Goal: Task Accomplishment & Management: Manage account settings

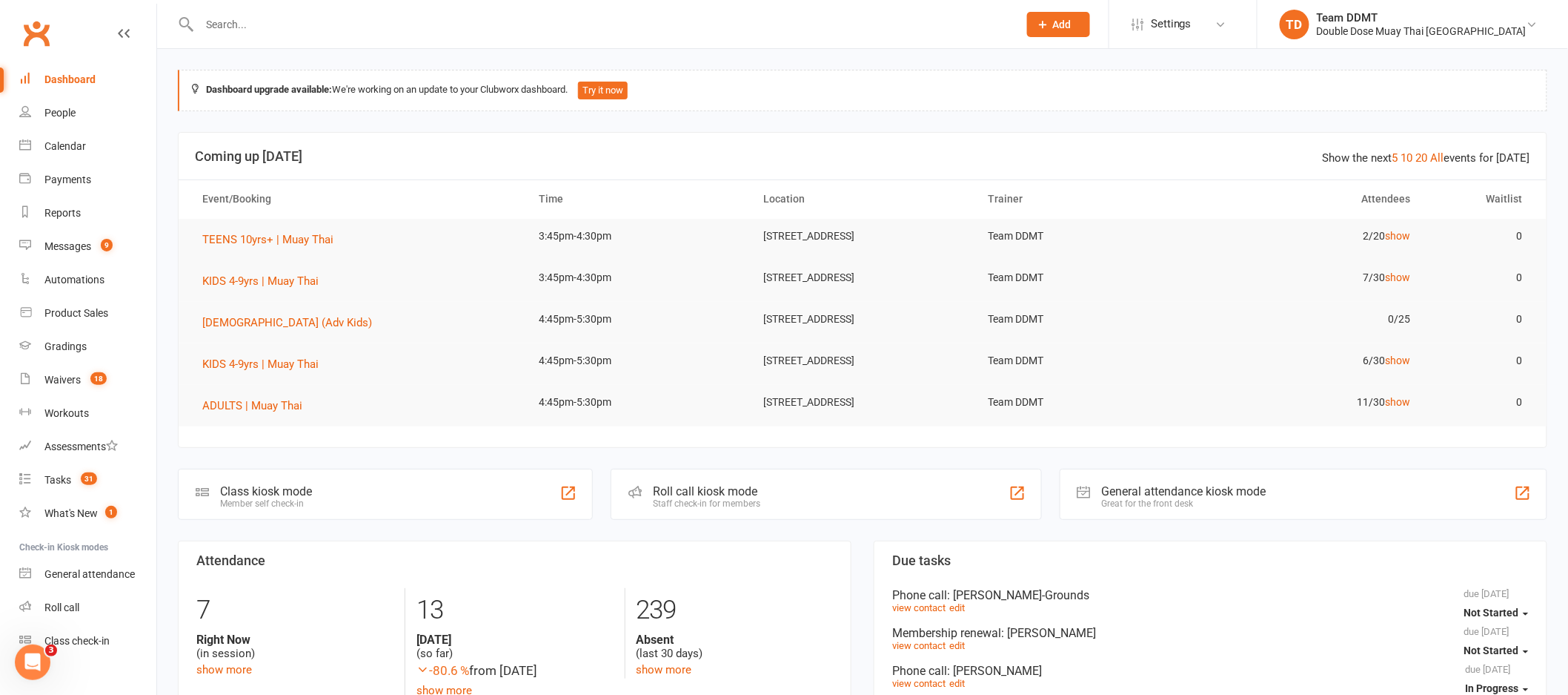
click at [280, 29] on input "text" at bounding box center [601, 24] width 813 height 20
paste input "Carter Smith"
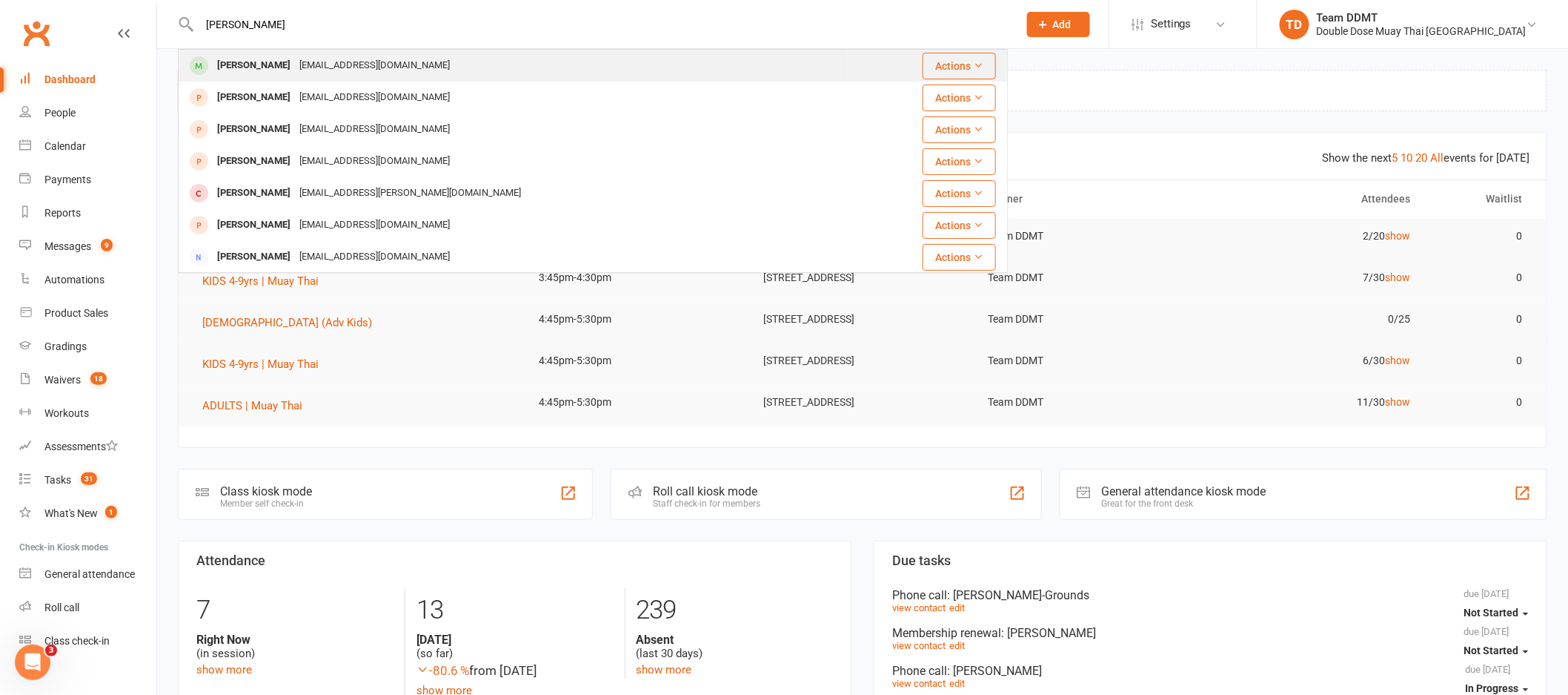
type input "Carter Smith"
click at [295, 65] on div "Zacsmi2002@gmail.com" at bounding box center [374, 66] width 159 height 21
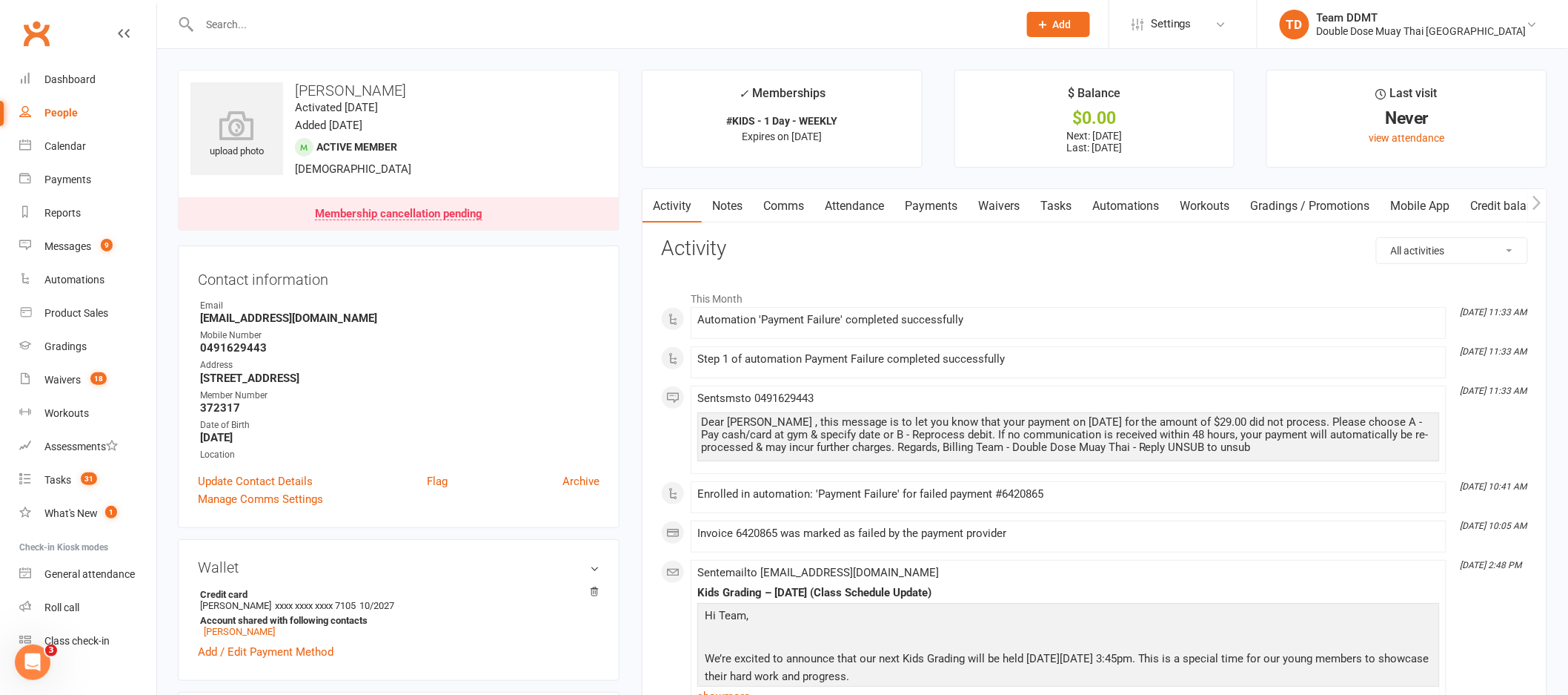
click at [918, 207] on link "Payments" at bounding box center [930, 206] width 73 height 34
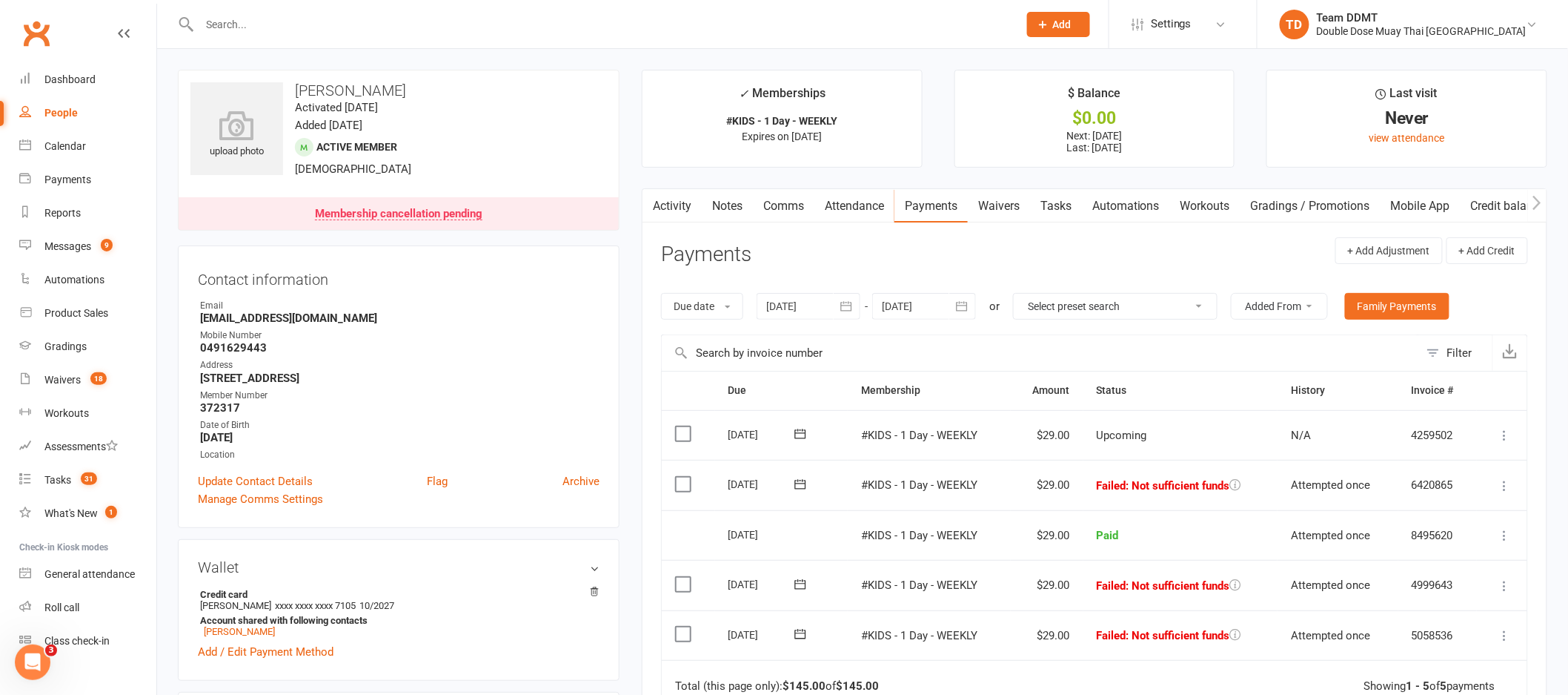
click at [253, 20] on input "text" at bounding box center [601, 24] width 813 height 20
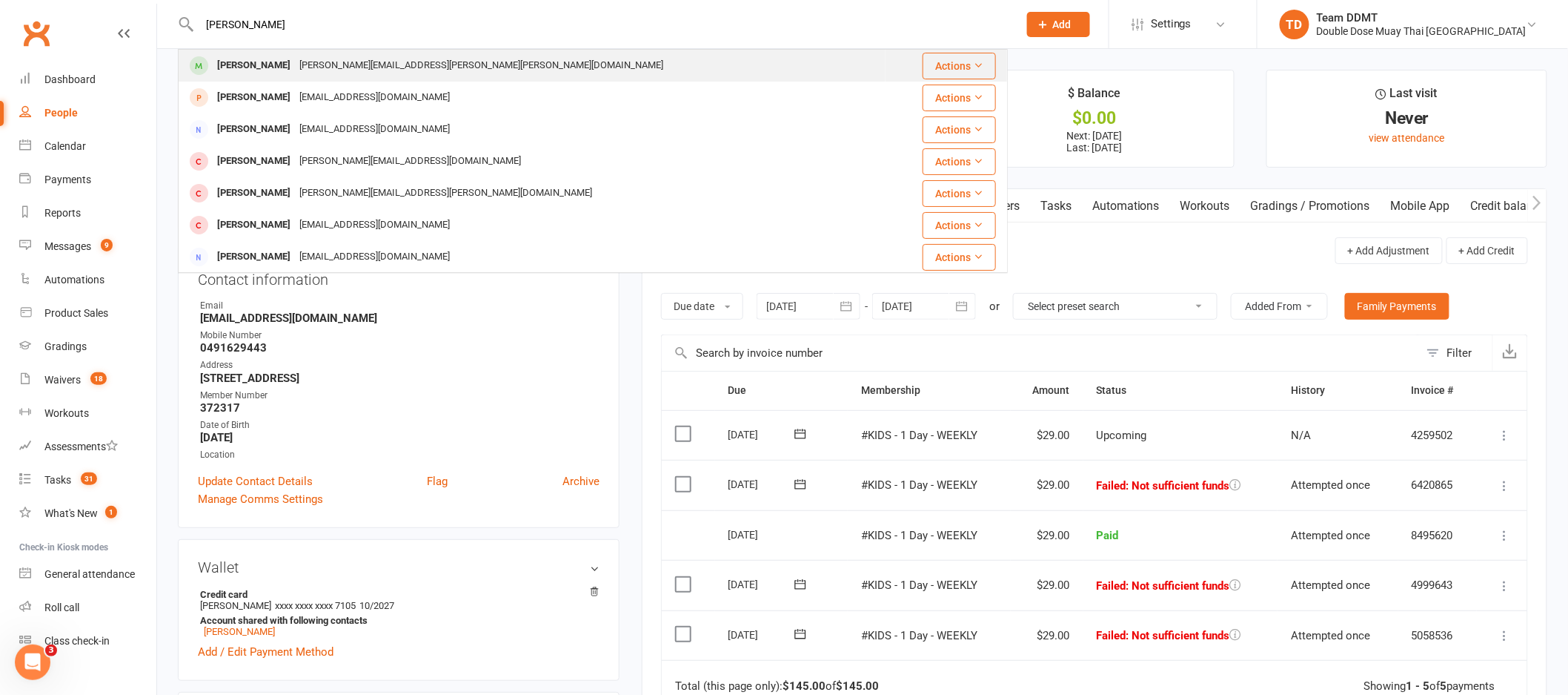
type input "emily smy"
click at [296, 64] on div "[PERSON_NAME][EMAIL_ADDRESS][PERSON_NAME][PERSON_NAME][DOMAIN_NAME]" at bounding box center [481, 66] width 373 height 21
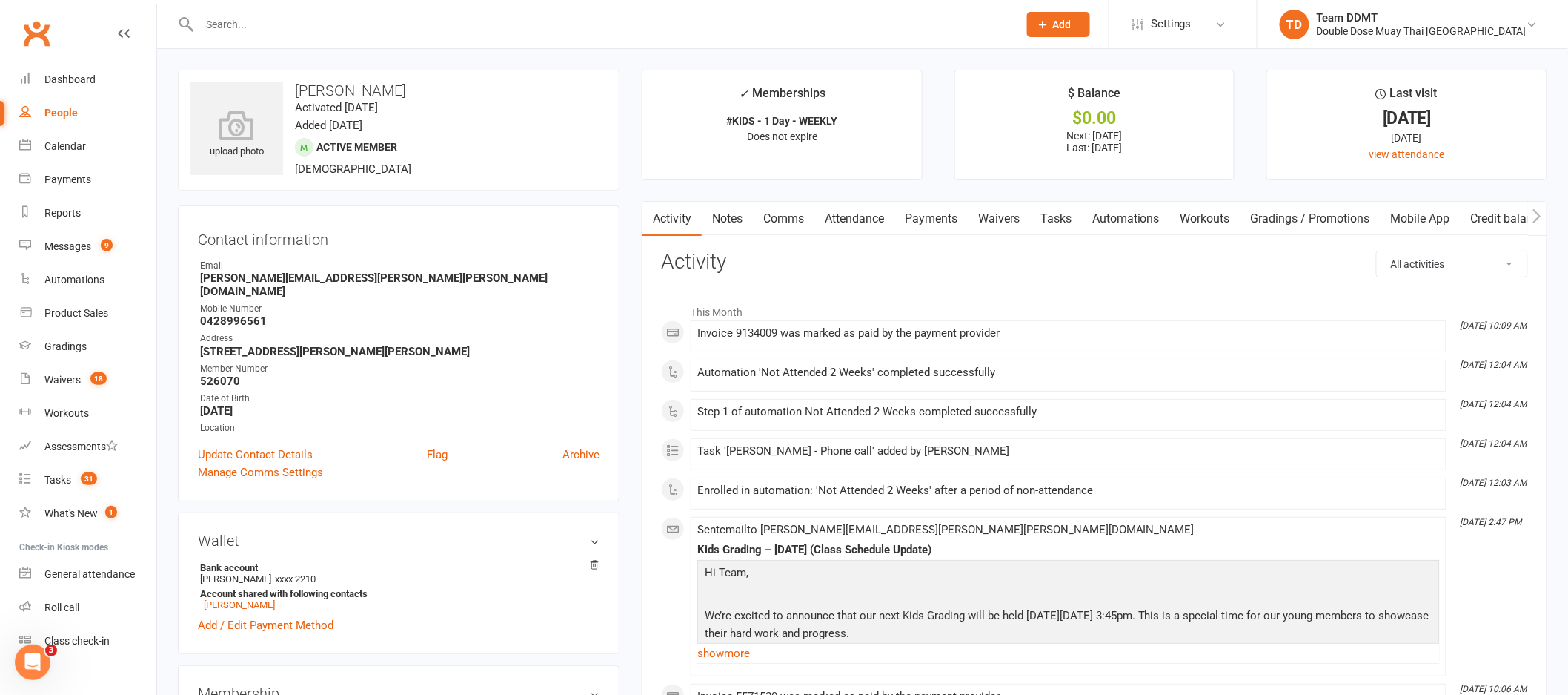
click at [947, 215] on link "Payments" at bounding box center [930, 218] width 73 height 34
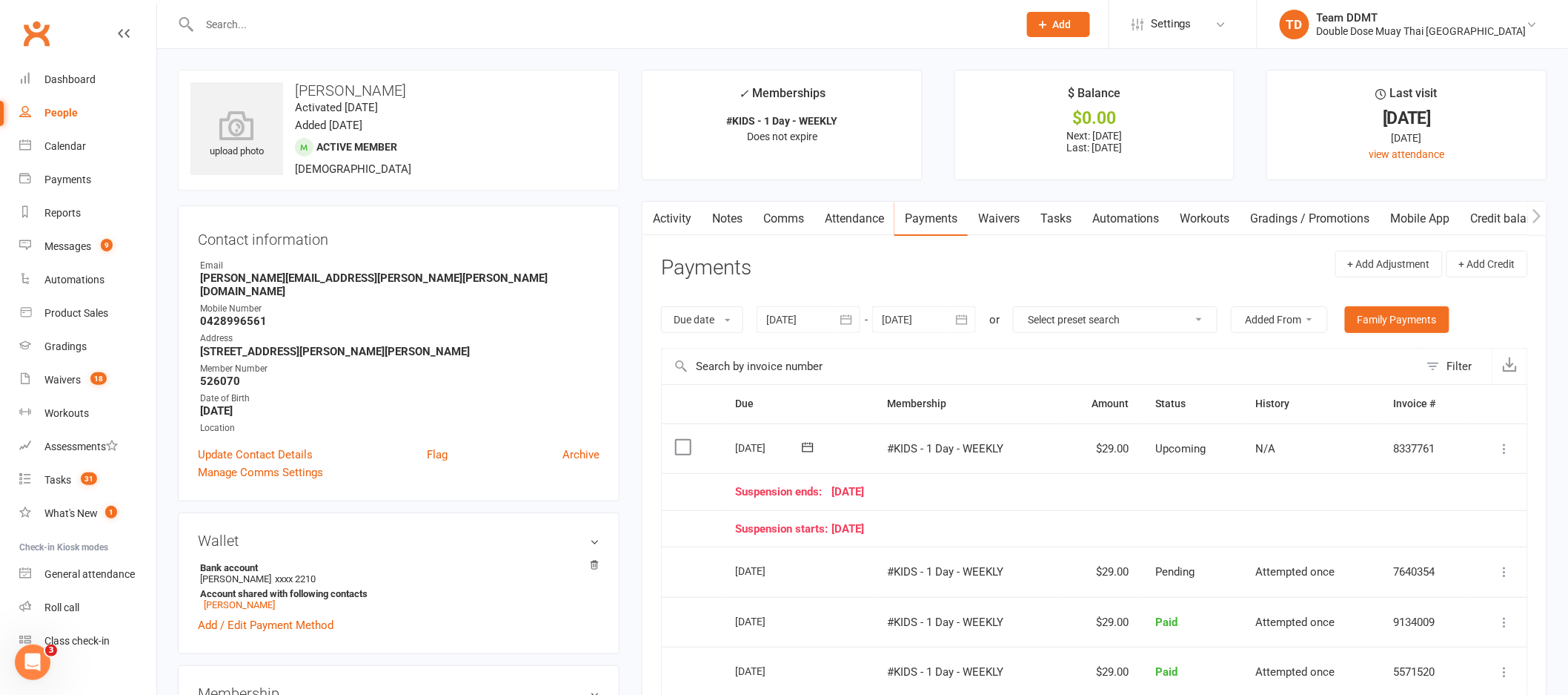
click at [1495, 219] on link "Credit balance" at bounding box center [1507, 218] width 95 height 34
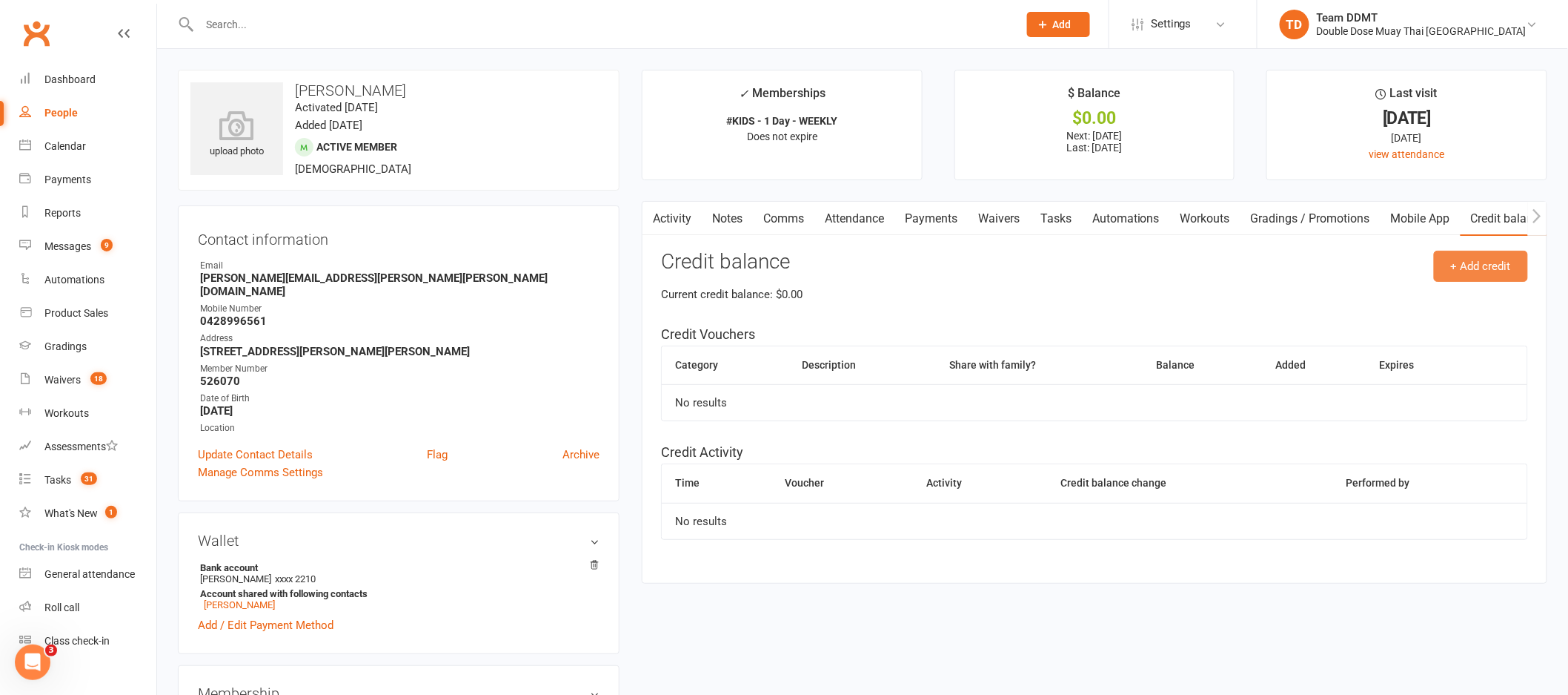
click at [1508, 264] on button "+ Add credit" at bounding box center [1481, 266] width 94 height 31
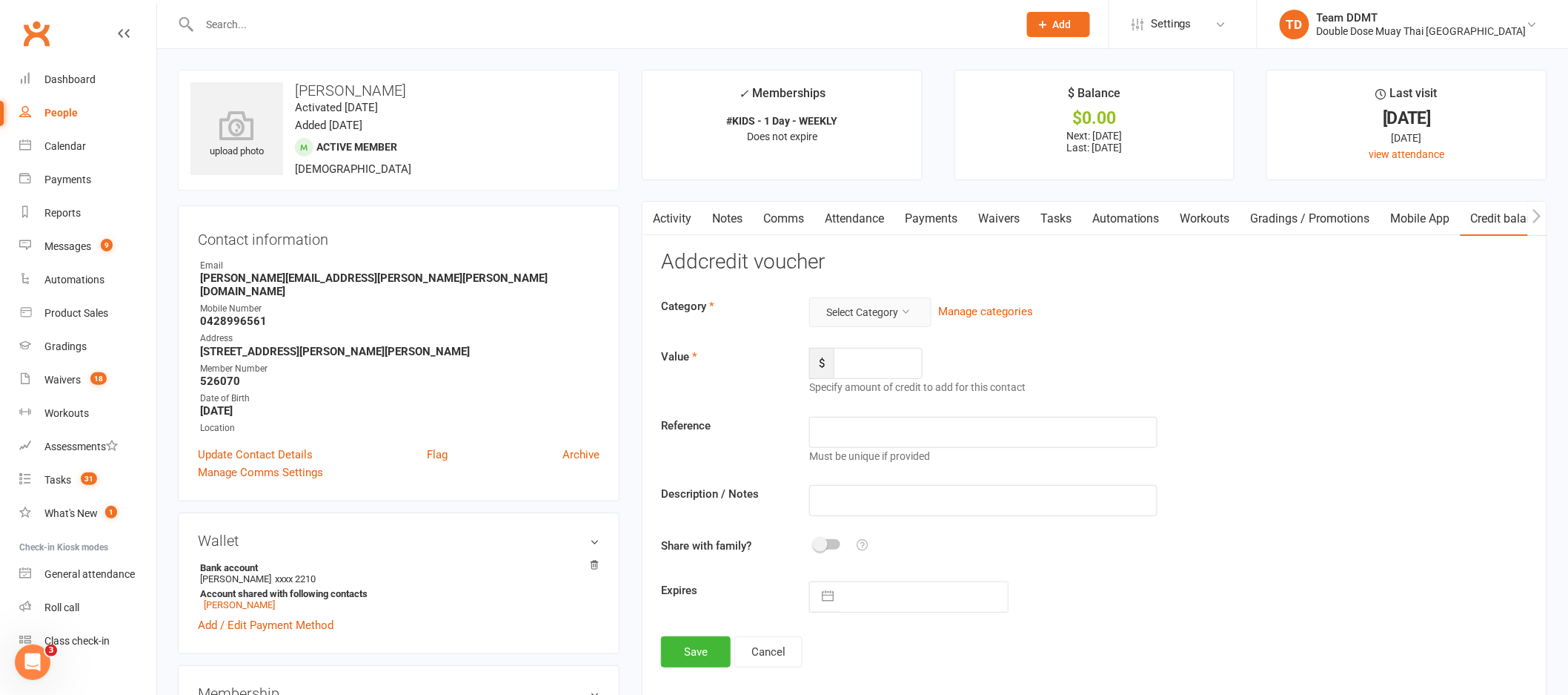
click at [907, 320] on button "Select Category" at bounding box center [870, 312] width 122 height 29
click at [841, 409] on link "Fairplay voucher" at bounding box center [846, 406] width 147 height 29
click at [868, 372] on input "number" at bounding box center [878, 363] width 89 height 31
type input "200"
click at [873, 431] on input "text" at bounding box center [983, 432] width 348 height 31
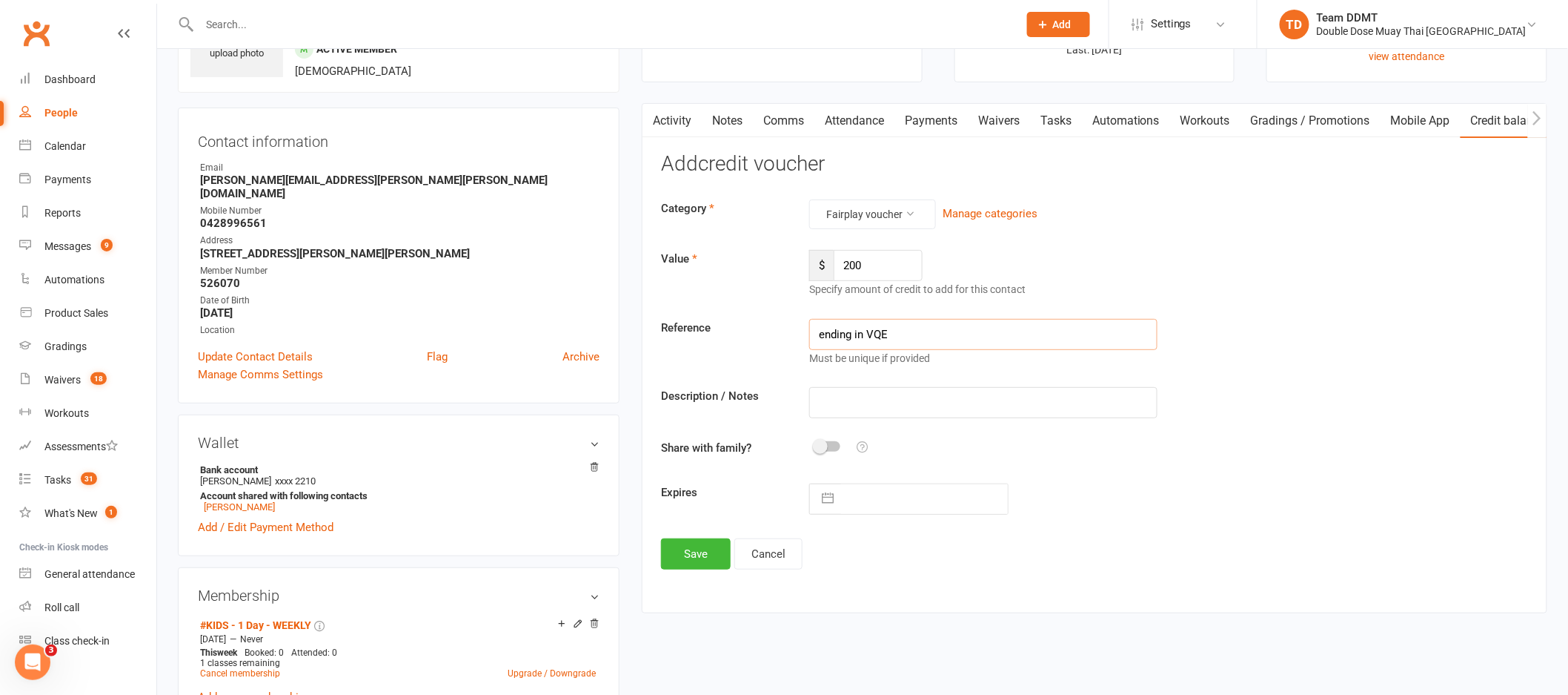
scroll to position [196, 0]
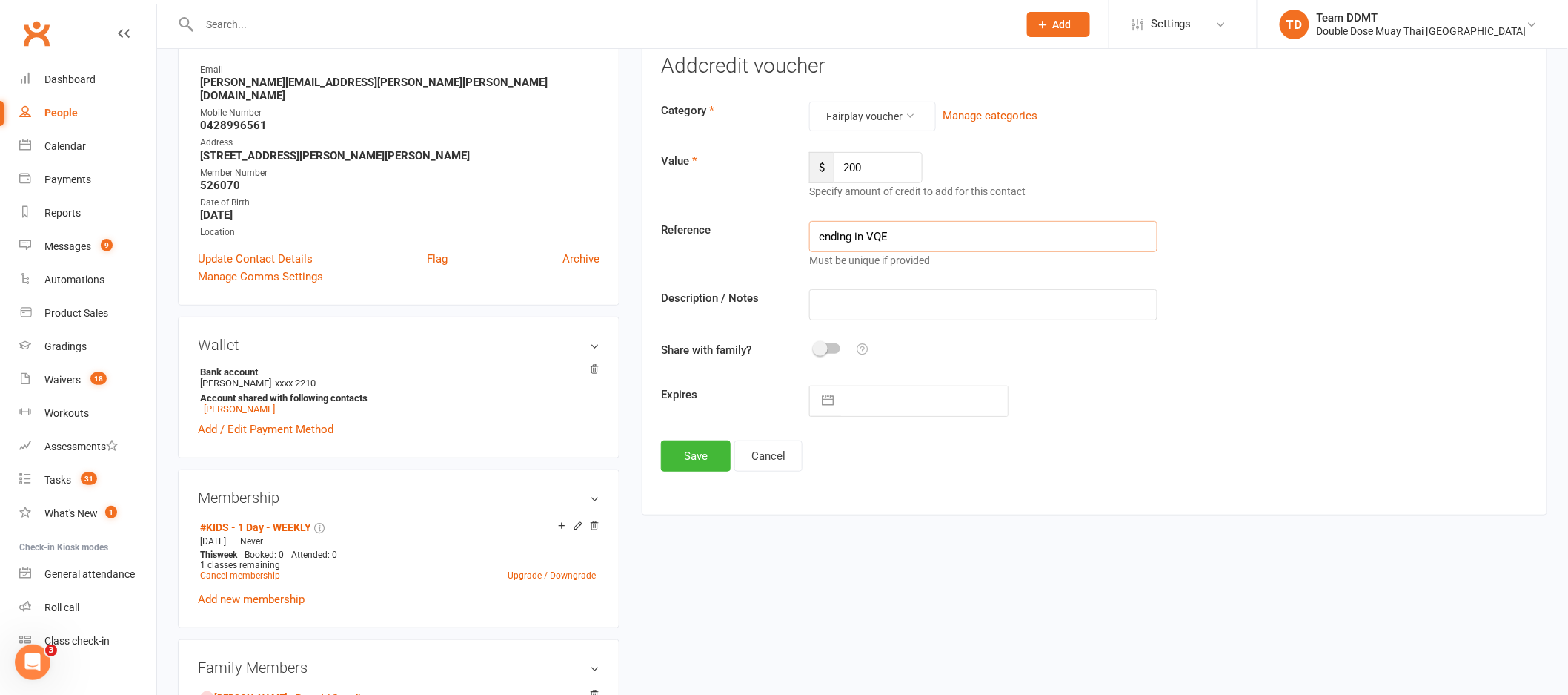
click at [862, 237] on input "ending in VQE" at bounding box center [983, 236] width 348 height 31
type input "ending - VQE"
click at [689, 462] on button "Save" at bounding box center [695, 455] width 69 height 31
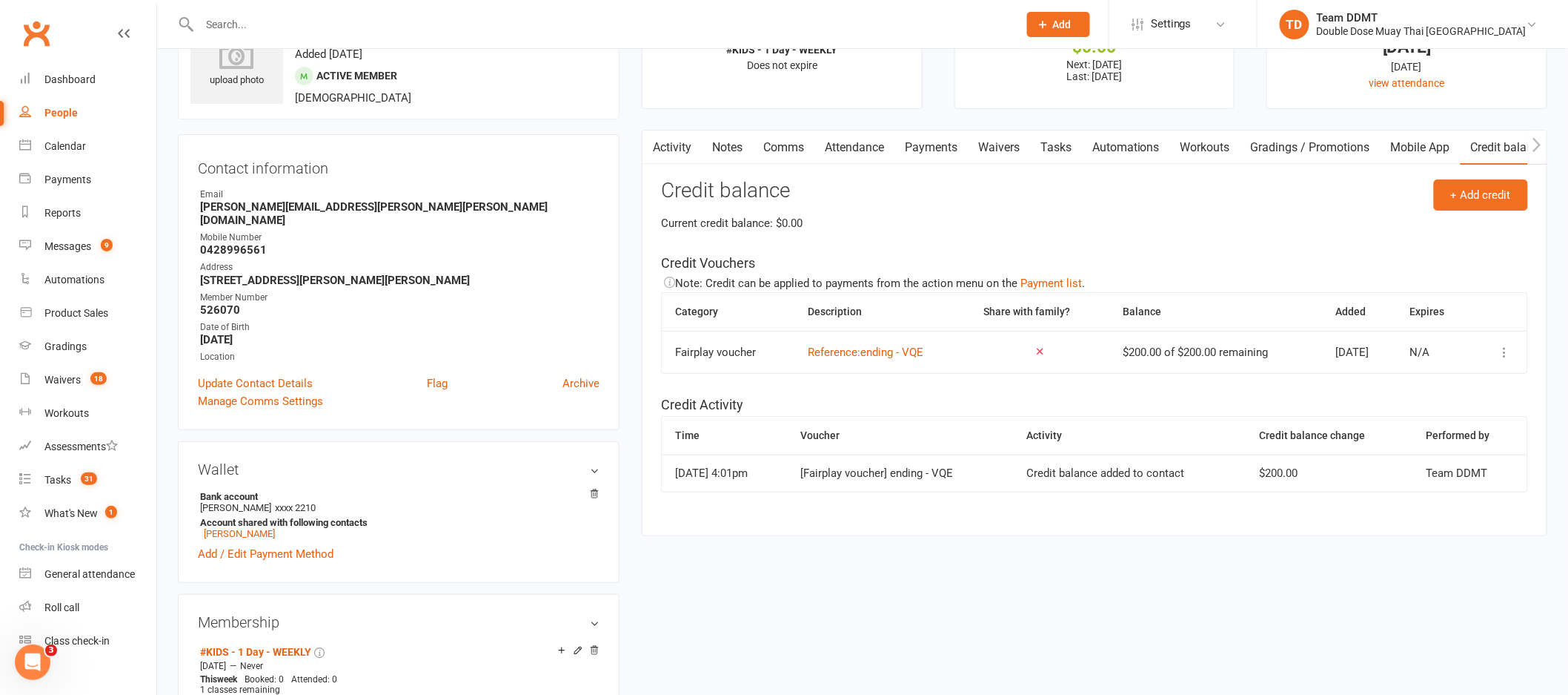
scroll to position [0, 0]
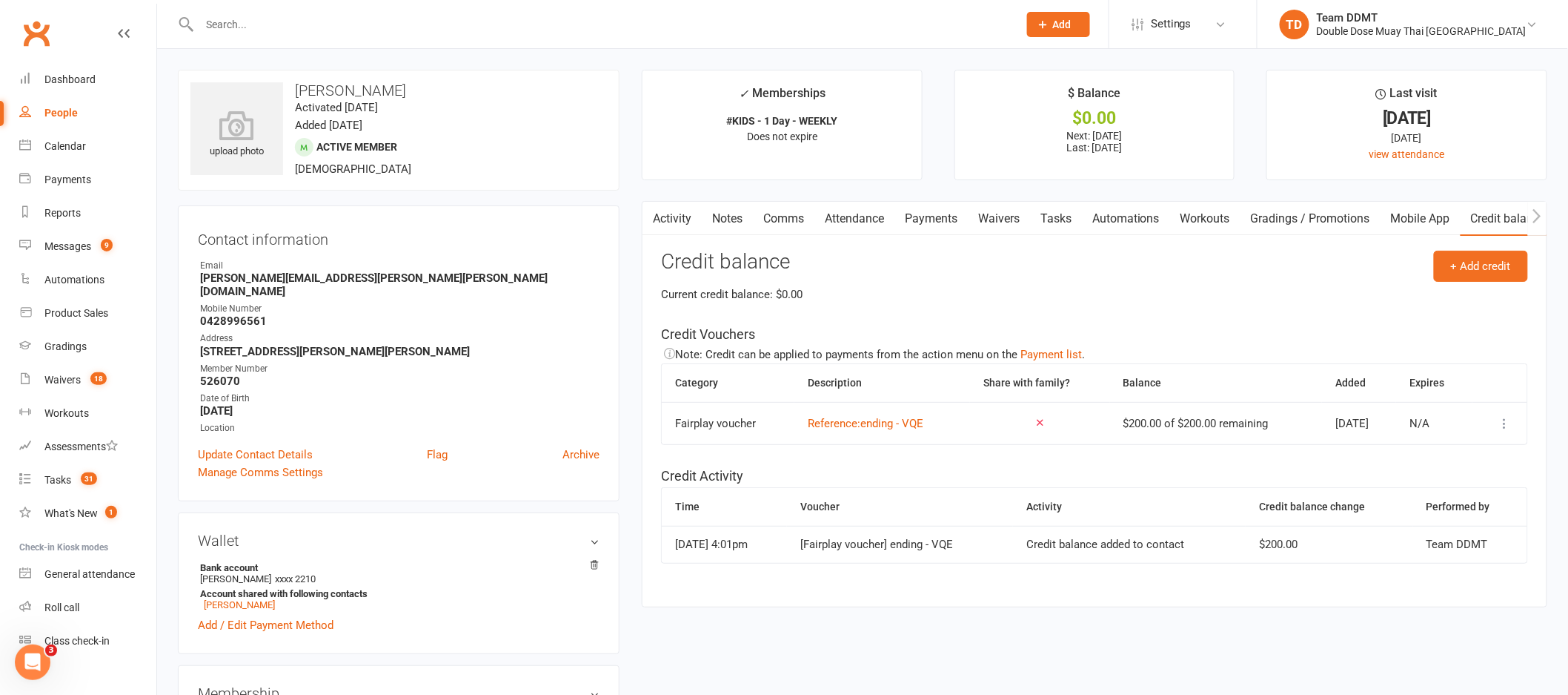
click at [735, 219] on link "Notes" at bounding box center [727, 218] width 51 height 34
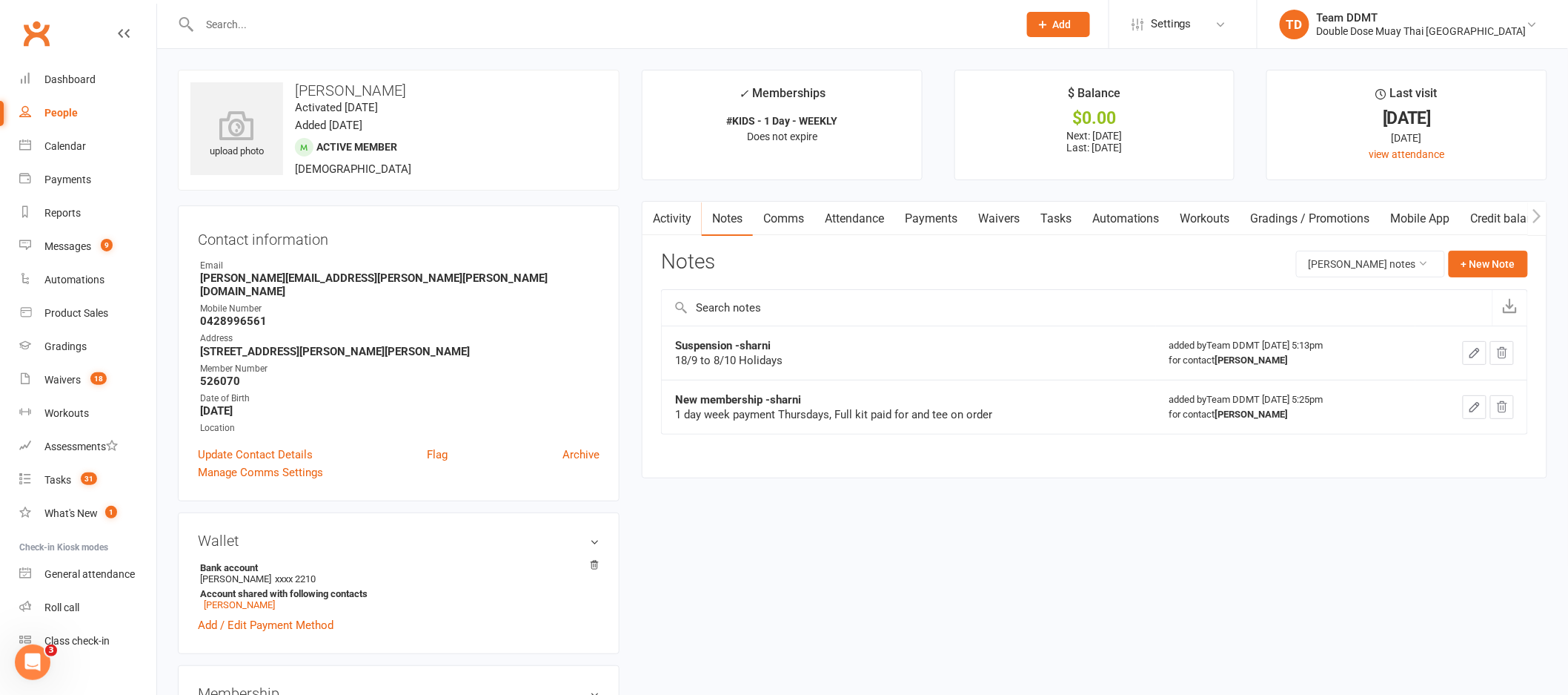
click at [687, 217] on link "Activity" at bounding box center [672, 218] width 60 height 34
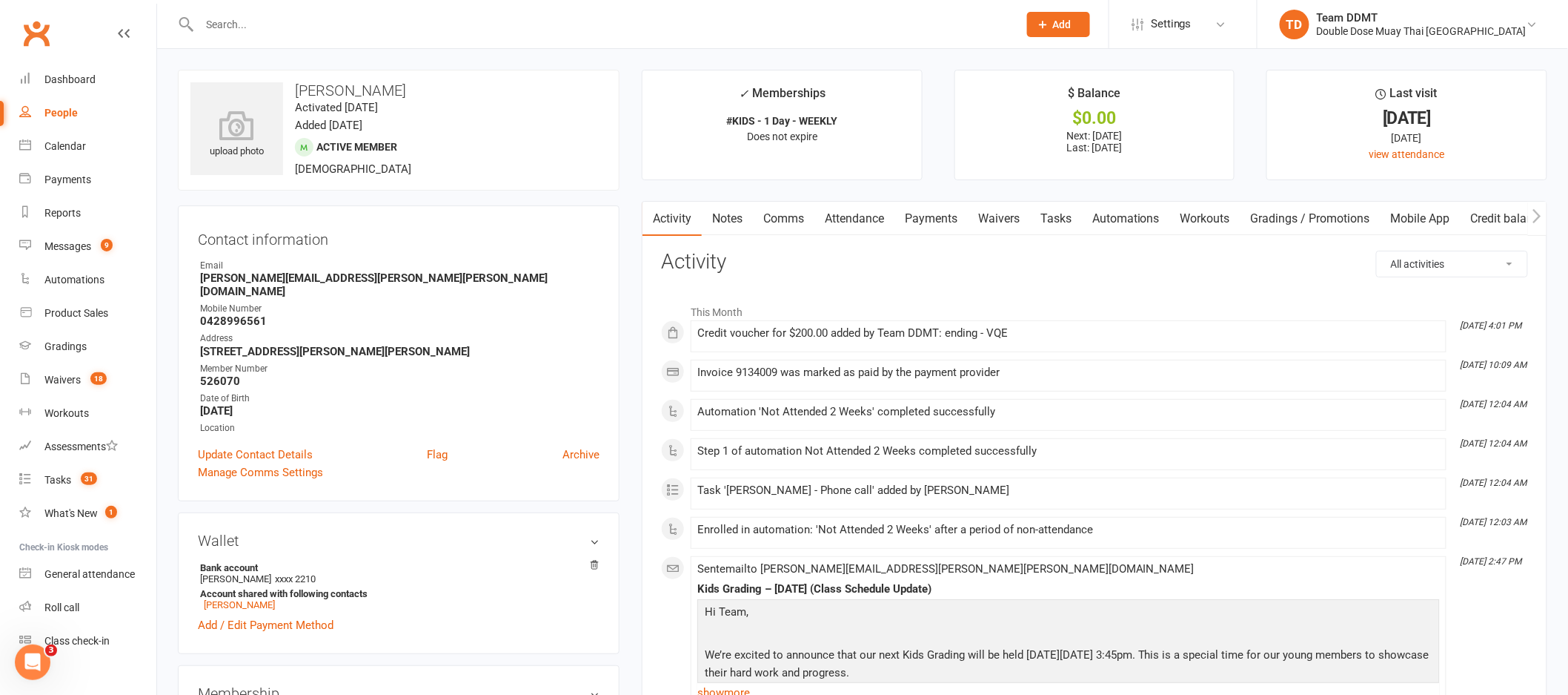
click at [815, 219] on link "Comms" at bounding box center [784, 218] width 61 height 34
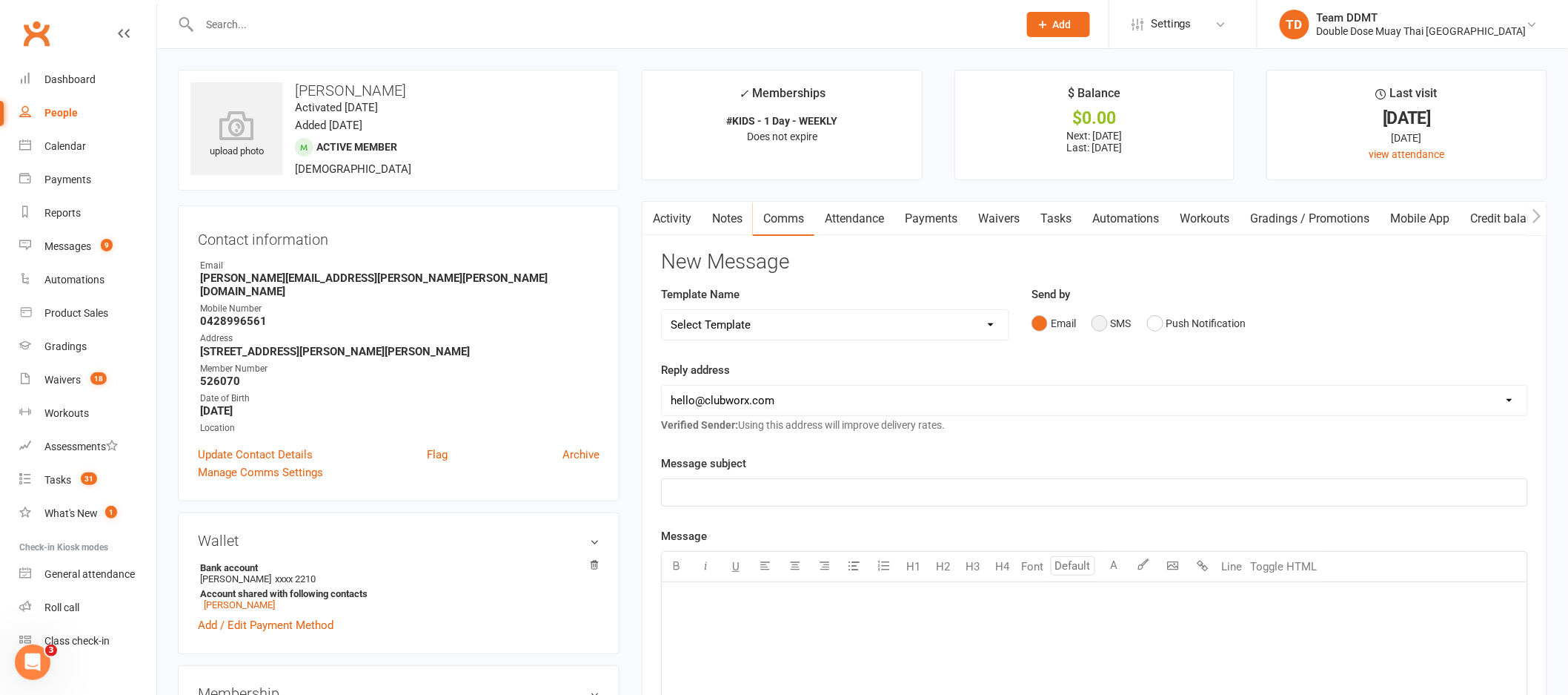
click at [1100, 325] on button "SMS" at bounding box center [1111, 323] width 40 height 29
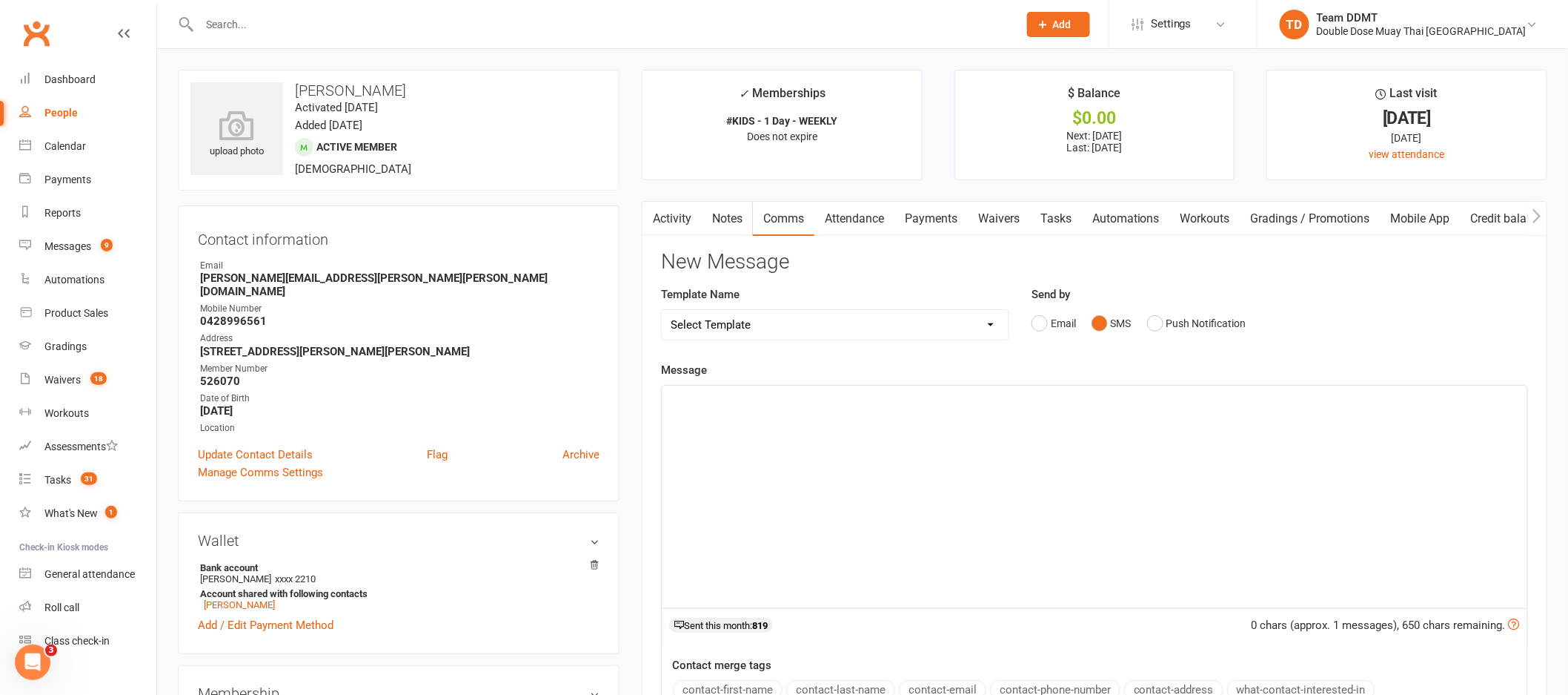
click at [1066, 440] on div "﻿" at bounding box center [1094, 497] width 865 height 223
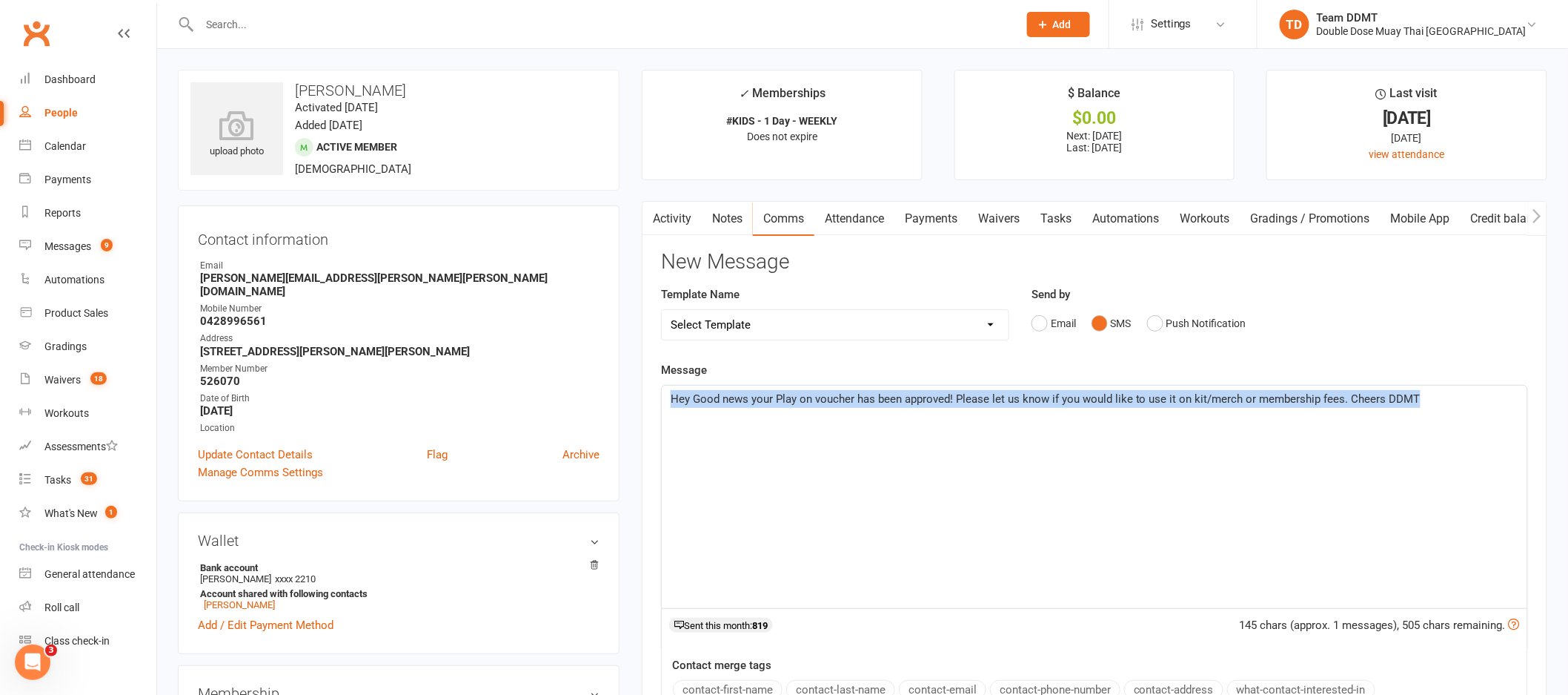
drag, startPoint x: 1428, startPoint y: 400, endPoint x: 660, endPoint y: 399, distance: 768.0
click at [660, 399] on div "Activity Notes Comms Attendance Payments Waivers Tasks Automations Workouts Gra…" at bounding box center [1094, 560] width 906 height 719
copy span "Hey Good news your Play on voucher has been approved! Please let us know if you…"
click at [1041, 467] on div "Hey Good news your Play on voucher has been approved! Please let us know if you…" at bounding box center [1094, 497] width 865 height 223
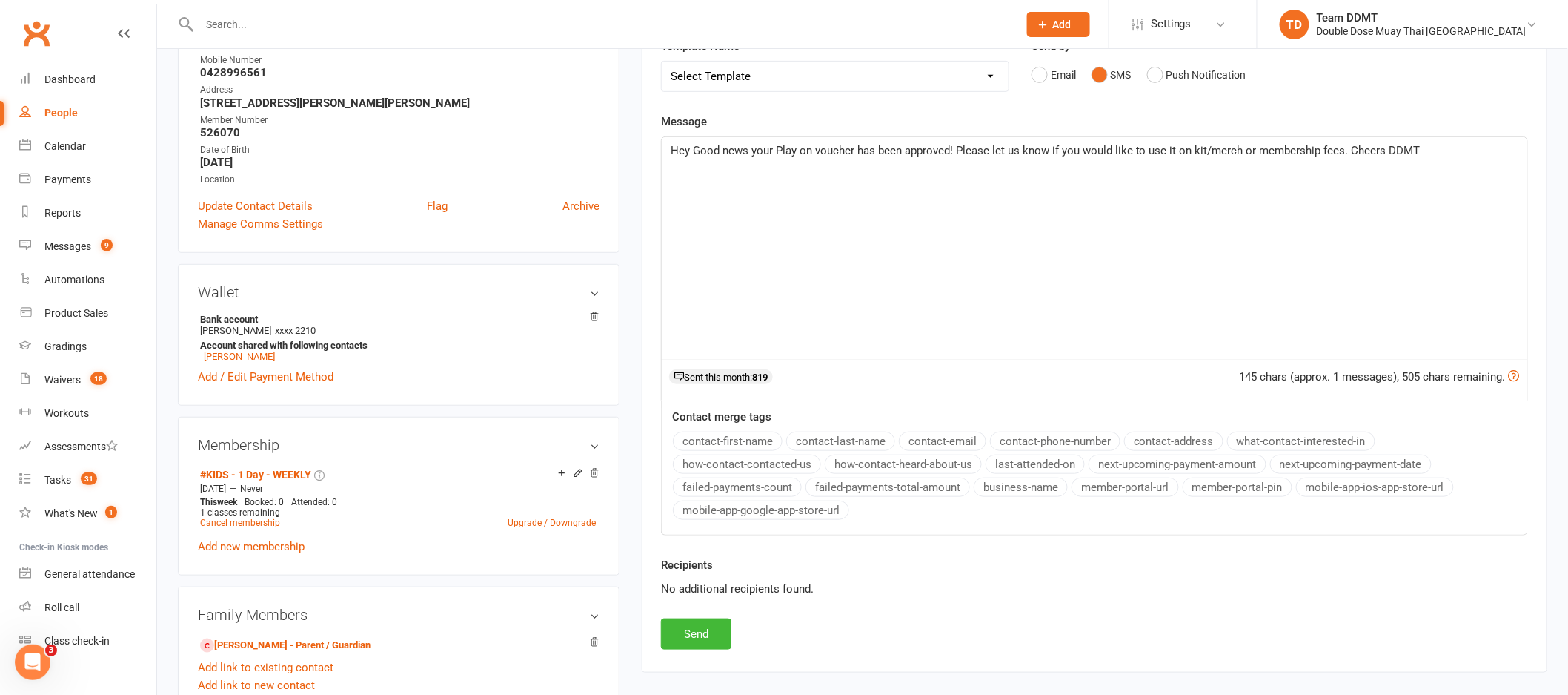
scroll to position [252, 0]
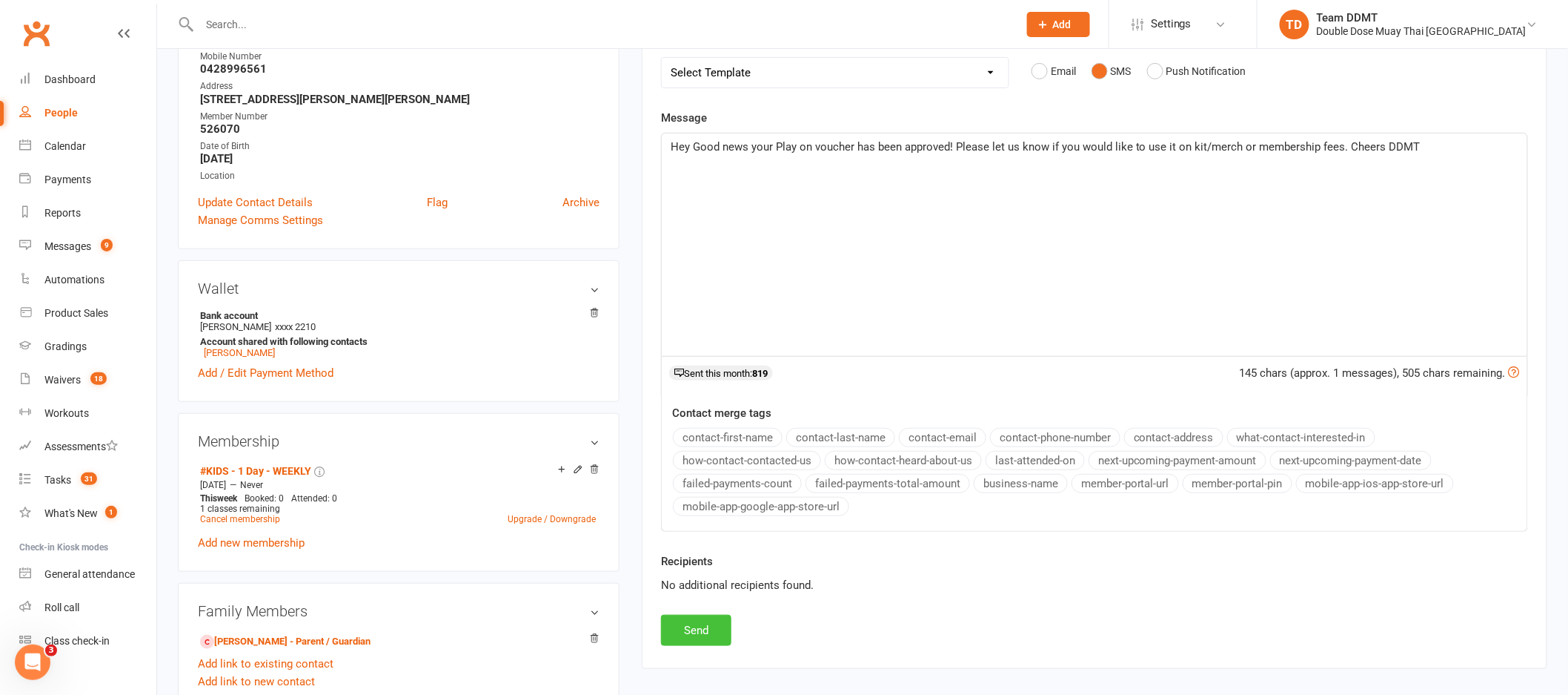
click at [701, 634] on button "Send" at bounding box center [695, 630] width 70 height 31
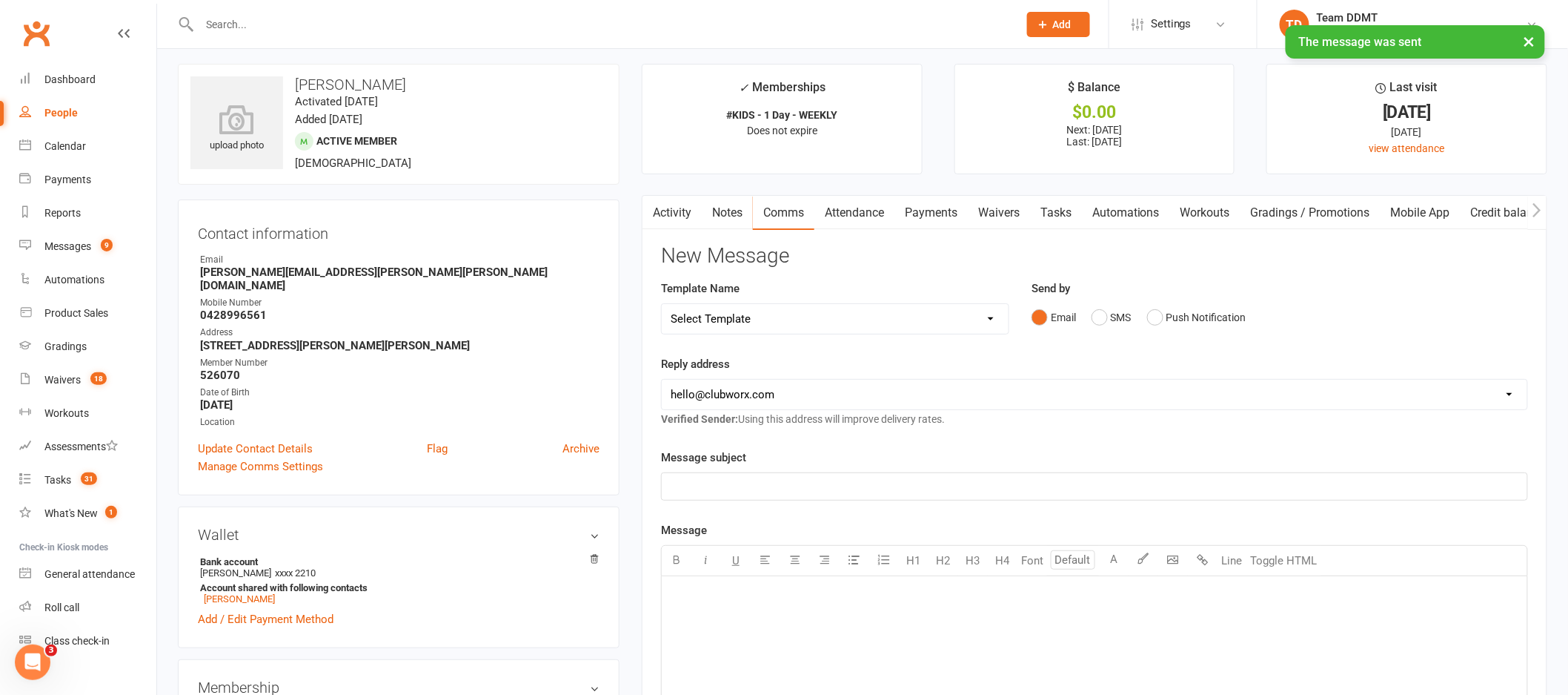
scroll to position [0, 0]
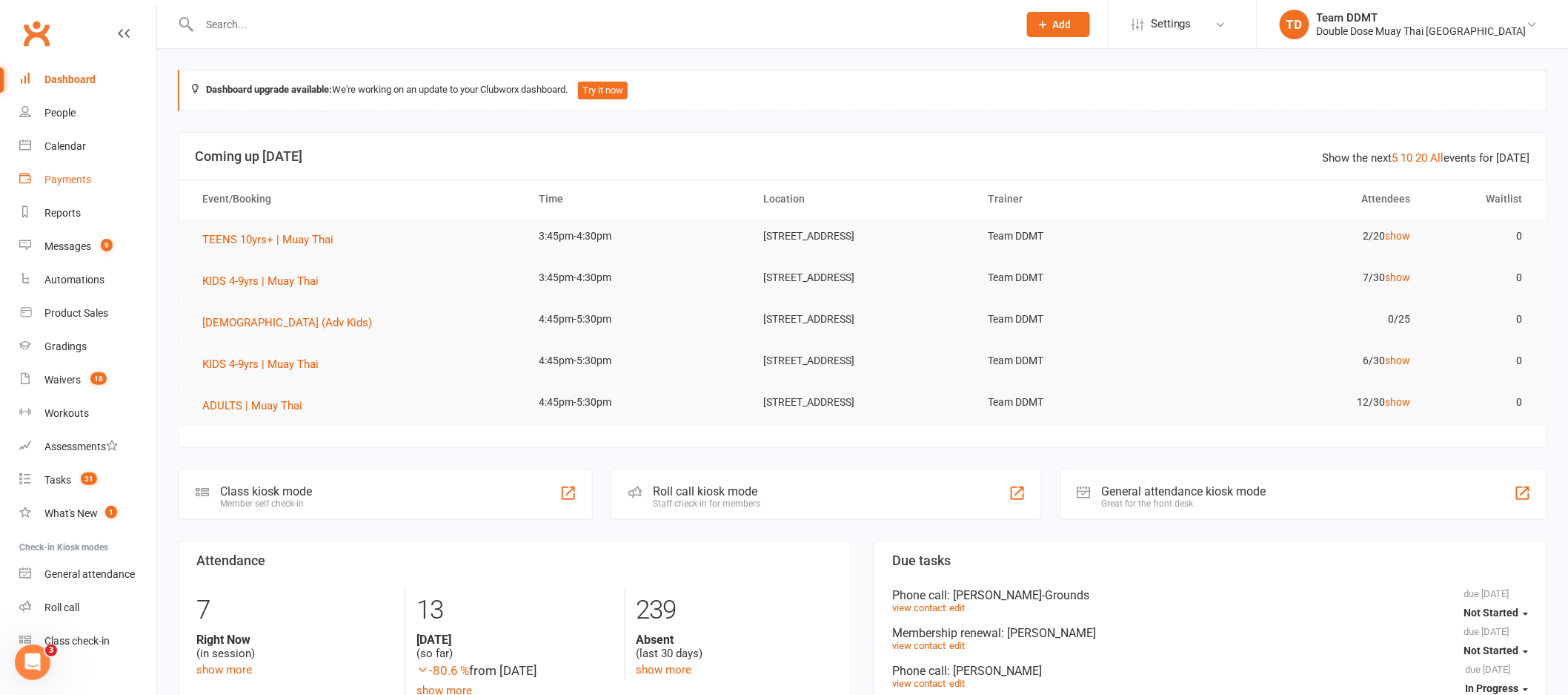
click at [79, 184] on div "Payments" at bounding box center [68, 179] width 46 height 12
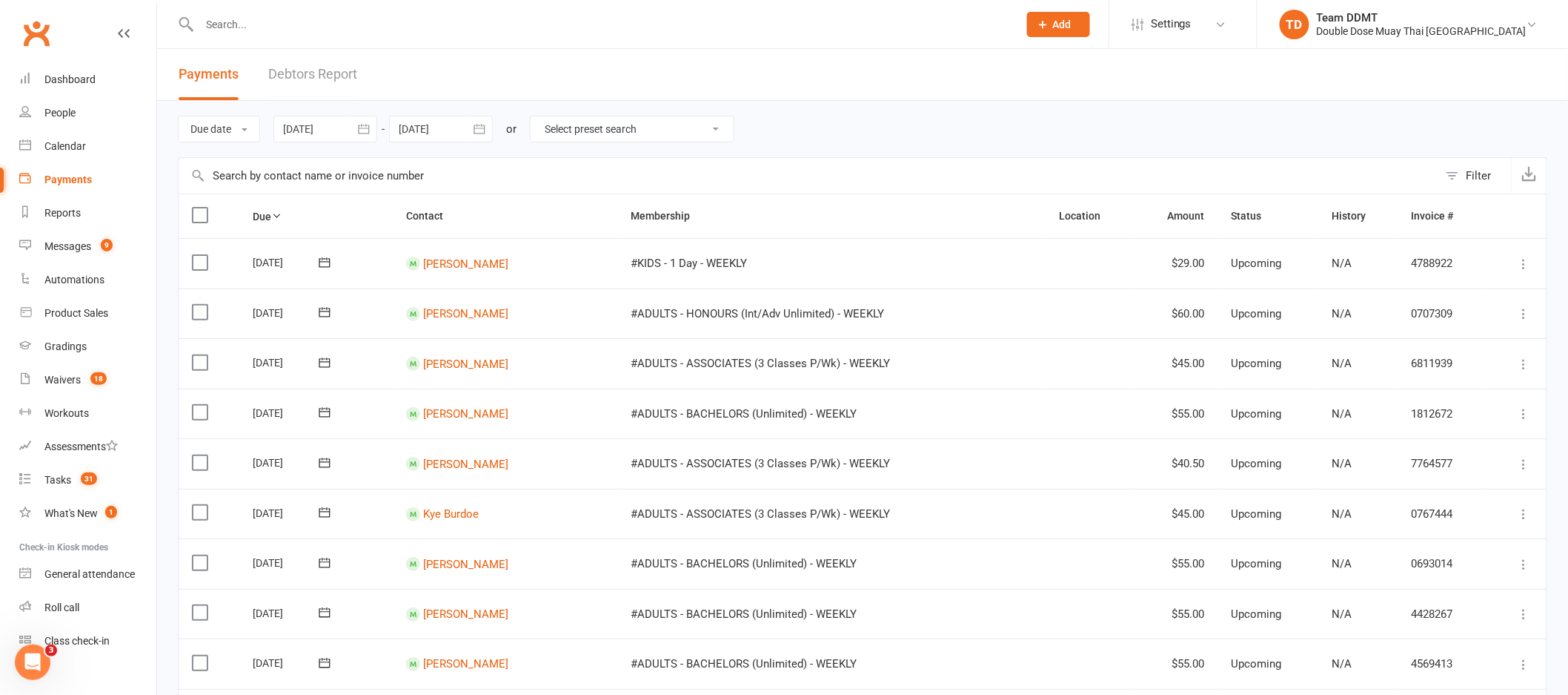
click at [333, 62] on link "Debtors Report" at bounding box center [313, 74] width 89 height 51
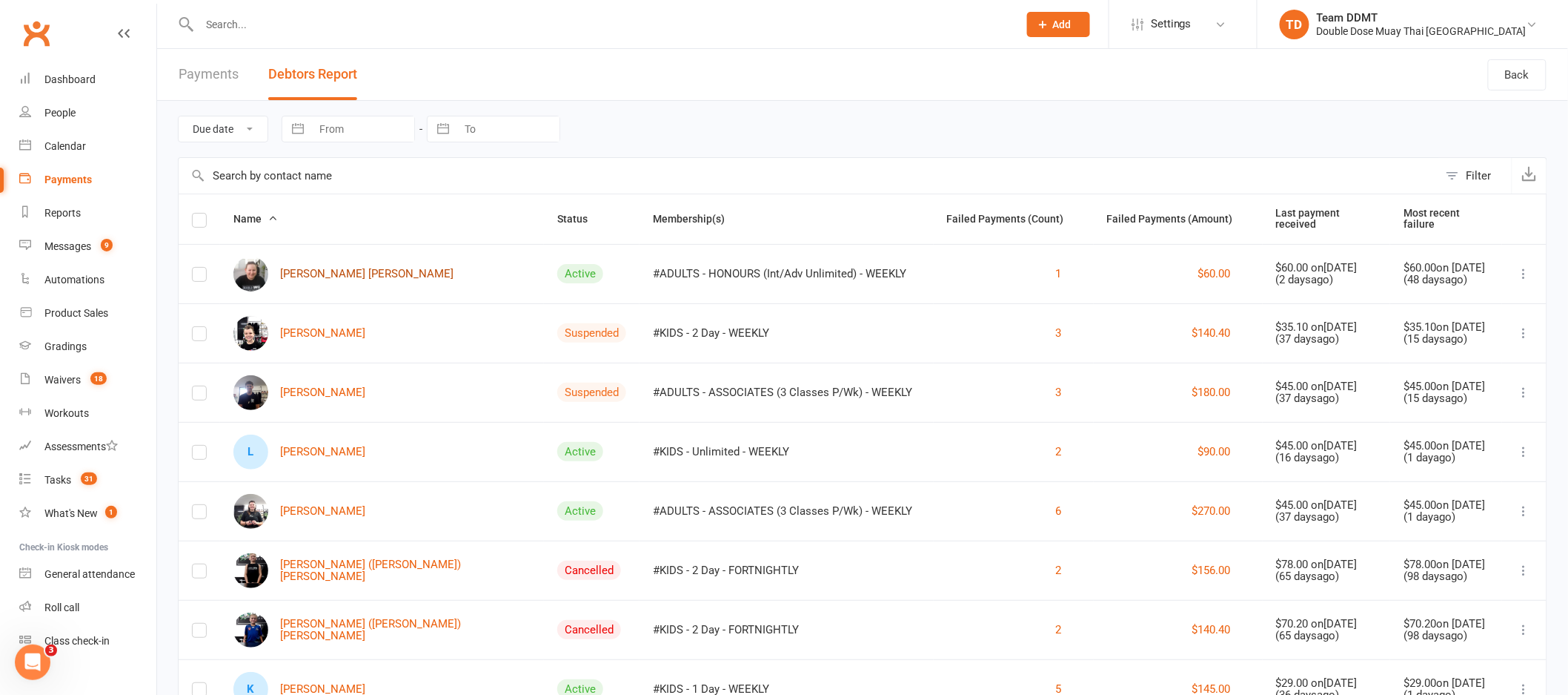
click at [331, 274] on link "Bronte Archer" at bounding box center [343, 274] width 220 height 35
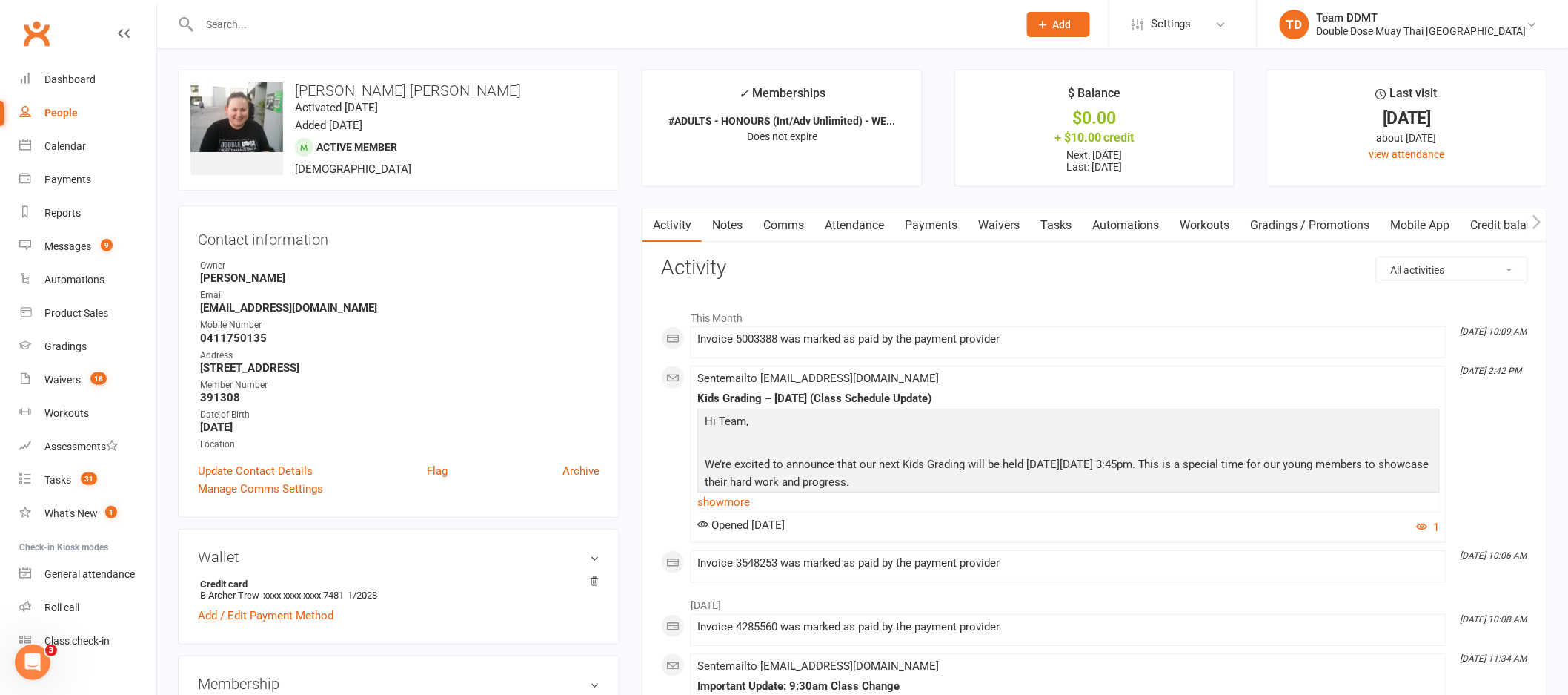
click at [948, 224] on link "Payments" at bounding box center [930, 225] width 73 height 34
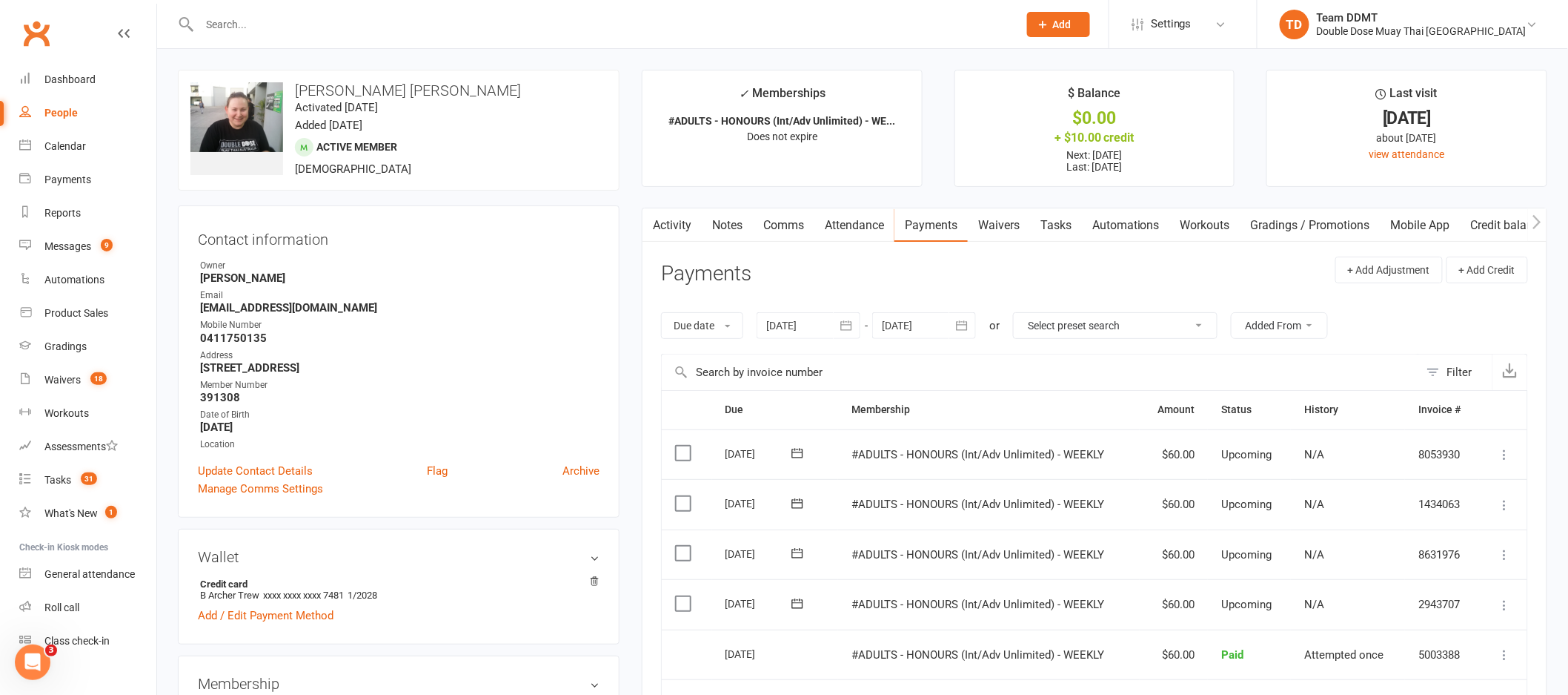
click at [800, 315] on div at bounding box center [808, 325] width 104 height 27
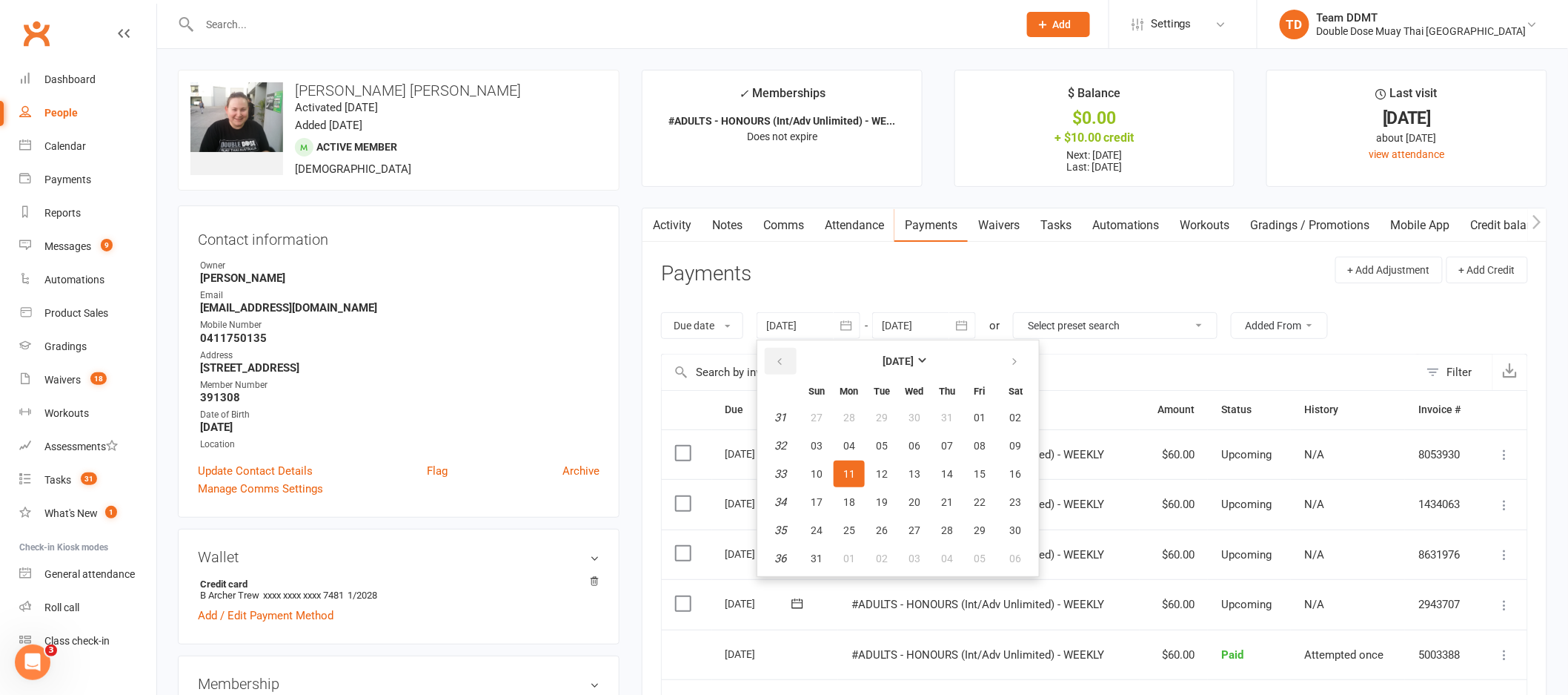
click at [783, 352] on button "button" at bounding box center [781, 361] width 32 height 27
click at [926, 415] on button "30" at bounding box center [914, 418] width 31 height 27
type input "[DATE]"
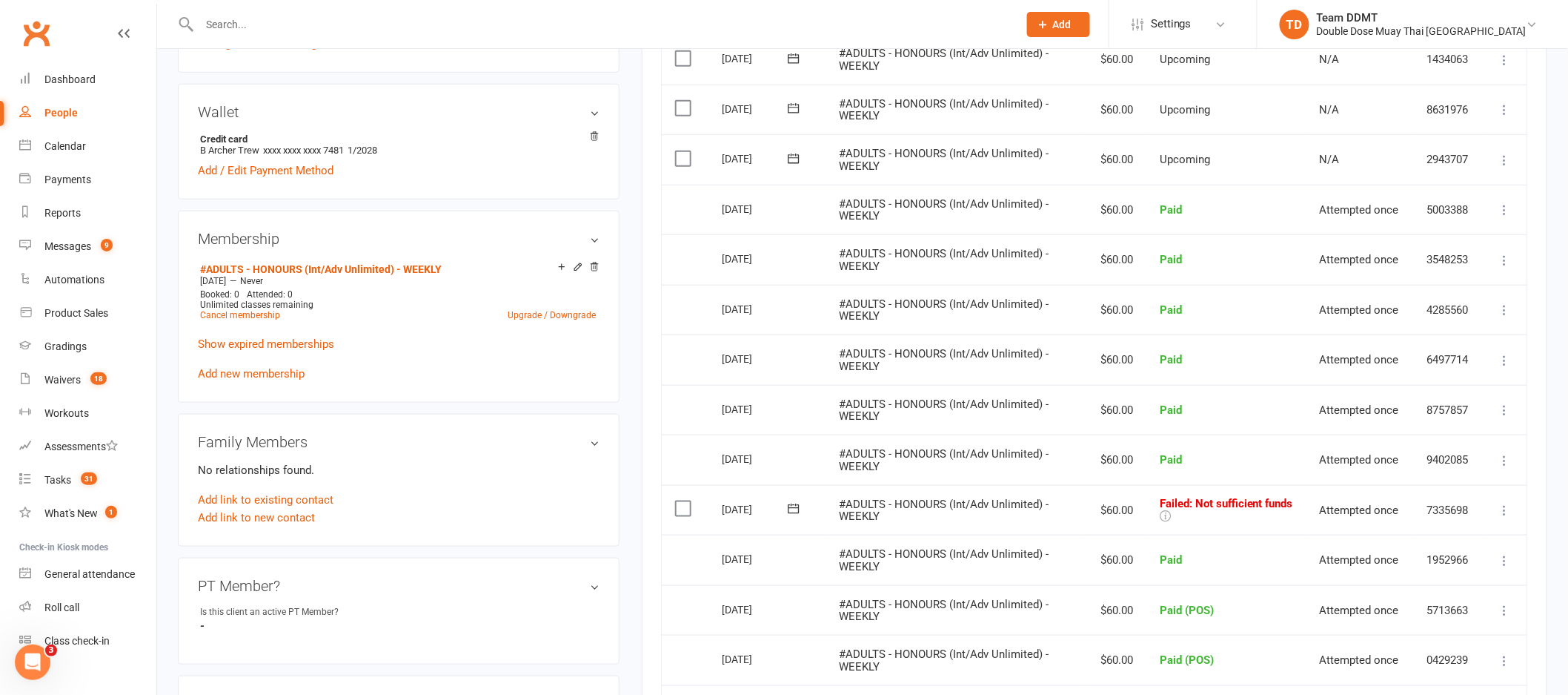
scroll to position [447, 0]
click at [1506, 511] on icon at bounding box center [1505, 508] width 15 height 15
click at [1415, 563] on link "Mark as Paid (POS)" at bounding box center [1440, 566] width 147 height 29
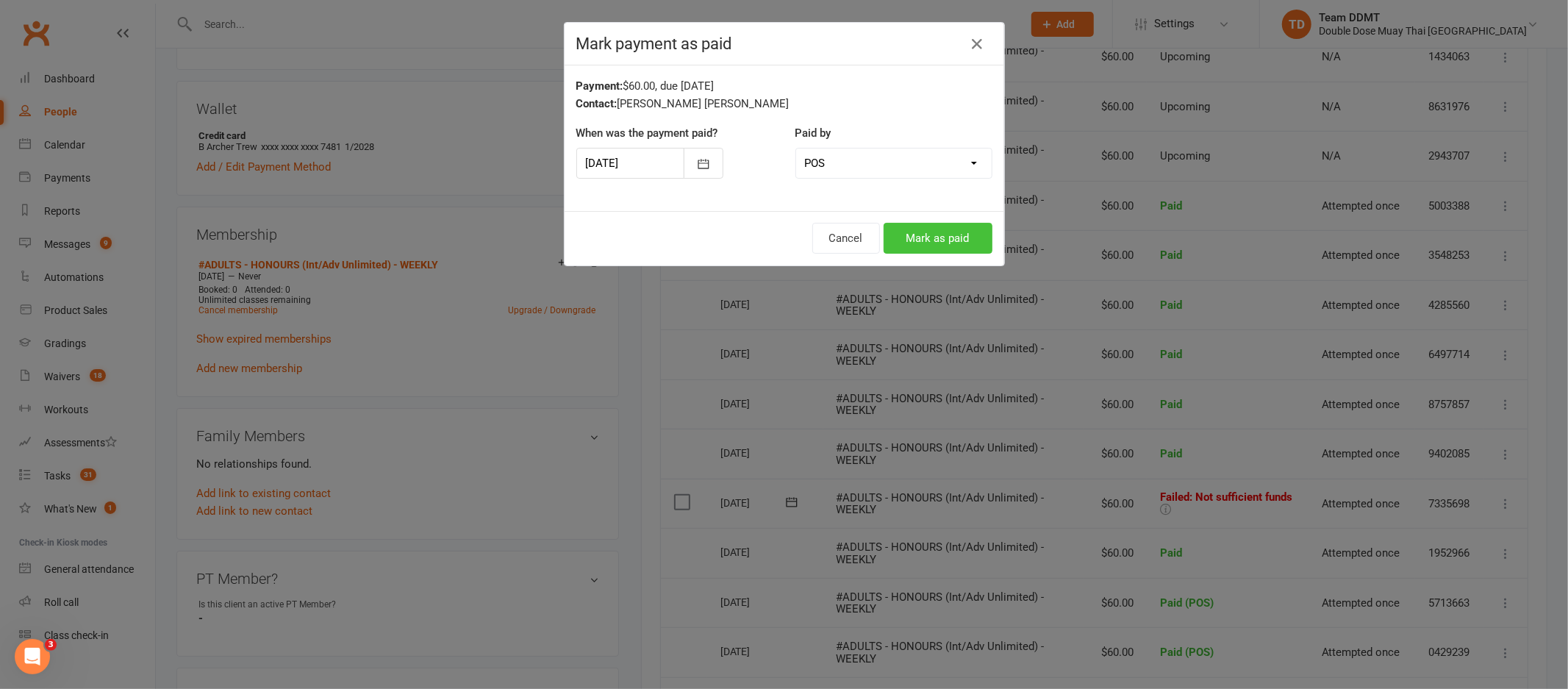
click at [960, 230] on button "Mark as paid" at bounding box center [937, 238] width 109 height 31
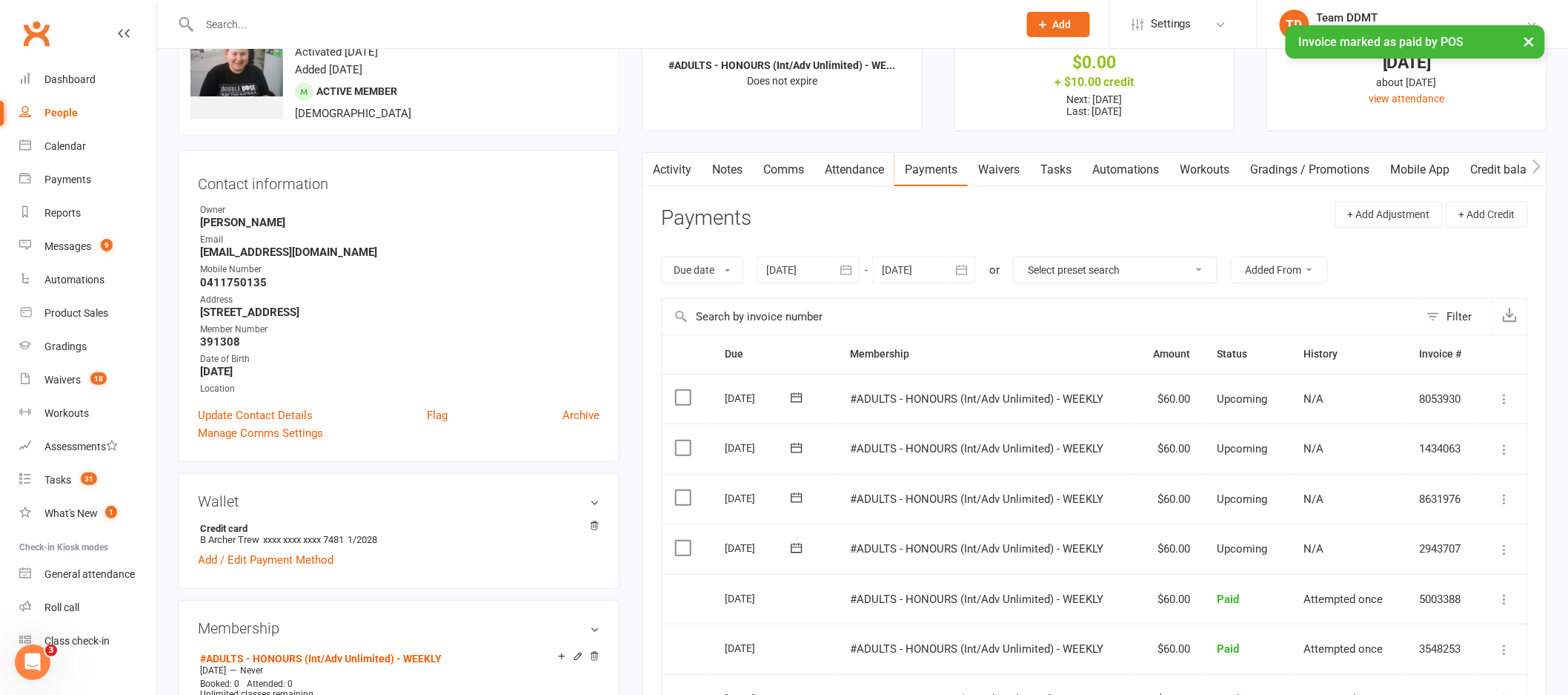
scroll to position [138, 0]
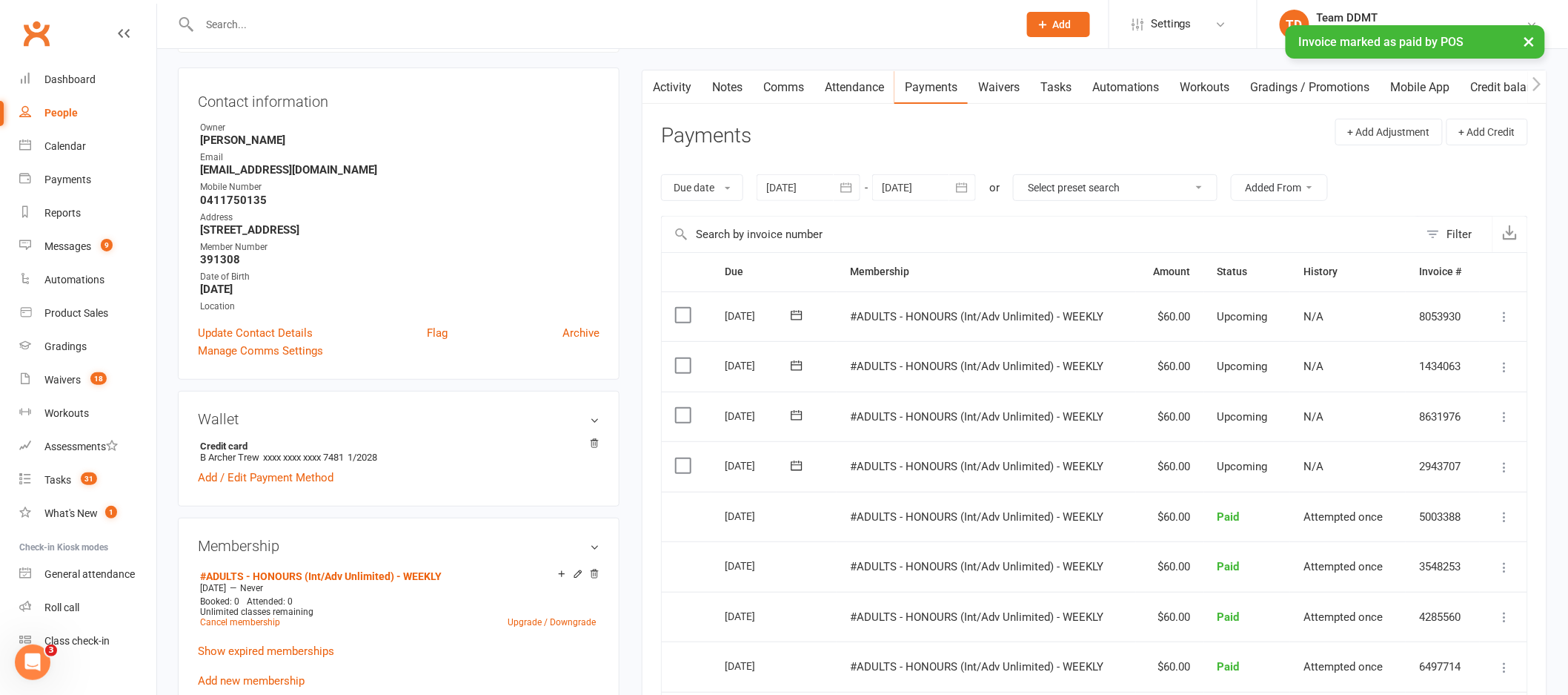
click at [956, 184] on icon "button" at bounding box center [962, 187] width 15 height 15
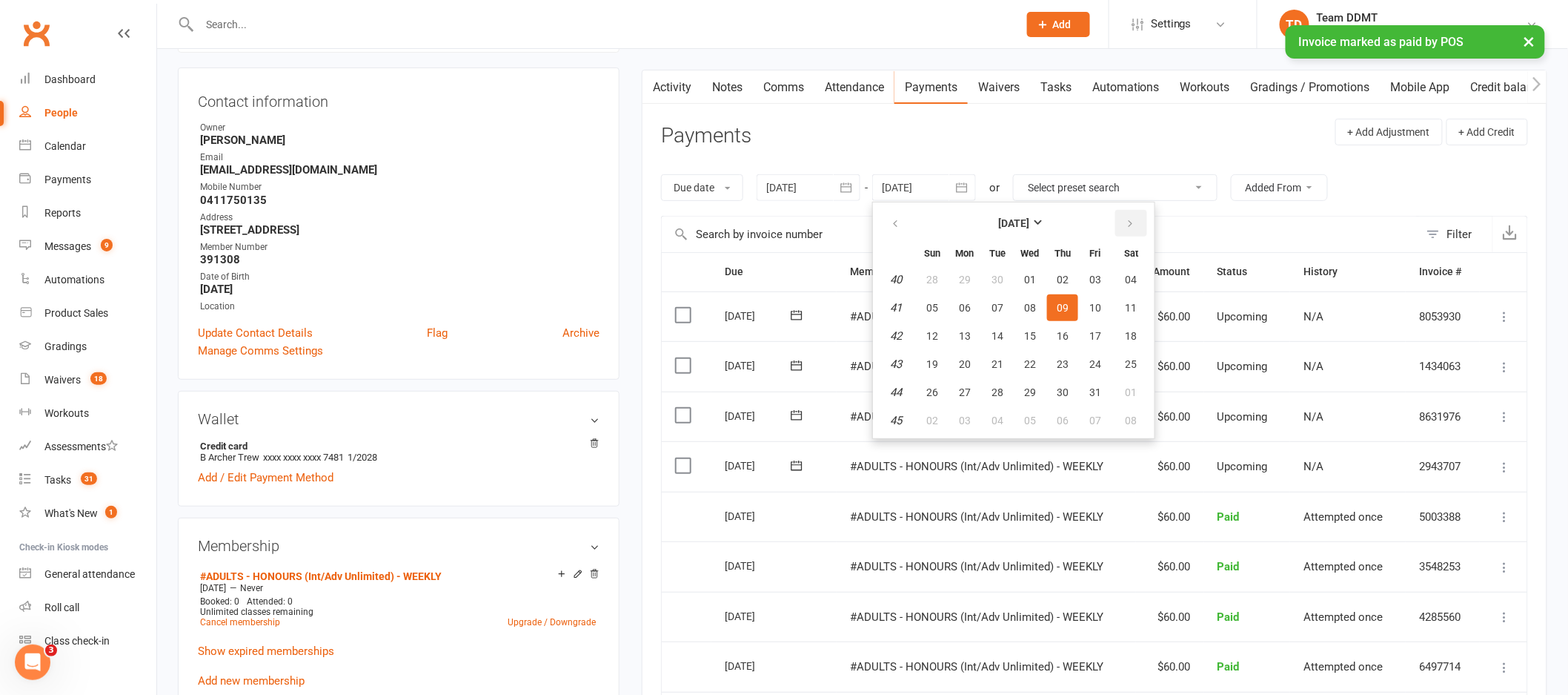
click at [1125, 221] on icon "button" at bounding box center [1130, 224] width 11 height 12
click at [1085, 371] on button "26" at bounding box center [1095, 364] width 31 height 27
type input "26 Dec 2025"
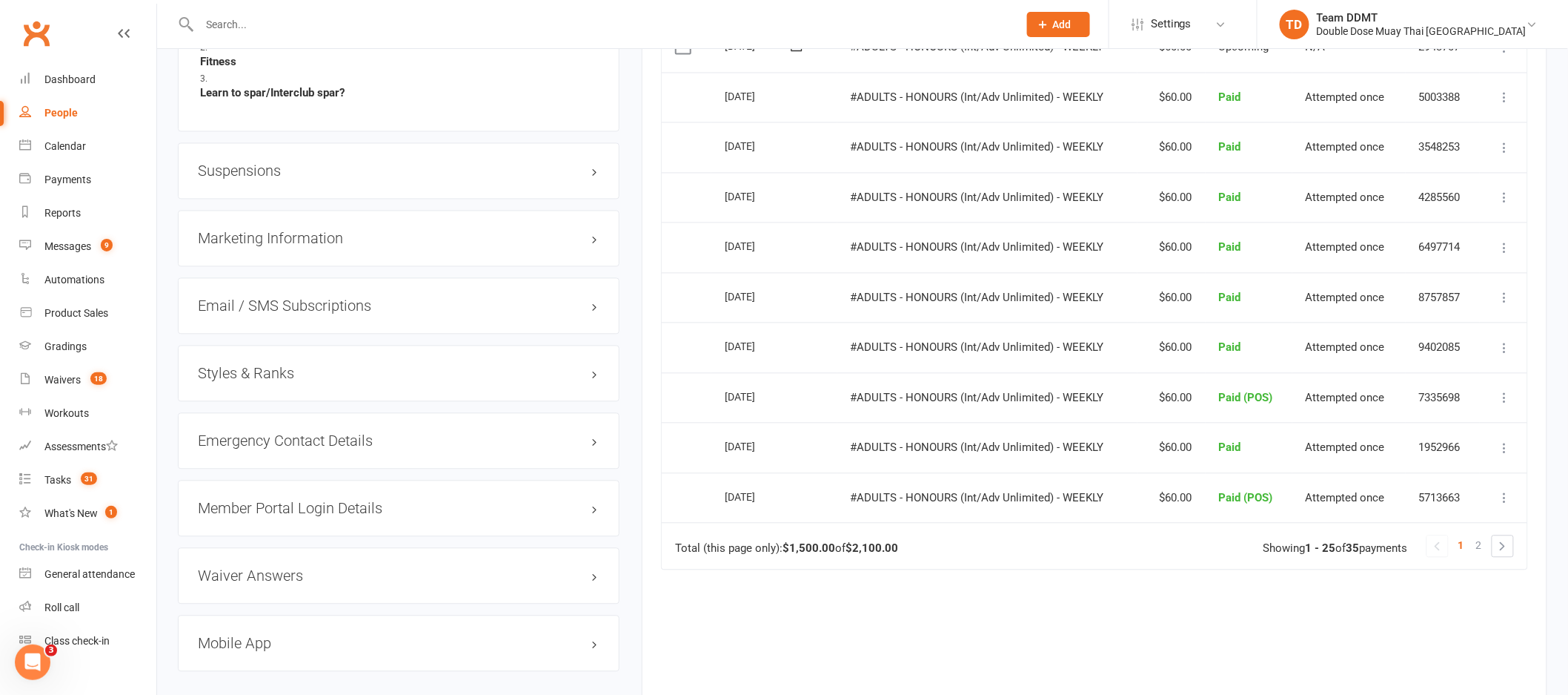
scroll to position [1167, 0]
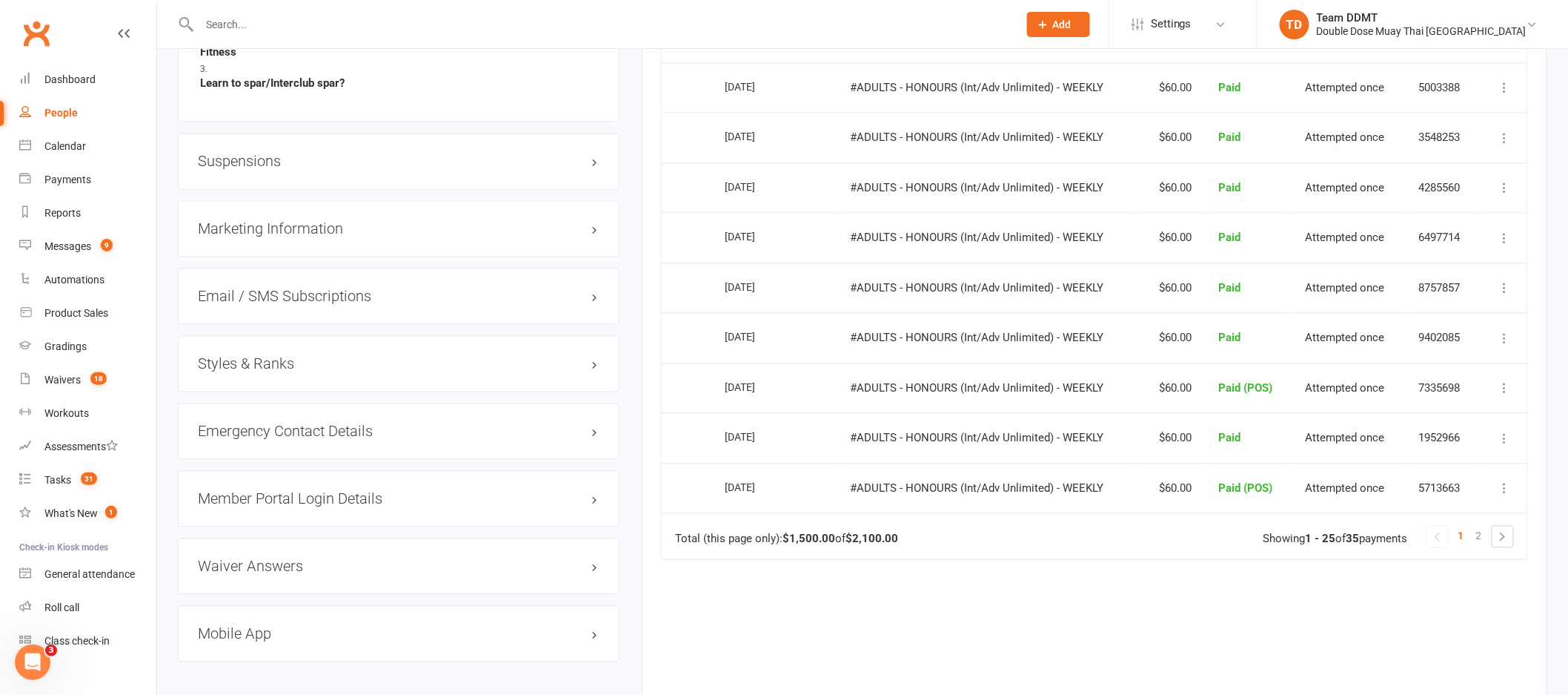
click at [264, 154] on h3 "Suspensions" at bounding box center [398, 161] width 402 height 16
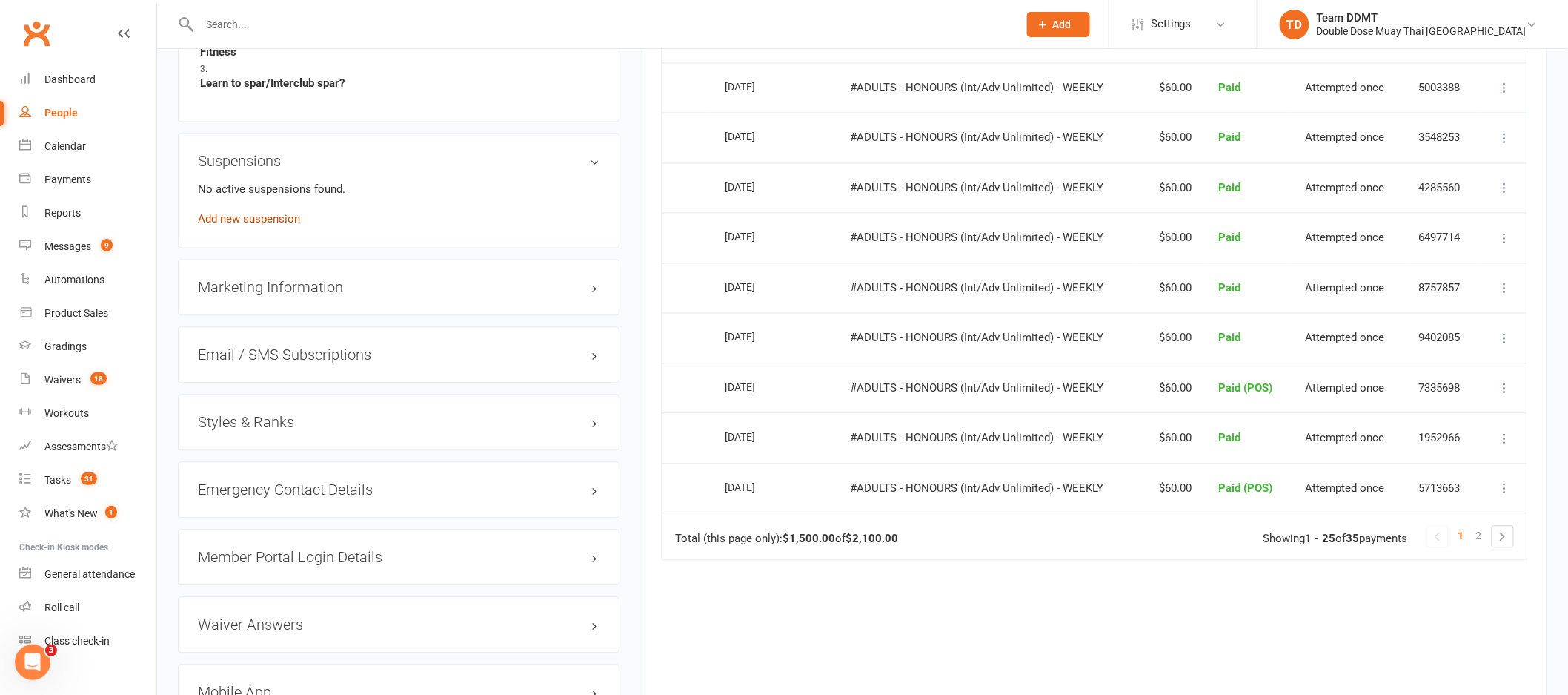
click at [254, 221] on link "Add new suspension" at bounding box center [248, 219] width 102 height 13
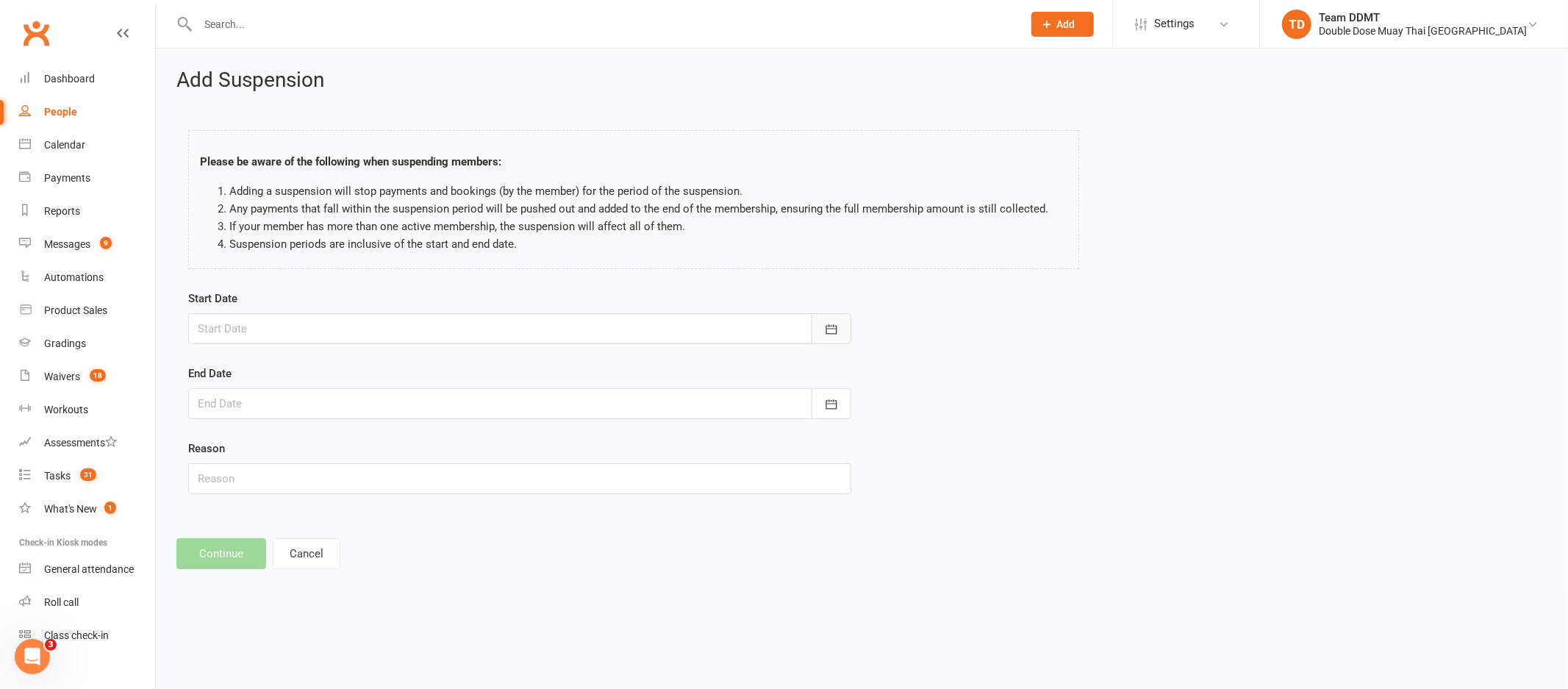
click at [826, 329] on icon "button" at bounding box center [831, 329] width 15 height 15
click at [443, 365] on button "button" at bounding box center [445, 366] width 32 height 26
click at [405, 418] on span "03" at bounding box center [409, 421] width 11 height 11
type input "[DATE]"
click at [829, 407] on icon "button" at bounding box center [831, 404] width 15 height 15
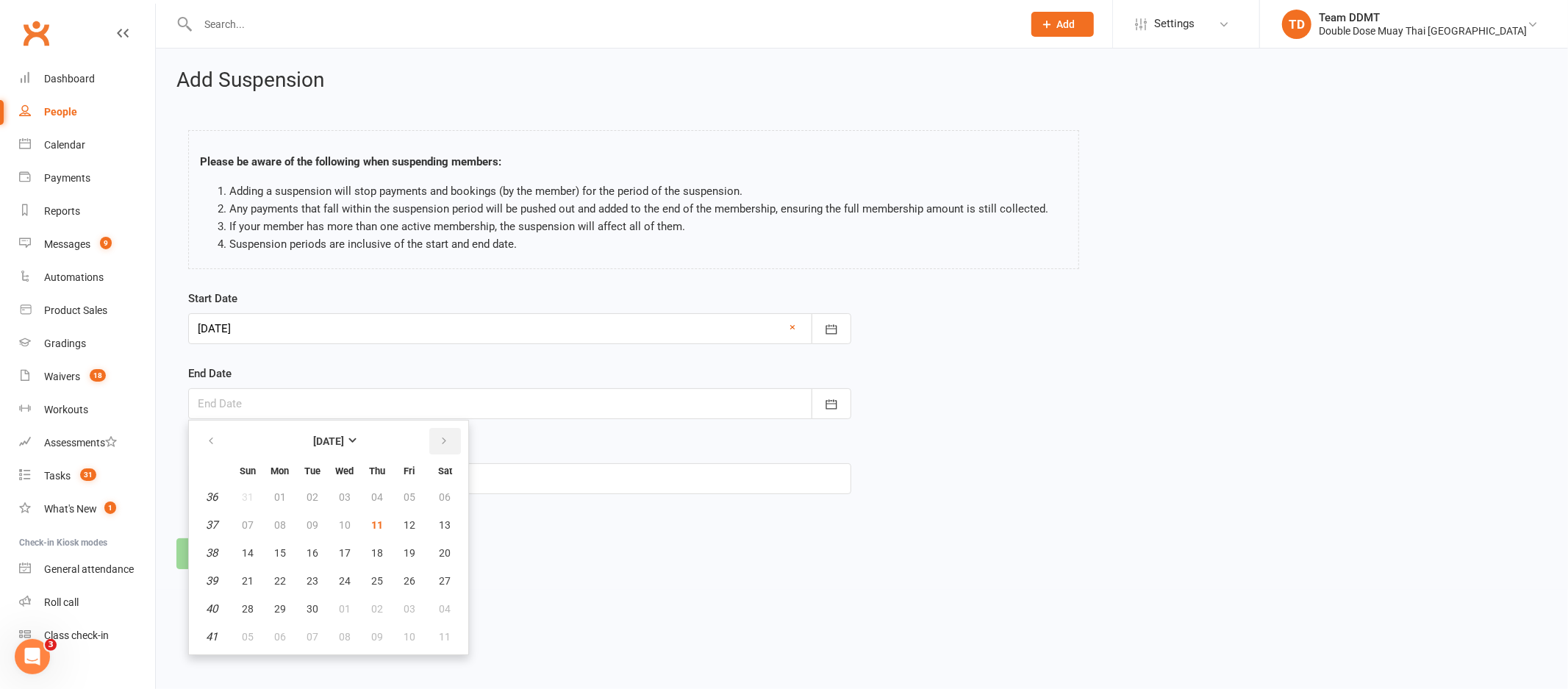
click at [444, 441] on button "button" at bounding box center [445, 441] width 32 height 26
click at [371, 547] on span "16" at bounding box center [376, 552] width 11 height 11
type input "[DATE]"
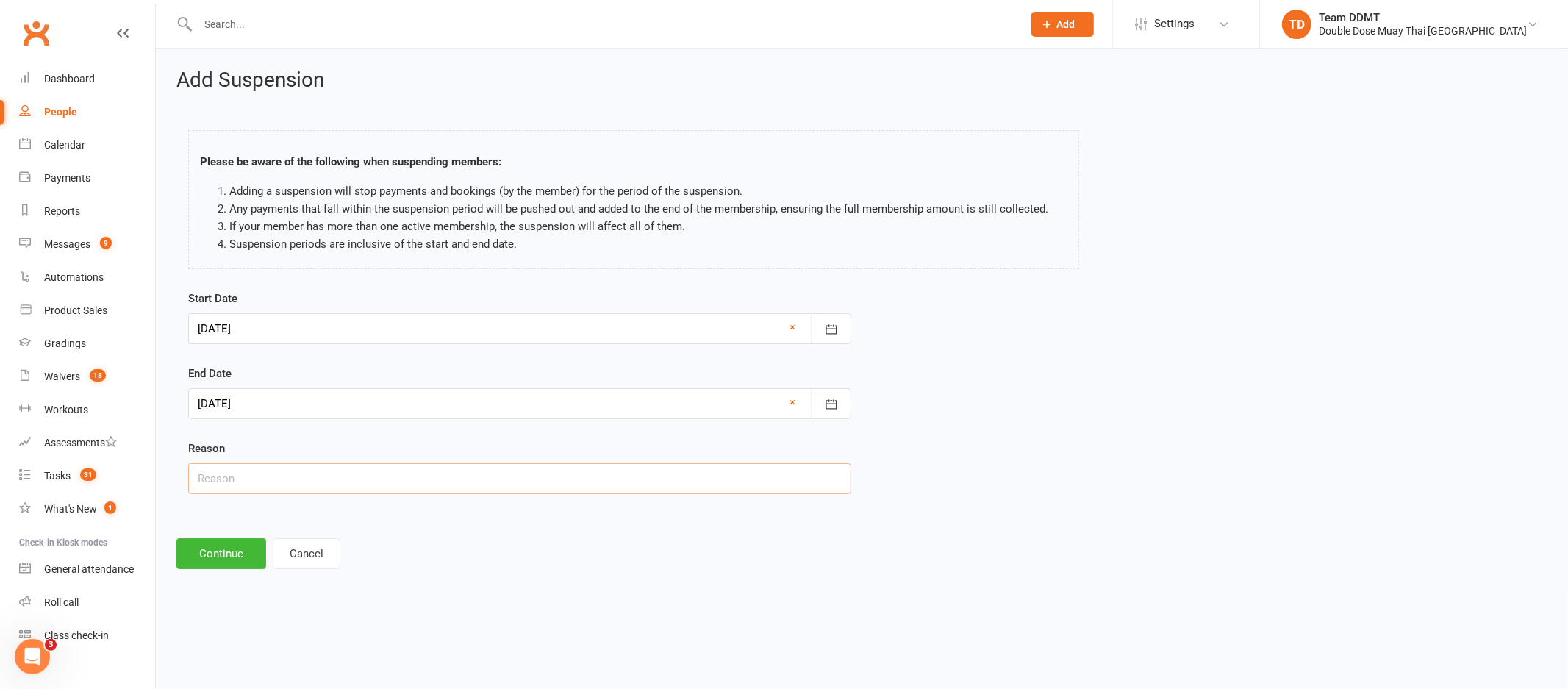
click at [390, 488] on input "text" at bounding box center [519, 478] width 663 height 31
type input "Holidays"
click at [246, 552] on button "Continue" at bounding box center [222, 553] width 90 height 31
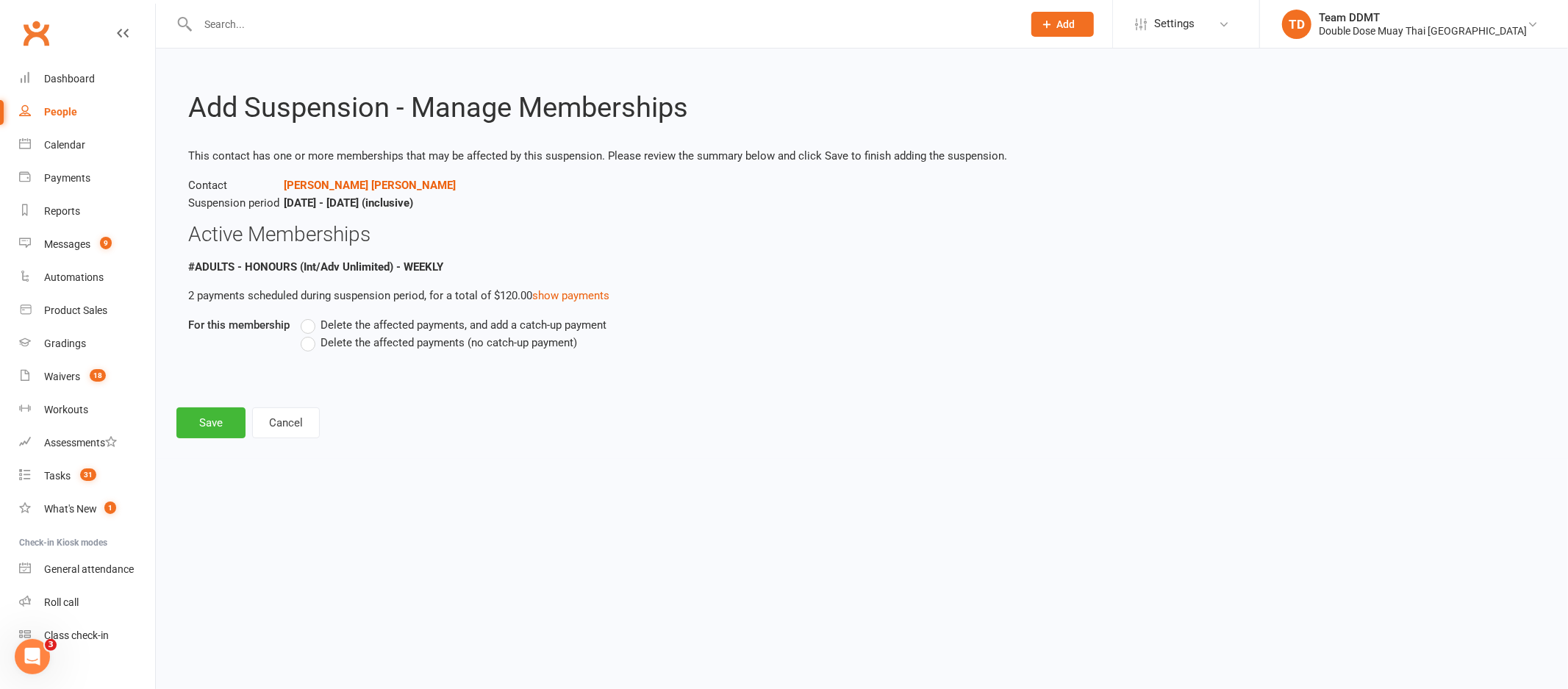
click at [449, 344] on span "Delete the affected payments (no catch-up payment)" at bounding box center [449, 341] width 256 height 15
click at [310, 334] on input "Delete the affected payments (no catch-up payment)" at bounding box center [305, 334] width 10 height 0
click at [228, 417] on button "Save" at bounding box center [211, 422] width 69 height 31
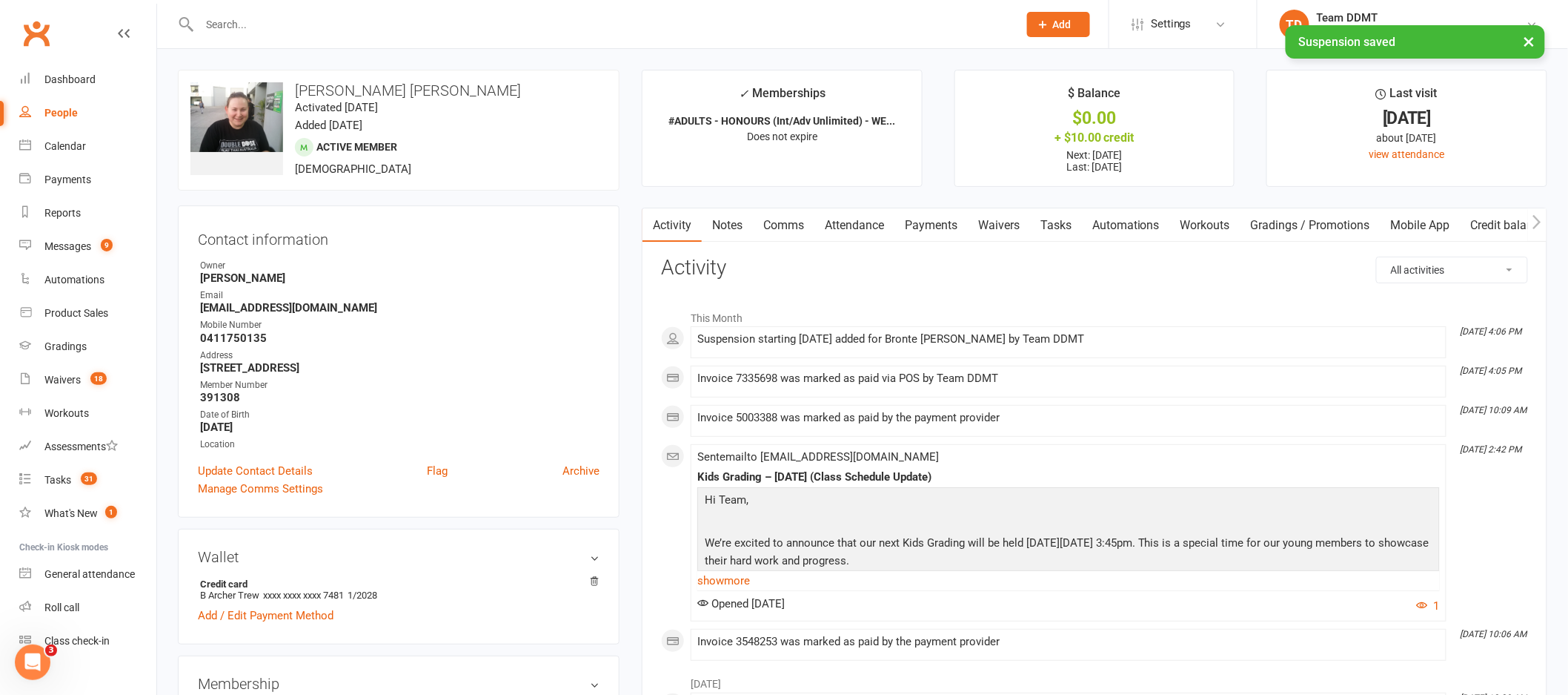
click at [729, 225] on link "Notes" at bounding box center [727, 225] width 51 height 34
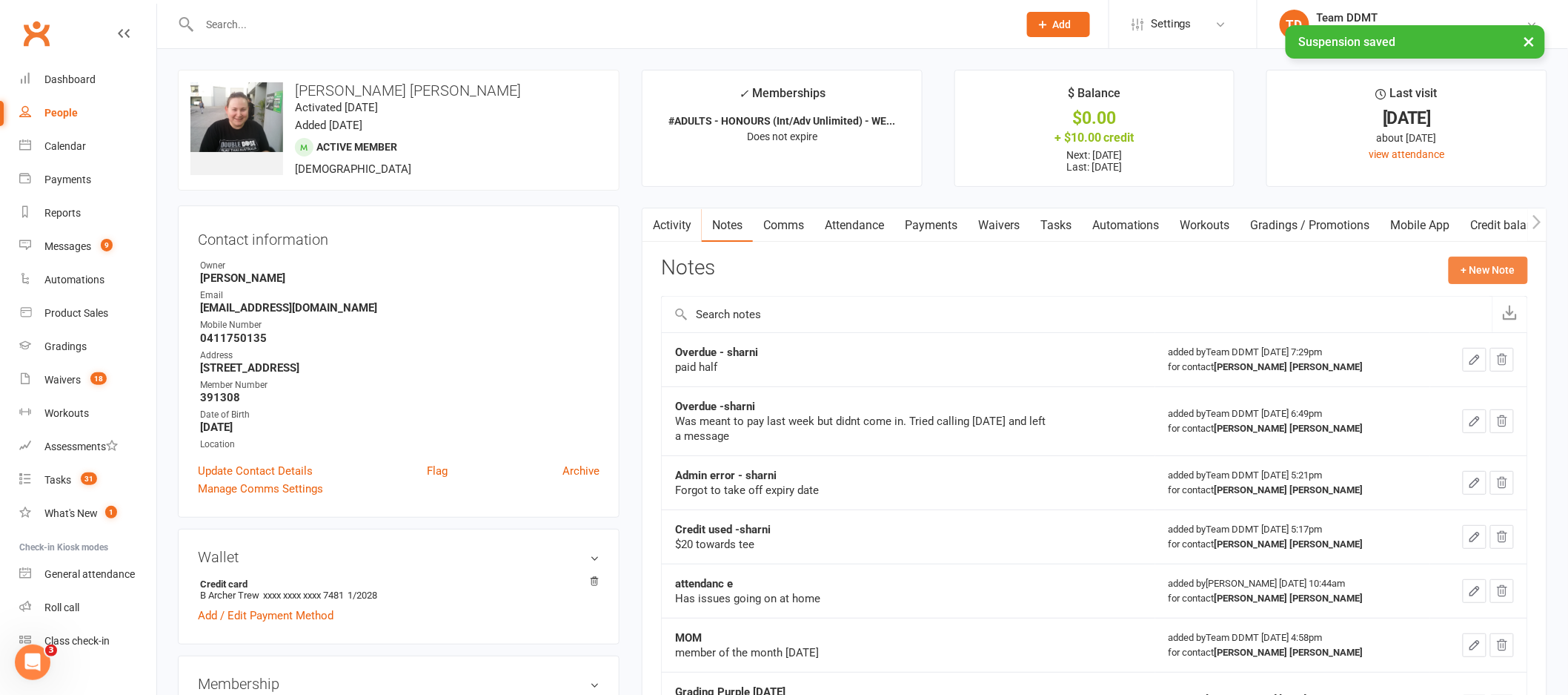
click at [1483, 270] on button "+ New Note" at bounding box center [1488, 270] width 79 height 27
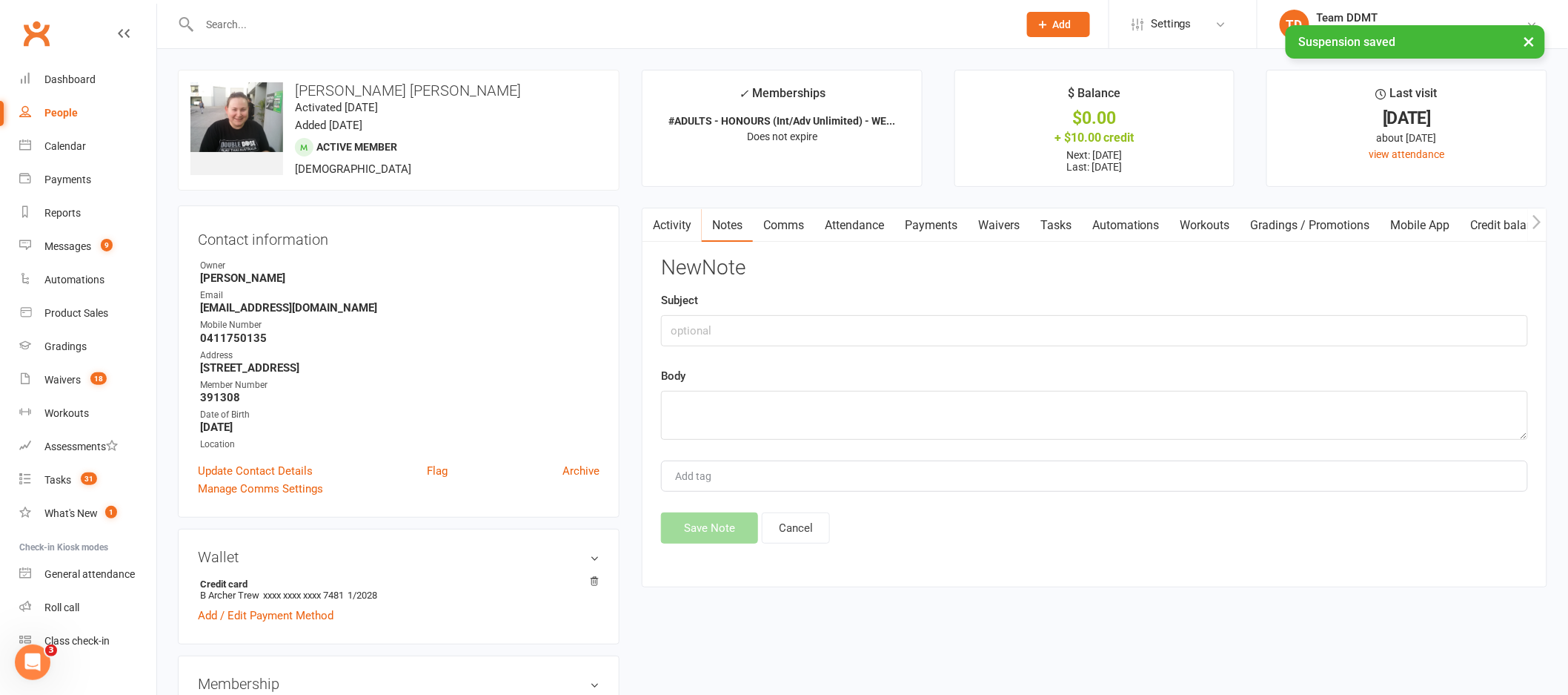
click at [1304, 310] on div "Subject" at bounding box center [1094, 319] width 867 height 55
click at [1298, 326] on input "text" at bounding box center [1094, 331] width 867 height 31
type input "Suspension - sharni"
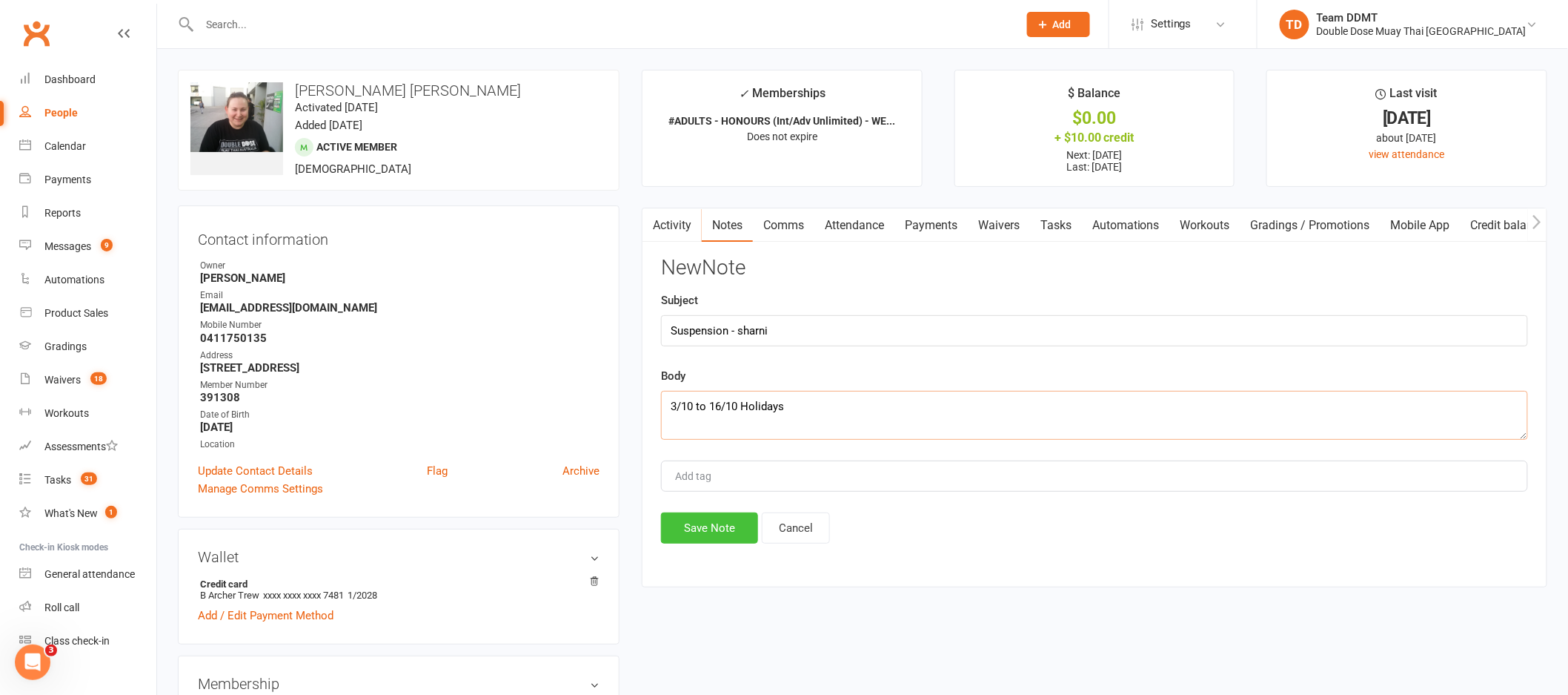
type textarea "3/10 to 16/10 Holidays"
drag, startPoint x: 708, startPoint y: 513, endPoint x: 708, endPoint y: 491, distance: 22.0
click at [708, 514] on button "Save Note" at bounding box center [709, 527] width 97 height 31
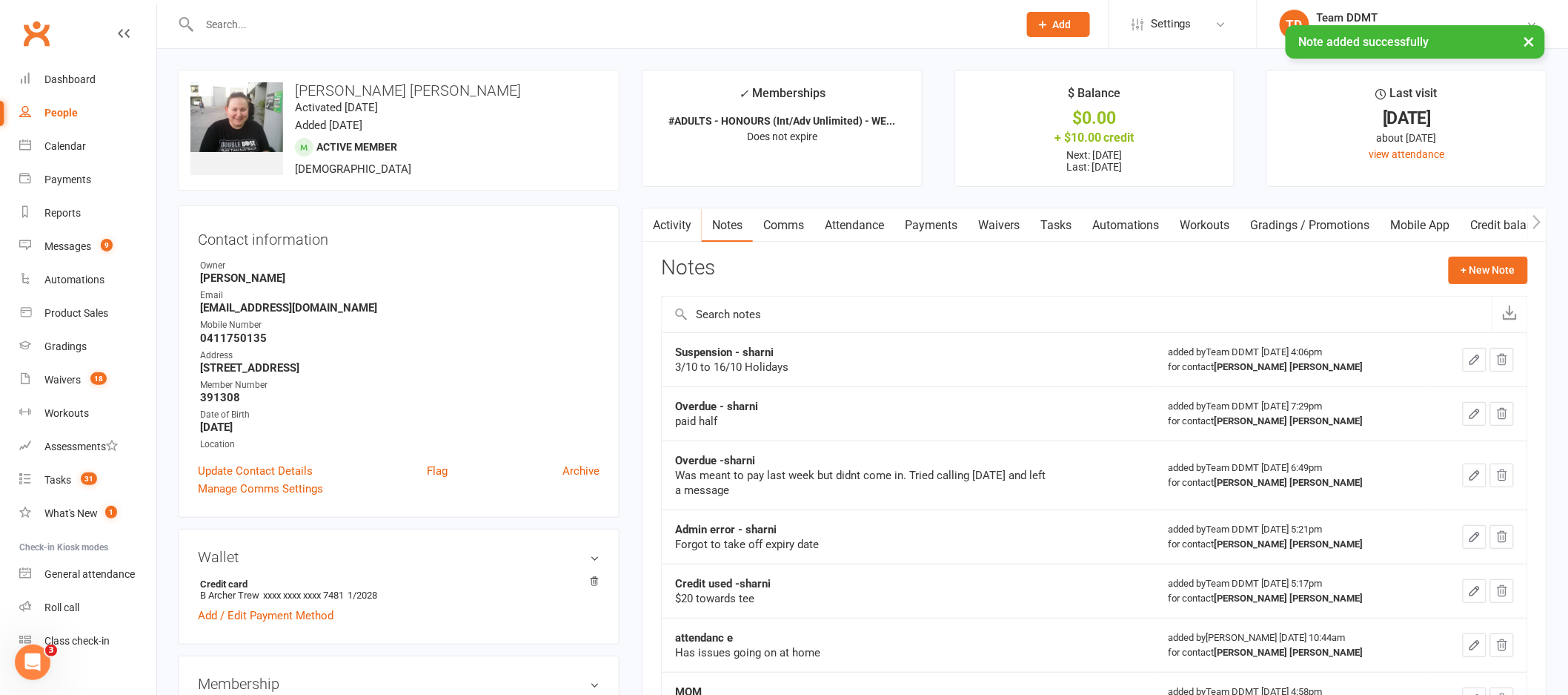
click at [946, 222] on link "Payments" at bounding box center [930, 225] width 73 height 34
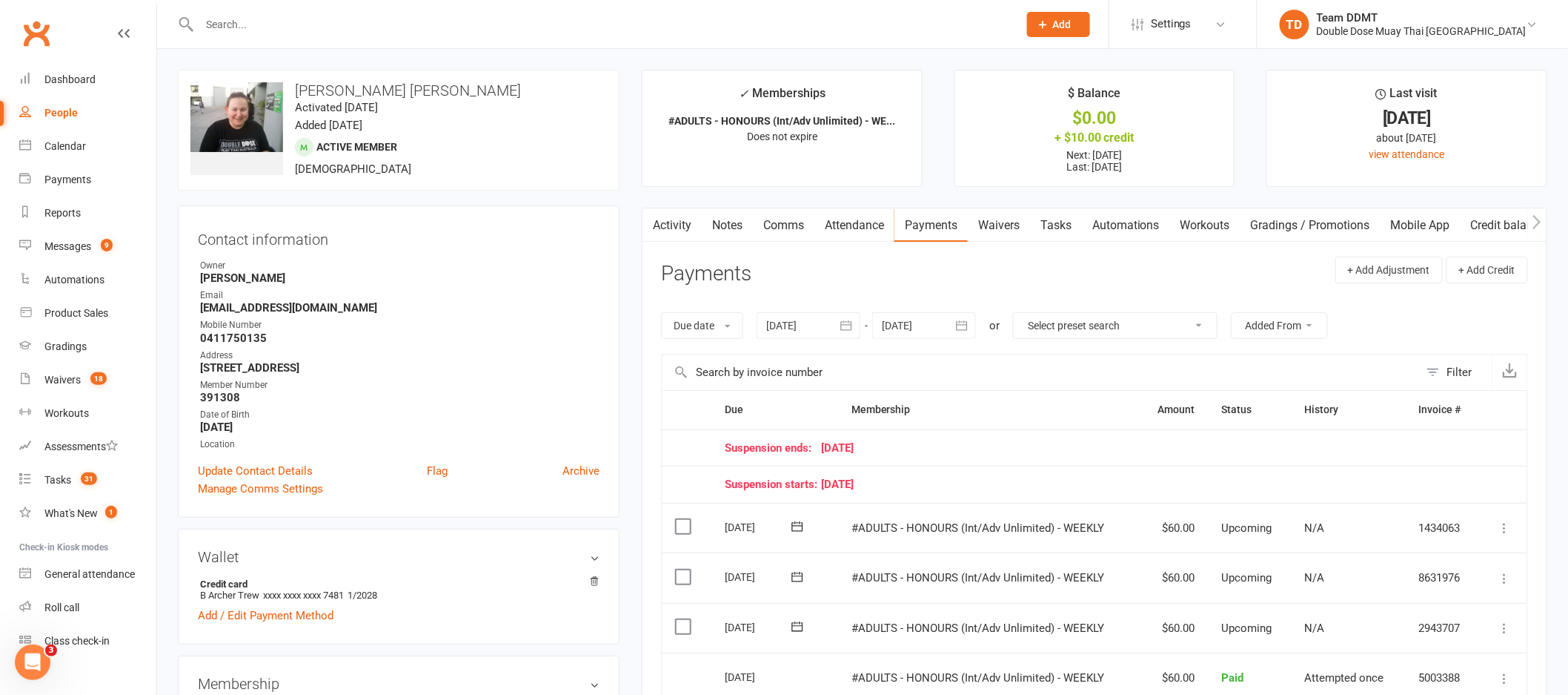
click at [309, 19] on input "text" at bounding box center [601, 24] width 813 height 20
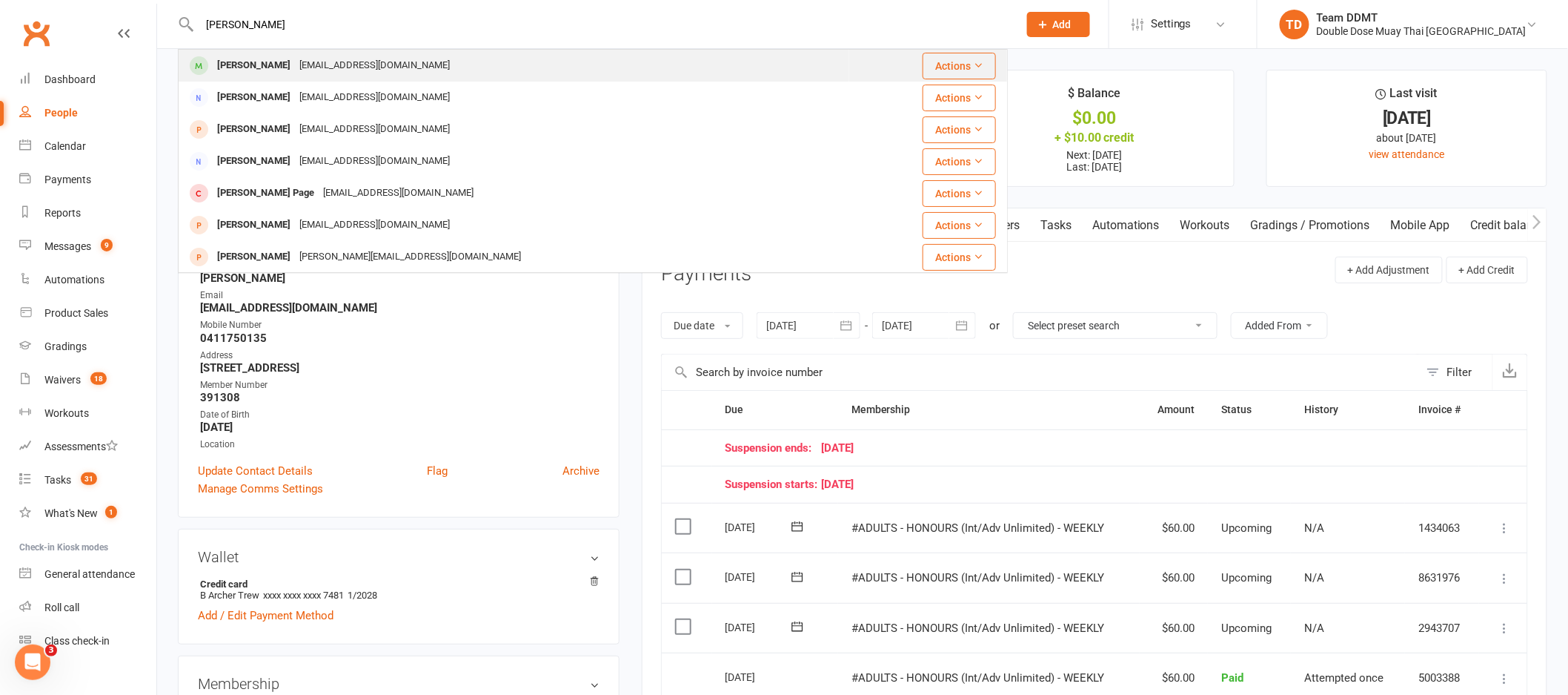
type input "tania roberst"
click at [297, 63] on div "[EMAIL_ADDRESS][DOMAIN_NAME]" at bounding box center [374, 66] width 159 height 21
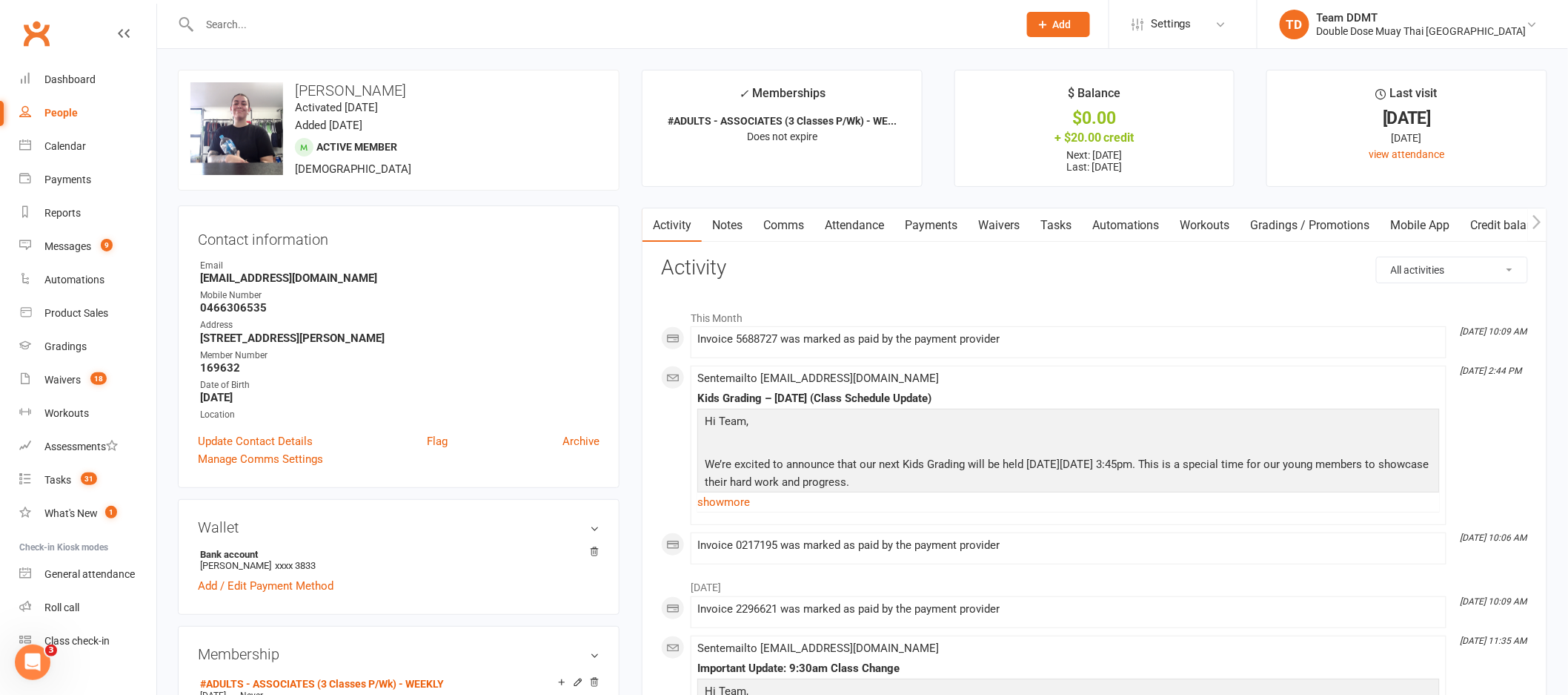
click at [992, 224] on link "Waivers" at bounding box center [999, 225] width 62 height 34
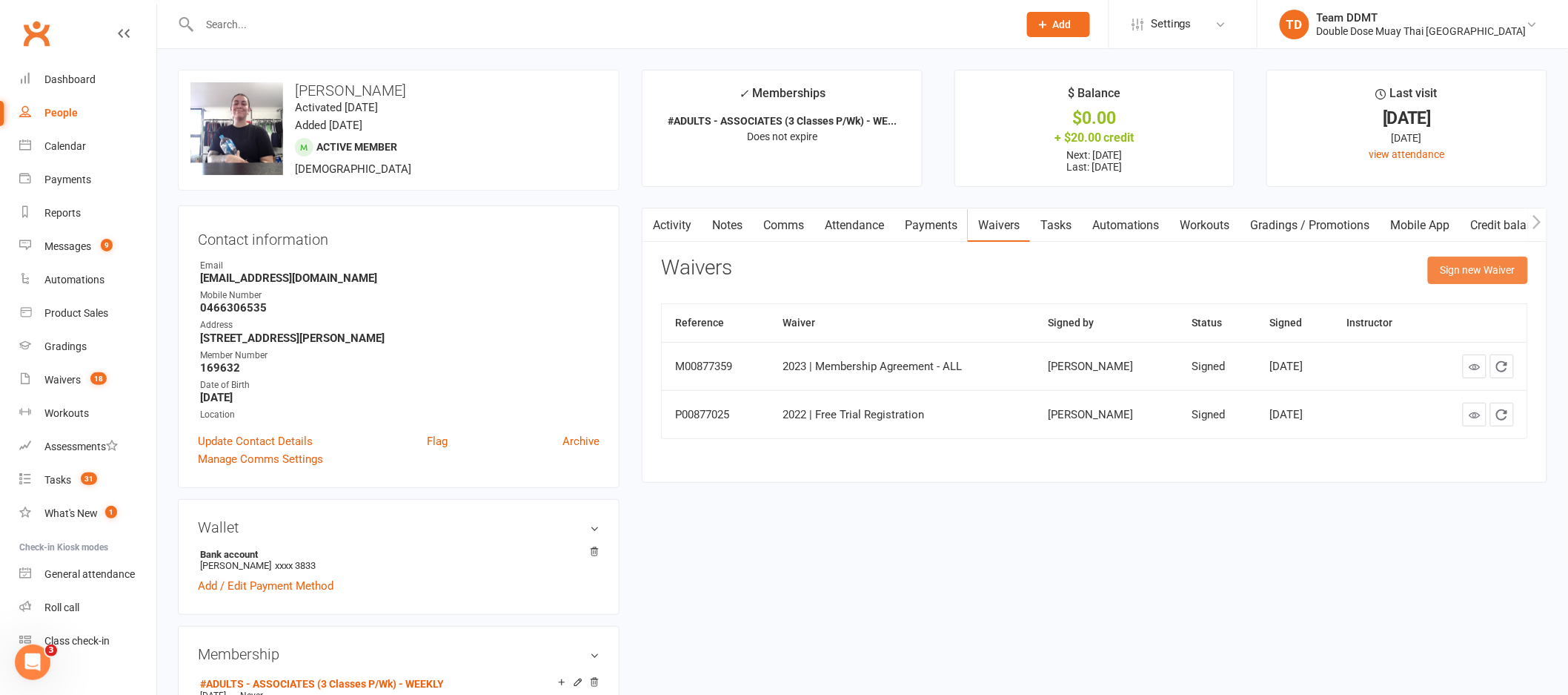
click at [1448, 266] on button "Sign new Waiver" at bounding box center [1478, 270] width 100 height 27
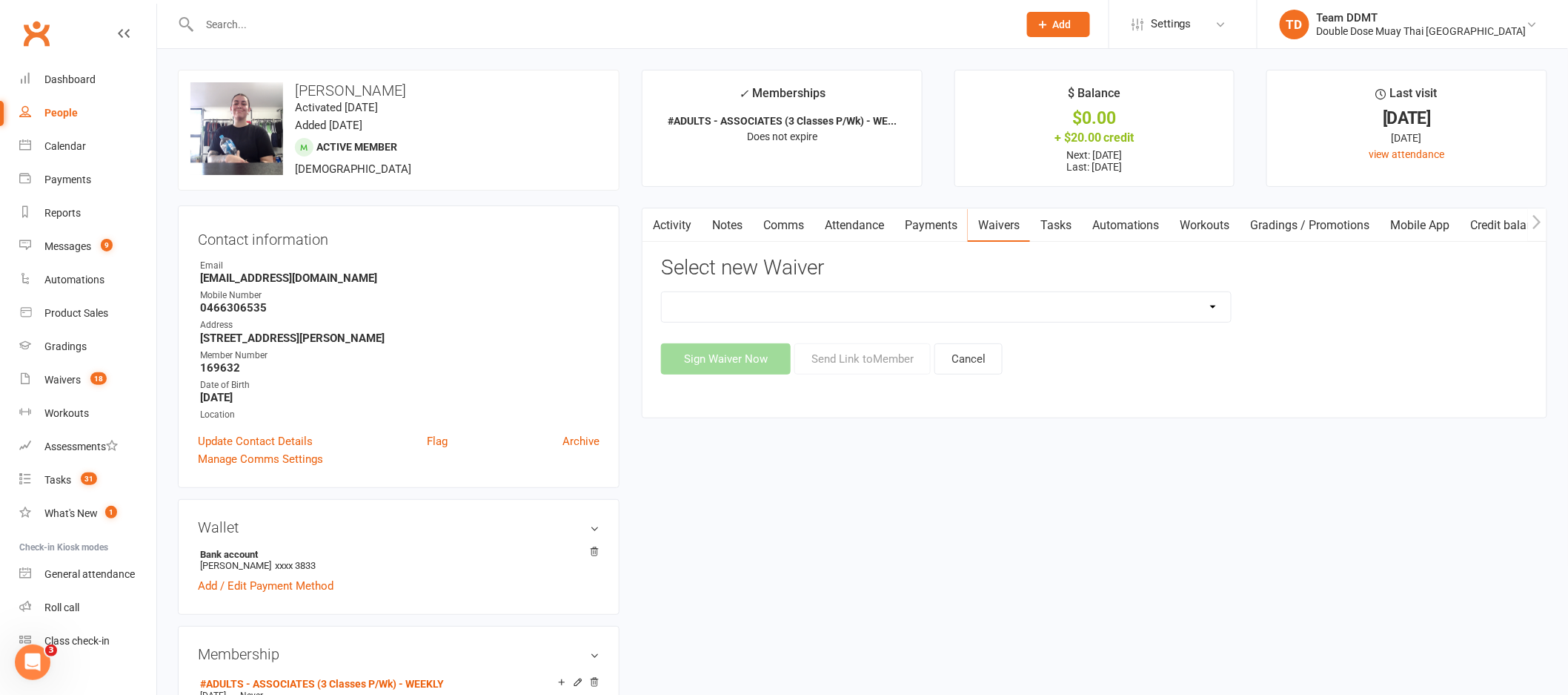
click at [1191, 307] on select "2023 | Standard Release of Liability 2024/2025 | DECEMBER PROMO (sign up Dec pa…" at bounding box center [946, 307] width 569 height 29
select select "13117"
click at [881, 365] on button "Send Link to Member" at bounding box center [862, 358] width 136 height 31
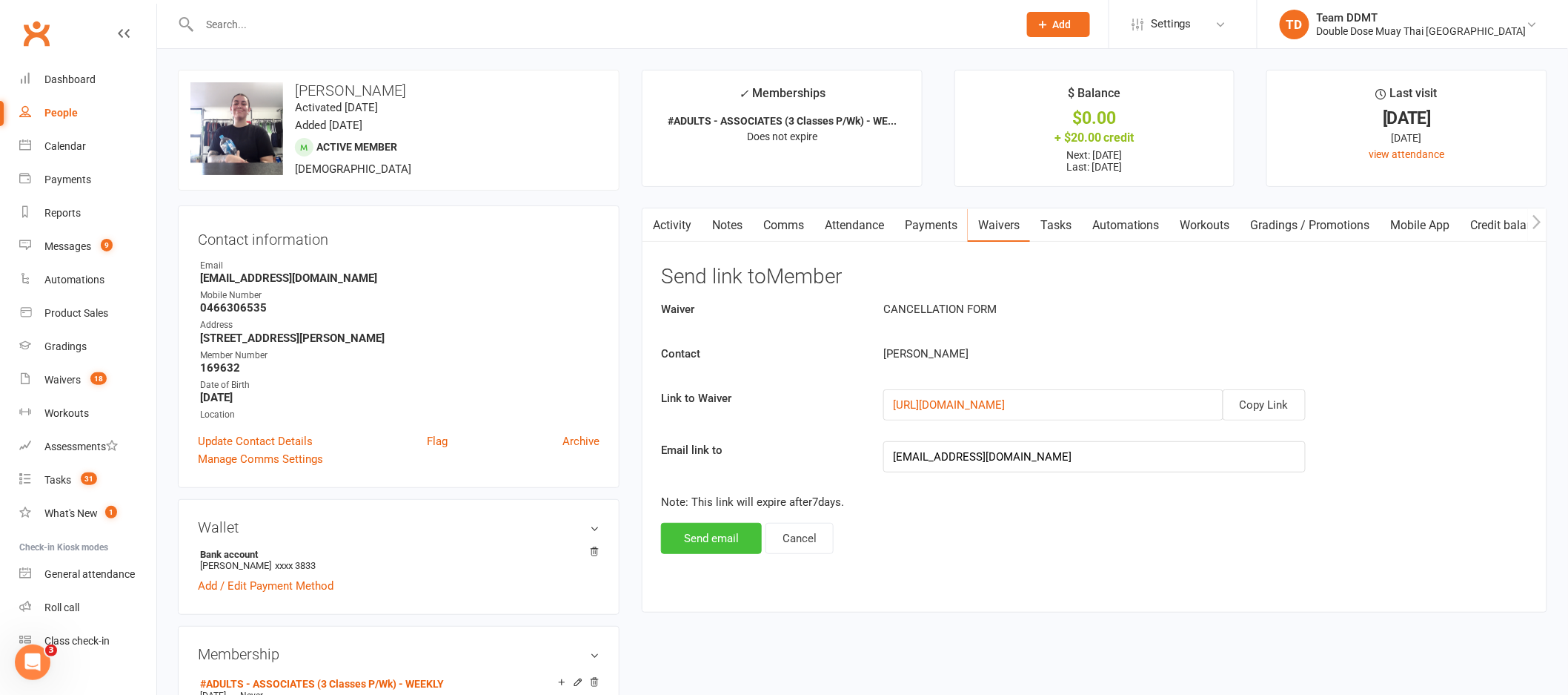
click at [718, 530] on button "Send email" at bounding box center [711, 538] width 101 height 31
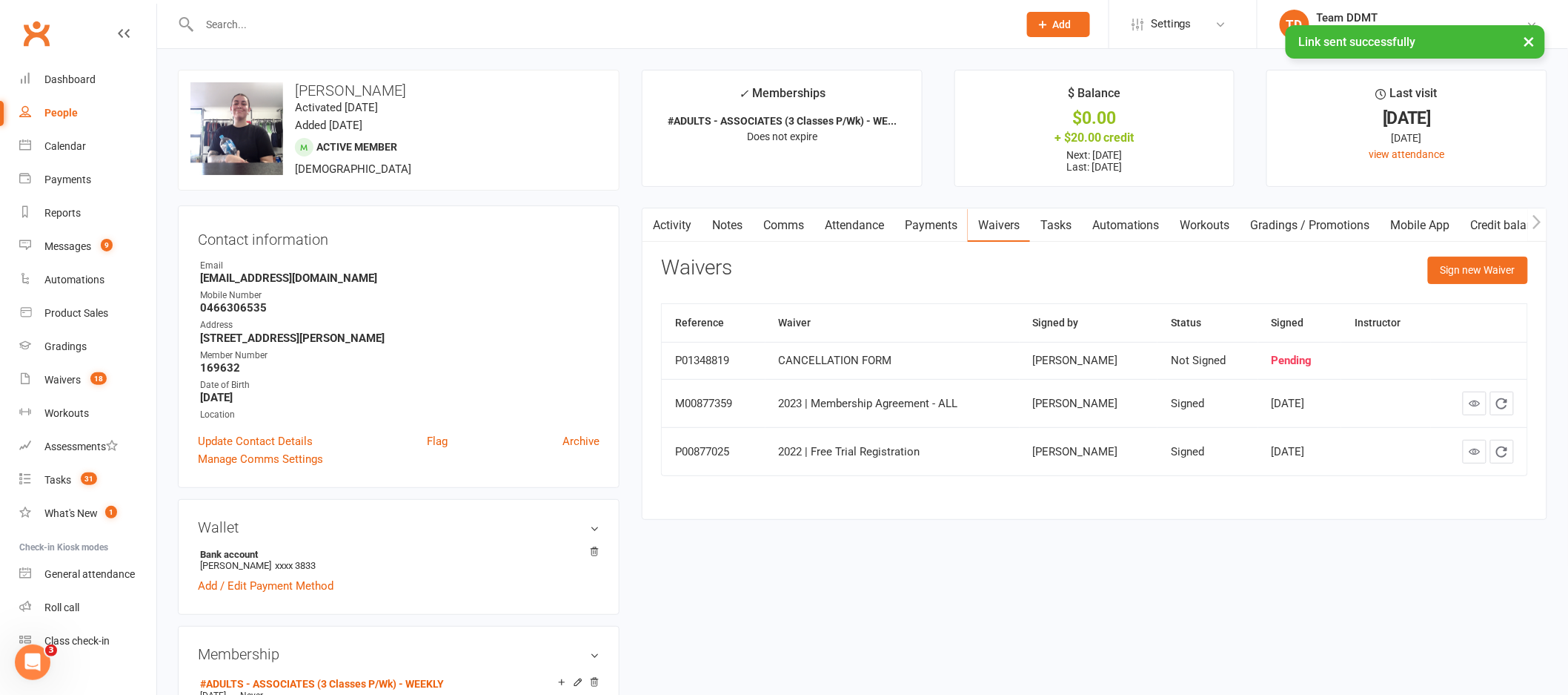
click at [792, 220] on link "Comms" at bounding box center [784, 225] width 61 height 34
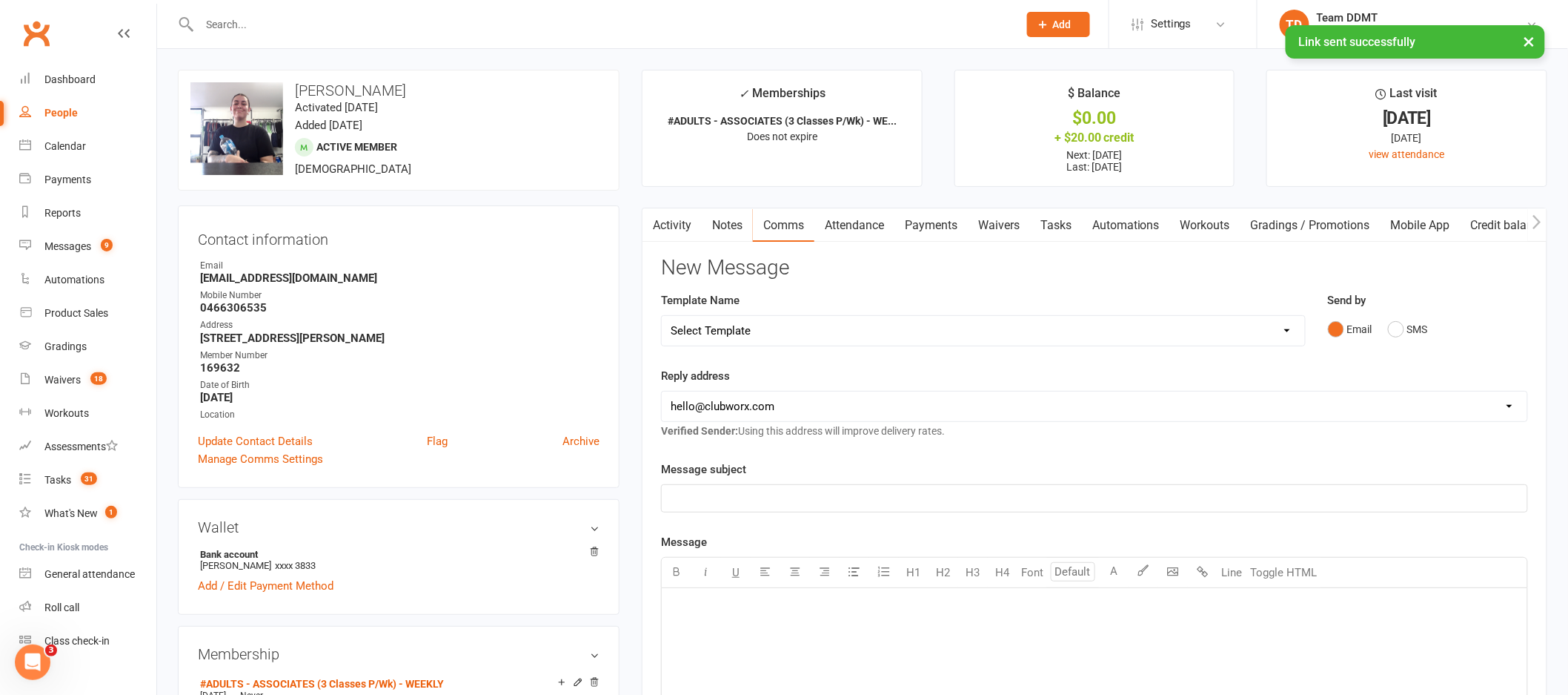
click at [1385, 317] on div "Email SMS" at bounding box center [1427, 330] width 200 height 29
click at [1402, 326] on button "SMS" at bounding box center [1408, 330] width 40 height 29
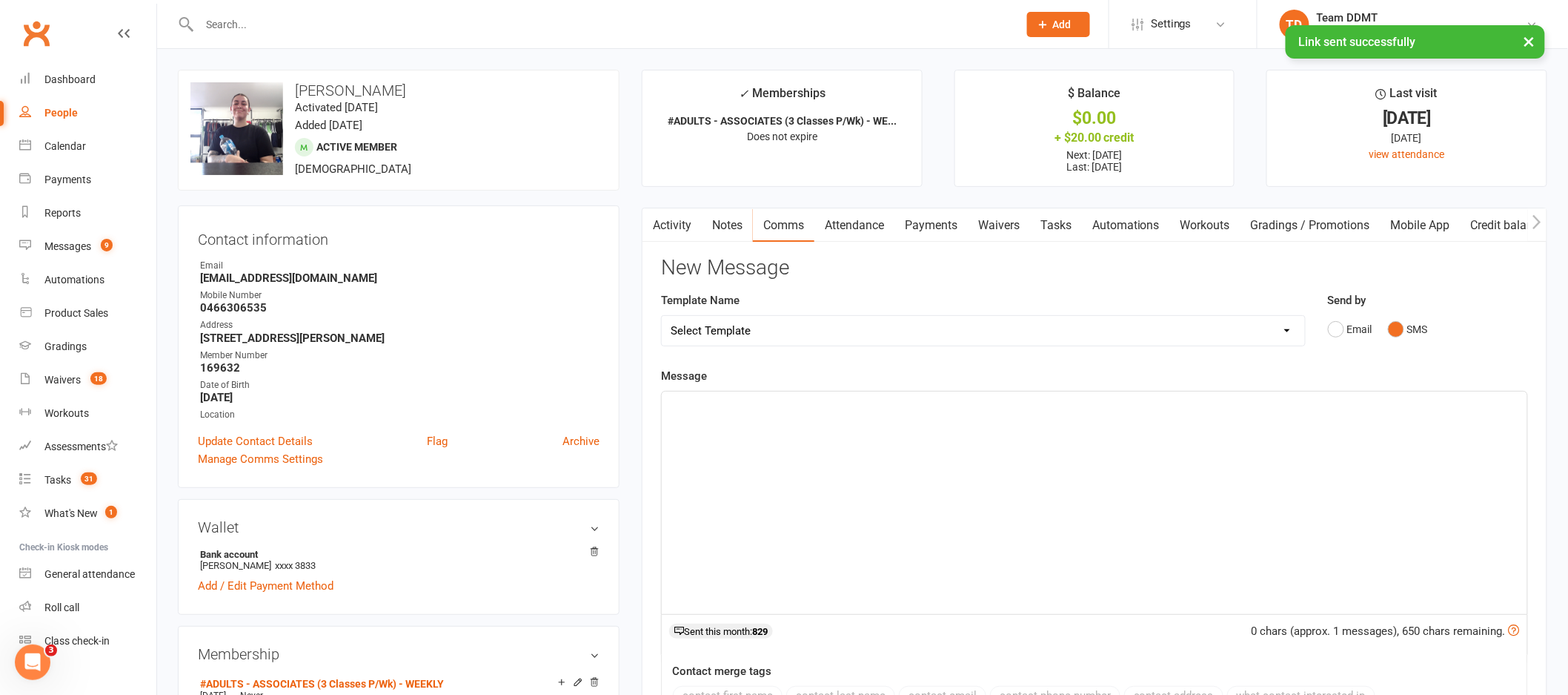
click at [1222, 531] on div "﻿" at bounding box center [1094, 503] width 865 height 223
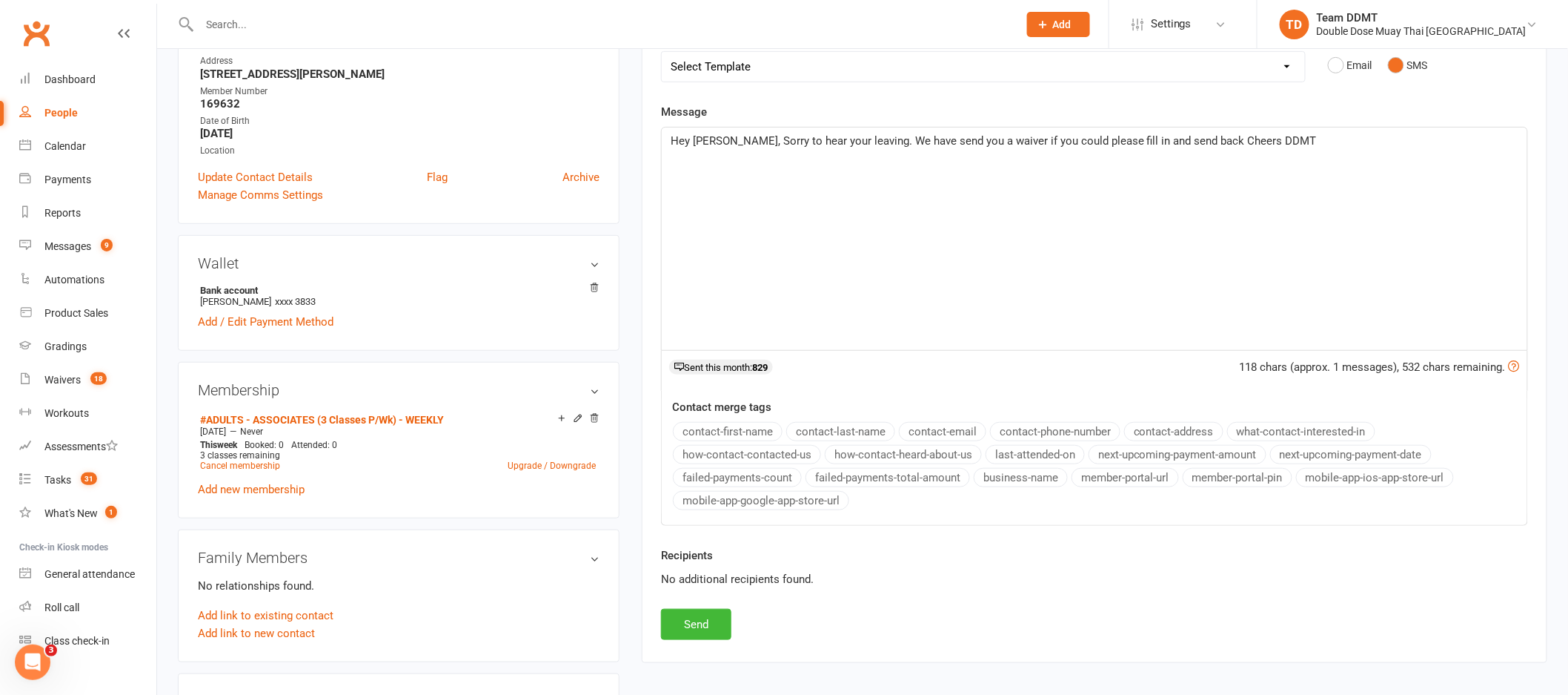
scroll to position [325, 0]
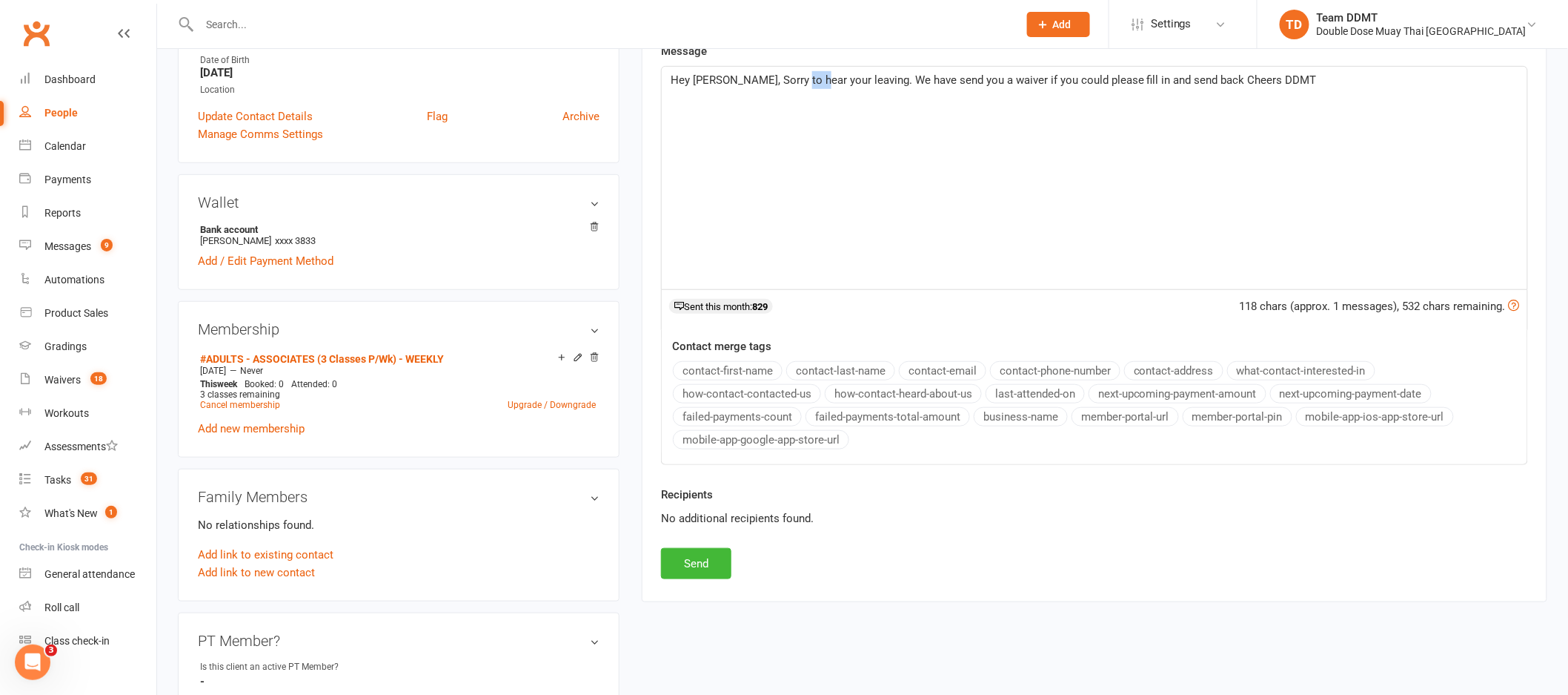
click at [809, 78] on span "Hey Tania, Sorry to hear your leaving. We have send you a waiver if you could p…" at bounding box center [994, 79] width 646 height 13
click at [806, 82] on span "Hey Tania, Sorry to hear youre leaving. We have send you a waiver if you could …" at bounding box center [996, 79] width 652 height 13
click at [945, 95] on div "Hey Tania, Sorry to hear you're leaving. We have send you a waiver if you could…" at bounding box center [1094, 178] width 865 height 223
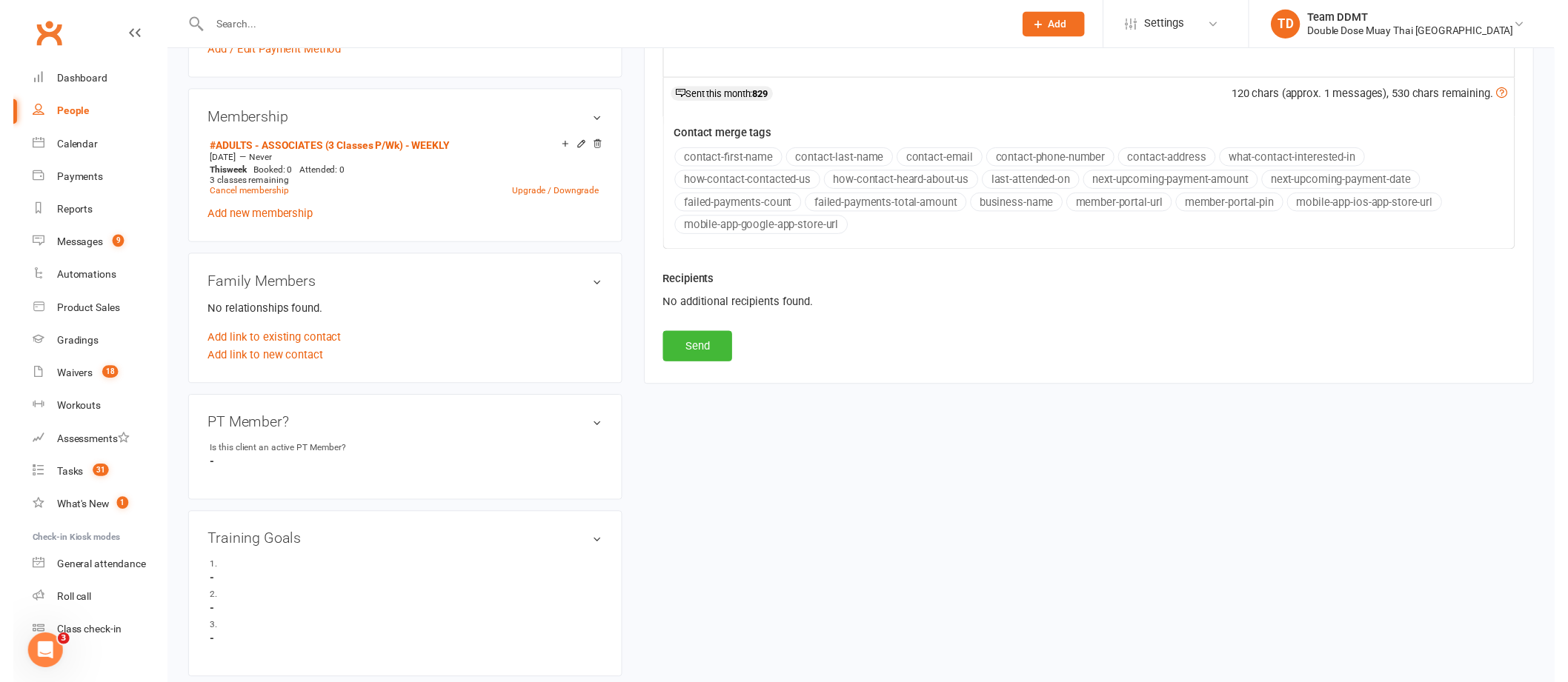
scroll to position [544, 0]
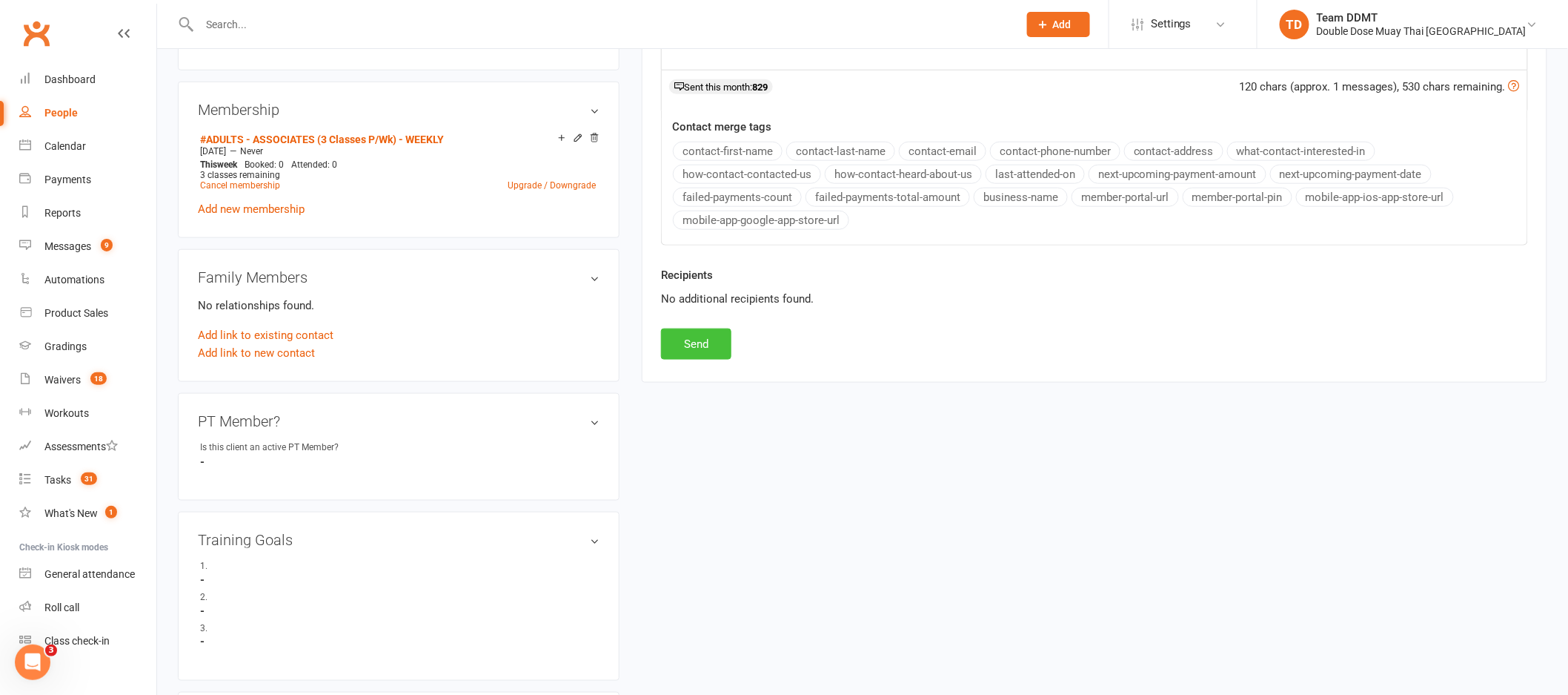
click at [709, 356] on button "Send" at bounding box center [695, 344] width 70 height 31
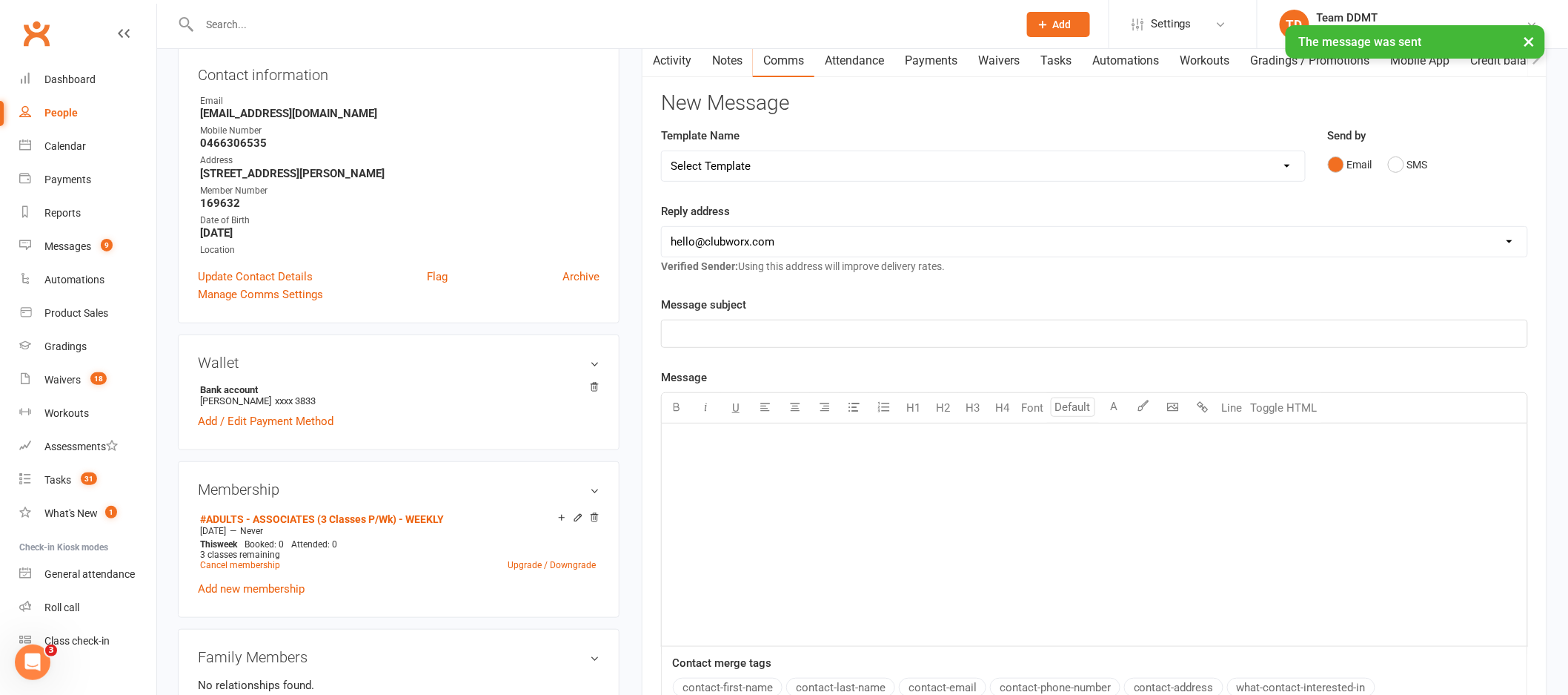
scroll to position [27, 0]
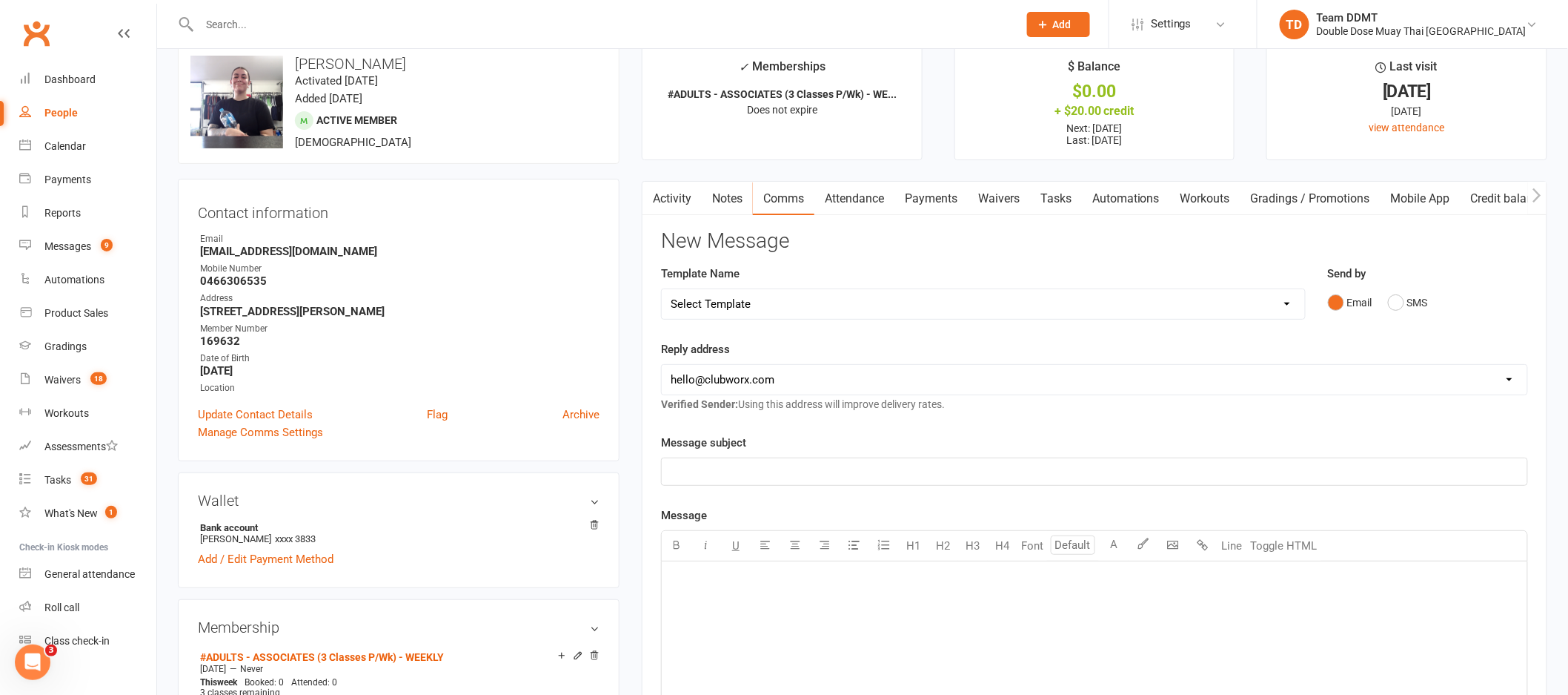
click at [716, 197] on link "Notes" at bounding box center [727, 199] width 51 height 34
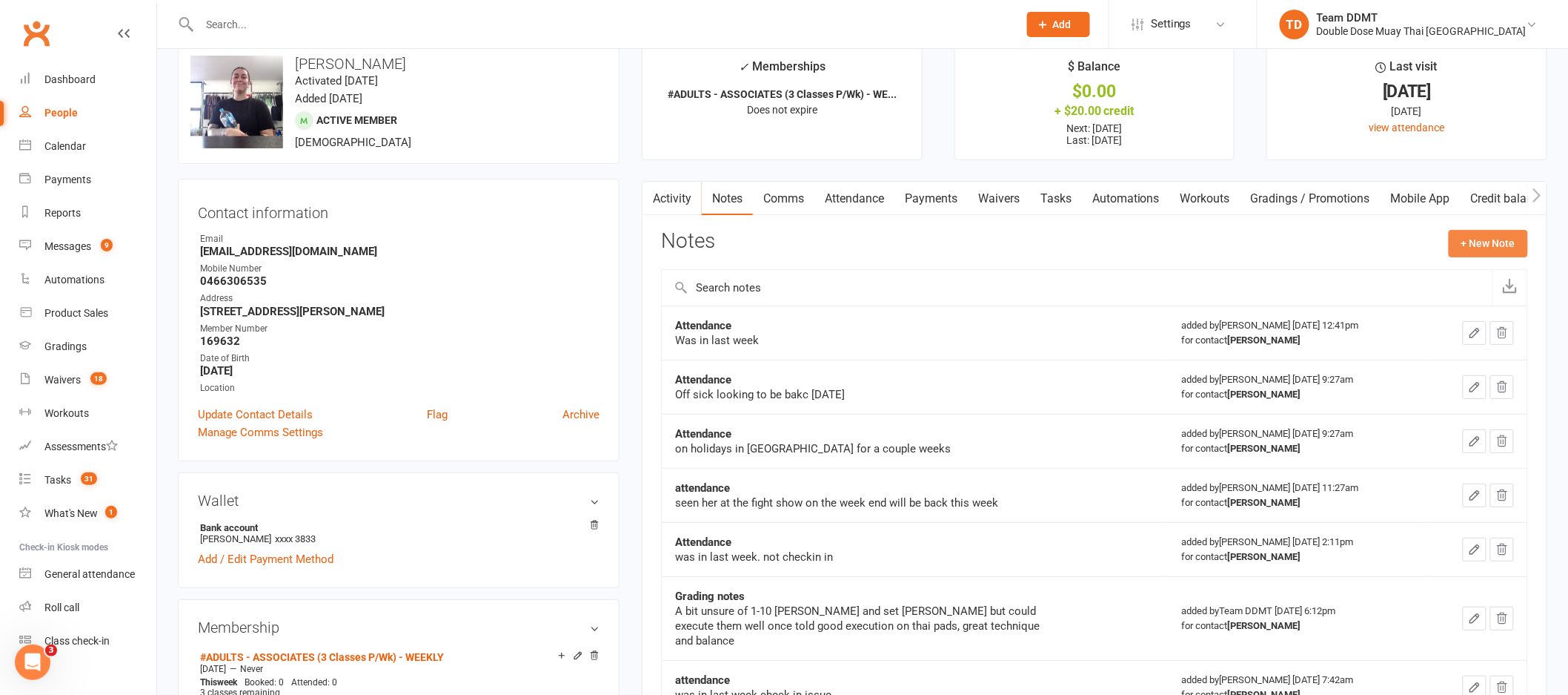
click at [1493, 253] on button "+ New Note" at bounding box center [1488, 243] width 79 height 27
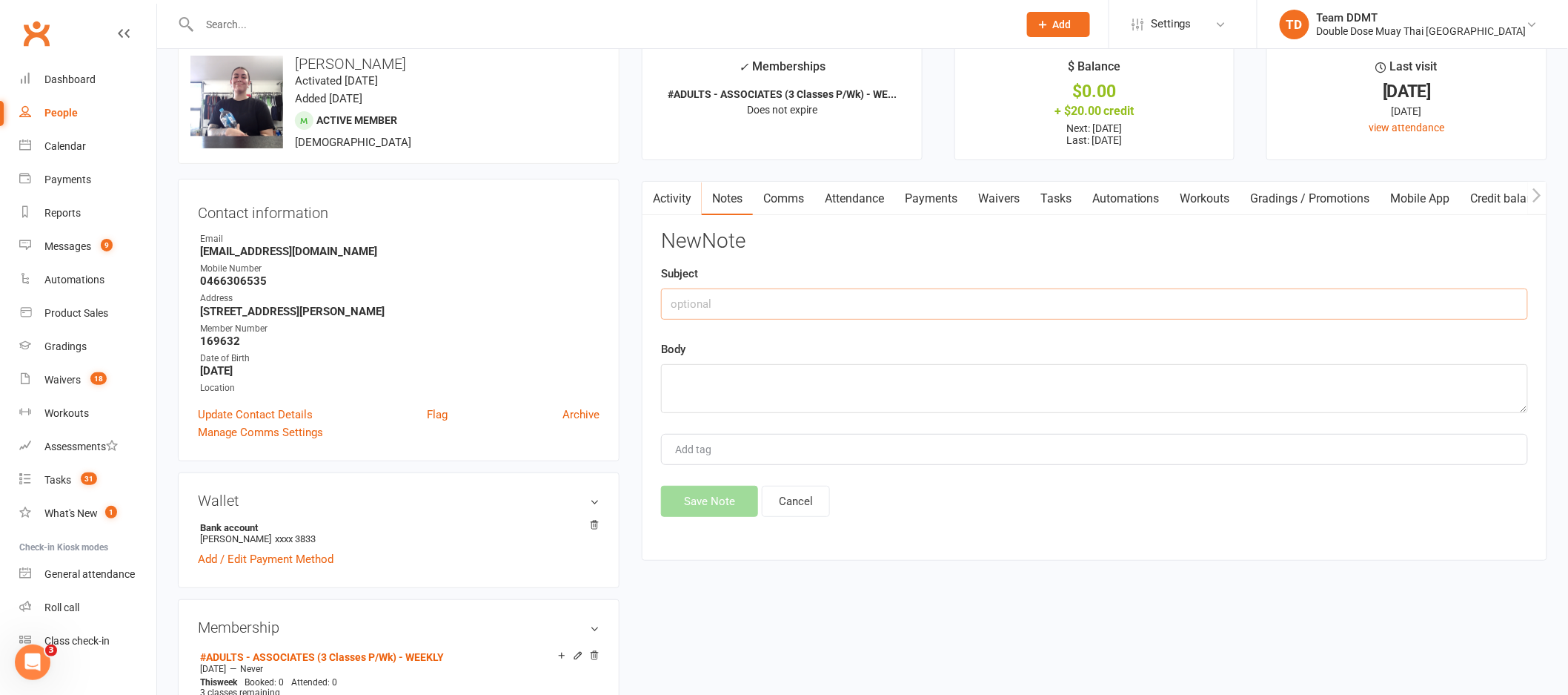
click at [1196, 312] on input "text" at bounding box center [1094, 304] width 867 height 31
click at [731, 299] on input "Cancellation - sharni" at bounding box center [1094, 304] width 867 height 31
type input "Cancellation Waiver sent - sharni"
click at [865, 382] on textarea at bounding box center [1094, 388] width 867 height 49
type textarea "Had received email"
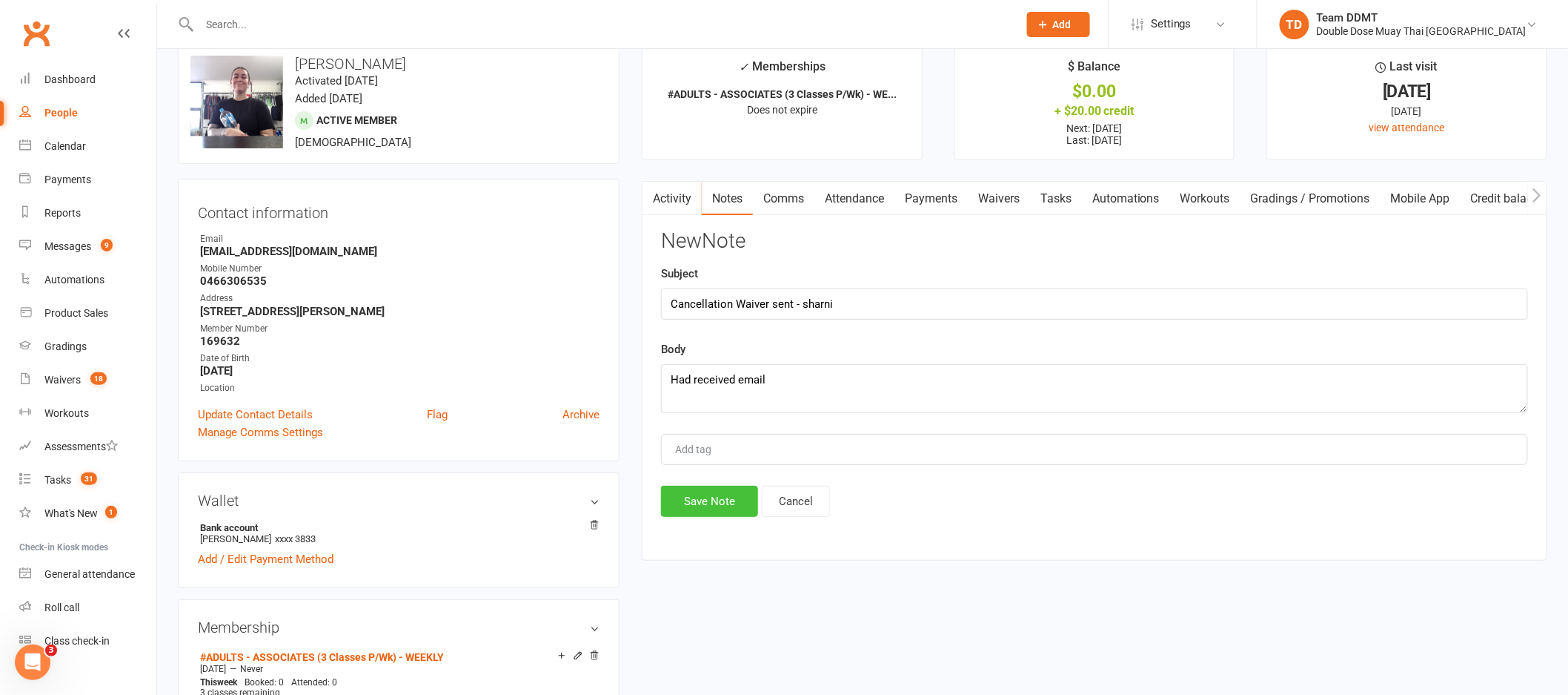
click at [687, 493] on button "Save Note" at bounding box center [709, 501] width 97 height 31
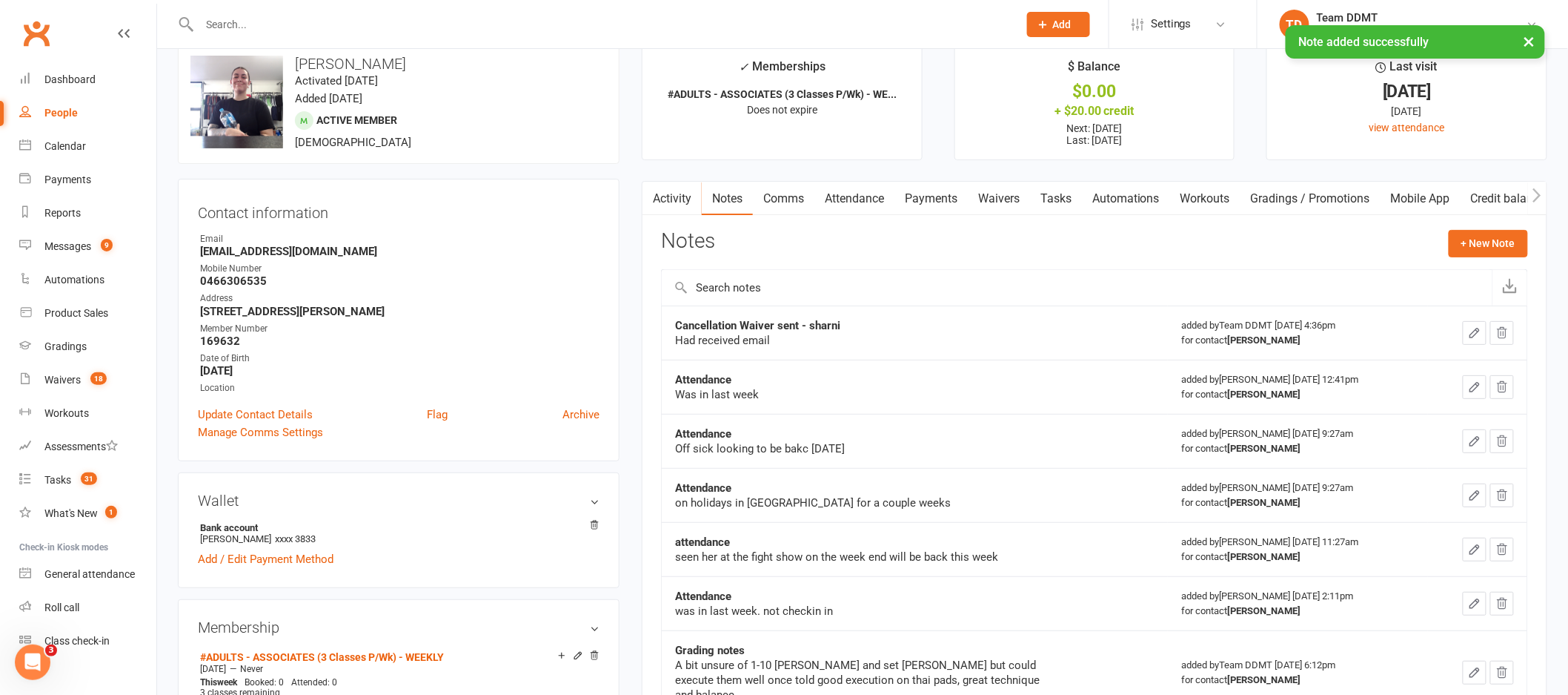
click at [683, 198] on link "Activity" at bounding box center [672, 199] width 60 height 34
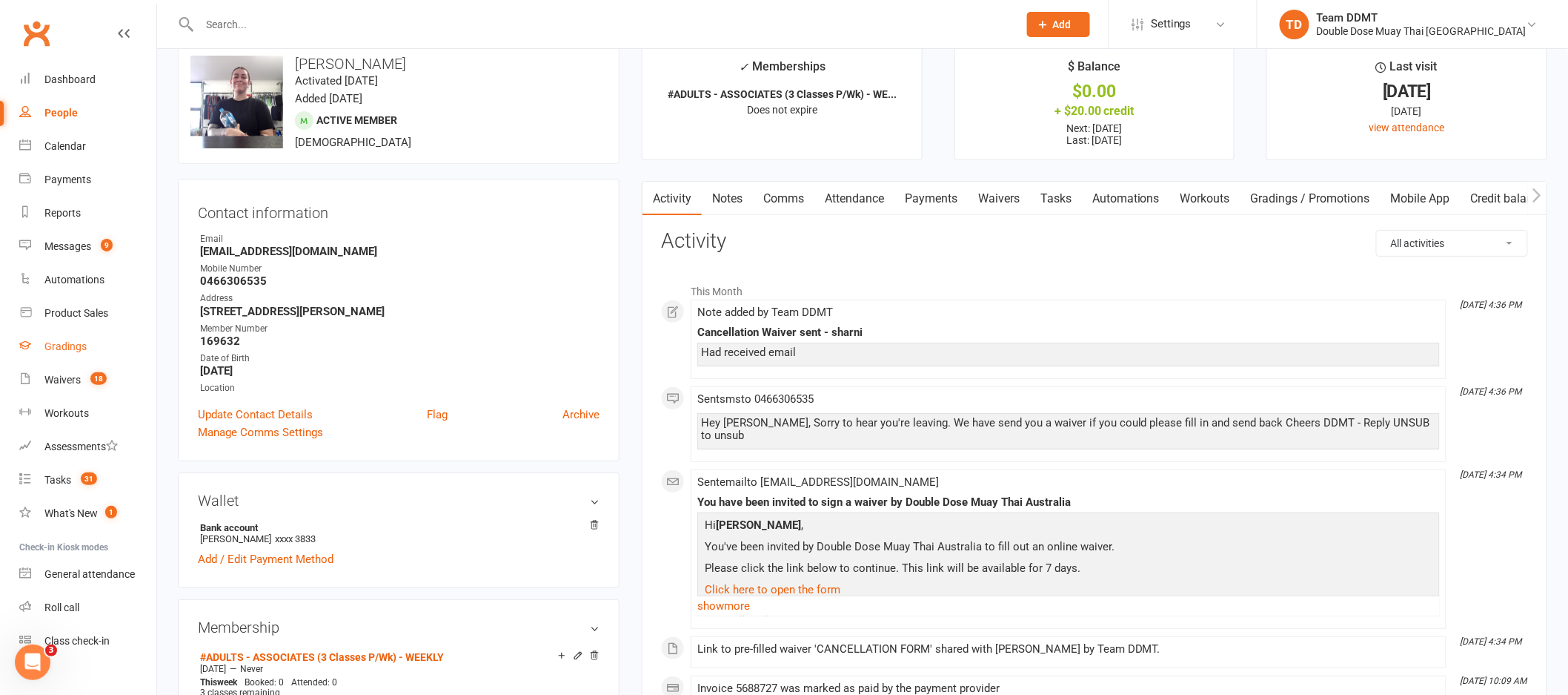
click at [66, 342] on div "Gradings" at bounding box center [65, 346] width 42 height 12
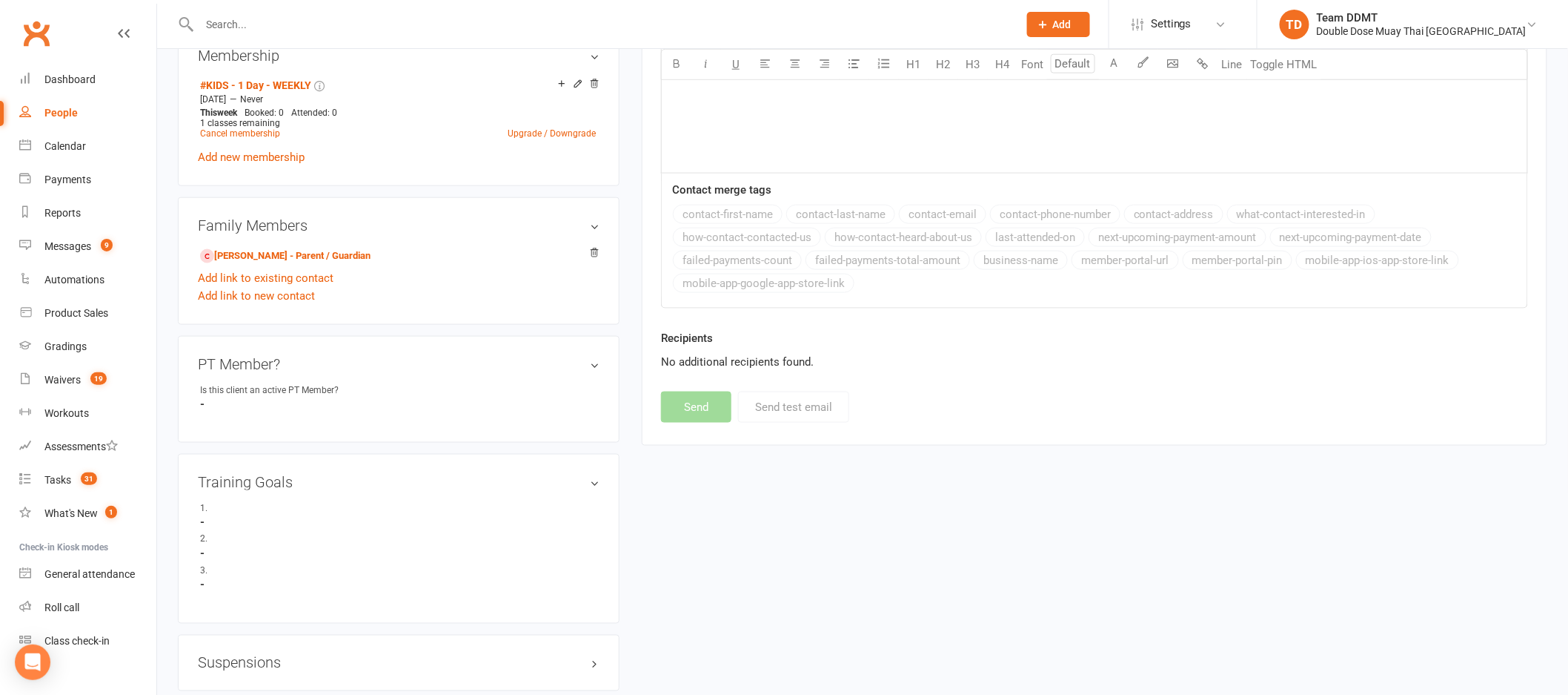
scroll to position [648, 0]
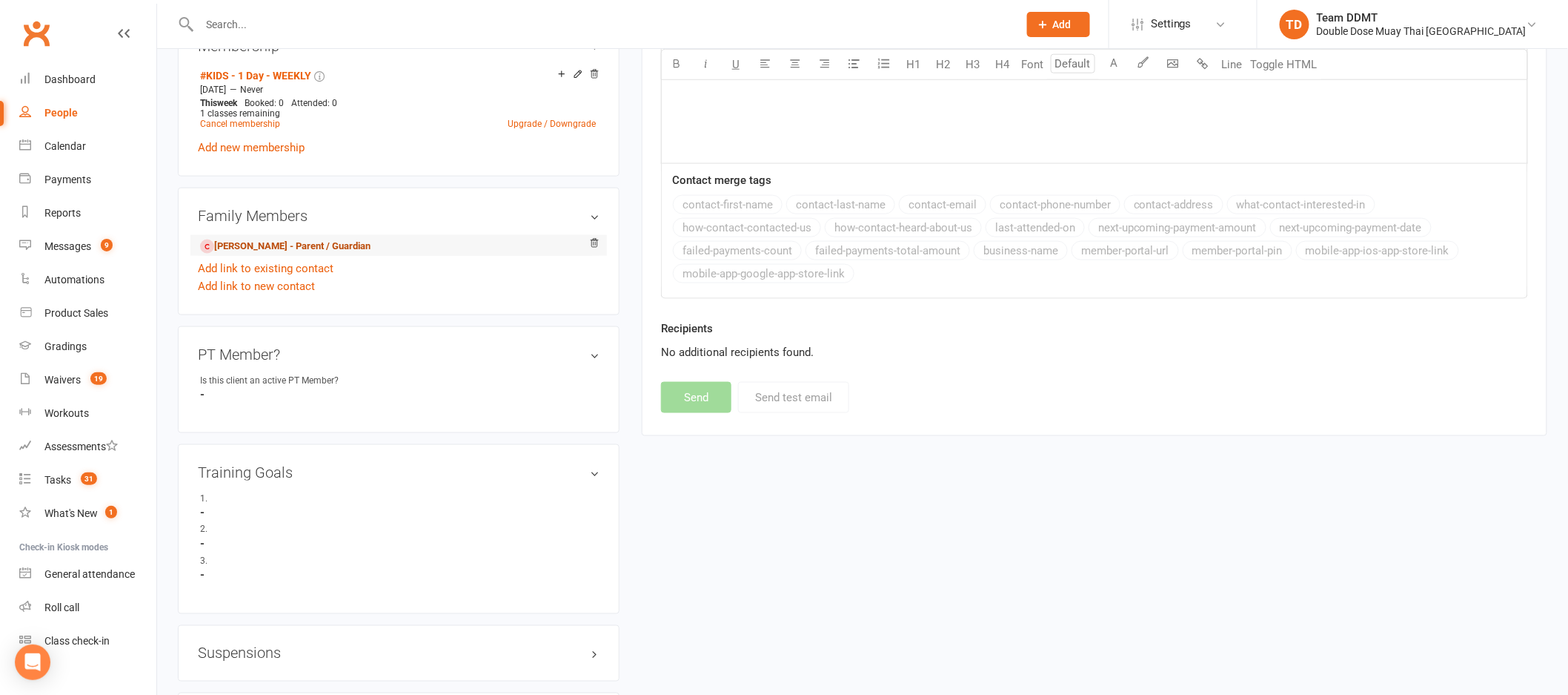
click at [284, 239] on link "[PERSON_NAME] - Parent / Guardian" at bounding box center [285, 246] width 170 height 15
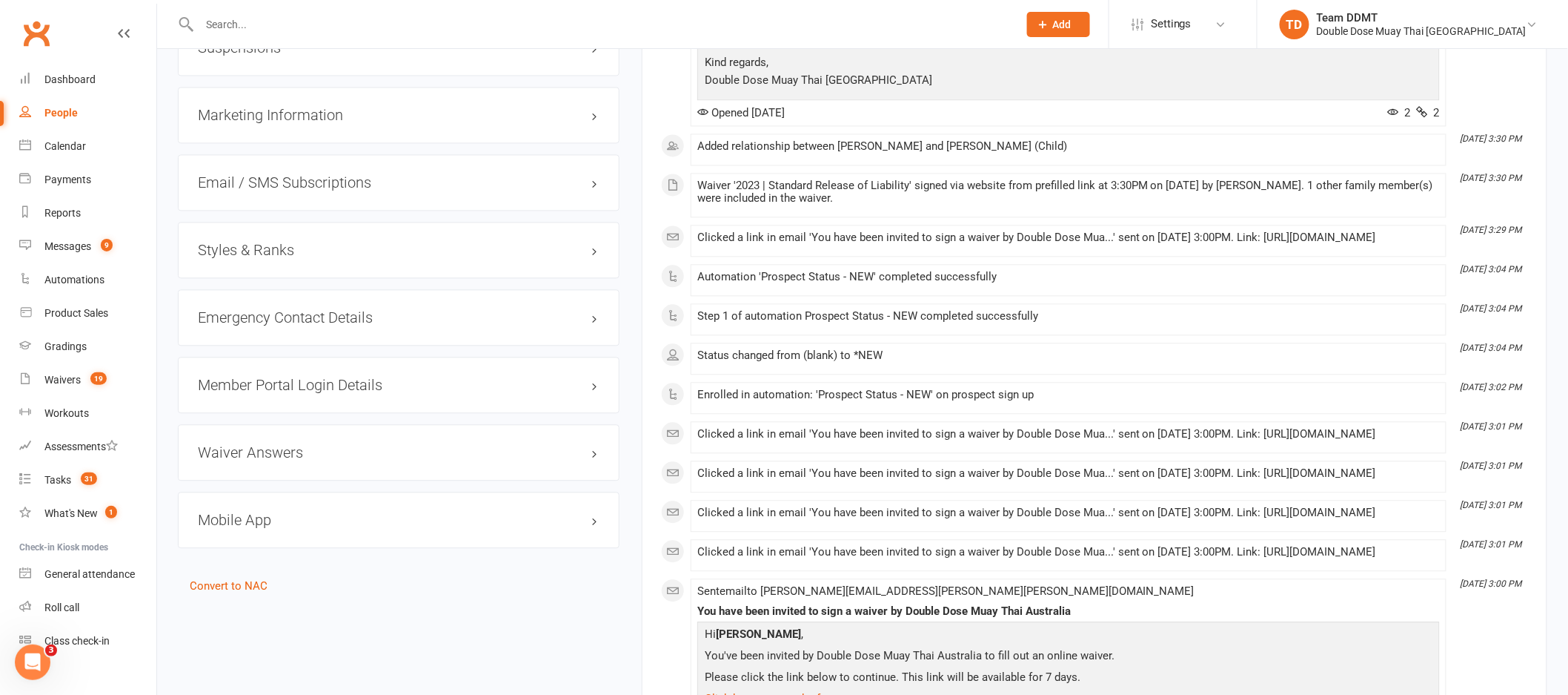
scroll to position [1239, 0]
click at [219, 576] on link "Convert to NAC" at bounding box center [228, 582] width 77 height 13
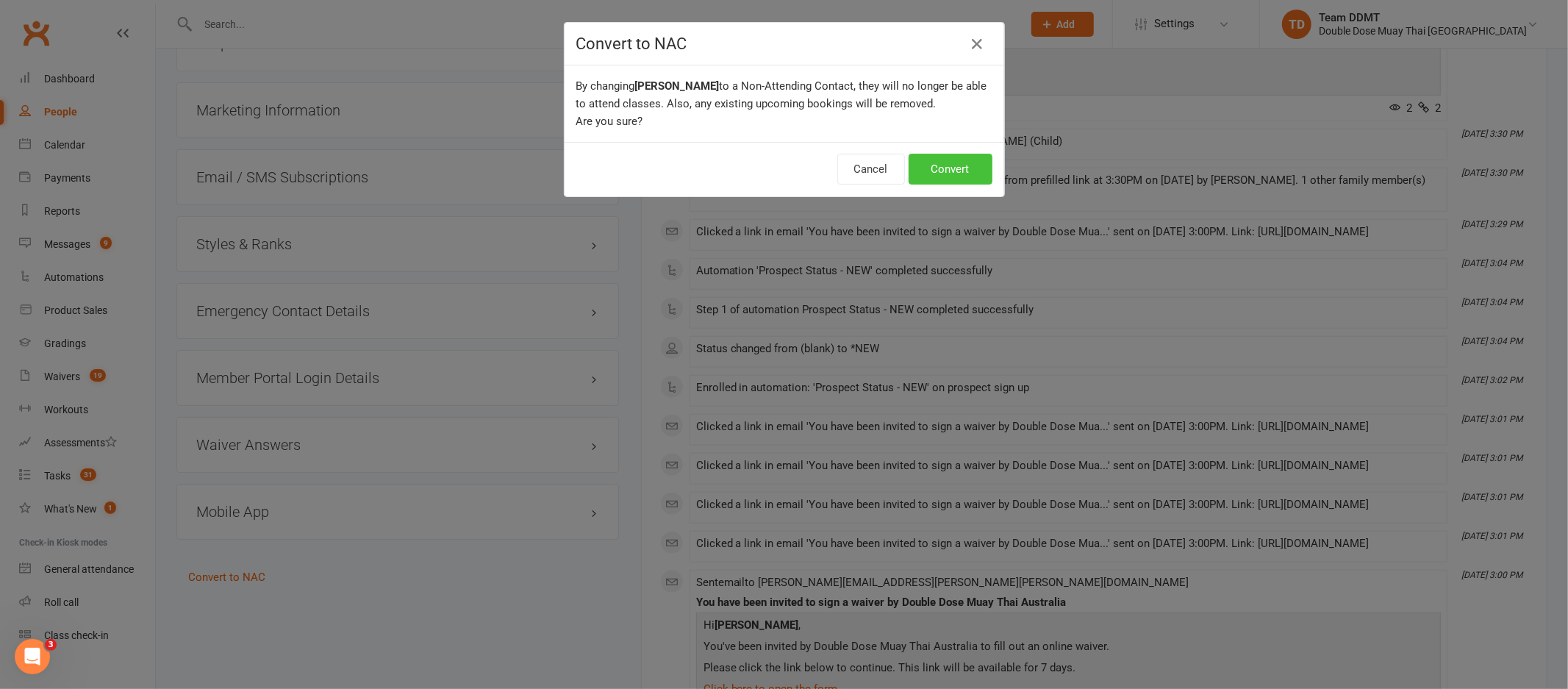
click at [943, 167] on button "Convert" at bounding box center [951, 169] width 84 height 31
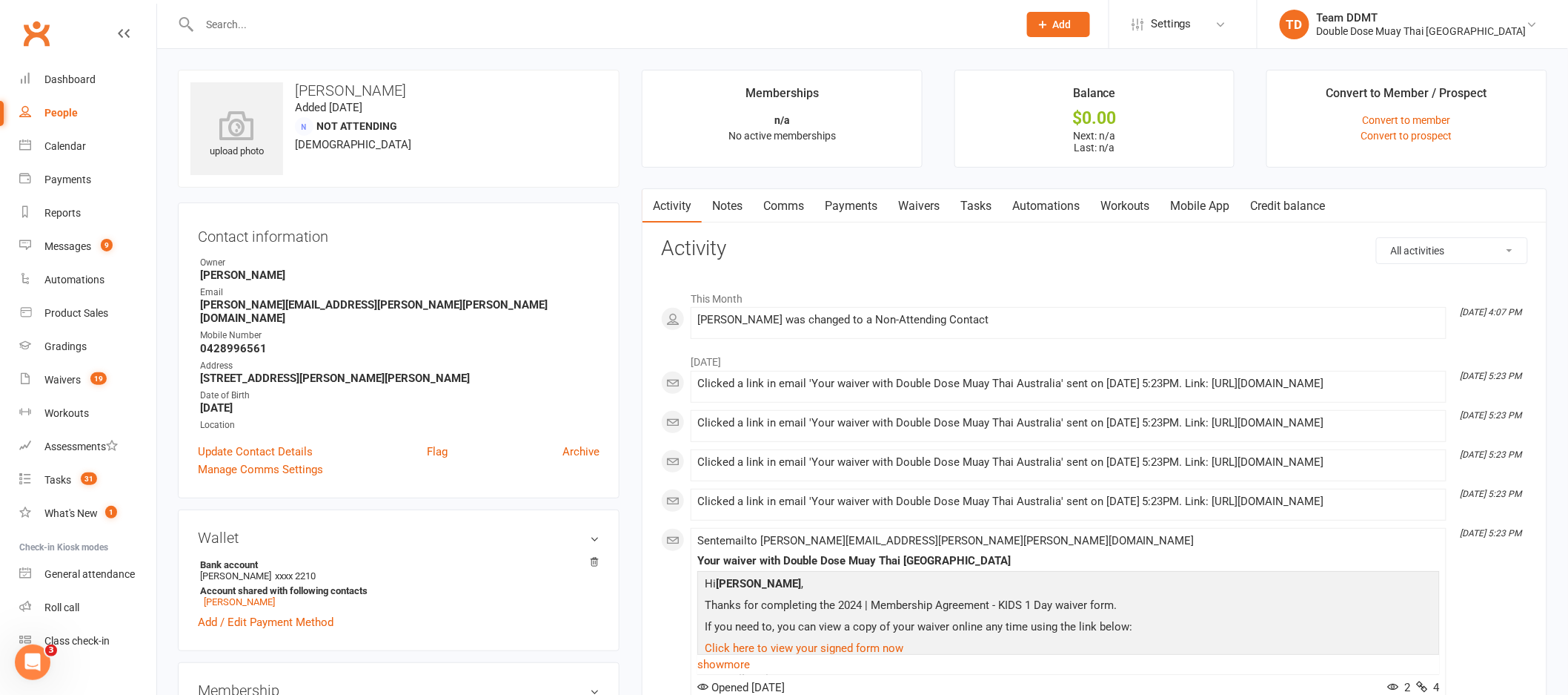
click at [229, 26] on input "text" at bounding box center [601, 24] width 813 height 20
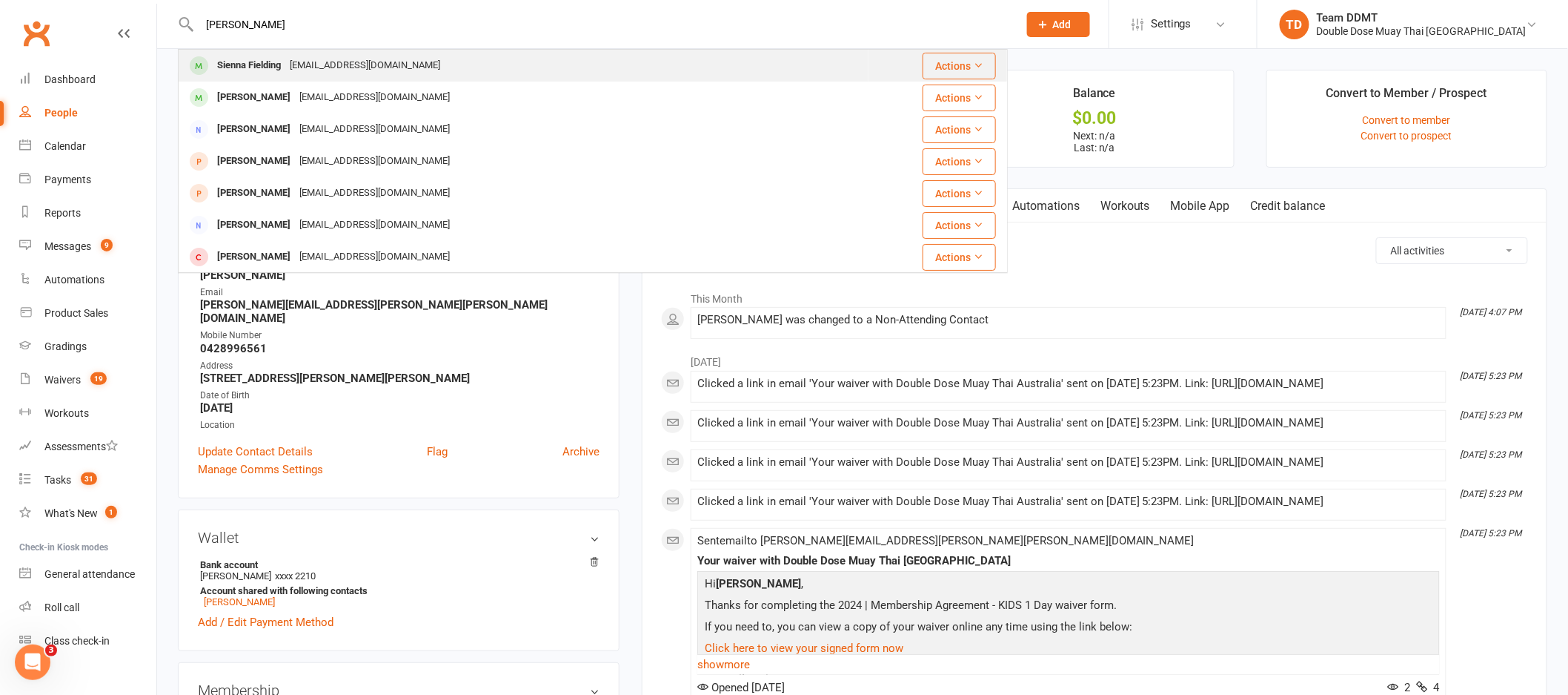
type input "[PERSON_NAME]"
click at [297, 68] on div "[EMAIL_ADDRESS][DOMAIN_NAME]" at bounding box center [364, 66] width 159 height 21
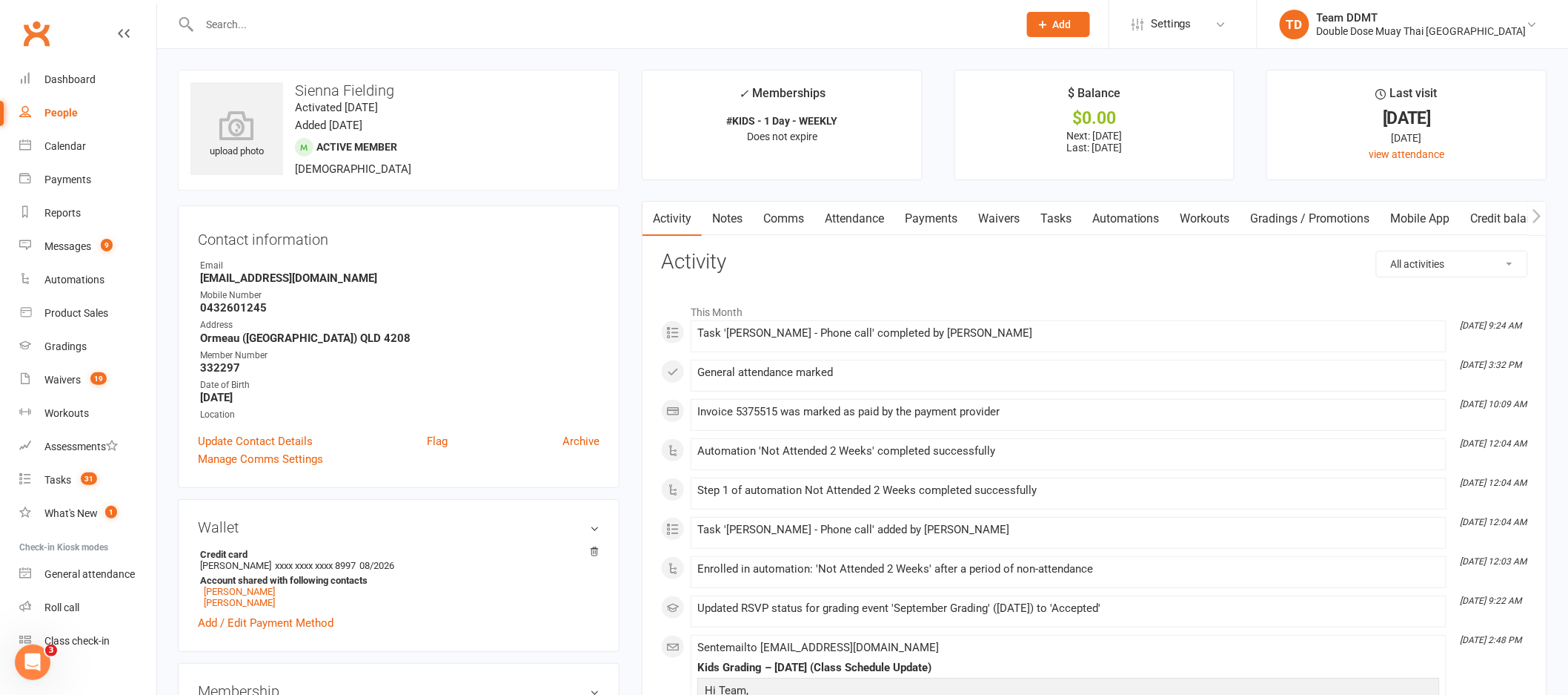
click at [1491, 224] on link "Credit balance" at bounding box center [1507, 218] width 95 height 34
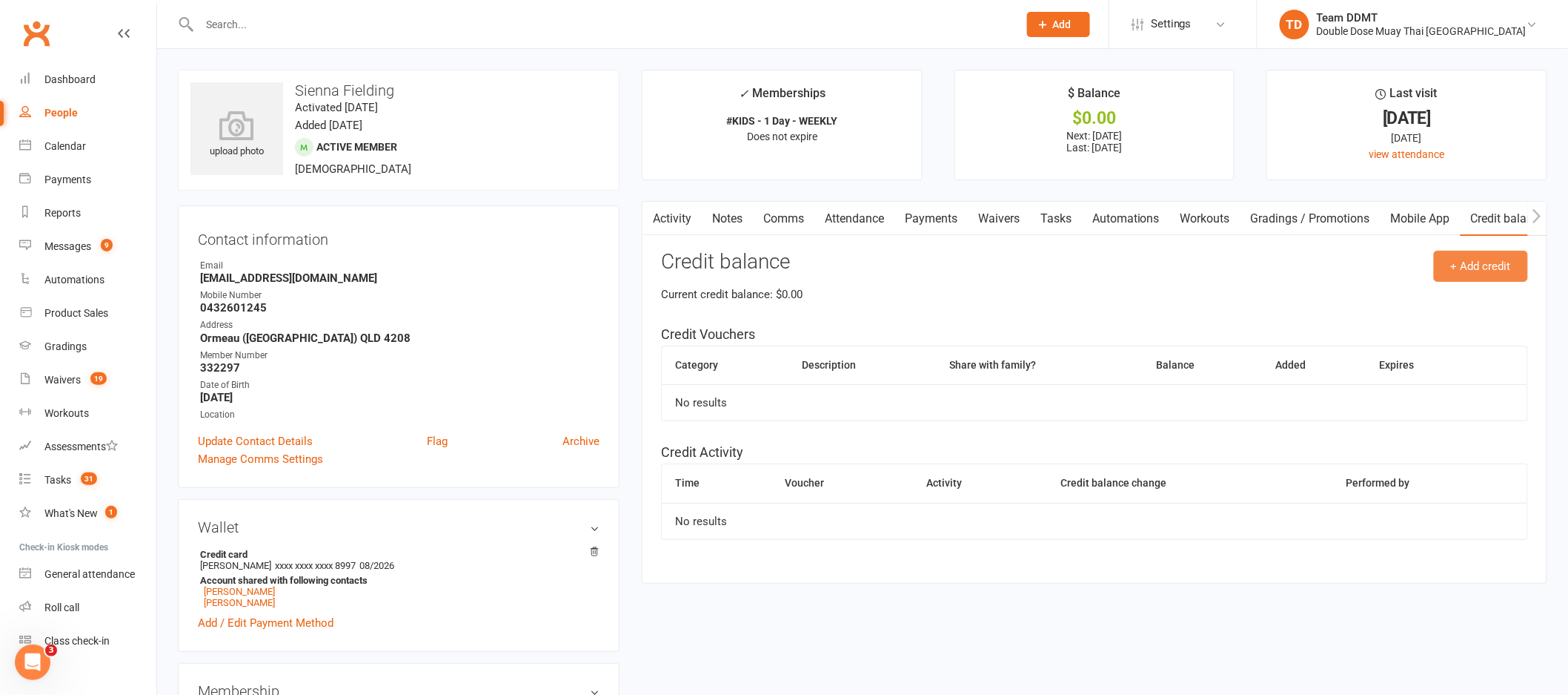
click at [1481, 258] on button "+ Add credit" at bounding box center [1481, 266] width 94 height 31
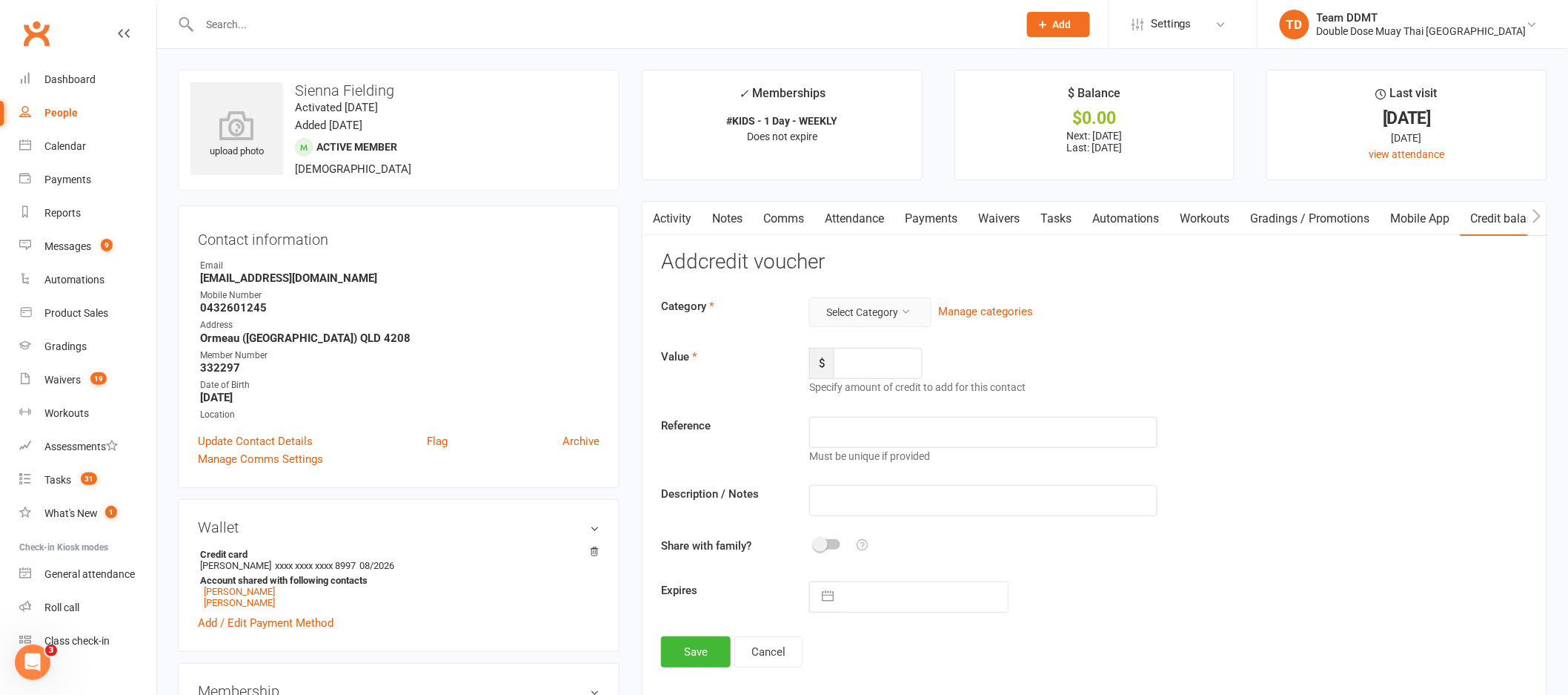
click at [882, 308] on button "Select Category" at bounding box center [870, 312] width 122 height 29
click at [839, 402] on link "Fairplay voucher" at bounding box center [846, 406] width 147 height 29
click at [866, 373] on input "number" at bounding box center [878, 363] width 89 height 31
type input "200"
click at [818, 434] on input "2HJ" at bounding box center [983, 432] width 348 height 31
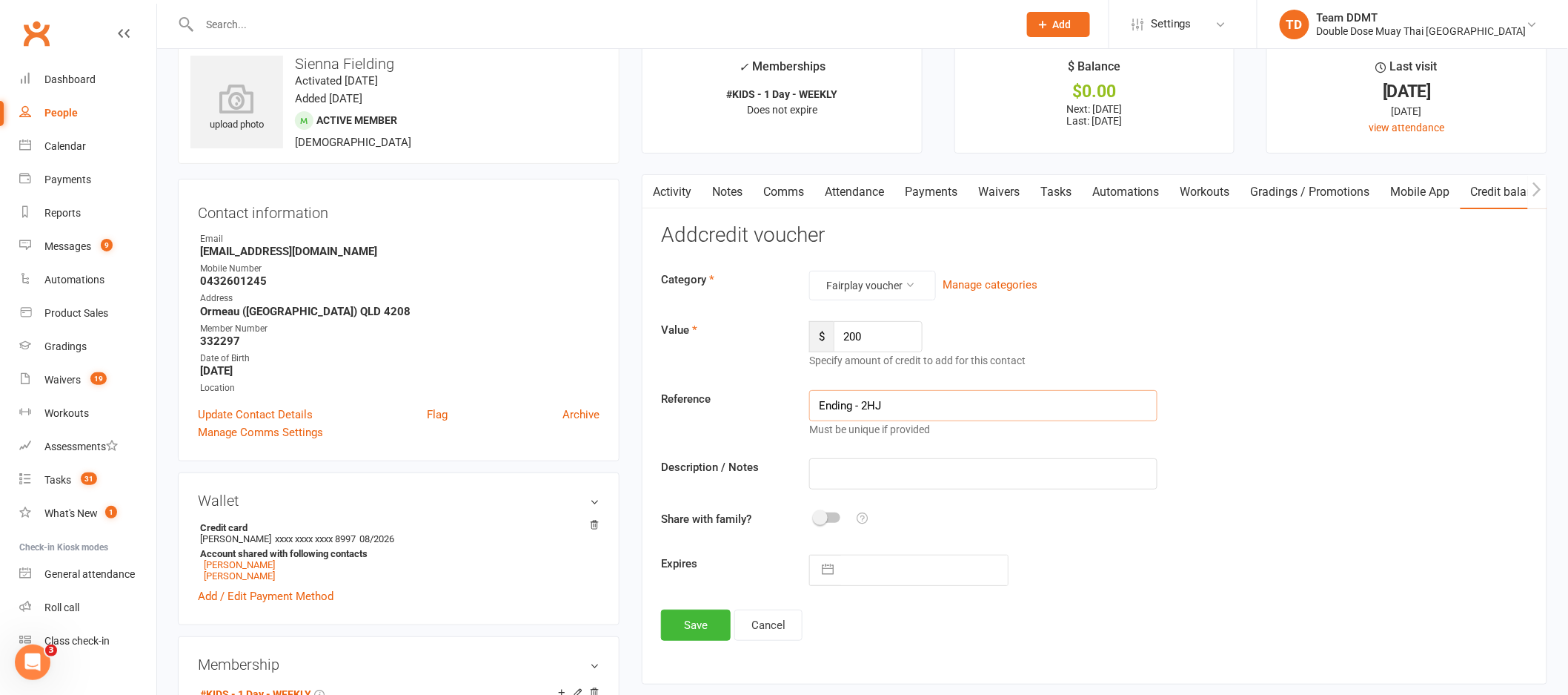
scroll to position [30, 0]
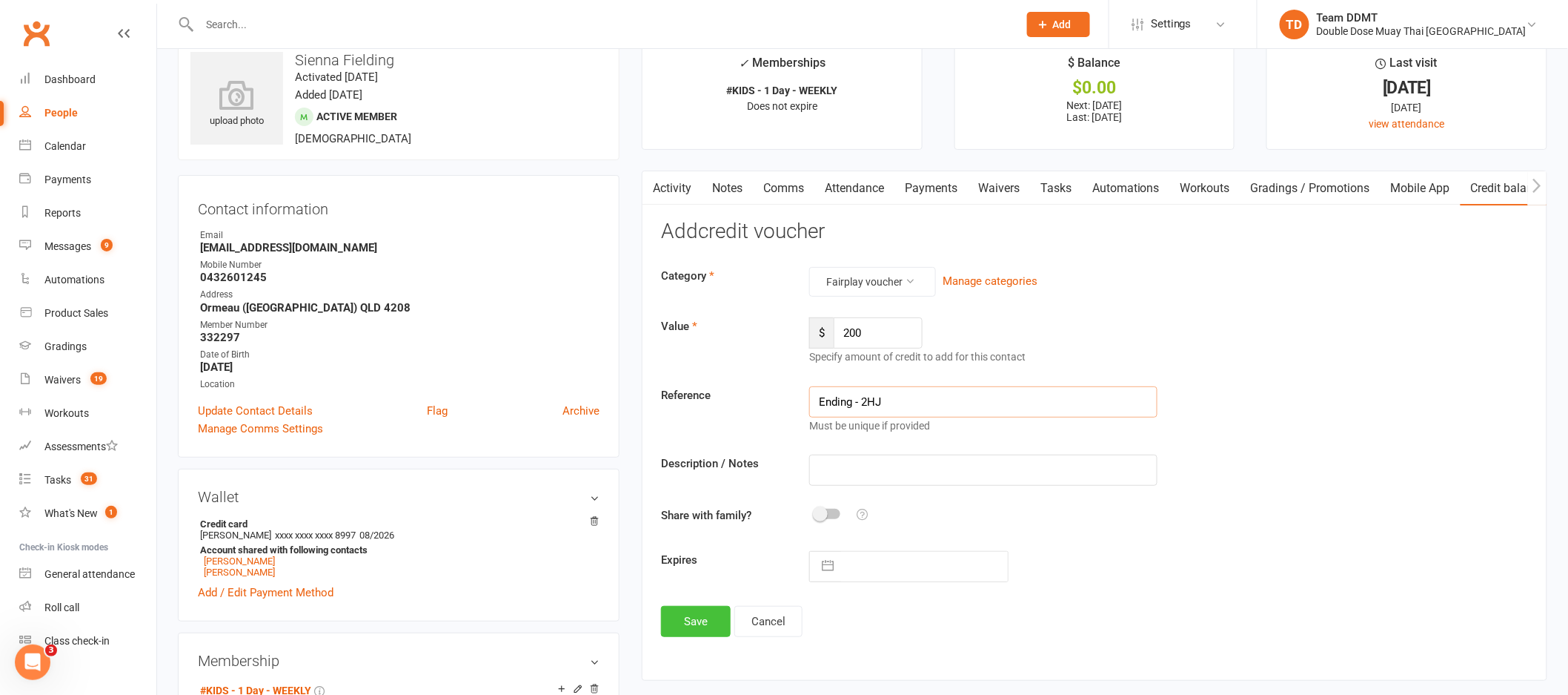
type input "Ending - 2HJ"
click at [700, 620] on button "Save" at bounding box center [695, 621] width 69 height 31
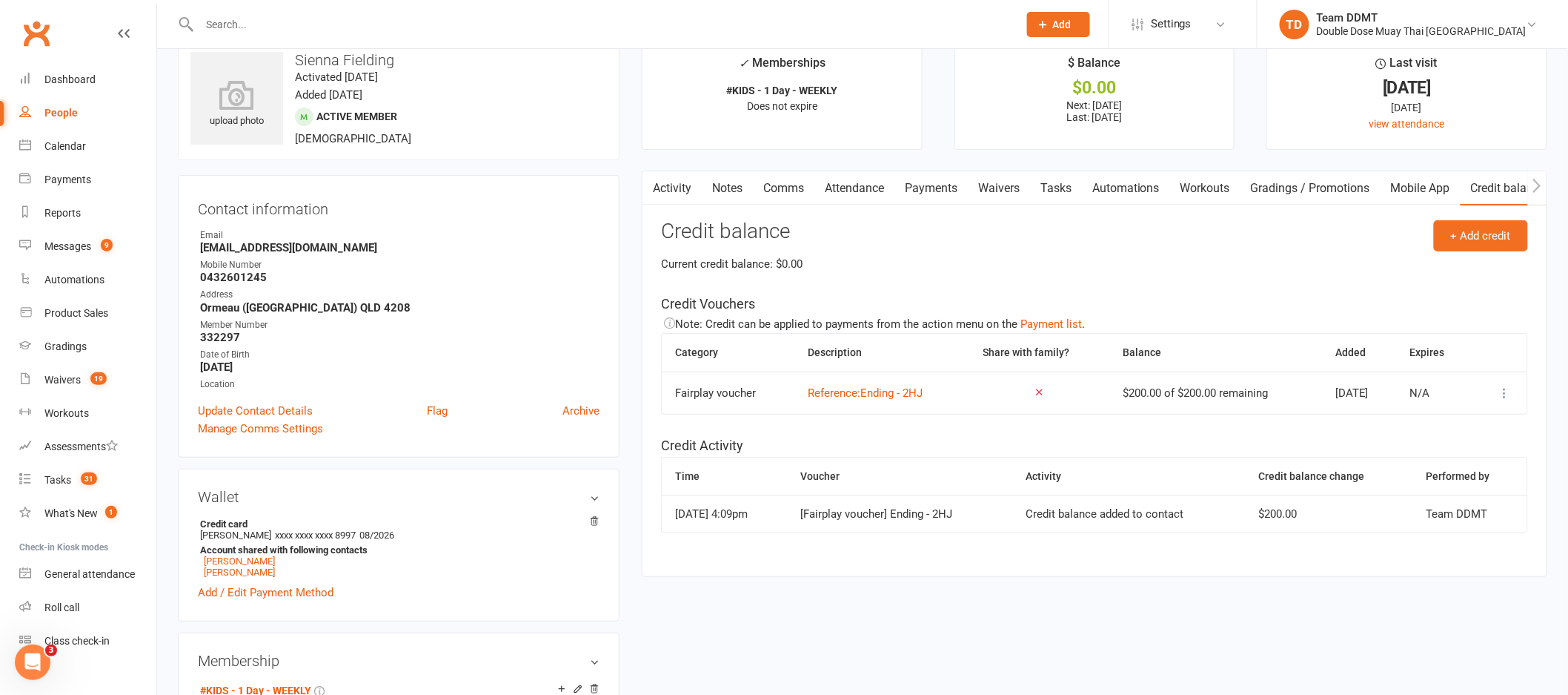
click at [768, 192] on link "Comms" at bounding box center [784, 188] width 61 height 34
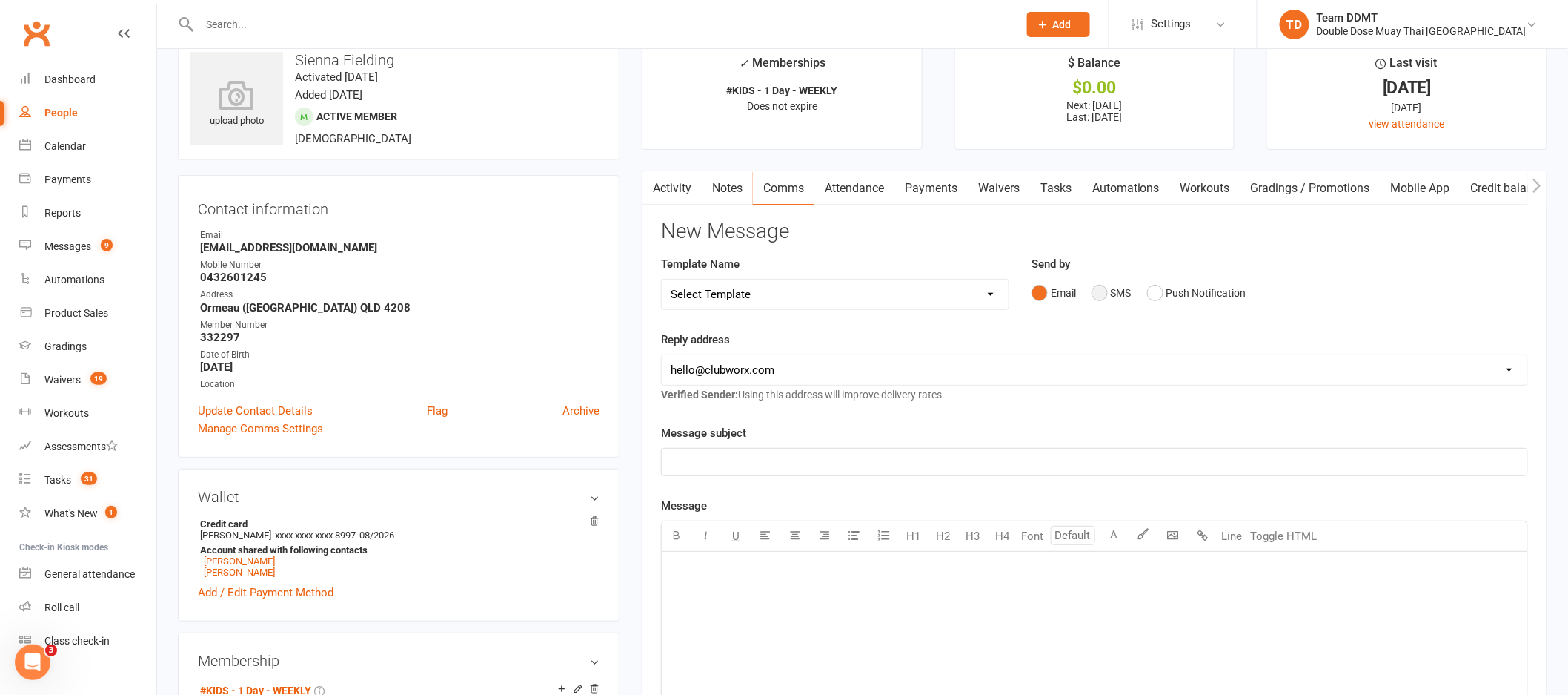
click at [1120, 290] on button "SMS" at bounding box center [1111, 293] width 40 height 29
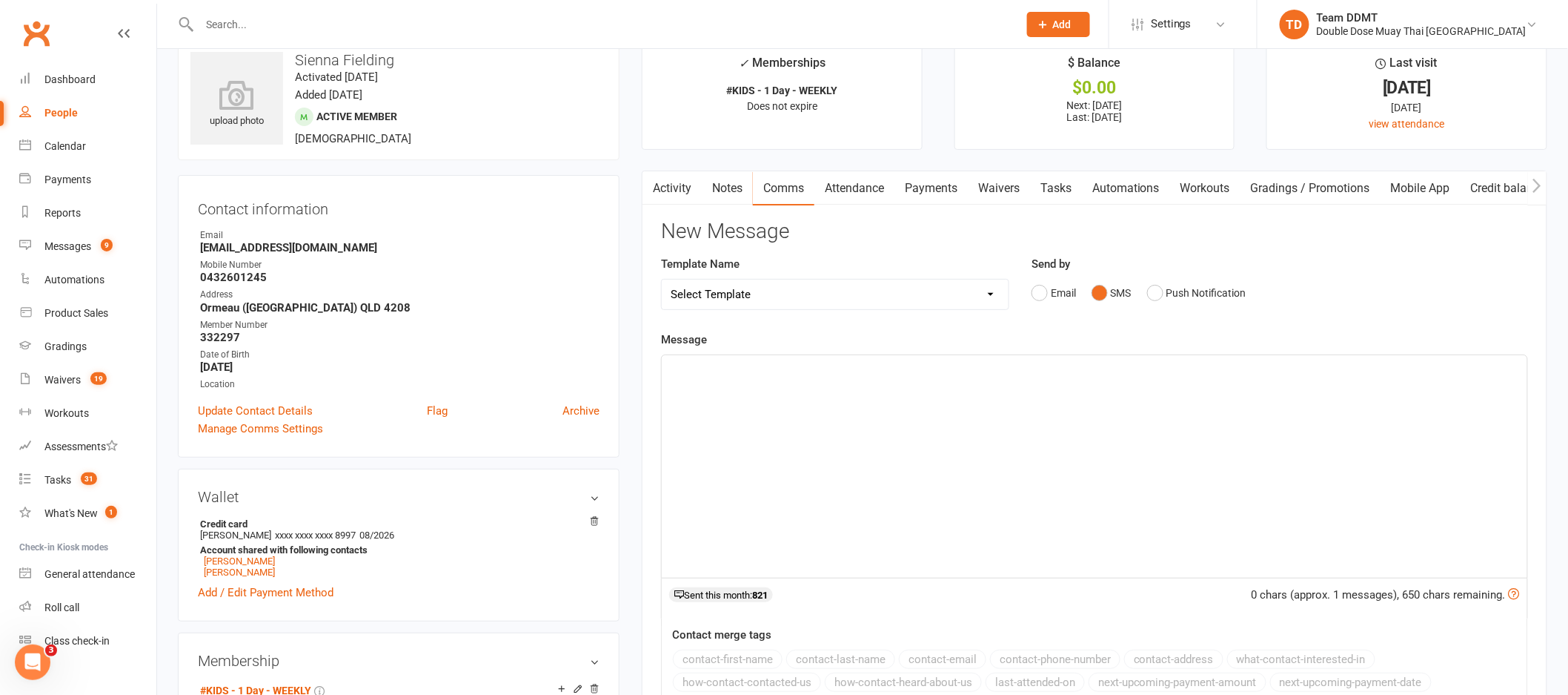
click at [1018, 445] on div "﻿" at bounding box center [1094, 467] width 865 height 223
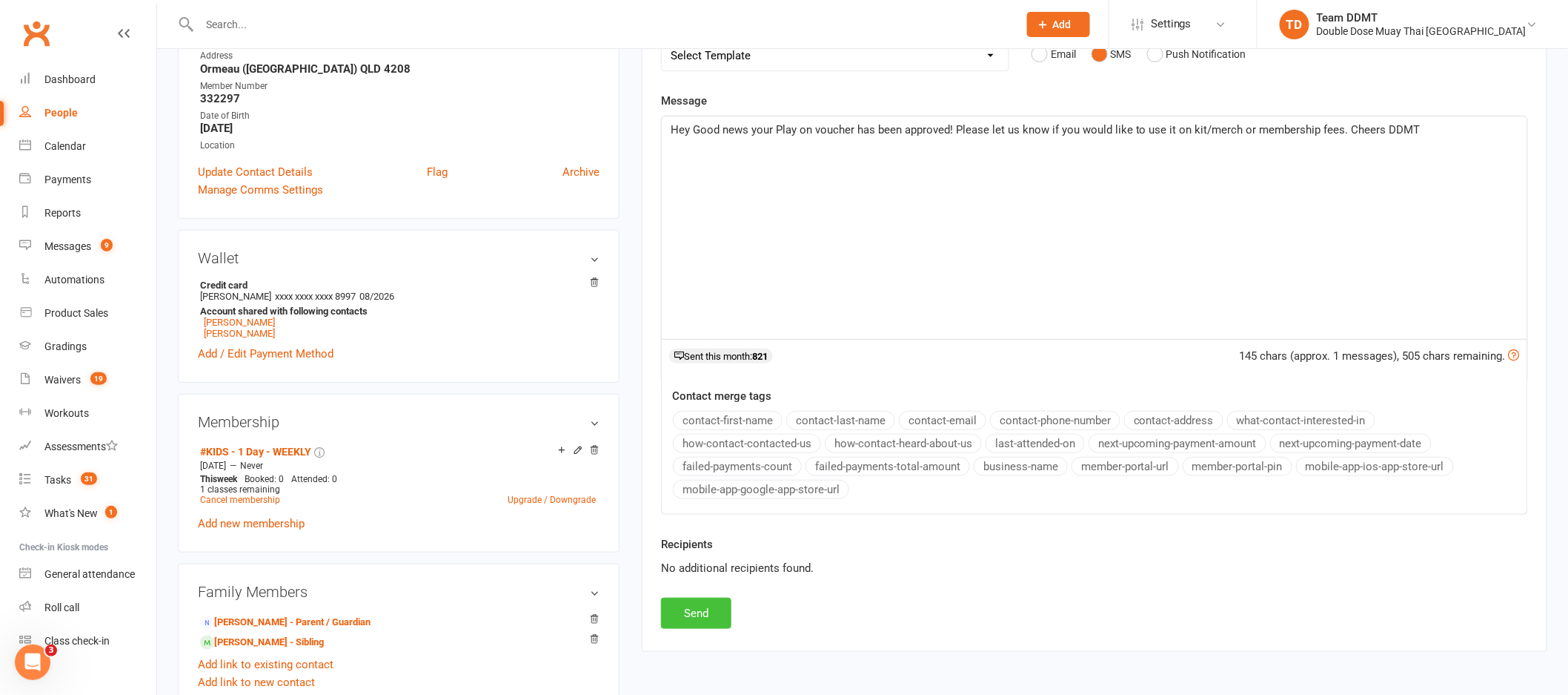
scroll to position [270, 0]
click at [699, 616] on button "Send" at bounding box center [695, 612] width 70 height 31
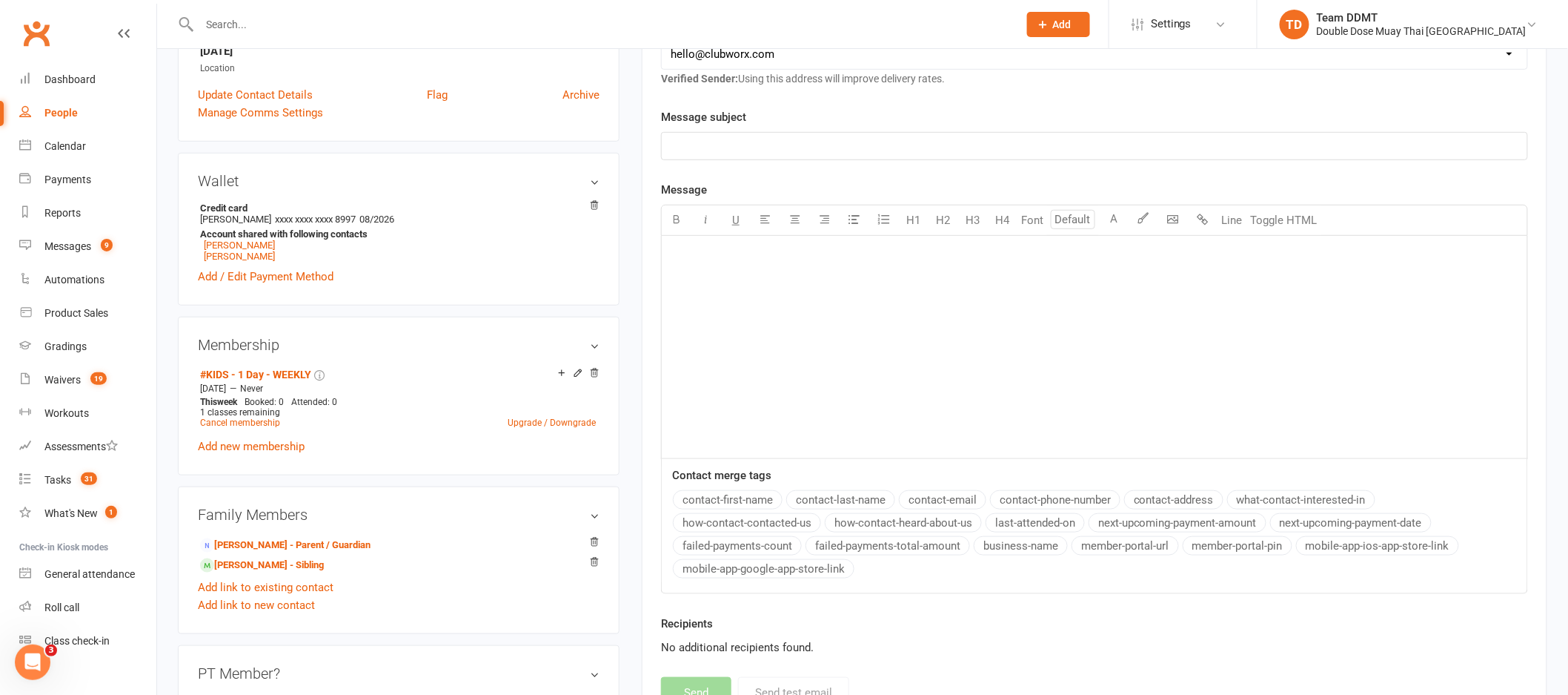
scroll to position [365, 0]
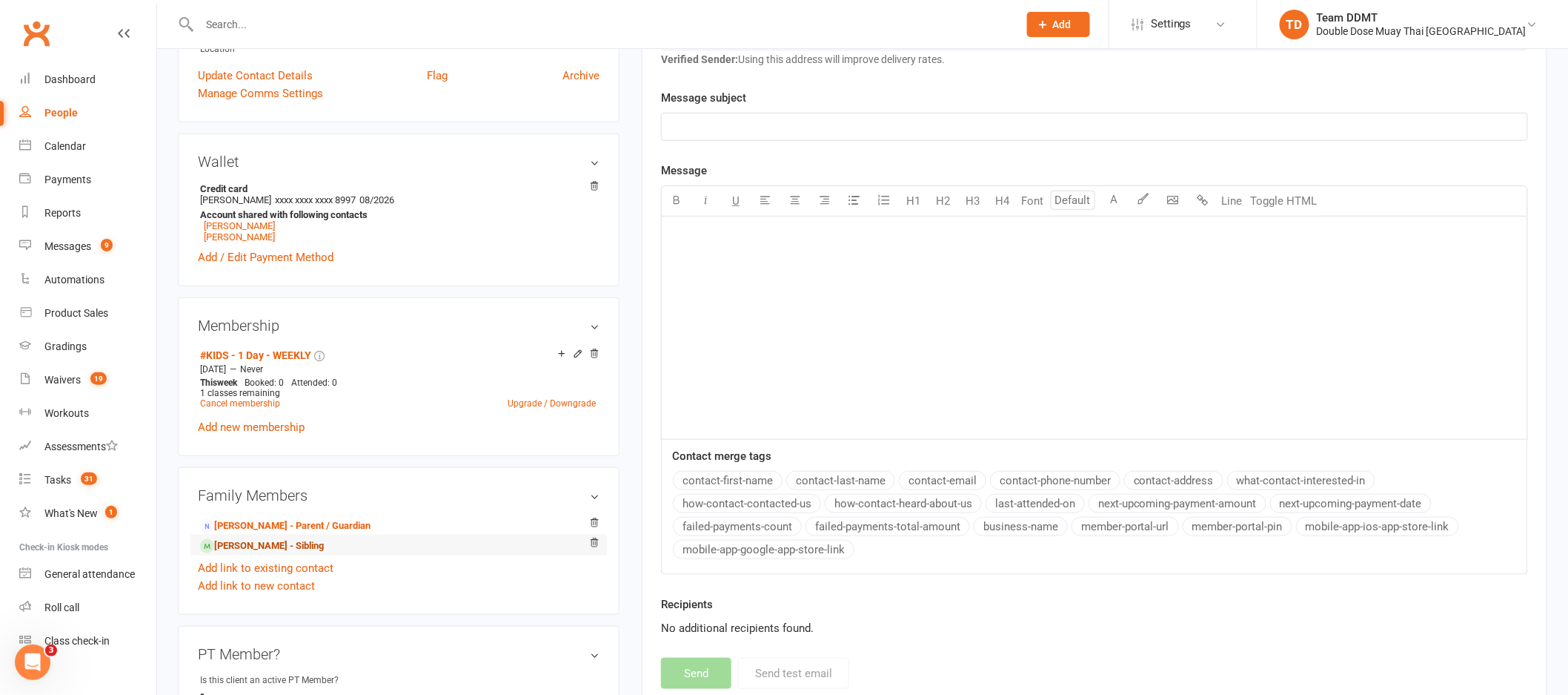
click at [271, 549] on link "Liam Fielding - Sibling" at bounding box center [262, 545] width 124 height 15
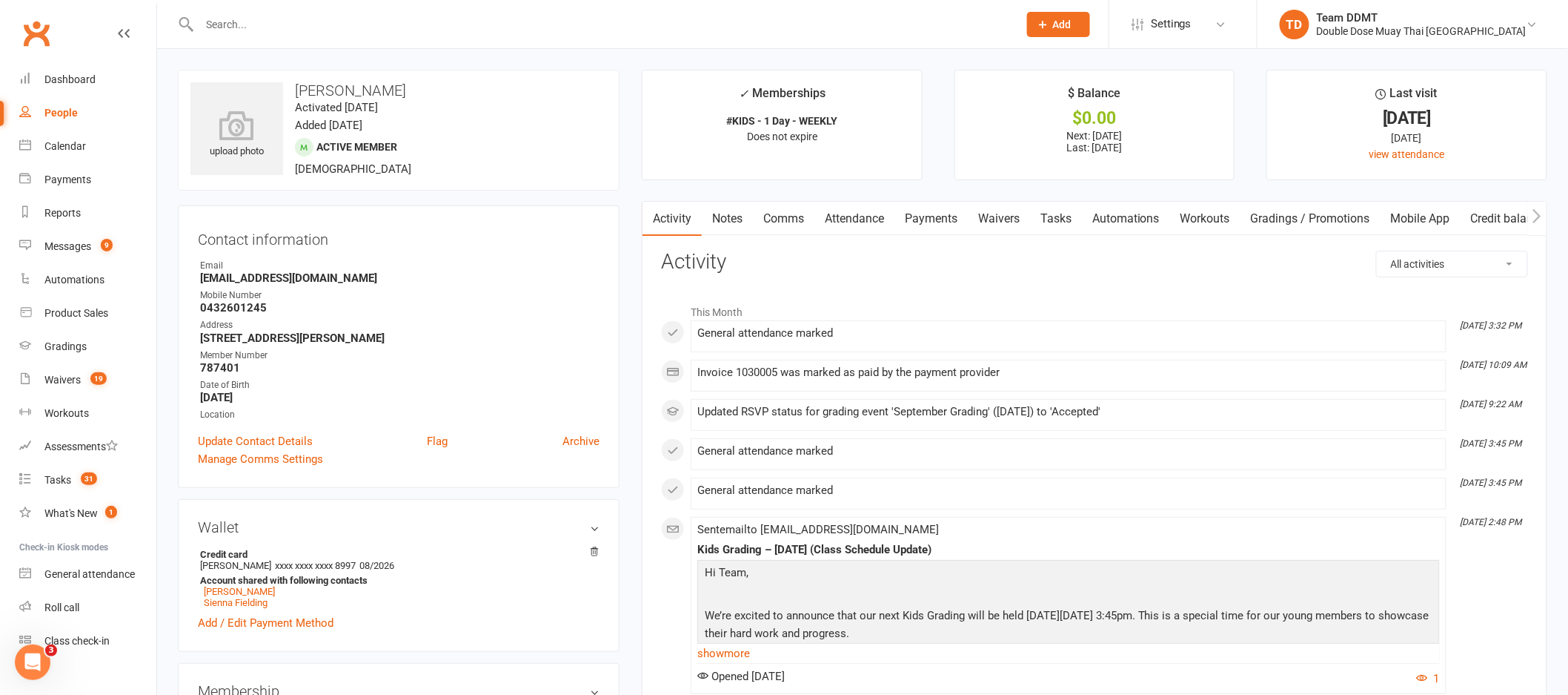
click at [487, 29] on input "text" at bounding box center [601, 24] width 813 height 20
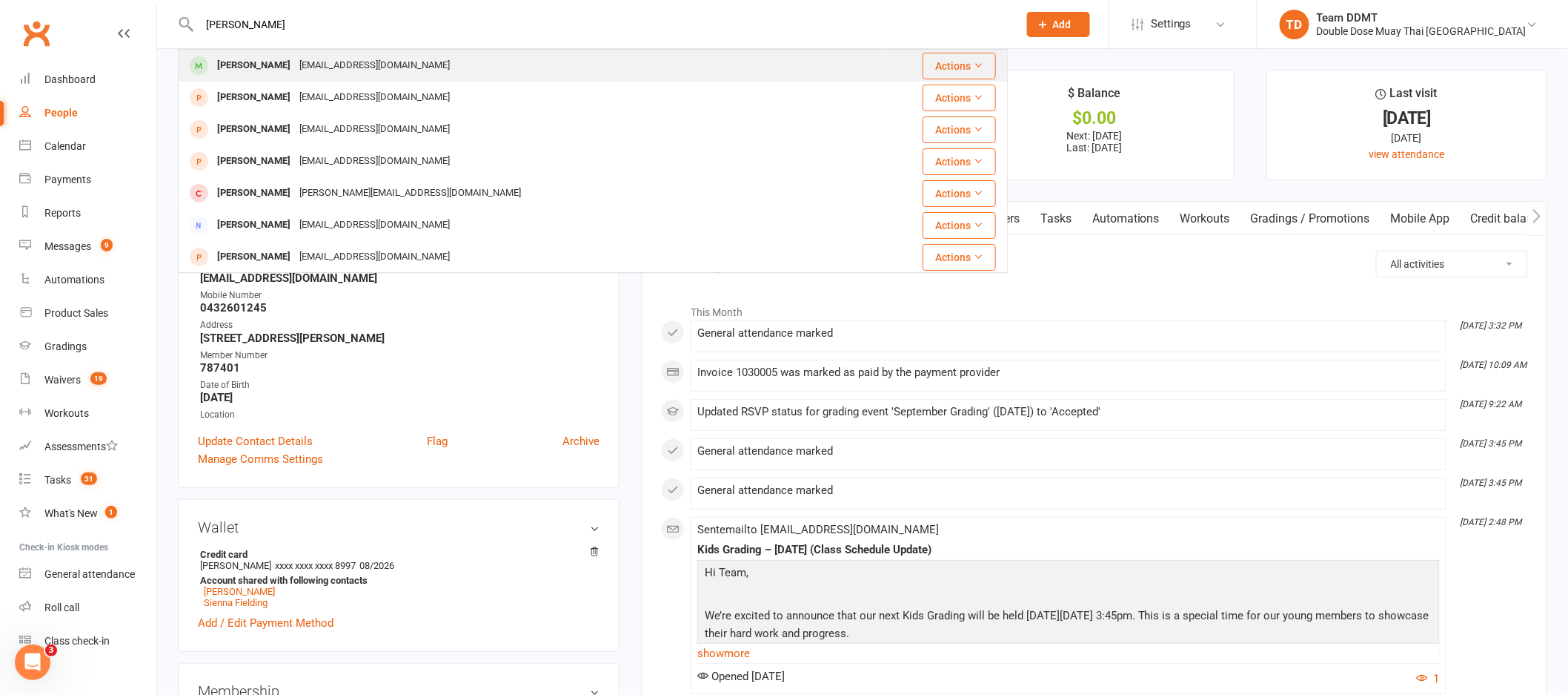
type input "spencer stewart"
click at [295, 64] on div "periwinkle87@hotmail.com" at bounding box center [374, 66] width 159 height 21
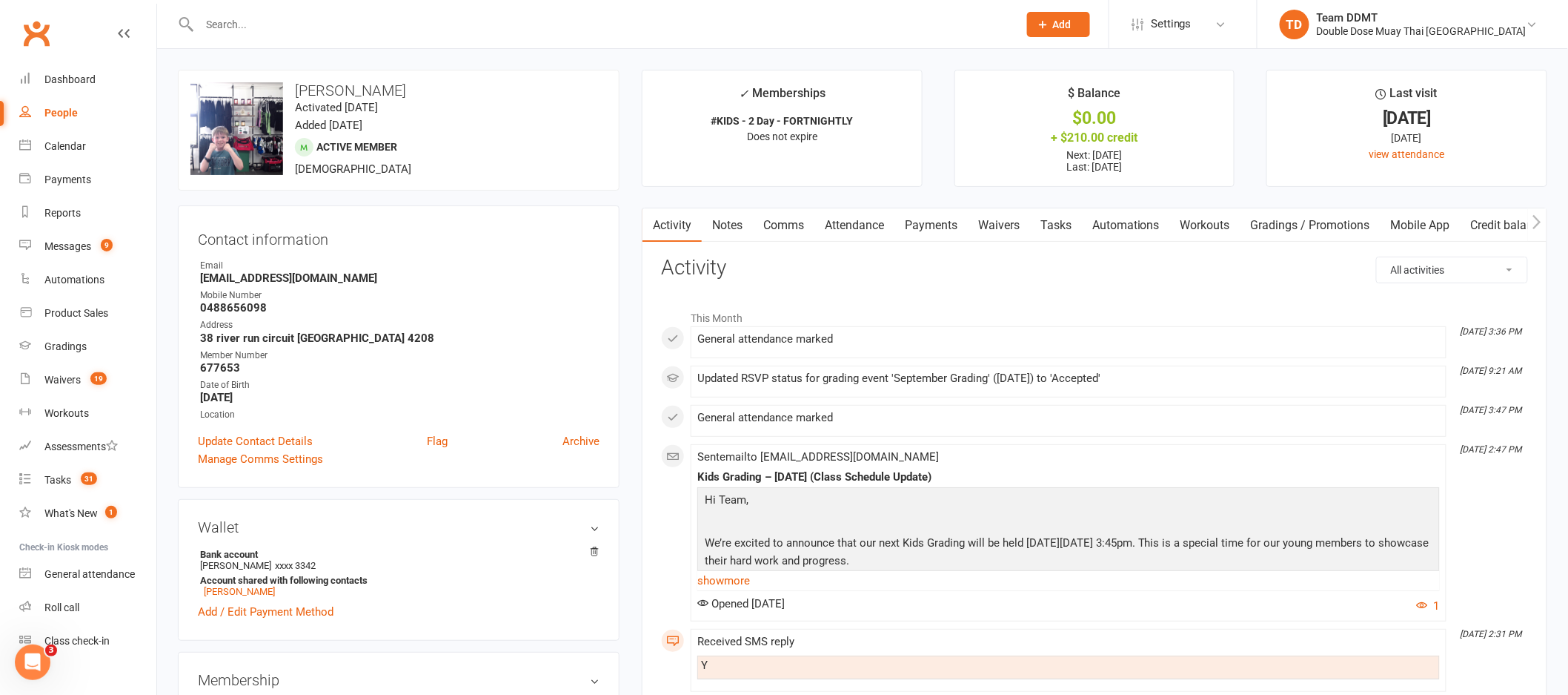
click at [1491, 227] on link "Credit balance" at bounding box center [1507, 225] width 95 height 34
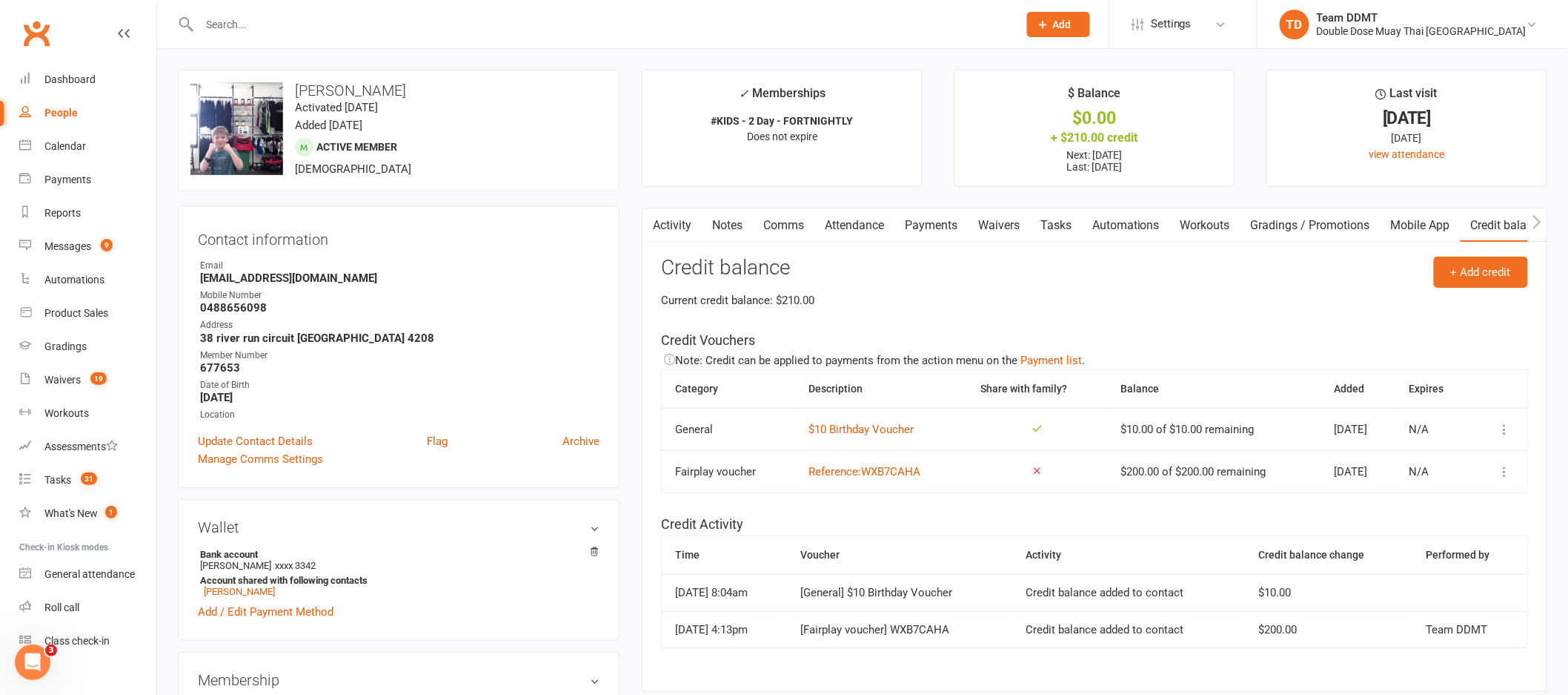
click at [728, 220] on link "Notes" at bounding box center [727, 225] width 51 height 34
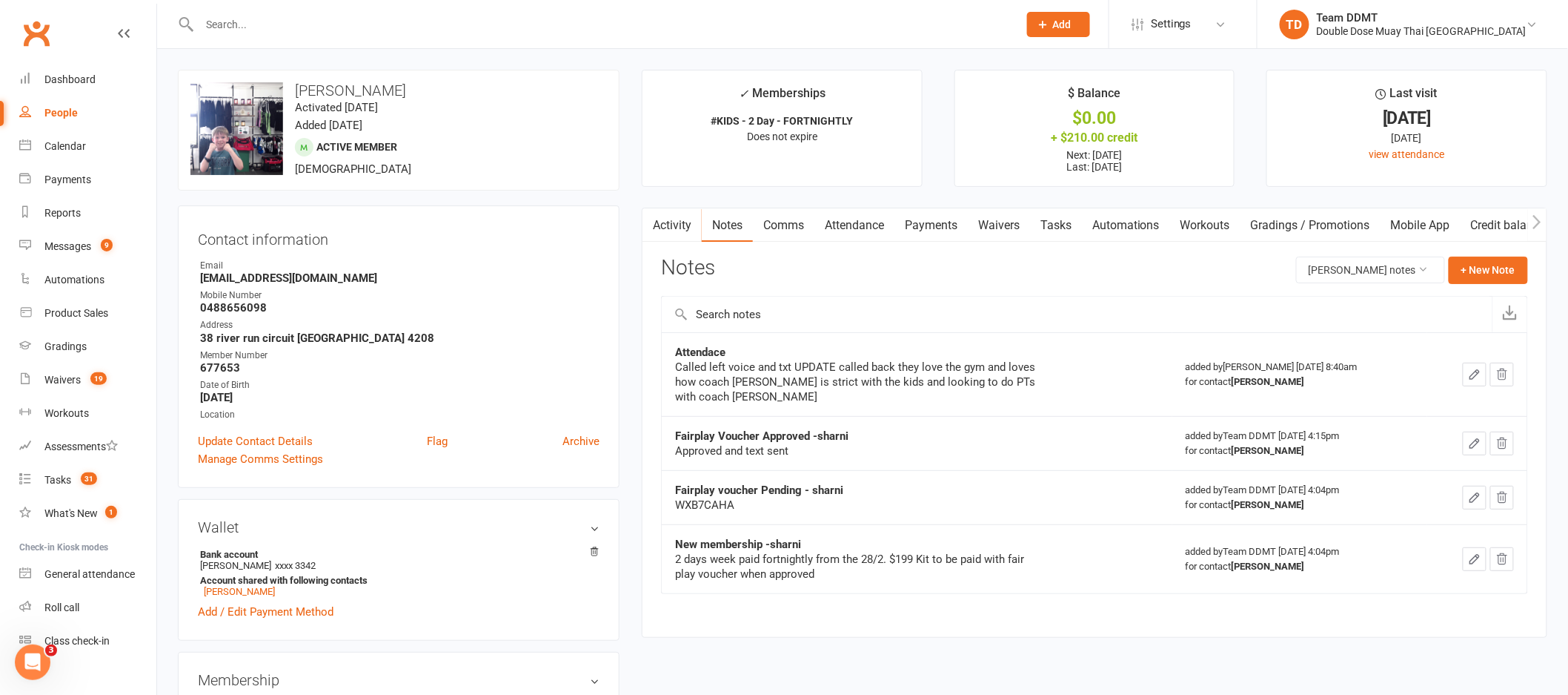
click at [673, 223] on link "Activity" at bounding box center [672, 225] width 60 height 34
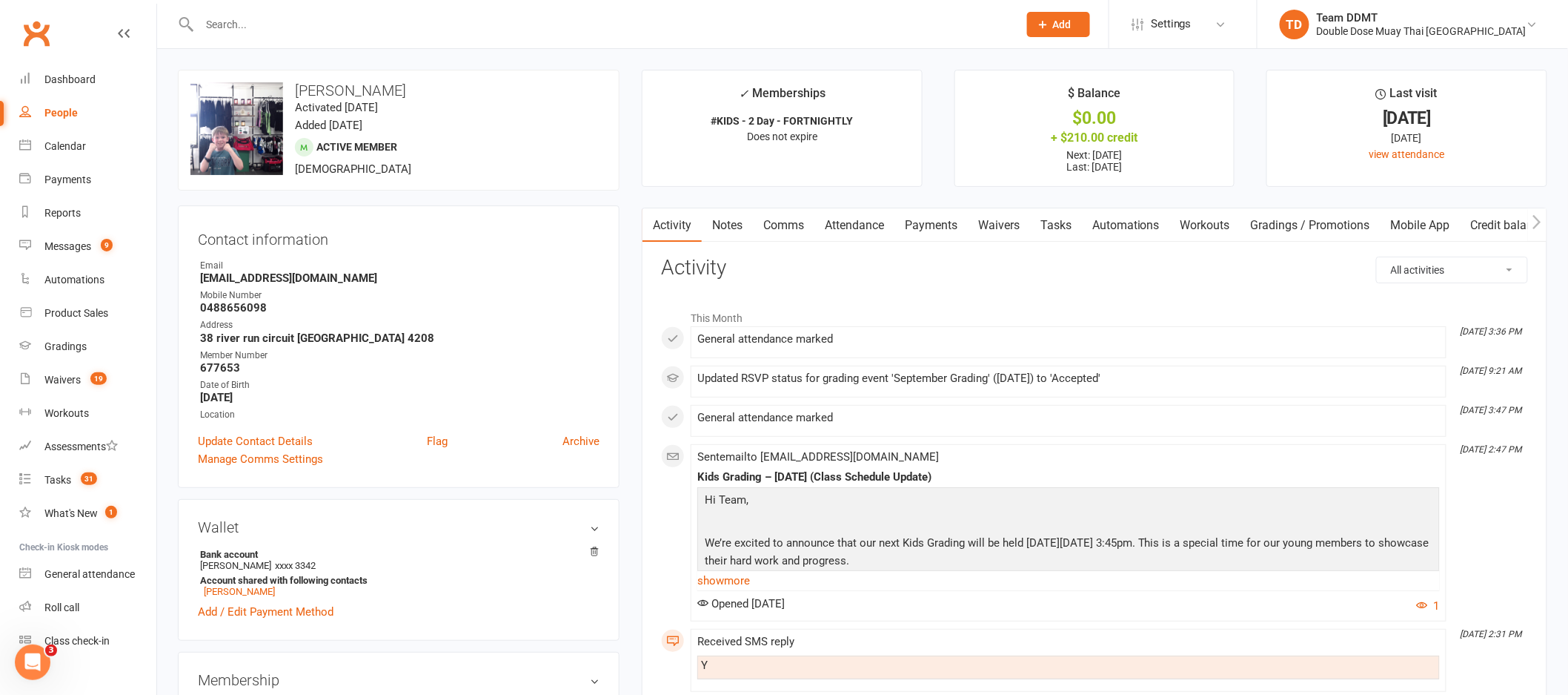
click at [738, 235] on link "Notes" at bounding box center [727, 225] width 51 height 34
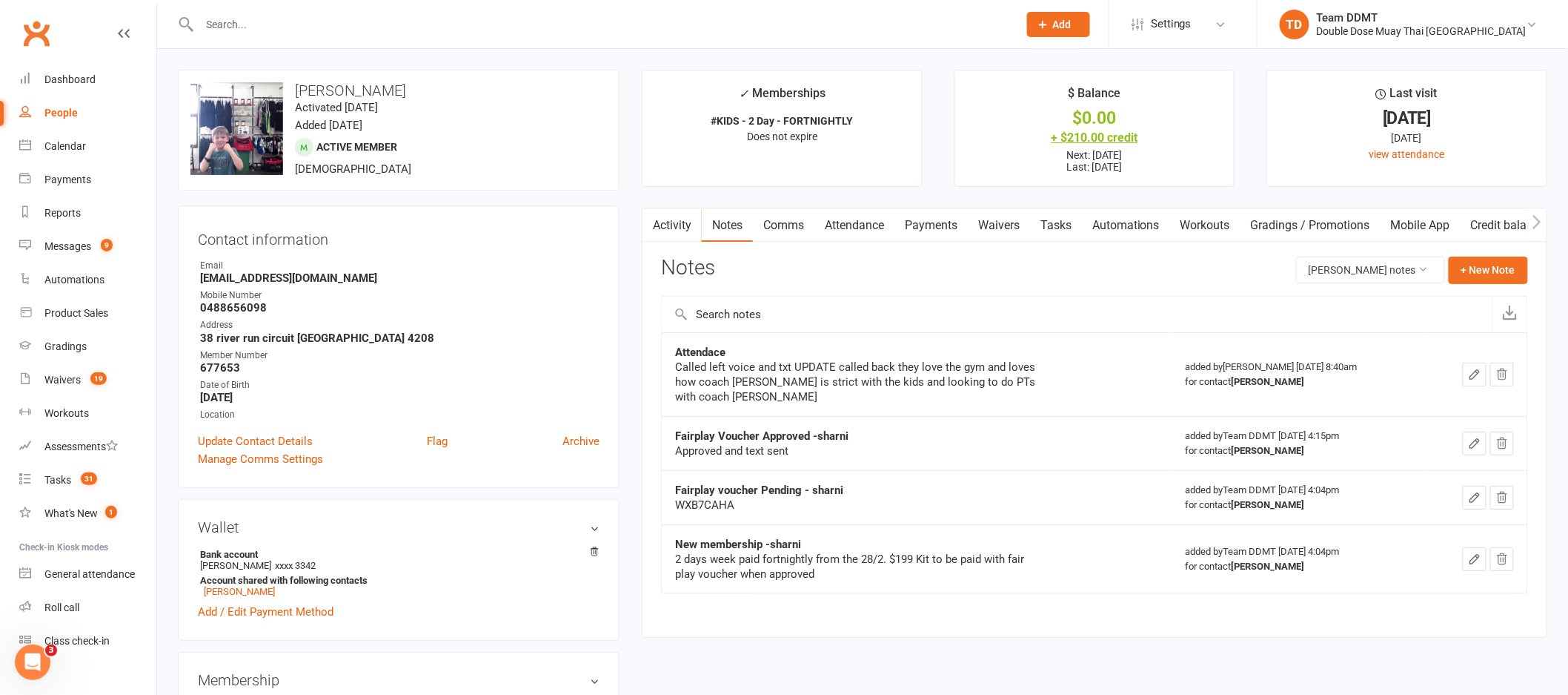
click at [1115, 136] on div "+ $210.00 credit" at bounding box center [1095, 137] width 253 height 15
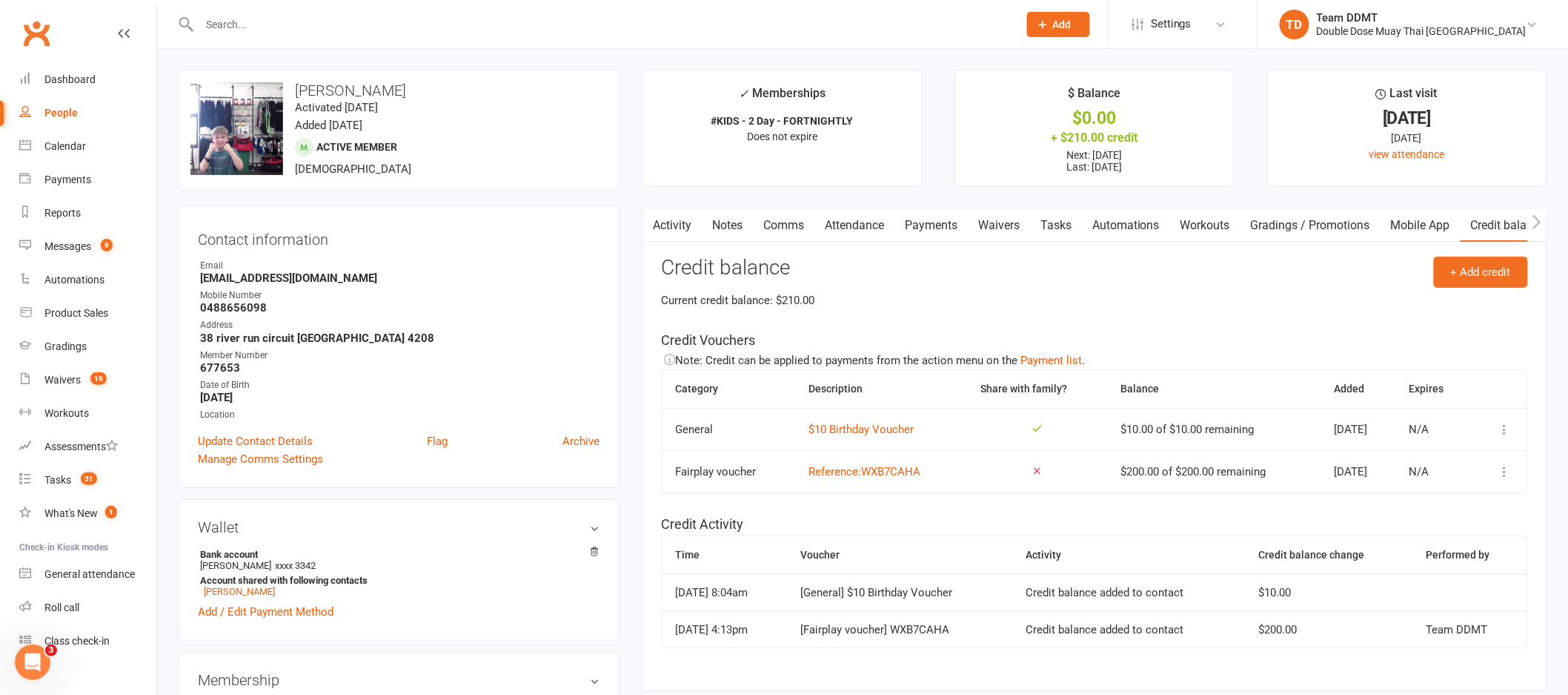
click at [1503, 471] on icon at bounding box center [1505, 471] width 15 height 15
click at [1508, 475] on icon at bounding box center [1505, 471] width 15 height 15
click at [1385, 558] on link "Remove" at bounding box center [1426, 560] width 147 height 29
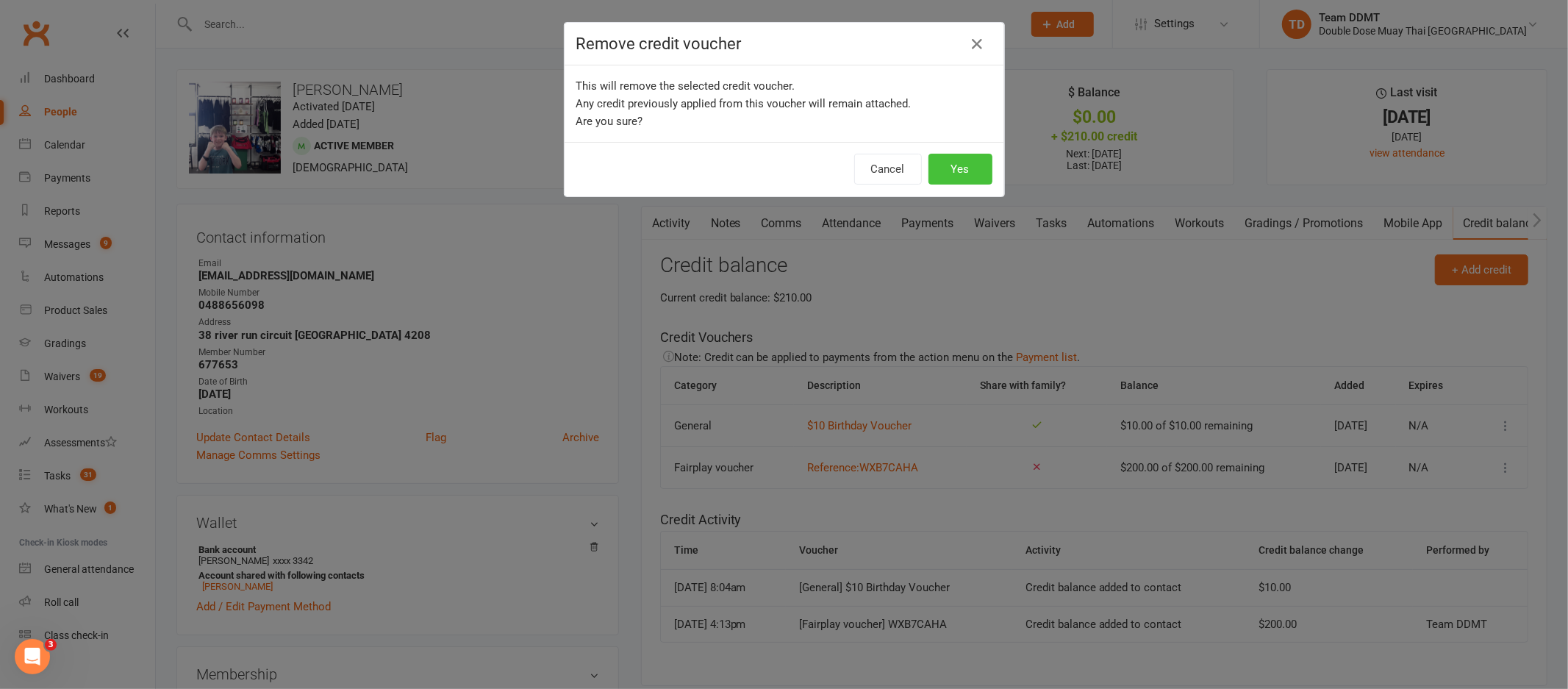
click at [953, 164] on button "Yes" at bounding box center [960, 169] width 64 height 31
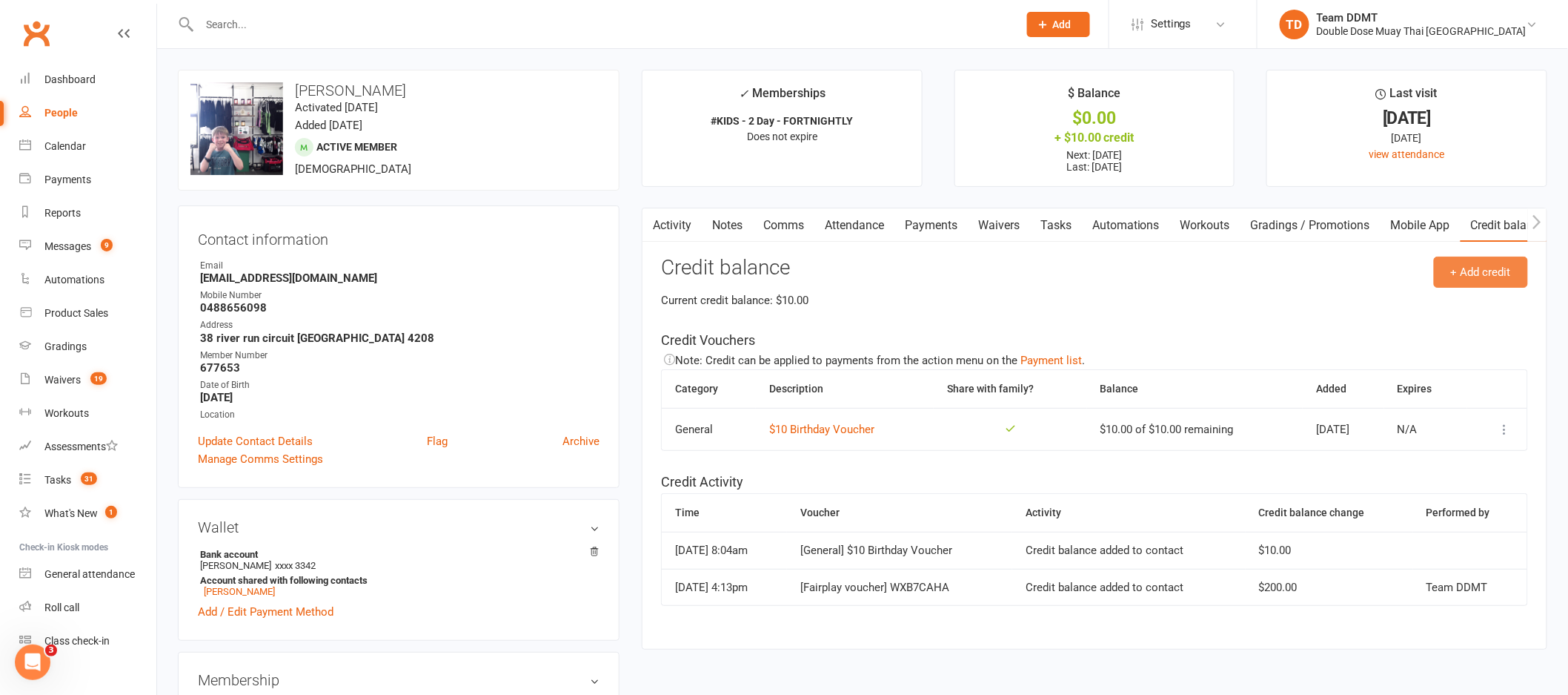
click at [1495, 270] on button "+ Add credit" at bounding box center [1481, 272] width 94 height 31
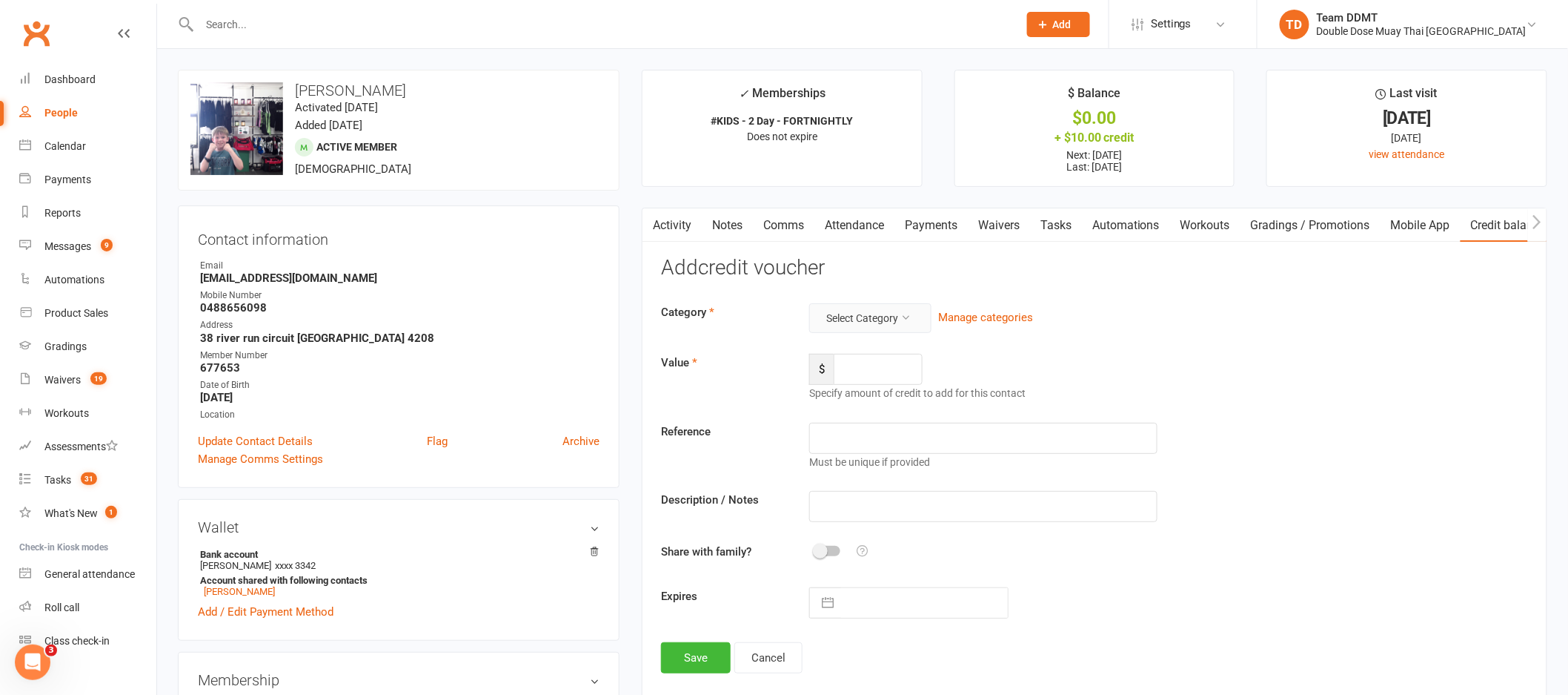
click at [901, 321] on icon at bounding box center [906, 317] width 11 height 11
click at [845, 404] on link "Fairplay voucher" at bounding box center [846, 413] width 147 height 29
click at [885, 363] on input "number" at bounding box center [878, 369] width 89 height 31
type input "200"
click at [861, 440] on input "text" at bounding box center [983, 437] width 348 height 31
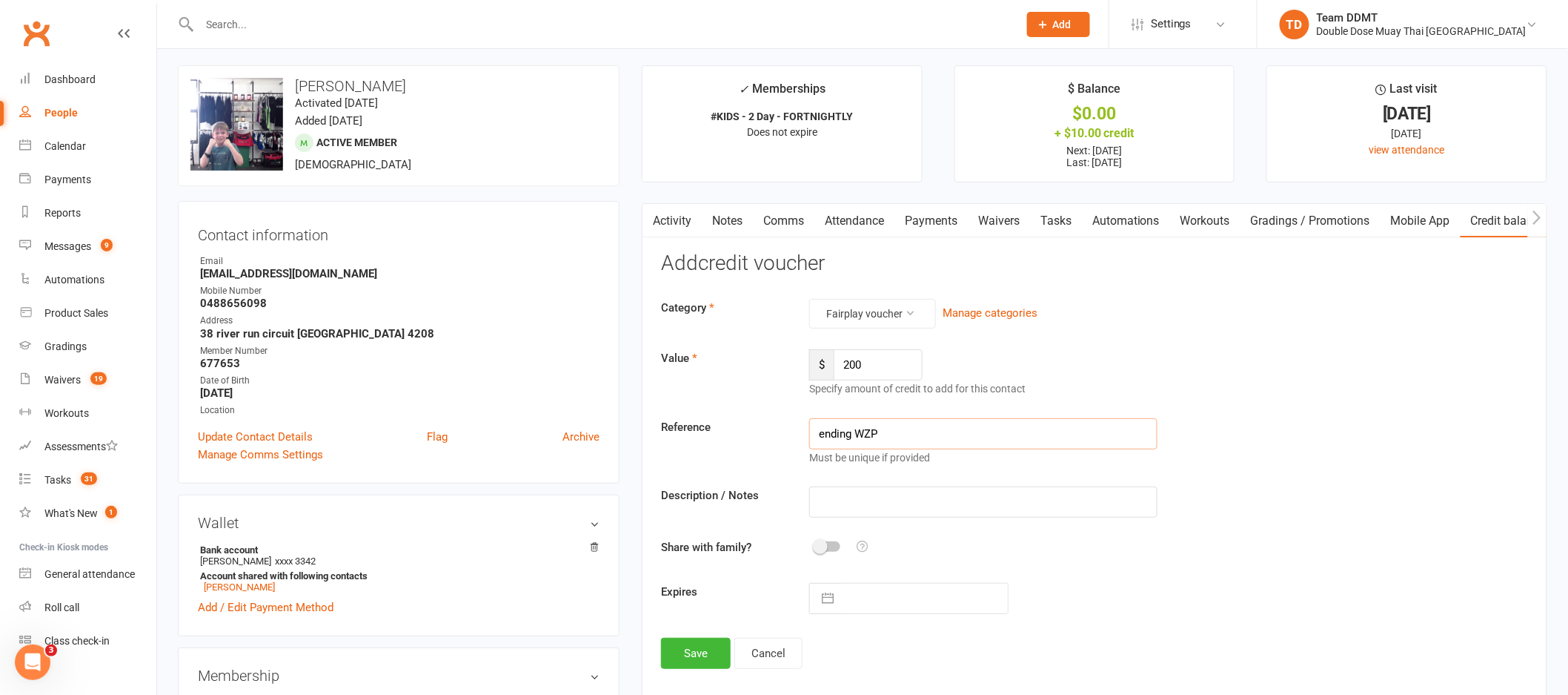
scroll to position [24, 0]
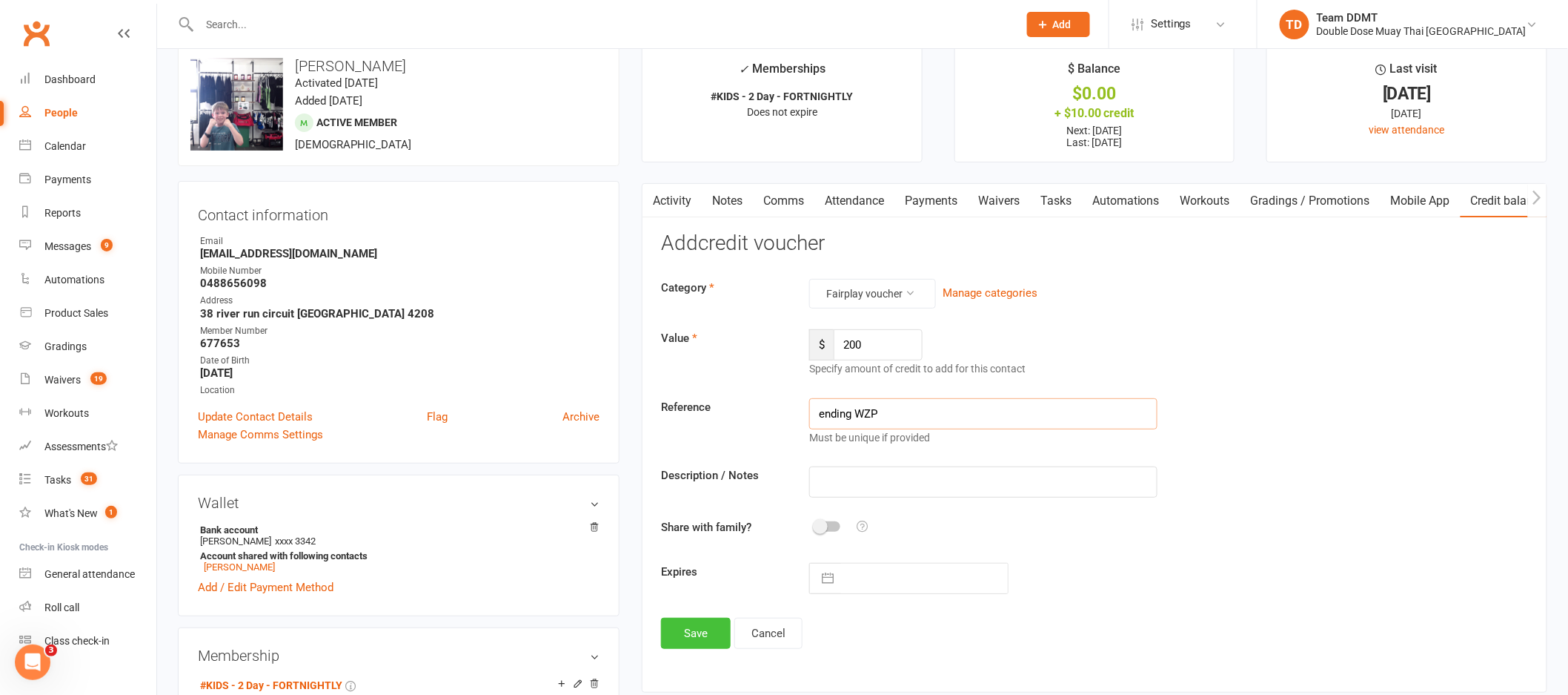
type input "ending WZP"
click at [691, 641] on button "Save" at bounding box center [695, 633] width 69 height 31
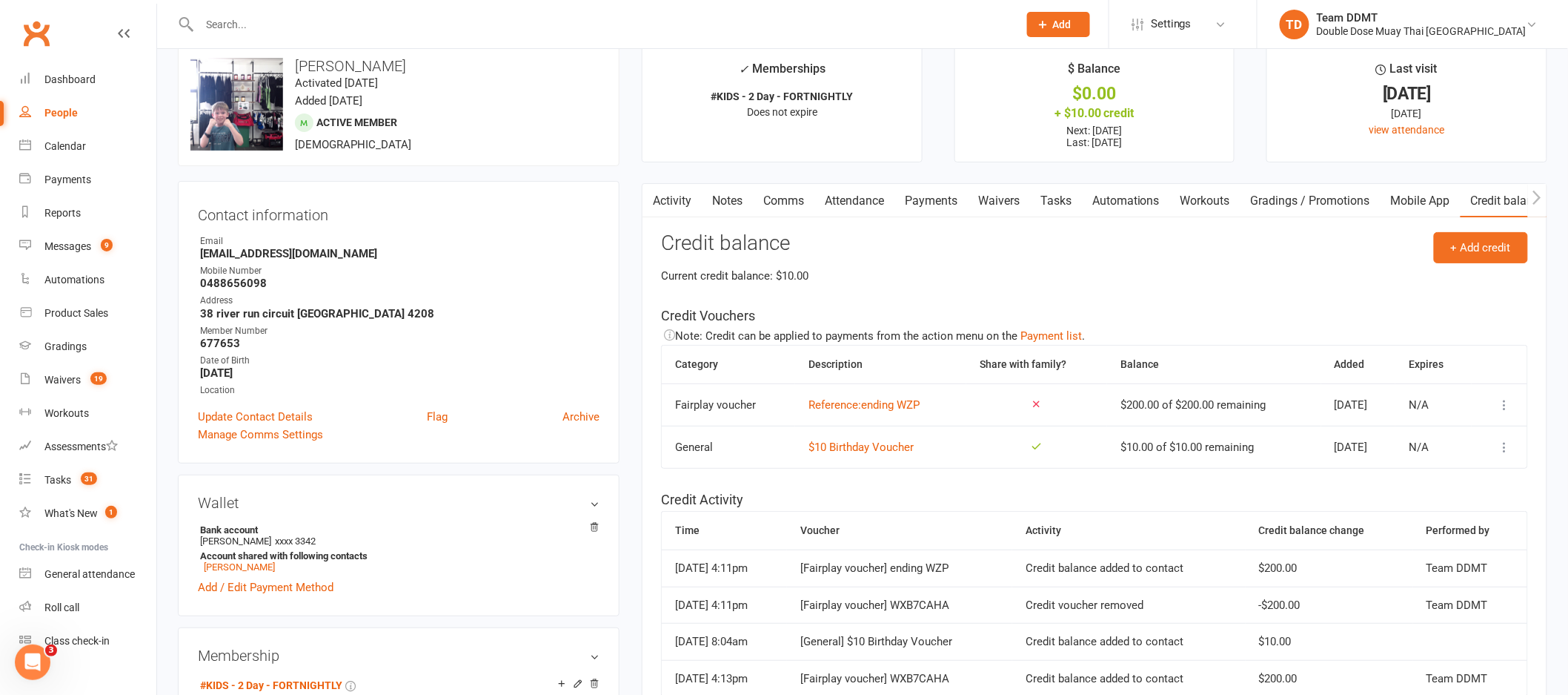
click at [932, 179] on main "✓ Memberships #KIDS - 2 Day - FORTNIGHTLY Does not expire $ Balance $0.00 + $10…" at bounding box center [1094, 400] width 928 height 710
click at [937, 205] on link "Payments" at bounding box center [930, 200] width 73 height 34
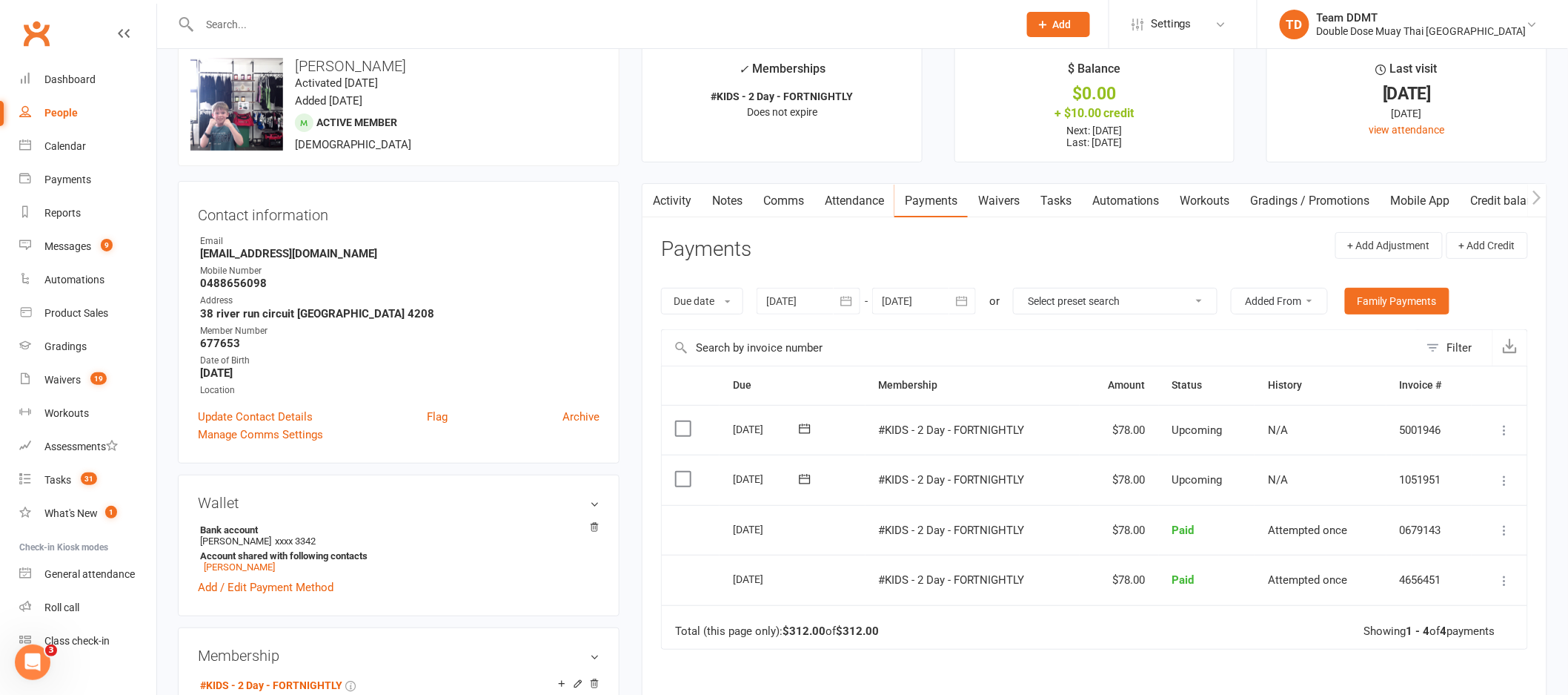
click at [957, 297] on icon "button" at bounding box center [962, 301] width 15 height 15
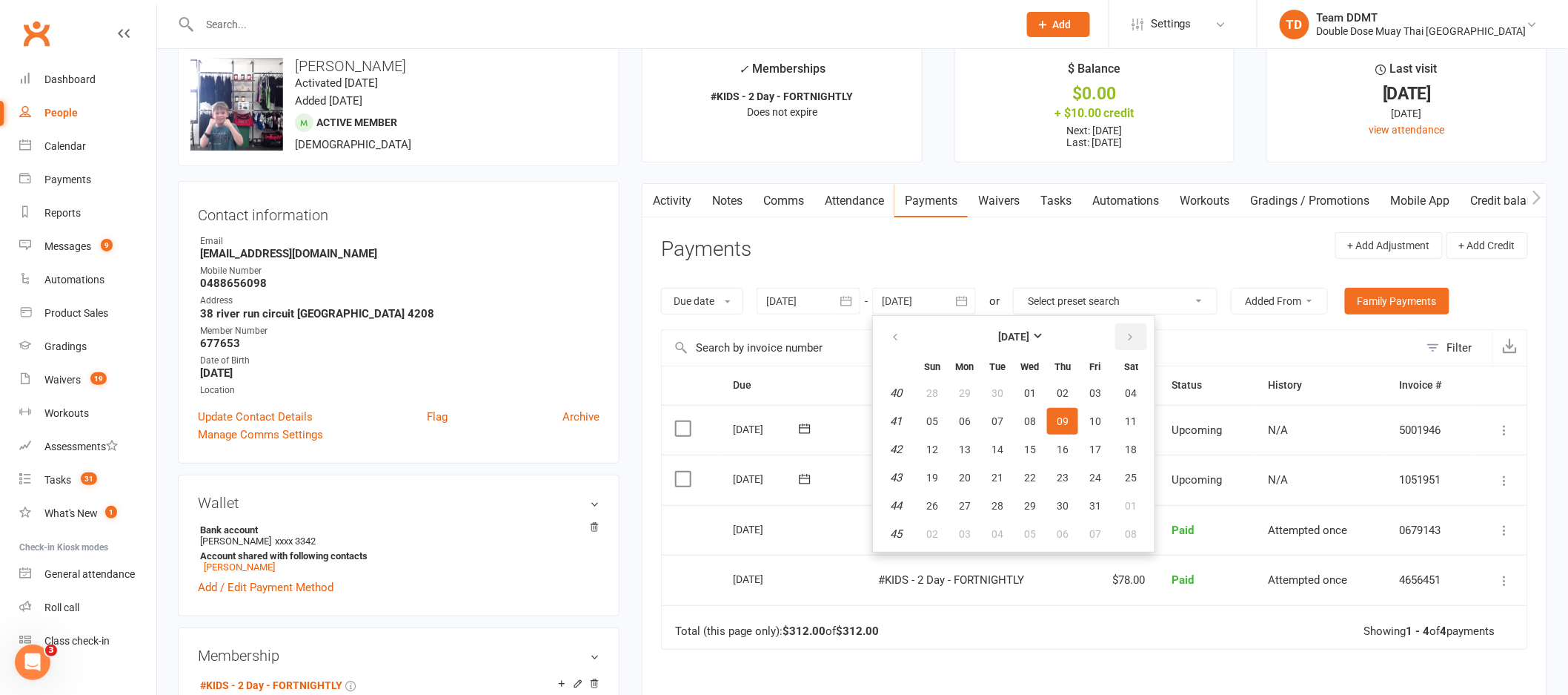
click at [1126, 340] on icon "button" at bounding box center [1130, 337] width 11 height 12
click at [1092, 481] on button "21" at bounding box center [1095, 478] width 31 height 27
type input "21 Nov 2025"
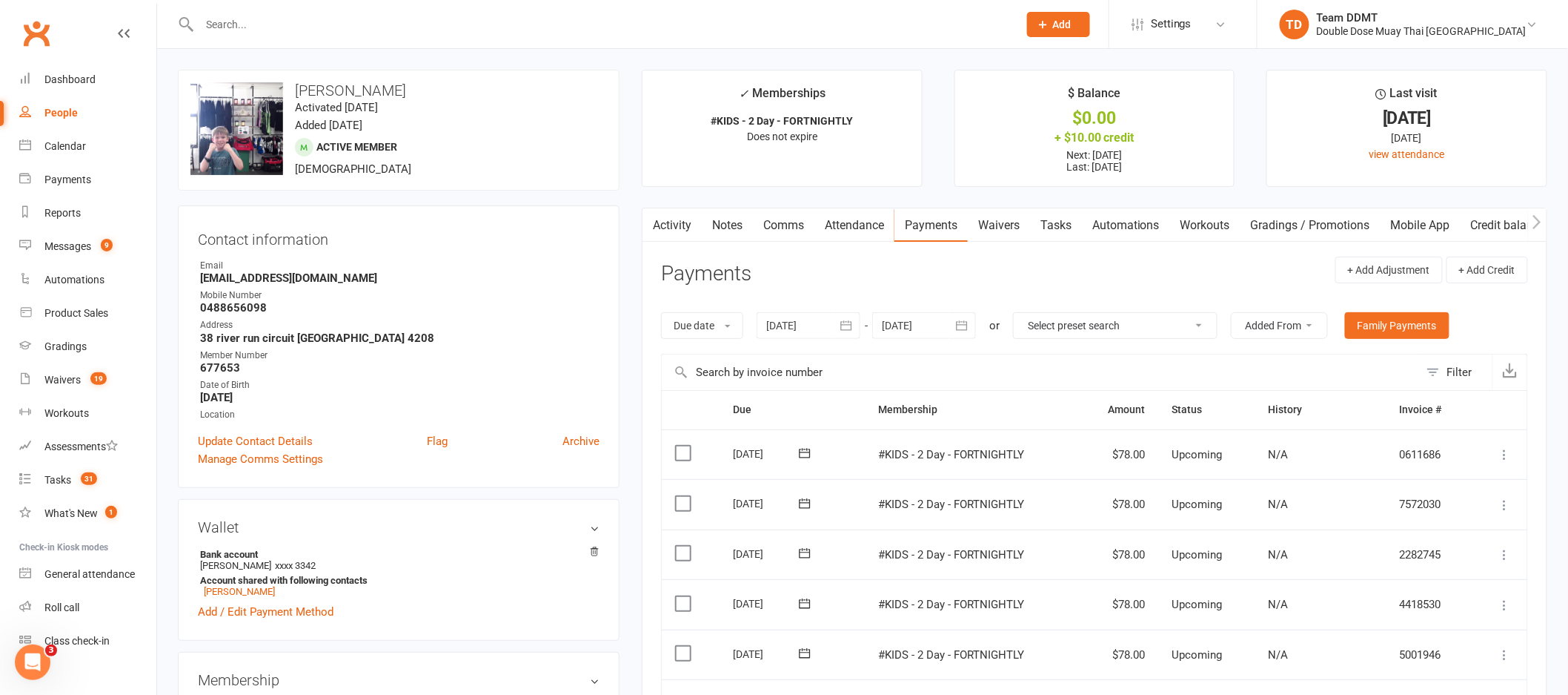
click at [1478, 218] on link "Credit balance" at bounding box center [1507, 225] width 95 height 34
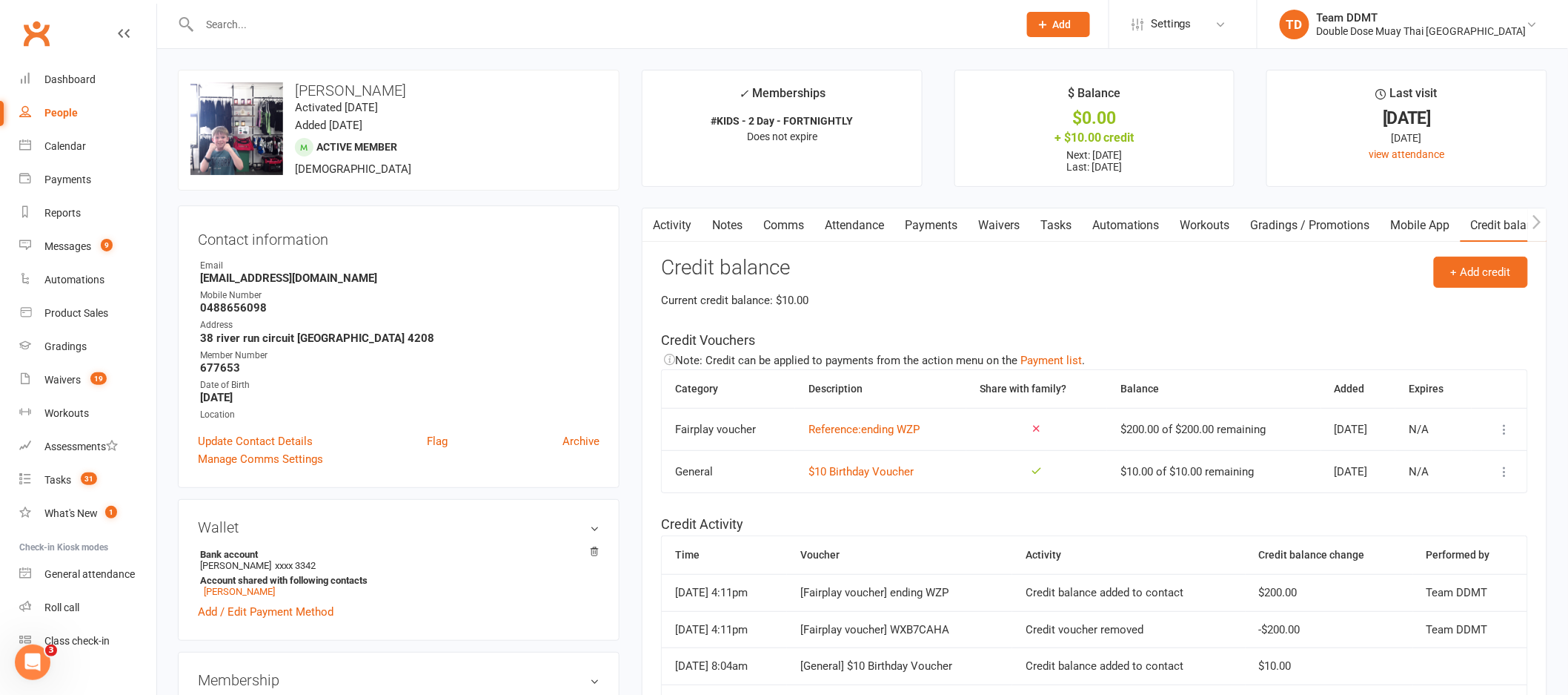
click at [1511, 432] on icon at bounding box center [1505, 429] width 15 height 15
click at [1409, 484] on link "Apply credit" at bounding box center [1426, 488] width 147 height 29
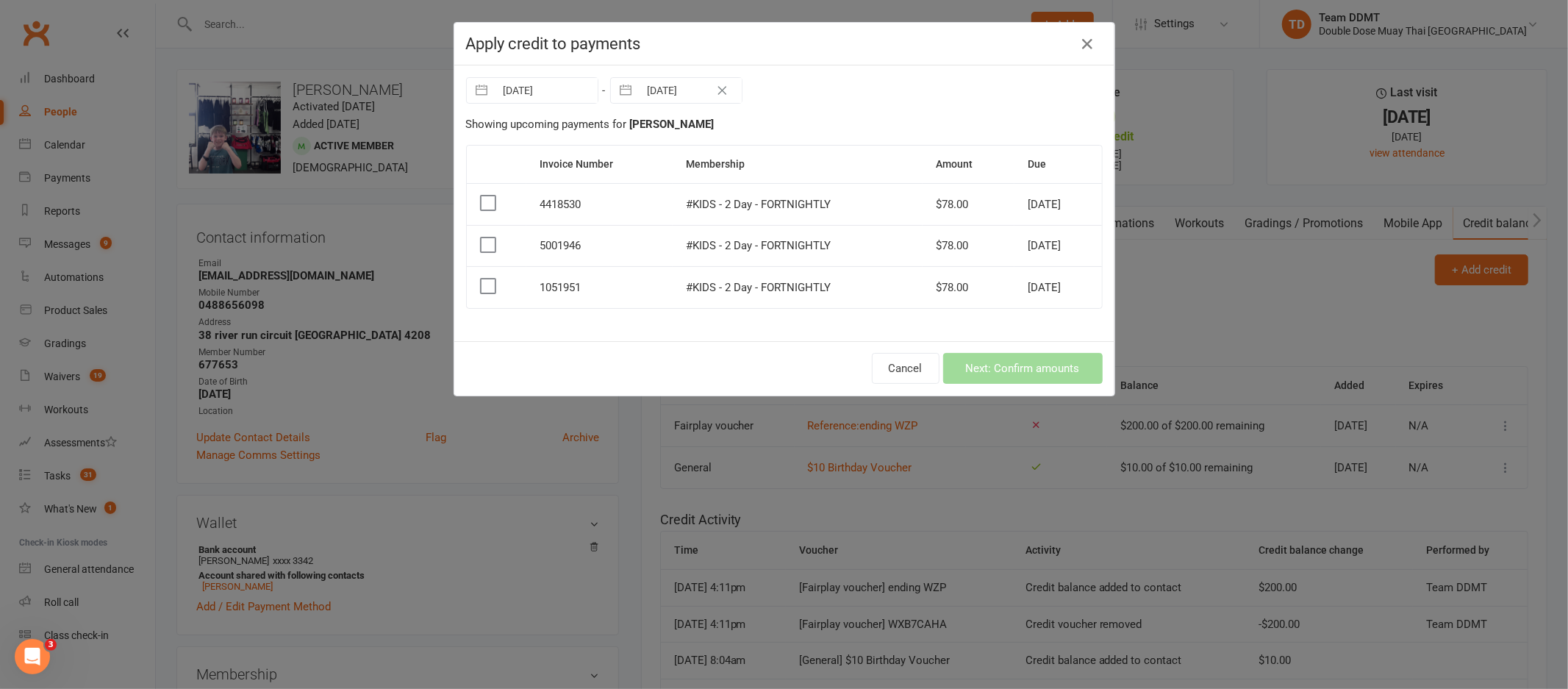
click at [485, 290] on label at bounding box center [487, 285] width 15 height 15
click at [485, 278] on input "checkbox" at bounding box center [487, 278] width 15 height 0
click at [484, 245] on label at bounding box center [487, 245] width 15 height 15
click at [484, 238] on input "checkbox" at bounding box center [487, 238] width 15 height 0
click at [998, 378] on button "Next: Confirm amounts" at bounding box center [1023, 367] width 160 height 31
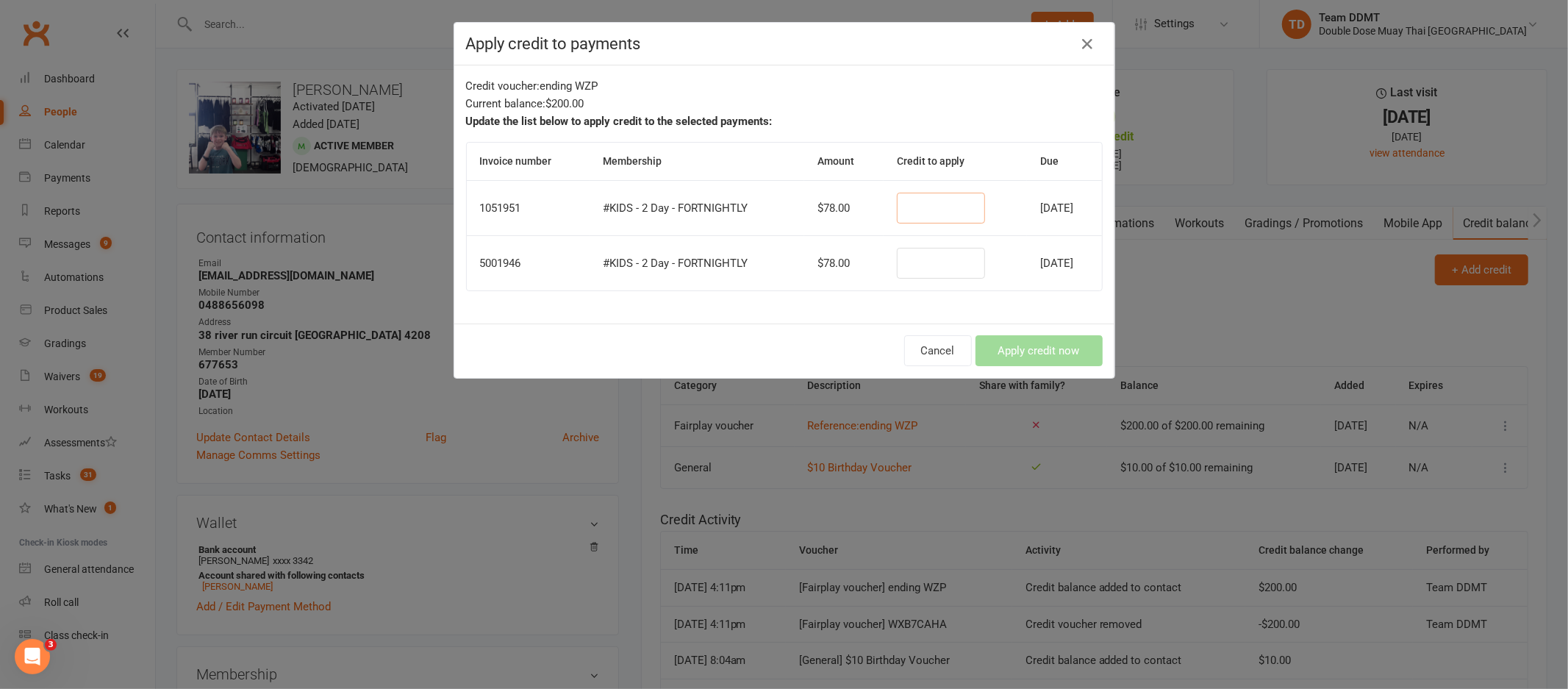
click at [918, 214] on input "number" at bounding box center [941, 208] width 88 height 31
type input "78"
click at [1046, 346] on button "Apply credit now" at bounding box center [1039, 350] width 127 height 31
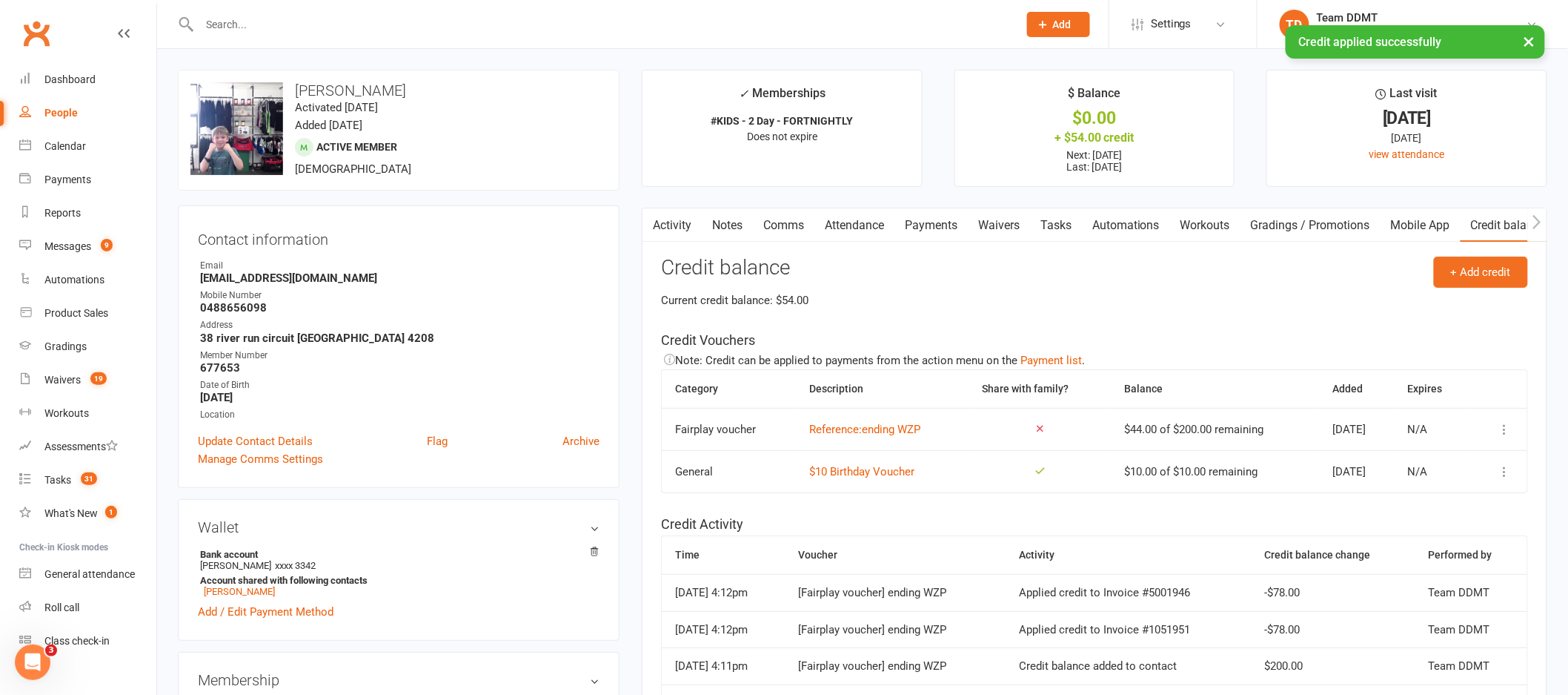
click at [728, 230] on link "Notes" at bounding box center [727, 225] width 51 height 34
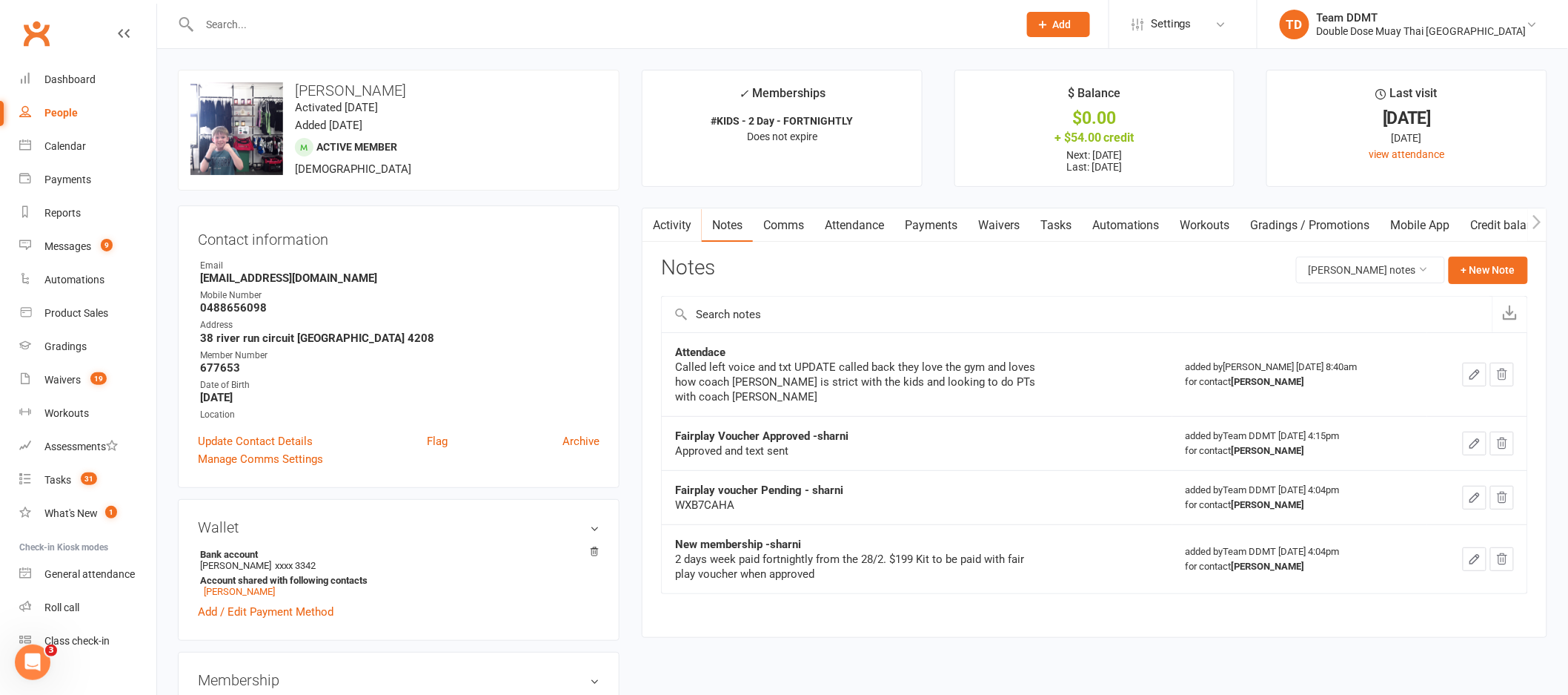
click at [768, 224] on link "Comms" at bounding box center [784, 225] width 61 height 34
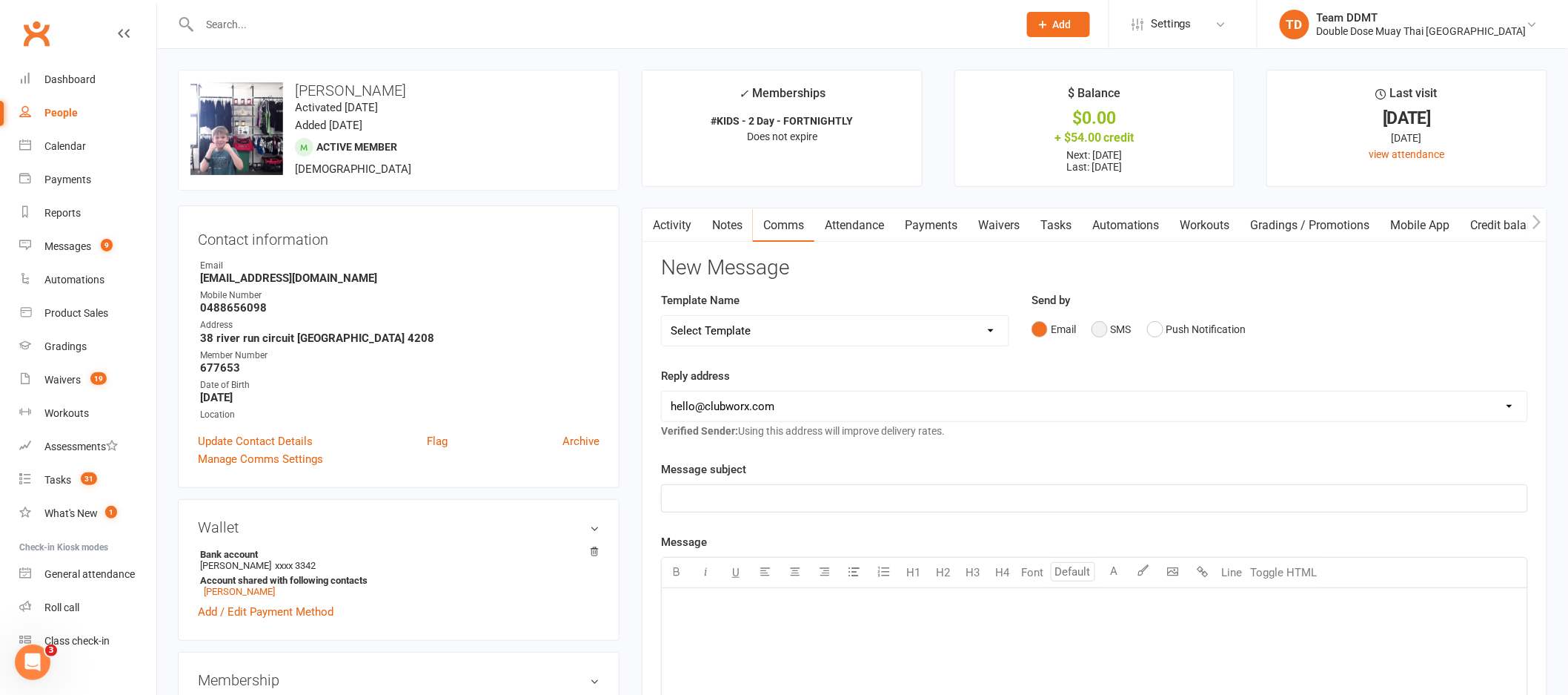
click at [1116, 329] on button "SMS" at bounding box center [1111, 330] width 40 height 29
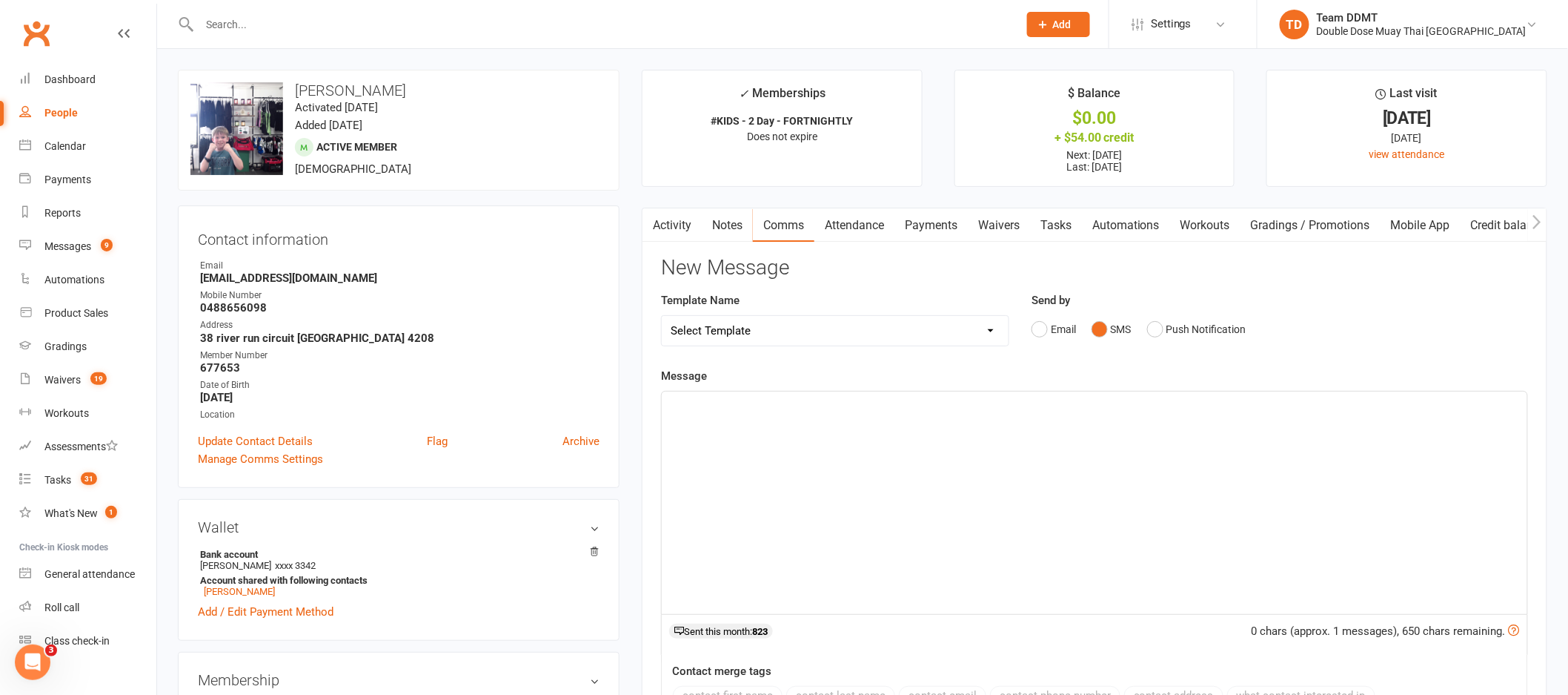
click at [1013, 487] on div "﻿" at bounding box center [1094, 503] width 865 height 223
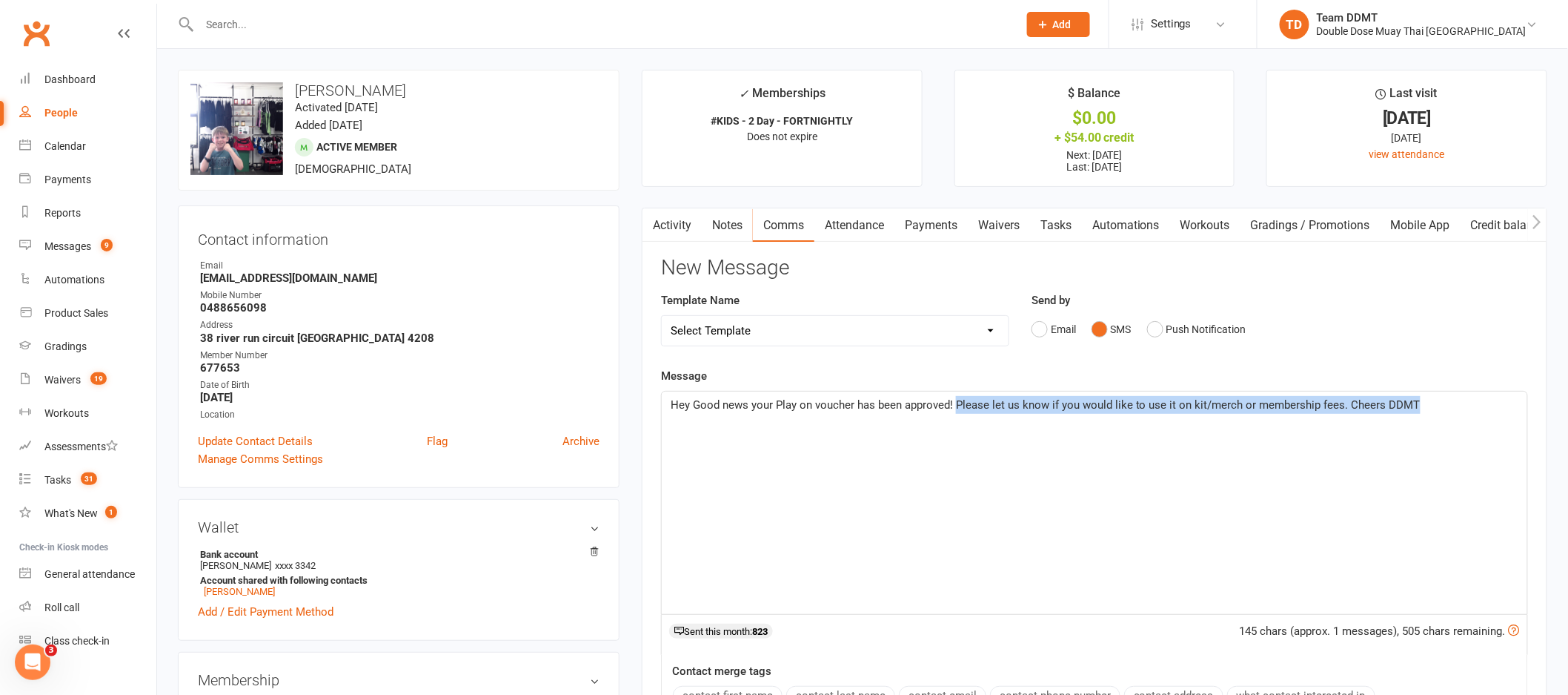
drag, startPoint x: 956, startPoint y: 405, endPoint x: 1411, endPoint y: 403, distance: 455.0
click at [1411, 403] on span "Hey Good news your Play on voucher has been approved! Please let us know if you…" at bounding box center [1045, 405] width 750 height 13
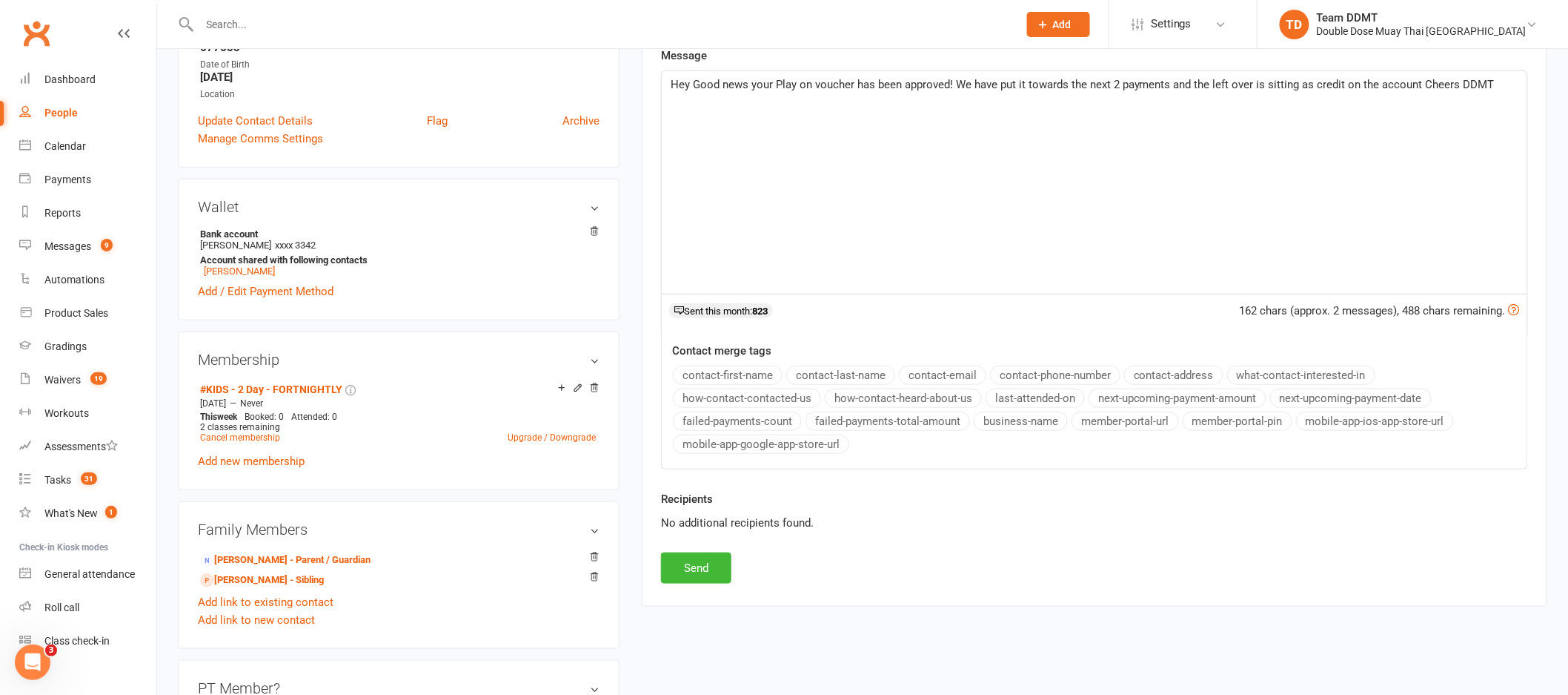
scroll to position [357, 0]
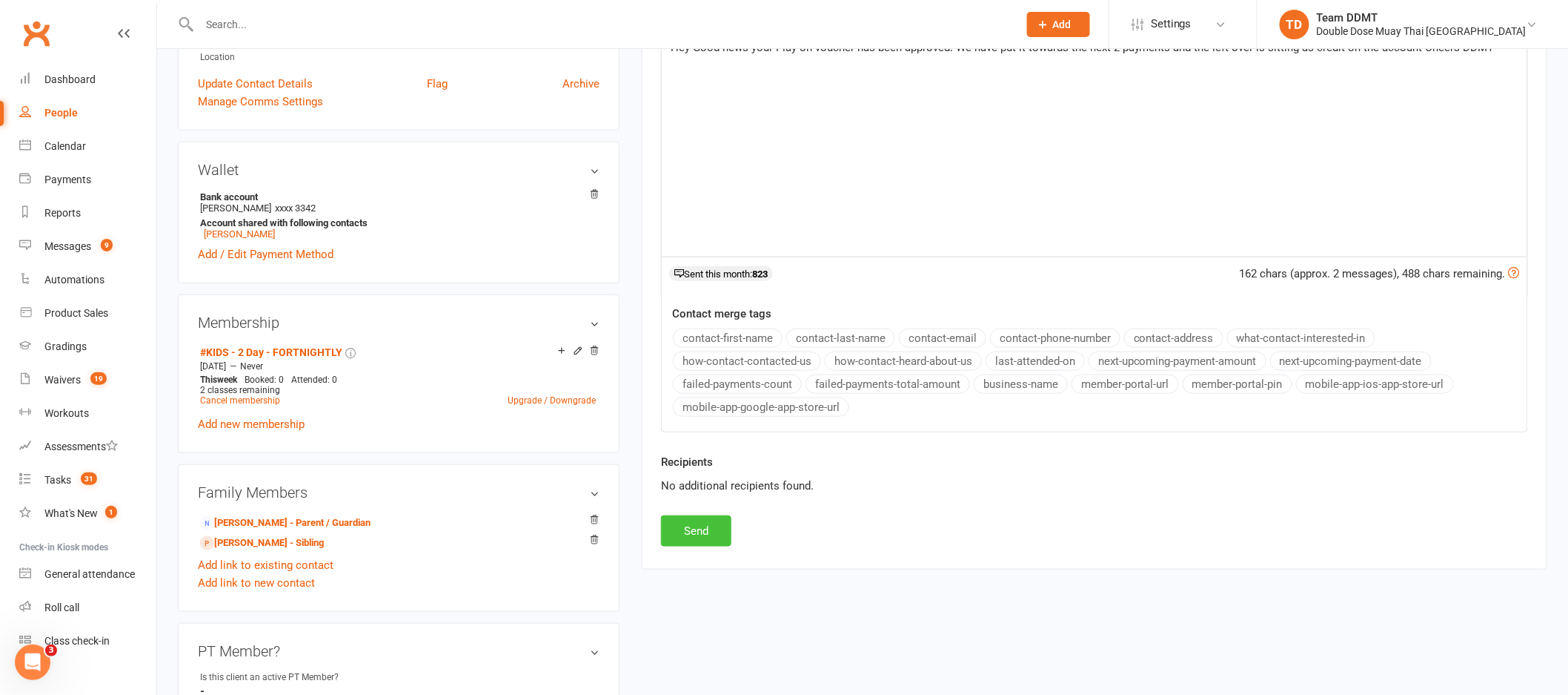
click at [692, 539] on button "Send" at bounding box center [695, 530] width 70 height 31
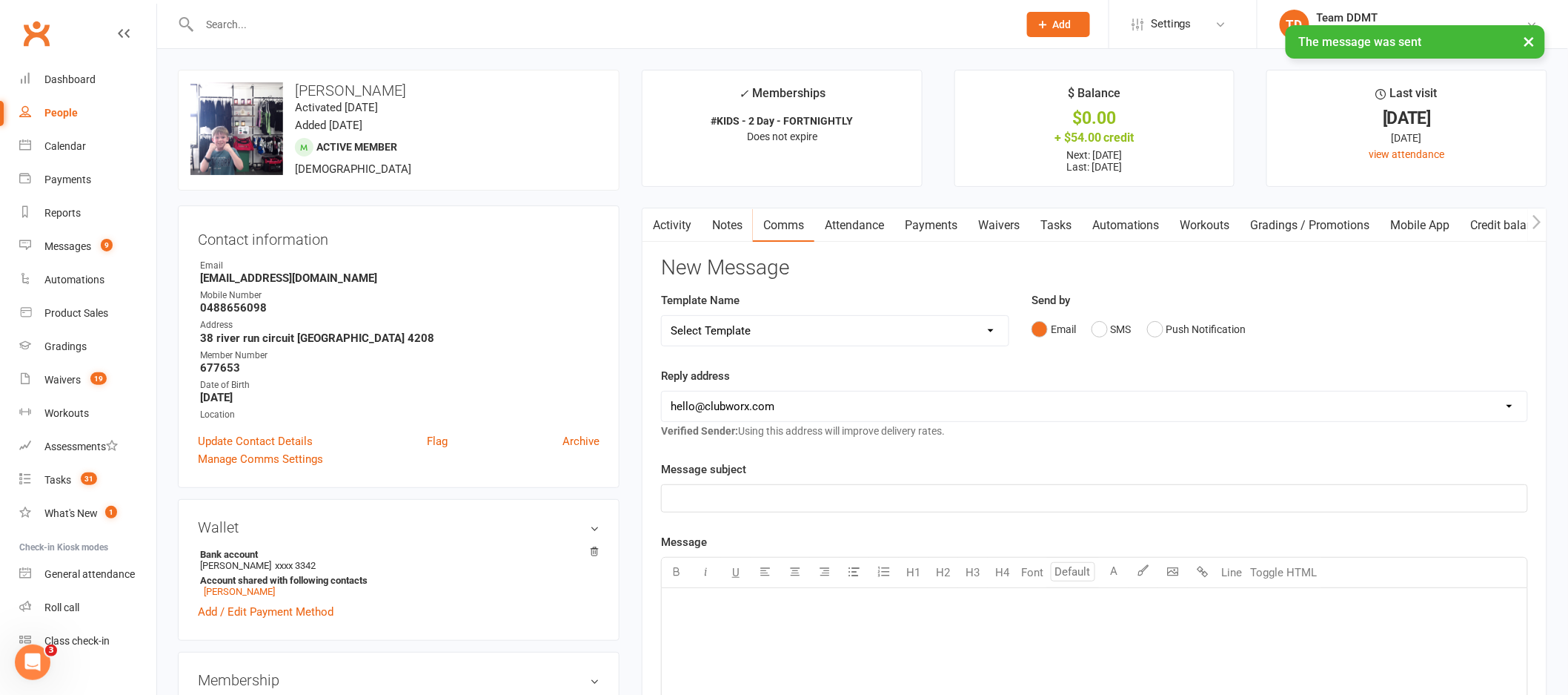
click at [249, 25] on div "× The message was sent" at bounding box center [774, 25] width 1548 height 0
click at [240, 20] on input "text" at bounding box center [601, 24] width 813 height 20
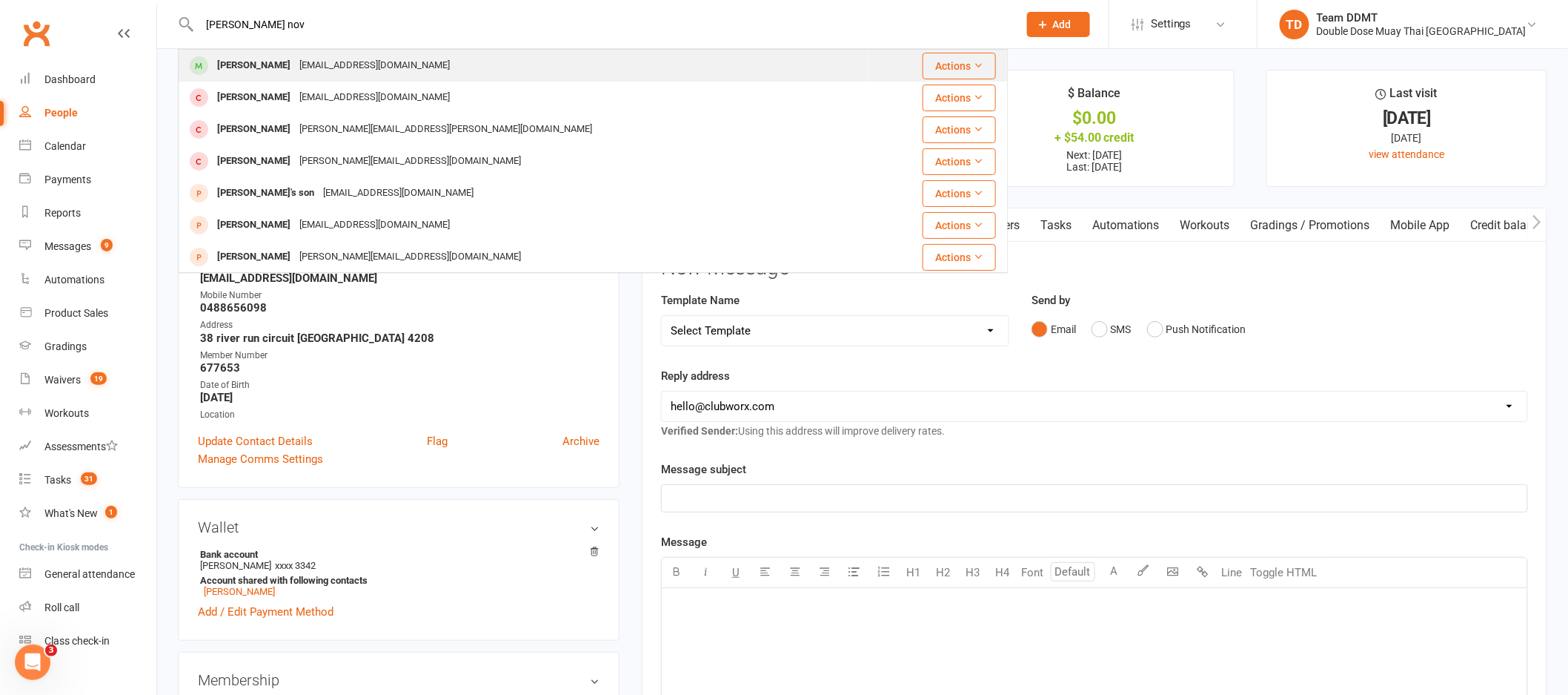
type input "elijah nov"
click at [310, 63] on div "Kayrob85@hotmail.com" at bounding box center [374, 66] width 159 height 21
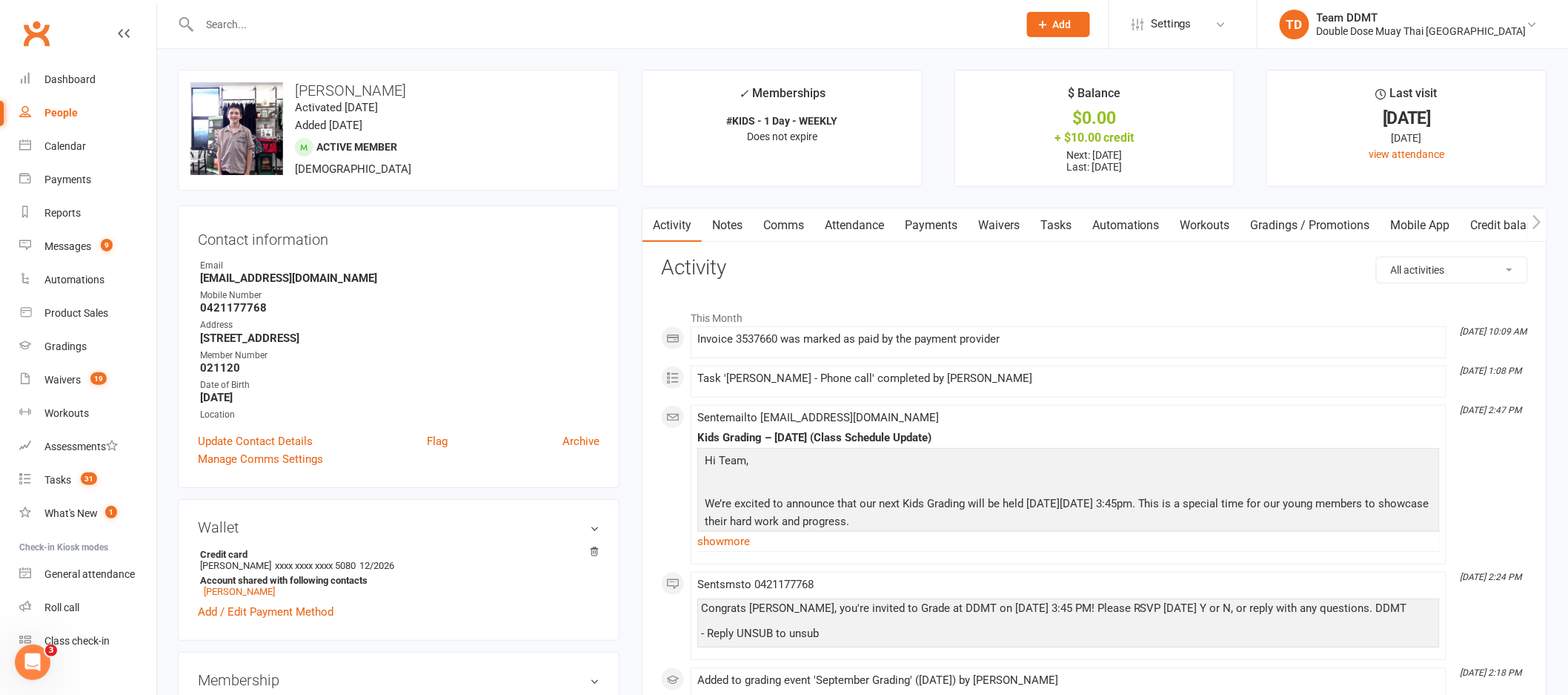
click at [1504, 225] on link "Credit balance" at bounding box center [1507, 225] width 95 height 34
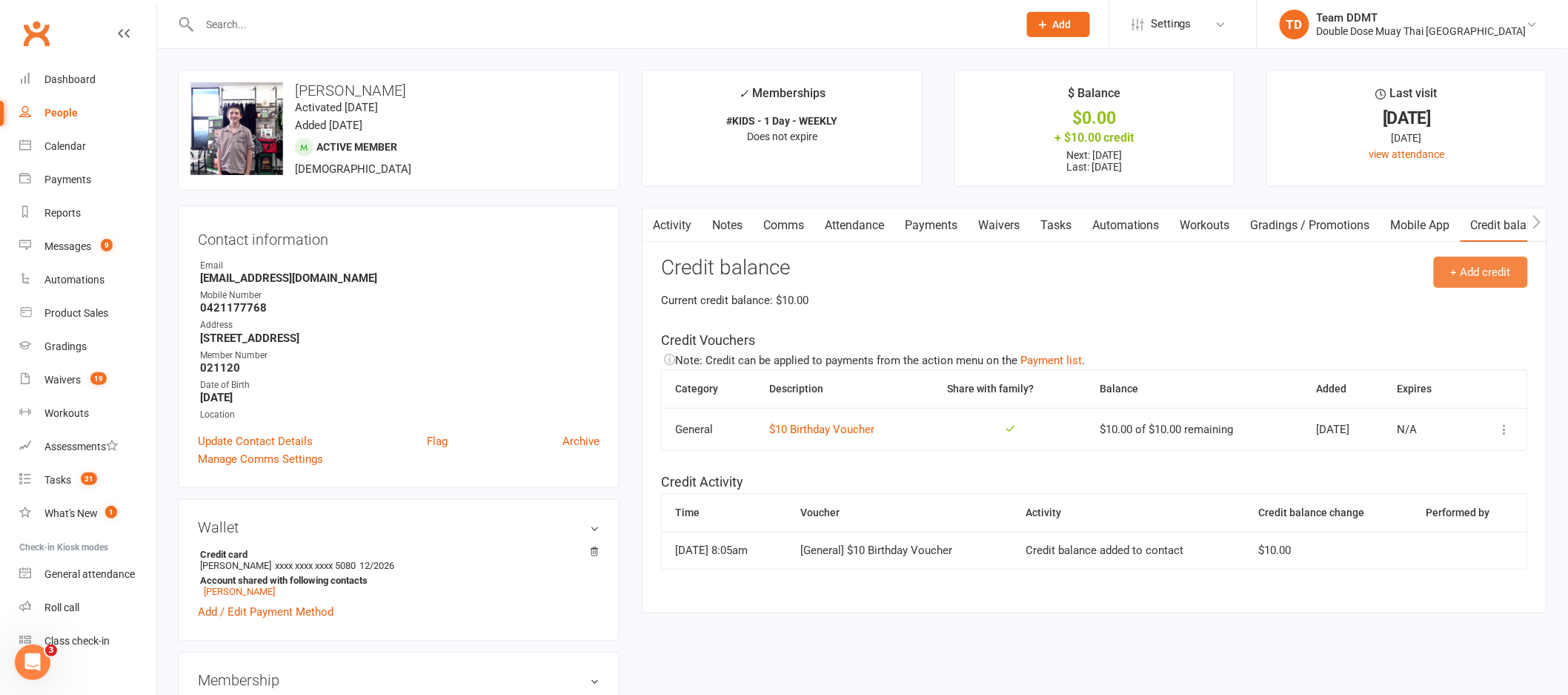
click at [1497, 281] on button "+ Add credit" at bounding box center [1481, 272] width 94 height 31
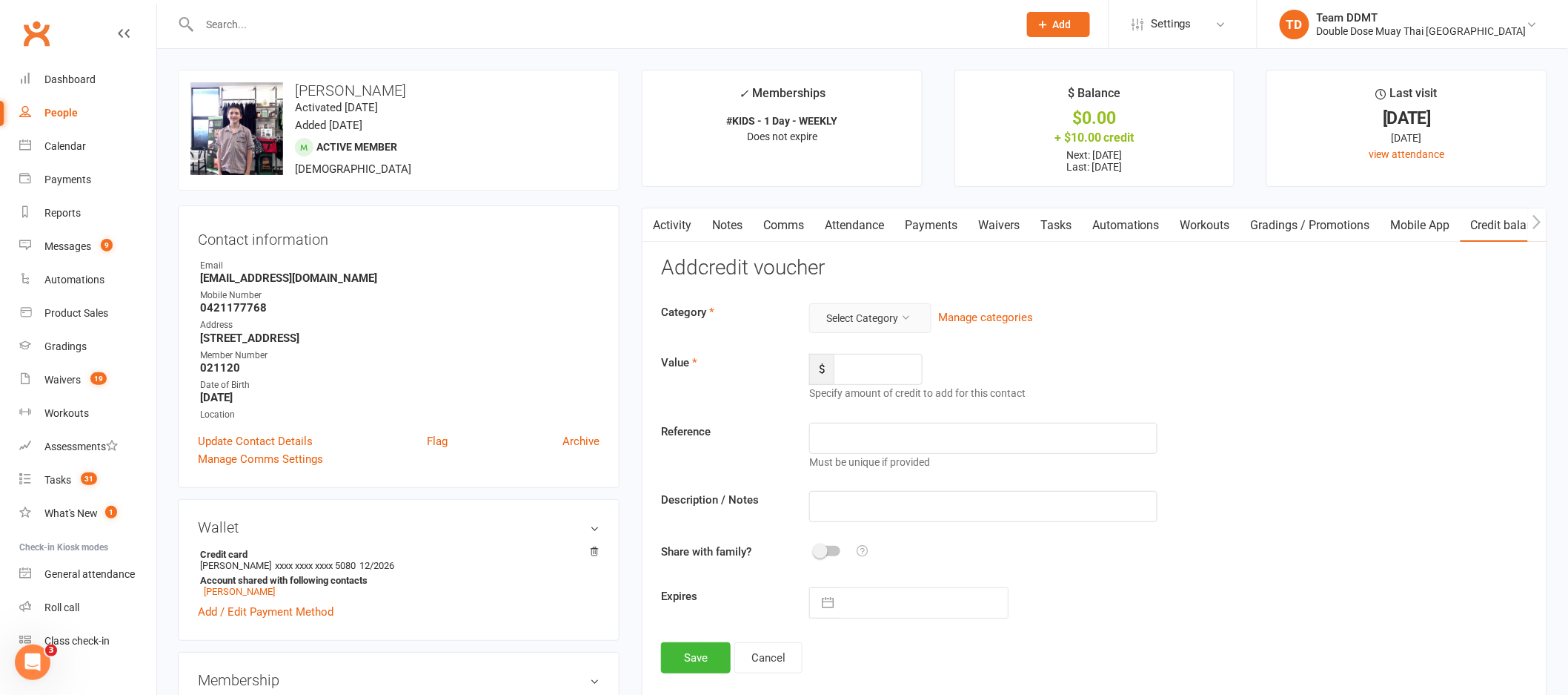
click at [906, 322] on icon at bounding box center [906, 317] width 11 height 11
click at [840, 409] on link "Fairplay voucher" at bounding box center [846, 413] width 147 height 29
click at [877, 371] on input "number" at bounding box center [878, 369] width 89 height 31
type input "200"
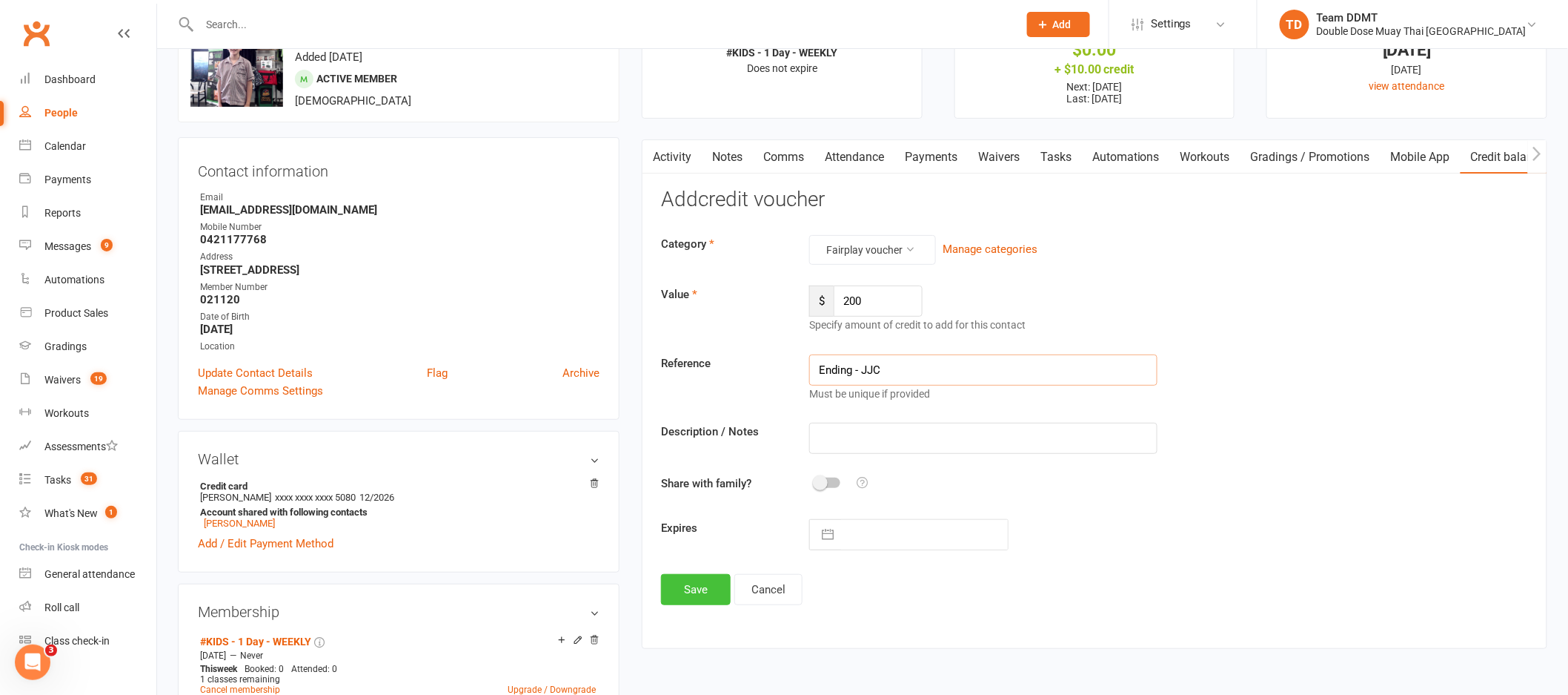
scroll to position [82, 0]
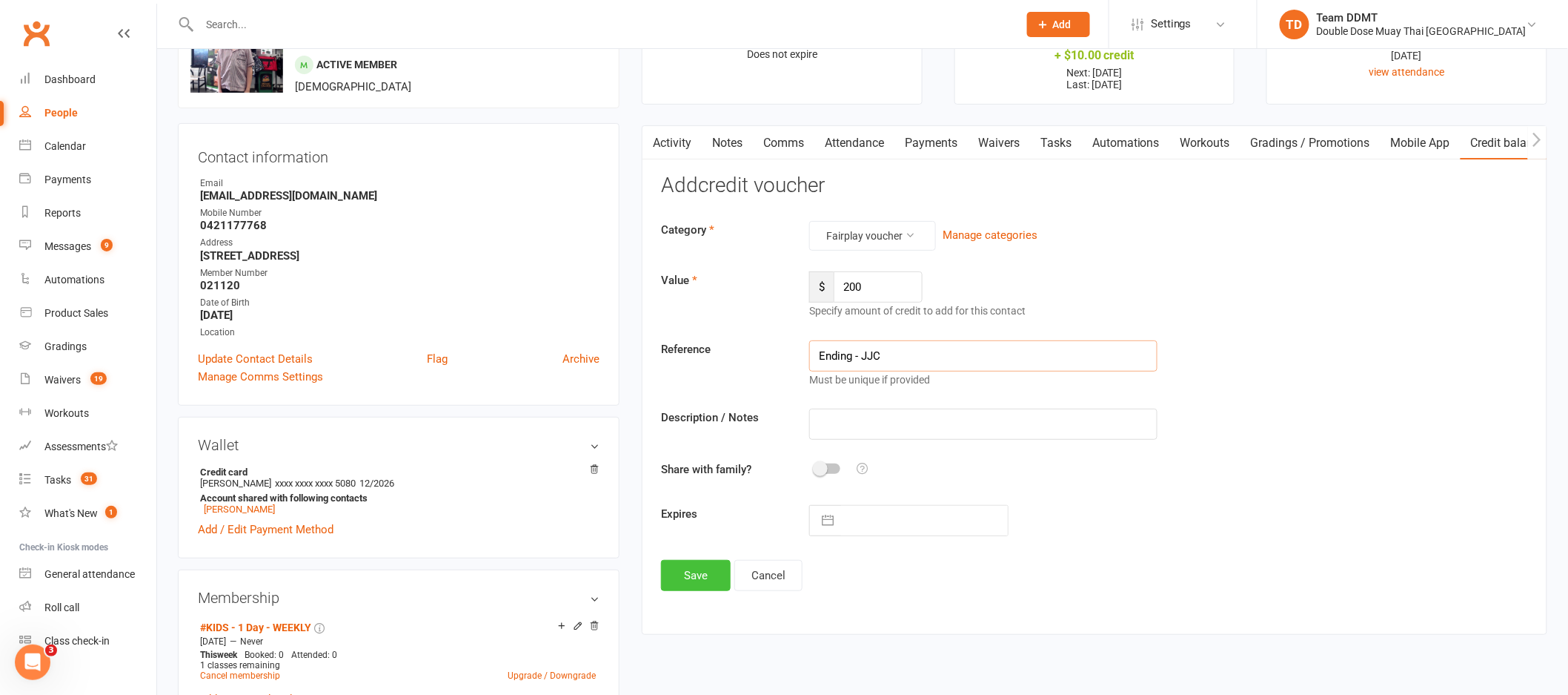
type input "Ending - JJC"
click at [711, 578] on button "Save" at bounding box center [695, 575] width 69 height 31
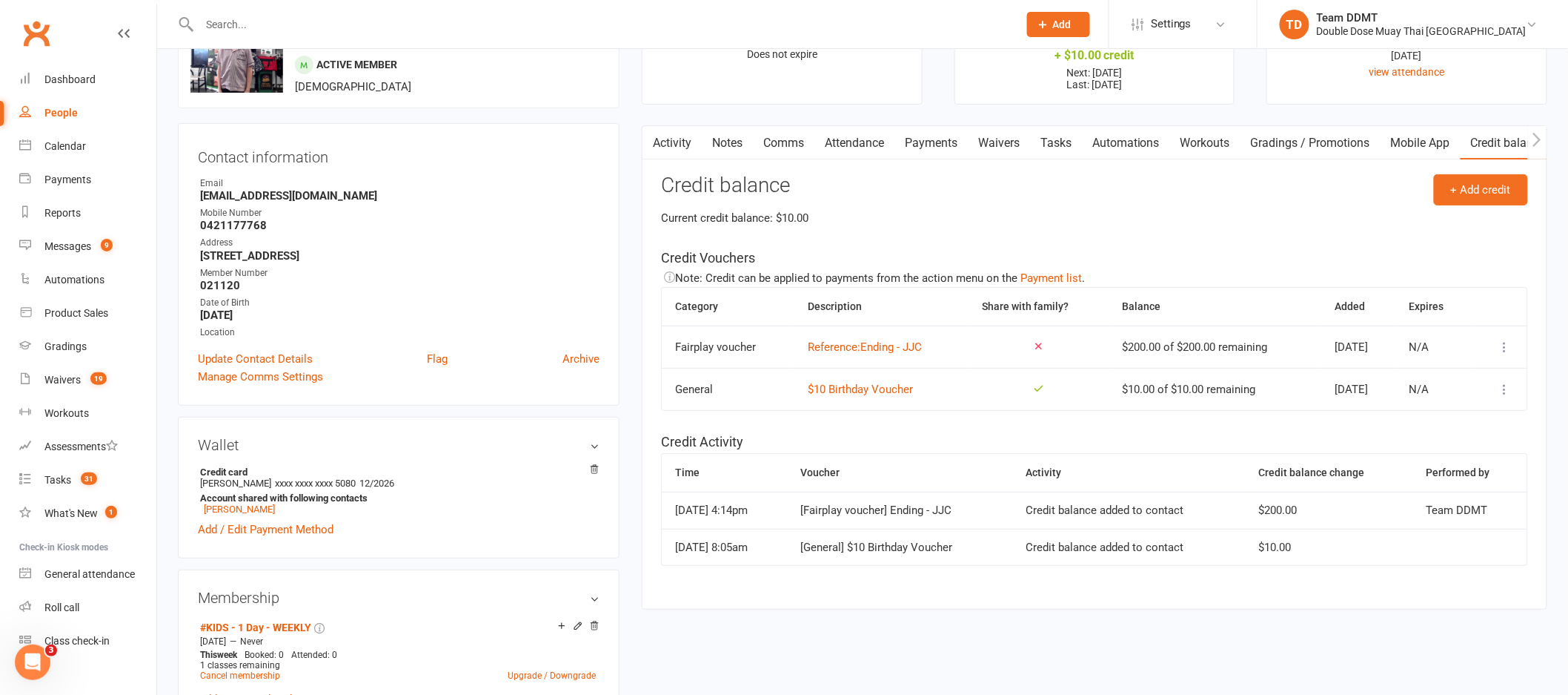
scroll to position [0, 0]
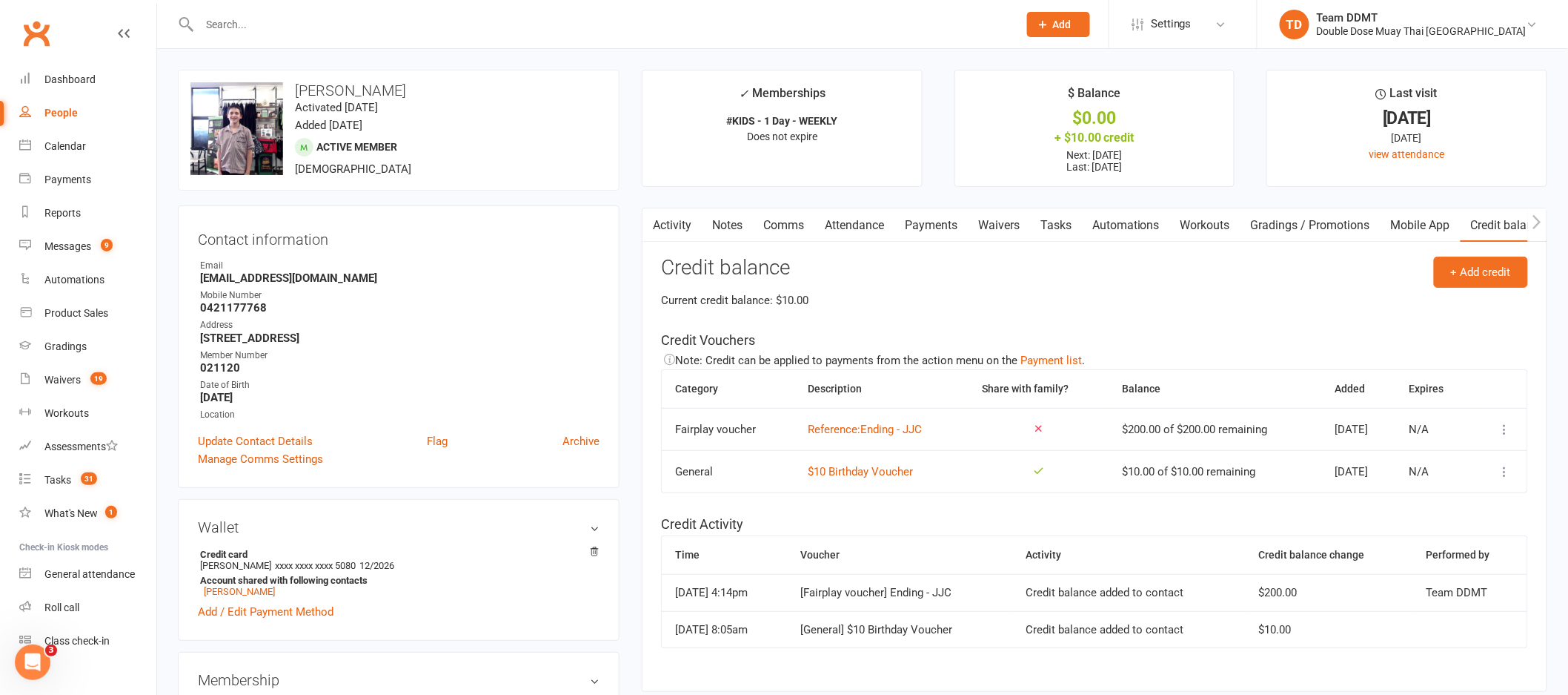
click at [787, 225] on link "Comms" at bounding box center [784, 225] width 61 height 34
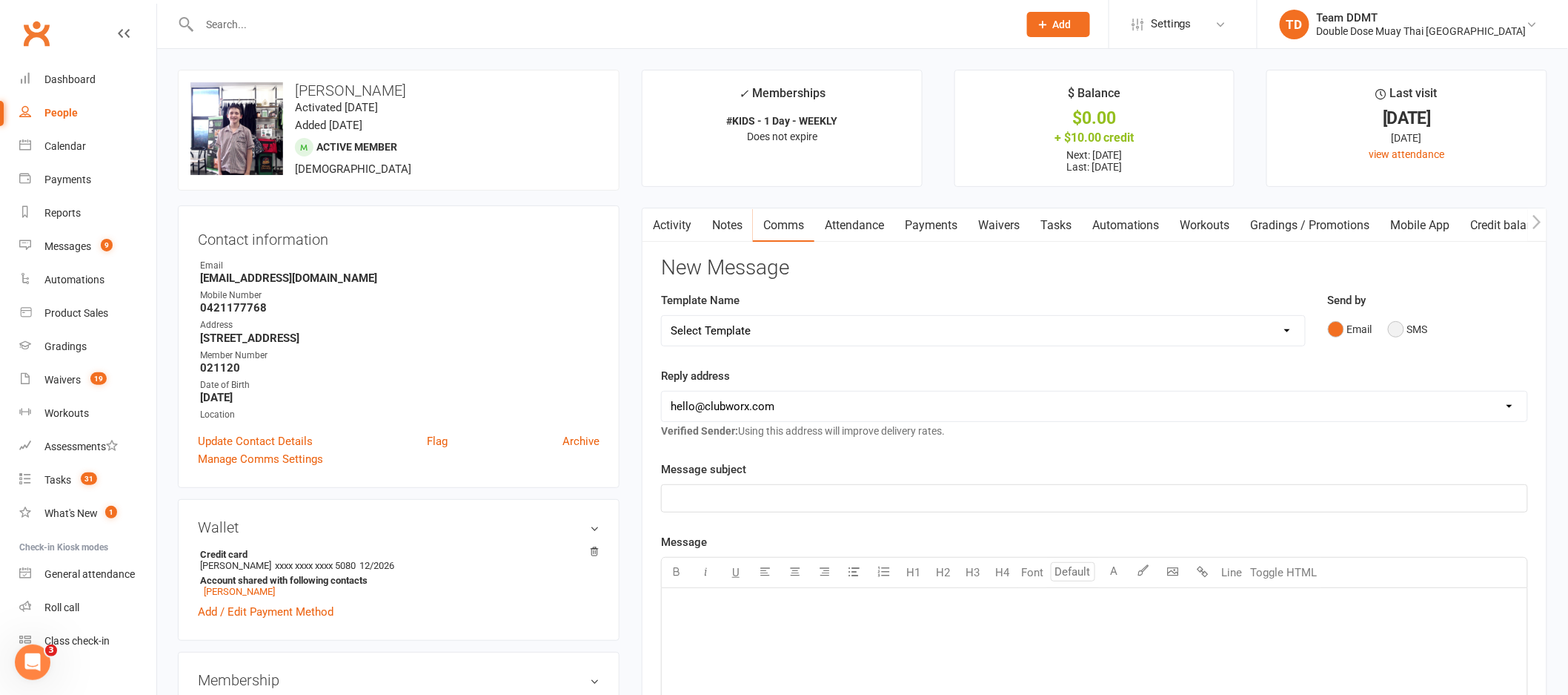
click at [1393, 331] on button "SMS" at bounding box center [1408, 330] width 40 height 29
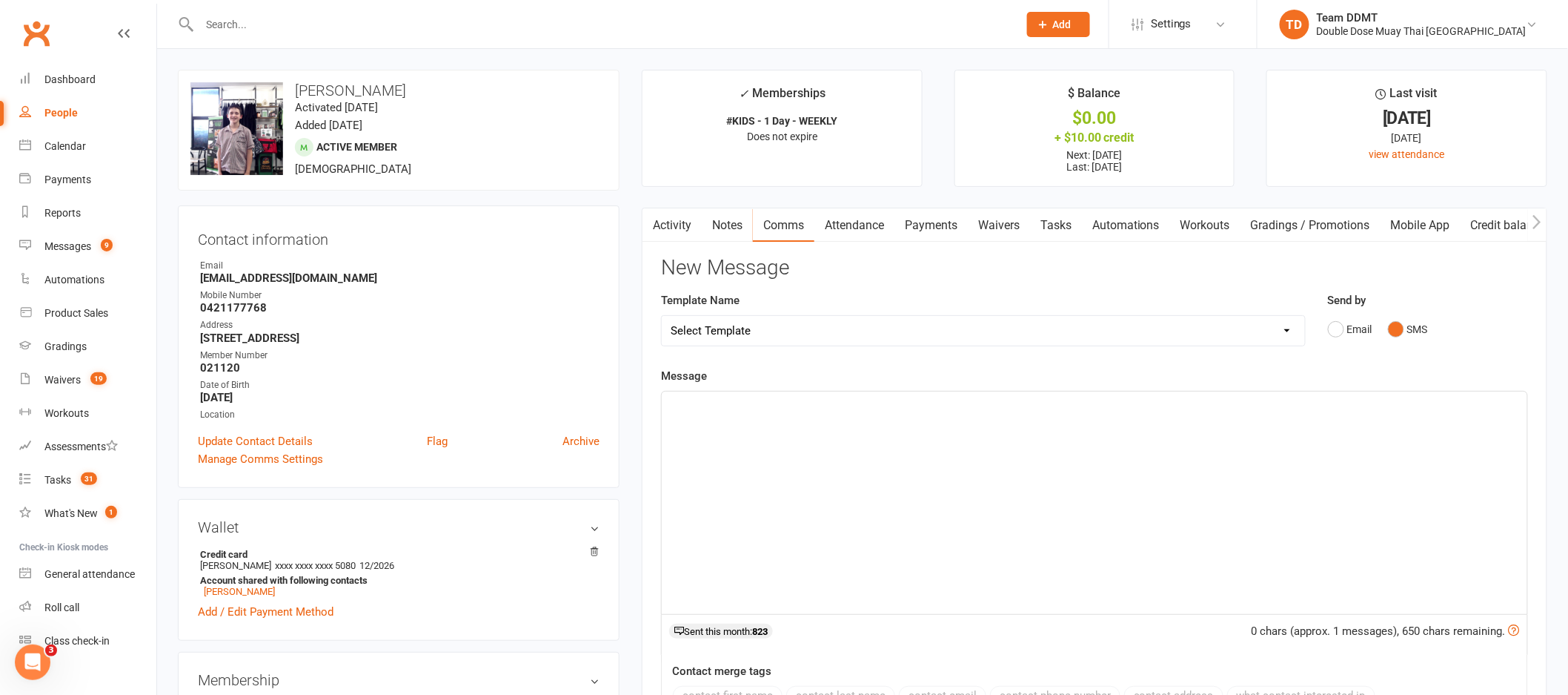
click at [1196, 409] on p "﻿" at bounding box center [1094, 405] width 848 height 18
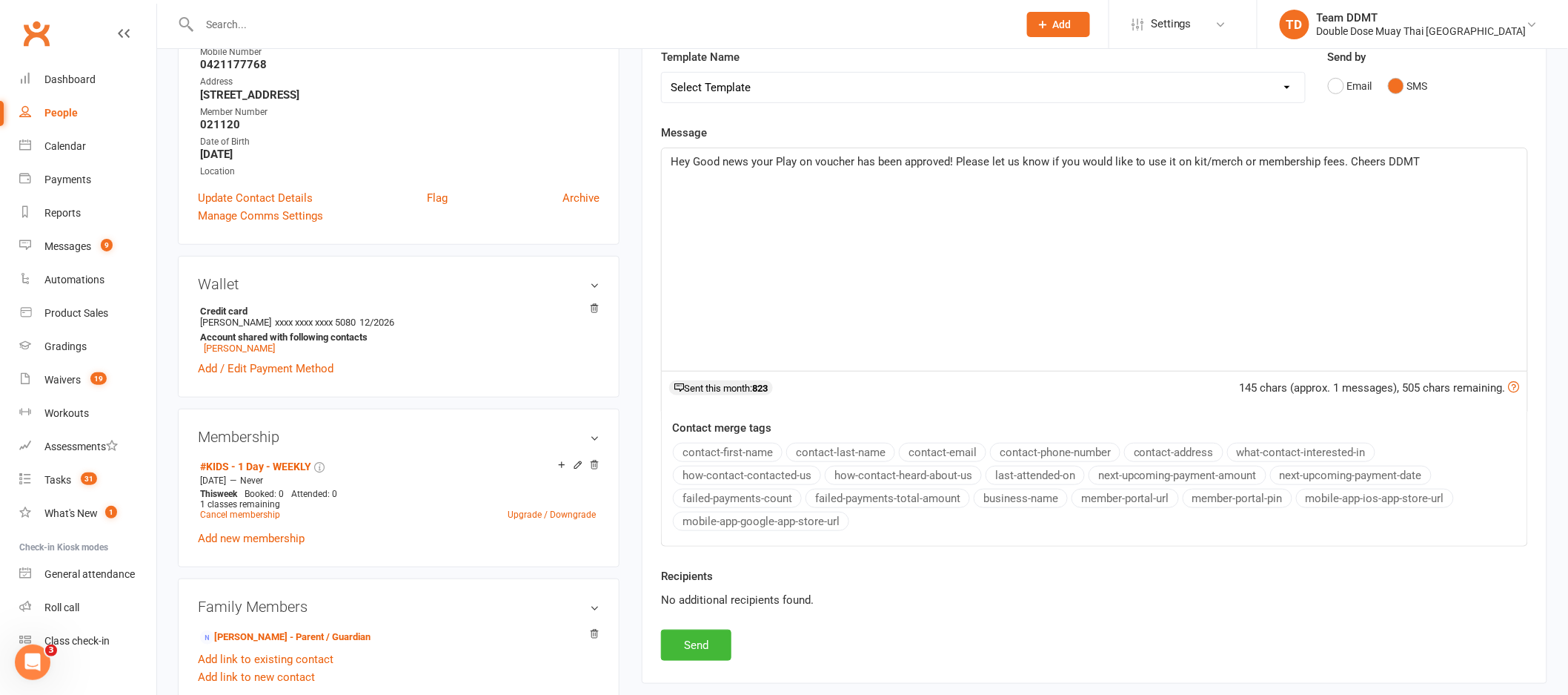
scroll to position [263, 0]
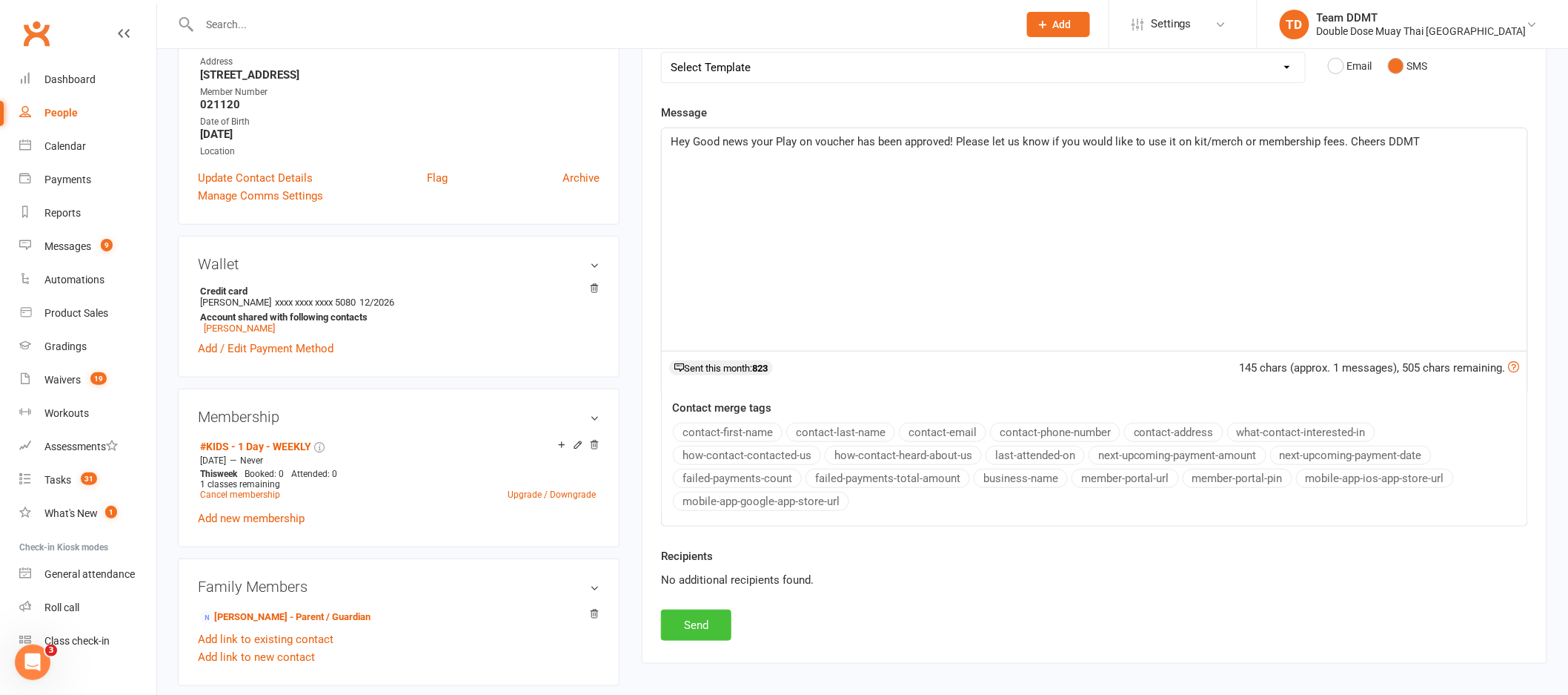
click at [698, 628] on button "Send" at bounding box center [695, 625] width 70 height 31
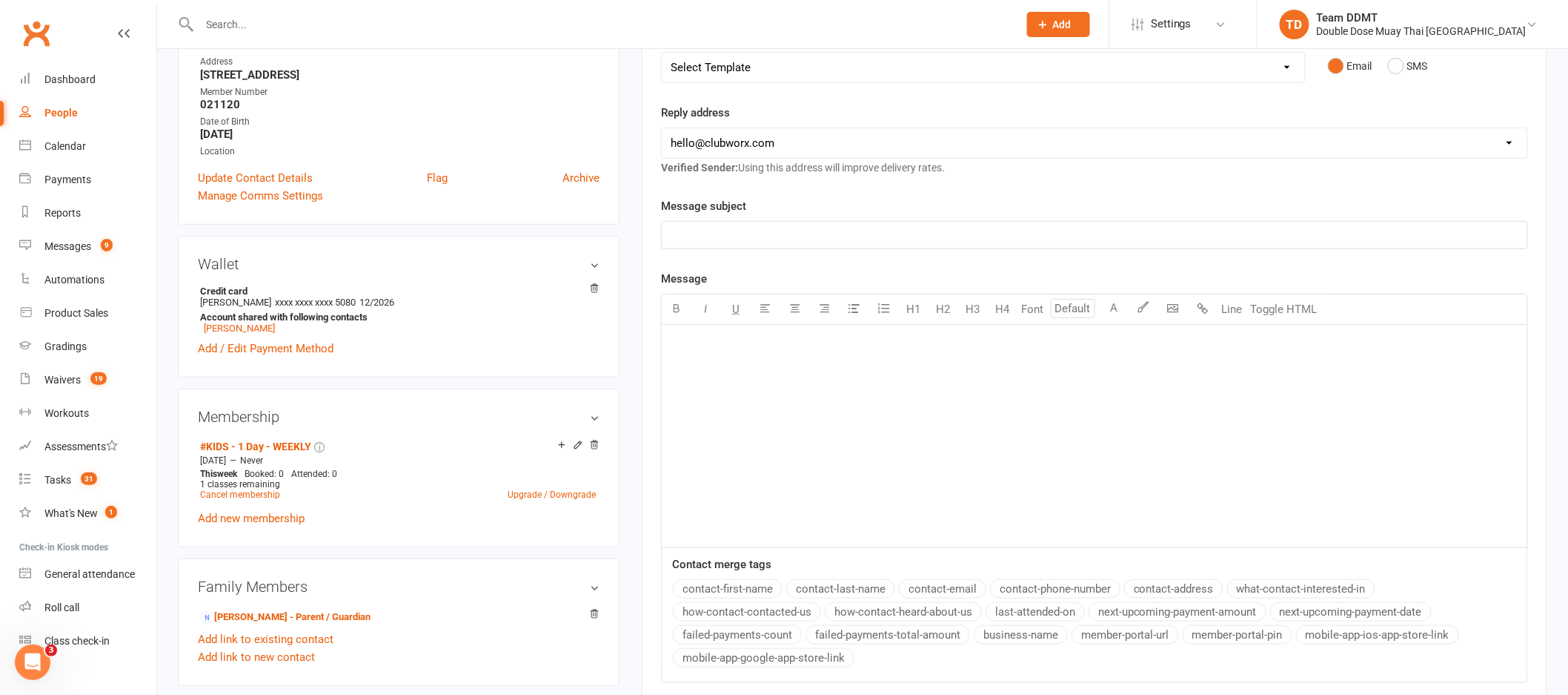
scroll to position [0, 0]
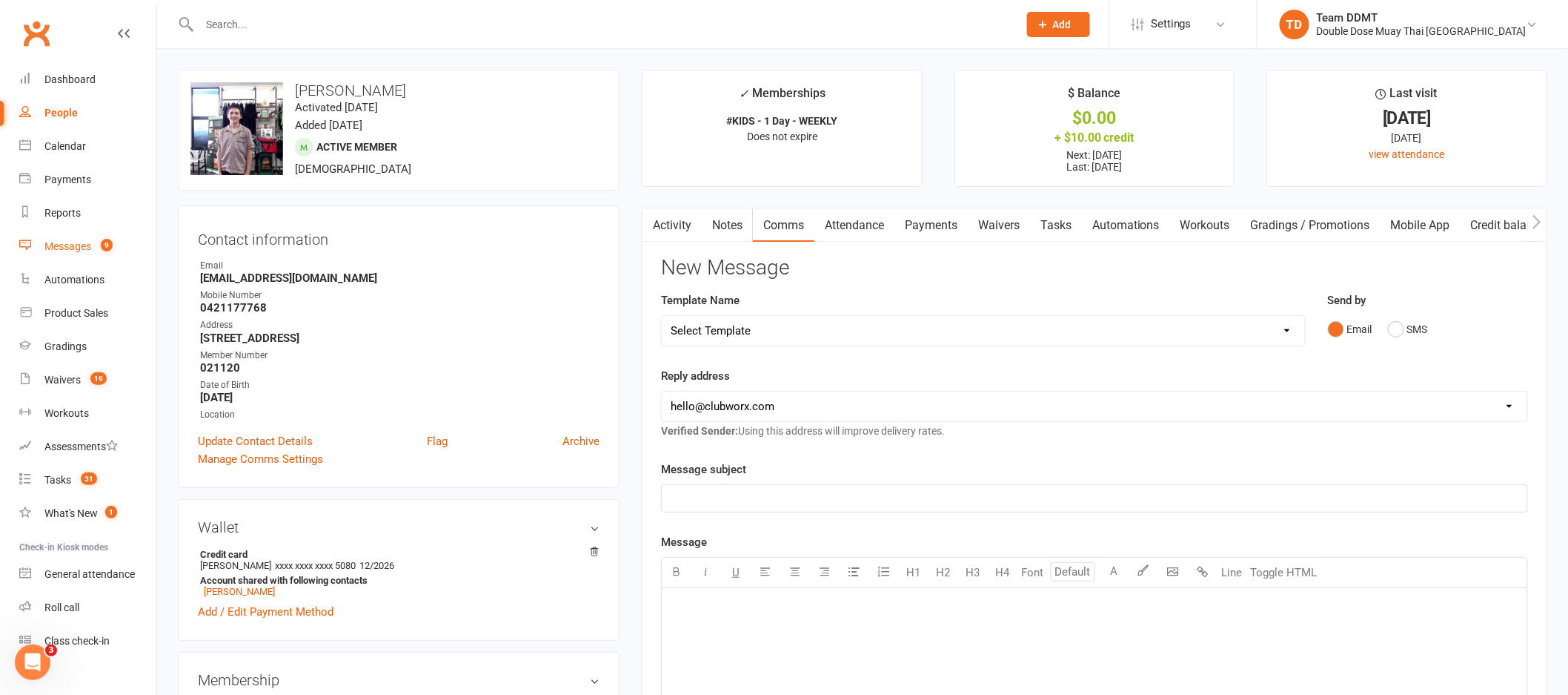
click at [88, 246] on div "Messages" at bounding box center [68, 246] width 46 height 12
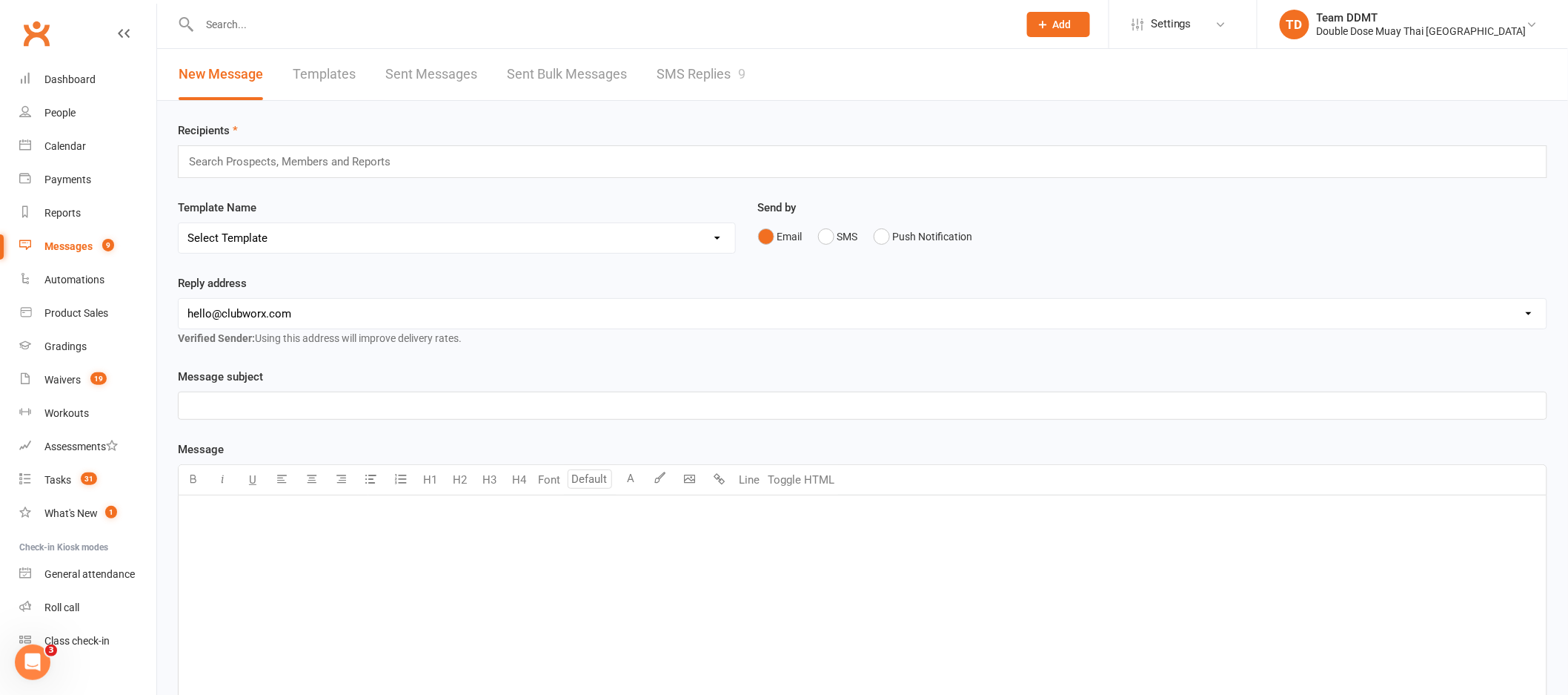
click at [220, 20] on input "text" at bounding box center [601, 24] width 813 height 20
paste input "kostya davis"
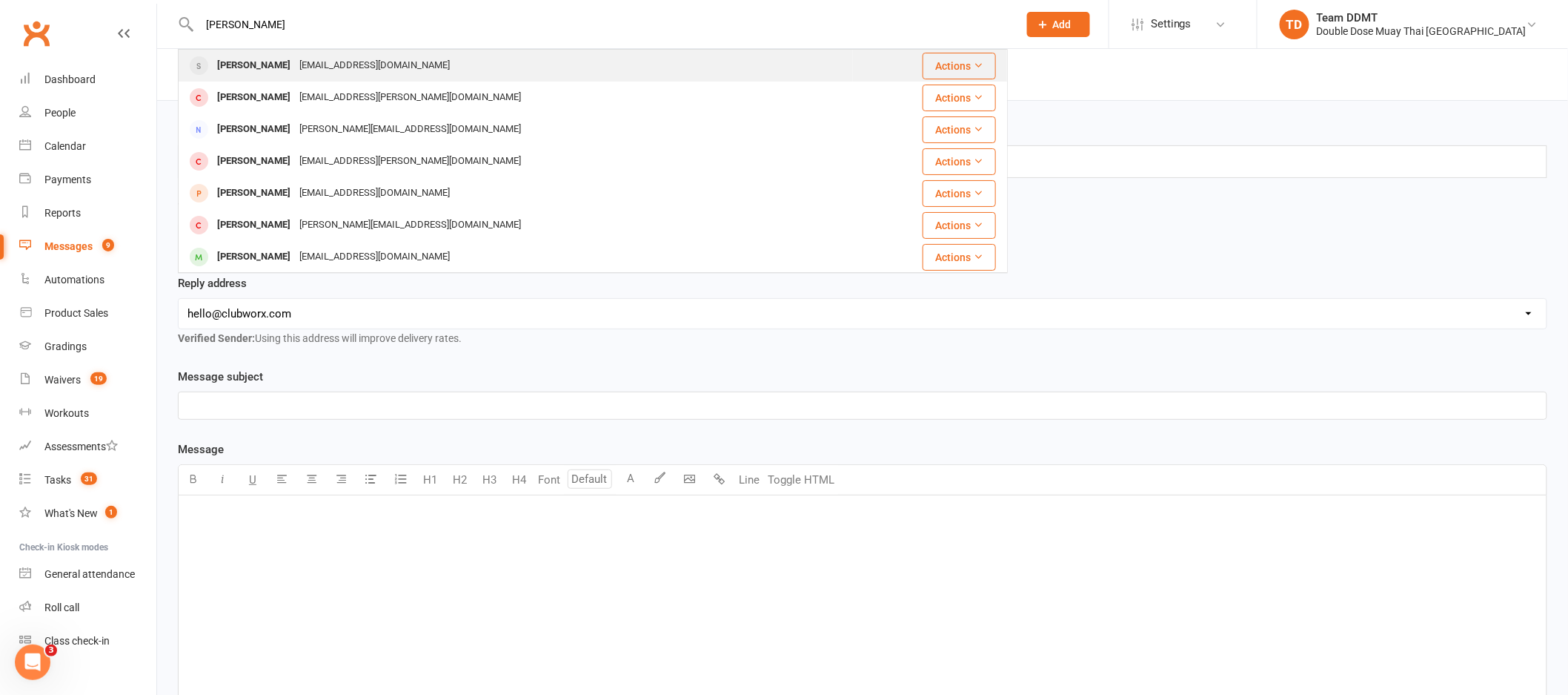
type input "kostya davis"
click at [274, 66] on div "Kostya Davis" at bounding box center [254, 66] width 82 height 21
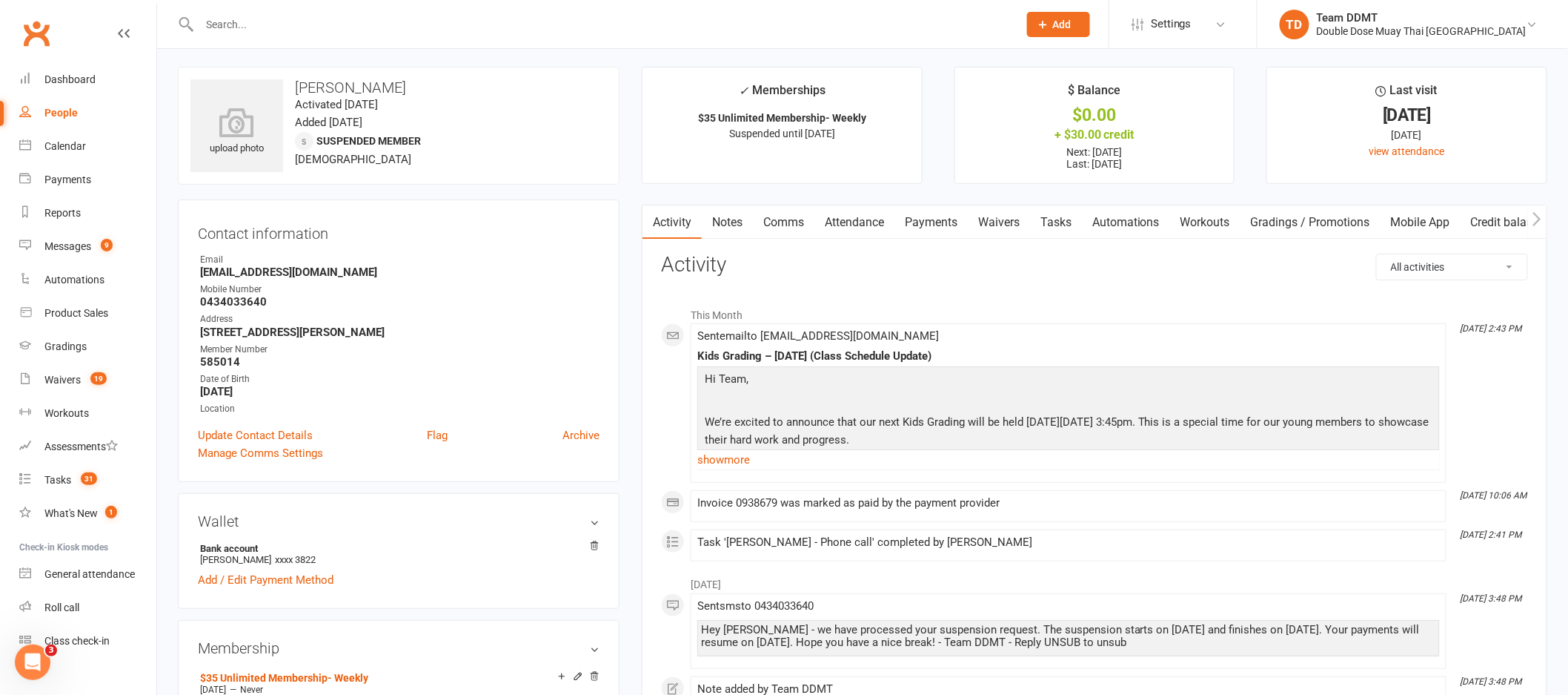
scroll to position [9, 0]
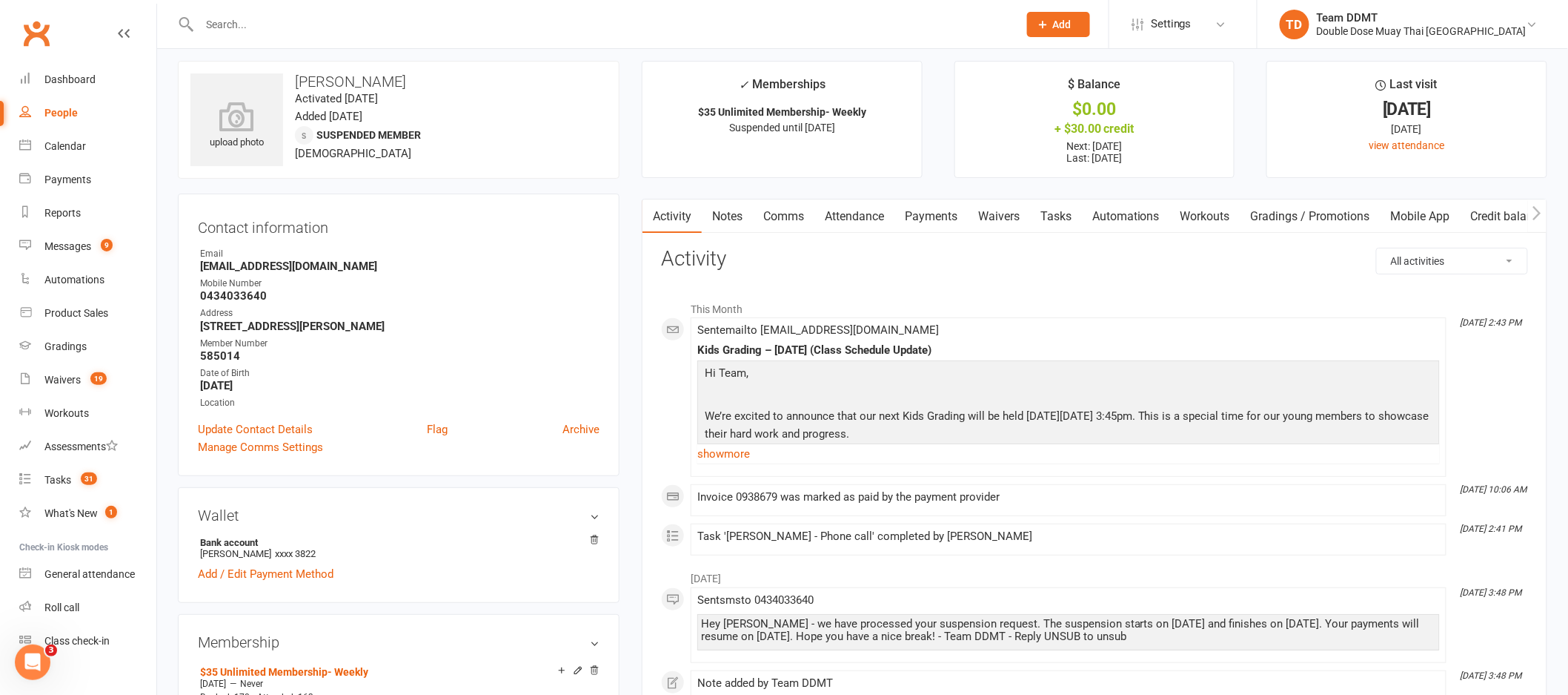
click at [713, 213] on link "Notes" at bounding box center [727, 217] width 51 height 34
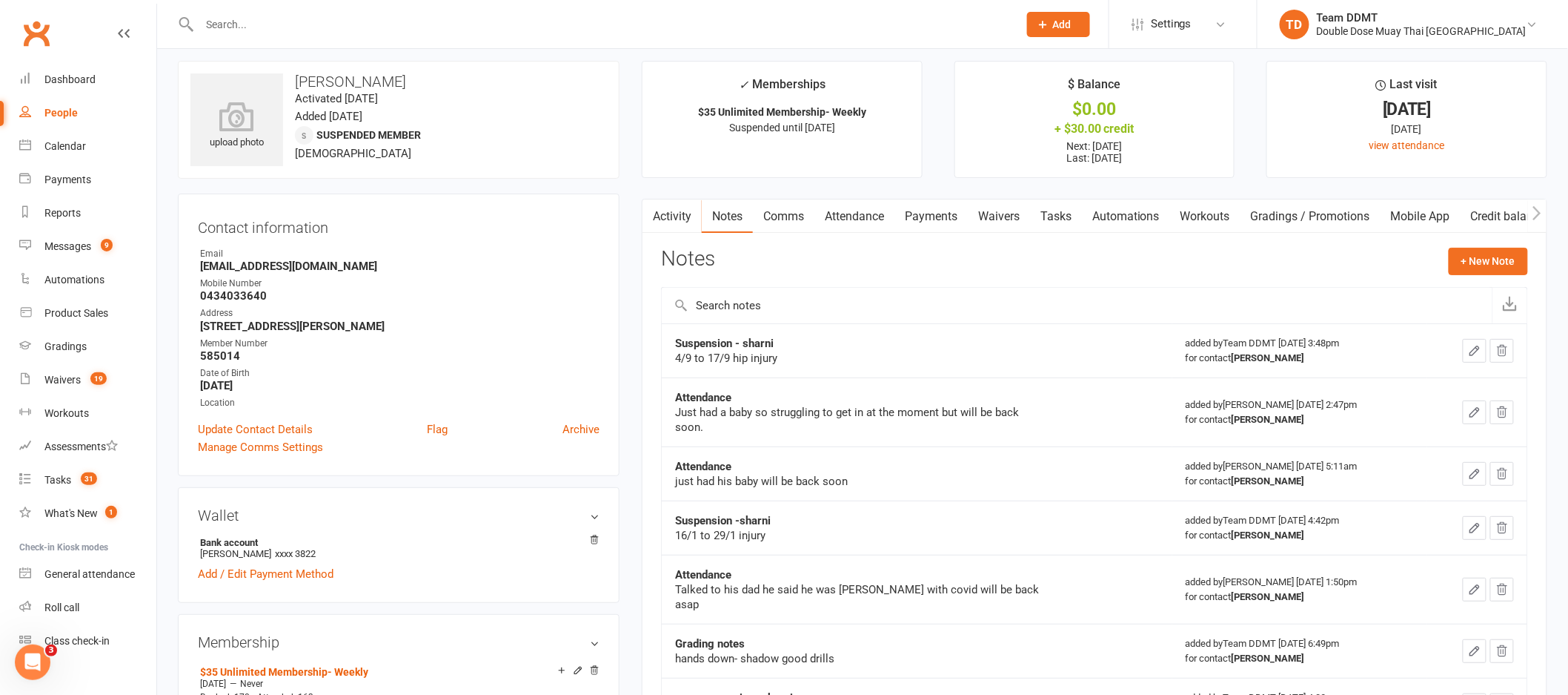
click at [263, 21] on input "text" at bounding box center [601, 24] width 813 height 20
paste input "[PERSON_NAME]"
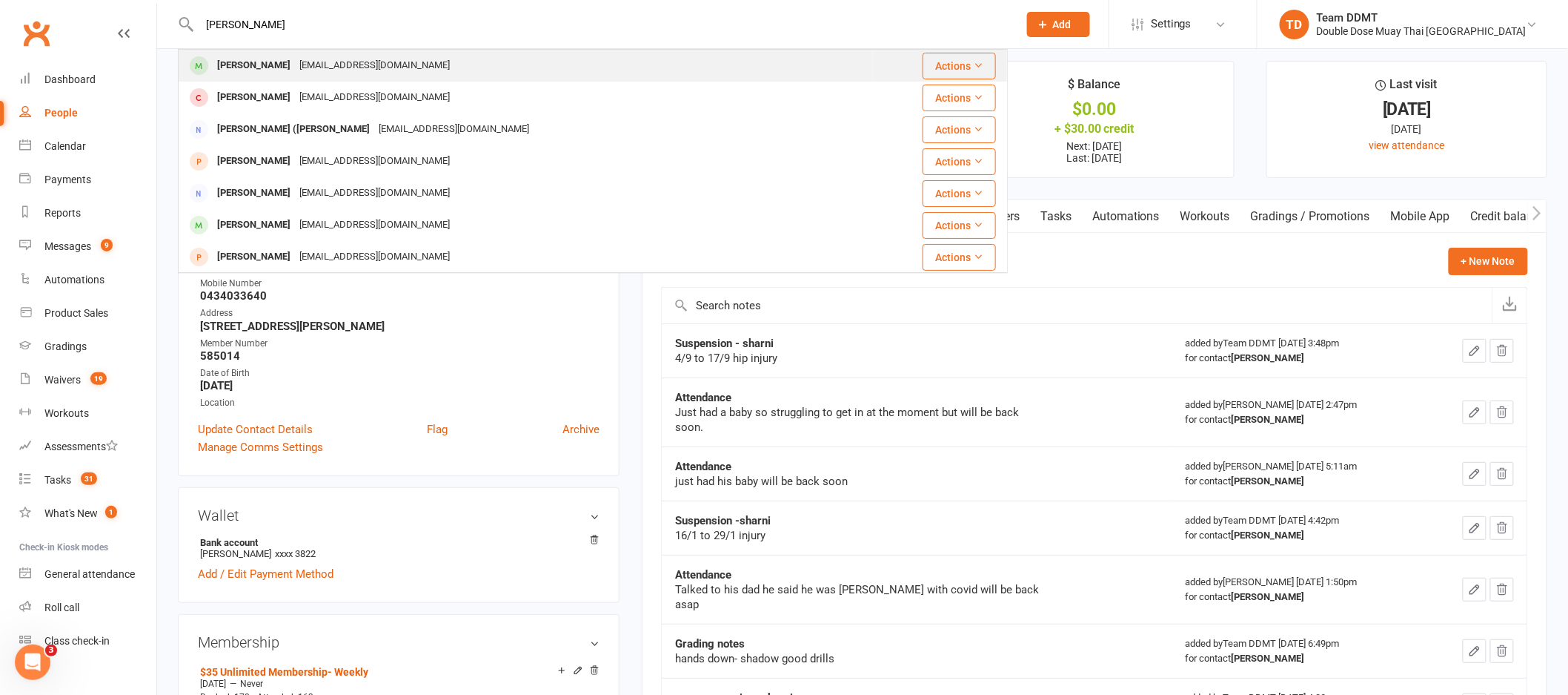
type input "[PERSON_NAME]"
click at [317, 68] on div "[EMAIL_ADDRESS][DOMAIN_NAME]" at bounding box center [374, 66] width 159 height 21
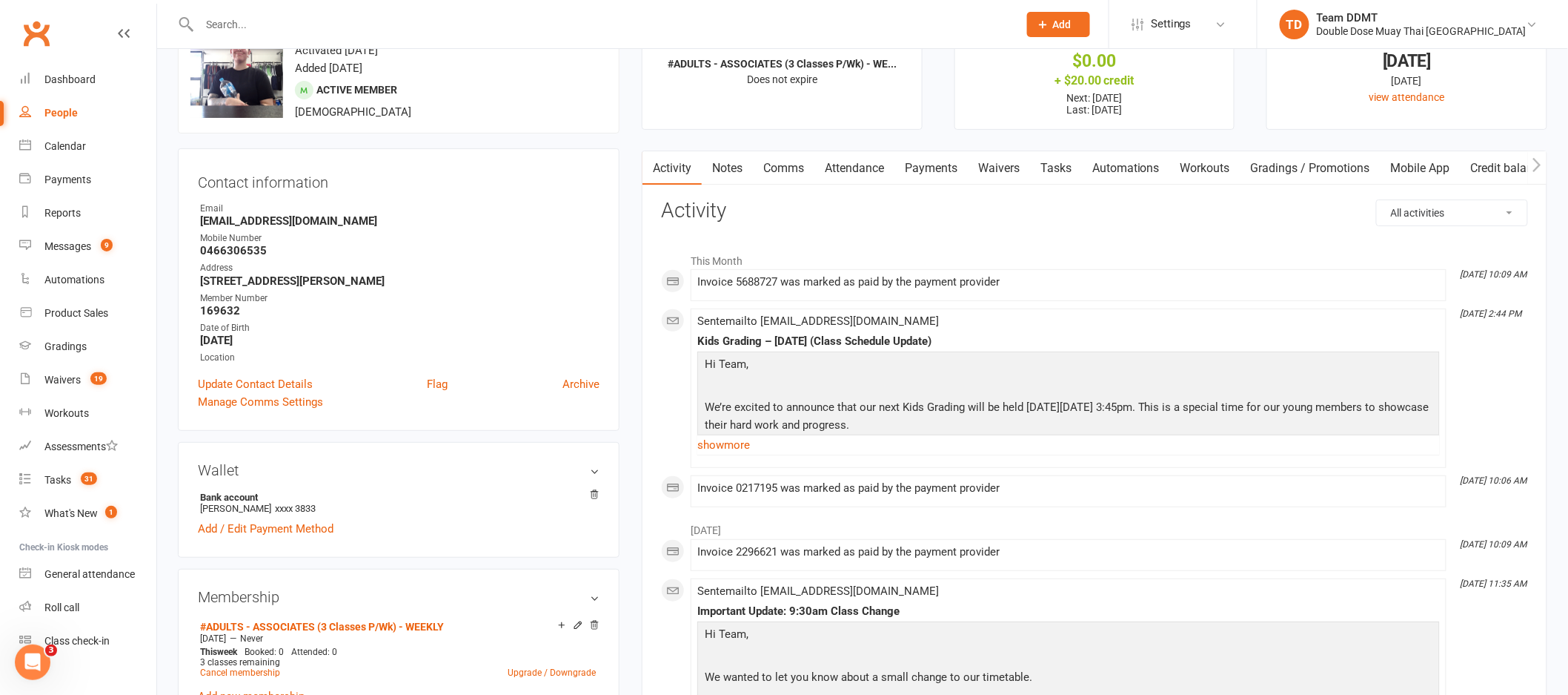
scroll to position [61, 0]
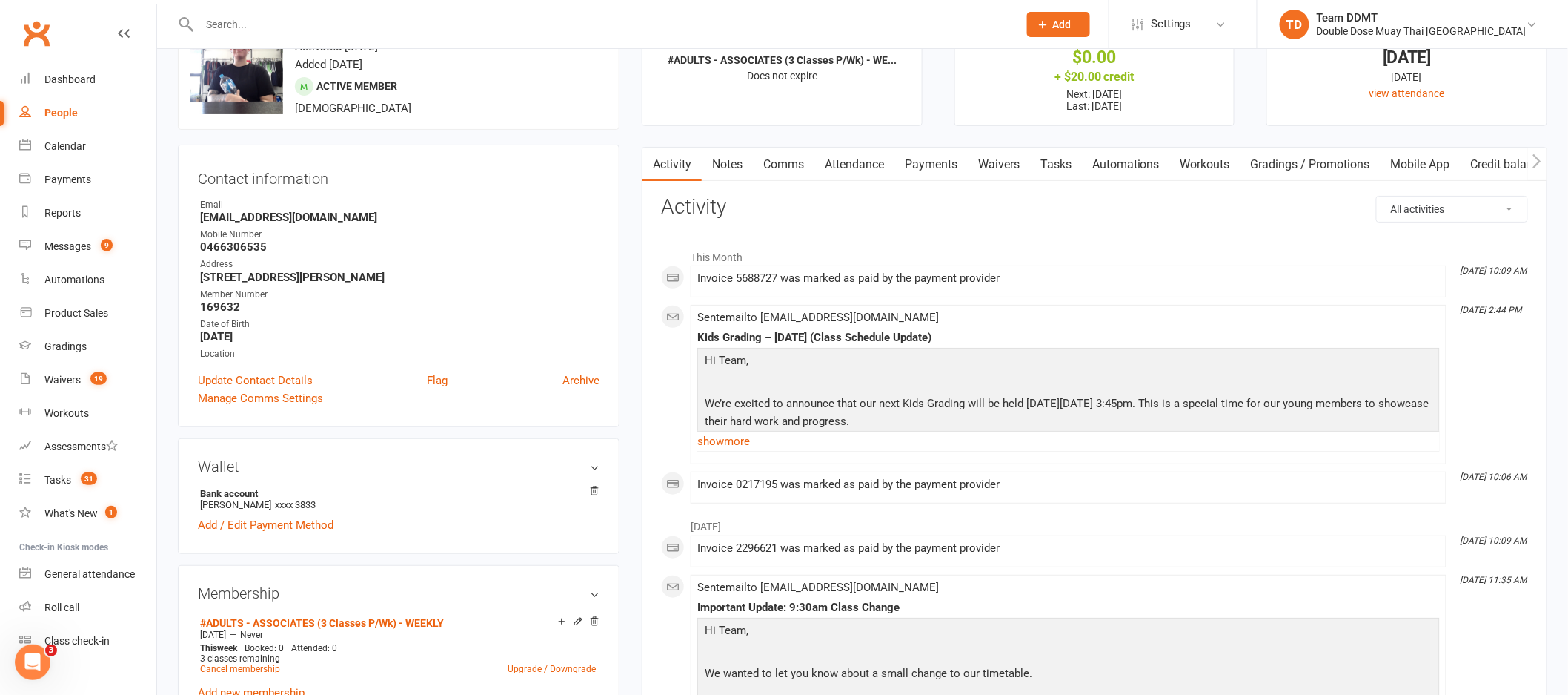
click at [734, 161] on link "Notes" at bounding box center [727, 165] width 51 height 34
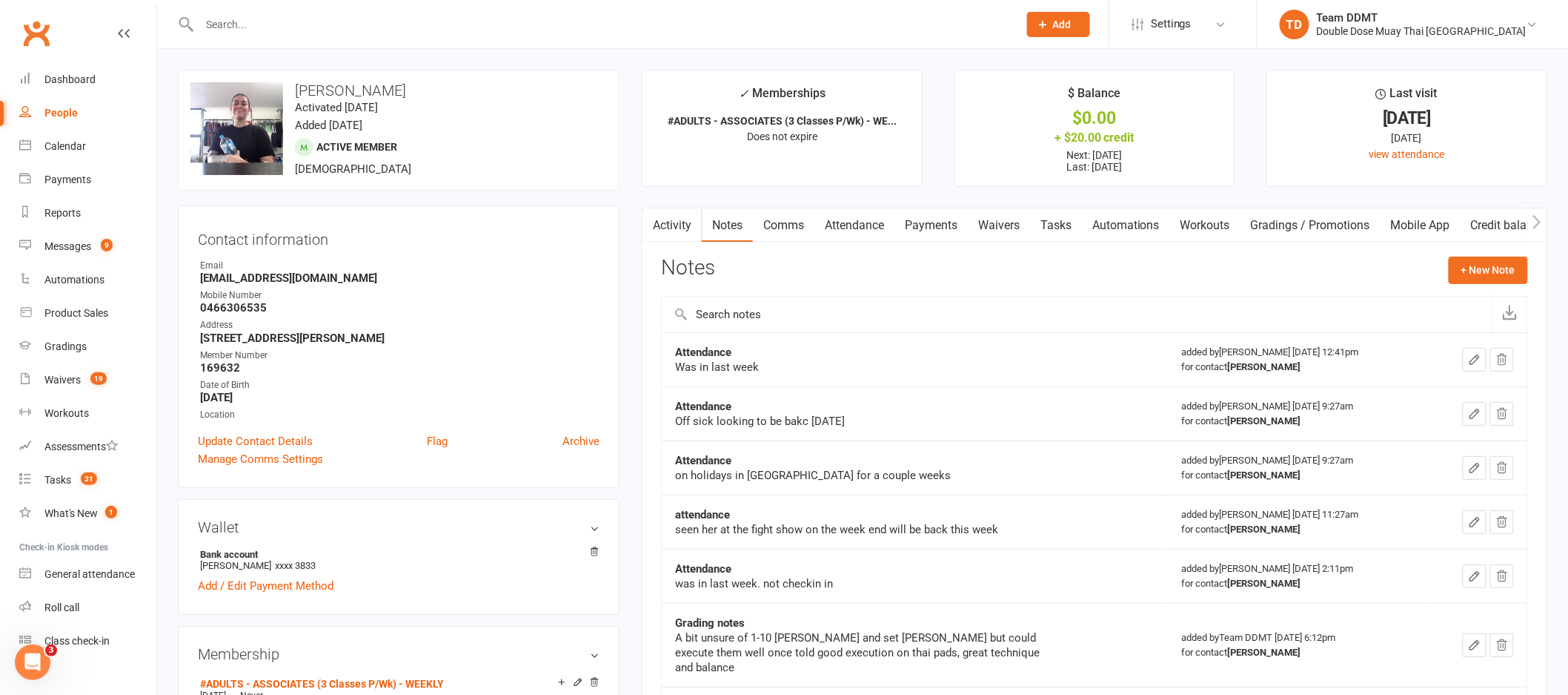
click at [936, 225] on link "Payments" at bounding box center [930, 225] width 73 height 34
click at [0, 0] on div "Loading" at bounding box center [0, 0] width 0 height 0
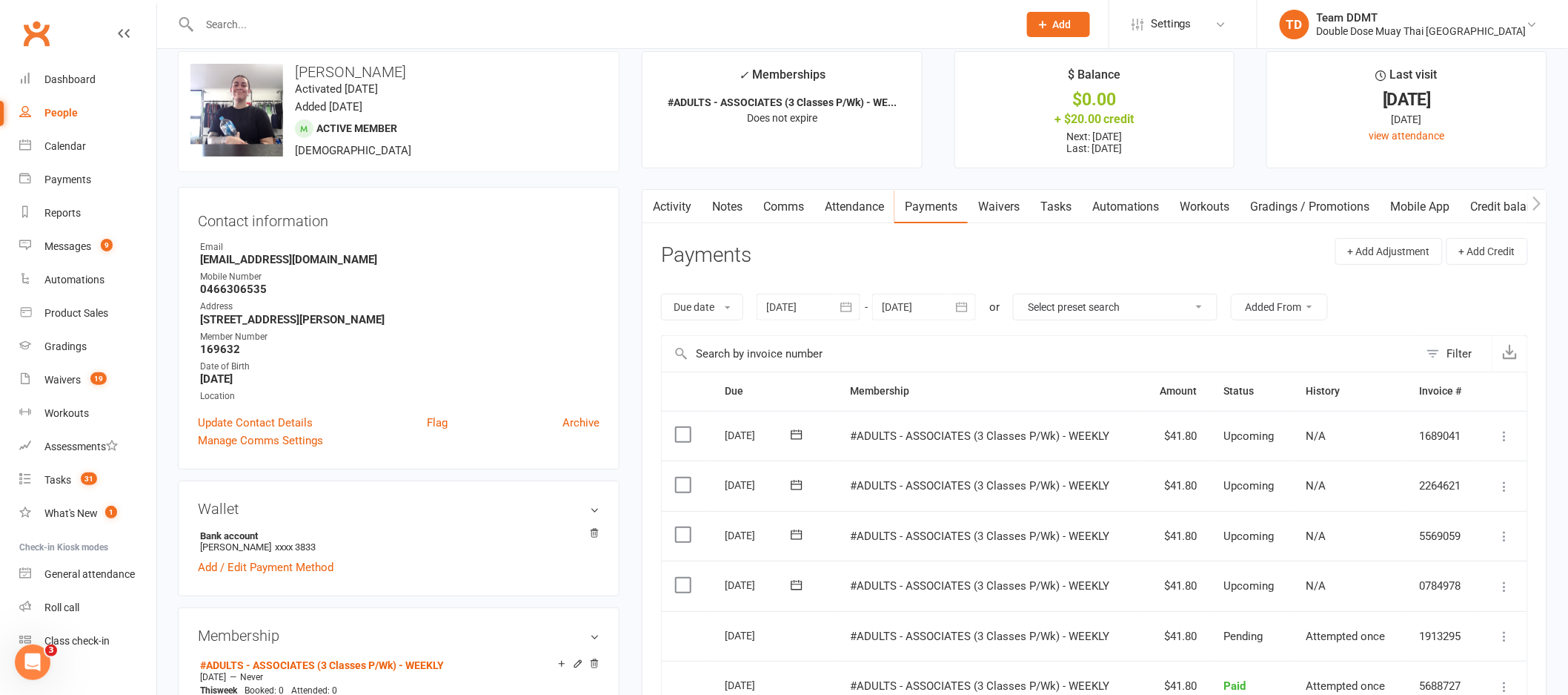
scroll to position [53, 0]
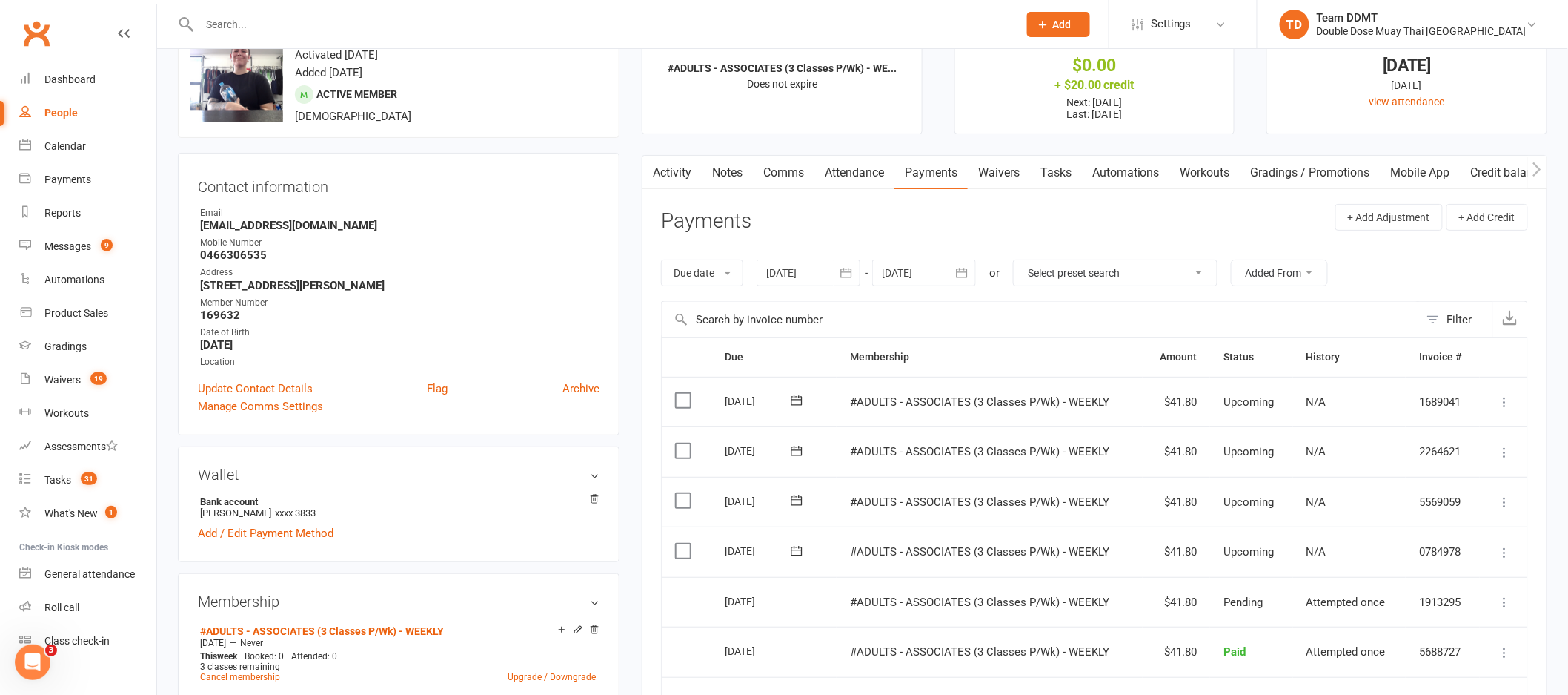
click at [1001, 173] on link "Waivers" at bounding box center [999, 173] width 62 height 34
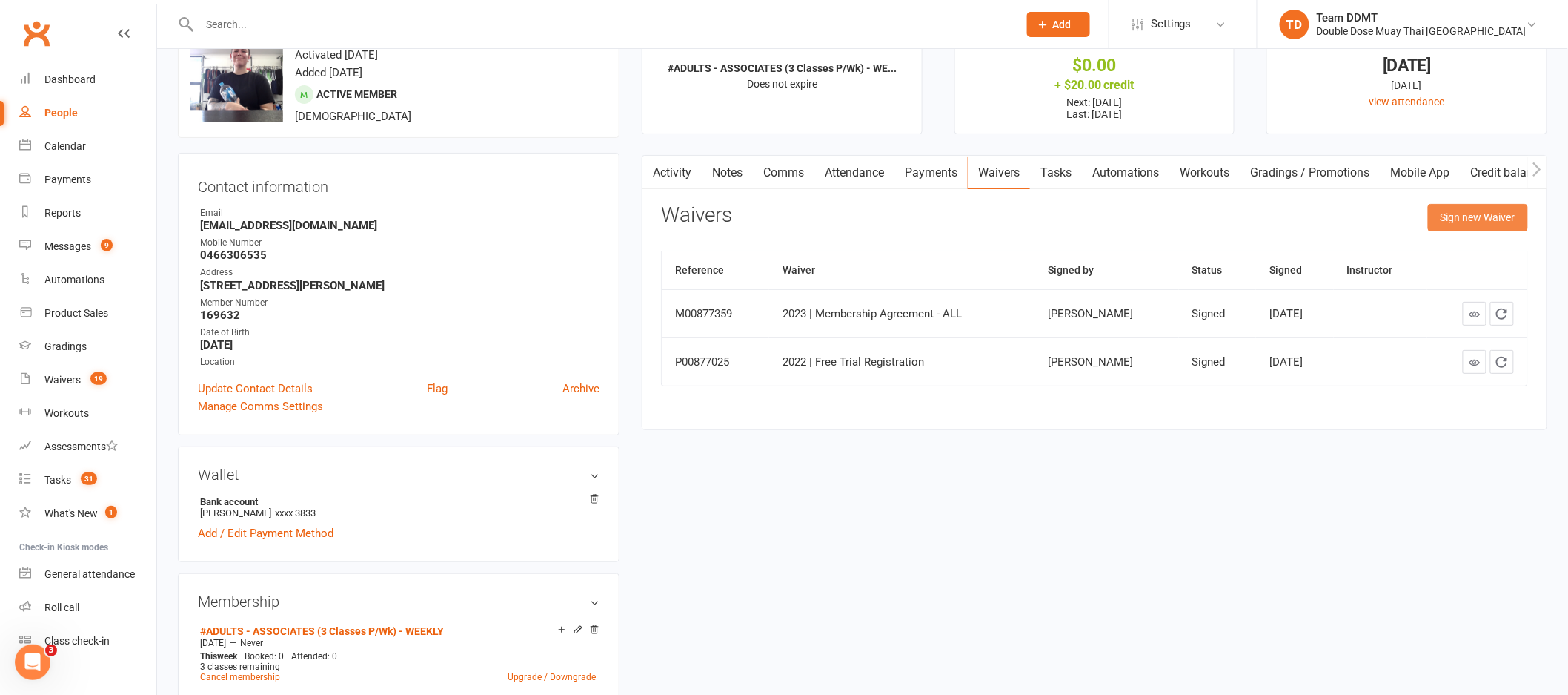
click at [1485, 224] on button "Sign new Waiver" at bounding box center [1478, 217] width 100 height 27
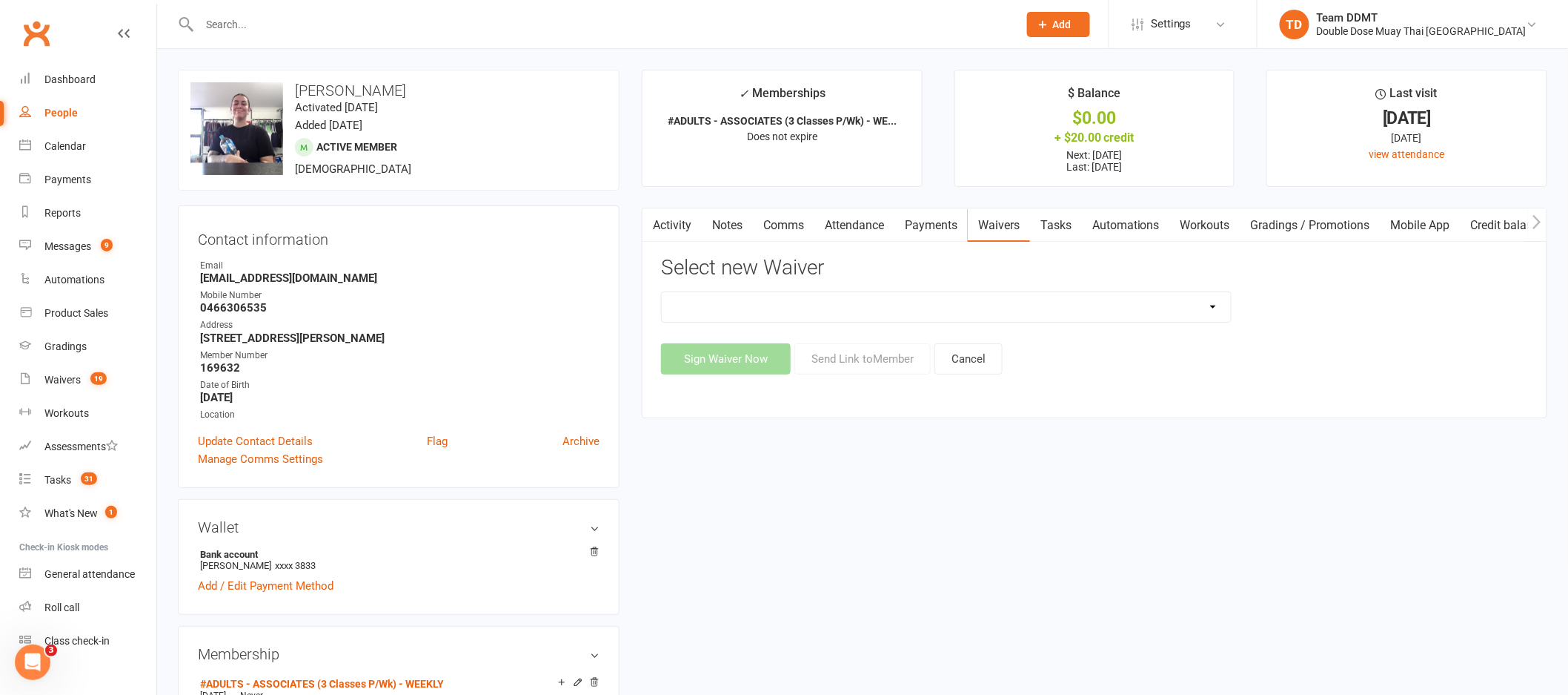
click at [526, 20] on input "text" at bounding box center [601, 24] width 813 height 20
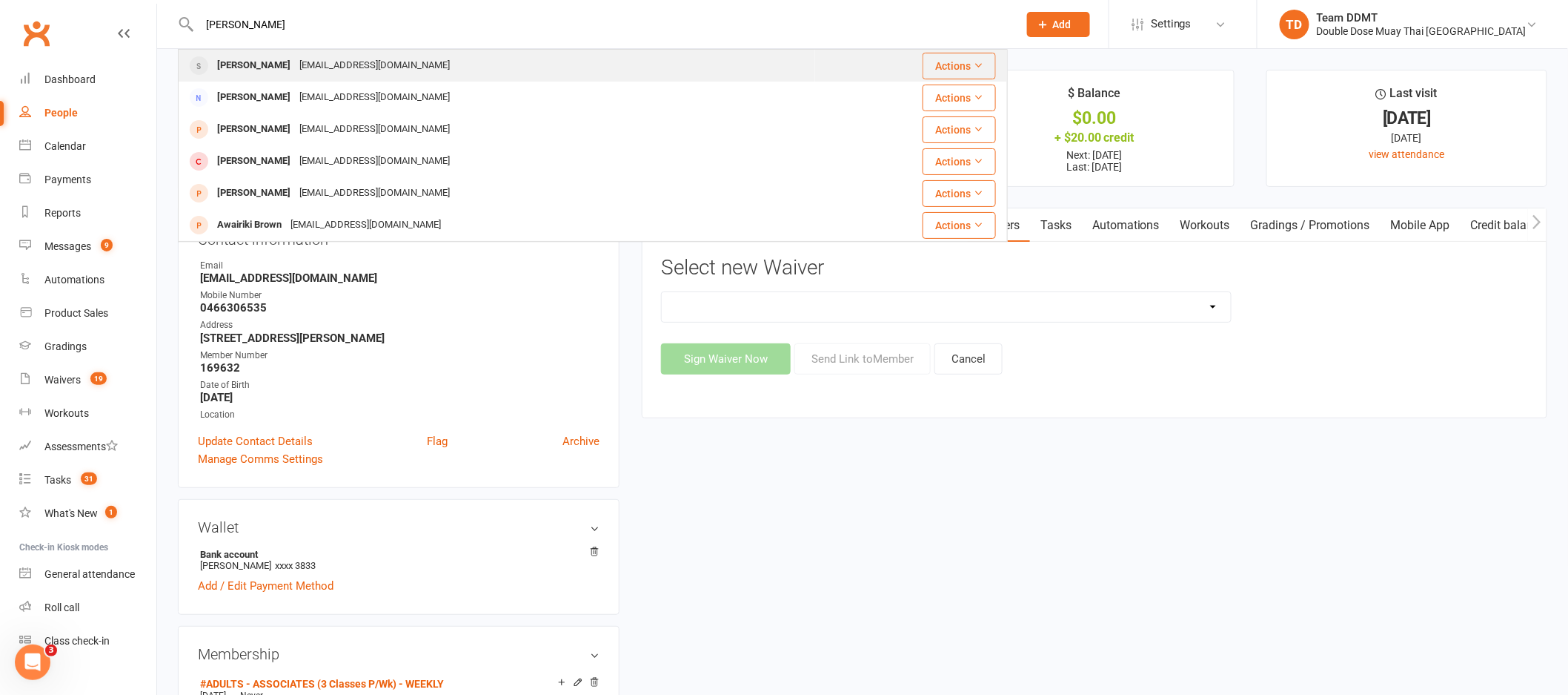
type input "kost"
click at [339, 55] on div "prokostya@live.com.au" at bounding box center [374, 66] width 159 height 21
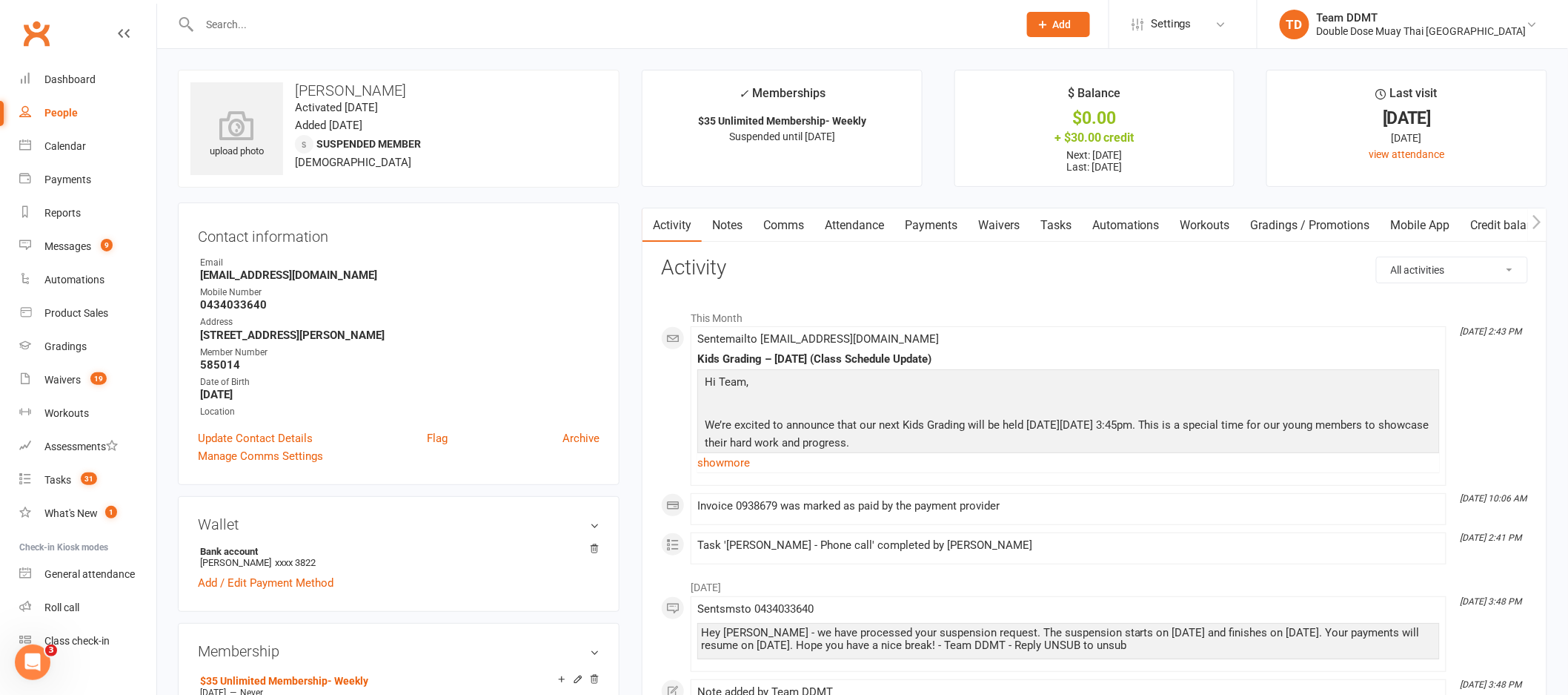
click at [938, 225] on link "Payments" at bounding box center [930, 225] width 73 height 34
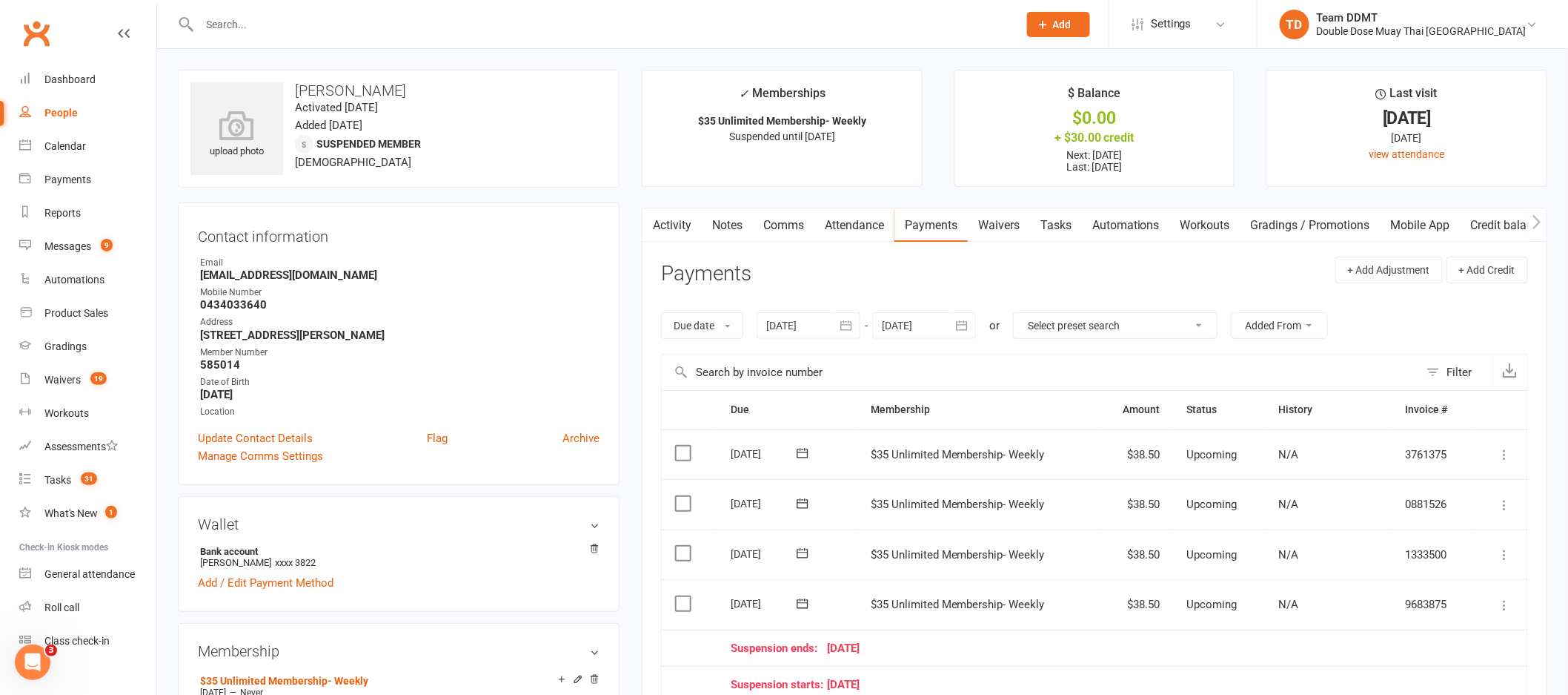
click at [930, 321] on div at bounding box center [924, 325] width 104 height 27
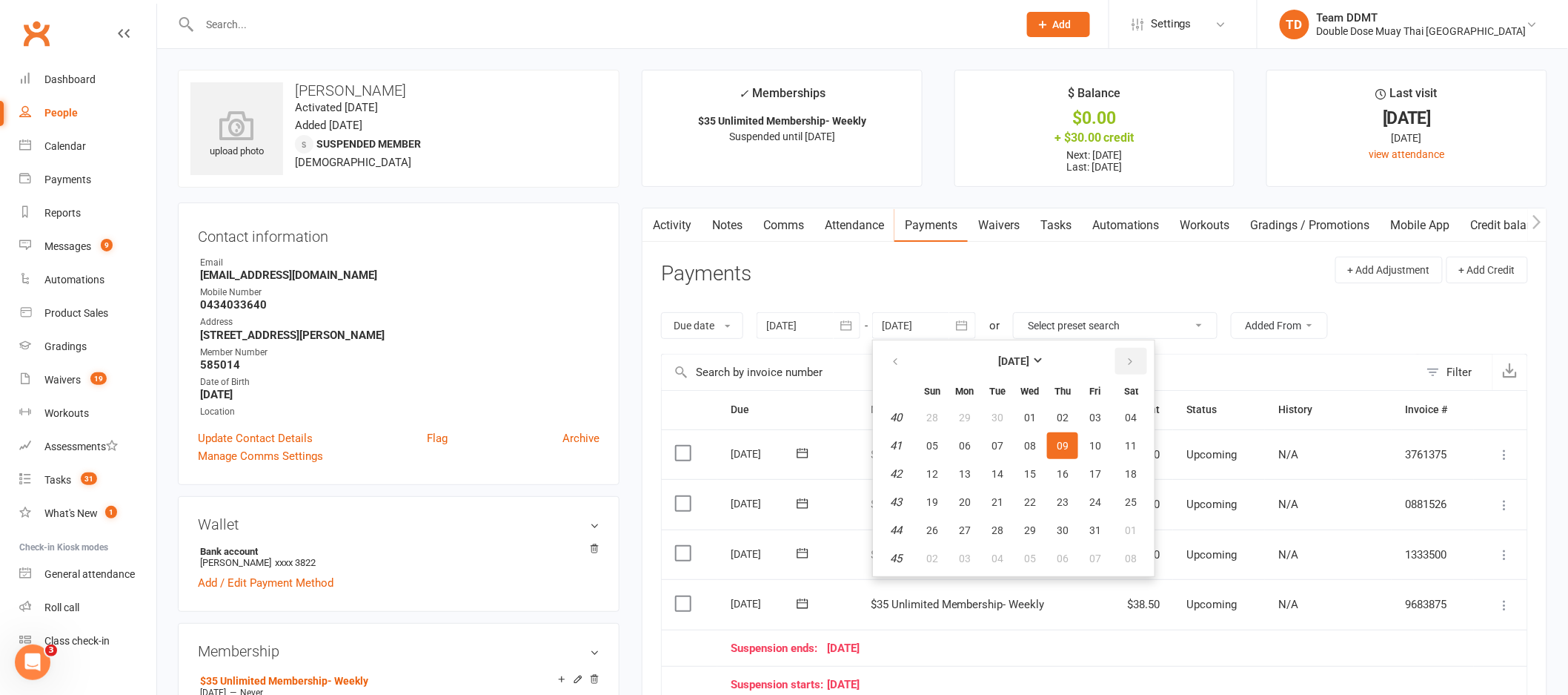
click at [1134, 364] on button "button" at bounding box center [1132, 361] width 32 height 27
click at [1057, 415] on span "04" at bounding box center [1062, 417] width 12 height 12
type input "[DATE]"
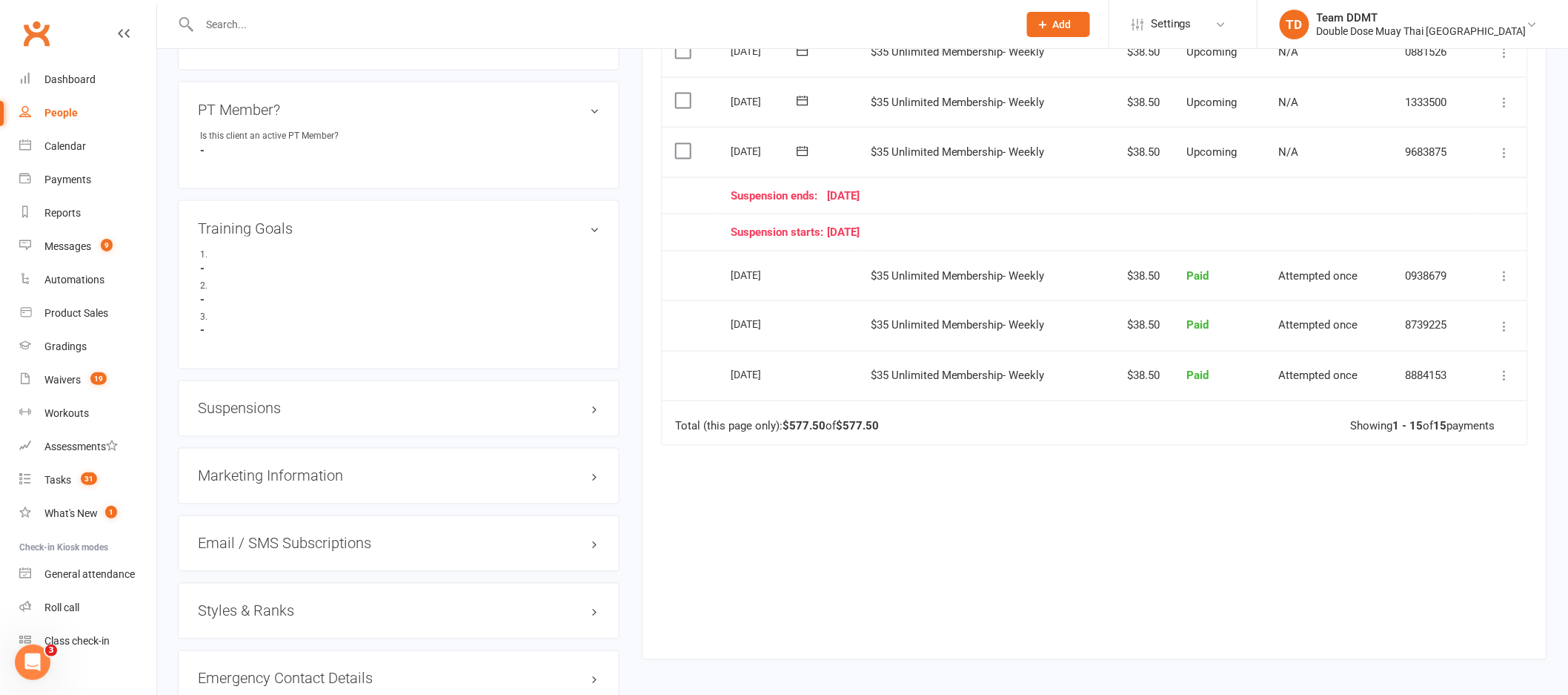
scroll to position [1145, 0]
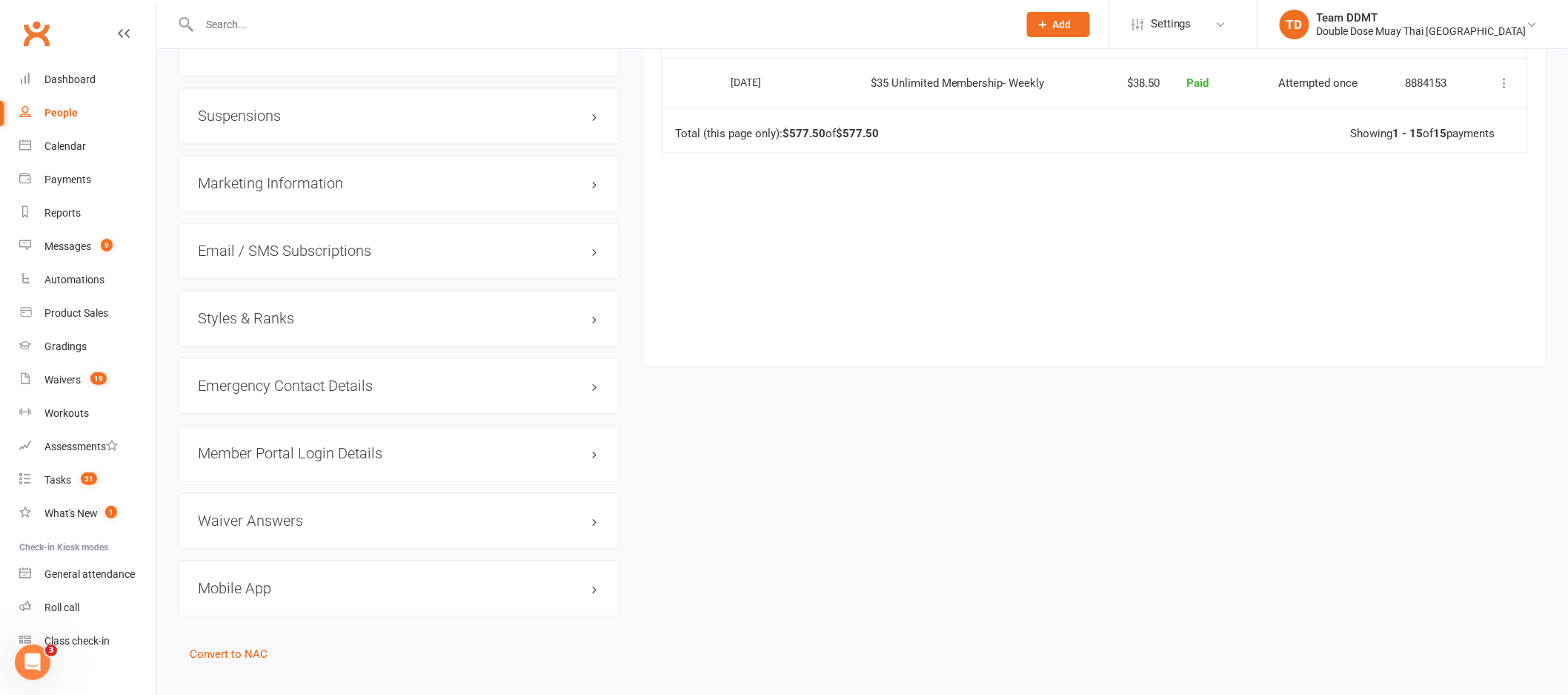
click at [270, 117] on h3 "Suspensions" at bounding box center [398, 117] width 402 height 16
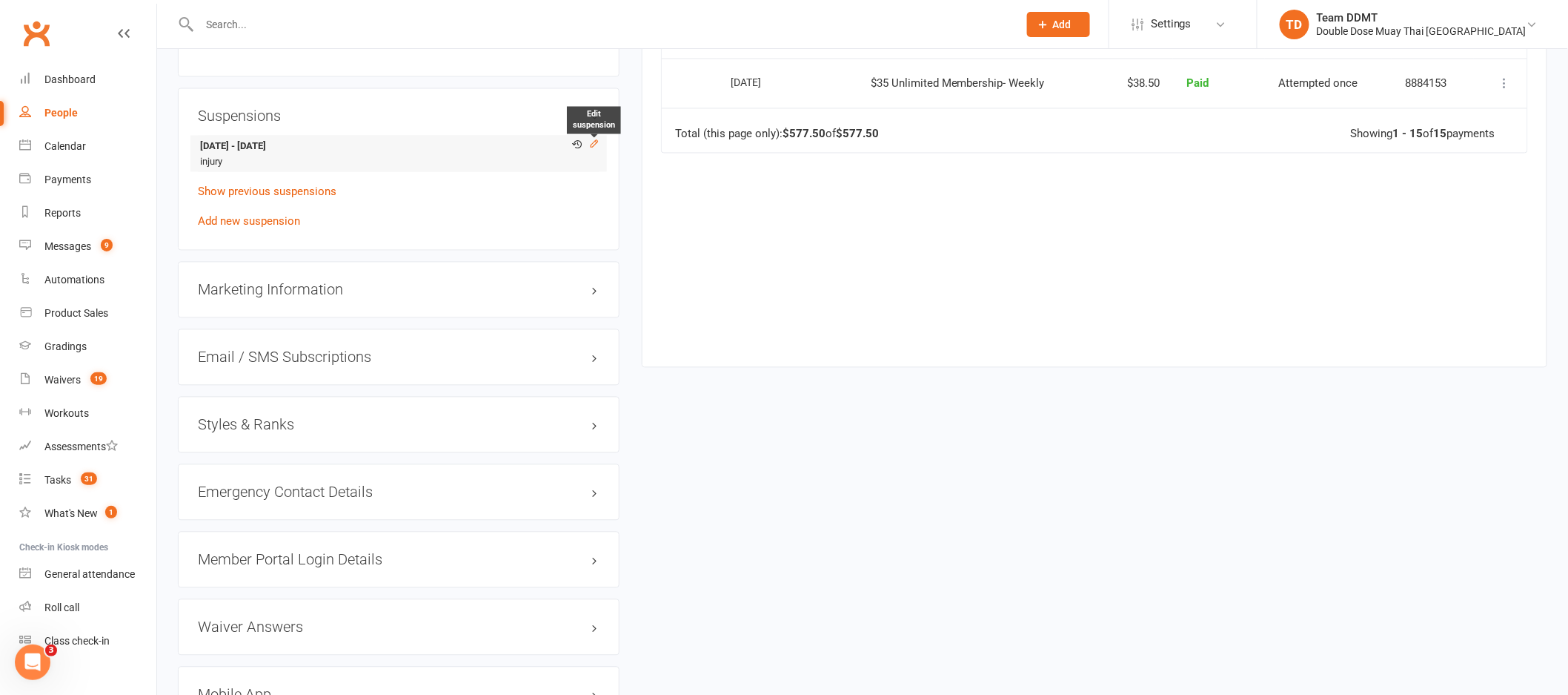
click at [595, 144] on icon at bounding box center [595, 144] width 11 height 11
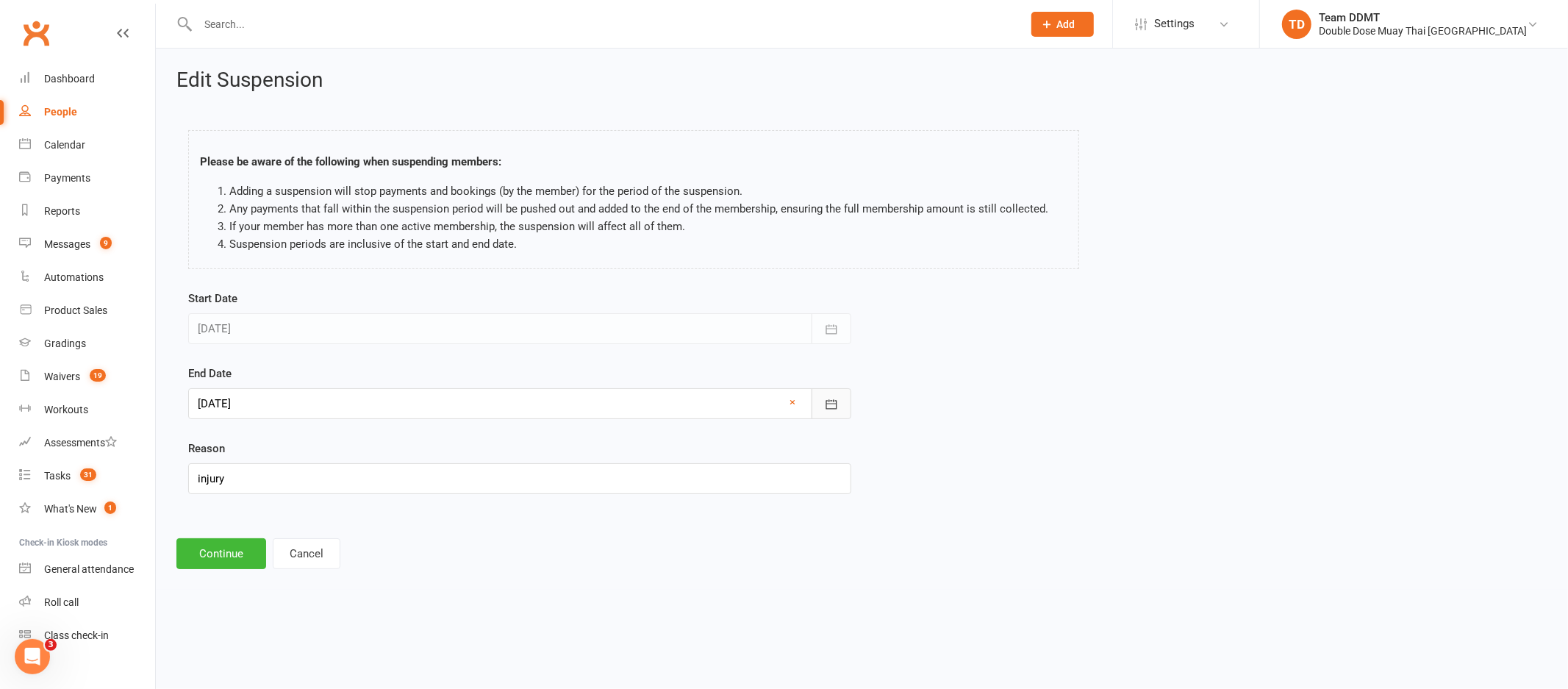
click at [837, 408] on icon "button" at bounding box center [831, 404] width 15 height 15
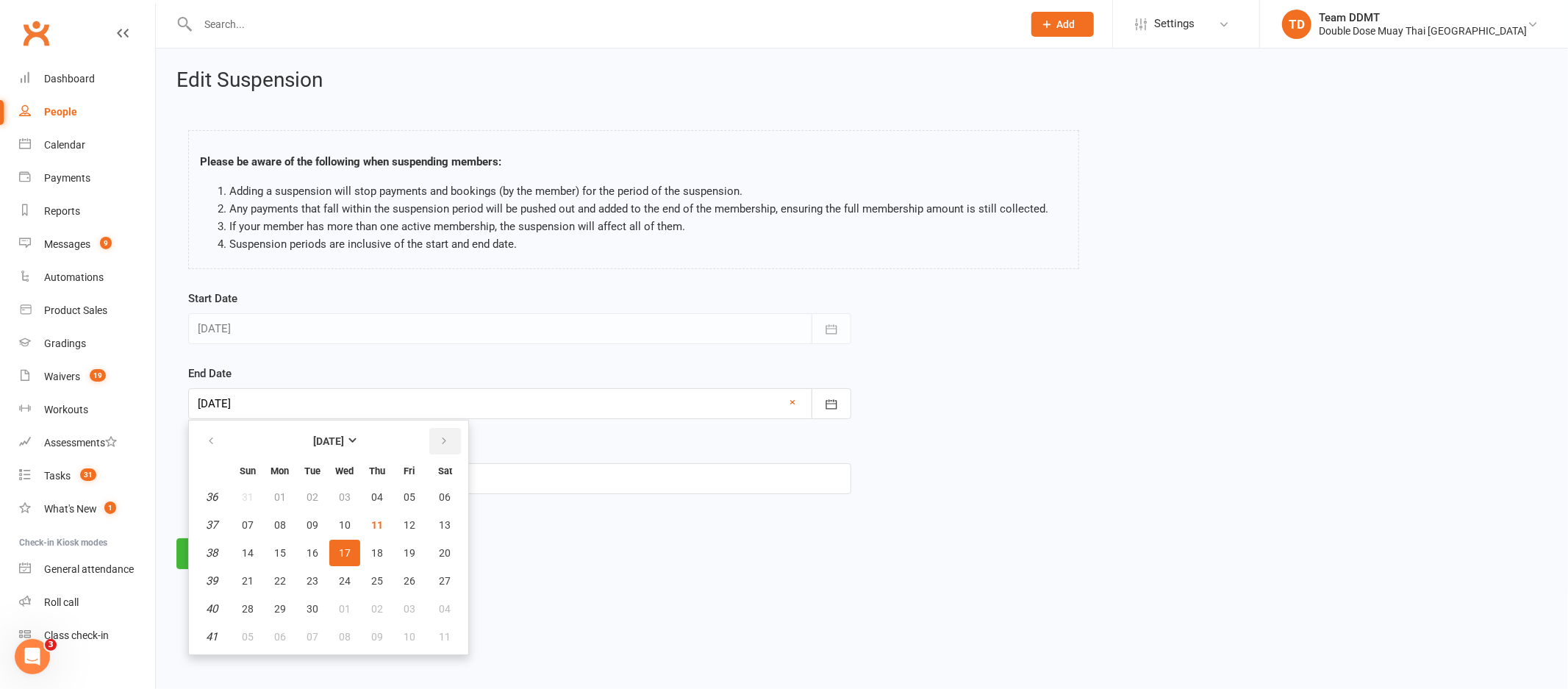
click at [439, 440] on icon "button" at bounding box center [444, 441] width 11 height 11
click at [345, 607] on span "29" at bounding box center [345, 608] width 11 height 11
type input "29 Oct 2025"
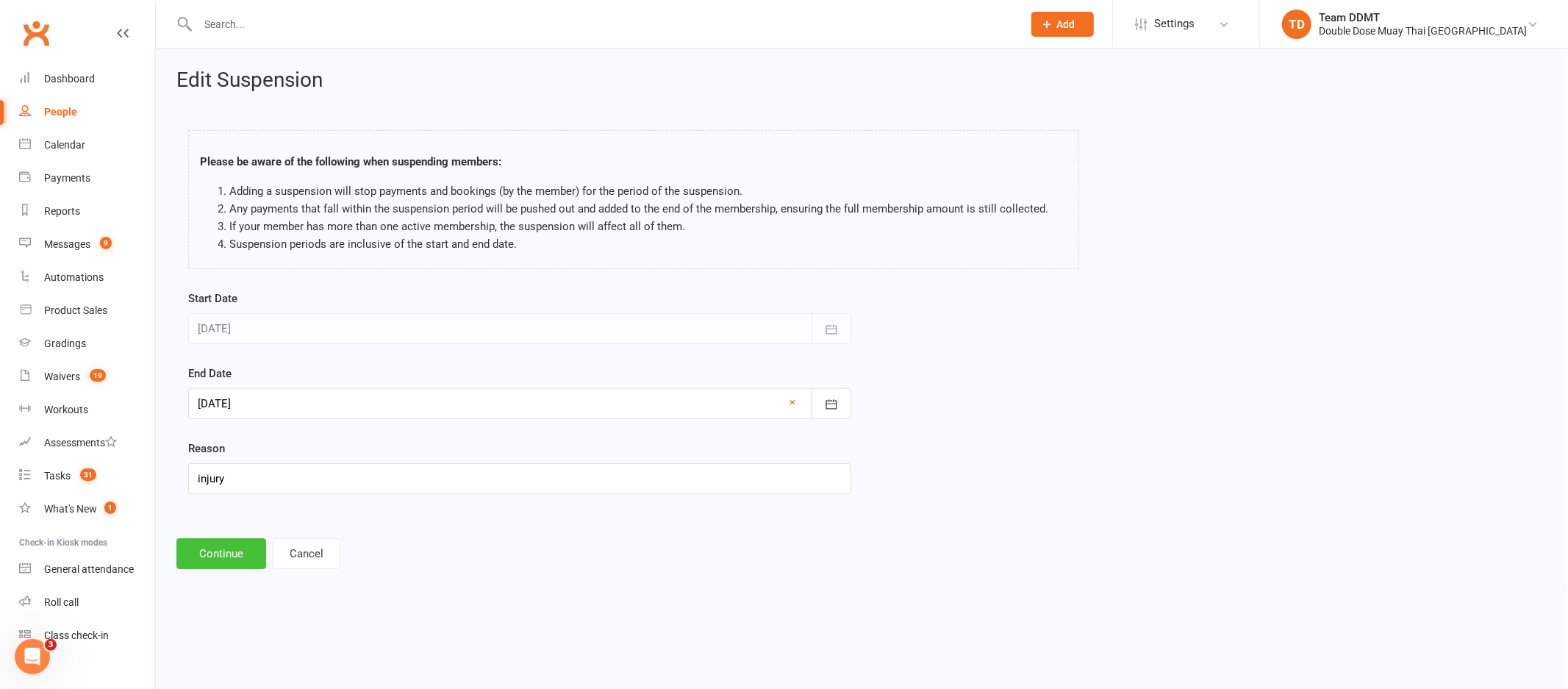
click at [216, 553] on button "Continue" at bounding box center [222, 553] width 90 height 31
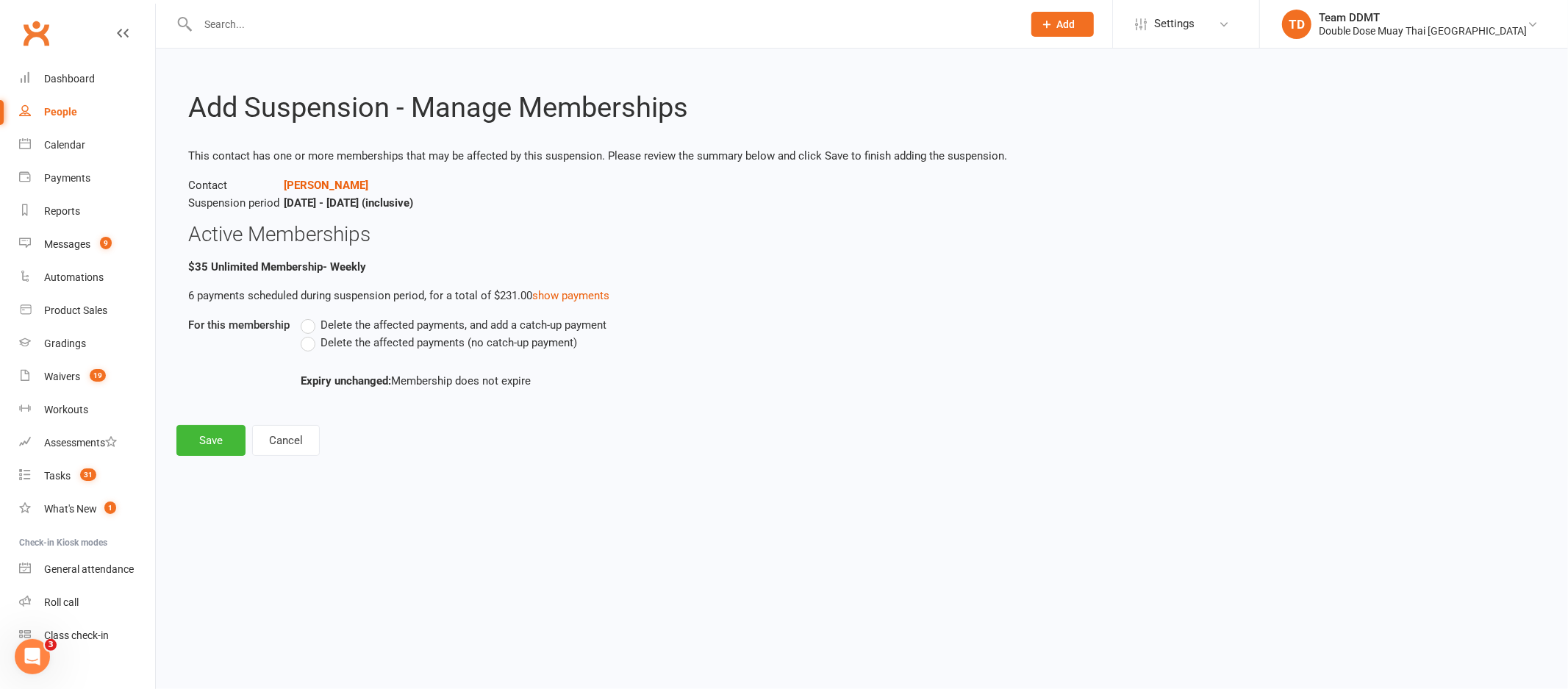
click at [353, 348] on span "Delete the affected payments (no catch-up payment)" at bounding box center [449, 341] width 256 height 15
click at [310, 334] on input "Delete the affected payments (no catch-up payment)" at bounding box center [305, 334] width 10 height 0
click at [226, 434] on button "Save" at bounding box center [211, 440] width 69 height 31
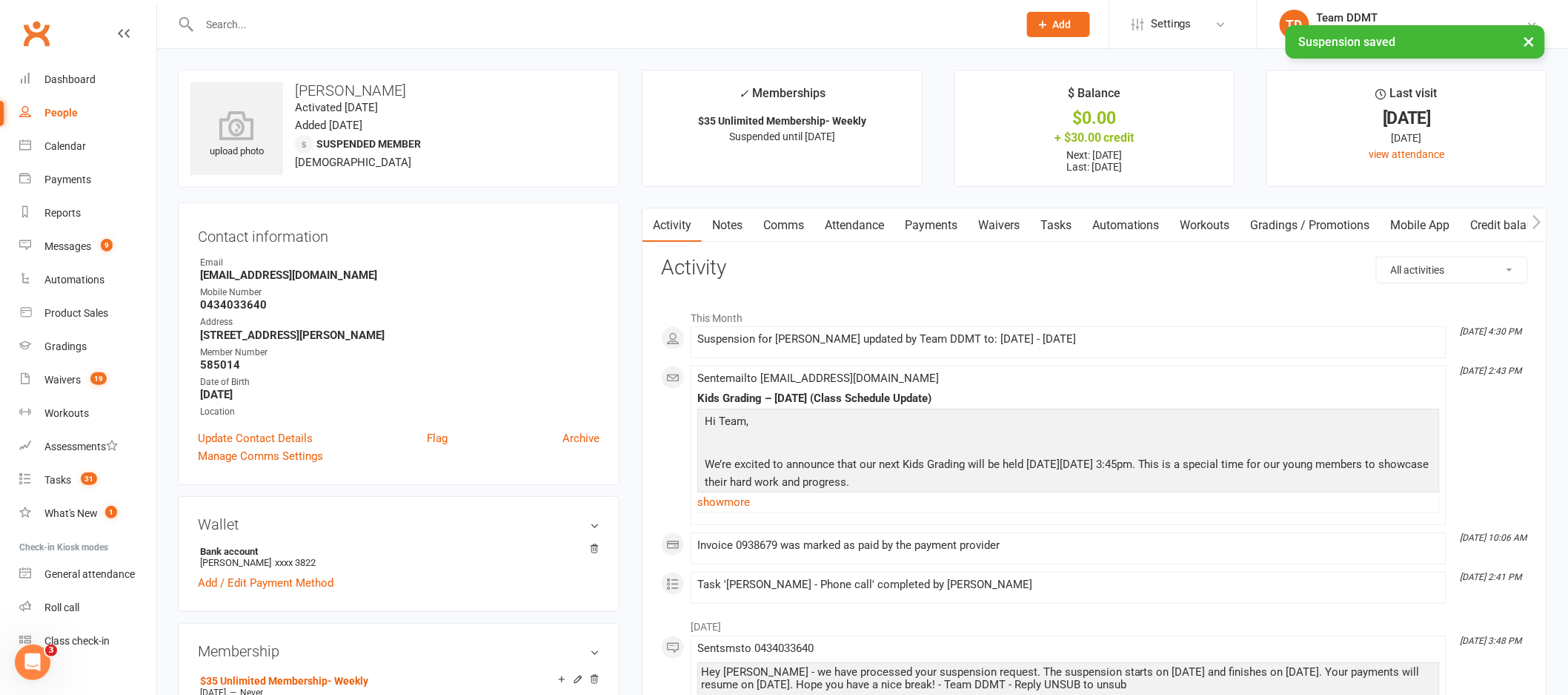
click at [787, 224] on link "Comms" at bounding box center [784, 225] width 61 height 34
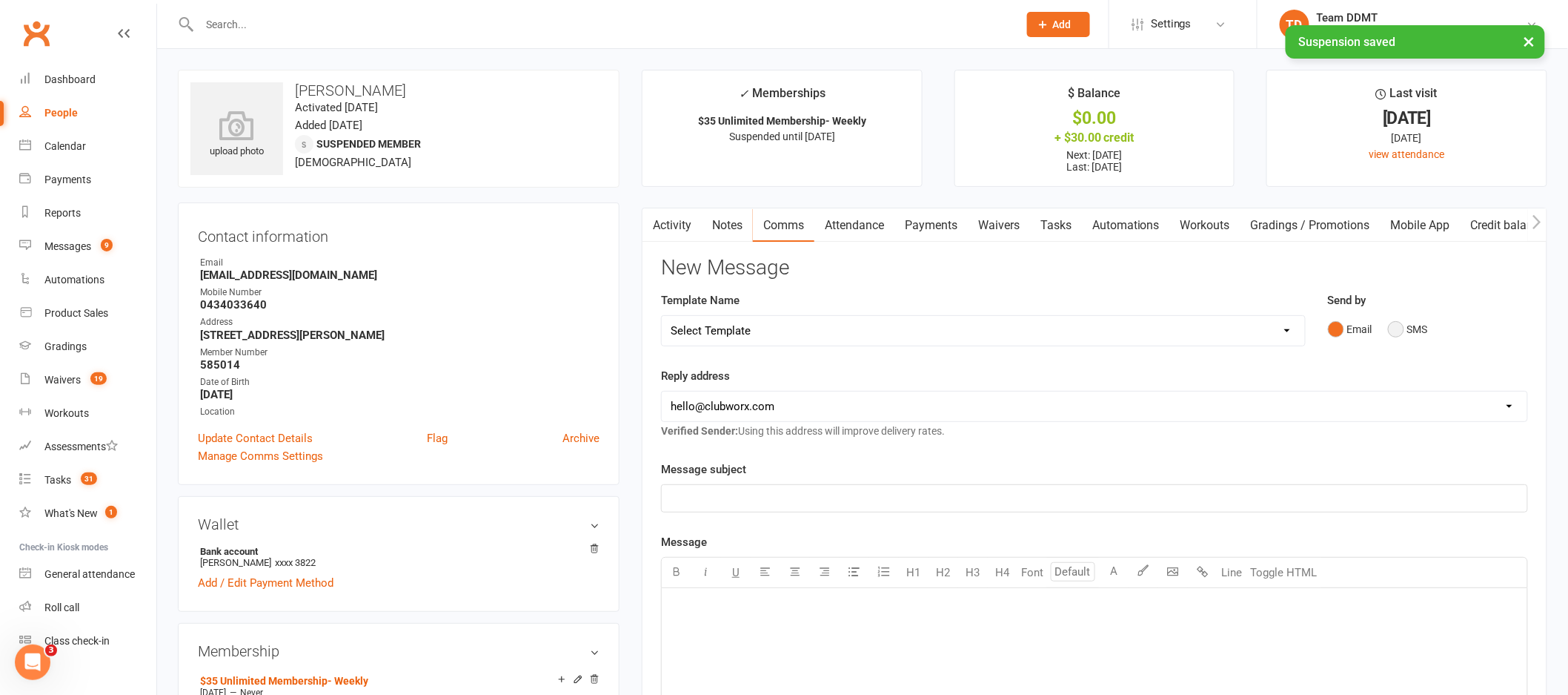
click at [1409, 331] on button "SMS" at bounding box center [1408, 330] width 40 height 29
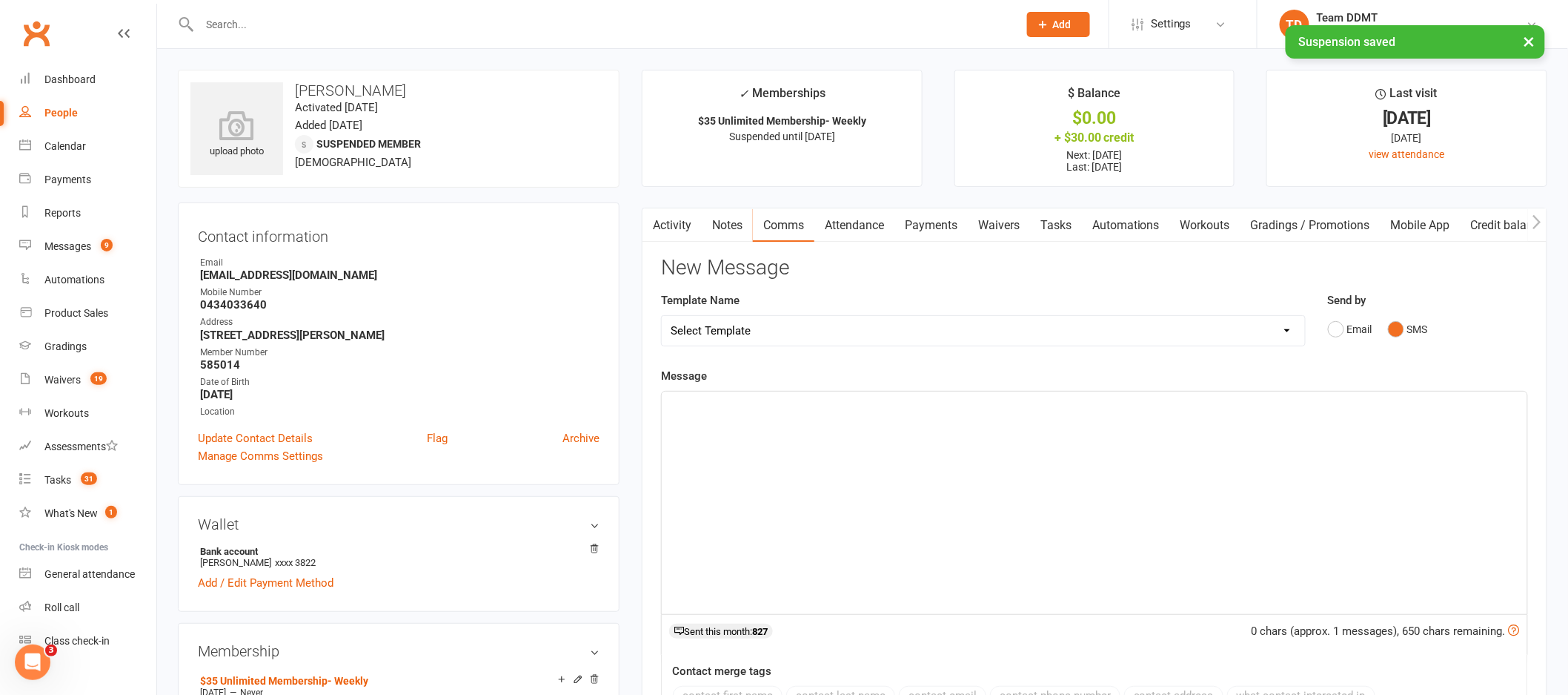
click at [1201, 317] on select "Select Template [Email] Cancellation Confirmation Email [SMS] Cancellation Conf…" at bounding box center [983, 331] width 643 height 29
select select "6"
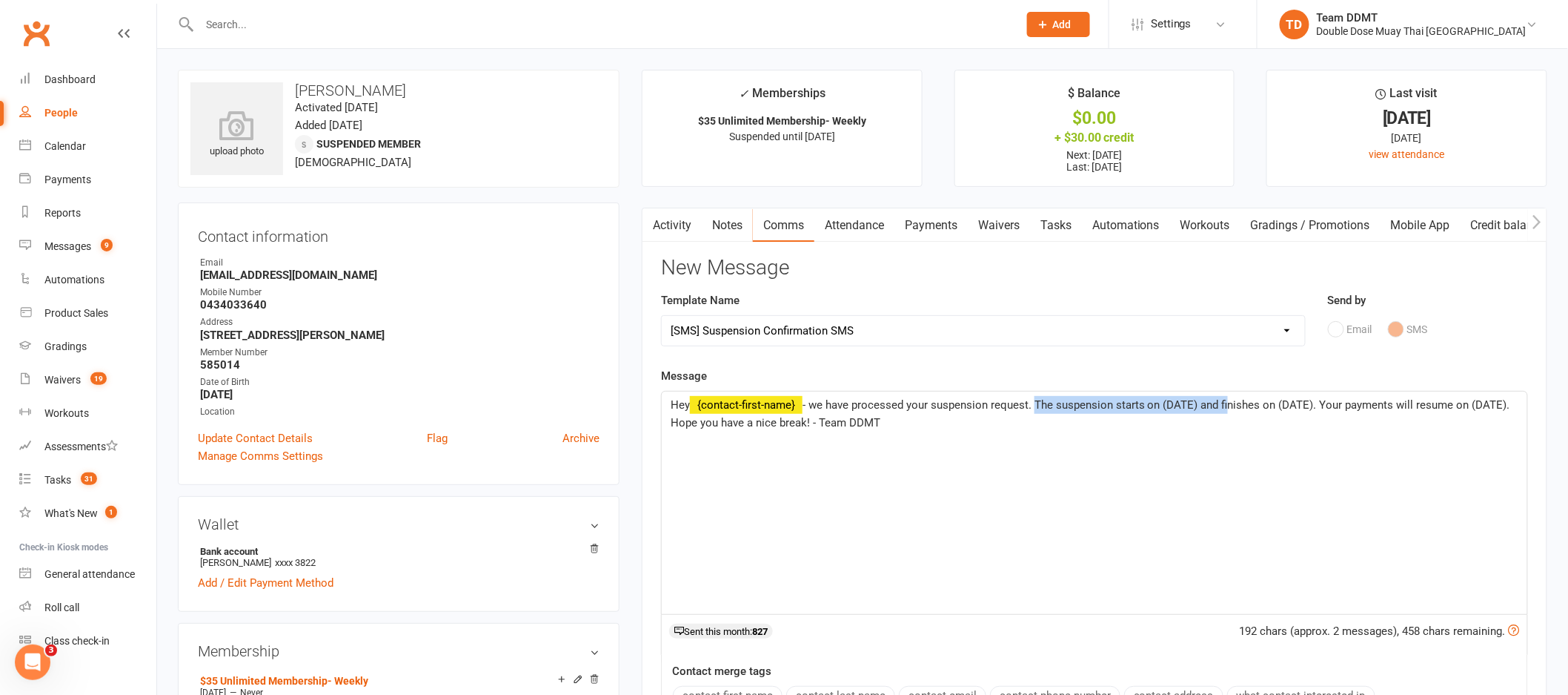
drag, startPoint x: 1228, startPoint y: 405, endPoint x: 1036, endPoint y: 404, distance: 192.0
click at [1036, 404] on span "- we have processed your suspension request. The suspension starts on (DATE) an…" at bounding box center [1092, 413] width 842 height 31
click at [1036, 405] on span "- we have processed your suspension request.Finishes on (DATE). Your payments w…" at bounding box center [1087, 413] width 833 height 31
click at [1190, 406] on span "- we have processed your suspension request.Suspension Finishes on (DATE). Your…" at bounding box center [1083, 413] width 825 height 31
click at [1393, 406] on span "- we have processed your suspension request.Suspension Finishes on 29/10/25. Yo…" at bounding box center [1082, 413] width 824 height 31
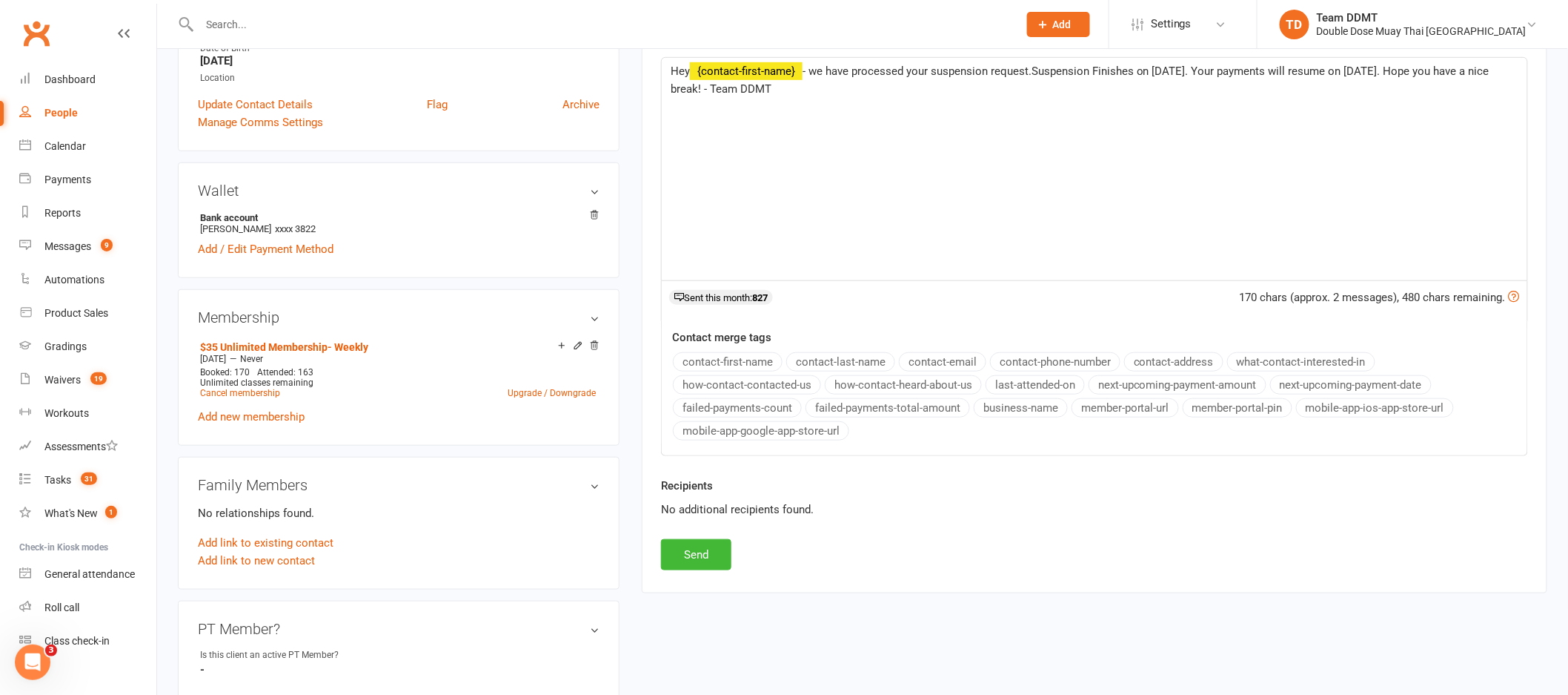
scroll to position [338, 0]
click at [711, 551] on button "Send" at bounding box center [695, 551] width 70 height 31
select select
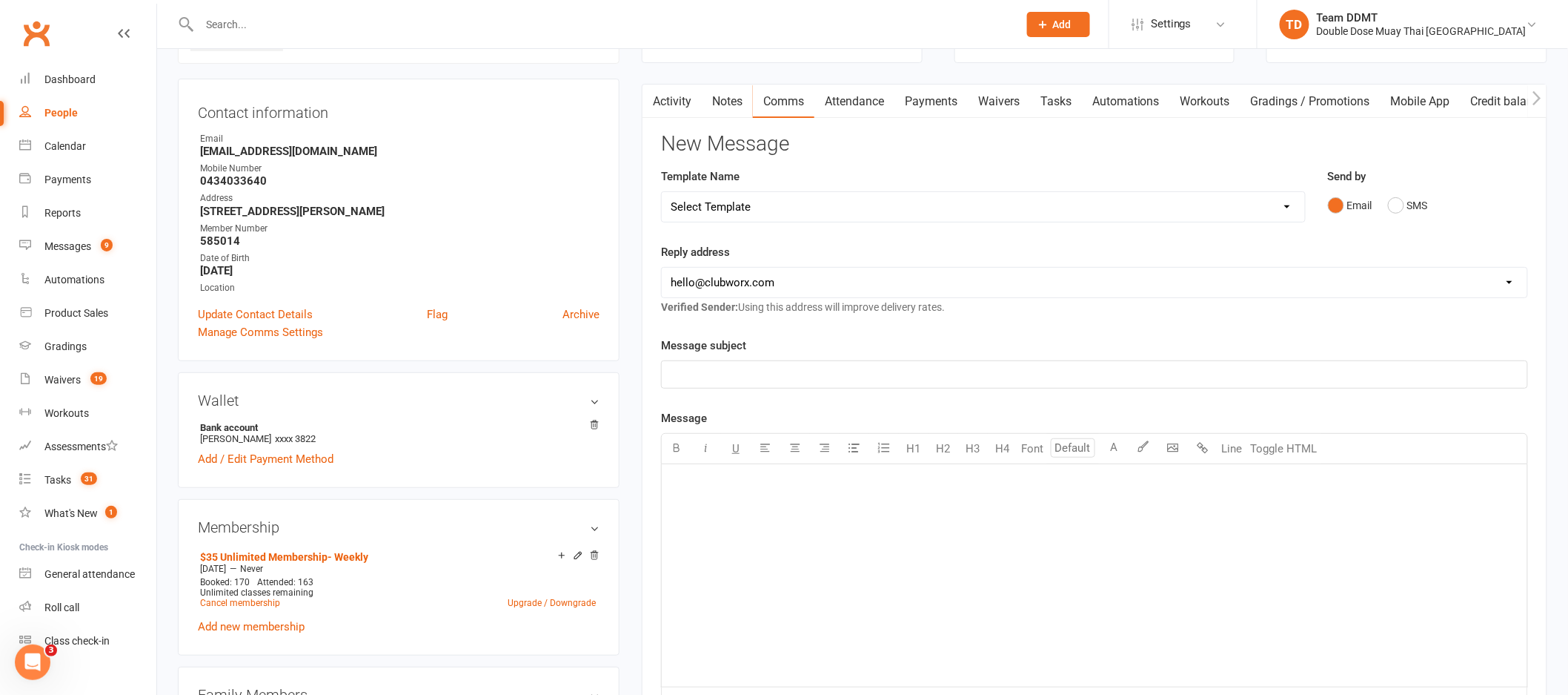
scroll to position [0, 0]
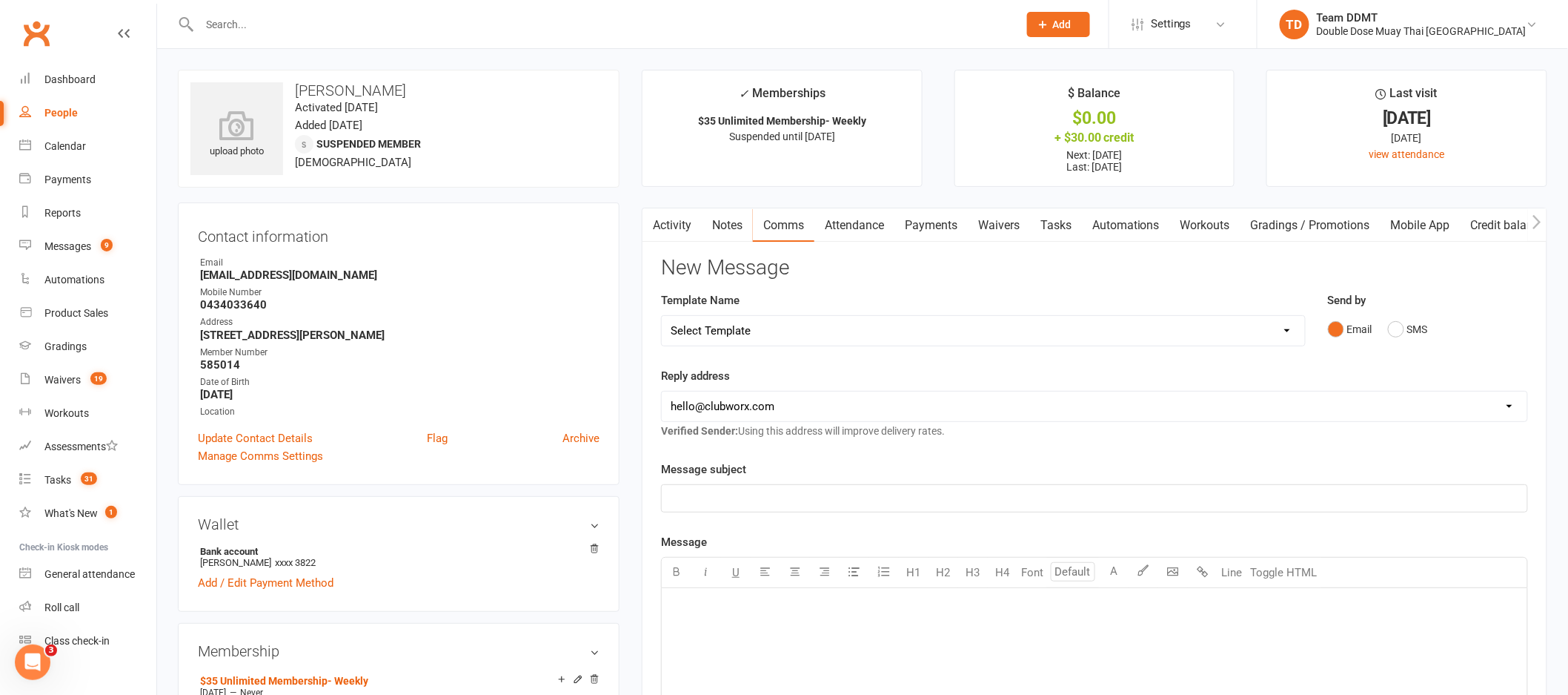
click at [659, 220] on button "button" at bounding box center [652, 225] width 19 height 33
click at [69, 341] on div "Gradings" at bounding box center [65, 346] width 42 height 12
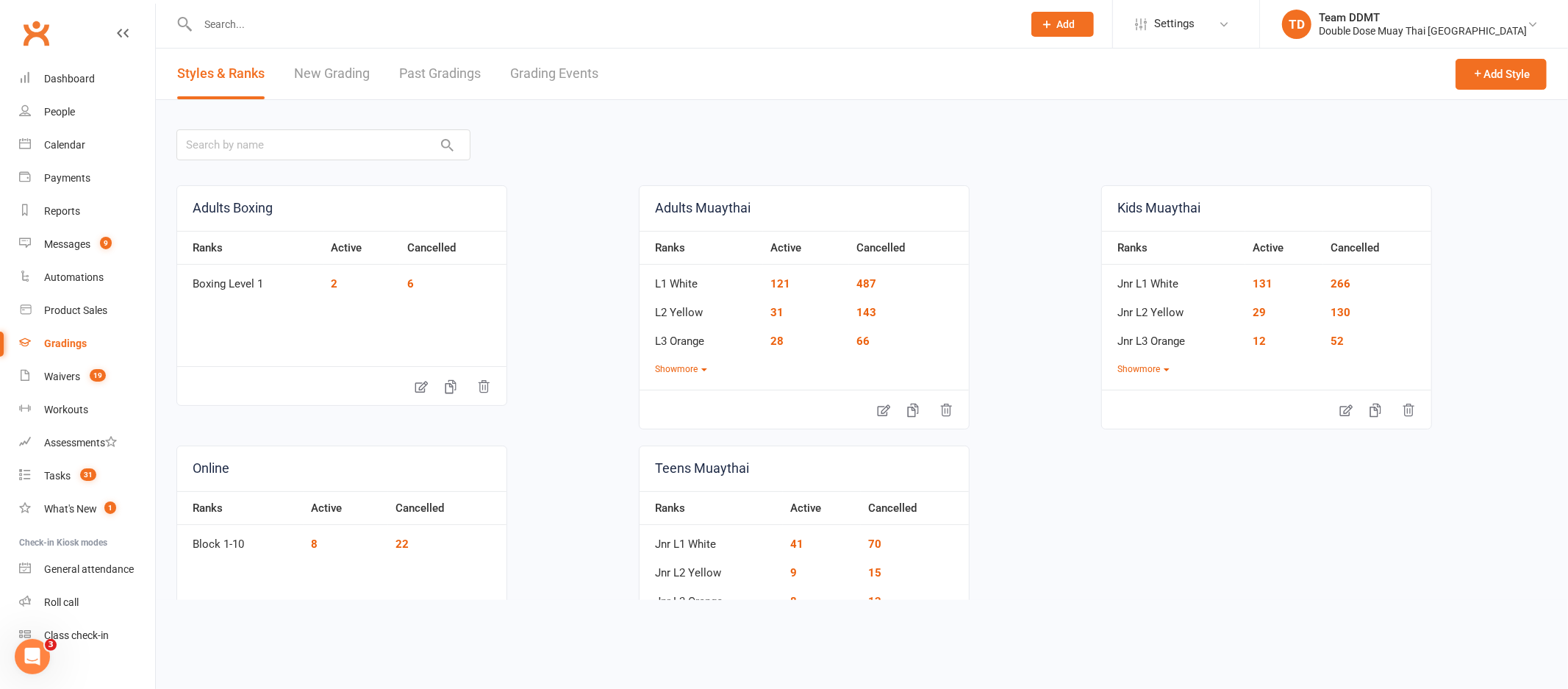
click at [522, 69] on link "Grading Events" at bounding box center [555, 73] width 88 height 50
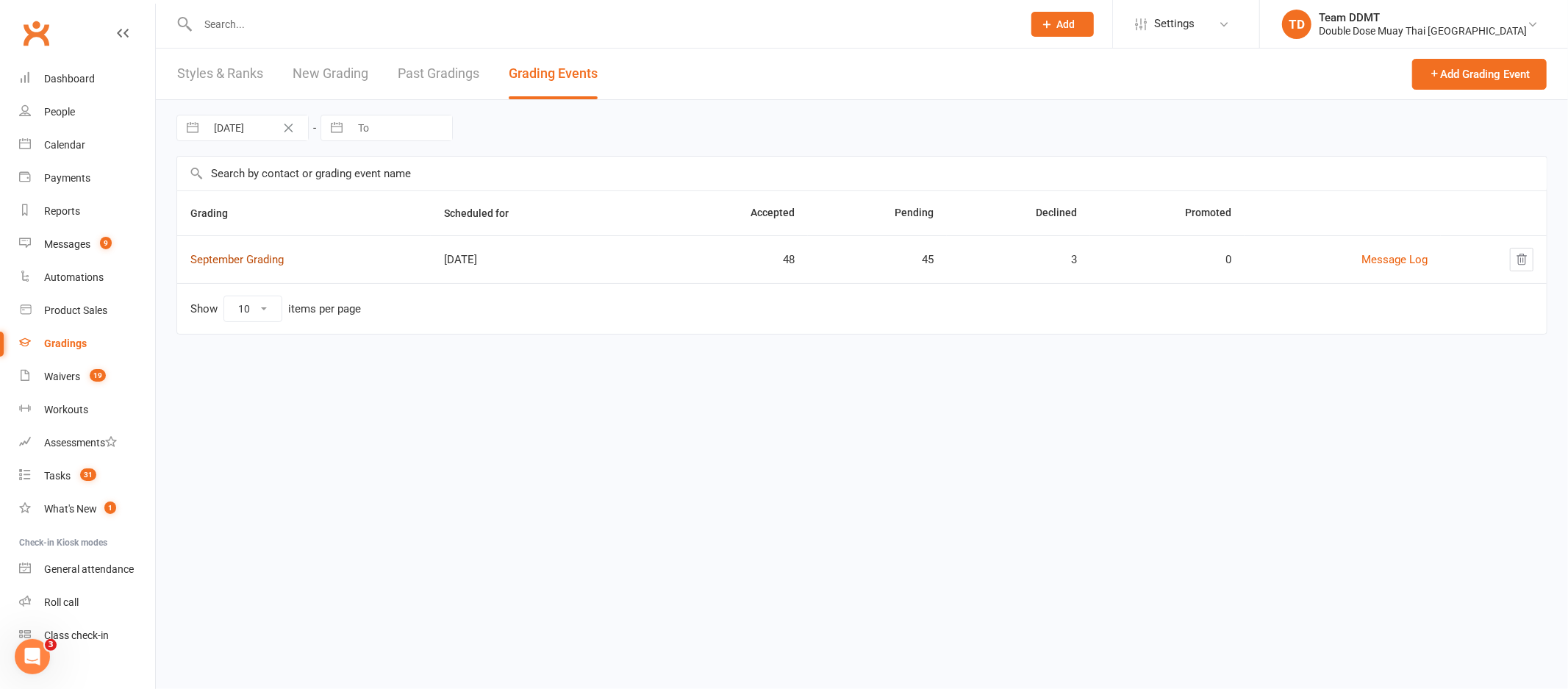
click at [262, 263] on link "September Grading" at bounding box center [238, 259] width 94 height 13
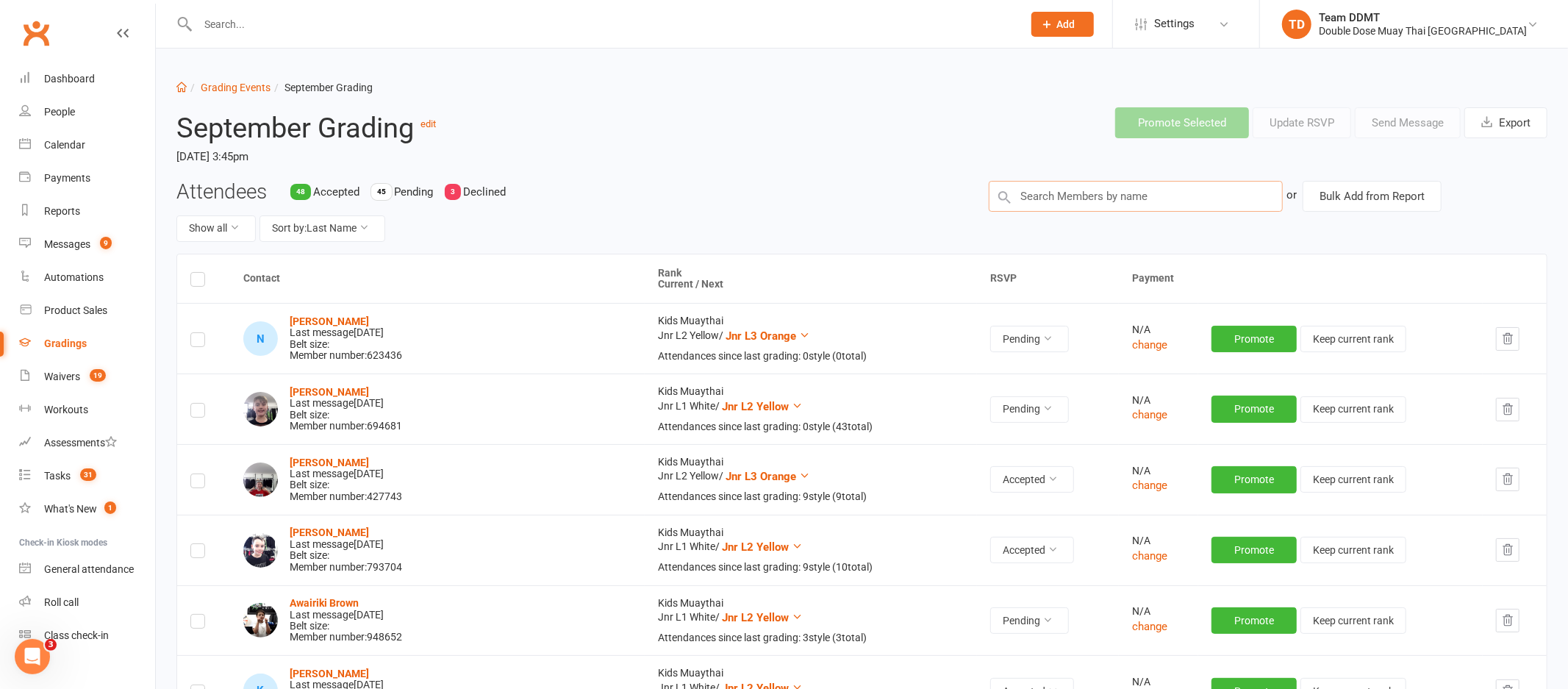
click at [1098, 195] on input "text" at bounding box center [1135, 196] width 294 height 31
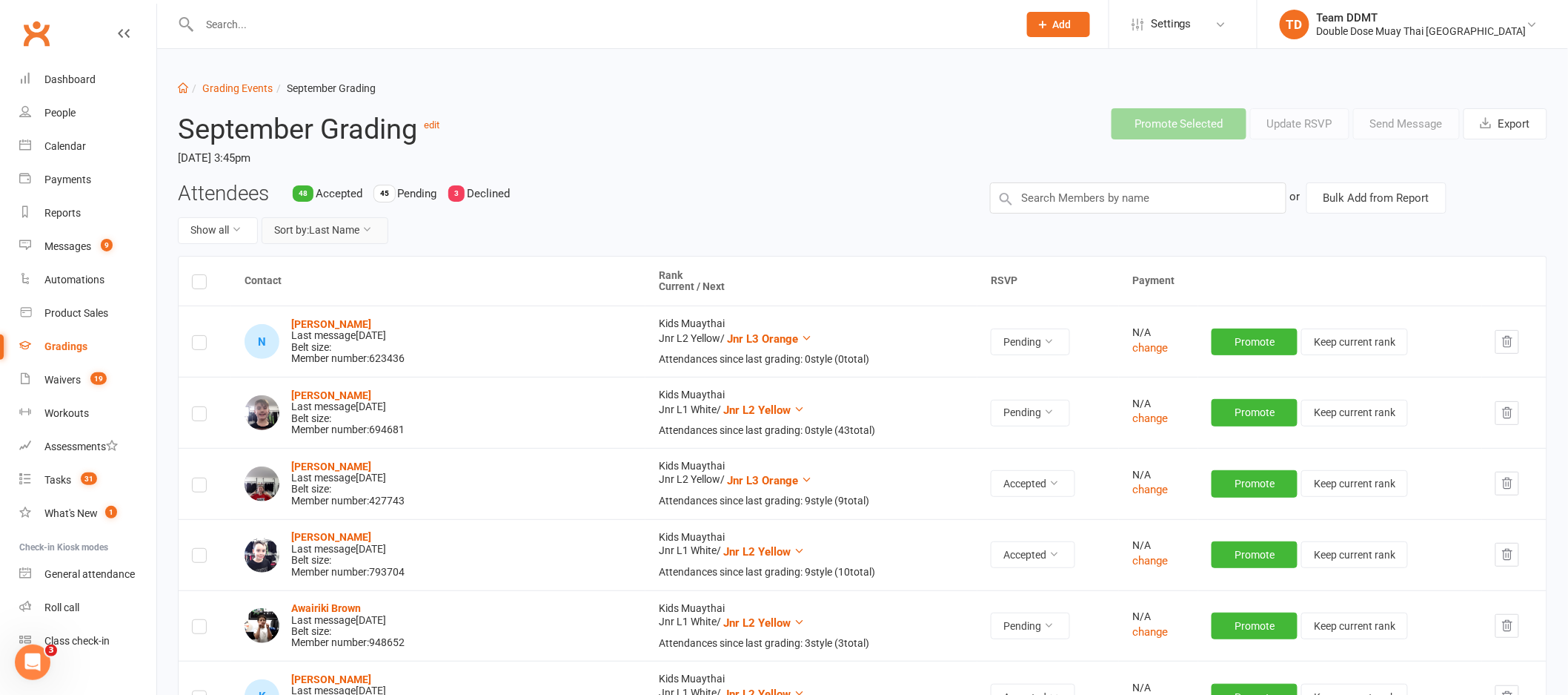
click at [318, 227] on button "Sort by: Last Name" at bounding box center [325, 231] width 126 height 27
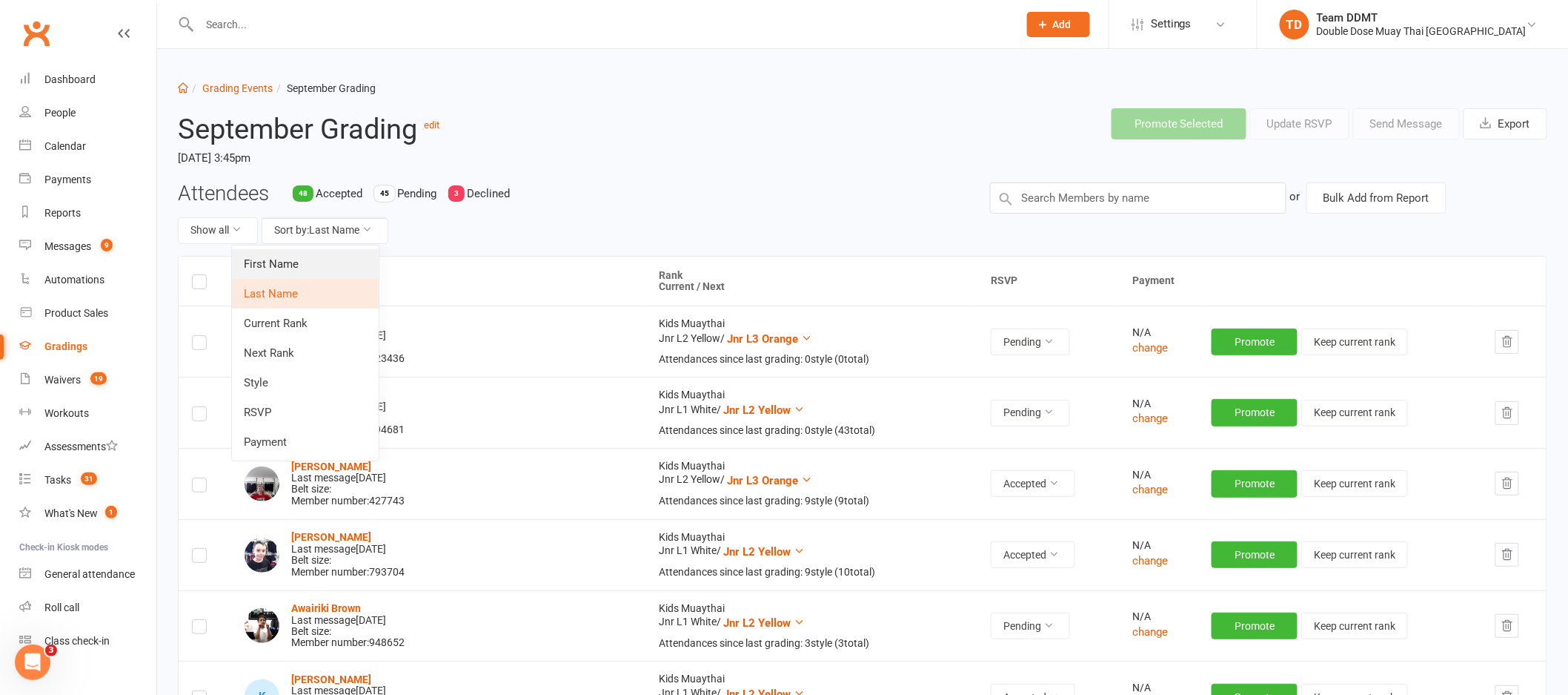
click at [331, 267] on link "First Name" at bounding box center [305, 264] width 147 height 29
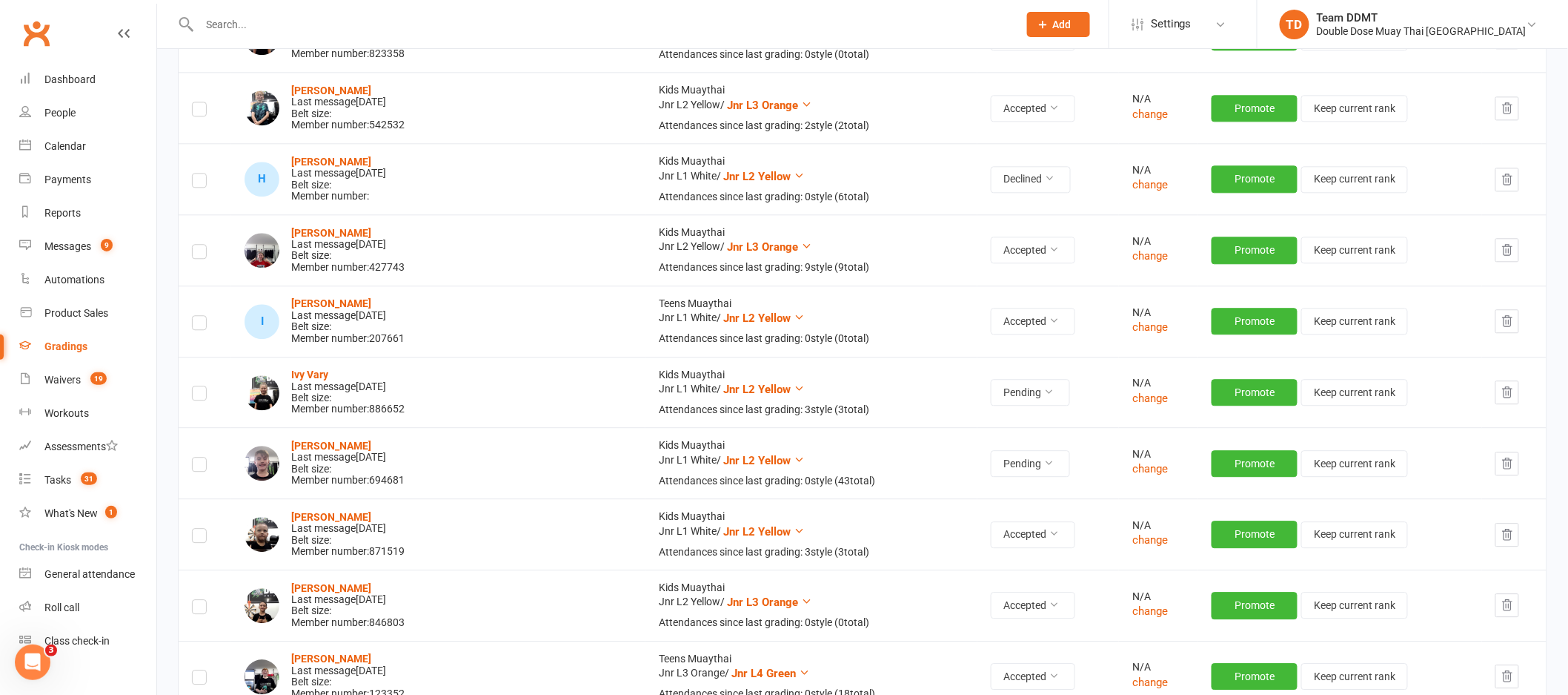
scroll to position [2808, 0]
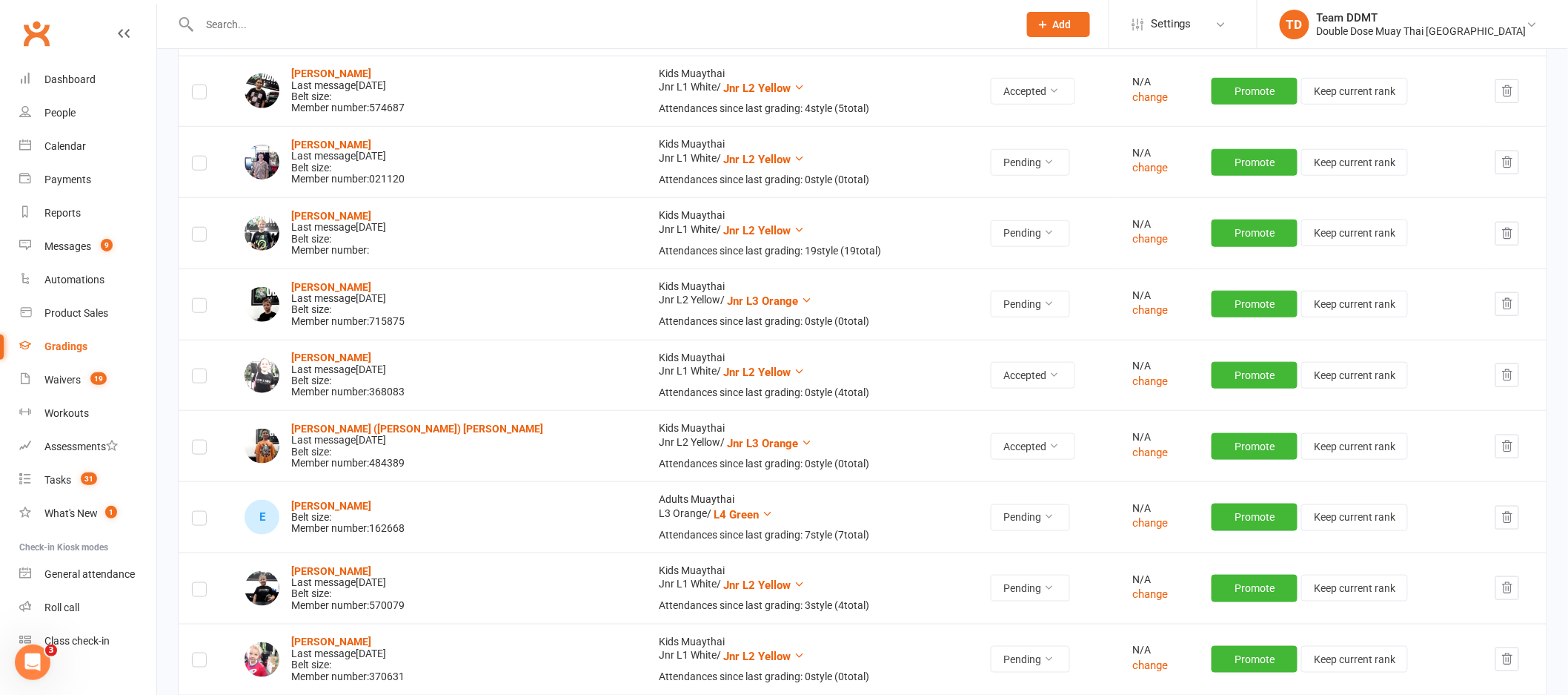
click at [223, 14] on input "text" at bounding box center [601, 24] width 813 height 20
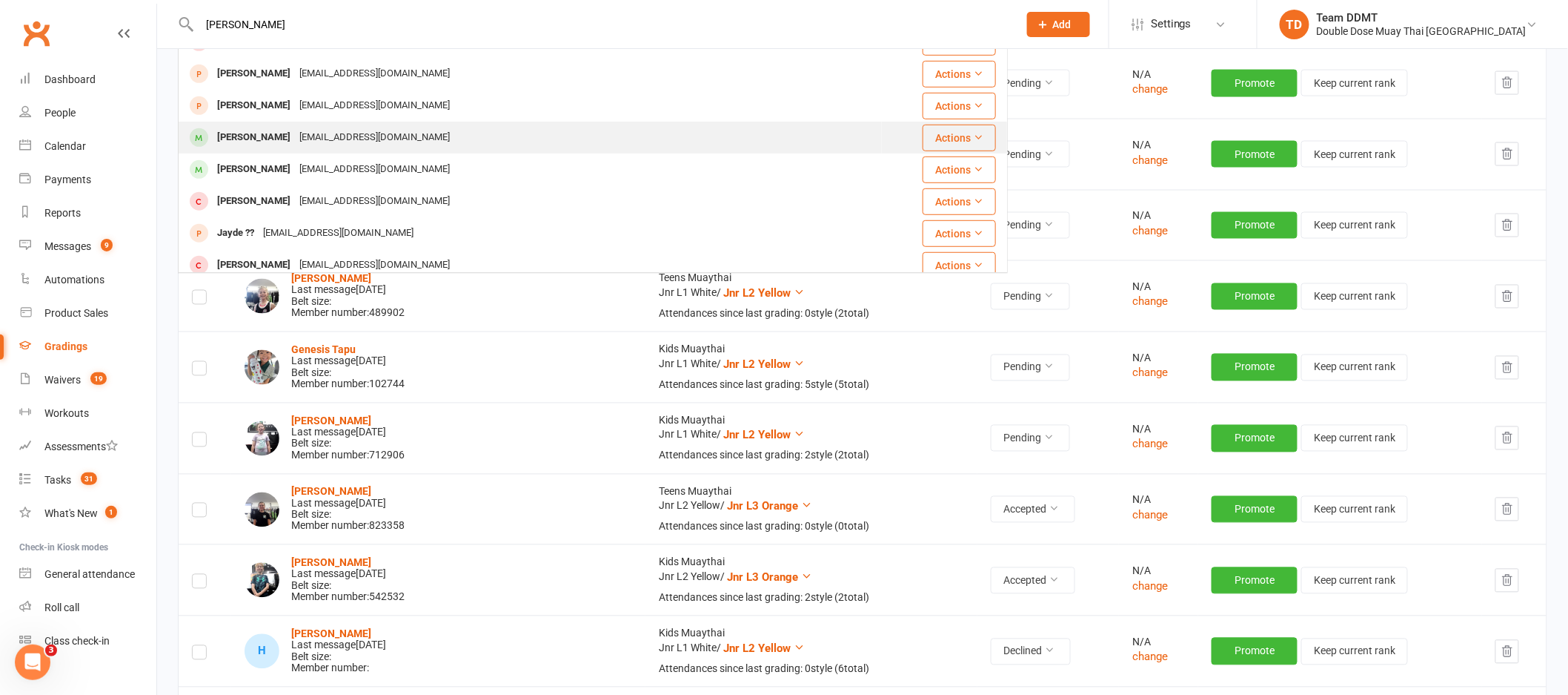
scroll to position [377, 0]
type input "jayden kir"
click at [316, 139] on div "edenmorgan1@hotmail.com" at bounding box center [374, 135] width 159 height 21
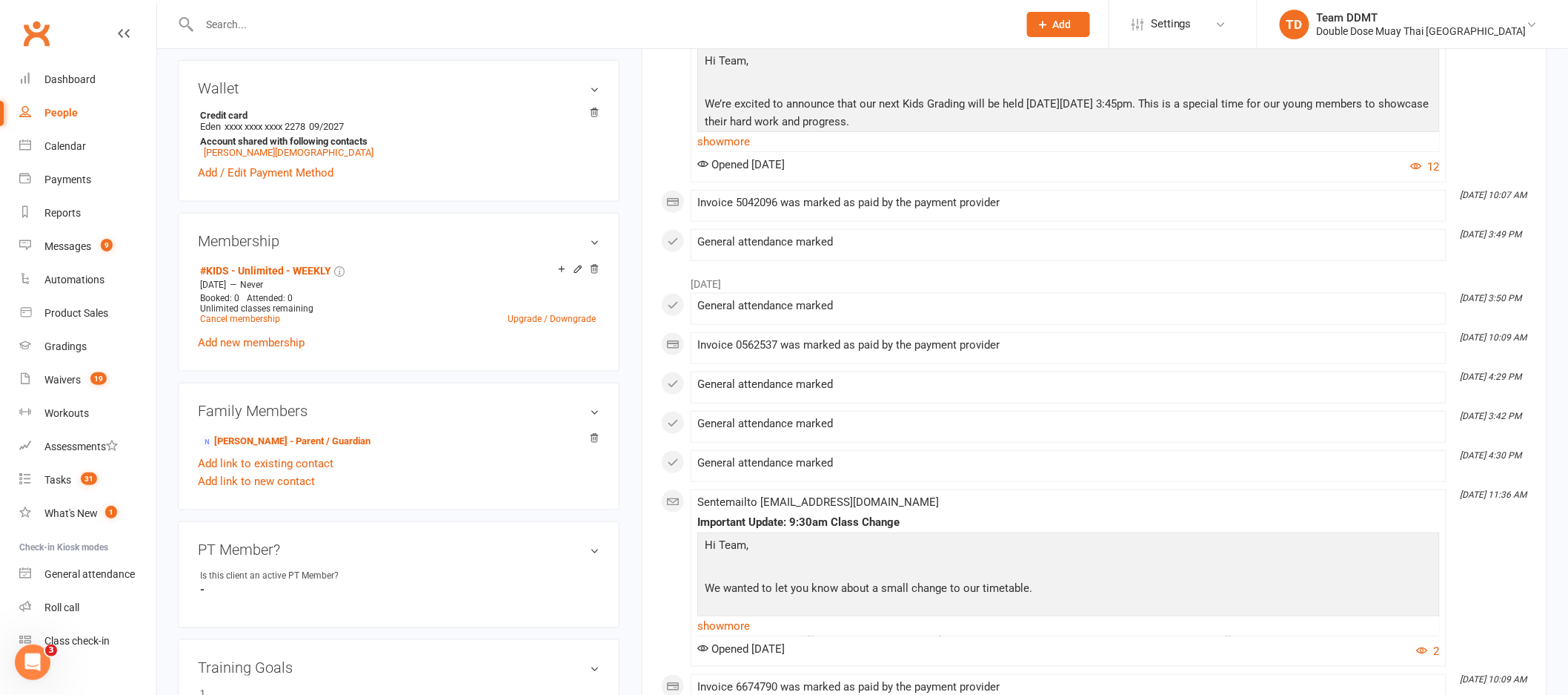
scroll to position [1169, 0]
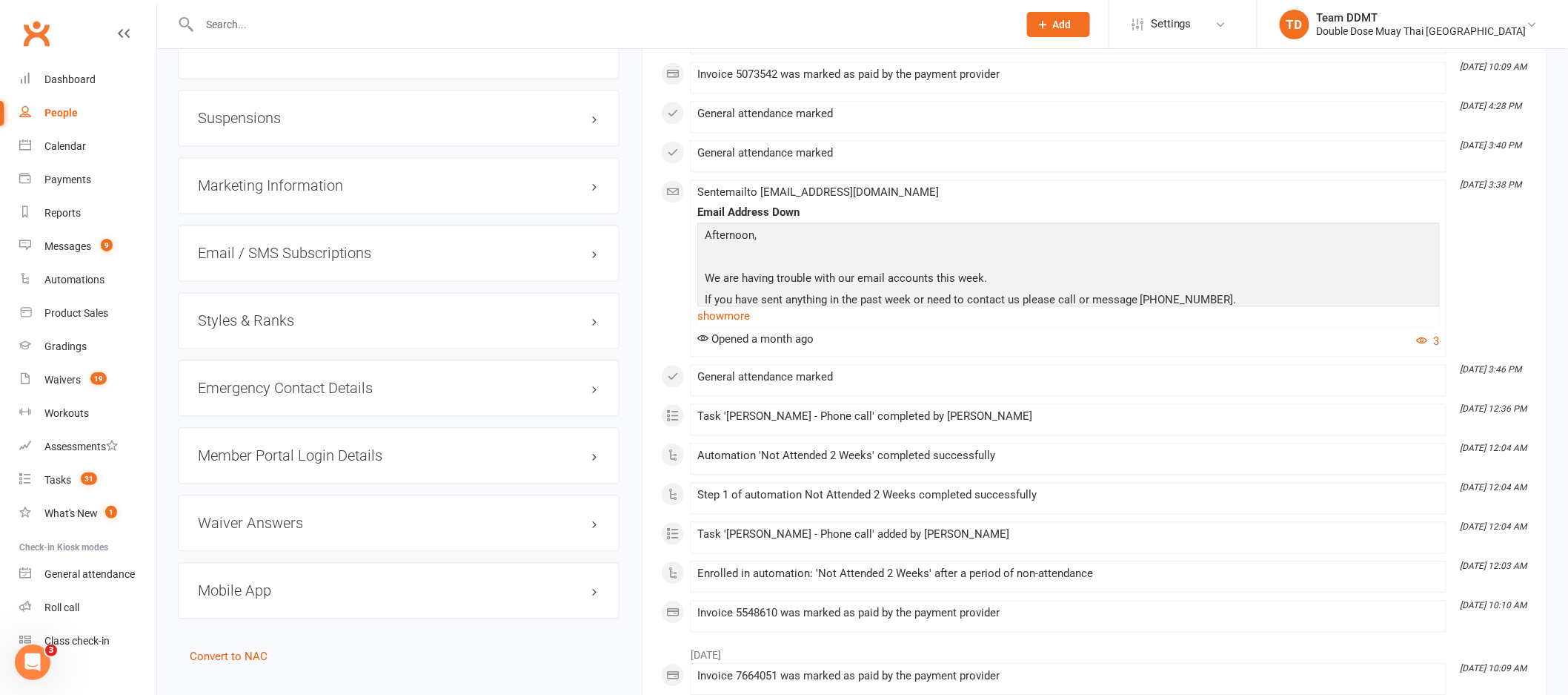
click at [272, 330] on h3 "Styles & Ranks" at bounding box center [398, 321] width 402 height 16
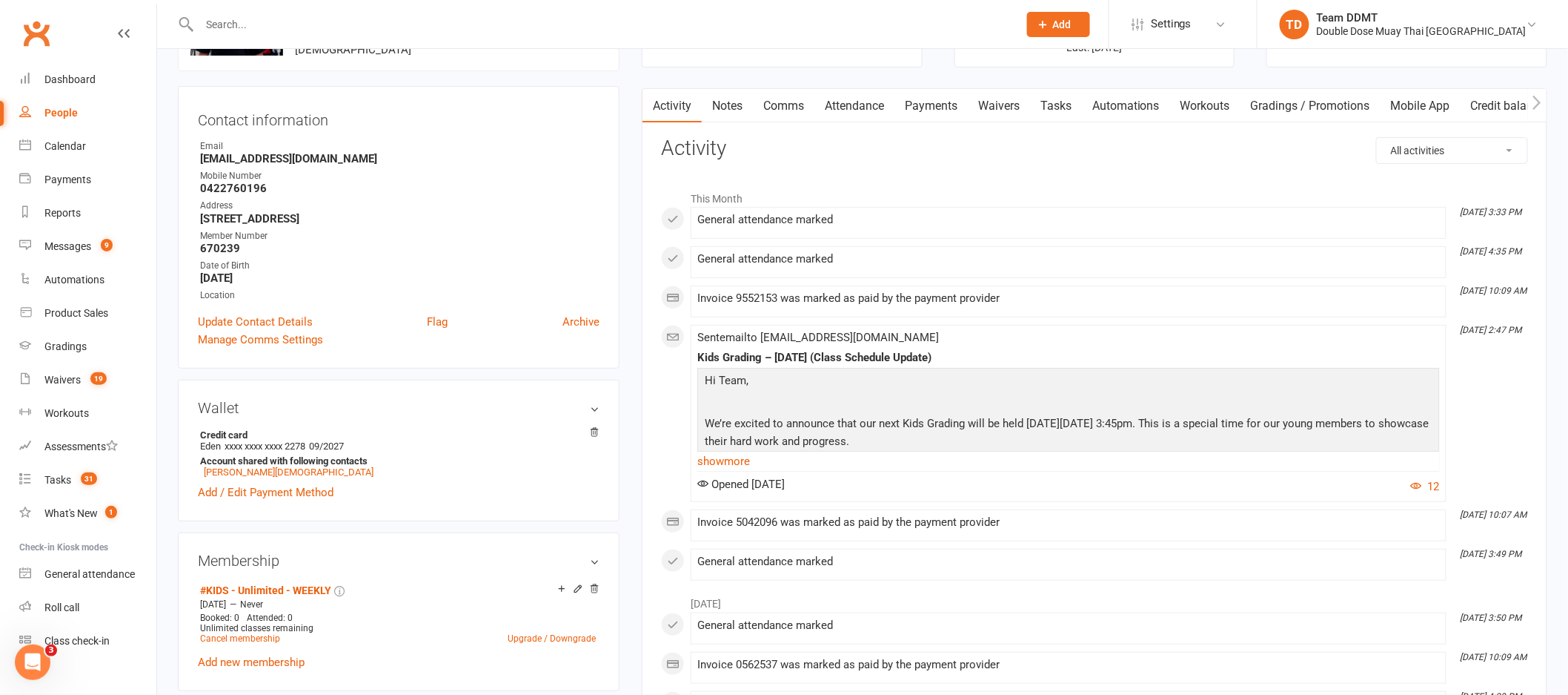
scroll to position [0, 0]
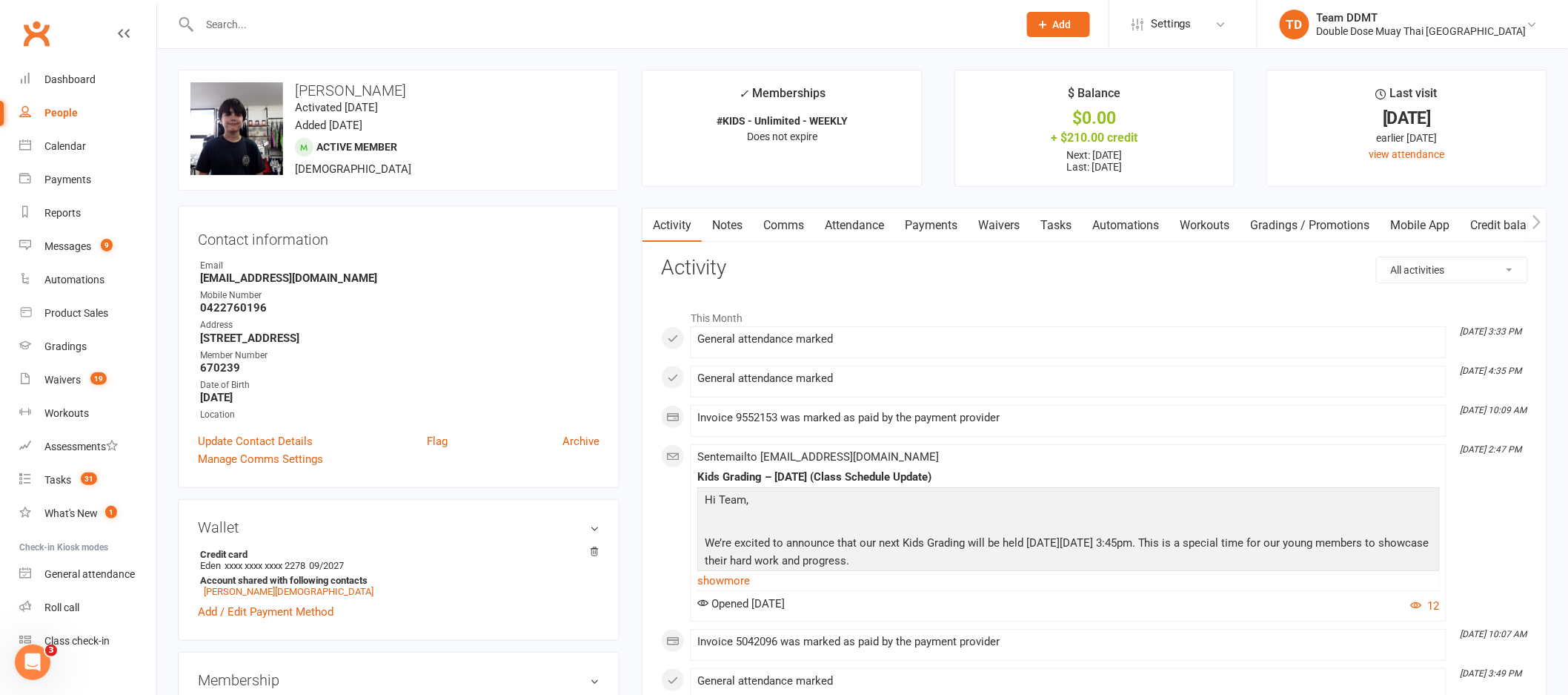
click at [262, 22] on input "text" at bounding box center [601, 24] width 813 height 20
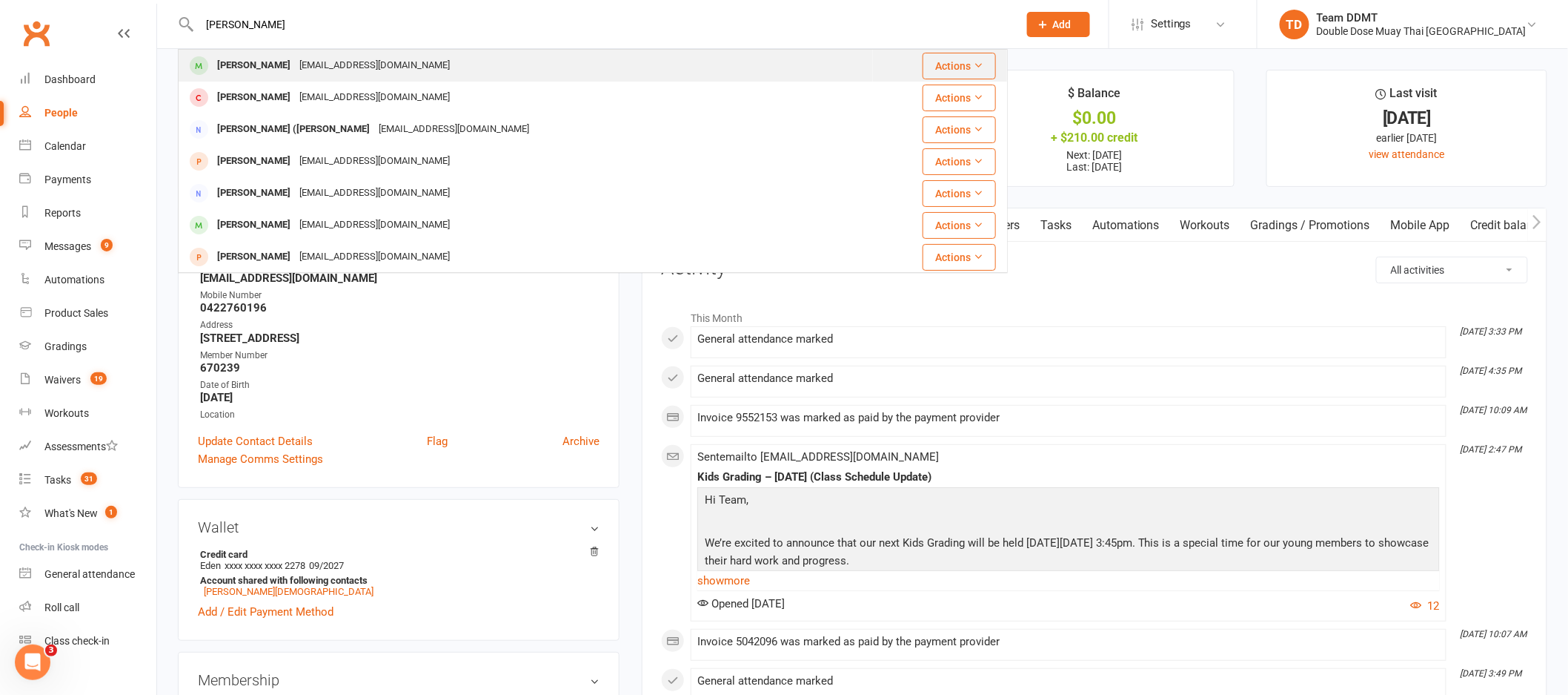
type input "[PERSON_NAME]"
click at [276, 61] on div "[PERSON_NAME]" at bounding box center [254, 66] width 82 height 21
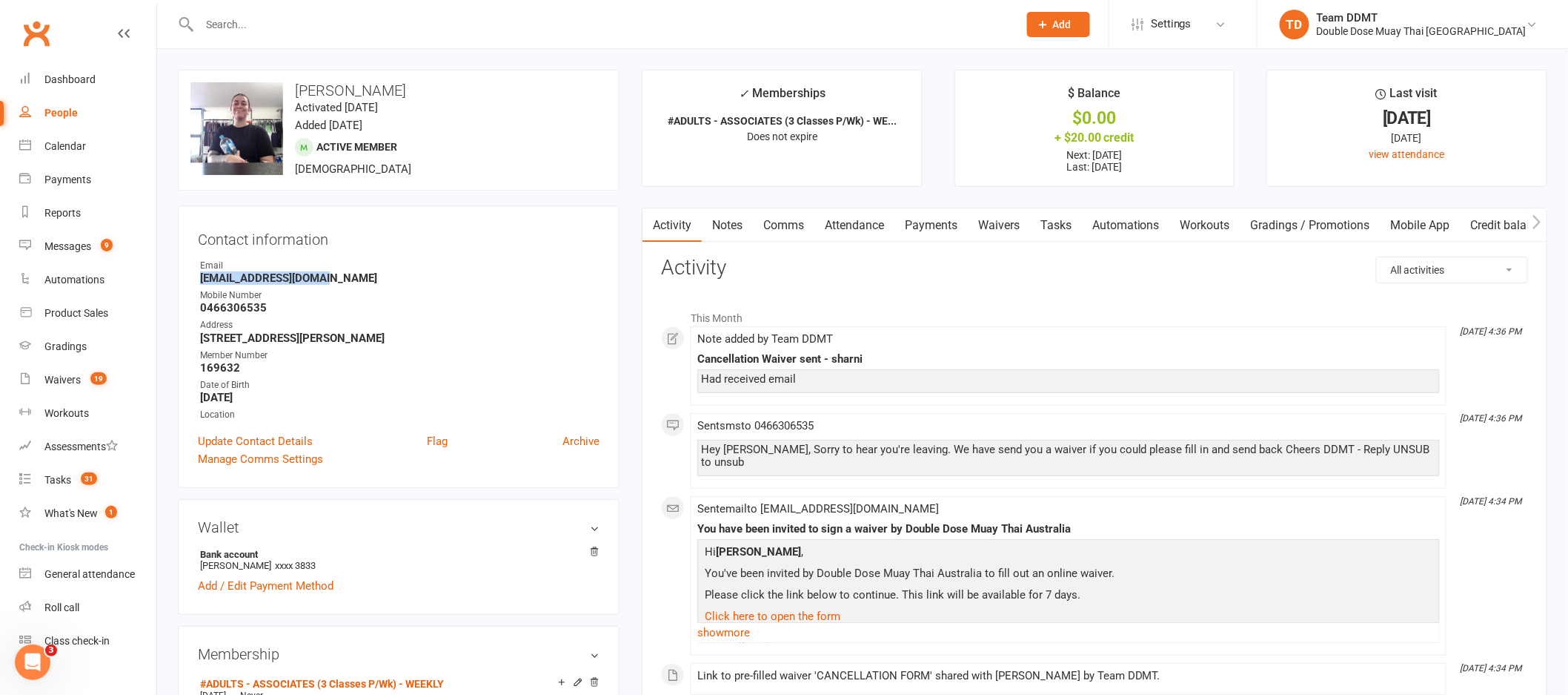
drag, startPoint x: 323, startPoint y: 281, endPoint x: 195, endPoint y: 275, distance: 128.1
click at [195, 275] on div "Contact information Owner Email tani.toes@hotmail.com Mobile Number 0466306535 …" at bounding box center [399, 347] width 442 height 282
copy strong "[EMAIL_ADDRESS][DOMAIN_NAME]"
click at [343, 171] on span "[DEMOGRAPHIC_DATA]" at bounding box center [353, 168] width 117 height 13
drag, startPoint x: 267, startPoint y: 314, endPoint x: 192, endPoint y: 311, distance: 75.1
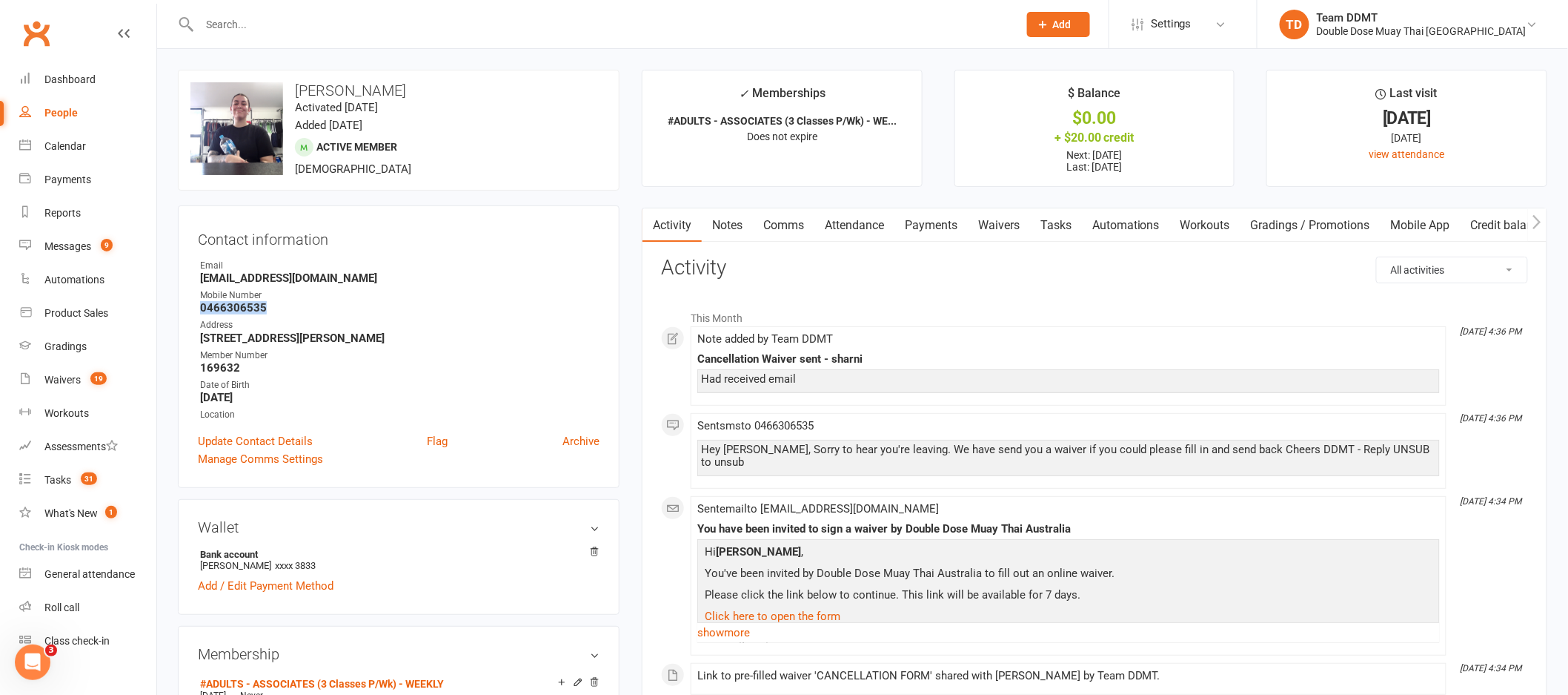
click at [192, 311] on div "Contact information Owner Email tani.toes@hotmail.com Mobile Number 0466306535 …" at bounding box center [399, 347] width 442 height 282
copy strong "0466306535"
click at [240, 23] on input "text" at bounding box center [601, 24] width 813 height 20
type input "c"
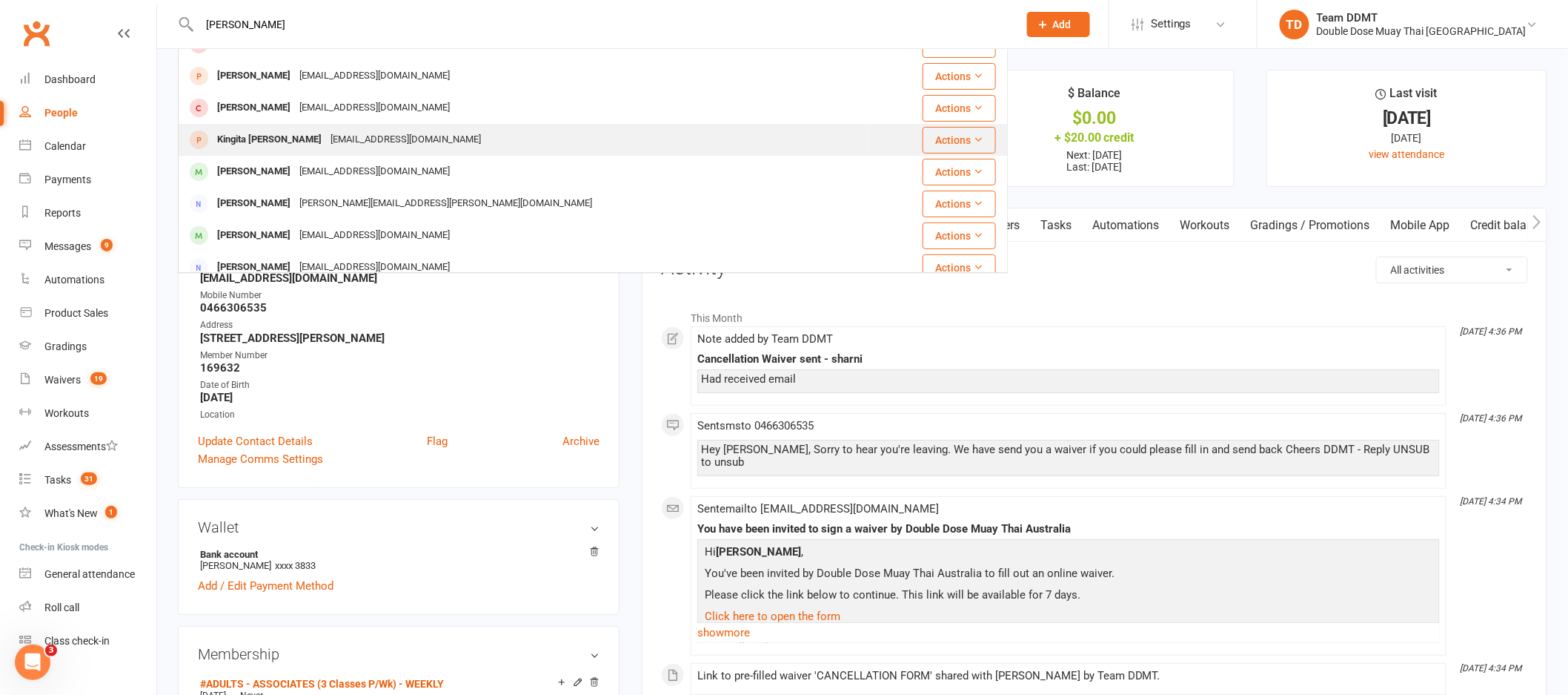
scroll to position [54, 0]
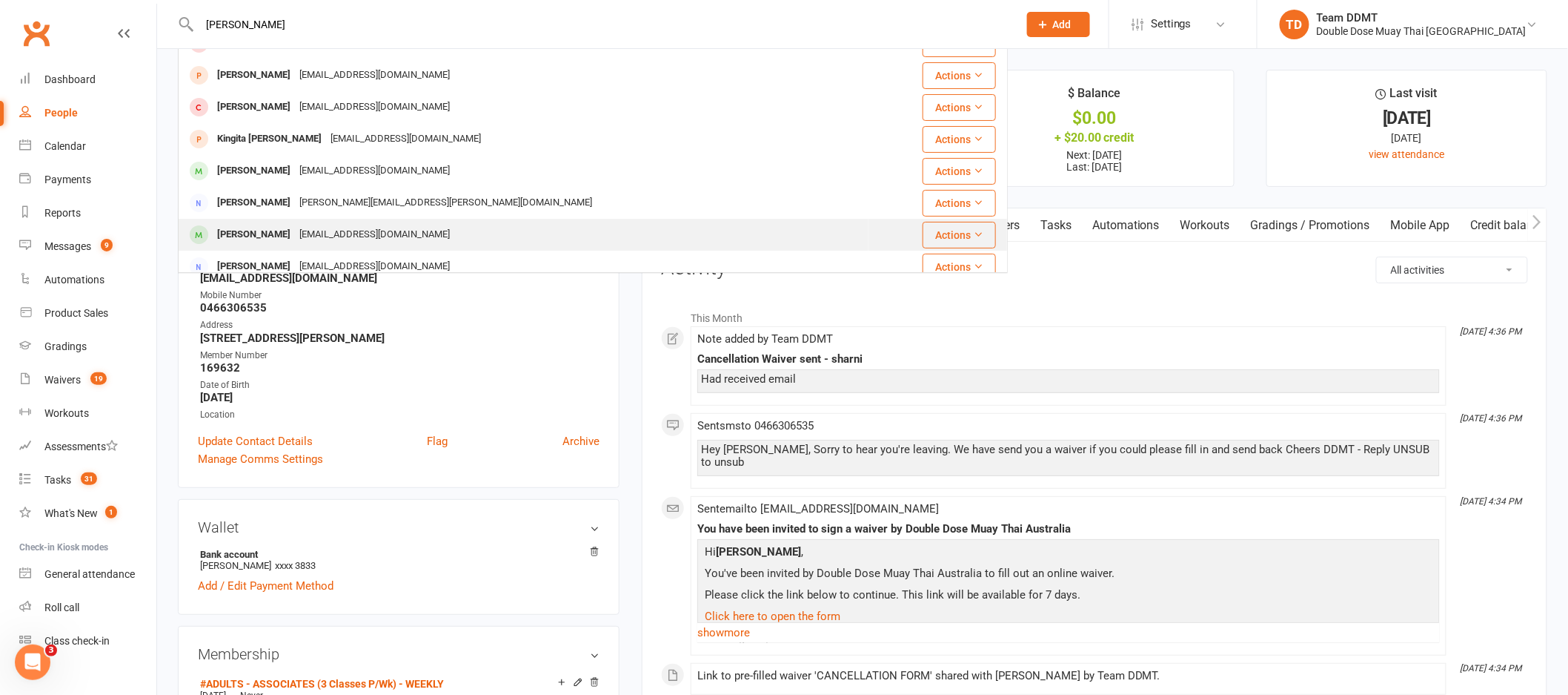
type input "kerr"
click at [279, 234] on div "Elizabeth Kerr" at bounding box center [254, 234] width 82 height 21
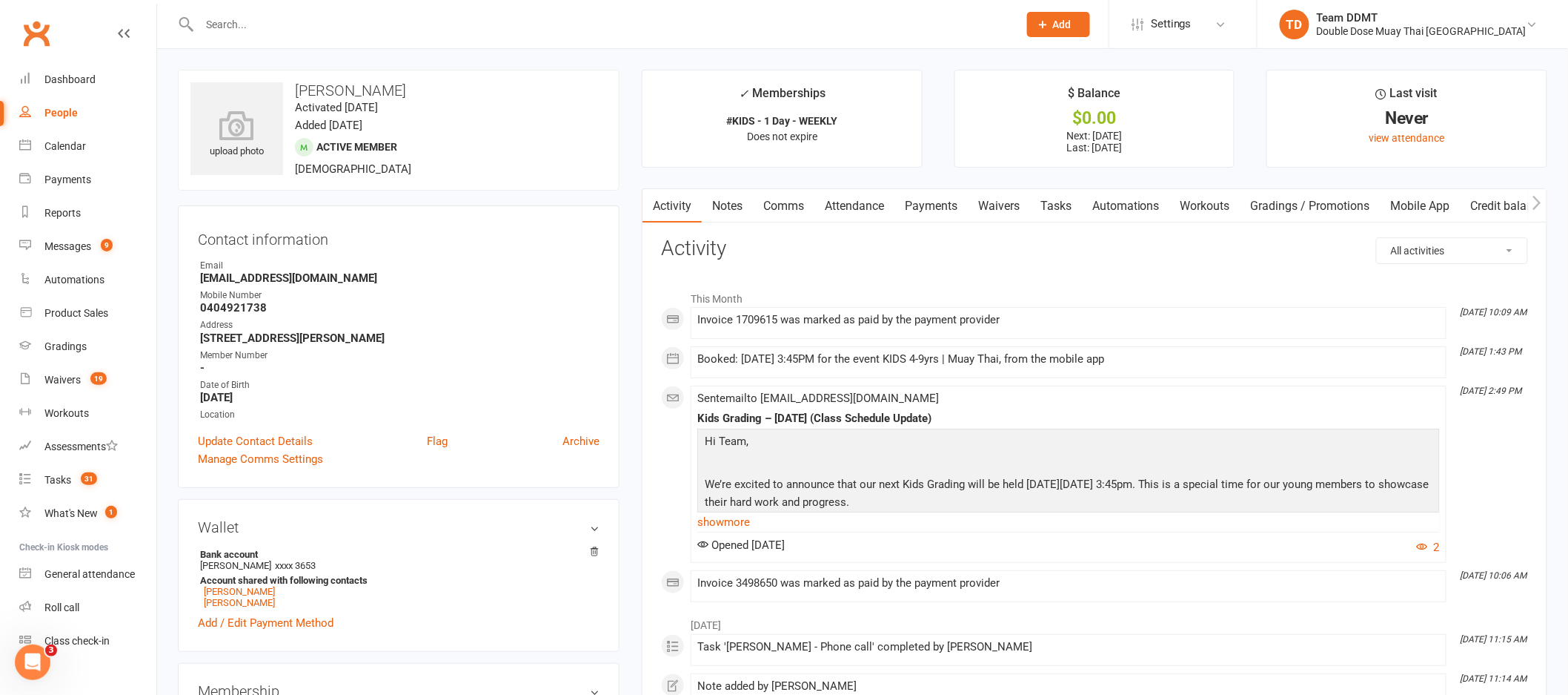
click at [719, 209] on link "Notes" at bounding box center [727, 206] width 51 height 34
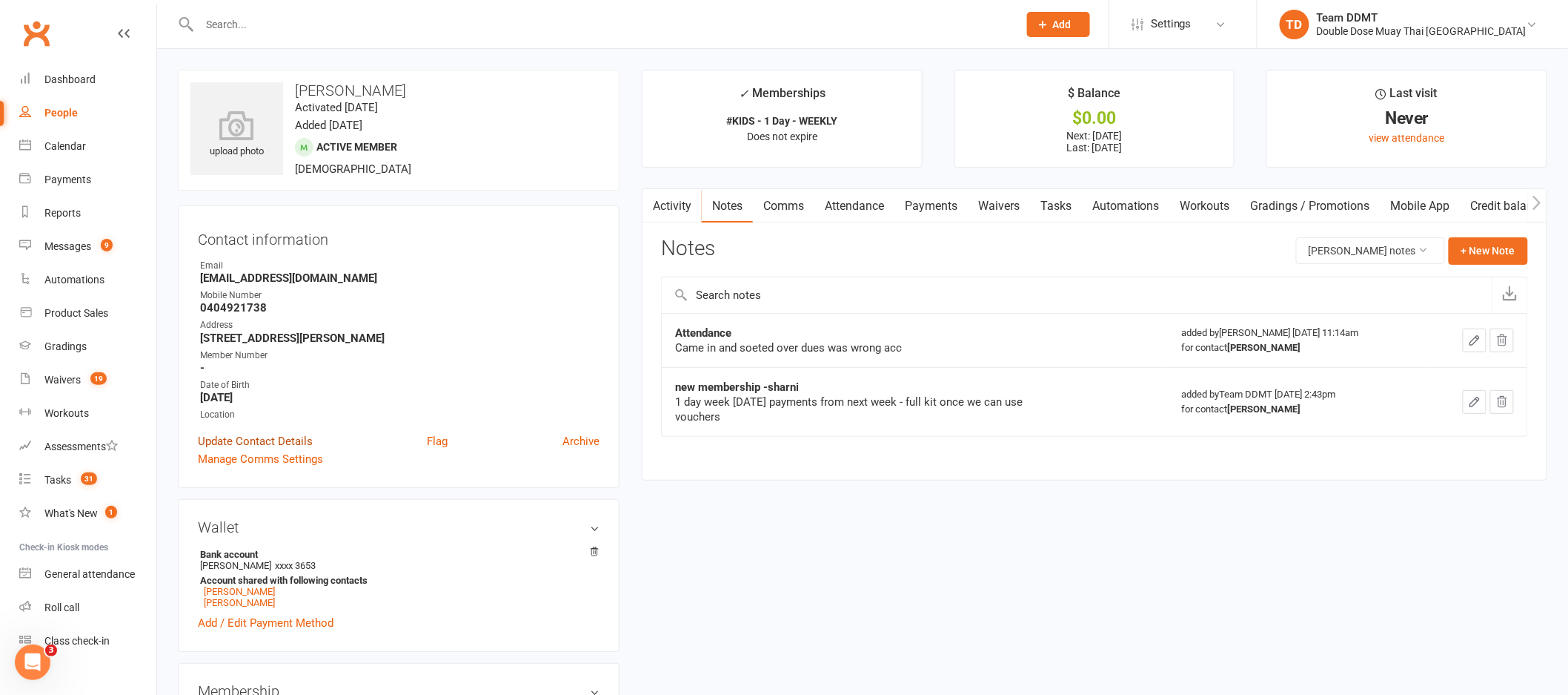
click at [276, 444] on link "Update Contact Details" at bounding box center [255, 441] width 115 height 18
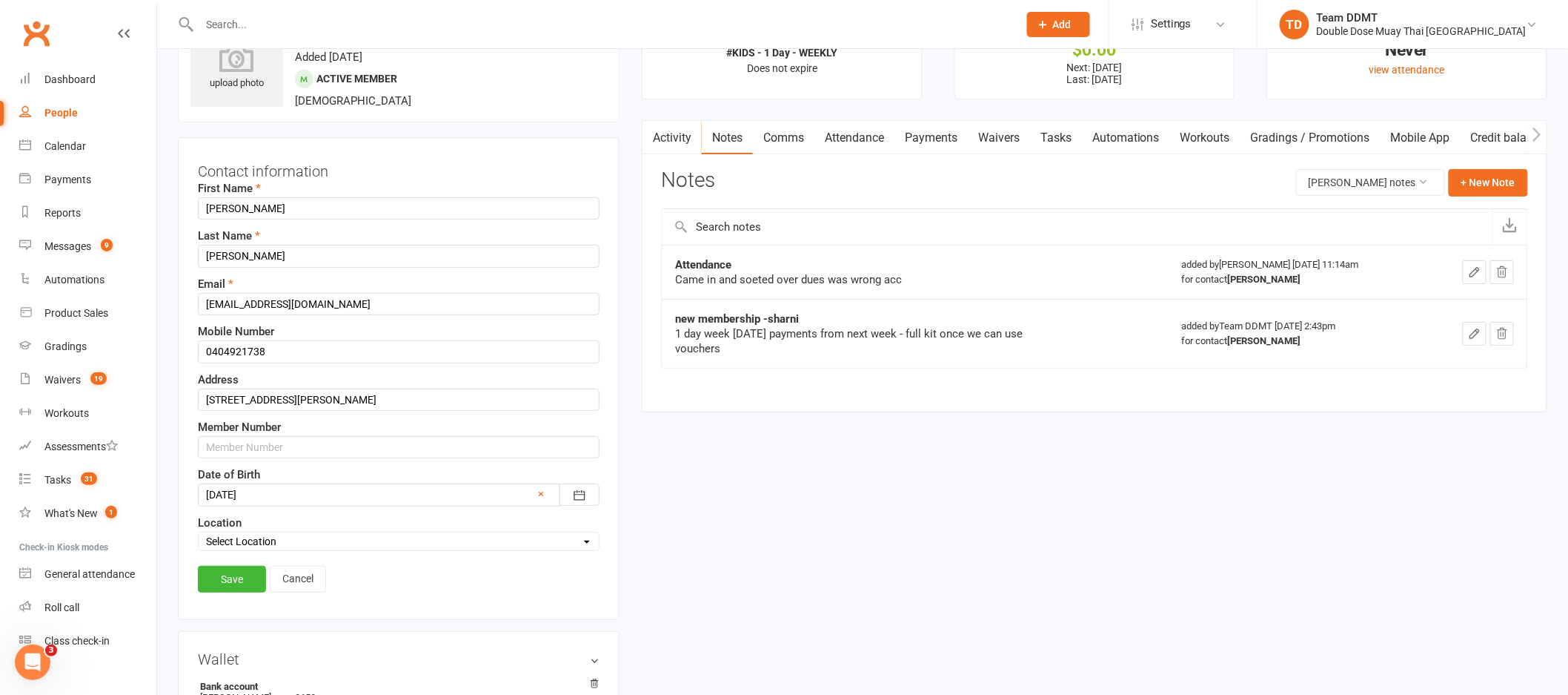
scroll to position [70, 0]
click at [285, 448] on input "text" at bounding box center [398, 446] width 402 height 22
type input "017877"
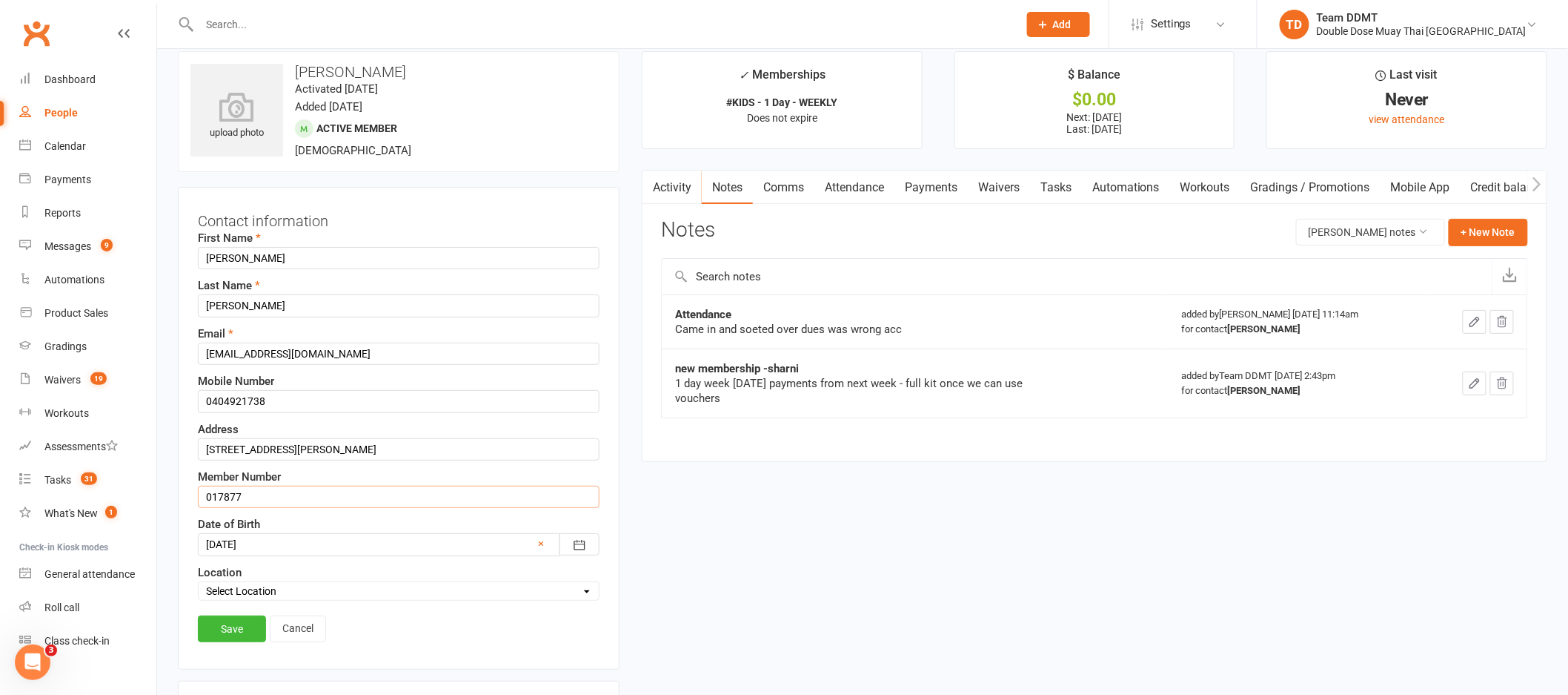
scroll to position [0, 0]
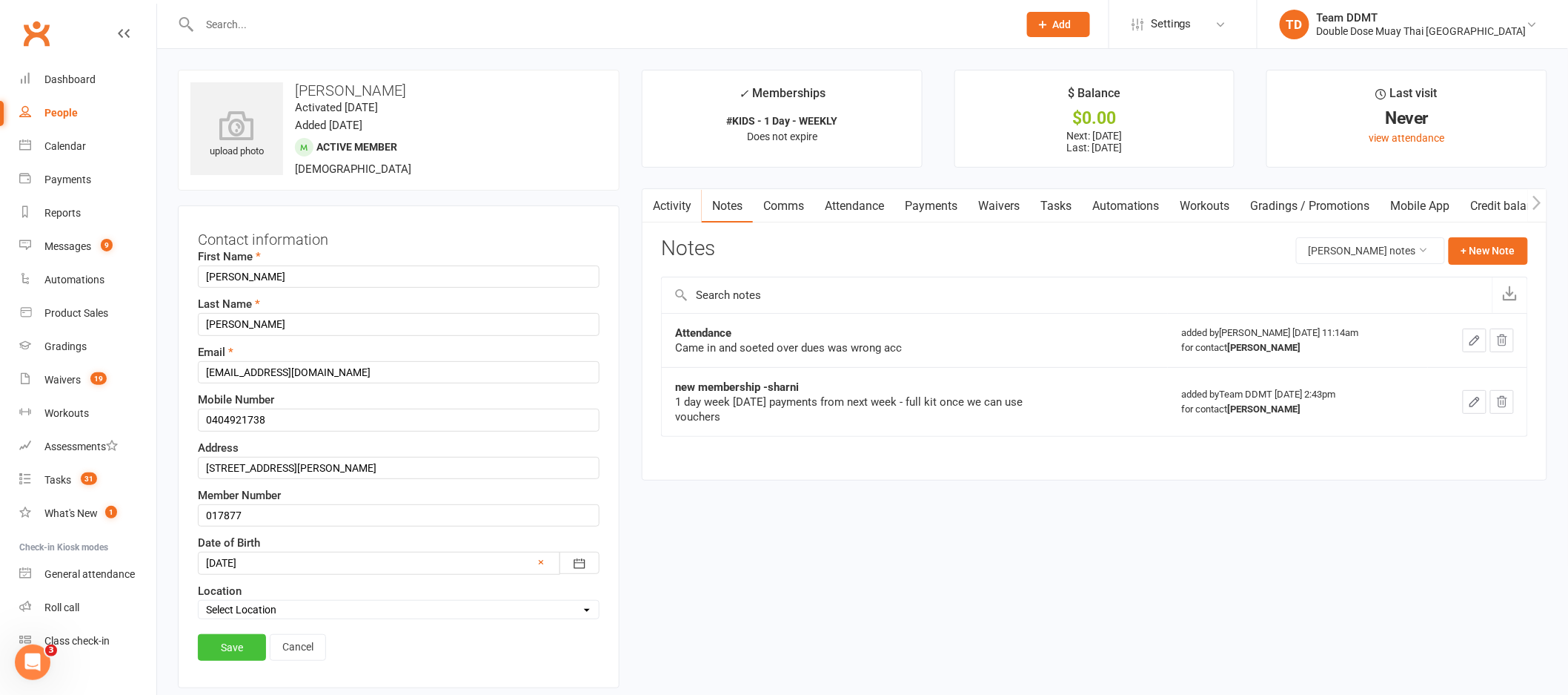
click at [236, 646] on link "Save" at bounding box center [232, 648] width 69 height 27
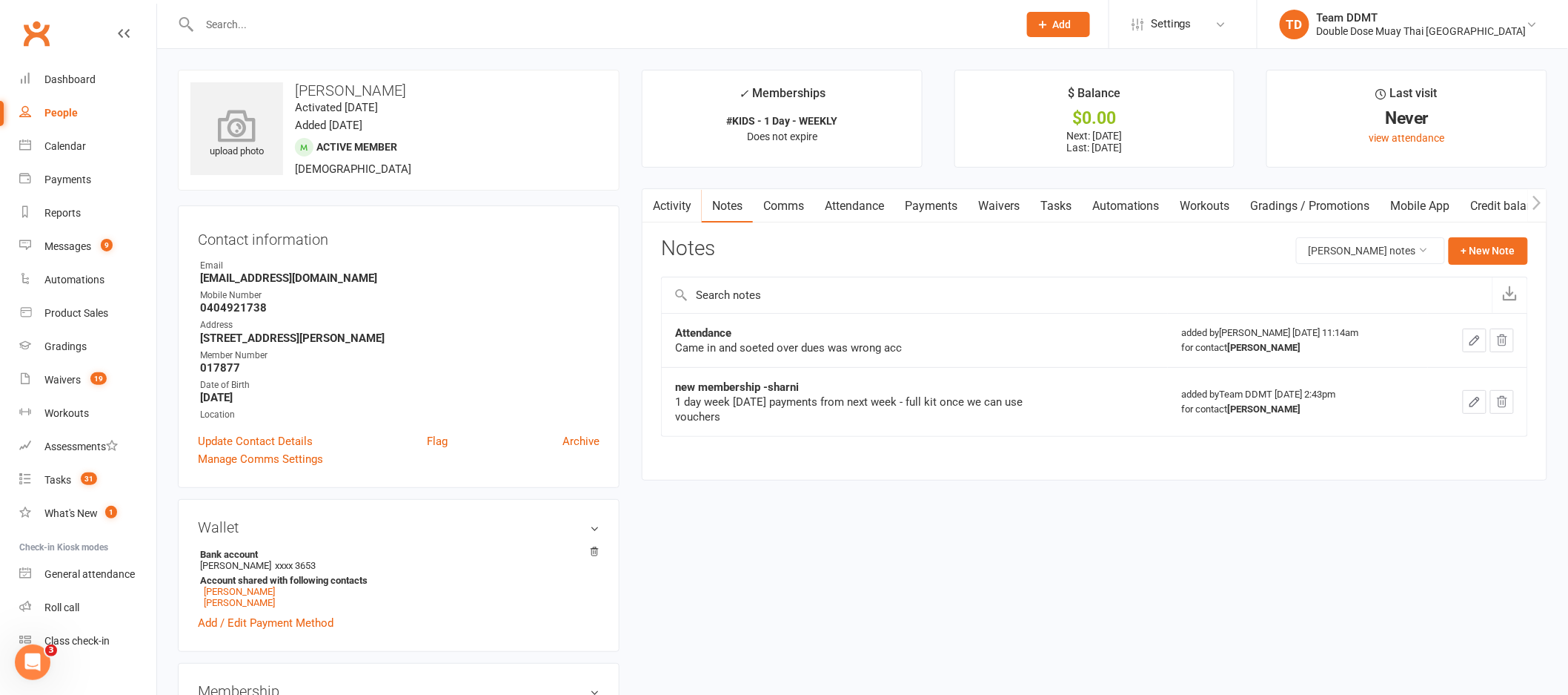
click at [239, 126] on icon at bounding box center [237, 125] width 102 height 33
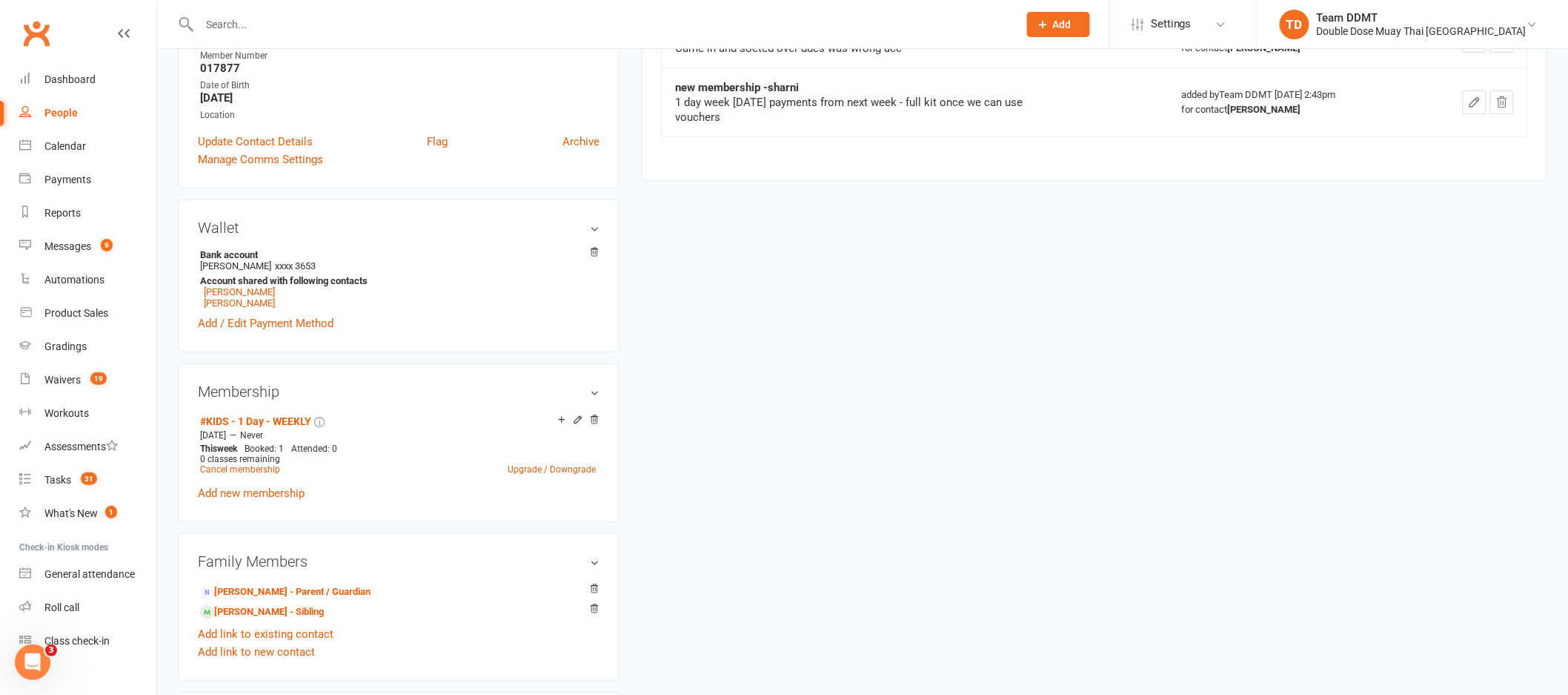
scroll to position [376, 0]
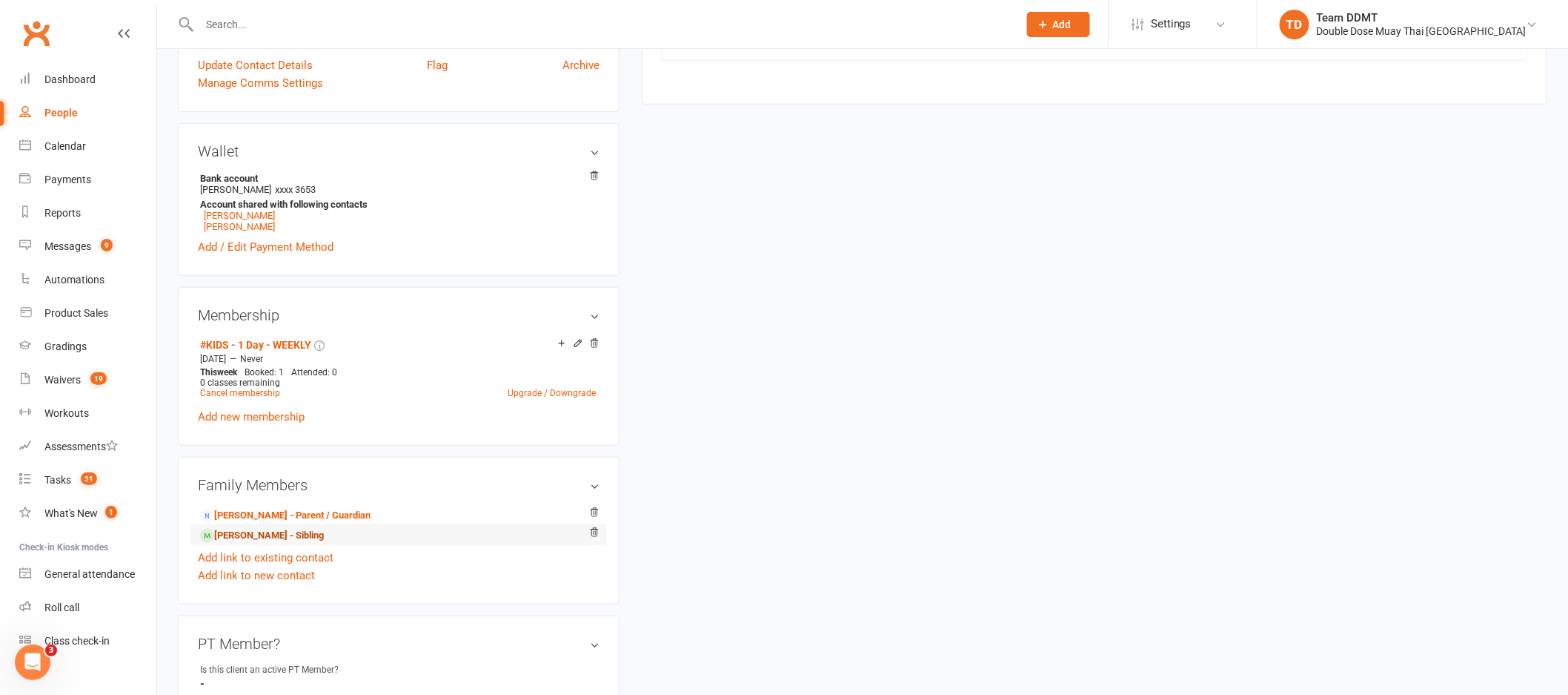
click at [285, 537] on link "Olivia Kerr - Sibling" at bounding box center [262, 536] width 124 height 15
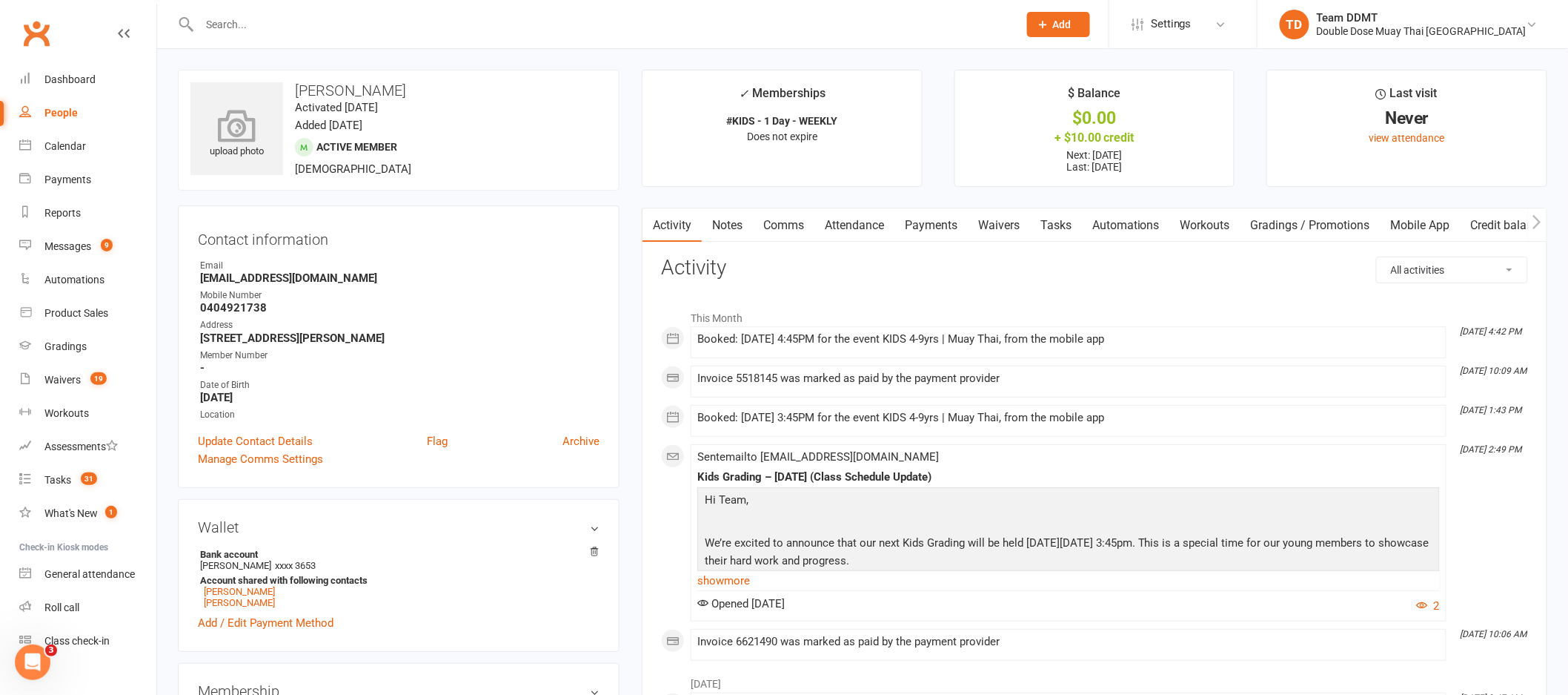
click at [229, 128] on icon at bounding box center [237, 125] width 102 height 33
click at [280, 445] on link "Update Contact Details" at bounding box center [255, 441] width 115 height 18
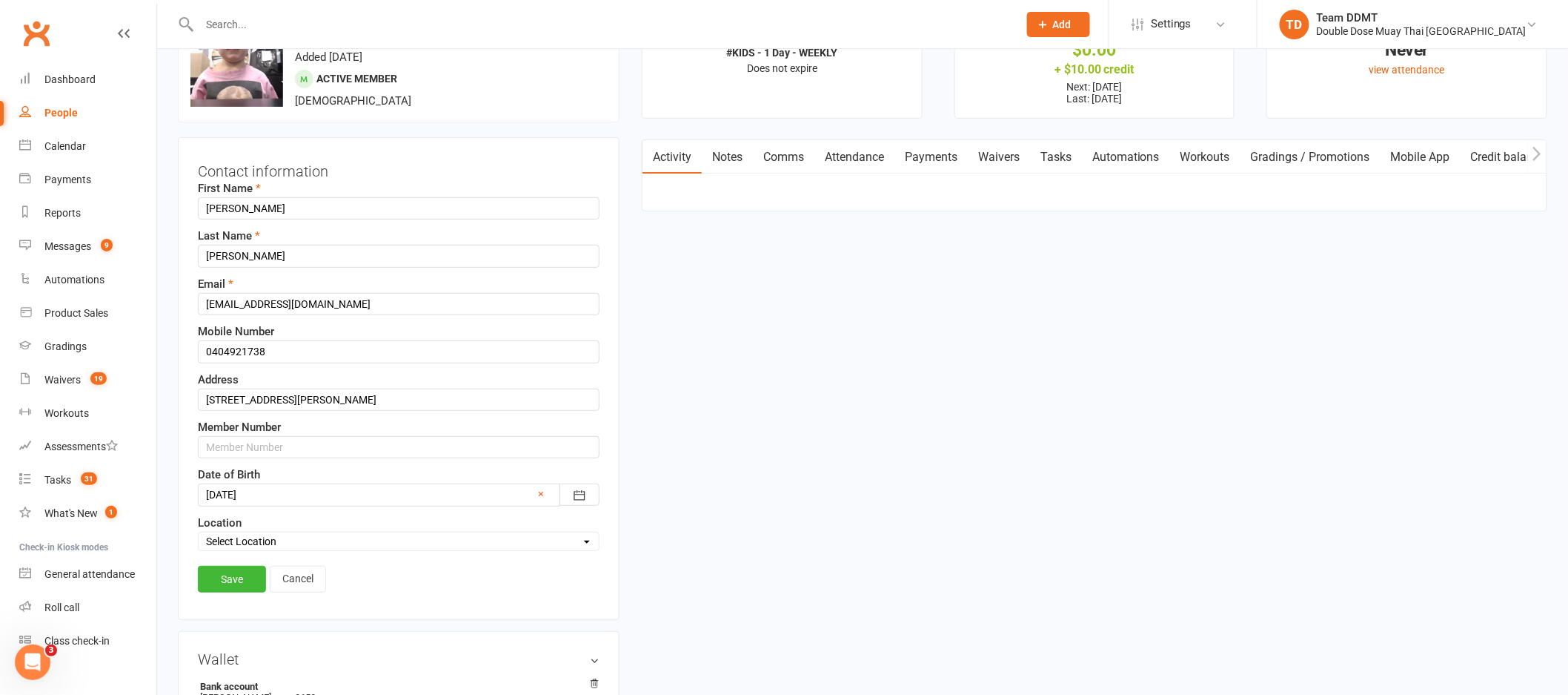
scroll to position [70, 0]
click at [245, 452] on input "text" at bounding box center [398, 446] width 402 height 22
type input "177178"
click at [248, 573] on link "Save" at bounding box center [232, 577] width 69 height 27
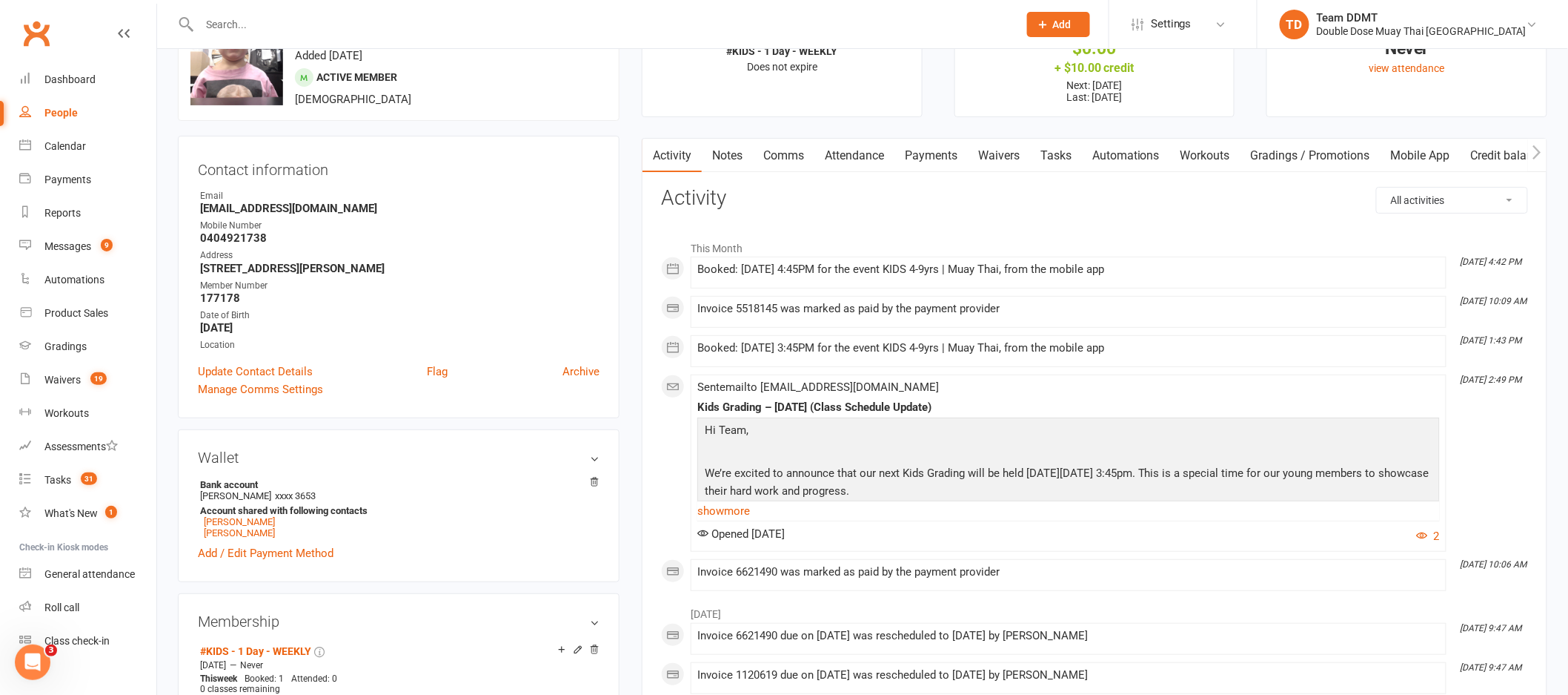
click at [987, 201] on h3 "Activity" at bounding box center [1094, 199] width 867 height 23
click at [720, 157] on link "Notes" at bounding box center [727, 156] width 51 height 34
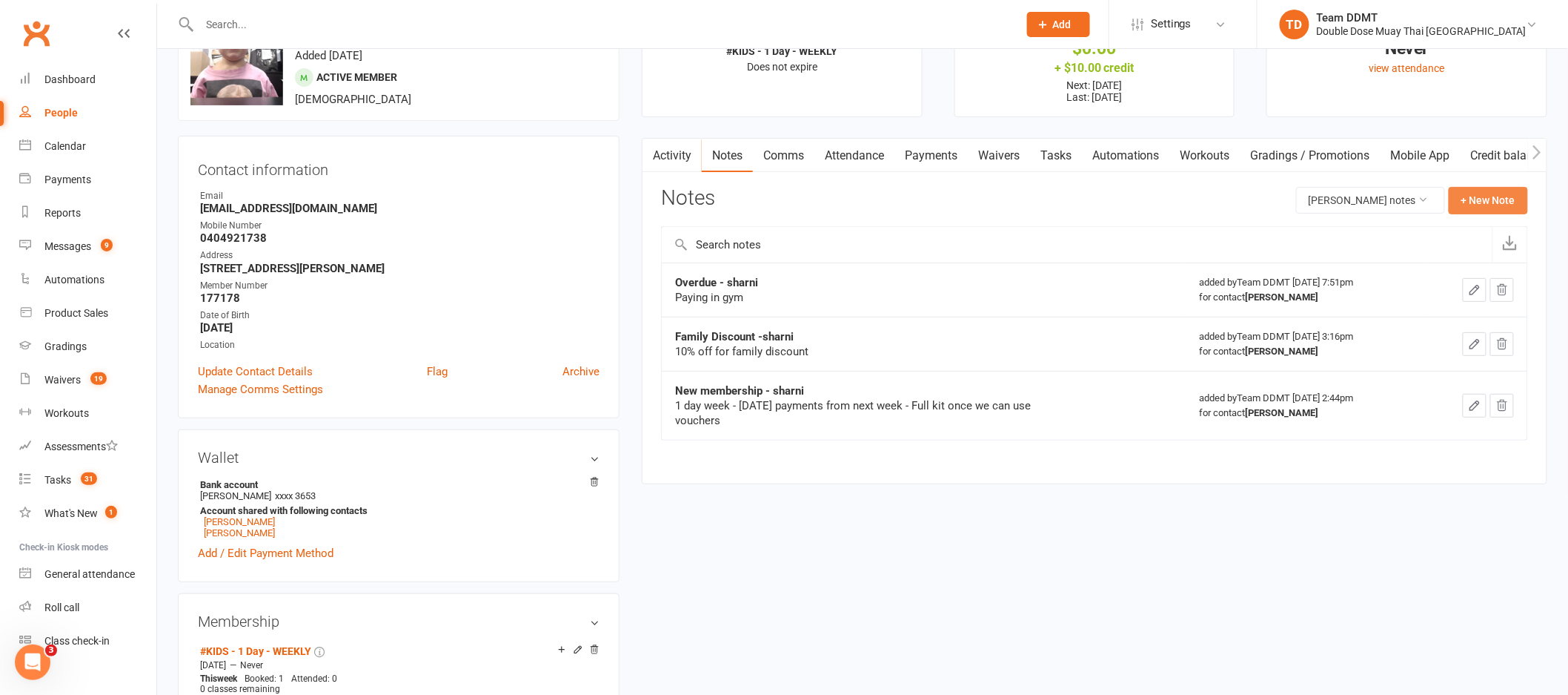
click at [1497, 201] on button "+ New Note" at bounding box center [1488, 200] width 79 height 27
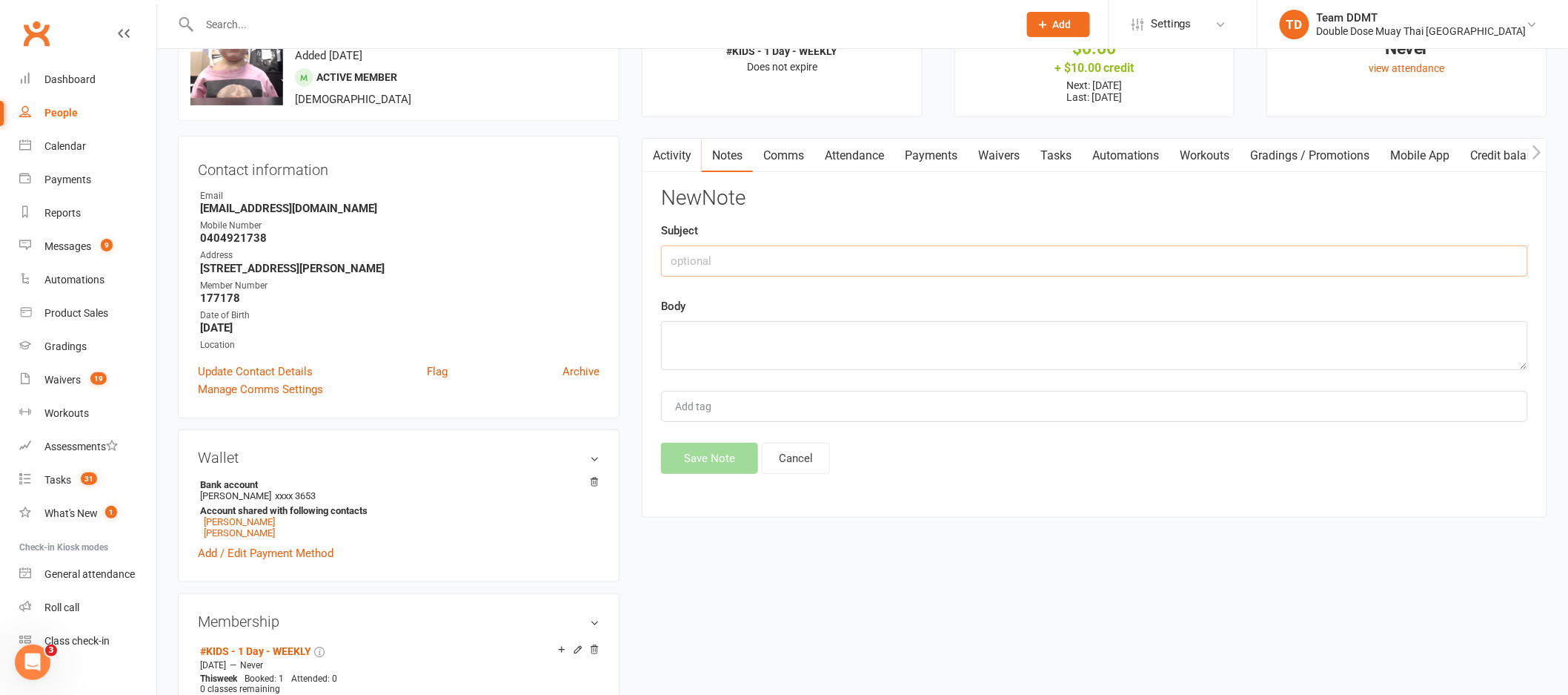
click at [1133, 271] on input "text" at bounding box center [1094, 260] width 867 height 31
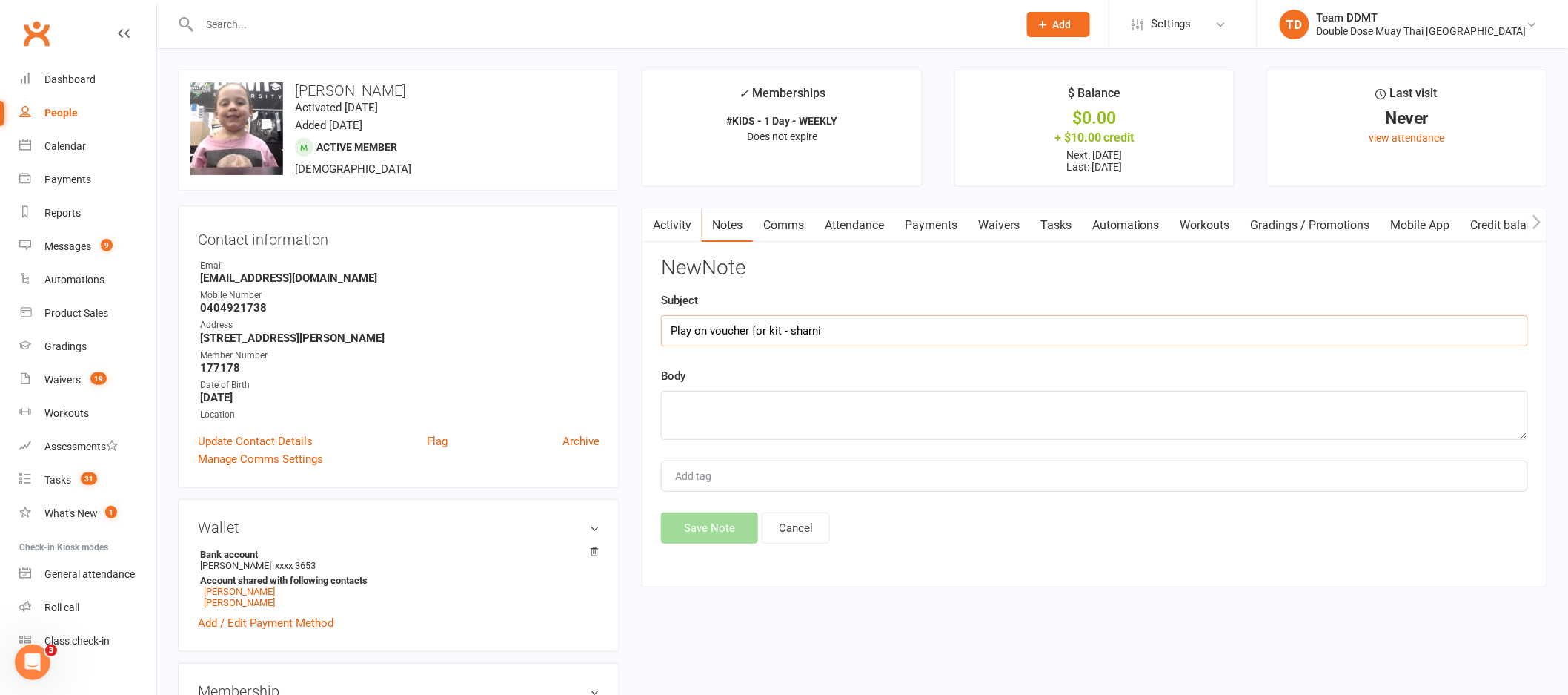
type input "Play on voucher for kit - sharni"
click at [829, 398] on textarea at bounding box center [1094, 415] width 867 height 49
type textarea "c"
type textarea "o"
type textarea "n"
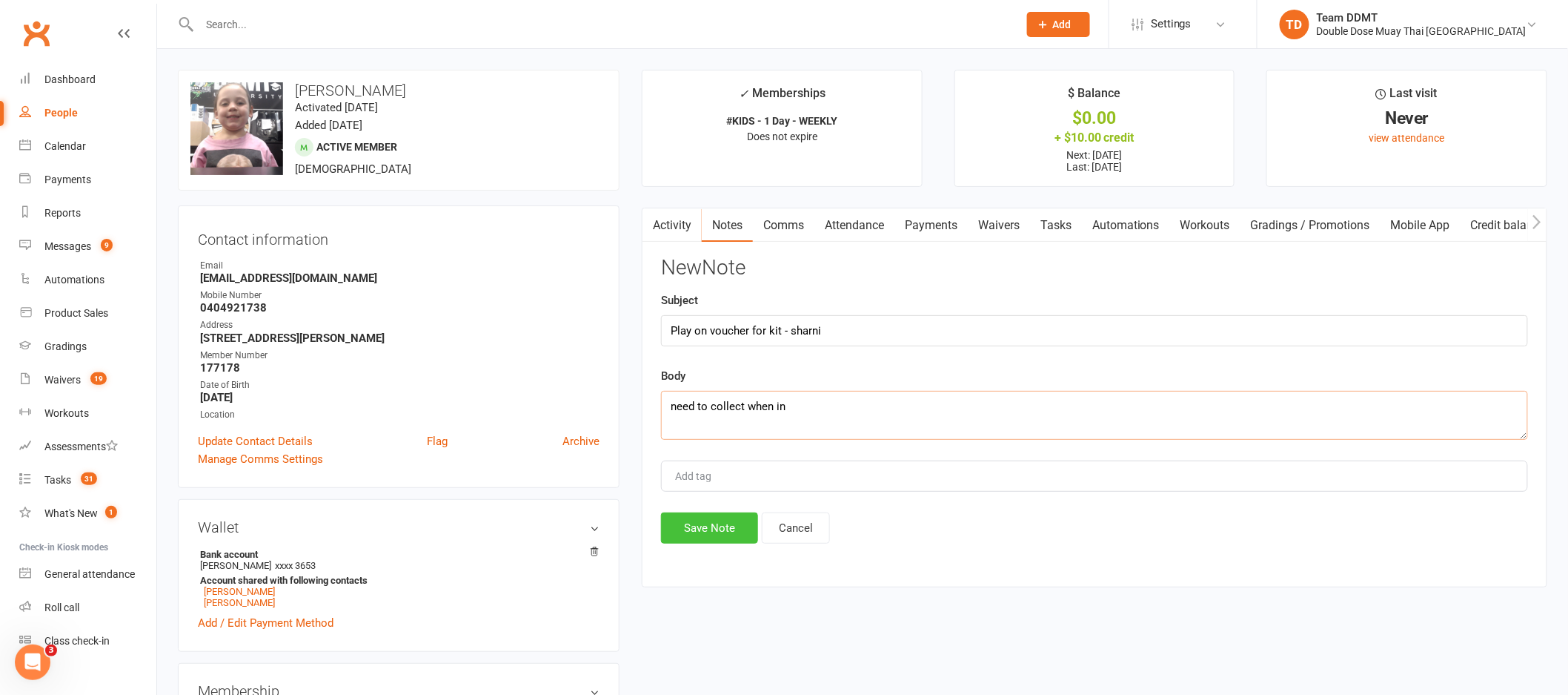
type textarea "need to collect when in"
click at [714, 528] on button "Save Note" at bounding box center [709, 527] width 97 height 31
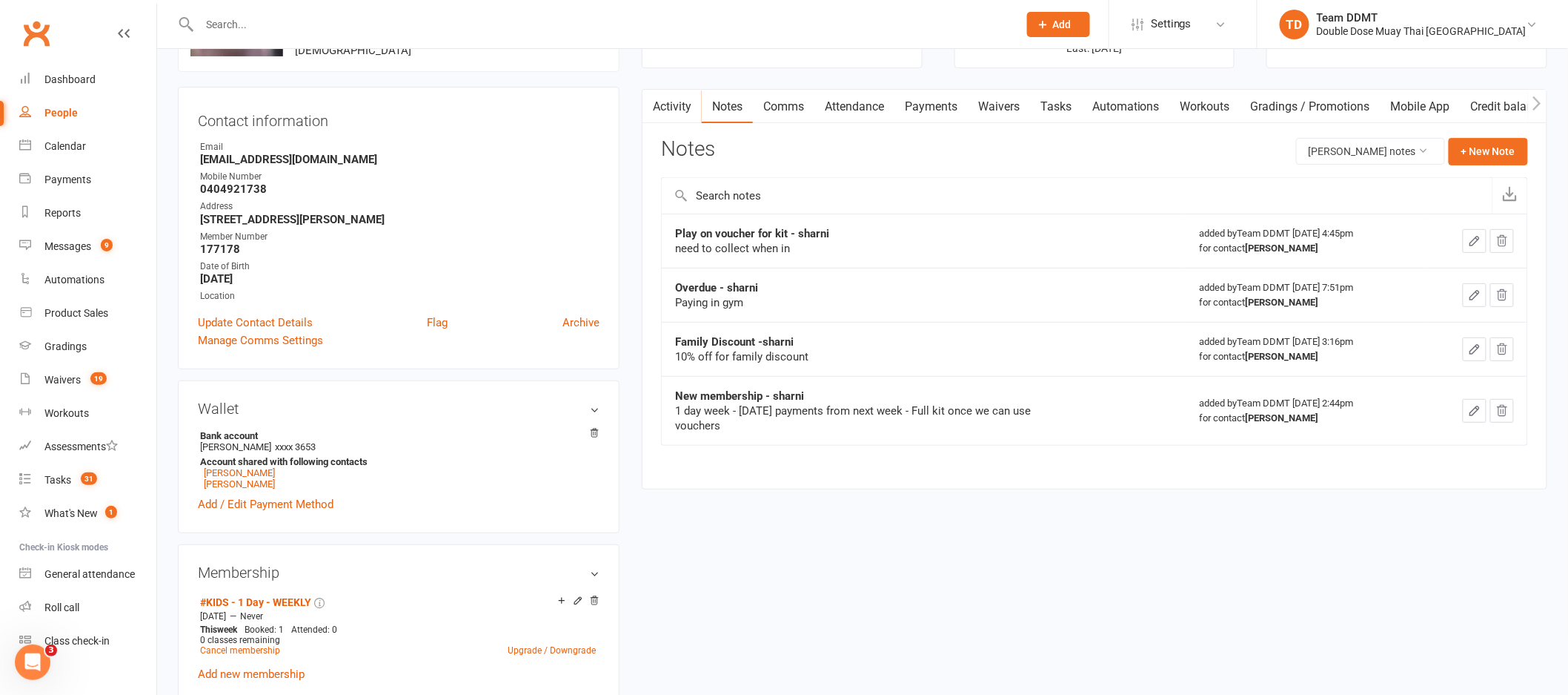
scroll to position [298, 0]
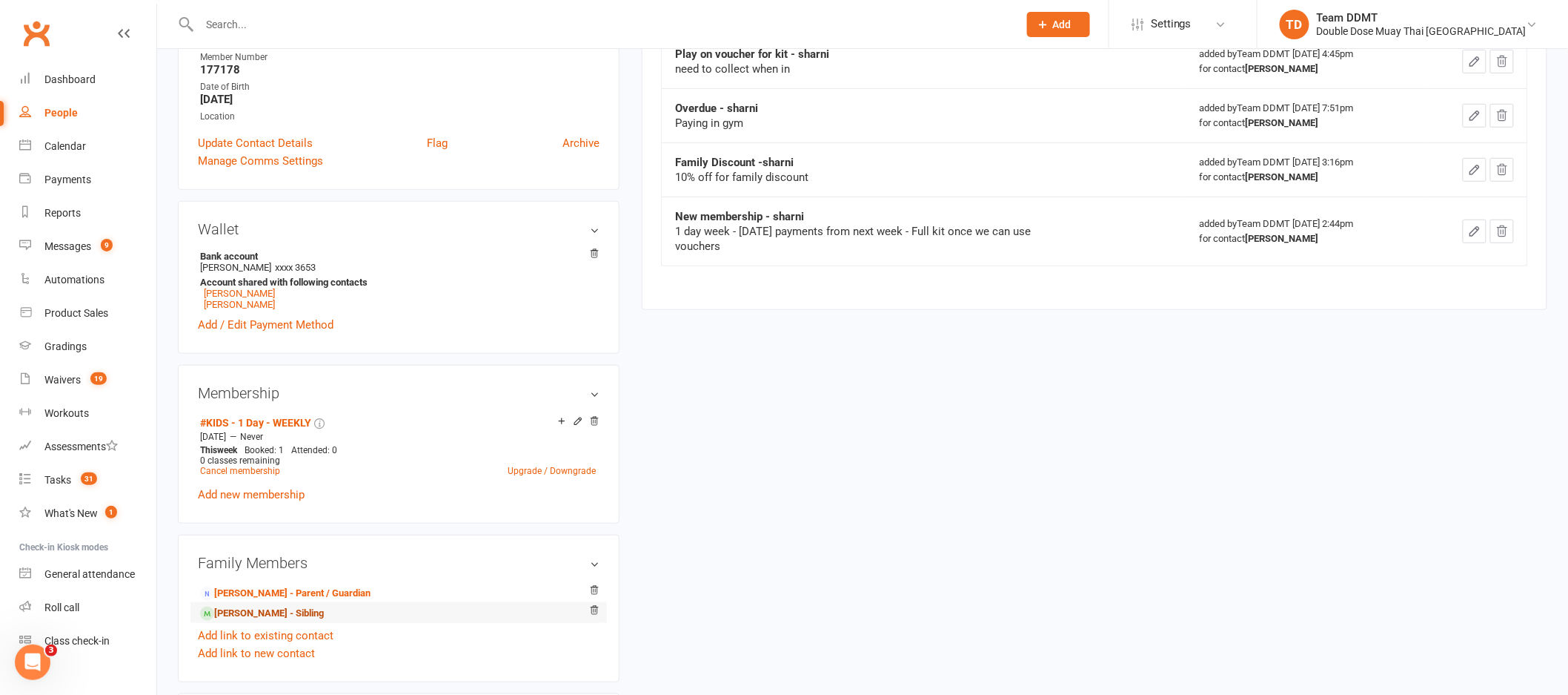
click at [303, 615] on link "Elizabeth Kerr - Sibling" at bounding box center [262, 613] width 124 height 15
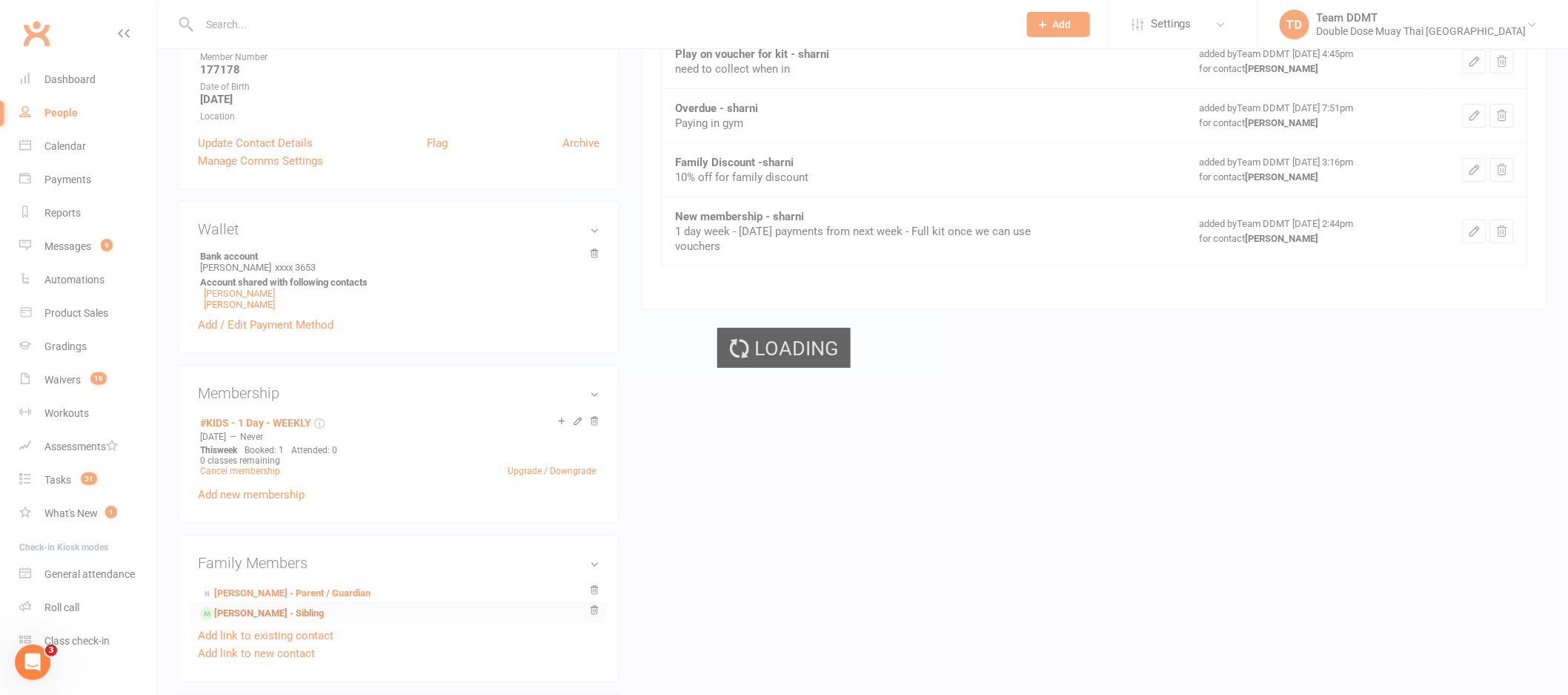
click at [303, 615] on div "Loading" at bounding box center [784, 348] width 1568 height 695
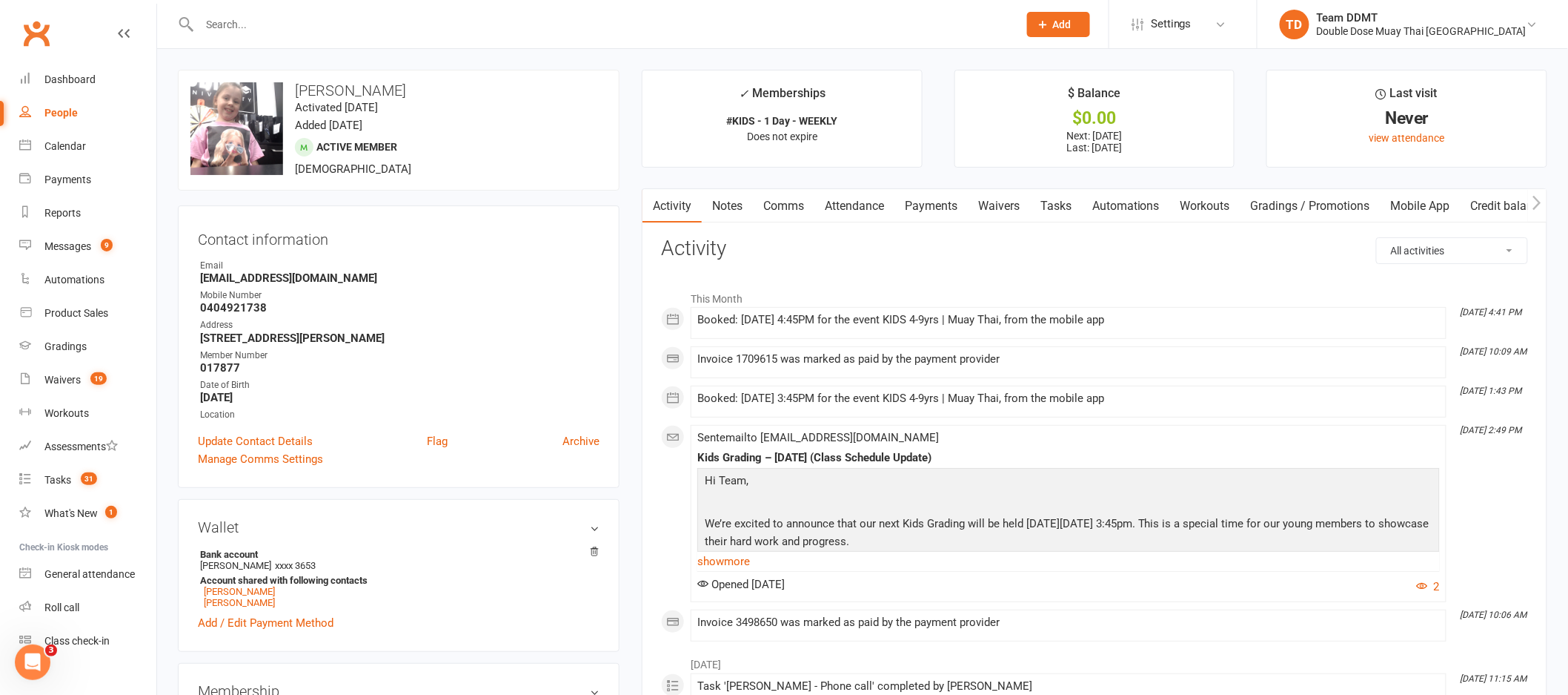
click at [725, 203] on link "Notes" at bounding box center [727, 206] width 51 height 34
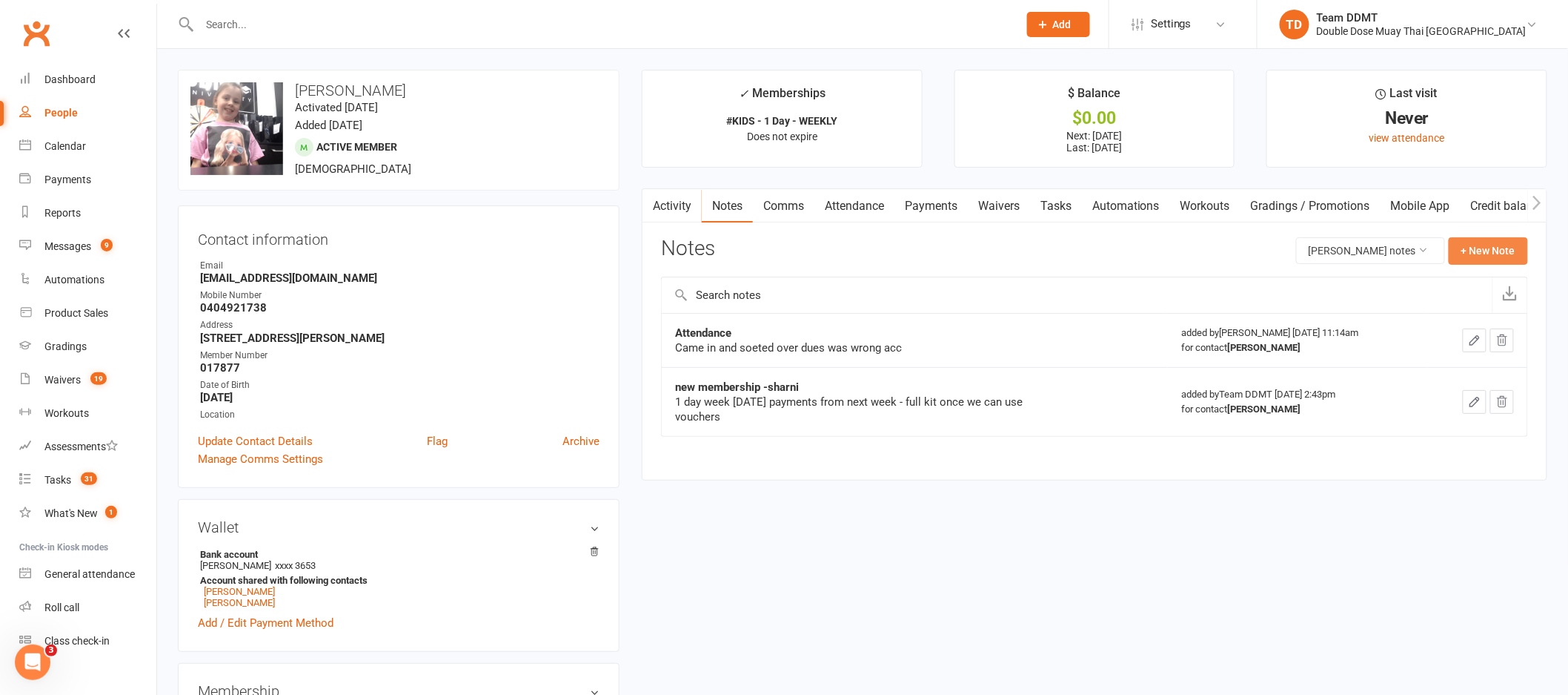
click at [1491, 240] on button "+ New Note" at bounding box center [1488, 250] width 79 height 27
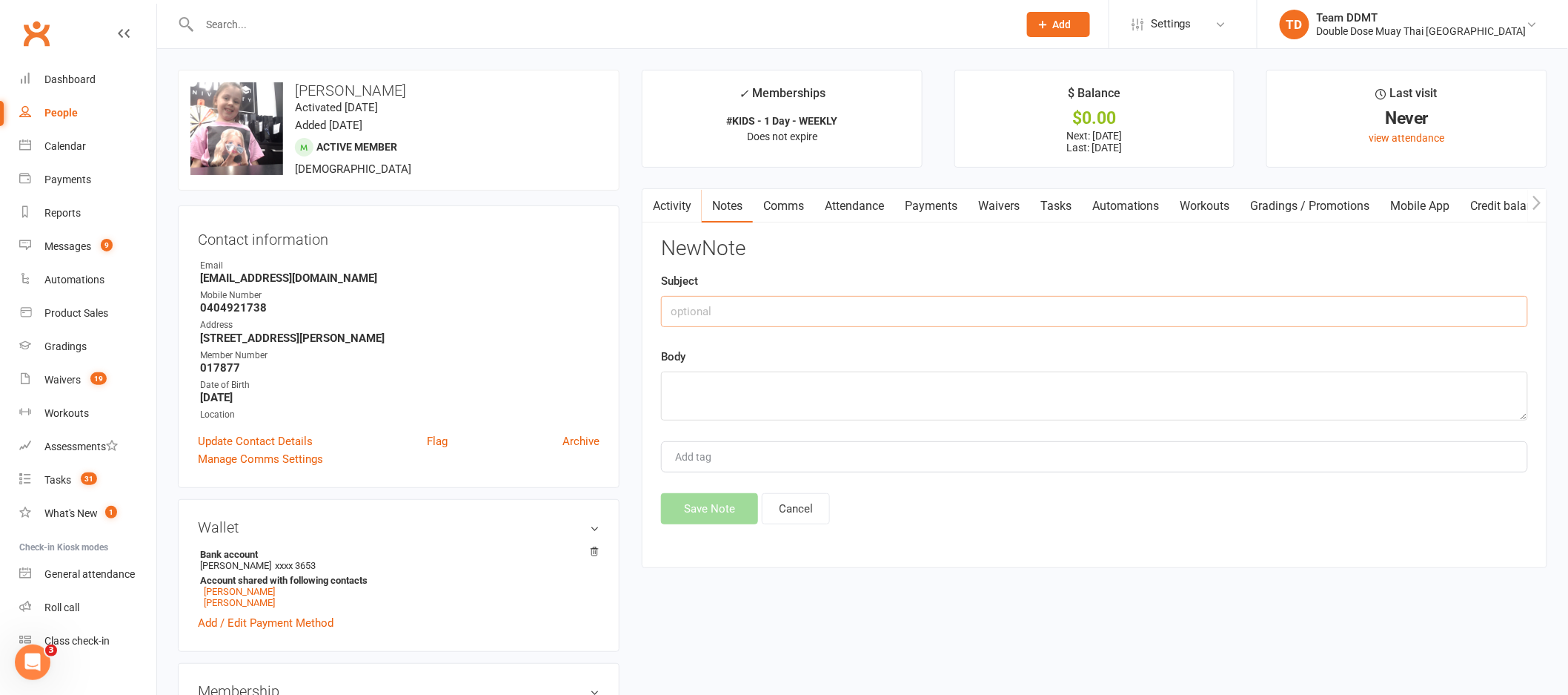
click at [1345, 309] on input "text" at bounding box center [1094, 311] width 867 height 31
click at [684, 315] on input "PLay on voucher for kits - sharni" at bounding box center [1094, 311] width 867 height 31
type input "Play on voucher for kits - sharni"
click at [695, 397] on textarea at bounding box center [1094, 396] width 867 height 49
type textarea "N"
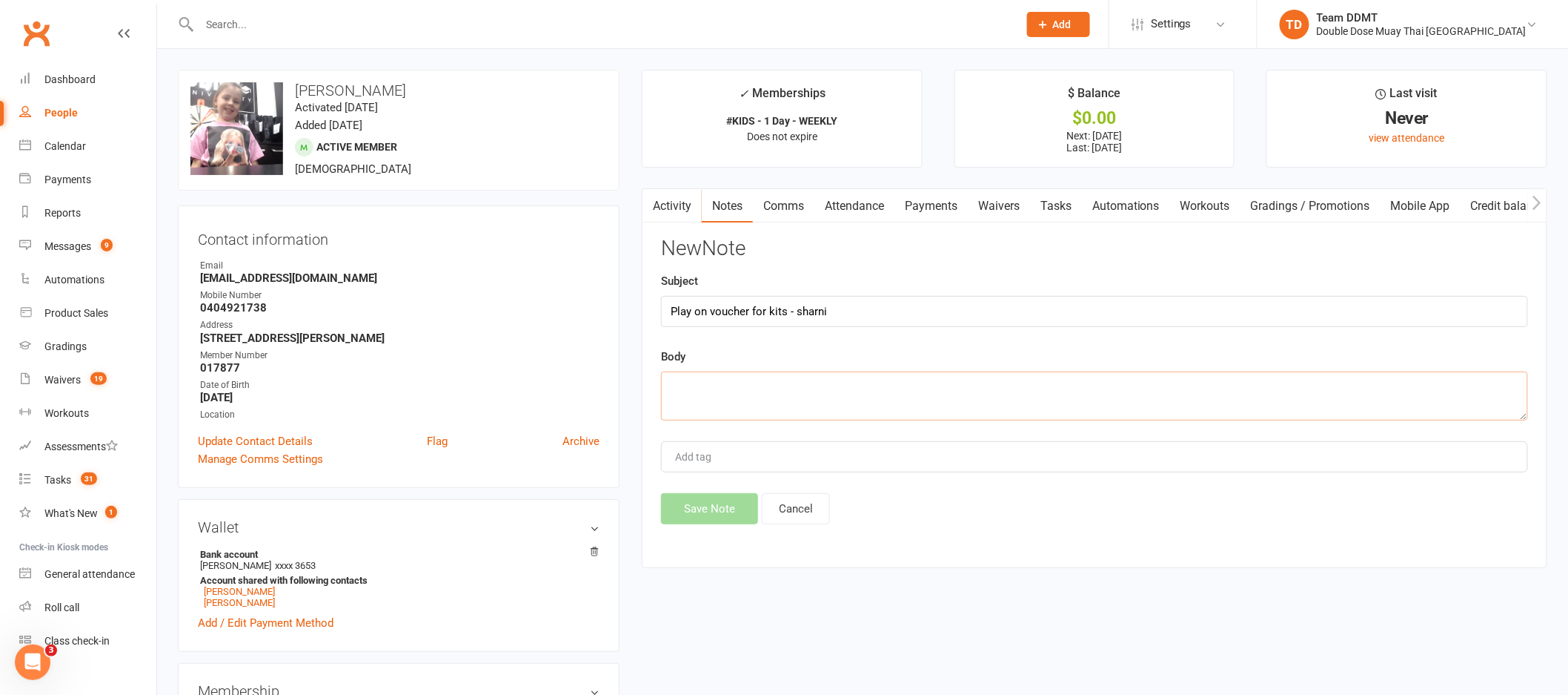
type textarea "E"
type textarea "collected tee but needs everything else"
click at [719, 519] on button "Save Note" at bounding box center [709, 508] width 97 height 31
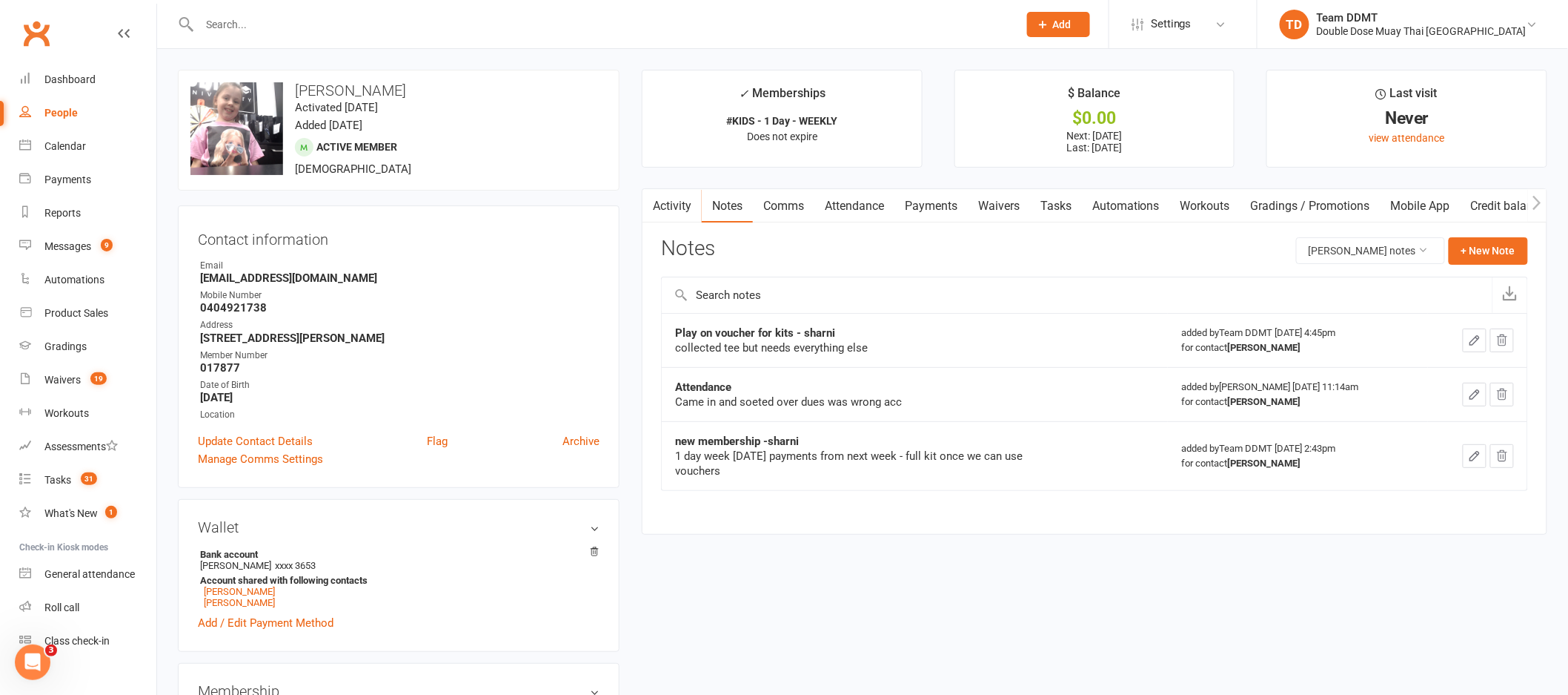
scroll to position [3, 0]
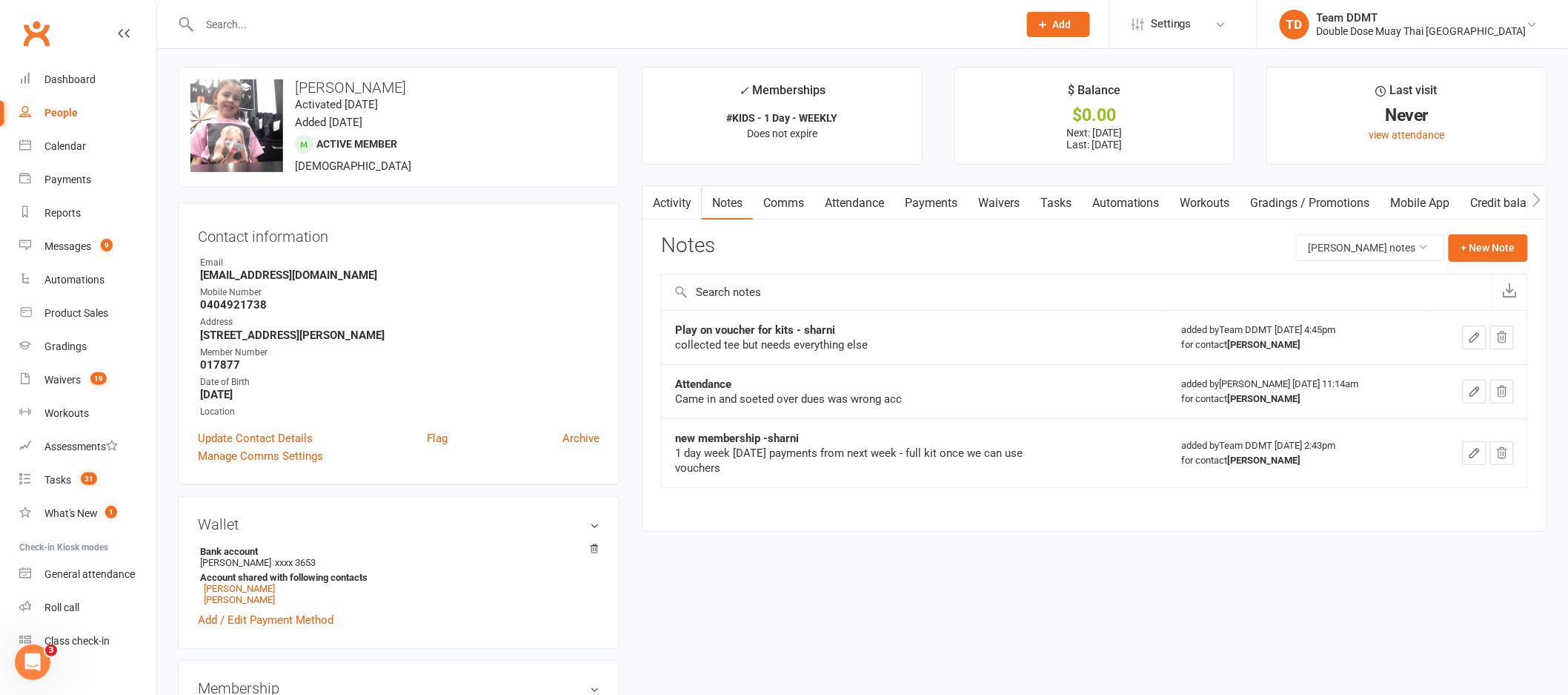
click at [351, 24] on input "text" at bounding box center [601, 24] width 813 height 20
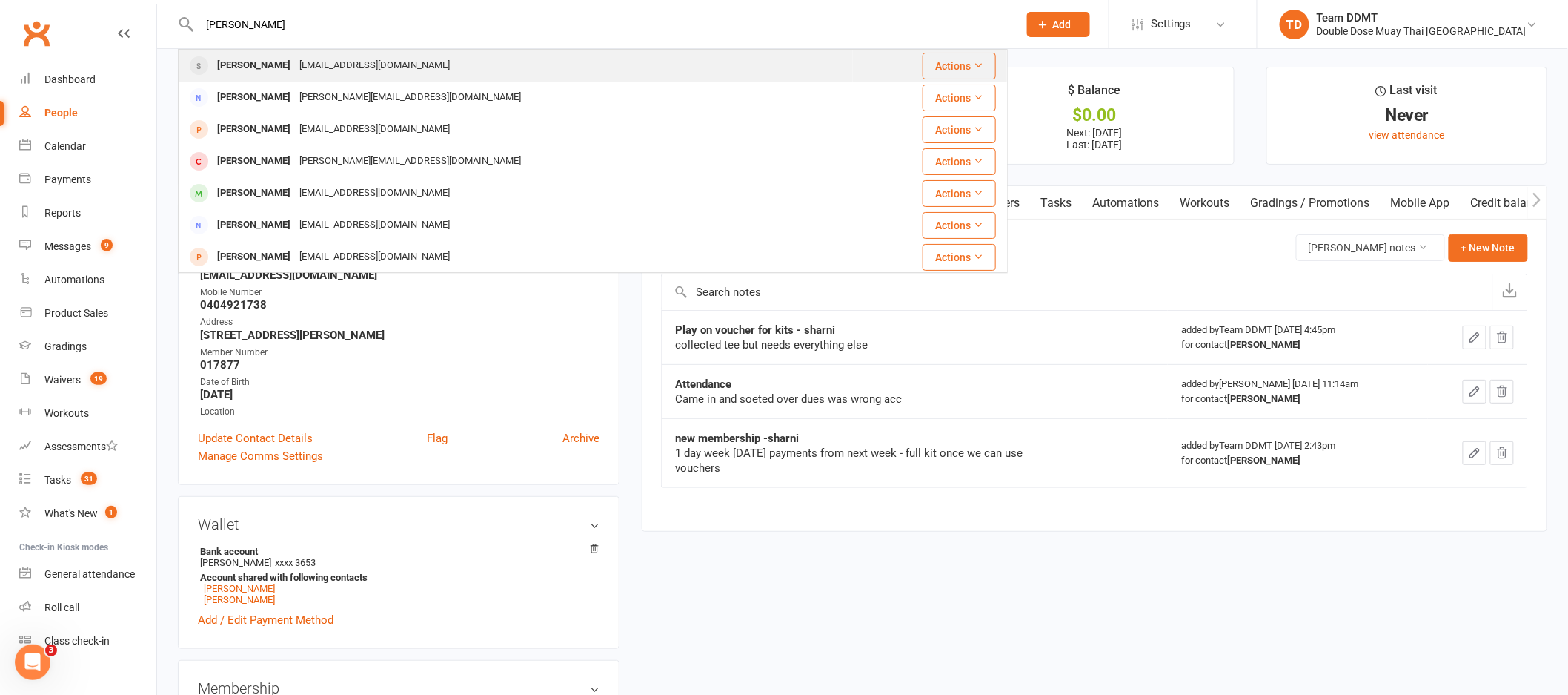
type input "kosta davis"
click at [315, 65] on div "prokostya@live.com.au" at bounding box center [374, 66] width 159 height 21
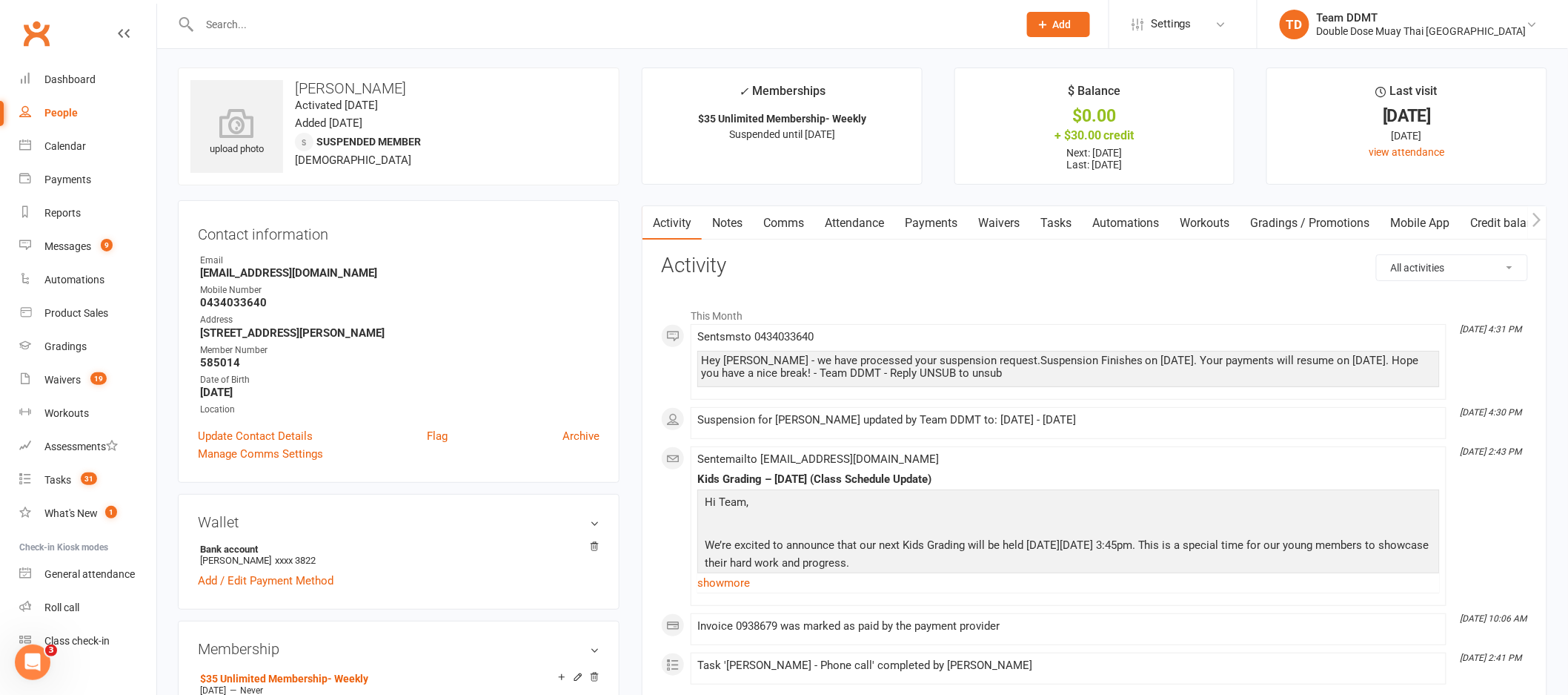
scroll to position [3, 0]
click at [226, 23] on input "text" at bounding box center [601, 24] width 813 height 20
paste input "[PERSON_NAME]"
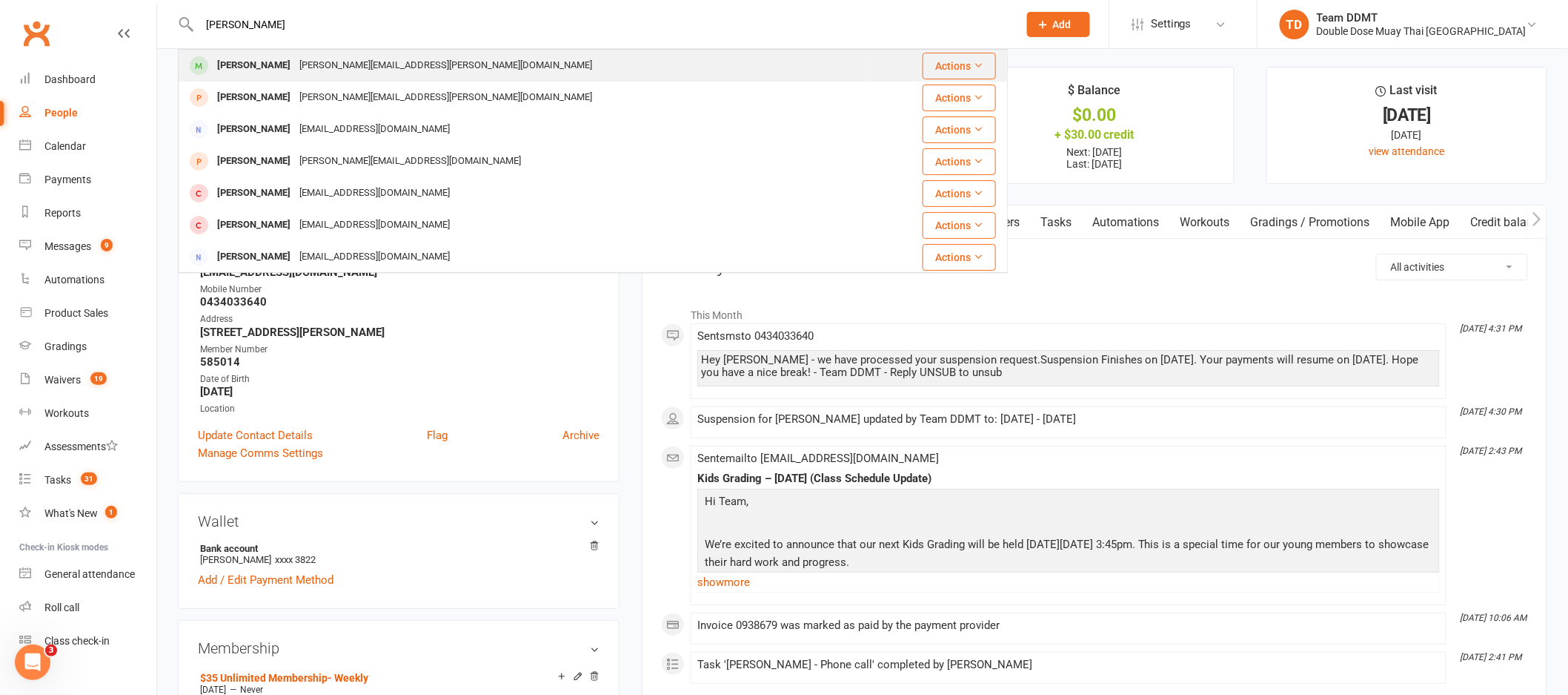
type input "[PERSON_NAME]"
click at [295, 61] on div "[PERSON_NAME][EMAIL_ADDRESS][PERSON_NAME][DOMAIN_NAME]" at bounding box center [445, 66] width 302 height 21
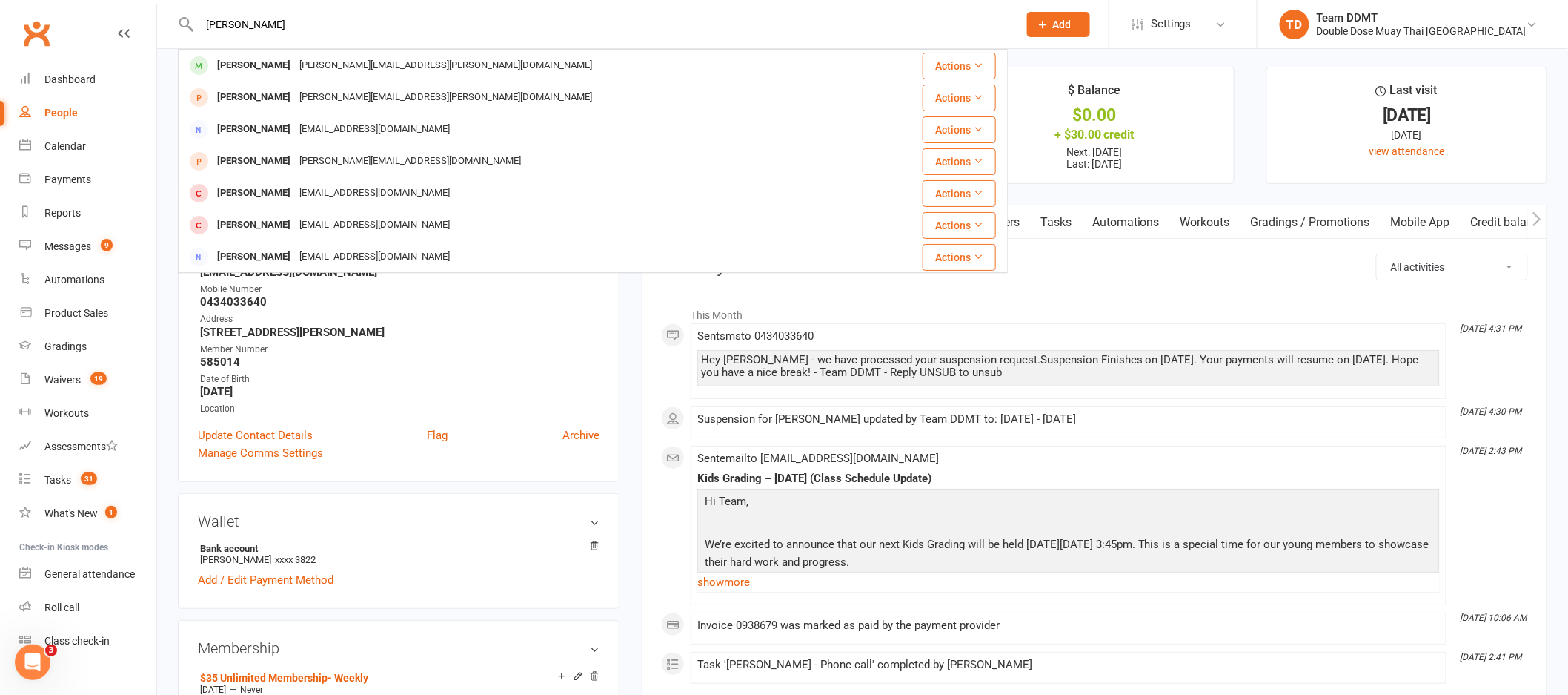
click at [0, 0] on div "Loading" at bounding box center [0, 0] width 0 height 0
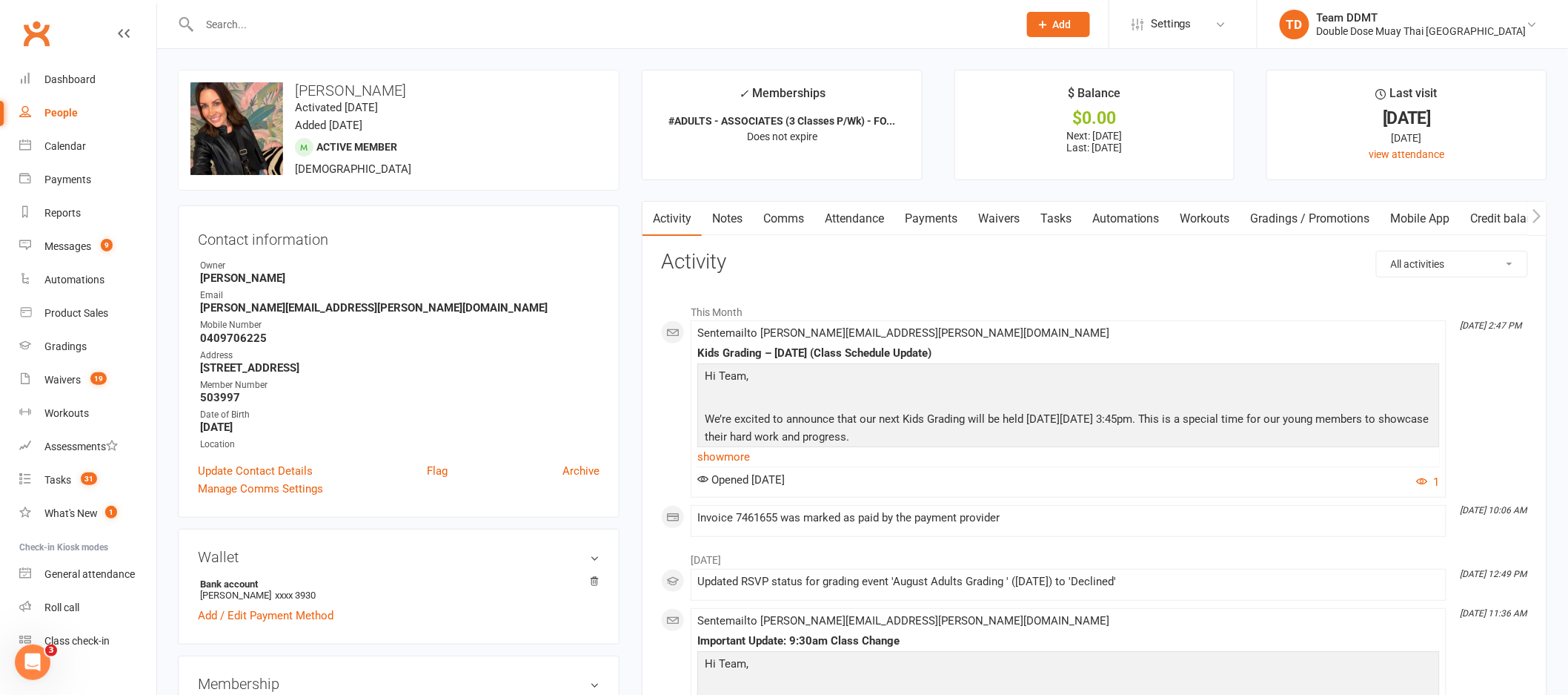
click at [990, 214] on link "Waivers" at bounding box center [999, 218] width 62 height 34
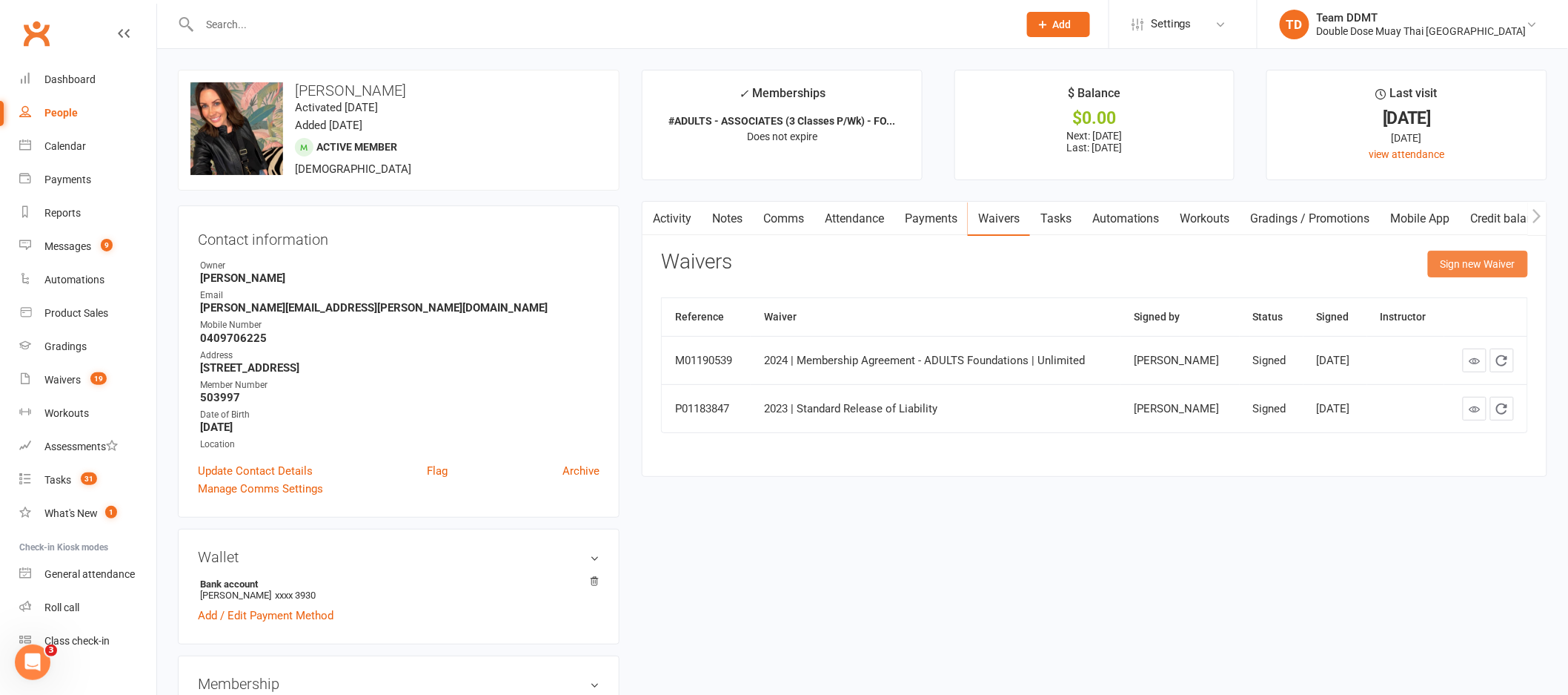
click at [1483, 267] on button "Sign new Waiver" at bounding box center [1478, 264] width 100 height 27
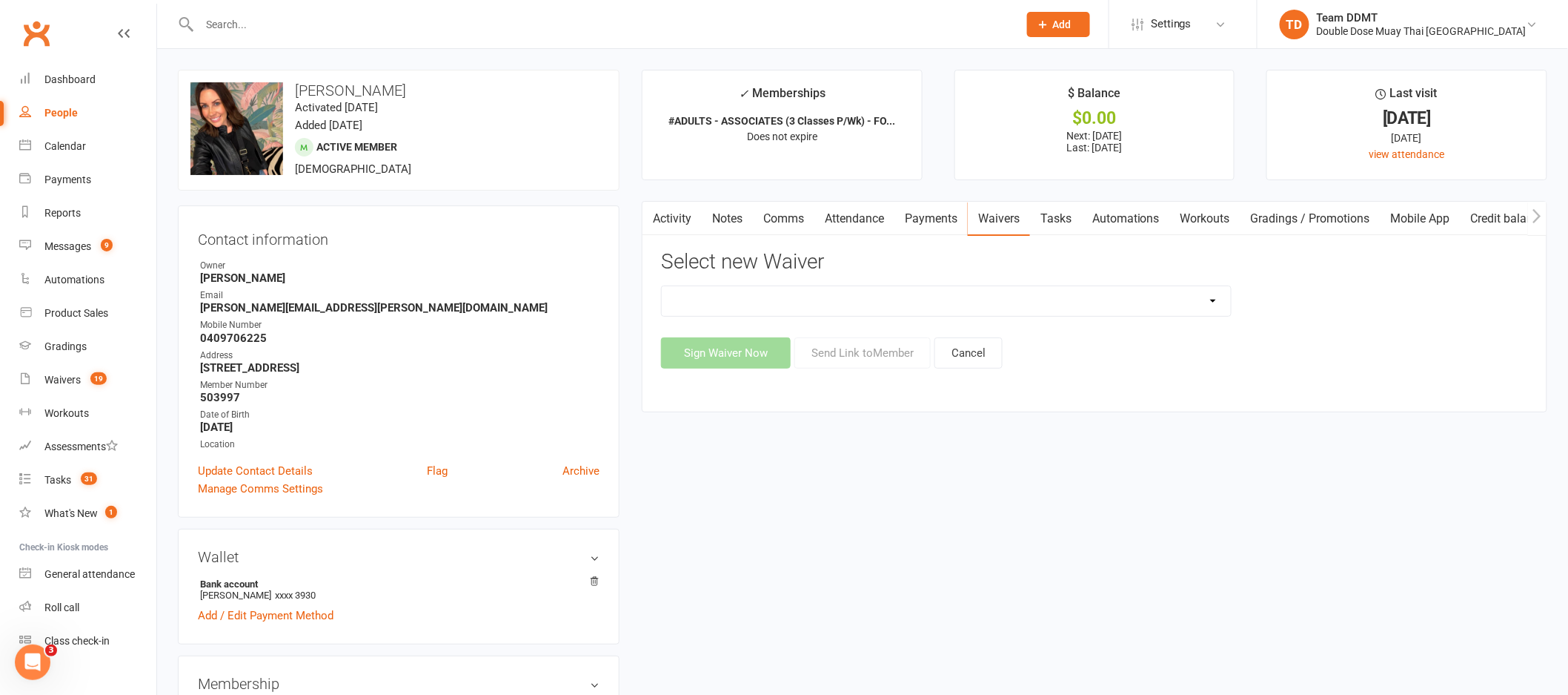
click at [1203, 301] on select "2023 | Standard Release of Liability 2024/2025 | DECEMBER PROMO (sign up Dec pa…" at bounding box center [946, 300] width 569 height 29
select select "13117"
click at [850, 350] on button "Send Link to Member" at bounding box center [862, 353] width 136 height 31
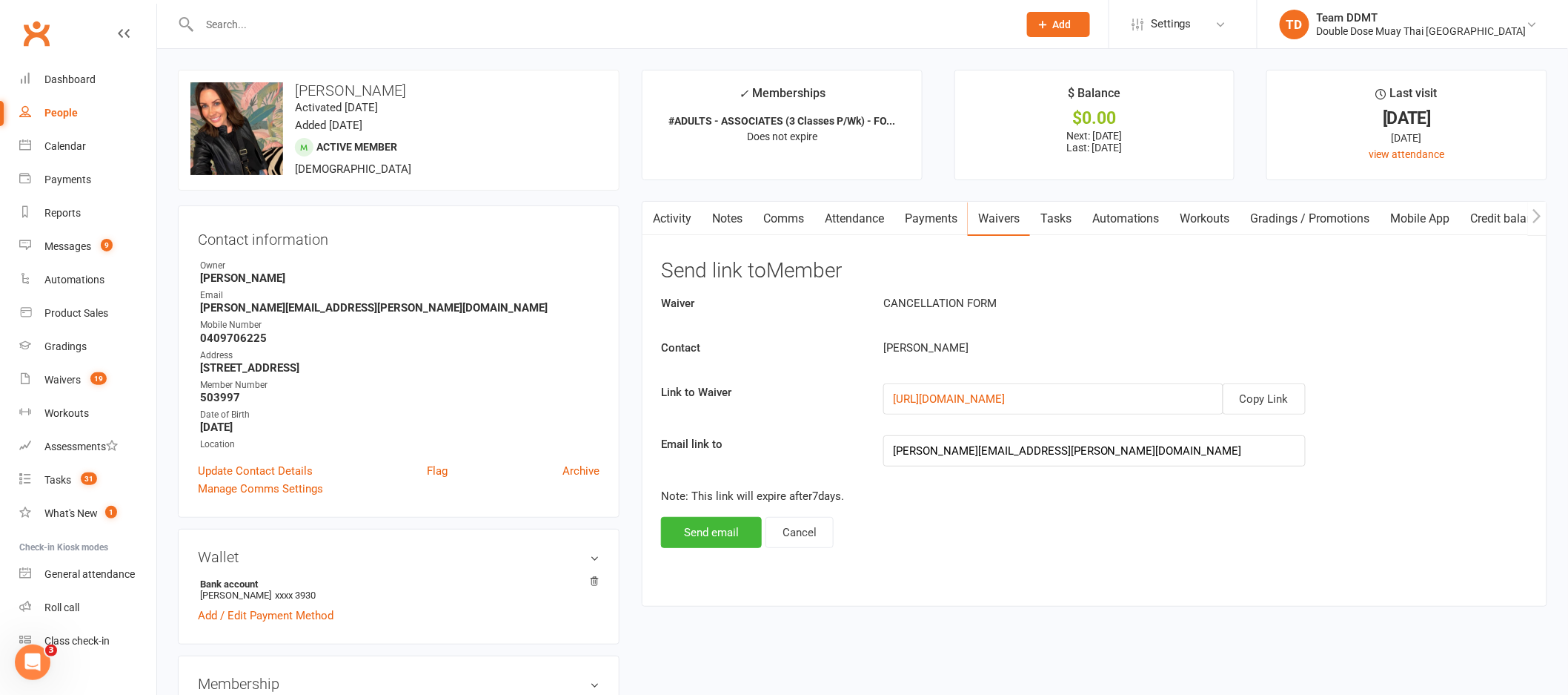
click at [710, 515] on div "Waiver CANCELLATION FORM Contact Kristi Hill Link to Waiver Copy Link https://a…" at bounding box center [1094, 421] width 867 height 254
click at [715, 536] on button "Send email" at bounding box center [711, 532] width 101 height 31
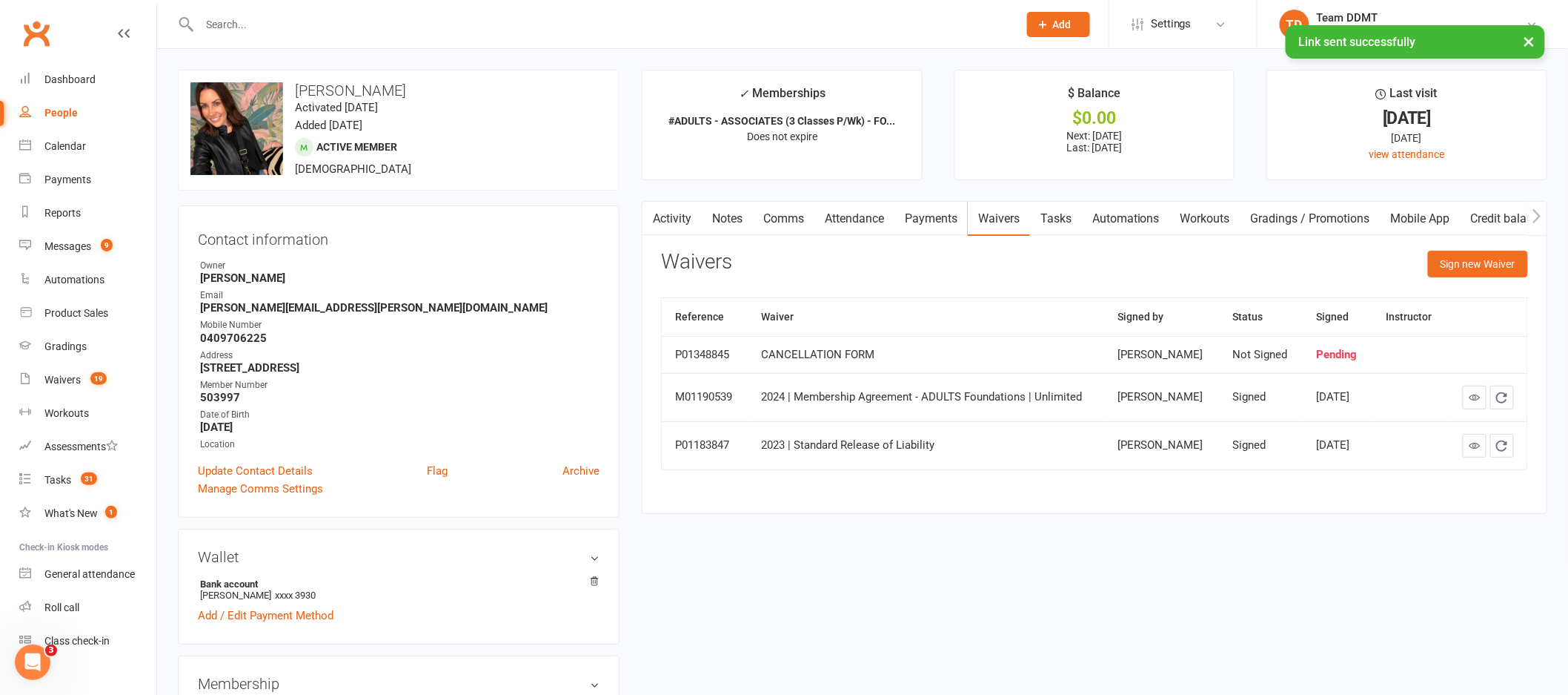
click at [735, 212] on link "Notes" at bounding box center [727, 218] width 51 height 34
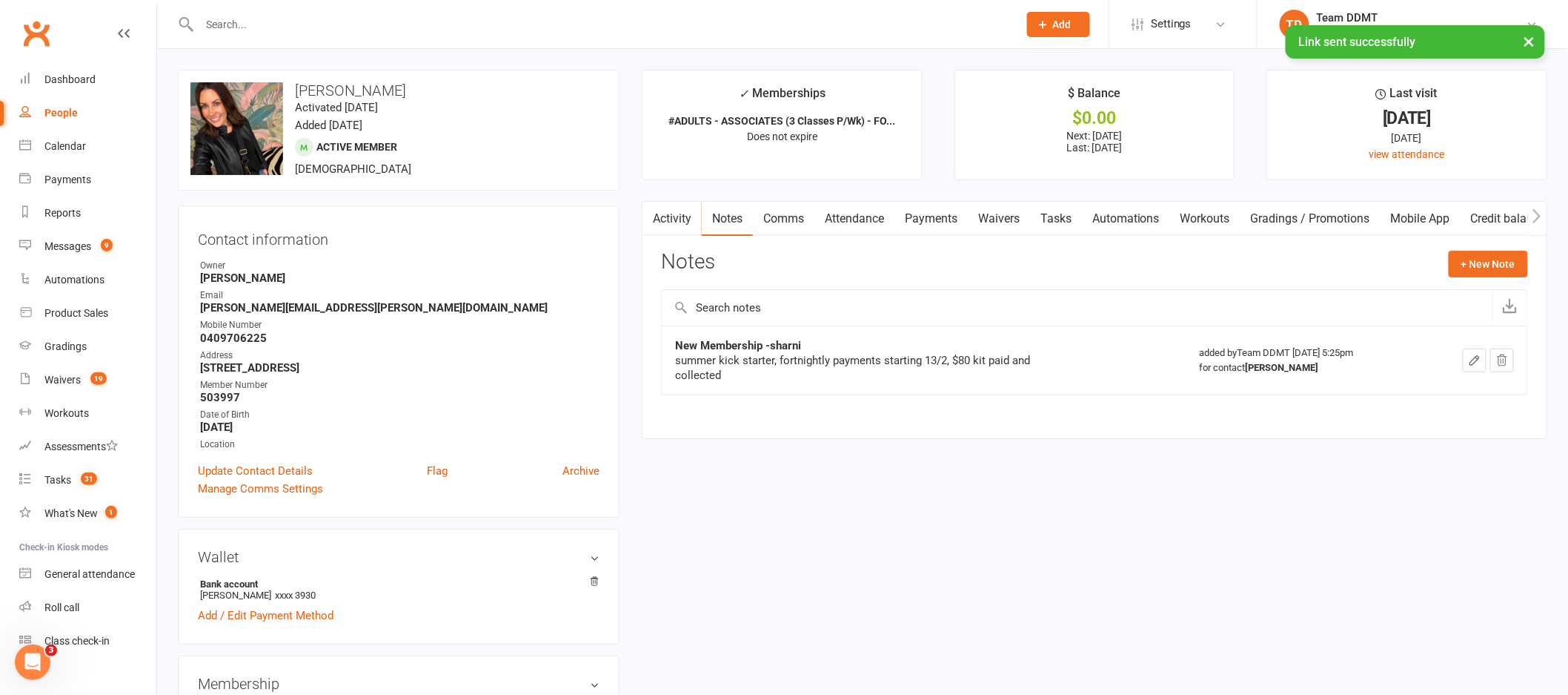
click at [794, 223] on link "Comms" at bounding box center [784, 218] width 61 height 34
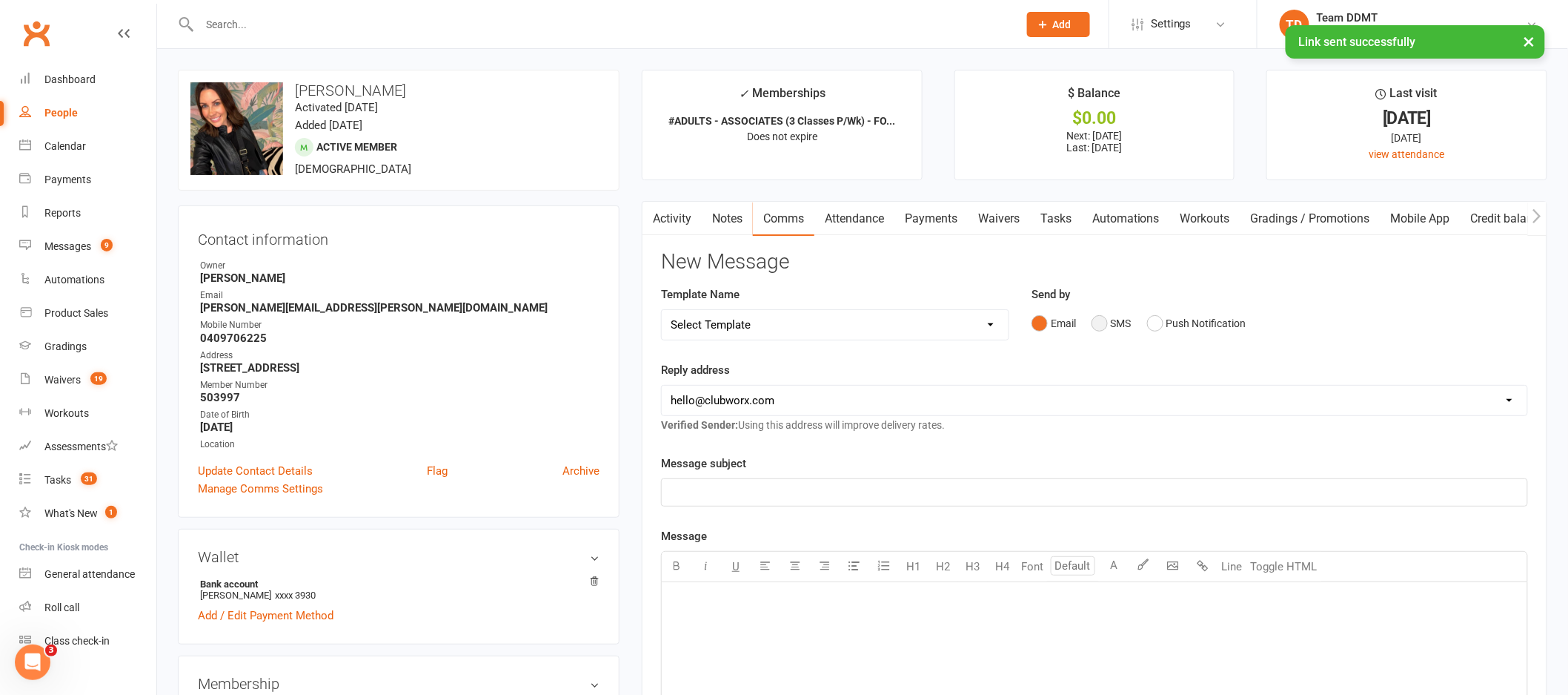
click at [1107, 321] on button "SMS" at bounding box center [1111, 323] width 40 height 29
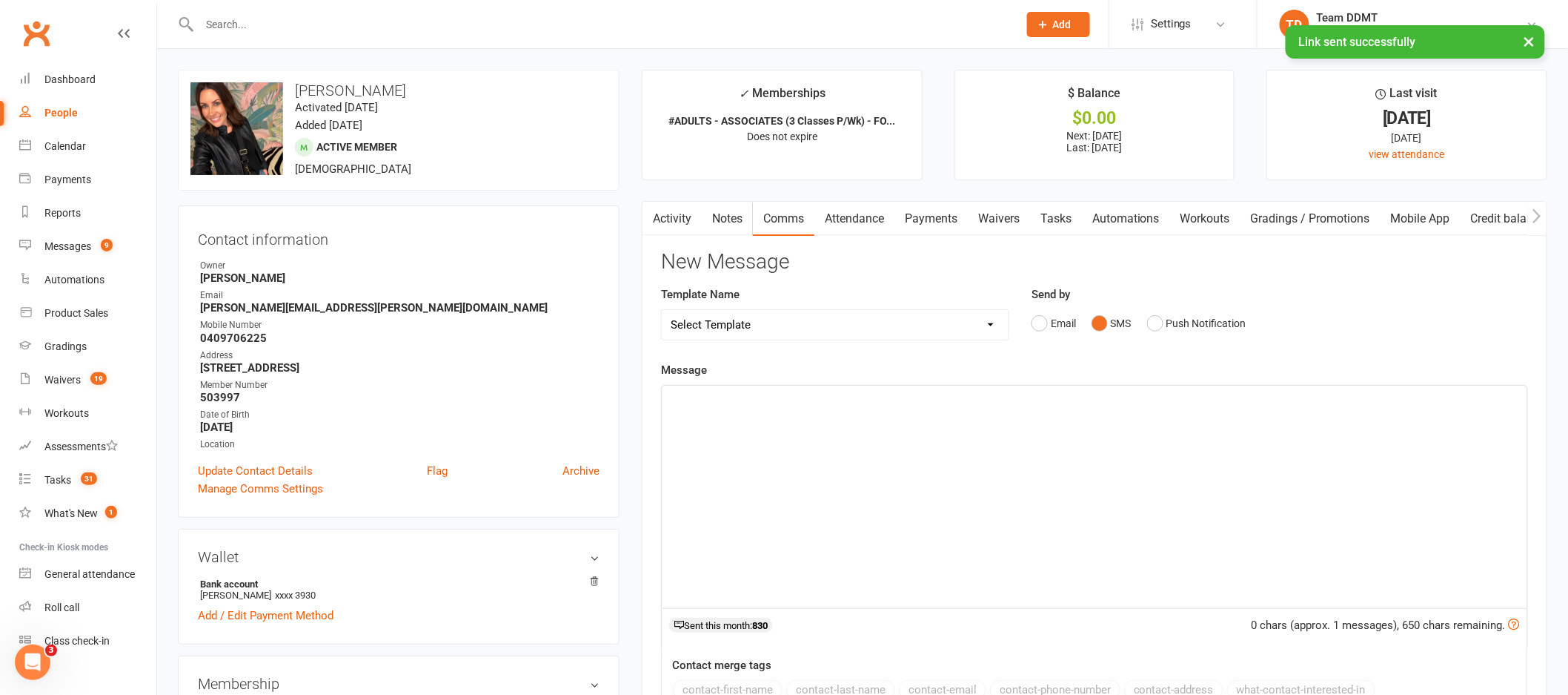
click at [1112, 449] on div "﻿" at bounding box center [1094, 497] width 865 height 223
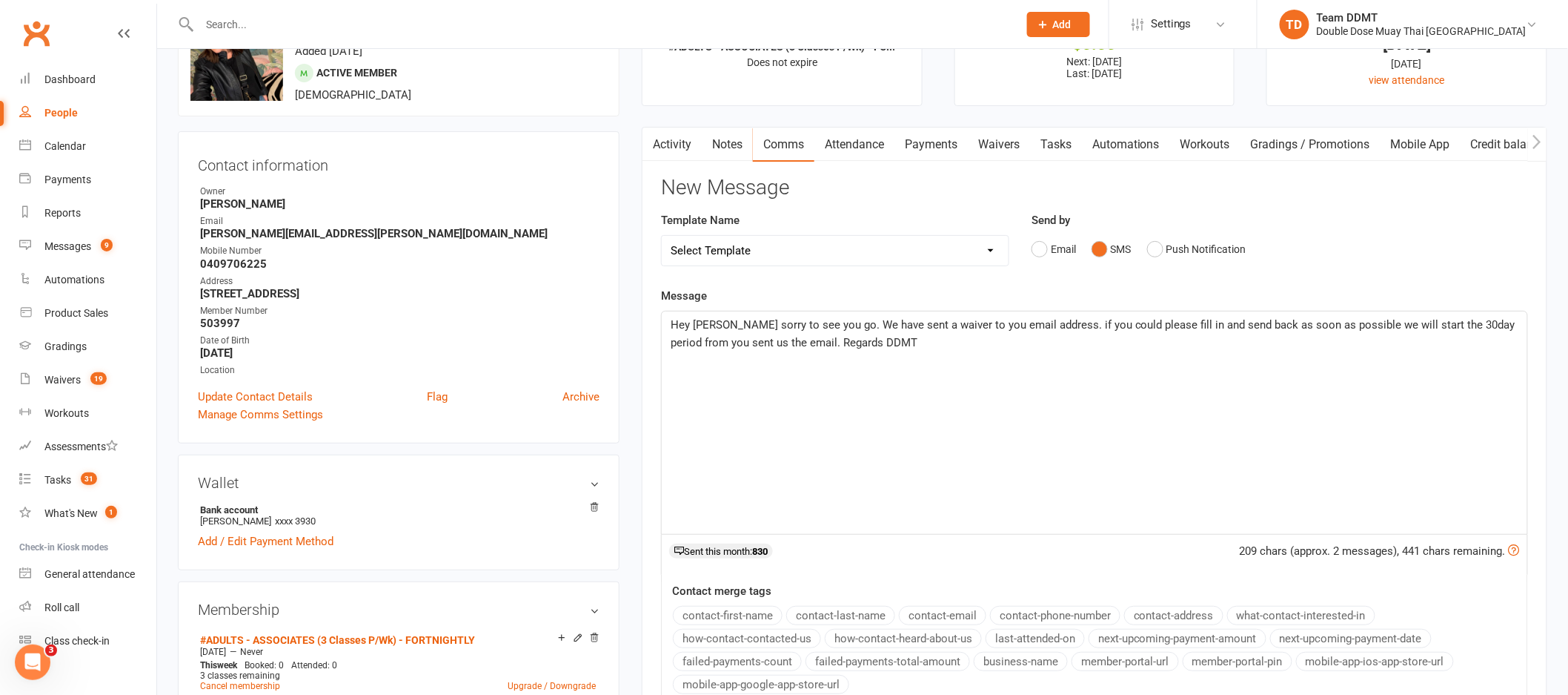
scroll to position [344, 0]
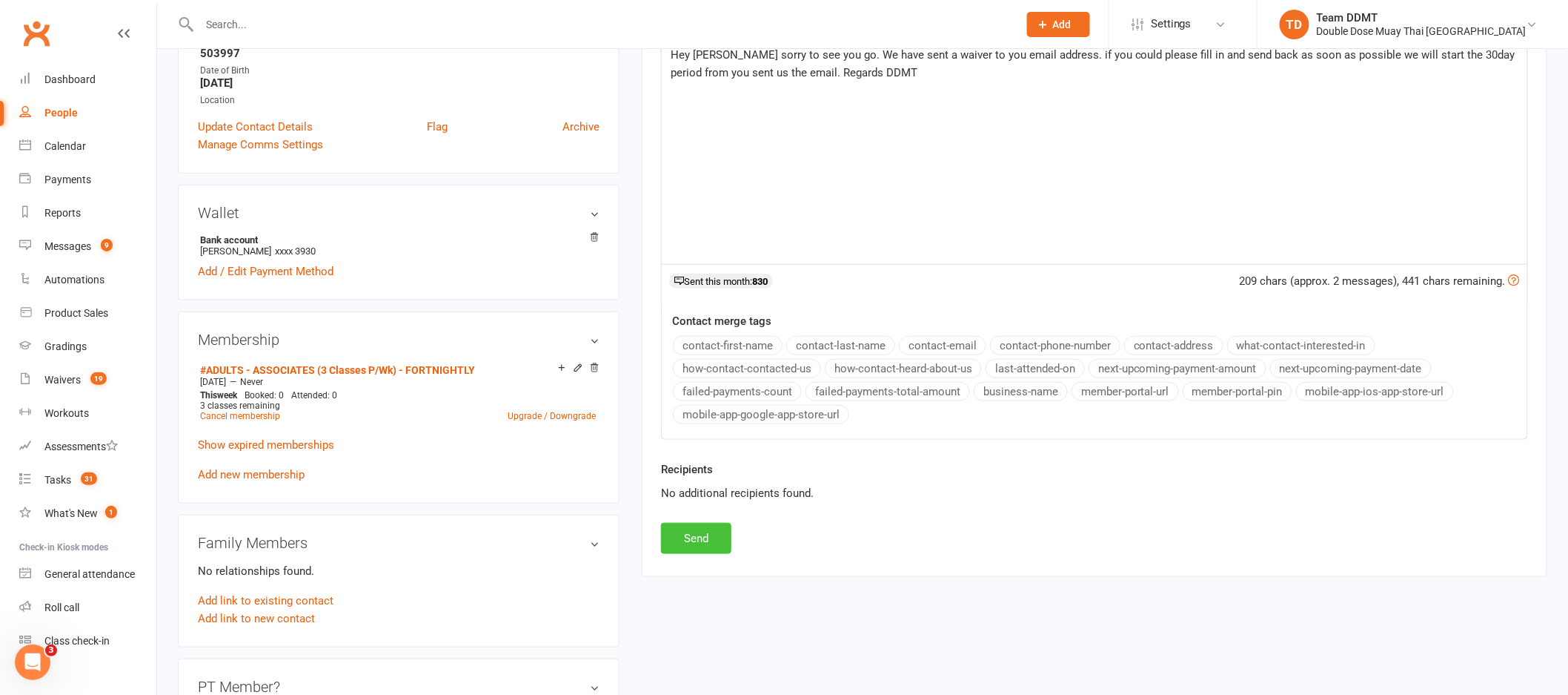
click at [691, 528] on button "Send" at bounding box center [695, 538] width 70 height 31
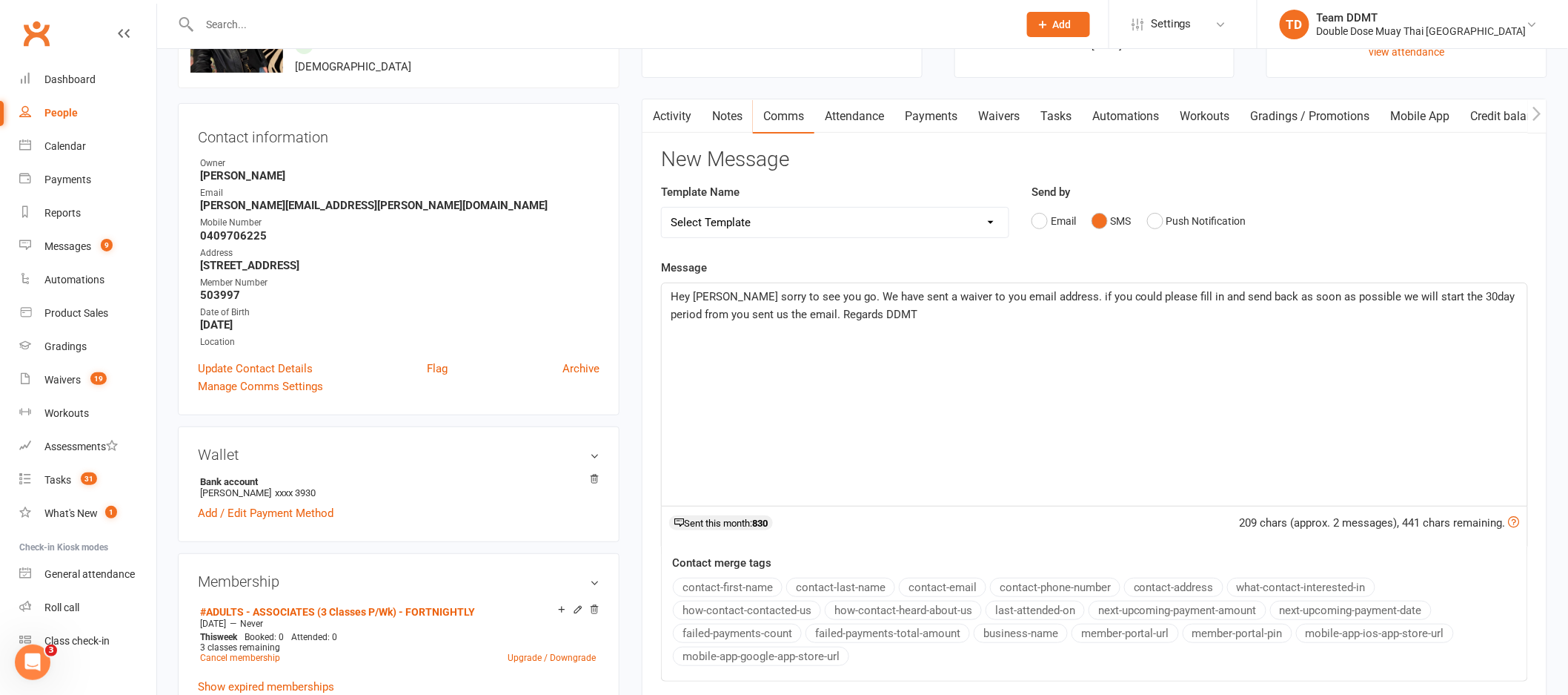
scroll to position [0, 0]
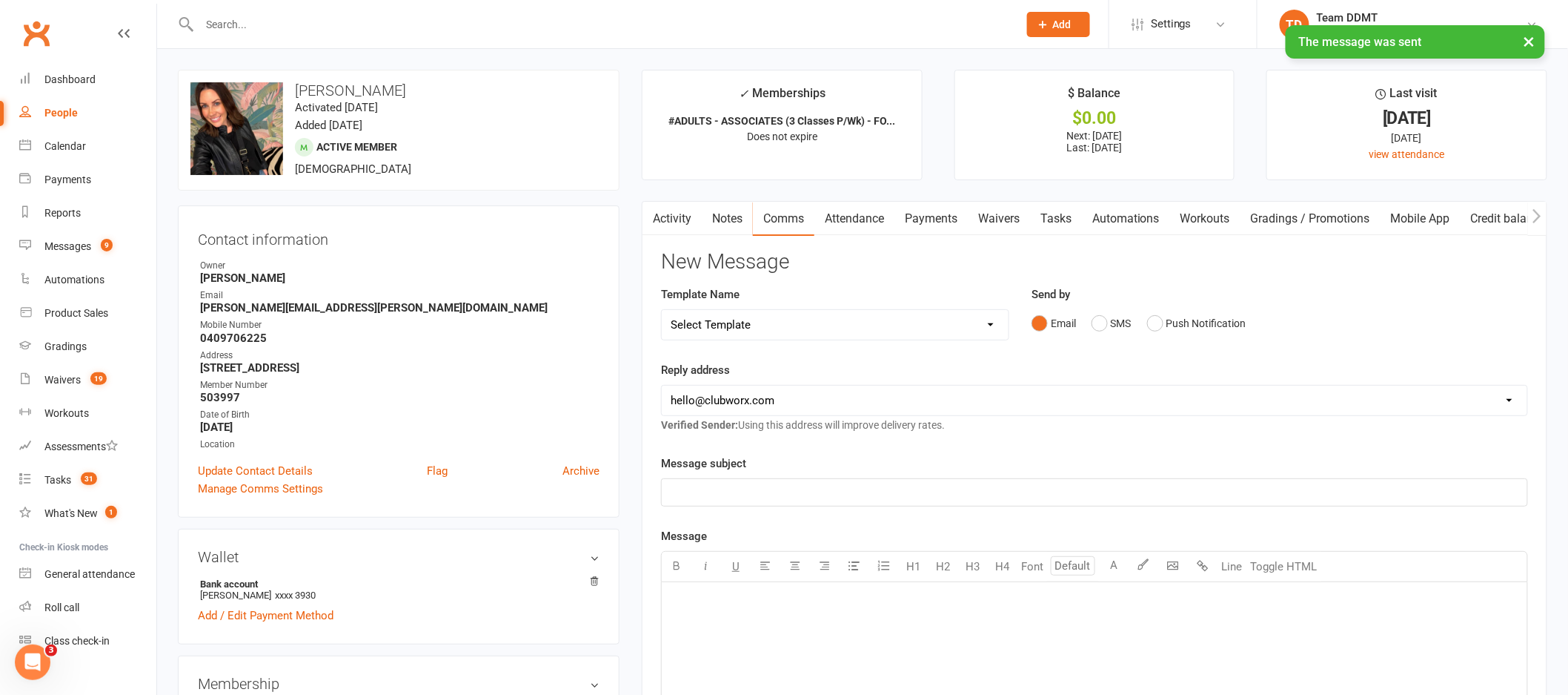
click at [727, 217] on link "Notes" at bounding box center [727, 218] width 51 height 34
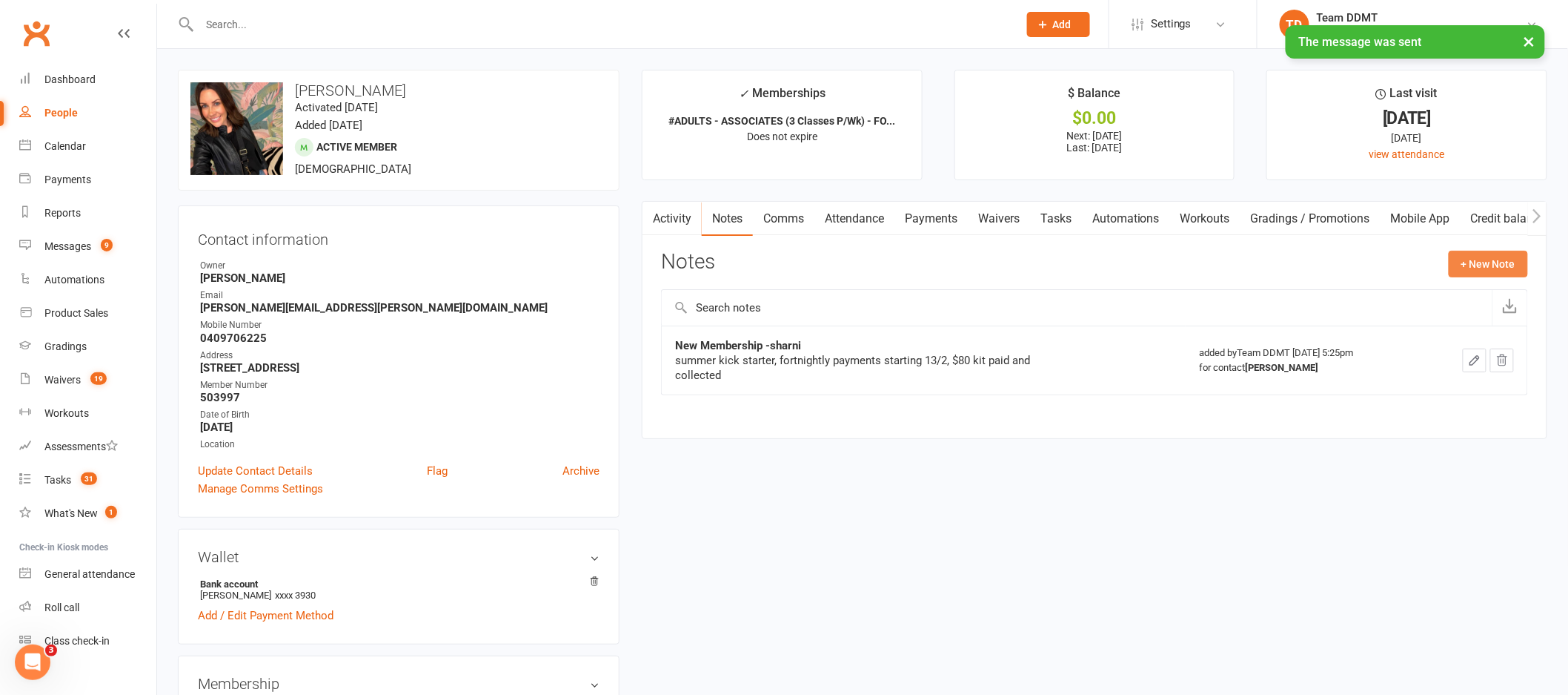
click at [1469, 268] on button "+ New Note" at bounding box center [1488, 264] width 79 height 27
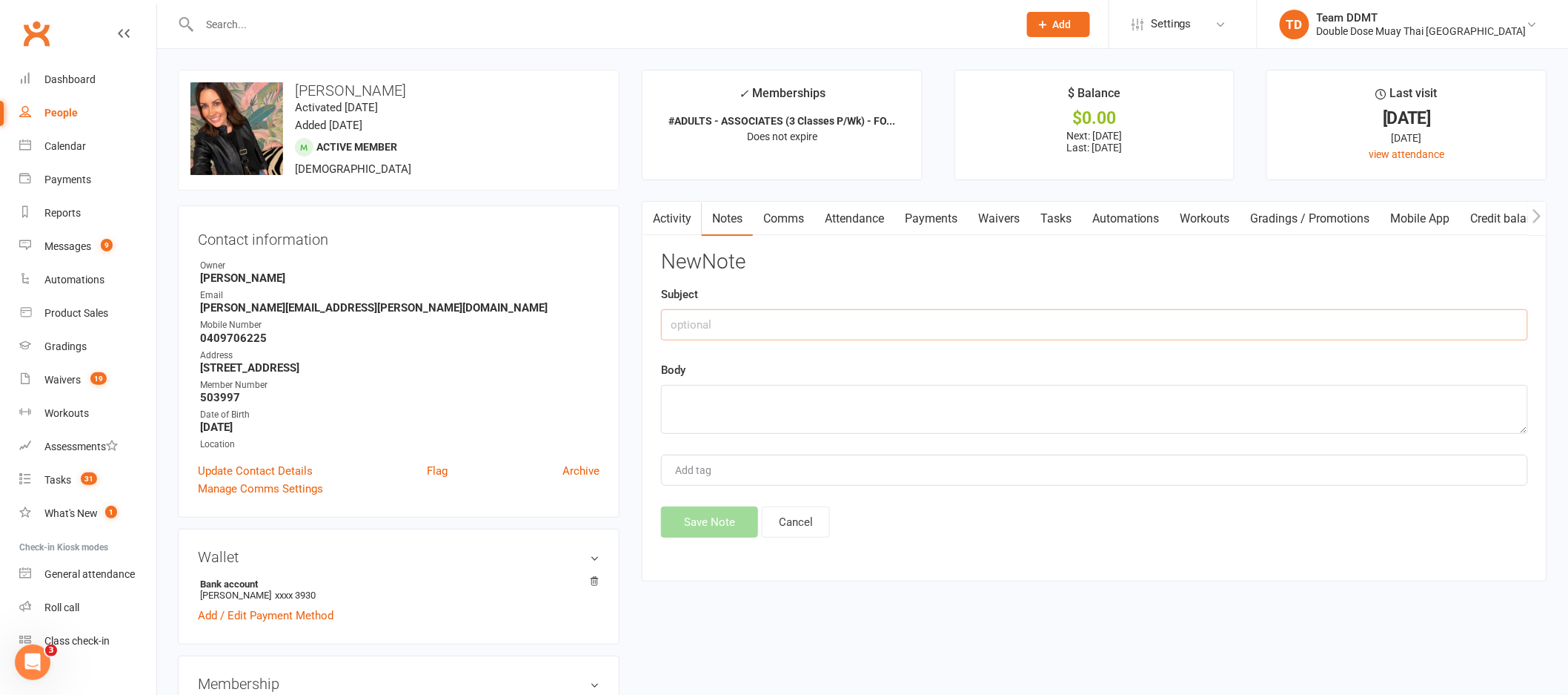
click at [1298, 325] on input "text" at bounding box center [1094, 324] width 867 height 31
type input "Cancellation requested - sharni"
click at [1014, 409] on textarea at bounding box center [1094, 409] width 867 height 49
type textarea "have sent waiver and back date to 3/9"
click at [692, 511] on button "Save Note" at bounding box center [709, 521] width 97 height 31
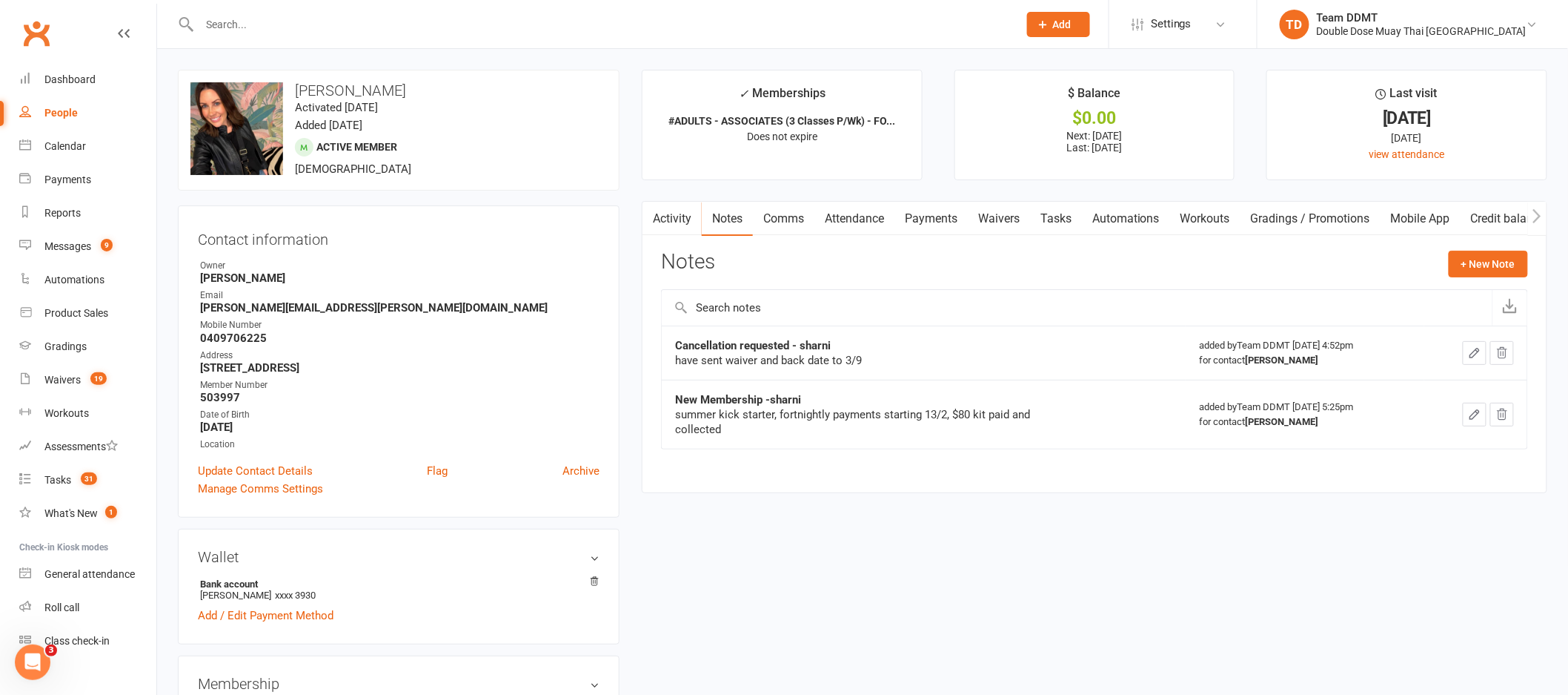
click at [453, 162] on div "upload photo change photo Kristi Hill Activated 12 February, 2025 Added 3 Febru…" at bounding box center [399, 130] width 442 height 121
drag, startPoint x: 329, startPoint y: 312, endPoint x: 199, endPoint y: 306, distance: 130.1
click at [199, 306] on li "Email kristi.r.hill@hotmail.com" at bounding box center [398, 301] width 402 height 26
copy strong "[PERSON_NAME][EMAIL_ADDRESS][PERSON_NAME][DOMAIN_NAME]"
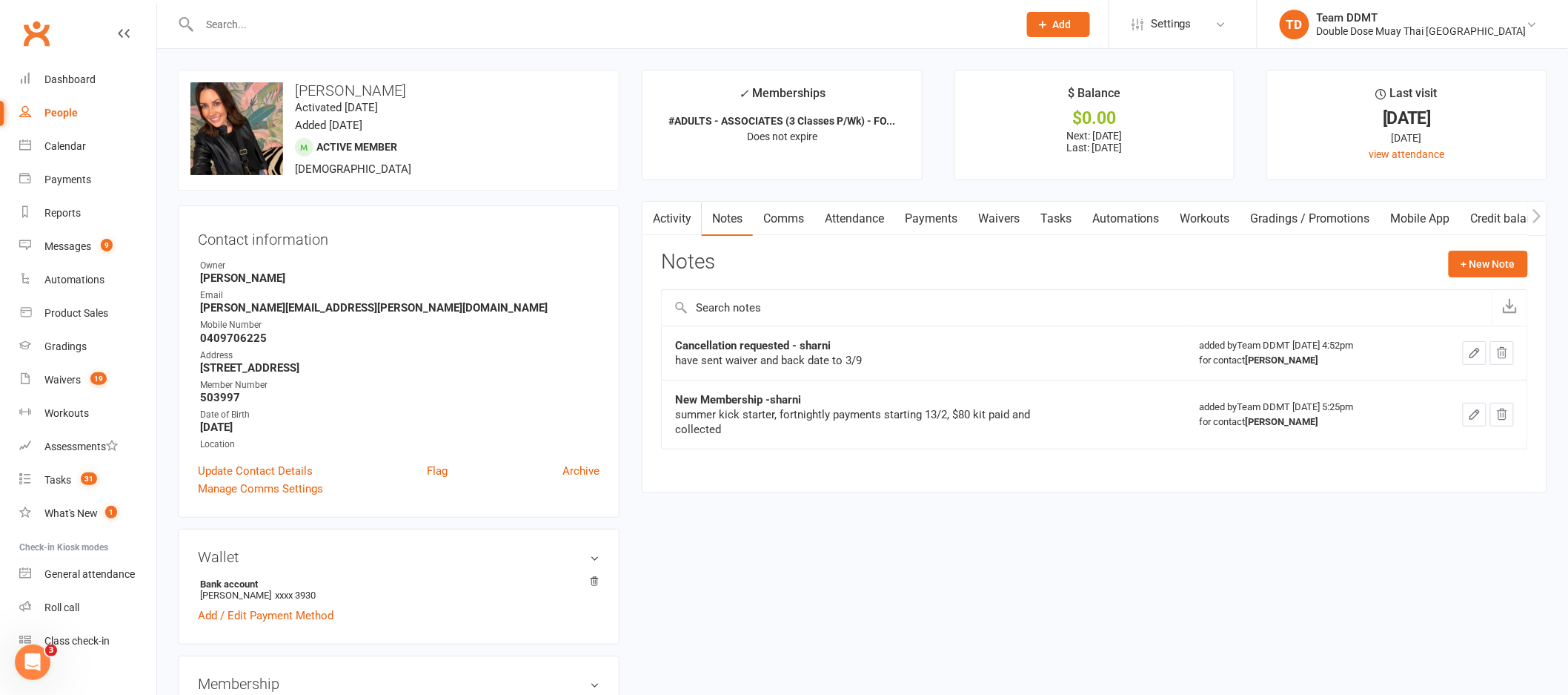
click at [278, 334] on strong "0409706225" at bounding box center [400, 338] width 400 height 13
drag, startPoint x: 264, startPoint y: 342, endPoint x: 192, endPoint y: 338, distance: 72.1
click at [192, 338] on div "Contact information Owner [PERSON_NAME] Email [PERSON_NAME][EMAIL_ADDRESS][PERS…" at bounding box center [399, 362] width 442 height 312
copy strong "0409706225"
click at [276, 18] on input "text" at bounding box center [601, 24] width 813 height 20
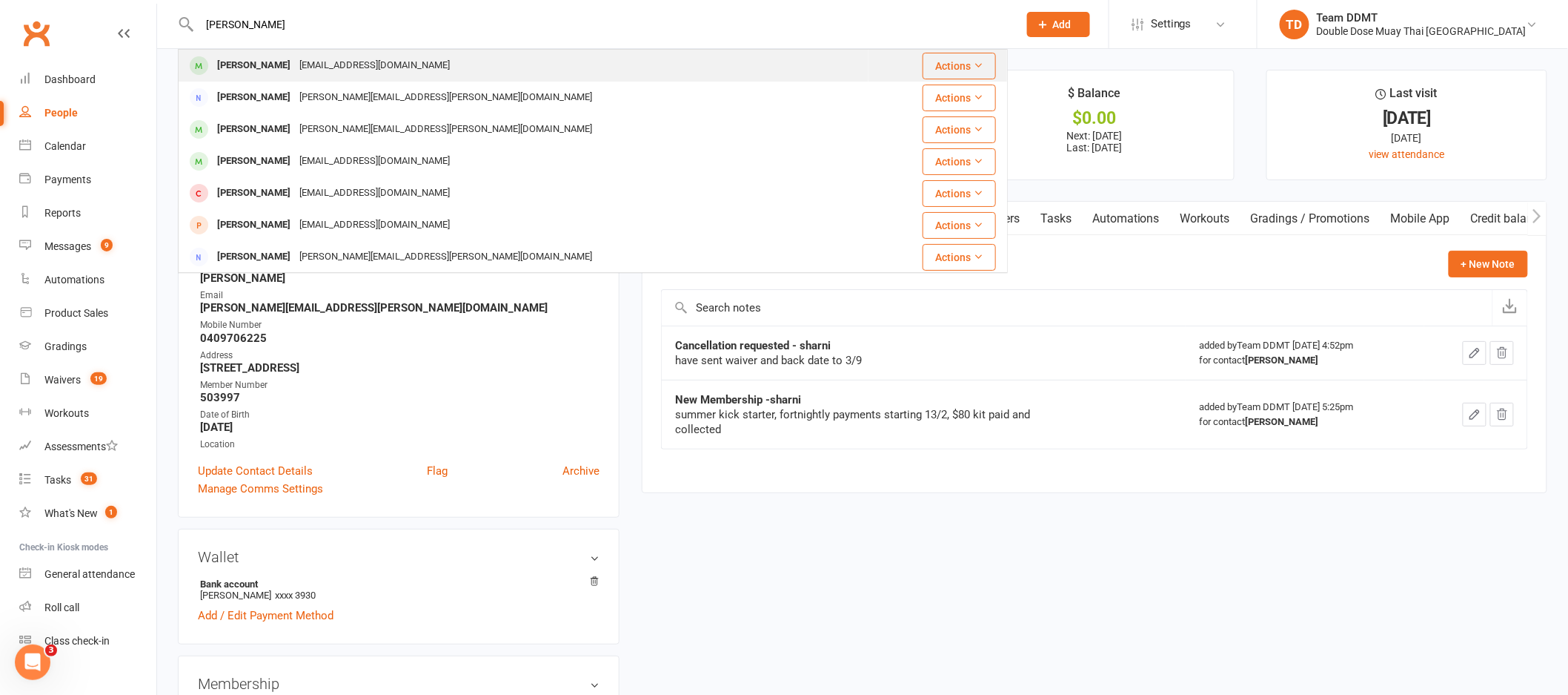
type input "jack seabrook"
click at [337, 65] on div "jackseabrook07@gmail.com" at bounding box center [374, 66] width 159 height 21
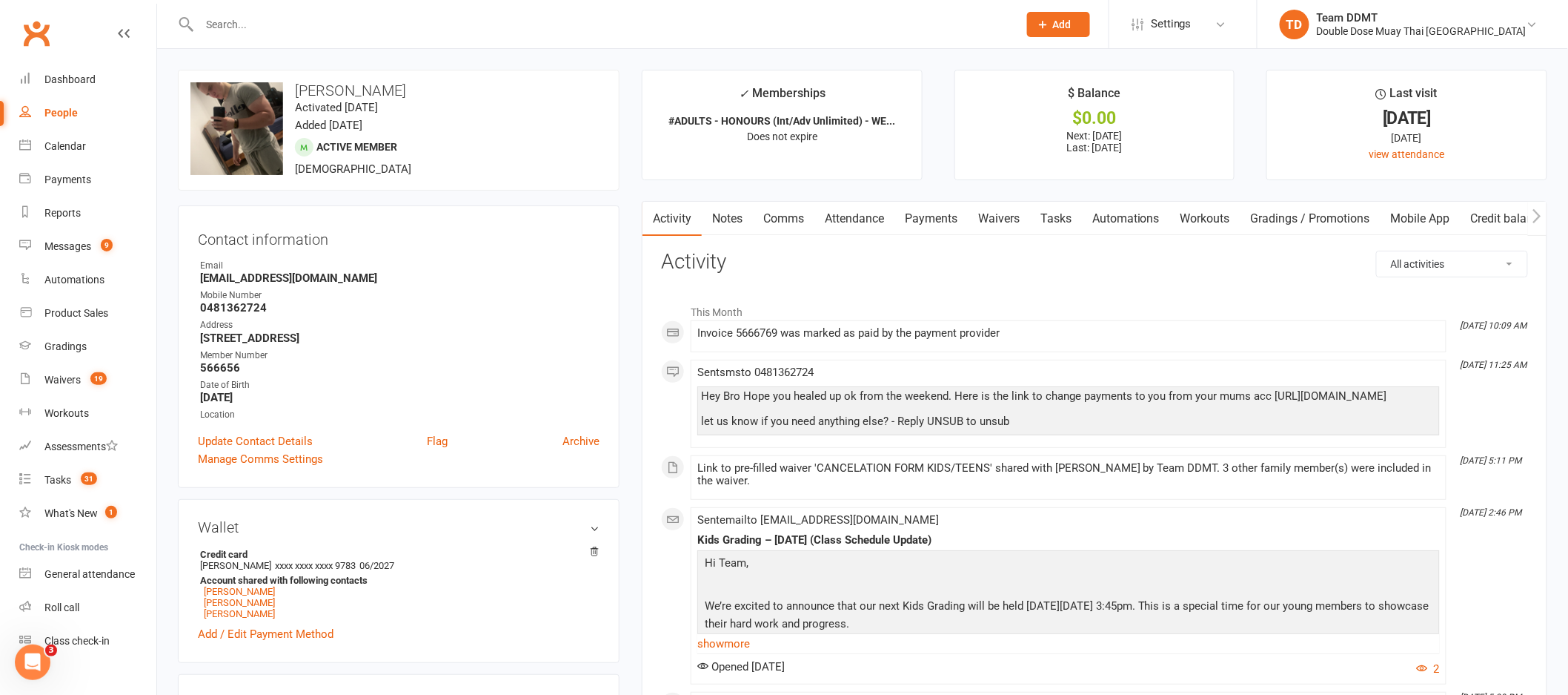
click at [326, 14] on input "text" at bounding box center [601, 24] width 813 height 20
paste input "Jacinta Ellul"
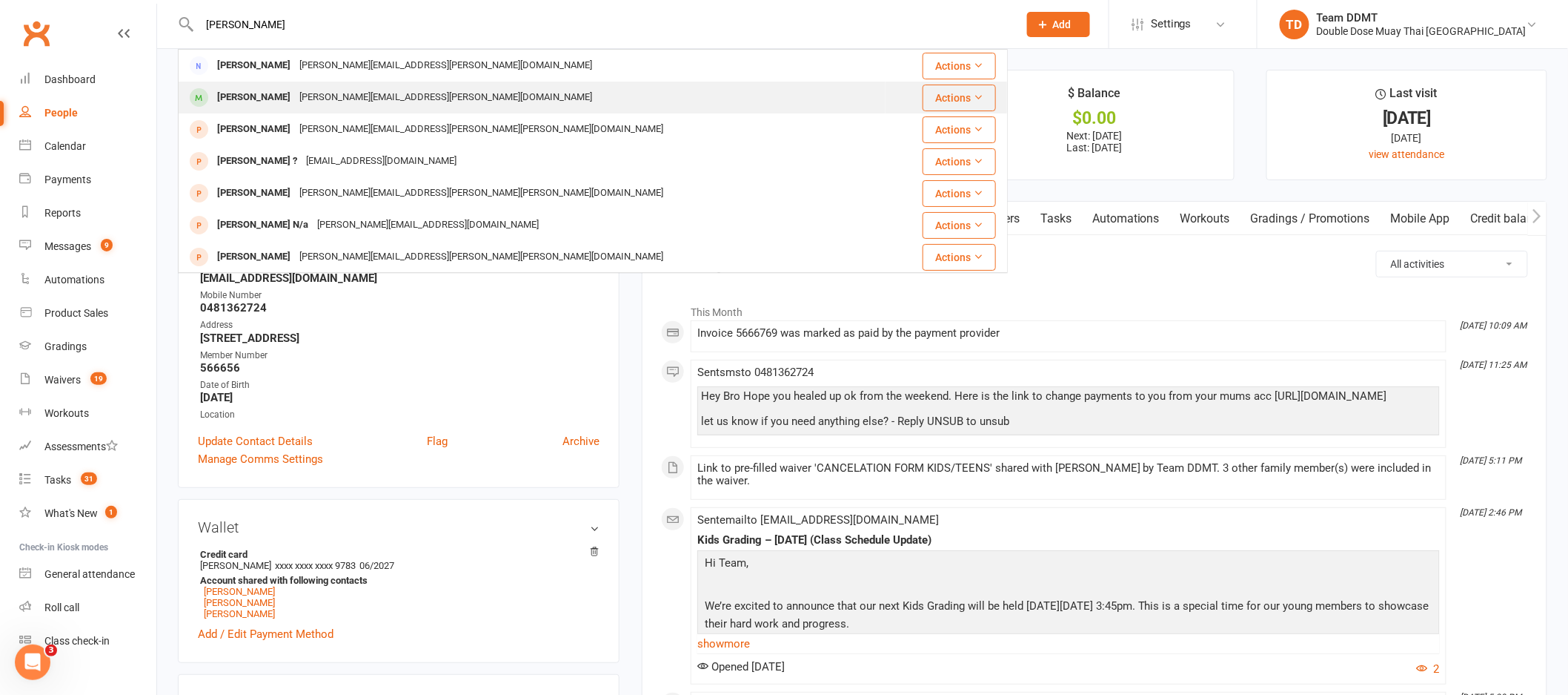
type input "Jacinta Ellul"
click at [302, 95] on div "jacinta.ellul@live.com" at bounding box center [445, 97] width 302 height 21
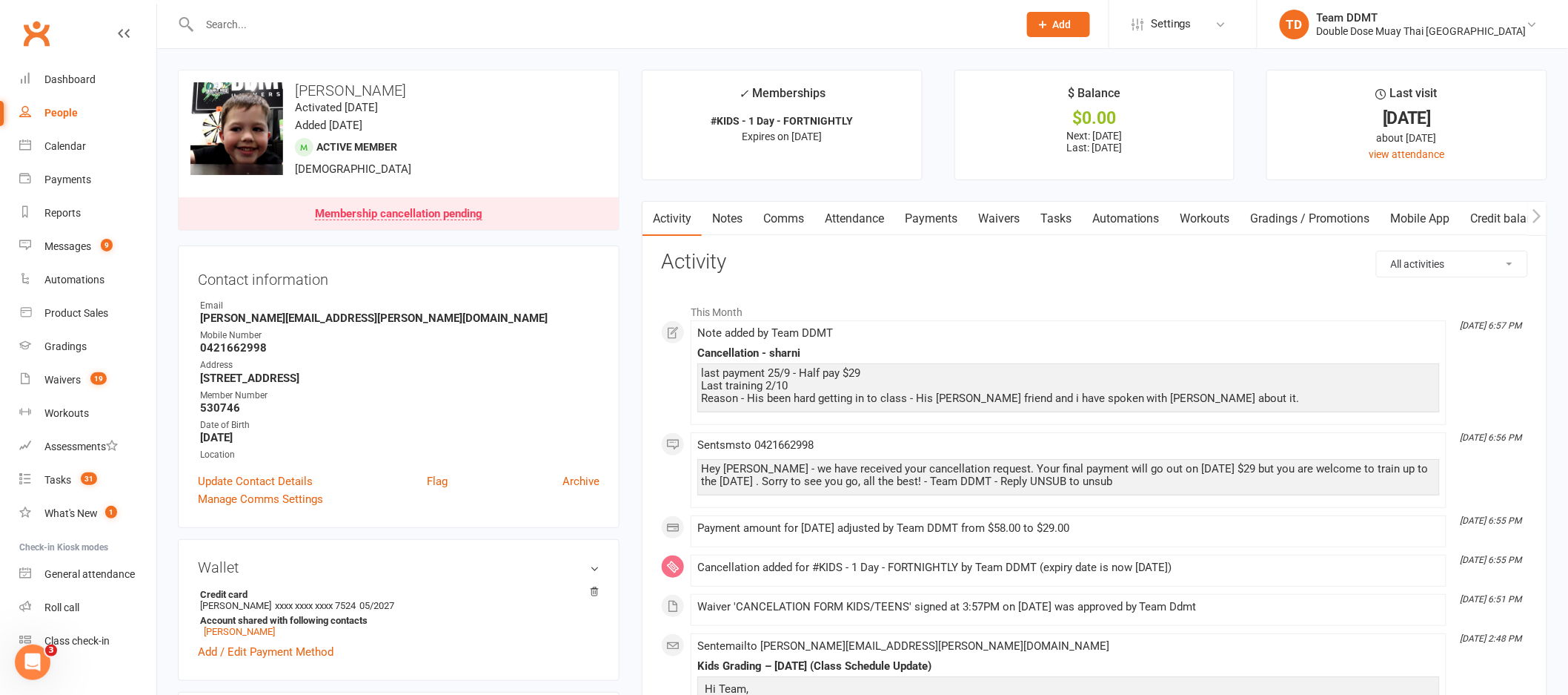
click at [255, 14] on input "text" at bounding box center [601, 24] width 813 height 20
paste input "Eli Mansfield"
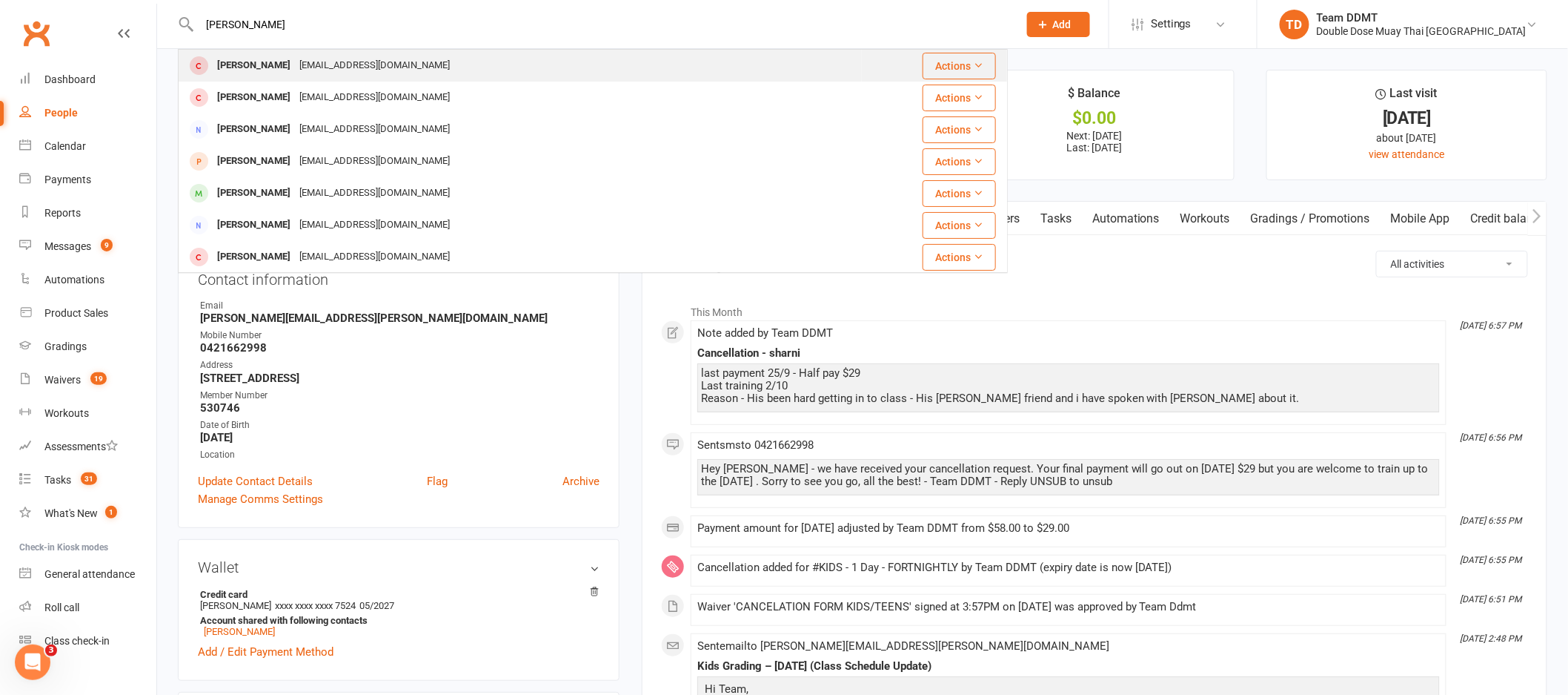
type input "Eli Mansfield"
click at [297, 69] on div "kylie@citytosurfairconditioning.com.au" at bounding box center [374, 66] width 159 height 21
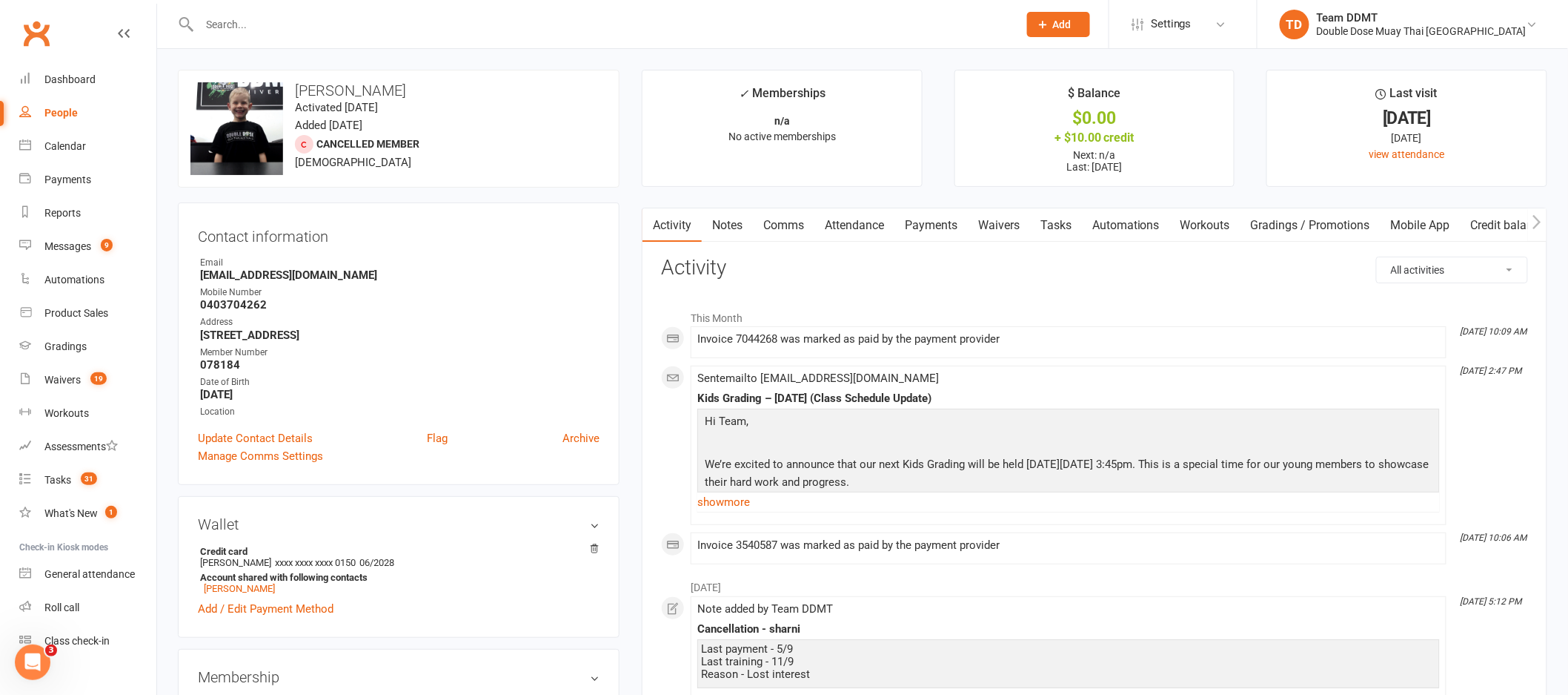
click at [916, 225] on link "Payments" at bounding box center [930, 225] width 73 height 34
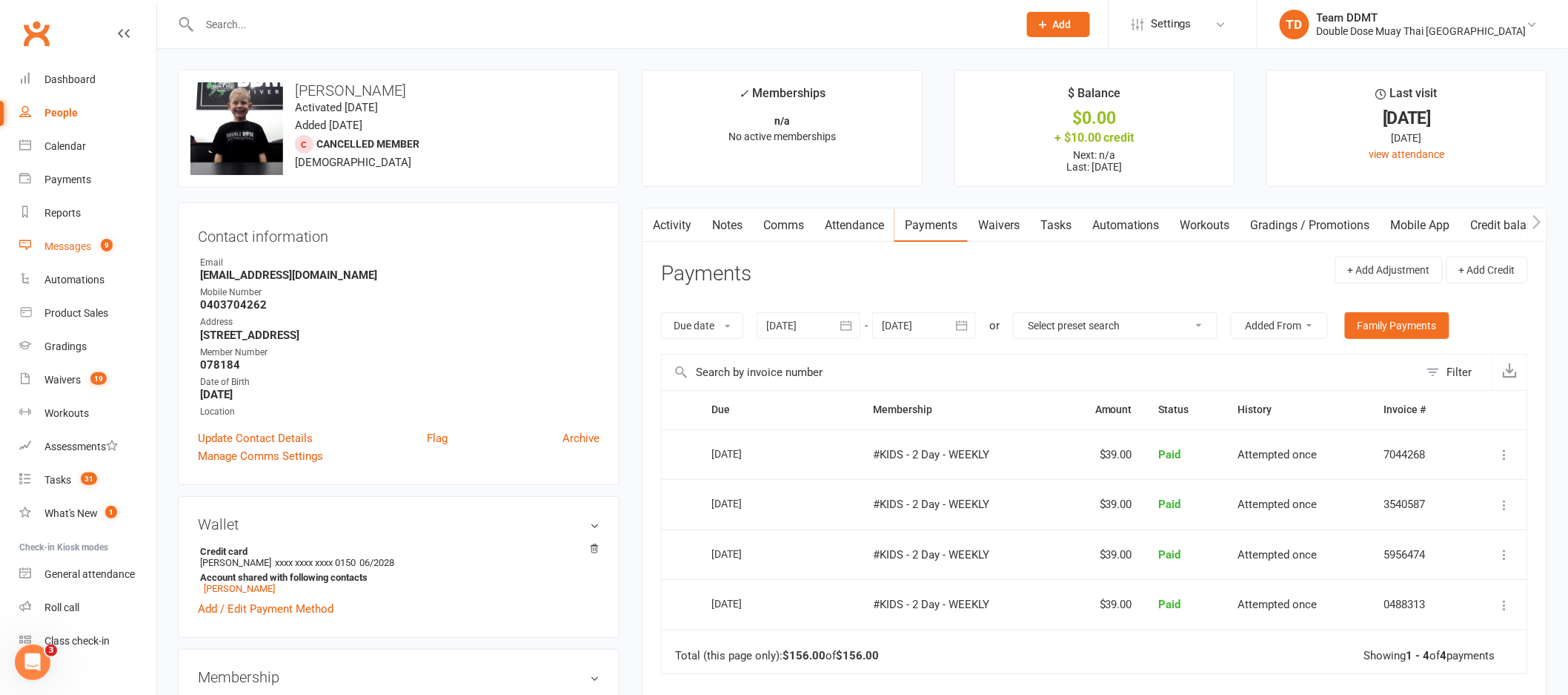
click at [73, 249] on div "Messages" at bounding box center [68, 246] width 46 height 12
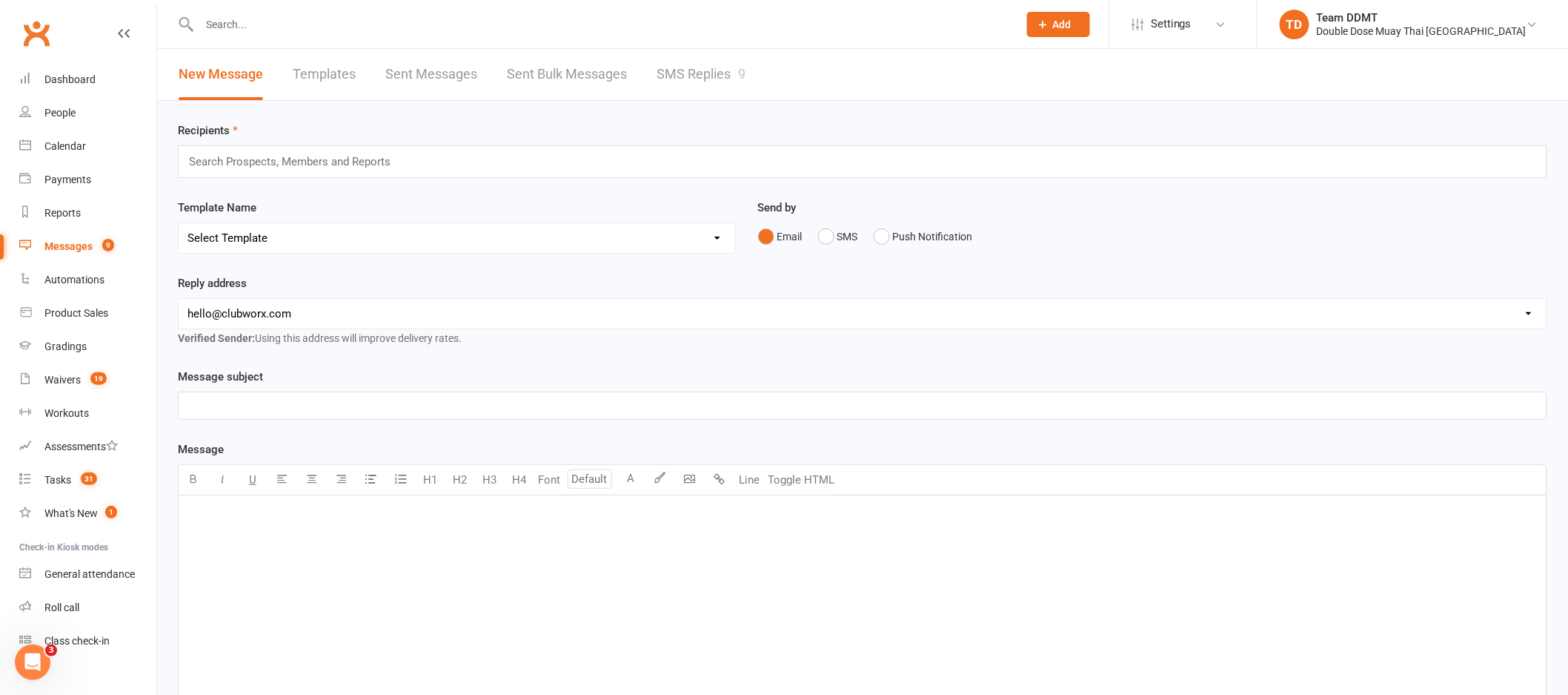
click at [713, 76] on link "SMS Replies 9" at bounding box center [701, 74] width 89 height 51
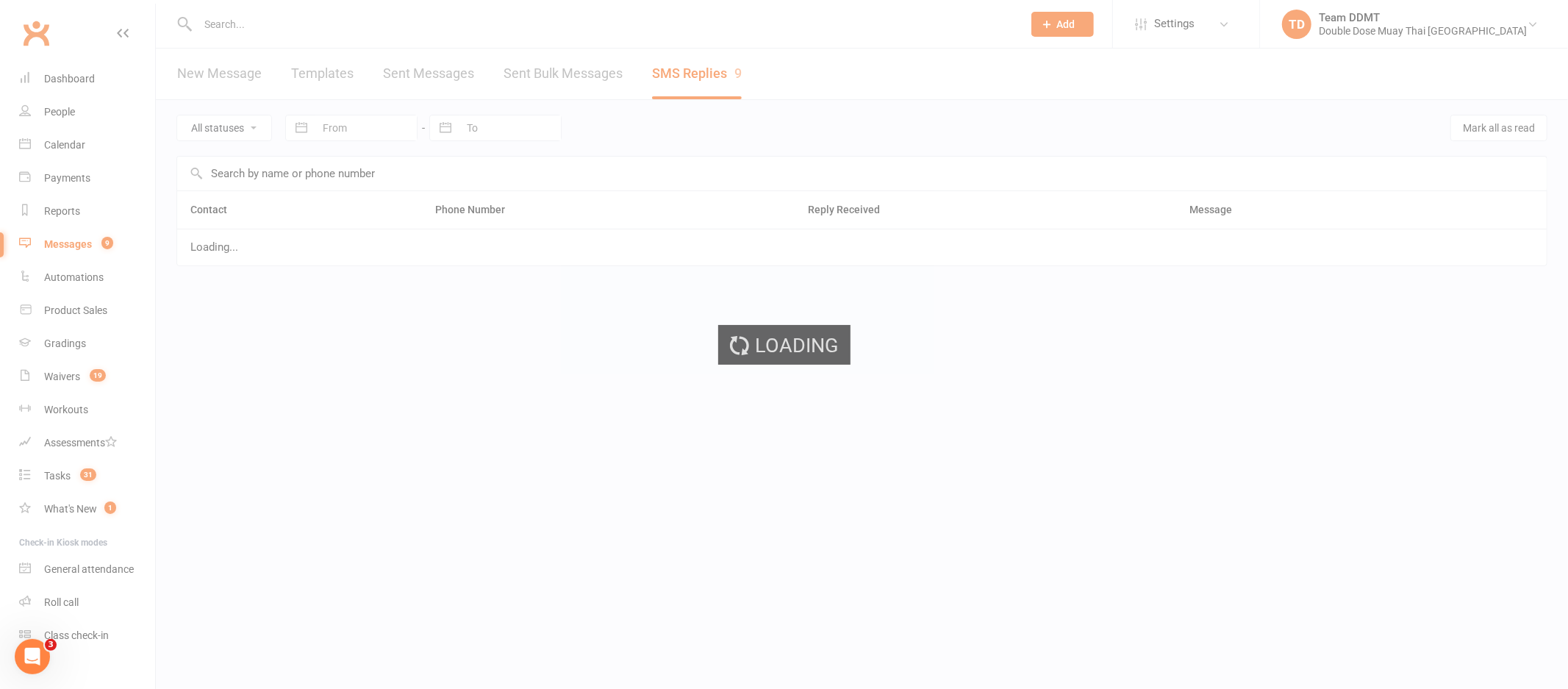
click at [708, 75] on div "Loading" at bounding box center [784, 344] width 1568 height 689
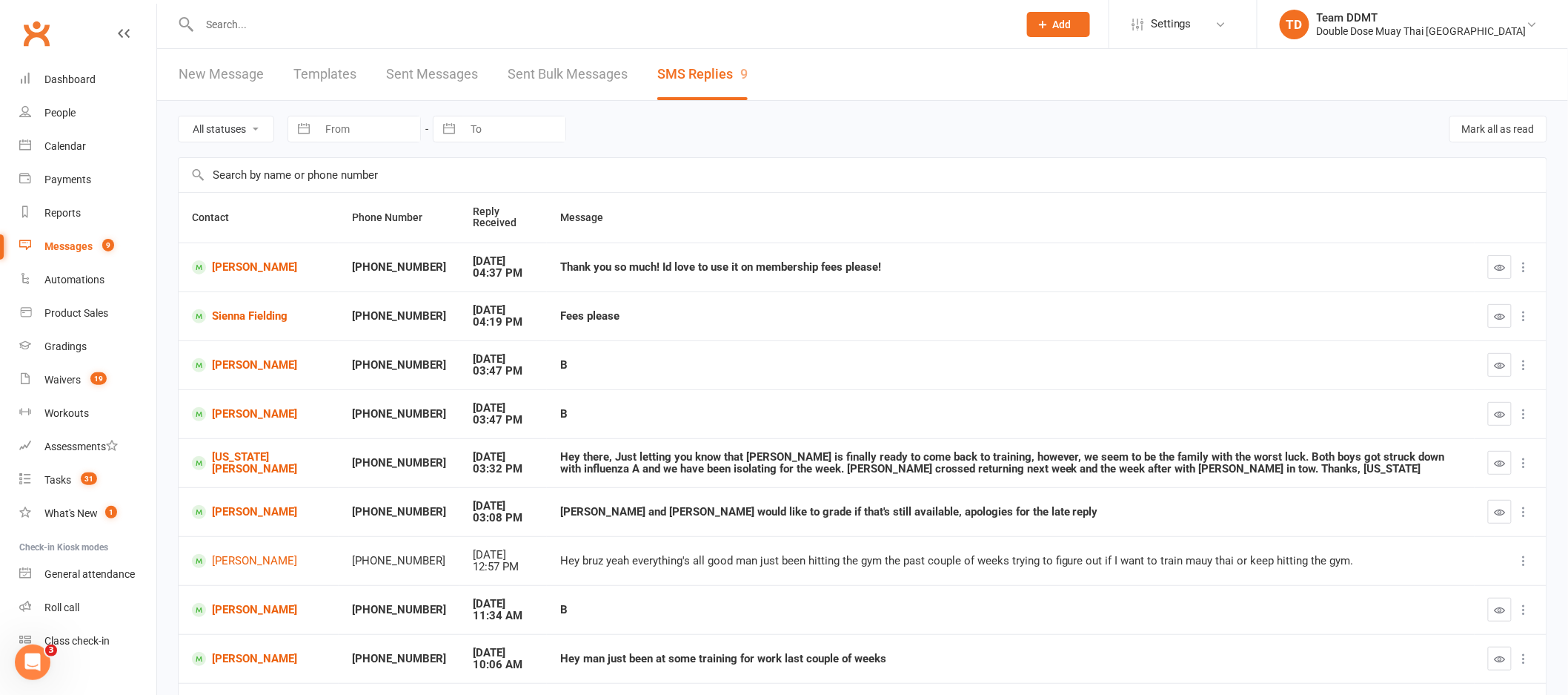
click at [255, 18] on input "text" at bounding box center [601, 24] width 813 height 20
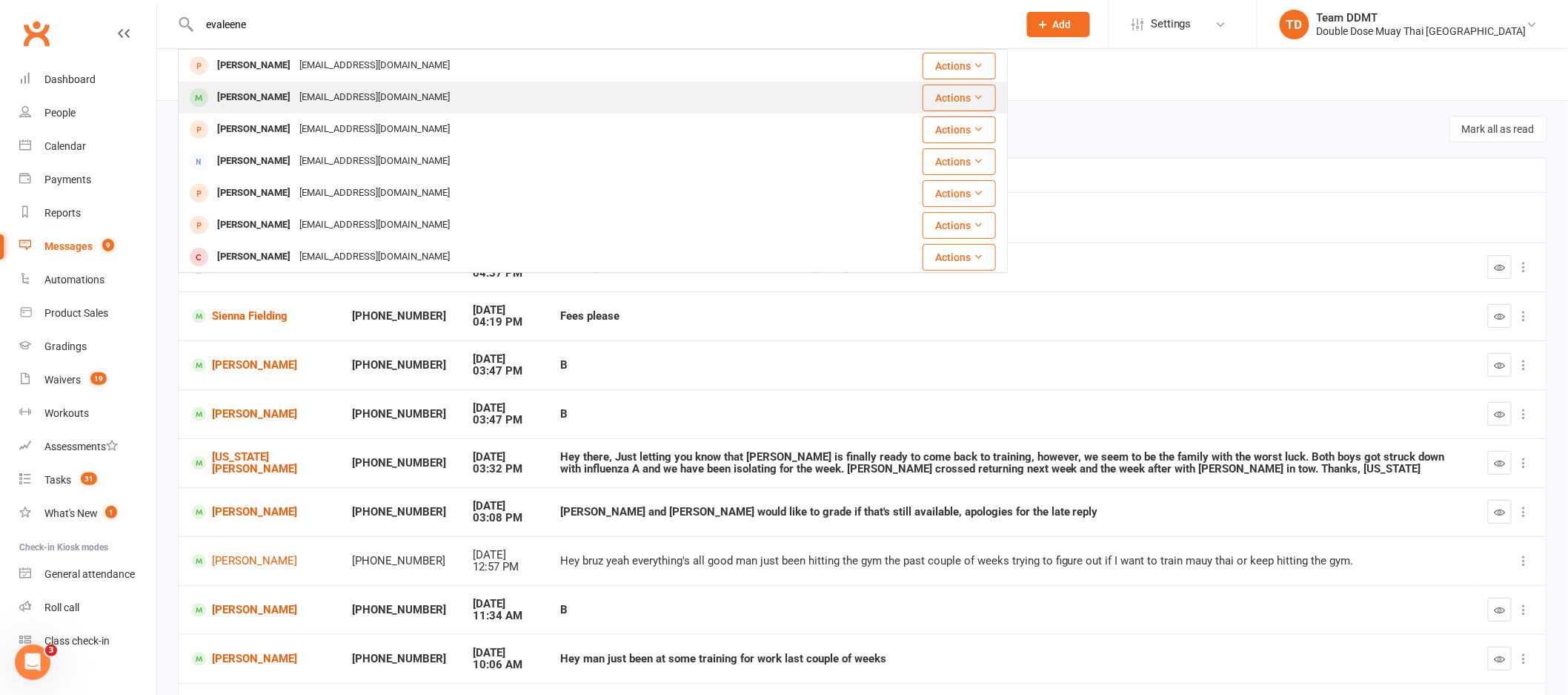
type input "evaleene"
click at [295, 100] on div "Evaleene Acheson" at bounding box center [254, 97] width 82 height 21
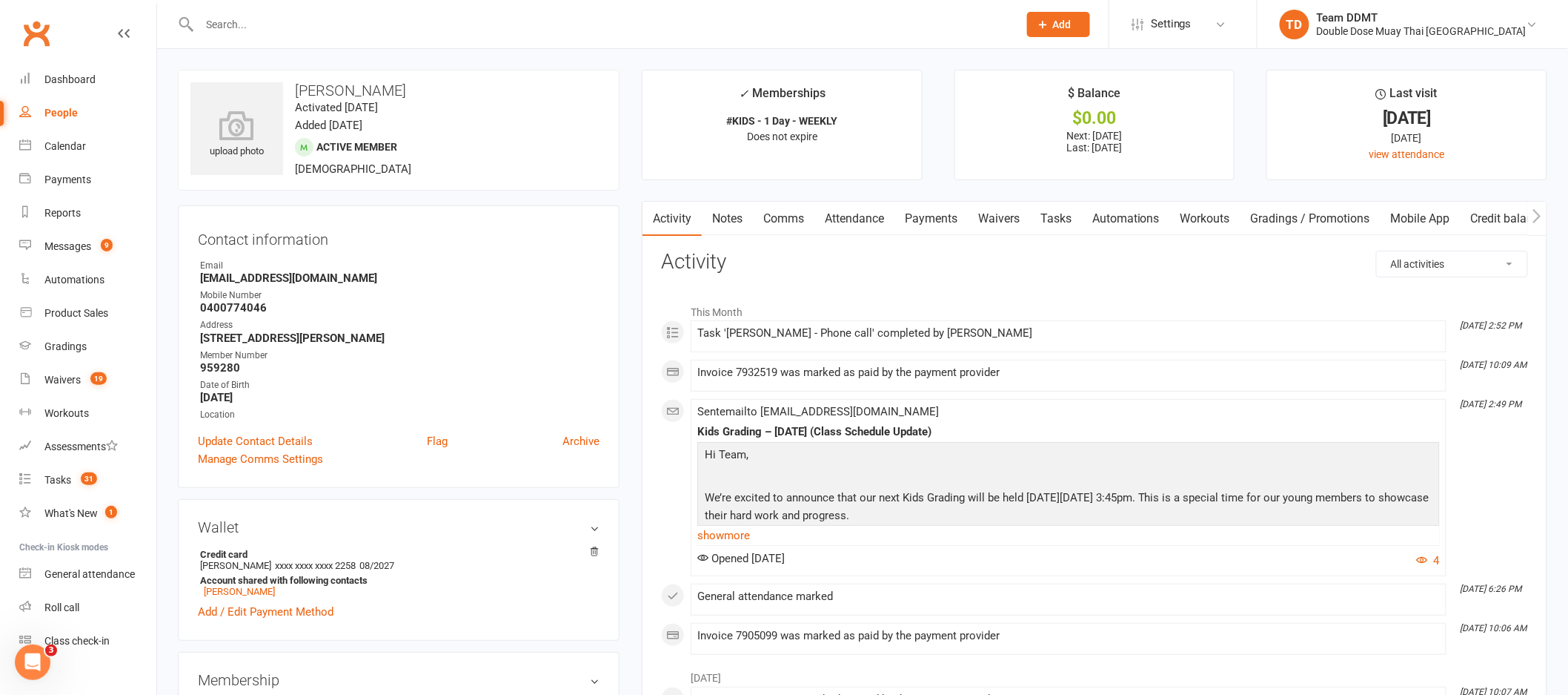
click at [1499, 220] on link "Credit balance" at bounding box center [1507, 218] width 95 height 34
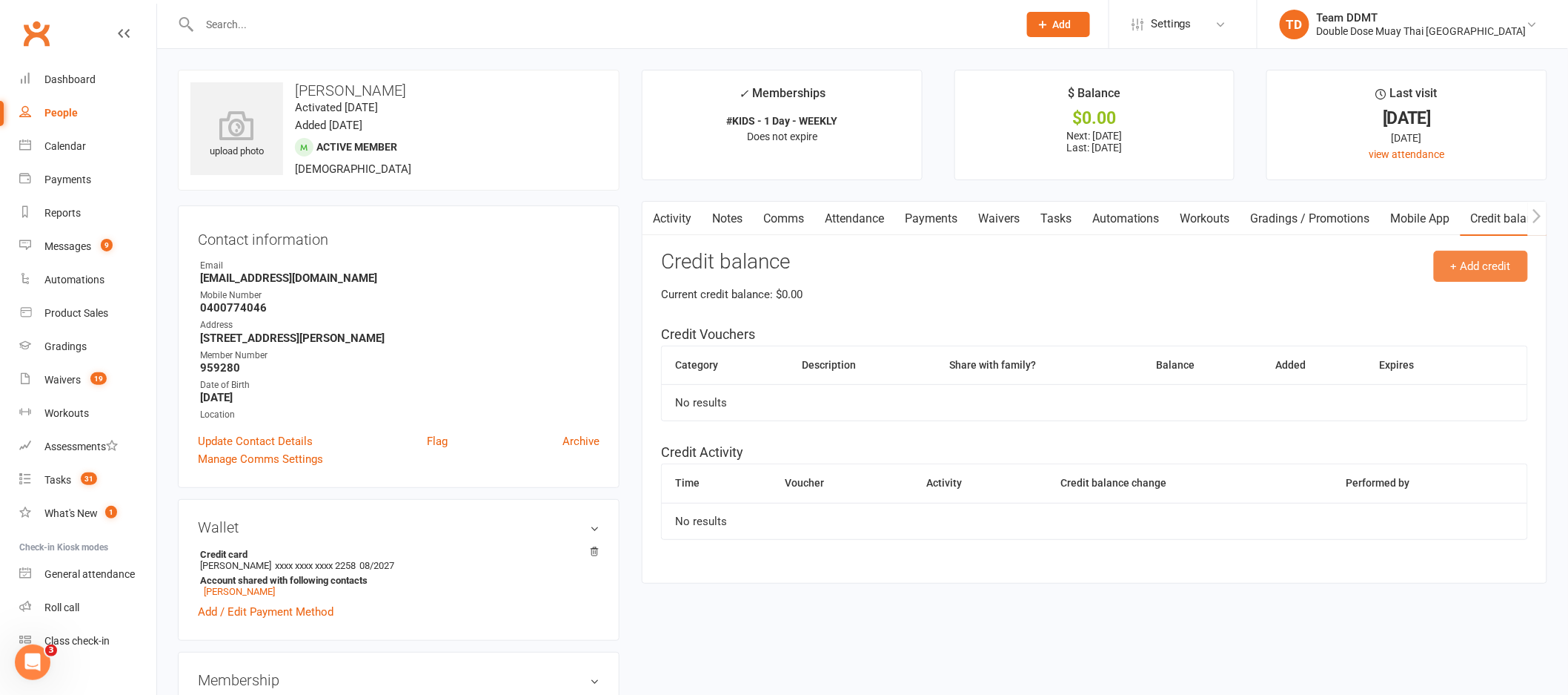
click at [1466, 269] on button "+ Add credit" at bounding box center [1481, 266] width 94 height 31
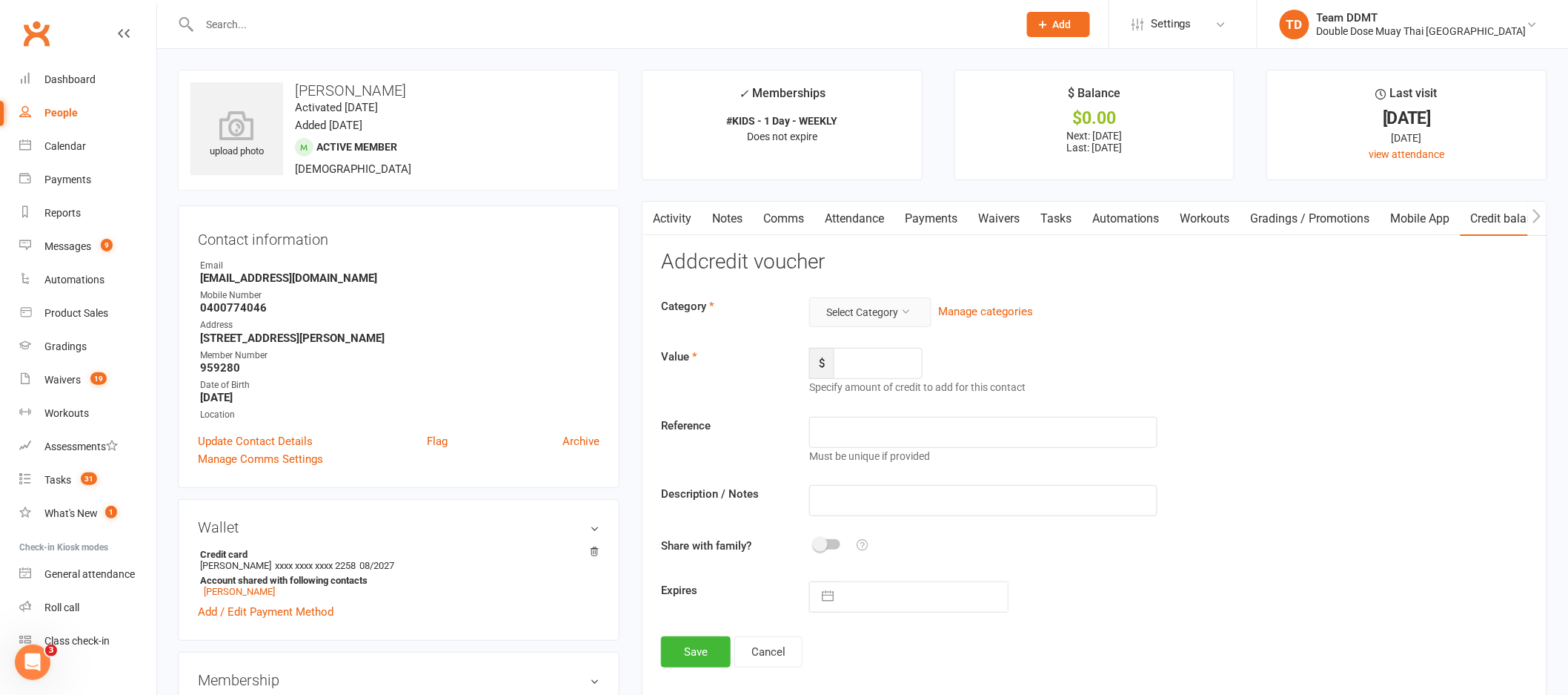
click at [888, 315] on button "Select Category" at bounding box center [870, 312] width 122 height 29
click at [839, 401] on link "Fairplay voucher" at bounding box center [846, 406] width 147 height 29
click at [869, 362] on input "number" at bounding box center [878, 363] width 89 height 31
type input "200"
click at [920, 440] on input "text" at bounding box center [983, 432] width 348 height 31
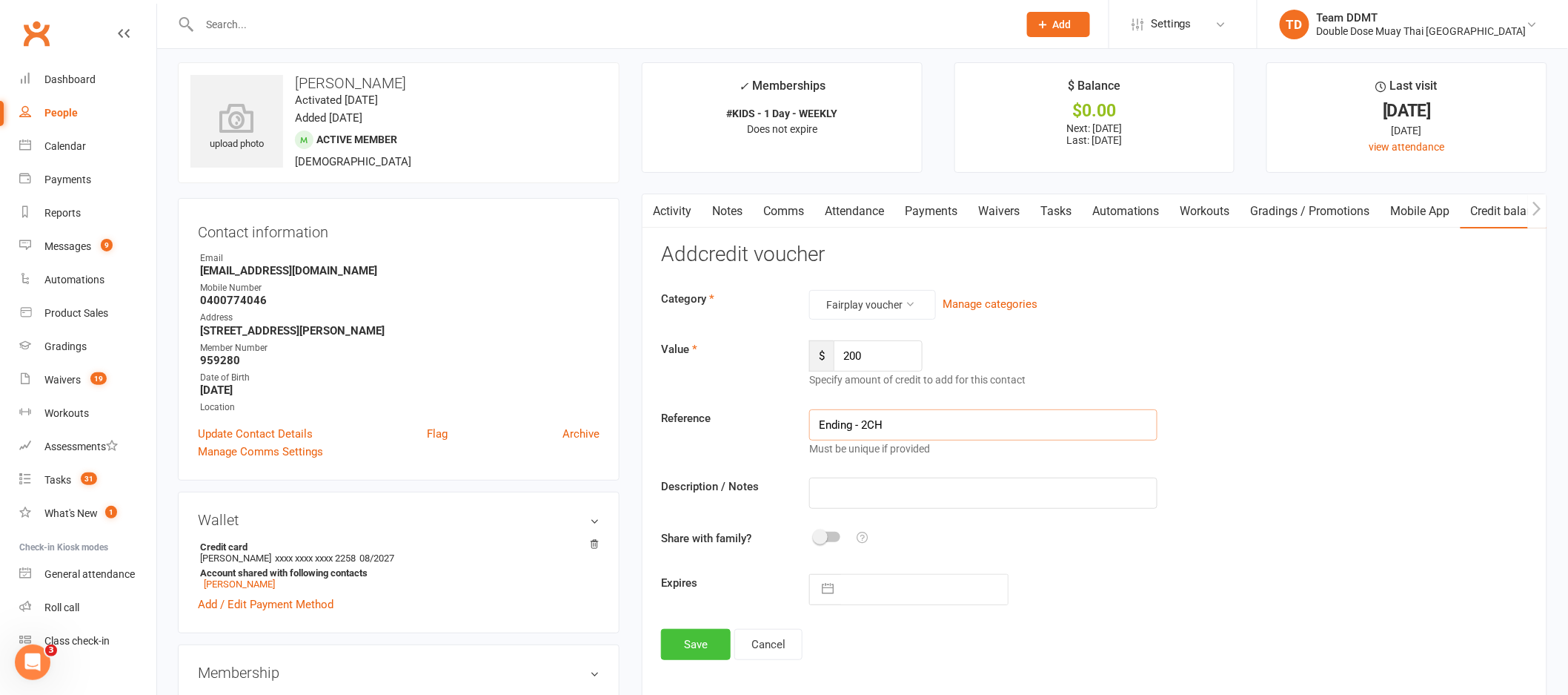
scroll to position [77, 0]
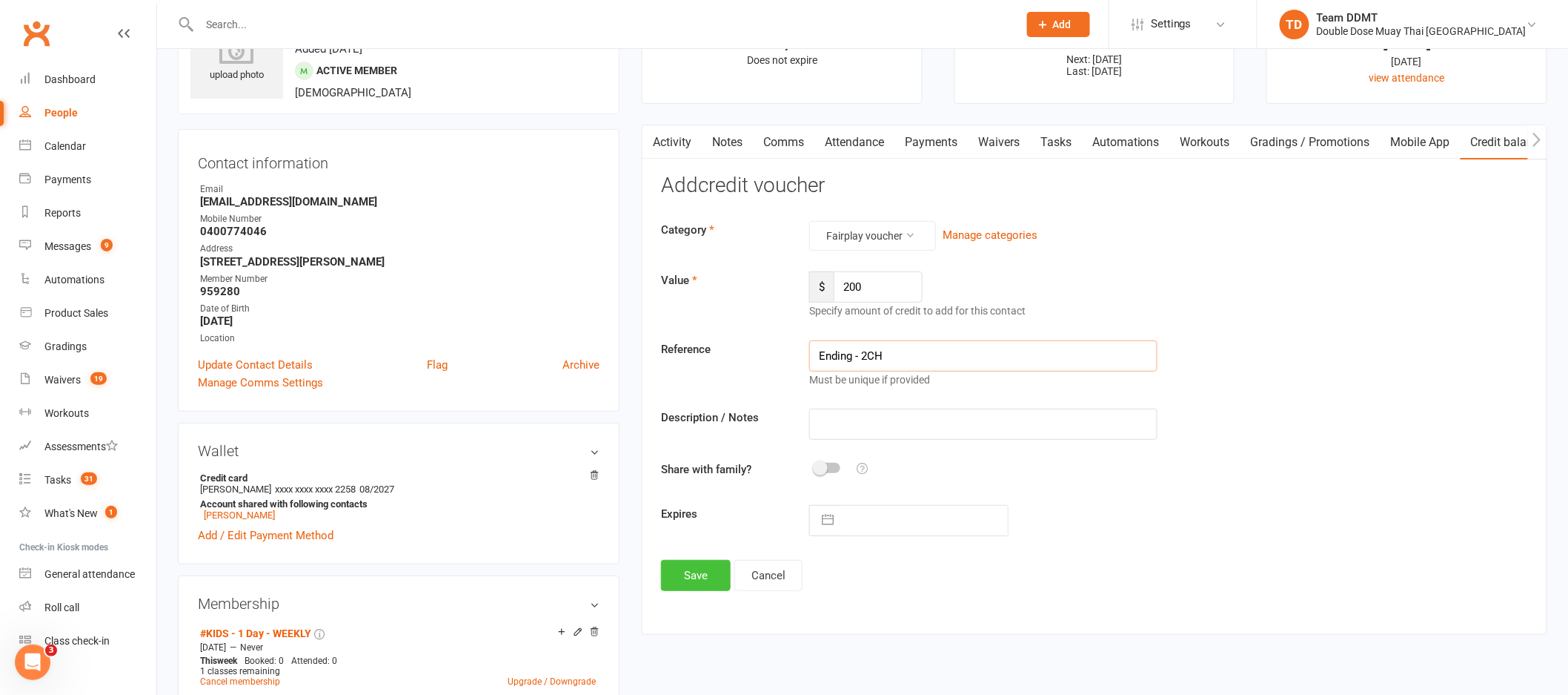
type input "Ending - 2CH"
click at [705, 585] on button "Save" at bounding box center [695, 575] width 69 height 31
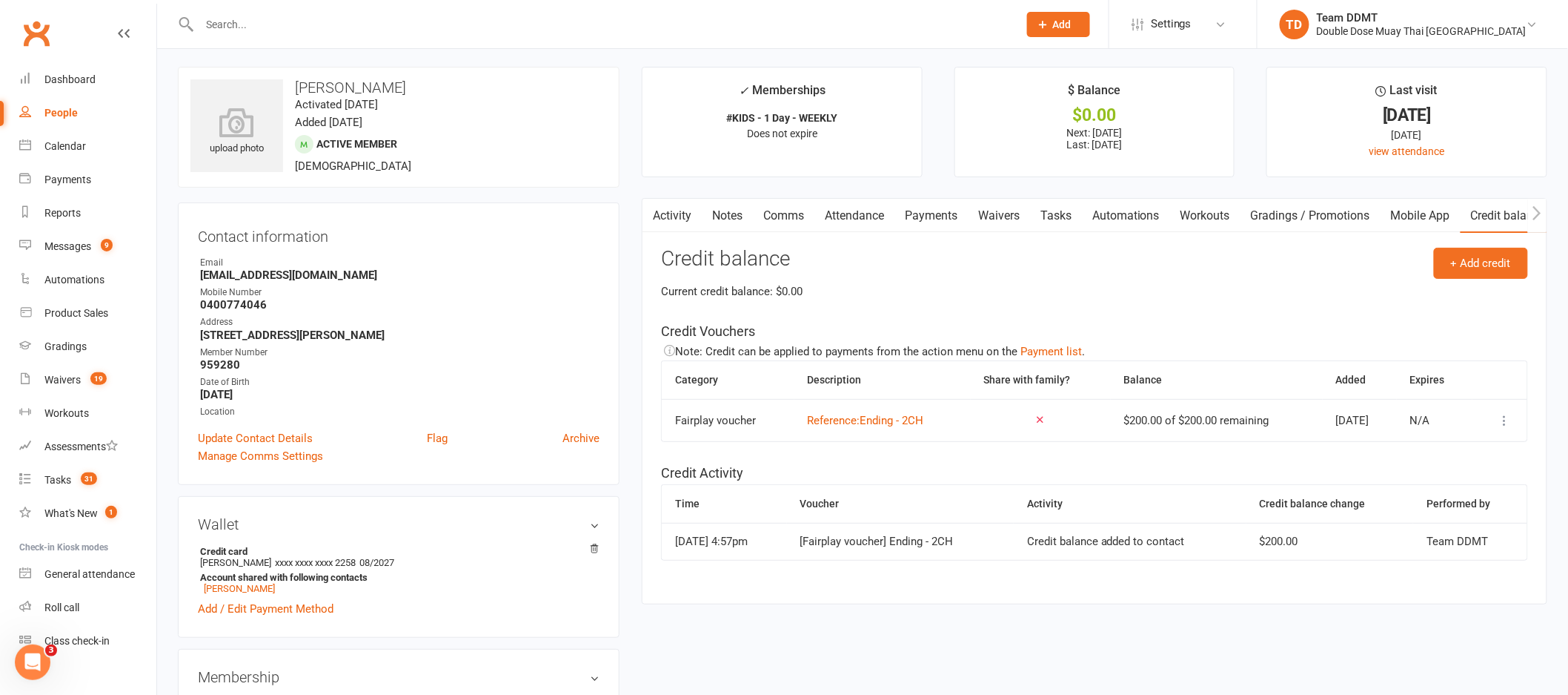
scroll to position [0, 0]
click at [733, 218] on link "Notes" at bounding box center [727, 218] width 51 height 34
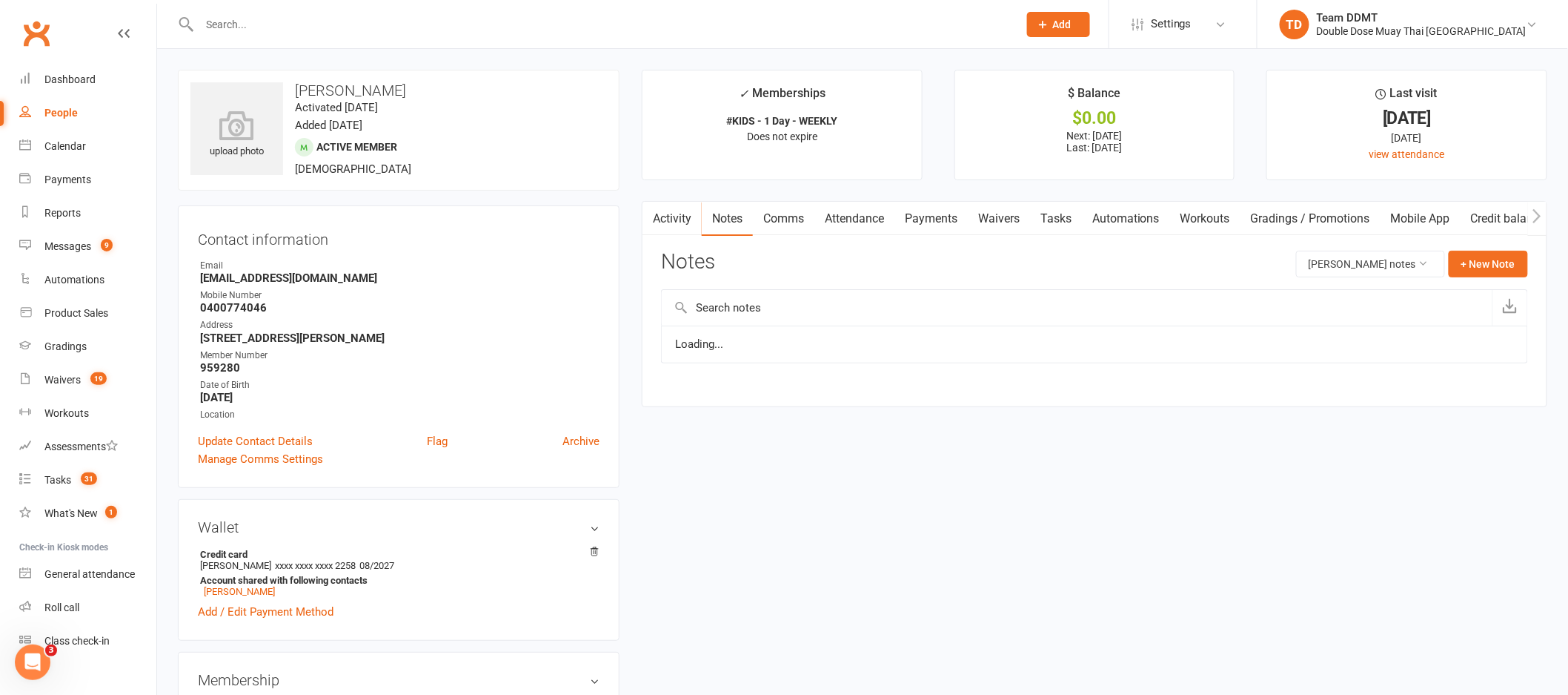
click at [788, 221] on link "Comms" at bounding box center [784, 218] width 61 height 34
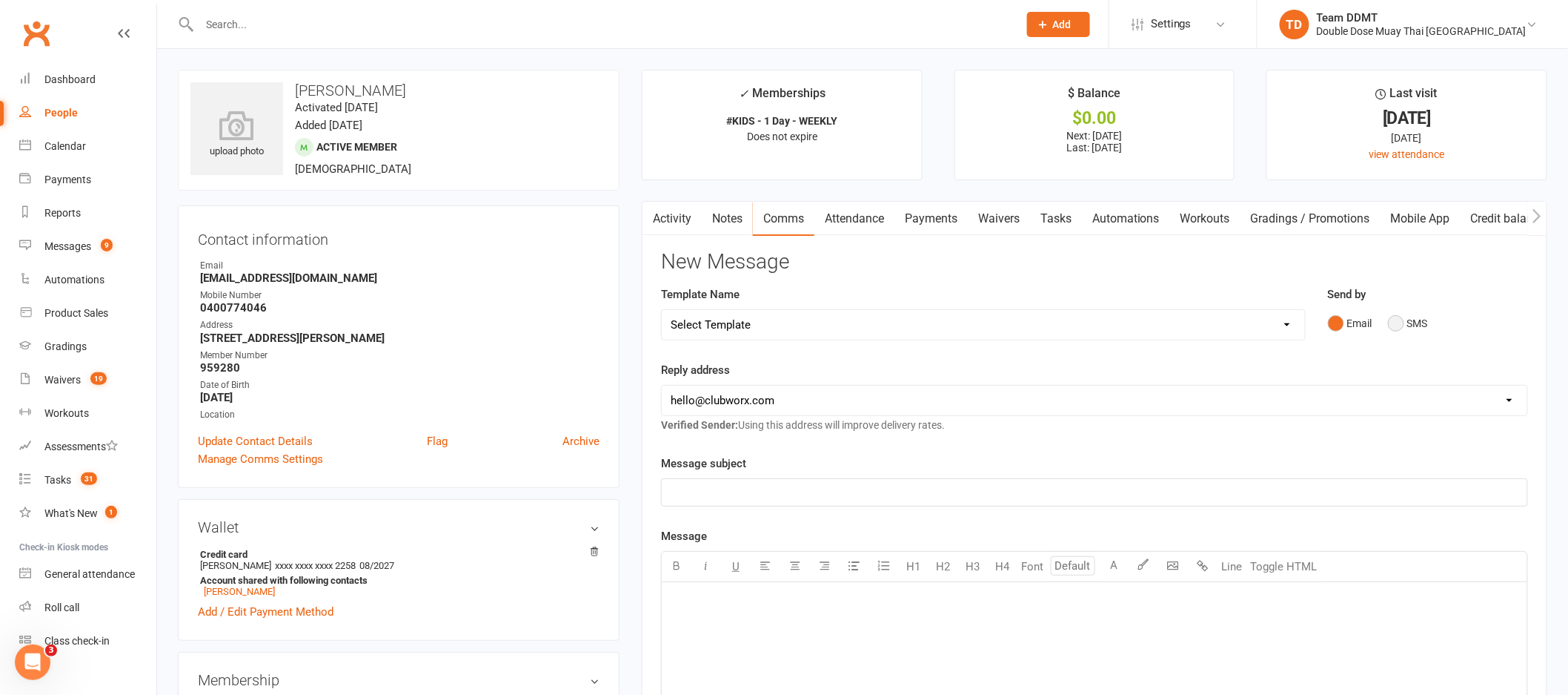
click at [1401, 319] on button "SMS" at bounding box center [1408, 323] width 40 height 29
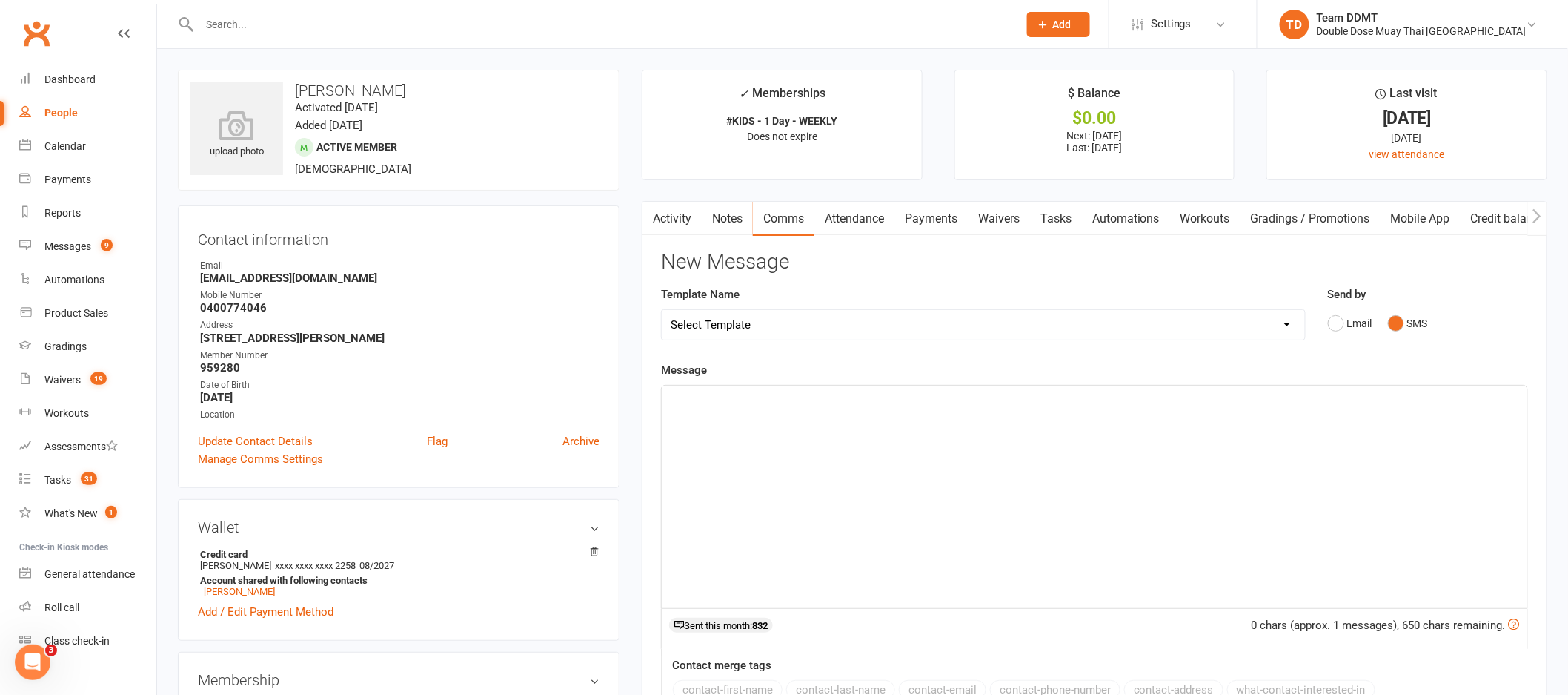
click at [1195, 452] on div "﻿" at bounding box center [1094, 497] width 865 height 223
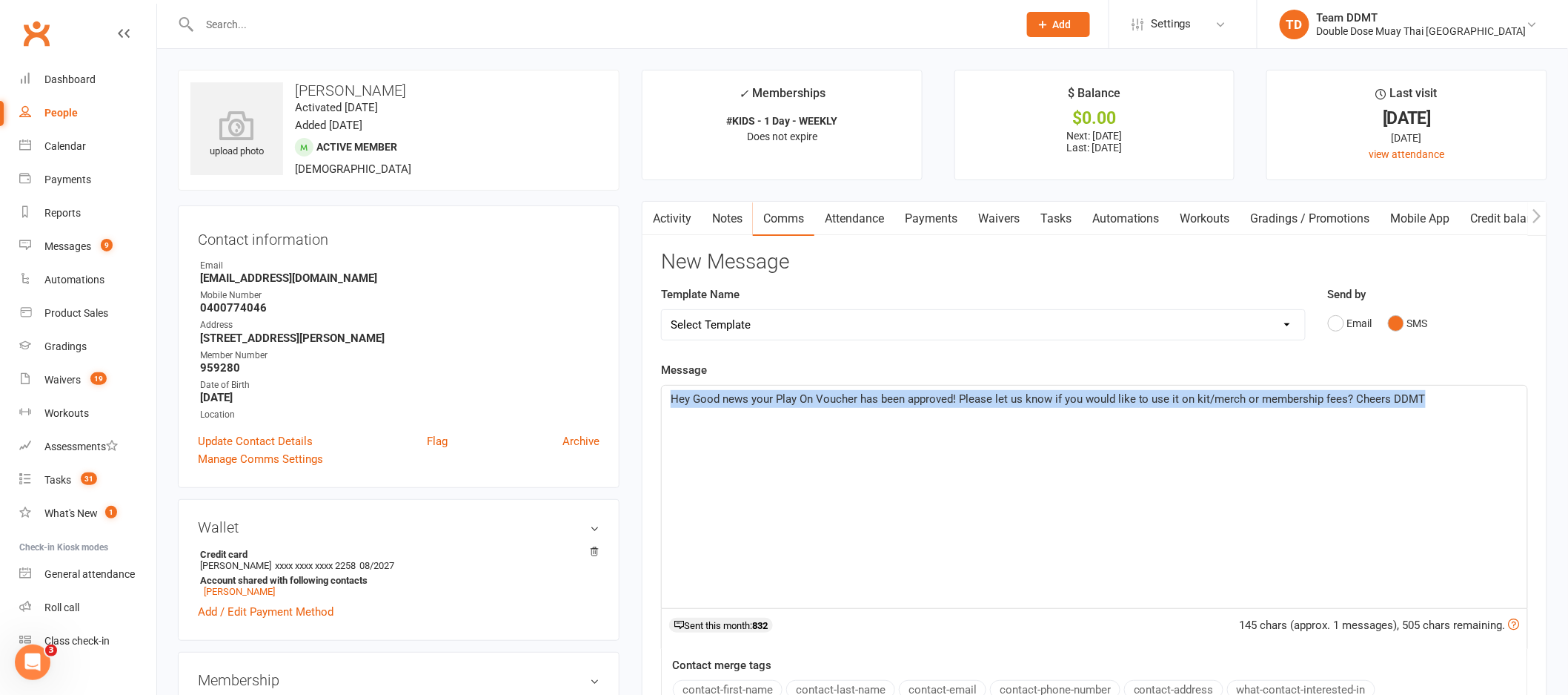
drag, startPoint x: 1438, startPoint y: 404, endPoint x: 654, endPoint y: 389, distance: 784.1
click at [654, 389] on div "Activity Notes Comms Attendance Payments Waivers Tasks Automations Workouts Gra…" at bounding box center [1094, 560] width 906 height 719
copy span "Hey Good news your Play On Voucher has been approved! Please let us know if you…"
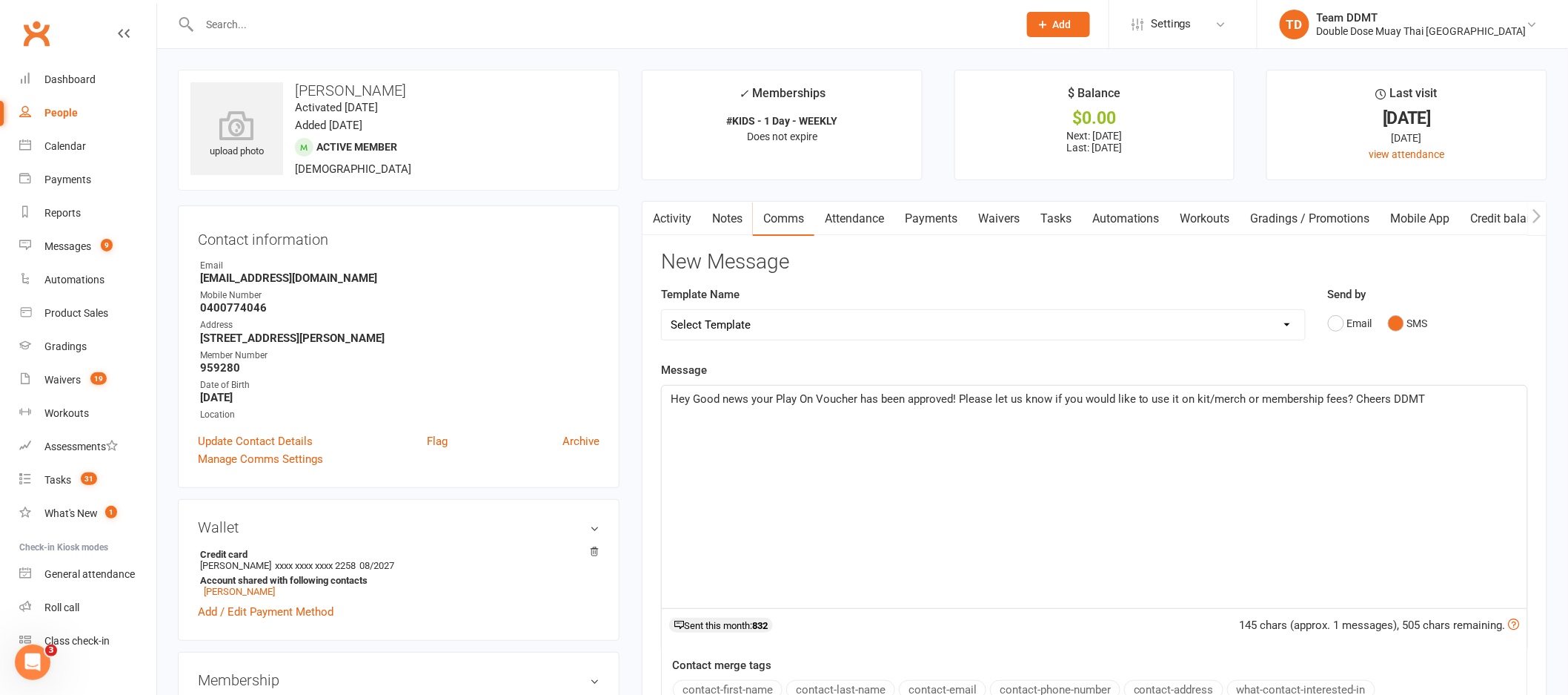
click at [1103, 470] on div "Hey Good news your Play On Voucher has been approved! Please let us know if you…" at bounding box center [1094, 497] width 865 height 223
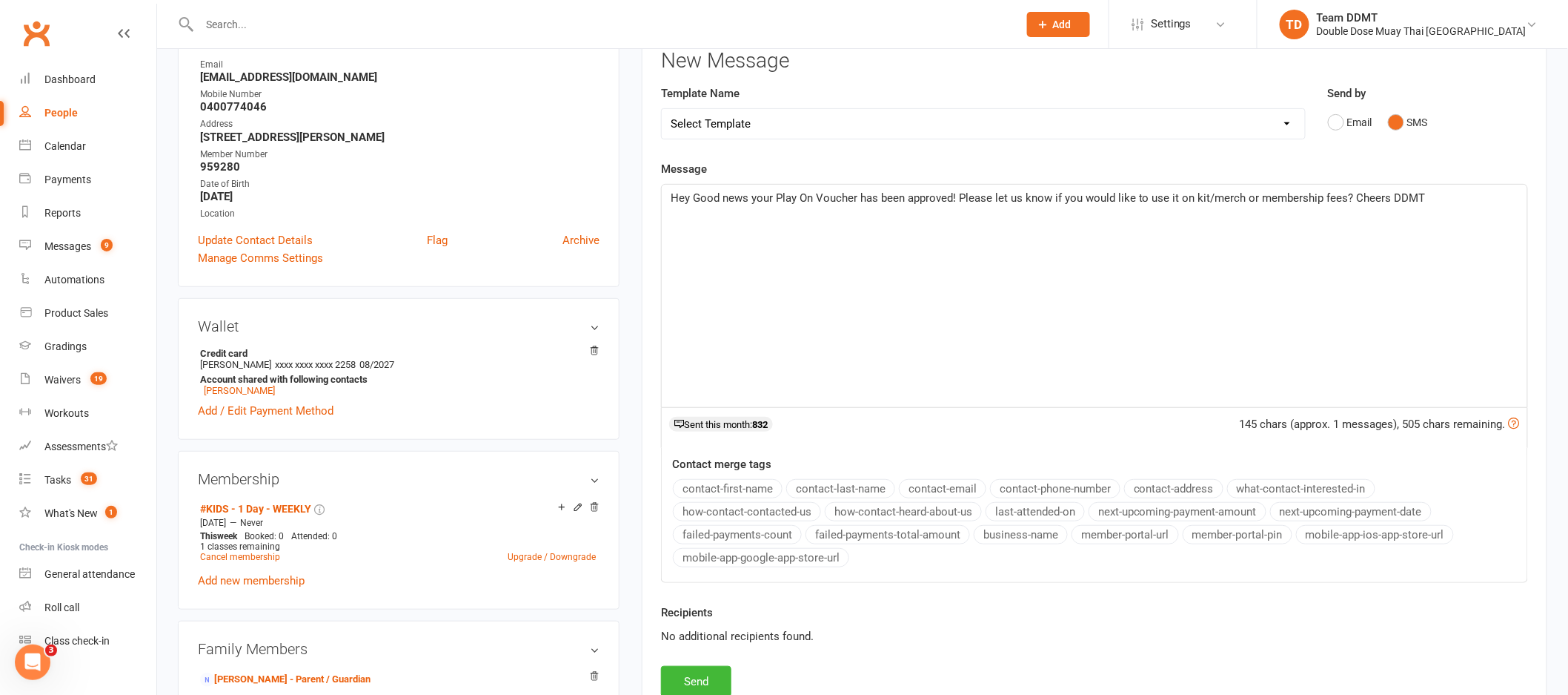
scroll to position [224, 0]
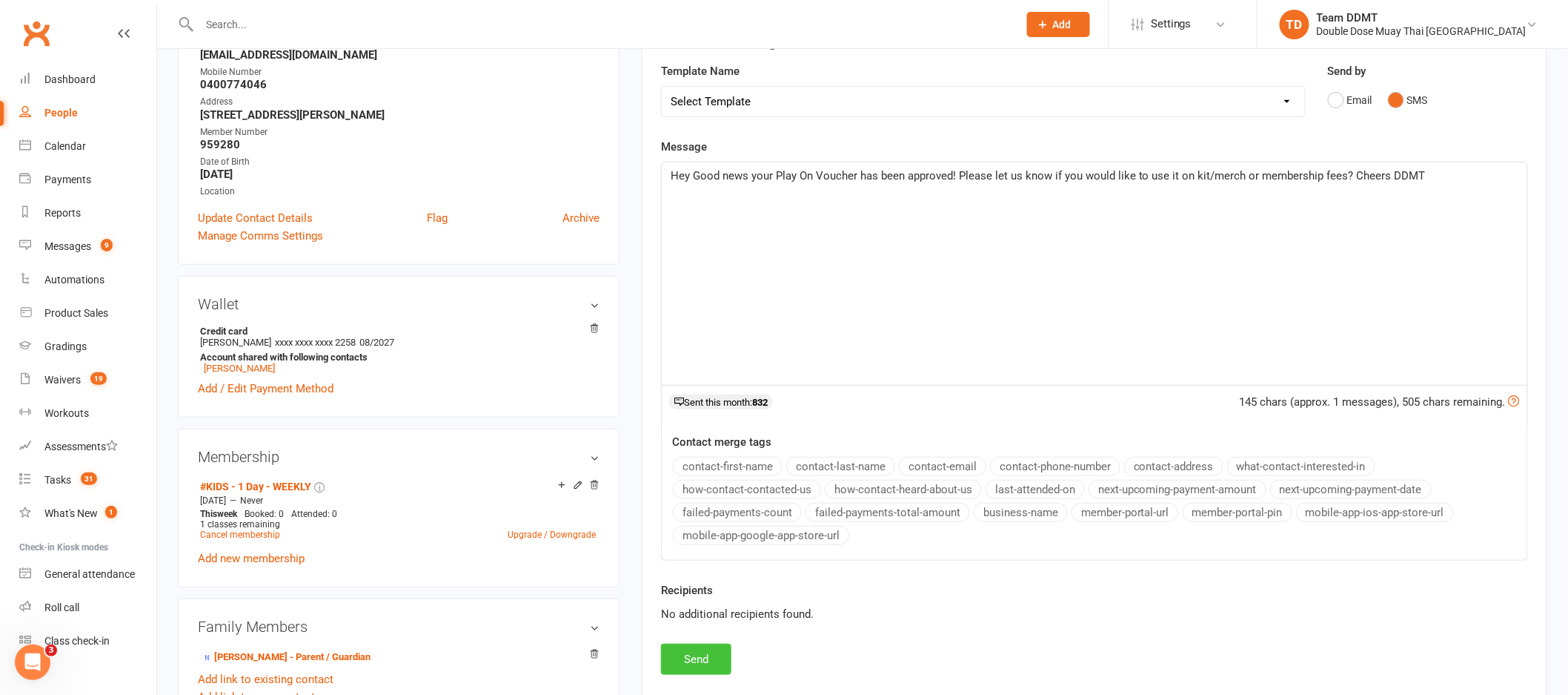
click at [698, 665] on button "Send" at bounding box center [695, 658] width 70 height 31
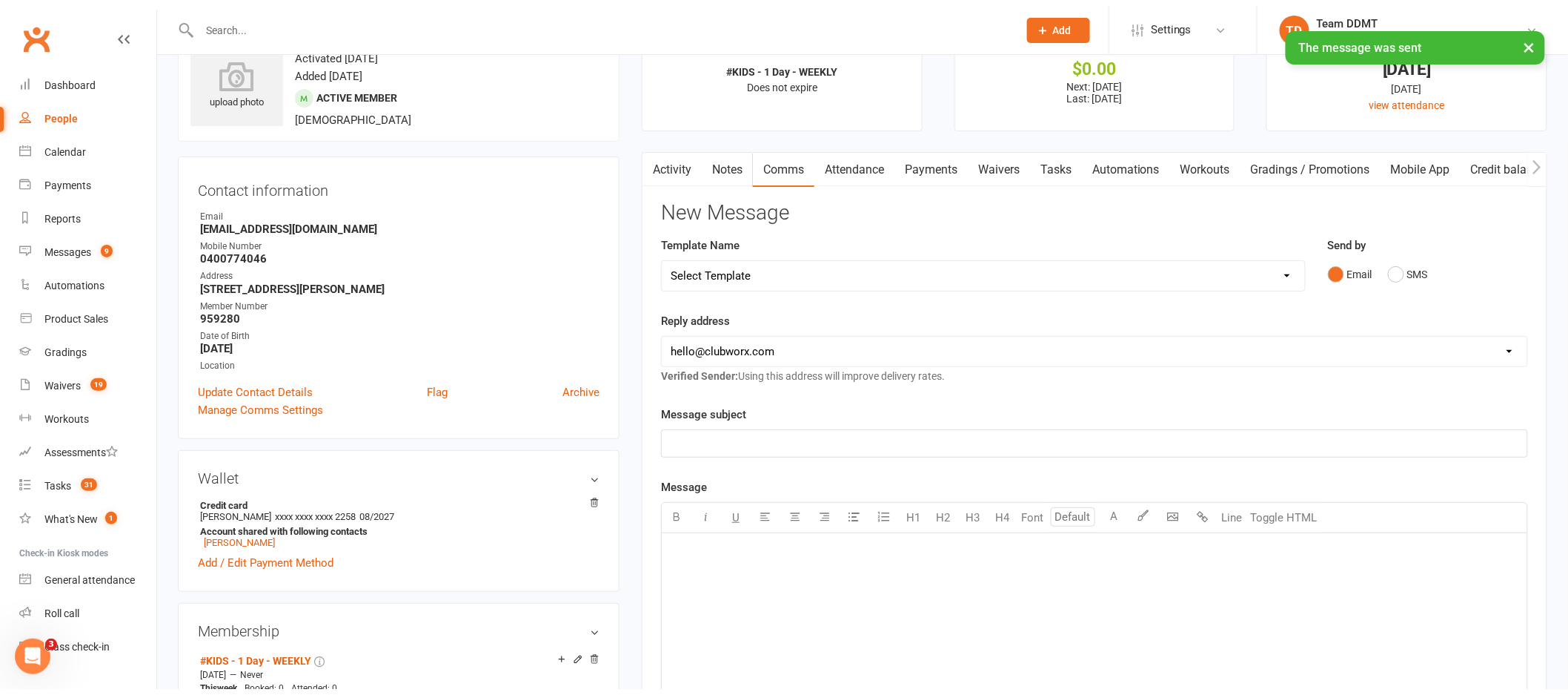
scroll to position [0, 0]
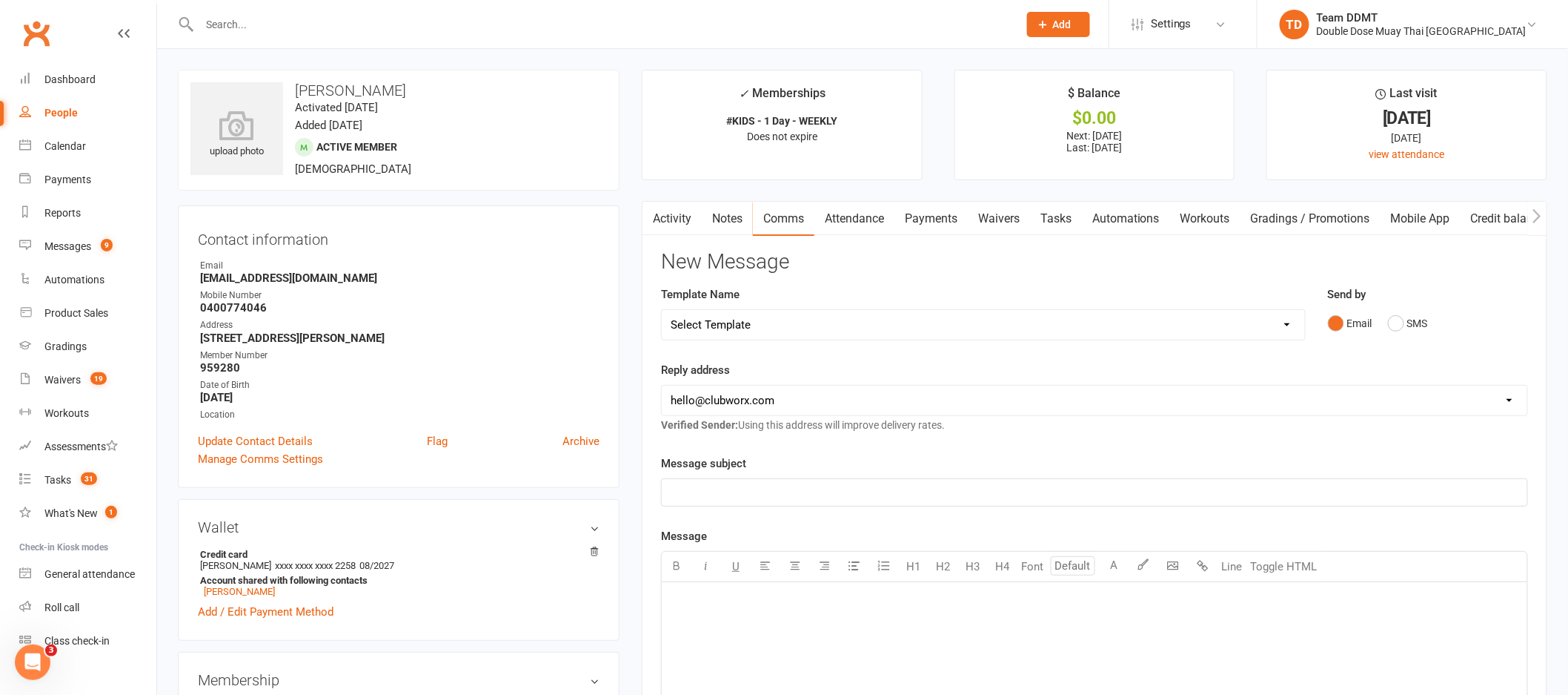
click at [255, 29] on input "text" at bounding box center [601, 24] width 813 height 20
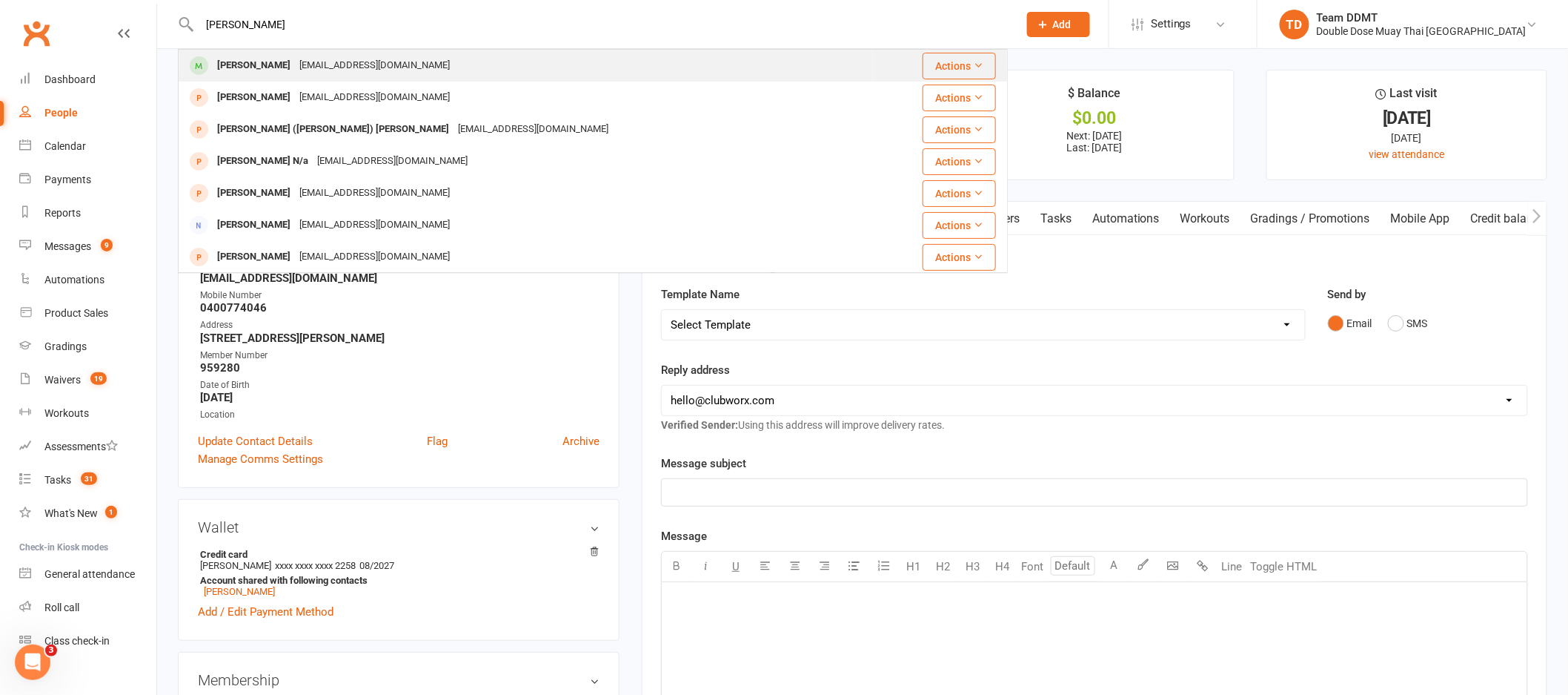
type input "aspen jackson"
click at [309, 62] on div "[EMAIL_ADDRESS][DOMAIN_NAME]" at bounding box center [374, 66] width 159 height 21
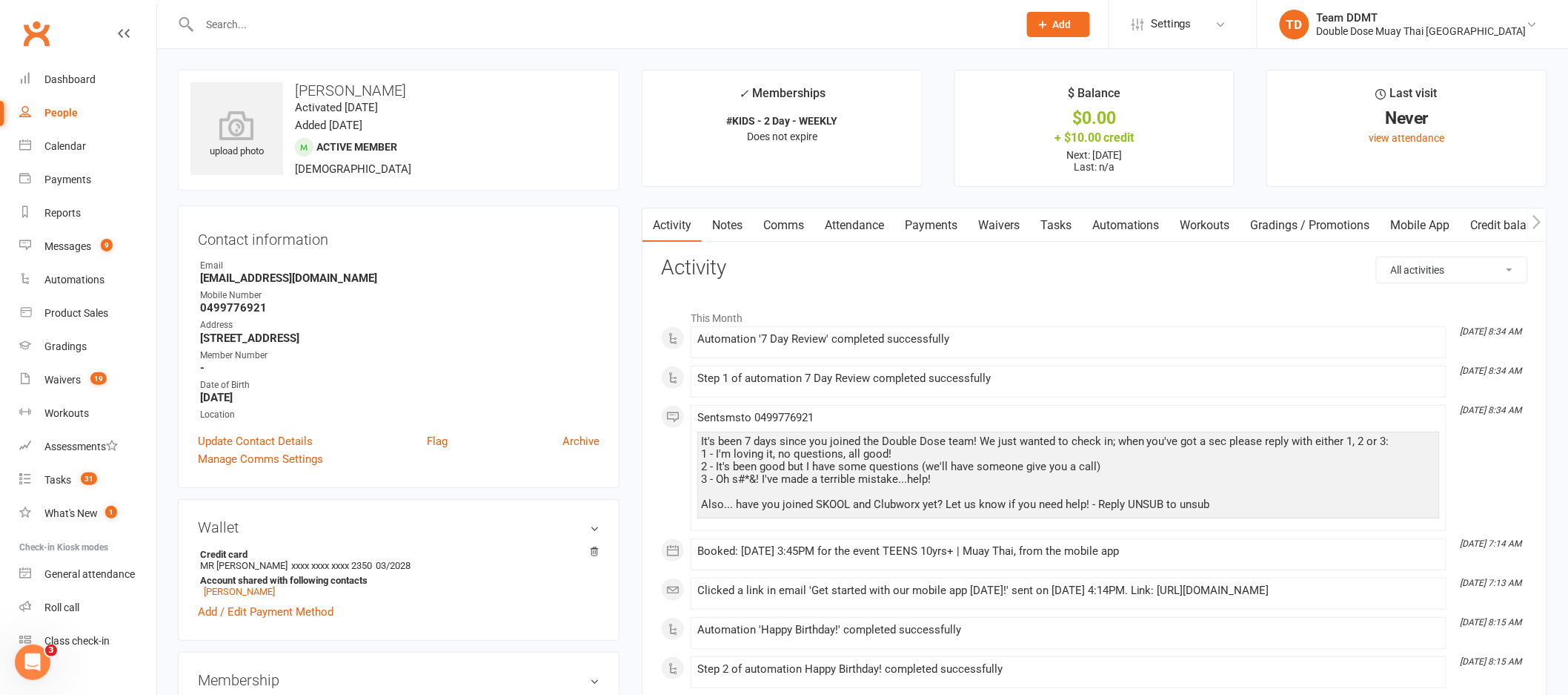
click at [1506, 220] on link "Credit balance" at bounding box center [1507, 225] width 95 height 34
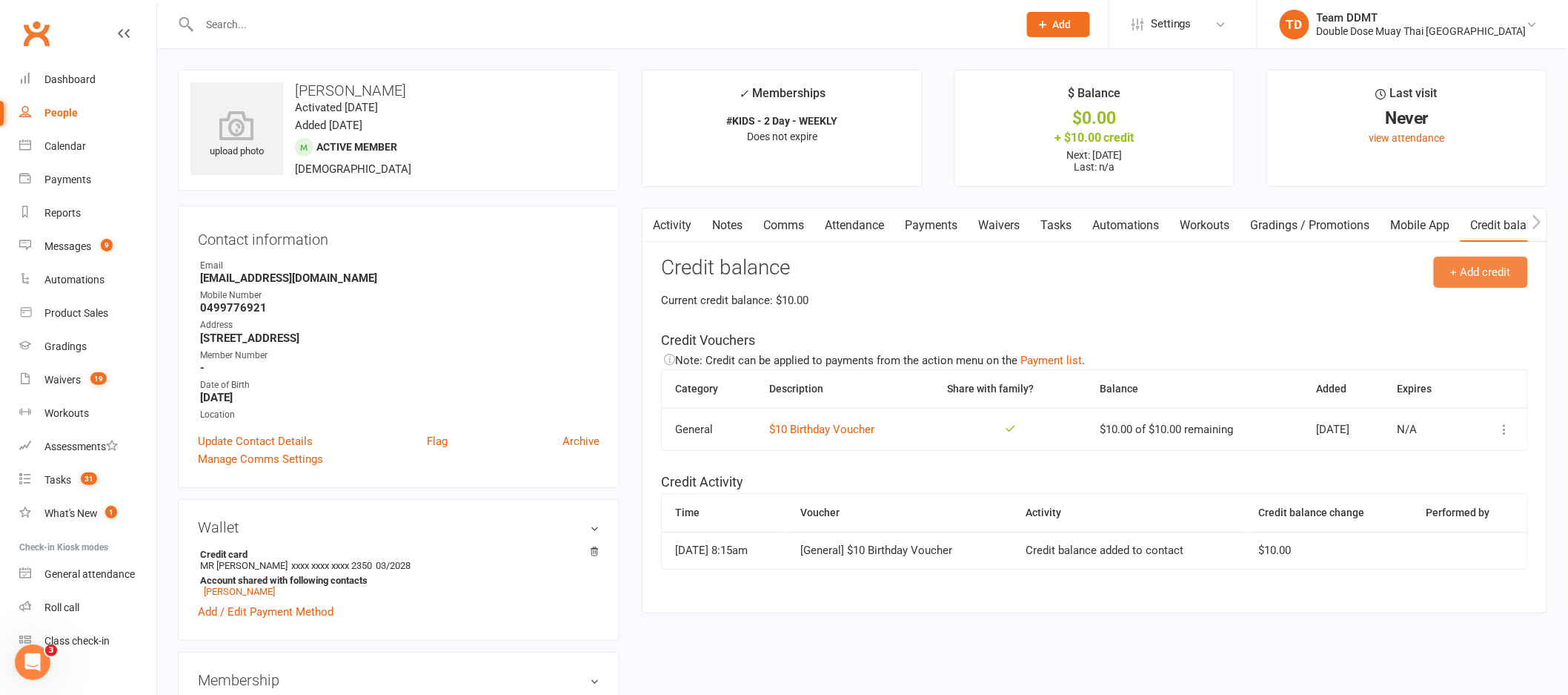
click at [1478, 274] on button "+ Add credit" at bounding box center [1481, 272] width 94 height 31
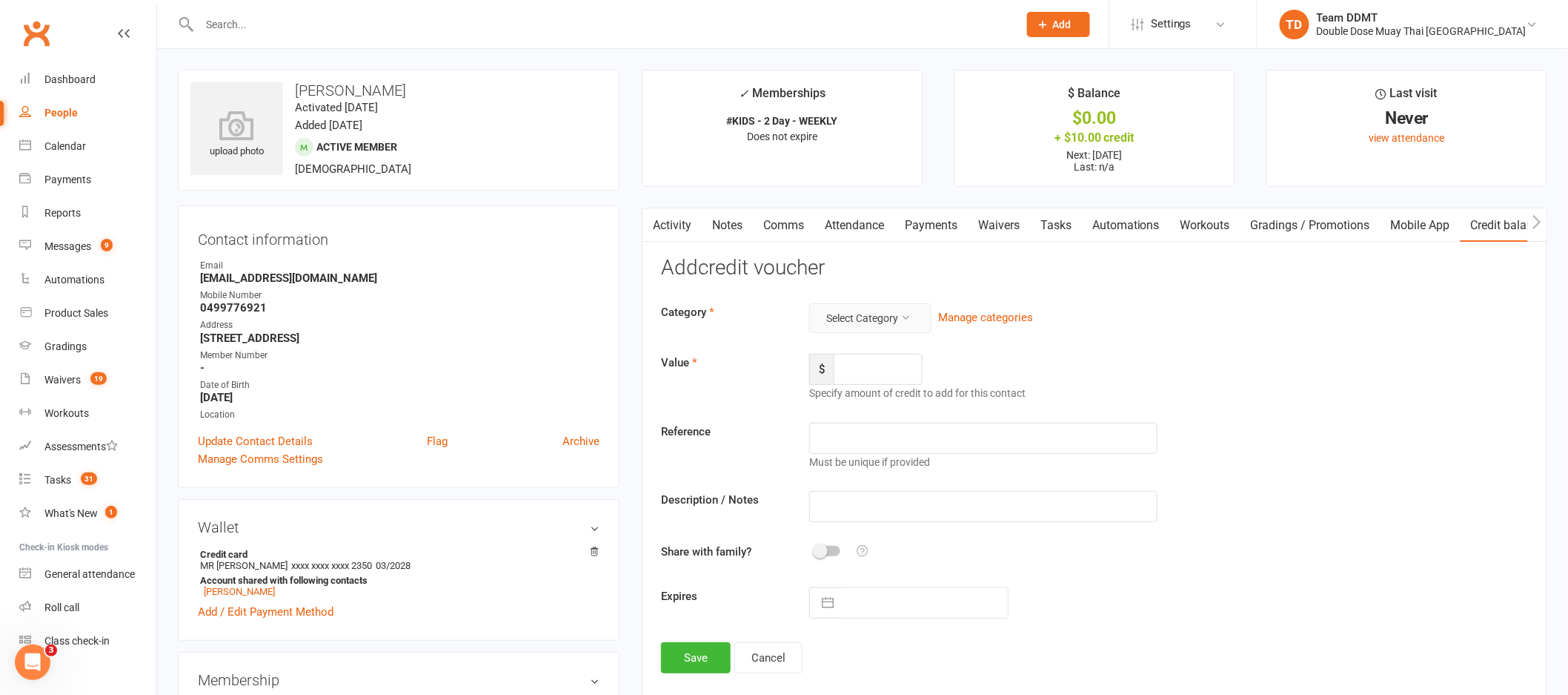
click at [864, 317] on button "Select Category" at bounding box center [870, 317] width 122 height 29
click at [828, 405] on link "Fairplay voucher" at bounding box center [846, 413] width 147 height 29
click at [896, 373] on input "number" at bounding box center [878, 369] width 89 height 31
type input "200"
type input "Ending - 8C8"
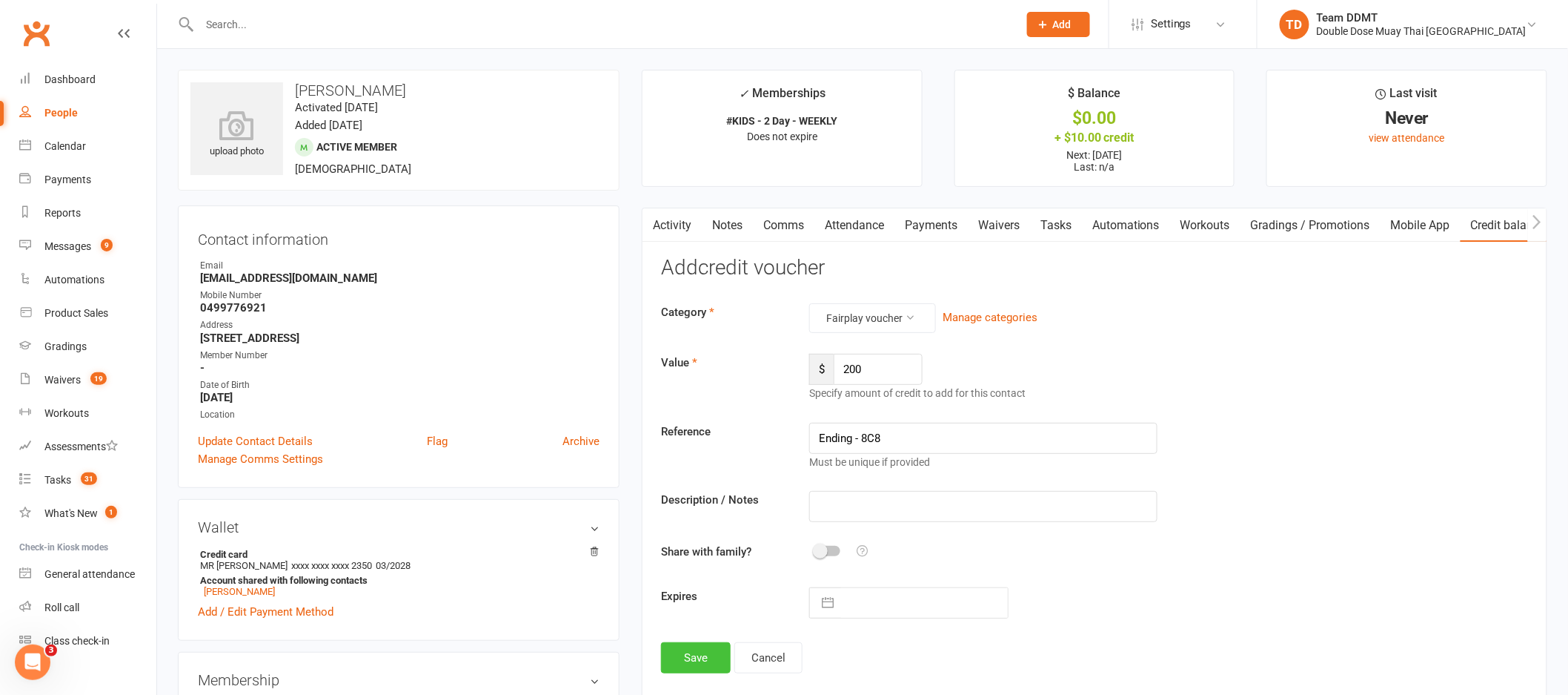
click at [708, 656] on button "Save" at bounding box center [695, 658] width 69 height 31
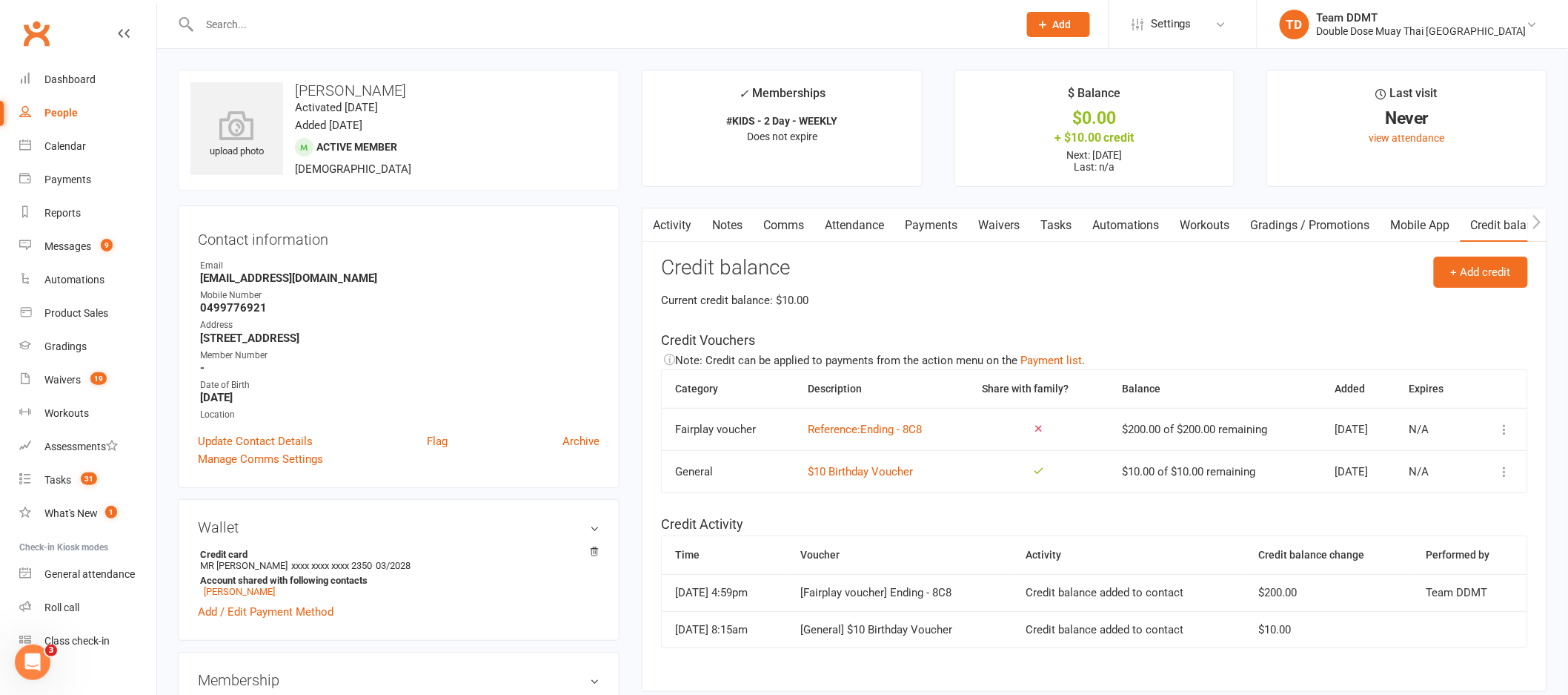
click at [741, 232] on link "Notes" at bounding box center [727, 225] width 51 height 34
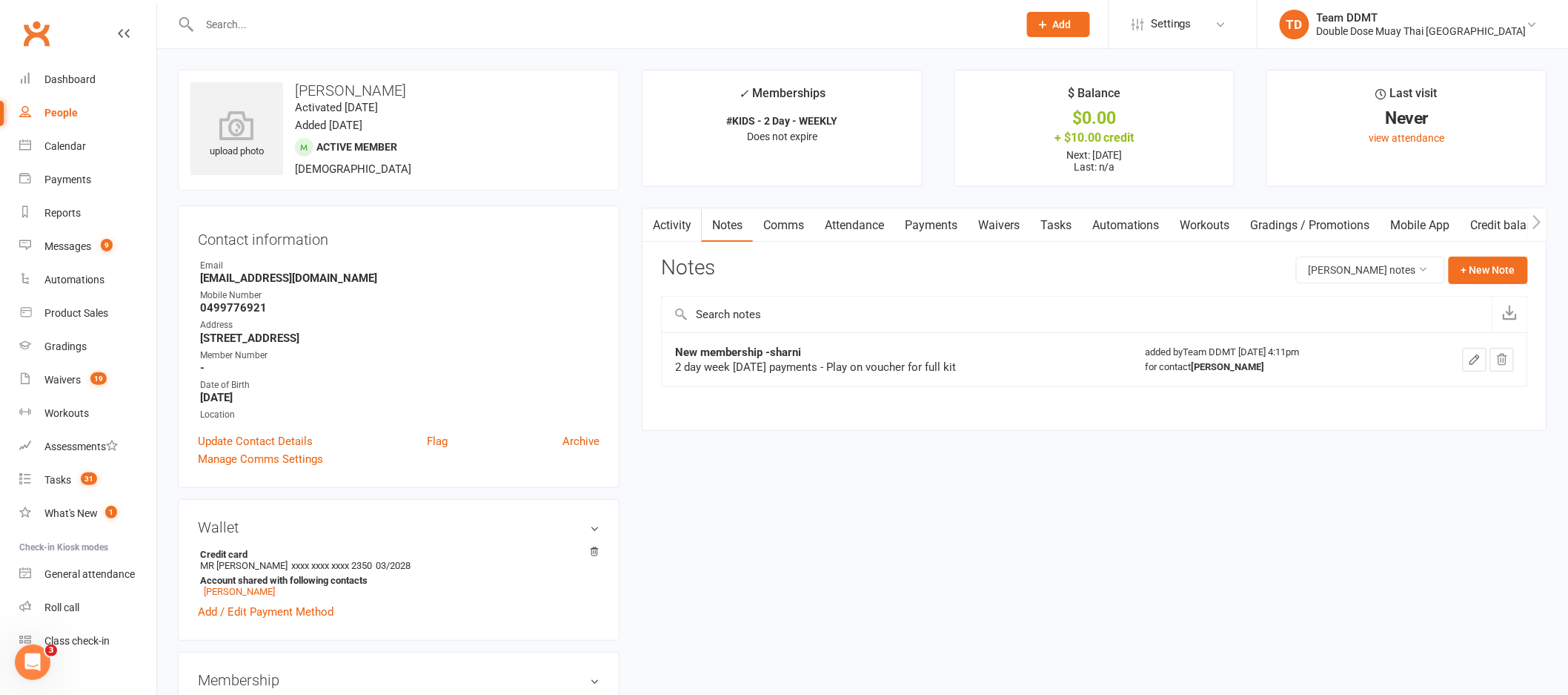
click at [793, 225] on link "Comms" at bounding box center [784, 225] width 61 height 34
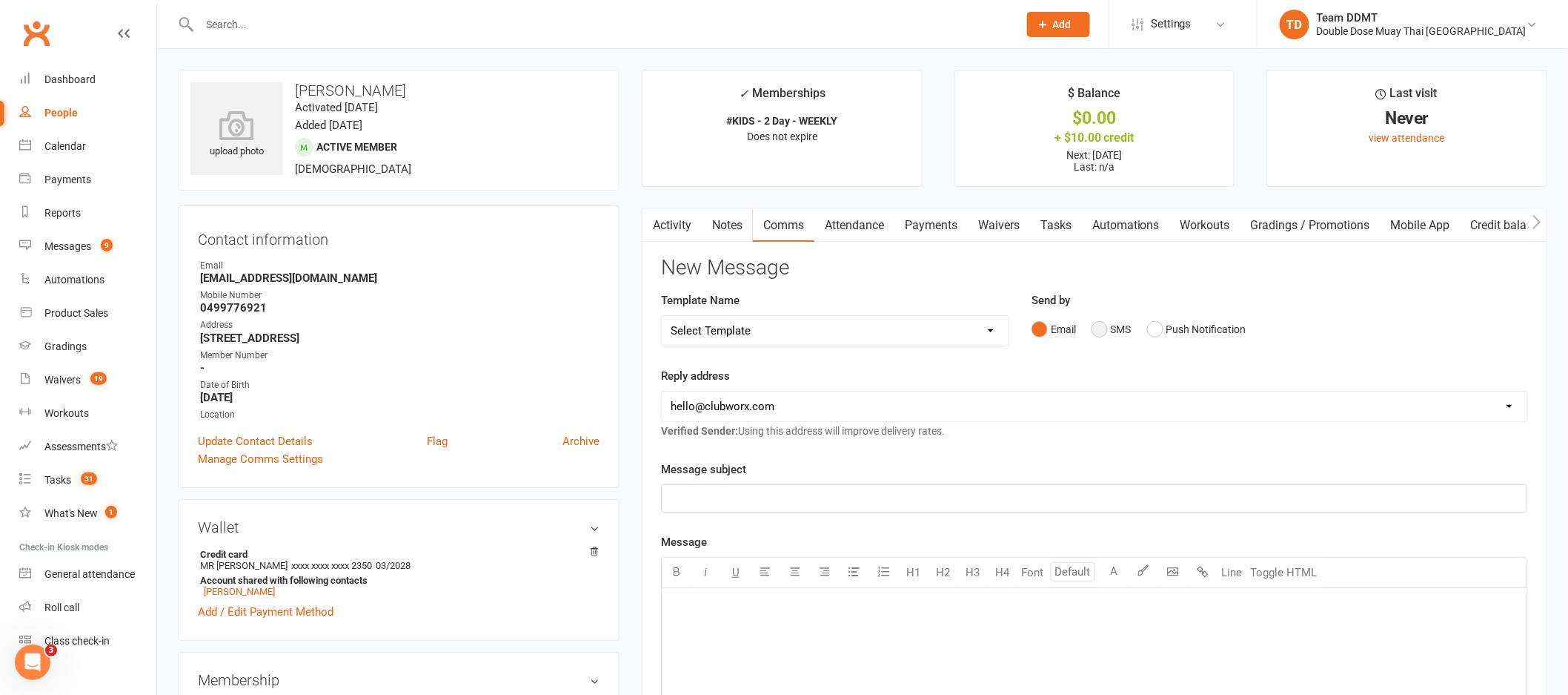
click at [1122, 331] on button "SMS" at bounding box center [1111, 330] width 40 height 29
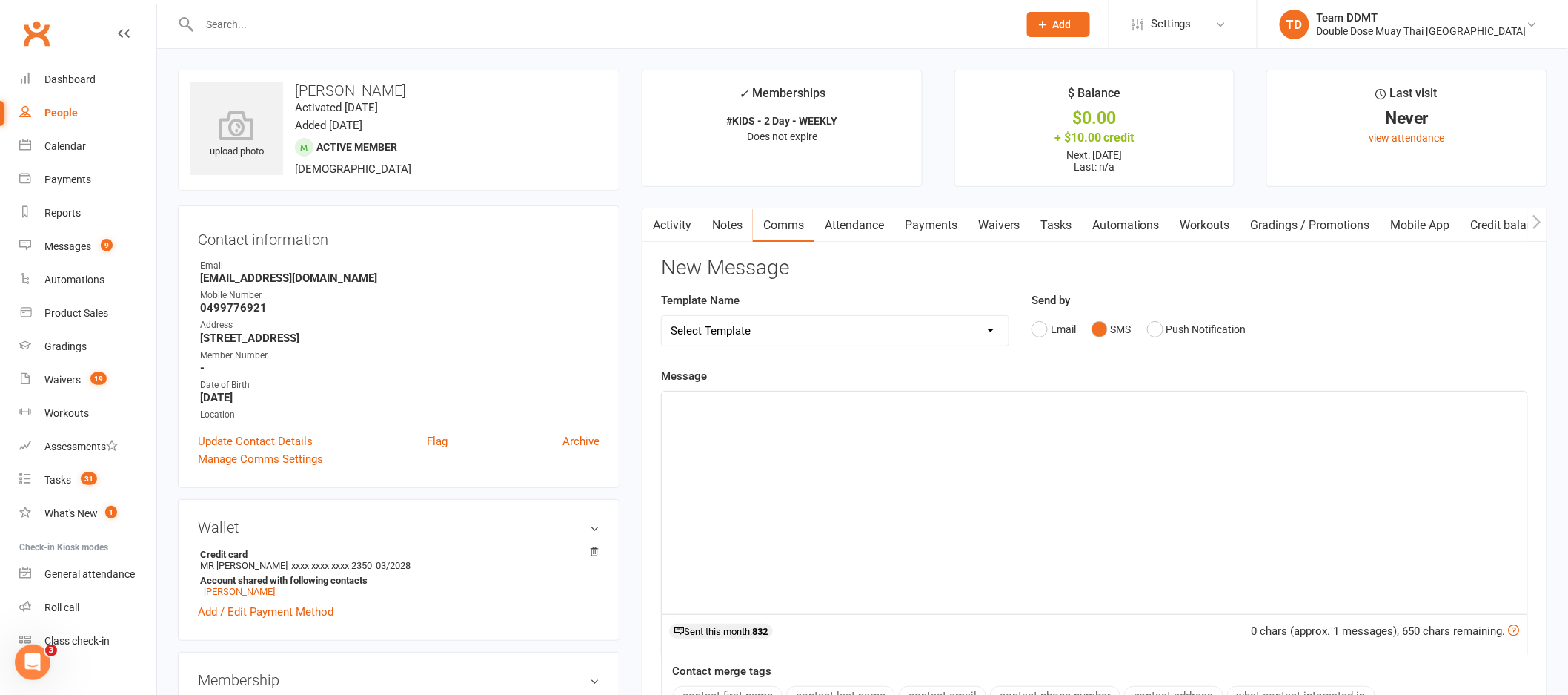
click at [1013, 441] on div "﻿" at bounding box center [1094, 503] width 865 height 223
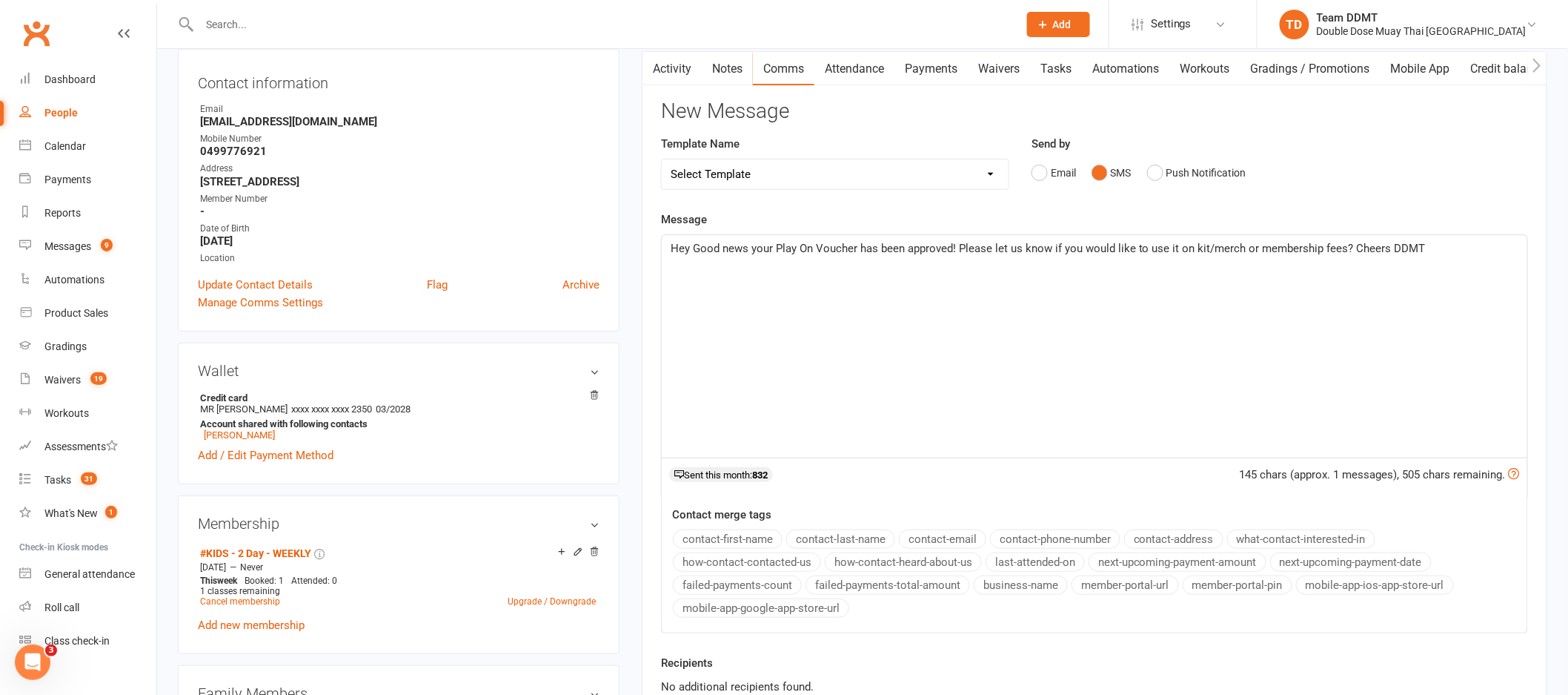
scroll to position [240, 0]
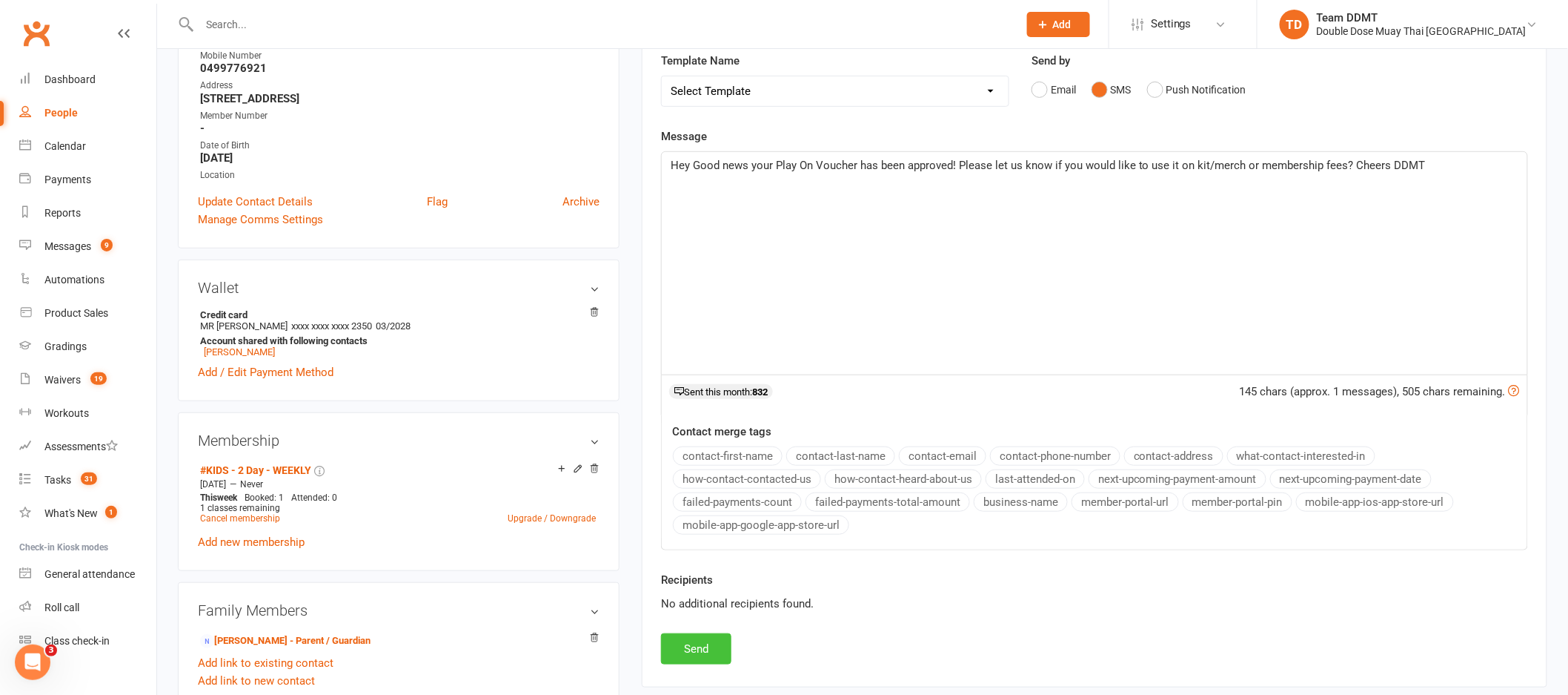
click at [709, 646] on button "Send" at bounding box center [695, 649] width 70 height 31
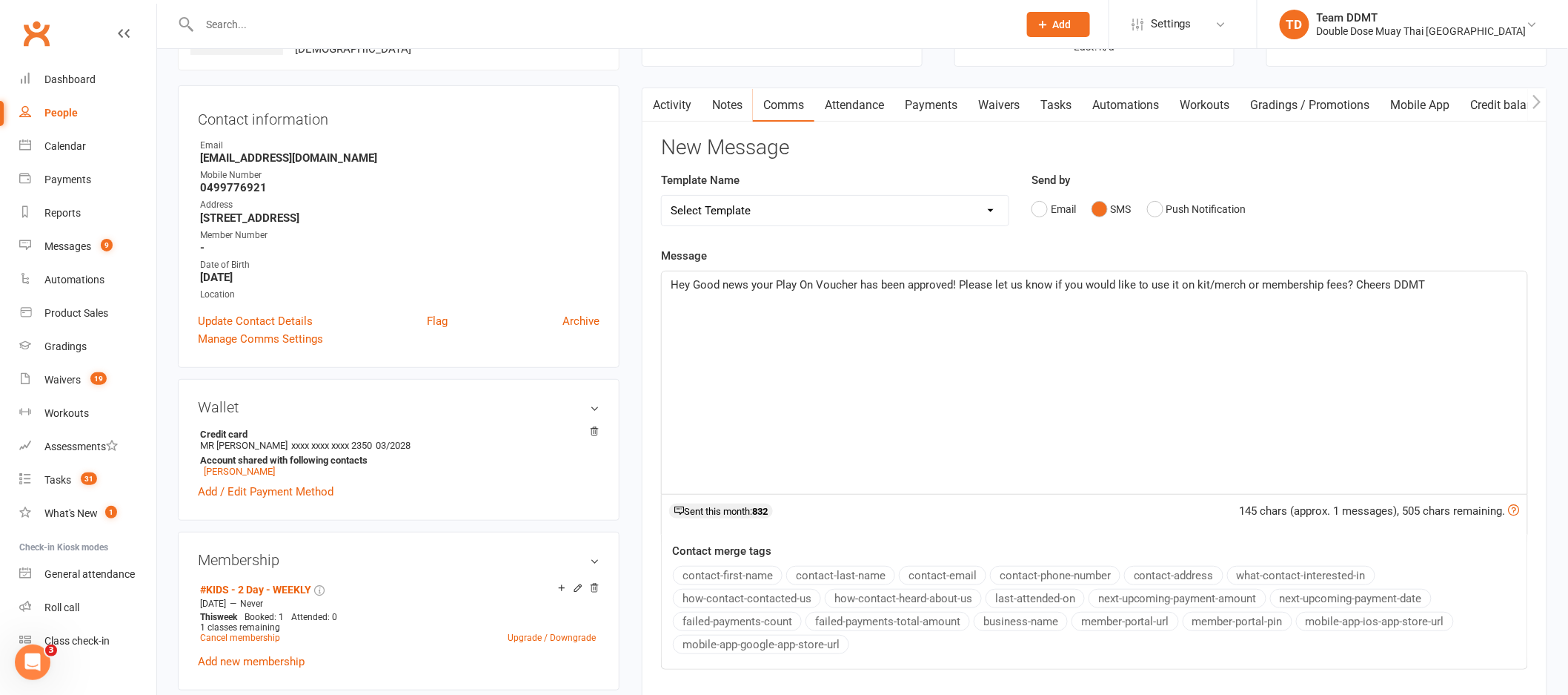
scroll to position [0, 0]
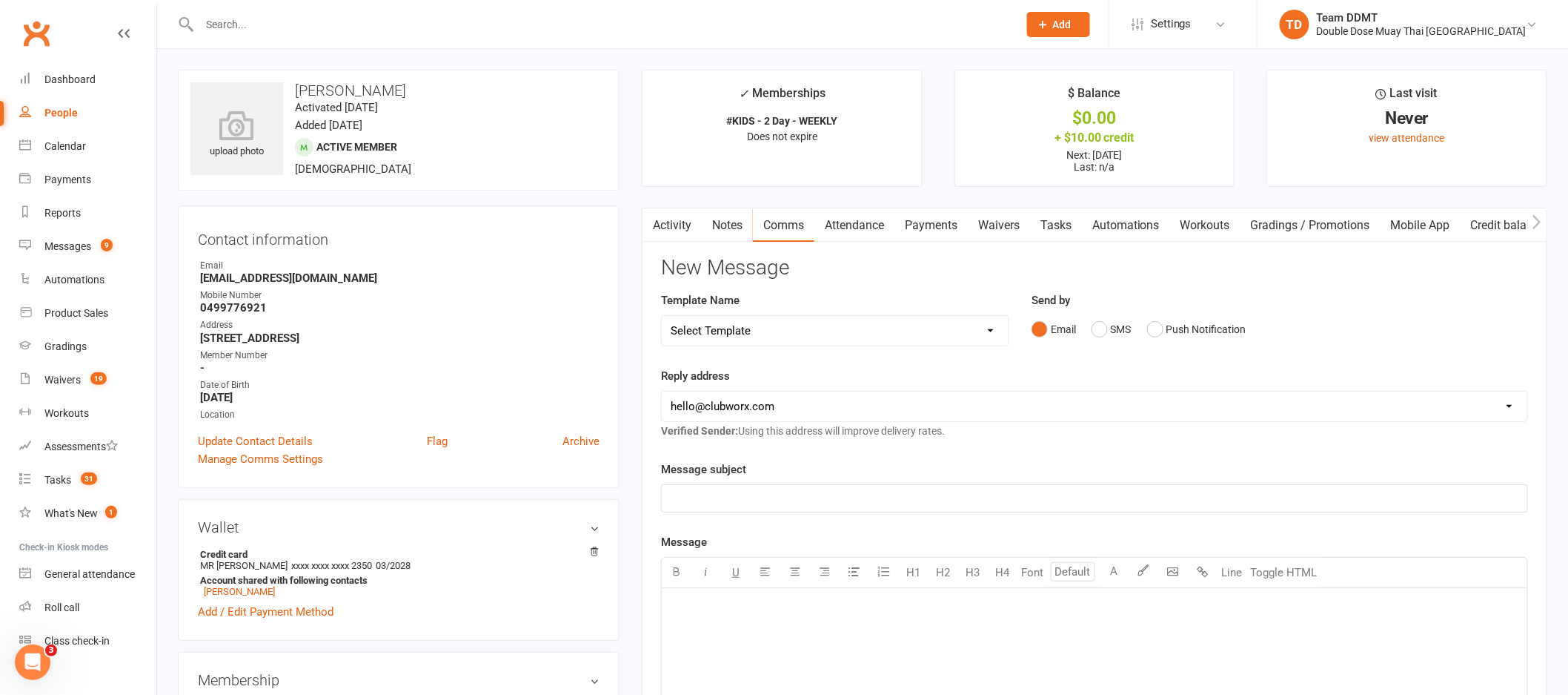
click at [254, 35] on div at bounding box center [593, 24] width 830 height 48
click at [254, 26] on input "text" at bounding box center [601, 24] width 813 height 20
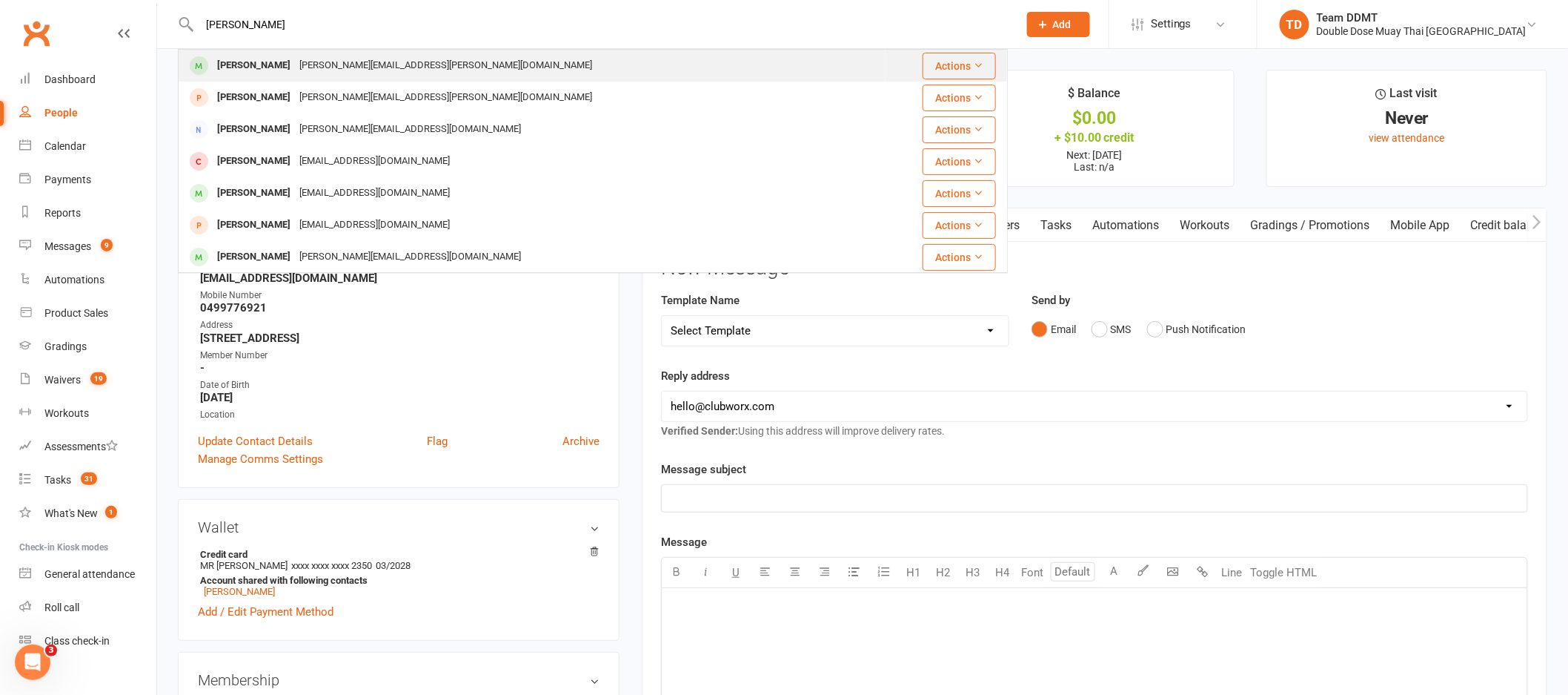
type input "toby tattersall"
click at [301, 67] on div "mel.lamplugh@gmail.com" at bounding box center [445, 66] width 302 height 21
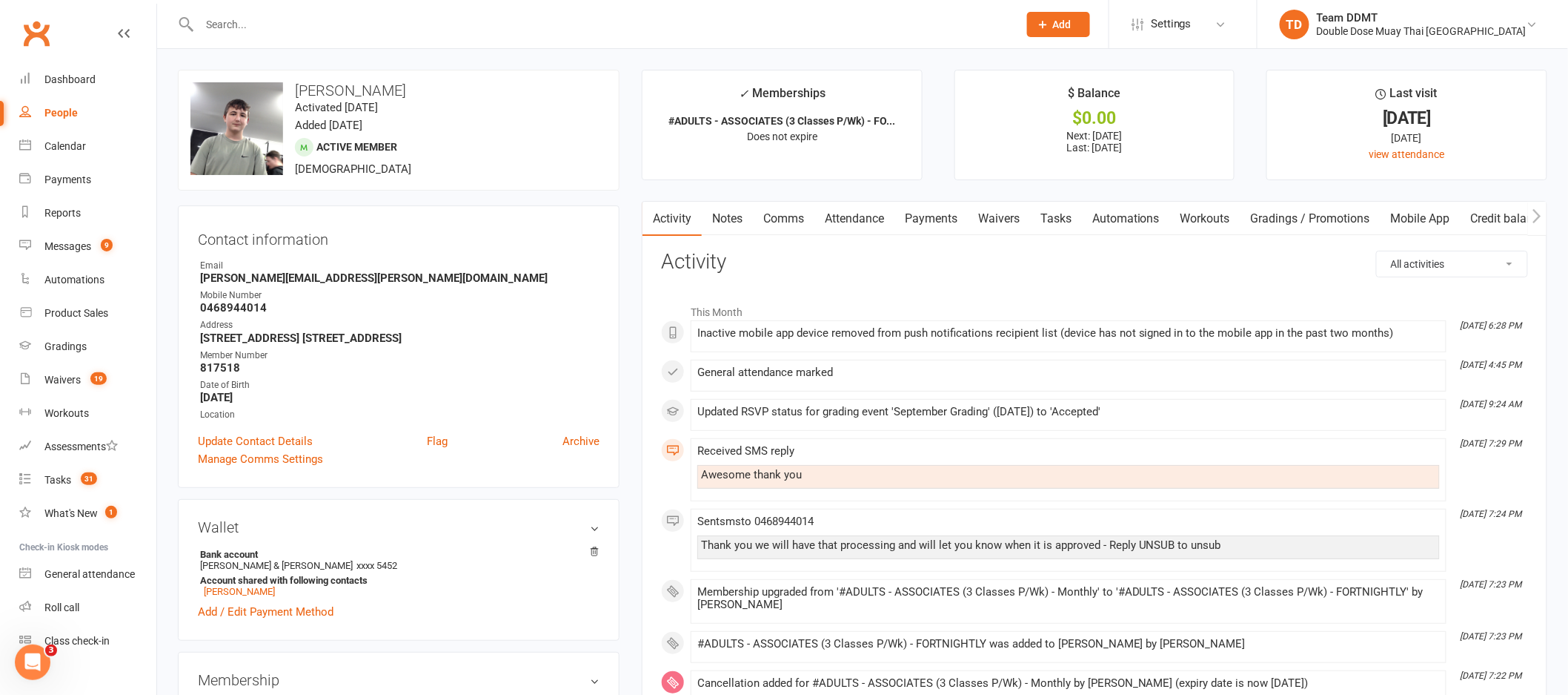
click at [1500, 217] on link "Credit balance" at bounding box center [1507, 218] width 95 height 34
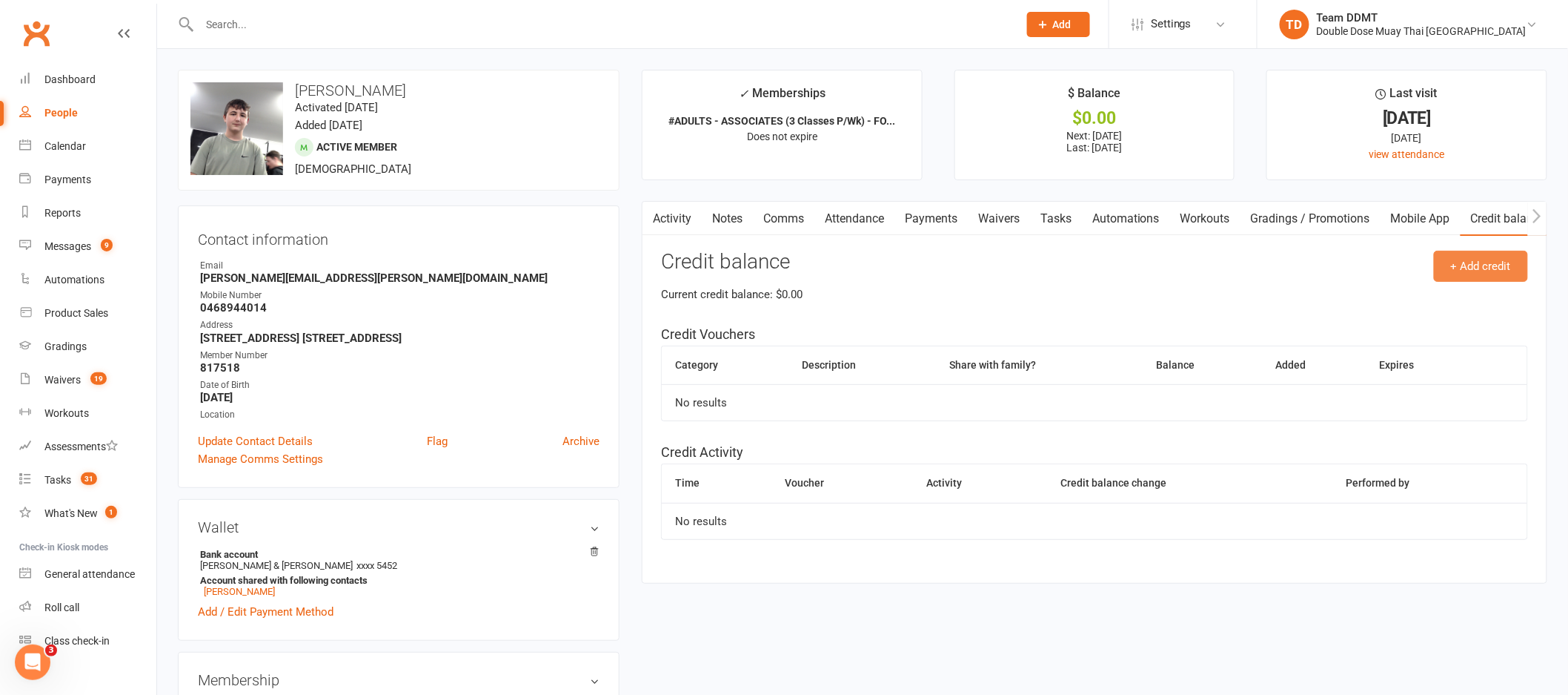
click at [1482, 271] on button "+ Add credit" at bounding box center [1481, 266] width 94 height 31
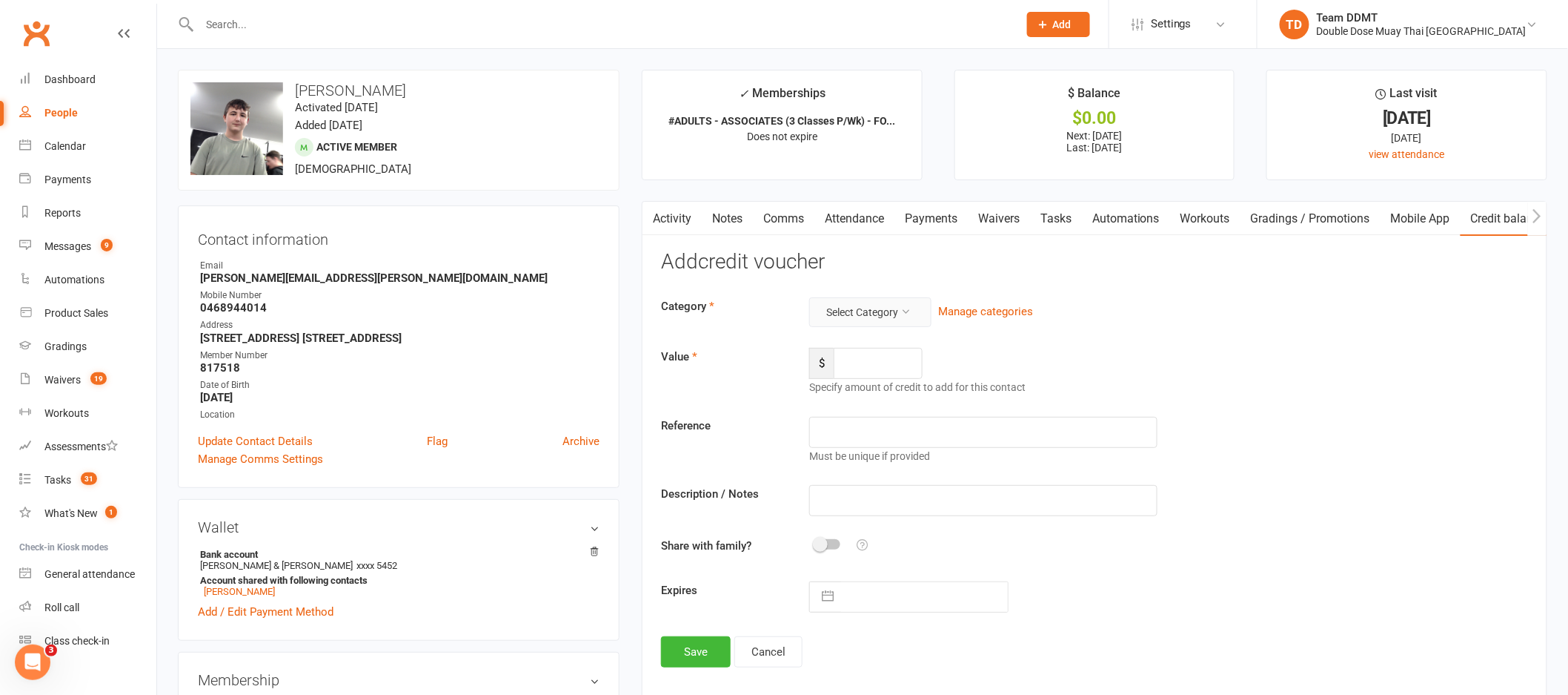
click at [910, 312] on icon at bounding box center [906, 312] width 11 height 11
click at [833, 405] on link "Fairplay voucher" at bounding box center [846, 406] width 147 height 29
click at [854, 367] on input "number" at bounding box center [878, 363] width 89 height 31
type input "200"
type input "Ending - NAV"
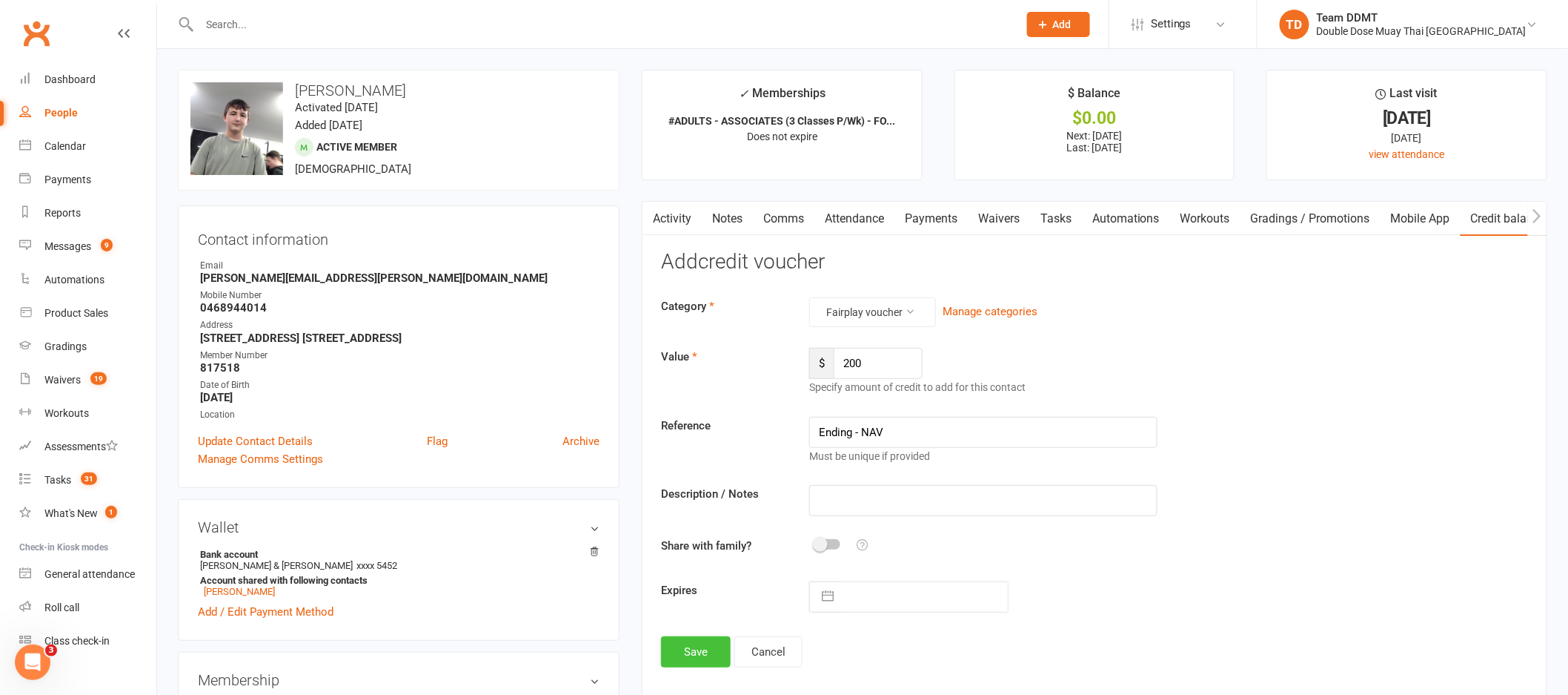
click at [704, 660] on button "Save" at bounding box center [695, 651] width 69 height 31
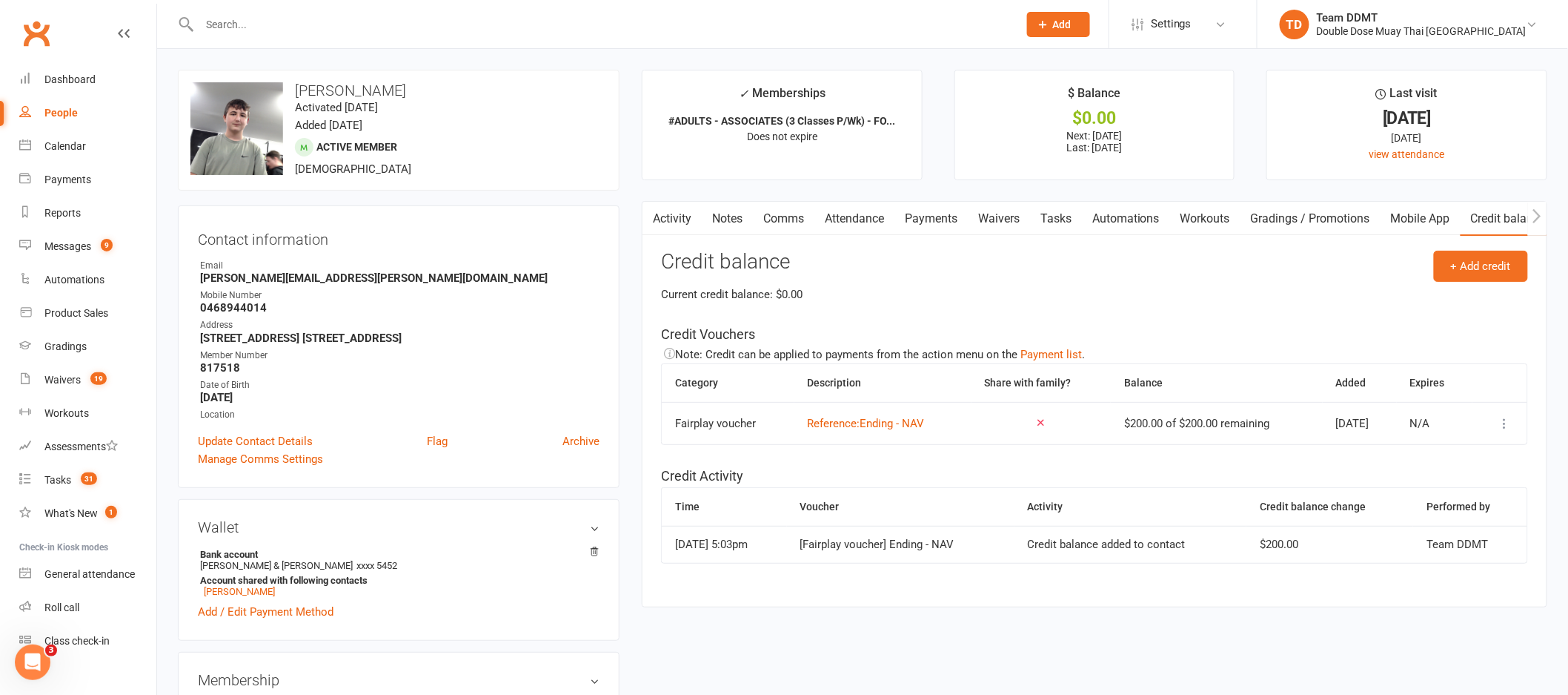
click at [731, 219] on link "Notes" at bounding box center [727, 218] width 51 height 34
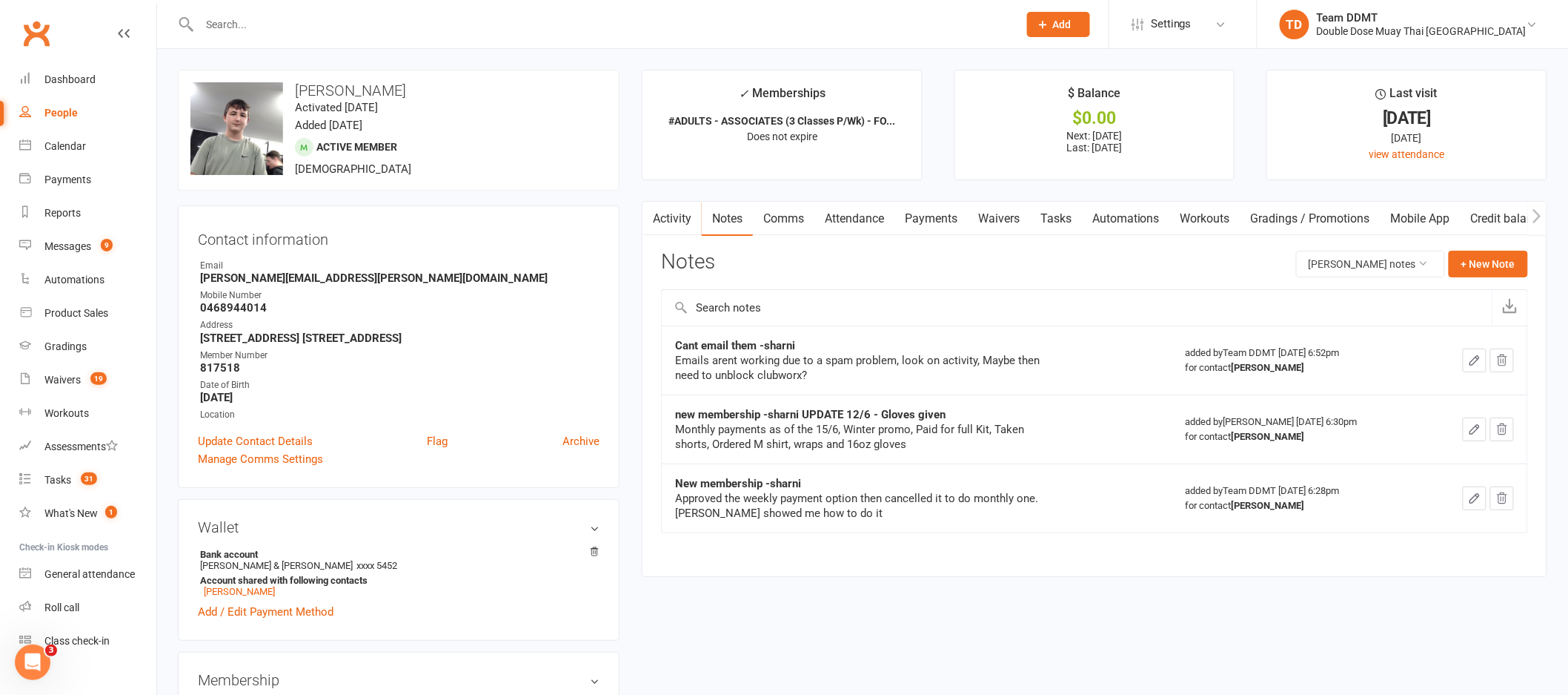
click at [784, 215] on link "Comms" at bounding box center [784, 218] width 61 height 34
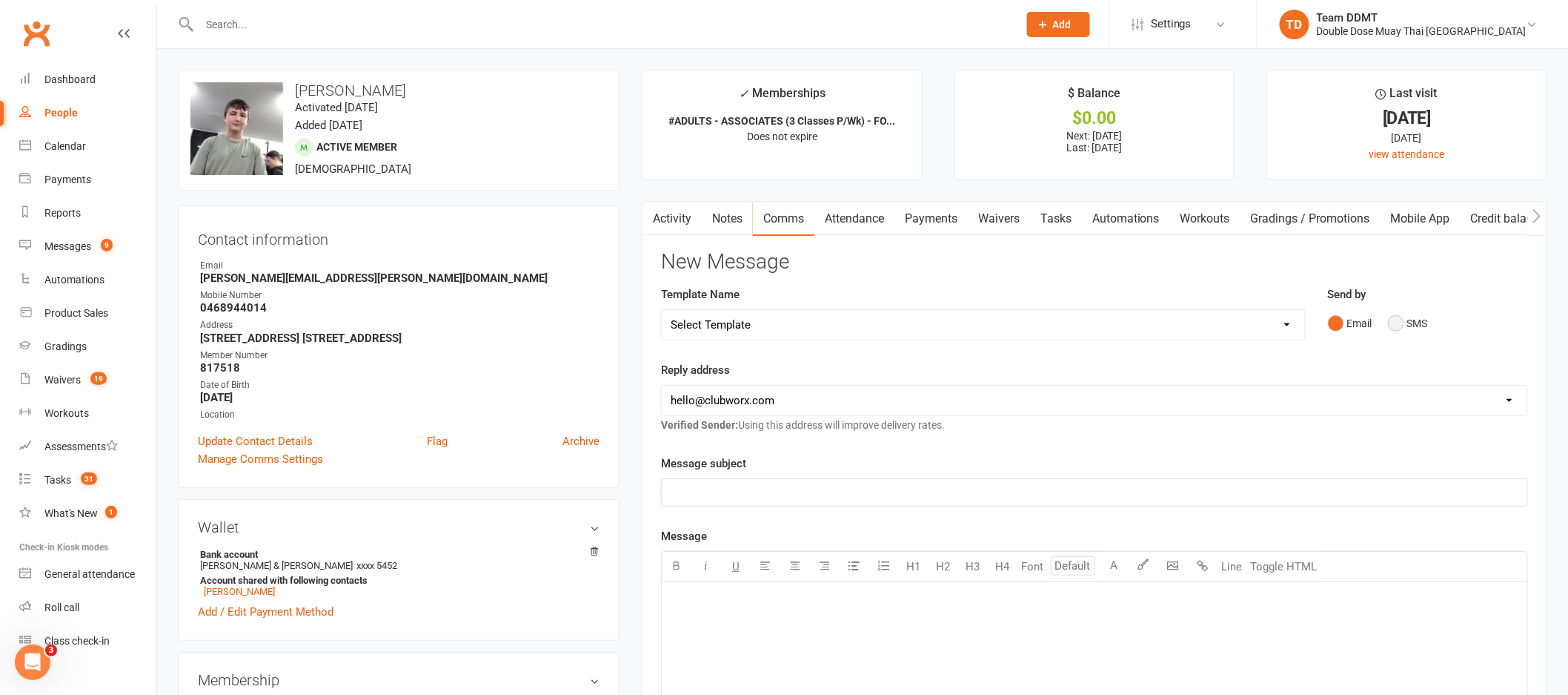
click at [1409, 322] on button "SMS" at bounding box center [1408, 323] width 40 height 29
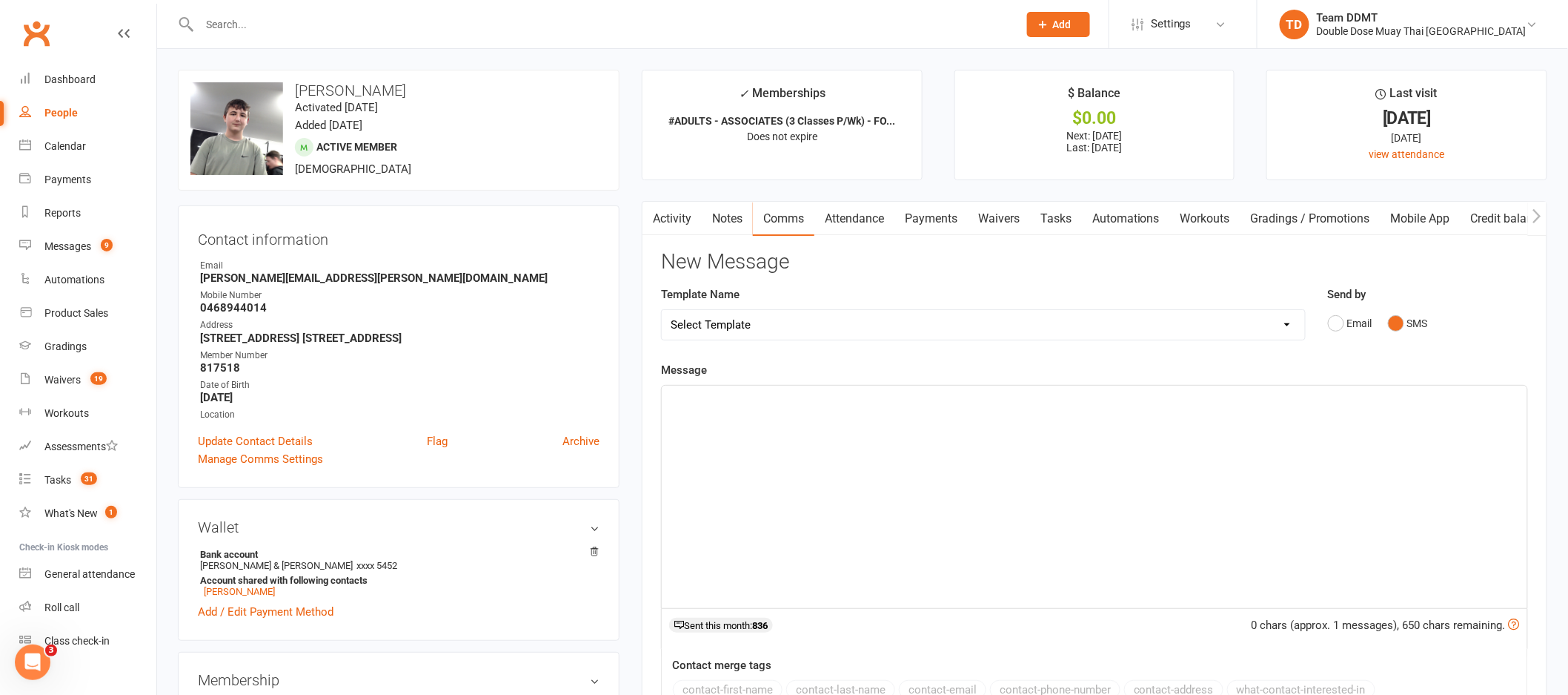
click at [1043, 461] on div "﻿" at bounding box center [1094, 497] width 865 height 223
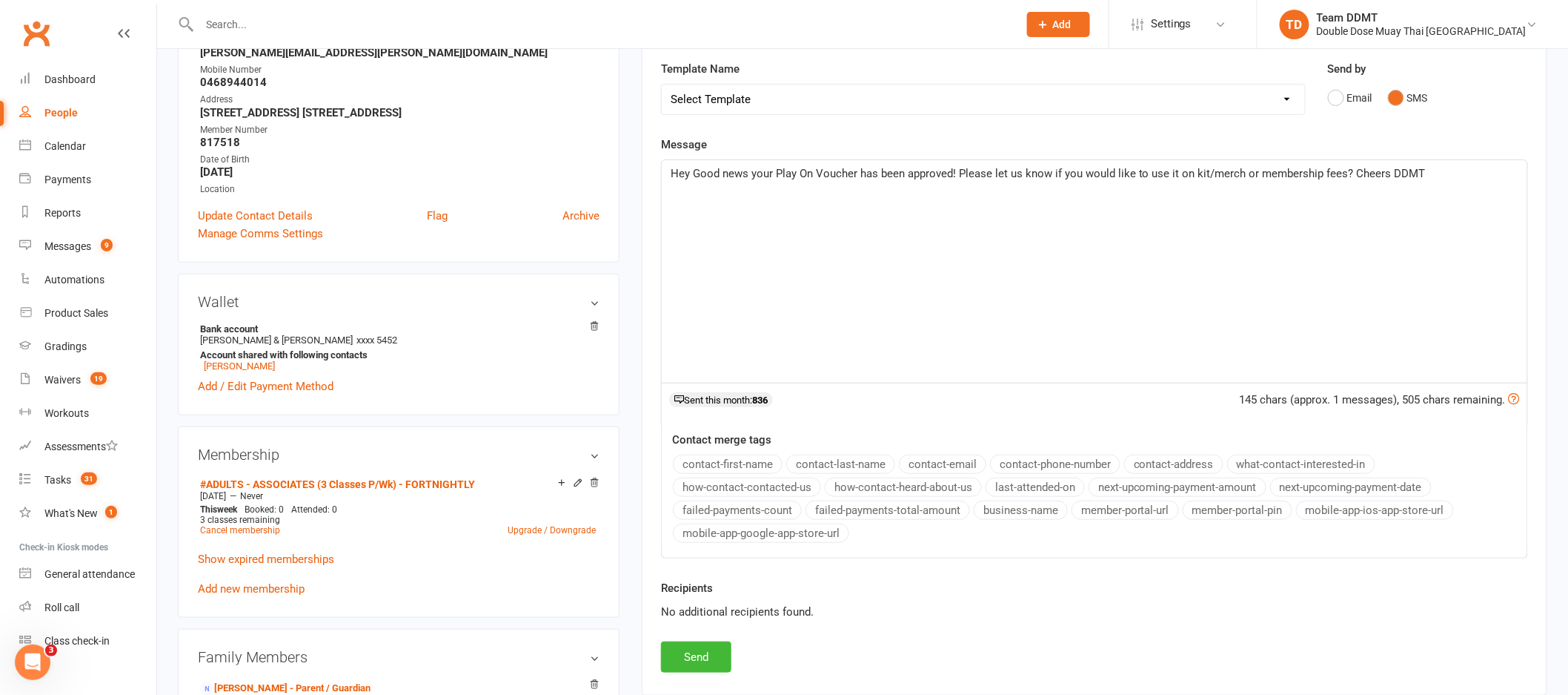
scroll to position [253, 0]
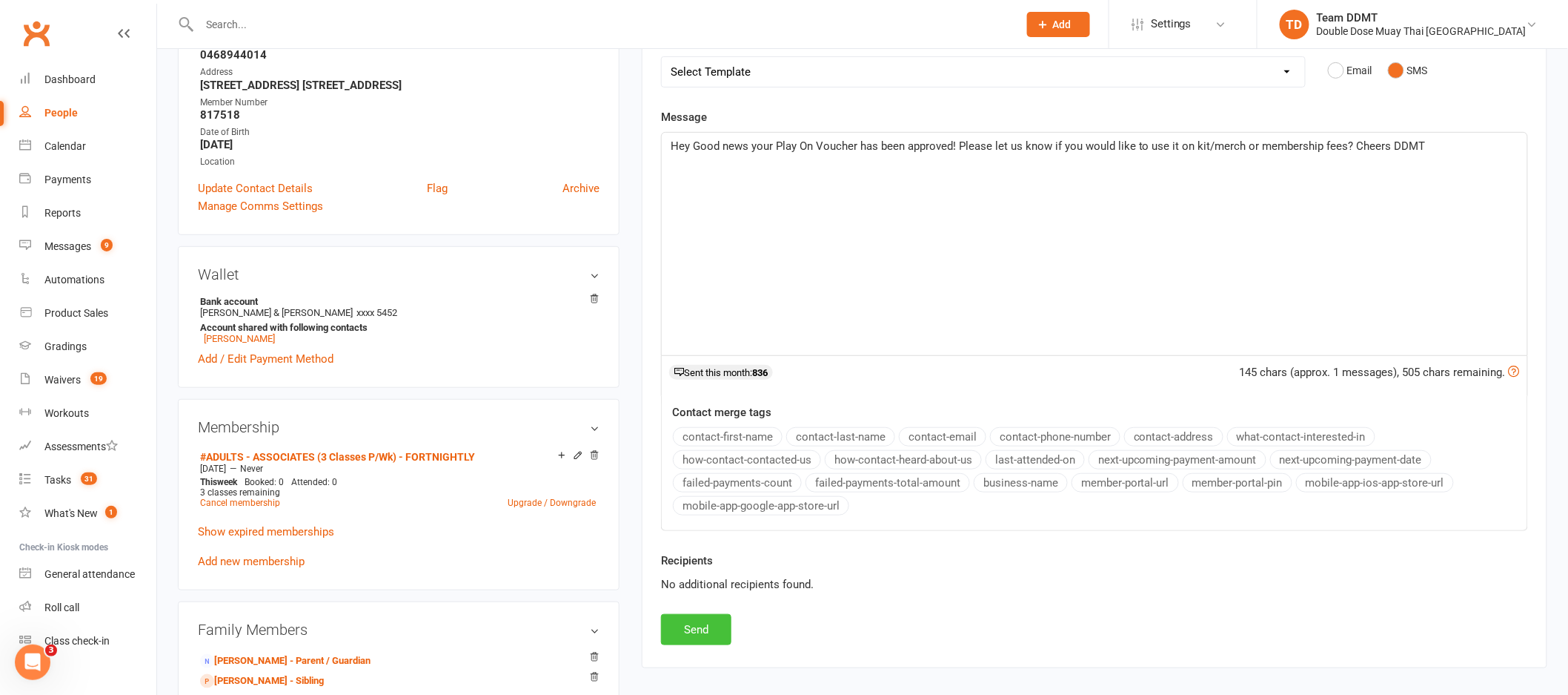
click at [695, 625] on button "Send" at bounding box center [695, 629] width 70 height 31
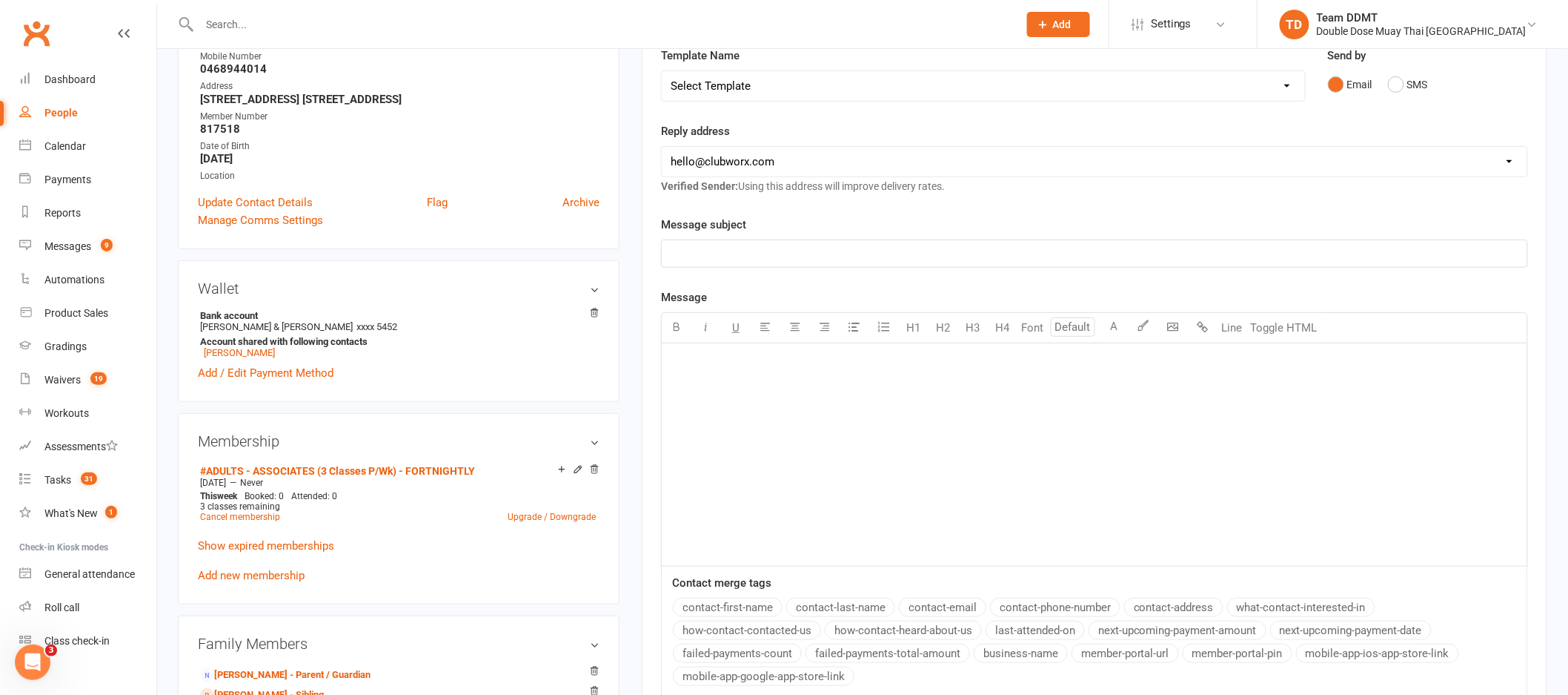
scroll to position [0, 0]
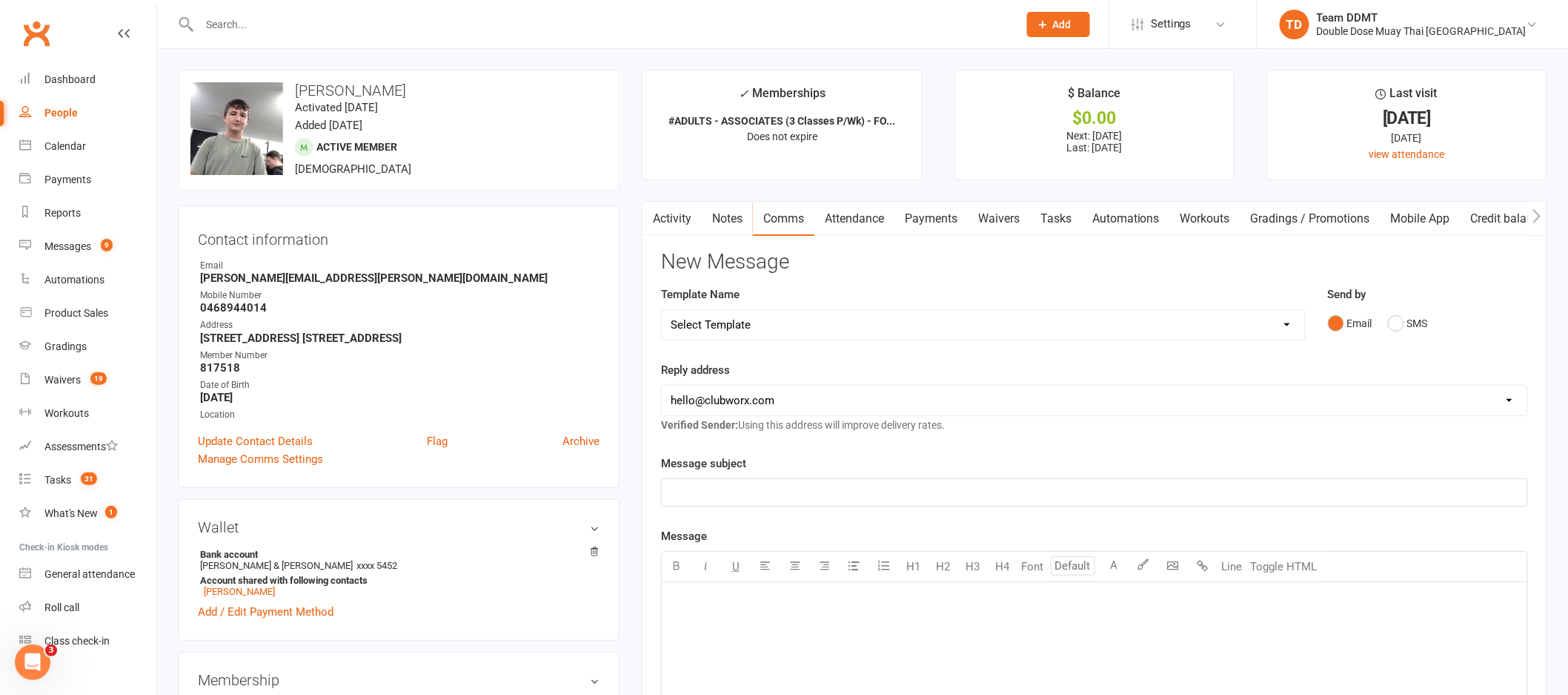
click at [1485, 221] on link "Credit balance" at bounding box center [1507, 218] width 95 height 34
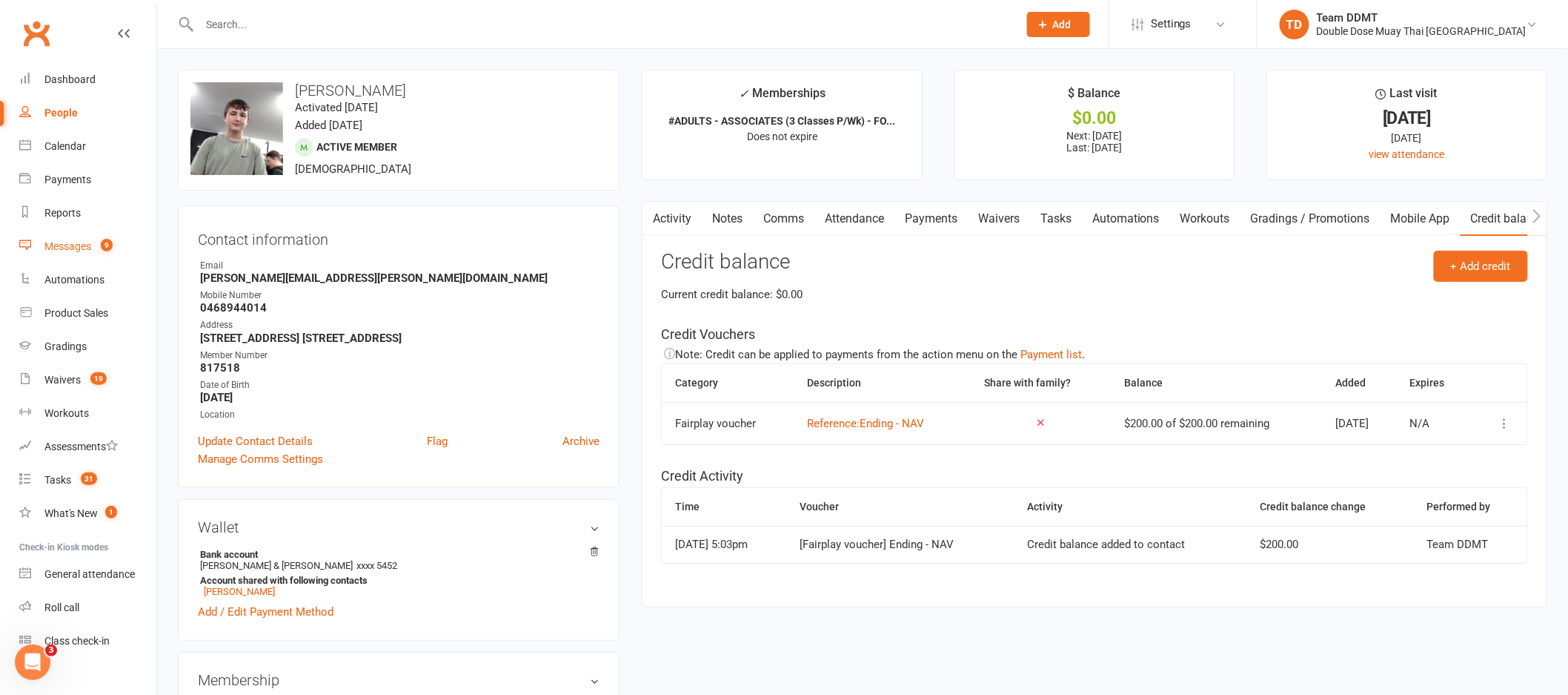
click at [81, 241] on div "Messages" at bounding box center [68, 246] width 46 height 12
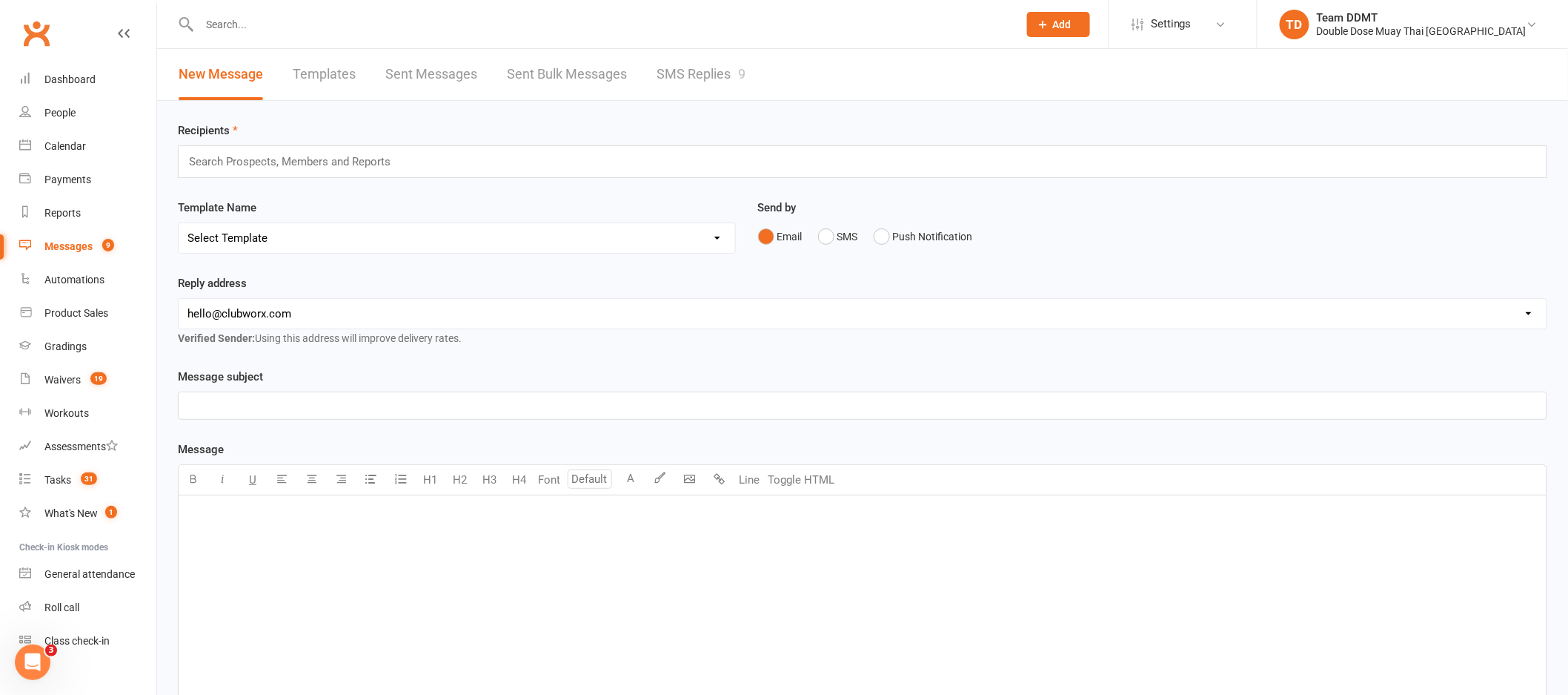
click at [701, 84] on link "SMS Replies 9" at bounding box center [701, 74] width 89 height 51
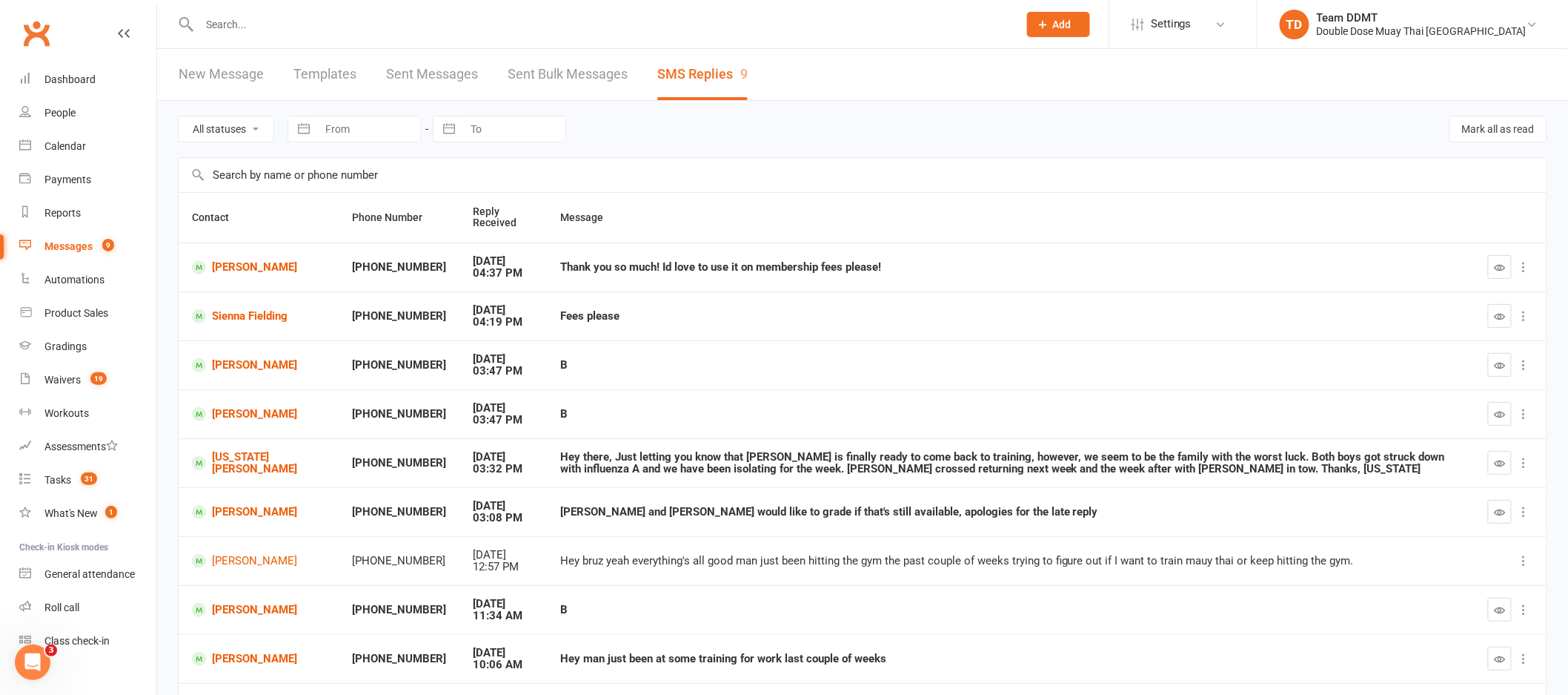
click at [252, 20] on input "text" at bounding box center [601, 24] width 813 height 20
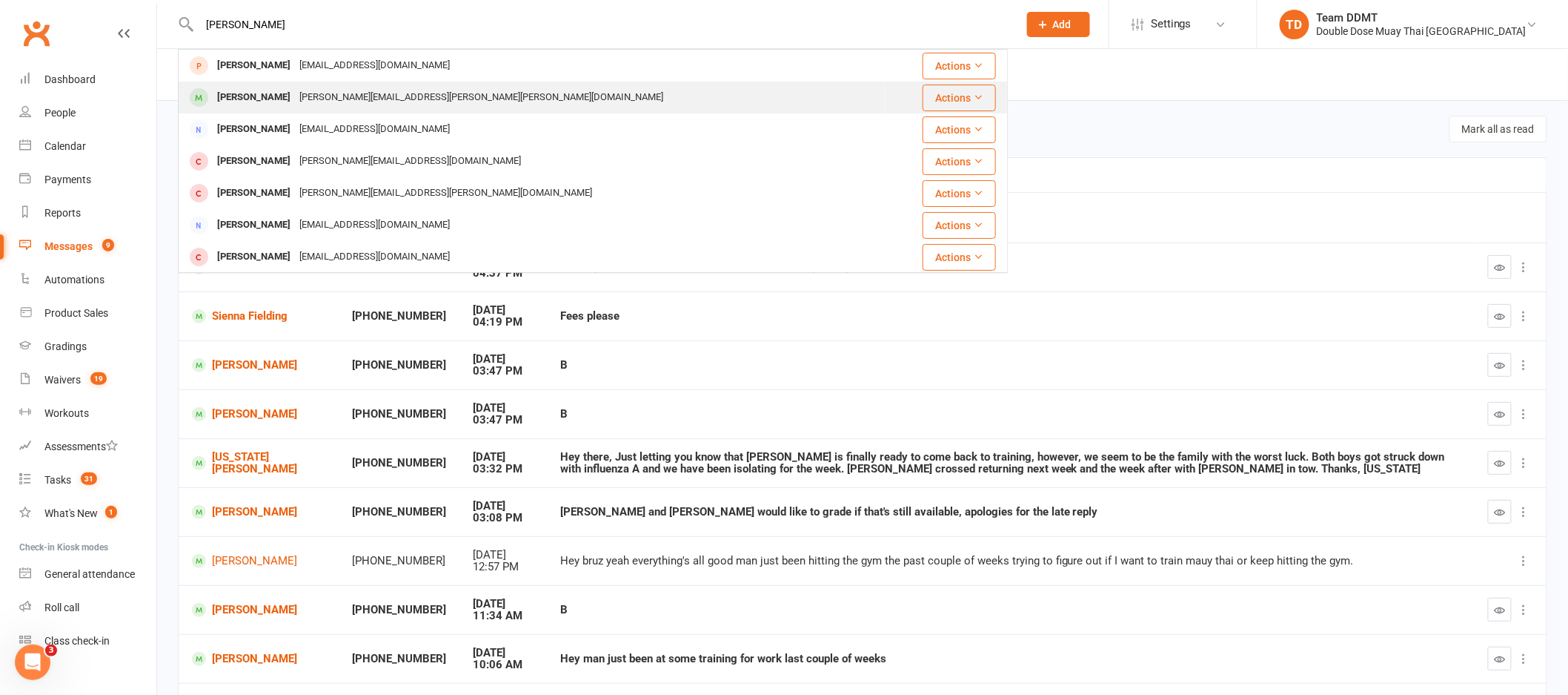
type input "emily s"
click at [266, 101] on div "[PERSON_NAME]" at bounding box center [254, 97] width 82 height 21
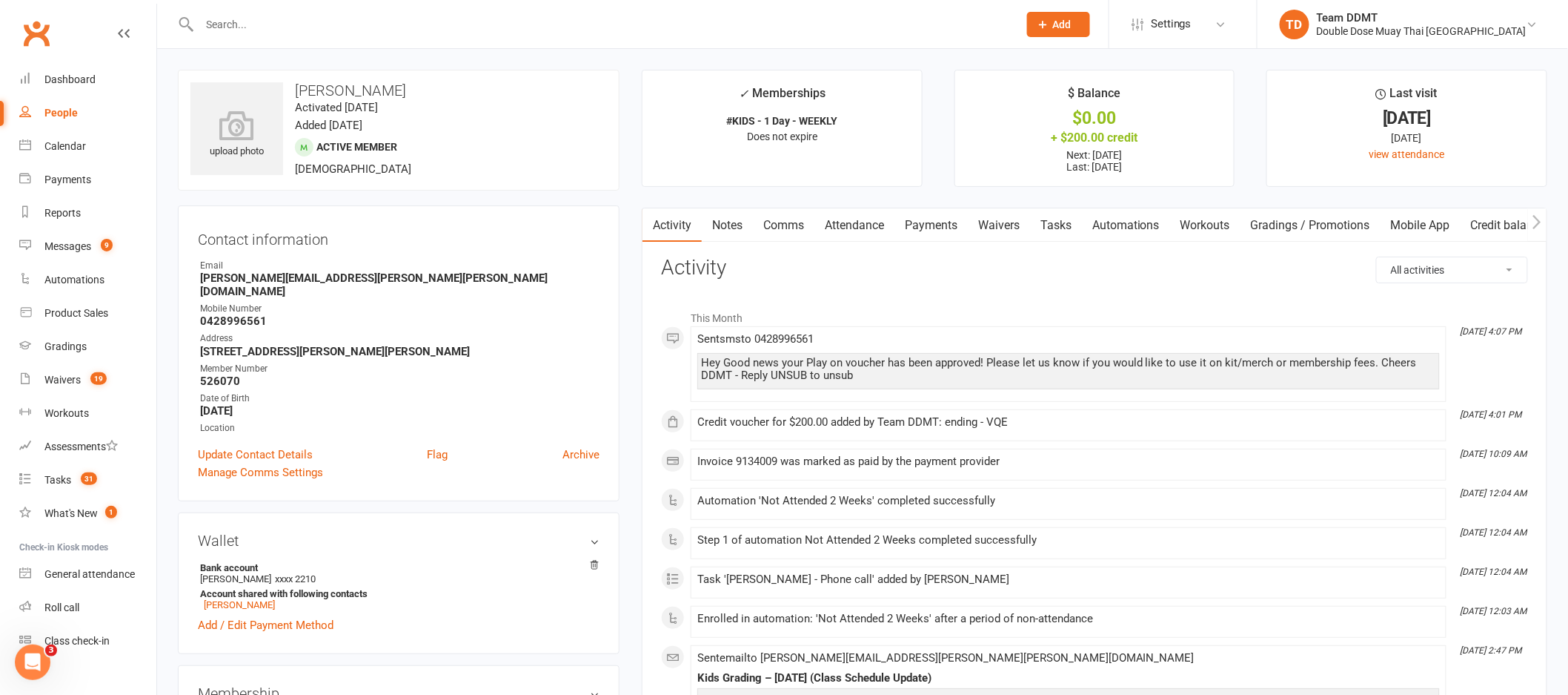
click at [932, 229] on link "Payments" at bounding box center [930, 225] width 73 height 34
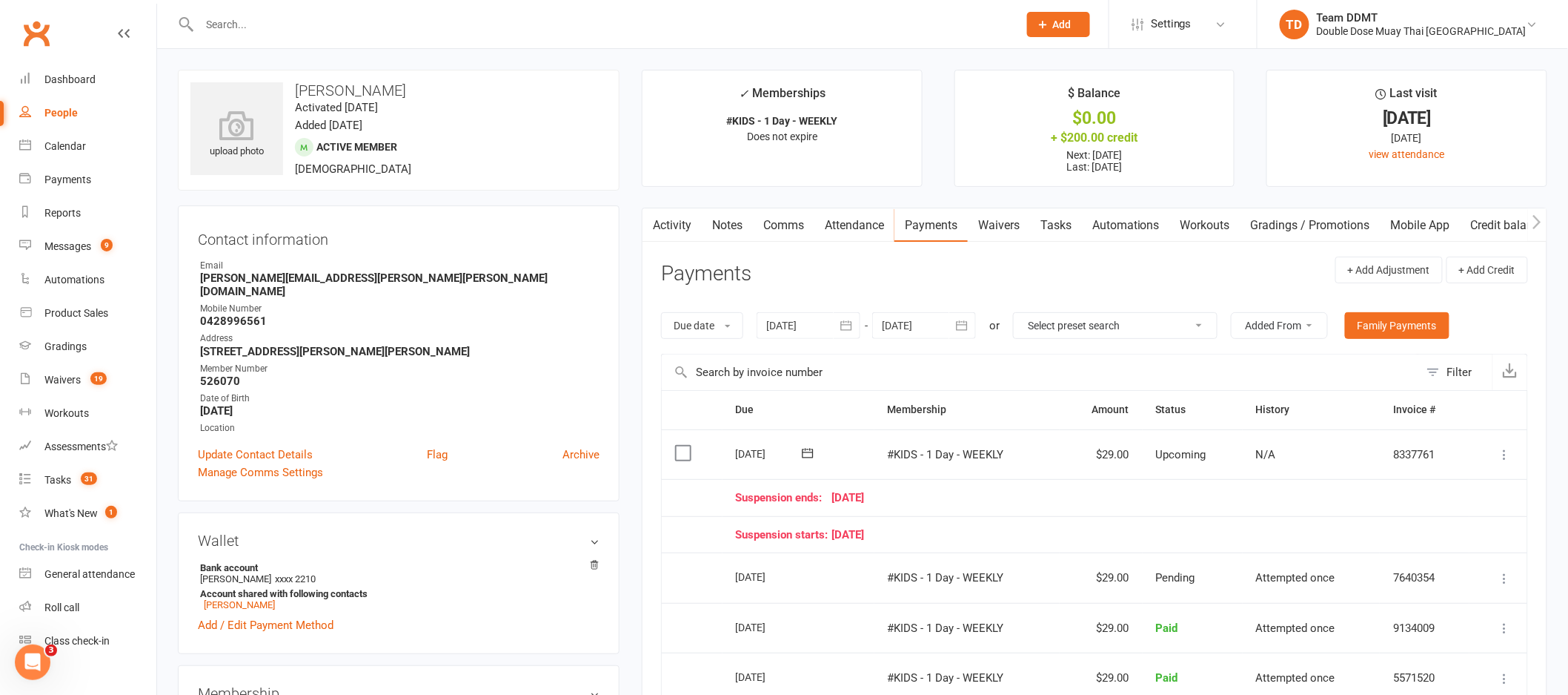
click at [965, 328] on icon "button" at bounding box center [962, 325] width 15 height 15
click at [1126, 363] on icon "button" at bounding box center [1130, 361] width 11 height 12
click at [1035, 527] on button "28" at bounding box center [1029, 530] width 31 height 27
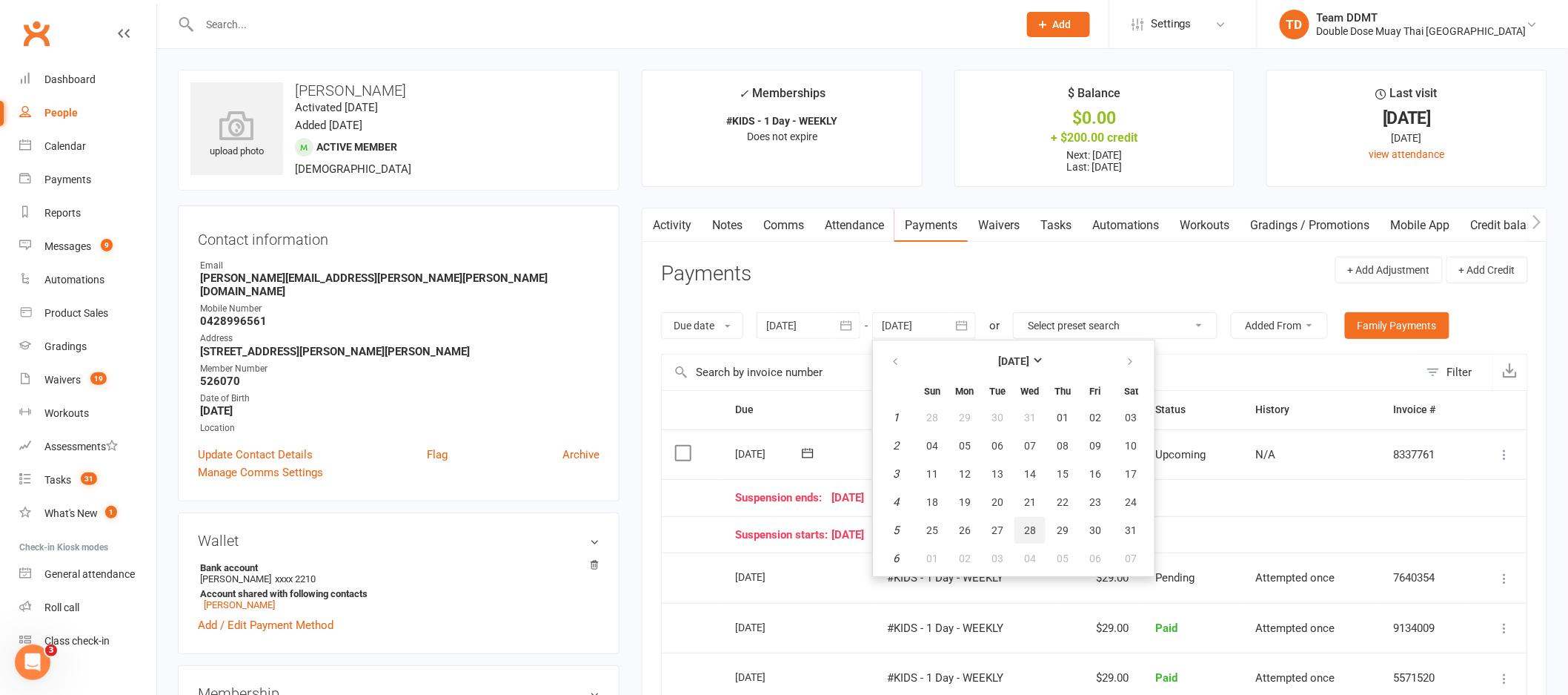
type input "28 Jan 2026"
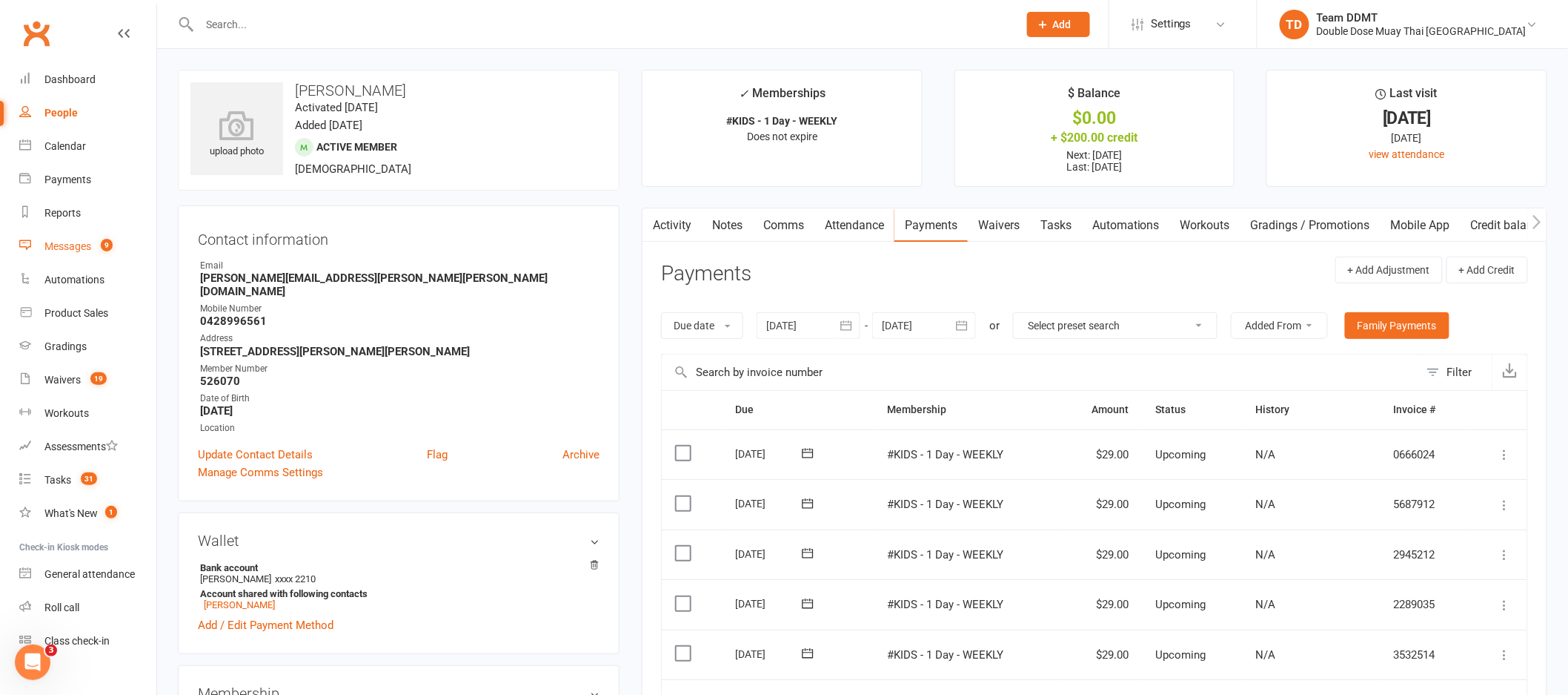
click at [91, 249] on div "Messages" at bounding box center [68, 246] width 46 height 12
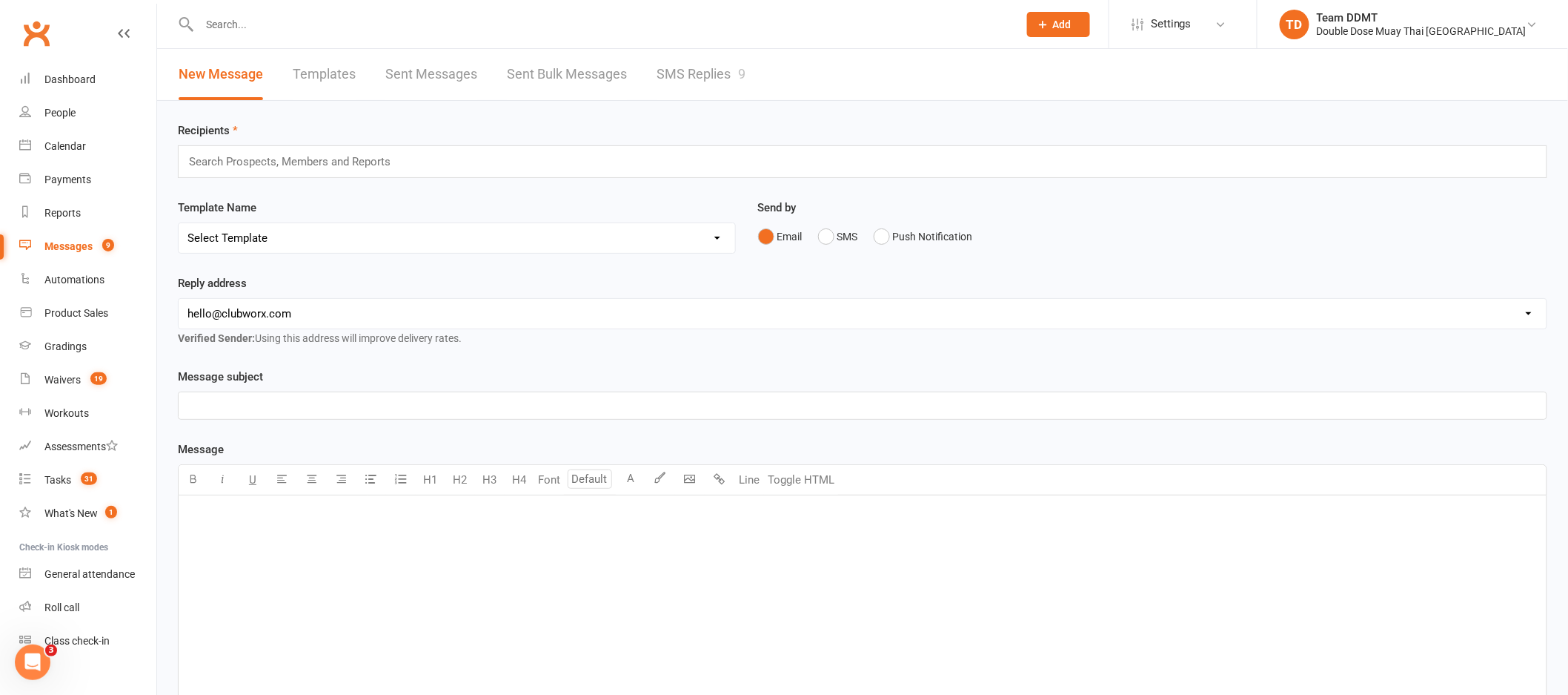
click at [709, 73] on link "SMS Replies 9" at bounding box center [701, 74] width 89 height 51
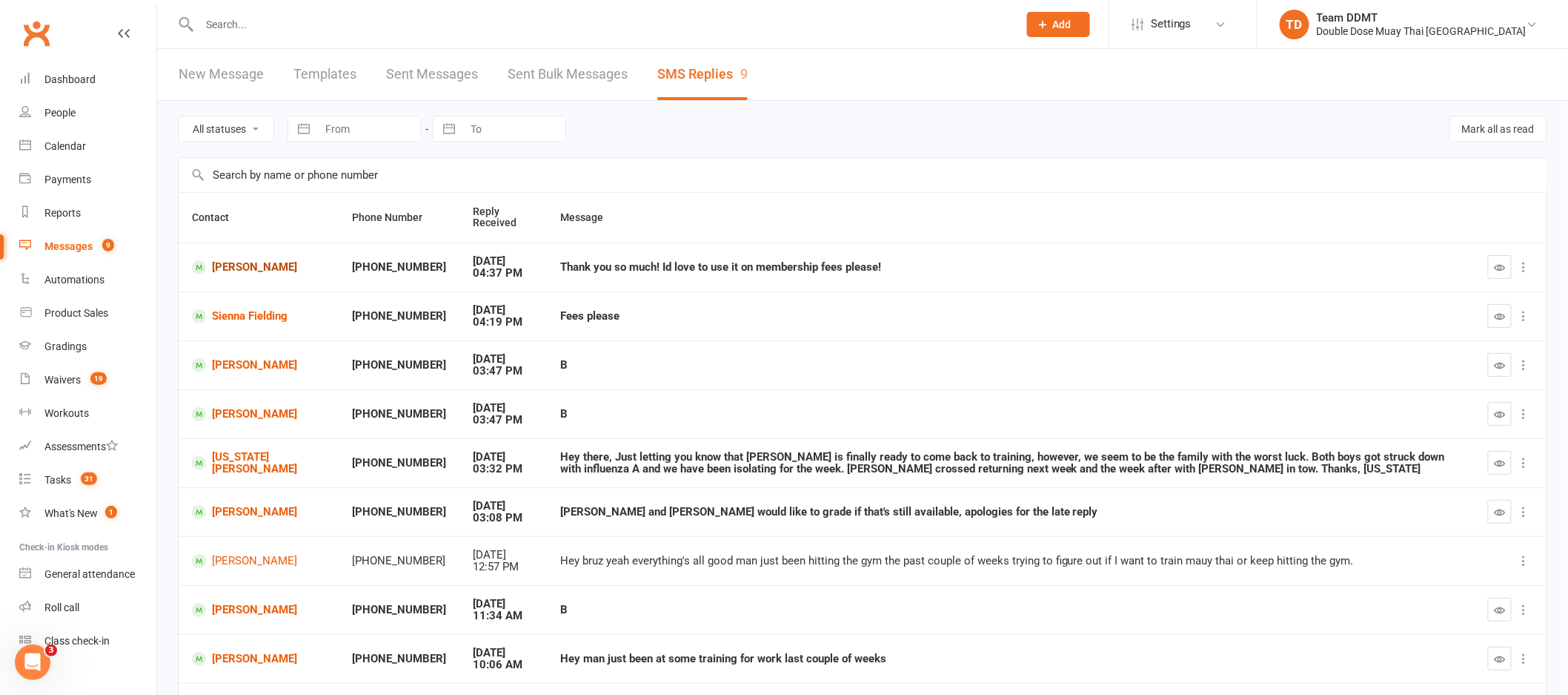
click at [249, 270] on link "[PERSON_NAME]" at bounding box center [259, 267] width 134 height 14
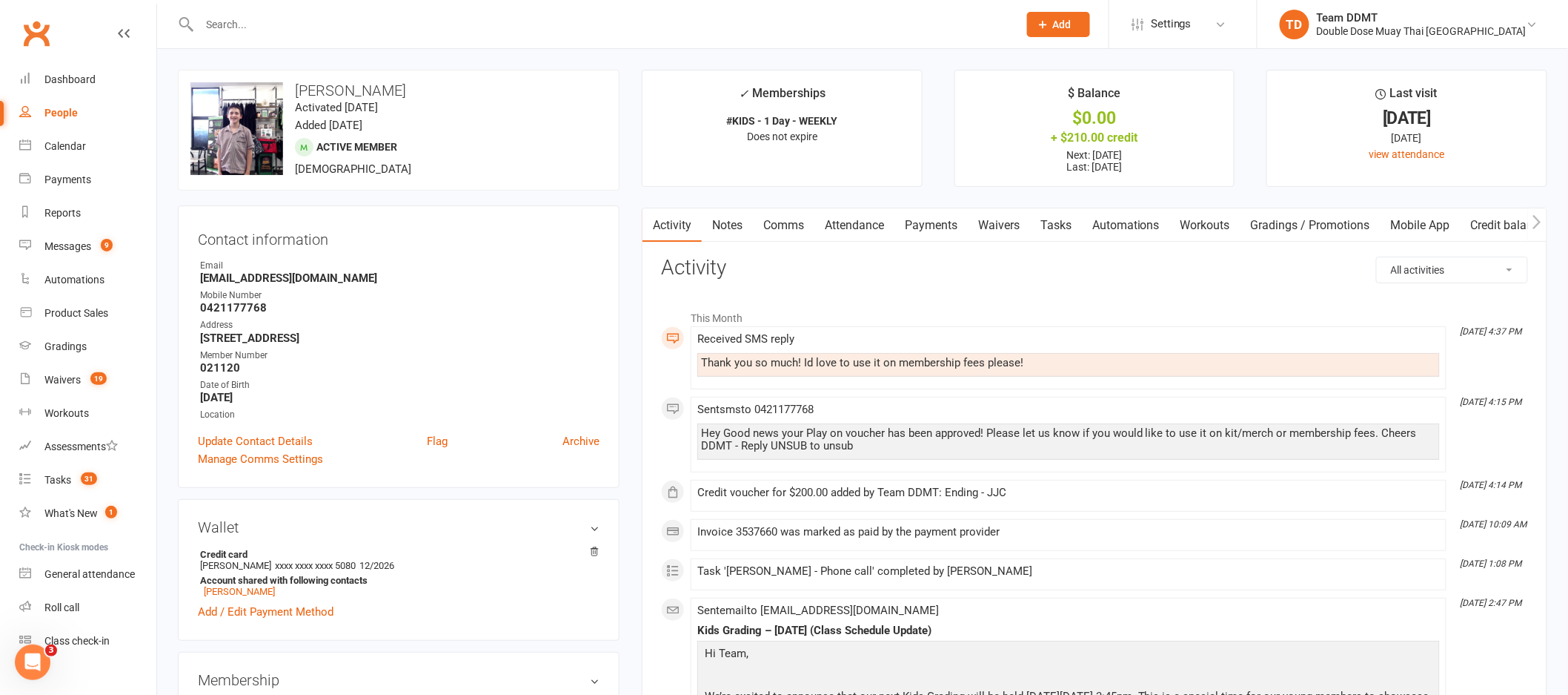
click at [277, 33] on input "text" at bounding box center [601, 24] width 813 height 20
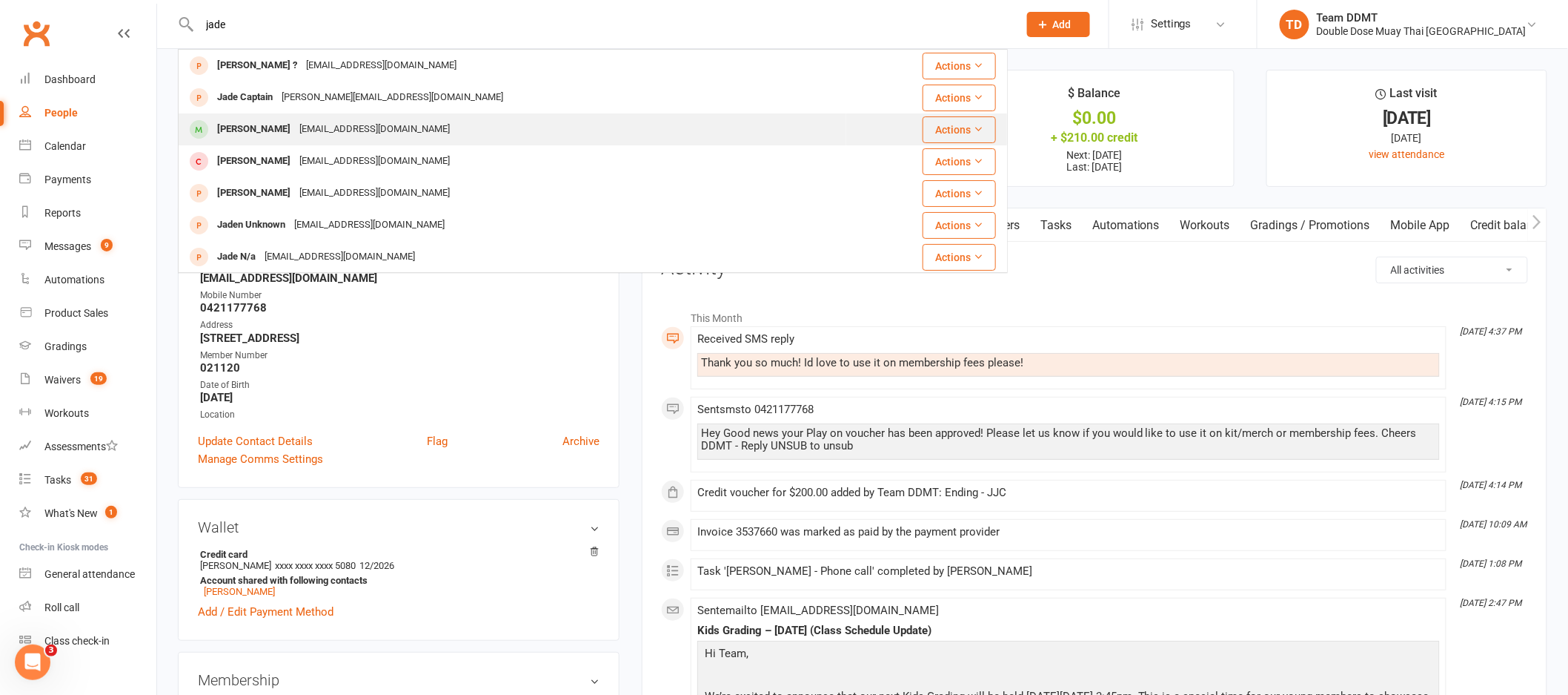
type input "jade"
click at [295, 137] on div "acuyan.jade5@gmail.com" at bounding box center [374, 129] width 159 height 21
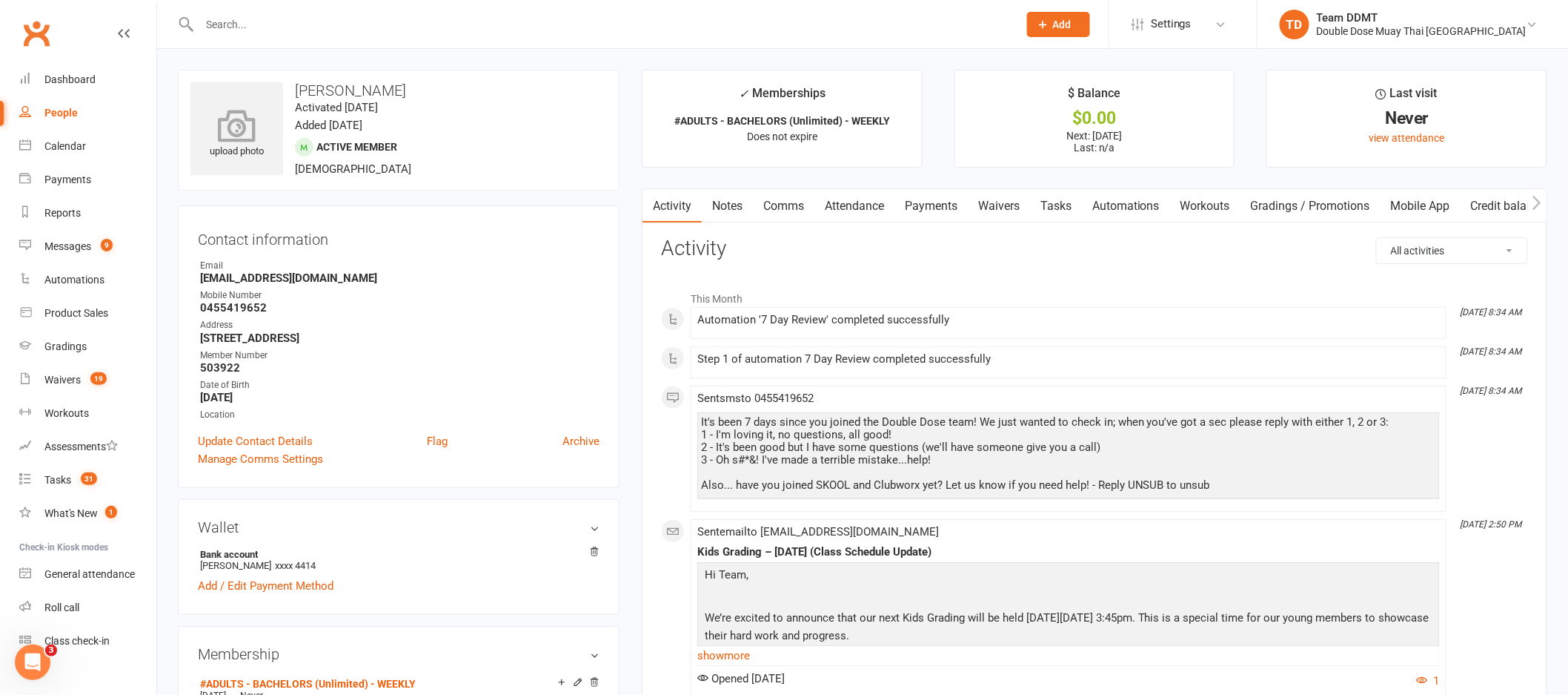
click at [241, 130] on icon at bounding box center [237, 125] width 102 height 33
click at [718, 205] on link "Notes" at bounding box center [727, 206] width 51 height 34
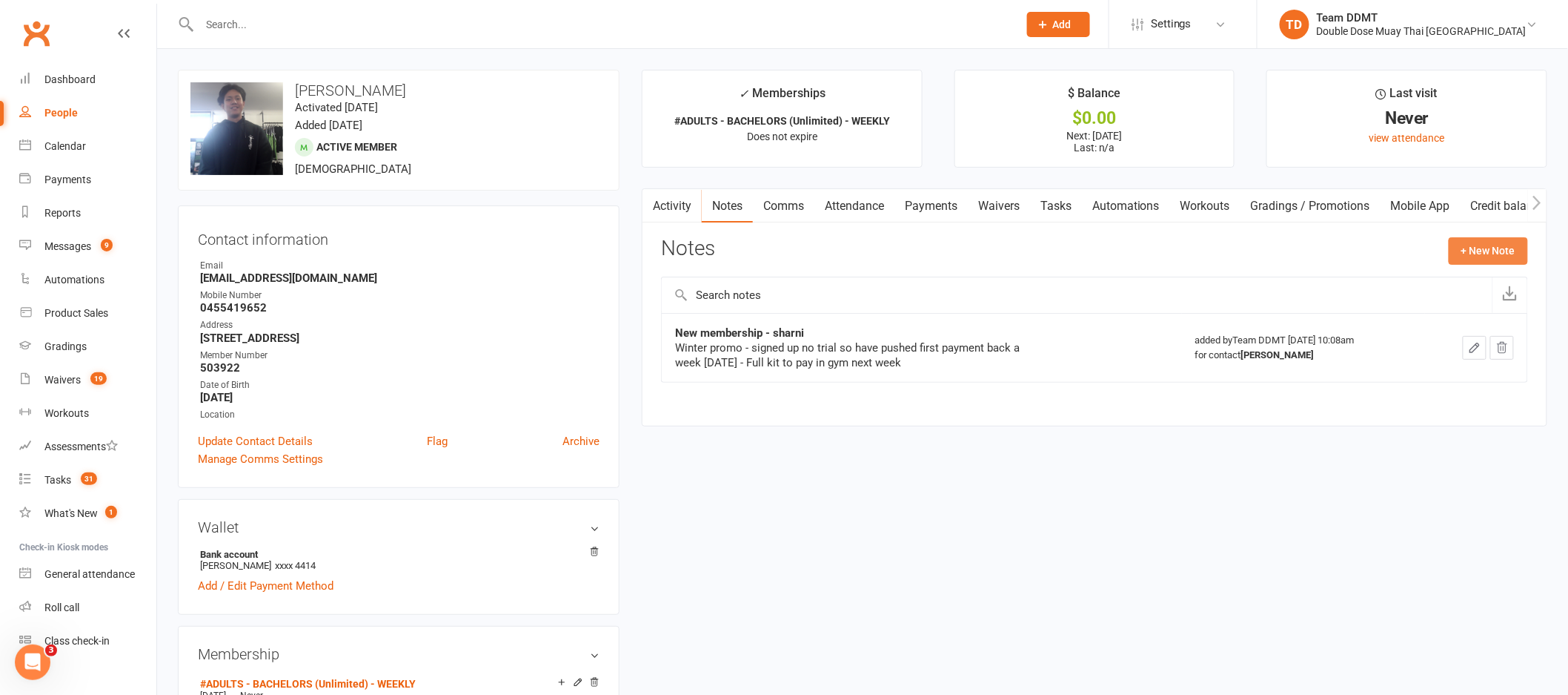
click at [1494, 254] on button "+ New Note" at bounding box center [1488, 250] width 79 height 27
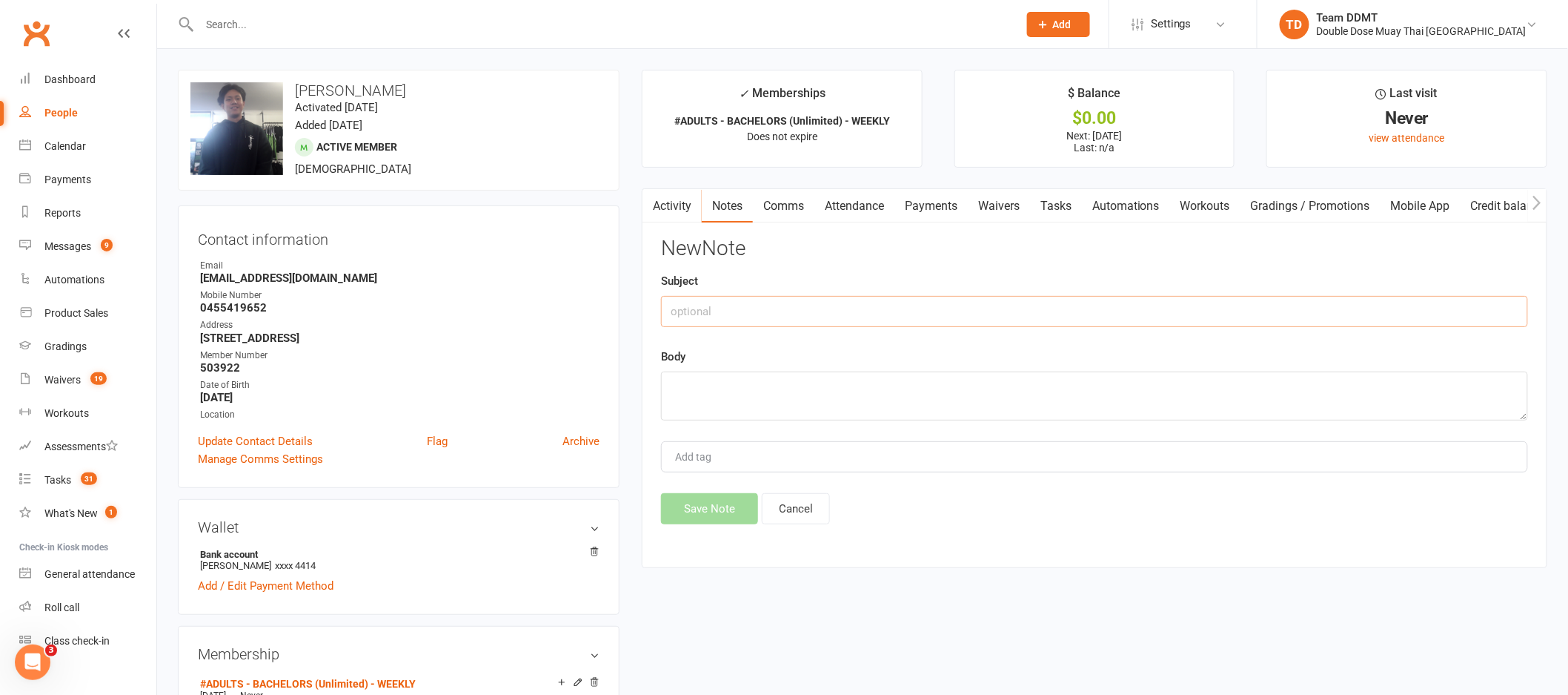
click at [1256, 323] on input "text" at bounding box center [1094, 311] width 867 height 31
drag, startPoint x: 847, startPoint y: 310, endPoint x: 620, endPoint y: 315, distance: 227.1
type input "Paid and collected full kit - sharni"
click at [718, 394] on textarea at bounding box center [1094, 396] width 867 height 49
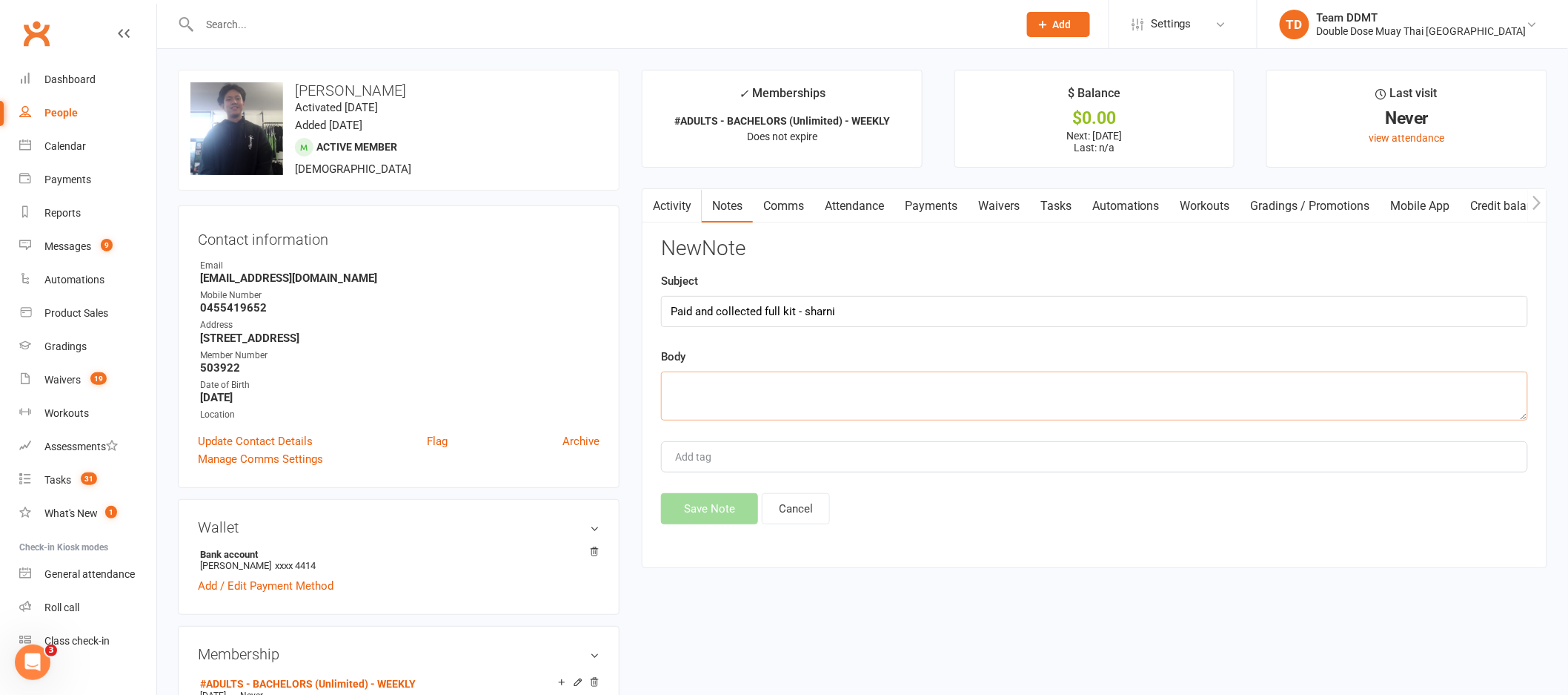
paste textarea "Paid and collected full kit - sharni"
type textarea "Paid and collected full kit - sharni"
click at [719, 494] on button "Save Note" at bounding box center [709, 508] width 97 height 31
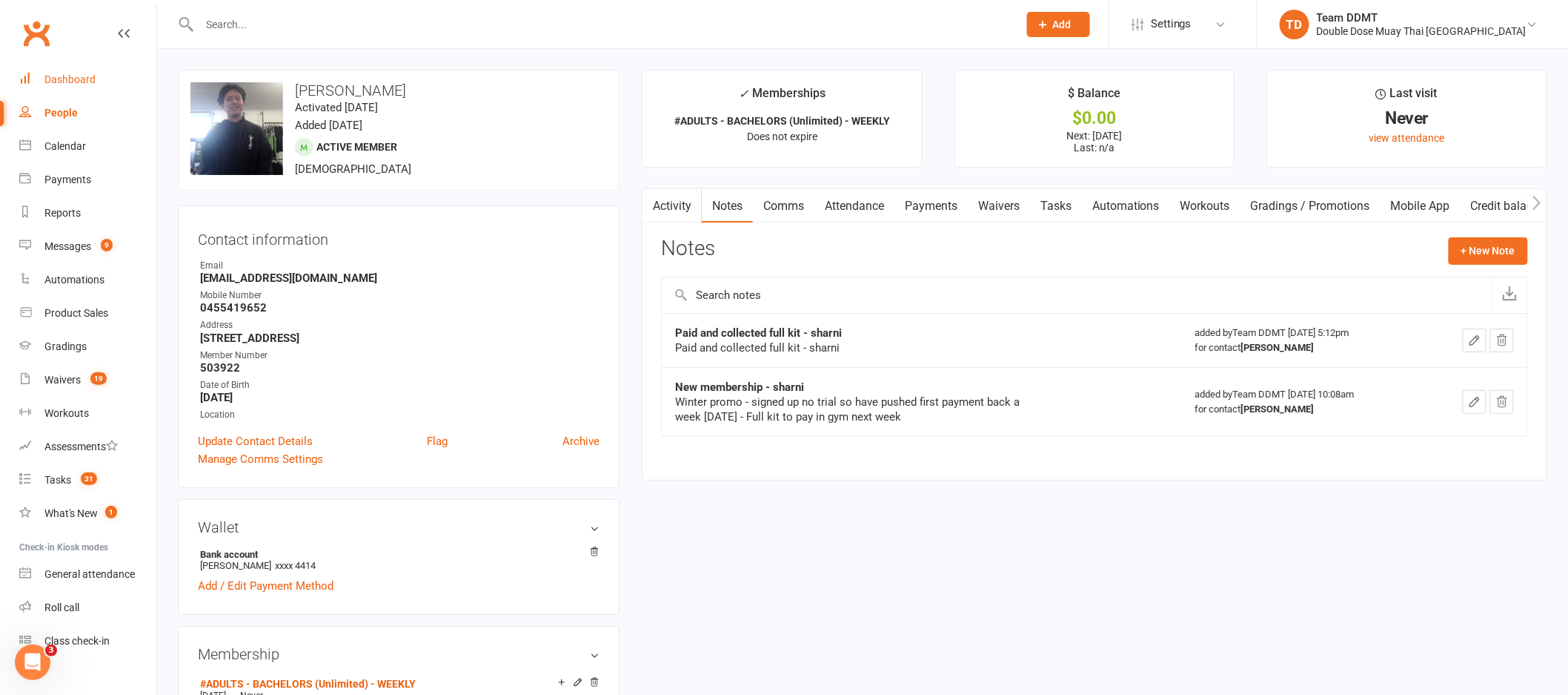
click at [60, 75] on div "Dashboard" at bounding box center [69, 78] width 51 height 12
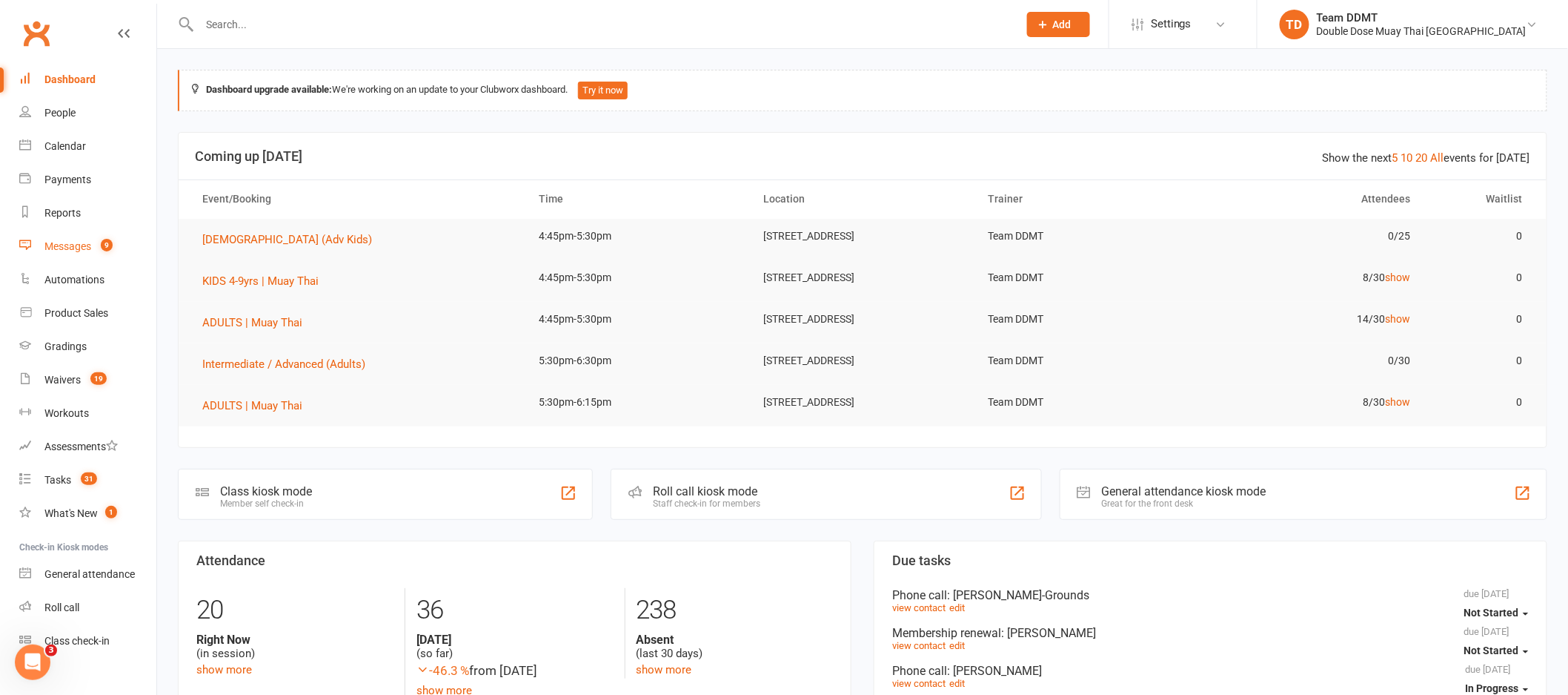
click at [82, 245] on div "Messages" at bounding box center [68, 246] width 46 height 12
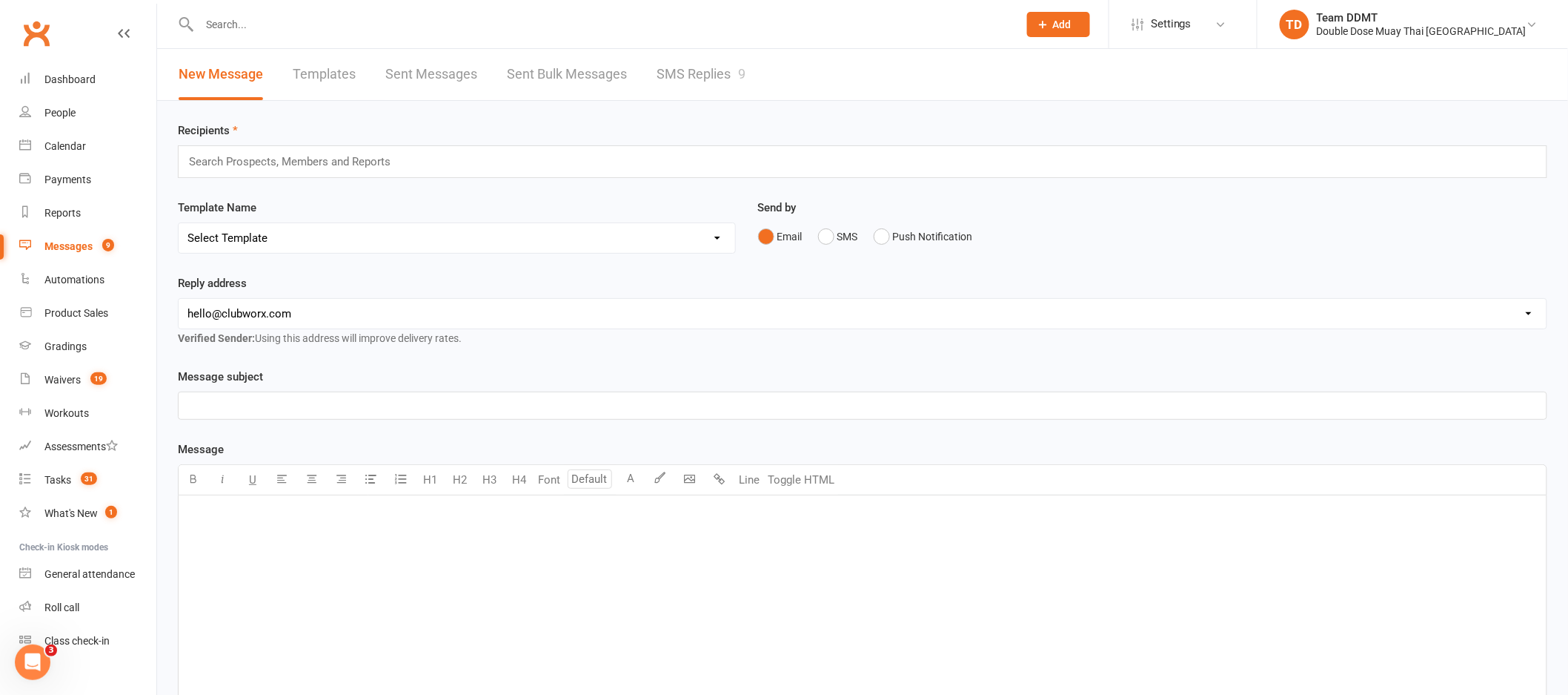
click at [706, 72] on link "SMS Replies 9" at bounding box center [701, 74] width 89 height 51
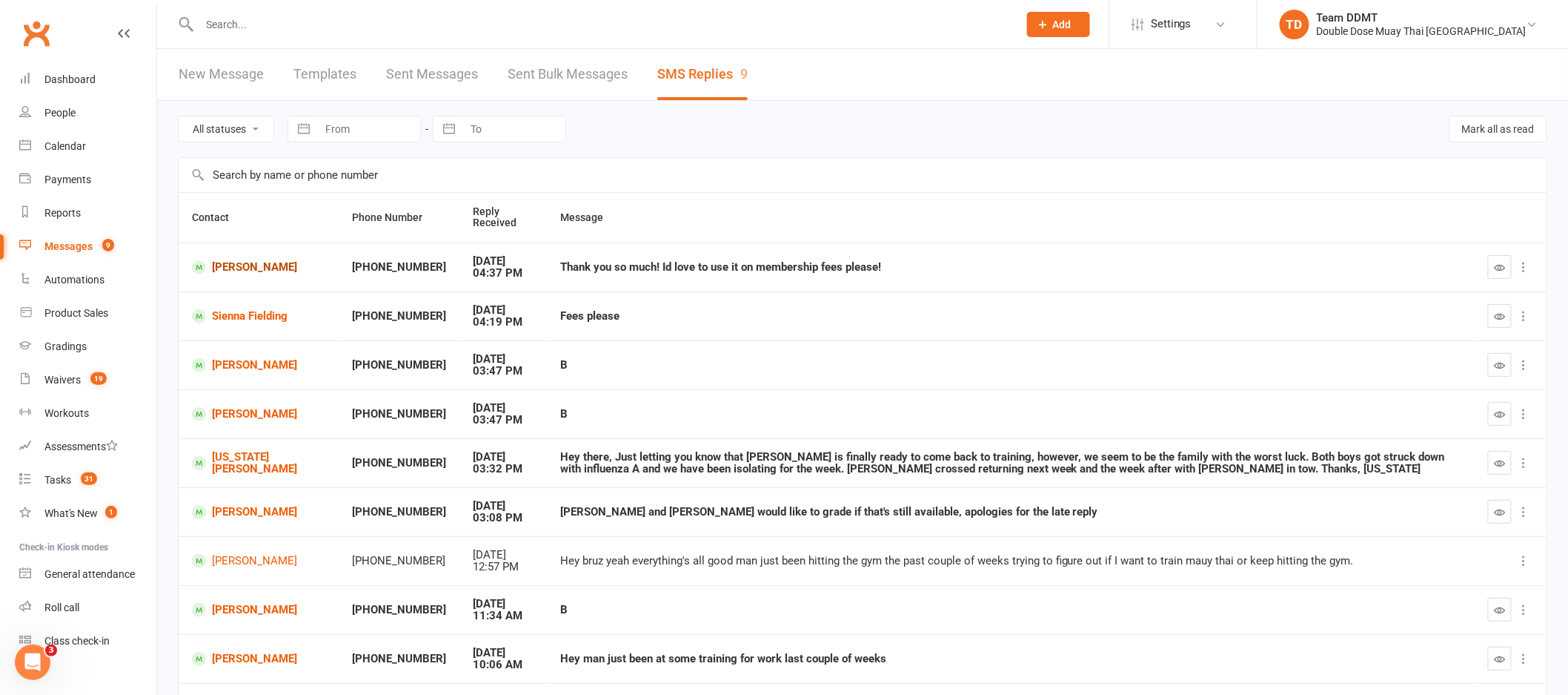
click at [227, 269] on link "[PERSON_NAME]" at bounding box center [259, 267] width 134 height 14
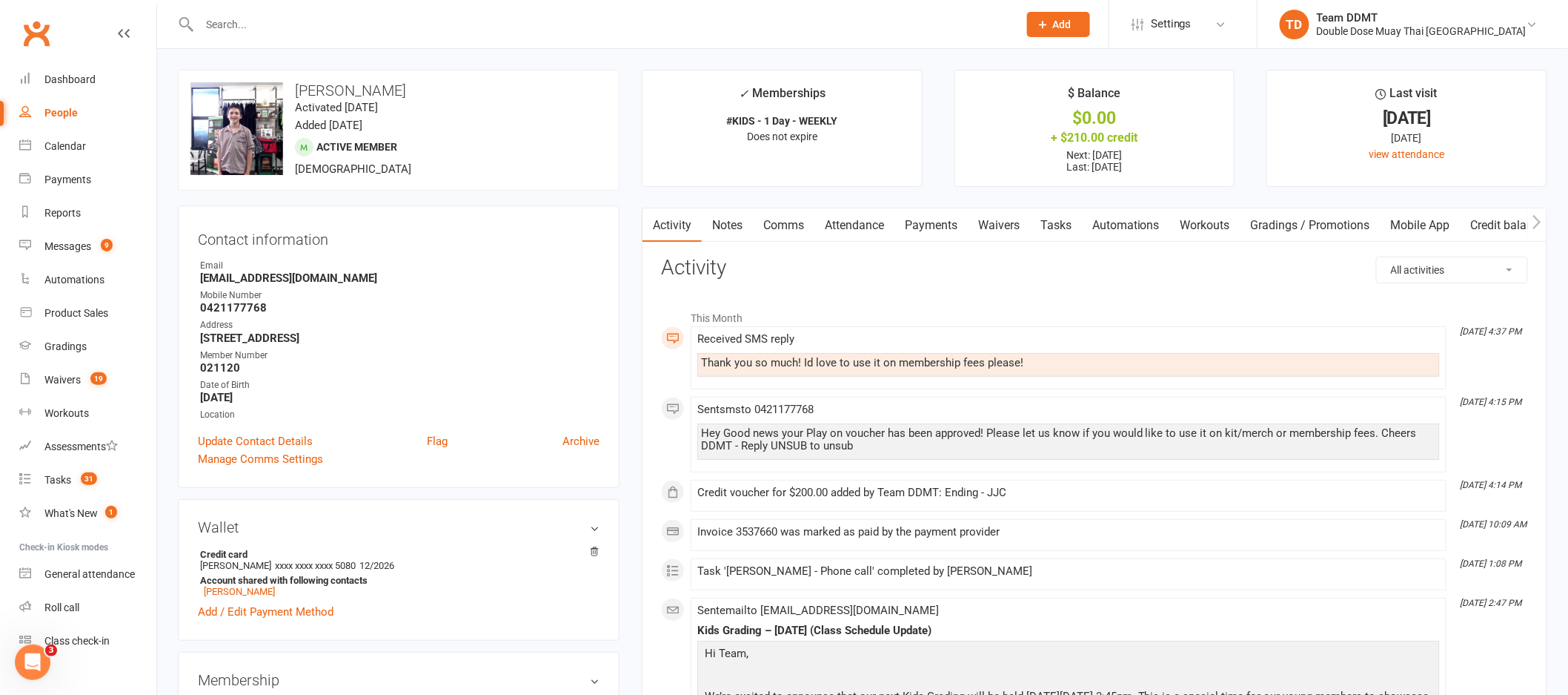
click at [936, 223] on link "Payments" at bounding box center [930, 225] width 73 height 34
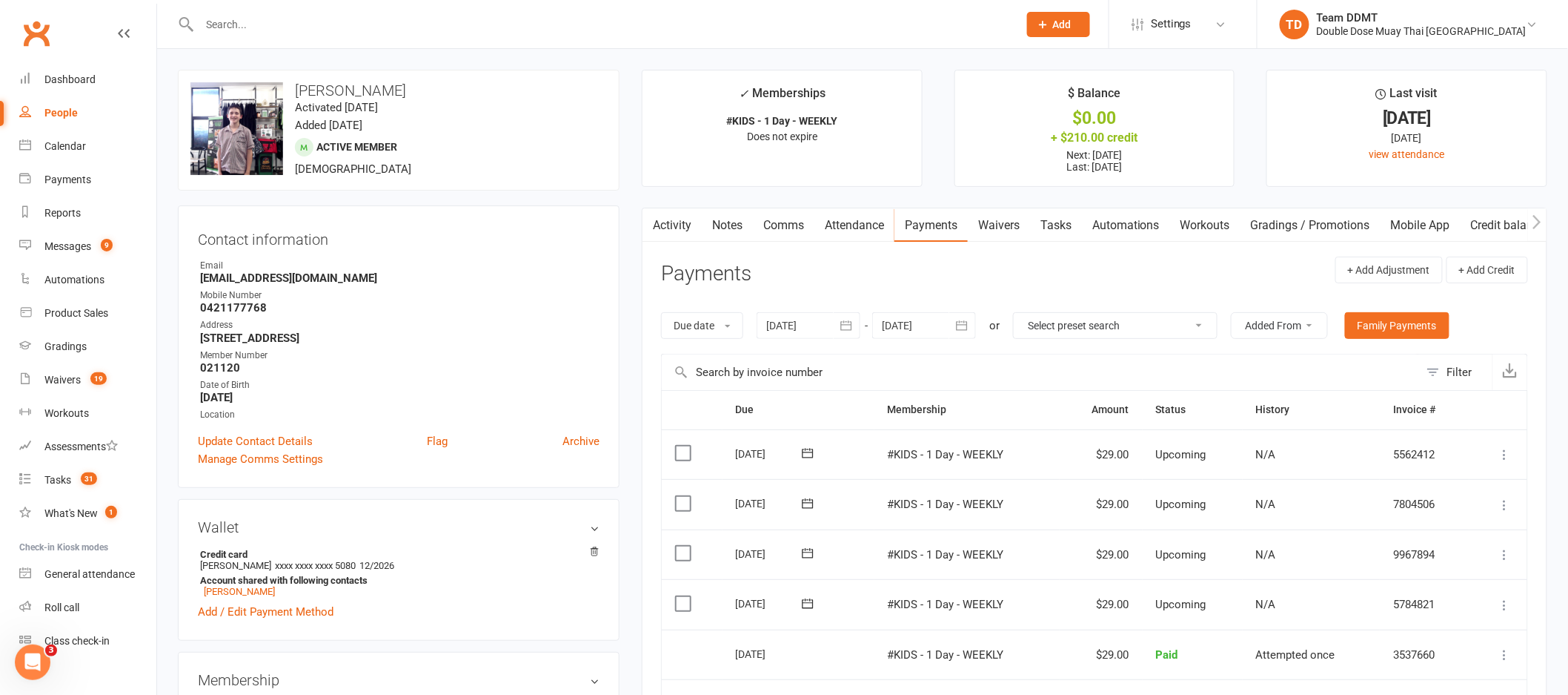
click at [956, 323] on icon "button" at bounding box center [962, 325] width 15 height 15
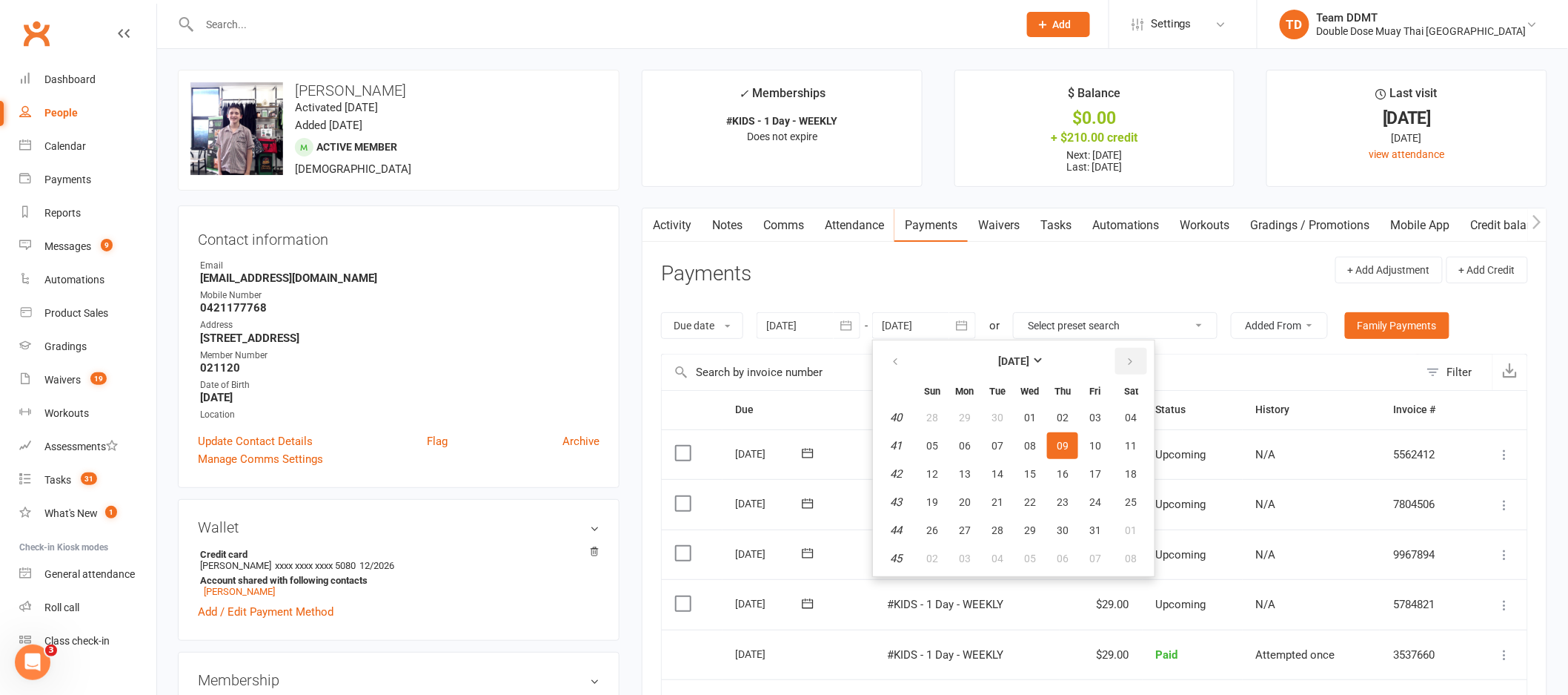
click at [1128, 354] on button "button" at bounding box center [1132, 361] width 32 height 27
click at [1035, 493] on button "24" at bounding box center [1029, 502] width 31 height 27
type input "24 Dec 2025"
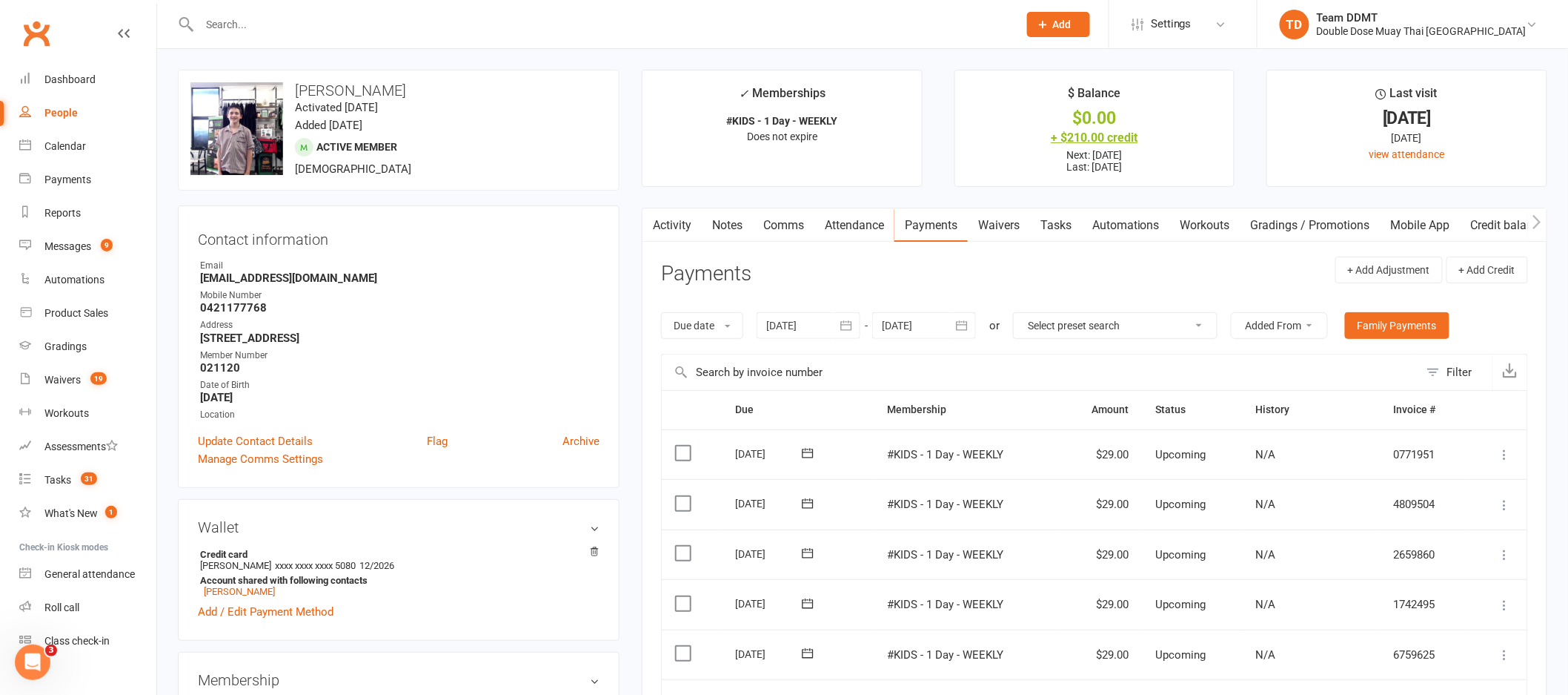
click at [1102, 139] on div "+ $210.00 credit" at bounding box center [1095, 137] width 253 height 15
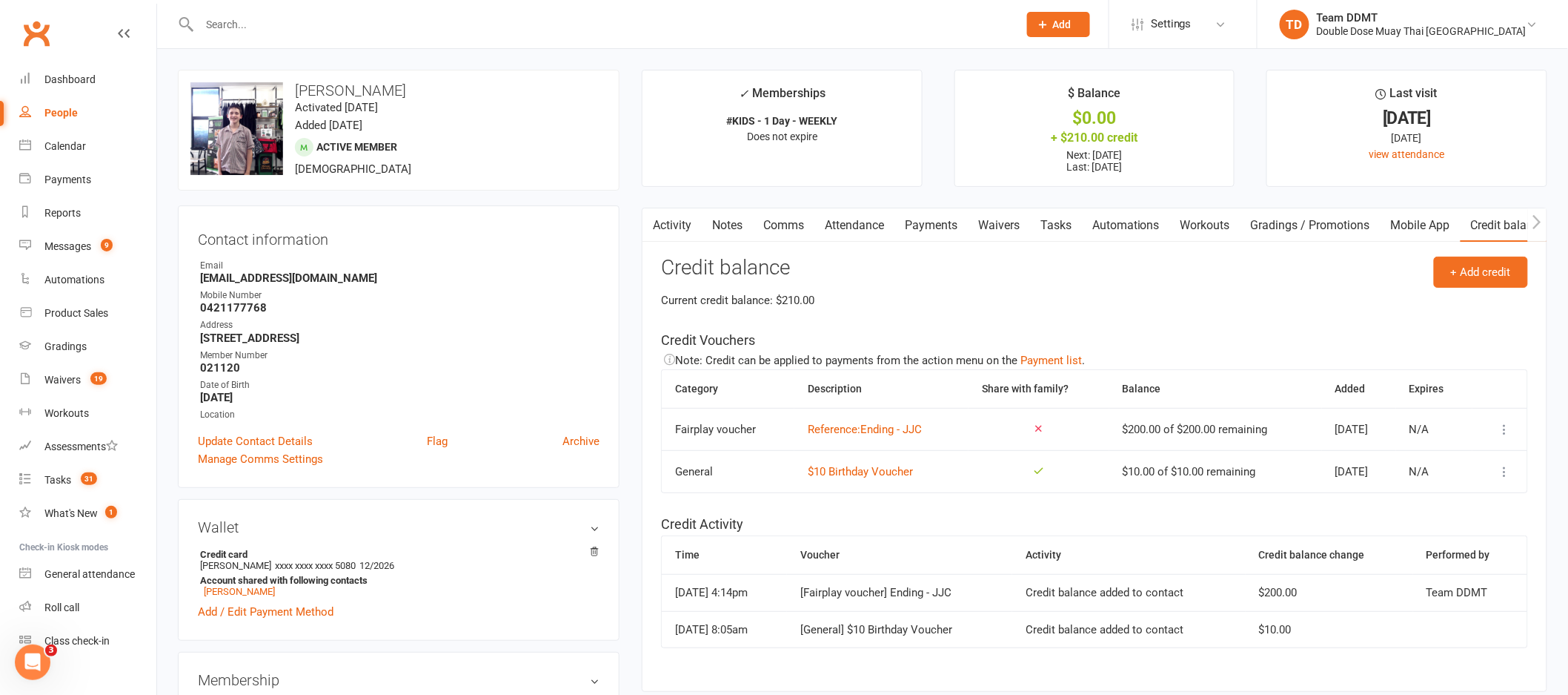
click at [1503, 431] on icon at bounding box center [1505, 429] width 15 height 15
click at [1402, 487] on link "Apply credit" at bounding box center [1426, 488] width 147 height 29
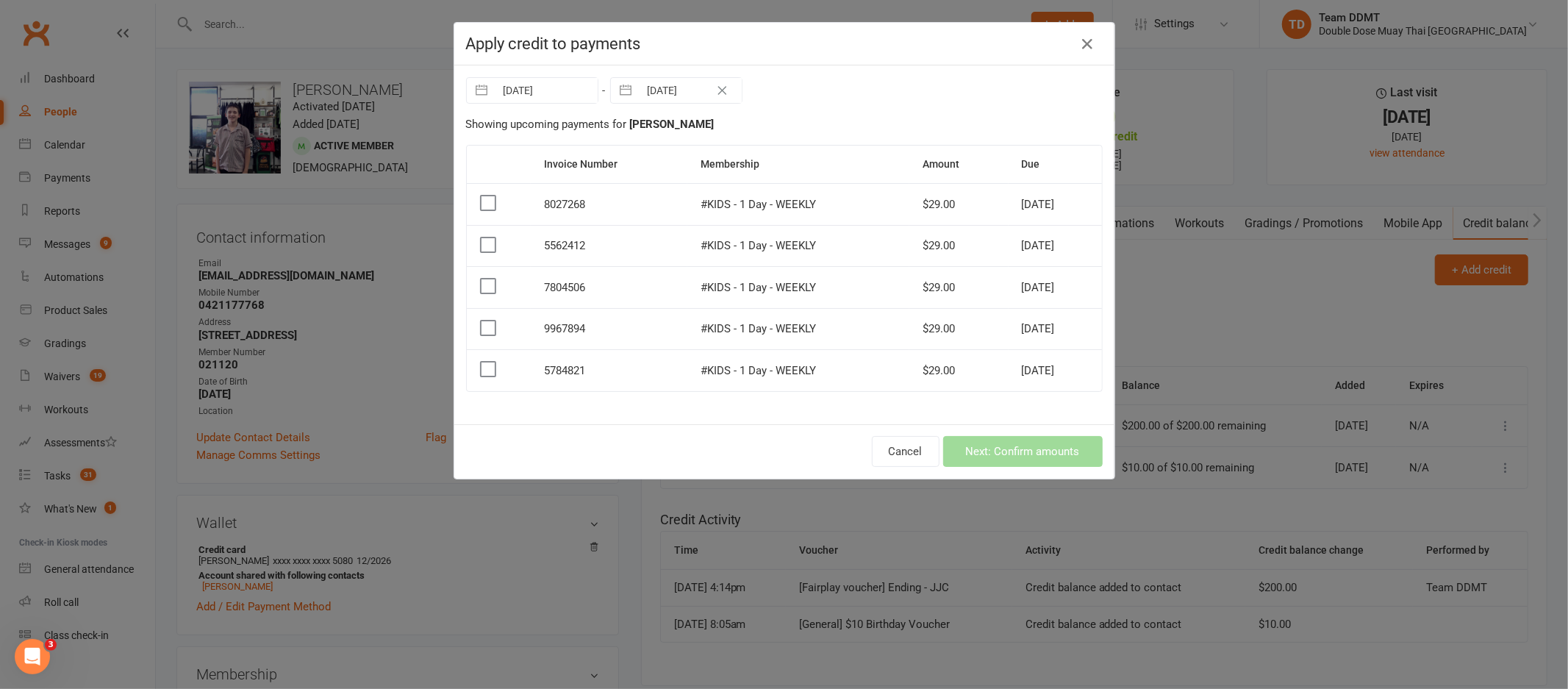
click at [655, 99] on input "11 Oct 2025" at bounding box center [691, 90] width 102 height 25
select select "8"
select select "2025"
select select "9"
select select "2025"
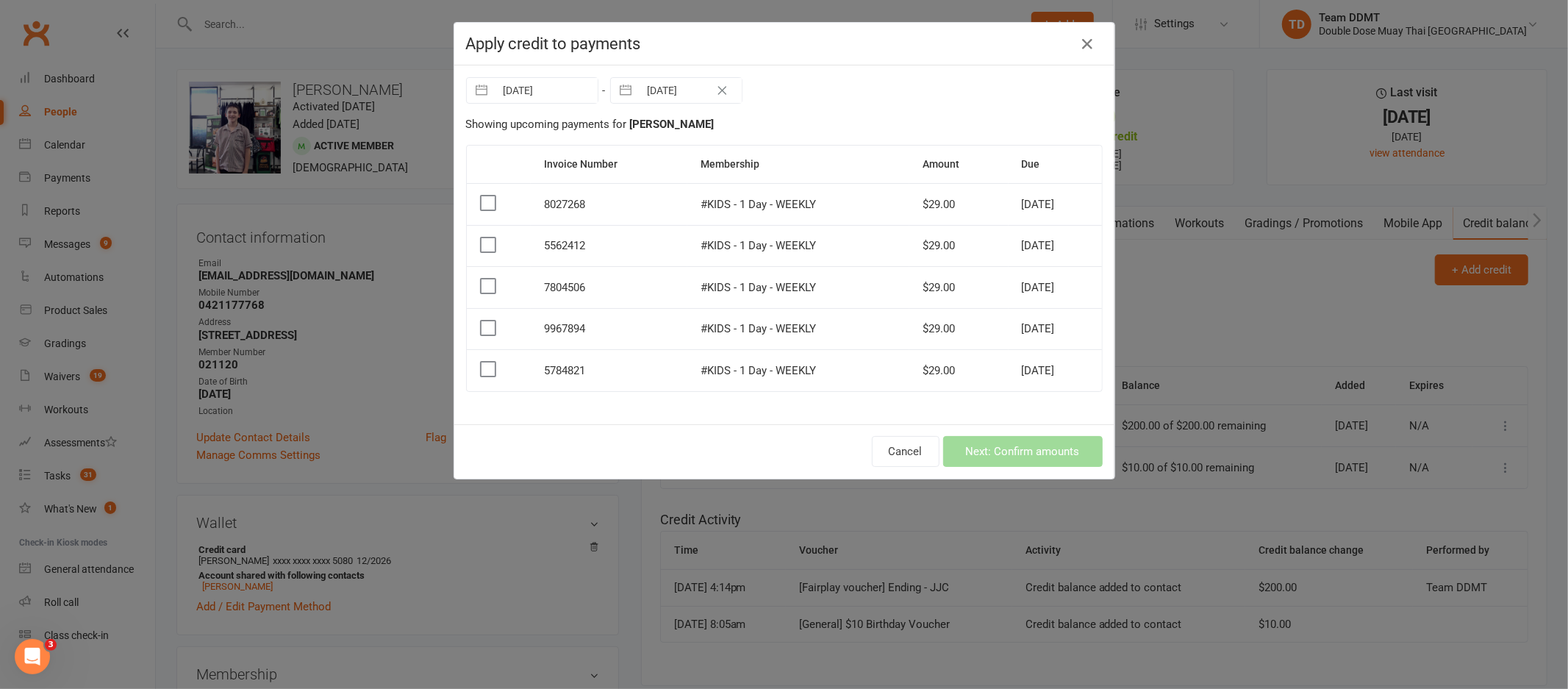
select select "10"
select select "2025"
click at [678, 95] on input "11 Oct 2025" at bounding box center [691, 90] width 102 height 25
click at [625, 90] on button "button" at bounding box center [626, 90] width 27 height 25
click at [807, 151] on icon "Move forward to switch to the next month." at bounding box center [813, 150] width 12 height 7
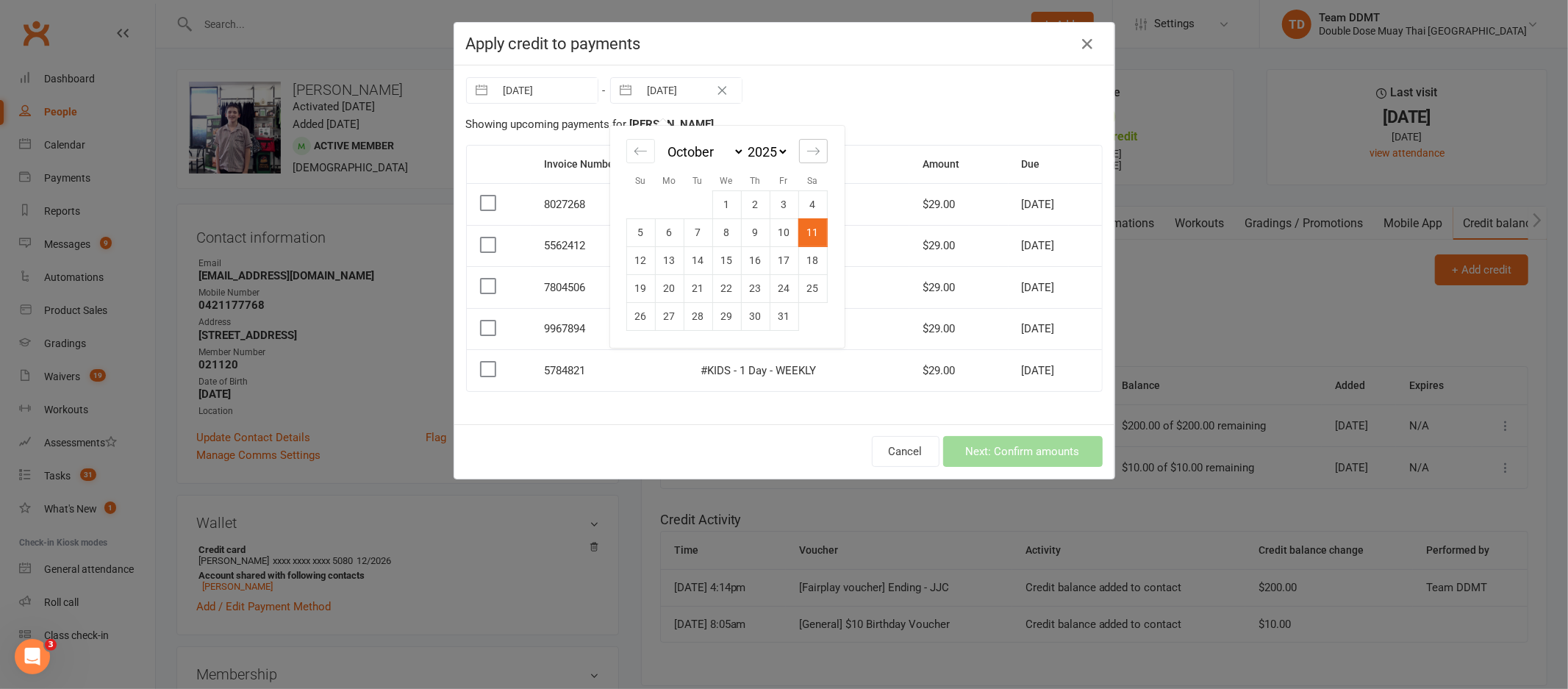
select select "11"
select select "2025"
click at [769, 322] on td "28" at bounding box center [784, 316] width 28 height 28
type input "28 Nov 2025"
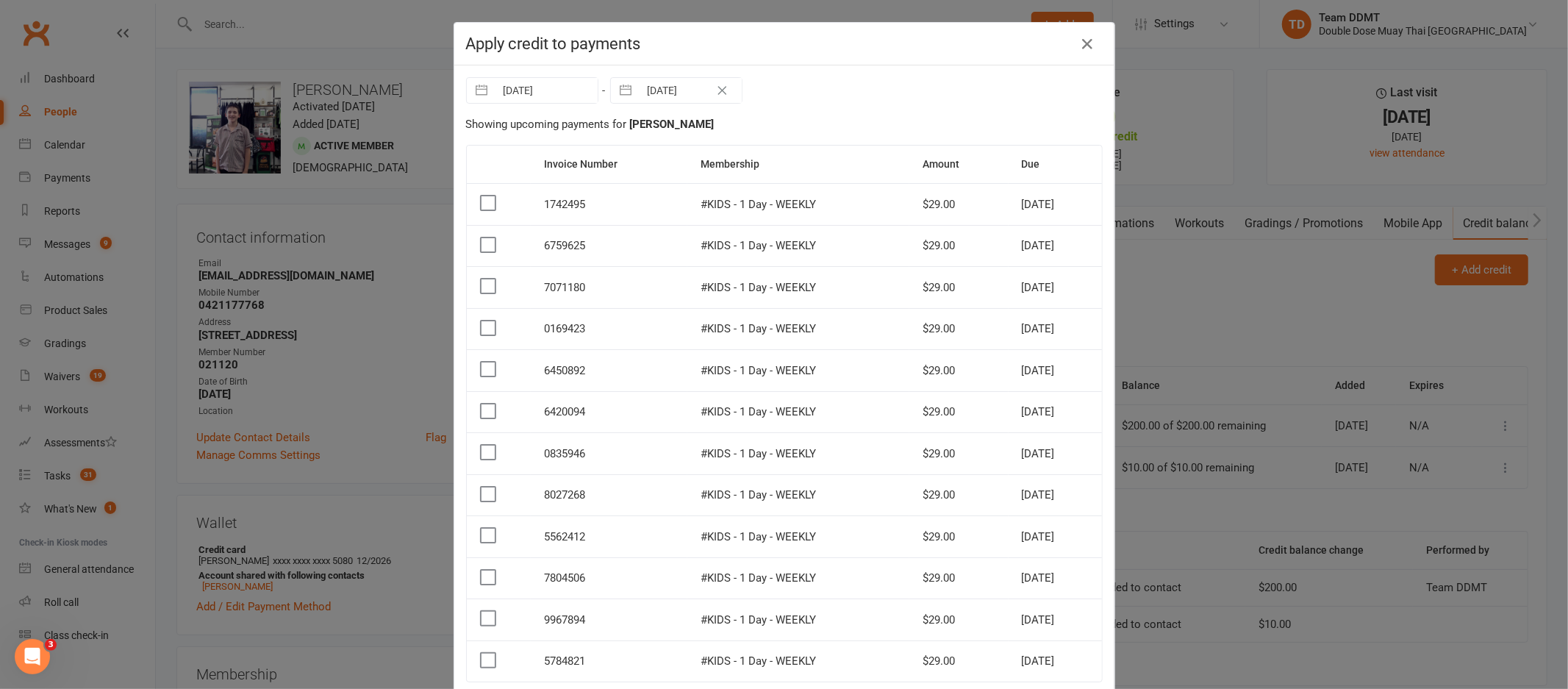
scroll to position [101, 0]
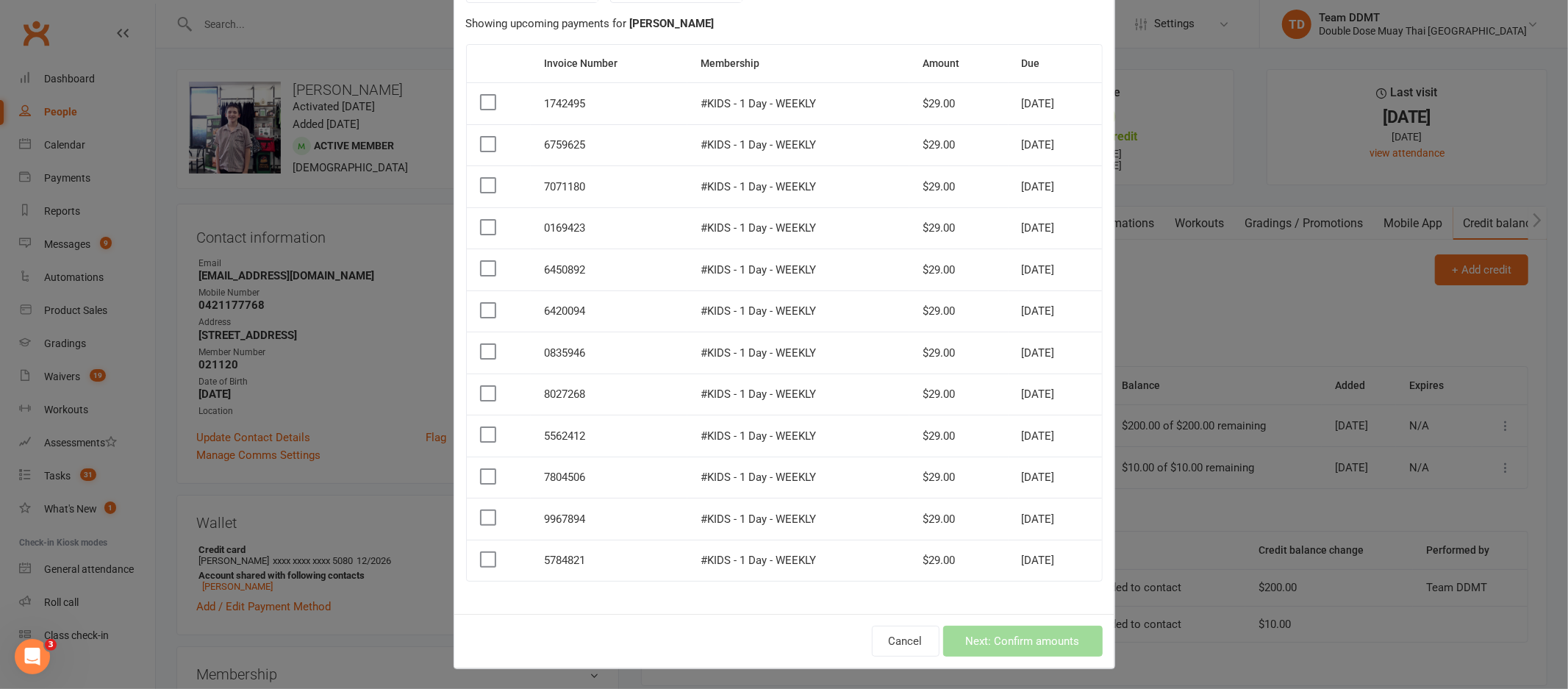
click at [481, 558] on label at bounding box center [487, 559] width 15 height 15
click at [481, 552] on input "checkbox" at bounding box center [487, 552] width 15 height 0
click at [480, 519] on label at bounding box center [487, 518] width 15 height 15
click at [480, 511] on input "checkbox" at bounding box center [487, 511] width 15 height 0
click at [484, 475] on label at bounding box center [487, 476] width 15 height 15
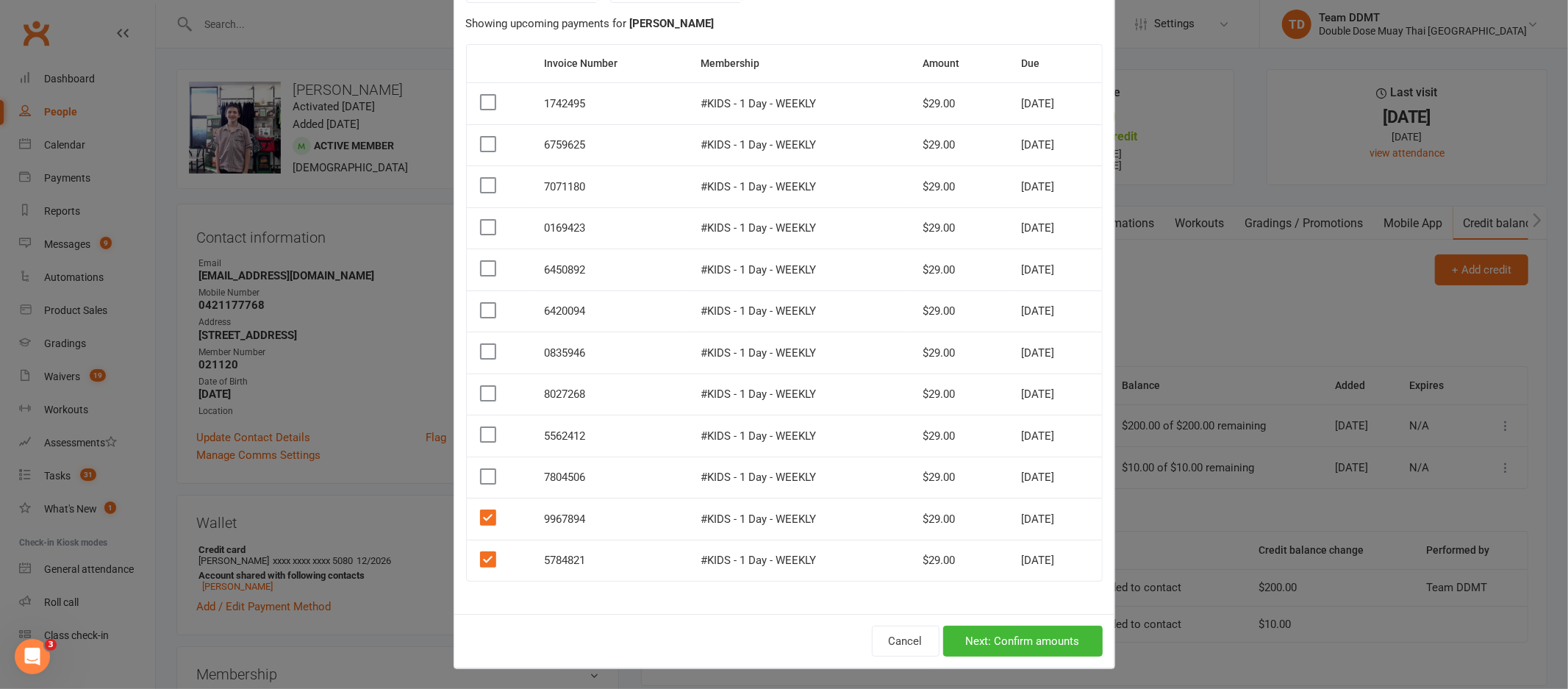
click at [484, 469] on input "checkbox" at bounding box center [487, 469] width 15 height 0
click at [480, 436] on label at bounding box center [487, 435] width 15 height 15
click at [480, 428] on input "checkbox" at bounding box center [487, 428] width 15 height 0
click at [484, 392] on label at bounding box center [487, 393] width 15 height 15
click at [484, 386] on input "checkbox" at bounding box center [487, 386] width 15 height 0
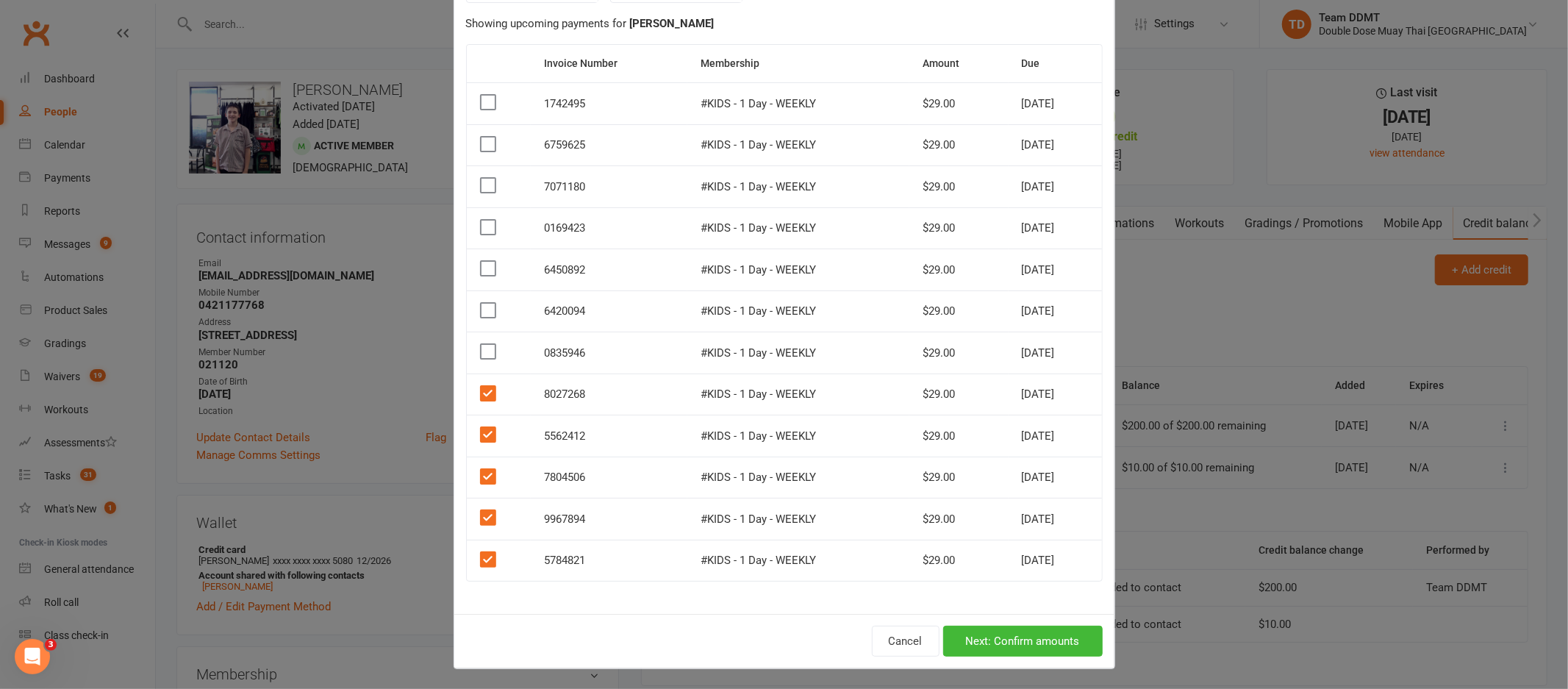
click at [487, 355] on label at bounding box center [487, 351] width 15 height 15
click at [487, 344] on input "checkbox" at bounding box center [487, 344] width 15 height 0
click at [480, 312] on label at bounding box center [487, 310] width 15 height 15
click at [480, 303] on input "checkbox" at bounding box center [487, 303] width 15 height 0
click at [1008, 638] on button "Next: Confirm amounts" at bounding box center [1023, 640] width 160 height 31
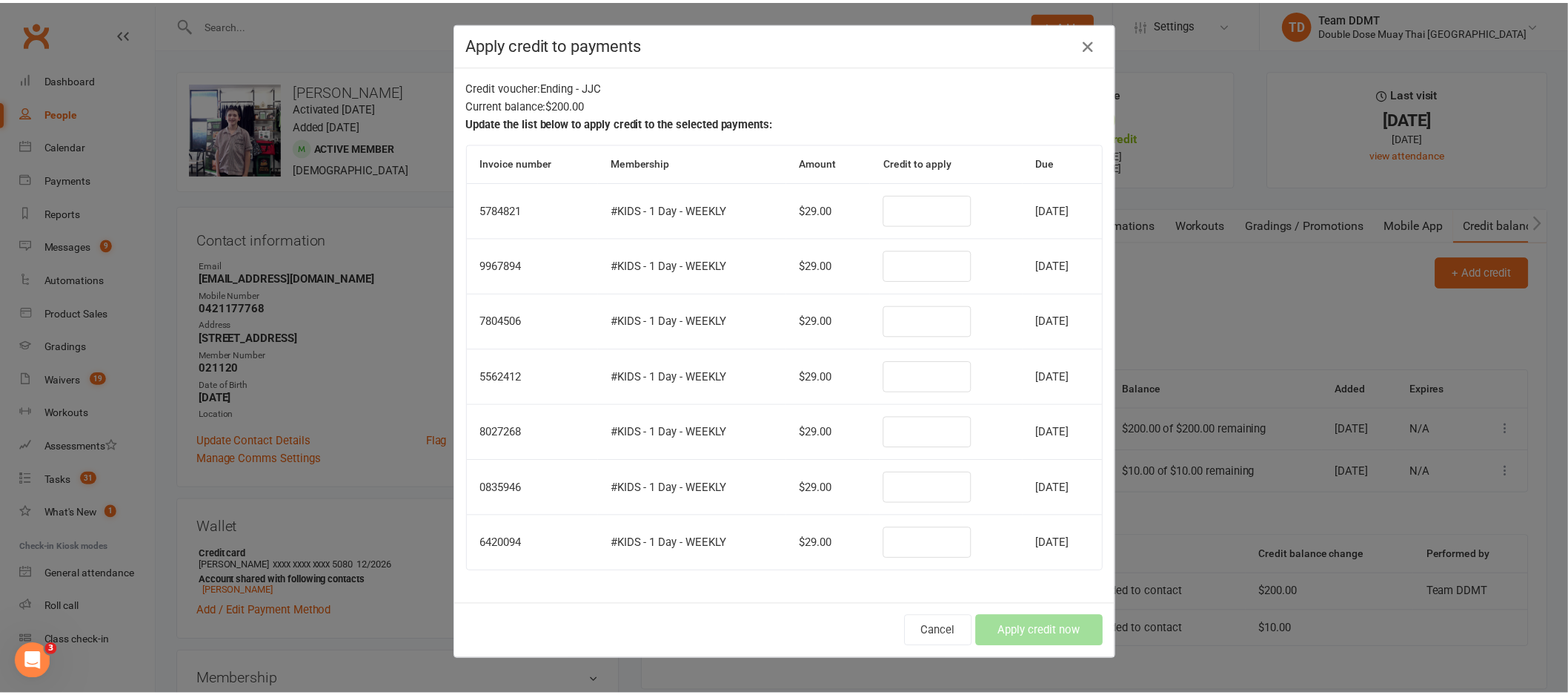
scroll to position [0, 0]
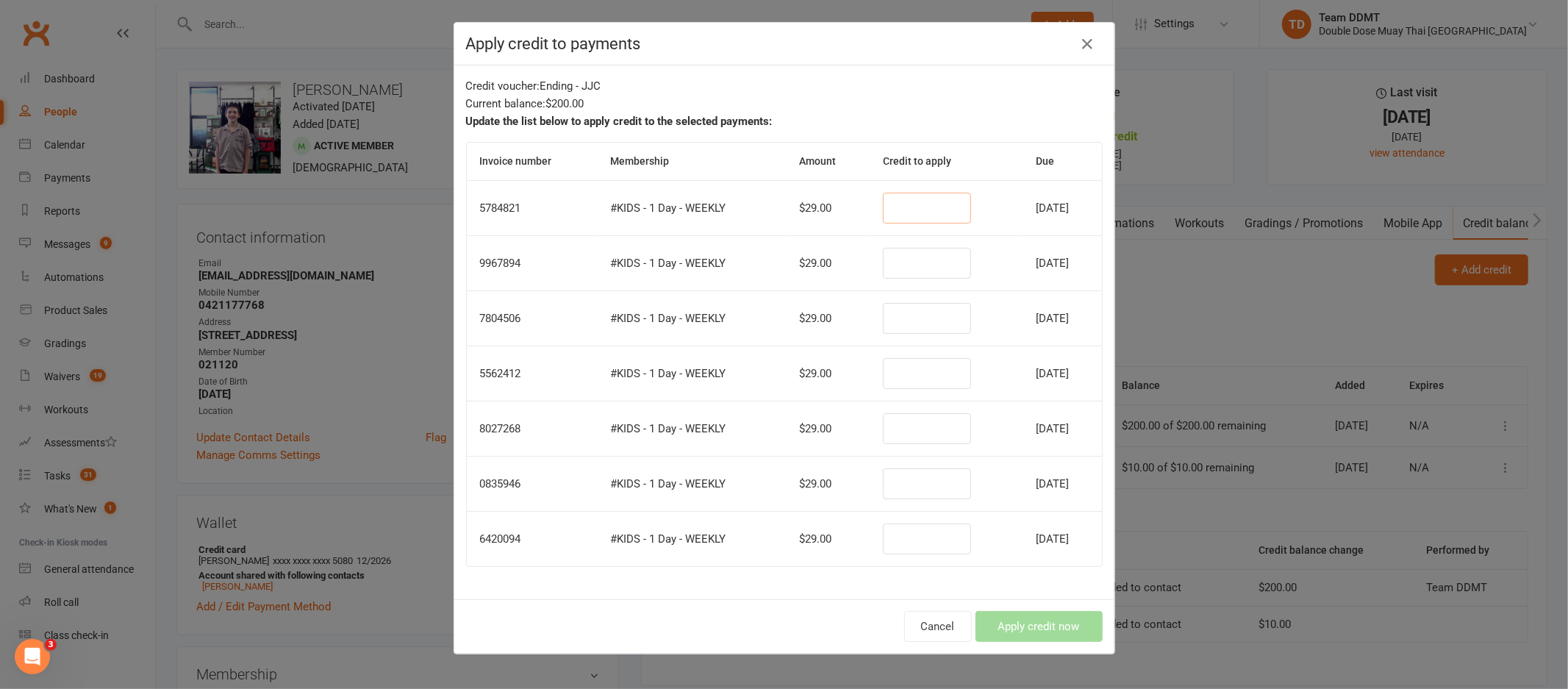
click at [890, 204] on input "number" at bounding box center [928, 208] width 88 height 31
type input "29"
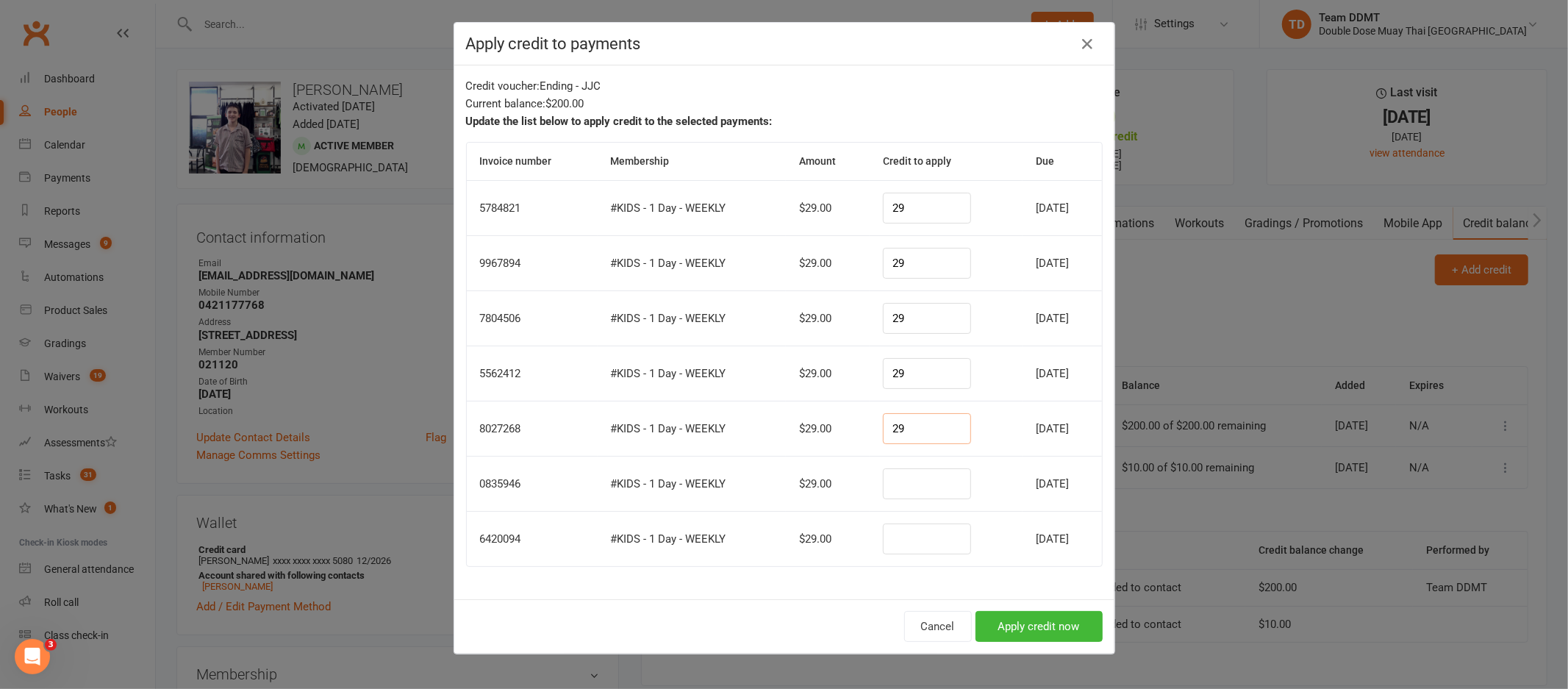
type input "29"
type input "26"
click at [1019, 629] on button "Apply credit now" at bounding box center [1039, 626] width 127 height 31
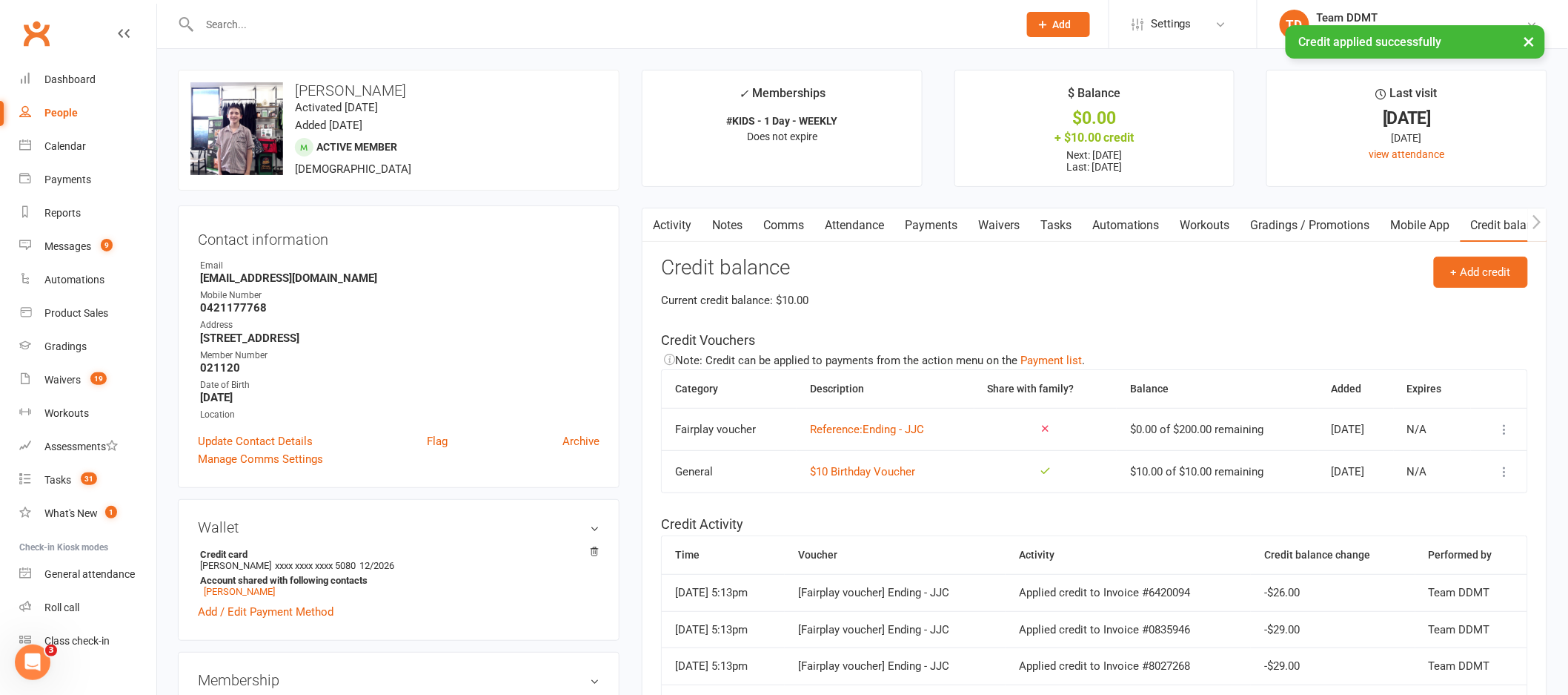
click at [740, 227] on link "Notes" at bounding box center [727, 225] width 51 height 34
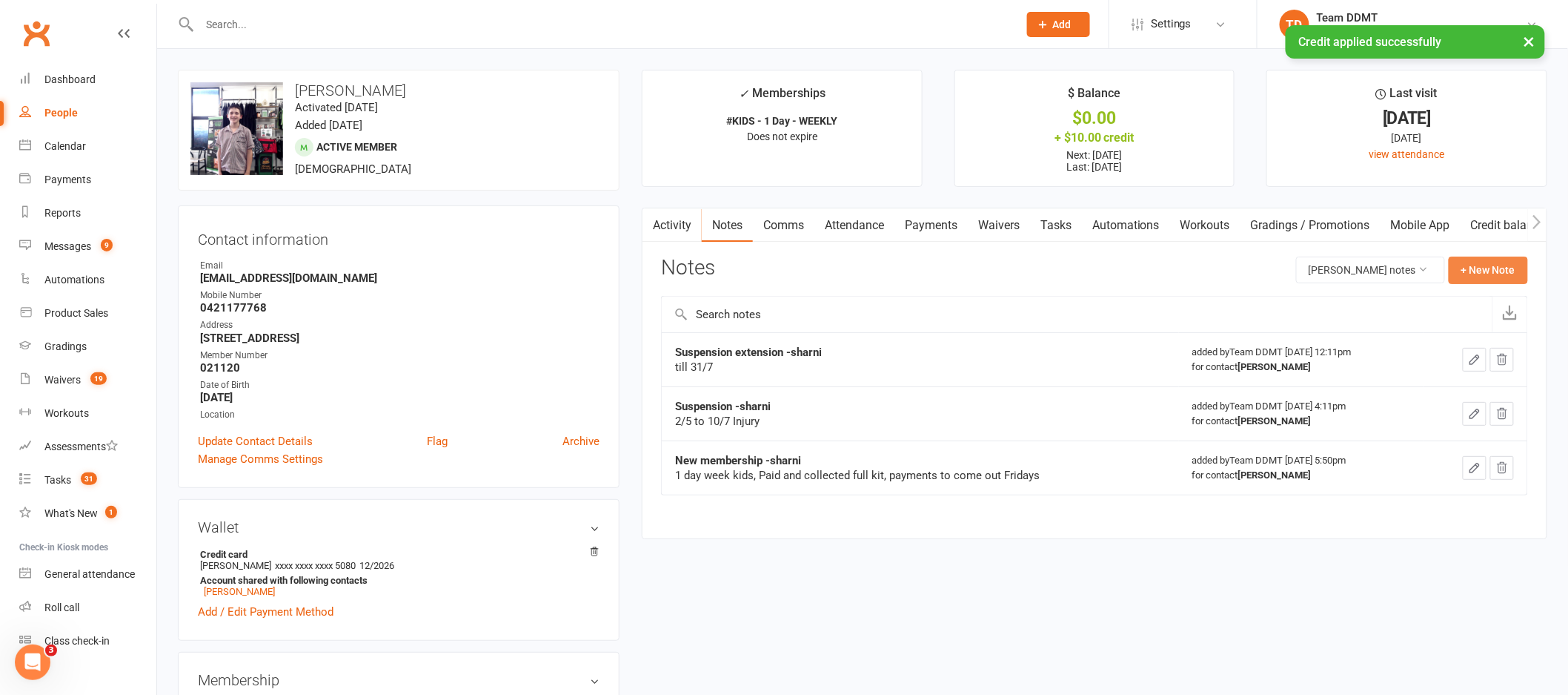
click at [1474, 266] on button "+ New Note" at bounding box center [1488, 270] width 79 height 27
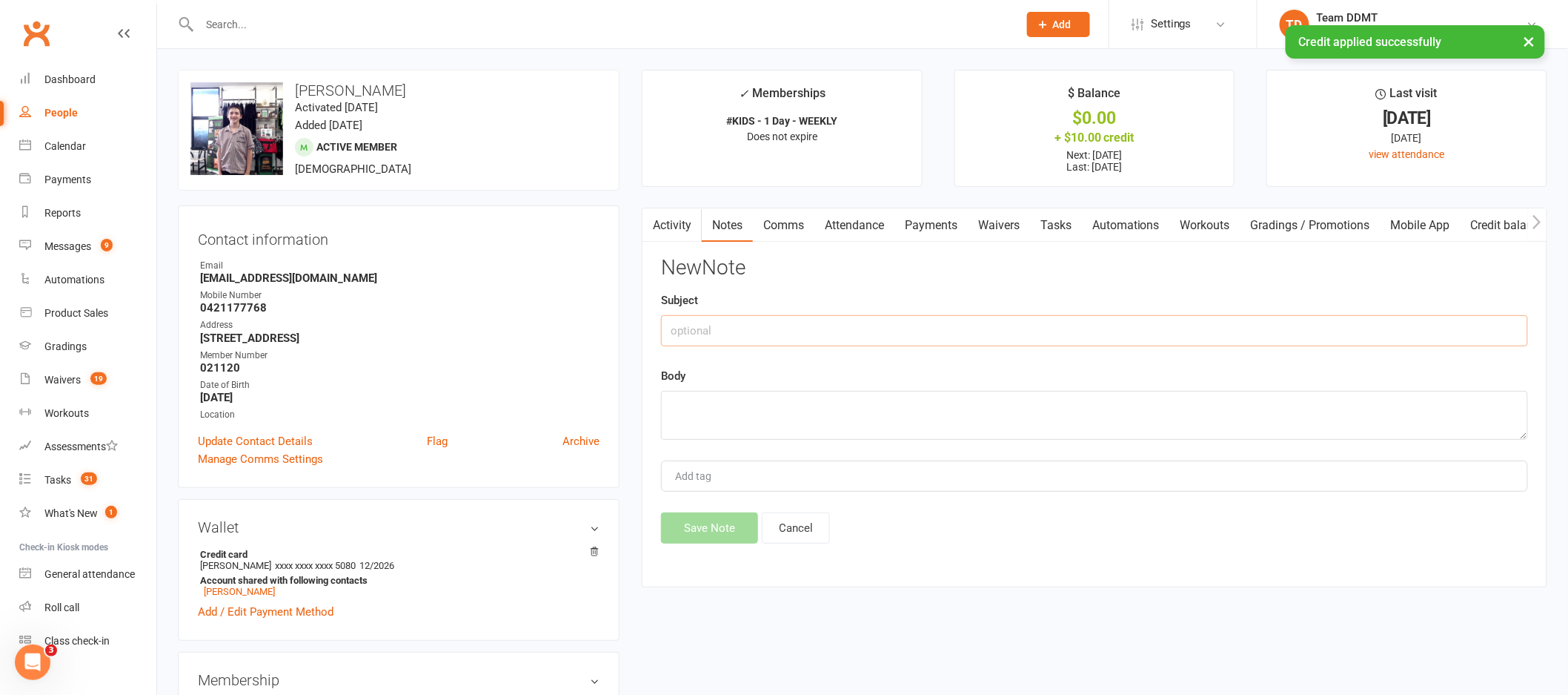
click at [1282, 329] on input "text" at bounding box center [1094, 331] width 867 height 31
drag, startPoint x: 801, startPoint y: 328, endPoint x: 626, endPoint y: 336, distance: 175.2
type input "Play on for fees - sharni"
click at [740, 429] on textarea at bounding box center [1094, 415] width 867 height 49
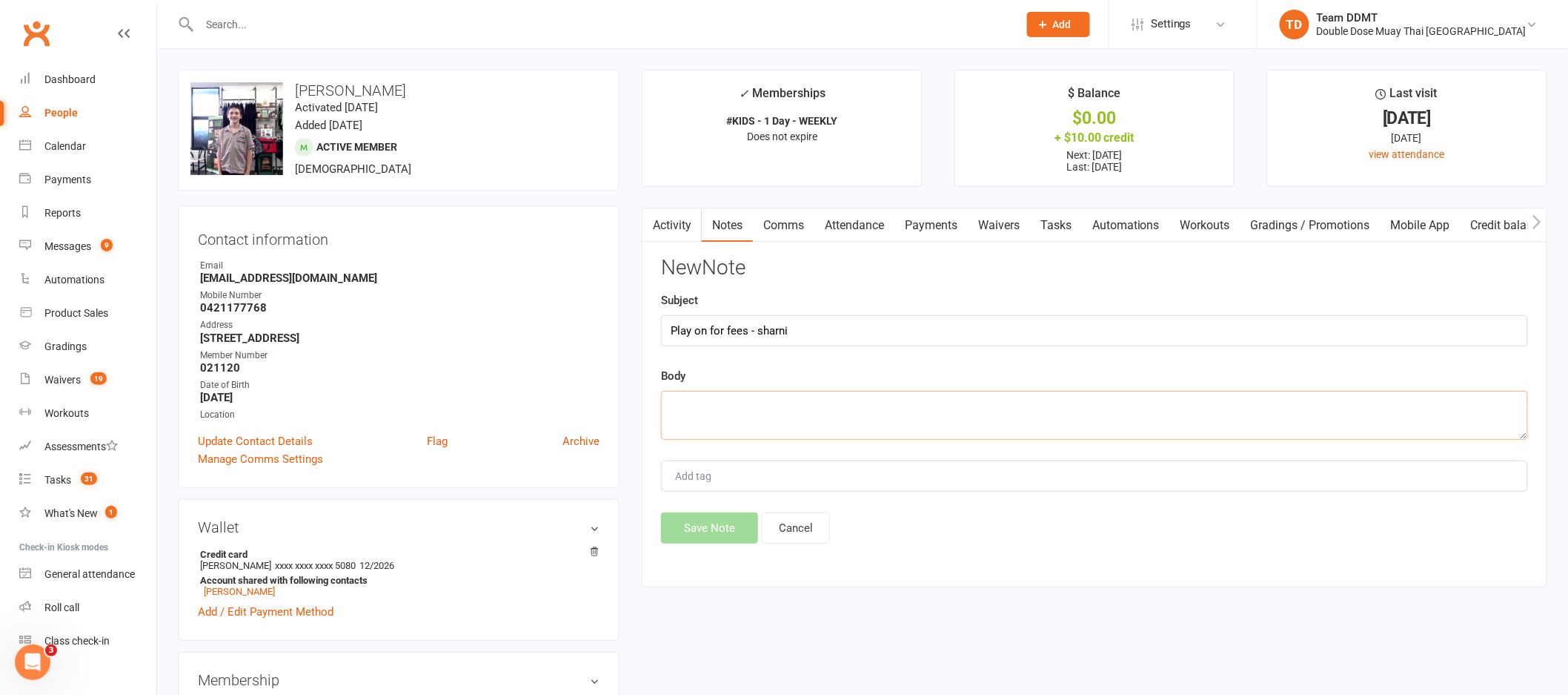
paste textarea "Play on for fees - sharni"
type textarea "Play on for fees - sharni"
click at [709, 522] on button "Save Note" at bounding box center [709, 527] width 97 height 31
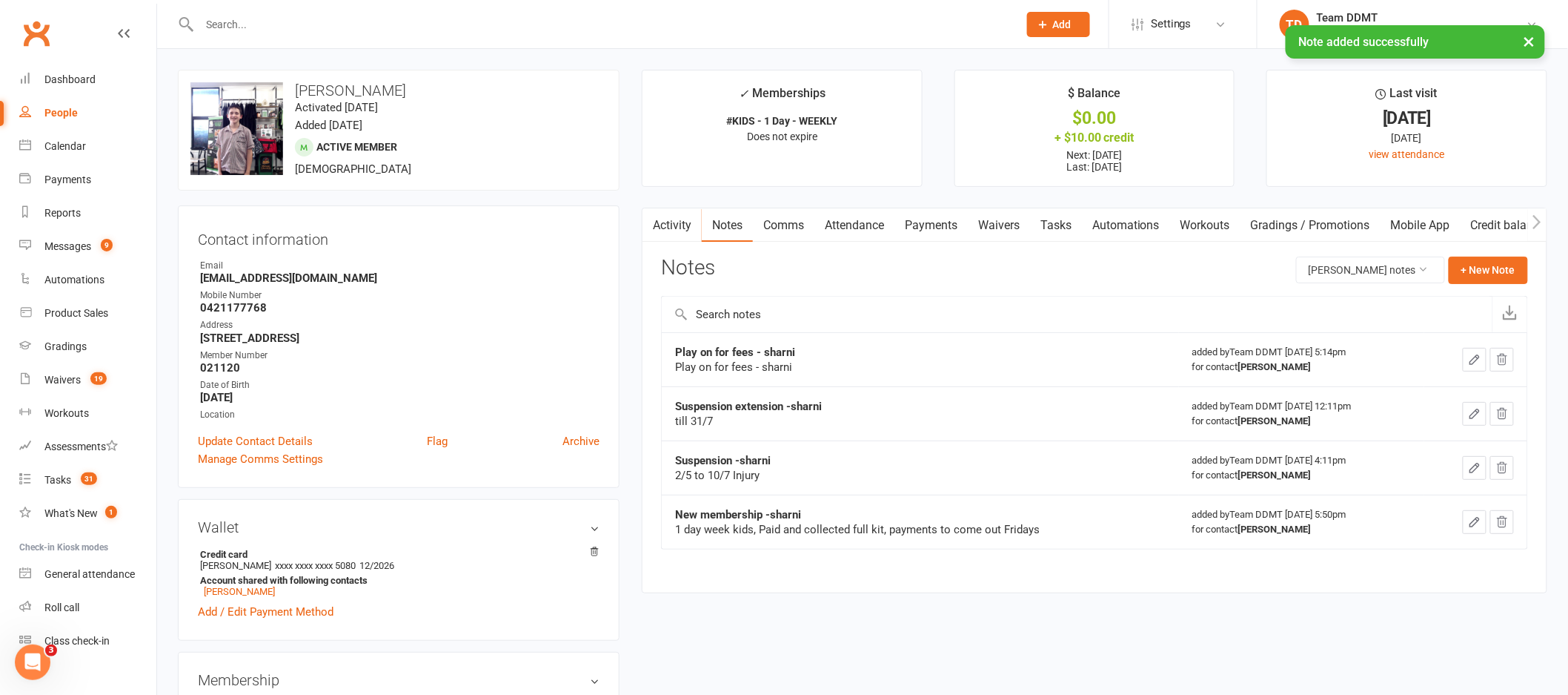
click at [940, 219] on link "Payments" at bounding box center [930, 225] width 73 height 34
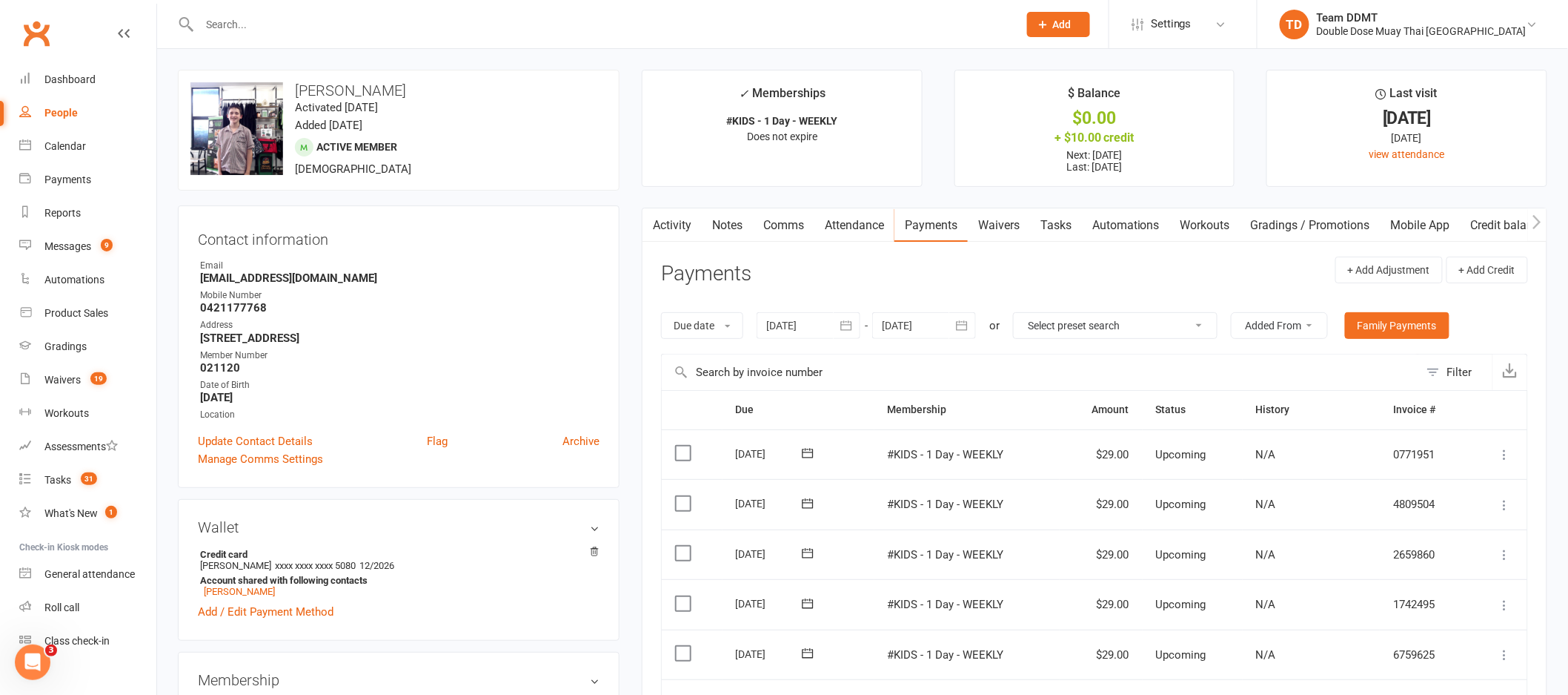
click at [932, 316] on div at bounding box center [924, 325] width 104 height 27
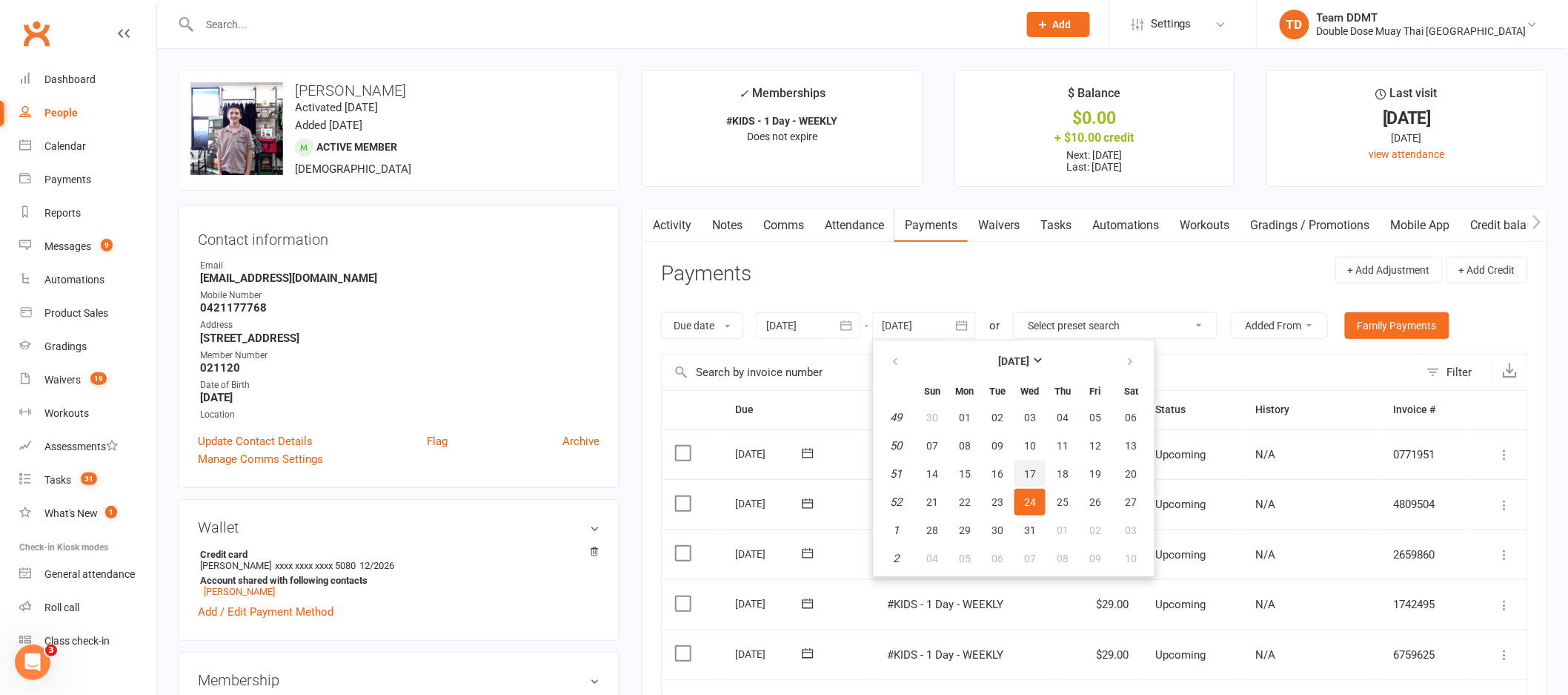
click at [1040, 480] on button "17" at bounding box center [1029, 474] width 31 height 27
type input "17 Dec 2025"
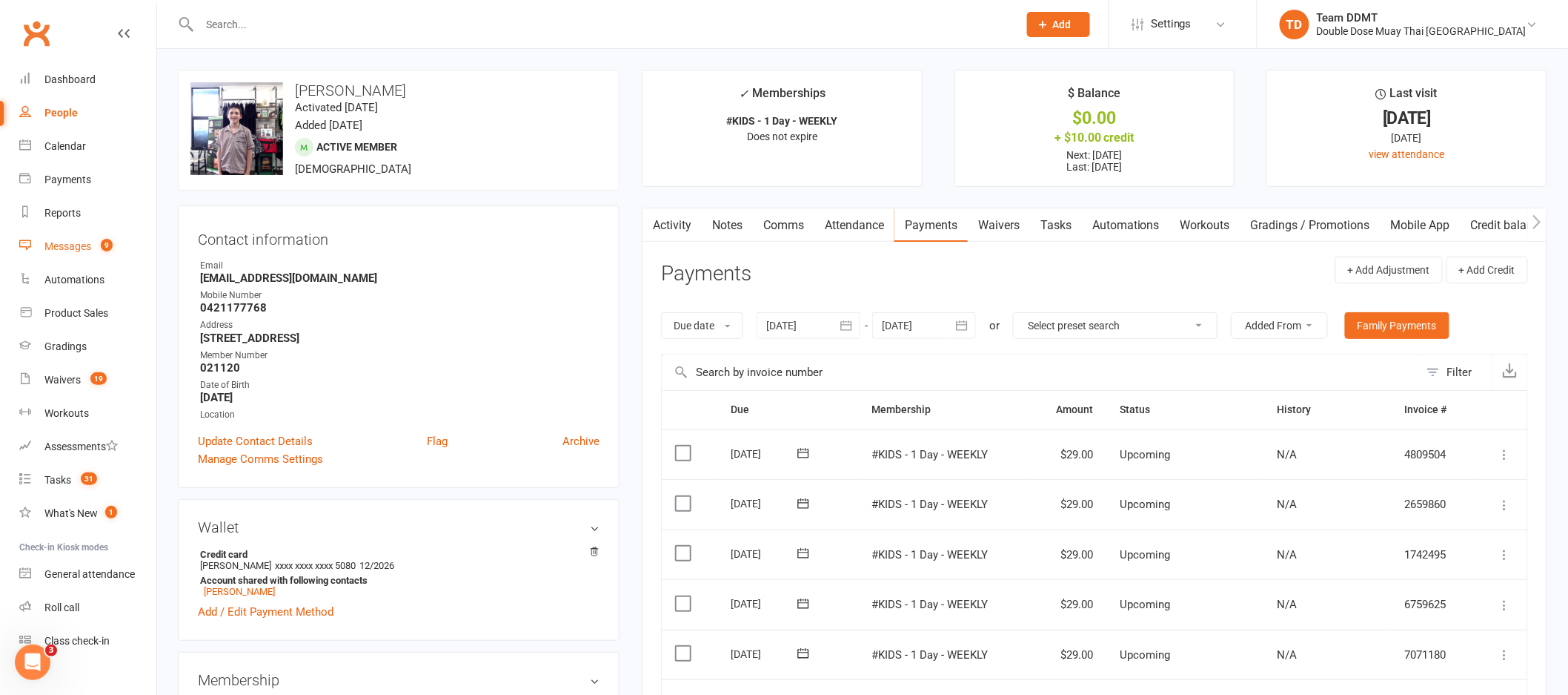
click at [103, 241] on span "9" at bounding box center [106, 245] width 12 height 12
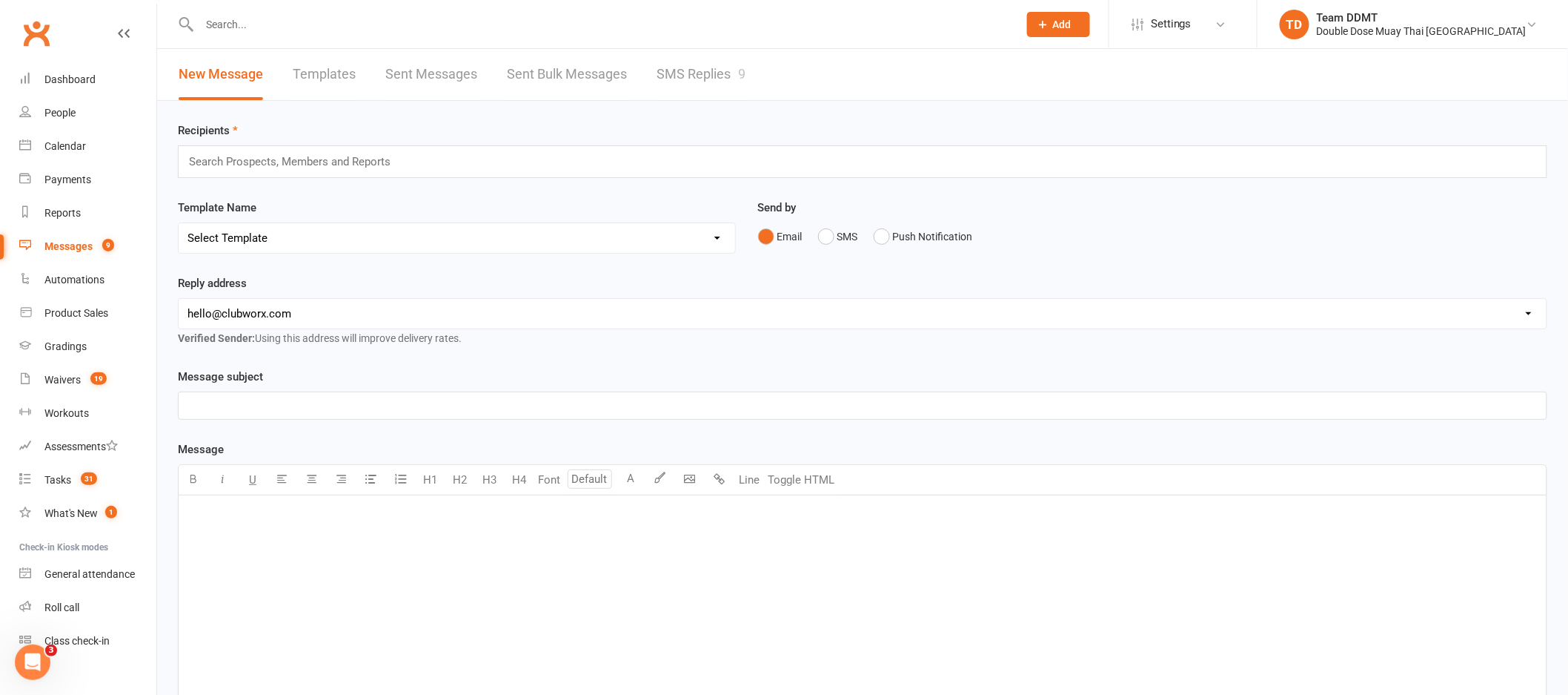
click at [691, 78] on link "SMS Replies 9" at bounding box center [701, 74] width 89 height 51
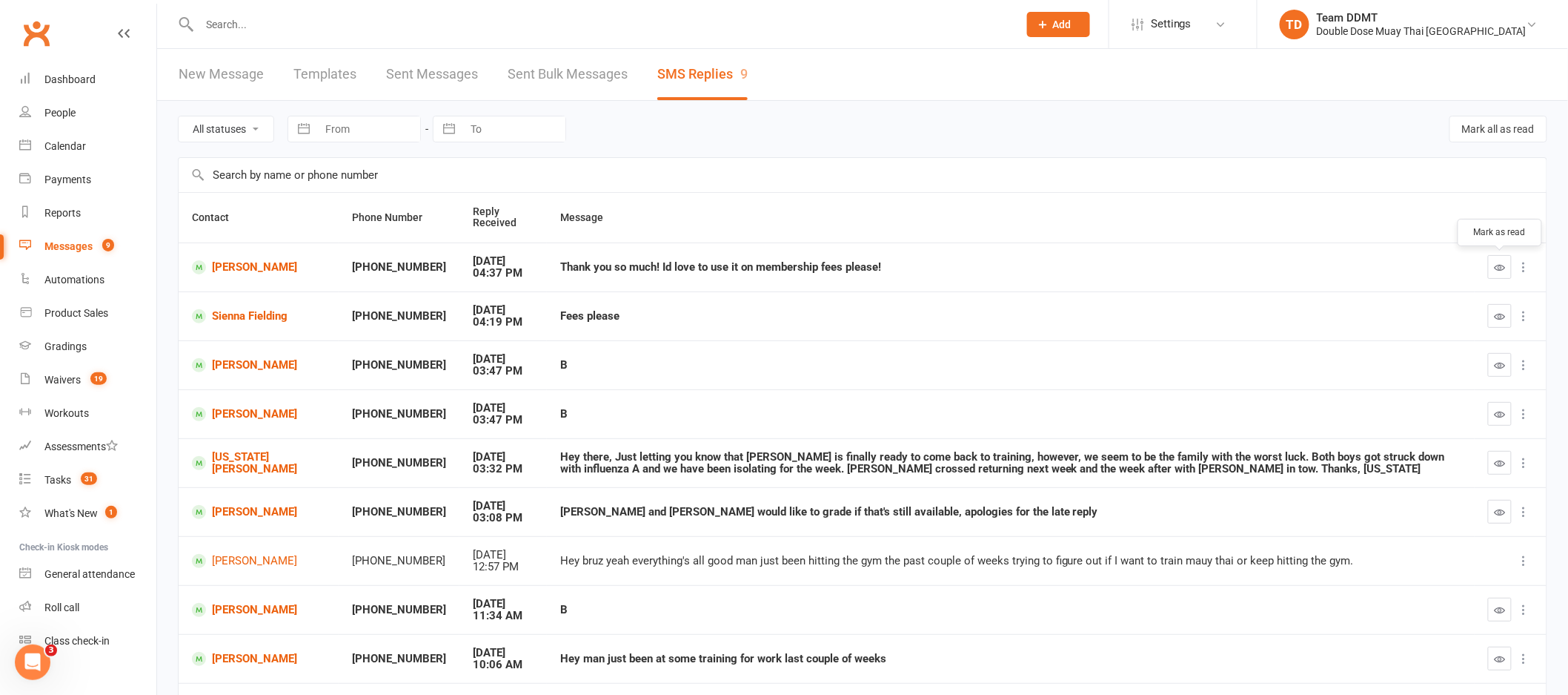
click at [1497, 266] on icon "button" at bounding box center [1500, 267] width 11 height 11
click at [239, 323] on link "Sienna Fielding" at bounding box center [259, 316] width 134 height 14
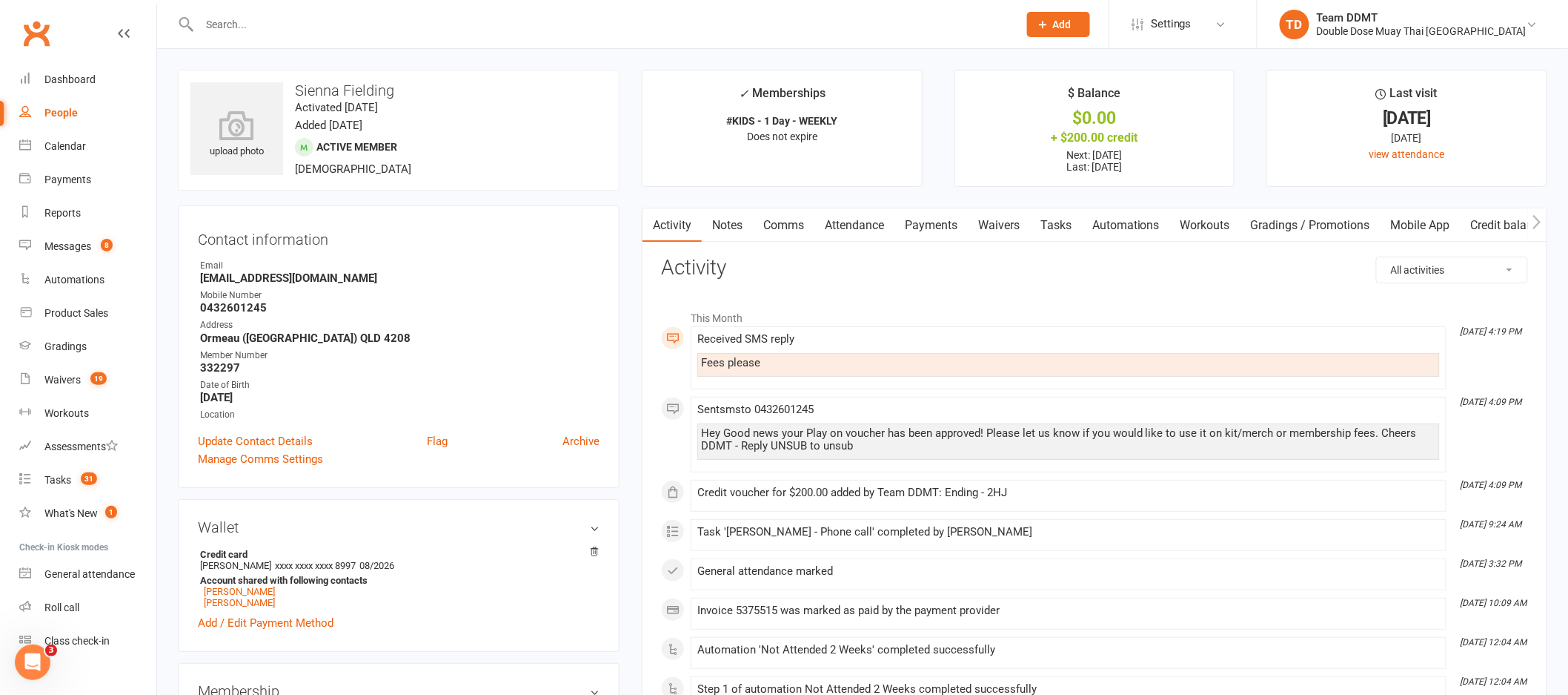
click at [956, 226] on link "Payments" at bounding box center [930, 225] width 73 height 34
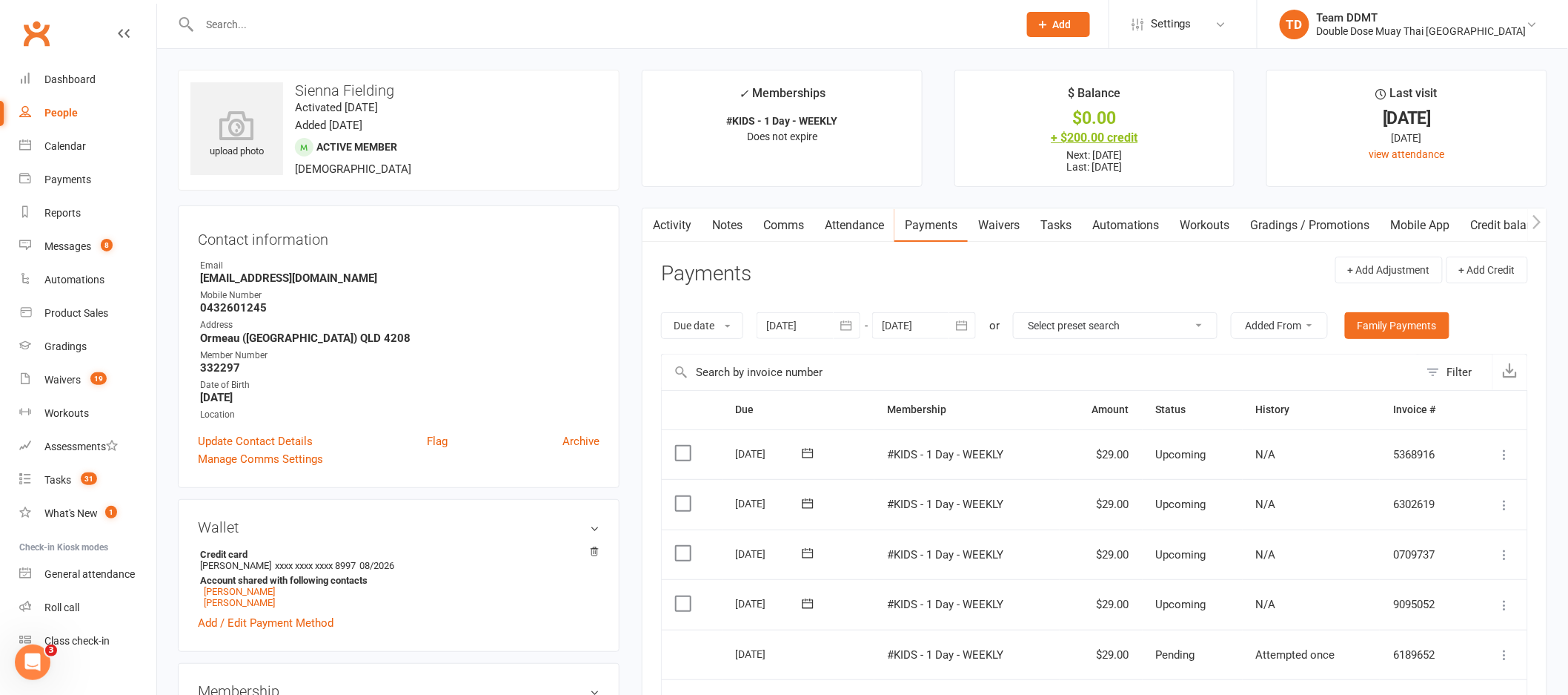
click at [1108, 135] on div "+ $200.00 credit" at bounding box center [1095, 137] width 253 height 15
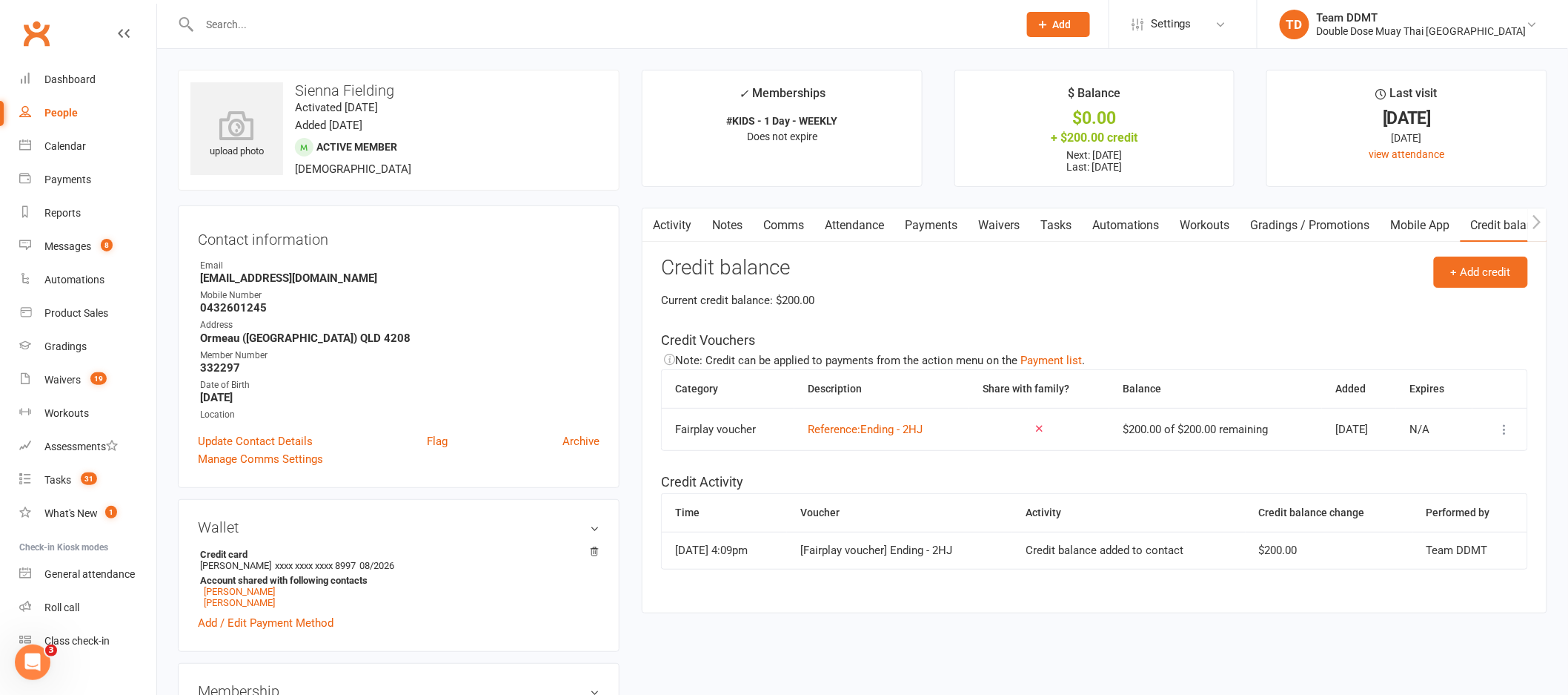
click at [1504, 431] on icon at bounding box center [1505, 429] width 15 height 15
click at [1404, 491] on link "Apply credit" at bounding box center [1426, 488] width 147 height 29
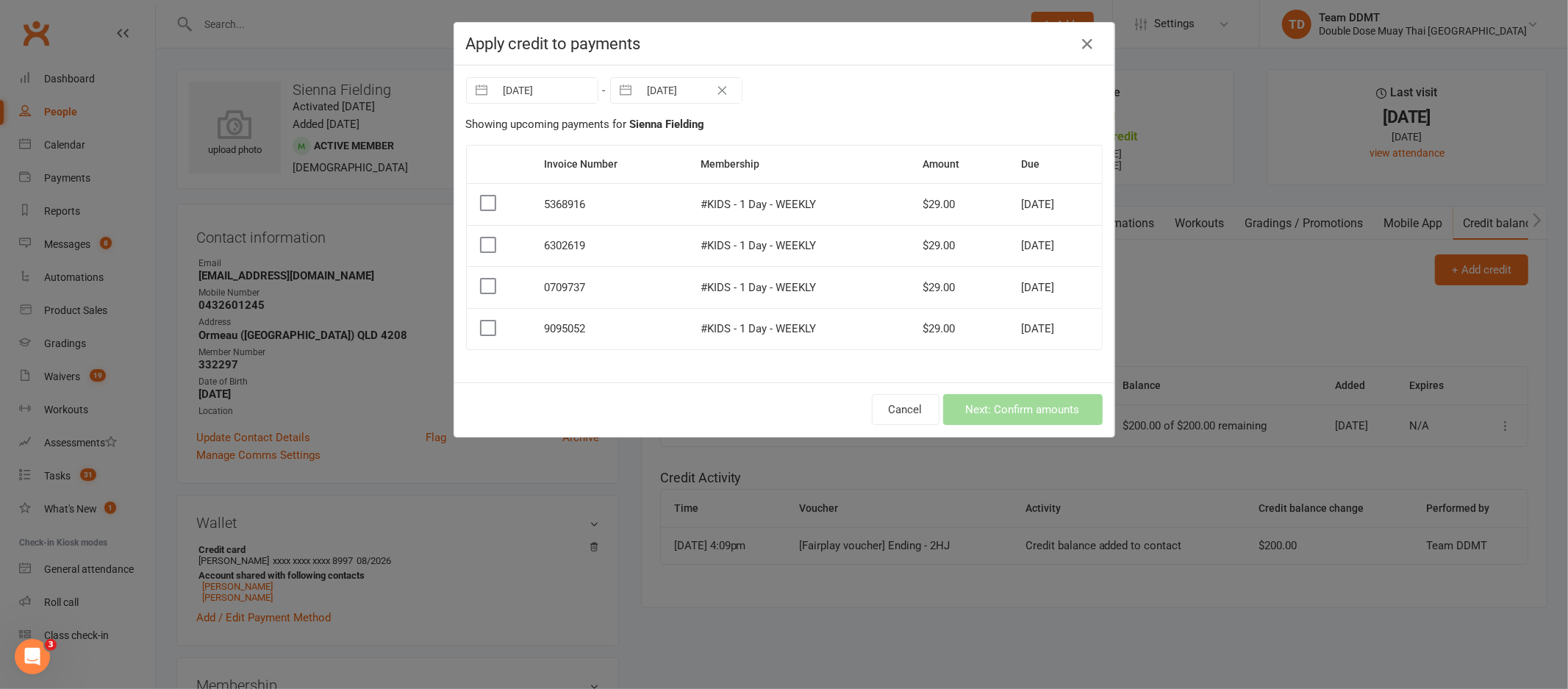
click at [669, 93] on input "11 Oct 2025" at bounding box center [691, 90] width 102 height 25
select select "8"
select select "2025"
select select "9"
select select "2025"
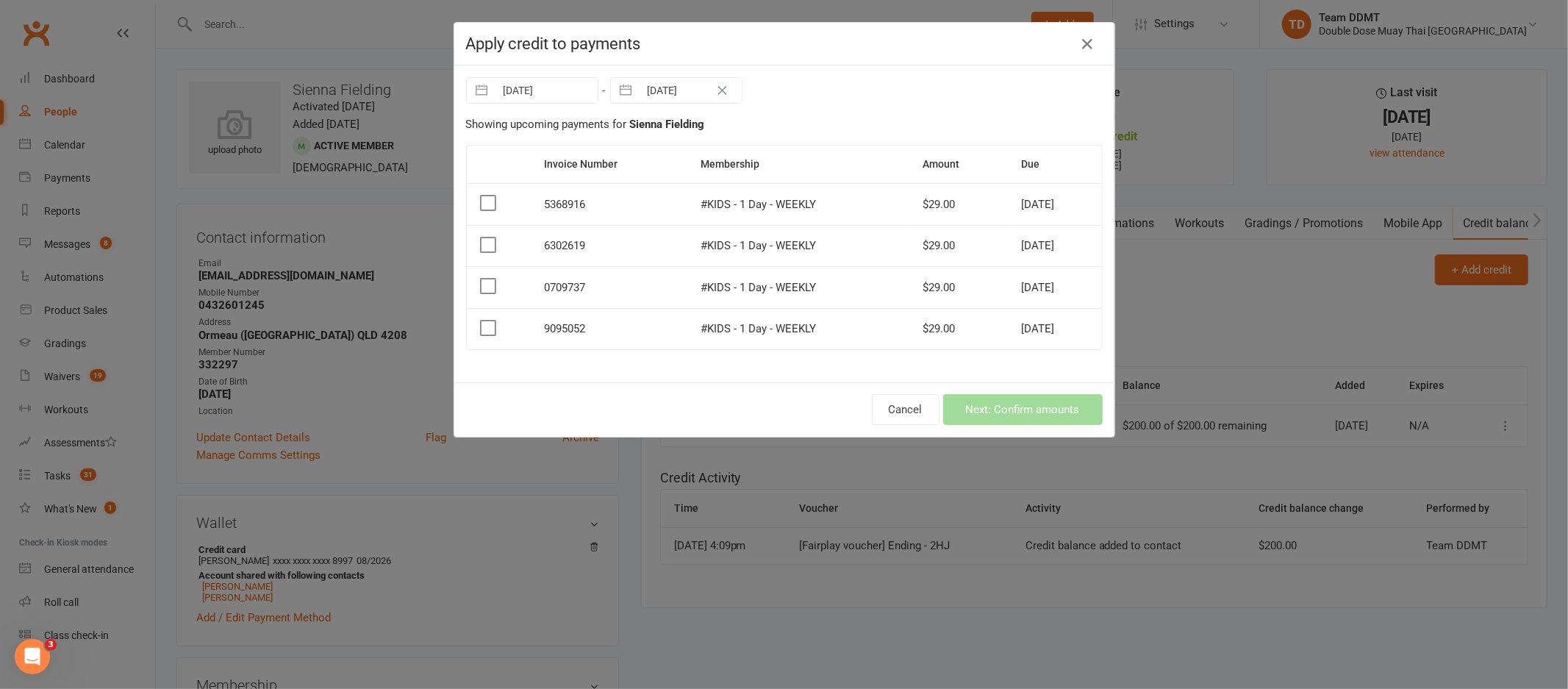
select select "10"
select select "2025"
click at [808, 146] on icon "Move forward to switch to the next month." at bounding box center [814, 151] width 14 height 14
select select "11"
select select "2025"
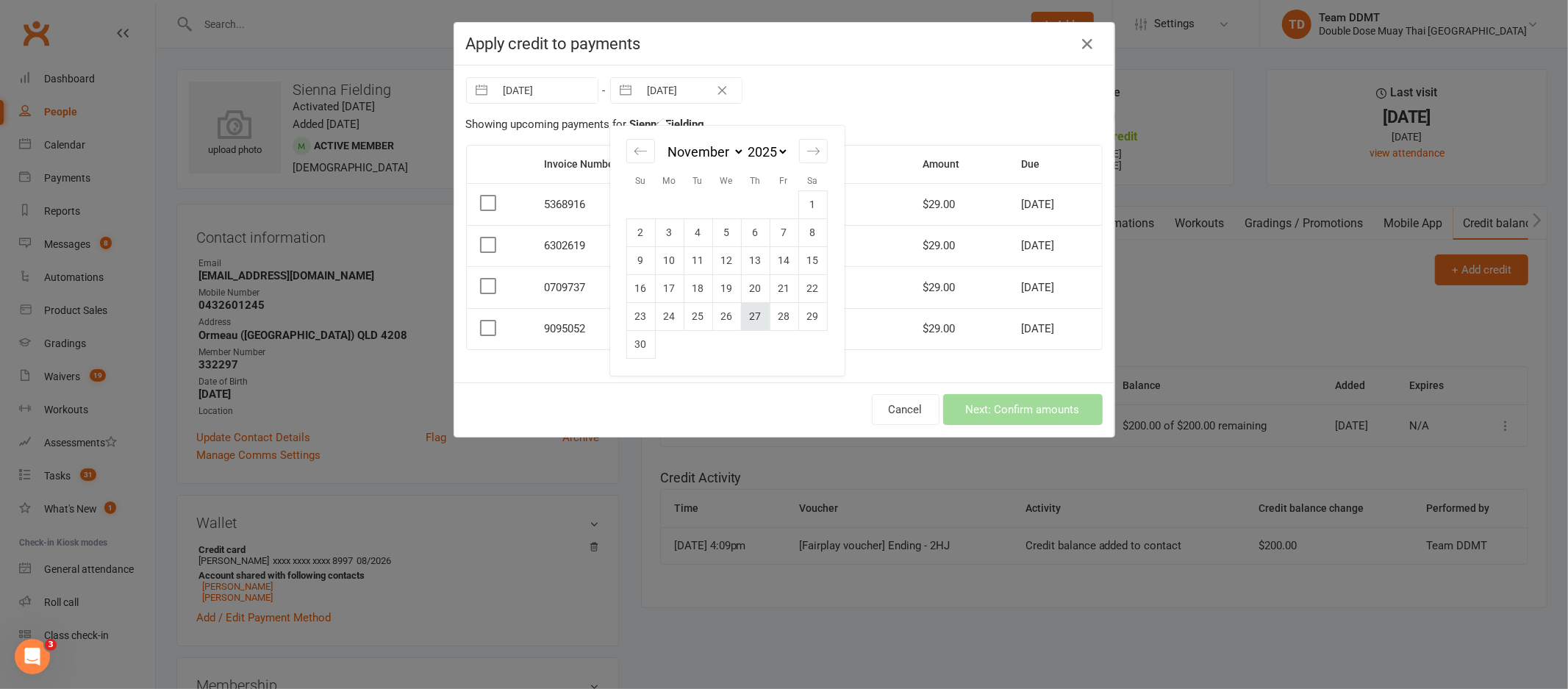
click at [762, 309] on td "27" at bounding box center [755, 316] width 28 height 28
type input "[DATE]"
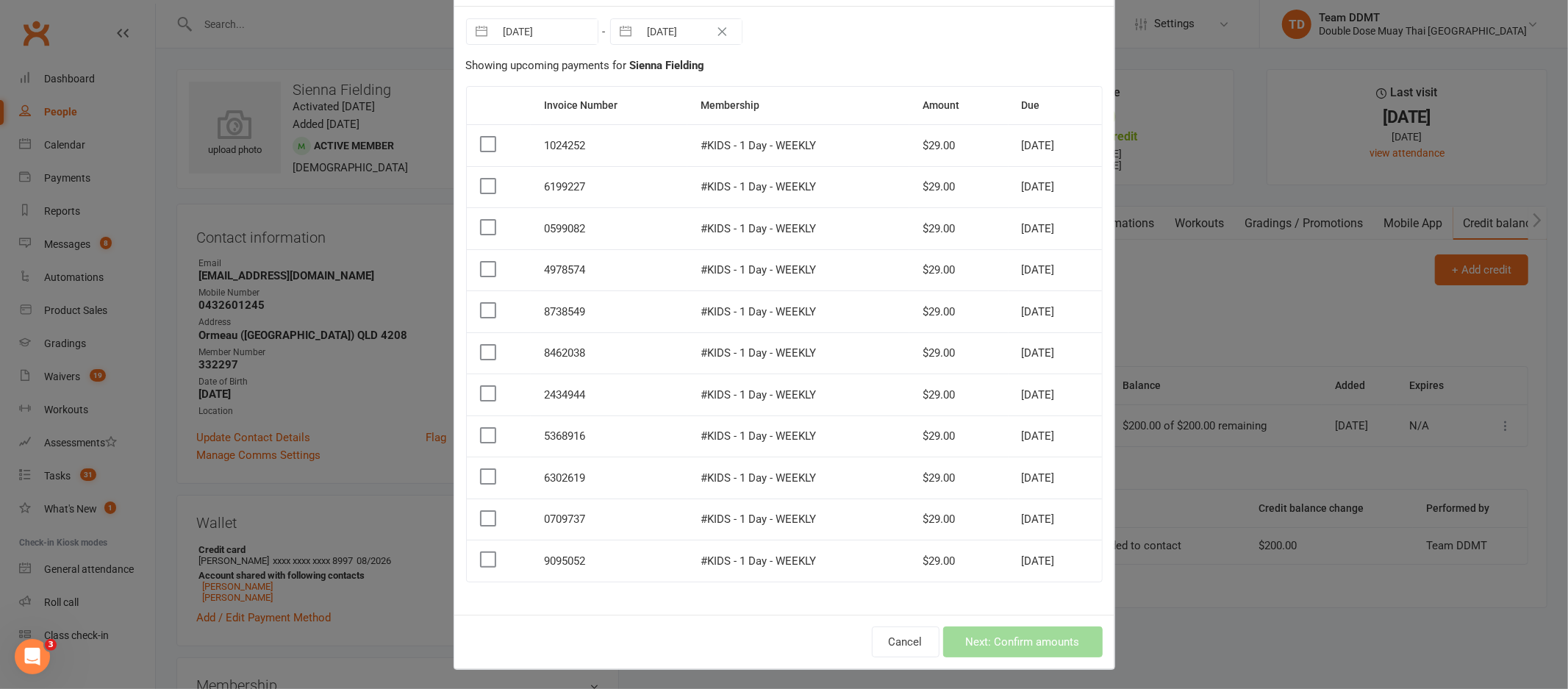
scroll to position [59, 0]
click at [480, 556] on label at bounding box center [487, 558] width 15 height 15
click at [480, 551] on input "checkbox" at bounding box center [487, 551] width 15 height 0
click at [481, 511] on label at bounding box center [487, 518] width 15 height 15
click at [481, 511] on input "checkbox" at bounding box center [487, 511] width 15 height 0
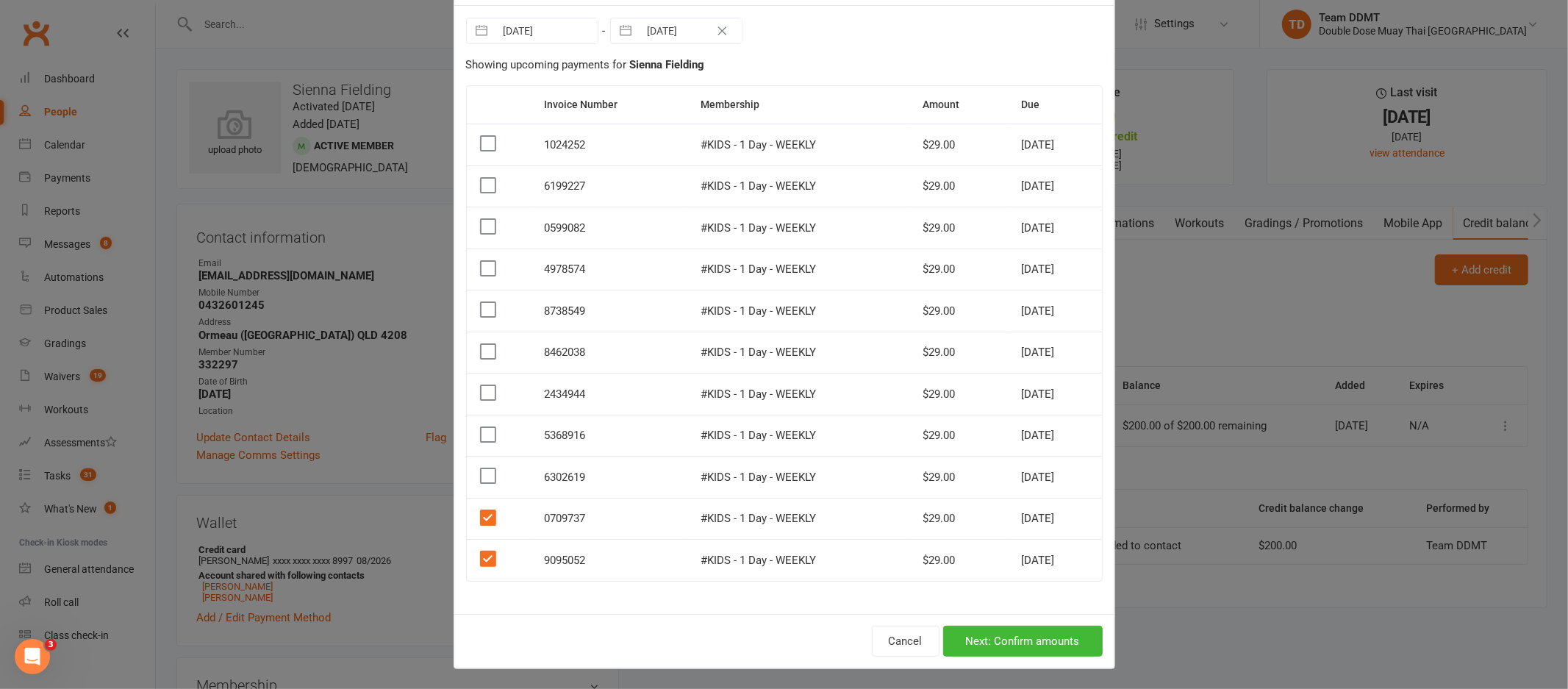
click at [481, 476] on label at bounding box center [487, 475] width 15 height 15
click at [481, 468] on input "checkbox" at bounding box center [487, 468] width 15 height 0
click at [482, 430] on label at bounding box center [487, 435] width 15 height 15
click at [482, 428] on input "checkbox" at bounding box center [487, 428] width 15 height 0
click at [481, 380] on td at bounding box center [498, 393] width 64 height 42
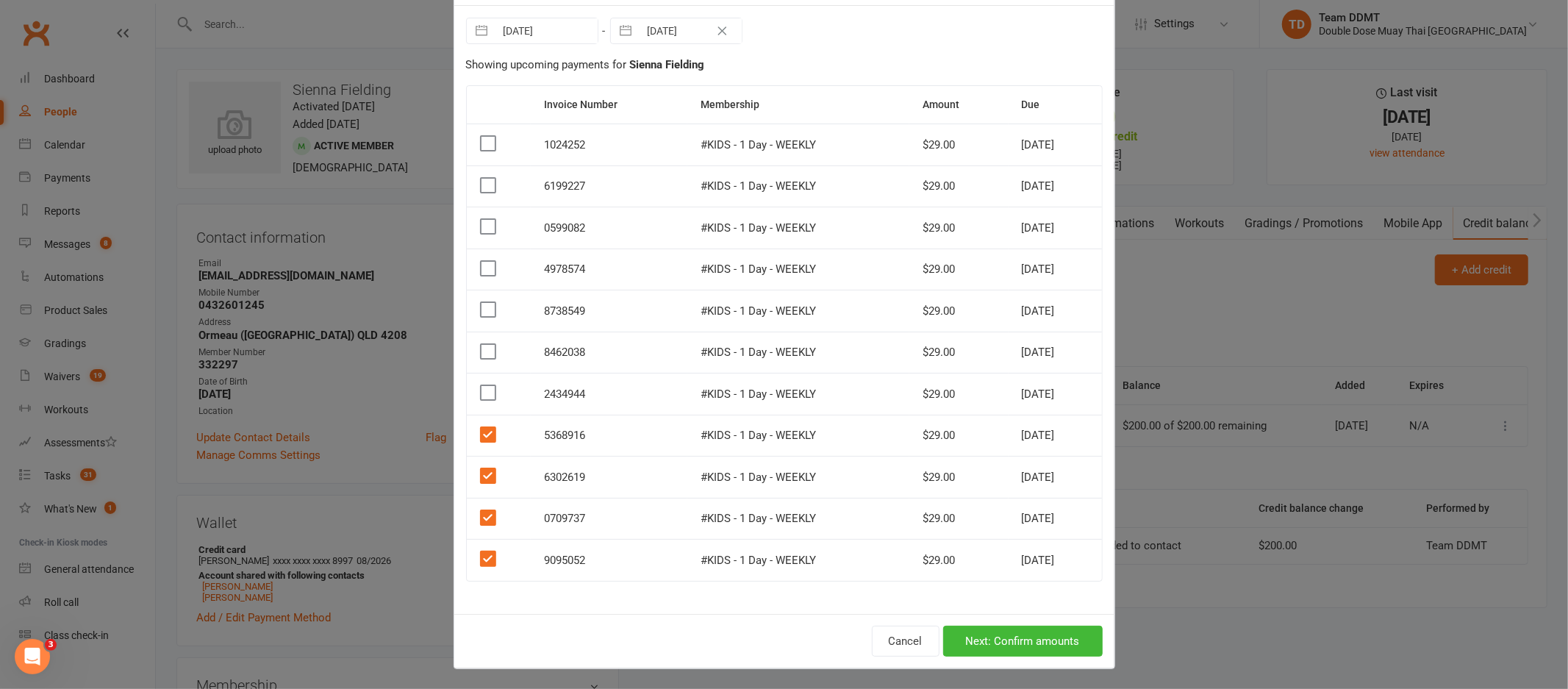
click at [481, 391] on label at bounding box center [487, 392] width 15 height 15
click at [481, 385] on input "checkbox" at bounding box center [487, 385] width 15 height 0
click at [480, 357] on label at bounding box center [487, 351] width 15 height 15
click at [480, 344] on input "checkbox" at bounding box center [487, 344] width 15 height 0
click at [480, 307] on label at bounding box center [487, 309] width 15 height 15
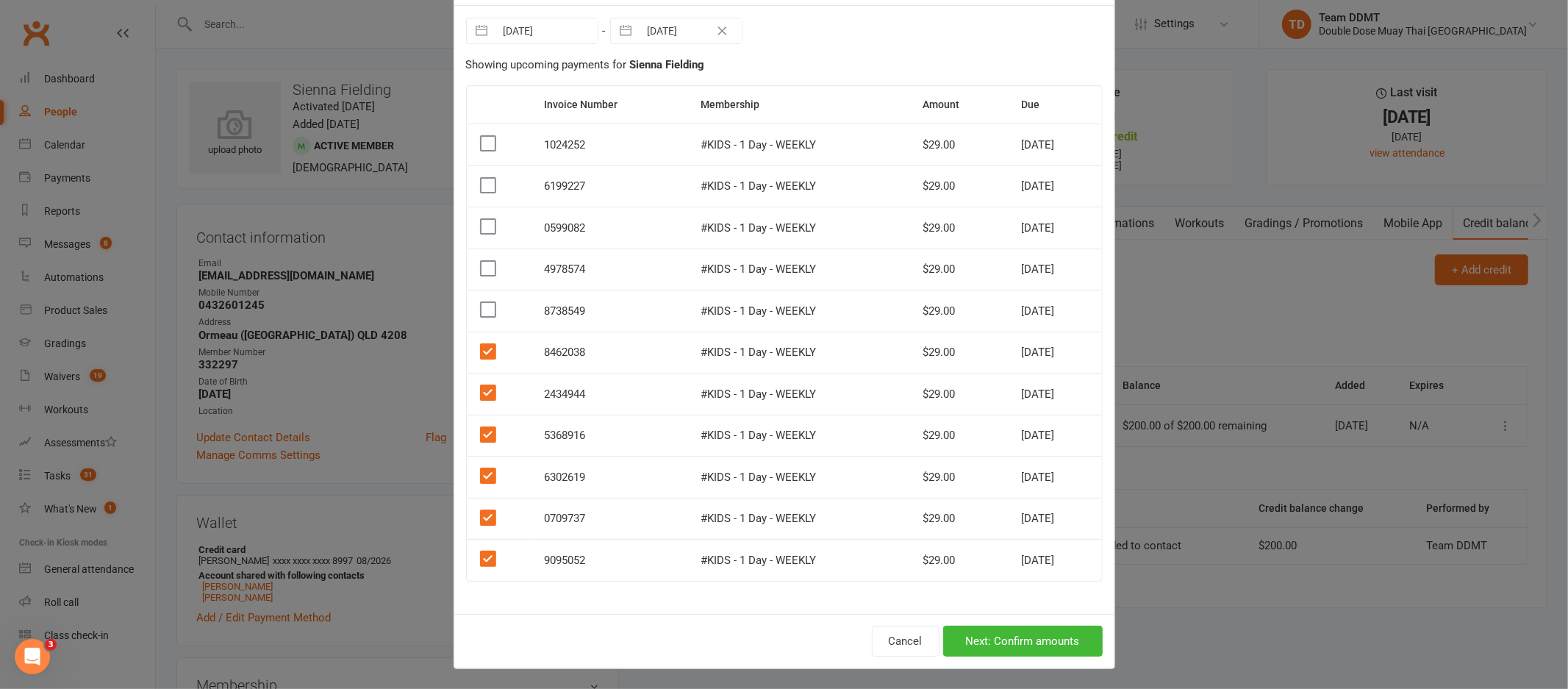
click at [480, 302] on input "checkbox" at bounding box center [487, 302] width 15 height 0
click at [1037, 640] on button "Next: Confirm amounts" at bounding box center [1023, 640] width 160 height 31
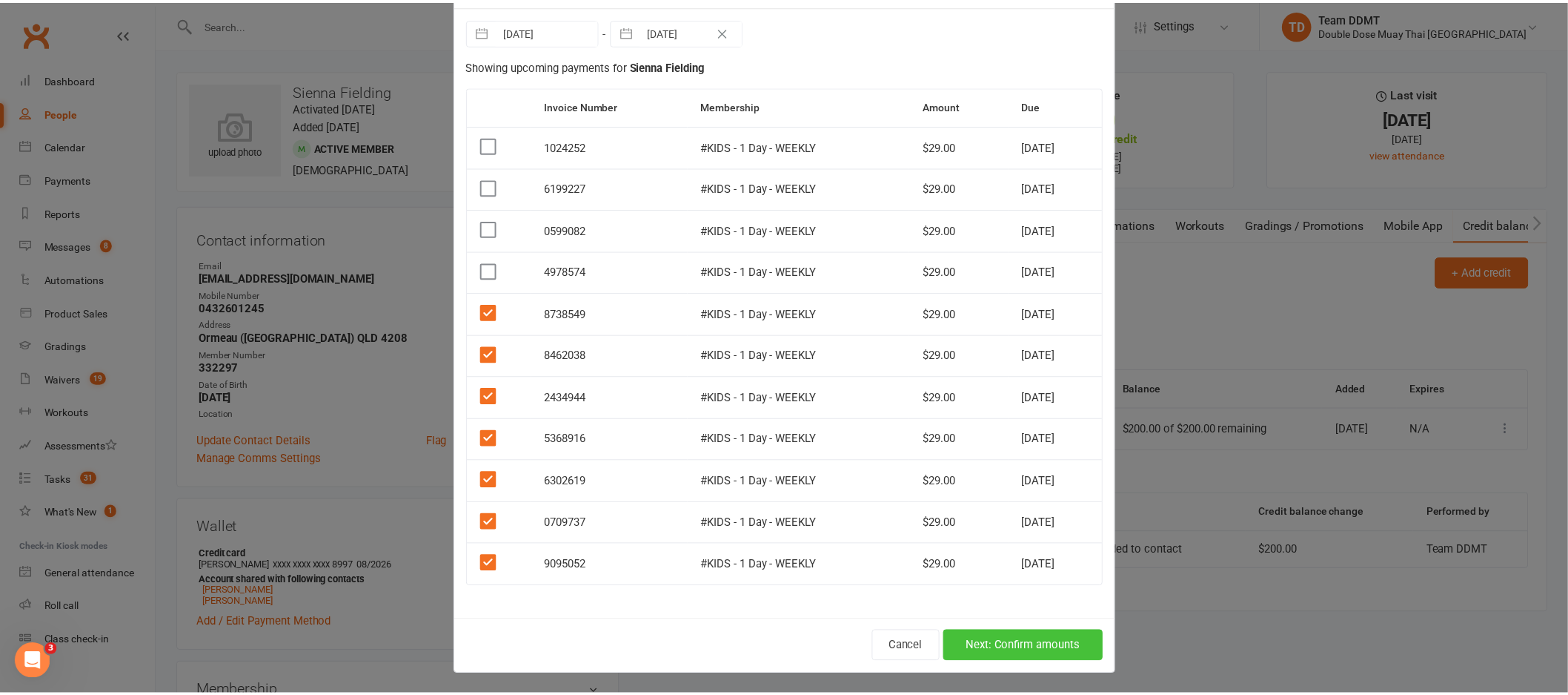
scroll to position [0, 0]
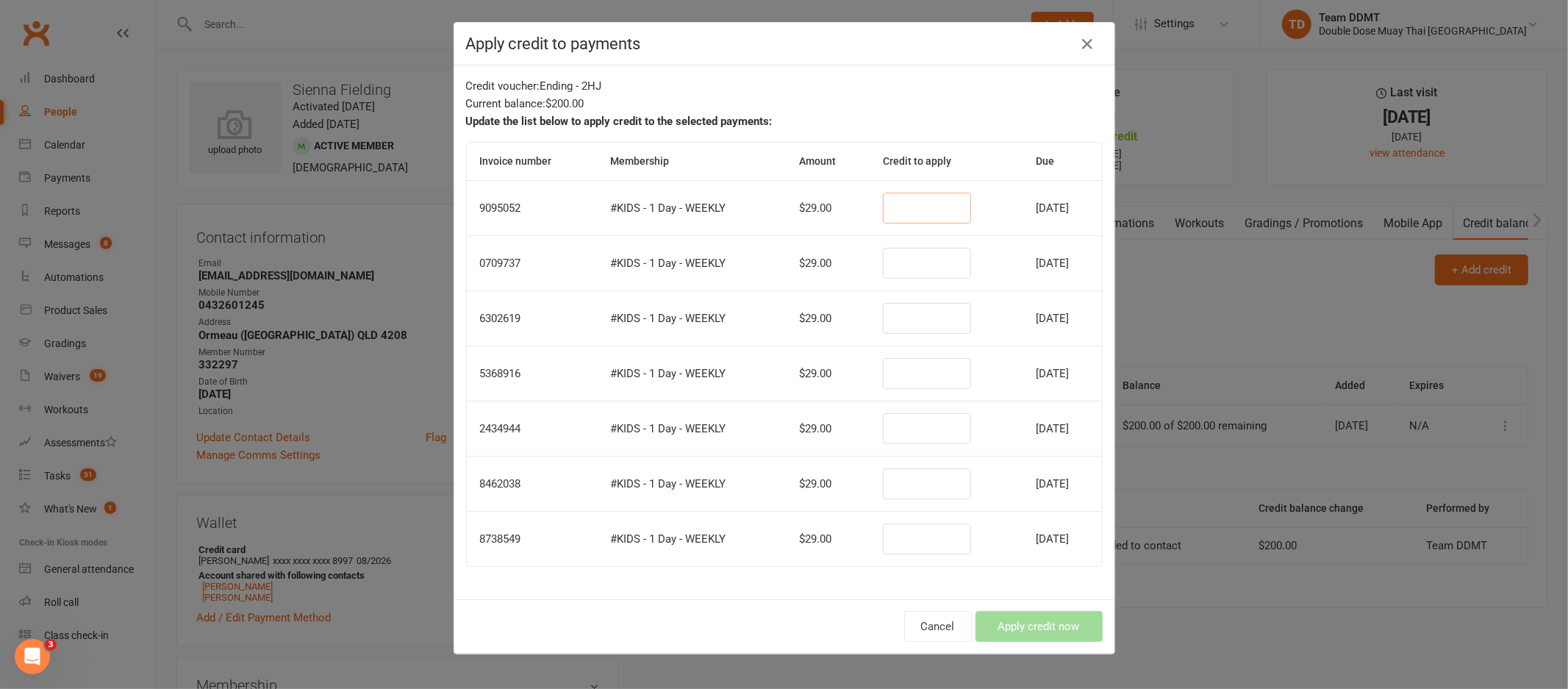
click at [899, 214] on input "number" at bounding box center [928, 208] width 88 height 31
type input "29"
type input "9"
type input "29"
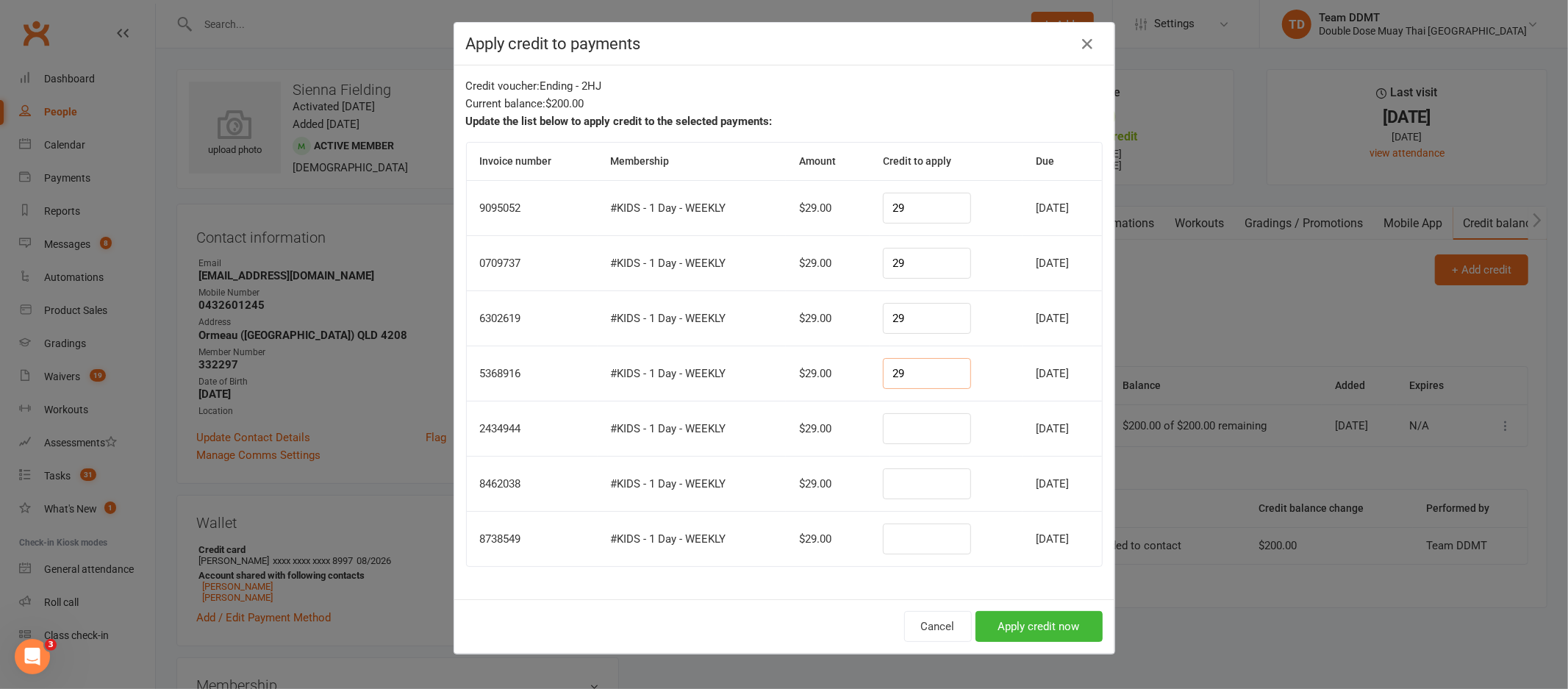
type input "29"
type input "26"
click at [1042, 619] on button "Apply credit now" at bounding box center [1039, 626] width 127 height 31
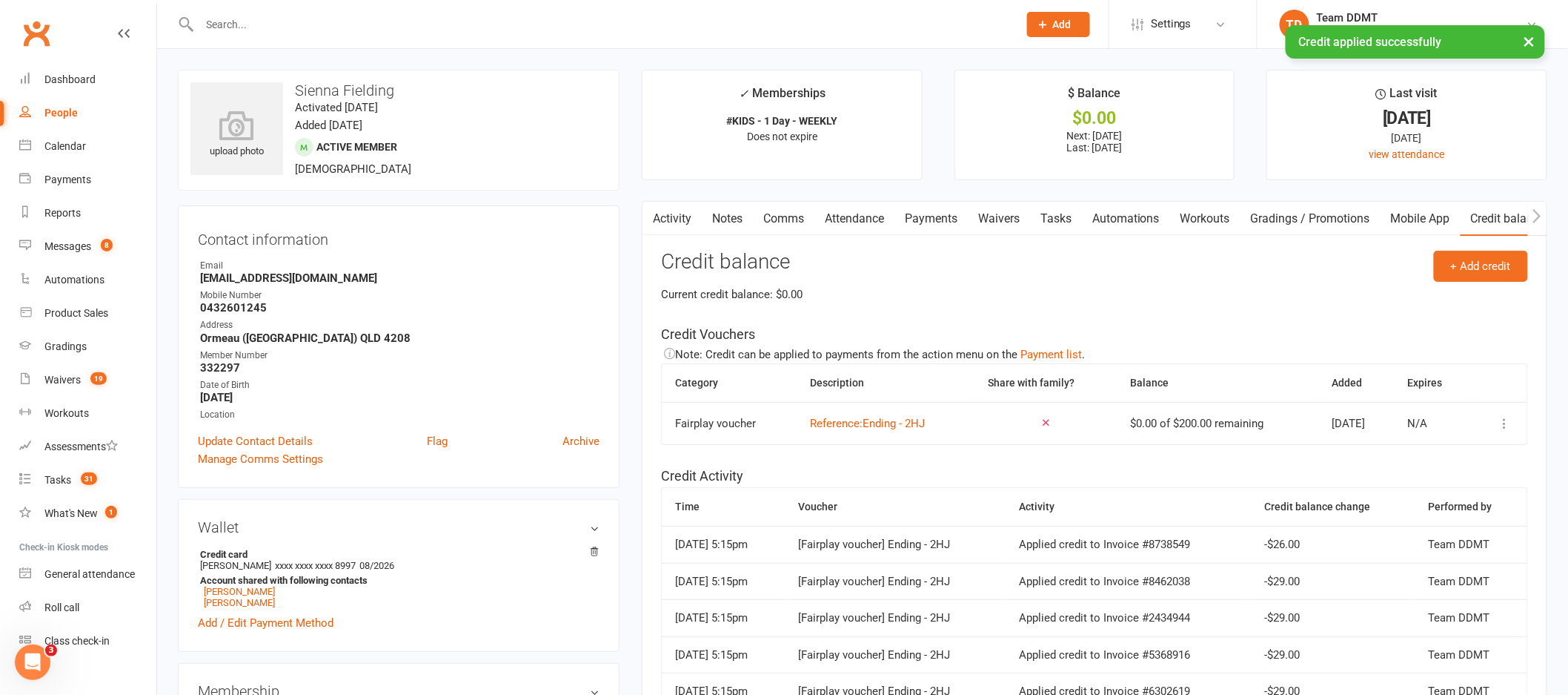
click at [736, 215] on link "Notes" at bounding box center [727, 218] width 51 height 34
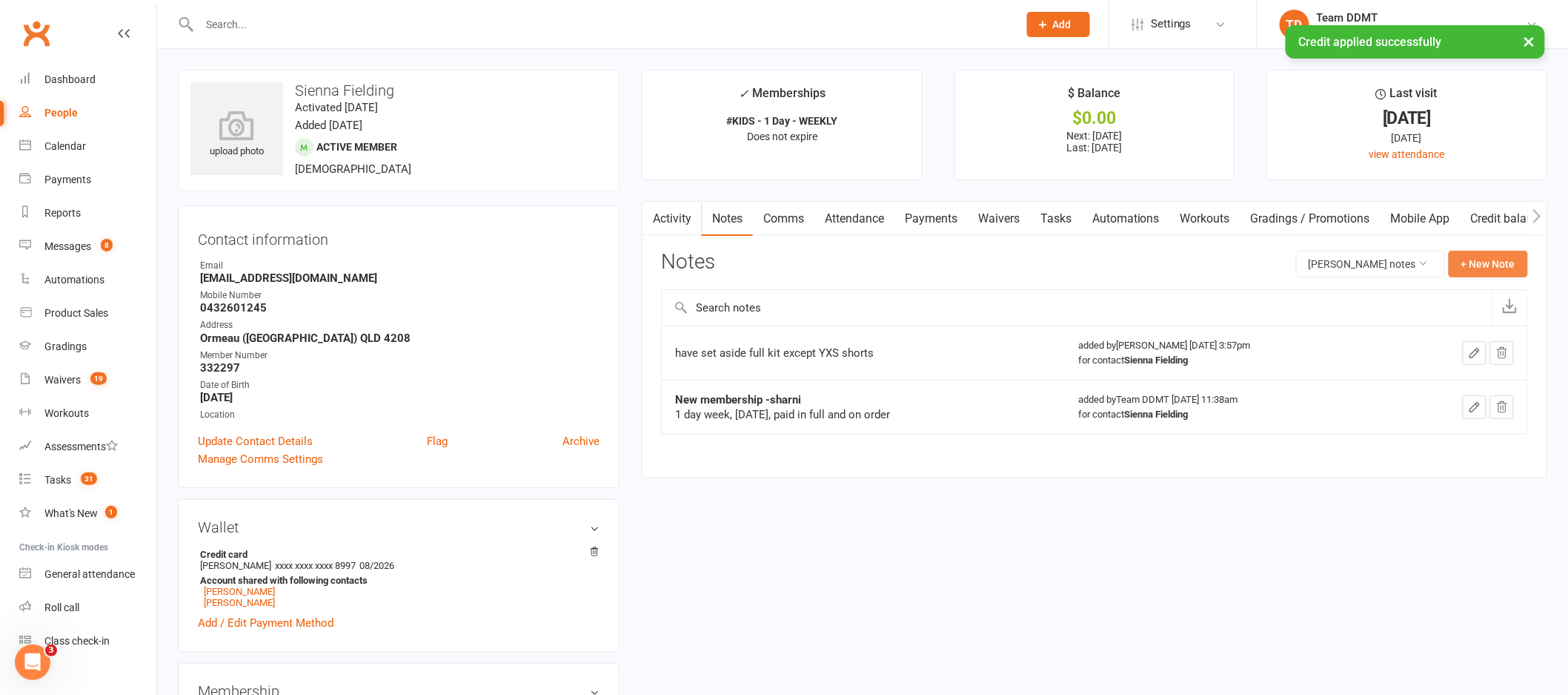
click at [1499, 272] on button "+ New Note" at bounding box center [1488, 264] width 79 height 27
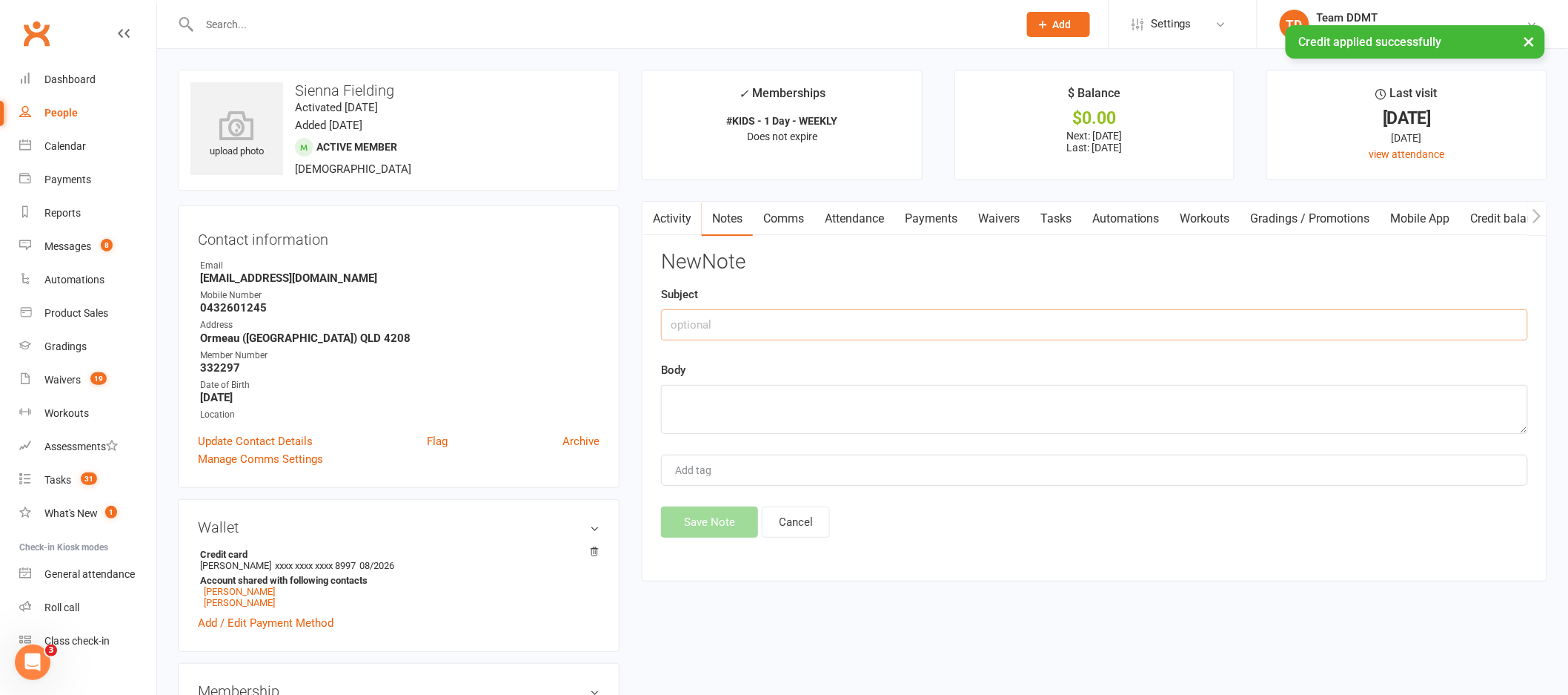
click at [1320, 336] on input "text" at bounding box center [1094, 324] width 867 height 31
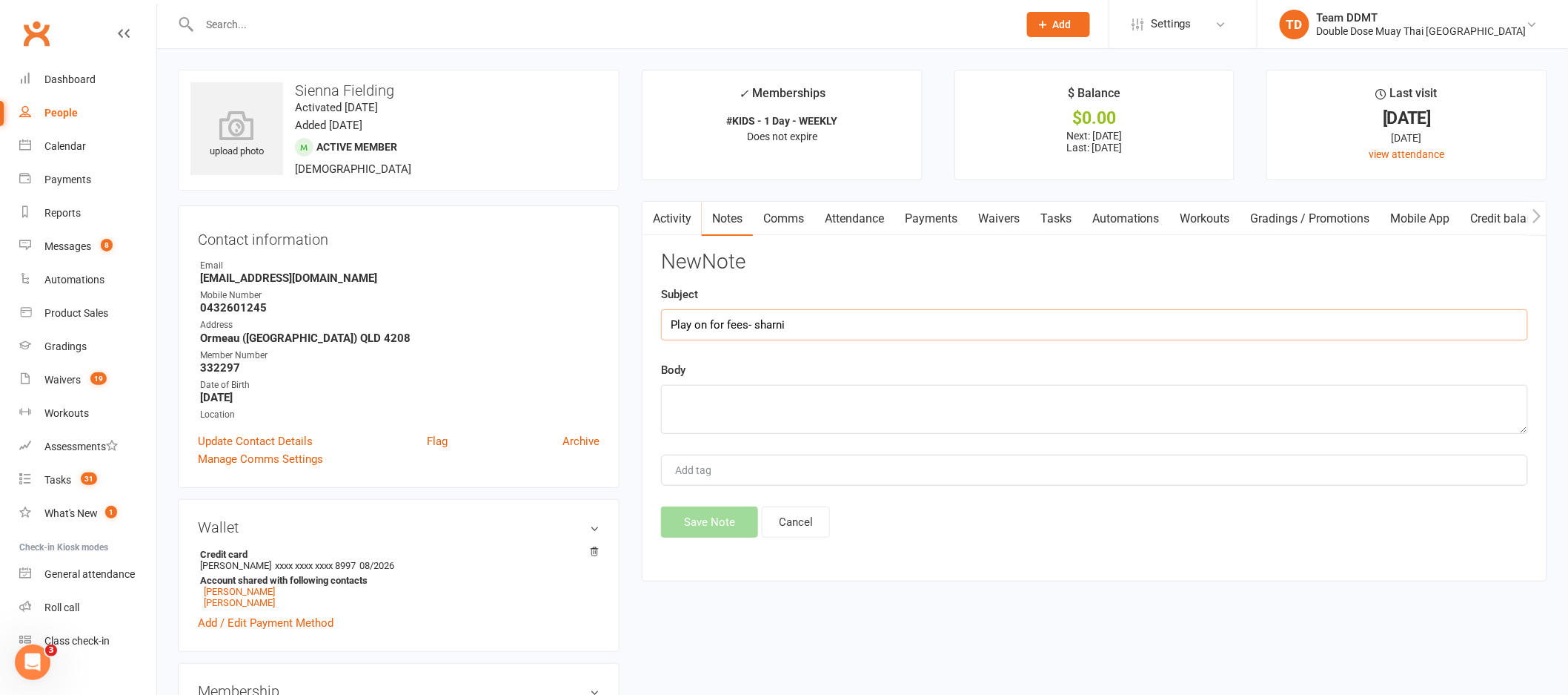
type input "Play on for fees- sharni"
drag, startPoint x: 818, startPoint y: 325, endPoint x: 611, endPoint y: 310, distance: 207.5
click at [687, 415] on textarea at bounding box center [1094, 409] width 867 height 49
paste textarea "Play on for fees- sharni"
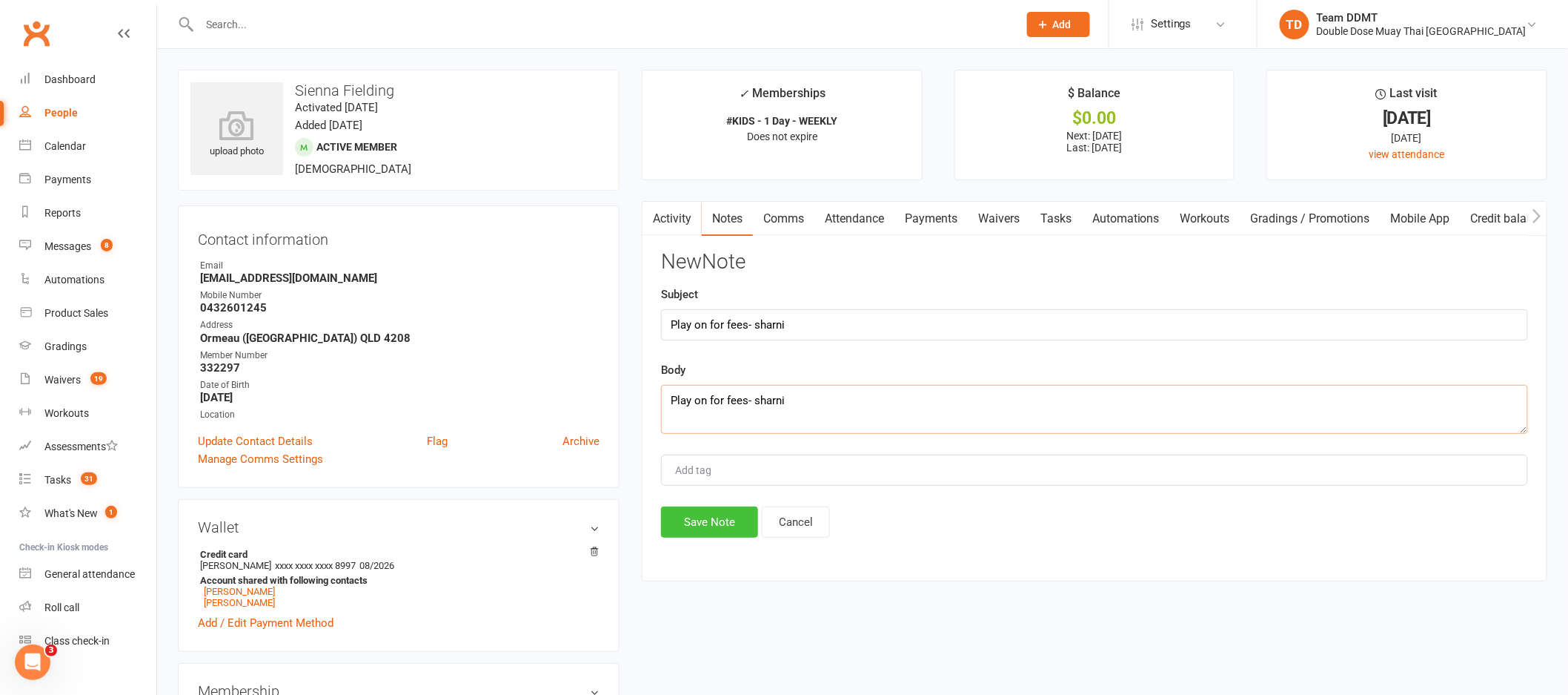
type textarea "Play on for fees- sharni"
click at [720, 515] on button "Save Note" at bounding box center [709, 521] width 97 height 31
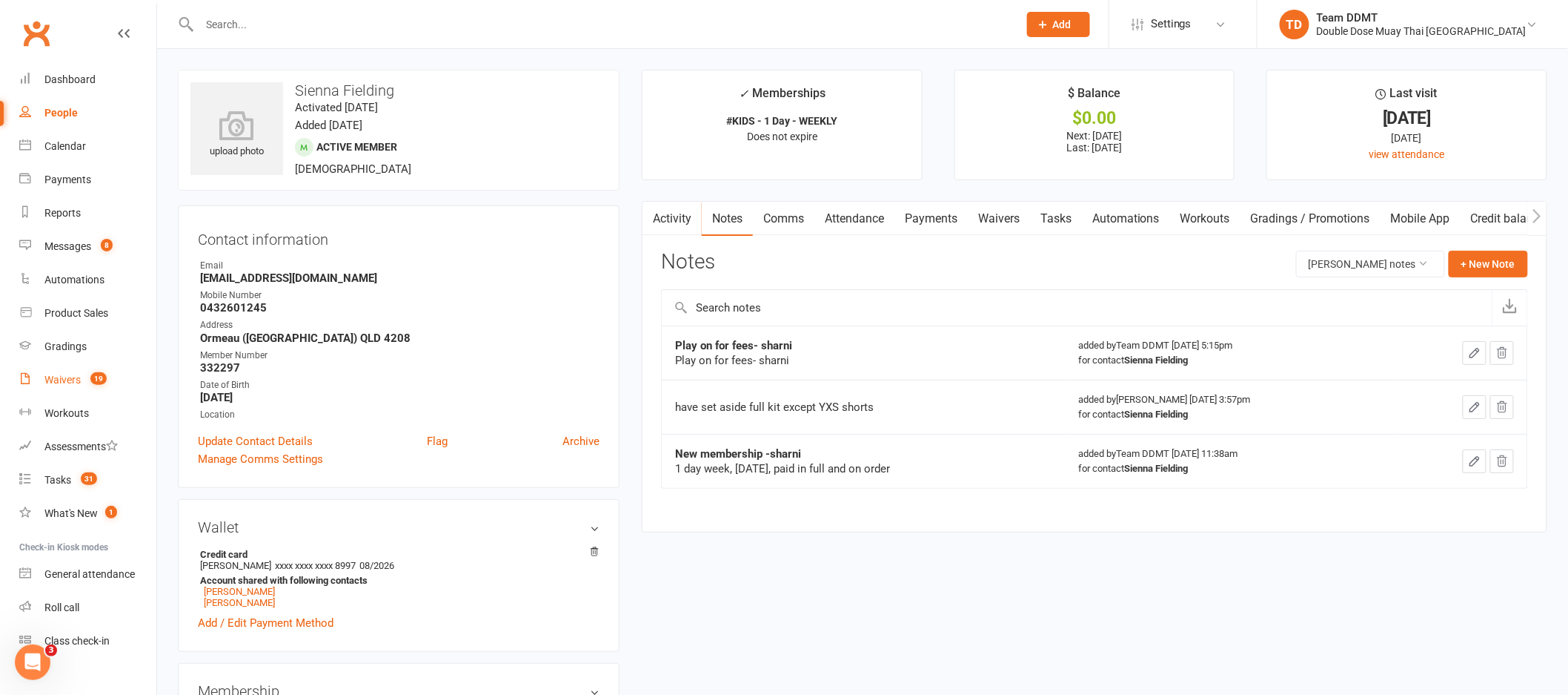
click at [69, 381] on div "Waivers" at bounding box center [62, 379] width 37 height 12
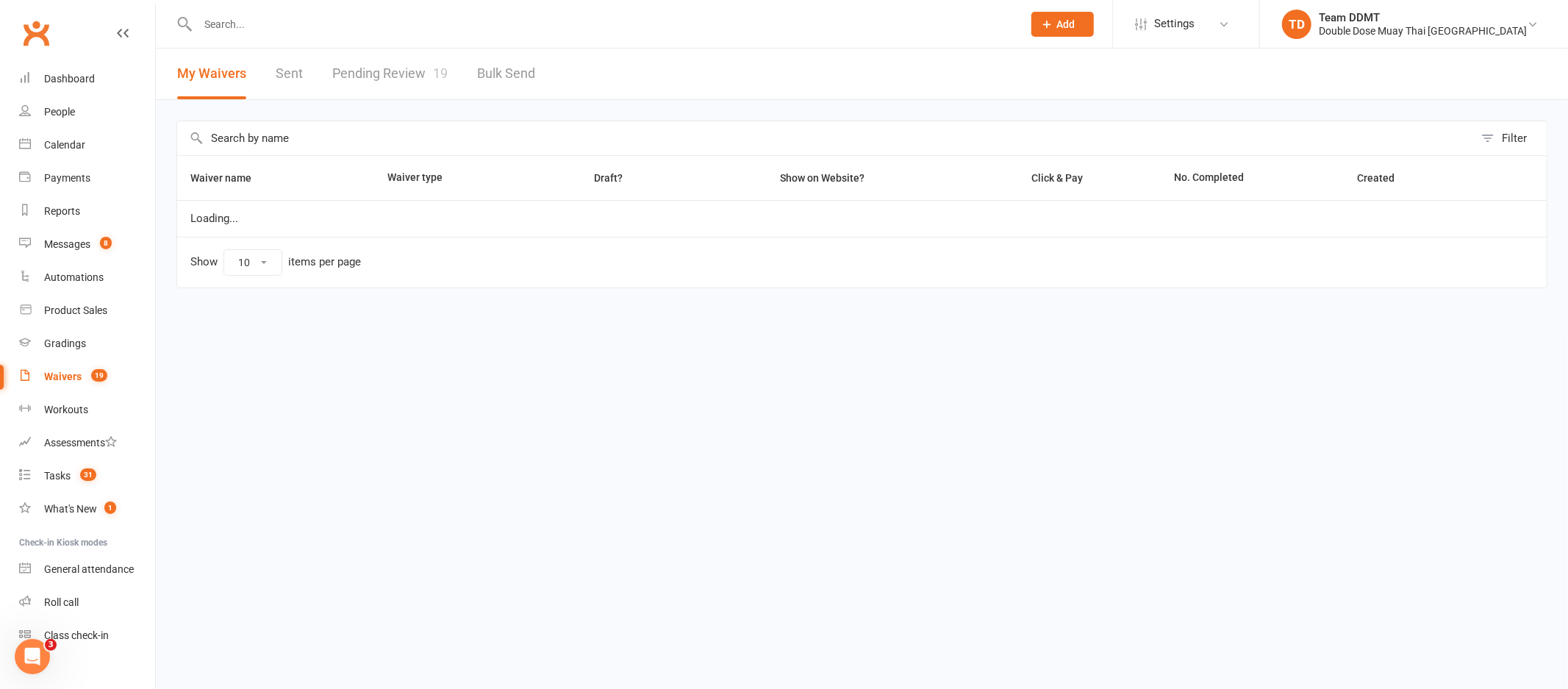
click at [428, 76] on link "Pending Review 19" at bounding box center [390, 73] width 116 height 50
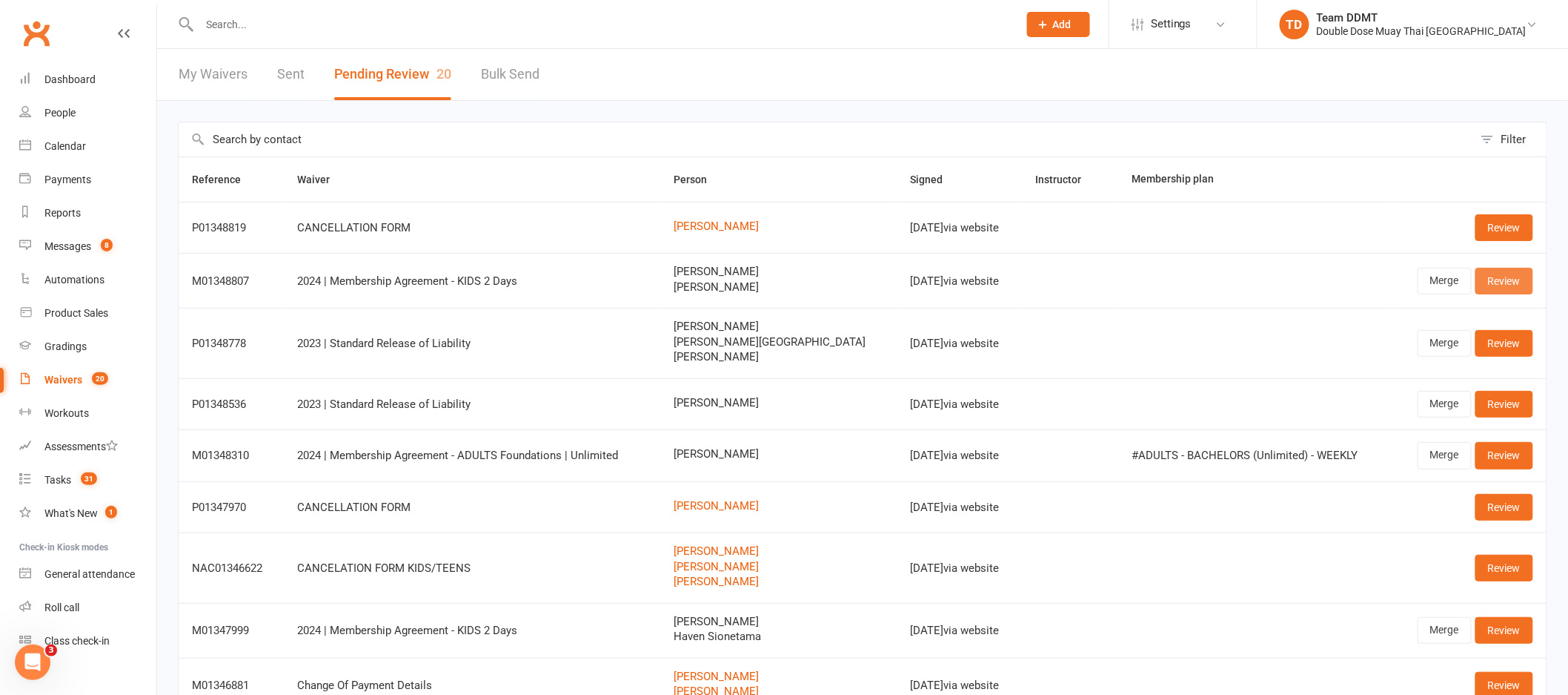
click at [1510, 283] on link "Review" at bounding box center [1504, 281] width 58 height 27
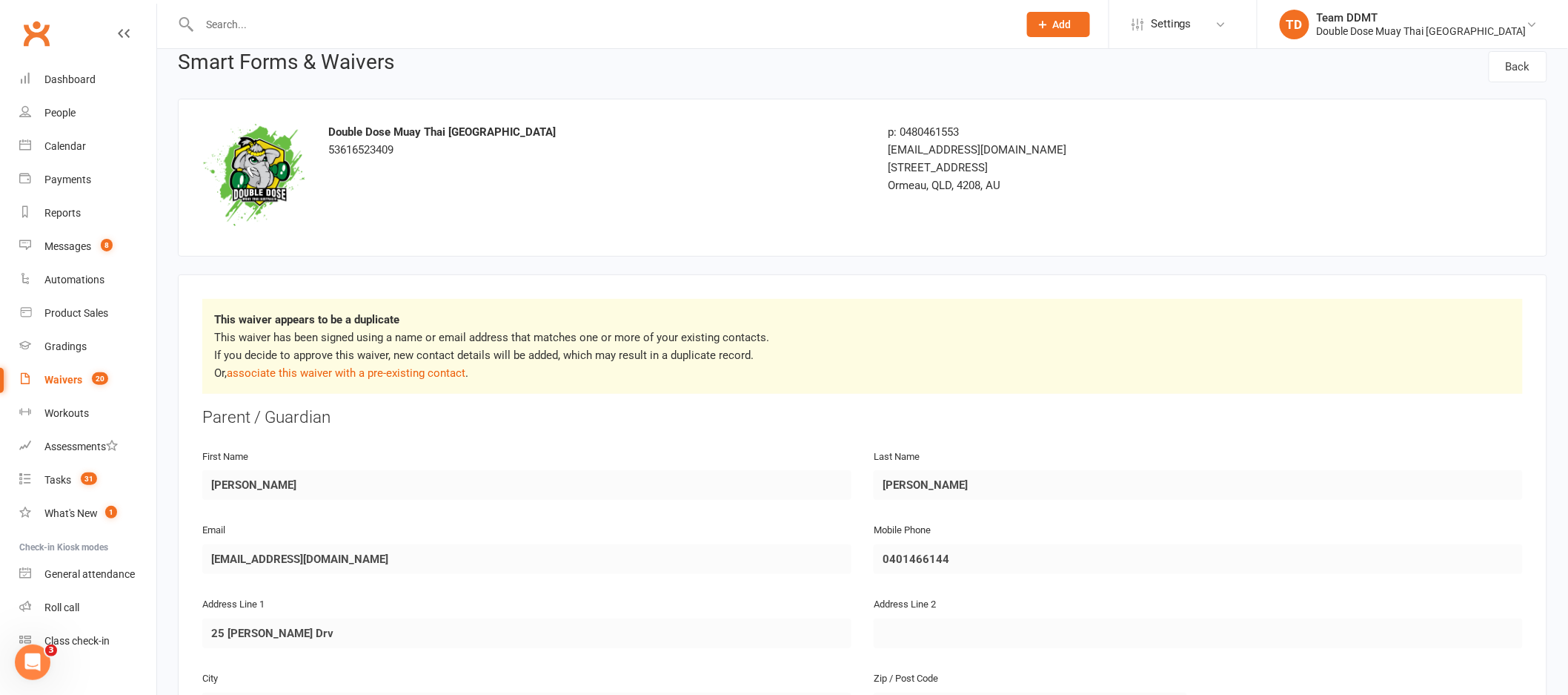
scroll to position [241, 0]
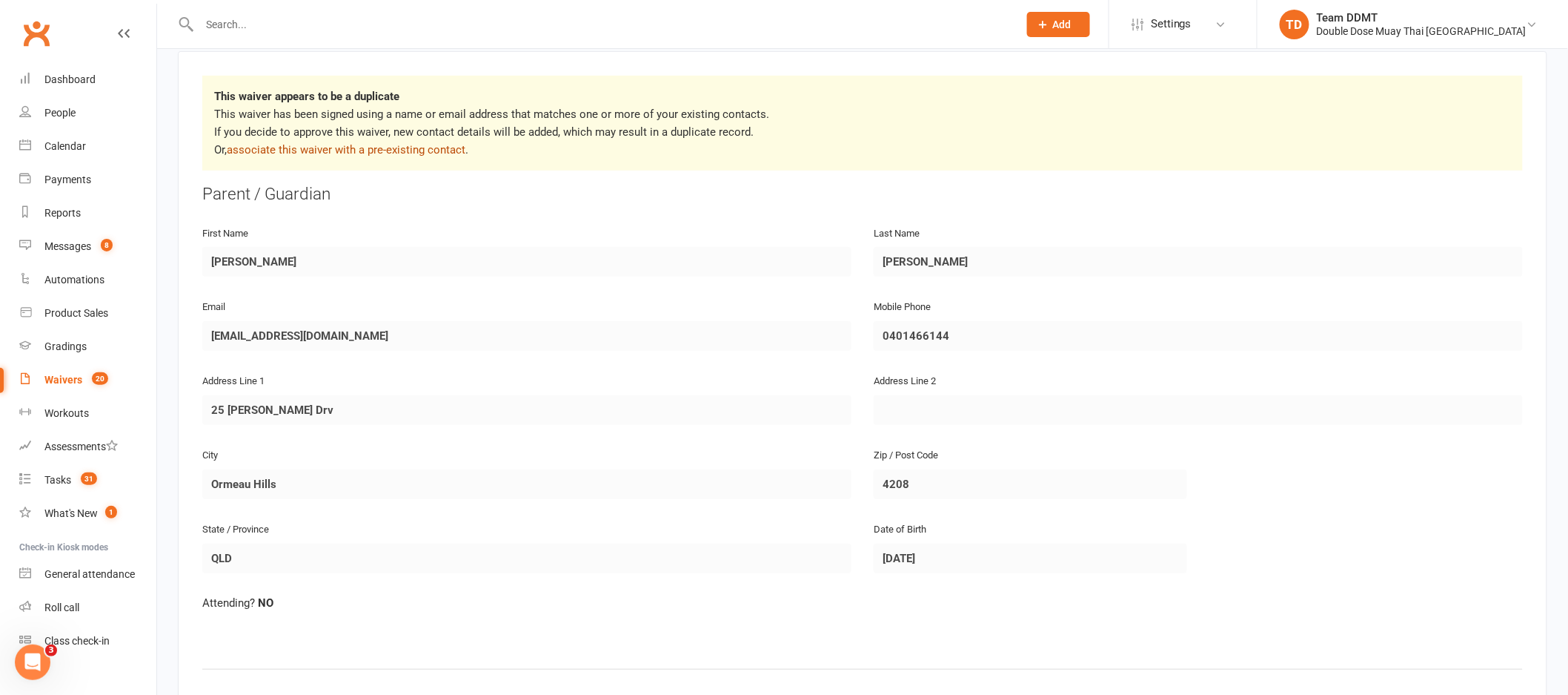
click at [398, 151] on link "associate this waiver with a pre-existing contact" at bounding box center [346, 150] width 239 height 13
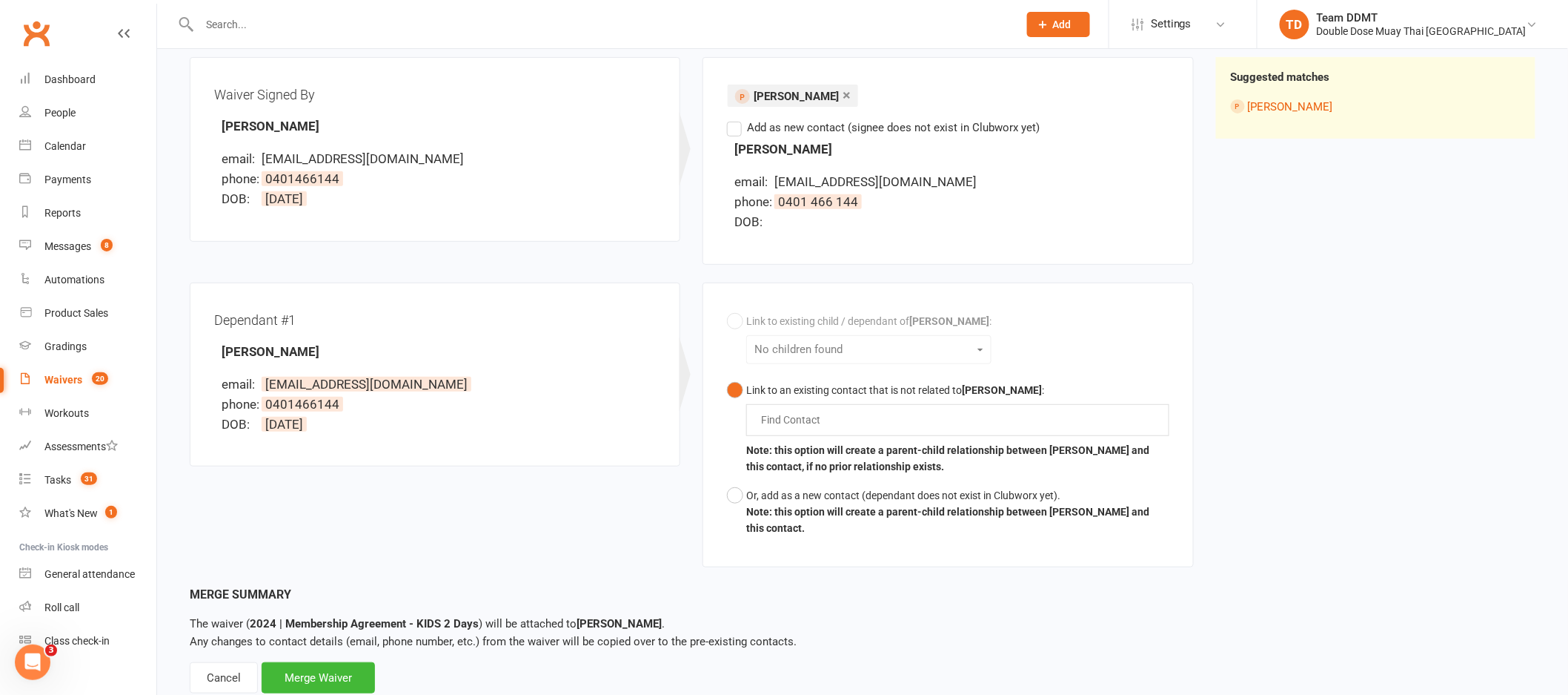
scroll to position [217, 0]
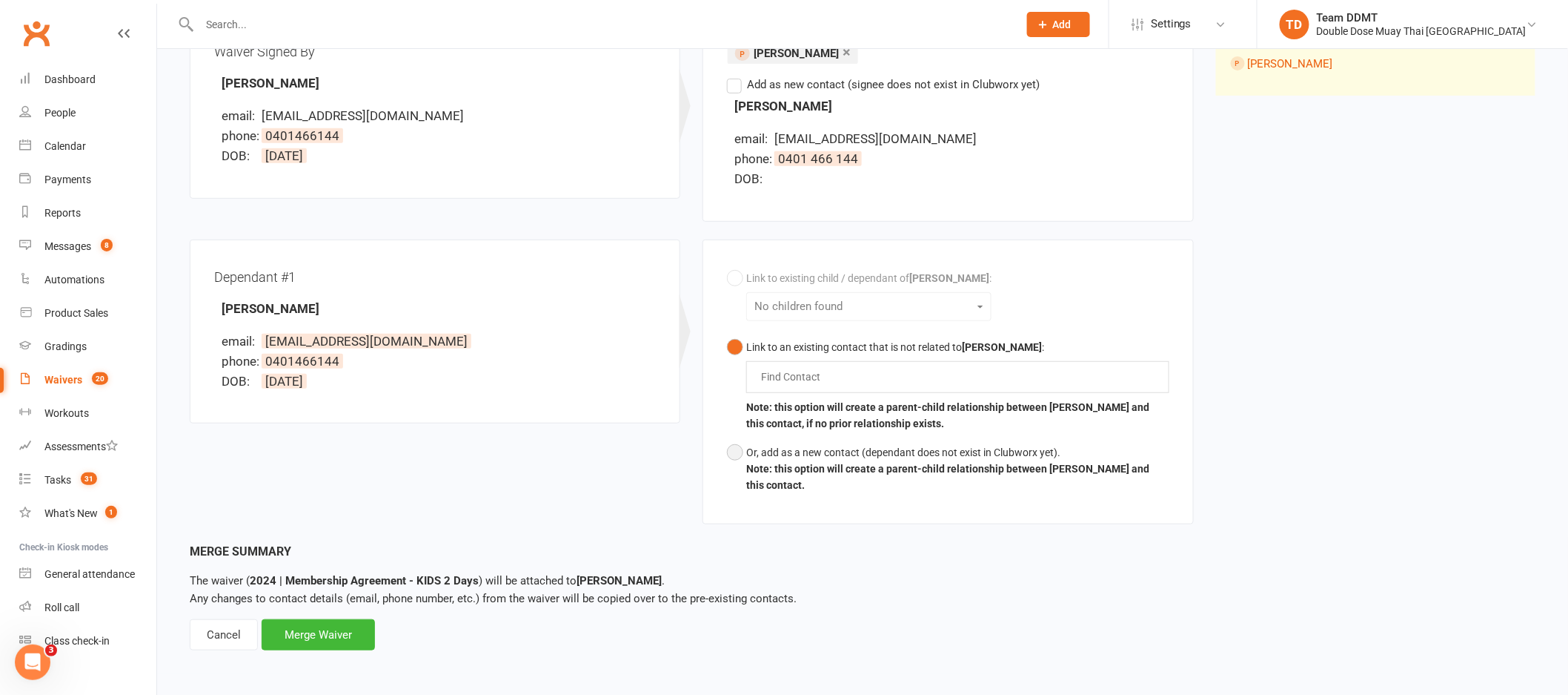
click at [740, 449] on button "Or, add as a new contact (dependant does not exist in Clubworx yet). Note: this…" at bounding box center [947, 469] width 442 height 61
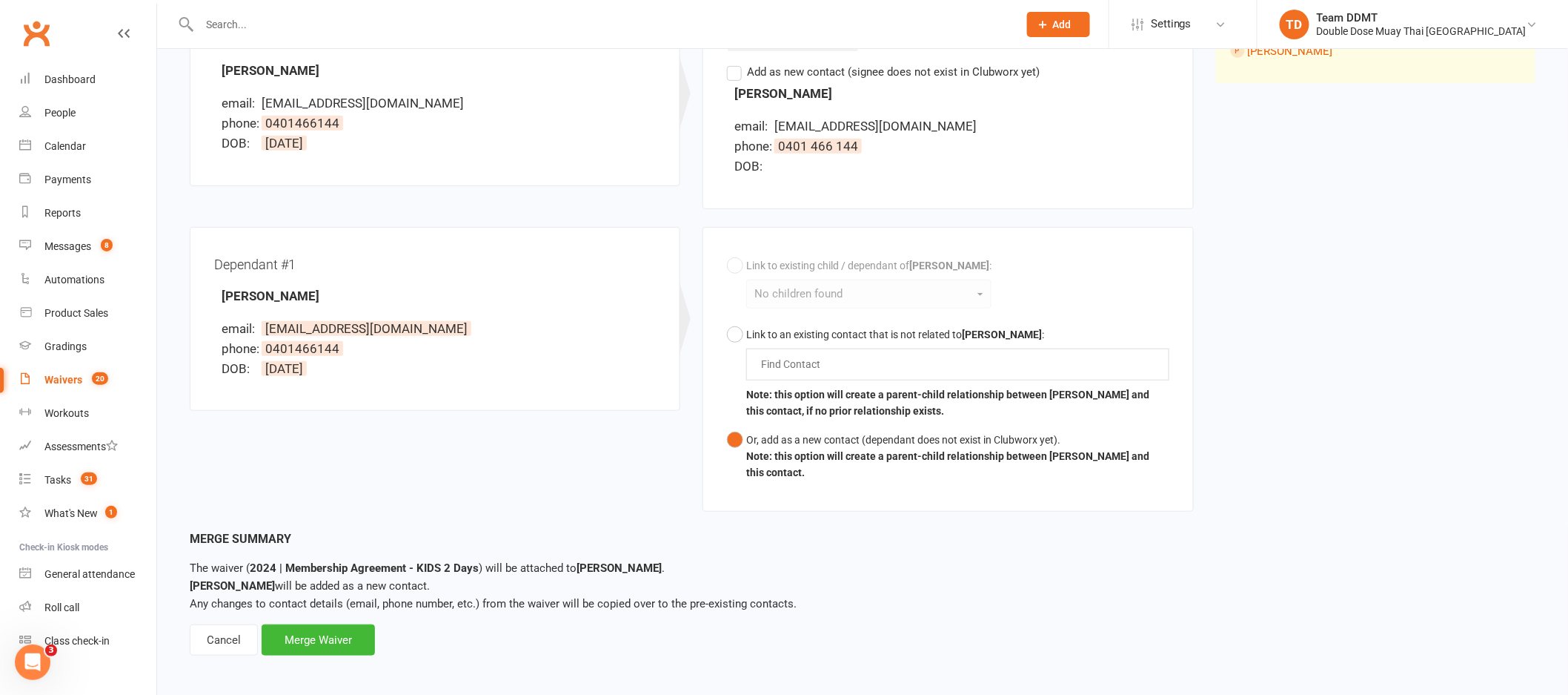
scroll to position [235, 0]
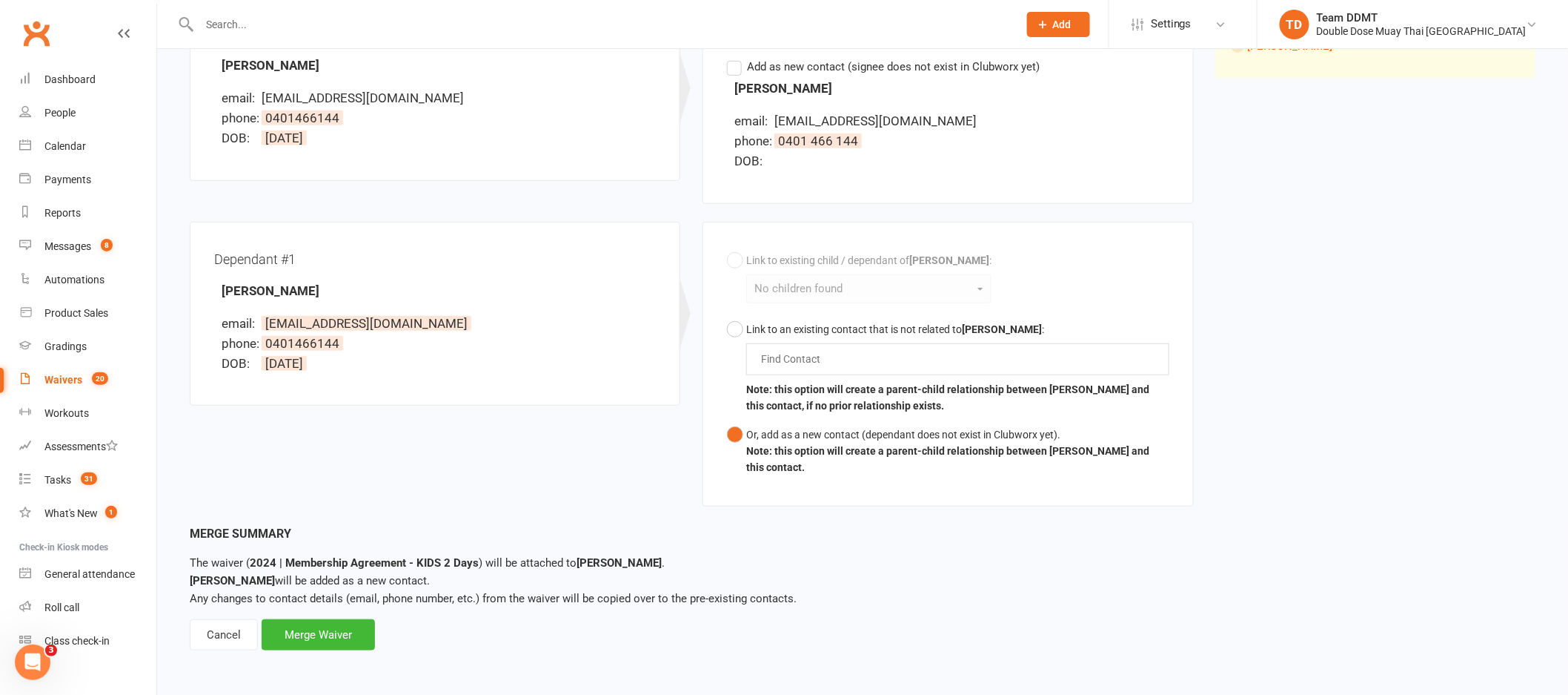
click at [316, 652] on div "Associate Waiver with Contact Waiver: 2024 | Membership Agreement - KIDS 2 Days…" at bounding box center [862, 243] width 1411 height 860
click at [321, 636] on div "Merge Waiver" at bounding box center [318, 634] width 113 height 31
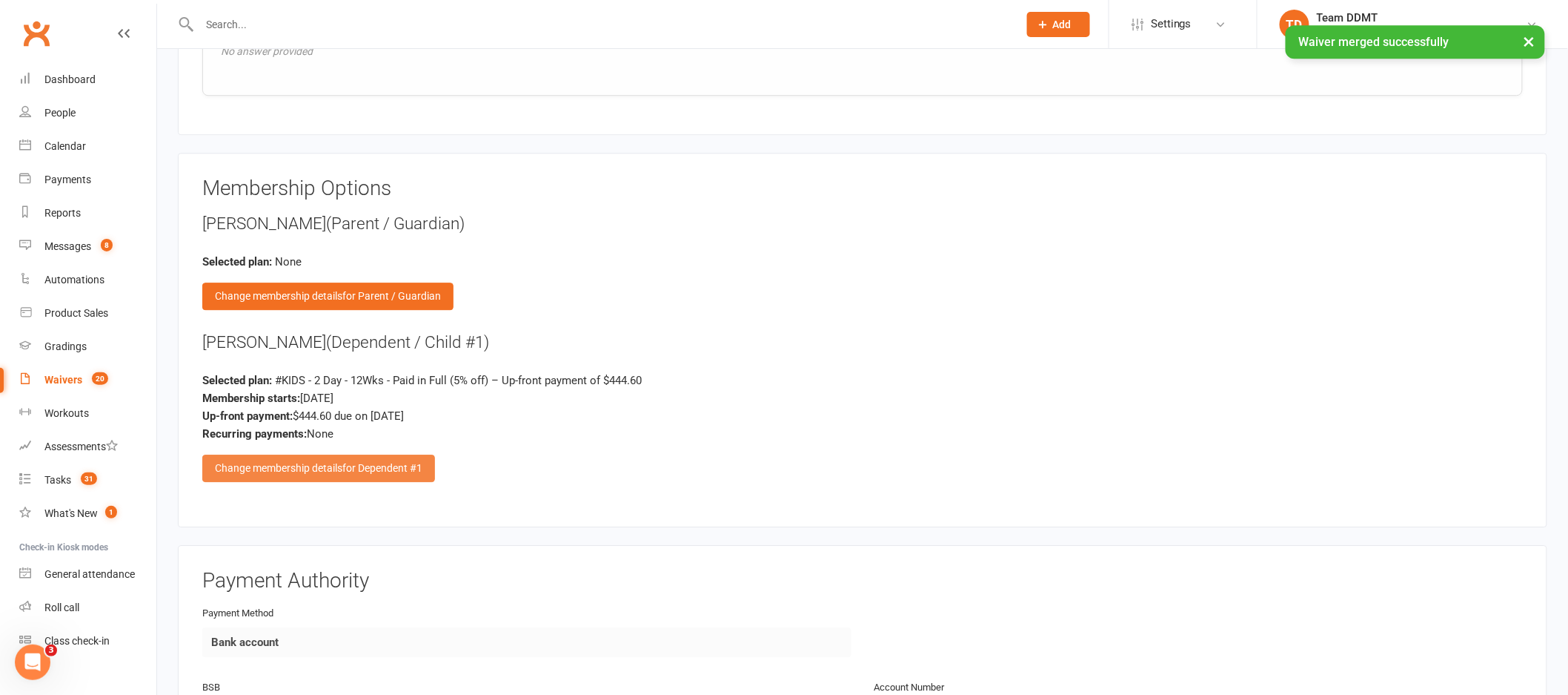
scroll to position [1769, 0]
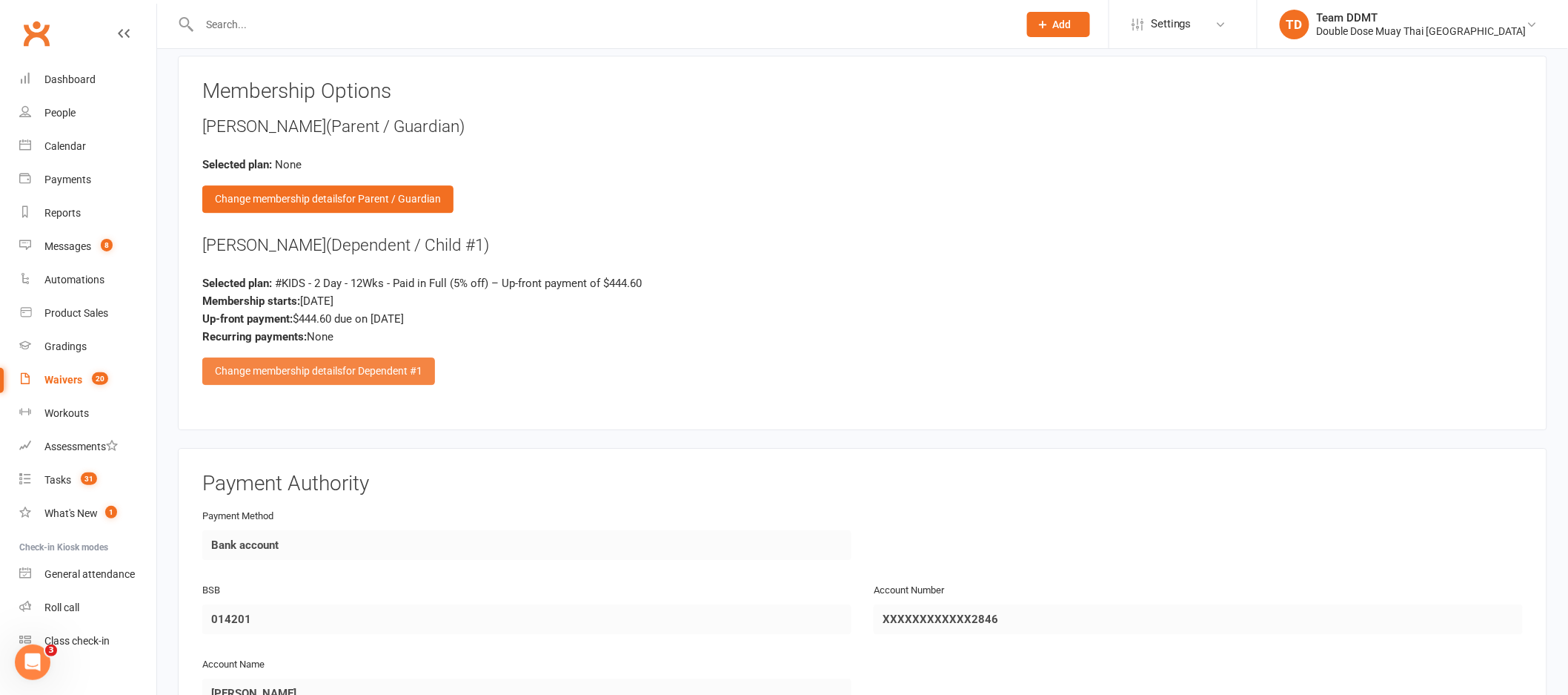
click at [373, 364] on span "for Dependent #1" at bounding box center [382, 370] width 80 height 12
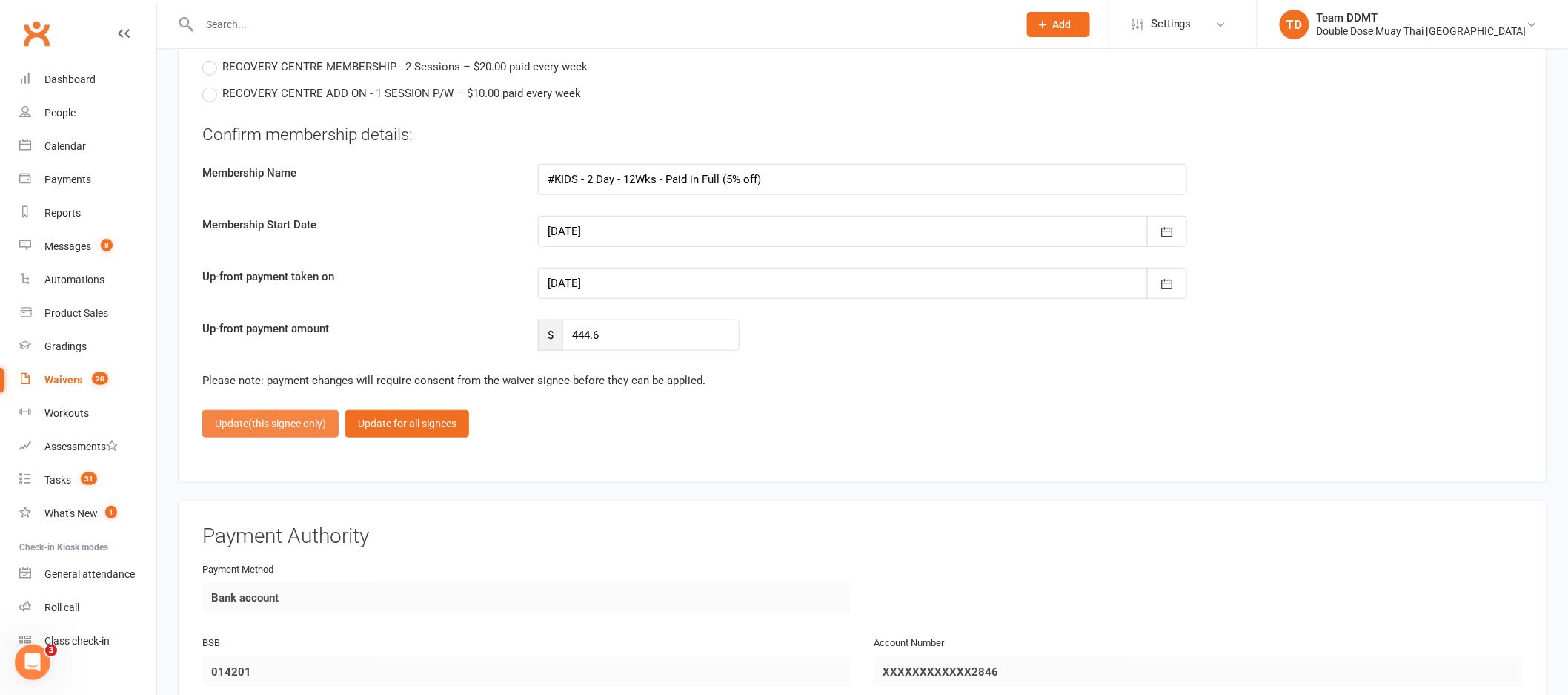
click at [256, 418] on span "(this signee only)" at bounding box center [287, 423] width 77 height 12
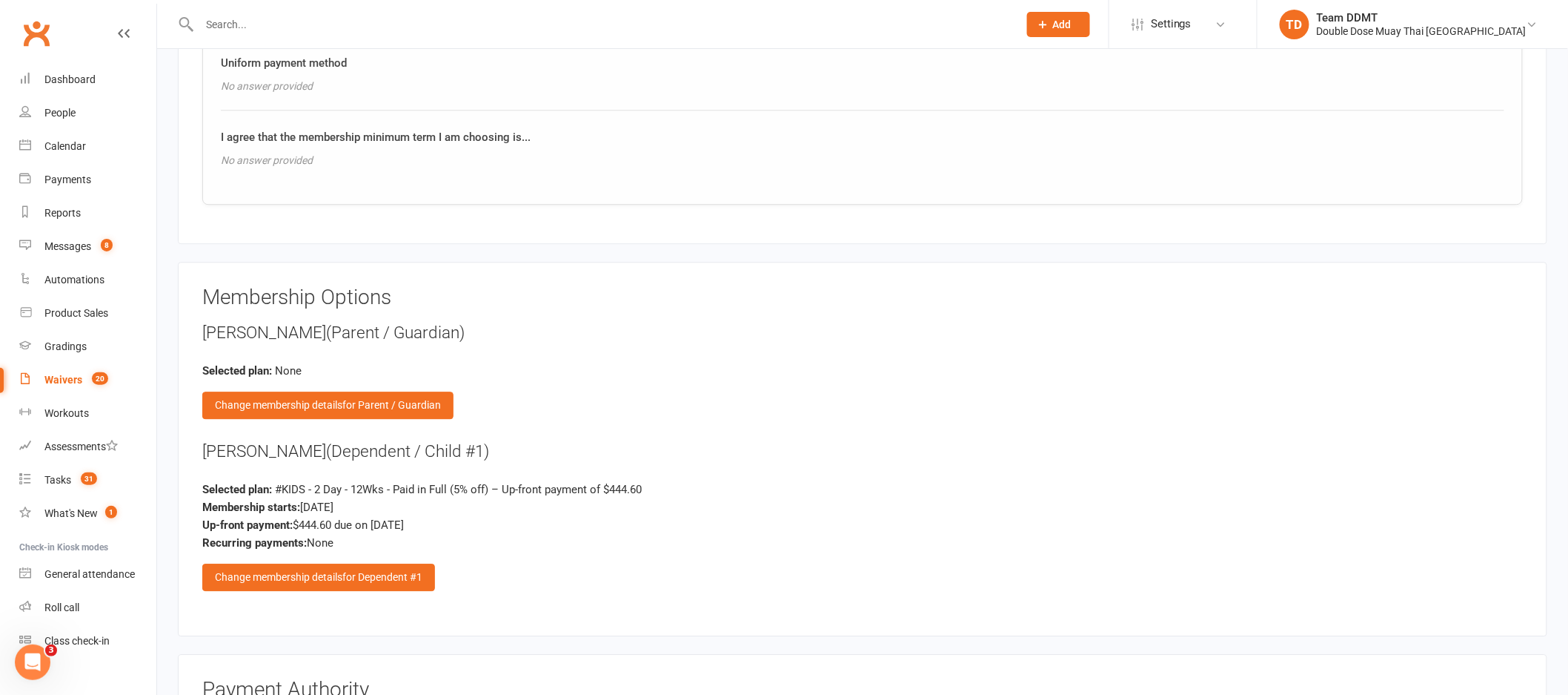
scroll to position [2118, 0]
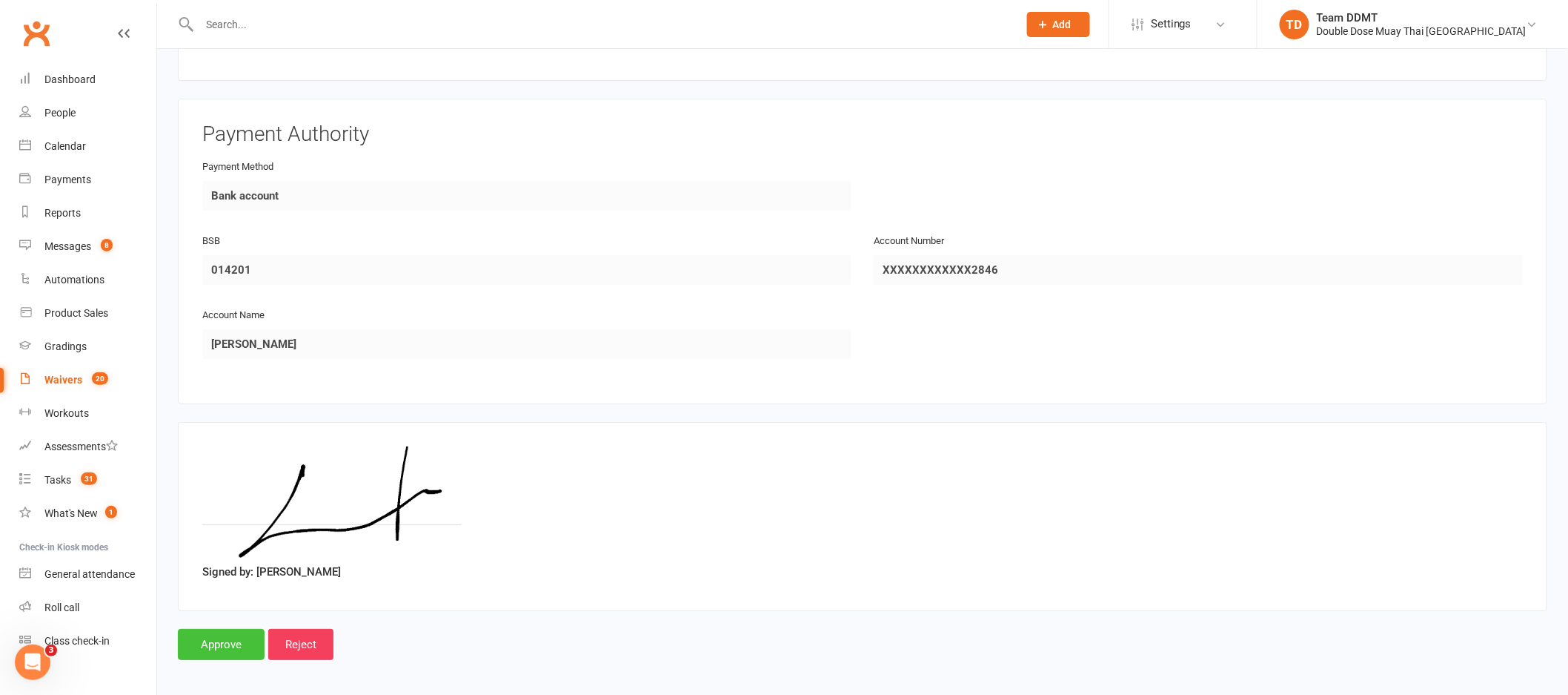
click at [226, 647] on input "Approve" at bounding box center [221, 644] width 86 height 31
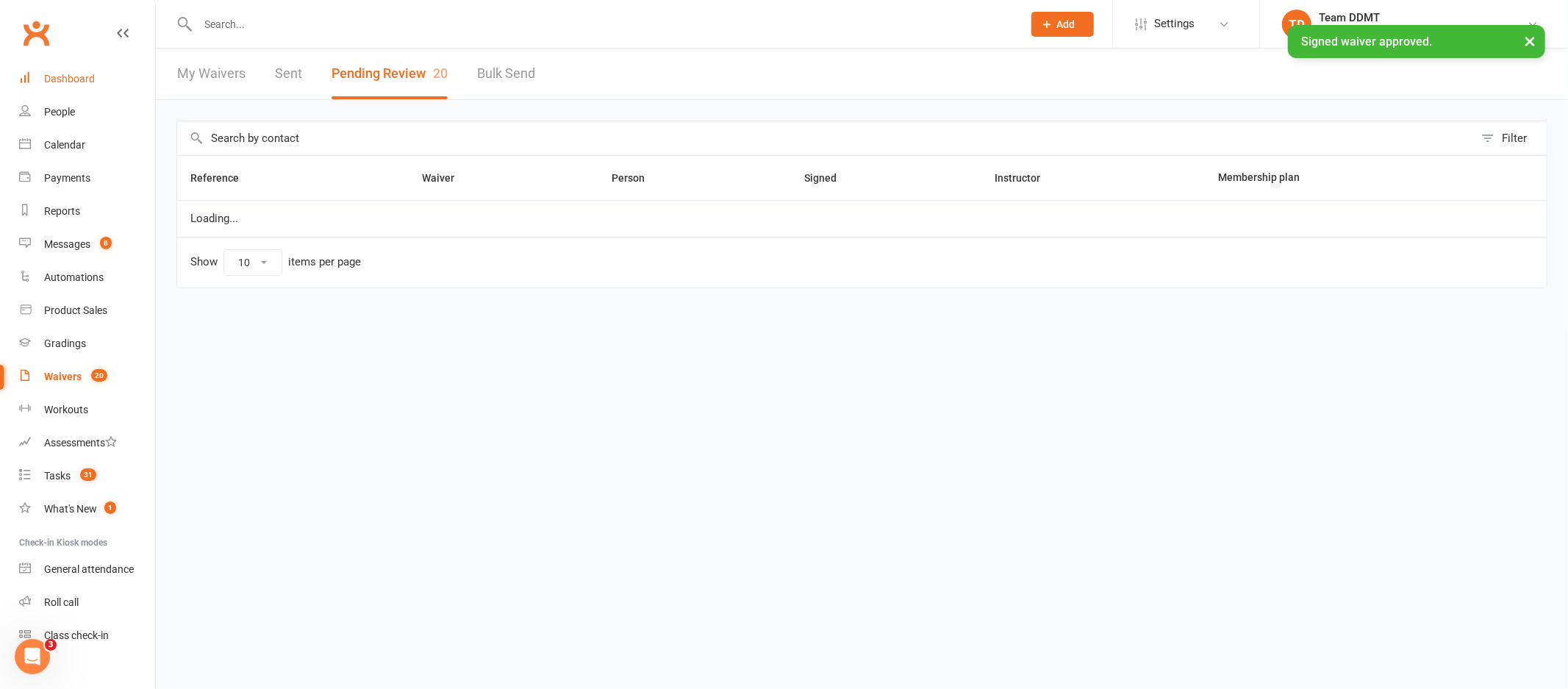
click at [79, 84] on div "Dashboard" at bounding box center [69, 78] width 50 height 11
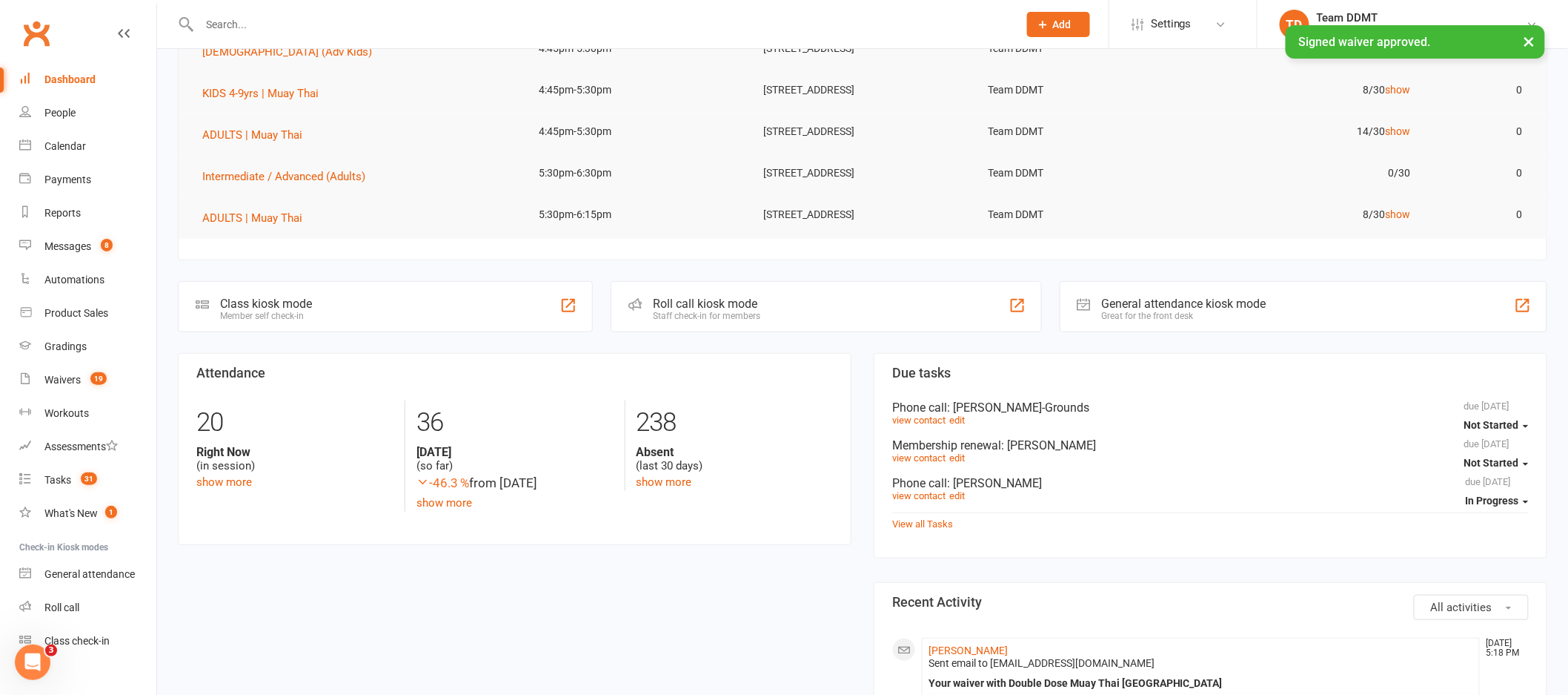
scroll to position [217, 0]
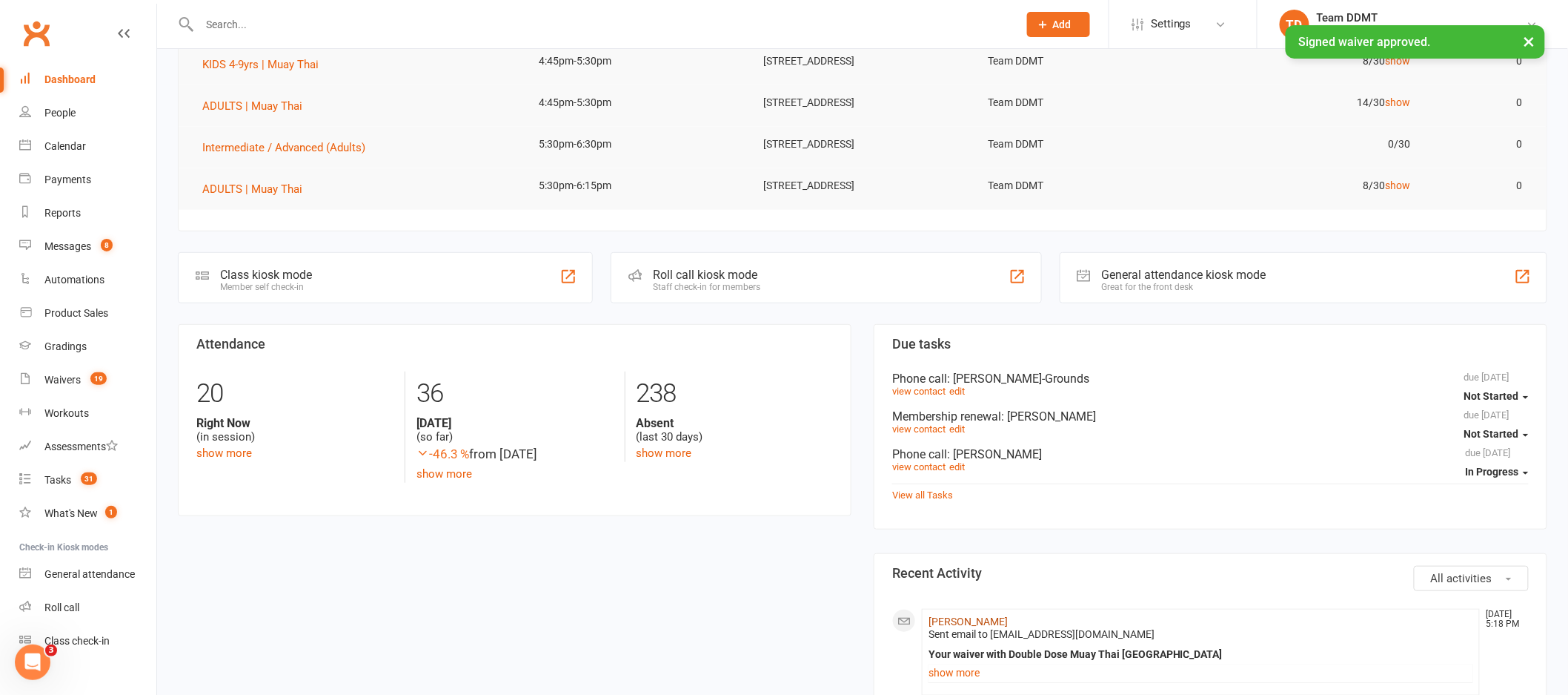
click at [956, 623] on link "Lillian Haigh" at bounding box center [968, 621] width 79 height 12
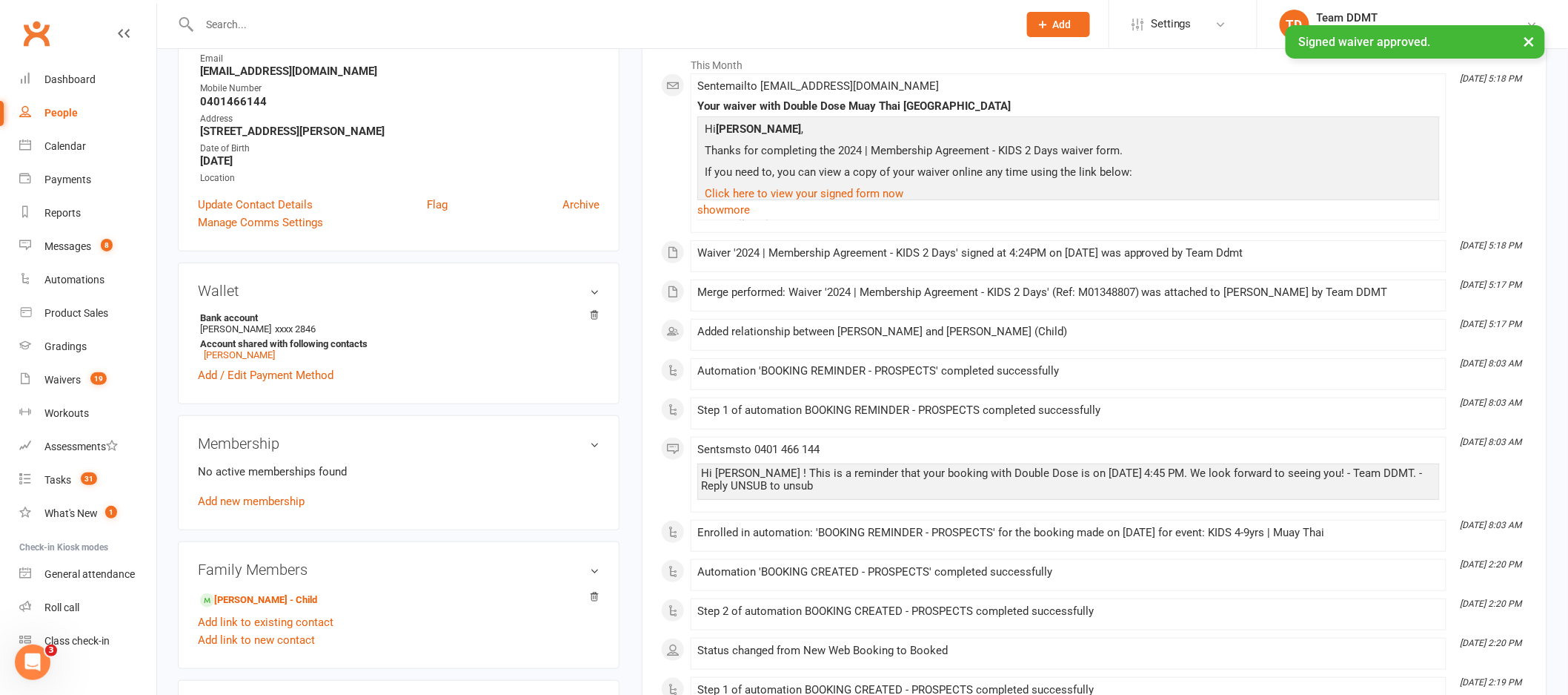
scroll to position [373, 0]
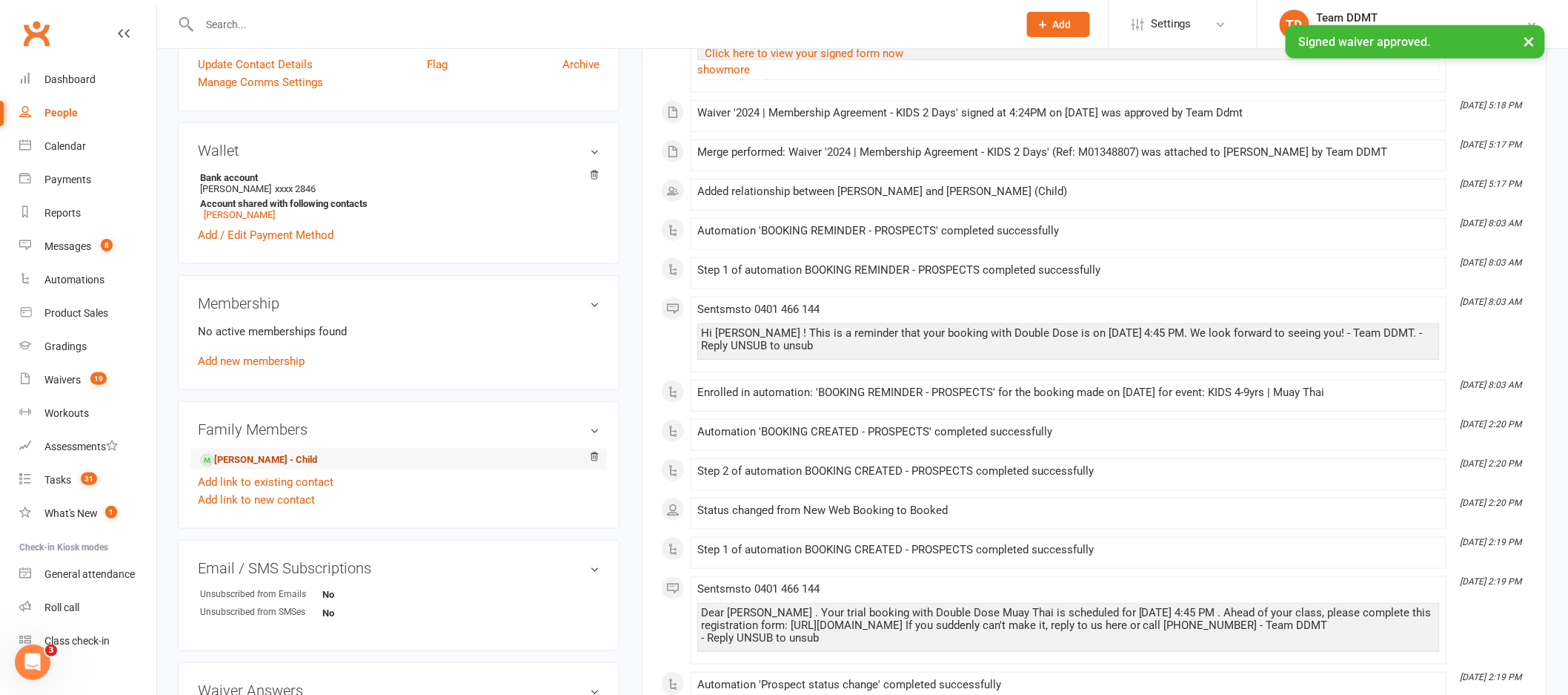
click at [271, 461] on link "James Kessell - Child" at bounding box center [258, 460] width 117 height 15
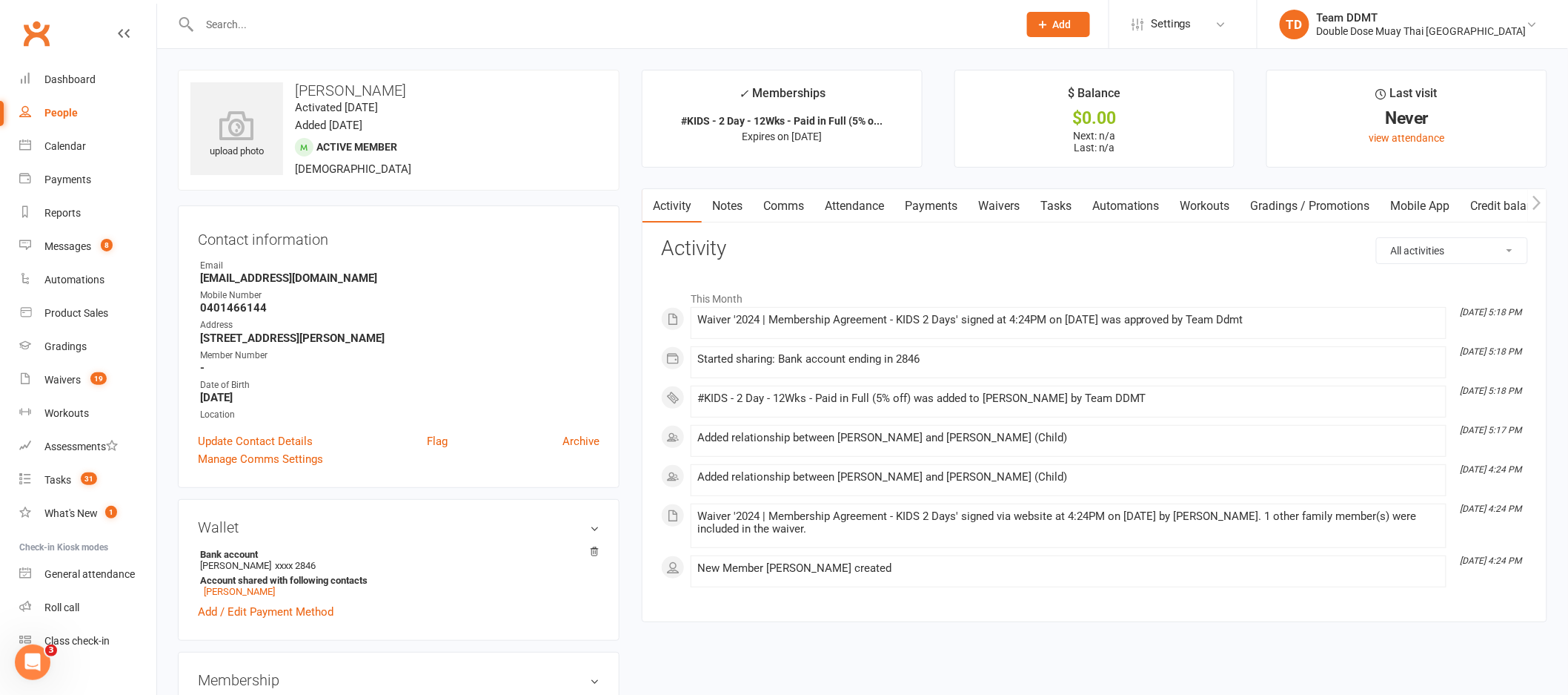
click at [722, 202] on link "Notes" at bounding box center [727, 206] width 51 height 34
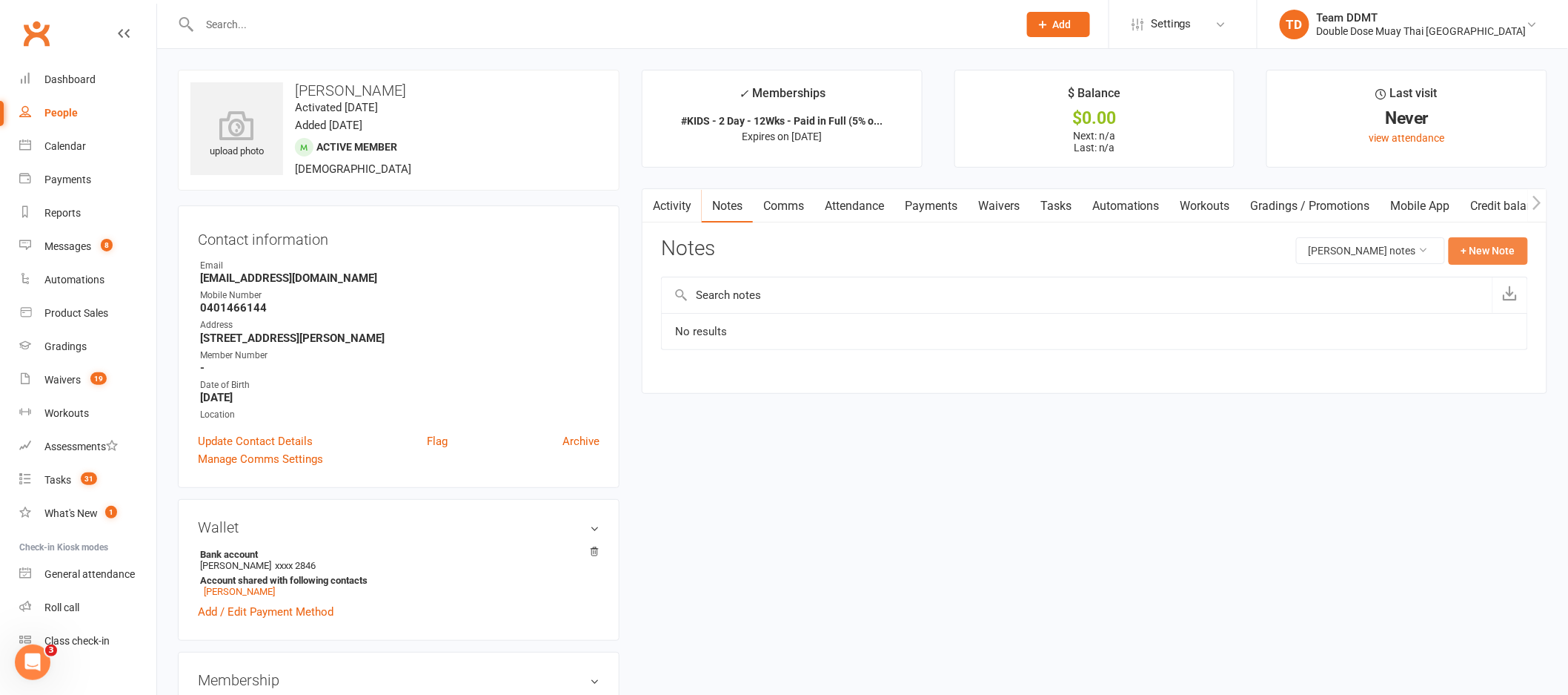
click at [1482, 251] on button "+ New Note" at bounding box center [1488, 250] width 79 height 27
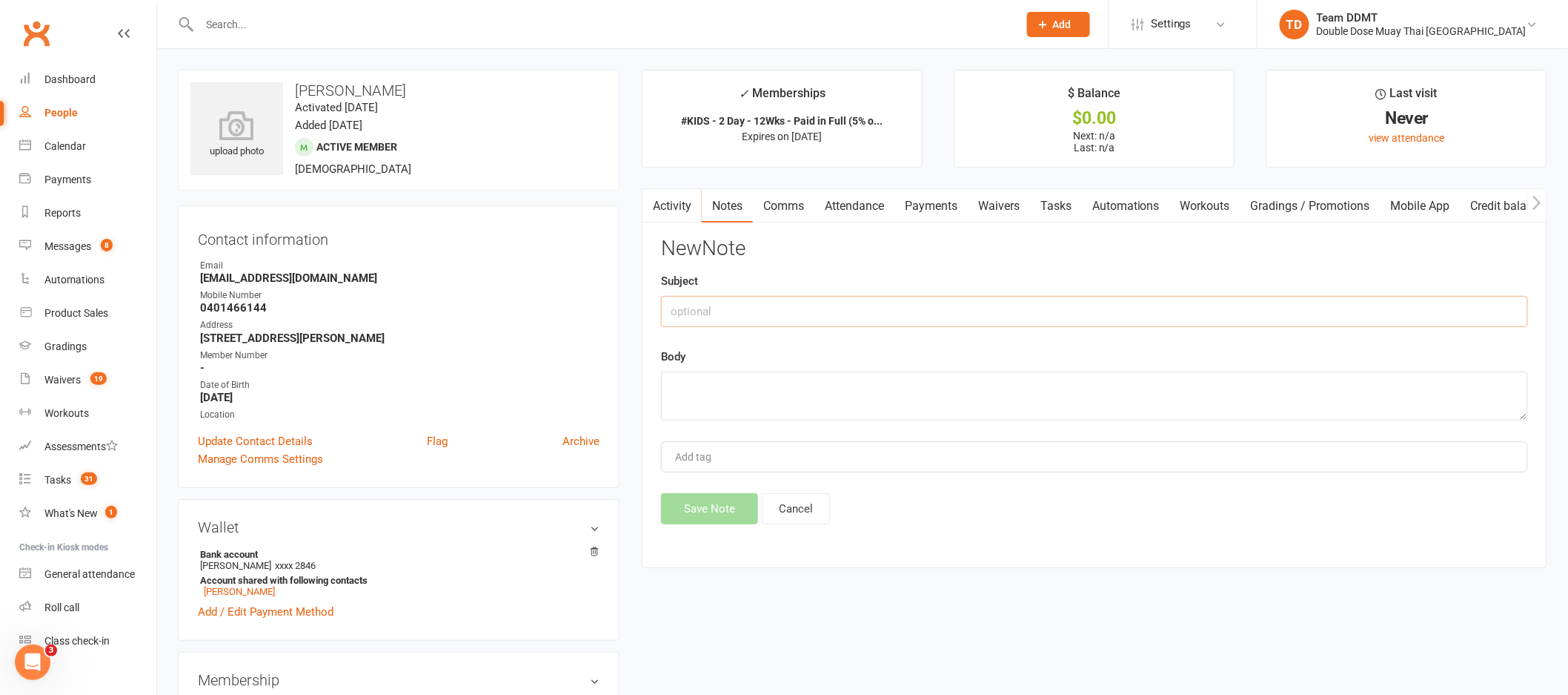
click at [1374, 303] on input "text" at bounding box center [1094, 311] width 867 height 31
type input "New membership -sharni"
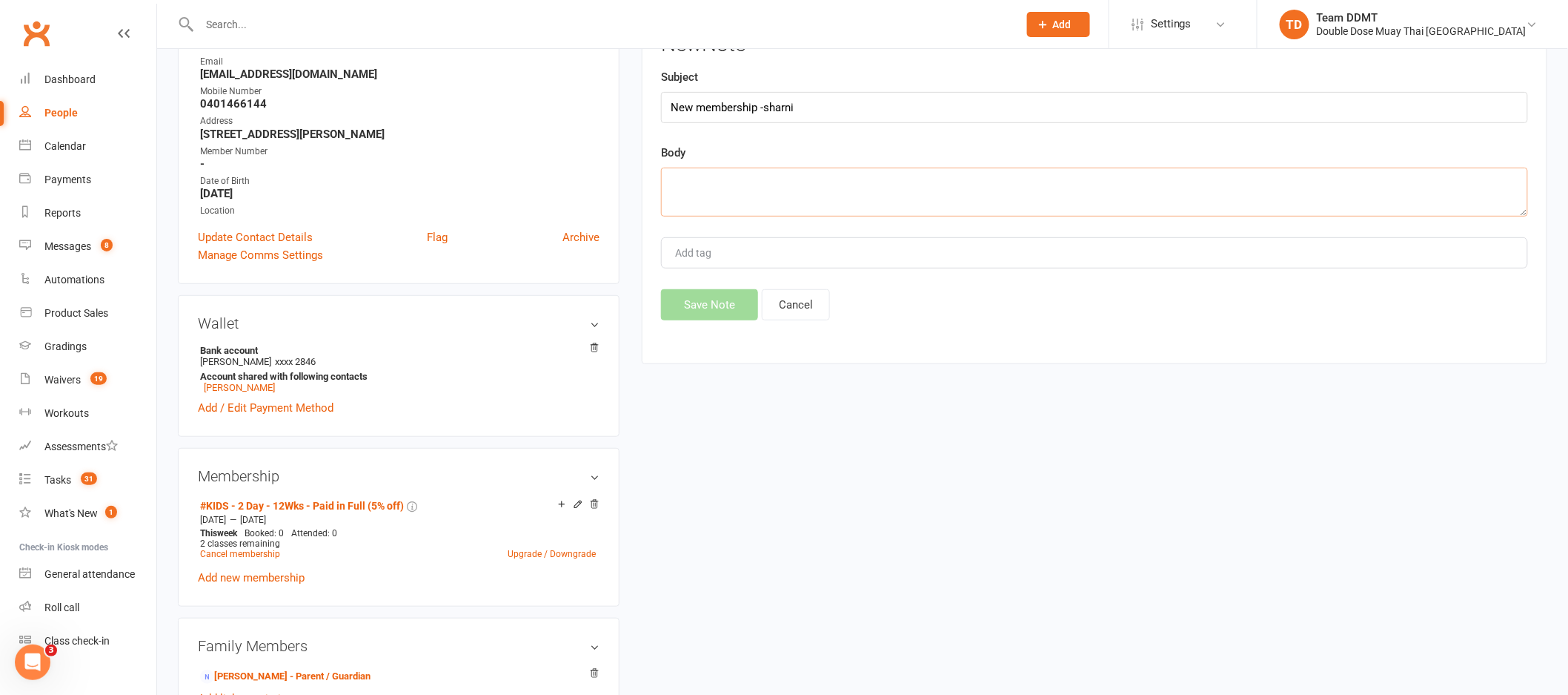
scroll to position [243, 0]
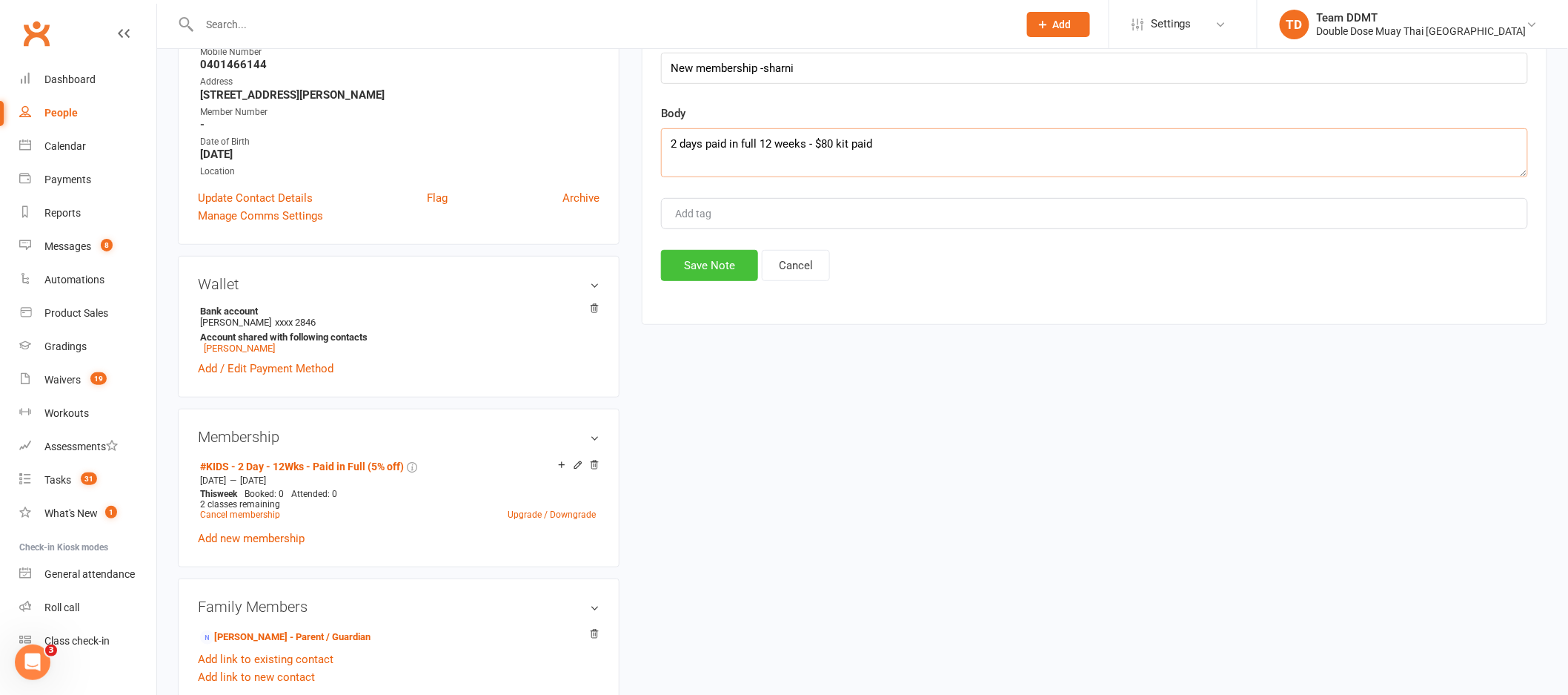
type textarea "2 days paid in full 12 weeks - $80 kit paid"
click at [691, 258] on button "Save Note" at bounding box center [709, 265] width 97 height 31
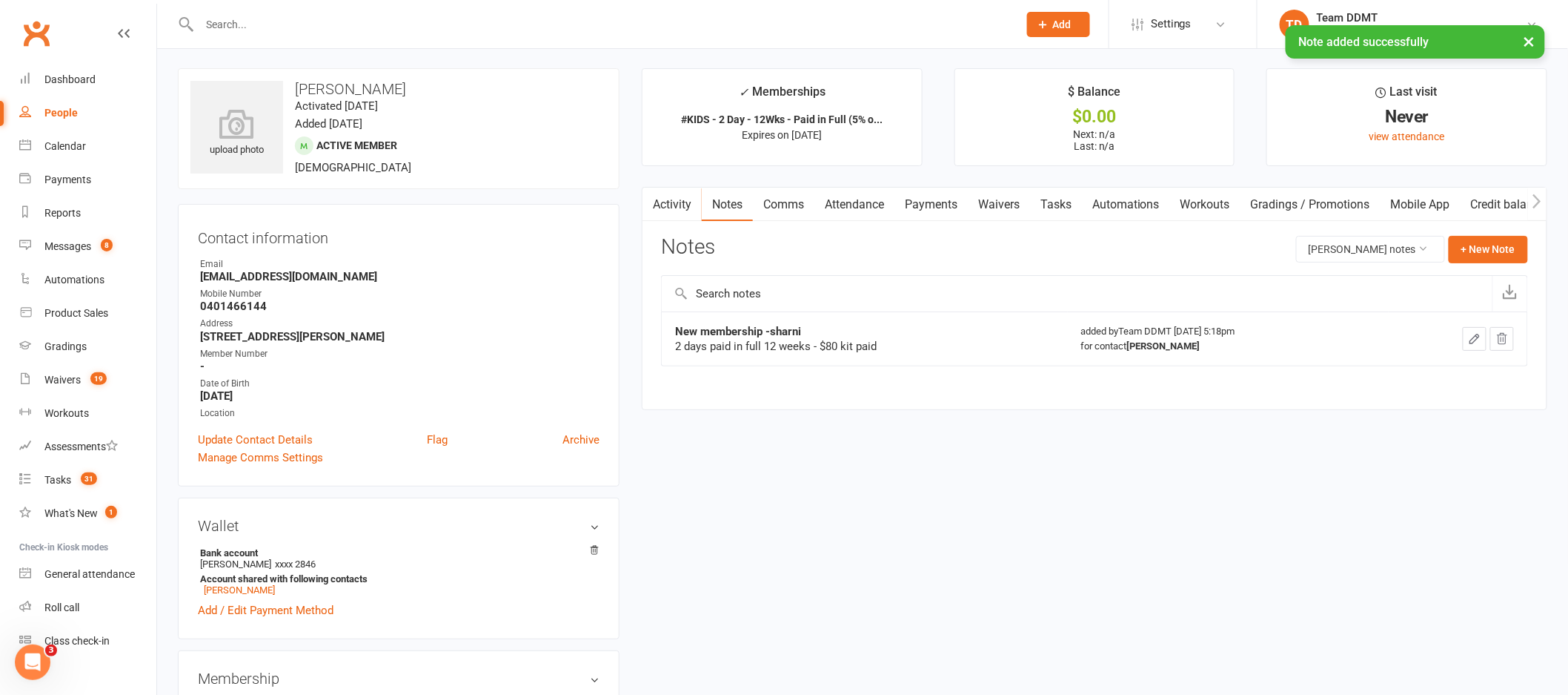
scroll to position [0, 0]
click at [921, 201] on link "Payments" at bounding box center [930, 206] width 73 height 34
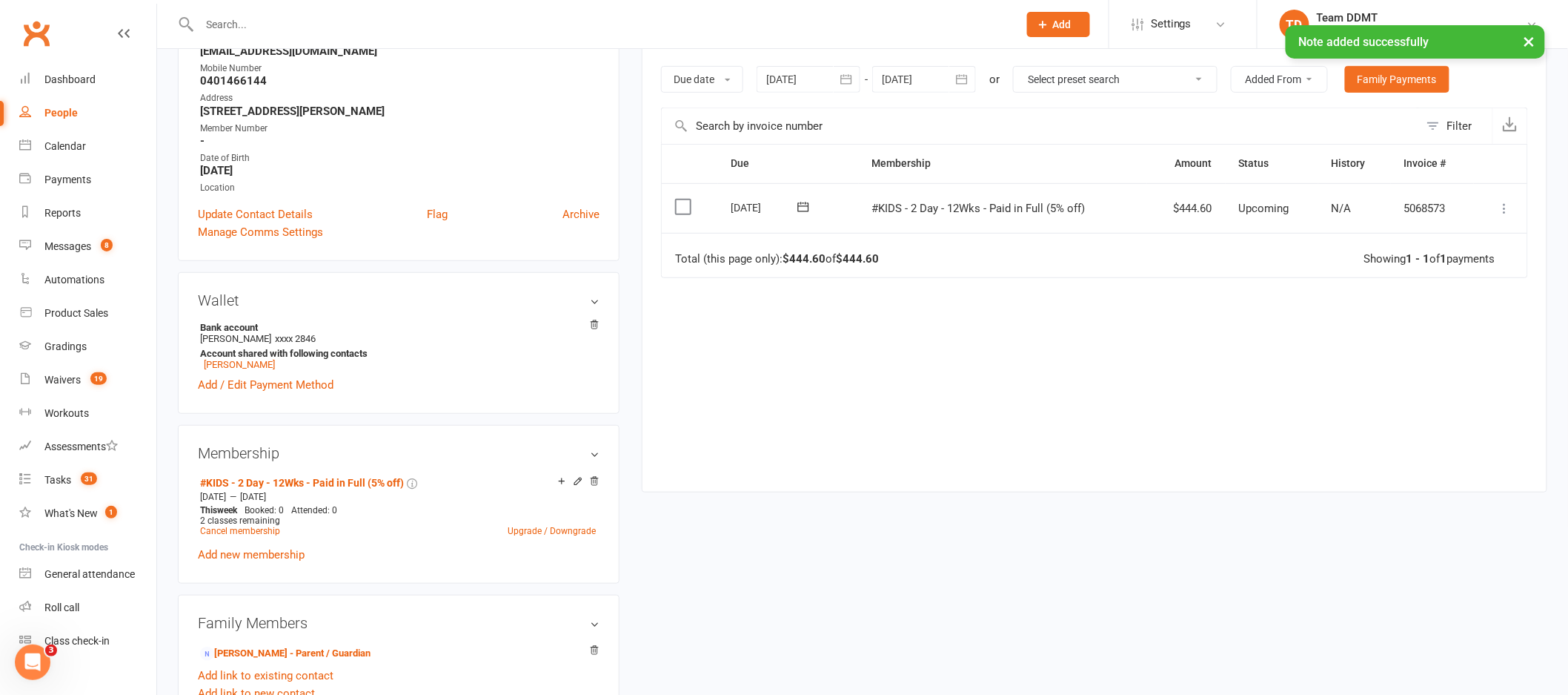
scroll to position [137, 0]
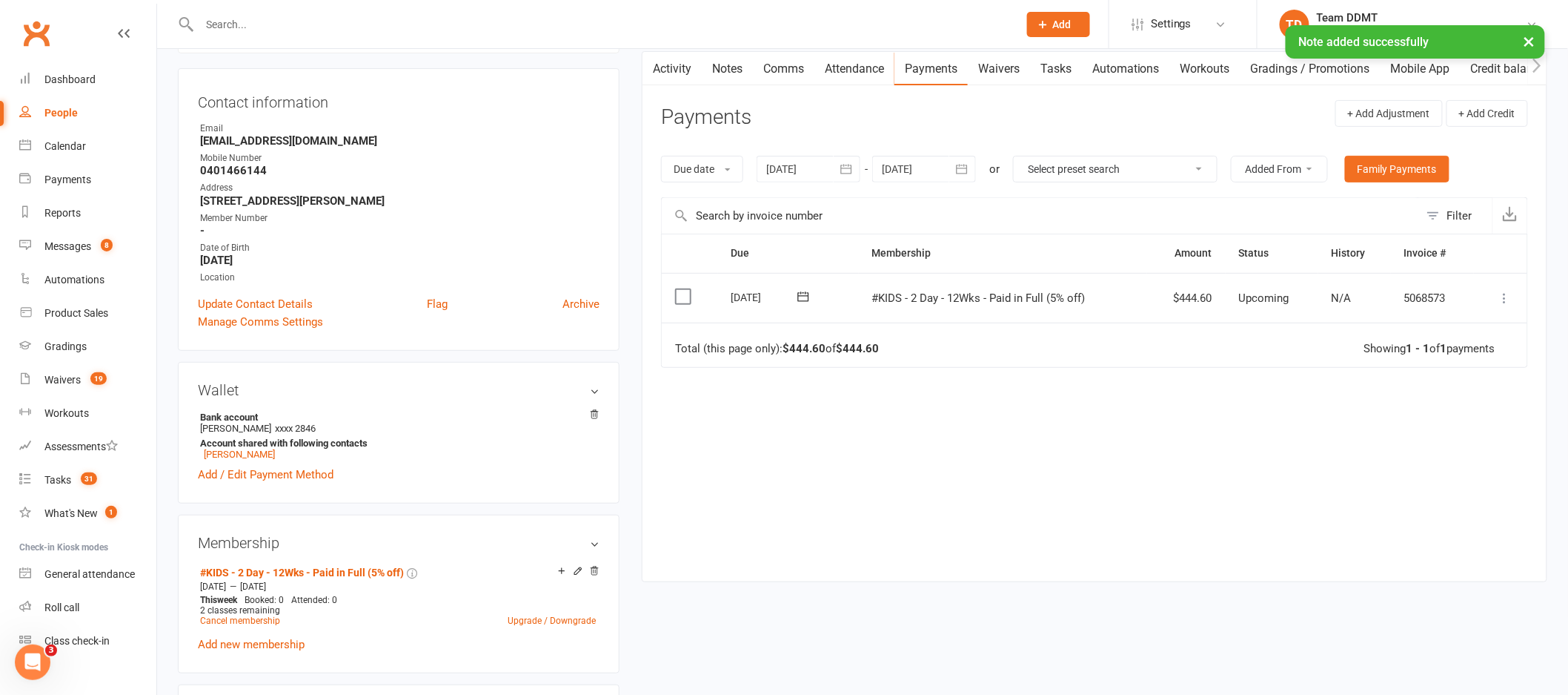
click at [1505, 292] on icon at bounding box center [1505, 298] width 15 height 15
click at [1446, 358] on link "Mark as Paid (POS)" at bounding box center [1440, 356] width 147 height 29
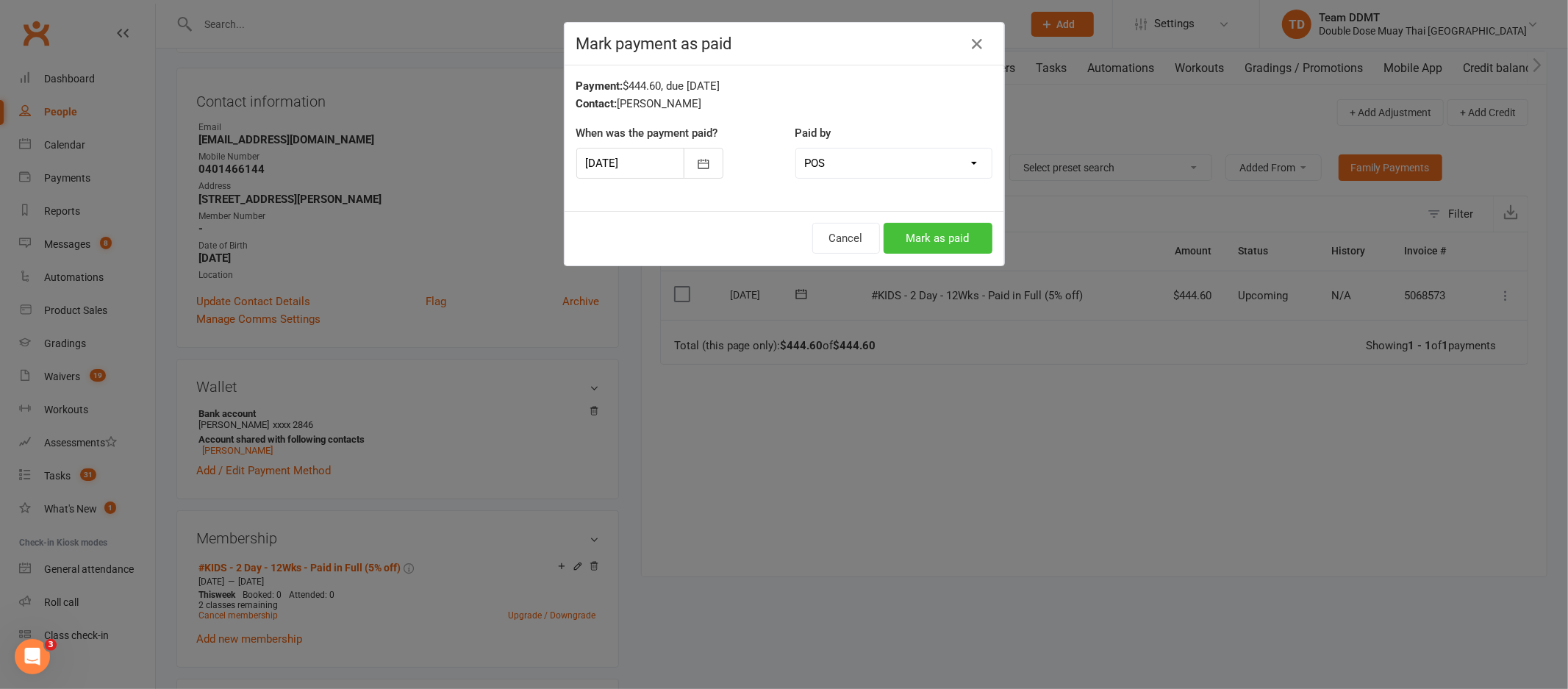
click at [920, 241] on button "Mark as paid" at bounding box center [937, 238] width 109 height 31
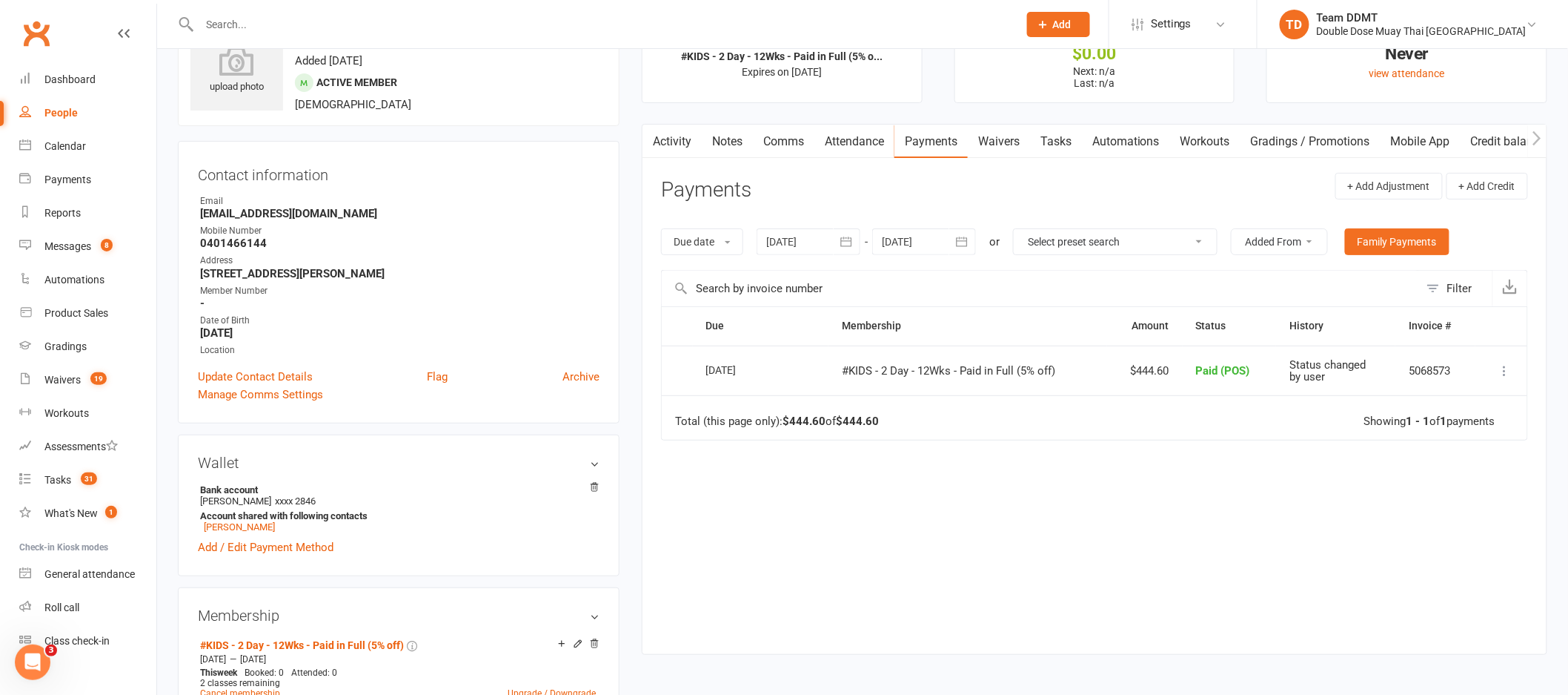
scroll to position [0, 0]
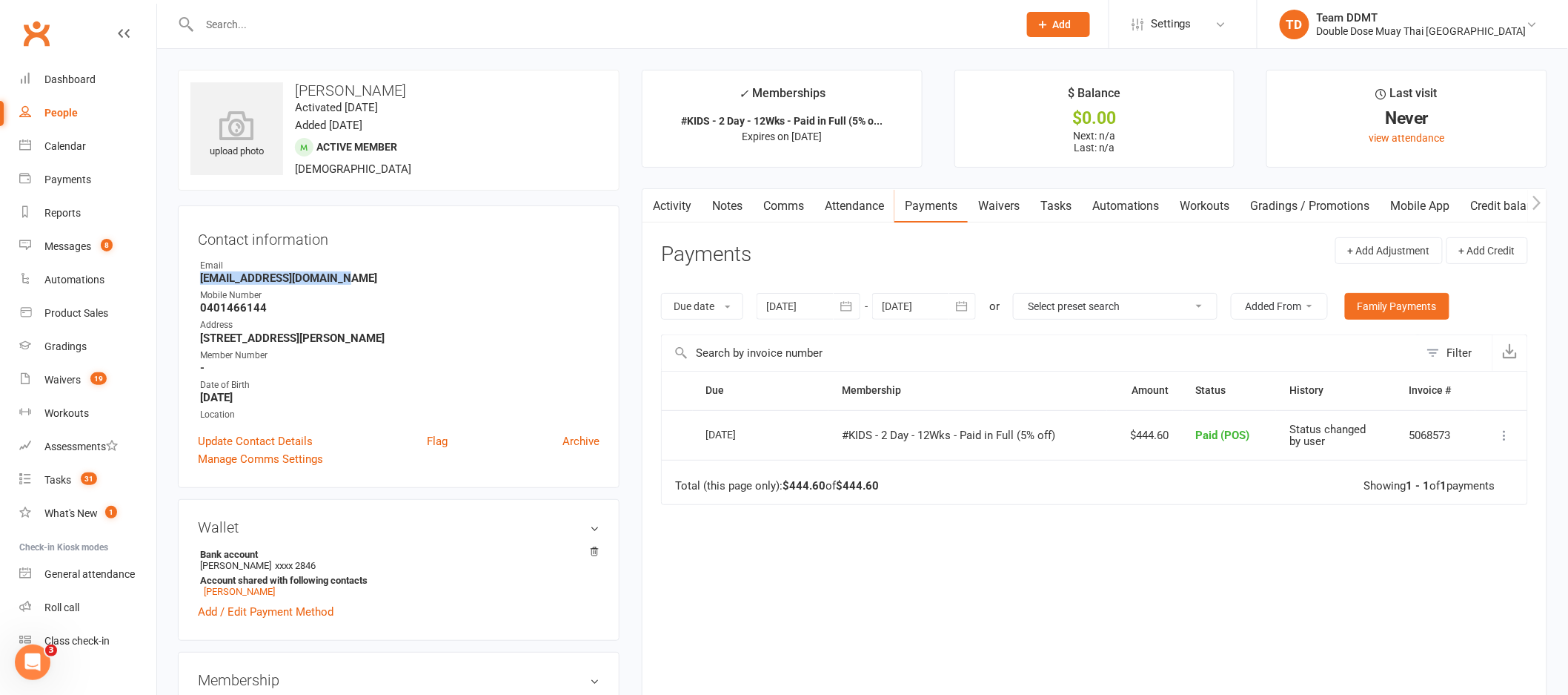
drag, startPoint x: 346, startPoint y: 284, endPoint x: 200, endPoint y: 276, distance: 146.2
click at [200, 276] on strong "lillianhaigh@hotmail.com" at bounding box center [400, 278] width 400 height 13
copy strong "lillianhaigh@hotmail.com"
click at [589, 269] on div "Email" at bounding box center [400, 266] width 400 height 14
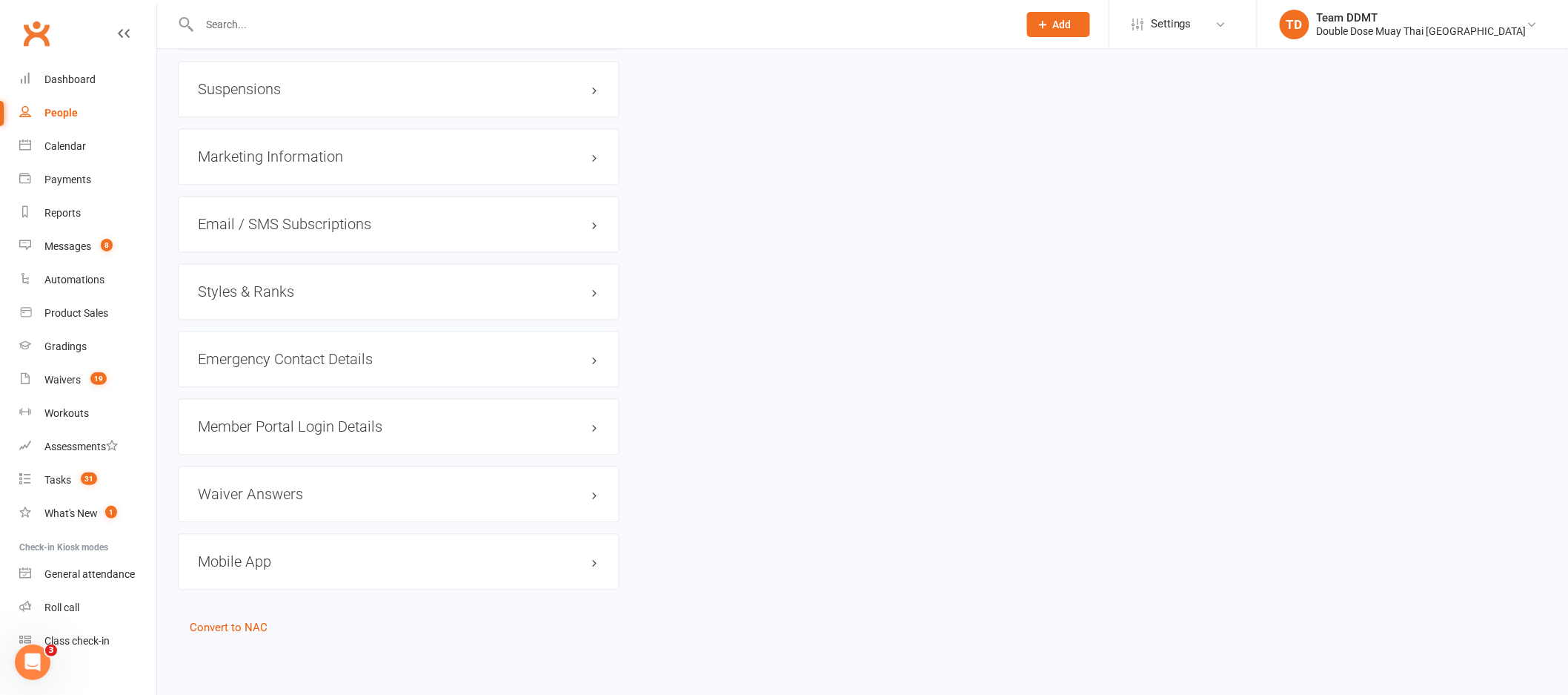
scroll to position [1200, 0]
click at [275, 291] on h3 "Styles & Ranks" at bounding box center [398, 291] width 402 height 16
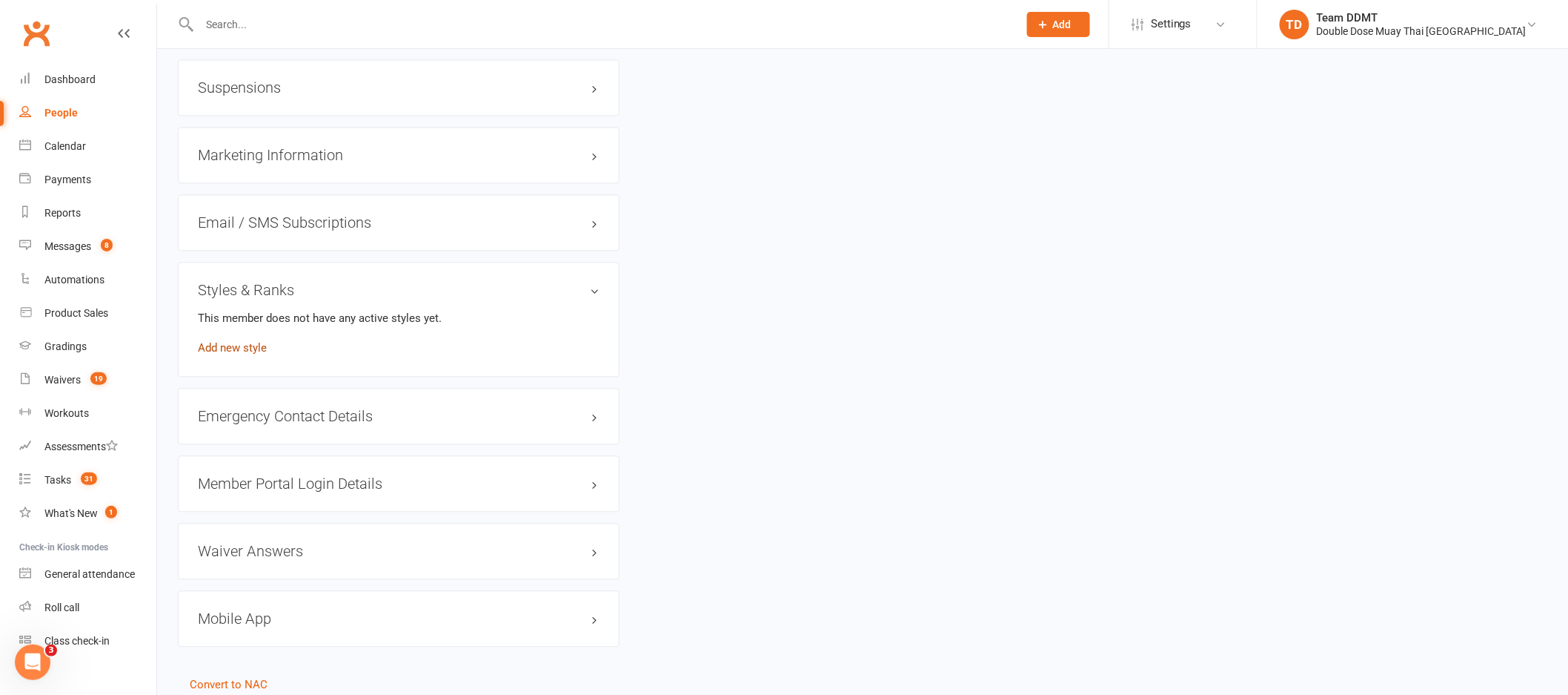
click at [254, 344] on link "Add new style" at bounding box center [232, 348] width 69 height 13
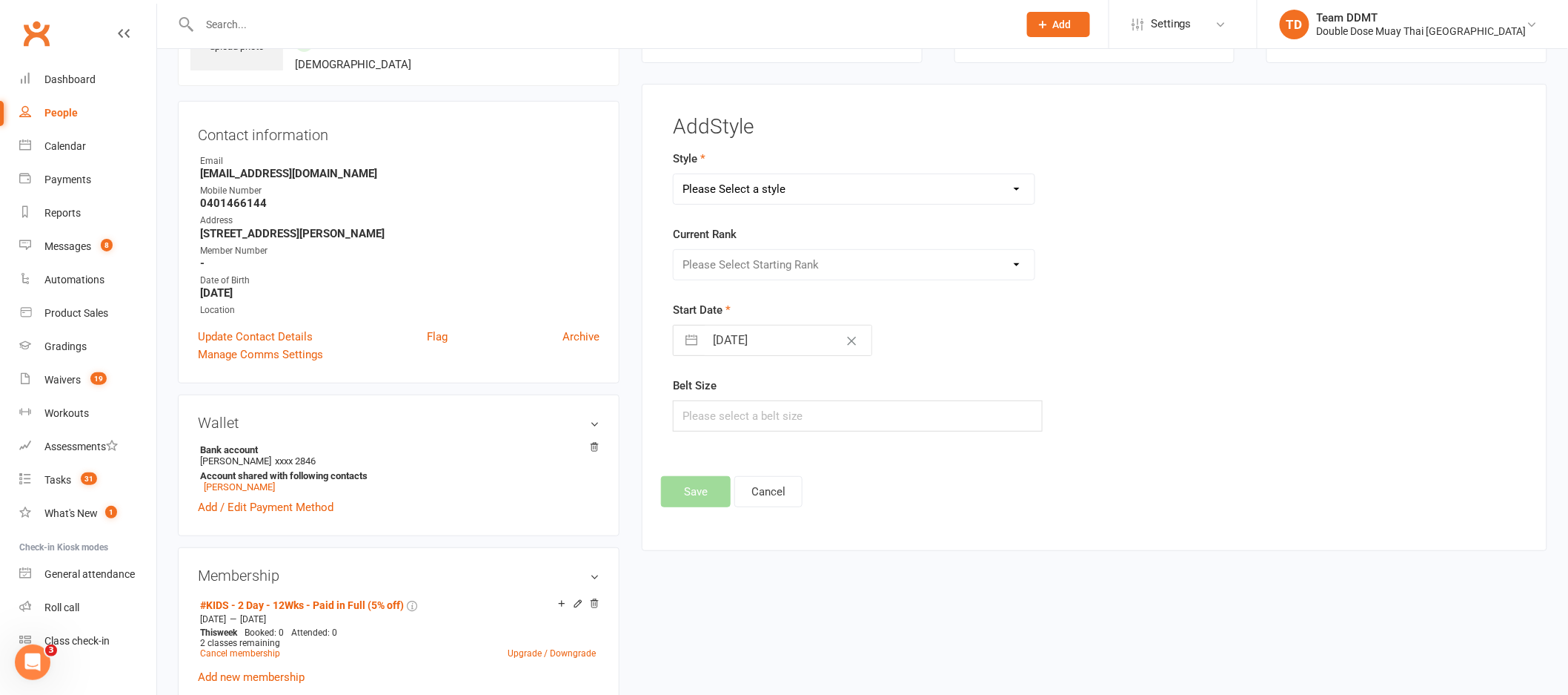
scroll to position [0, 0]
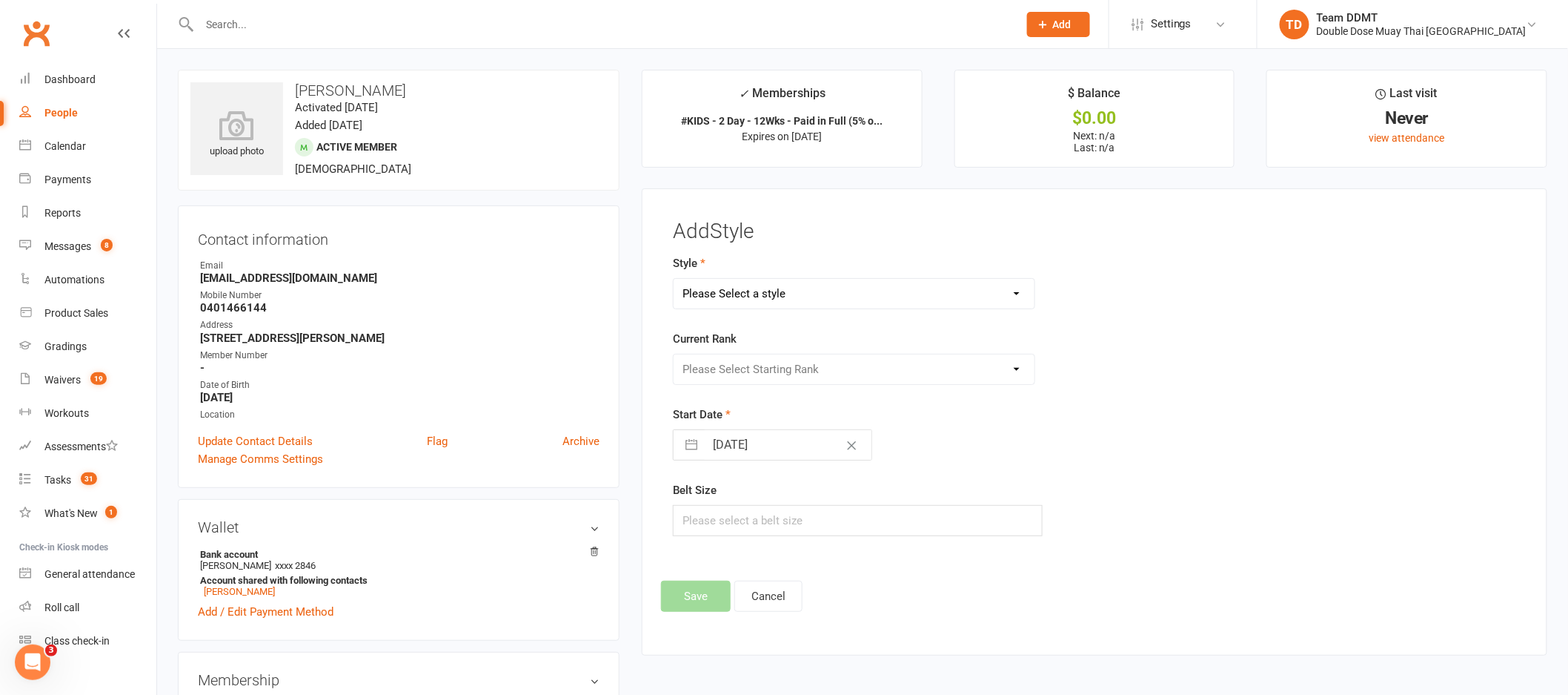
click at [779, 290] on select "Please Select a style Adults Boxing Adults Muaythai Kids Muaythai Online Teens …" at bounding box center [853, 293] width 361 height 29
select select "1451"
click at [792, 370] on select "Please Select Starting Rank L1 White L2 Yellow L3 Orange L4 Green L5 Blue L6 Pu…" at bounding box center [853, 369] width 361 height 29
select select "14233"
click at [698, 601] on button "Save" at bounding box center [695, 596] width 69 height 31
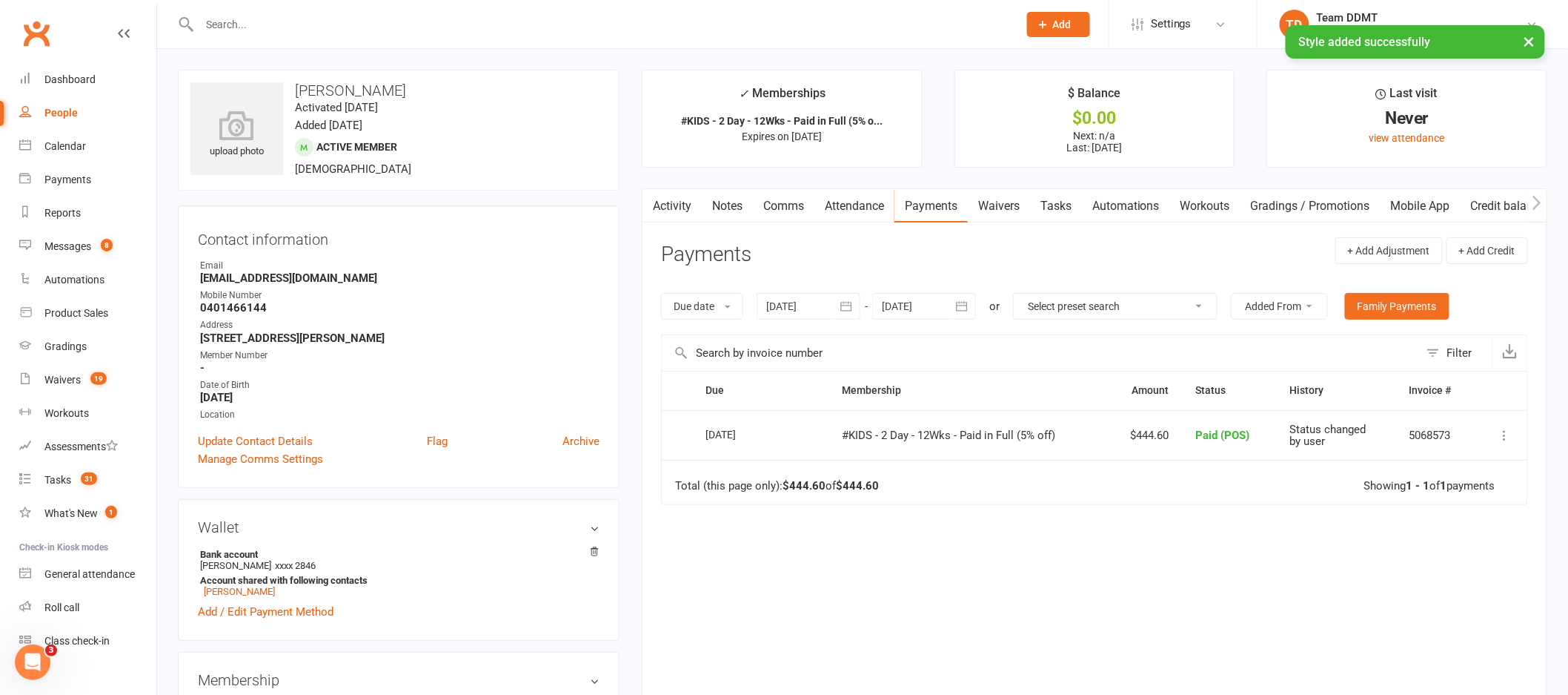
click at [720, 197] on link "Notes" at bounding box center [727, 206] width 51 height 34
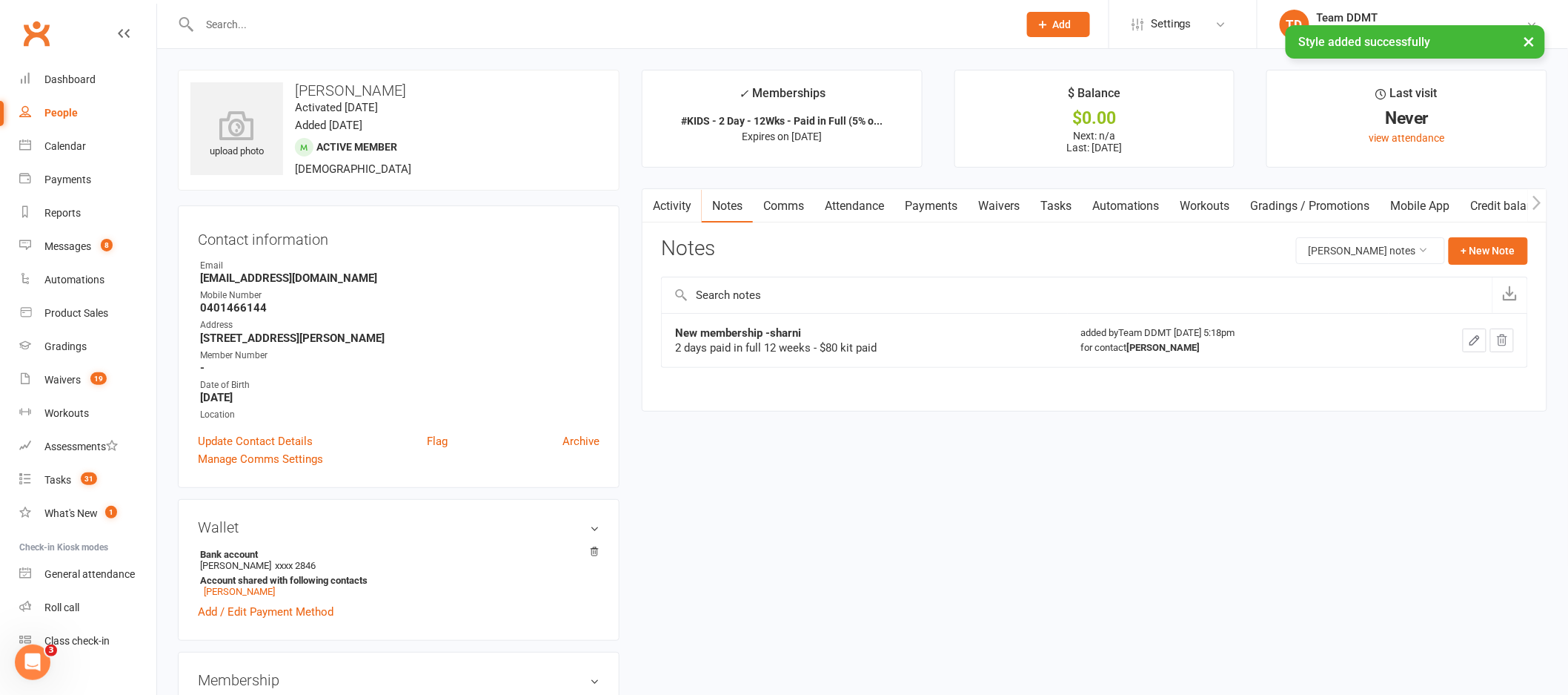
click at [688, 209] on link "Activity" at bounding box center [672, 206] width 60 height 34
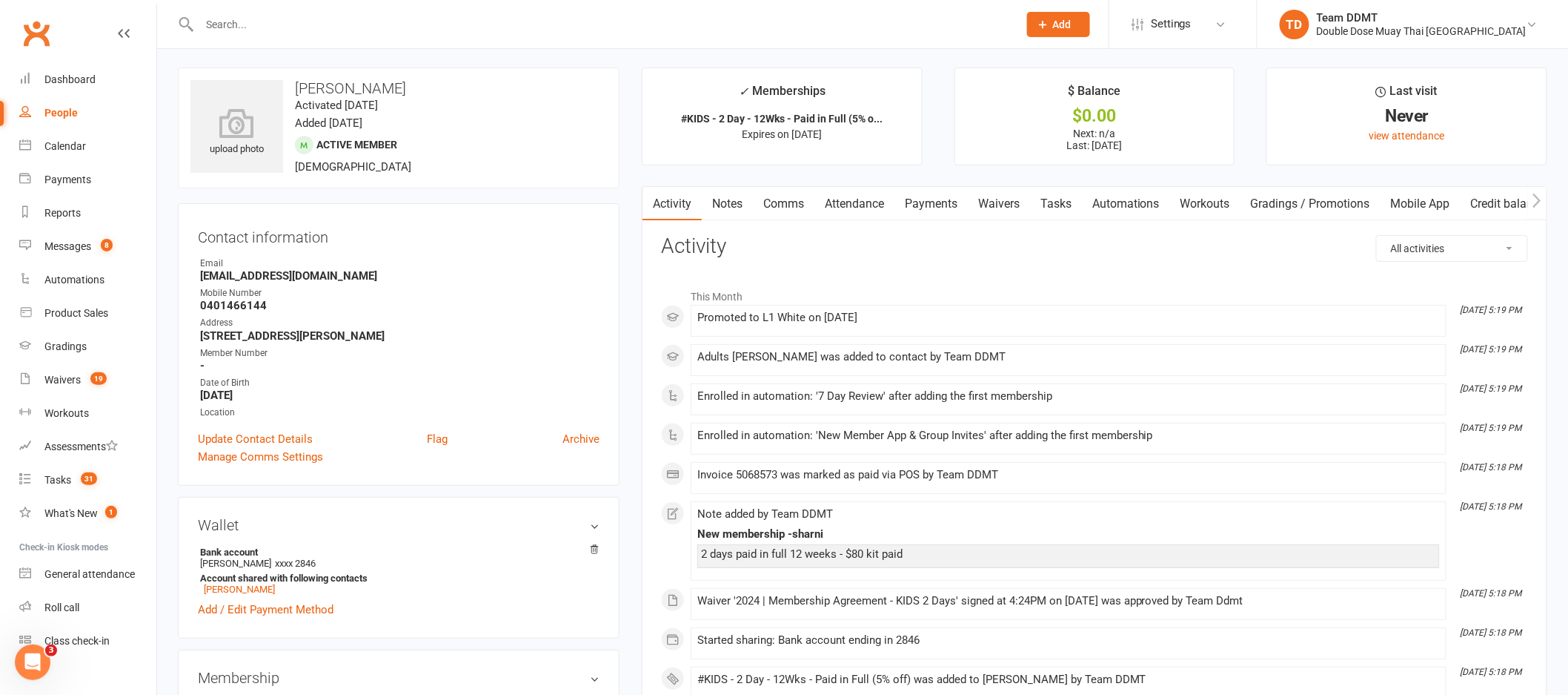
scroll to position [3, 0]
click at [744, 200] on link "Notes" at bounding box center [727, 203] width 51 height 34
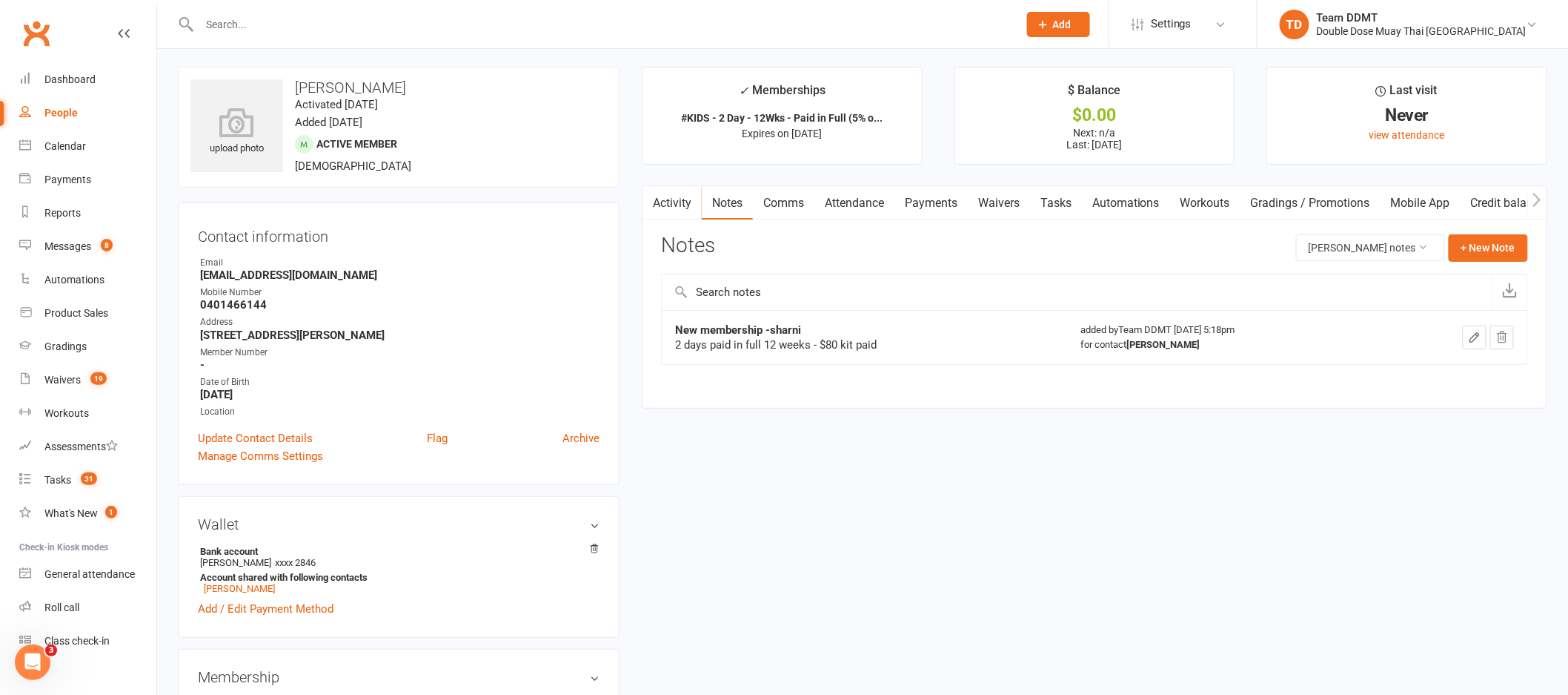
drag, startPoint x: 766, startPoint y: 204, endPoint x: 793, endPoint y: 201, distance: 27.2
click at [766, 204] on link "Comms" at bounding box center [784, 203] width 61 height 34
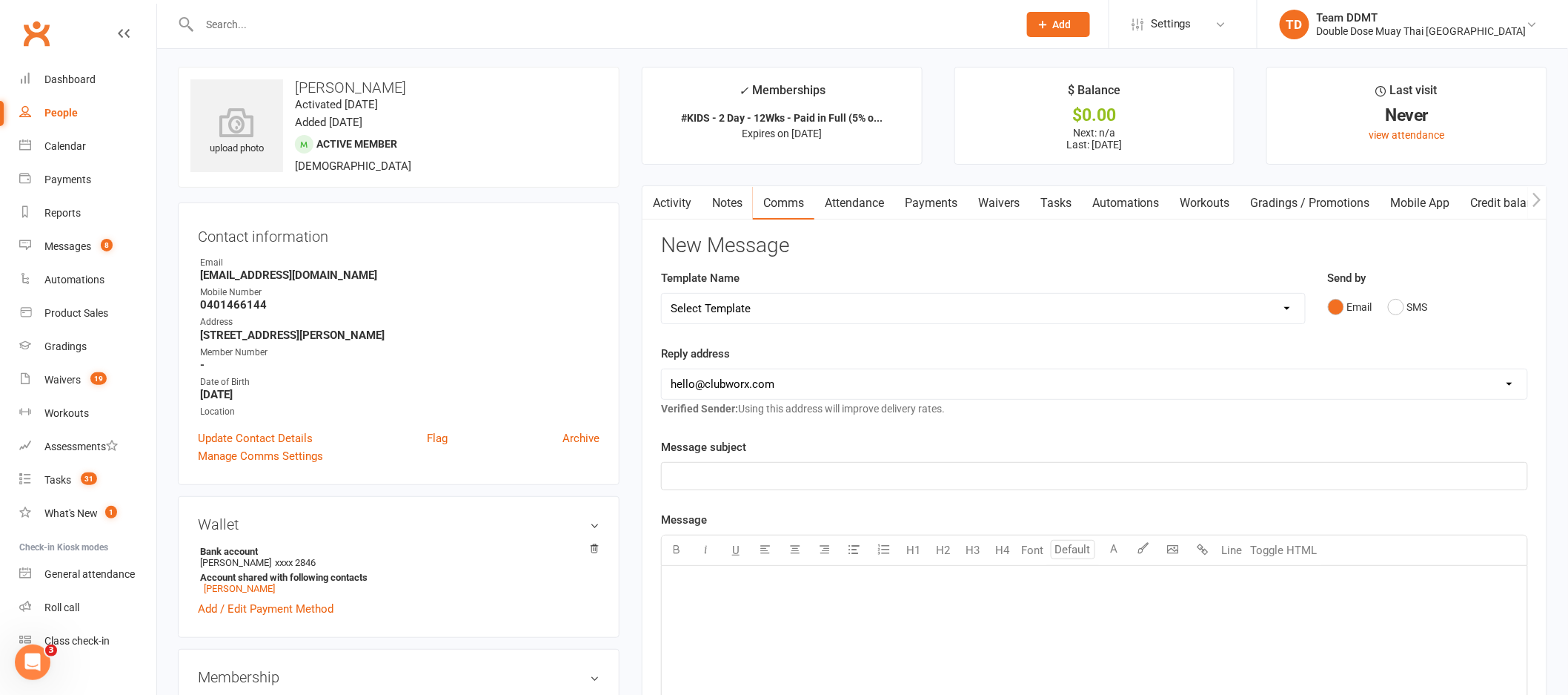
click at [1290, 479] on p "﻿" at bounding box center [1094, 476] width 848 height 18
click at [785, 636] on div "﻿" at bounding box center [1094, 677] width 865 height 223
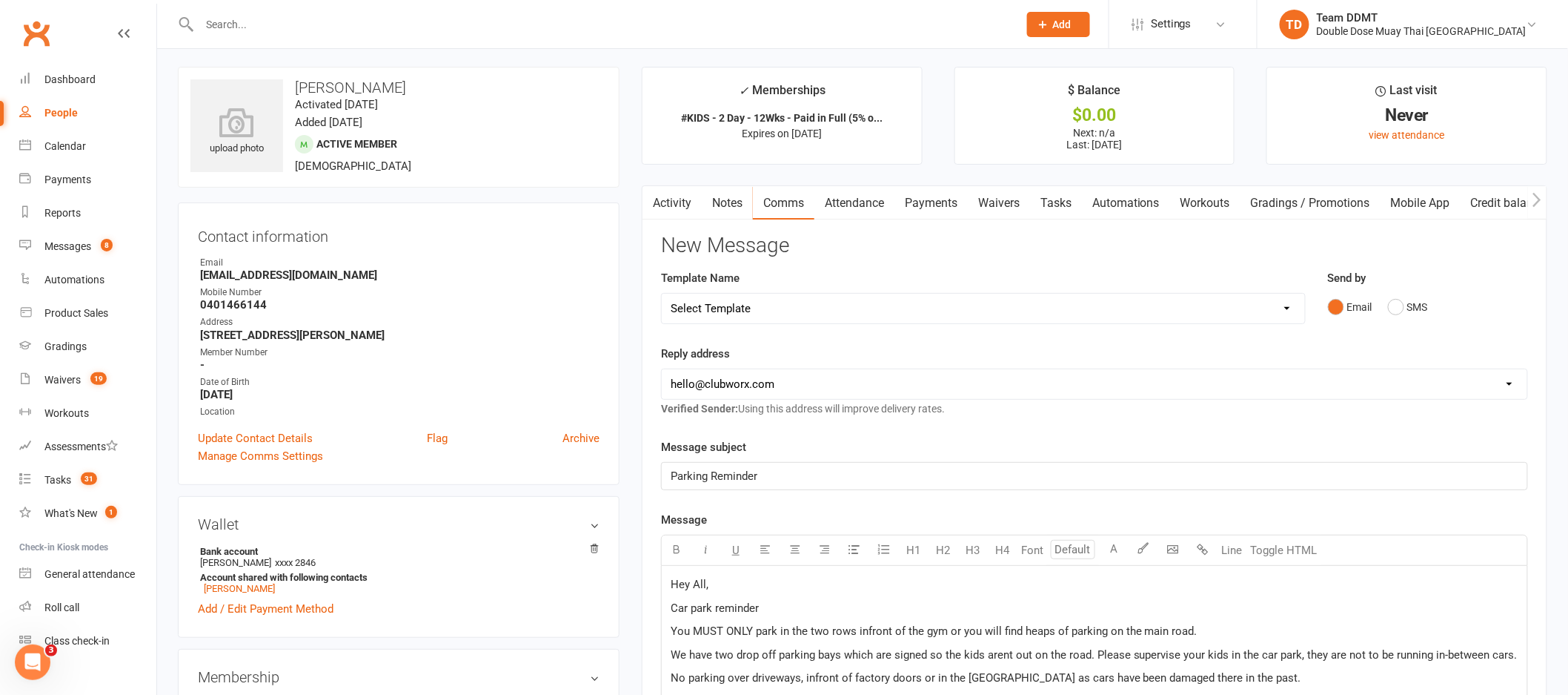
scroll to position [427, 0]
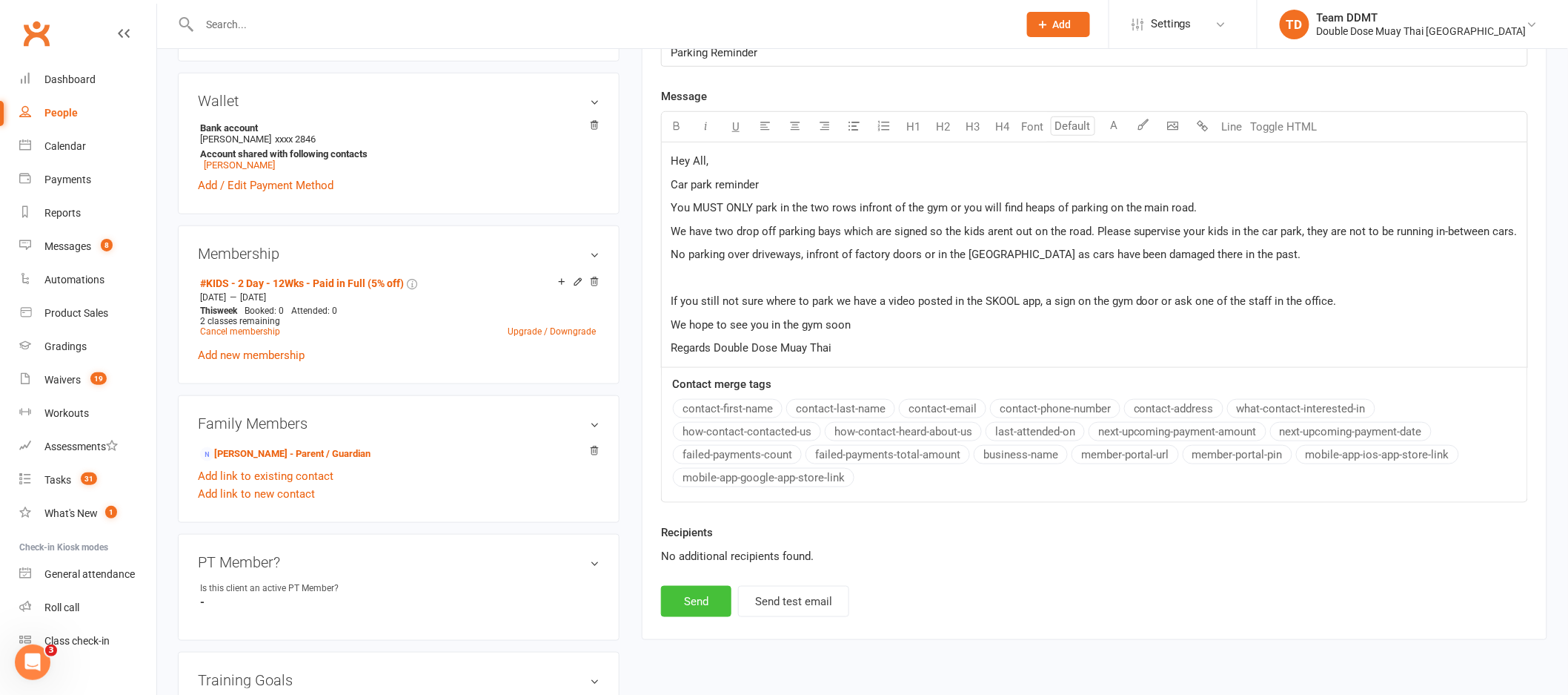
click at [678, 601] on button "Send" at bounding box center [695, 601] width 70 height 31
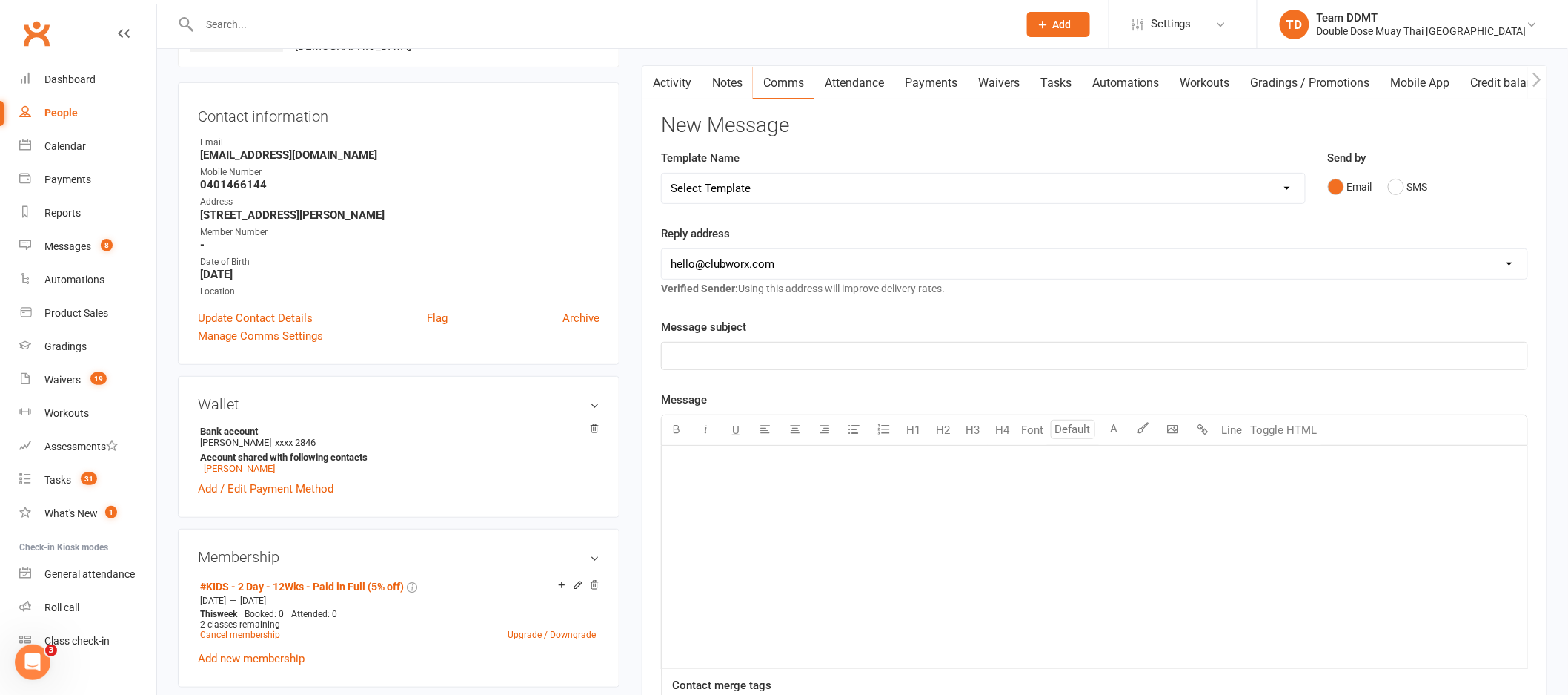
scroll to position [0, 0]
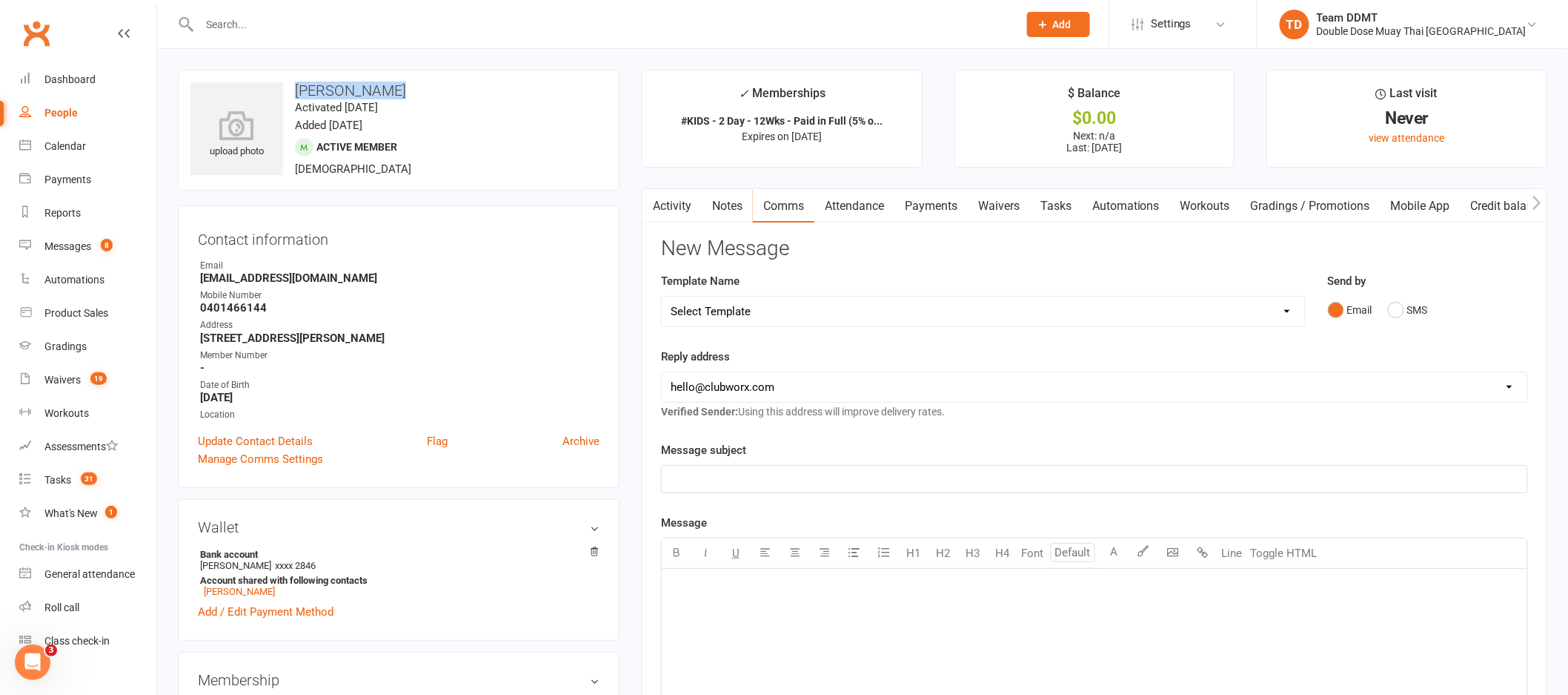
drag, startPoint x: 400, startPoint y: 93, endPoint x: 295, endPoint y: 78, distance: 106.1
click at [295, 78] on div "upload photo James Kessell Activated 11 September, 2025 Added 11 September, 202…" at bounding box center [399, 130] width 442 height 121
copy h3 "James Kessell"
click at [475, 170] on div "upload photo James Kessell Activated 11 September, 2025 Added 11 September, 202…" at bounding box center [399, 130] width 442 height 121
click at [671, 203] on link "Activity" at bounding box center [672, 206] width 60 height 34
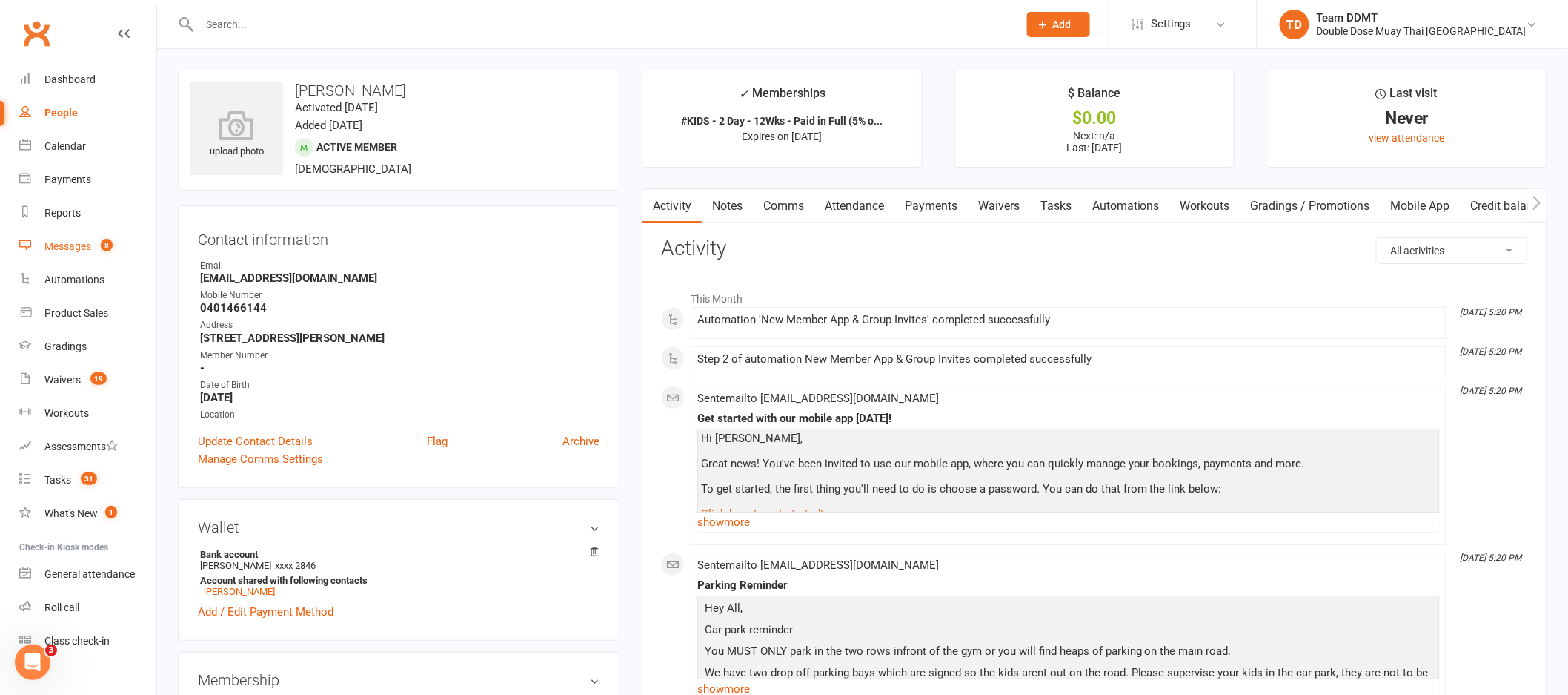
click at [70, 241] on div "Messages" at bounding box center [68, 246] width 46 height 12
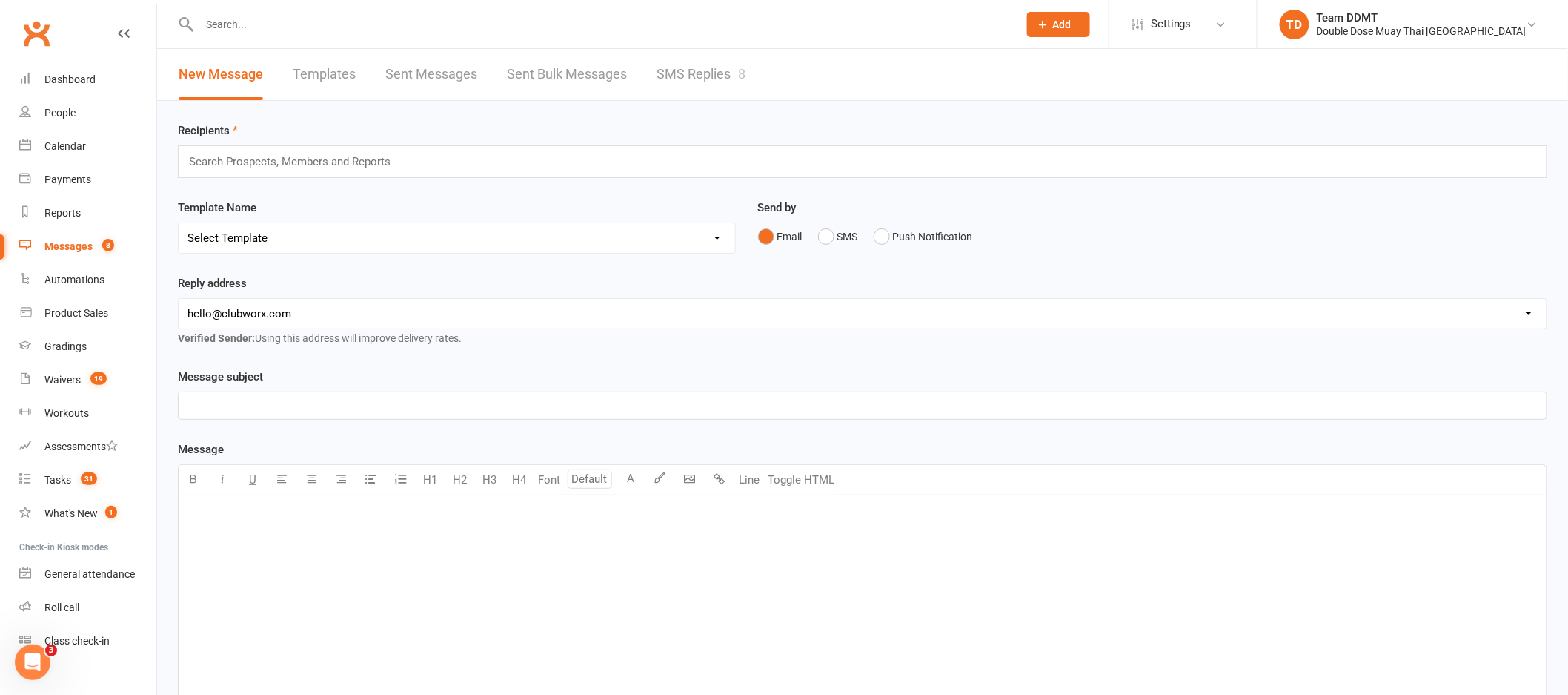
click at [676, 73] on link "SMS Replies 8" at bounding box center [701, 74] width 89 height 51
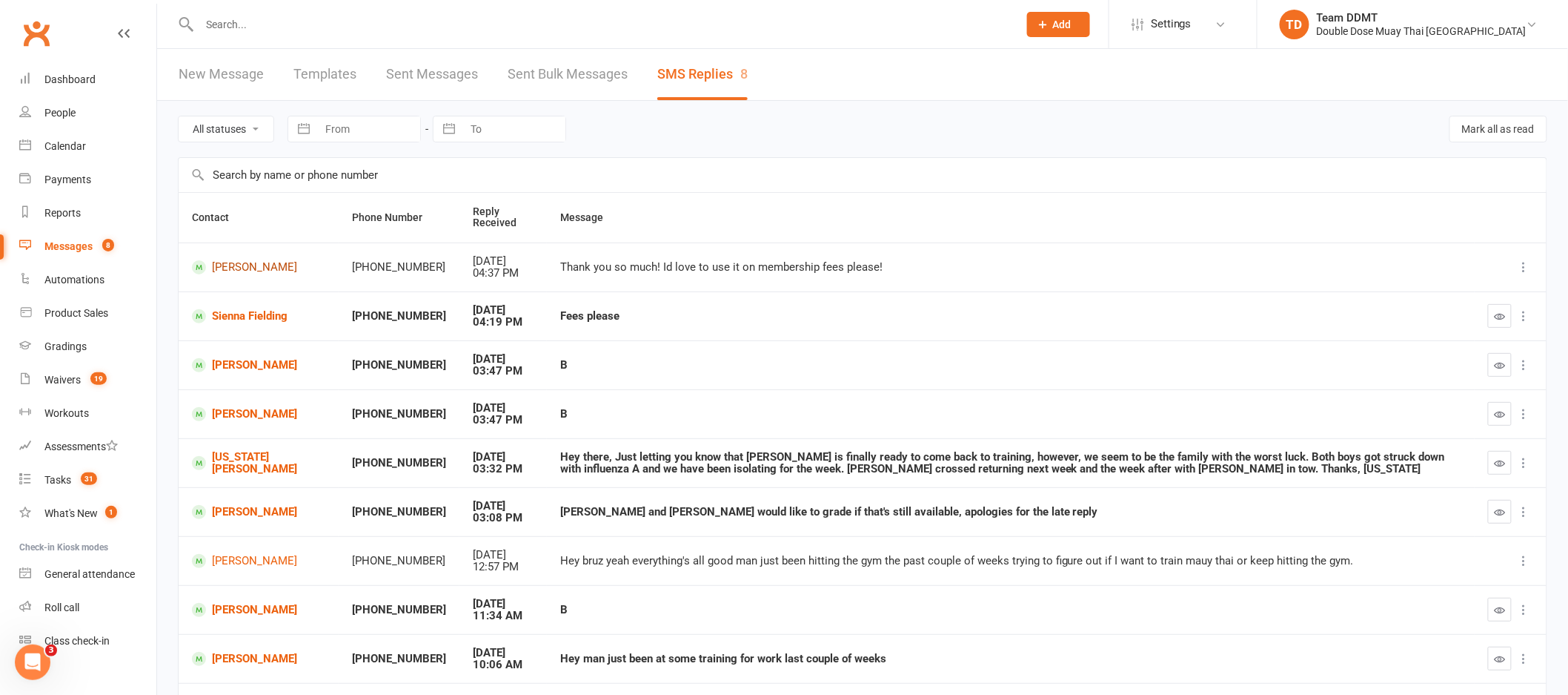
click at [231, 267] on link "[PERSON_NAME]" at bounding box center [259, 267] width 134 height 14
click at [0, 0] on div "Loading" at bounding box center [0, 0] width 0 height 0
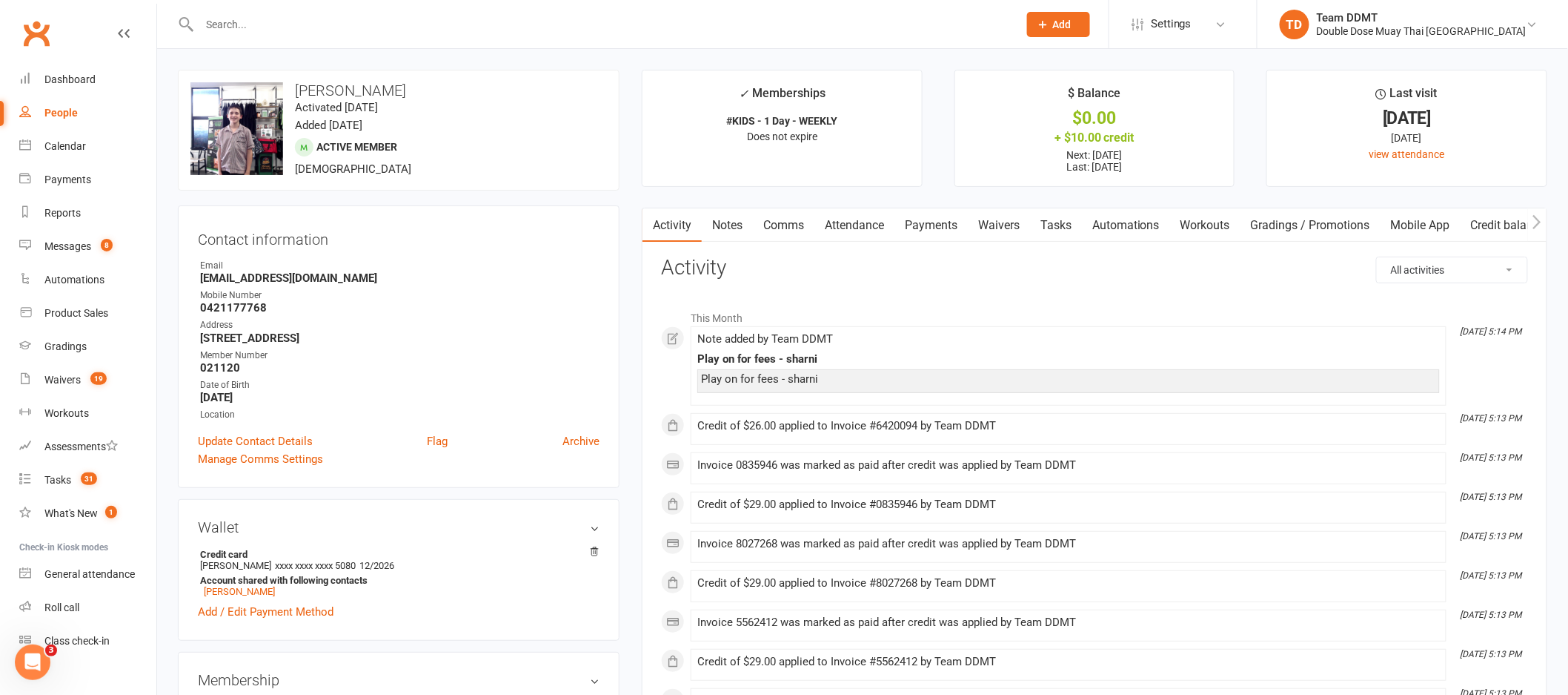
click at [959, 222] on link "Payments" at bounding box center [930, 225] width 73 height 34
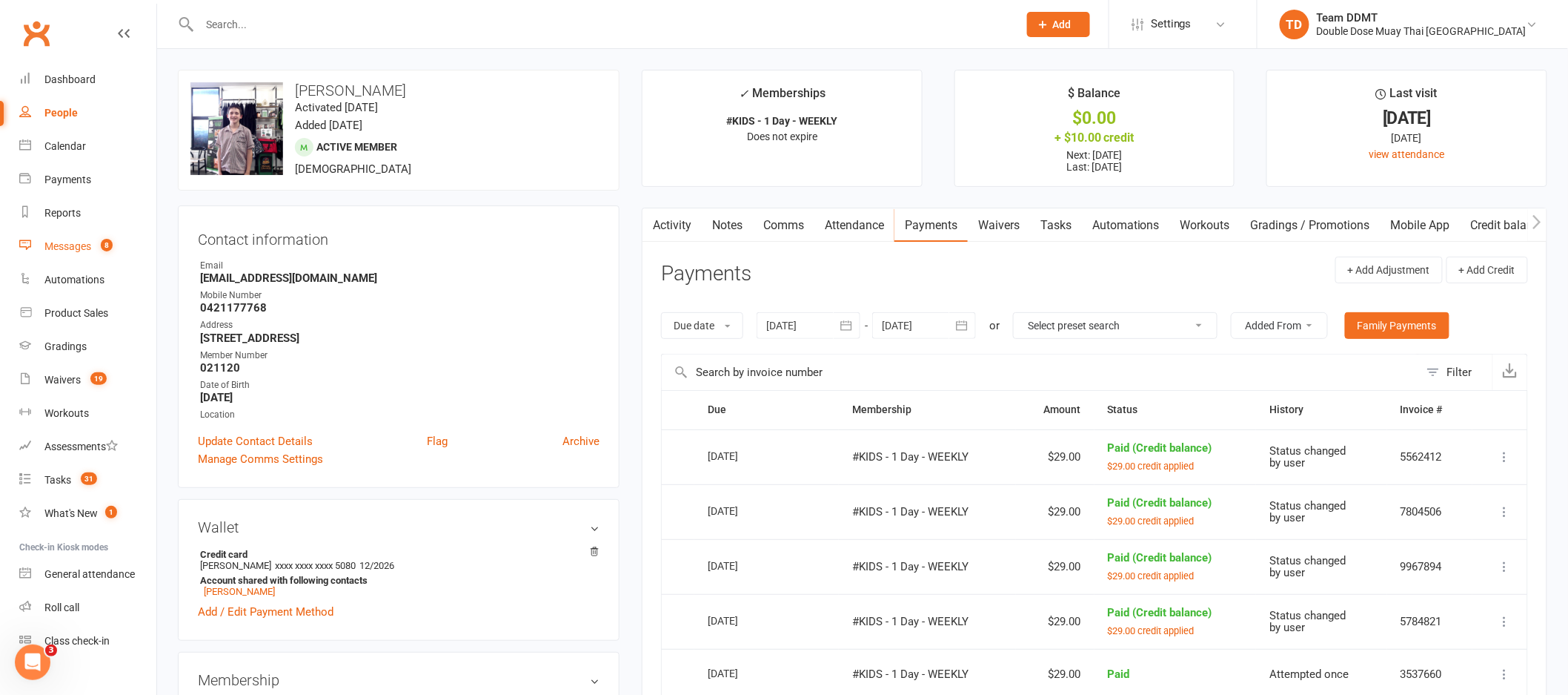
click at [58, 242] on div "Messages" at bounding box center [68, 246] width 46 height 12
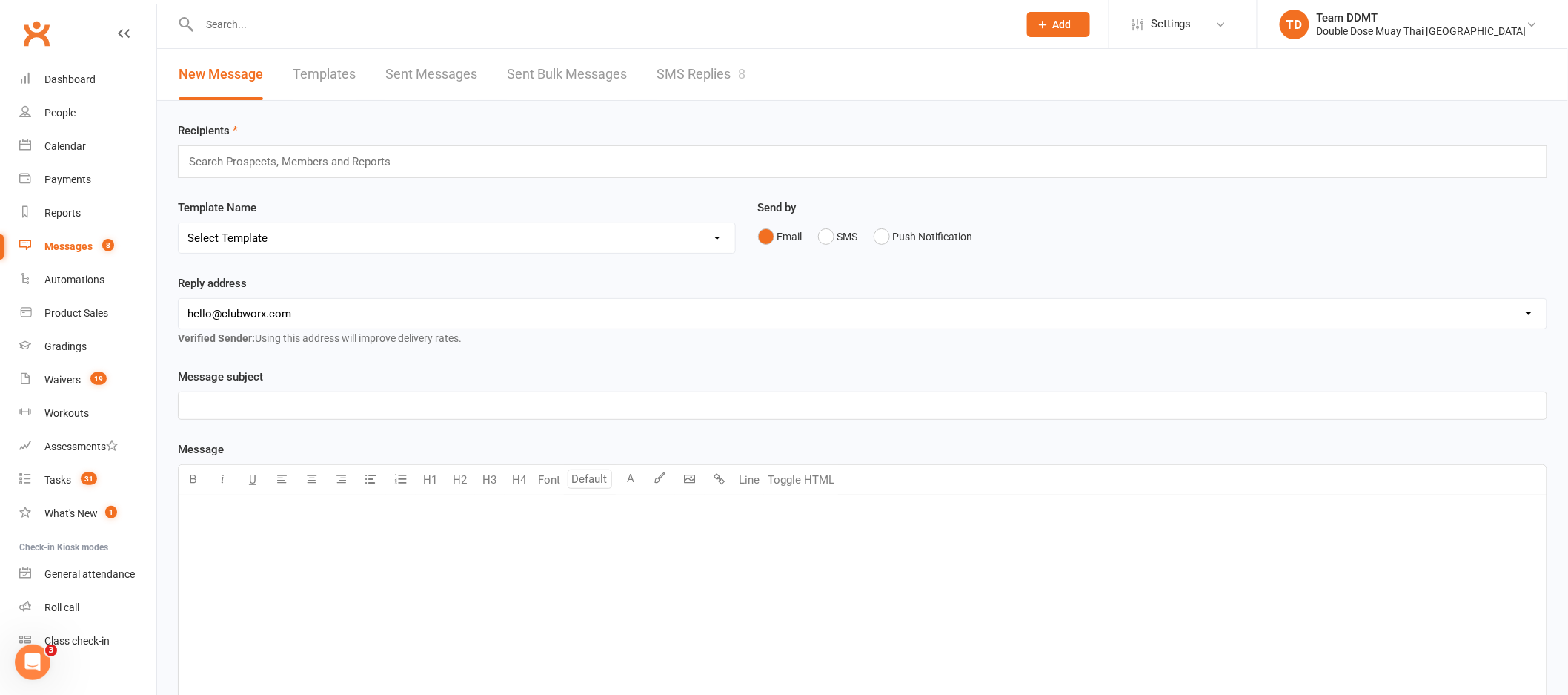
click at [673, 85] on link "SMS Replies 8" at bounding box center [701, 74] width 89 height 51
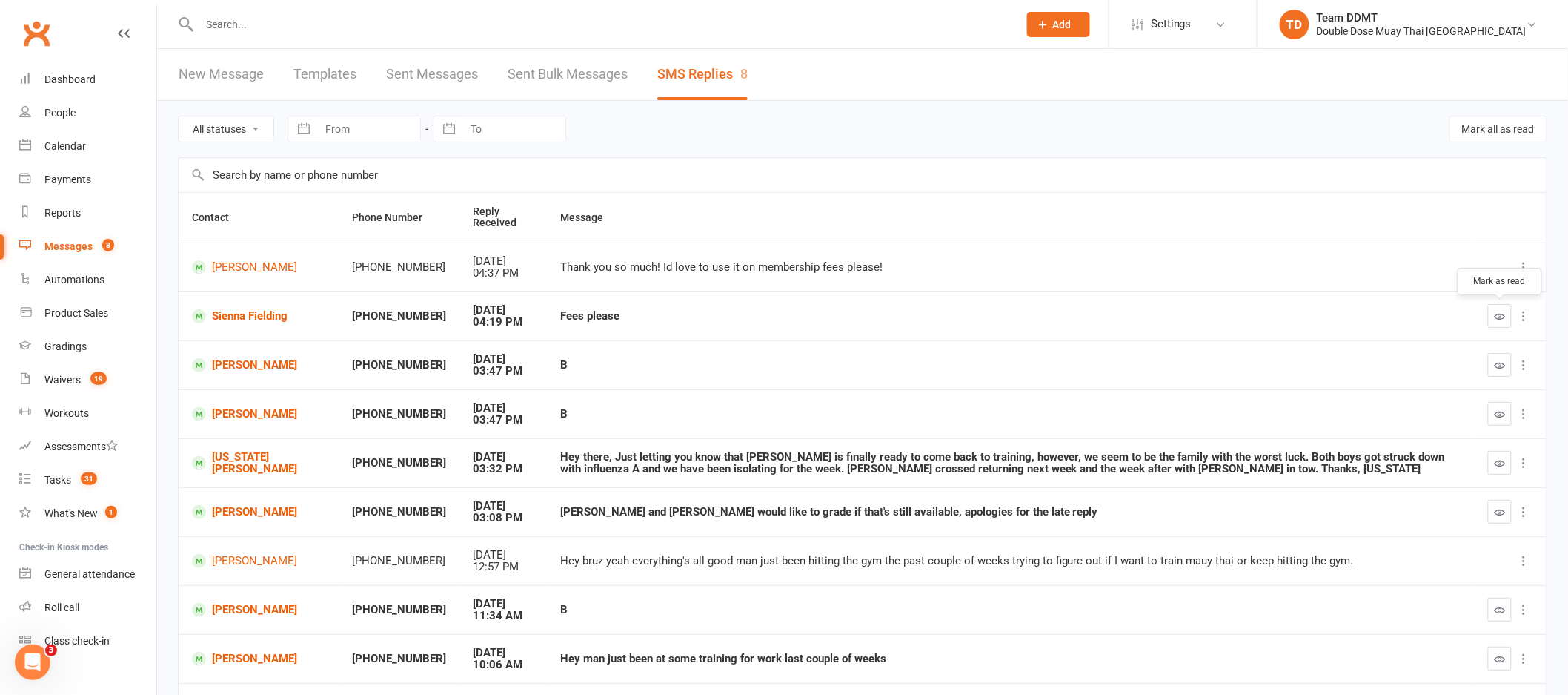
click at [1495, 315] on icon "button" at bounding box center [1500, 316] width 11 height 11
click at [227, 364] on link "[PERSON_NAME]" at bounding box center [259, 365] width 134 height 14
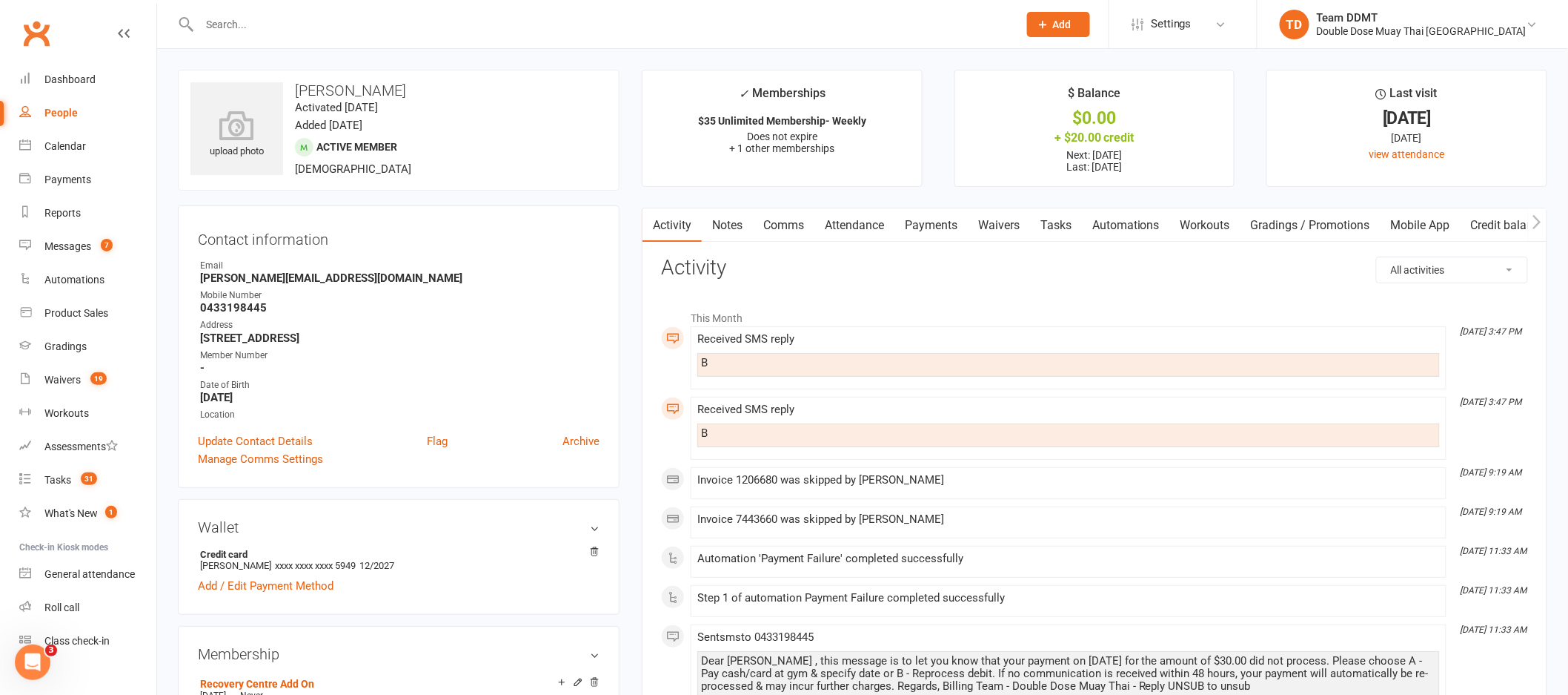
click at [943, 233] on link "Payments" at bounding box center [930, 225] width 73 height 34
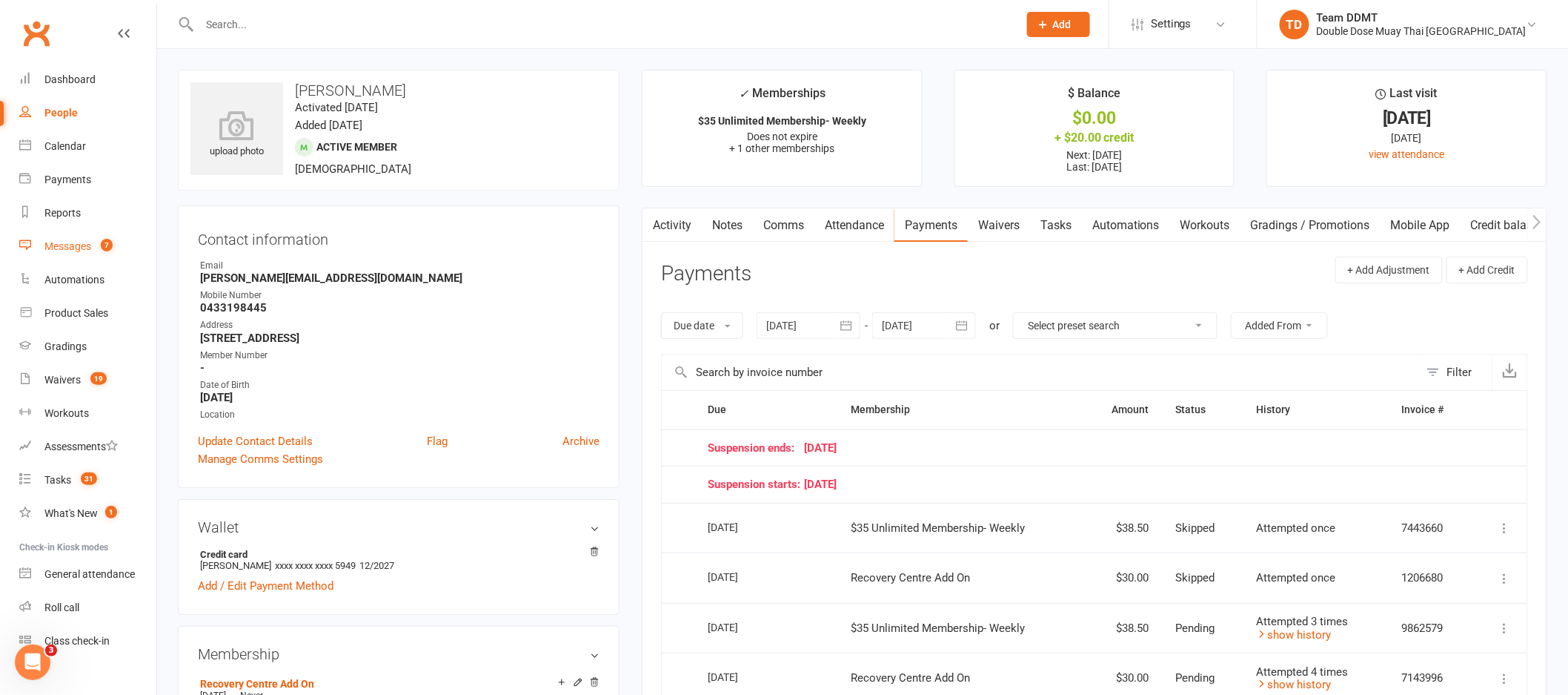
click at [94, 241] on count-badge "7" at bounding box center [103, 246] width 20 height 12
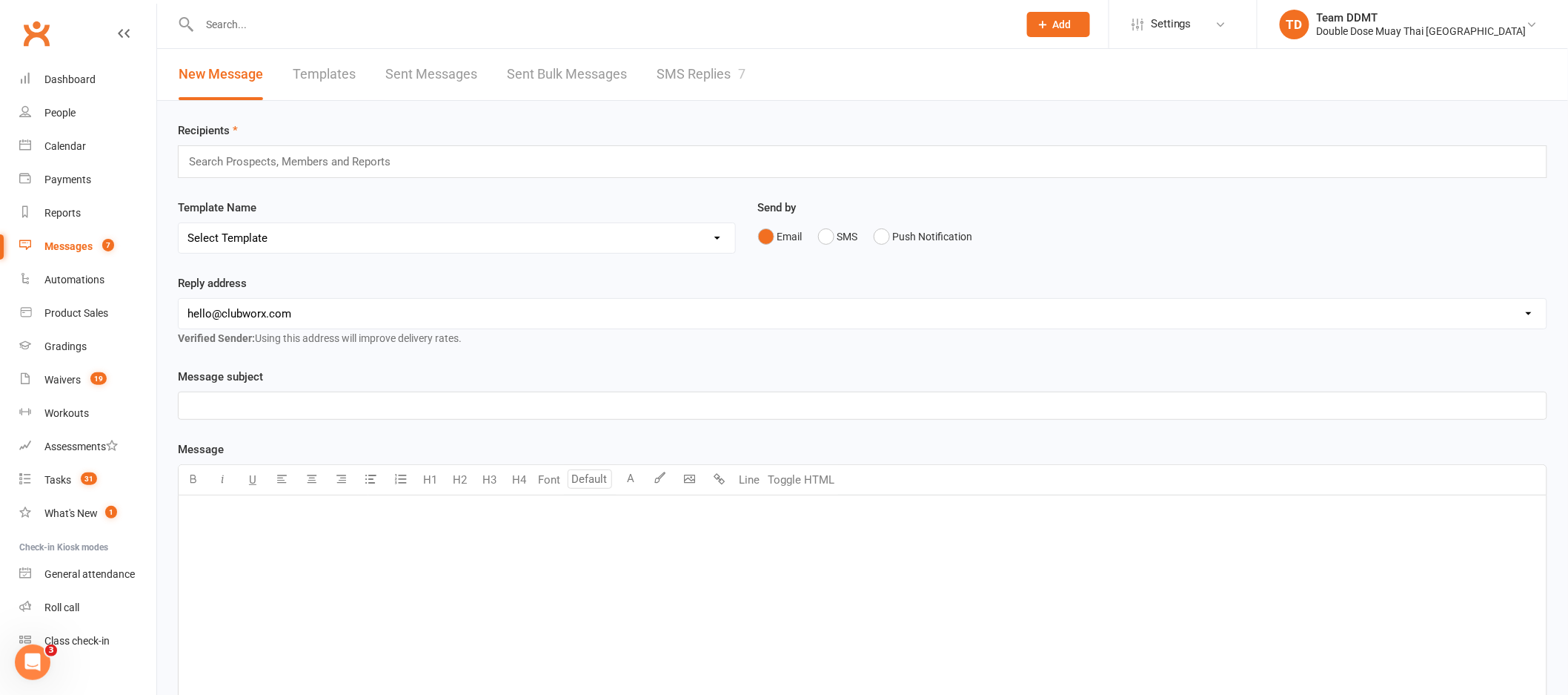
click at [662, 69] on link "SMS Replies 7" at bounding box center [701, 74] width 89 height 51
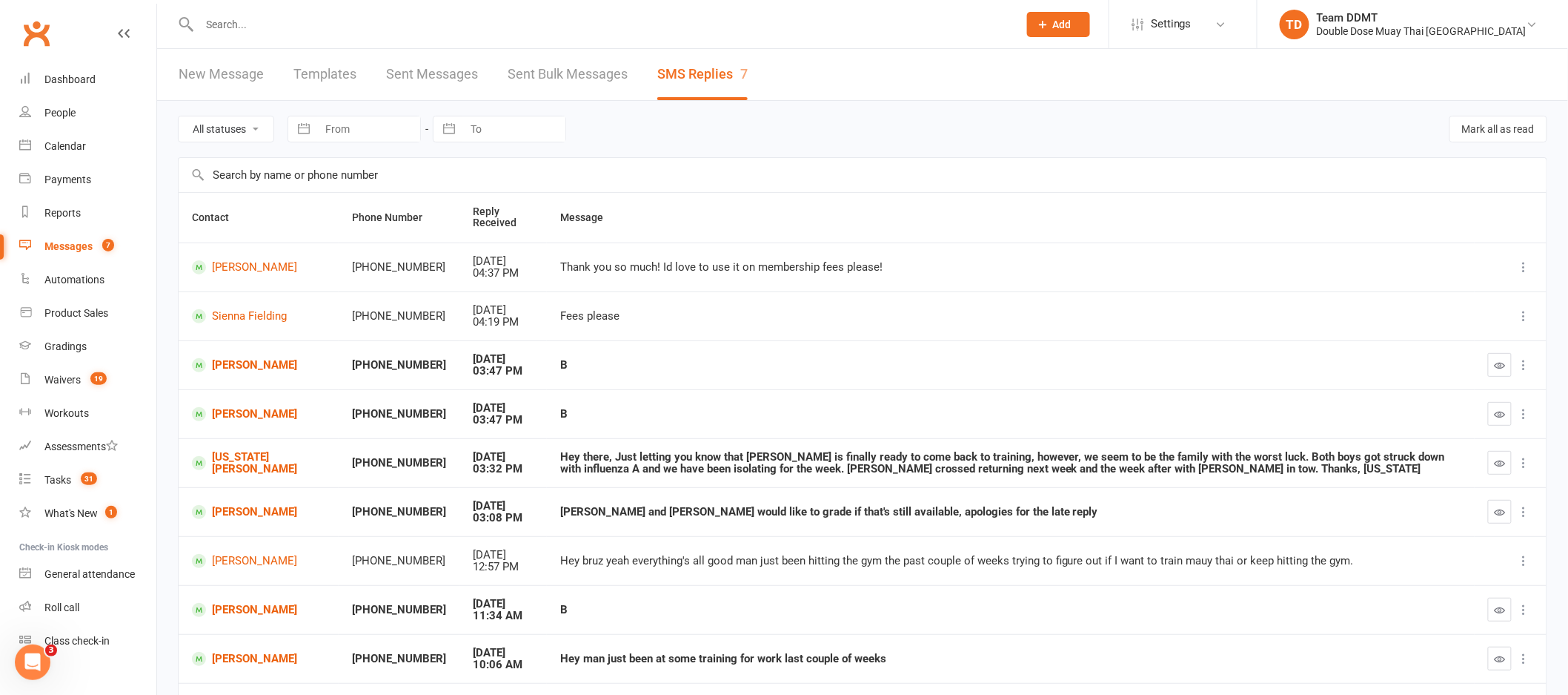
click at [1506, 364] on button "button" at bounding box center [1499, 364] width 24 height 24
click at [1499, 414] on icon "button" at bounding box center [1500, 414] width 11 height 11
click at [236, 470] on link "[US_STATE][PERSON_NAME]" at bounding box center [259, 462] width 134 height 24
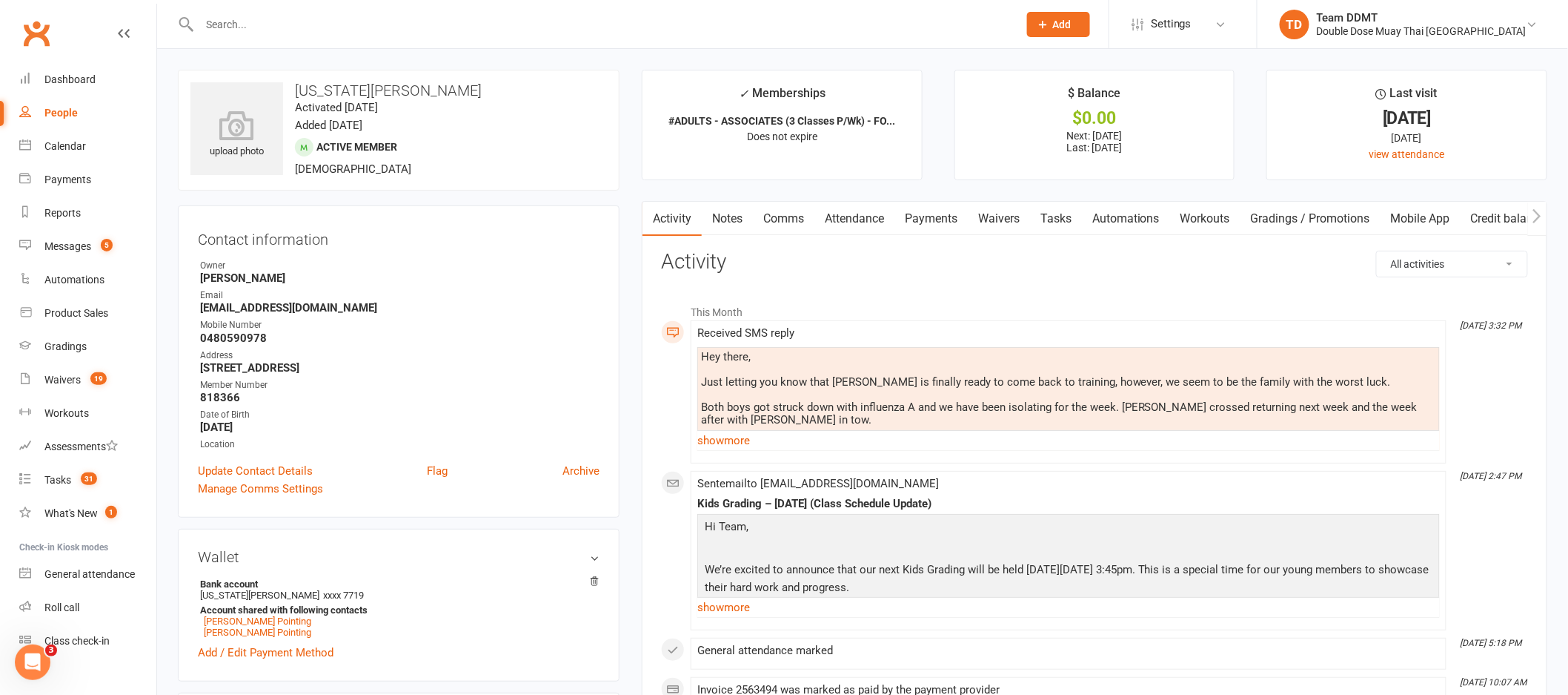
click at [946, 221] on link "Payments" at bounding box center [930, 218] width 73 height 34
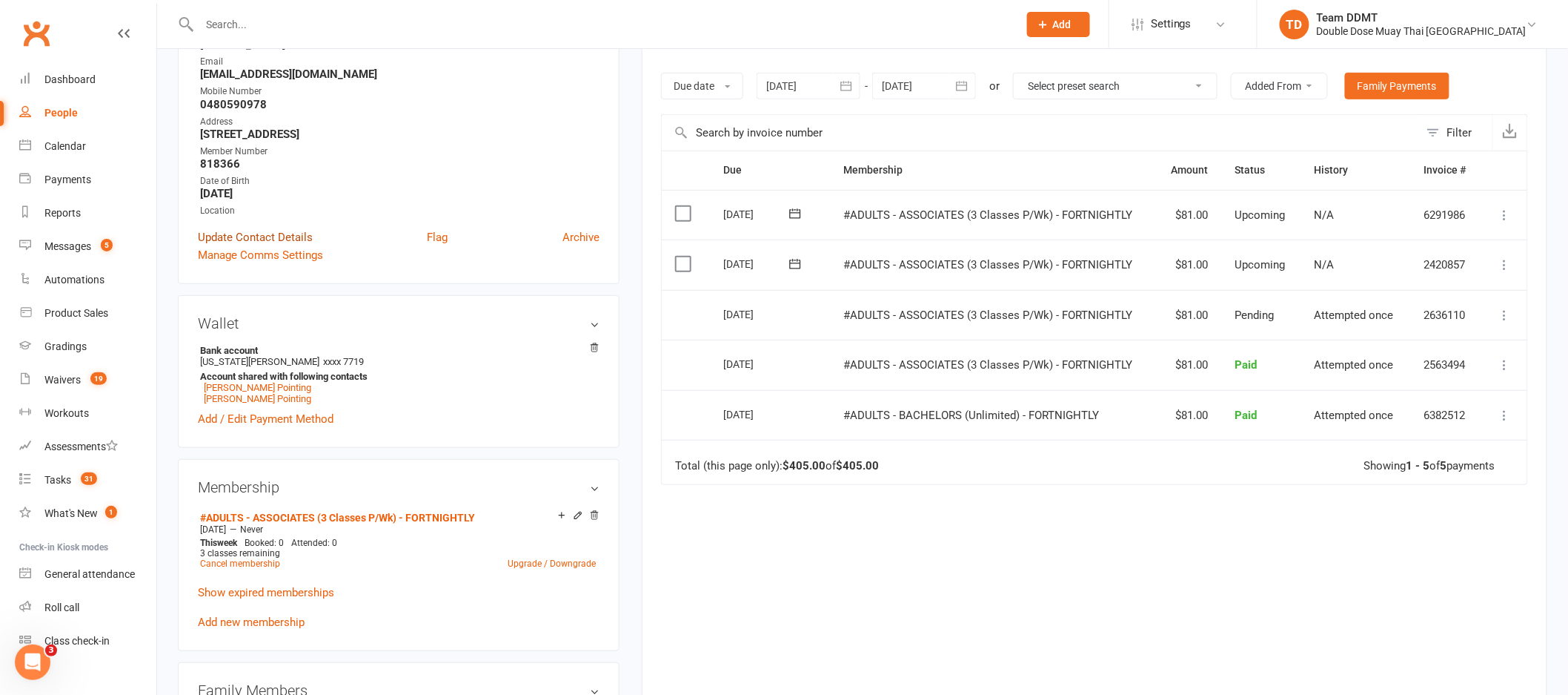
scroll to position [158, 0]
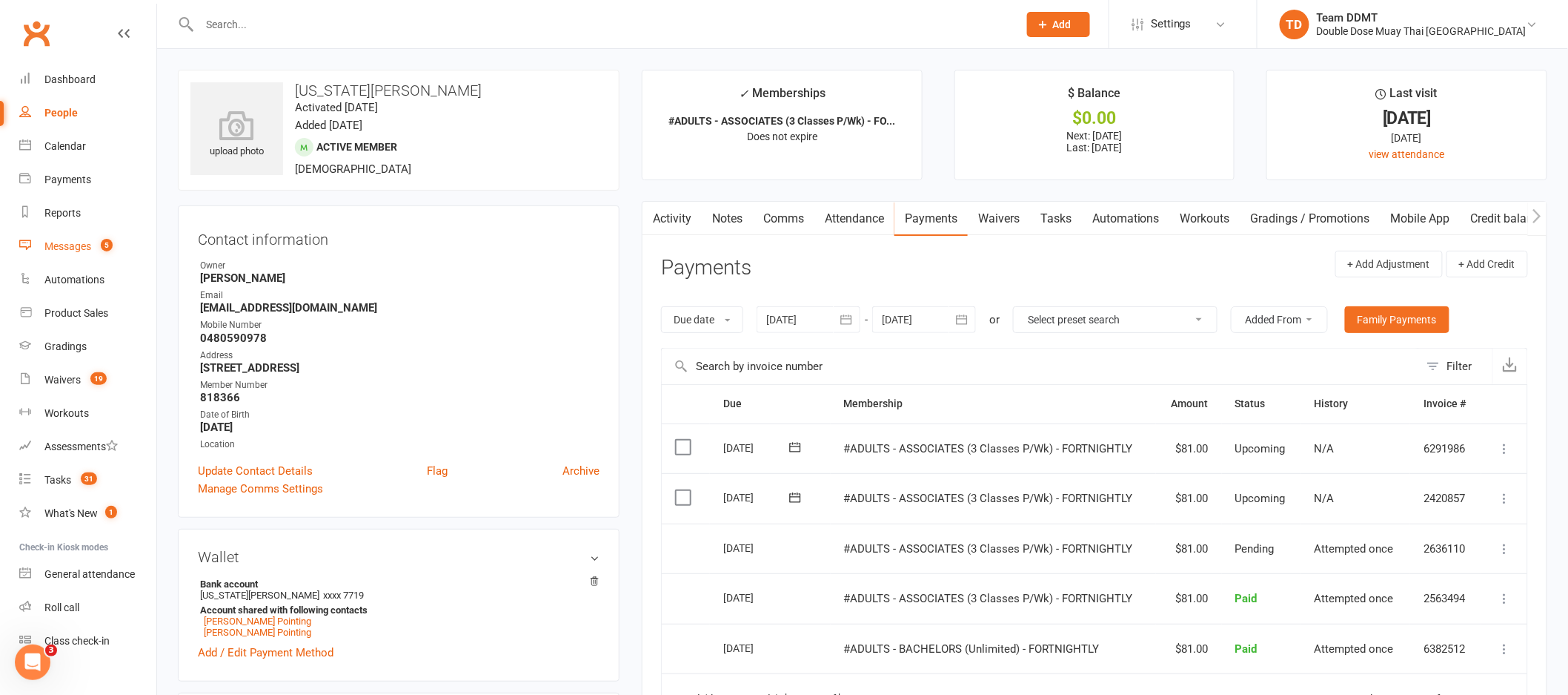
click at [73, 258] on link "Messages 5" at bounding box center [88, 246] width 137 height 33
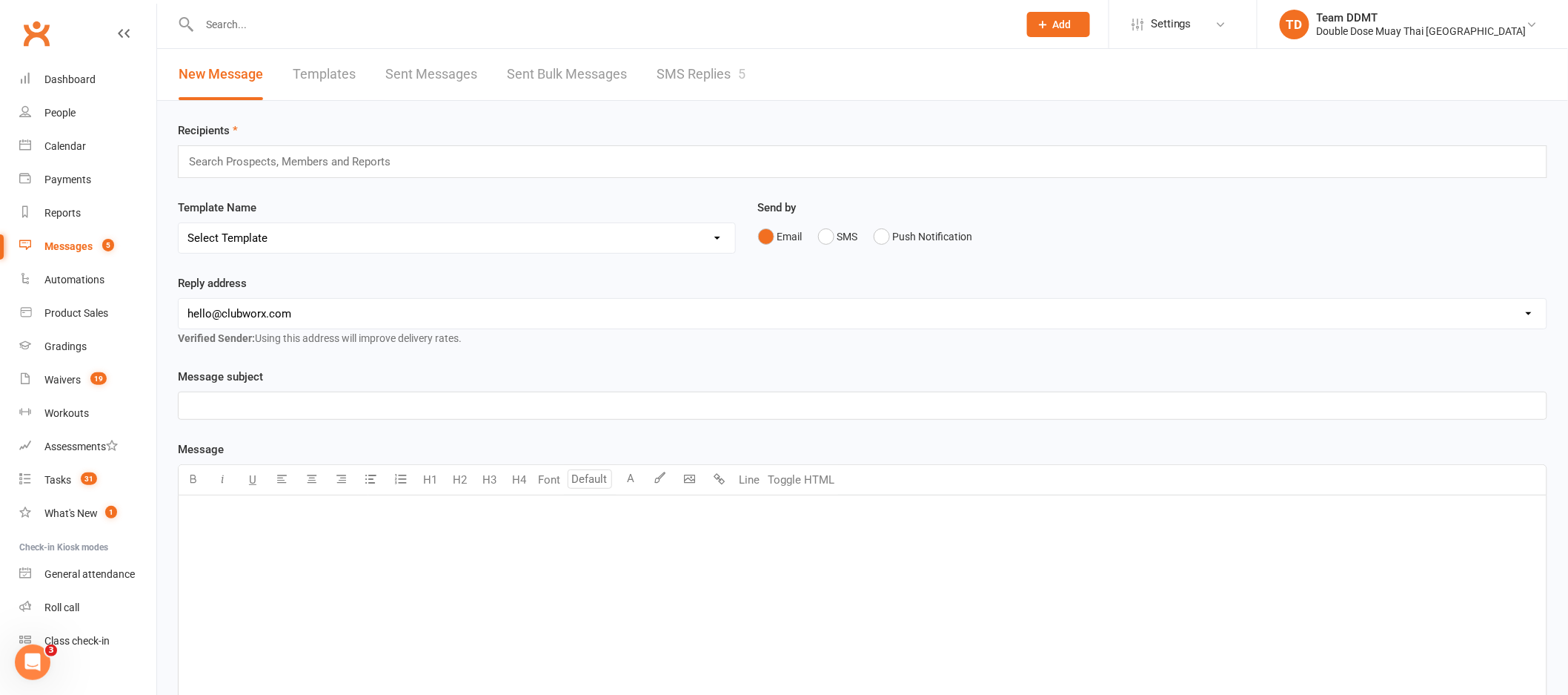
click at [721, 70] on link "SMS Replies 5" at bounding box center [701, 74] width 89 height 51
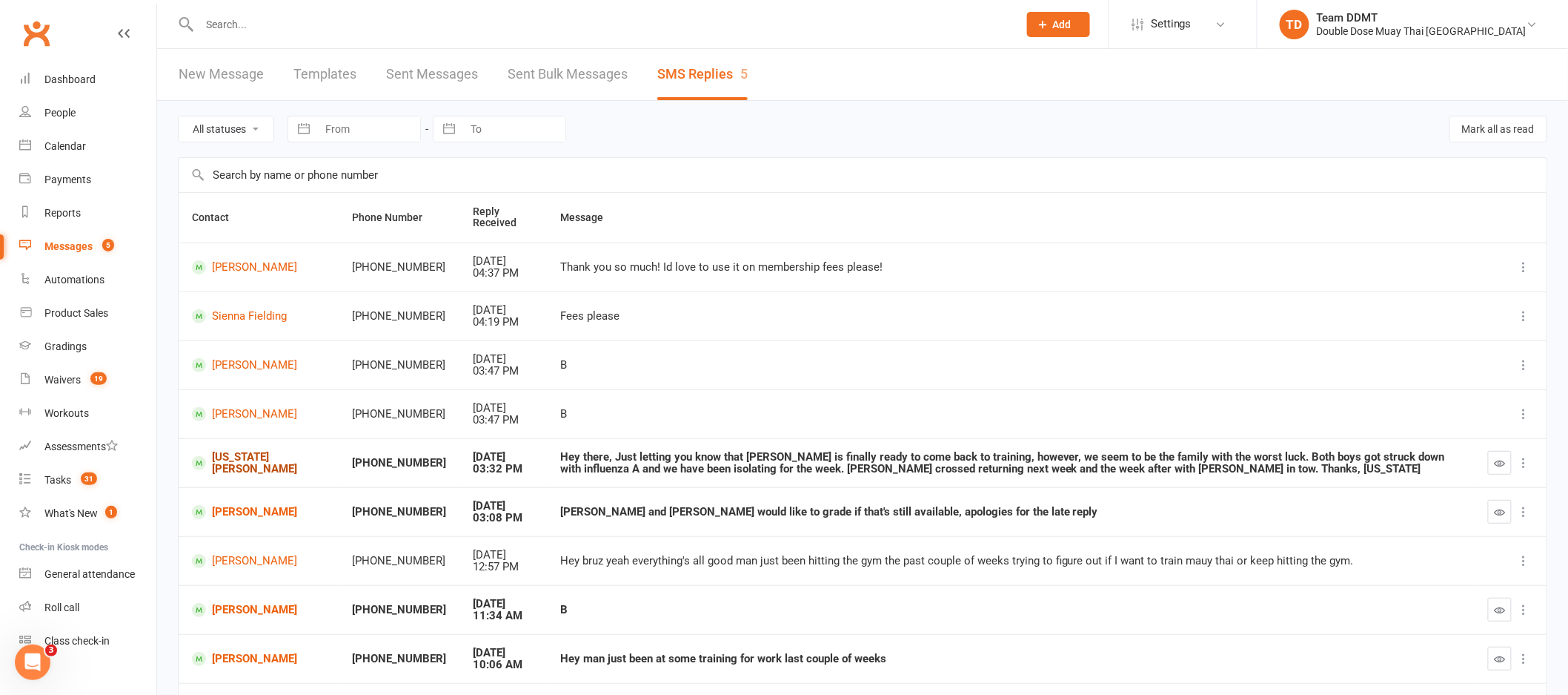
click at [240, 469] on link "[US_STATE][PERSON_NAME]" at bounding box center [259, 462] width 134 height 24
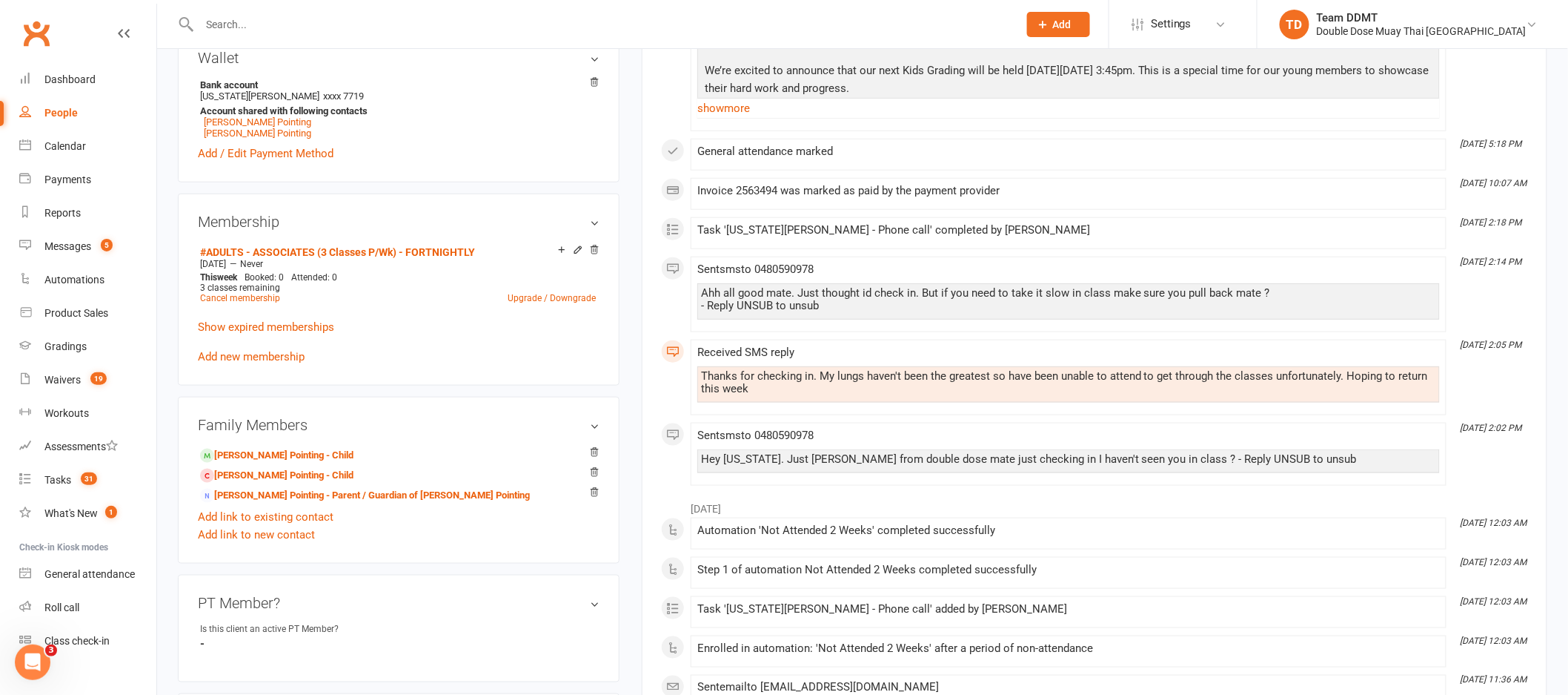
scroll to position [516, 0]
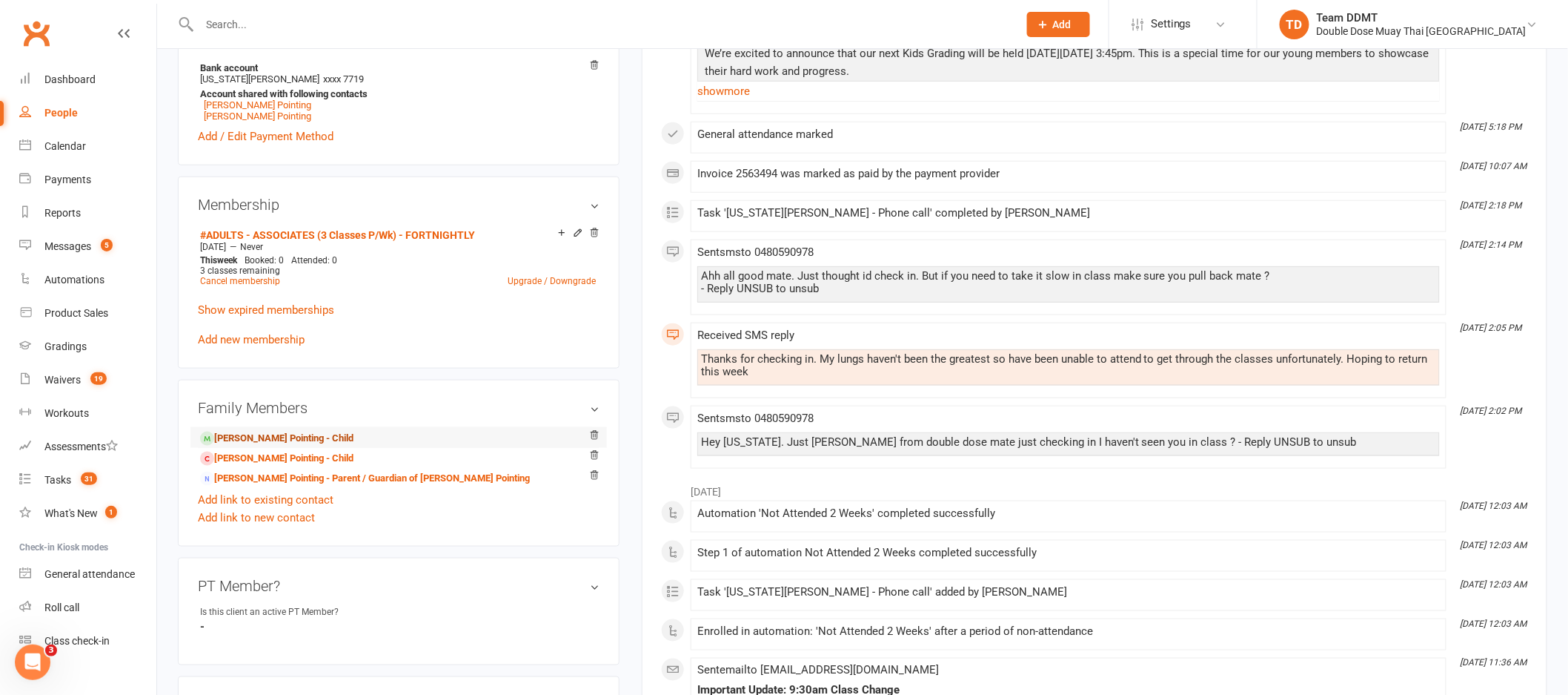
click at [288, 444] on link "Oliver Pointing - Child" at bounding box center [277, 438] width 153 height 15
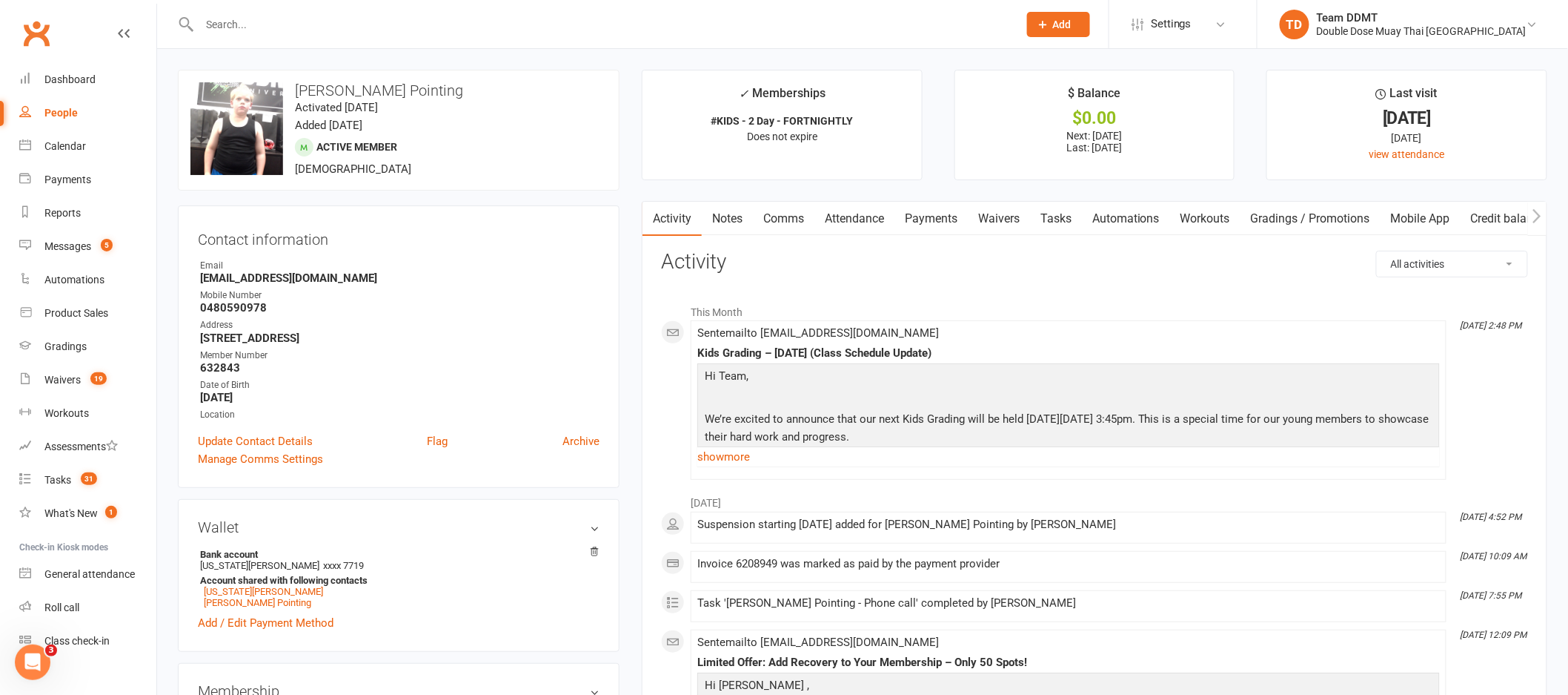
click at [946, 221] on link "Payments" at bounding box center [930, 218] width 73 height 34
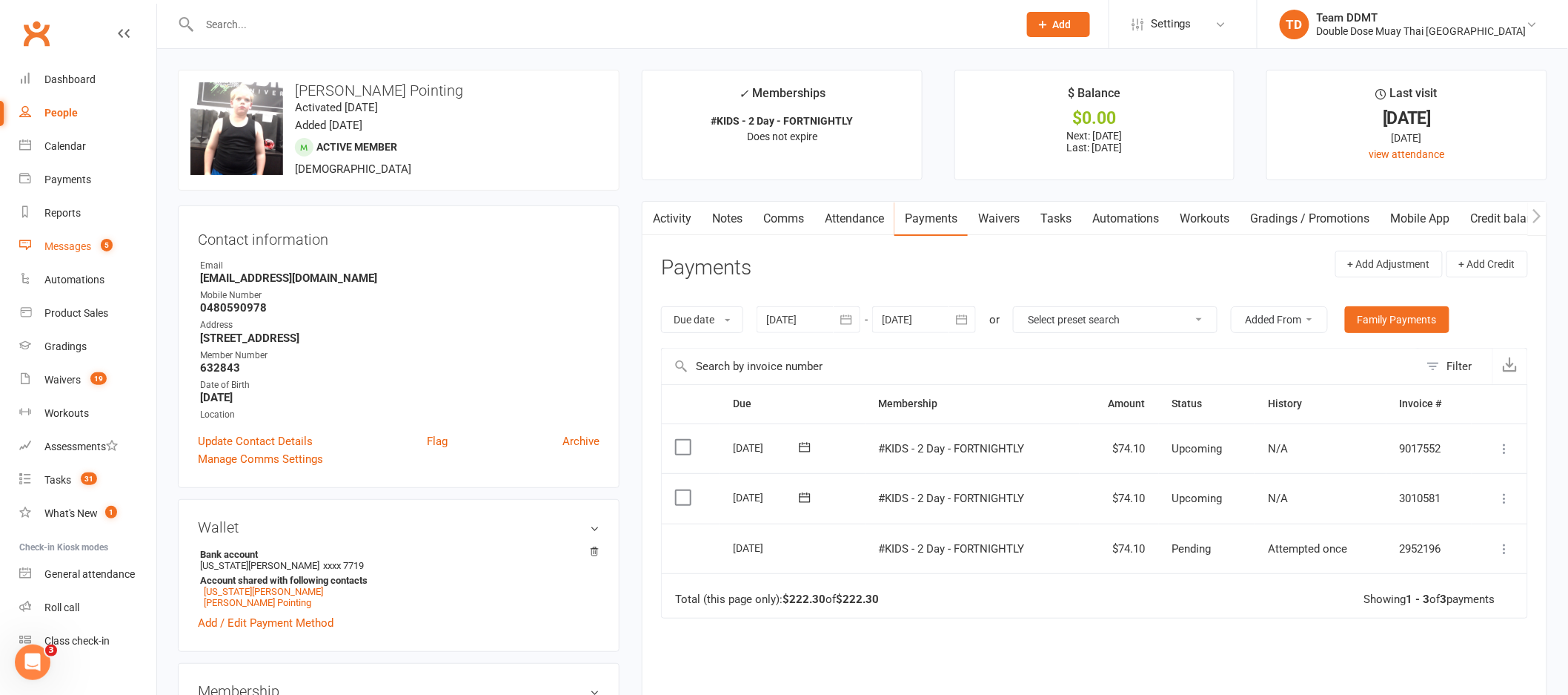
click at [74, 241] on div "Messages" at bounding box center [68, 246] width 46 height 12
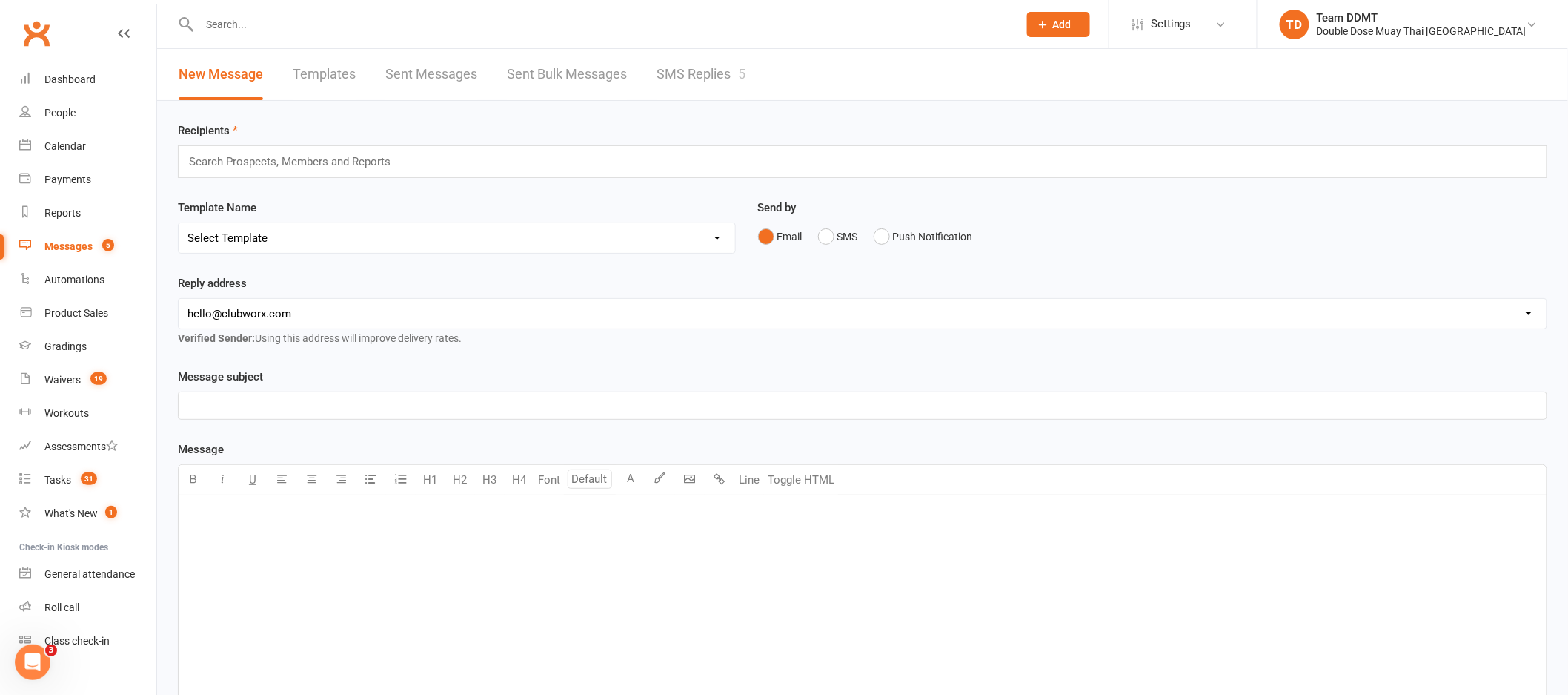
click at [699, 73] on link "SMS Replies 5" at bounding box center [701, 74] width 89 height 51
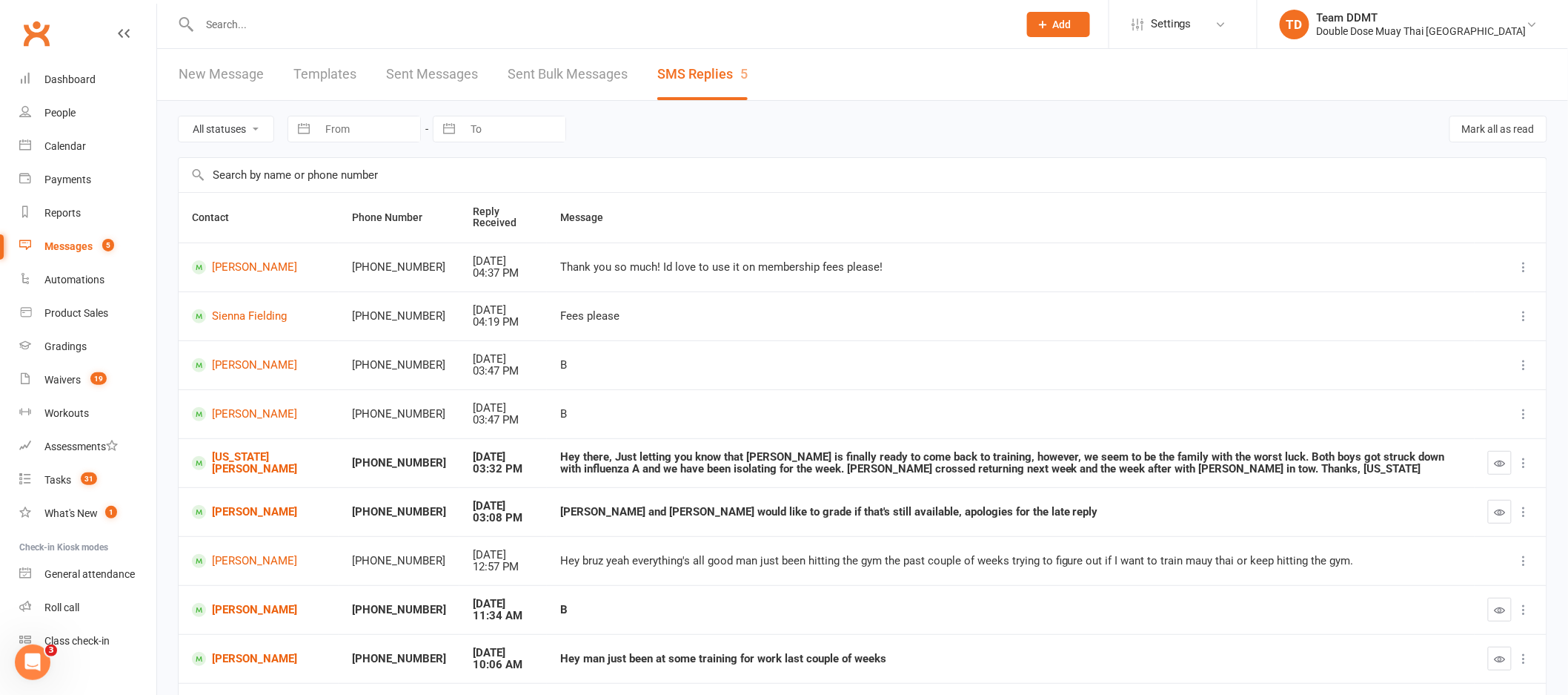
click at [1495, 466] on icon "button" at bounding box center [1500, 462] width 11 height 11
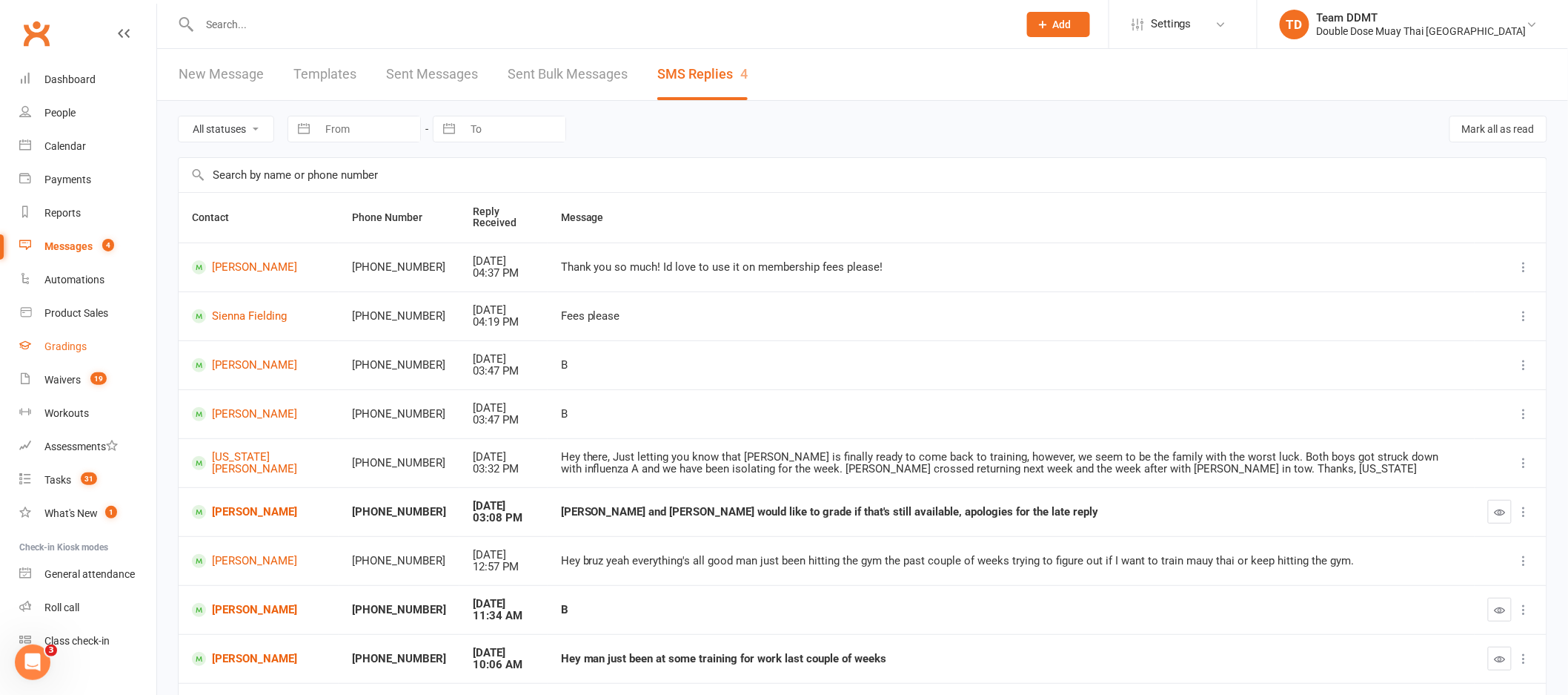
click at [61, 338] on link "Gradings" at bounding box center [88, 346] width 137 height 33
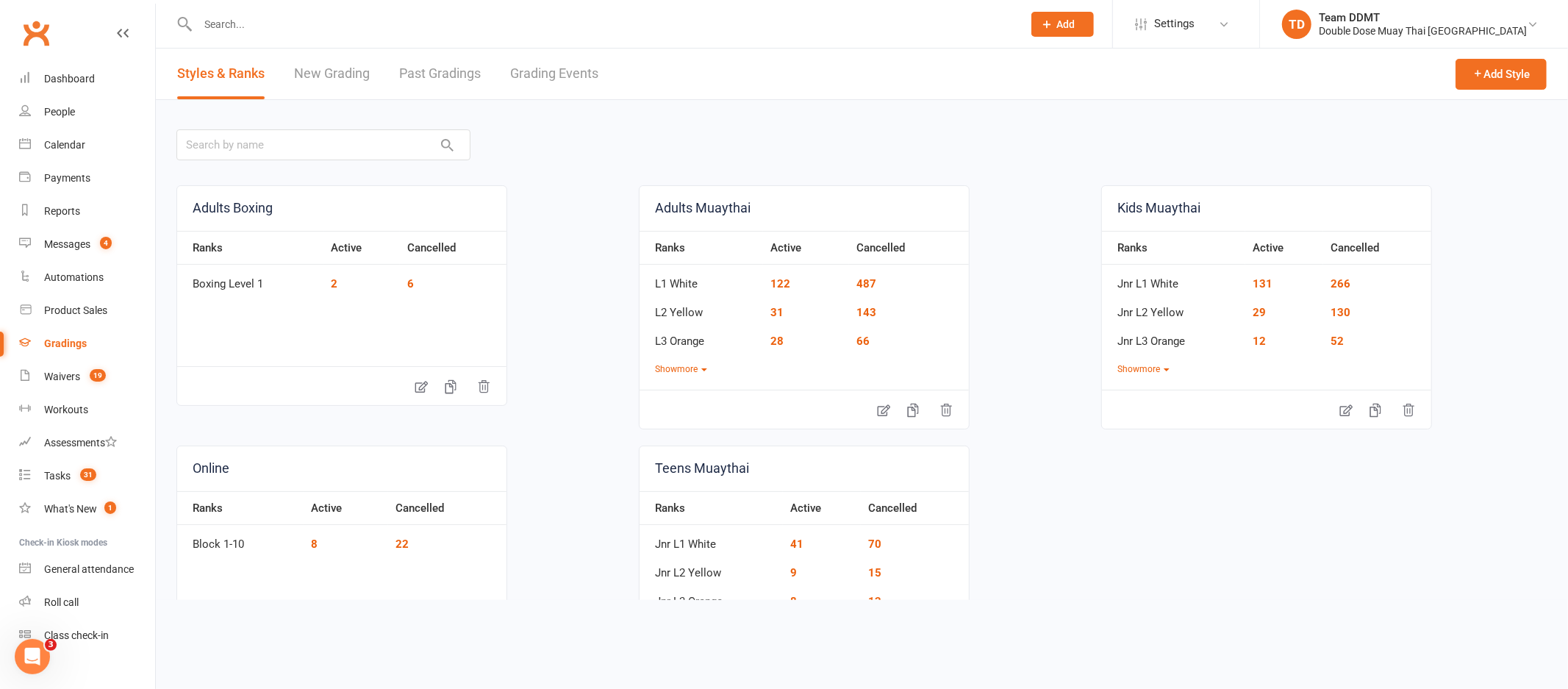
click at [528, 64] on link "Grading Events" at bounding box center [555, 73] width 88 height 50
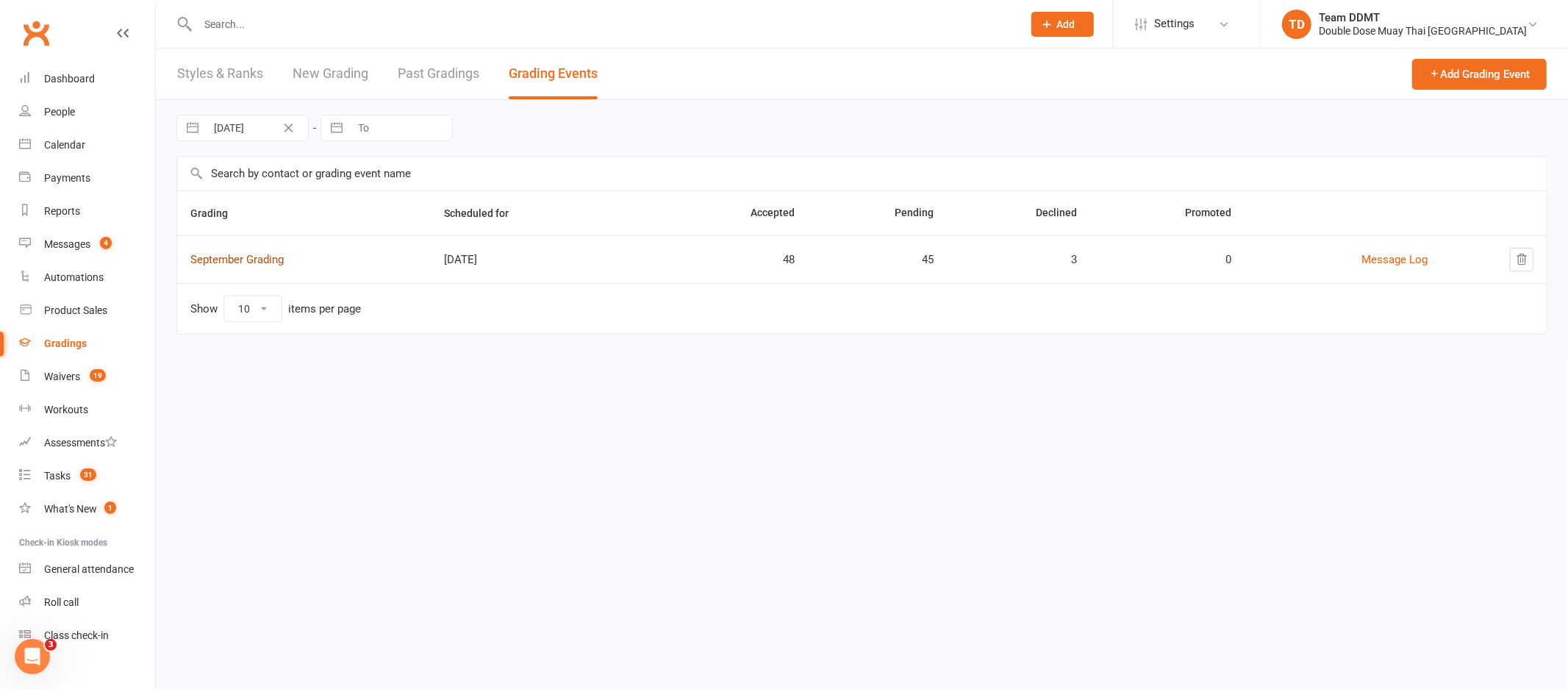
click at [241, 262] on link "September Grading" at bounding box center [238, 259] width 94 height 13
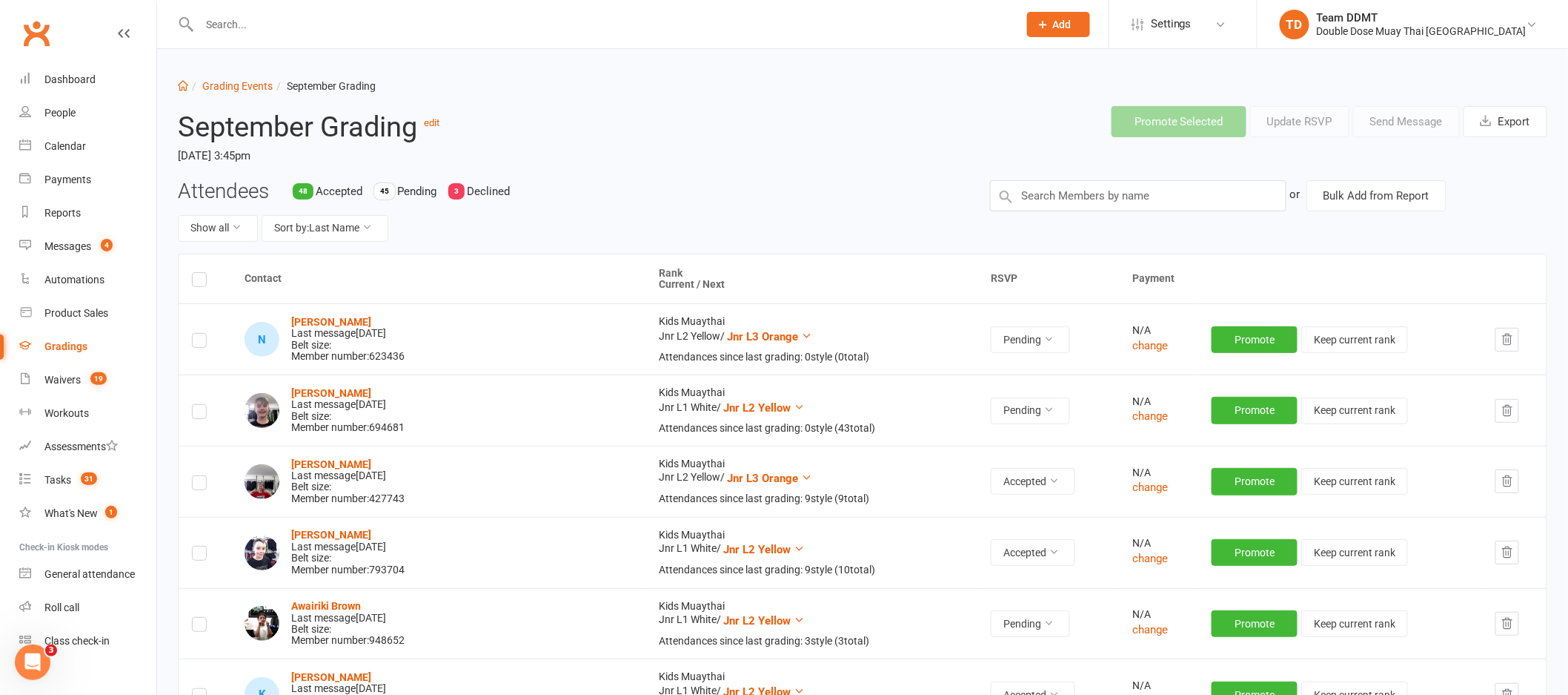
scroll to position [3, 0]
click at [229, 234] on button "Show all" at bounding box center [218, 228] width 80 height 27
click at [220, 347] on link "Pending only" at bounding box center [252, 349] width 147 height 29
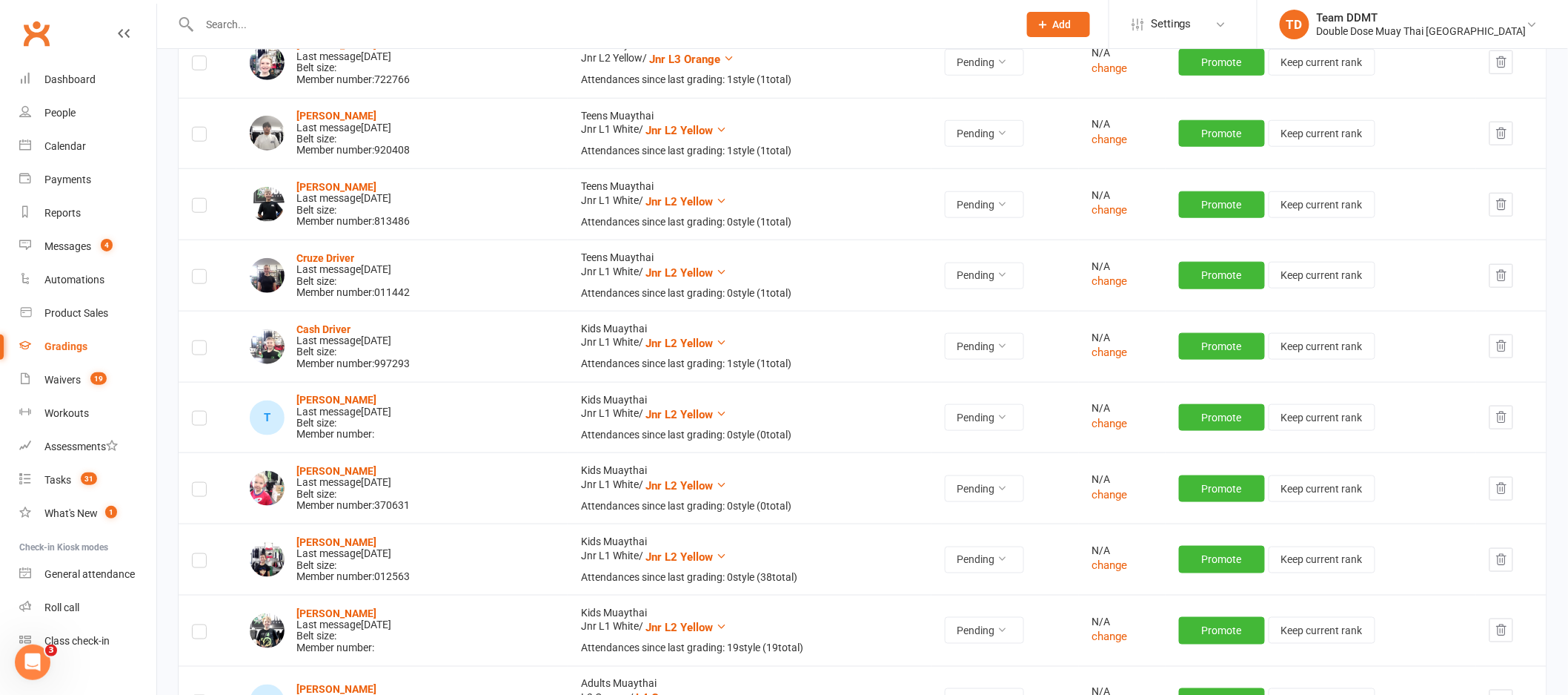
scroll to position [0, 0]
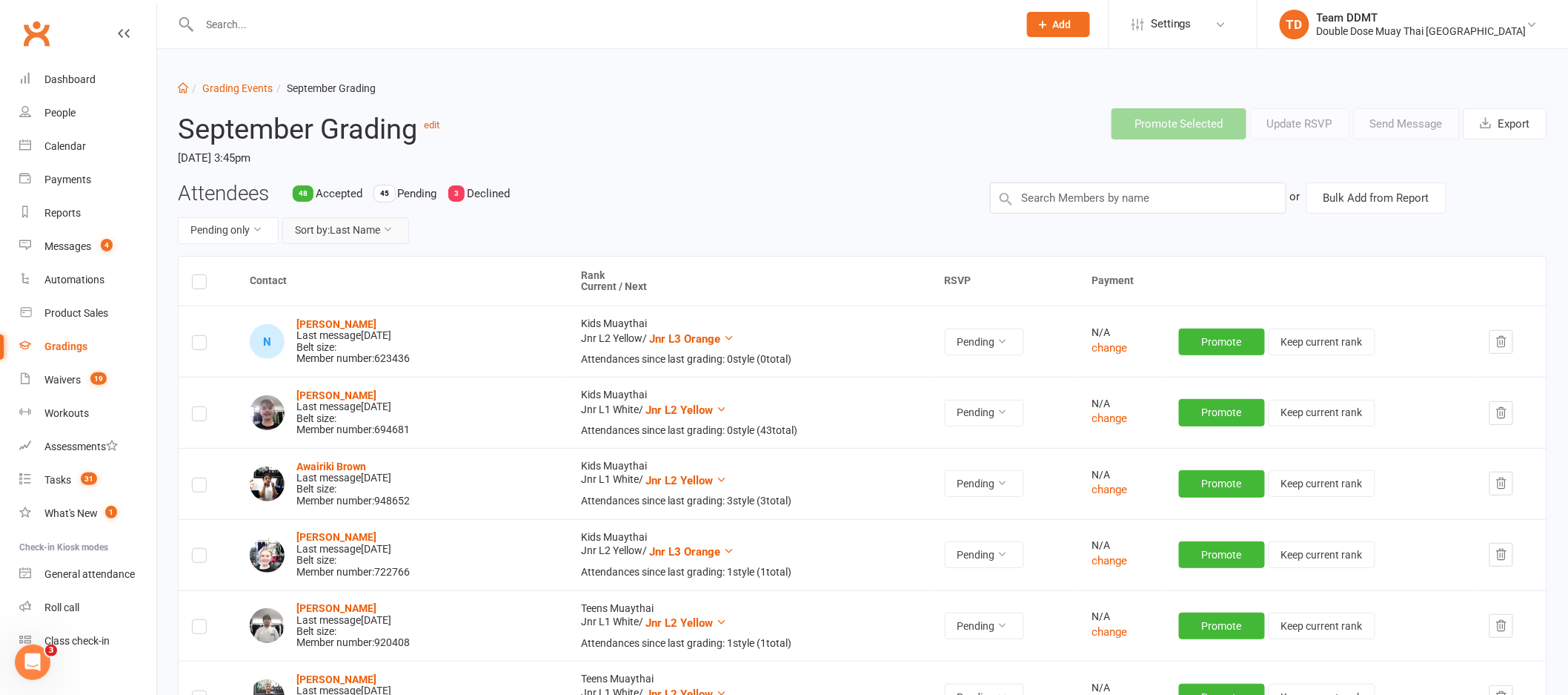
click at [345, 233] on button "Sort by: Last Name" at bounding box center [345, 231] width 126 height 27
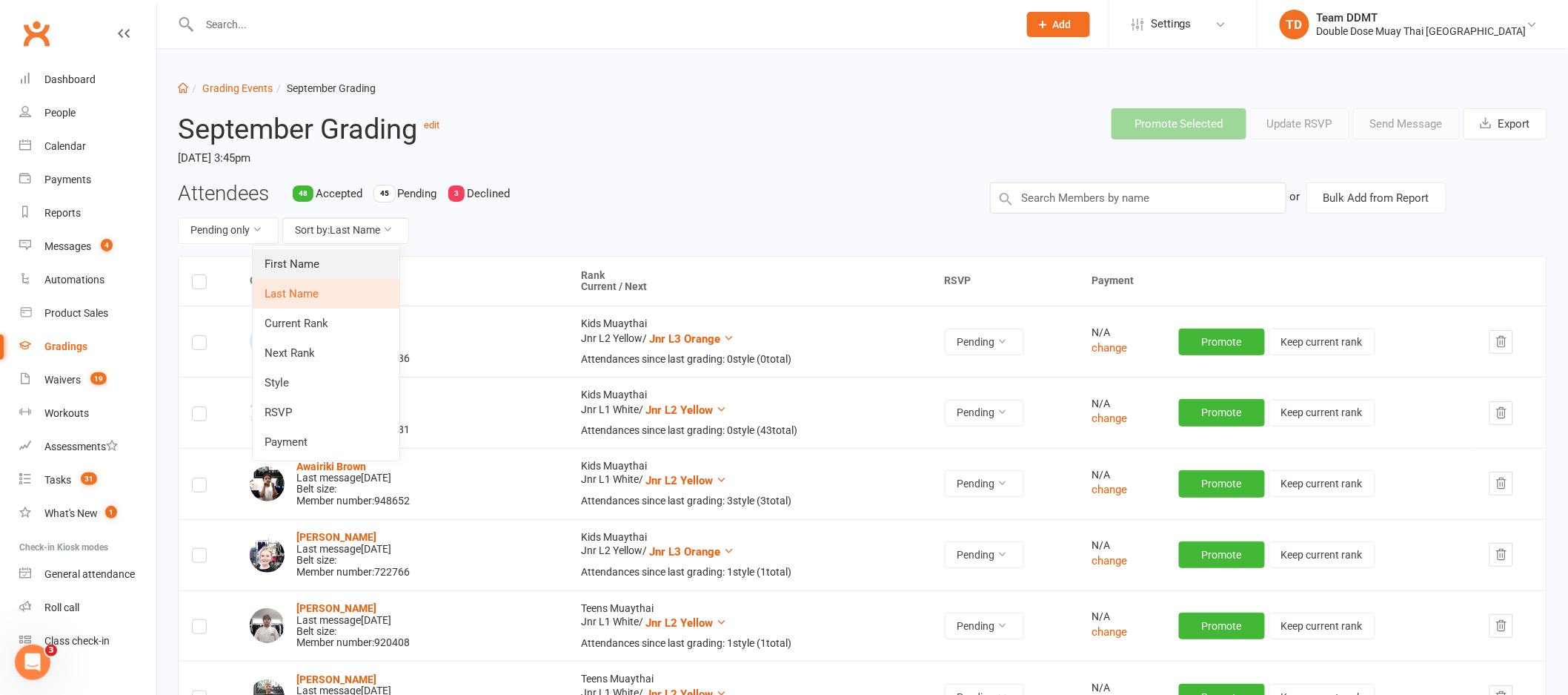
click at [340, 261] on link "First Name" at bounding box center [326, 264] width 147 height 29
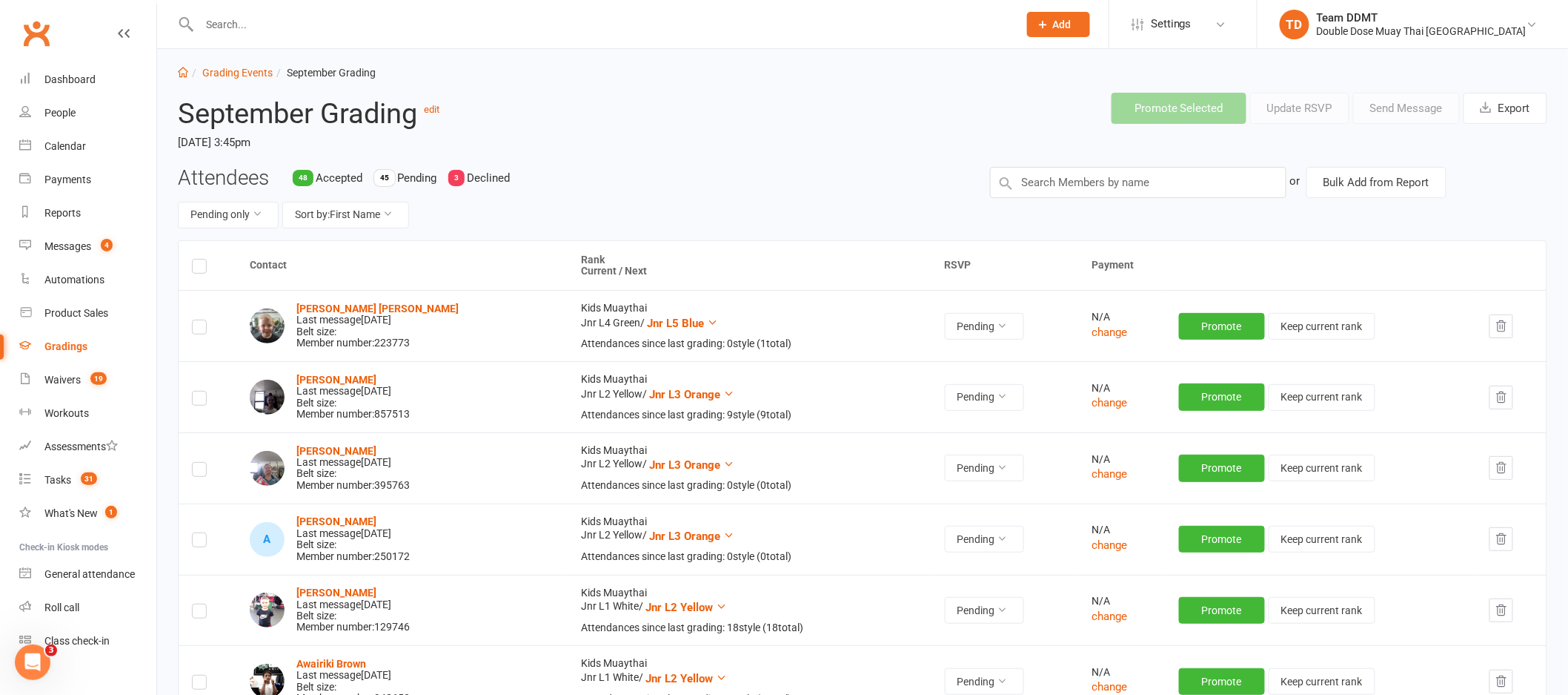
scroll to position [89, 0]
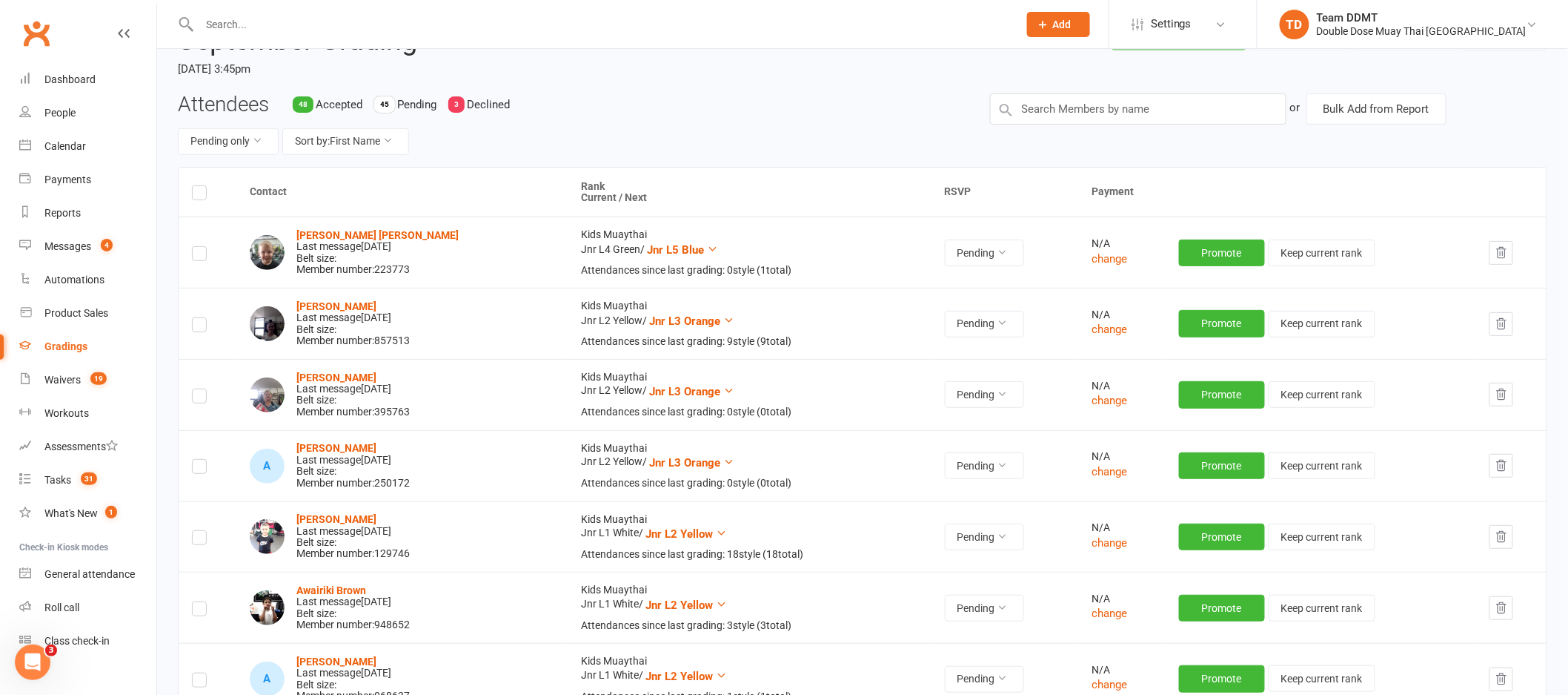
click at [363, 120] on div "Attendees 48 Accepted 45 Pending 3 Declined Pending only Sort by: First Name" at bounding box center [573, 130] width 812 height 73
click at [366, 135] on button "Sort by: First Name" at bounding box center [345, 142] width 126 height 27
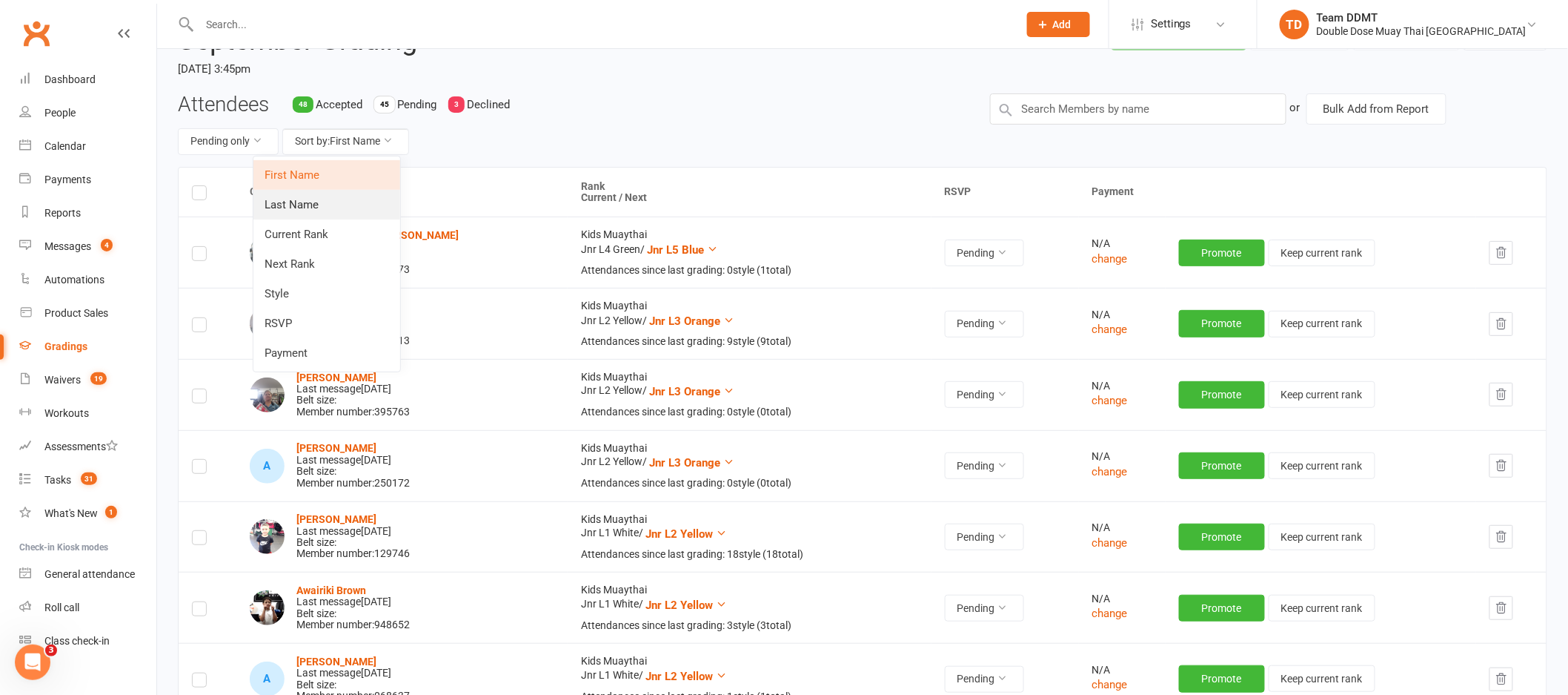
click at [318, 215] on link "Last Name" at bounding box center [327, 204] width 147 height 29
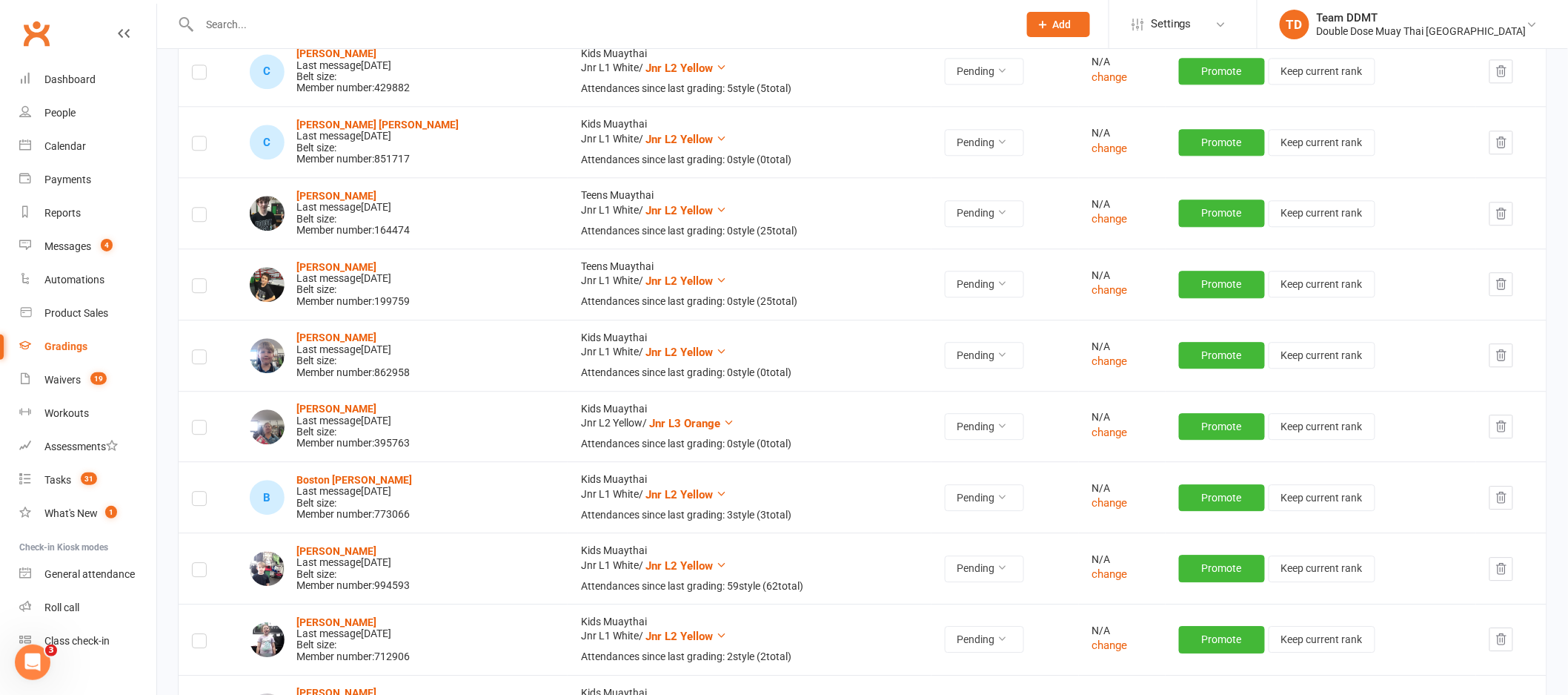
scroll to position [1488, 0]
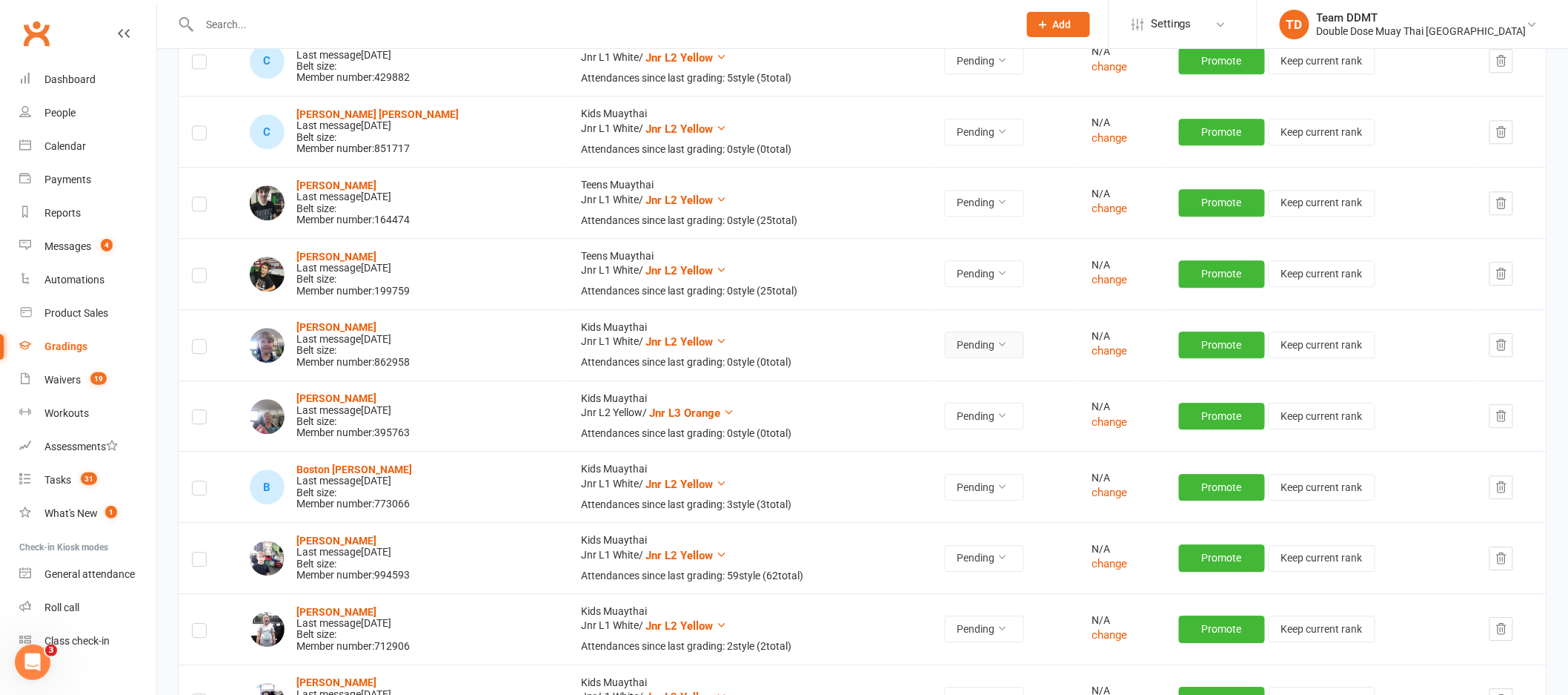
click at [966, 340] on button "Pending" at bounding box center [984, 345] width 79 height 27
click at [890, 378] on link "Accepted" at bounding box center [916, 379] width 147 height 29
click at [997, 343] on icon at bounding box center [1003, 344] width 11 height 11
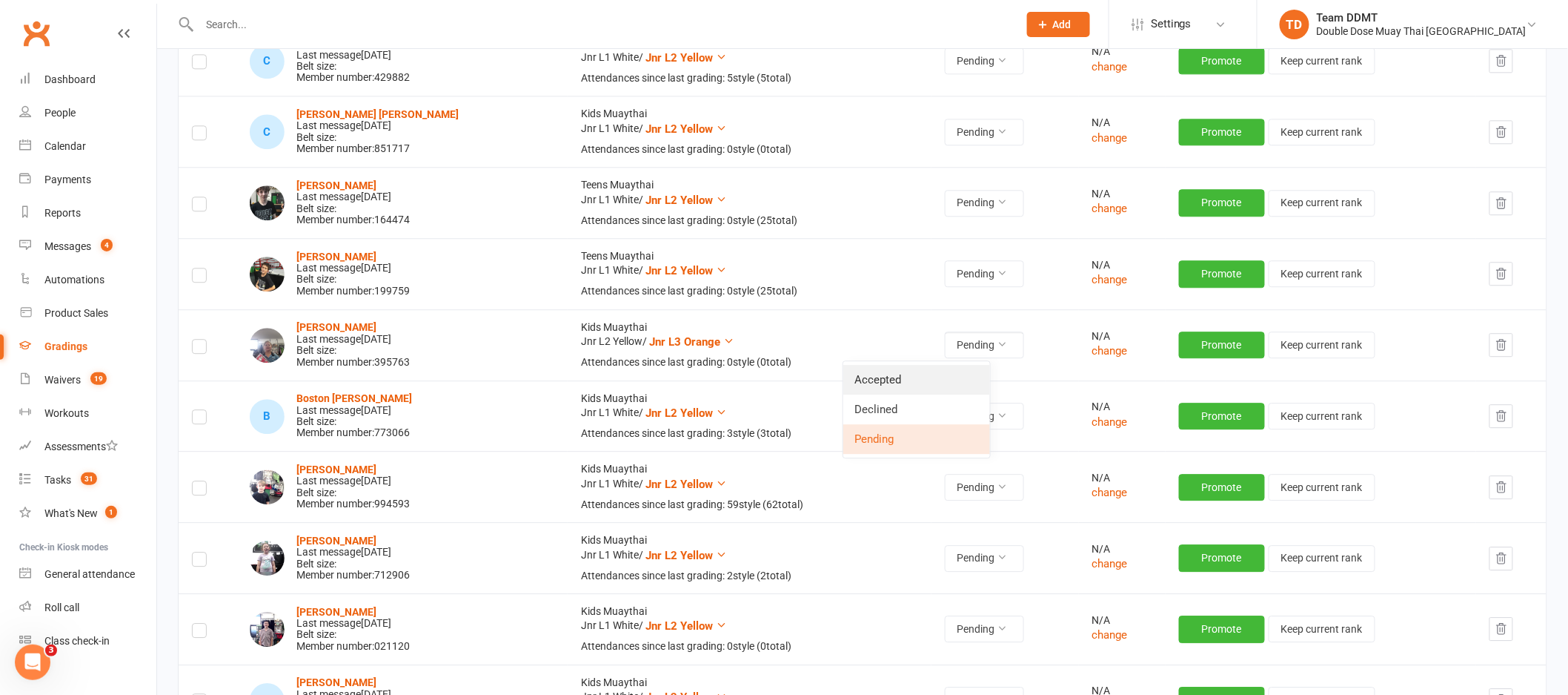
click at [898, 381] on link "Accepted" at bounding box center [916, 379] width 147 height 29
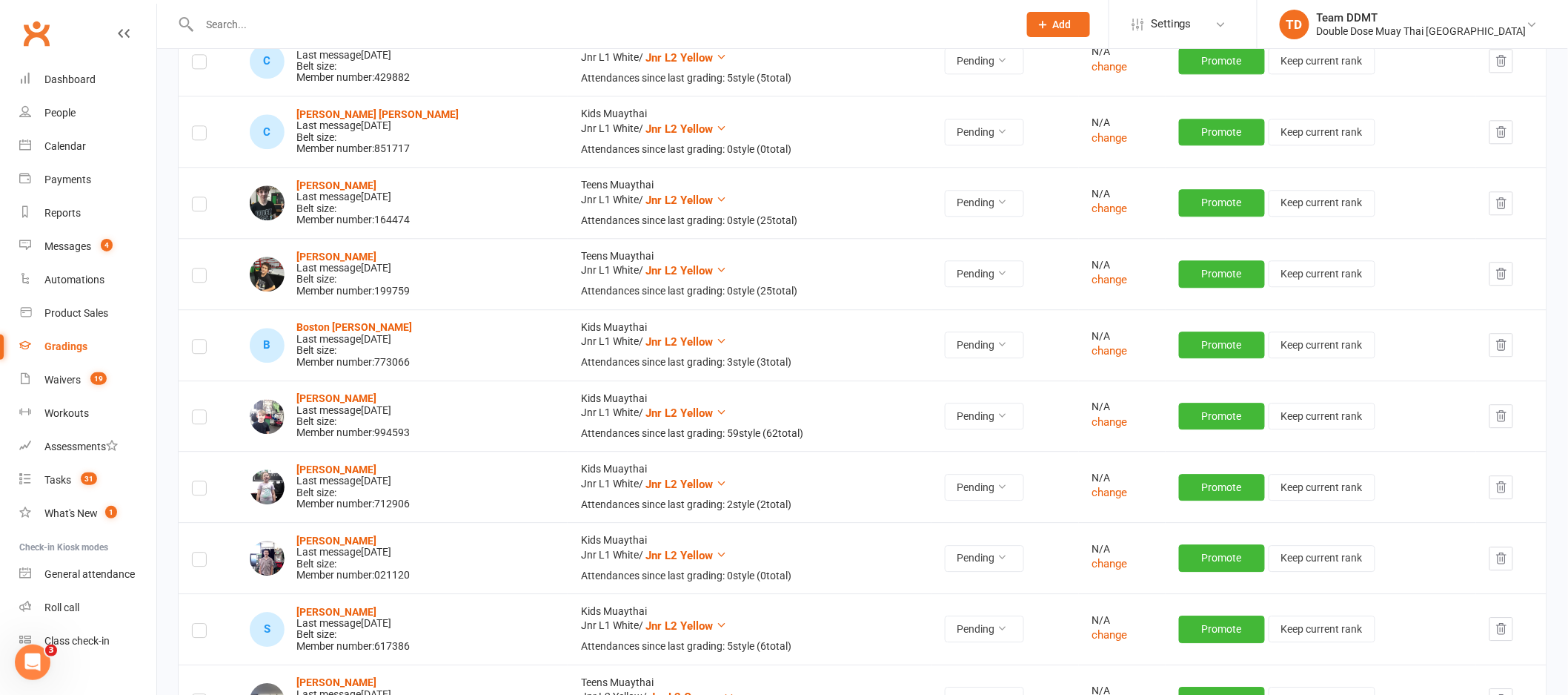
click at [229, 27] on input "text" at bounding box center [601, 24] width 813 height 20
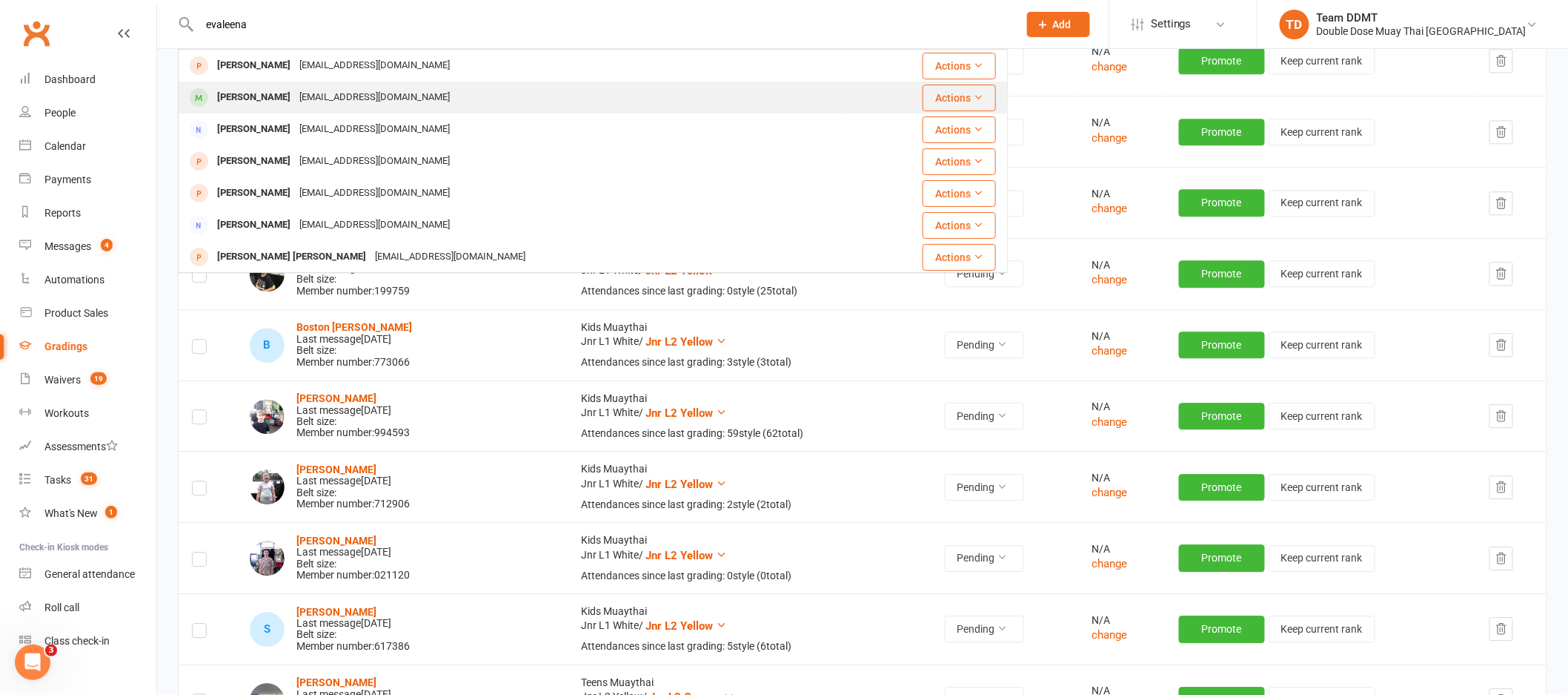
type input "evaleena"
click at [294, 101] on div "Evaleene Acheson" at bounding box center [254, 97] width 82 height 21
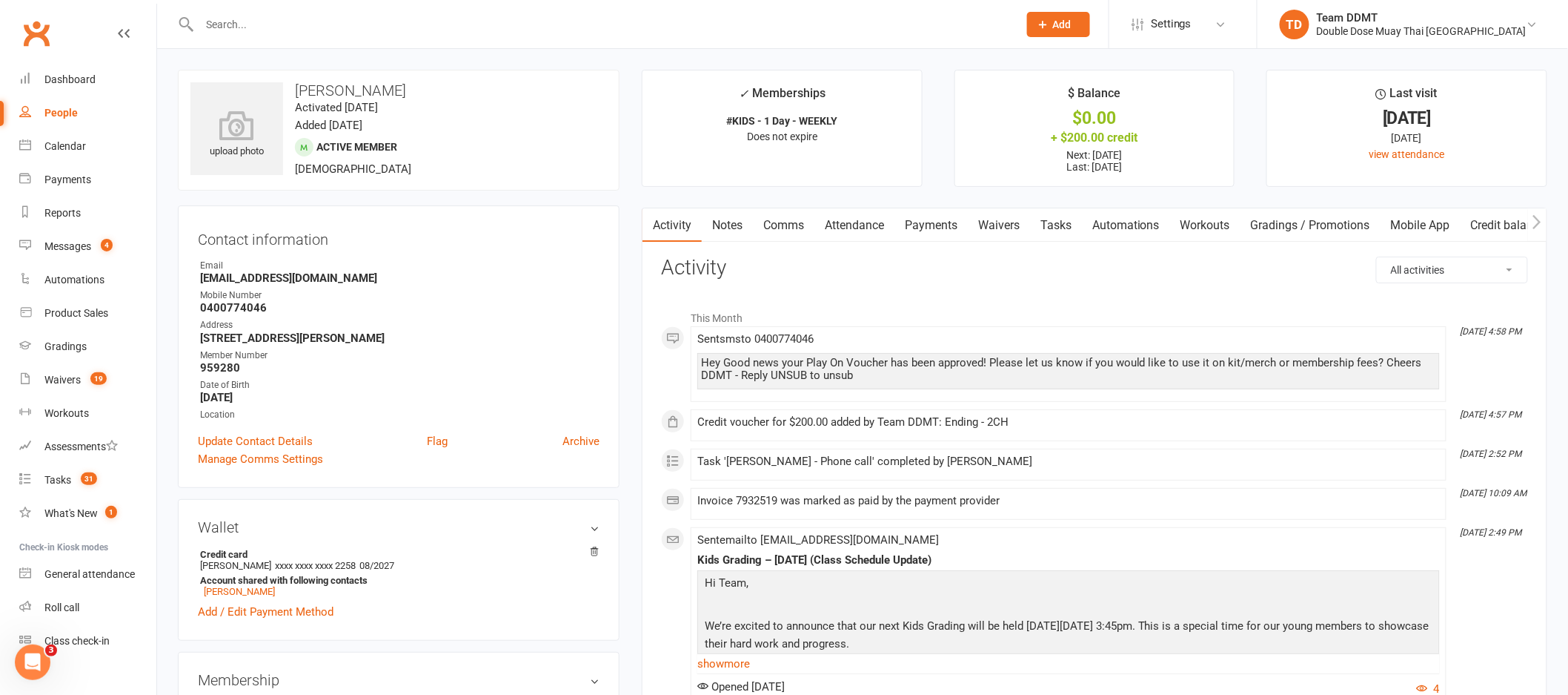
click at [943, 225] on link "Payments" at bounding box center [930, 225] width 73 height 34
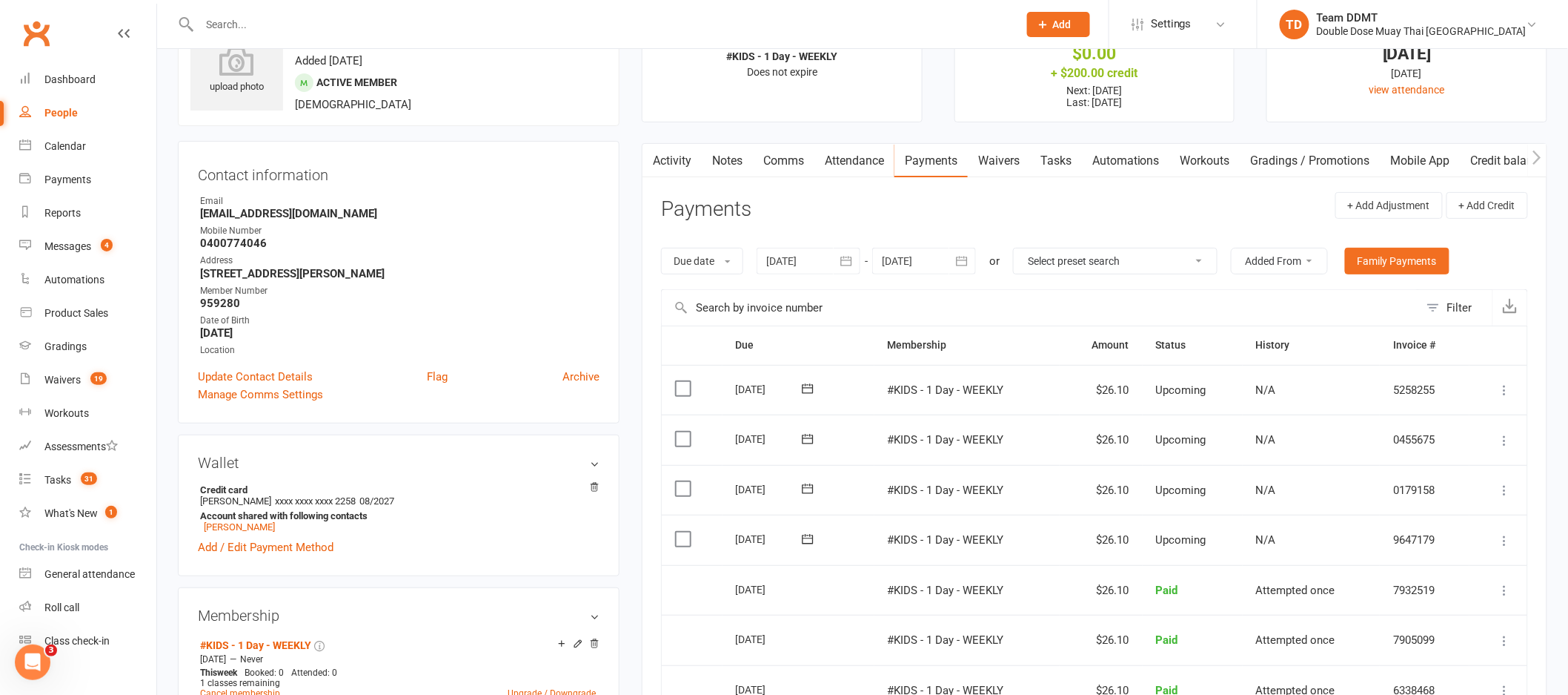
scroll to position [86, 0]
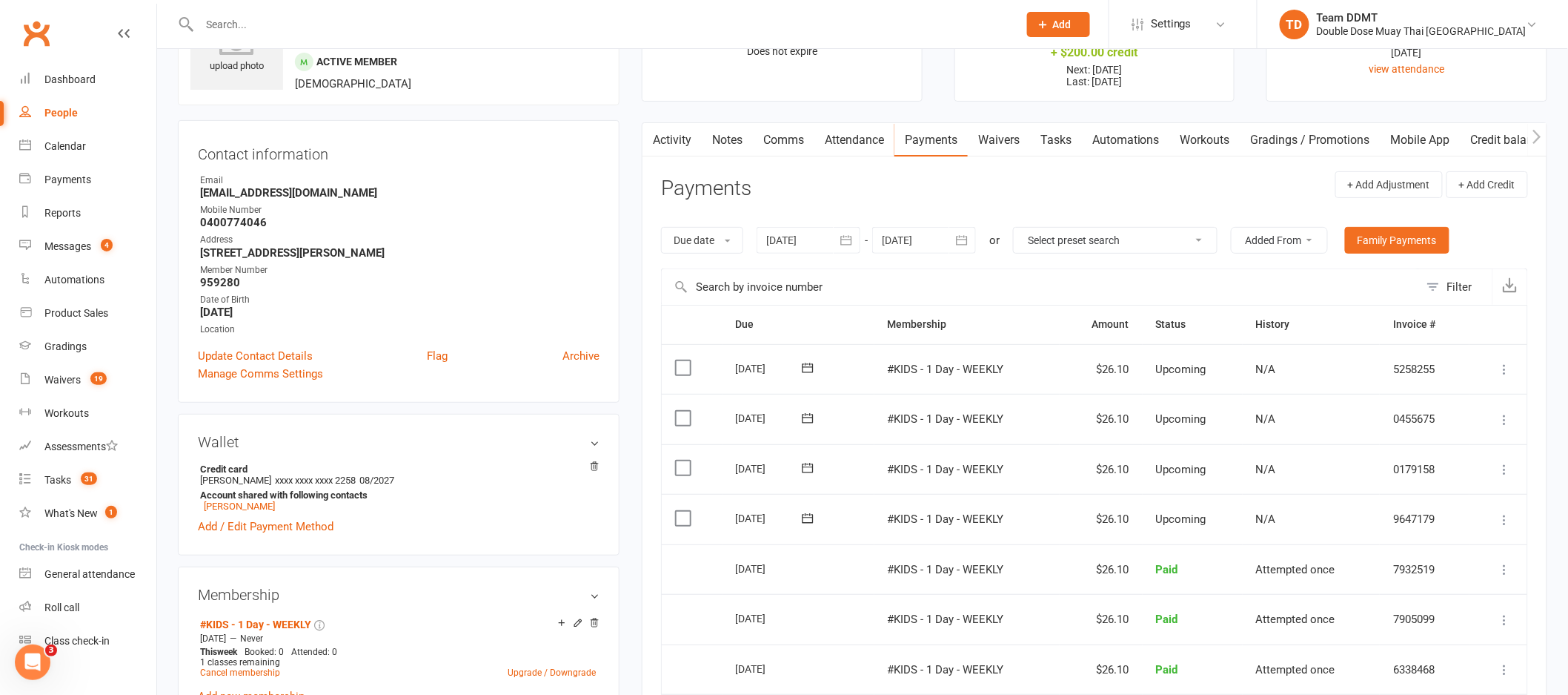
click at [963, 242] on icon "button" at bounding box center [962, 240] width 15 height 15
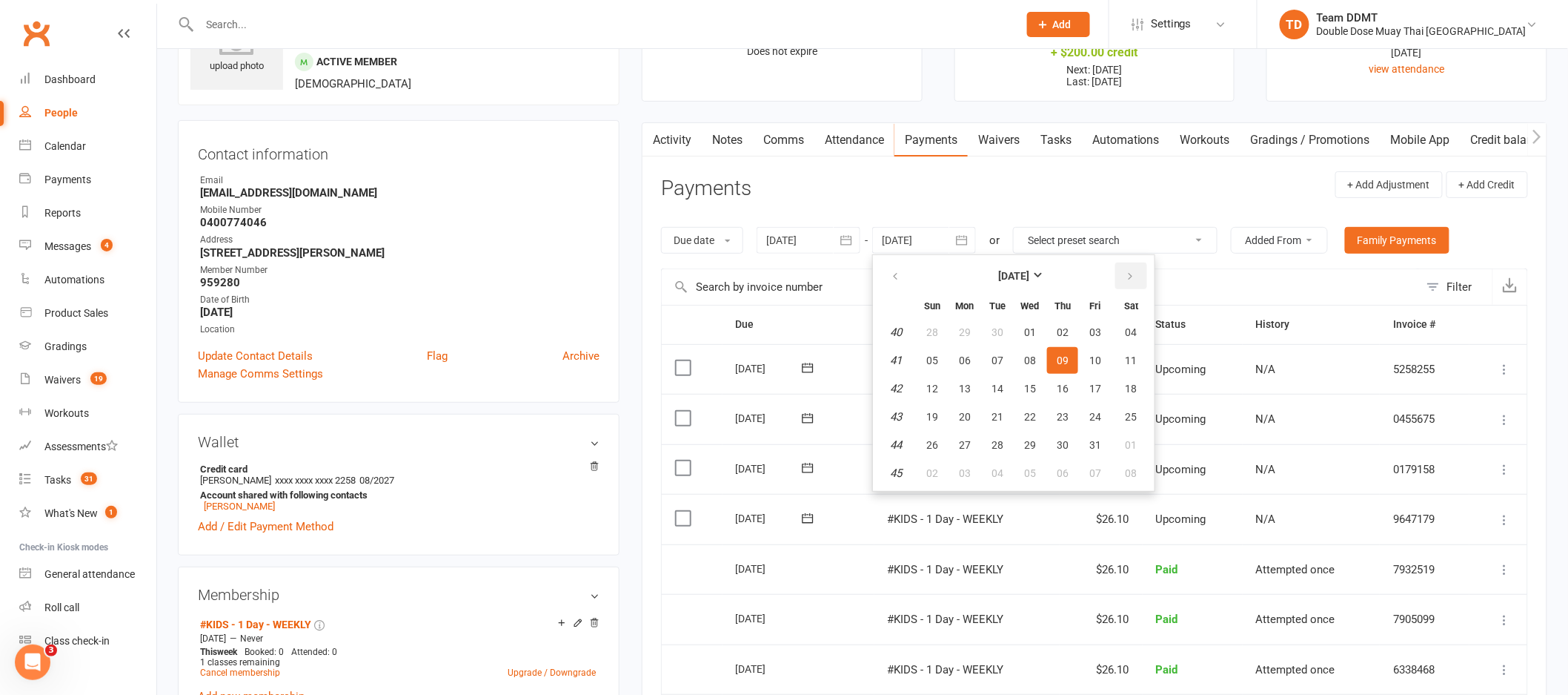
click at [1125, 273] on icon "button" at bounding box center [1130, 276] width 11 height 12
click at [984, 460] on button "02" at bounding box center [997, 473] width 31 height 27
type input "02 Dec 2025"
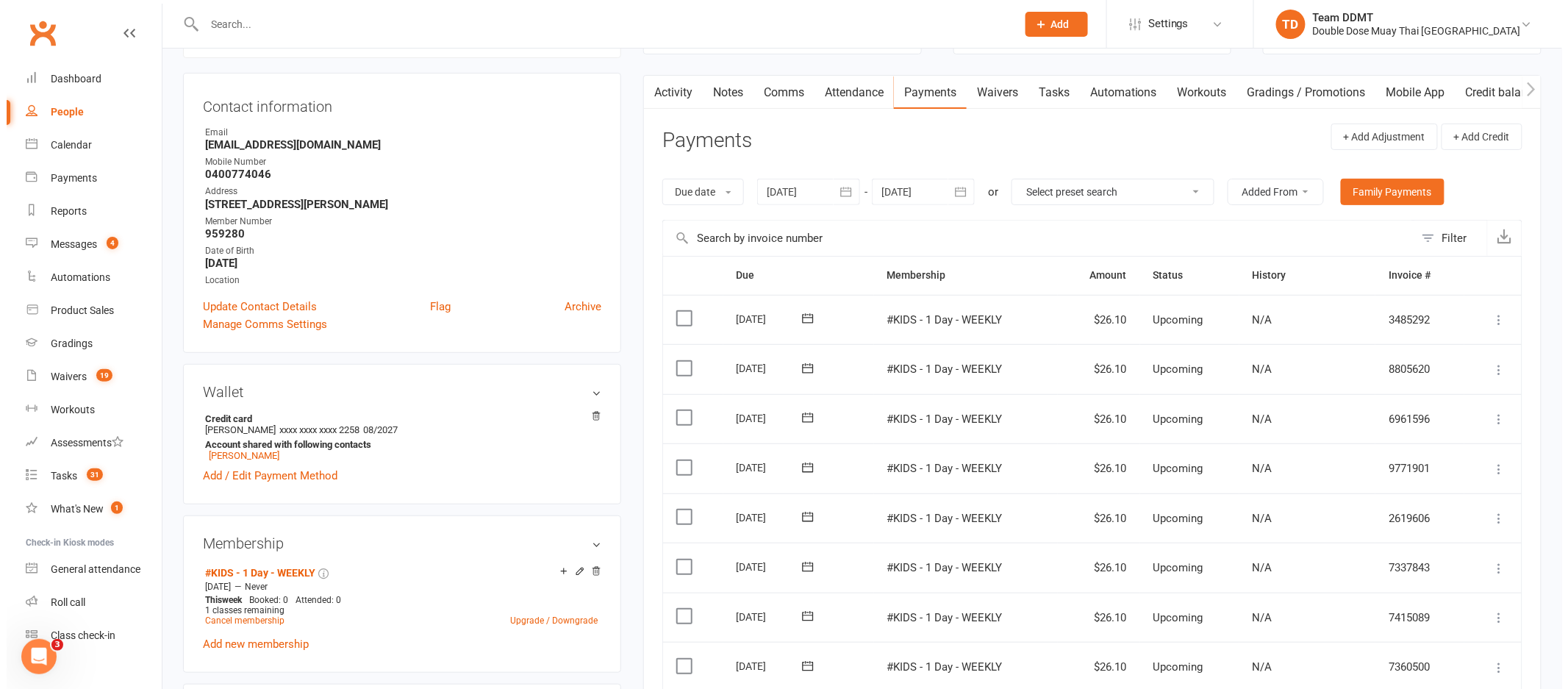
scroll to position [0, 0]
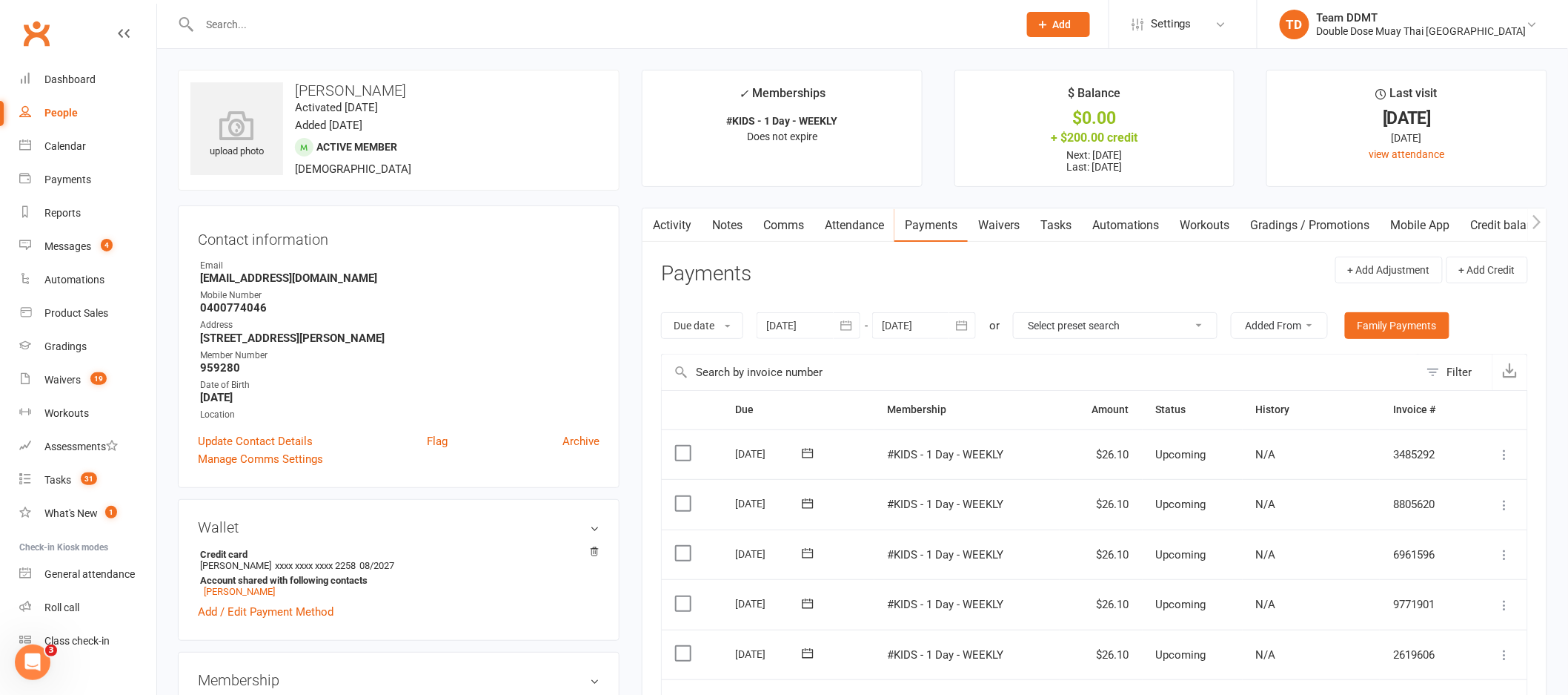
click at [1493, 225] on link "Credit balance" at bounding box center [1507, 225] width 95 height 34
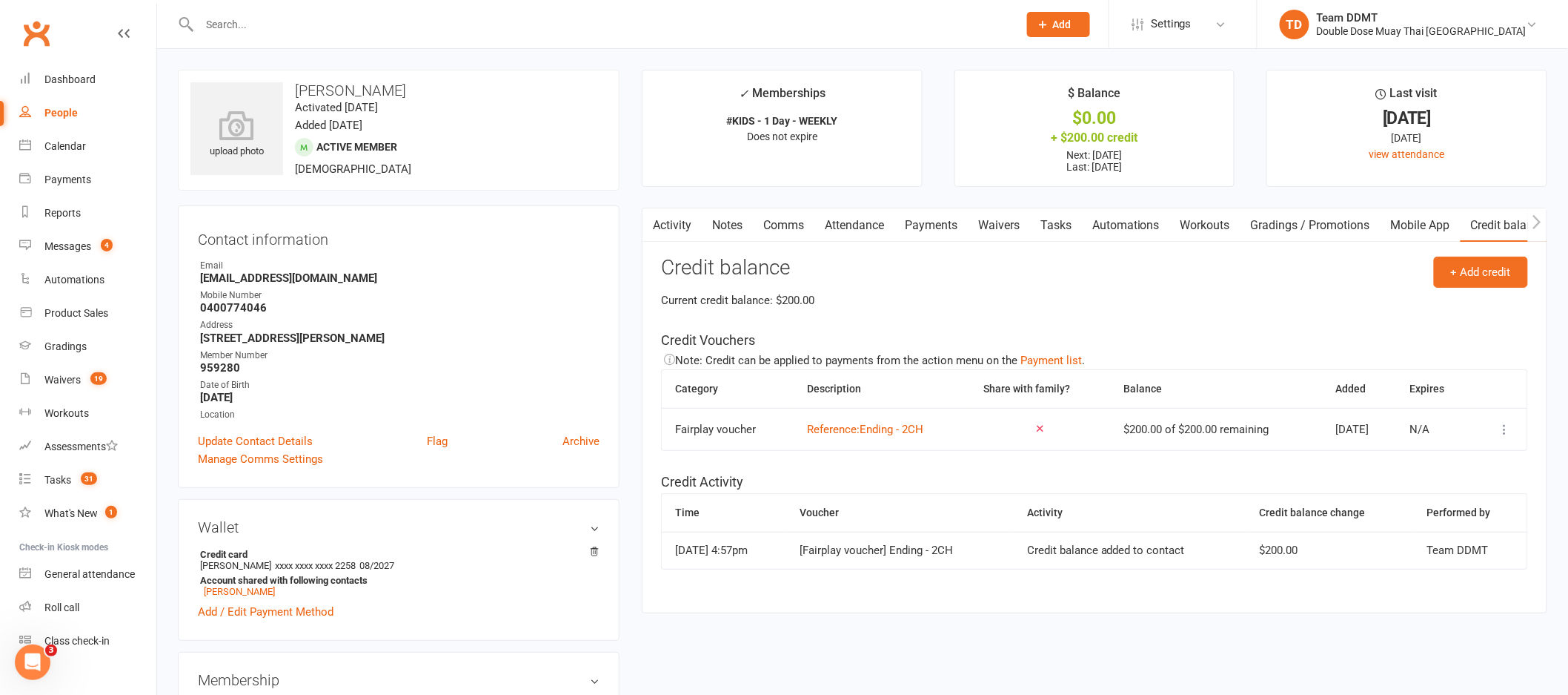
click at [1503, 432] on icon at bounding box center [1505, 429] width 15 height 15
click at [1393, 489] on link "Apply credit" at bounding box center [1426, 488] width 147 height 29
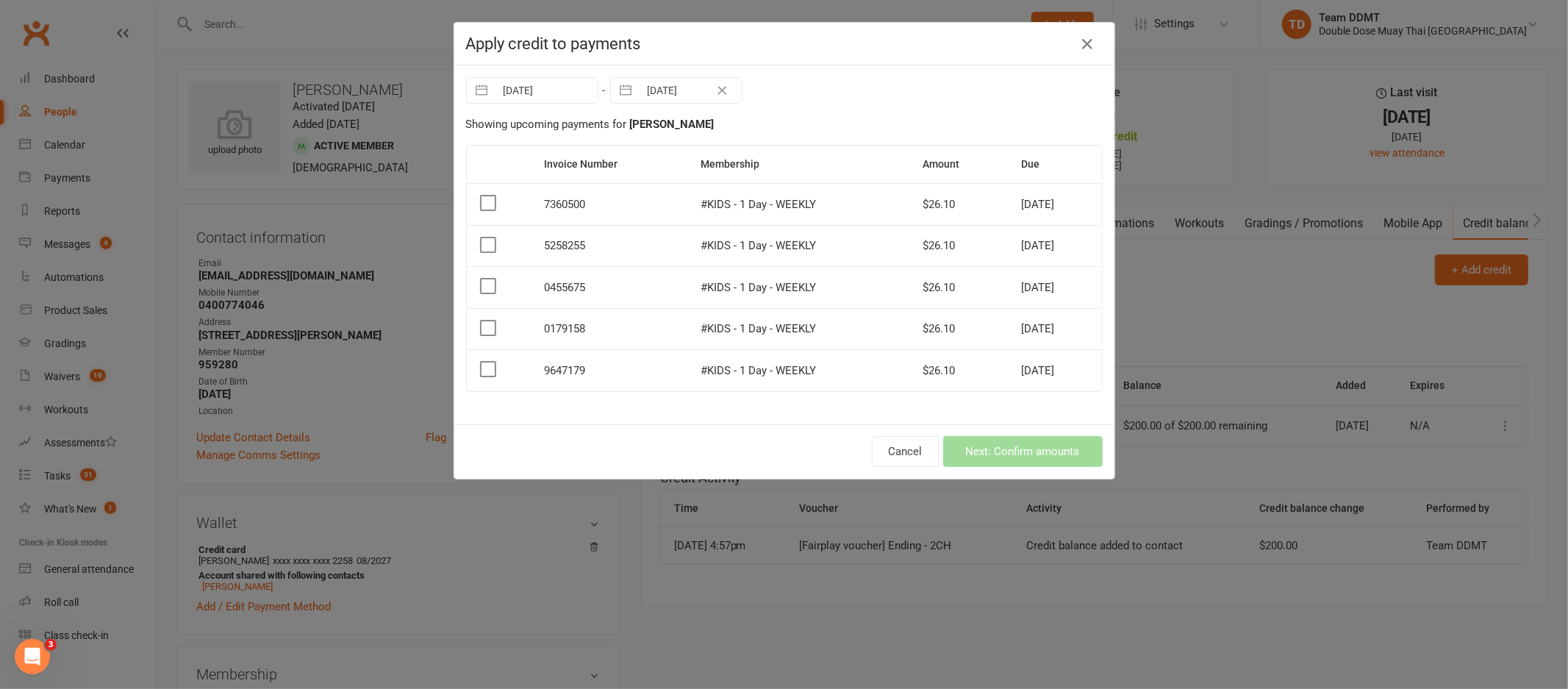
click at [660, 94] on input "11 Oct 2025" at bounding box center [691, 90] width 102 height 25
select select "8"
select select "2025"
select select "9"
select select "2025"
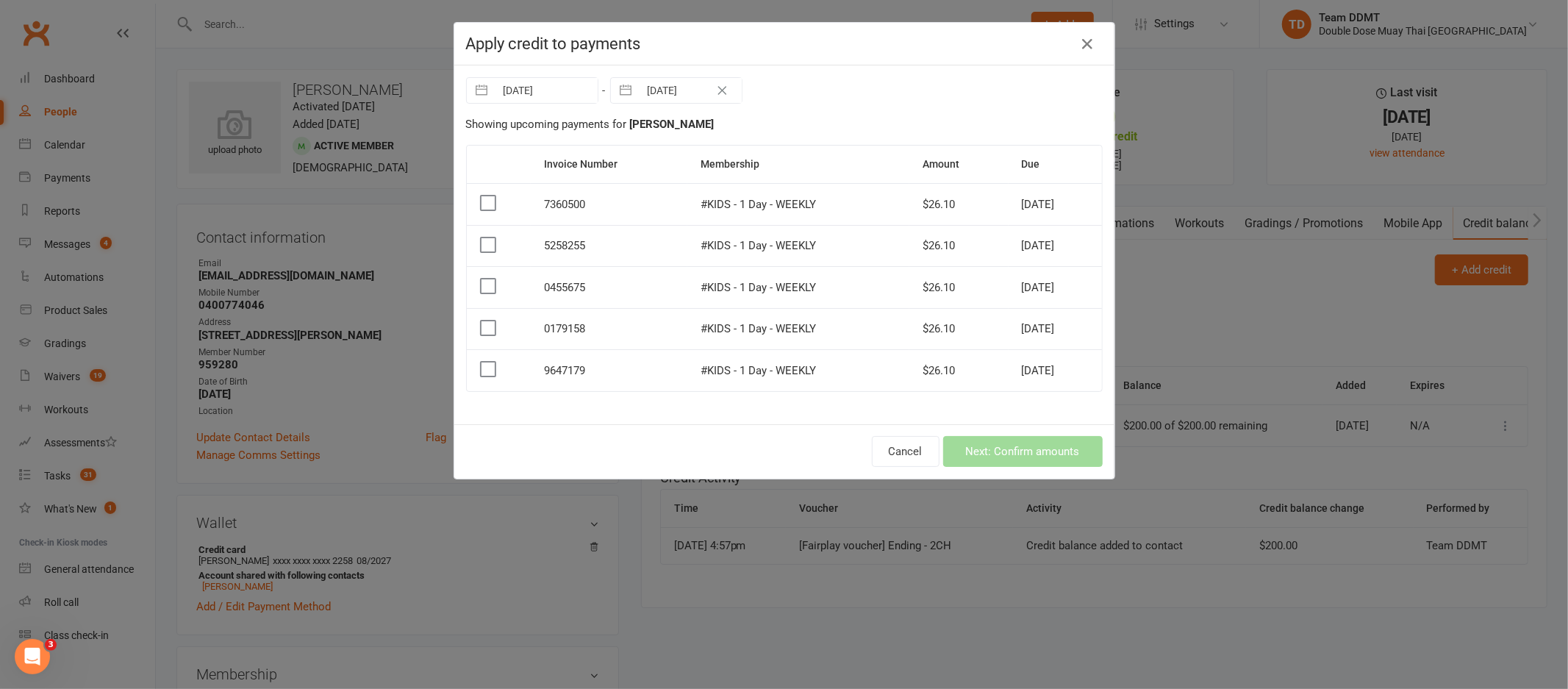
select select "10"
select select "2025"
click at [807, 151] on icon "Move forward to switch to the next month." at bounding box center [814, 151] width 14 height 14
select select "11"
select select "2025"
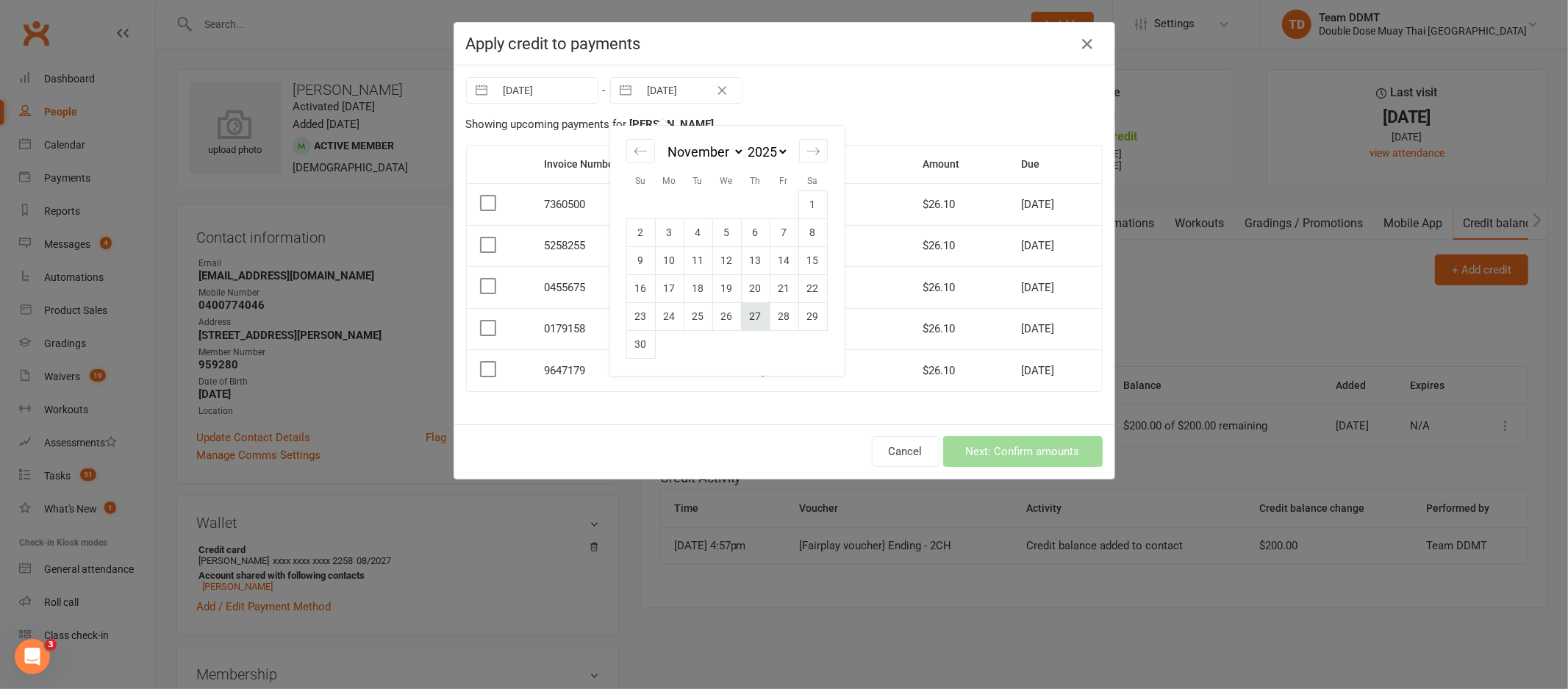
click at [750, 302] on td "27" at bounding box center [755, 316] width 28 height 28
type input "[DATE]"
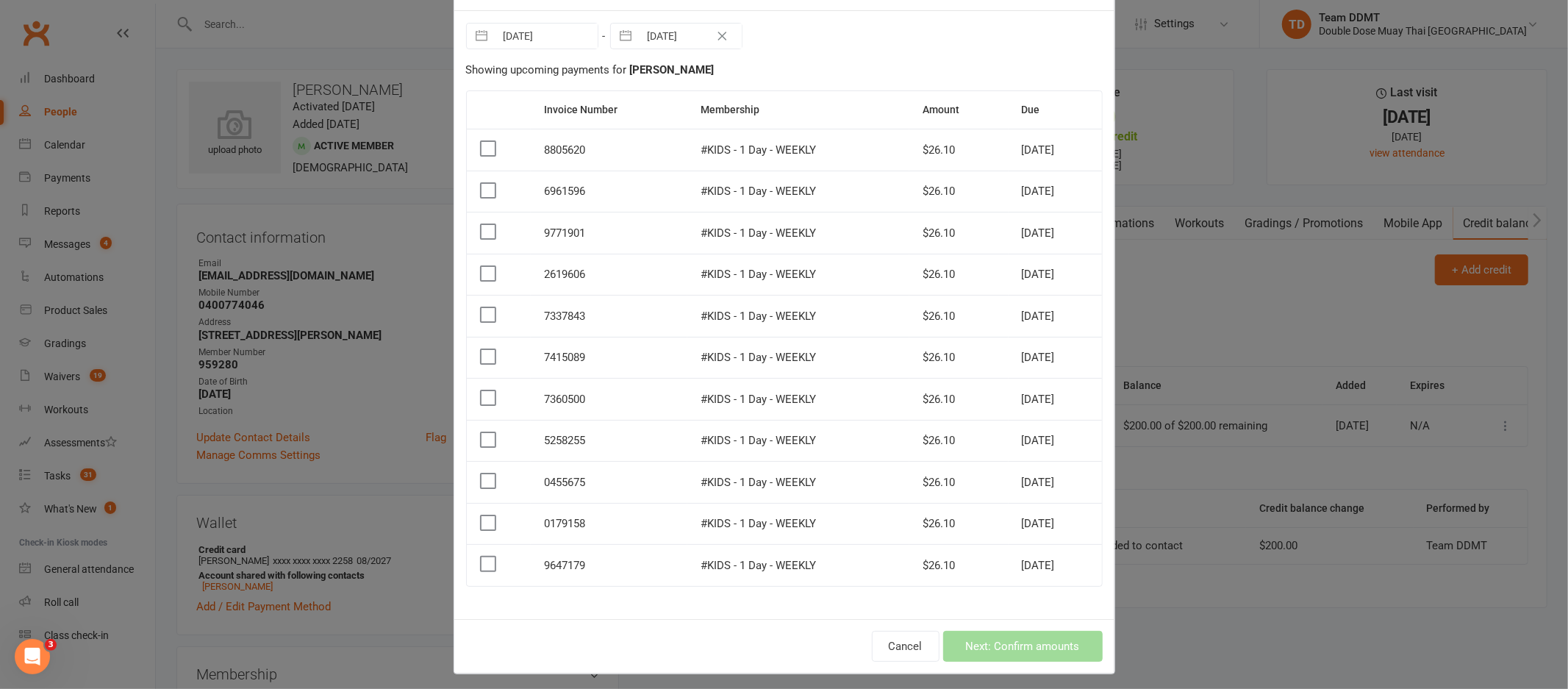
scroll to position [59, 0]
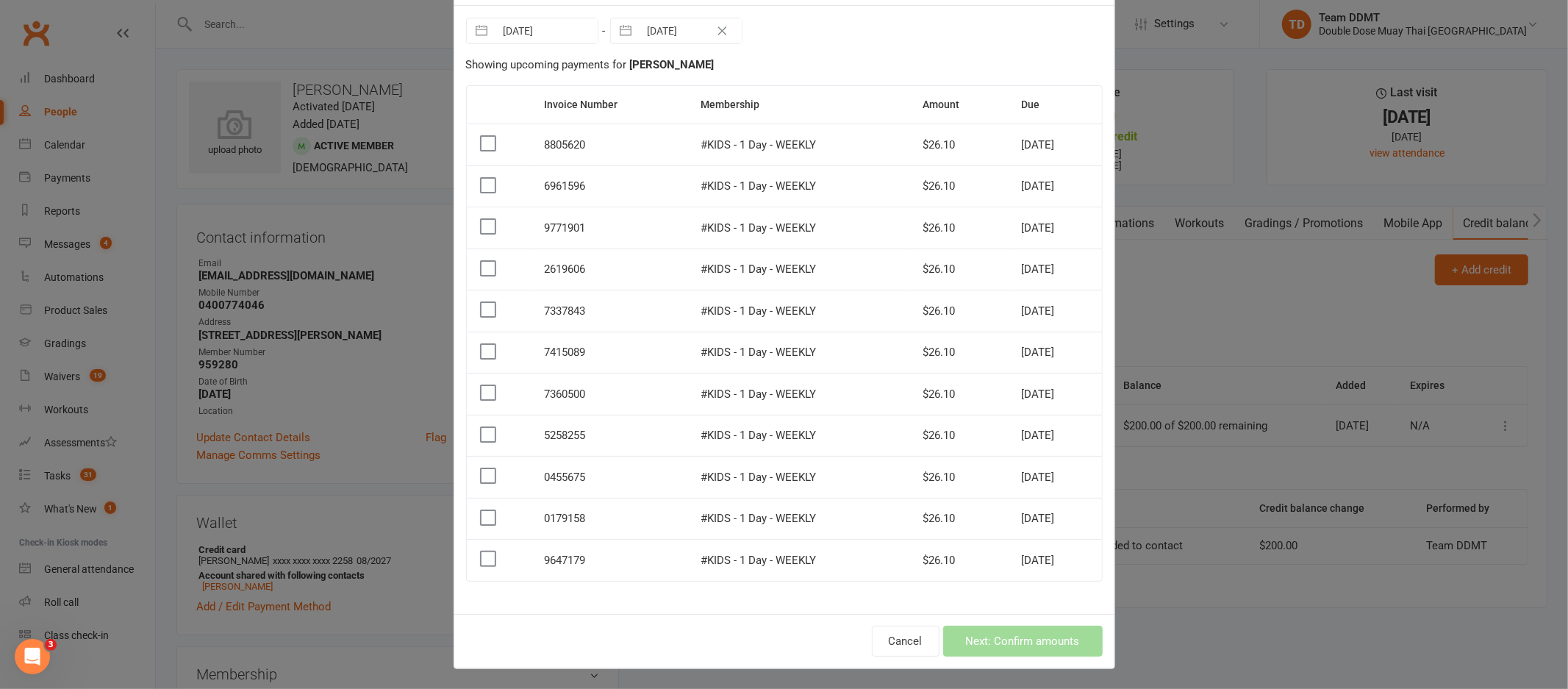
click at [480, 555] on label at bounding box center [487, 558] width 15 height 15
click at [480, 551] on input "checkbox" at bounding box center [487, 551] width 15 height 0
click at [483, 513] on label at bounding box center [487, 518] width 15 height 15
click at [483, 511] on input "checkbox" at bounding box center [487, 511] width 15 height 0
click at [484, 473] on label at bounding box center [487, 475] width 15 height 15
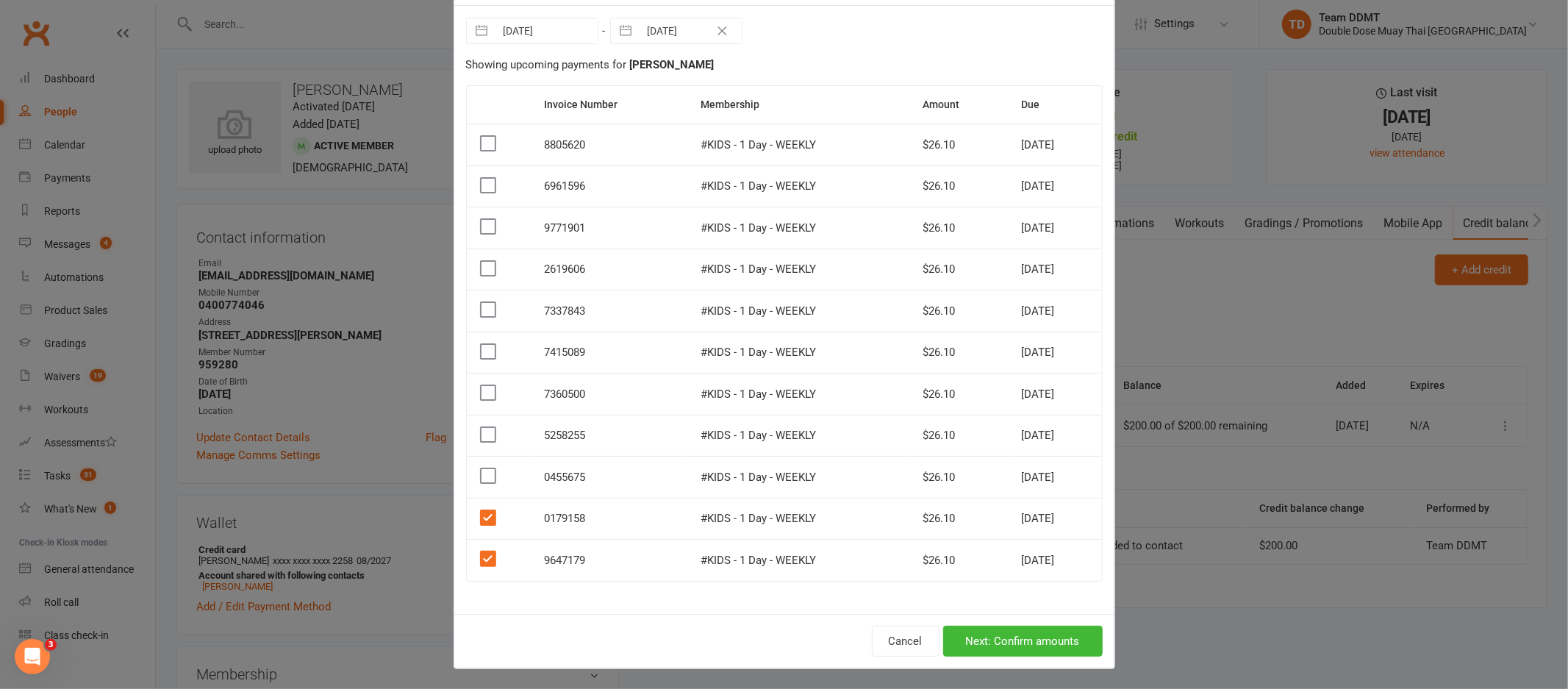
click at [484, 468] on input "checkbox" at bounding box center [487, 468] width 15 height 0
click at [483, 428] on label at bounding box center [487, 435] width 15 height 15
click at [483, 428] on input "checkbox" at bounding box center [487, 428] width 15 height 0
click at [480, 392] on label at bounding box center [487, 392] width 15 height 15
click at [480, 385] on input "checkbox" at bounding box center [487, 385] width 15 height 0
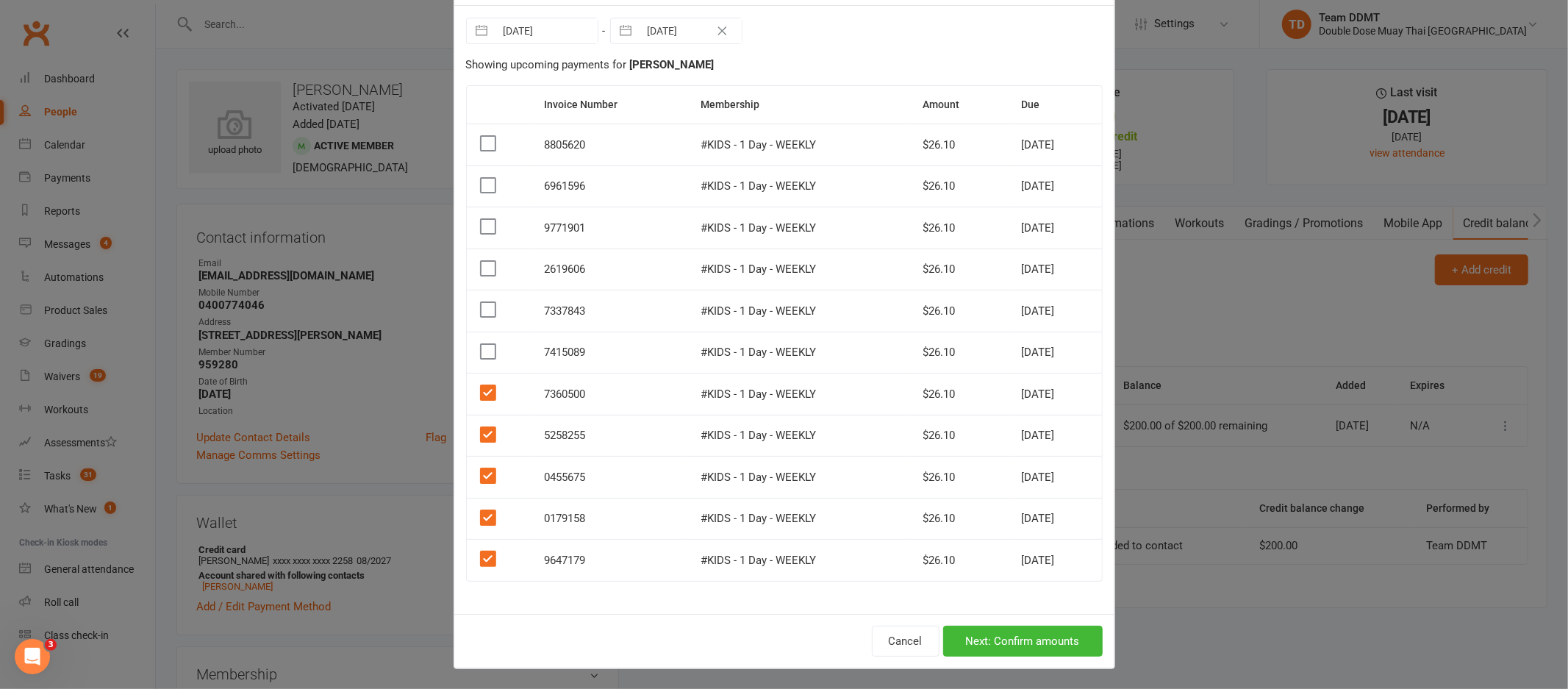
click at [480, 352] on label at bounding box center [487, 351] width 15 height 15
click at [480, 344] on input "checkbox" at bounding box center [487, 344] width 15 height 0
click at [481, 309] on label at bounding box center [487, 309] width 15 height 15
click at [481, 302] on input "checkbox" at bounding box center [487, 302] width 15 height 0
click at [485, 269] on label at bounding box center [487, 268] width 15 height 15
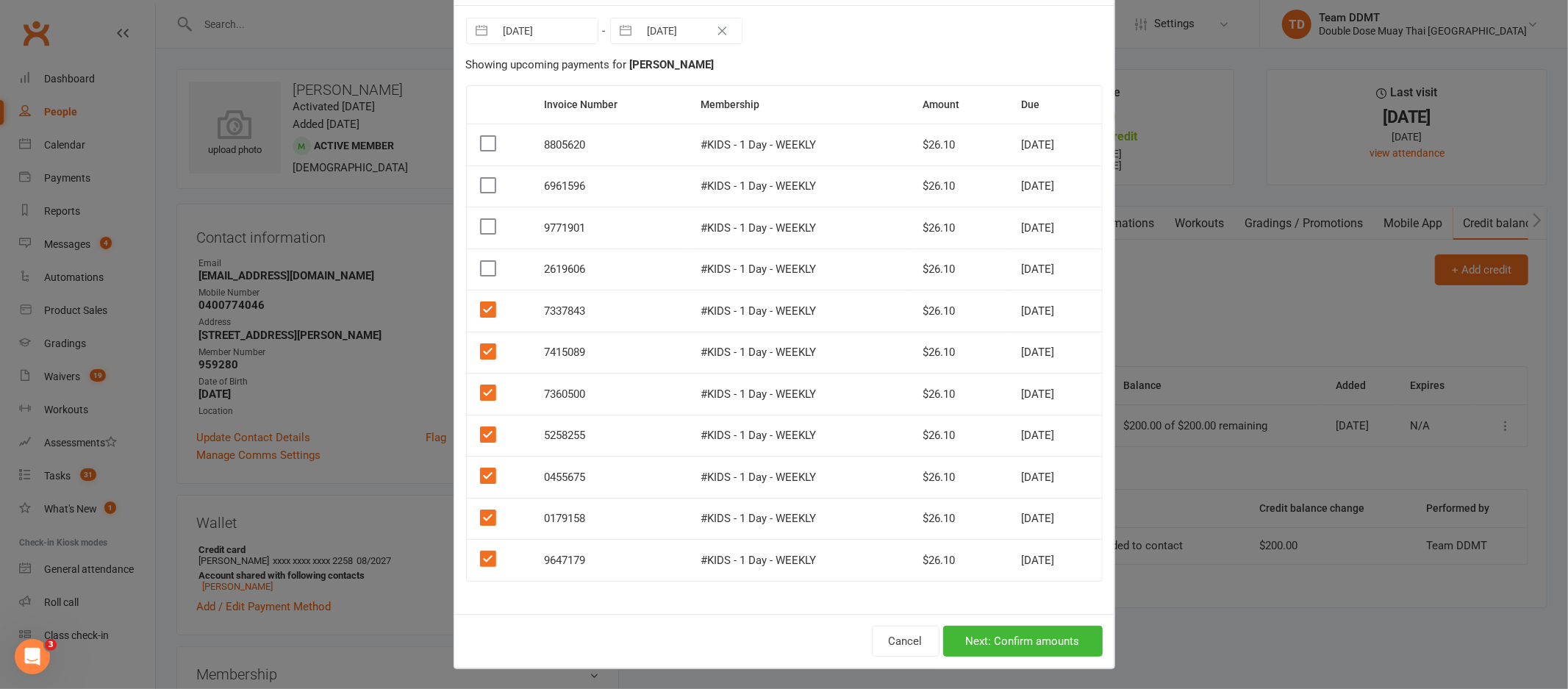
click at [485, 261] on input "checkbox" at bounding box center [487, 261] width 15 height 0
click at [1046, 642] on button "Next: Confirm amounts" at bounding box center [1023, 640] width 160 height 31
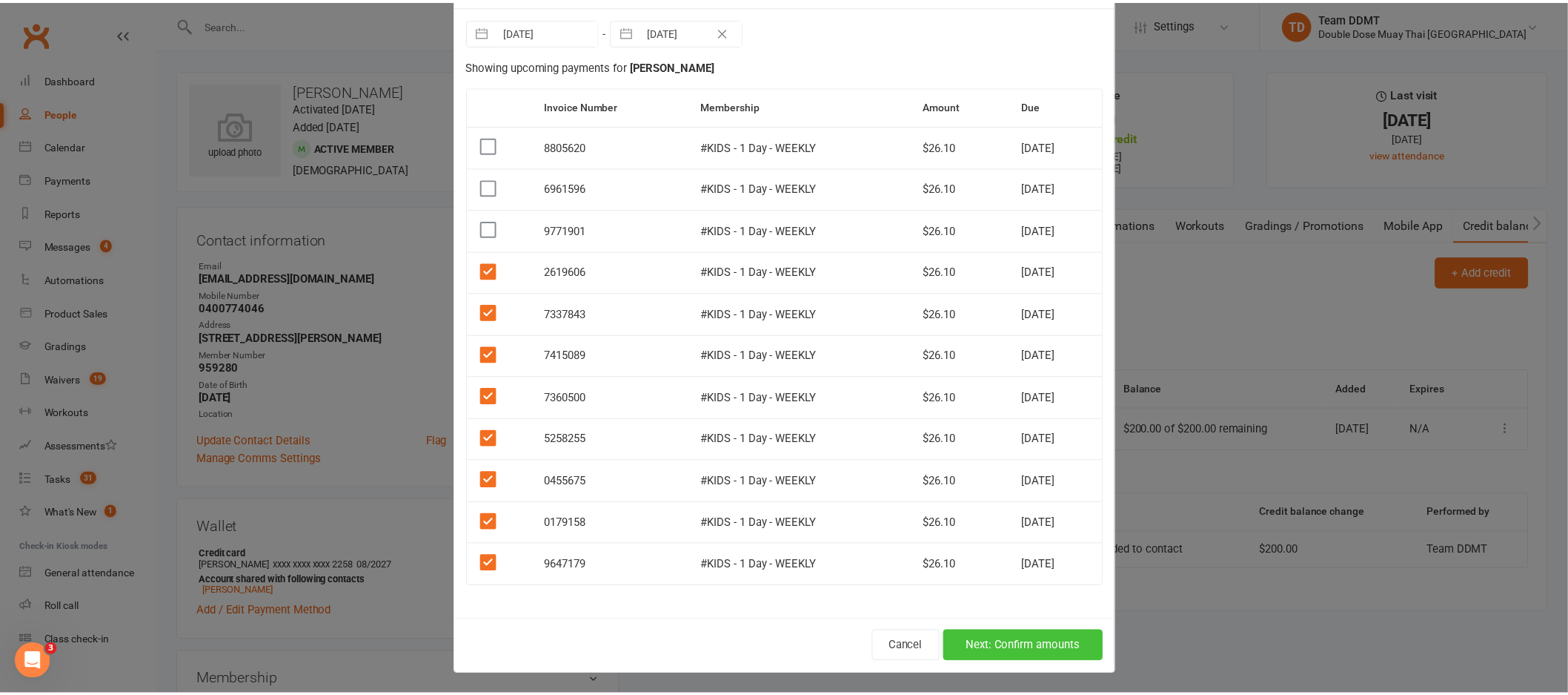
scroll to position [45, 0]
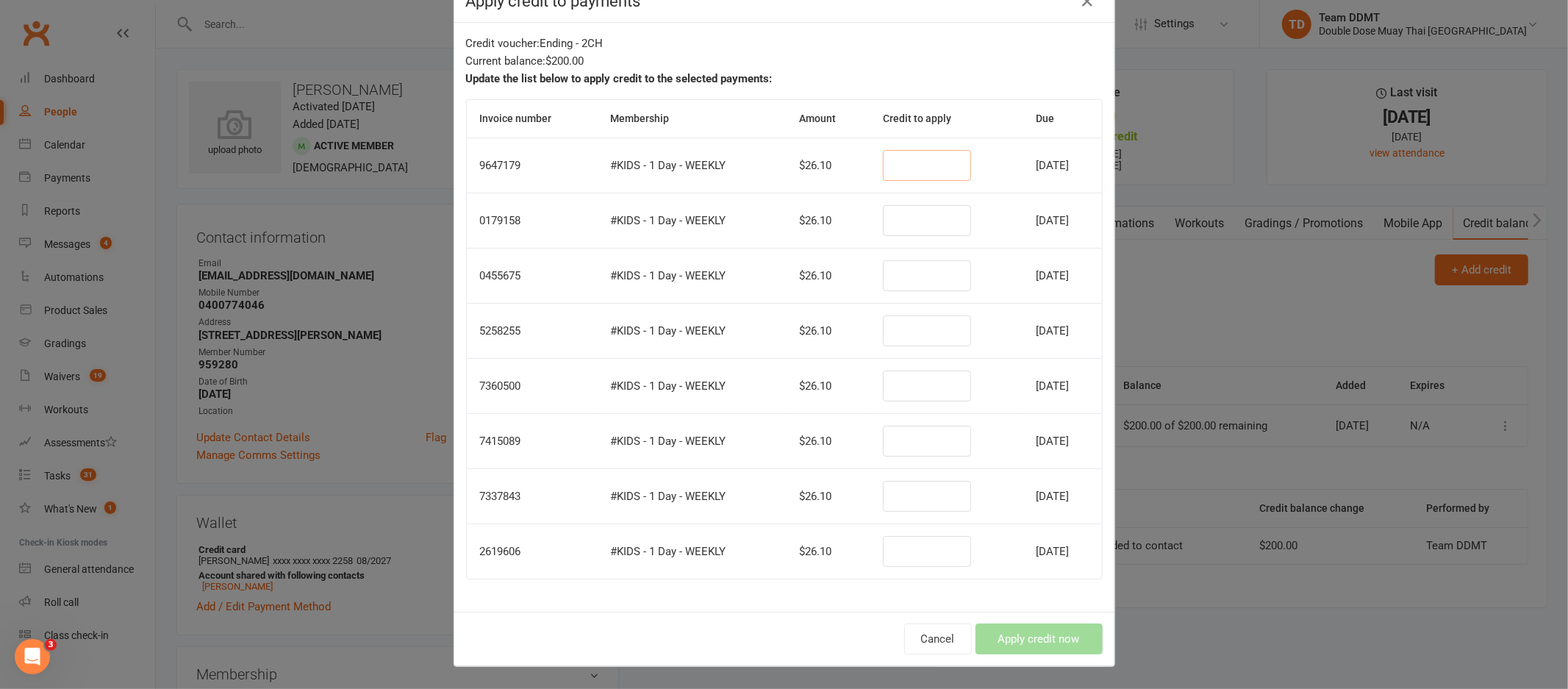
click at [891, 173] on input "number" at bounding box center [928, 165] width 88 height 31
type input "26.10"
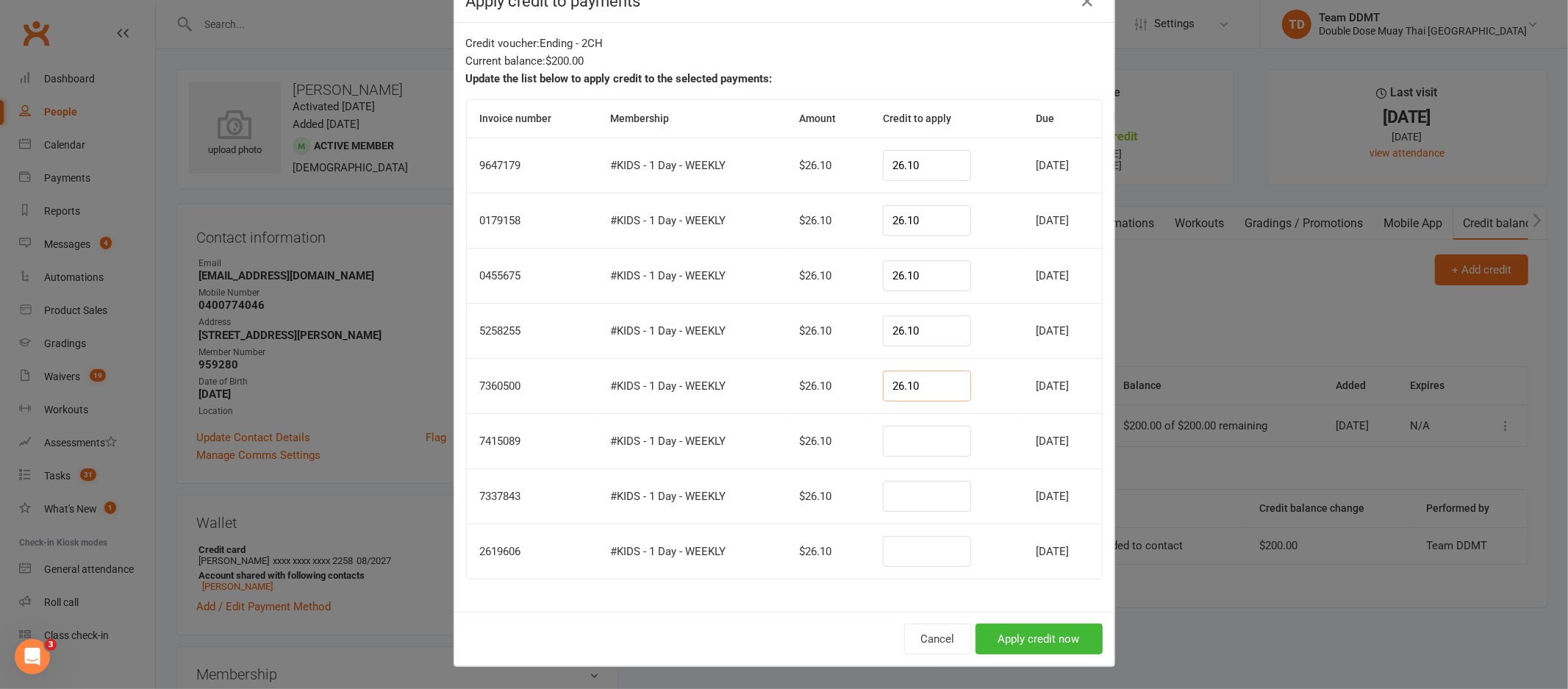
type input "26.10"
type input "17.30"
click at [1042, 642] on button "Apply credit now" at bounding box center [1039, 639] width 127 height 31
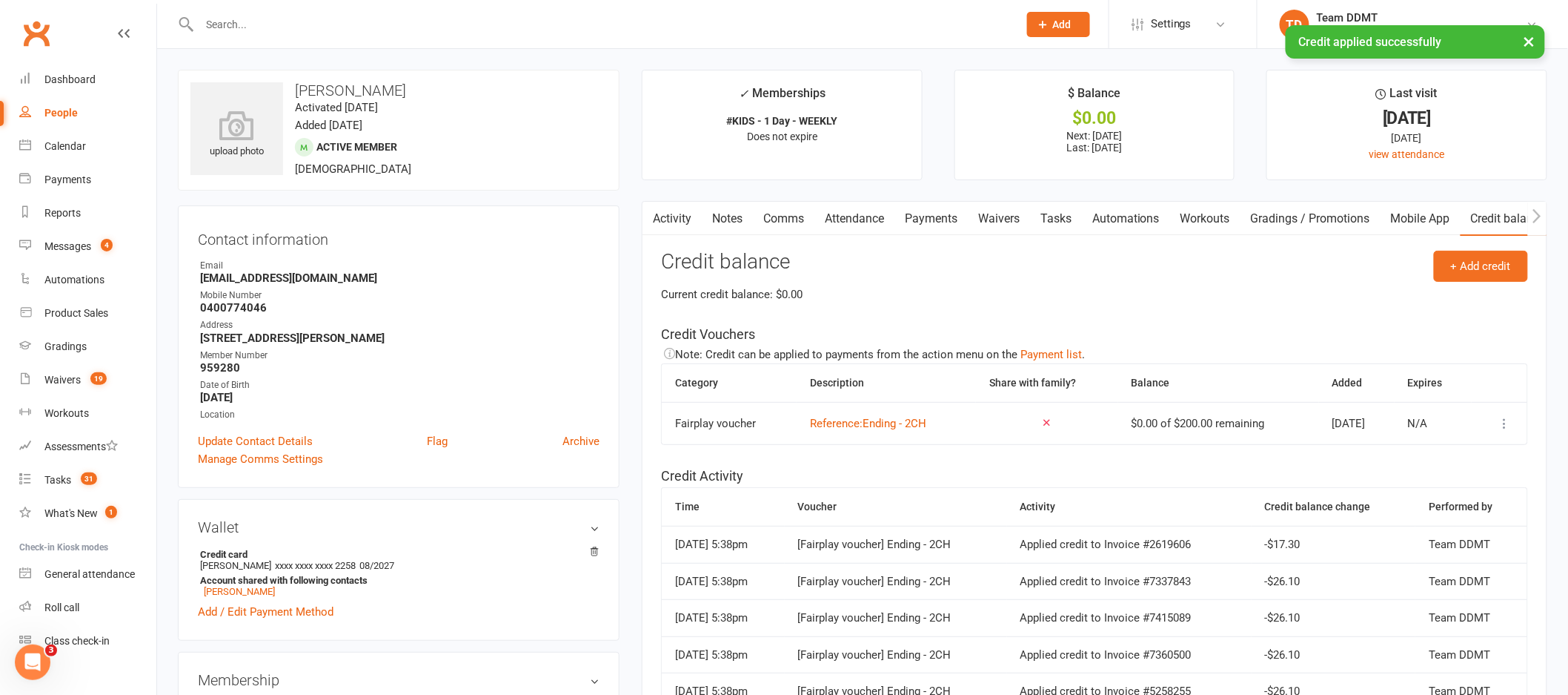
click at [741, 223] on link "Notes" at bounding box center [727, 218] width 51 height 34
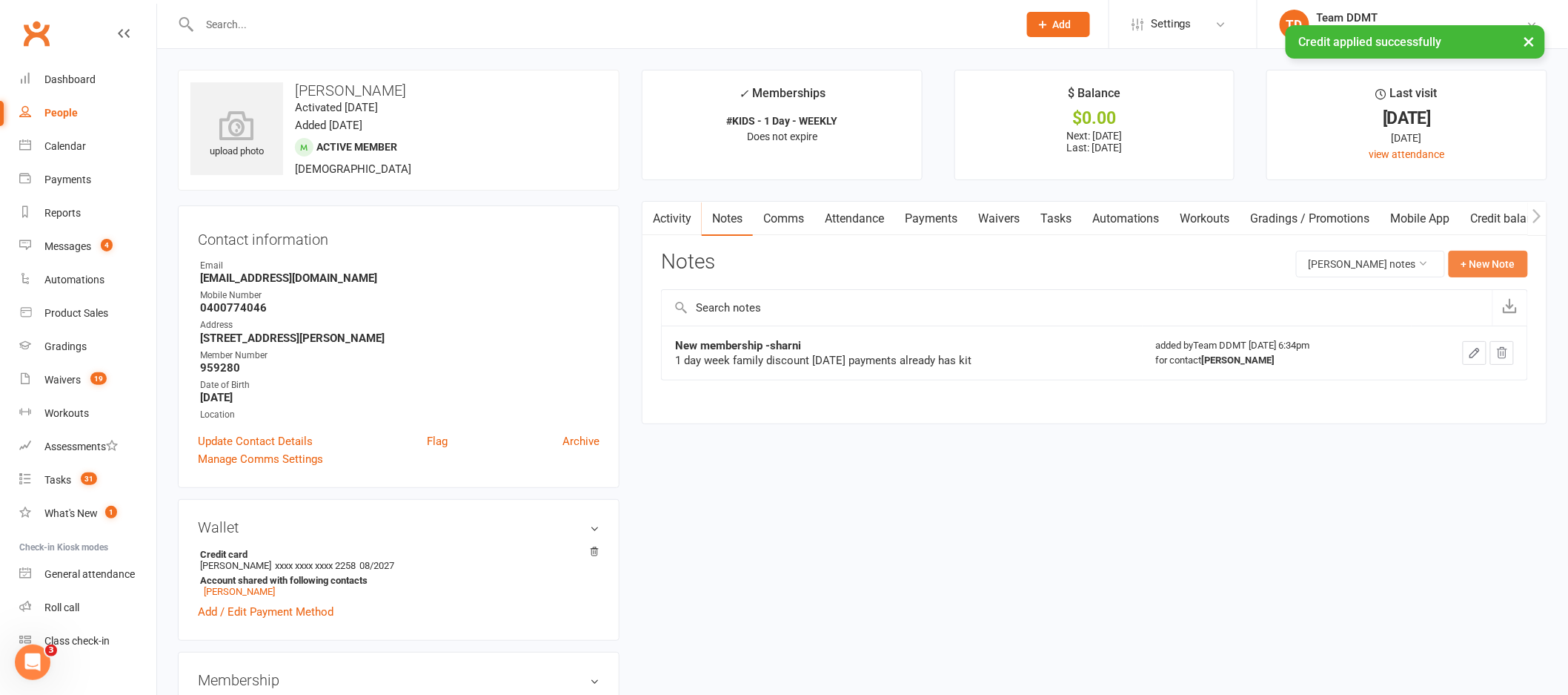
click at [1474, 263] on button "+ New Note" at bounding box center [1488, 264] width 79 height 27
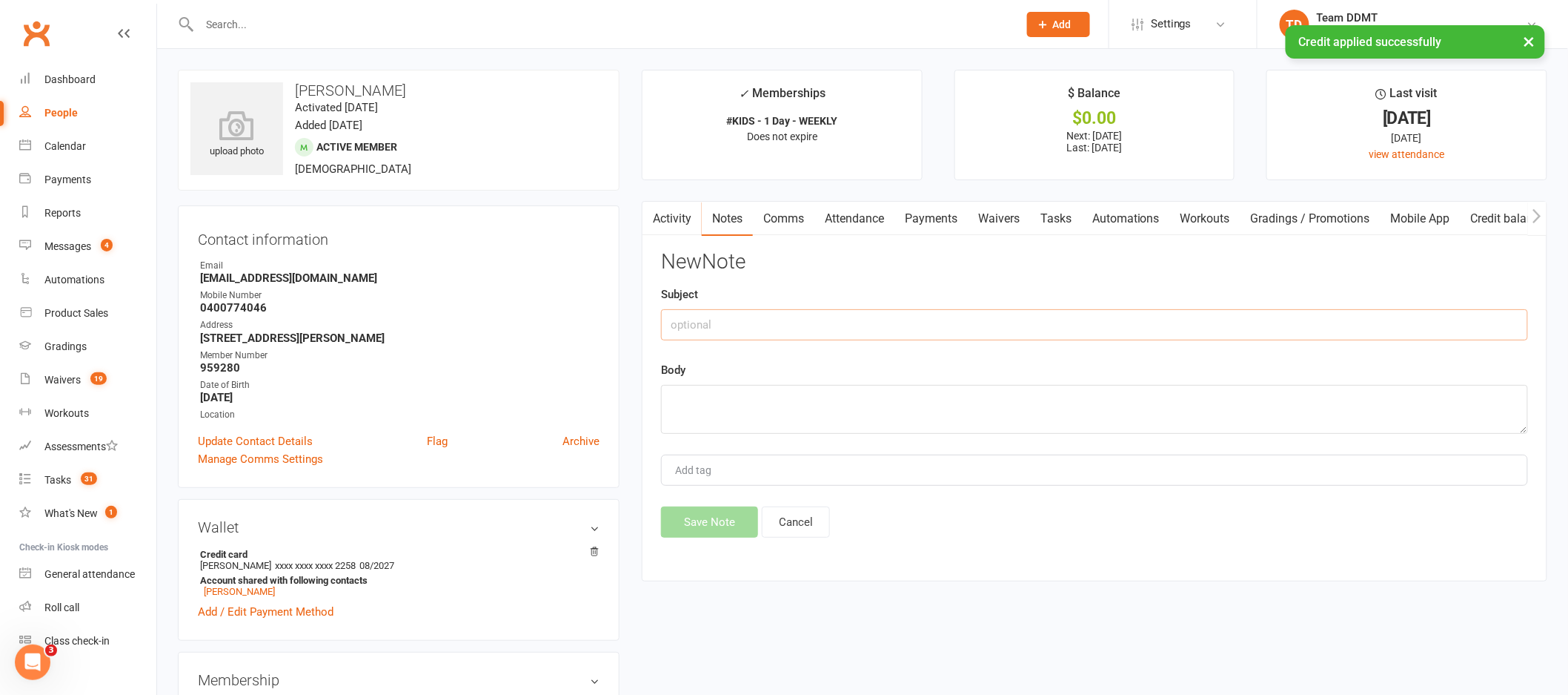
click at [1179, 329] on input "text" at bounding box center [1094, 324] width 867 height 31
type input "F"
type input "Play on - sharni"
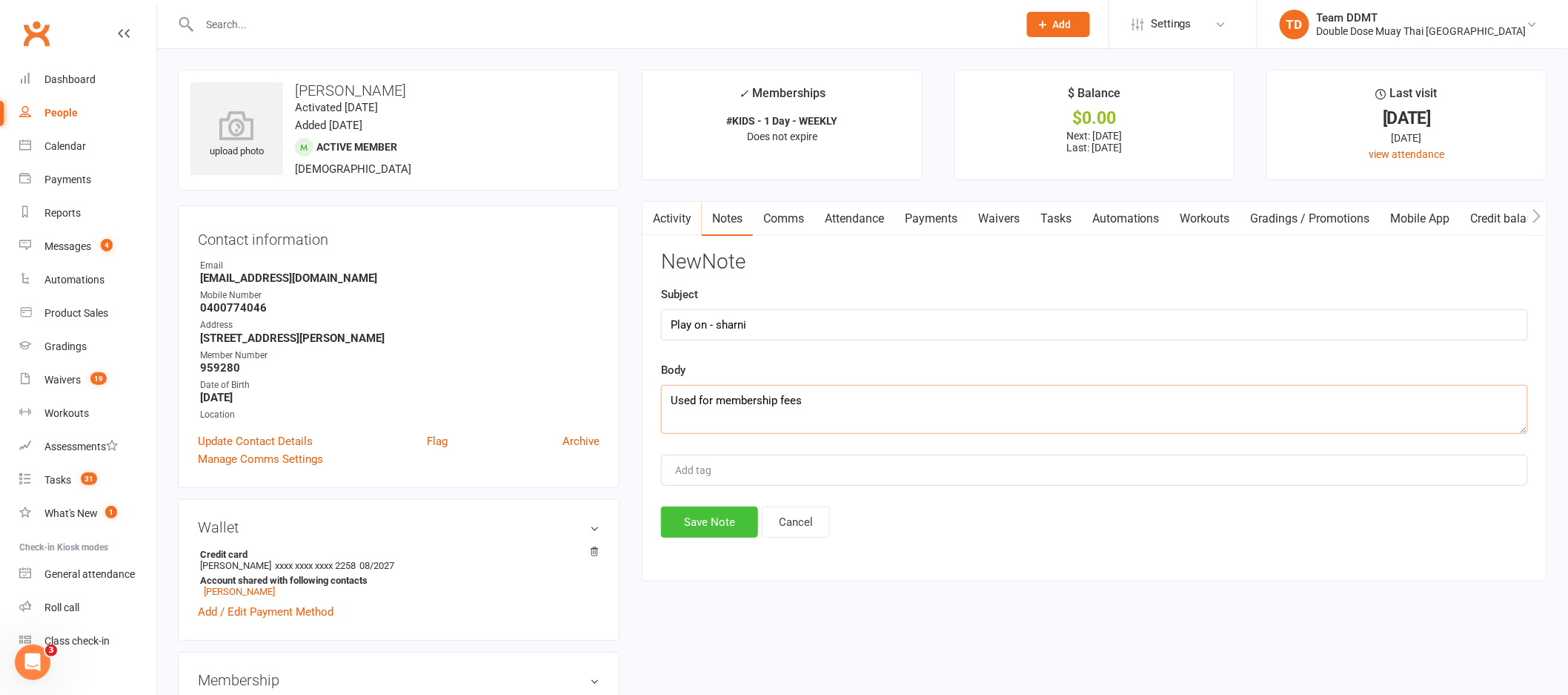
type textarea "Used for membership fees"
click at [692, 509] on button "Save Note" at bounding box center [709, 521] width 97 height 31
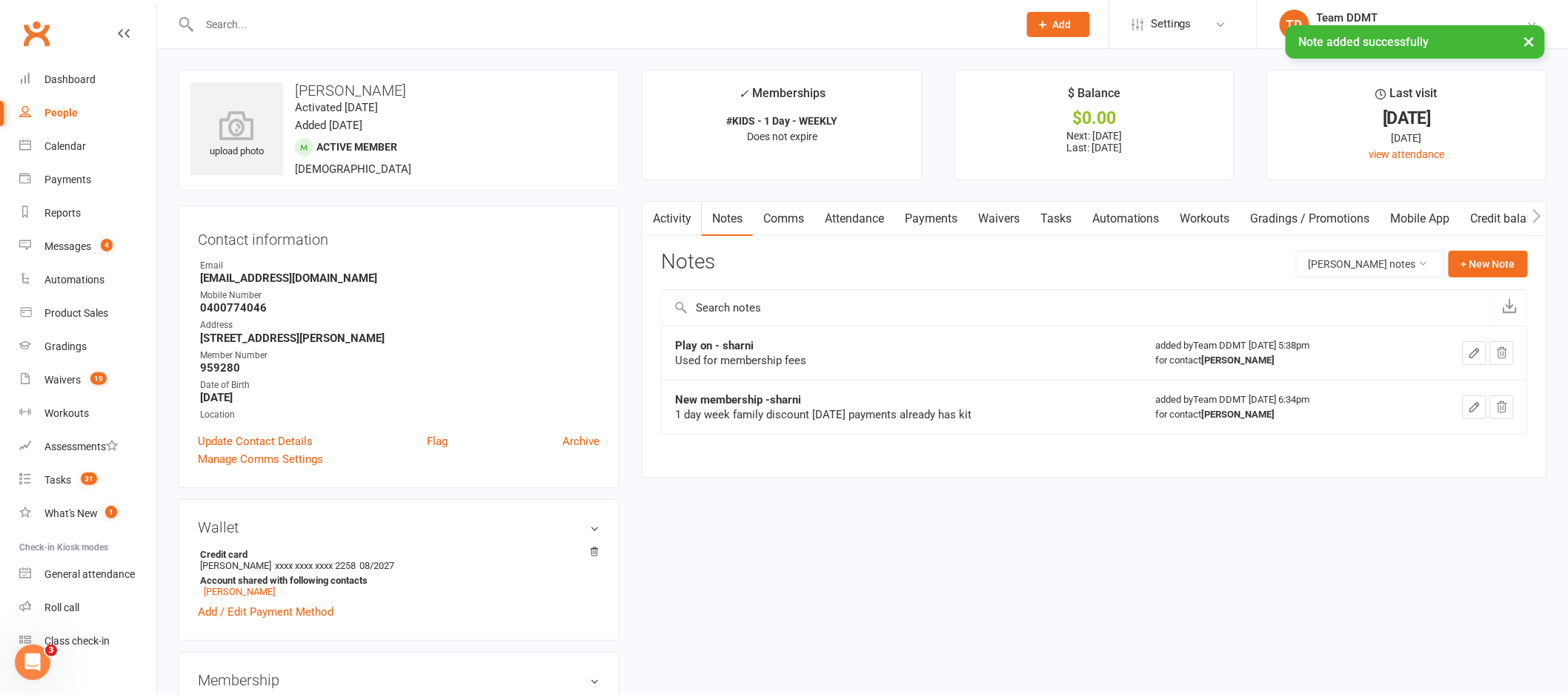
click at [934, 219] on link "Payments" at bounding box center [930, 218] width 73 height 34
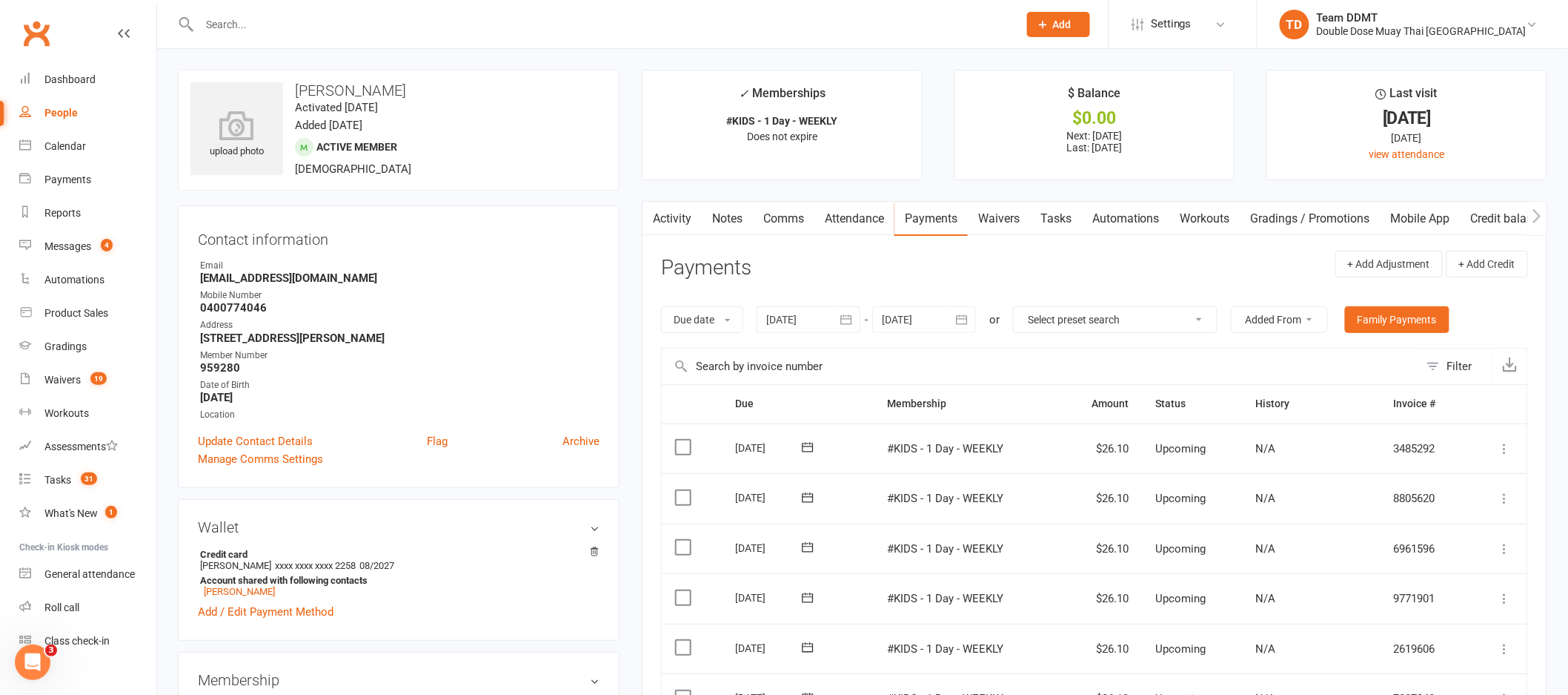
click at [928, 325] on div at bounding box center [924, 320] width 104 height 27
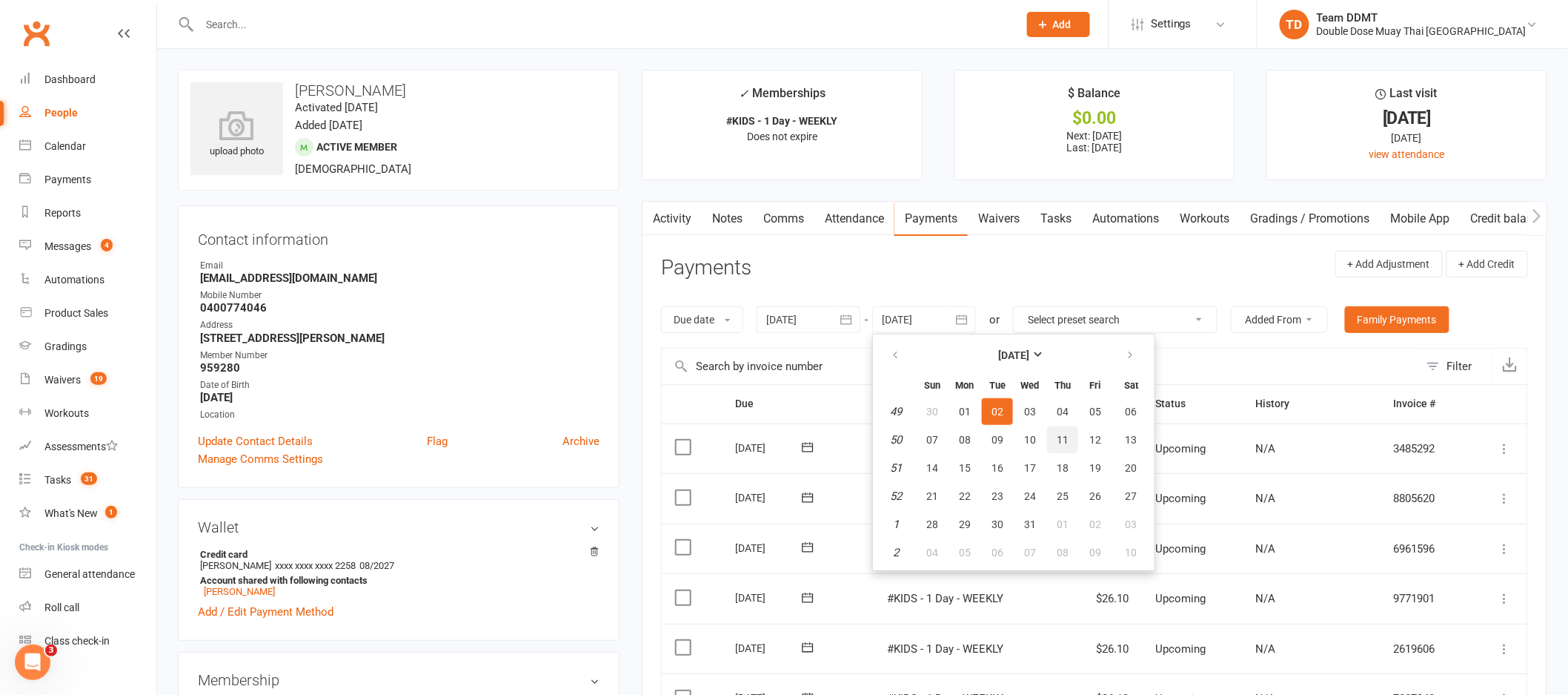
click at [1060, 427] on button "11" at bounding box center [1062, 440] width 31 height 27
type input "[DATE]"
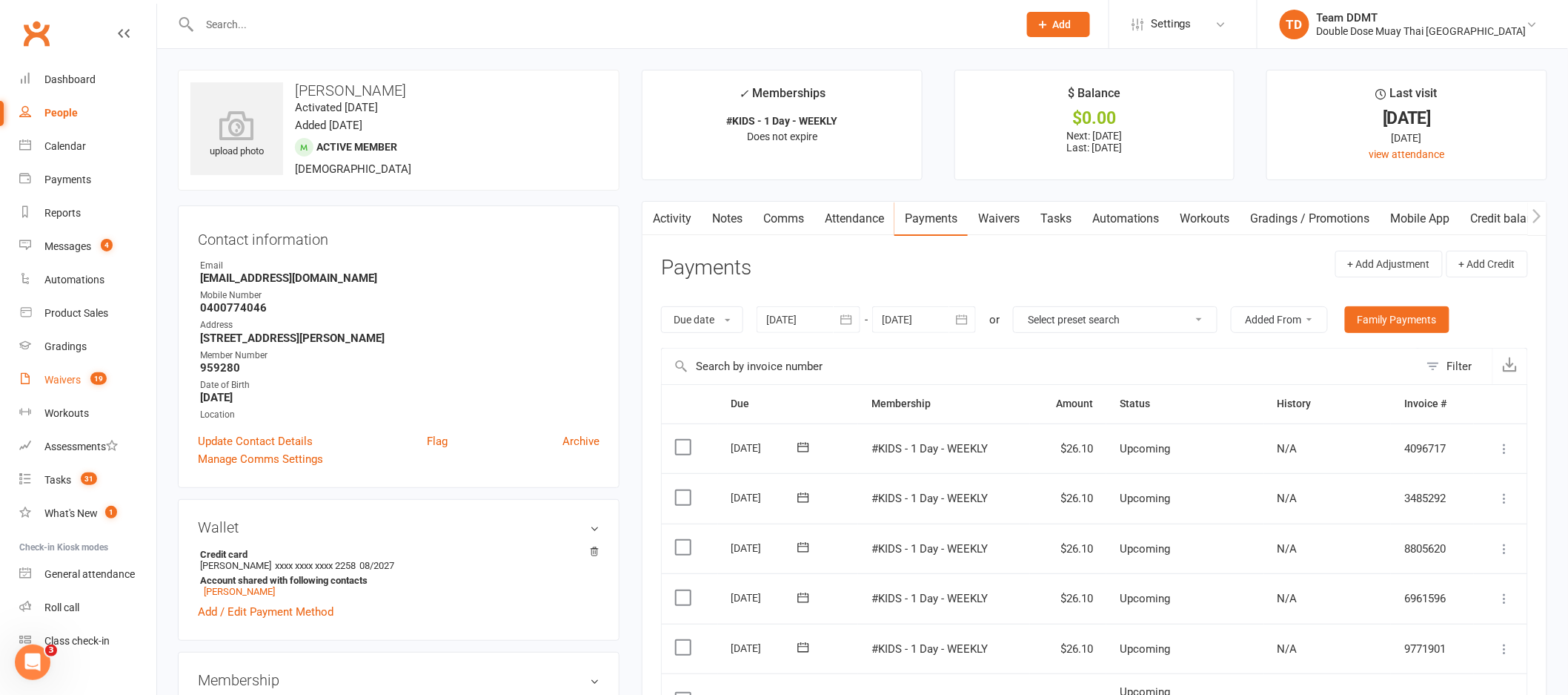
click at [77, 380] on div "Waivers" at bounding box center [62, 379] width 37 height 12
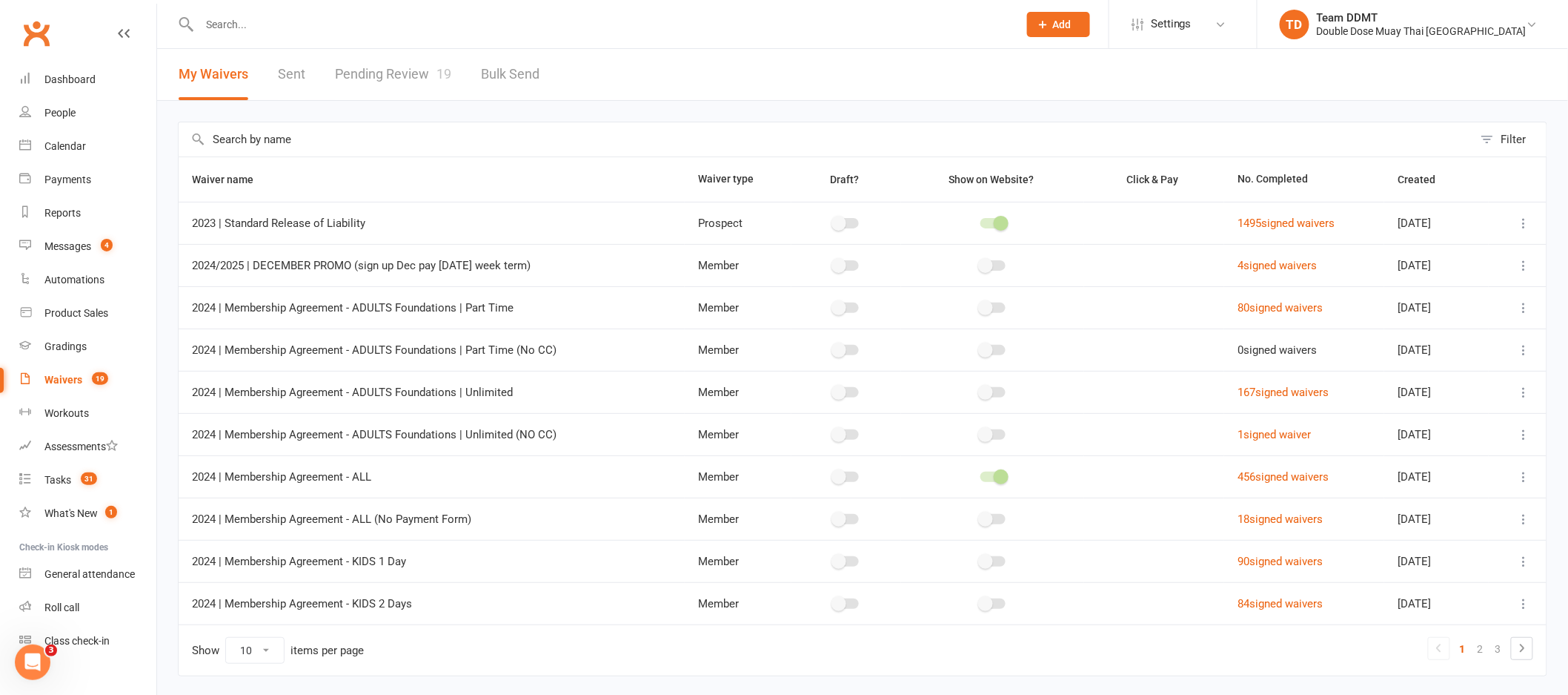
click at [427, 78] on link "Pending Review 19" at bounding box center [393, 74] width 117 height 51
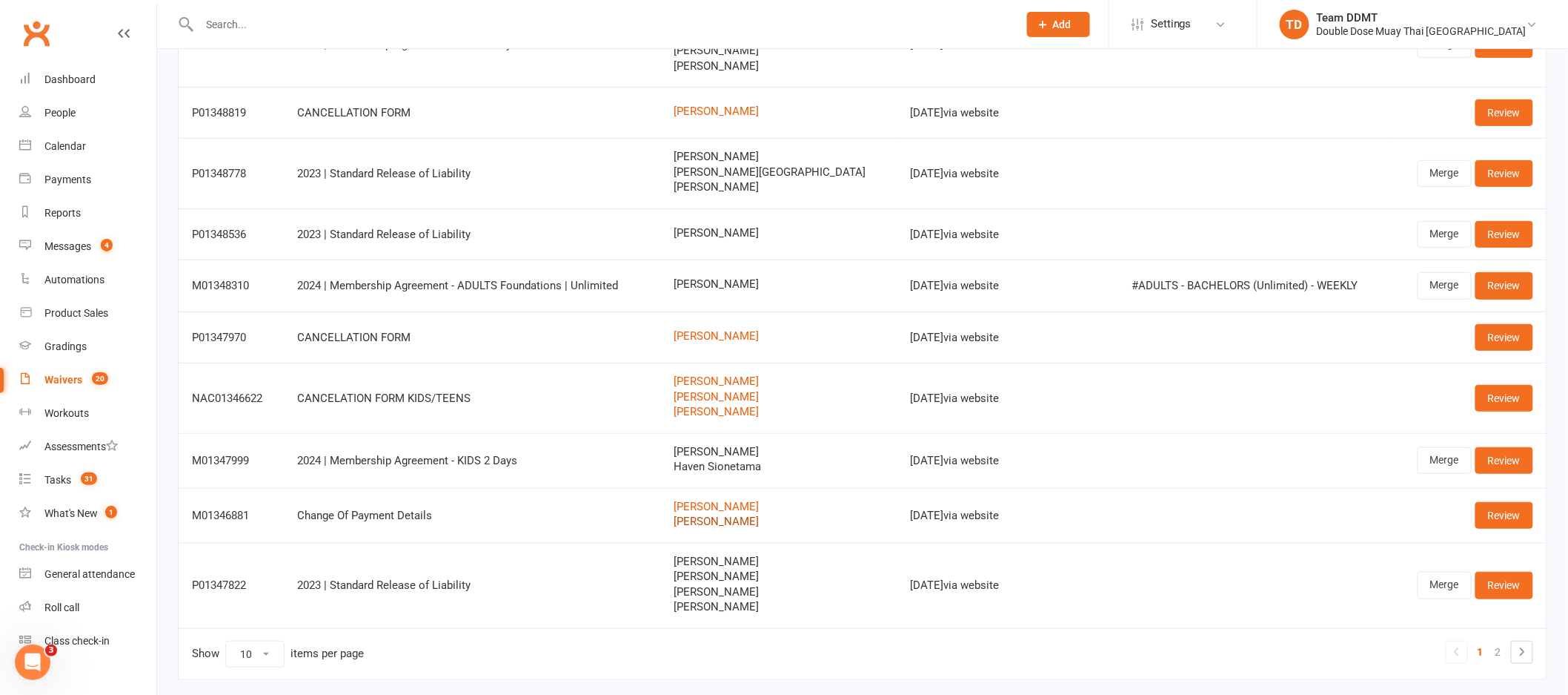
scroll to position [249, 0]
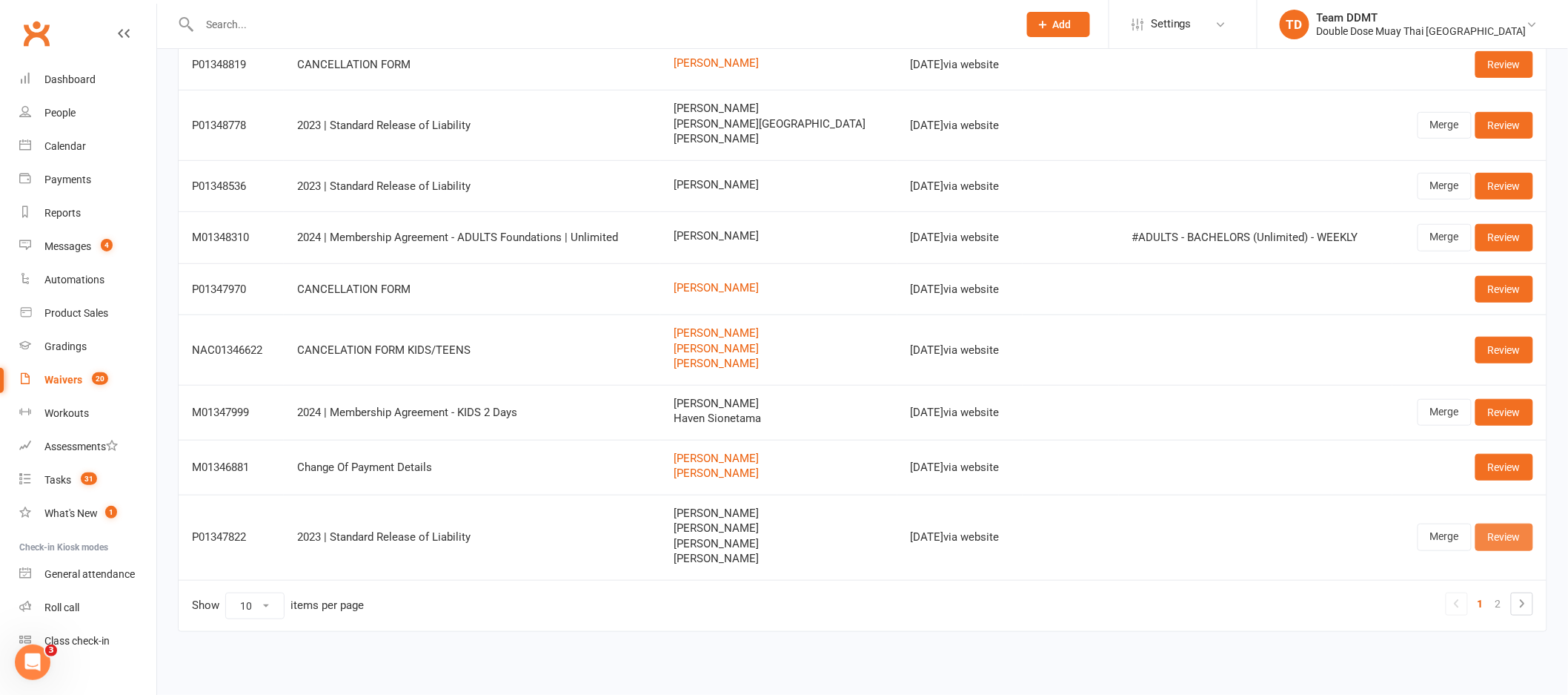
click at [1522, 538] on link "Review" at bounding box center [1504, 537] width 58 height 27
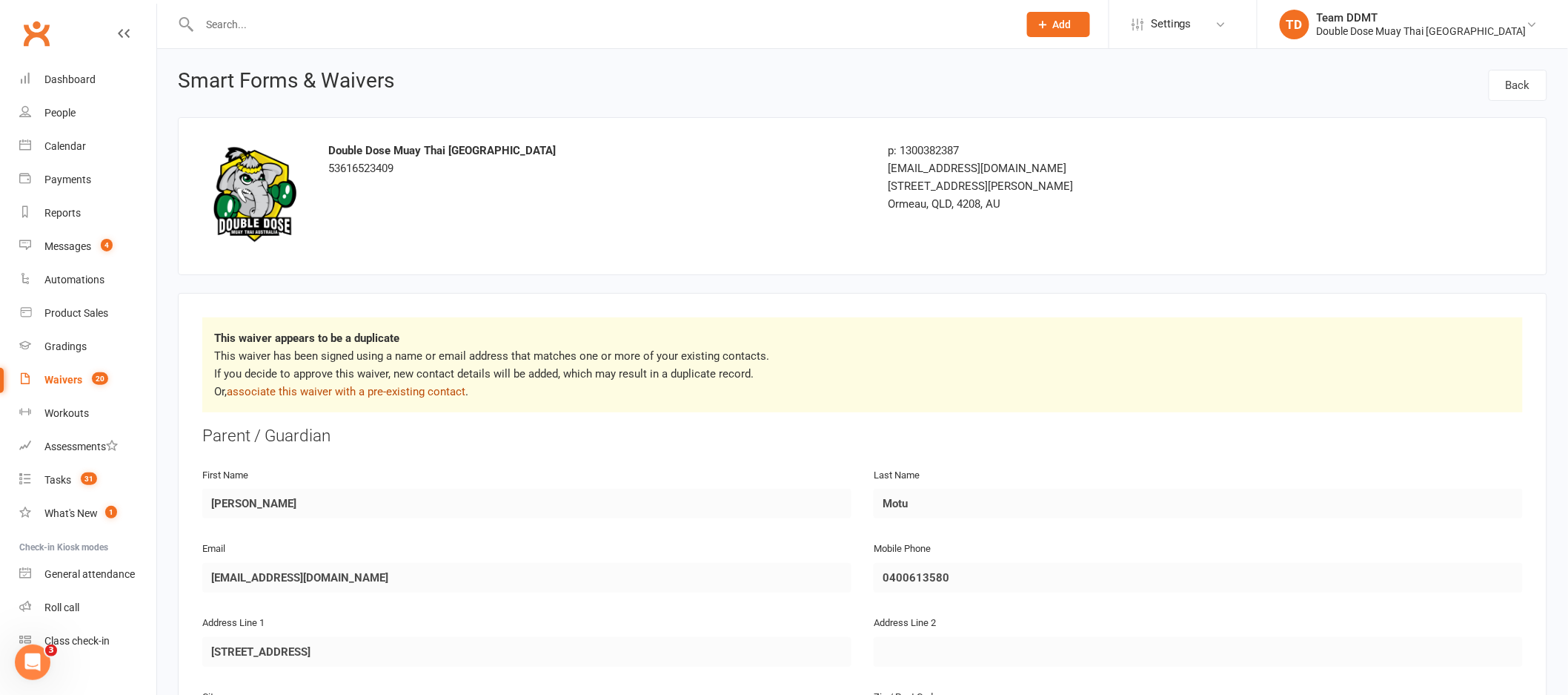
click at [440, 393] on link "associate this waiver with a pre-existing contact" at bounding box center [346, 391] width 239 height 13
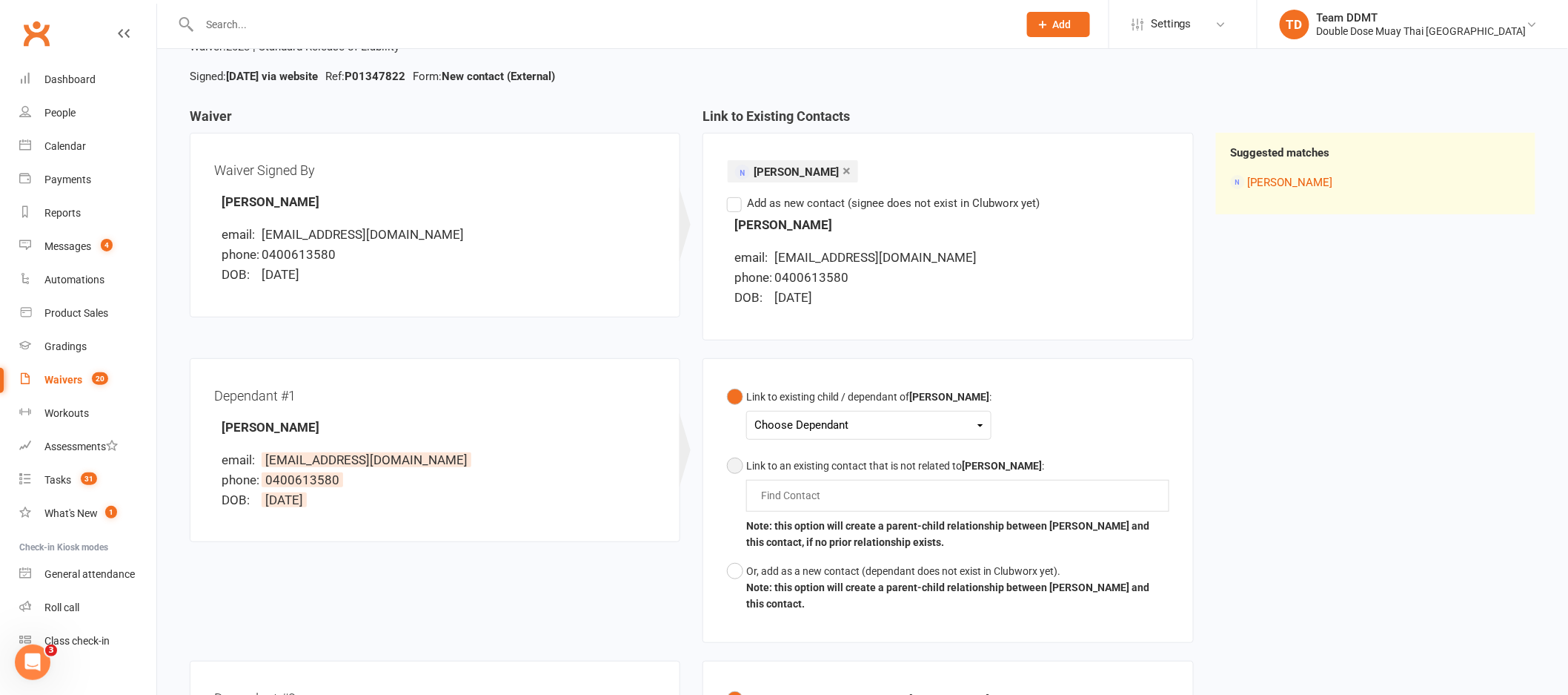
scroll to position [157, 0]
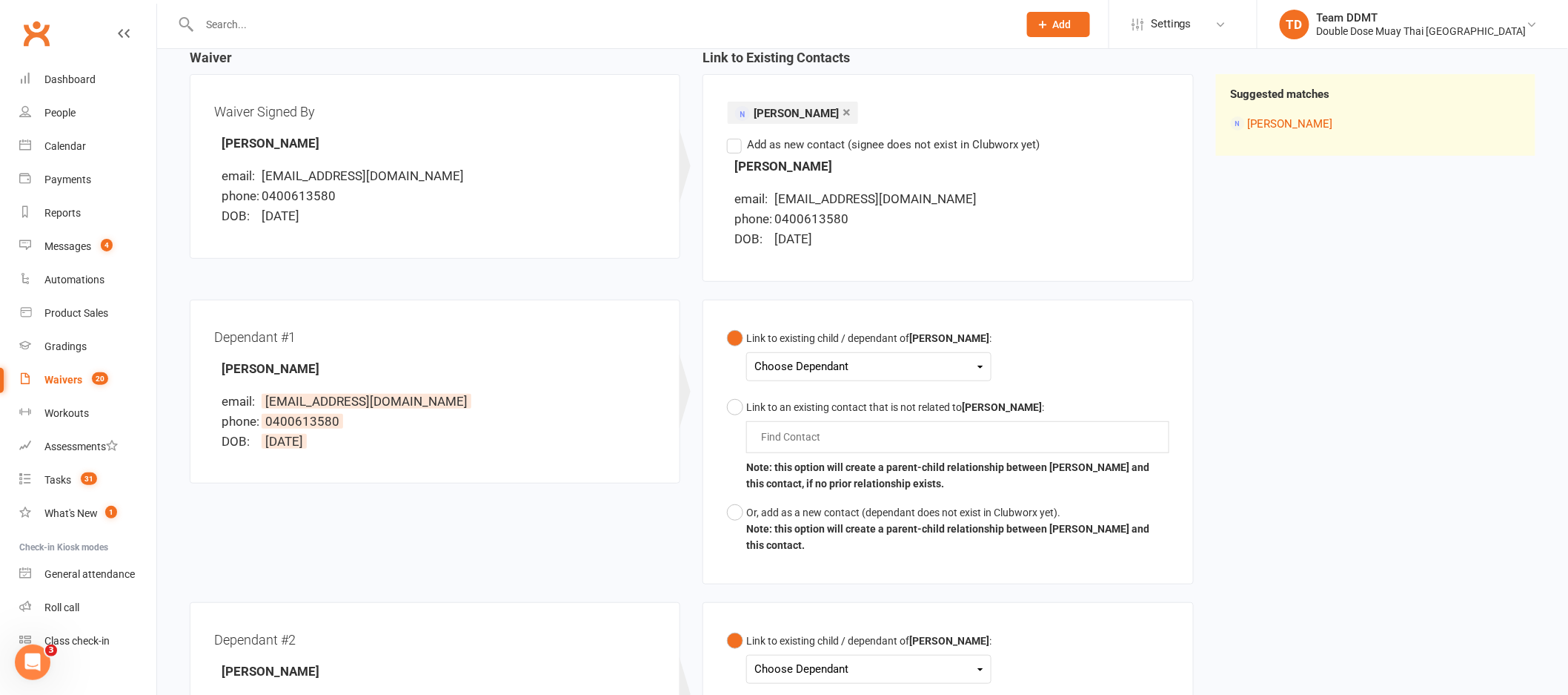
click at [920, 360] on div "Choose Dependant" at bounding box center [868, 366] width 229 height 20
click at [833, 398] on link "Kortez Martin-Tariu" at bounding box center [828, 402] width 147 height 32
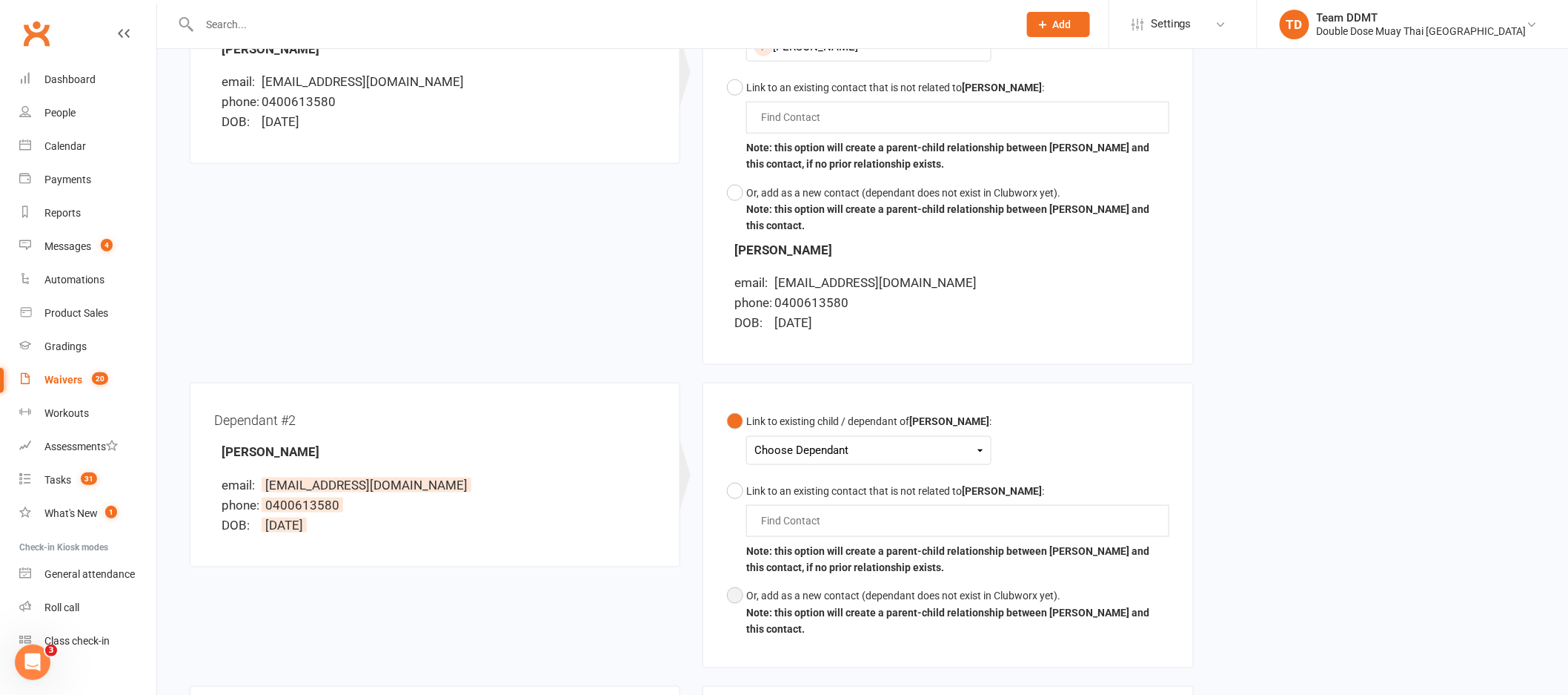
scroll to position [626, 0]
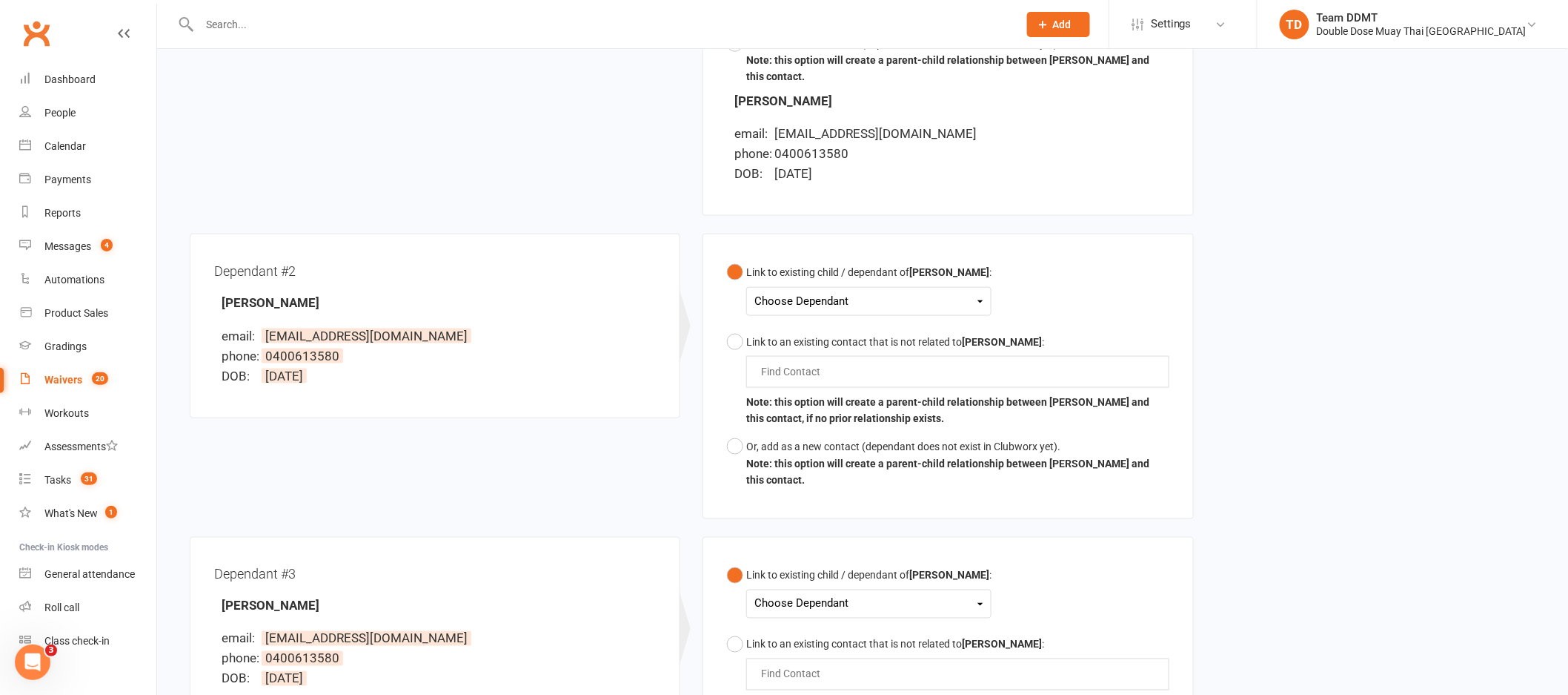
click at [834, 298] on div "Choose Dependant" at bounding box center [868, 301] width 229 height 20
click at [833, 372] on link "Khorus Martin-Tariu" at bounding box center [828, 368] width 147 height 32
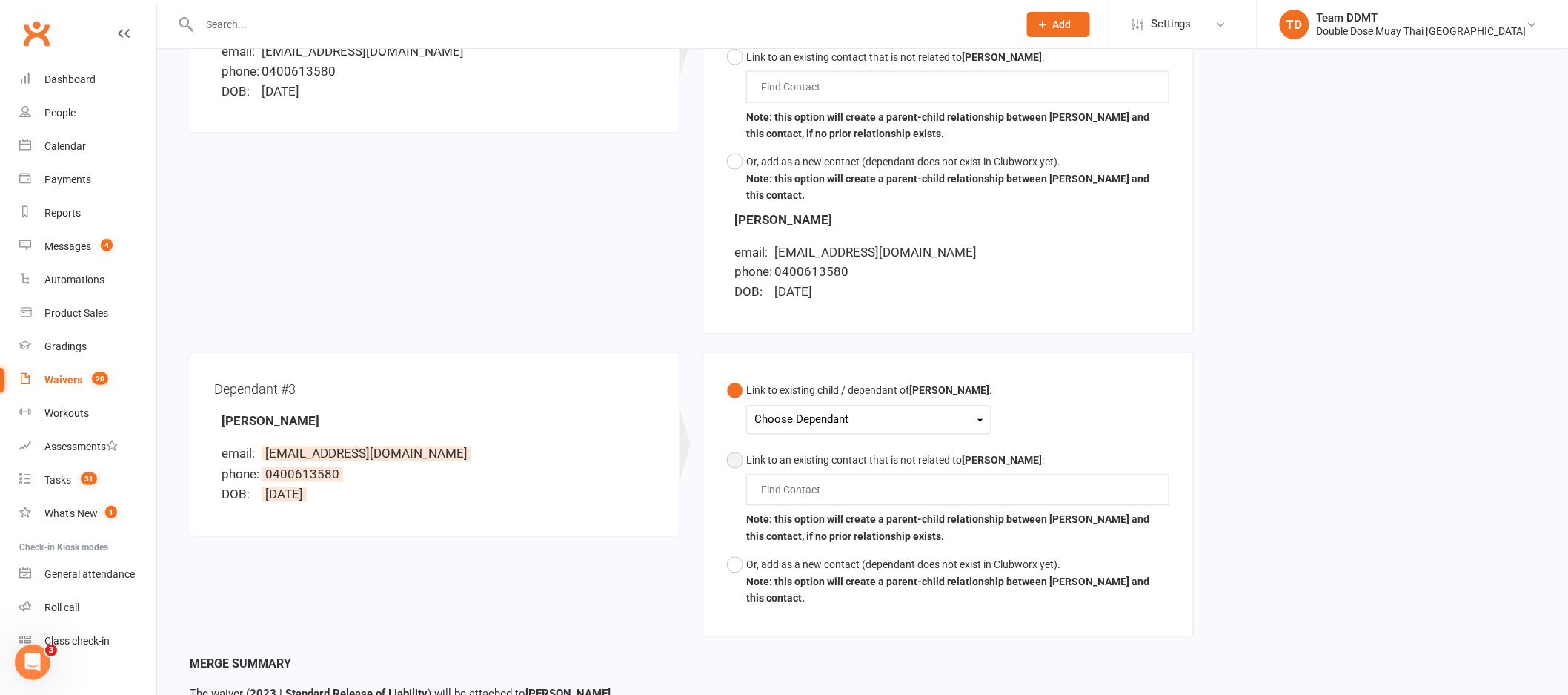
scroll to position [1011, 0]
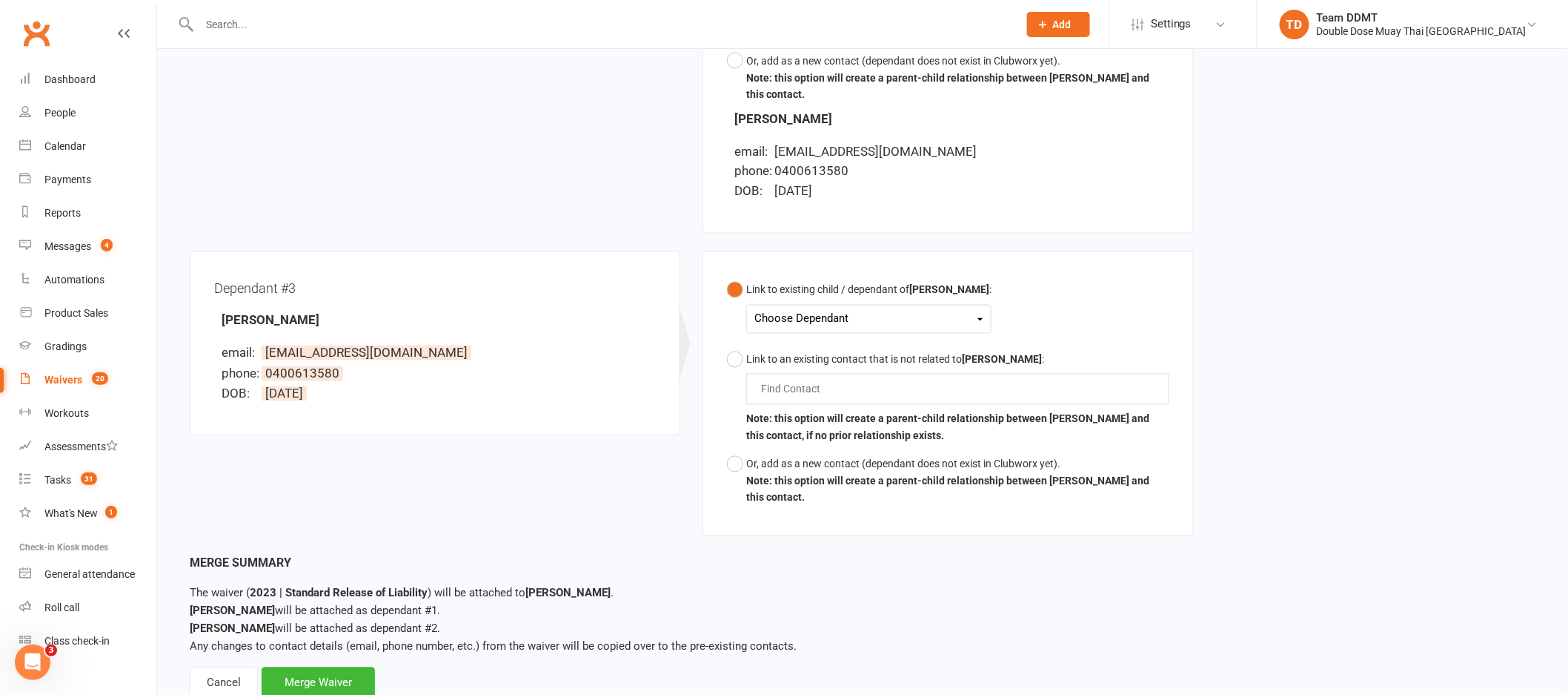
click at [833, 316] on div "Choose Dependant" at bounding box center [868, 319] width 229 height 20
click at [828, 424] on link "Kartier Martin-Tariu" at bounding box center [828, 418] width 147 height 32
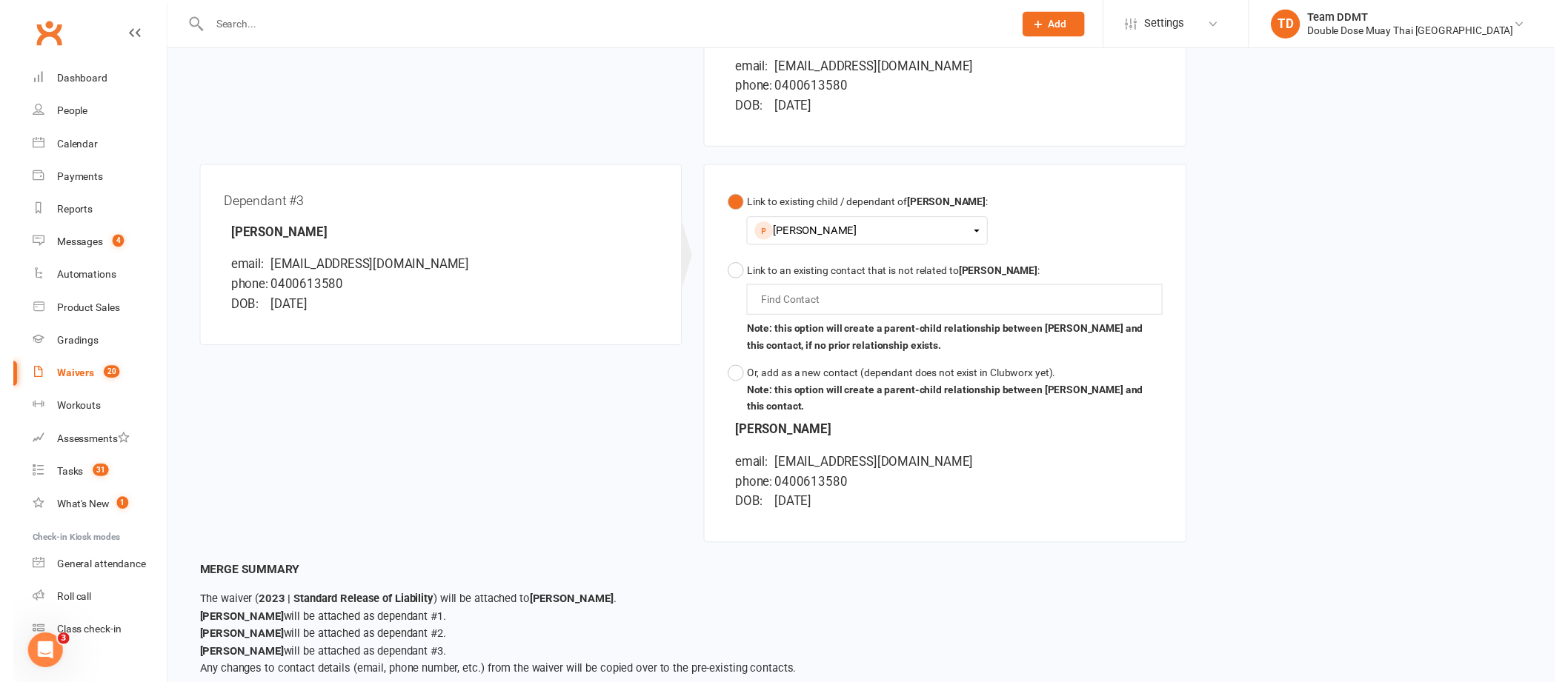
scroll to position [1178, 0]
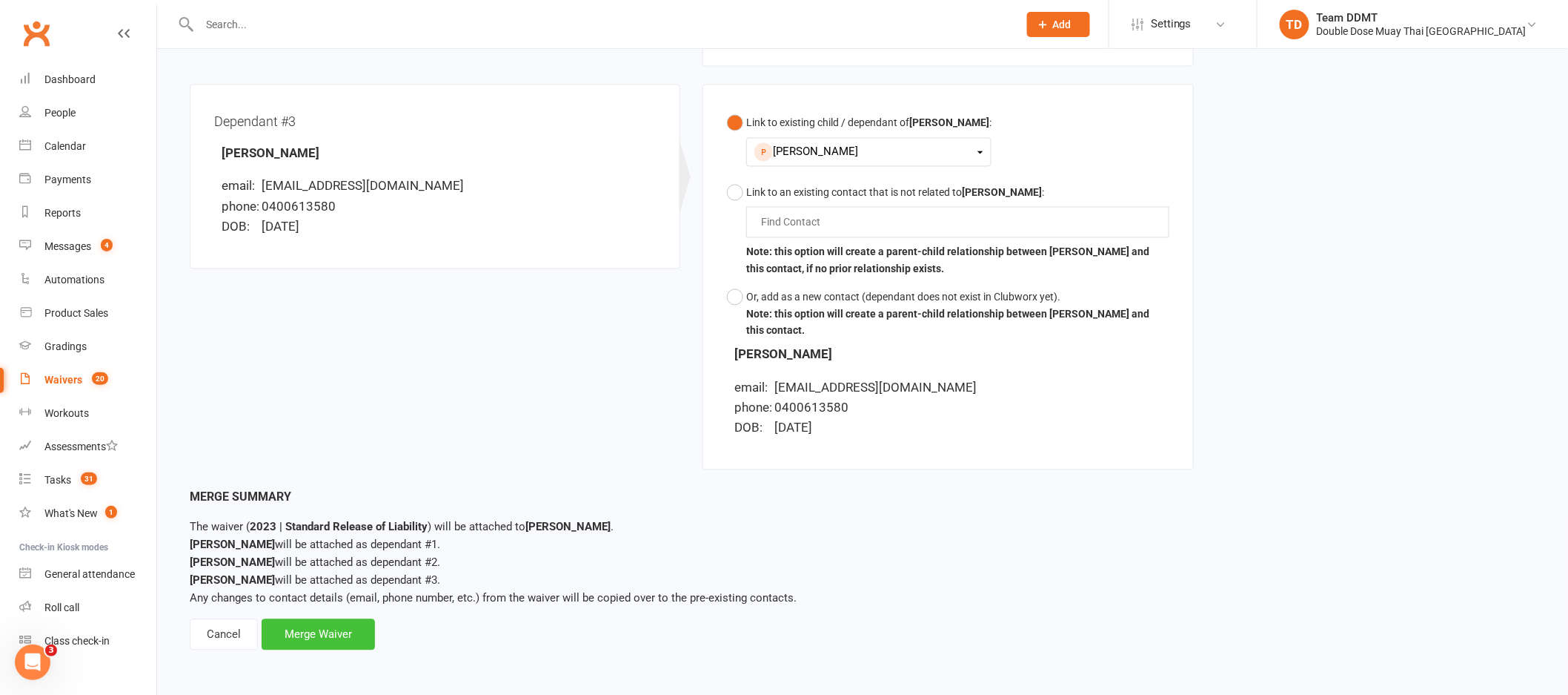
click at [324, 624] on div "Merge Waiver" at bounding box center [318, 634] width 113 height 31
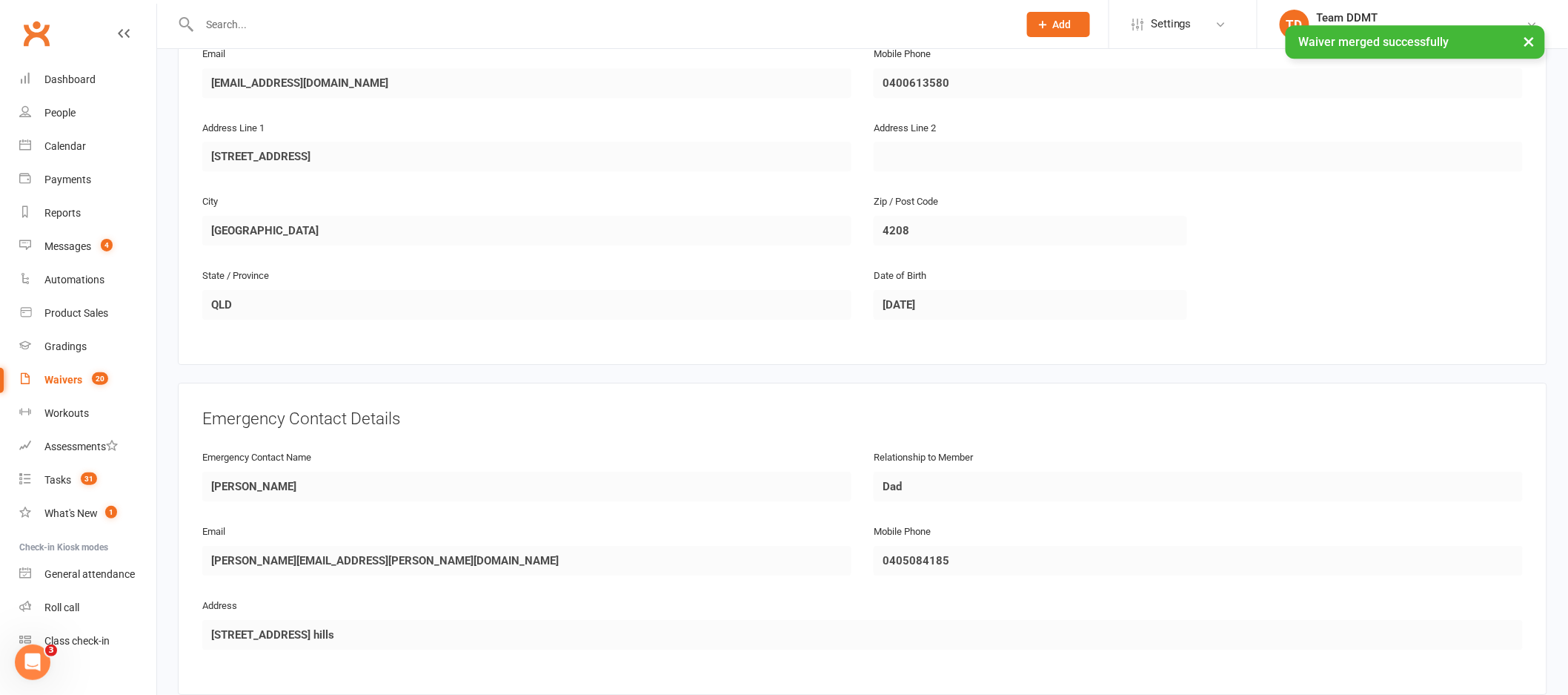
scroll to position [2163, 0]
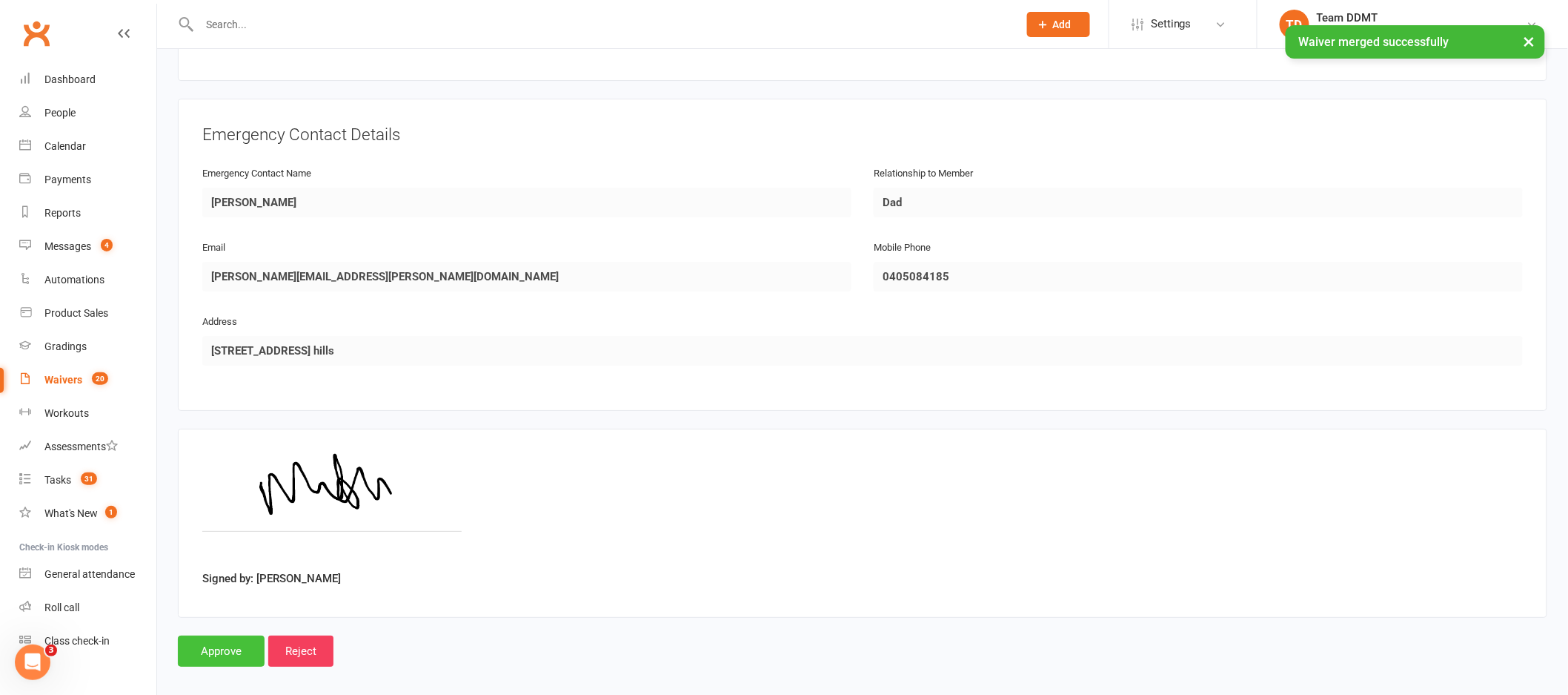
click at [228, 642] on input "Approve" at bounding box center [221, 650] width 86 height 31
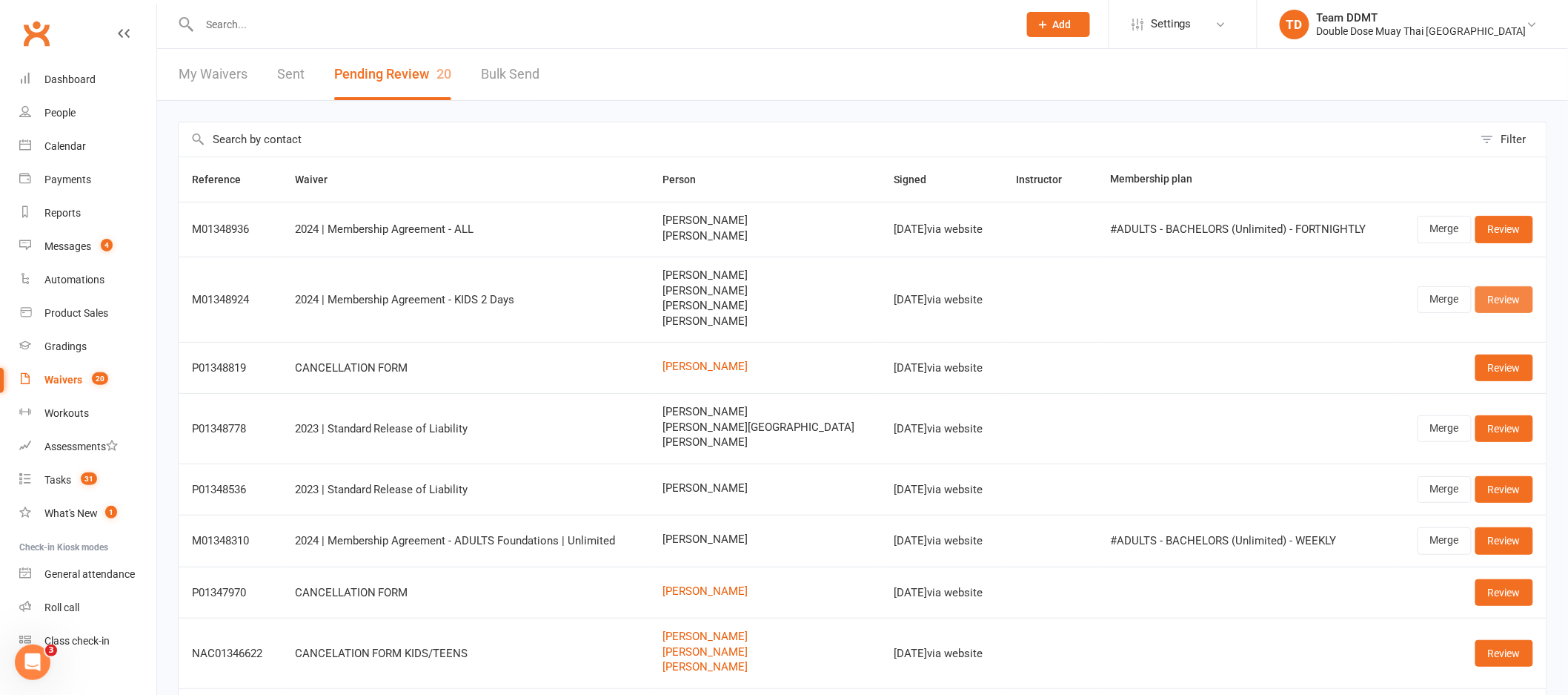
click at [1506, 308] on link "Review" at bounding box center [1504, 299] width 58 height 27
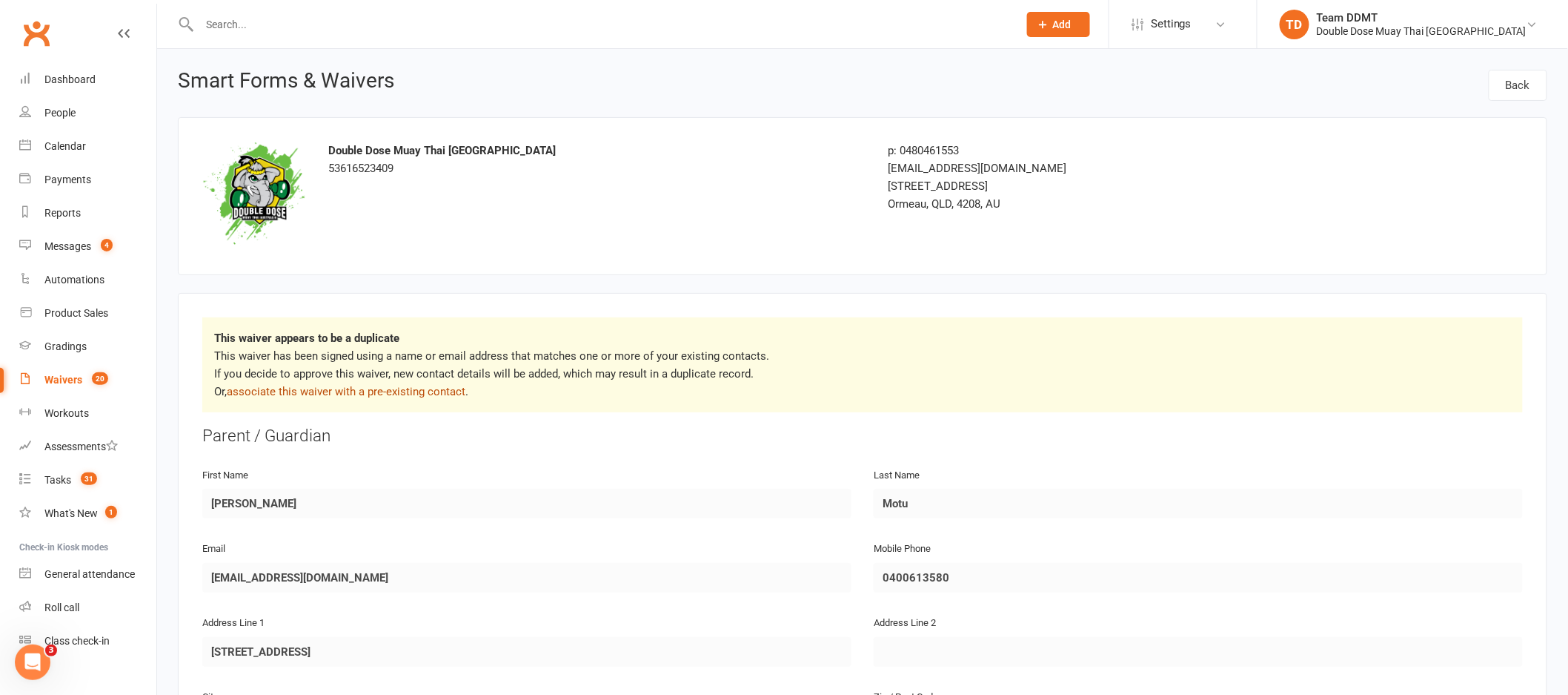
click at [449, 395] on link "associate this waiver with a pre-existing contact" at bounding box center [346, 391] width 239 height 13
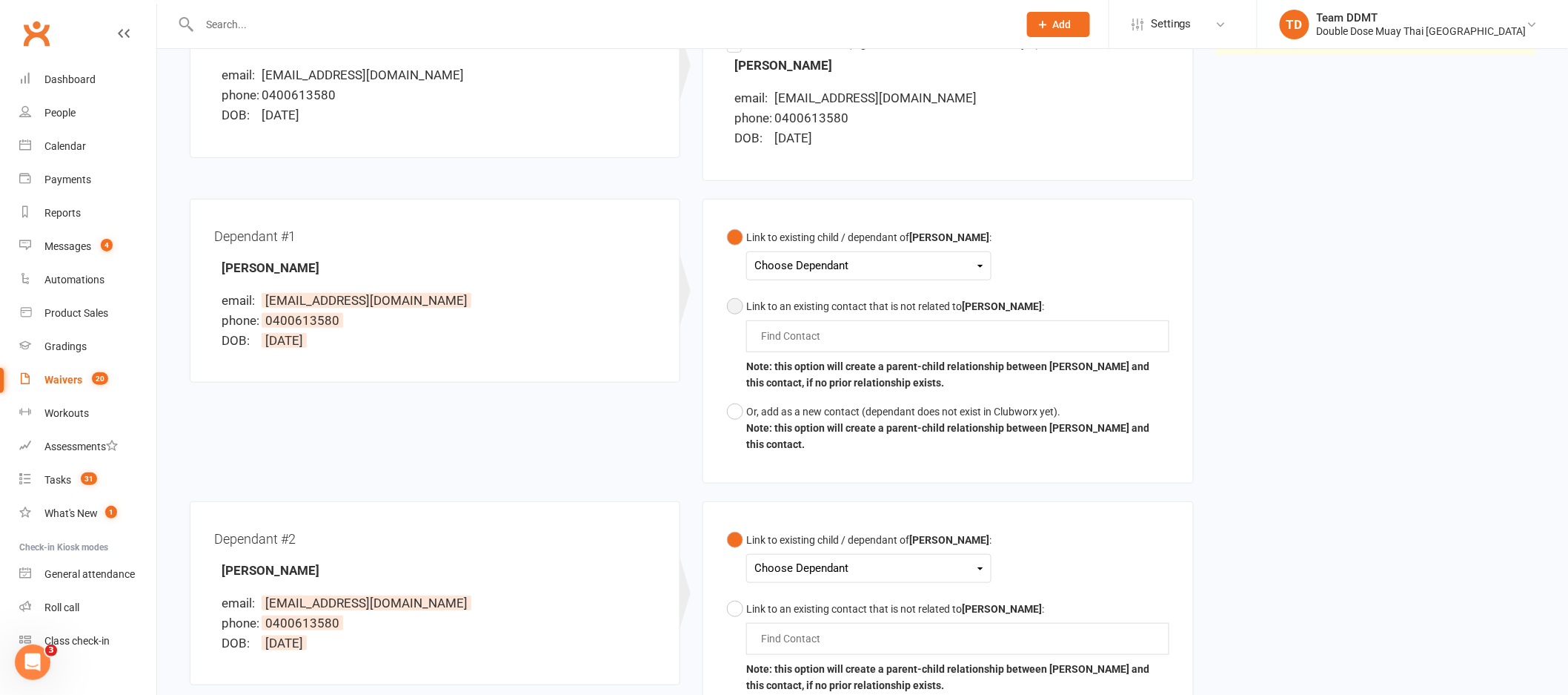
scroll to position [261, 0]
click at [850, 258] on div "Choose Dependant" at bounding box center [868, 263] width 229 height 20
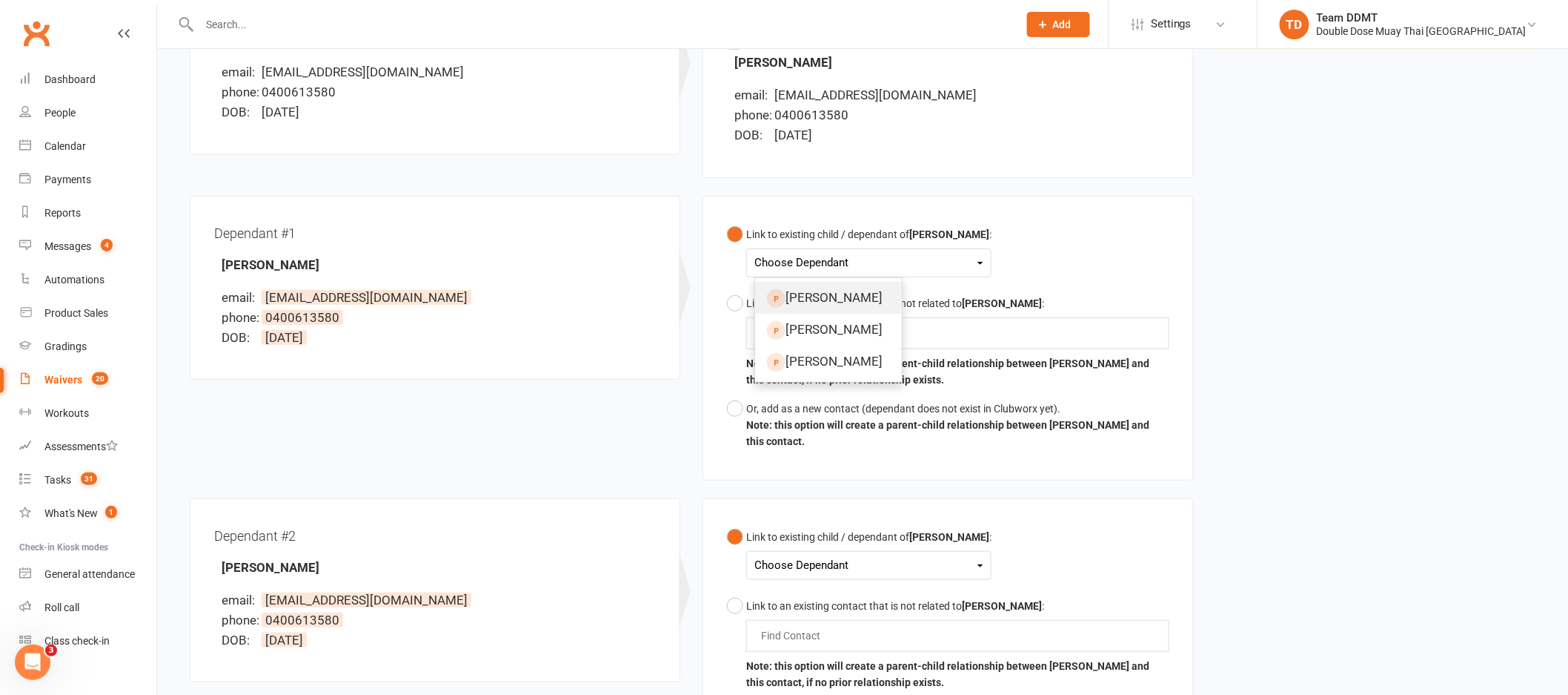
click at [838, 292] on link "Kortez Martin-Tariu" at bounding box center [828, 298] width 147 height 32
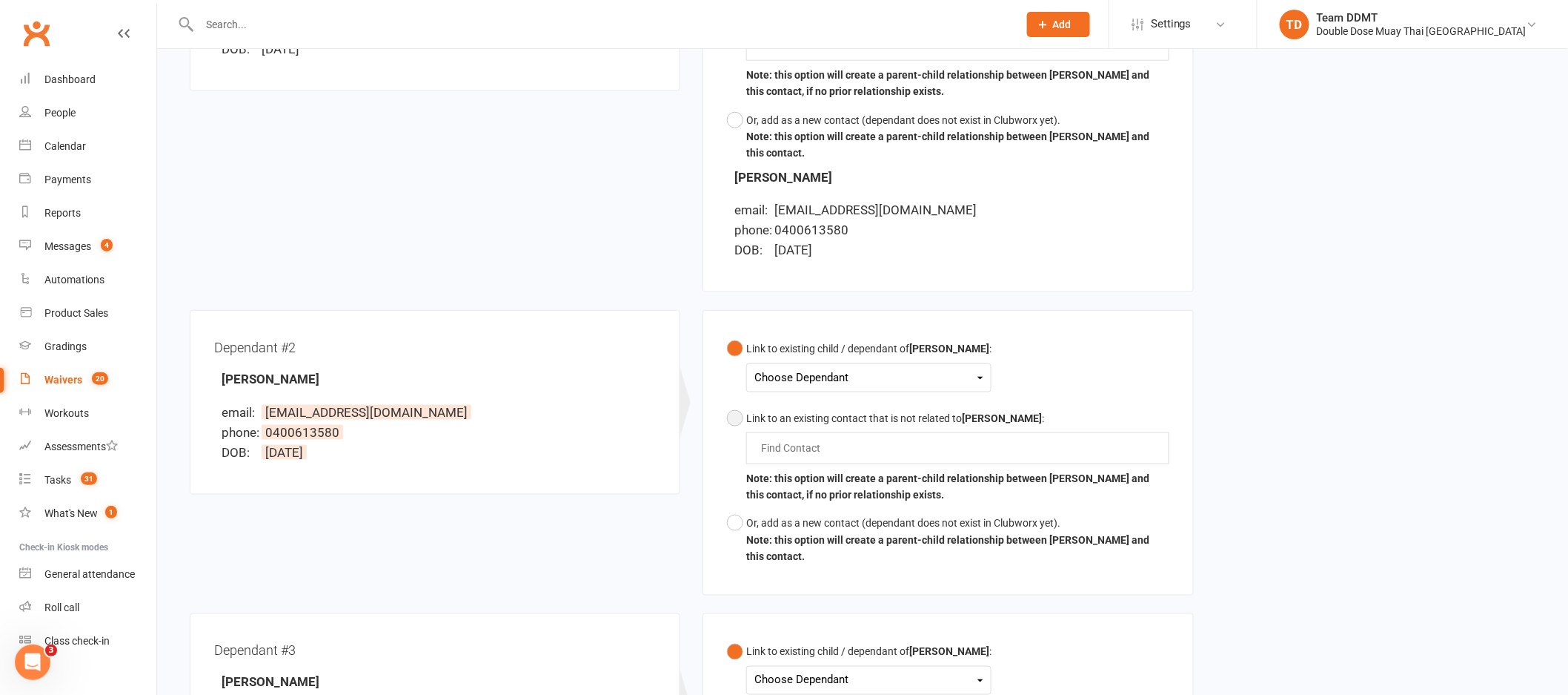
scroll to position [556, 0]
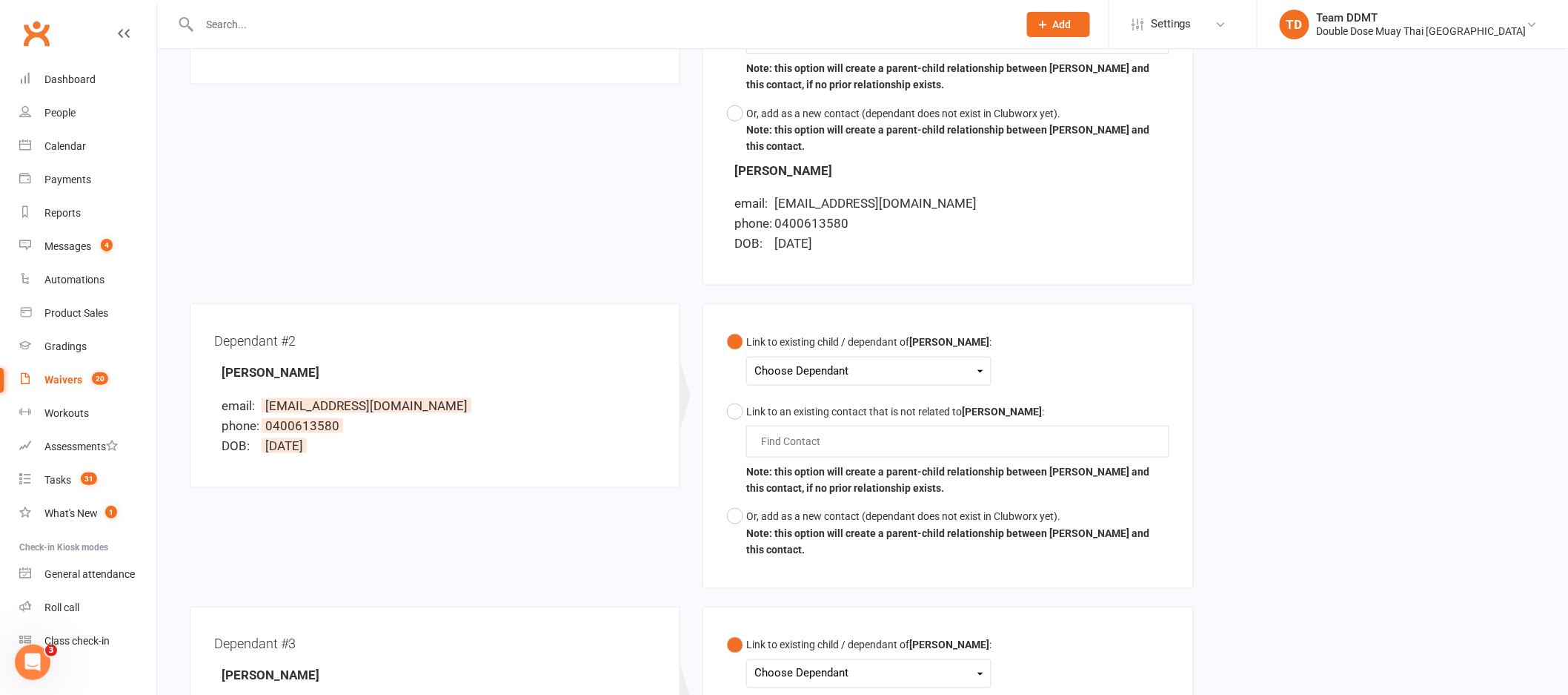
click at [828, 378] on div "Choose Dependant" at bounding box center [868, 371] width 229 height 20
click at [816, 439] on link "Khorus Martin-Tariu" at bounding box center [828, 438] width 147 height 32
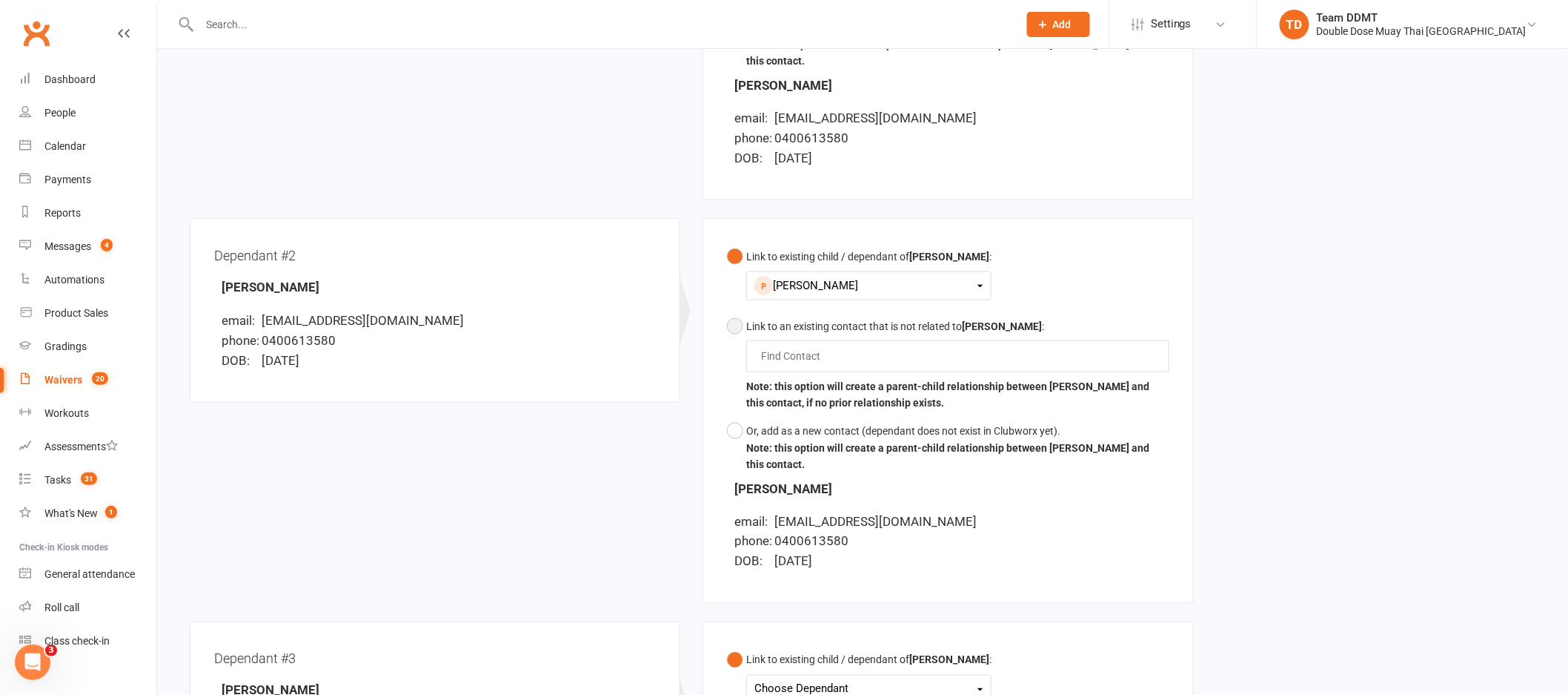
scroll to position [999, 0]
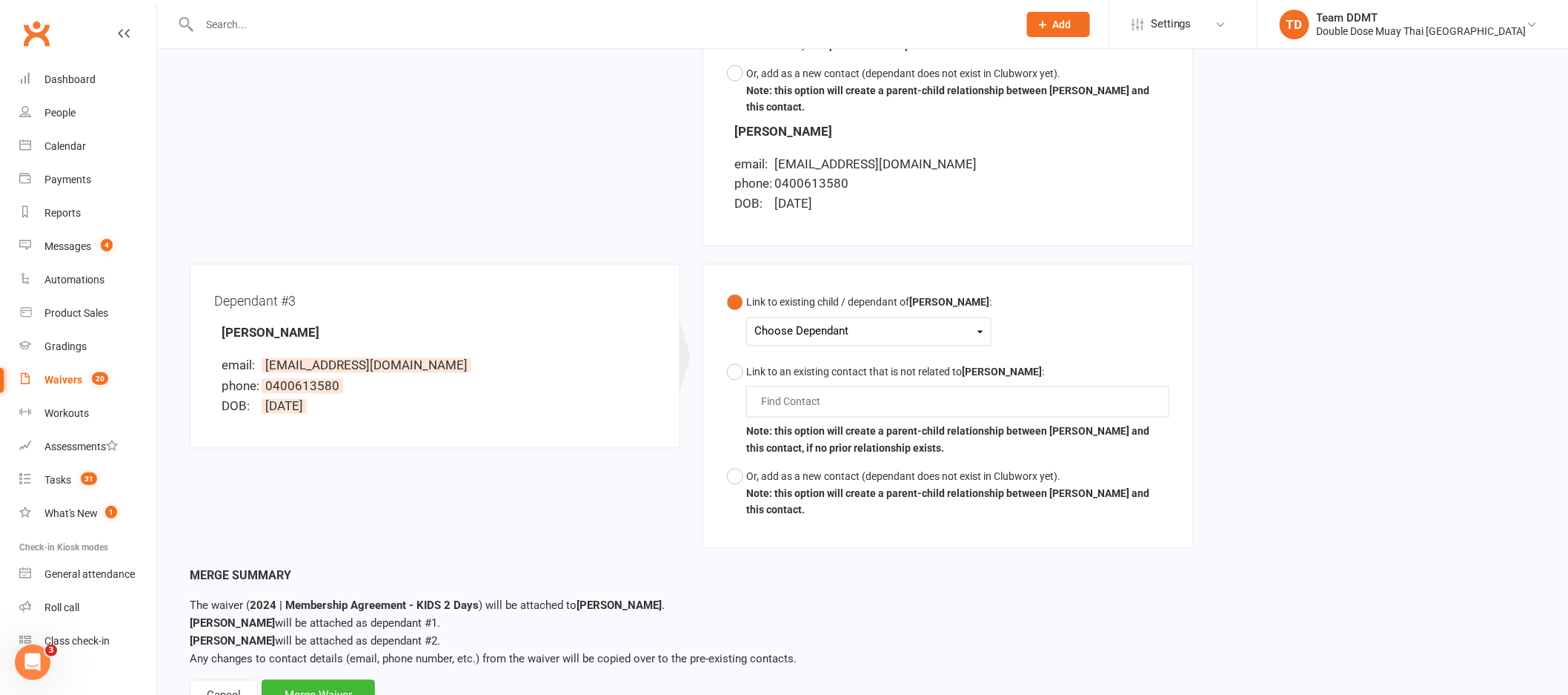
click at [807, 320] on div "Choose Dependant Kortez Martin-Tariu Khorus Martin-Tariu Kartier Martin-Tariu" at bounding box center [868, 331] width 245 height 29
click at [815, 331] on div "Choose Dependant" at bounding box center [868, 331] width 229 height 20
click at [806, 429] on link "Kartier Martin-Tariu" at bounding box center [828, 430] width 147 height 32
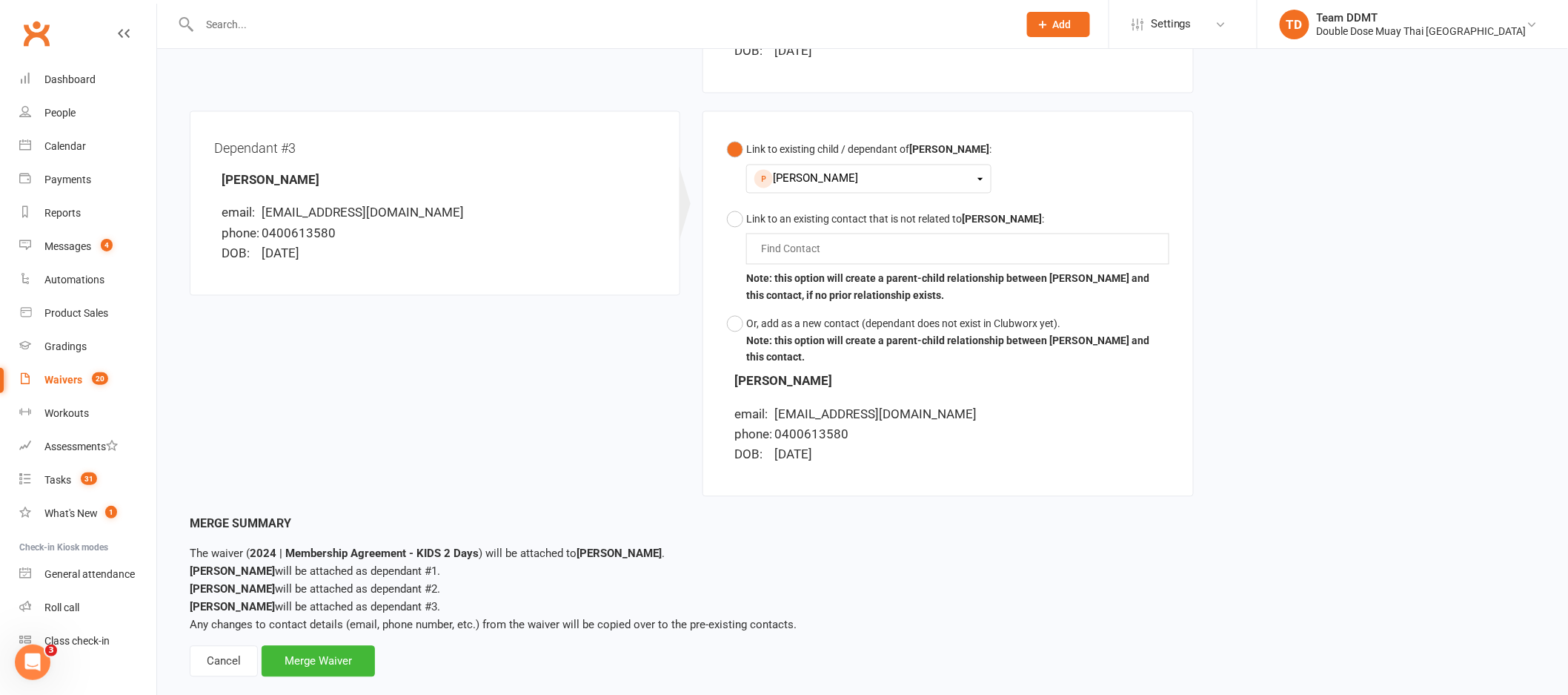
scroll to position [1179, 0]
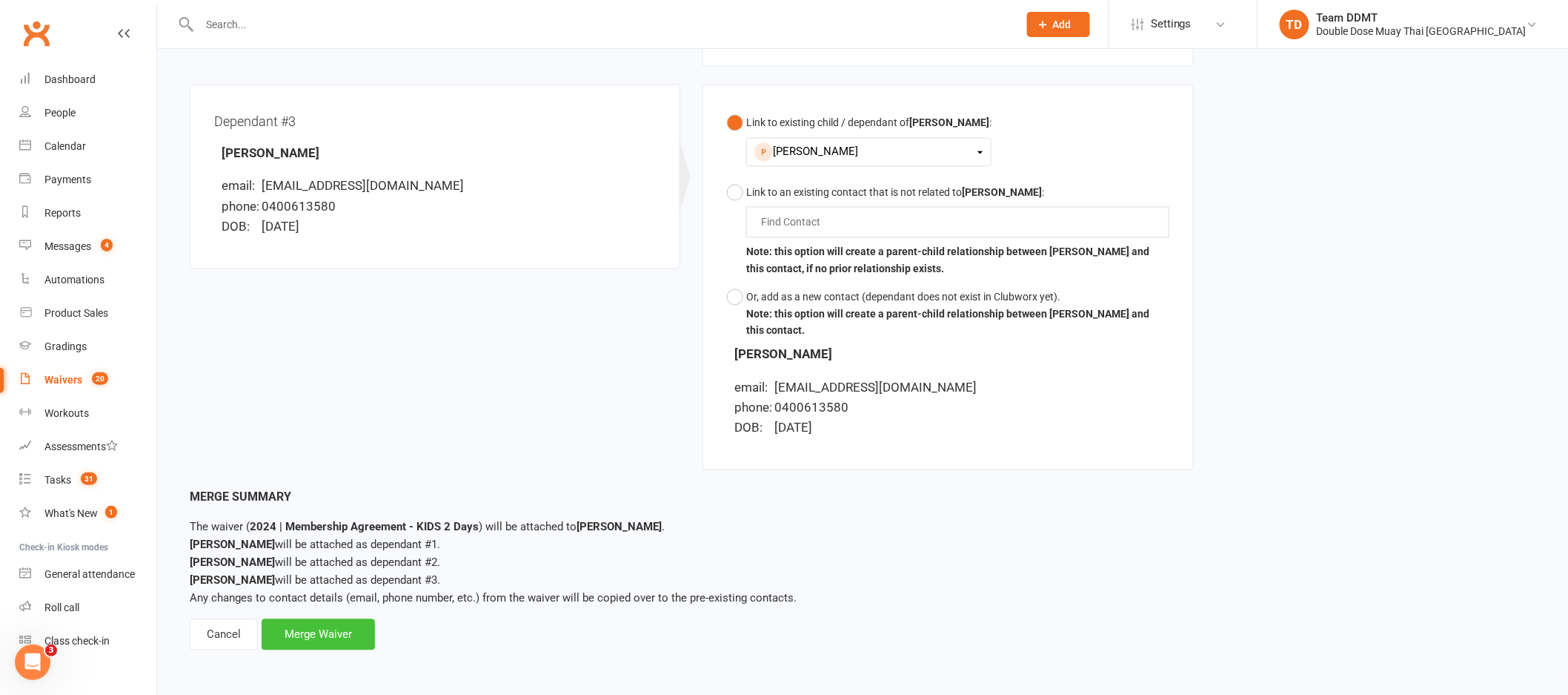
click at [334, 631] on div "Merge Waiver" at bounding box center [318, 634] width 113 height 31
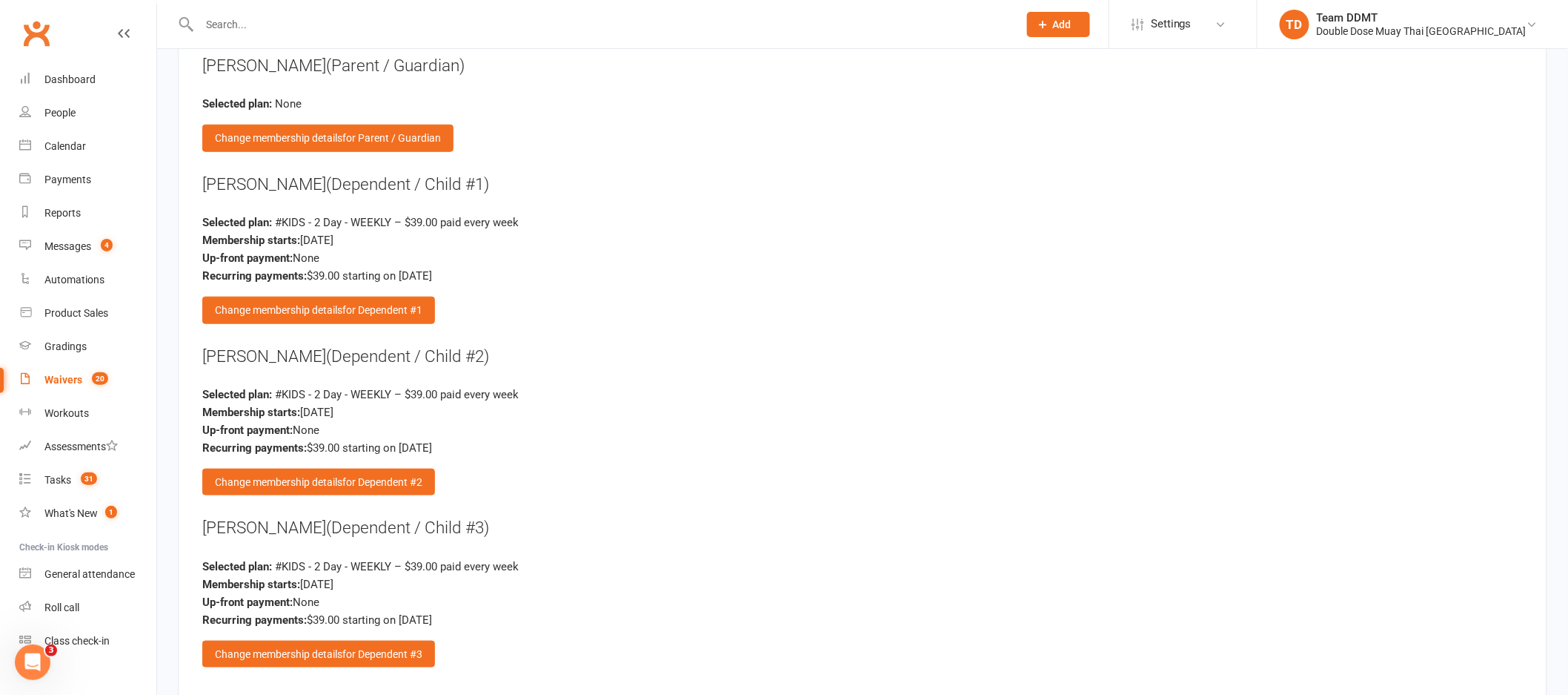
scroll to position [2810, 0]
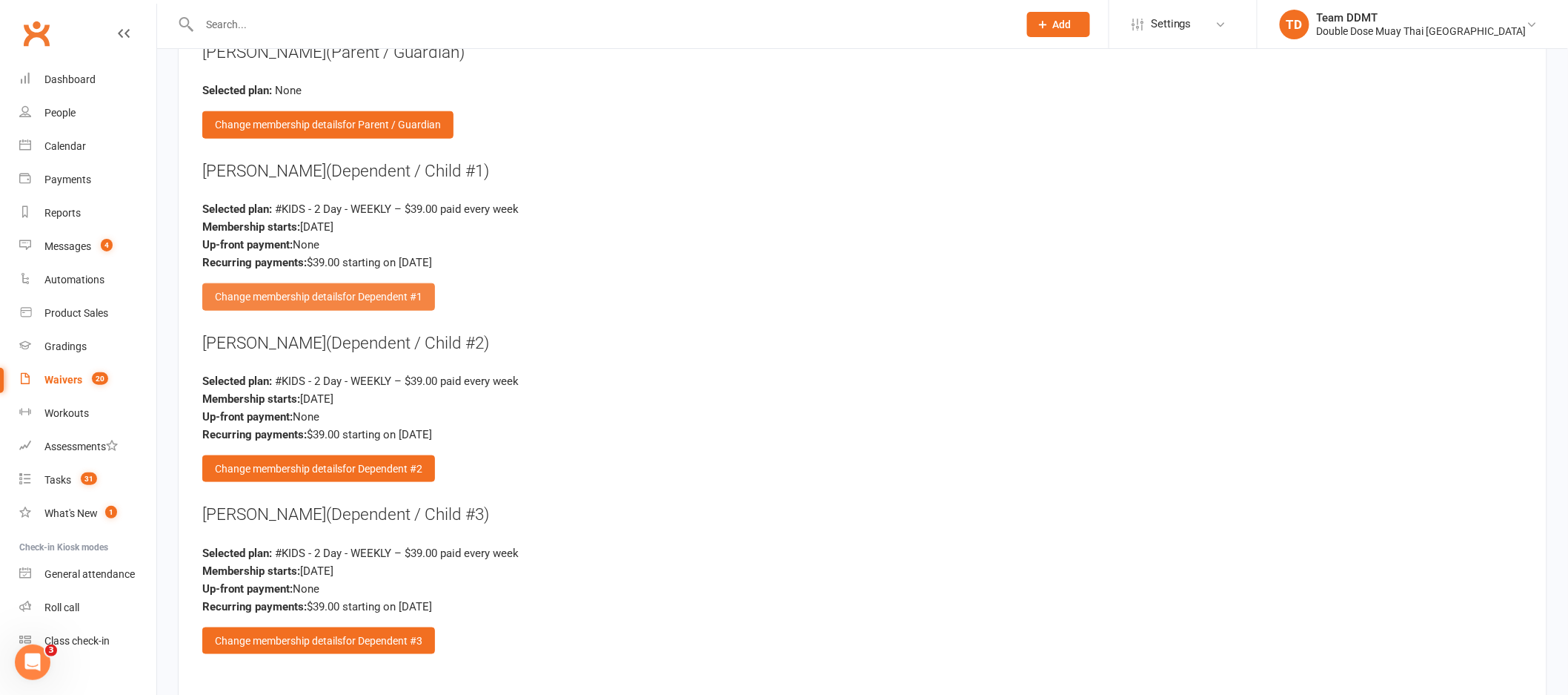
click at [362, 290] on span "for Dependent #1" at bounding box center [382, 296] width 80 height 12
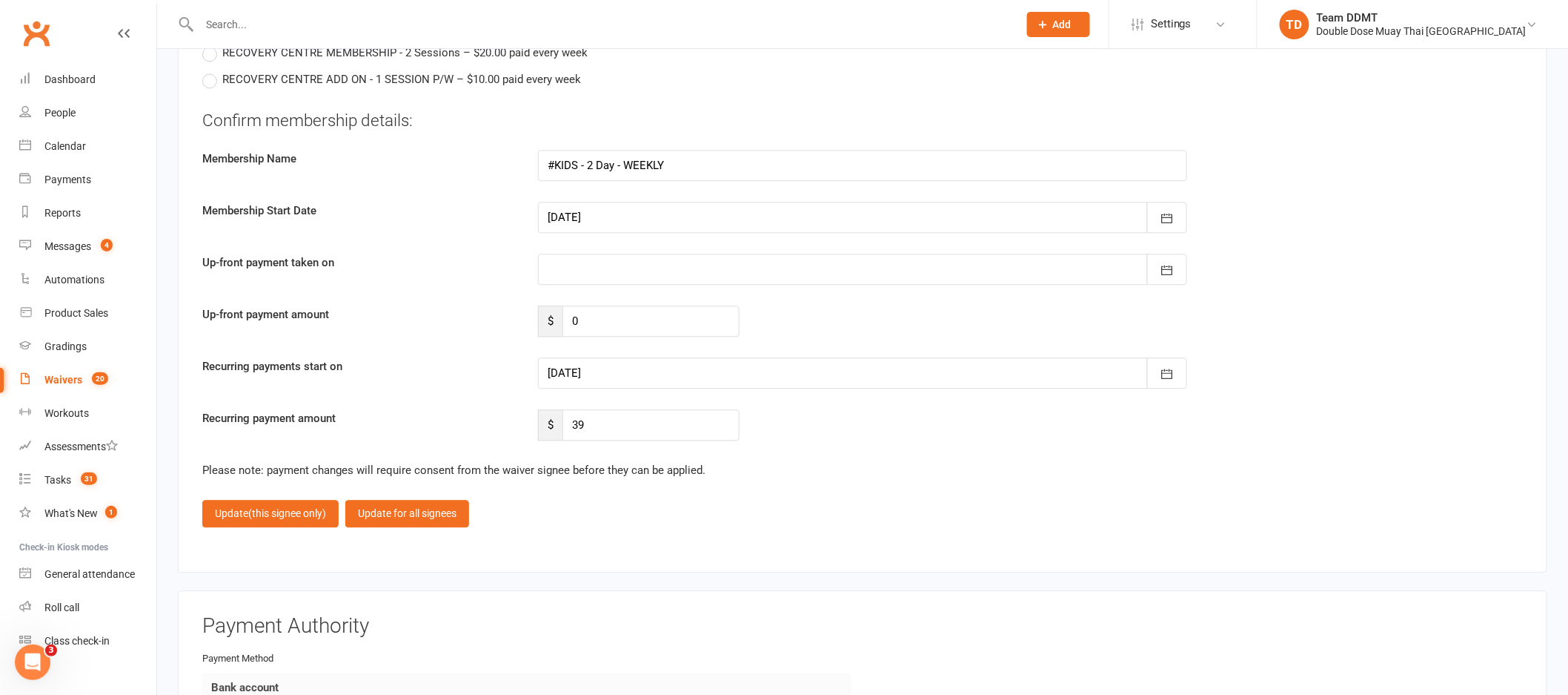
scroll to position [3768, 0]
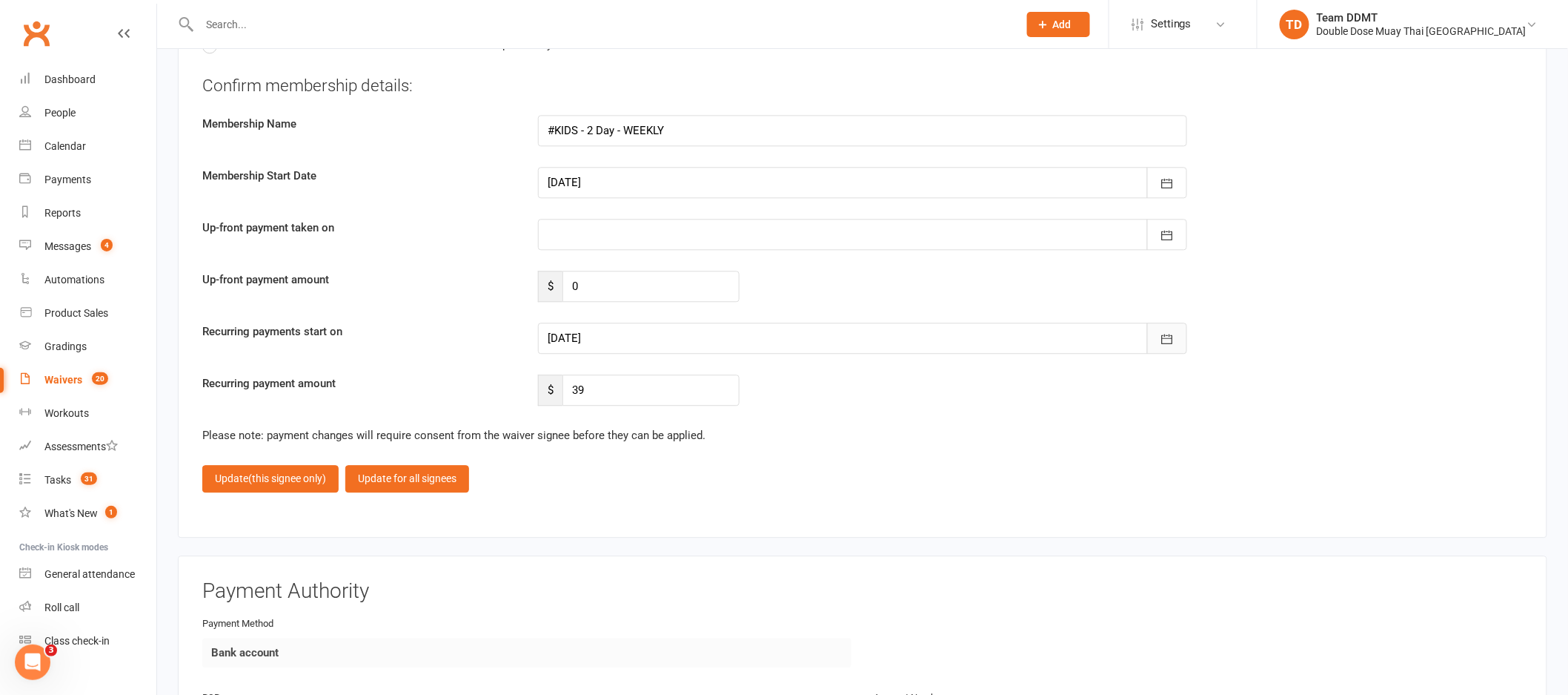
click at [1176, 333] on button "button" at bounding box center [1166, 338] width 40 height 31
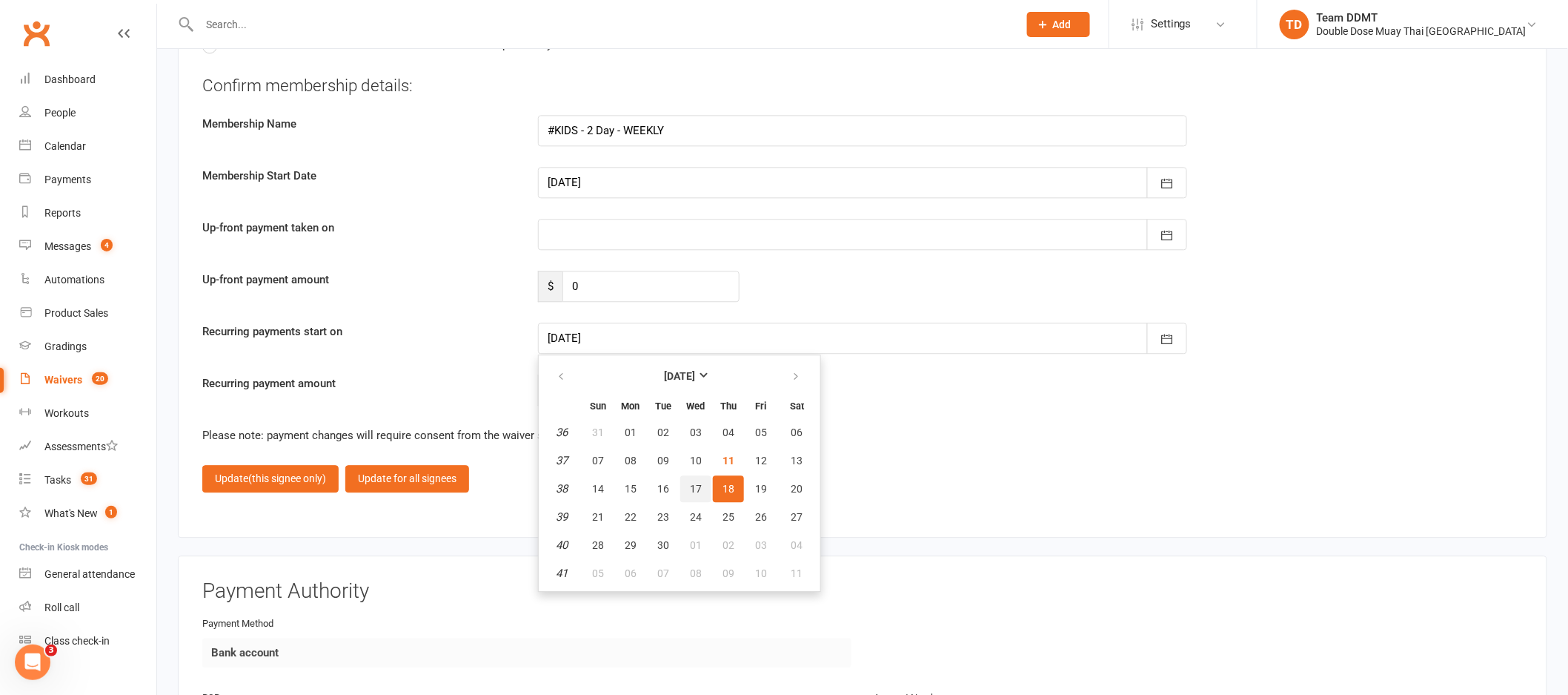
click at [699, 475] on button "17" at bounding box center [695, 488] width 31 height 27
type input "17 Sep 2025"
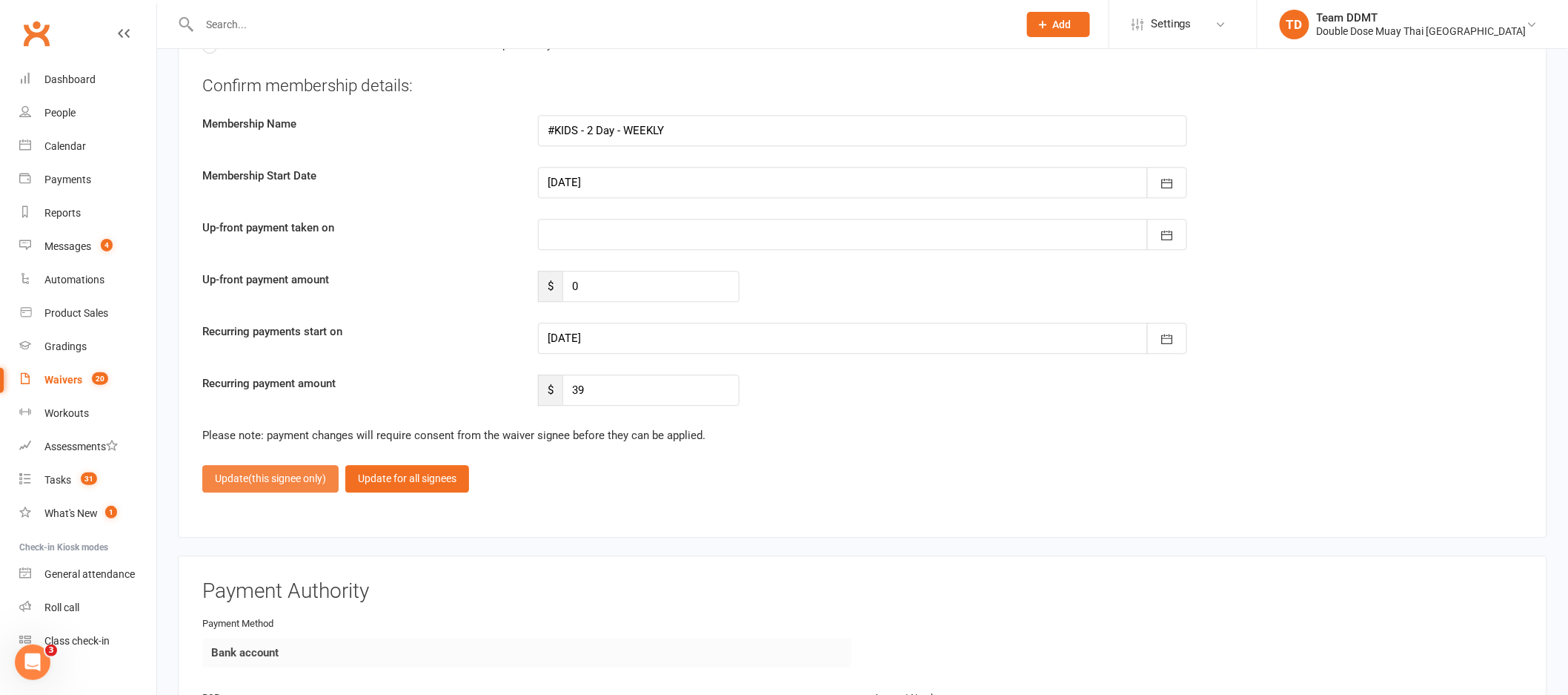
click at [272, 472] on span "(this signee only)" at bounding box center [287, 478] width 77 height 12
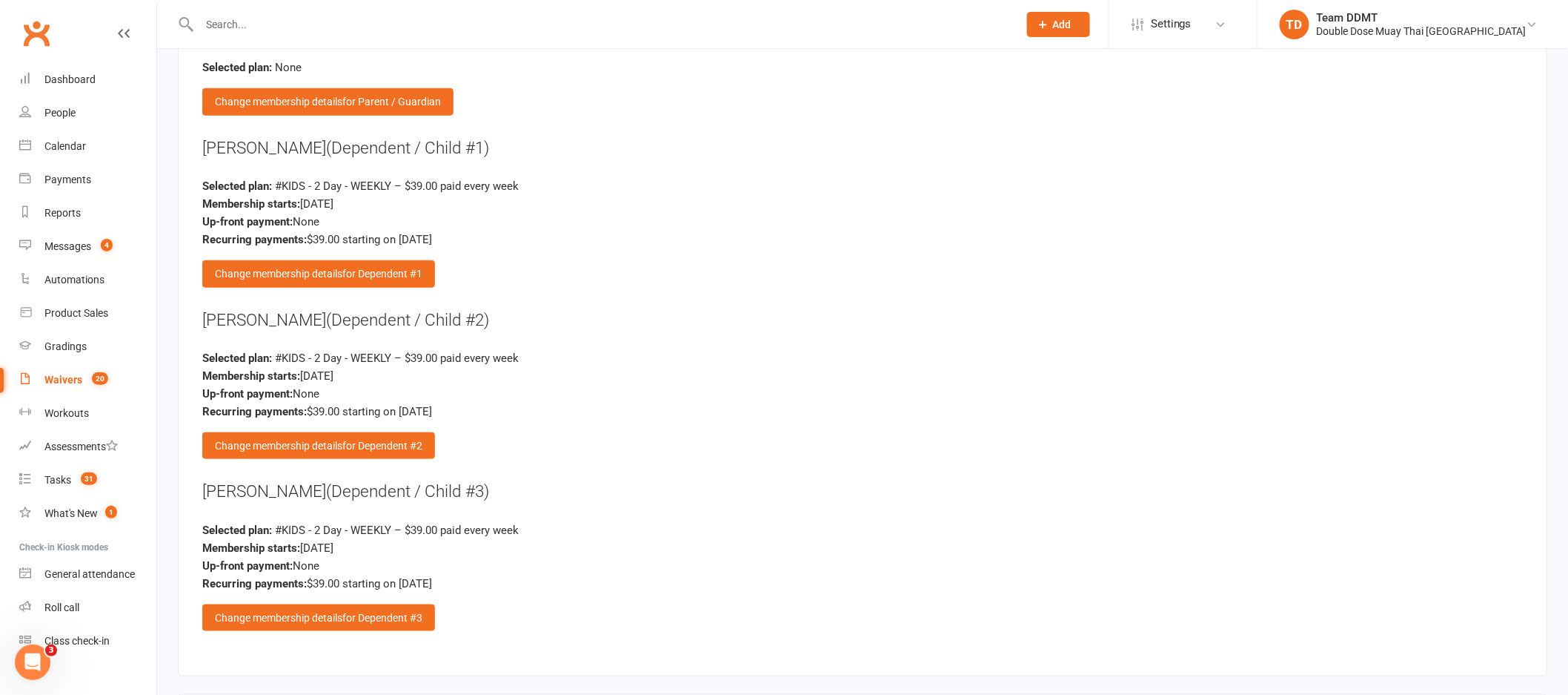
scroll to position [2866, 0]
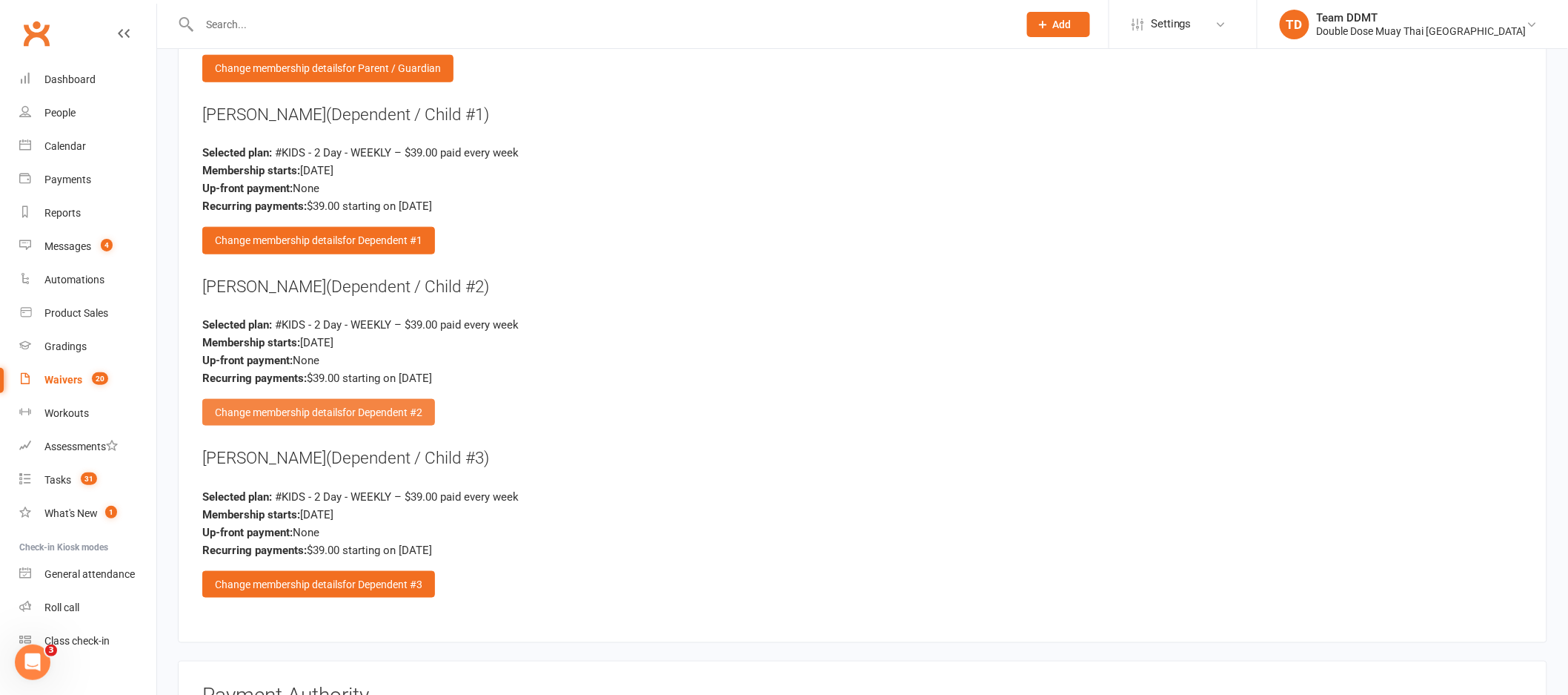
click at [369, 406] on span "for Dependent #2" at bounding box center [382, 412] width 80 height 12
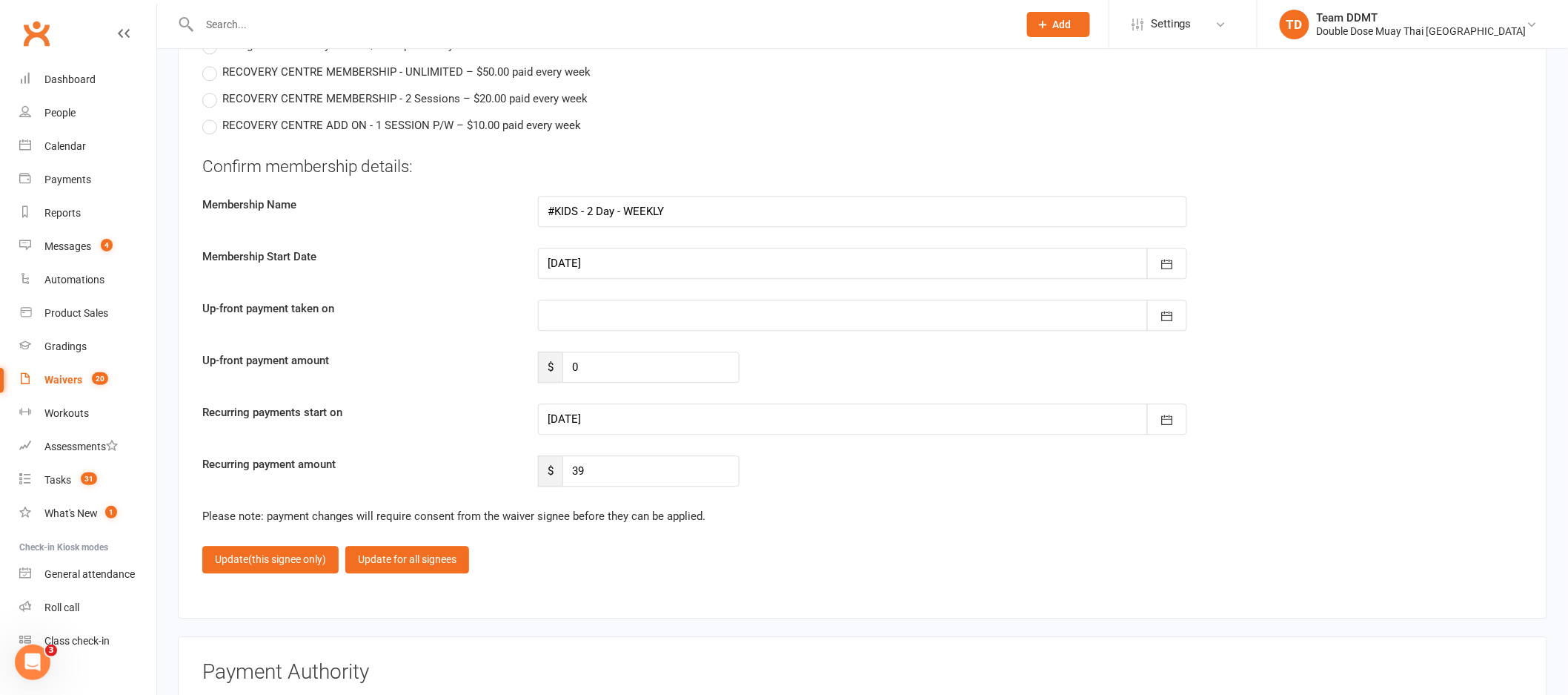
scroll to position [3692, 0]
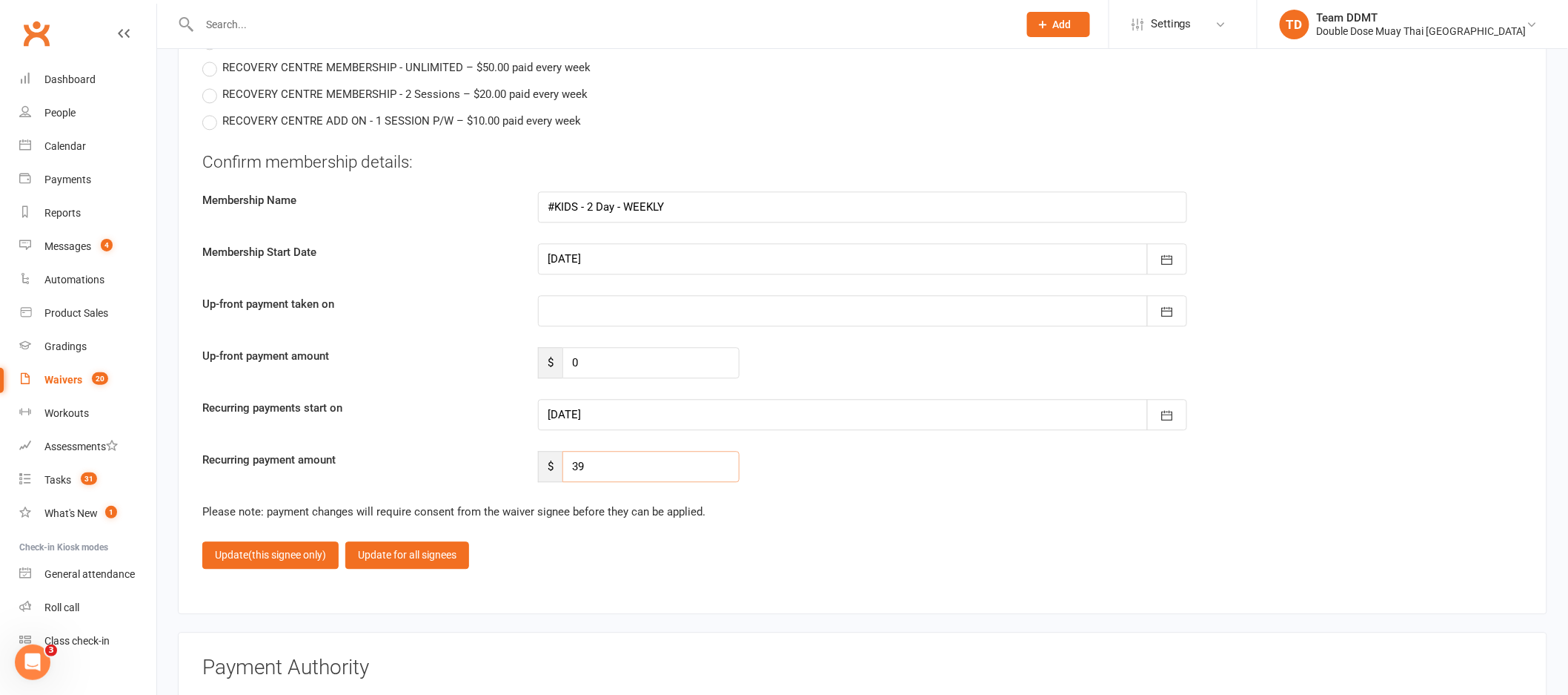
click at [606, 451] on input "39" at bounding box center [651, 466] width 177 height 31
type input "35.10"
click at [1159, 408] on icon "button" at bounding box center [1166, 415] width 15 height 15
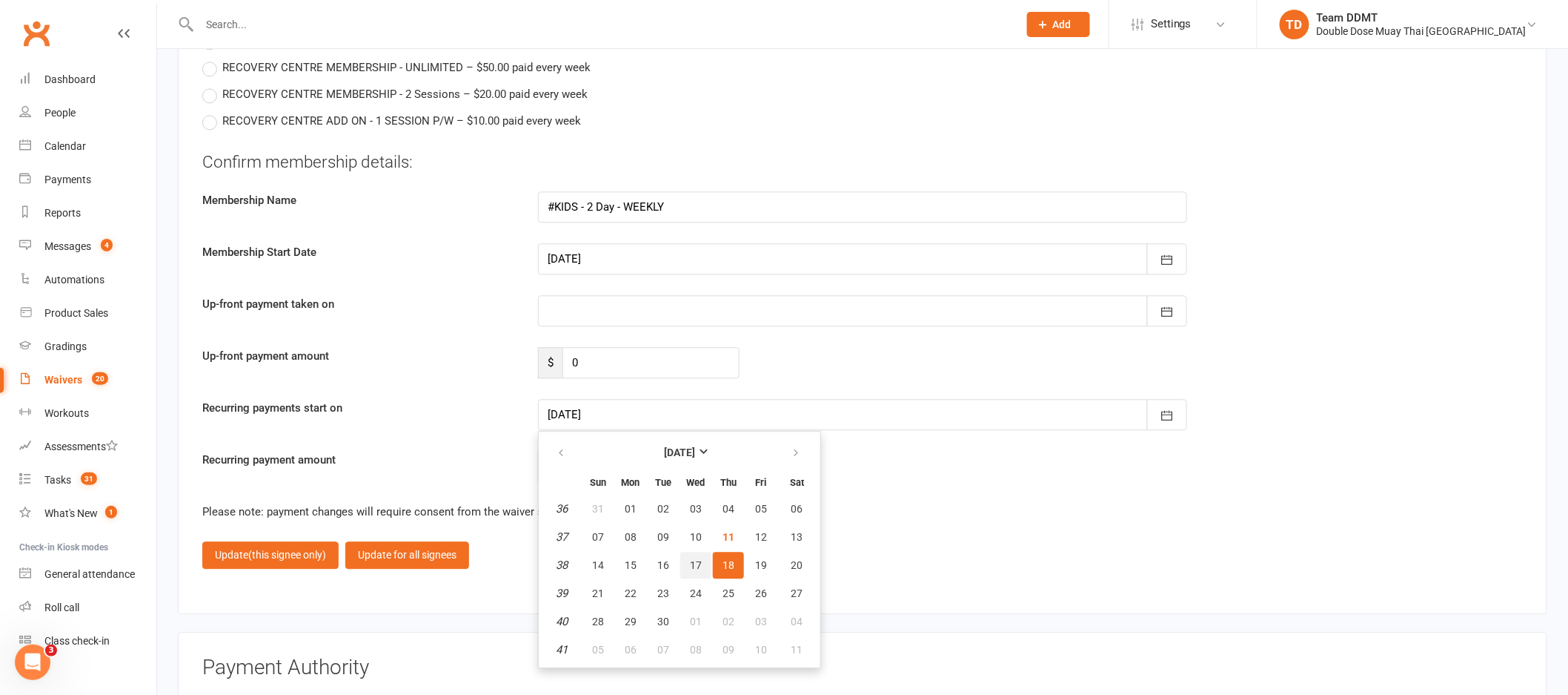
click at [690, 559] on span "17" at bounding box center [695, 564] width 12 height 12
type input "17 Sep 2025"
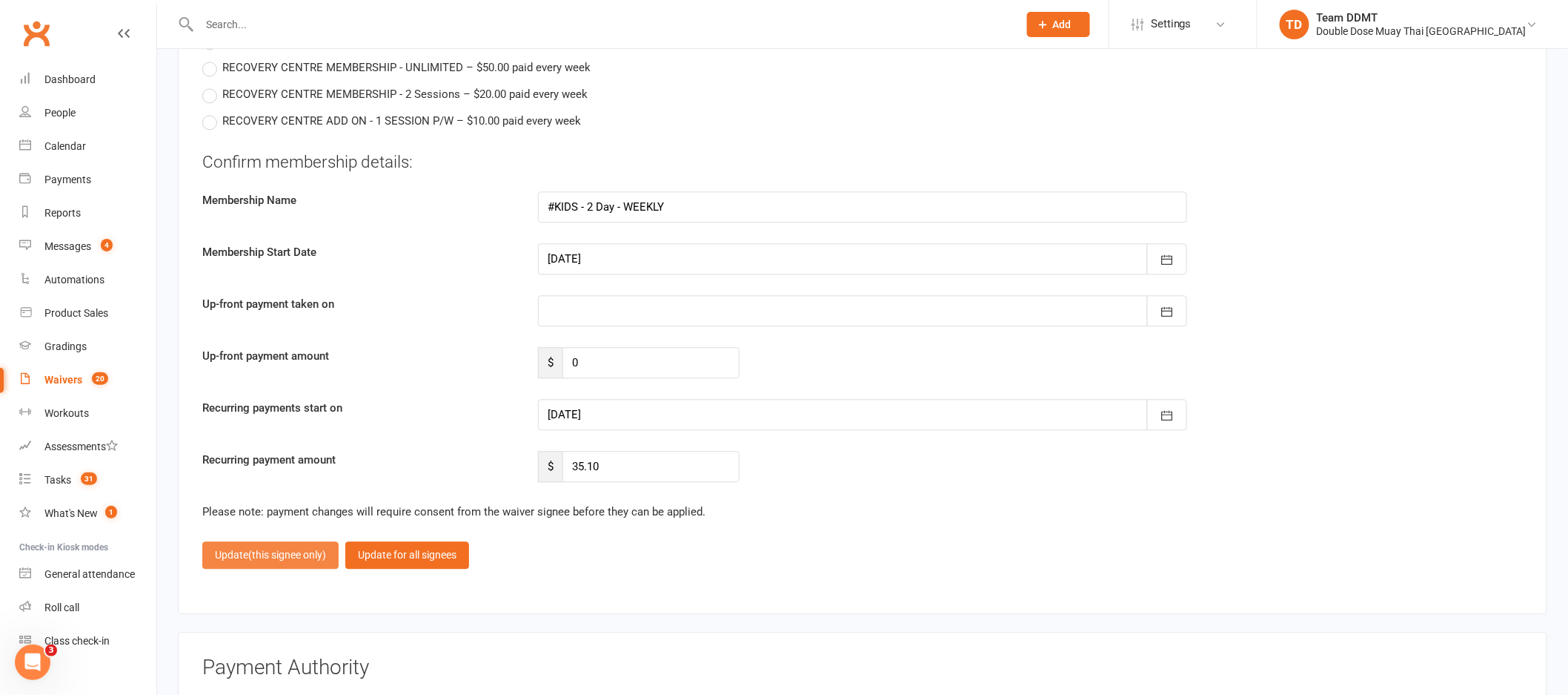
click at [314, 542] on button "Update (this signee only)" at bounding box center [270, 555] width 136 height 27
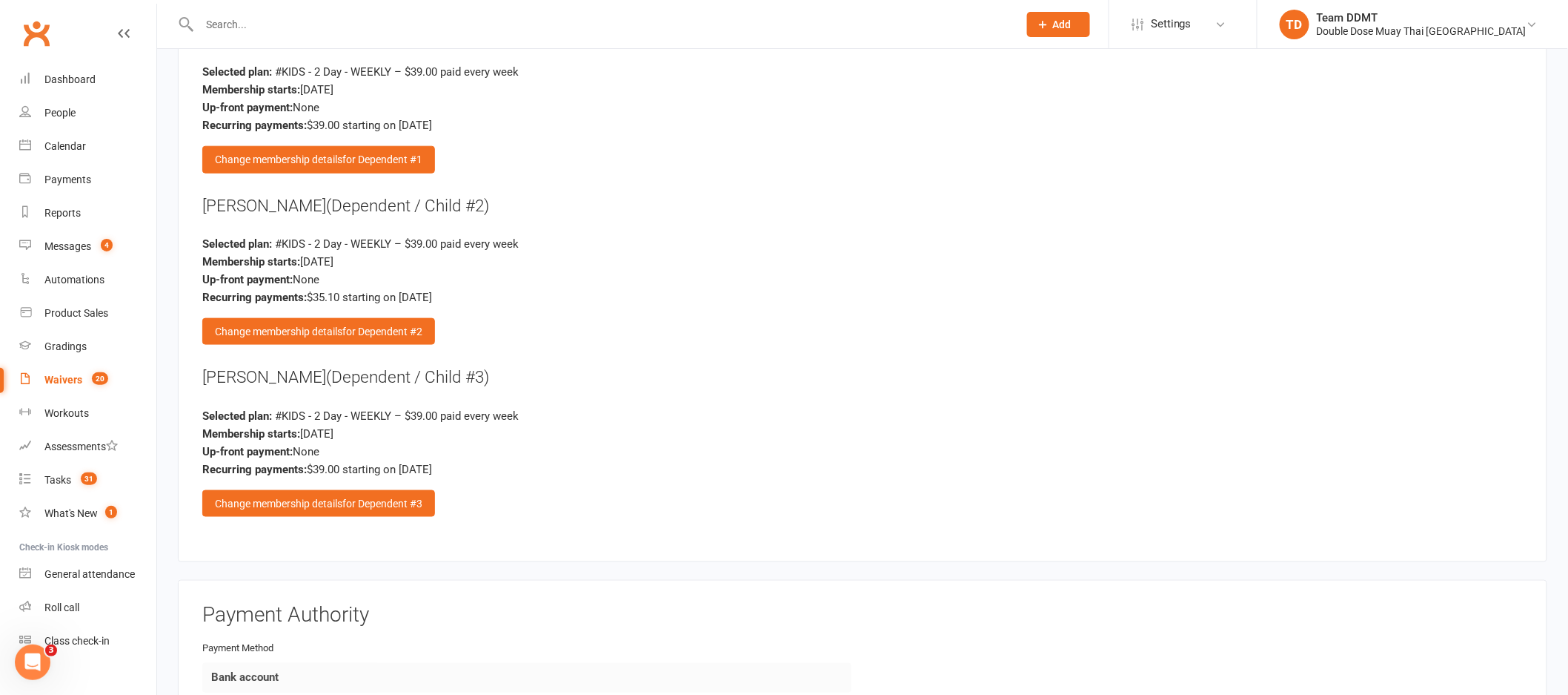
scroll to position [2955, 0]
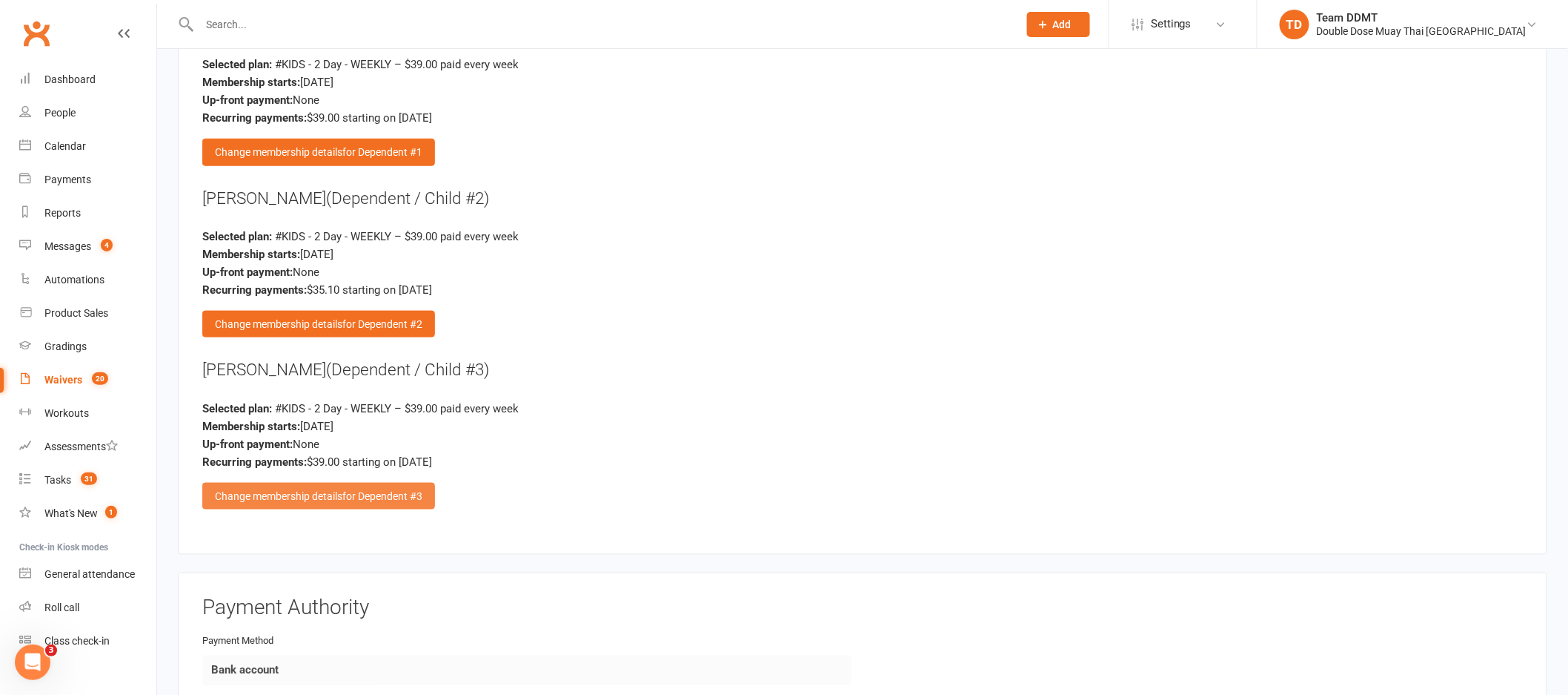
click at [356, 490] on span "for Dependent #3" at bounding box center [382, 495] width 80 height 12
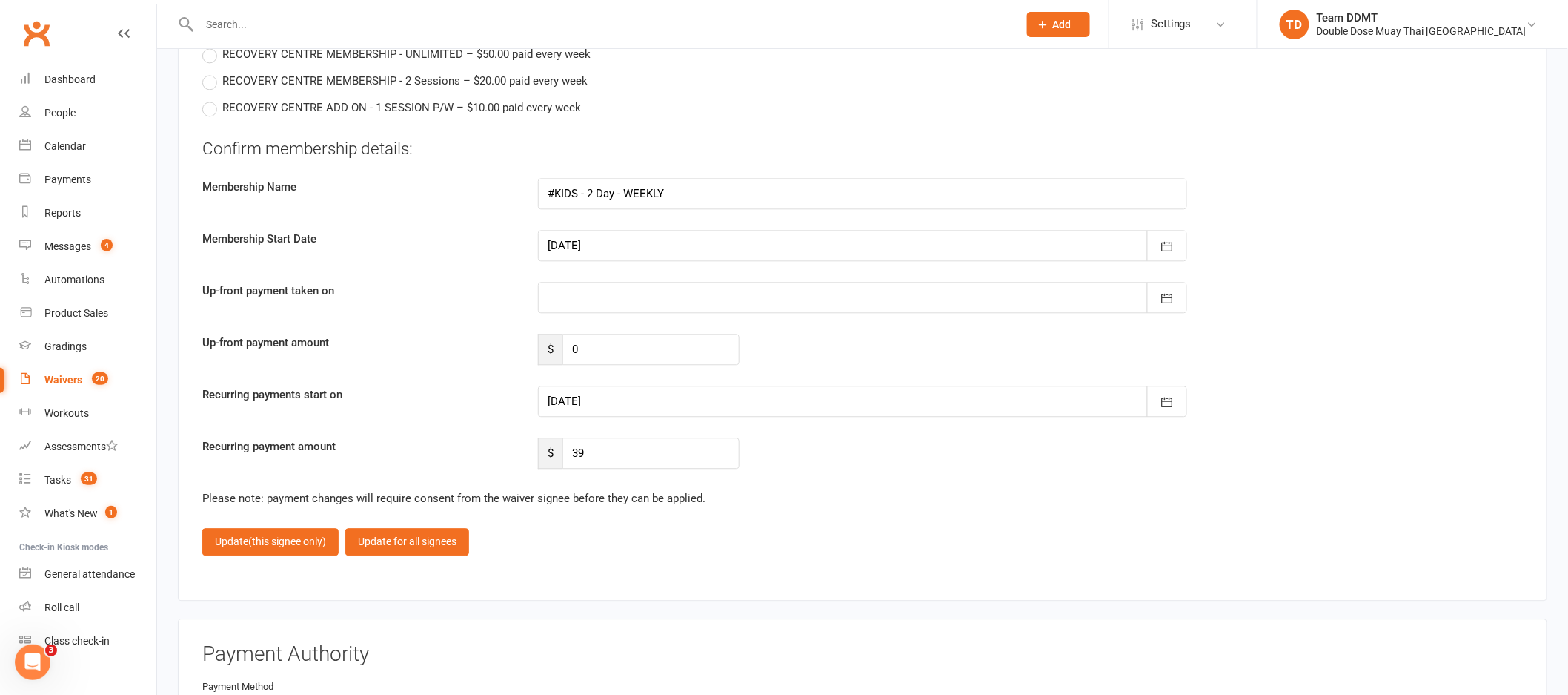
scroll to position [3711, 0]
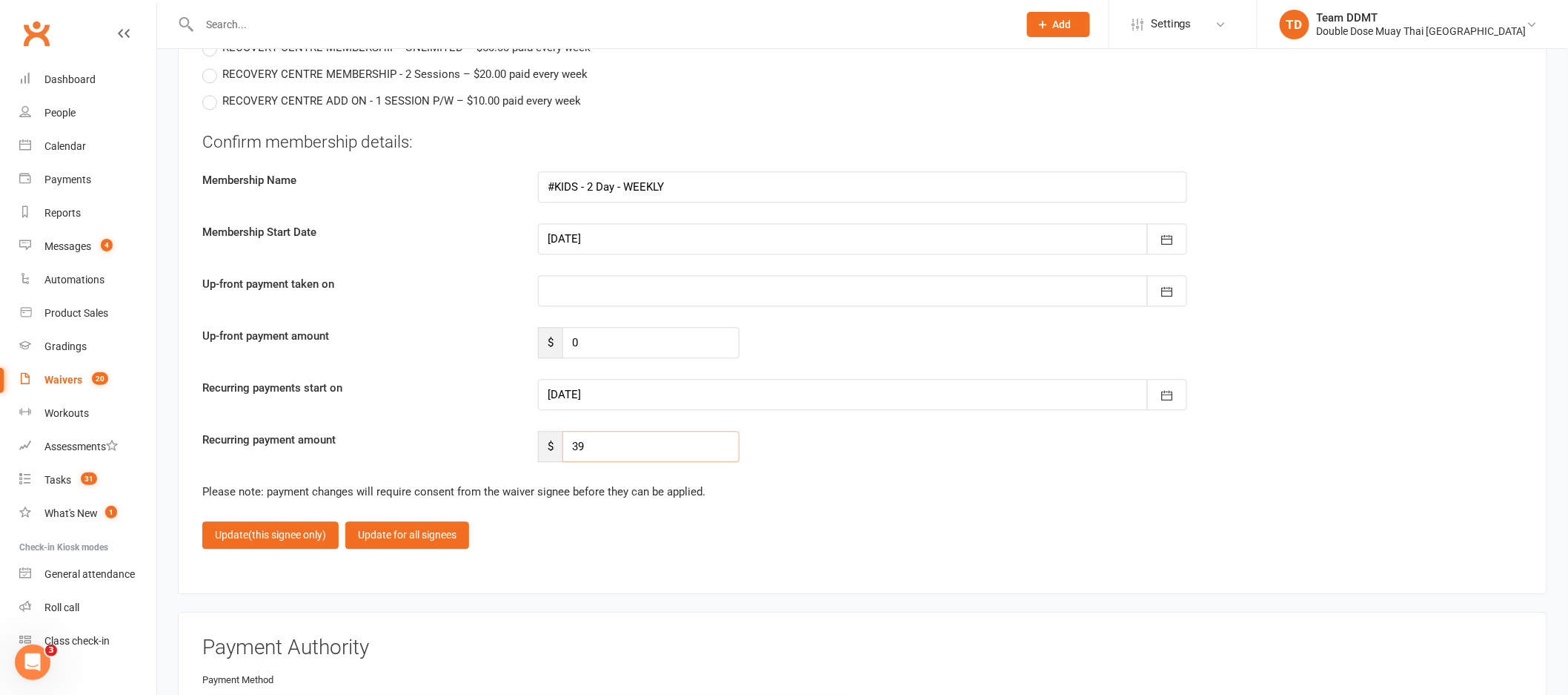
click at [618, 443] on input "39" at bounding box center [651, 446] width 177 height 31
type input "35.10"
click at [1159, 388] on icon "button" at bounding box center [1166, 395] width 15 height 15
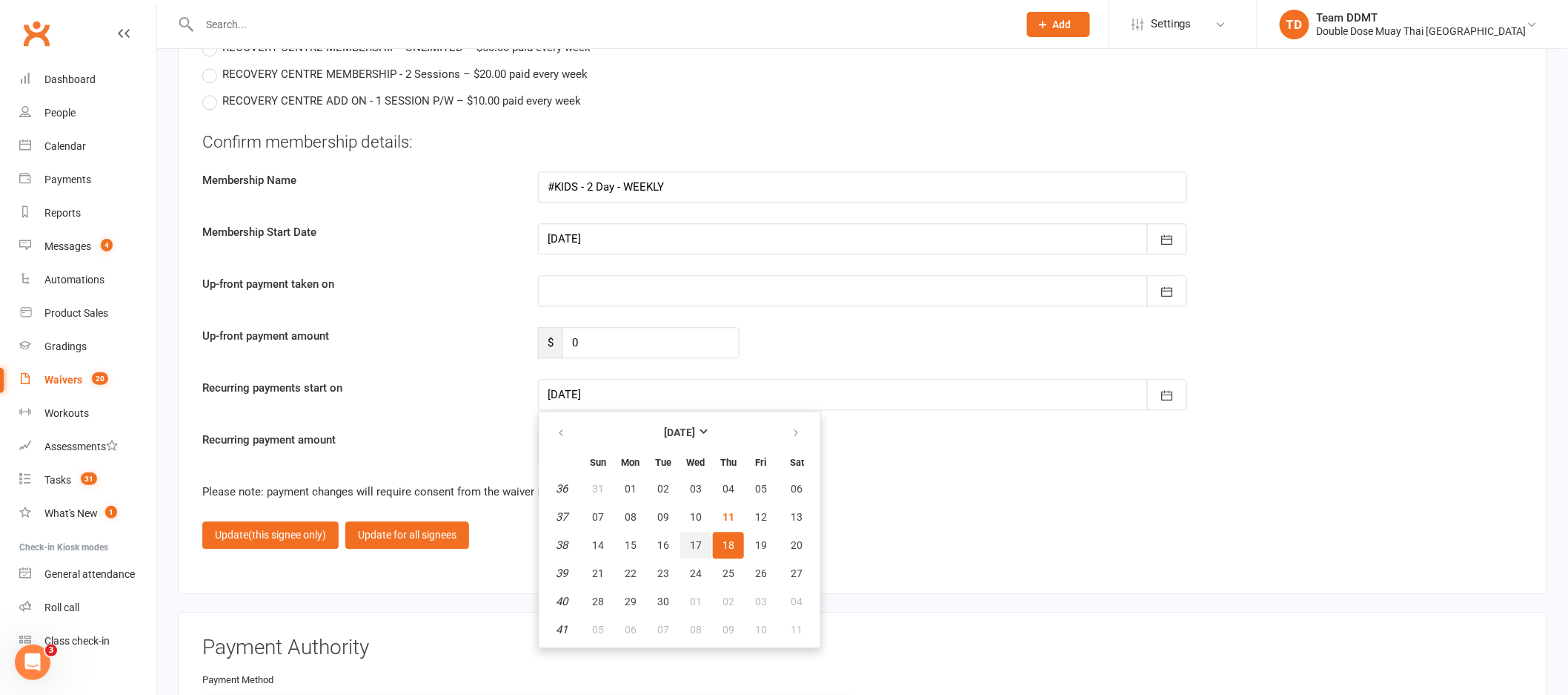
click at [695, 539] on span "17" at bounding box center [695, 544] width 12 height 12
type input "17 Sep 2025"
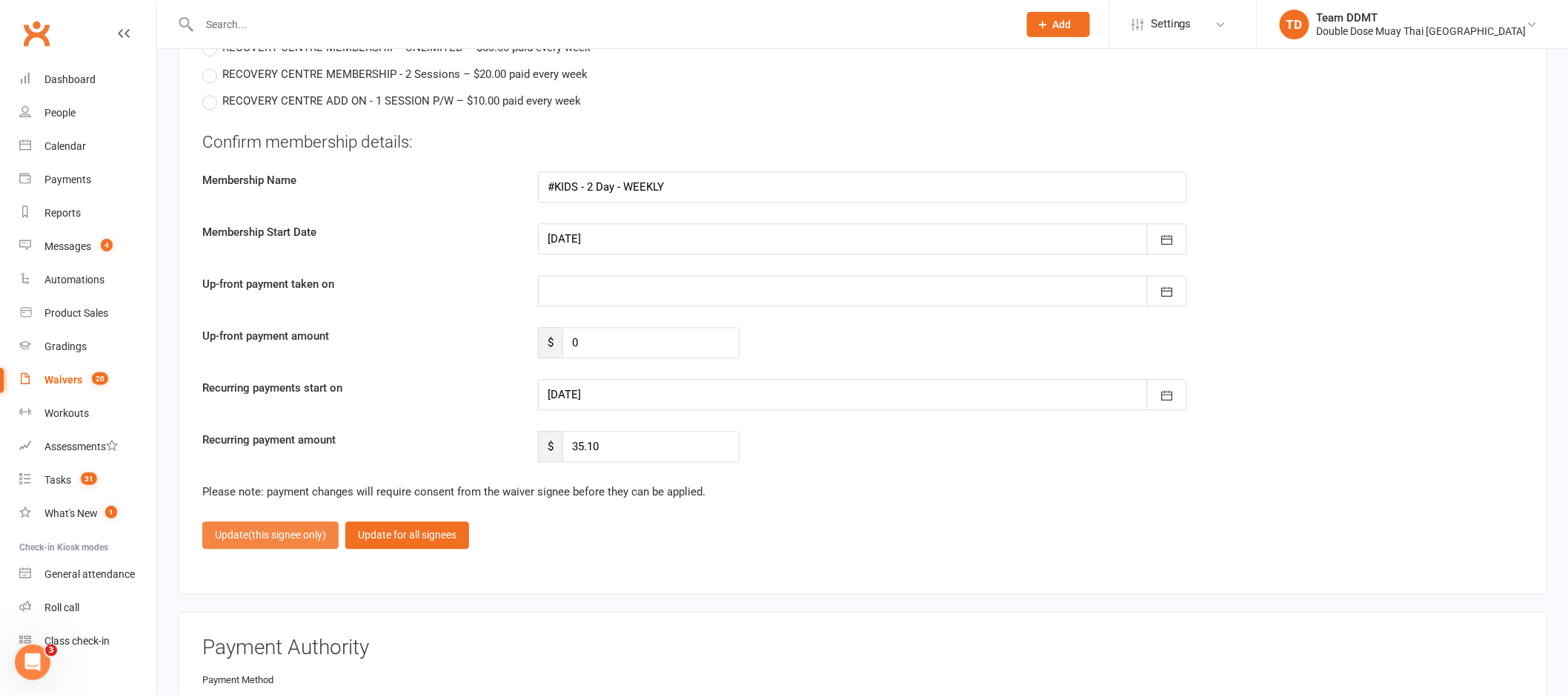
click at [302, 533] on button "Update (this signee only)" at bounding box center [270, 535] width 136 height 27
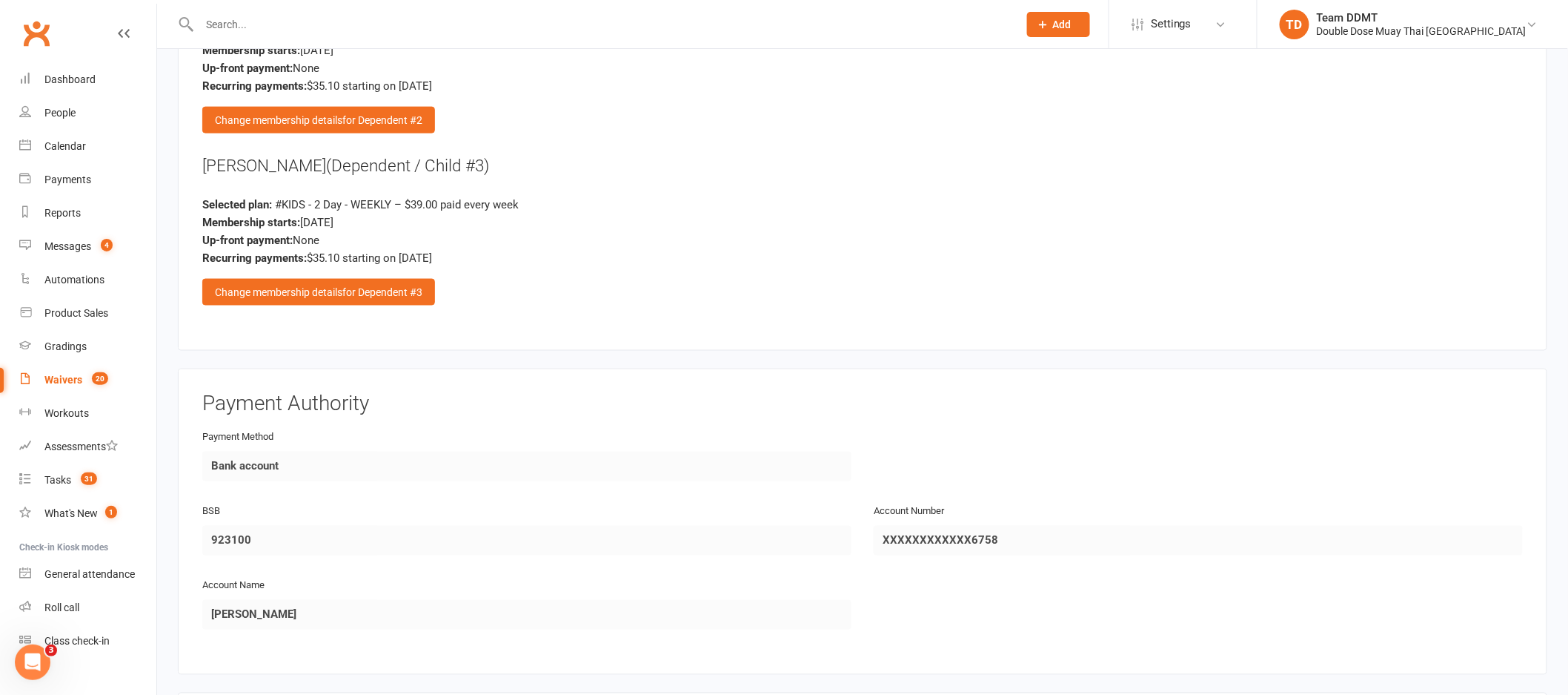
scroll to position [3423, 0]
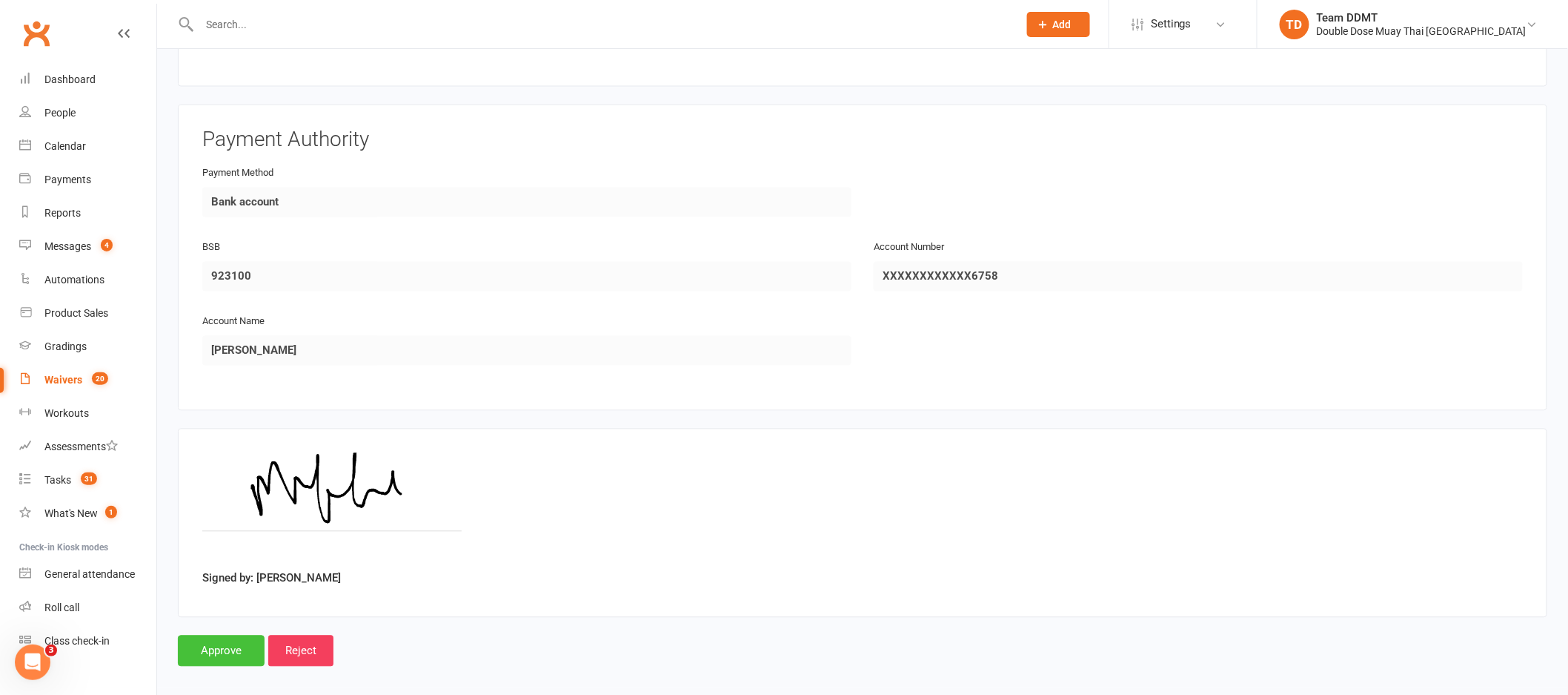
click at [235, 645] on input "Approve" at bounding box center [221, 650] width 86 height 31
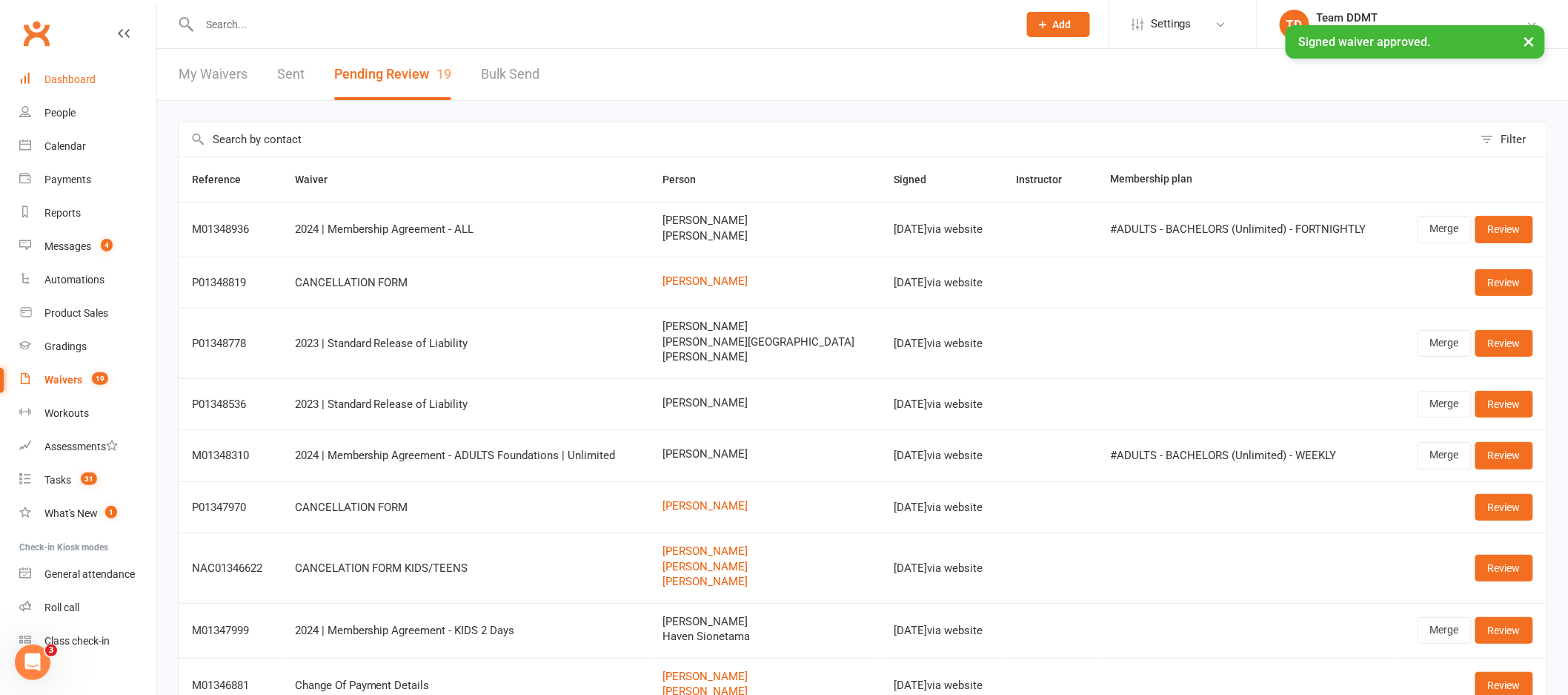
click at [73, 86] on link "Dashboard" at bounding box center [88, 79] width 137 height 33
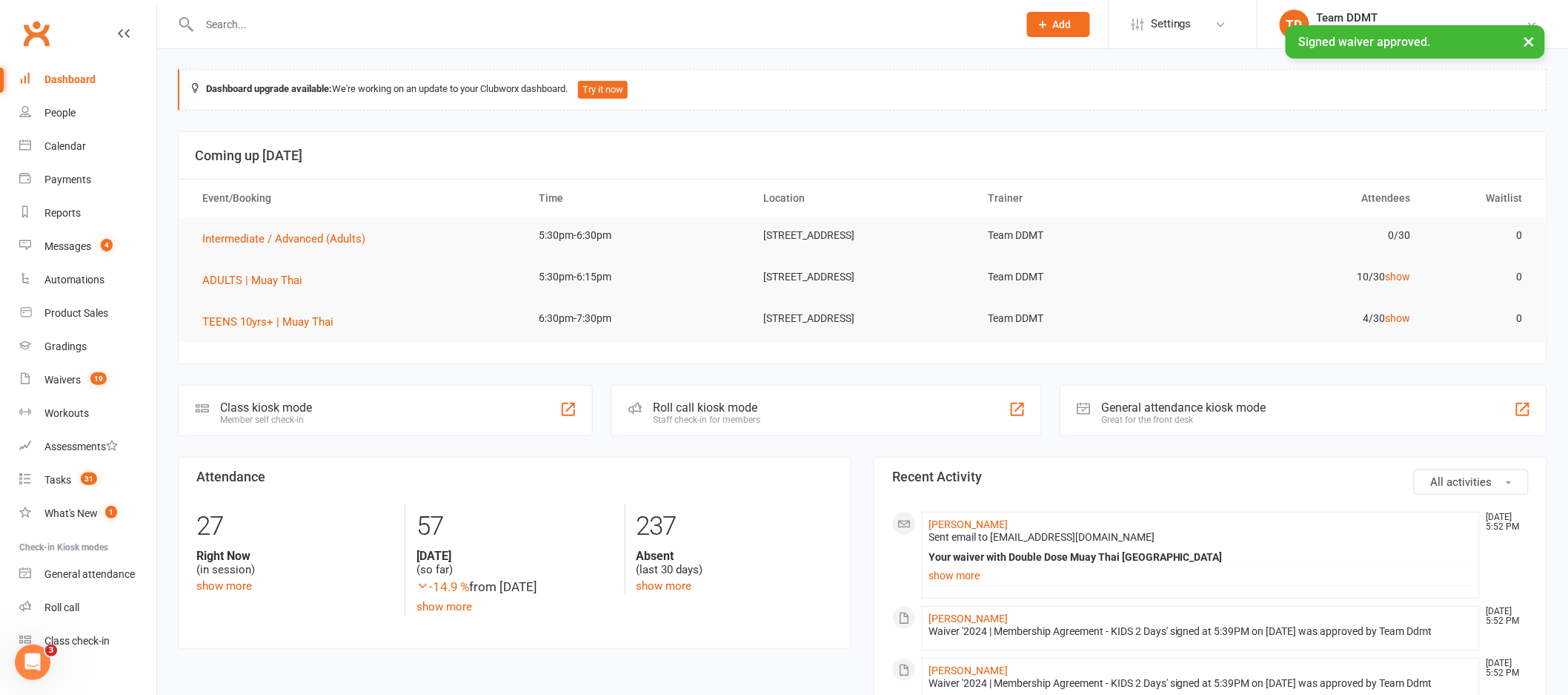
scroll to position [467, 0]
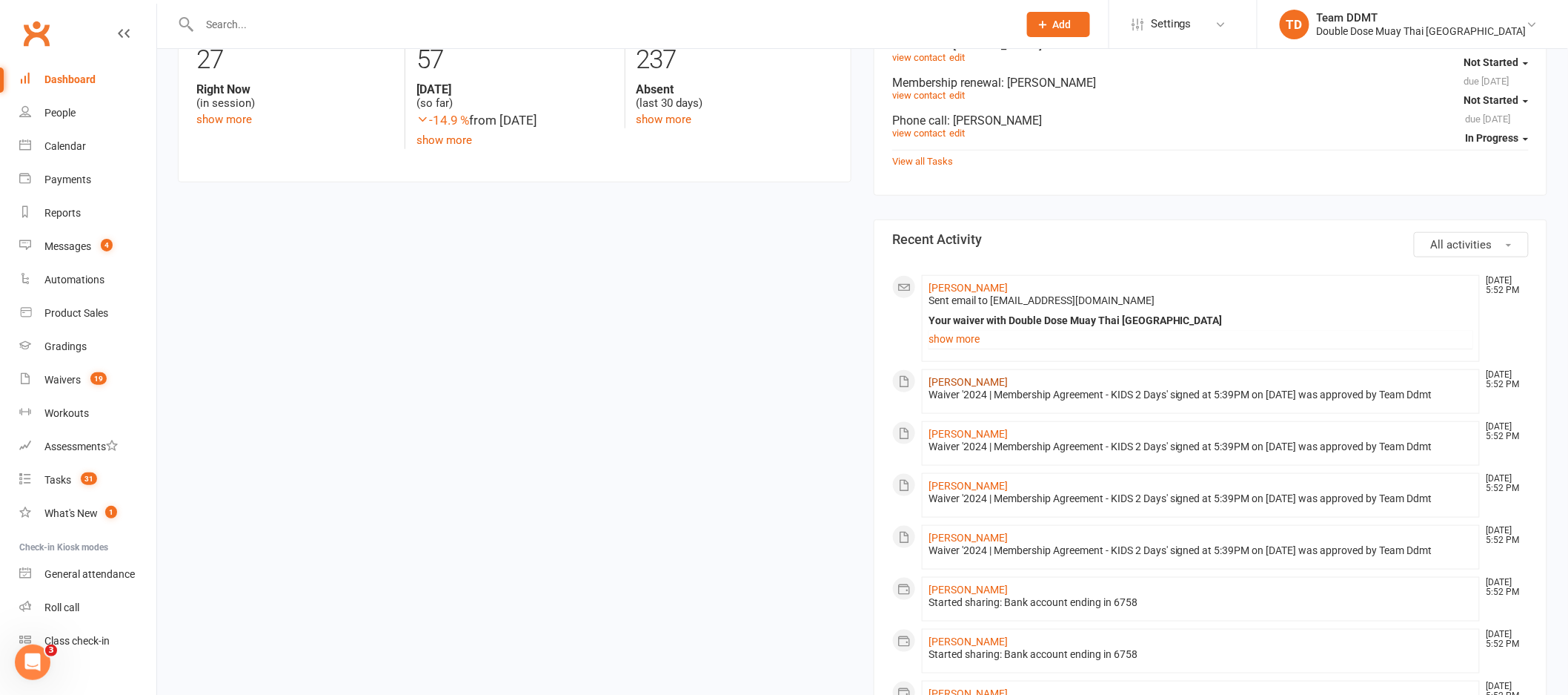
click at [976, 380] on link "Kartier Martin-Tariu" at bounding box center [968, 381] width 79 height 12
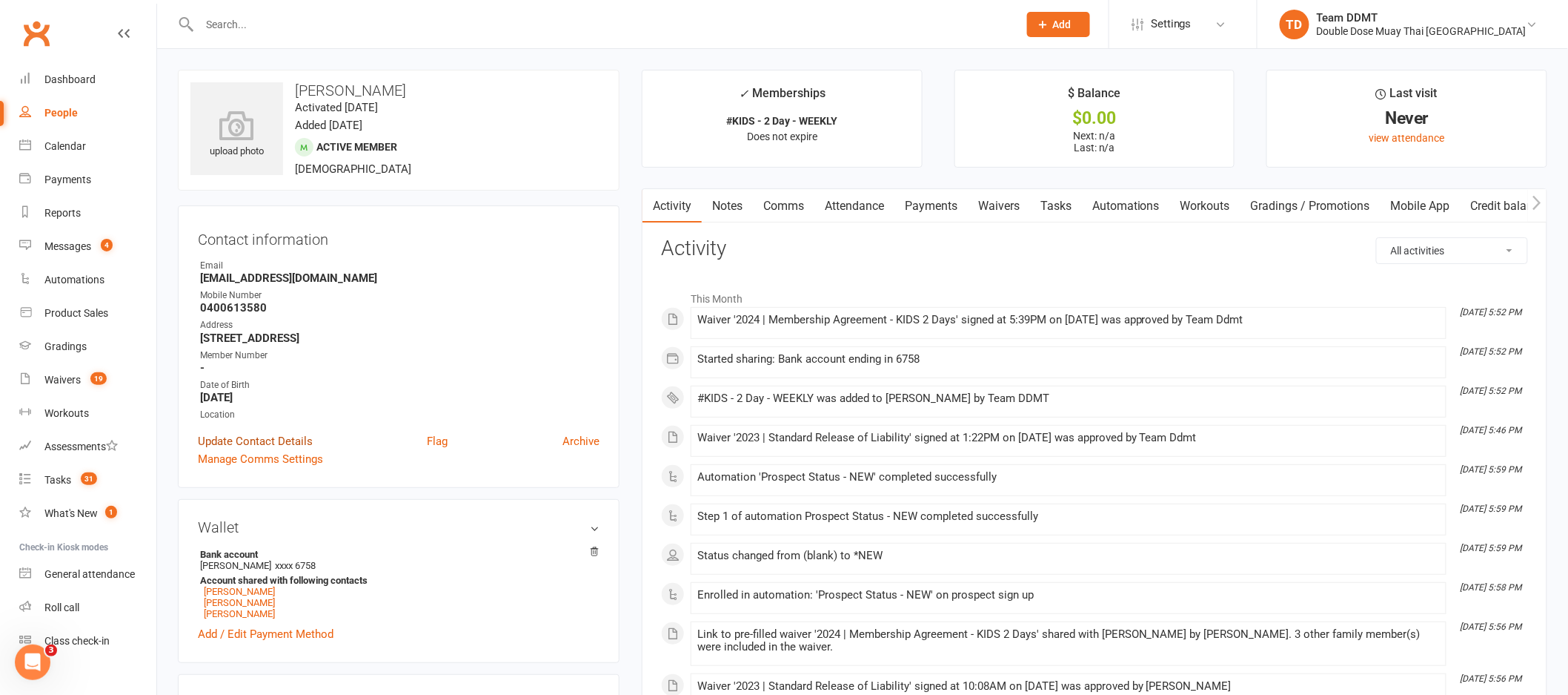
click at [299, 438] on link "Update Contact Details" at bounding box center [255, 441] width 115 height 18
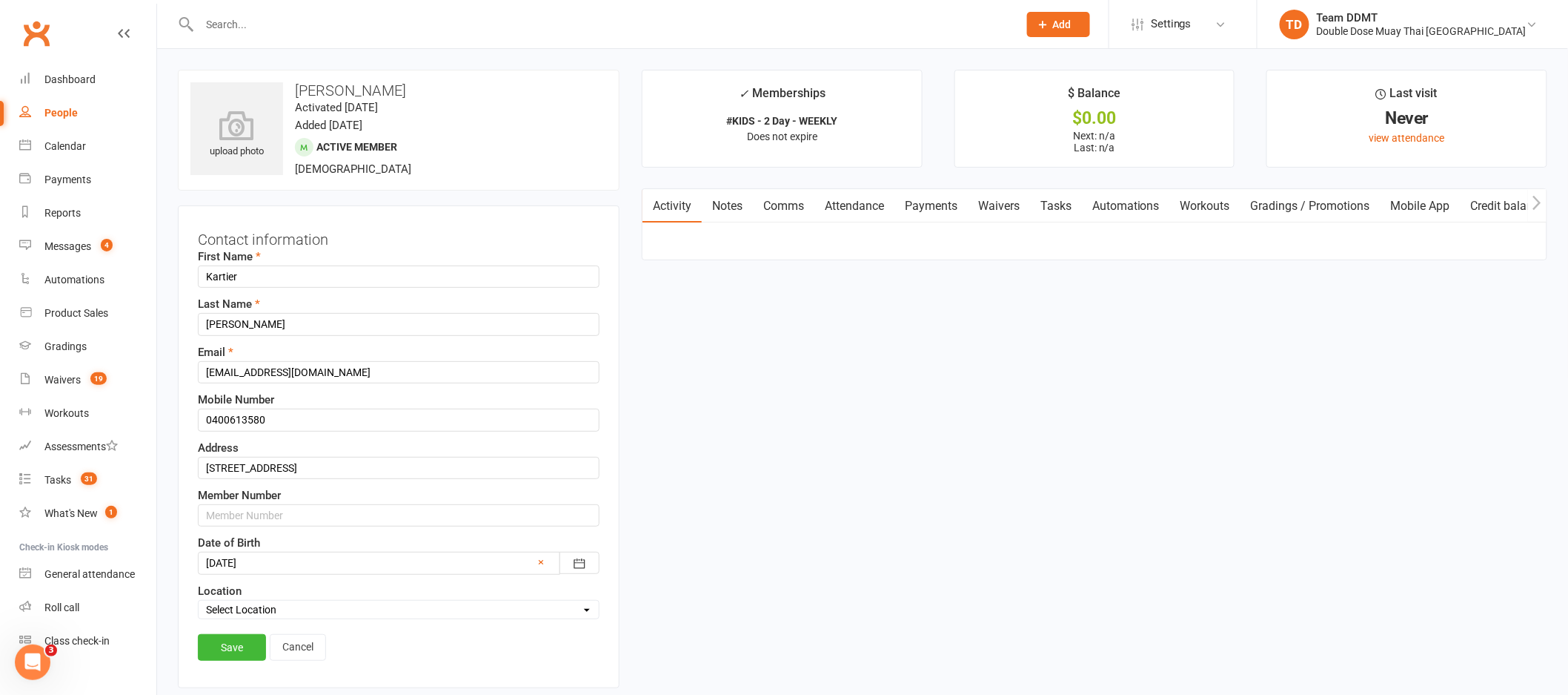
scroll to position [70, 0]
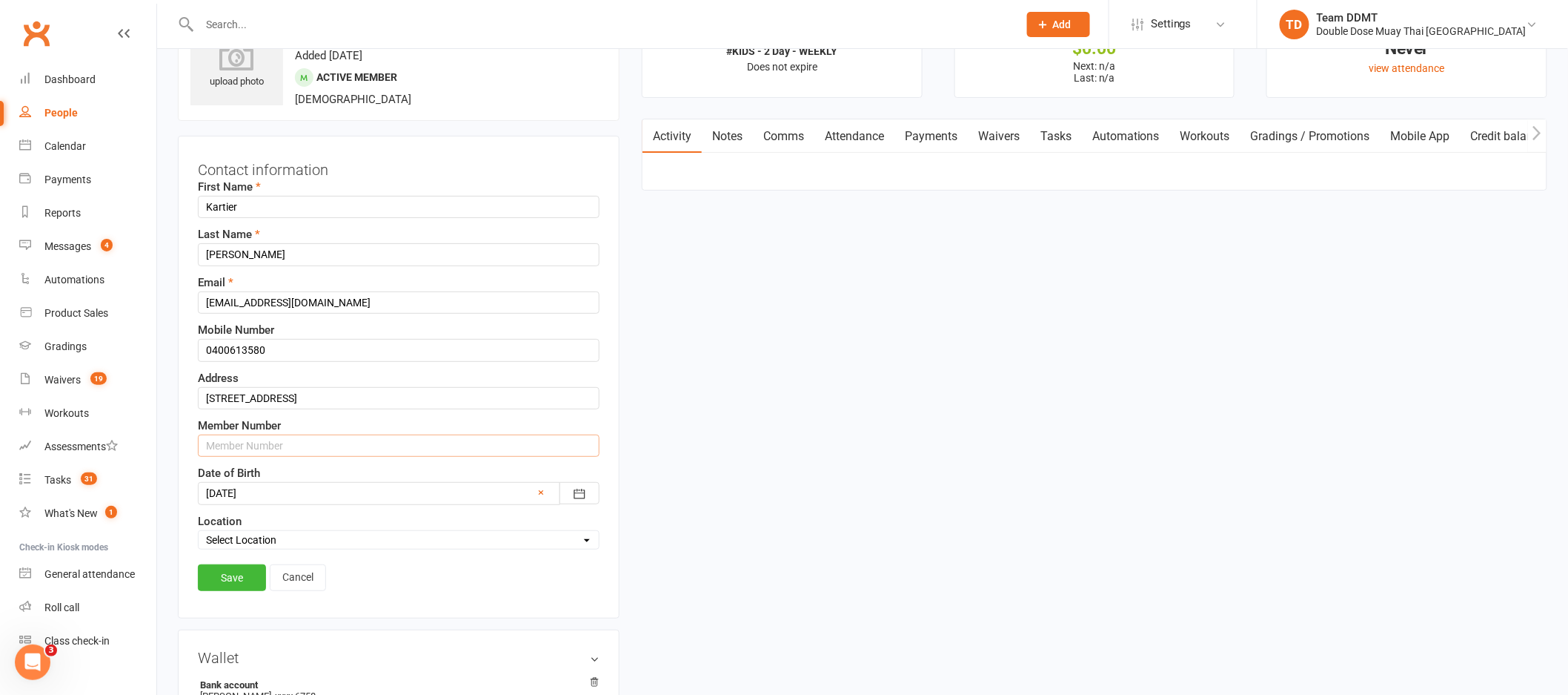
click at [255, 452] on input "text" at bounding box center [398, 446] width 402 height 22
type input "461275"
click at [215, 576] on link "Save" at bounding box center [232, 577] width 69 height 27
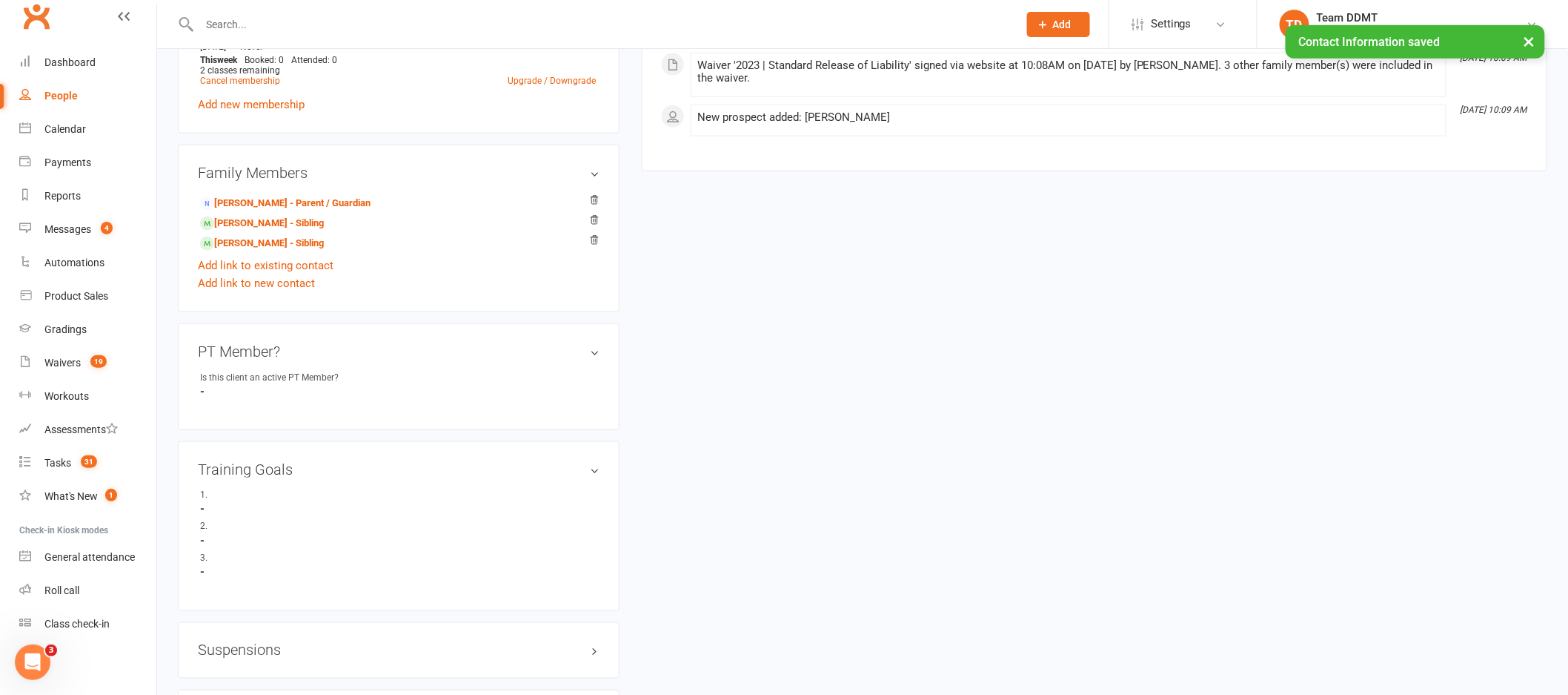
scroll to position [1057, 0]
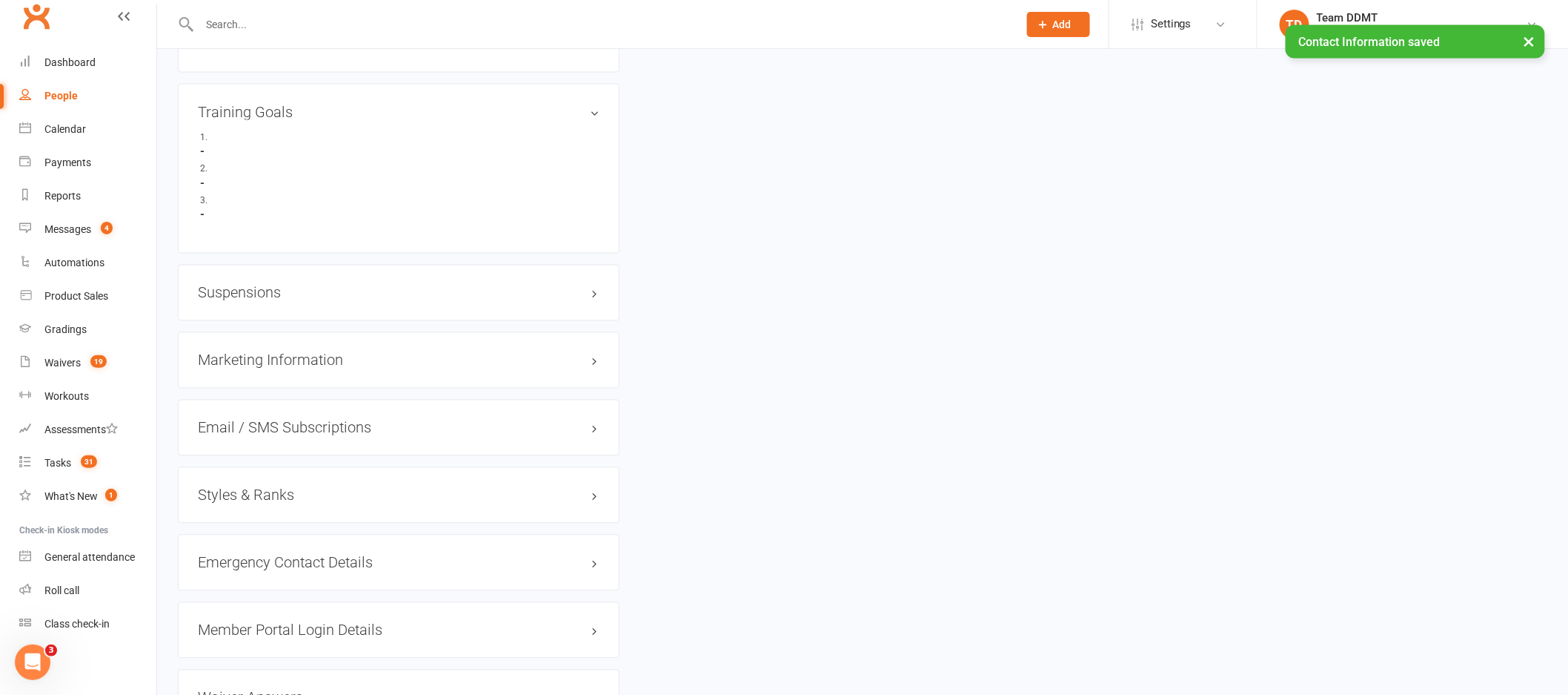
click at [249, 495] on h3 "Styles & Ranks" at bounding box center [398, 495] width 402 height 16
click at [240, 559] on link "Add new style" at bounding box center [232, 552] width 69 height 13
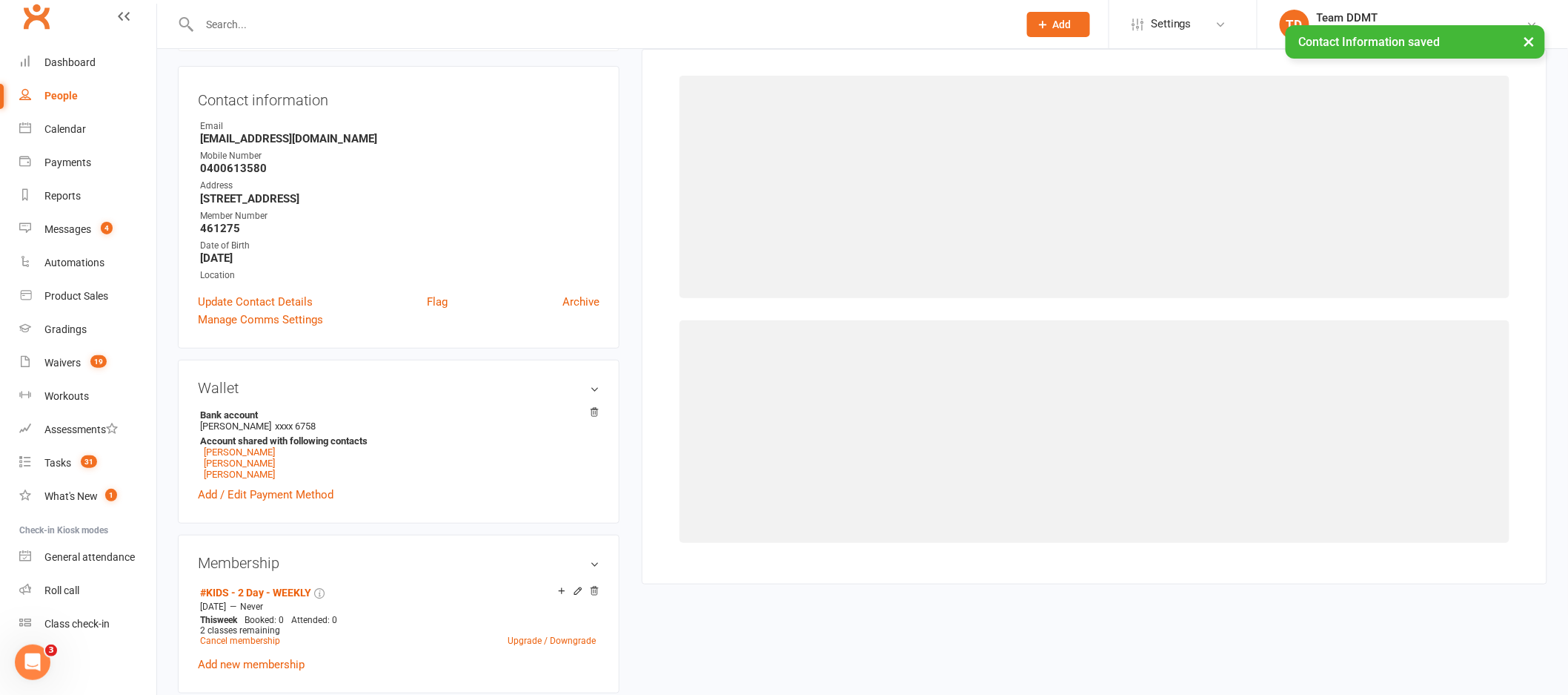
scroll to position [113, 0]
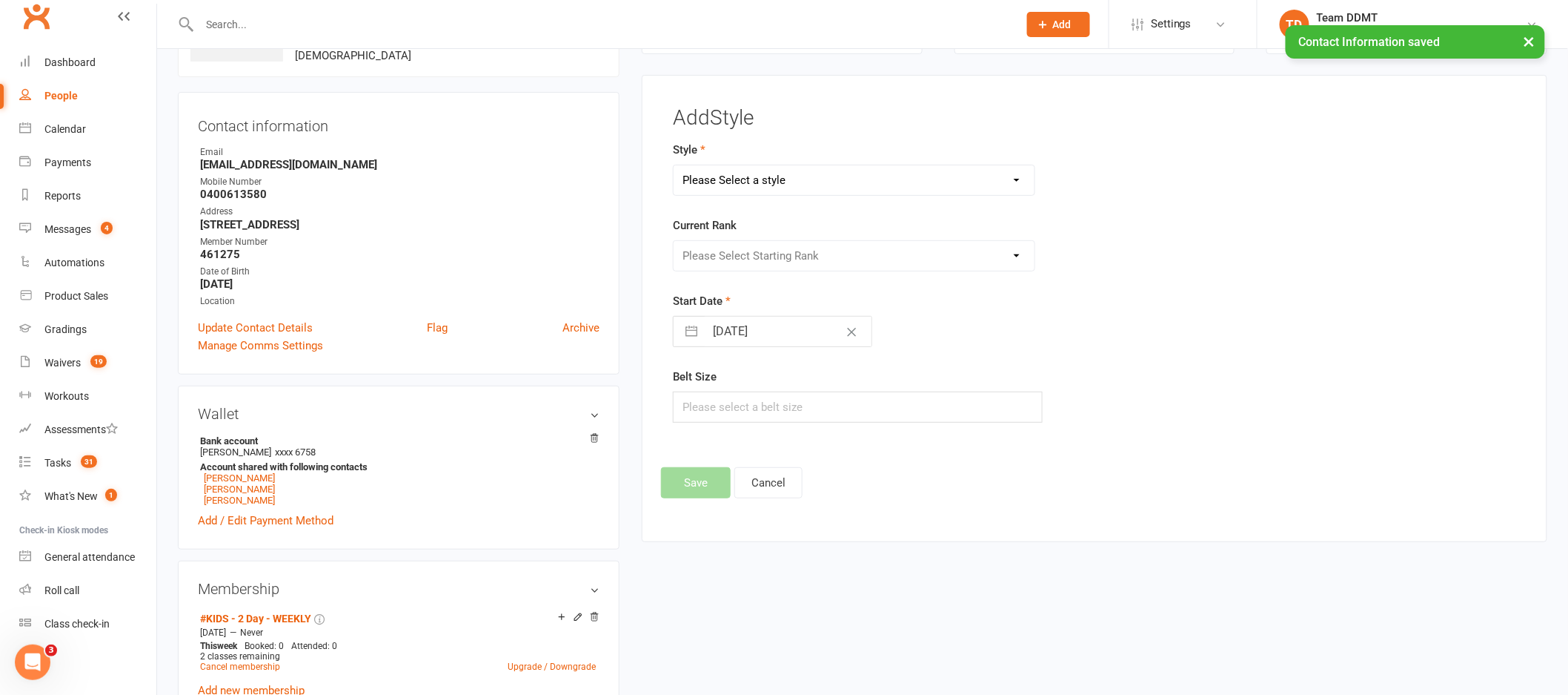
click at [827, 176] on select "Please Select a style Adults Boxing Adults Muaythai Kids Muaythai Online Teens …" at bounding box center [853, 180] width 361 height 29
select select "1450"
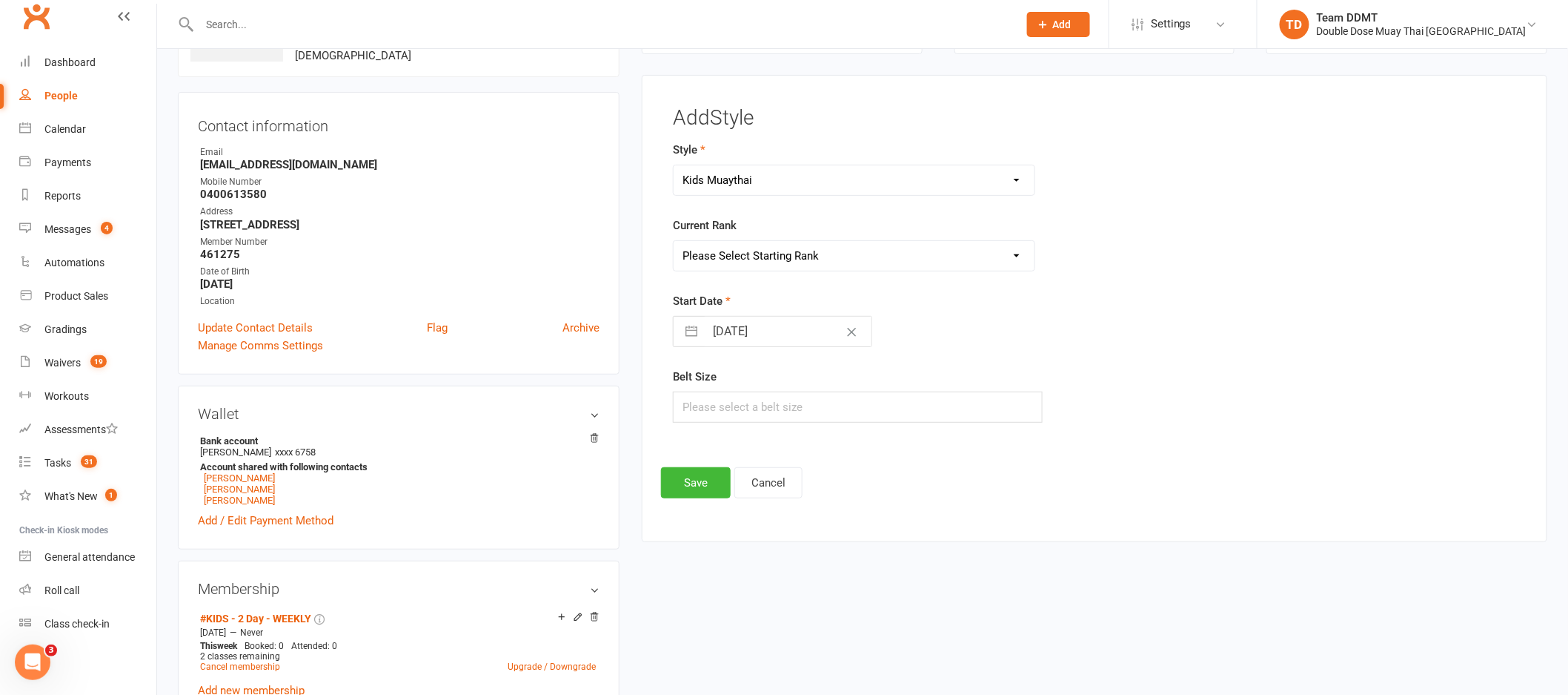
click at [787, 252] on select "Please Select Starting Rank Jnr L1 White Jnr L2 Yellow Jnr L3 Orange Jnr L4 Gre…" at bounding box center [853, 255] width 361 height 29
select select "14224"
click at [696, 486] on button "Save" at bounding box center [695, 482] width 69 height 31
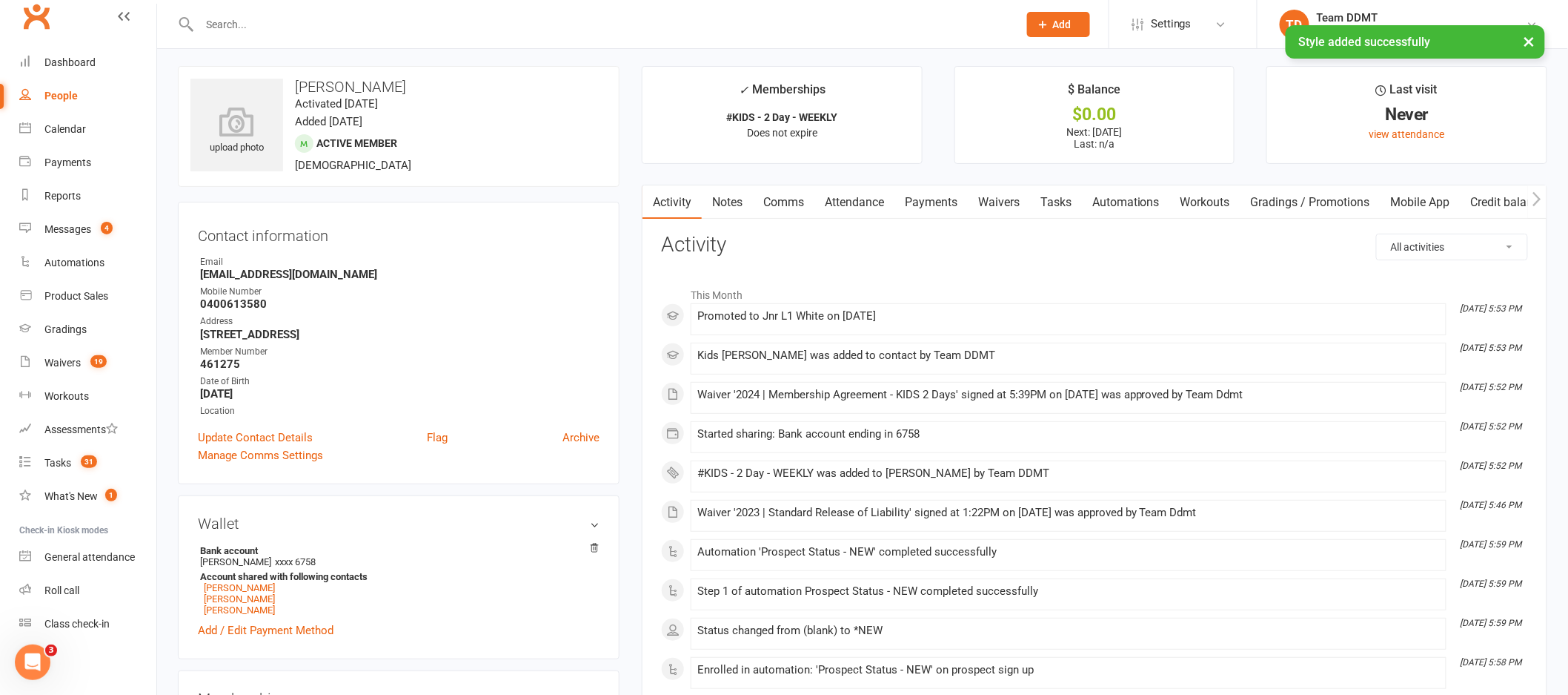
scroll to position [0, 0]
click at [736, 210] on link "Notes" at bounding box center [727, 206] width 51 height 34
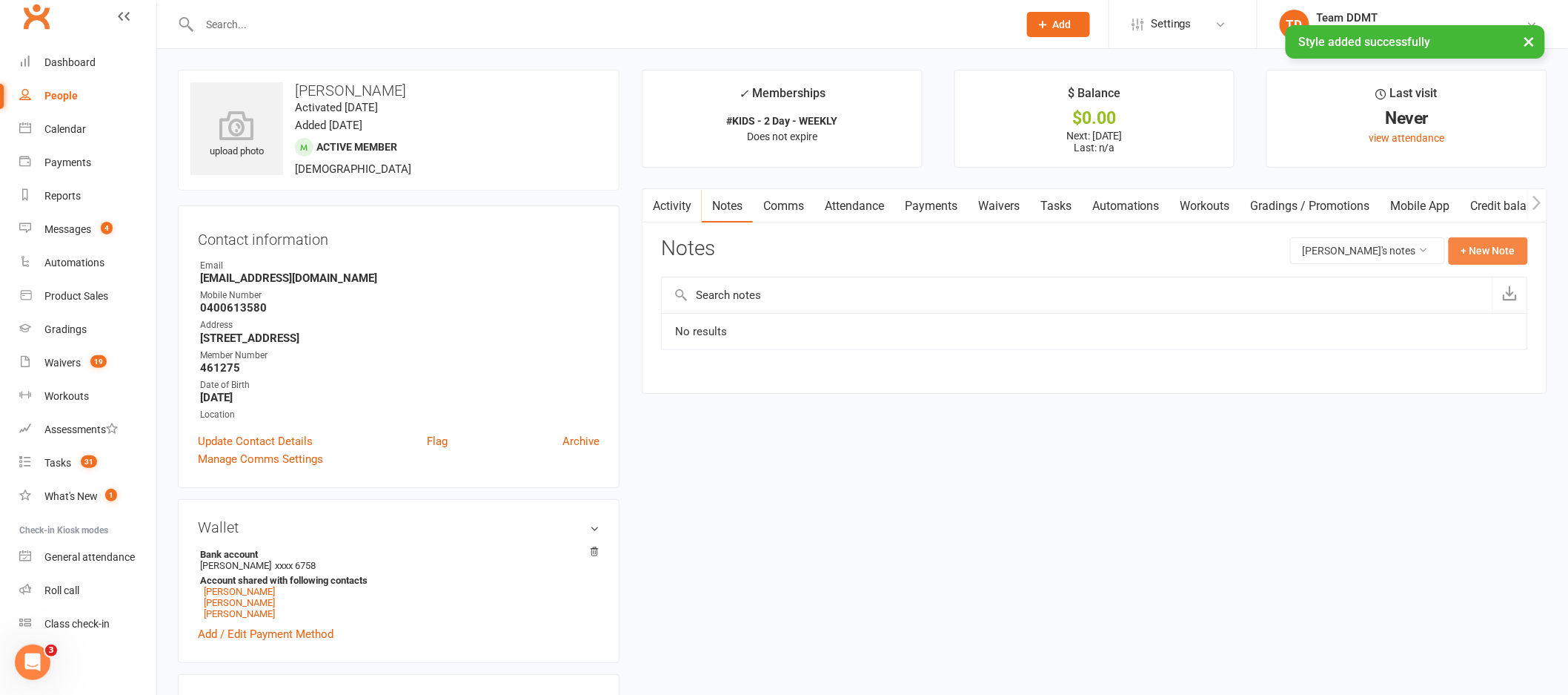
click at [1466, 243] on button "+ New Note" at bounding box center [1488, 250] width 79 height 27
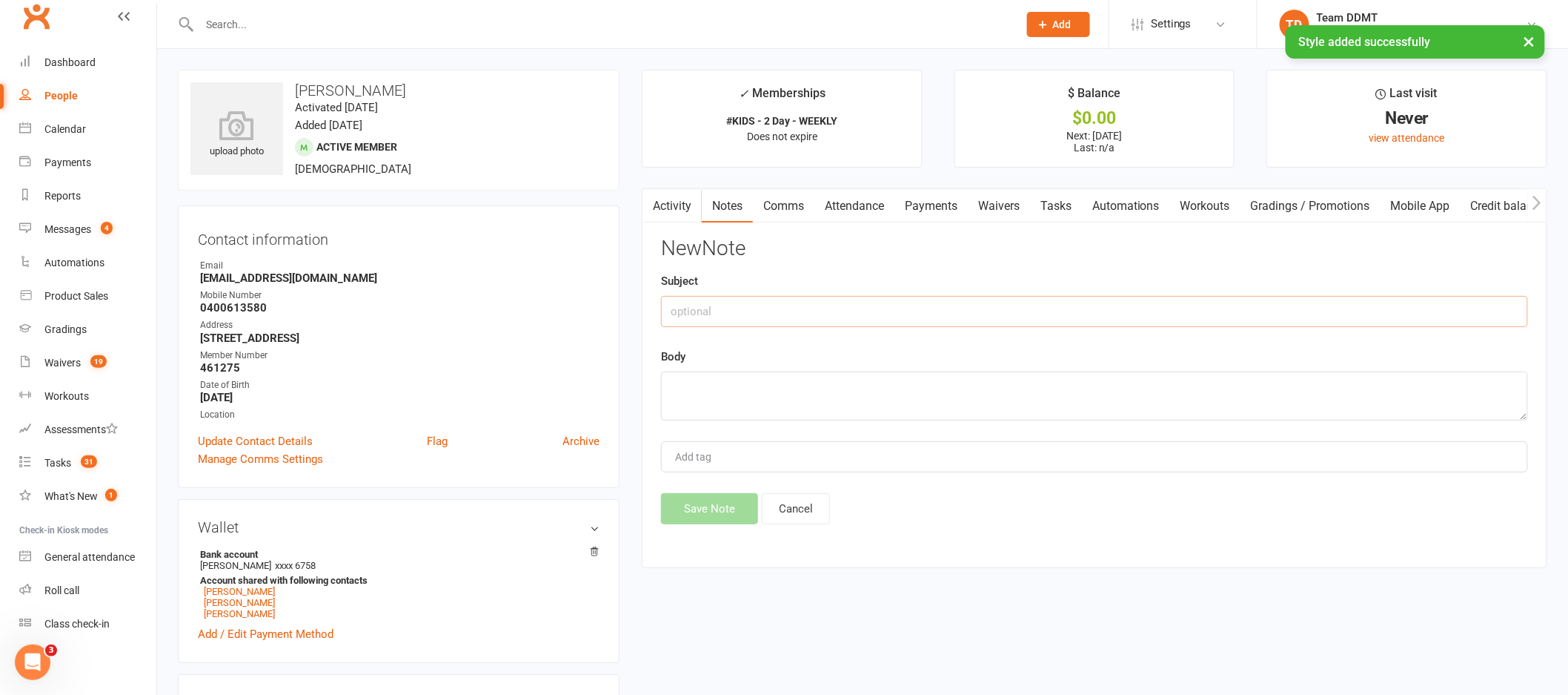
click at [1351, 322] on input "text" at bounding box center [1094, 311] width 867 height 31
type input "New membership -sharni"
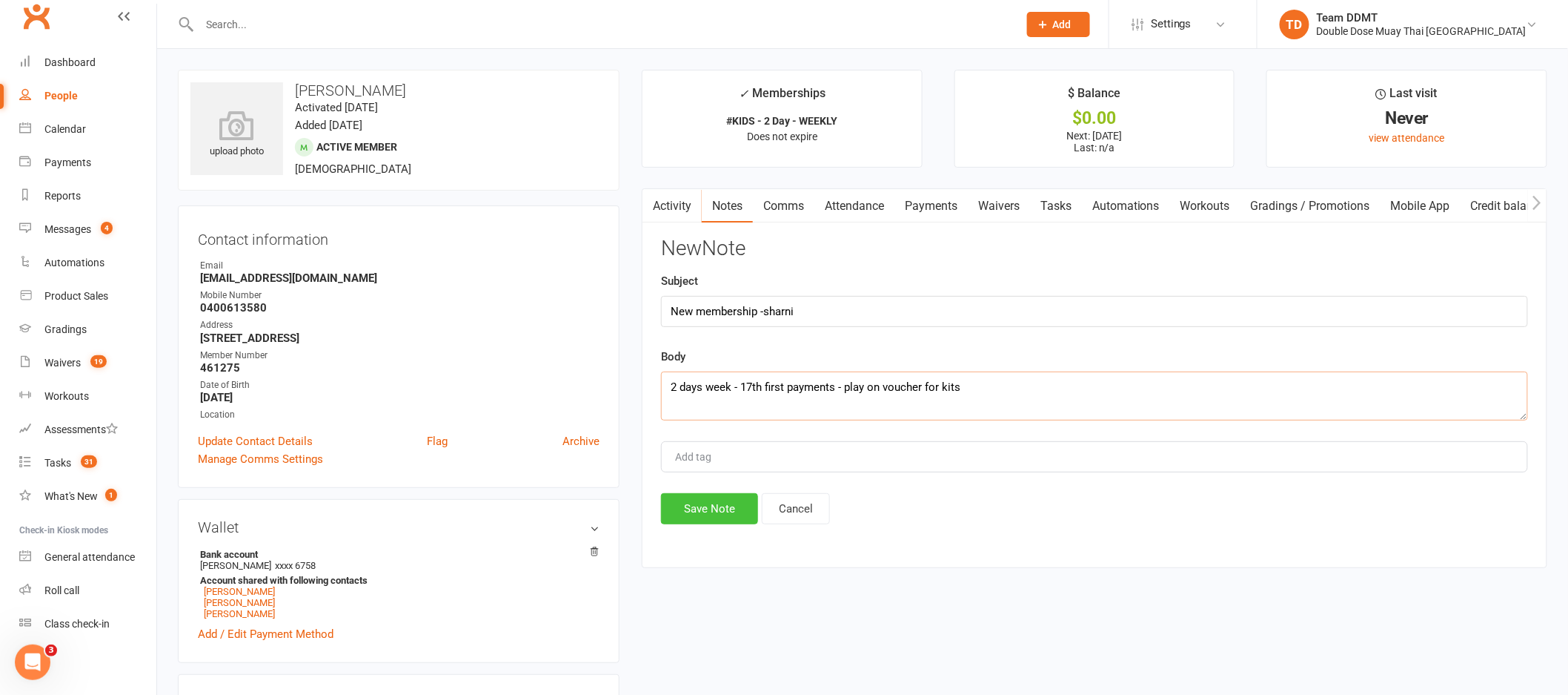
type textarea "2 days week - 17th first payments - play on voucher for kits"
click at [702, 523] on button "Save Note" at bounding box center [709, 508] width 97 height 31
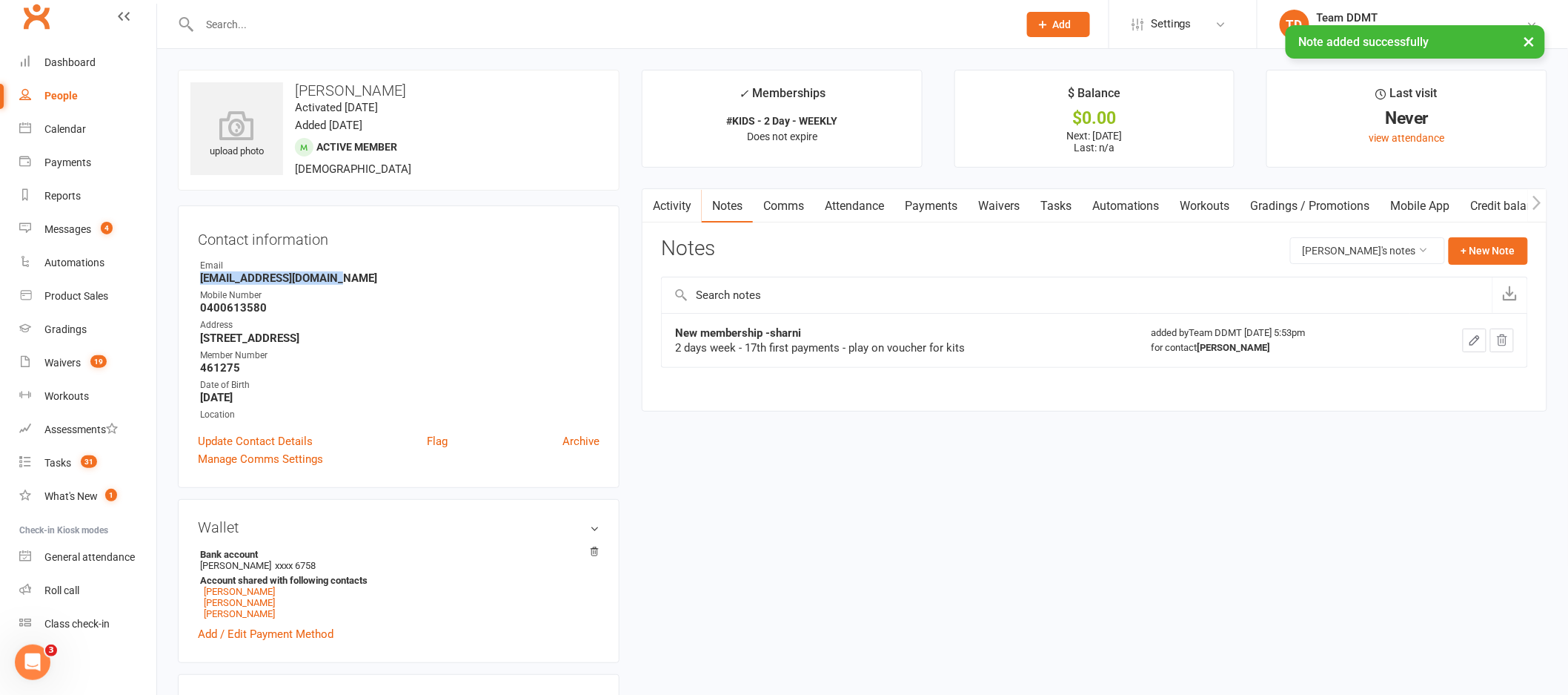
drag, startPoint x: 340, startPoint y: 281, endPoint x: 202, endPoint y: 279, distance: 138.0
click at [202, 279] on strong "motungahiwi@hotmail.com" at bounding box center [400, 278] width 400 height 13
copy strong "motungahiwi@hotmail.com"
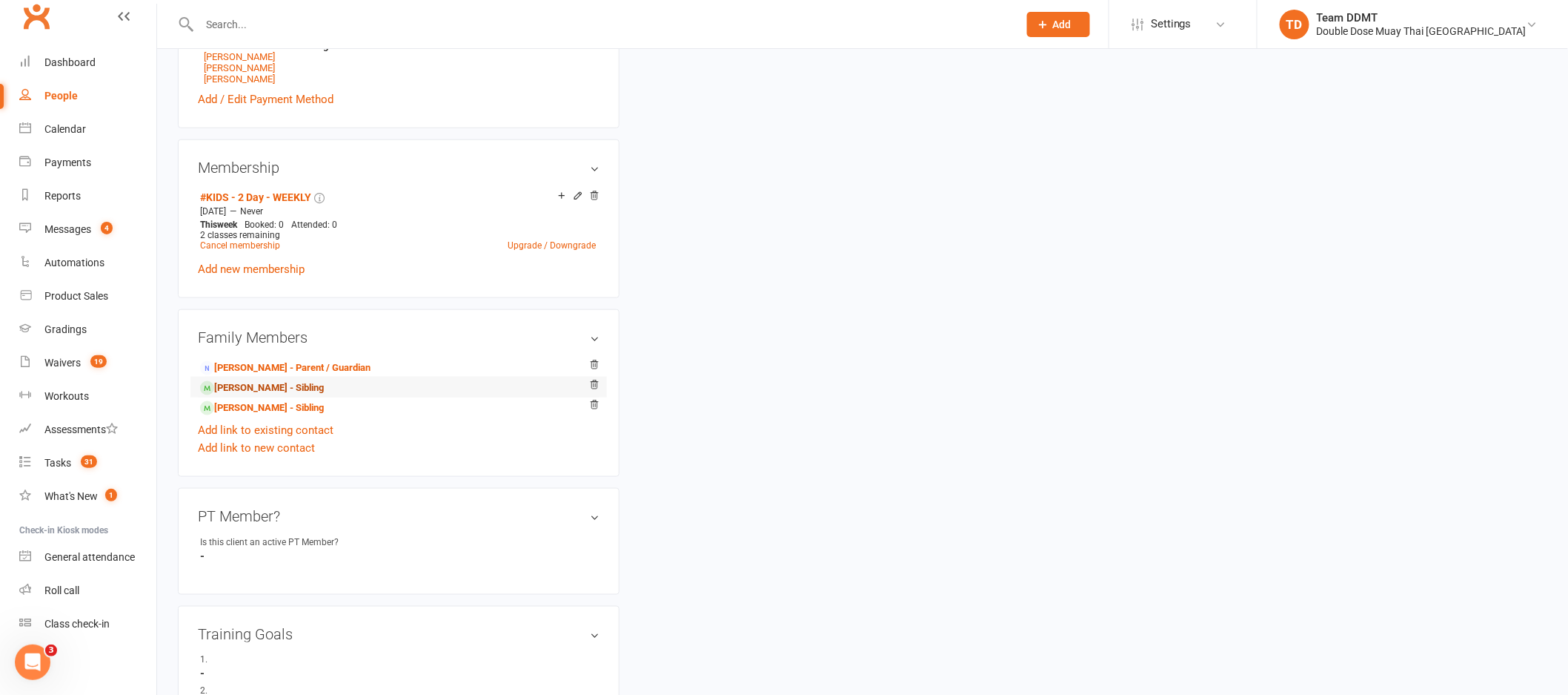
click at [291, 394] on link "Kortez Martin-Tariu - Sibling" at bounding box center [262, 388] width 124 height 15
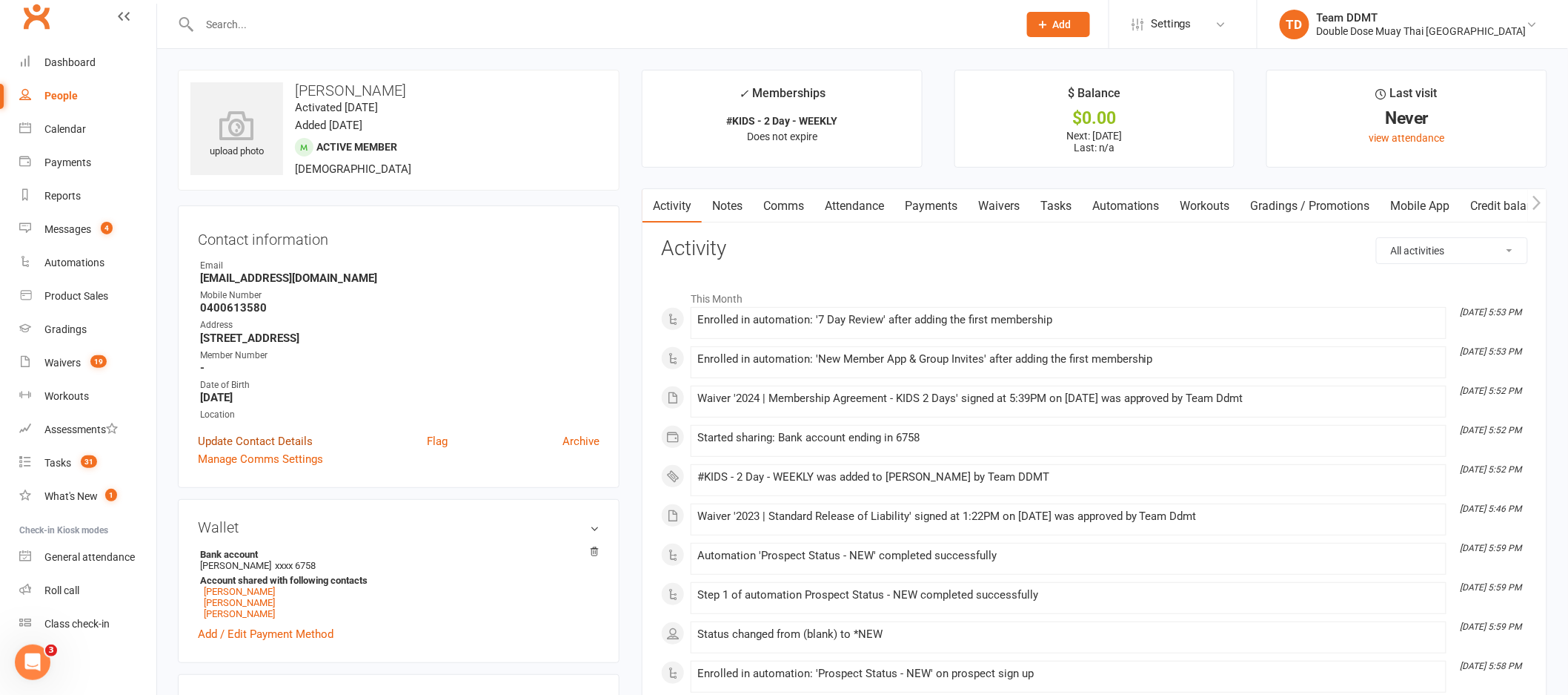
click at [234, 444] on link "Update Contact Details" at bounding box center [255, 441] width 115 height 18
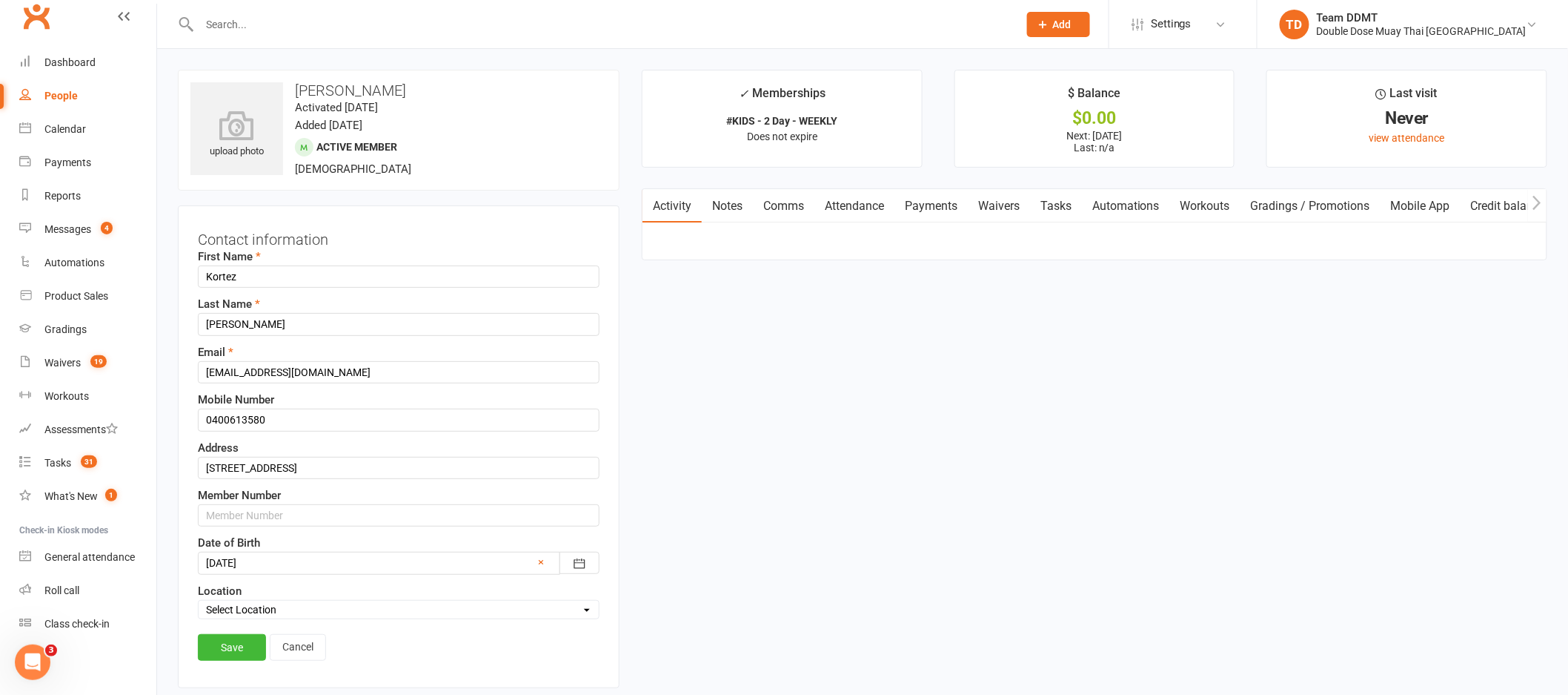
scroll to position [70, 0]
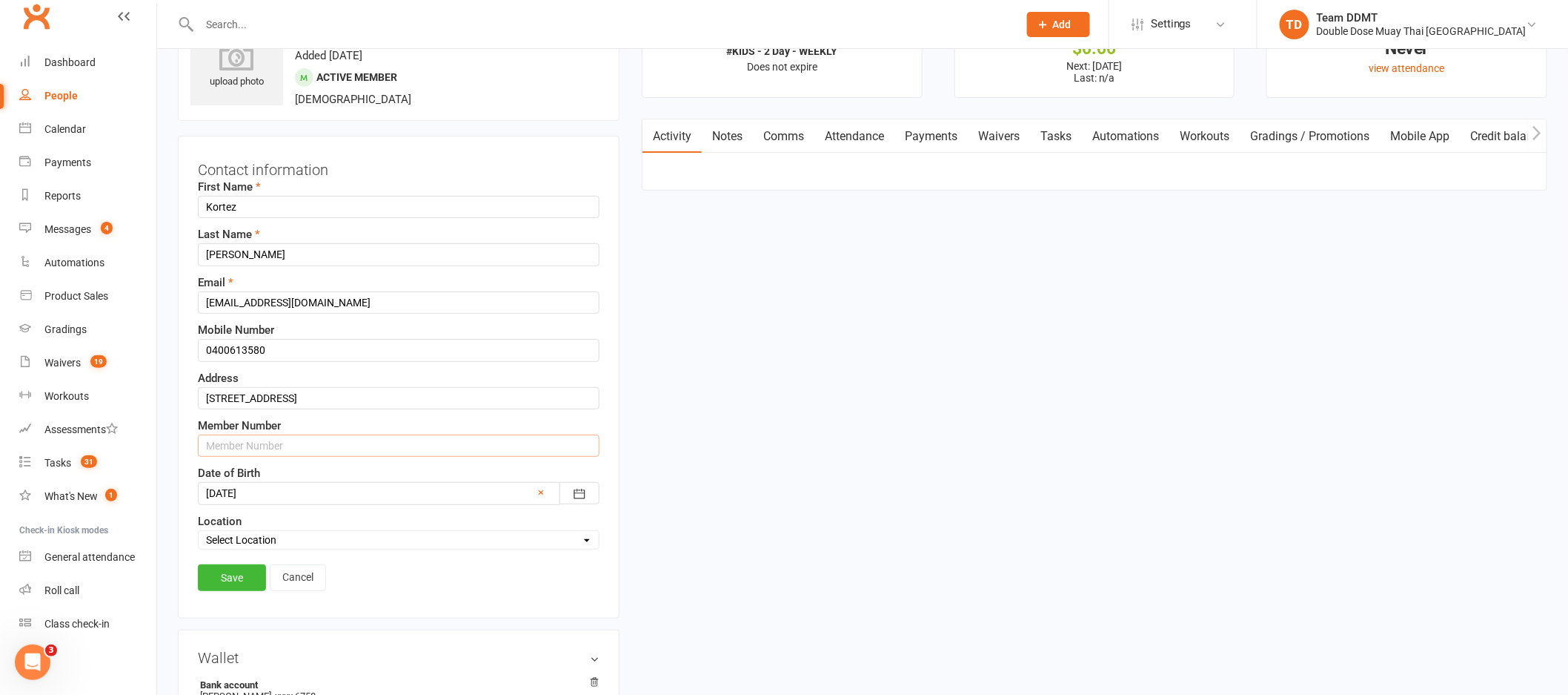
click at [242, 439] on input "text" at bounding box center [398, 446] width 402 height 22
type input "536914"
click at [226, 576] on link "Save" at bounding box center [232, 577] width 69 height 27
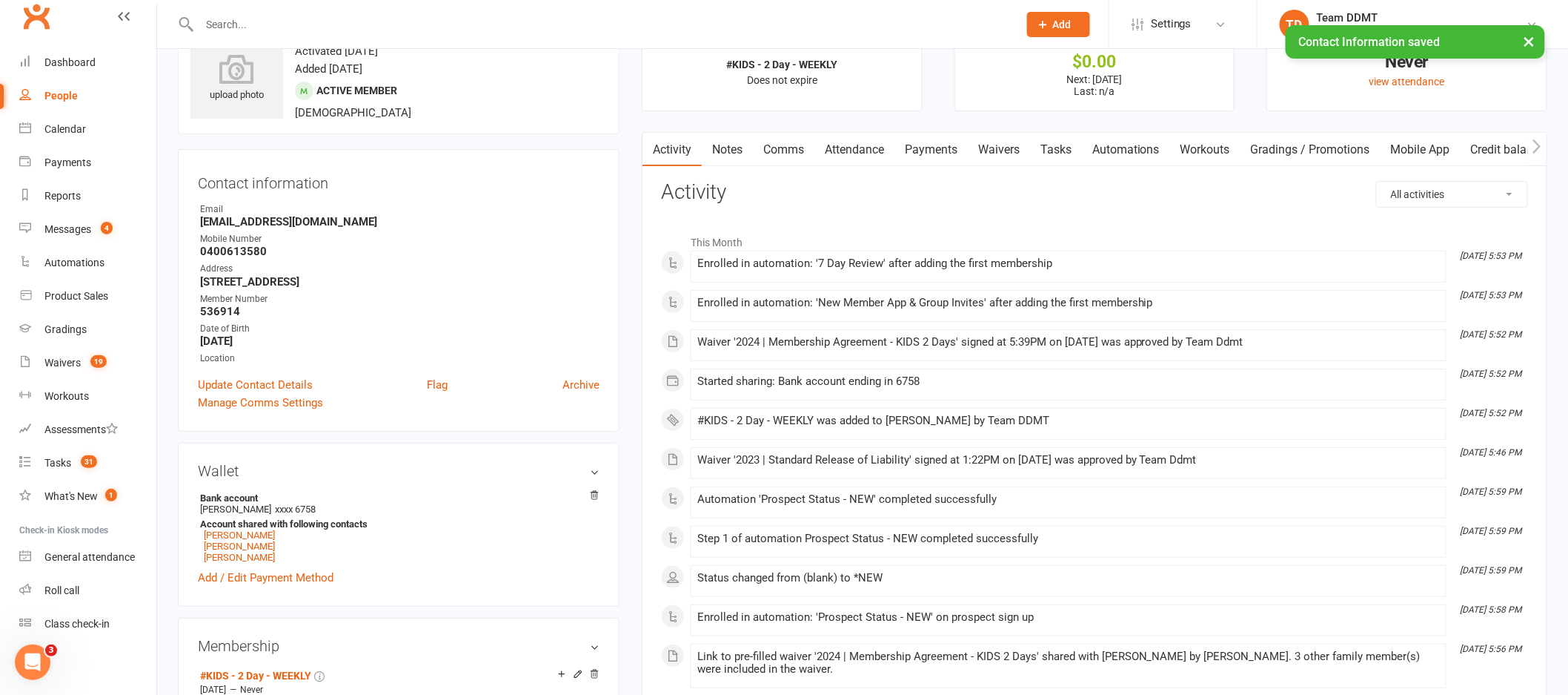
scroll to position [0, 0]
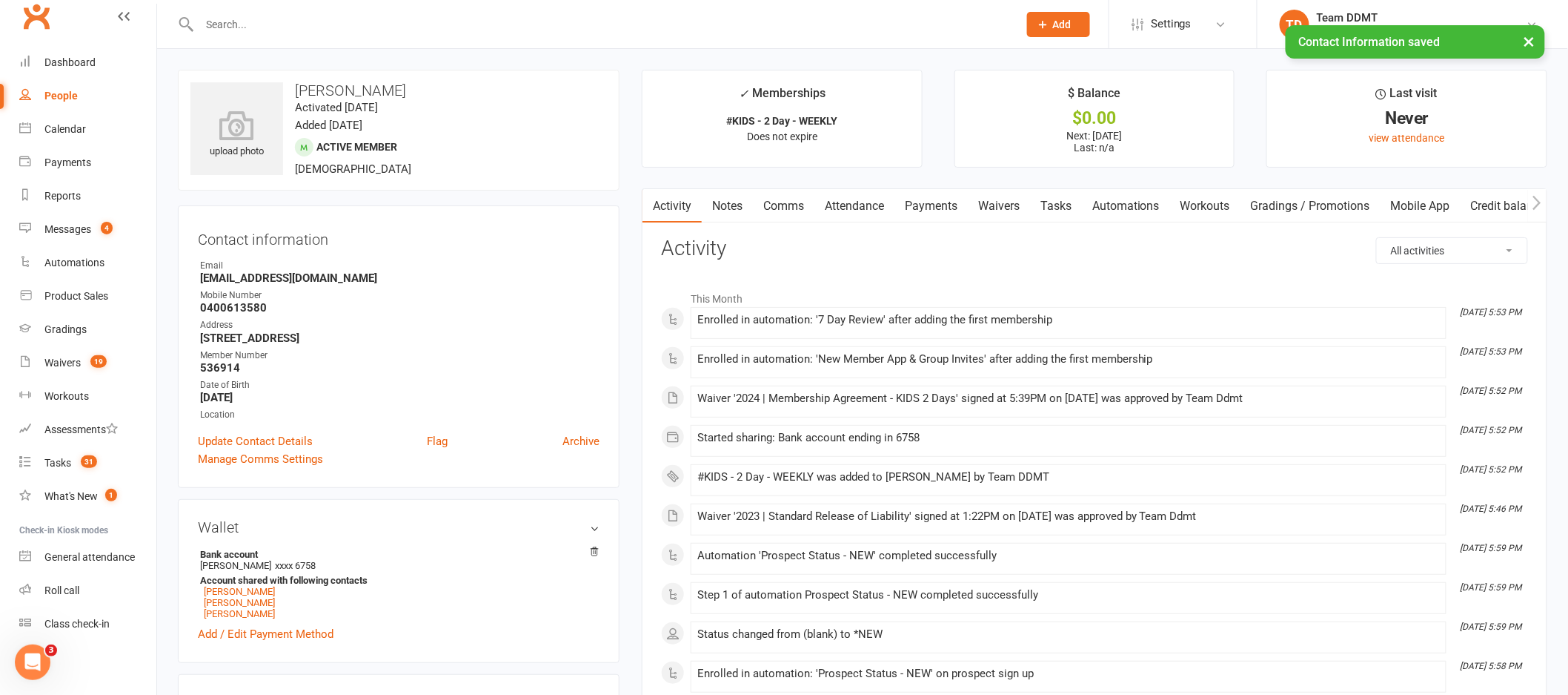
click at [735, 208] on link "Notes" at bounding box center [727, 206] width 51 height 34
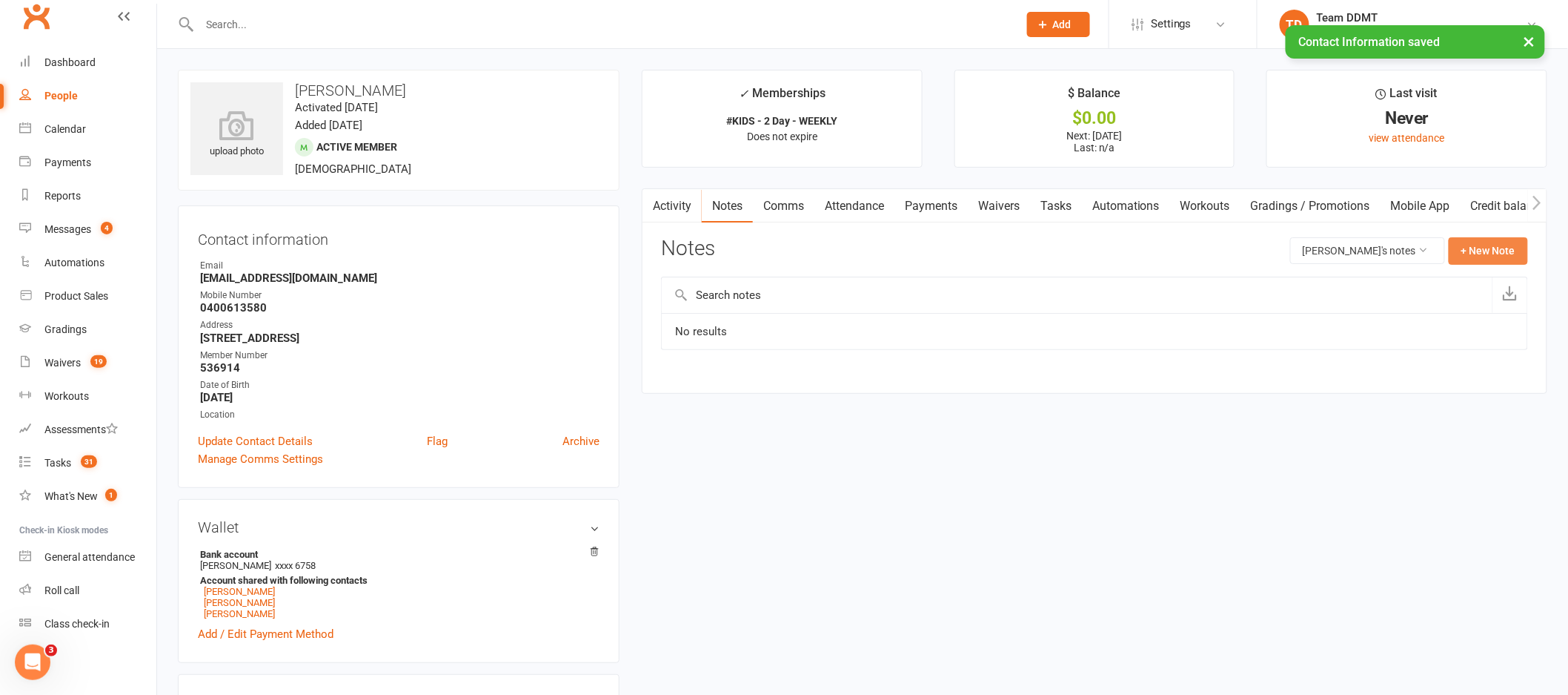
click at [1499, 255] on button "+ New Note" at bounding box center [1488, 250] width 79 height 27
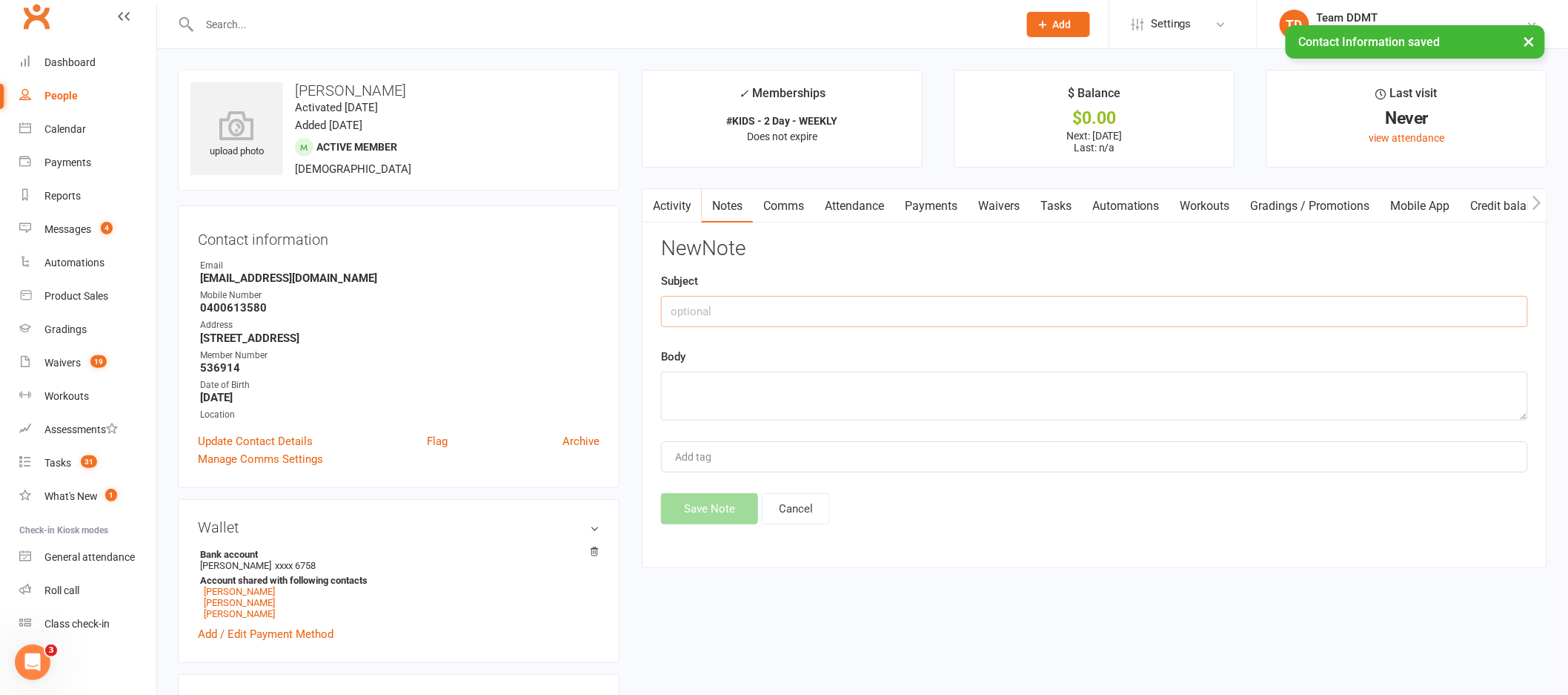
click at [1391, 323] on input "text" at bounding box center [1094, 311] width 867 height 31
type input "New membership -sharni"
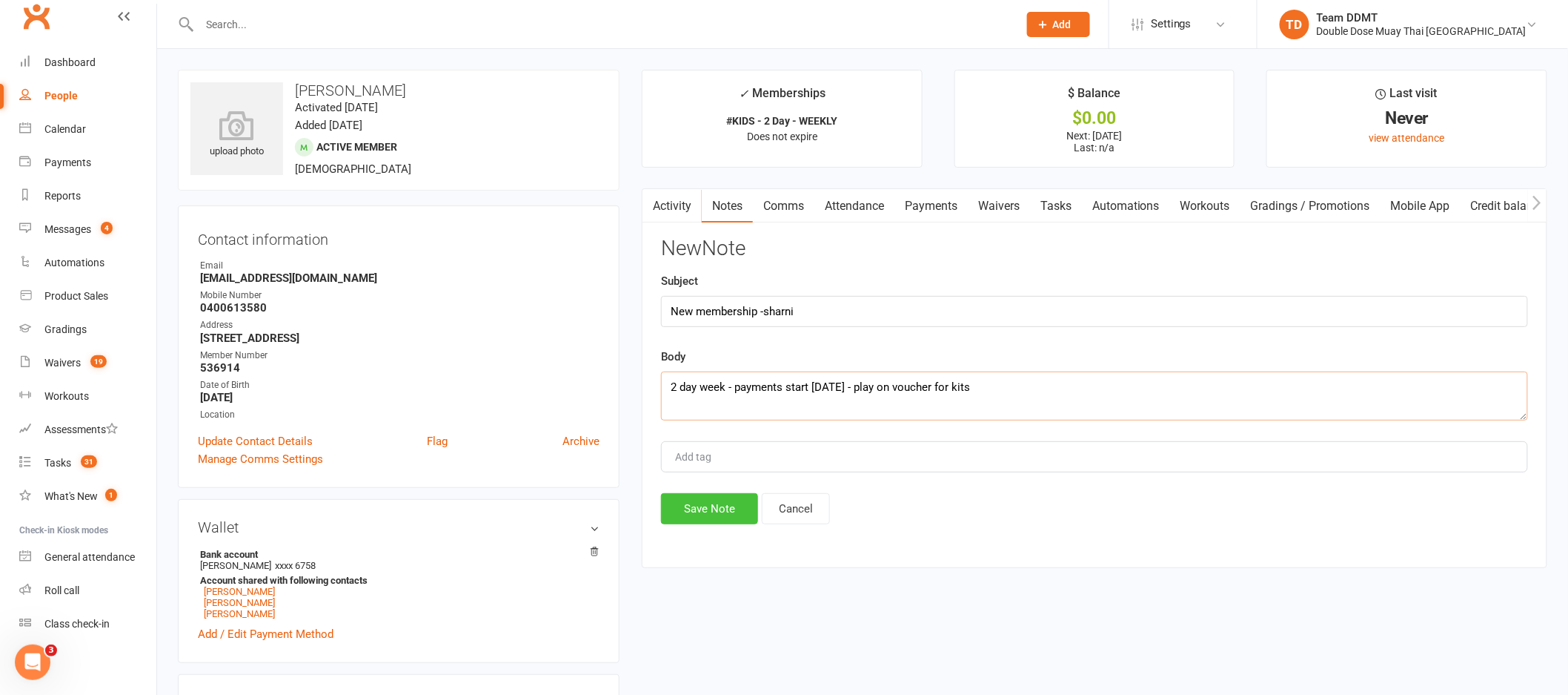
type textarea "2 day week - payments start 17th sept - play on voucher for kits"
click at [698, 506] on button "Save Note" at bounding box center [709, 508] width 97 height 31
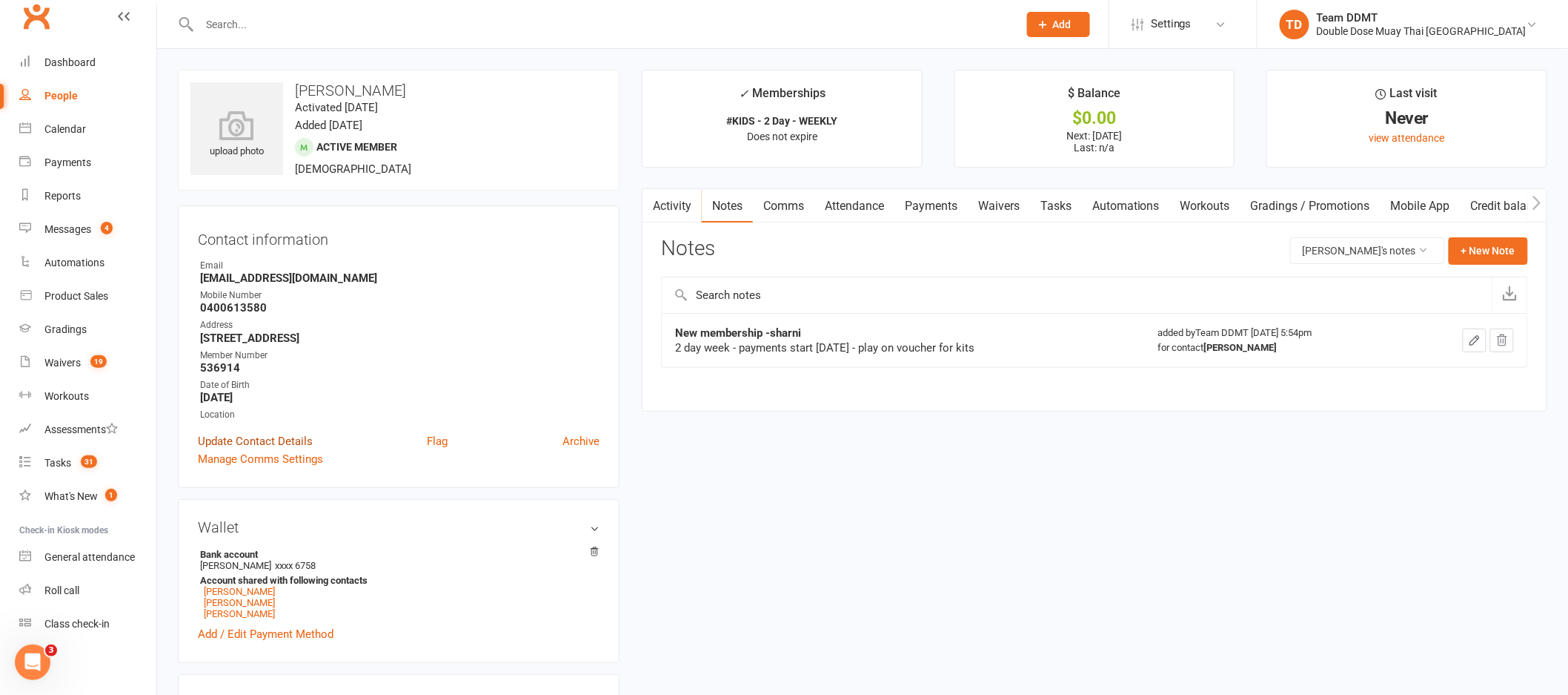
click at [254, 436] on link "Update Contact Details" at bounding box center [255, 441] width 115 height 18
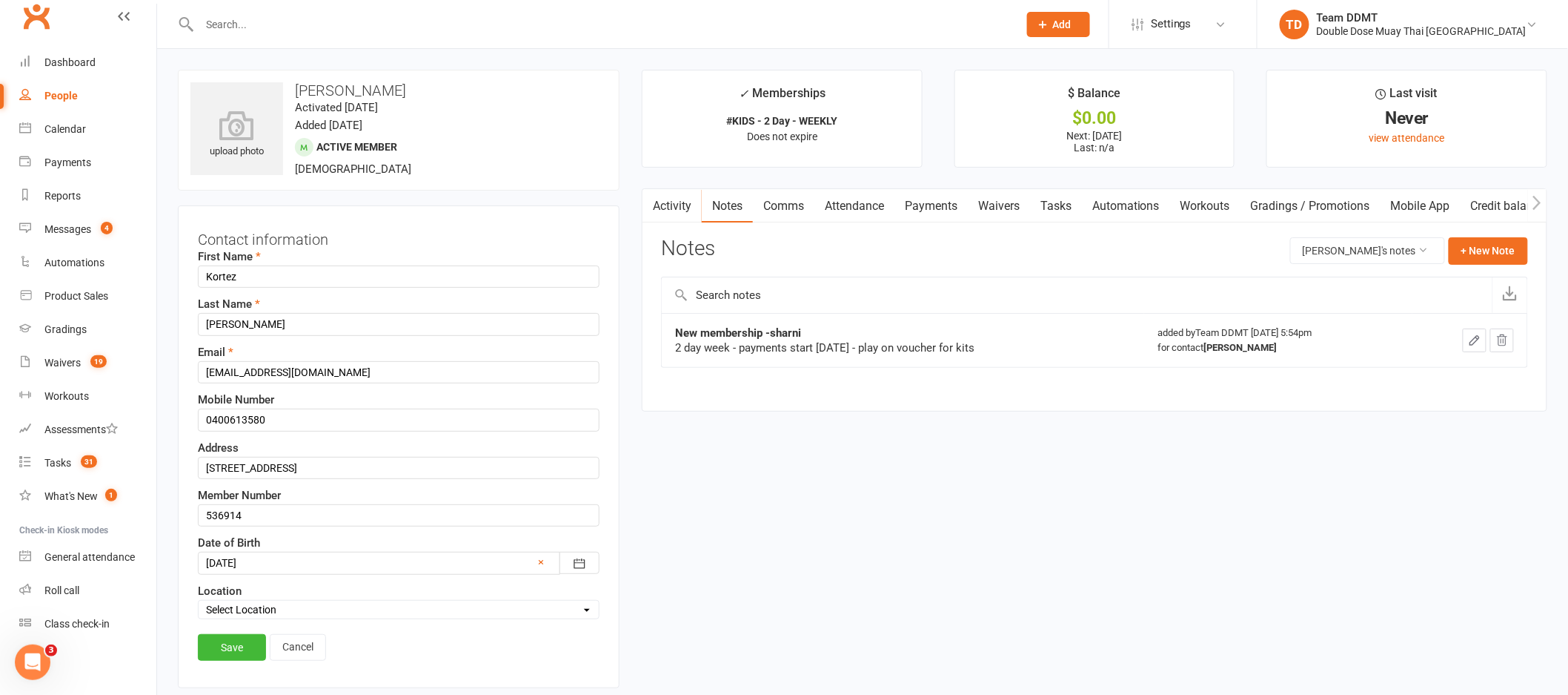
scroll to position [70, 0]
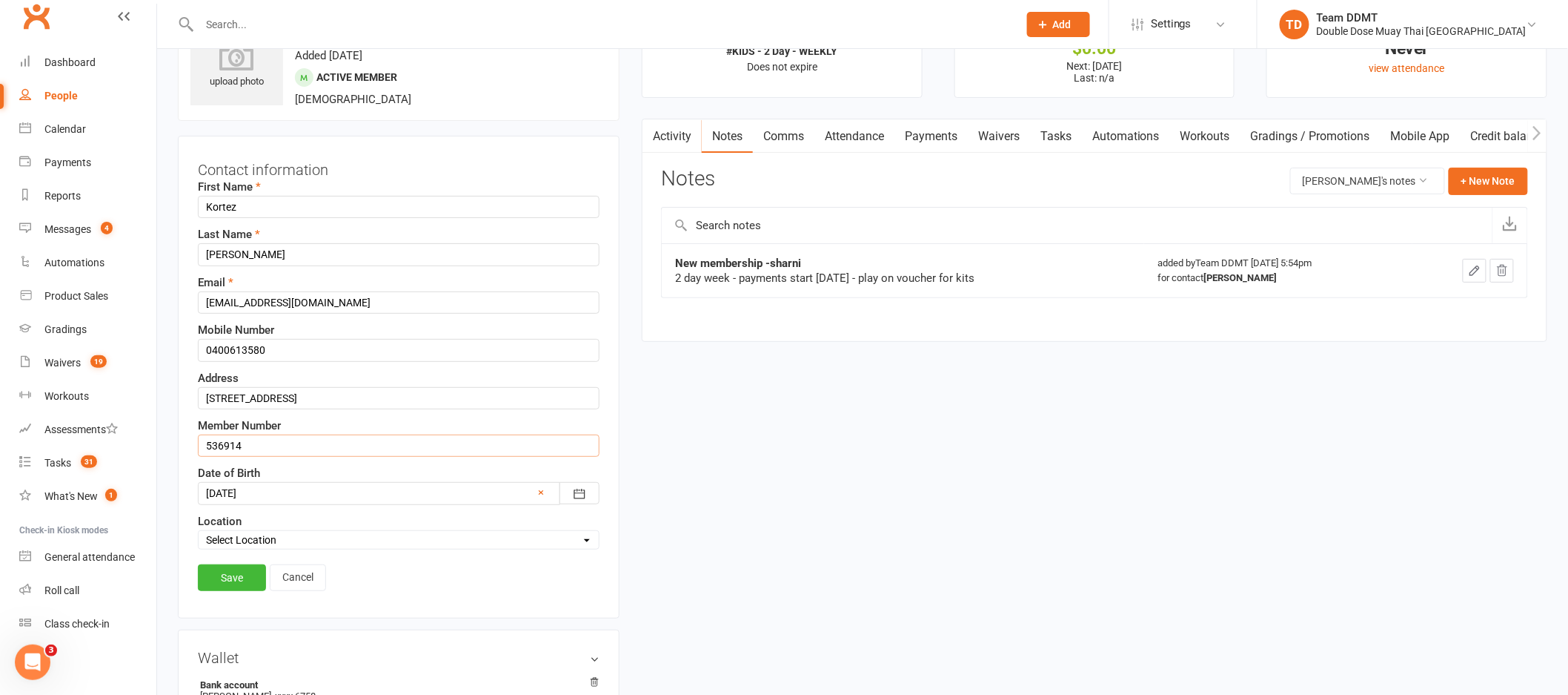
drag, startPoint x: 247, startPoint y: 445, endPoint x: 182, endPoint y: 452, distance: 65.4
click at [182, 452] on div "Contact information First Name Kortez Last Name Martin-Tariu Email motungahiwi@…" at bounding box center [399, 377] width 442 height 483
type input "109534"
click at [227, 579] on link "Save" at bounding box center [232, 577] width 69 height 27
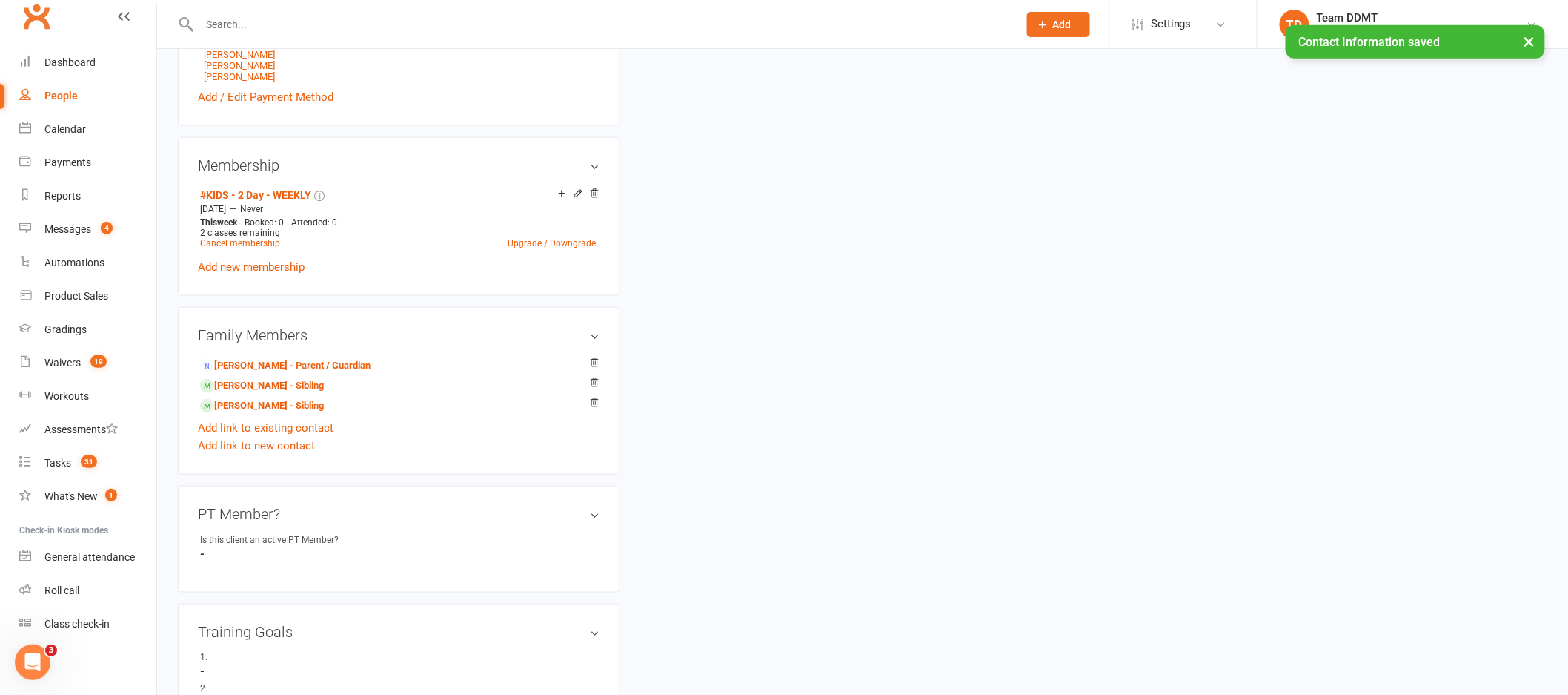
scroll to position [539, 0]
click at [277, 388] on link "Khorus Martin-Tariu - Sibling" at bounding box center [262, 383] width 124 height 15
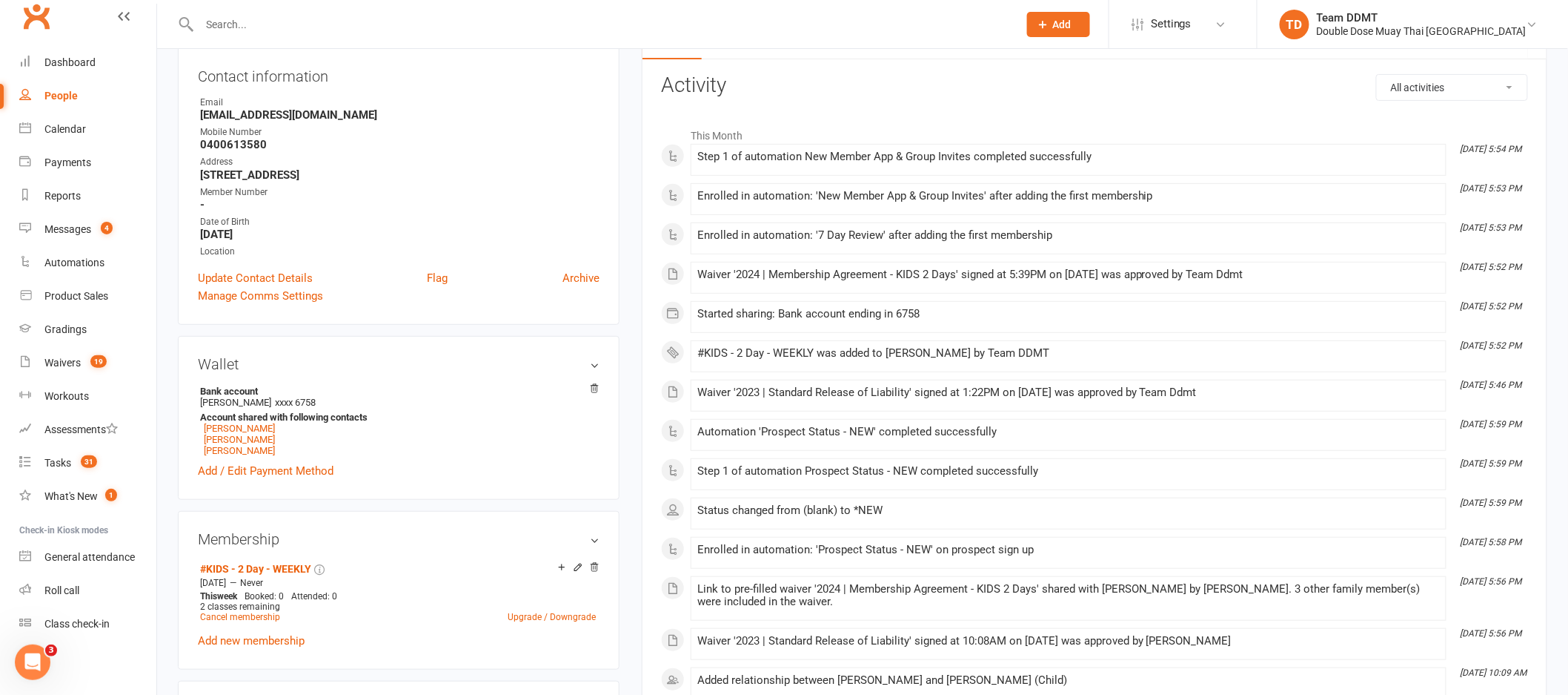
scroll to position [164, 0]
click at [240, 278] on link "Update Contact Details" at bounding box center [255, 277] width 115 height 18
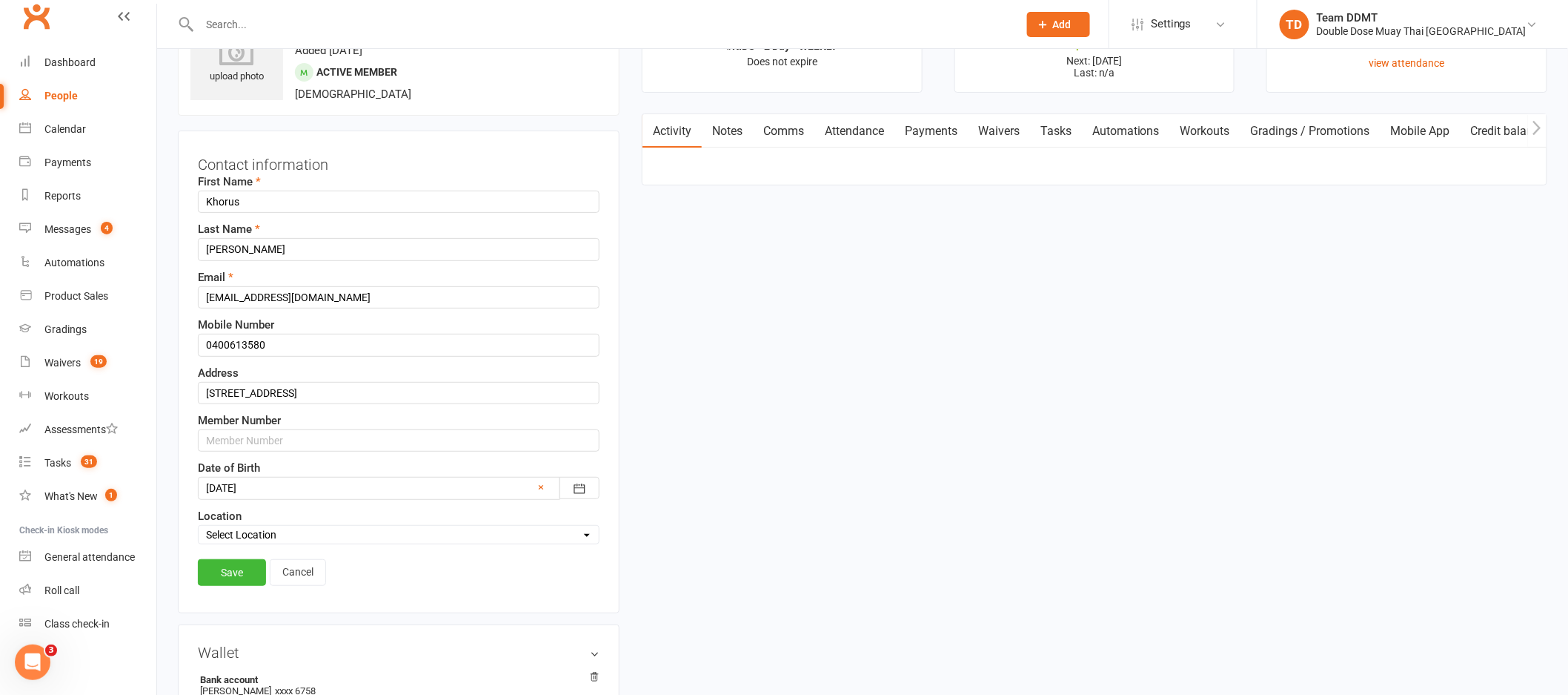
scroll to position [70, 0]
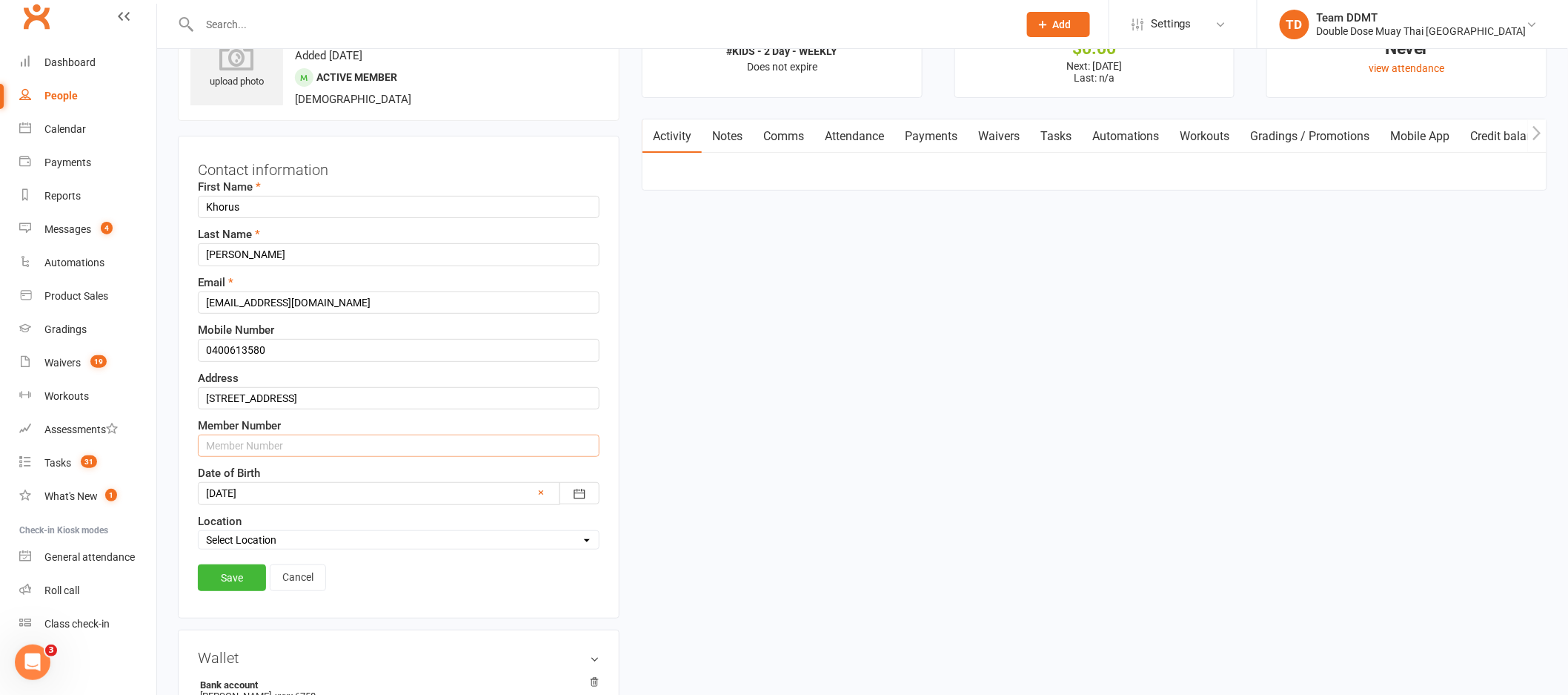
click at [245, 453] on input "text" at bounding box center [398, 446] width 402 height 22
type input "536914"
click at [220, 577] on link "Save" at bounding box center [232, 577] width 69 height 27
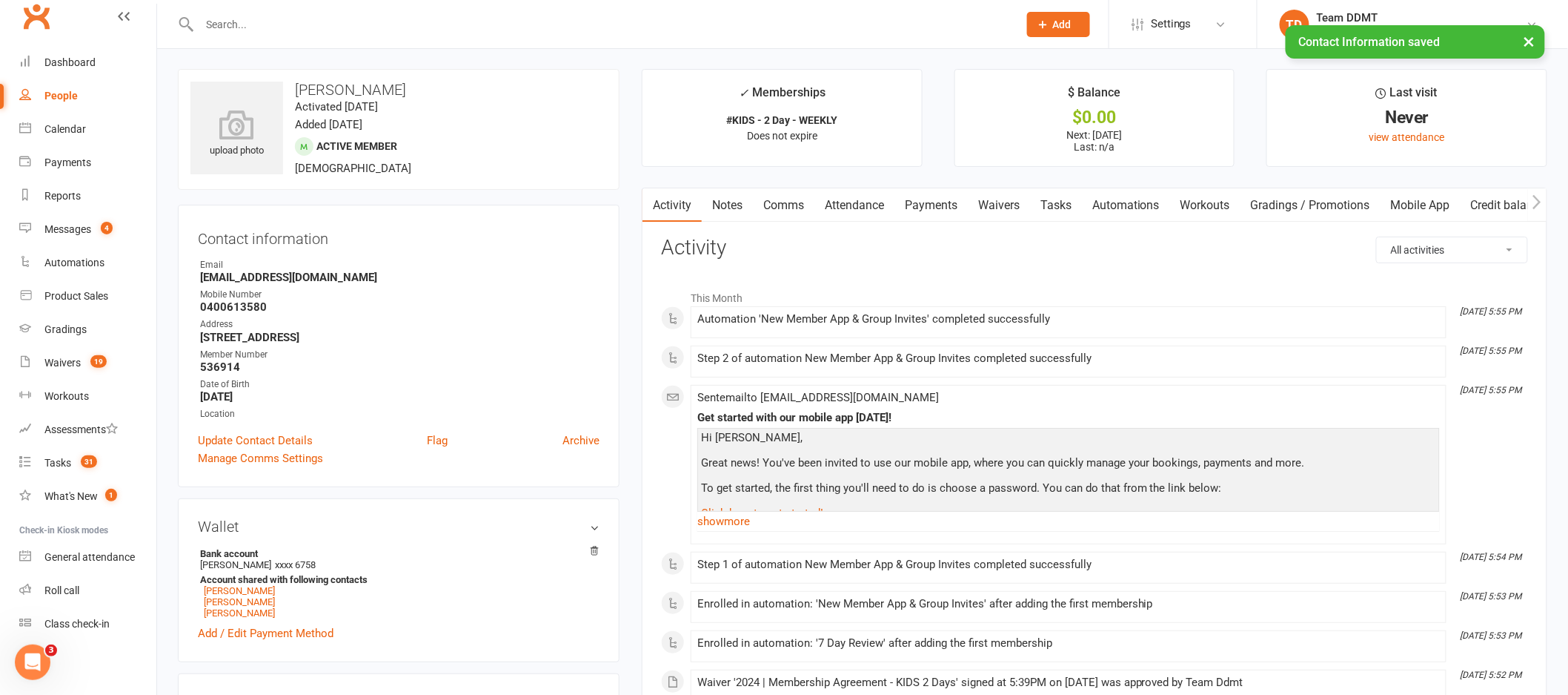
scroll to position [0, 0]
click at [726, 201] on link "Notes" at bounding box center [727, 206] width 51 height 34
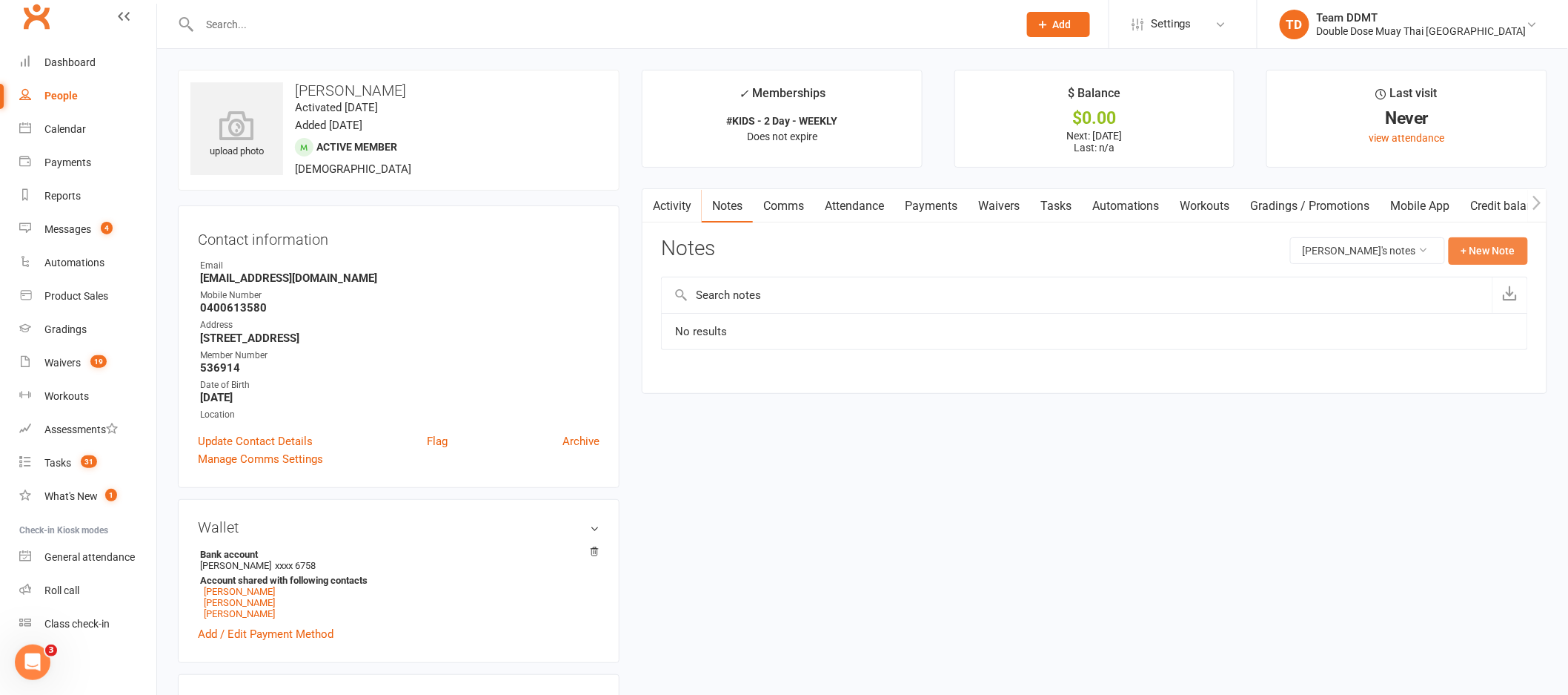
click at [1499, 243] on button "+ New Note" at bounding box center [1488, 250] width 79 height 27
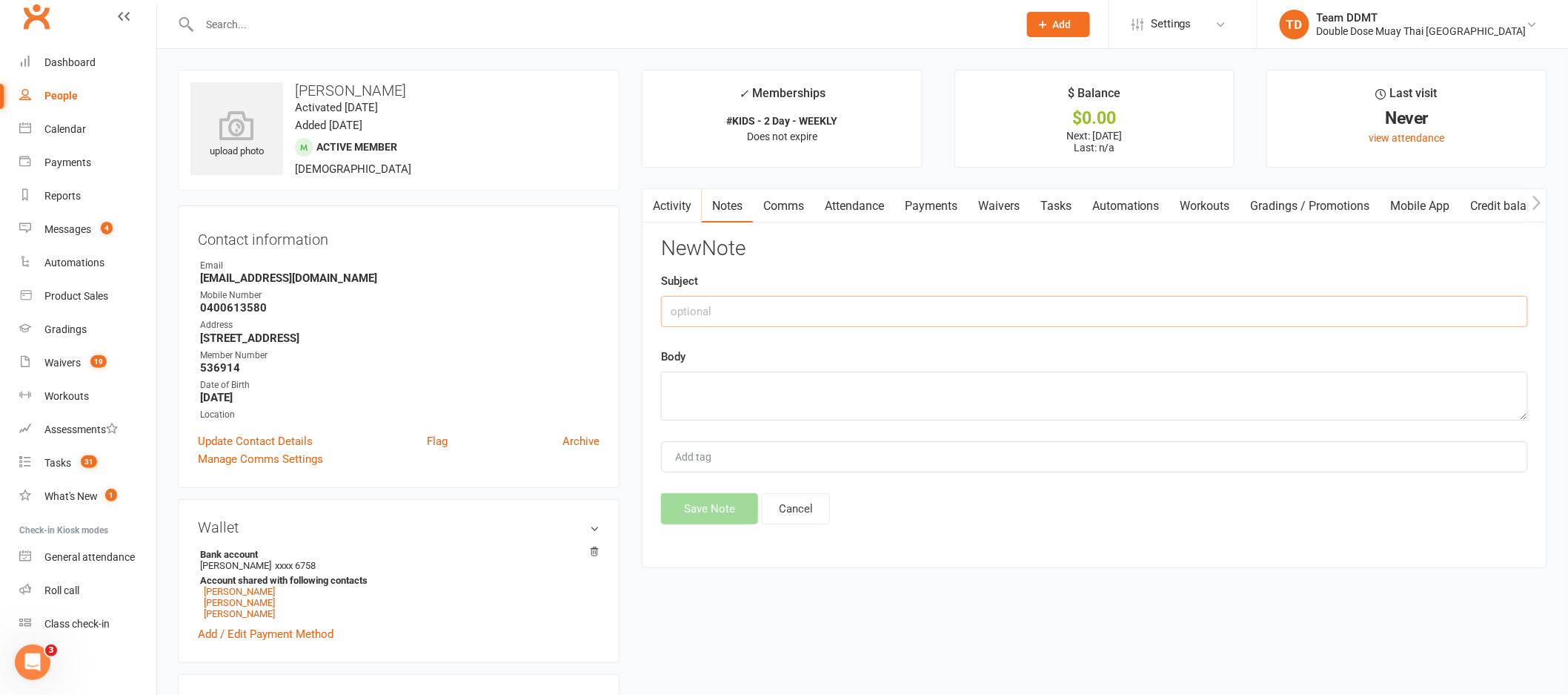
click at [1304, 309] on input "text" at bounding box center [1094, 311] width 867 height 31
type input "New membership -sharni"
type textarea "l"
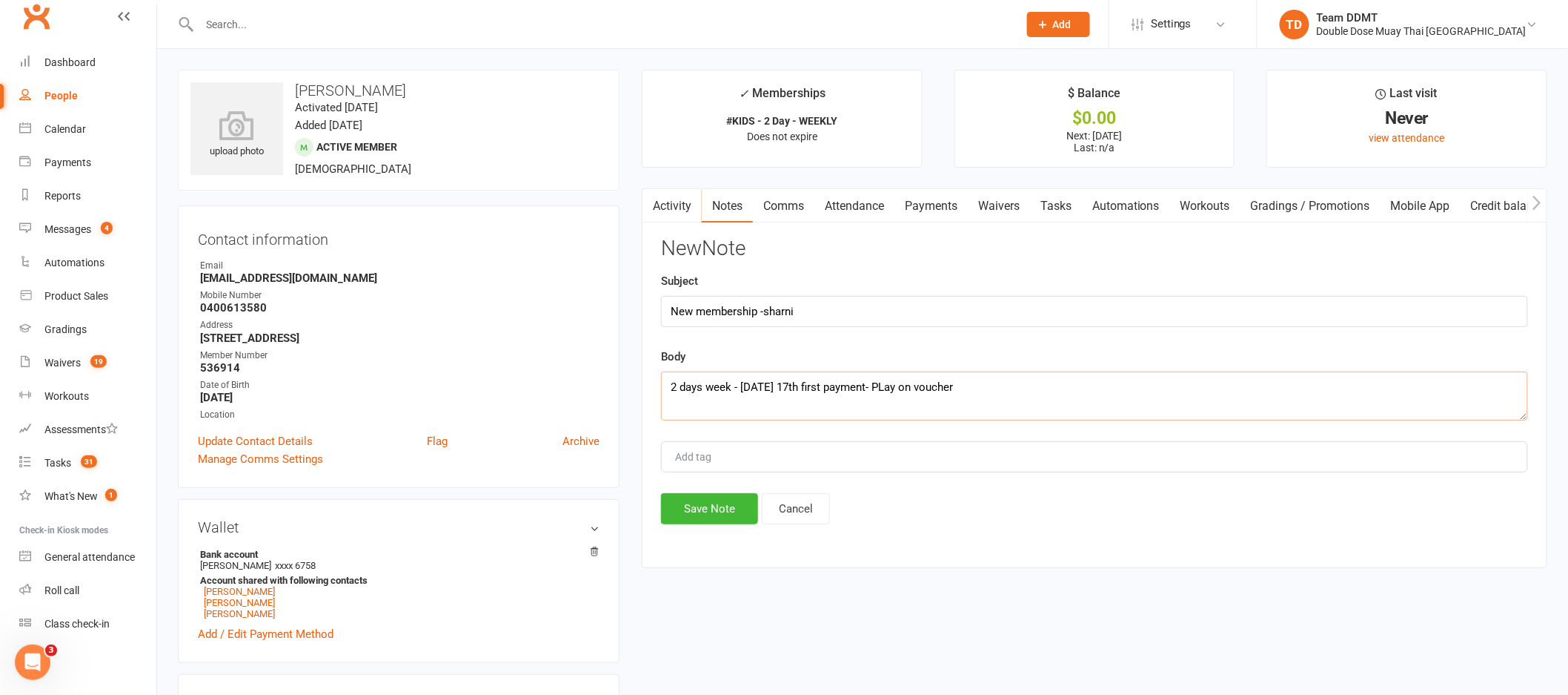
click at [909, 385] on textarea "2 days week - Wednesday 17th first payment- PLay on voucher" at bounding box center [1094, 396] width 867 height 49
click at [1000, 388] on textarea "2 days week - Wednesday 17th first payment- Play on voucher" at bounding box center [1094, 396] width 867 height 49
type textarea "2 days week - Wednesday 17th first payment- Play on voucher for kits"
click at [702, 517] on button "Save Note" at bounding box center [709, 508] width 97 height 31
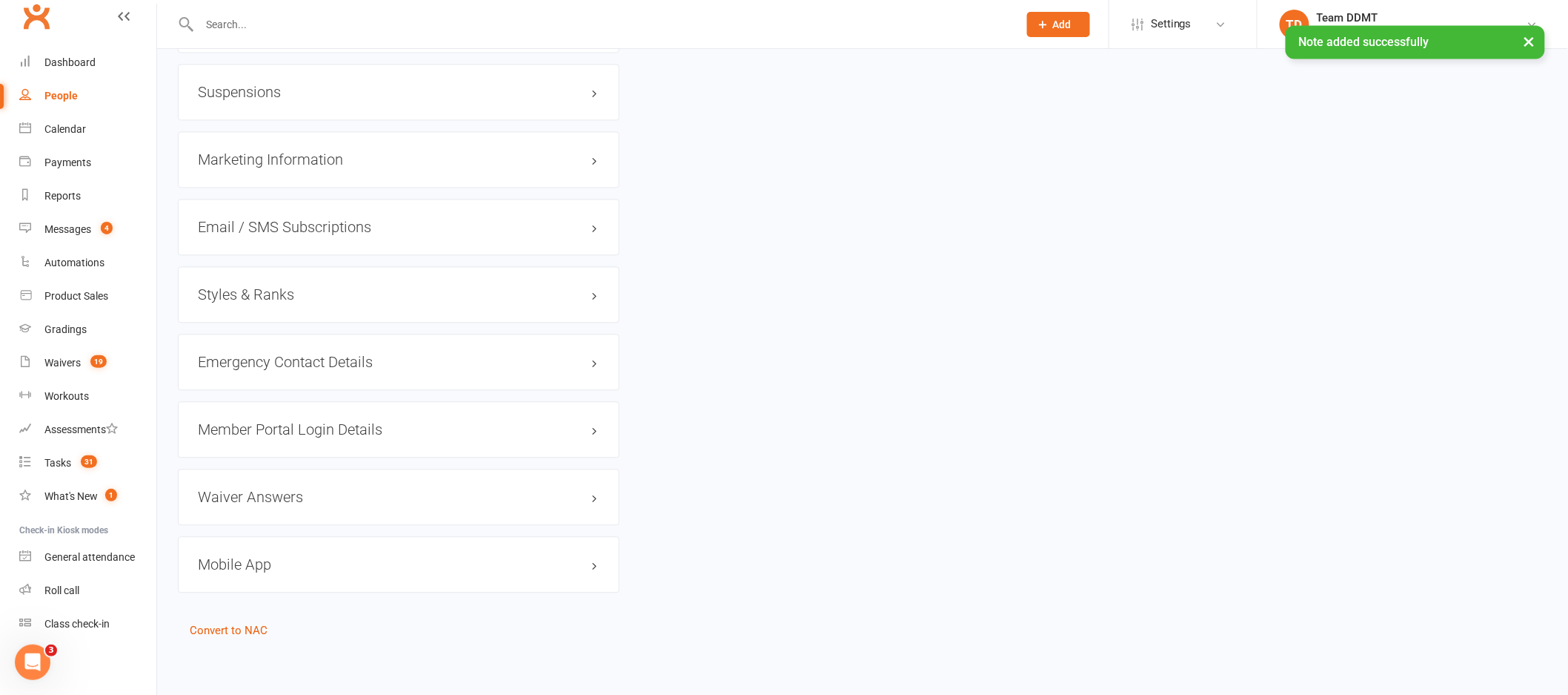
scroll to position [1263, 0]
click at [223, 283] on h3 "Styles & Ranks" at bounding box center [398, 291] width 402 height 16
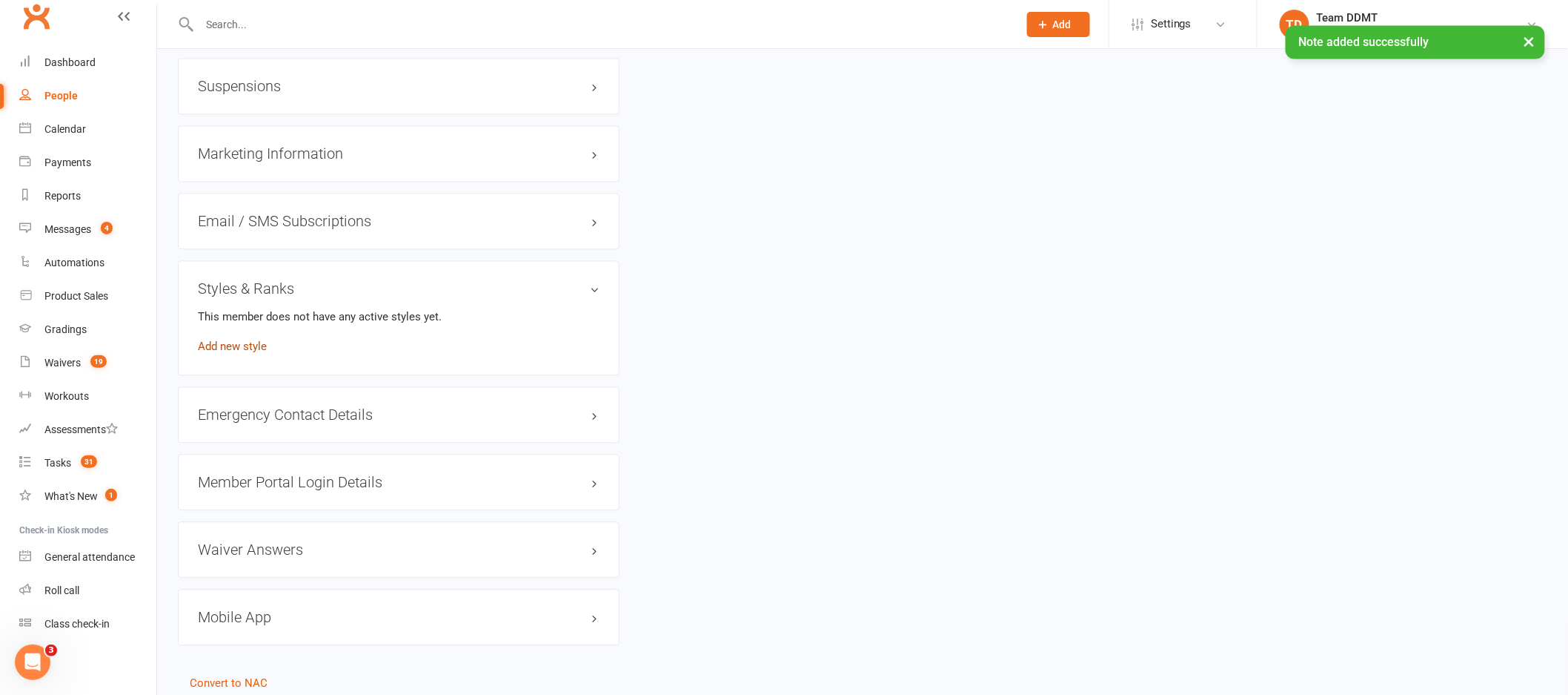
click at [232, 349] on link "Add new style" at bounding box center [232, 346] width 69 height 13
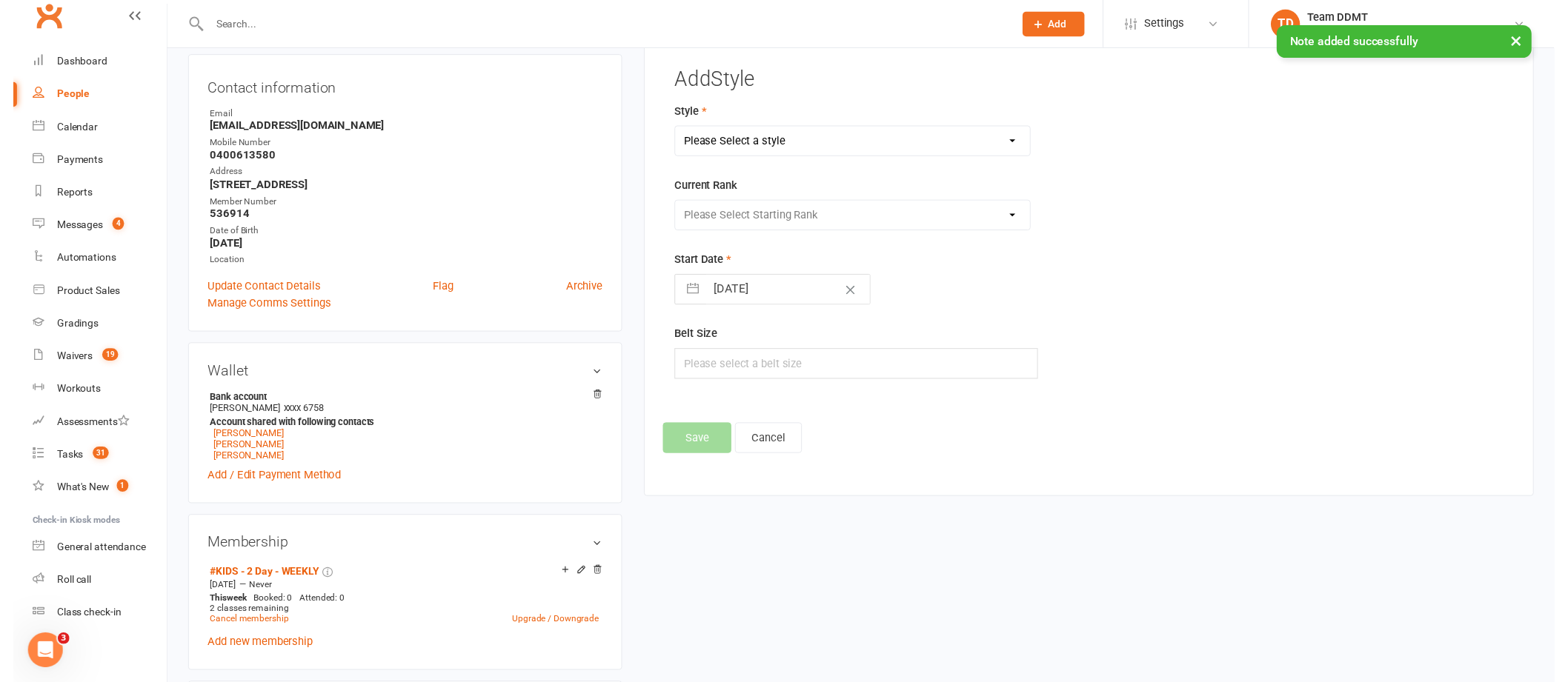
scroll to position [113, 0]
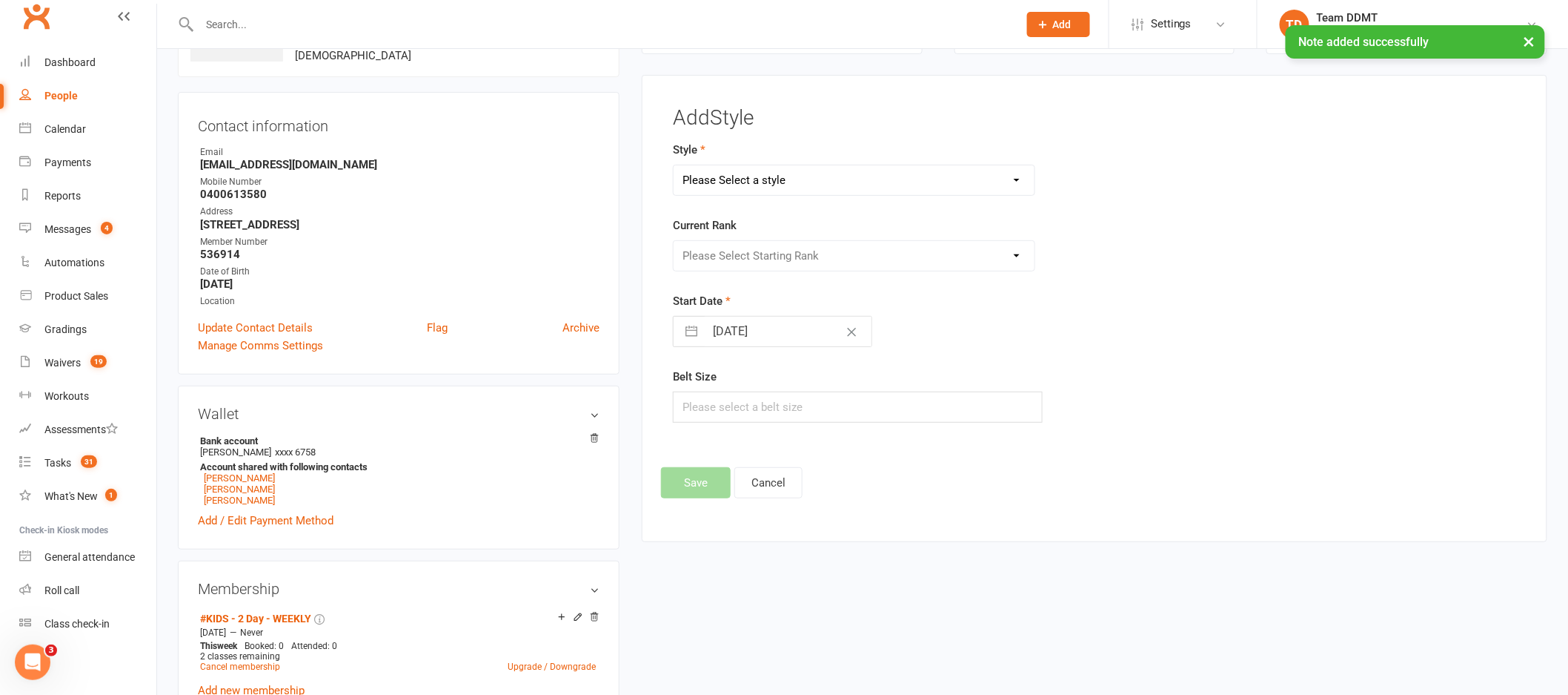
click at [793, 186] on select "Please Select a style Adults Boxing Adults Muaythai Kids Muaythai Online Teens …" at bounding box center [853, 180] width 361 height 29
click at [766, 166] on select "Please Select a style Adults Boxing Adults Muaythai Kids Muaythai Online Teens …" at bounding box center [853, 180] width 361 height 29
select select "1450"
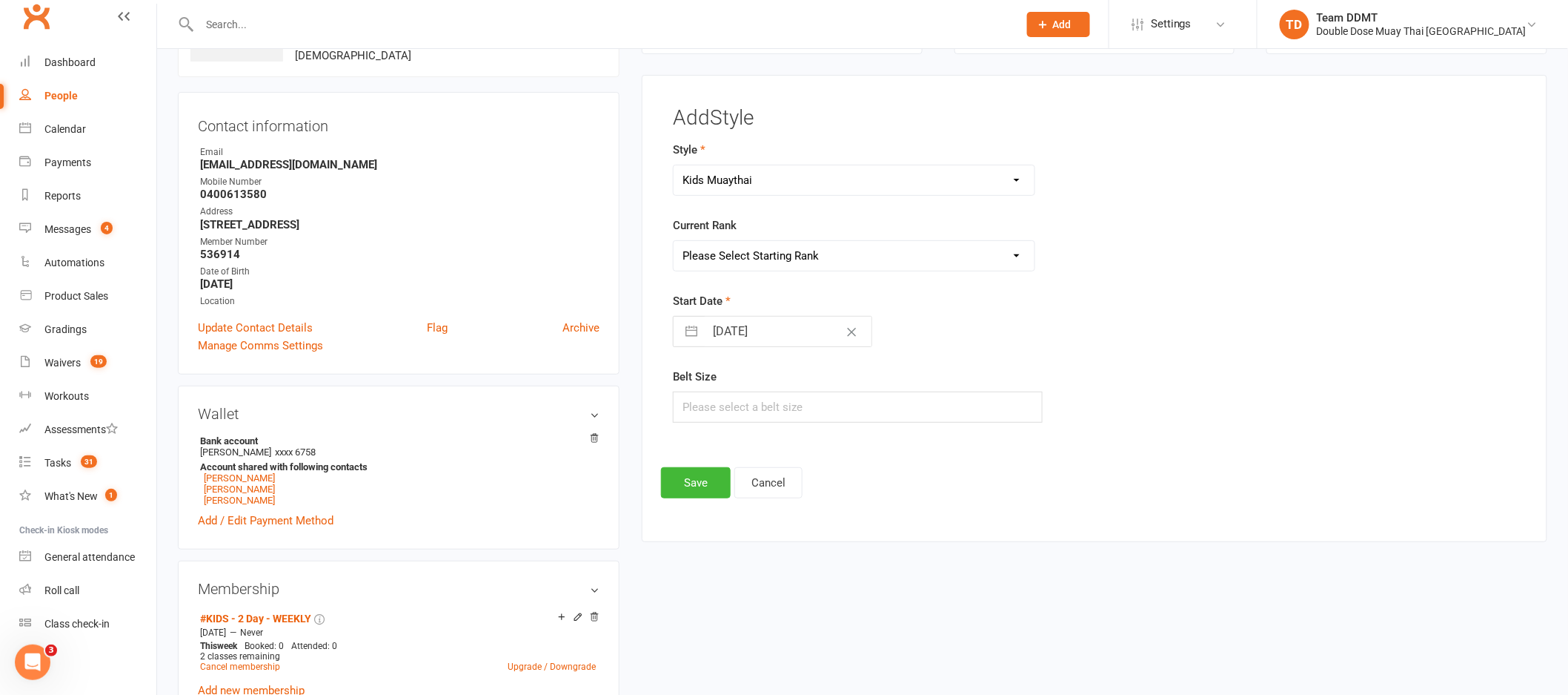
click at [763, 249] on select "Please Select Starting Rank Jnr L1 White Jnr L2 Yellow Jnr L3 Orange Jnr L4 Gre…" at bounding box center [853, 255] width 361 height 29
select select "14224"
click at [685, 482] on button "Save" at bounding box center [695, 482] width 69 height 31
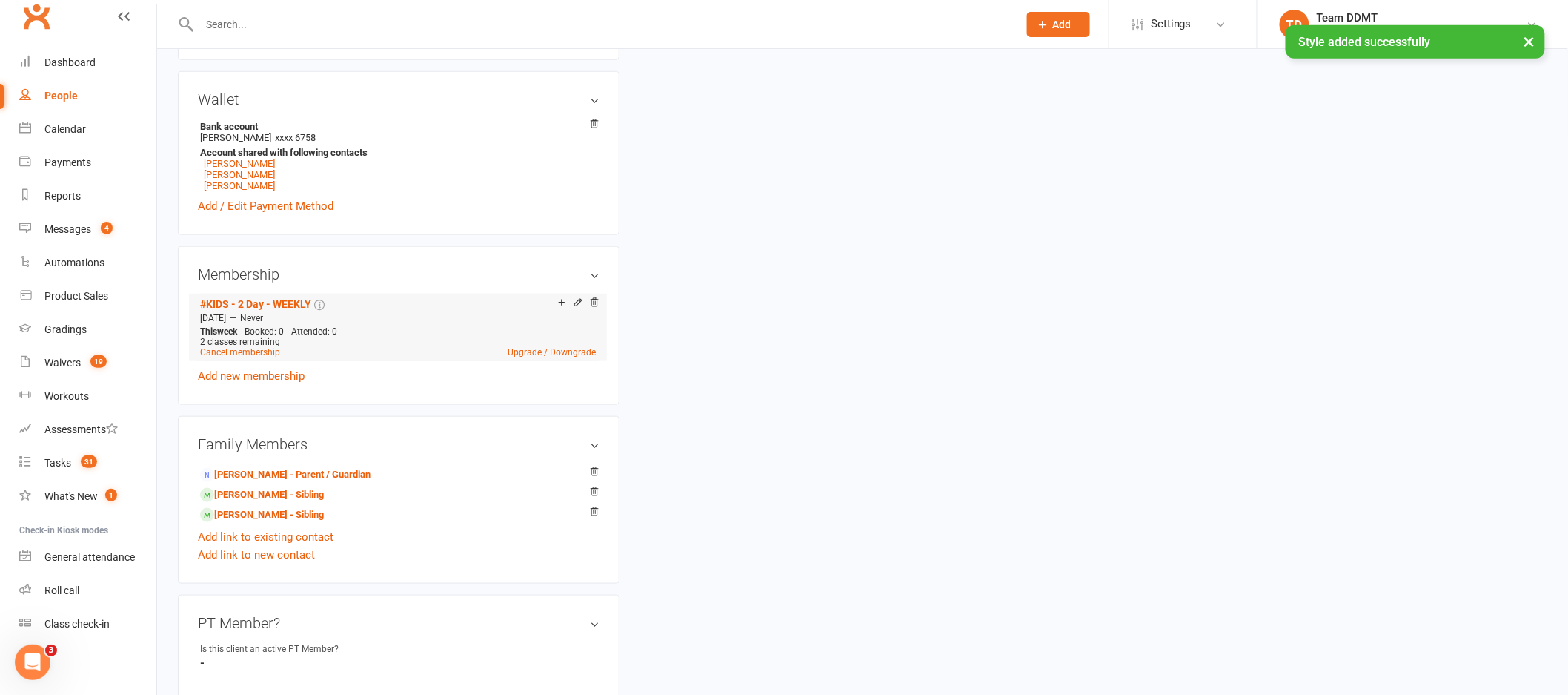
scroll to position [484, 0]
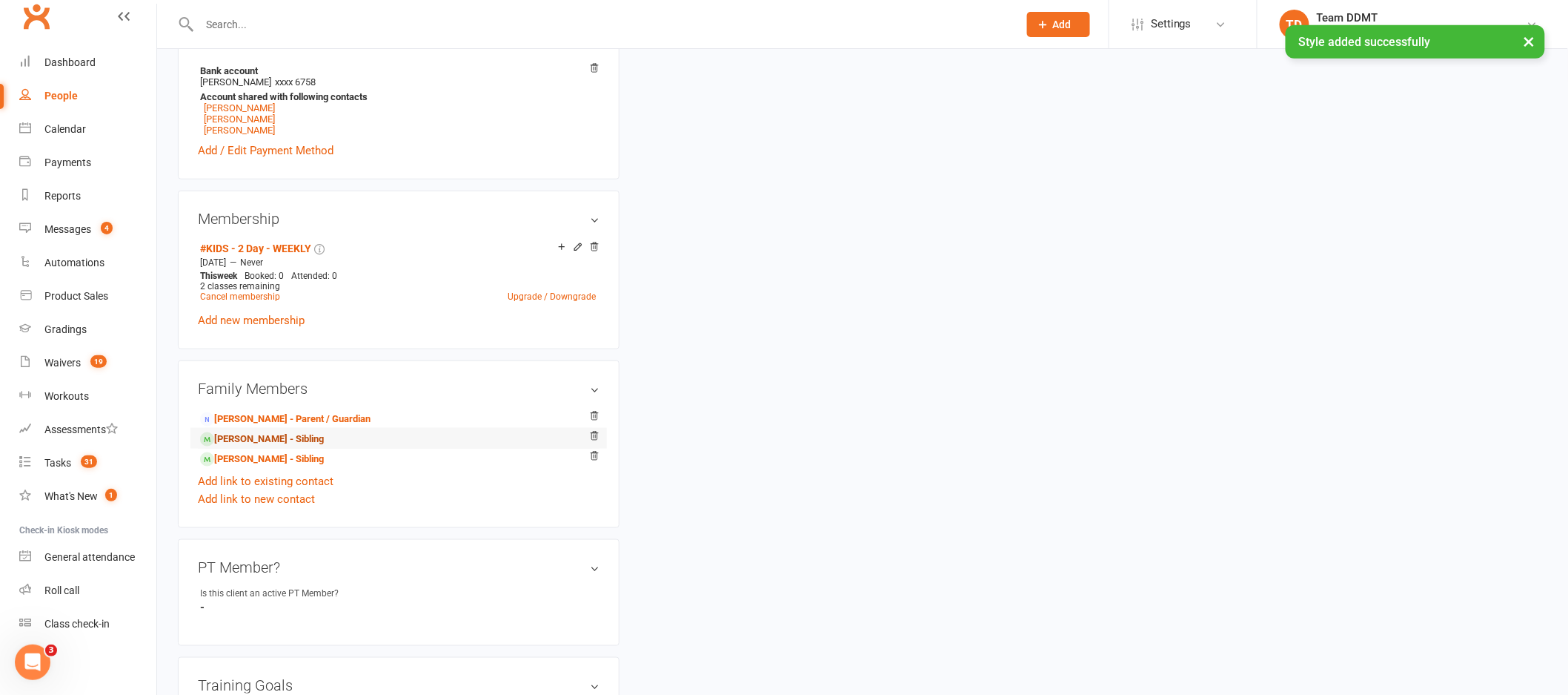
click at [272, 441] on link "Kortez Martin-Tariu - Sibling" at bounding box center [262, 438] width 124 height 15
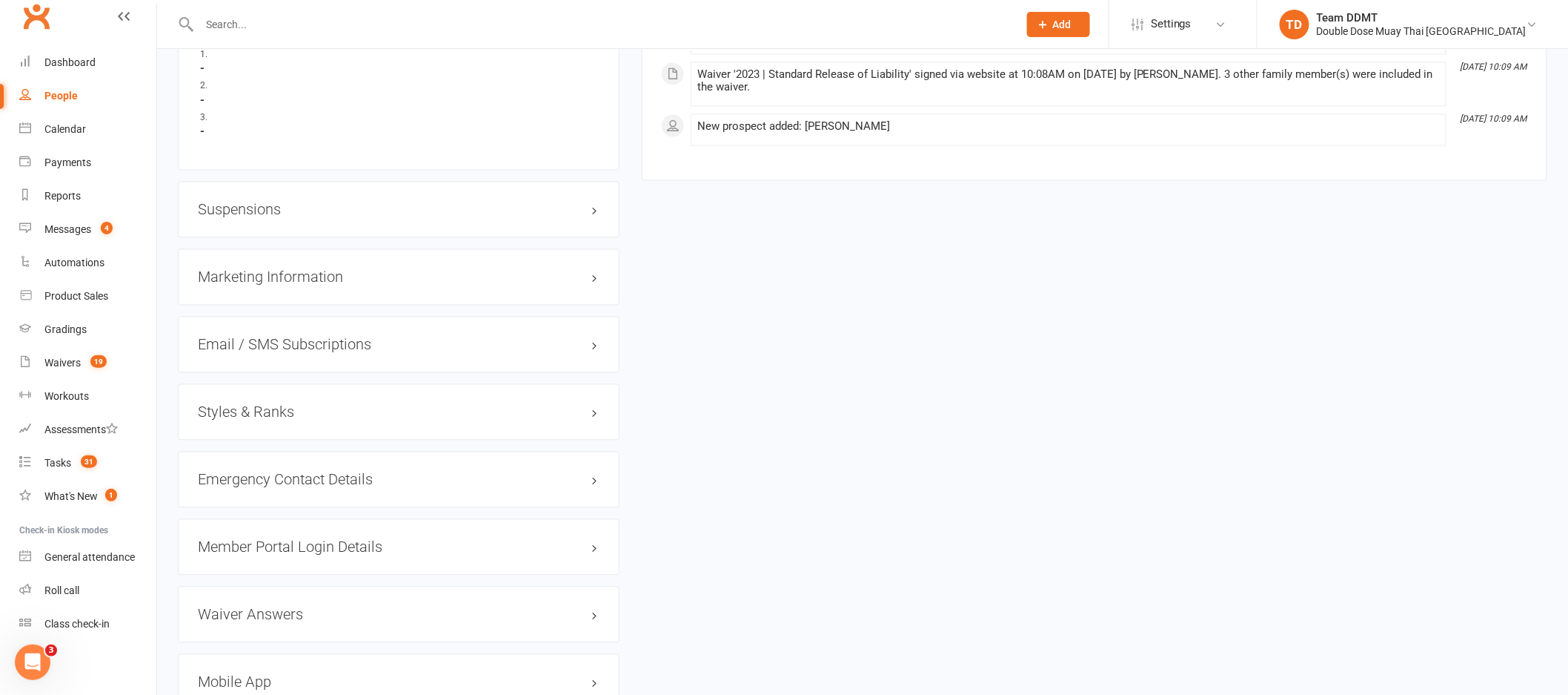
scroll to position [1161, 0]
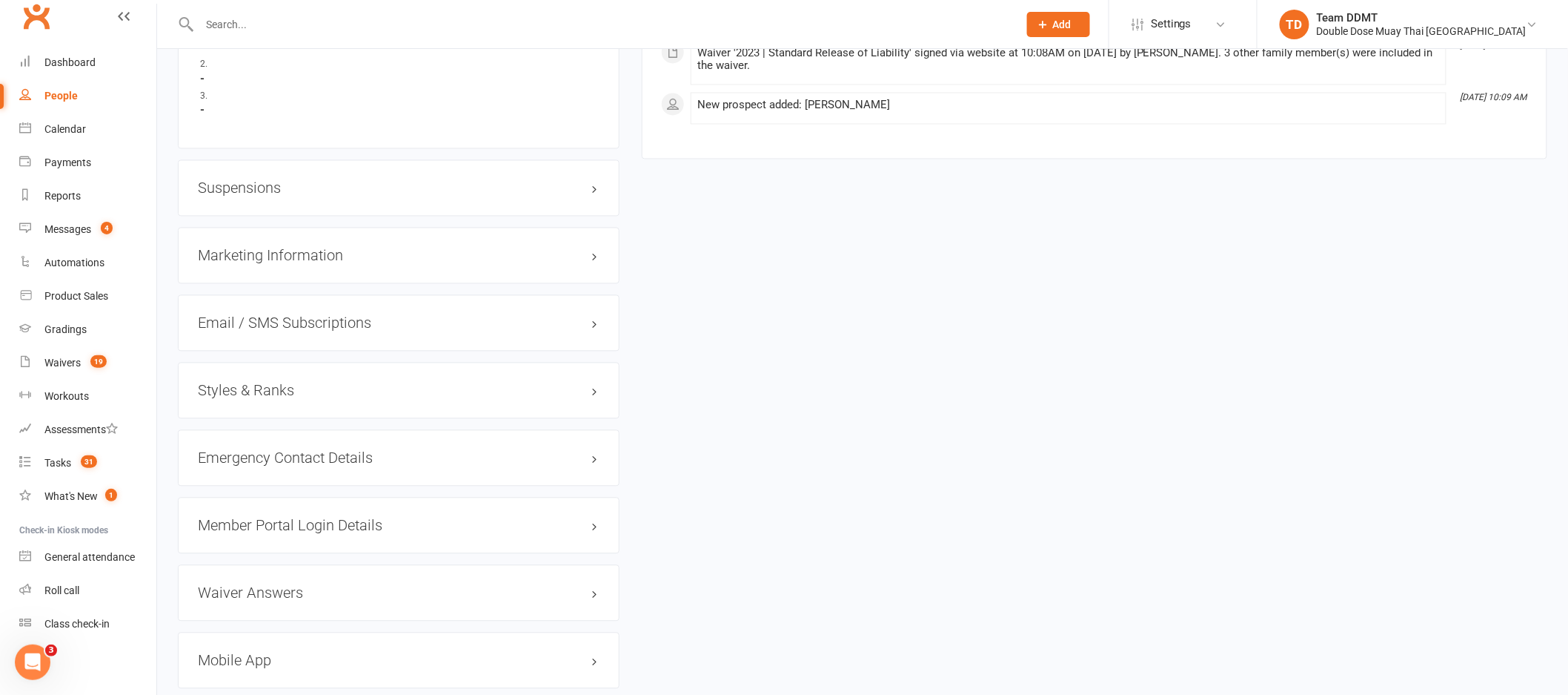
click at [272, 405] on div "Styles & Ranks" at bounding box center [399, 390] width 442 height 56
click at [273, 399] on h3 "Styles & Ranks" at bounding box center [398, 390] width 402 height 16
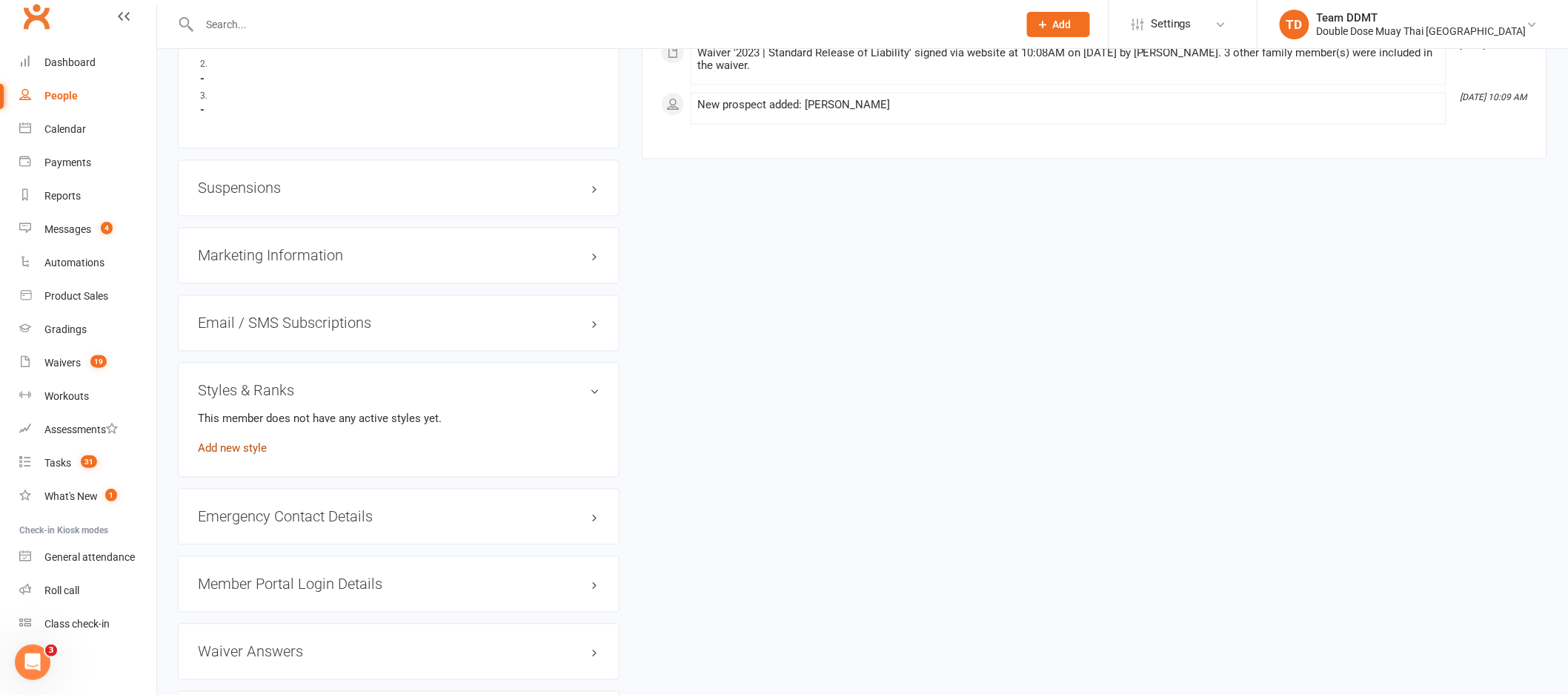
click at [261, 445] on link "Add new style" at bounding box center [232, 448] width 69 height 13
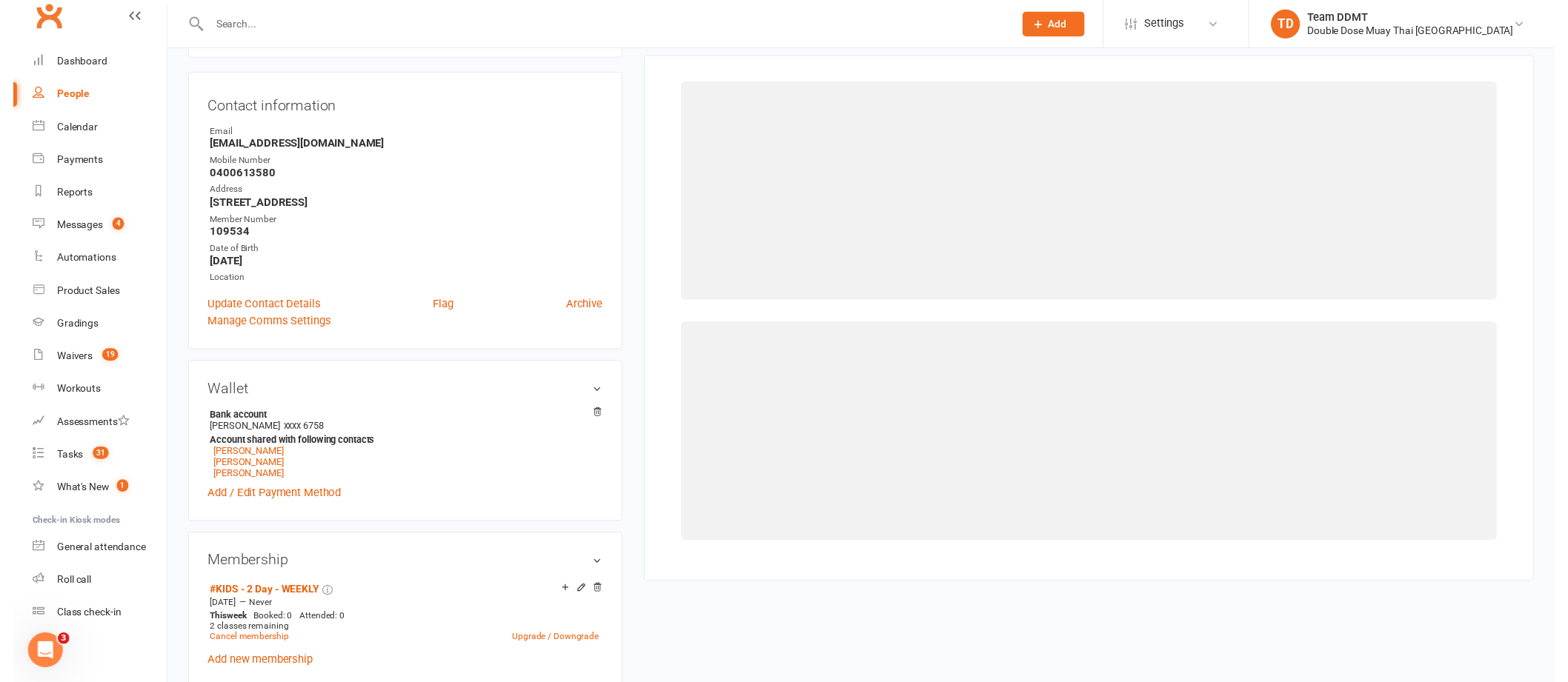
scroll to position [113, 0]
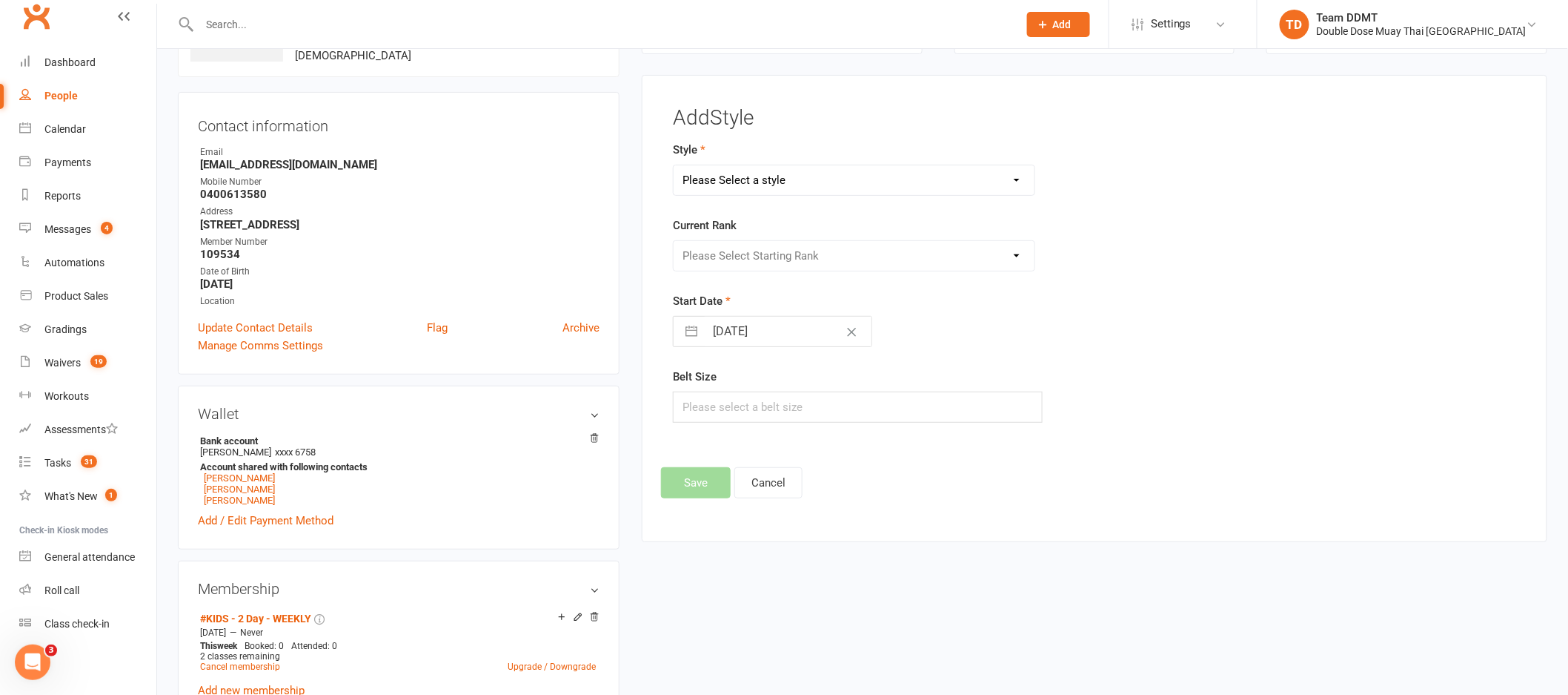
click at [760, 186] on select "Please Select a style Adults Boxing Adults Muaythai Kids Muaythai Online Teens …" at bounding box center [853, 180] width 361 height 29
click at [767, 184] on select "Please Select a style Adults Boxing Adults Muaythai Kids Muaythai Online Teens …" at bounding box center [853, 180] width 361 height 29
select select "1450"
click at [758, 261] on select "Please Select Starting Rank Jnr L1 White Jnr L2 Yellow Jnr L3 Orange Jnr L4 Gre…" at bounding box center [853, 255] width 361 height 29
select select "14224"
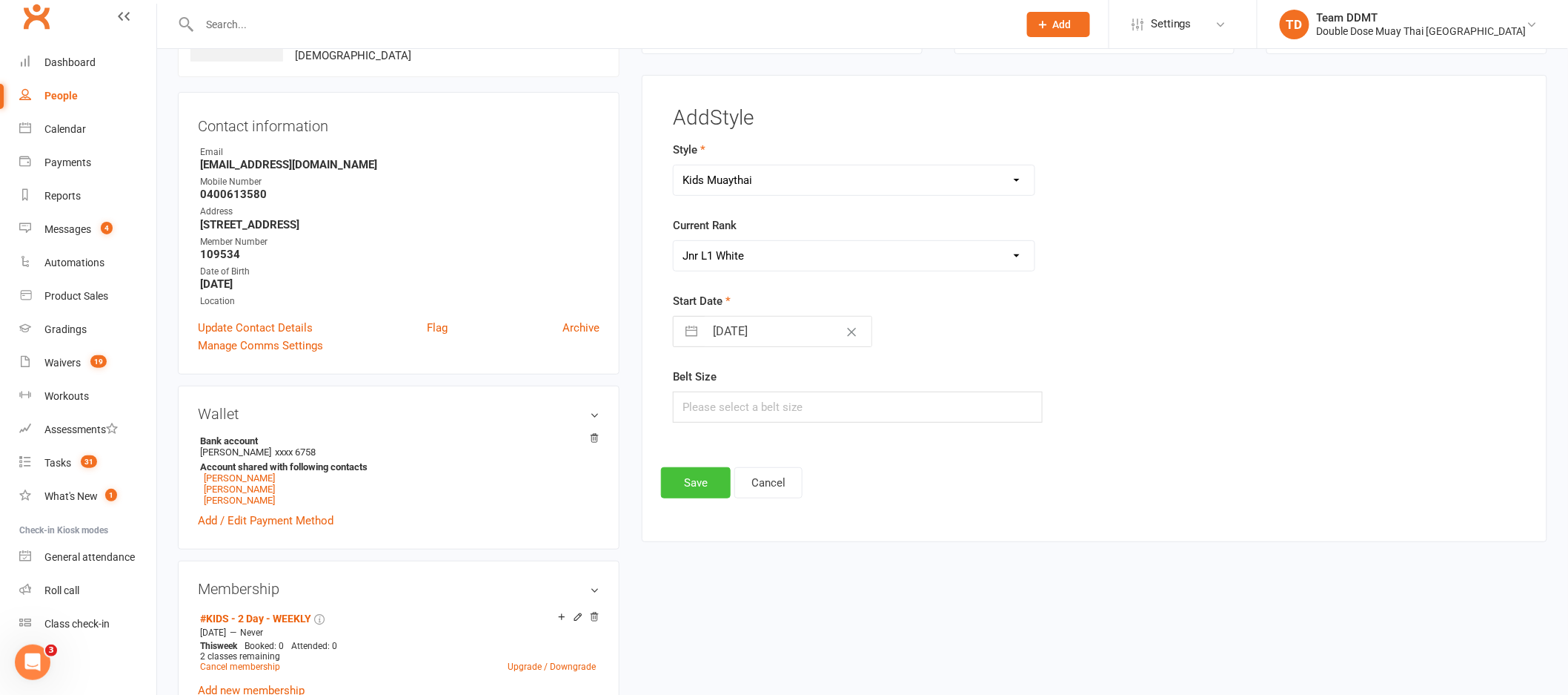
click at [697, 493] on button "Save" at bounding box center [695, 482] width 69 height 31
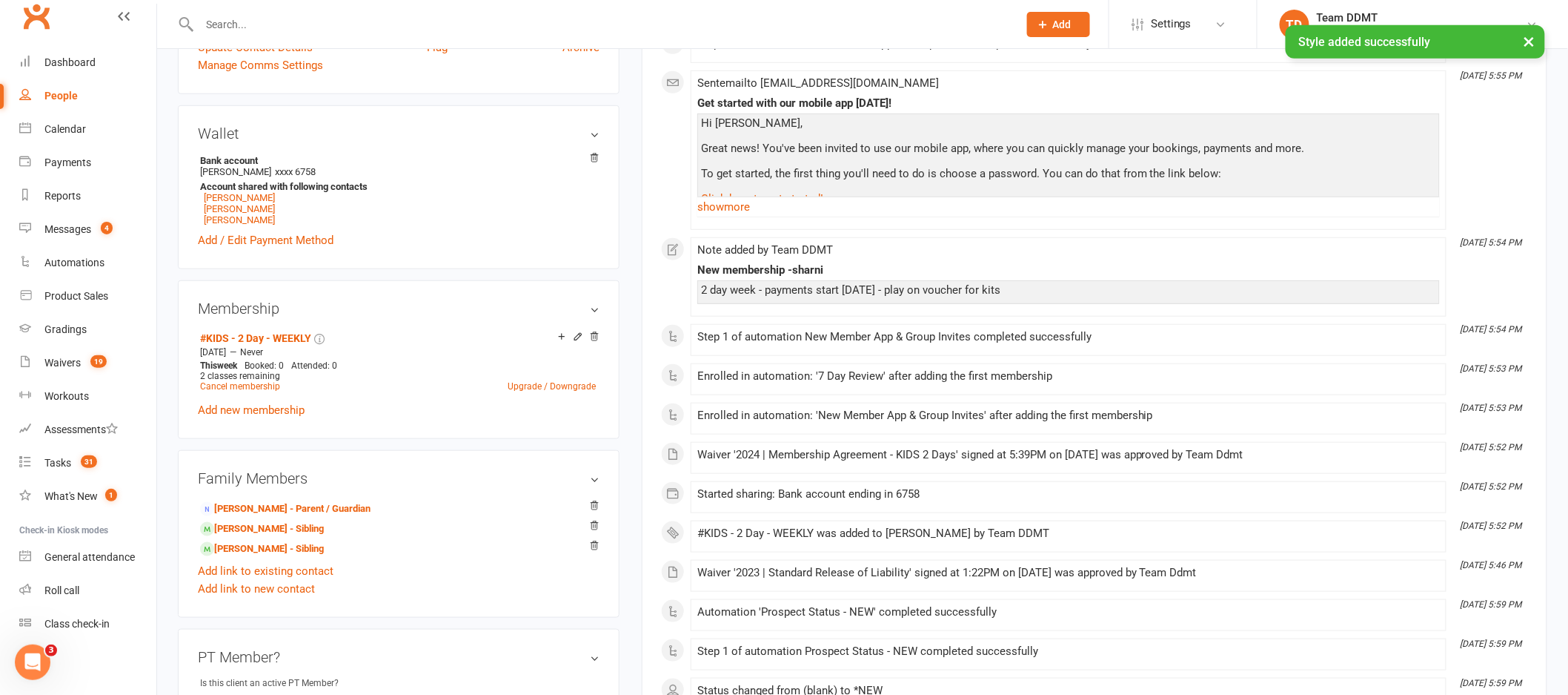
scroll to position [668, 0]
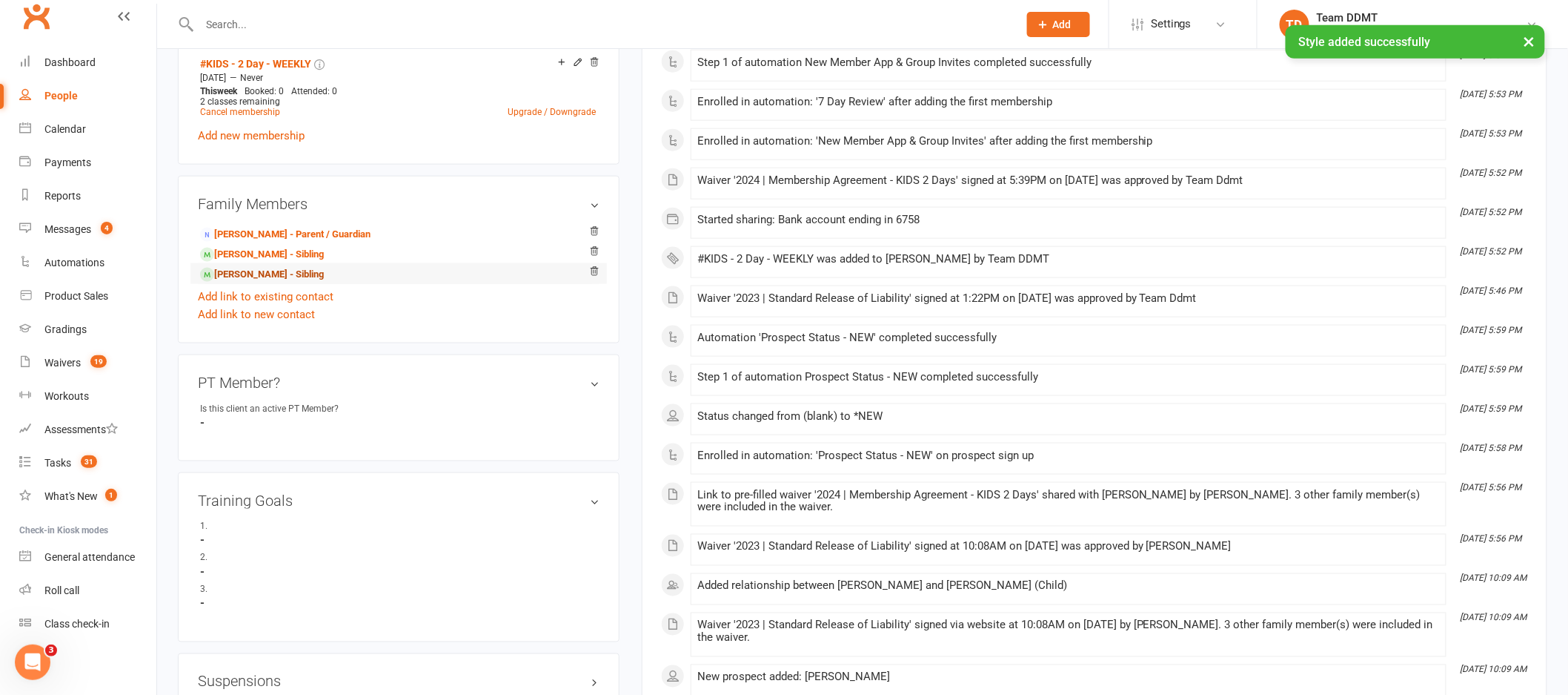
click at [267, 278] on link "Kartier Martin-Tariu - Sibling" at bounding box center [262, 274] width 124 height 15
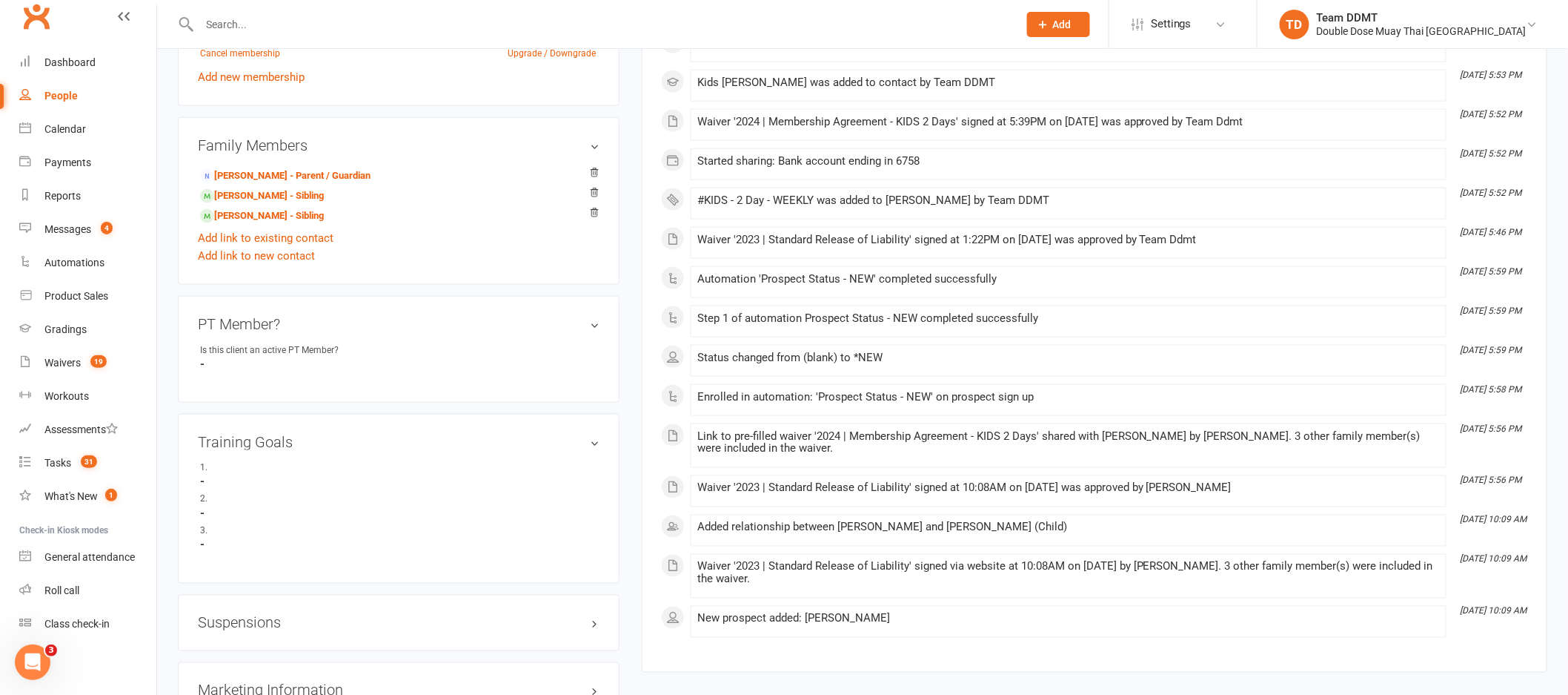
scroll to position [950, 0]
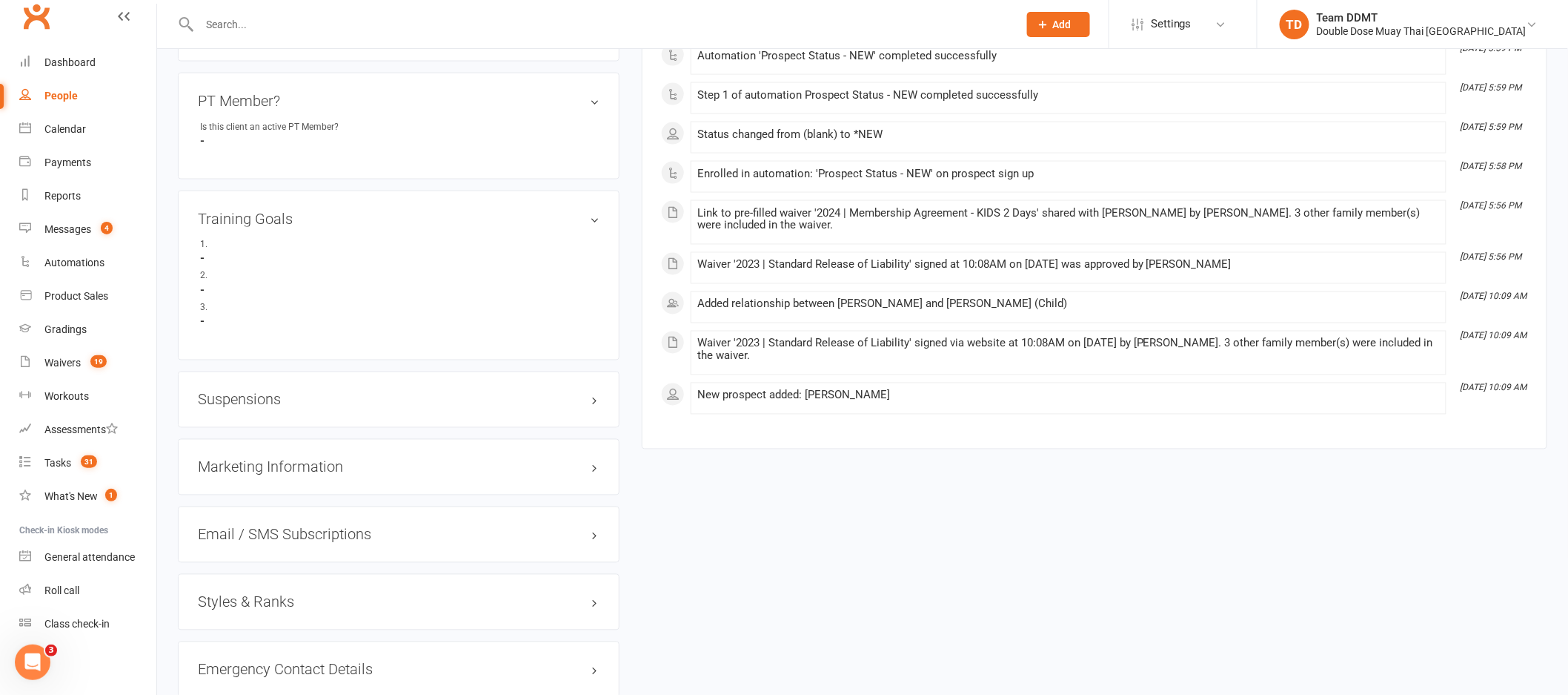
click at [247, 404] on h3 "Suspensions" at bounding box center [398, 399] width 402 height 16
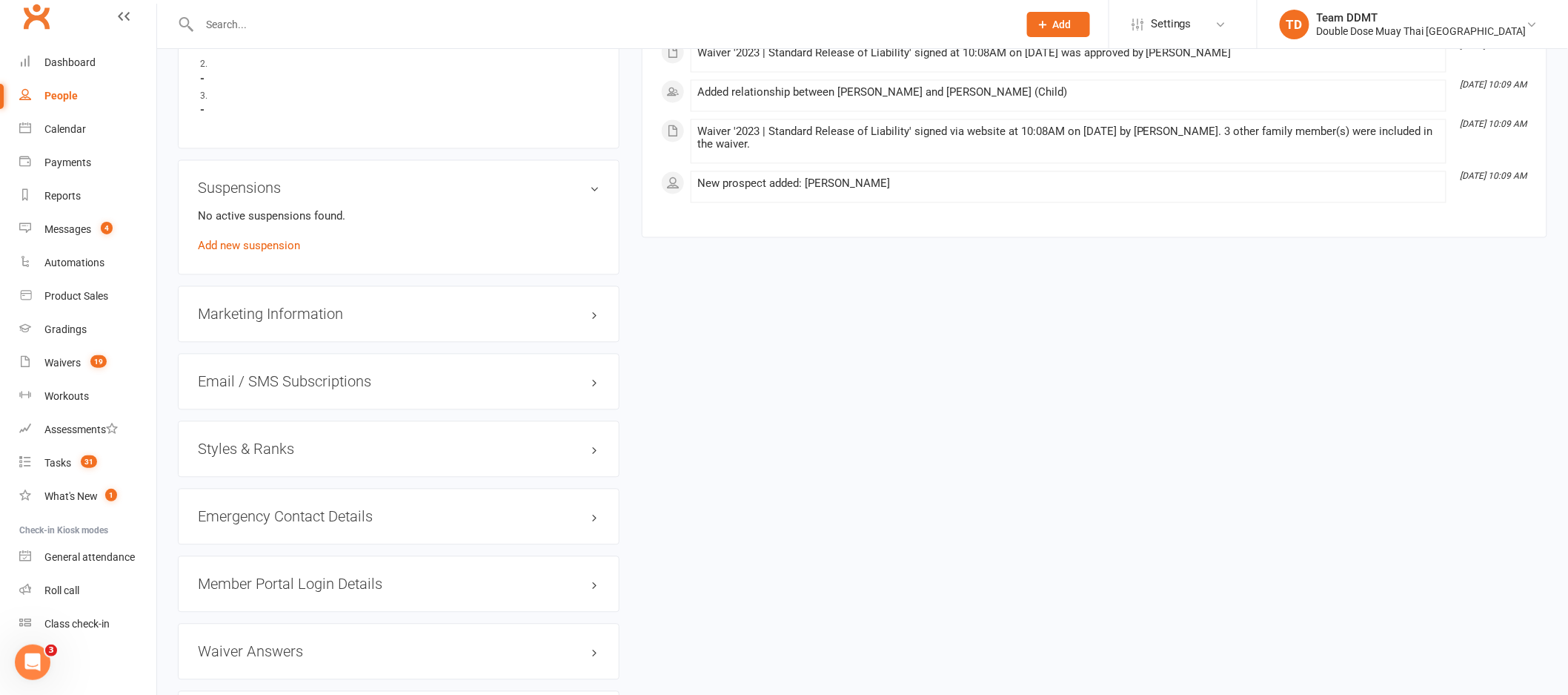
scroll to position [1231, 0]
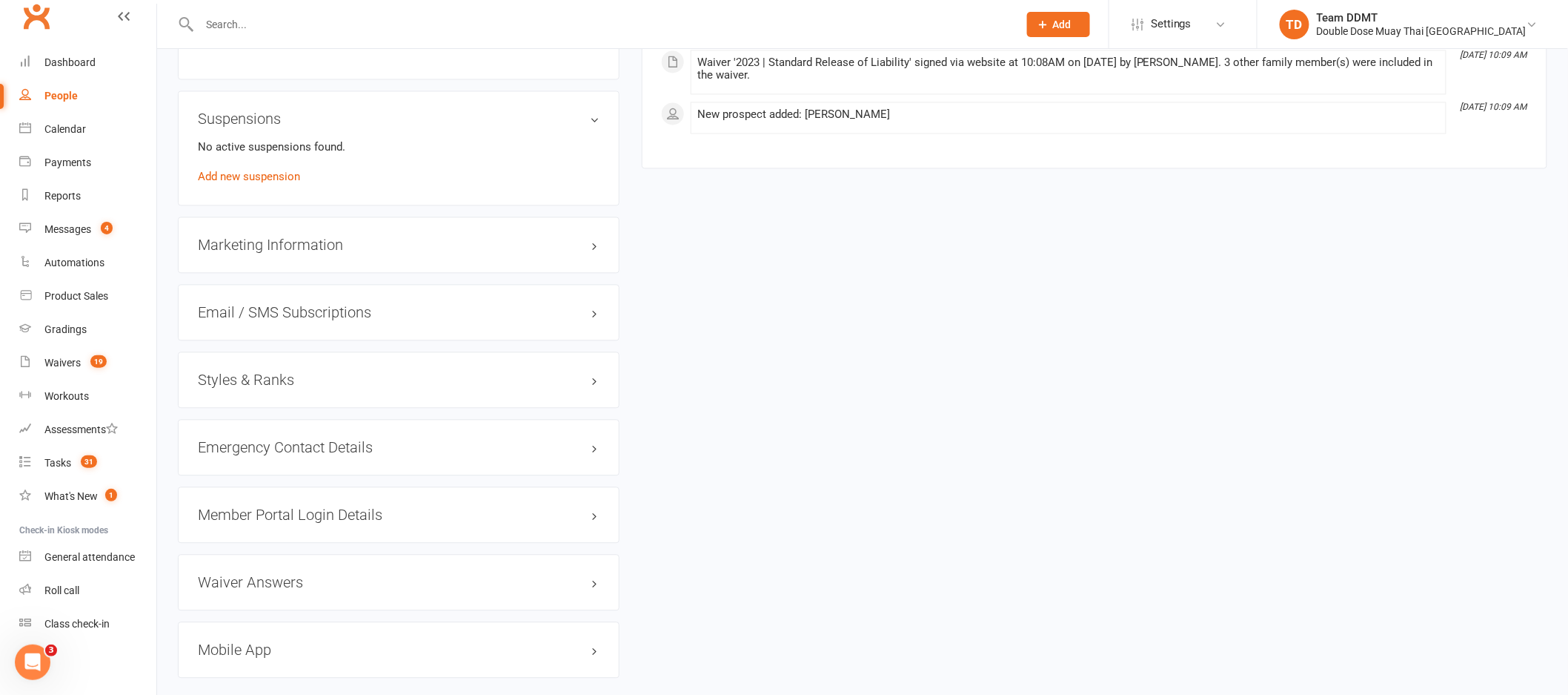
click at [273, 378] on h3 "Styles & Ranks" at bounding box center [398, 380] width 402 height 16
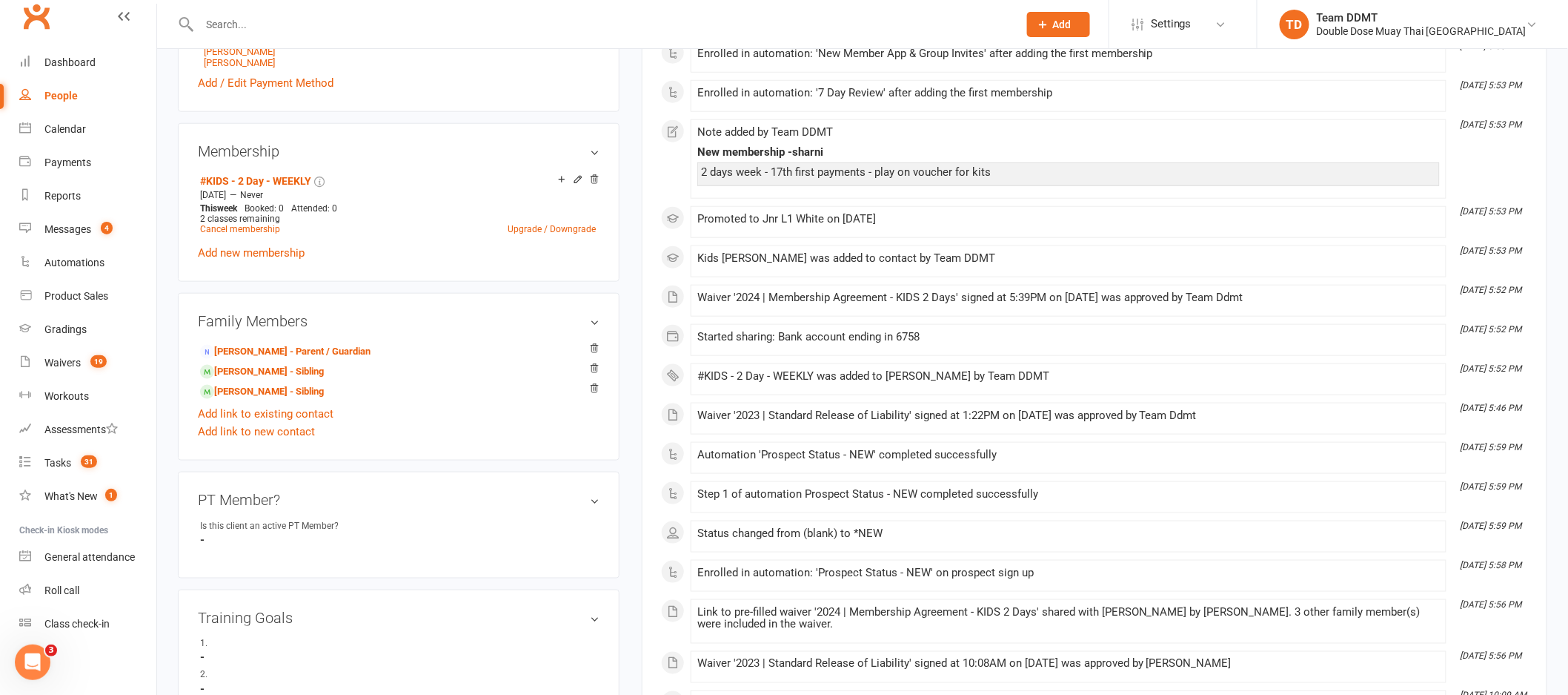
scroll to position [0, 0]
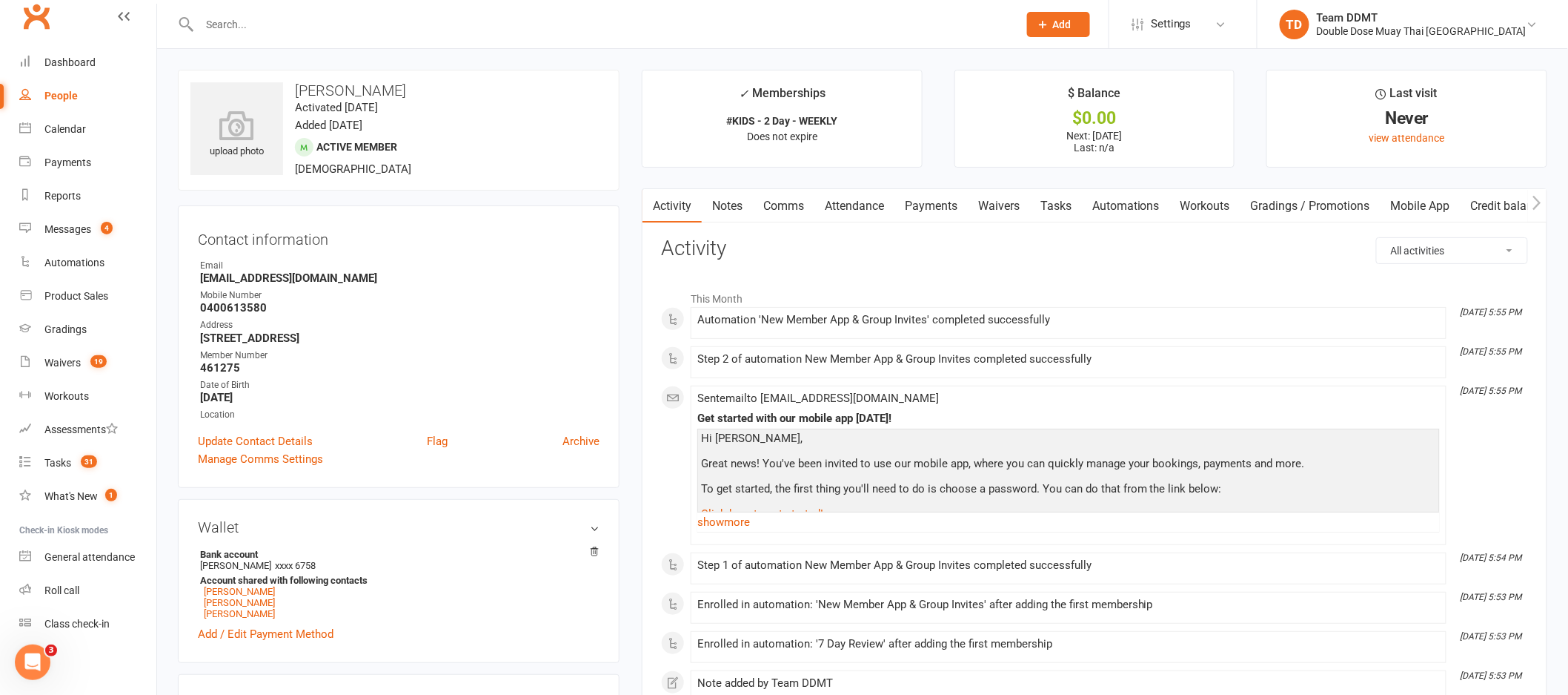
click at [760, 202] on link "Comms" at bounding box center [784, 206] width 61 height 34
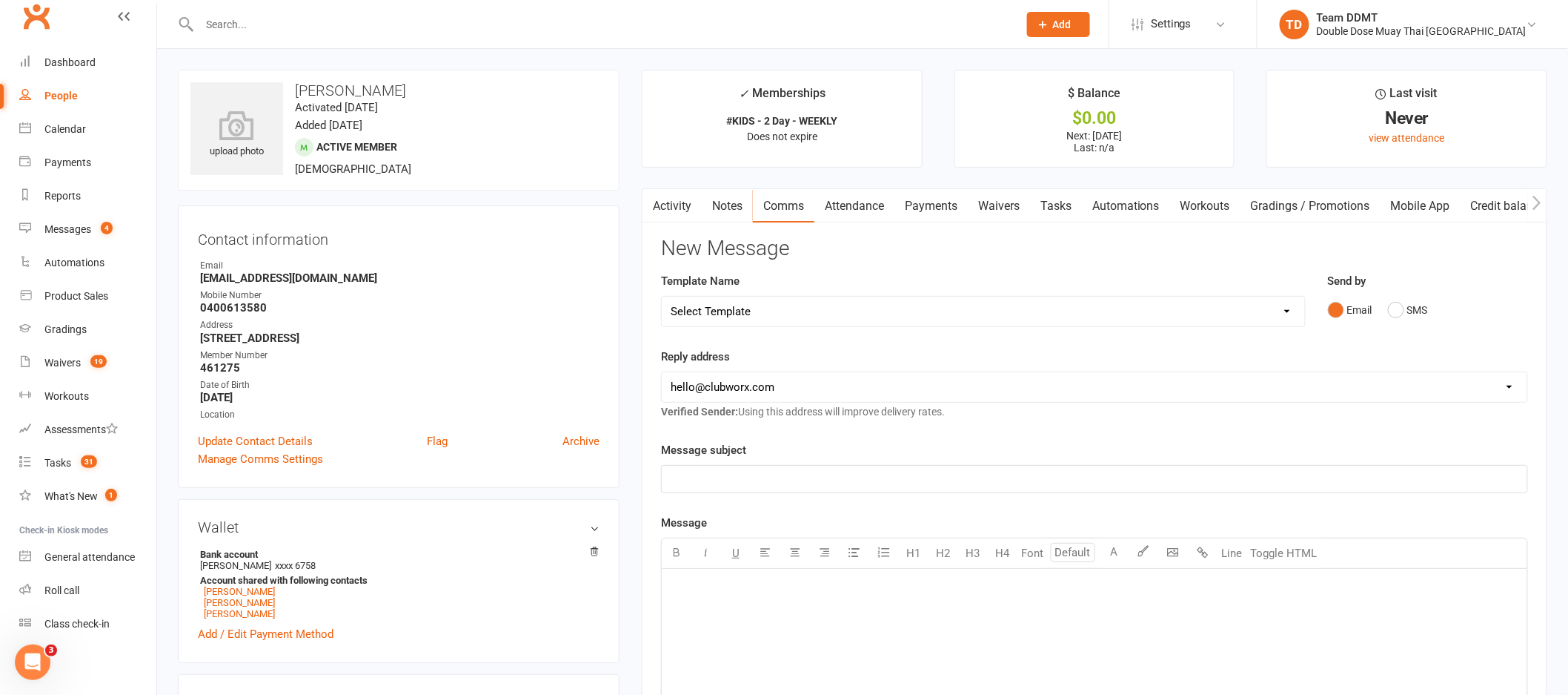
click at [1190, 471] on p "﻿" at bounding box center [1094, 479] width 848 height 18
click at [800, 609] on div "﻿" at bounding box center [1094, 680] width 865 height 223
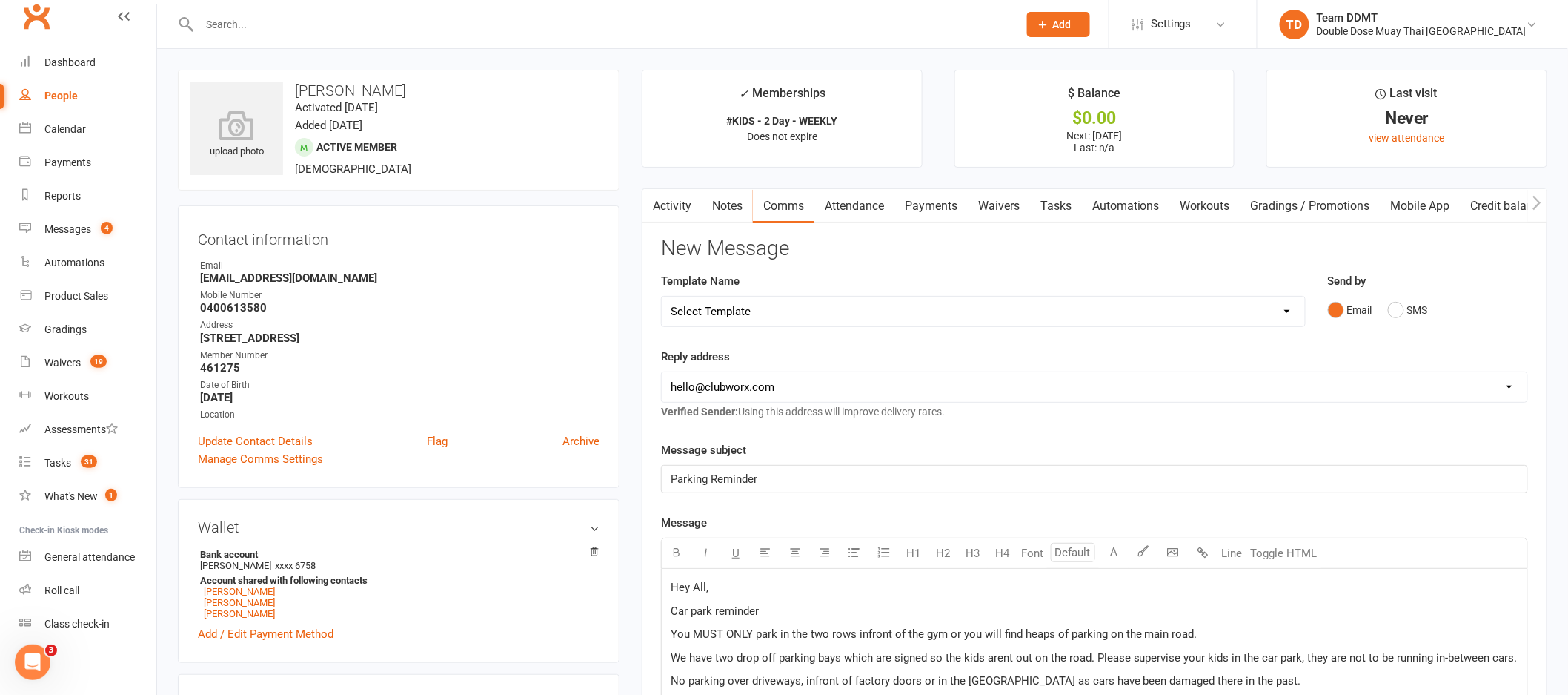
scroll to position [427, 0]
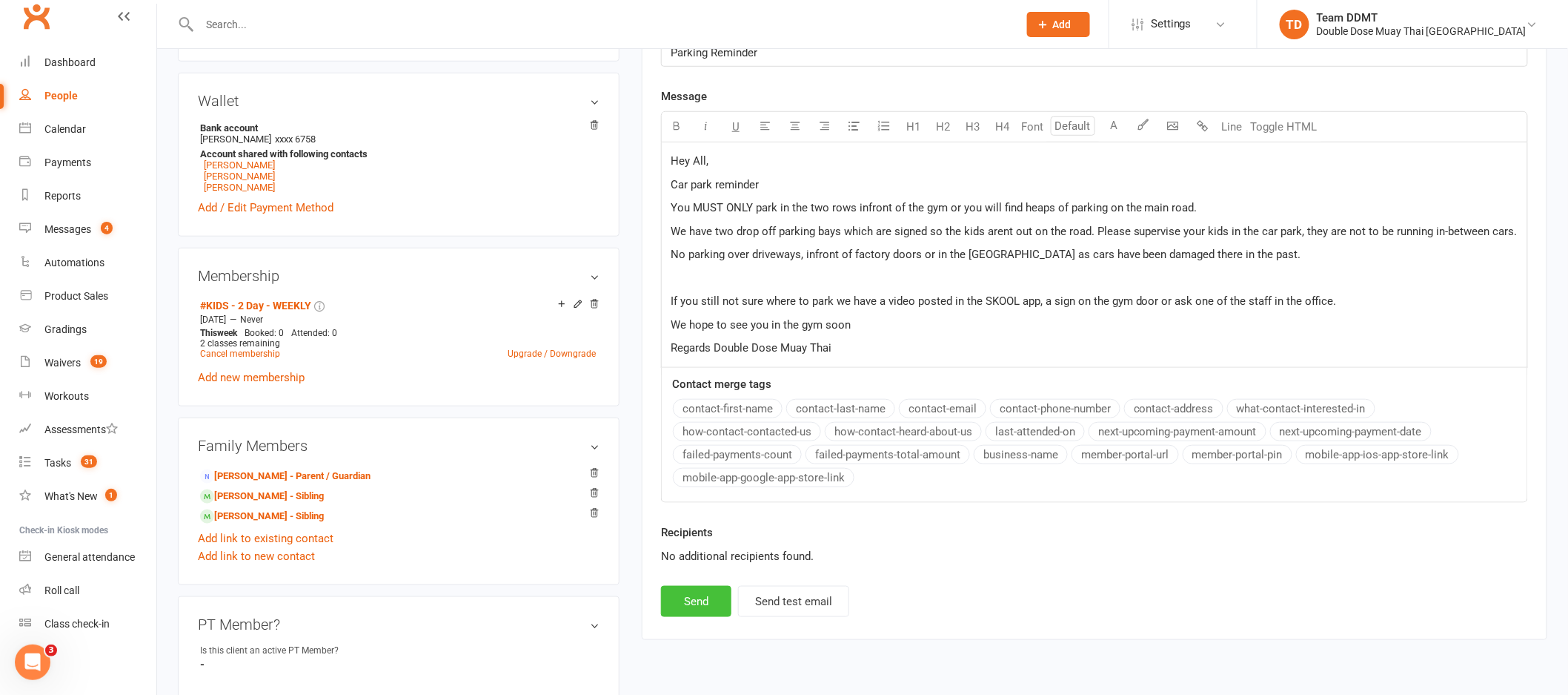
click at [691, 611] on button "Send" at bounding box center [695, 601] width 70 height 31
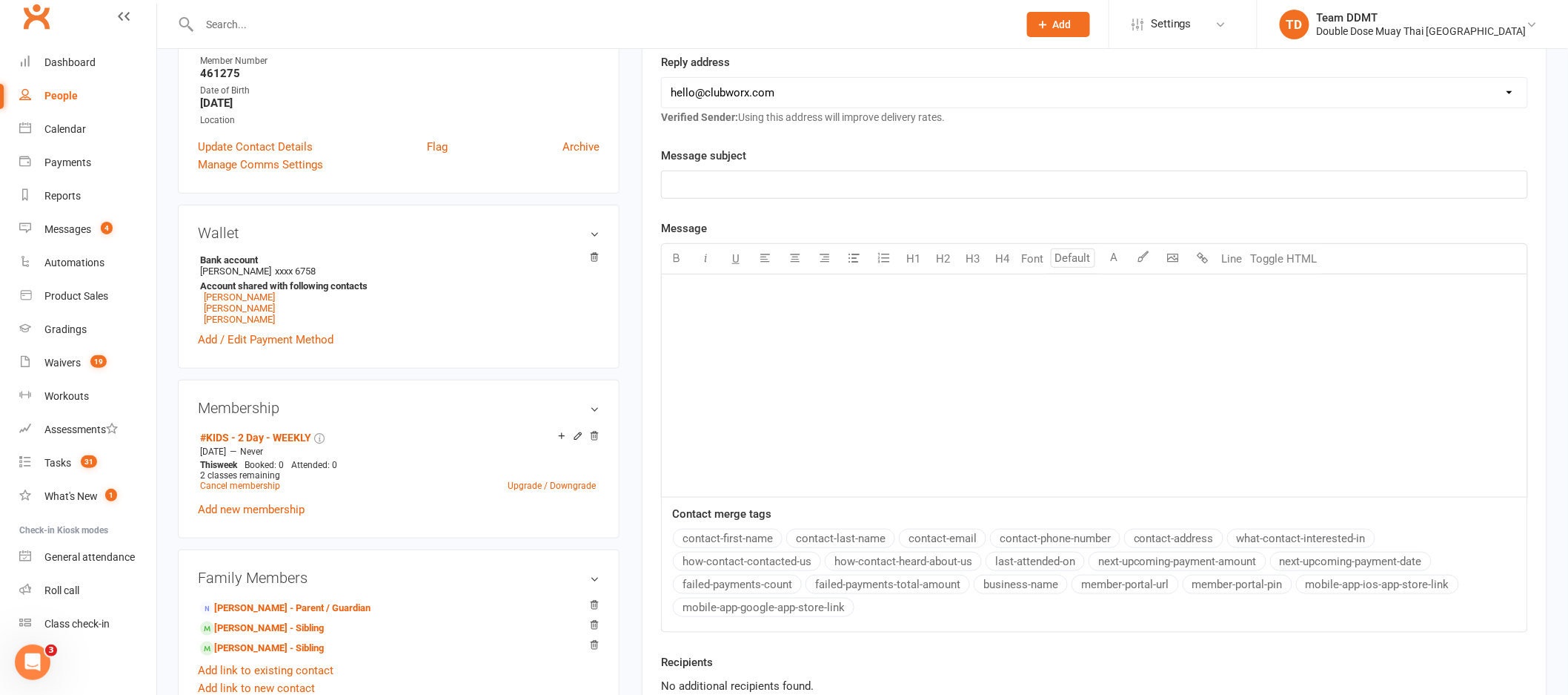
scroll to position [0, 0]
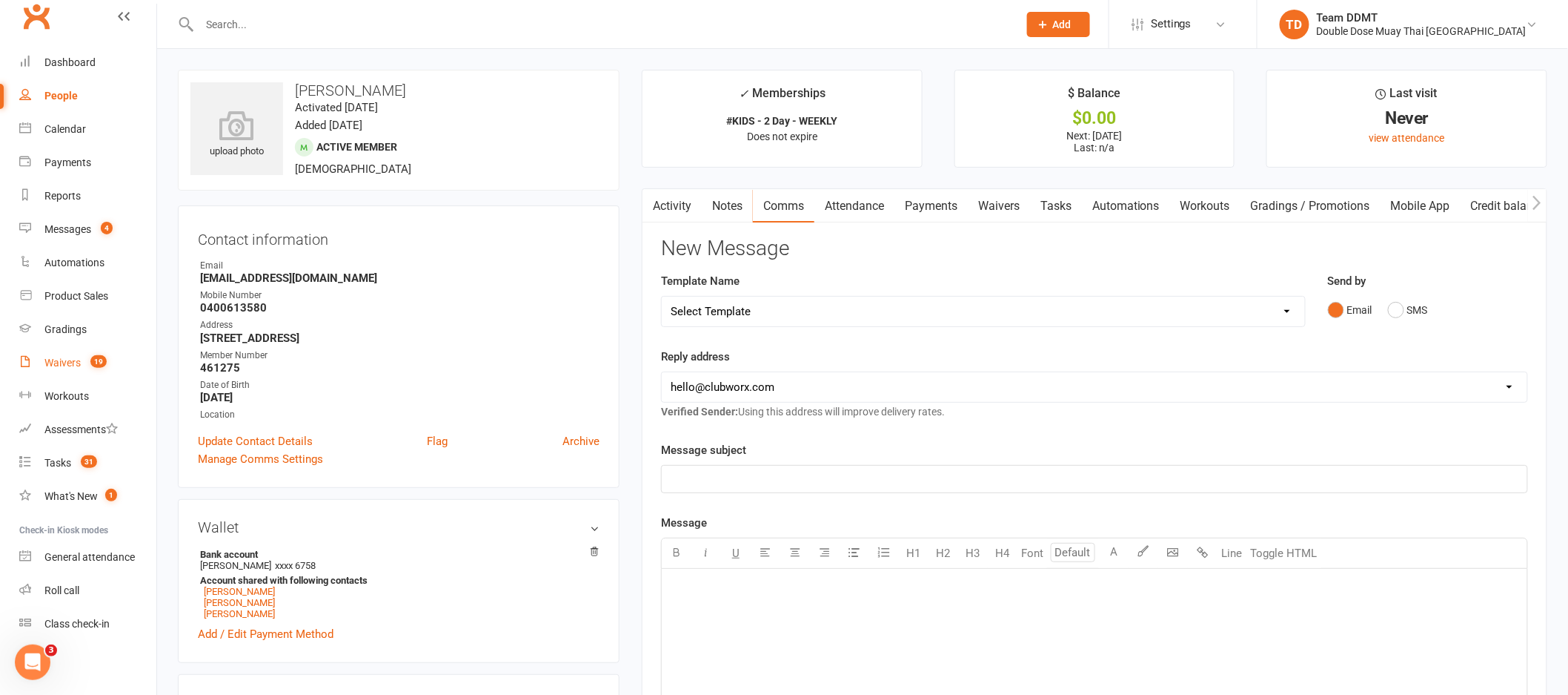
click at [68, 360] on div "Waivers" at bounding box center [62, 362] width 37 height 12
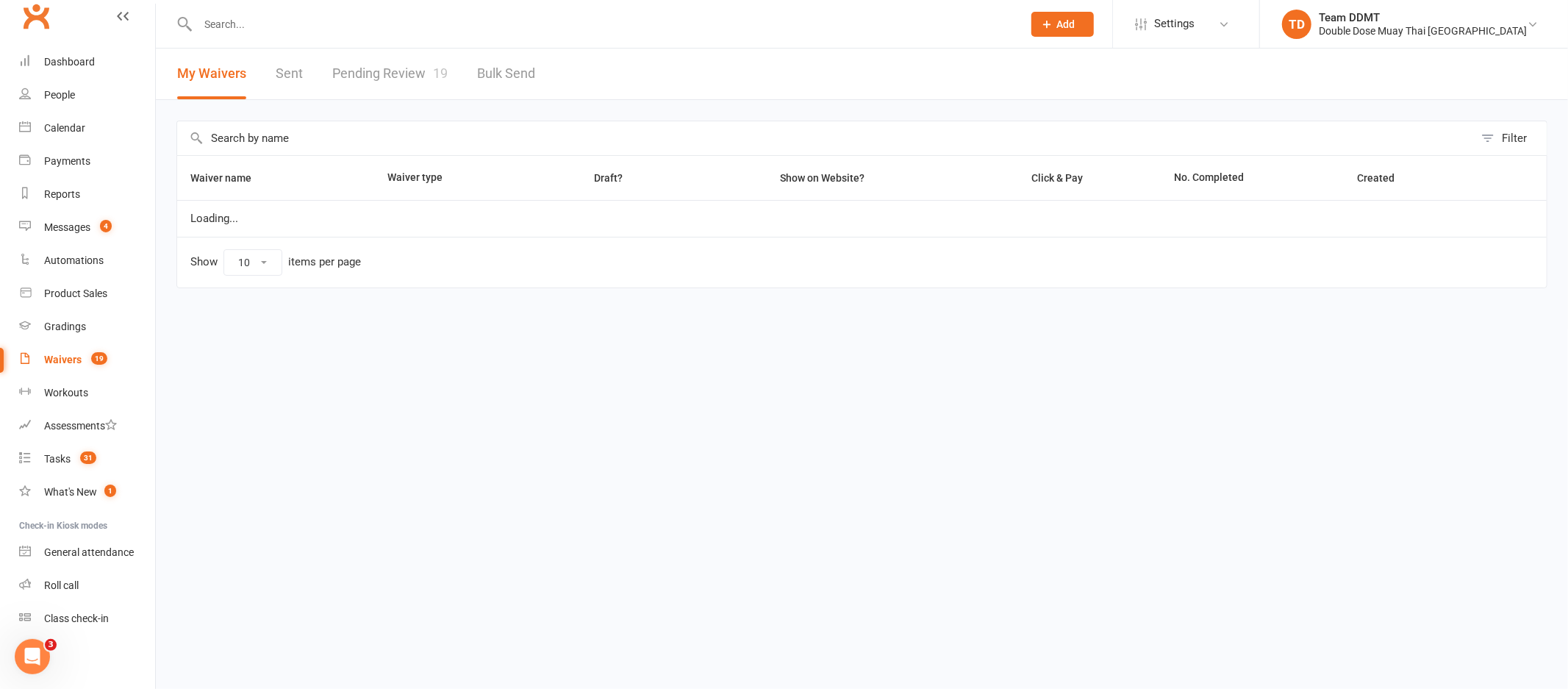
click at [400, 72] on link "Pending Review 19" at bounding box center [390, 73] width 116 height 50
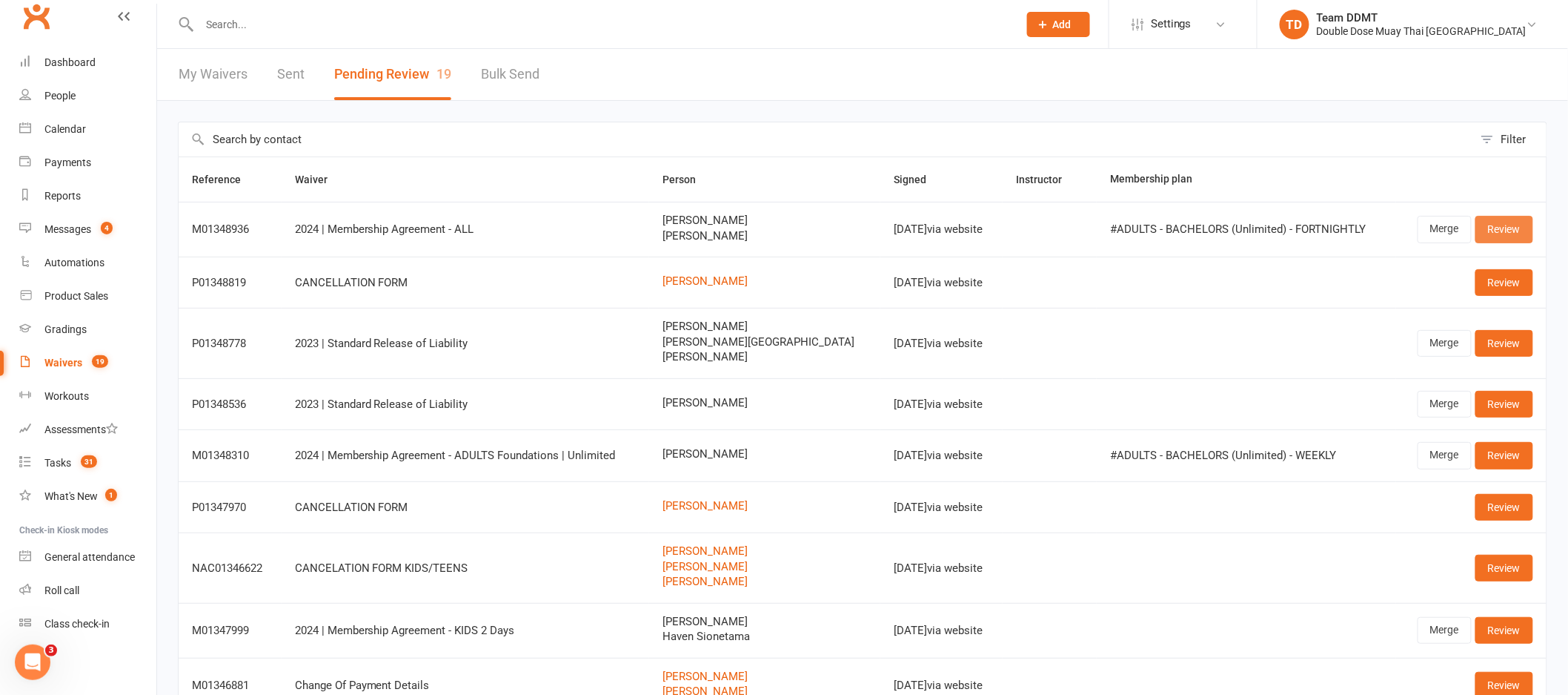
click at [1507, 224] on link "Review" at bounding box center [1504, 229] width 58 height 27
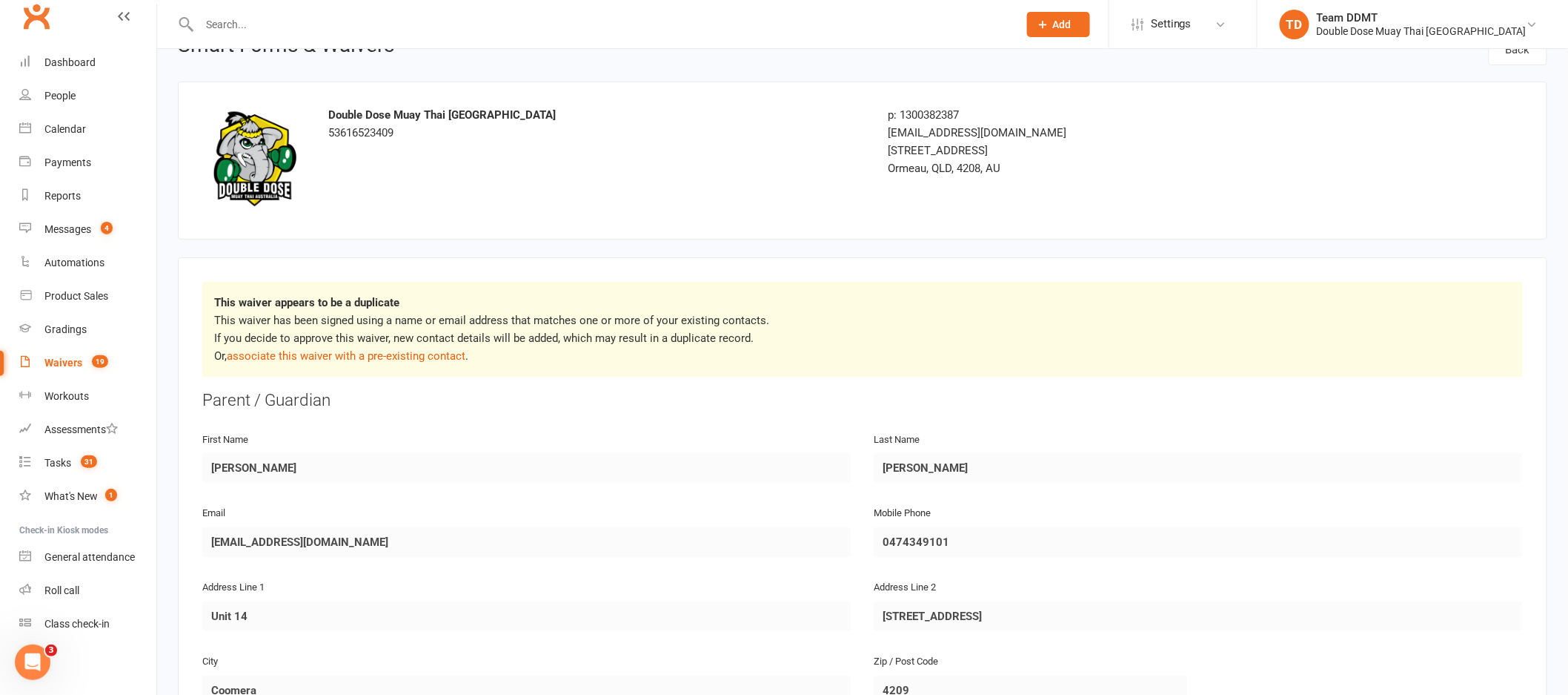
scroll to position [37, 0]
click at [336, 351] on link "associate this waiver with a pre-existing contact" at bounding box center [346, 354] width 239 height 13
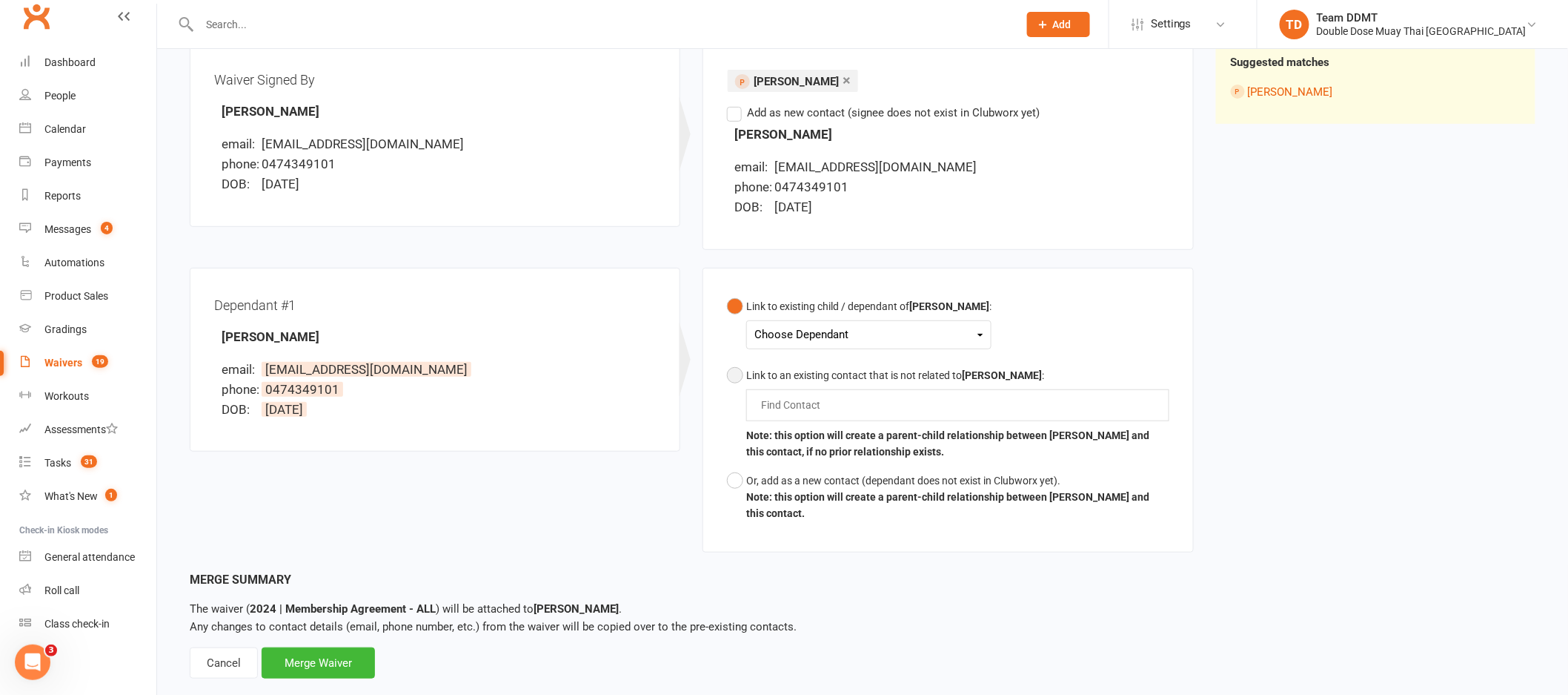
scroll to position [191, 0]
click at [854, 327] on div "Choose Dependant" at bounding box center [868, 333] width 229 height 20
click at [835, 366] on link "Taityn Klein" at bounding box center [828, 368] width 147 height 32
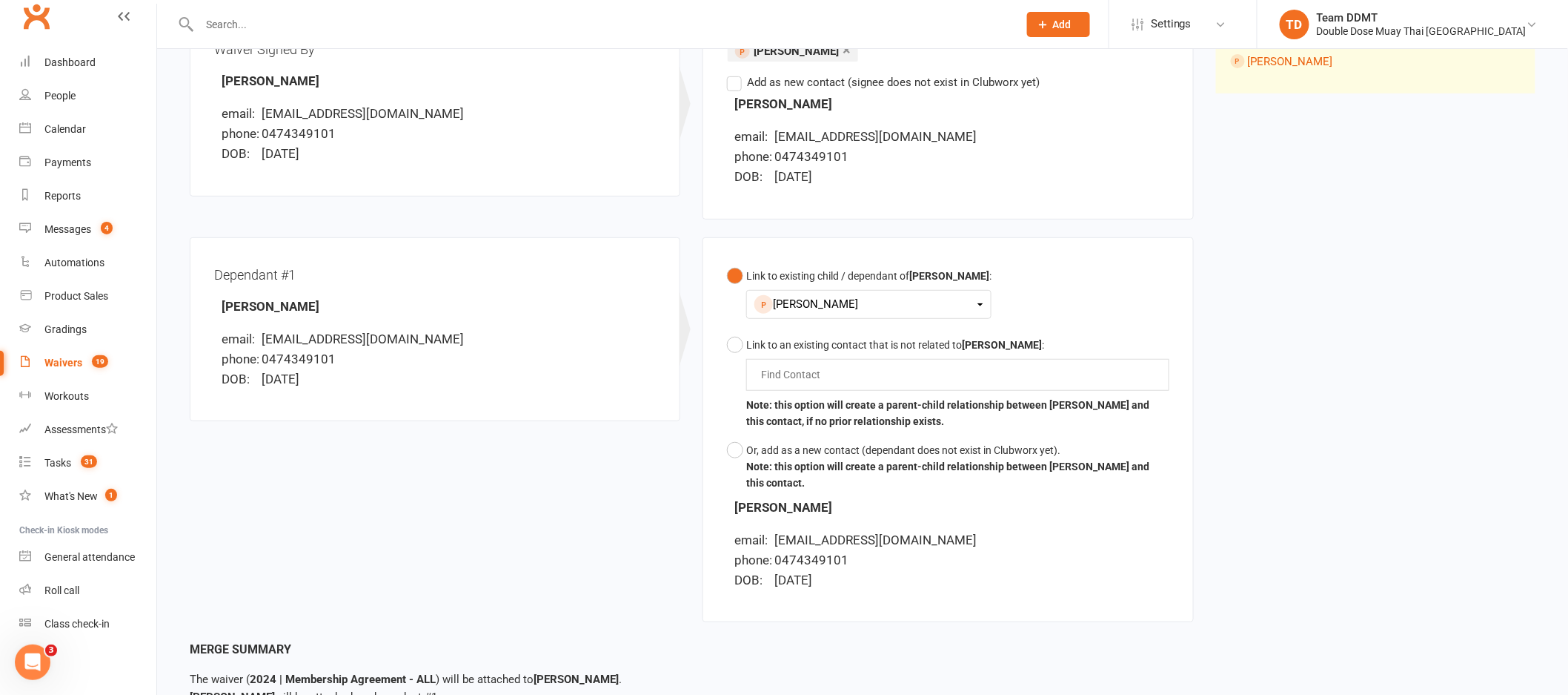
scroll to position [336, 0]
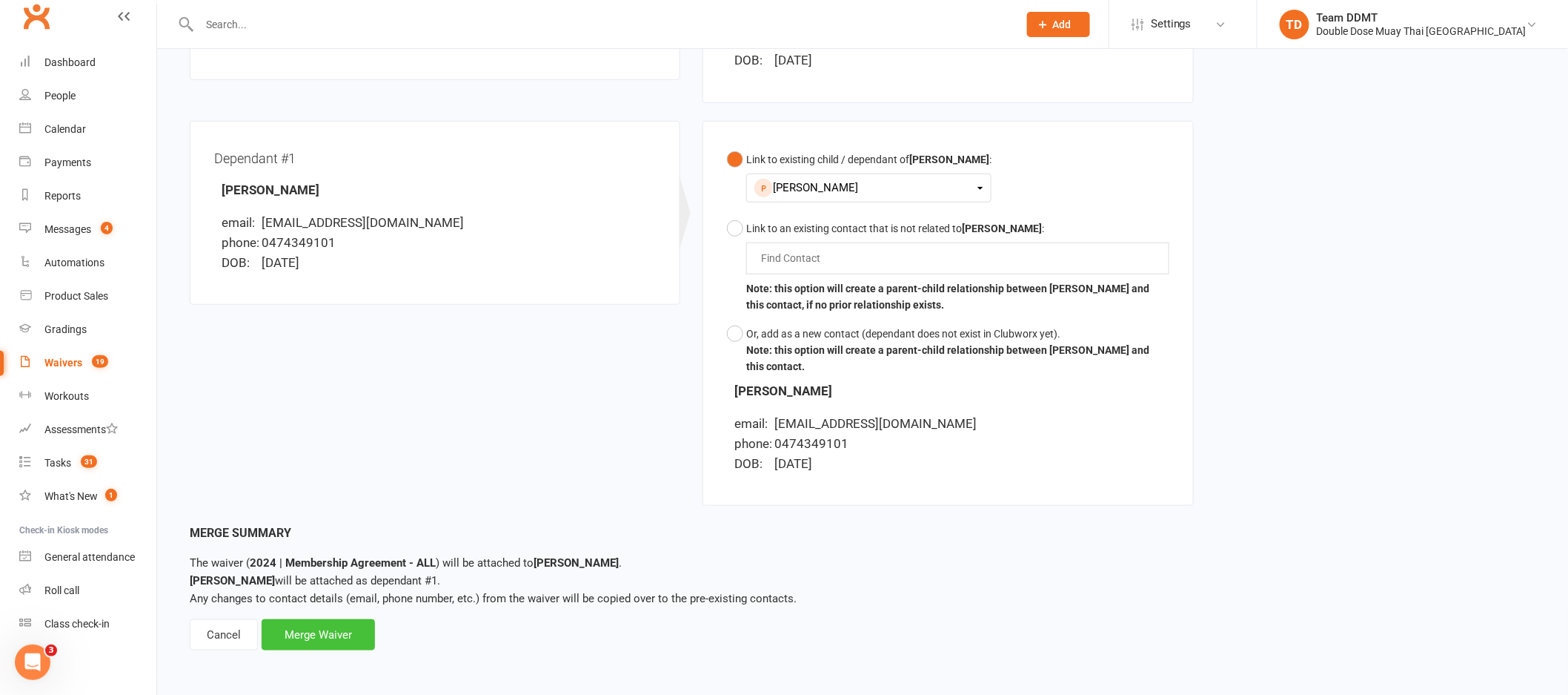
click at [330, 629] on div "Merge Waiver" at bounding box center [318, 634] width 113 height 31
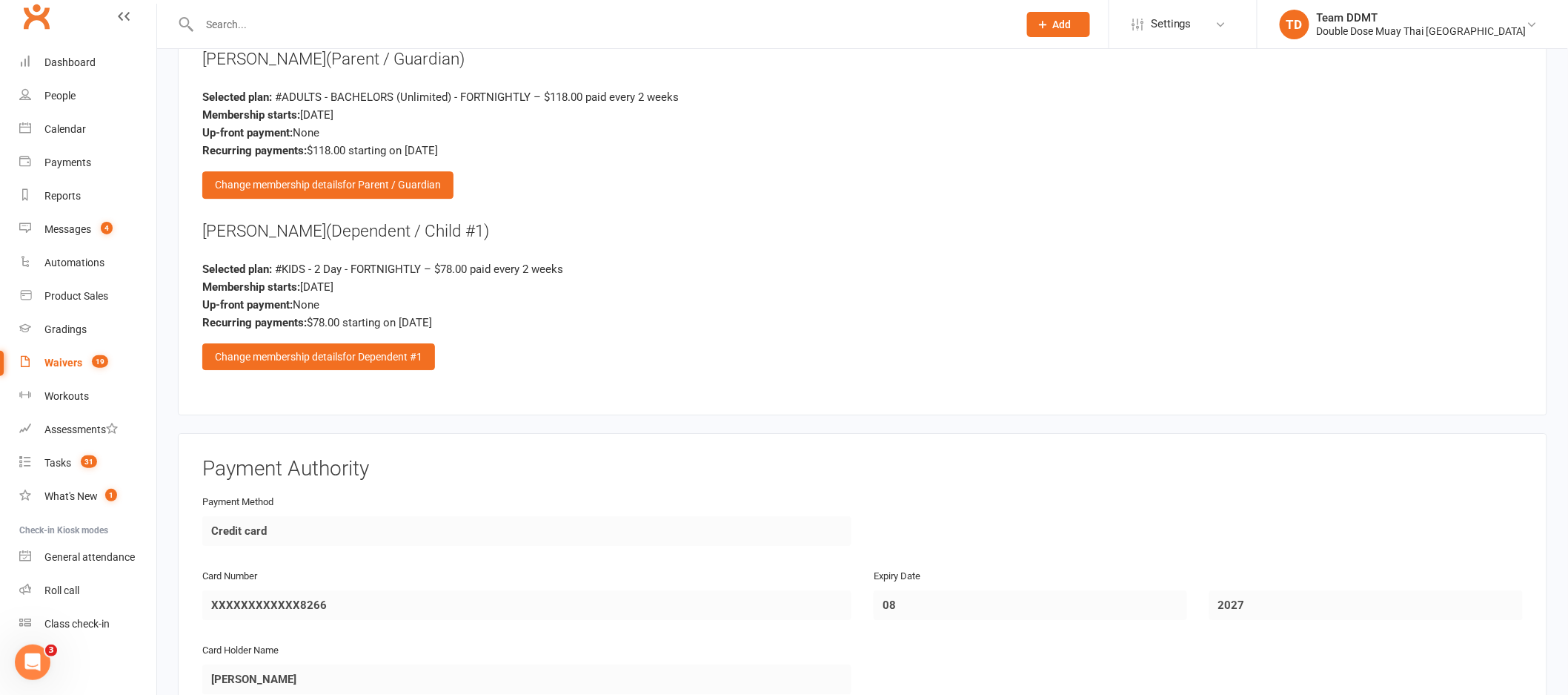
scroll to position [1850, 0]
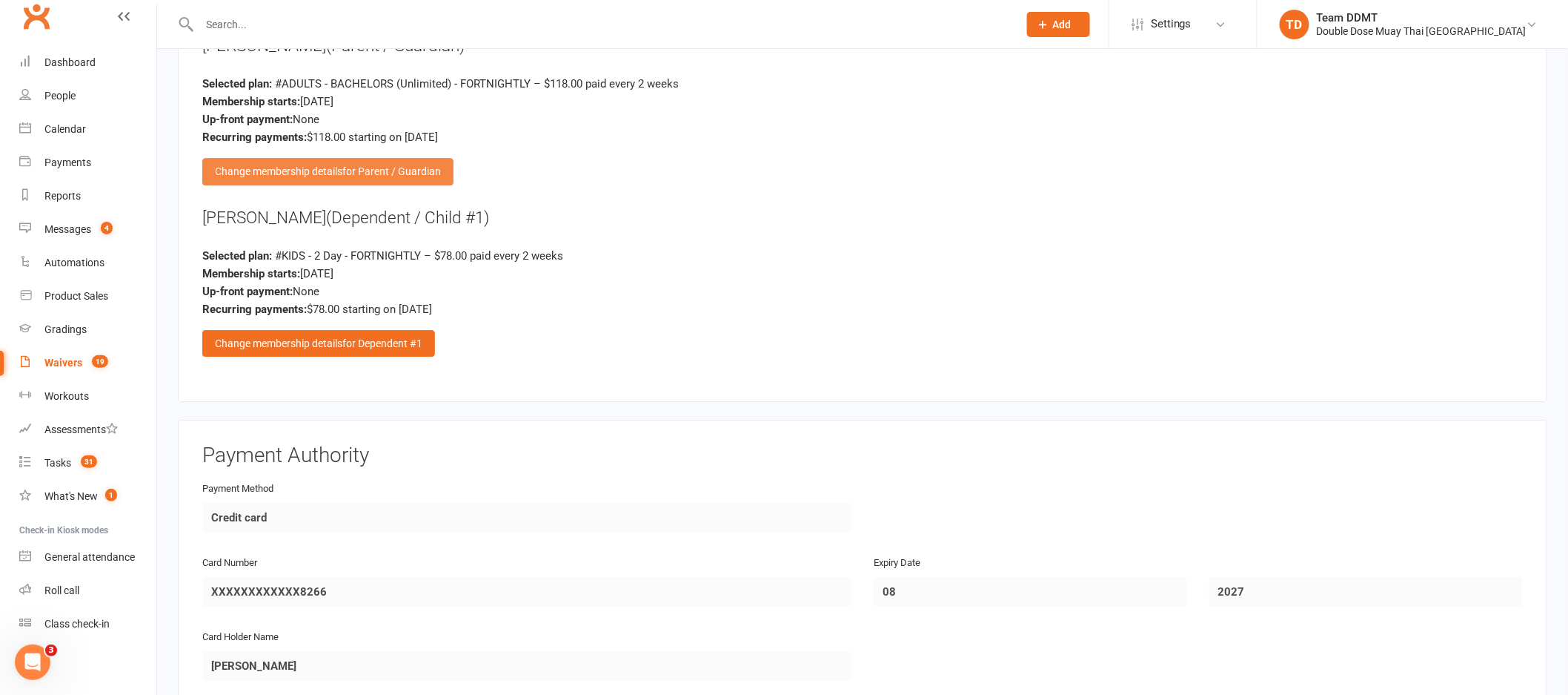
click at [373, 166] on span "for Parent / Guardian" at bounding box center [391, 171] width 99 height 12
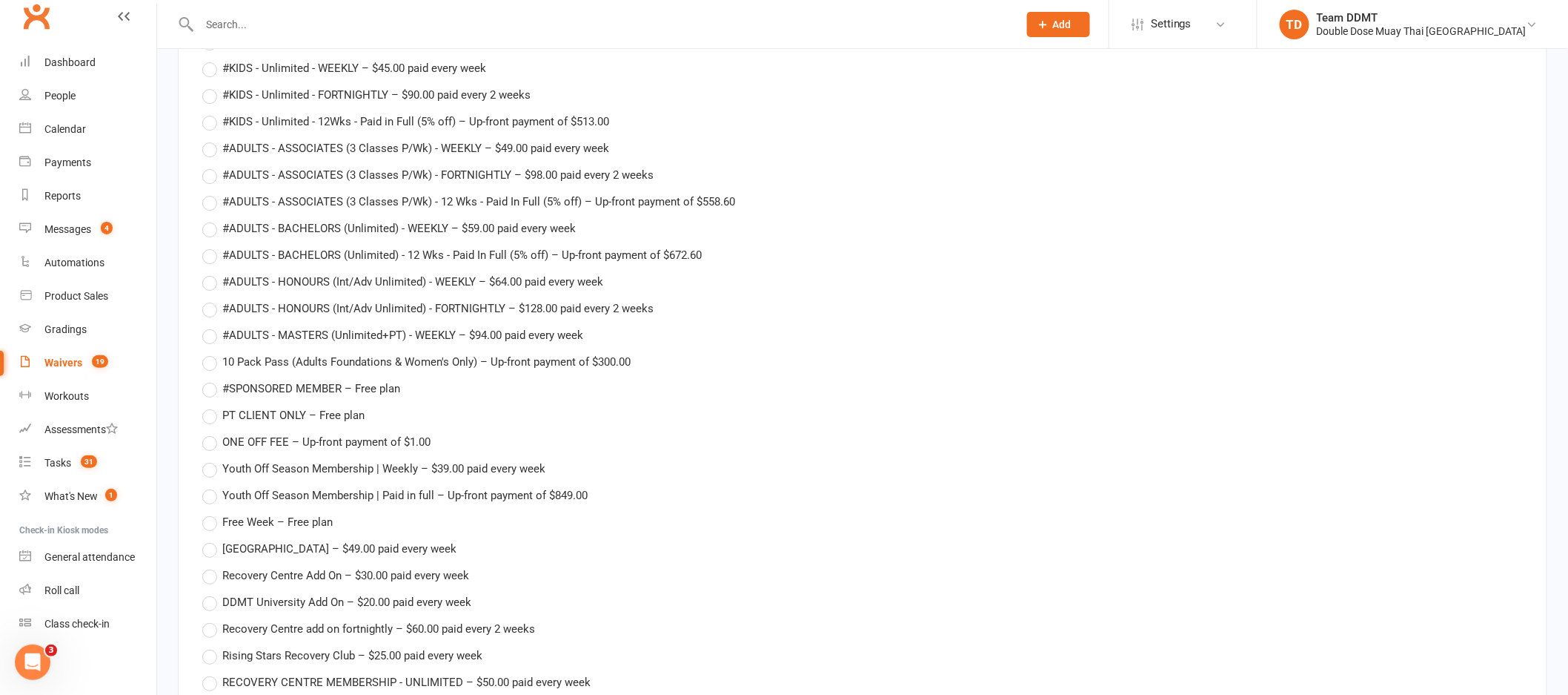
scroll to position [2571, 0]
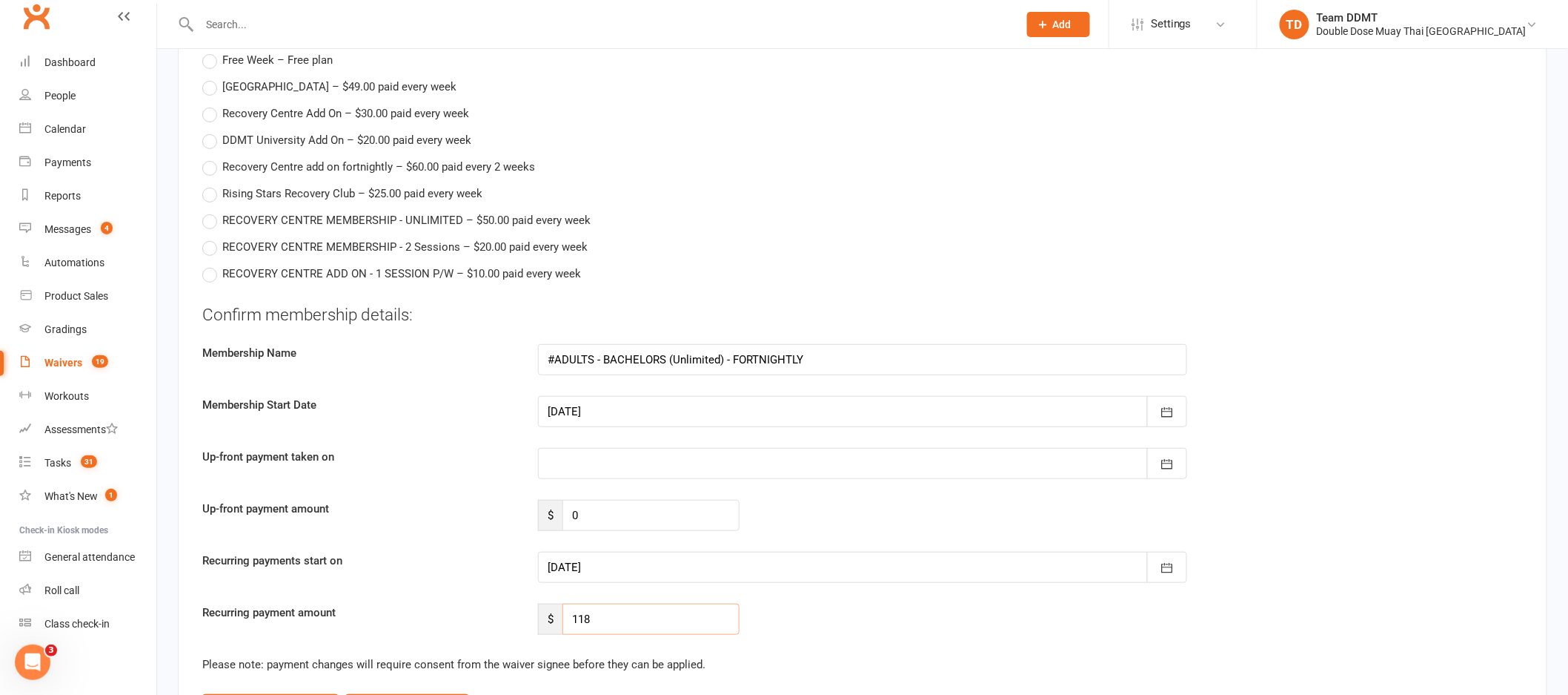
click at [648, 615] on input "118" at bounding box center [651, 618] width 177 height 31
type input "49"
click at [1167, 560] on icon "button" at bounding box center [1166, 568] width 15 height 15
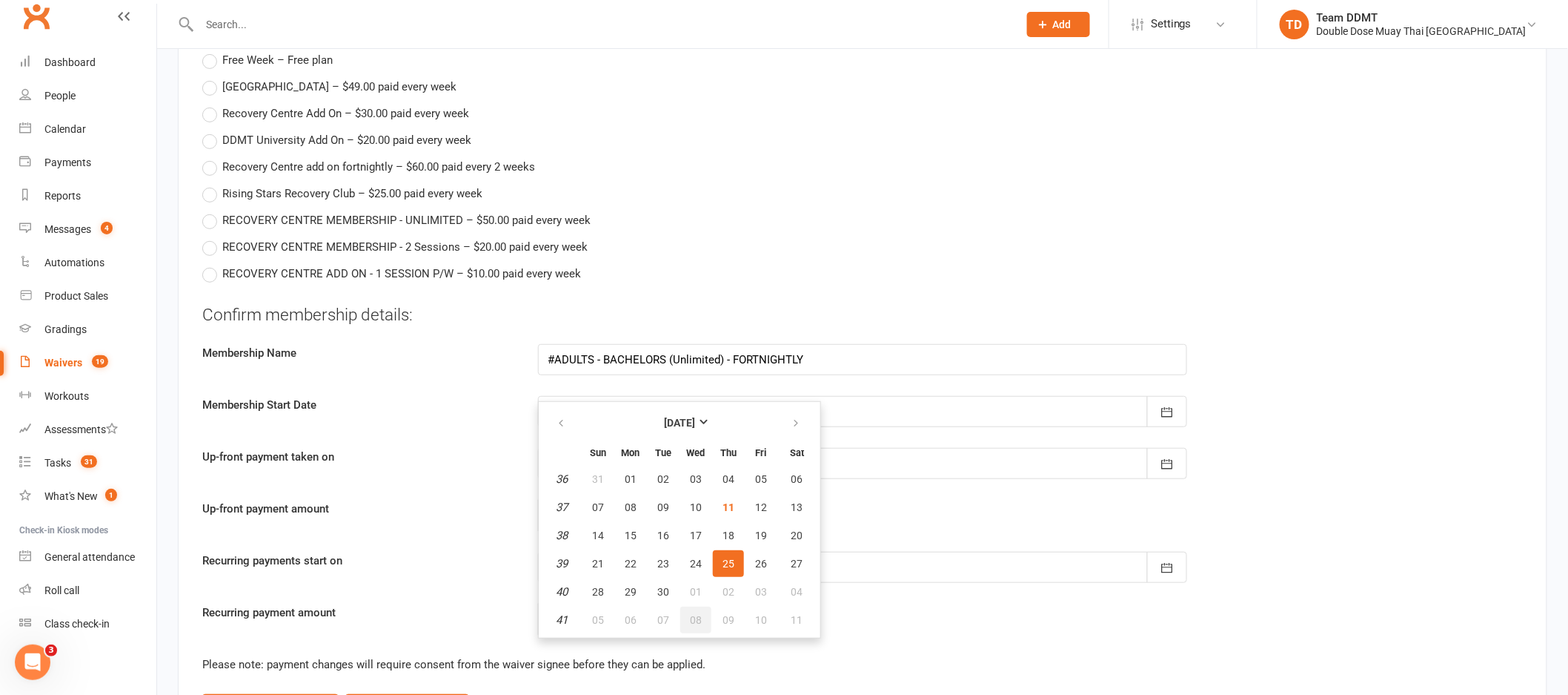
click at [694, 614] on span "08" at bounding box center [695, 619] width 12 height 12
type input "[DATE]"
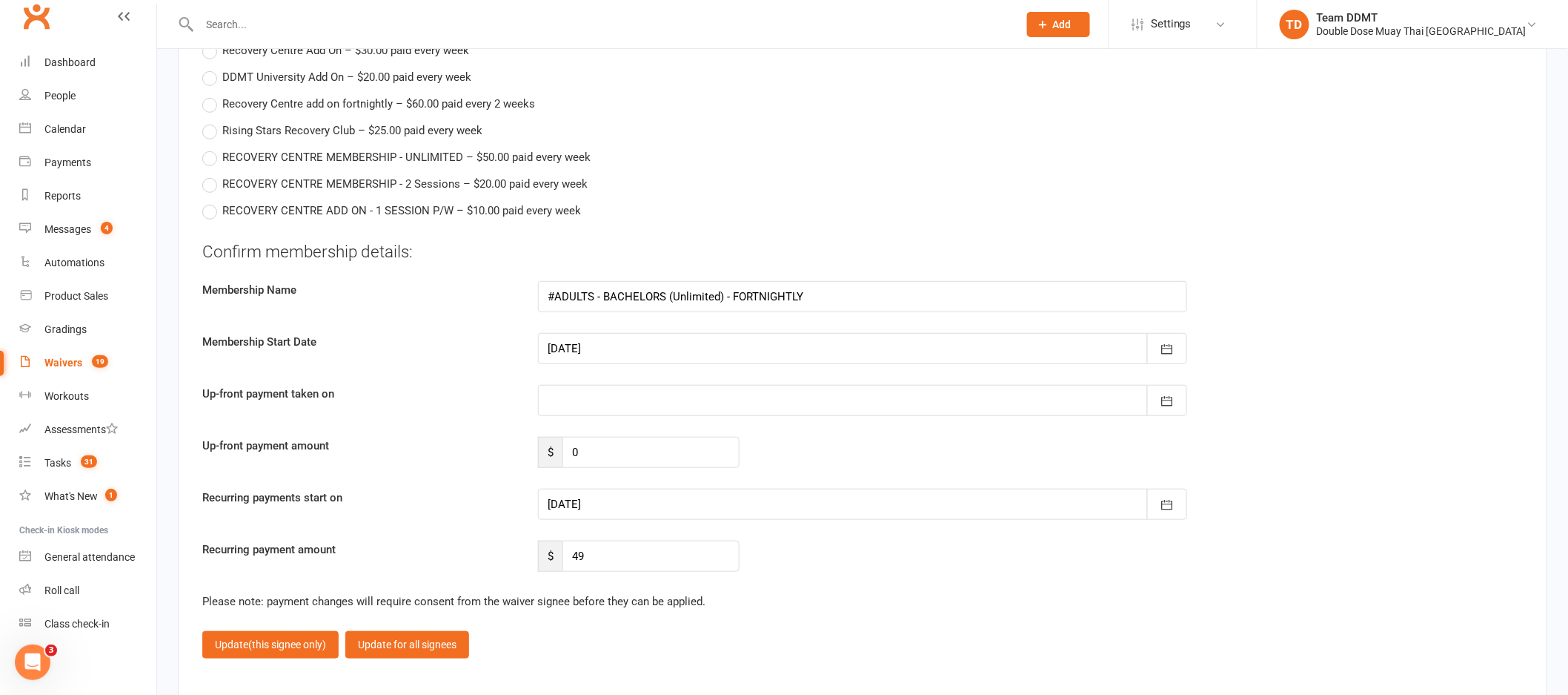
scroll to position [2716, 0]
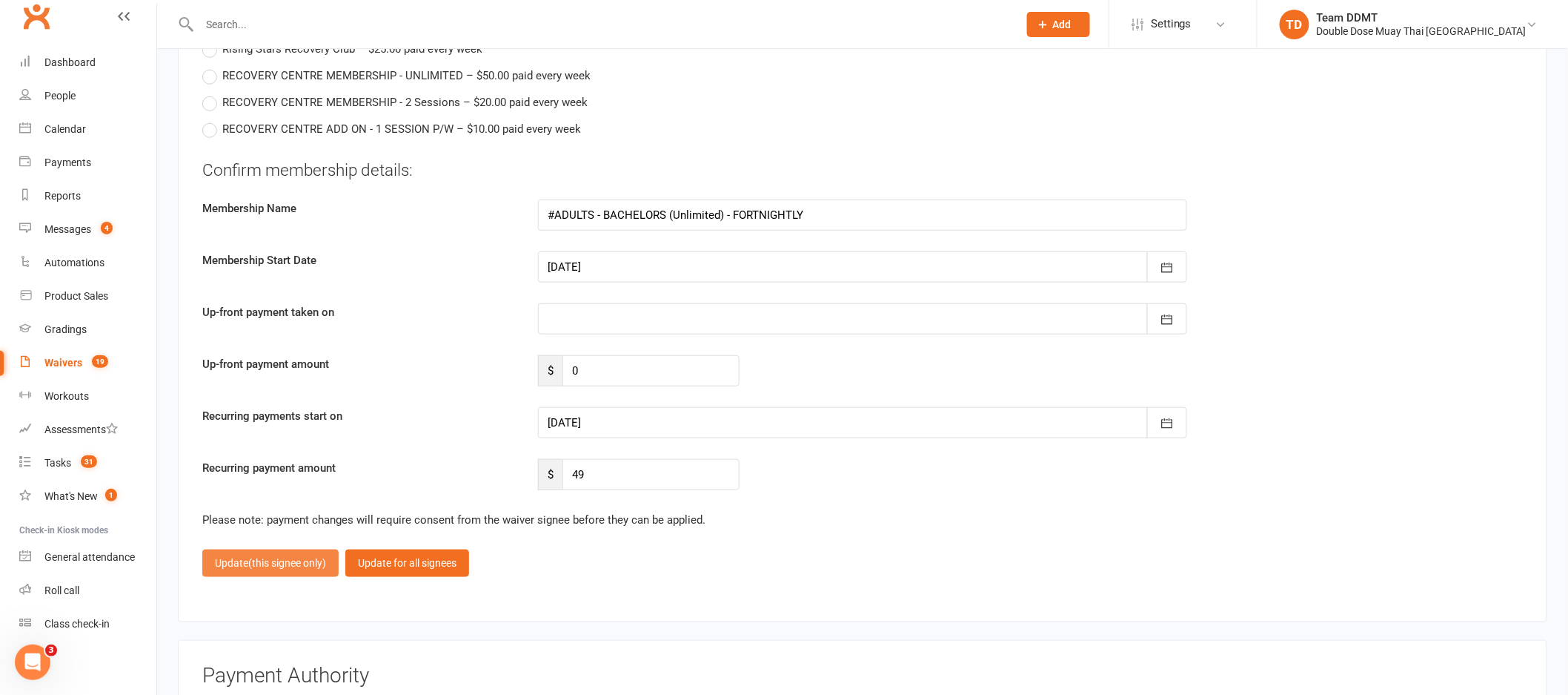
click at [258, 559] on span "(this signee only)" at bounding box center [287, 562] width 77 height 12
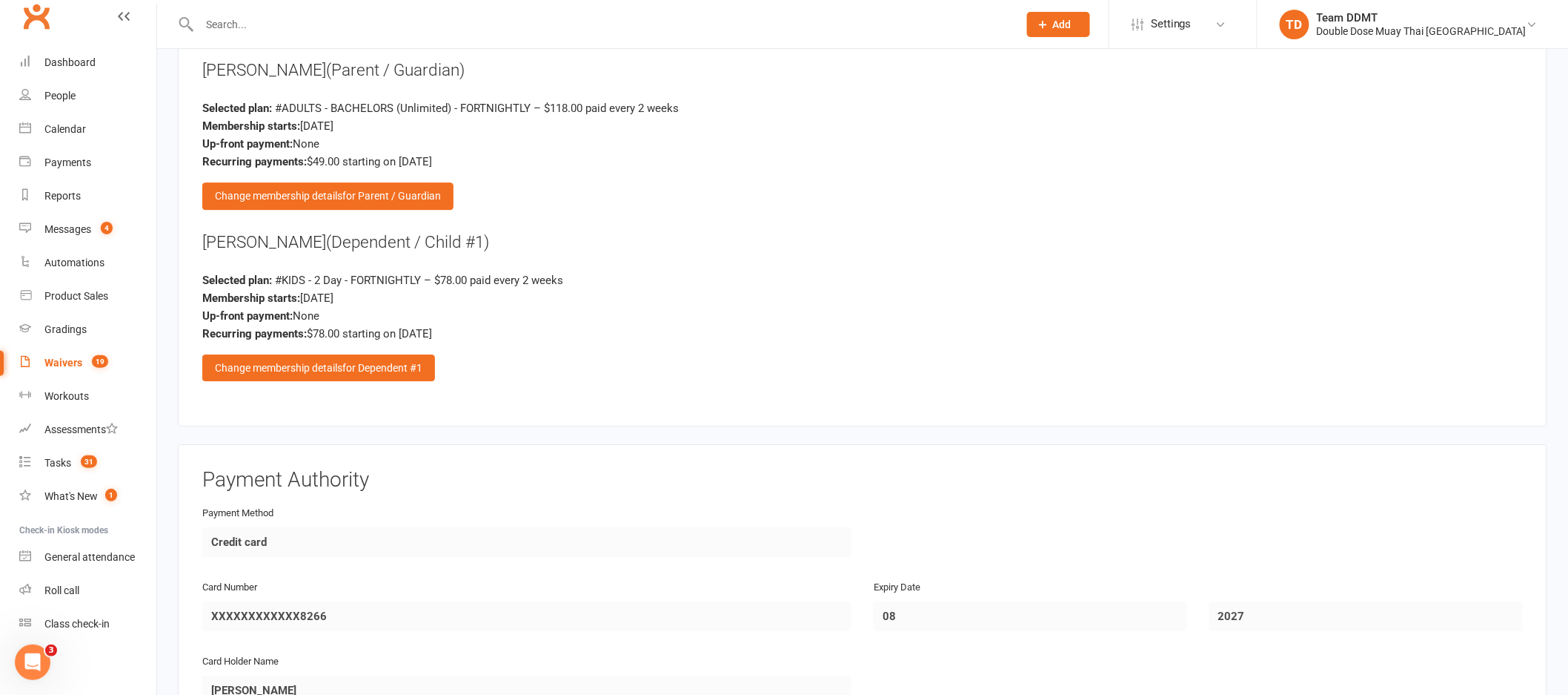
scroll to position [1826, 0]
click at [307, 369] on div "Change membership details for Dependent #1" at bounding box center [318, 367] width 232 height 27
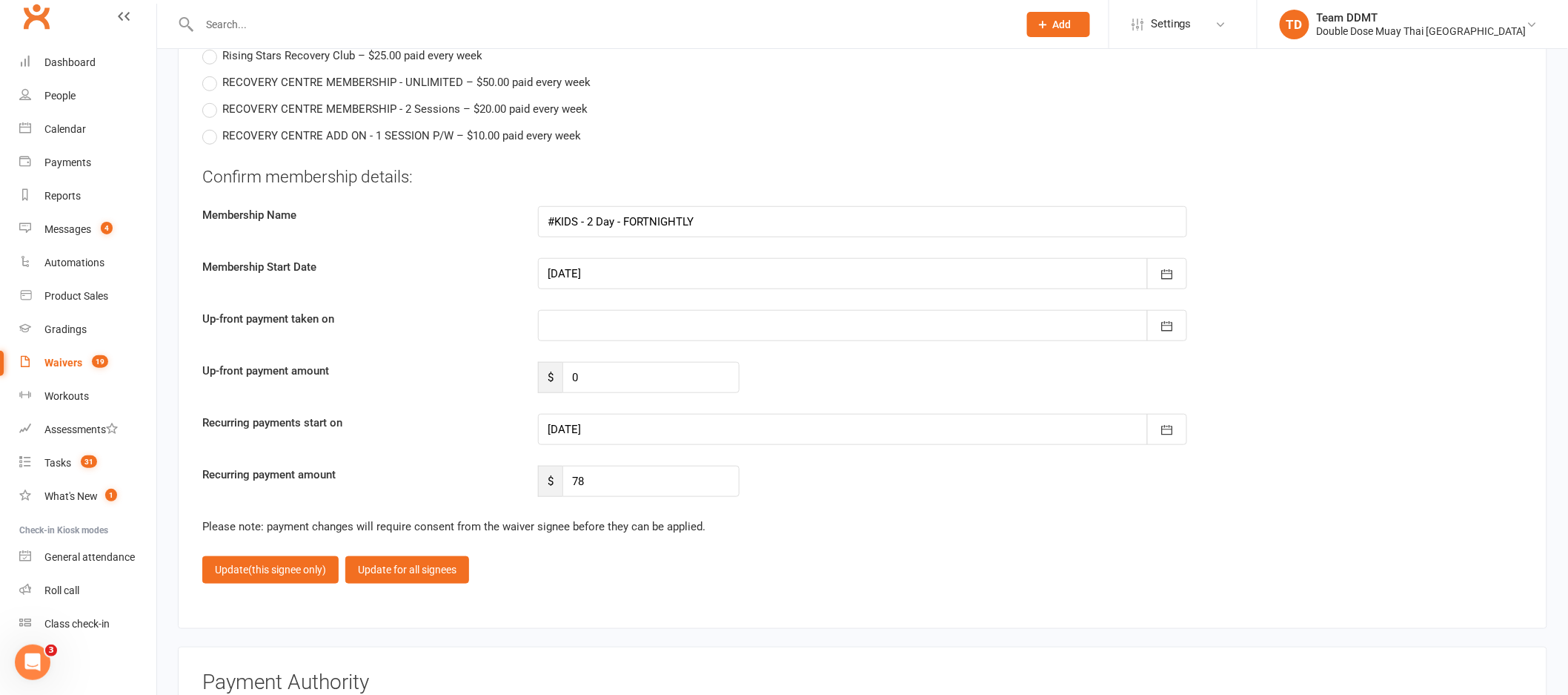
scroll to position [2720, 0]
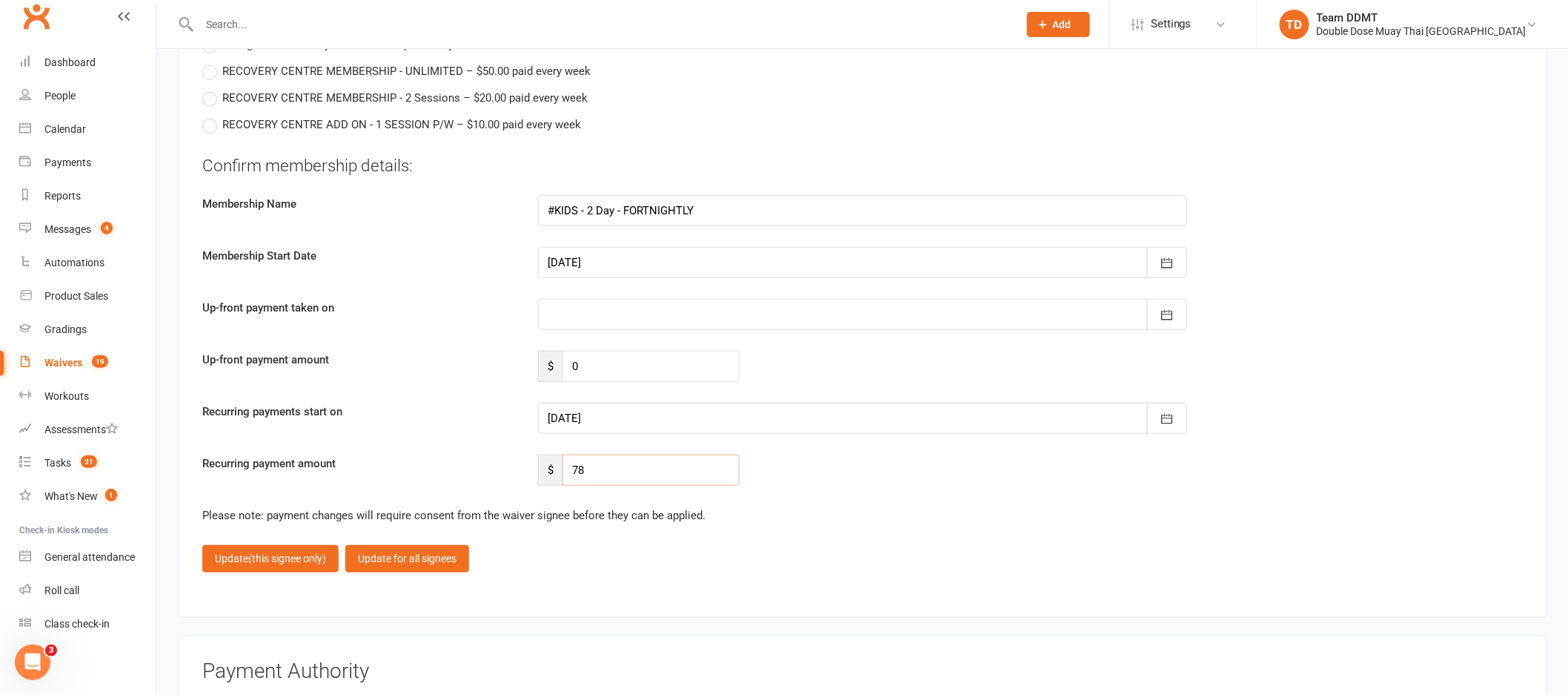
click at [623, 471] on input "78" at bounding box center [651, 470] width 177 height 31
type input "70.20"
click at [1165, 413] on icon "button" at bounding box center [1166, 419] width 15 height 15
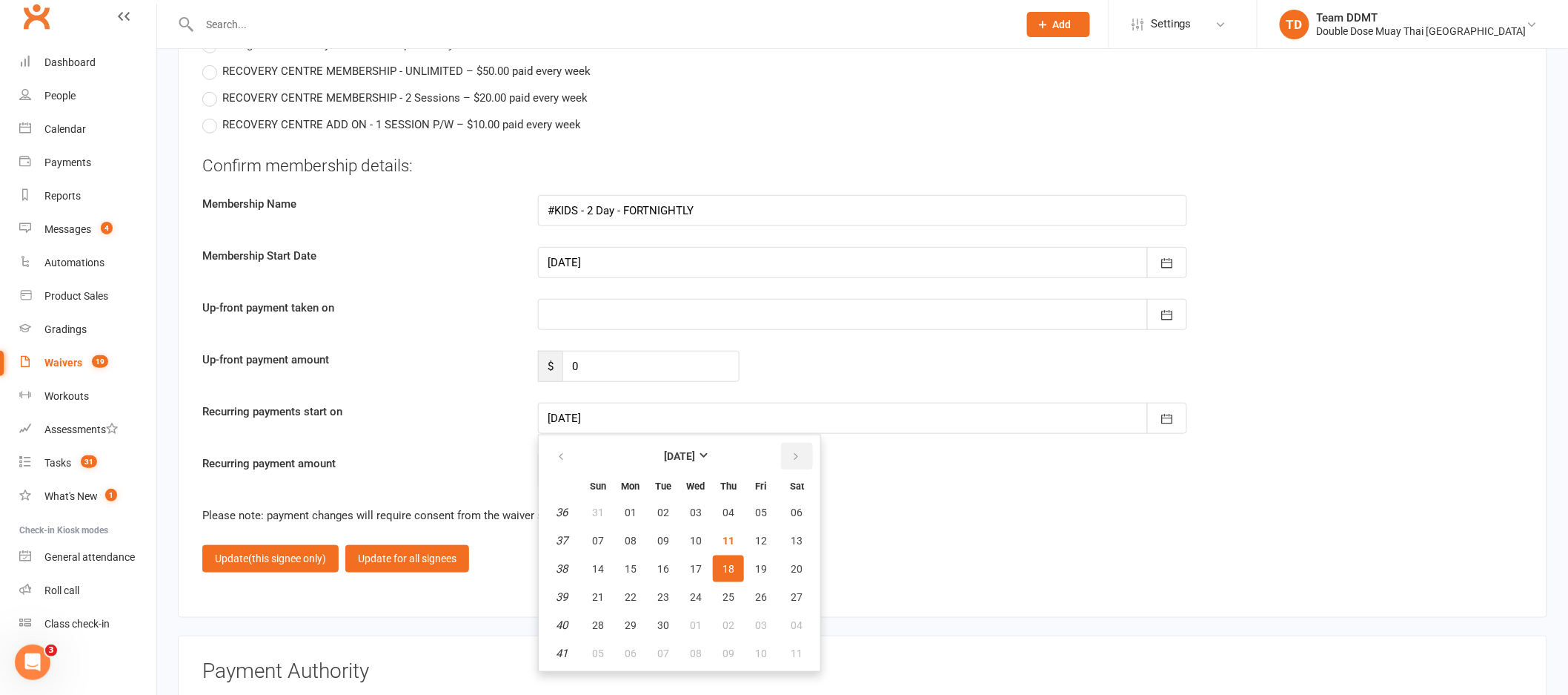
click at [791, 451] on icon "button" at bounding box center [796, 456] width 11 height 12
click at [565, 452] on button "button" at bounding box center [562, 456] width 32 height 27
click at [697, 530] on button "08" at bounding box center [695, 541] width 31 height 27
type input "[DATE]"
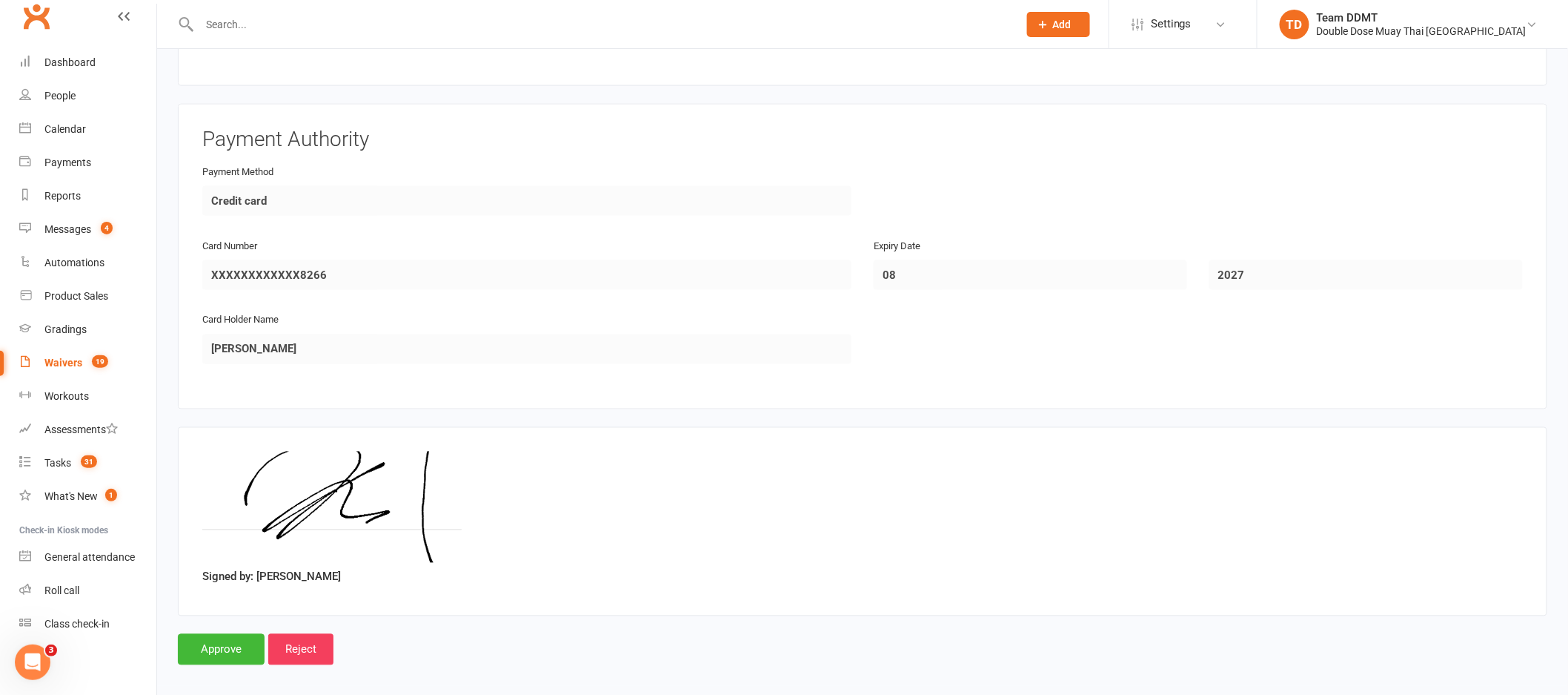
scroll to position [3258, 0]
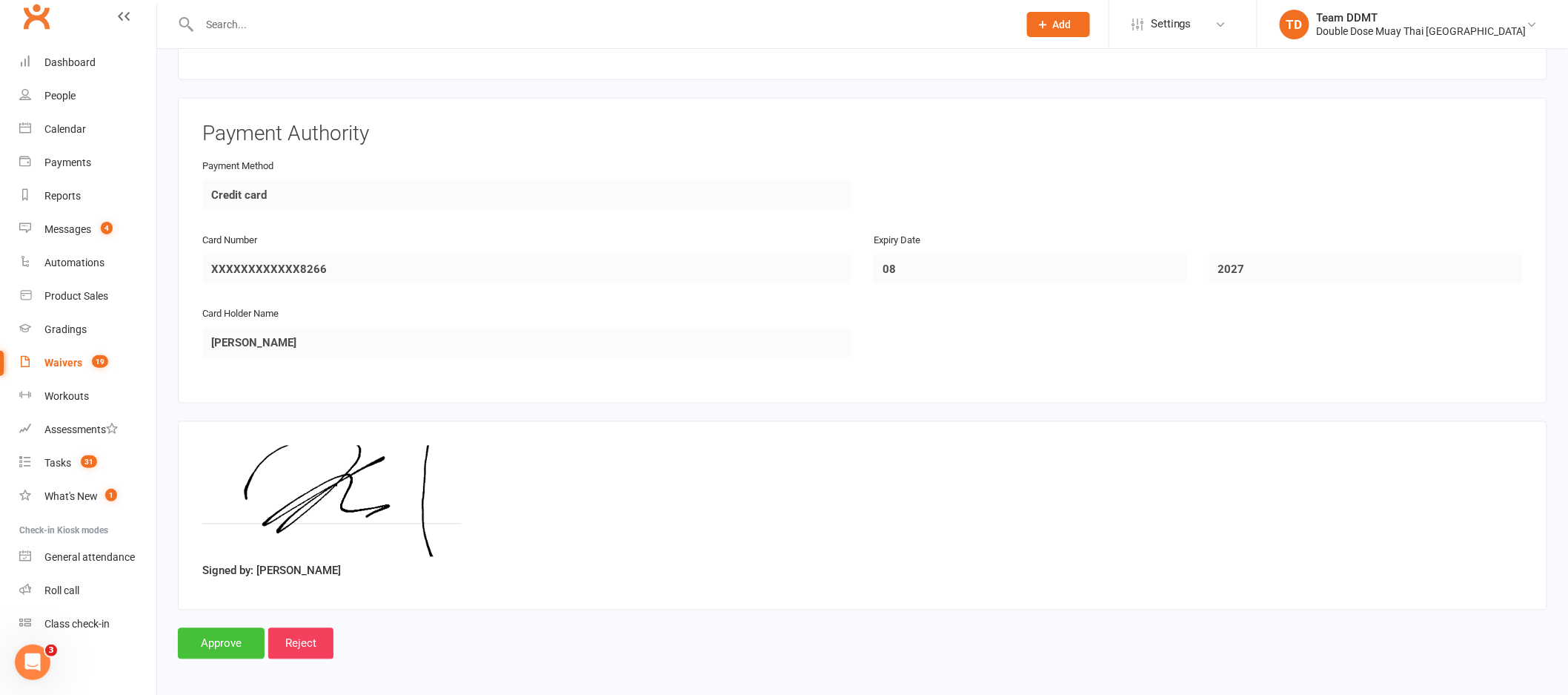
click at [232, 628] on input "Approve" at bounding box center [221, 643] width 86 height 31
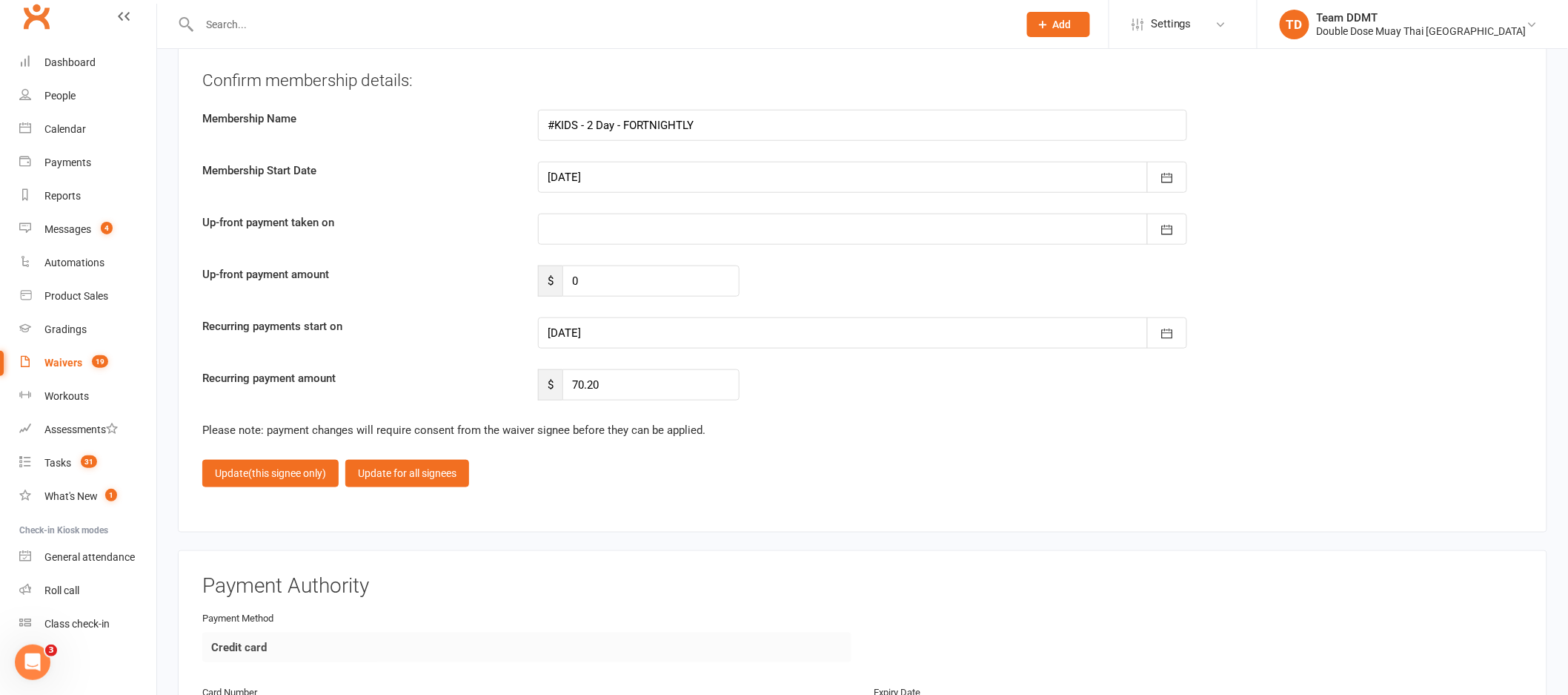
scroll to position [2782, 0]
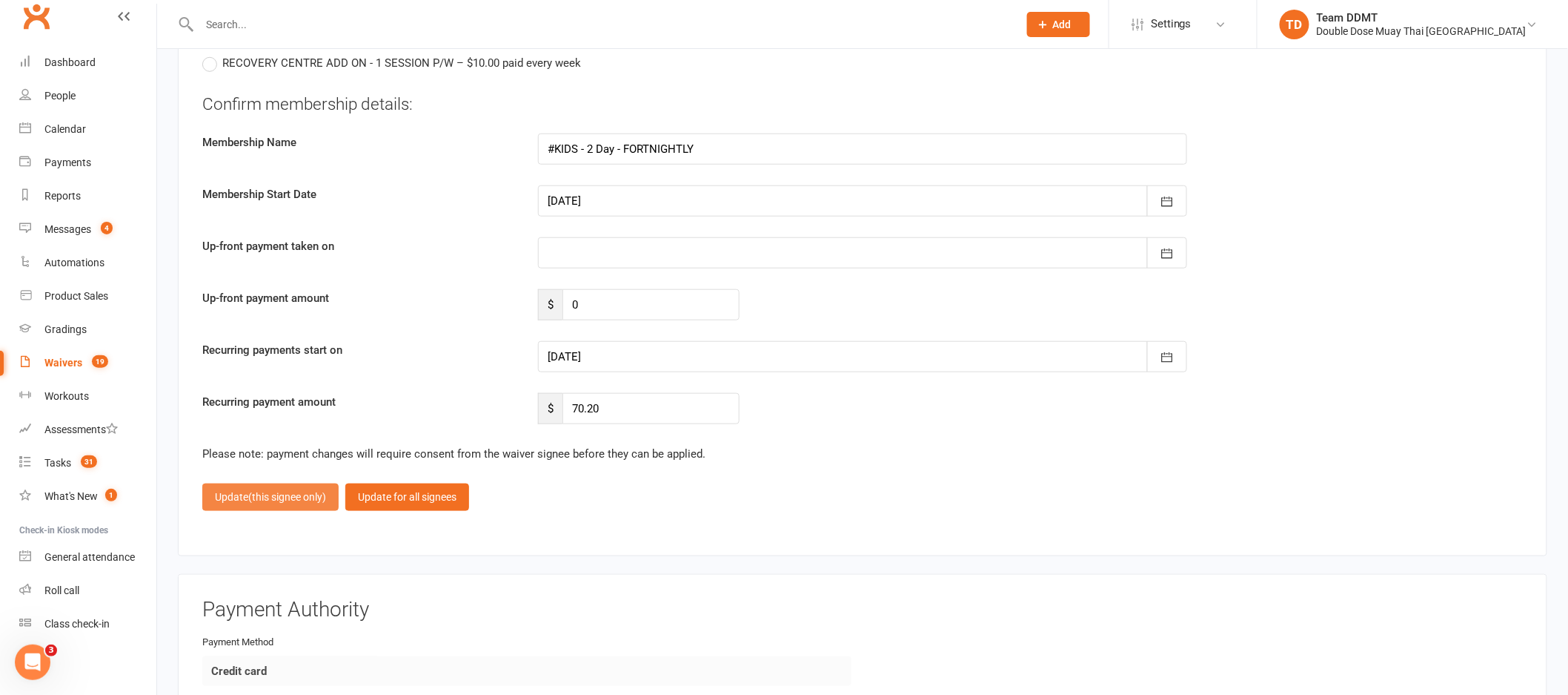
click at [271, 496] on span "(this signee only)" at bounding box center [287, 496] width 77 height 12
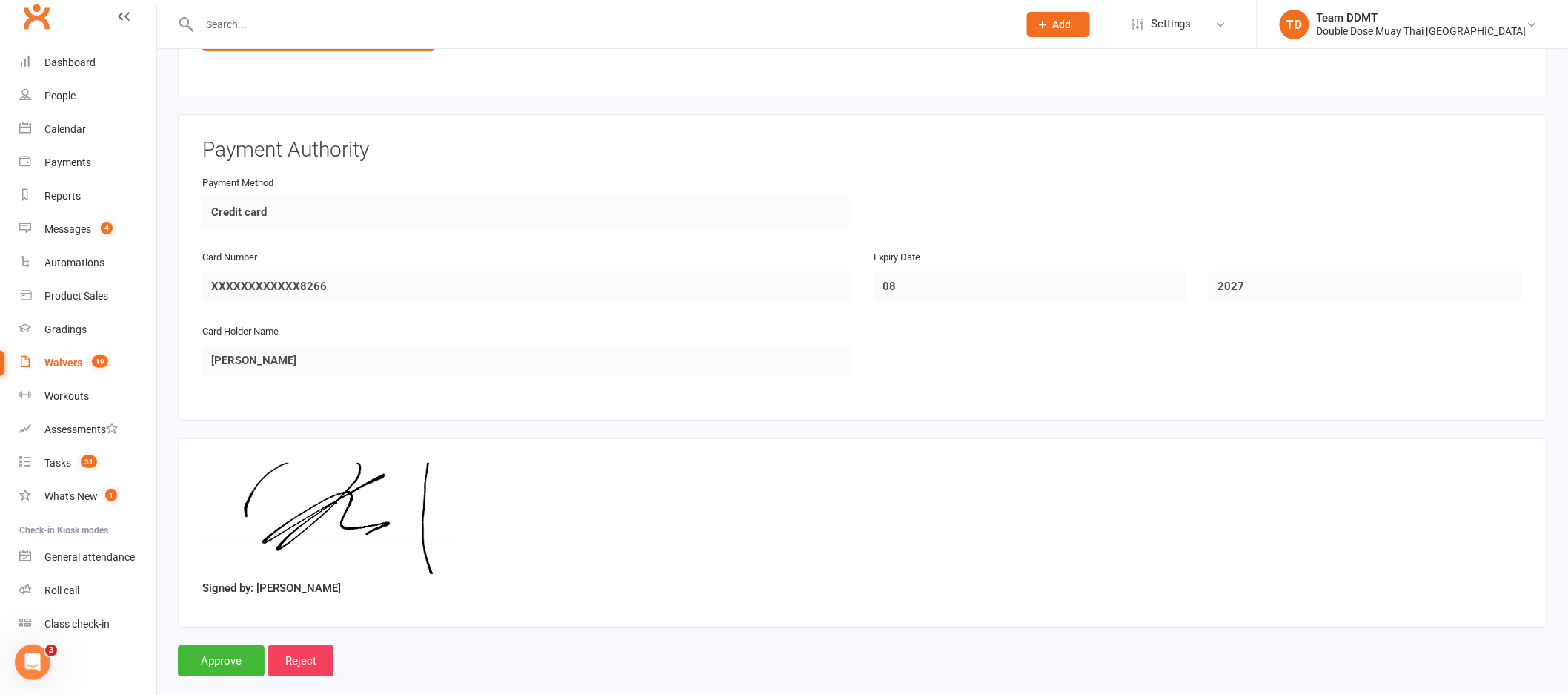
scroll to position [2171, 0]
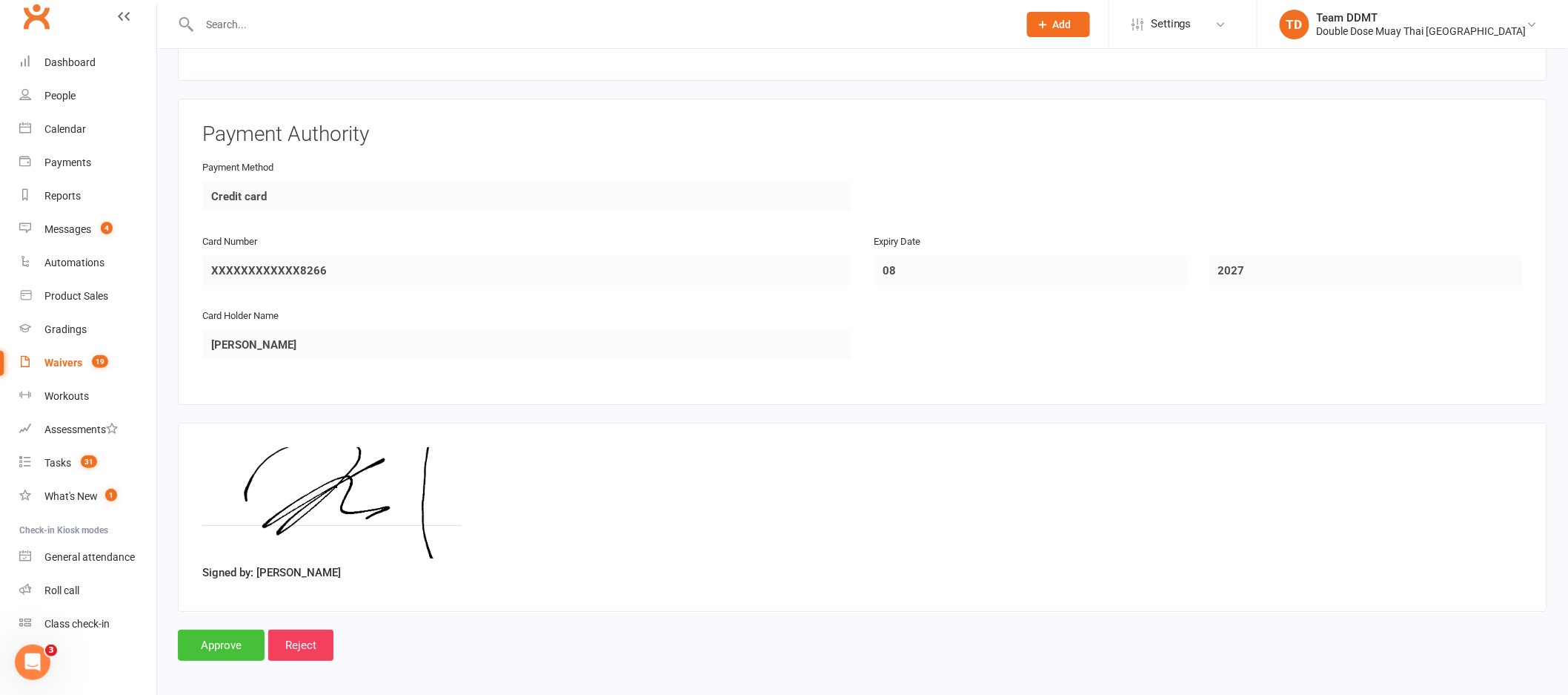
click at [224, 646] on input "Approve" at bounding box center [221, 645] width 86 height 31
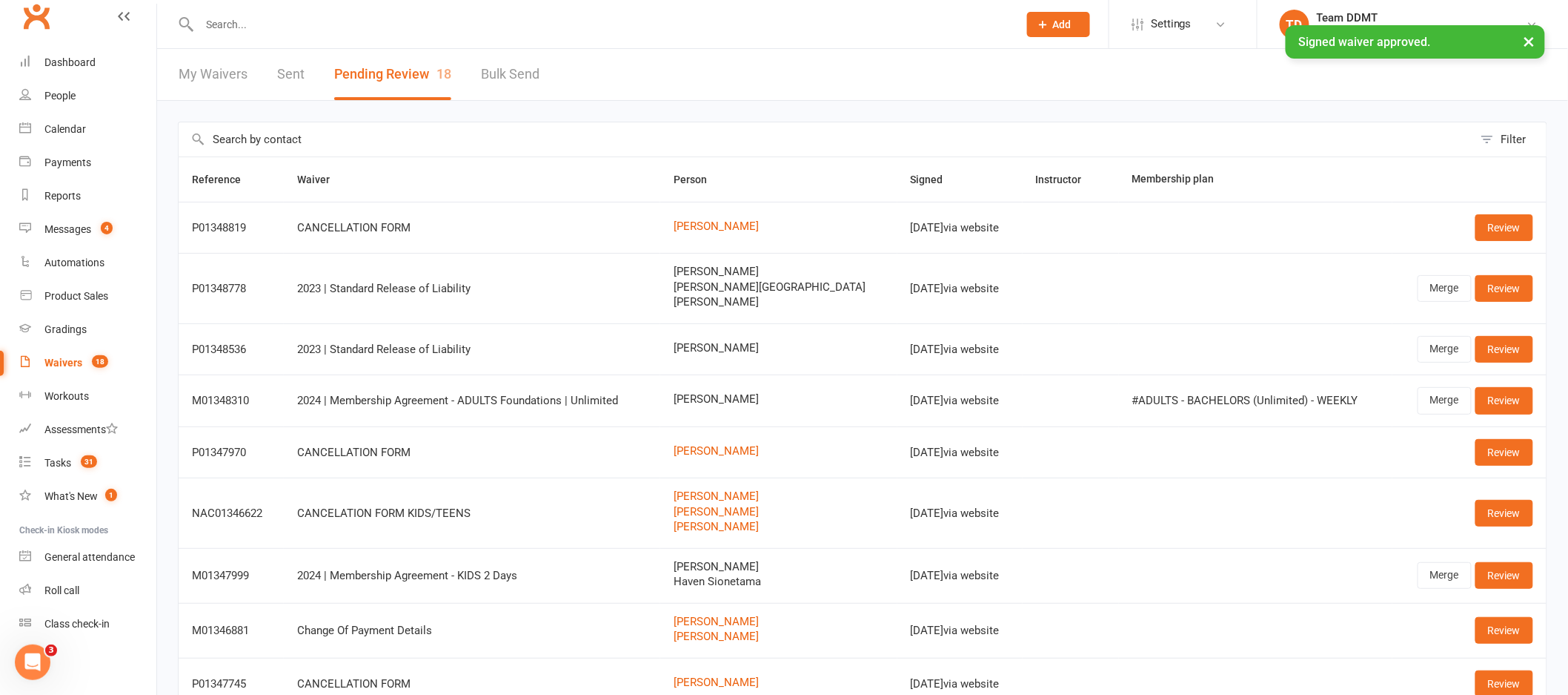
click at [61, 25] on div "× Signed waiver approved." at bounding box center [774, 25] width 1548 height 0
click at [67, 64] on div "Dashboard" at bounding box center [69, 61] width 51 height 12
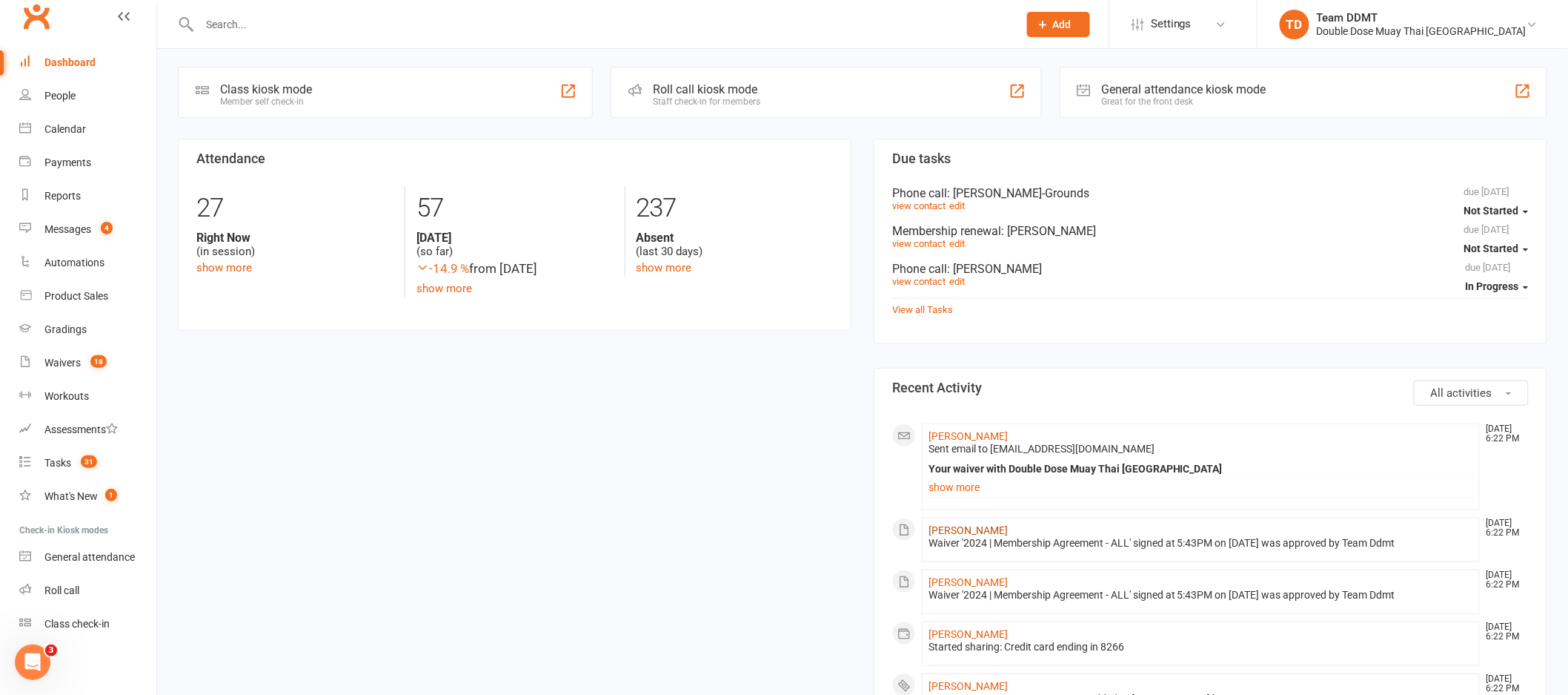
scroll to position [335, 0]
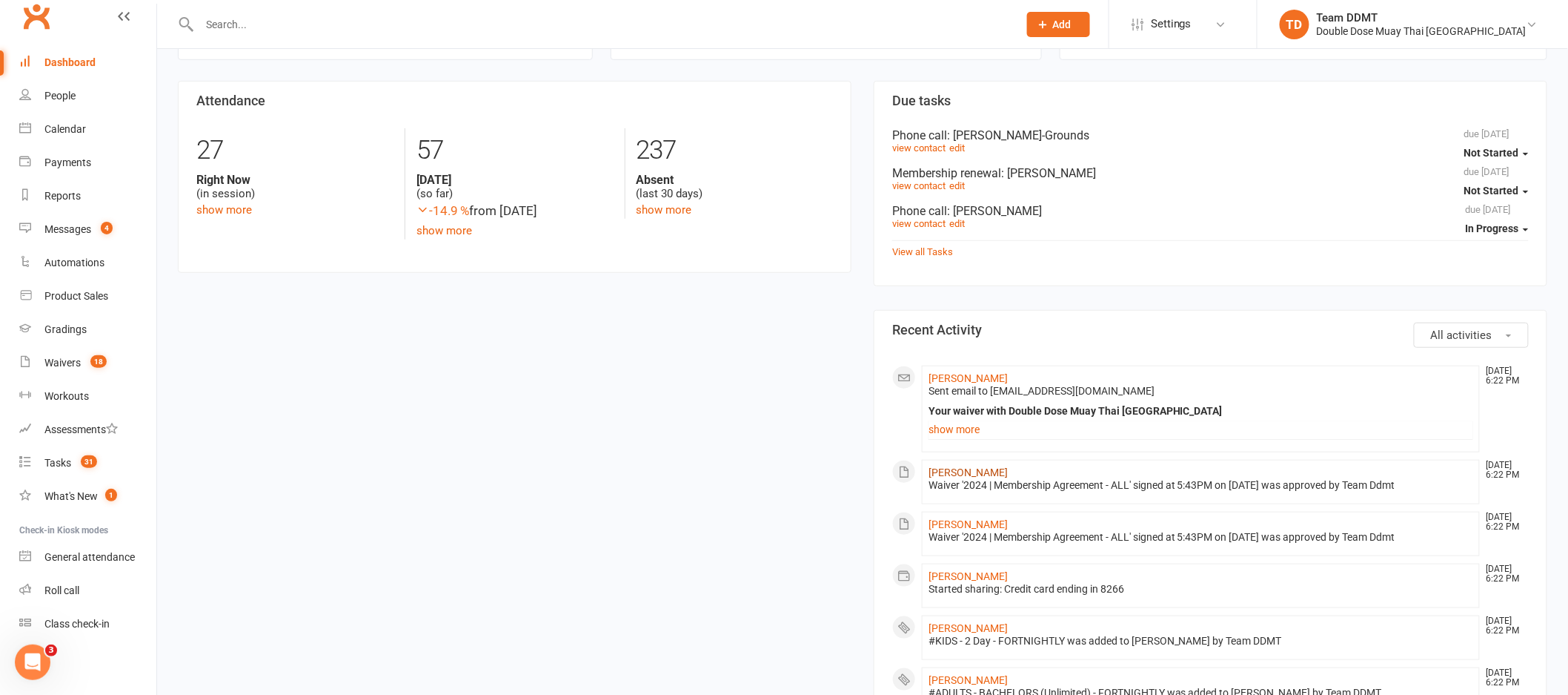
click at [957, 475] on link "Taityn Klein" at bounding box center [968, 471] width 79 height 12
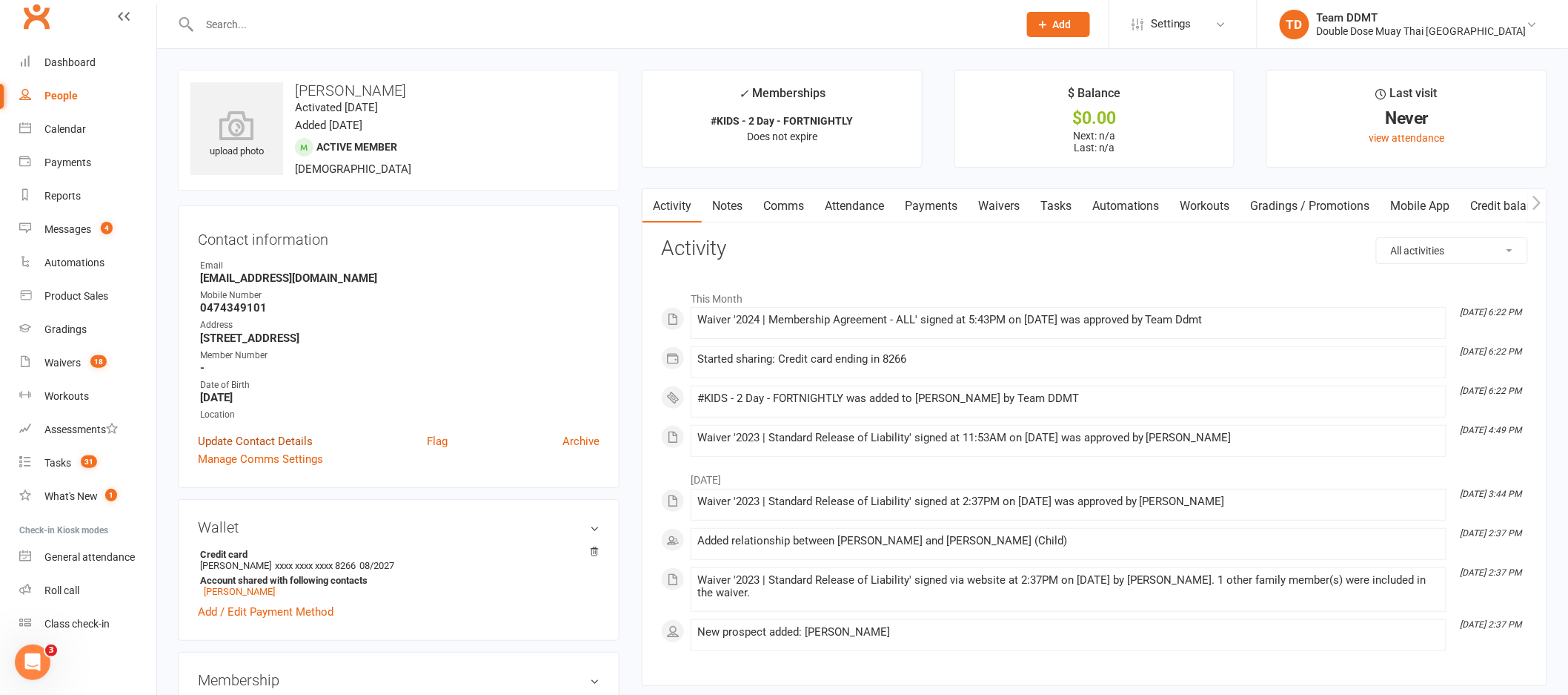
click at [255, 437] on link "Update Contact Details" at bounding box center [255, 441] width 115 height 18
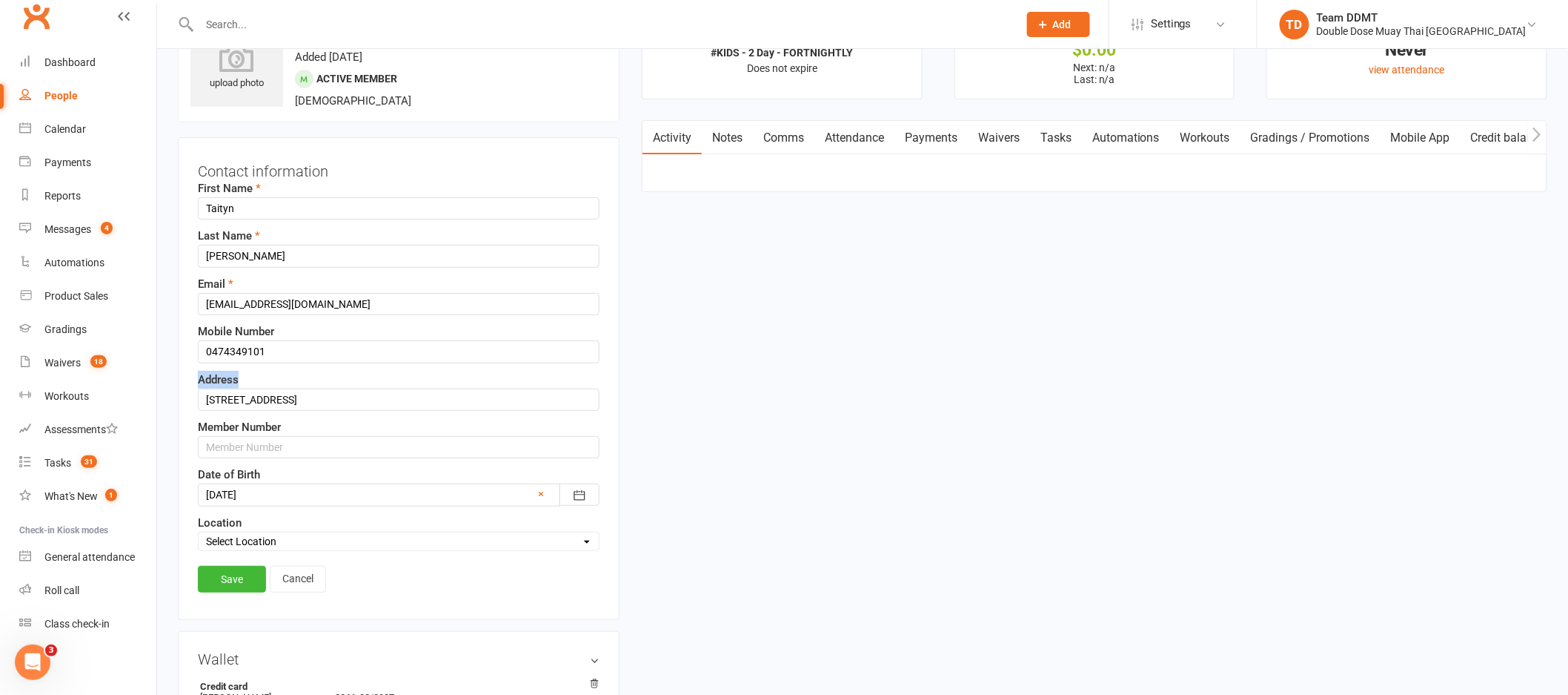
scroll to position [70, 0]
click at [238, 446] on input "text" at bounding box center [398, 446] width 402 height 22
type input "429842"
click at [227, 576] on link "Save" at bounding box center [232, 577] width 69 height 27
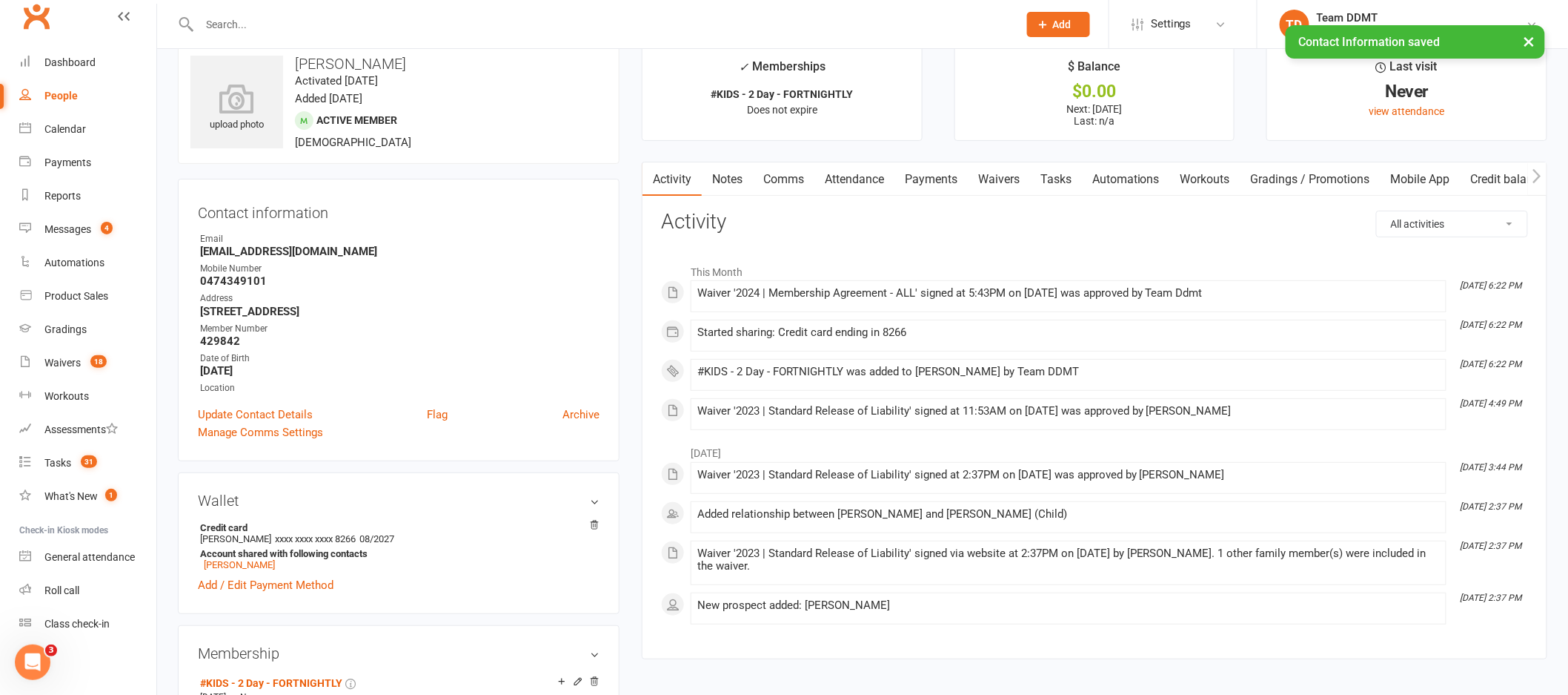
scroll to position [0, 0]
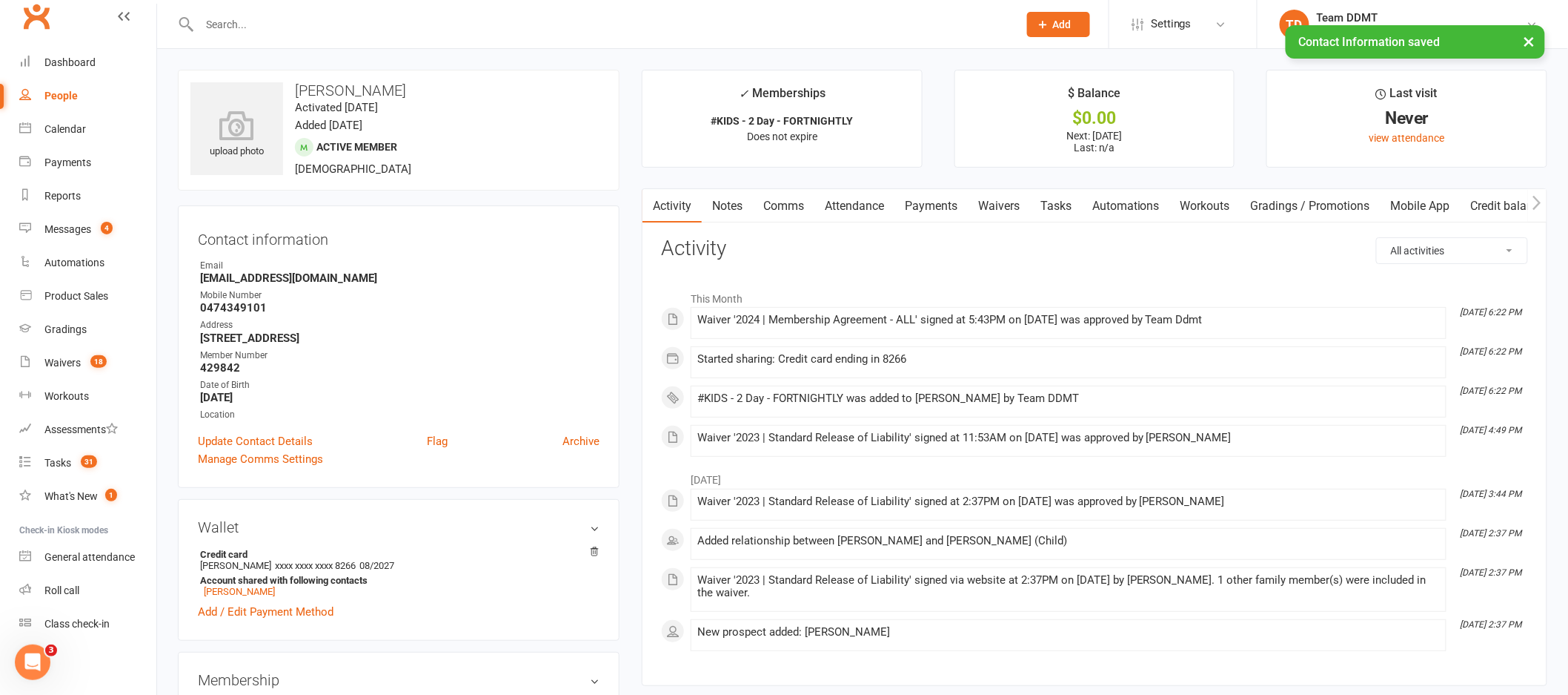
click at [736, 210] on link "Notes" at bounding box center [727, 206] width 51 height 34
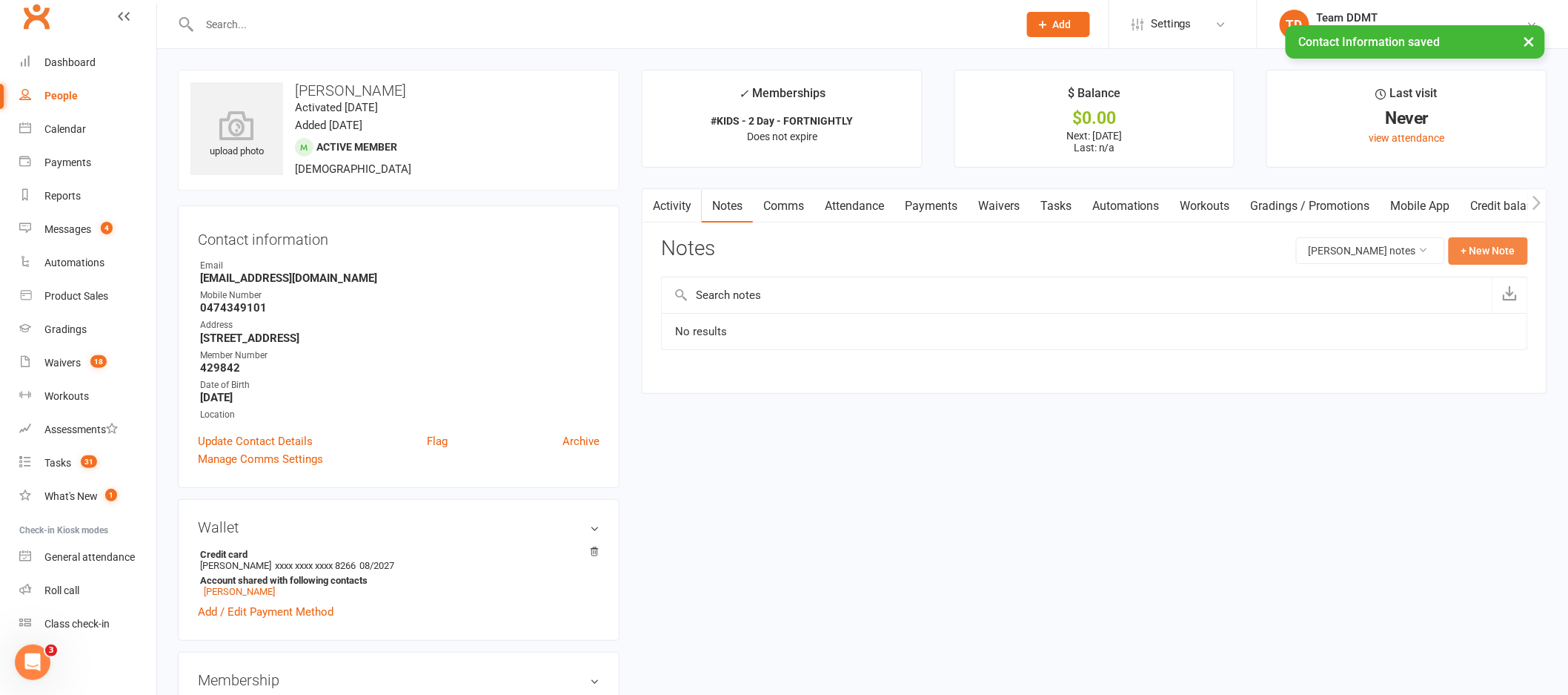
click at [1498, 248] on button "+ New Note" at bounding box center [1488, 250] width 79 height 27
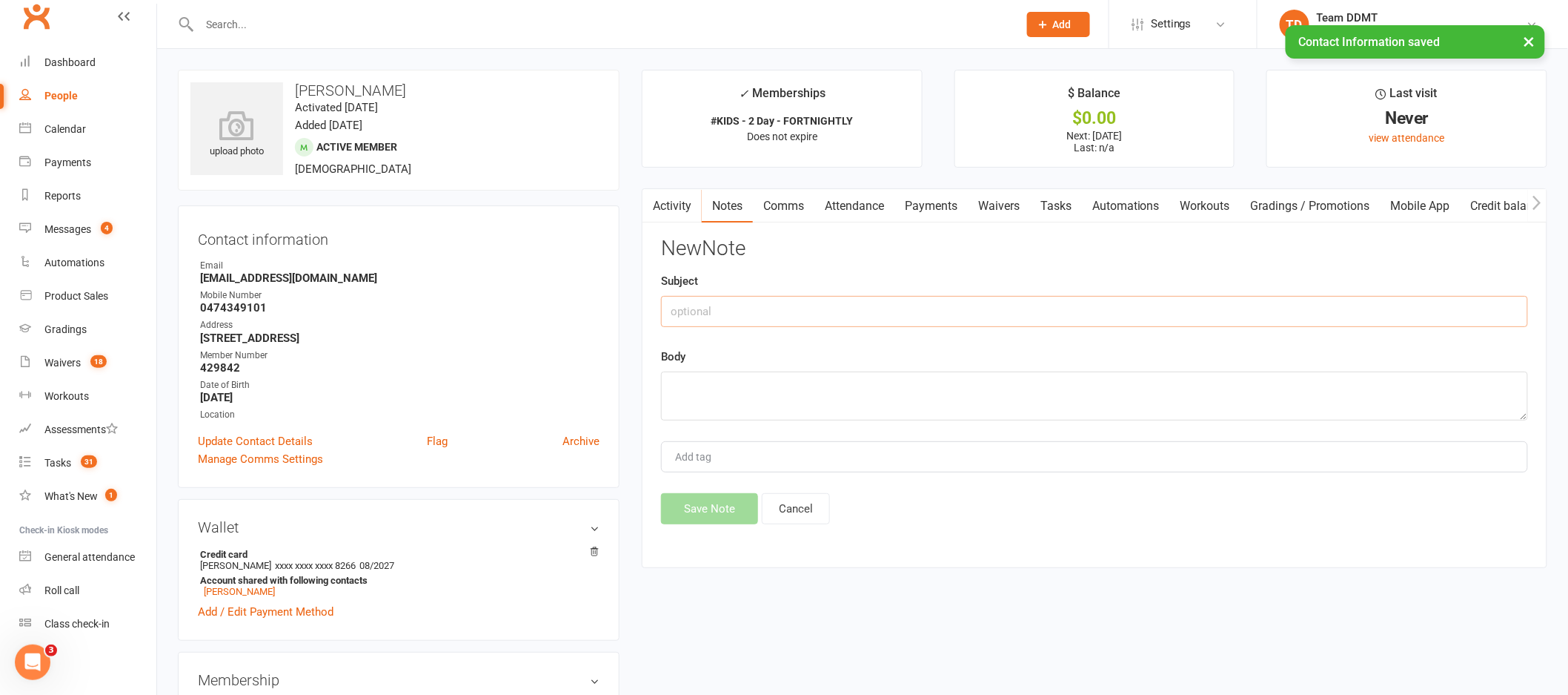
click at [1270, 307] on input "text" at bounding box center [1094, 311] width 867 height 31
type input "New membership - sharni"
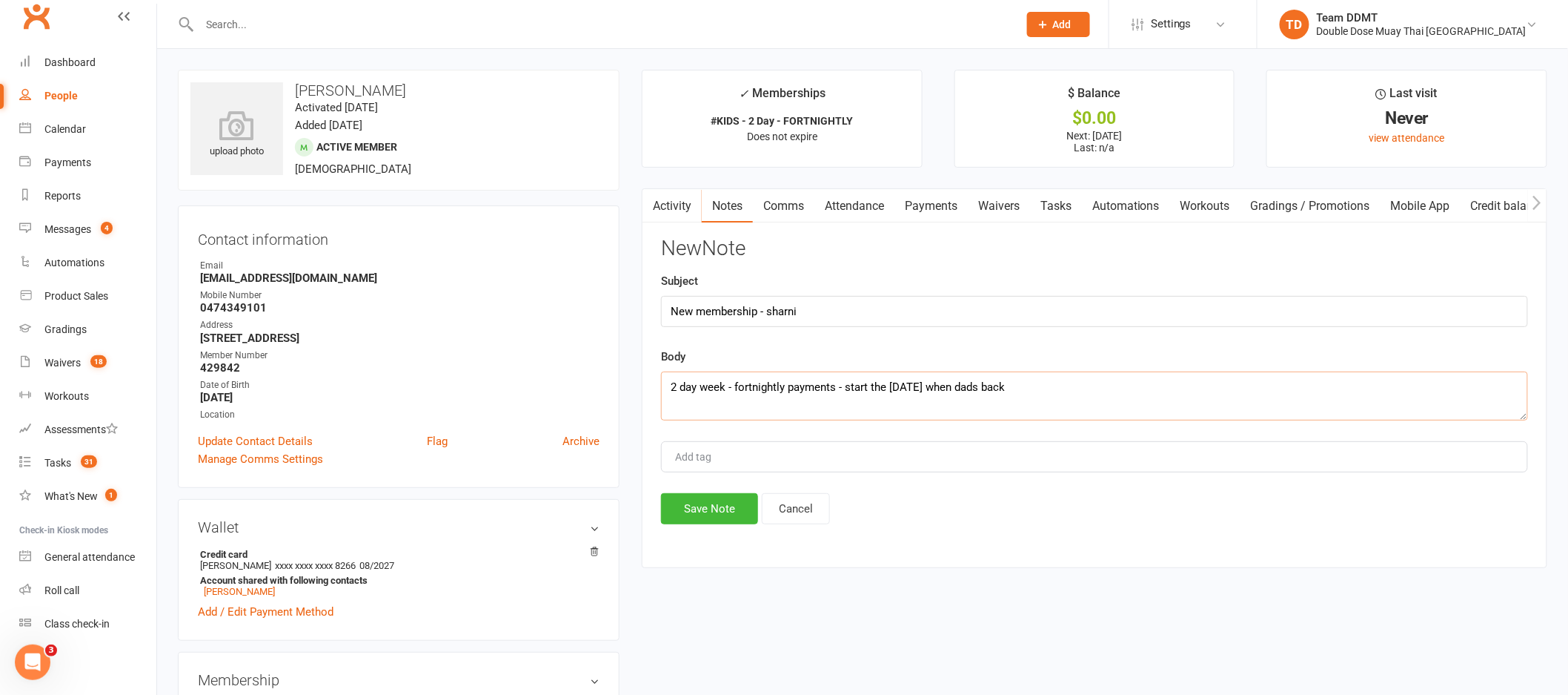
click at [896, 385] on textarea "2 day week - fortnightly payments - start the 8oct when dads back" at bounding box center [1094, 396] width 867 height 49
click at [997, 386] on textarea "2 day week - fortnightly payments - start the 8 oct when dads back" at bounding box center [1094, 396] width 867 height 49
type textarea "2 day week - fortnightly payments - start the 8 oct when dads back - Full kit p…"
click at [726, 516] on button "Save Note" at bounding box center [709, 508] width 97 height 31
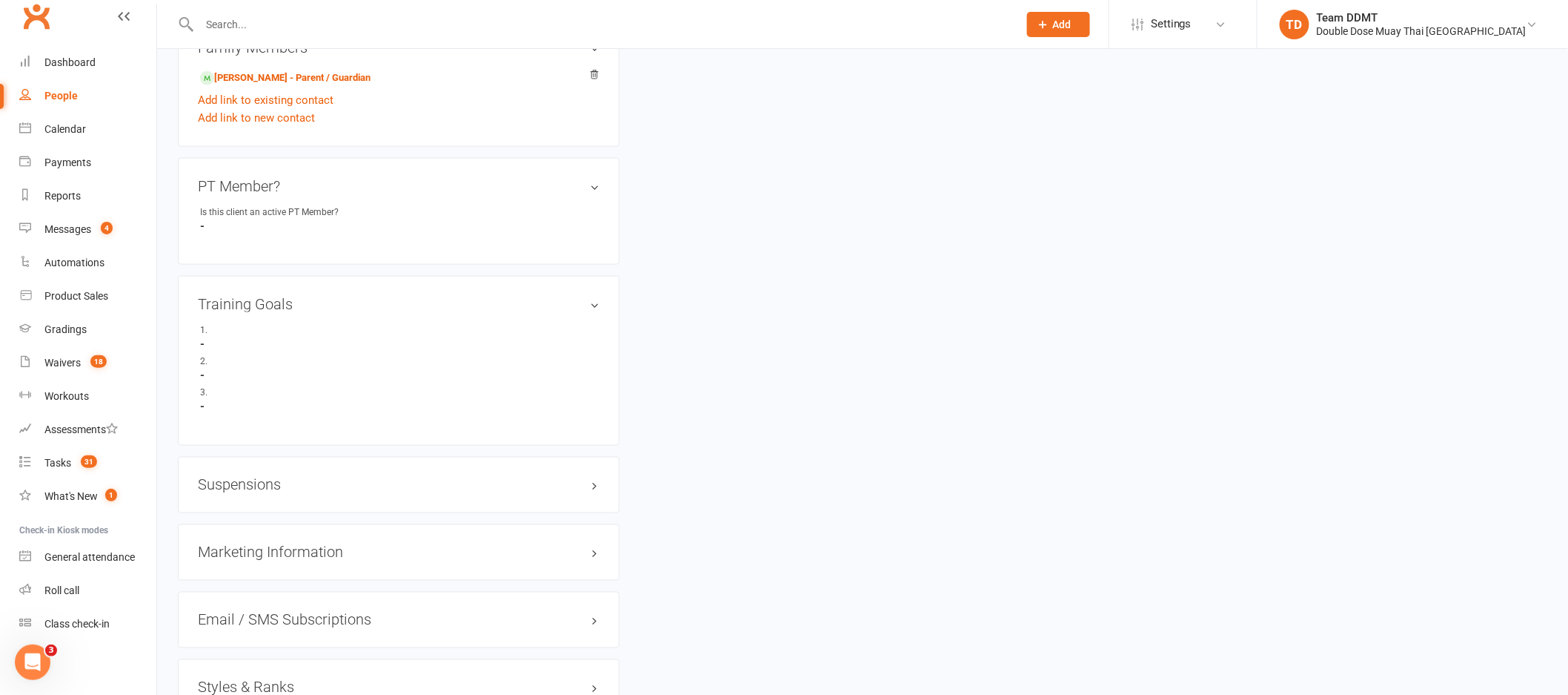
scroll to position [879, 0]
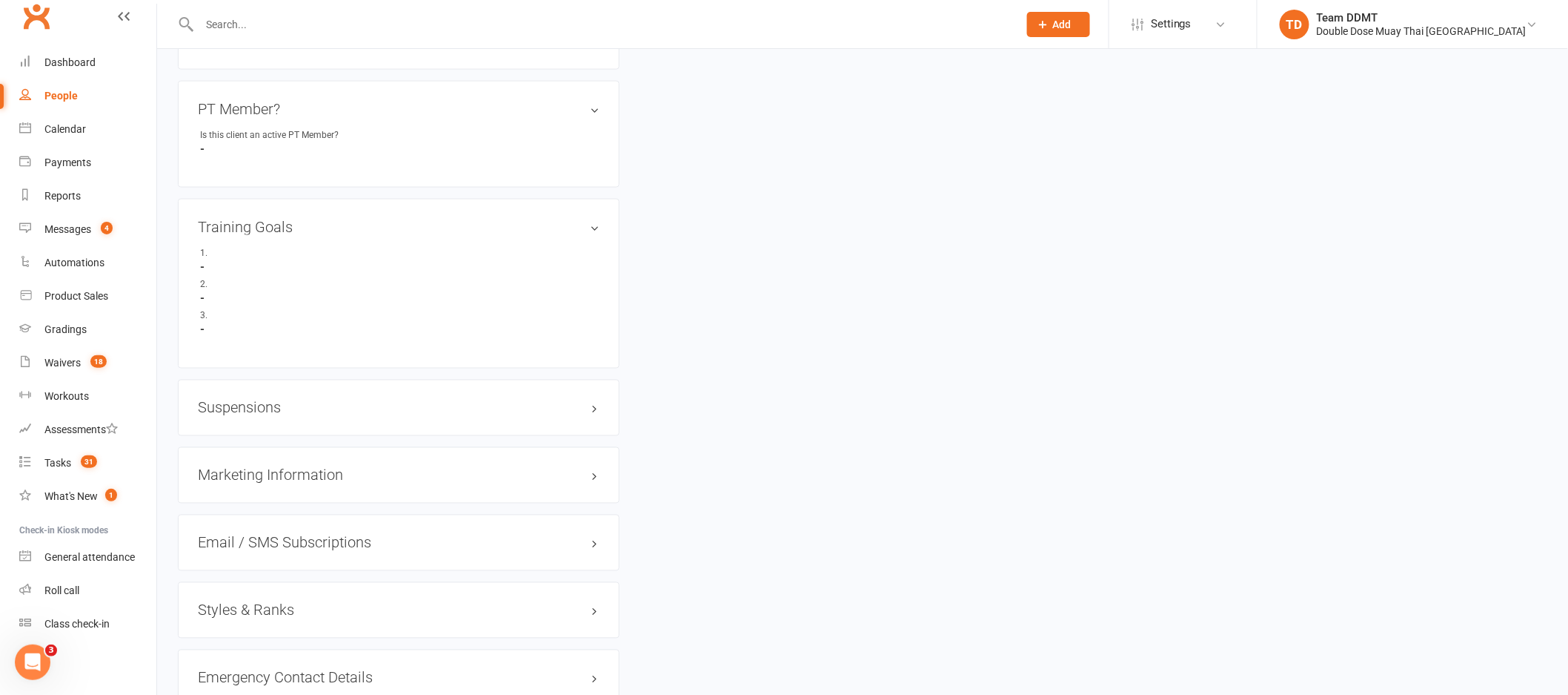
click at [238, 607] on h3 "Styles & Ranks" at bounding box center [398, 610] width 402 height 16
click at [244, 670] on link "Add new style" at bounding box center [232, 667] width 69 height 13
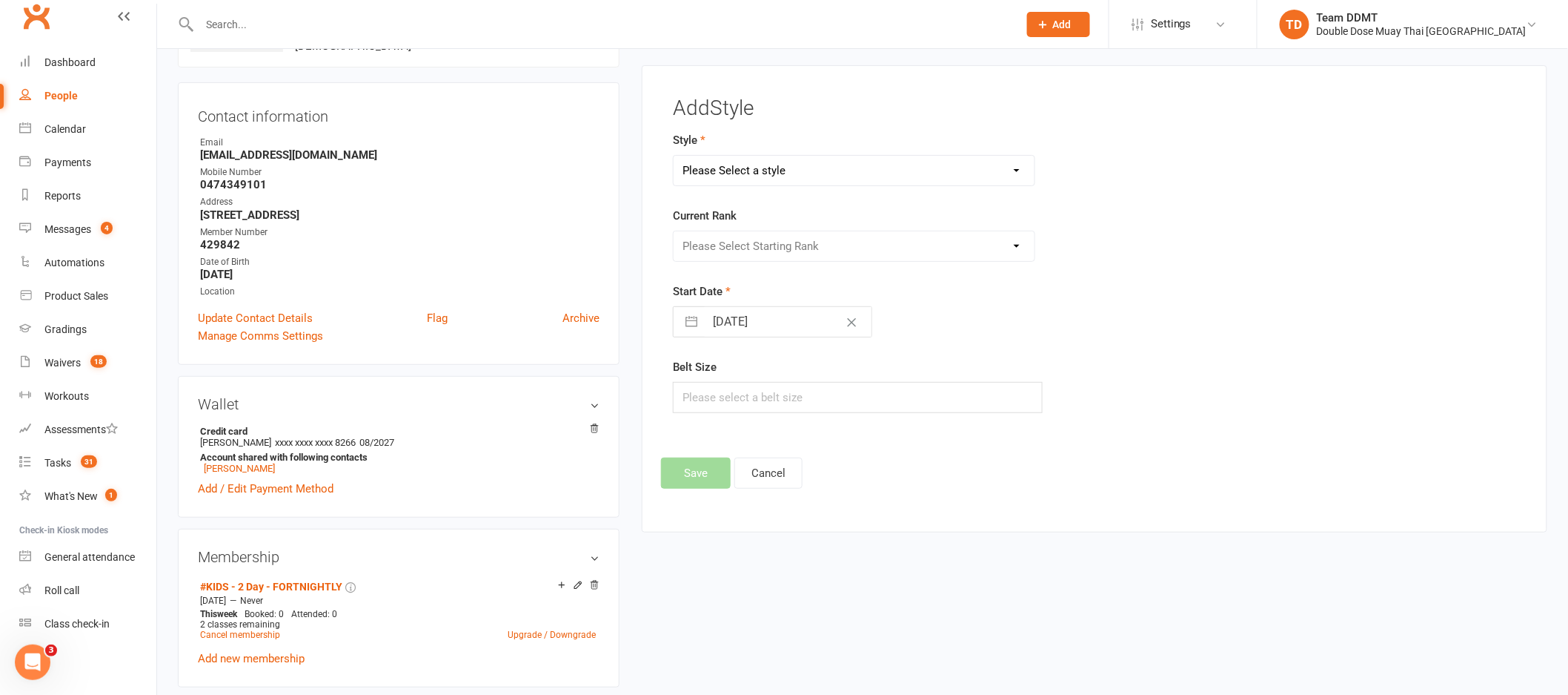
scroll to position [113, 0]
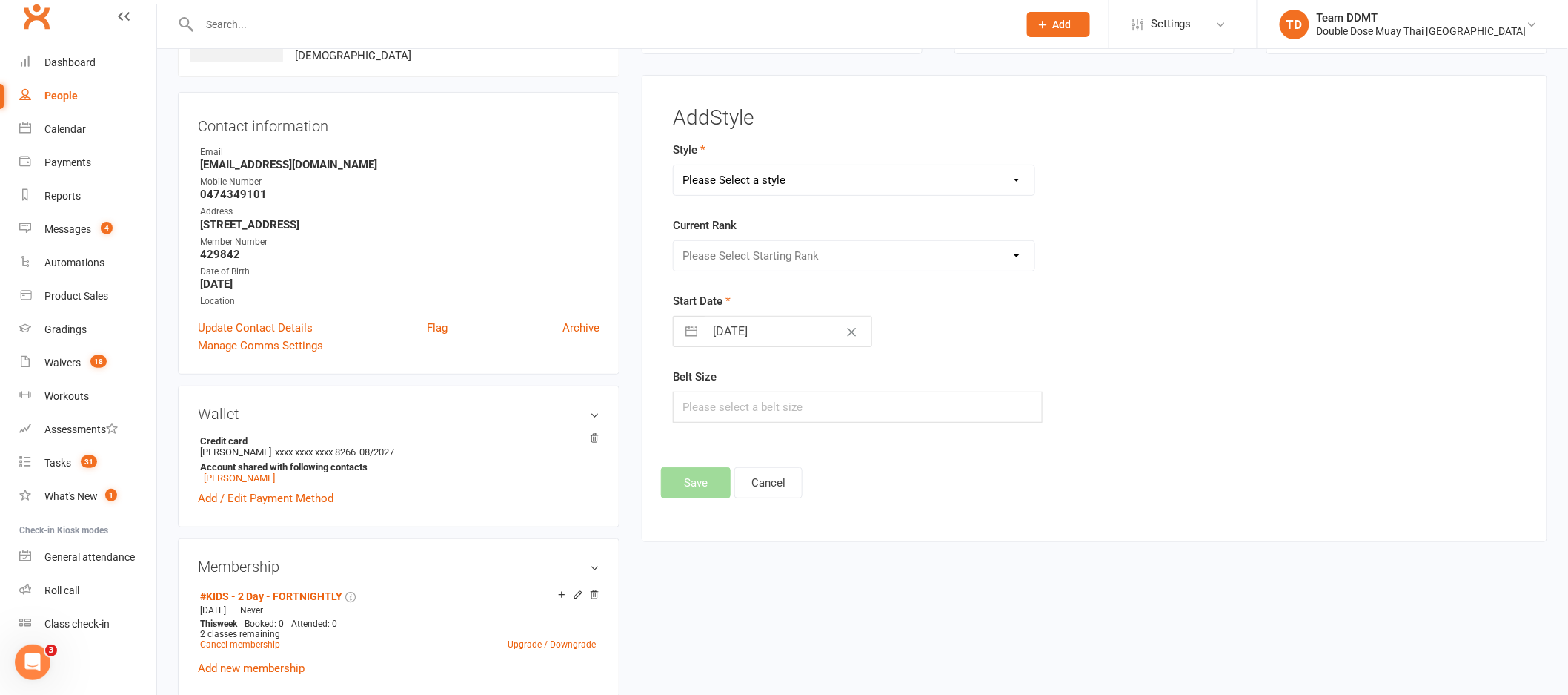
click at [744, 171] on select "Please Select a style Adults Boxing Adults Muaythai Kids Muaythai Online Teens …" at bounding box center [853, 180] width 361 height 29
select select "1450"
click at [752, 263] on select "Please Select Starting Rank Jnr L1 White Jnr L2 Yellow Jnr L3 Orange Jnr L4 Gre…" at bounding box center [853, 255] width 361 height 29
select select "14224"
click at [709, 489] on button "Save" at bounding box center [695, 482] width 69 height 31
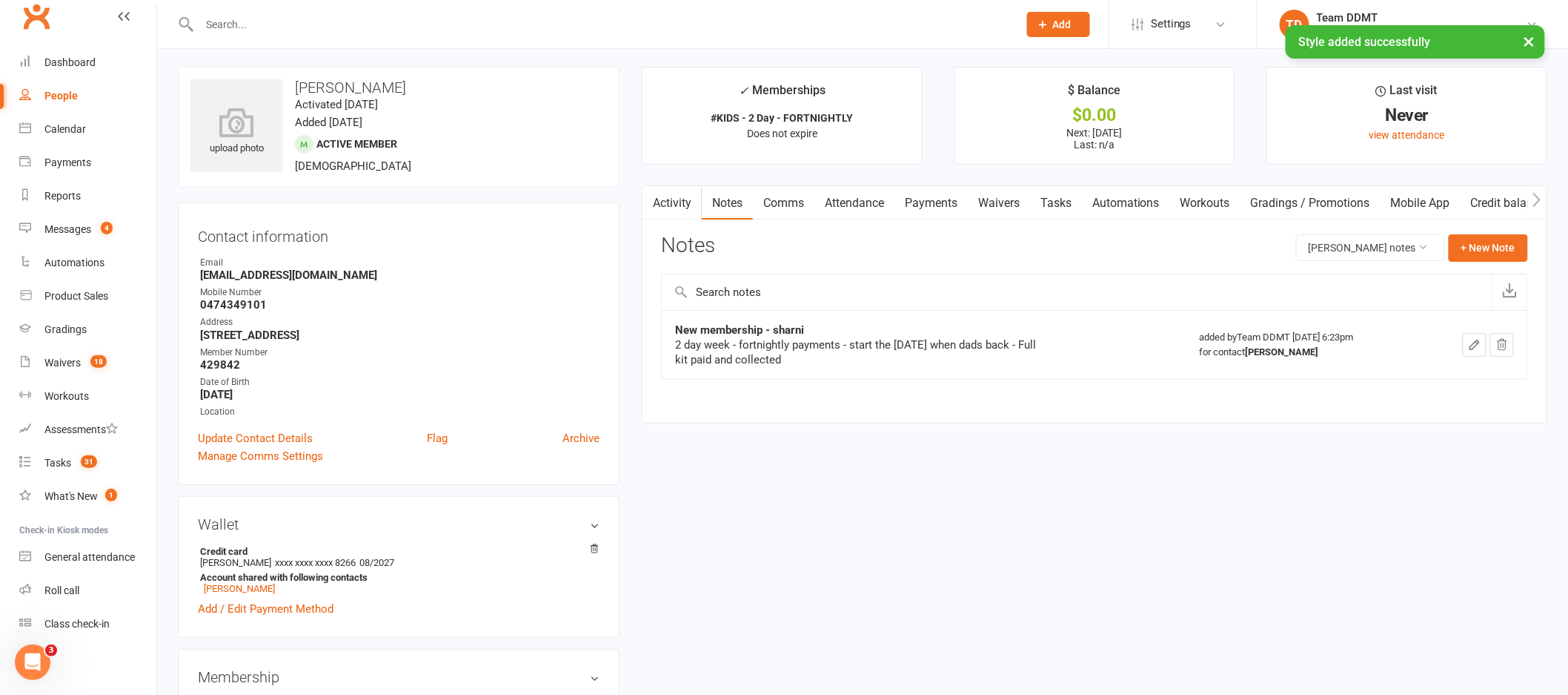
scroll to position [0, 0]
drag, startPoint x: 313, startPoint y: 282, endPoint x: 202, endPoint y: 276, distance: 111.2
click at [202, 276] on strong "djk316@outlook.com" at bounding box center [400, 278] width 400 height 13
copy strong "djk316@outlook.com"
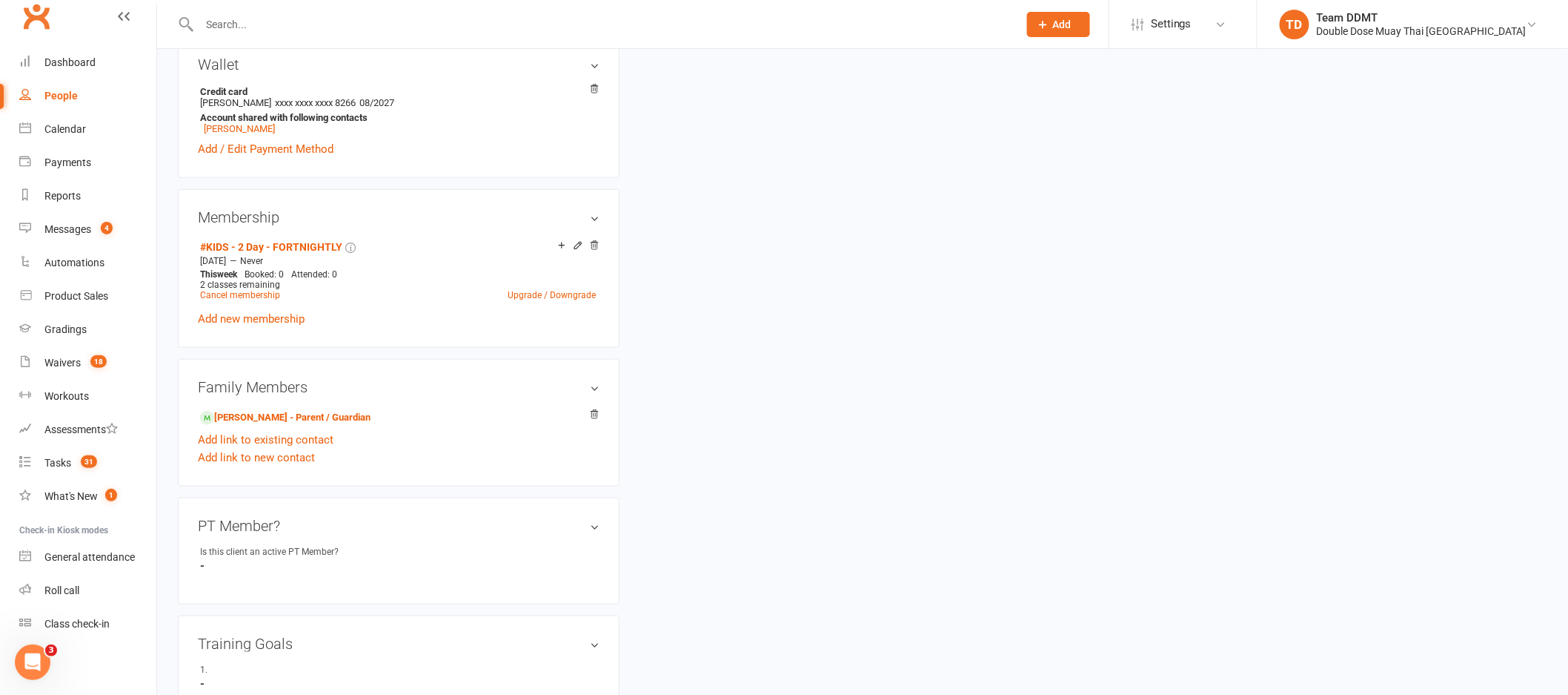
scroll to position [660, 0]
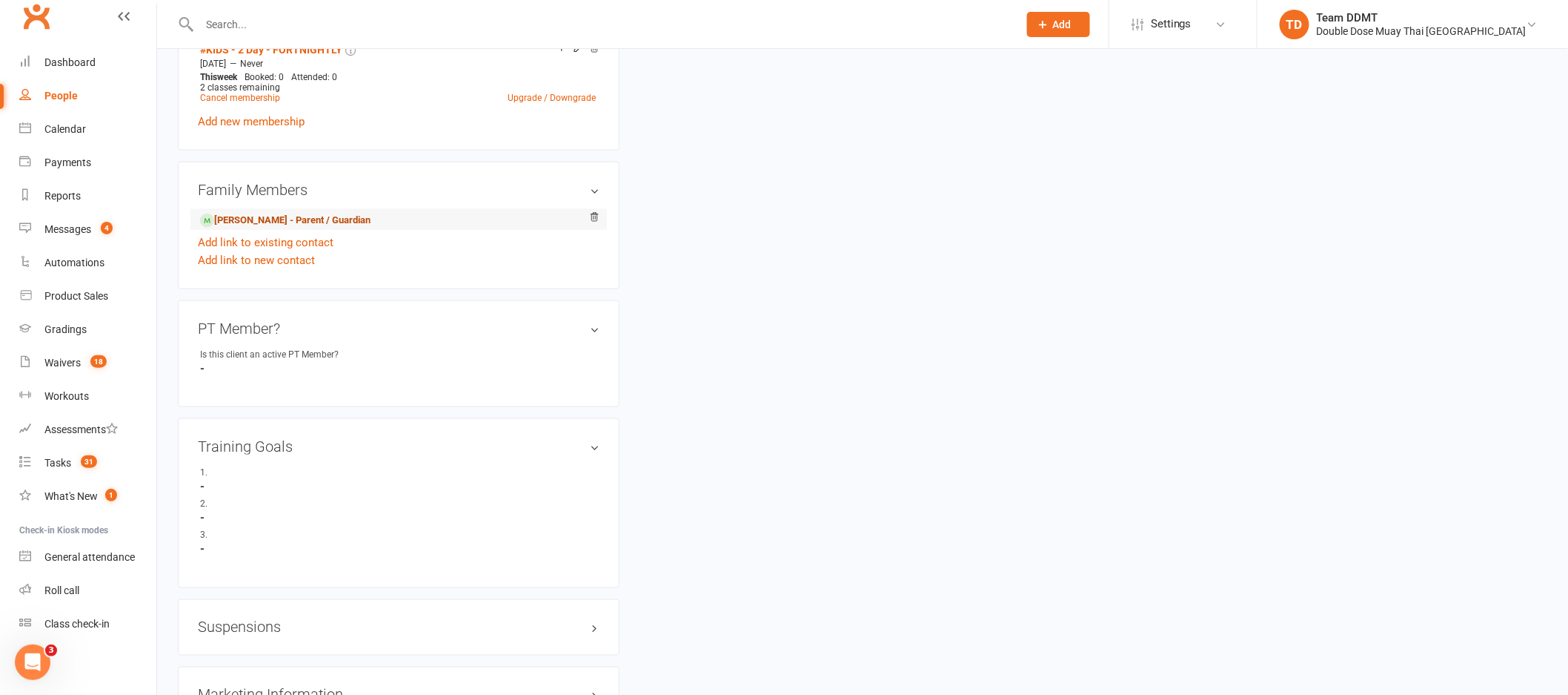
click at [320, 219] on link "Daniel Klein - Parent / Guardian" at bounding box center [285, 220] width 170 height 15
click at [320, 219] on ui-view "Prospect Member Non-attending contact Grading event Task Membership plan Bulk m…" at bounding box center [784, 356] width 1568 height 2026
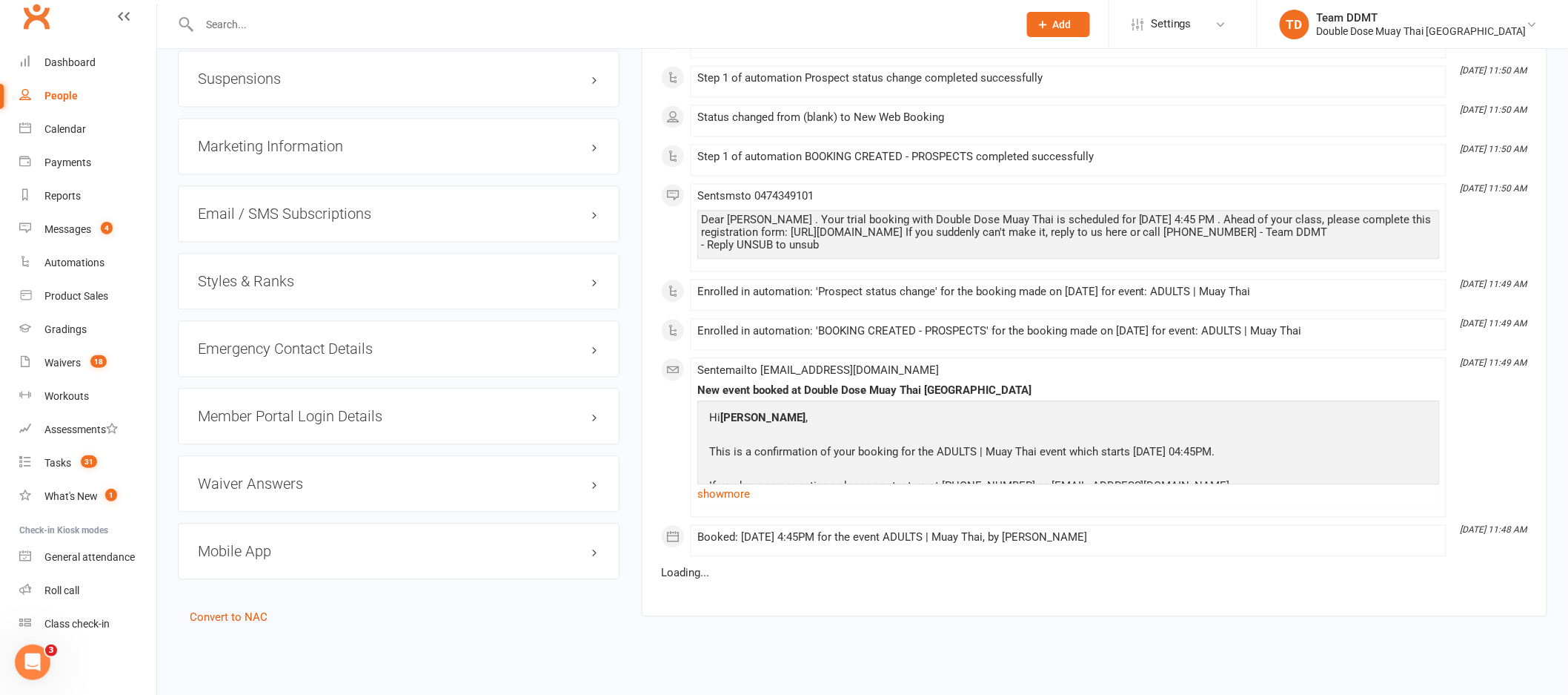
scroll to position [1227, 0]
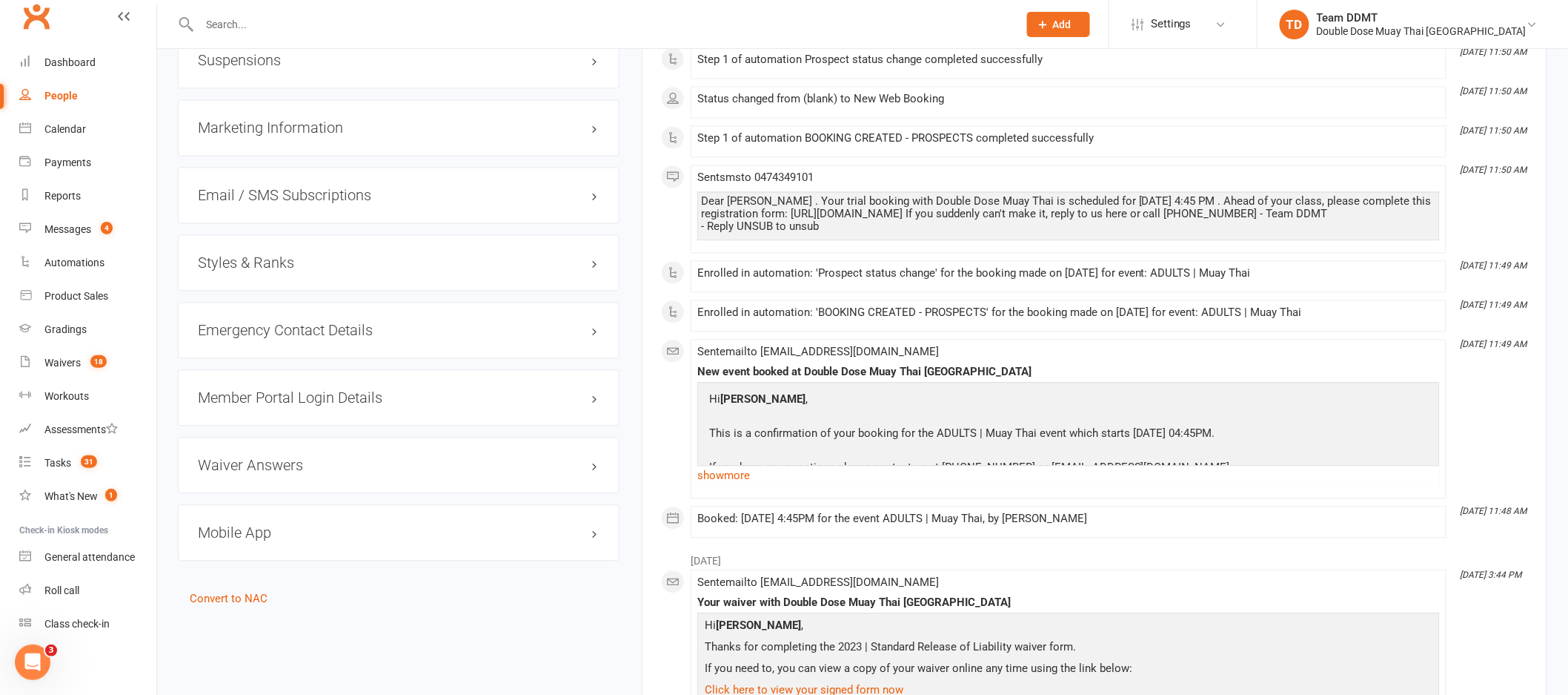
click at [248, 261] on h3 "Styles & Ranks" at bounding box center [398, 262] width 402 height 16
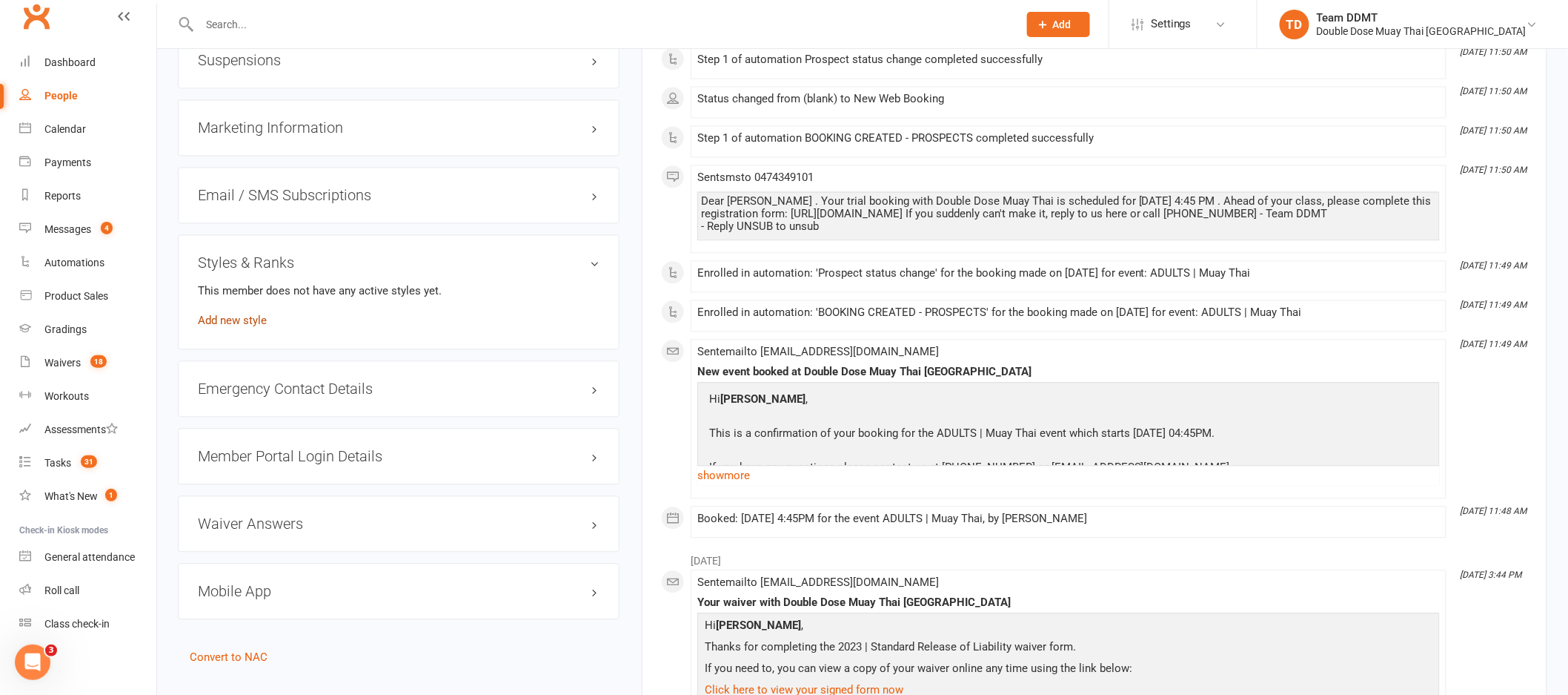
click at [240, 325] on link "Add new style" at bounding box center [232, 320] width 69 height 13
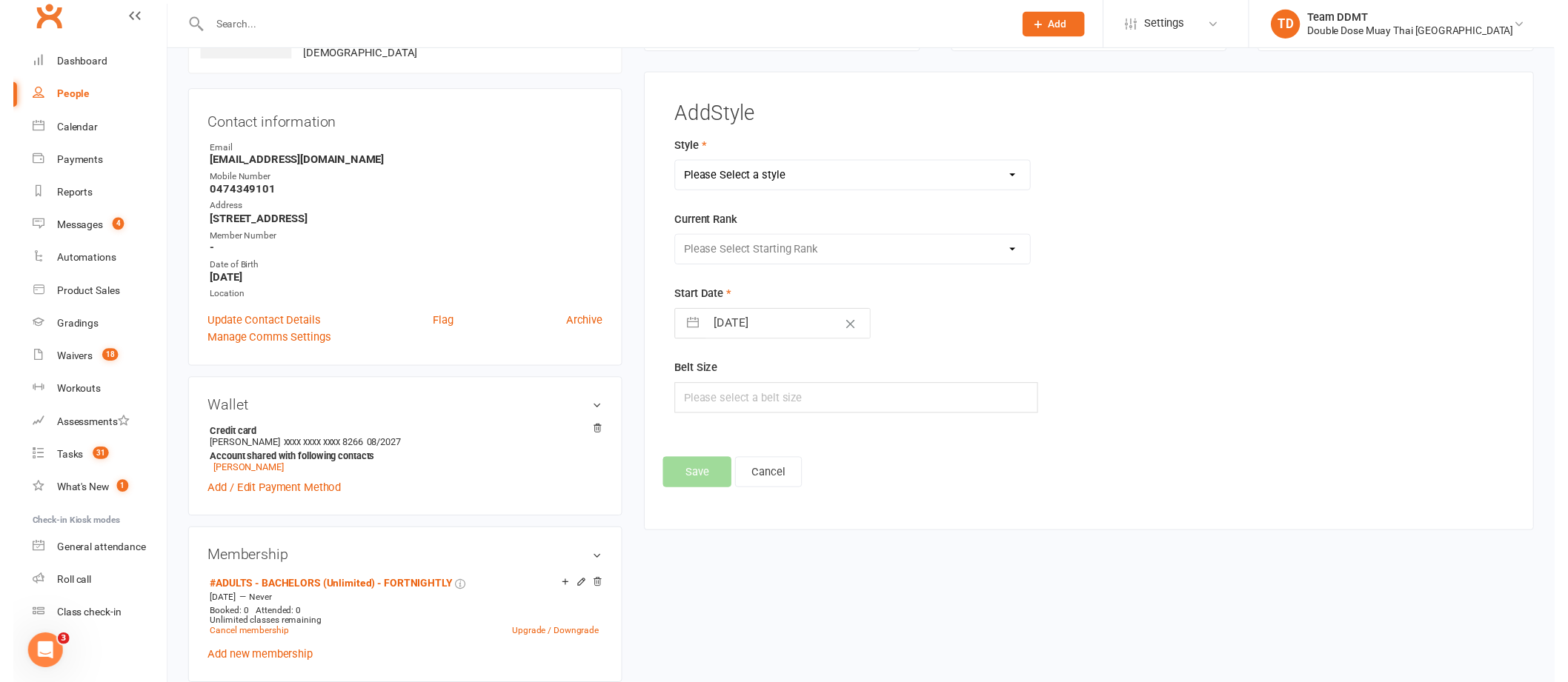
scroll to position [113, 0]
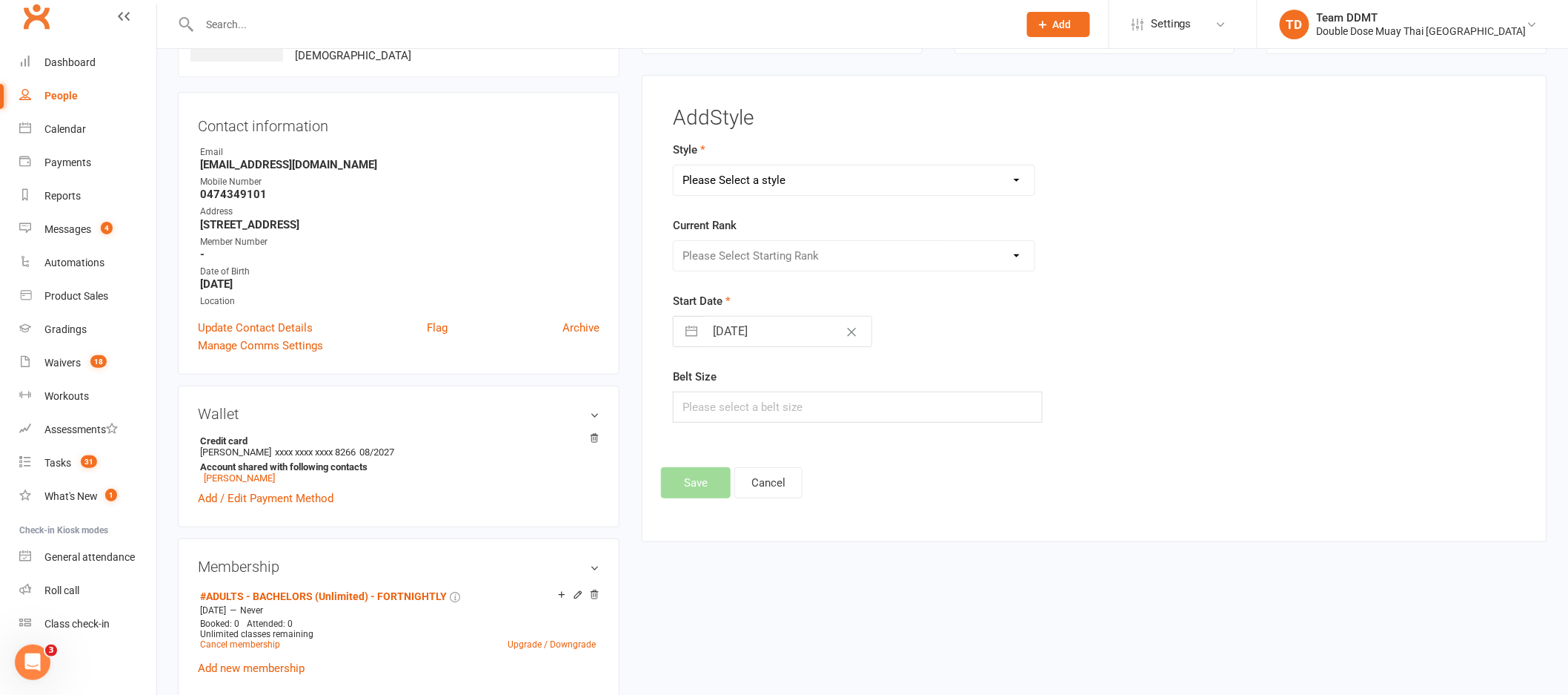
click at [833, 183] on select "Please Select a style Adults Boxing Adults Muaythai Kids Muaythai Online Teens …" at bounding box center [853, 180] width 361 height 29
select select "1451"
click at [801, 258] on select "Please Select Starting Rank L1 White L2 Yellow L3 Orange L4 Green L5 Blue L6 Pu…" at bounding box center [853, 255] width 361 height 29
select select "14233"
click at [711, 470] on button "Save" at bounding box center [695, 482] width 69 height 31
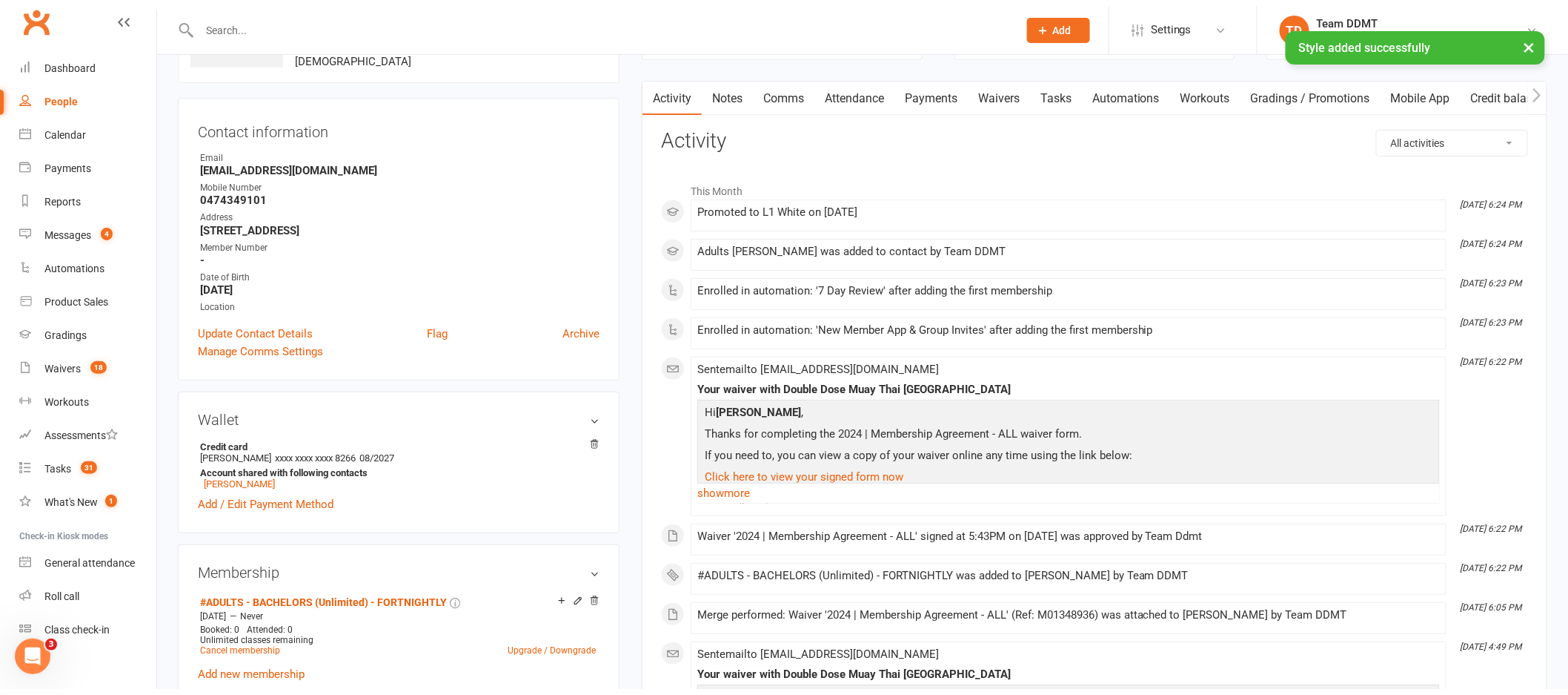
scroll to position [0, 0]
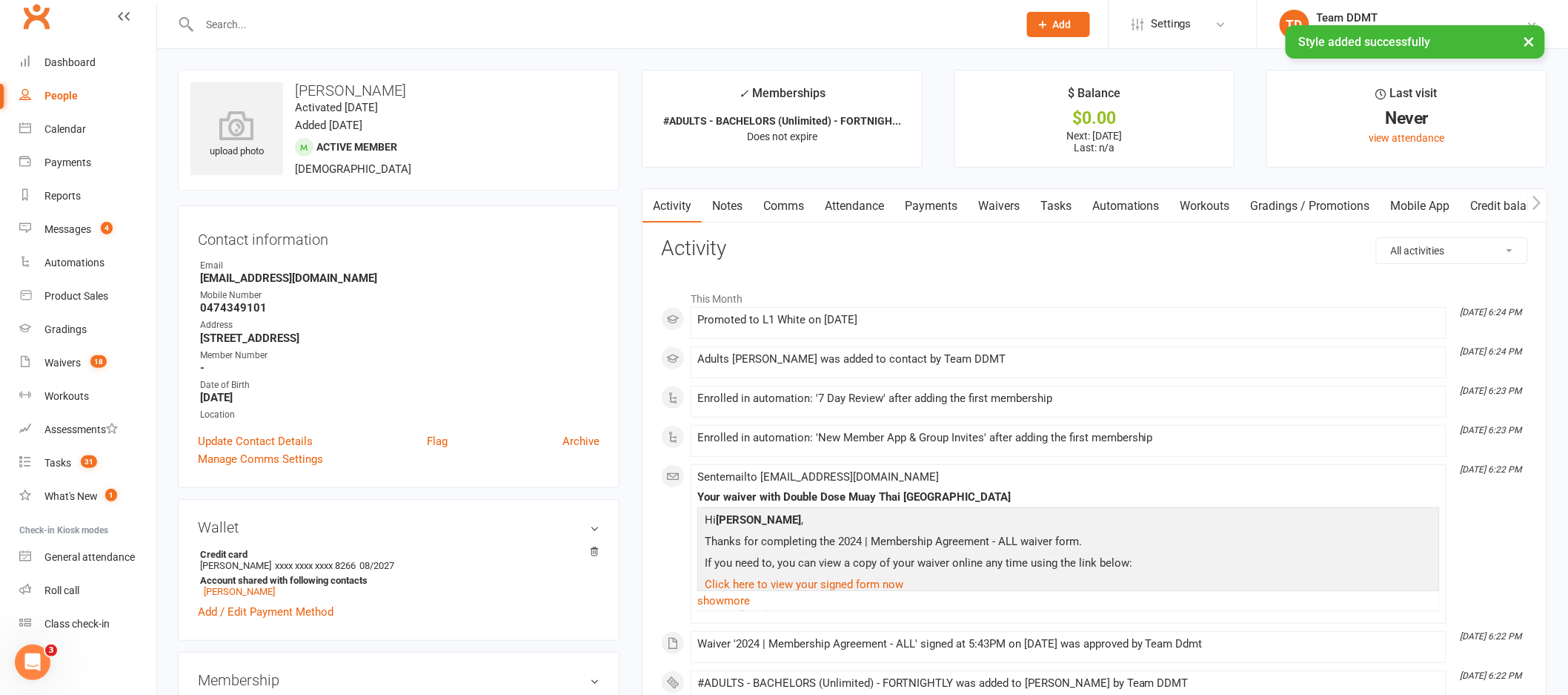
click at [743, 208] on link "Notes" at bounding box center [727, 206] width 51 height 34
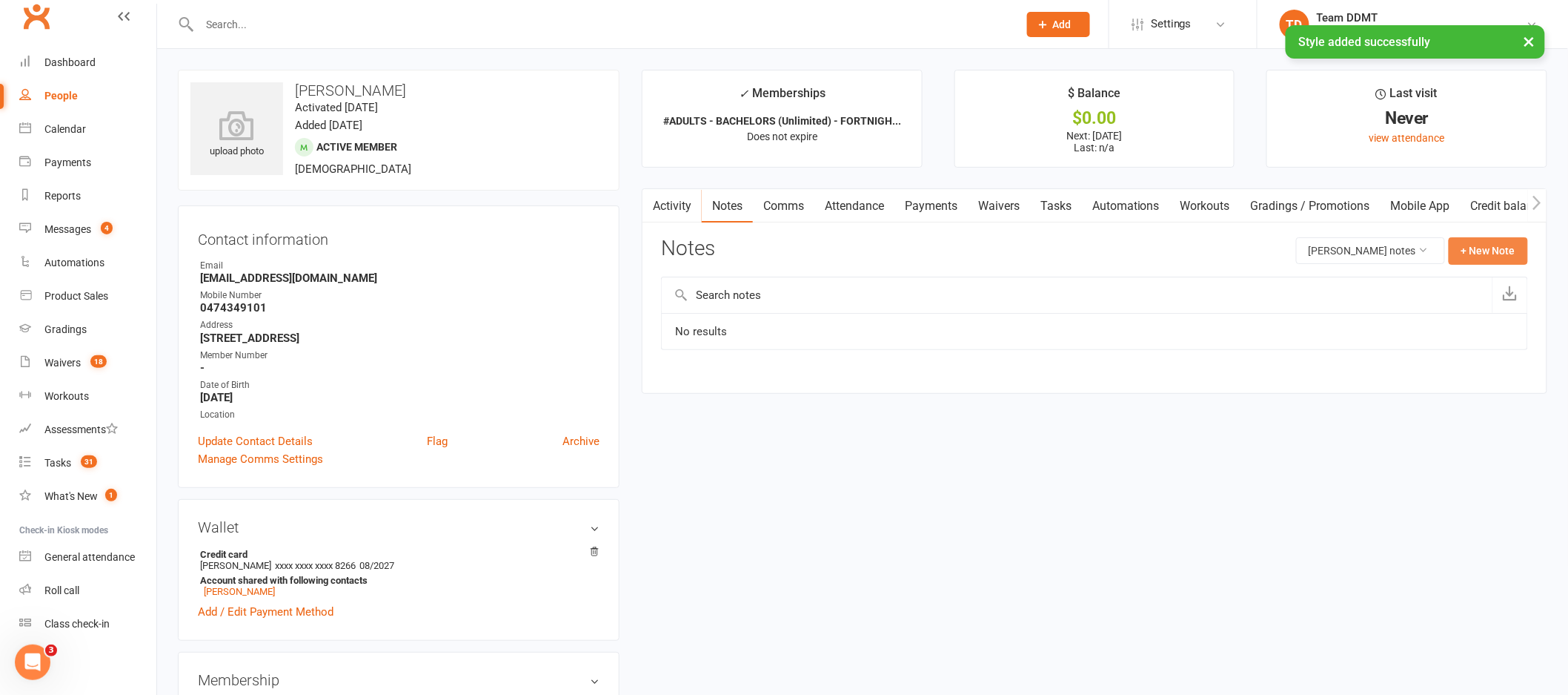
click at [1490, 251] on button "+ New Note" at bounding box center [1488, 250] width 79 height 27
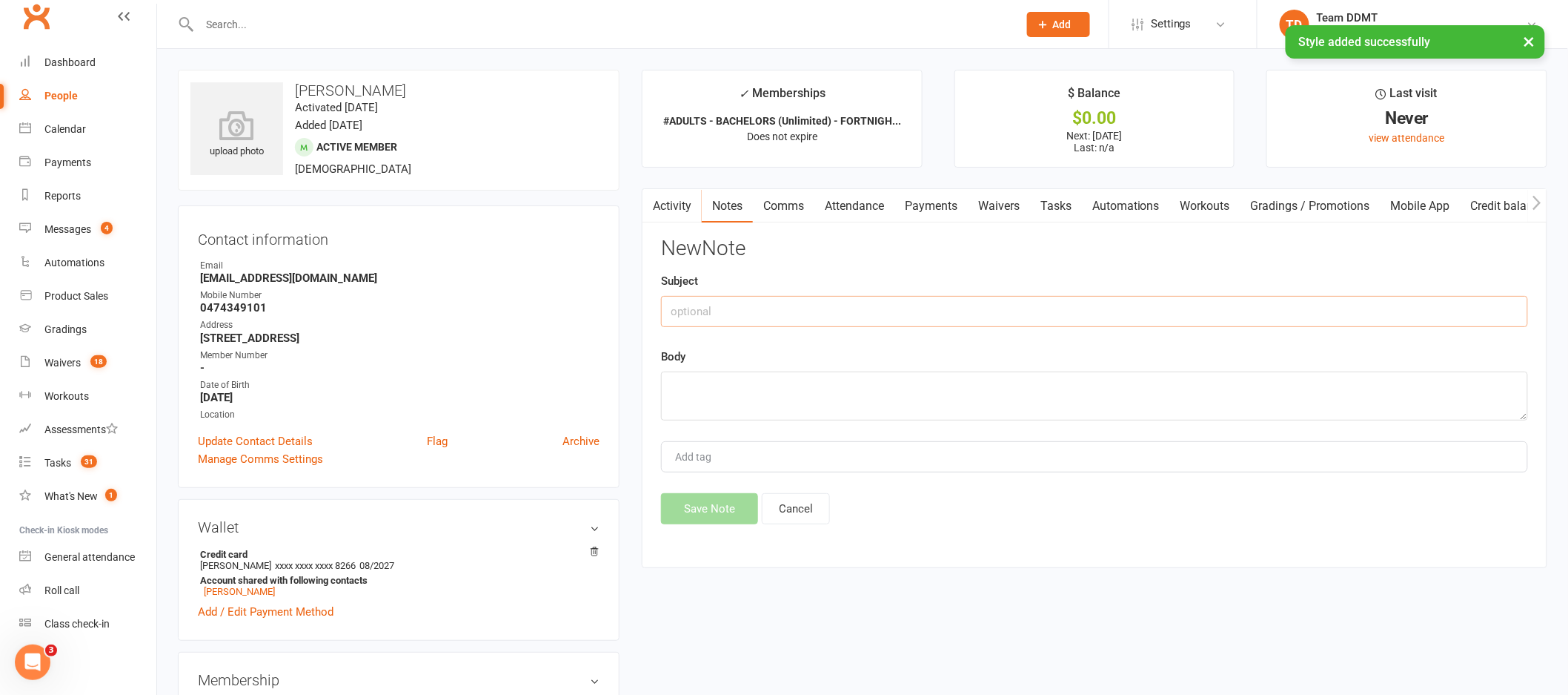
click at [1305, 304] on input "text" at bounding box center [1094, 311] width 867 height 31
type input "New membership - sharni"
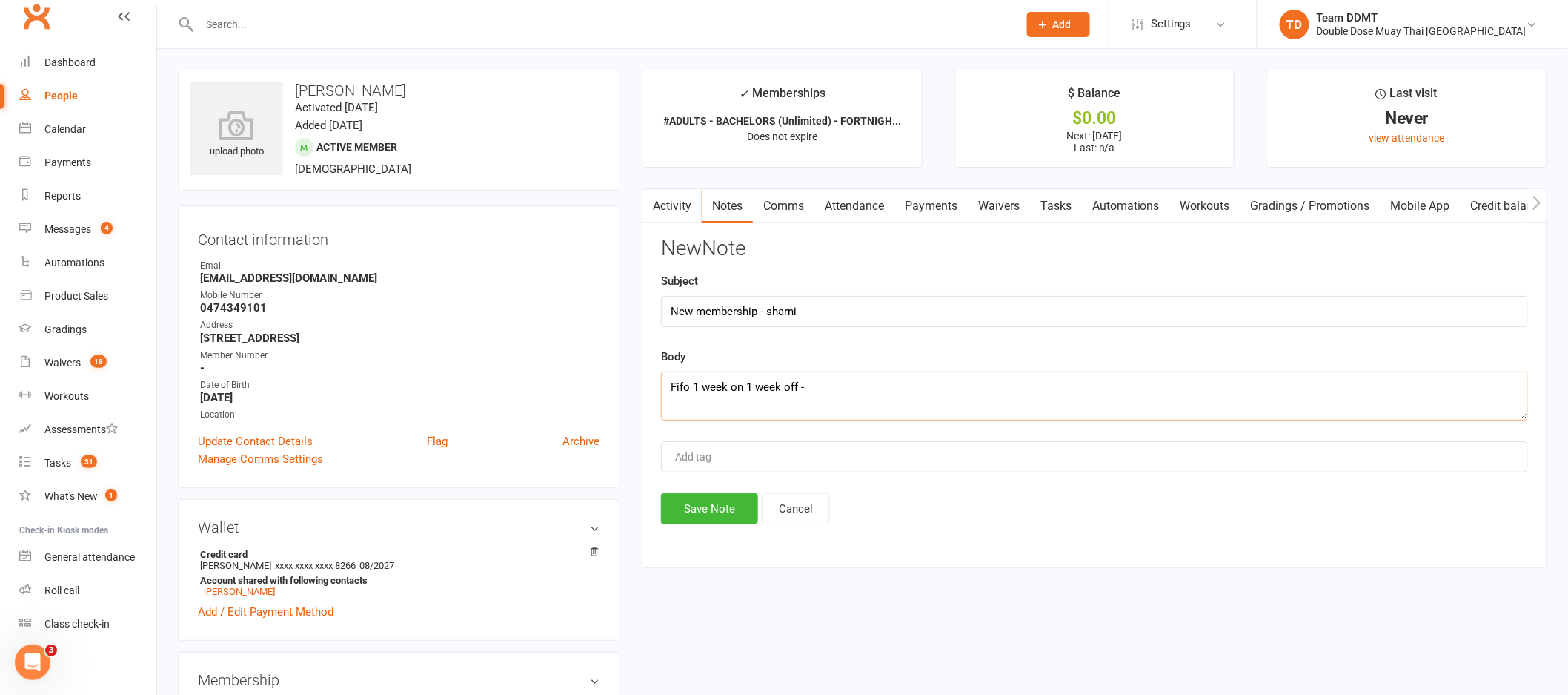
click at [688, 387] on textarea "Fifo 1 week on 1 week off -" at bounding box center [1094, 396] width 867 height 49
click at [818, 388] on textarea "FIFO 1 week on 1 week off -" at bounding box center [1094, 396] width 867 height 49
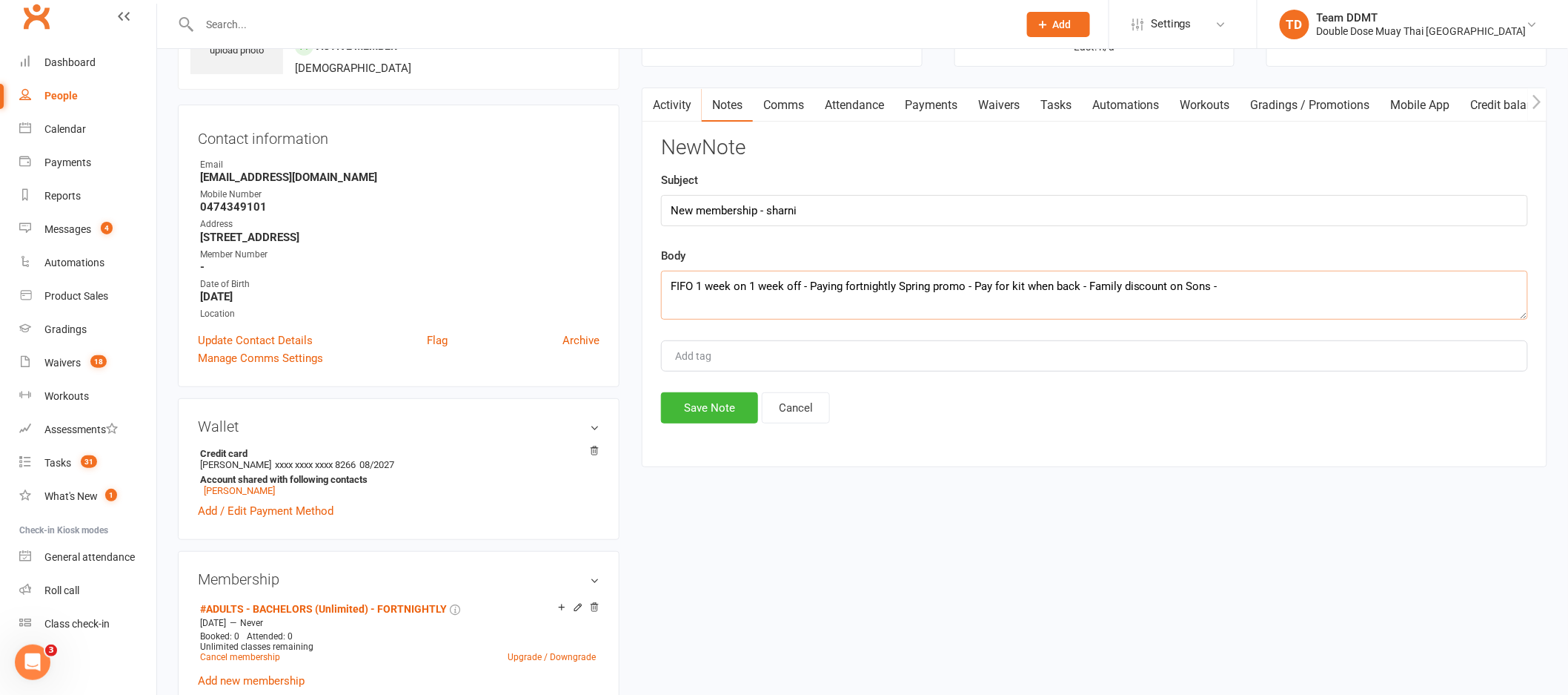
scroll to position [99, 0]
click at [896, 288] on textarea "FIFO 1 week on 1 week off - Paying fortnightly Spring promo - Pay for kit when …" at bounding box center [1094, 297] width 867 height 49
type textarea "FIFO 1 week on 1 week off - Paying fortnightly as of the 8oct Spring promo - Pa…"
click at [696, 410] on button "Save Note" at bounding box center [709, 410] width 97 height 31
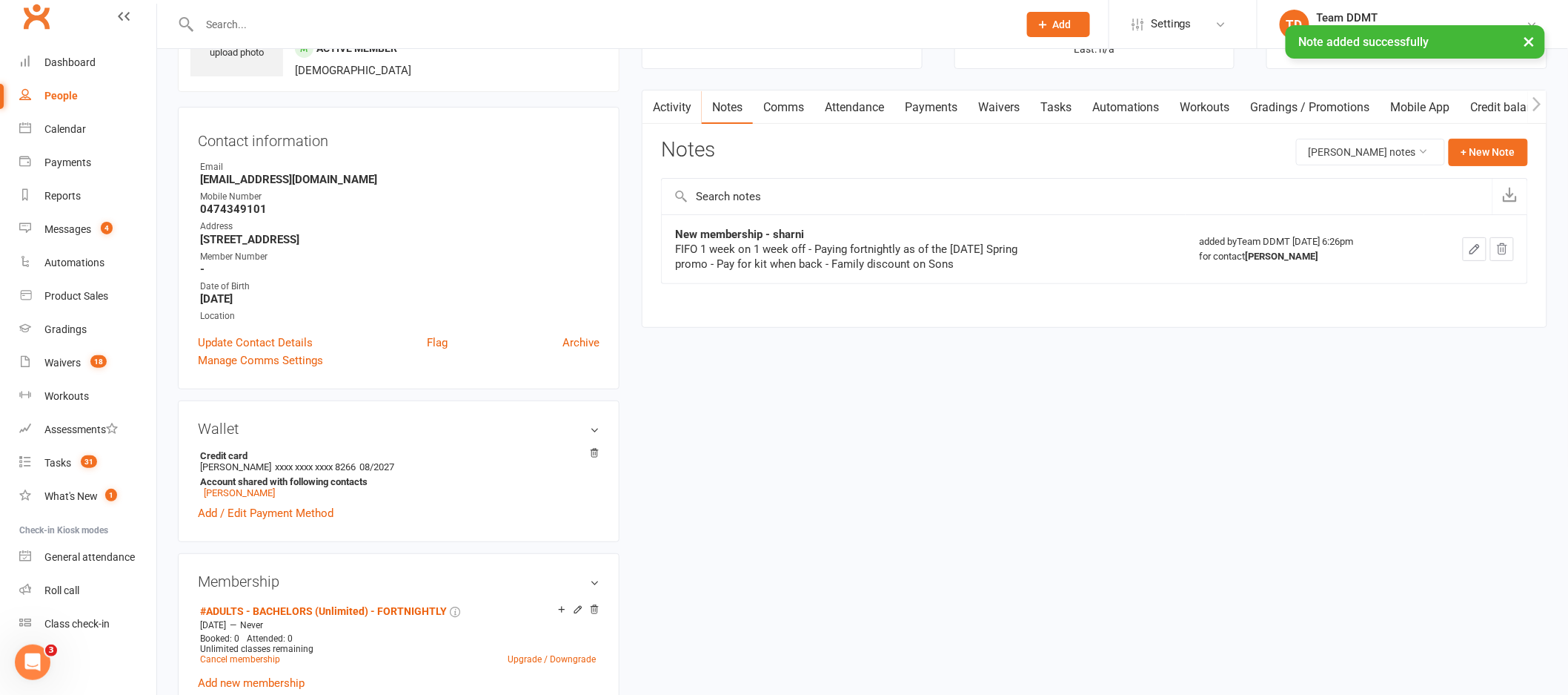
click at [1066, 104] on link "Tasks" at bounding box center [1056, 108] width 52 height 34
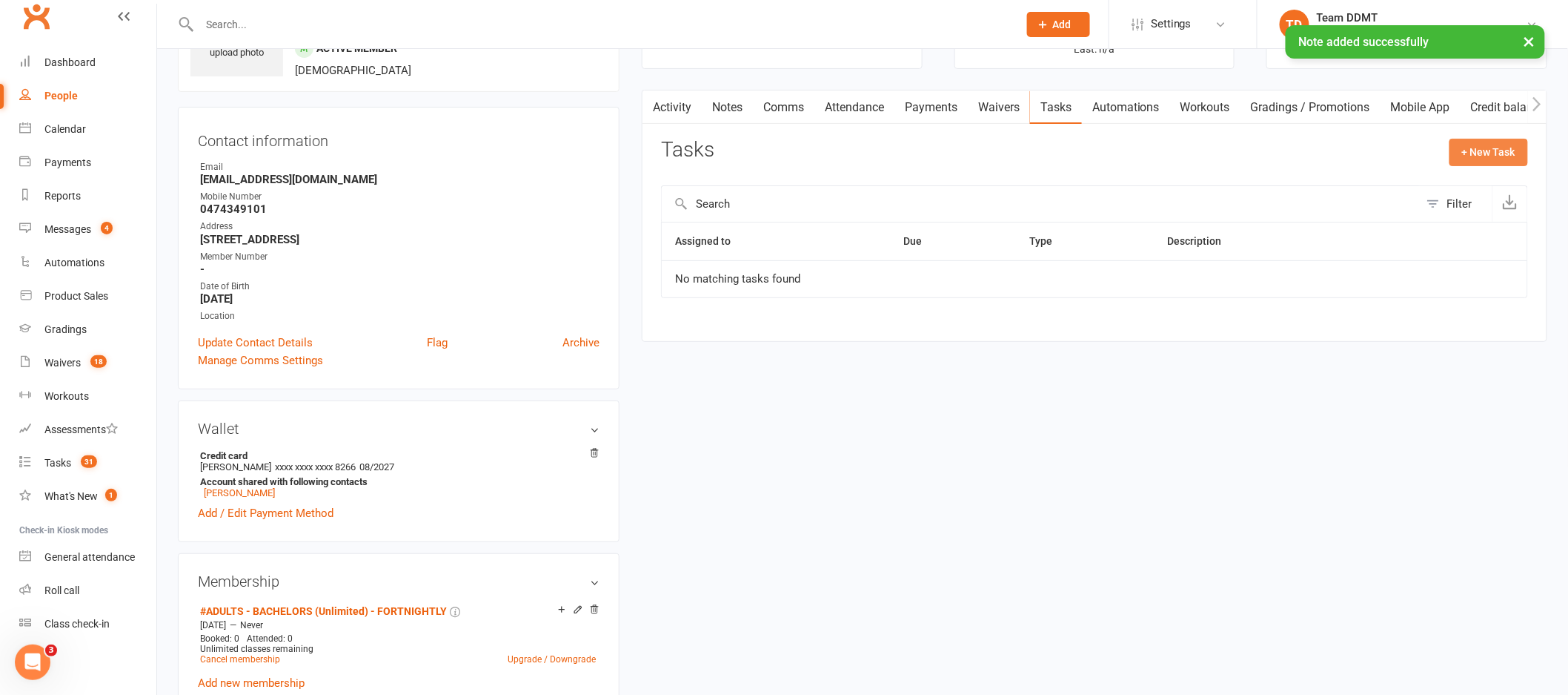
click at [1489, 161] on button "+ New Task" at bounding box center [1489, 152] width 78 height 27
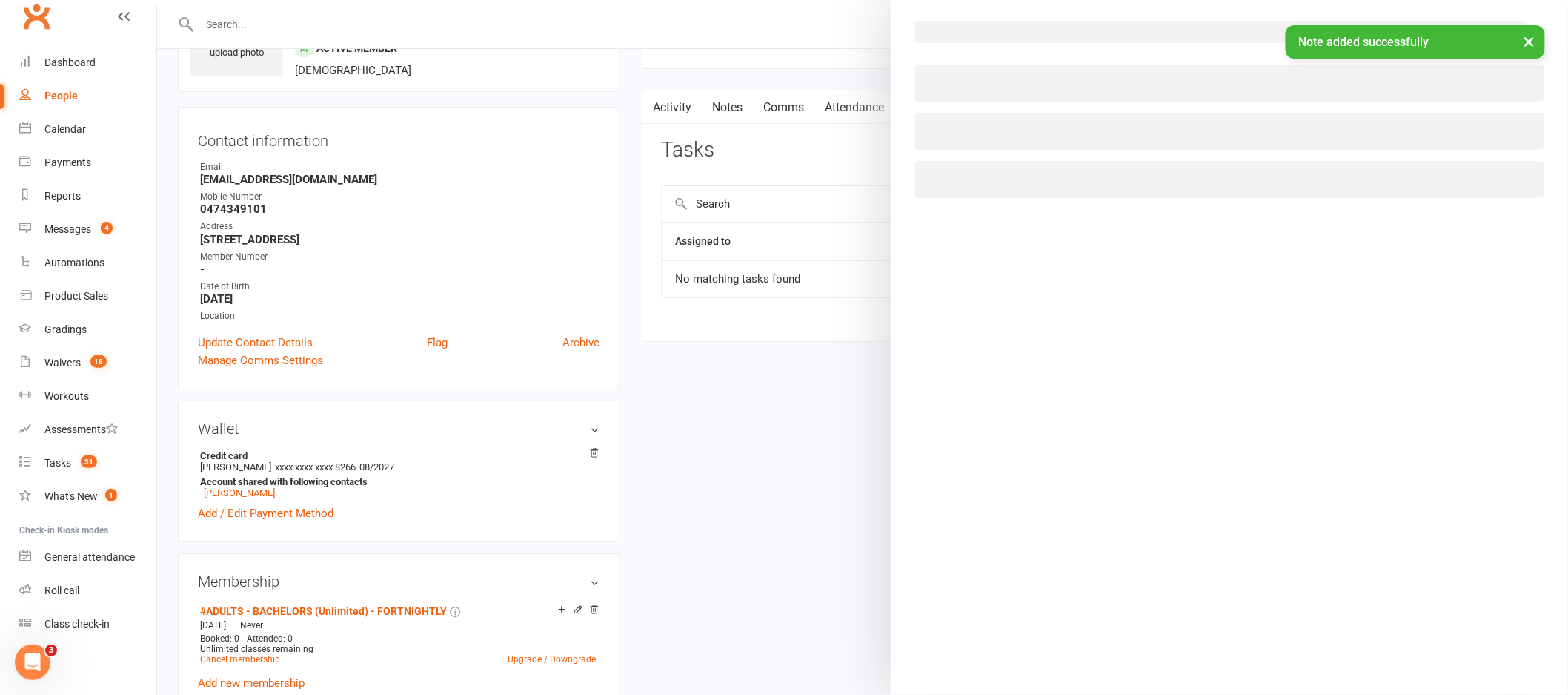
select select "44670"
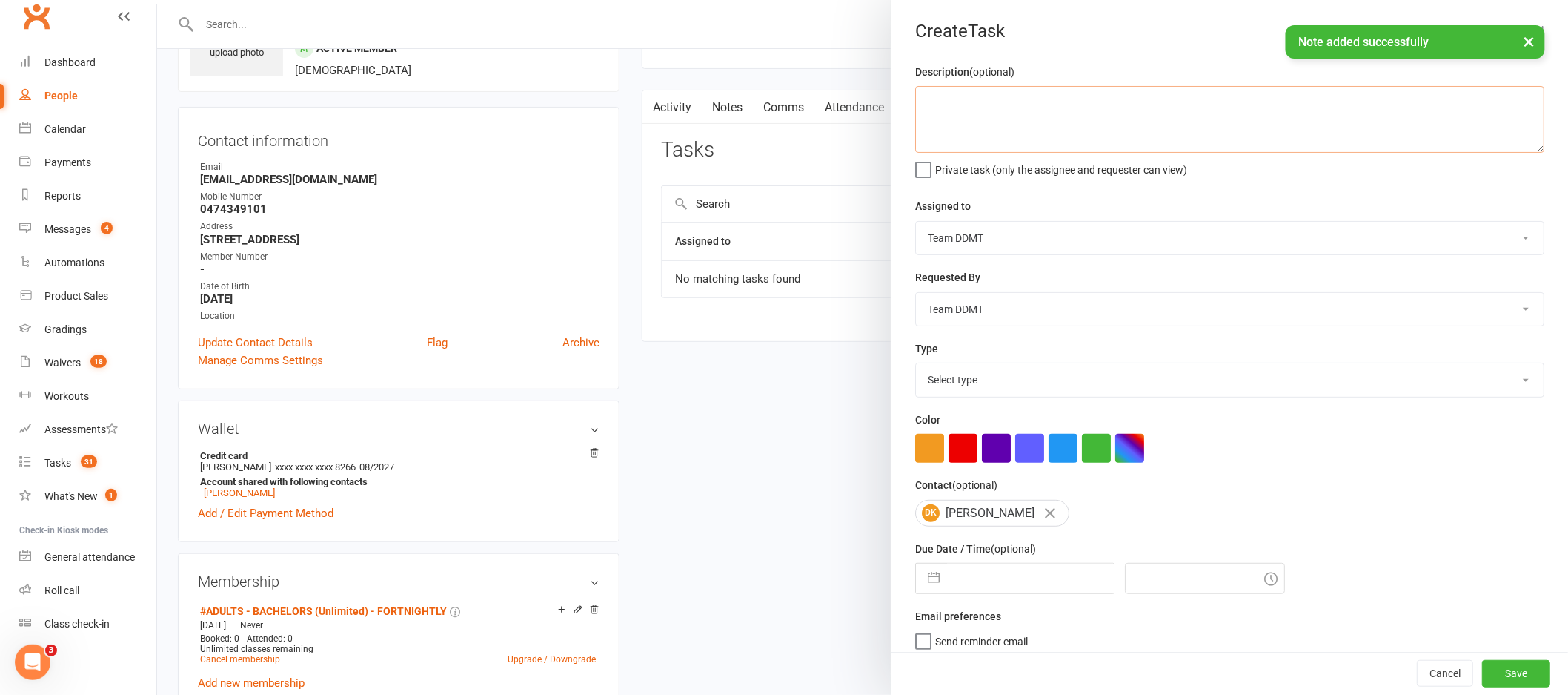
click at [1015, 132] on textarea at bounding box center [1230, 119] width 630 height 67
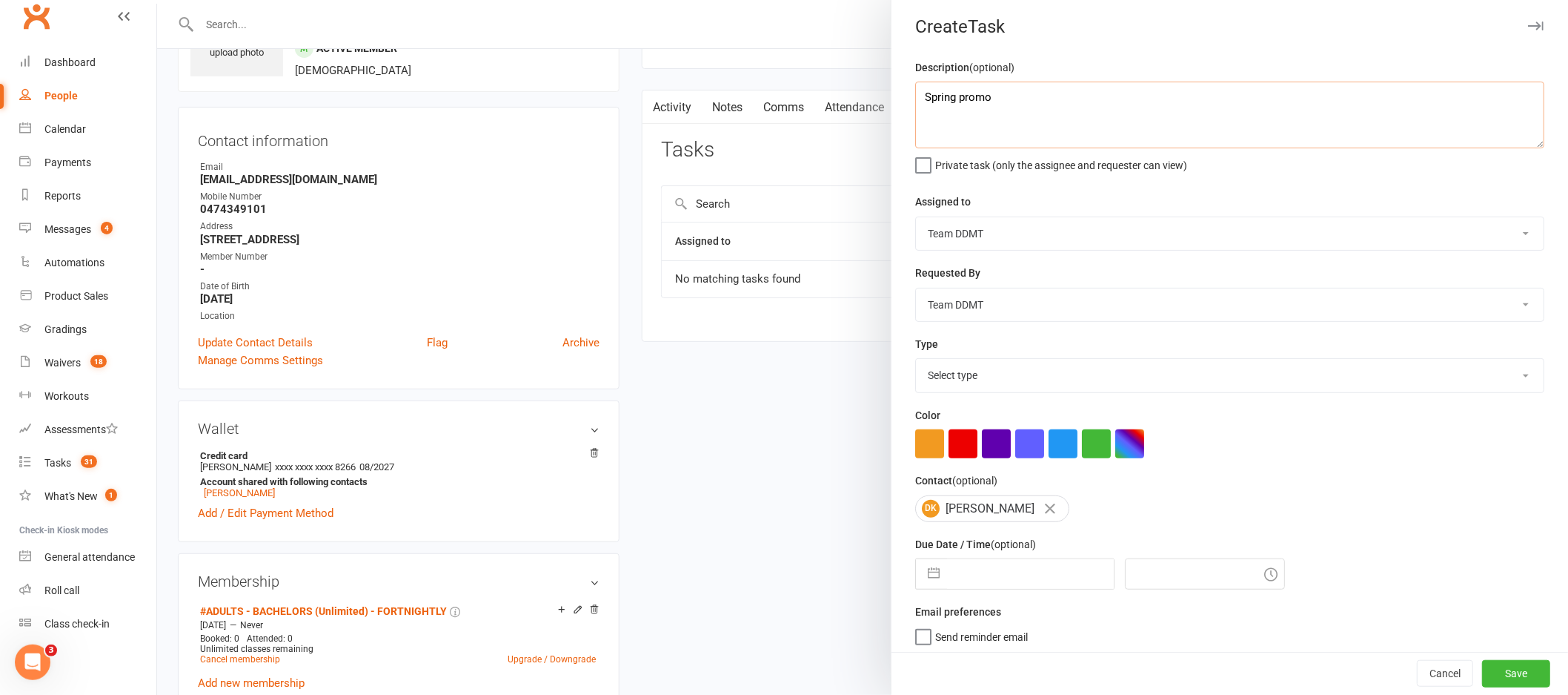
scroll to position [10, 0]
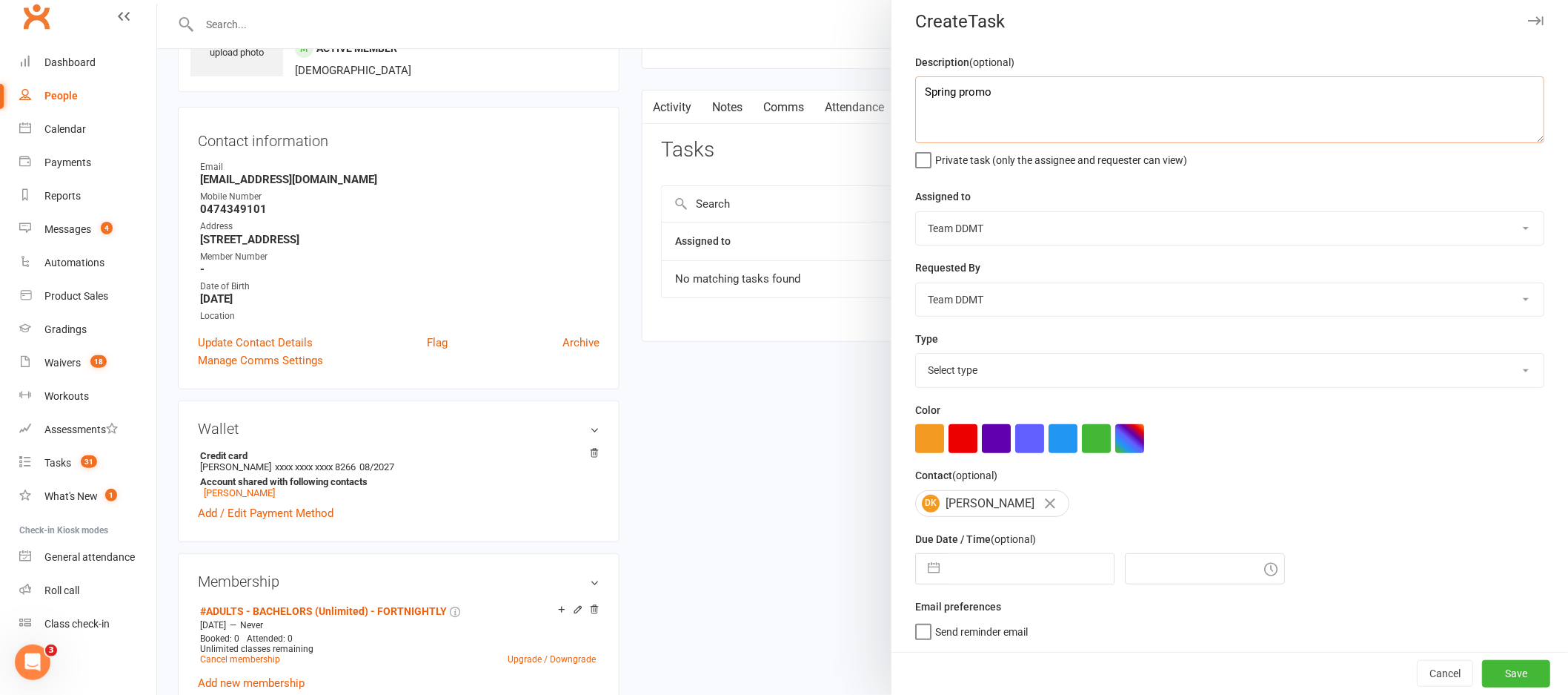
type textarea "Spring promo"
click at [1003, 225] on select "[PERSON_NAME] [PERSON_NAME] [PERSON_NAME] Team DDMT Team DDMT [PERSON_NAME] [PE…" at bounding box center [1230, 228] width 628 height 33
select select "46103"
click at [1024, 366] on select "Select type Data entry E-mail Follow up Grading Internal query Meeting Membersh…" at bounding box center [1230, 370] width 628 height 33
select select "23924"
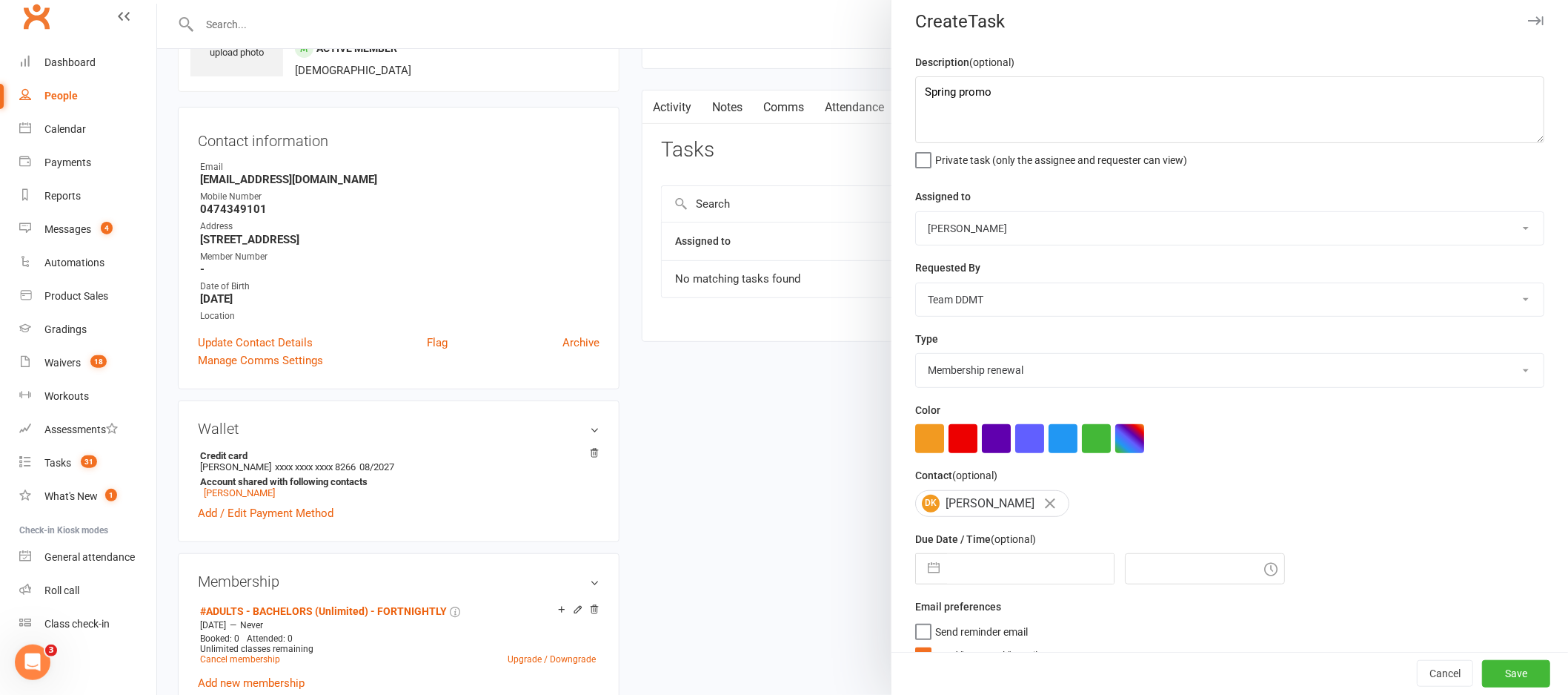
click at [1215, 444] on div at bounding box center [1230, 438] width 630 height 29
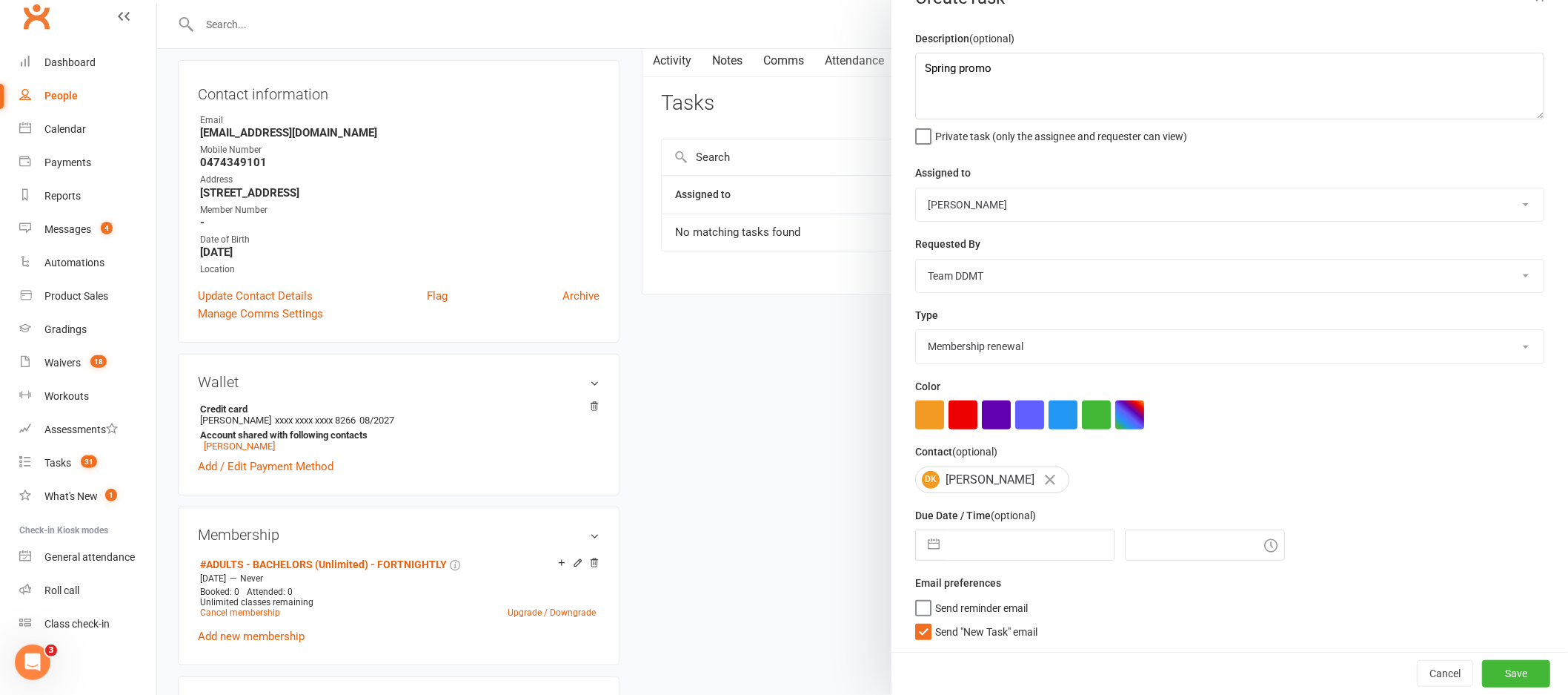
scroll to position [219, 0]
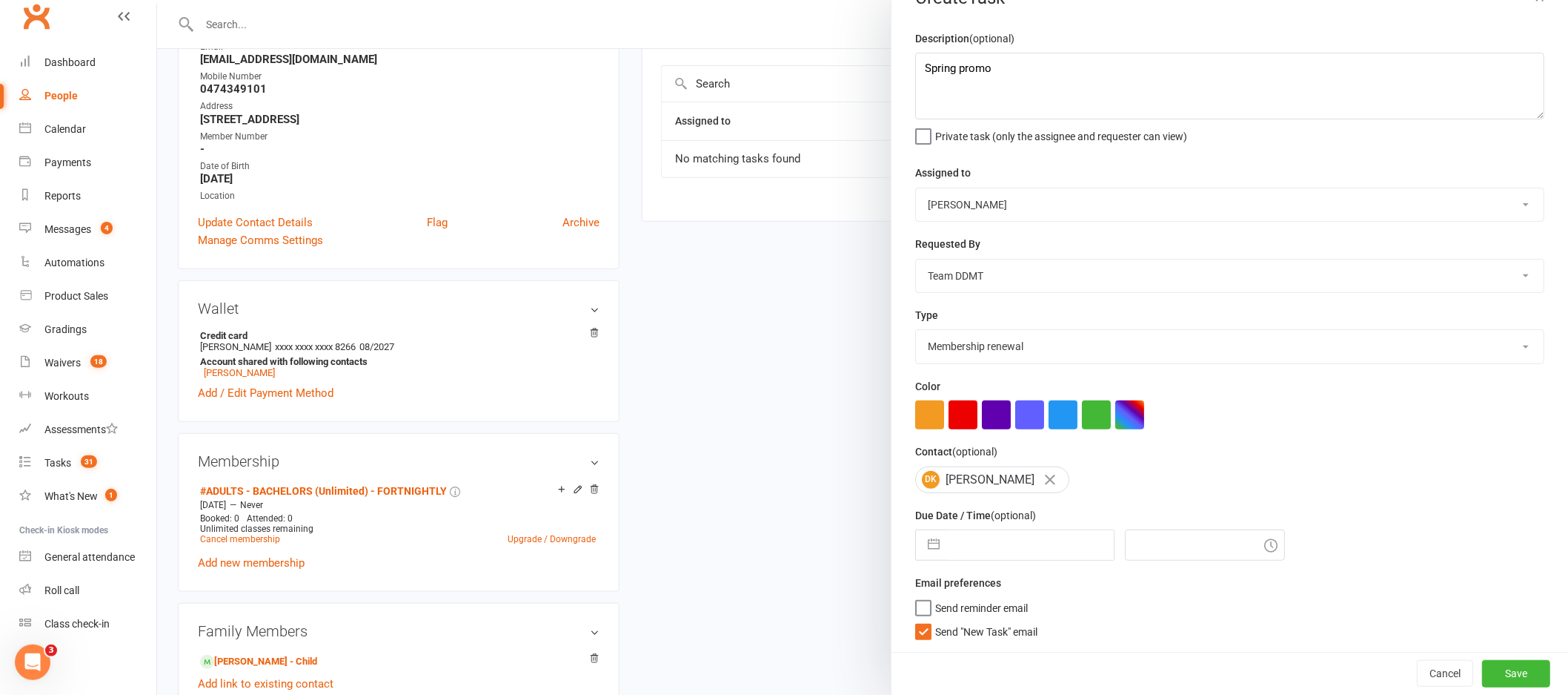
click at [1020, 544] on input "text" at bounding box center [1030, 544] width 167 height 29
select select "7"
select select "2025"
select select "8"
select select "2025"
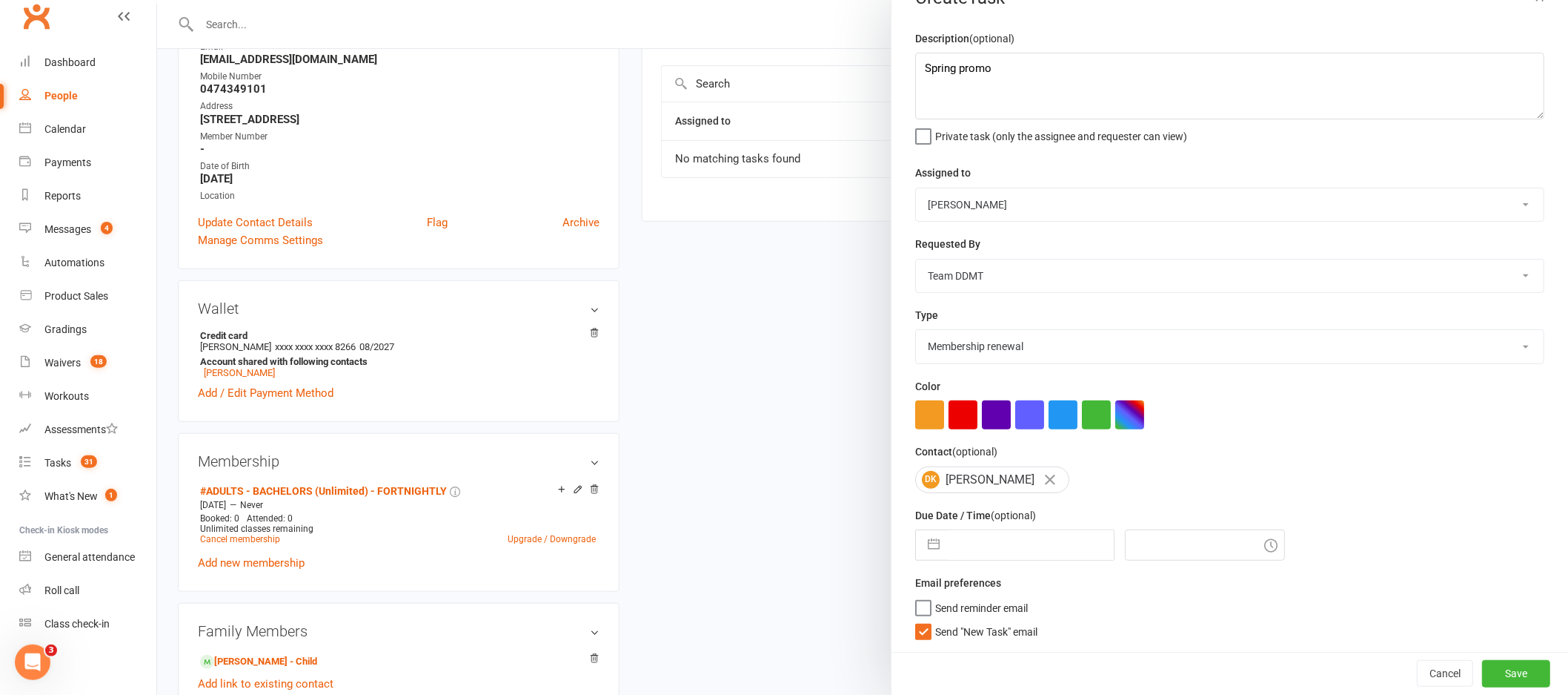
select select "9"
select select "2025"
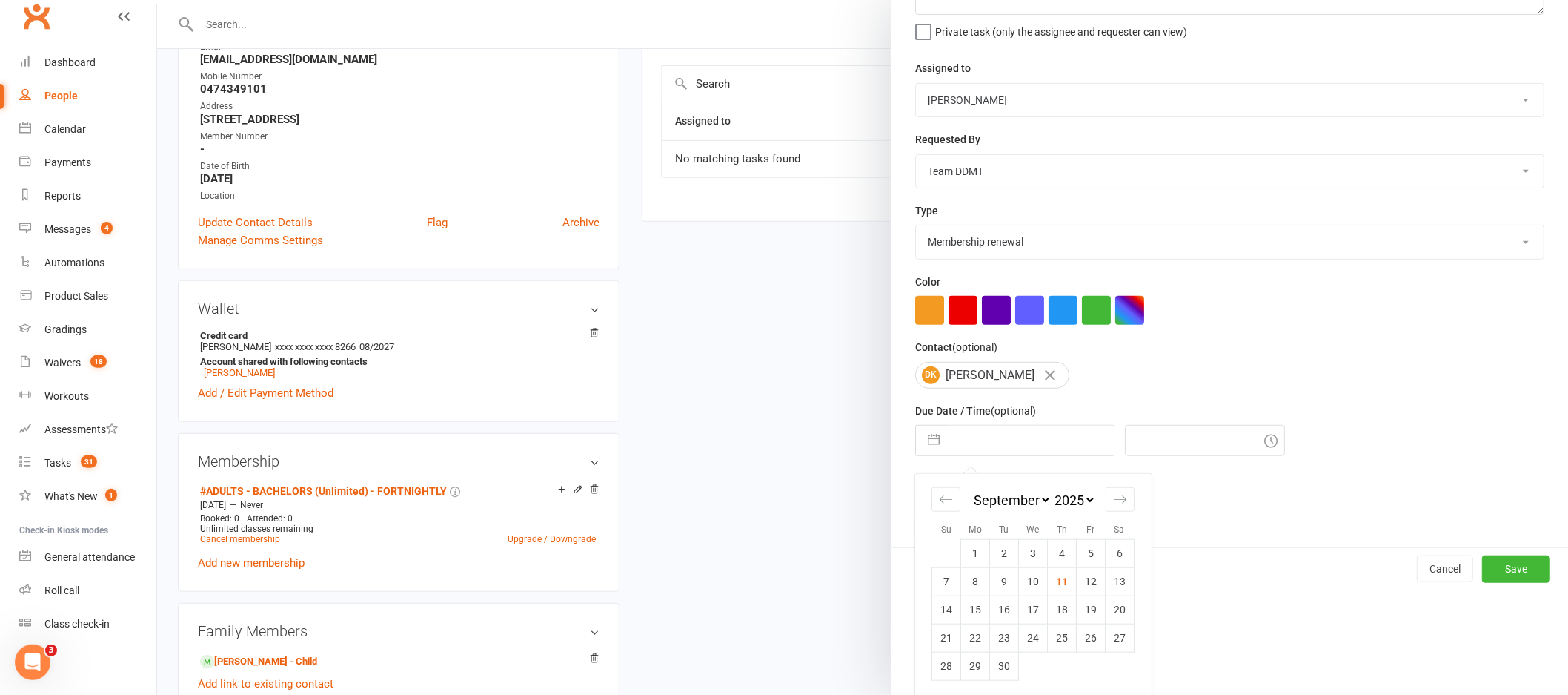
scroll to position [141, 0]
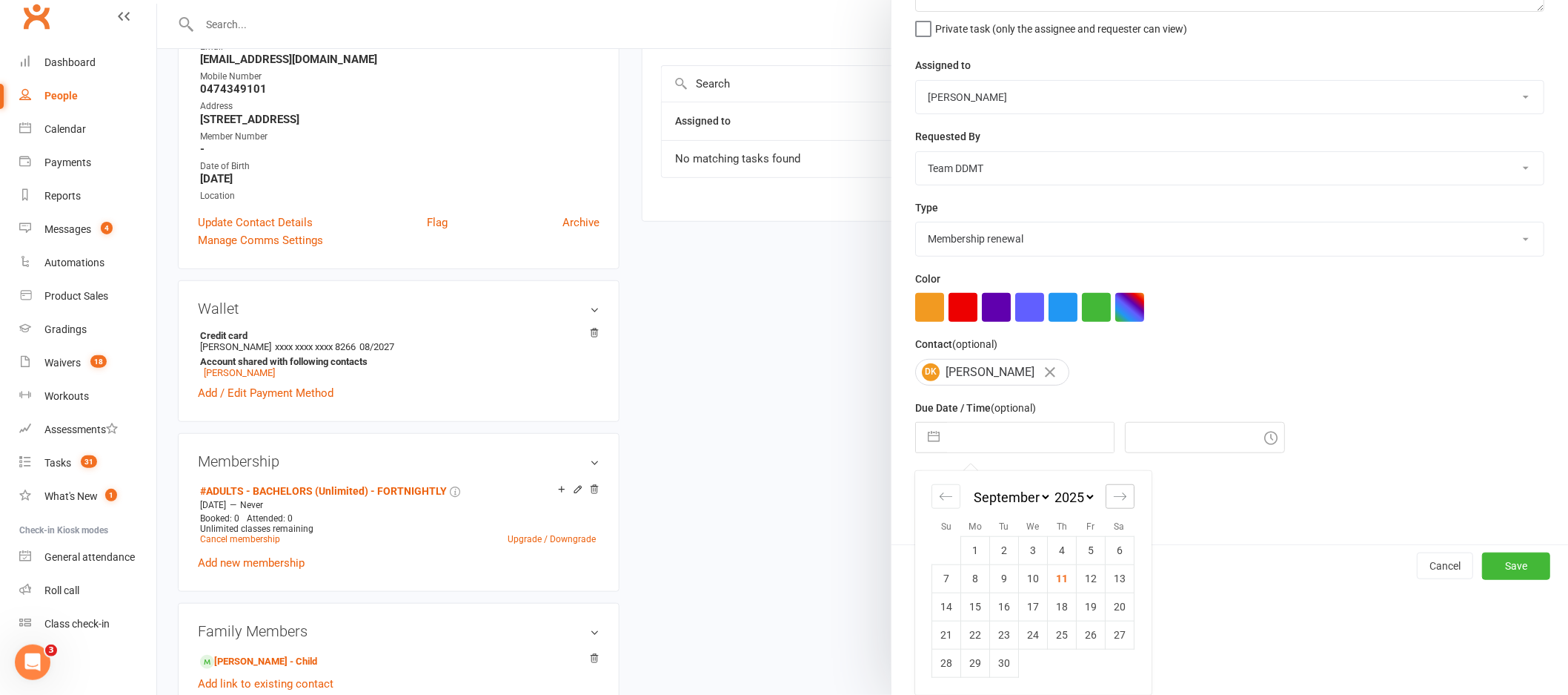
click at [1118, 493] on icon "Move forward to switch to the next month." at bounding box center [1120, 496] width 14 height 14
select select "10"
select select "2025"
click at [1116, 504] on div "Move forward to switch to the next month." at bounding box center [1120, 495] width 28 height 24
select select "11"
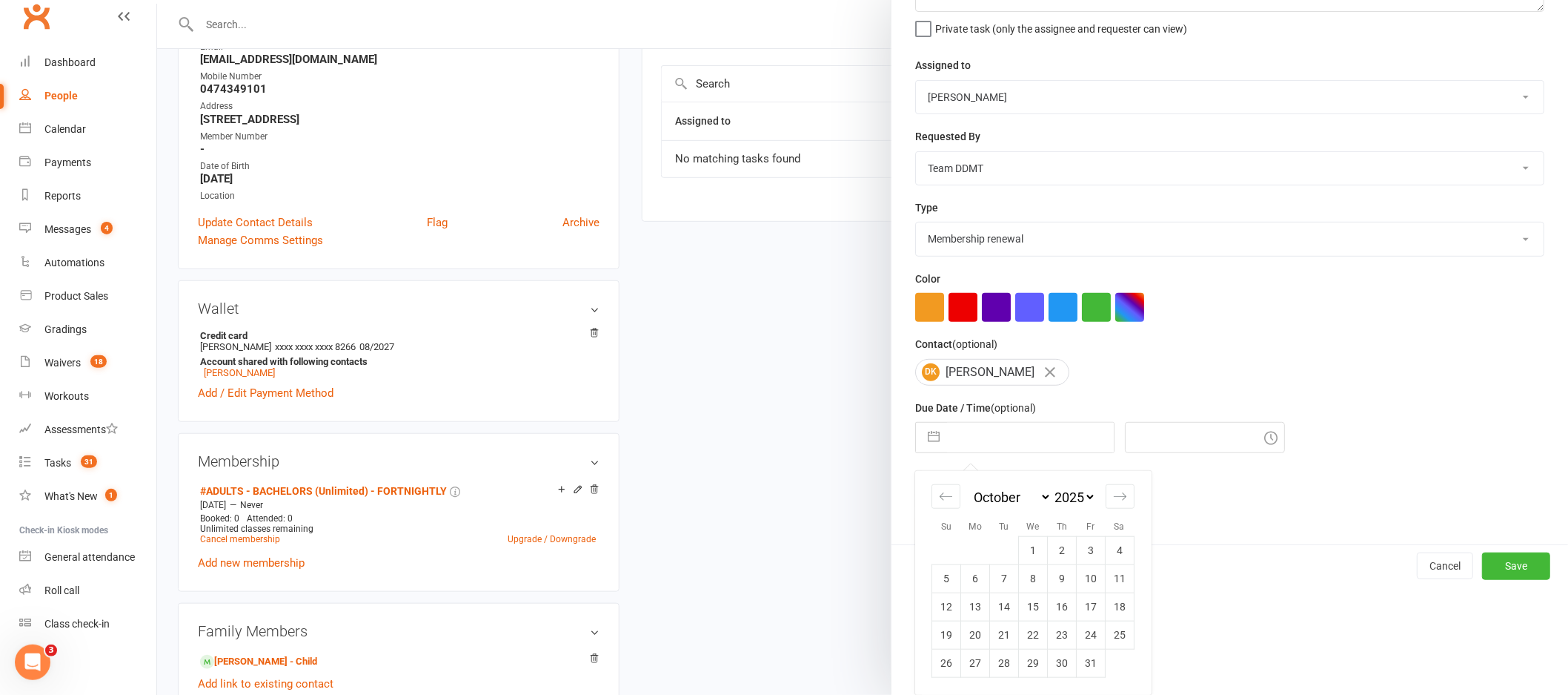
select select "2025"
click at [947, 492] on div "Move backward to switch to the previous month." at bounding box center [946, 495] width 28 height 24
select select "8"
select select "2025"
click at [1118, 502] on icon "Move forward to switch to the next month." at bounding box center [1120, 496] width 14 height 14
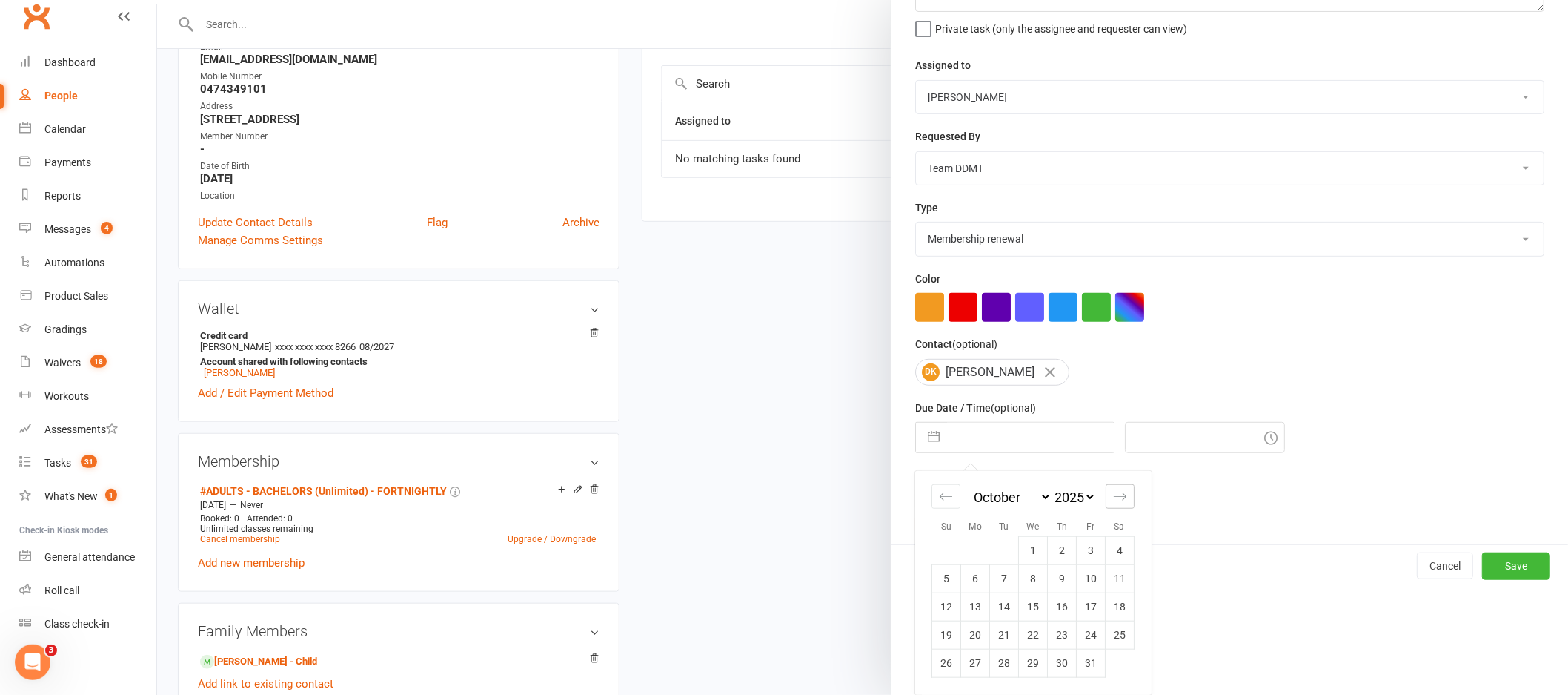
select select "11"
select select "2025"
click at [931, 494] on div "Move backward to switch to the previous month." at bounding box center [946, 495] width 28 height 24
select select "8"
select select "2025"
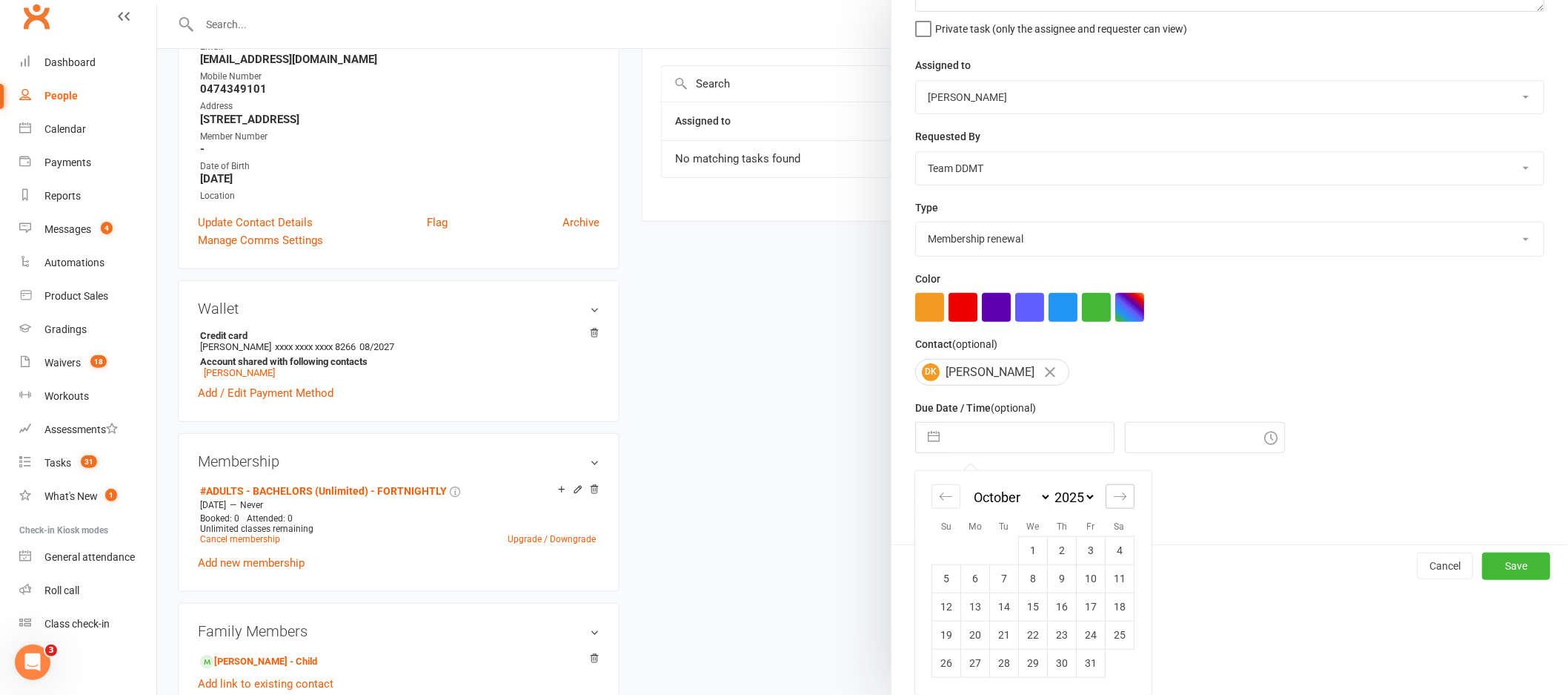
click at [1119, 495] on icon "Move forward to switch to the next month." at bounding box center [1120, 496] width 14 height 14
select select "11"
select select "2025"
click at [1116, 496] on icon "Move forward to switch to the next month." at bounding box center [1120, 496] width 14 height 14
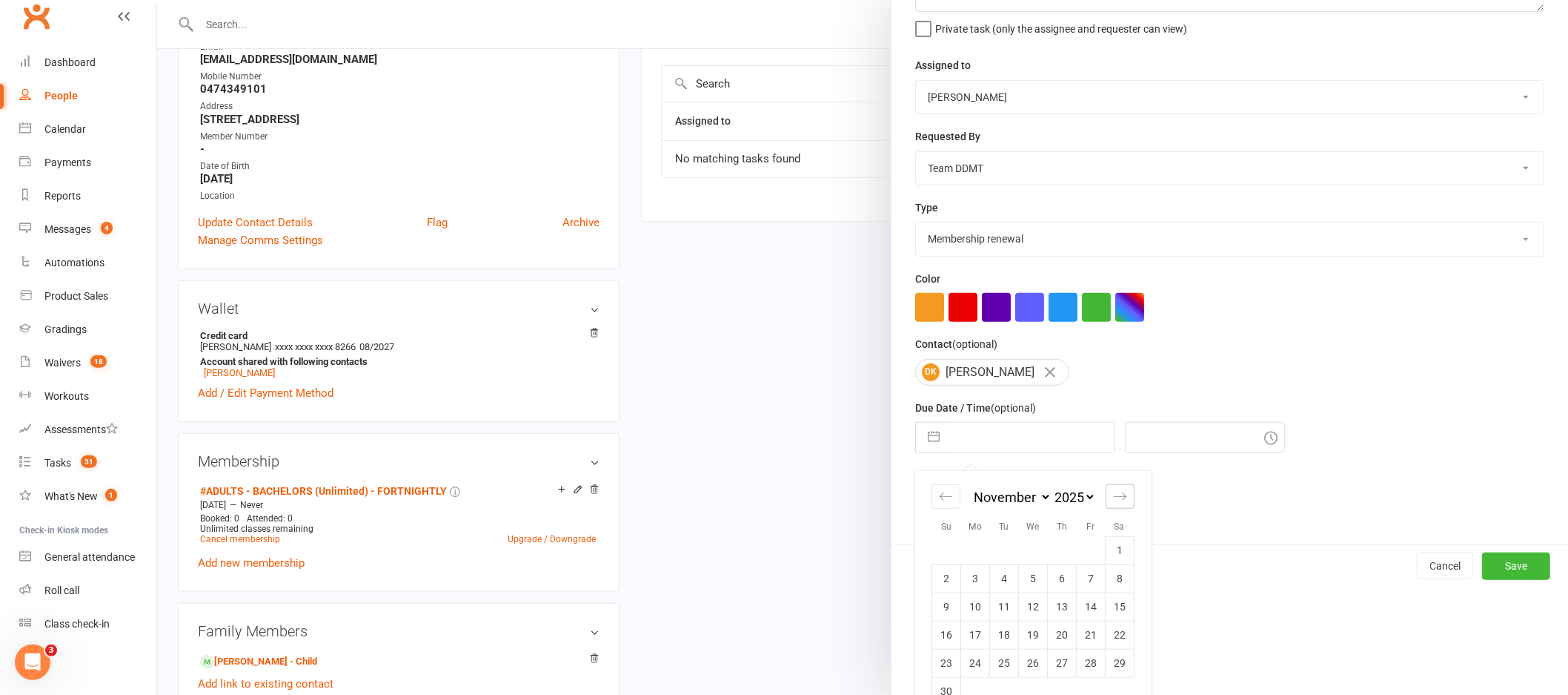
select select "2026"
select select "1"
click at [938, 498] on icon "Move backward to switch to the previous month." at bounding box center [946, 496] width 14 height 14
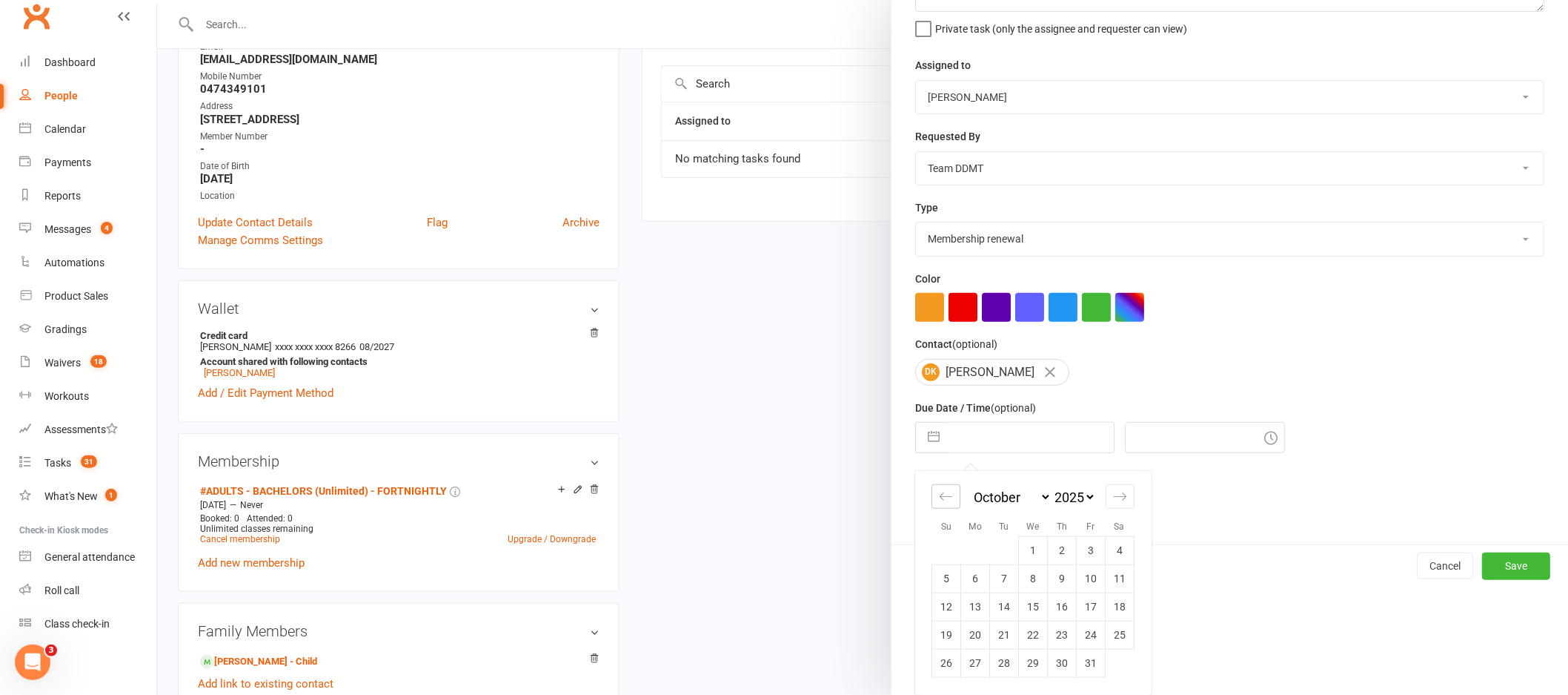
click at [938, 498] on icon "Move backward to switch to the previous month." at bounding box center [946, 496] width 14 height 14
click at [1113, 495] on icon "Move forward to switch to the next month." at bounding box center [1120, 496] width 14 height 14
click at [1113, 499] on icon "Move forward to switch to the next month." at bounding box center [1120, 496] width 14 height 14
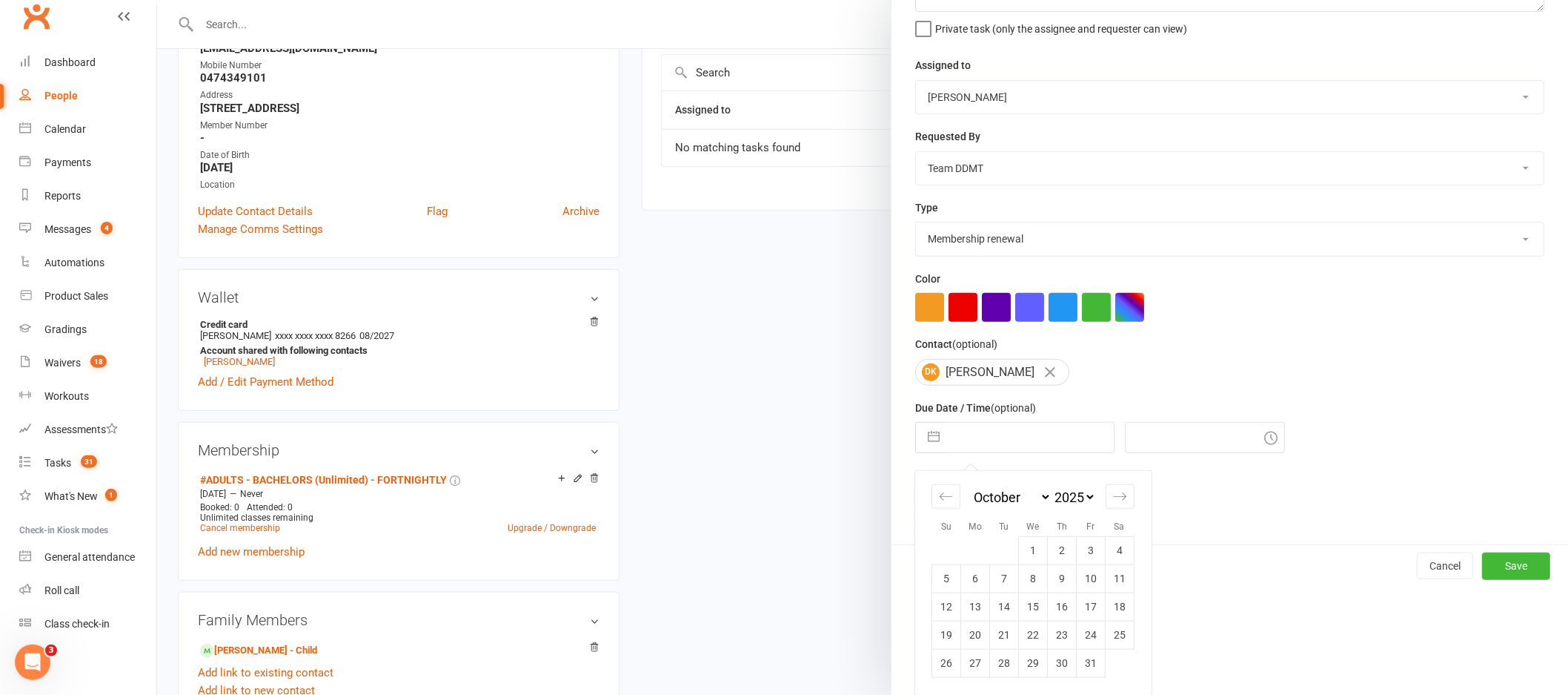
scroll to position [254, 0]
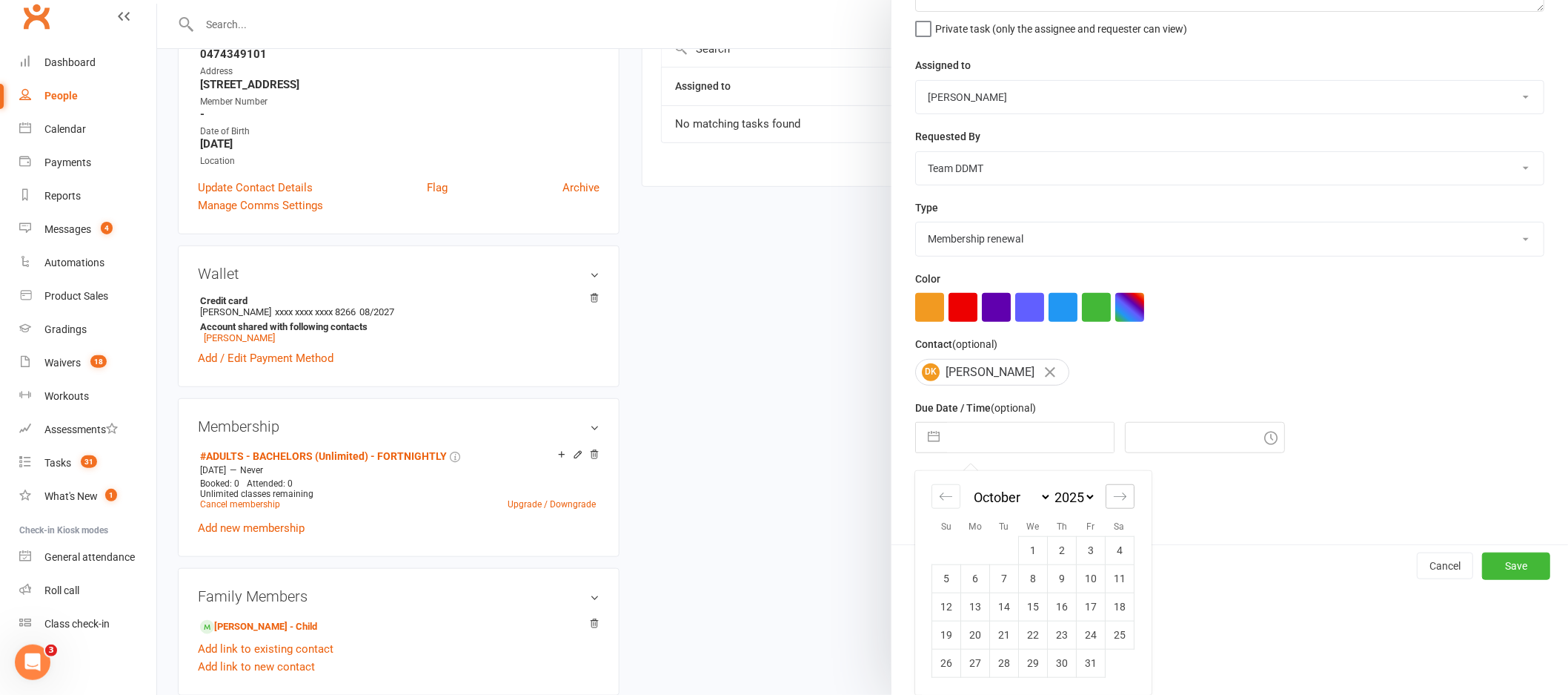
click at [1118, 499] on icon "Move forward to switch to the next month." at bounding box center [1120, 496] width 12 height 7
click at [1118, 498] on icon "Move forward to switch to the next month." at bounding box center [1120, 496] width 12 height 7
click at [1031, 604] on td "17" at bounding box center [1033, 607] width 28 height 29
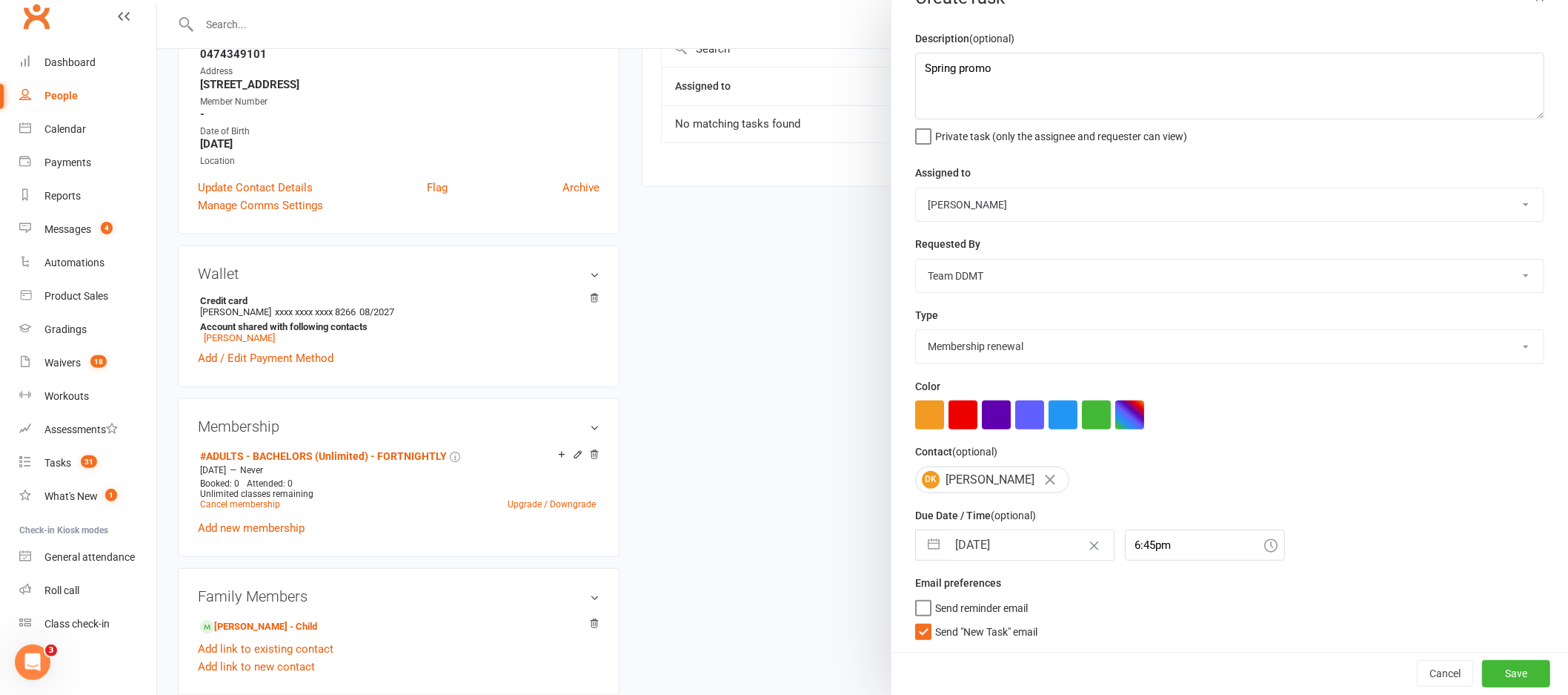
scroll to position [33, 0]
click at [935, 629] on span "Send "New Task" email" at bounding box center [986, 629] width 102 height 17
click at [930, 621] on input "Send "New Task" email" at bounding box center [976, 621] width 122 height 0
click at [1486, 674] on button "Save" at bounding box center [1515, 674] width 69 height 27
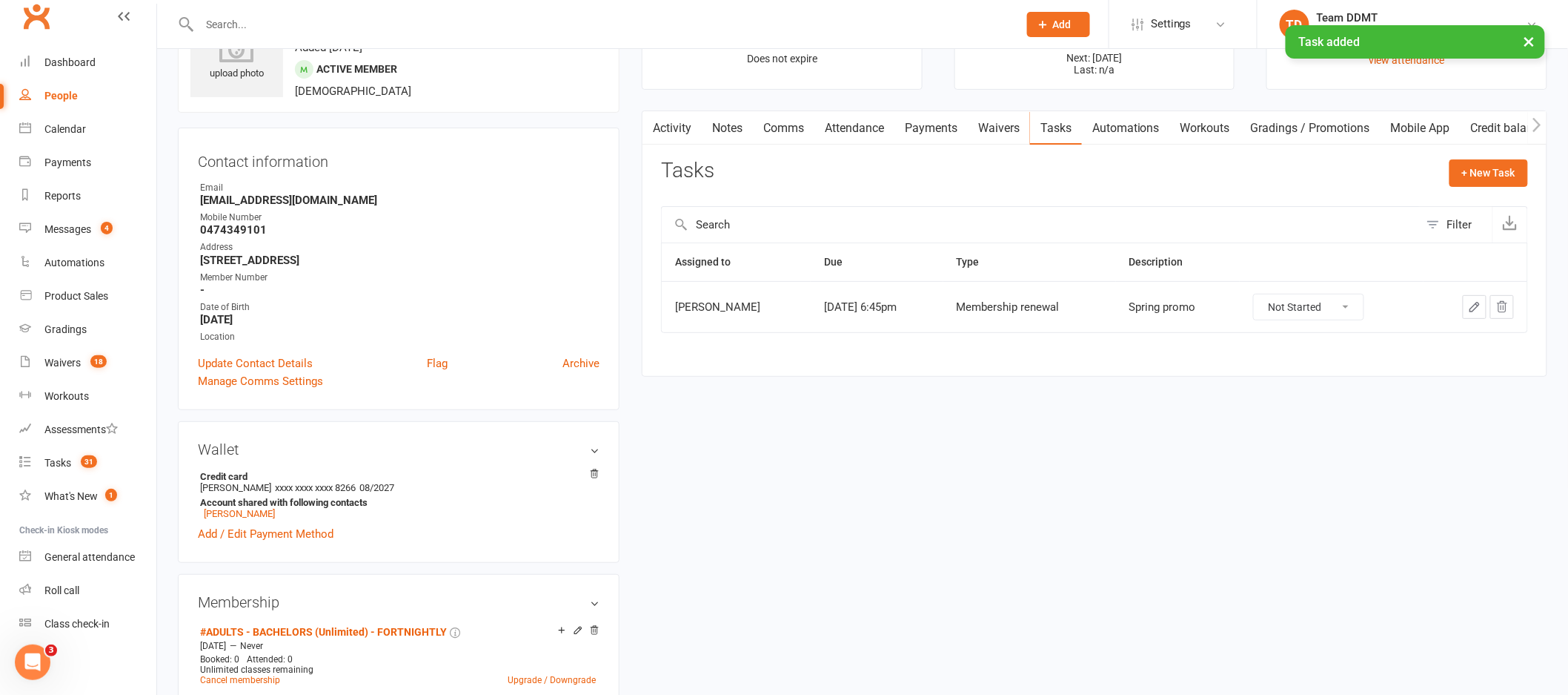
scroll to position [0, 0]
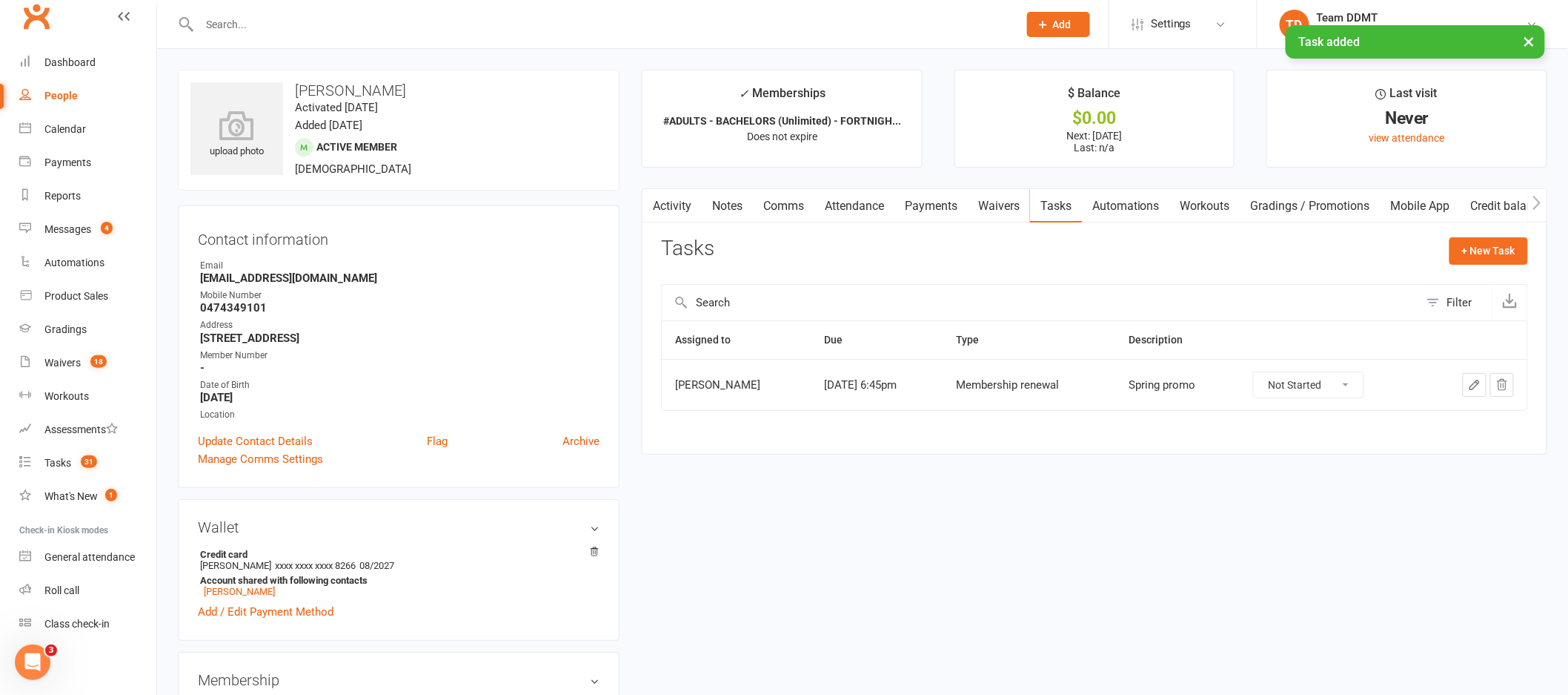
click at [718, 209] on link "Notes" at bounding box center [727, 206] width 51 height 34
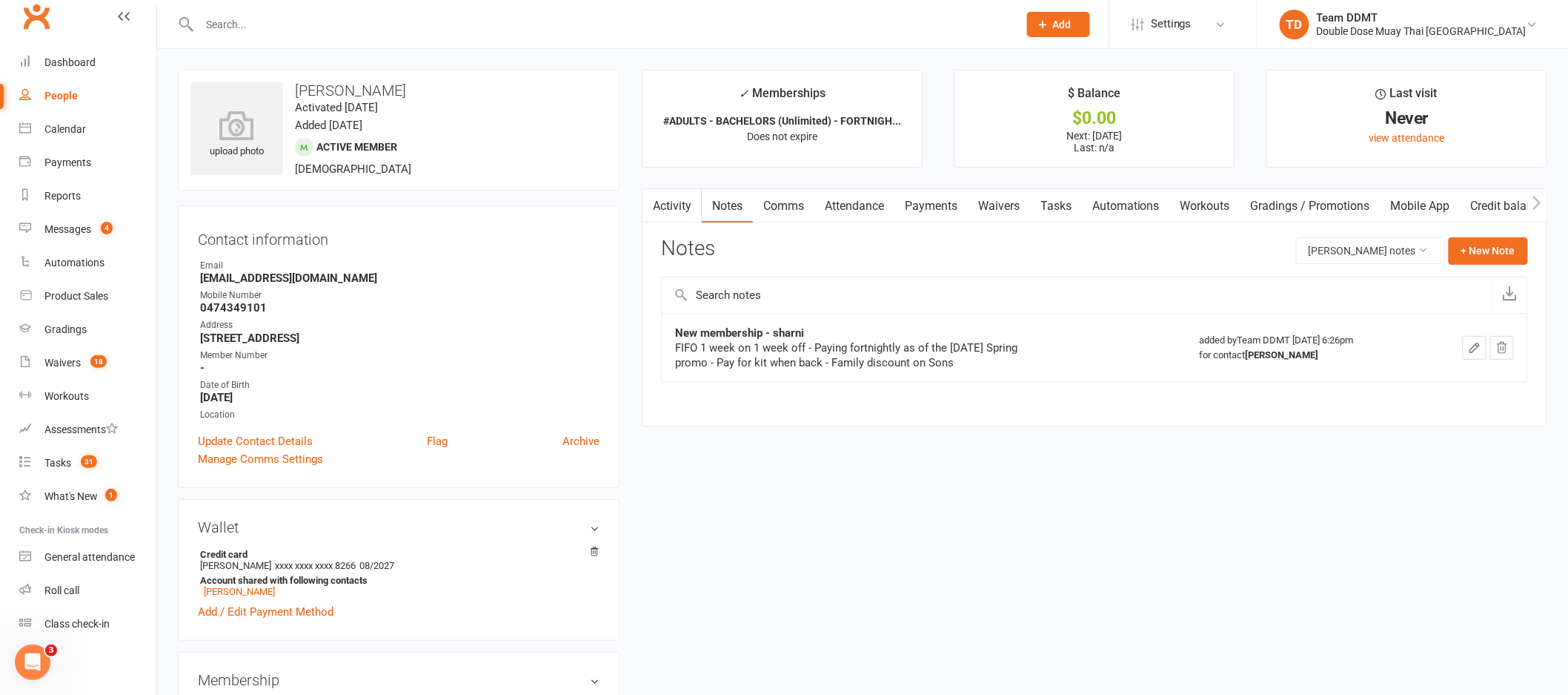
click at [790, 206] on link "Comms" at bounding box center [784, 206] width 61 height 34
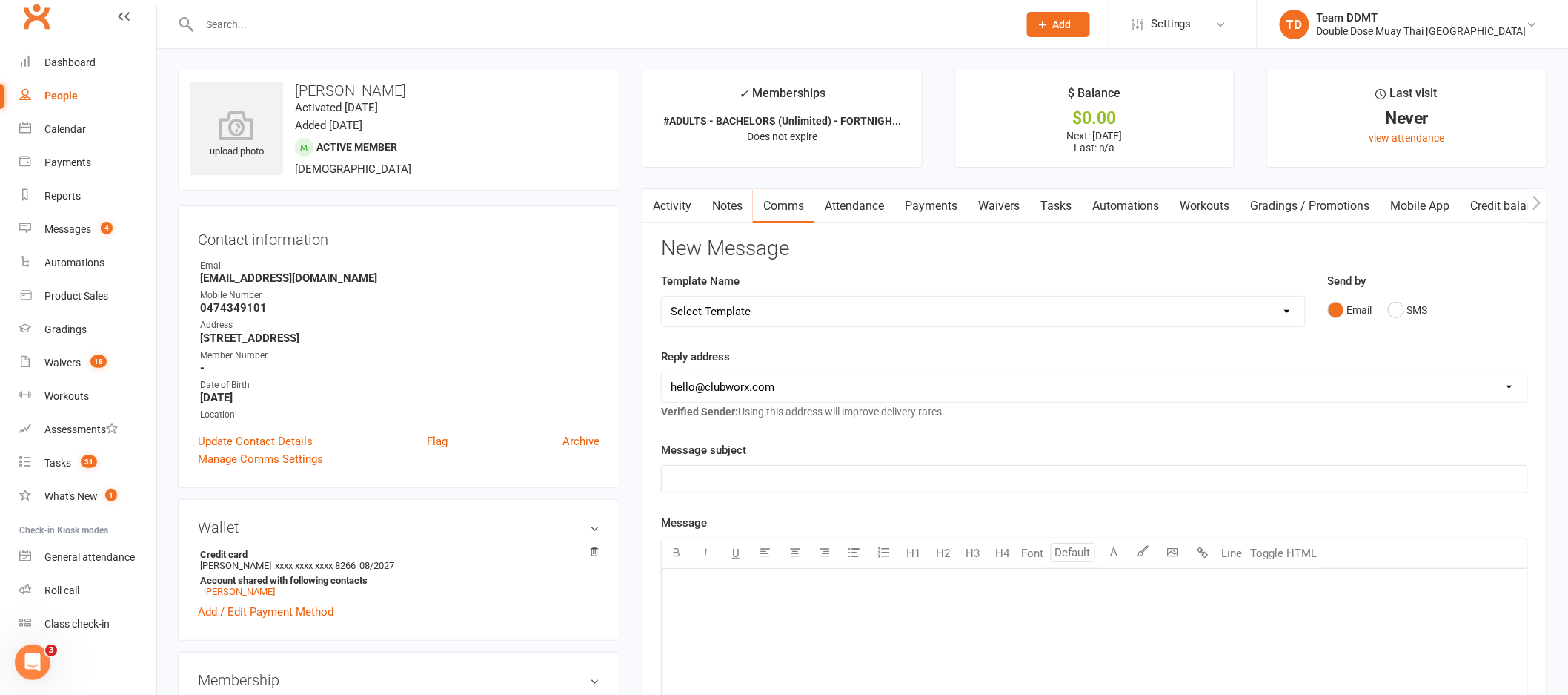
click at [1271, 481] on p "﻿" at bounding box center [1094, 479] width 848 height 18
click at [764, 607] on div "﻿" at bounding box center [1094, 680] width 865 height 223
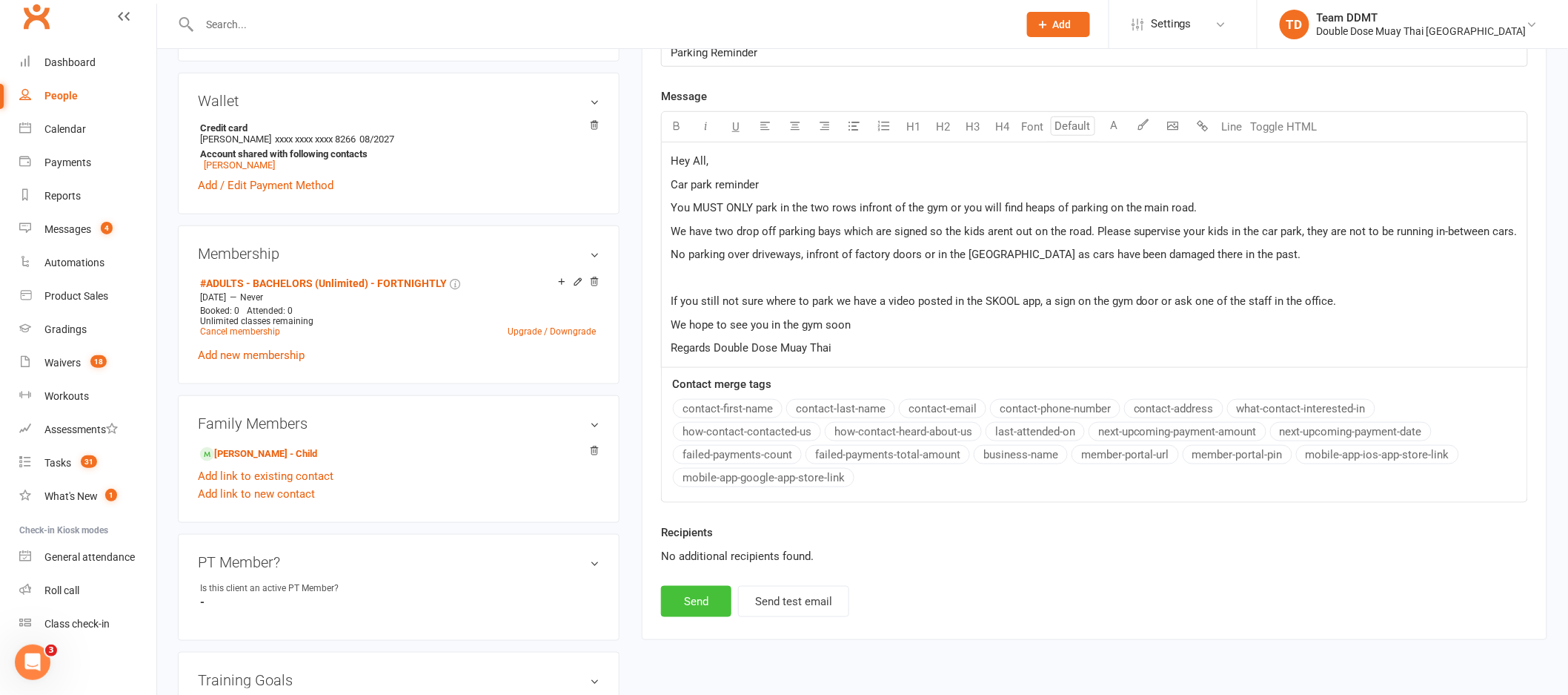
click at [694, 600] on button "Send" at bounding box center [695, 601] width 70 height 31
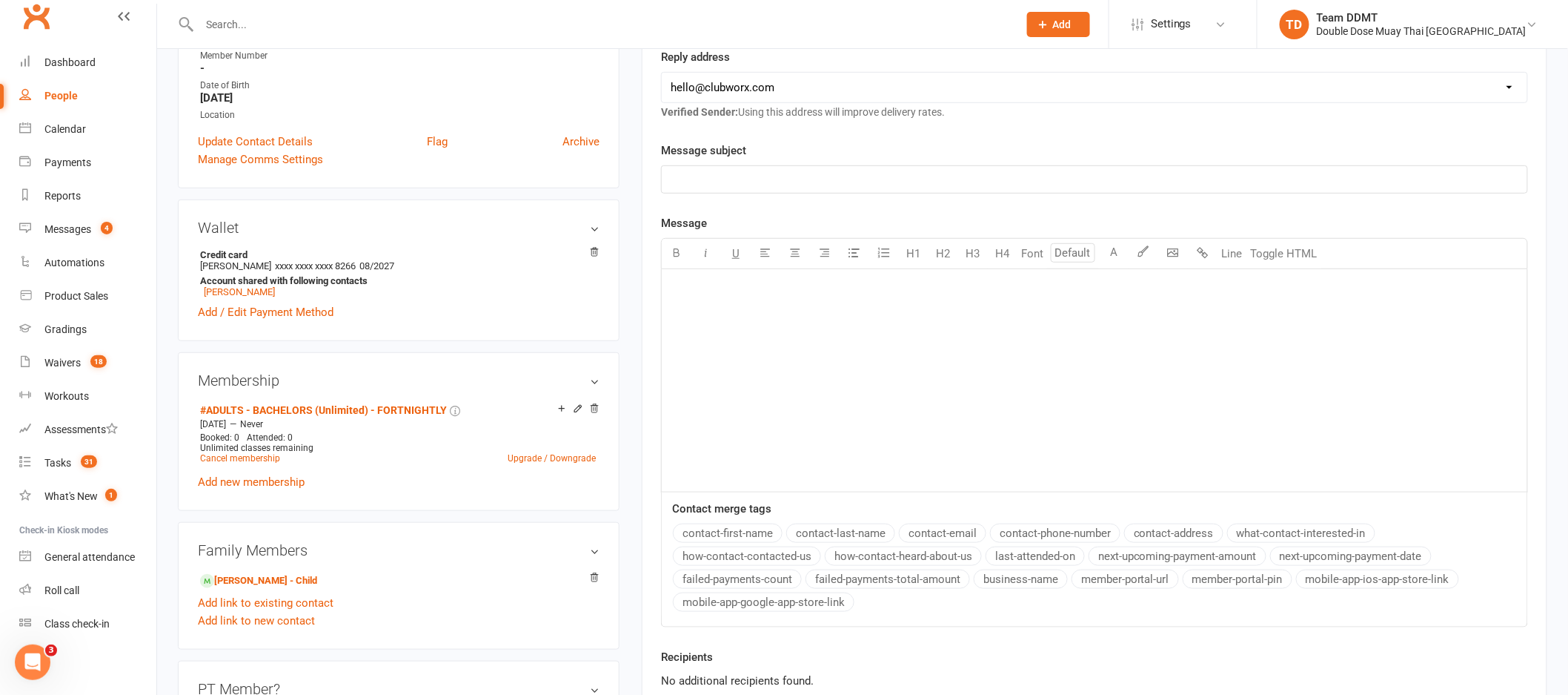
scroll to position [0, 0]
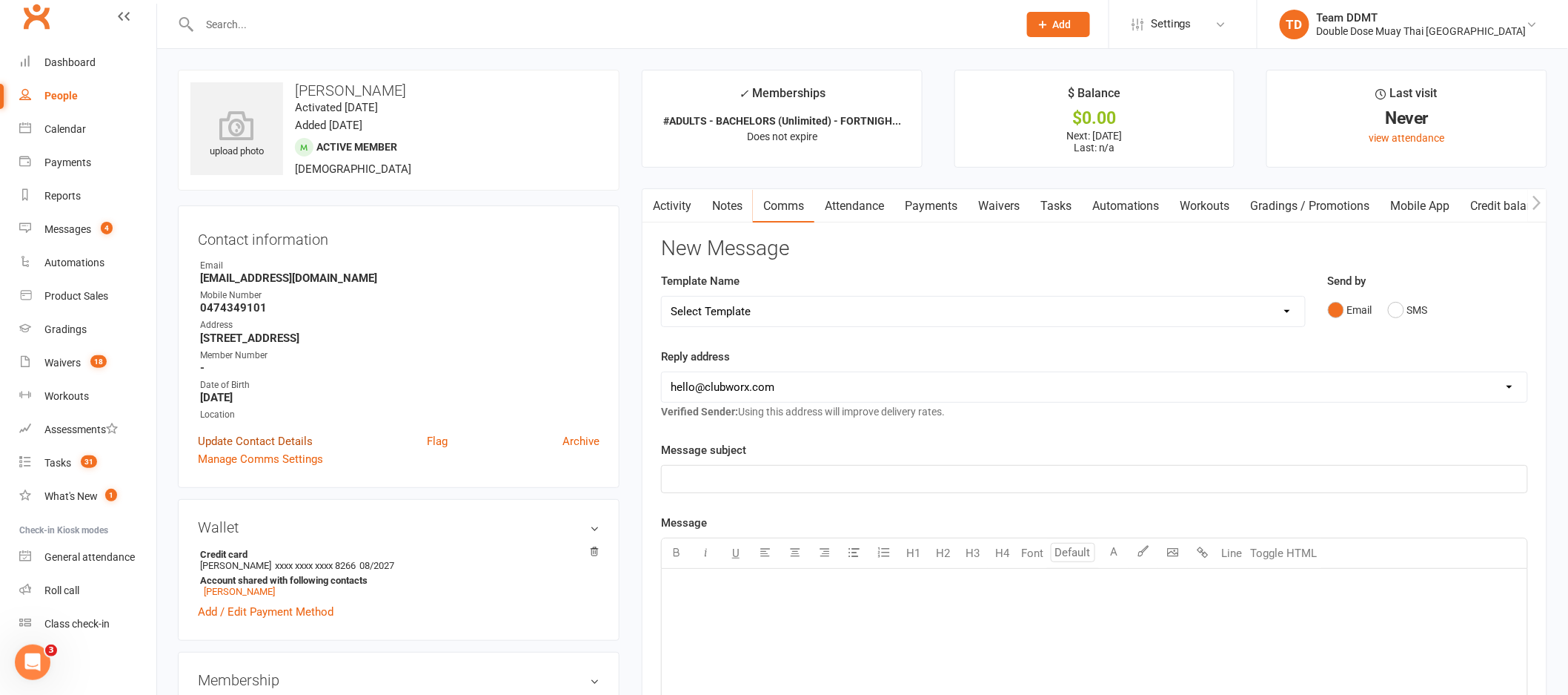
click at [257, 440] on link "Update Contact Details" at bounding box center [255, 441] width 115 height 18
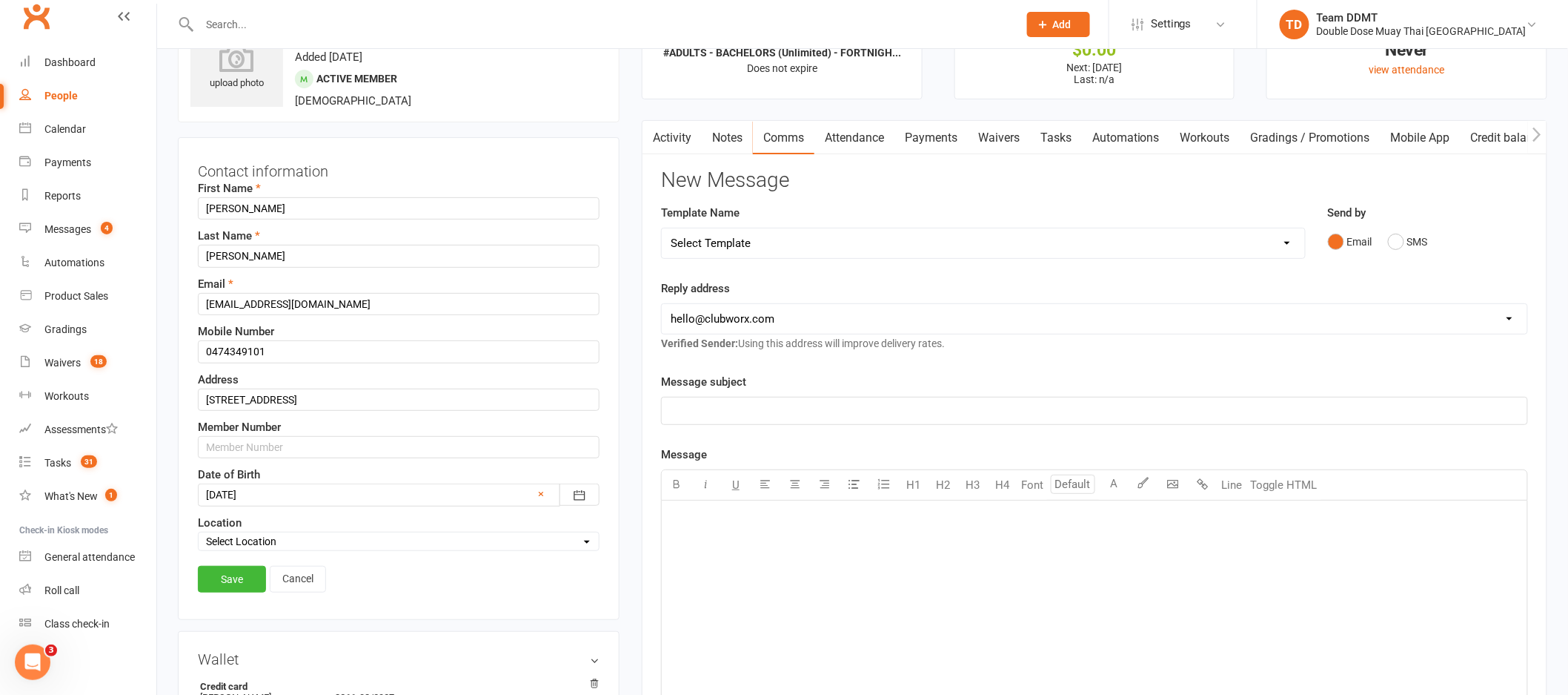
scroll to position [70, 0]
click at [236, 448] on input "text" at bounding box center [398, 446] width 402 height 22
click at [231, 575] on link "Save" at bounding box center [232, 577] width 69 height 27
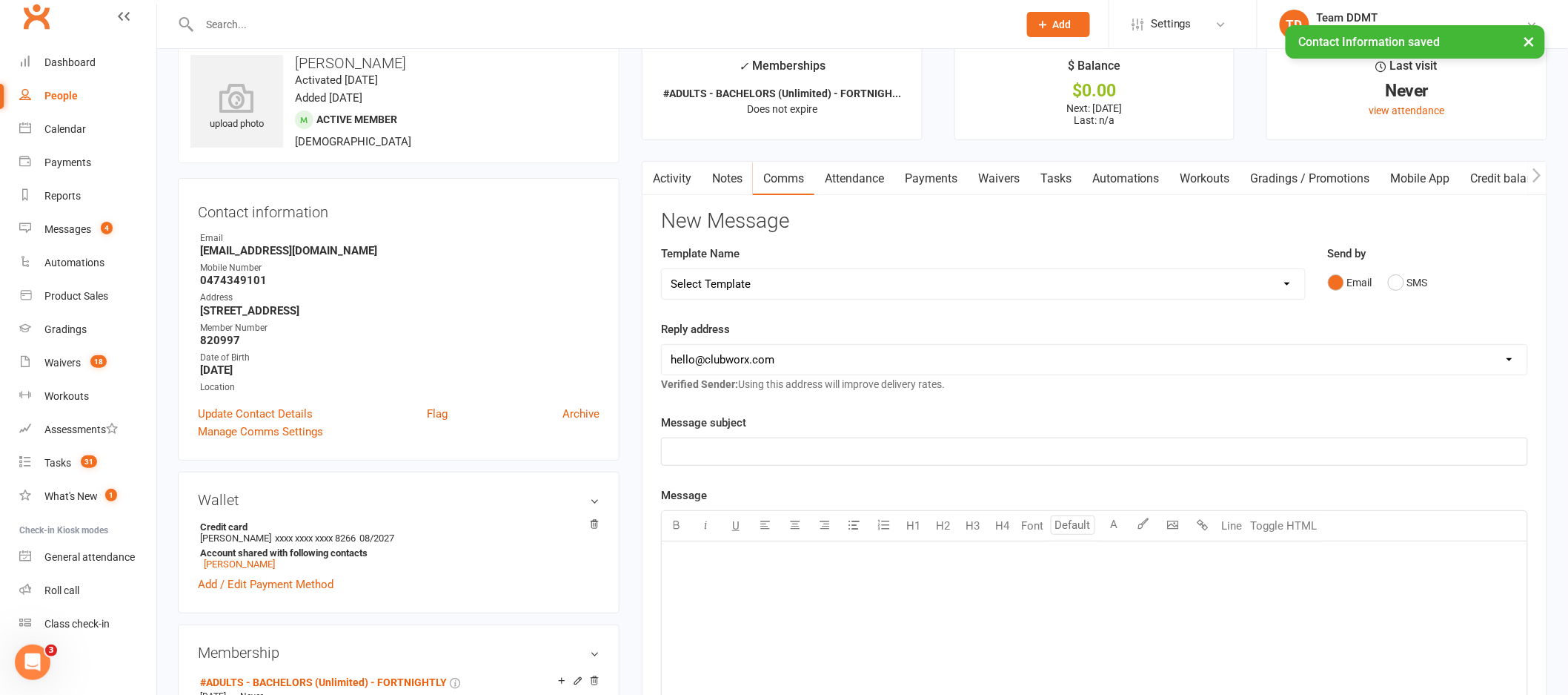
scroll to position [0, 0]
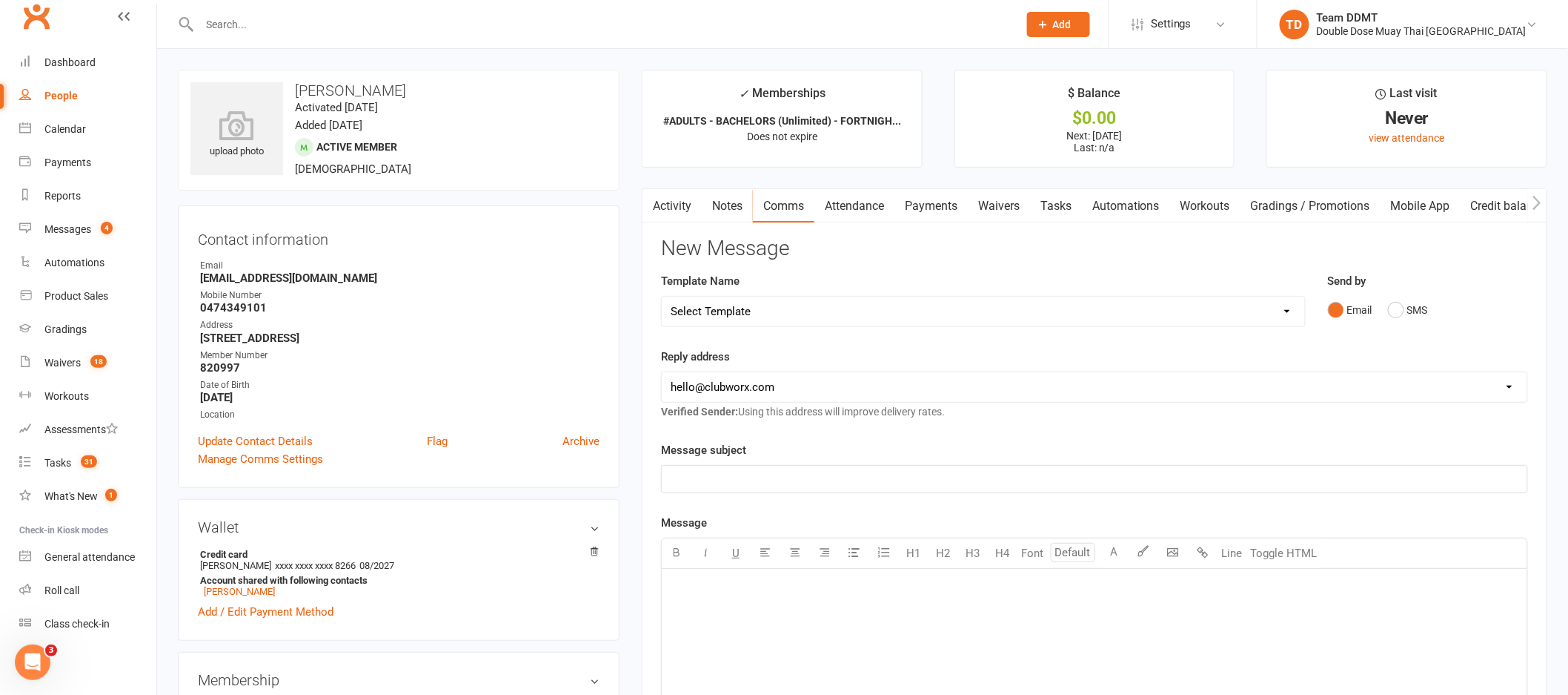
click at [760, 478] on p "﻿" at bounding box center [1094, 479] width 848 height 18
click at [678, 207] on link "Activity" at bounding box center [672, 206] width 60 height 34
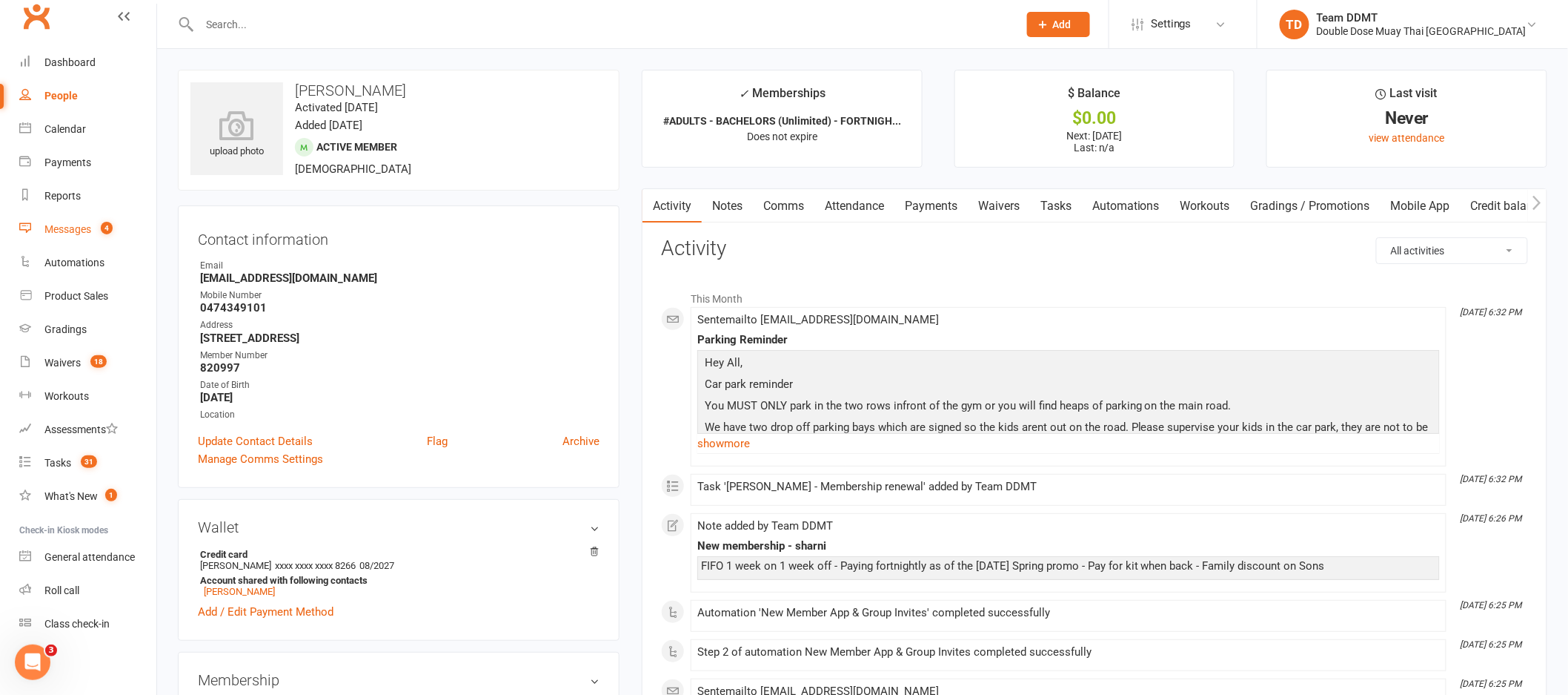
click at [78, 232] on div "Messages" at bounding box center [68, 229] width 46 height 12
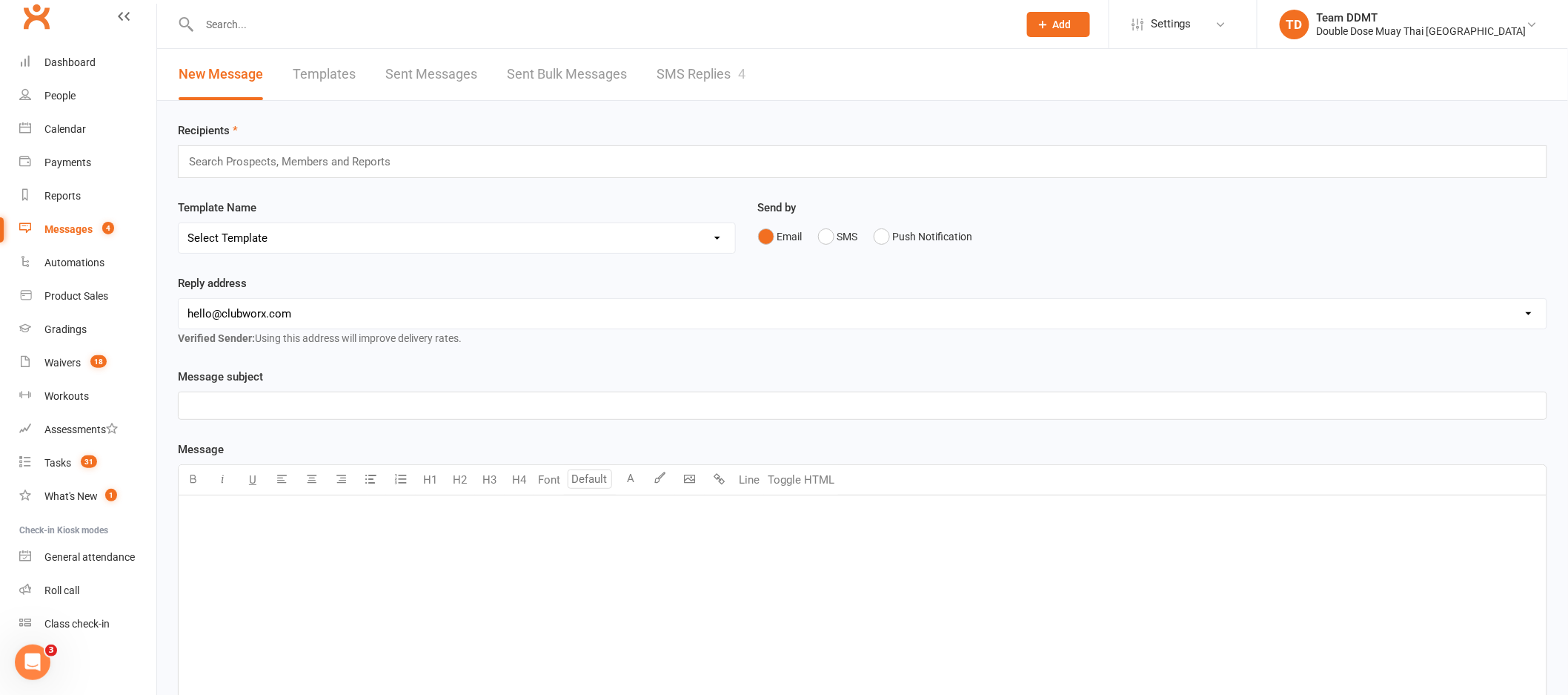
click at [703, 82] on link "SMS Replies 4" at bounding box center [701, 74] width 89 height 51
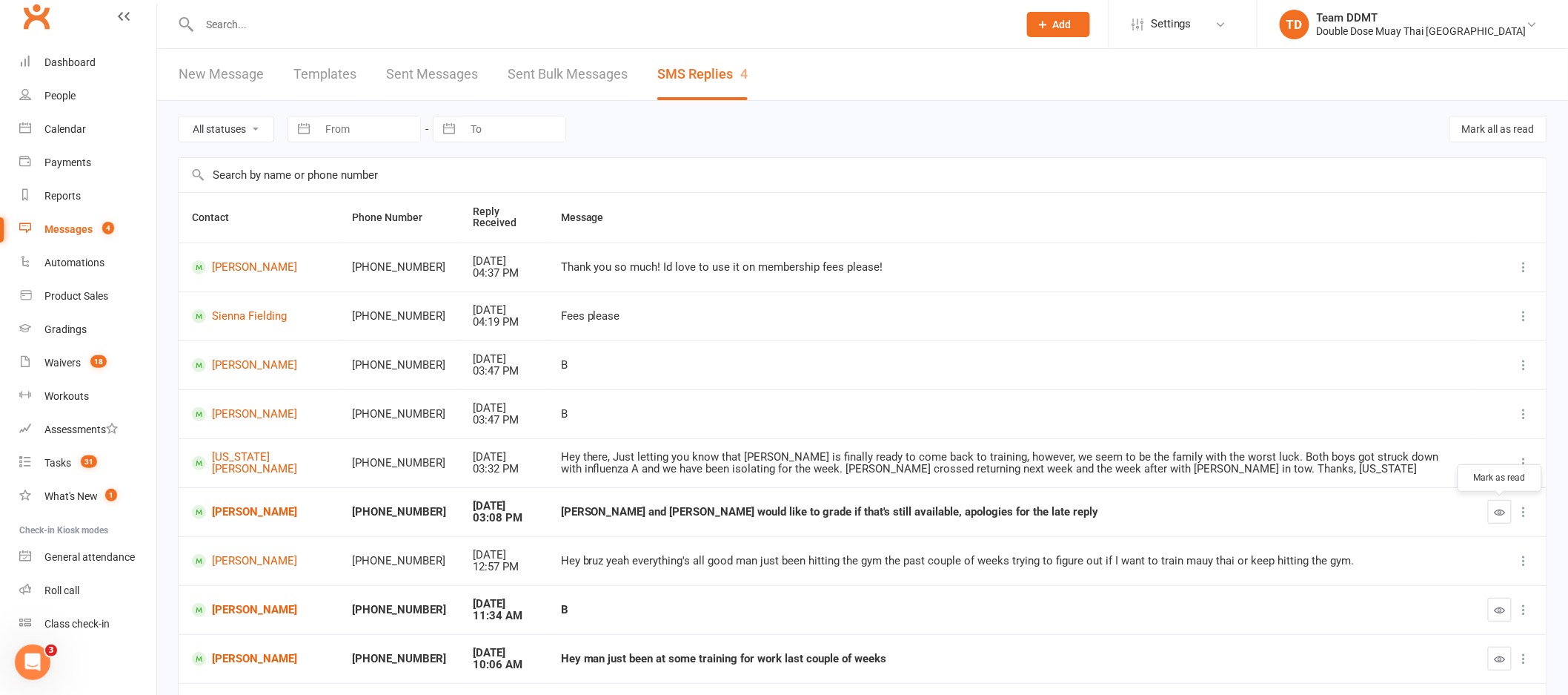
click at [1501, 515] on icon "button" at bounding box center [1500, 511] width 11 height 11
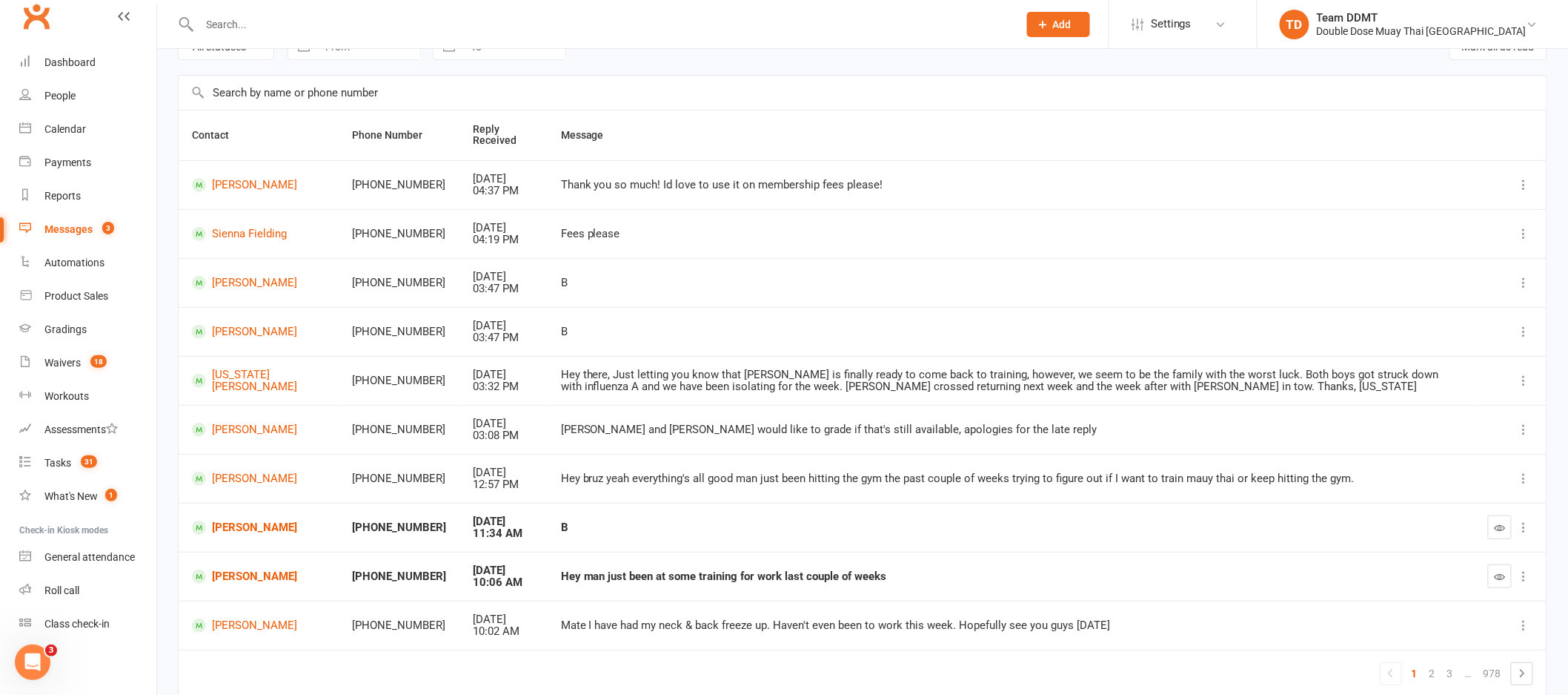
scroll to position [149, 0]
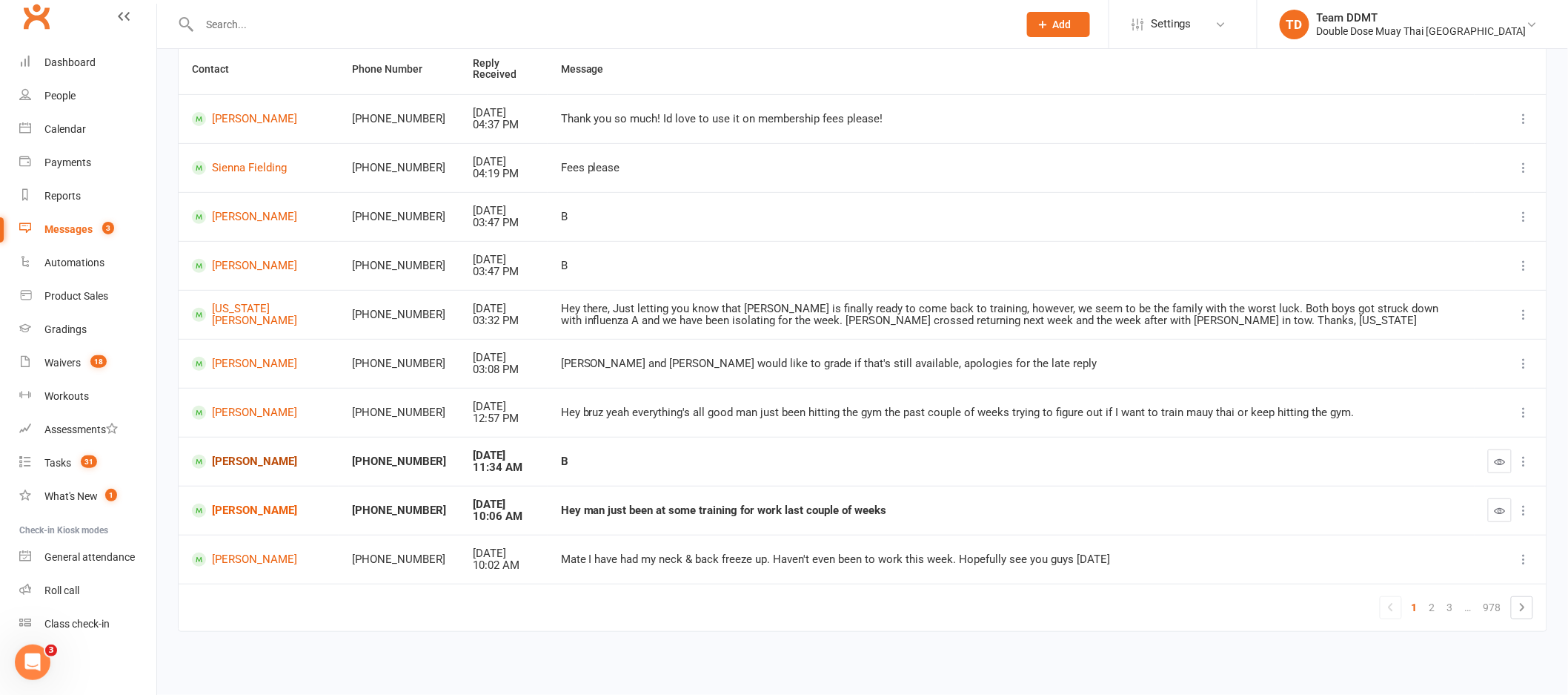
click at [261, 462] on link "[PERSON_NAME]" at bounding box center [259, 462] width 134 height 14
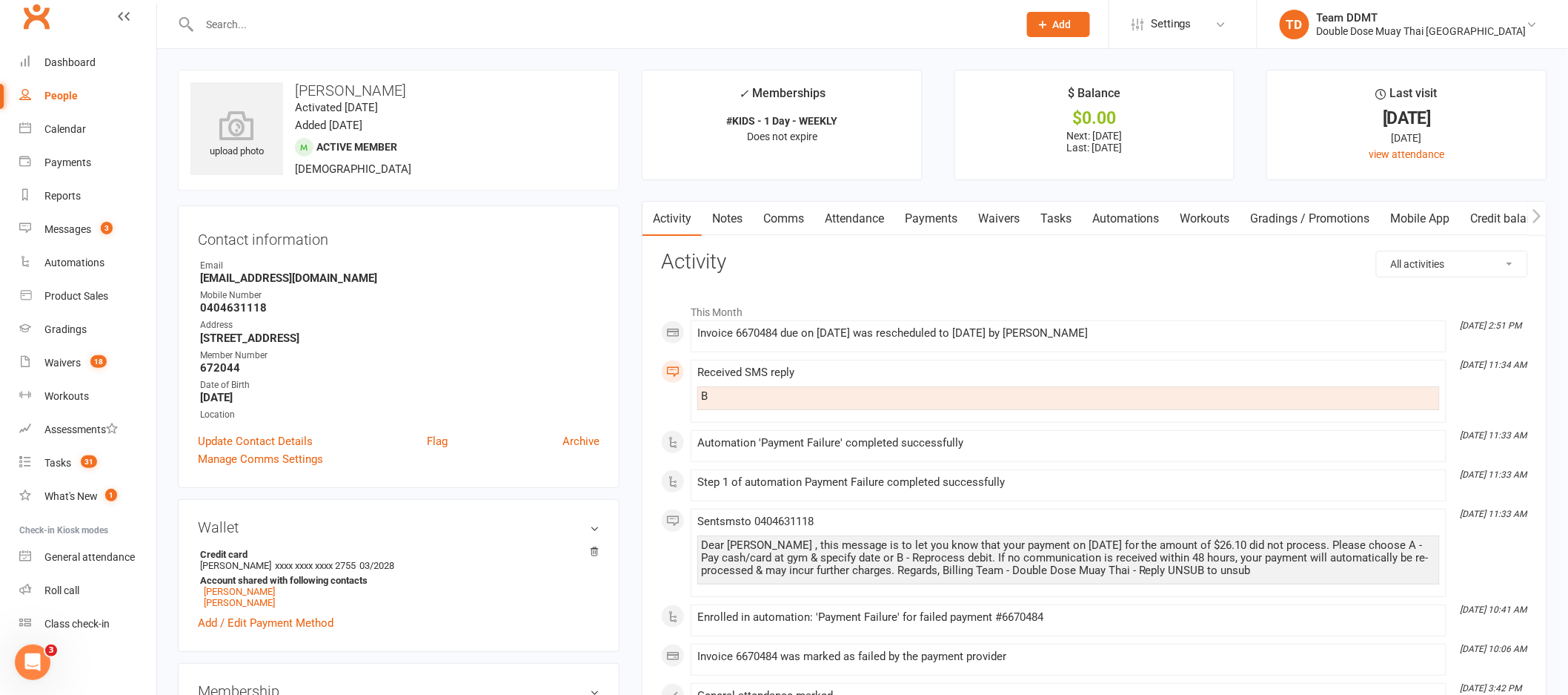
click at [930, 217] on link "Payments" at bounding box center [930, 218] width 73 height 34
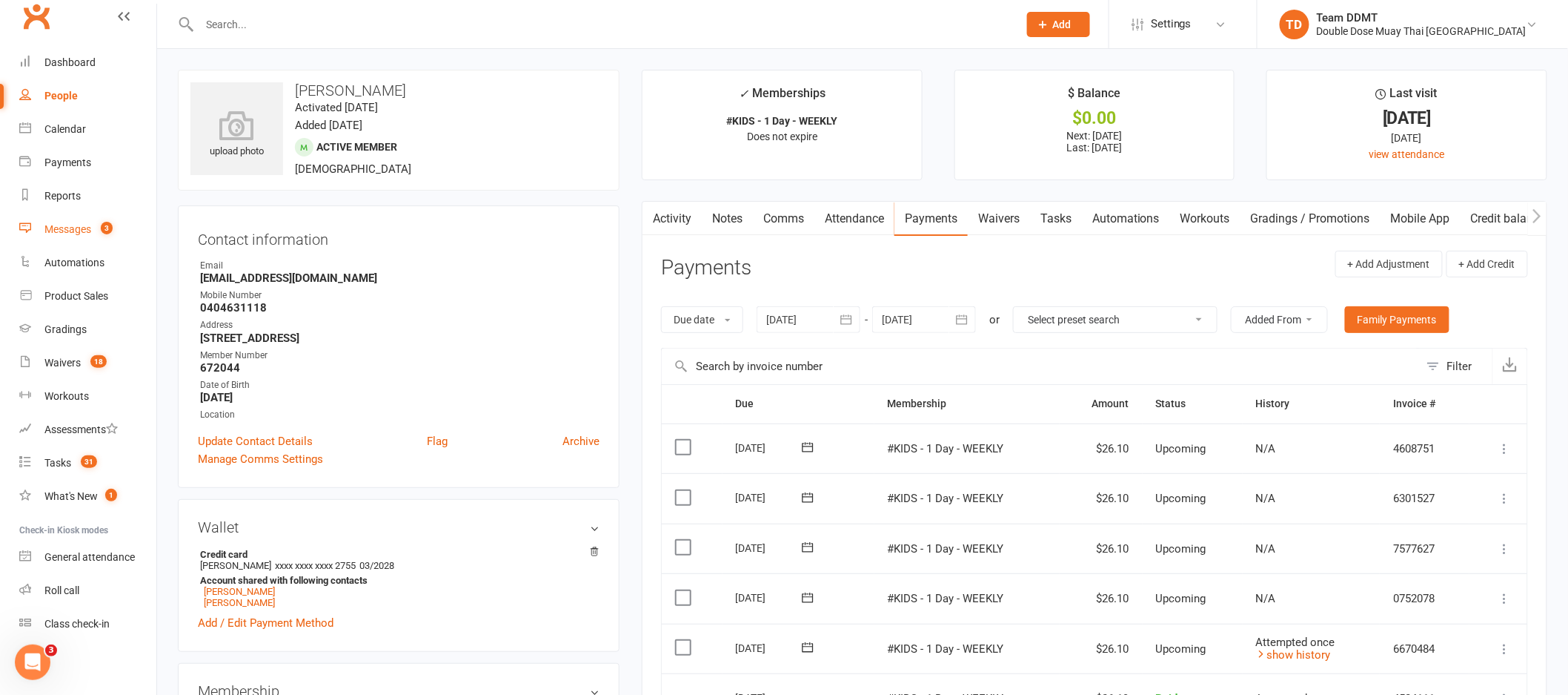
click at [71, 225] on div "Messages" at bounding box center [68, 229] width 46 height 12
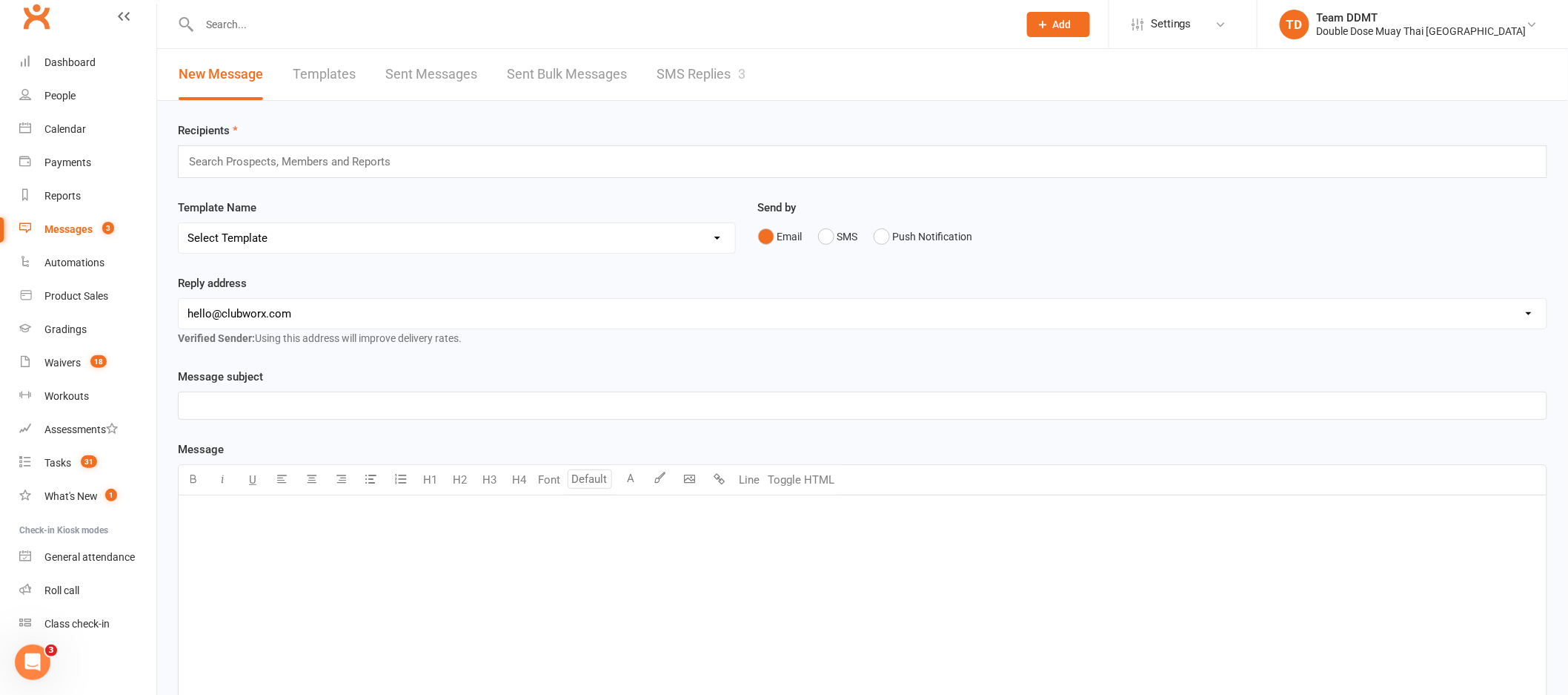
click at [736, 72] on link "SMS Replies 3" at bounding box center [701, 74] width 89 height 51
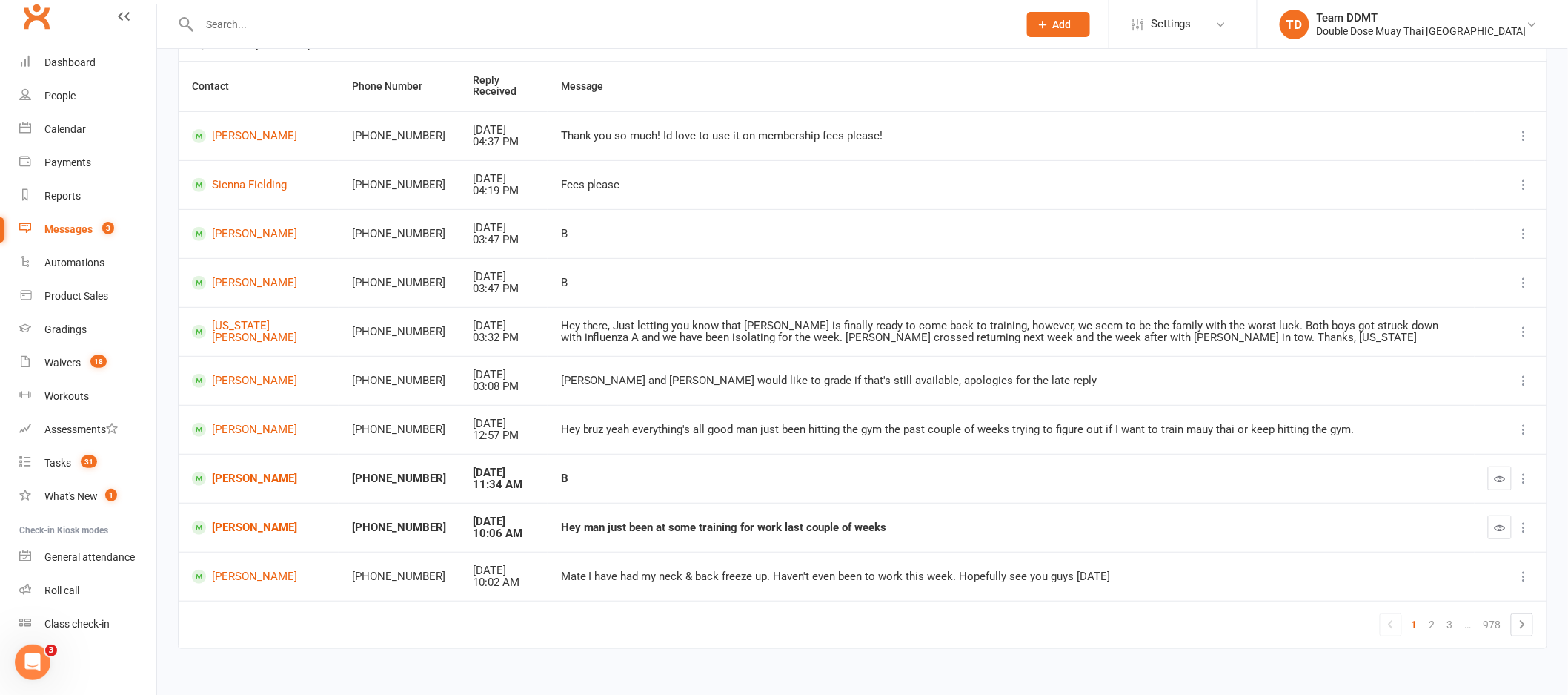
scroll to position [149, 0]
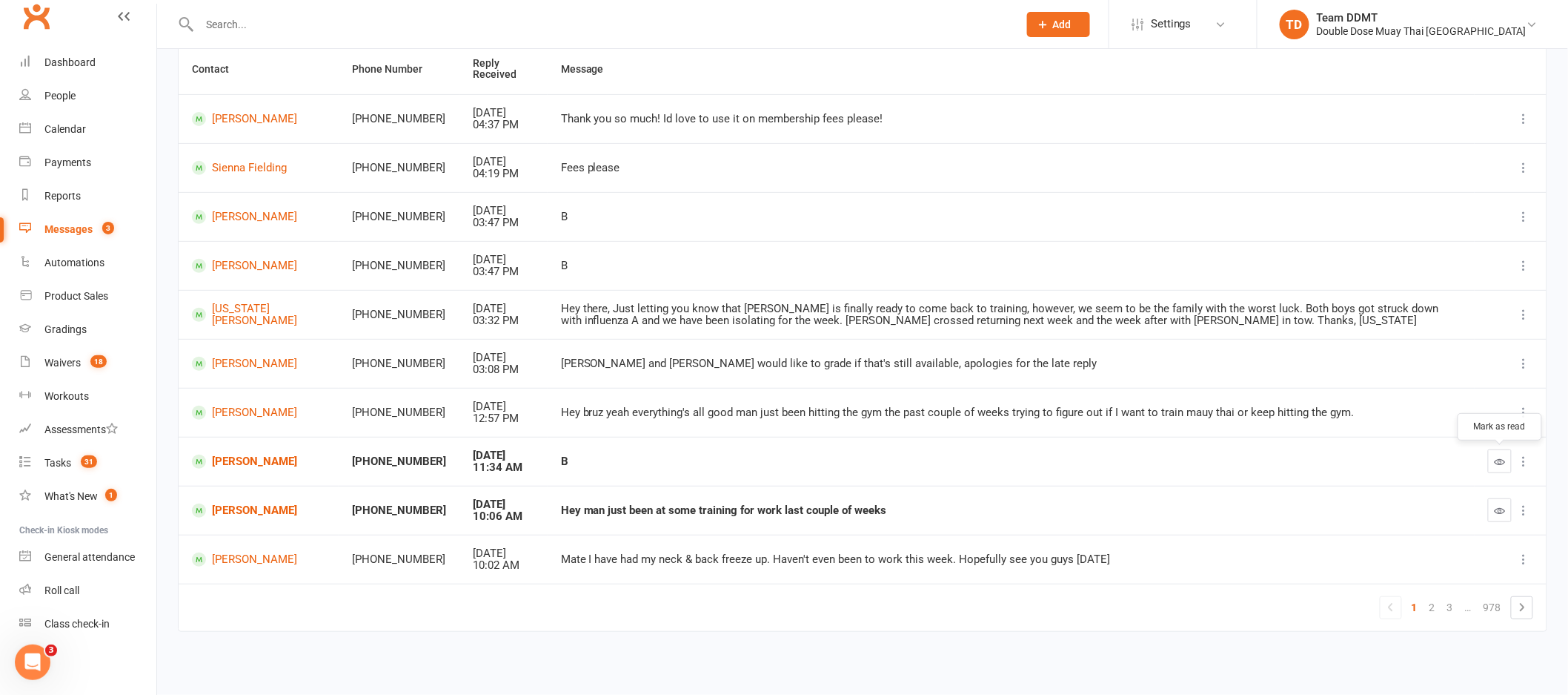
click at [1504, 464] on icon "button" at bounding box center [1500, 462] width 11 height 11
click at [1499, 511] on icon "button" at bounding box center [1500, 511] width 11 height 11
click at [1436, 608] on link "2" at bounding box center [1433, 607] width 18 height 20
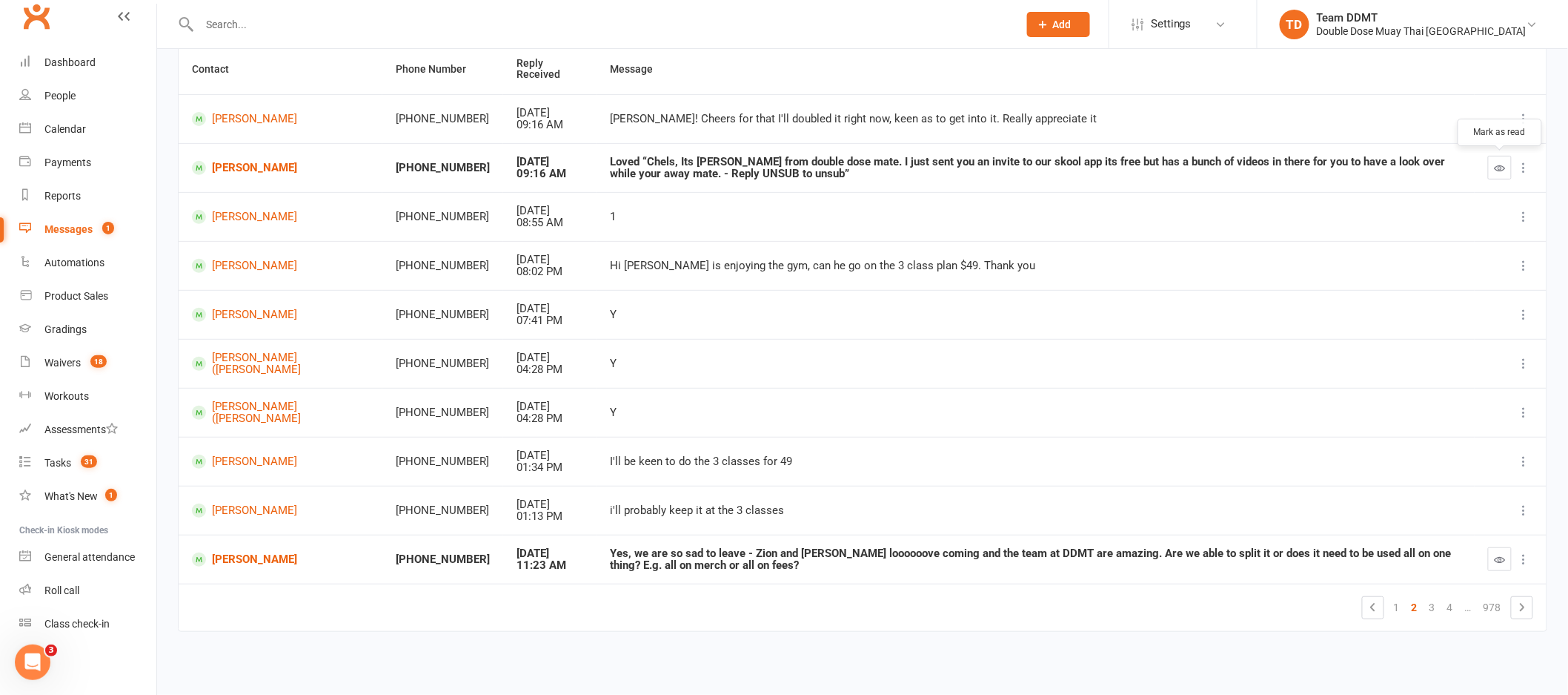
click at [1499, 166] on icon "button" at bounding box center [1500, 168] width 11 height 11
click at [223, 555] on link "[PERSON_NAME]" at bounding box center [280, 560] width 177 height 14
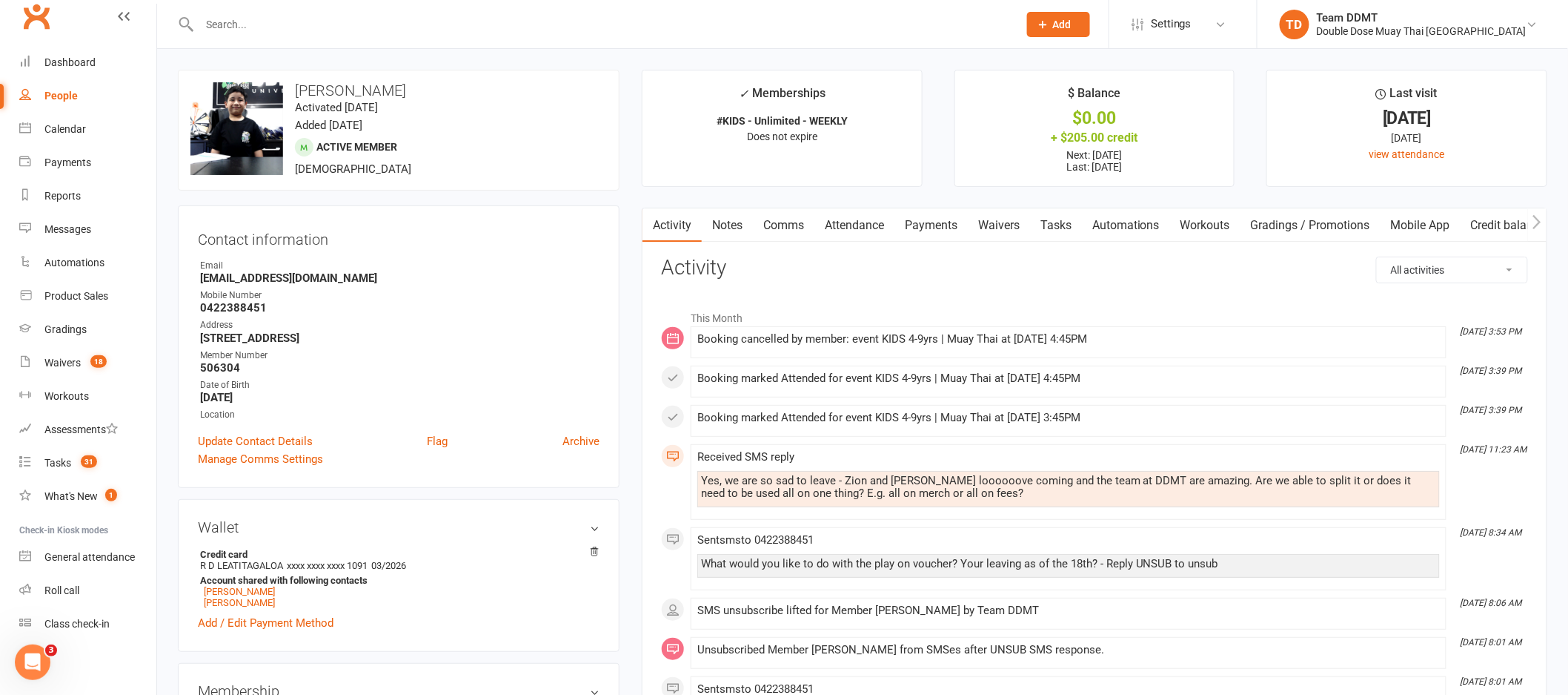
click at [938, 219] on link "Payments" at bounding box center [930, 225] width 73 height 34
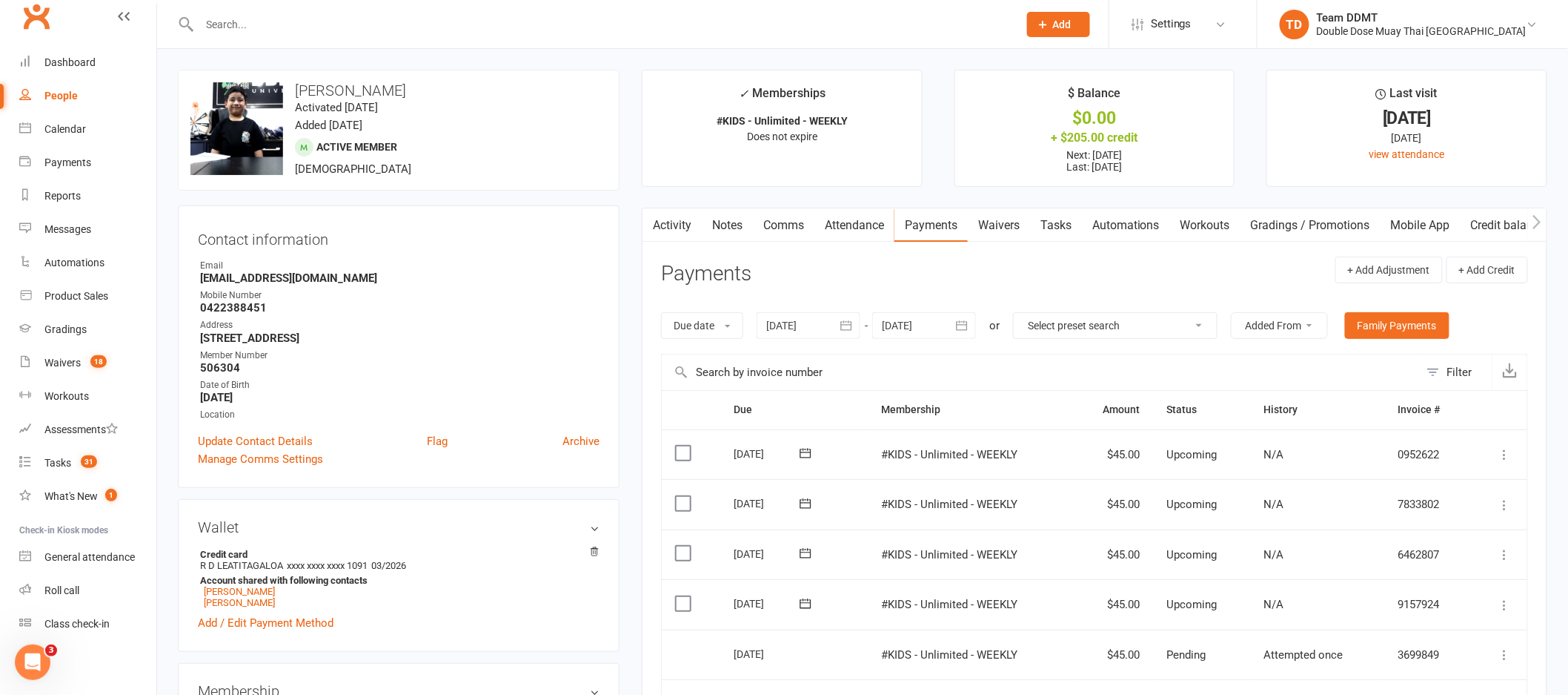
click at [687, 218] on link "Activity" at bounding box center [672, 225] width 60 height 34
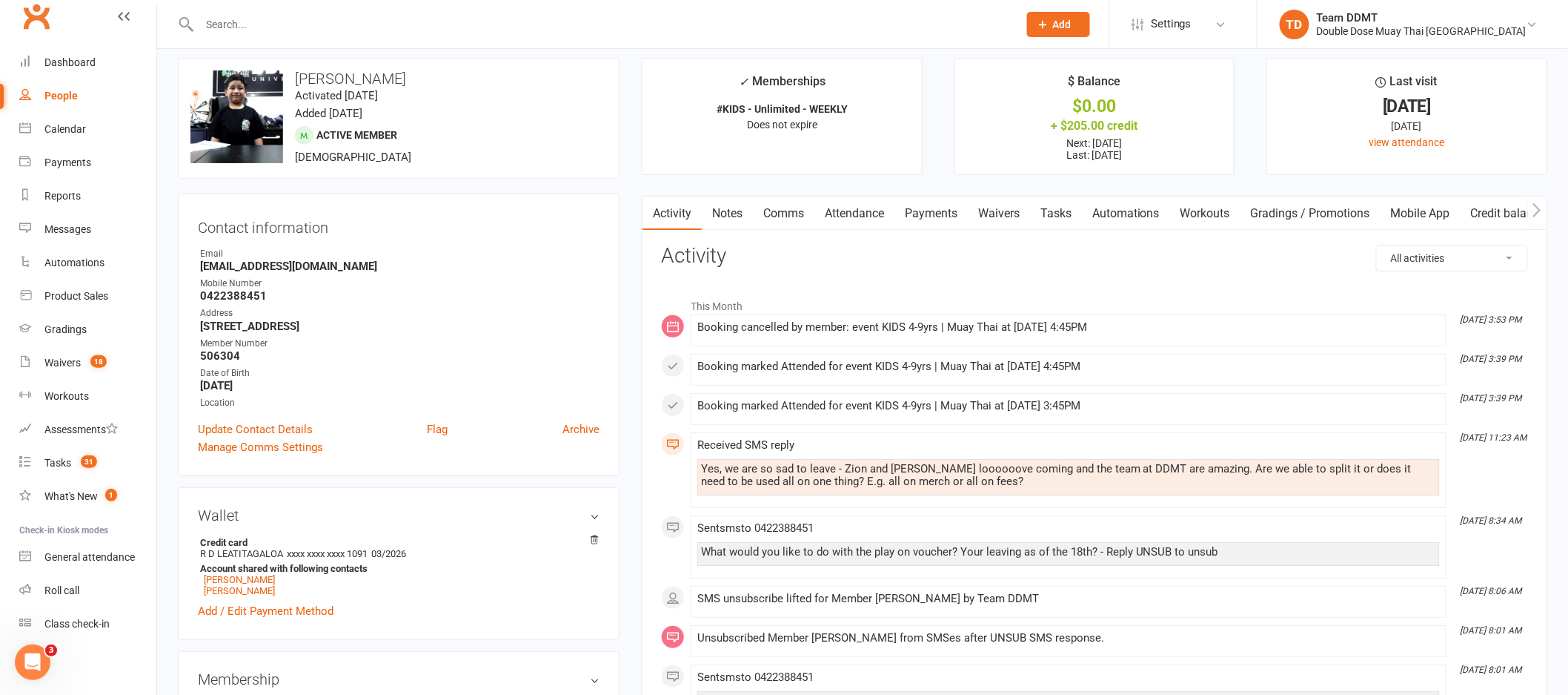
scroll to position [12, 0]
click at [730, 211] on link "Notes" at bounding box center [727, 213] width 51 height 34
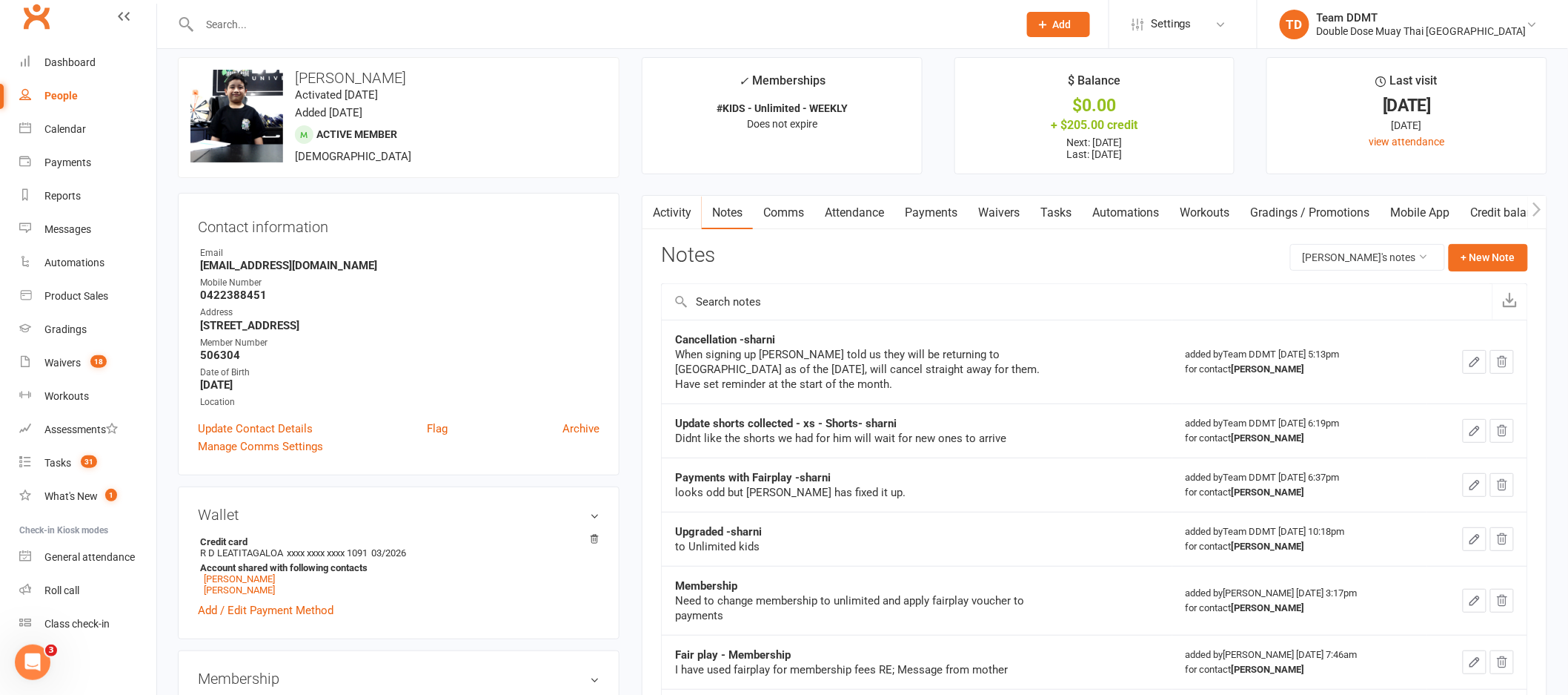
click at [776, 209] on link "Comms" at bounding box center [784, 213] width 61 height 34
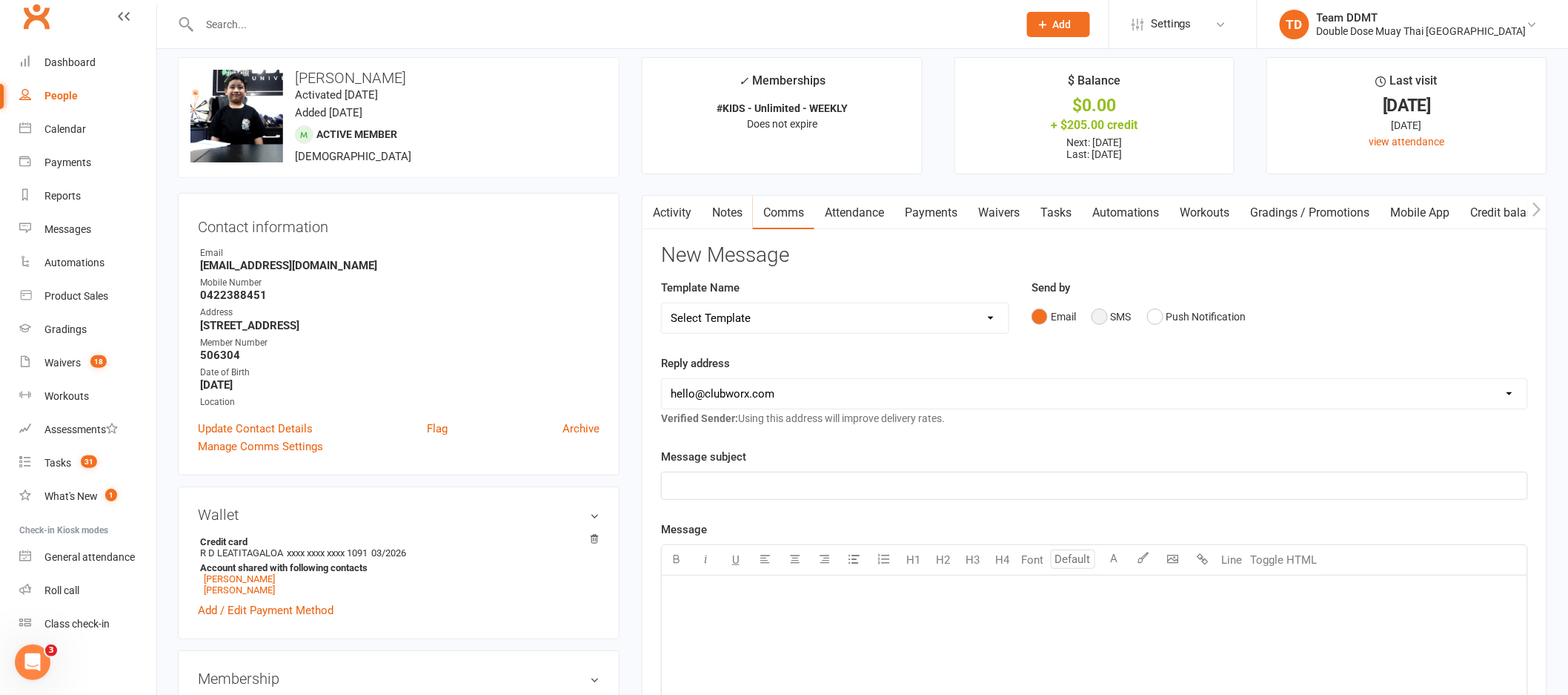
click at [1107, 315] on button "SMS" at bounding box center [1111, 317] width 40 height 29
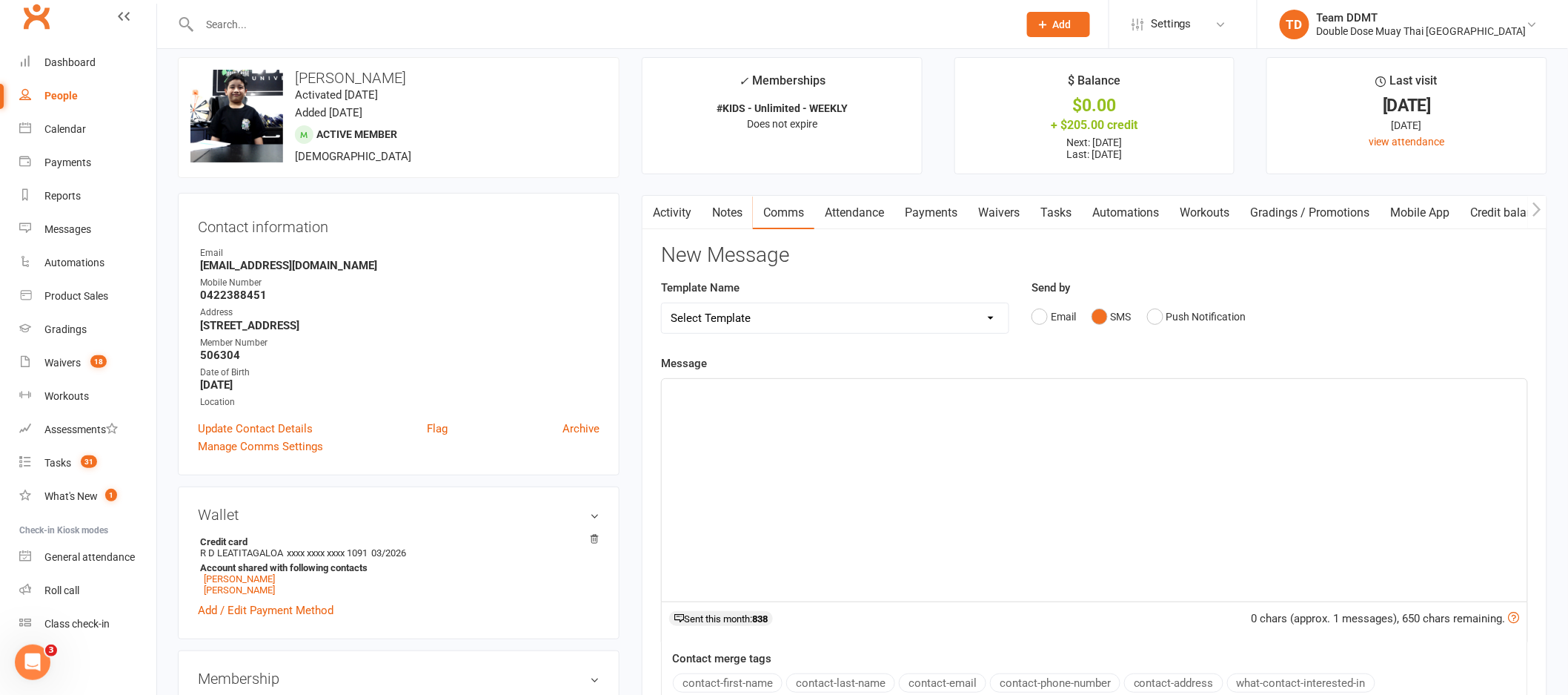
click at [965, 483] on div "﻿" at bounding box center [1094, 490] width 865 height 223
click at [864, 392] on span "Hey, are you guys leaving as of the 18th? they can share the $200 come get some…" at bounding box center [908, 392] width 476 height 13
click at [1367, 394] on span "Hey, are you guys leaving as of the 18th? I think your last payment is pending …" at bounding box center [1020, 392] width 698 height 13
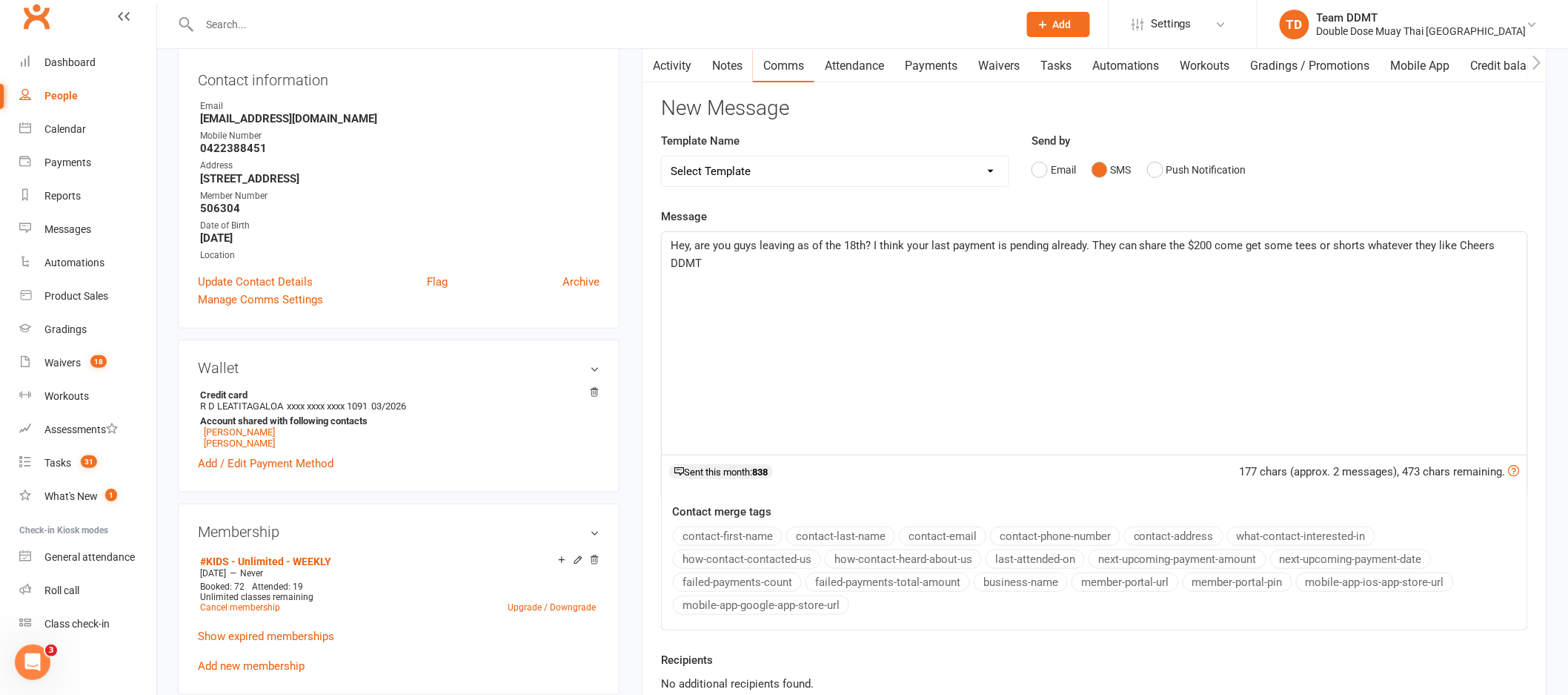
scroll to position [499, 0]
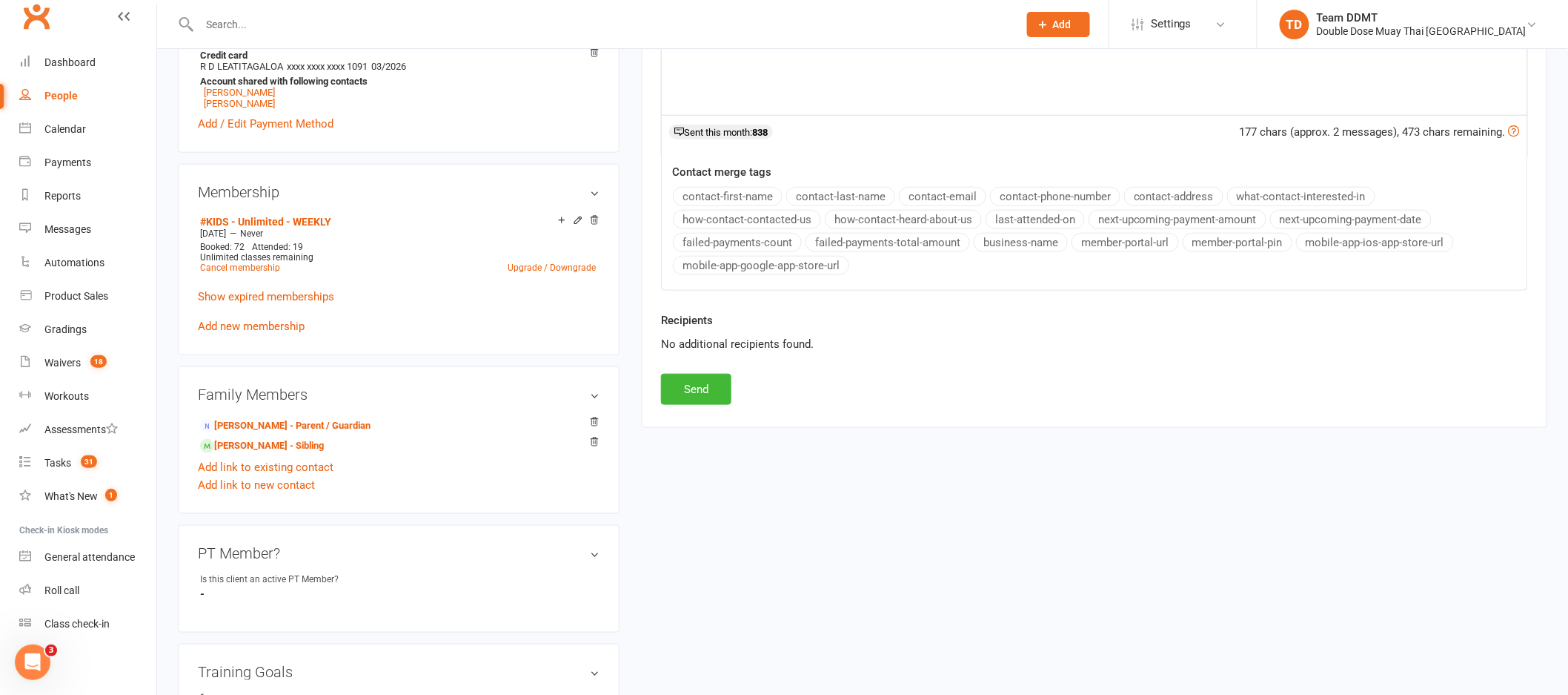
click at [717, 369] on div "Recipients No additional recipients found." at bounding box center [1094, 343] width 890 height 62
click at [703, 387] on button "Send" at bounding box center [695, 388] width 70 height 31
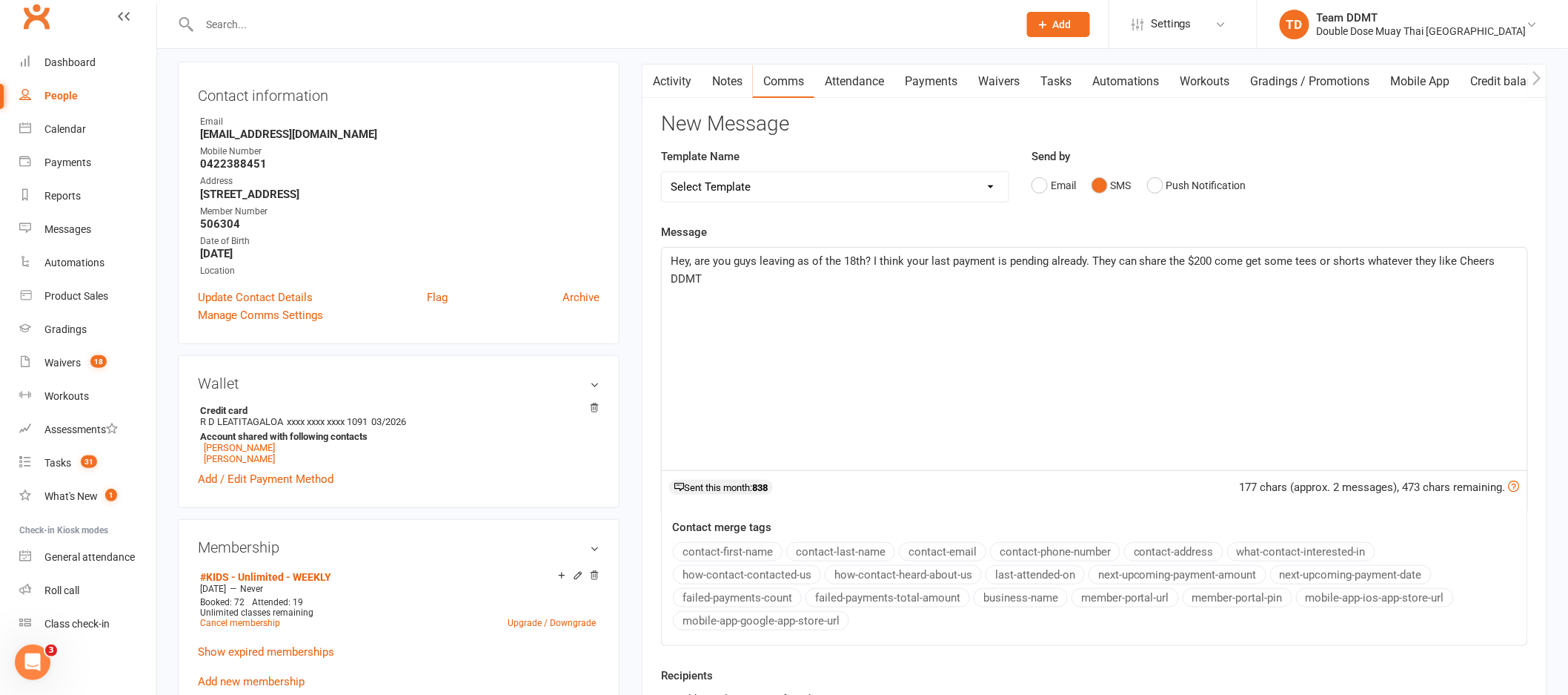
scroll to position [0, 0]
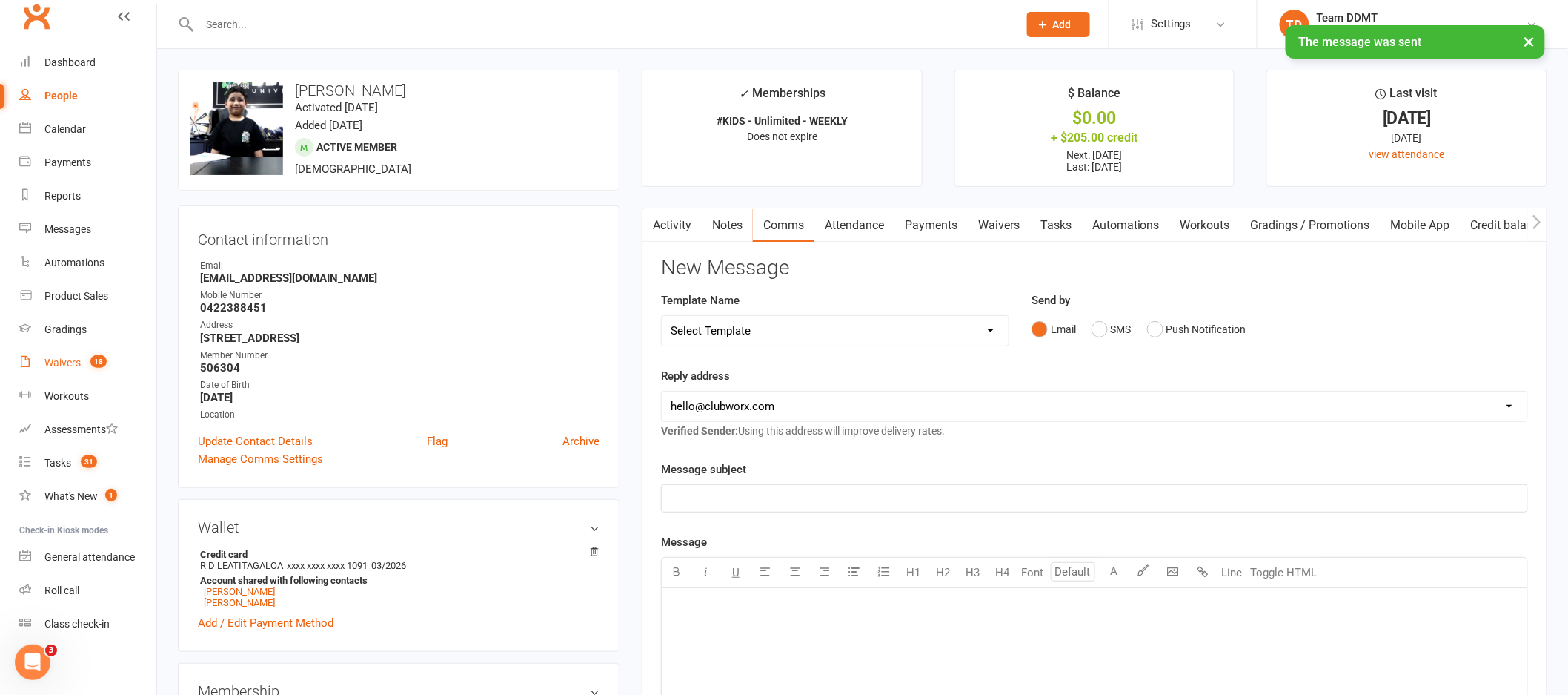
click at [69, 360] on div "Waivers" at bounding box center [62, 362] width 37 height 12
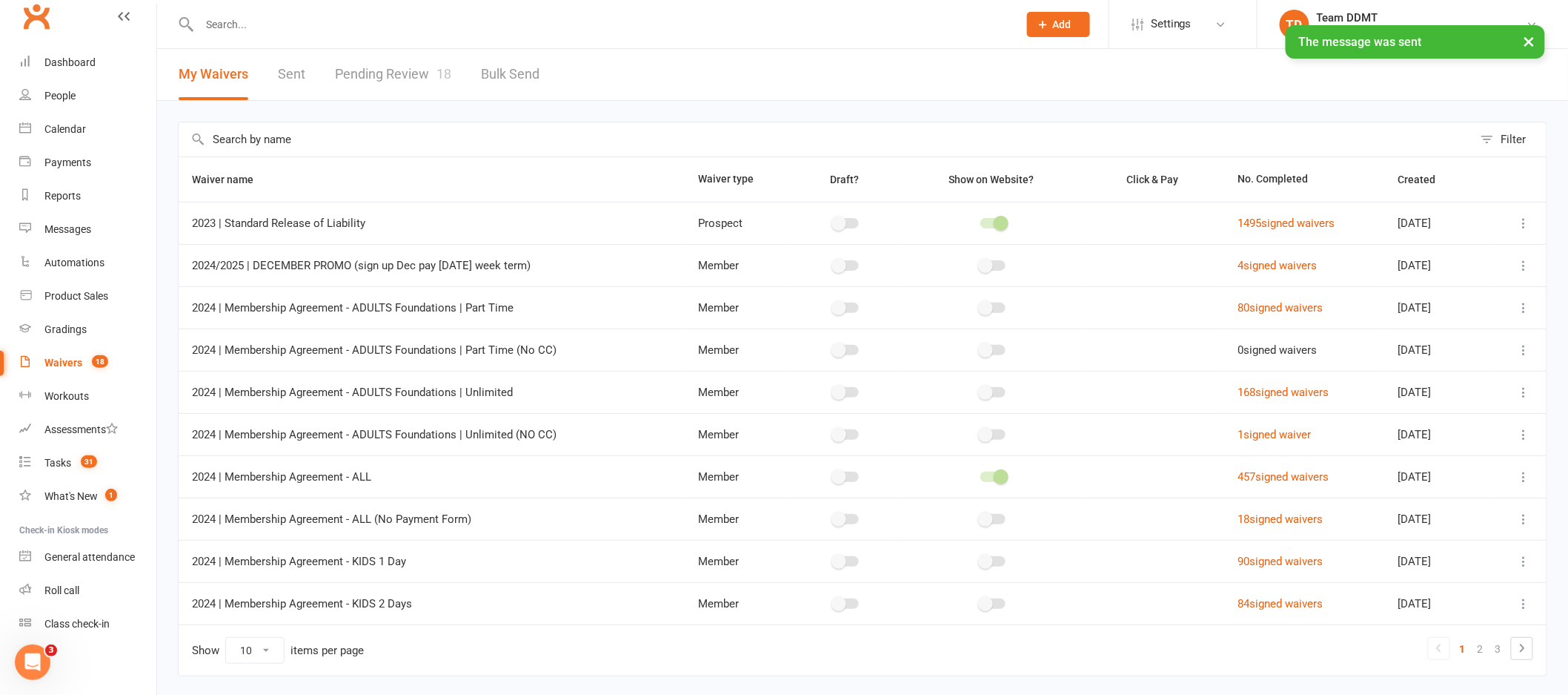
click at [410, 66] on link "Pending Review 18" at bounding box center [393, 74] width 117 height 51
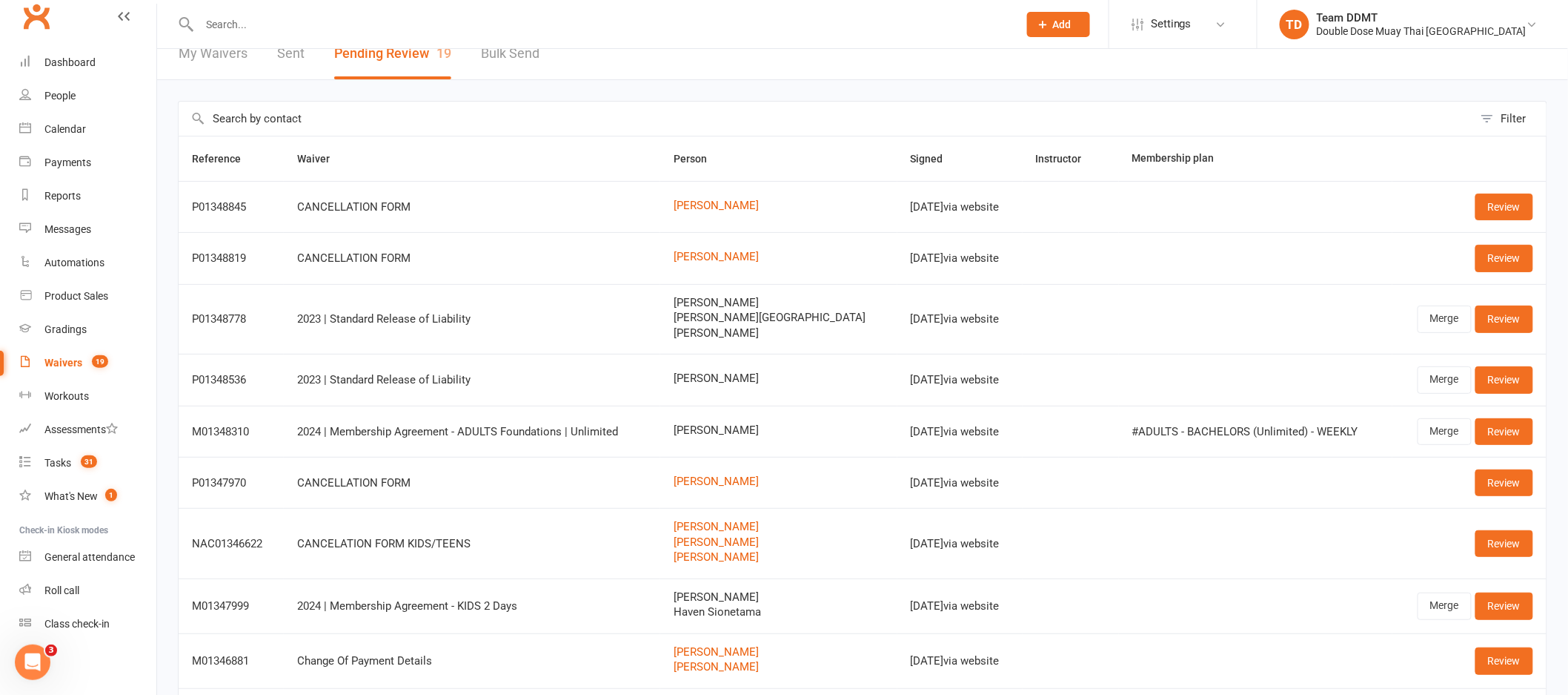
scroll to position [51, 0]
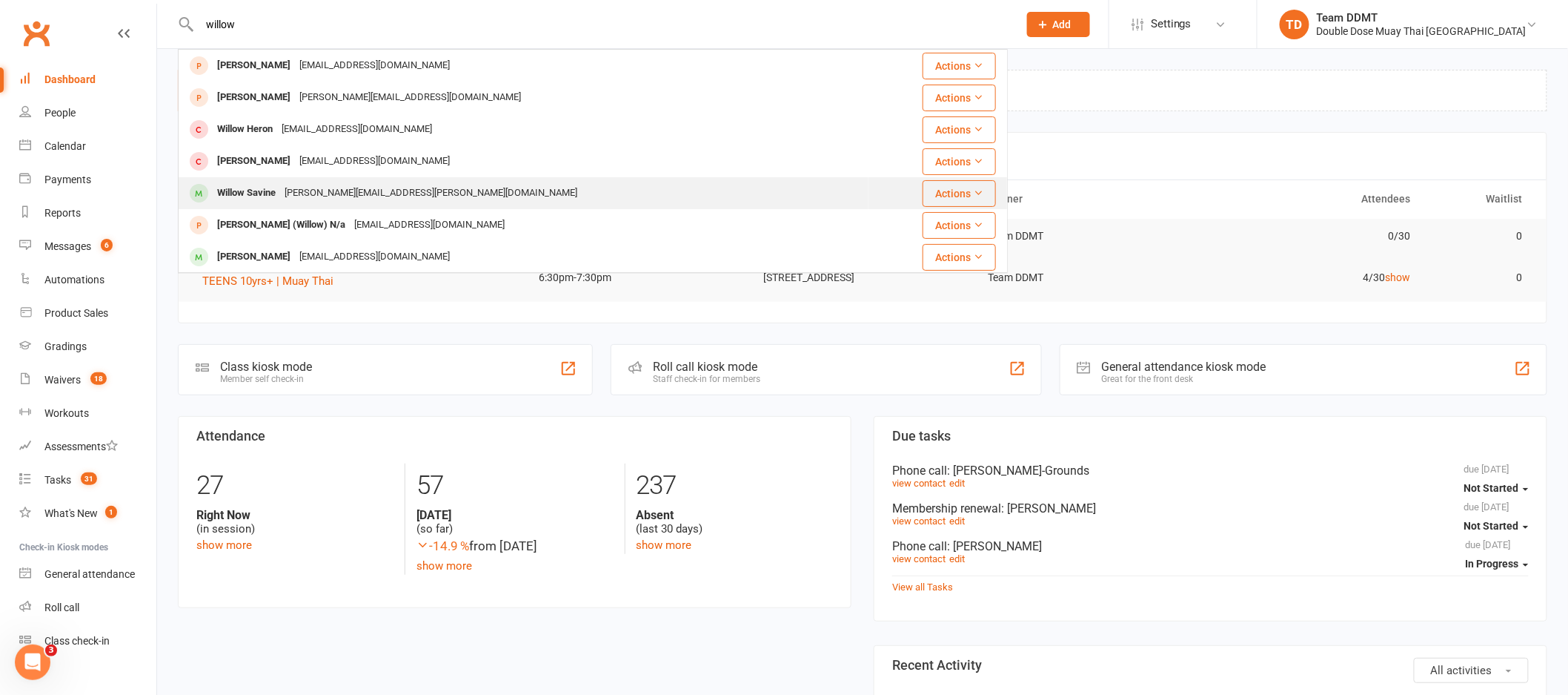
type input "willow"
click at [276, 193] on div "Willow Savine" at bounding box center [247, 193] width 68 height 21
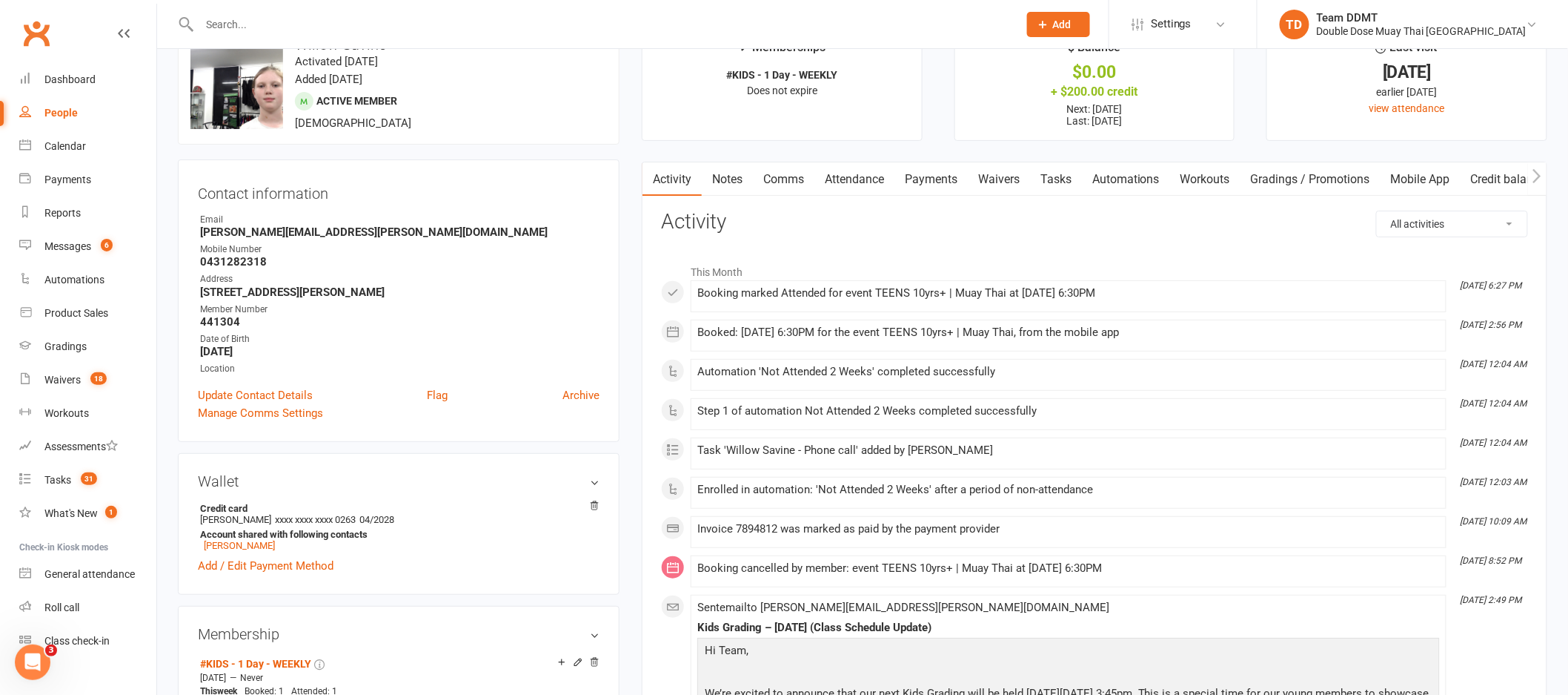
scroll to position [45, 0]
click at [1101, 86] on div "+ $200.00 credit" at bounding box center [1095, 92] width 253 height 15
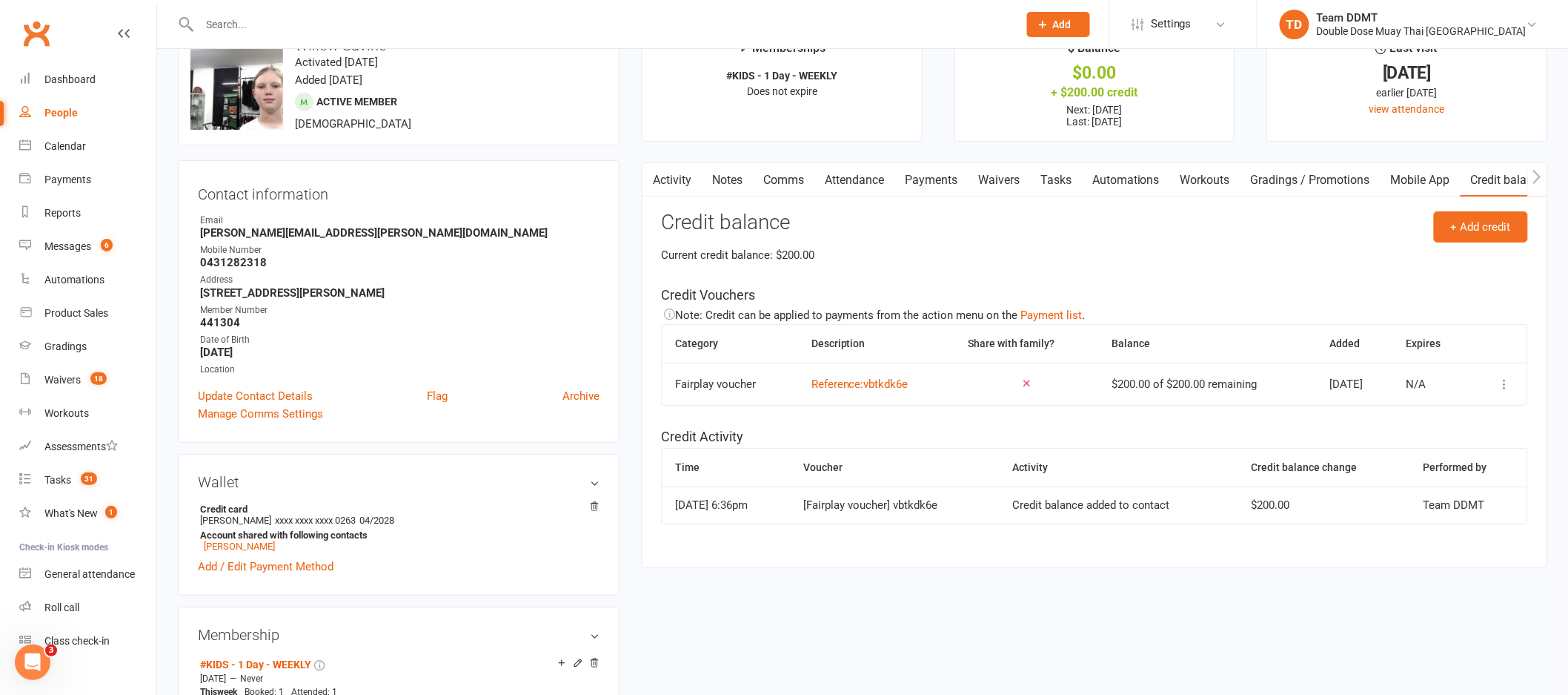
click at [1508, 380] on icon at bounding box center [1505, 384] width 15 height 15
click at [1387, 475] on link "Remove" at bounding box center [1426, 472] width 147 height 29
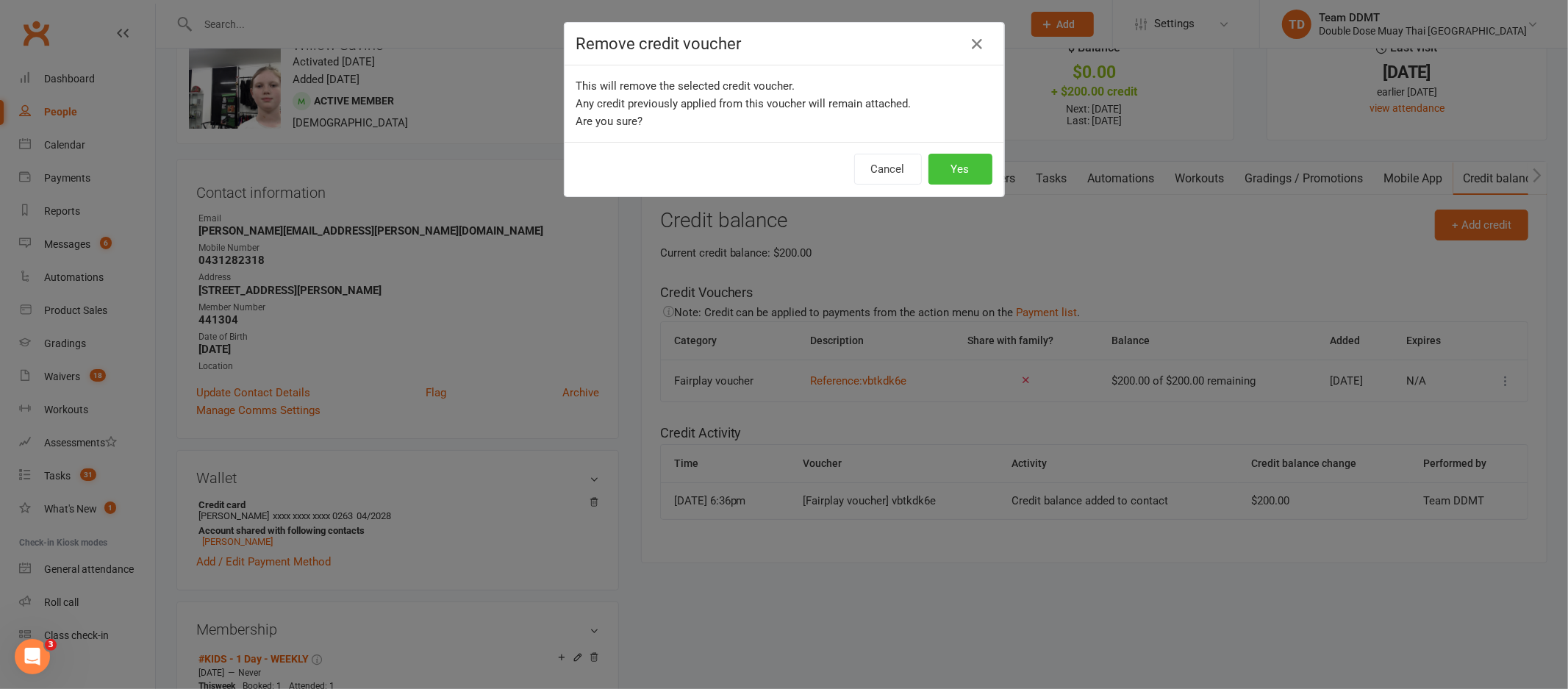
click at [945, 163] on button "Yes" at bounding box center [960, 169] width 64 height 31
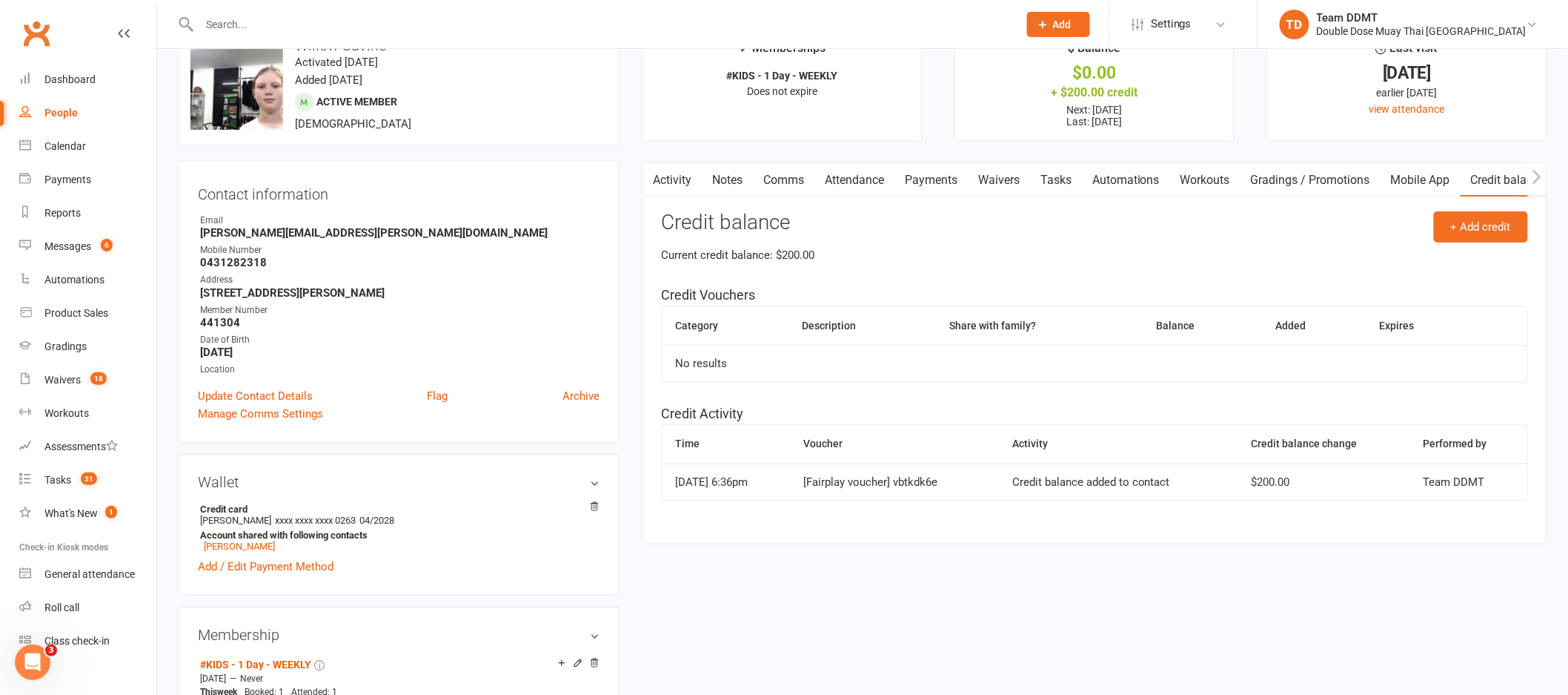
click at [743, 181] on link "Notes" at bounding box center [727, 180] width 51 height 34
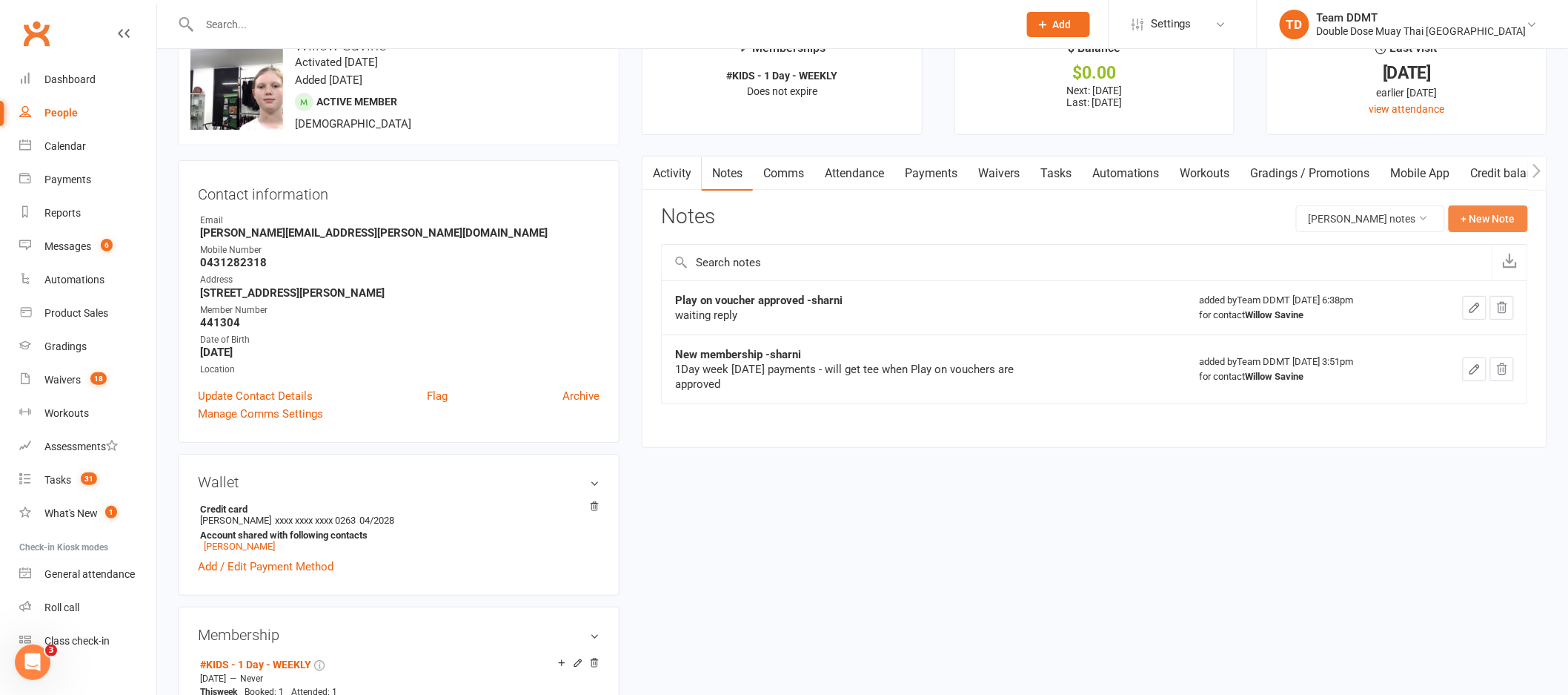
click at [1465, 228] on button "+ New Note" at bounding box center [1488, 219] width 79 height 27
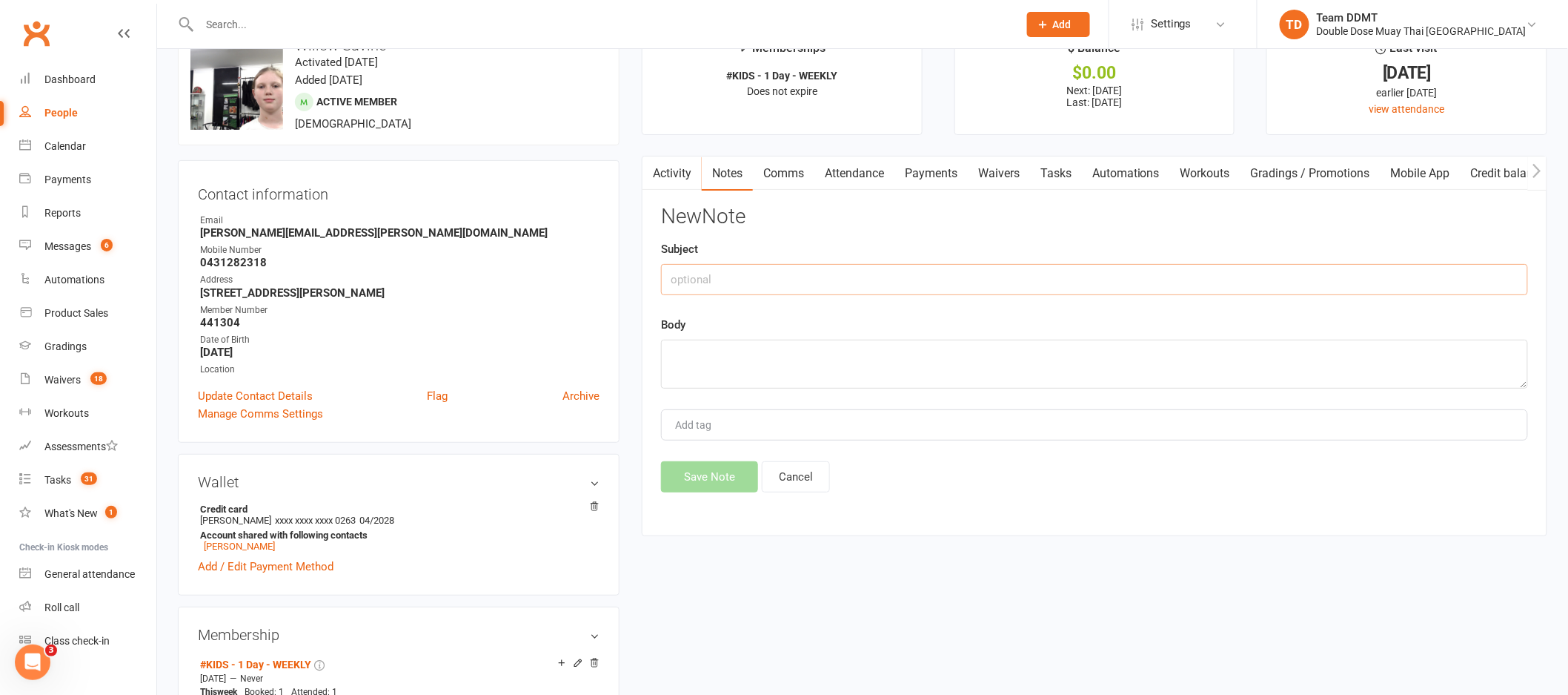
click at [1303, 282] on input "text" at bounding box center [1094, 279] width 867 height 31
type input "Play on voucher for kit - sharni"
drag, startPoint x: 830, startPoint y: 274, endPoint x: 631, endPoint y: 271, distance: 199.0
click at [631, 271] on main "✓ Memberships #KIDS - 1 Day - WEEKLY Does not expire $ Balance $0.00 Next: 18 S…" at bounding box center [1094, 287] width 928 height 527
click at [728, 368] on textarea at bounding box center [1094, 364] width 867 height 49
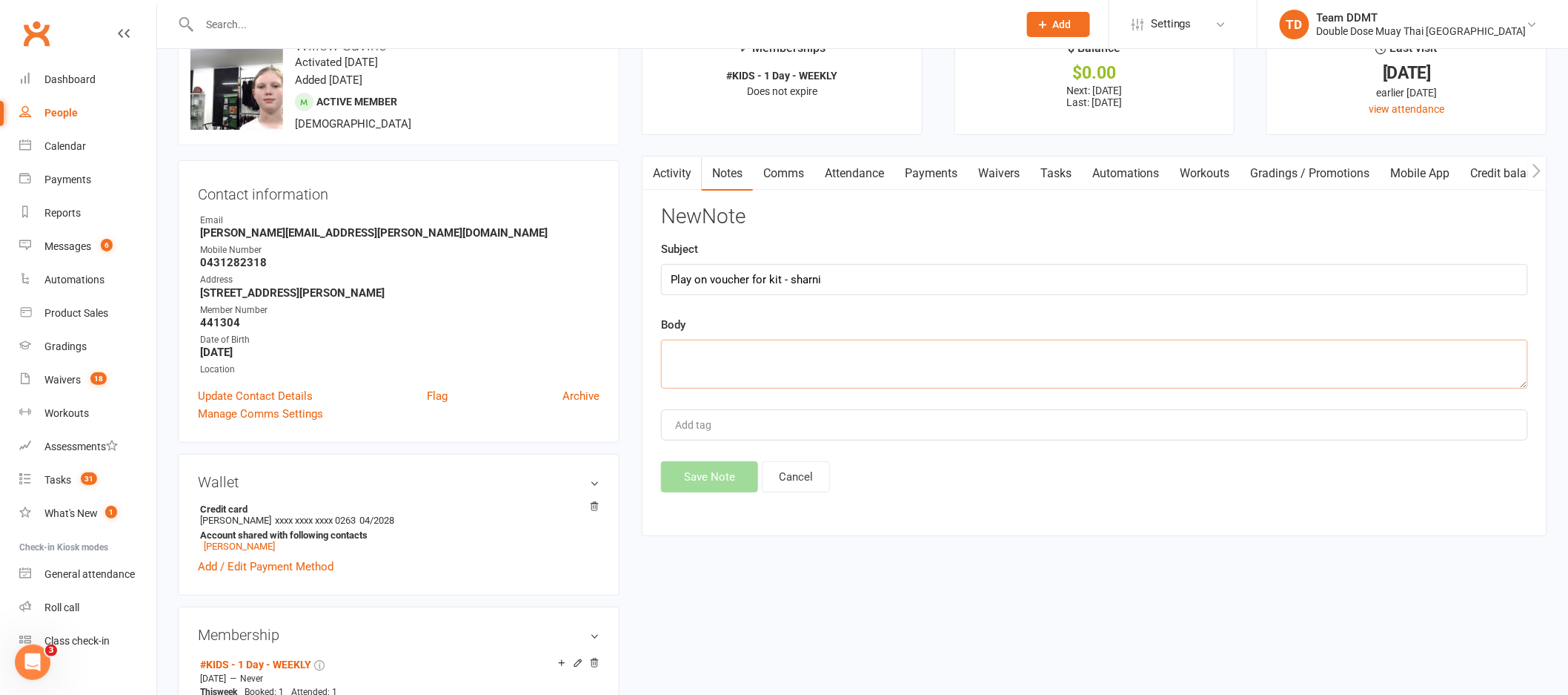
paste textarea "Play on voucher for kit - sharni"
click at [779, 351] on textarea "Play on voucher for kit - sharni" at bounding box center [1094, 364] width 867 height 49
drag, startPoint x: 845, startPoint y: 352, endPoint x: 620, endPoint y: 331, distance: 226.0
type textarea "o"
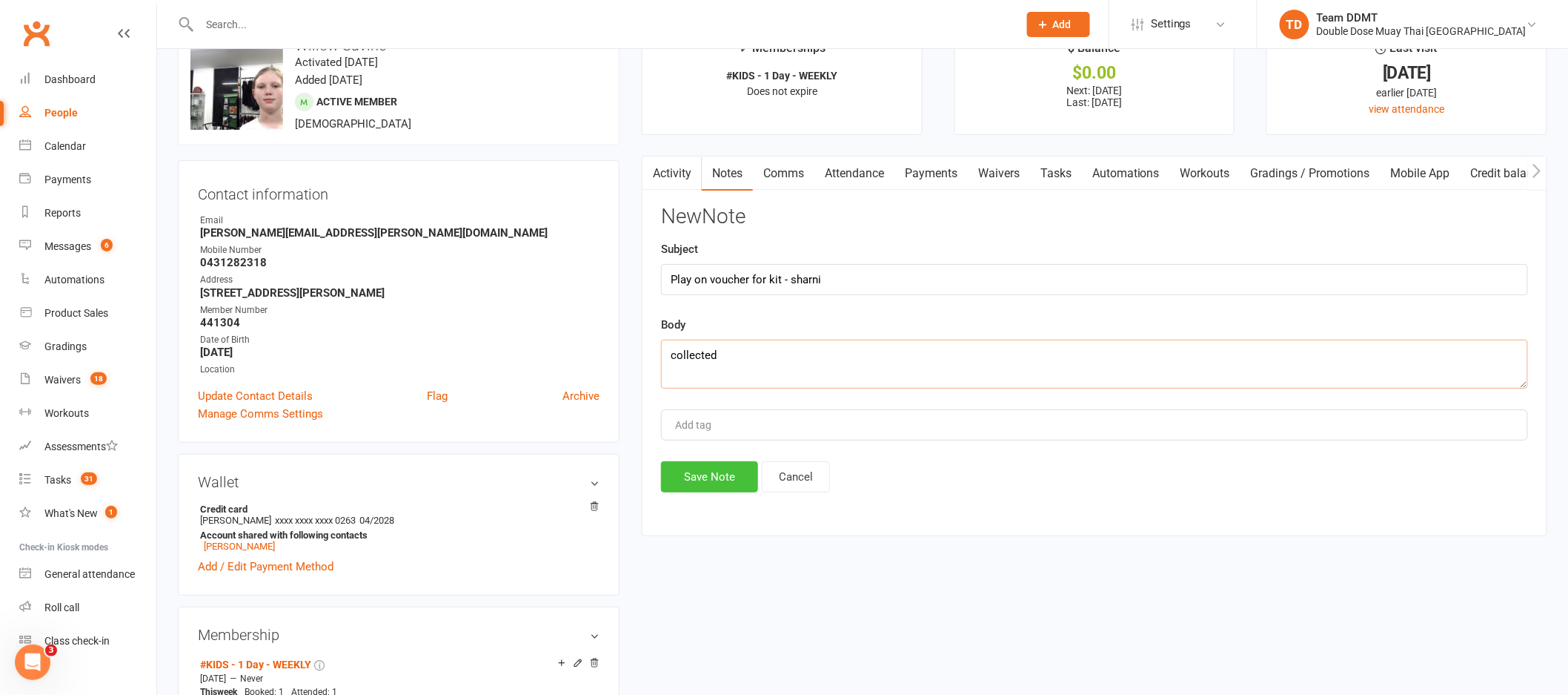
type textarea "collected"
click at [688, 488] on button "Save Note" at bounding box center [709, 477] width 97 height 31
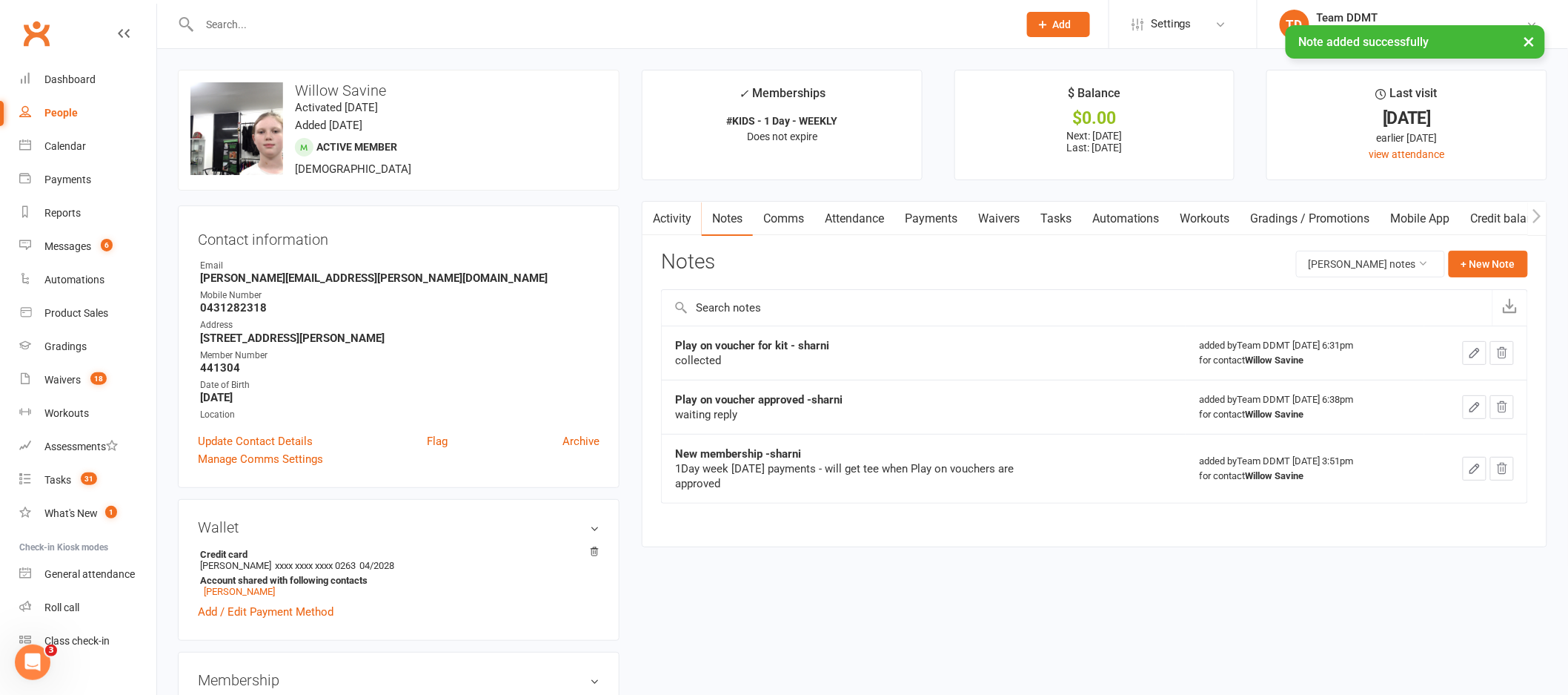
click at [219, 25] on div "× Note added successfully" at bounding box center [774, 25] width 1548 height 0
click at [232, 20] on input "text" at bounding box center [601, 24] width 813 height 20
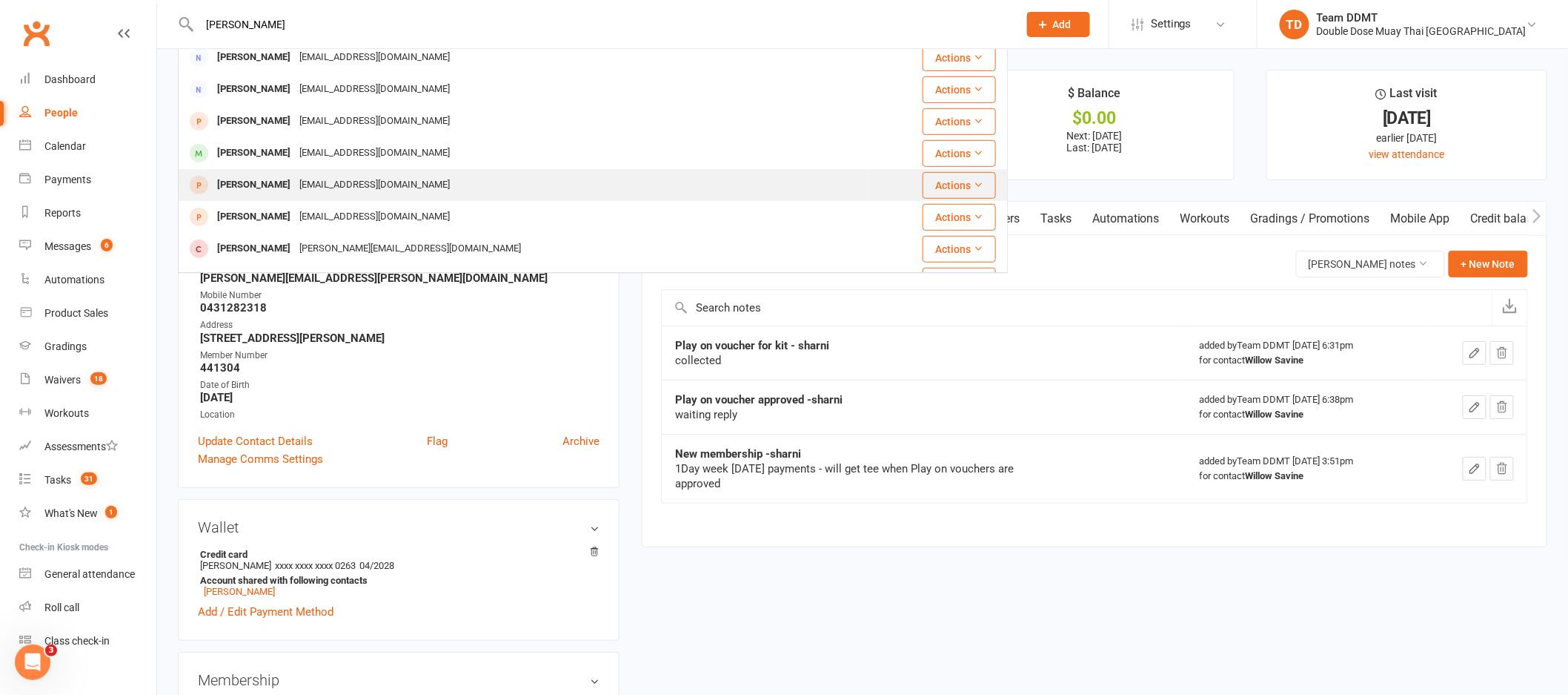
scroll to position [312, 0]
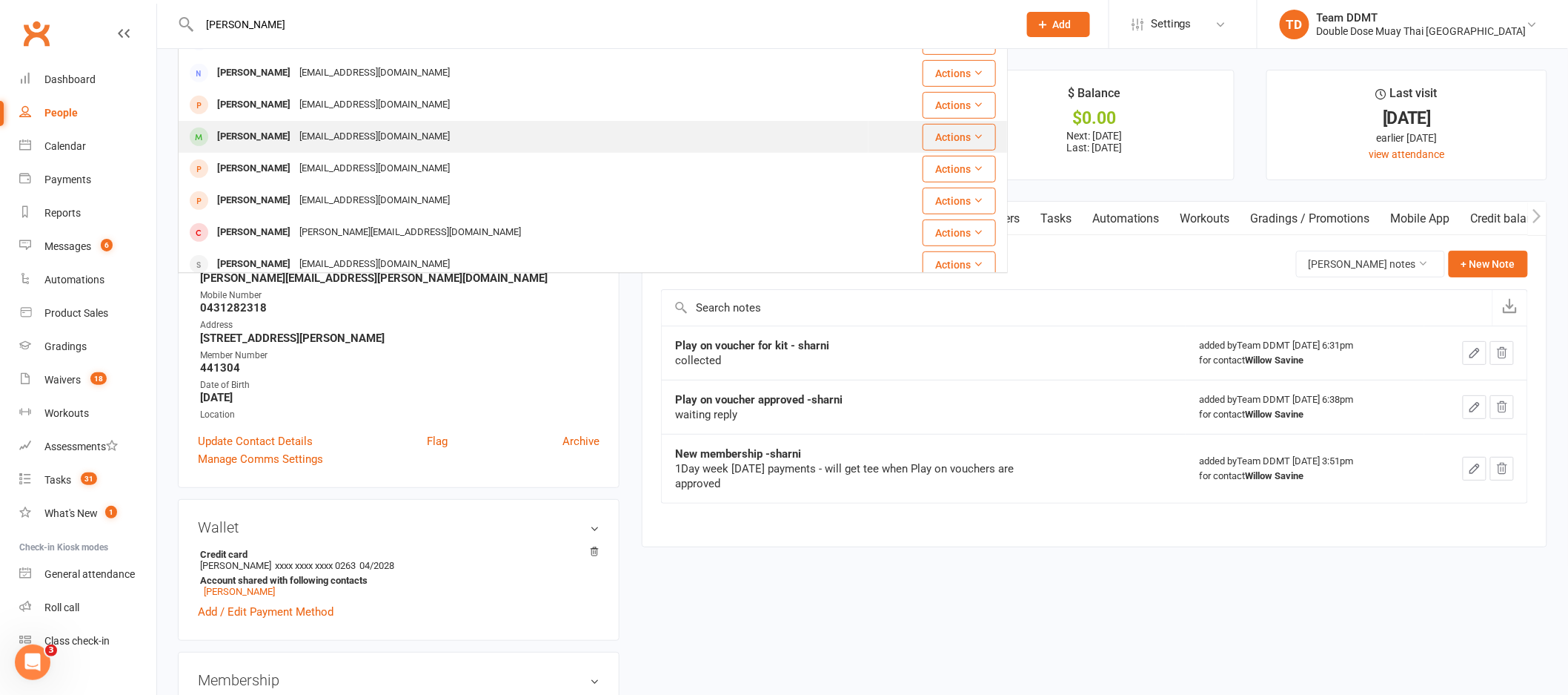
type input "stephanie"
click at [295, 136] on div "Stephanie Pattingale" at bounding box center [254, 136] width 82 height 21
click at [0, 0] on div "Loading" at bounding box center [0, 0] width 0 height 0
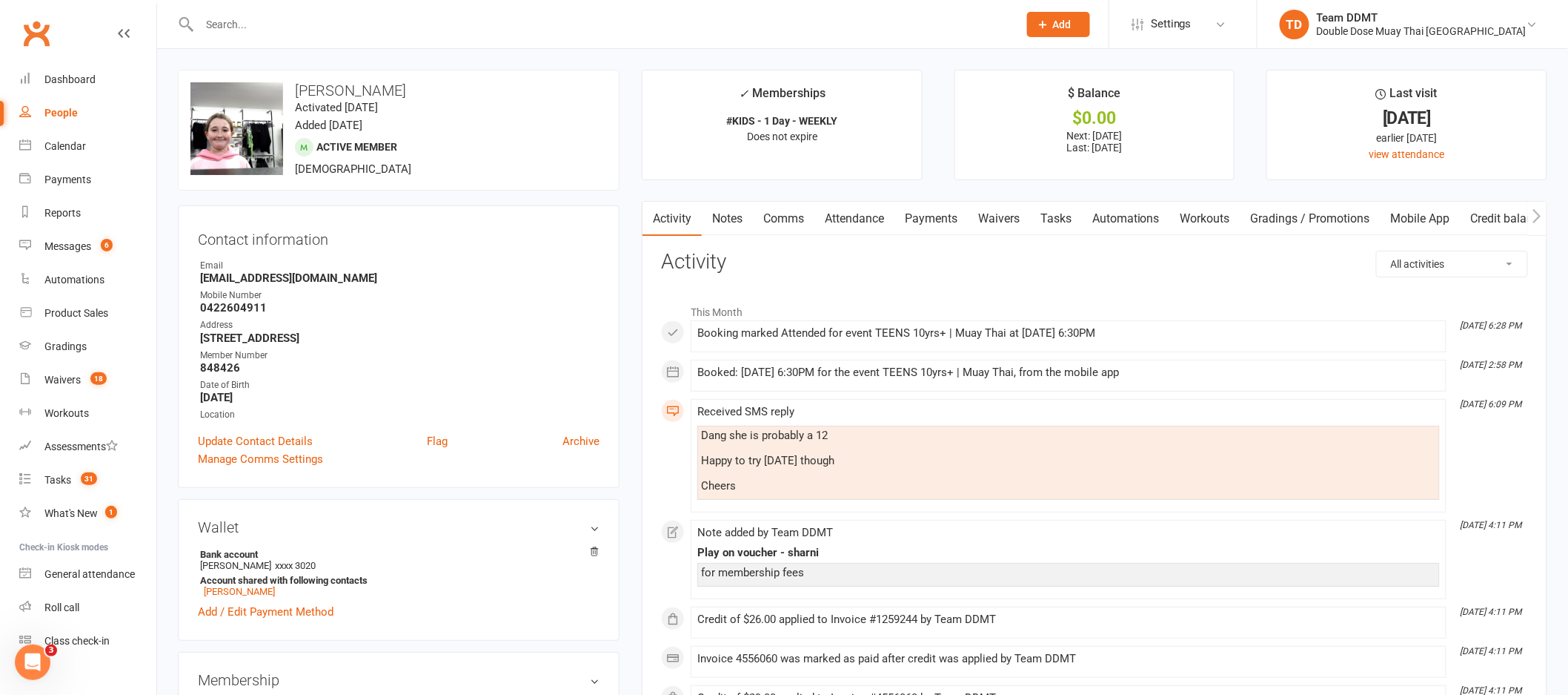
click at [727, 217] on link "Notes" at bounding box center [727, 218] width 51 height 34
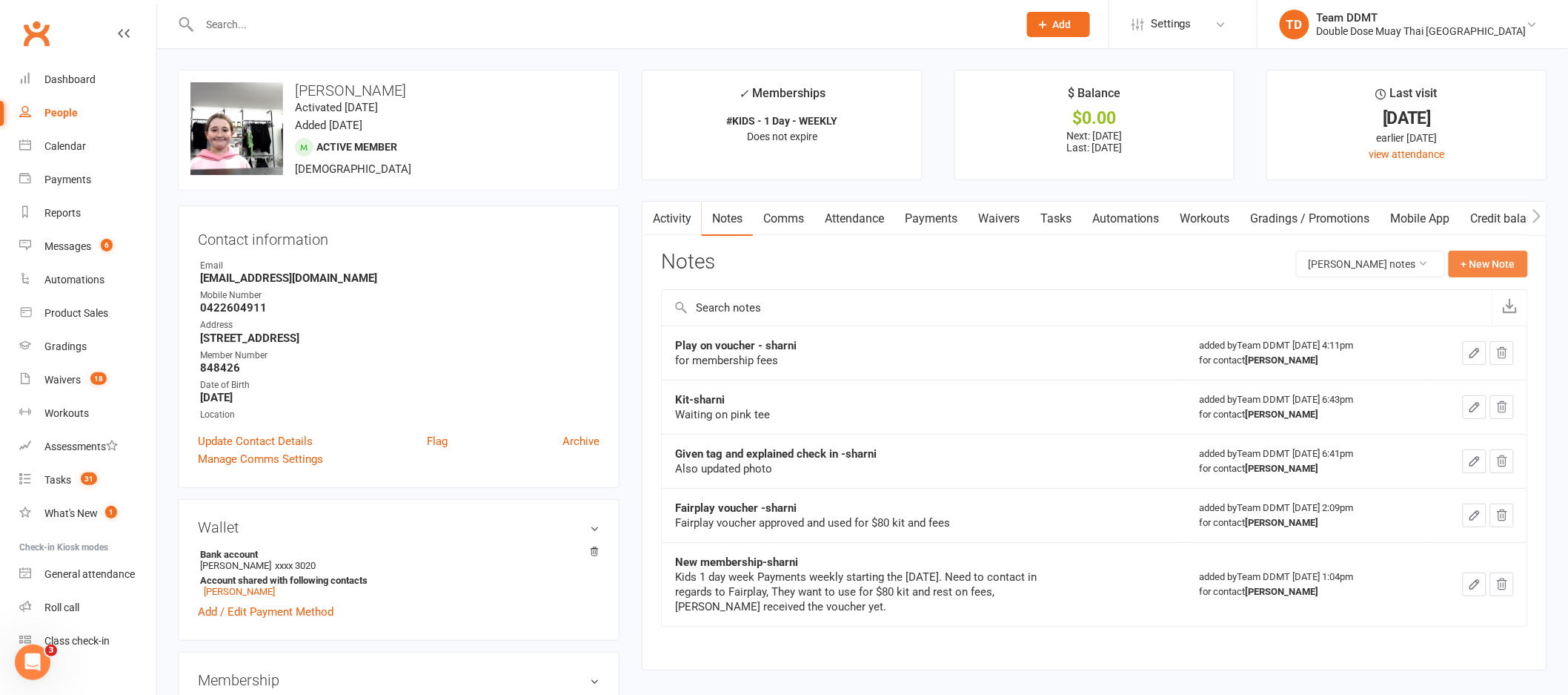
click at [1476, 263] on button "+ New Note" at bounding box center [1488, 264] width 79 height 27
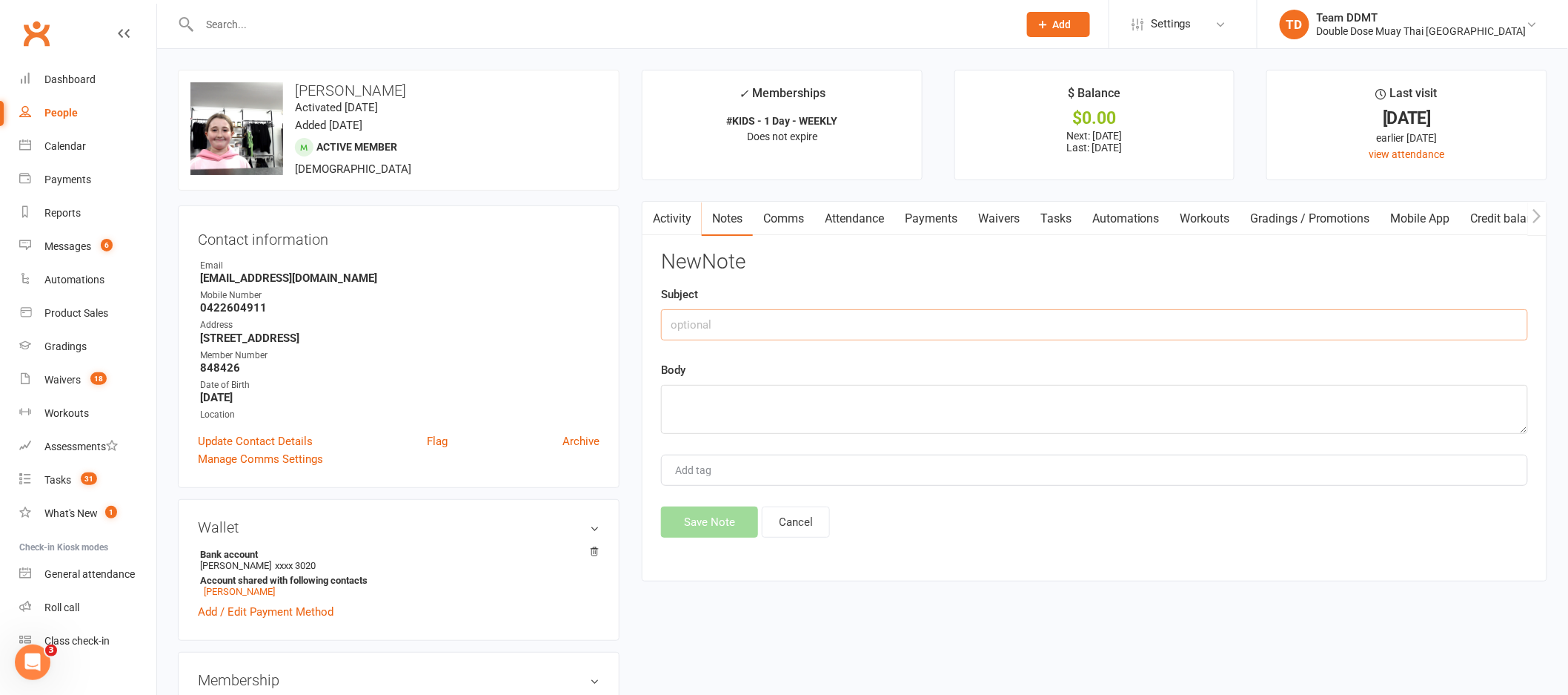
click at [1345, 322] on input "text" at bounding box center [1094, 324] width 867 height 31
drag, startPoint x: 695, startPoint y: 310, endPoint x: 609, endPoint y: 304, distance: 86.2
drag, startPoint x: 794, startPoint y: 330, endPoint x: 646, endPoint y: 326, distance: 148.1
click at [646, 326] on div "Activity Notes Comms Attendance Payments Waivers Tasks Automations Workouts Gra…" at bounding box center [1094, 391] width 906 height 380
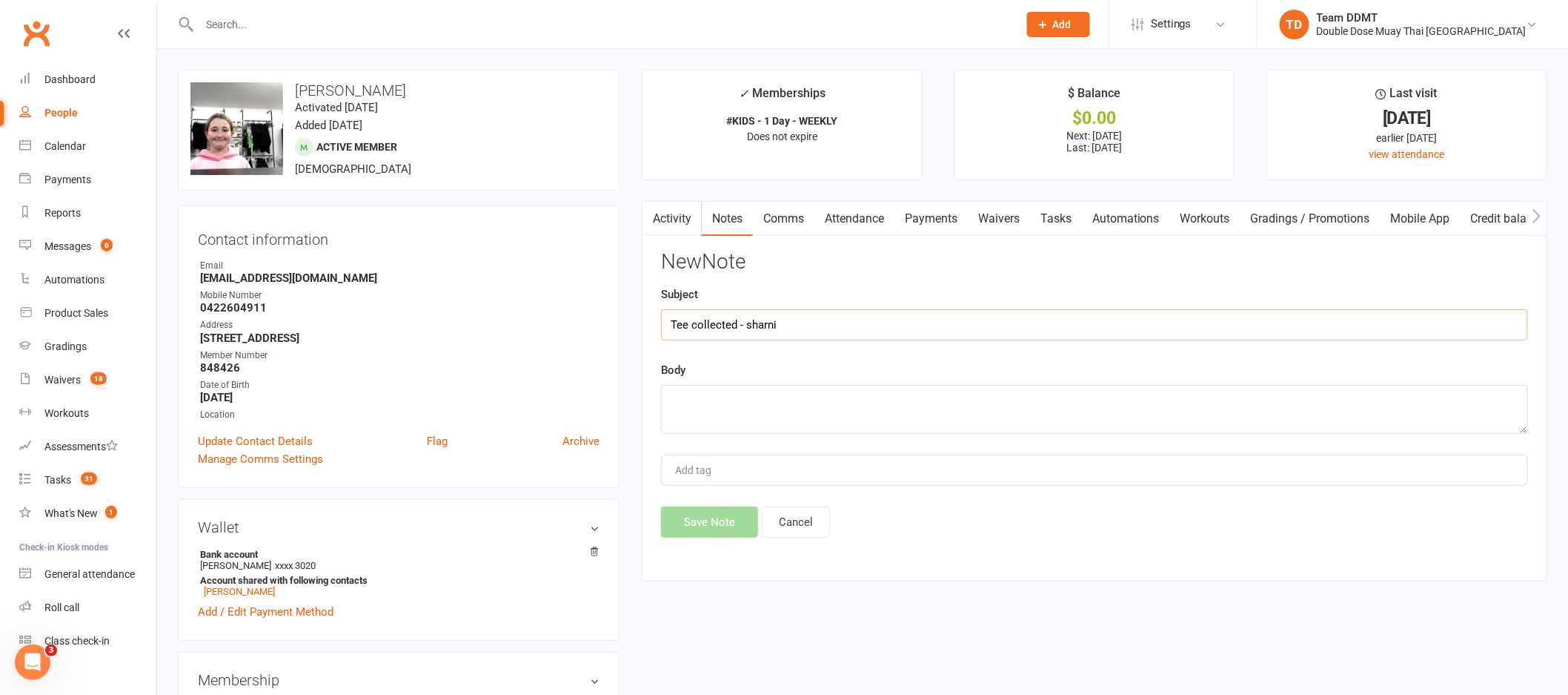
type input "Tee collected - sharni"
click at [719, 409] on textarea at bounding box center [1094, 409] width 867 height 49
paste textarea "Tee collected - sharni"
type textarea "Tee collected - sharni"
click at [719, 521] on button "Save Note" at bounding box center [709, 521] width 97 height 31
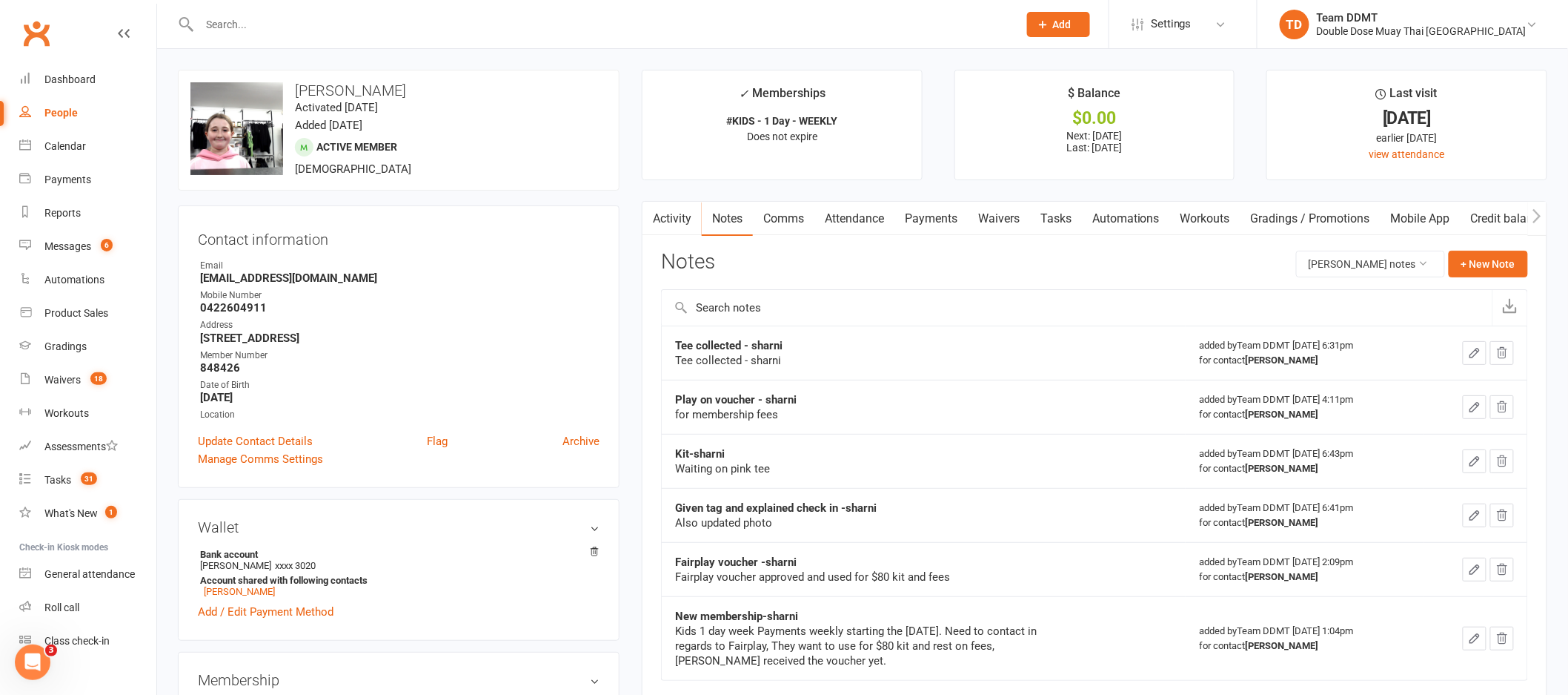
click at [227, 30] on input "text" at bounding box center [601, 24] width 813 height 20
type input "o"
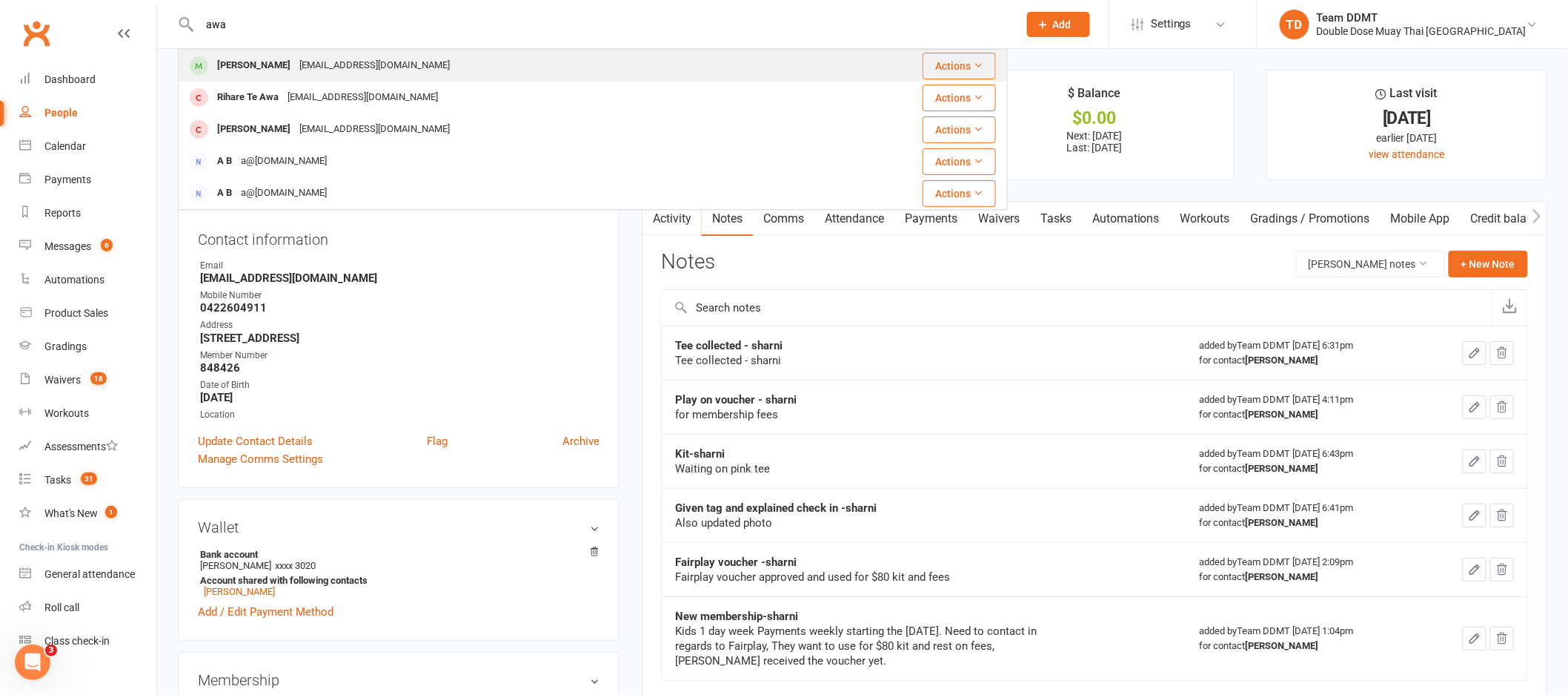
type input "awa"
click at [256, 62] on div "Awa Osborne" at bounding box center [254, 66] width 82 height 21
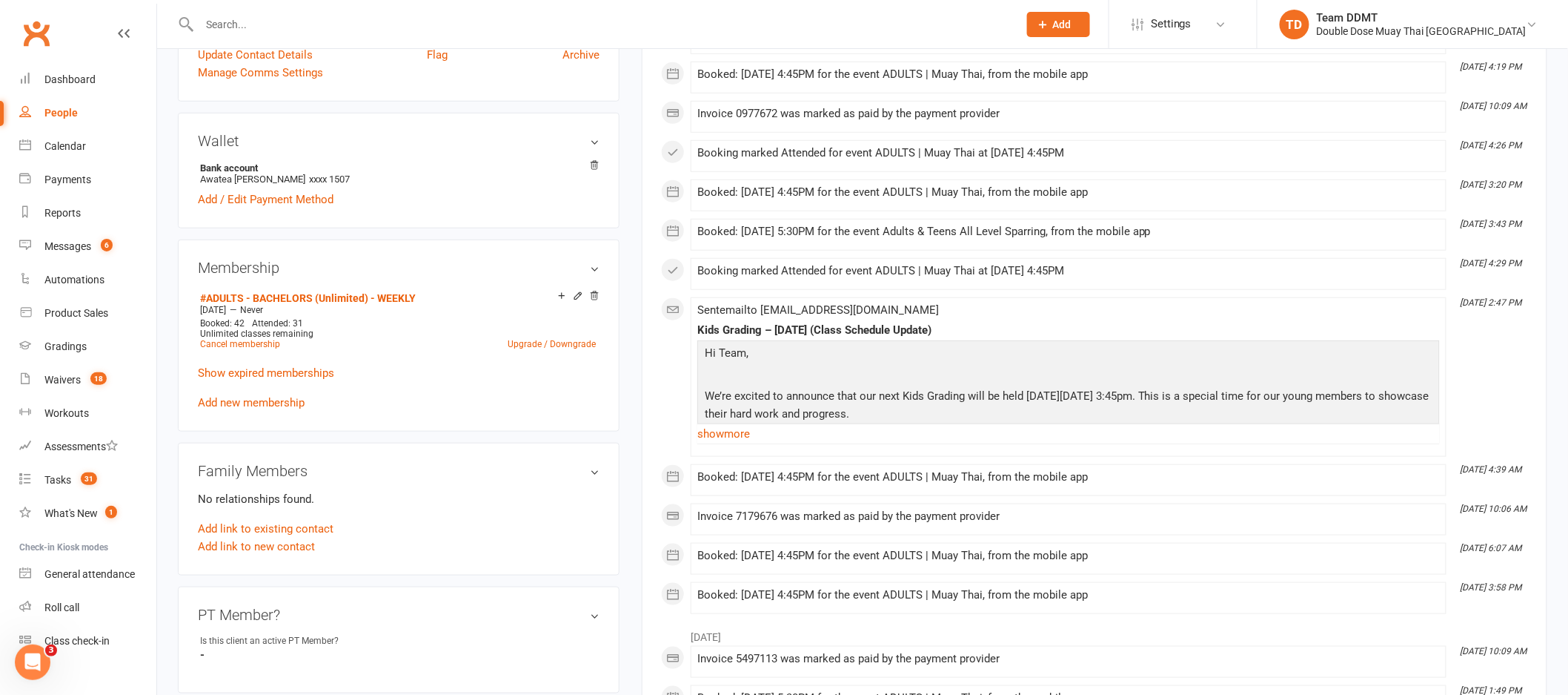
scroll to position [419, 0]
click at [247, 396] on link "Add new membership" at bounding box center [251, 399] width 107 height 13
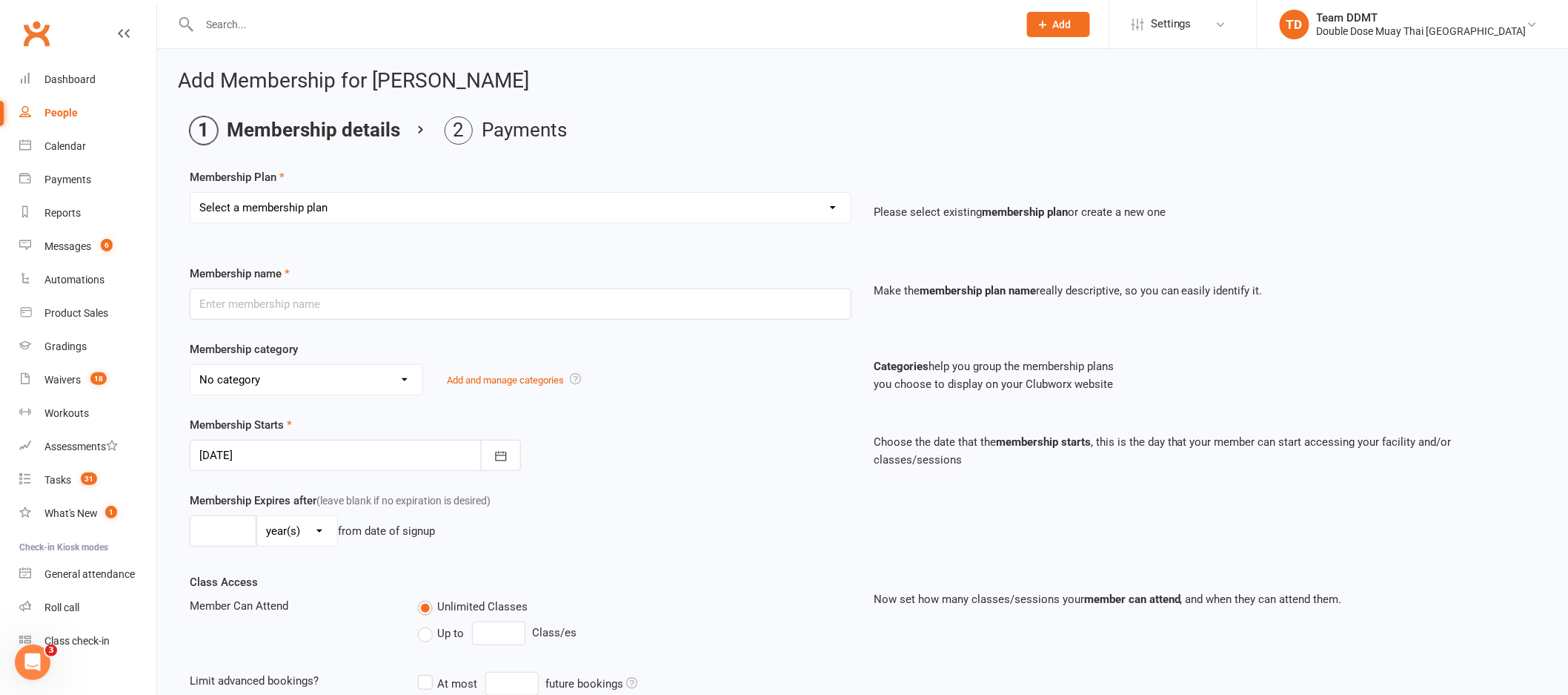
click at [784, 211] on select "Select a membership plan Create new Membership Plan #KIDS - 1 Day - WEEKLY #KID…" at bounding box center [521, 207] width 661 height 29
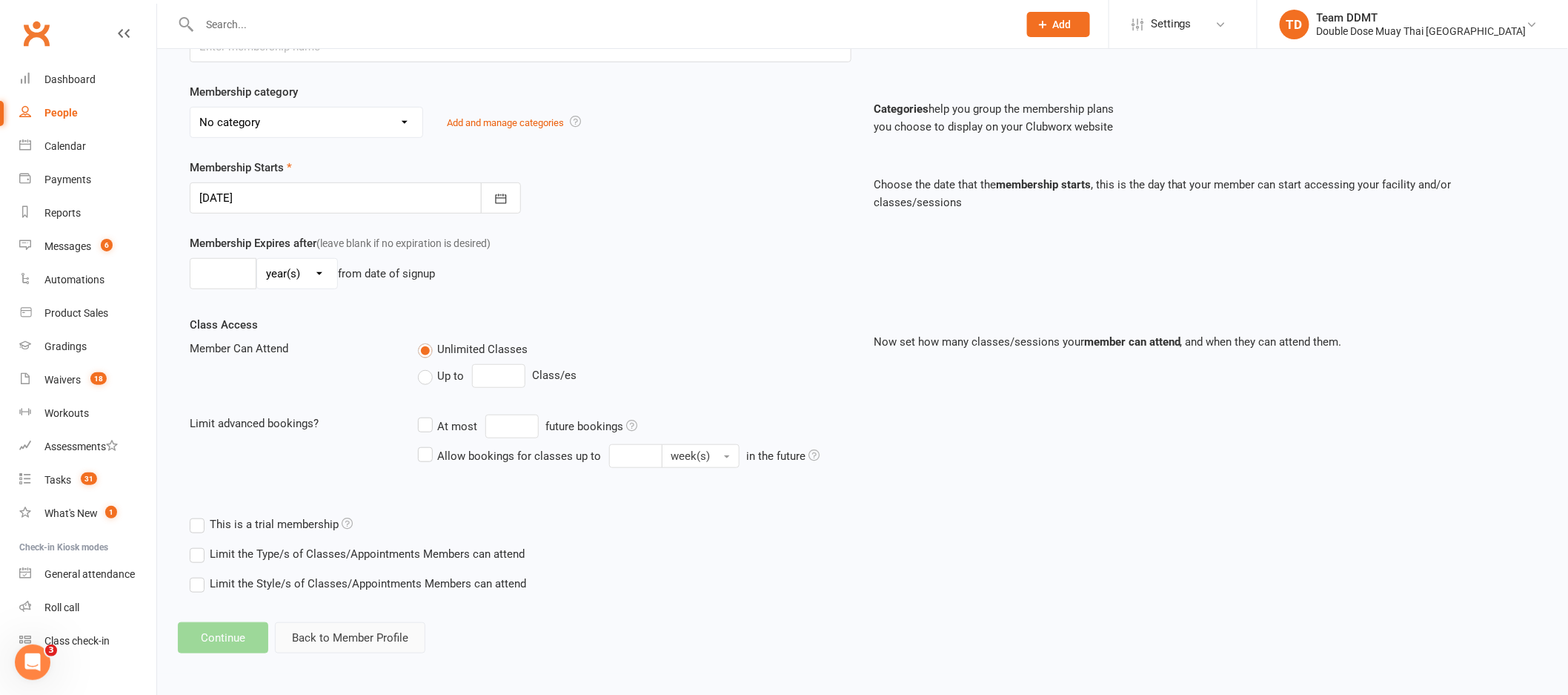
click at [337, 632] on button "Back to Member Profile" at bounding box center [350, 637] width 150 height 31
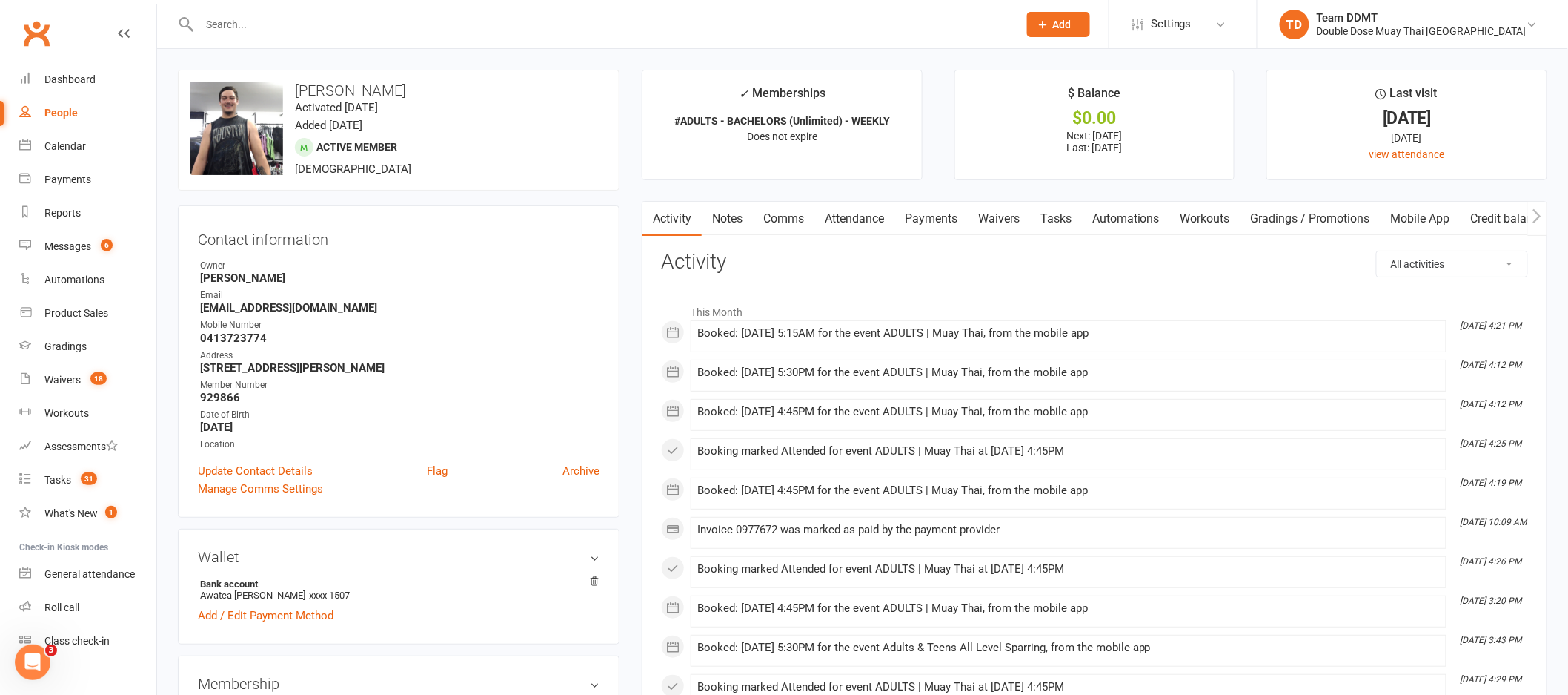
click at [930, 219] on link "Payments" at bounding box center [930, 218] width 73 height 34
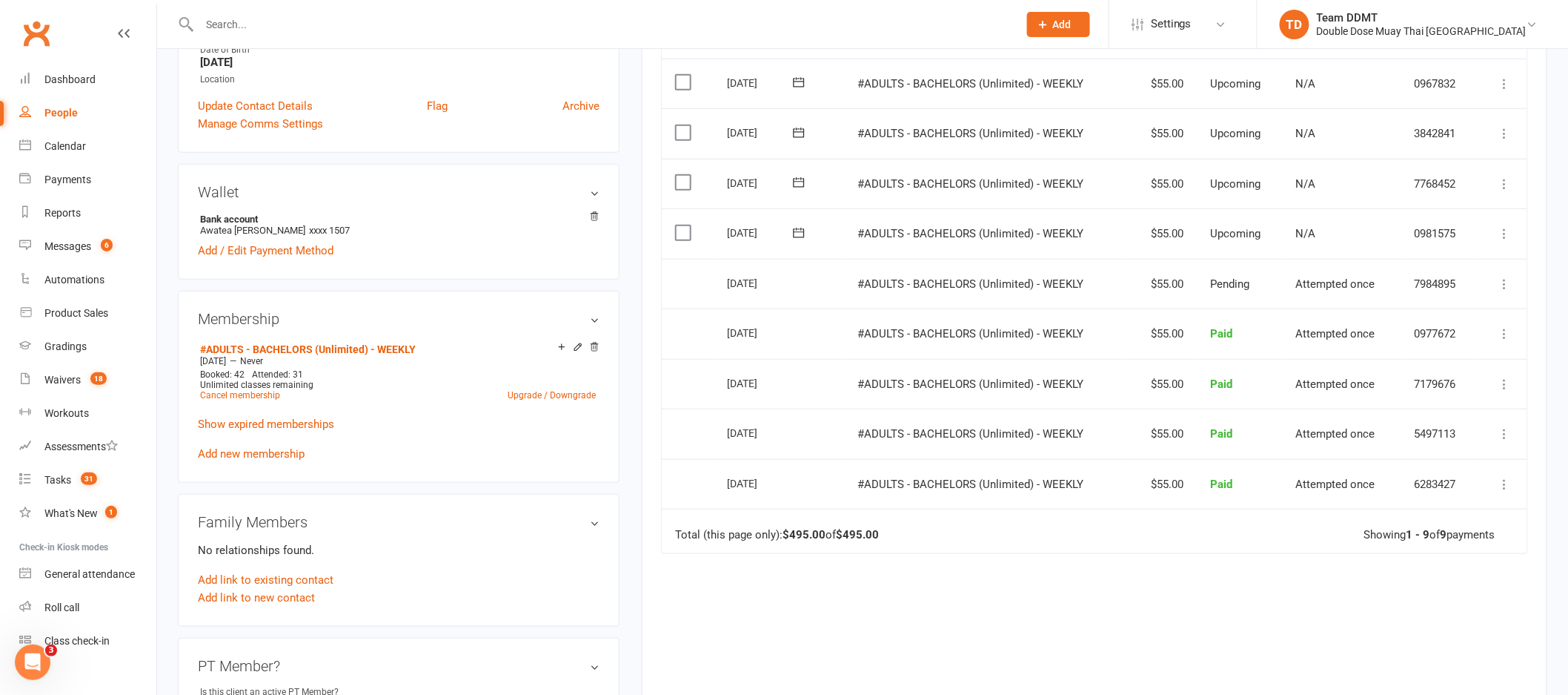
scroll to position [507, 0]
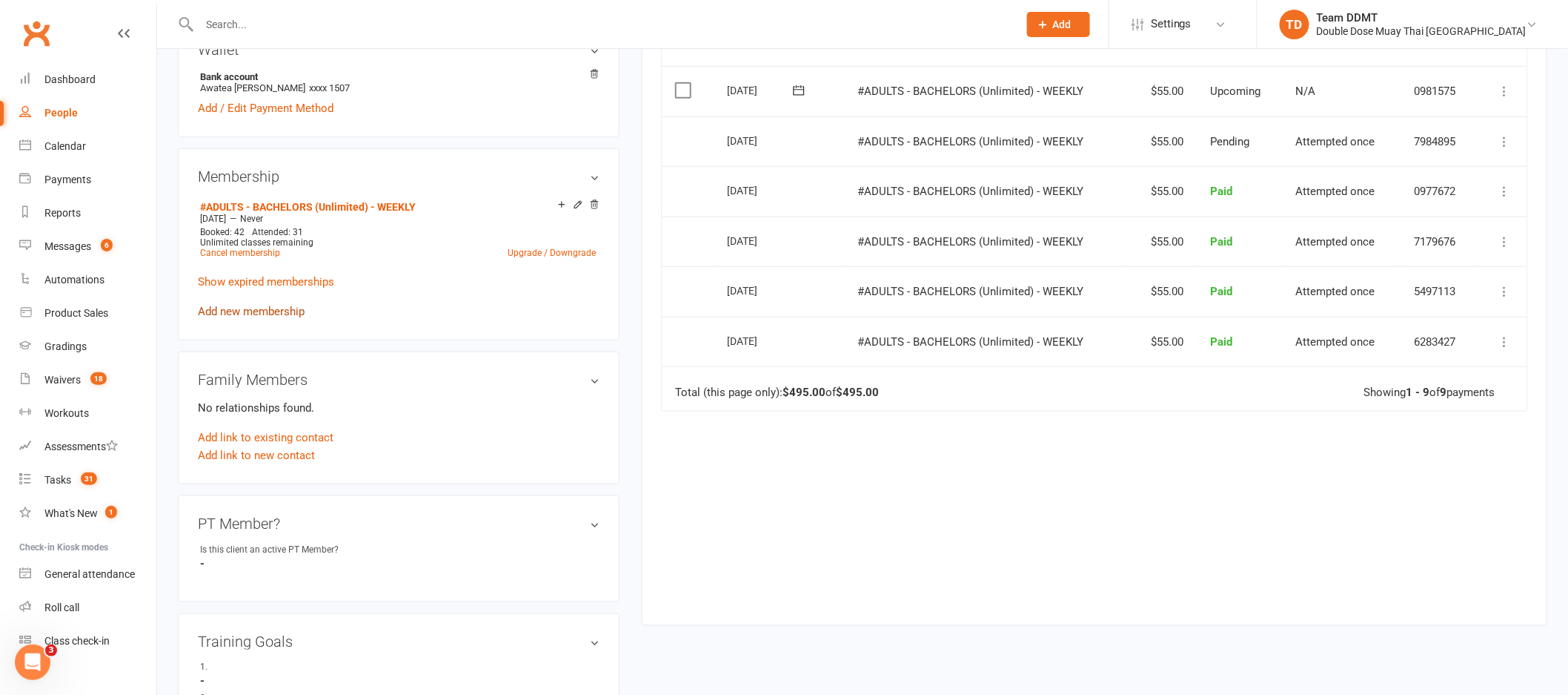
click at [282, 307] on link "Add new membership" at bounding box center [251, 311] width 107 height 13
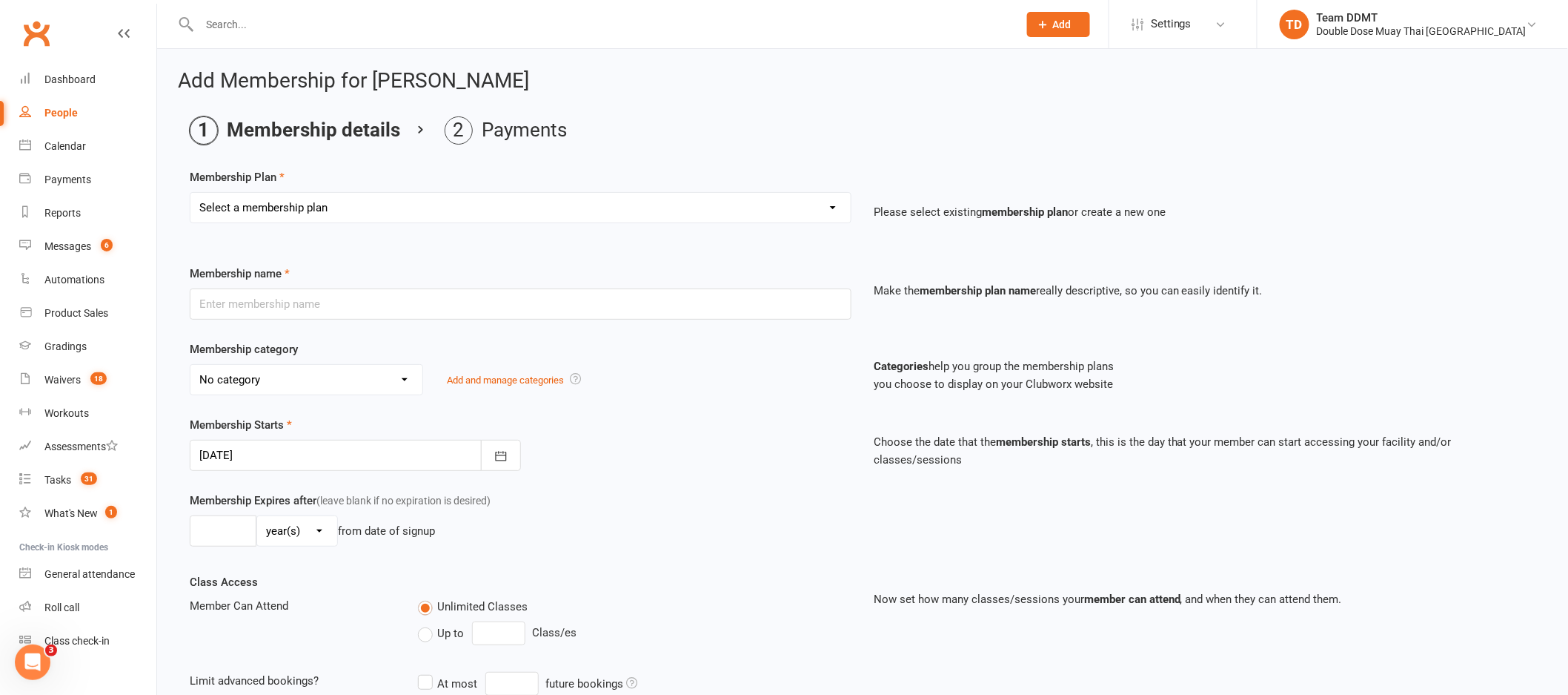
click at [824, 207] on select "Select a membership plan Create new Membership Plan #KIDS - 1 Day - WEEKLY #KID…" at bounding box center [521, 207] width 661 height 29
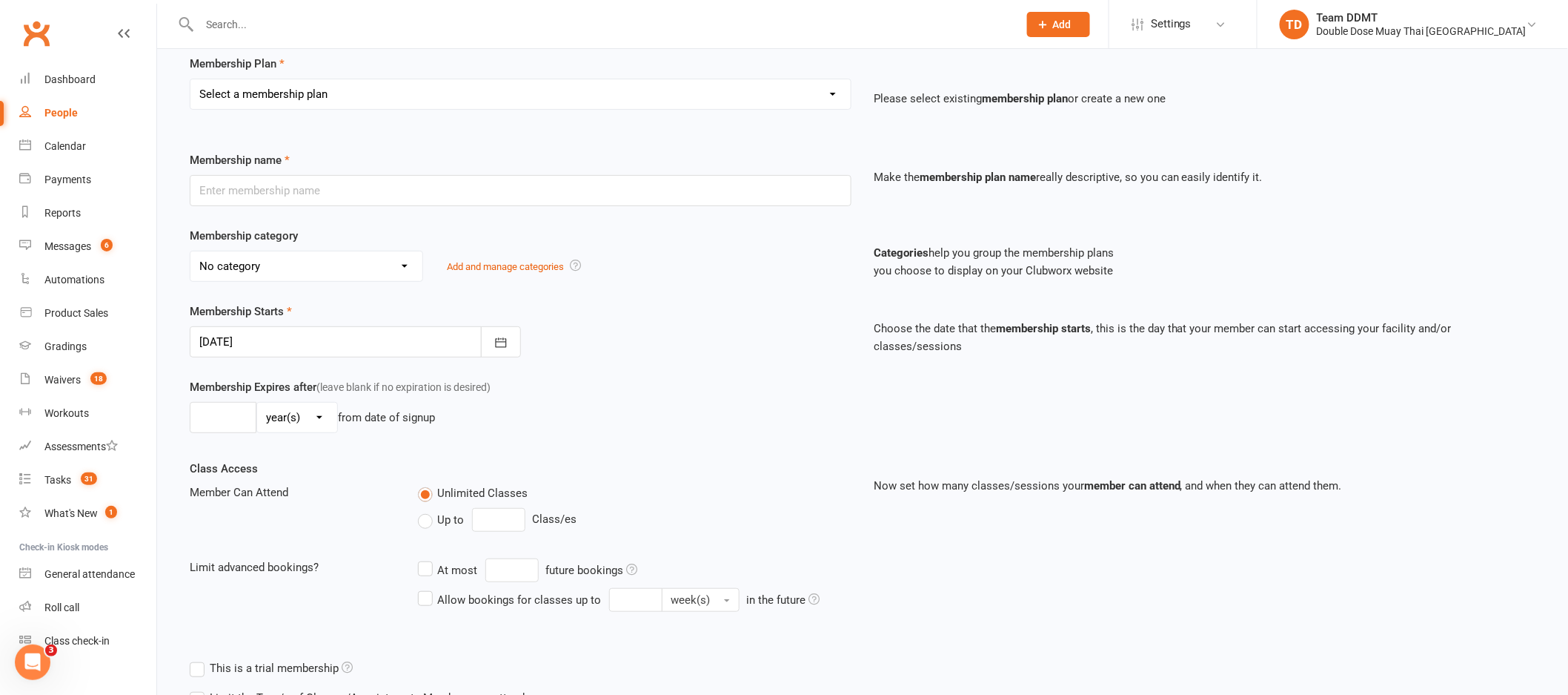
scroll to position [258, 0]
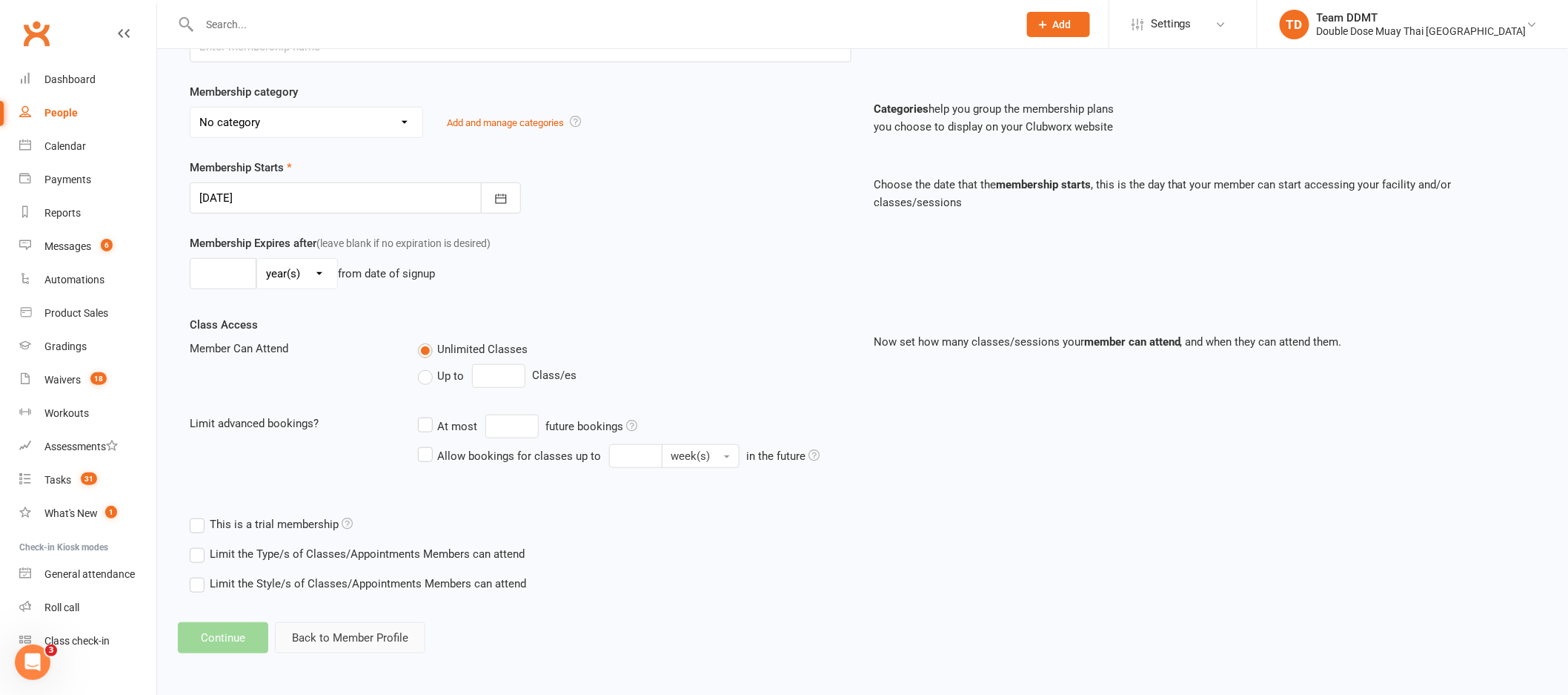
click at [385, 630] on button "Back to Member Profile" at bounding box center [350, 637] width 150 height 31
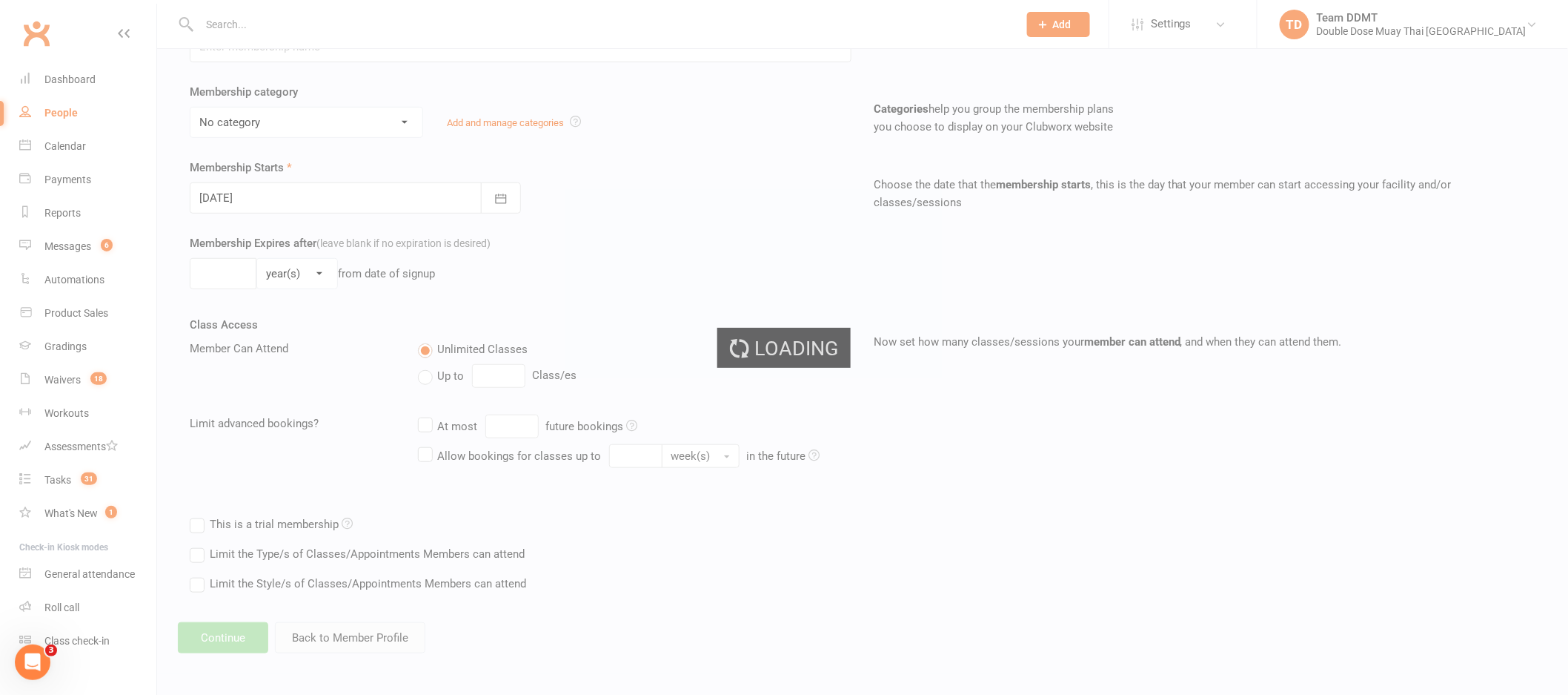
scroll to position [253, 0]
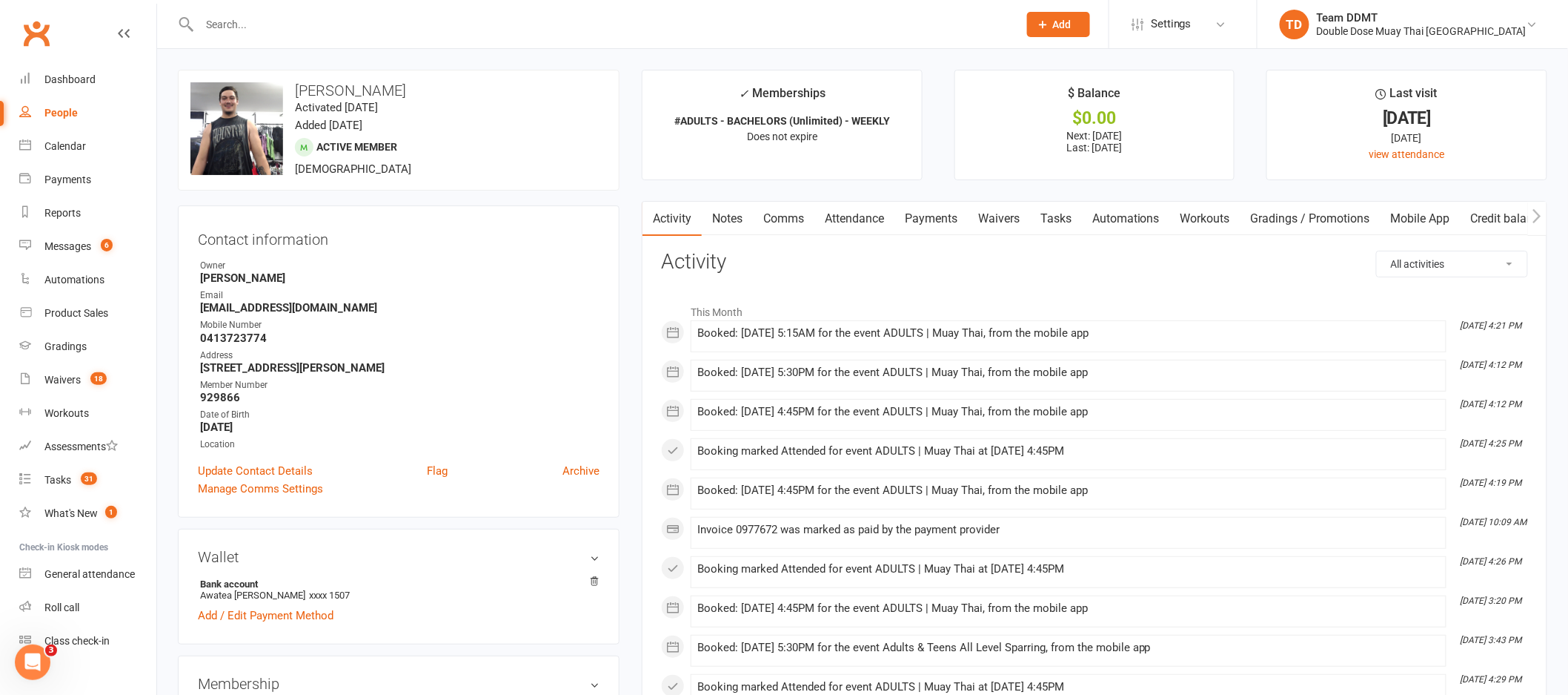
click at [1026, 217] on link "Waivers" at bounding box center [999, 218] width 62 height 34
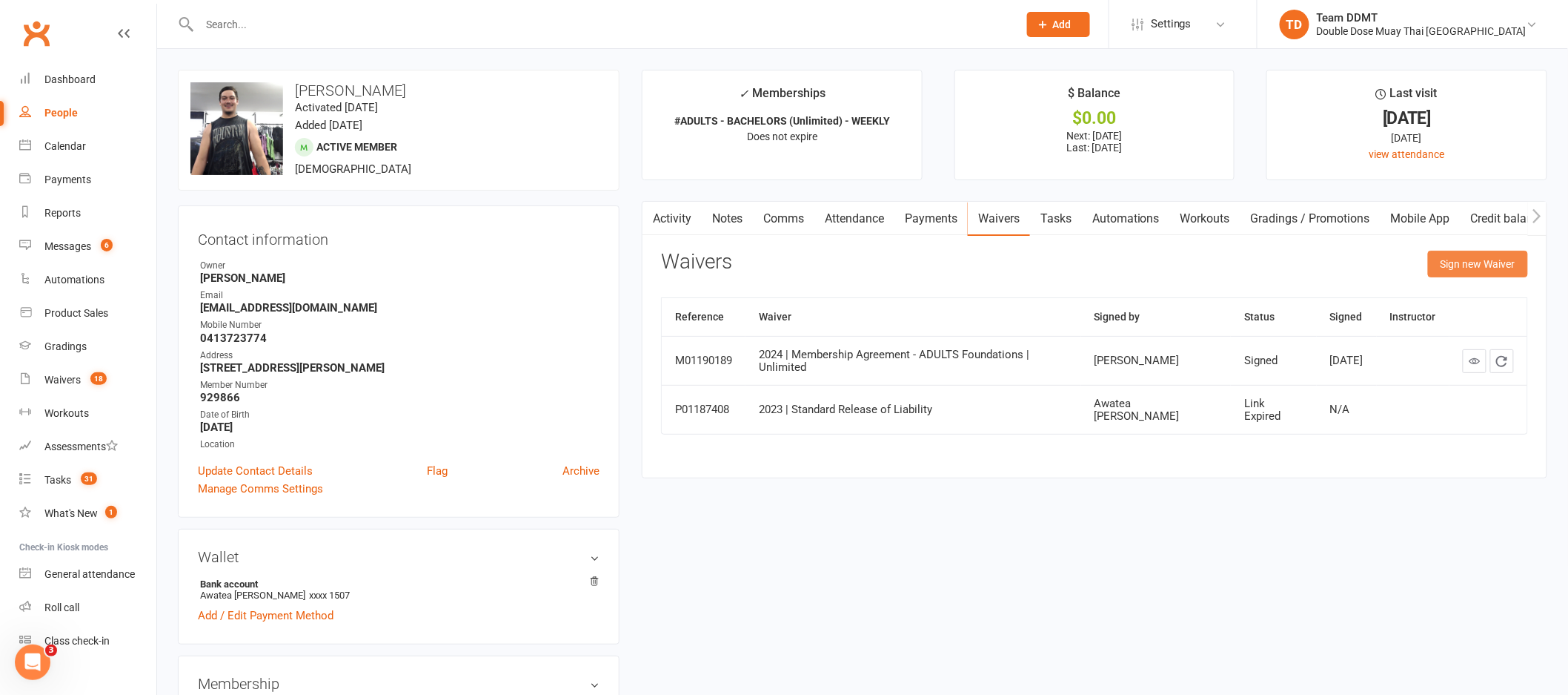
click at [1482, 266] on button "Sign new Waiver" at bounding box center [1478, 264] width 100 height 27
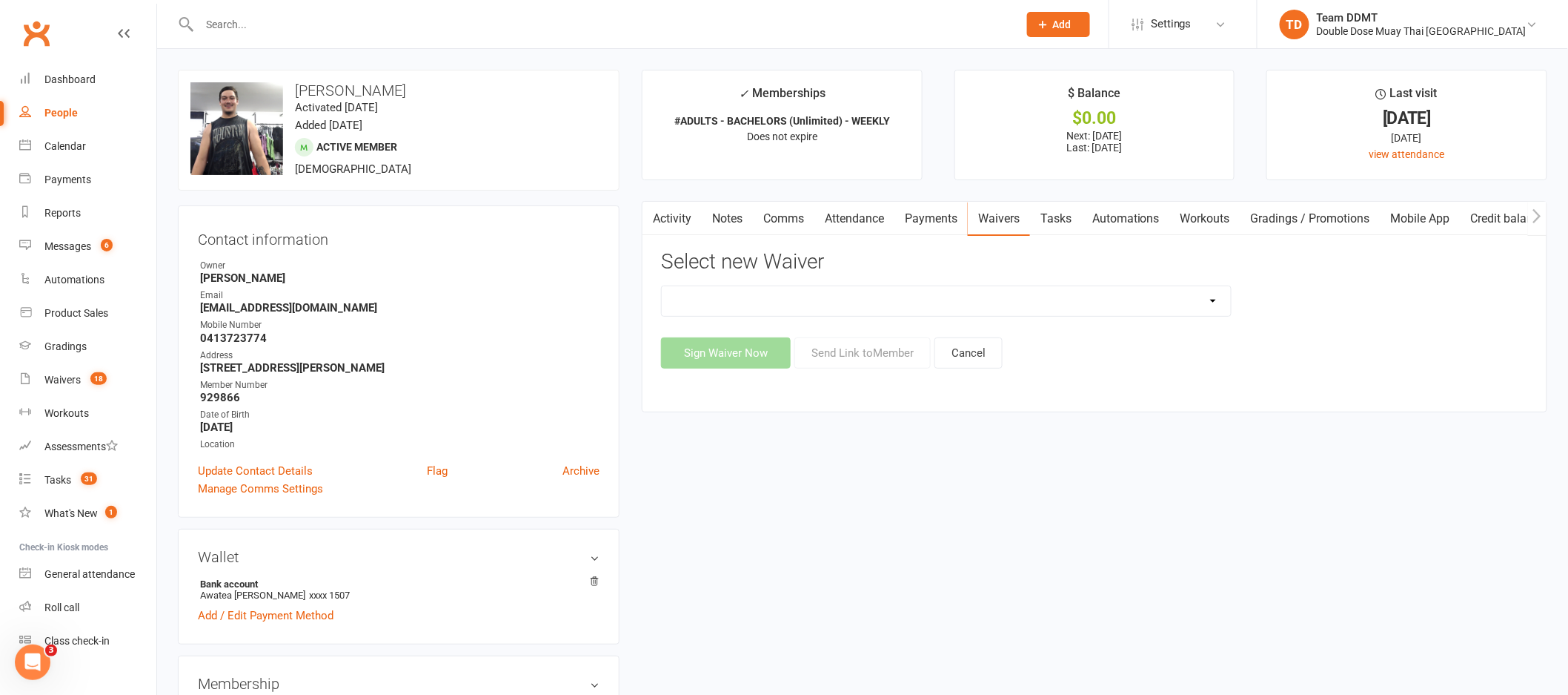
click at [1182, 298] on select "2023 | Standard Release of Liability 2024/2025 | DECEMBER PROMO (sign up Dec pa…" at bounding box center [946, 300] width 569 height 29
select select "12278"
click at [881, 356] on button "Send Link to Member" at bounding box center [862, 353] width 136 height 31
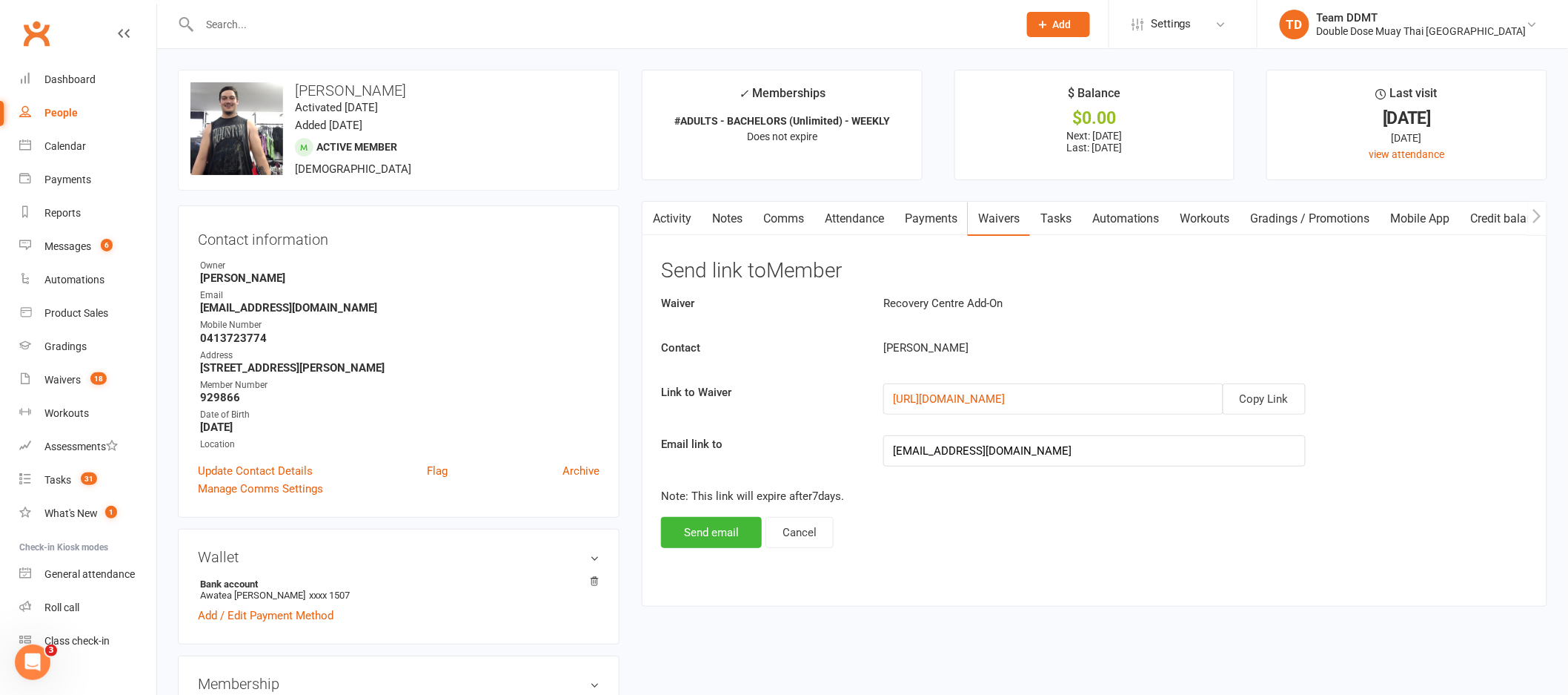
click at [719, 548] on div "Activity Notes Comms Attendance Payments Waivers Tasks Automations Workouts Gra…" at bounding box center [1094, 404] width 906 height 405
click at [719, 536] on button "Send email" at bounding box center [711, 532] width 101 height 31
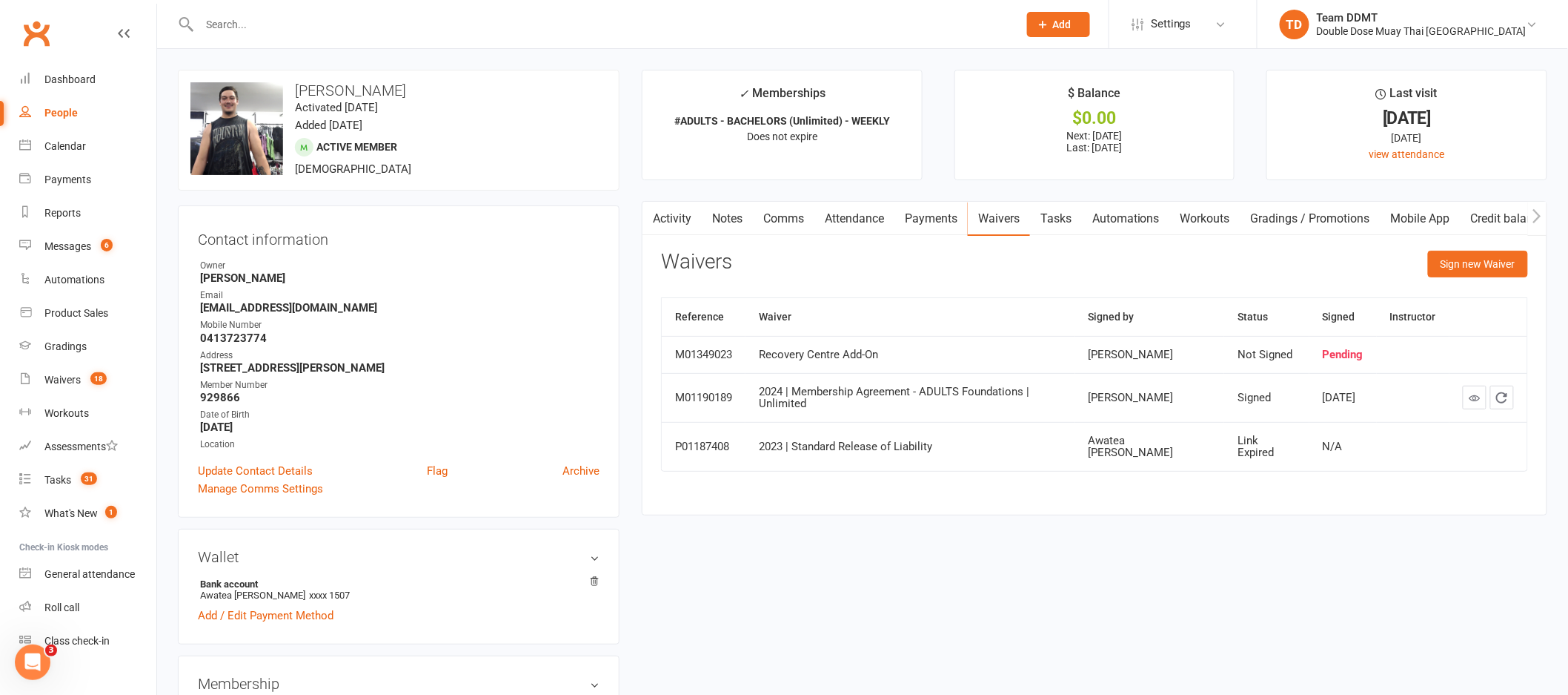
click at [733, 219] on link "Notes" at bounding box center [727, 218] width 51 height 34
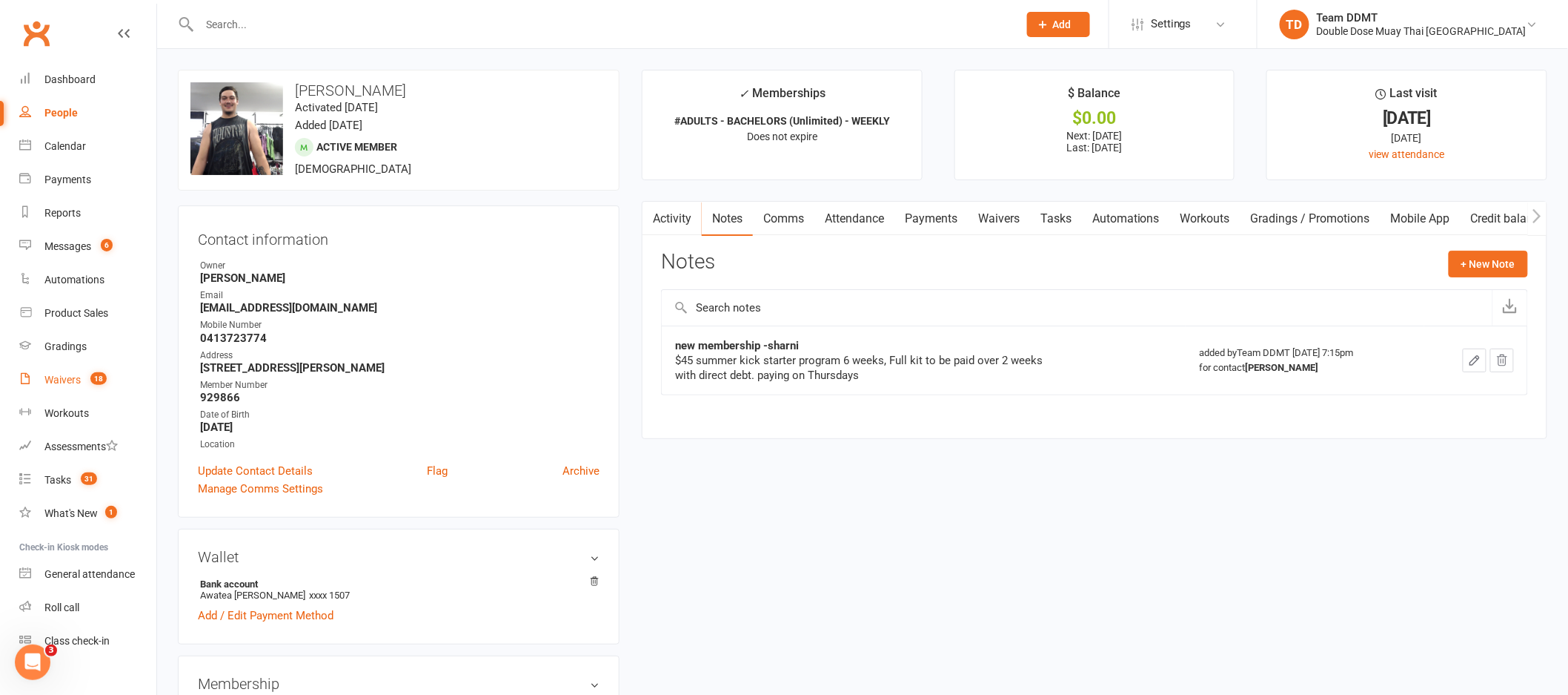
click at [75, 388] on link "Waivers 18" at bounding box center [88, 380] width 137 height 33
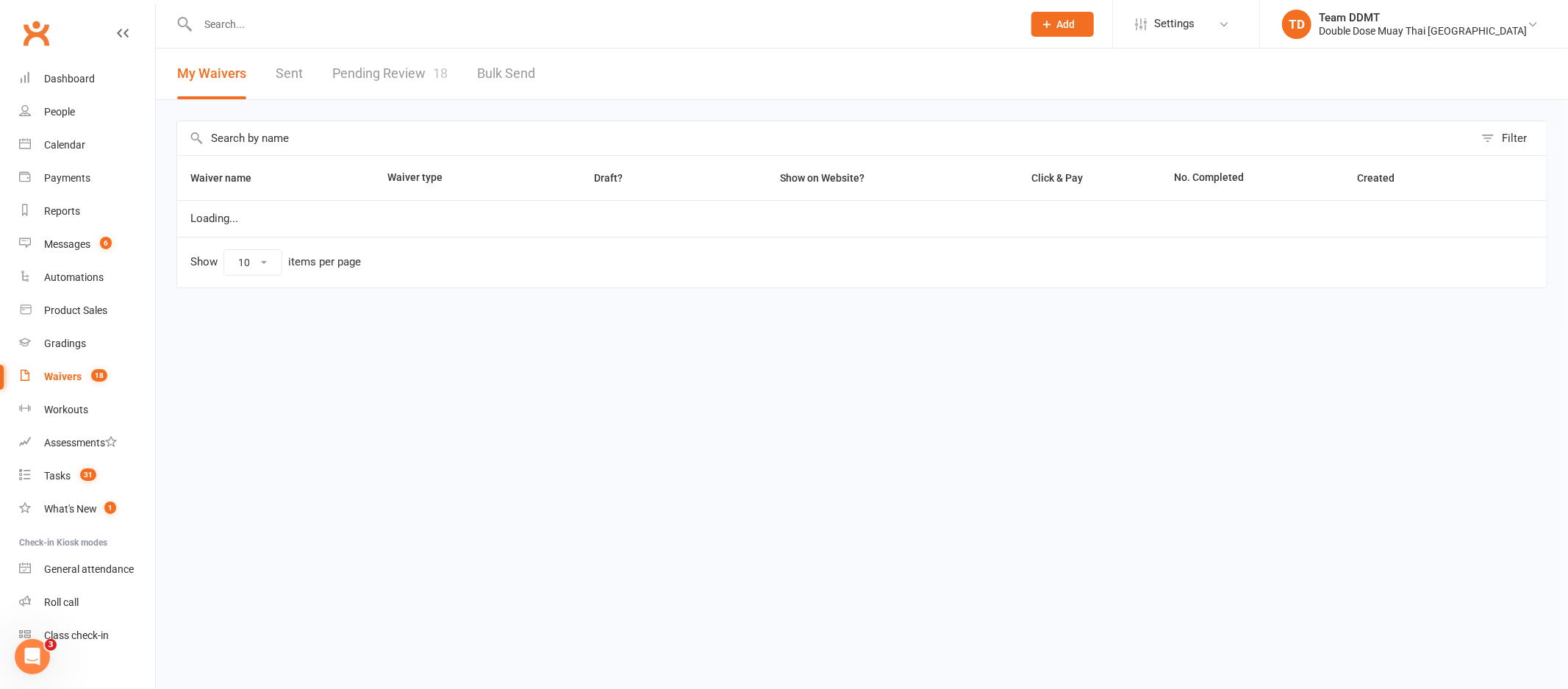
click at [392, 61] on link "Pending Review 18" at bounding box center [390, 73] width 116 height 50
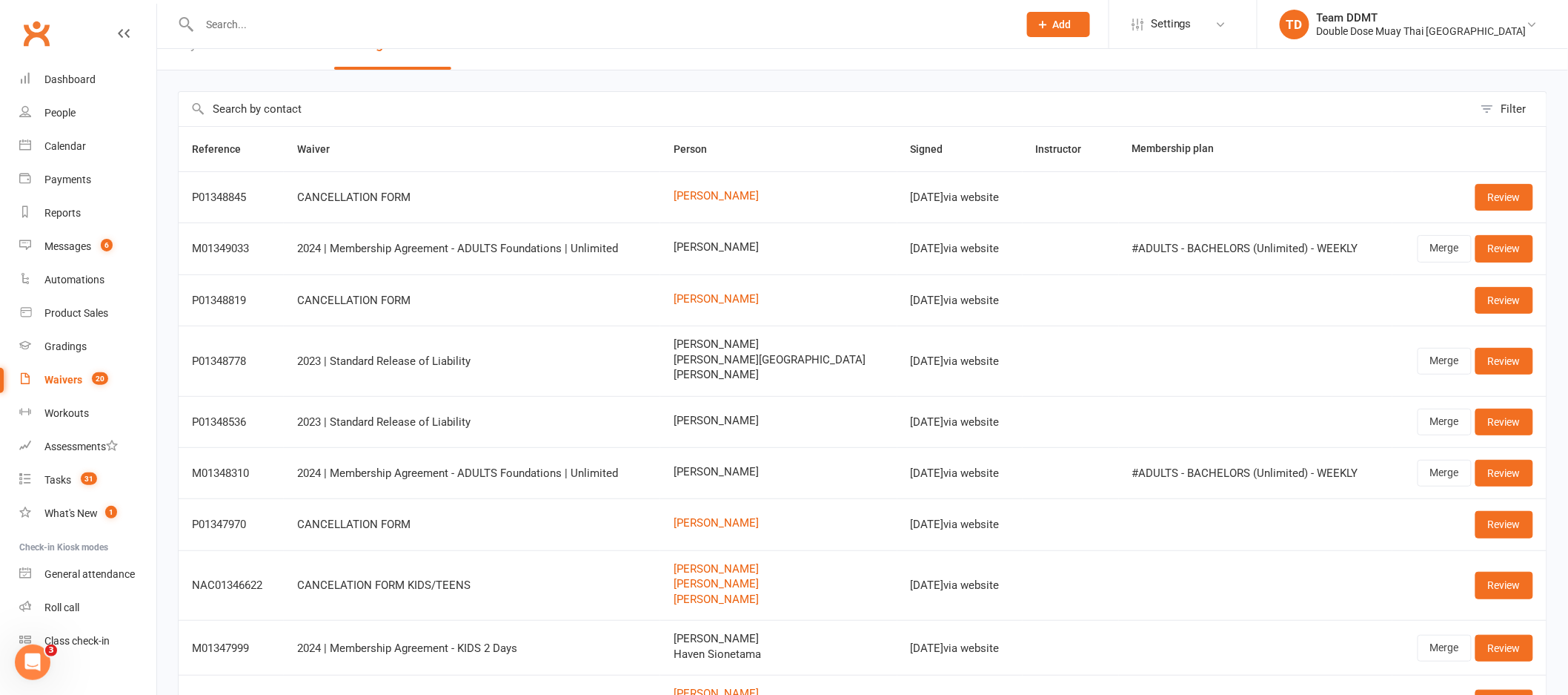
scroll to position [27, 0]
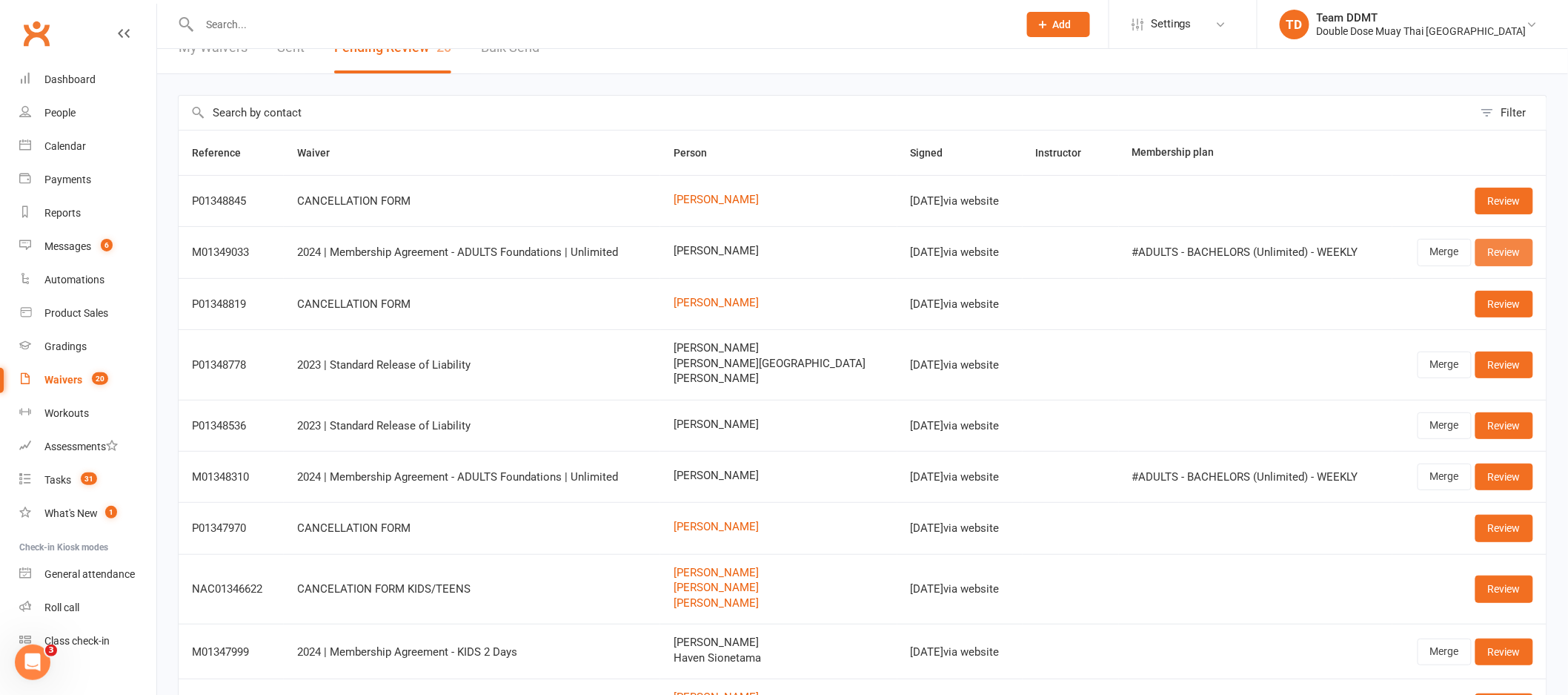
click at [1497, 255] on link "Review" at bounding box center [1504, 252] width 58 height 27
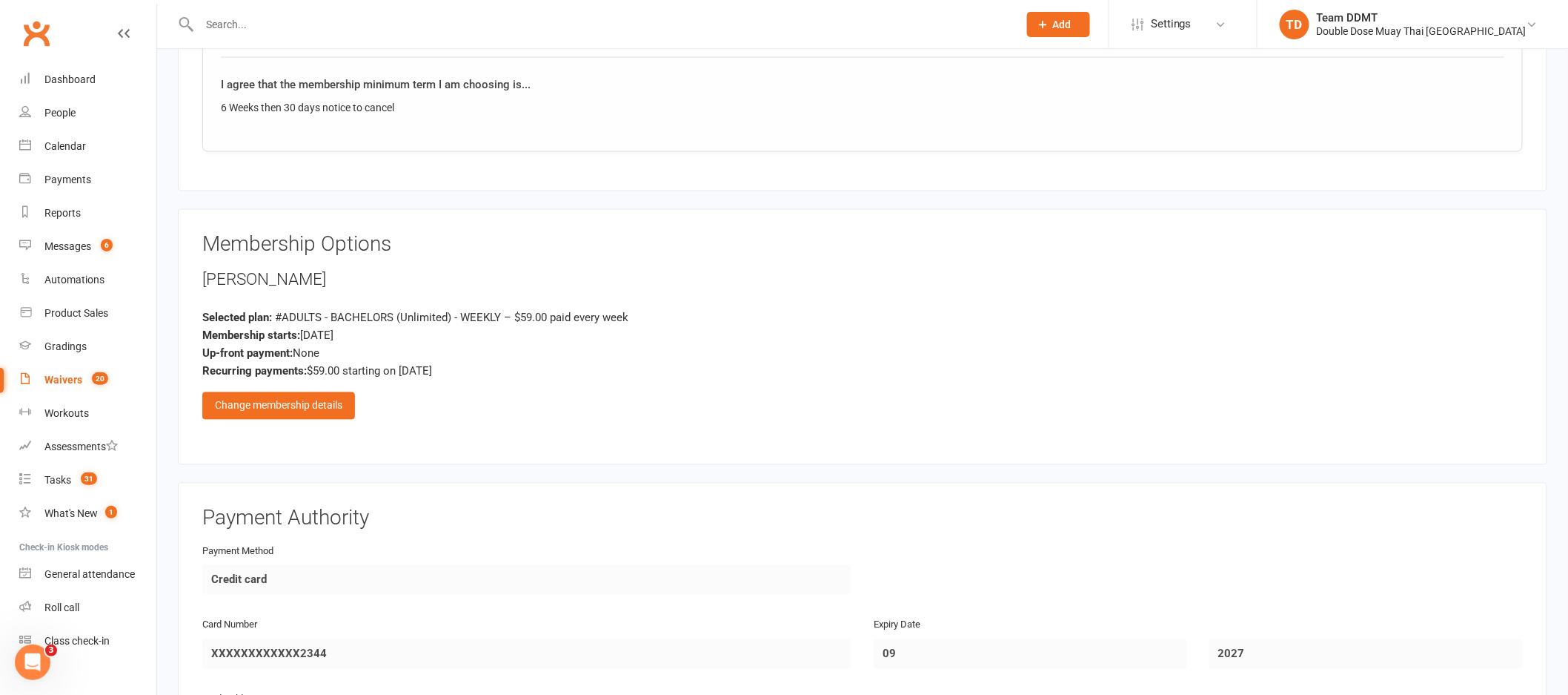
scroll to position [1123, 0]
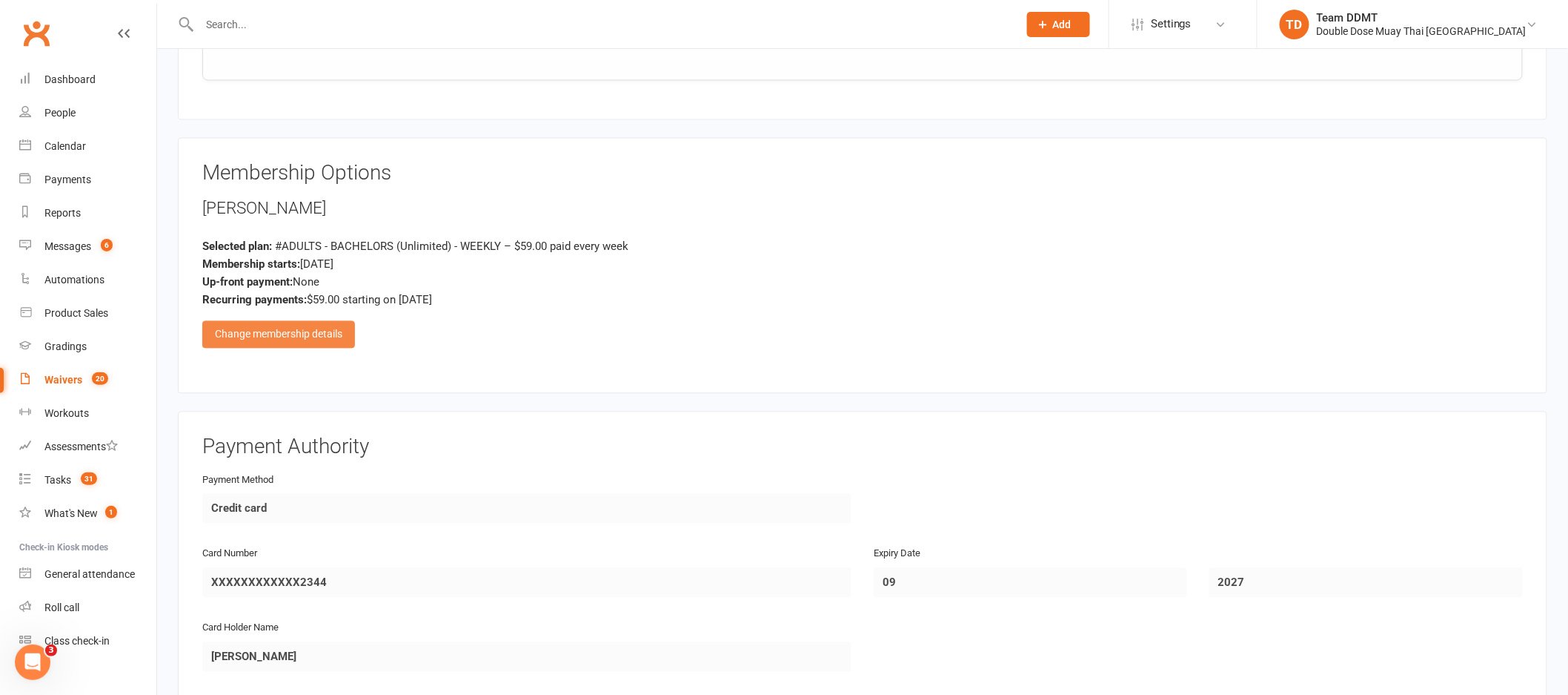
click at [289, 334] on div "Change membership details" at bounding box center [278, 334] width 152 height 27
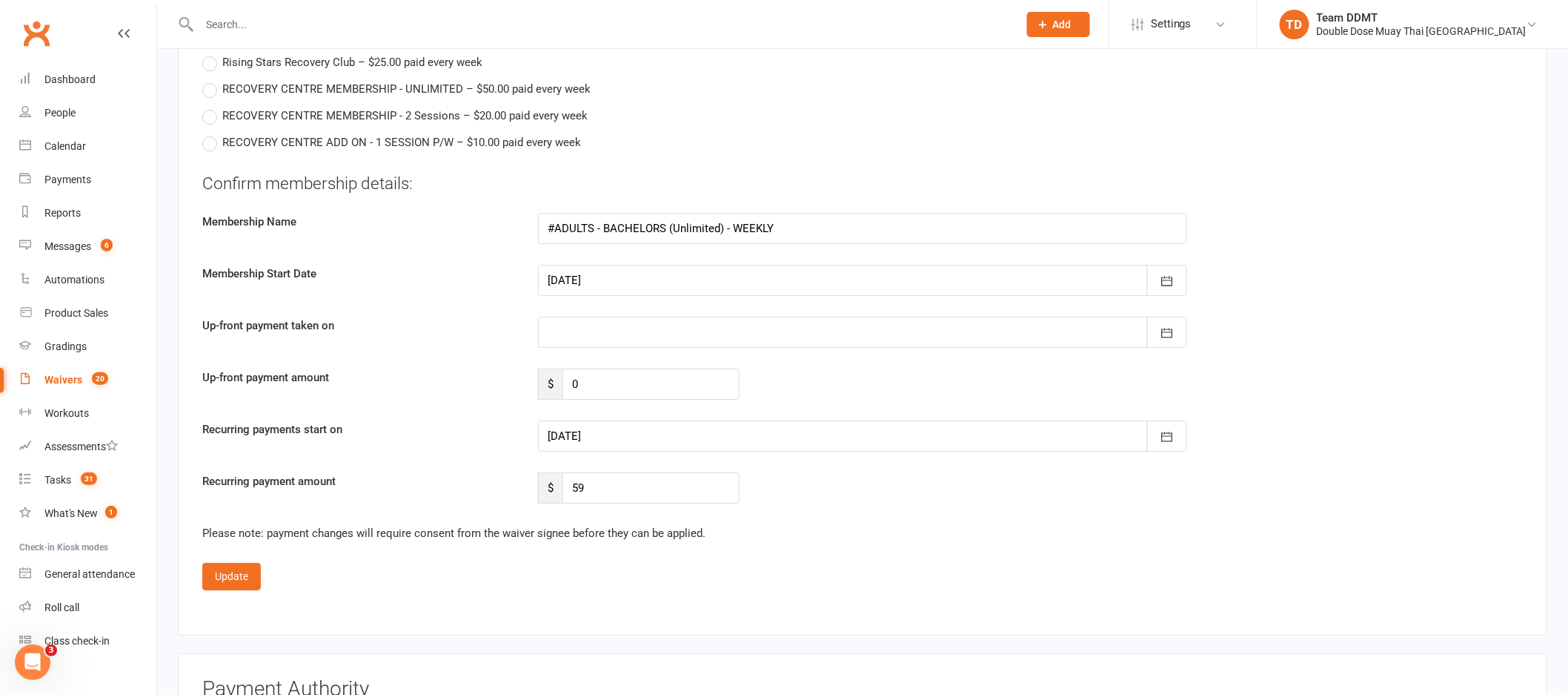
scroll to position [2162, 0]
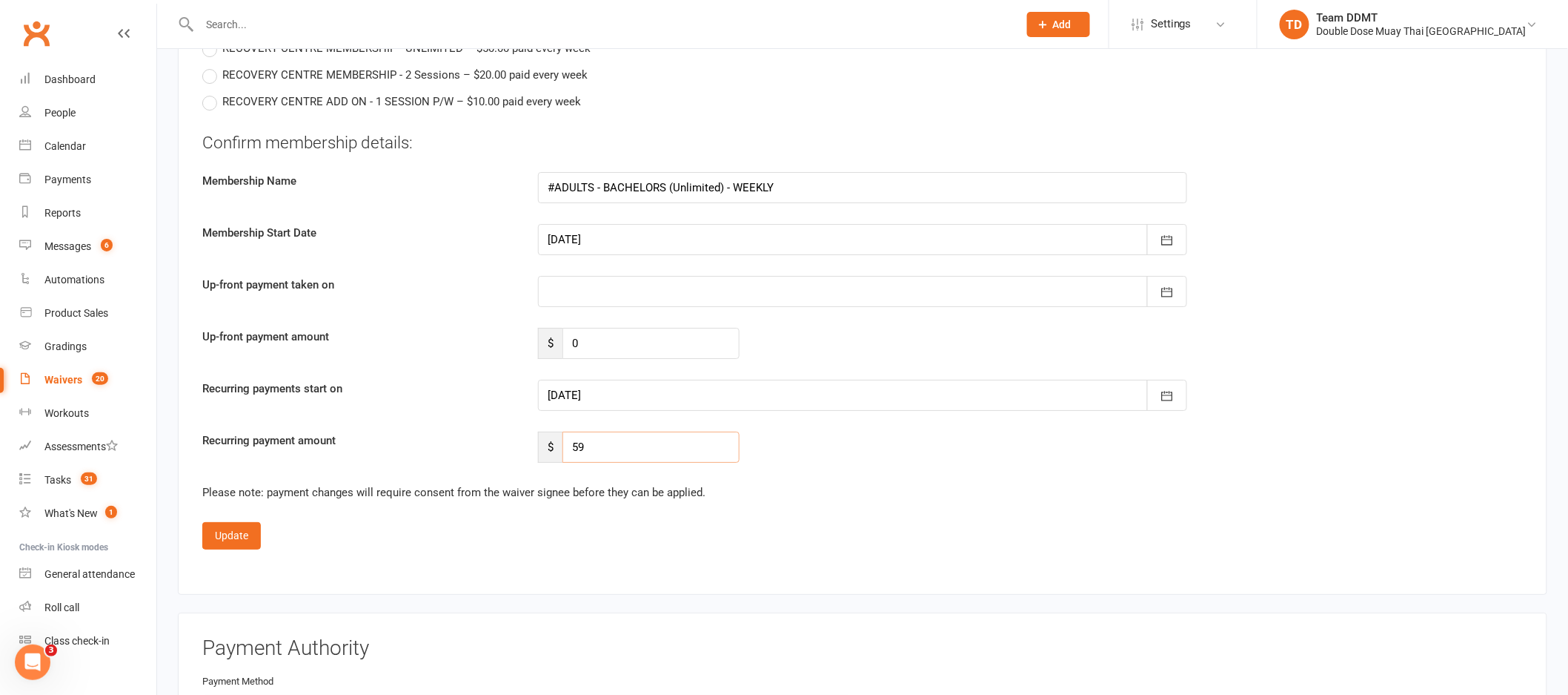
click at [606, 440] on input "59" at bounding box center [651, 446] width 177 height 31
type input "49"
click at [1159, 396] on icon "button" at bounding box center [1166, 396] width 15 height 15
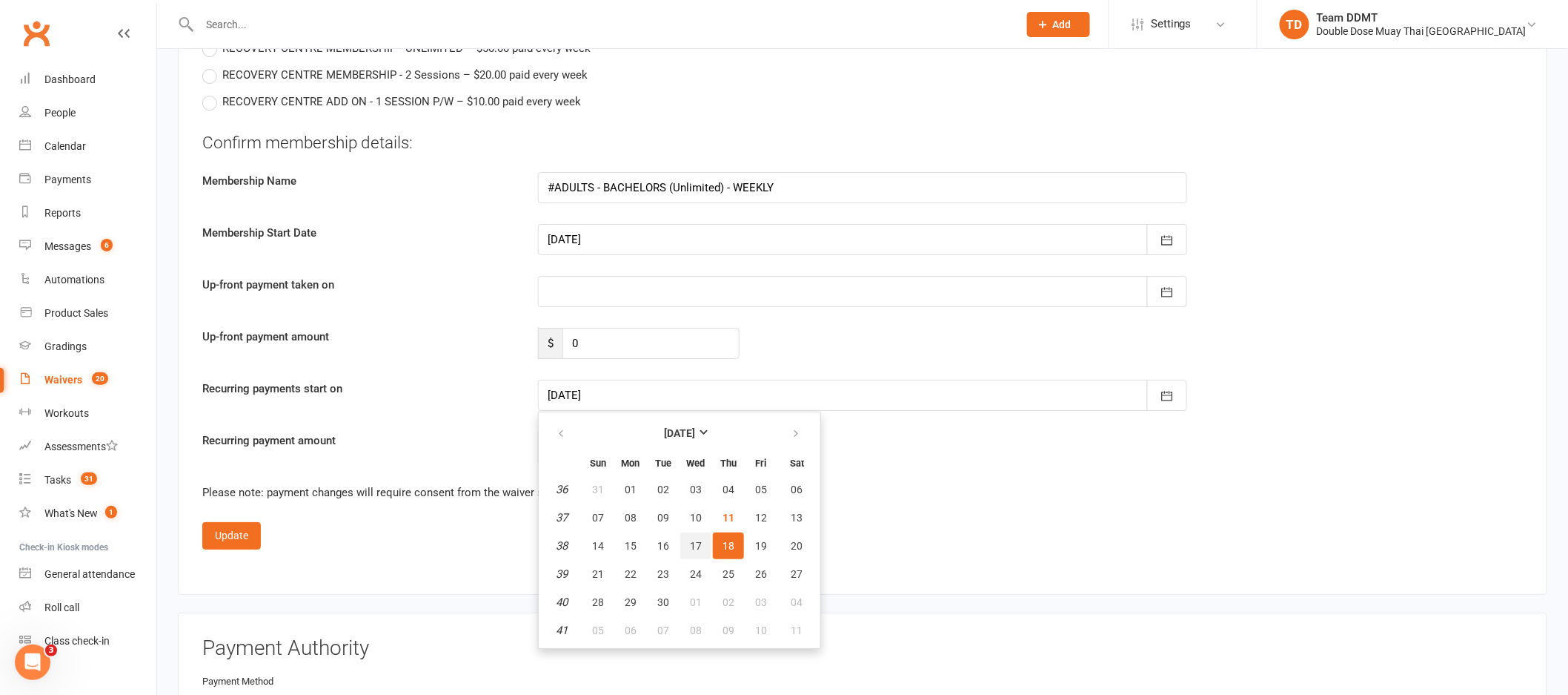
click at [691, 540] on span "17" at bounding box center [695, 545] width 12 height 12
type input "17 Sep 2025"
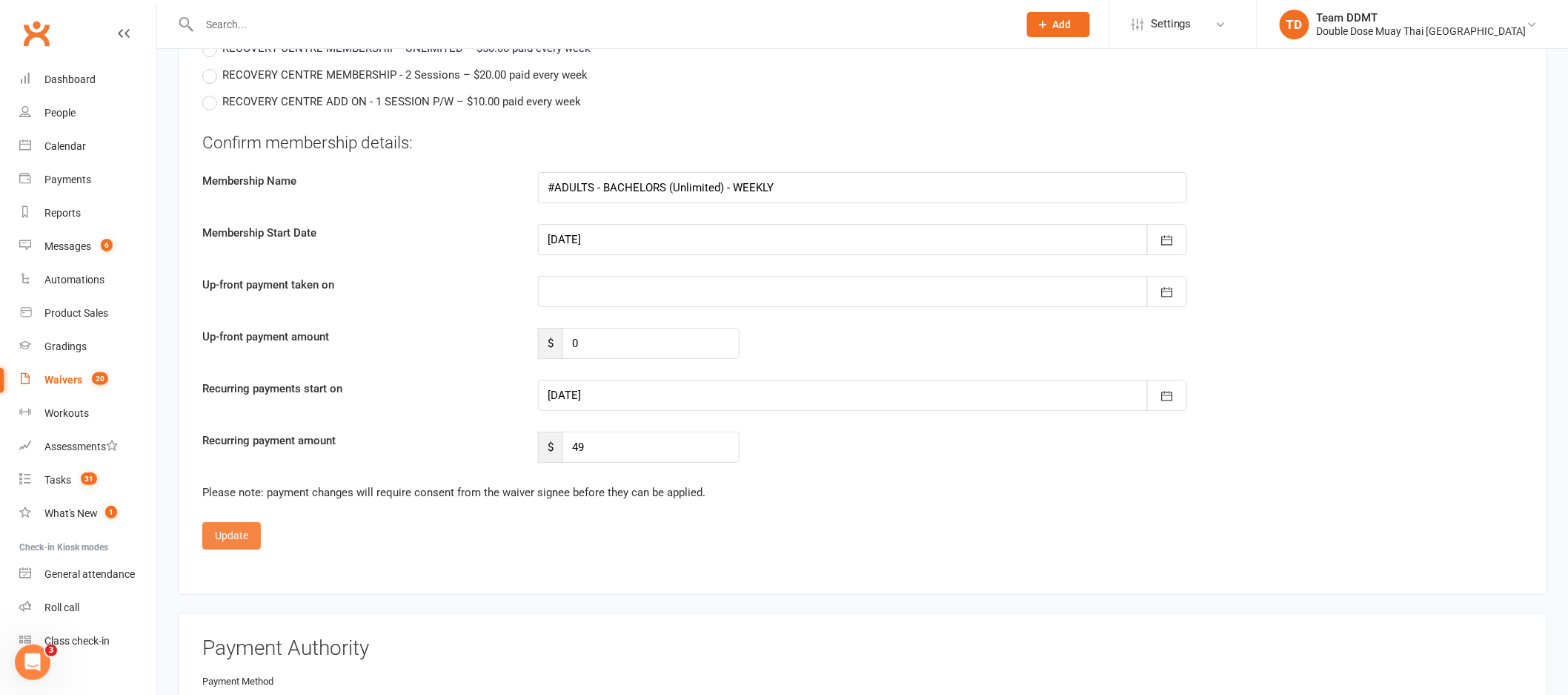
click at [240, 531] on button "Update" at bounding box center [232, 536] width 59 height 27
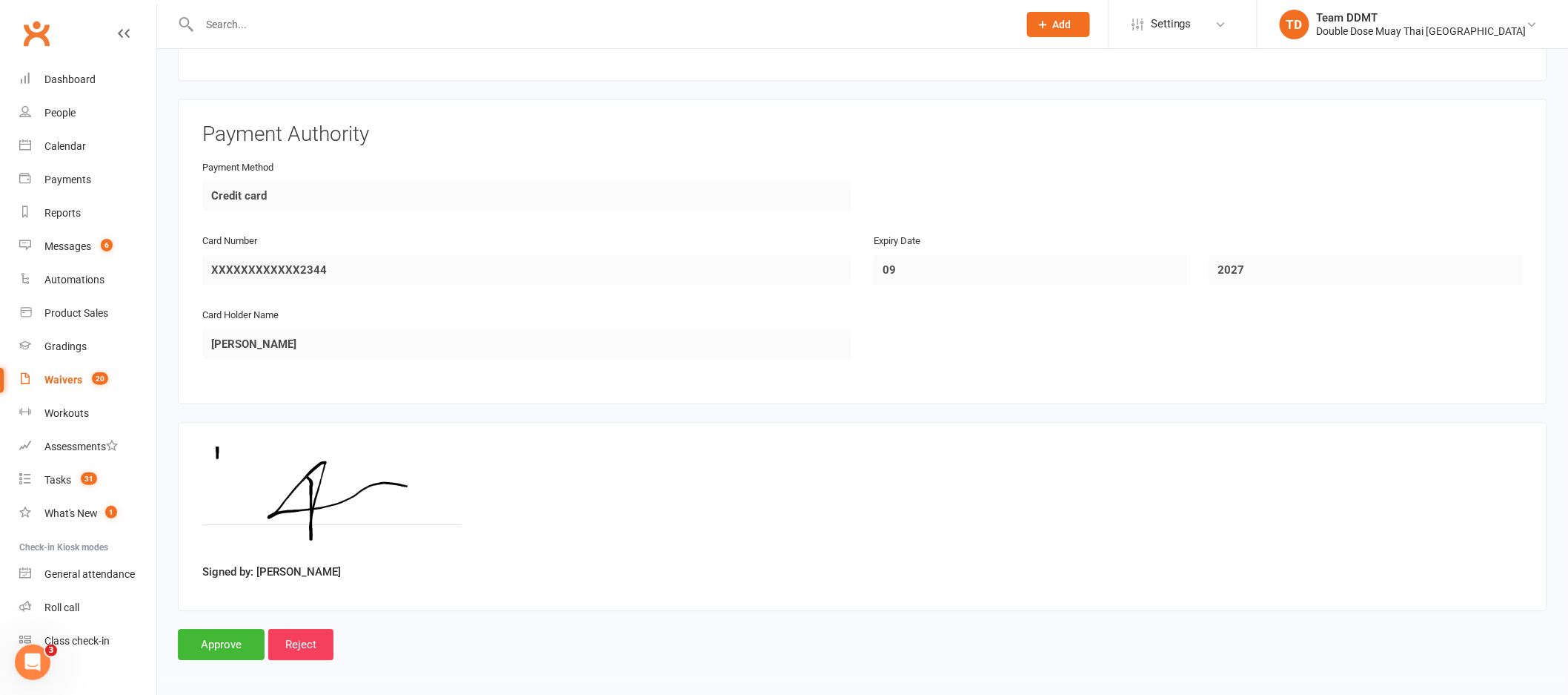
scroll to position [1439, 0]
click at [209, 642] on input "Approve" at bounding box center [221, 641] width 86 height 31
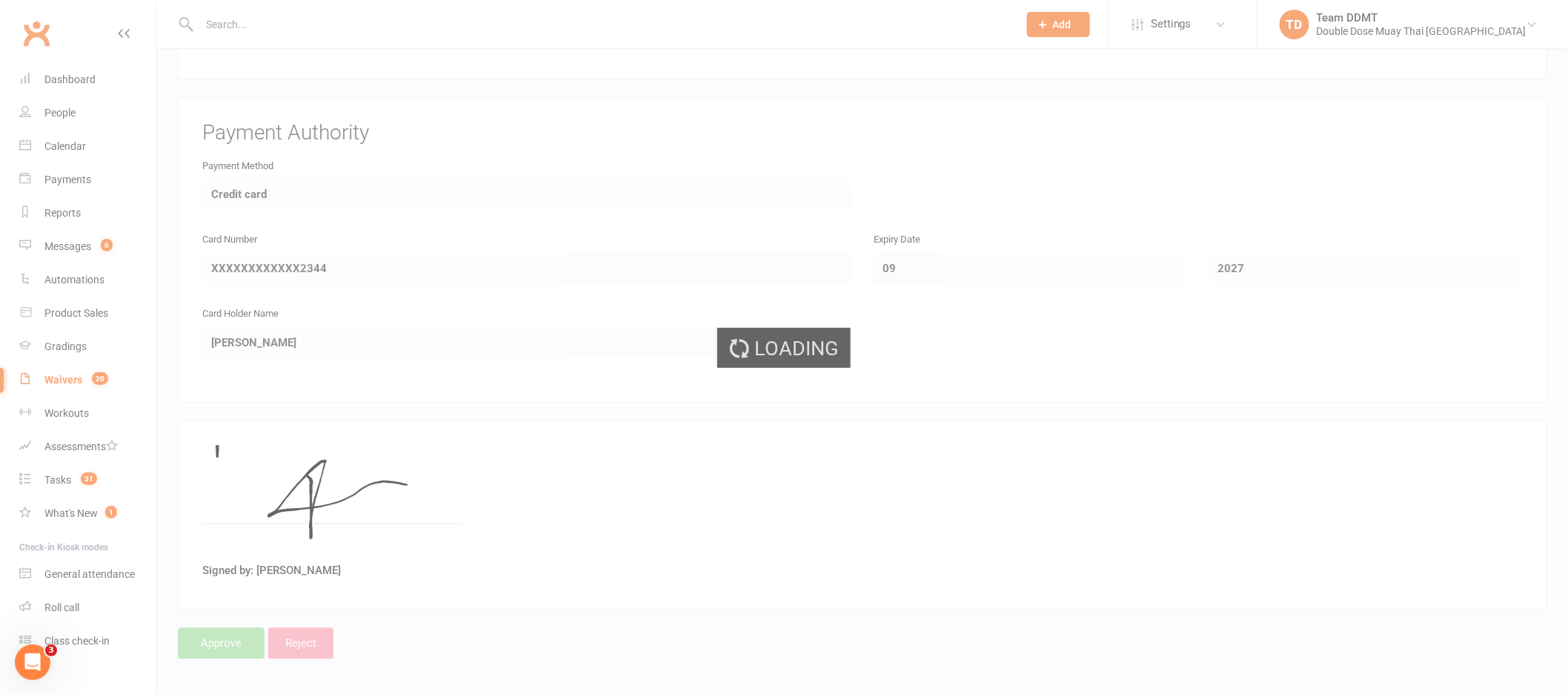
scroll to position [1435, 0]
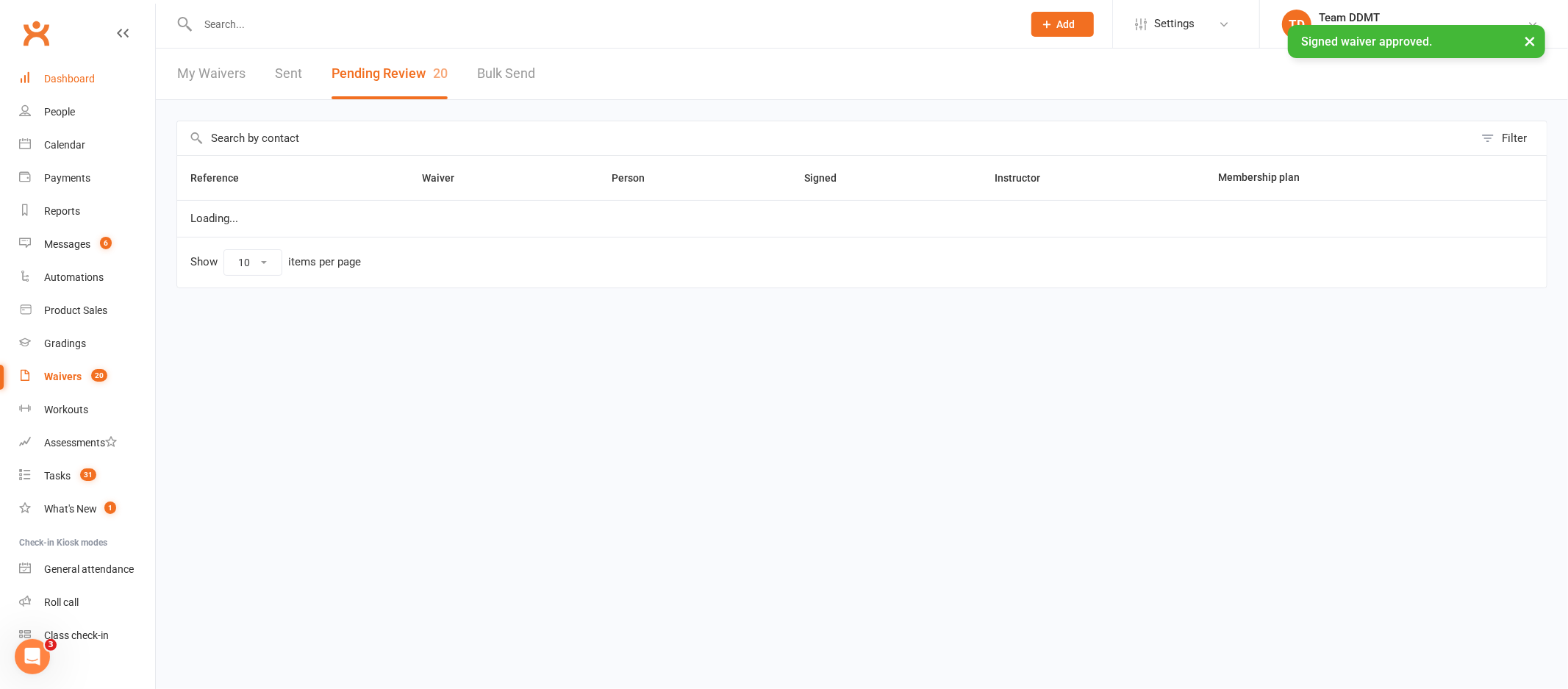
click at [64, 77] on div "Dashboard" at bounding box center [69, 78] width 50 height 11
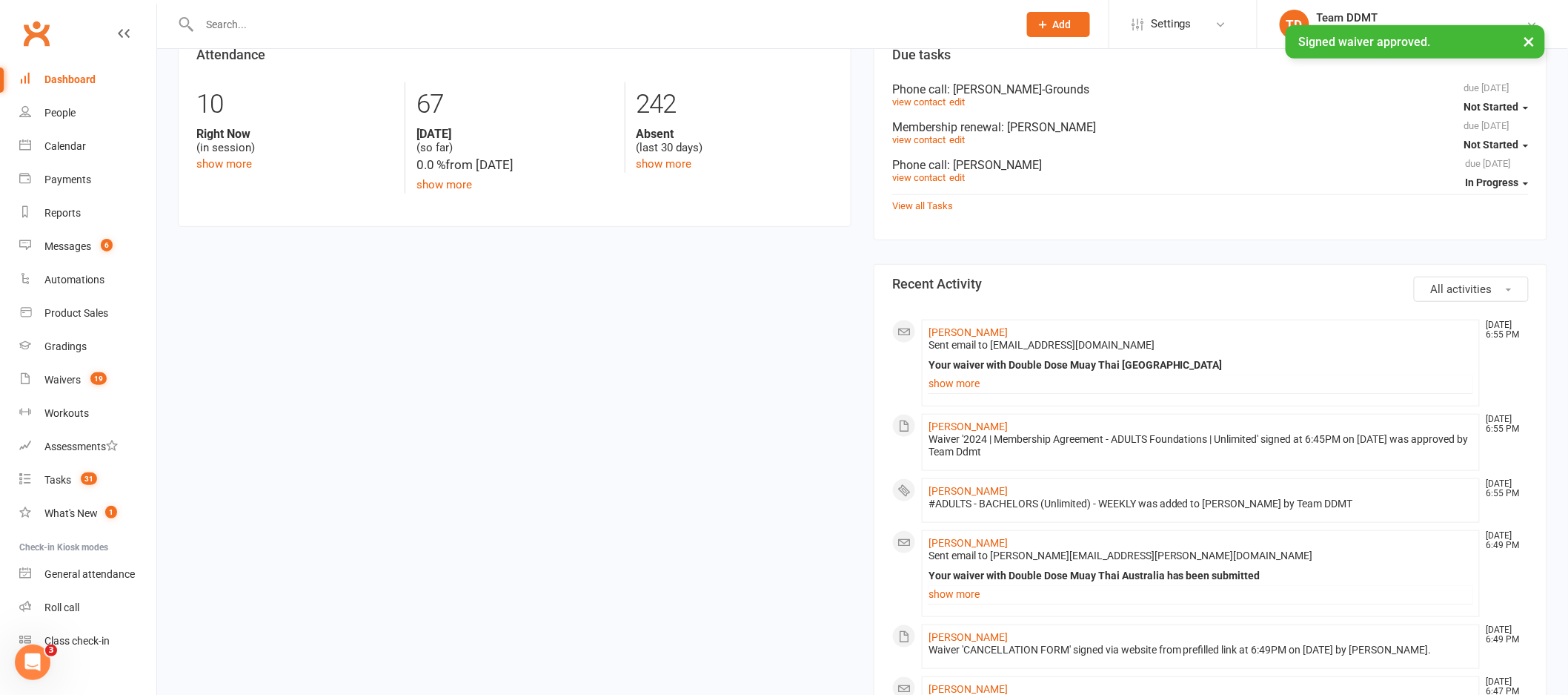
scroll to position [396, 0]
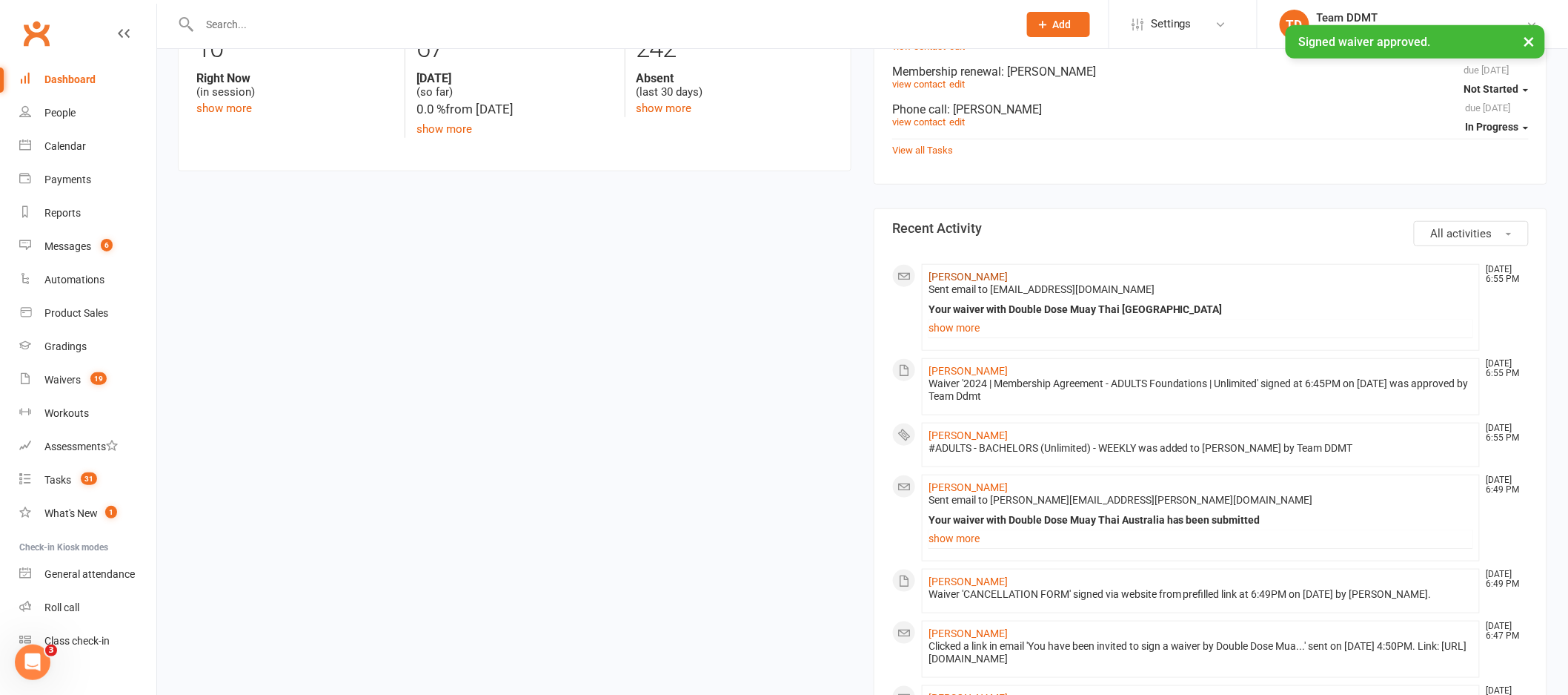
click at [971, 277] on link "[PERSON_NAME]" at bounding box center [968, 276] width 79 height 12
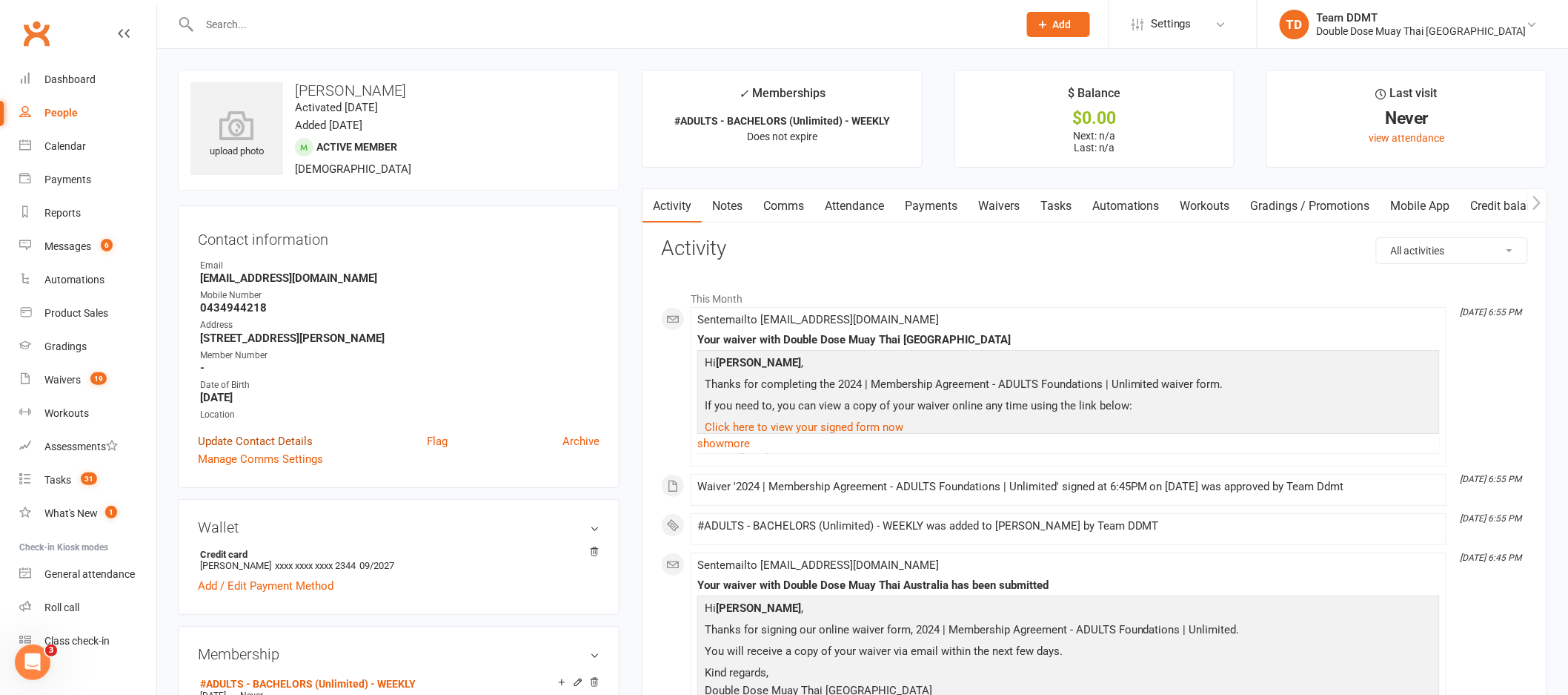
click at [285, 441] on link "Update Contact Details" at bounding box center [255, 441] width 115 height 18
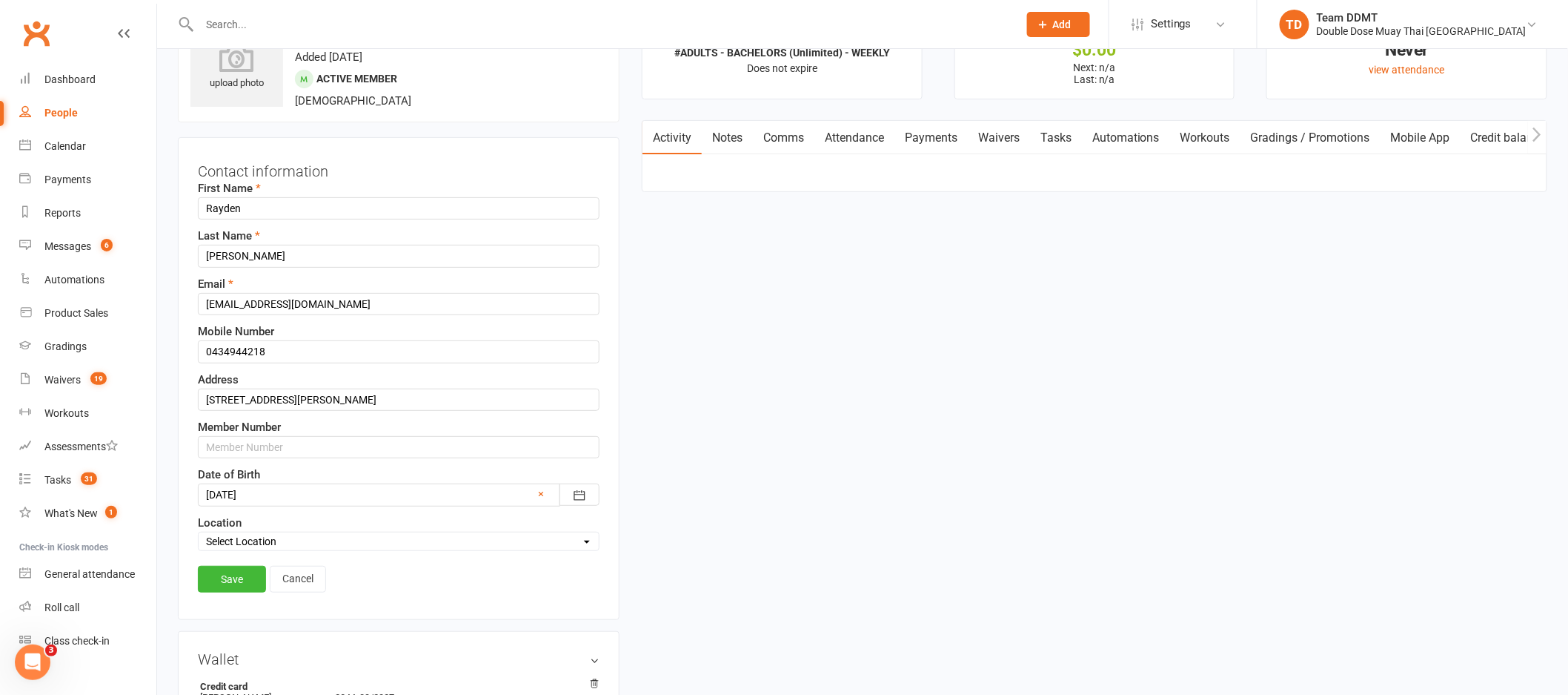
scroll to position [70, 0]
click at [272, 444] on input "text" at bounding box center [398, 446] width 402 height 22
type input "597854"
click at [246, 589] on link "Save" at bounding box center [232, 577] width 69 height 27
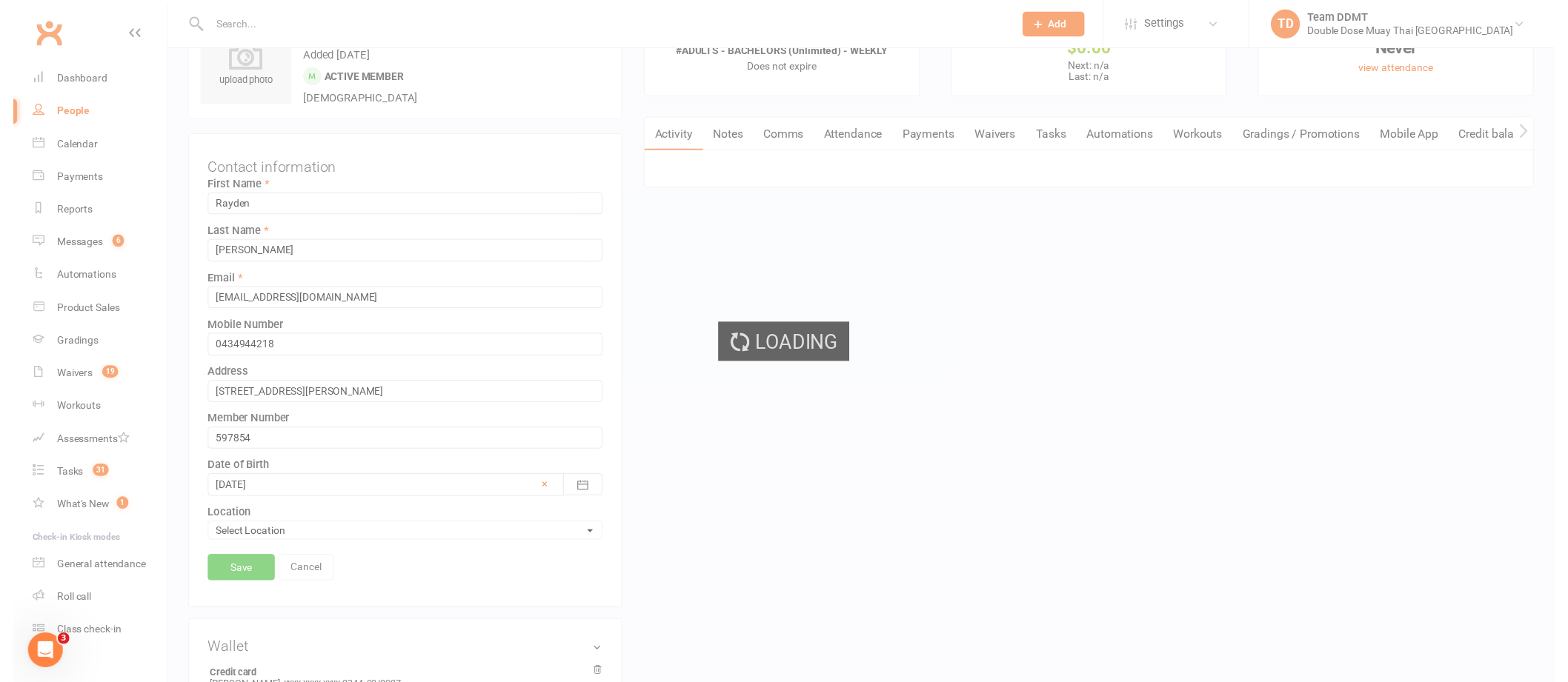
scroll to position [0, 0]
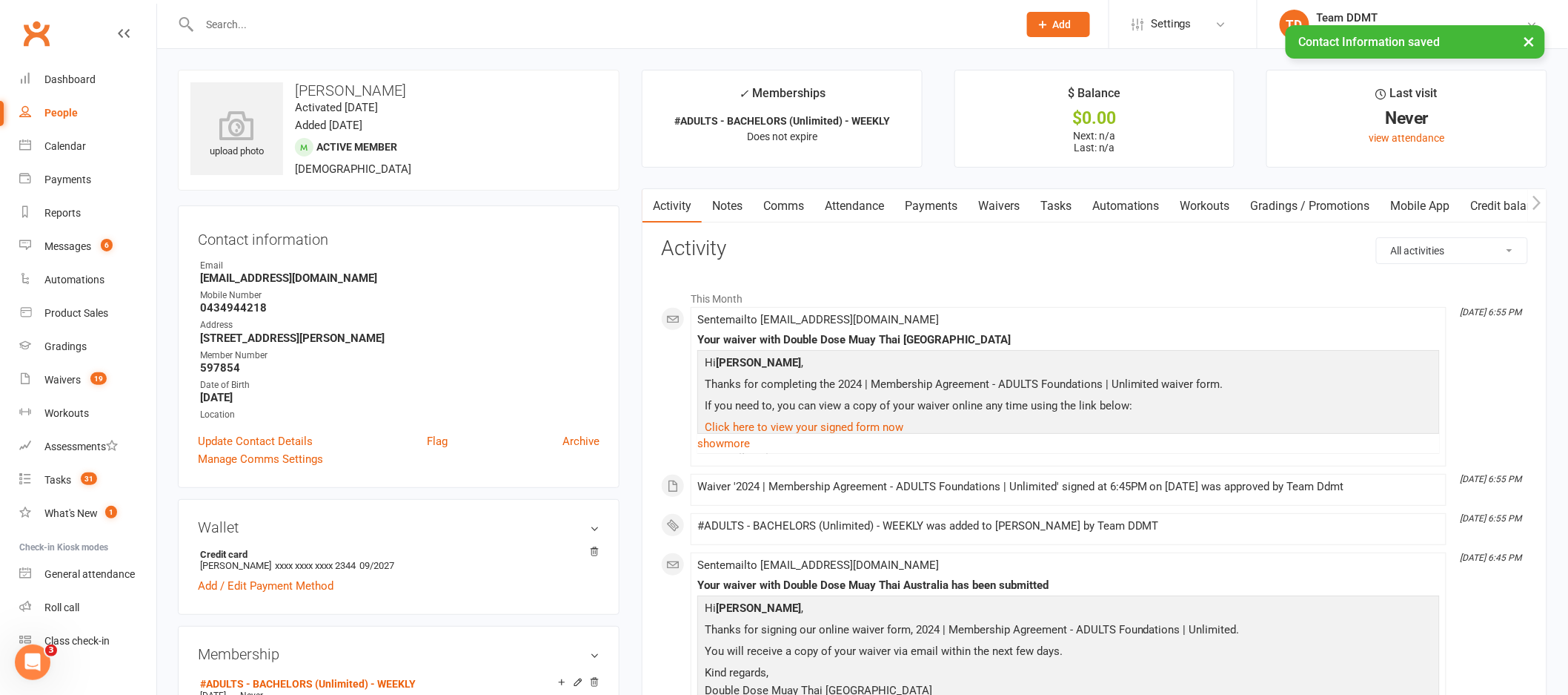
click at [743, 201] on link "Notes" at bounding box center [727, 206] width 51 height 34
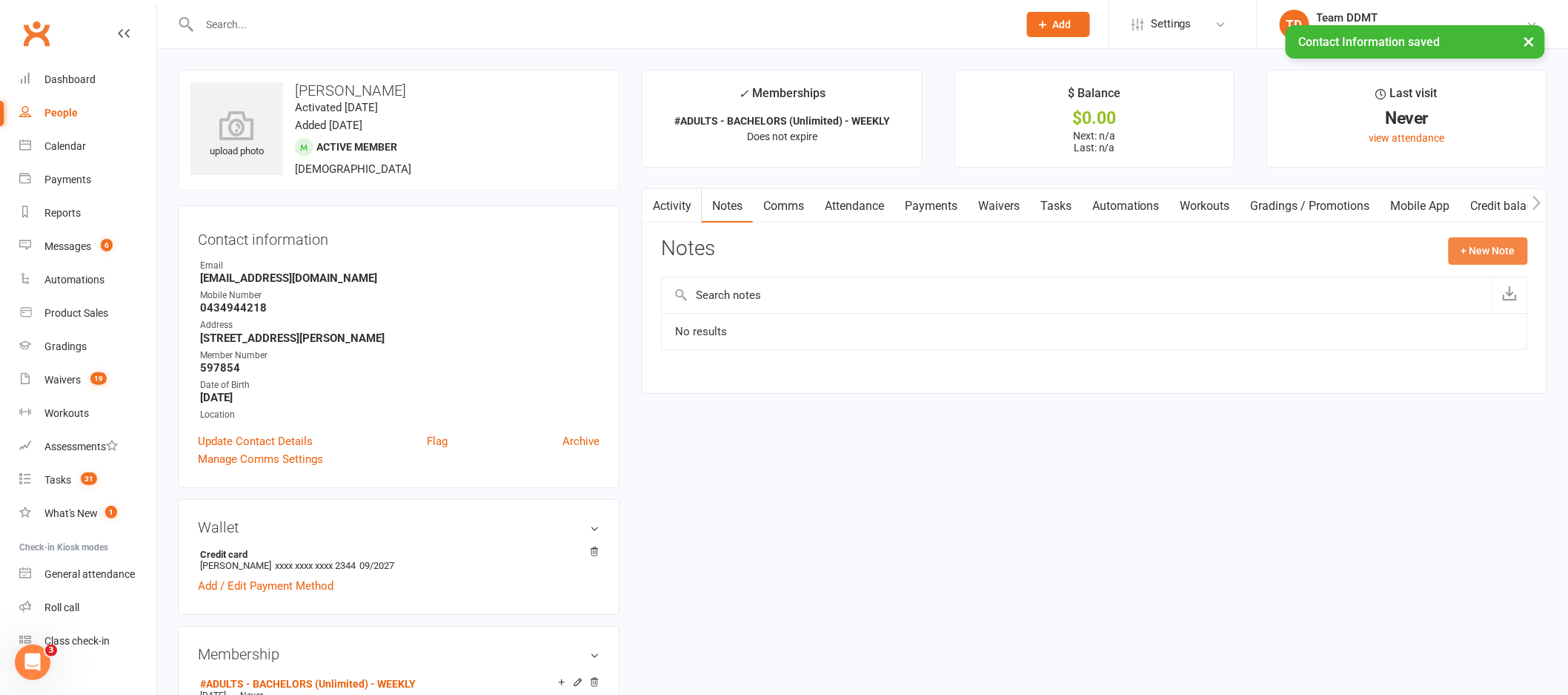
click at [1517, 240] on button "+ New Note" at bounding box center [1488, 250] width 79 height 27
click at [1393, 333] on div "New Note Subject Body Add tag Save Note Cancel" at bounding box center [1094, 380] width 867 height 287
click at [1400, 322] on input "text" at bounding box center [1094, 311] width 867 height 31
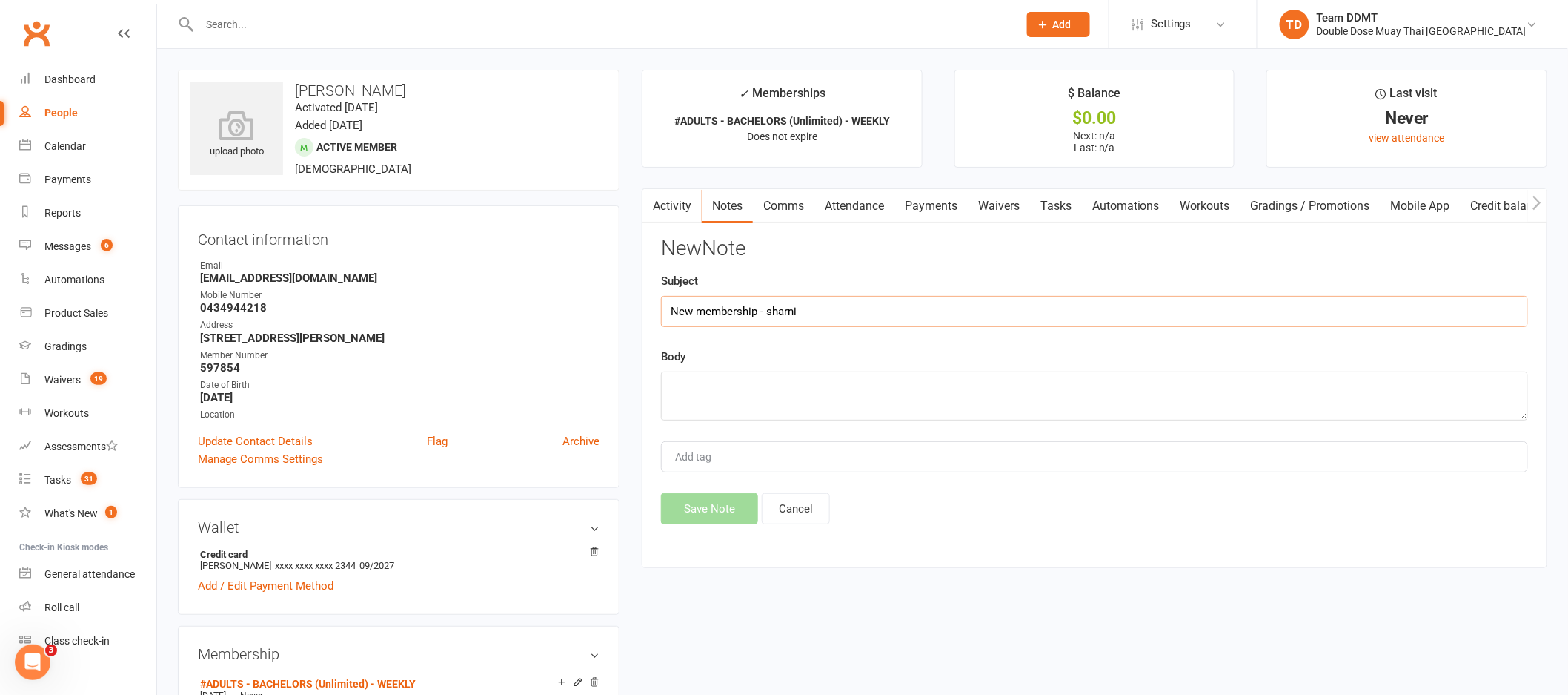
type input "New membership - sharni"
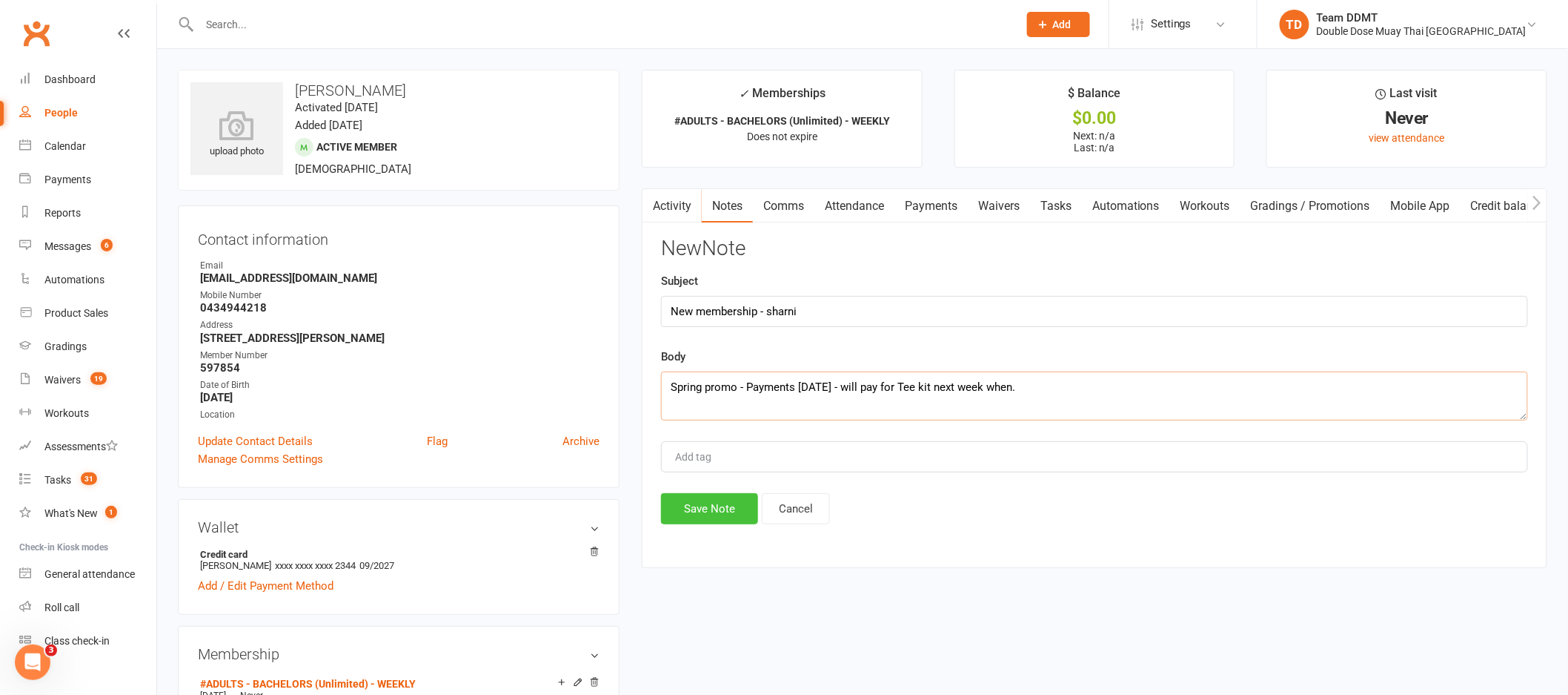
type textarea "Spring promo - Payments wednesday - will pay for Tee kit next week when."
click at [718, 515] on button "Save Note" at bounding box center [709, 508] width 97 height 31
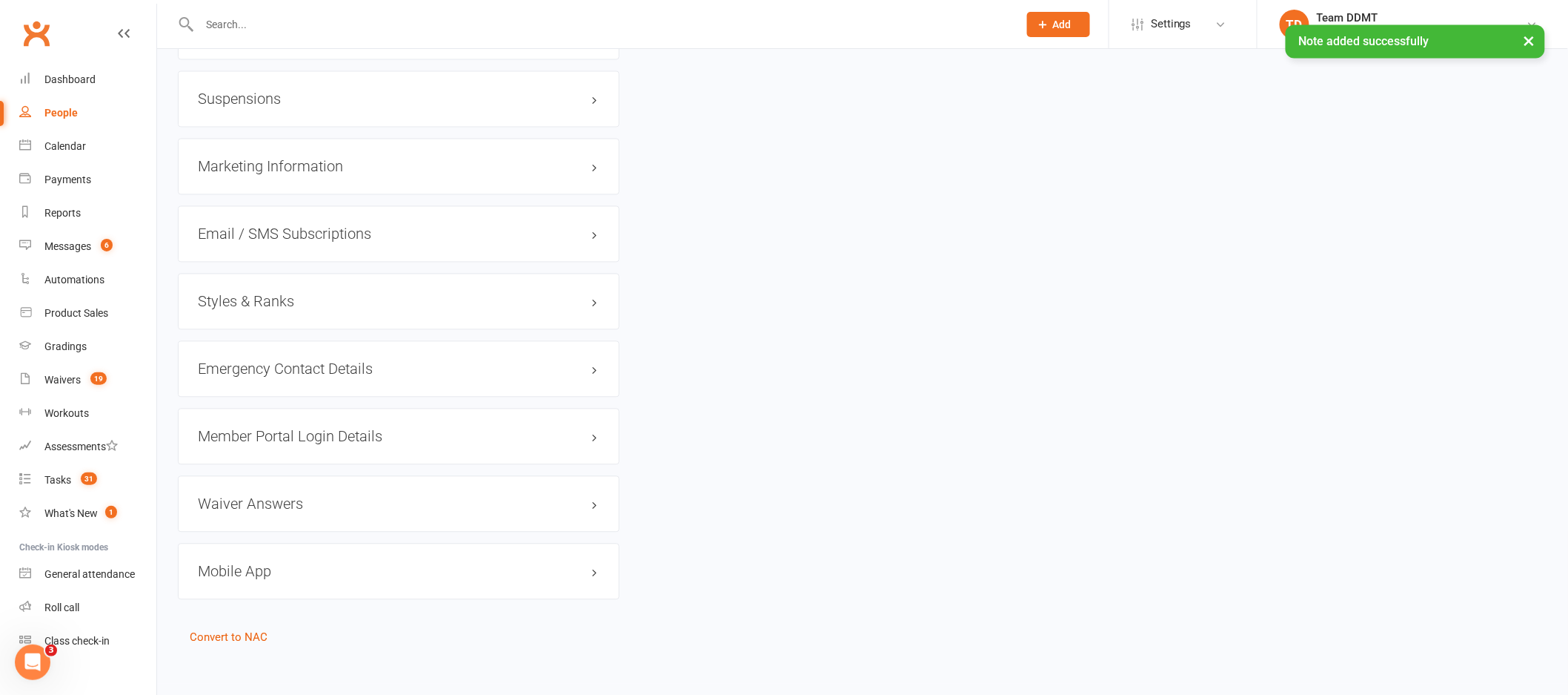
scroll to position [1175, 0]
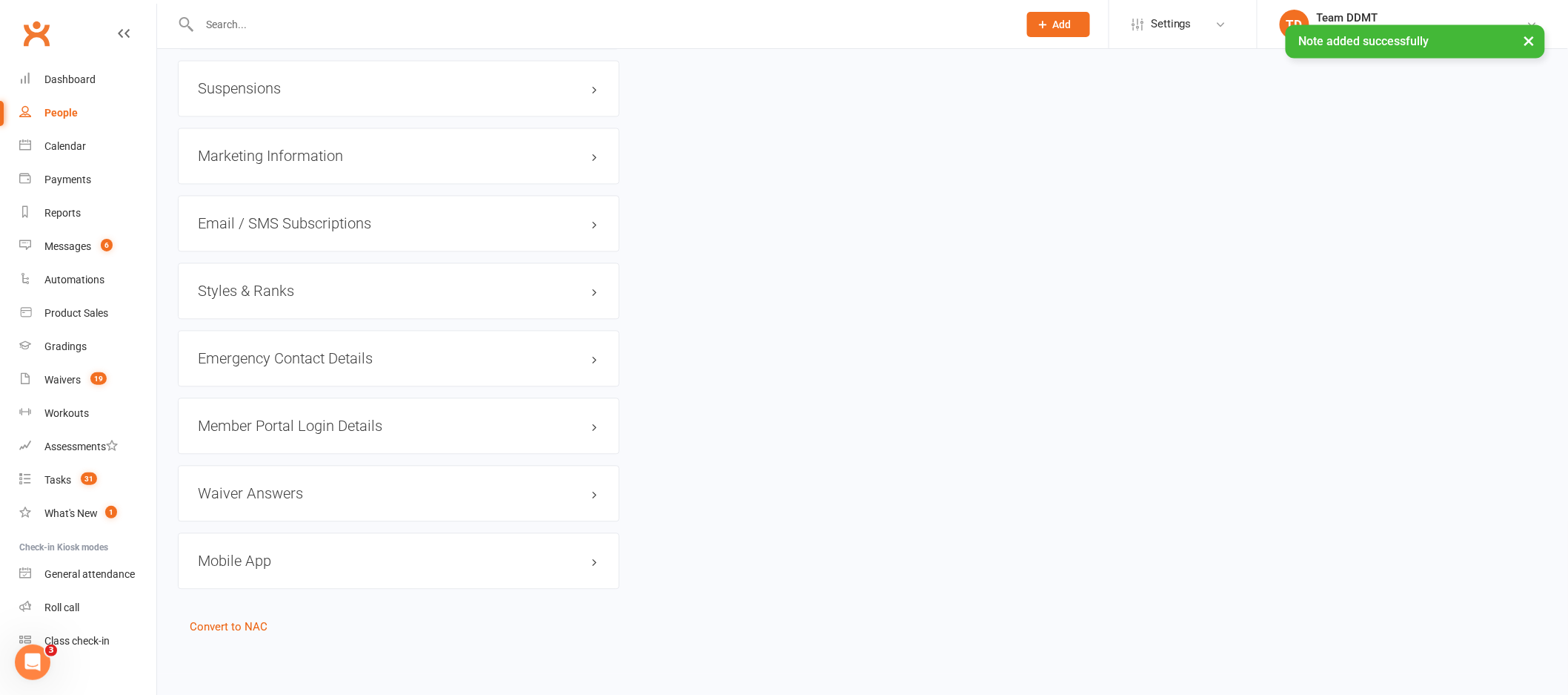
click at [264, 294] on h3 "Styles & Ranks" at bounding box center [398, 291] width 402 height 16
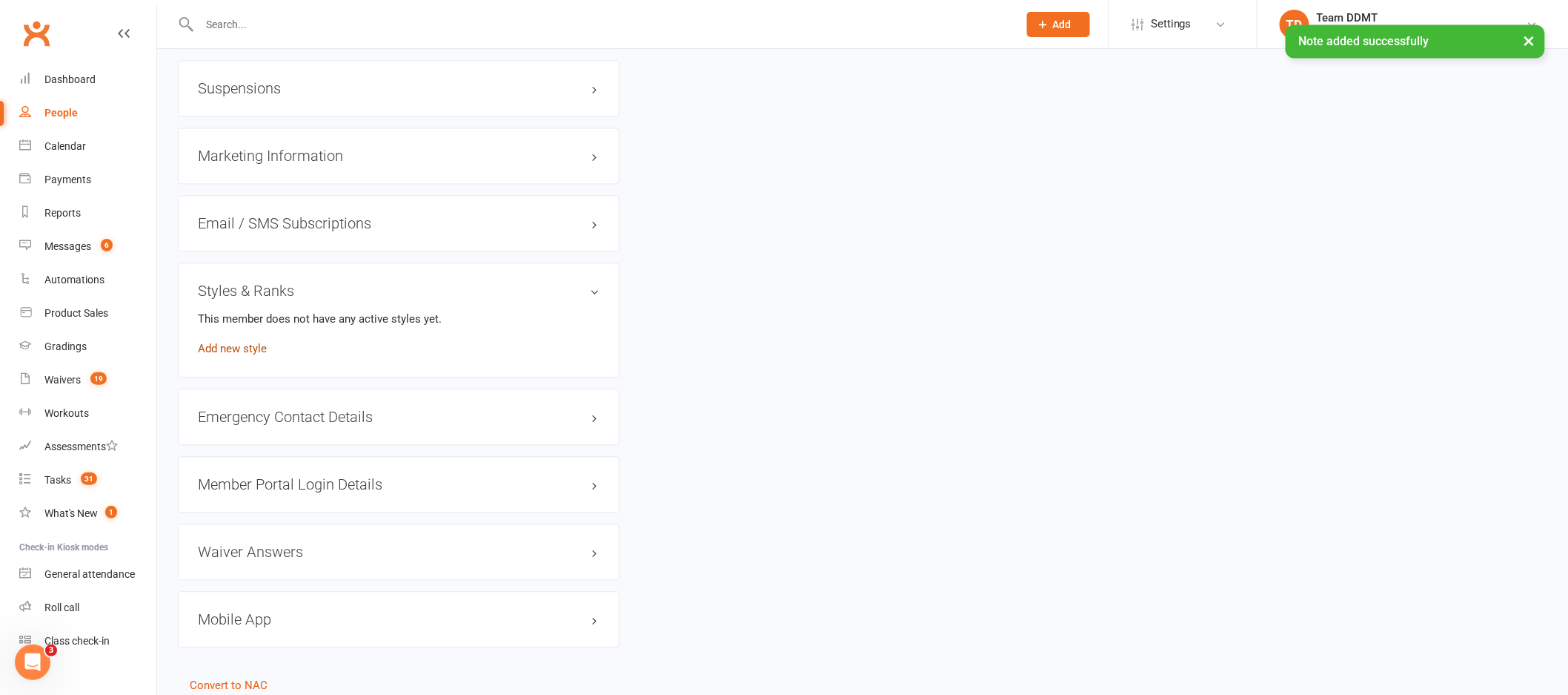
click at [243, 349] on link "Add new style" at bounding box center [232, 348] width 69 height 13
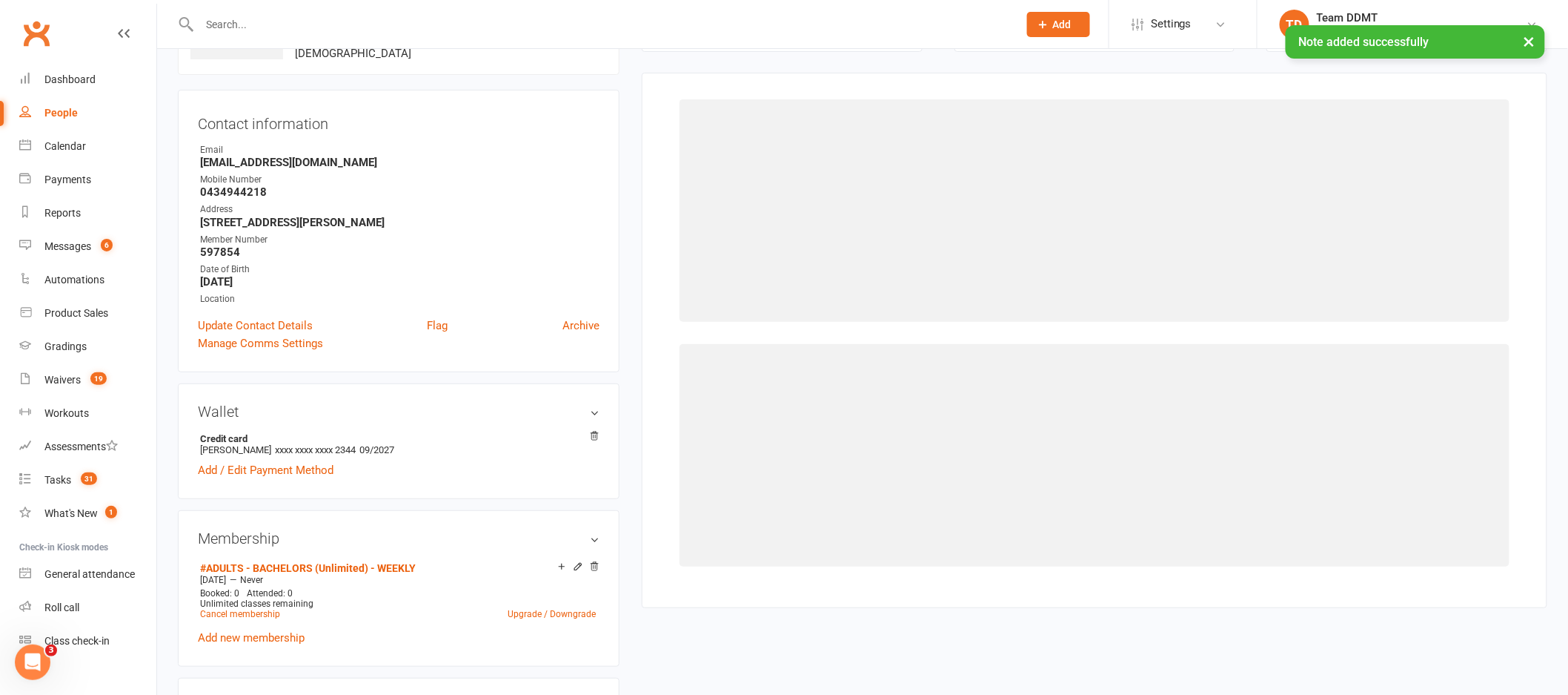
scroll to position [113, 0]
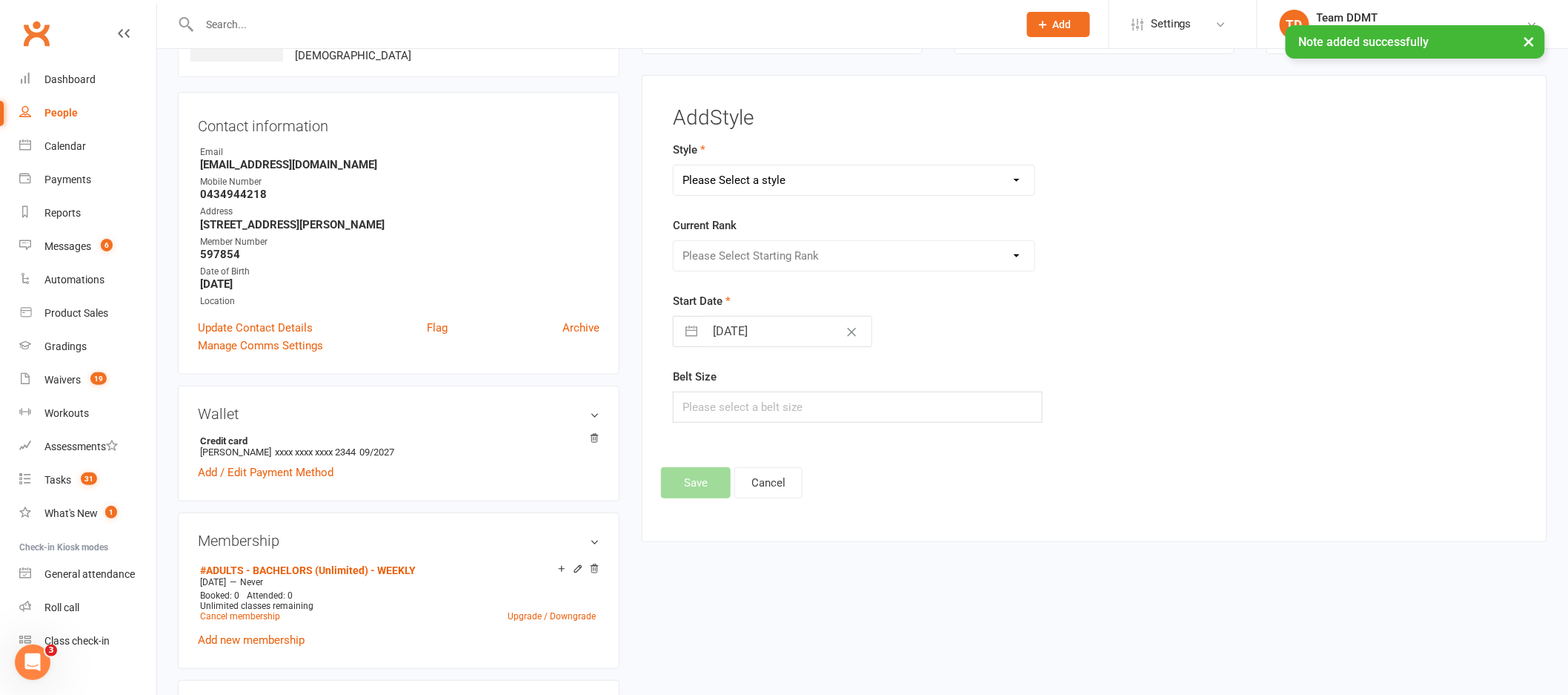
click at [820, 176] on select "Please Select a style Adults Boxing Adults Muaythai Kids Muaythai Online Teens …" at bounding box center [853, 180] width 361 height 29
select select "1451"
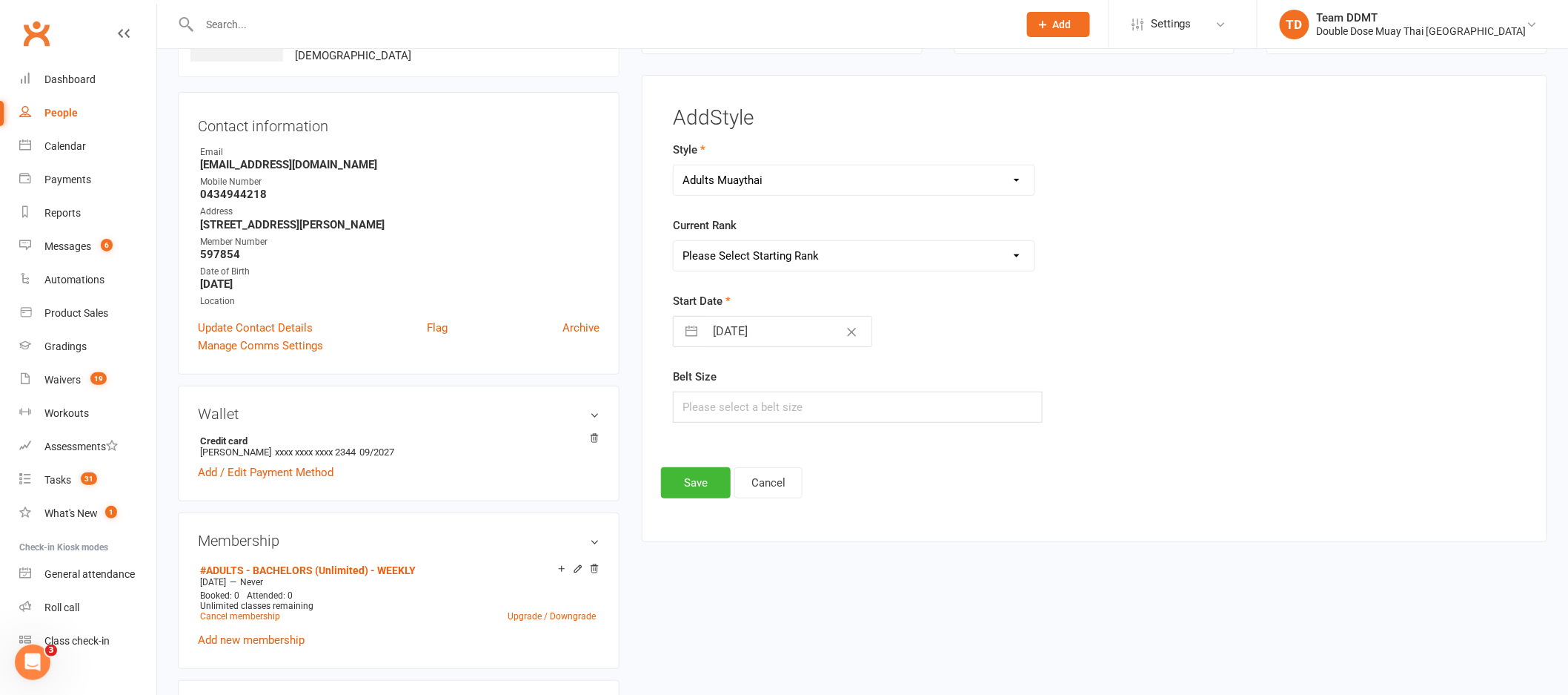
click at [816, 247] on select "Please Select Starting Rank L1 White L2 Yellow L3 Orange L4 Green L5 Blue L6 Pu…" at bounding box center [853, 255] width 361 height 29
select select "14233"
click at [707, 489] on button "Save" at bounding box center [695, 482] width 69 height 31
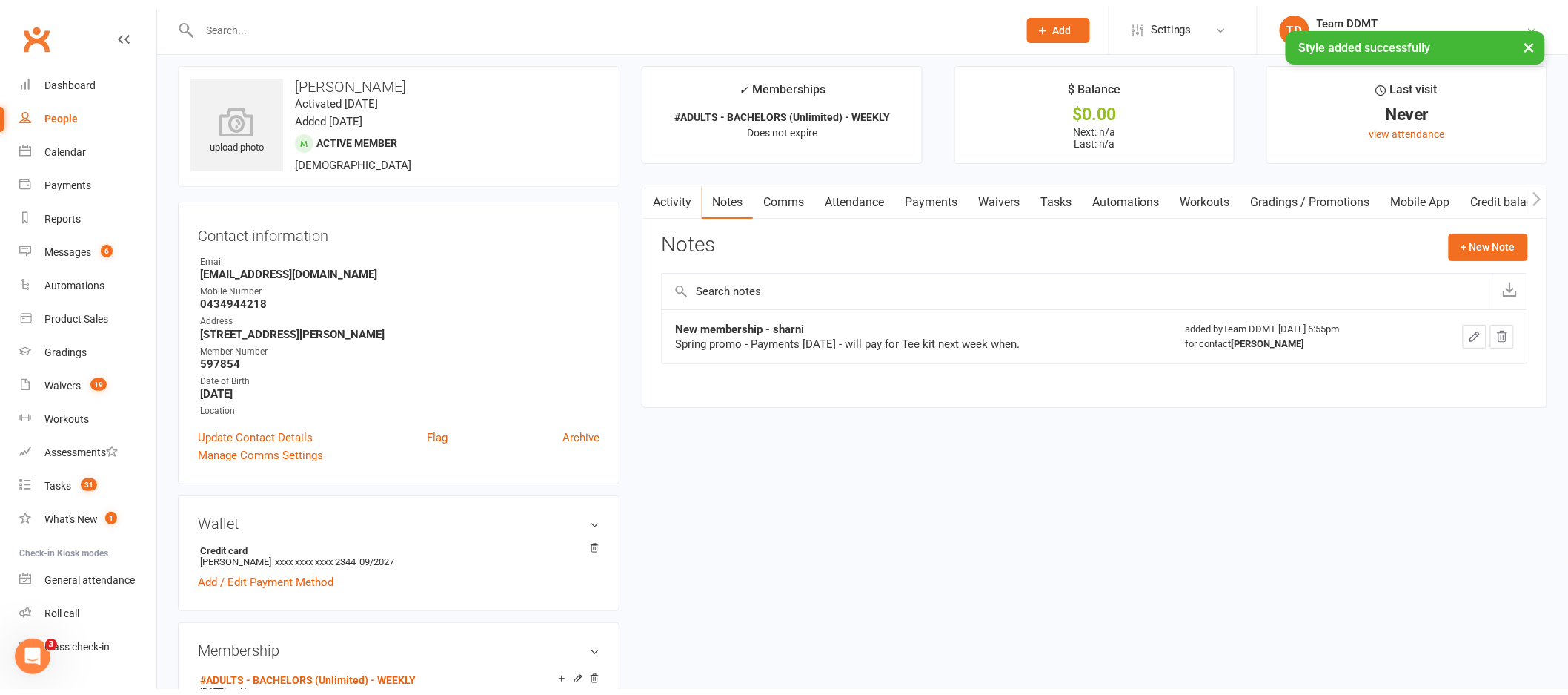
scroll to position [0, 0]
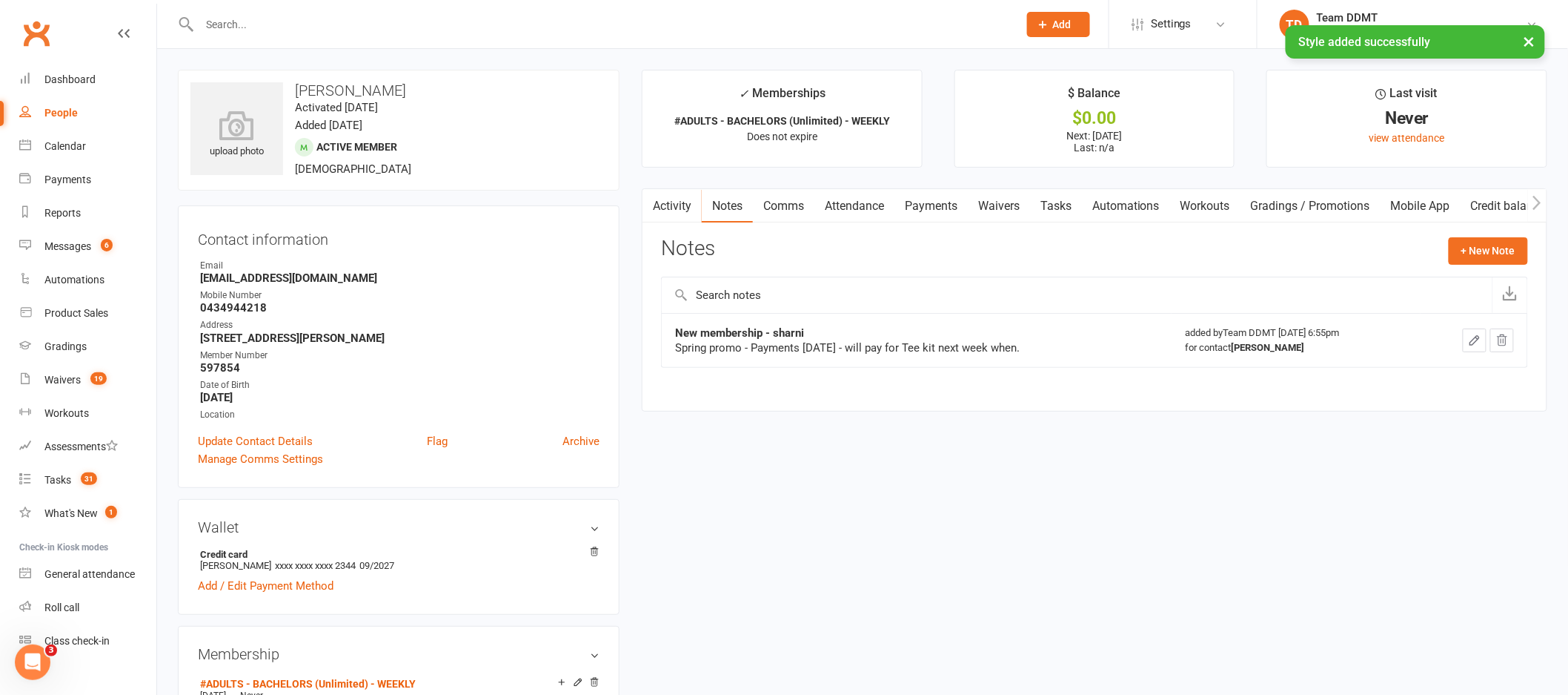
click at [1062, 205] on link "Tasks" at bounding box center [1056, 206] width 52 height 34
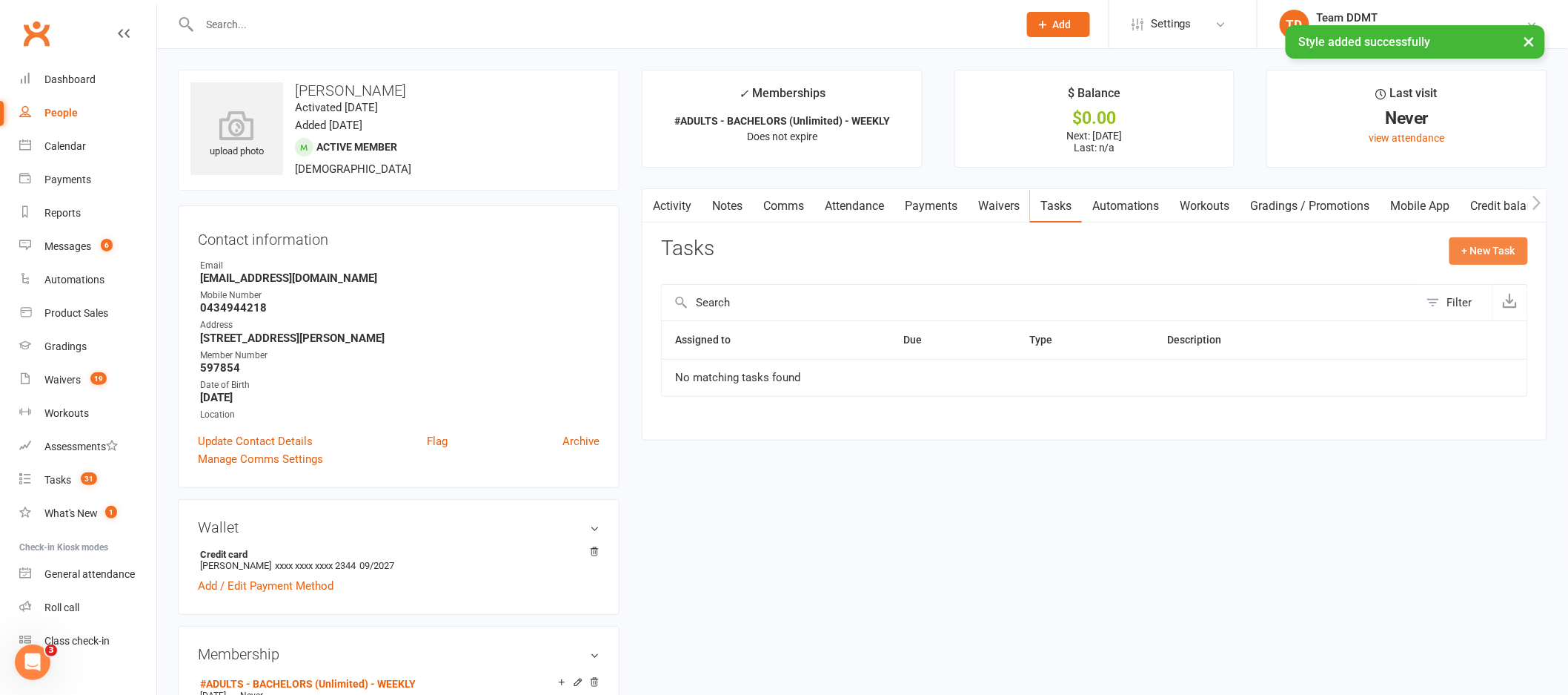
click at [1458, 253] on button "+ New Task" at bounding box center [1489, 250] width 78 height 27
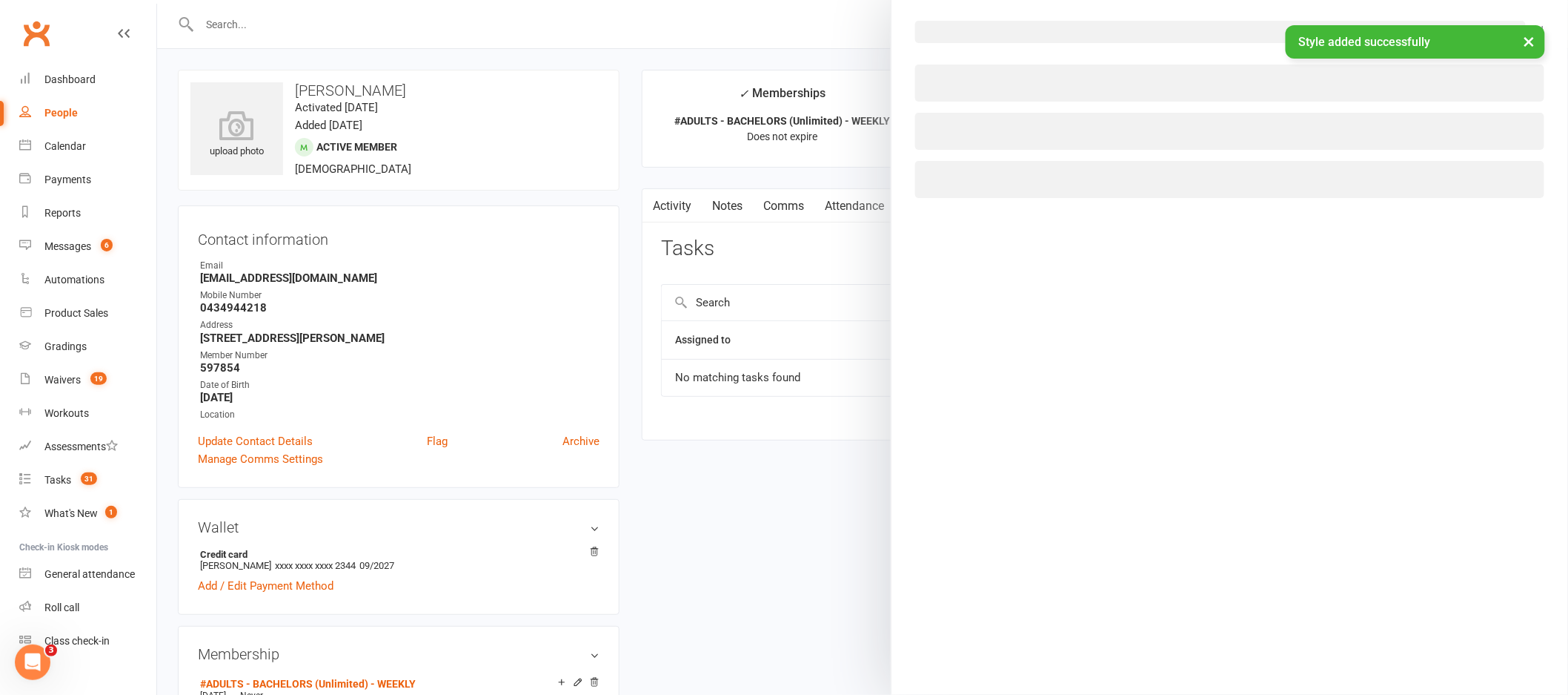
select select "44670"
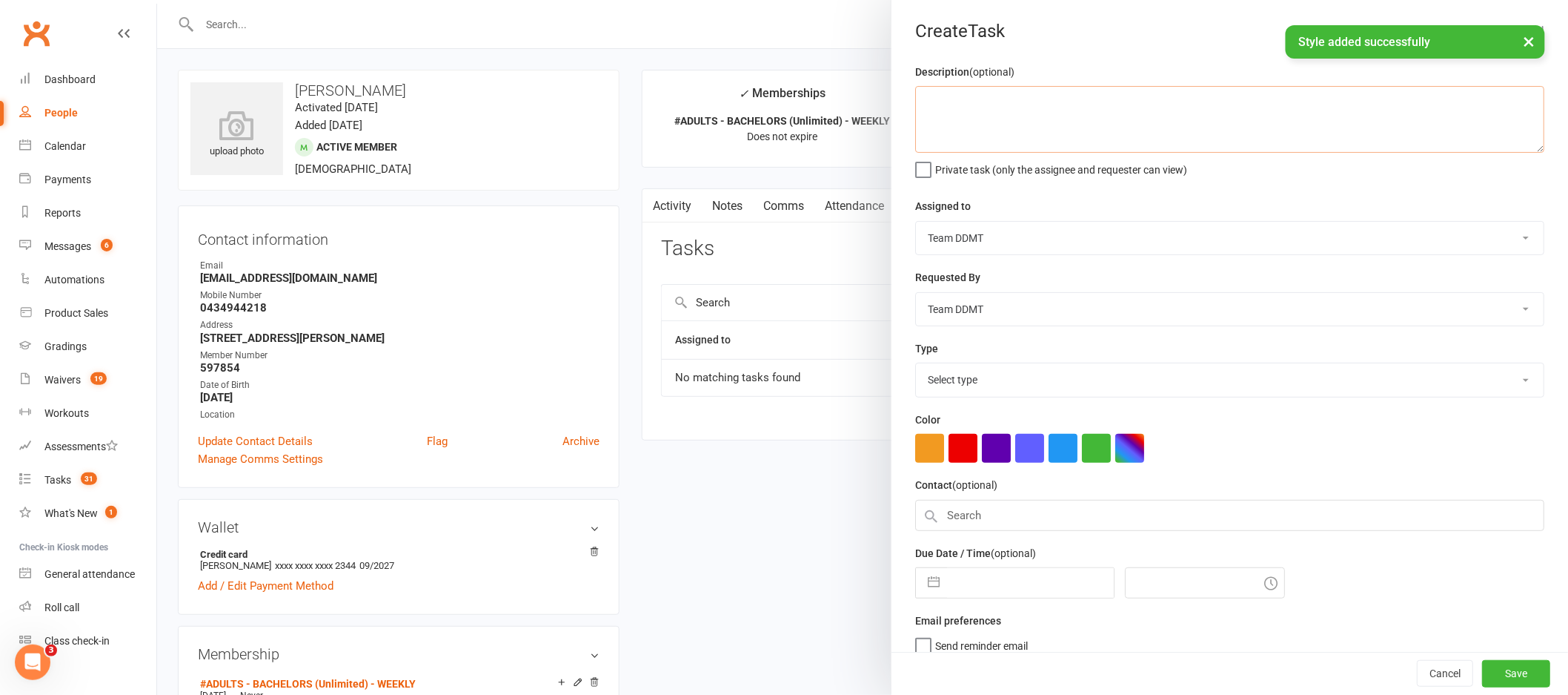
click at [1070, 115] on textarea at bounding box center [1230, 119] width 630 height 67
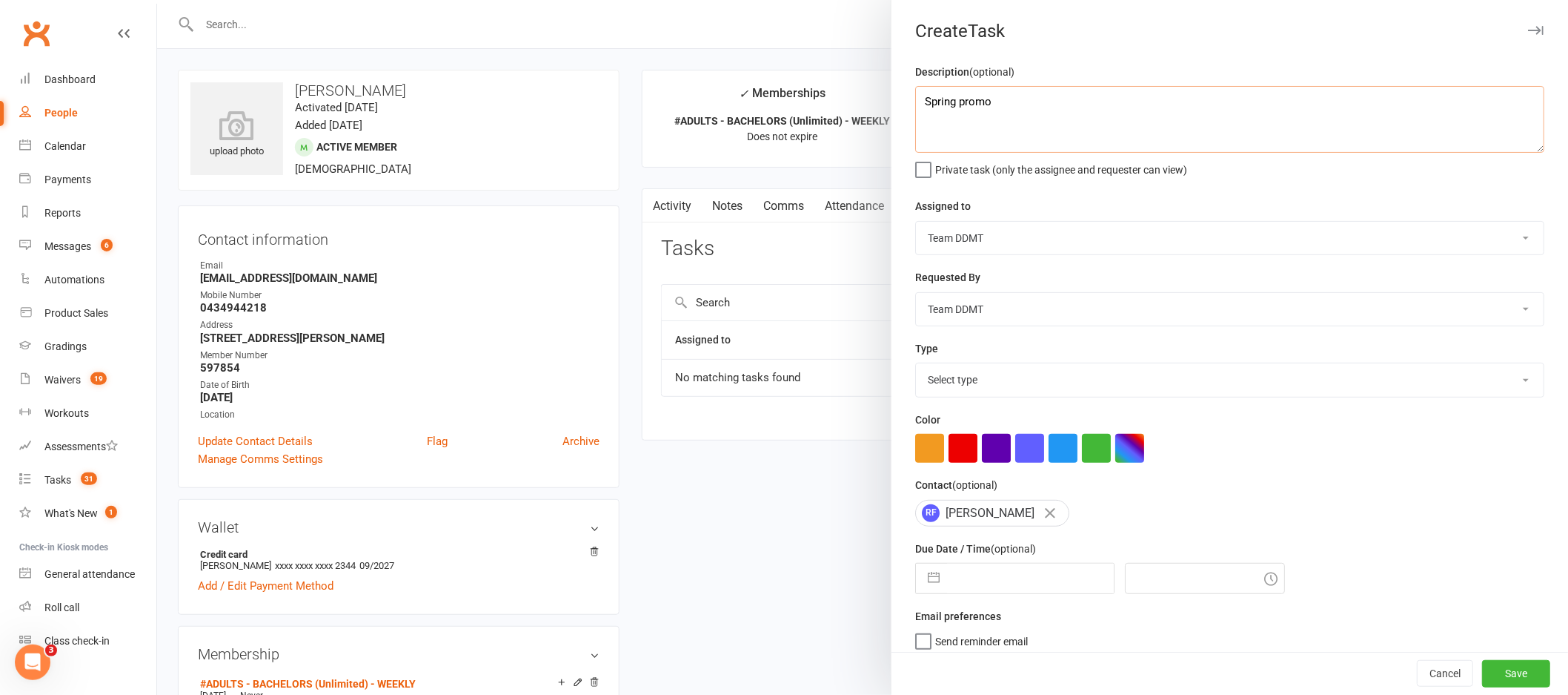
type textarea "Spring promo"
click at [1001, 241] on select "[PERSON_NAME] [PERSON_NAME] [PERSON_NAME] Team DDMT Team DDMT [PERSON_NAME] [PE…" at bounding box center [1230, 238] width 628 height 33
select select "46103"
click at [992, 320] on select "[PERSON_NAME] [PERSON_NAME] [PERSON_NAME] Team DDMT Team DDMT [PERSON_NAME] [PE…" at bounding box center [1230, 309] width 628 height 33
click at [1061, 390] on select "Select type Data entry E-mail Follow up Grading Internal query Meeting Membersh…" at bounding box center [1230, 380] width 628 height 33
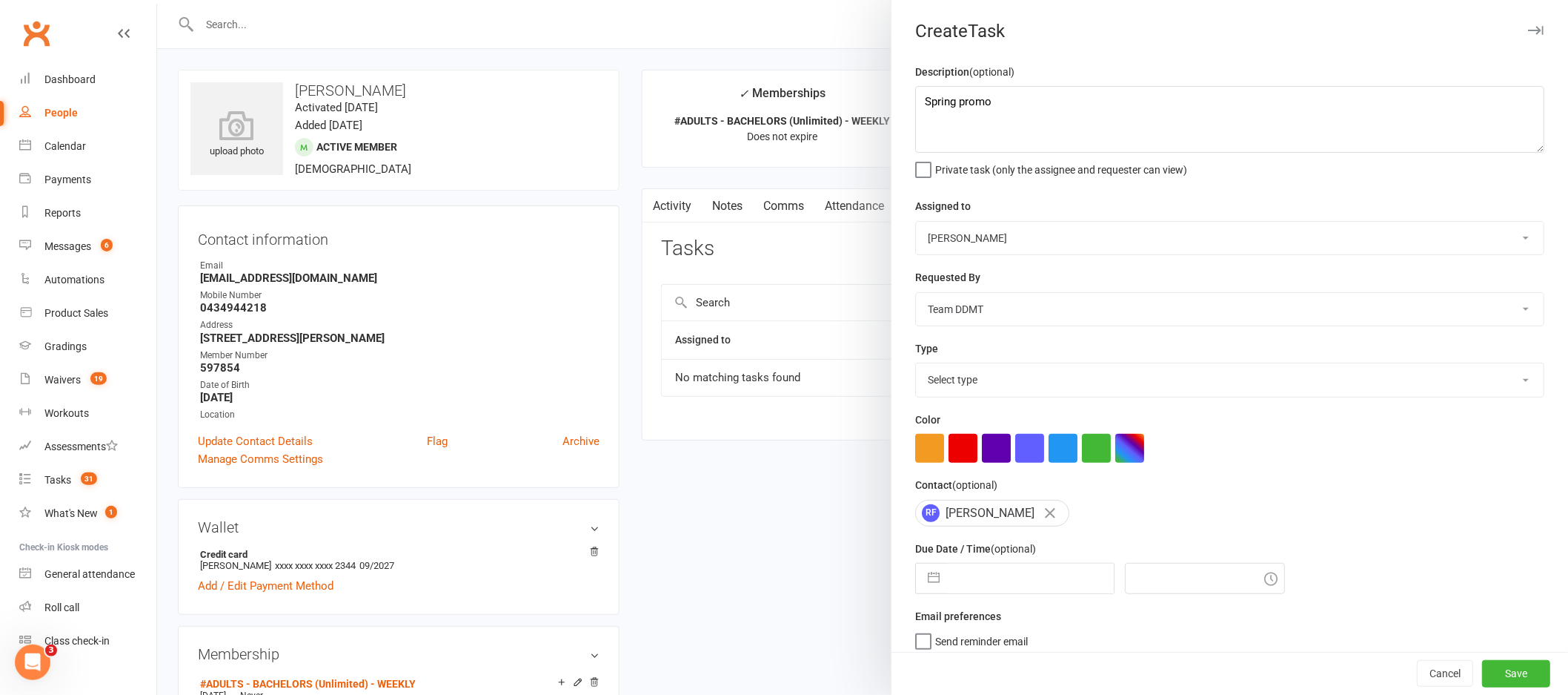
select select "23924"
click at [1219, 521] on div "RF Rayden Ferguson" at bounding box center [1230, 513] width 630 height 27
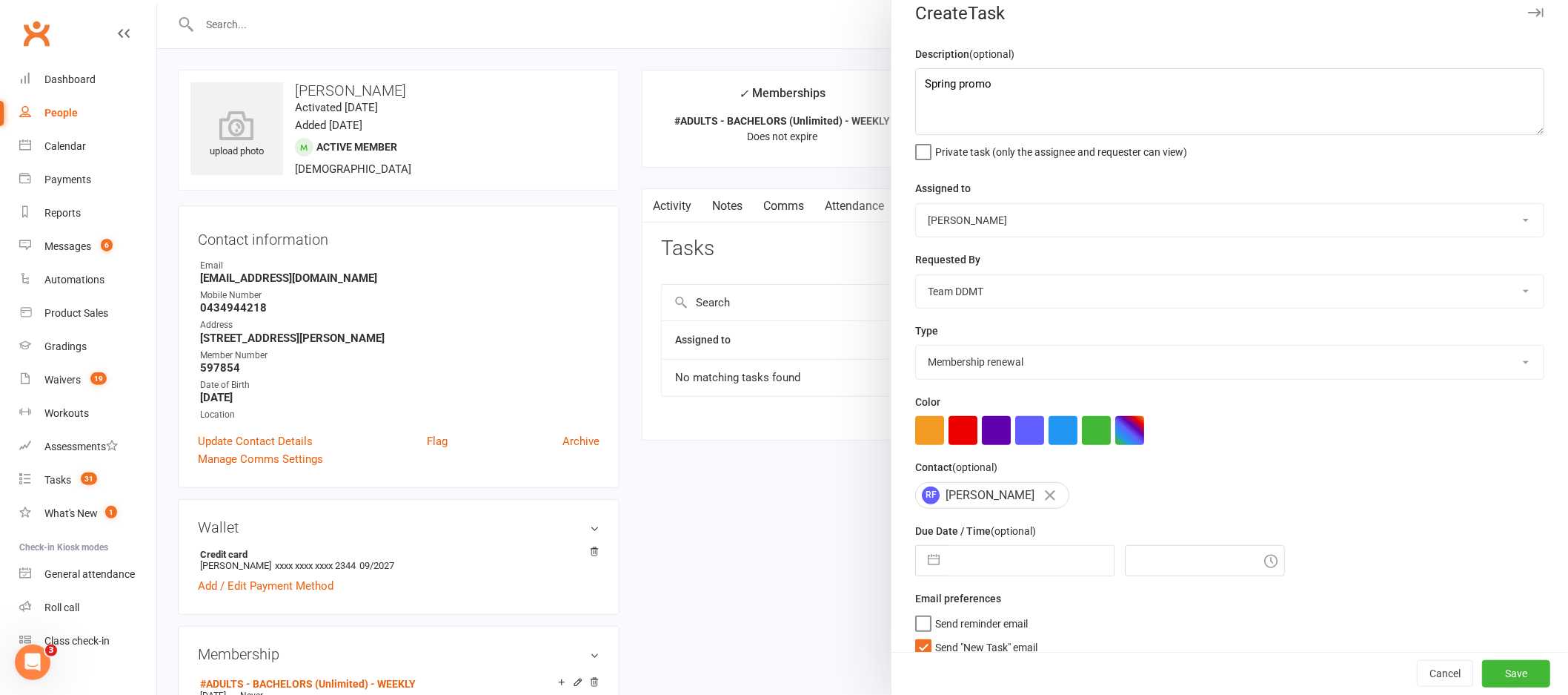
scroll to position [33, 0]
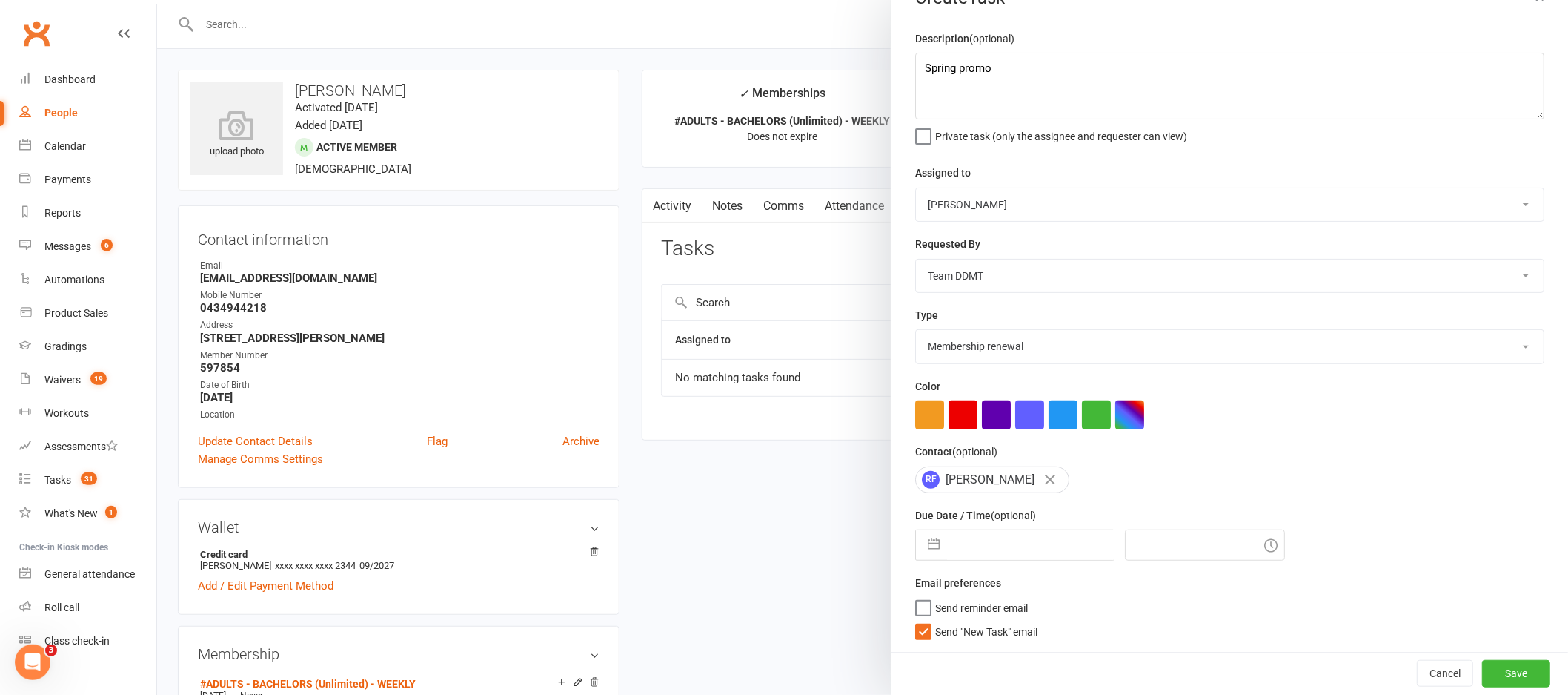
click at [973, 627] on span "Send "New Task" email" at bounding box center [986, 629] width 102 height 17
click at [973, 621] on input "Send "New Task" email" at bounding box center [976, 621] width 122 height 0
click at [1011, 538] on input "text" at bounding box center [1030, 544] width 167 height 29
select select "7"
select select "2025"
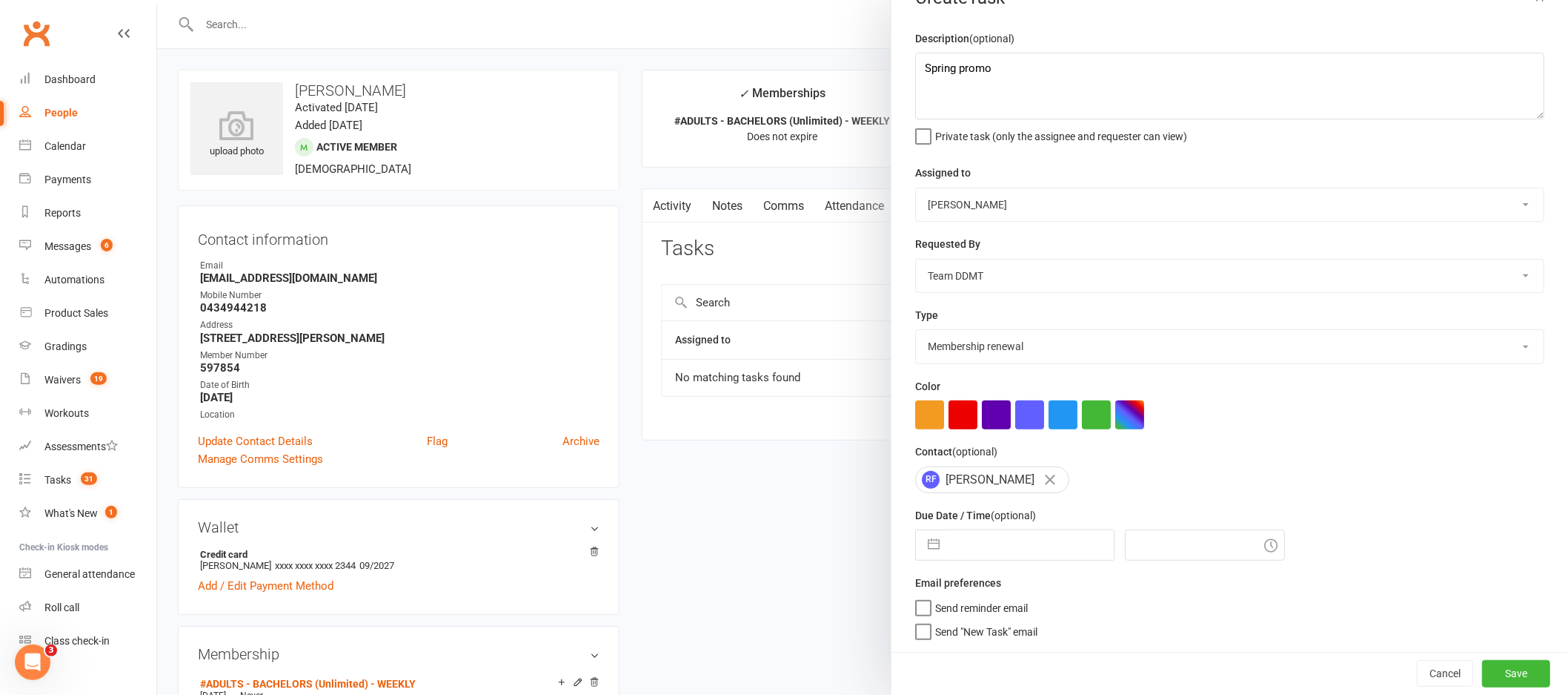
select select "8"
select select "2025"
select select "9"
select select "2025"
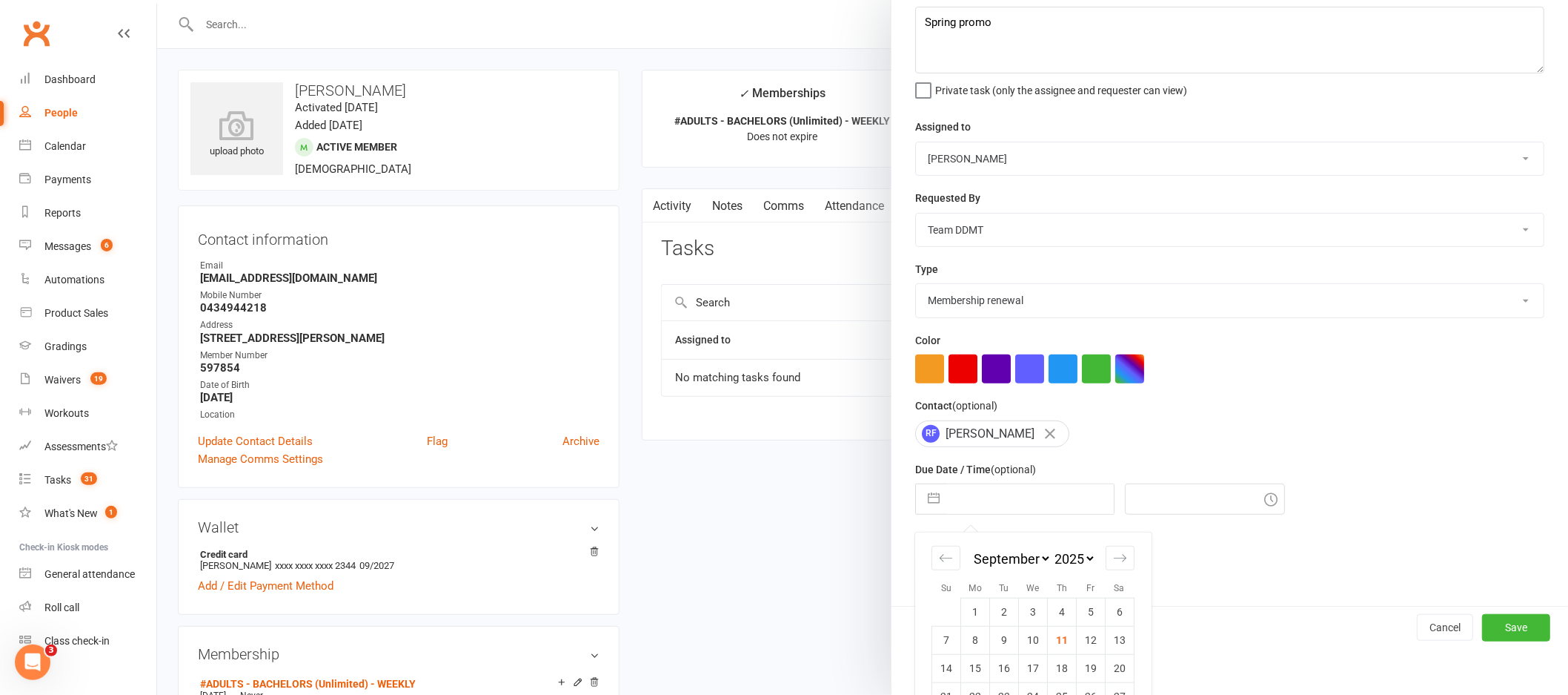
scroll to position [141, 0]
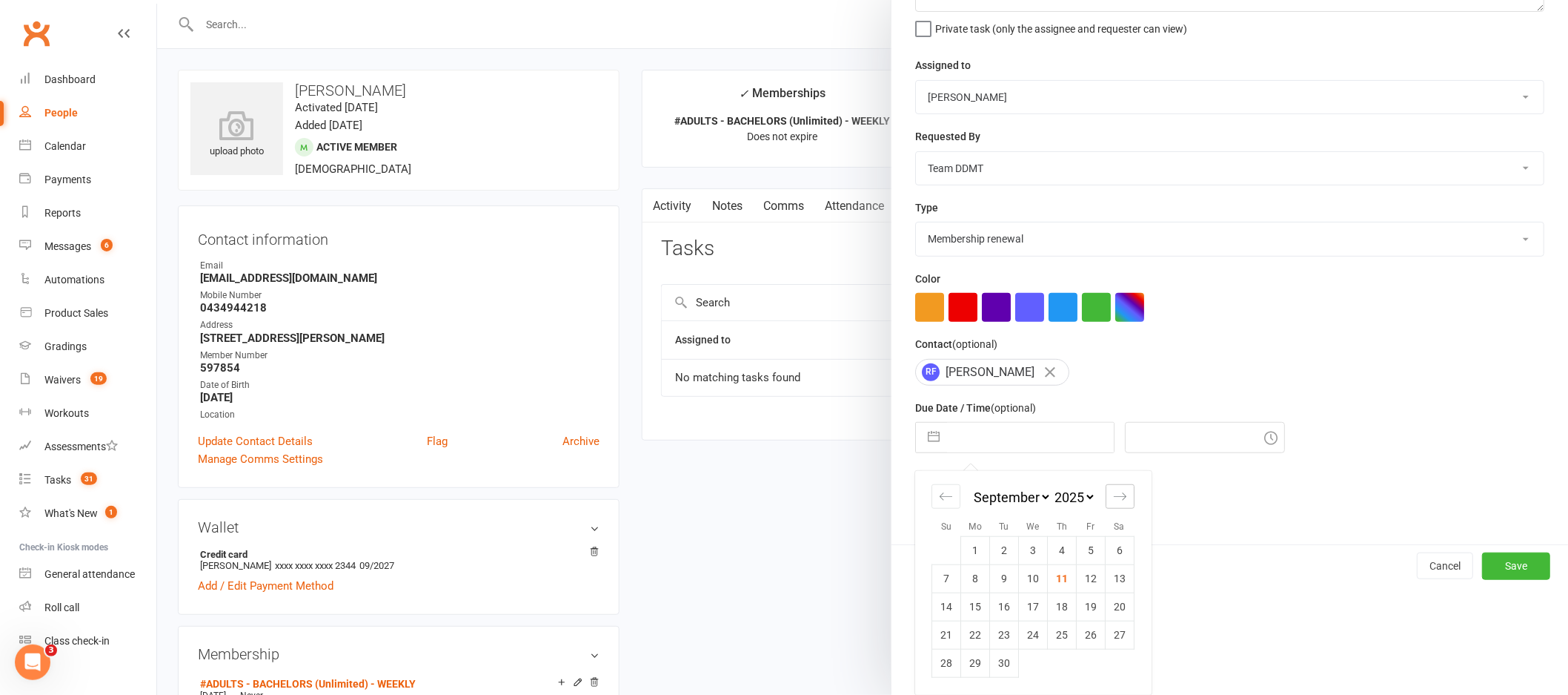
click at [1113, 503] on icon "Move forward to switch to the next month." at bounding box center [1120, 496] width 14 height 14
select select "10"
select select "2025"
click at [1029, 635] on td "22" at bounding box center [1033, 635] width 28 height 29
type input "22 Oct 2025"
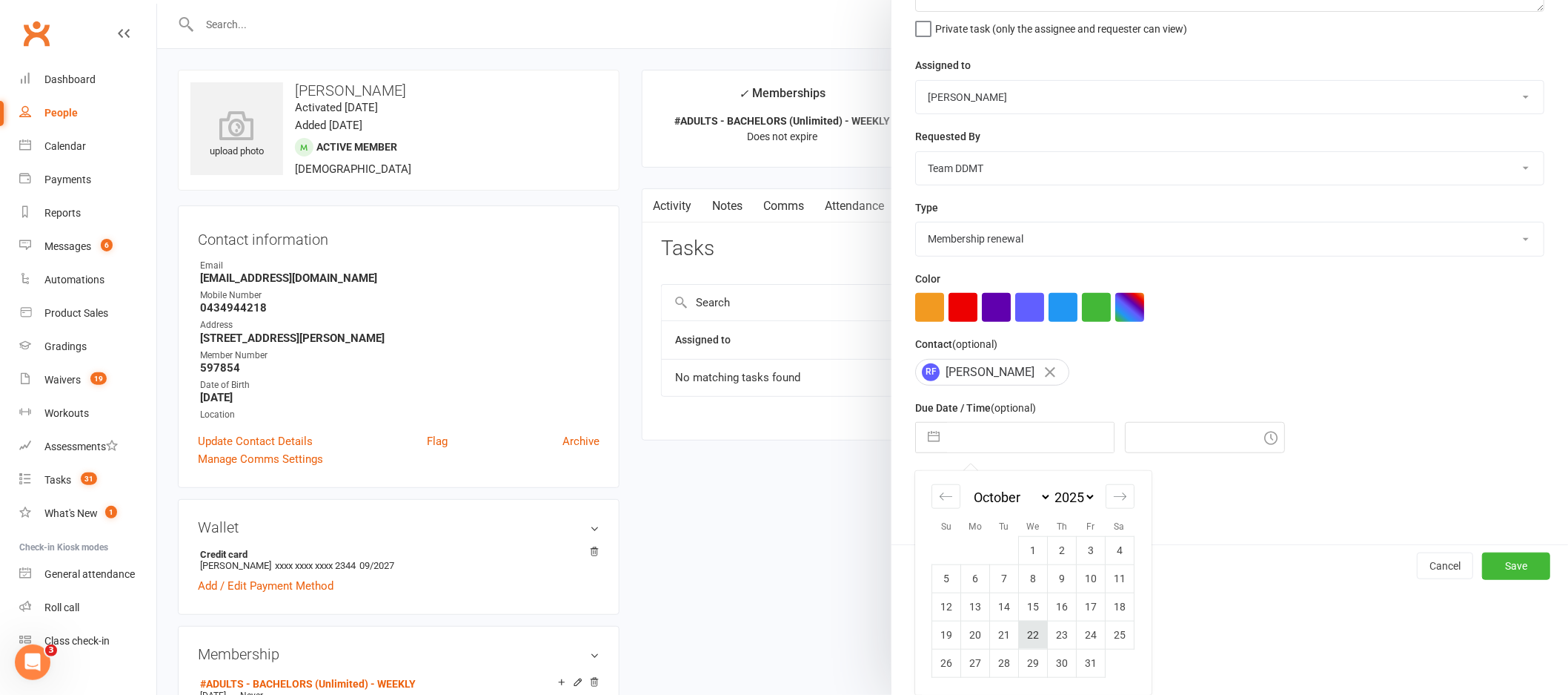
type input "7:00pm"
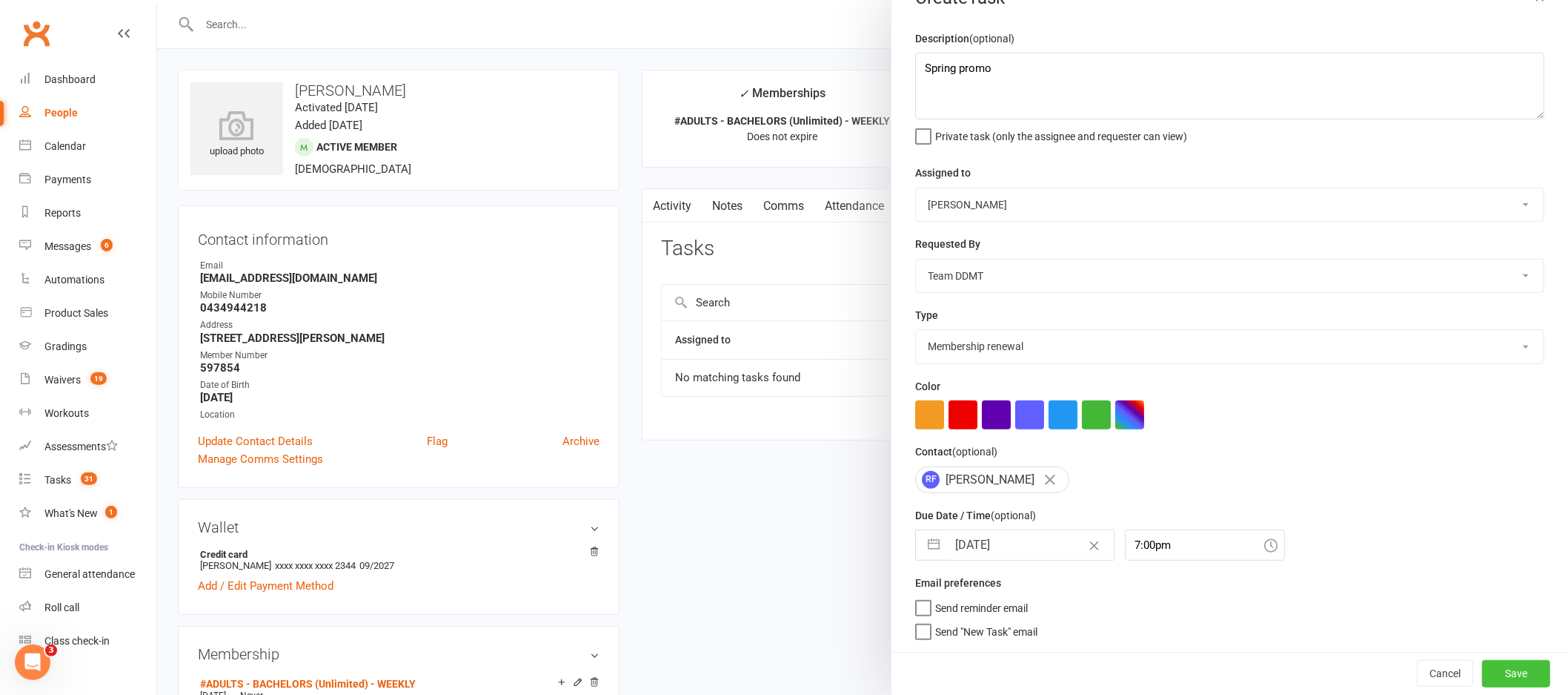
click at [1487, 677] on button "Save" at bounding box center [1515, 674] width 69 height 27
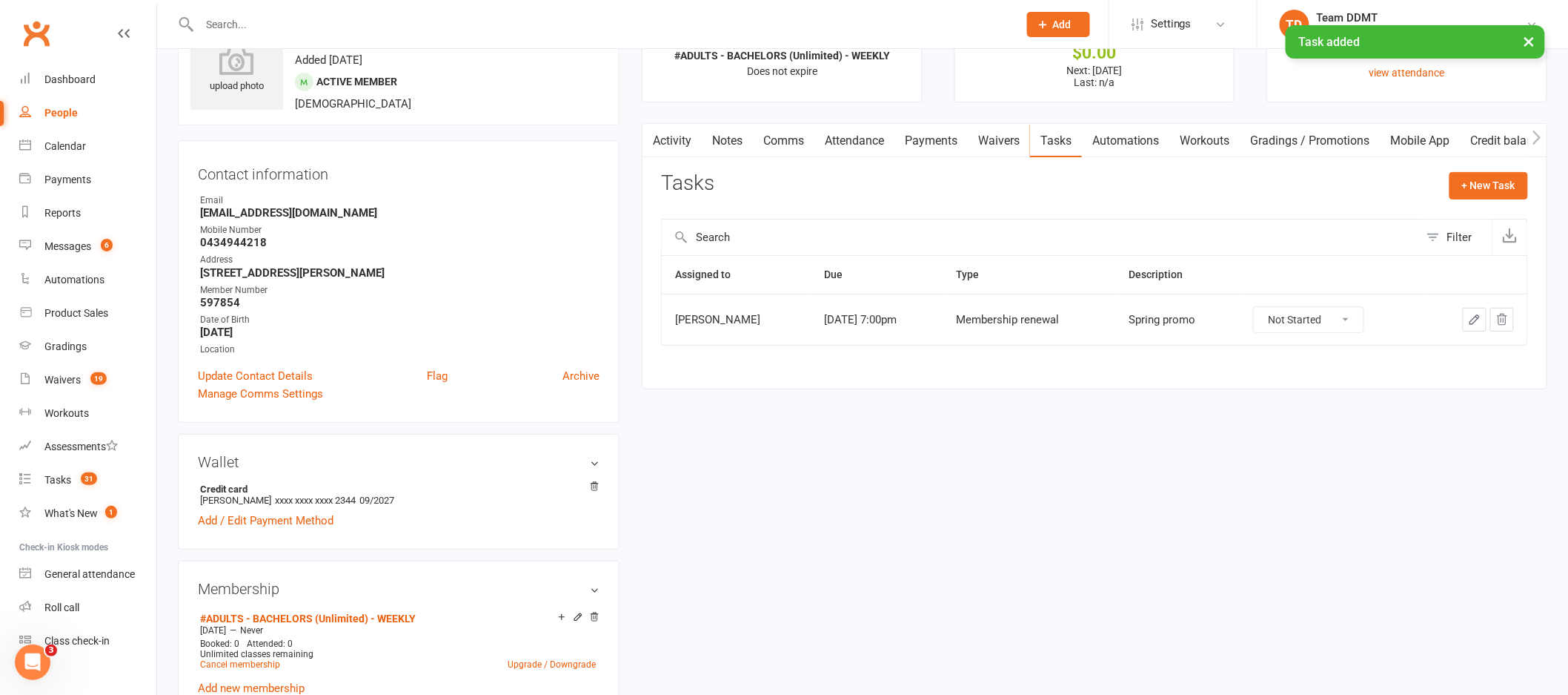
scroll to position [112, 0]
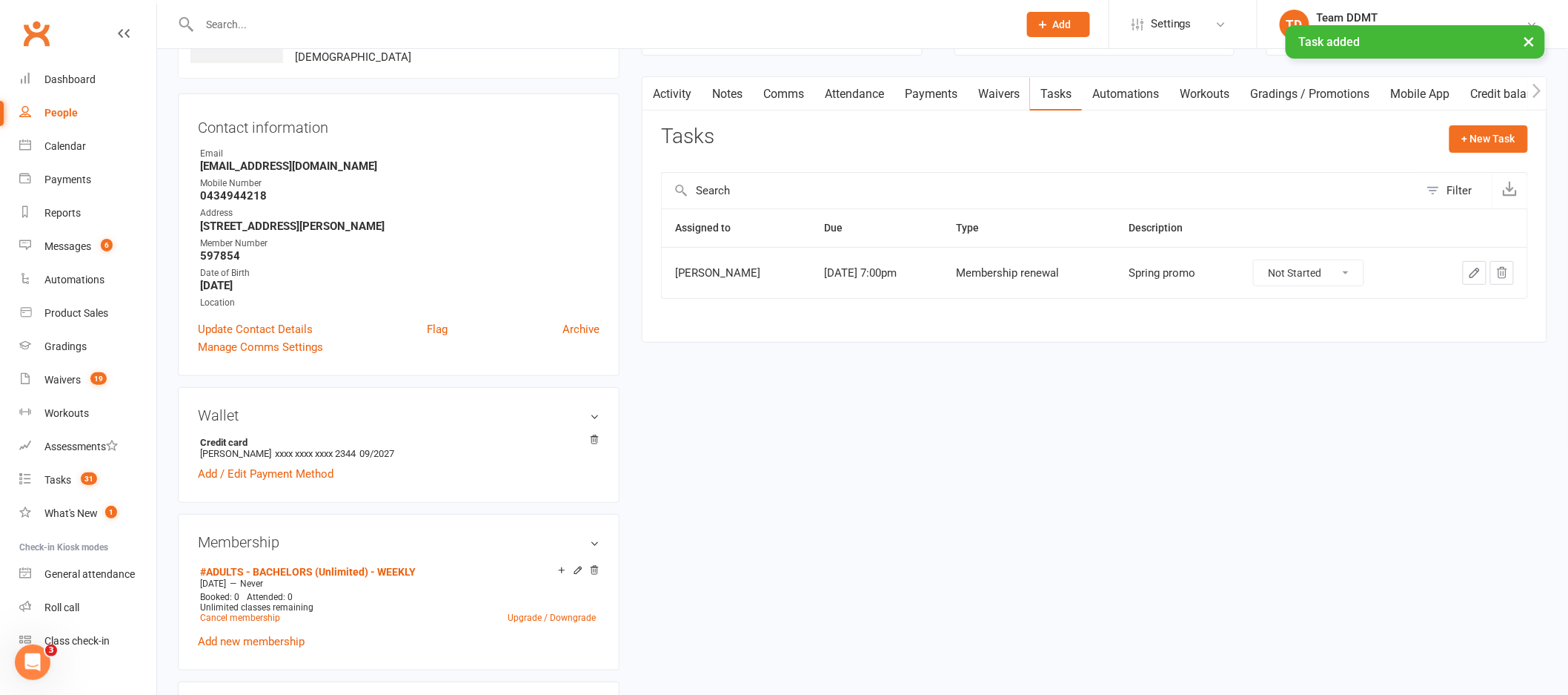
drag, startPoint x: 381, startPoint y: 168, endPoint x: 190, endPoint y: 164, distance: 191.0
click at [190, 164] on div "Contact information Owner Email Rayden.Ferguson2003@gmail.com Mobile Number 043…" at bounding box center [399, 234] width 442 height 282
copy strong "[EMAIL_ADDRESS][DOMAIN_NAME]"
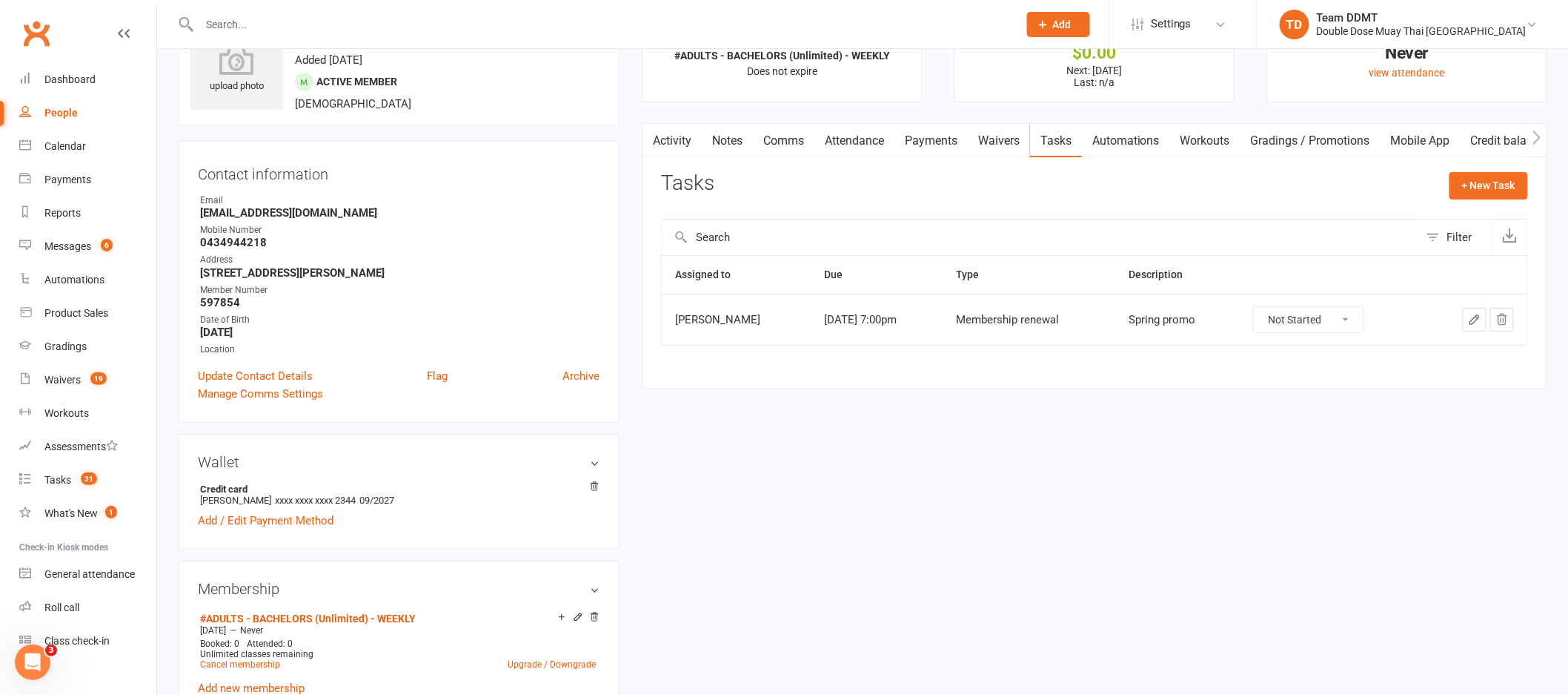
scroll to position [0, 0]
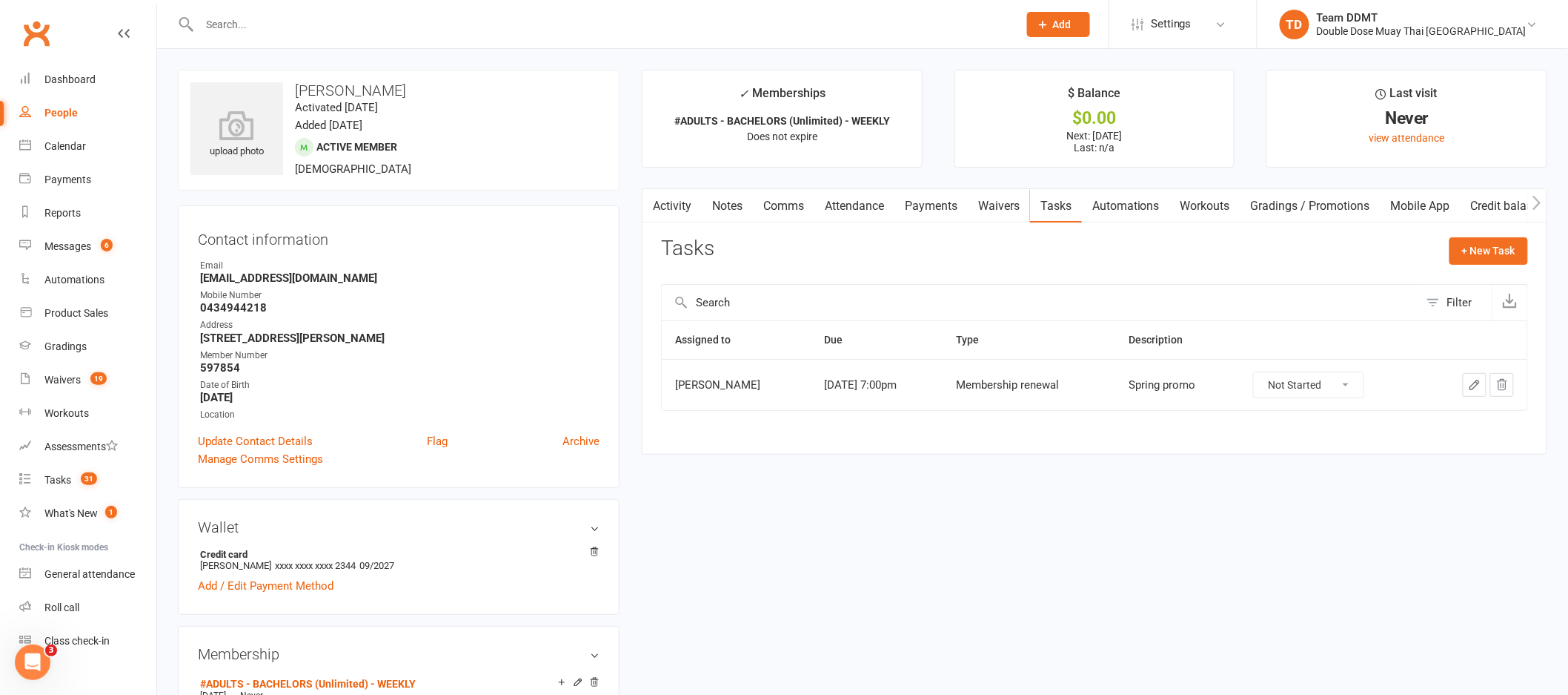
click at [709, 215] on link "Notes" at bounding box center [727, 206] width 51 height 34
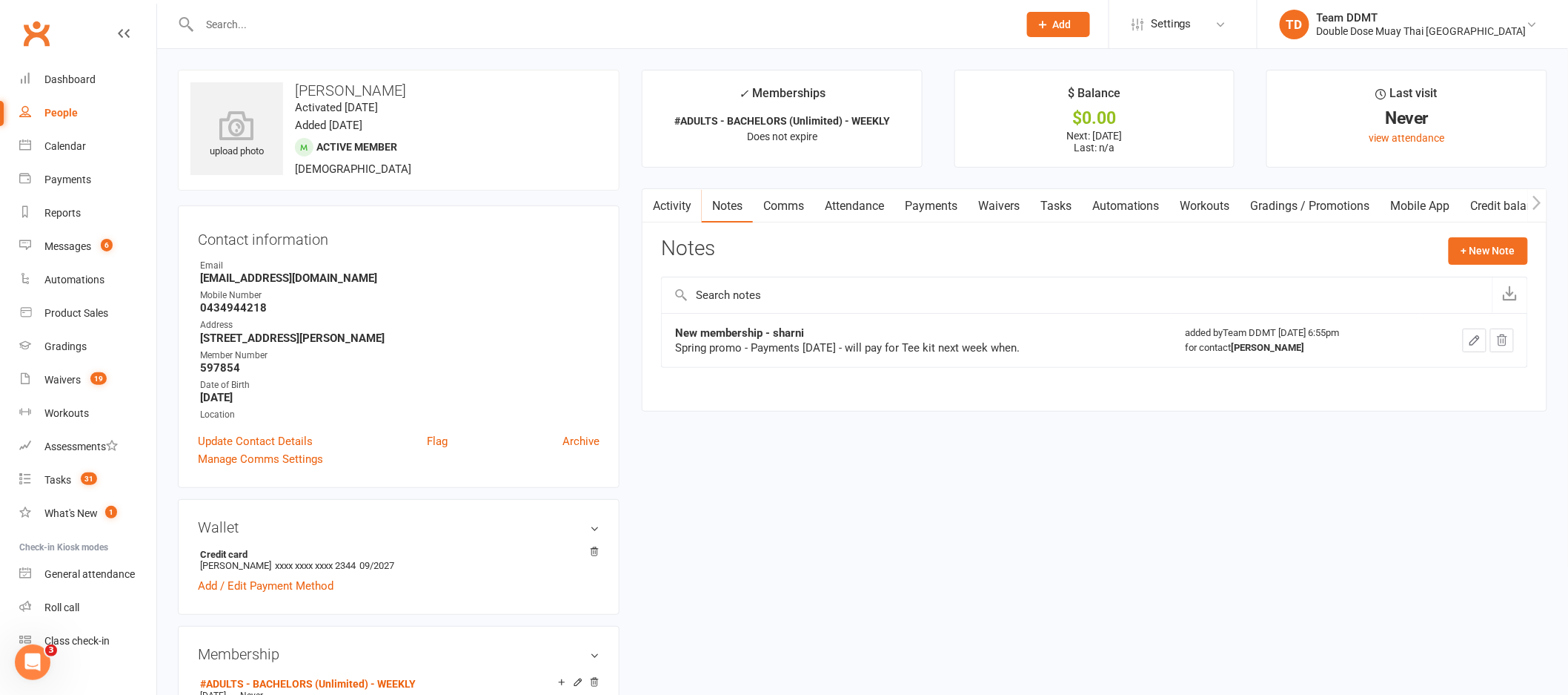
click at [802, 206] on link "Comms" at bounding box center [784, 206] width 61 height 34
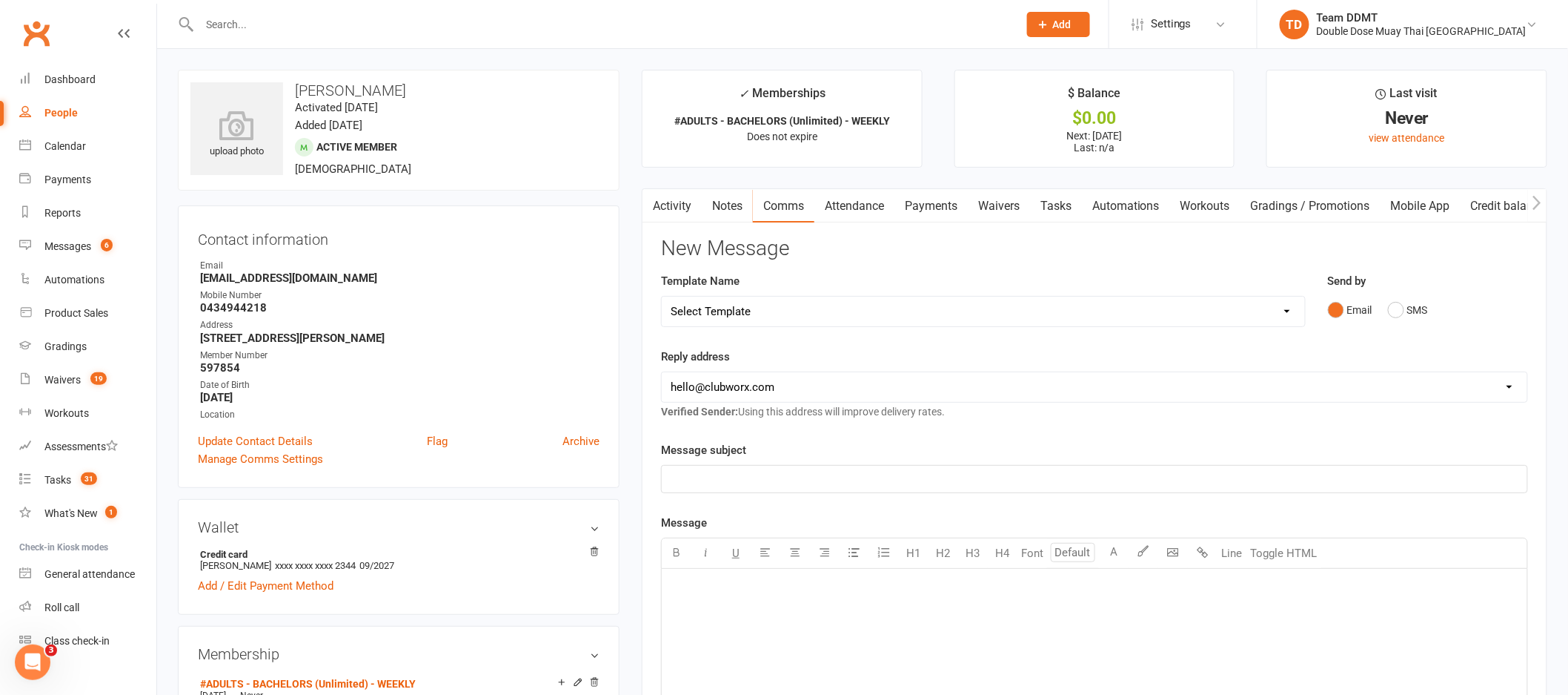
click at [1314, 494] on div "Message subject ﻿ Message U H1 H2 H3 H4 Font A Line Toggle HTML ﻿ Contact merge…" at bounding box center [1094, 683] width 867 height 486
click at [1302, 486] on p "﻿" at bounding box center [1094, 479] width 848 height 18
click at [827, 619] on div "﻿" at bounding box center [1094, 680] width 865 height 223
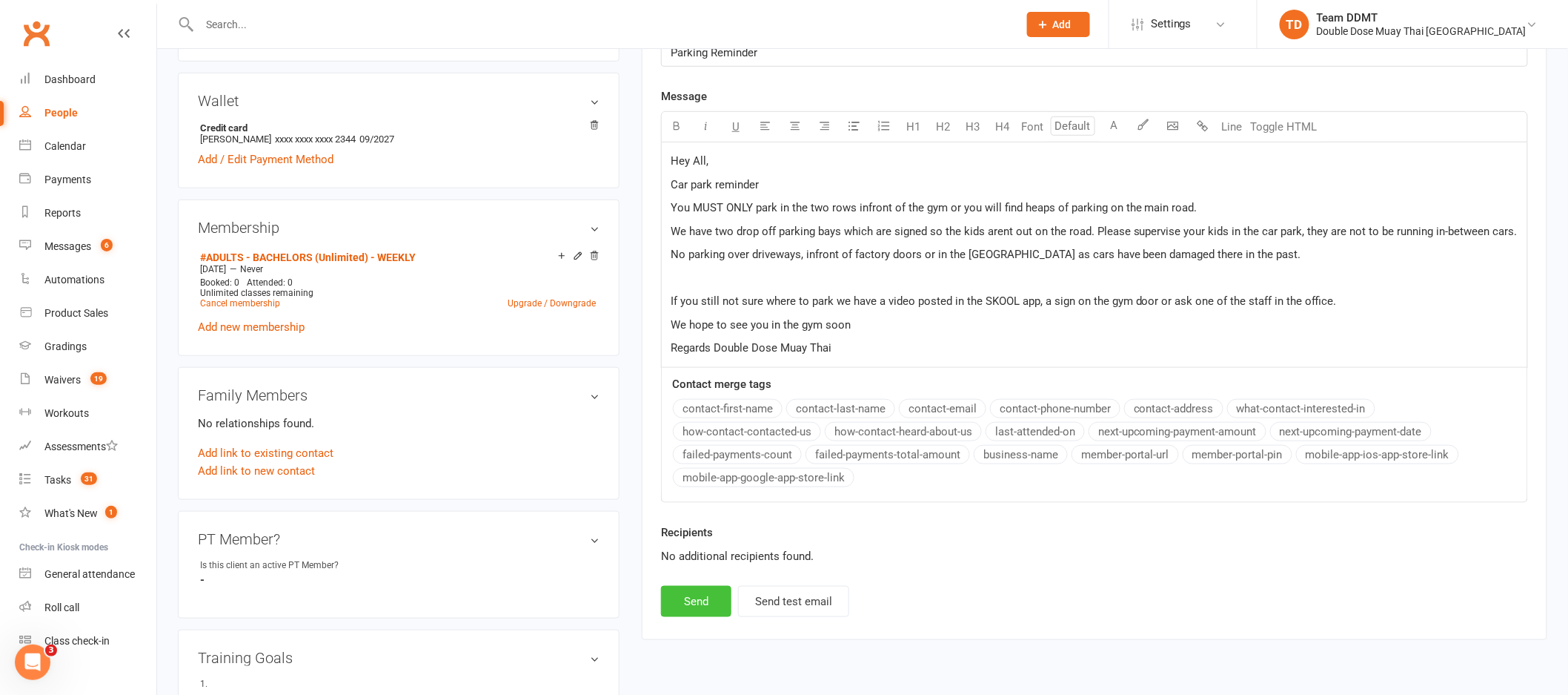
click at [710, 599] on button "Send" at bounding box center [695, 601] width 70 height 31
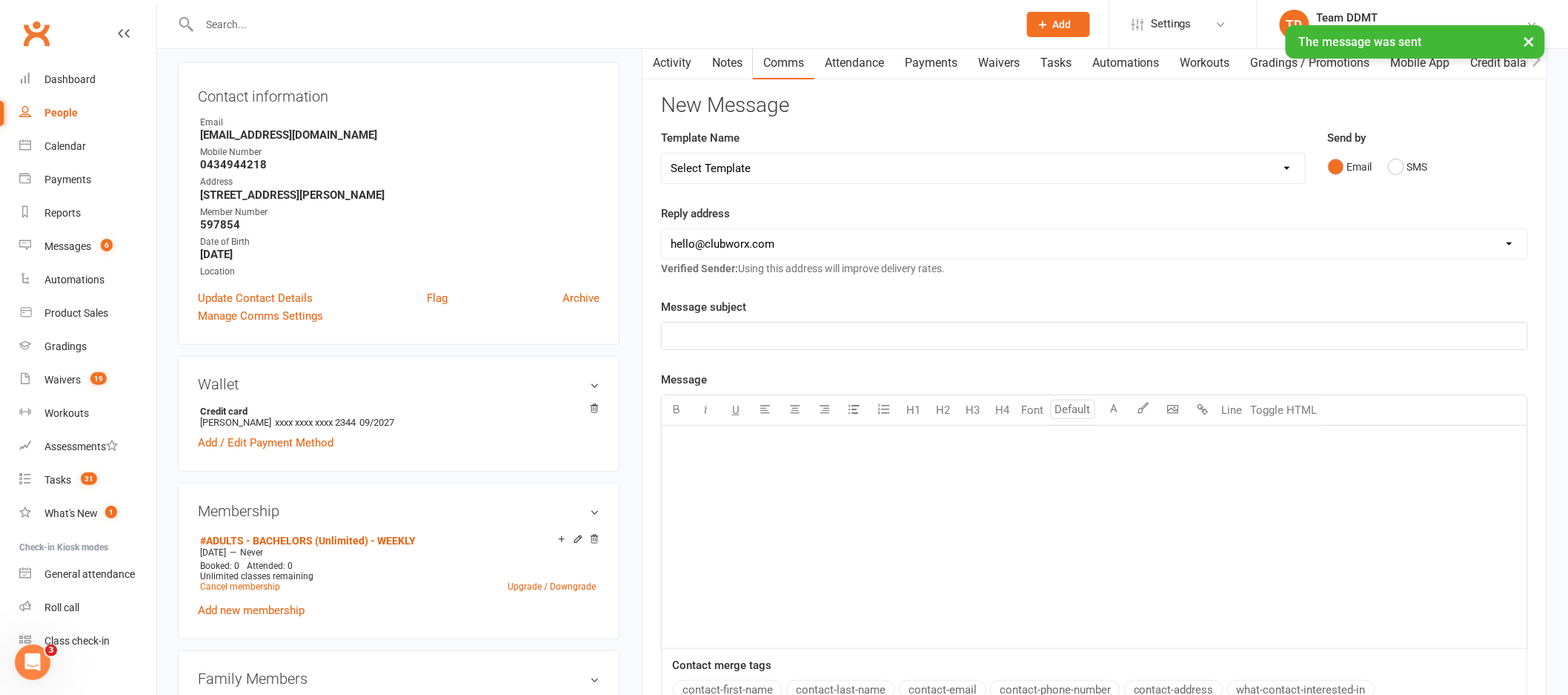
scroll to position [0, 0]
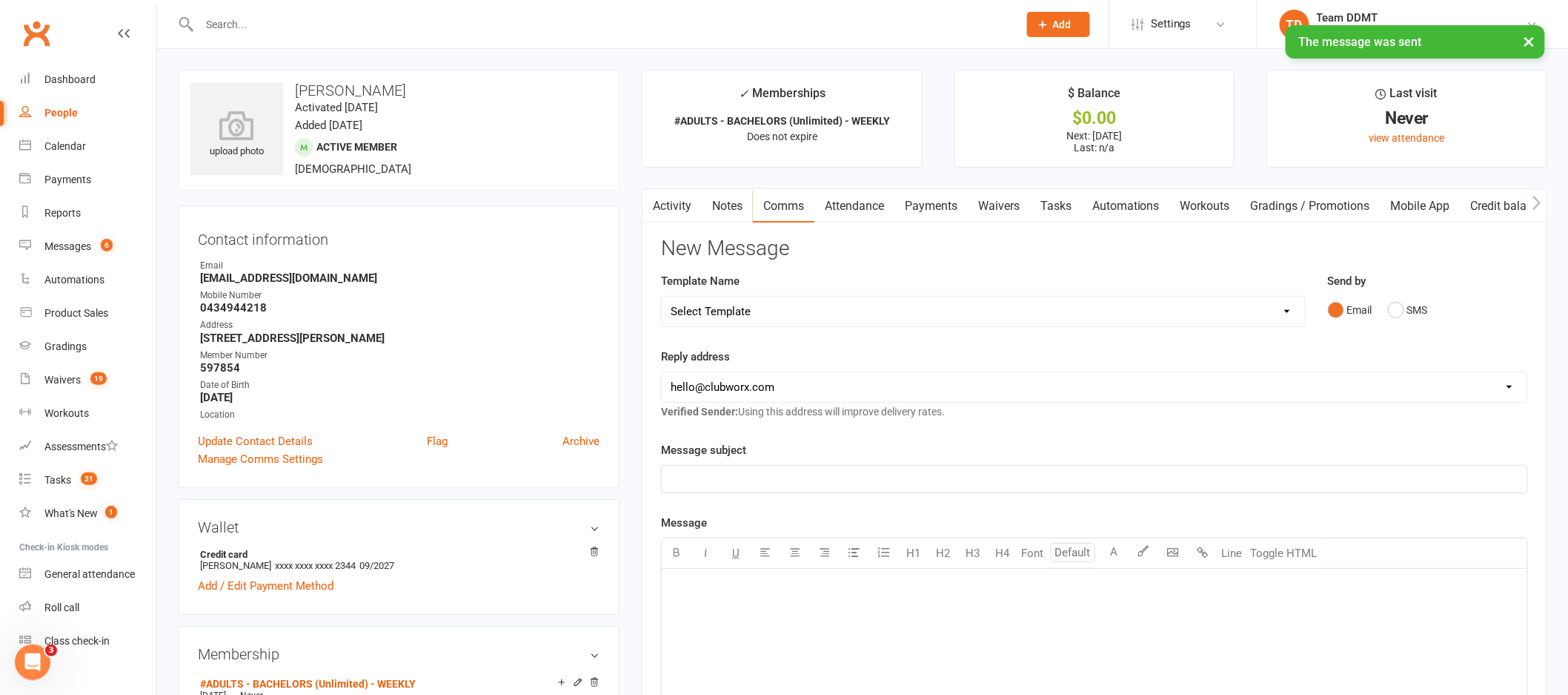
click at [674, 206] on link "Activity" at bounding box center [672, 206] width 60 height 34
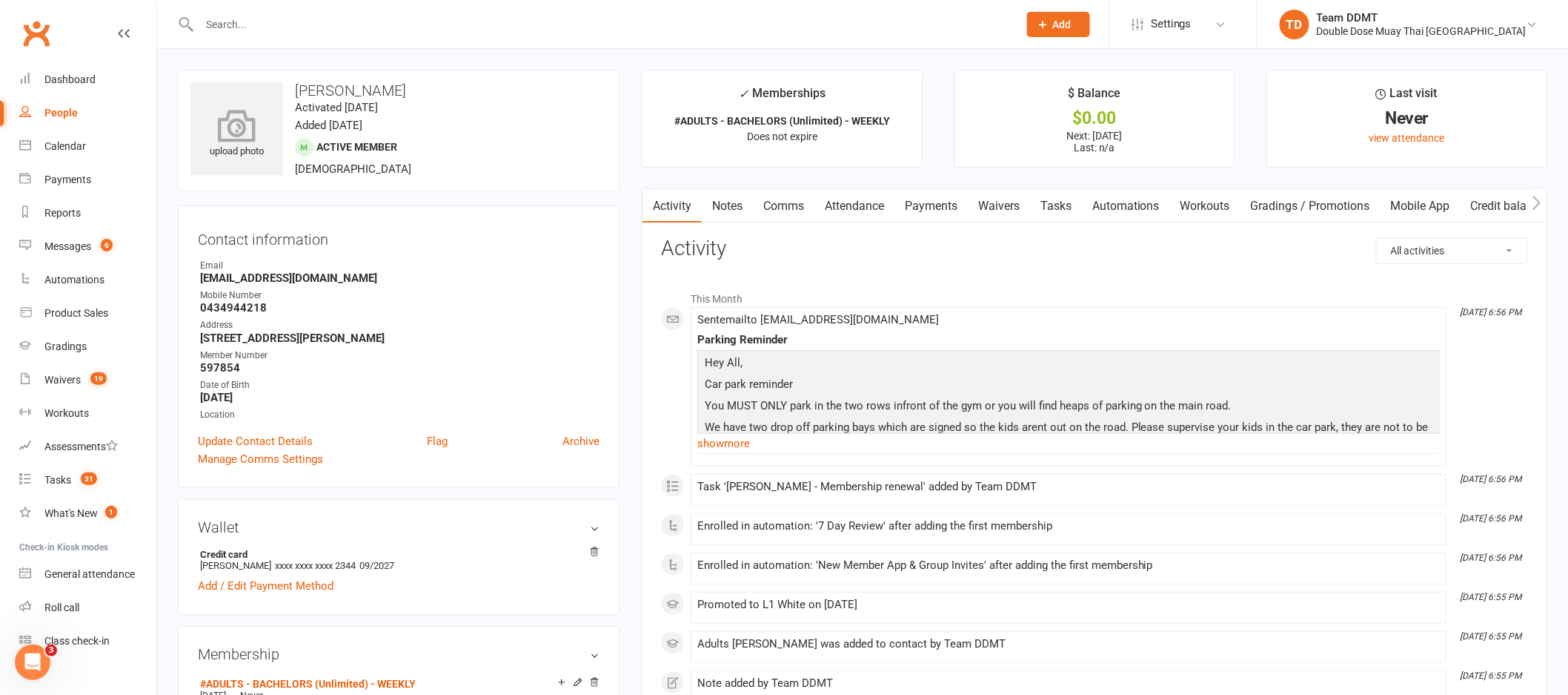
drag, startPoint x: 409, startPoint y: 94, endPoint x: 275, endPoint y: 96, distance: 134.0
click at [275, 96] on div "upload photo Rayden Ferguson Activated 11 September, 2025 Added 11 September, 2…" at bounding box center [399, 130] width 442 height 121
copy div "upload photo Rayden Ferguson"
click at [524, 151] on div "upload photo Rayden Ferguson Activated 11 September, 2025 Added 11 September, 2…" at bounding box center [399, 130] width 442 height 121
drag, startPoint x: 427, startPoint y: 95, endPoint x: 298, endPoint y: 94, distance: 129.0
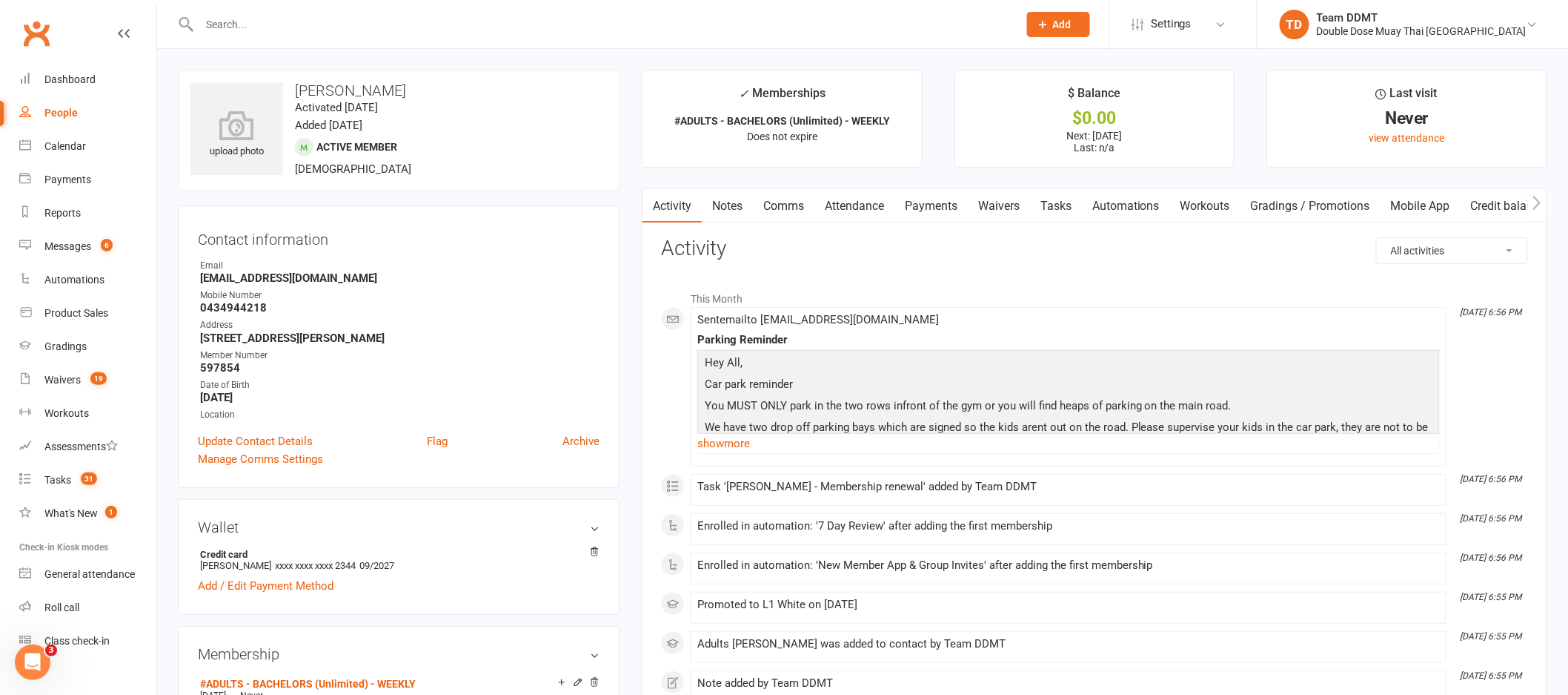
click at [298, 94] on h3 "[PERSON_NAME]" at bounding box center [399, 90] width 417 height 16
copy h3 "[PERSON_NAME]"
click at [288, 29] on input "text" at bounding box center [601, 24] width 813 height 20
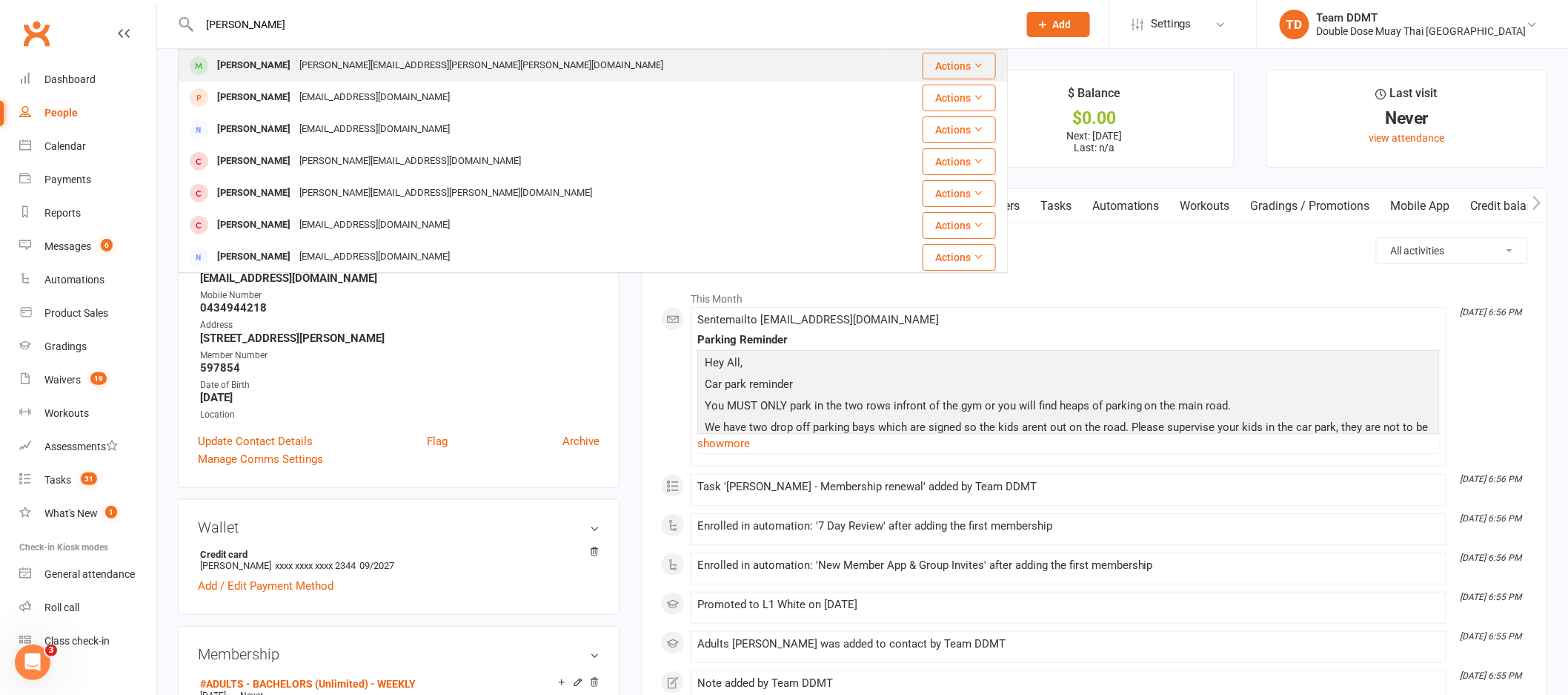
type input "emily smy"
click at [295, 60] on div "michael.smythe@wurth.com.au" at bounding box center [481, 66] width 373 height 21
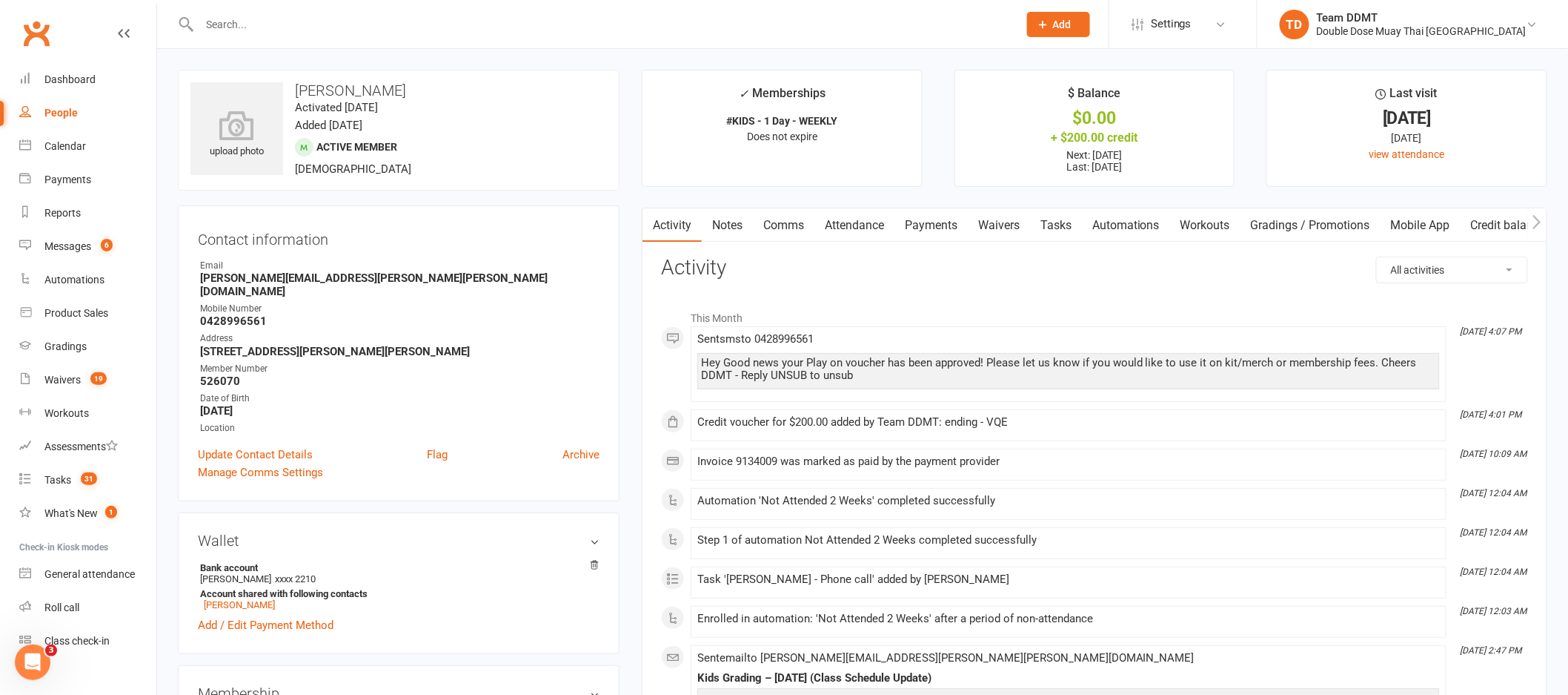
click at [938, 214] on link "Payments" at bounding box center [930, 225] width 73 height 34
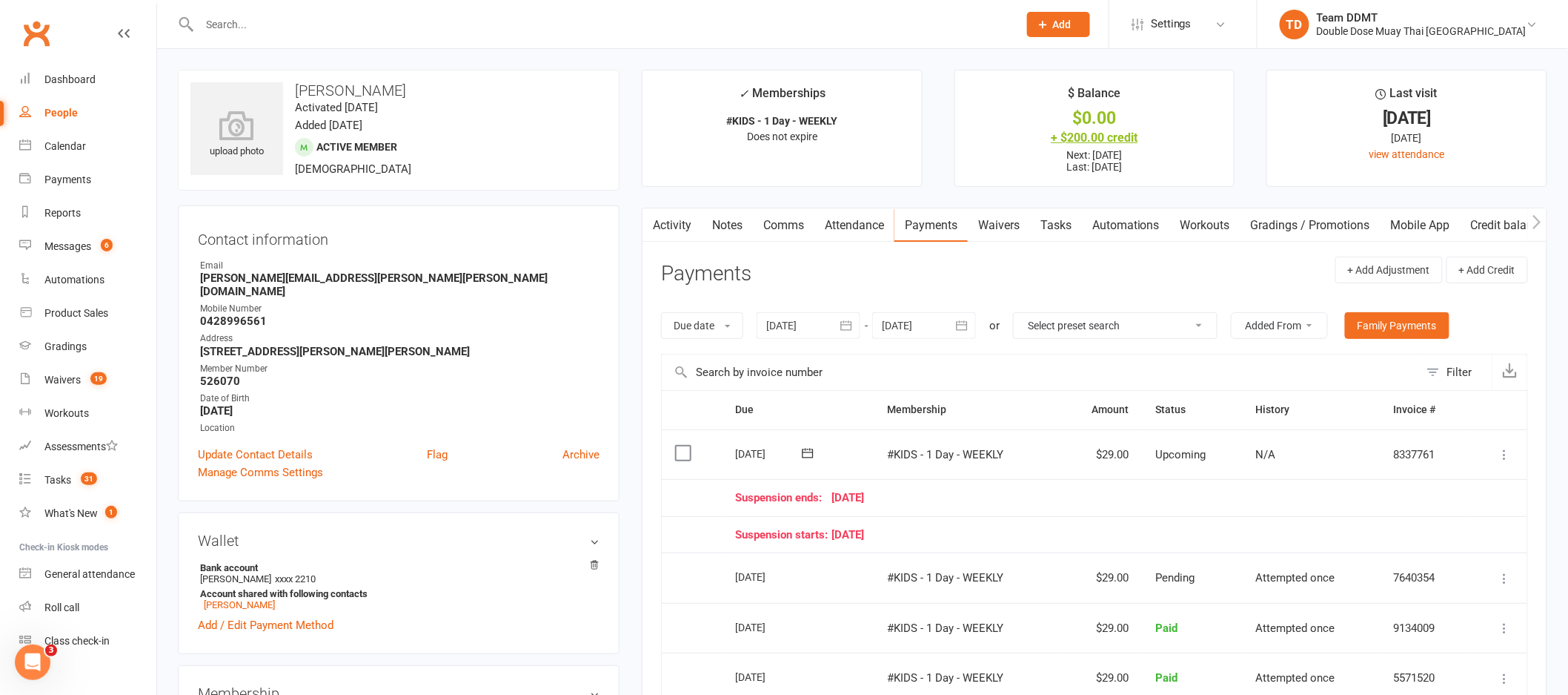
click at [1080, 136] on div "+ $200.00 credit" at bounding box center [1095, 137] width 253 height 15
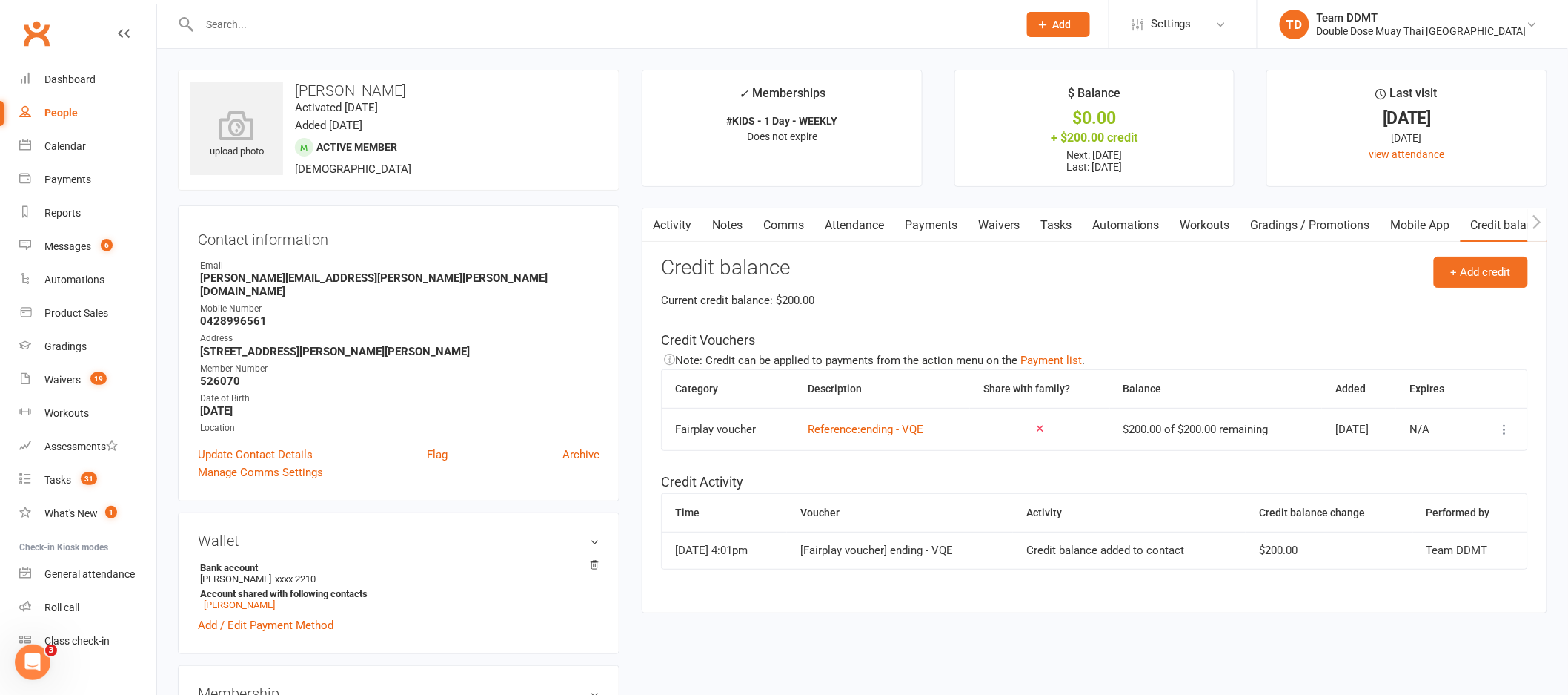
click at [1505, 431] on icon at bounding box center [1505, 429] width 15 height 15
click at [1407, 488] on link "Apply credit" at bounding box center [1426, 488] width 147 height 29
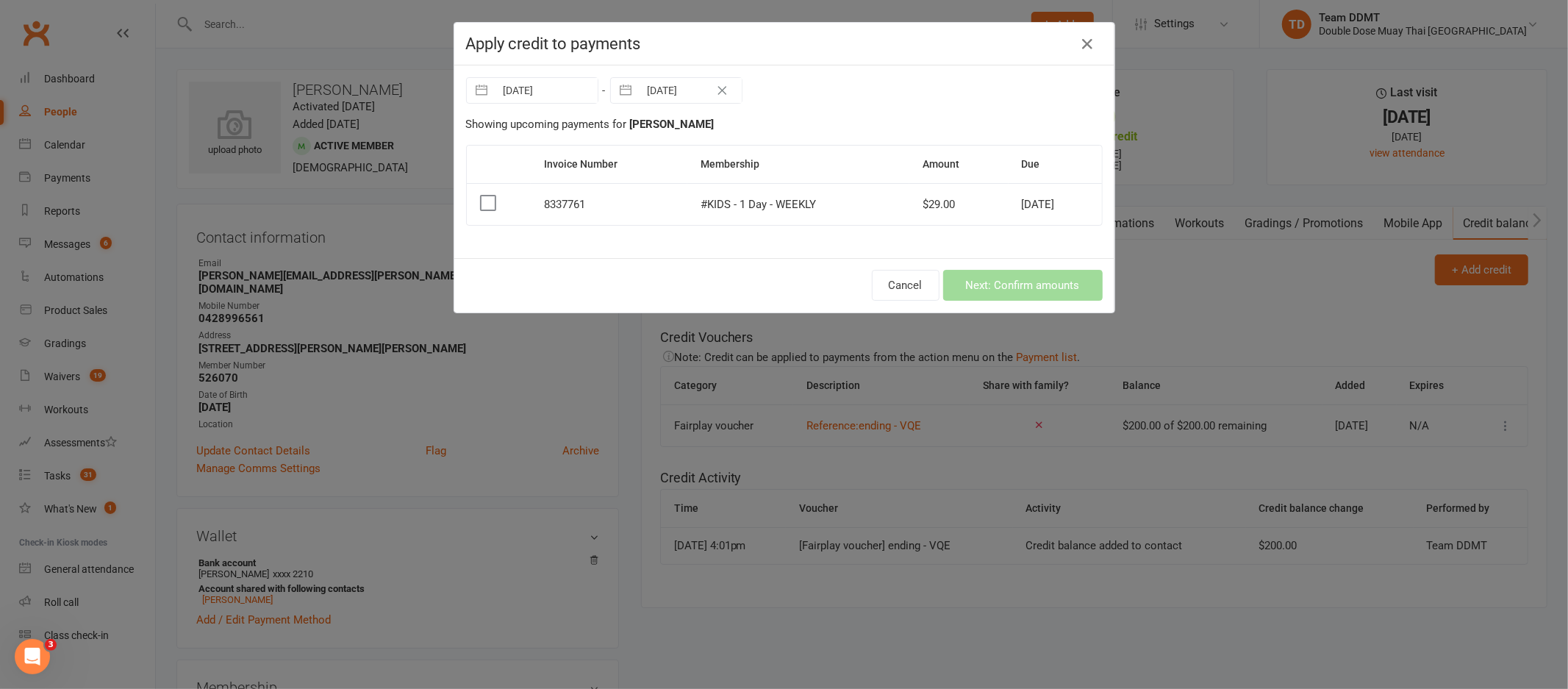
select select "8"
select select "2025"
select select "9"
select select "2025"
select select "10"
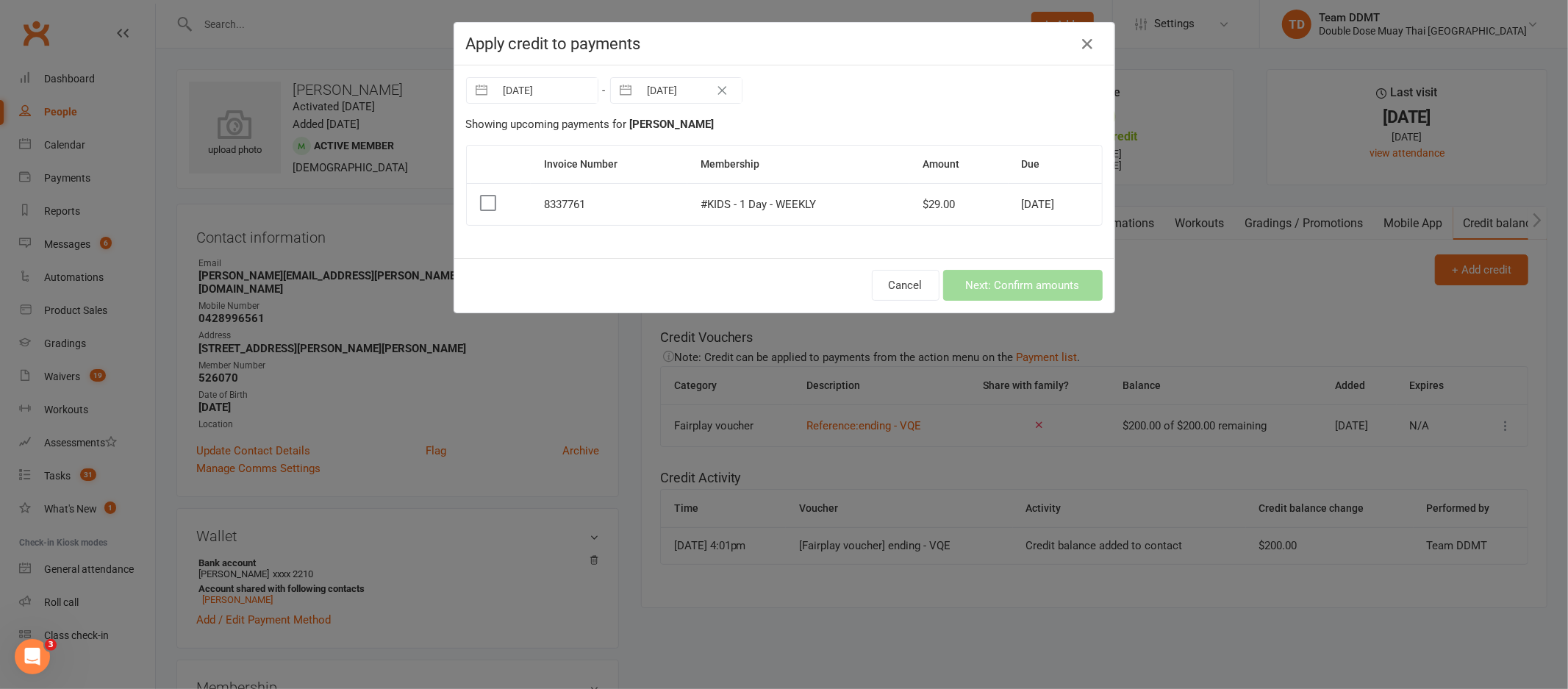
select select "2025"
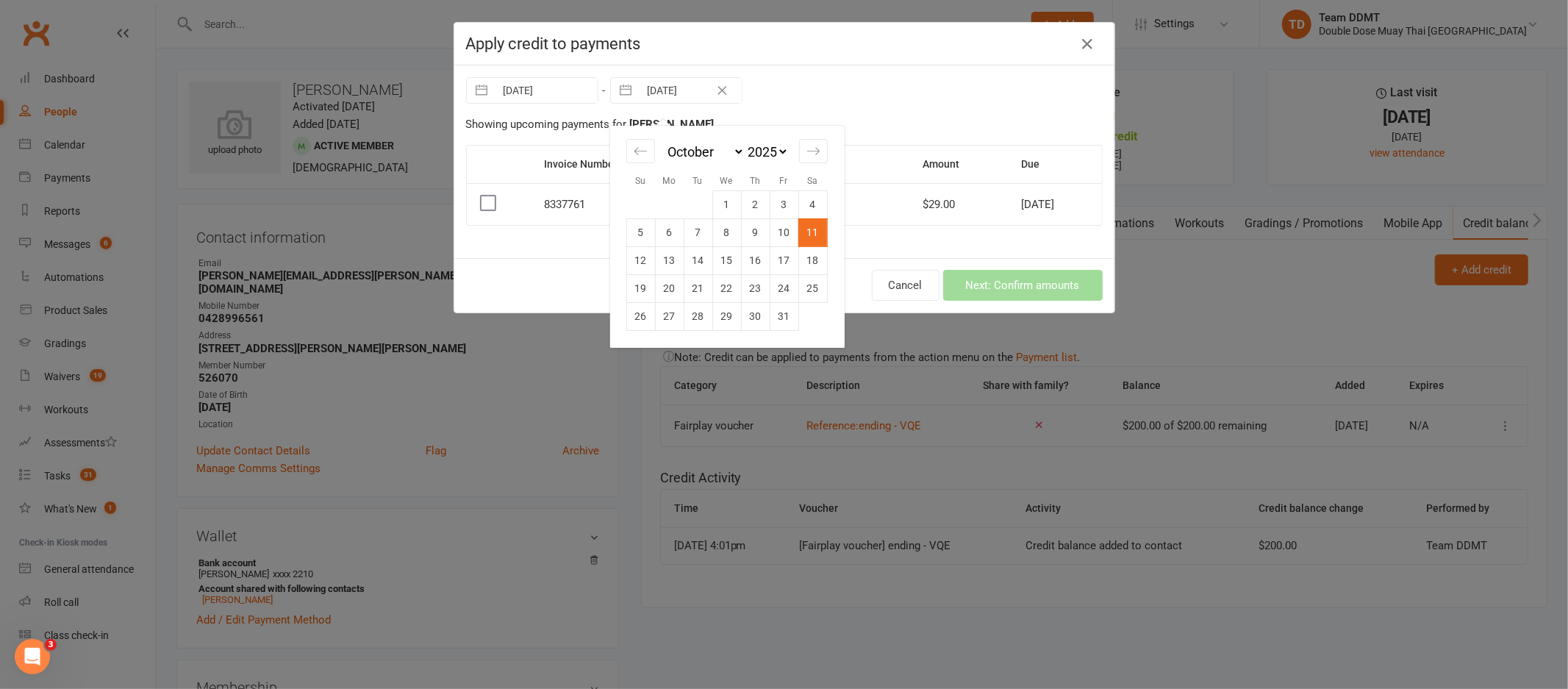
click at [683, 95] on input "11 Oct 2025" at bounding box center [691, 90] width 102 height 25
click at [830, 152] on div "January February March April May June July August September October November De…" at bounding box center [727, 228] width 221 height 205
click at [826, 155] on div "January February March April May June July August September October November De…" at bounding box center [727, 228] width 221 height 205
click at [807, 153] on icon "Move forward to switch to the next month." at bounding box center [814, 151] width 14 height 14
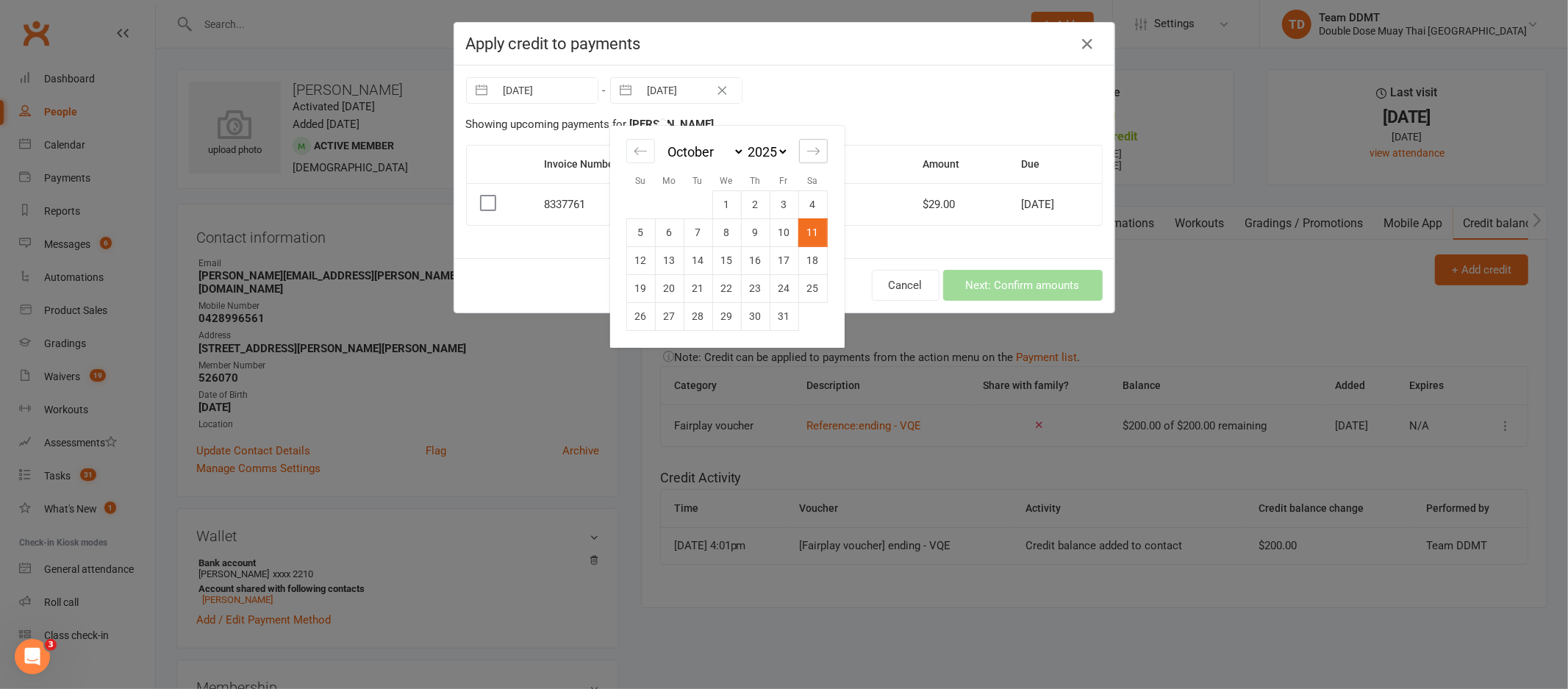
select select "11"
select select "2025"
select select "2026"
click at [807, 153] on icon "Move forward to switch to the next month." at bounding box center [814, 151] width 14 height 14
select select "1"
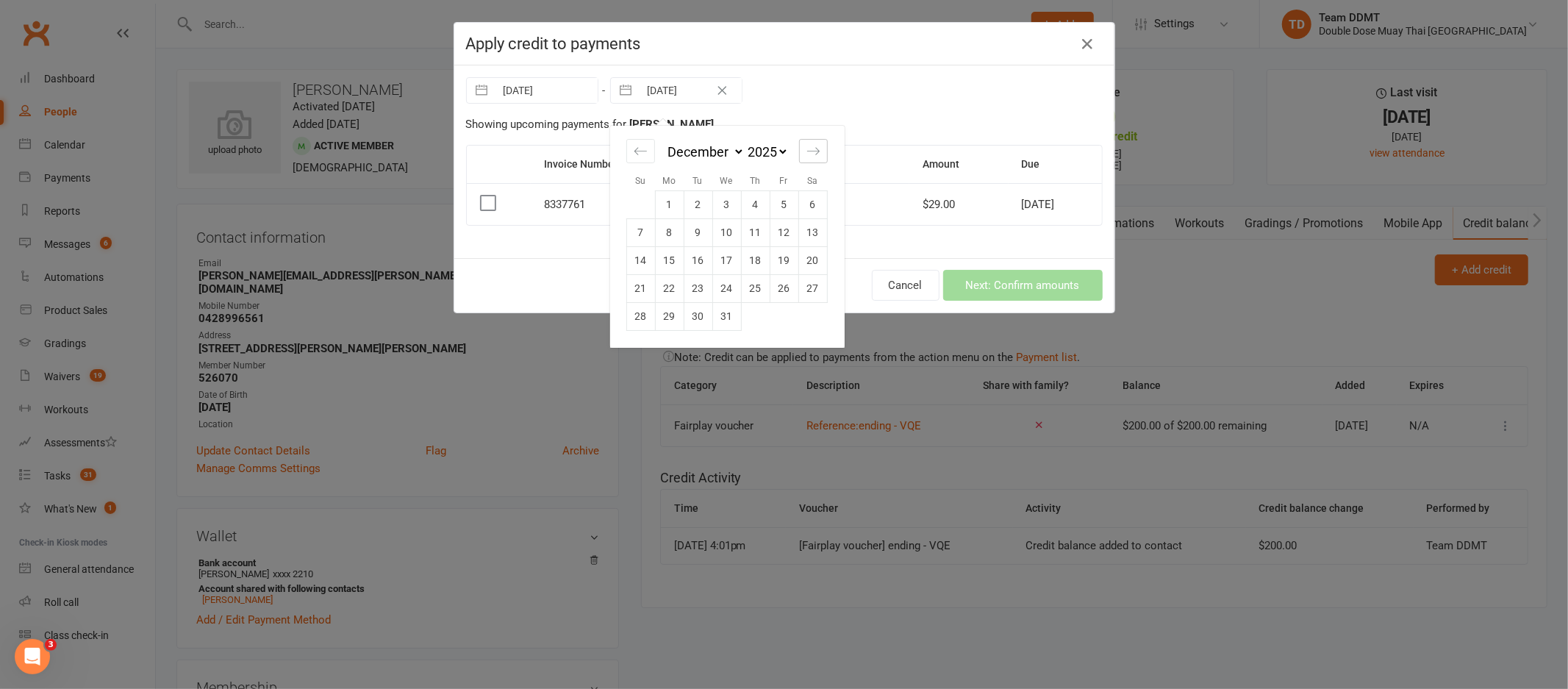
select select "2026"
click at [807, 153] on icon "Move forward to switch to the next month." at bounding box center [814, 151] width 14 height 14
select select "2"
select select "2026"
click at [747, 286] on td "26" at bounding box center [755, 288] width 28 height 28
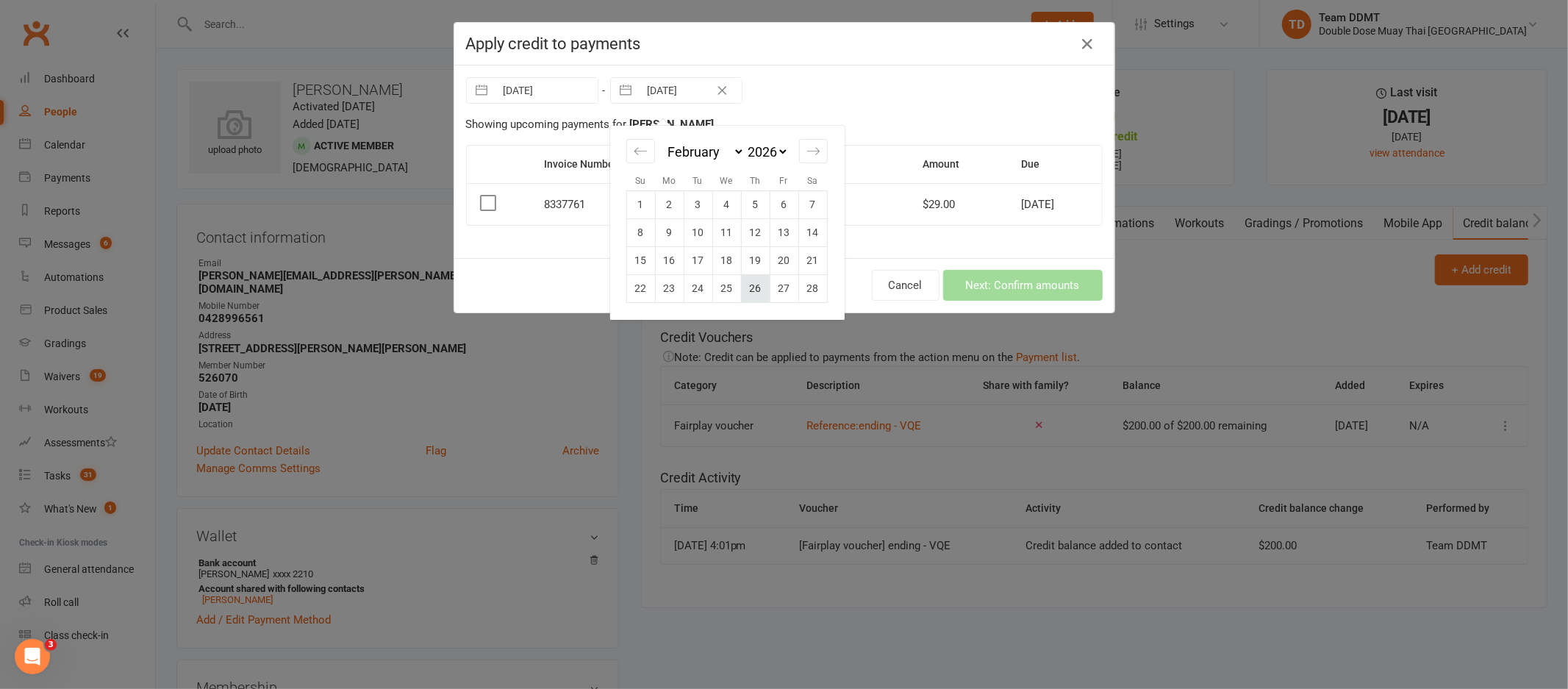
type input "26 Feb 2026"
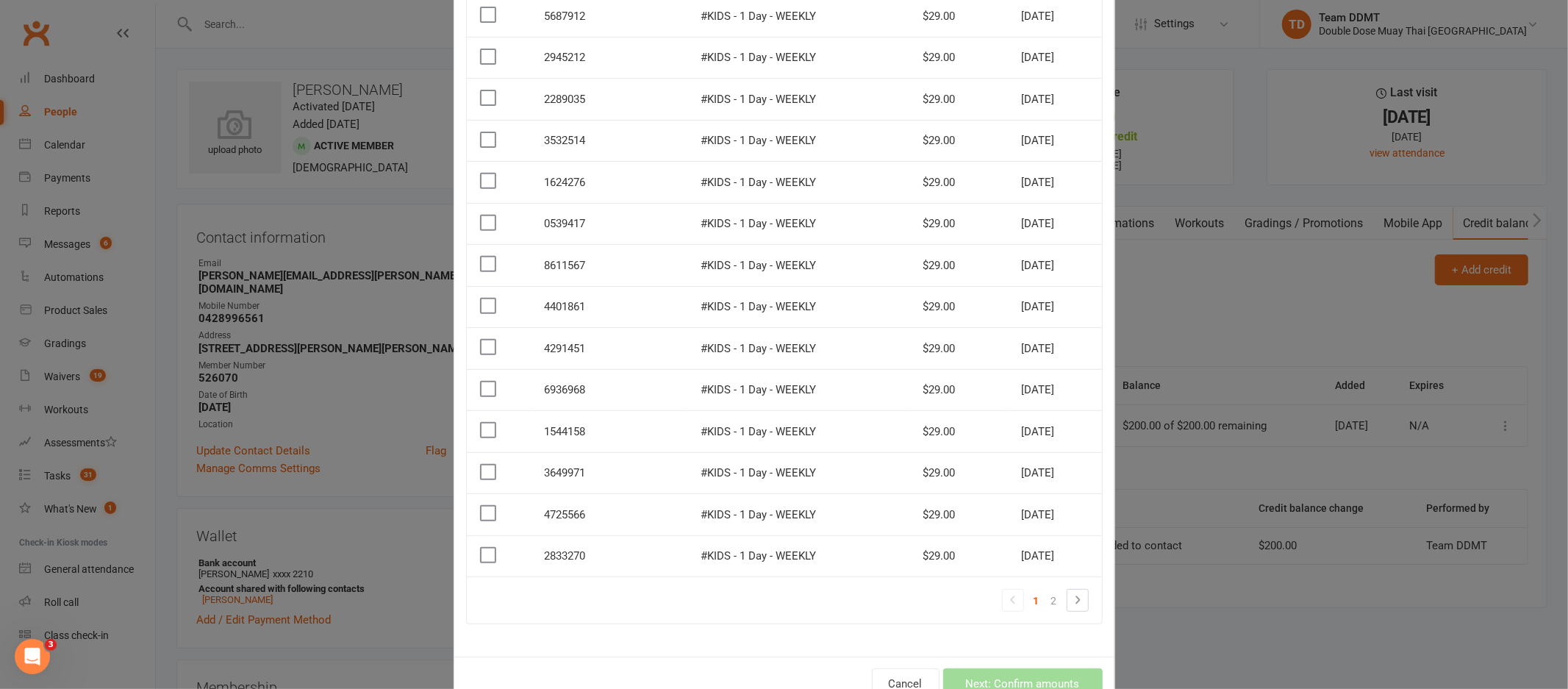
scroll to position [480, 0]
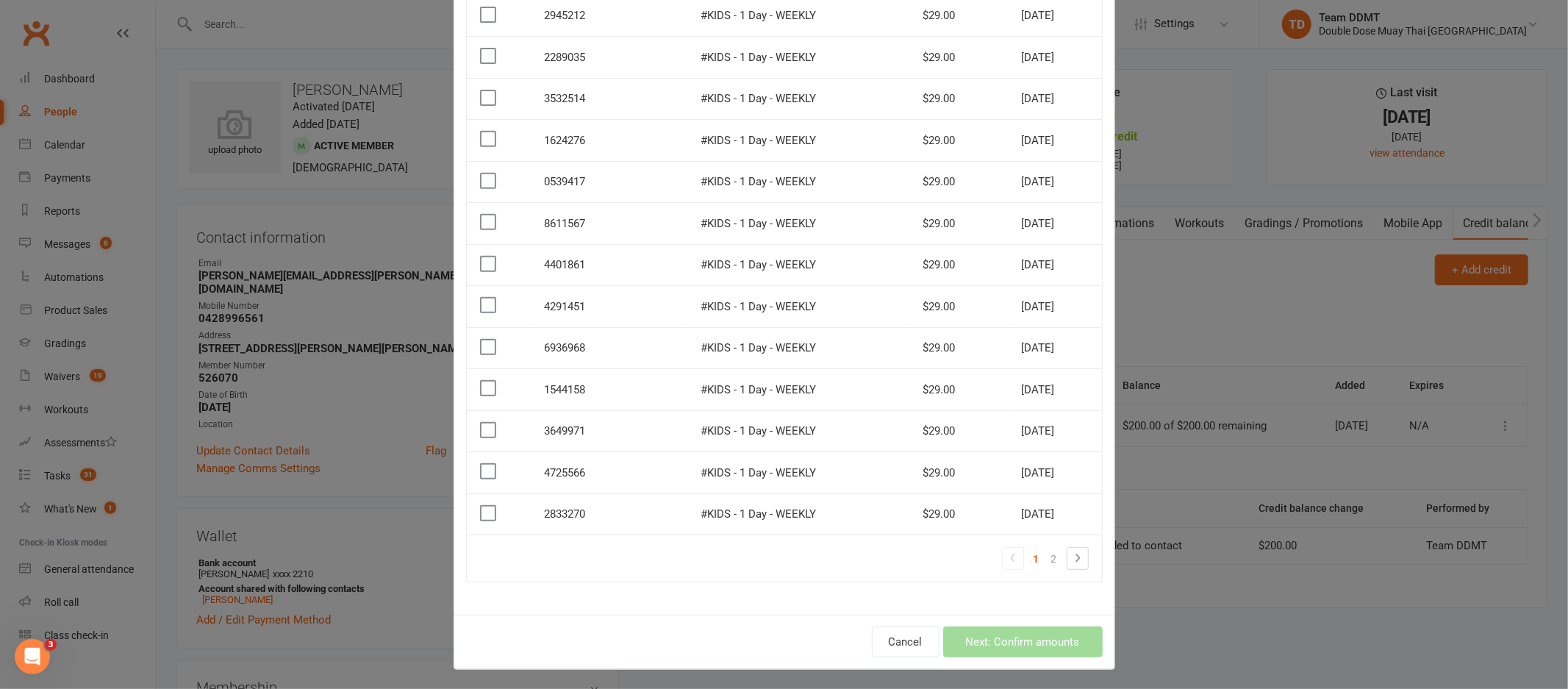
click at [484, 471] on label at bounding box center [487, 471] width 15 height 15
click at [484, 464] on input "checkbox" at bounding box center [487, 464] width 15 height 0
click at [480, 509] on label at bounding box center [487, 513] width 15 height 15
click at [480, 506] on input "checkbox" at bounding box center [487, 506] width 15 height 0
click at [481, 432] on label at bounding box center [487, 430] width 15 height 15
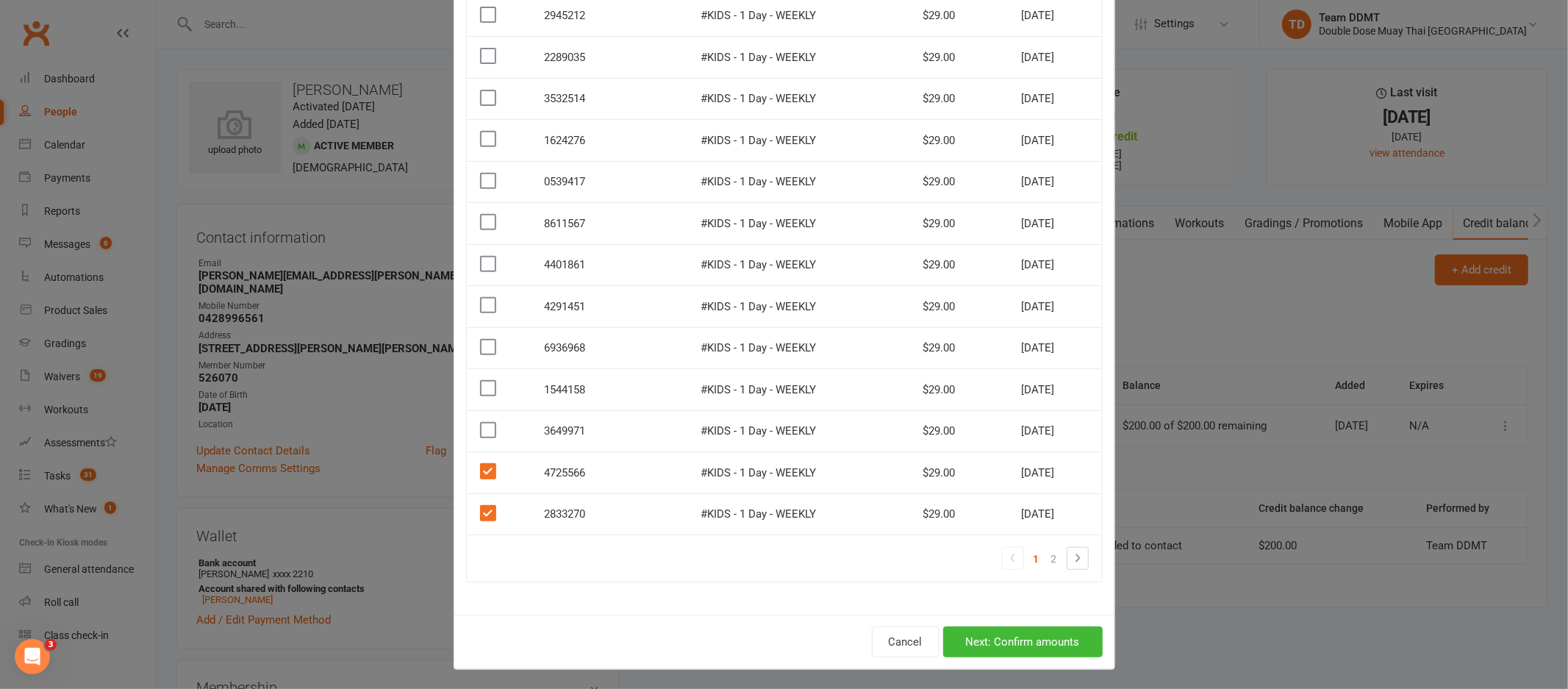
click at [481, 423] on input "checkbox" at bounding box center [487, 423] width 15 height 0
click at [486, 383] on label at bounding box center [487, 388] width 15 height 15
click at [486, 381] on input "checkbox" at bounding box center [487, 381] width 15 height 0
click at [484, 349] on label at bounding box center [487, 346] width 15 height 15
click at [484, 339] on input "checkbox" at bounding box center [487, 339] width 15 height 0
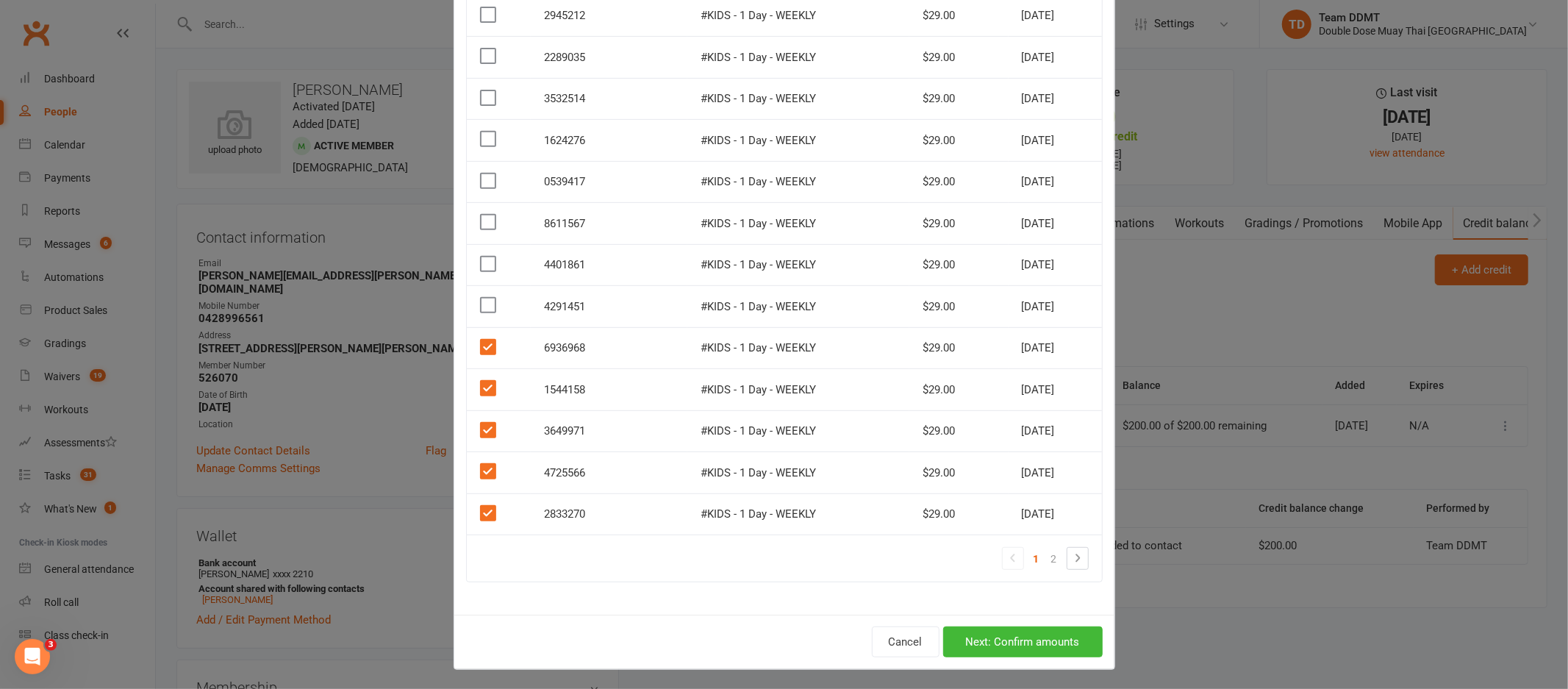
click at [480, 307] on label at bounding box center [487, 305] width 15 height 15
click at [480, 298] on input "checkbox" at bounding box center [487, 298] width 15 height 0
click at [481, 261] on label at bounding box center [487, 263] width 15 height 15
click at [481, 256] on input "checkbox" at bounding box center [487, 256] width 15 height 0
click at [981, 638] on button "Next: Confirm amounts" at bounding box center [1023, 641] width 160 height 31
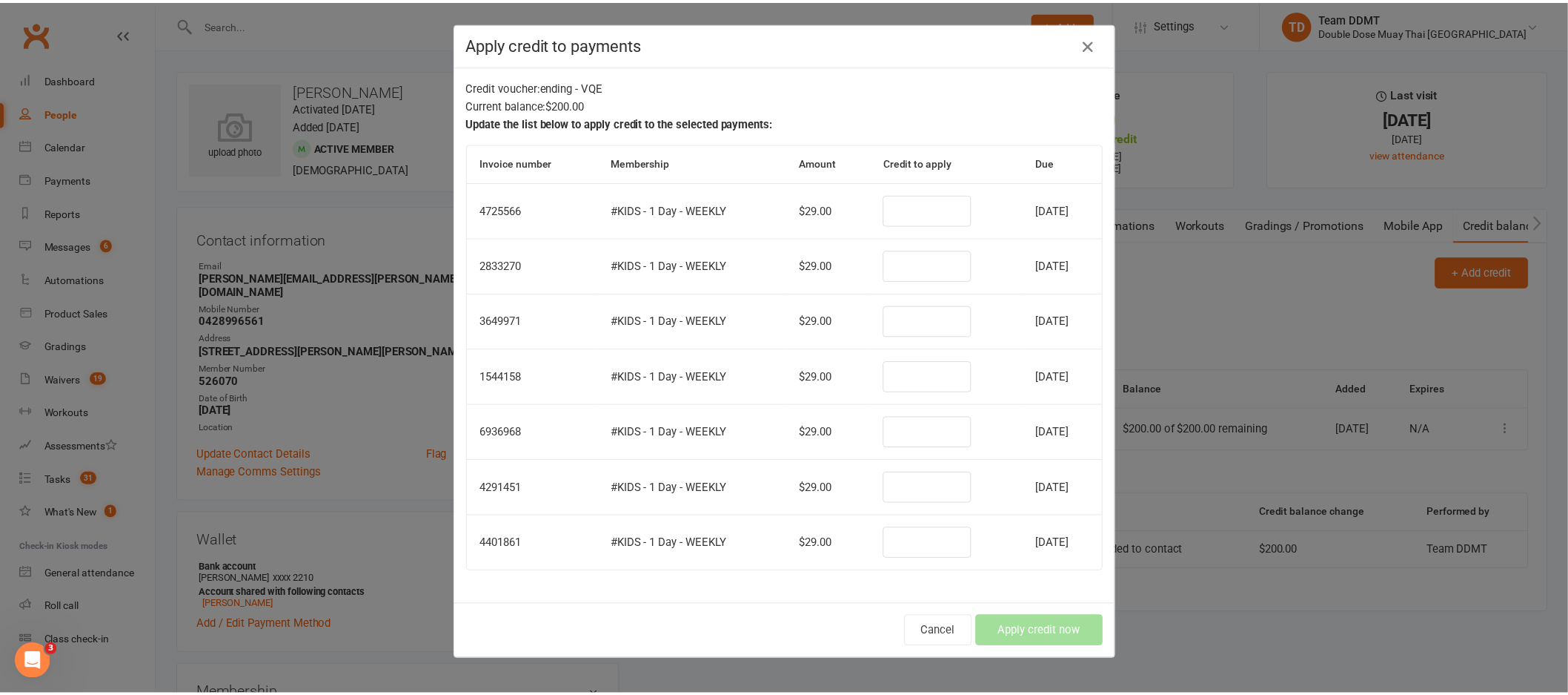
scroll to position [0, 0]
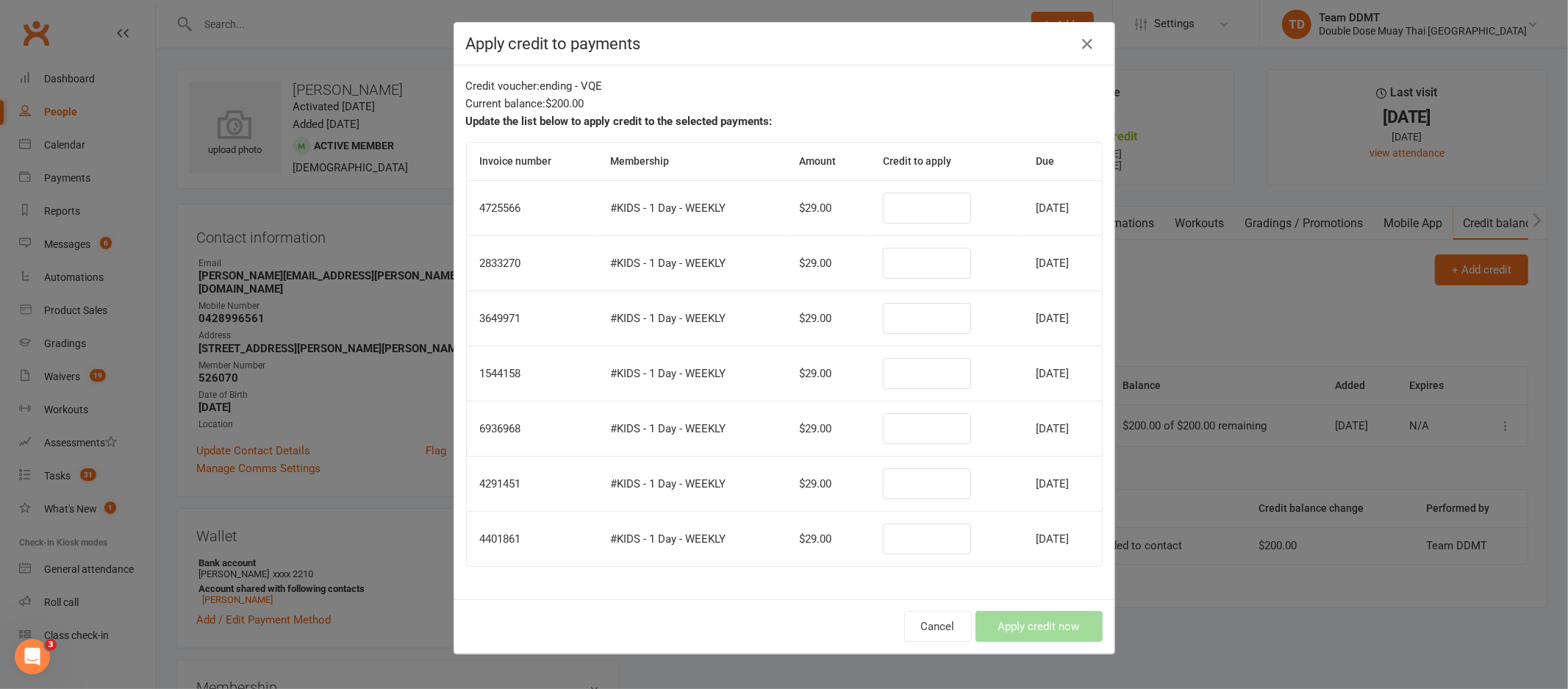
click at [882, 226] on td at bounding box center [946, 208] width 152 height 55
click at [883, 215] on input "number" at bounding box center [928, 208] width 88 height 31
type input "29"
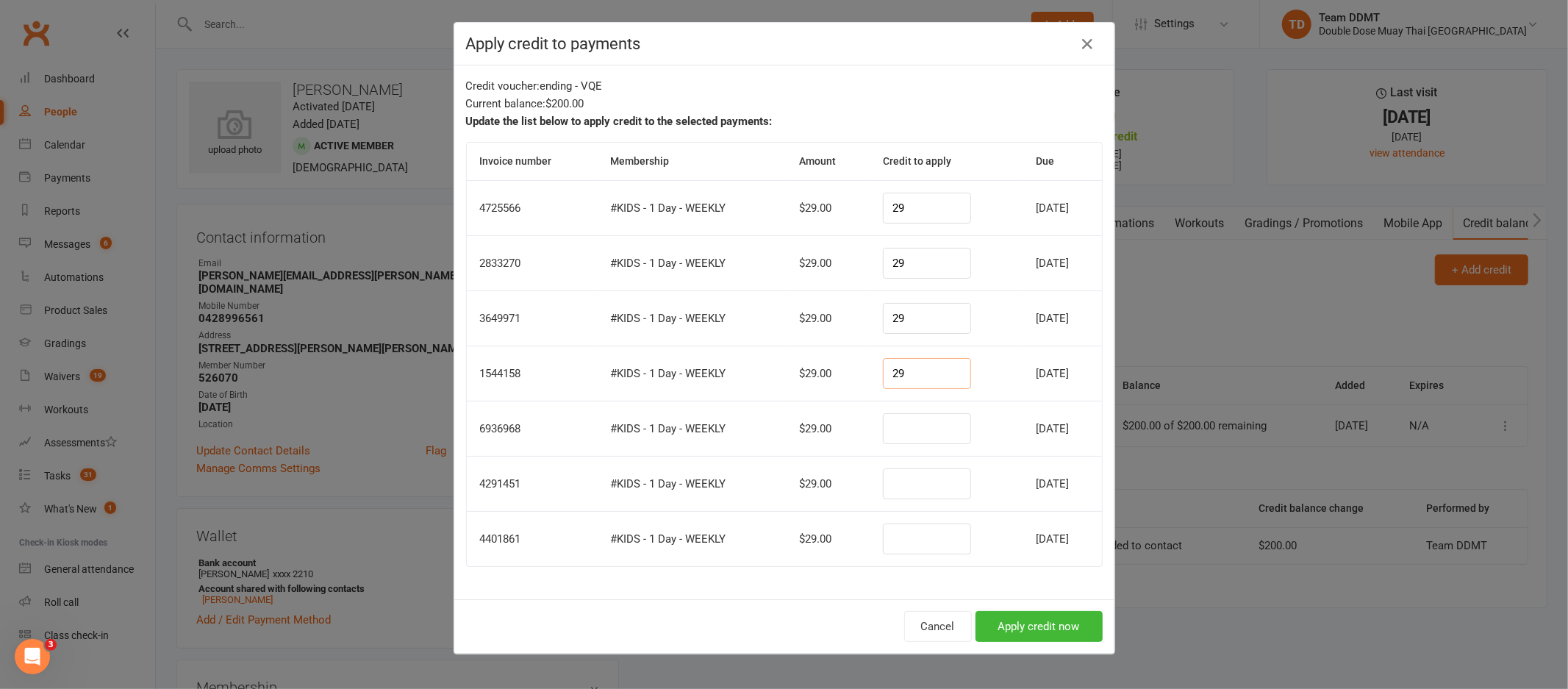
type input "29"
click at [883, 534] on input "number" at bounding box center [928, 539] width 88 height 31
type input "26"
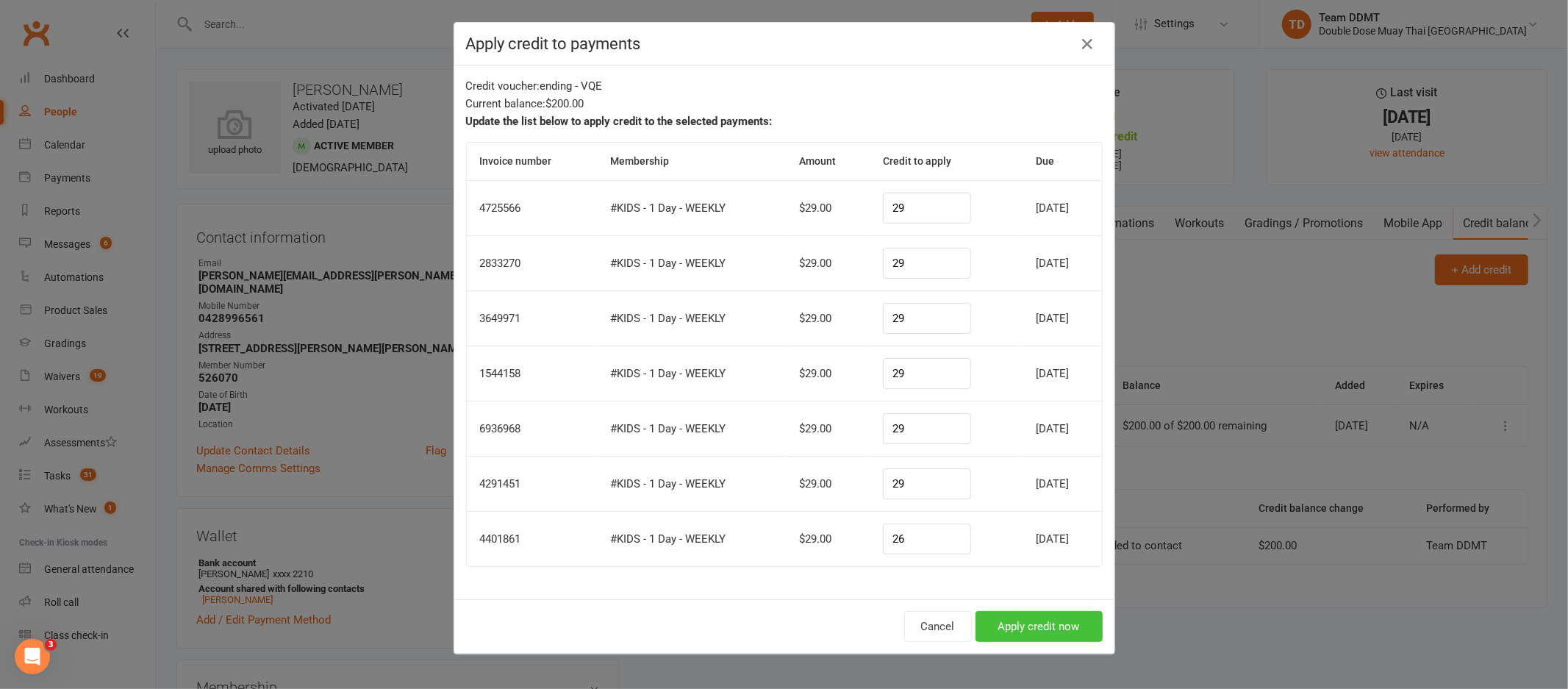
click at [1030, 625] on button "Apply credit now" at bounding box center [1039, 626] width 127 height 31
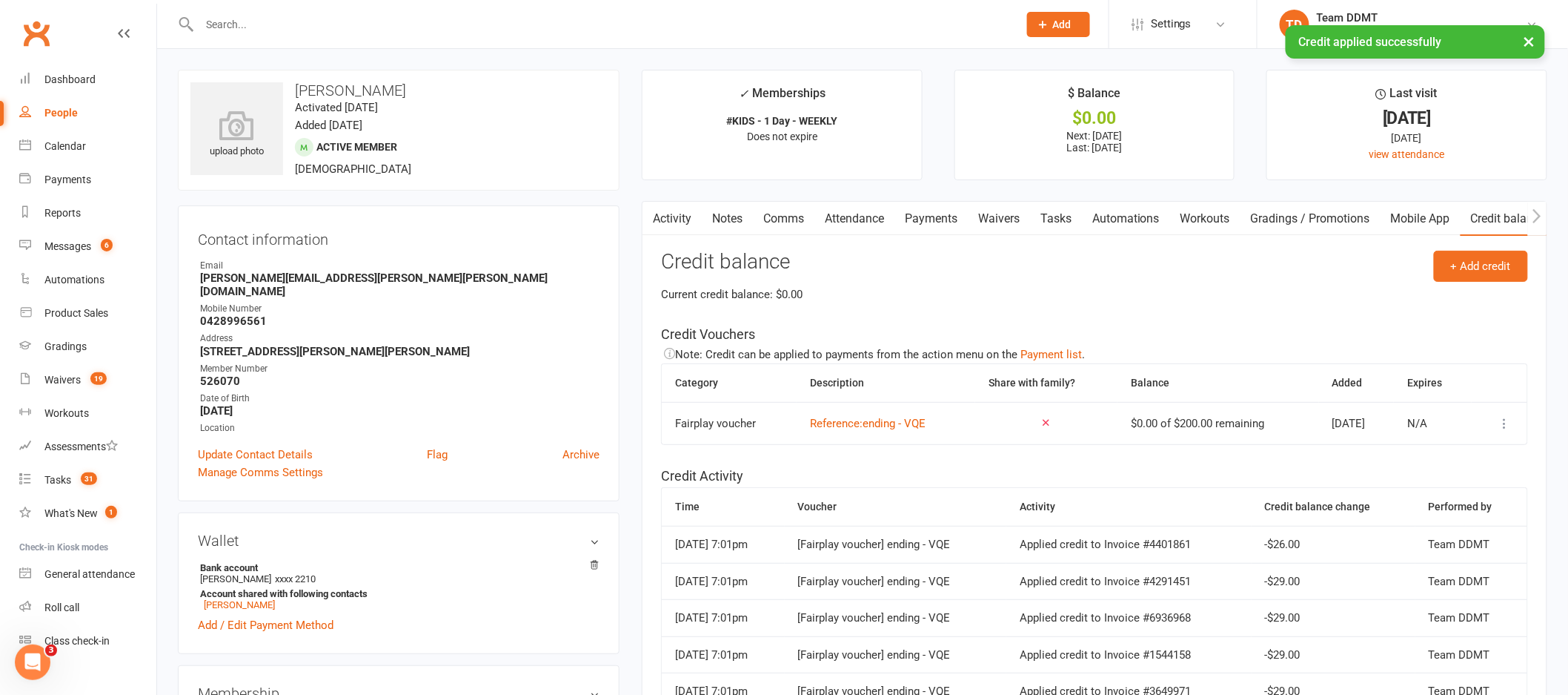
click at [740, 219] on link "Notes" at bounding box center [727, 218] width 51 height 34
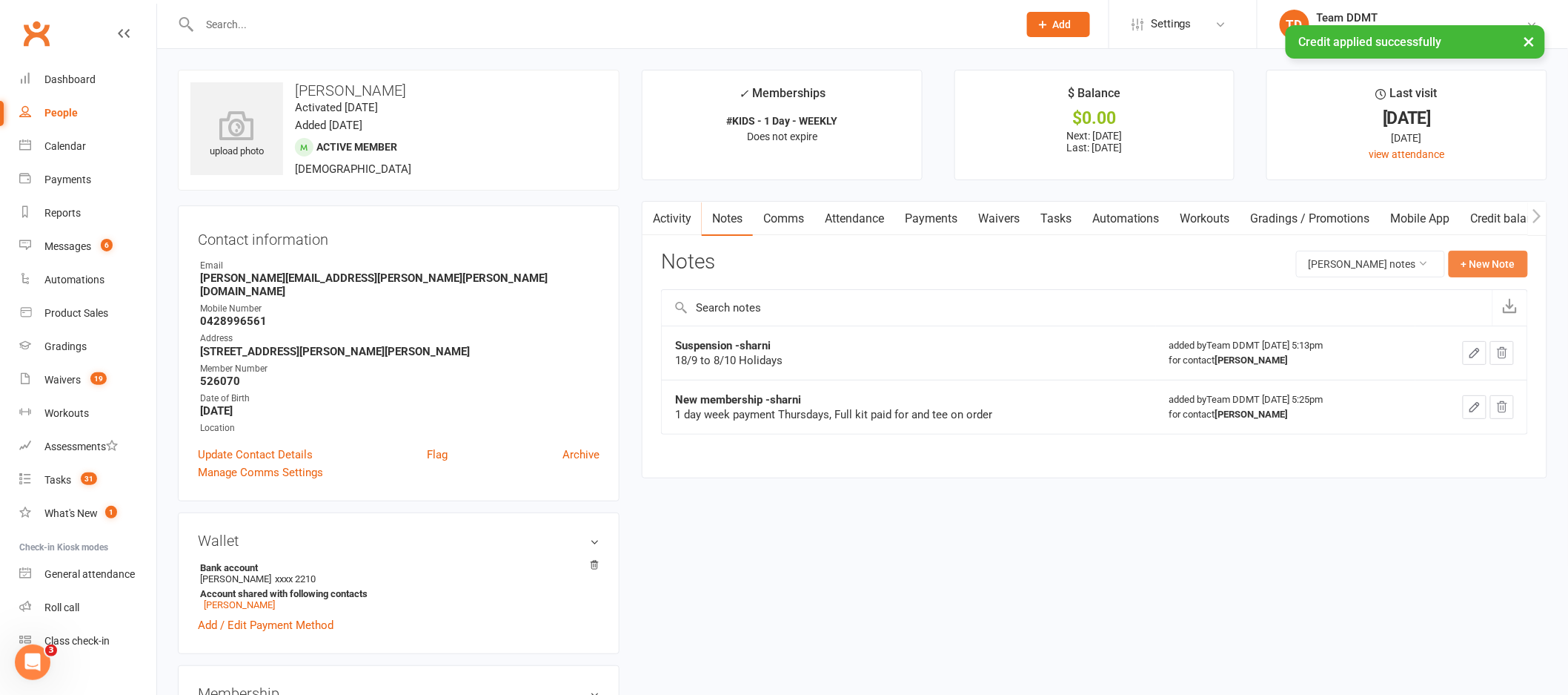
click at [1463, 261] on button "+ New Note" at bounding box center [1488, 264] width 79 height 27
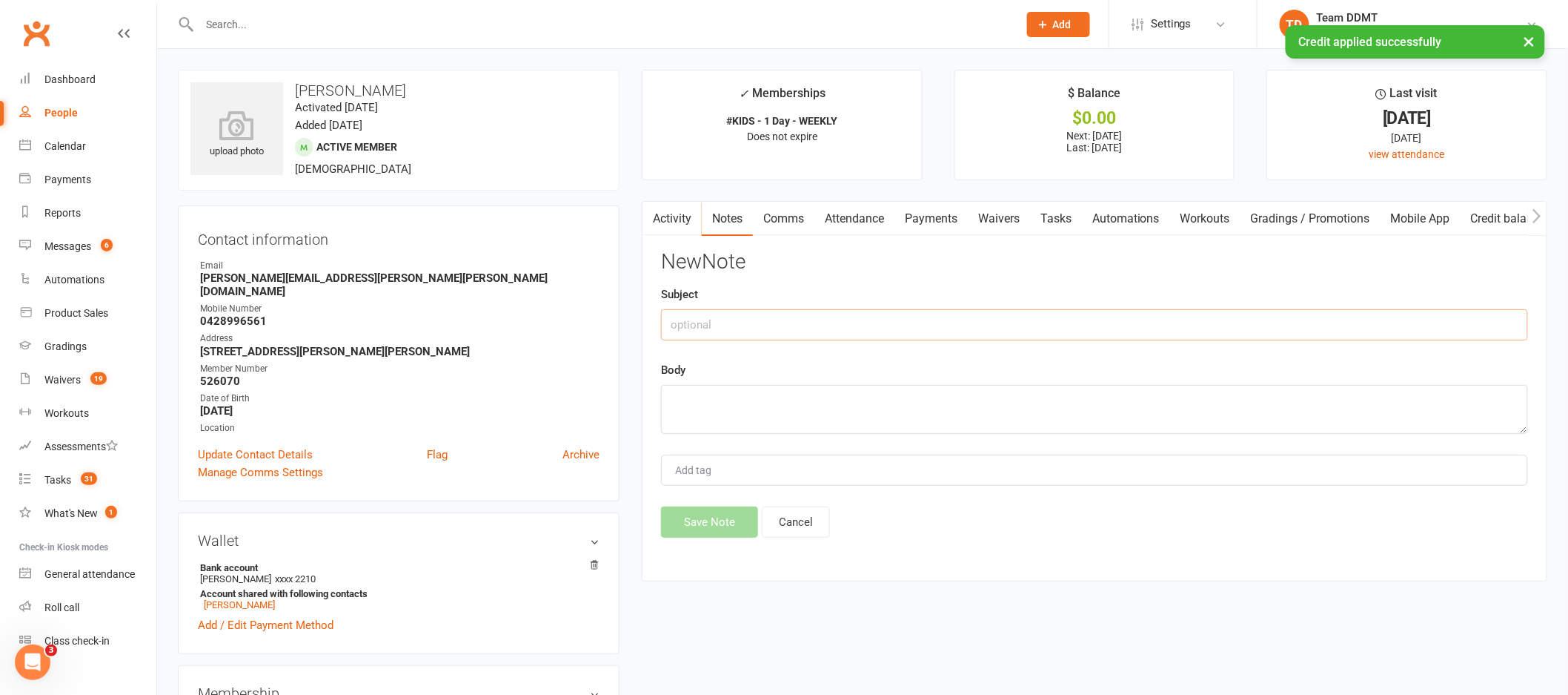
click at [1214, 330] on input "text" at bounding box center [1094, 324] width 867 height 31
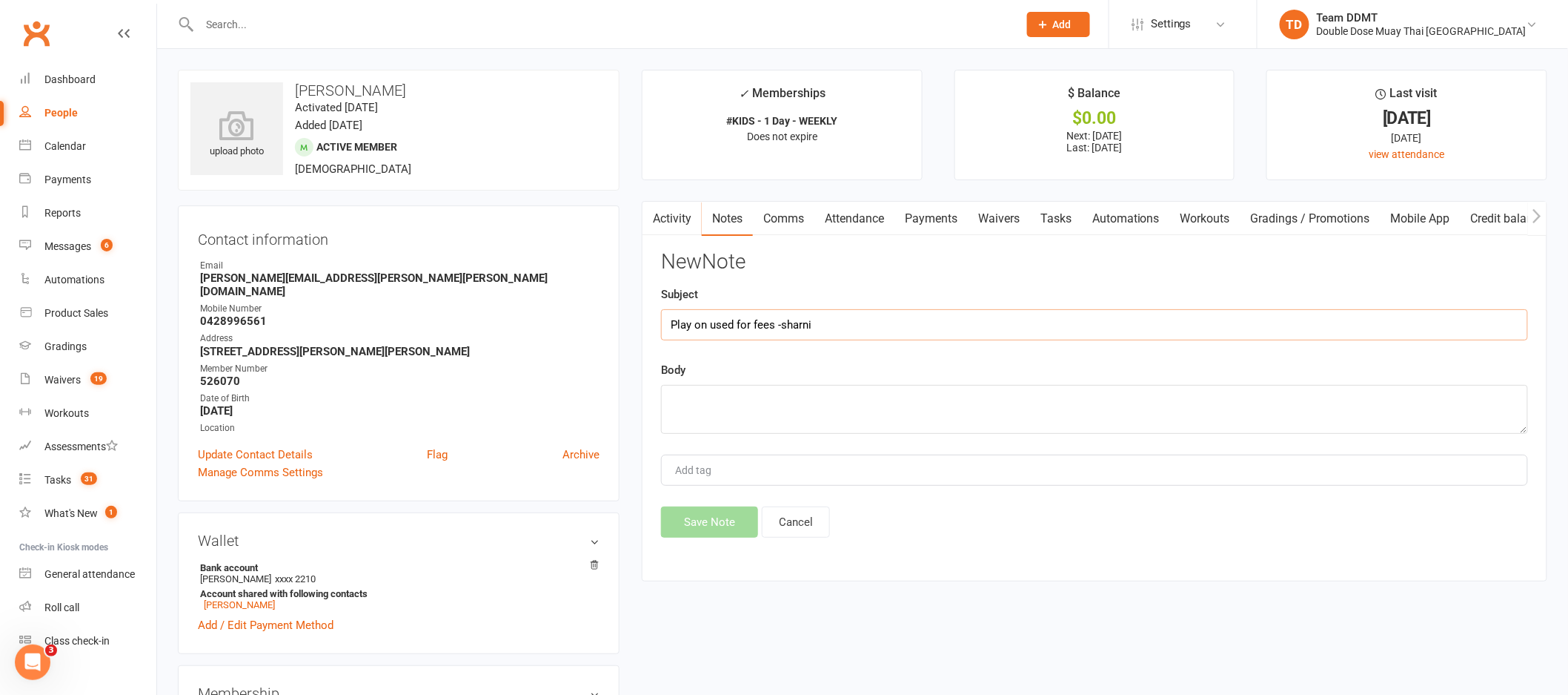
drag, startPoint x: 844, startPoint y: 332, endPoint x: 625, endPoint y: 331, distance: 219.0
type input "Play on used for fees -sharni"
click at [711, 389] on textarea at bounding box center [1094, 409] width 867 height 49
paste textarea "Play on used for fees -sharni"
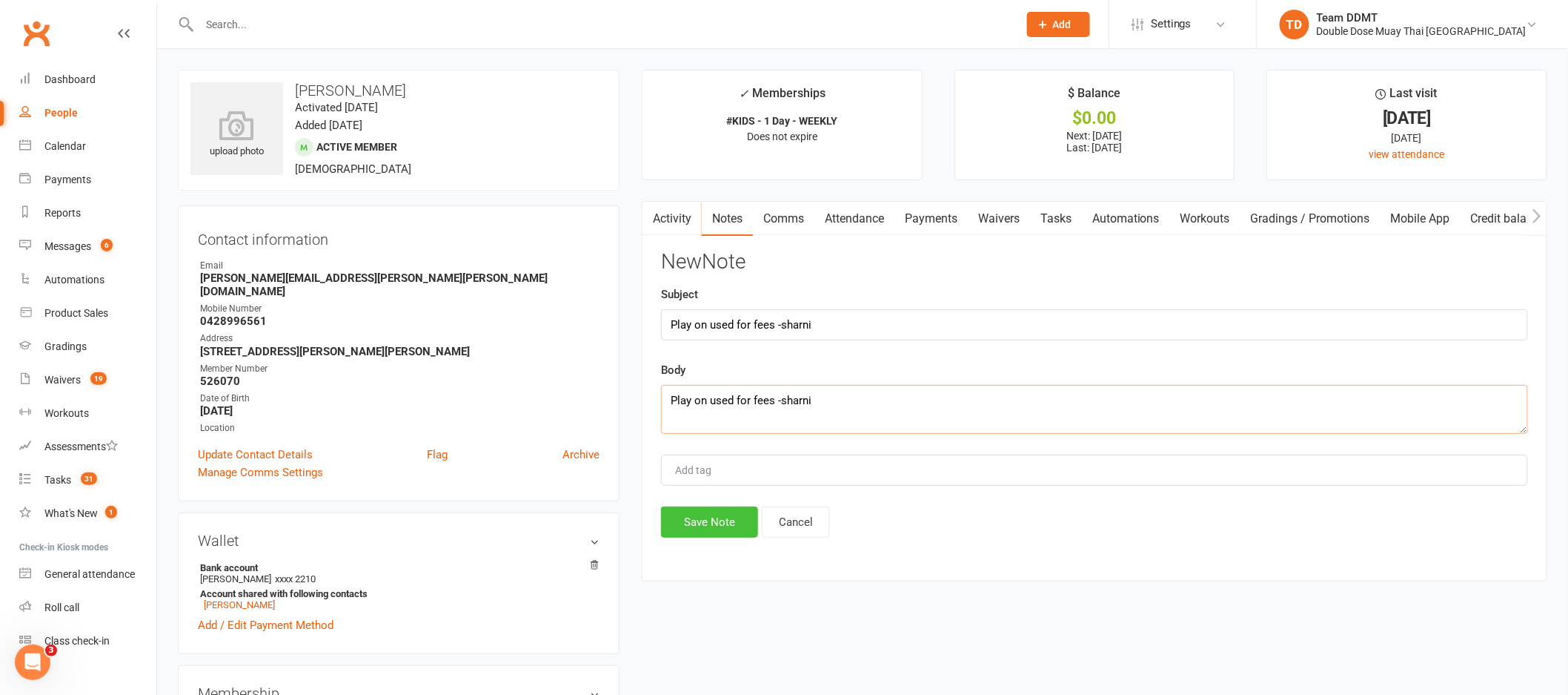
type textarea "Play on used for fees -sharni"
click at [718, 528] on button "Save Note" at bounding box center [709, 521] width 97 height 31
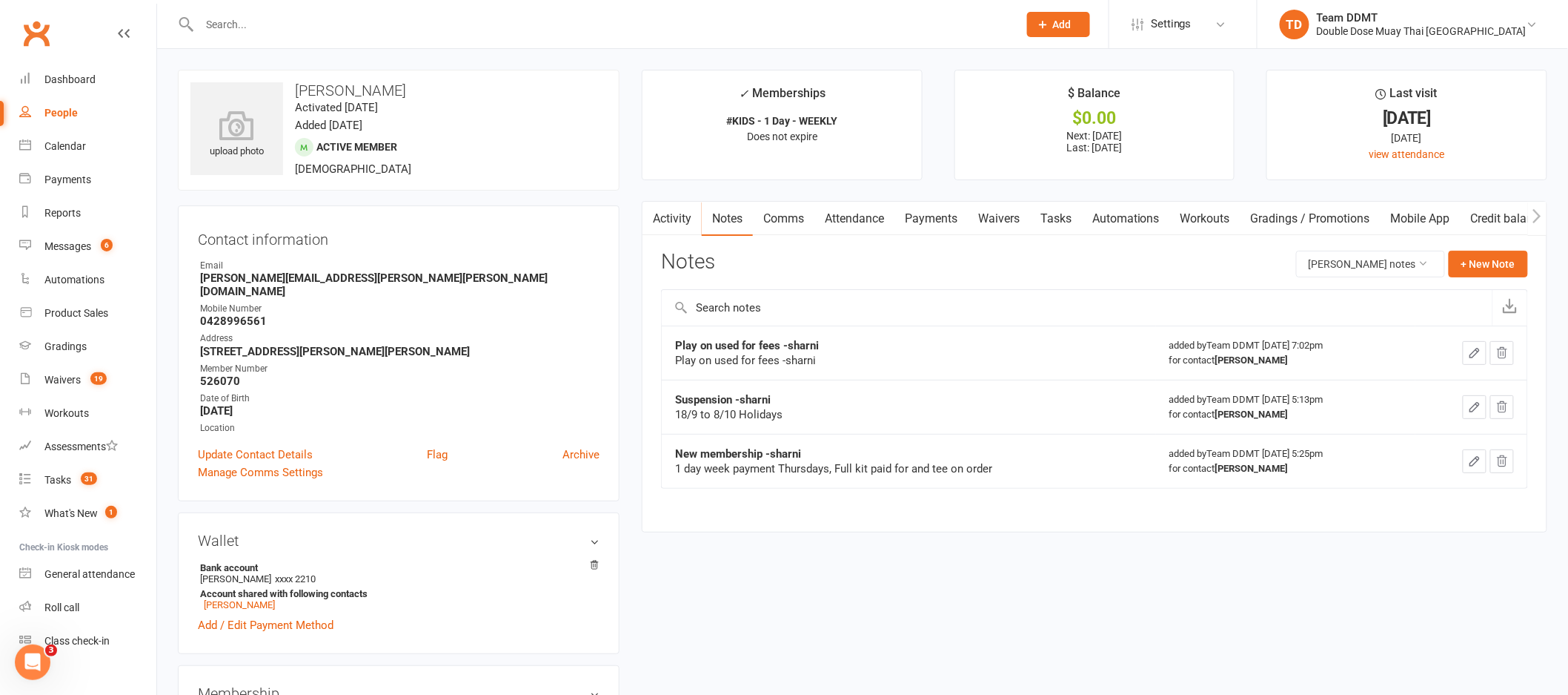
click at [351, 24] on input "text" at bounding box center [601, 24] width 813 height 20
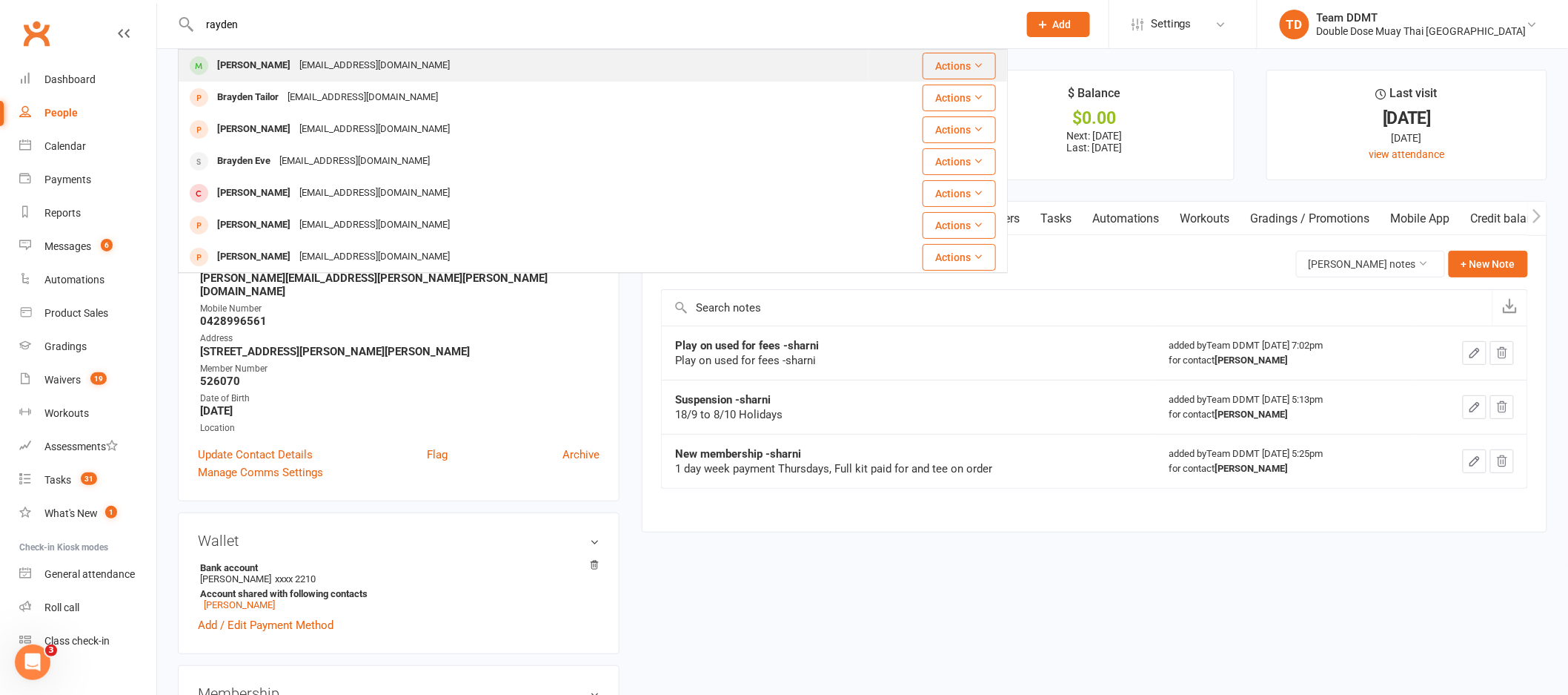
type input "rayden"
click at [342, 67] on div "[EMAIL_ADDRESS][DOMAIN_NAME]" at bounding box center [374, 66] width 159 height 21
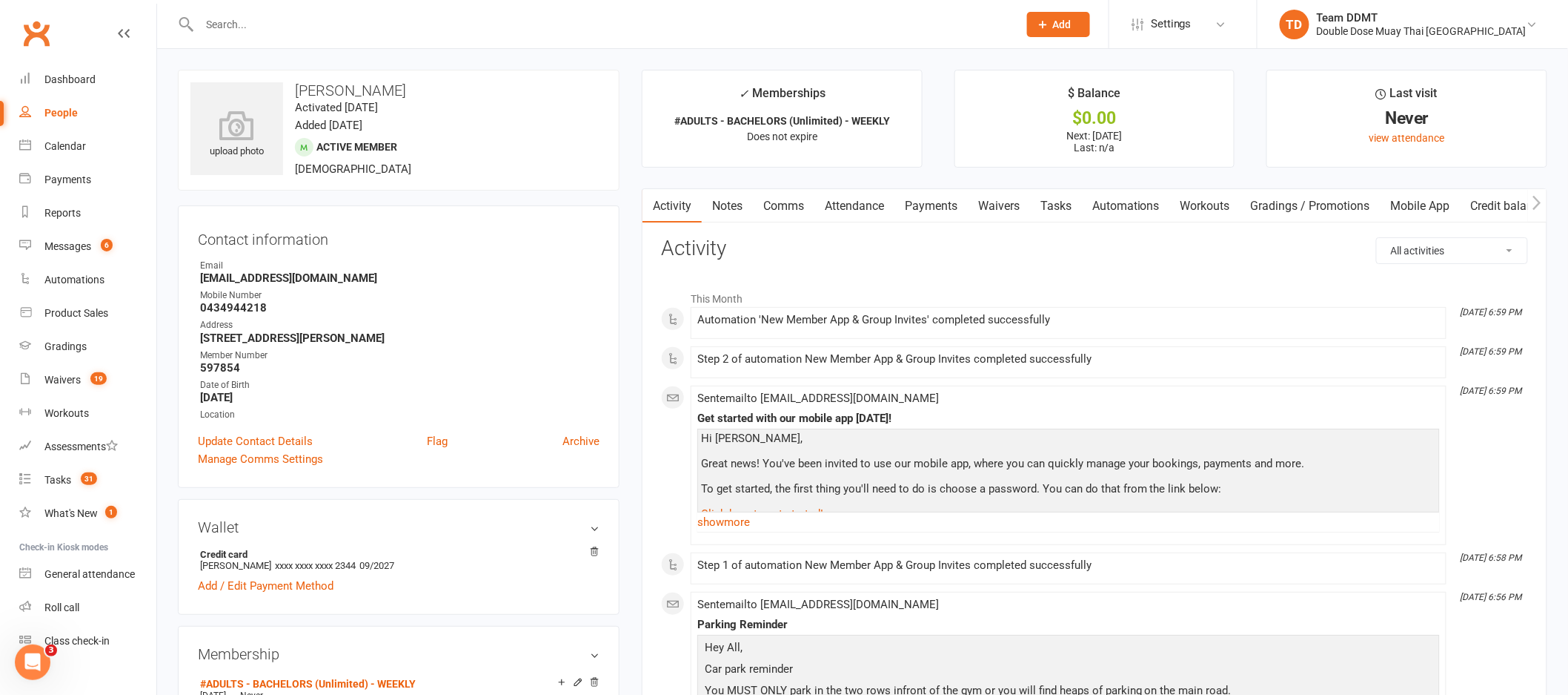
click at [935, 206] on link "Payments" at bounding box center [930, 206] width 73 height 34
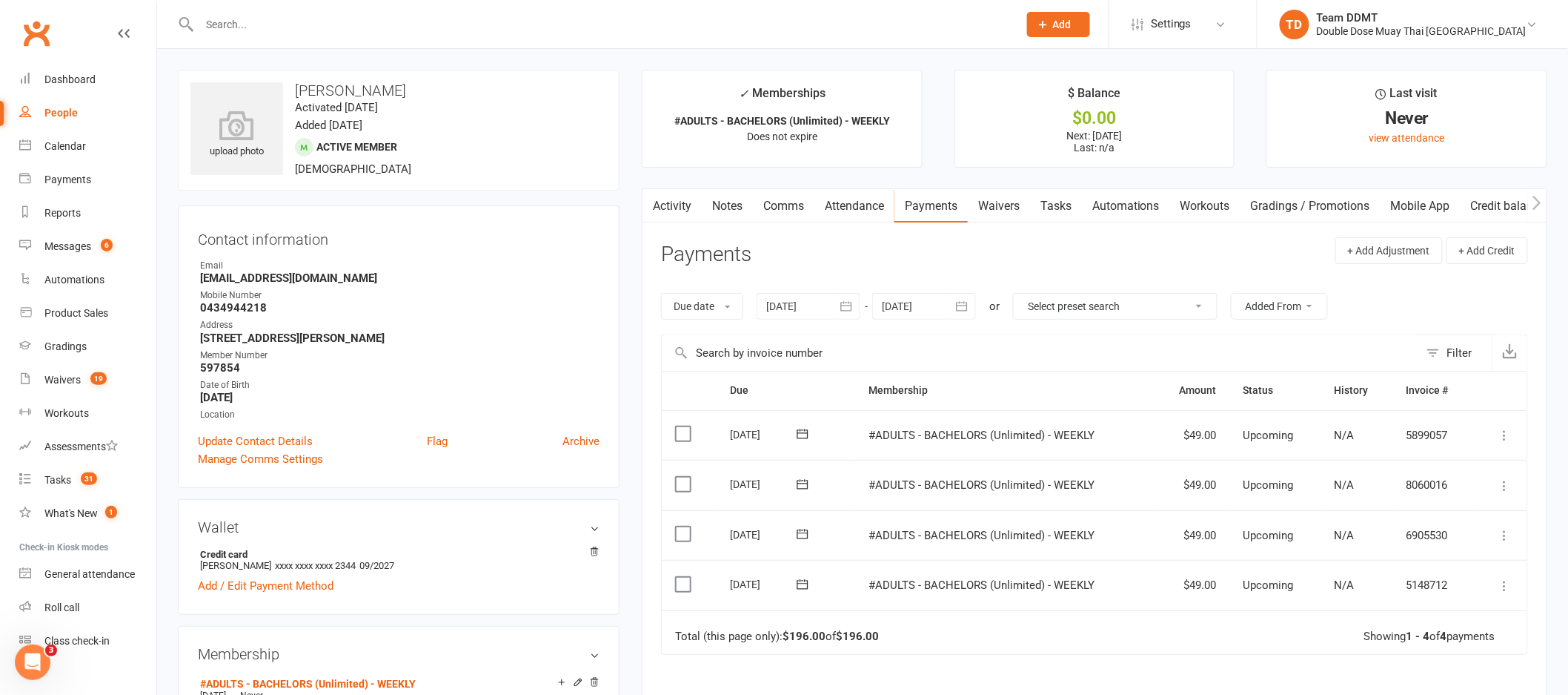
click at [684, 203] on link "Activity" at bounding box center [672, 206] width 60 height 34
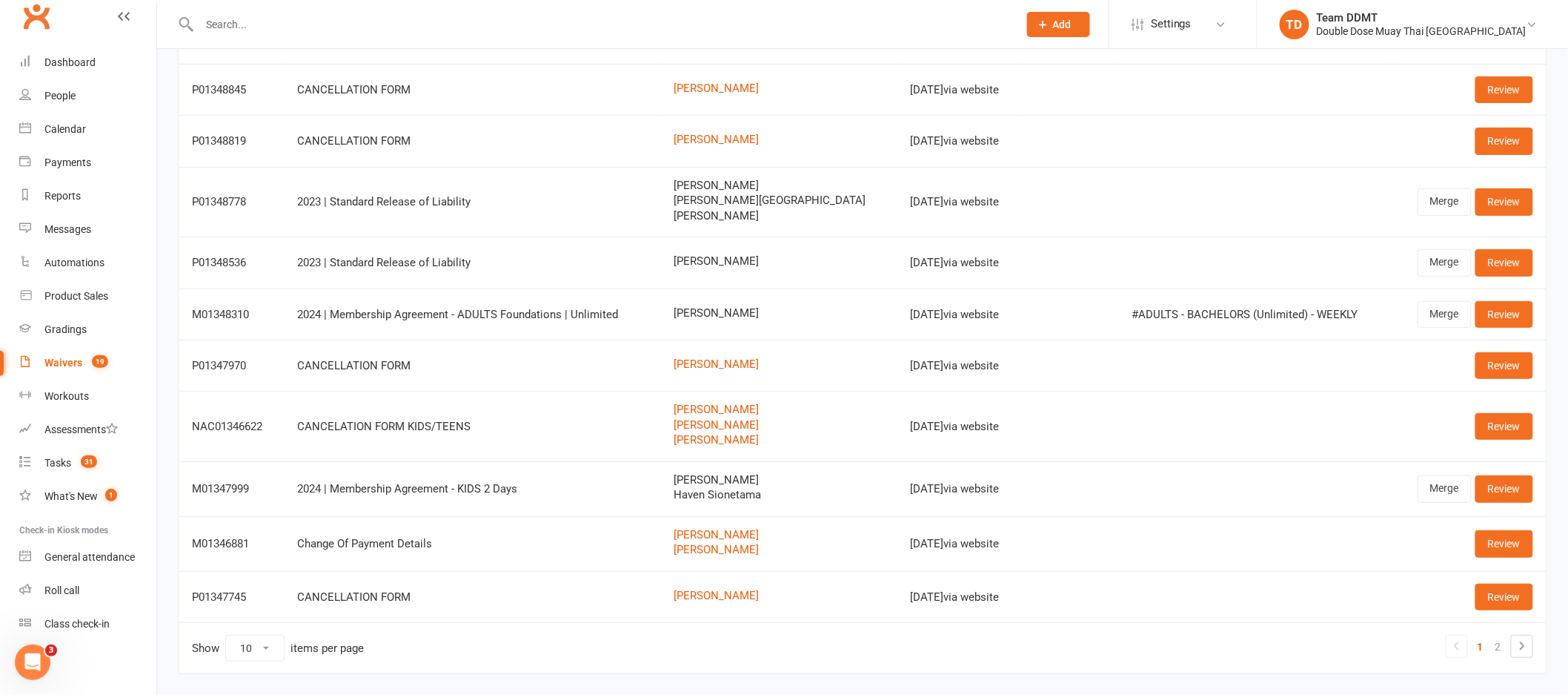
scroll to position [182, 0]
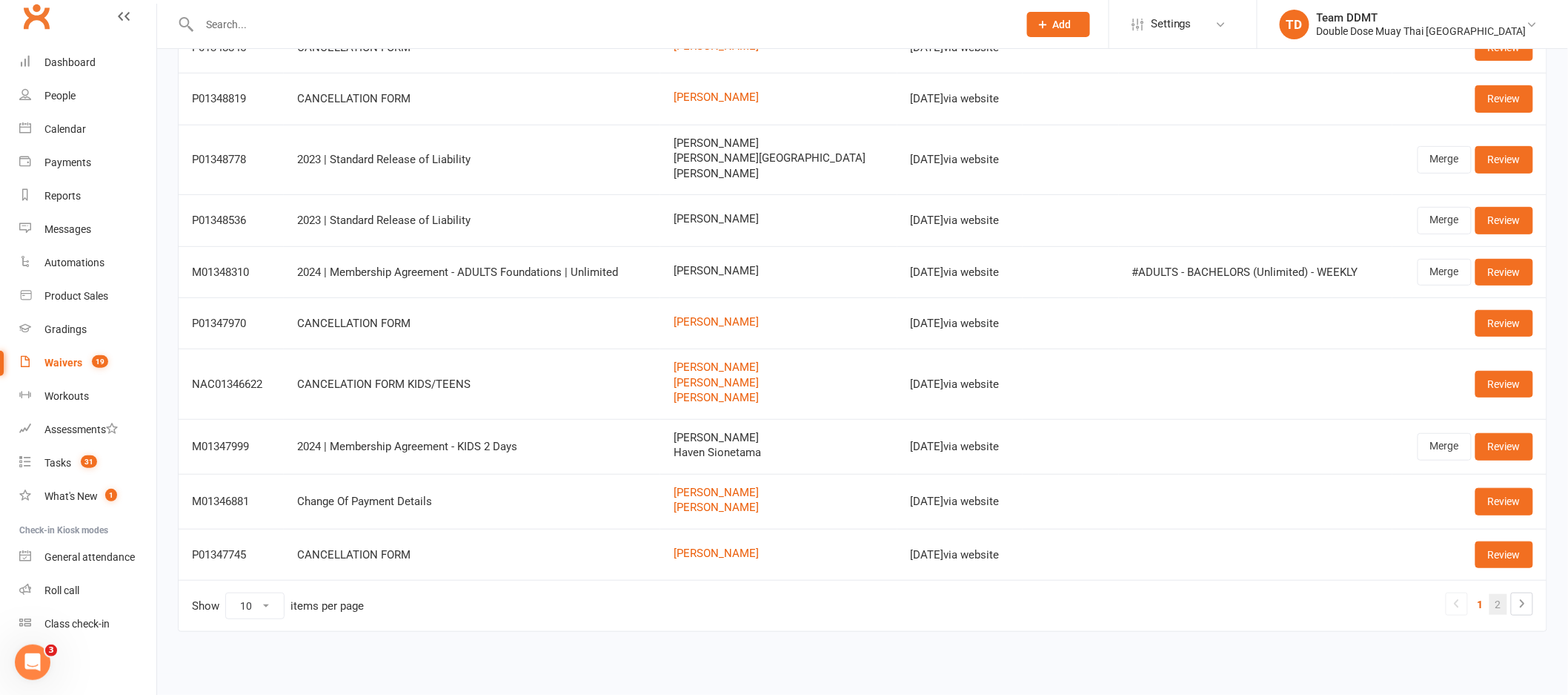
click at [1498, 608] on link "2" at bounding box center [1499, 604] width 18 height 20
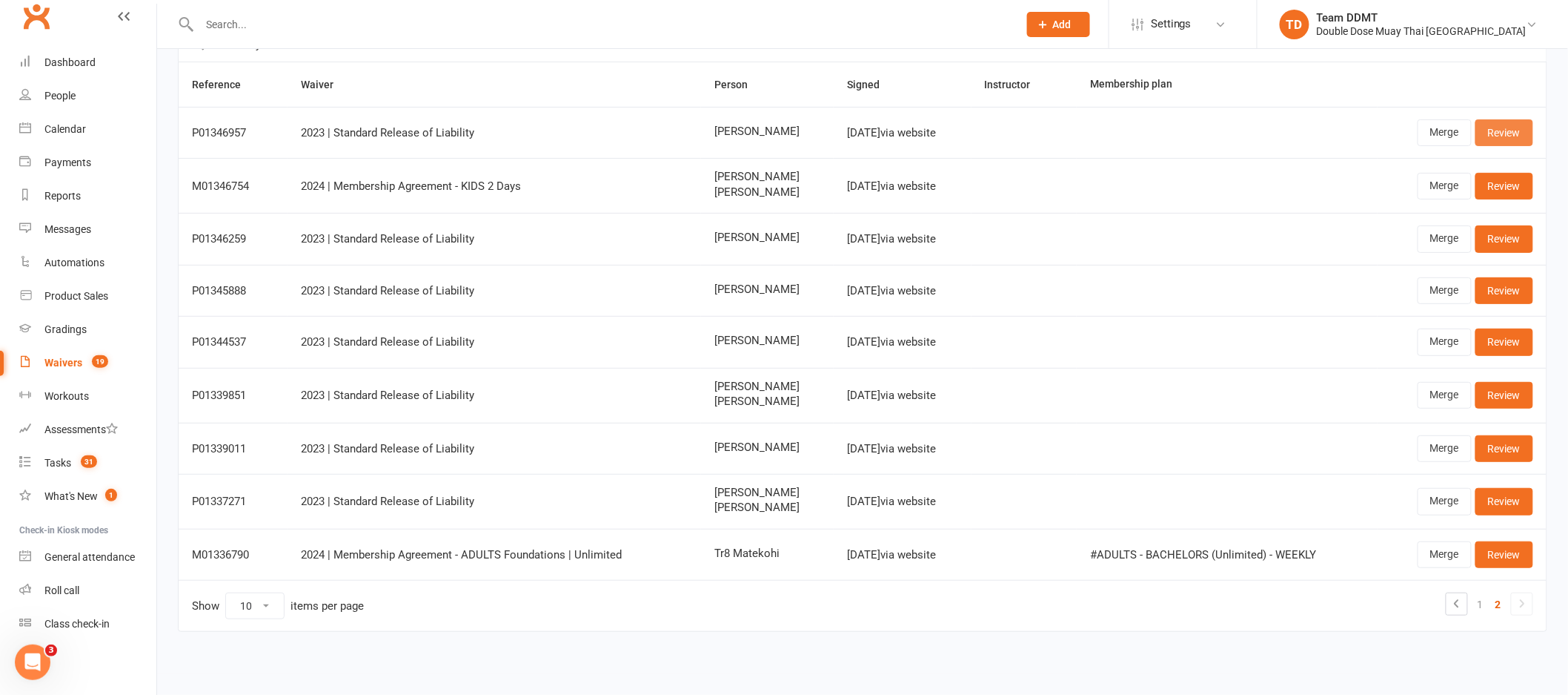
click at [1529, 129] on link "Review" at bounding box center [1504, 133] width 58 height 27
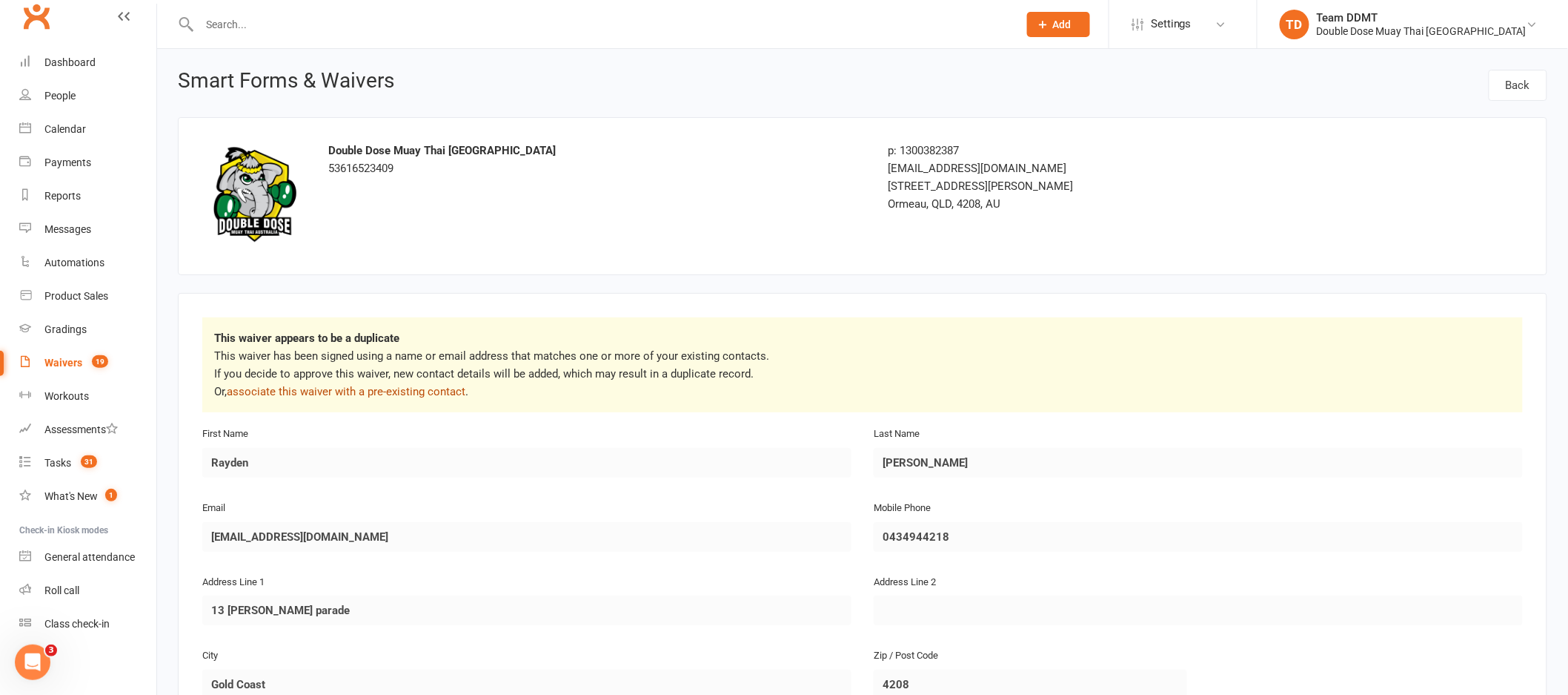
click at [358, 393] on link "associate this waiver with a pre-existing contact" at bounding box center [346, 391] width 239 height 13
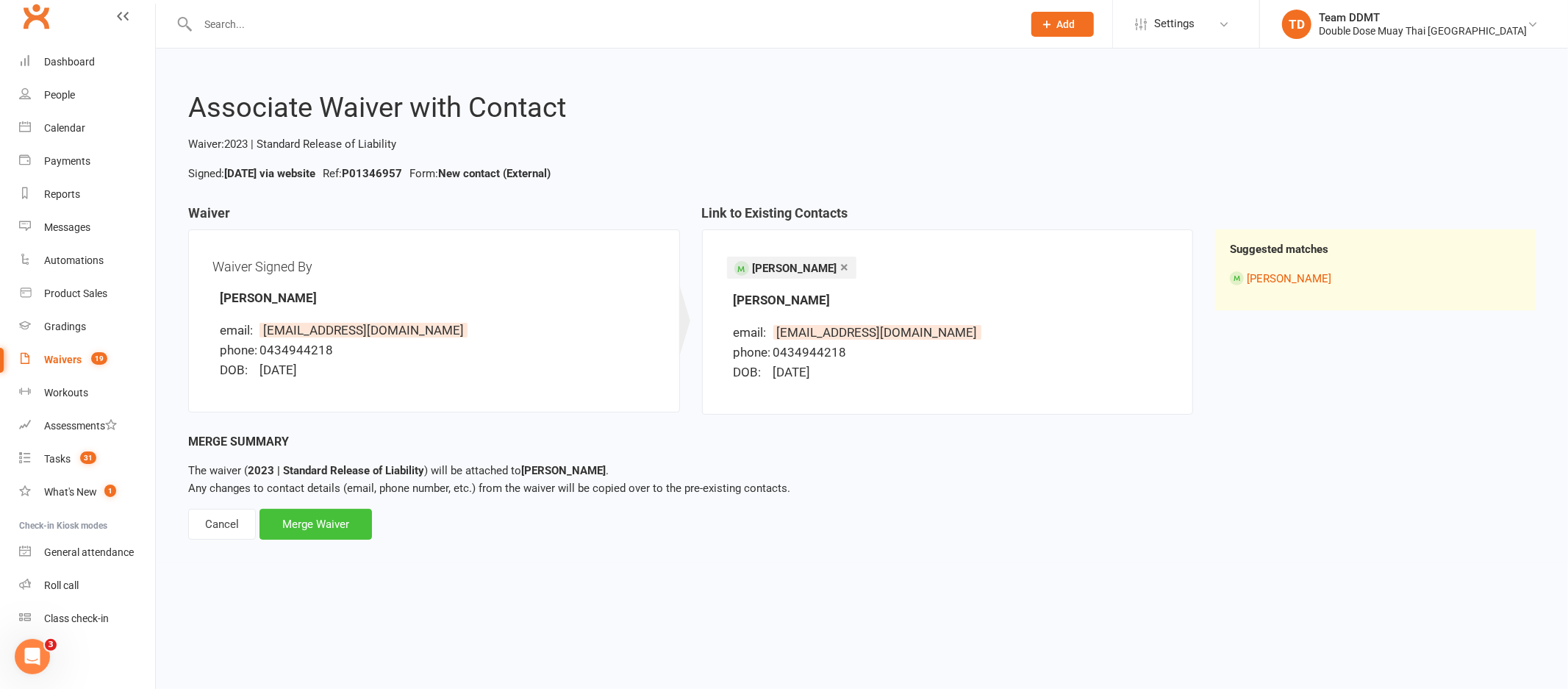
click at [317, 524] on div "Merge Waiver" at bounding box center [315, 524] width 112 height 31
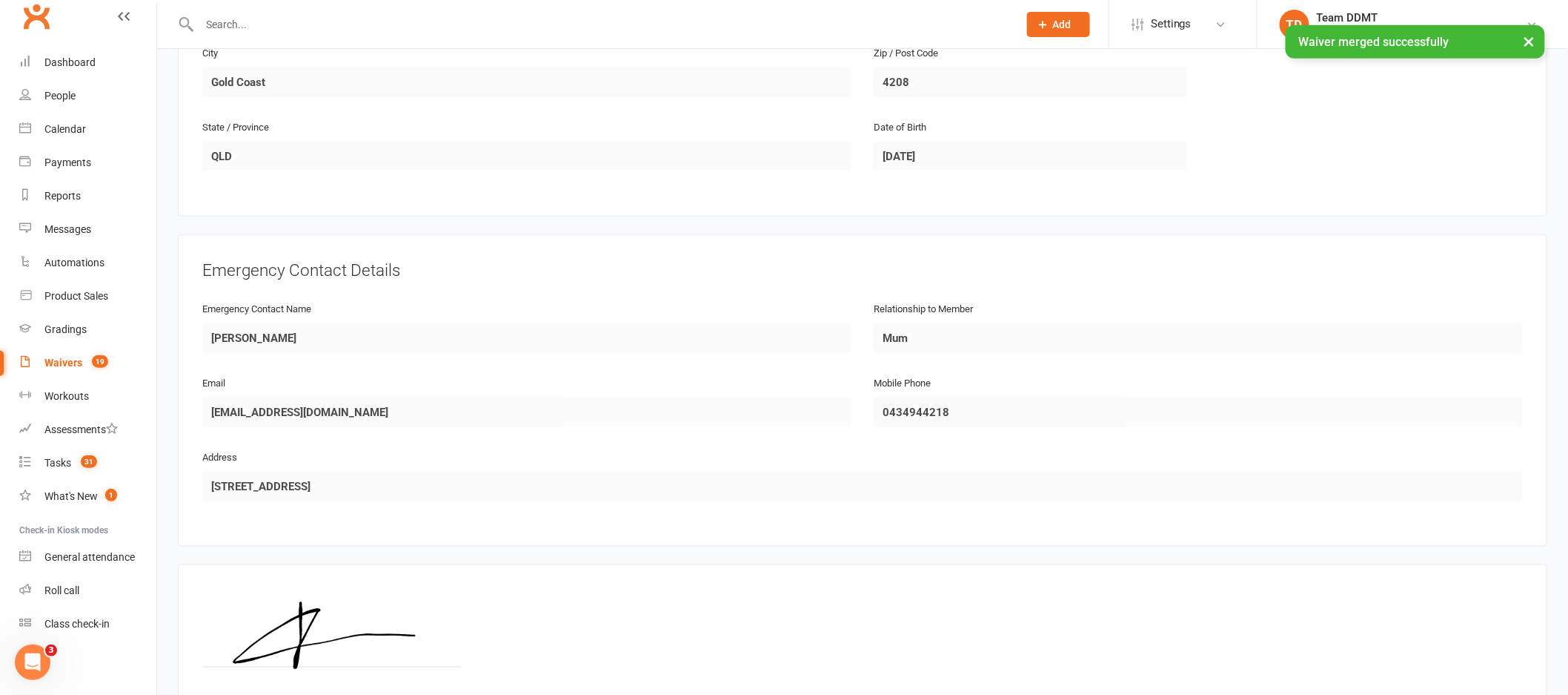
scroll to position [641, 0]
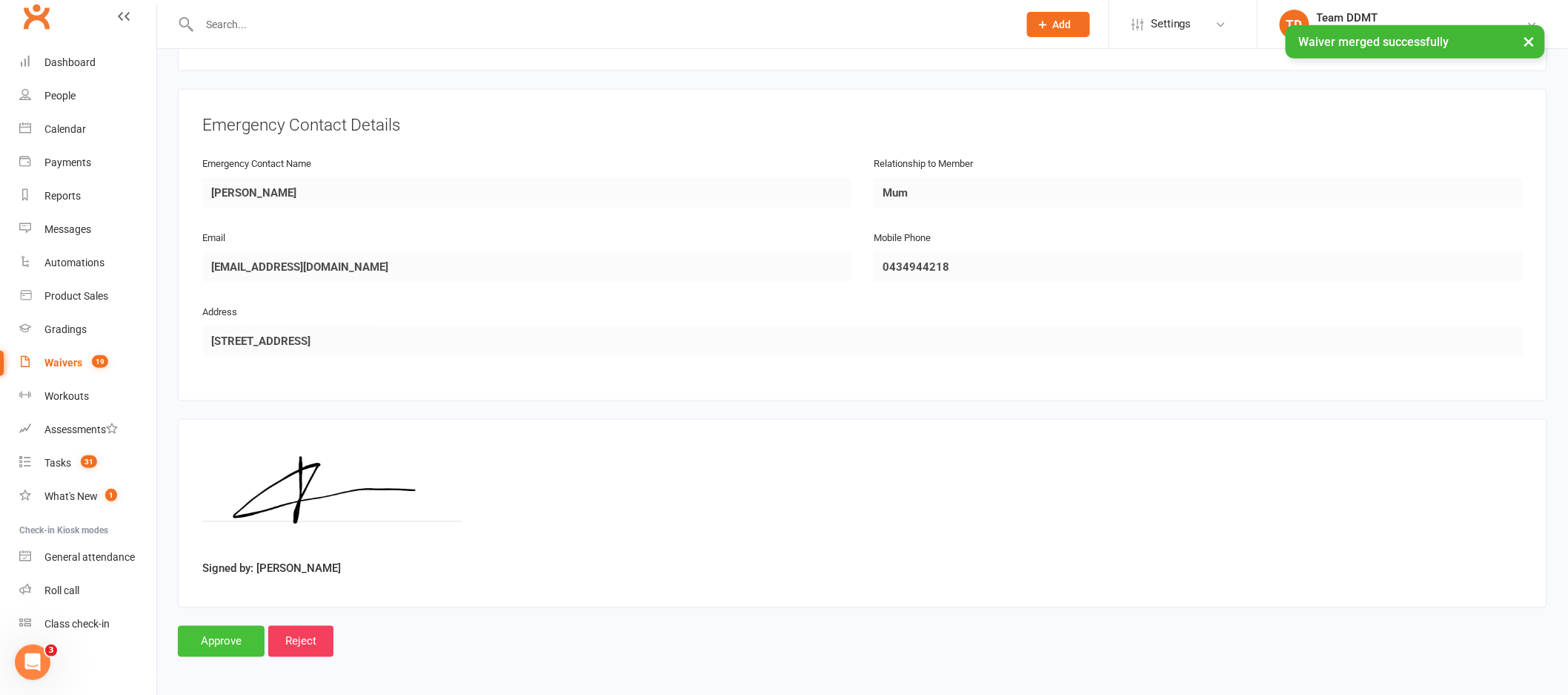
click at [248, 626] on input "Approve" at bounding box center [221, 641] width 86 height 31
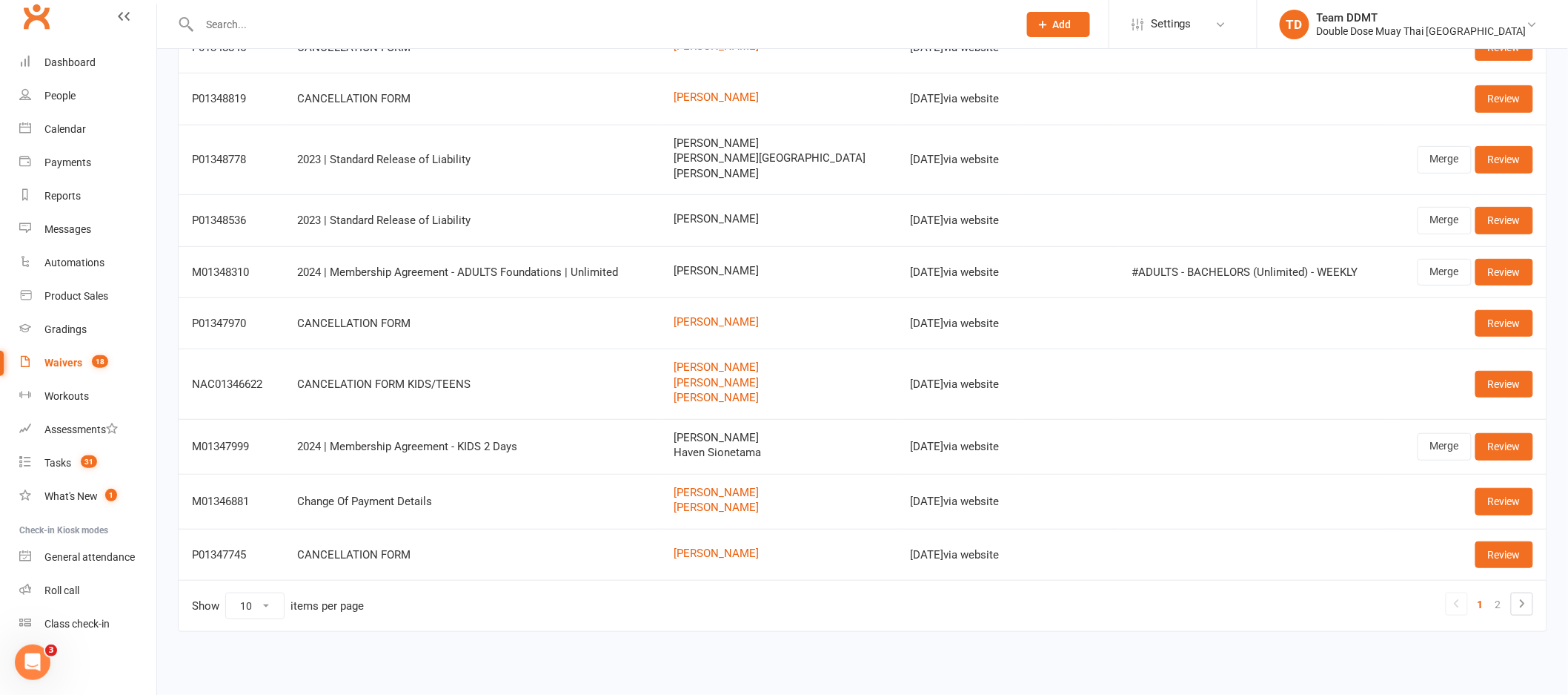
scroll to position [179, 0]
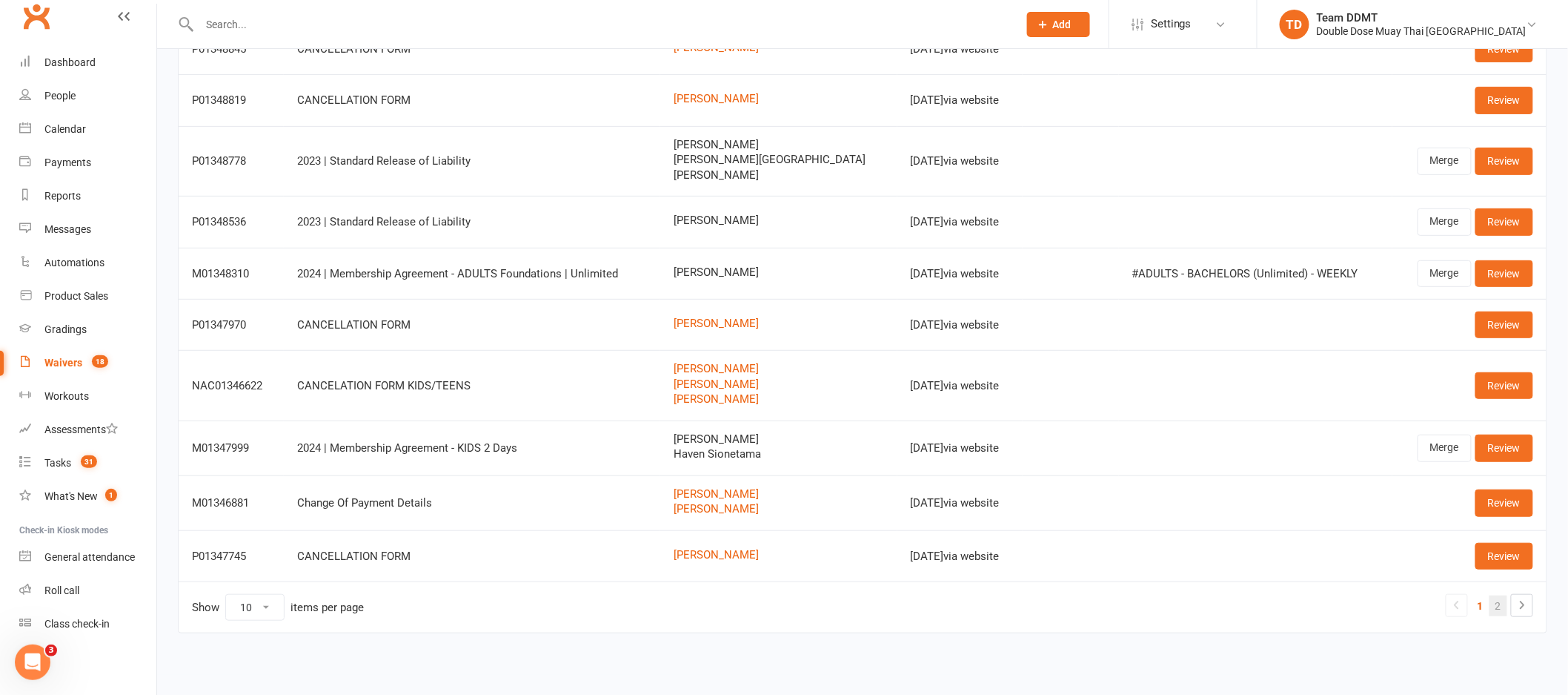
click at [1499, 604] on link "2" at bounding box center [1499, 605] width 18 height 20
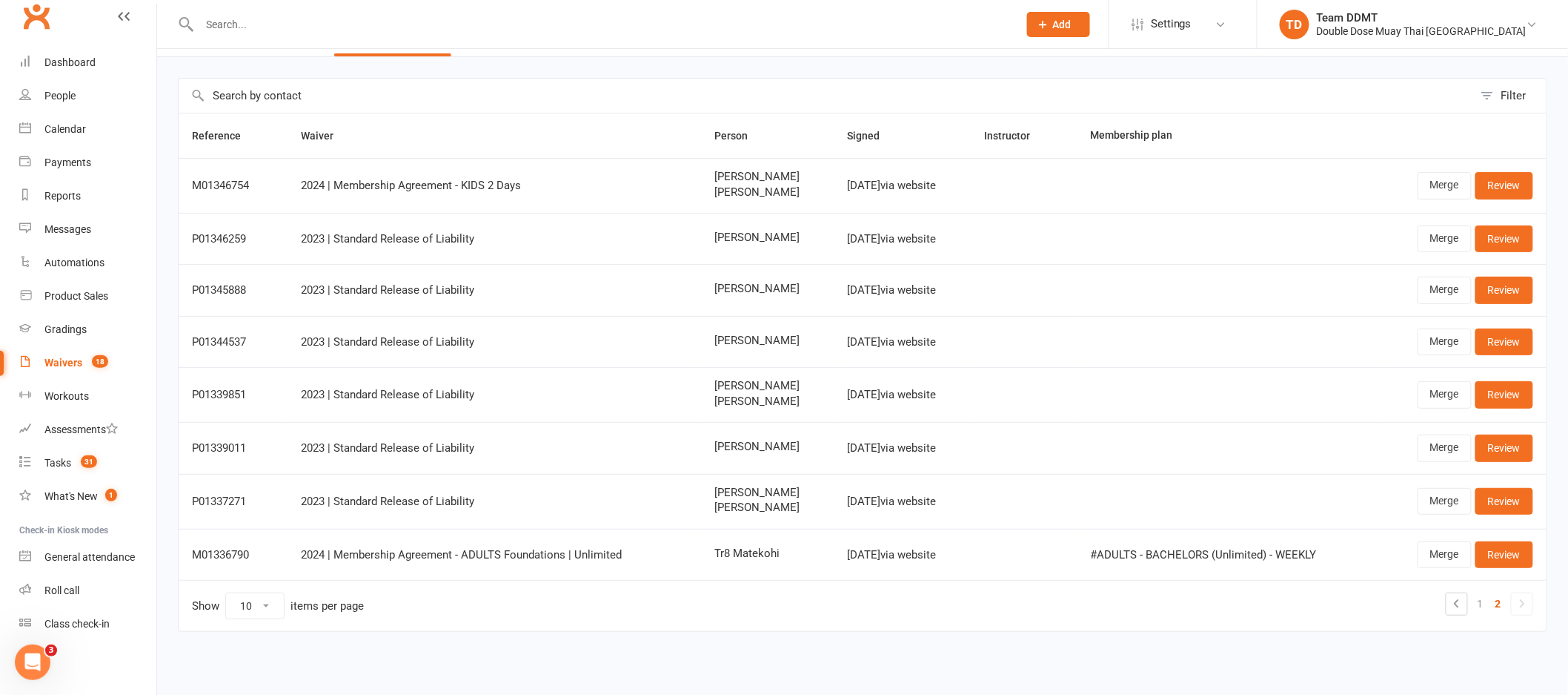
scroll to position [41, 0]
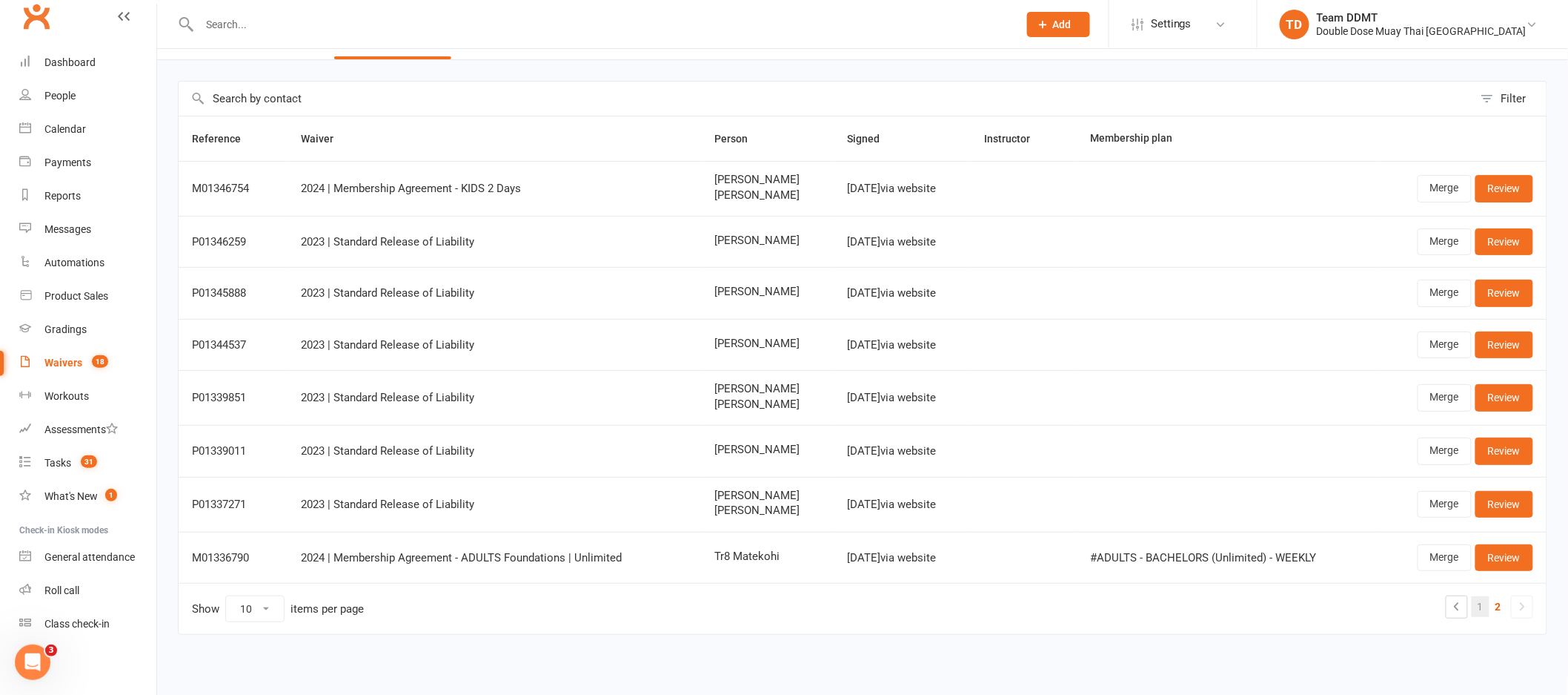
click at [1479, 608] on link "1" at bounding box center [1481, 606] width 18 height 20
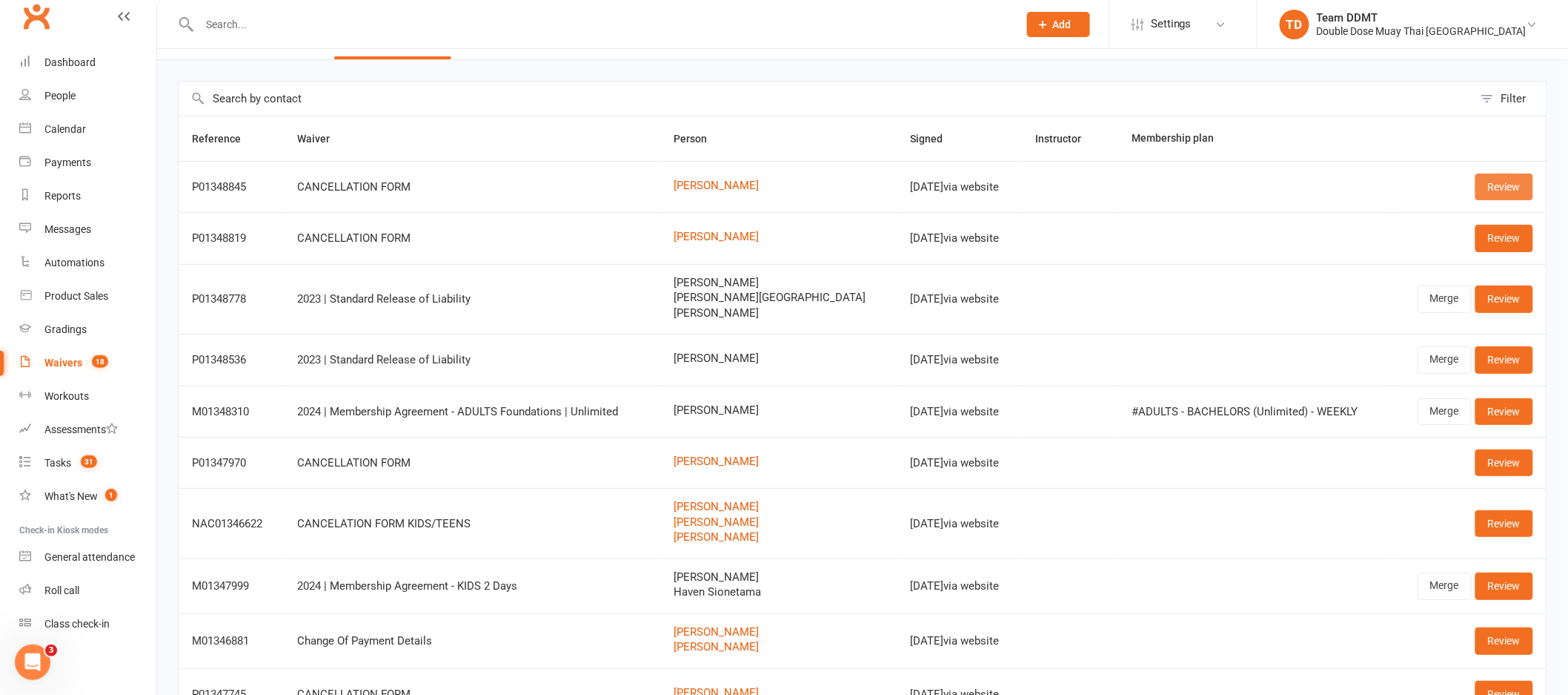
click at [1523, 193] on link "Review" at bounding box center [1504, 187] width 58 height 27
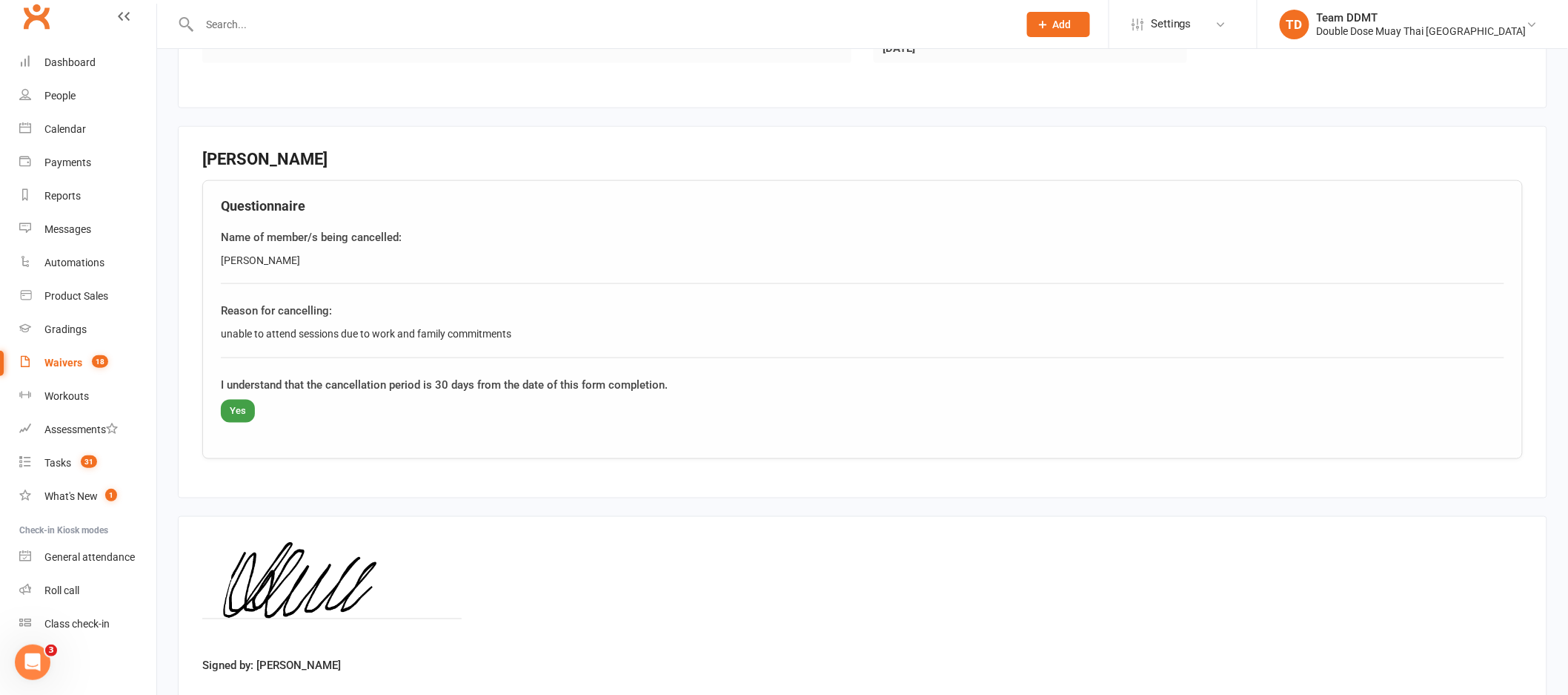
scroll to position [702, 0]
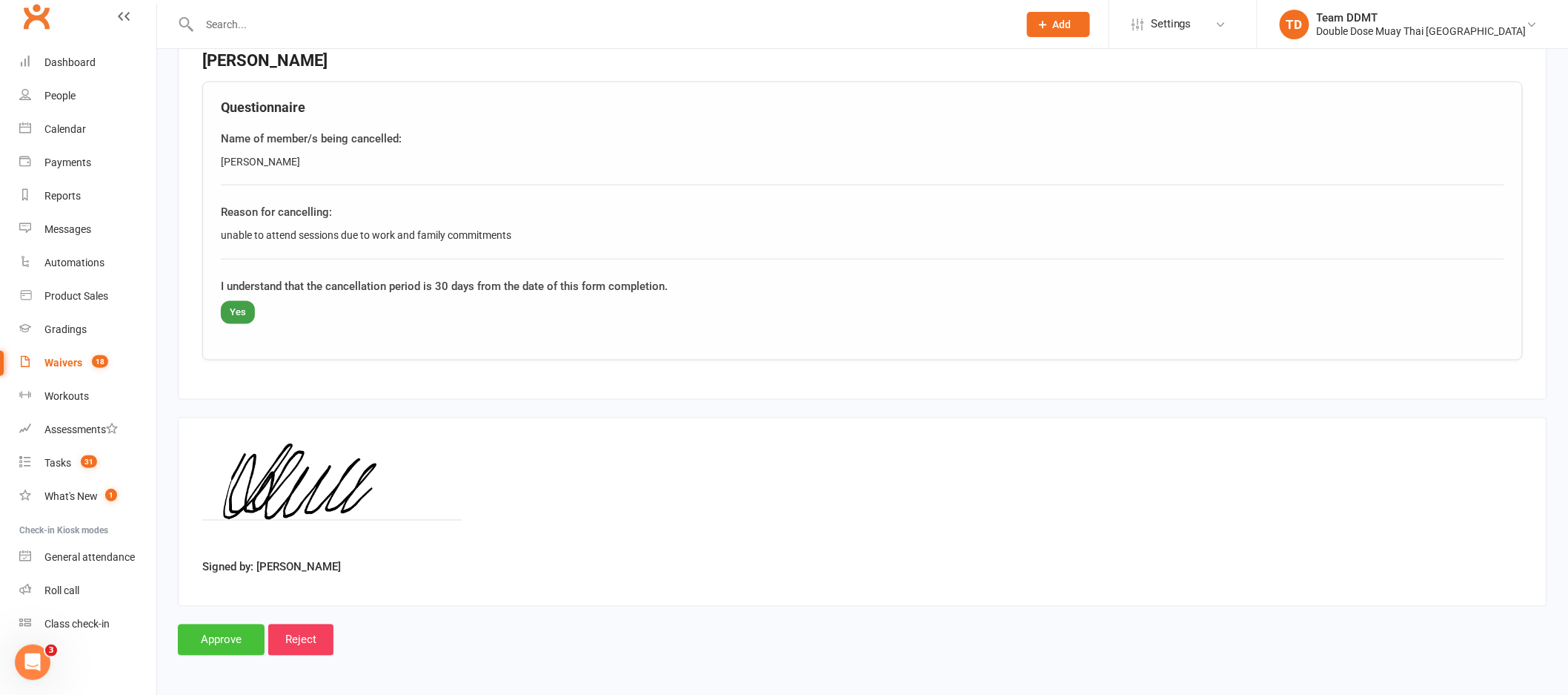
click at [232, 635] on input "Approve" at bounding box center [221, 640] width 86 height 31
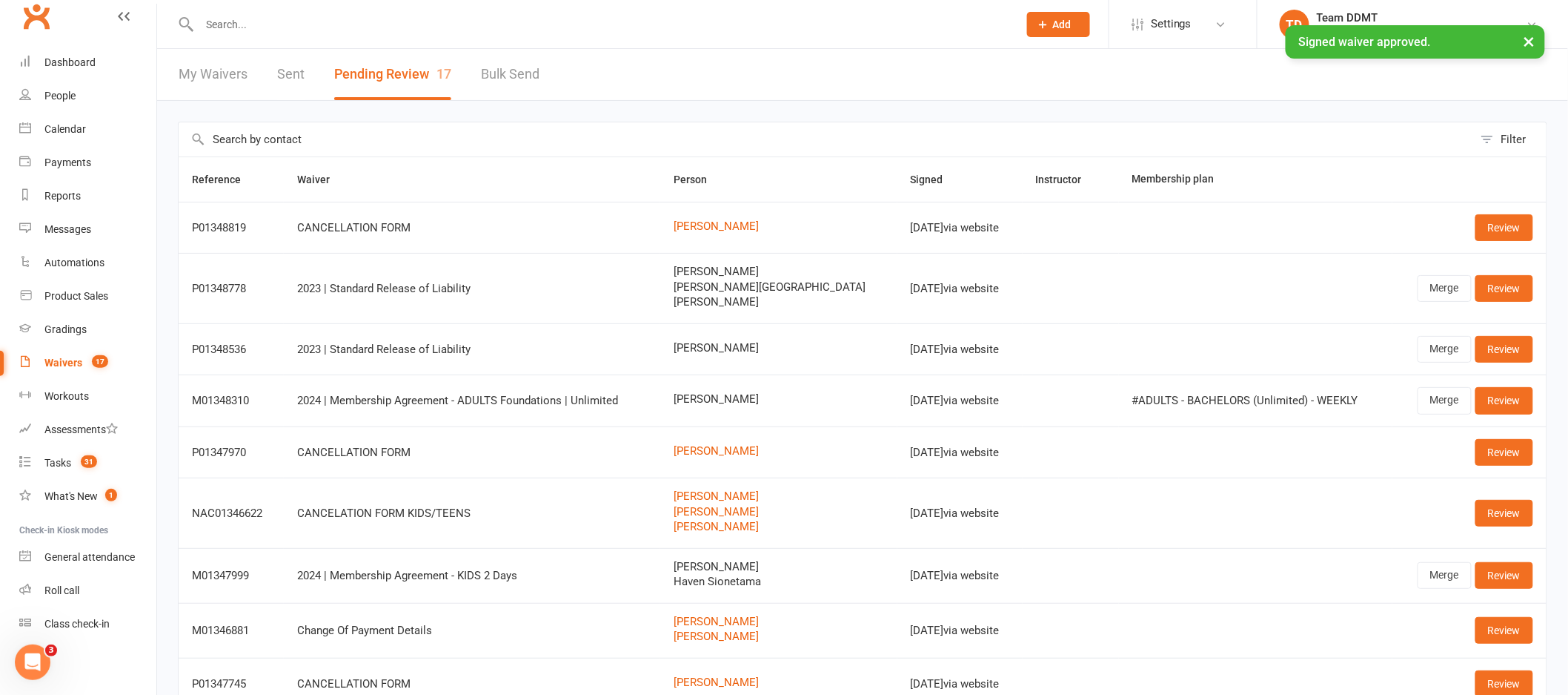
click at [77, 25] on div "× Signed waiver approved." at bounding box center [774, 25] width 1548 height 0
click at [82, 25] on div "× Signed waiver approved." at bounding box center [774, 25] width 1548 height 0
click at [80, 65] on div "Dashboard" at bounding box center [69, 61] width 51 height 12
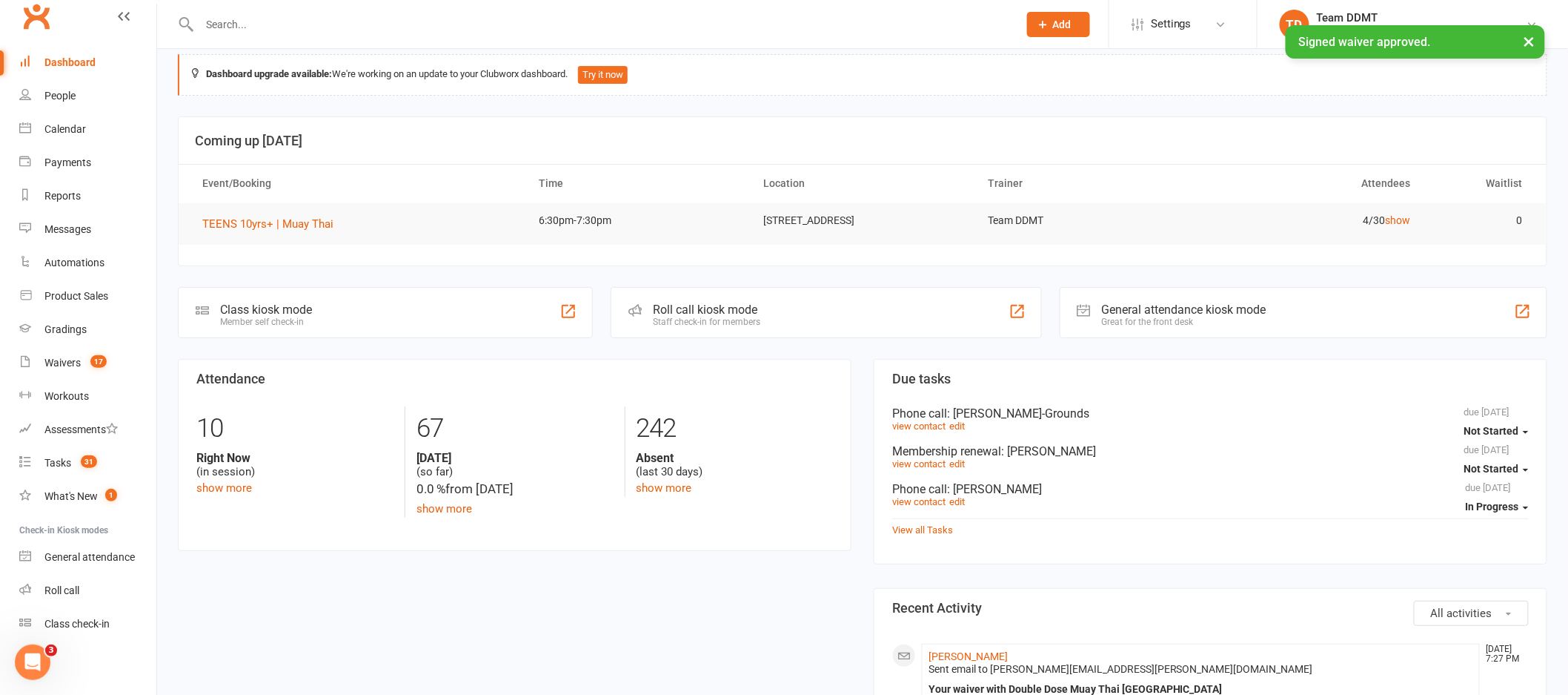
scroll to position [350, 0]
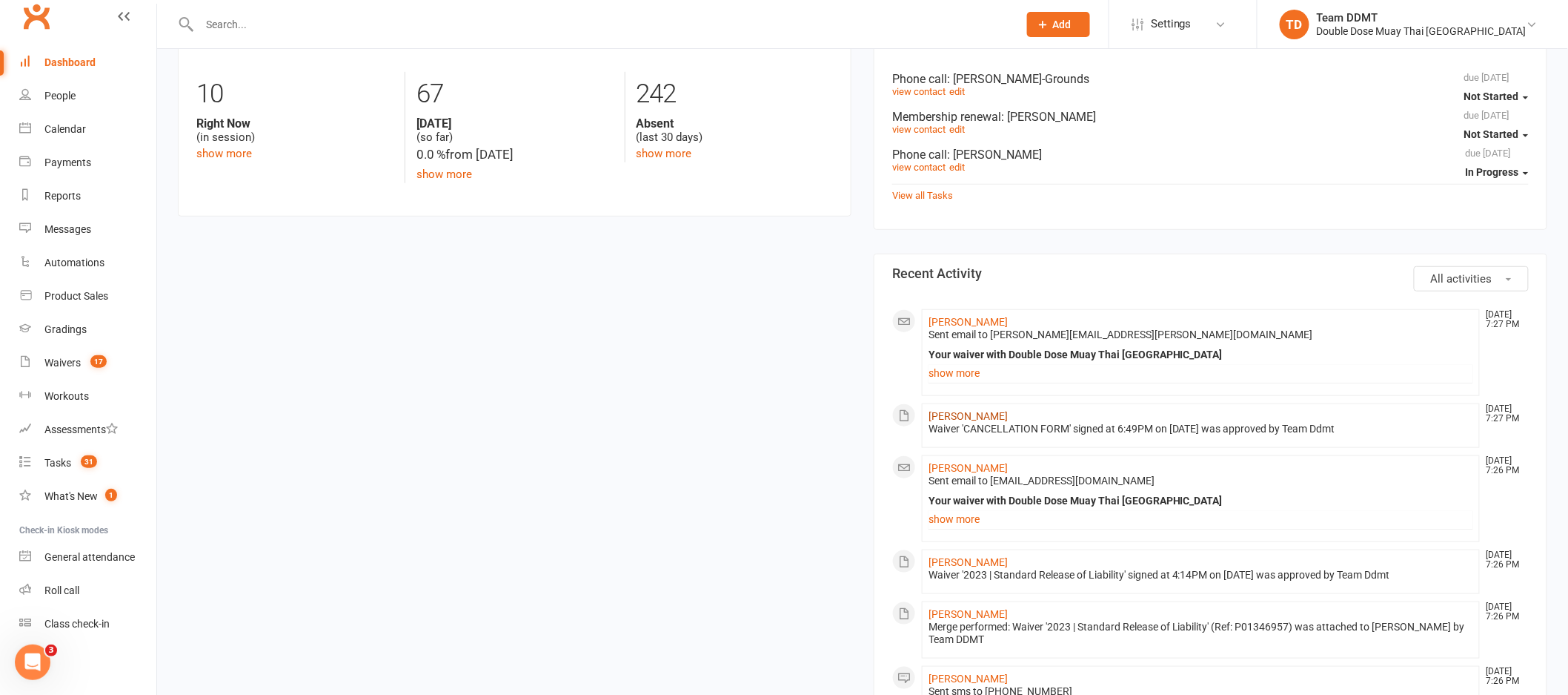
click at [945, 418] on link "[PERSON_NAME]" at bounding box center [968, 415] width 79 height 12
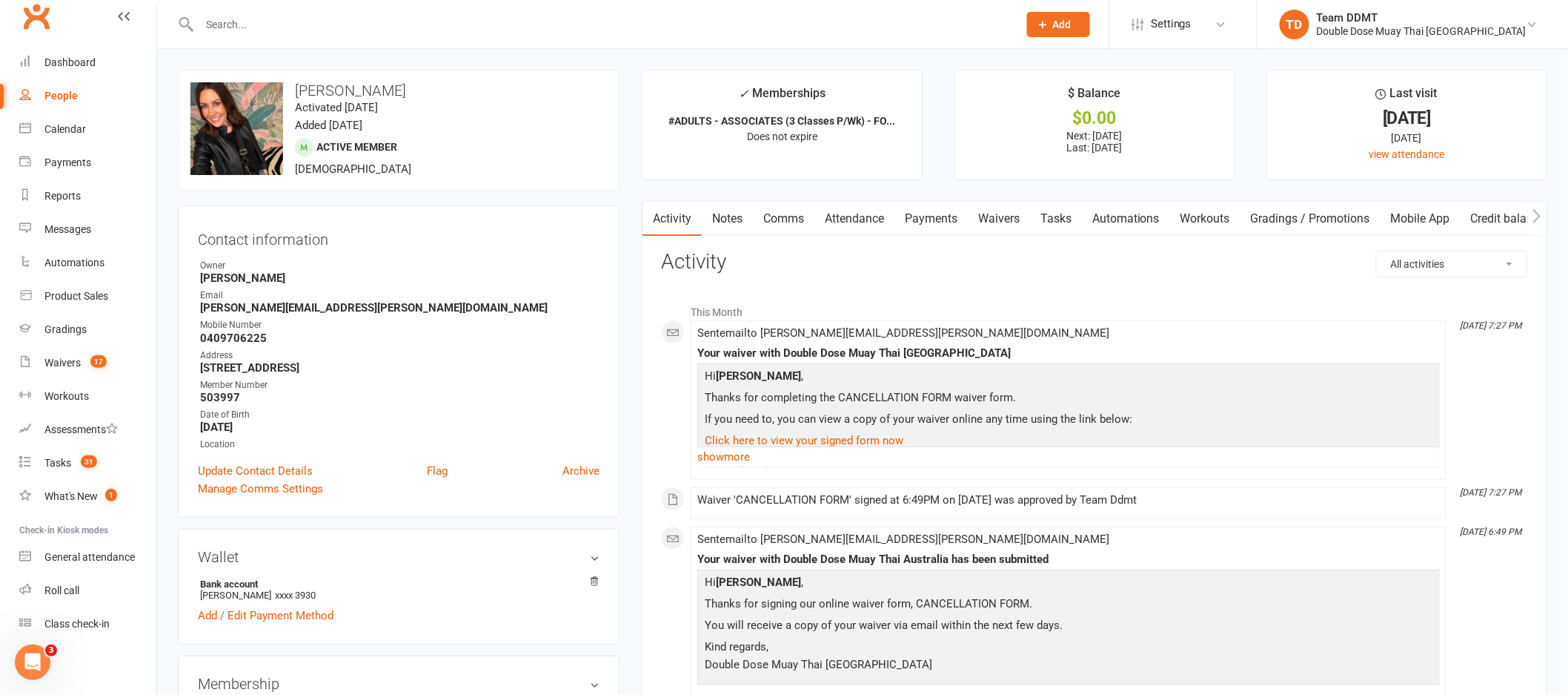
click at [728, 217] on link "Notes" at bounding box center [727, 218] width 51 height 34
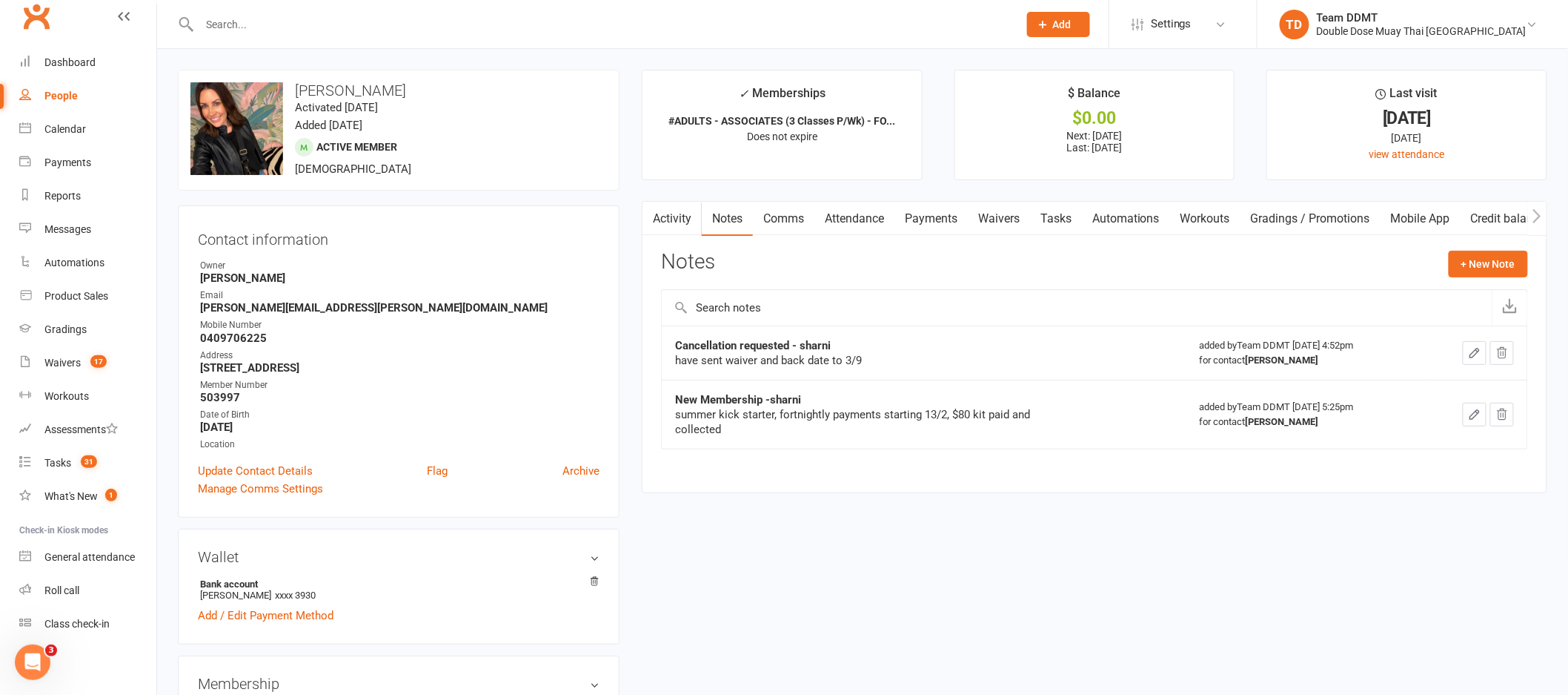
click at [946, 222] on link "Payments" at bounding box center [930, 218] width 73 height 34
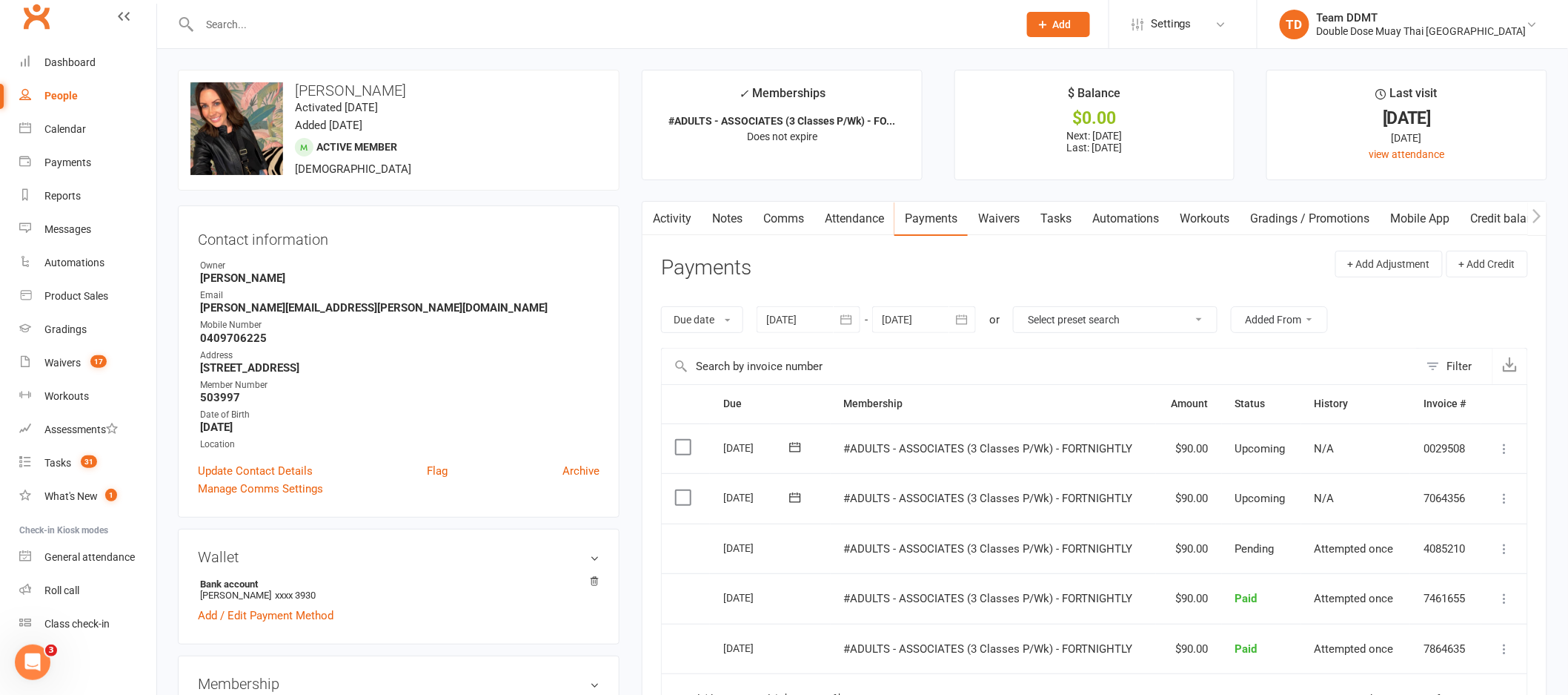
click at [950, 317] on div at bounding box center [924, 320] width 104 height 27
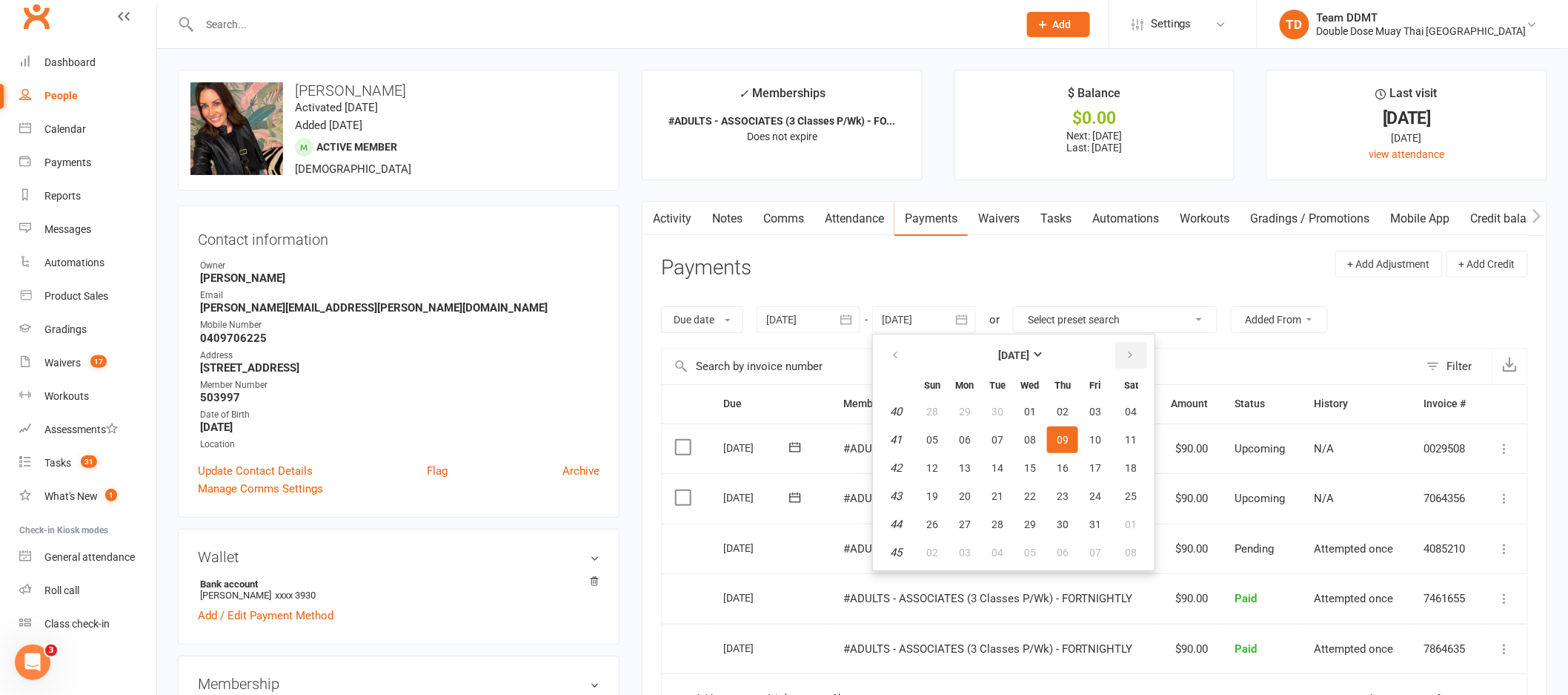
click at [1129, 347] on button "button" at bounding box center [1132, 356] width 32 height 27
click at [1058, 511] on button "27" at bounding box center [1062, 524] width 31 height 27
type input "[DATE]"
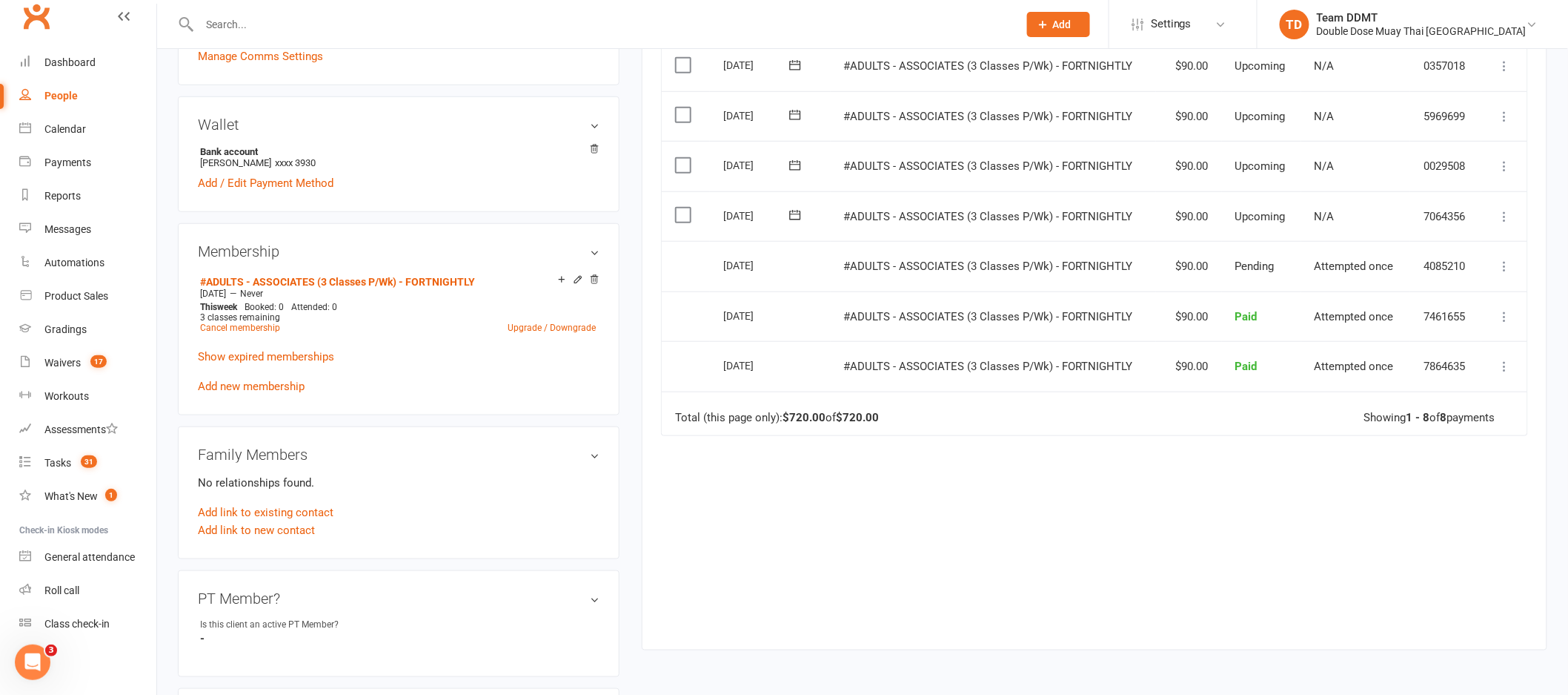
scroll to position [572, 0]
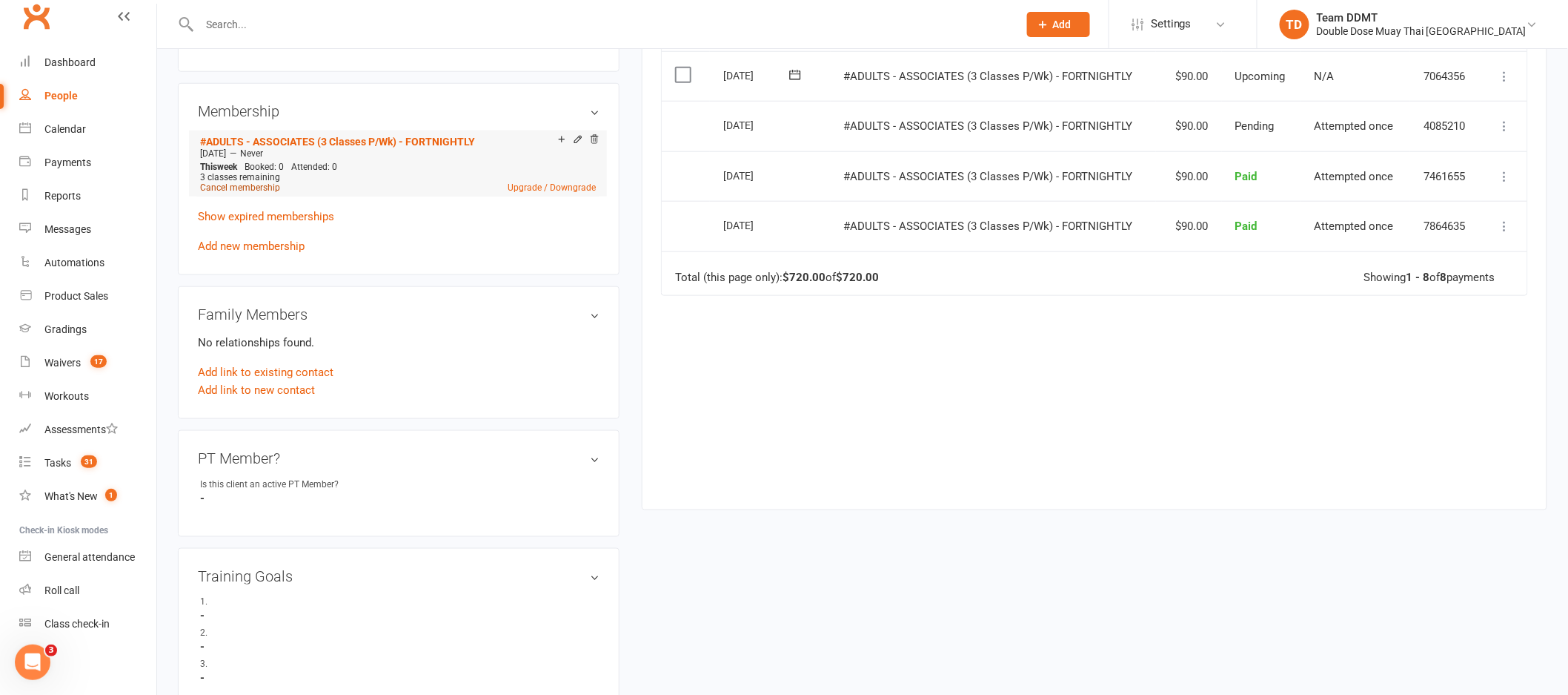
click at [256, 187] on link "Cancel membership" at bounding box center [240, 188] width 80 height 11
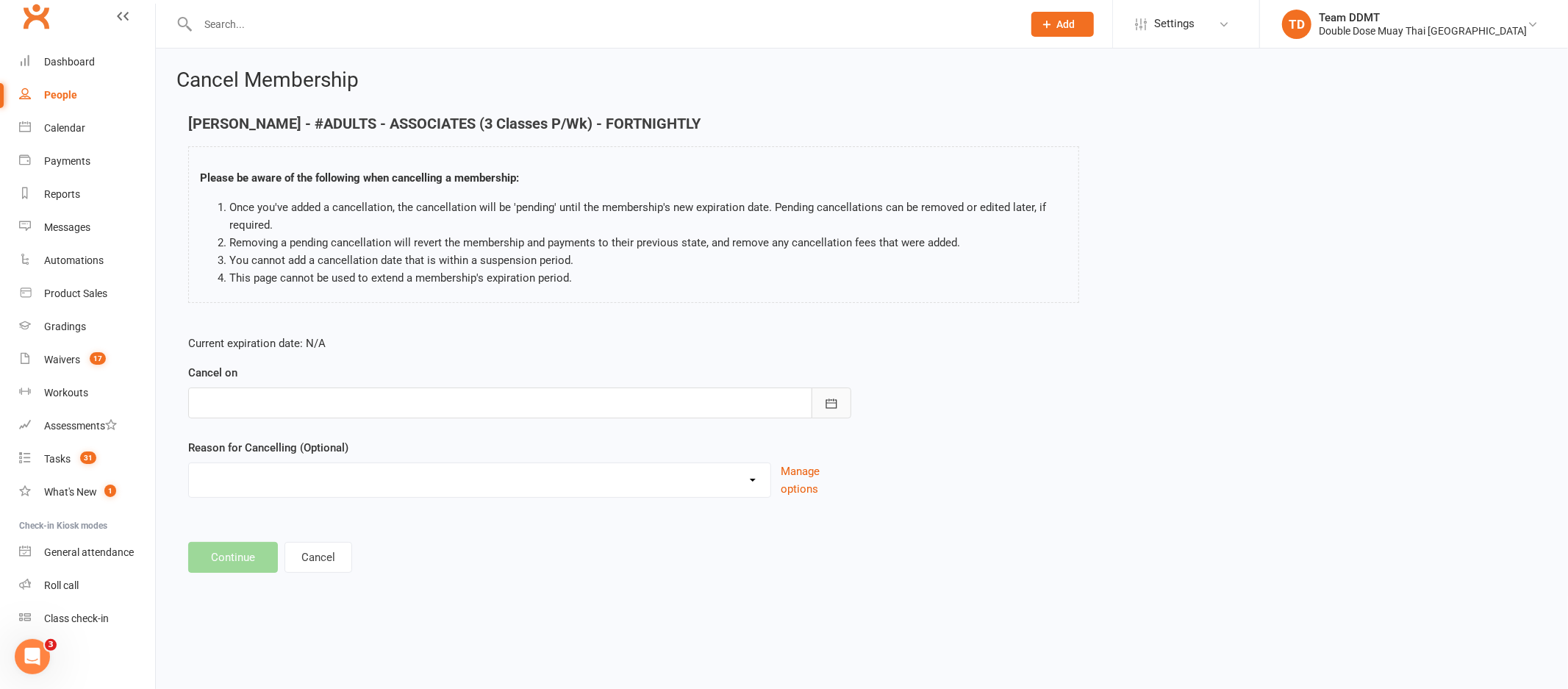
click at [831, 397] on icon "button" at bounding box center [831, 404] width 15 height 15
click at [339, 602] on span "01" at bounding box center [345, 608] width 11 height 11
type input "[DATE]"
click at [606, 480] on select "Administration Error Holiday Injury Moving Away Upgrading/Downgrading membershi…" at bounding box center [480, 477] width 581 height 29
select select "5"
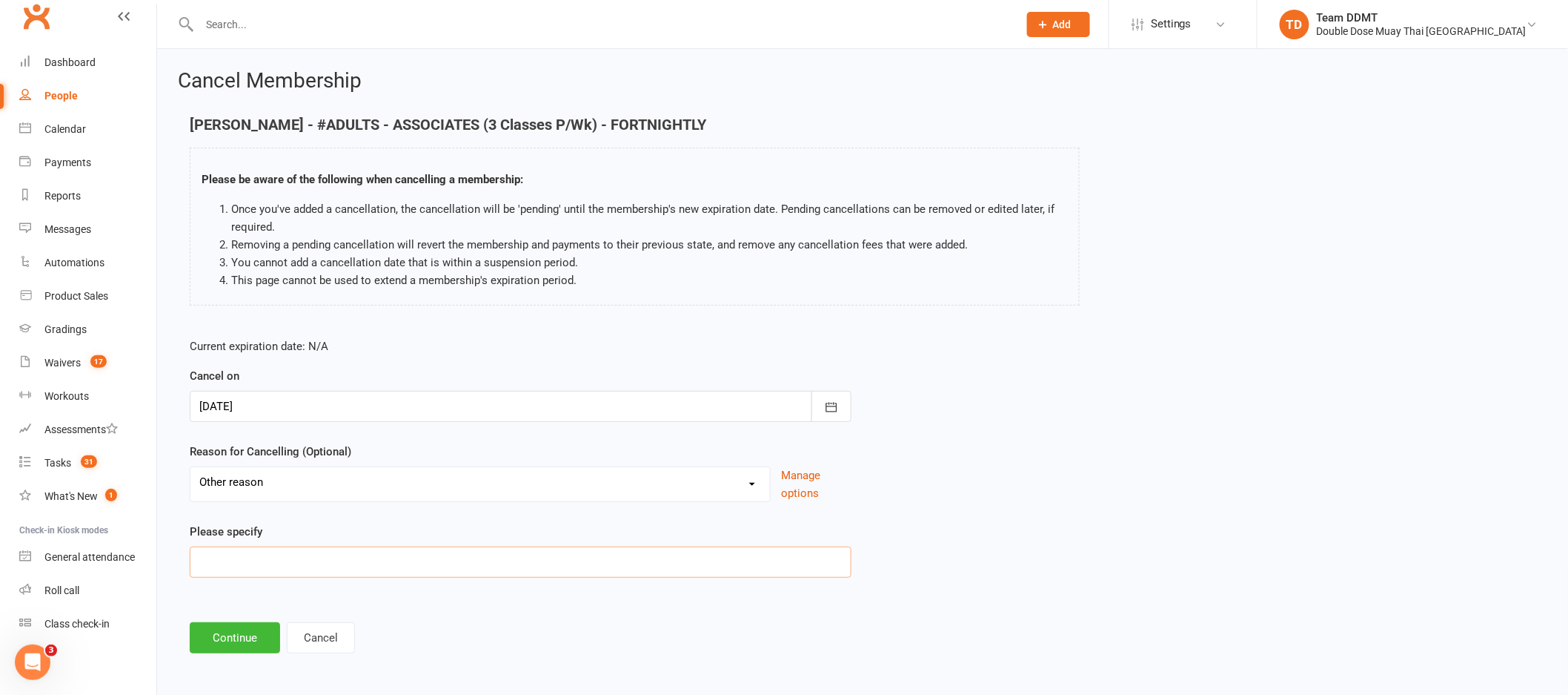
click at [461, 560] on input at bounding box center [520, 561] width 662 height 31
type input "Work commitments"
click at [249, 630] on button "Continue" at bounding box center [235, 637] width 91 height 31
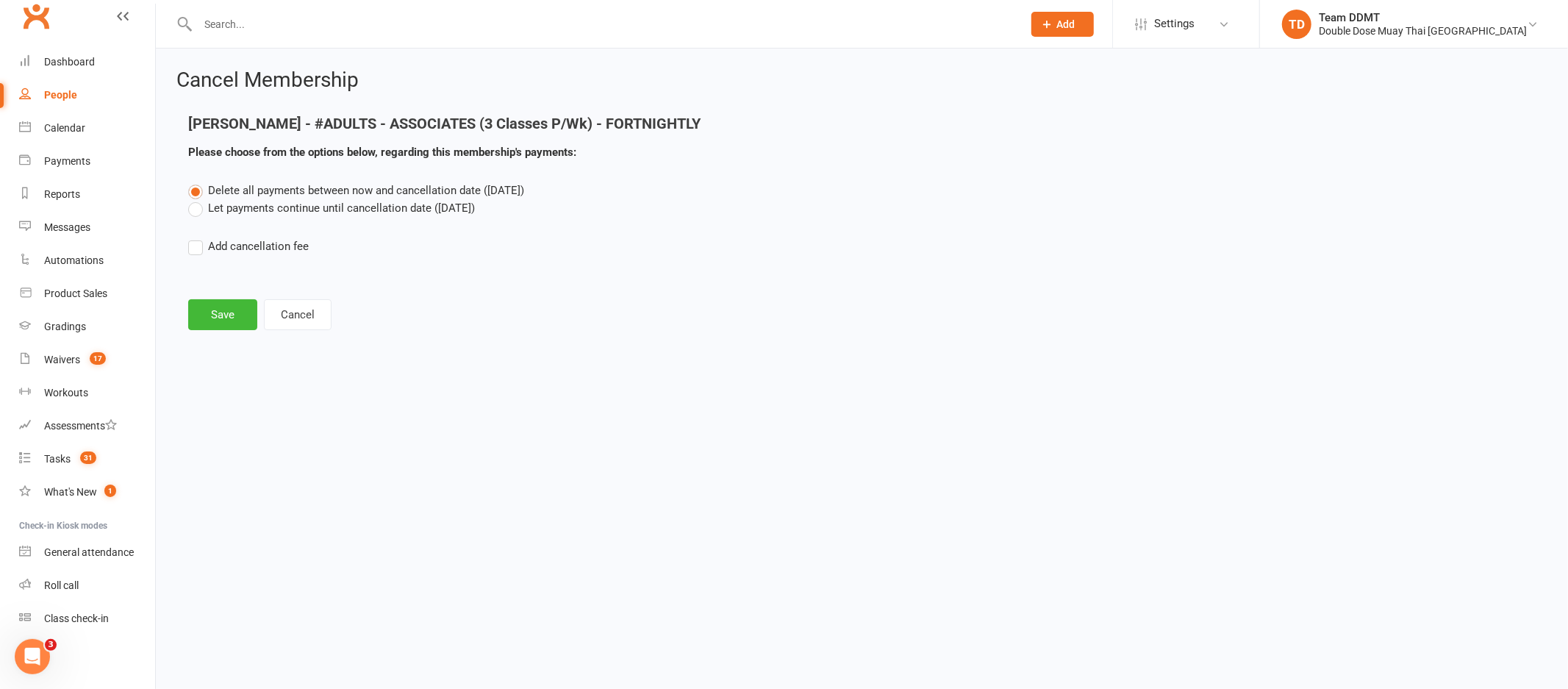
click at [353, 213] on label "Let payments continue until cancellation date ([DATE])" at bounding box center [331, 208] width 287 height 18
click at [198, 200] on input "Let payments continue until cancellation date ([DATE])" at bounding box center [193, 200] width 10 height 0
click at [237, 326] on button "Save" at bounding box center [223, 314] width 69 height 31
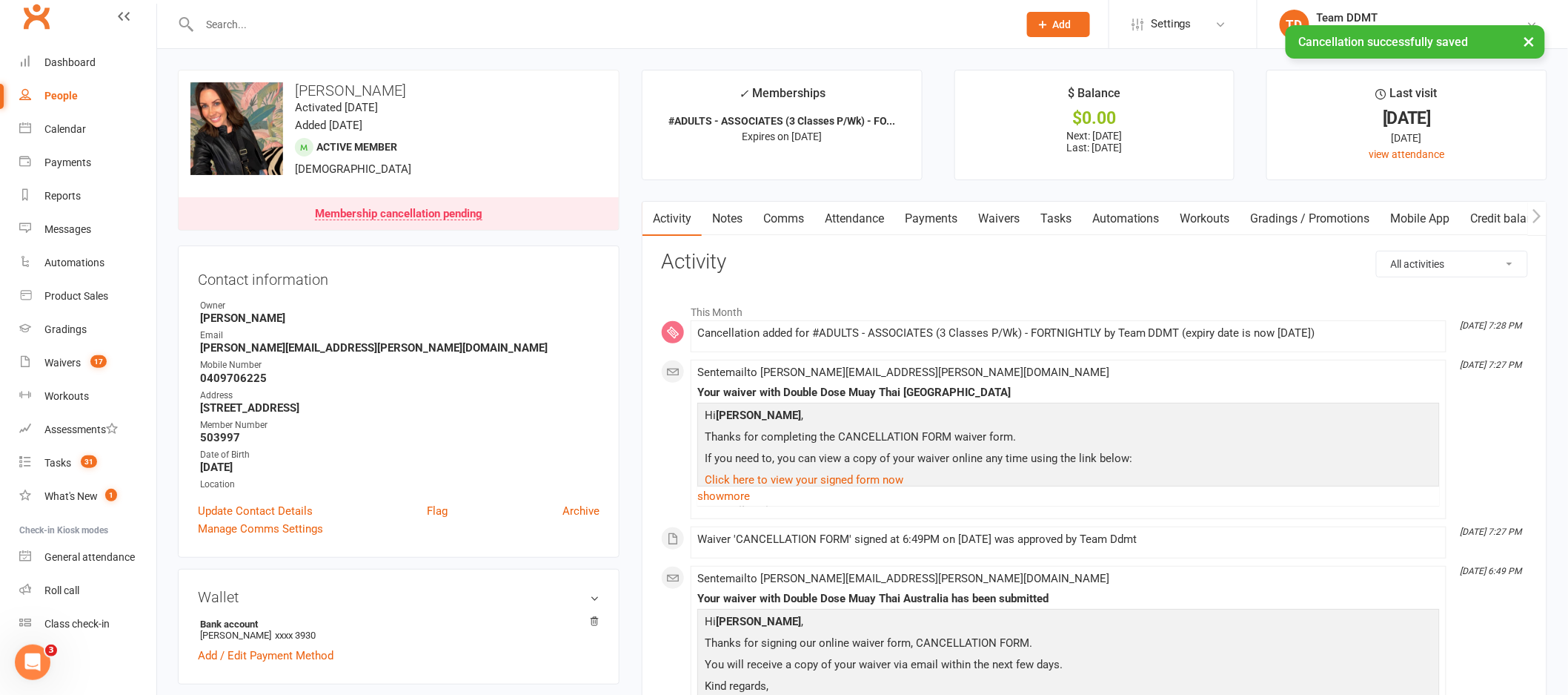
click at [933, 223] on link "Payments" at bounding box center [930, 218] width 73 height 34
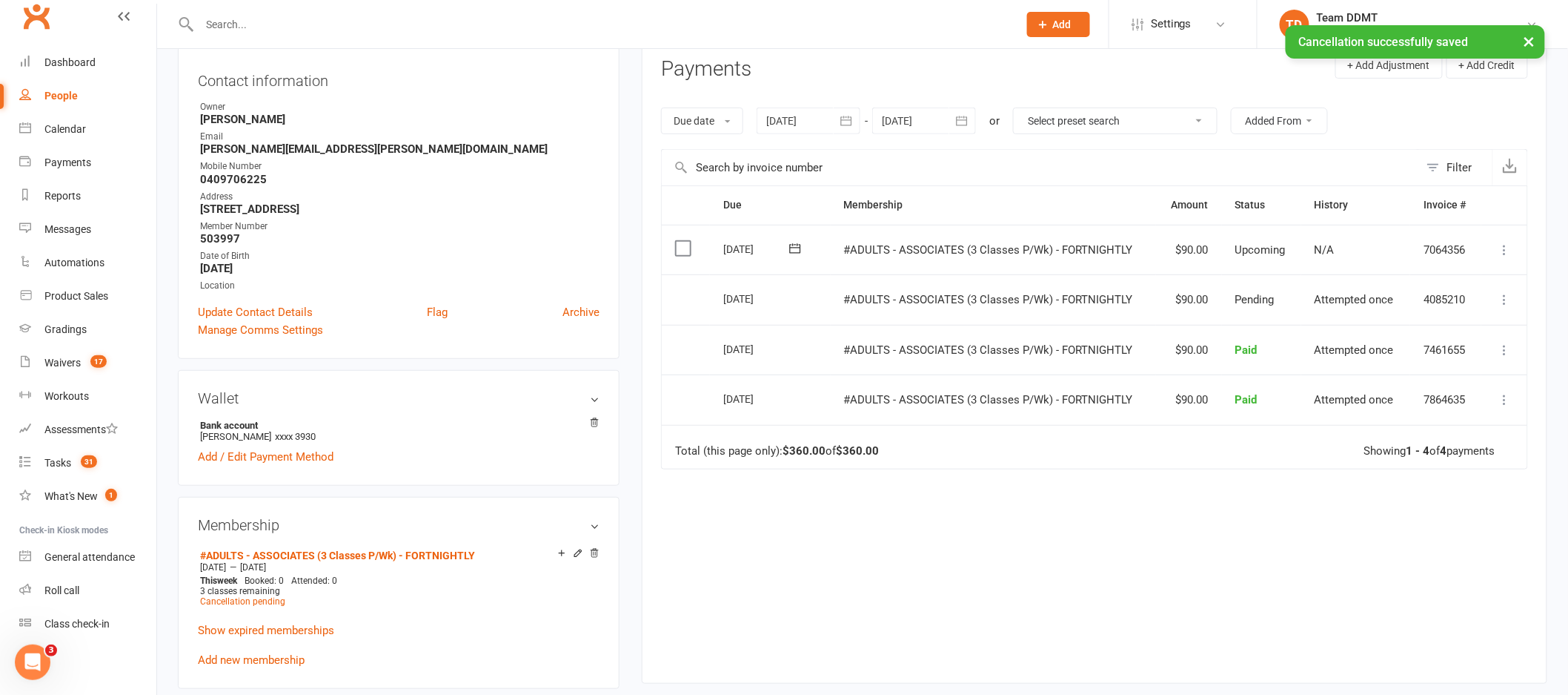
scroll to position [209, 0]
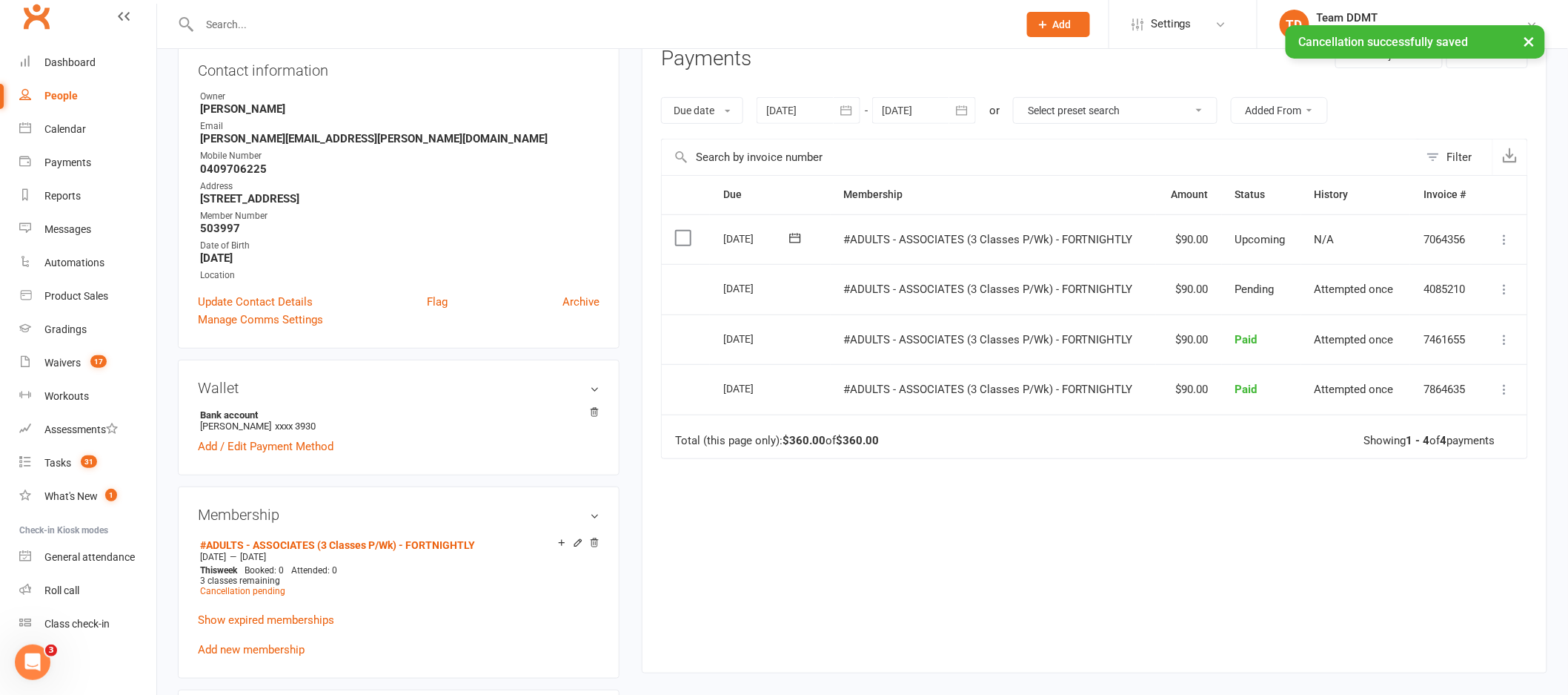
click at [1501, 239] on icon at bounding box center [1505, 239] width 15 height 15
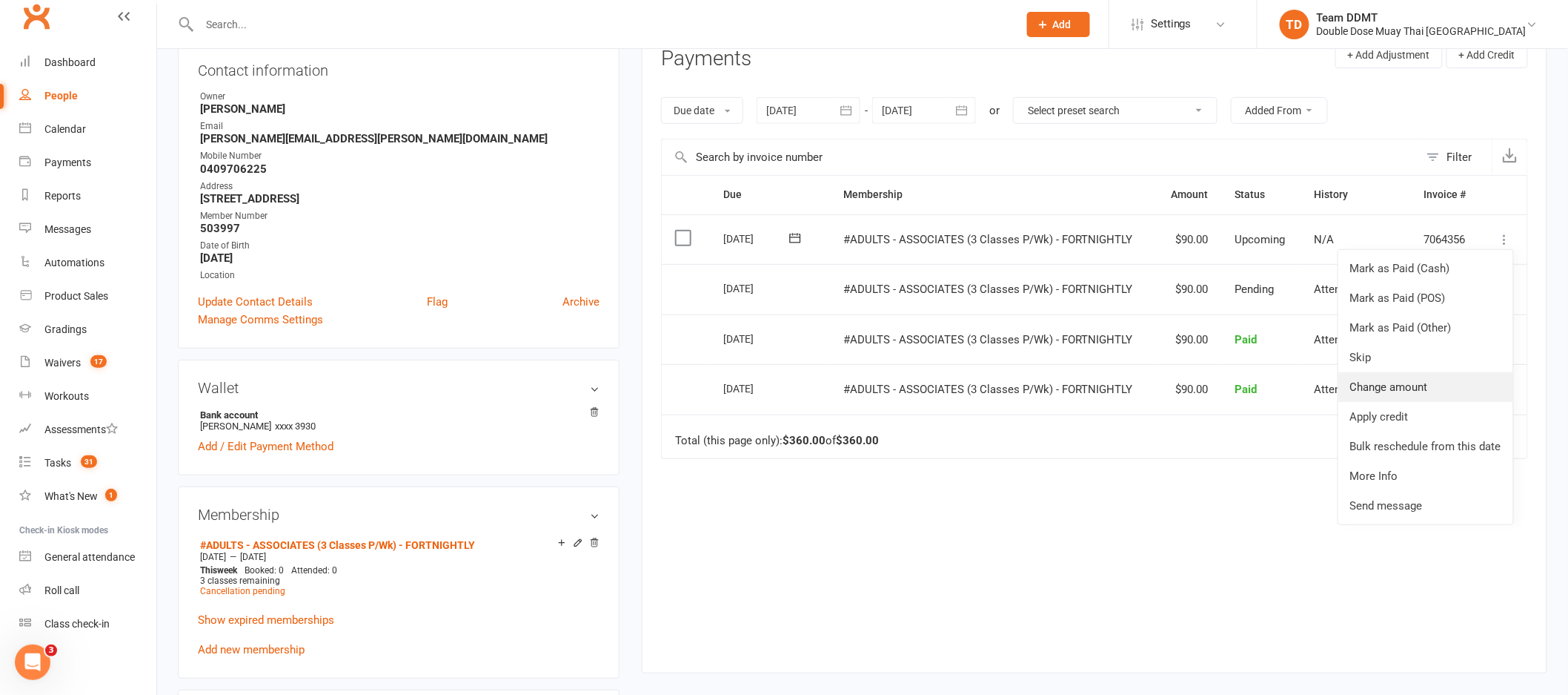
click at [1402, 387] on link "Change amount" at bounding box center [1426, 387] width 175 height 29
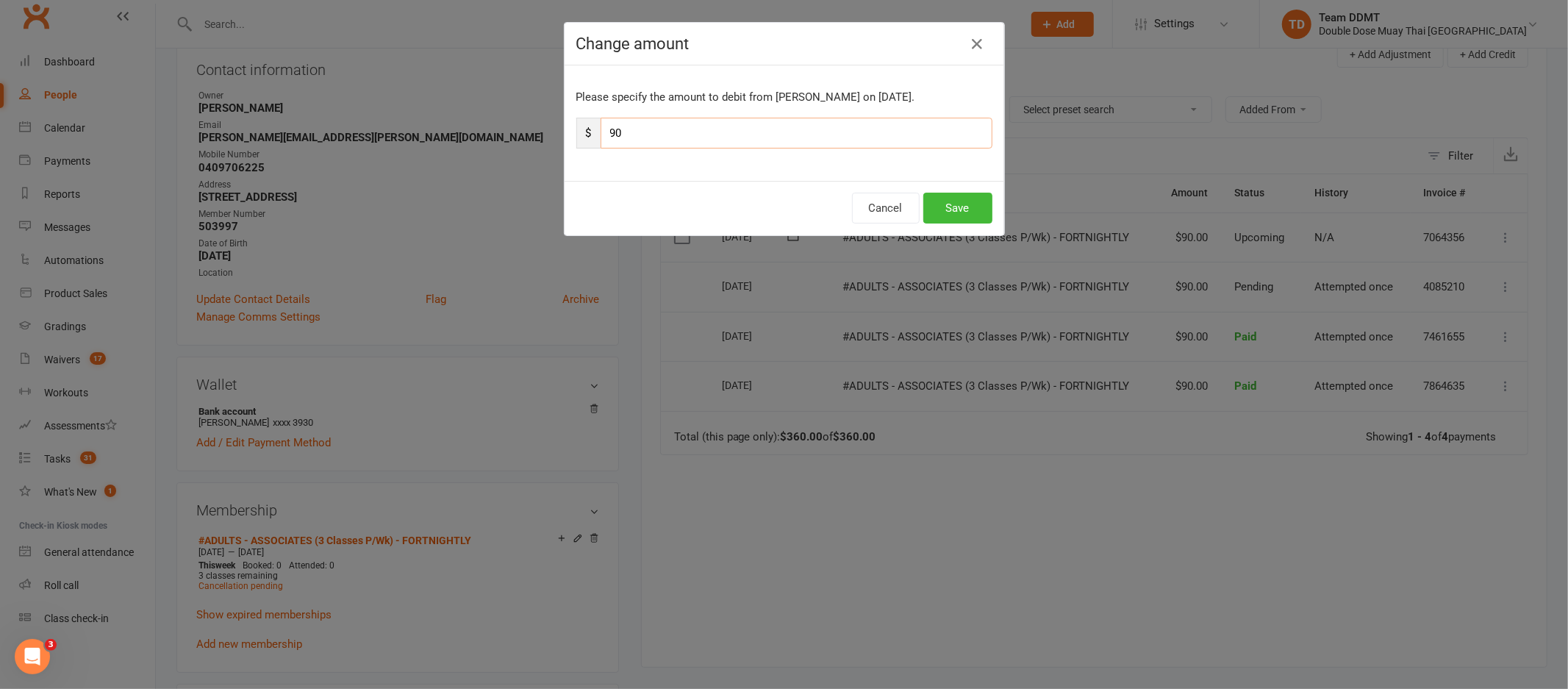
click at [869, 145] on input "90" at bounding box center [797, 132] width 392 height 31
type input "45"
click at [975, 205] on button "Save" at bounding box center [958, 208] width 69 height 31
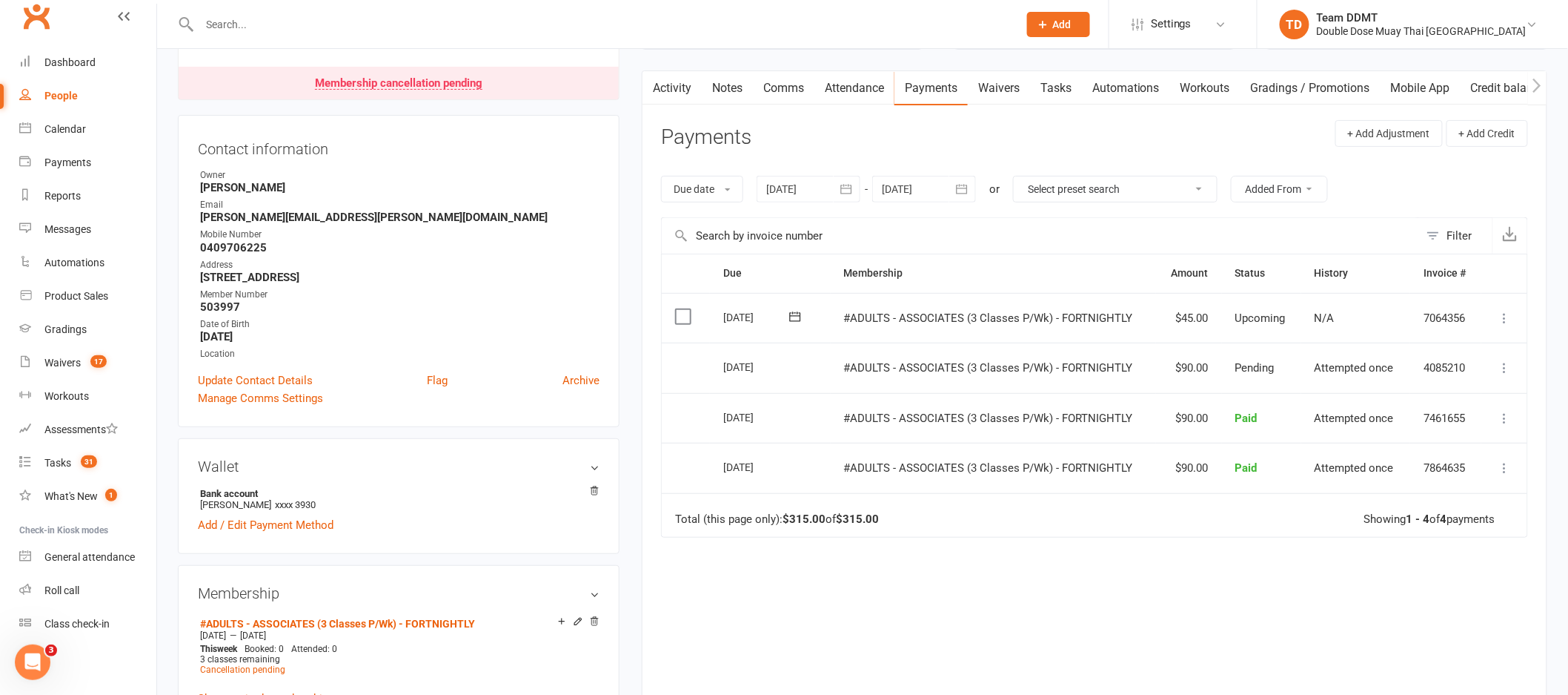
scroll to position [0, 0]
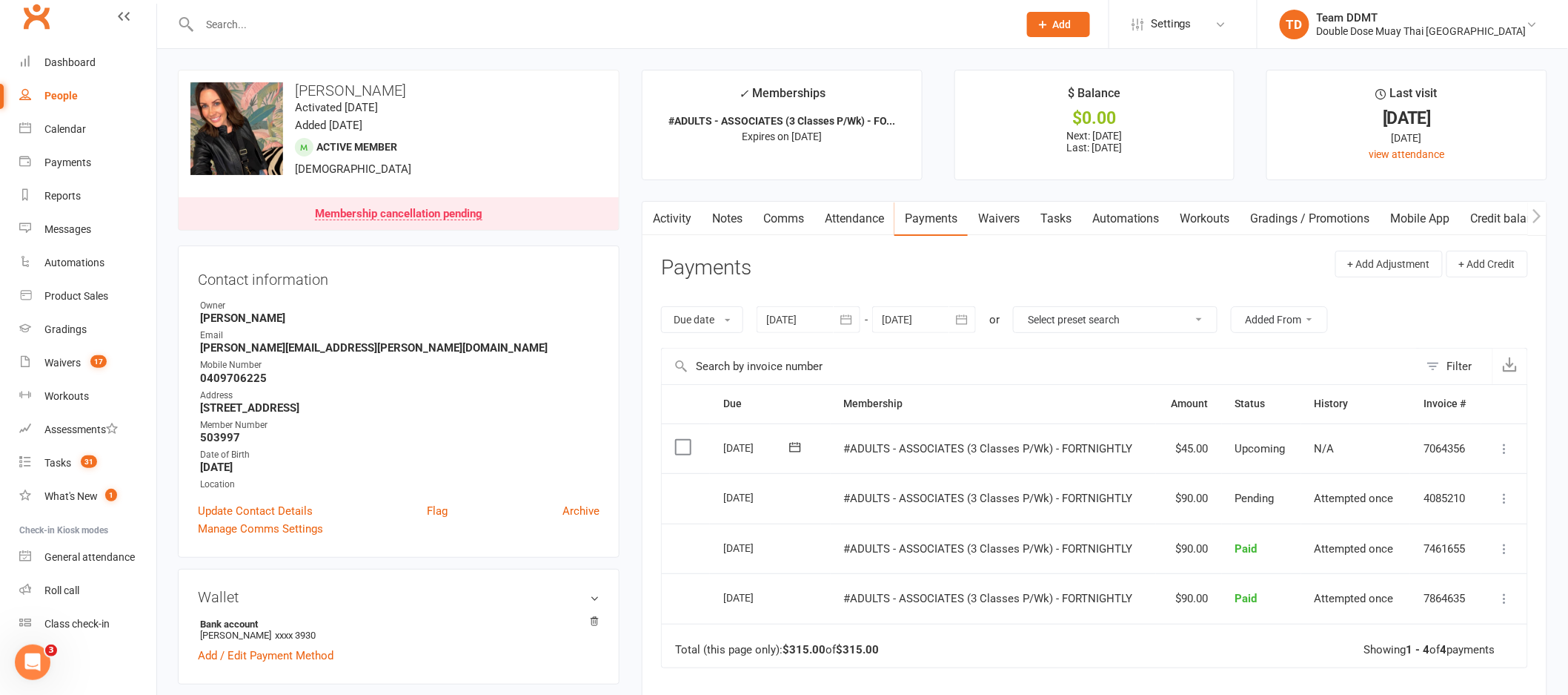
click at [767, 222] on link "Comms" at bounding box center [784, 218] width 61 height 34
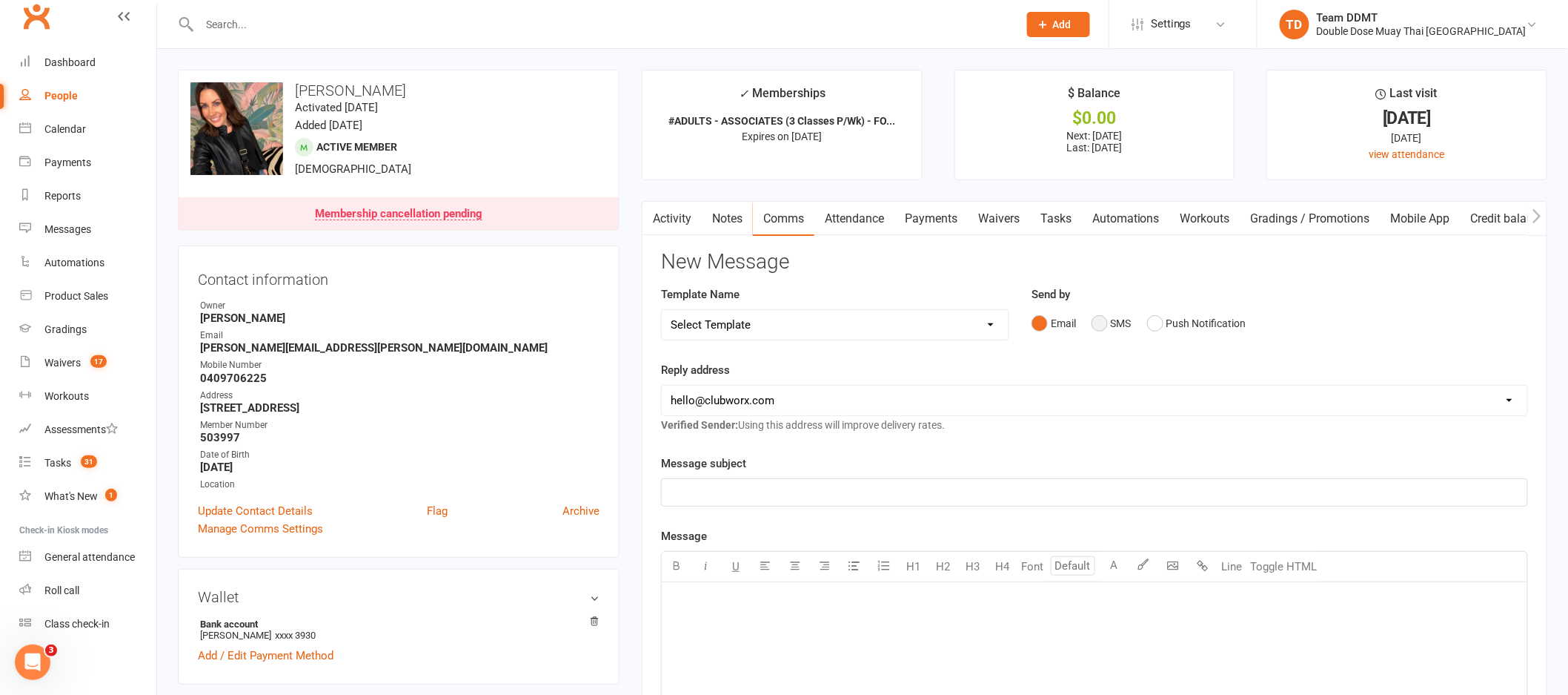
click at [1115, 326] on button "SMS" at bounding box center [1111, 323] width 40 height 29
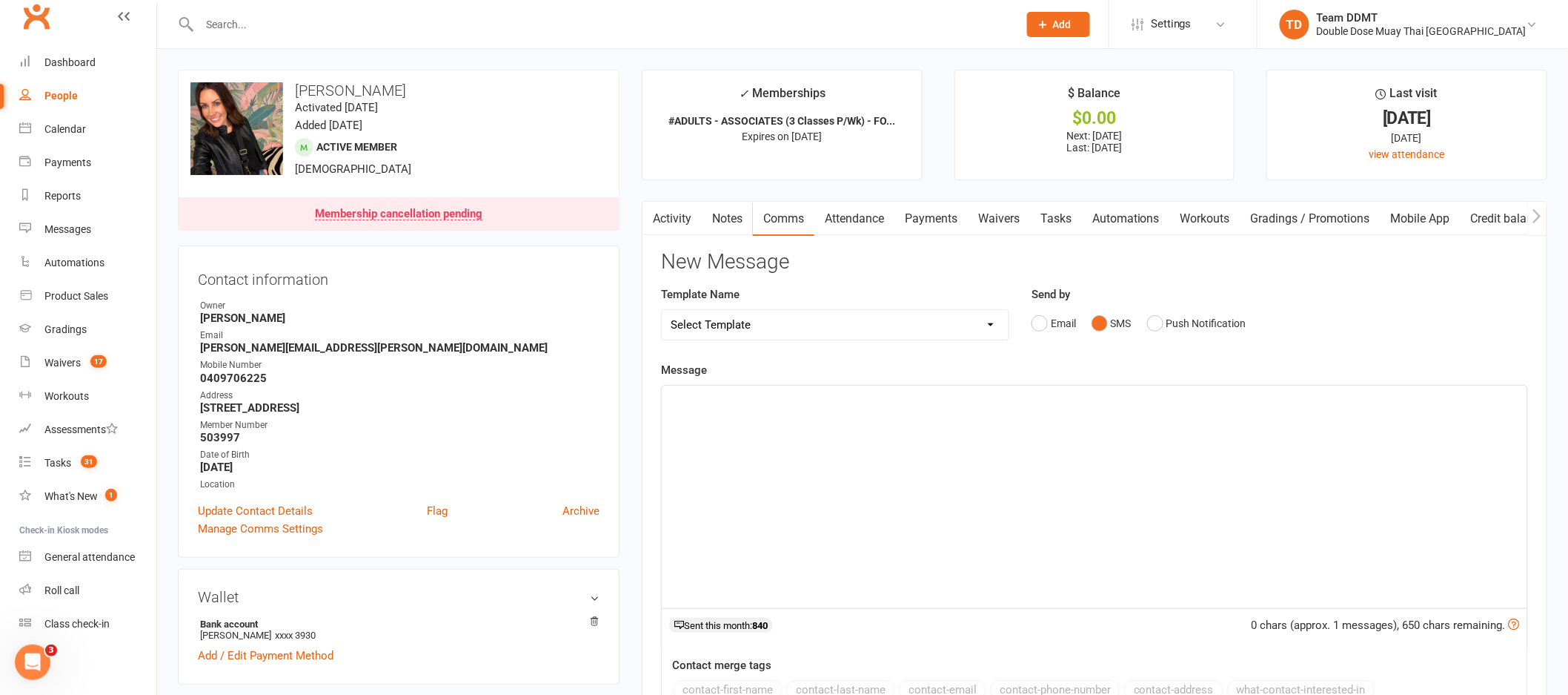
click at [973, 315] on select "Select Template [Email] Cancellation Confirmation Email [SMS] Cancellation Conf…" at bounding box center [834, 324] width 346 height 29
select select "1"
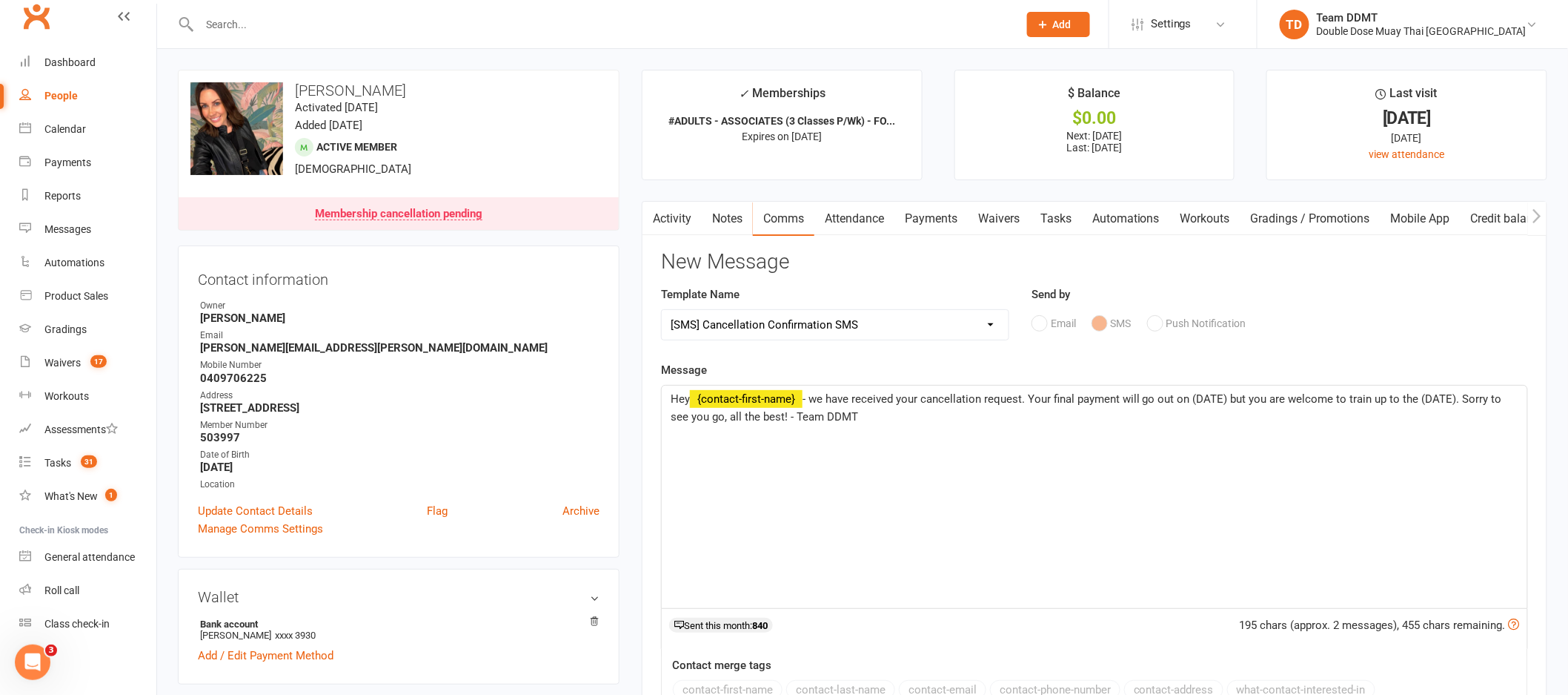
click at [1227, 400] on span "- we have received your cancellation request. Your final payment will go out on…" at bounding box center [1087, 407] width 834 height 31
click at [1491, 397] on span "- we have received your cancellation request. Your final payment will go out on…" at bounding box center [1095, 407] width 850 height 31
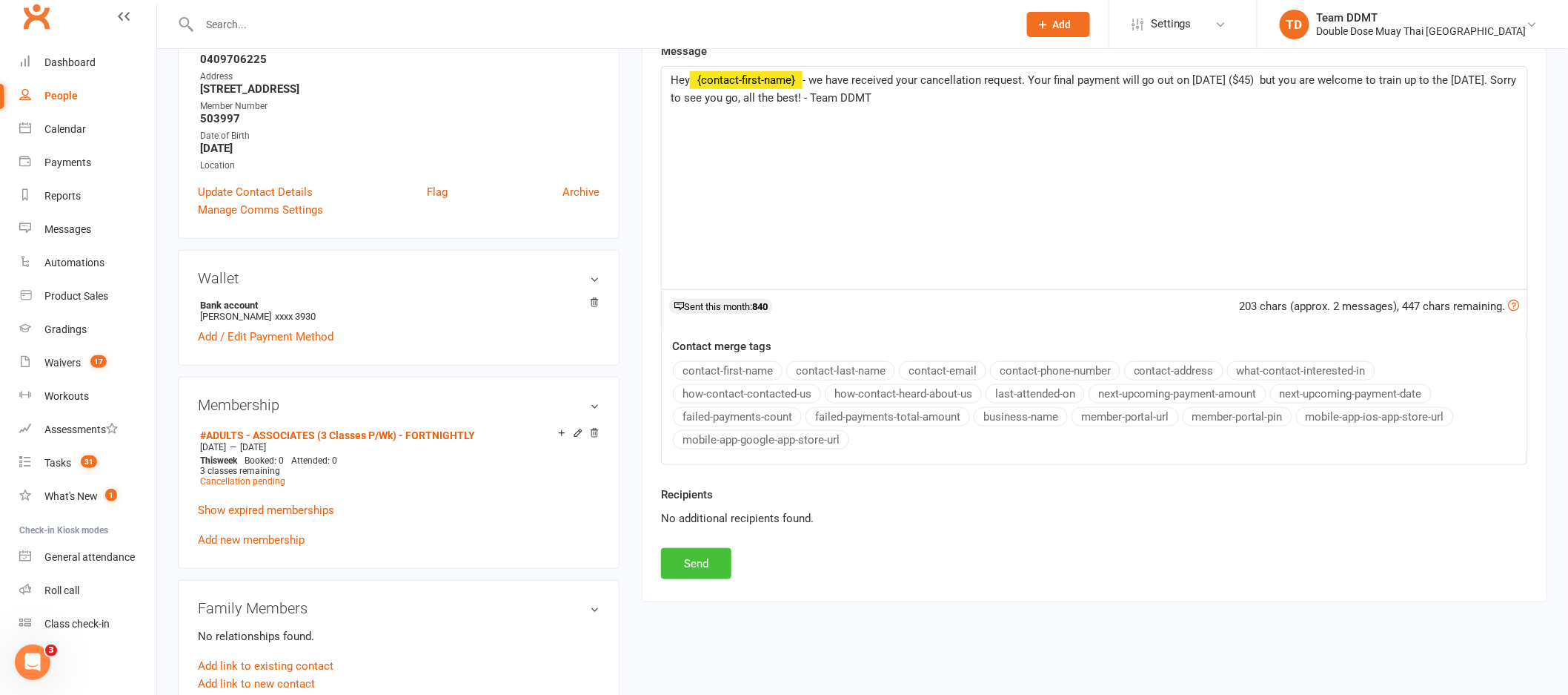
click at [701, 577] on button "Send" at bounding box center [695, 563] width 70 height 31
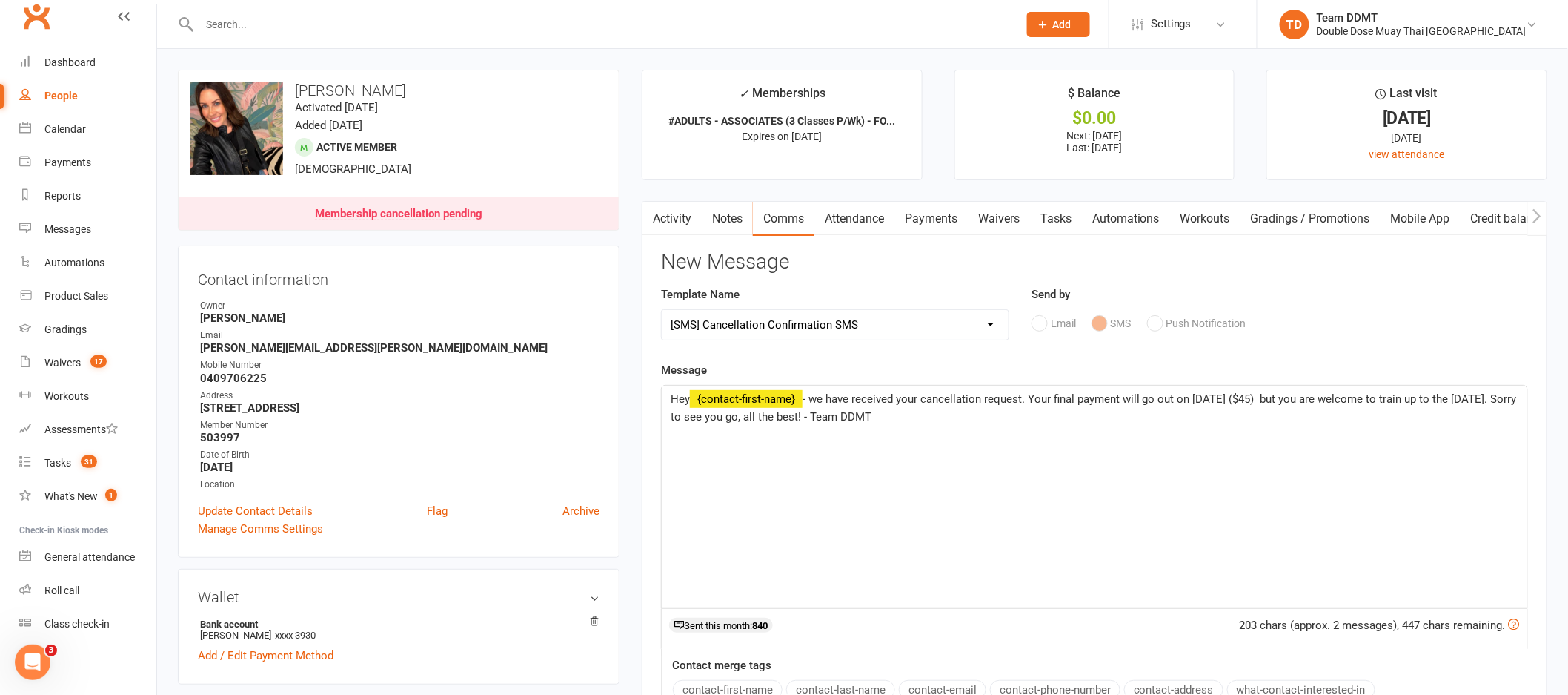
select select
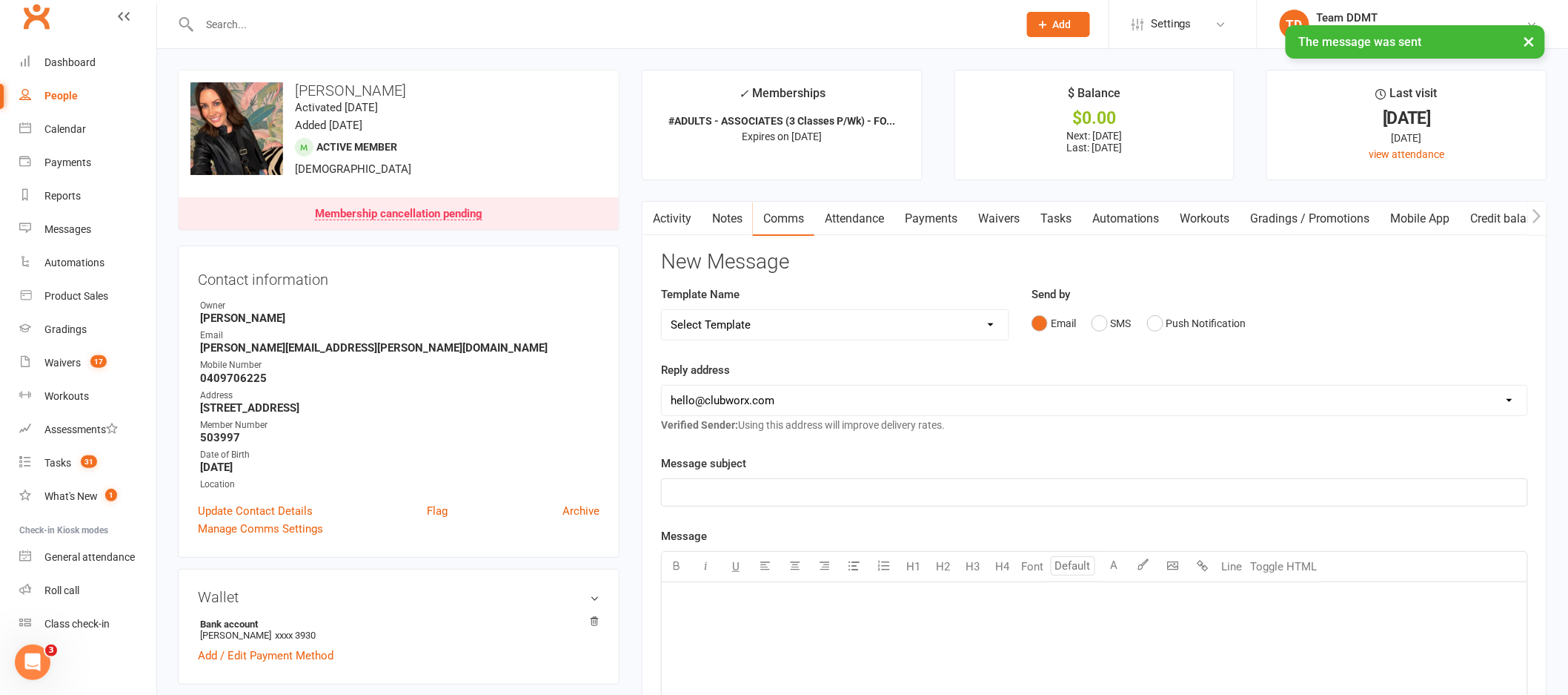
click at [730, 226] on link "Notes" at bounding box center [727, 218] width 51 height 34
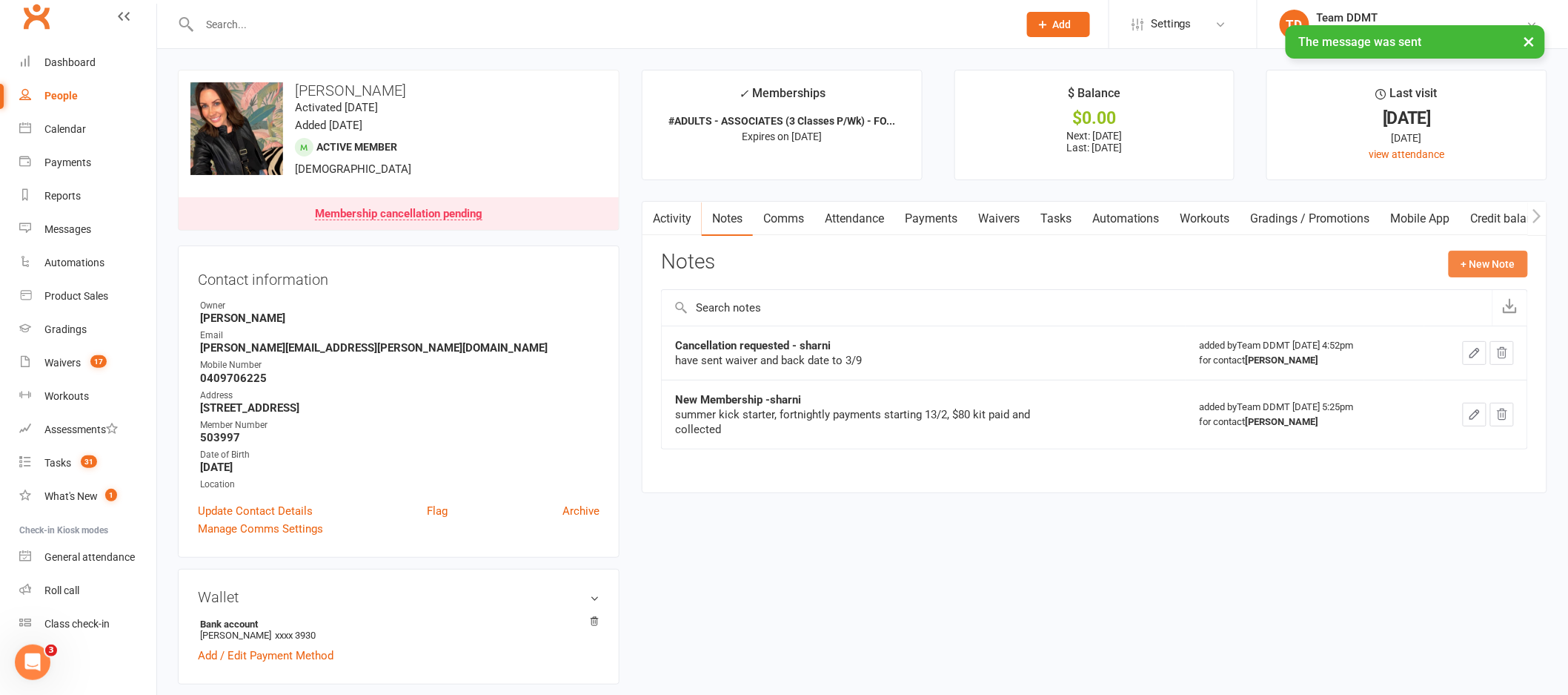
click at [1481, 262] on button "+ New Note" at bounding box center [1488, 264] width 79 height 27
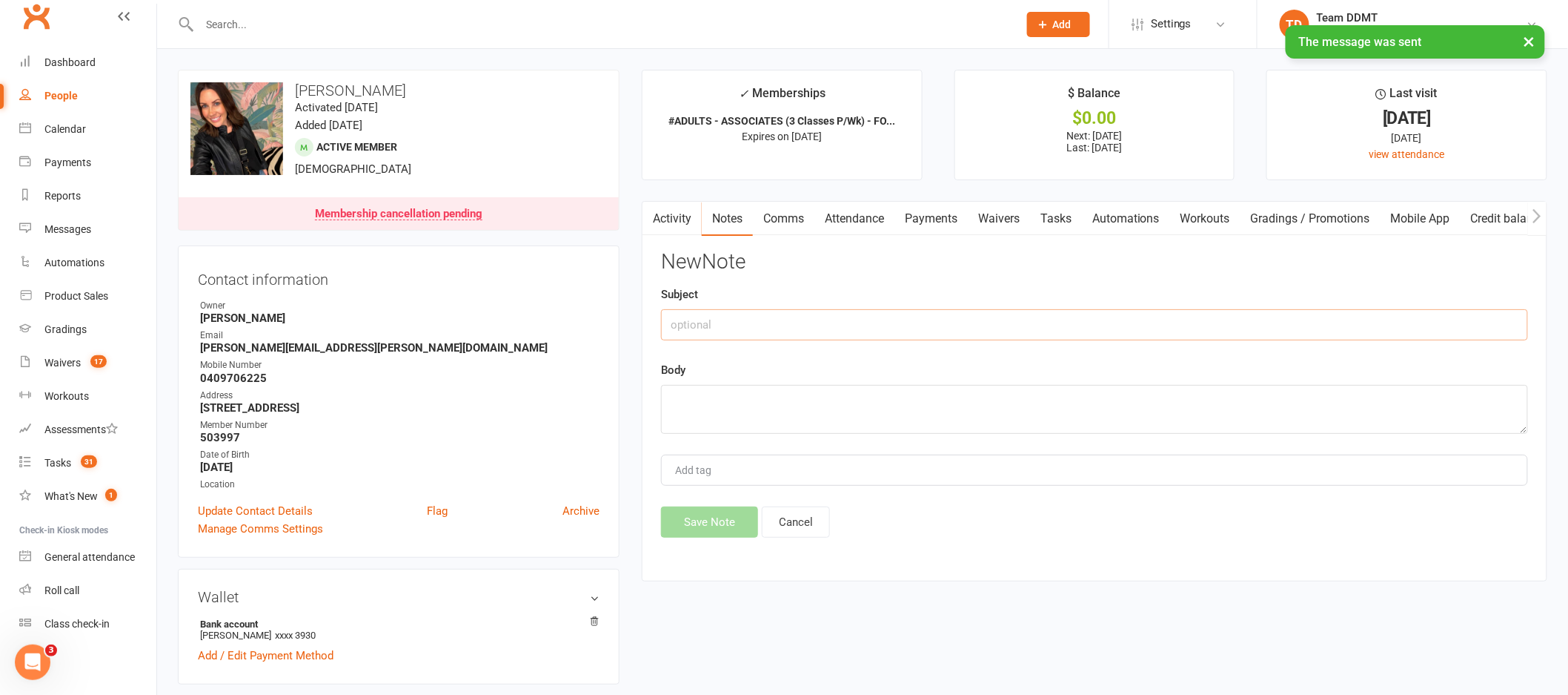
click at [1105, 339] on input "text" at bounding box center [1094, 324] width 867 height 31
type input "Cancellation - sharni"
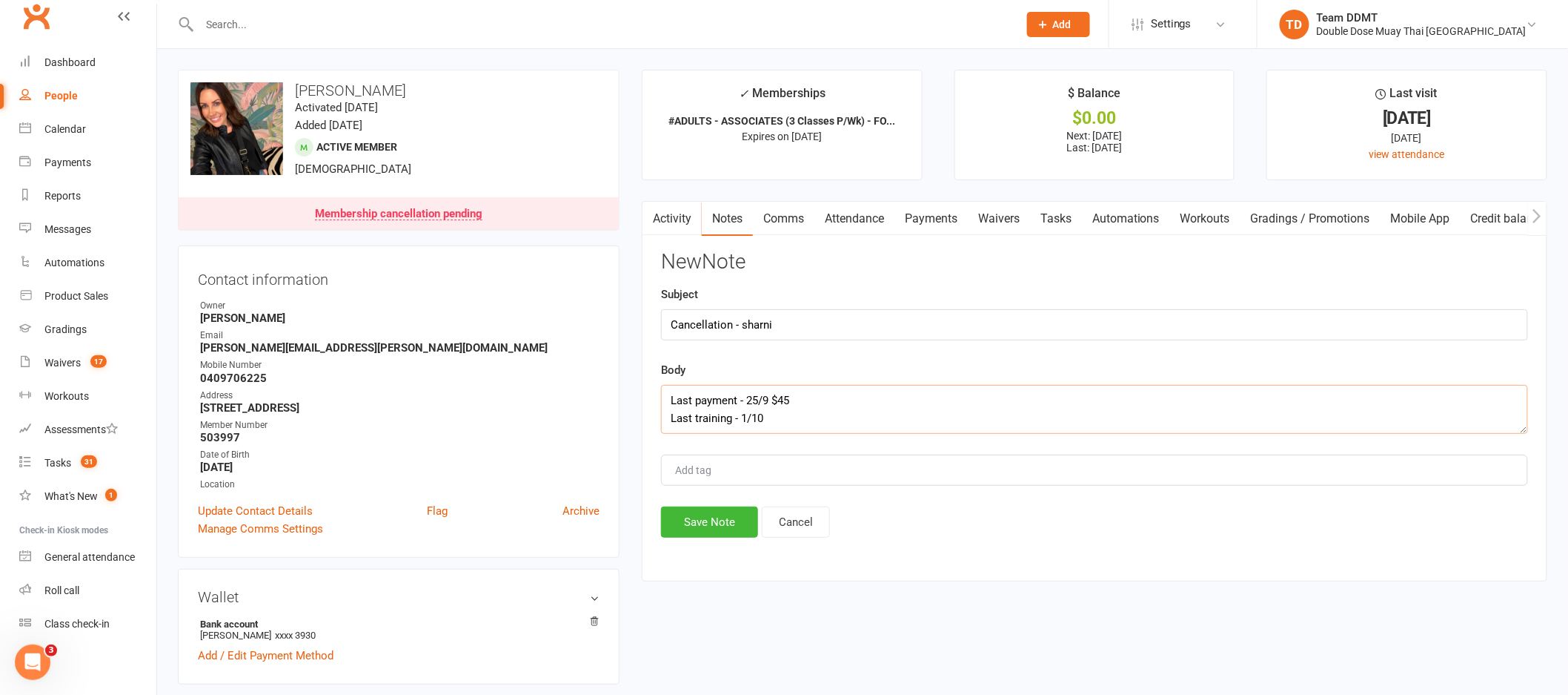
scroll to position [9, 0]
type textarea "Last payment - 25/9 $45 Last training - 1/10 Reason - work"
click at [717, 524] on button "Save Note" at bounding box center [709, 521] width 97 height 31
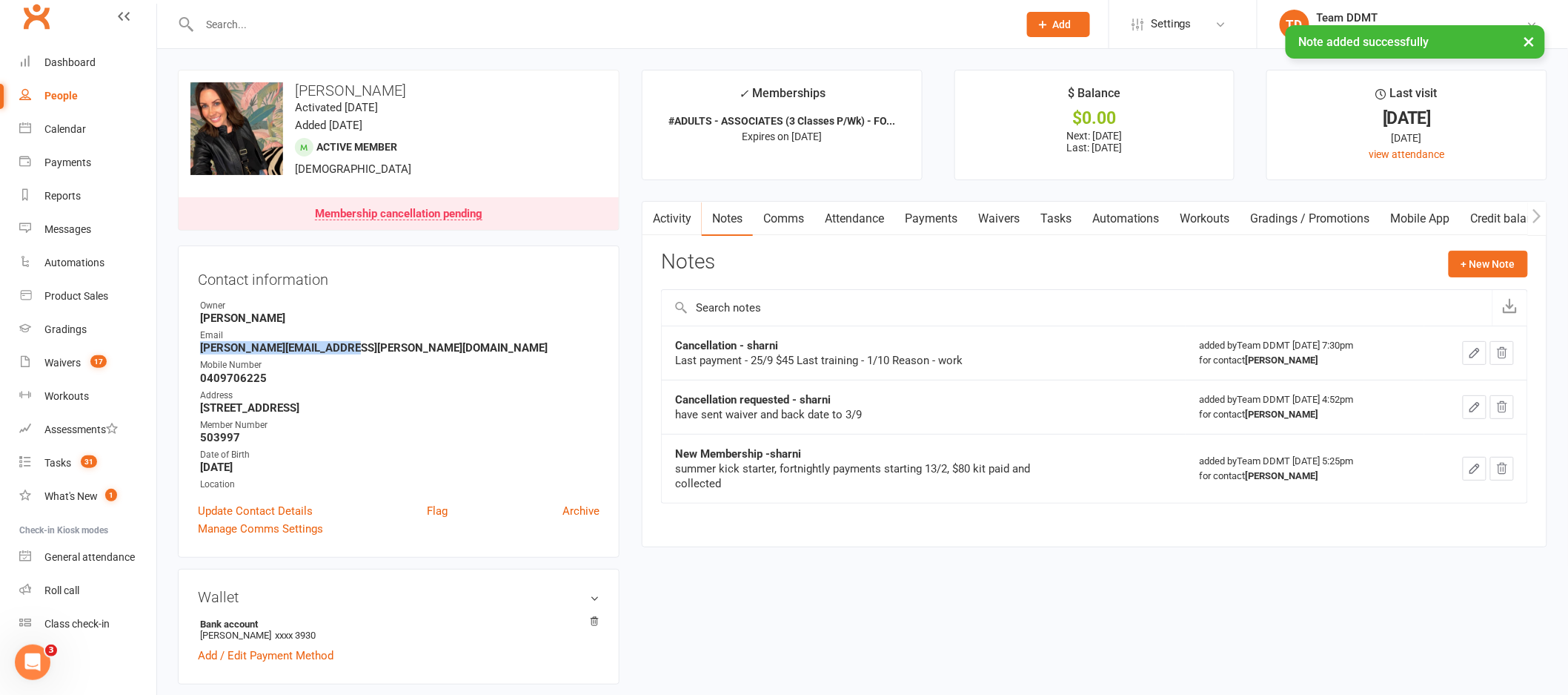
drag, startPoint x: 342, startPoint y: 353, endPoint x: 191, endPoint y: 345, distance: 151.2
click at [191, 345] on div "Contact information Owner [PERSON_NAME] Email [PERSON_NAME][EMAIL_ADDRESS][PERS…" at bounding box center [399, 401] width 442 height 312
copy strong "[PERSON_NAME][EMAIL_ADDRESS][PERSON_NAME][DOMAIN_NAME]"
click at [78, 364] on div "Waivers" at bounding box center [62, 362] width 37 height 12
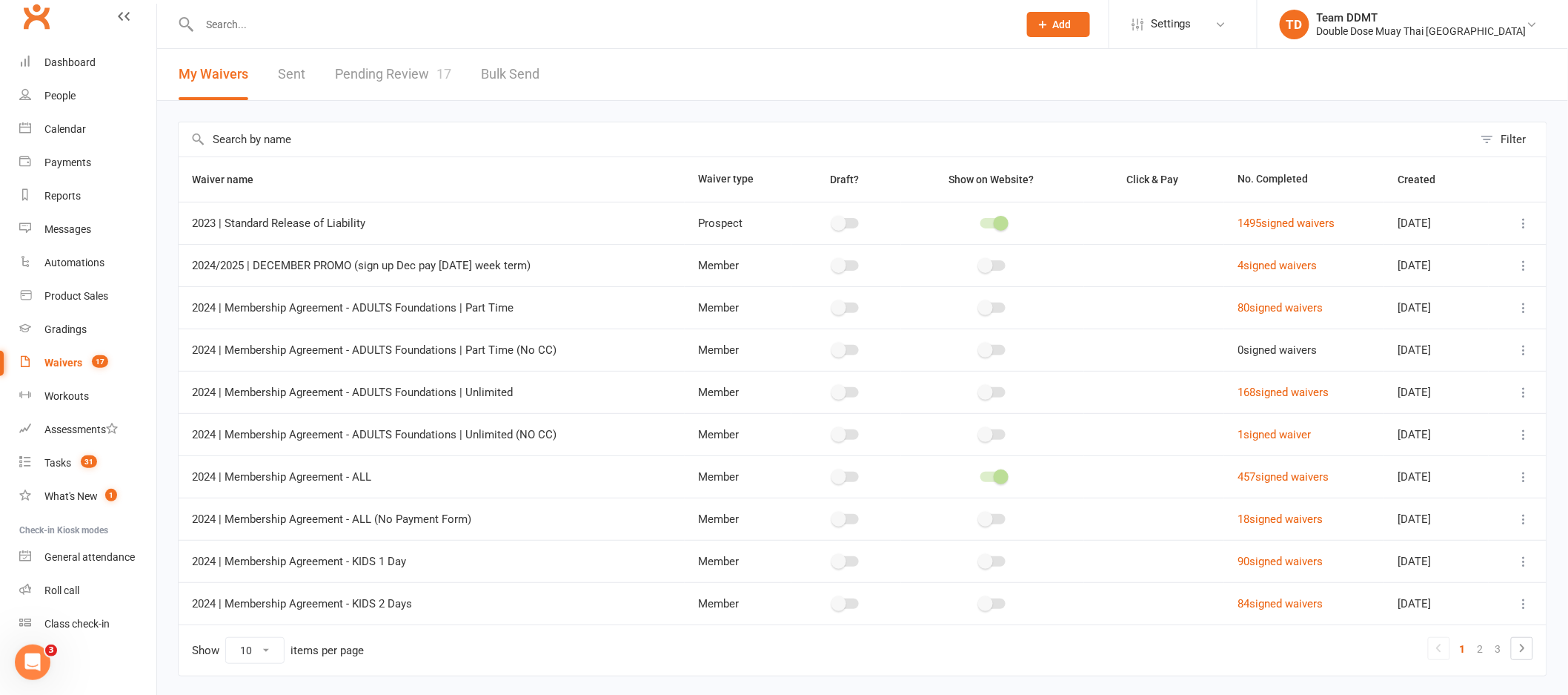
click at [391, 64] on link "Pending Review 17" at bounding box center [393, 74] width 117 height 51
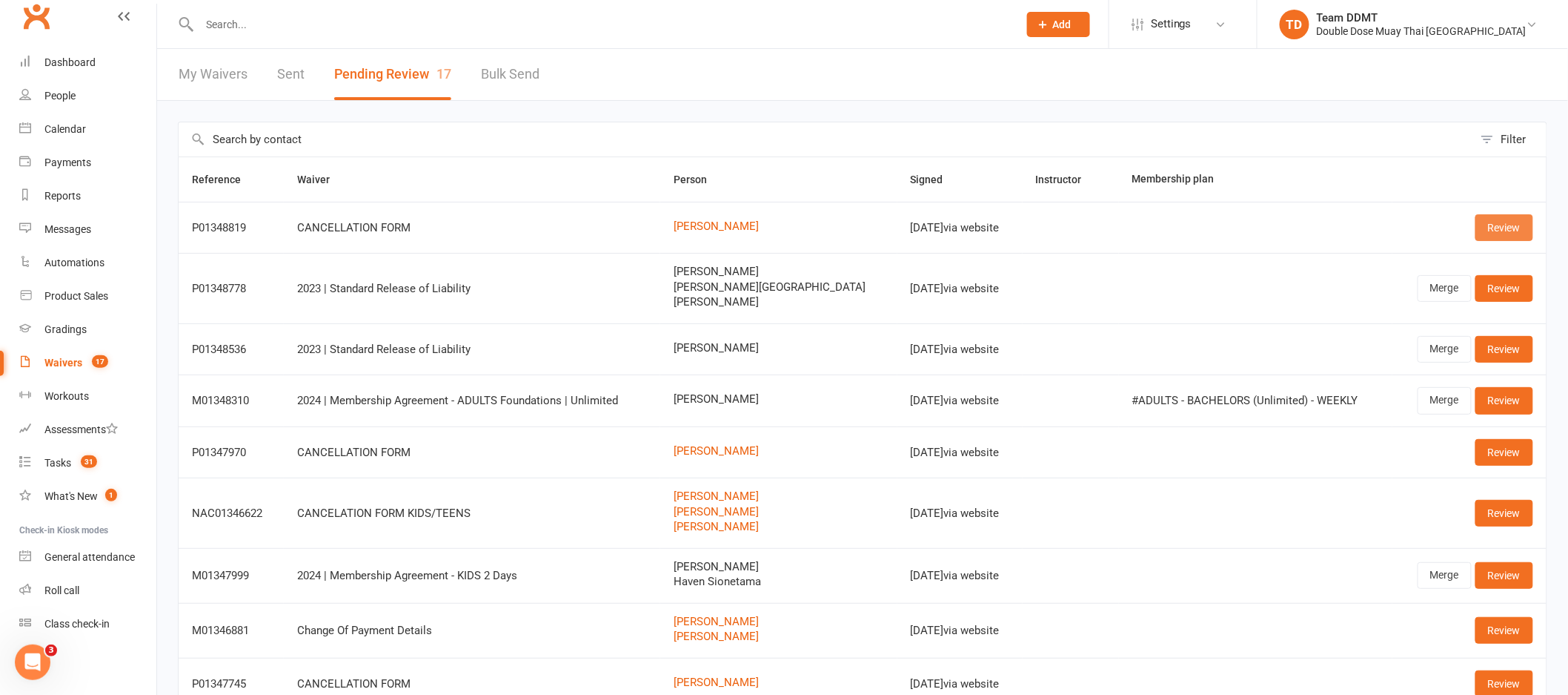
click at [1495, 230] on link "Review" at bounding box center [1504, 228] width 58 height 27
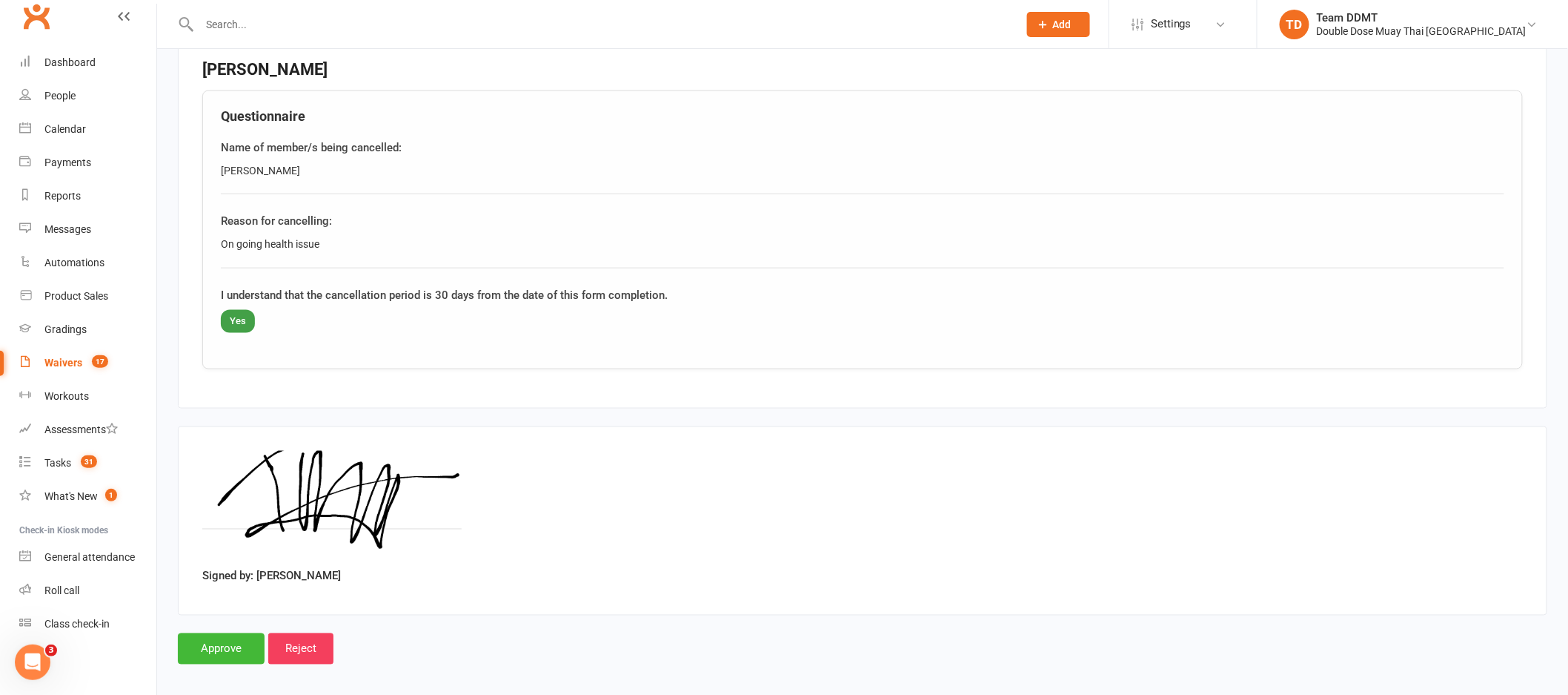
scroll to position [702, 0]
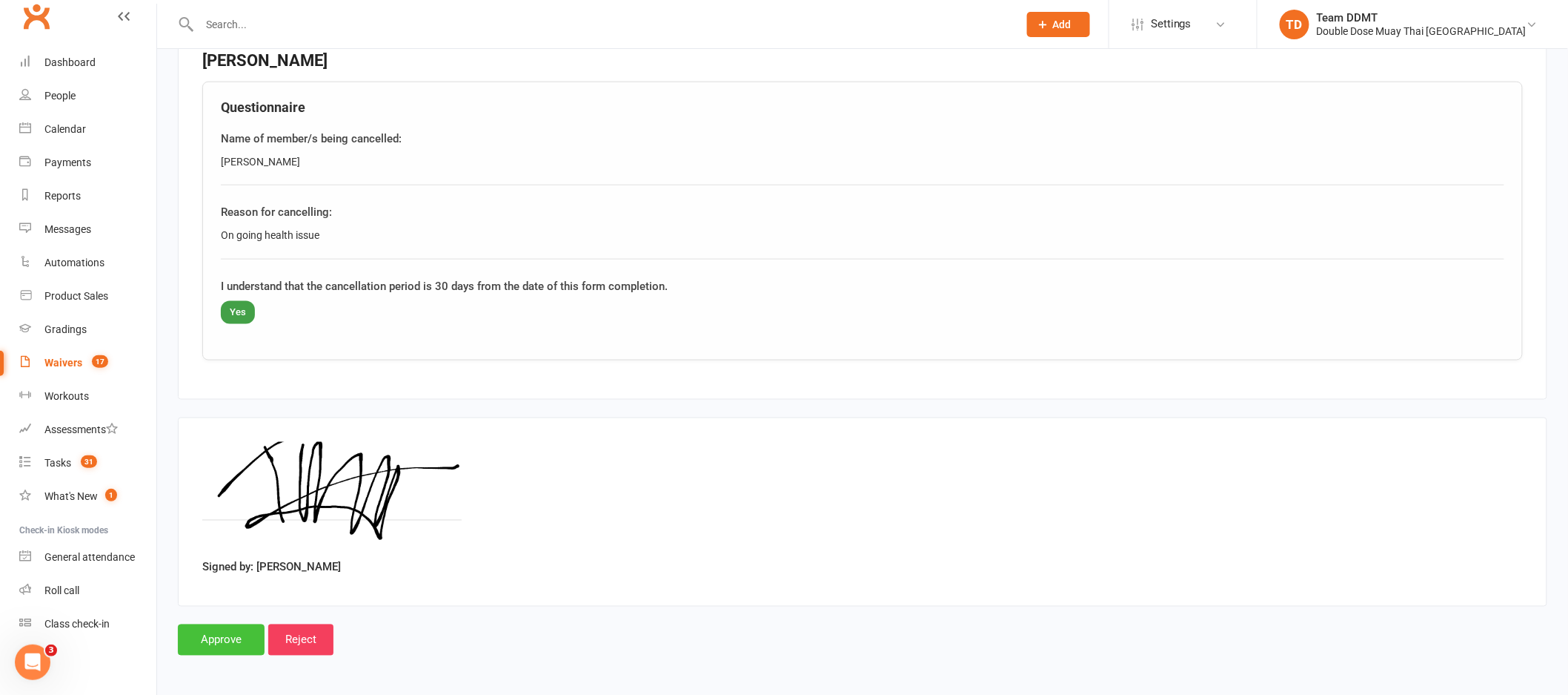
click at [235, 640] on input "Approve" at bounding box center [221, 640] width 86 height 31
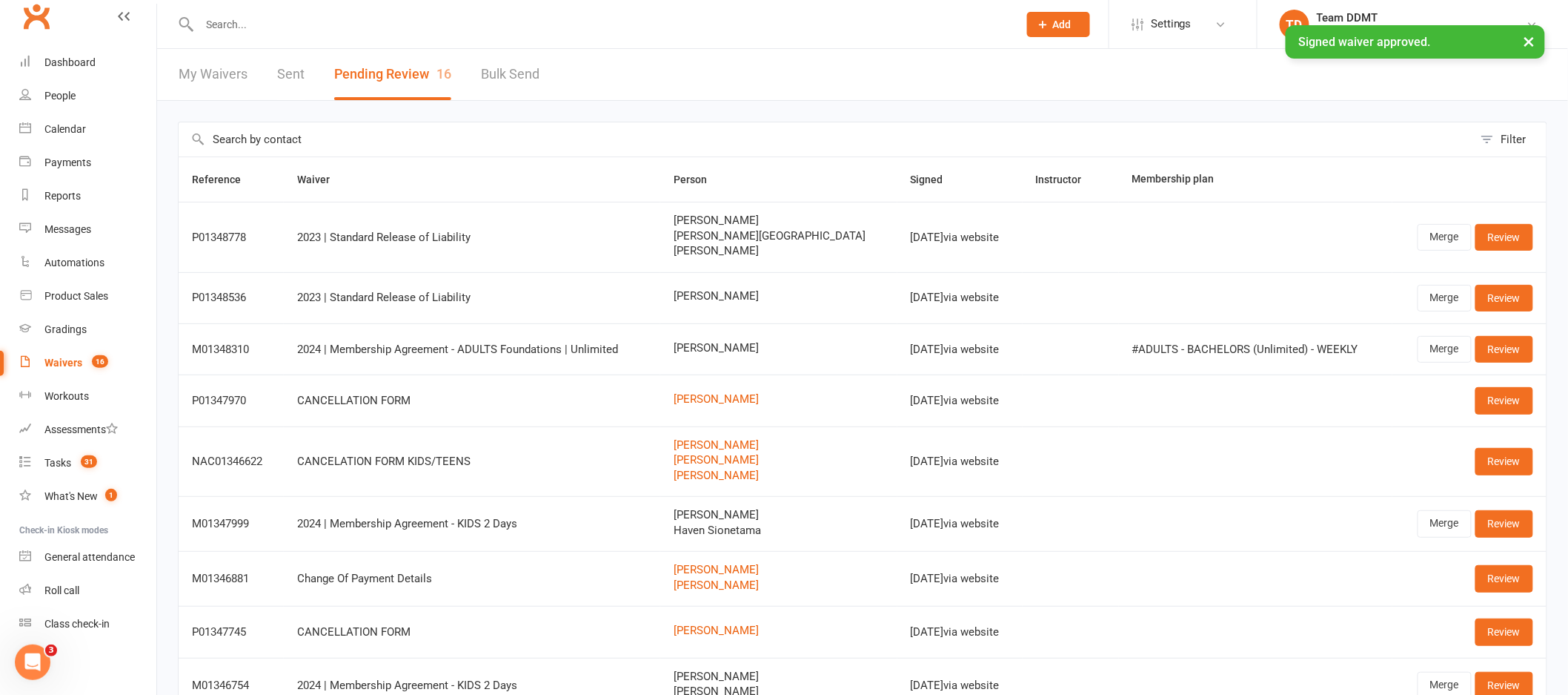
click at [60, 25] on div "× Signed waiver approved." at bounding box center [774, 25] width 1548 height 0
click at [69, 25] on div "× Signed waiver approved." at bounding box center [774, 25] width 1548 height 0
click at [70, 68] on div "Dashboard" at bounding box center [69, 61] width 51 height 12
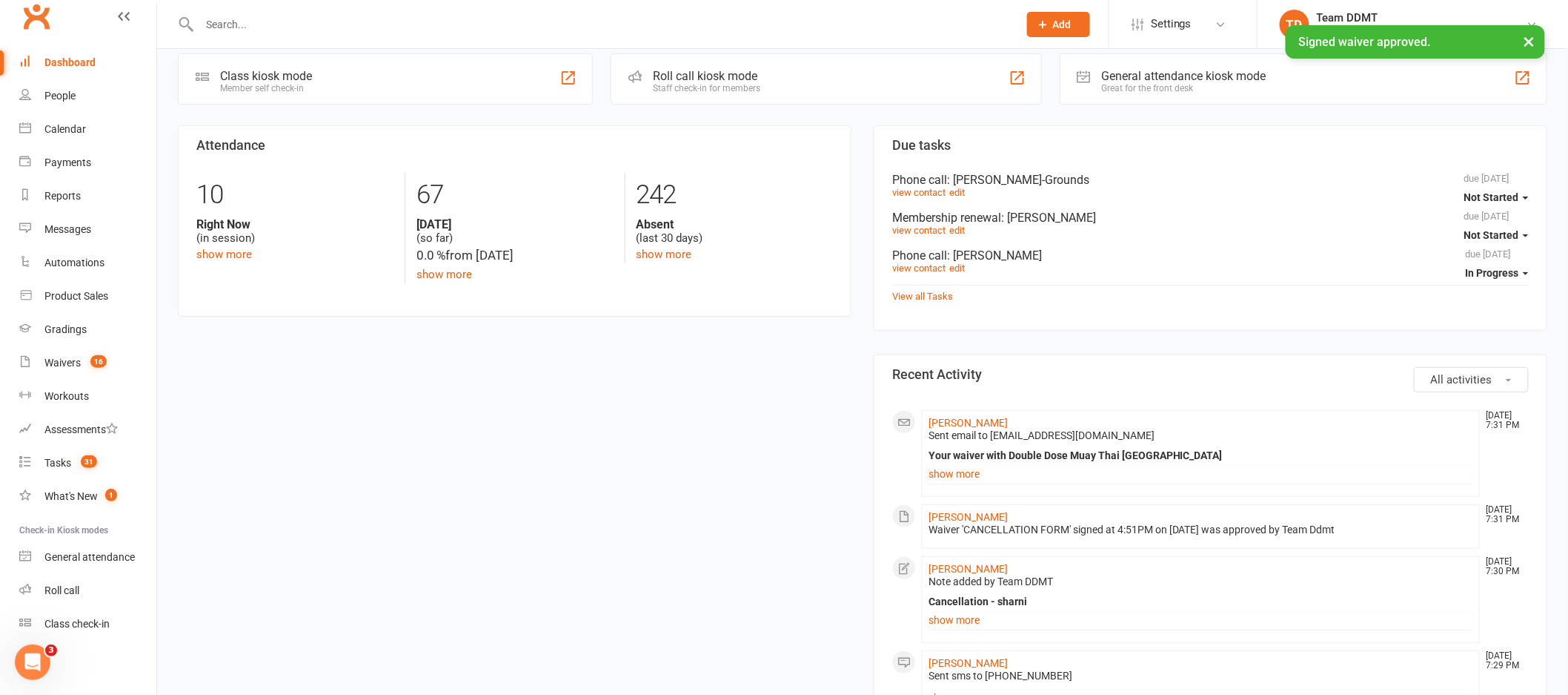
scroll to position [201, 0]
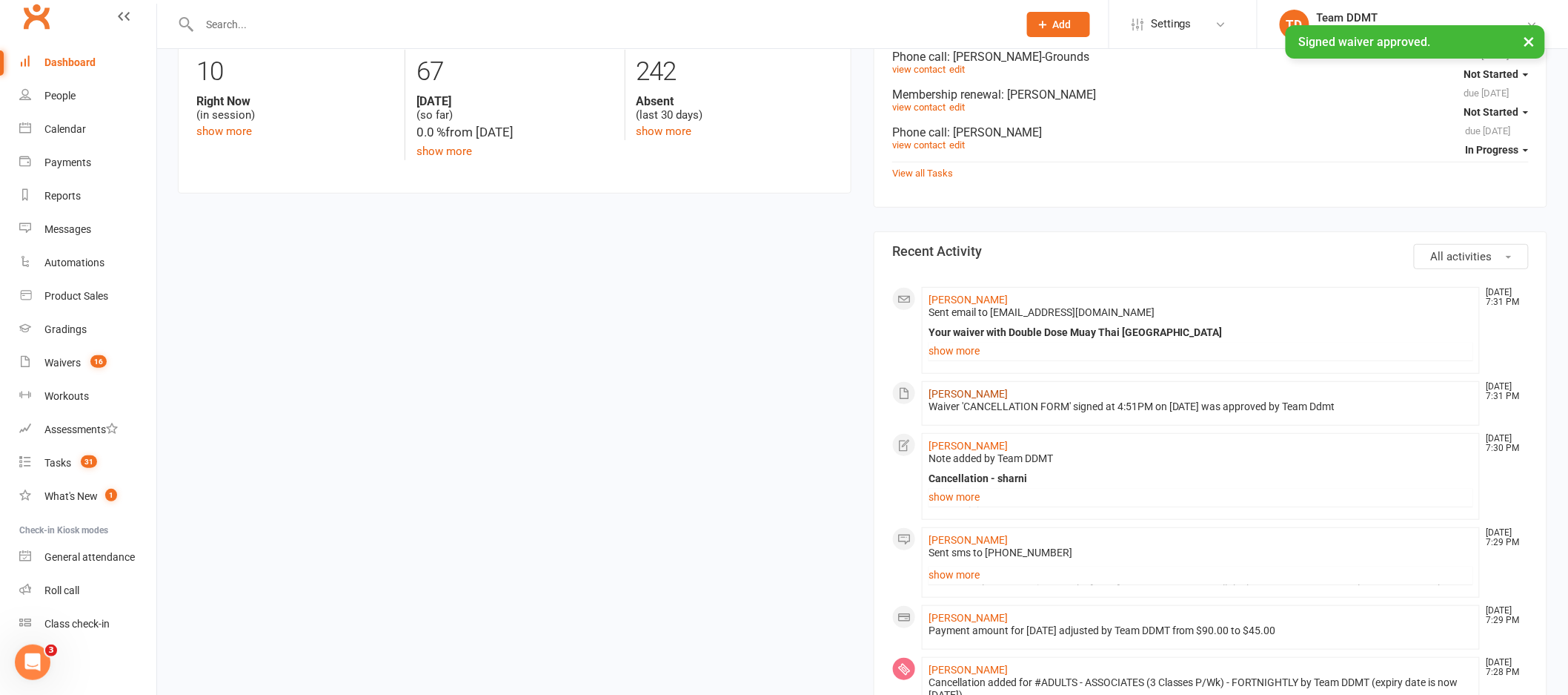
click at [946, 398] on link "[PERSON_NAME]" at bounding box center [968, 393] width 79 height 12
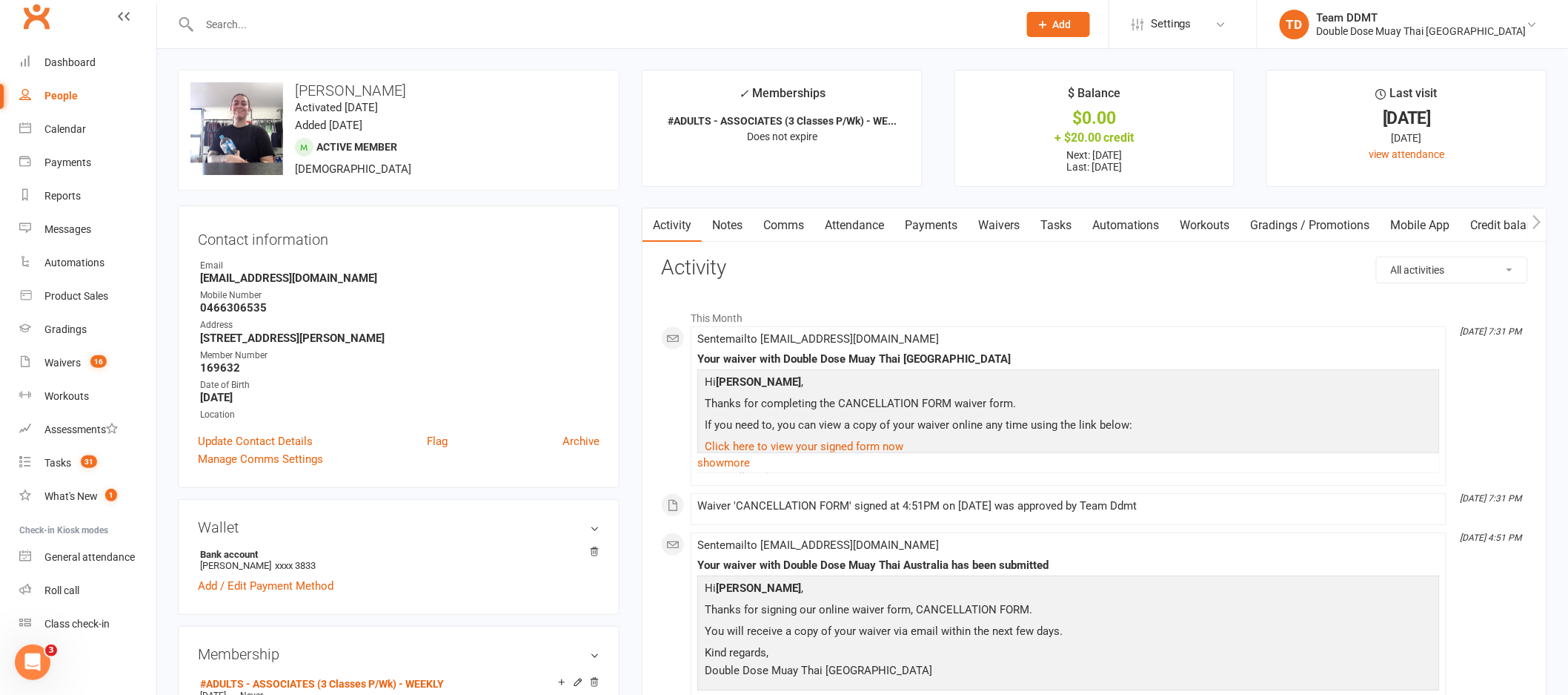
click at [938, 232] on link "Payments" at bounding box center [930, 225] width 73 height 34
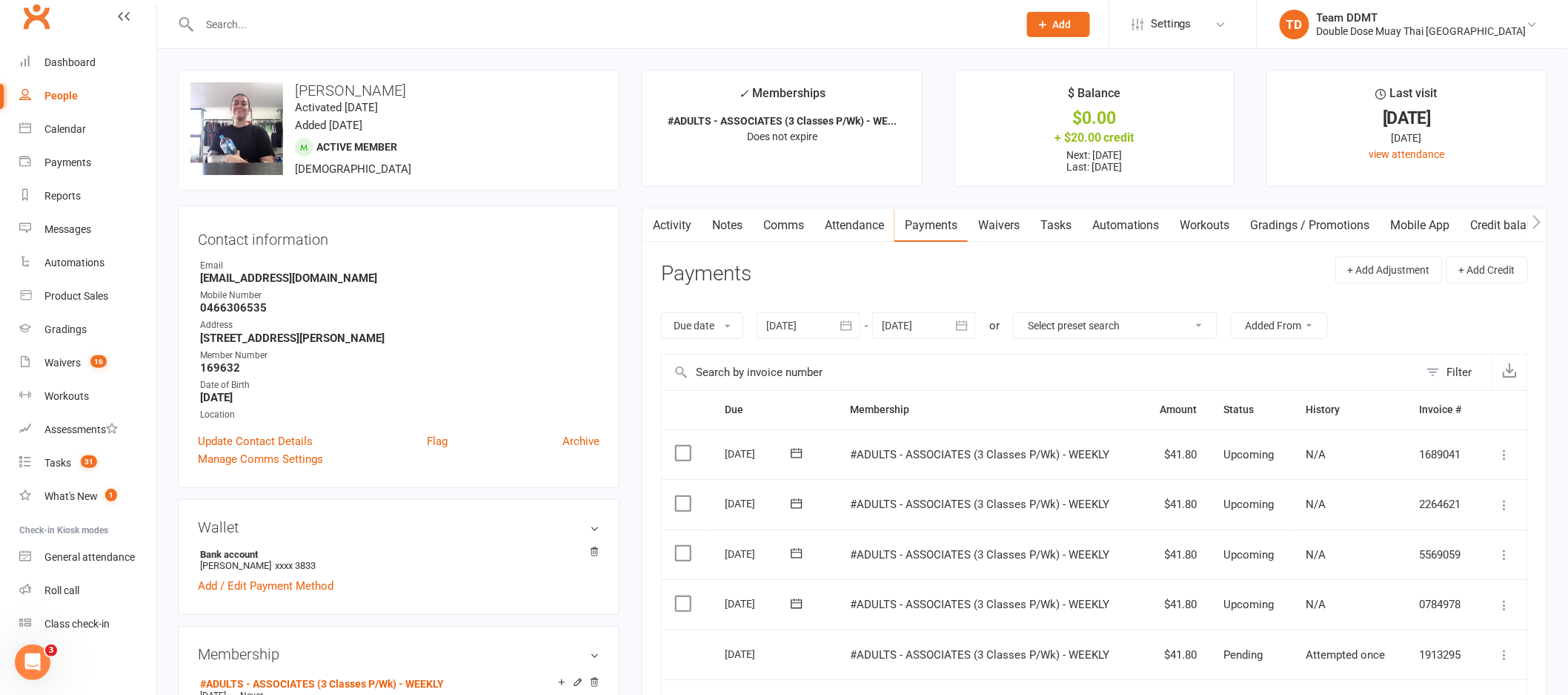
click at [956, 324] on icon "button" at bounding box center [962, 325] width 15 height 15
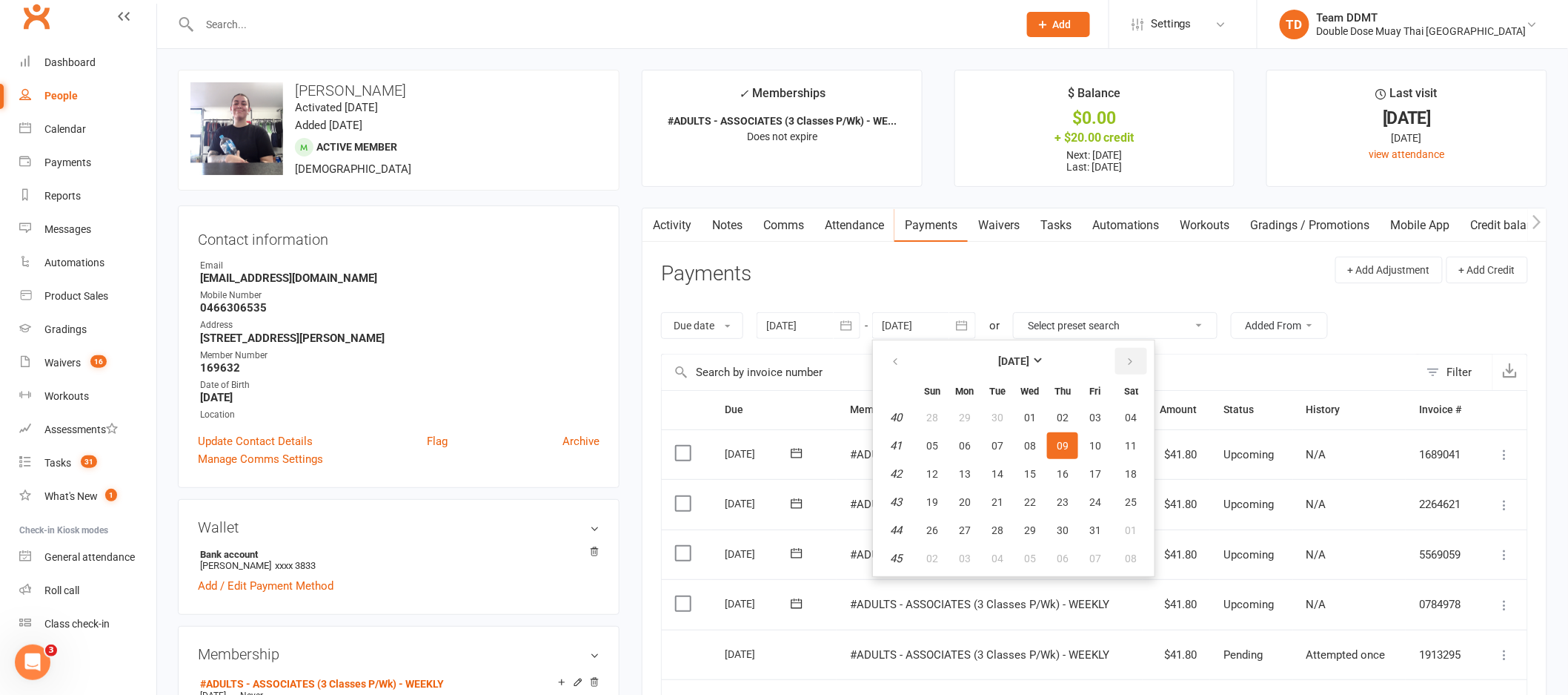
click at [1125, 360] on icon "button" at bounding box center [1130, 361] width 11 height 12
click at [1033, 528] on span "26" at bounding box center [1029, 529] width 12 height 12
type input "[DATE]"
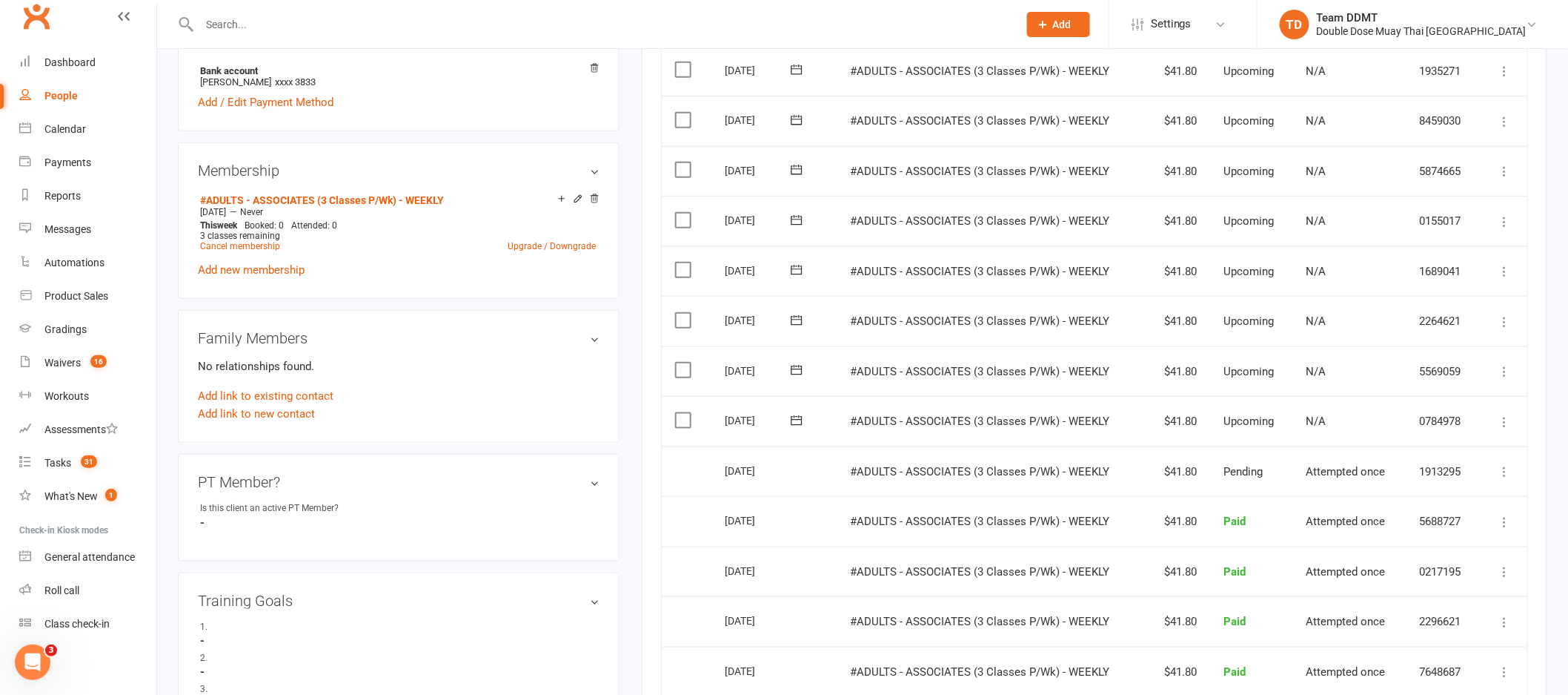
scroll to position [493, 0]
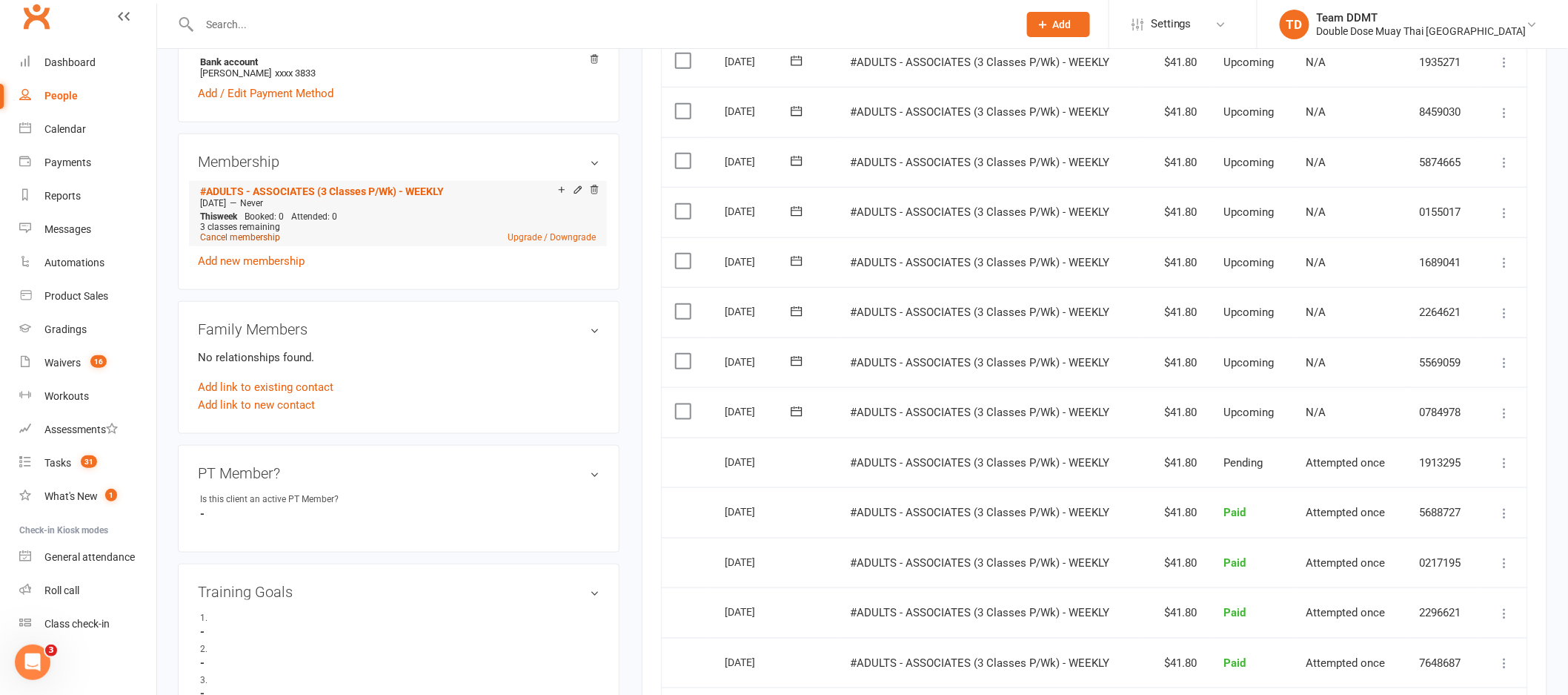
click at [248, 239] on link "Cancel membership" at bounding box center [240, 237] width 80 height 11
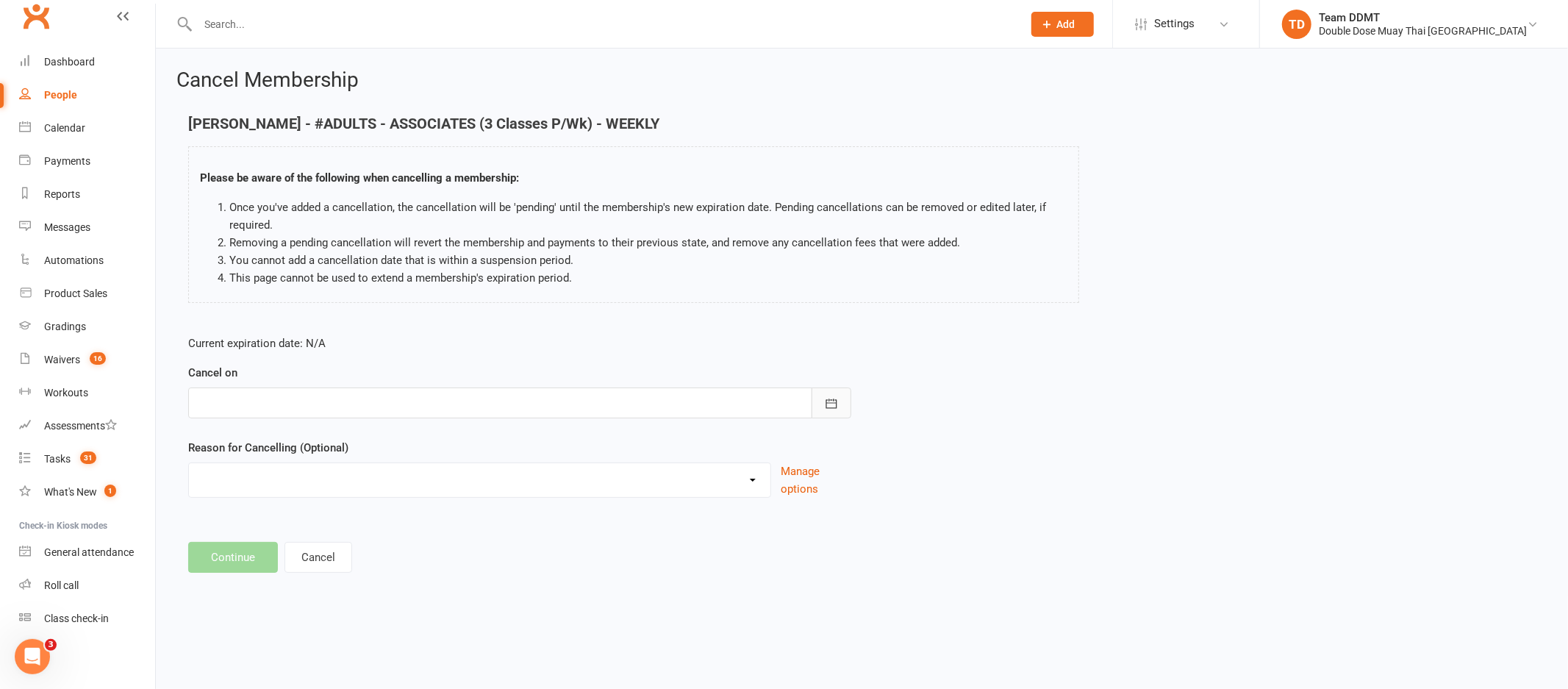
click at [830, 398] on icon "button" at bounding box center [831, 404] width 15 height 15
click at [444, 437] on button "button" at bounding box center [445, 441] width 32 height 26
click at [216, 444] on button "button" at bounding box center [212, 441] width 32 height 26
click at [341, 521] on span "08" at bounding box center [345, 524] width 11 height 11
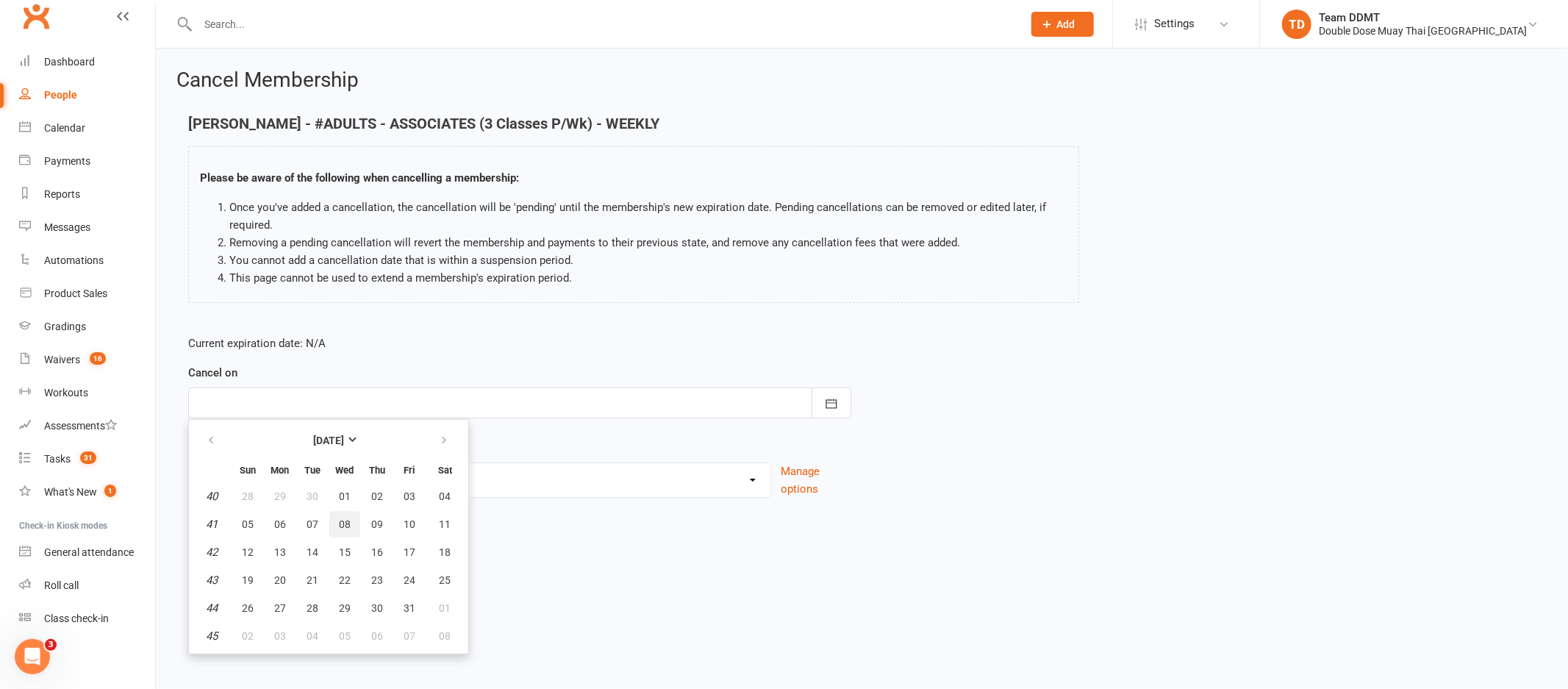
type input "[DATE]"
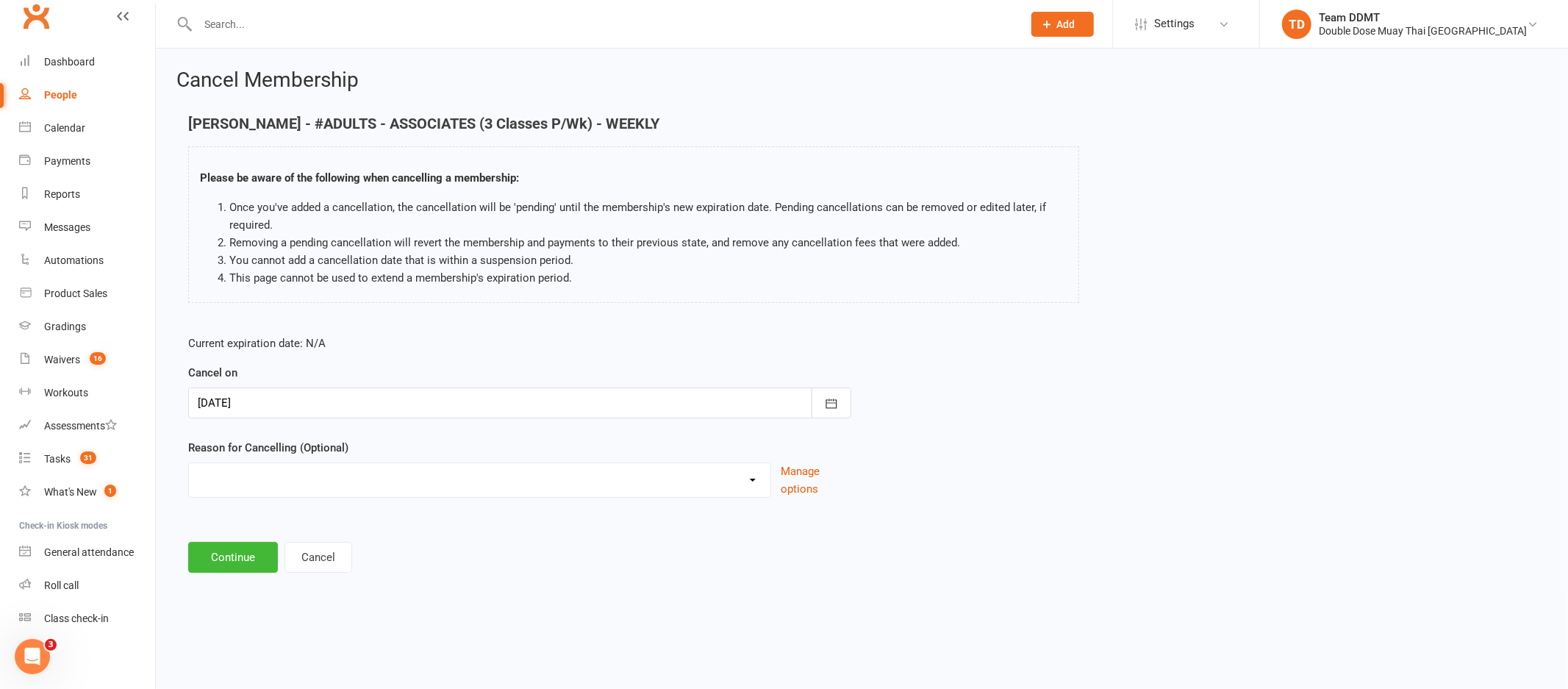
click at [692, 468] on select "Administration Error Holiday Injury Moving Away Upgrading/Downgrading membershi…" at bounding box center [480, 477] width 581 height 29
select select "5"
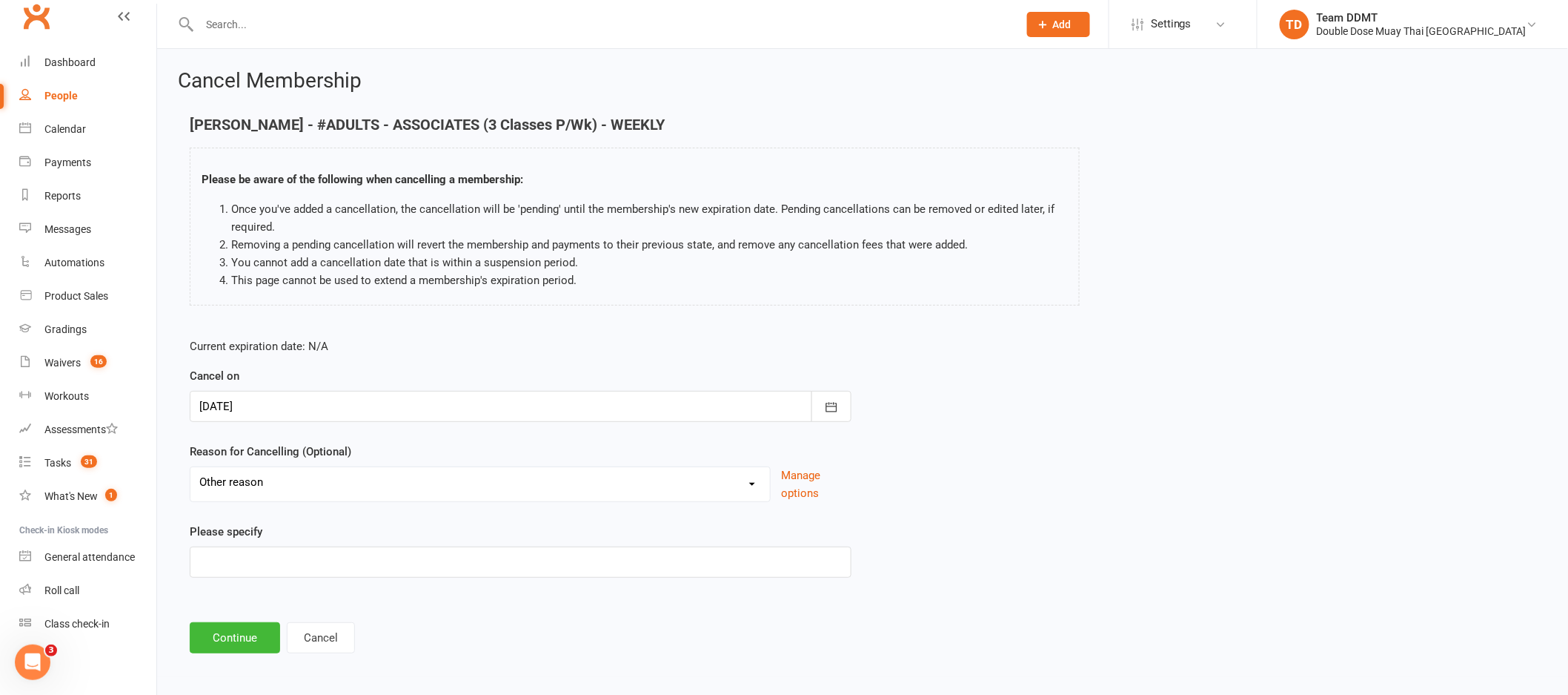
click at [423, 538] on div "Please specify" at bounding box center [520, 551] width 662 height 55
click at [418, 562] on input at bounding box center [520, 561] width 662 height 31
type input "Health"
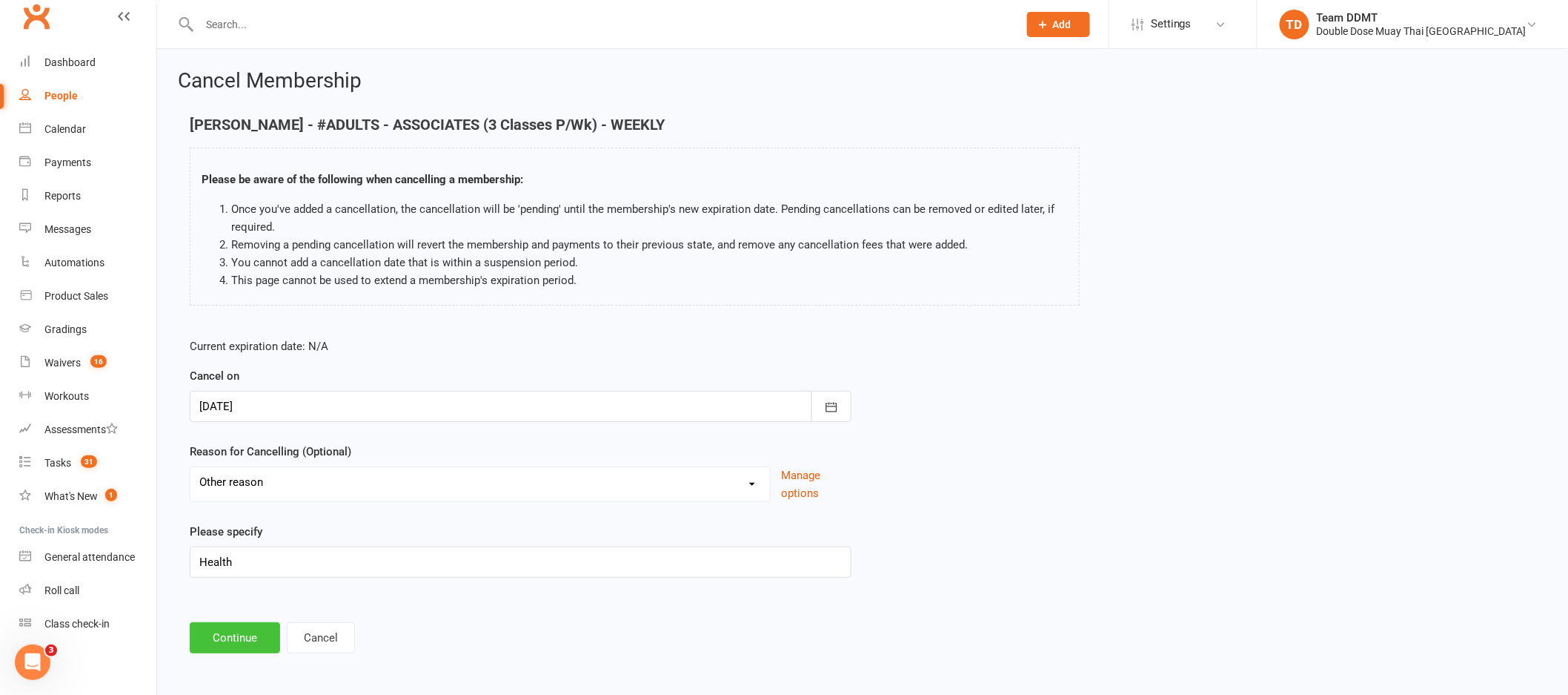
click at [220, 633] on button "Continue" at bounding box center [235, 637] width 91 height 31
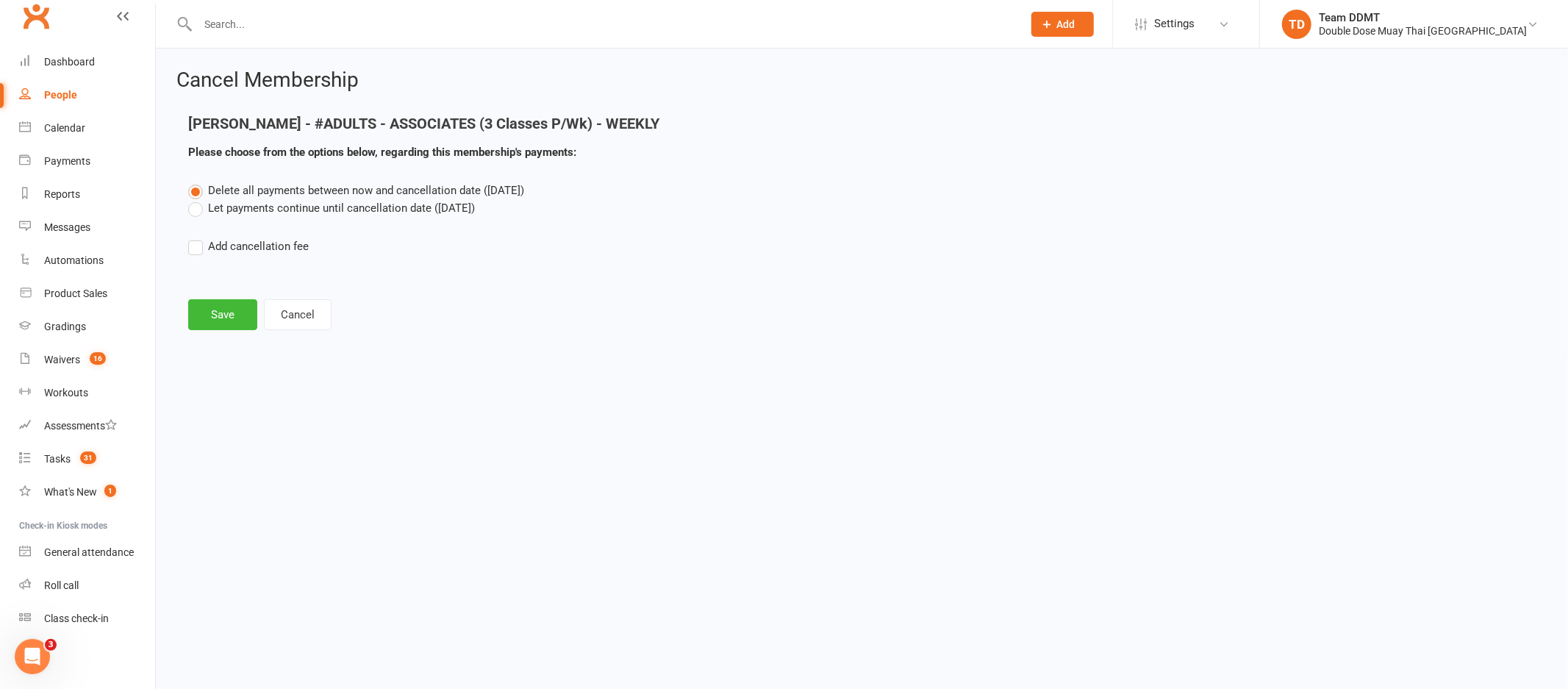
click at [273, 204] on label "Let payments continue until cancellation date ([DATE])" at bounding box center [331, 208] width 287 height 18
click at [198, 200] on input "Let payments continue until cancellation date ([DATE])" at bounding box center [193, 200] width 10 height 0
click at [214, 316] on button "Save" at bounding box center [223, 314] width 69 height 31
click at [214, 316] on footer "Save Cancel" at bounding box center [861, 314] width 1347 height 31
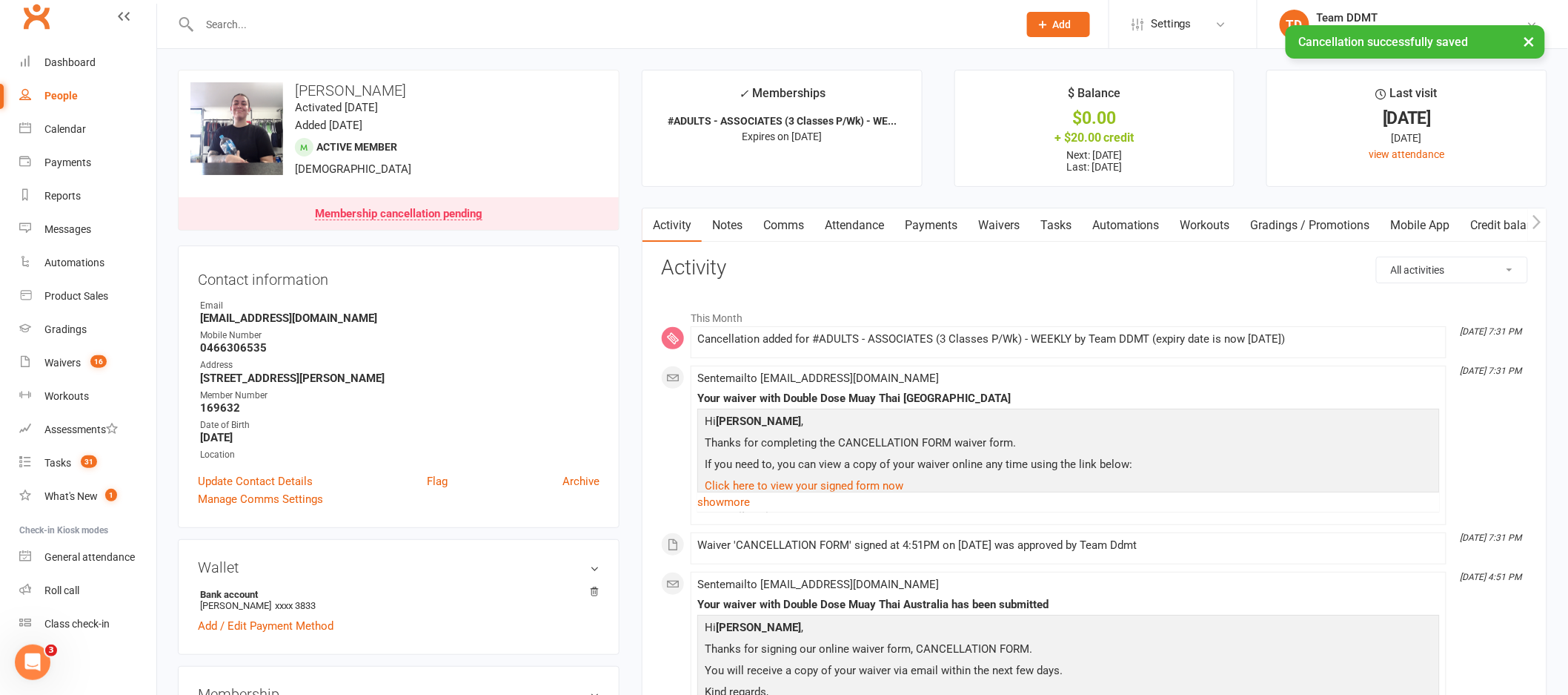
click at [930, 224] on link "Payments" at bounding box center [930, 225] width 73 height 34
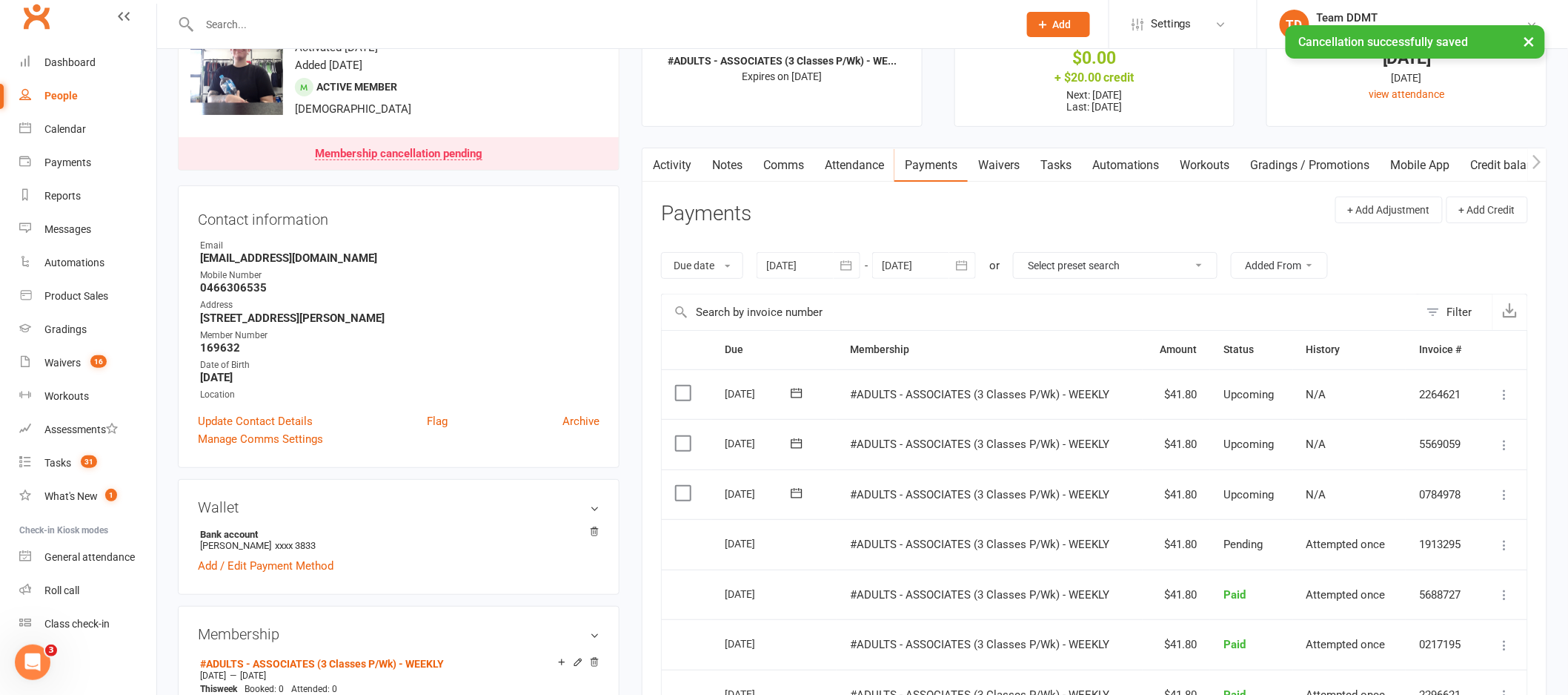
scroll to position [74, 0]
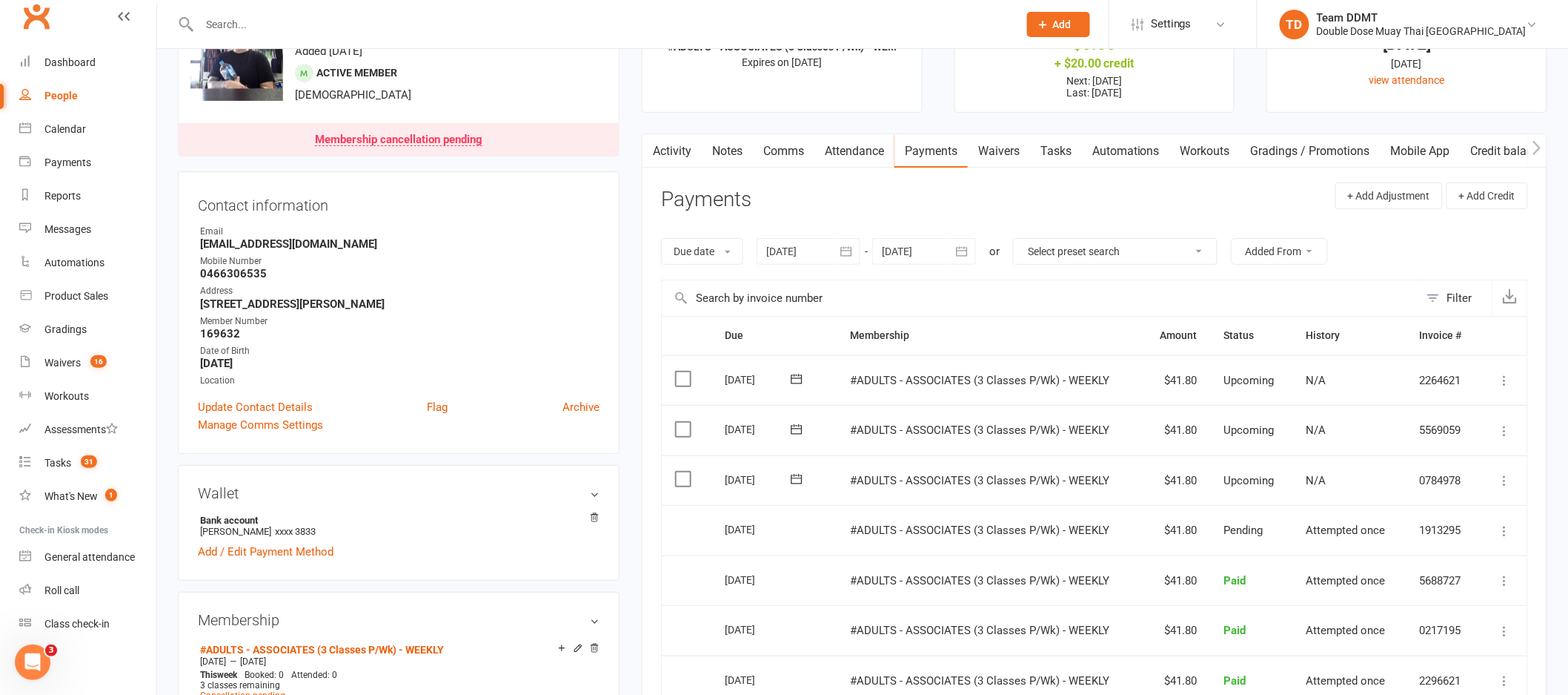
click at [922, 251] on div at bounding box center [924, 251] width 104 height 27
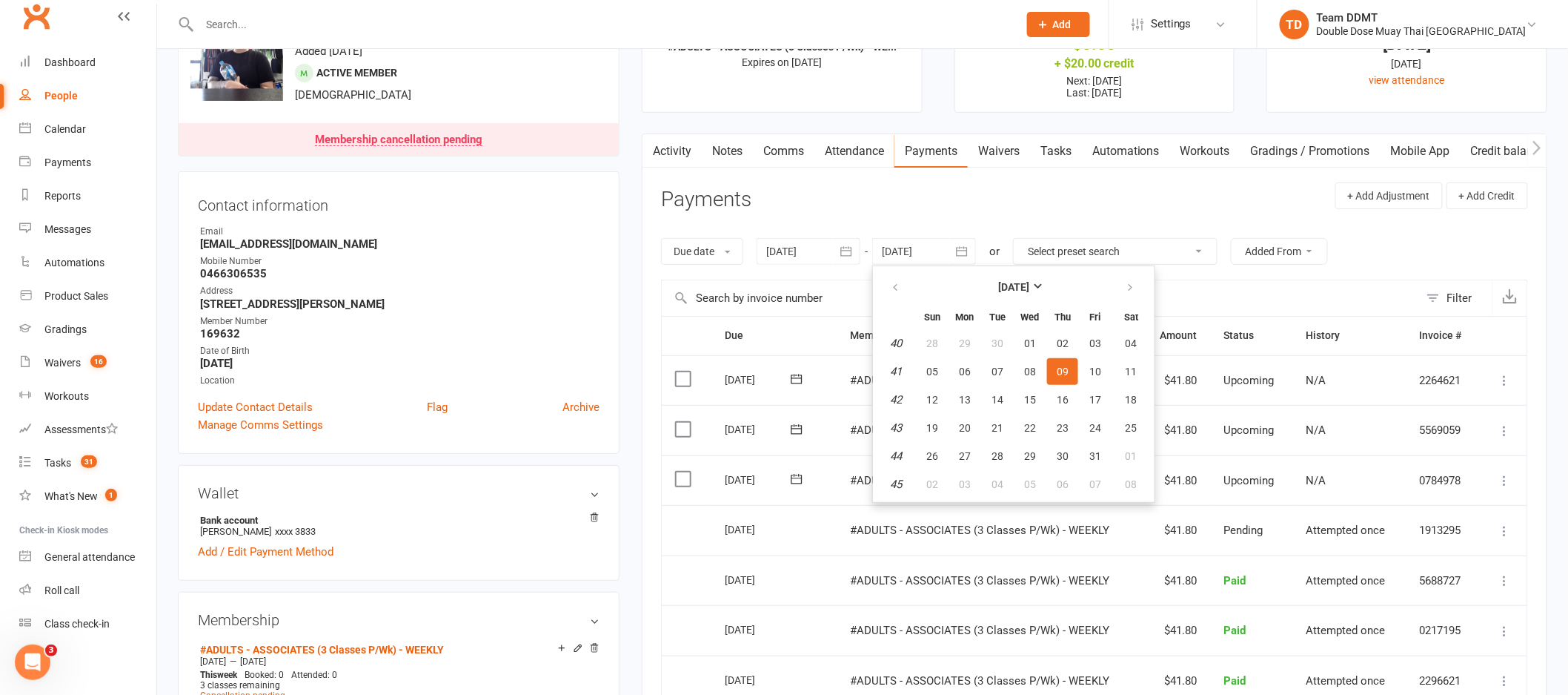
click at [922, 251] on div at bounding box center [924, 251] width 104 height 27
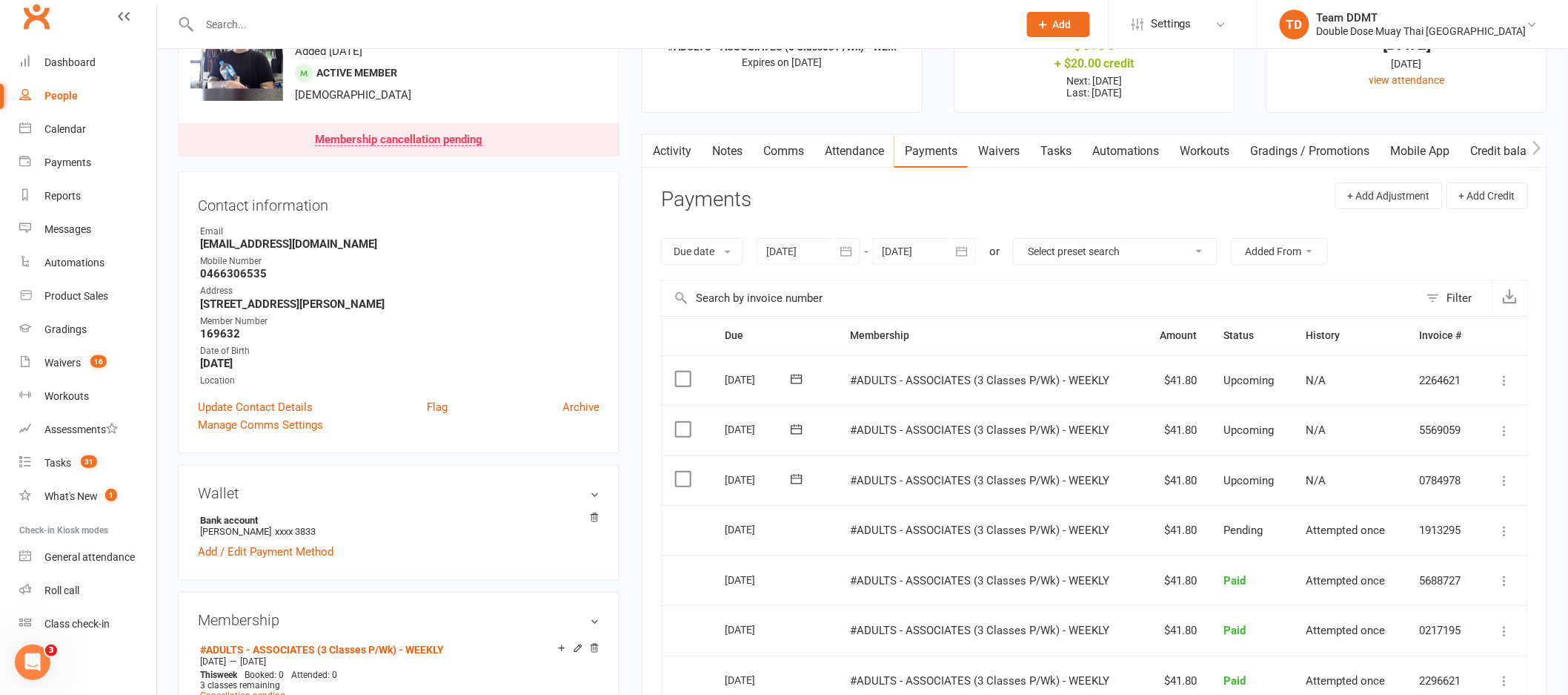
click at [934, 258] on div at bounding box center [924, 251] width 104 height 27
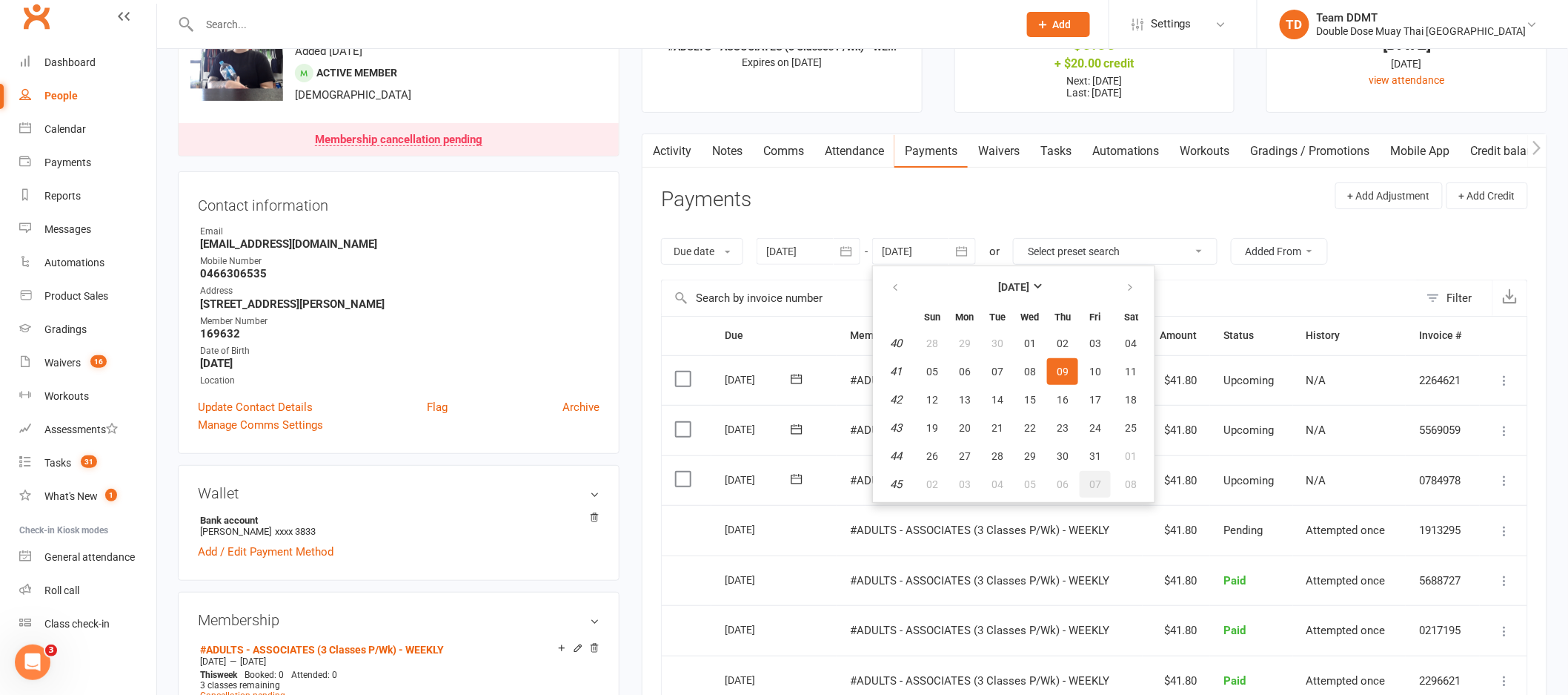
click at [1085, 471] on button "07" at bounding box center [1095, 484] width 31 height 27
type input "[DATE]"
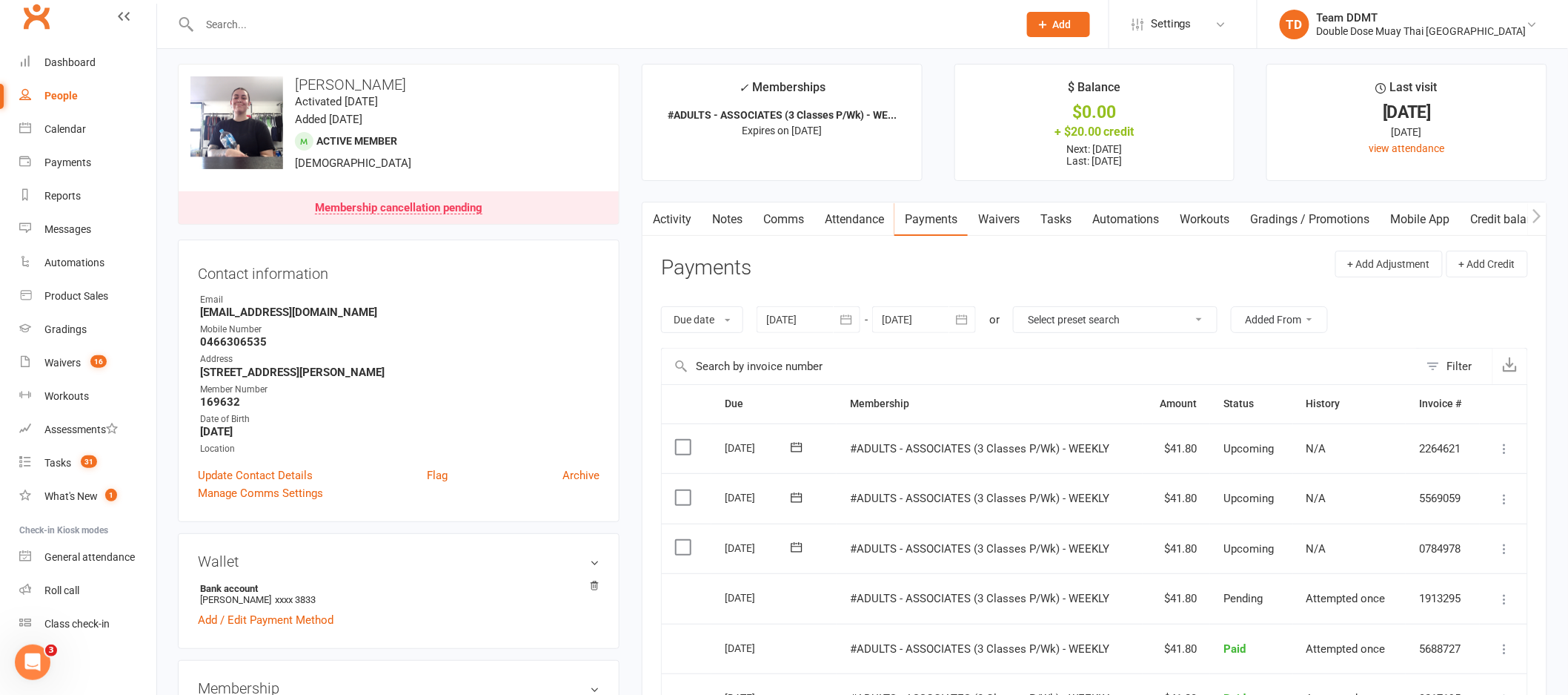
scroll to position [0, 0]
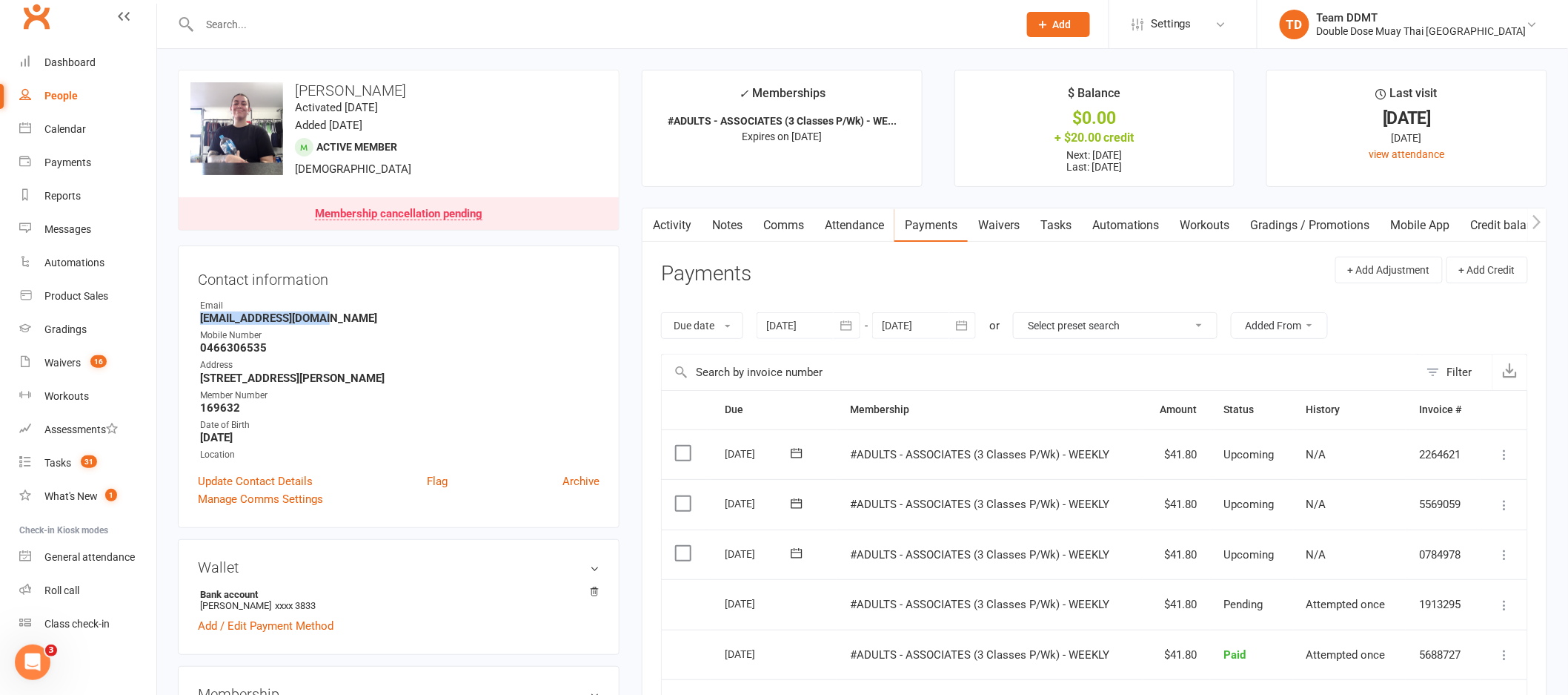
drag, startPoint x: 319, startPoint y: 318, endPoint x: 201, endPoint y: 313, distance: 118.1
click at [201, 313] on strong "[EMAIL_ADDRESS][DOMAIN_NAME]" at bounding box center [400, 318] width 400 height 13
copy strong "[EMAIL_ADDRESS][DOMAIN_NAME]"
click at [521, 368] on div "Address" at bounding box center [400, 365] width 400 height 14
click at [764, 214] on link "Comms" at bounding box center [784, 225] width 61 height 34
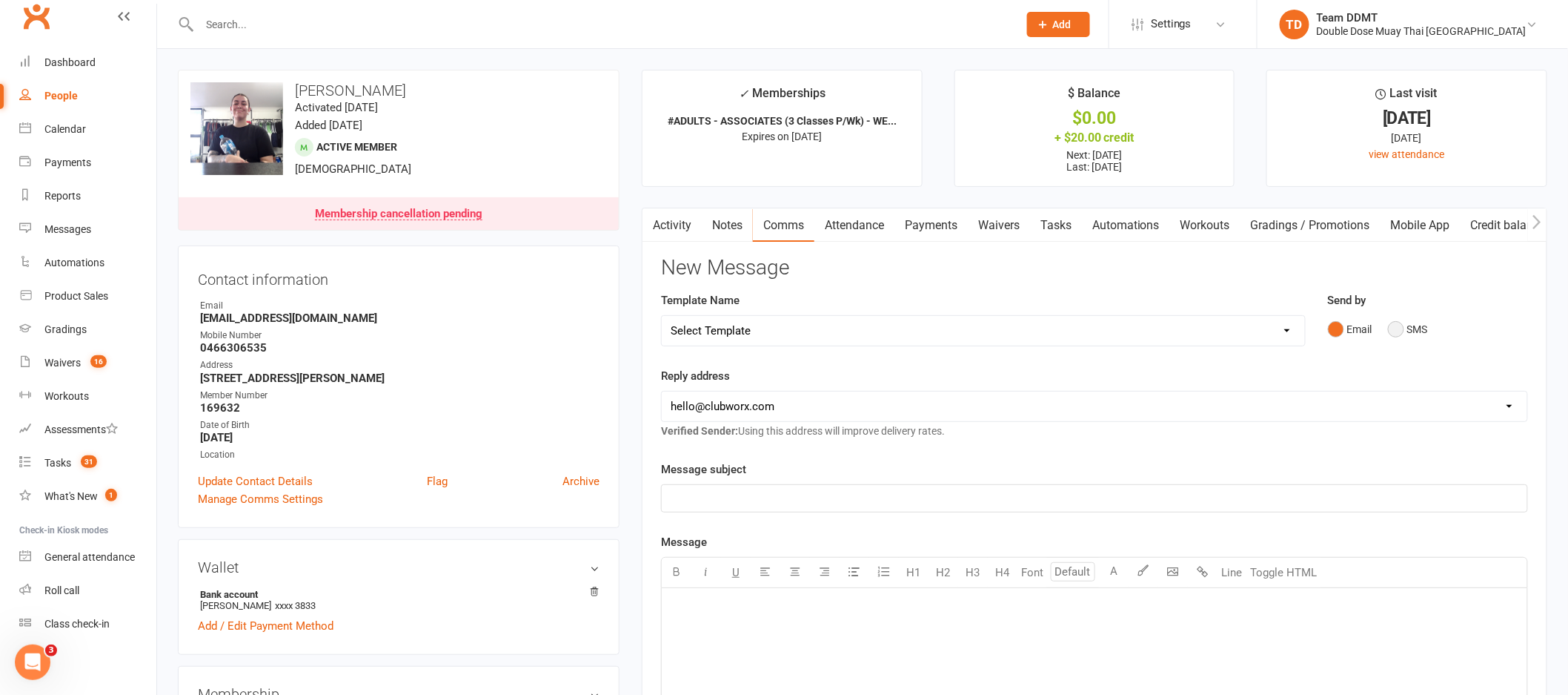
click at [1393, 337] on button "SMS" at bounding box center [1408, 330] width 40 height 29
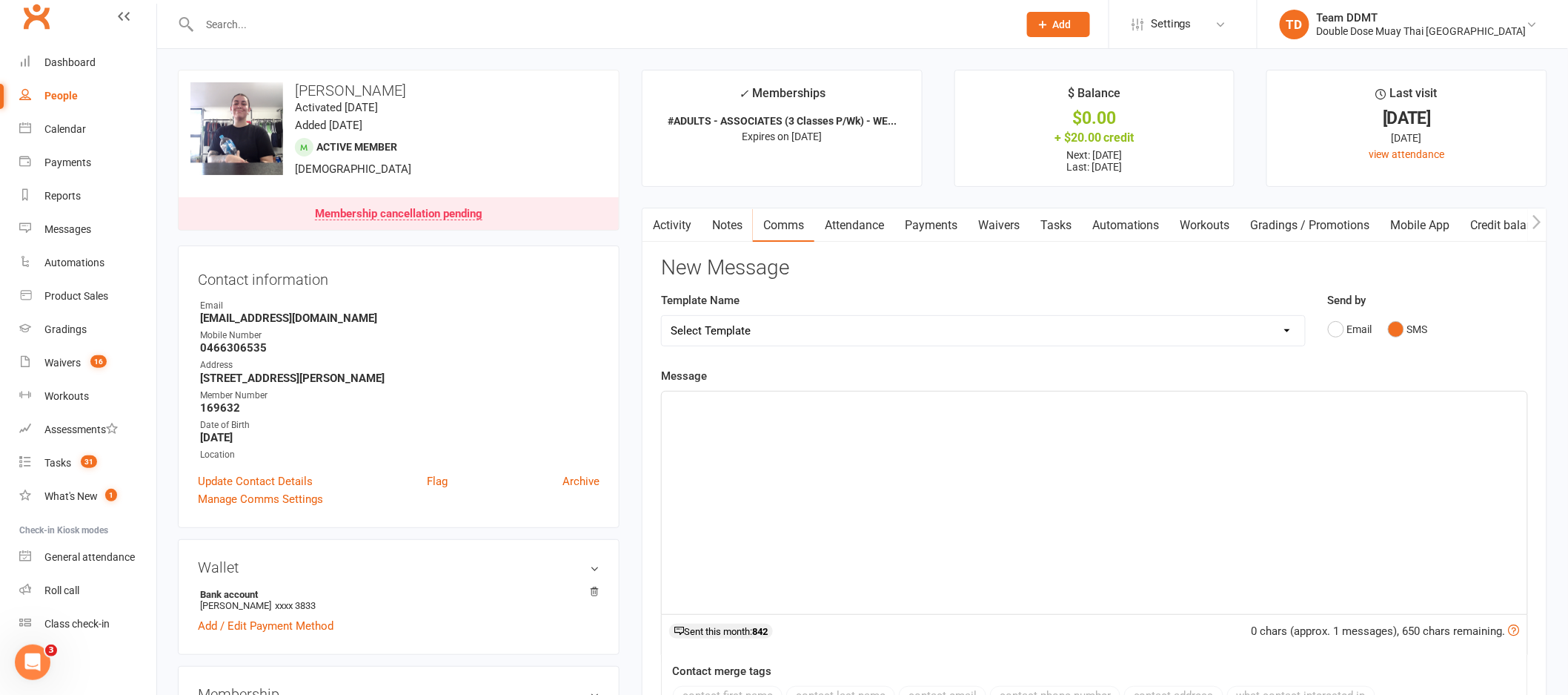
click at [1222, 331] on select "Select Template [Email] Cancellation Confirmation Email [SMS] Cancellation Conf…" at bounding box center [983, 331] width 643 height 29
select select "1"
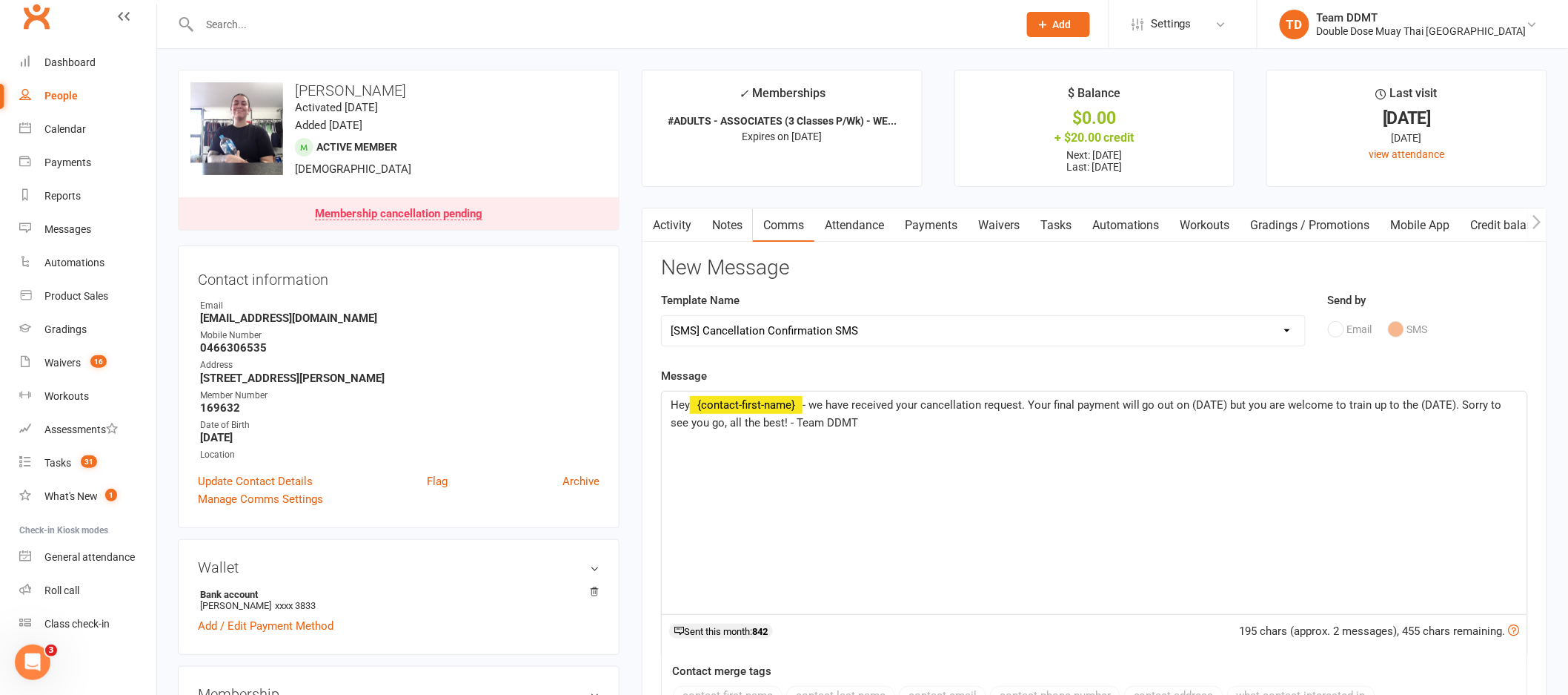
click at [1230, 405] on span "- we have received your cancellation request. Your final payment will go out on…" at bounding box center [1087, 413] width 834 height 31
click at [1459, 405] on span "- we have received your cancellation request. Your final payment will go out on…" at bounding box center [1086, 413] width 833 height 31
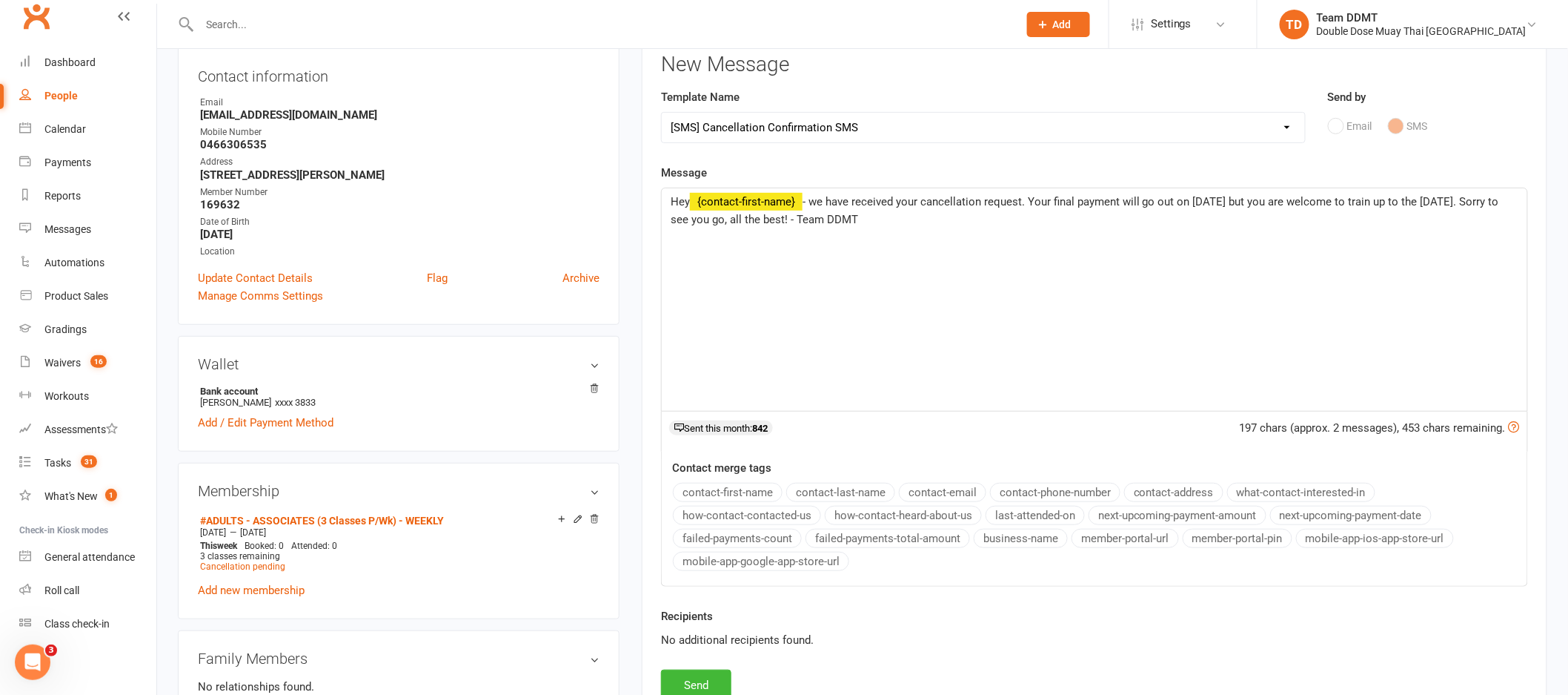
scroll to position [210, 0]
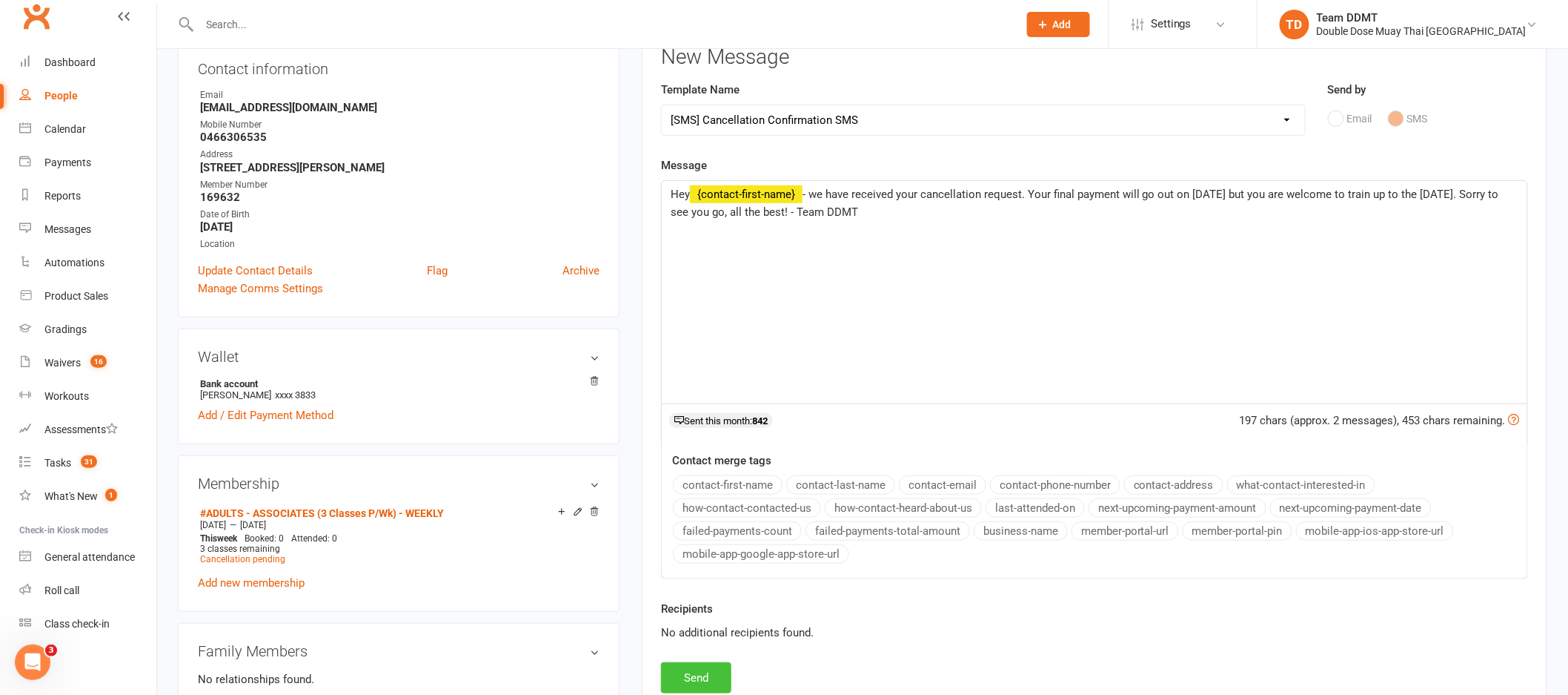
click at [706, 674] on button "Send" at bounding box center [695, 677] width 70 height 31
select select
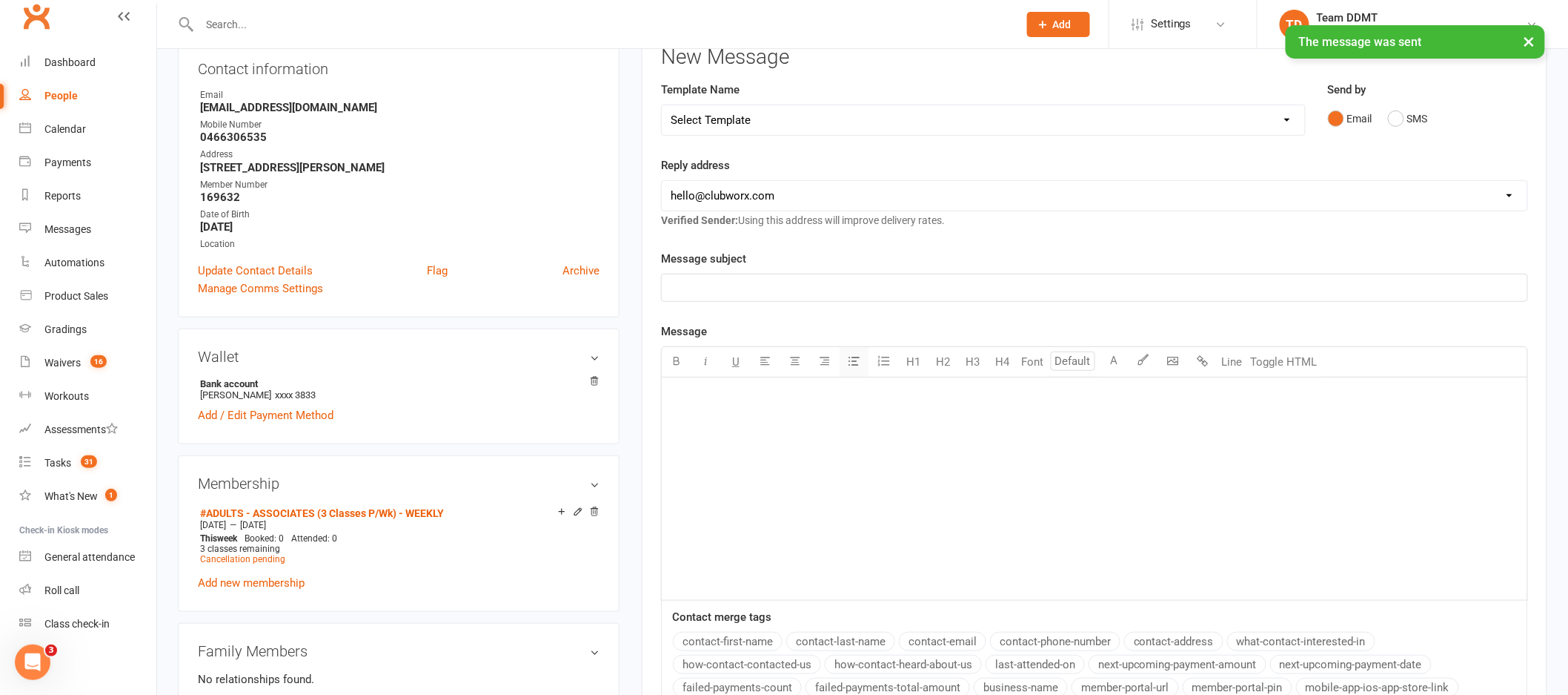
scroll to position [0, 0]
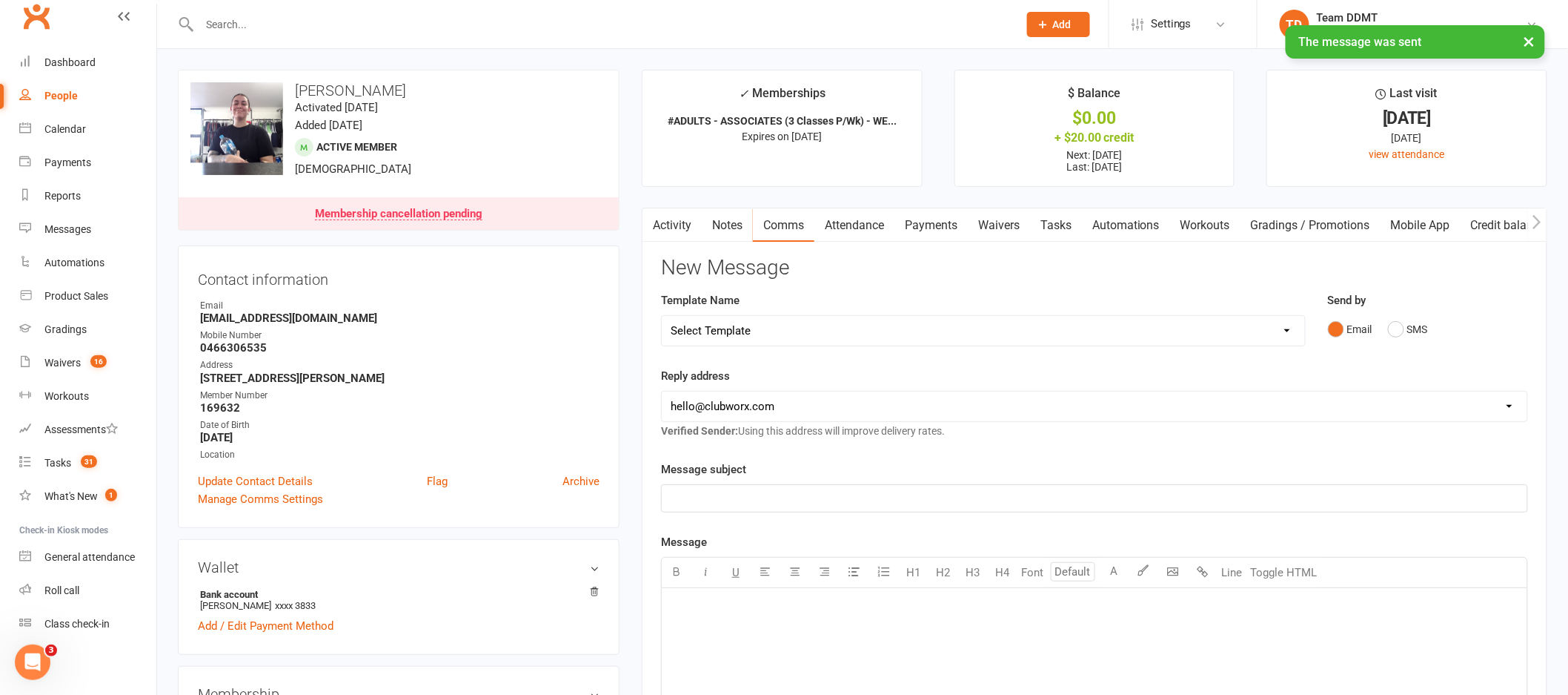
click at [926, 227] on link "Payments" at bounding box center [930, 225] width 73 height 34
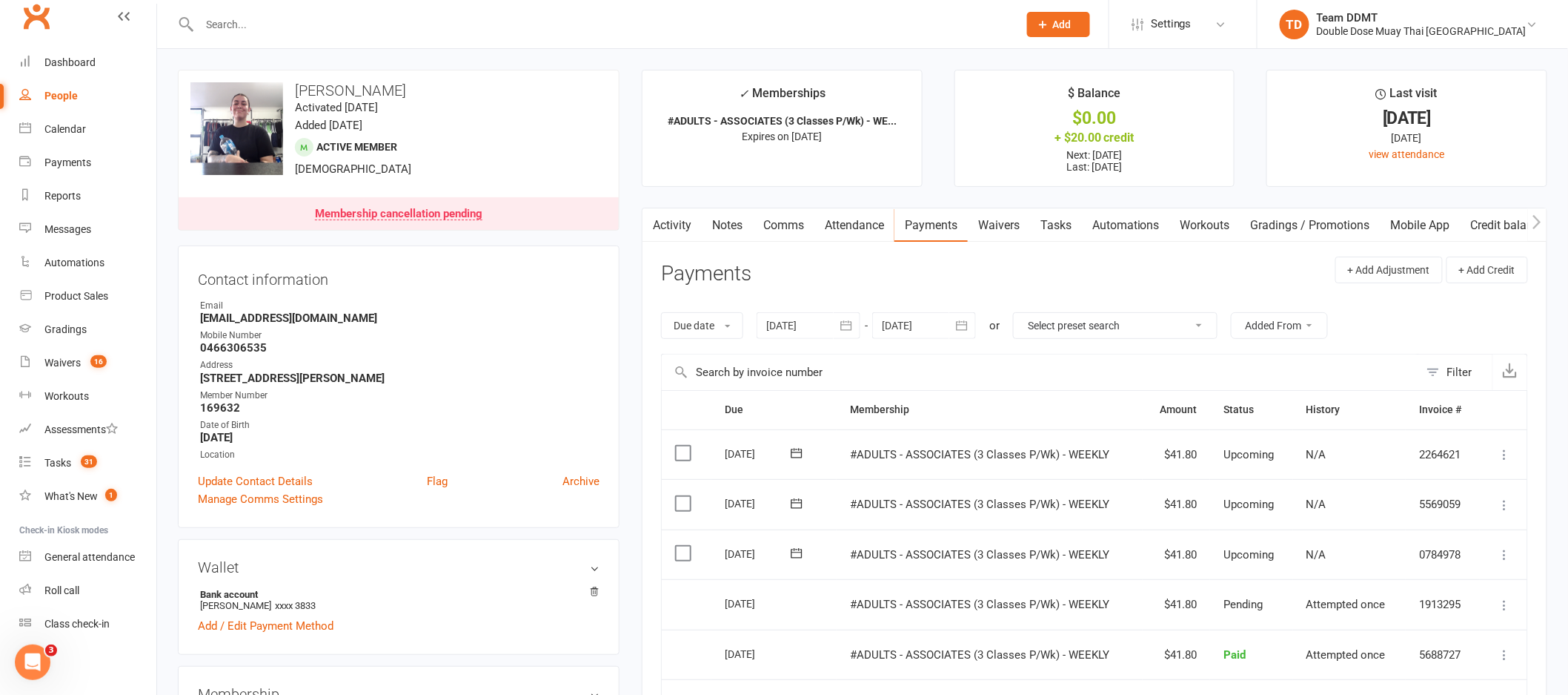
click at [722, 223] on link "Notes" at bounding box center [727, 225] width 51 height 34
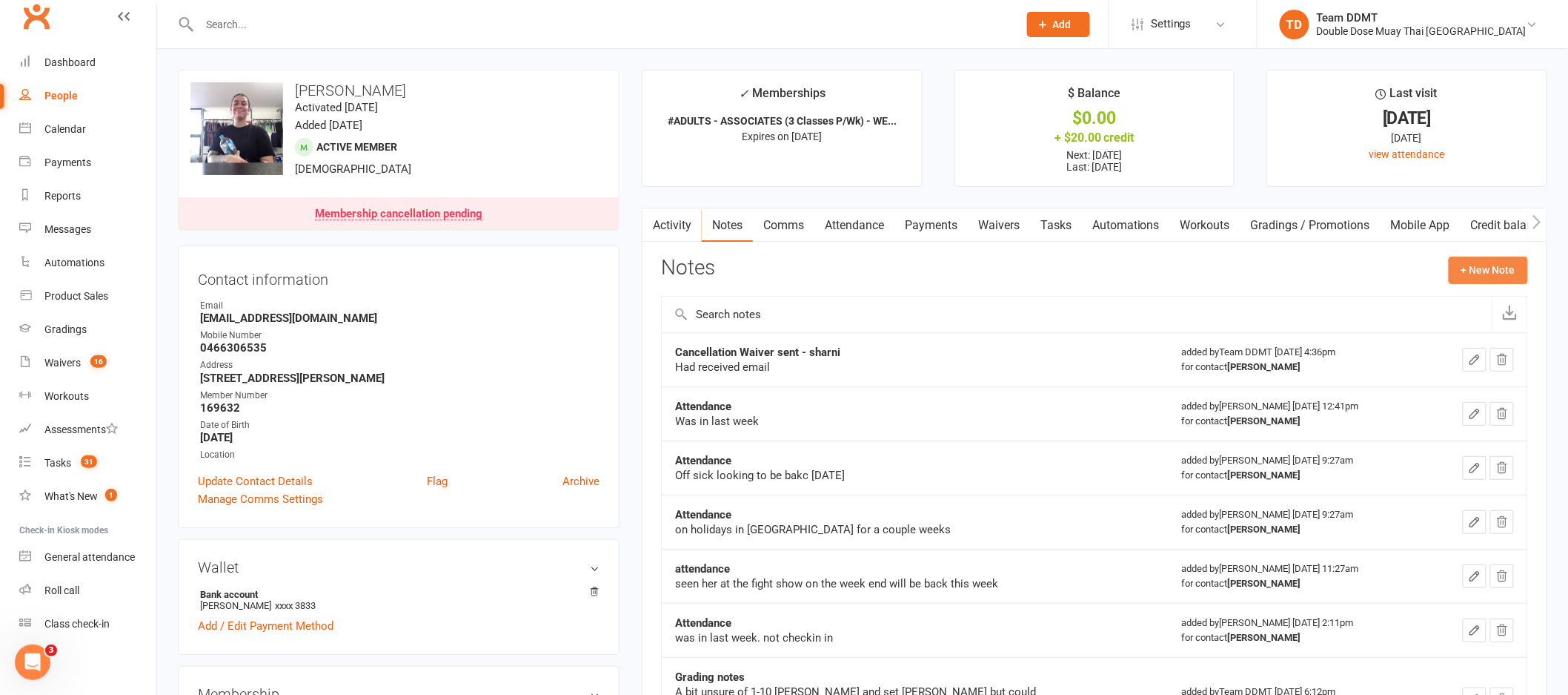
click at [1485, 265] on button "+ New Note" at bounding box center [1488, 270] width 79 height 27
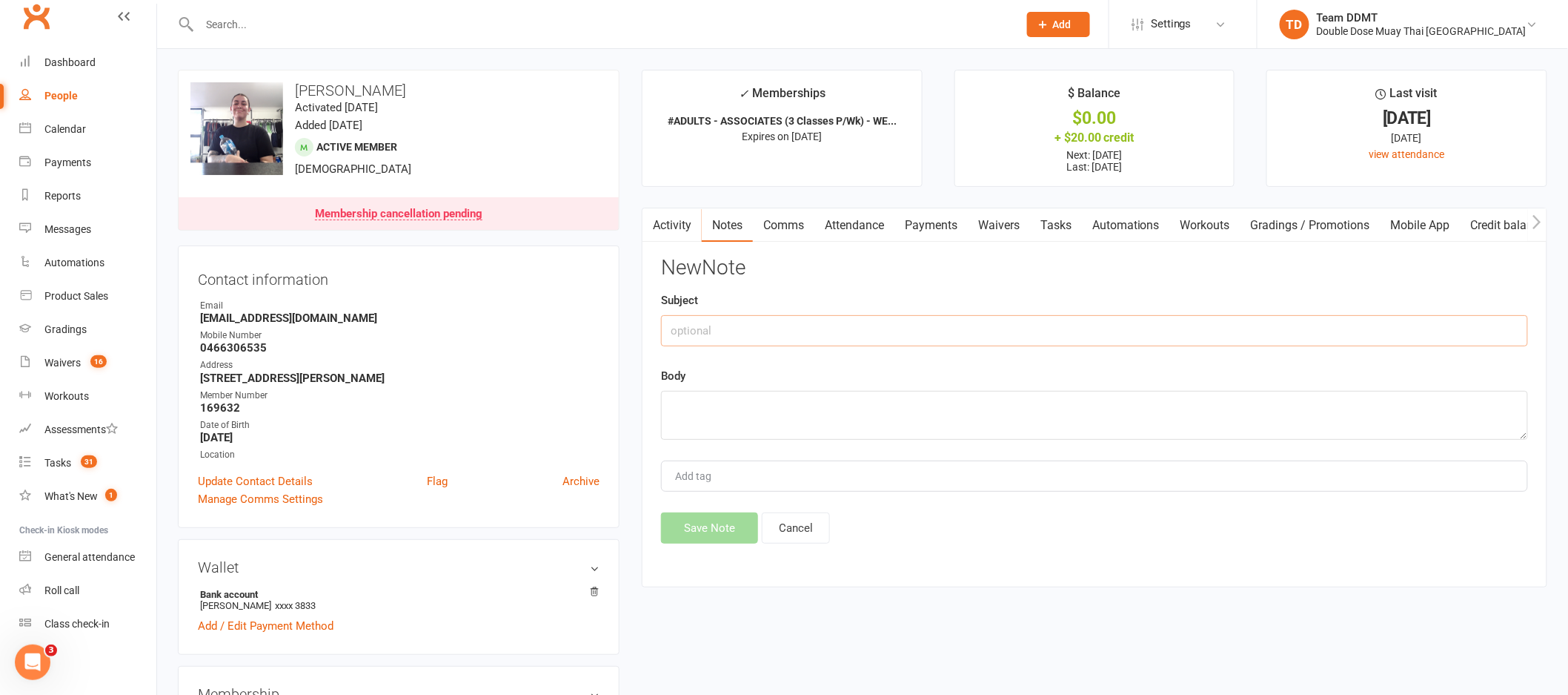
click at [1317, 342] on input "text" at bounding box center [1094, 331] width 867 height 31
type input "Cancellation - sharni"
type textarea "p"
type textarea "last payment - 2/10 last training- 8/10 Reason - Health"
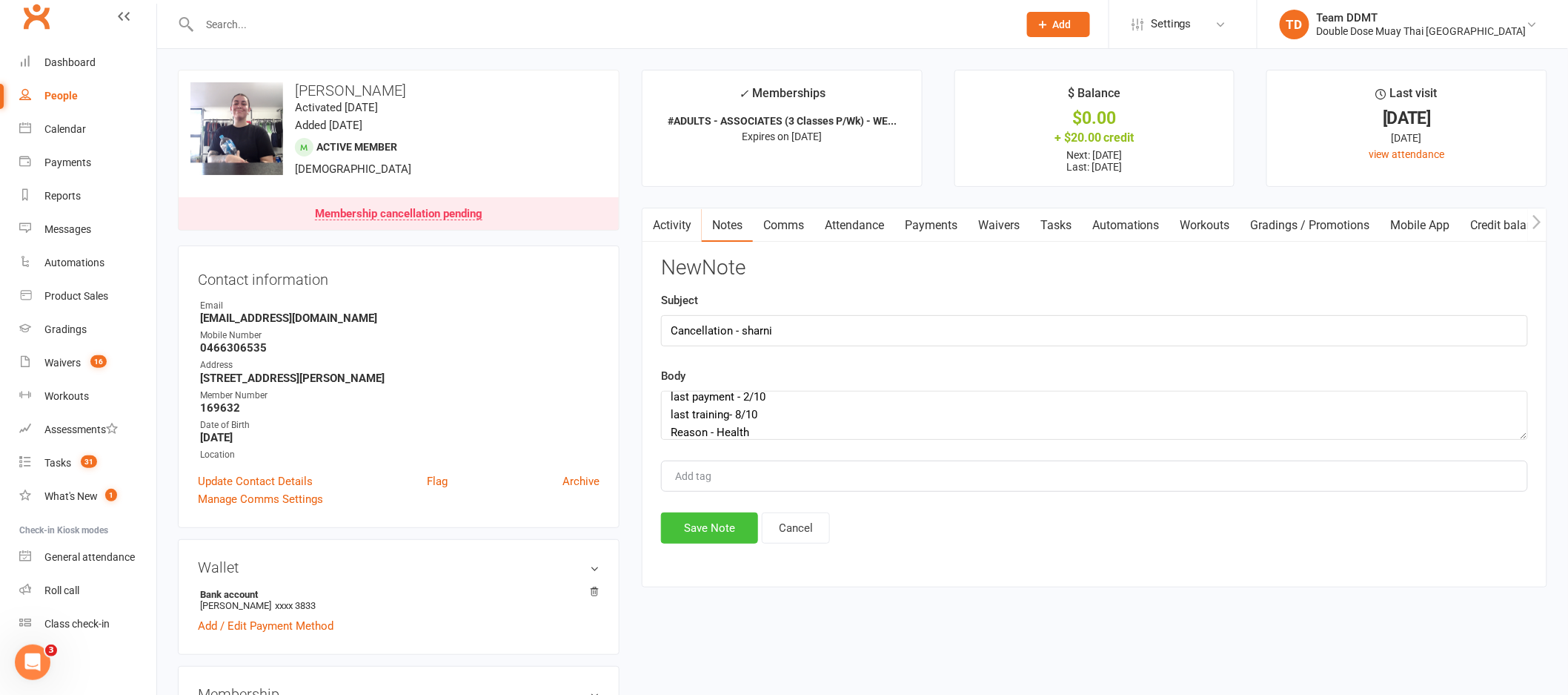
click at [685, 521] on button "Save Note" at bounding box center [709, 527] width 97 height 31
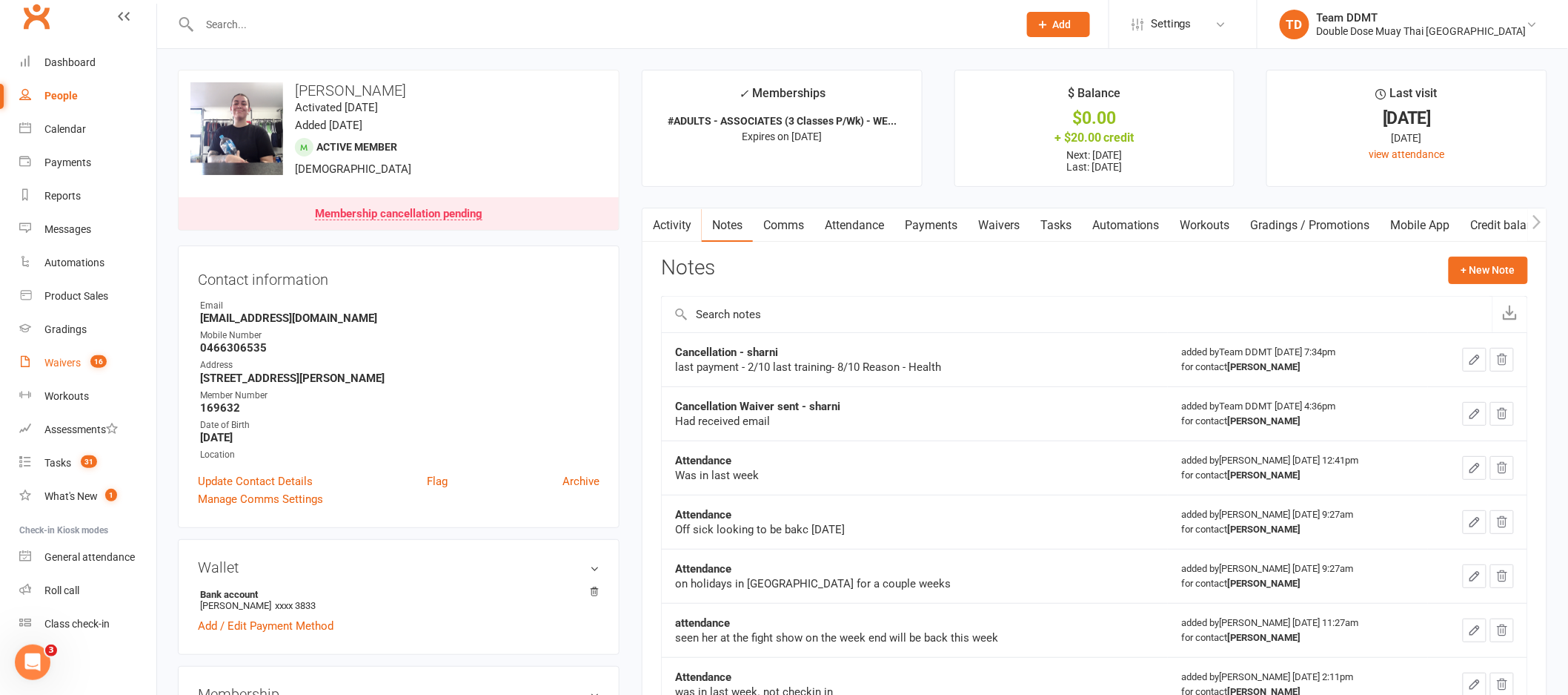
click at [61, 366] on div "Waivers" at bounding box center [62, 362] width 37 height 12
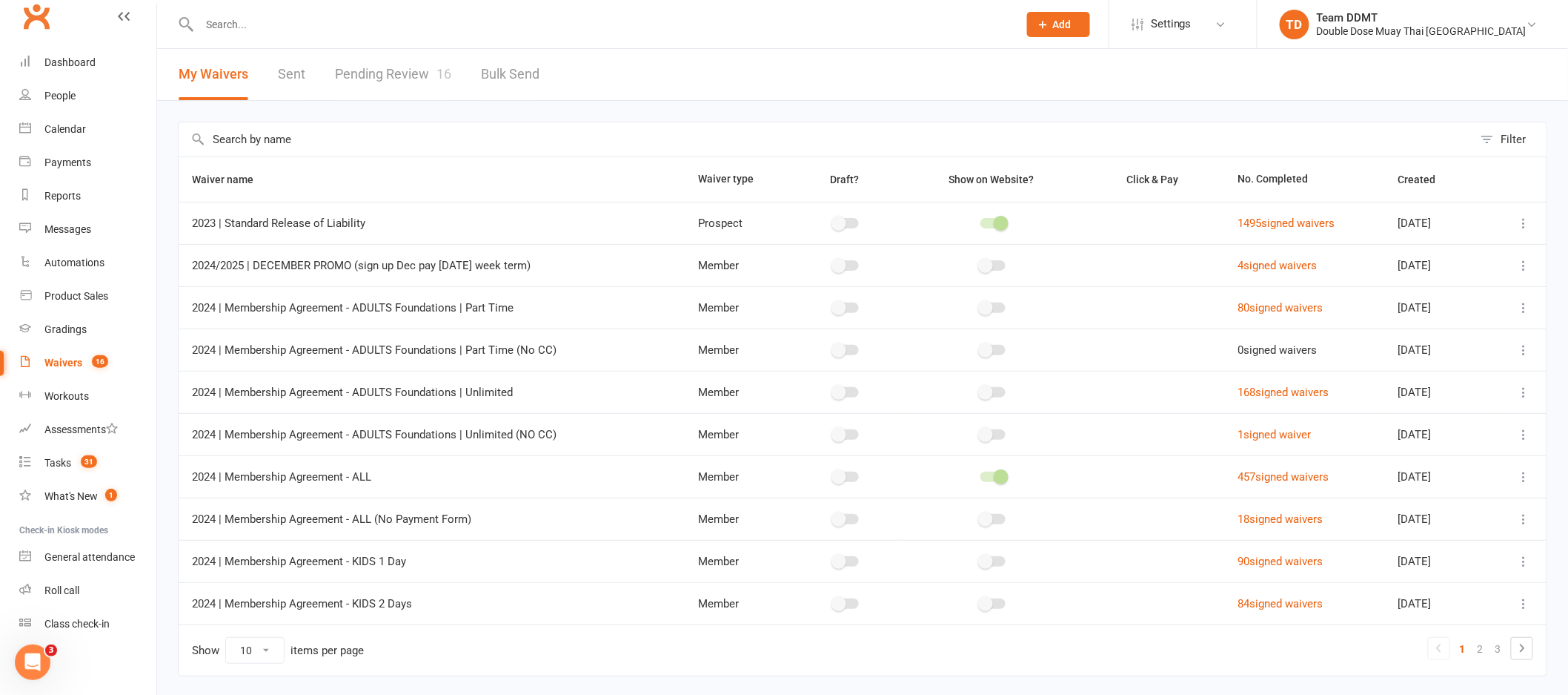
click at [377, 78] on link "Pending Review 16" at bounding box center [393, 74] width 117 height 51
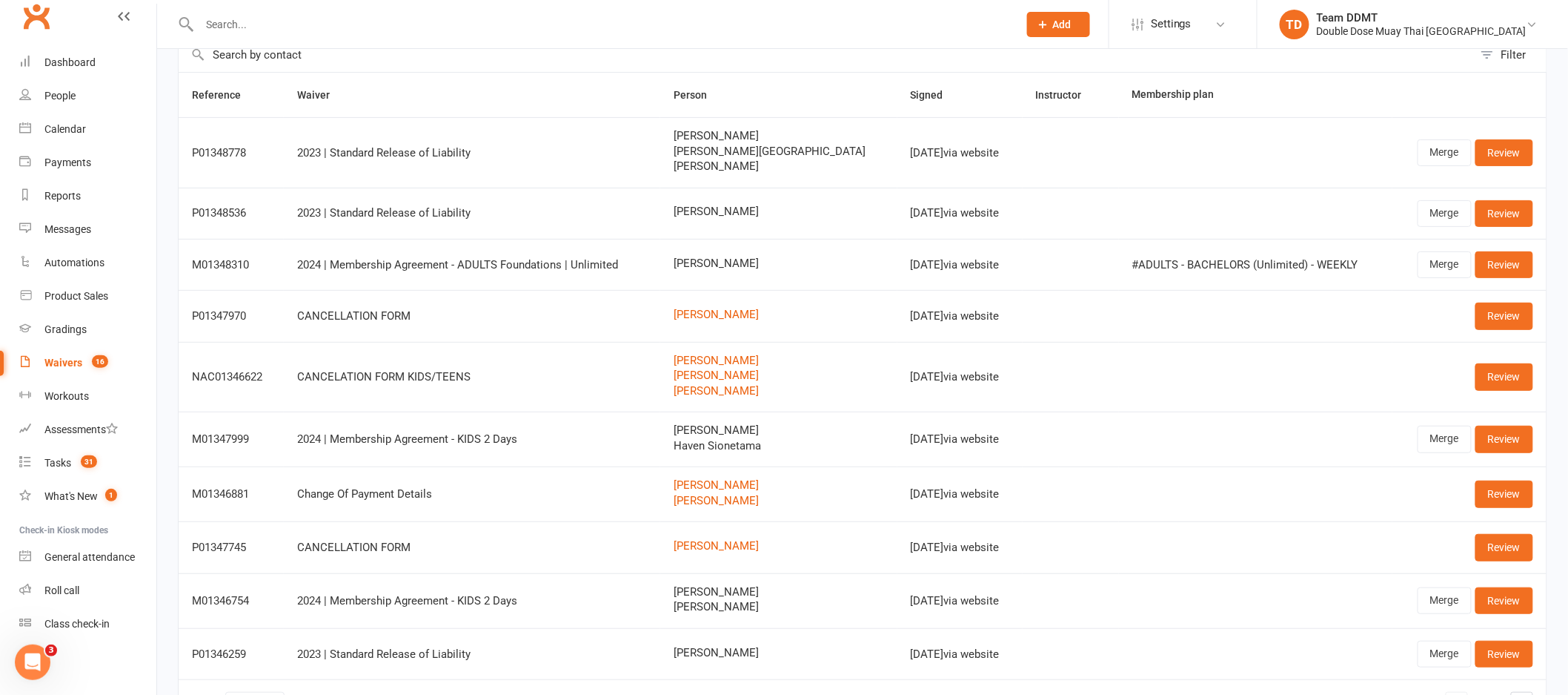
scroll to position [101, 0]
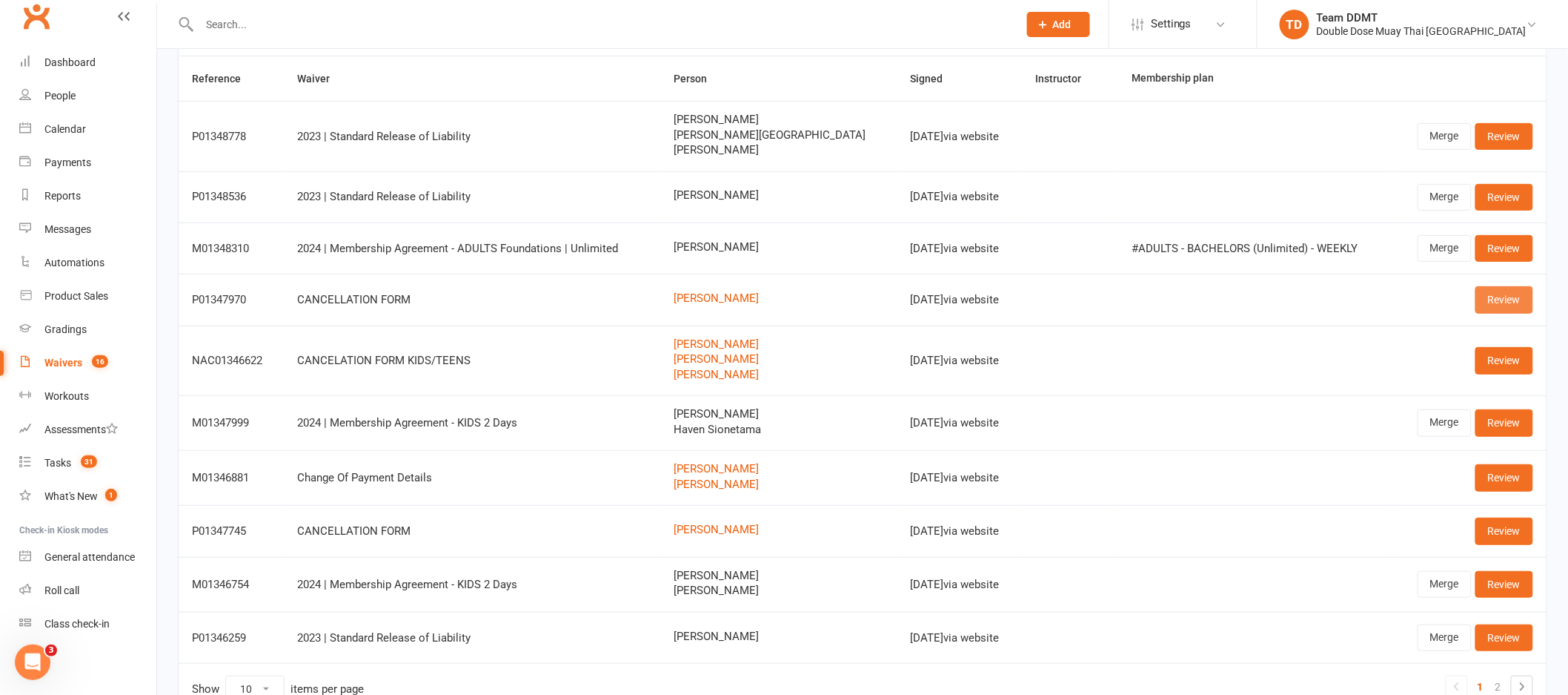
click at [1484, 290] on link "Review" at bounding box center [1504, 299] width 58 height 27
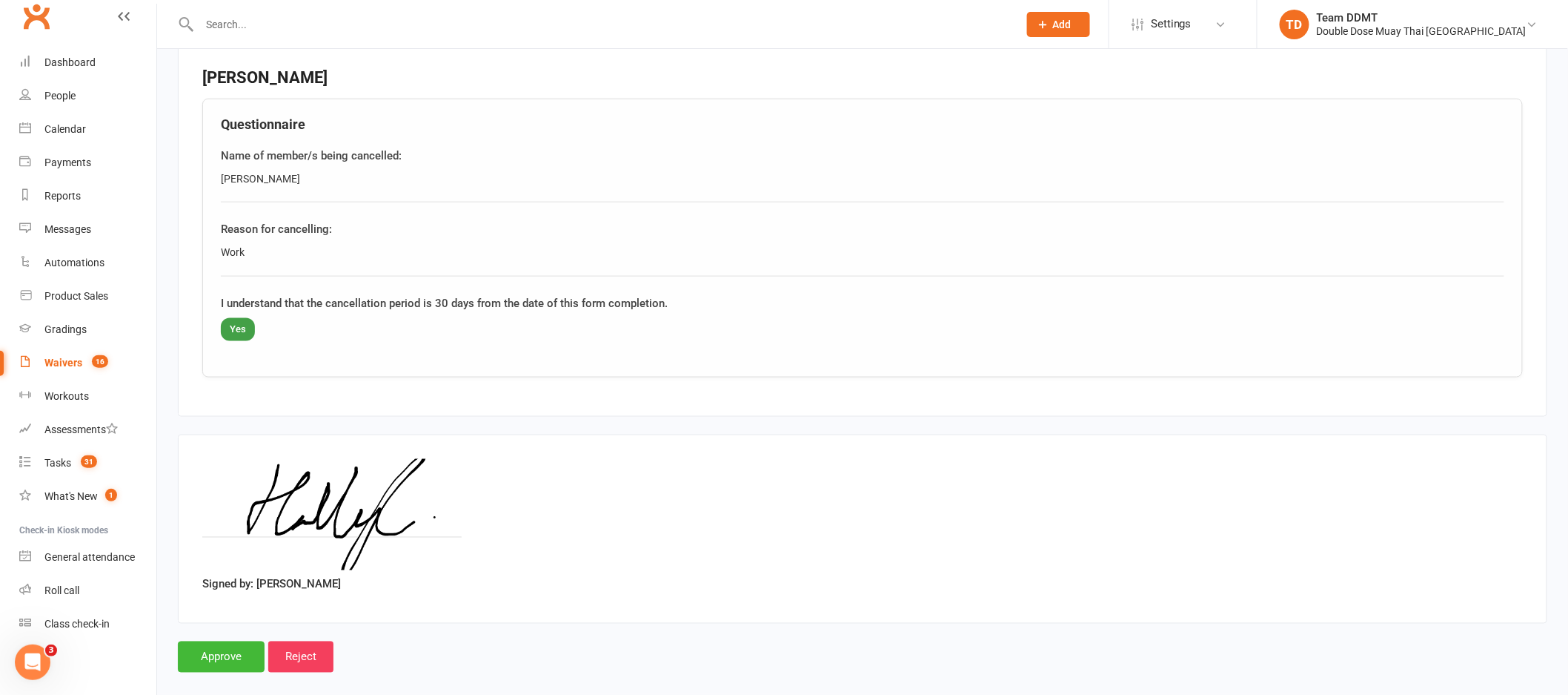
scroll to position [702, 0]
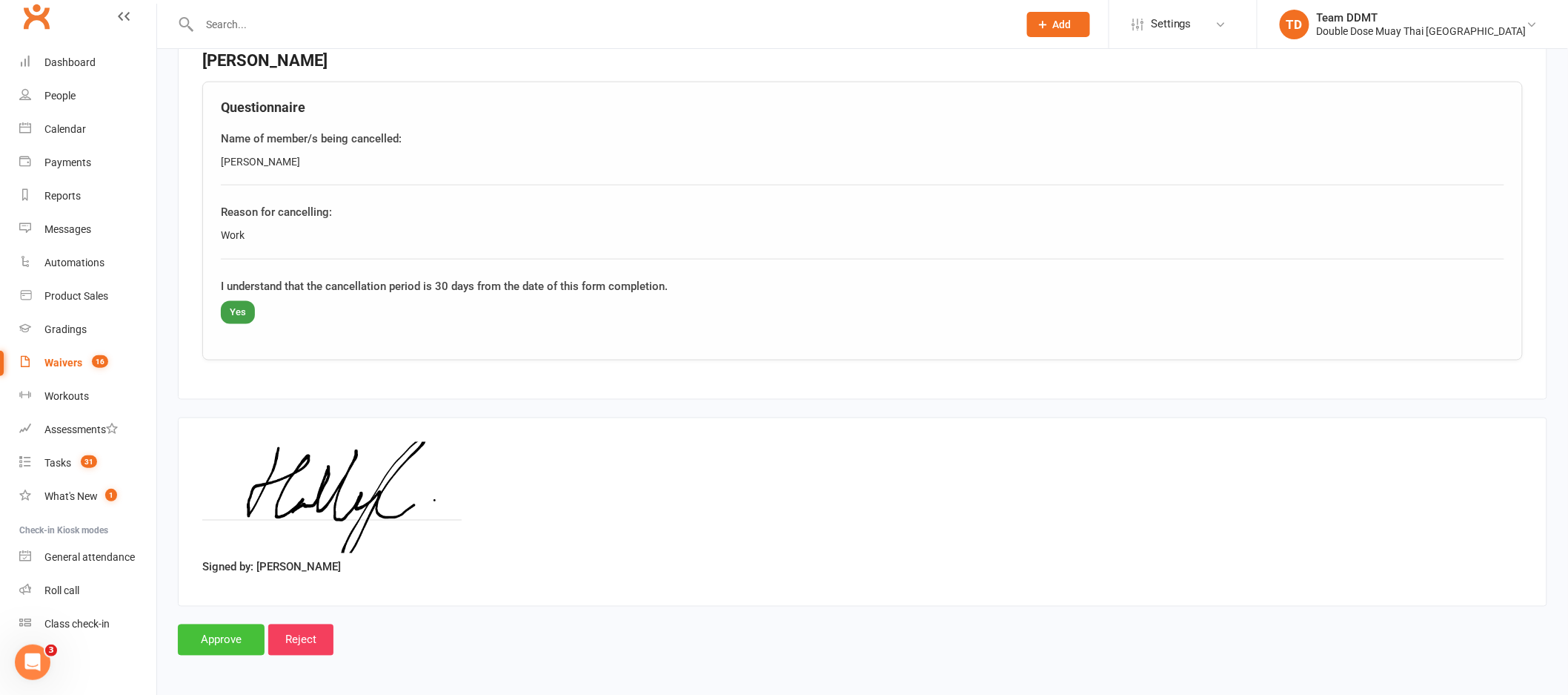
click at [225, 631] on input "Approve" at bounding box center [221, 640] width 86 height 31
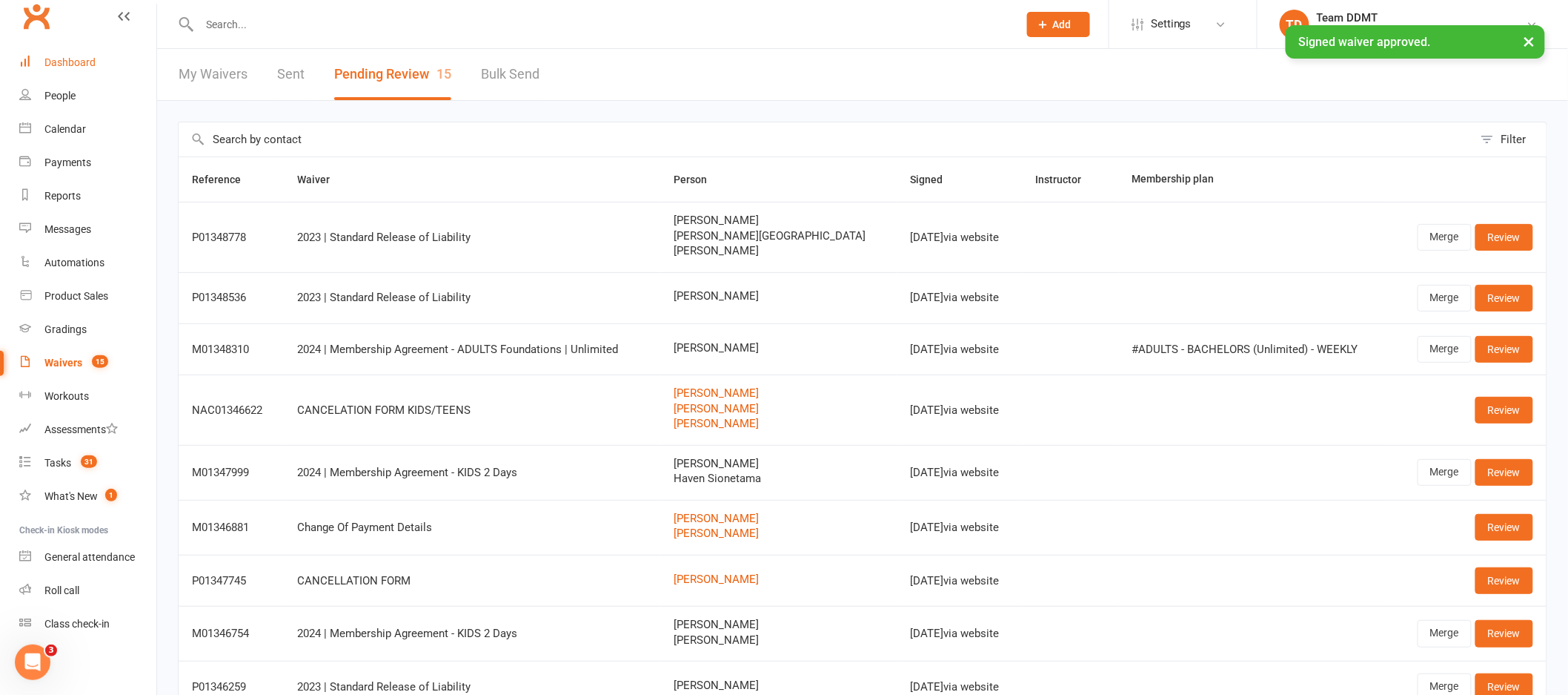
click at [75, 71] on link "Dashboard" at bounding box center [88, 62] width 137 height 33
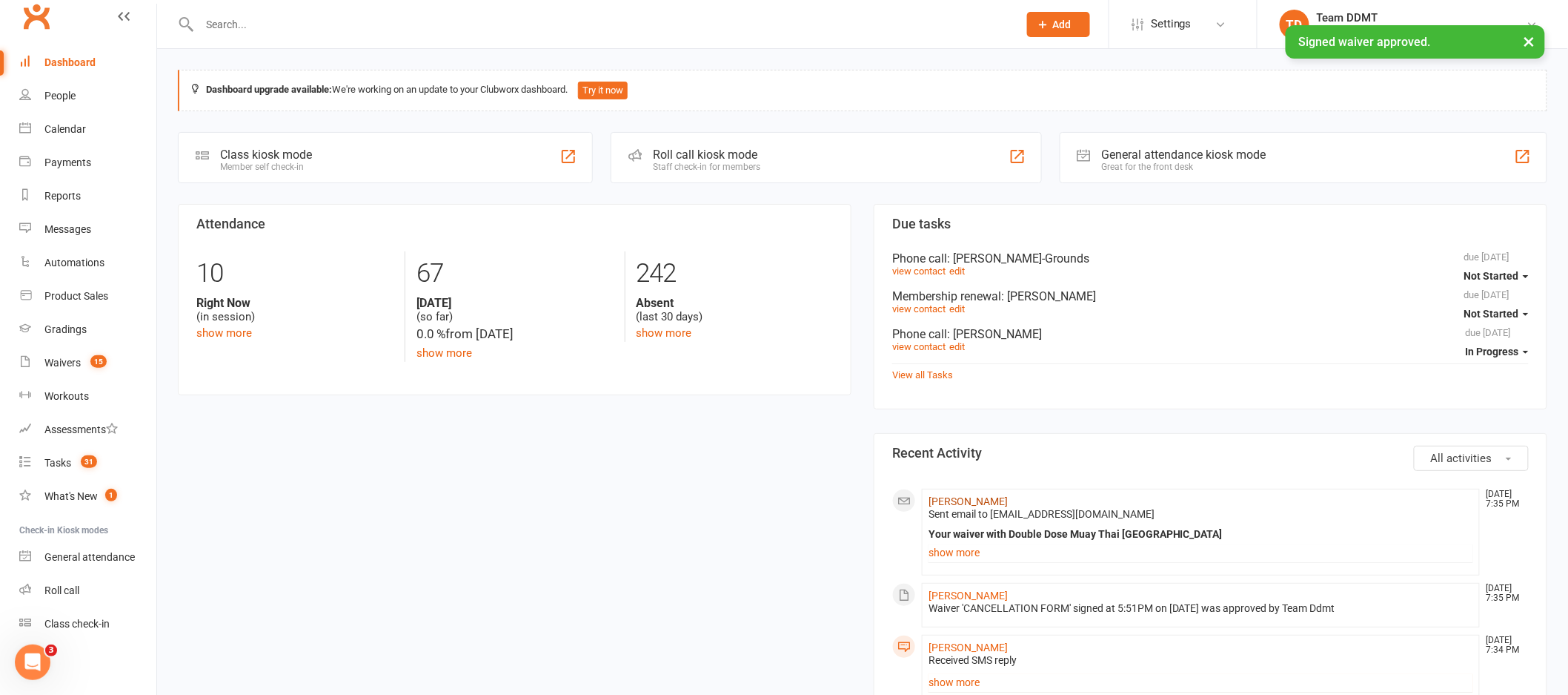
click at [960, 505] on link "[PERSON_NAME]" at bounding box center [968, 501] width 79 height 12
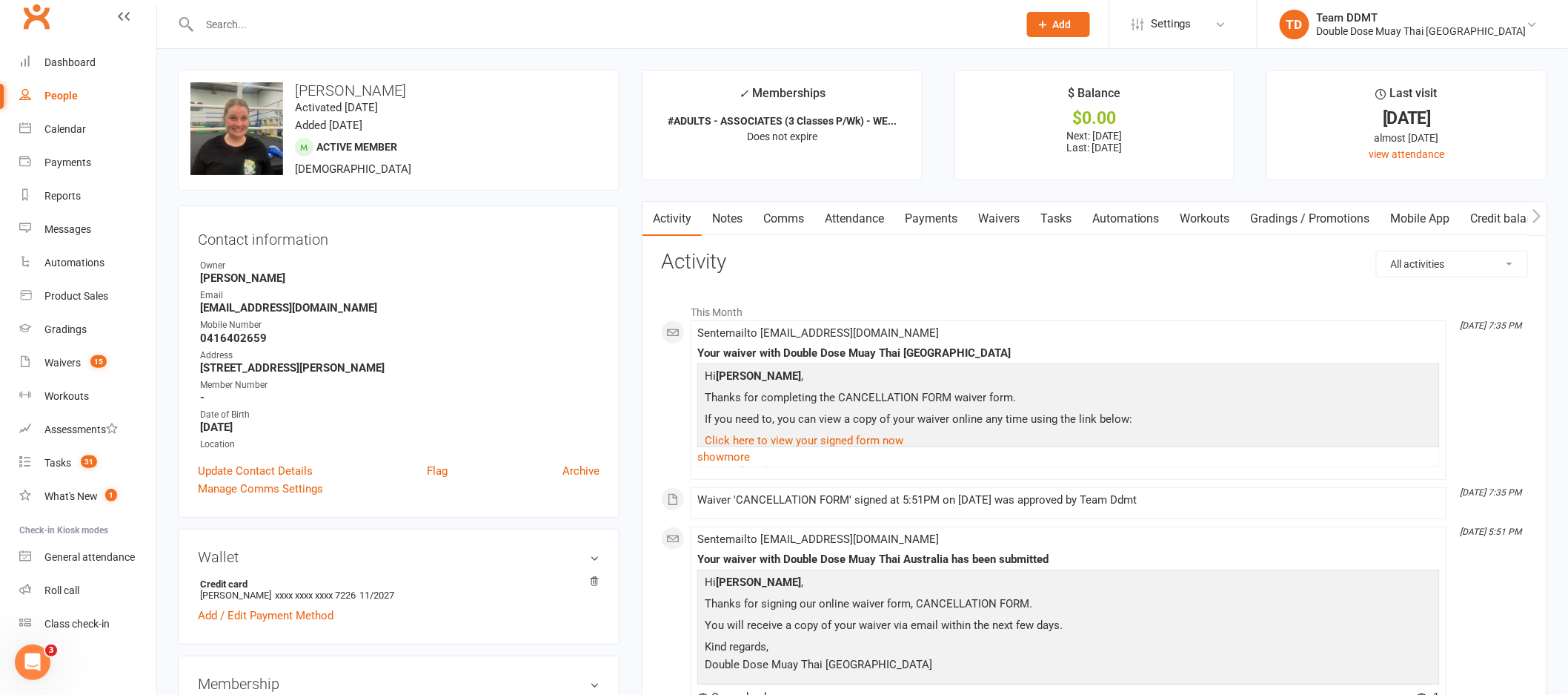
click at [937, 213] on link "Payments" at bounding box center [930, 218] width 73 height 34
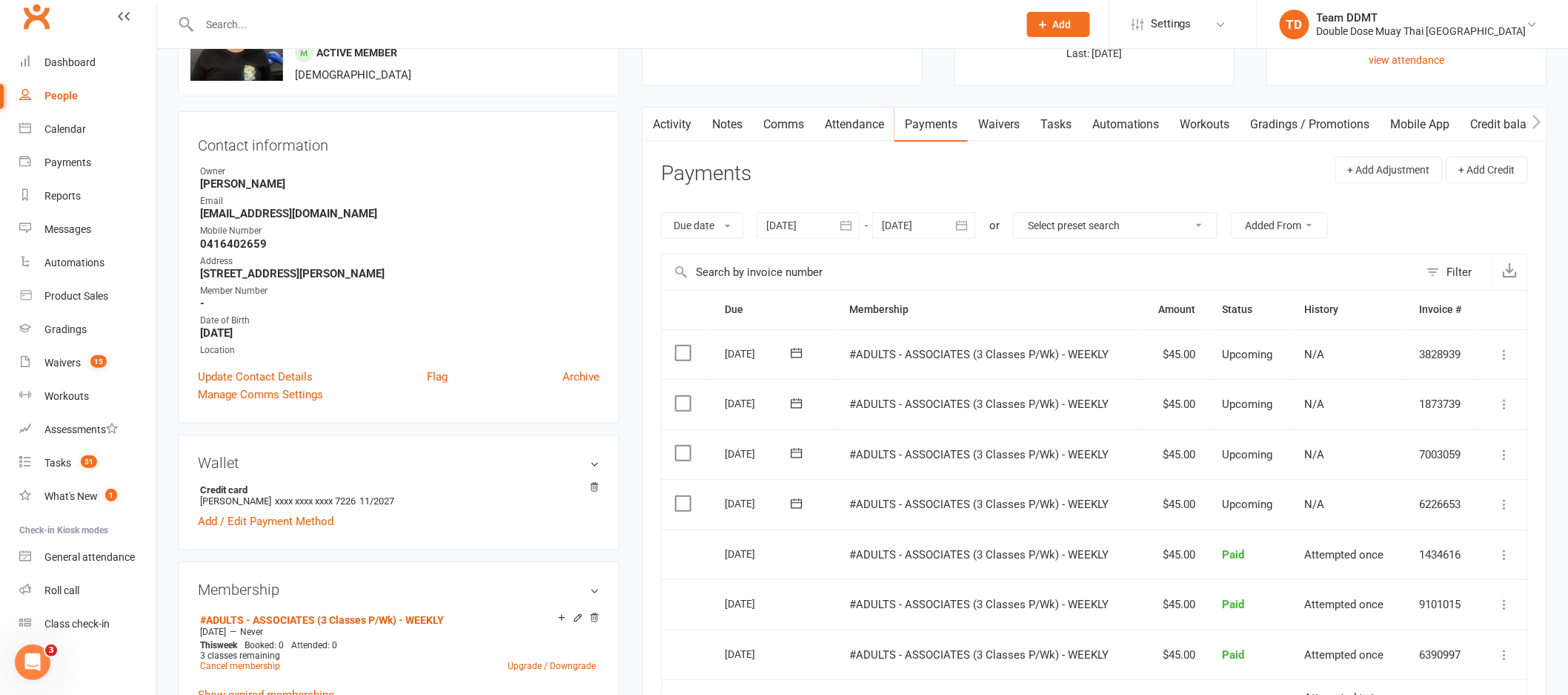
scroll to position [131, 0]
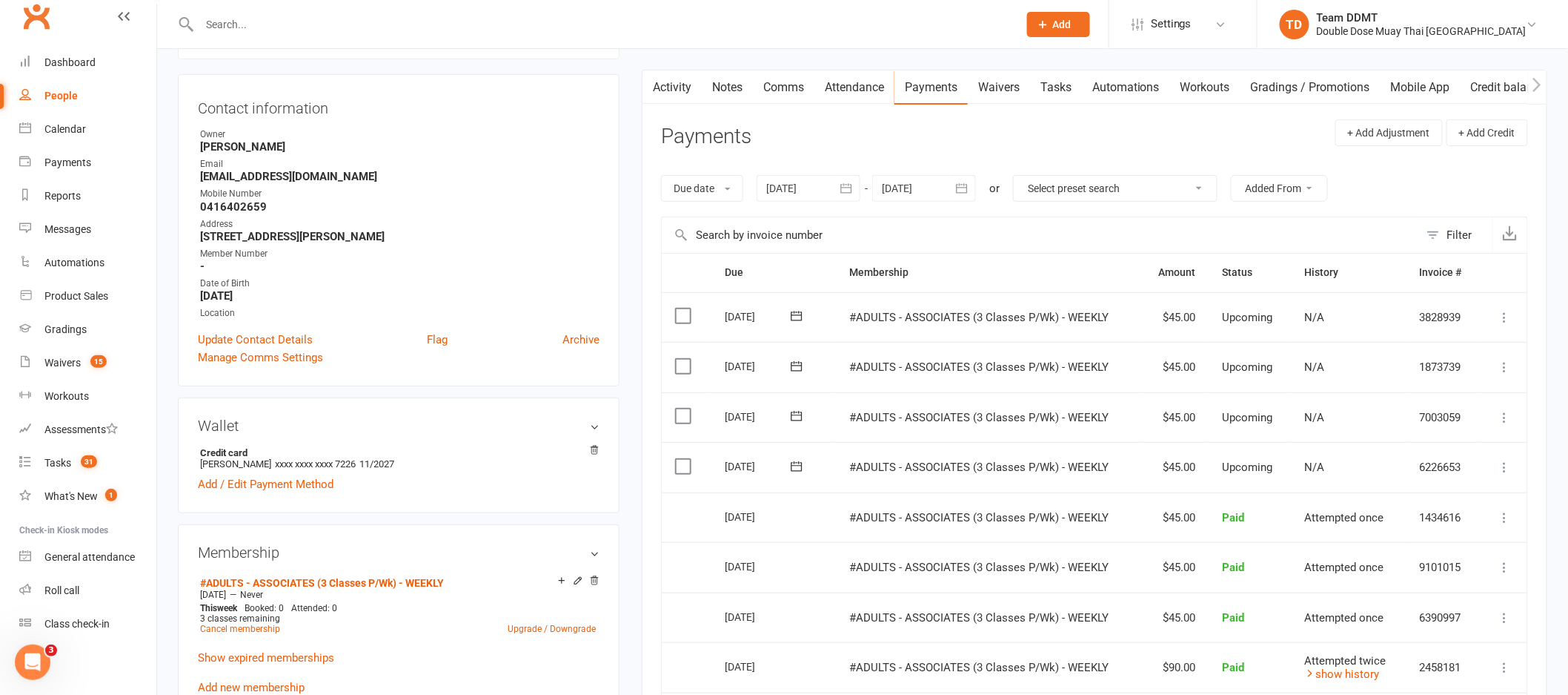
click at [907, 184] on div at bounding box center [924, 188] width 104 height 27
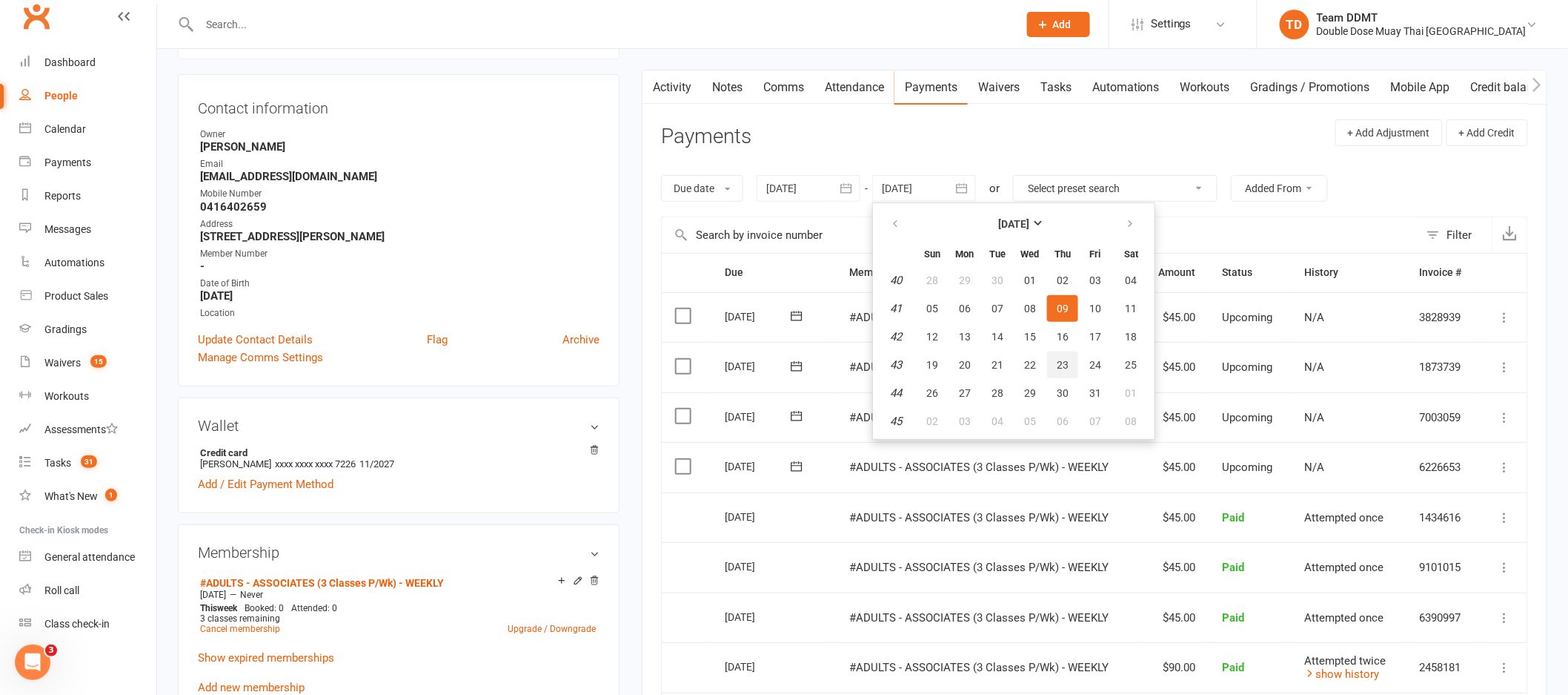
click at [1071, 369] on button "23" at bounding box center [1062, 364] width 31 height 27
type input "[DATE]"
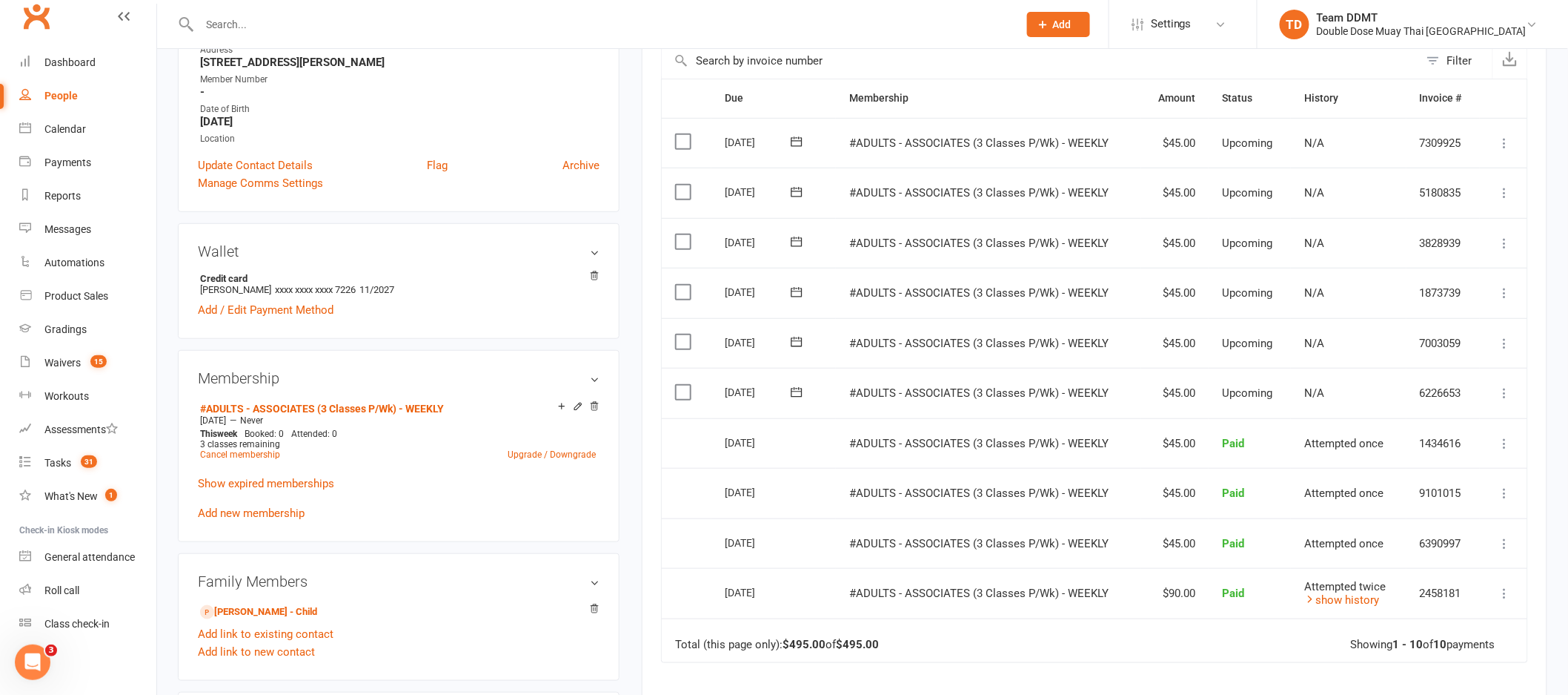
scroll to position [307, 0]
click at [257, 448] on link "Cancel membership" at bounding box center [240, 454] width 80 height 11
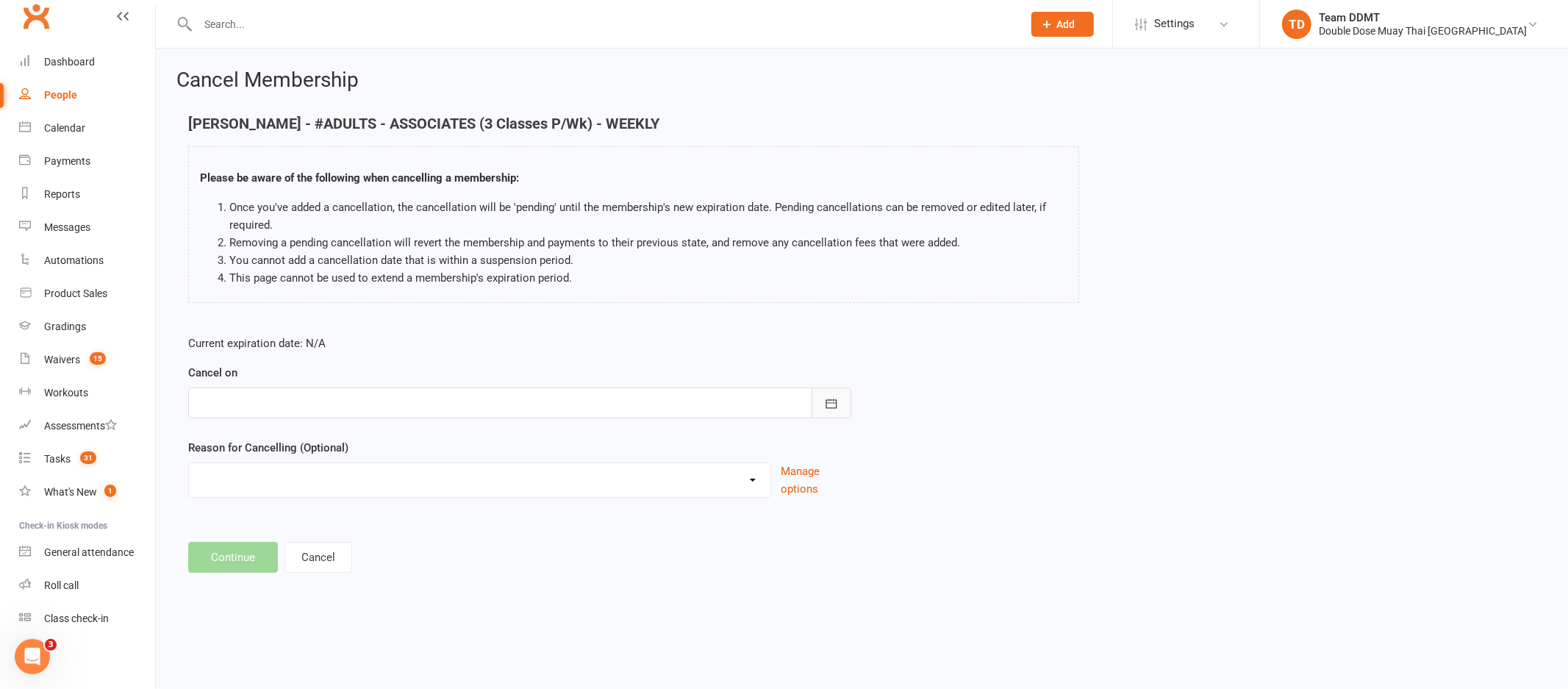
click at [838, 405] on icon "button" at bounding box center [831, 404] width 15 height 15
click at [441, 438] on icon "button" at bounding box center [444, 440] width 11 height 11
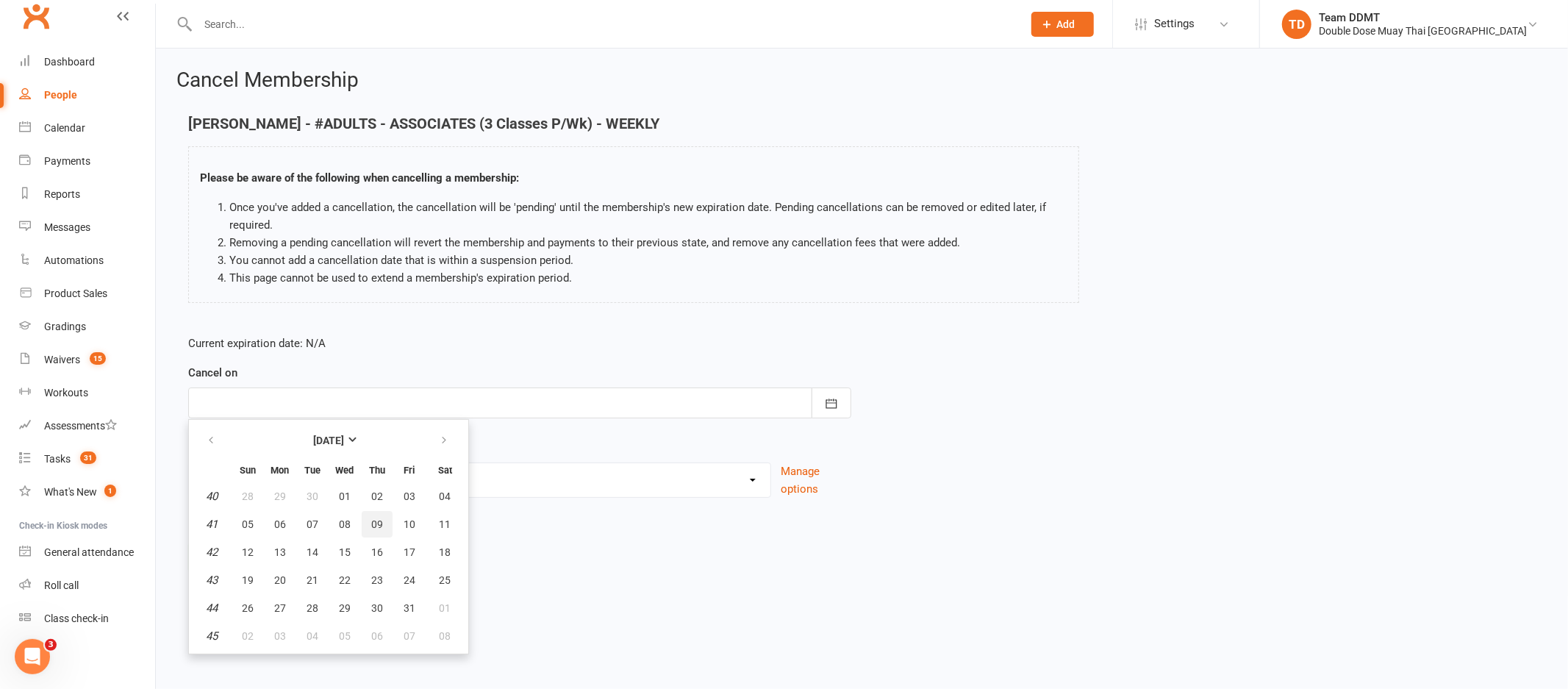
click at [379, 515] on button "09" at bounding box center [376, 524] width 31 height 26
type input "[DATE]"
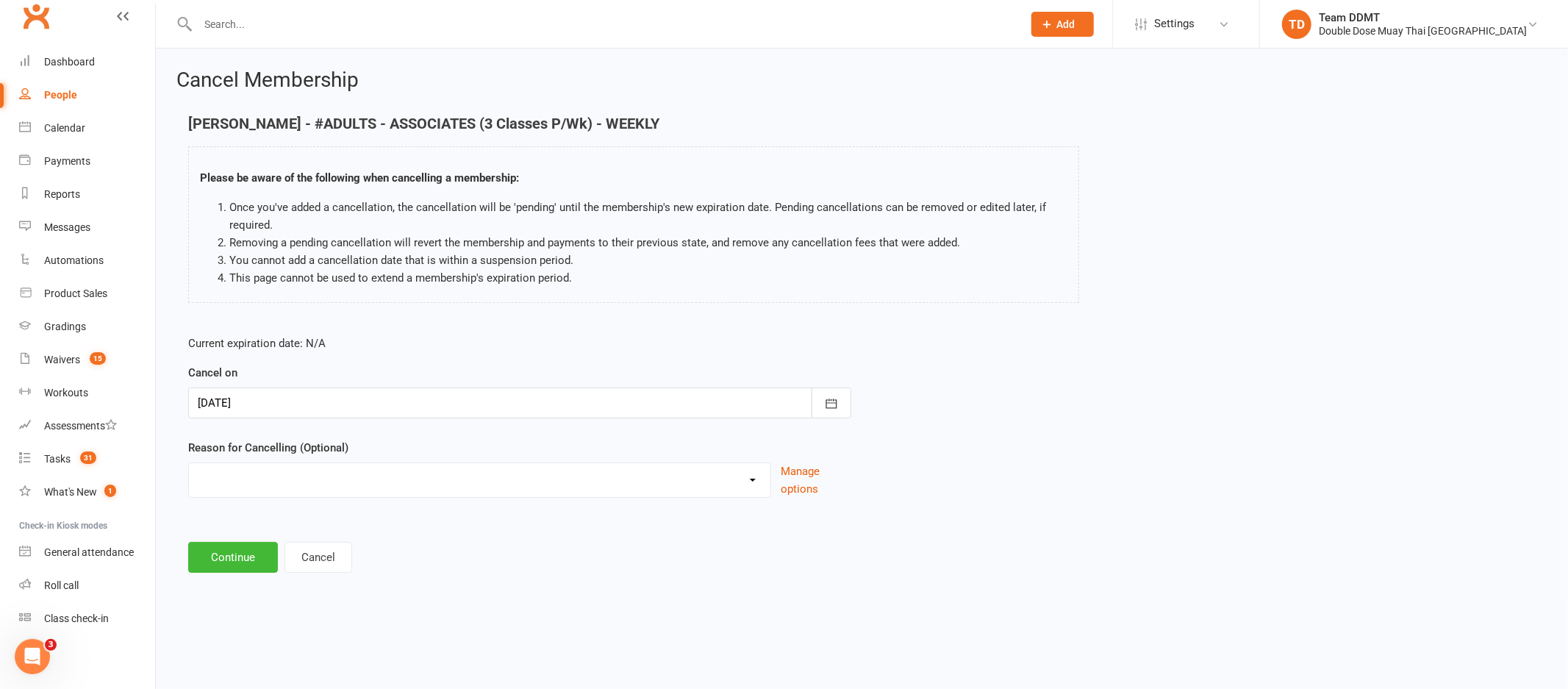
click at [525, 489] on select "Administration Error Holiday Injury Moving Away Upgrading/Downgrading membershi…" at bounding box center [480, 477] width 581 height 29
select select "5"
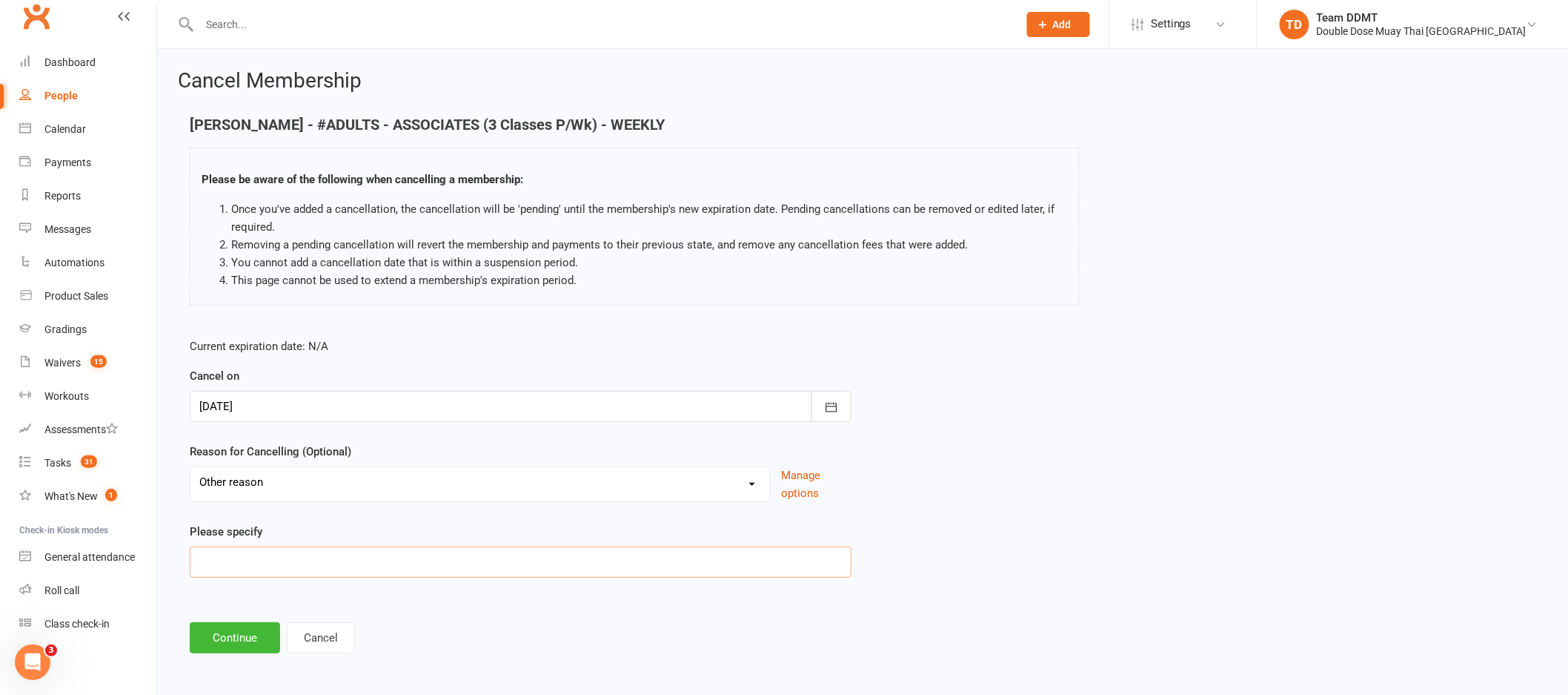
click at [416, 546] on input at bounding box center [520, 561] width 662 height 31
type input "Work"
click at [222, 642] on button "Continue" at bounding box center [235, 637] width 91 height 31
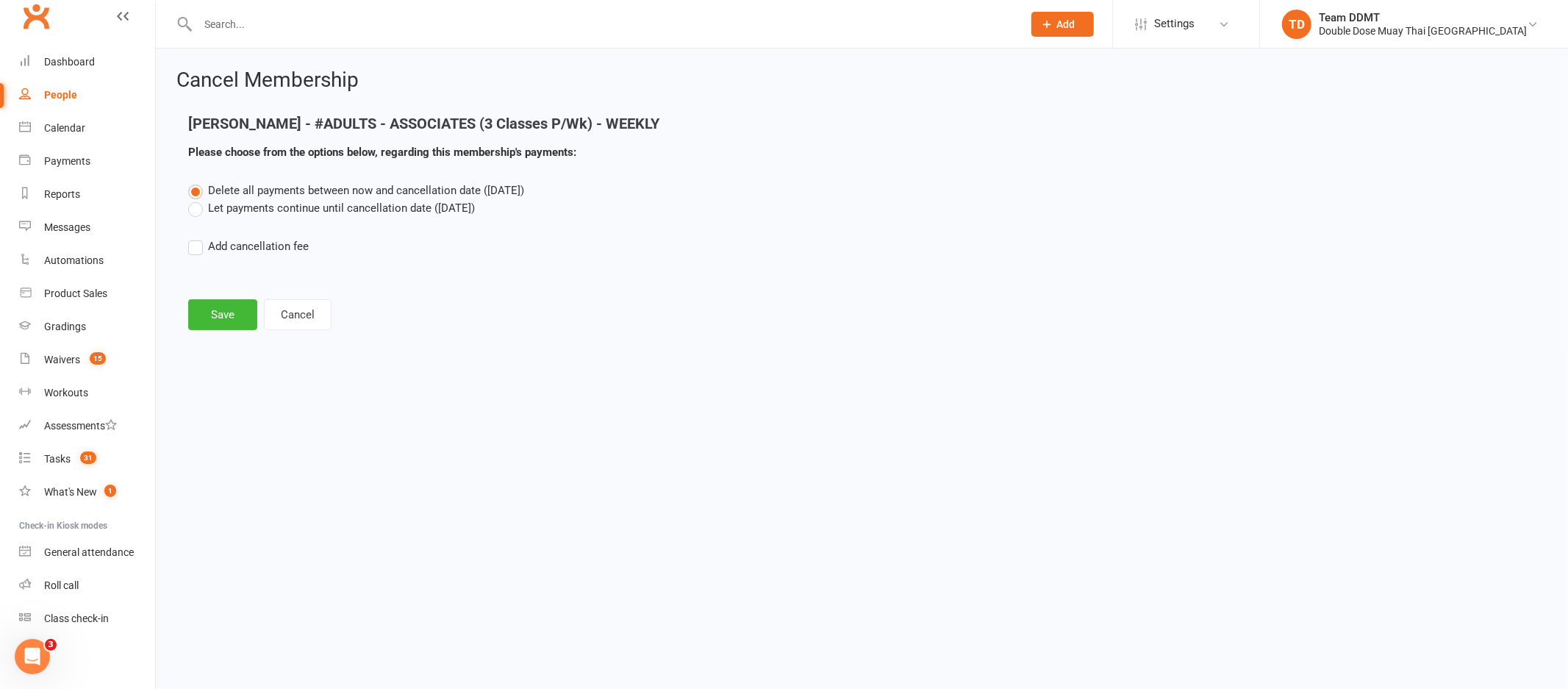
click at [319, 204] on label "Let payments continue until cancellation date ([DATE])" at bounding box center [331, 208] width 287 height 18
click at [198, 200] on input "Let payments continue until cancellation date ([DATE])" at bounding box center [193, 200] width 10 height 0
click at [230, 318] on button "Save" at bounding box center [223, 314] width 69 height 31
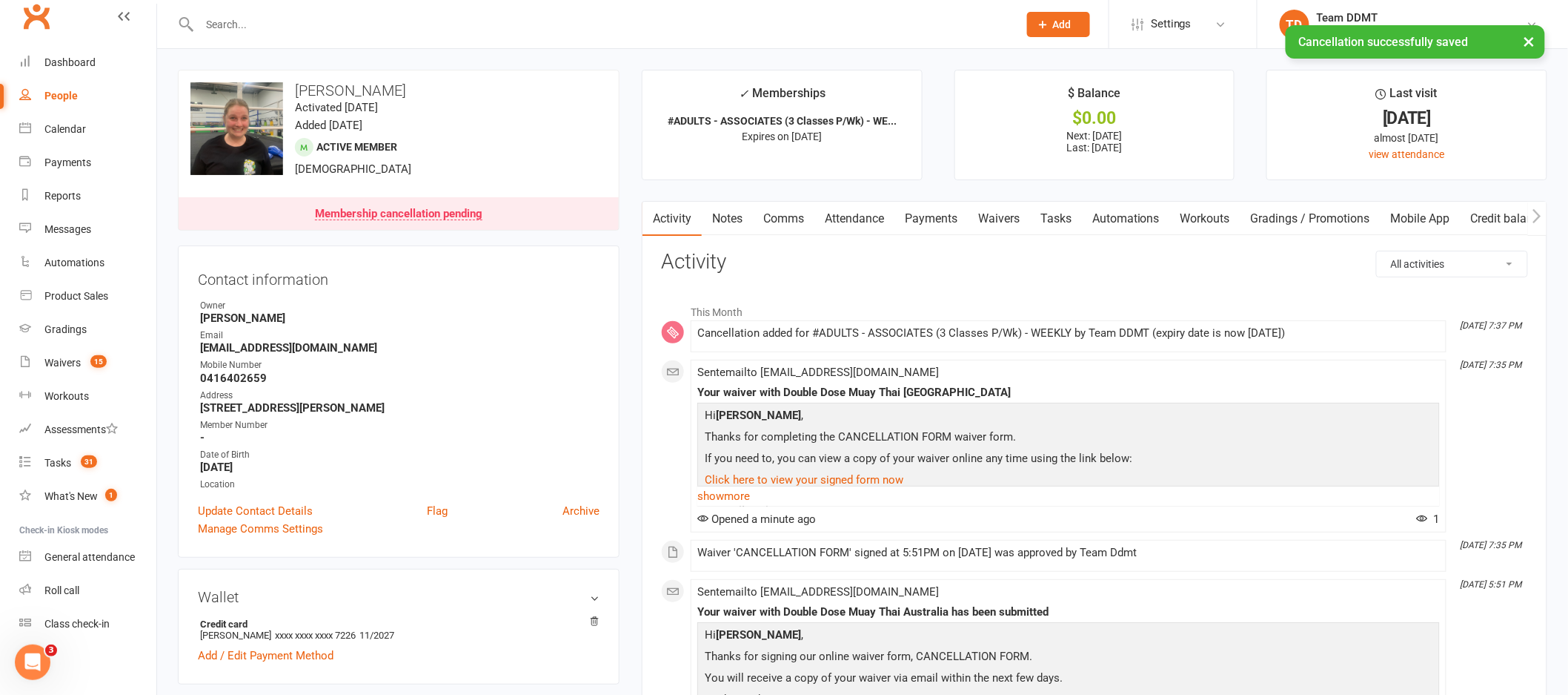
click at [740, 218] on link "Notes" at bounding box center [727, 218] width 51 height 34
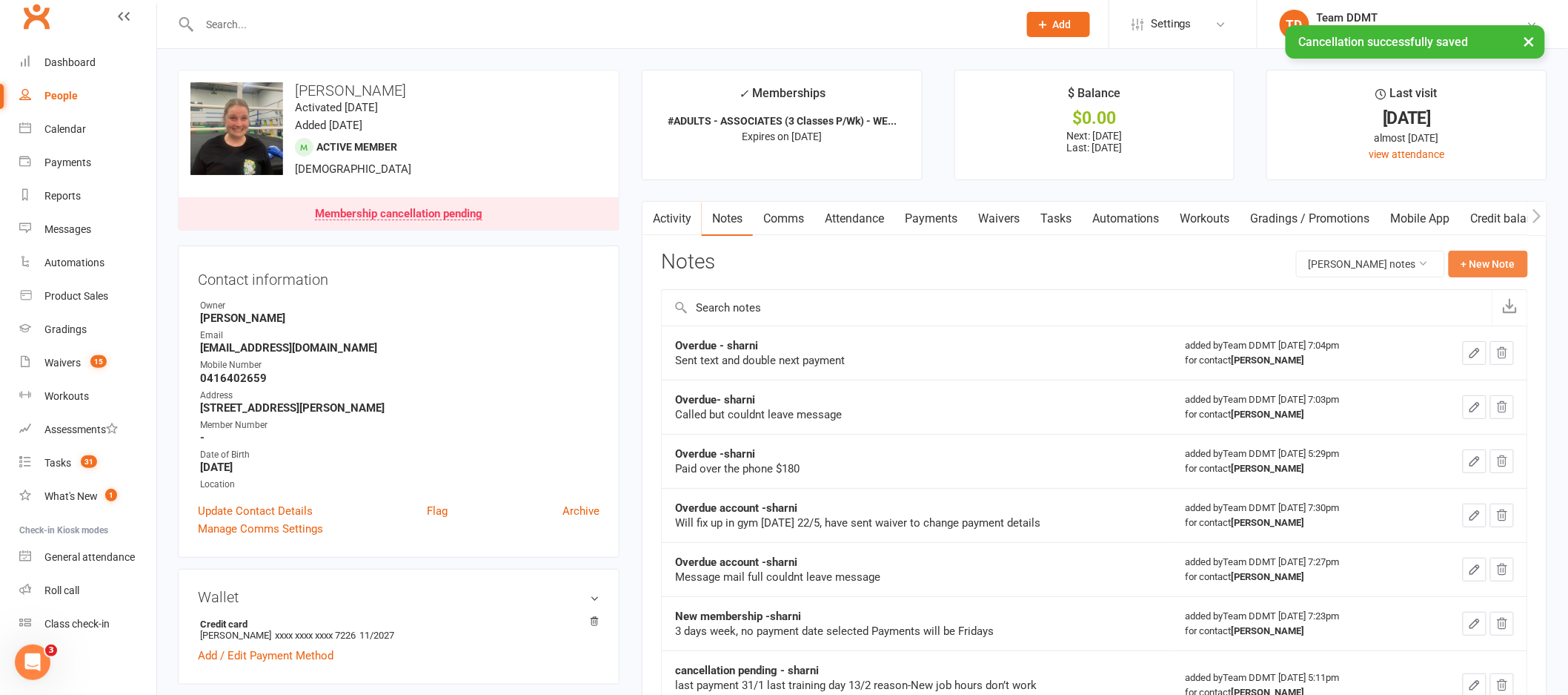
click at [1474, 265] on button "+ New Note" at bounding box center [1488, 264] width 79 height 27
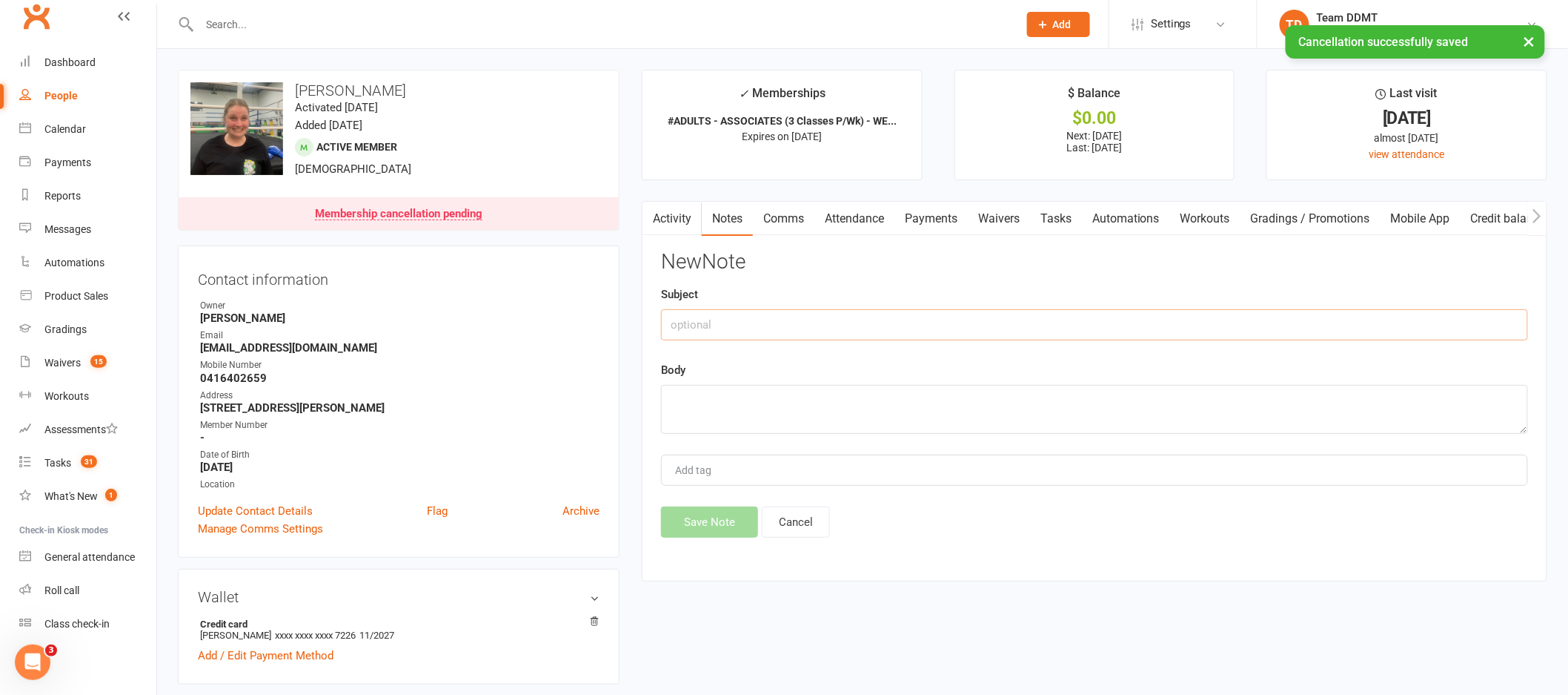
click at [1240, 329] on input "text" at bounding box center [1094, 324] width 867 height 31
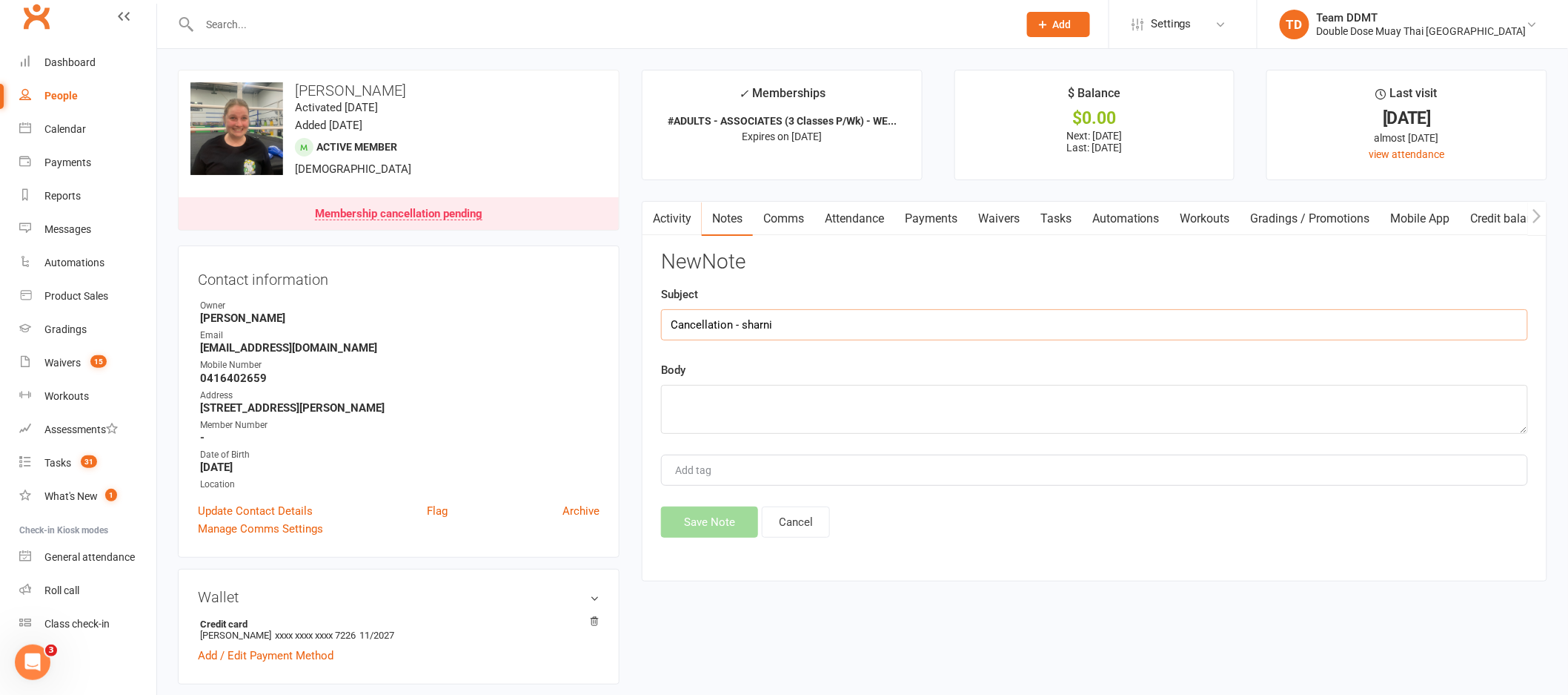
type input "Cancellation - sharni"
type textarea "last payment 3/10 LAst training - 9/10 Reason - work"
click at [710, 519] on button "Save Note" at bounding box center [709, 521] width 97 height 31
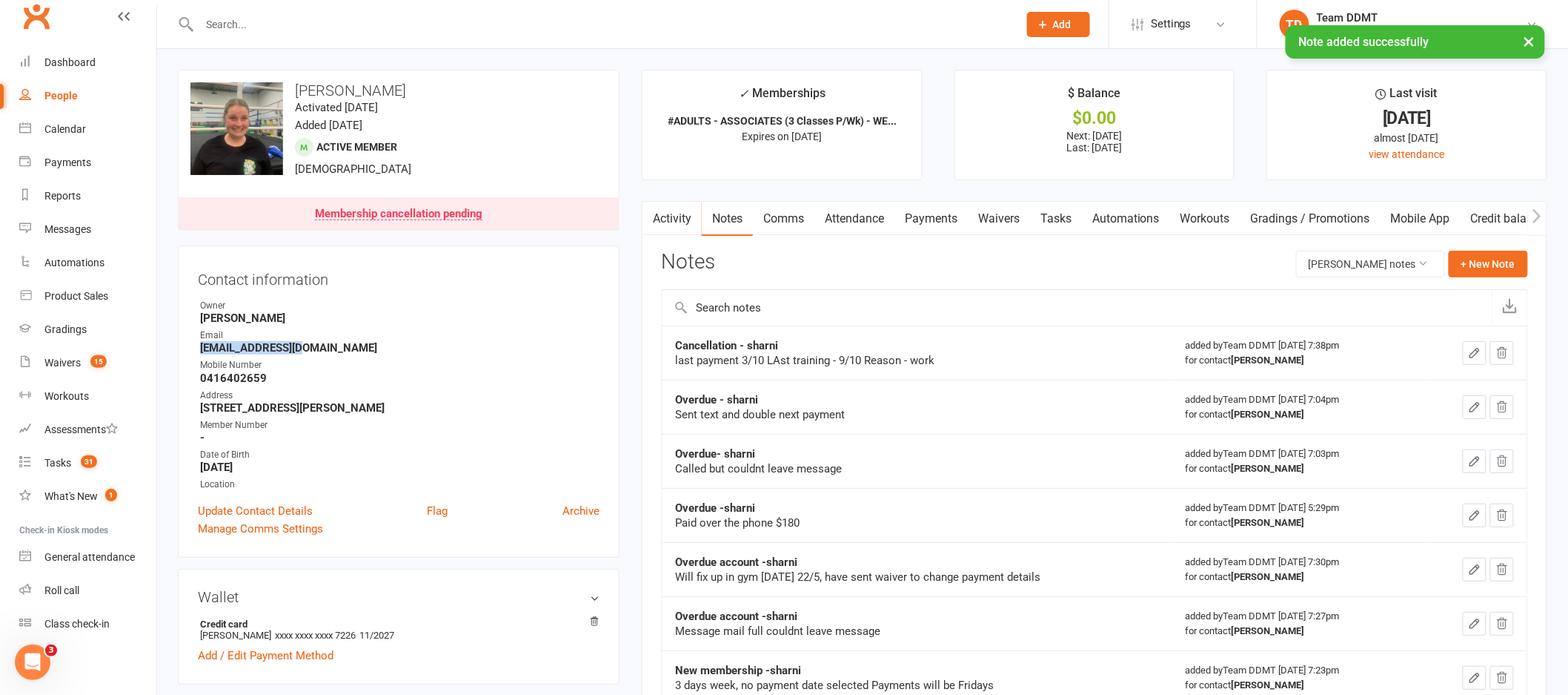
drag, startPoint x: 313, startPoint y: 346, endPoint x: 258, endPoint y: 347, distance: 55.0
click at [203, 351] on strong "[EMAIL_ADDRESS][DOMAIN_NAME]" at bounding box center [400, 348] width 400 height 13
copy strong "[EMAIL_ADDRESS][DOMAIN_NAME]"
click at [679, 219] on link "Activity" at bounding box center [672, 218] width 60 height 34
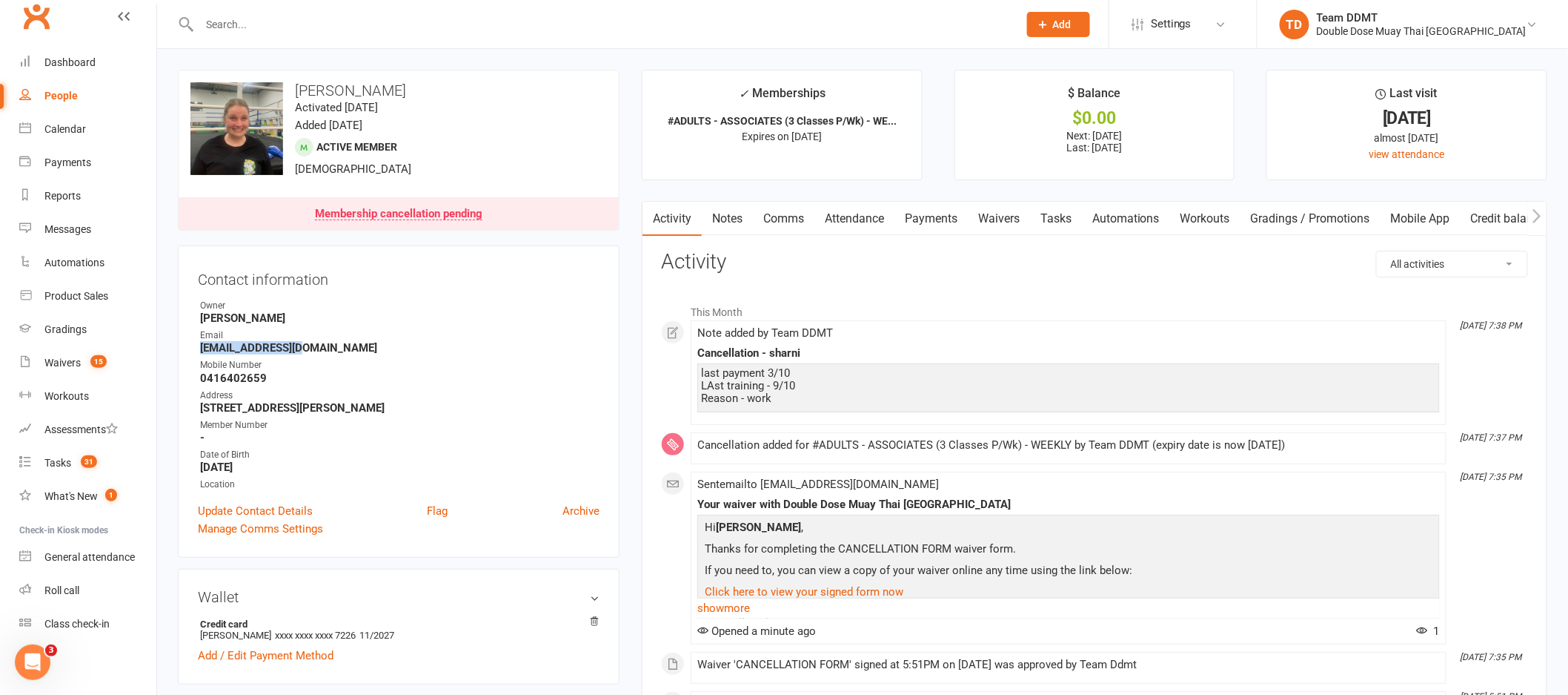
click at [776, 220] on link "Comms" at bounding box center [784, 218] width 61 height 34
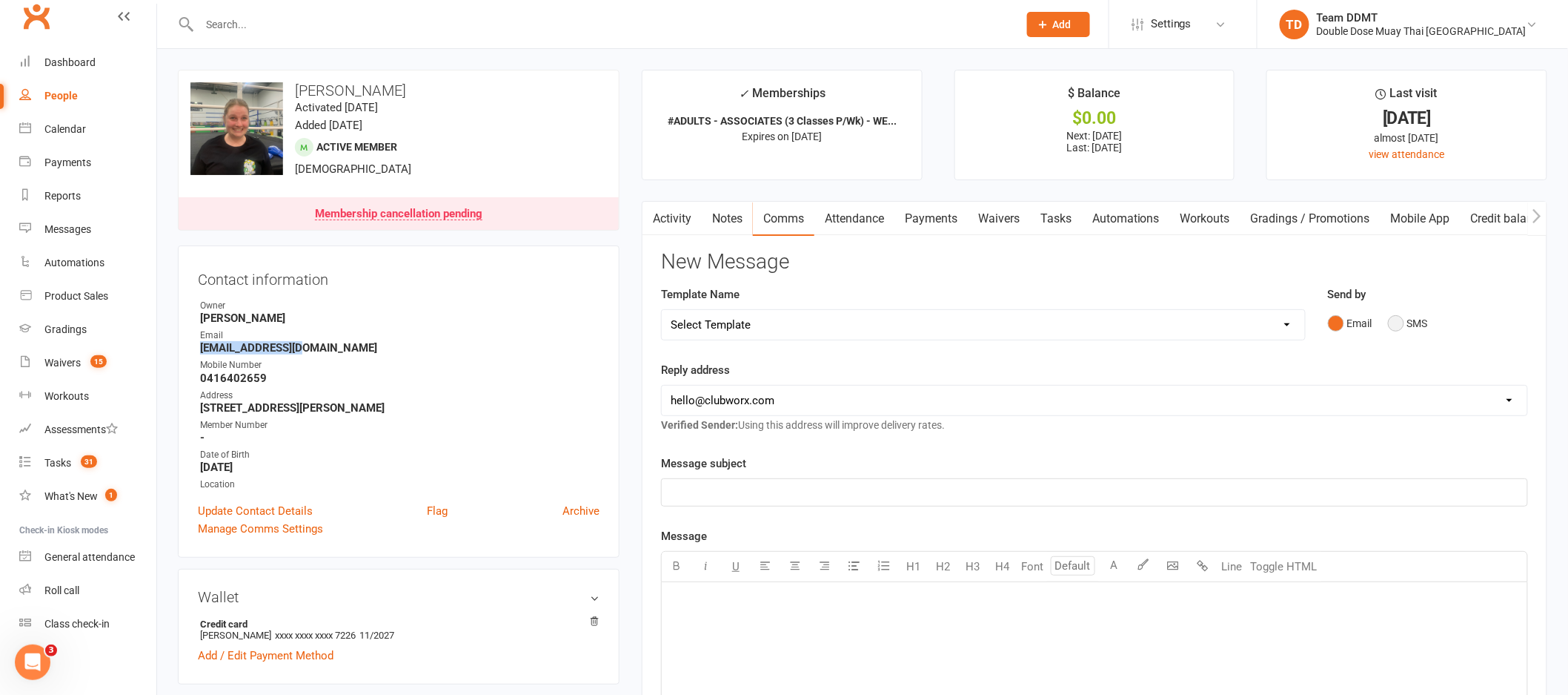
click at [1396, 325] on button "SMS" at bounding box center [1408, 323] width 40 height 29
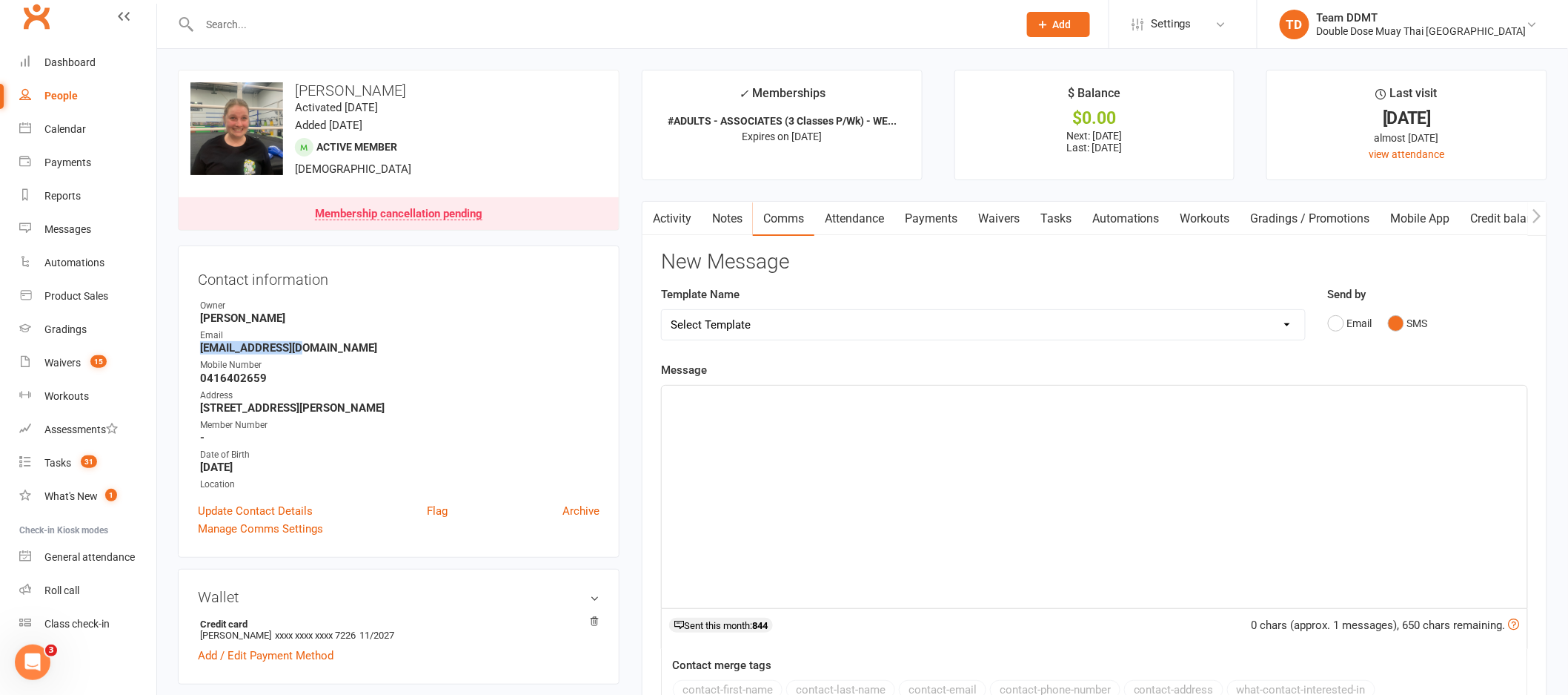
click at [1261, 326] on select "Select Template [Email] Cancellation Confirmation Email [SMS] Cancellation Conf…" at bounding box center [983, 324] width 643 height 29
select select "1"
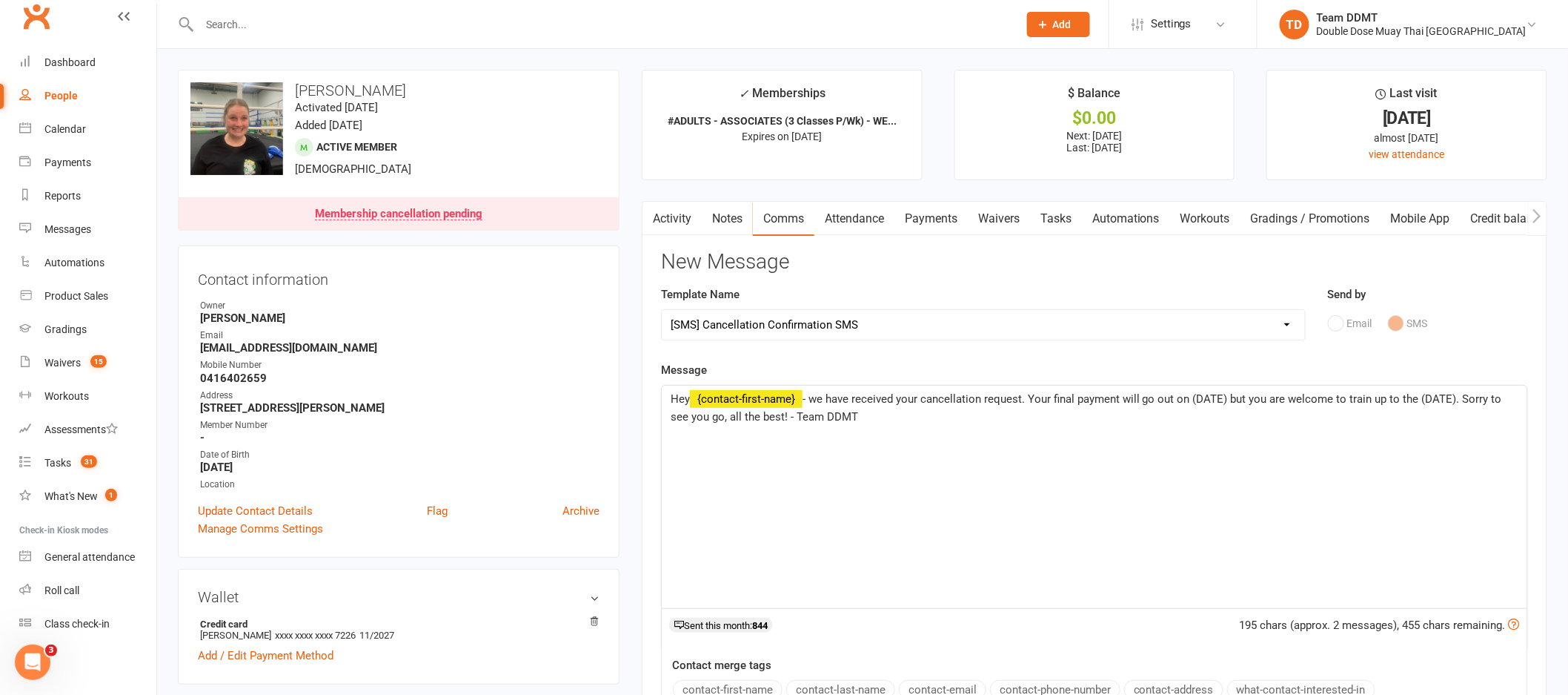
click at [1227, 398] on span "- we have received your cancellation request. Your final payment will go out on…" at bounding box center [1087, 407] width 834 height 31
click at [1461, 399] on span "- we have received your cancellation request. Your final payment will go out on…" at bounding box center [1086, 407] width 833 height 31
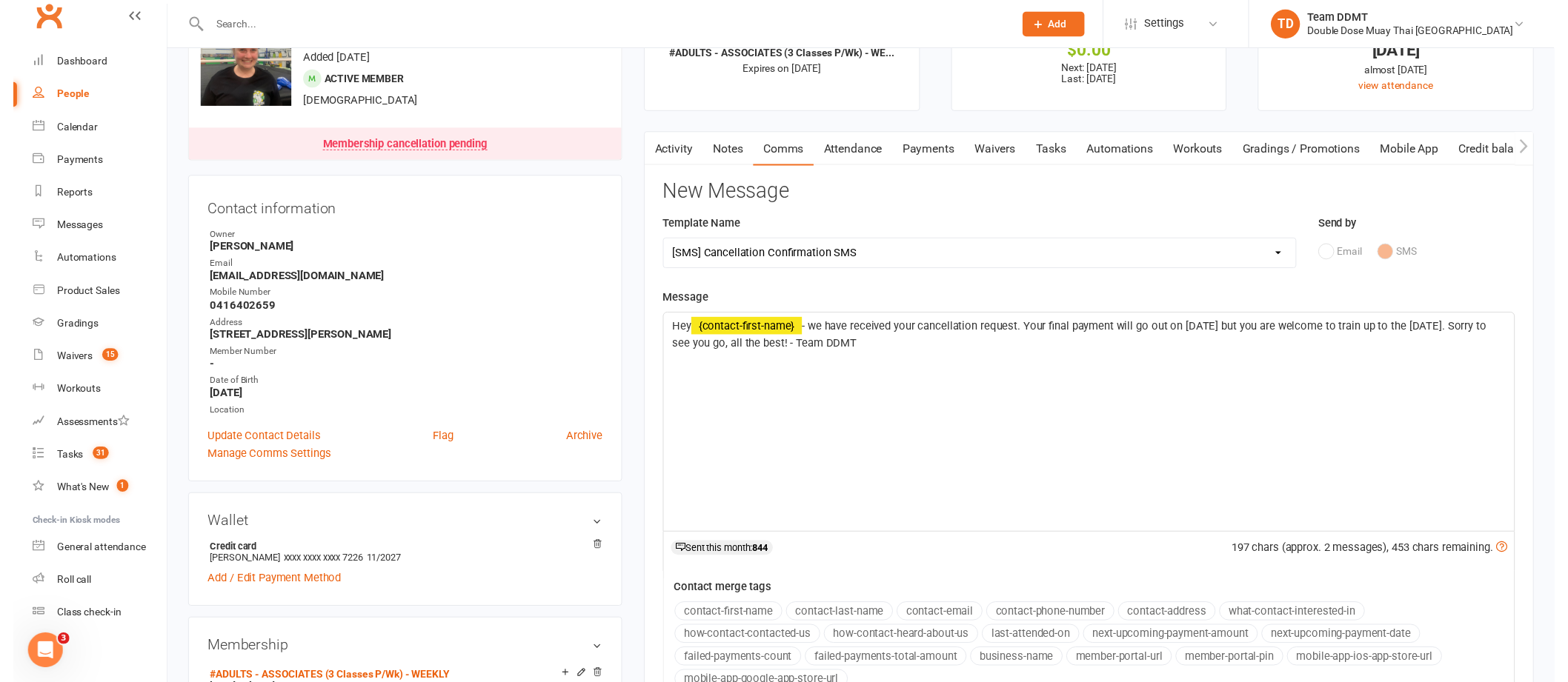
scroll to position [206, 0]
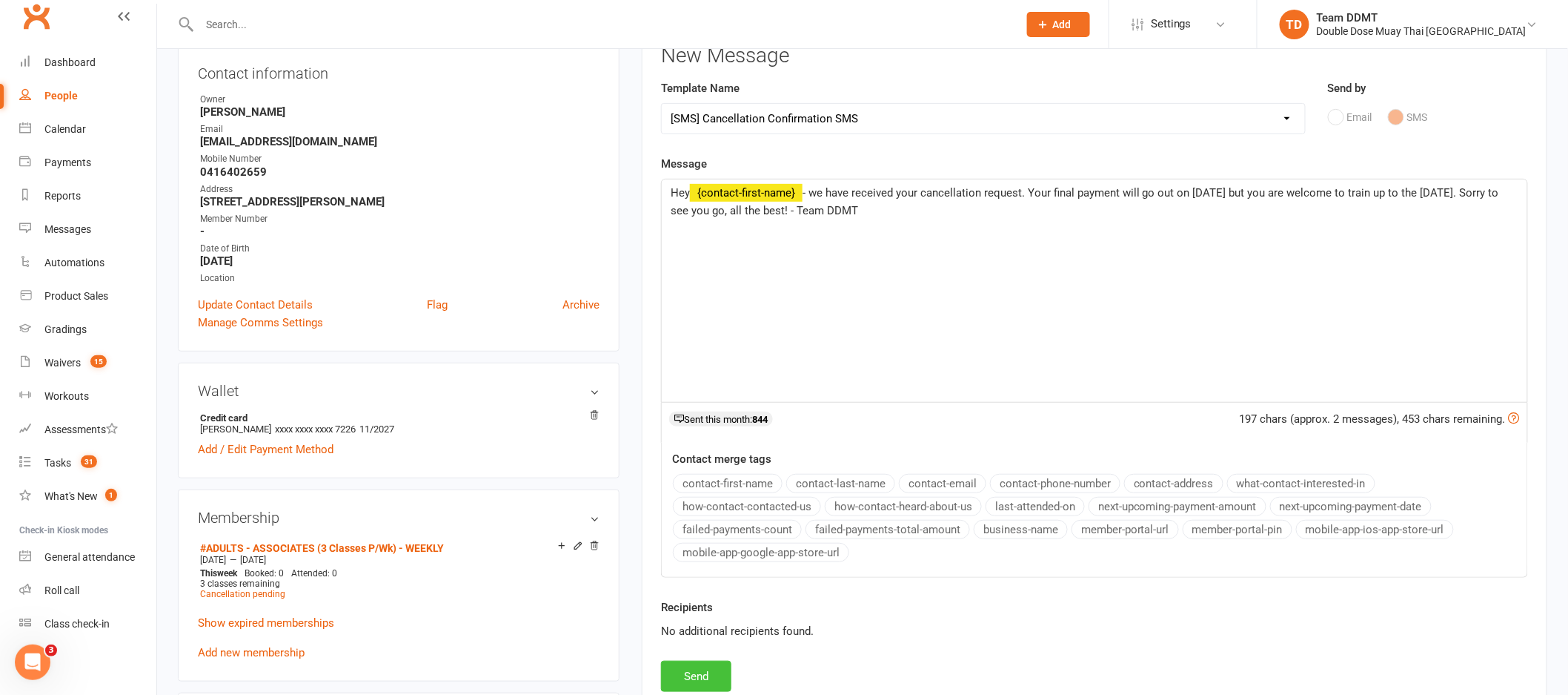
click at [697, 680] on button "Send" at bounding box center [695, 676] width 70 height 31
select select
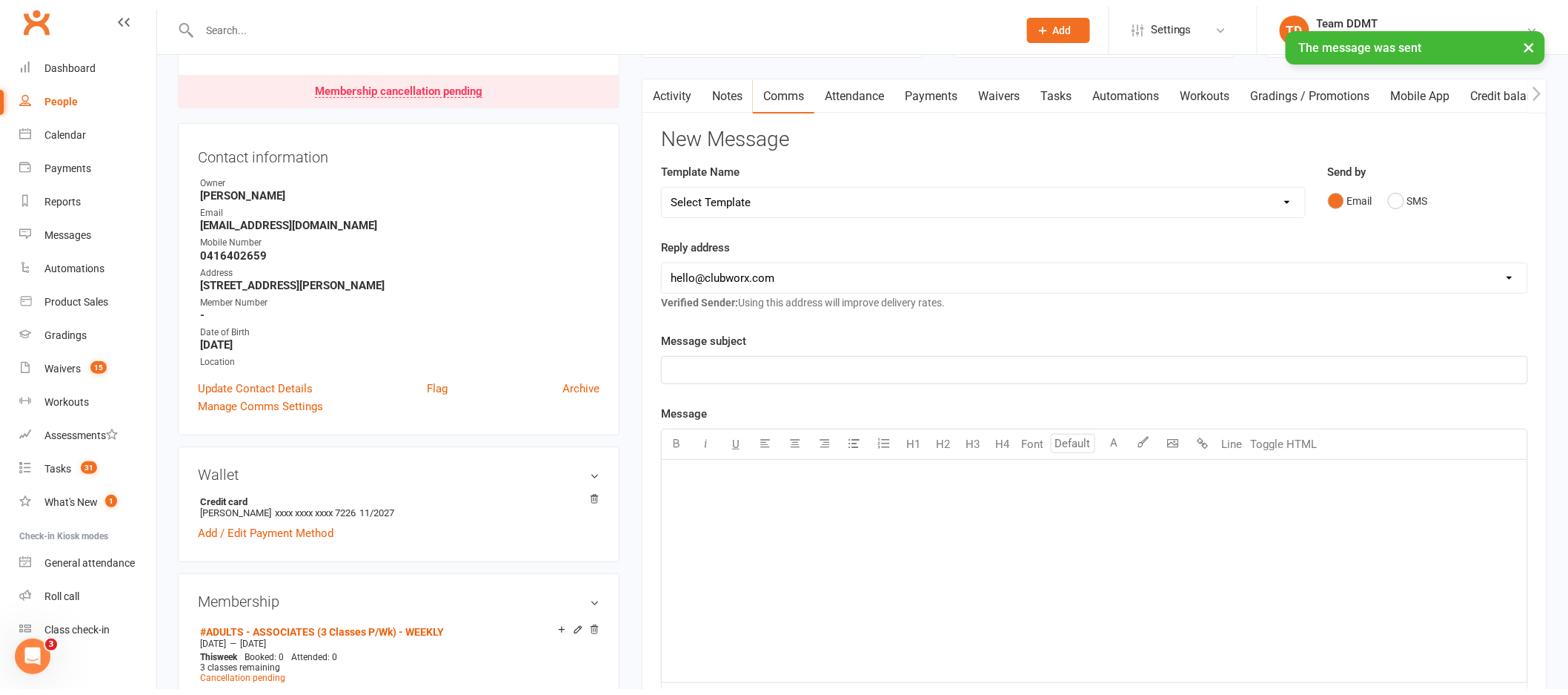
scroll to position [0, 0]
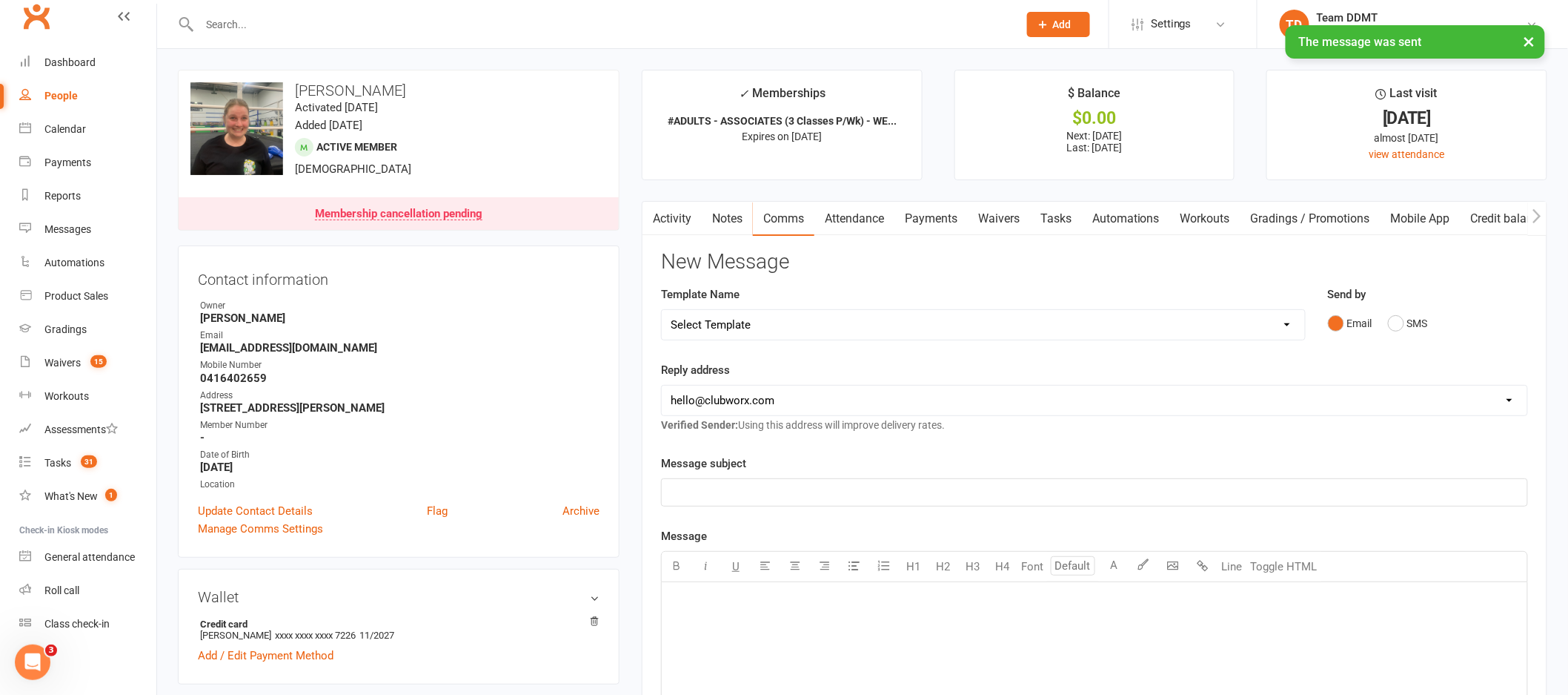
click at [957, 216] on link "Payments" at bounding box center [930, 218] width 73 height 34
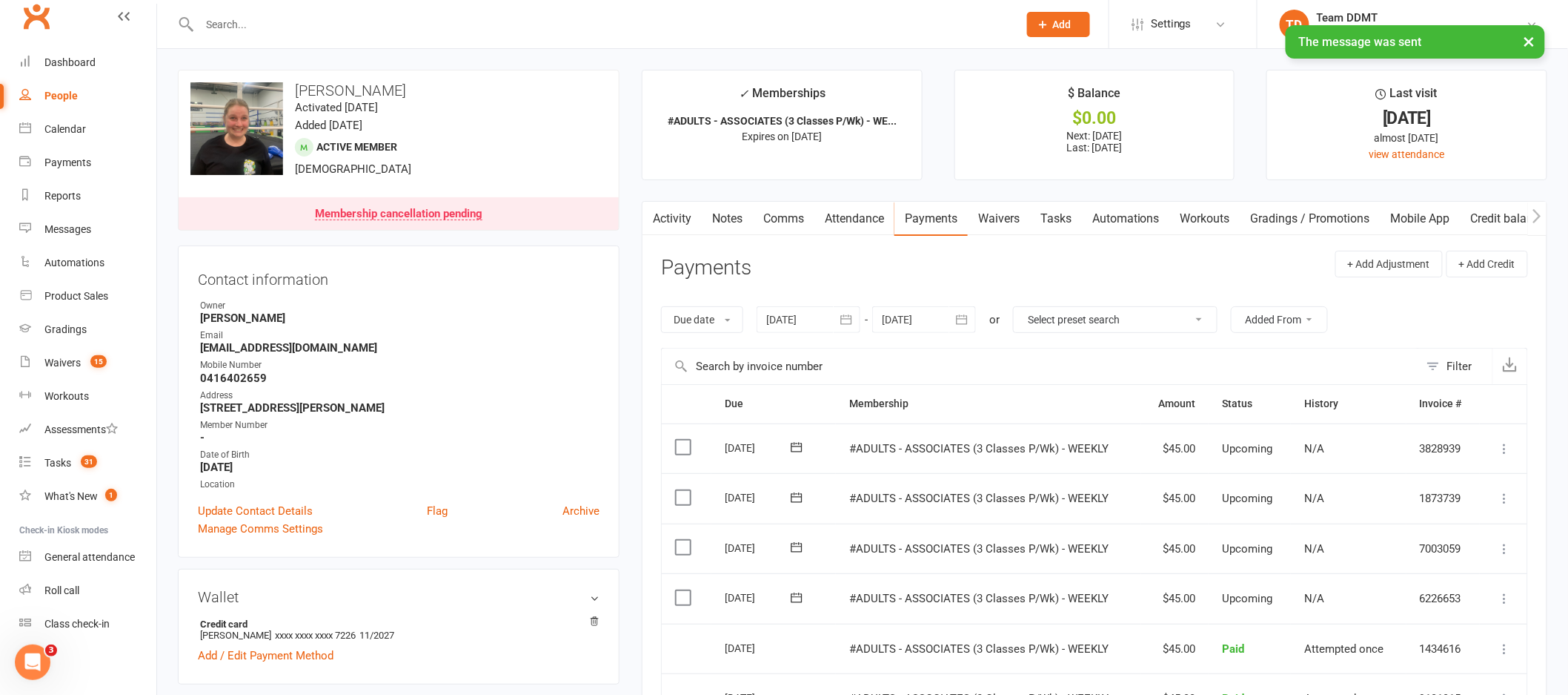
click at [912, 315] on div at bounding box center [924, 320] width 104 height 27
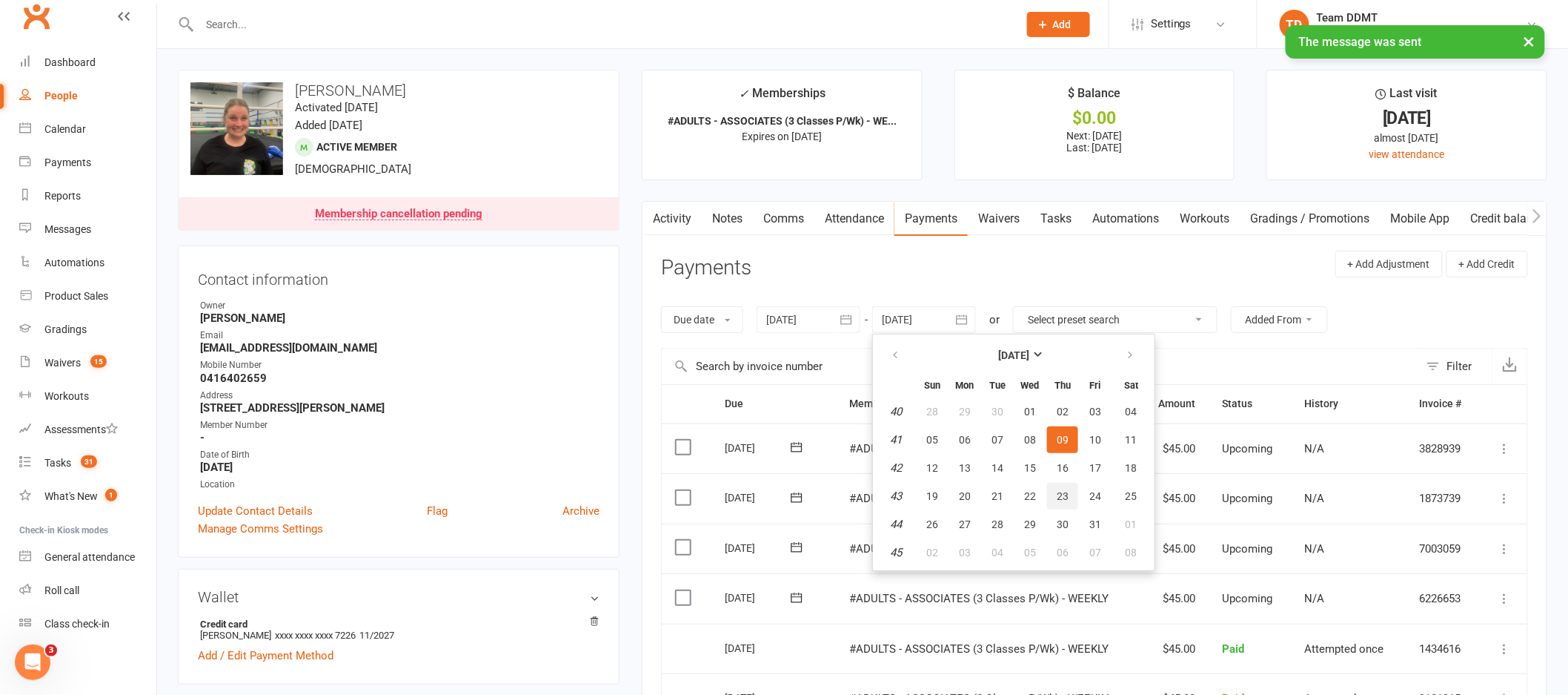
click at [1047, 493] on button "23" at bounding box center [1062, 496] width 31 height 27
type input "[DATE]"
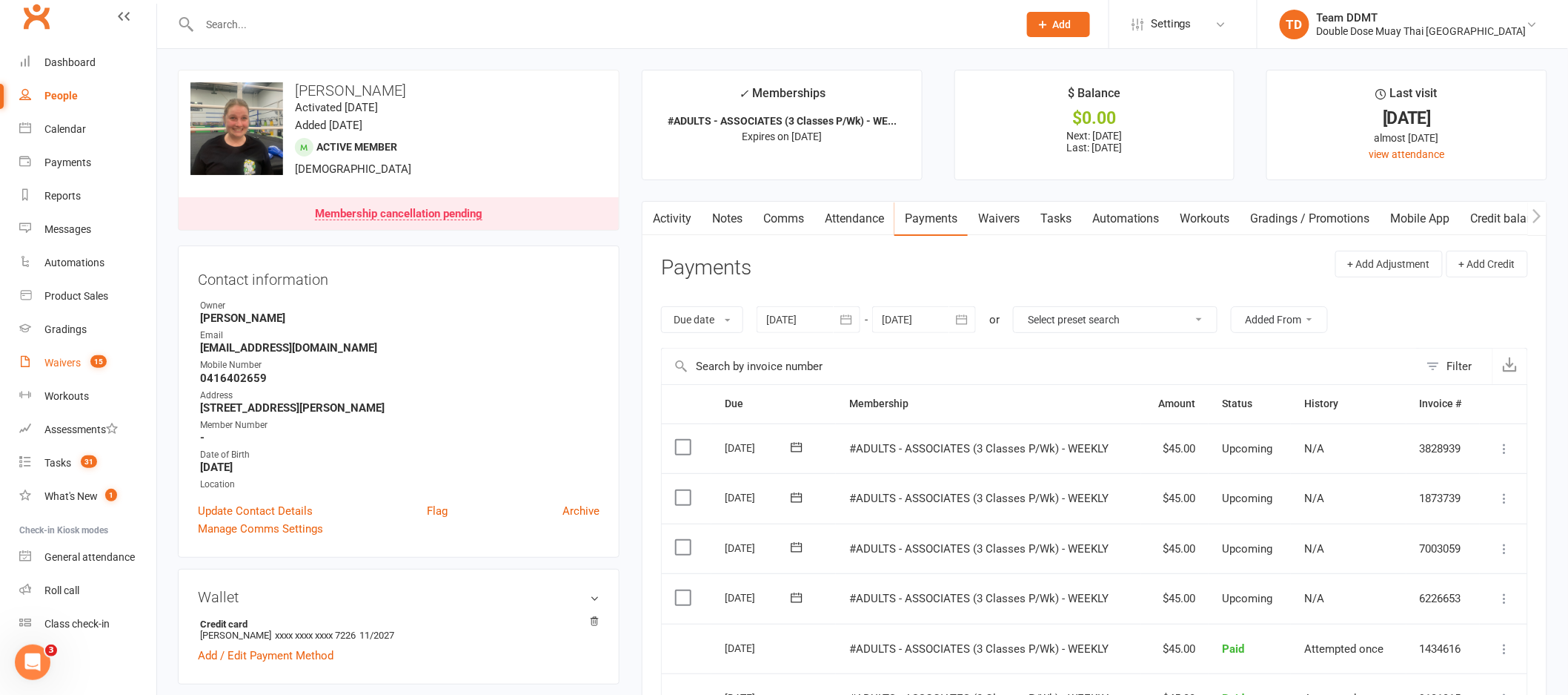
click at [53, 368] on link "Waivers 15" at bounding box center [88, 363] width 137 height 33
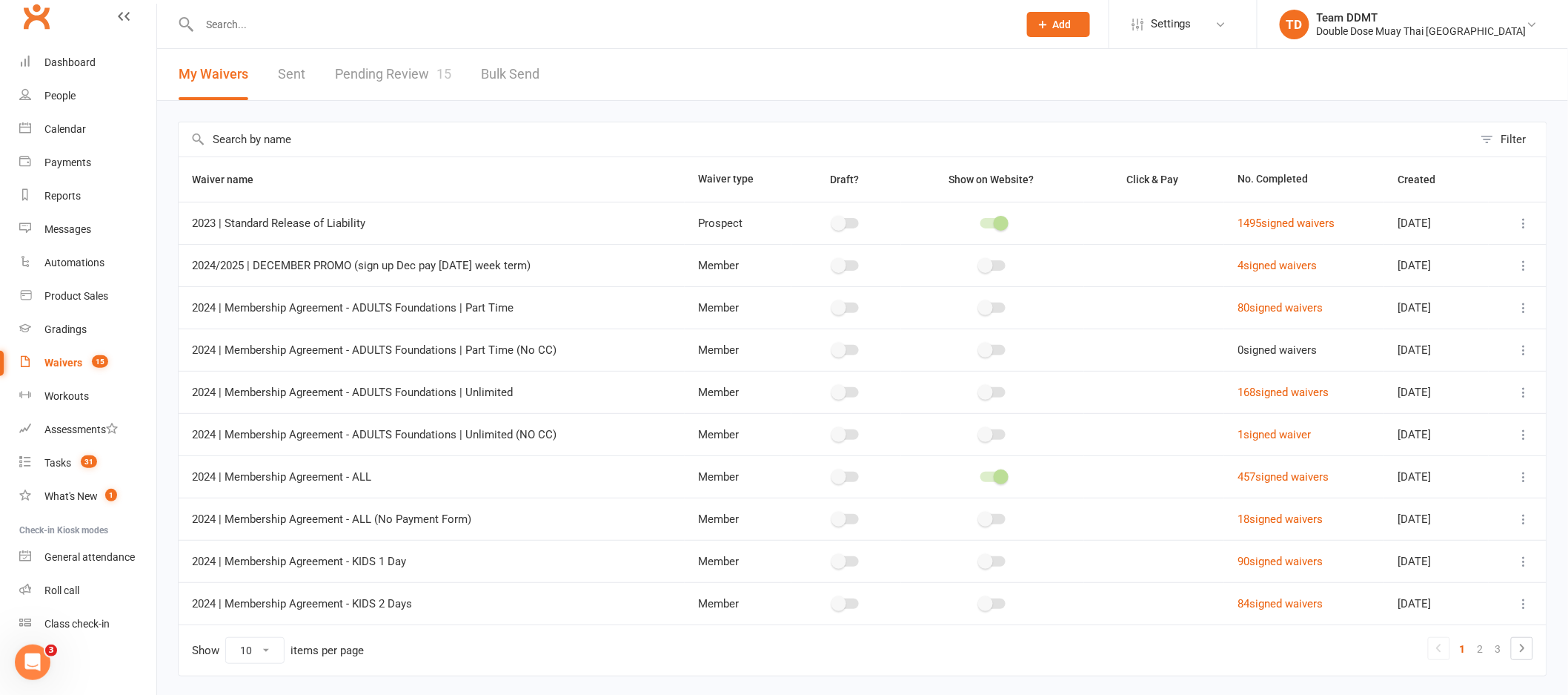
click at [402, 76] on link "Pending Review 15" at bounding box center [393, 74] width 117 height 51
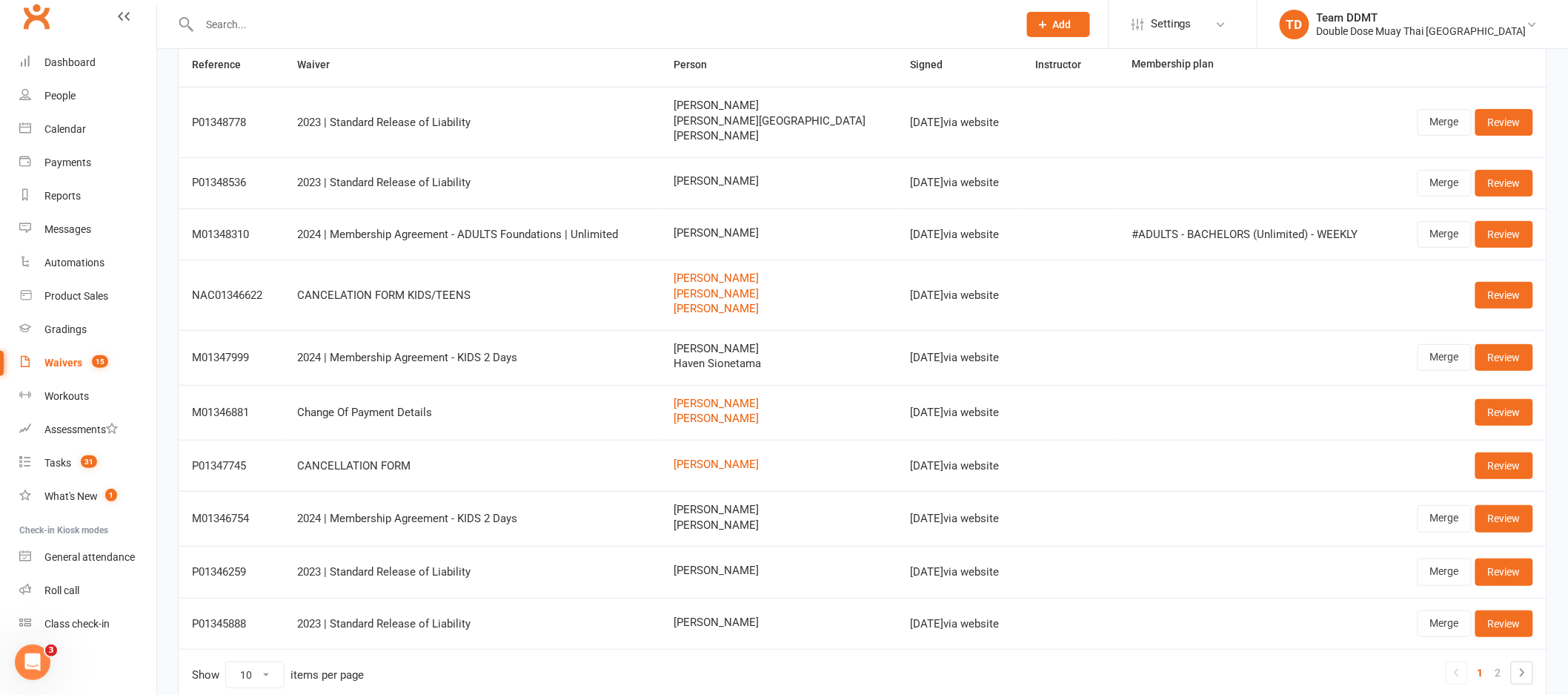
scroll to position [131, 0]
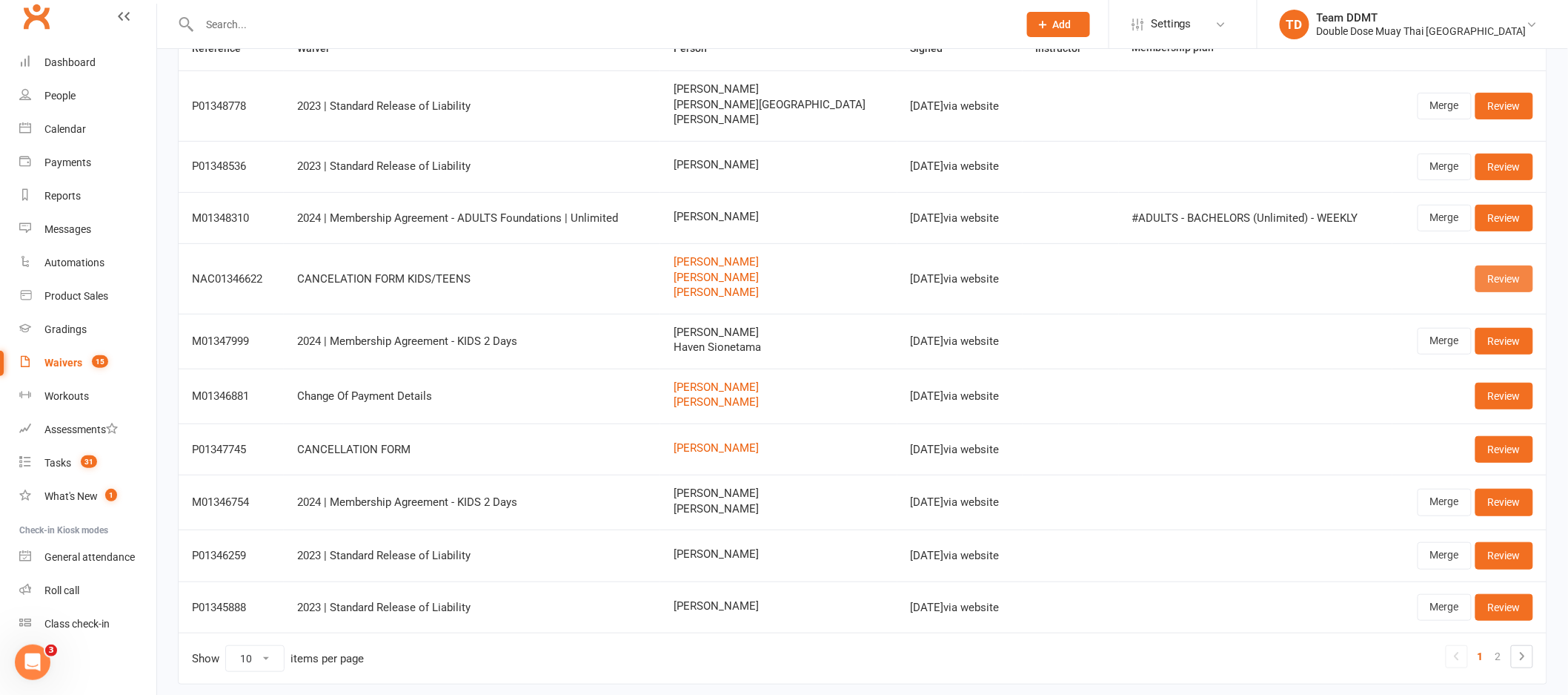
click at [1483, 280] on link "Review" at bounding box center [1504, 279] width 58 height 27
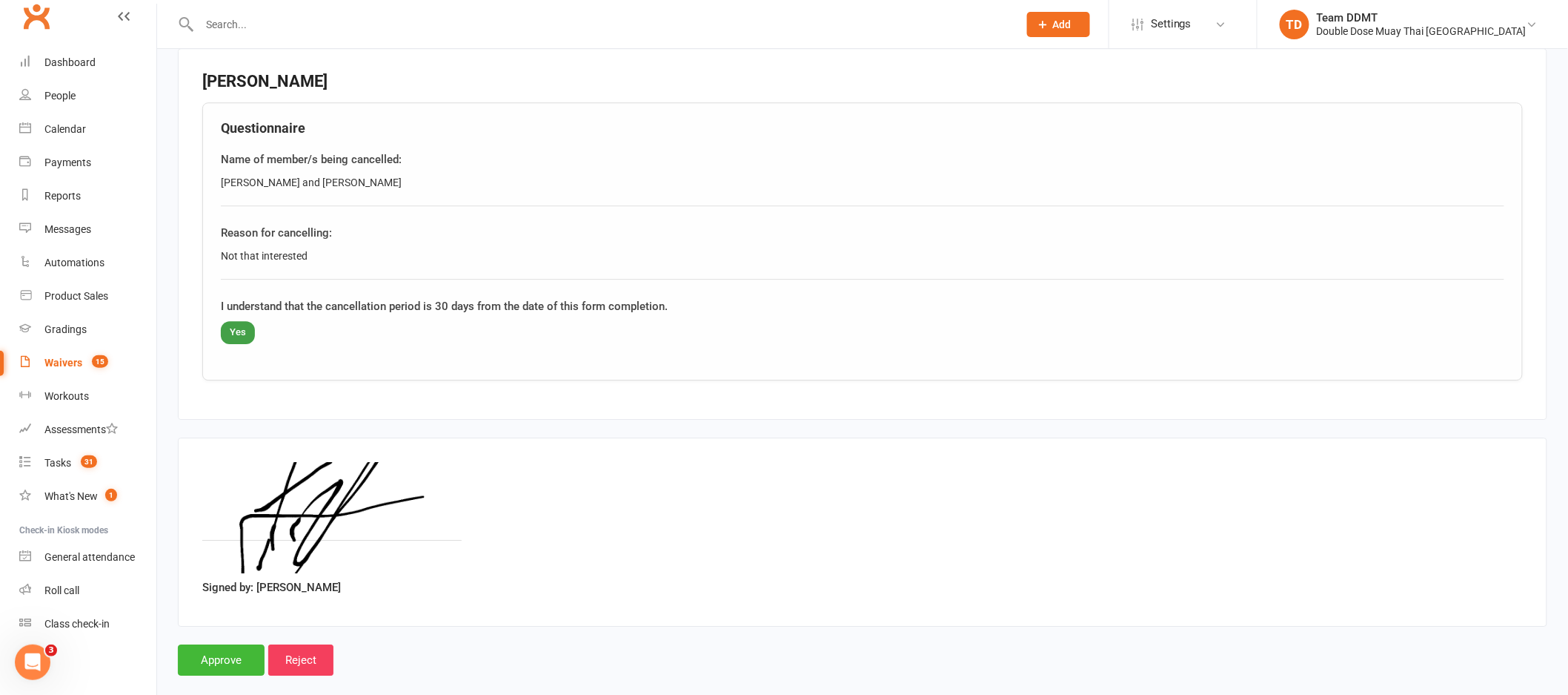
scroll to position [1744, 0]
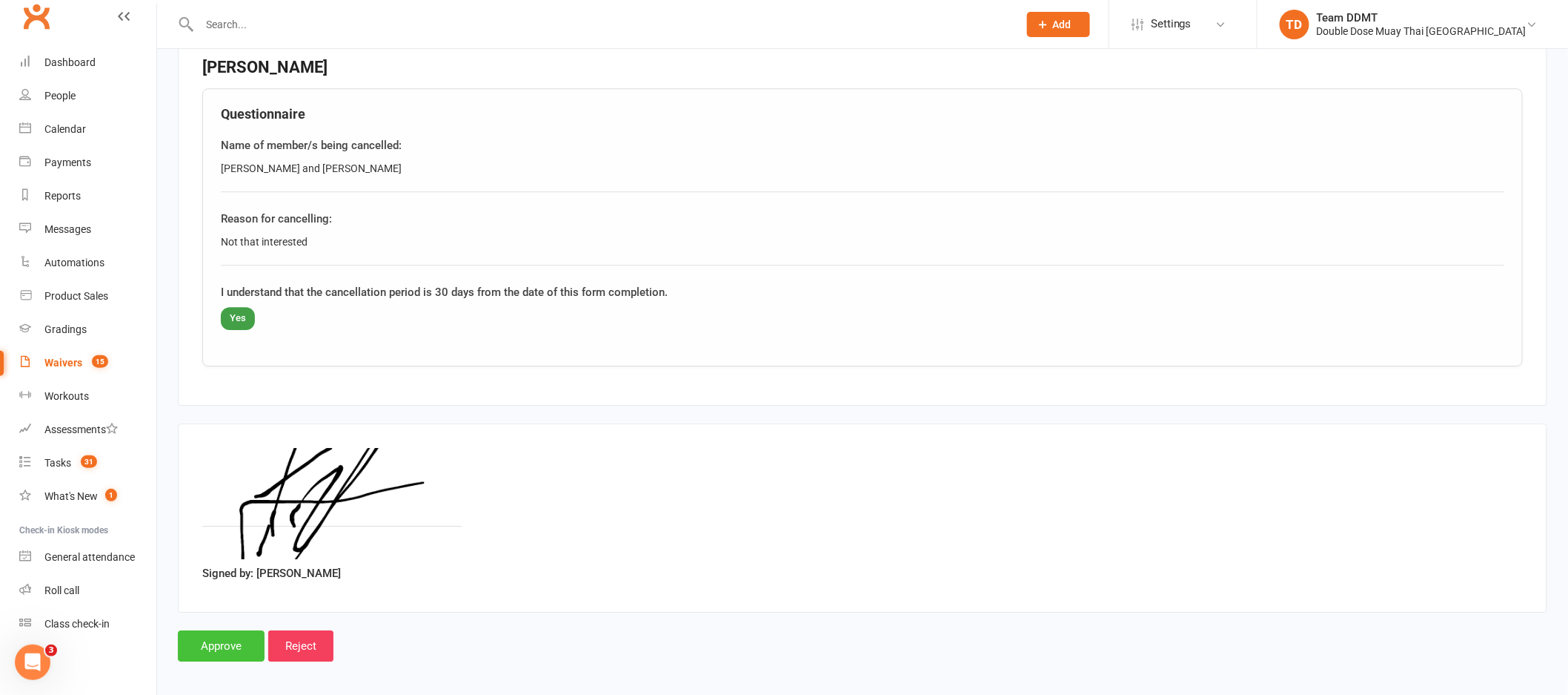
click at [255, 632] on input "Approve" at bounding box center [221, 645] width 86 height 31
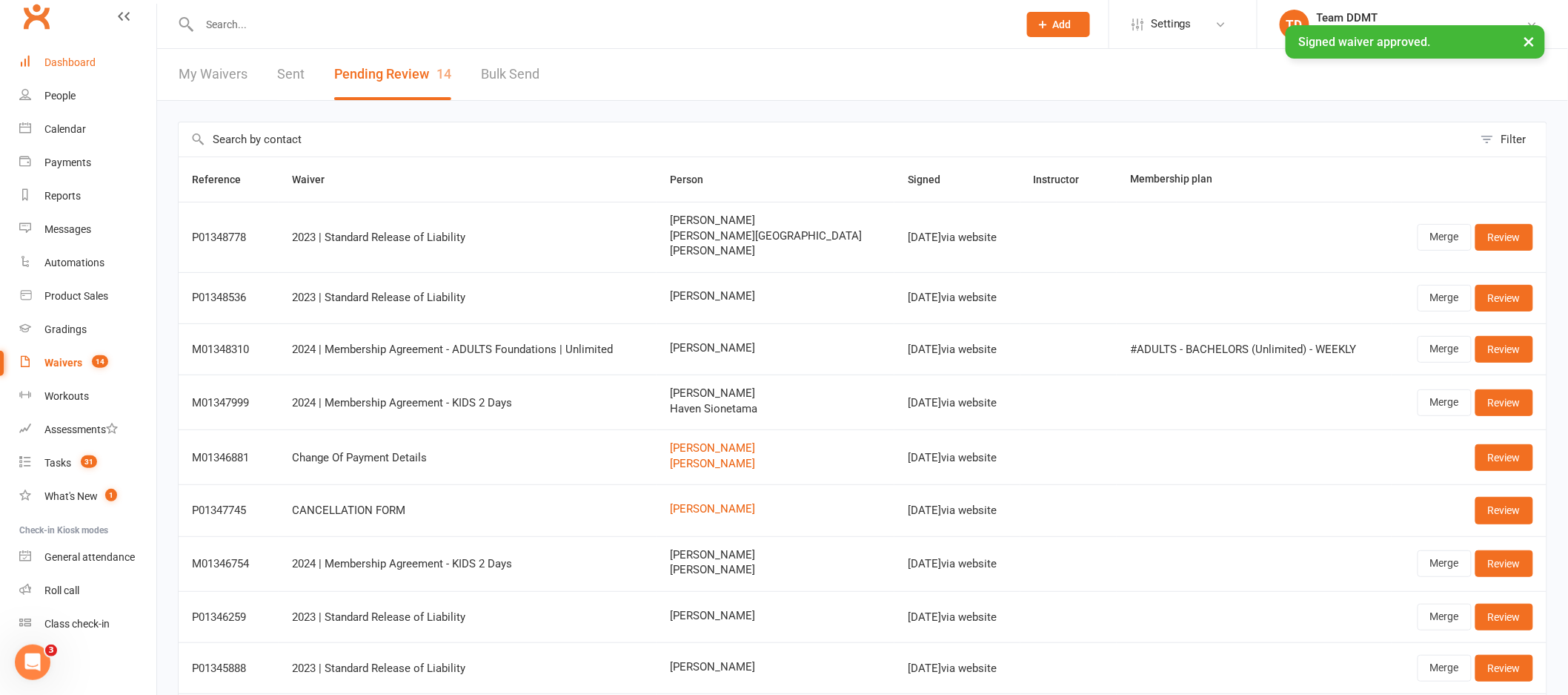
click at [81, 66] on div "Dashboard" at bounding box center [69, 61] width 51 height 12
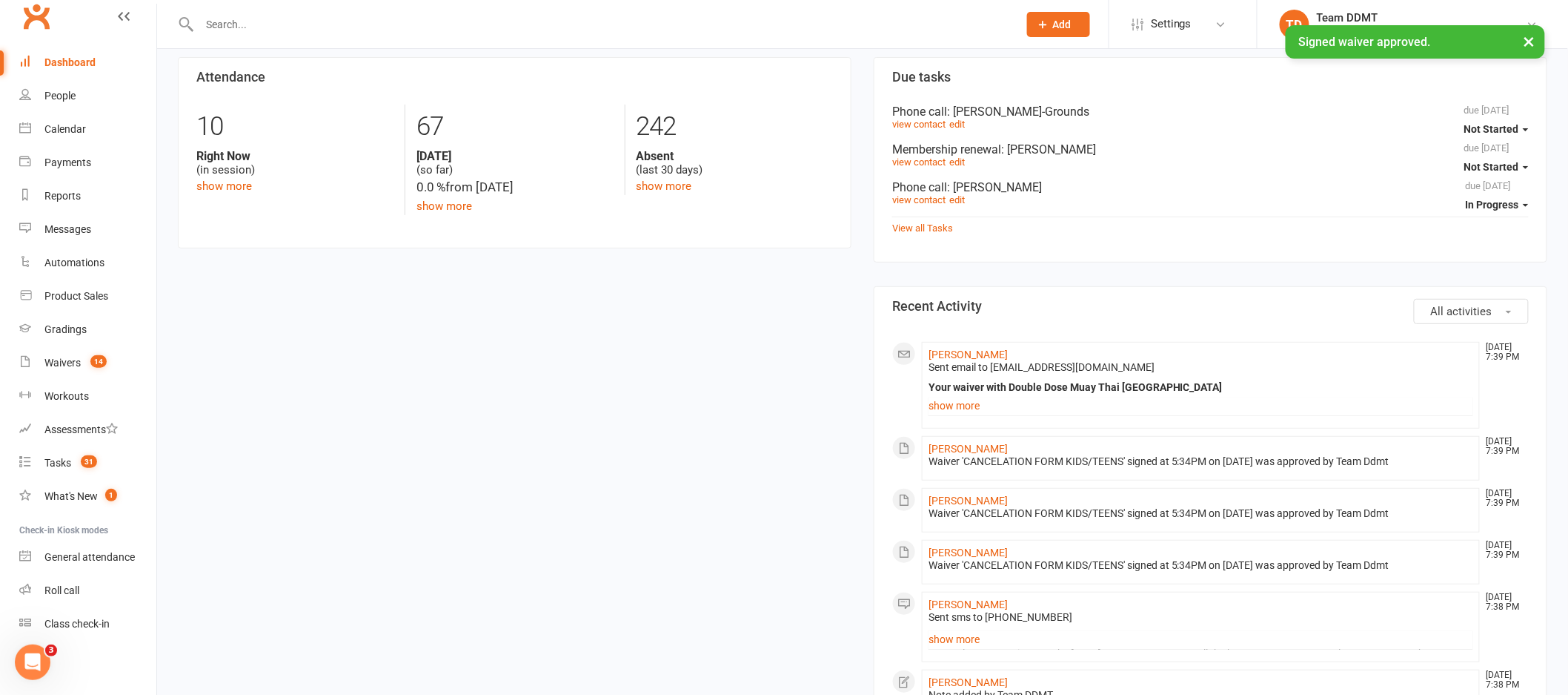
scroll to position [201, 0]
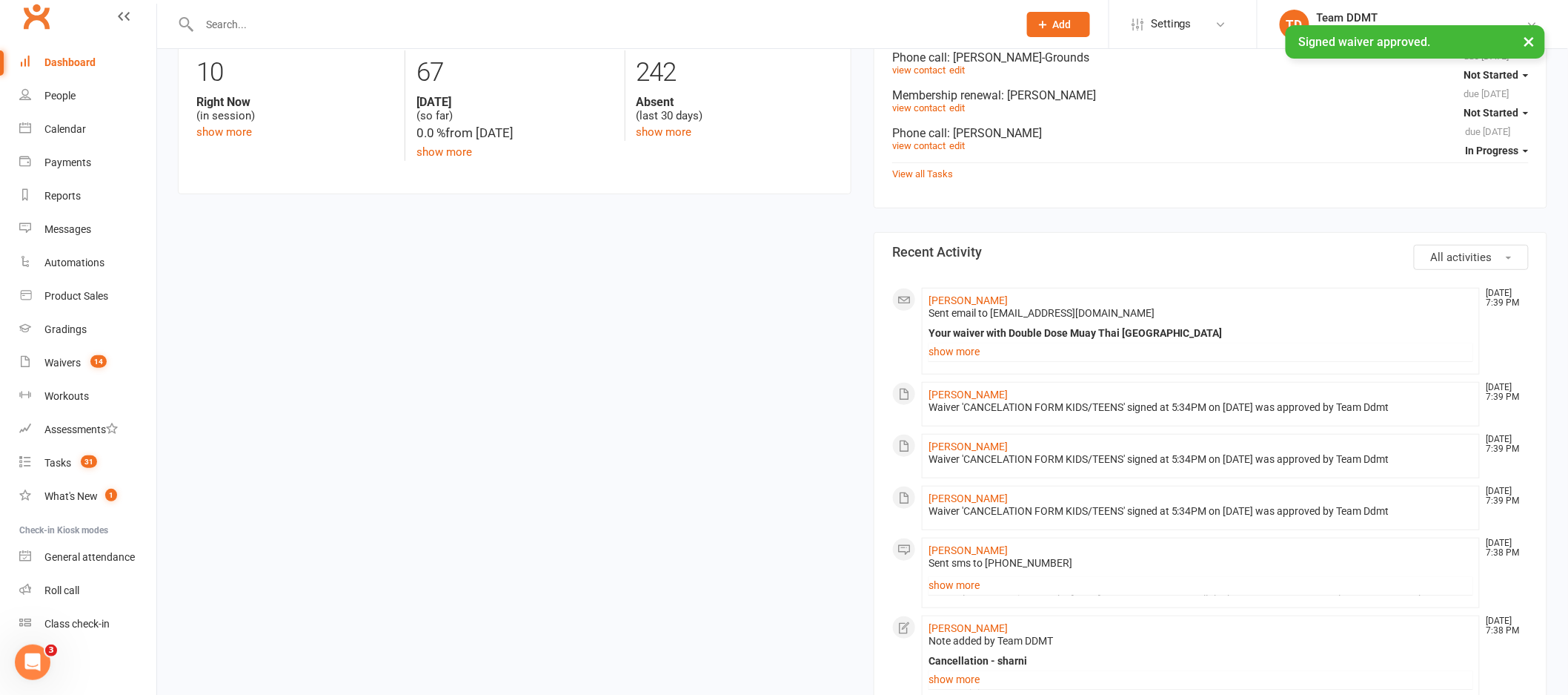
click at [961, 402] on div "Waiver 'CANCELATION FORM KIDS/TEENS' signed at 5:34PM on [DATE] was approved by…" at bounding box center [1201, 407] width 545 height 12
click at [967, 400] on link "[PERSON_NAME]" at bounding box center [968, 394] width 79 height 12
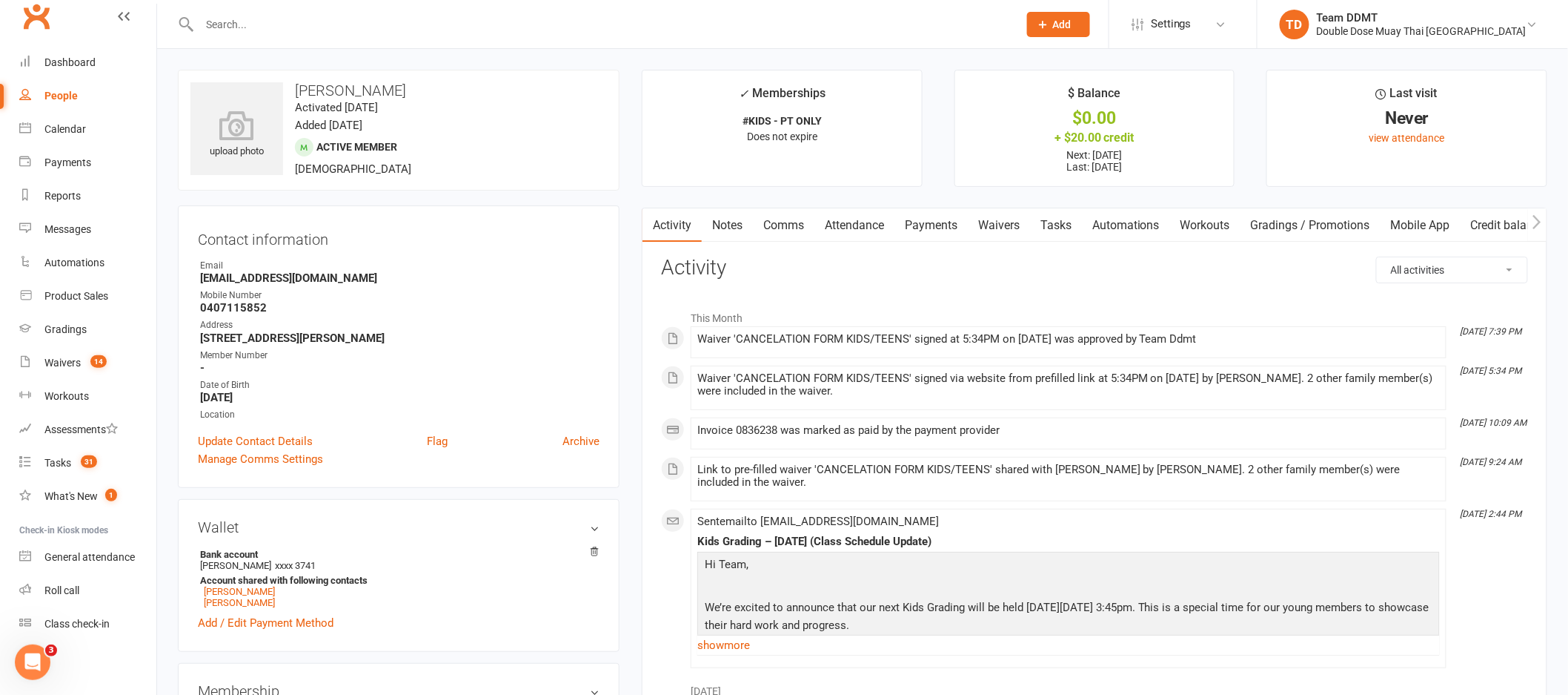
click at [934, 224] on link "Payments" at bounding box center [930, 225] width 73 height 34
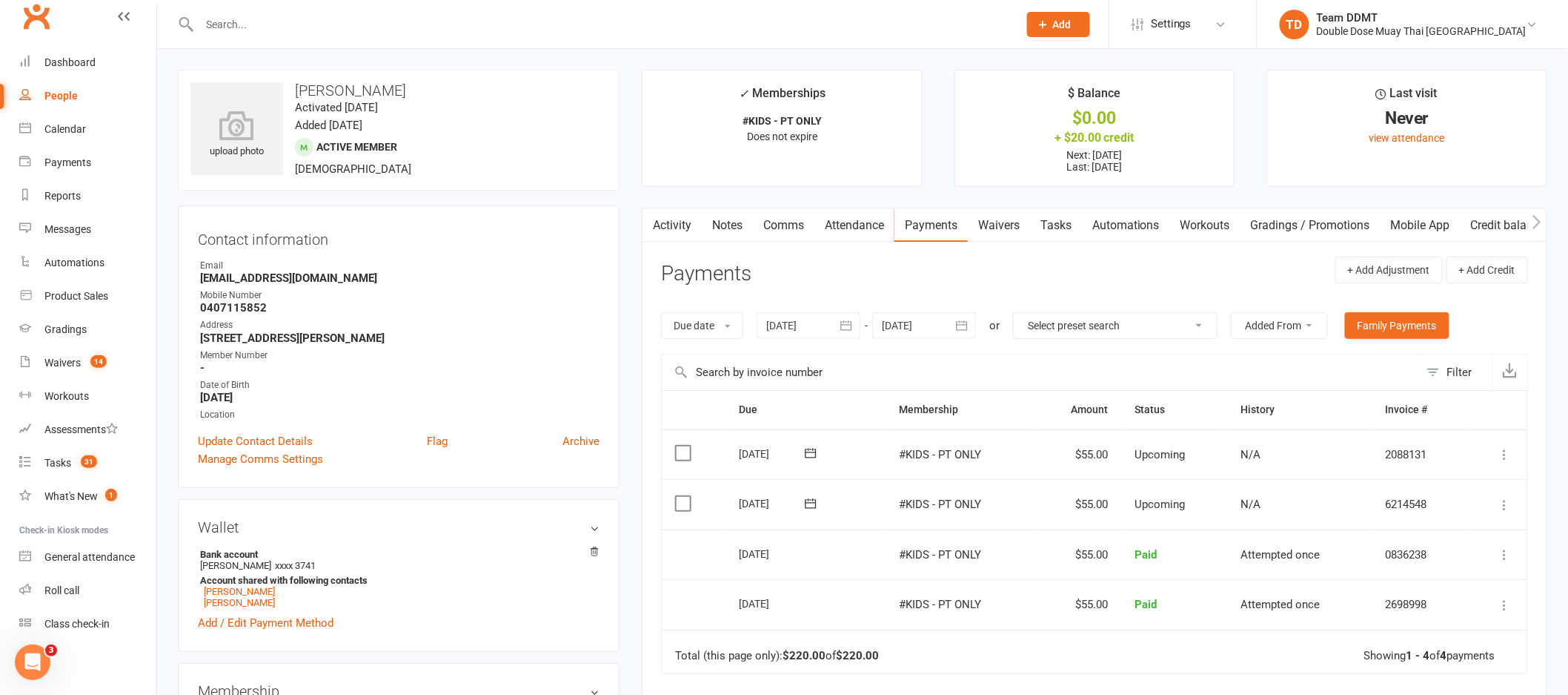
click at [825, 331] on div at bounding box center [808, 325] width 104 height 27
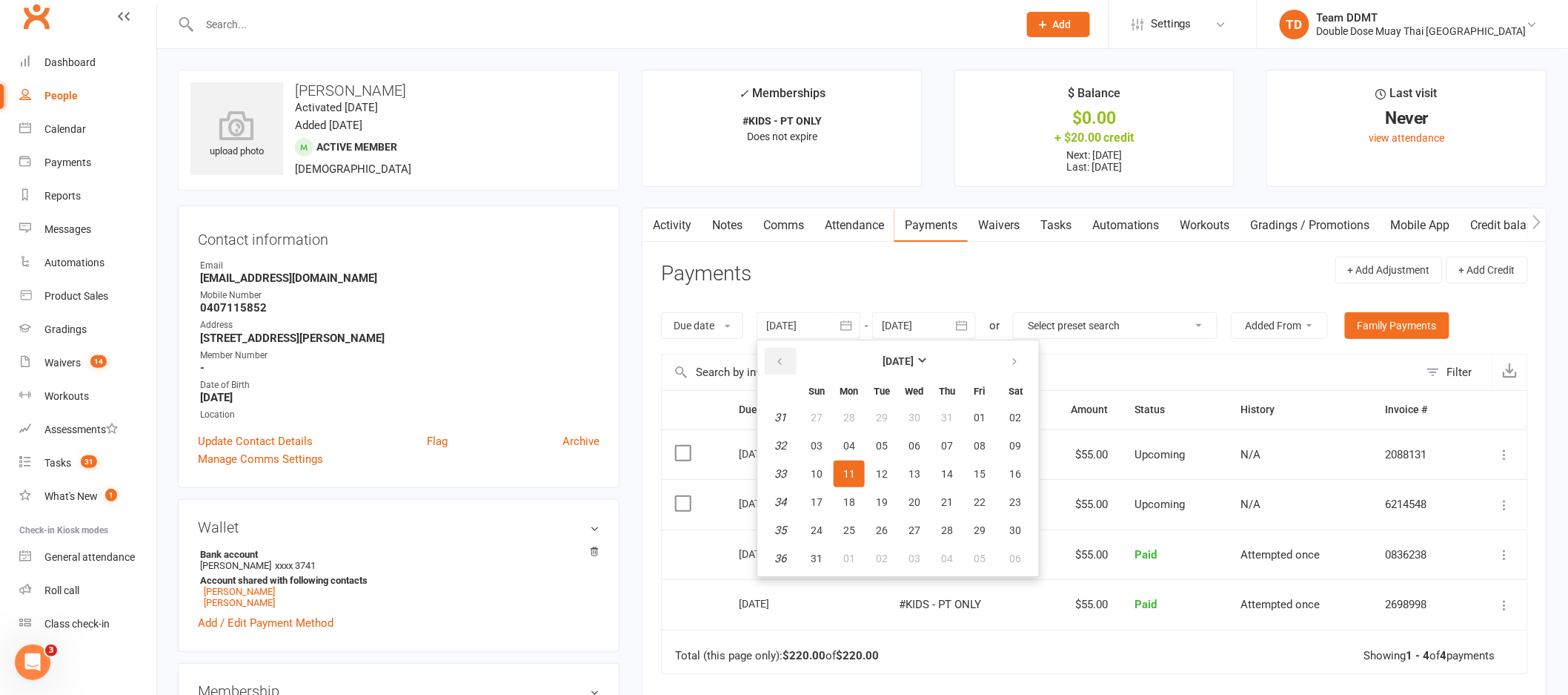
click at [776, 356] on icon "button" at bounding box center [780, 361] width 11 height 12
click at [911, 414] on span "30" at bounding box center [914, 417] width 12 height 12
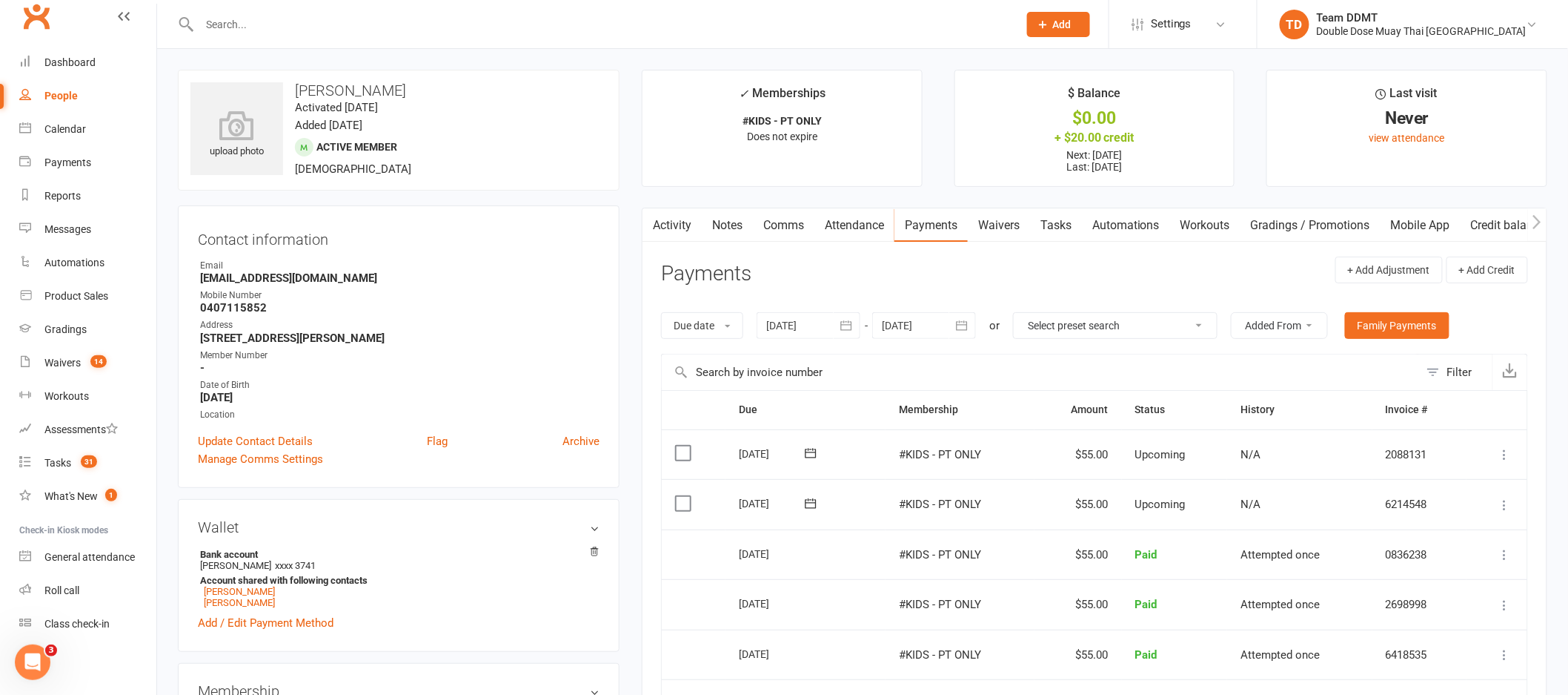
click at [831, 324] on div at bounding box center [808, 325] width 104 height 27
click at [788, 361] on button "button" at bounding box center [781, 361] width 32 height 27
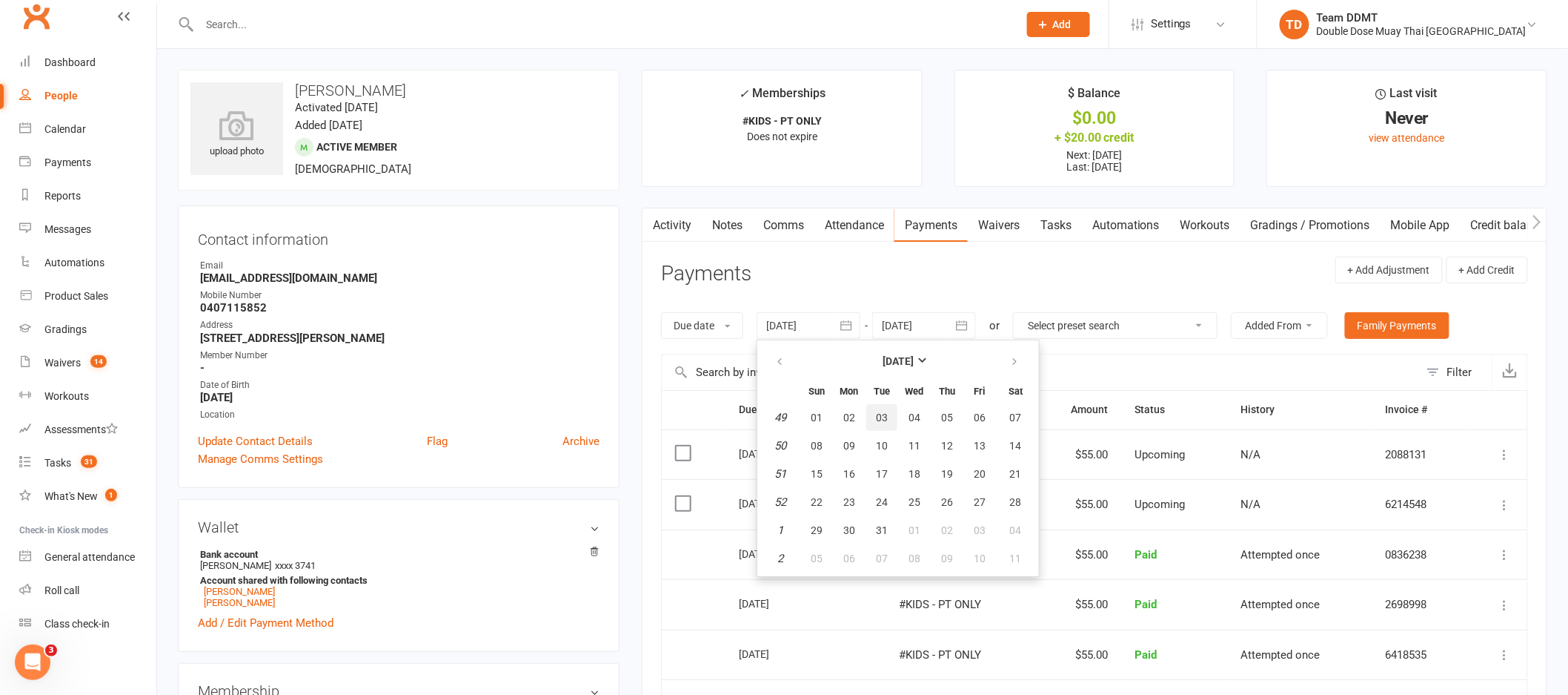
click at [877, 427] on button "03" at bounding box center [881, 418] width 31 height 27
type input "[DATE]"
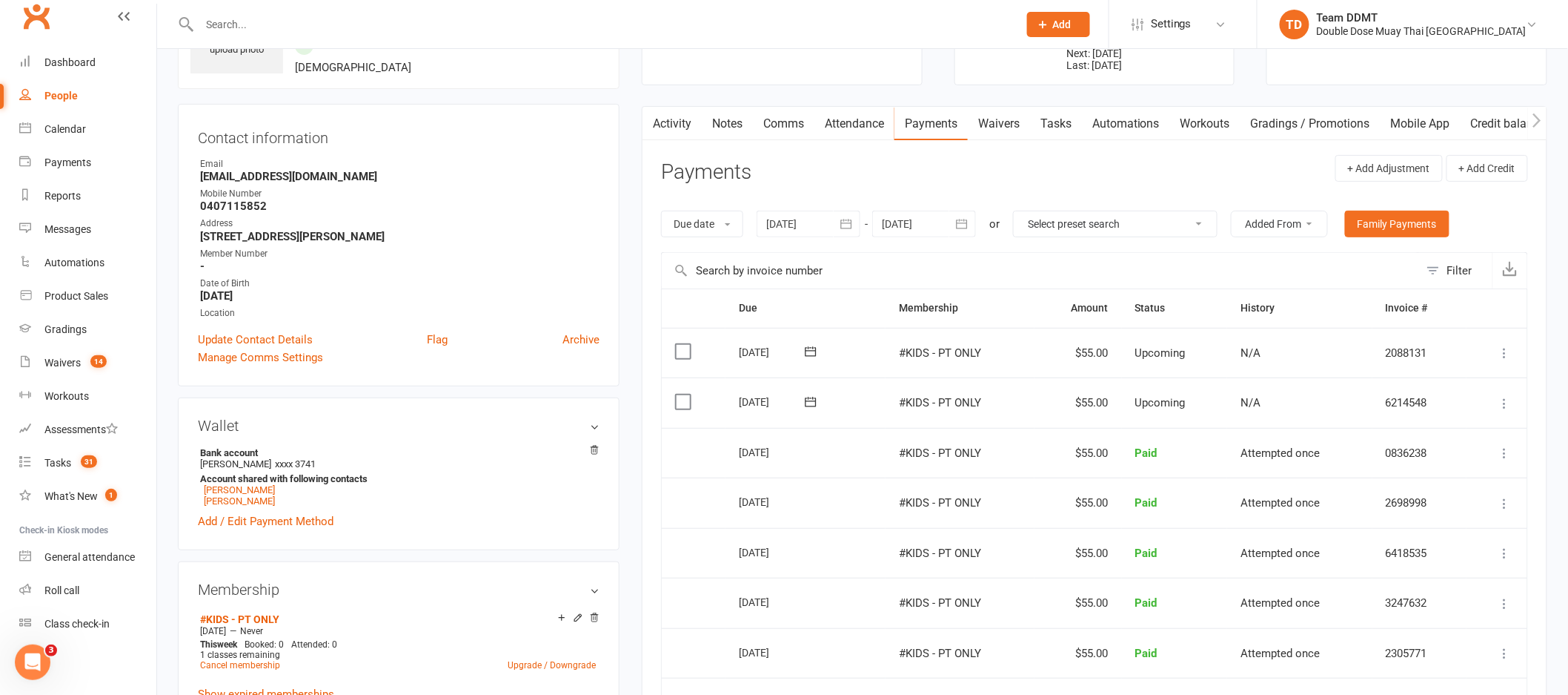
scroll to position [86, 0]
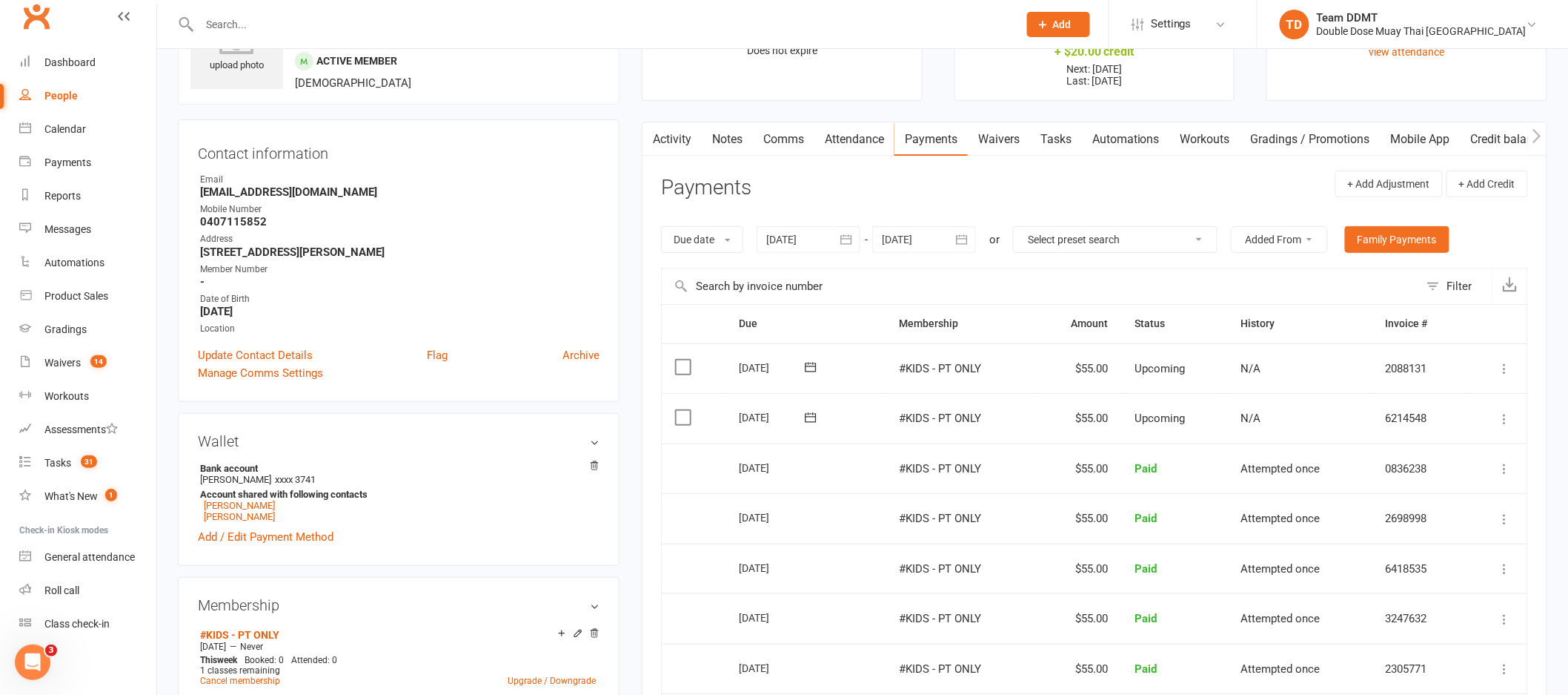
click at [930, 239] on div at bounding box center [924, 240] width 104 height 27
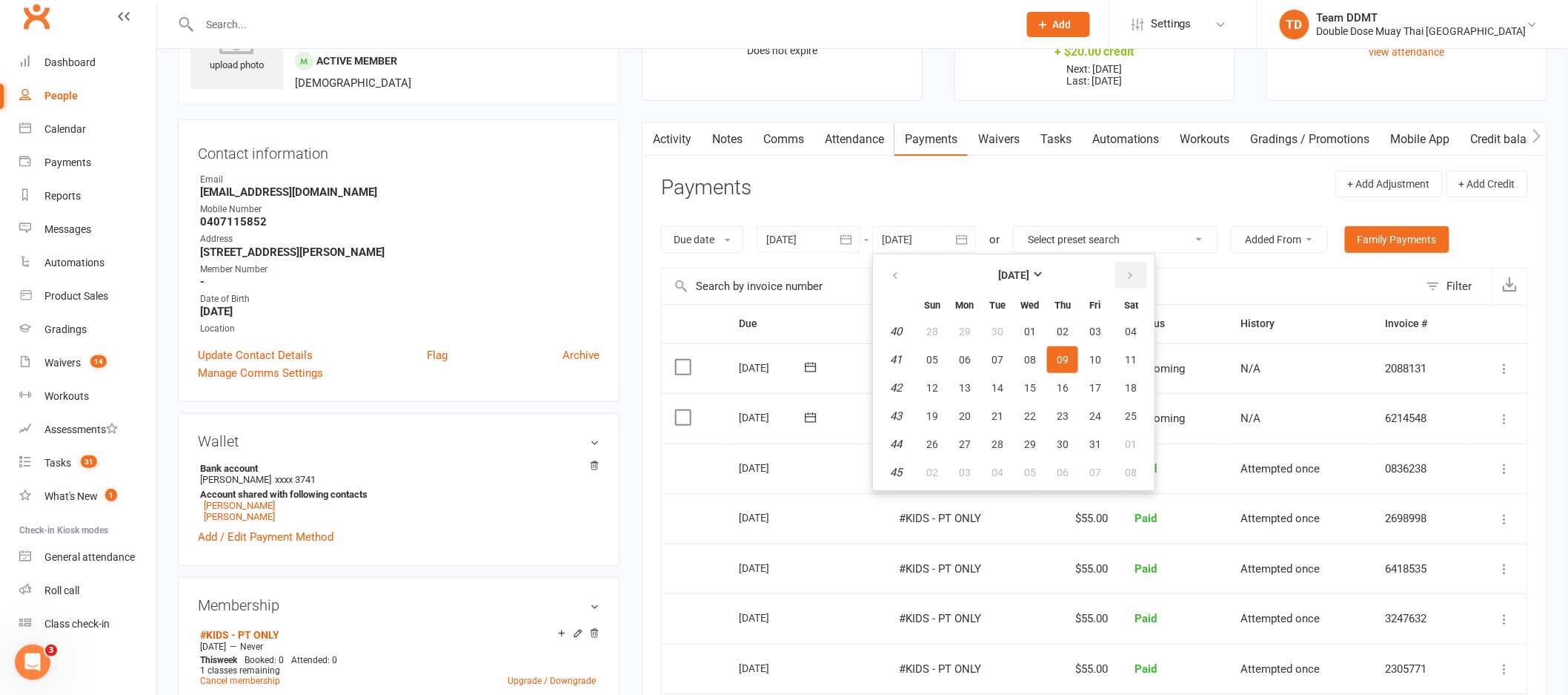
click at [1130, 277] on icon "button" at bounding box center [1130, 275] width 11 height 12
click at [1047, 422] on button "22" at bounding box center [1062, 416] width 31 height 27
type input "[DATE]"
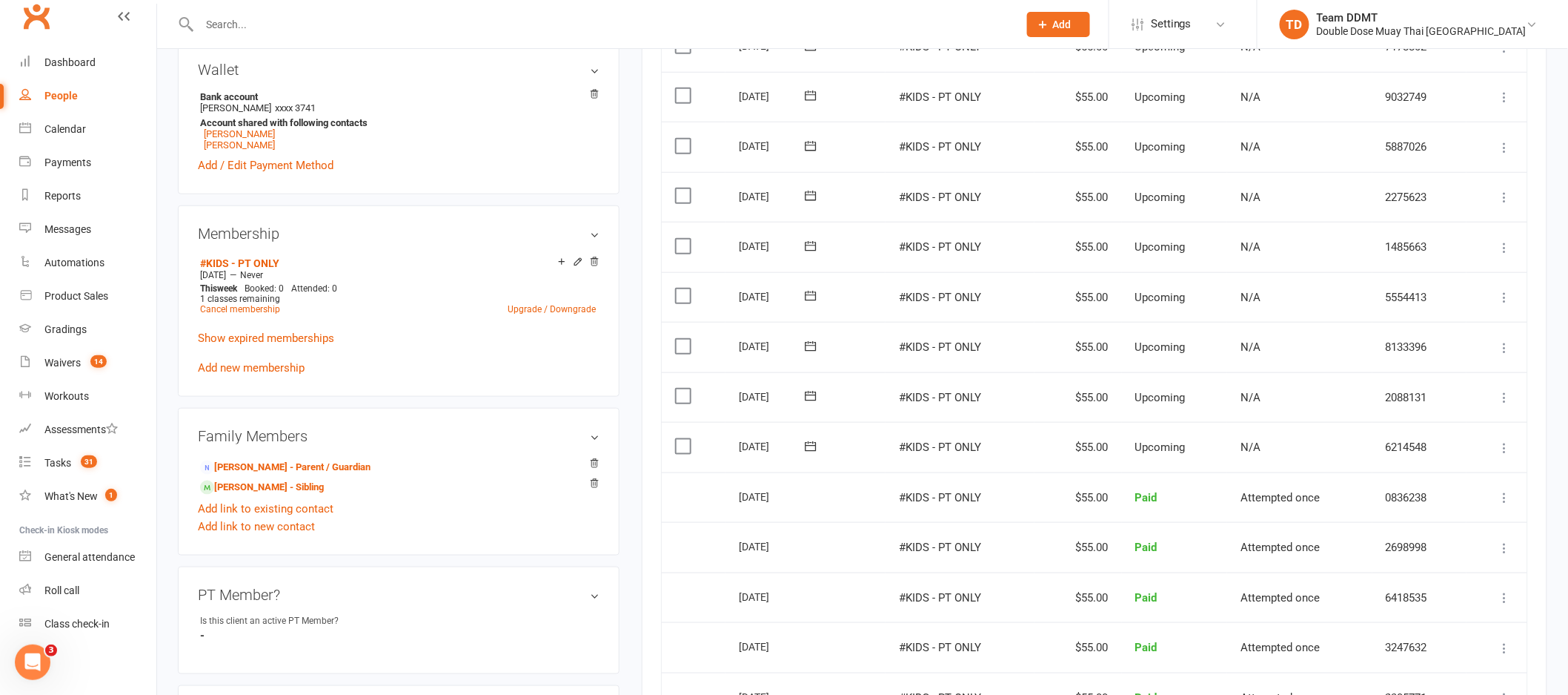
scroll to position [458, 0]
click at [257, 492] on link "[PERSON_NAME] - Sibling" at bounding box center [262, 487] width 124 height 15
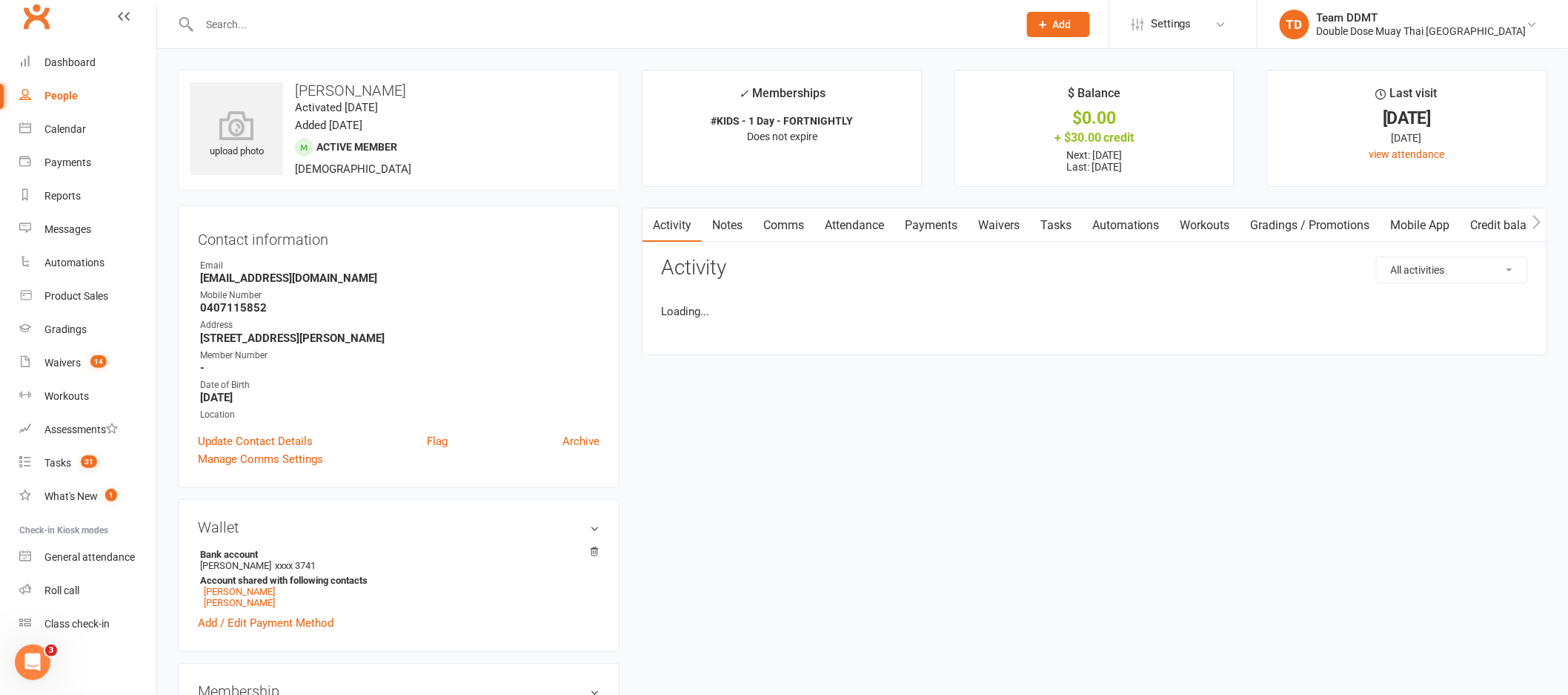
click at [932, 217] on link "Payments" at bounding box center [930, 225] width 73 height 34
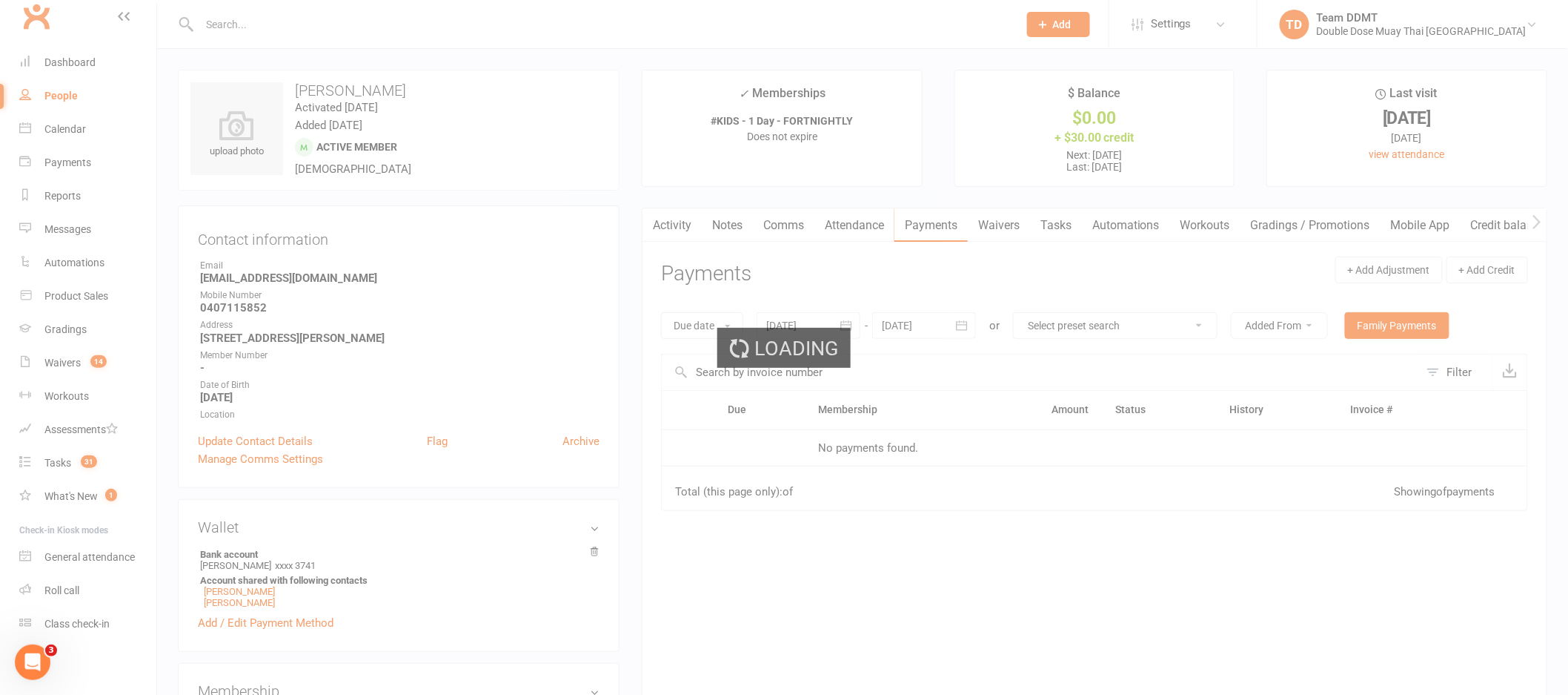
click at [934, 225] on div "Loading" at bounding box center [784, 348] width 1568 height 695
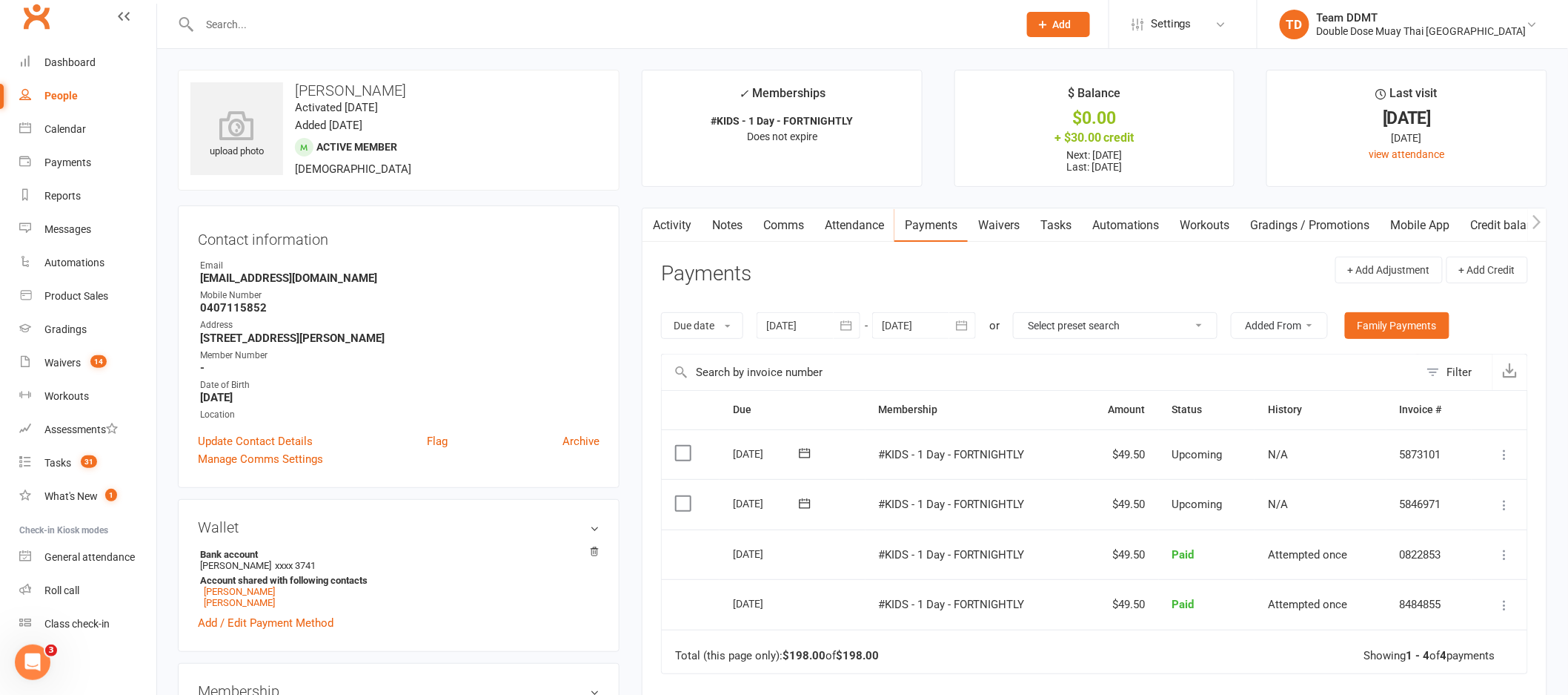
click at [818, 313] on div at bounding box center [808, 325] width 104 height 27
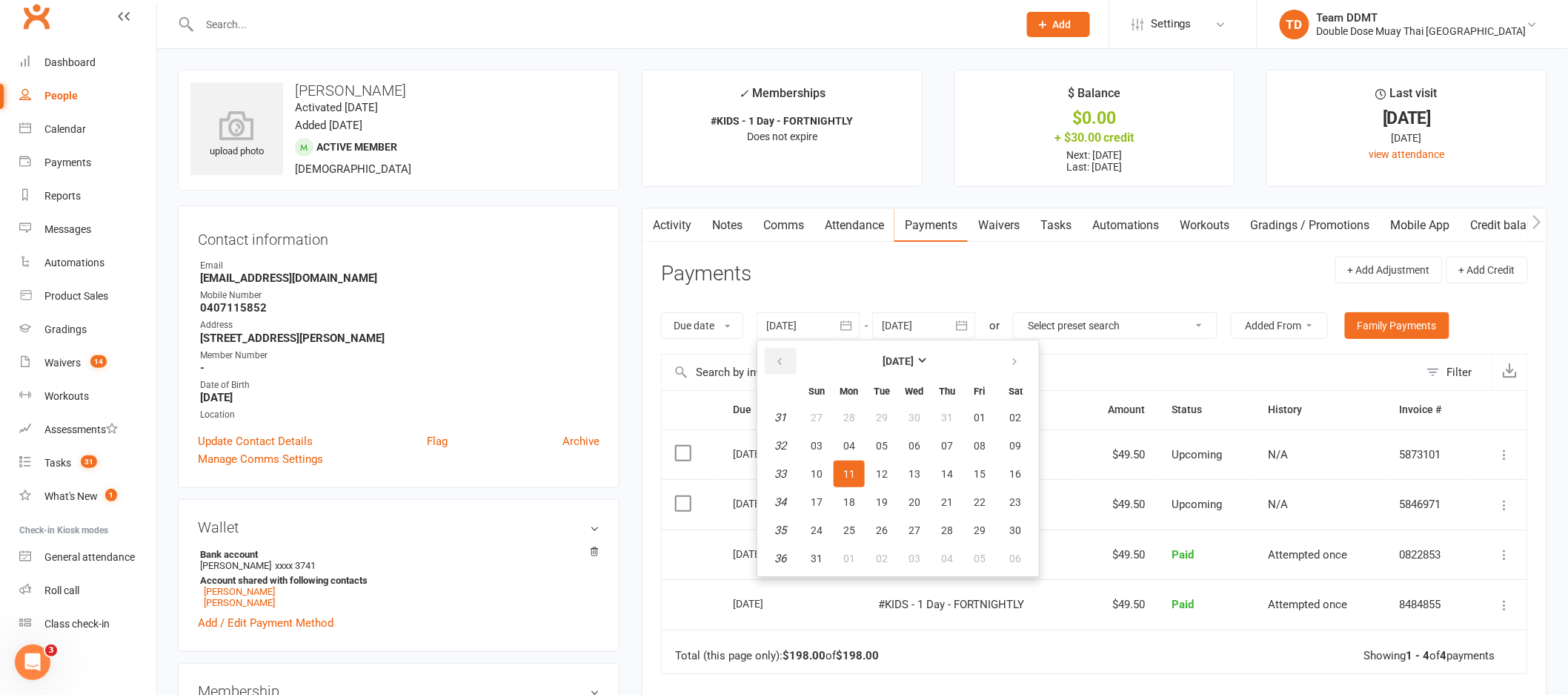
click at [778, 363] on icon "button" at bounding box center [780, 361] width 11 height 12
click at [898, 432] on button "11" at bounding box center [914, 446] width 31 height 27
type input "[DATE]"
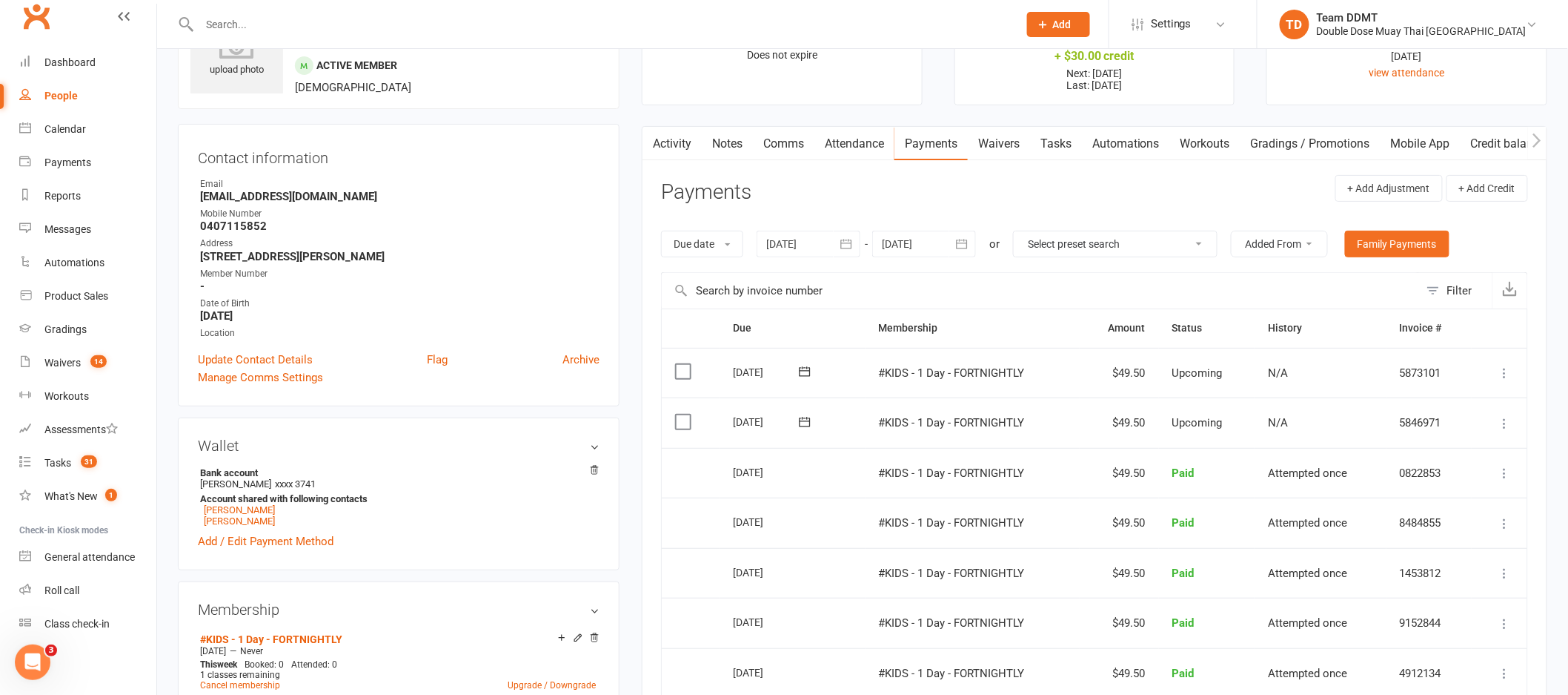
scroll to position [60, 0]
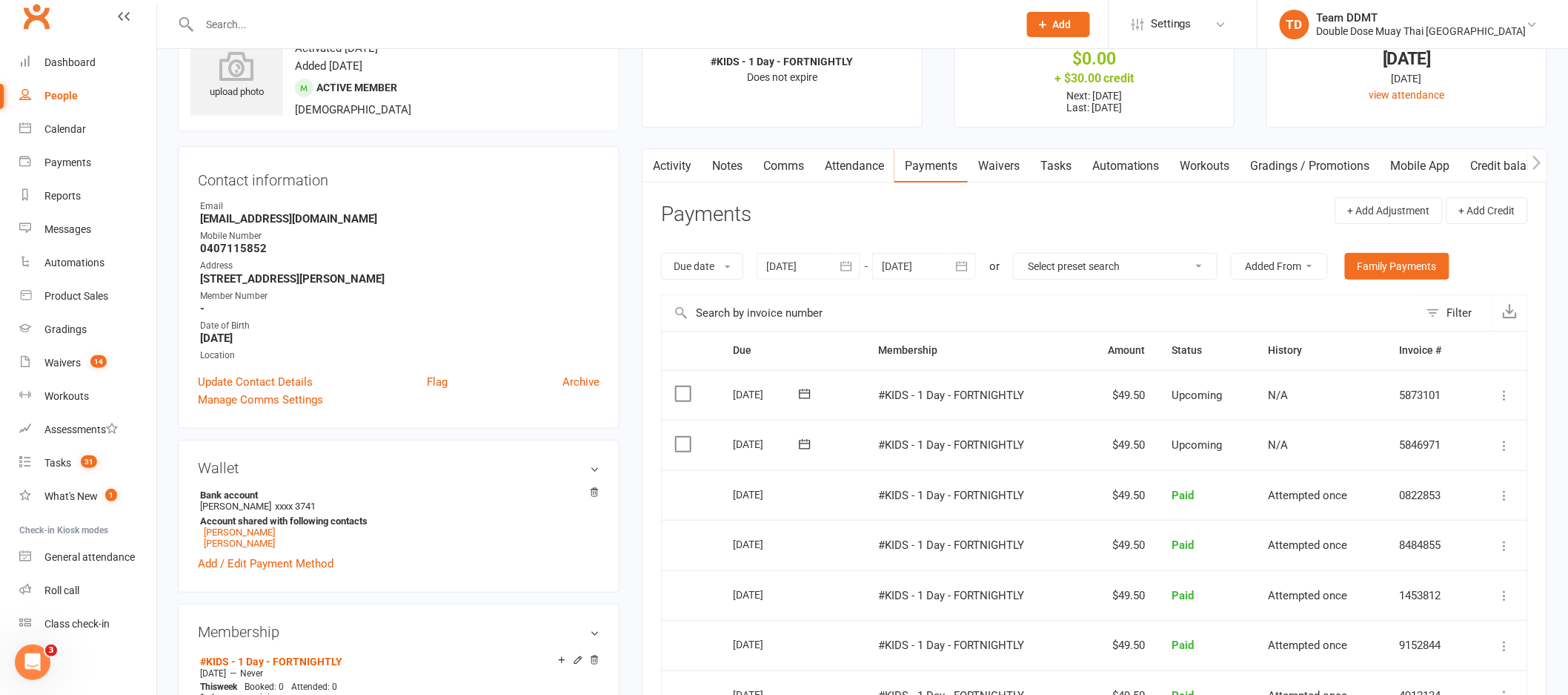
click at [952, 264] on button "button" at bounding box center [963, 266] width 27 height 27
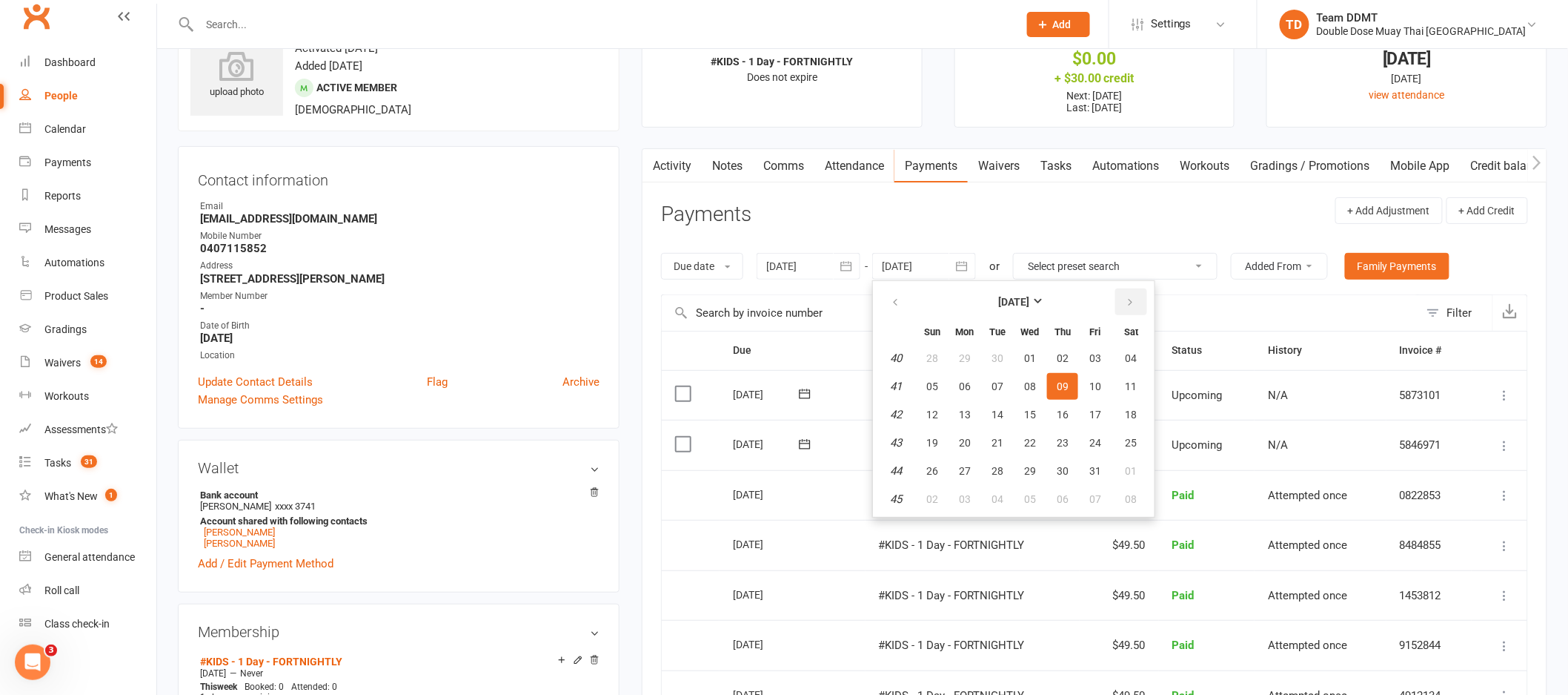
click at [1132, 302] on button "button" at bounding box center [1132, 302] width 32 height 27
click at [1017, 457] on button "26" at bounding box center [1029, 470] width 31 height 27
type input "[DATE]"
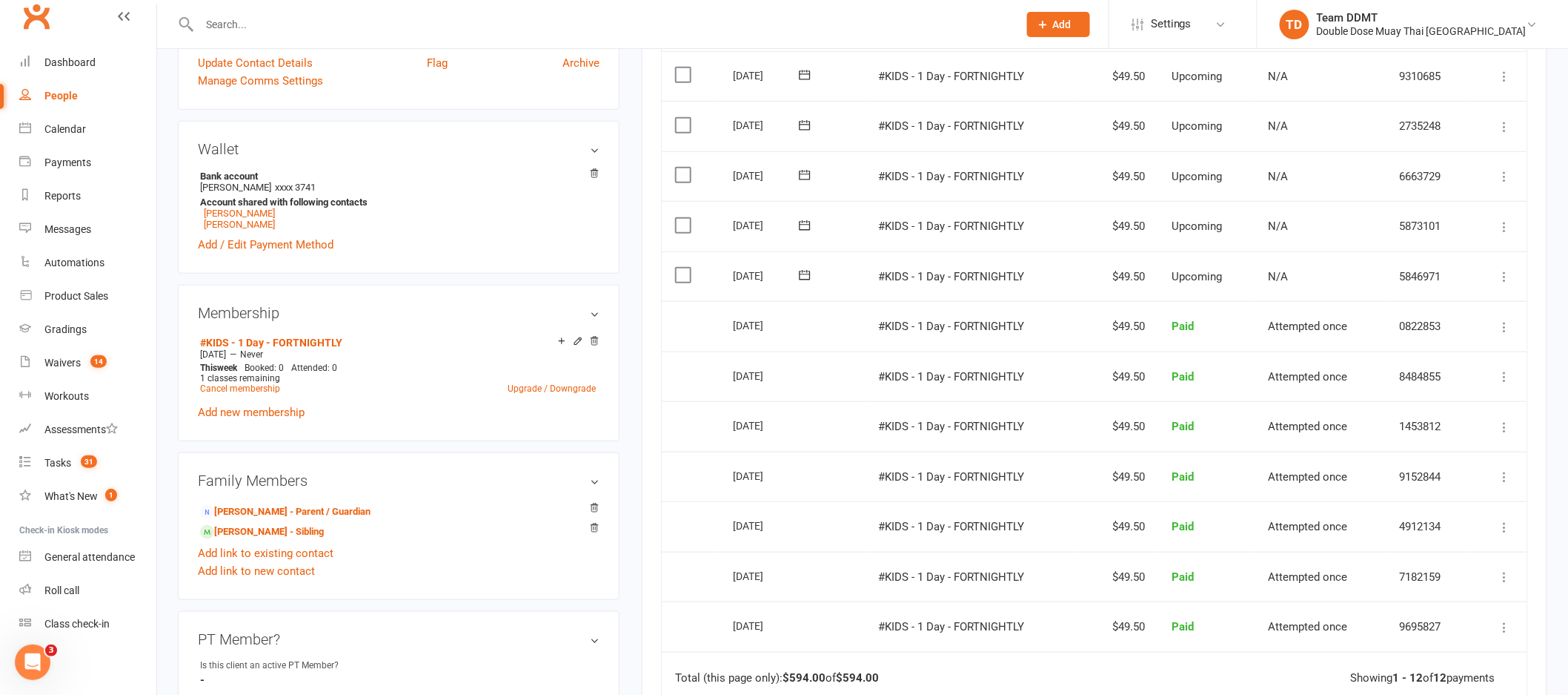
scroll to position [371, 0]
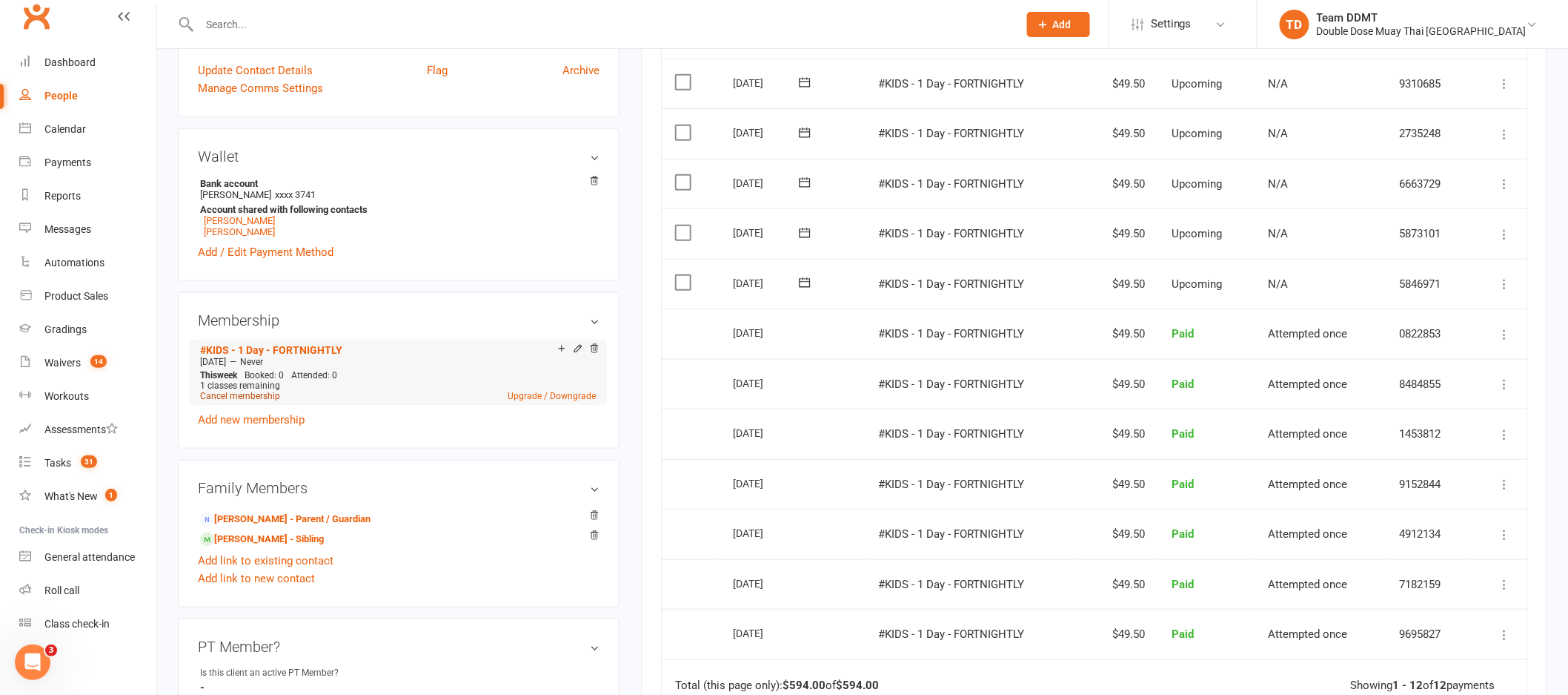
click at [255, 399] on link "Cancel membership" at bounding box center [240, 397] width 80 height 11
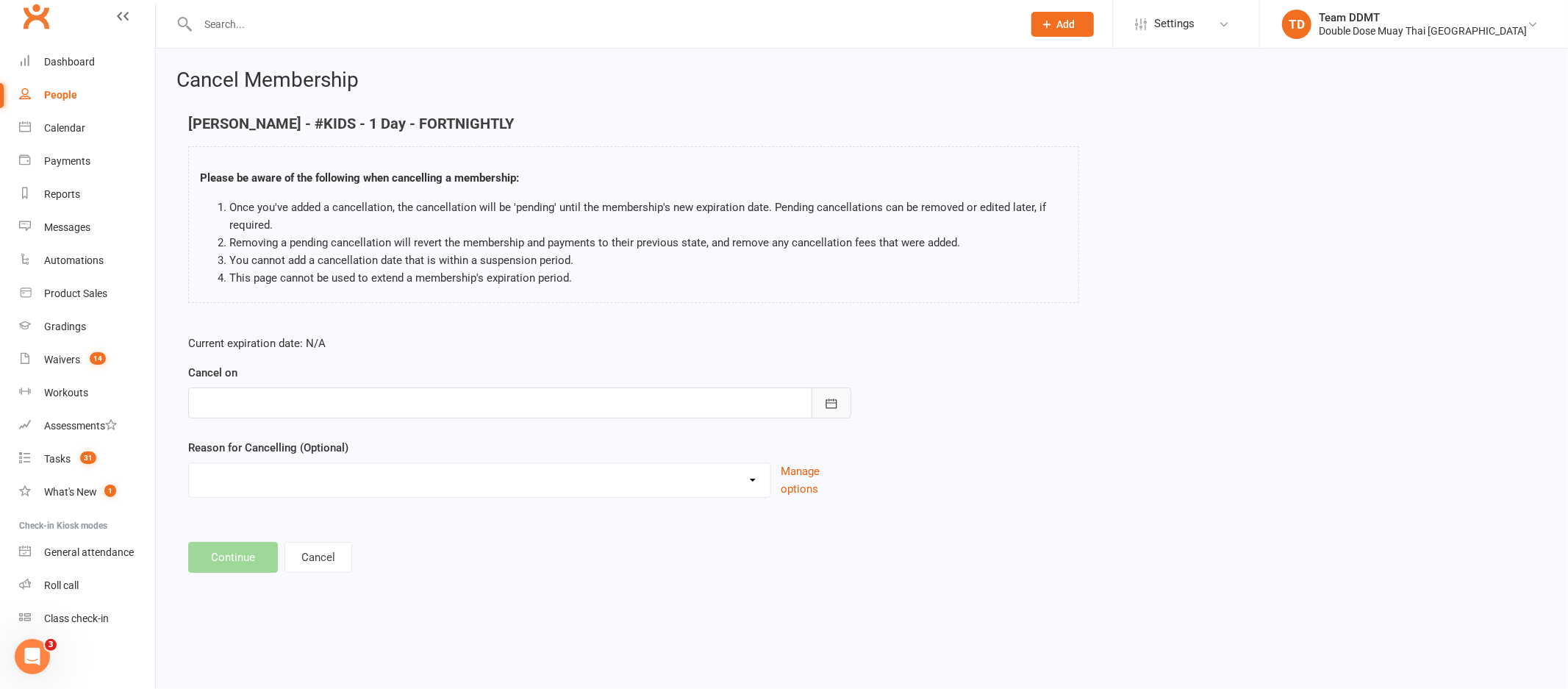
click at [831, 405] on icon "button" at bounding box center [831, 404] width 15 height 15
click at [439, 437] on icon "button" at bounding box center [444, 440] width 11 height 11
click at [339, 519] on span "08" at bounding box center [345, 524] width 11 height 11
type input "[DATE]"
click at [708, 488] on select "Administration Error Holiday Injury Moving Away Upgrading/Downgrading membershi…" at bounding box center [480, 477] width 581 height 29
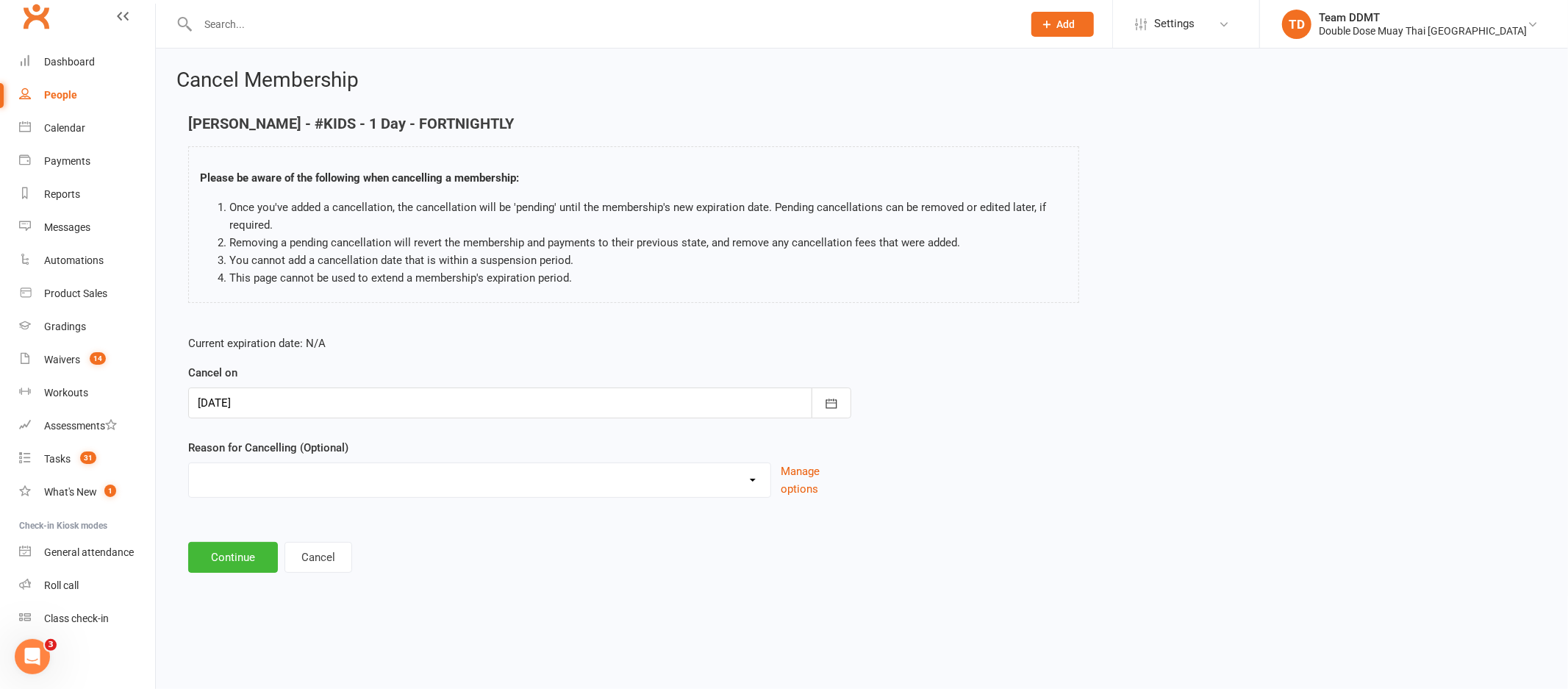
select select "5"
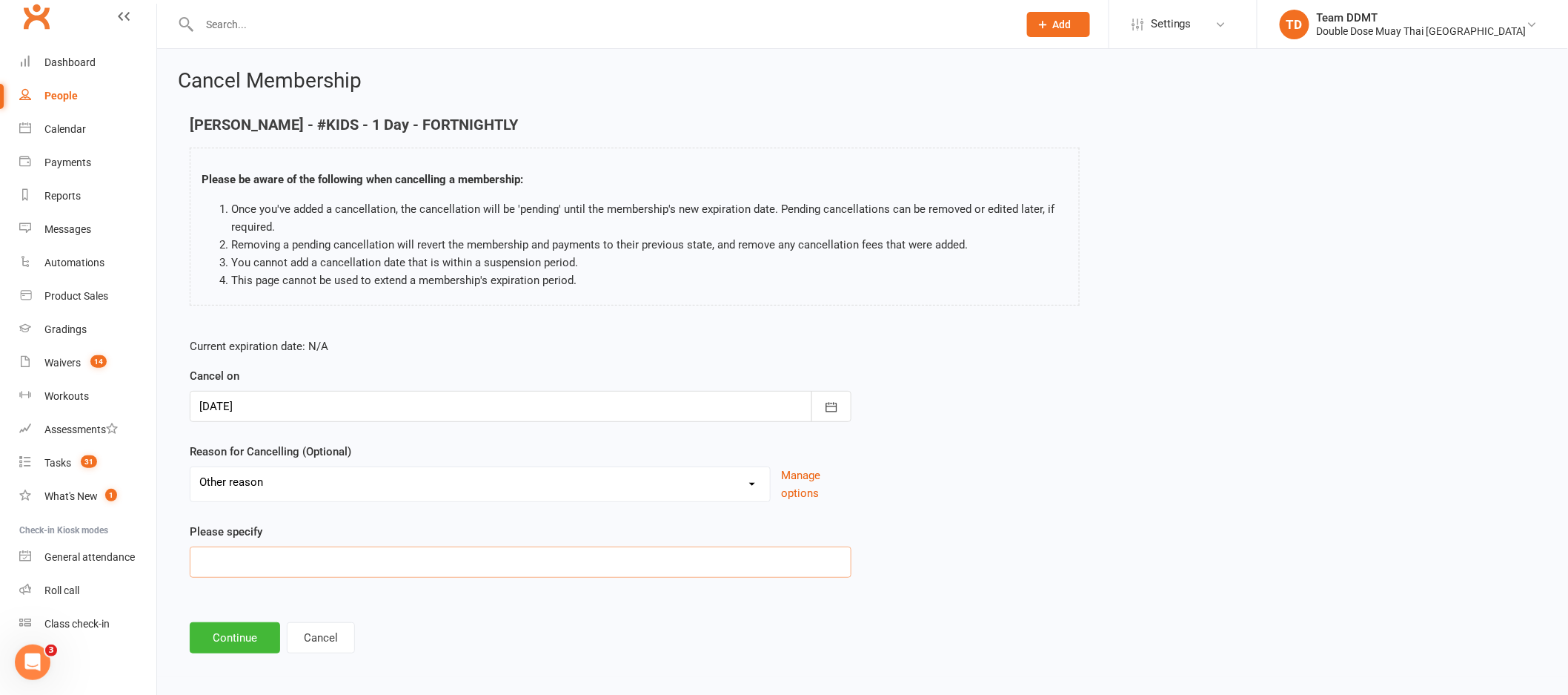
click at [475, 548] on input at bounding box center [520, 561] width 662 height 31
type input "Lost interest"
click at [255, 639] on button "Continue" at bounding box center [235, 637] width 91 height 31
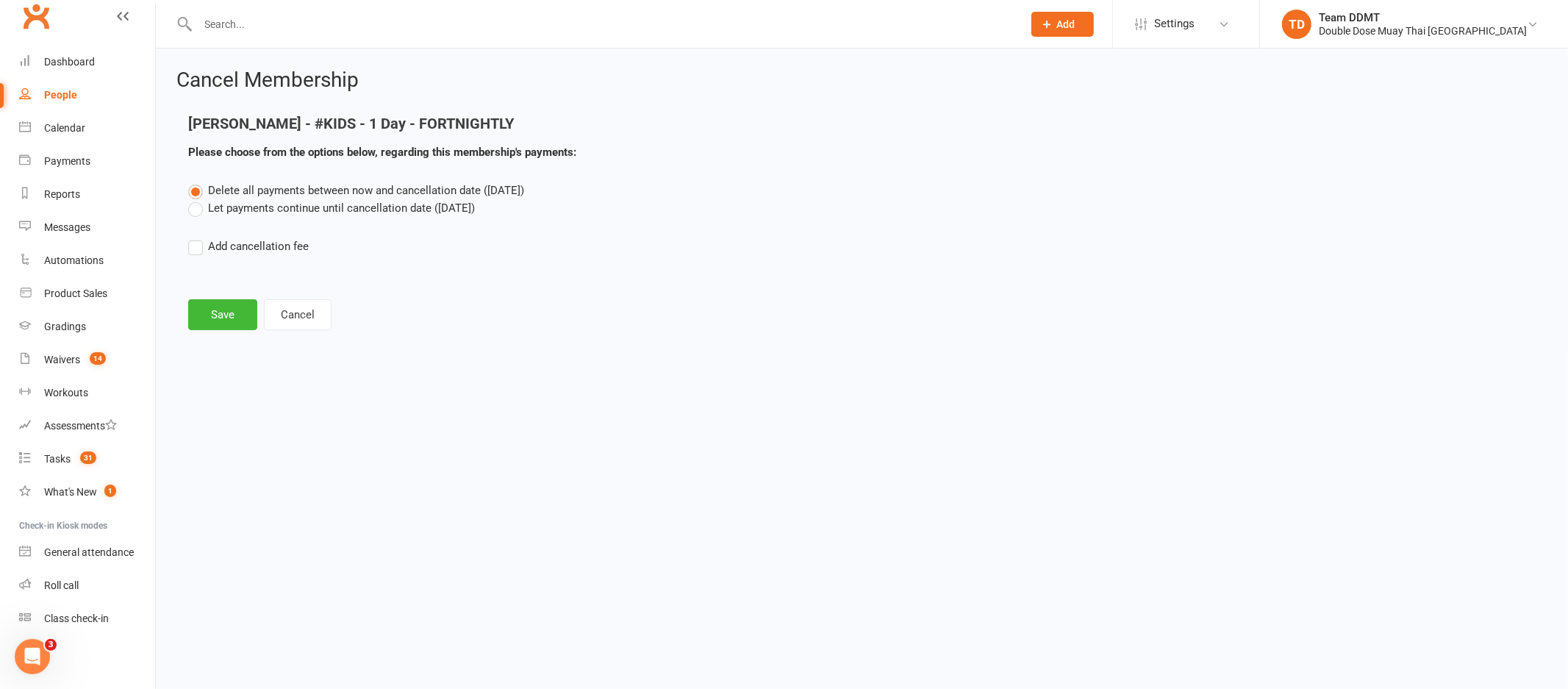
click at [342, 213] on label "Let payments continue until cancellation date ([DATE])" at bounding box center [331, 208] width 287 height 18
click at [198, 200] on input "Let payments continue until cancellation date ([DATE])" at bounding box center [193, 200] width 10 height 0
click at [206, 307] on button "Save" at bounding box center [223, 314] width 69 height 31
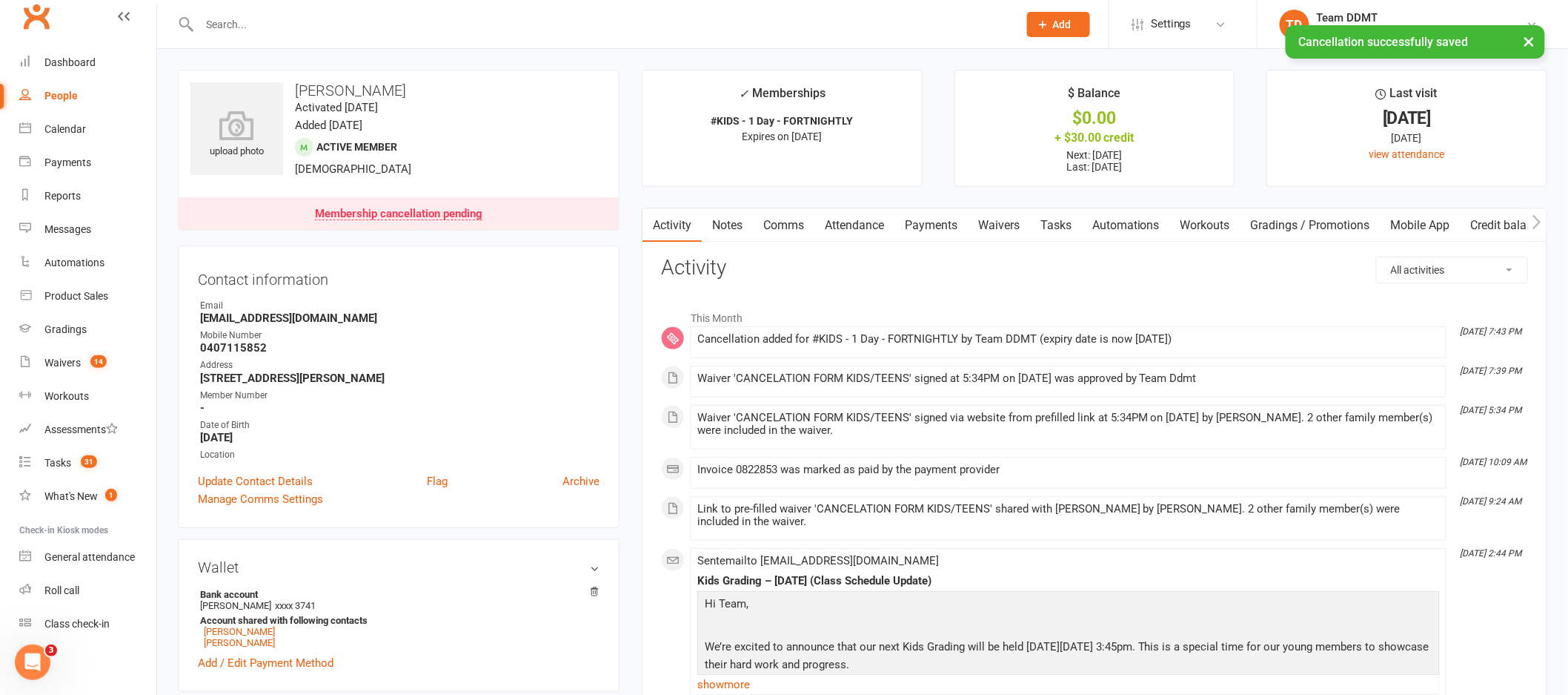
click at [932, 224] on link "Payments" at bounding box center [930, 225] width 73 height 34
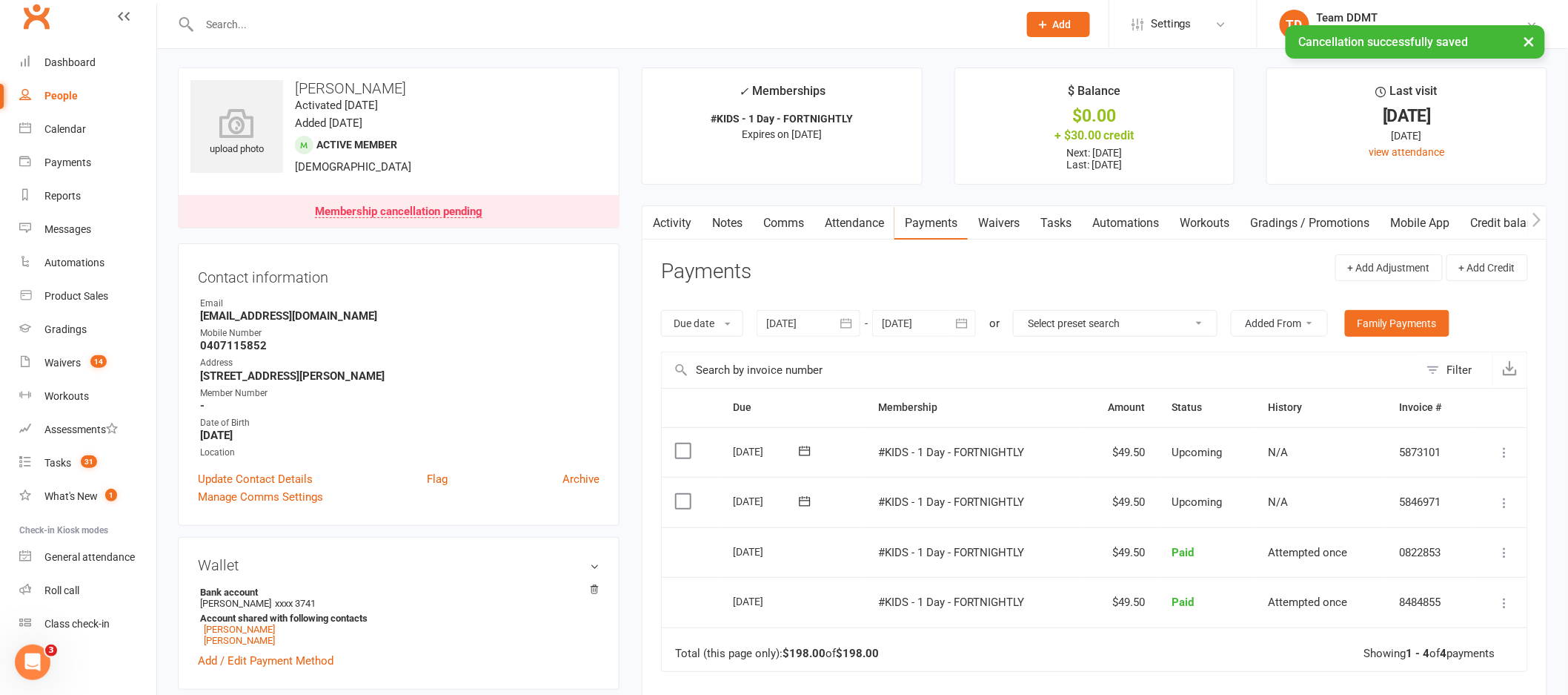
scroll to position [3, 0]
click at [1503, 453] on icon at bounding box center [1505, 452] width 15 height 15
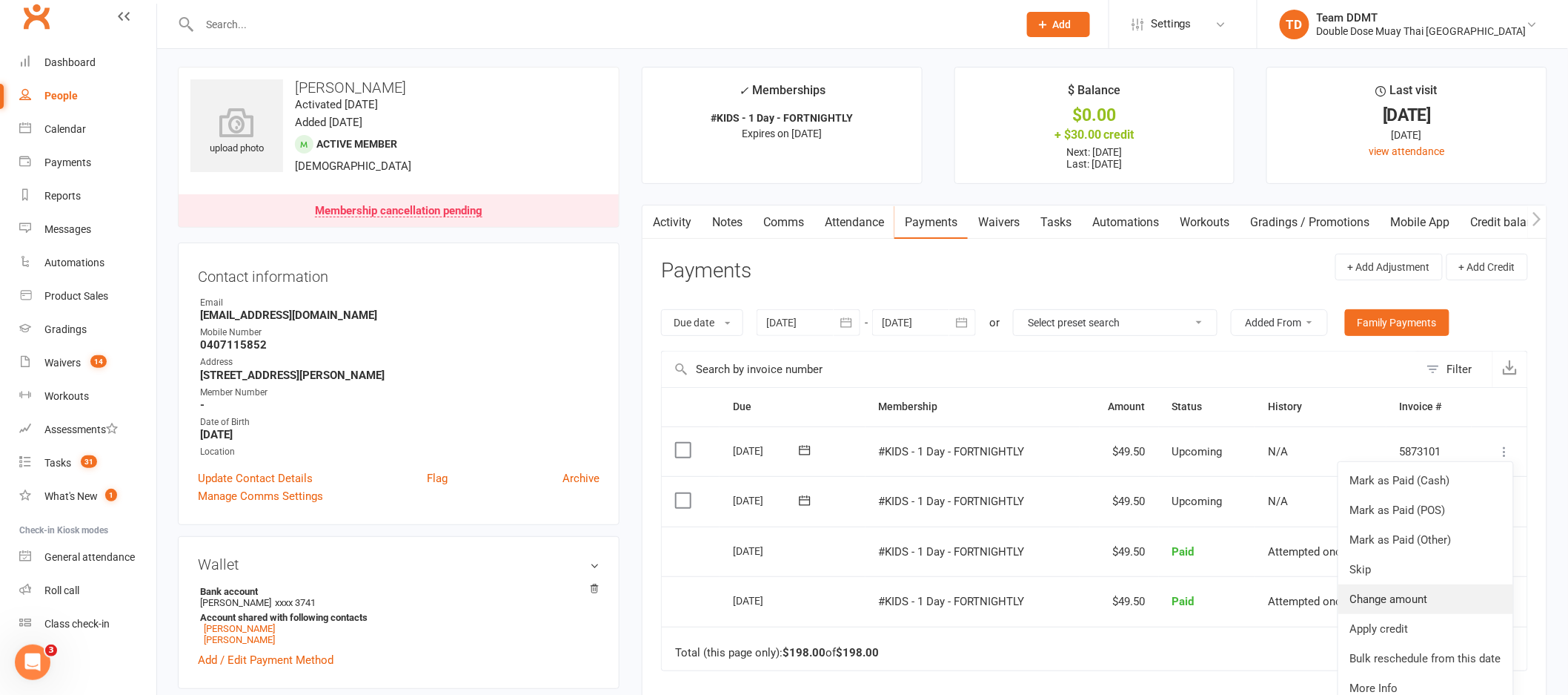
click at [1389, 599] on link "Change amount" at bounding box center [1426, 599] width 175 height 29
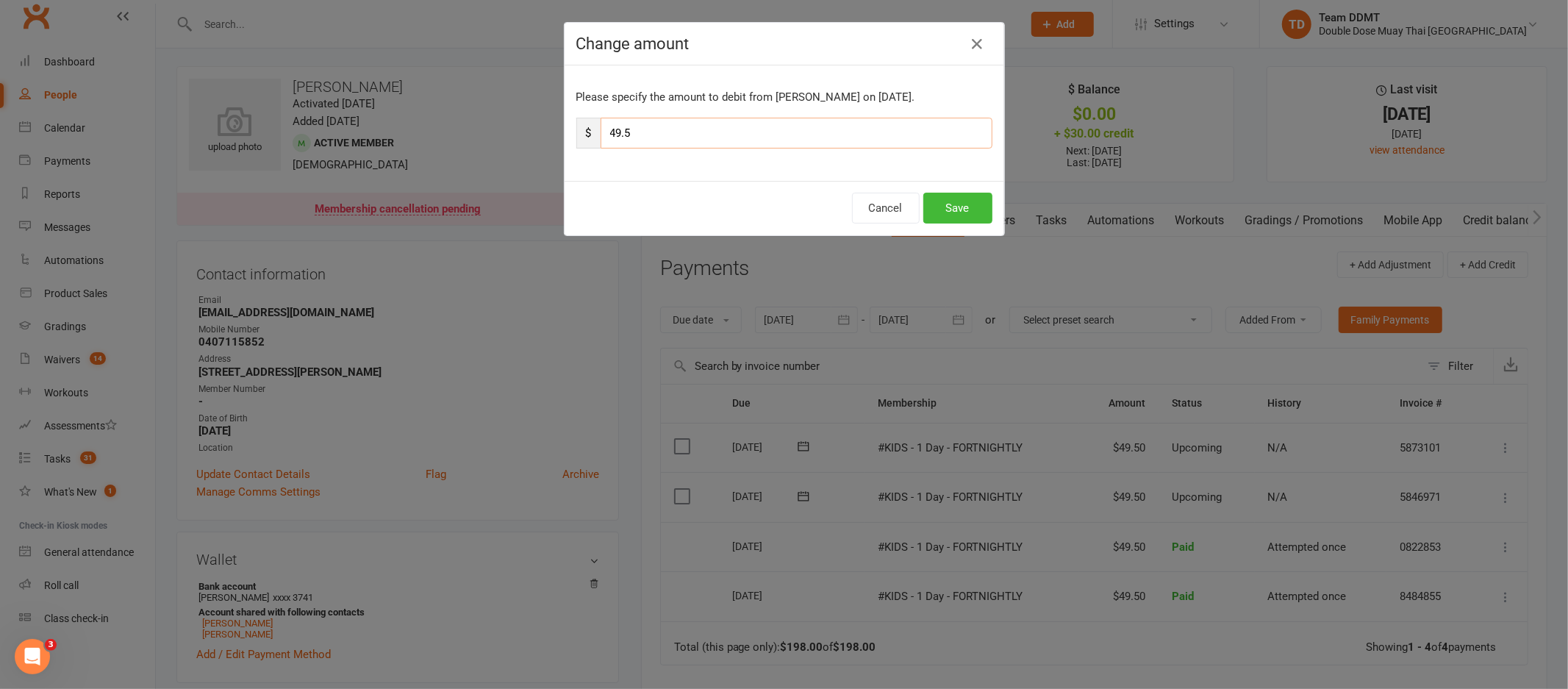
click at [784, 126] on input "49.5" at bounding box center [797, 132] width 392 height 31
type input "24.75"
click at [954, 211] on button "Save" at bounding box center [958, 208] width 69 height 31
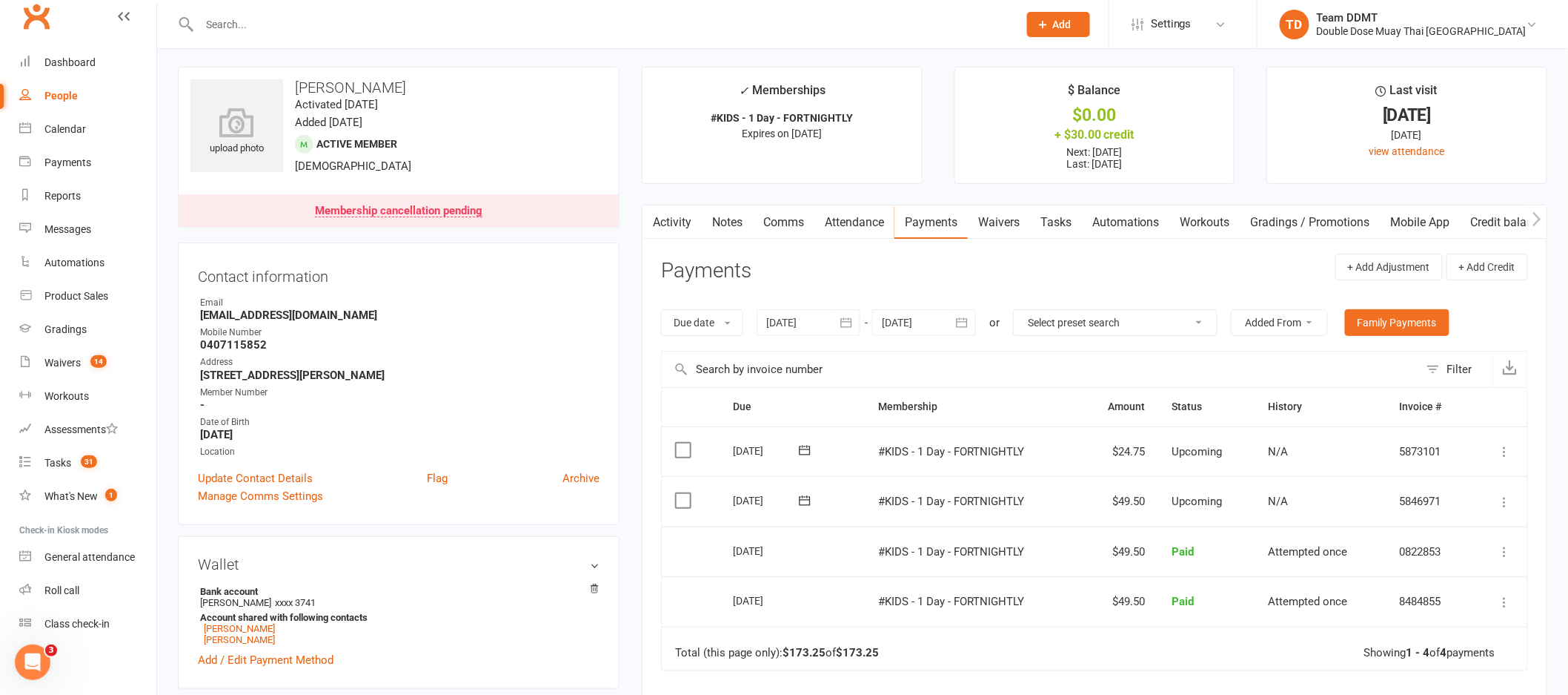
click at [951, 325] on button "button" at bounding box center [963, 323] width 27 height 27
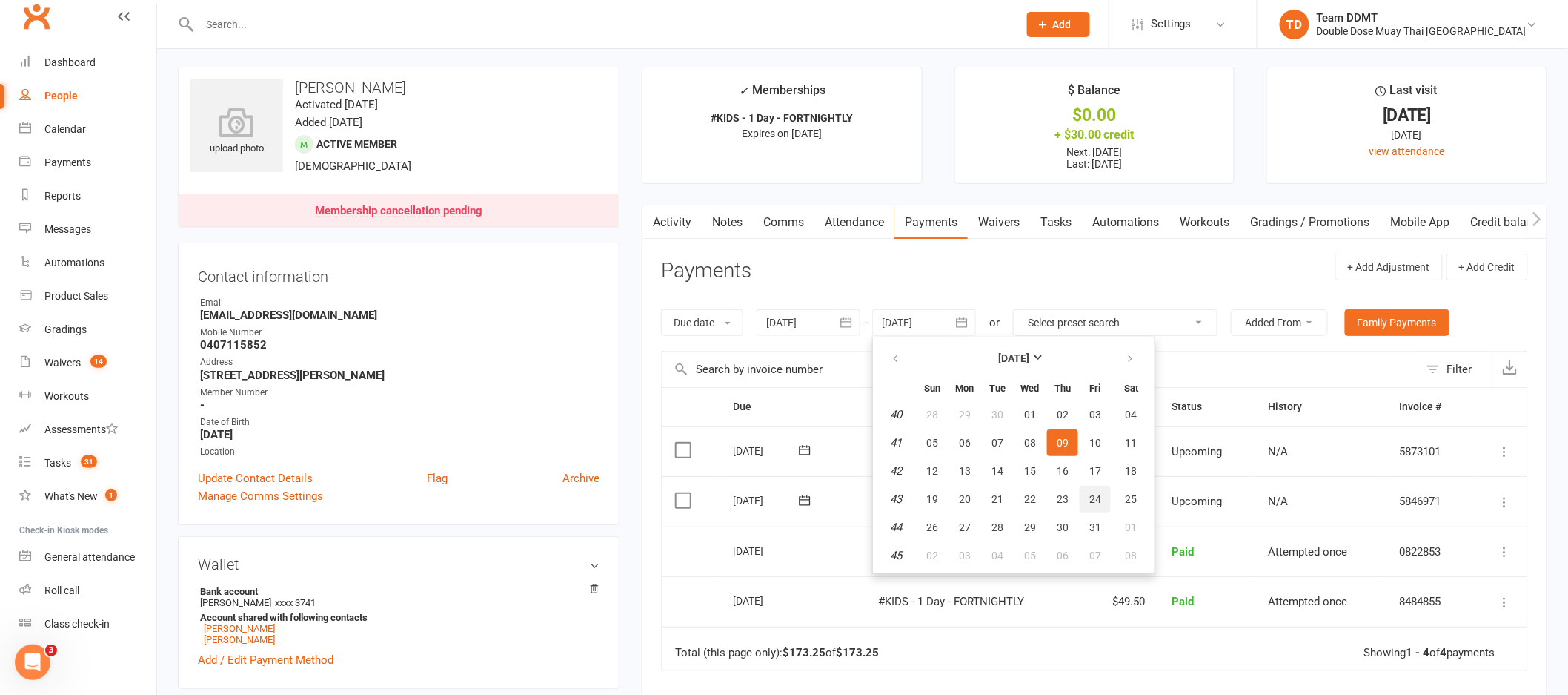
click at [1106, 494] on button "24" at bounding box center [1095, 499] width 31 height 27
type input "[DATE]"
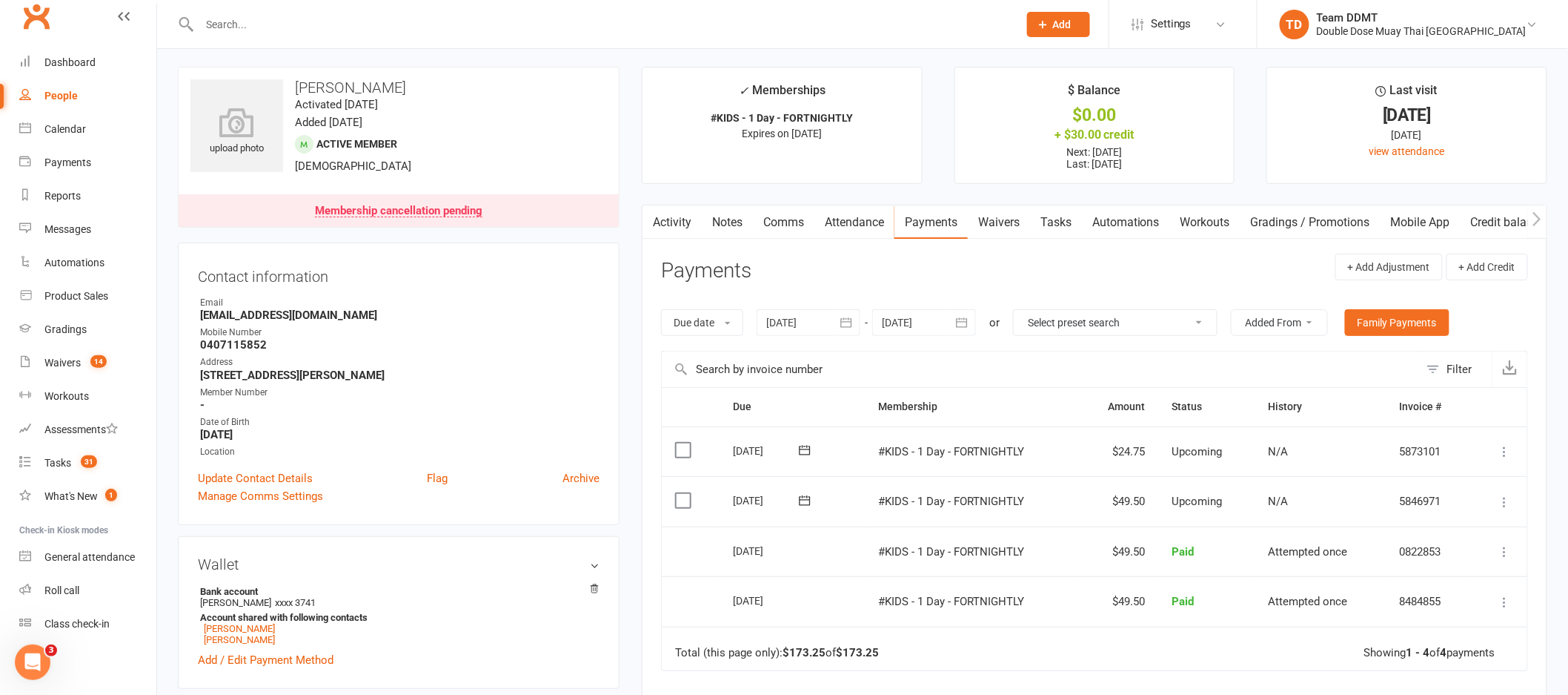
click at [751, 221] on link "Notes" at bounding box center [727, 223] width 51 height 34
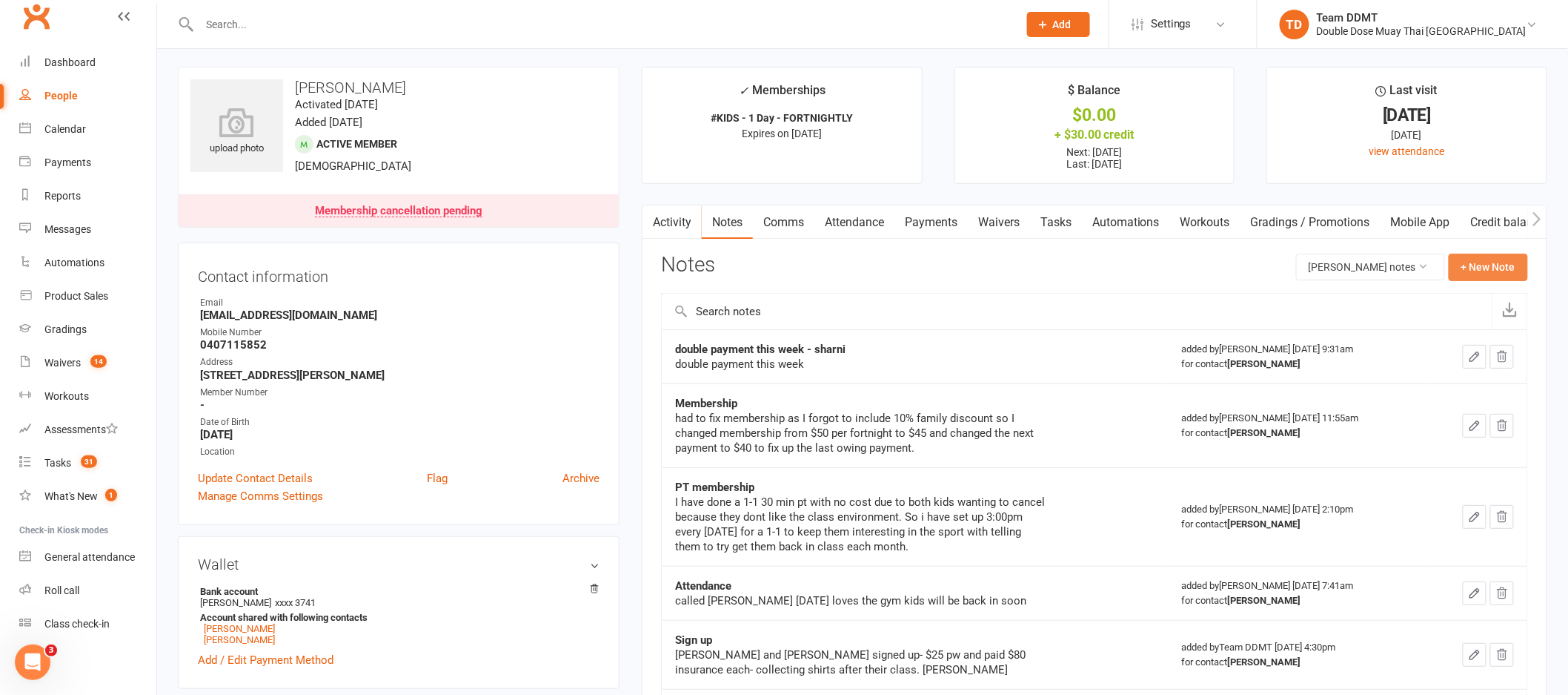
click at [1502, 276] on button "+ New Note" at bounding box center [1488, 267] width 79 height 27
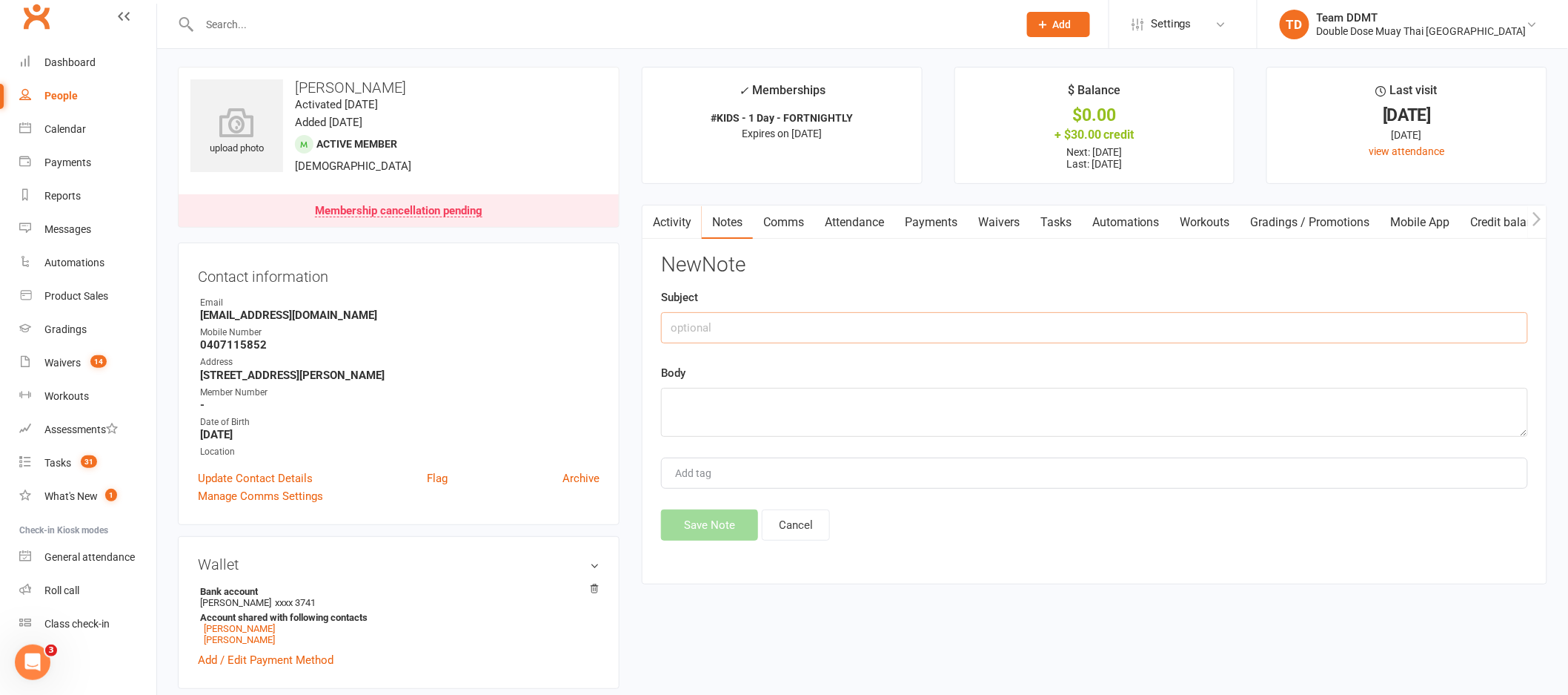
click at [1286, 332] on input "text" at bounding box center [1094, 327] width 867 height 31
type input "Cancellation - sharni"
type textarea "last payment 2/10 last training 8/10 Reason - lost interest"
click at [712, 533] on button "Save Note" at bounding box center [709, 525] width 97 height 31
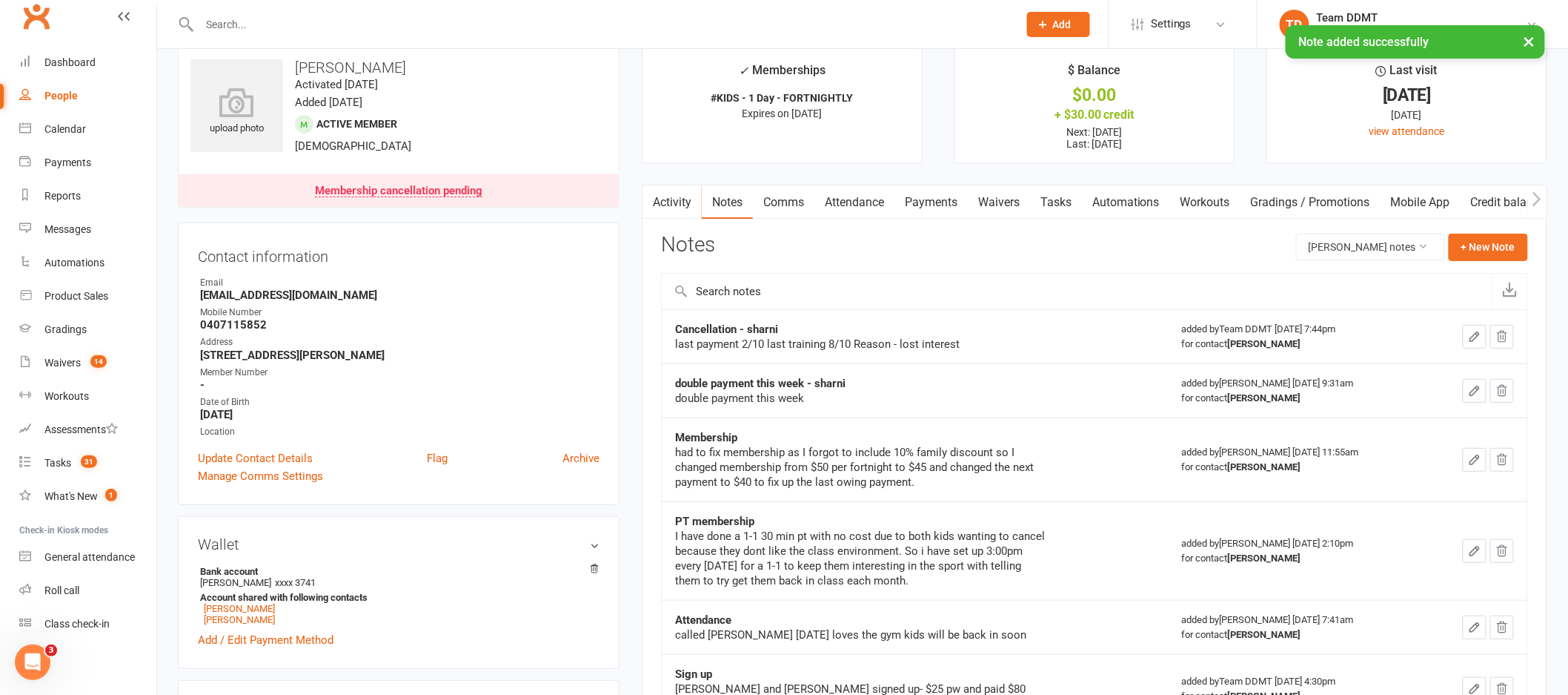
scroll to position [25, 0]
click at [804, 201] on link "Comms" at bounding box center [784, 200] width 61 height 34
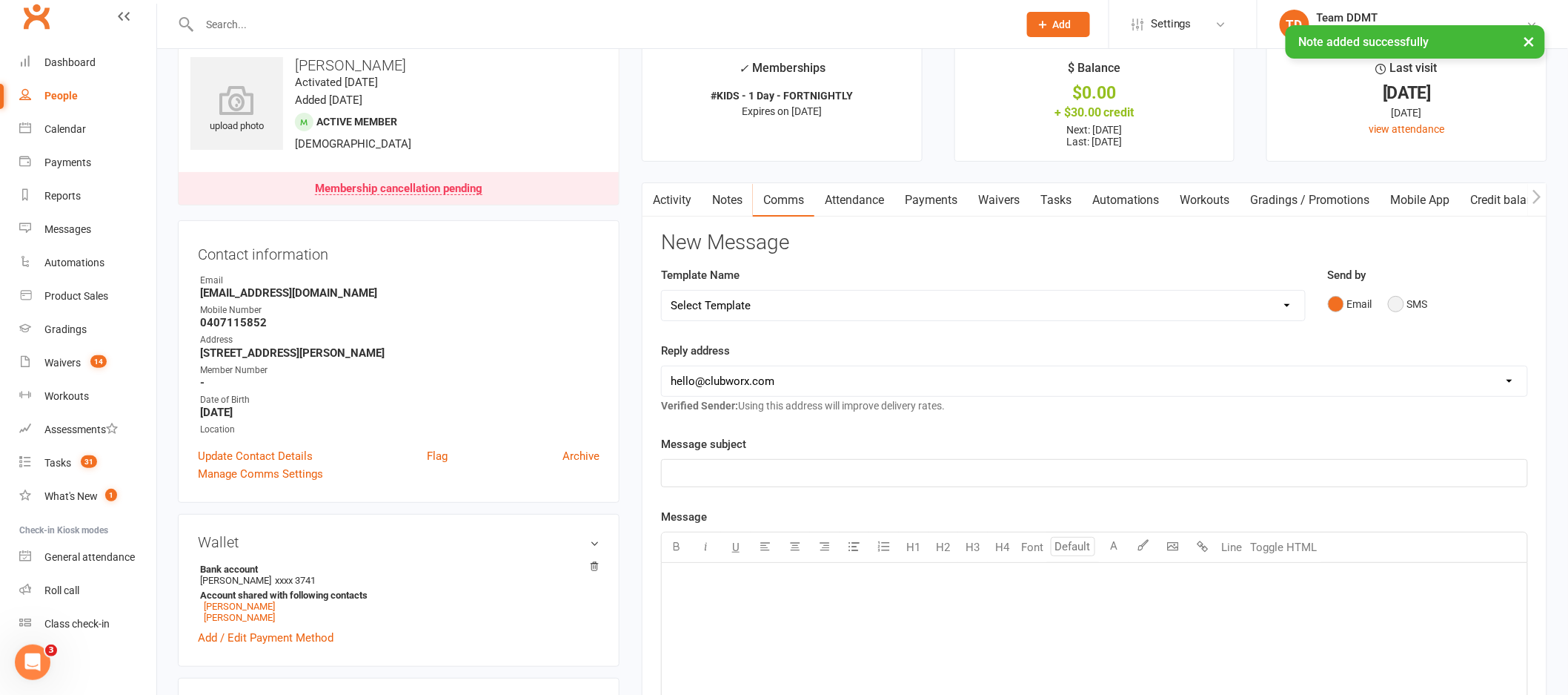
click at [1399, 303] on button "SMS" at bounding box center [1408, 304] width 40 height 29
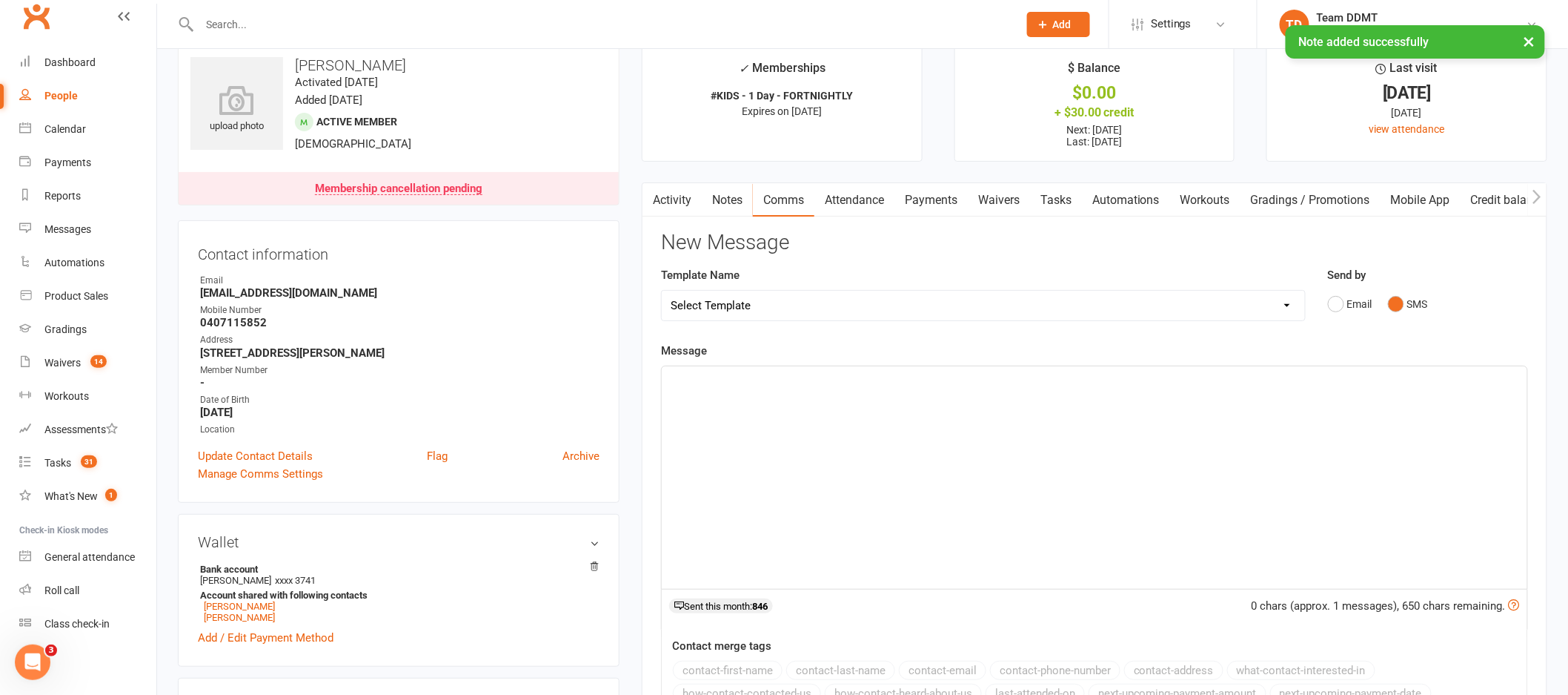
click at [1247, 297] on select "Select Template [Email] Cancellation Confirmation Email [SMS] Cancellation Conf…" at bounding box center [983, 305] width 643 height 29
select select "1"
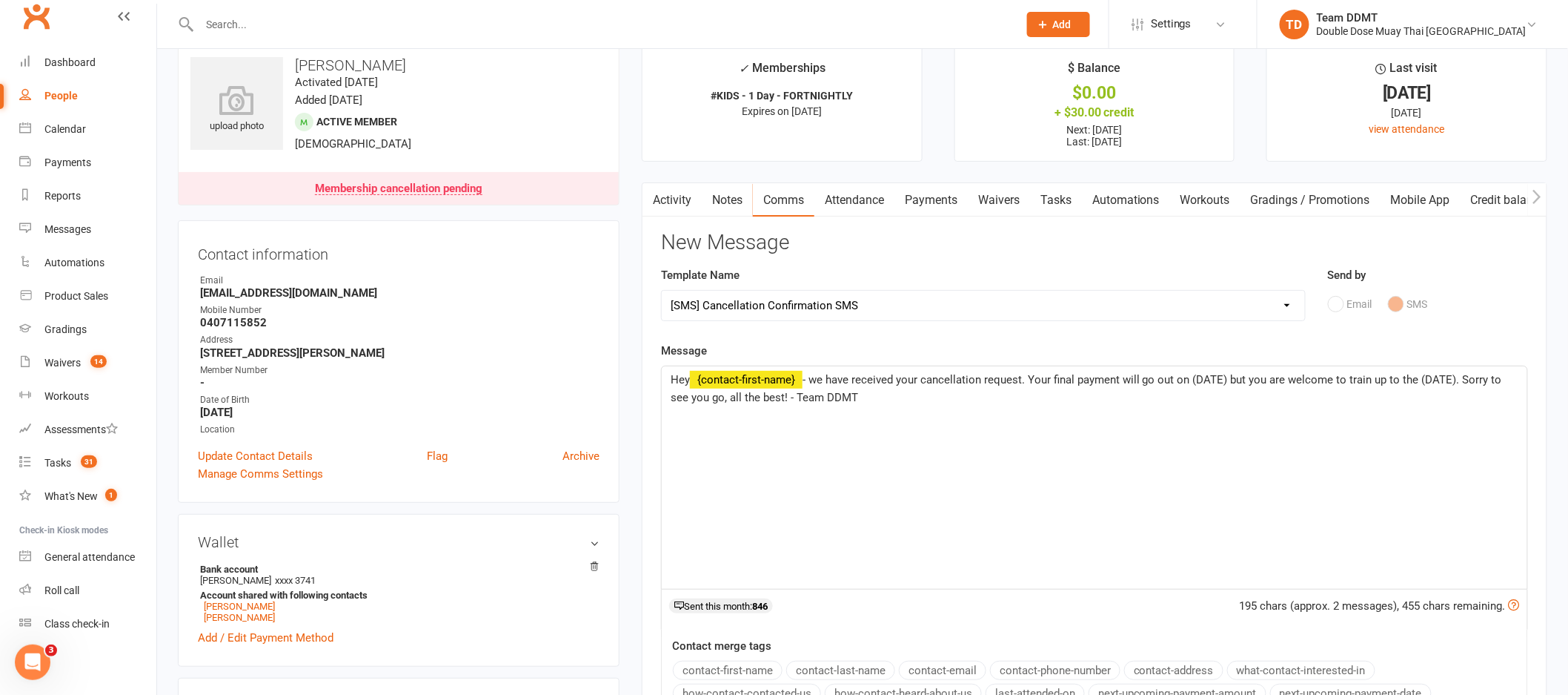
click at [1227, 381] on span "- we have received your cancellation request. Your final payment will go out on…" at bounding box center [1087, 388] width 834 height 31
click at [1459, 378] on span "- we have received your cancellation request. Your final payment will go out on…" at bounding box center [1086, 388] width 833 height 31
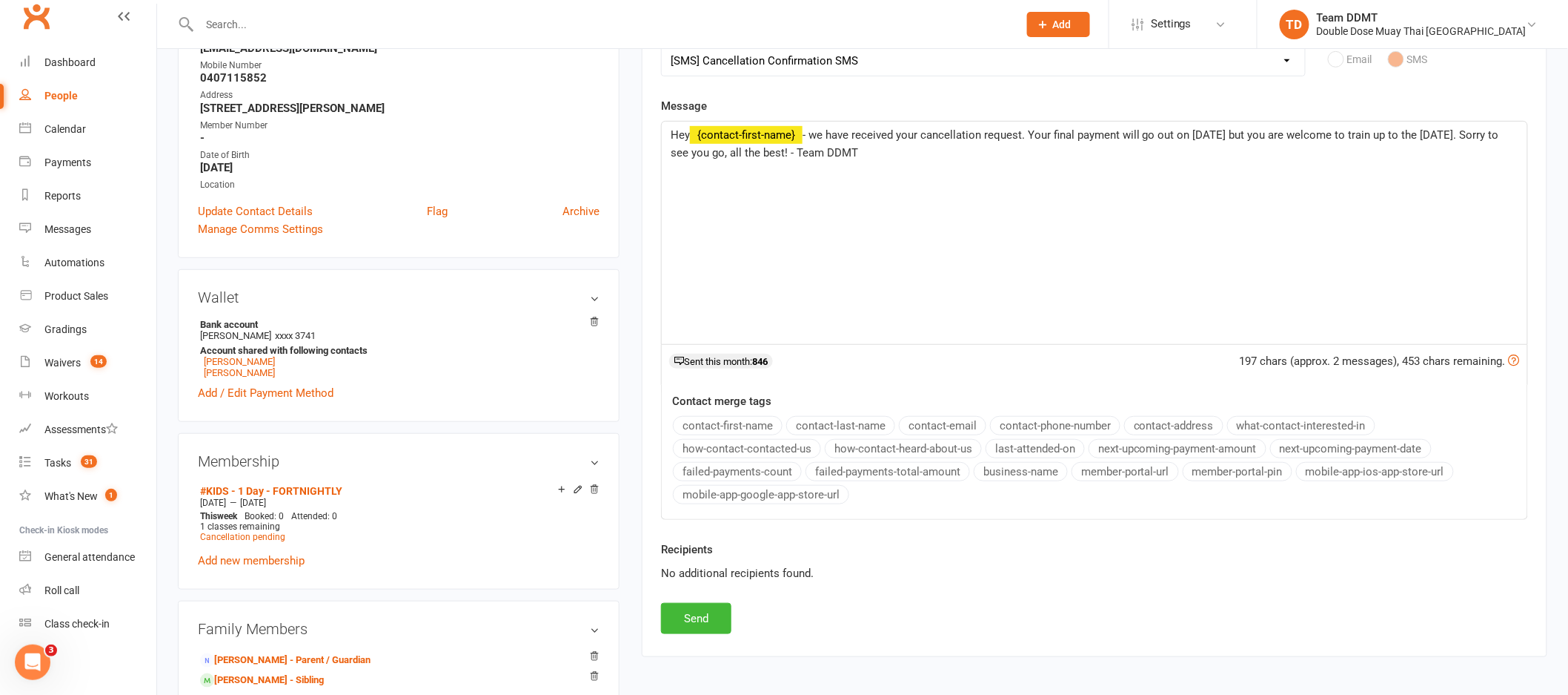
scroll to position [336, 0]
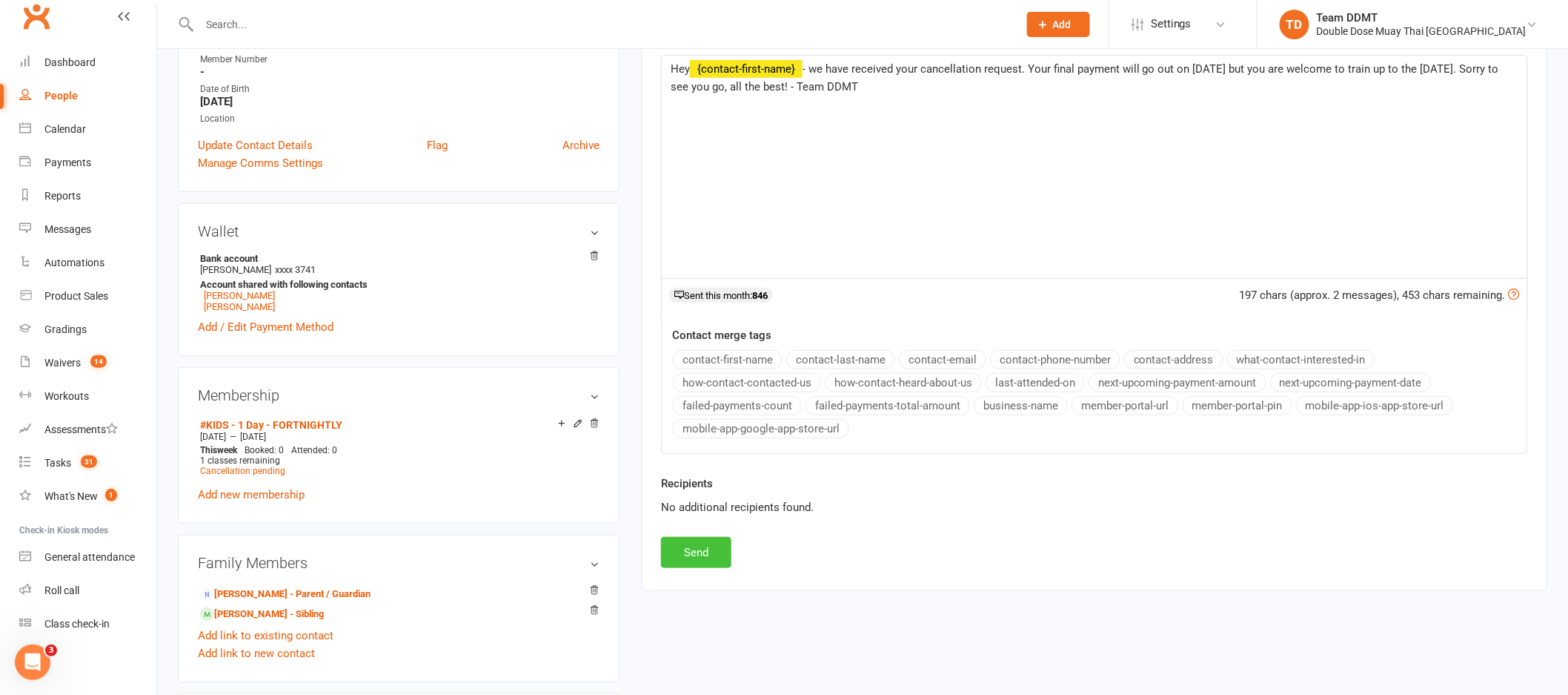
click at [700, 551] on button "Send" at bounding box center [695, 552] width 70 height 31
select select
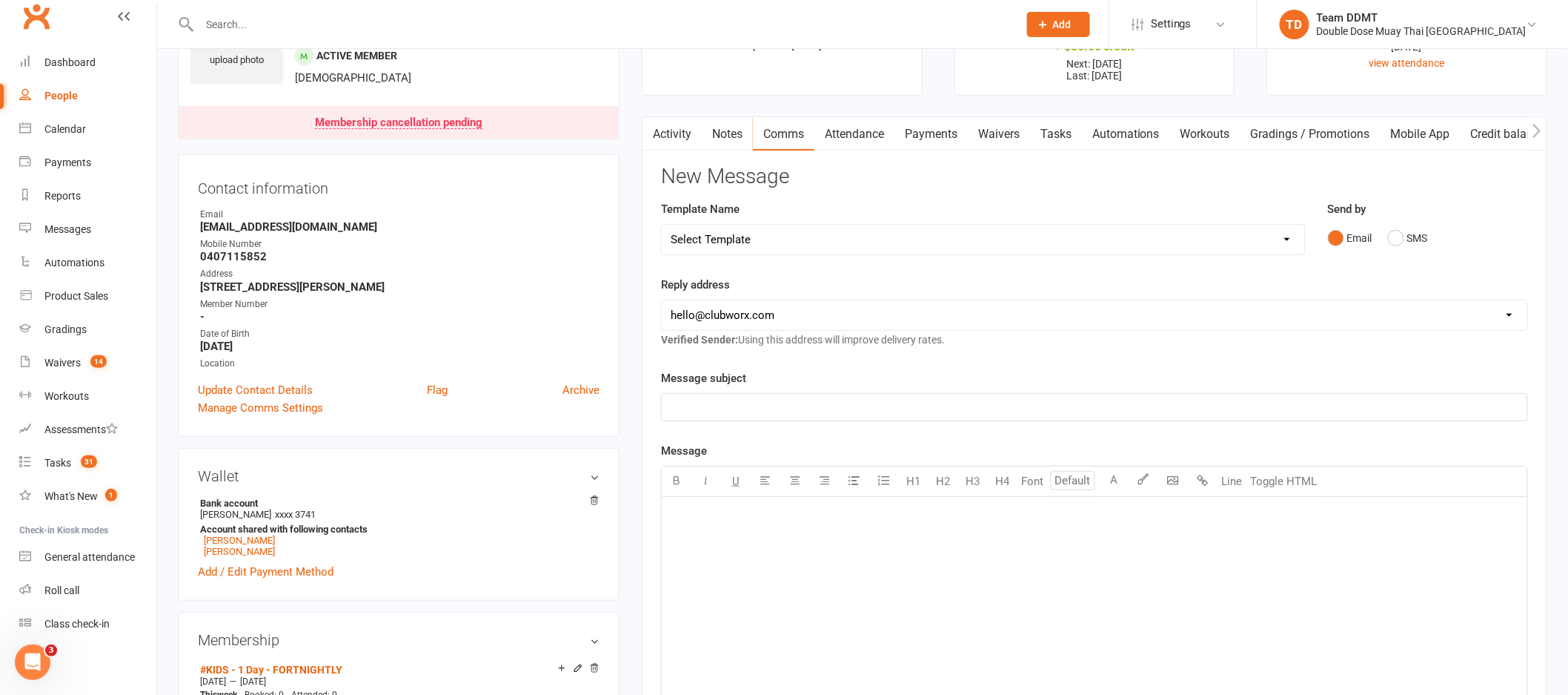
scroll to position [0, 0]
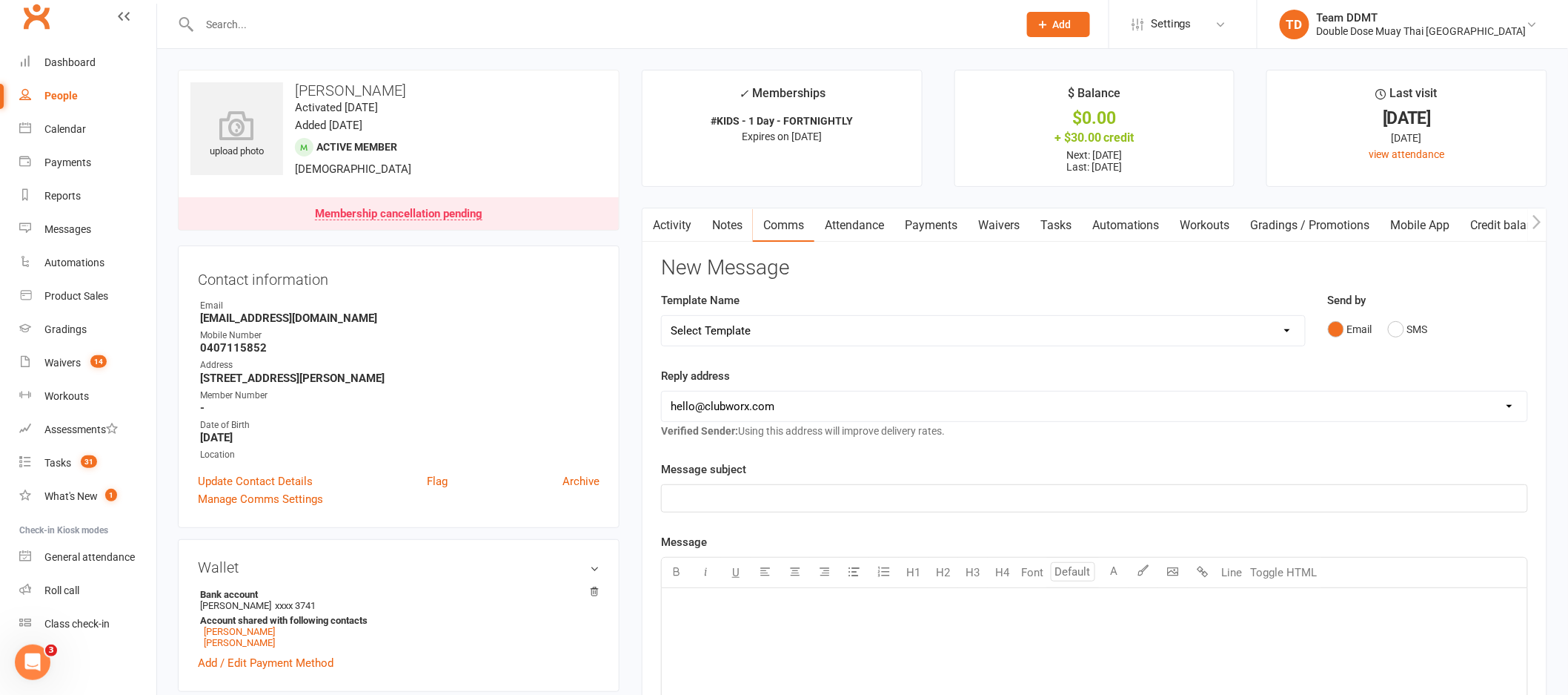
click at [731, 227] on link "Notes" at bounding box center [727, 225] width 51 height 34
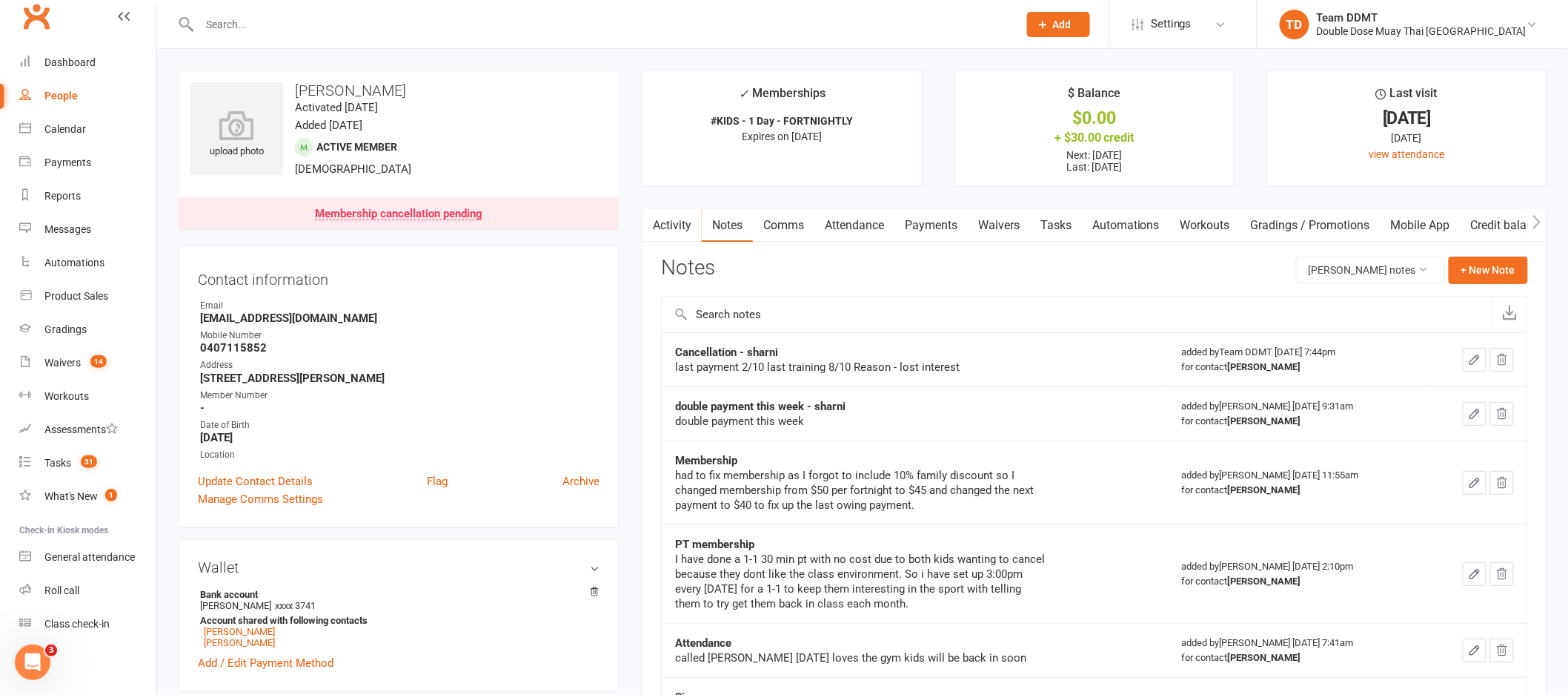
click at [694, 225] on link "Activity" at bounding box center [672, 225] width 60 height 34
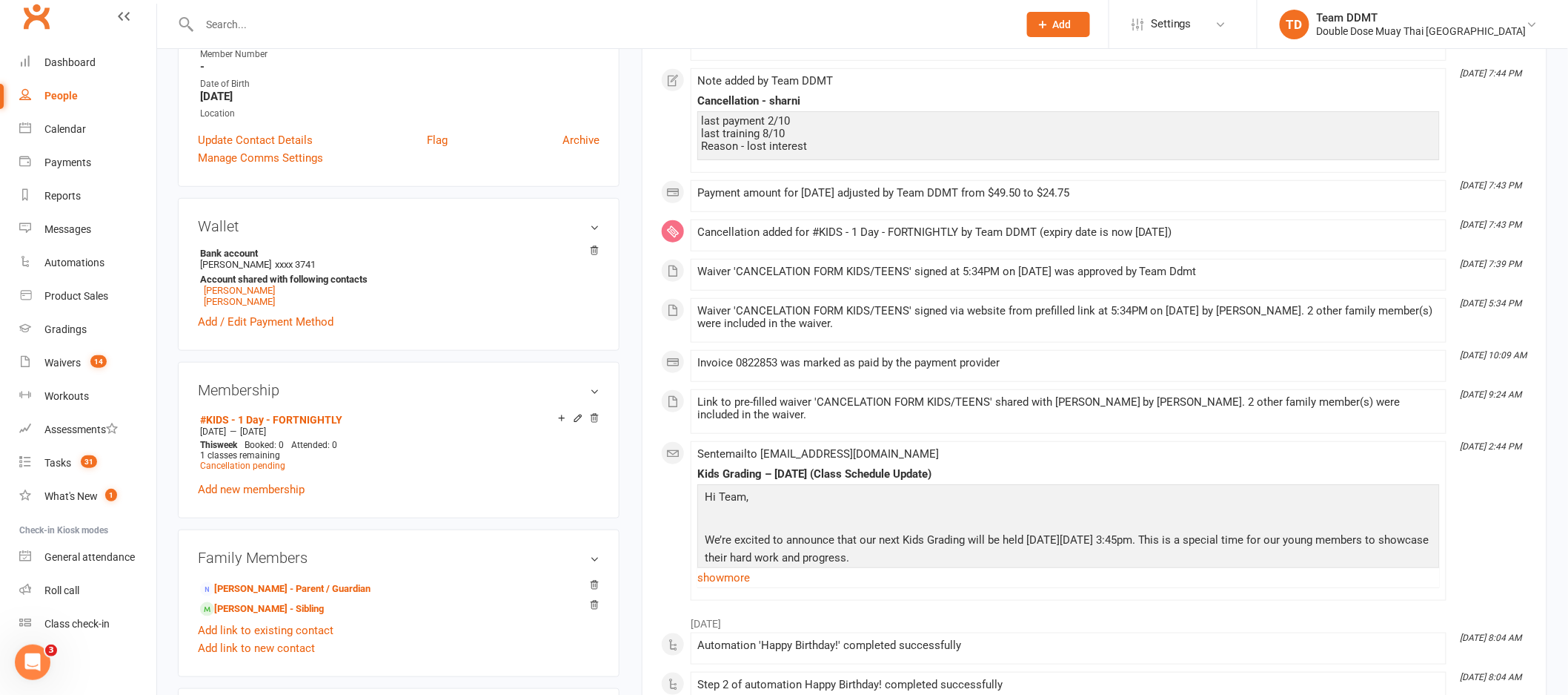
scroll to position [342, 0]
click at [270, 602] on link "[PERSON_NAME] - Sibling" at bounding box center [262, 607] width 124 height 15
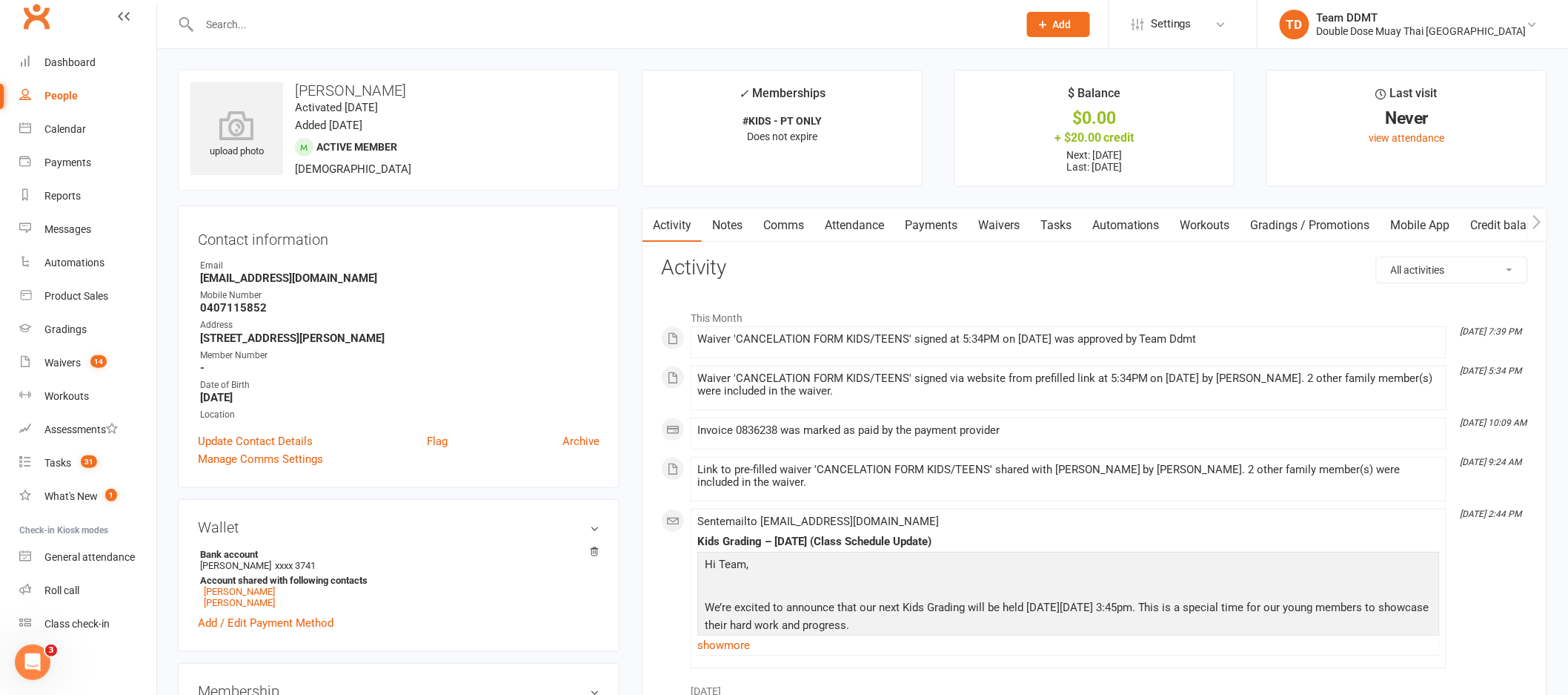
click at [940, 217] on link "Payments" at bounding box center [930, 225] width 73 height 34
click at [0, 0] on div "Loading" at bounding box center [0, 0] width 0 height 0
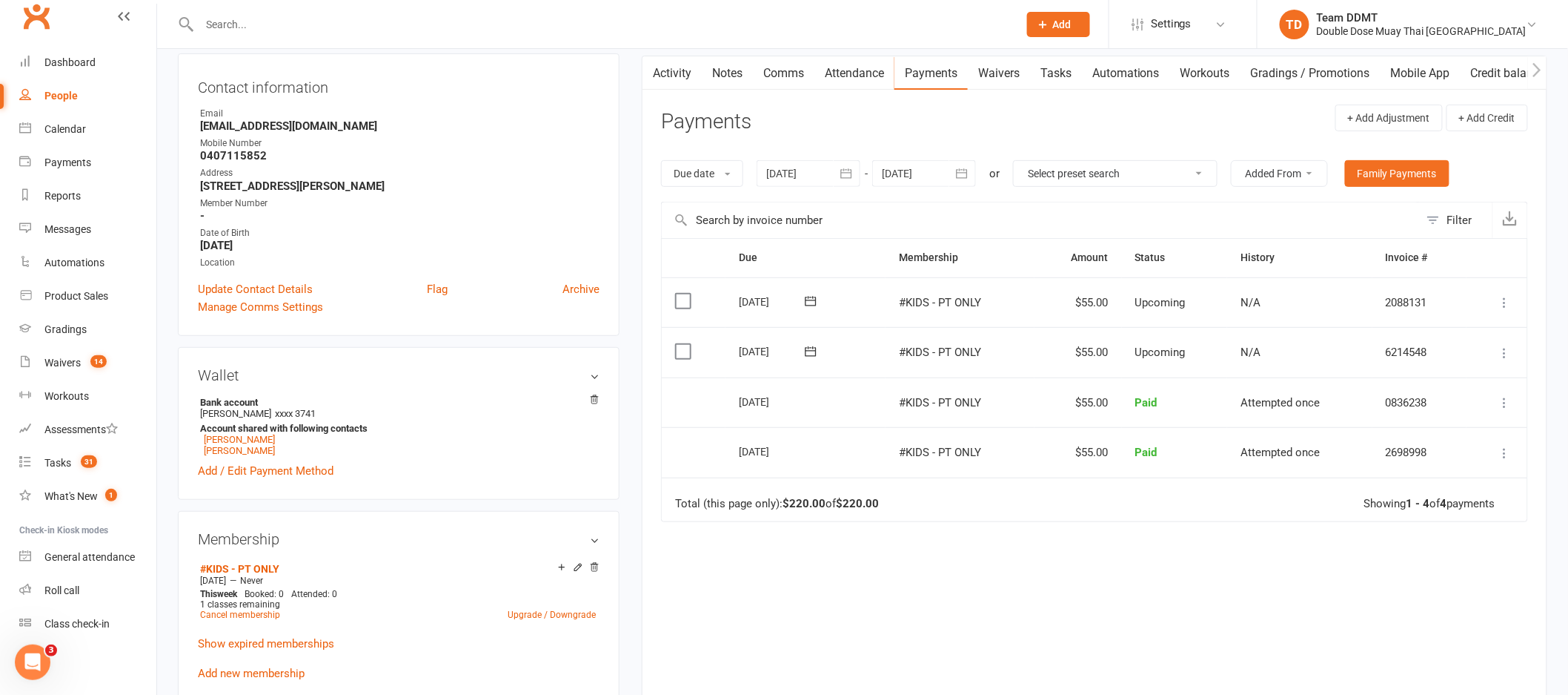
scroll to position [170, 0]
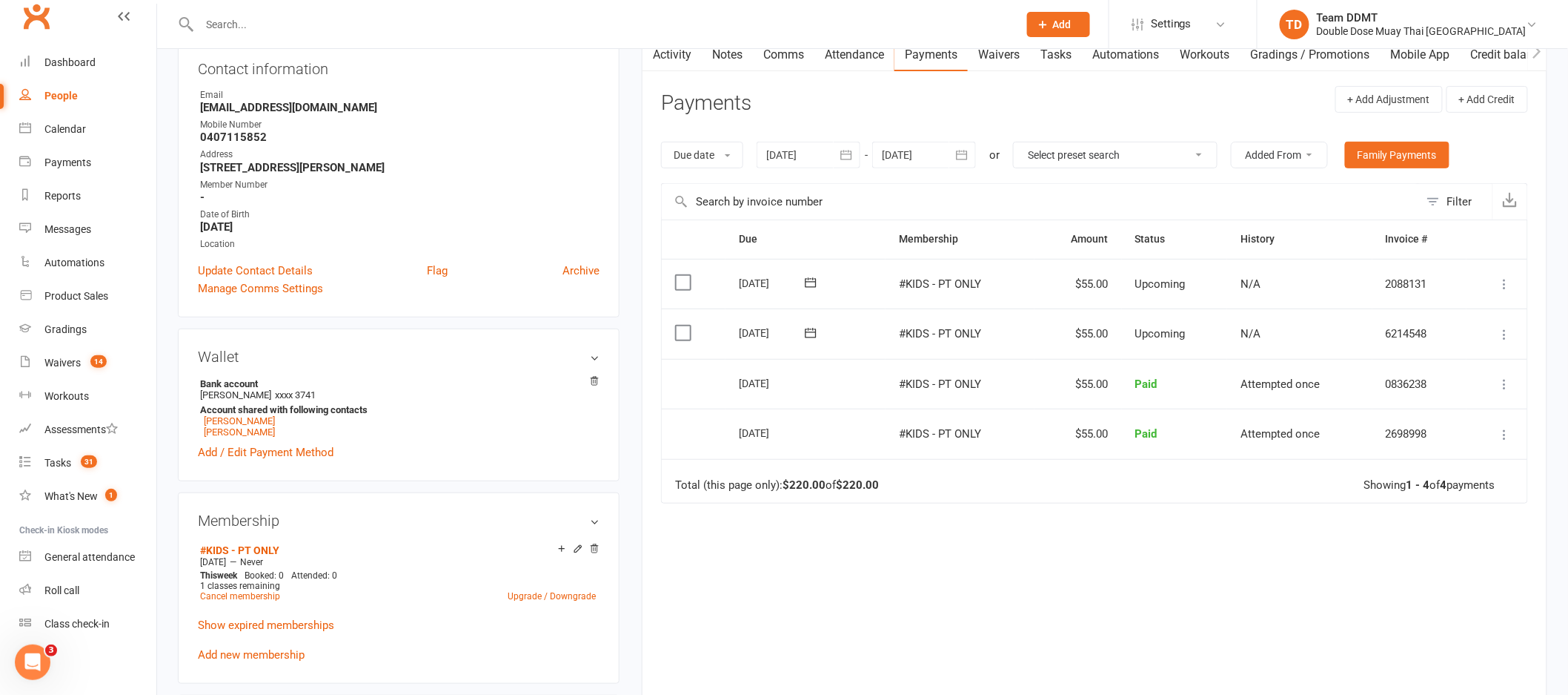
click at [965, 153] on icon "button" at bounding box center [962, 155] width 15 height 15
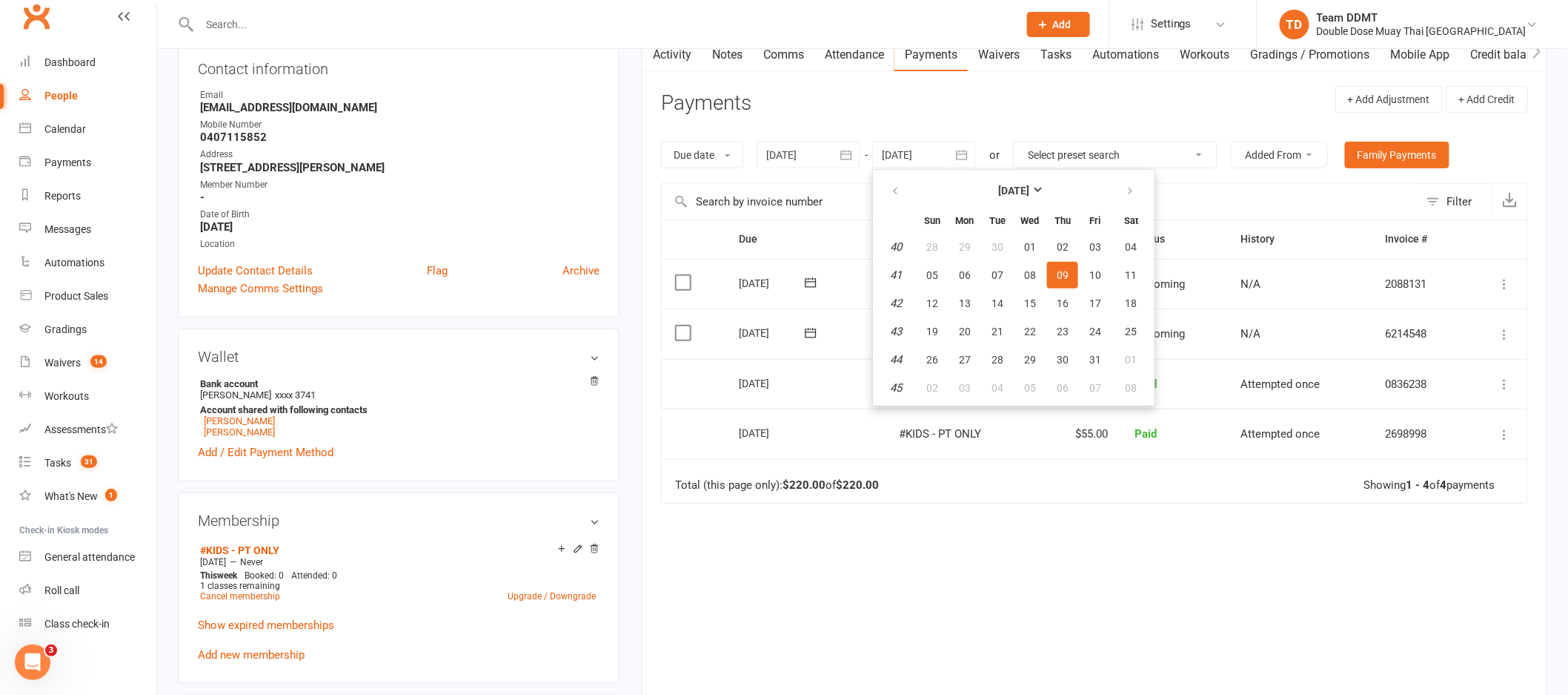
click at [965, 153] on icon "button" at bounding box center [962, 155] width 15 height 15
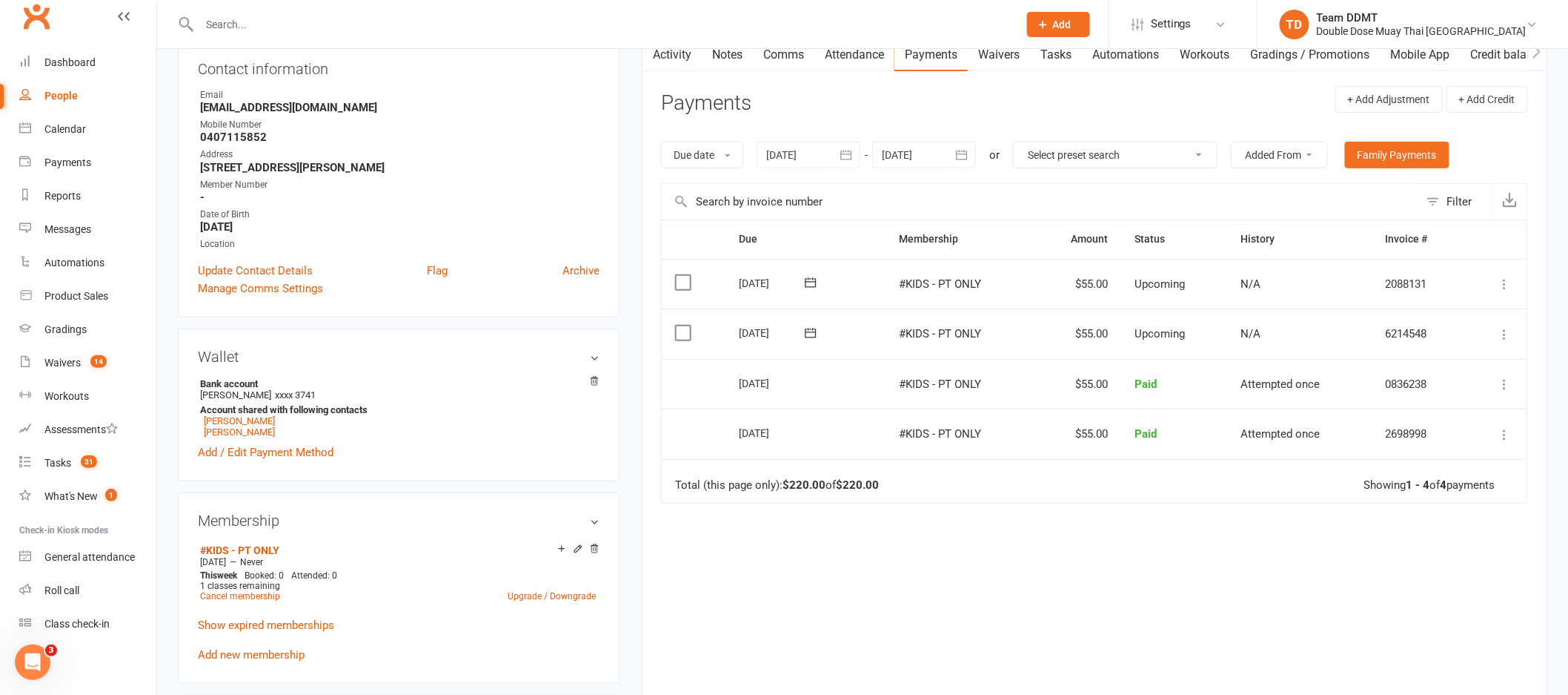
click at [922, 150] on div at bounding box center [924, 155] width 104 height 27
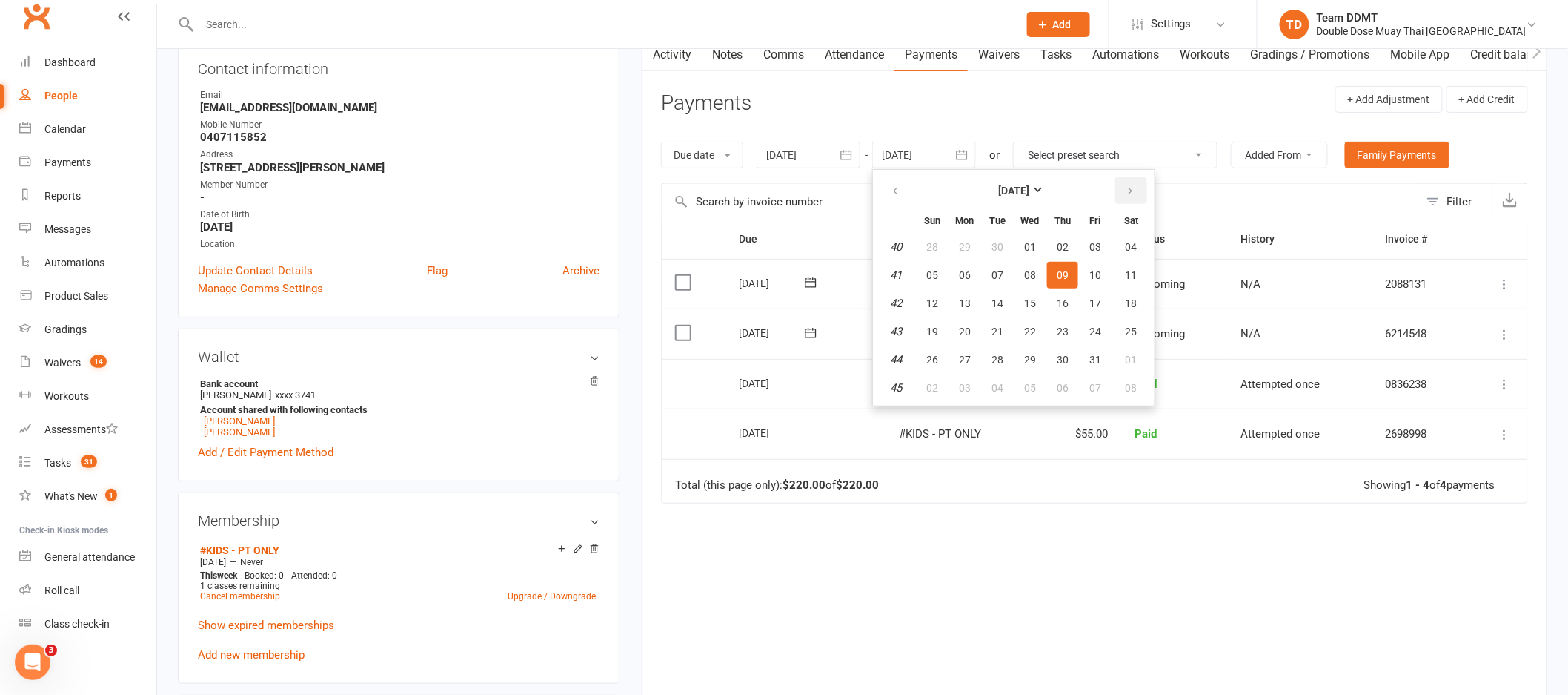
click at [1128, 192] on icon "button" at bounding box center [1130, 191] width 11 height 12
click at [1047, 363] on button "27" at bounding box center [1062, 360] width 31 height 27
type input "[DATE]"
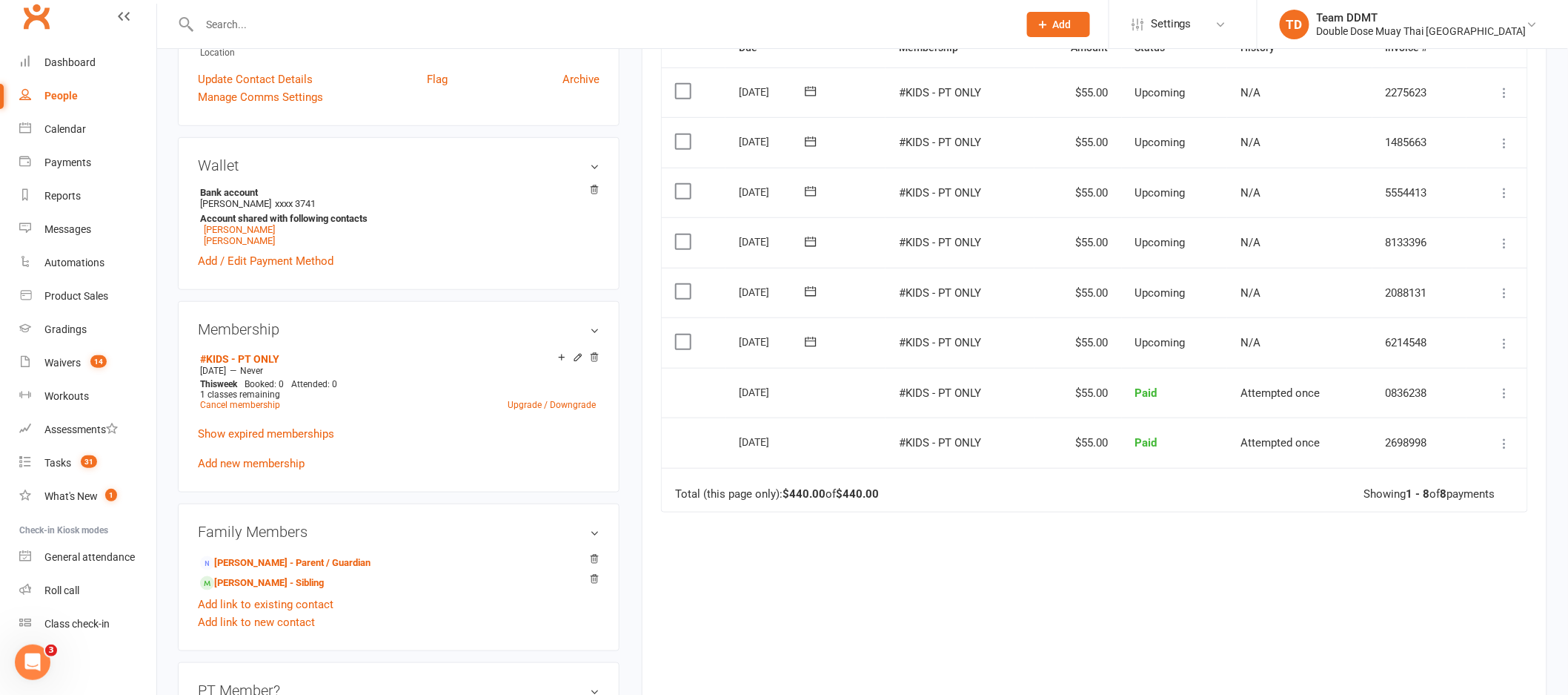
scroll to position [365, 0]
click at [1002, 560] on div "Due Contact Membership Amount Status History Invoice # Select this [DATE] [PERS…" at bounding box center [1094, 362] width 867 height 675
click at [248, 401] on link "Cancel membership" at bounding box center [240, 401] width 80 height 11
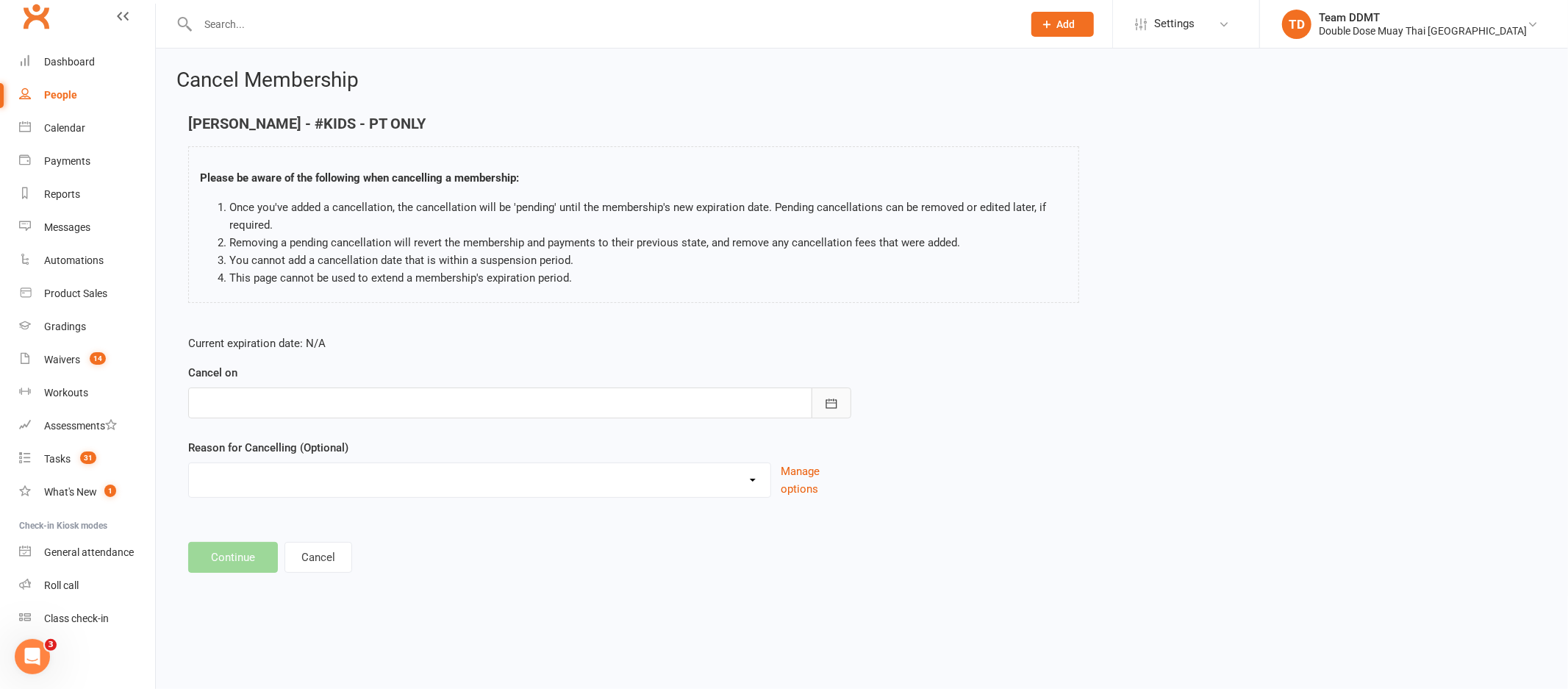
click at [824, 397] on icon "button" at bounding box center [831, 404] width 15 height 15
click at [439, 441] on icon "button" at bounding box center [444, 440] width 11 height 11
click at [345, 519] on span "08" at bounding box center [345, 524] width 11 height 11
type input "[DATE]"
click at [661, 479] on select "Administration Error Holiday Injury Moving Away Upgrading/Downgrading membershi…" at bounding box center [480, 477] width 581 height 29
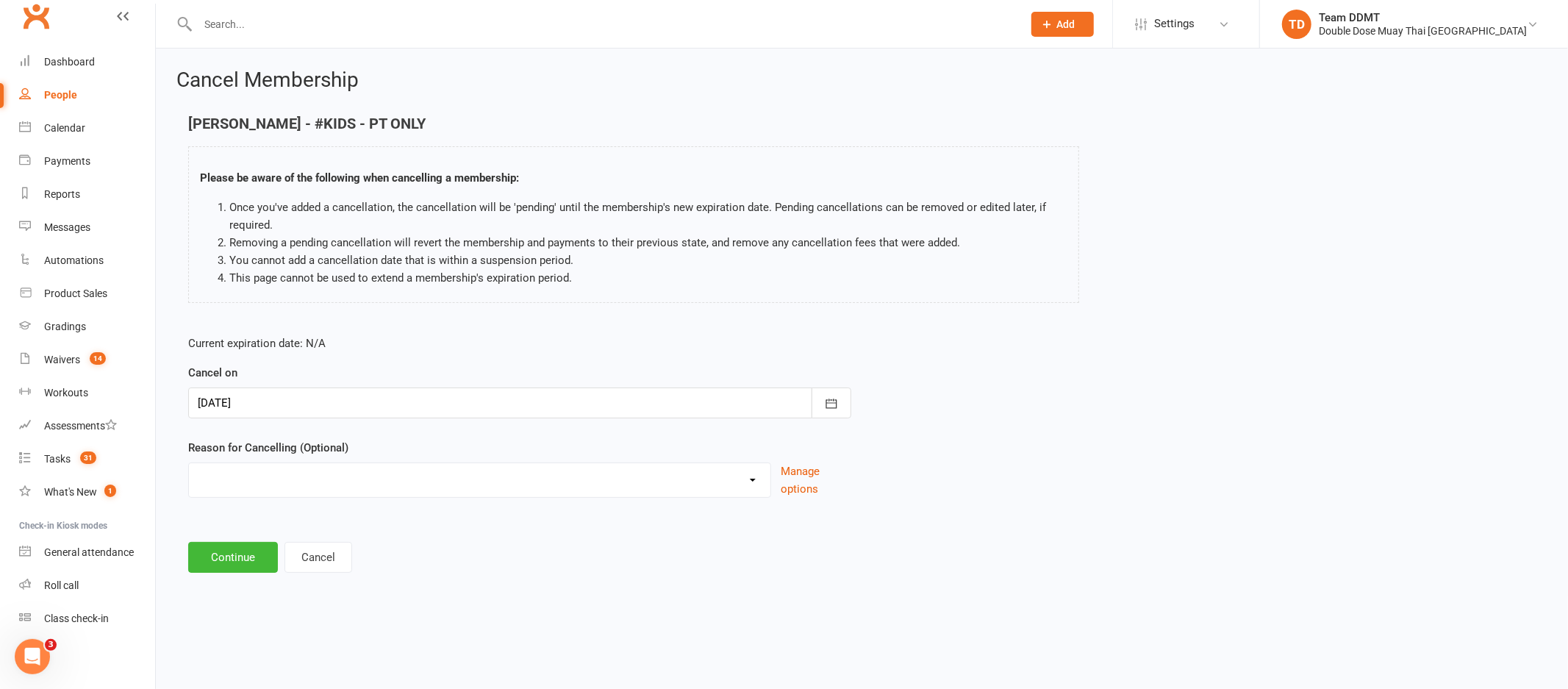
select select "5"
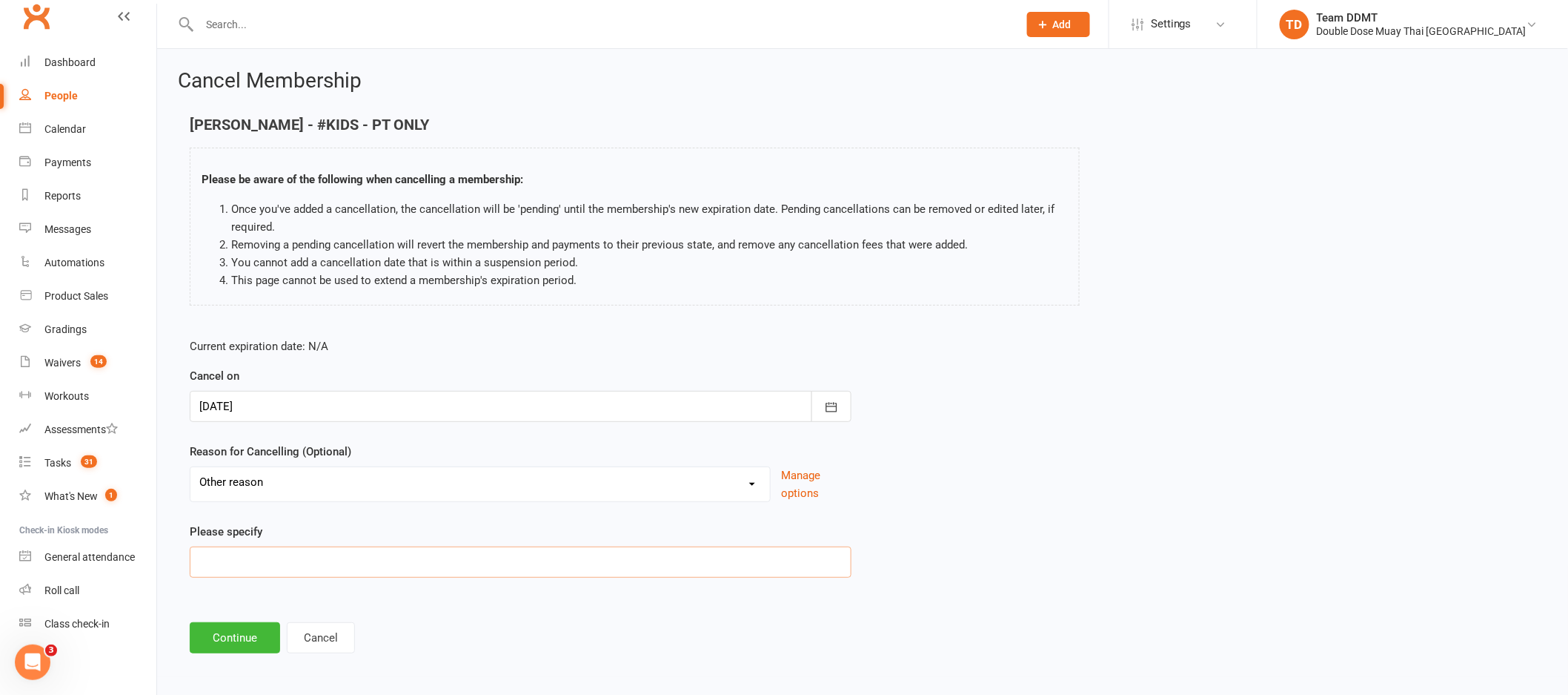
click at [551, 551] on input at bounding box center [520, 561] width 662 height 31
type input "Lost interest"
click at [242, 637] on button "Continue" at bounding box center [235, 637] width 91 height 31
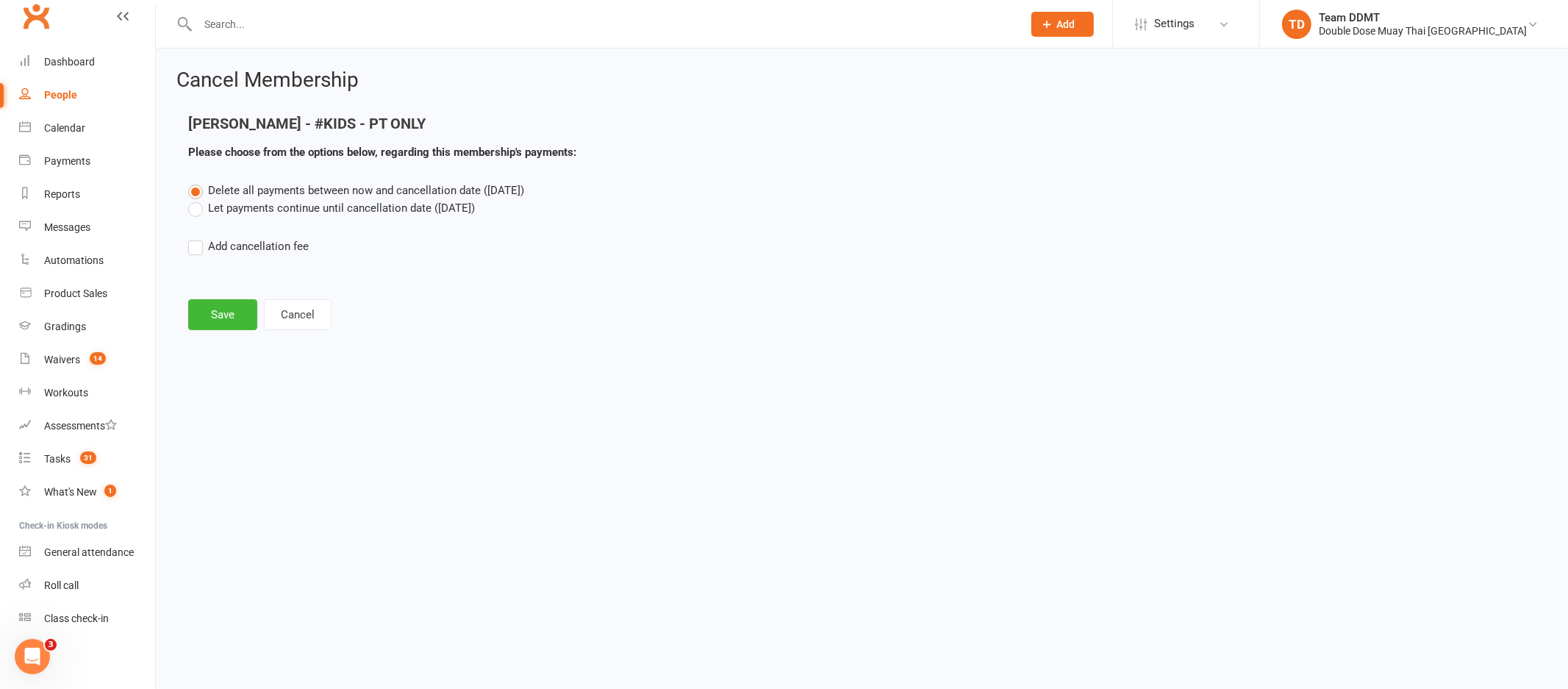
click at [299, 213] on label "Let payments continue until cancellation date ([DATE])" at bounding box center [331, 208] width 287 height 18
click at [198, 200] on input "Let payments continue until cancellation date ([DATE])" at bounding box center [193, 200] width 10 height 0
click at [224, 307] on button "Save" at bounding box center [223, 314] width 69 height 31
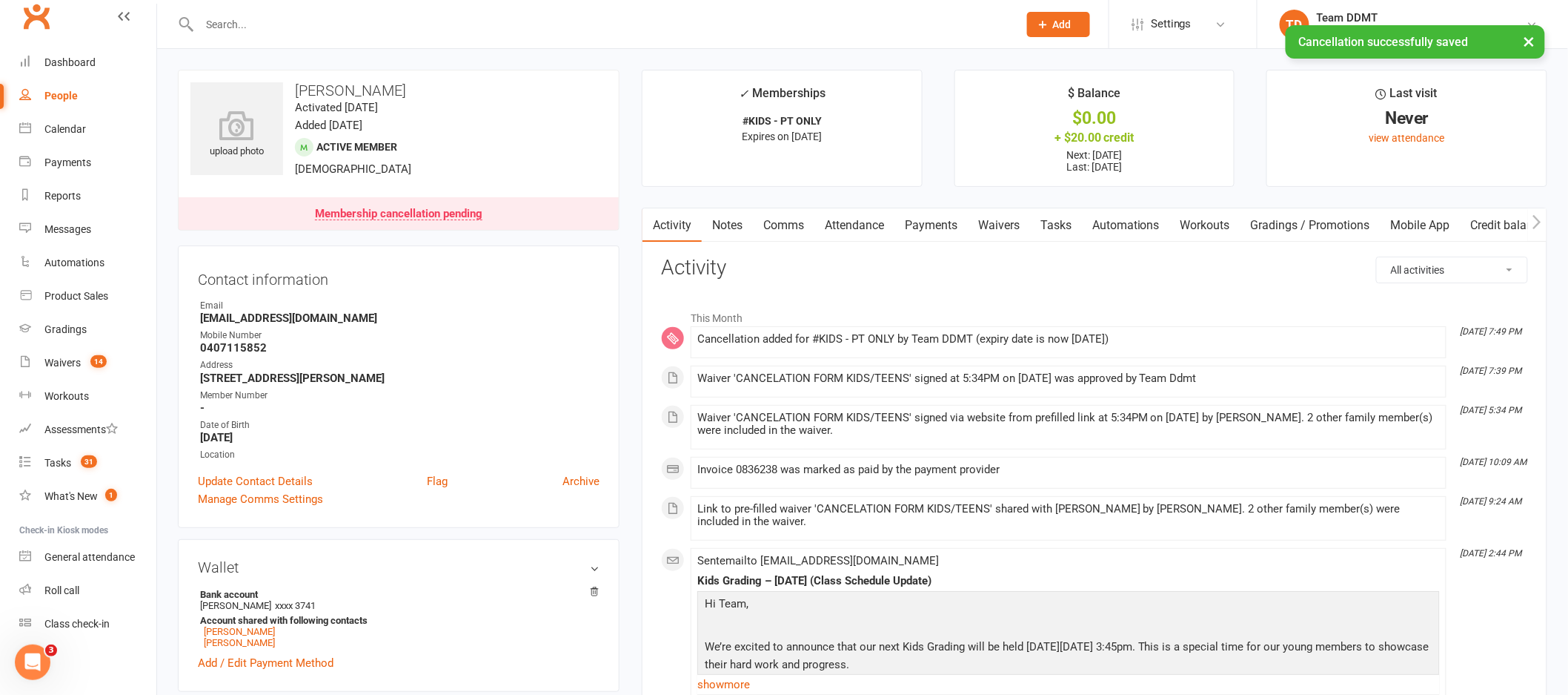
click at [912, 224] on link "Payments" at bounding box center [930, 225] width 73 height 34
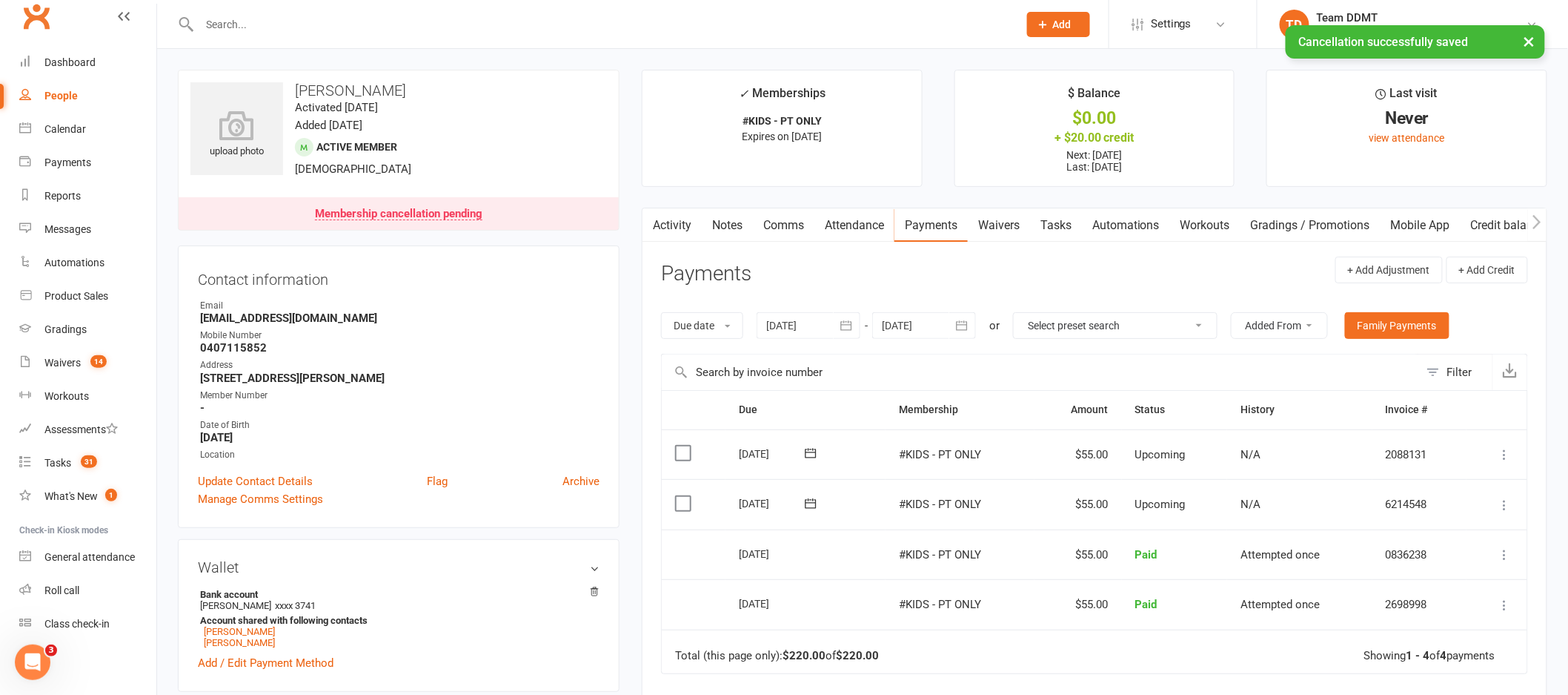
scroll to position [52, 0]
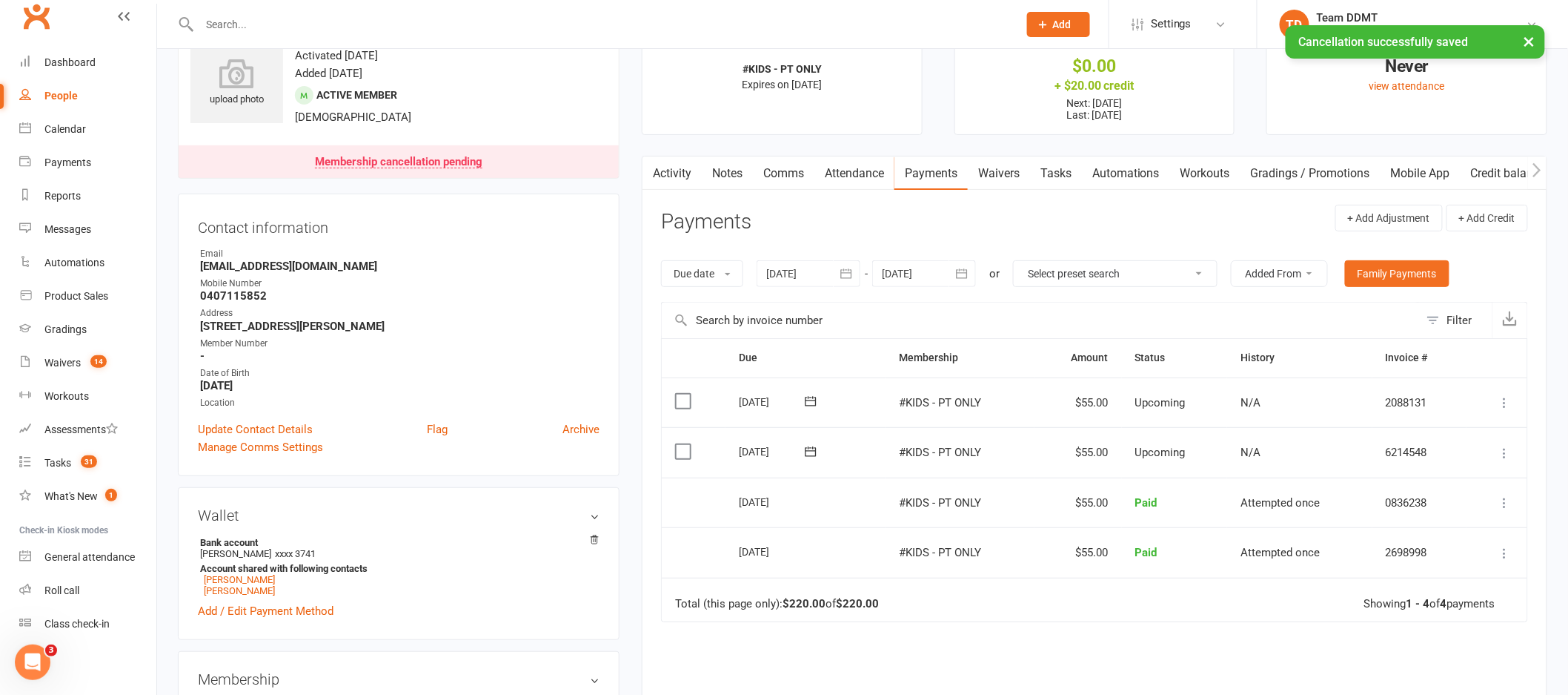
click at [961, 280] on icon "button" at bounding box center [962, 274] width 15 height 15
click at [946, 272] on div at bounding box center [924, 274] width 104 height 27
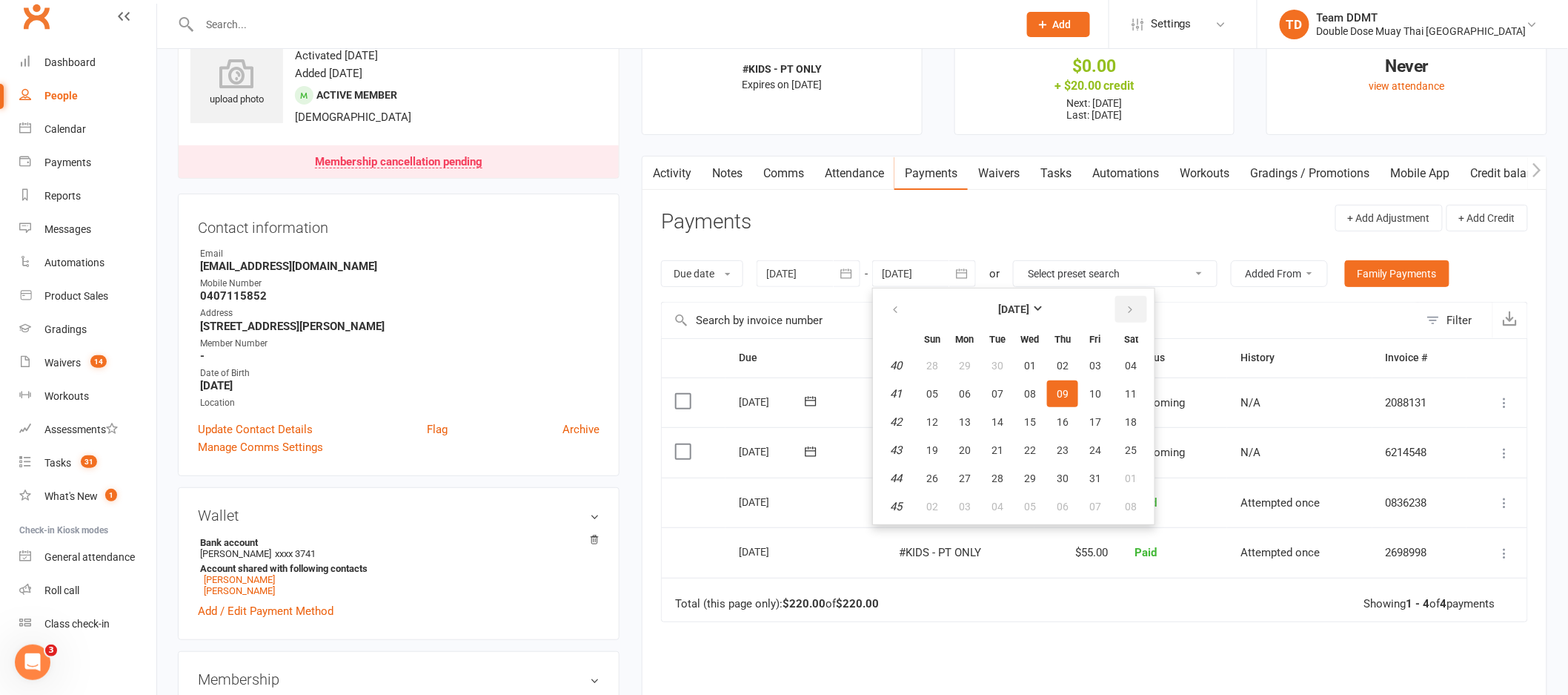
click at [1125, 312] on icon "button" at bounding box center [1130, 309] width 11 height 12
click at [1057, 437] on button "20" at bounding box center [1062, 450] width 31 height 27
type input "[DATE]"
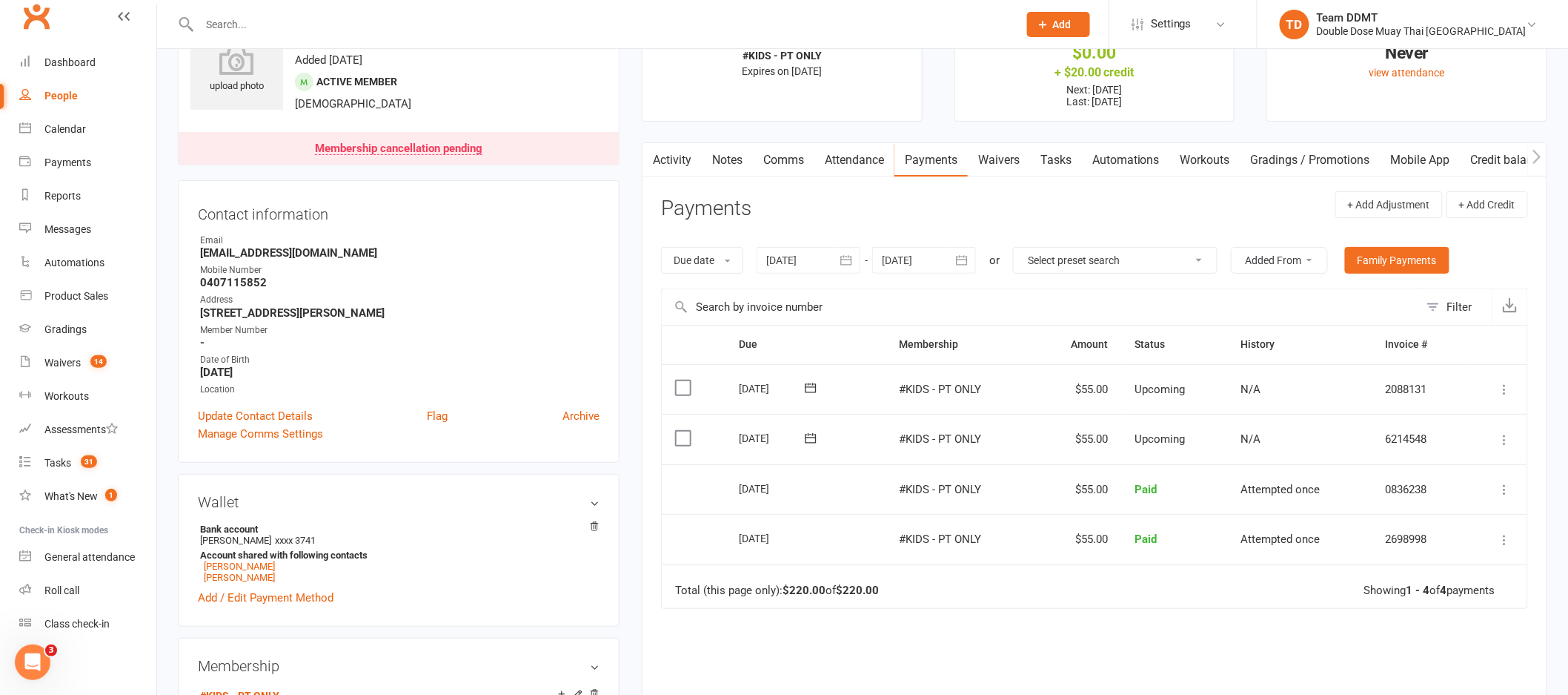
scroll to position [83, 0]
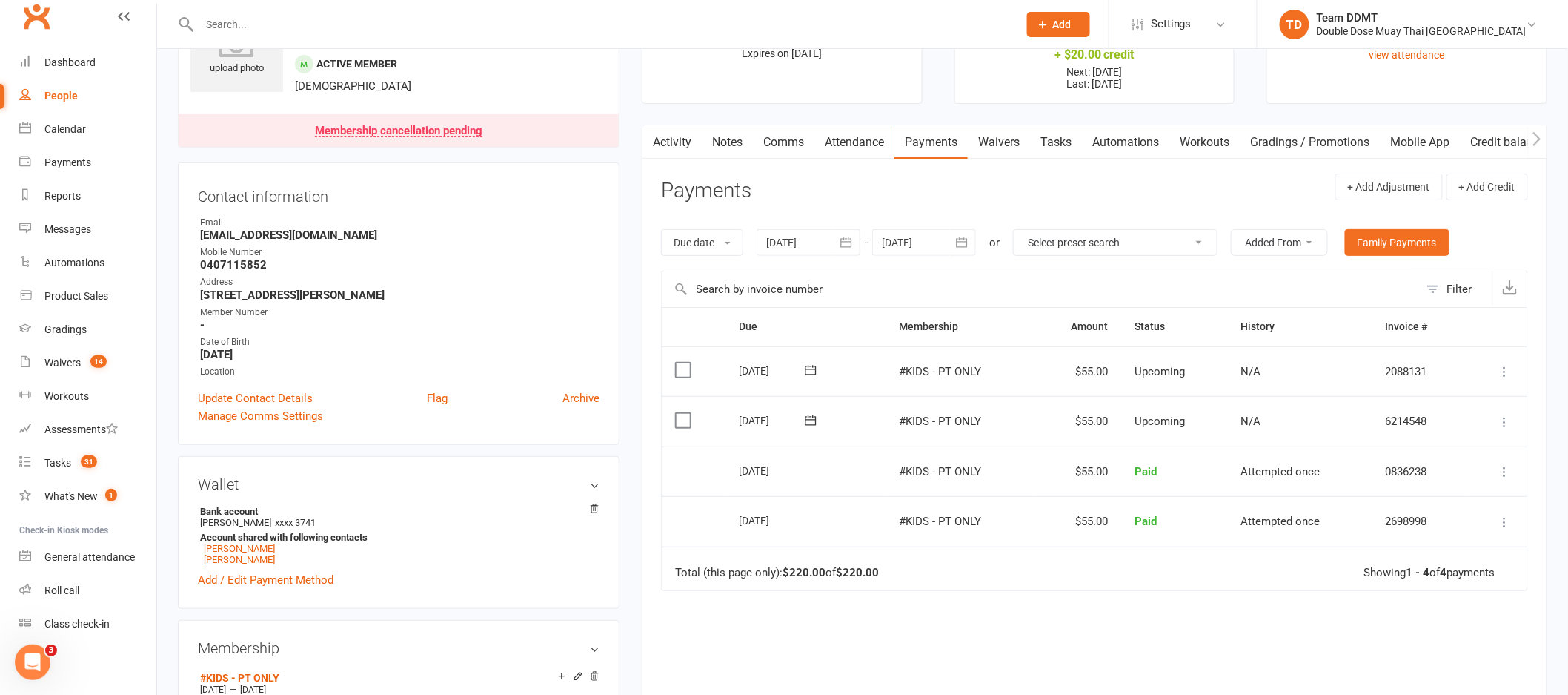
click at [1504, 371] on icon at bounding box center [1505, 372] width 15 height 15
click at [1509, 371] on icon at bounding box center [1505, 372] width 15 height 15
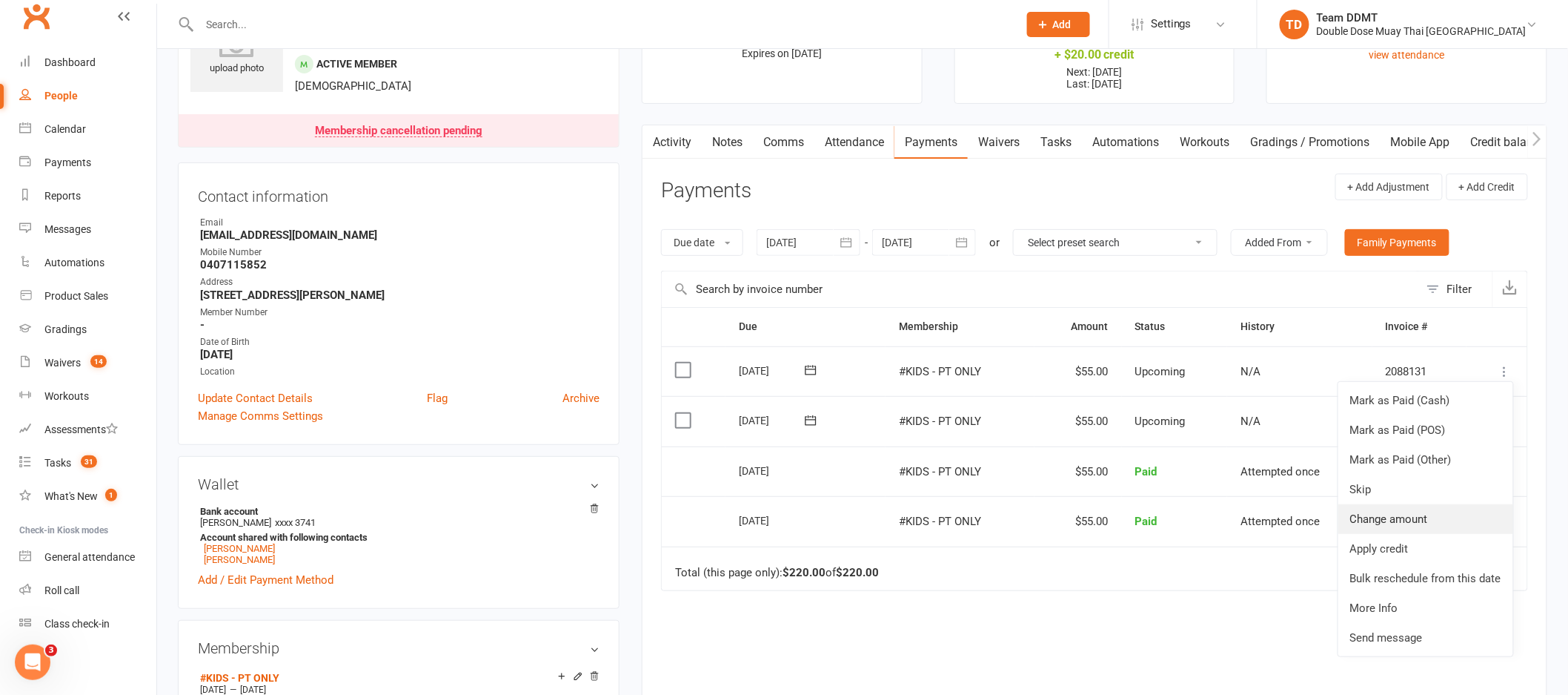
click at [1393, 519] on link "Change amount" at bounding box center [1426, 519] width 175 height 29
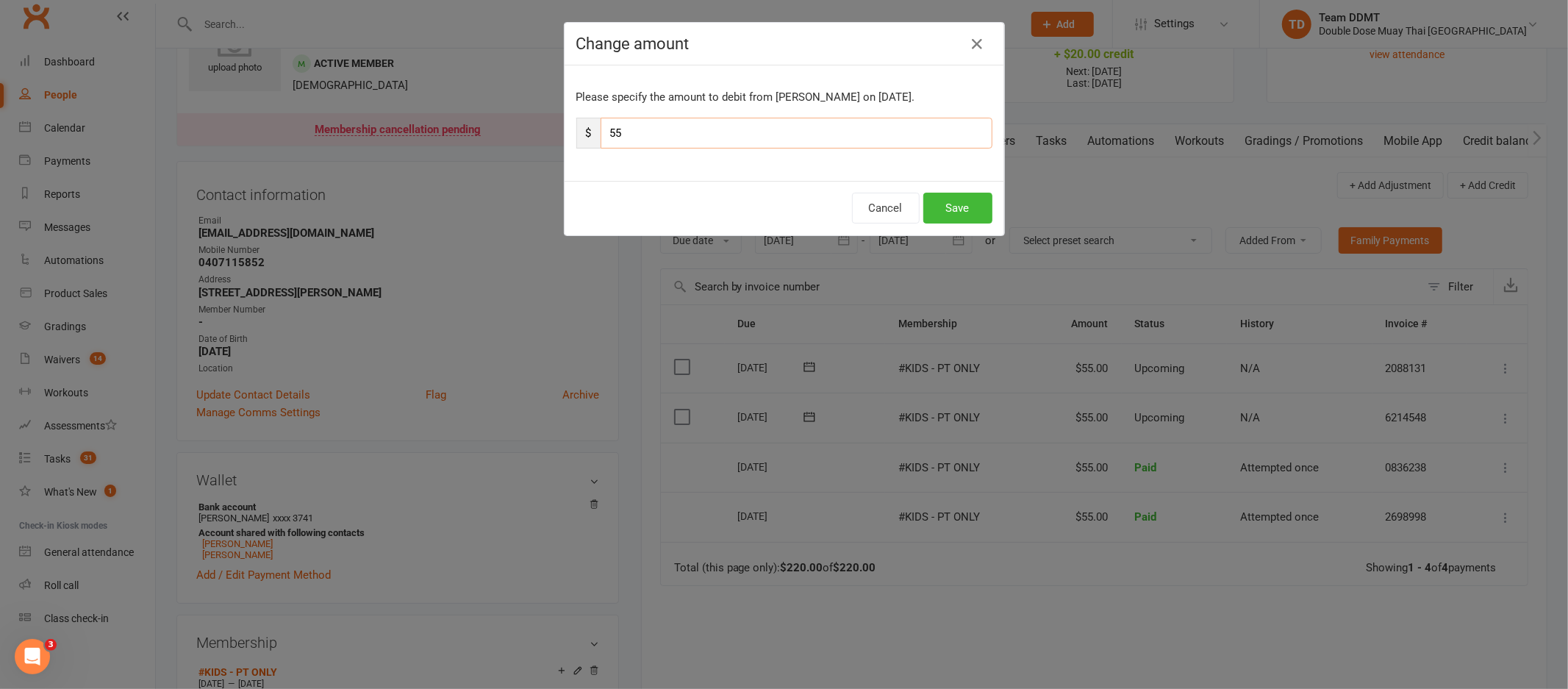
click at [751, 142] on input "55" at bounding box center [797, 132] width 392 height 31
type input "27.50"
click at [947, 194] on button "Save" at bounding box center [958, 208] width 69 height 31
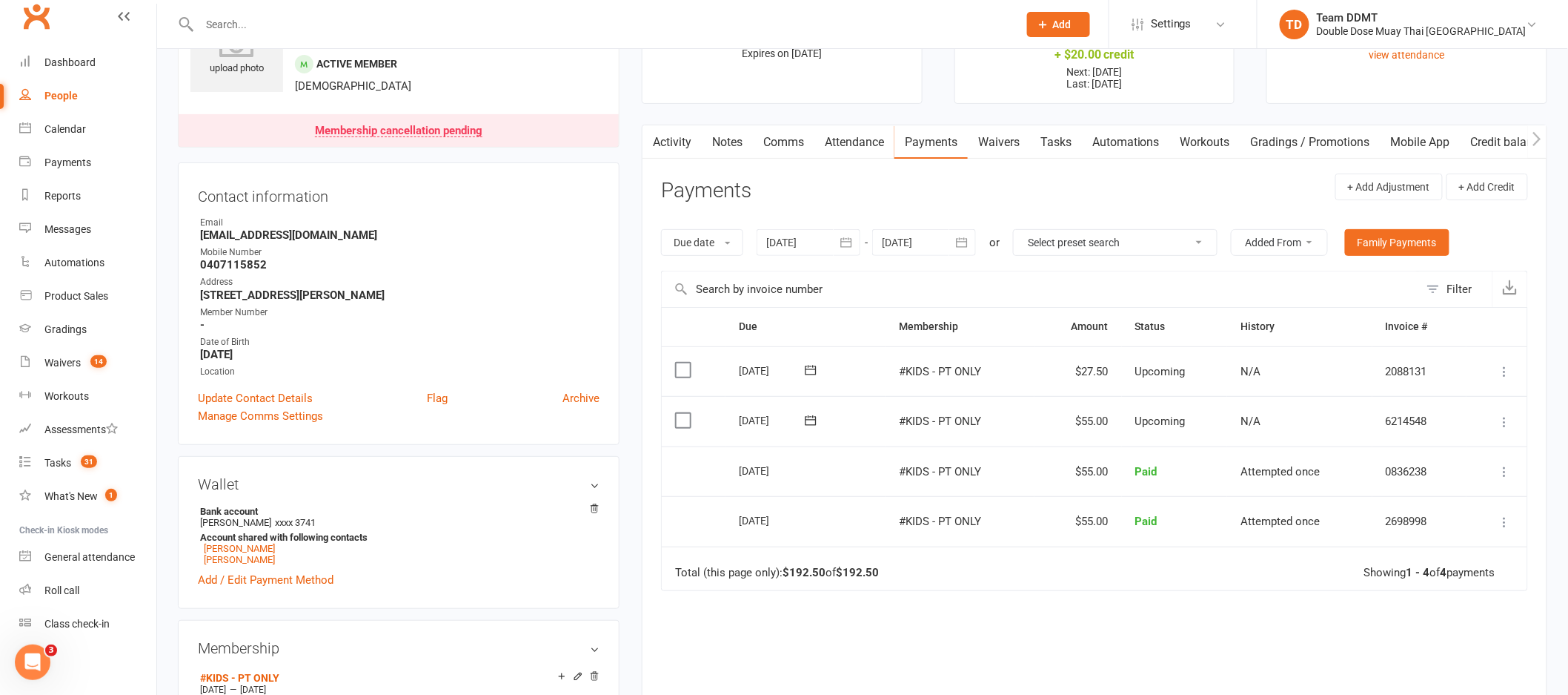
click at [735, 137] on link "Notes" at bounding box center [727, 143] width 51 height 34
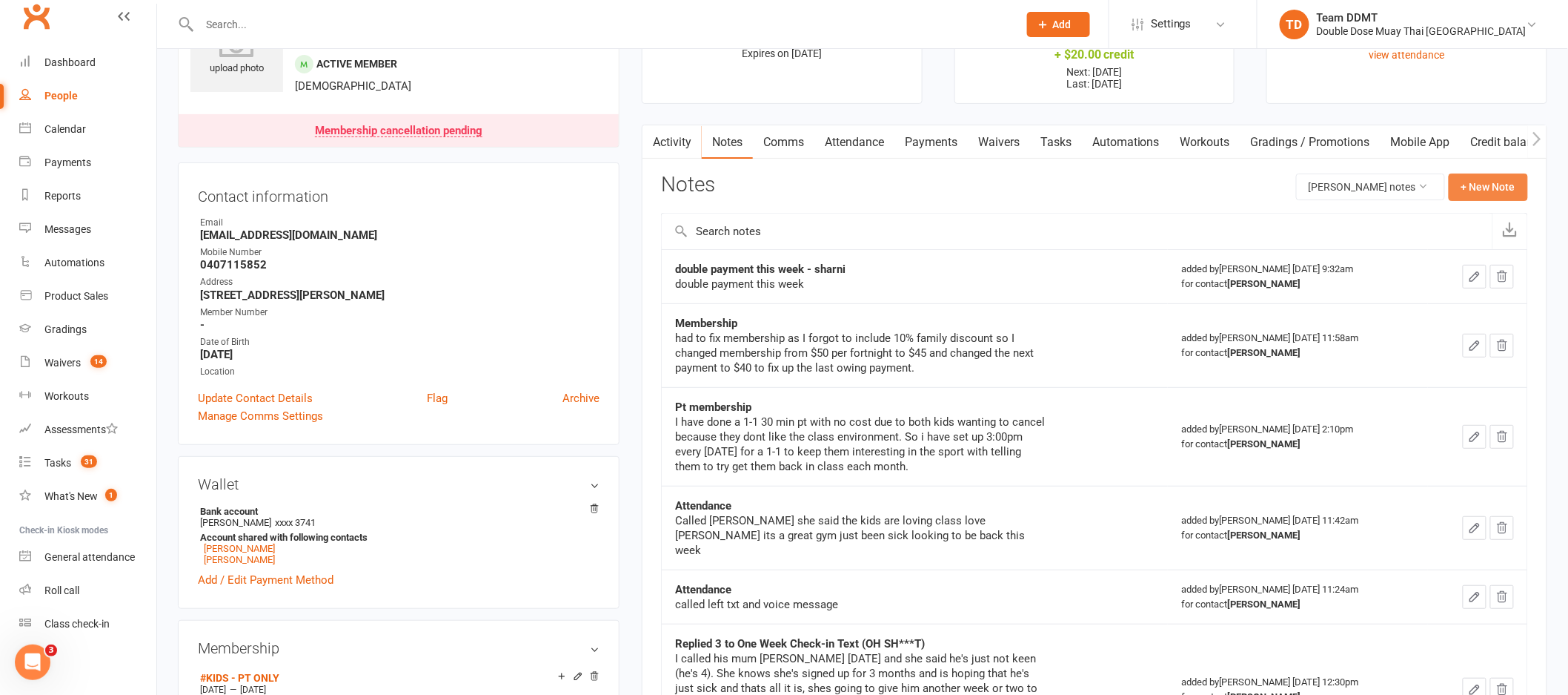
click at [1486, 185] on button "+ New Note" at bounding box center [1488, 187] width 79 height 27
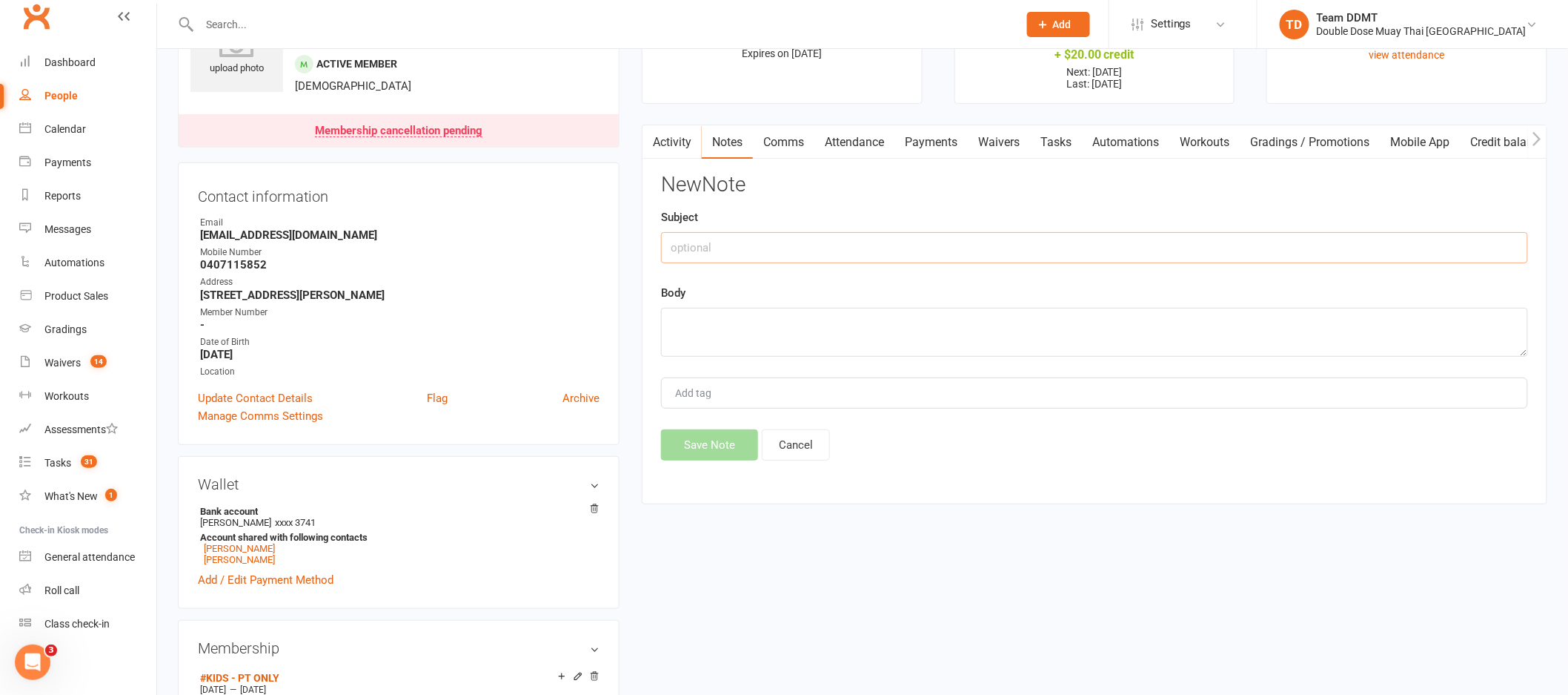
click at [1237, 245] on input "text" at bounding box center [1094, 247] width 867 height 31
type input "Cancellation - sharni"
type textarea "last payment 2/10 - $27.50 Last training - 8/10 reason - lost interest"
click at [710, 451] on button "Save Note" at bounding box center [709, 445] width 97 height 31
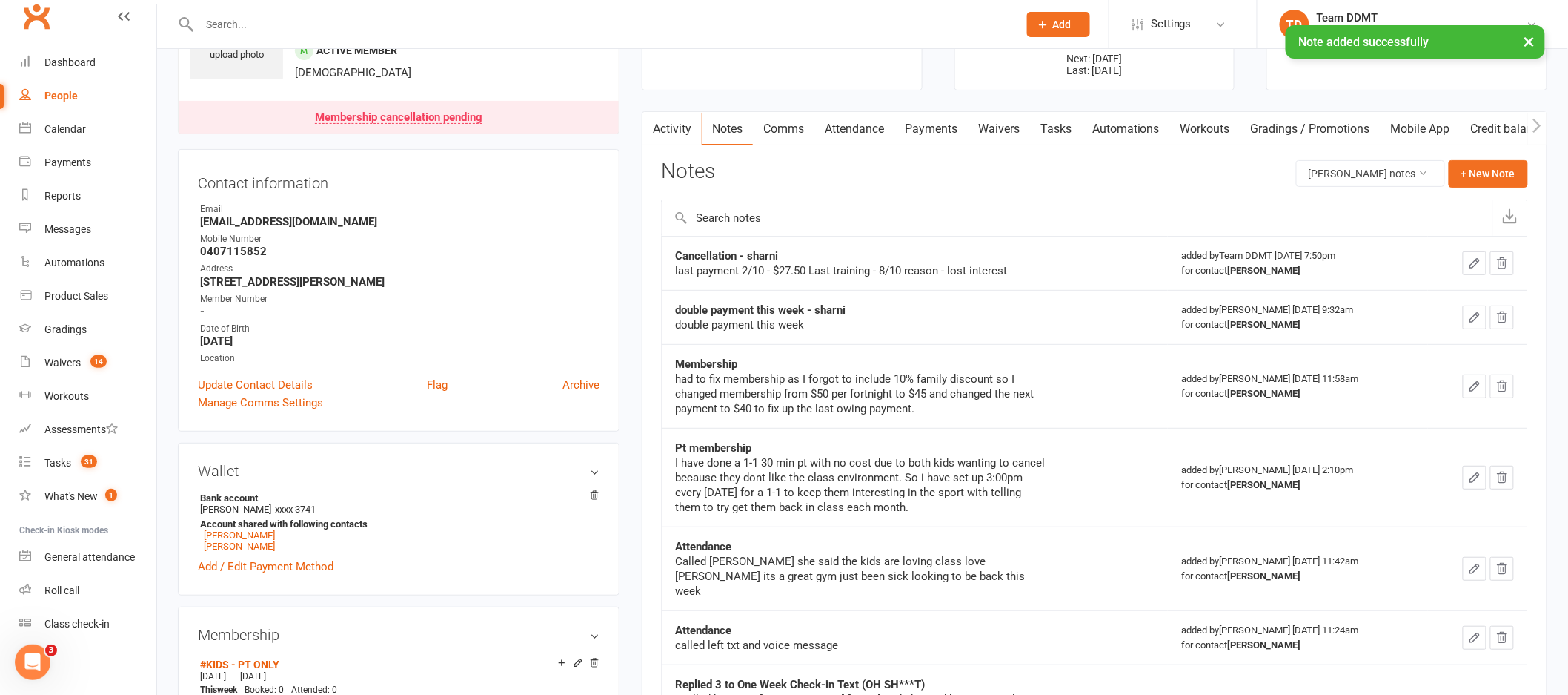
scroll to position [0, 0]
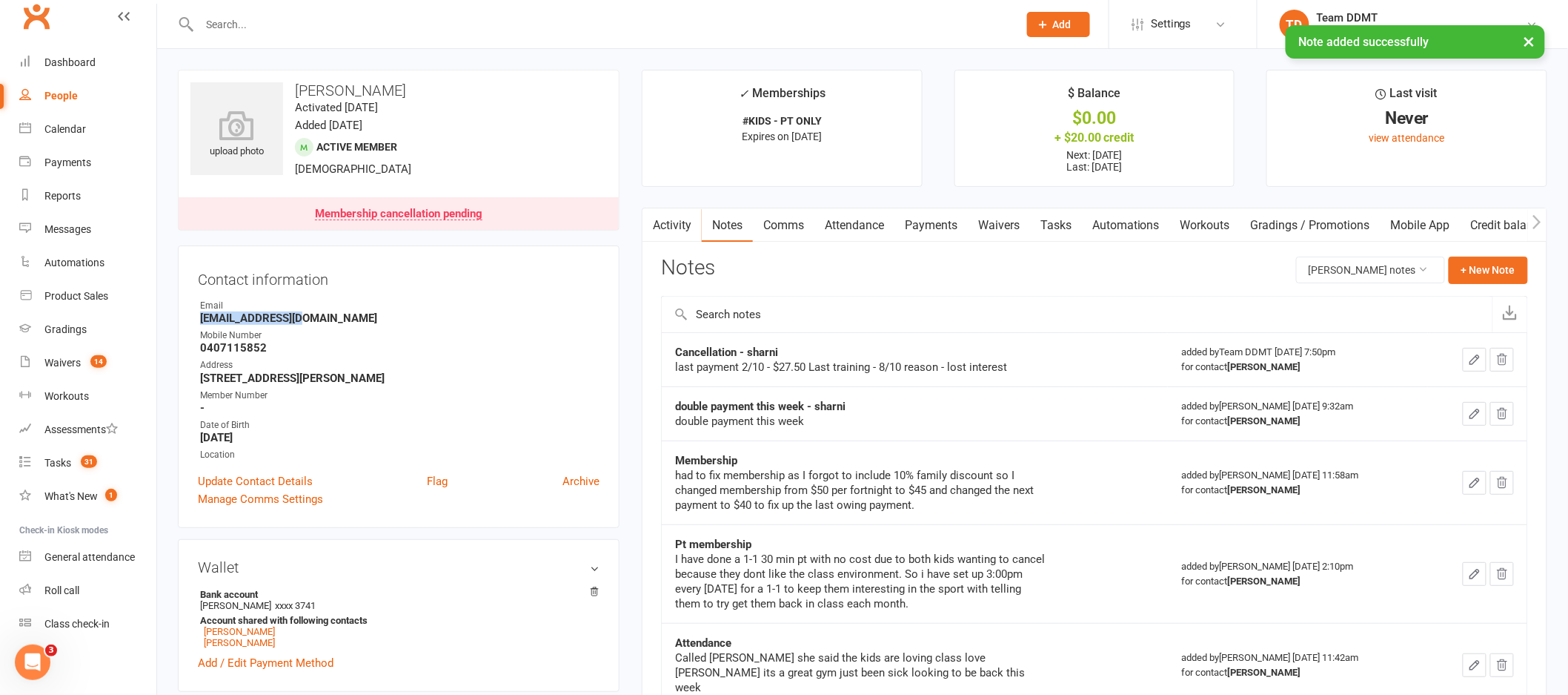
drag, startPoint x: 309, startPoint y: 321, endPoint x: 198, endPoint y: 321, distance: 111.0
click at [198, 321] on li "Email [EMAIL_ADDRESS][DOMAIN_NAME]" at bounding box center [398, 311] width 402 height 26
copy strong "[EMAIL_ADDRESS][DOMAIN_NAME]"
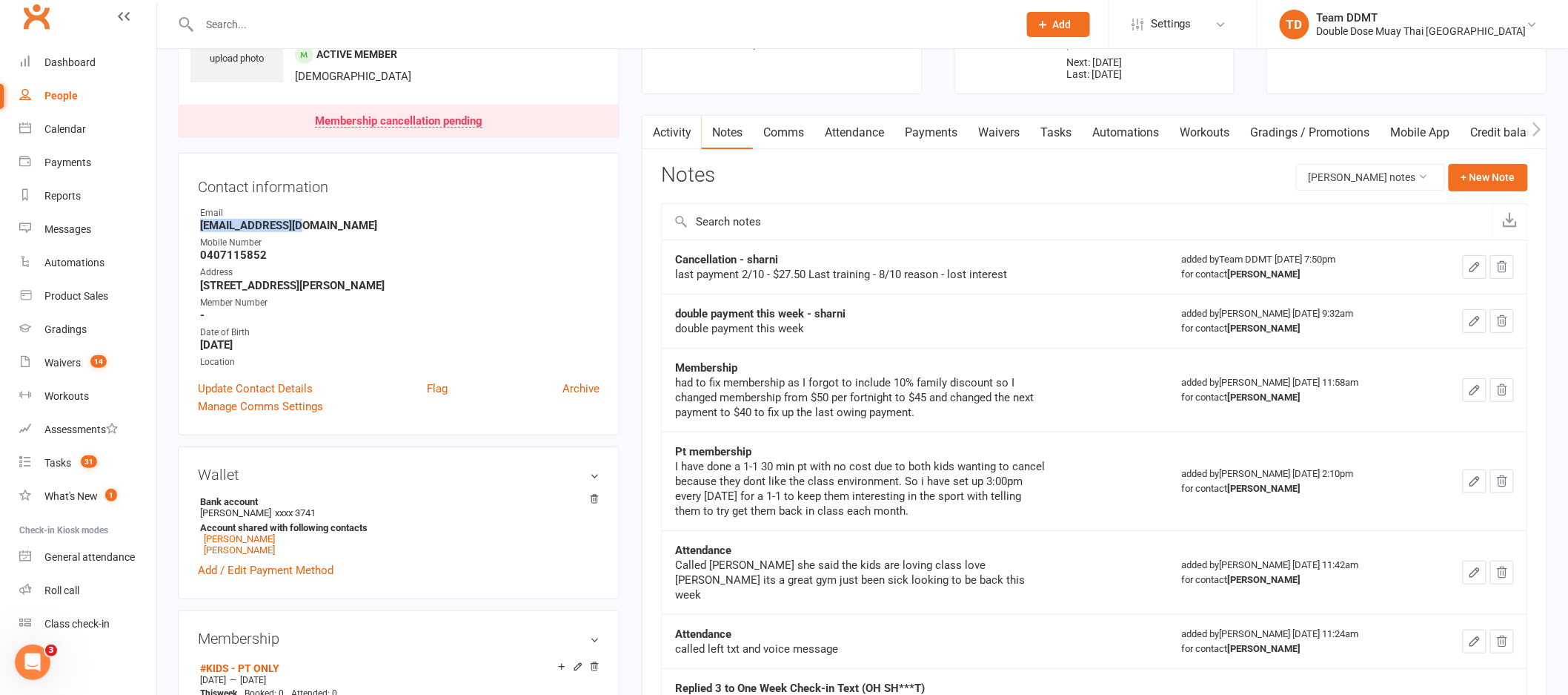
scroll to position [102, 0]
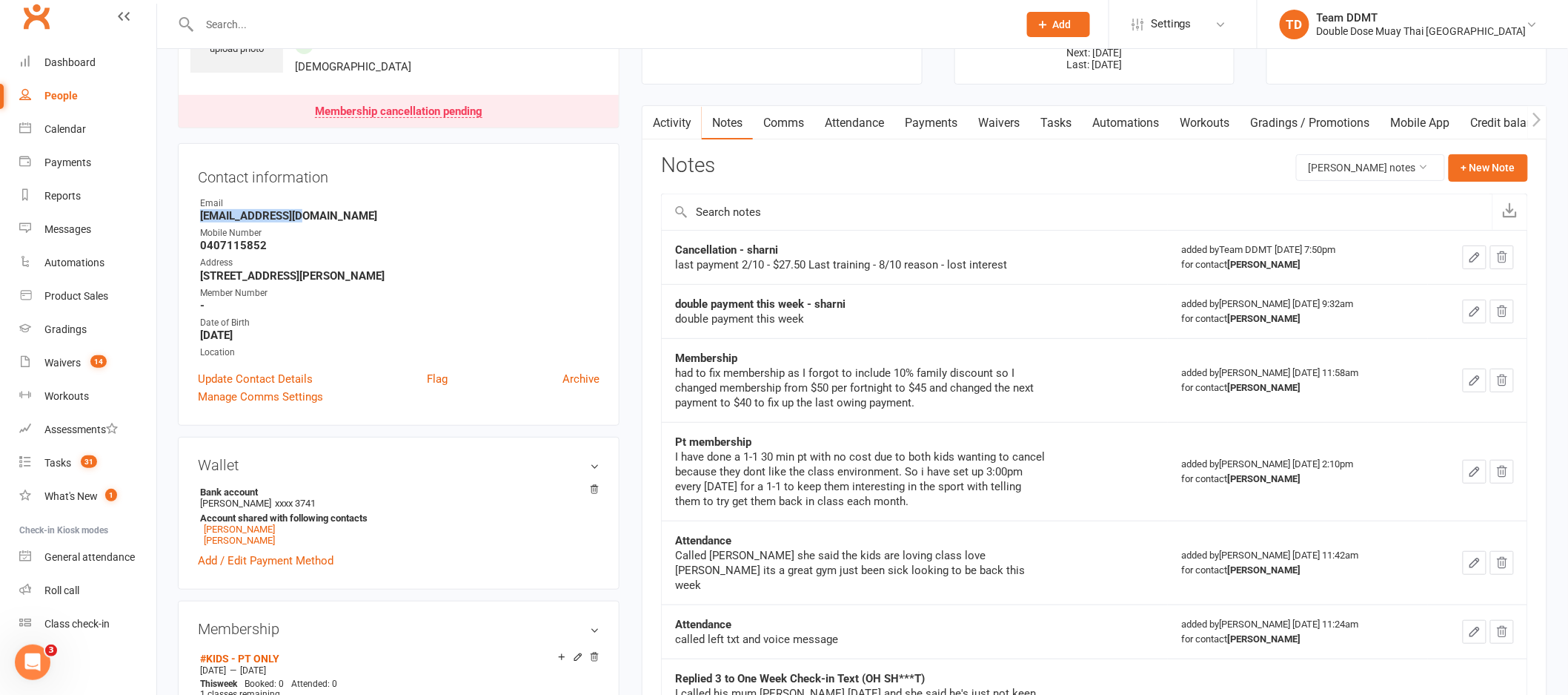
click at [669, 118] on link "Activity" at bounding box center [672, 123] width 60 height 34
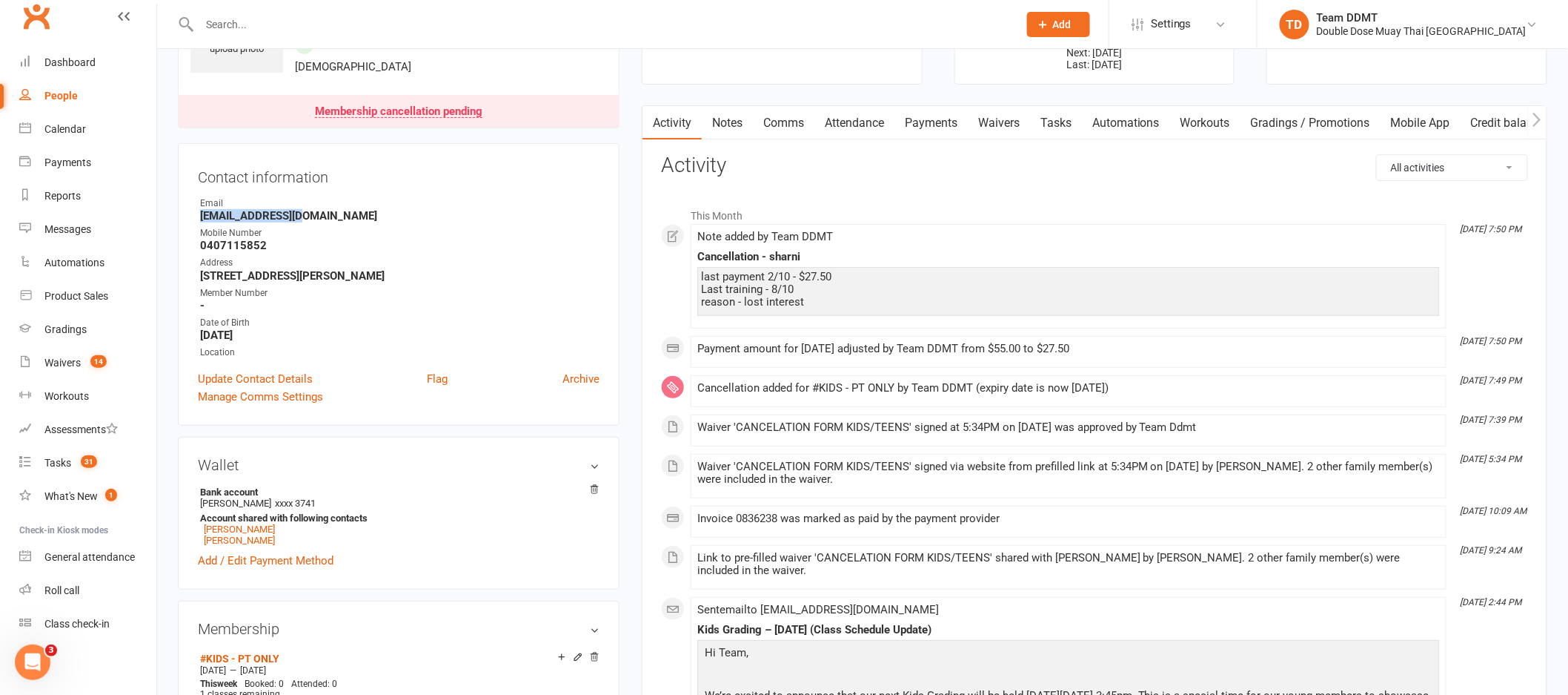
click at [793, 117] on link "Comms" at bounding box center [784, 123] width 61 height 34
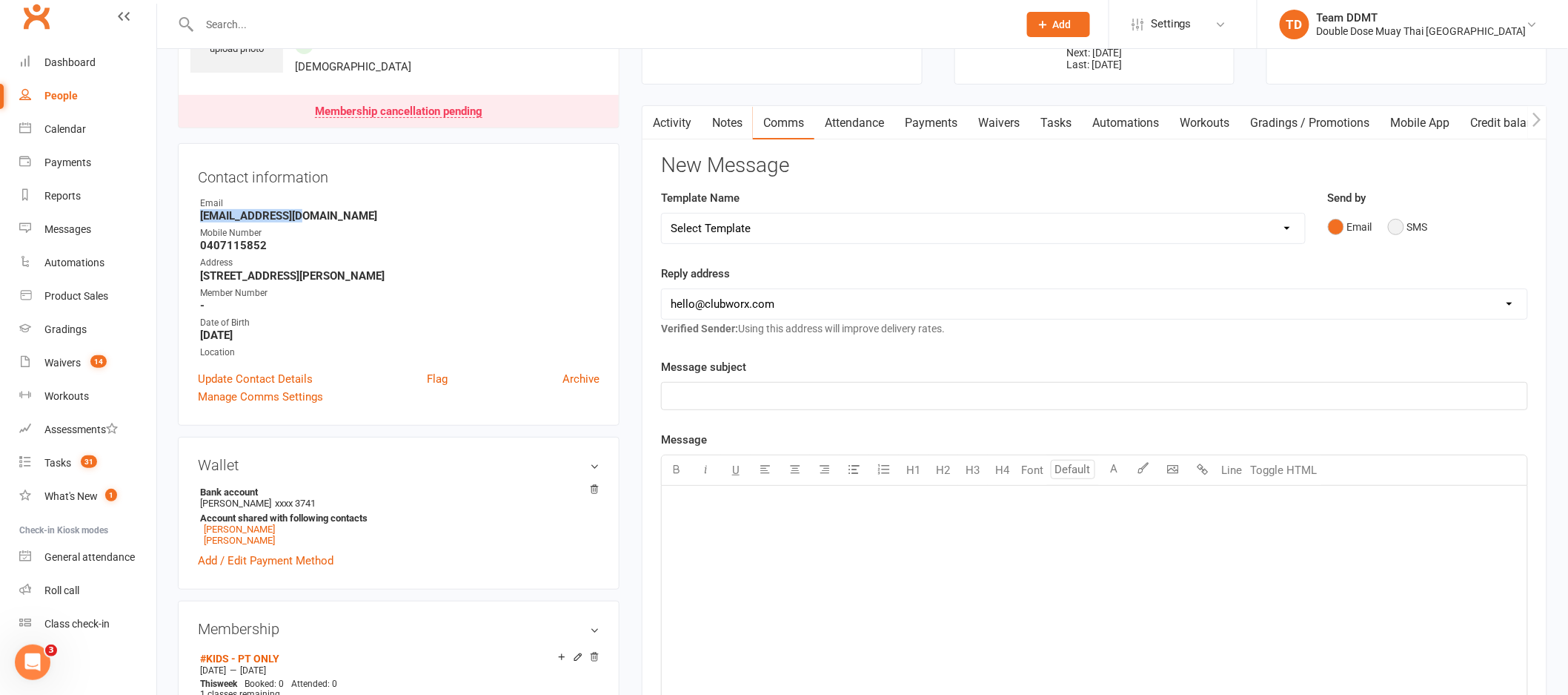
click at [1399, 219] on button "SMS" at bounding box center [1408, 227] width 40 height 29
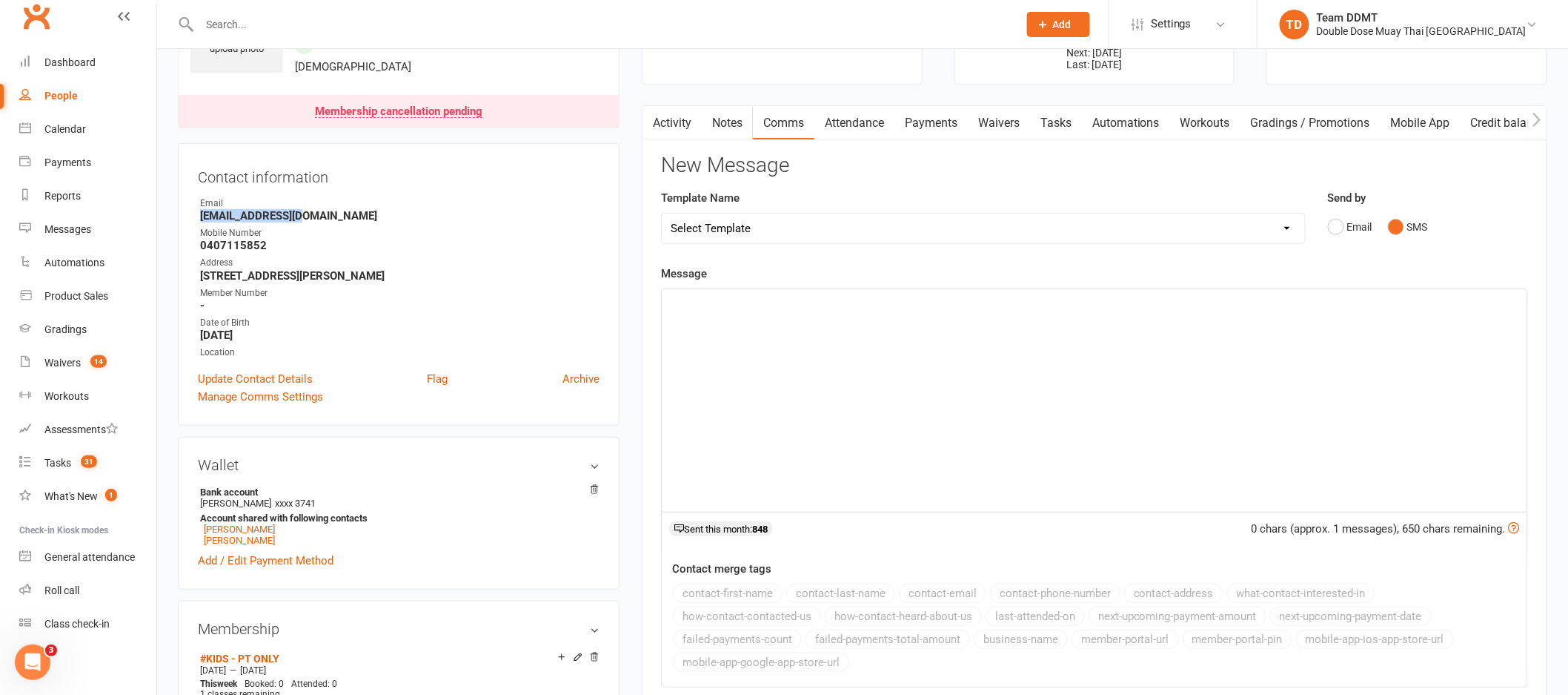
click at [1223, 230] on select "Select Template [Email] Cancellation Confirmation Email [SMS] Cancellation Conf…" at bounding box center [983, 228] width 643 height 29
select select "1"
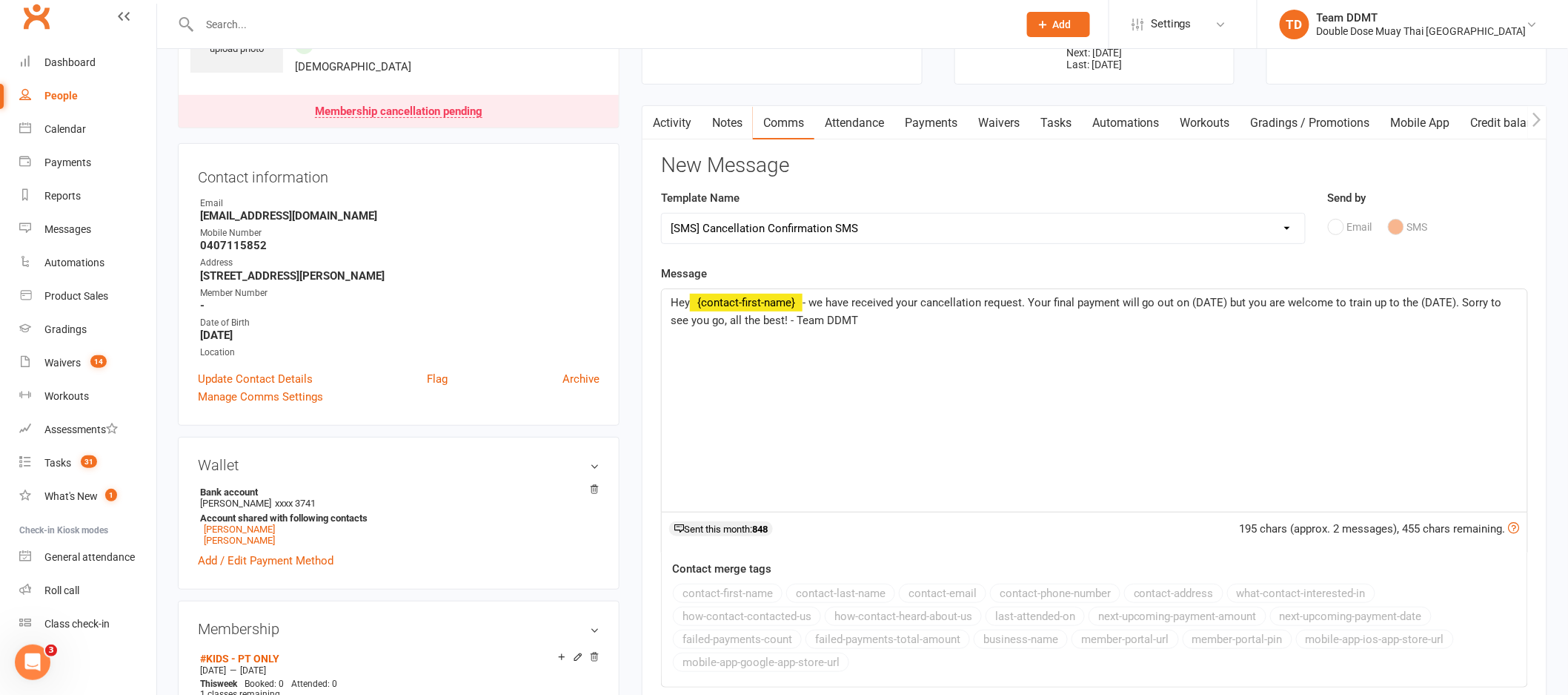
click at [1228, 300] on span "- we have received your cancellation request. Your final payment will go out on…" at bounding box center [1087, 311] width 834 height 31
click at [1497, 303] on span "- we have received your cancellation request. Your final payment will go out on…" at bounding box center [1084, 311] width 826 height 31
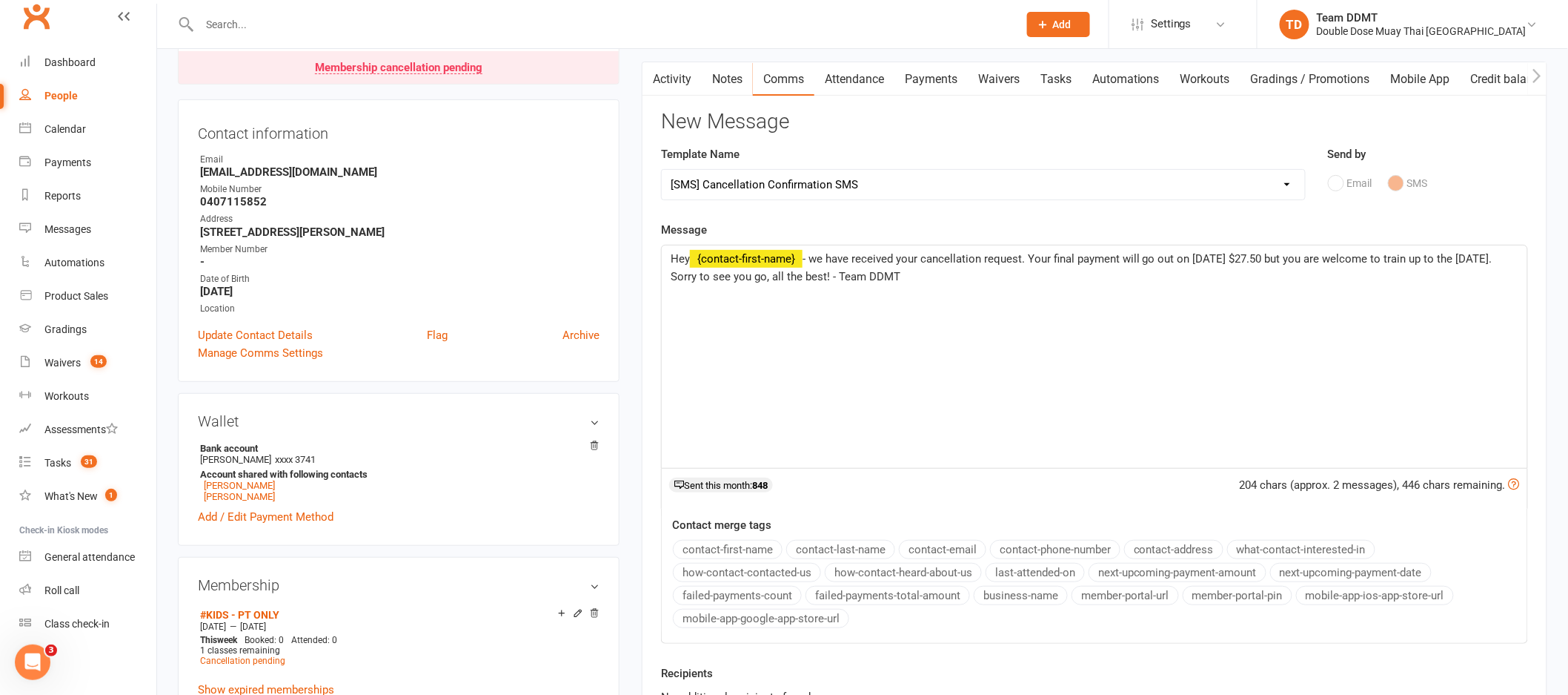
scroll to position [327, 0]
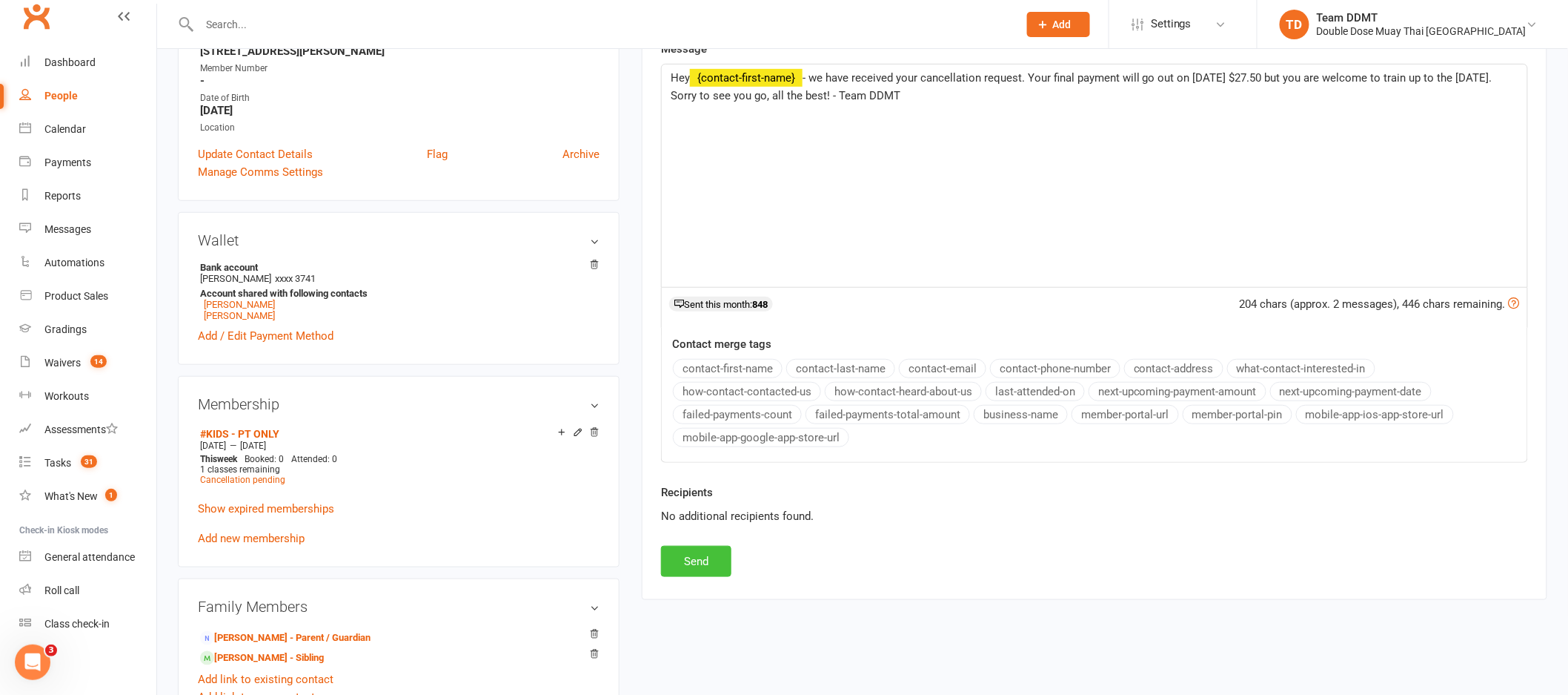
click at [699, 568] on button "Send" at bounding box center [695, 561] width 70 height 31
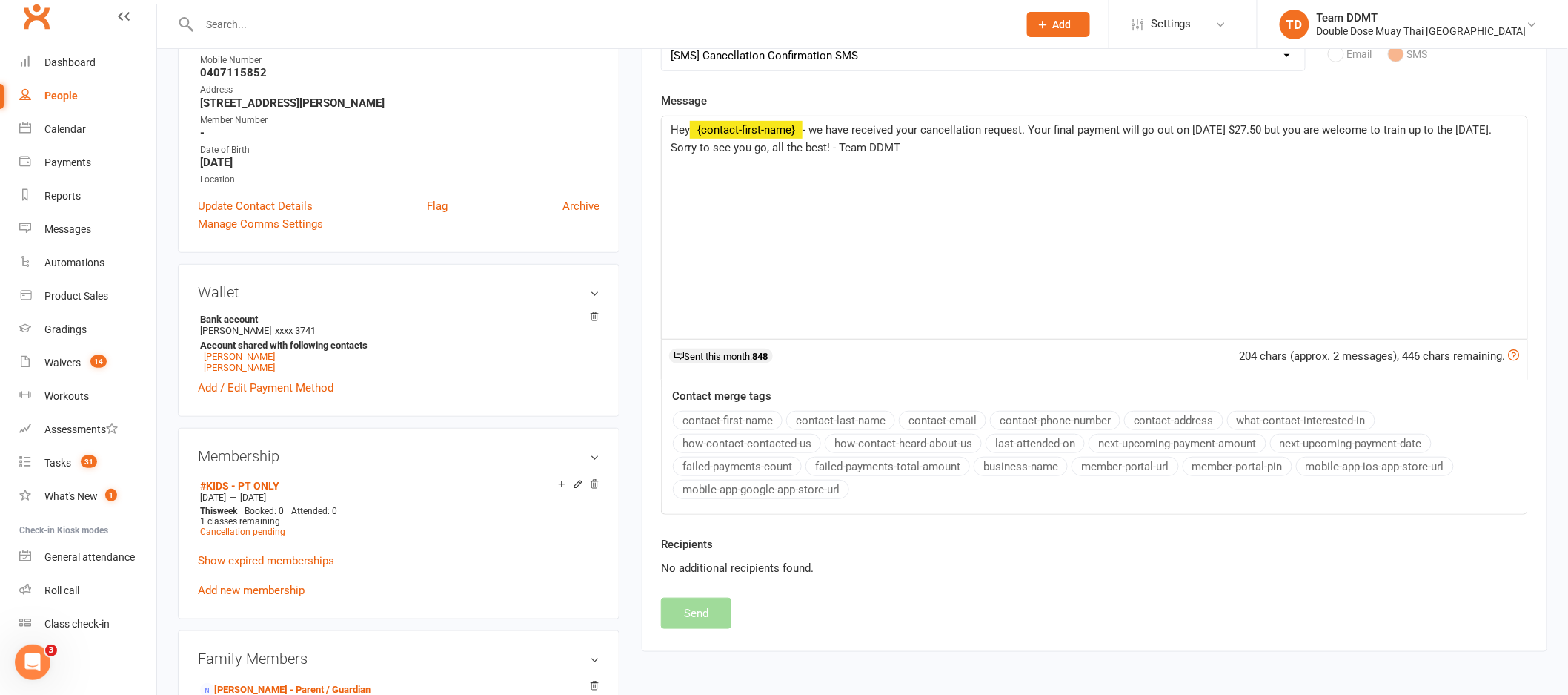
select select
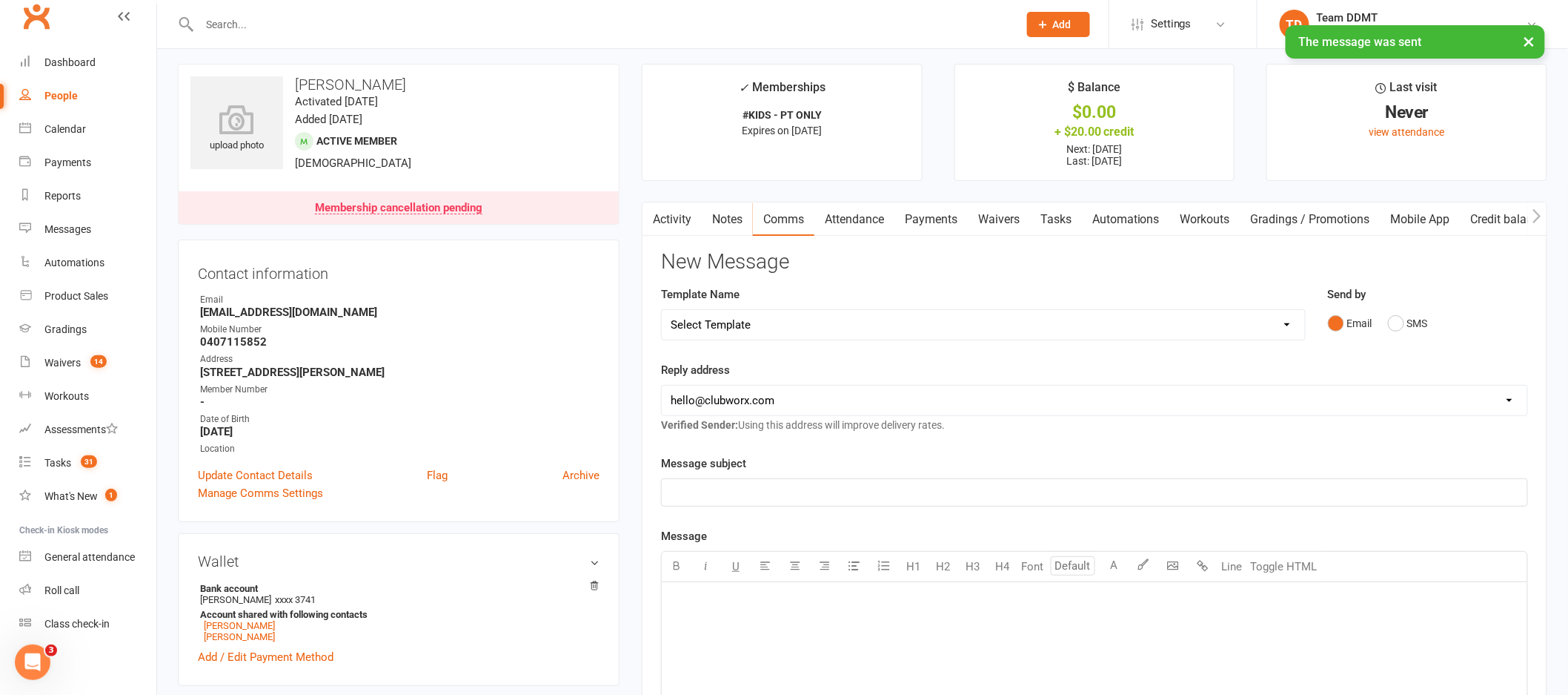
scroll to position [0, 0]
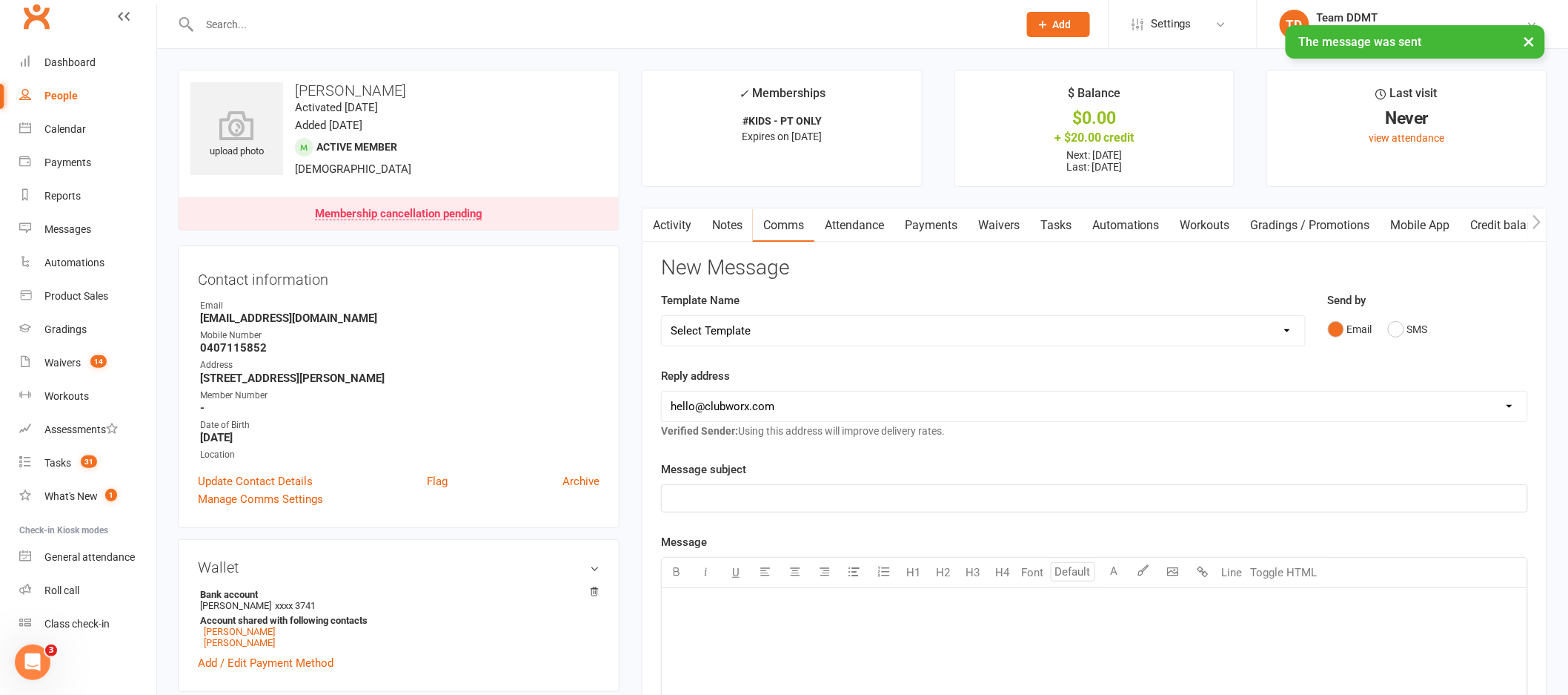
click at [725, 220] on link "Notes" at bounding box center [727, 225] width 51 height 34
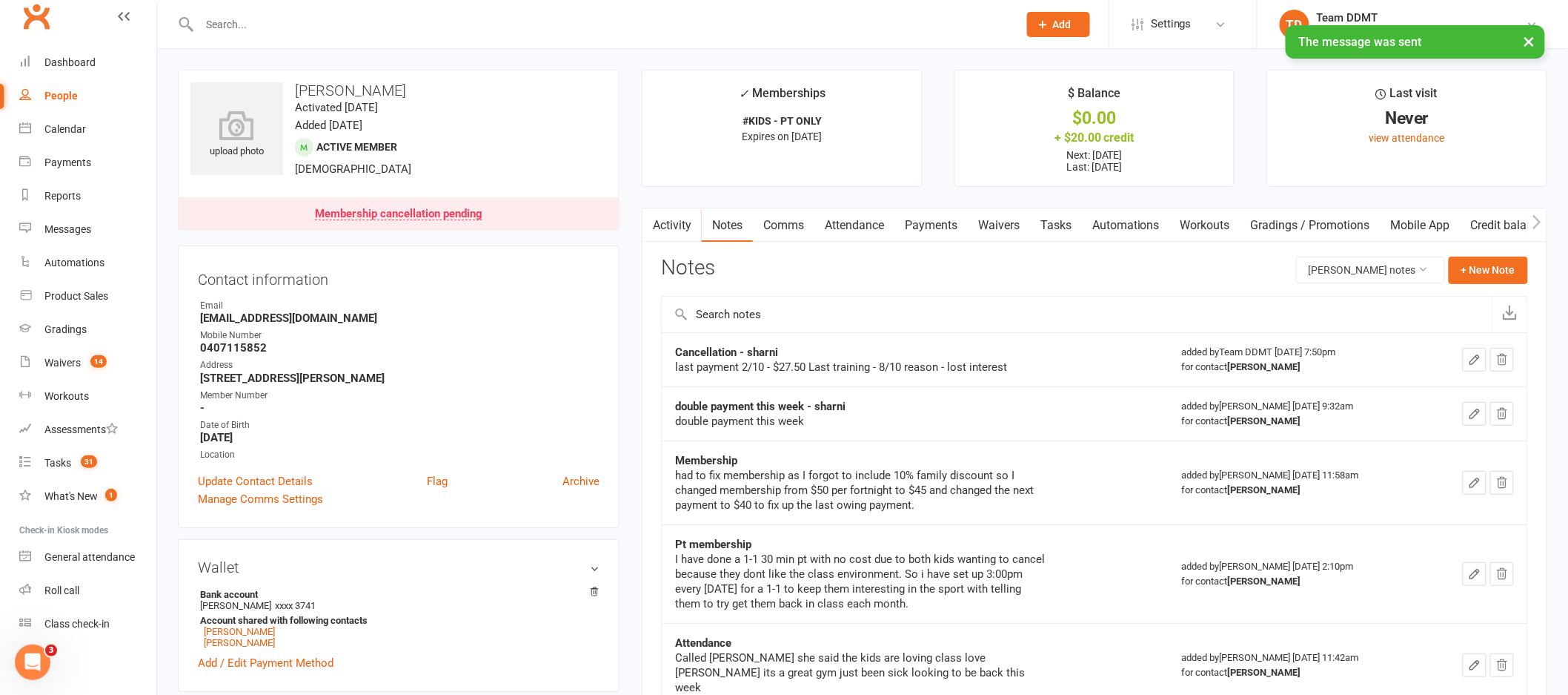
click at [677, 221] on link "Activity" at bounding box center [672, 225] width 60 height 34
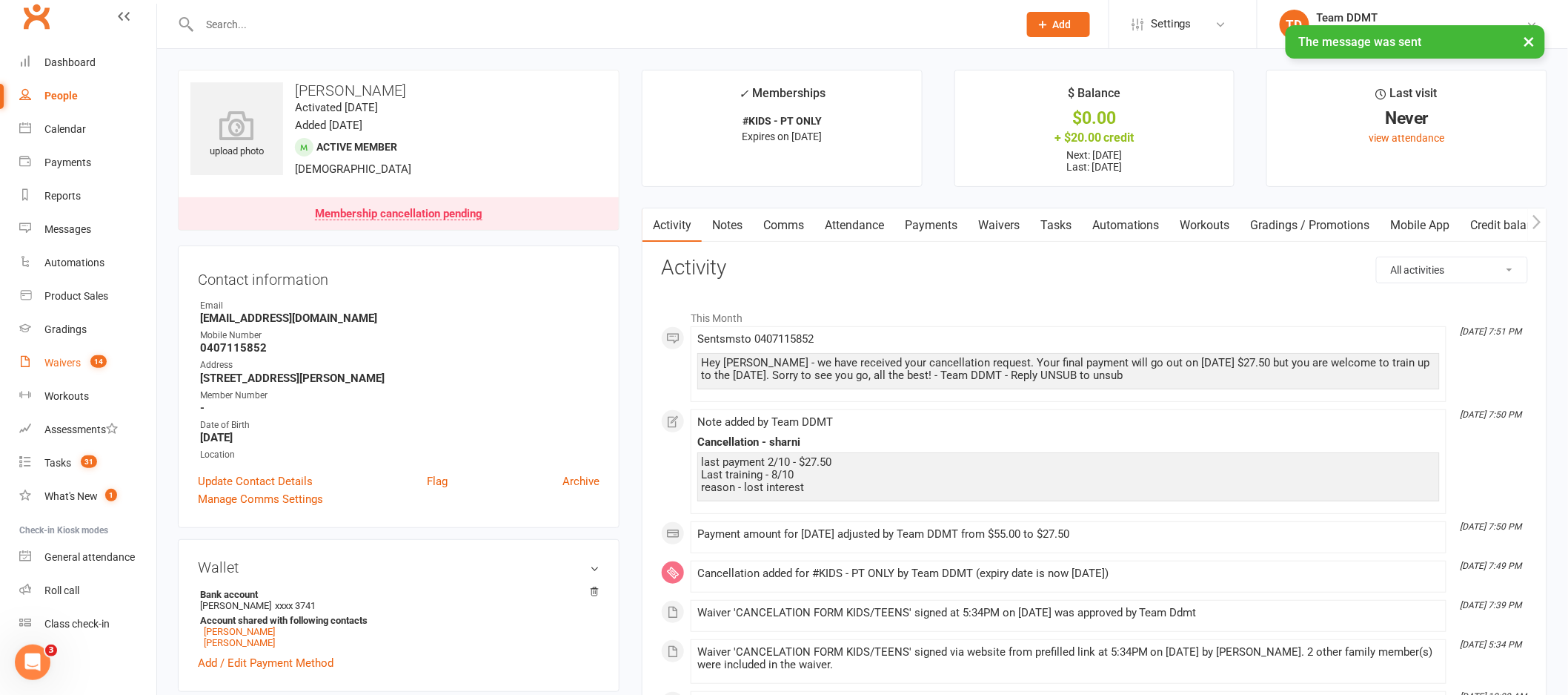
click at [65, 360] on div "Waivers" at bounding box center [62, 362] width 37 height 12
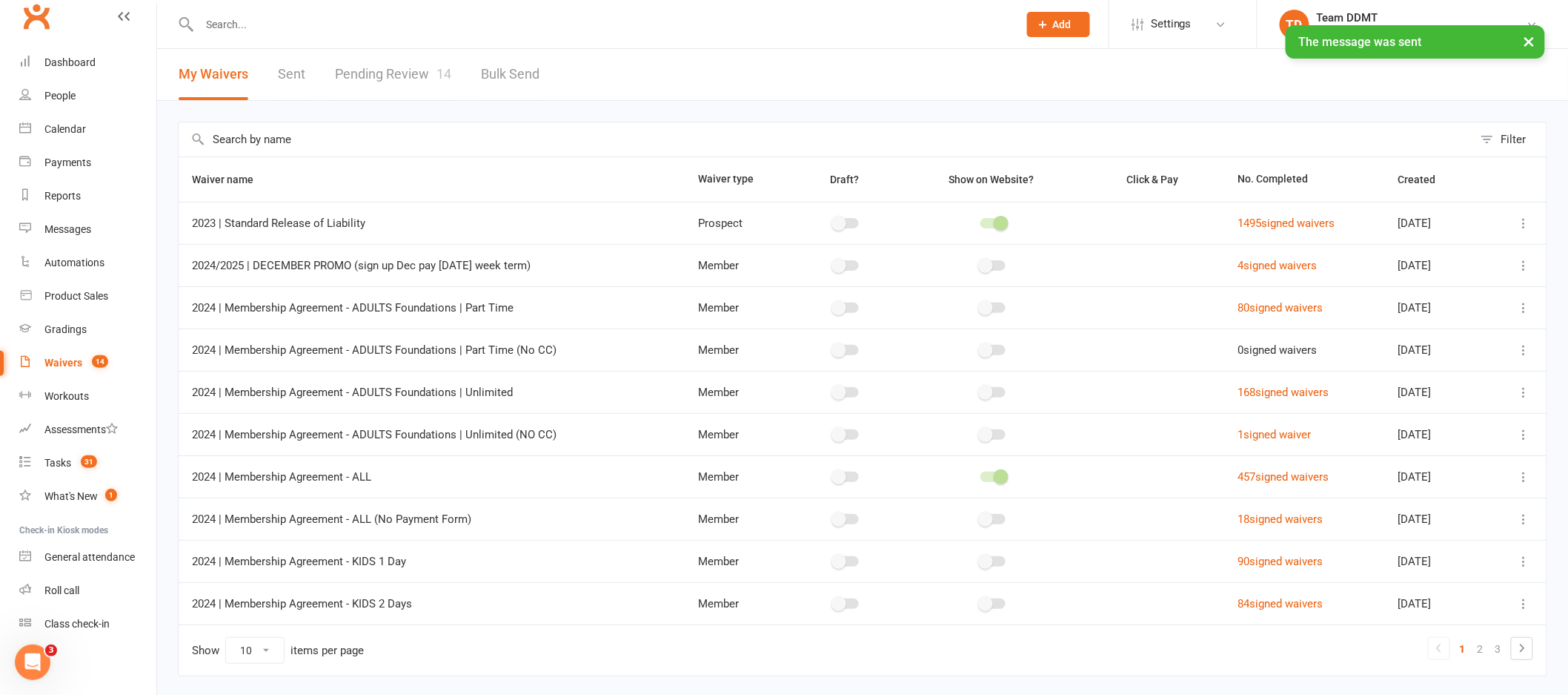
click at [418, 70] on link "Pending Review 14" at bounding box center [393, 74] width 117 height 51
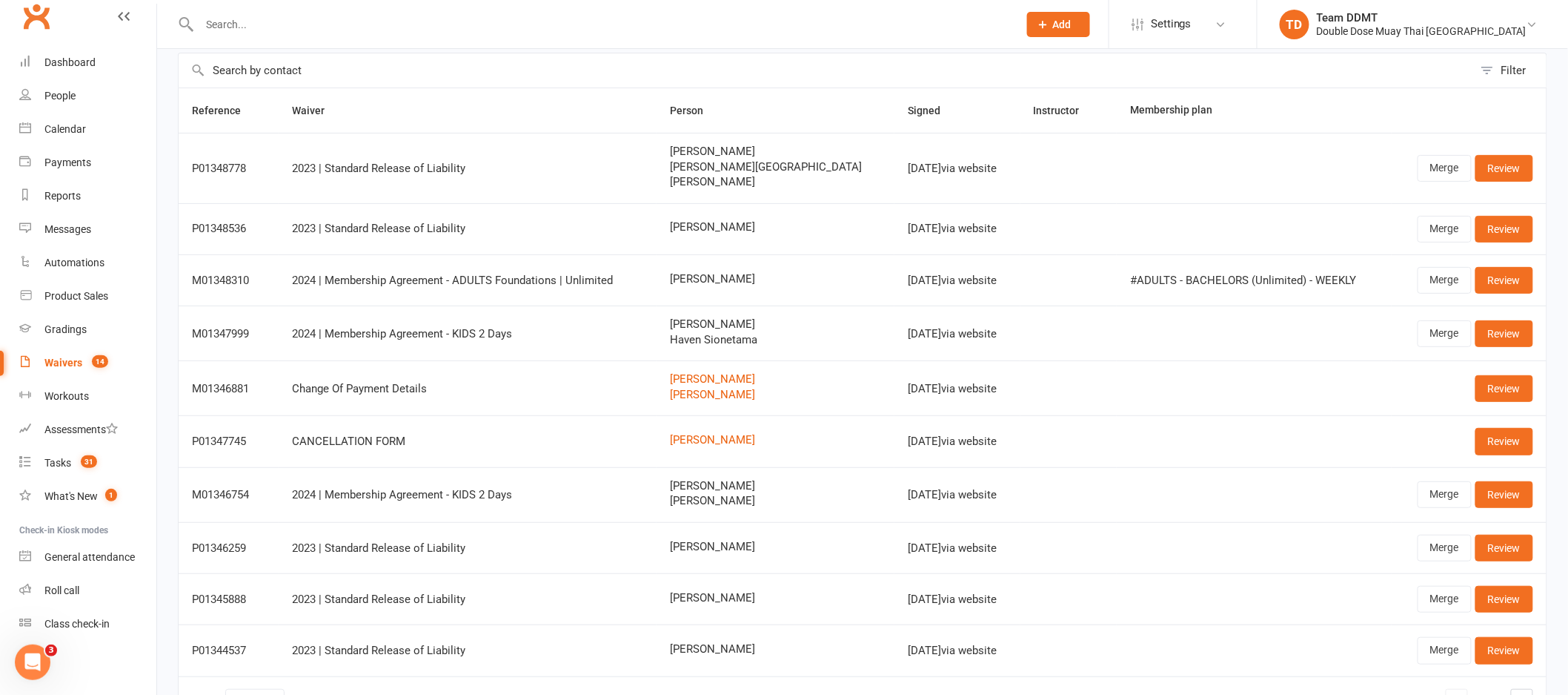
scroll to position [112, 0]
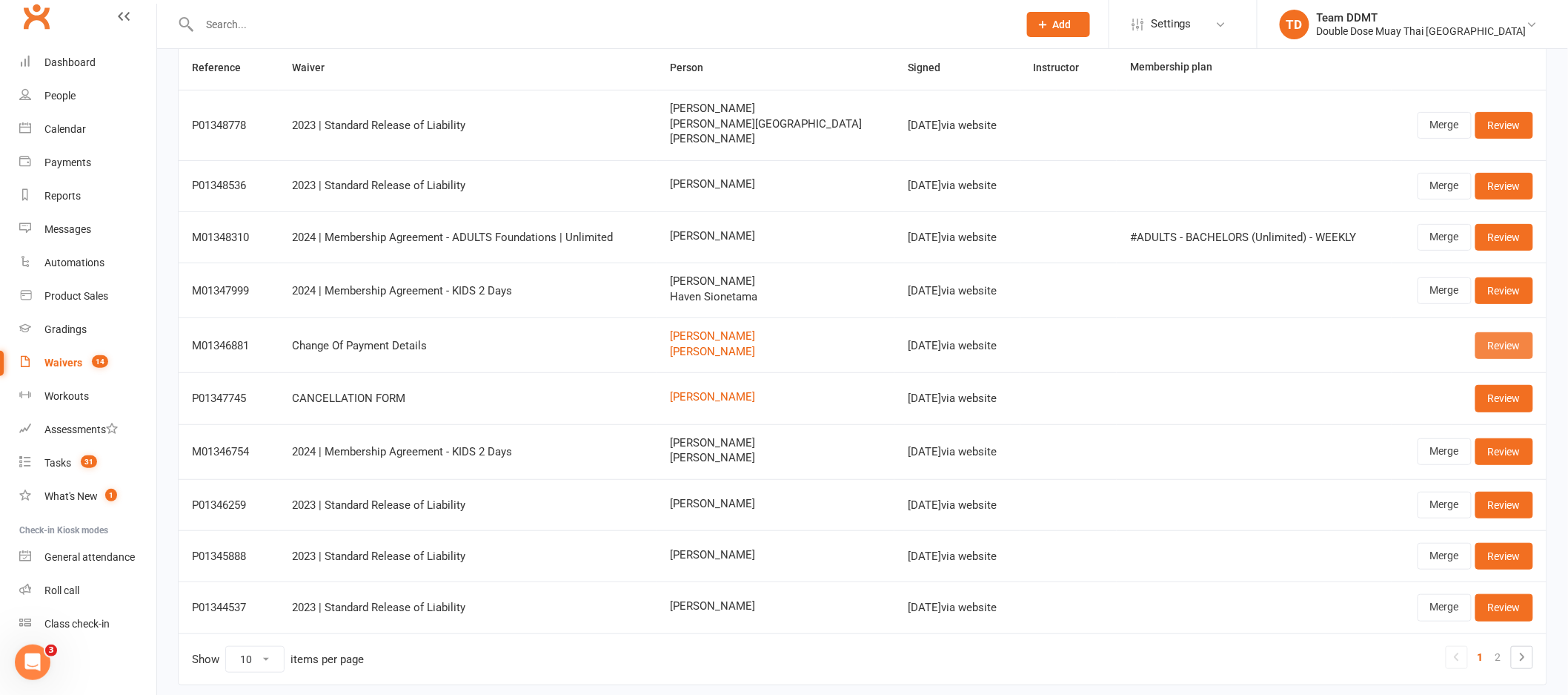
click at [1502, 351] on link "Review" at bounding box center [1504, 346] width 58 height 27
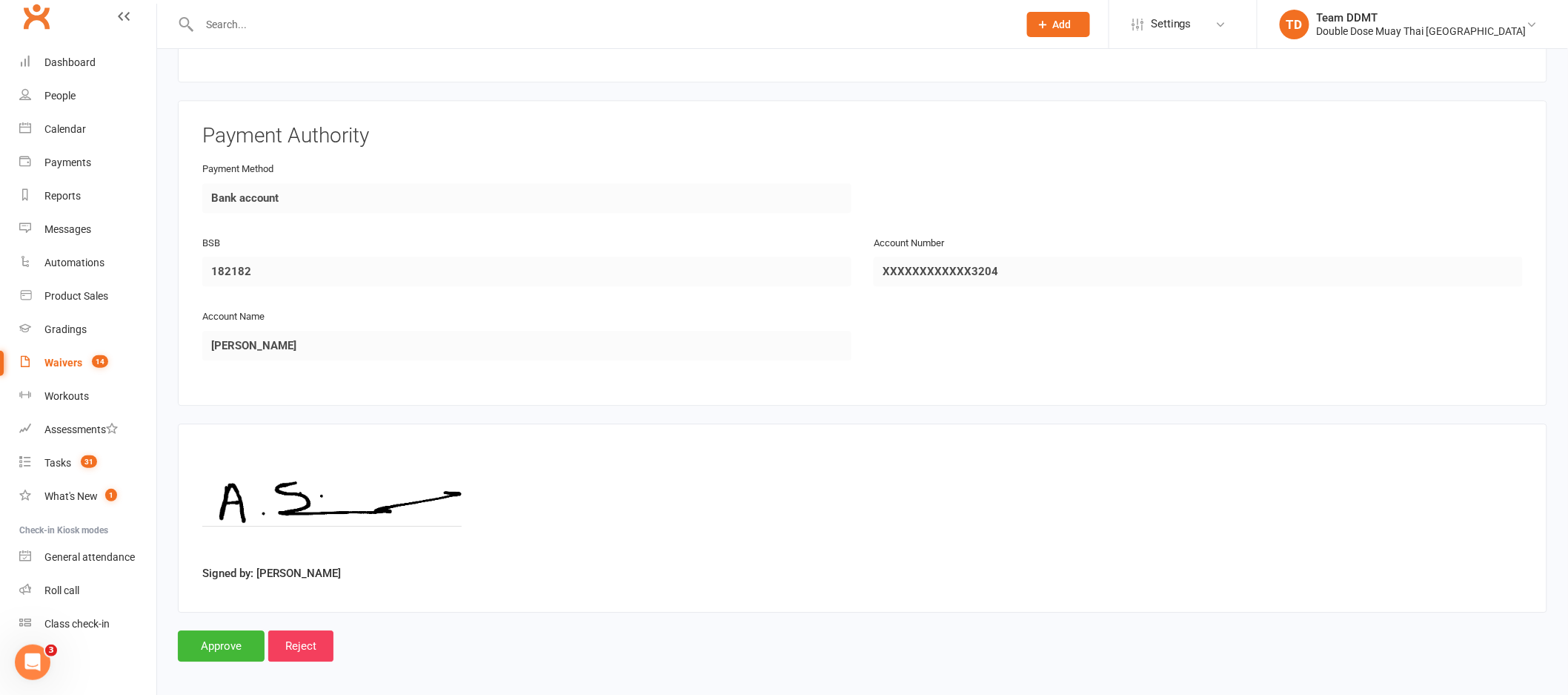
scroll to position [1505, 0]
click at [236, 637] on input "Approve" at bounding box center [221, 643] width 86 height 31
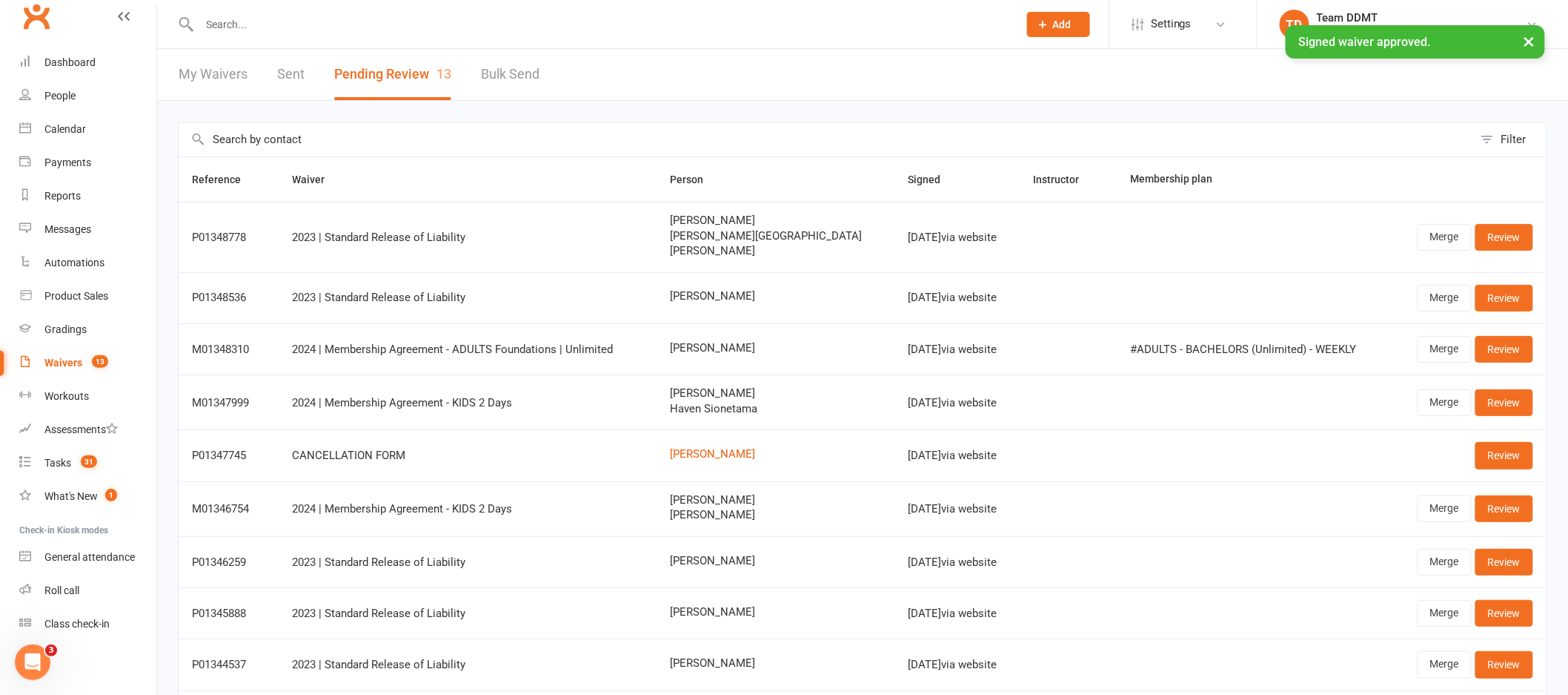
click at [79, 25] on div "× Signed waiver approved." at bounding box center [774, 25] width 1548 height 0
click at [70, 25] on div "× Signed waiver approved." at bounding box center [774, 25] width 1548 height 0
click at [59, 25] on div "× Signed waiver approved." at bounding box center [774, 25] width 1548 height 0
click at [66, 67] on div "Dashboard" at bounding box center [69, 61] width 51 height 12
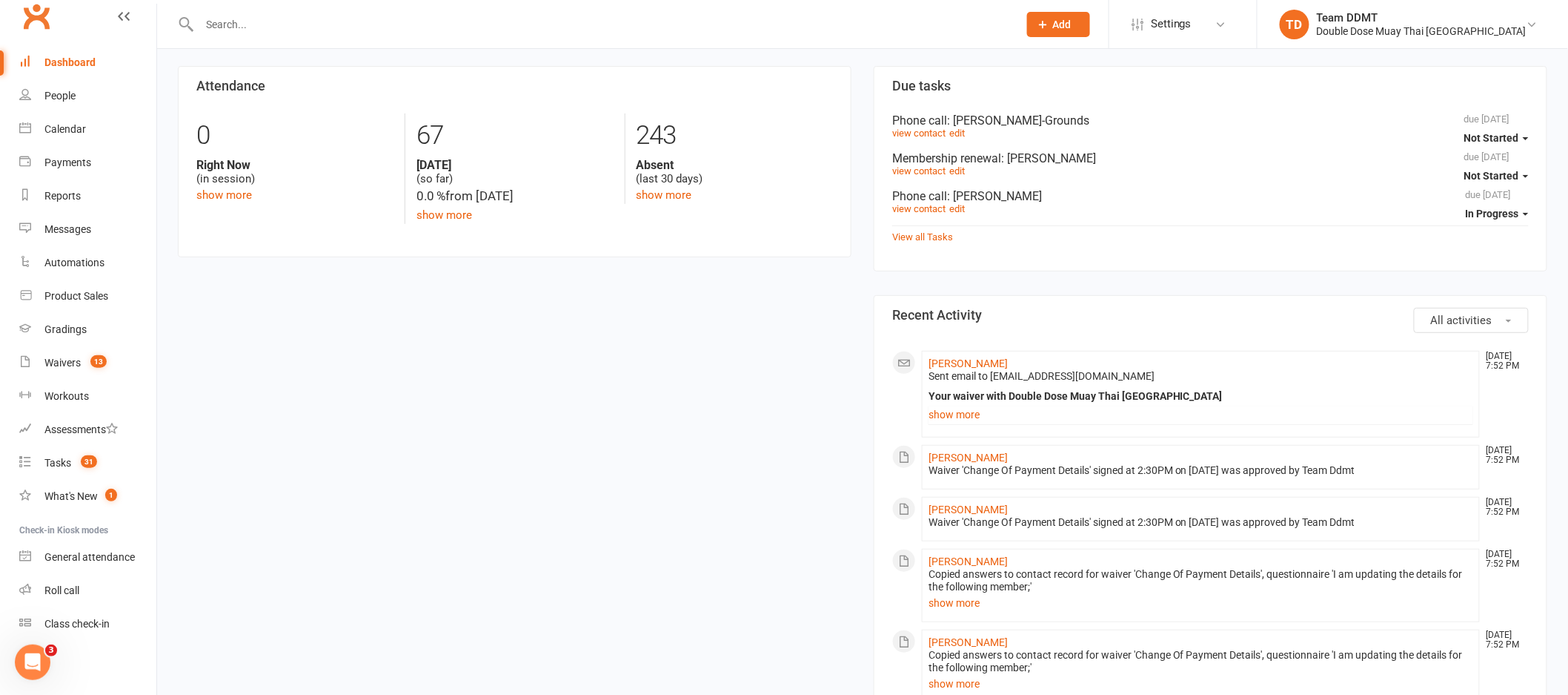
scroll to position [335, 0]
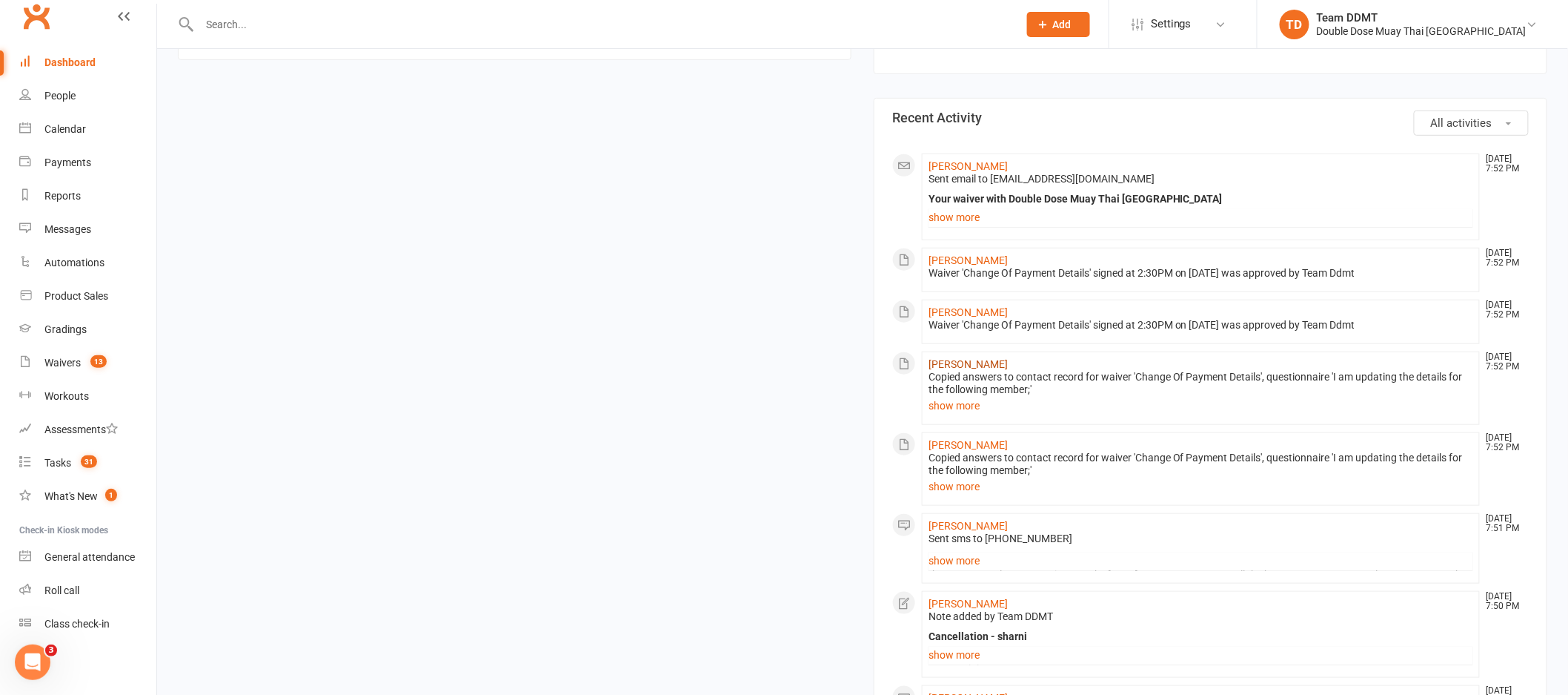
click at [957, 369] on link "[PERSON_NAME]" at bounding box center [968, 364] width 79 height 12
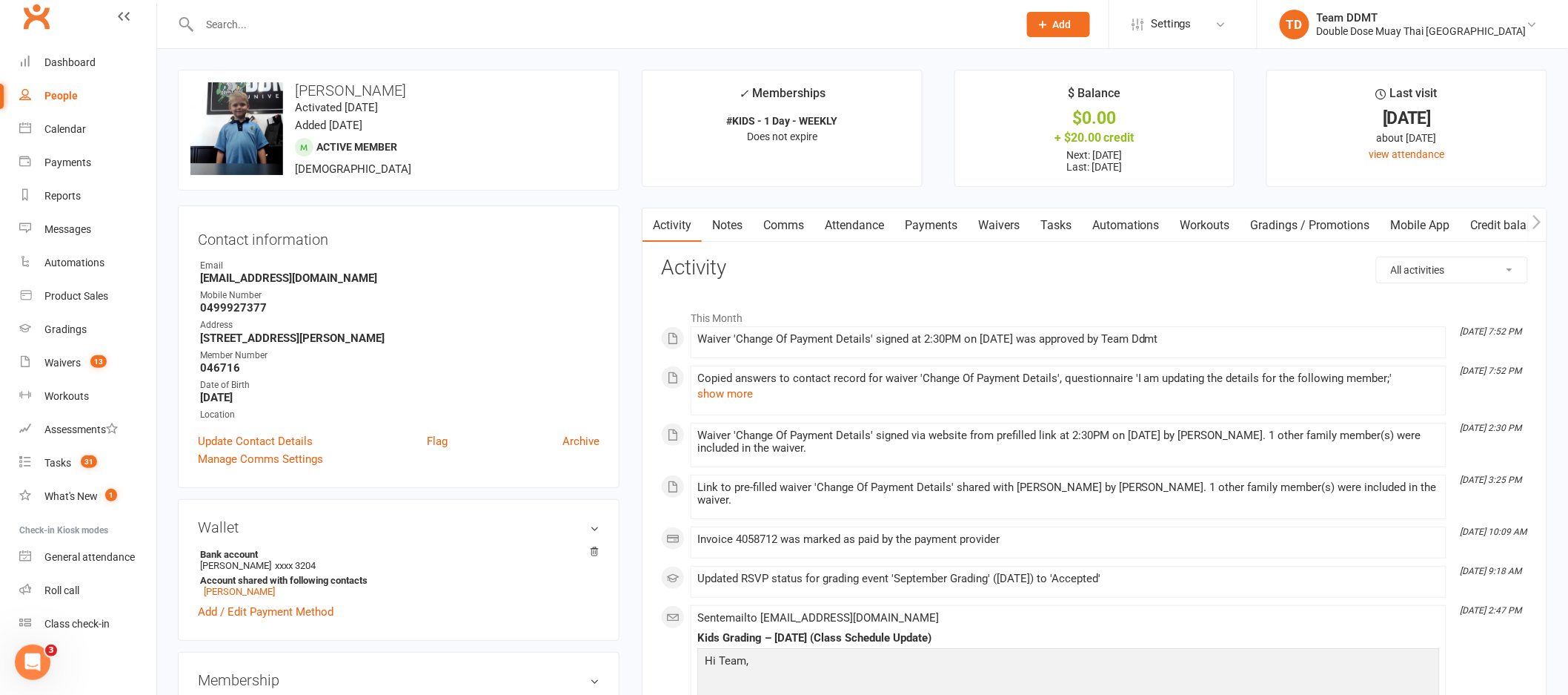
click at [943, 231] on link "Payments" at bounding box center [930, 225] width 73 height 34
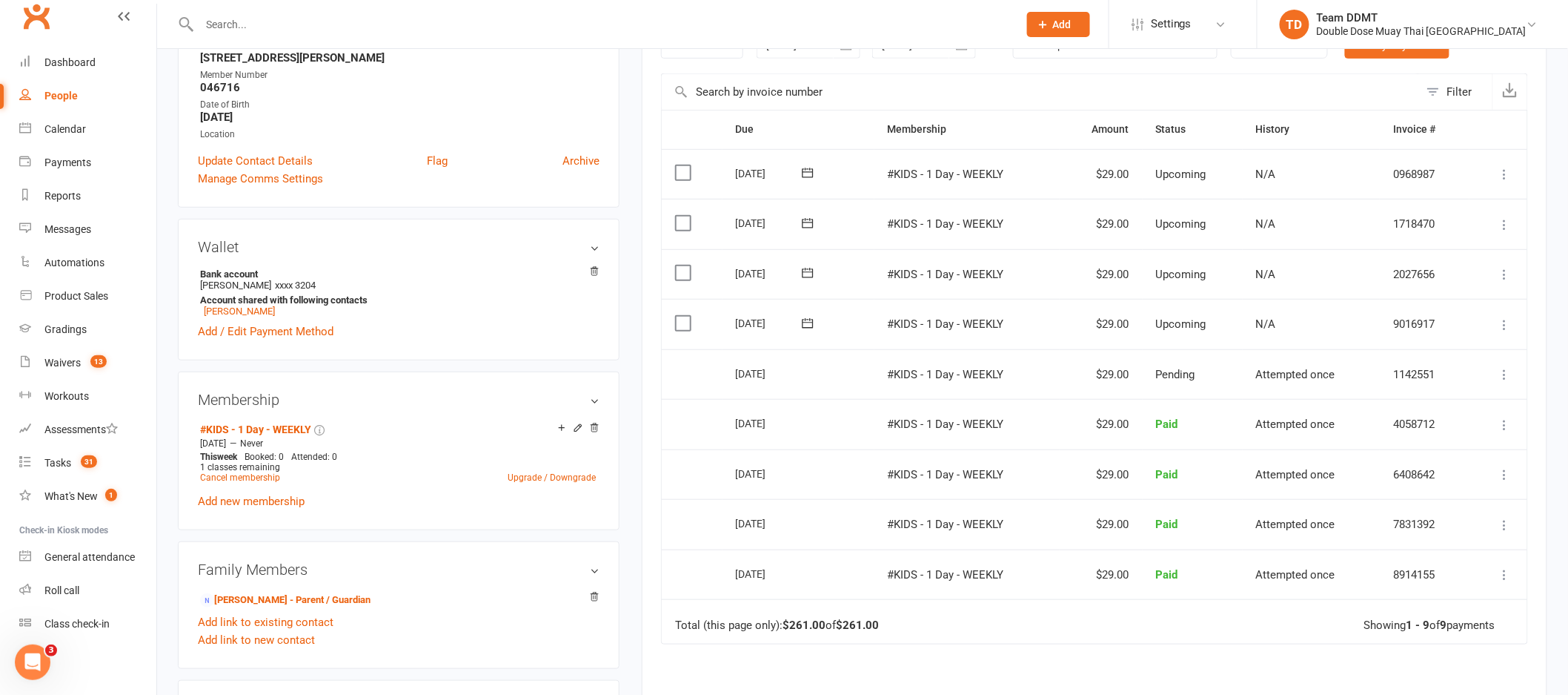
scroll to position [284, 0]
click at [282, 600] on link "[PERSON_NAME] - Parent / Guardian" at bounding box center [285, 596] width 170 height 15
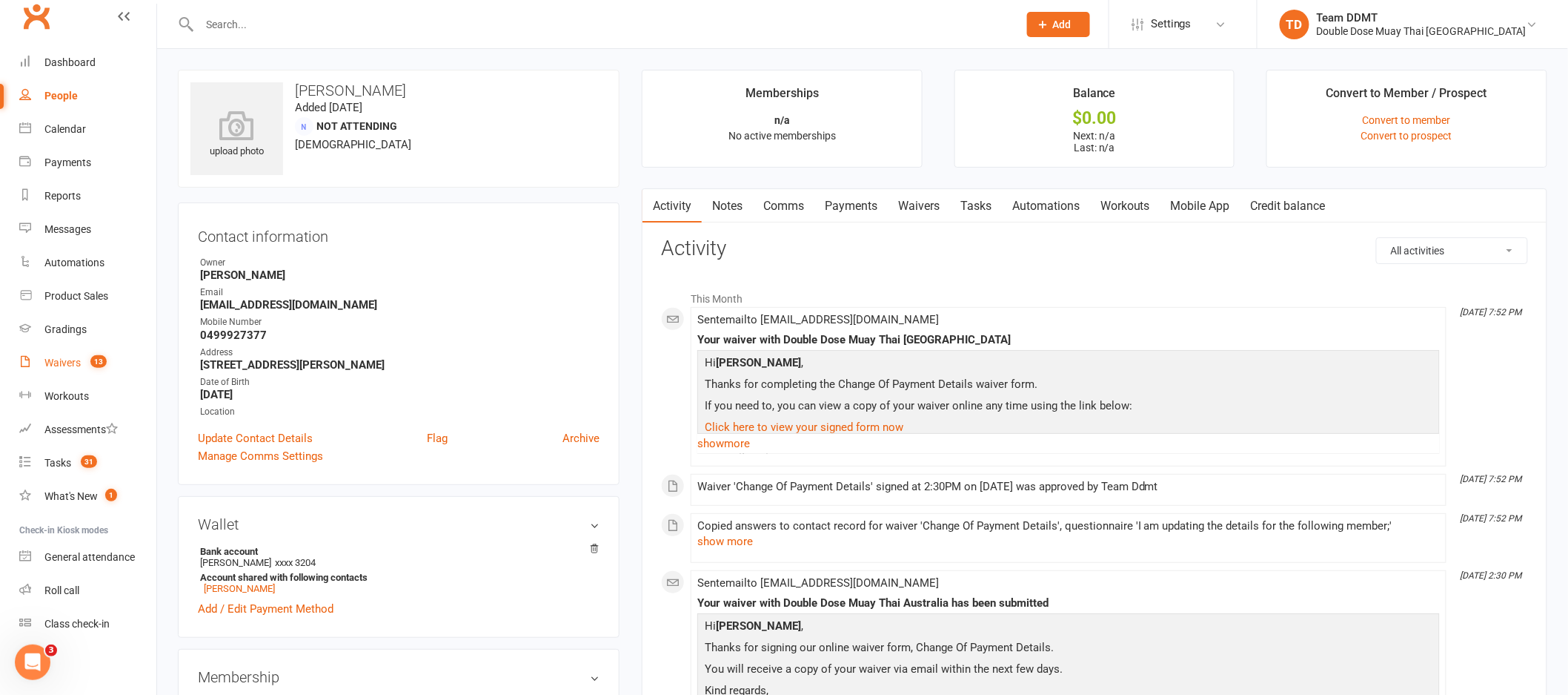
click at [56, 360] on div "Waivers" at bounding box center [62, 362] width 37 height 12
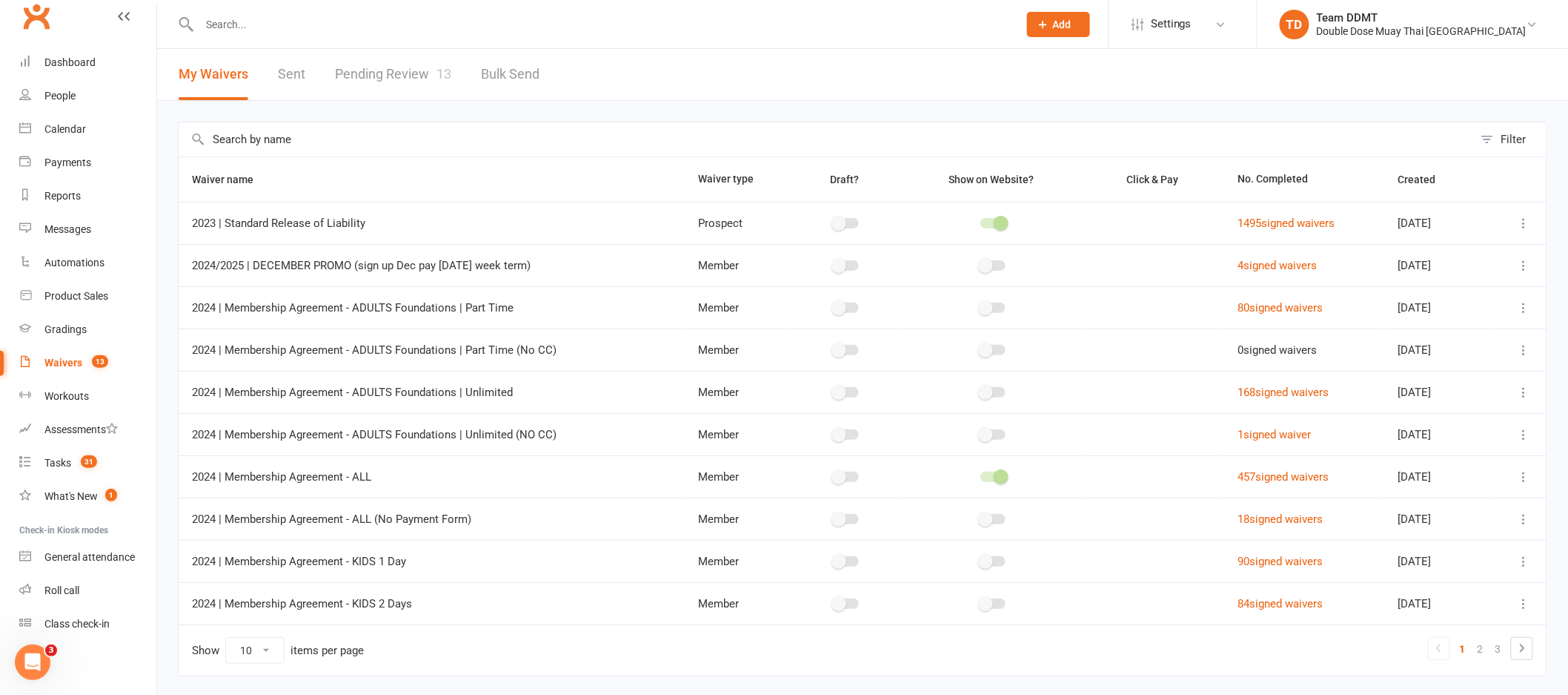
click at [362, 73] on link "Pending Review 13" at bounding box center [393, 74] width 117 height 51
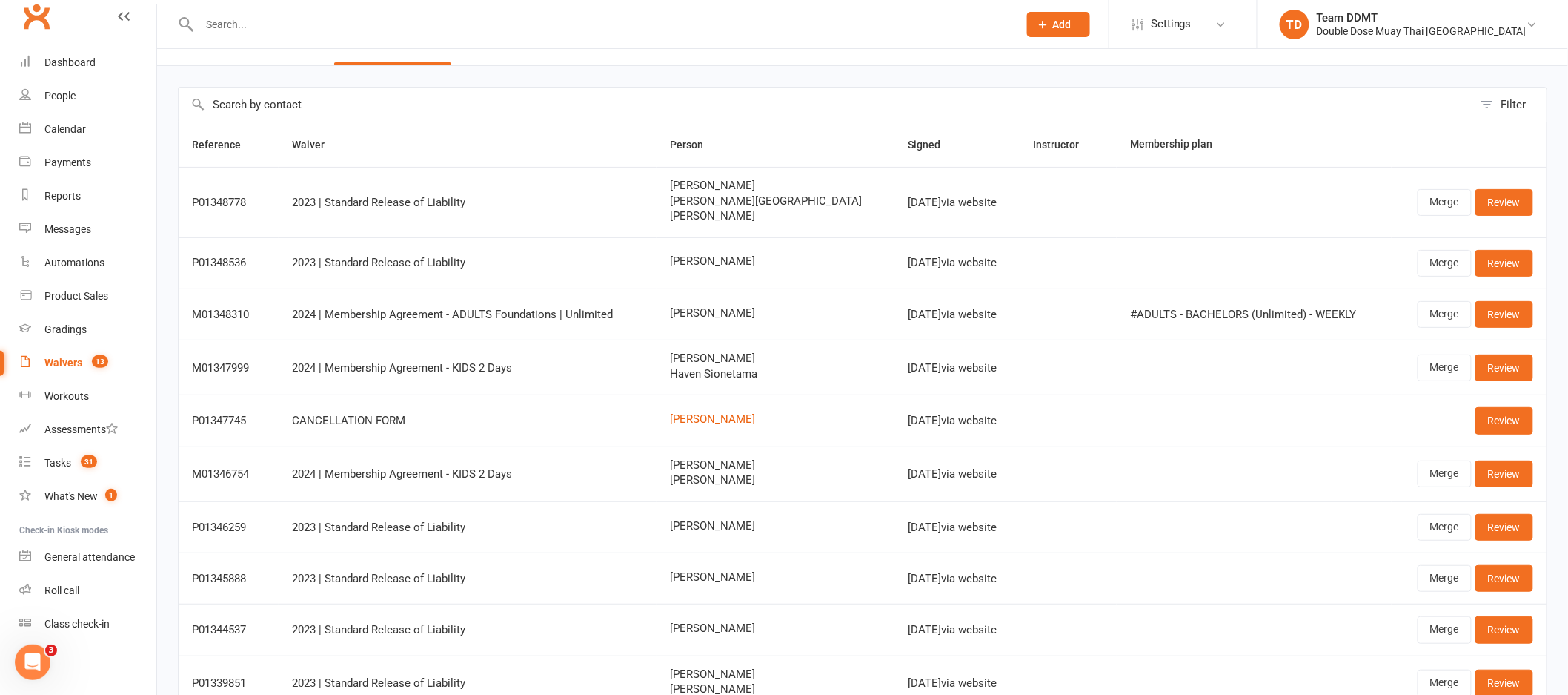
scroll to position [158, 0]
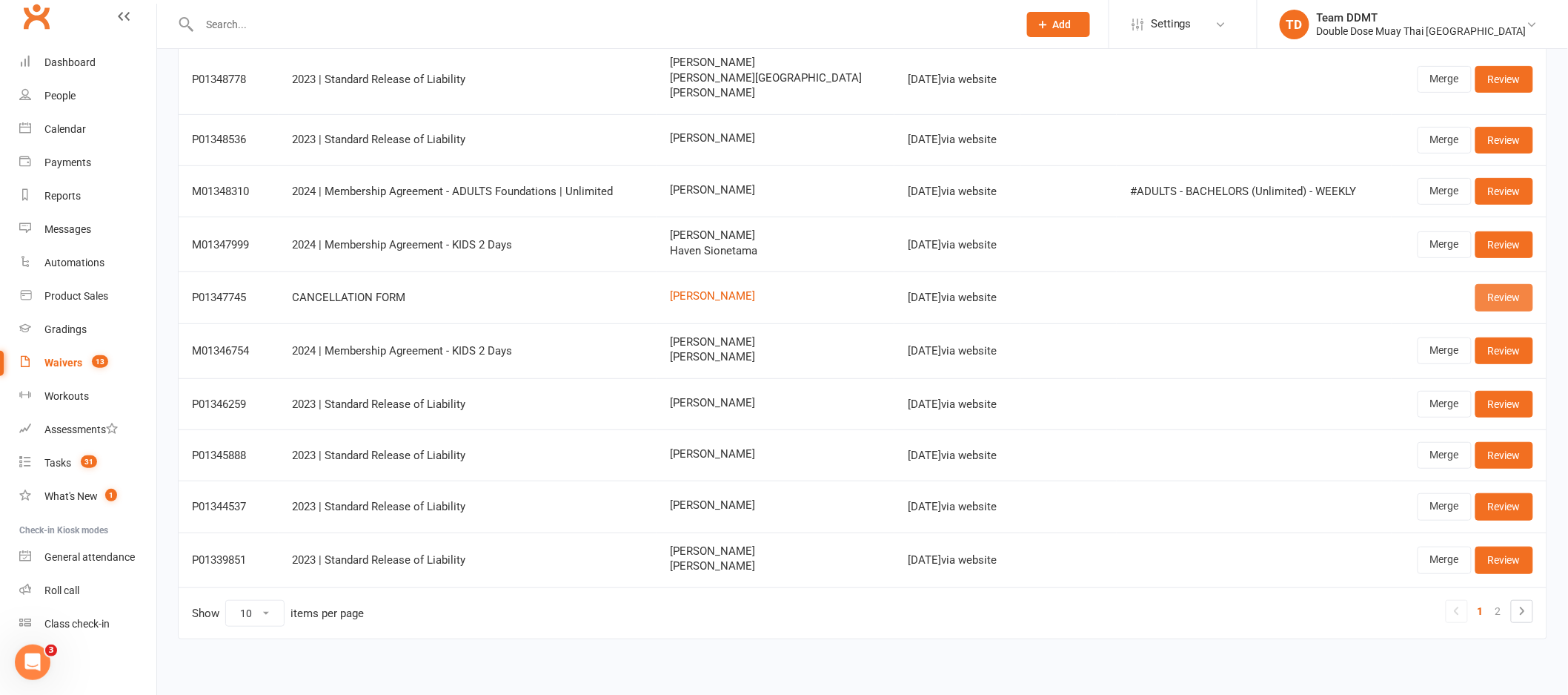
click at [1486, 309] on link "Review" at bounding box center [1504, 298] width 58 height 27
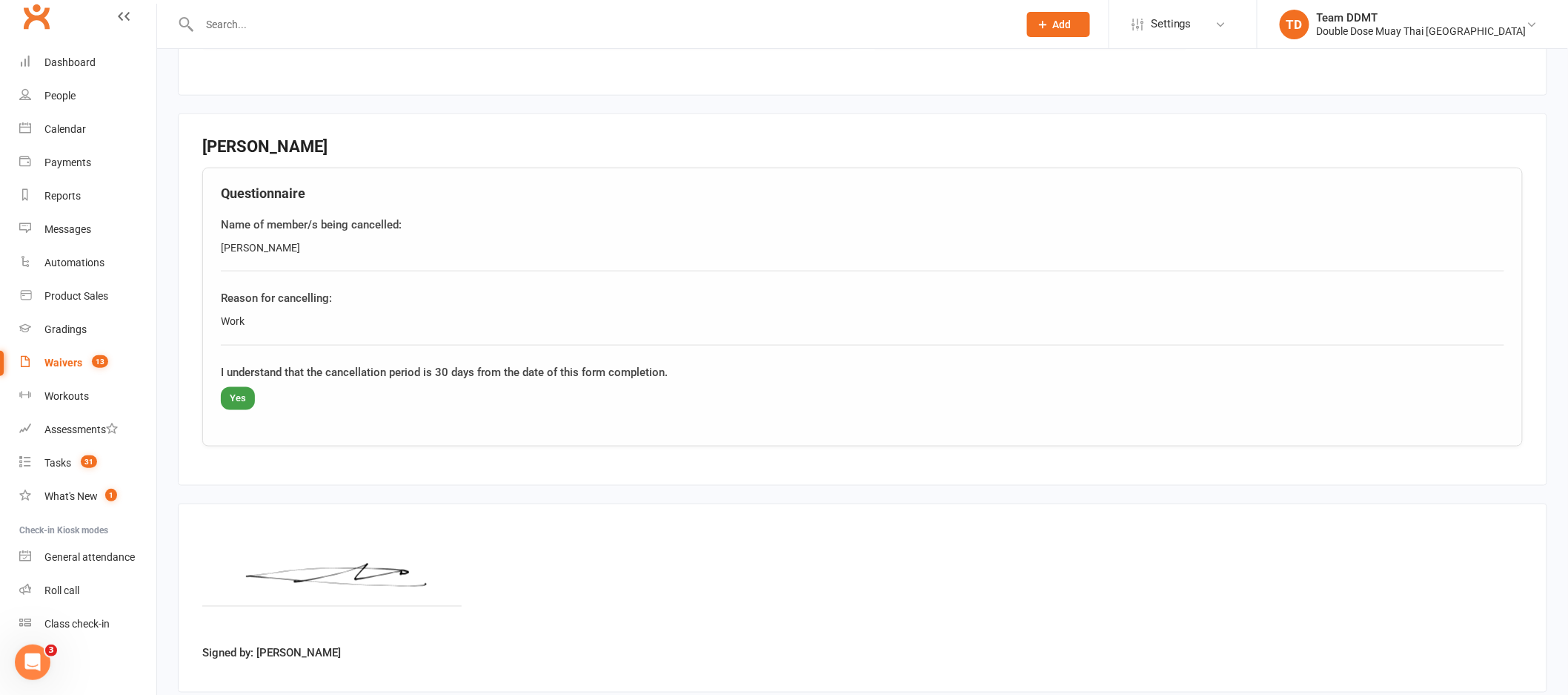
scroll to position [702, 0]
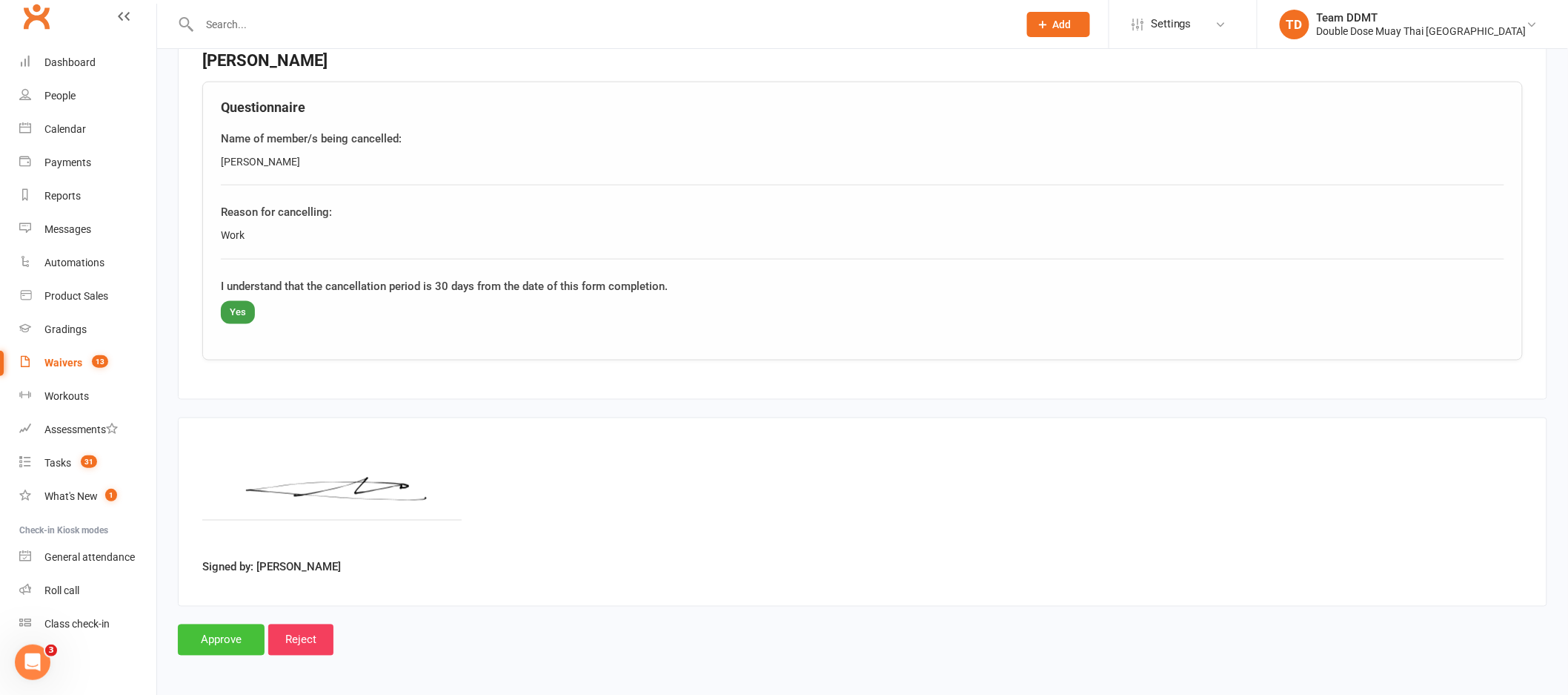
click at [249, 633] on input "Approve" at bounding box center [221, 640] width 86 height 31
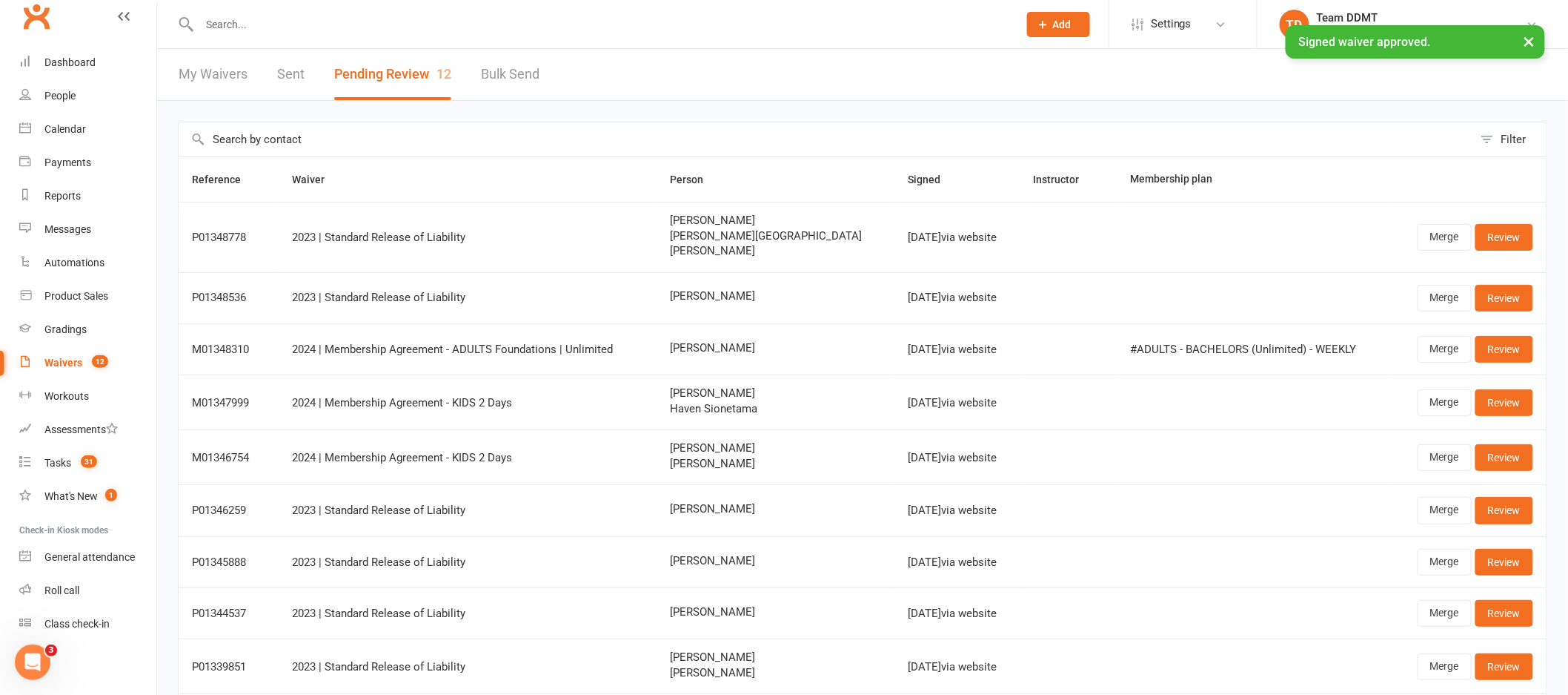
click at [73, 25] on div "× Signed waiver approved." at bounding box center [774, 25] width 1548 height 0
click at [59, 68] on div "Dashboard" at bounding box center [69, 61] width 51 height 12
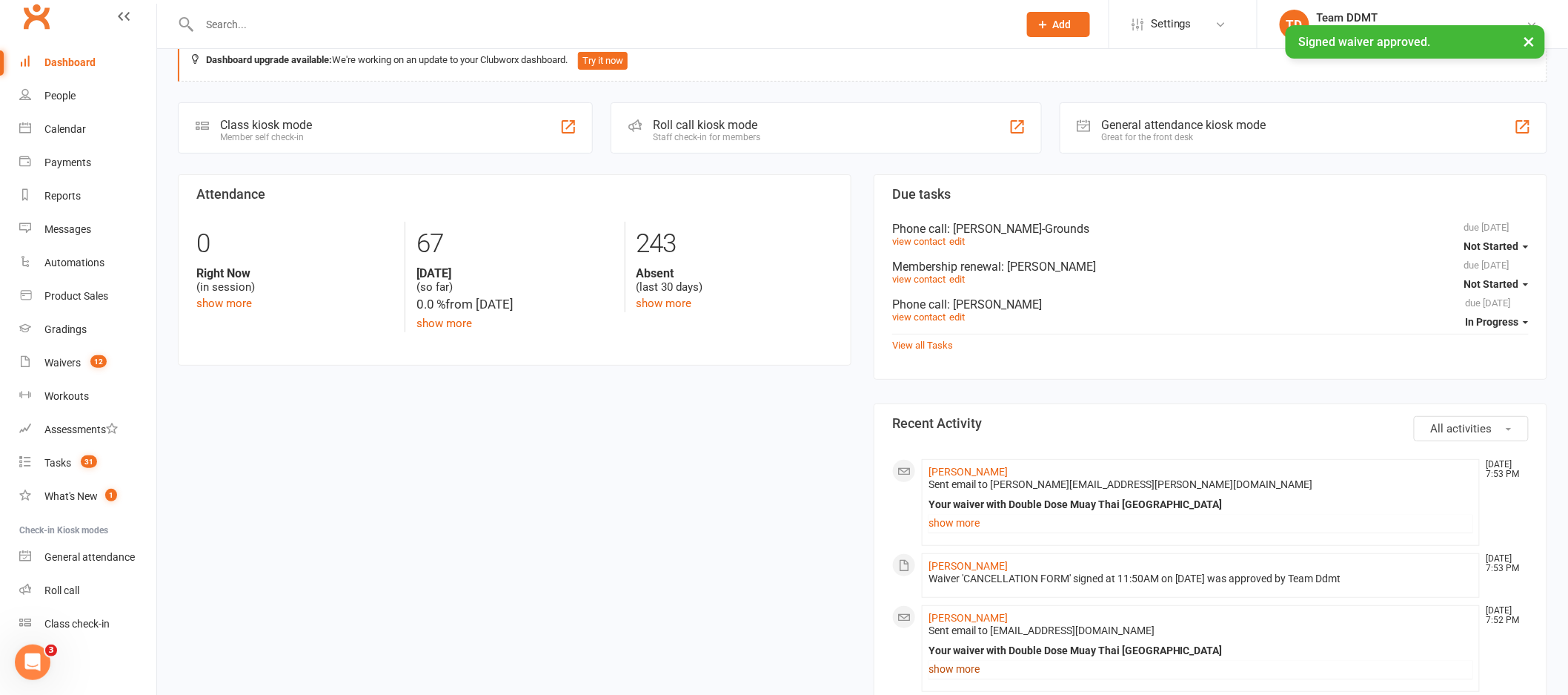
scroll to position [234, 0]
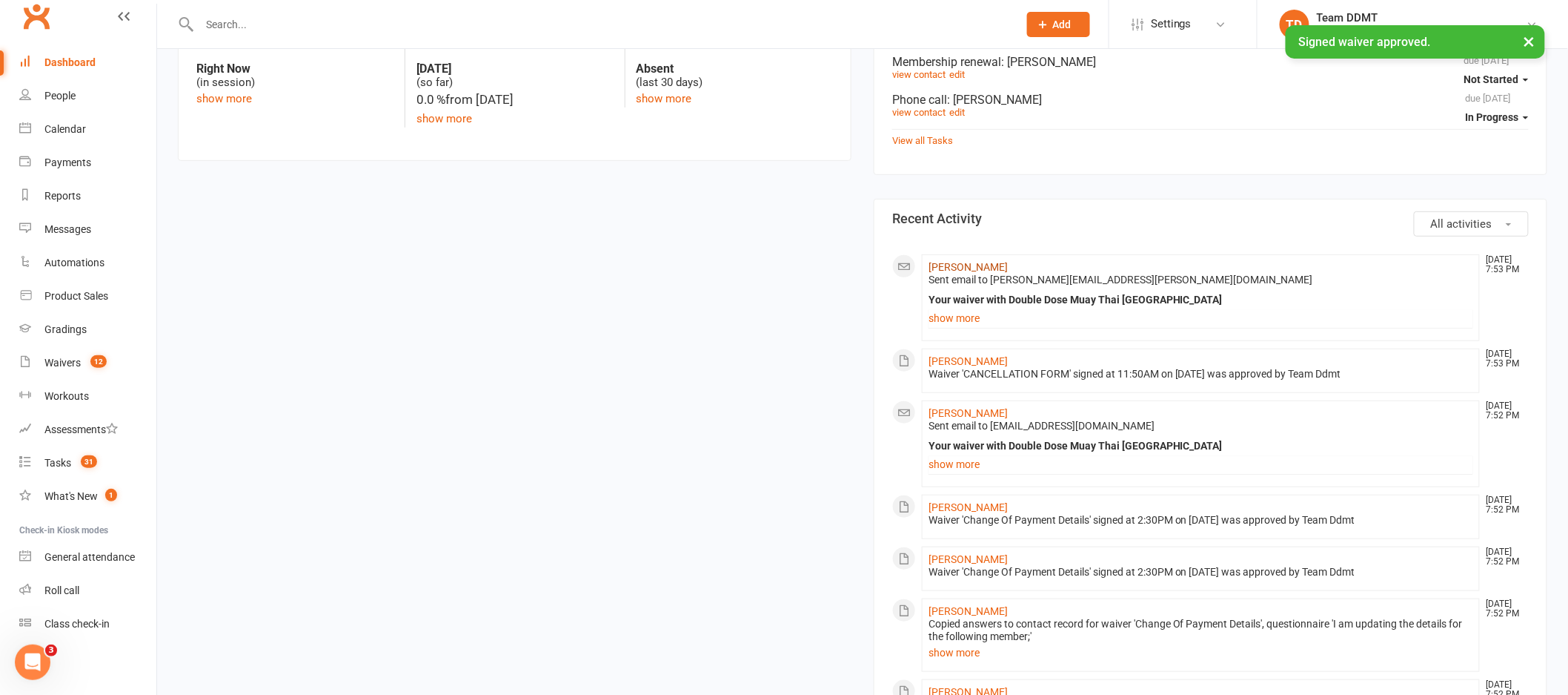
click at [963, 267] on link "[PERSON_NAME]" at bounding box center [968, 266] width 79 height 12
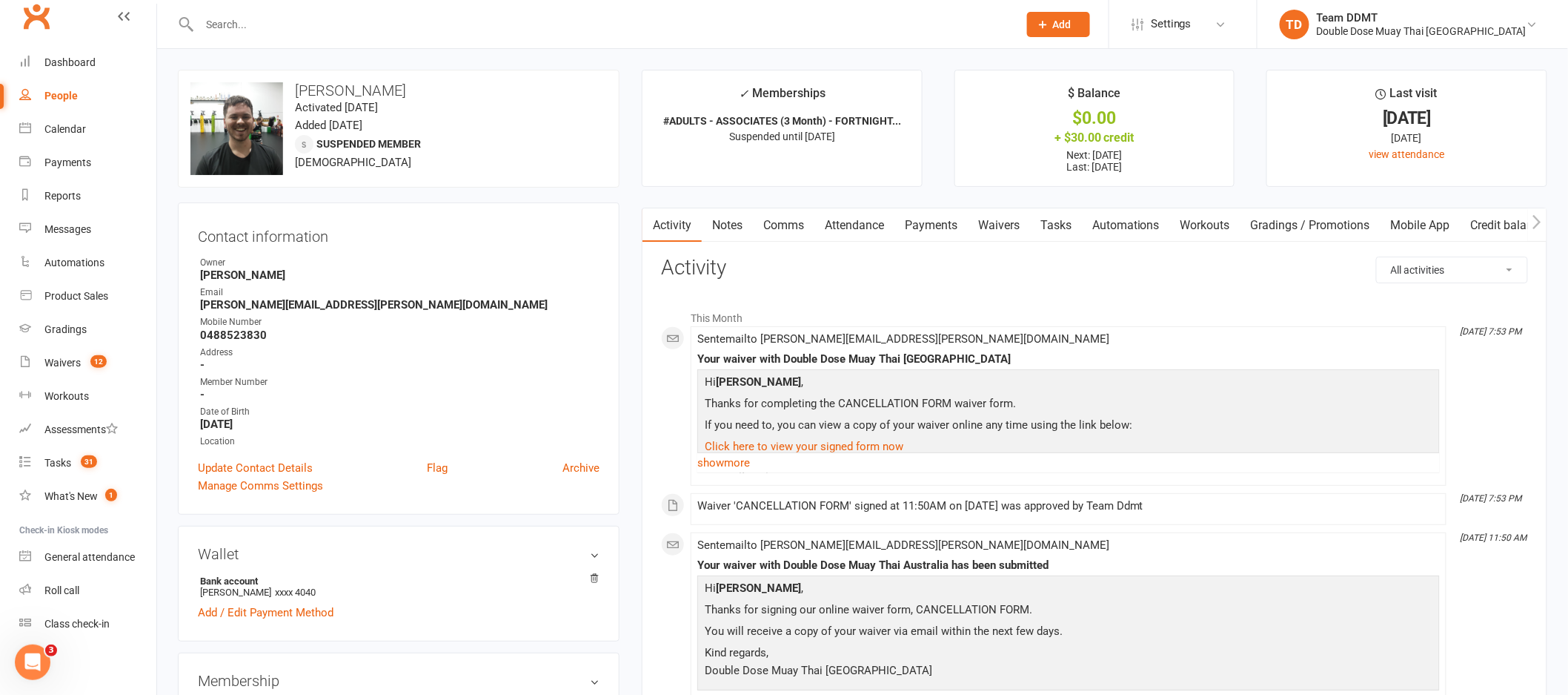
click at [947, 219] on link "Payments" at bounding box center [930, 225] width 73 height 34
click at [0, 0] on div "Loading" at bounding box center [0, 0] width 0 height 0
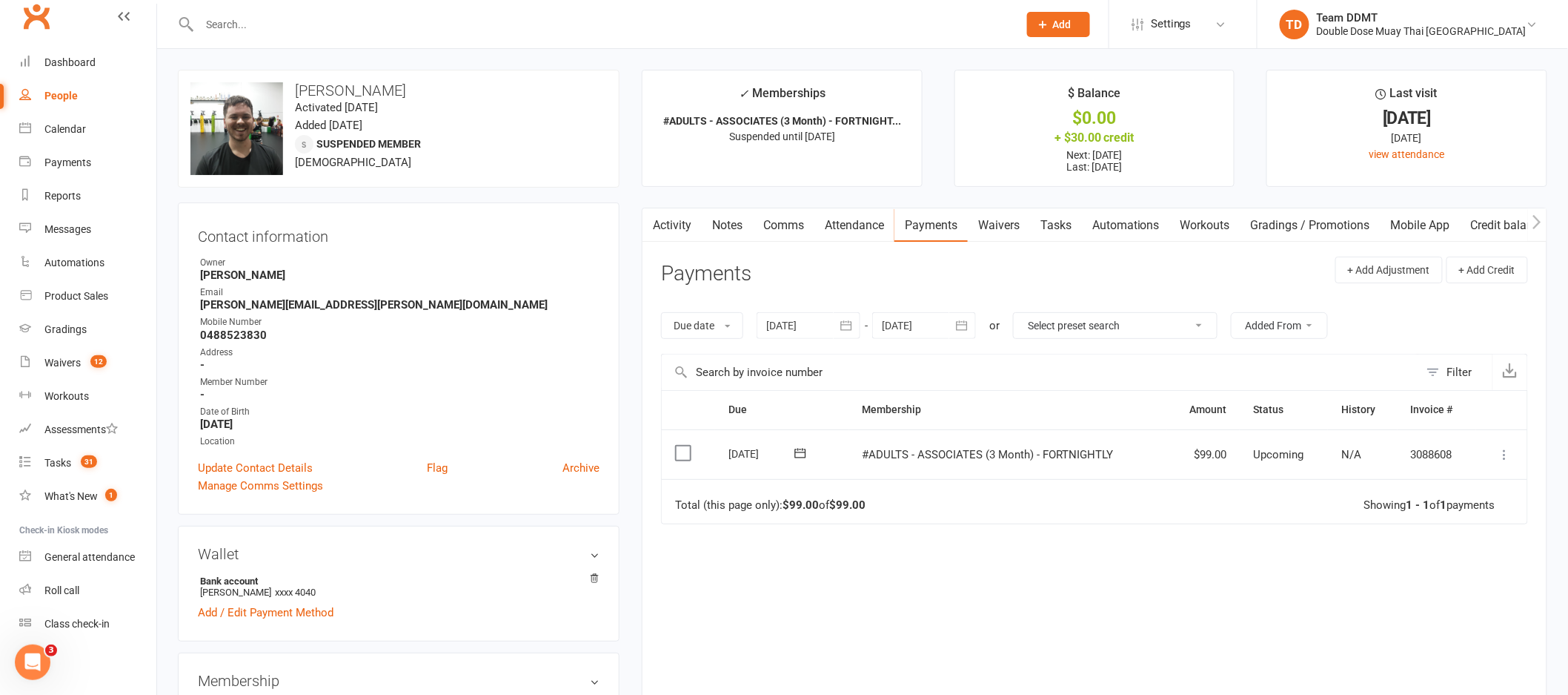
click at [961, 331] on icon "button" at bounding box center [962, 325] width 15 height 15
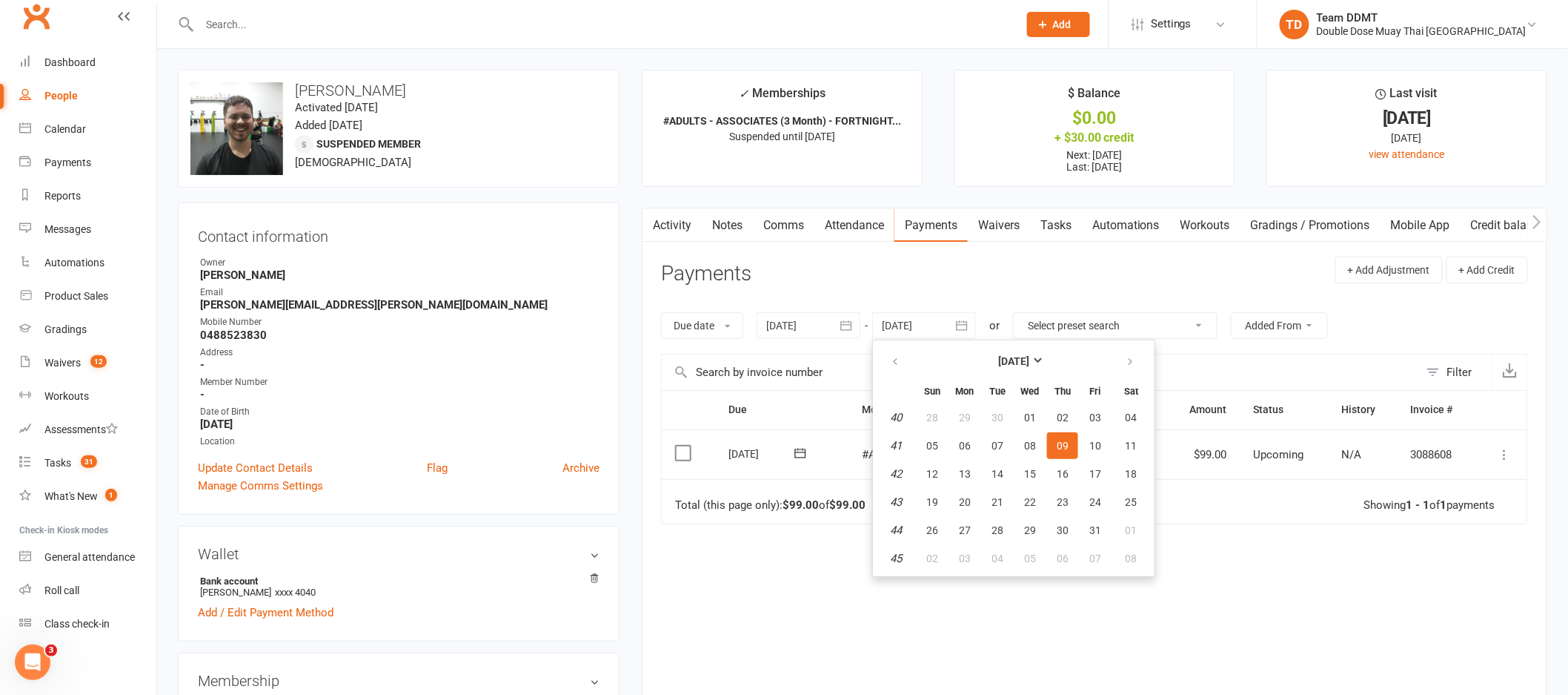
click at [1214, 585] on div "Due Contact Membership Amount Status History Invoice # Select this [DATE] [PERS…" at bounding box center [1094, 552] width 867 height 325
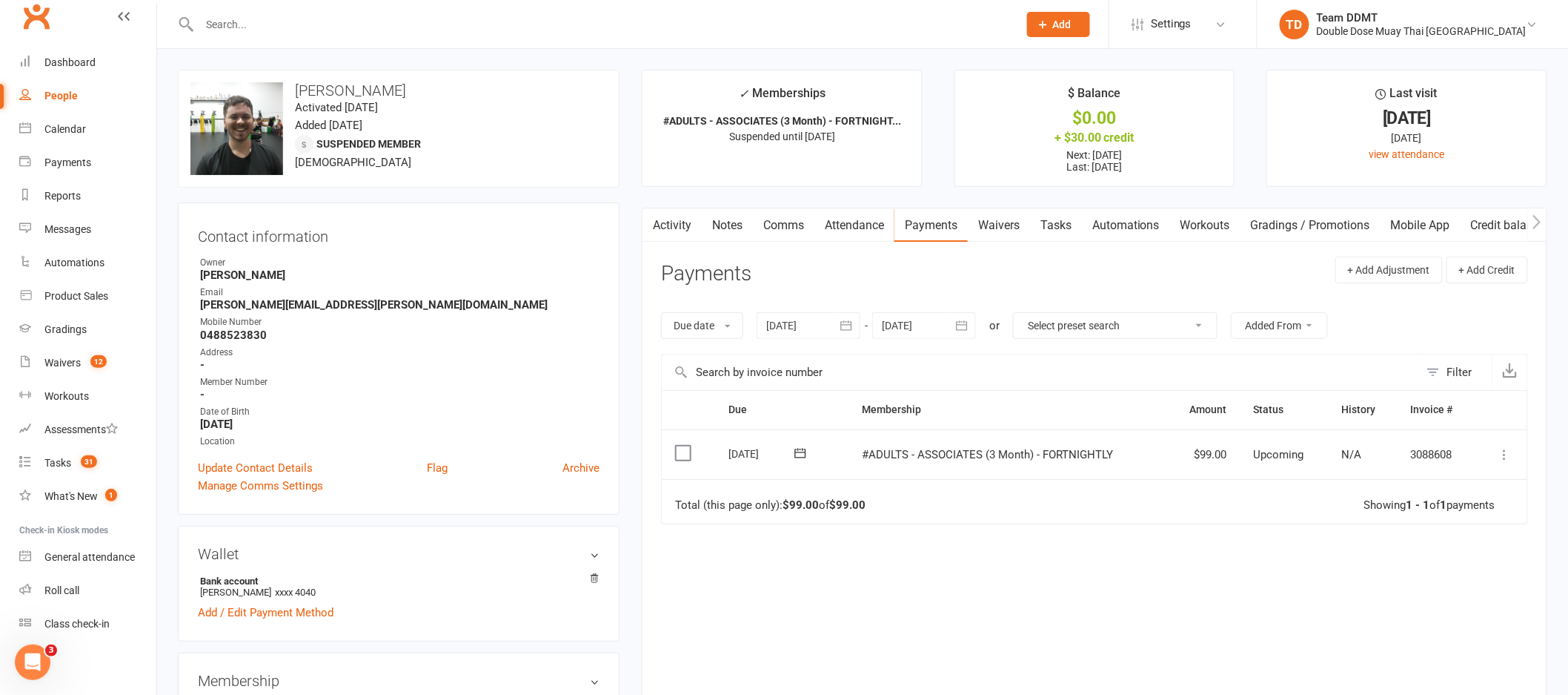
click at [917, 332] on div at bounding box center [924, 325] width 104 height 27
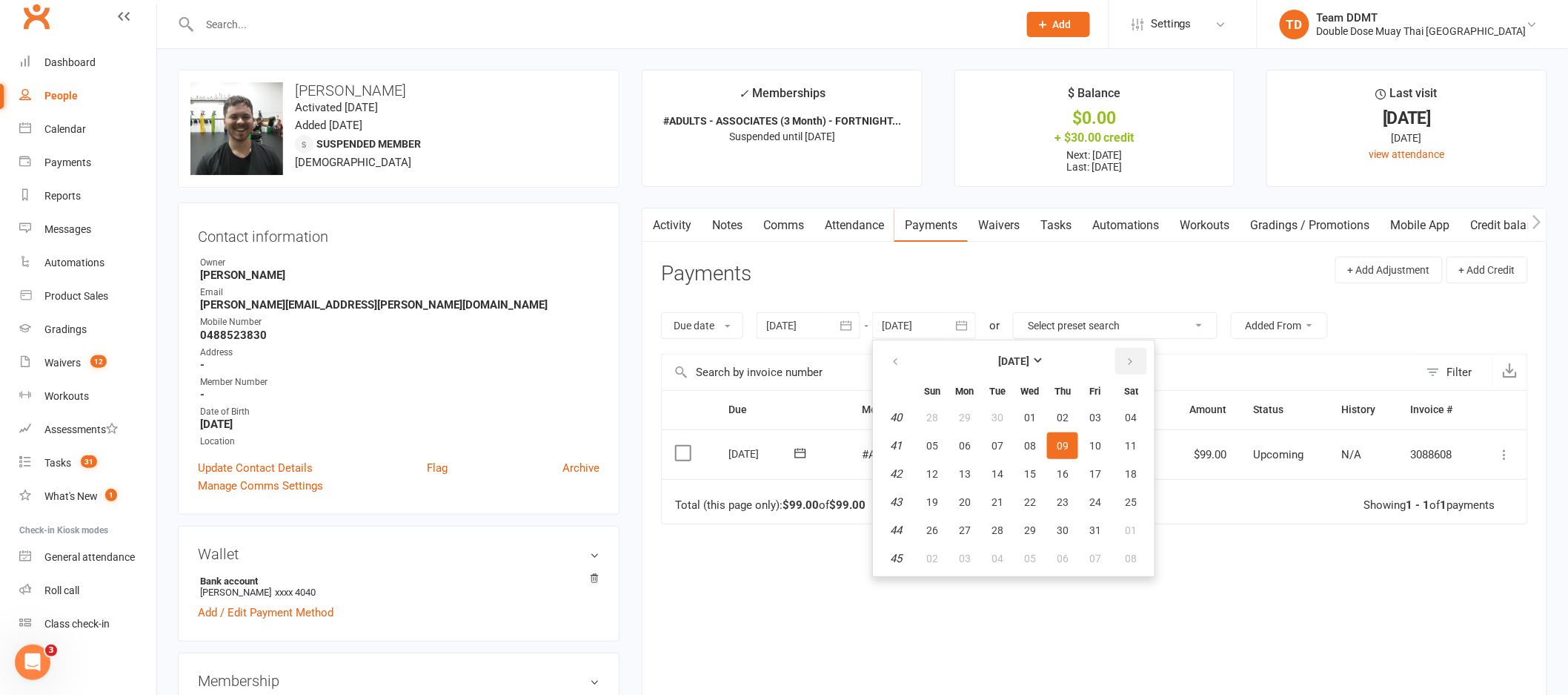
click at [1125, 357] on icon "button" at bounding box center [1130, 361] width 11 height 12
click at [1093, 524] on span "30" at bounding box center [1094, 529] width 12 height 12
type input "[DATE]"
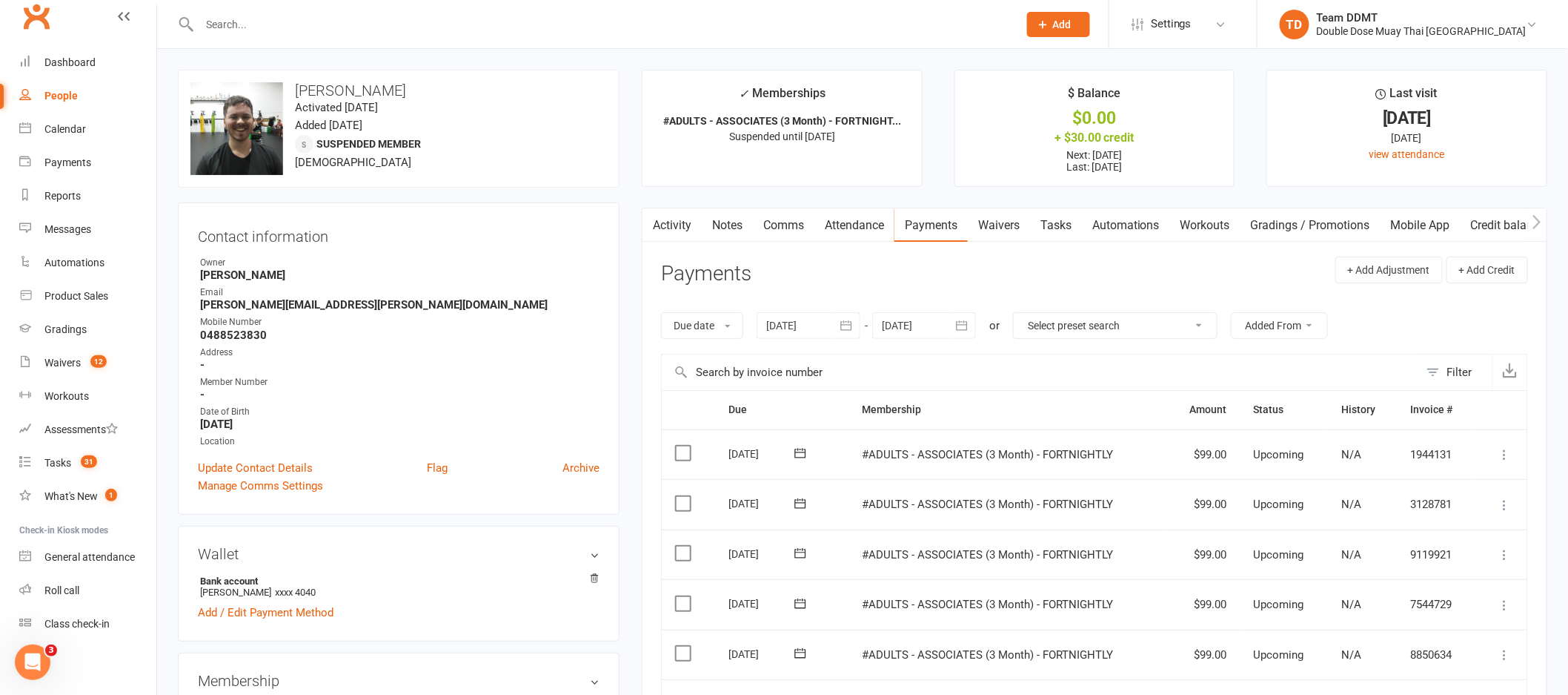
click at [833, 320] on div at bounding box center [808, 325] width 104 height 27
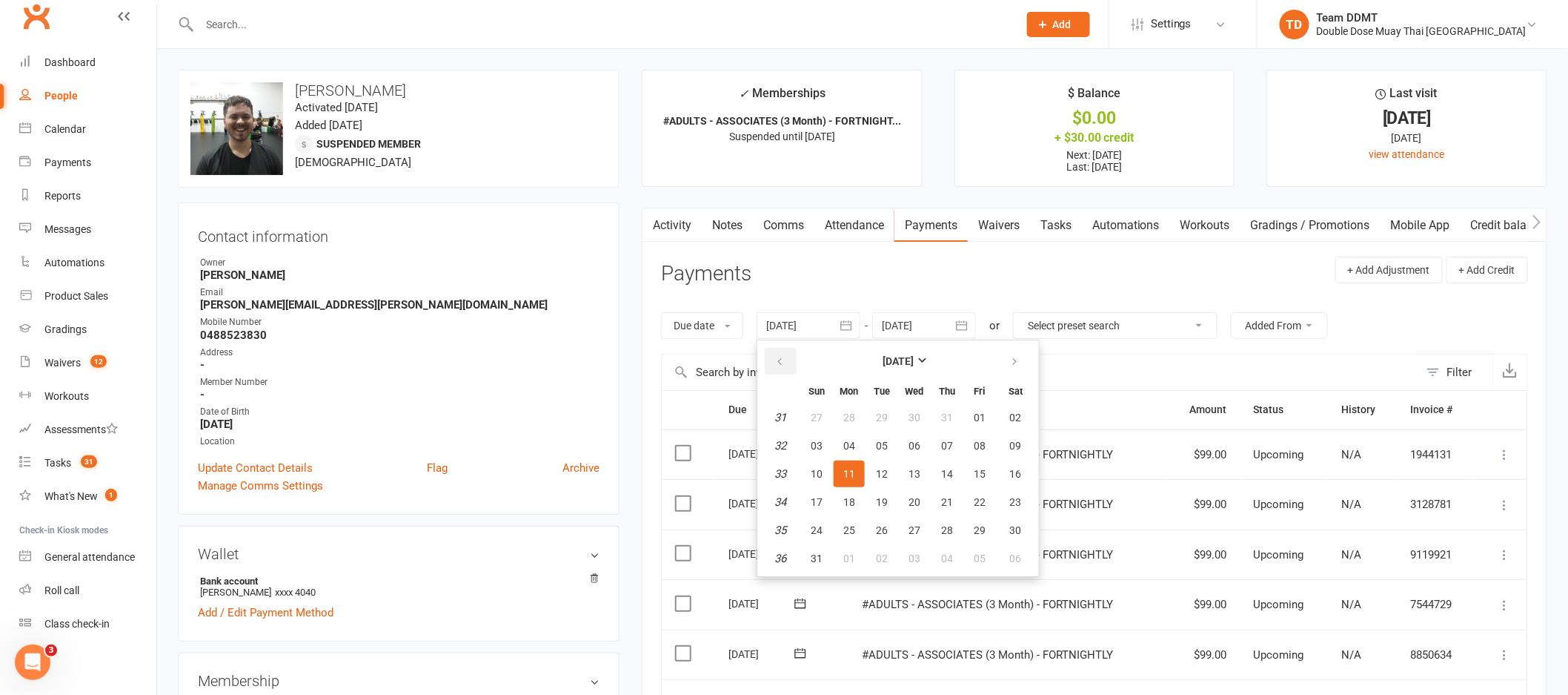
click at [780, 356] on icon "button" at bounding box center [780, 361] width 11 height 12
click at [853, 418] on span "02" at bounding box center [849, 417] width 12 height 12
type input "[DATE]"
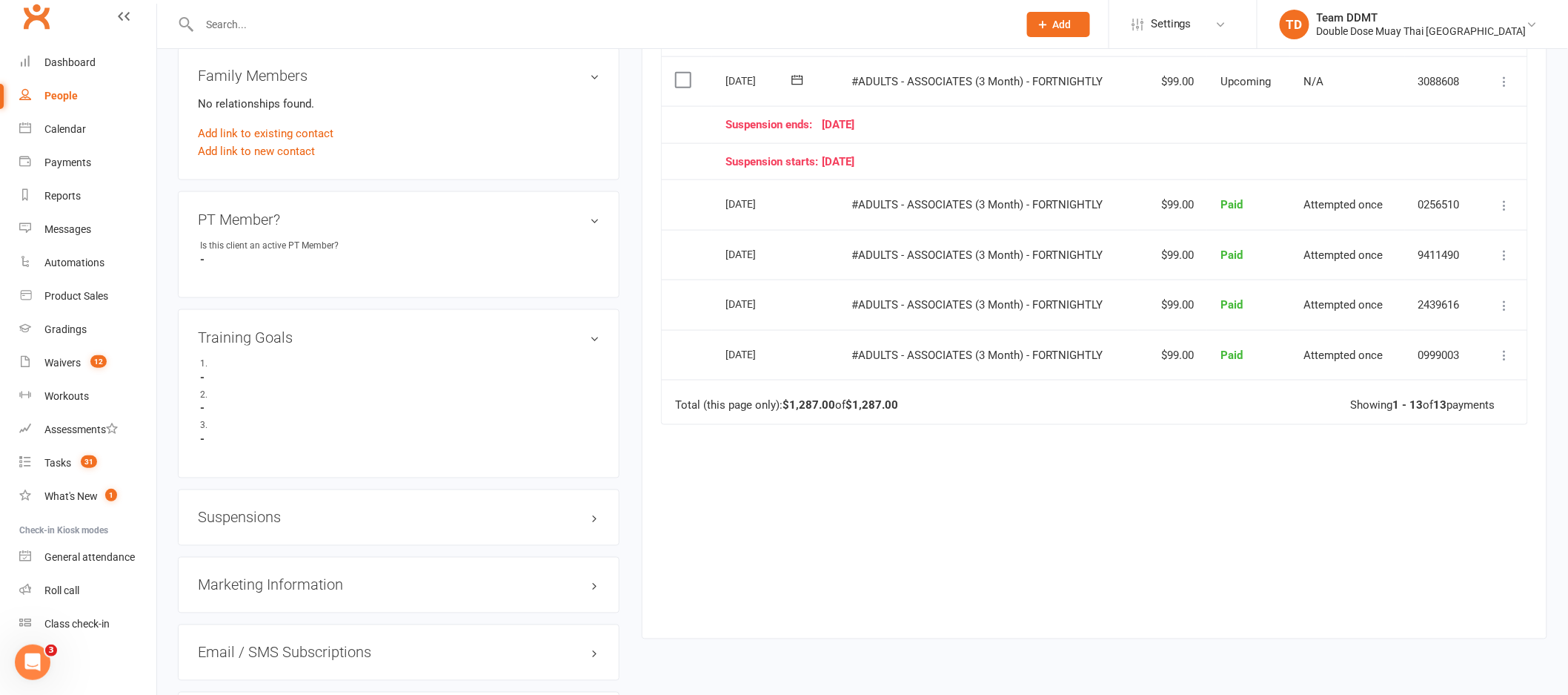
scroll to position [789, 0]
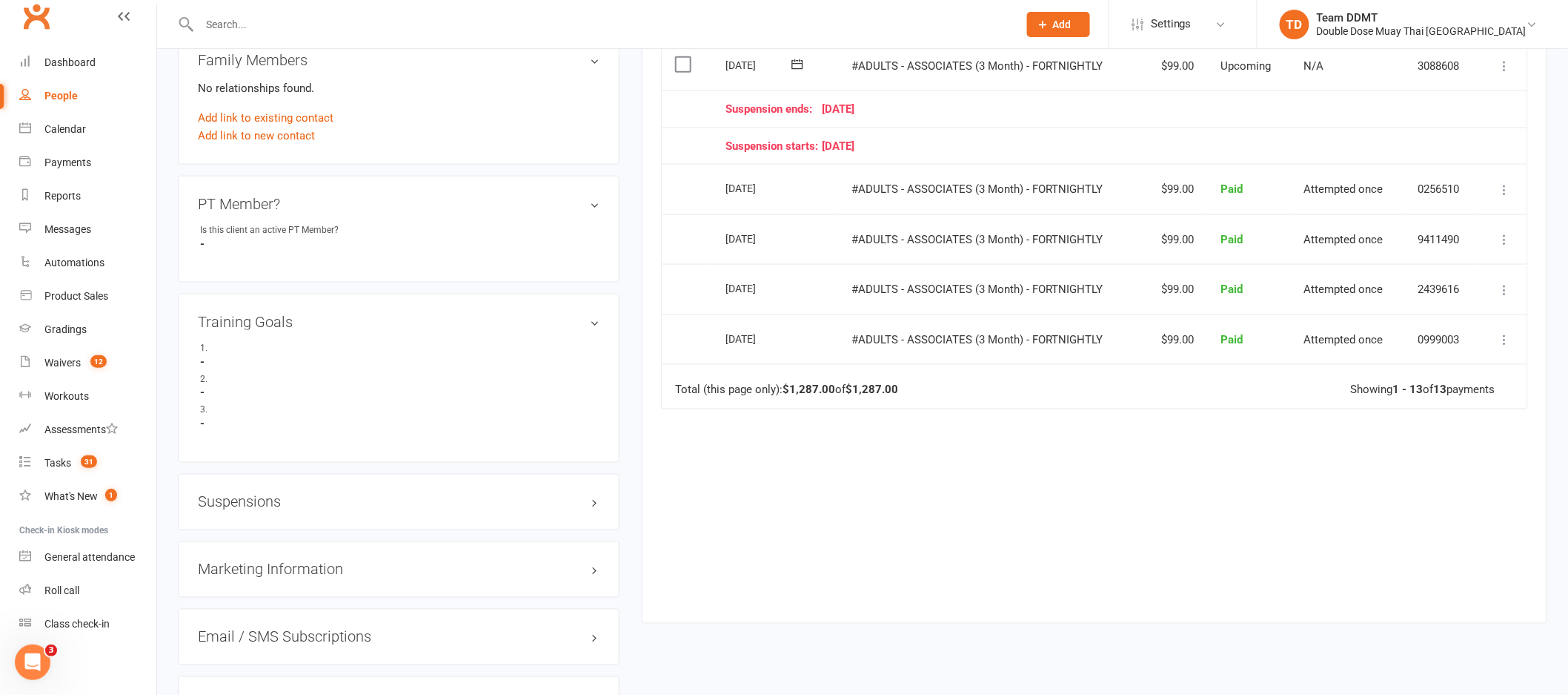
click at [277, 503] on h3 "Suspensions" at bounding box center [398, 502] width 402 height 16
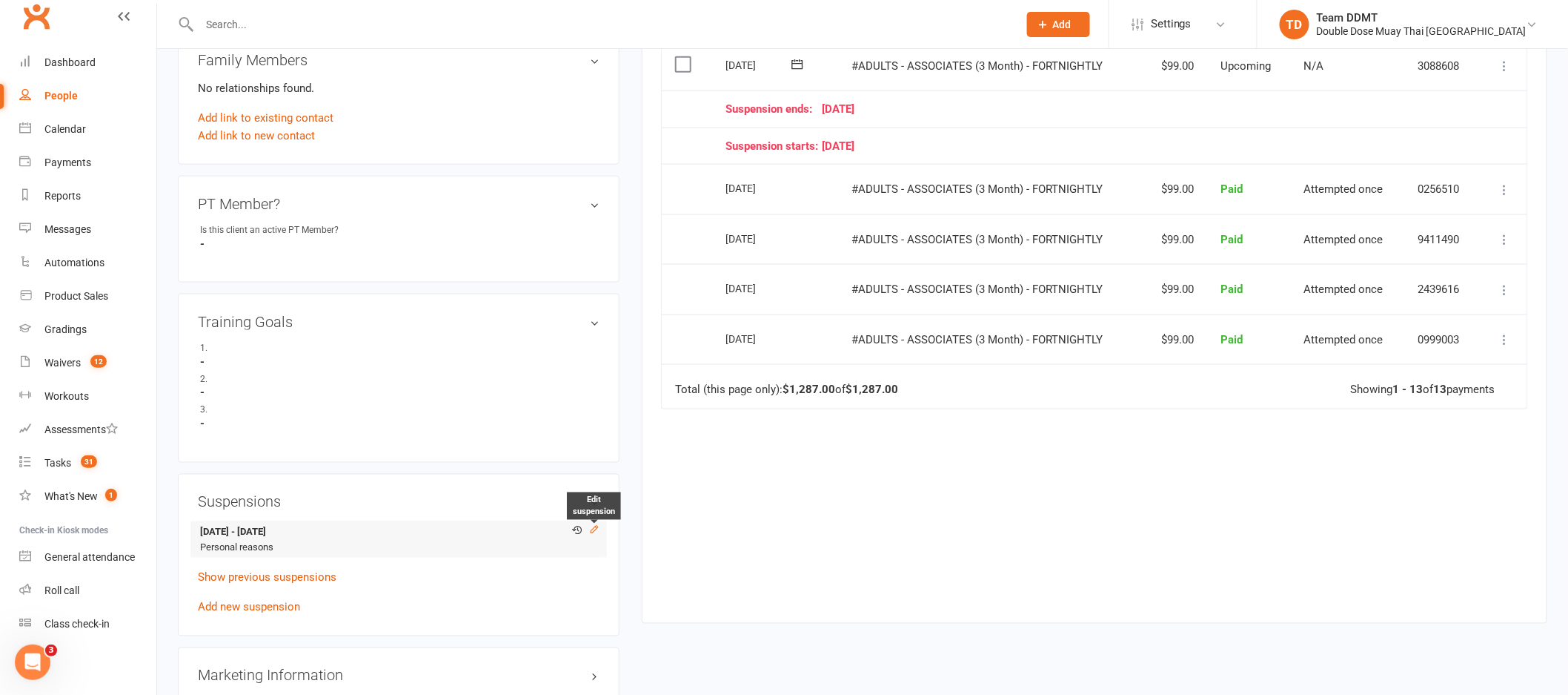
click at [594, 532] on icon at bounding box center [593, 529] width 6 height 6
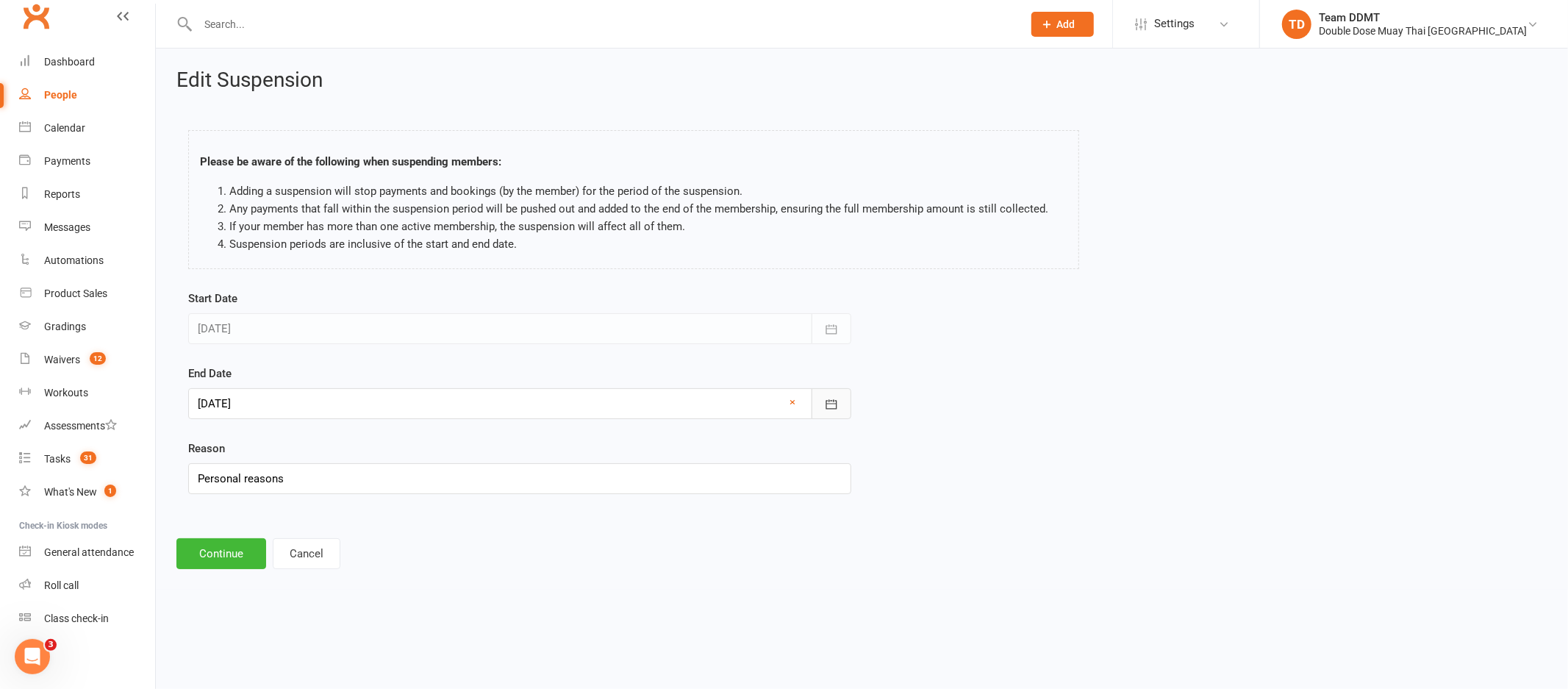
click at [839, 401] on button "button" at bounding box center [831, 403] width 40 height 31
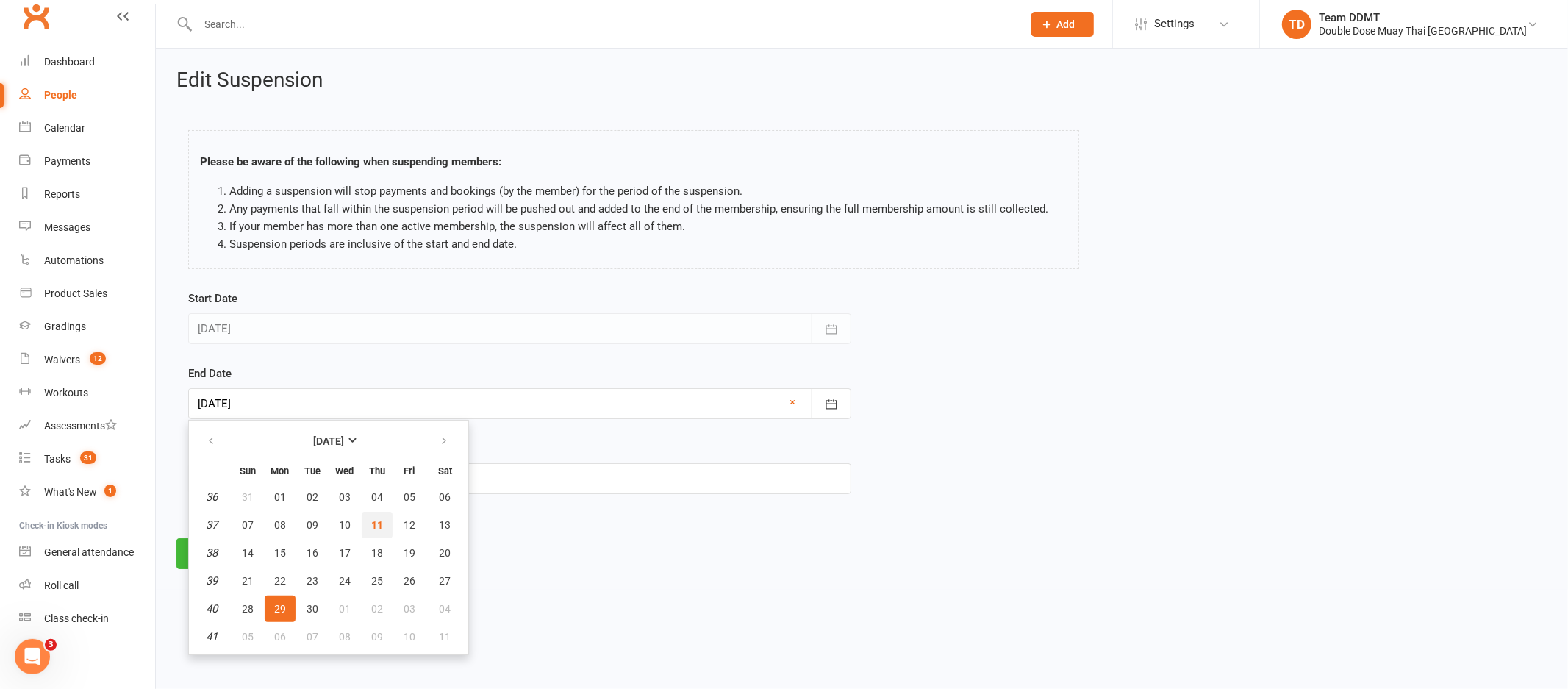
click at [379, 521] on button "11" at bounding box center [376, 525] width 31 height 26
type input "[DATE]"
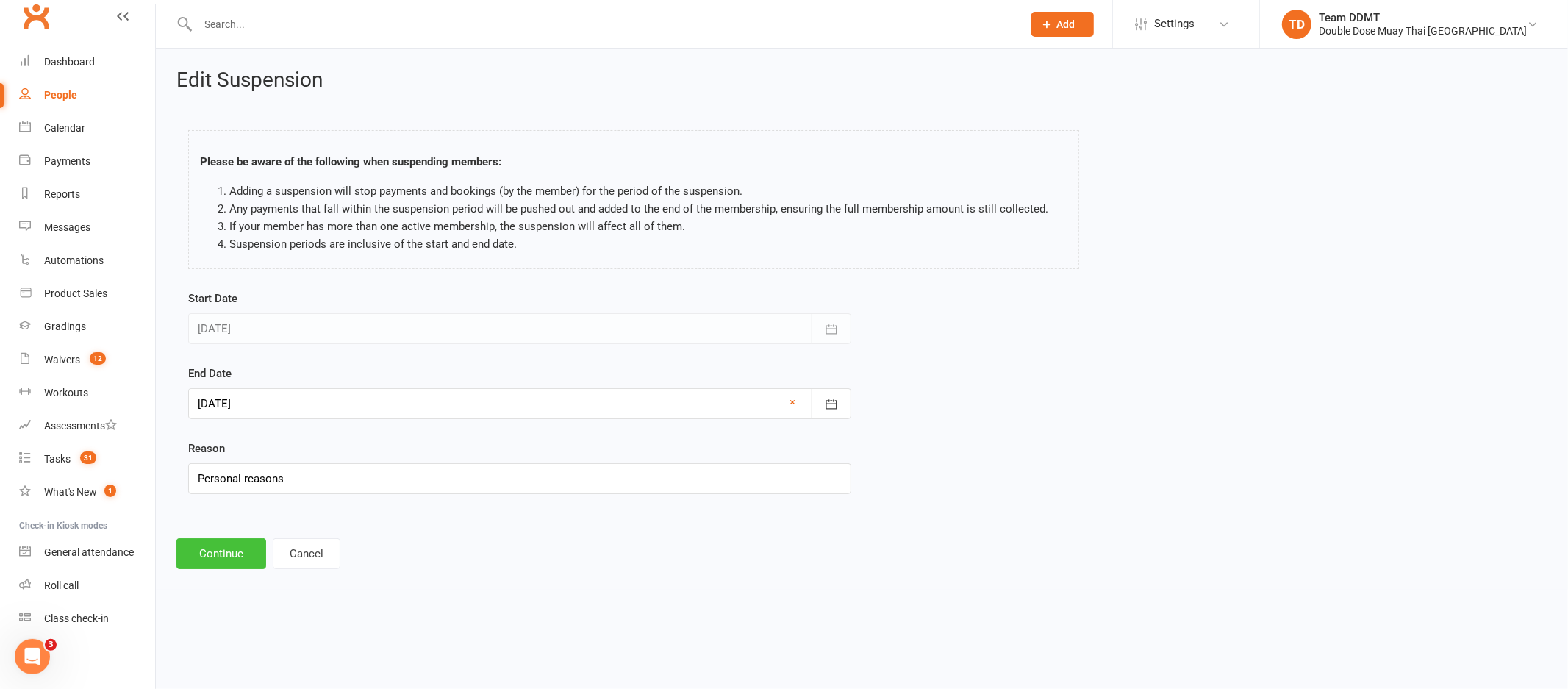
click at [231, 559] on button "Continue" at bounding box center [222, 553] width 90 height 31
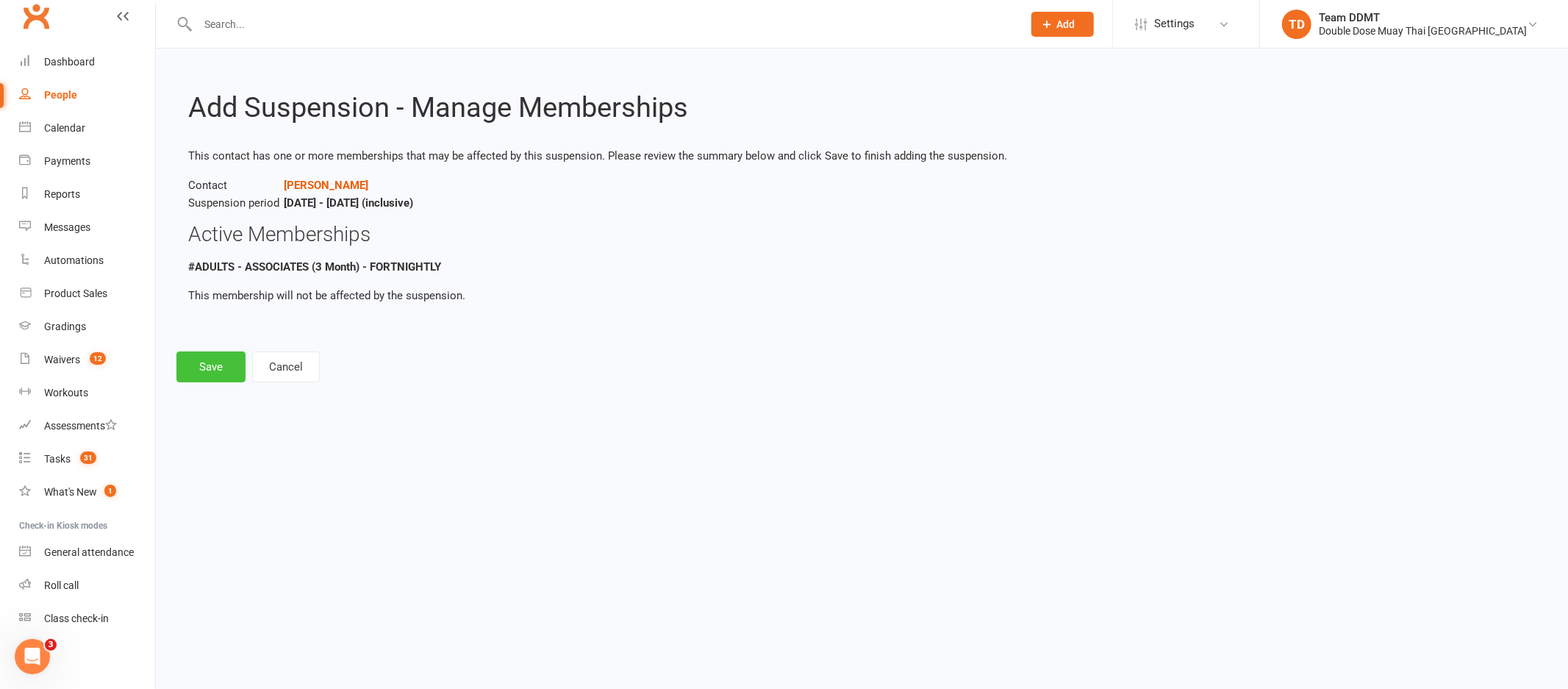
click at [217, 365] on button "Save" at bounding box center [211, 367] width 69 height 31
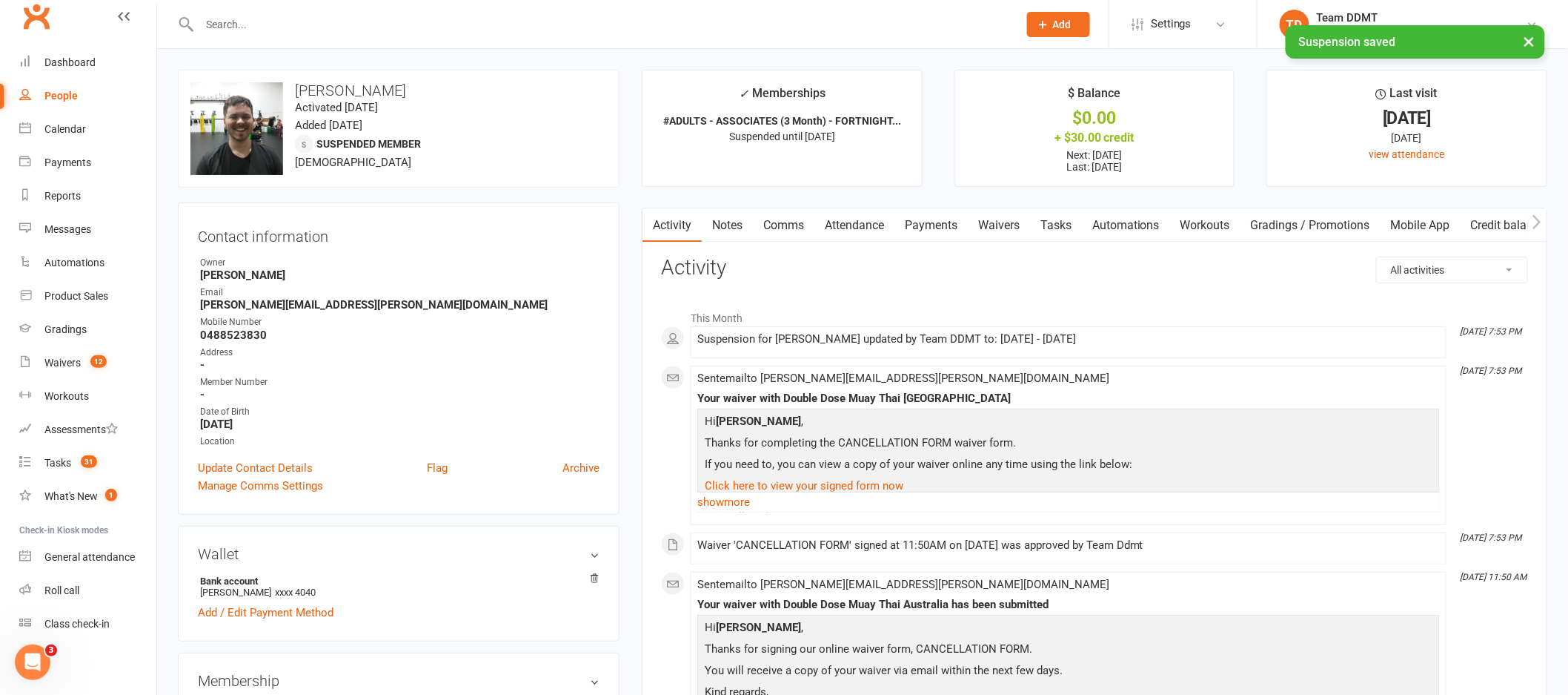
click at [952, 232] on link "Payments" at bounding box center [930, 225] width 73 height 34
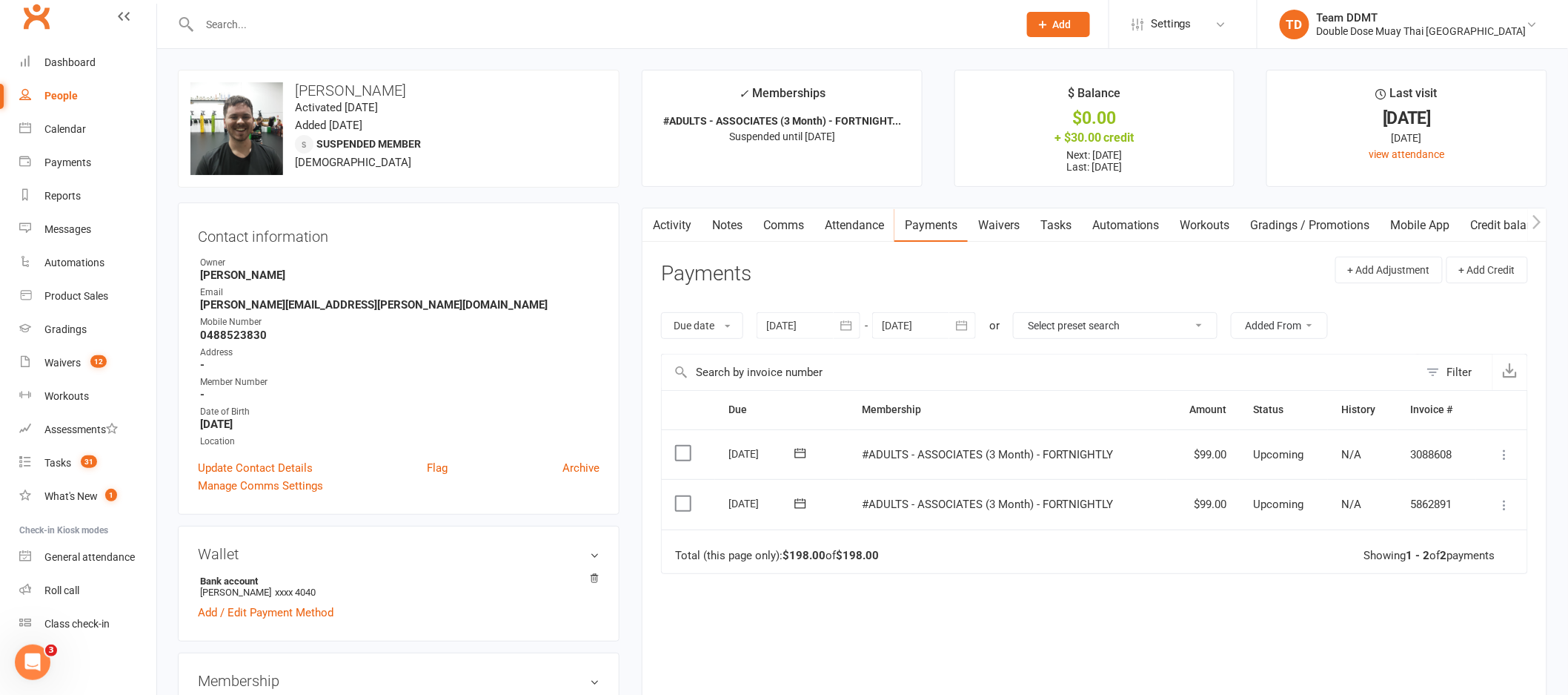
click at [961, 331] on icon "button" at bounding box center [962, 325] width 15 height 15
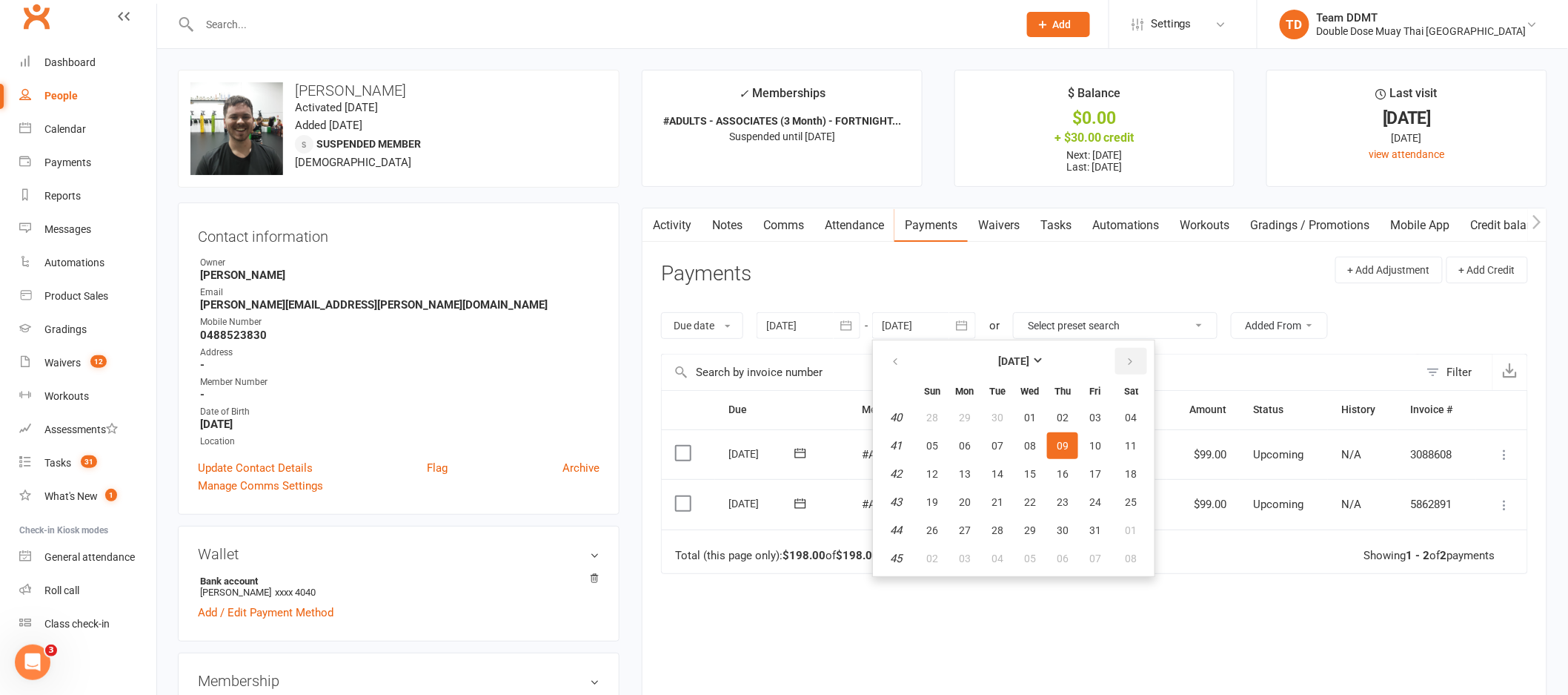
click at [1125, 358] on icon "button" at bounding box center [1130, 361] width 11 height 12
click at [1060, 524] on span "27" at bounding box center [1062, 529] width 12 height 12
type input "[DATE]"
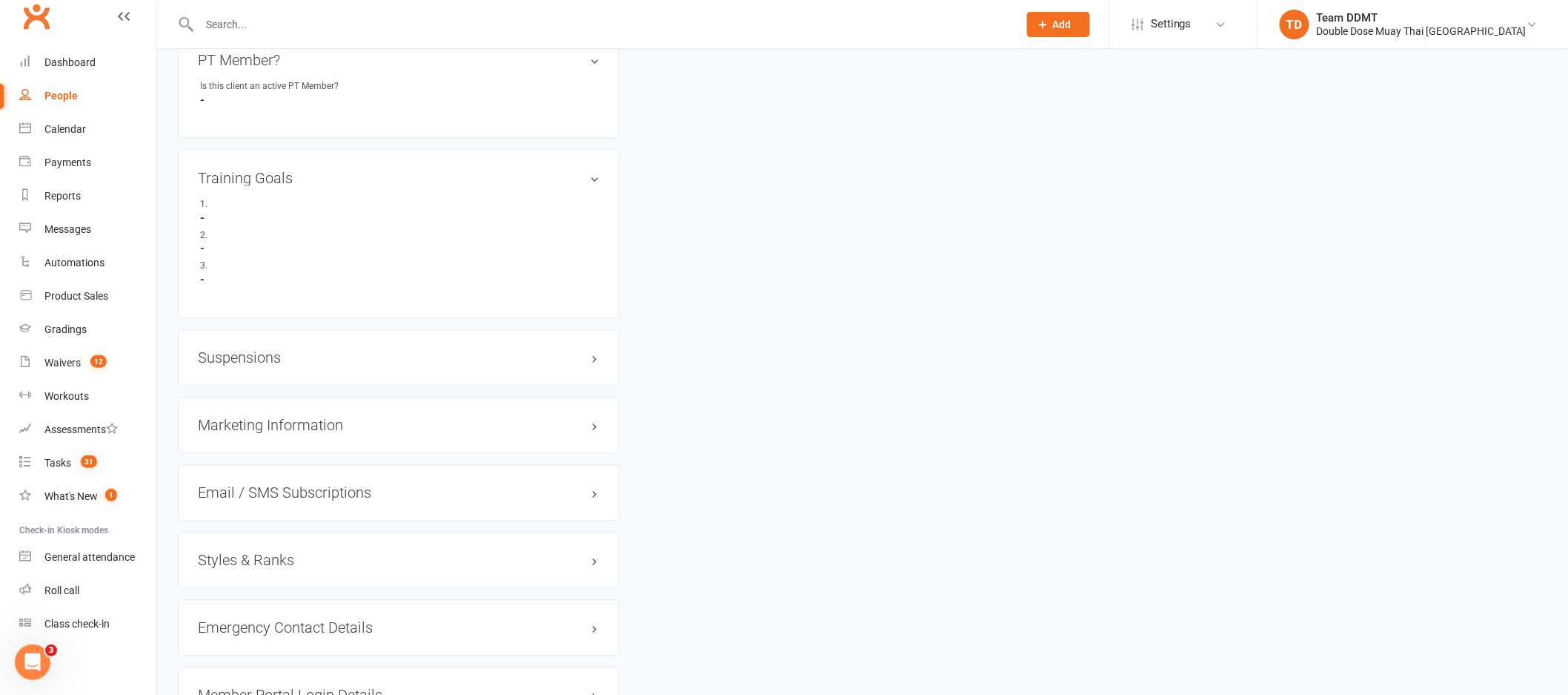
scroll to position [920, 0]
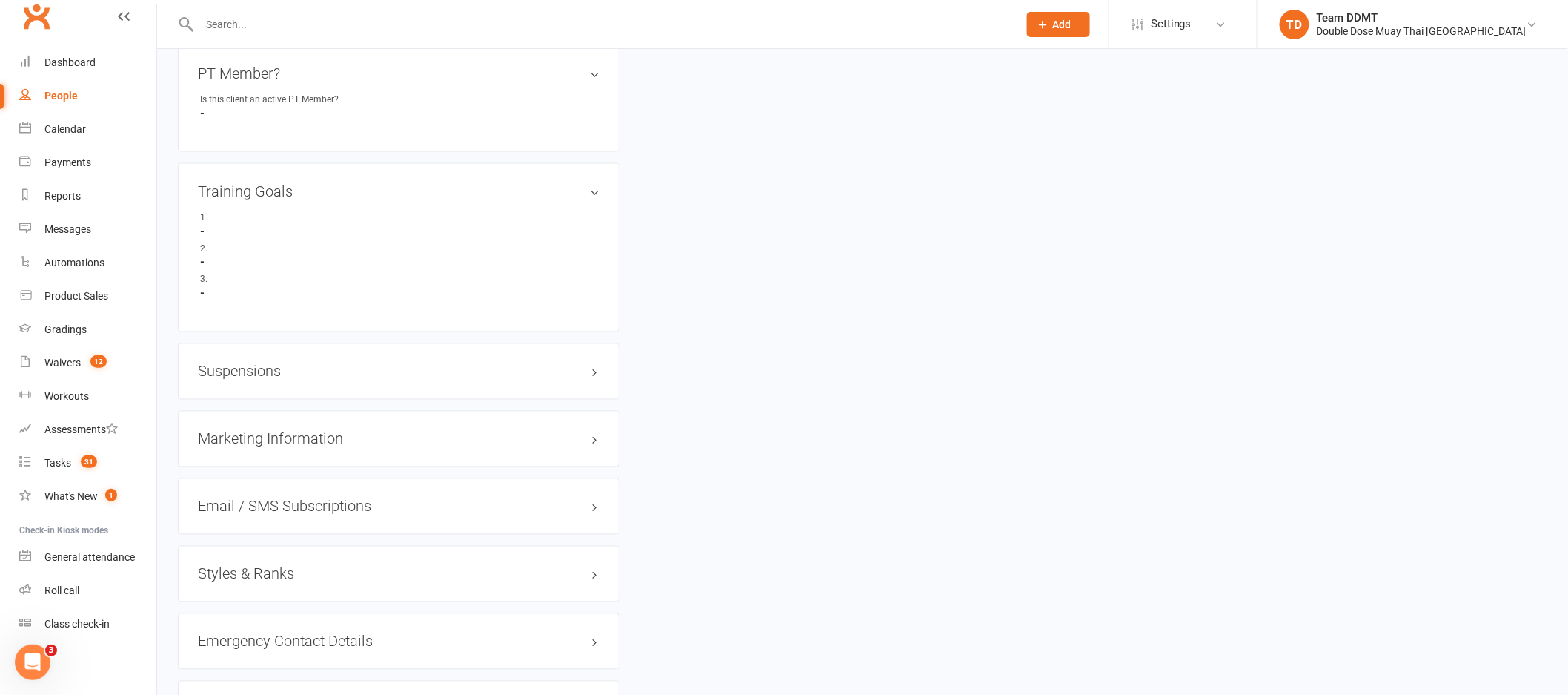
click at [261, 372] on h3 "Suspensions" at bounding box center [398, 372] width 402 height 16
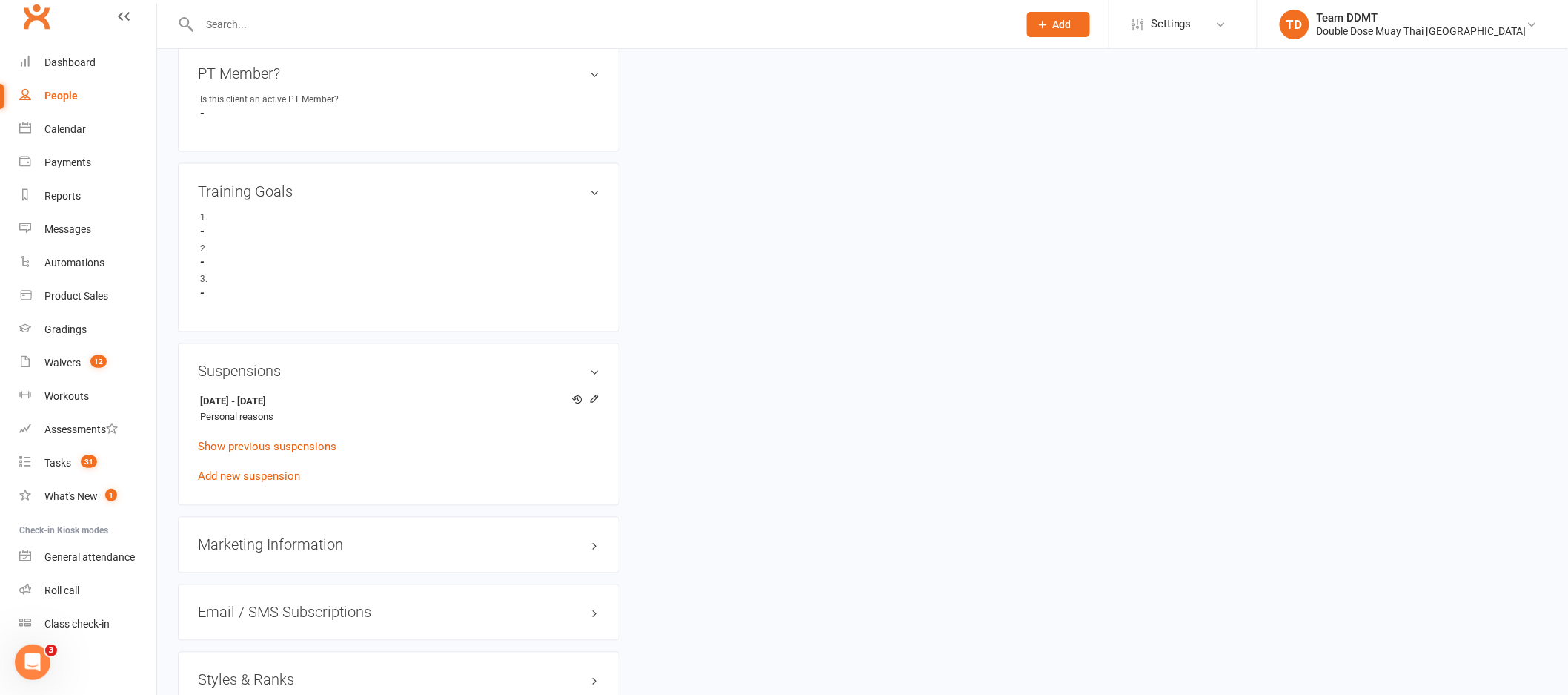
click at [965, 373] on div "upload photo change photo [PERSON_NAME] Activated [DATE] Added [DATE] Suspended…" at bounding box center [862, 87] width 1392 height 1875
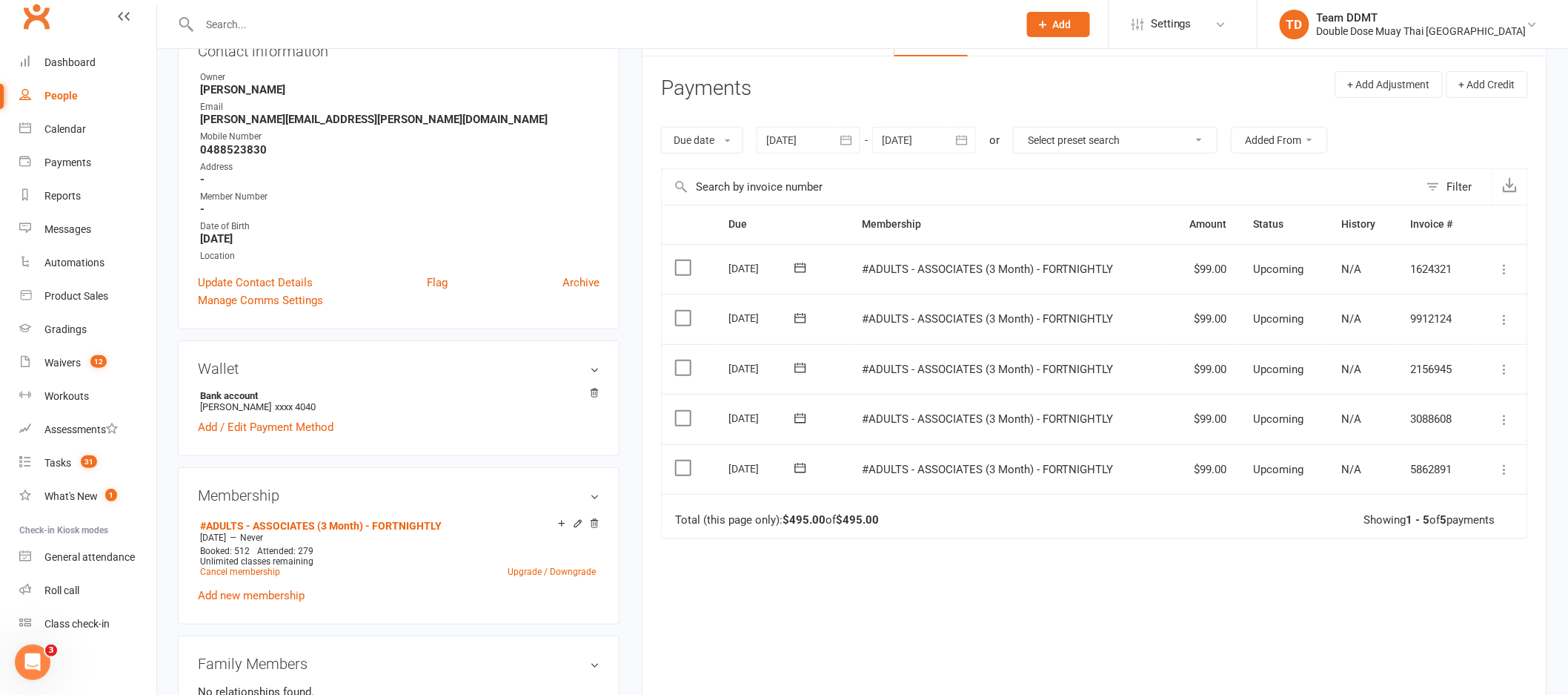
scroll to position [180, 0]
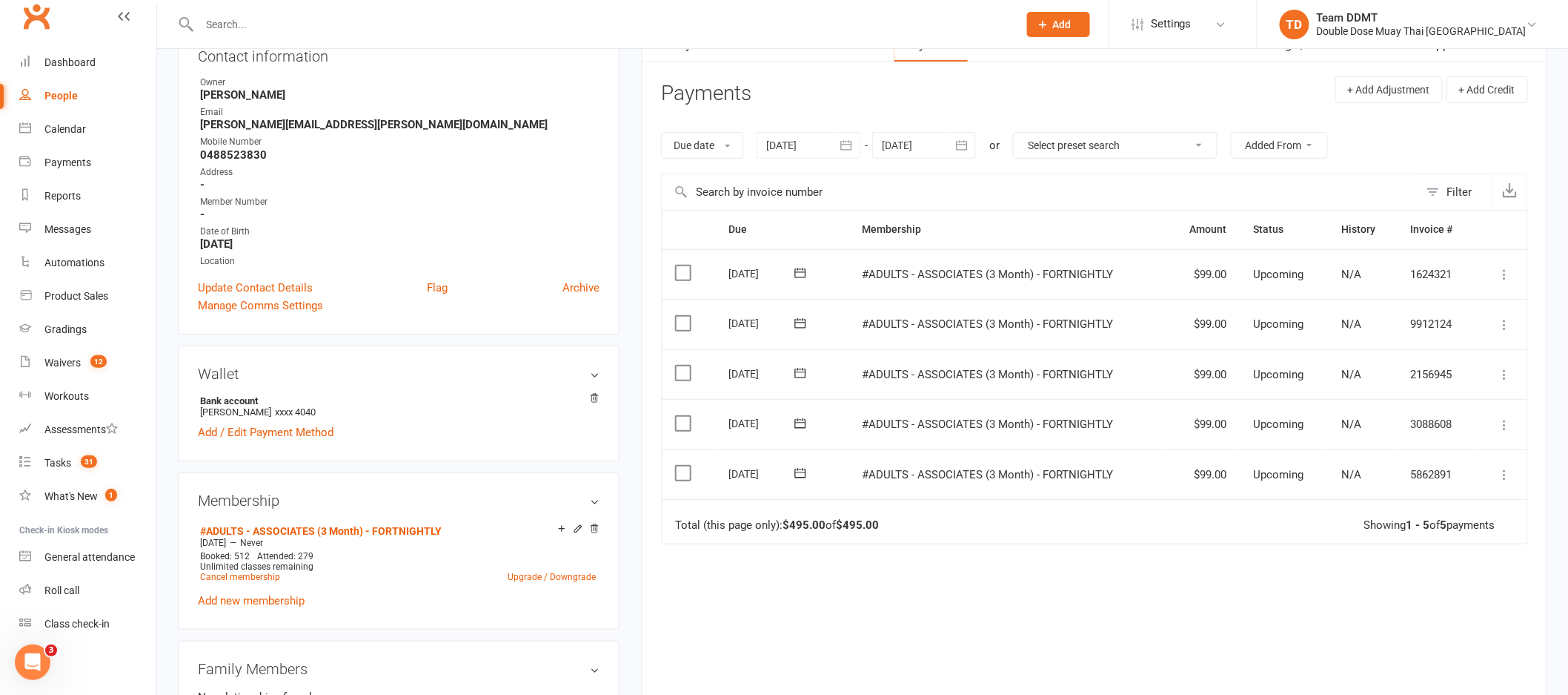
click at [799, 148] on div at bounding box center [808, 145] width 104 height 27
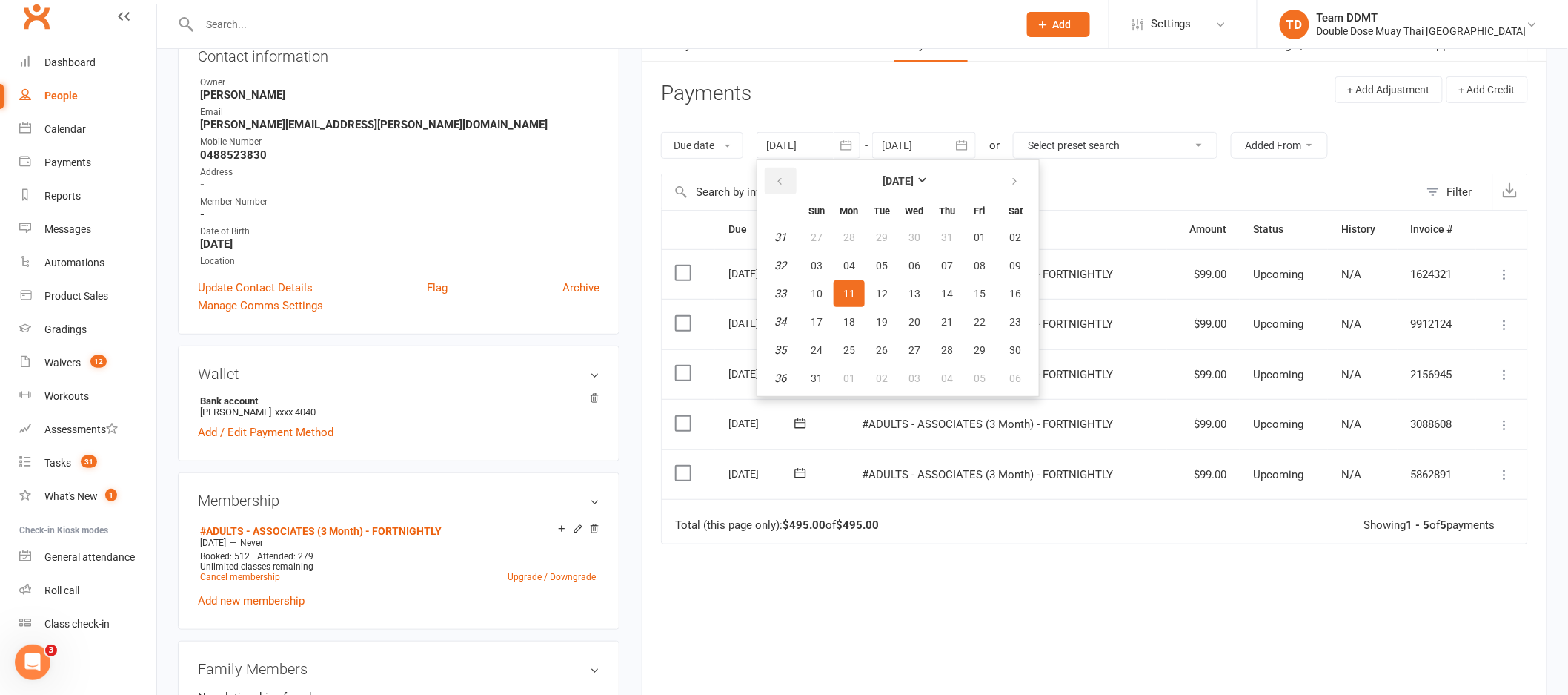
click at [784, 179] on icon "button" at bounding box center [780, 181] width 11 height 12
click at [849, 232] on span "02" at bounding box center [849, 237] width 12 height 12
type input "[DATE]"
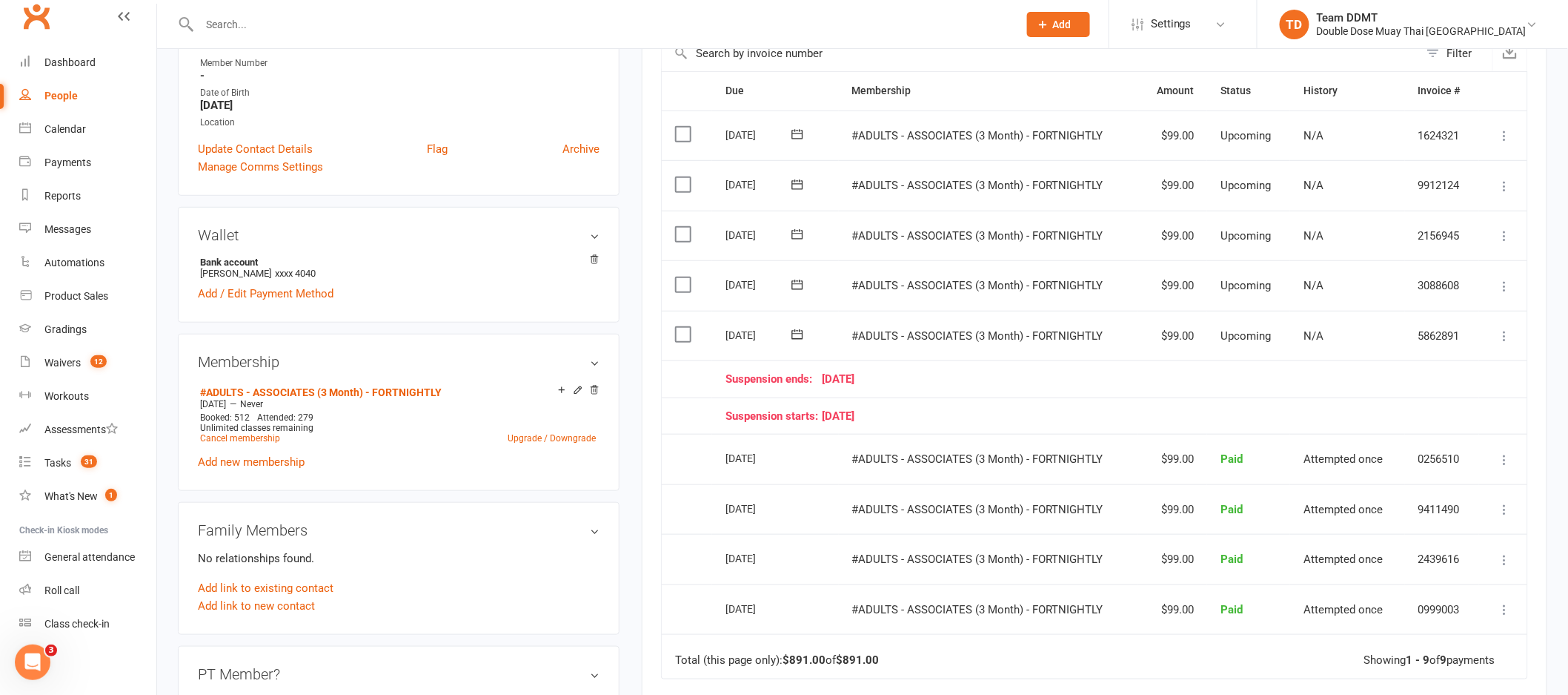
scroll to position [315, 0]
click at [240, 437] on link "Cancel membership" at bounding box center [240, 442] width 80 height 11
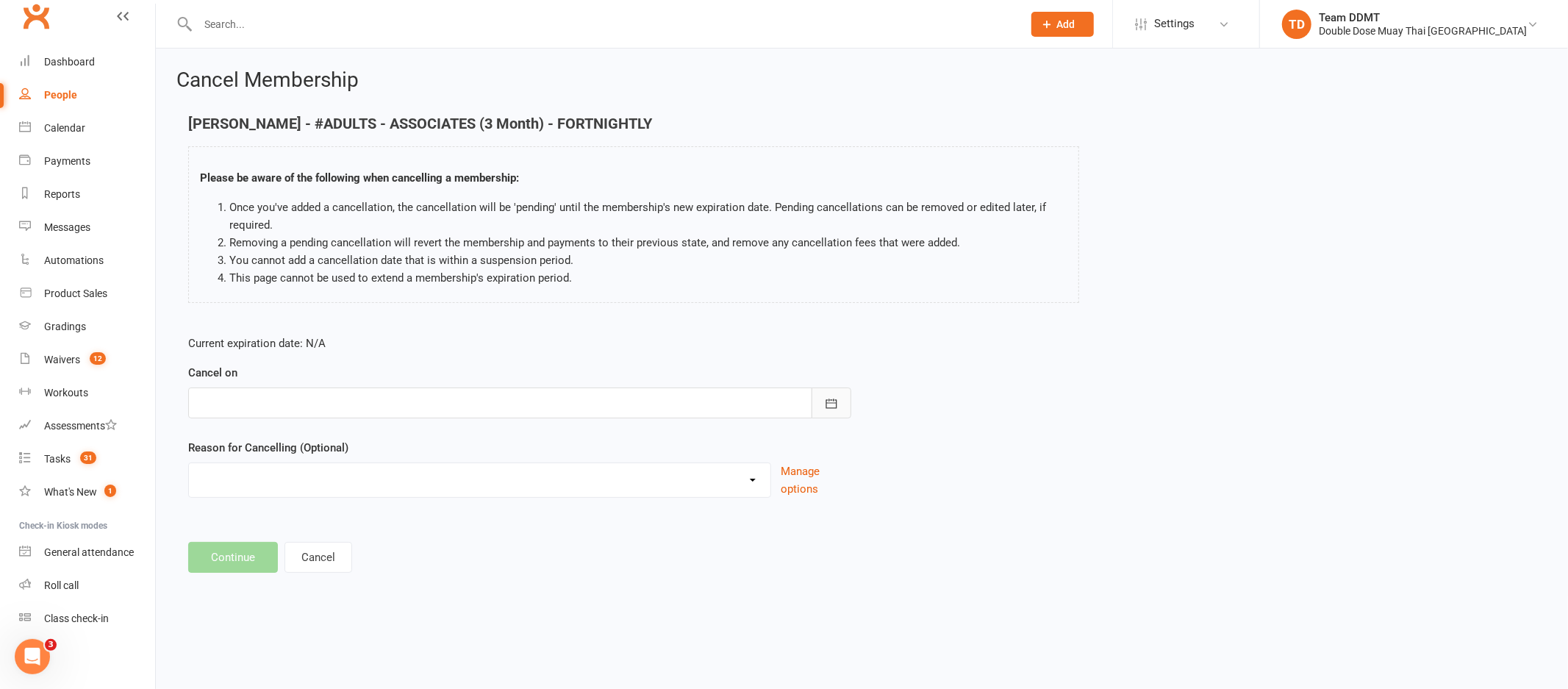
click at [834, 400] on icon "button" at bounding box center [831, 403] width 11 height 10
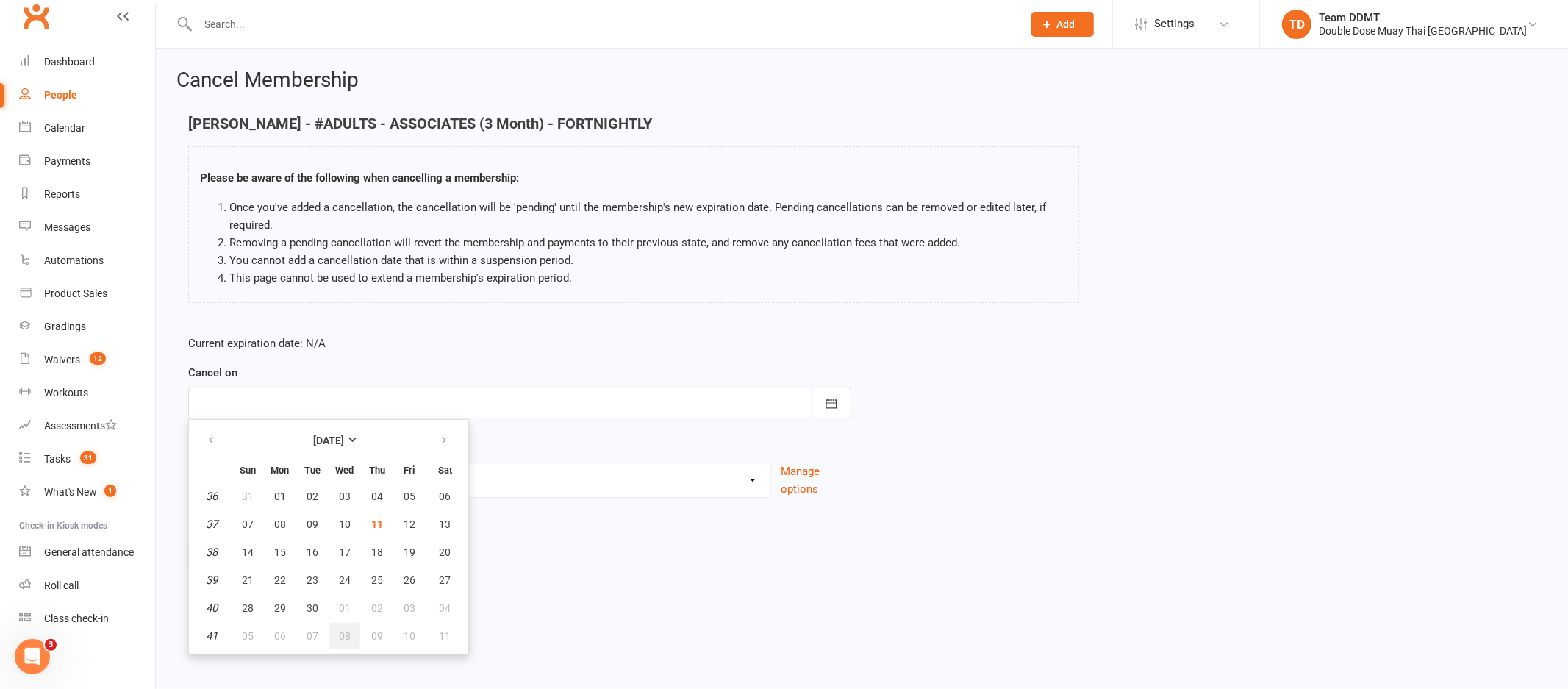
click at [339, 632] on span "08" at bounding box center [345, 635] width 11 height 11
type input "[DATE]"
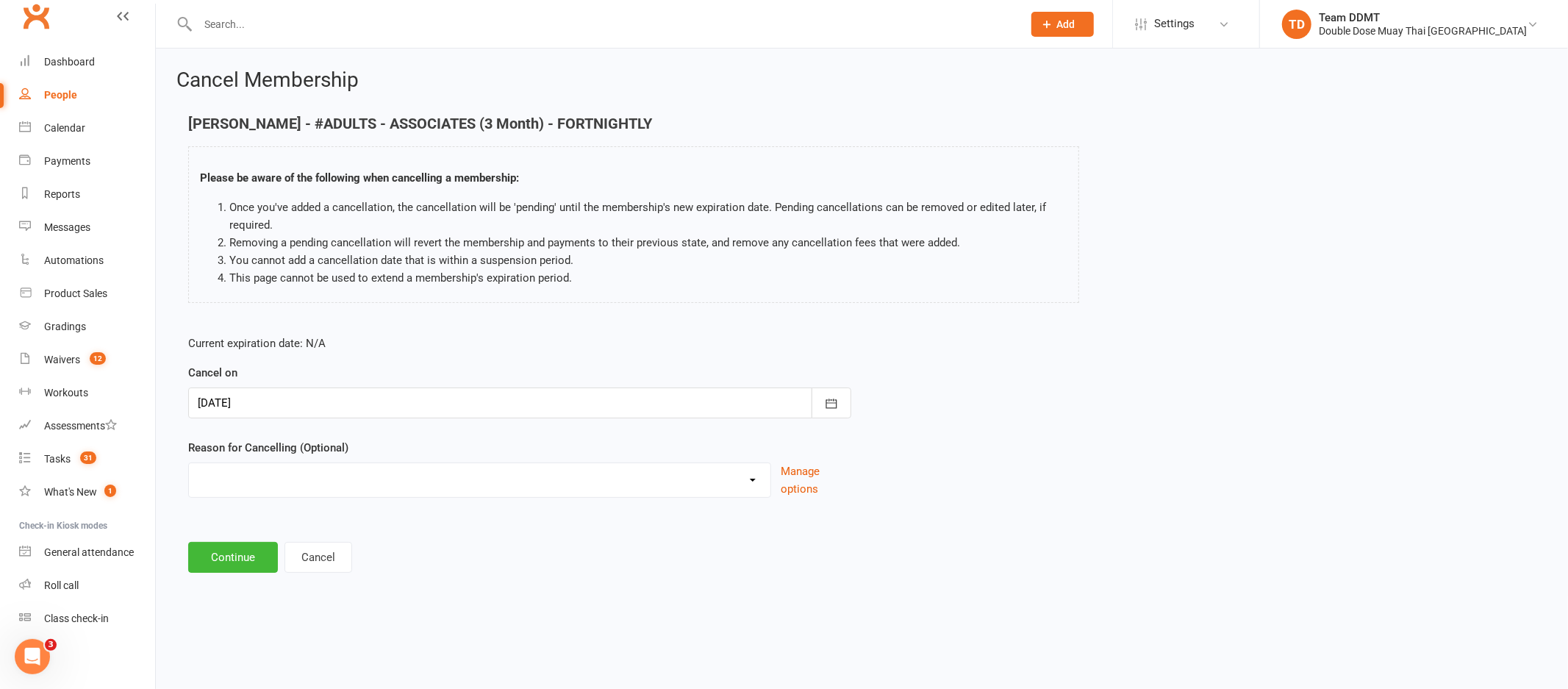
click at [663, 473] on select "Administration Error Holiday Injury Moving Away Upgrading/Downgrading membershi…" at bounding box center [480, 477] width 581 height 29
select select "5"
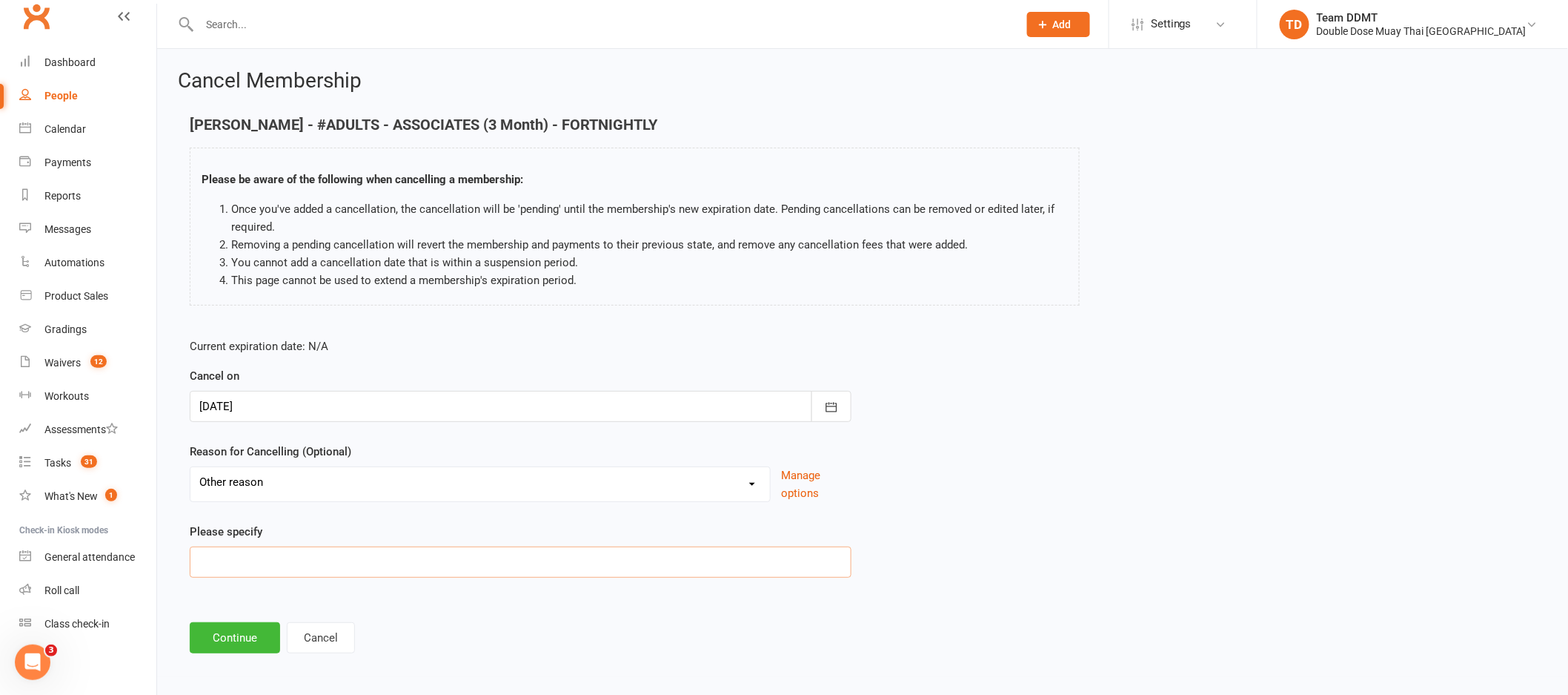
click at [493, 558] on input at bounding box center [520, 561] width 662 height 31
type input "Work"
click at [220, 634] on button "Continue" at bounding box center [235, 637] width 91 height 31
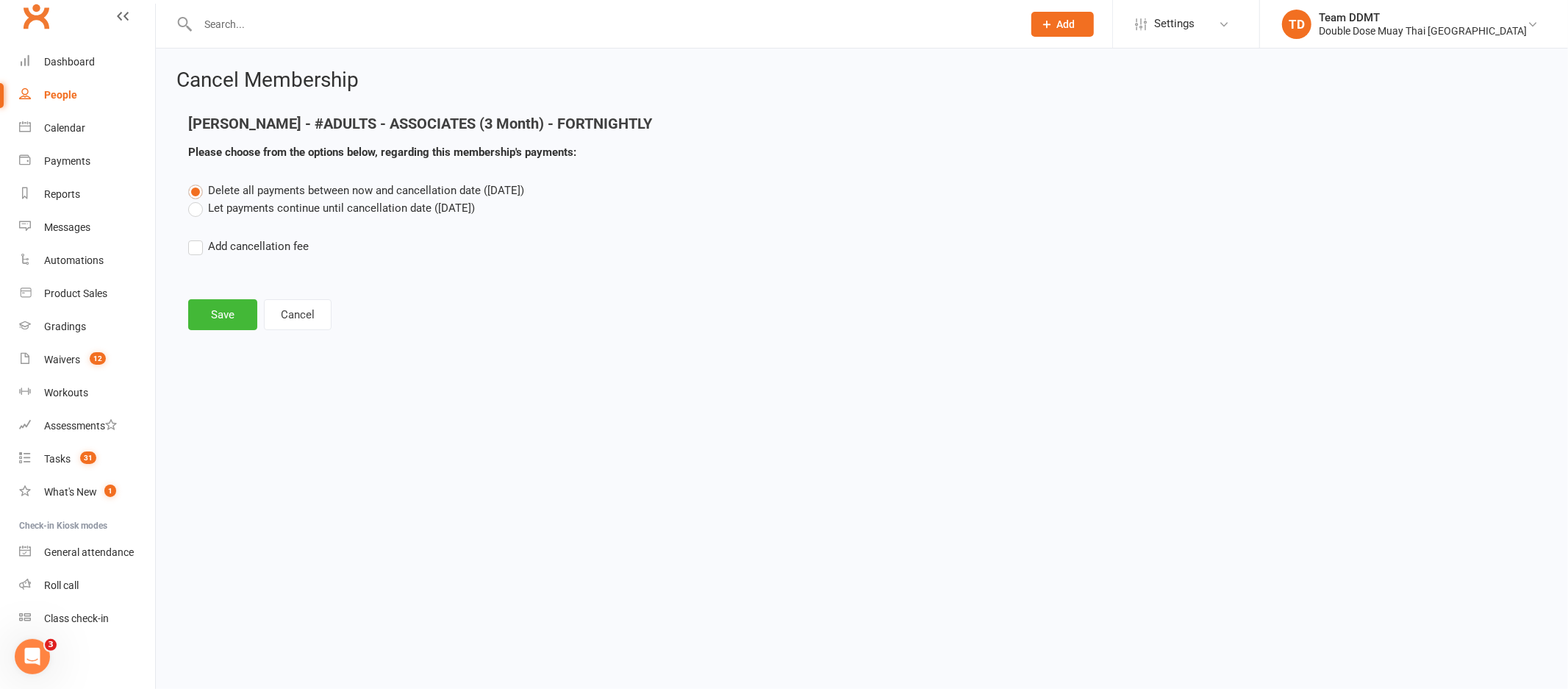
click at [285, 210] on label "Let payments continue until cancellation date ([DATE])" at bounding box center [331, 208] width 287 height 18
click at [198, 200] on input "Let payments continue until cancellation date ([DATE])" at bounding box center [193, 200] width 10 height 0
click at [233, 316] on button "Save" at bounding box center [223, 314] width 69 height 31
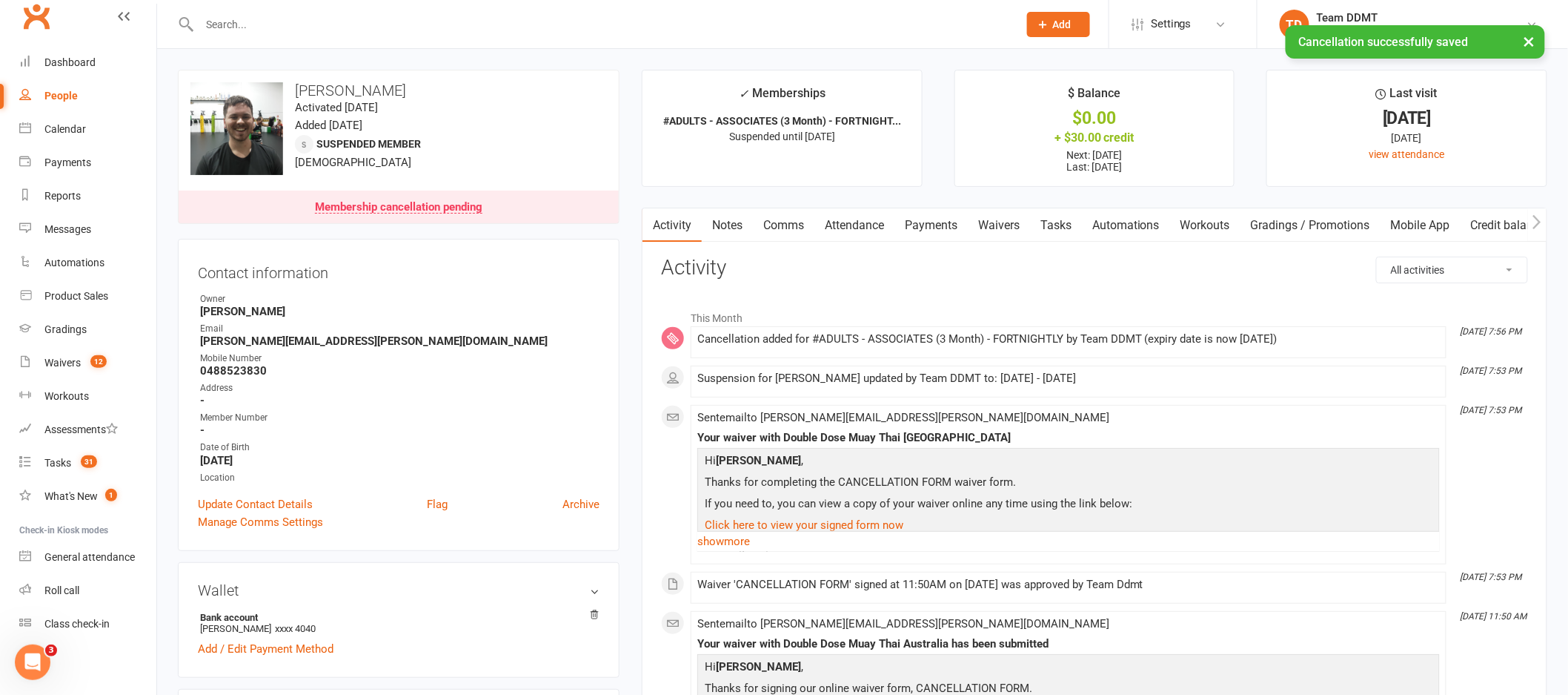
click at [948, 224] on link "Payments" at bounding box center [930, 225] width 73 height 34
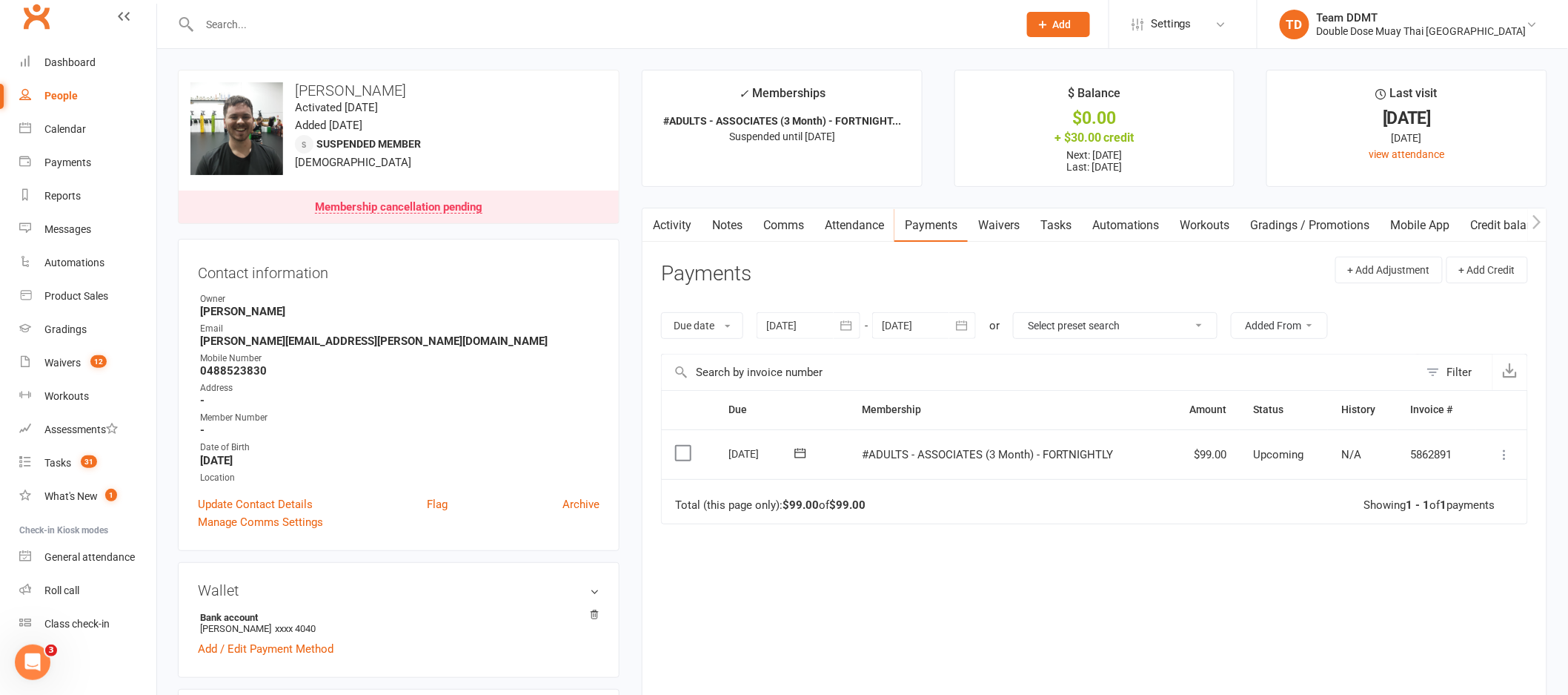
click at [947, 326] on div at bounding box center [924, 325] width 104 height 27
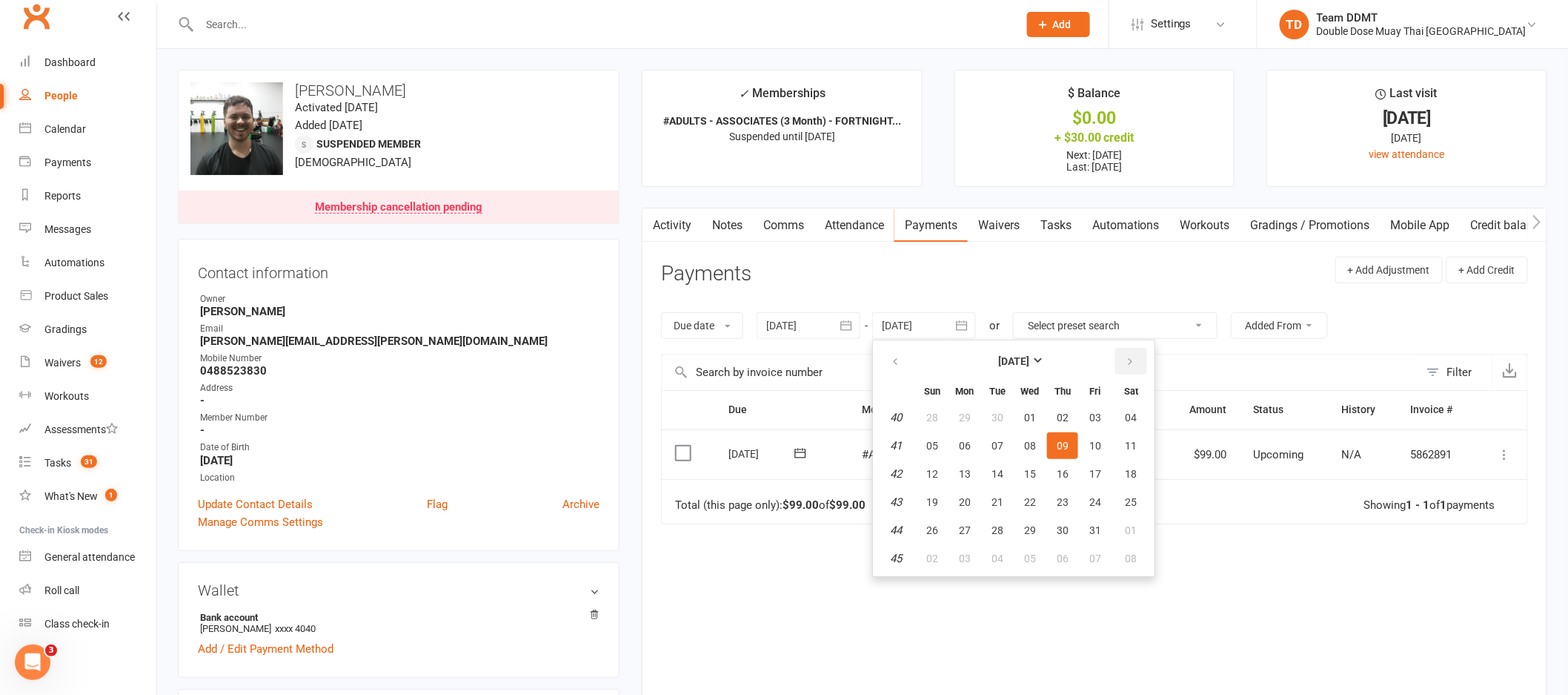
click at [1129, 359] on icon "button" at bounding box center [1130, 361] width 11 height 12
click at [1130, 359] on icon "button" at bounding box center [1130, 361] width 11 height 12
click at [1070, 497] on button "25" at bounding box center [1062, 502] width 31 height 27
type input "[DATE]"
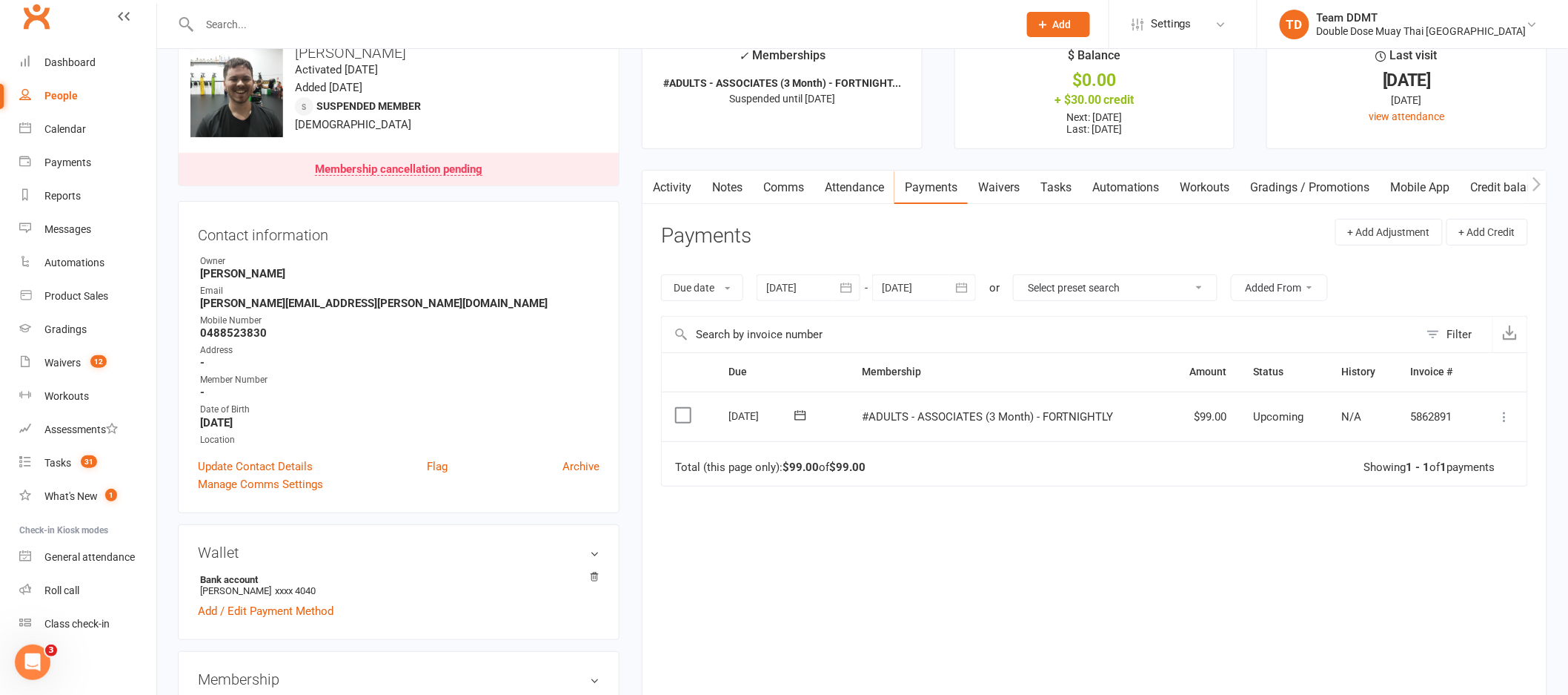
scroll to position [61, 0]
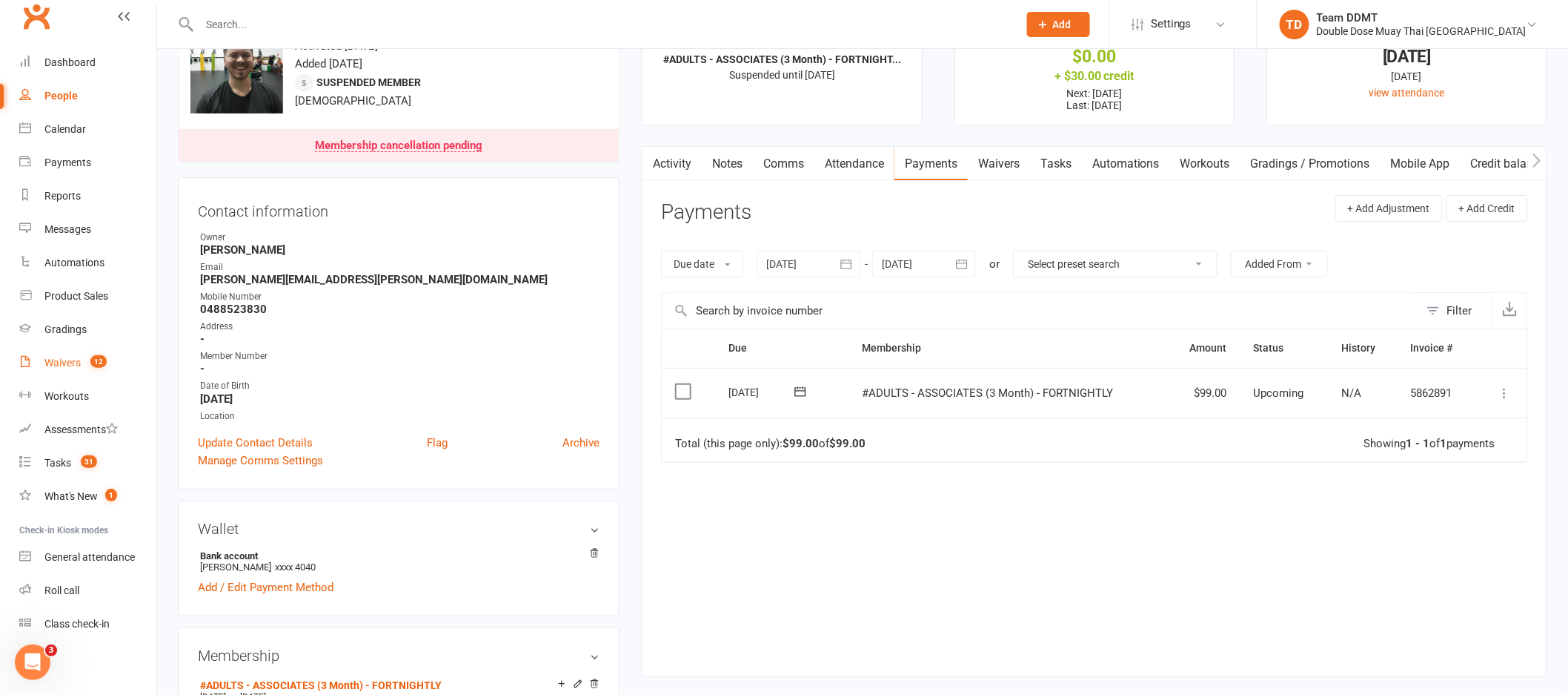
click at [51, 372] on link "Waivers 12" at bounding box center [88, 363] width 137 height 33
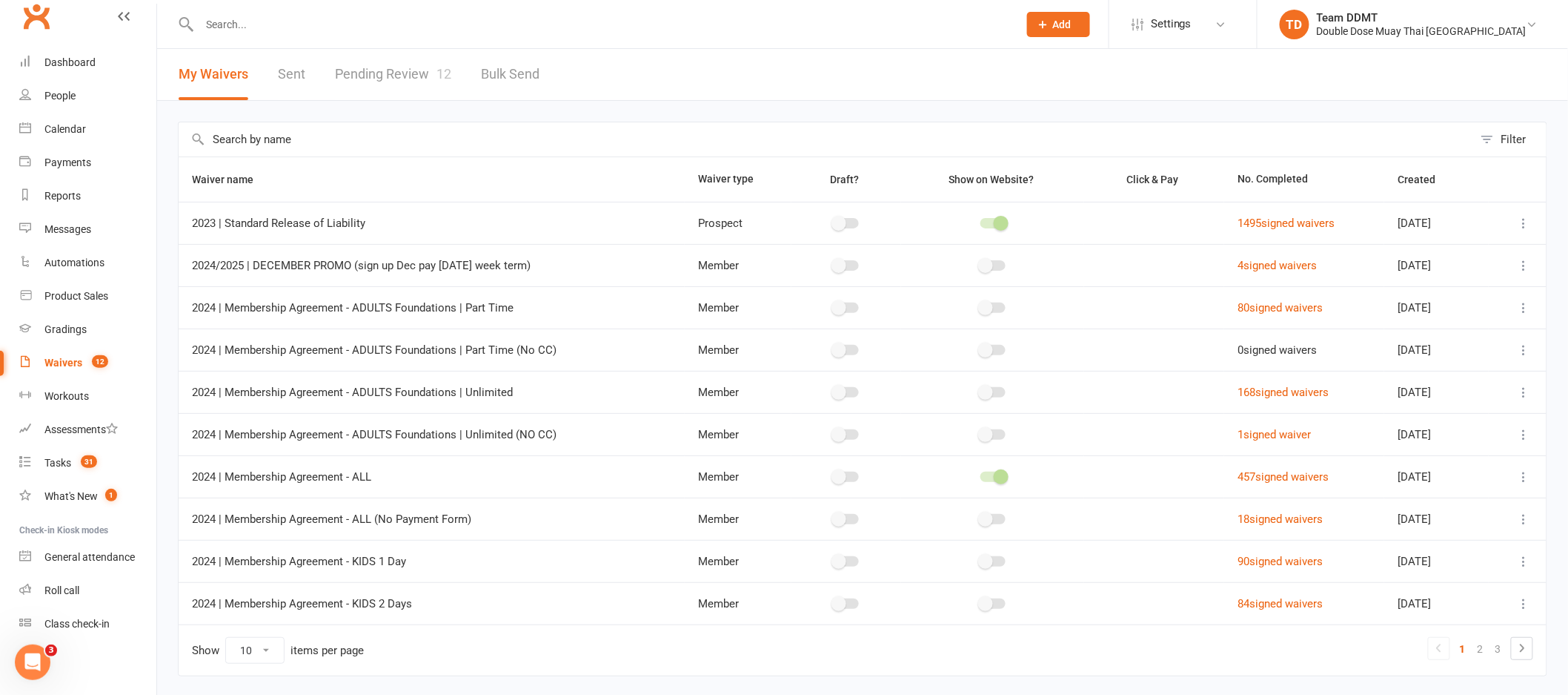
click at [400, 82] on link "Pending Review 12" at bounding box center [393, 74] width 117 height 51
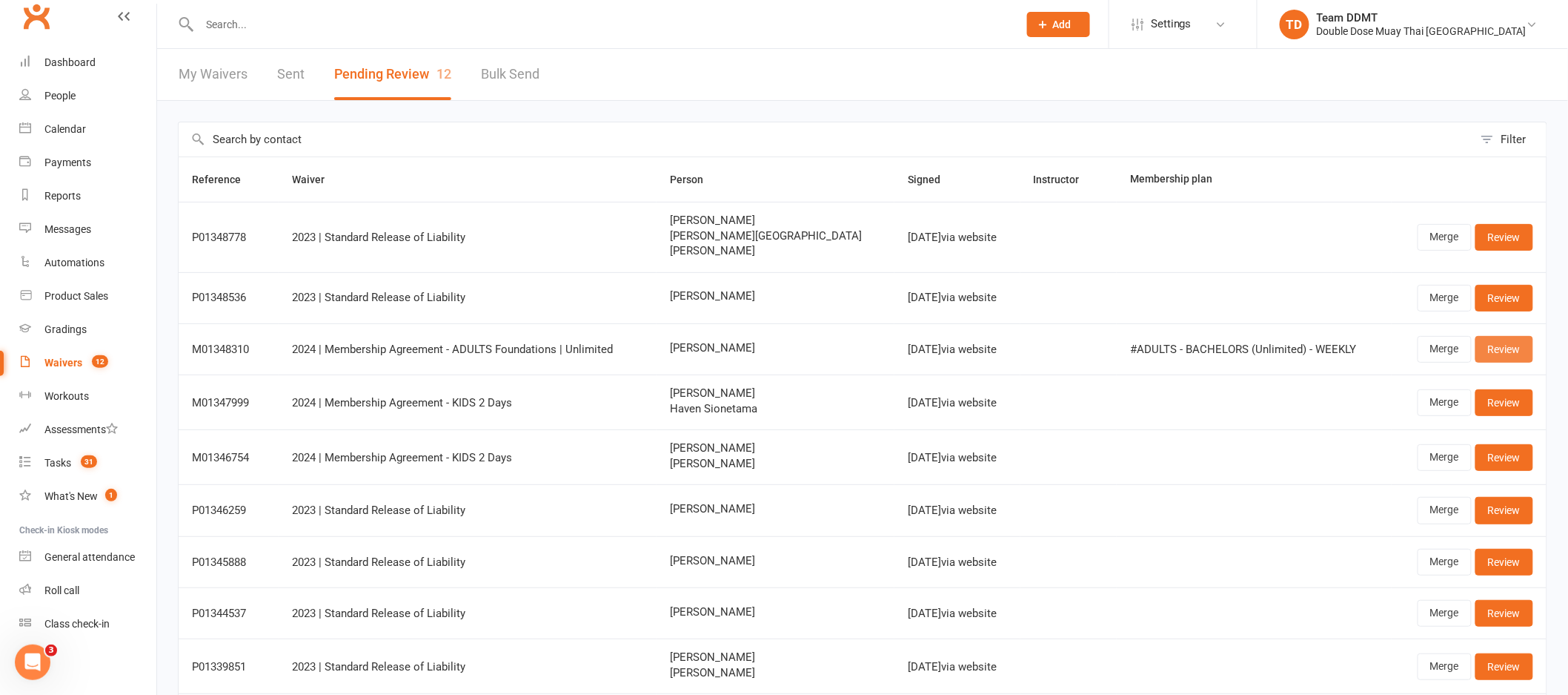
click at [1490, 351] on link "Review" at bounding box center [1504, 349] width 58 height 27
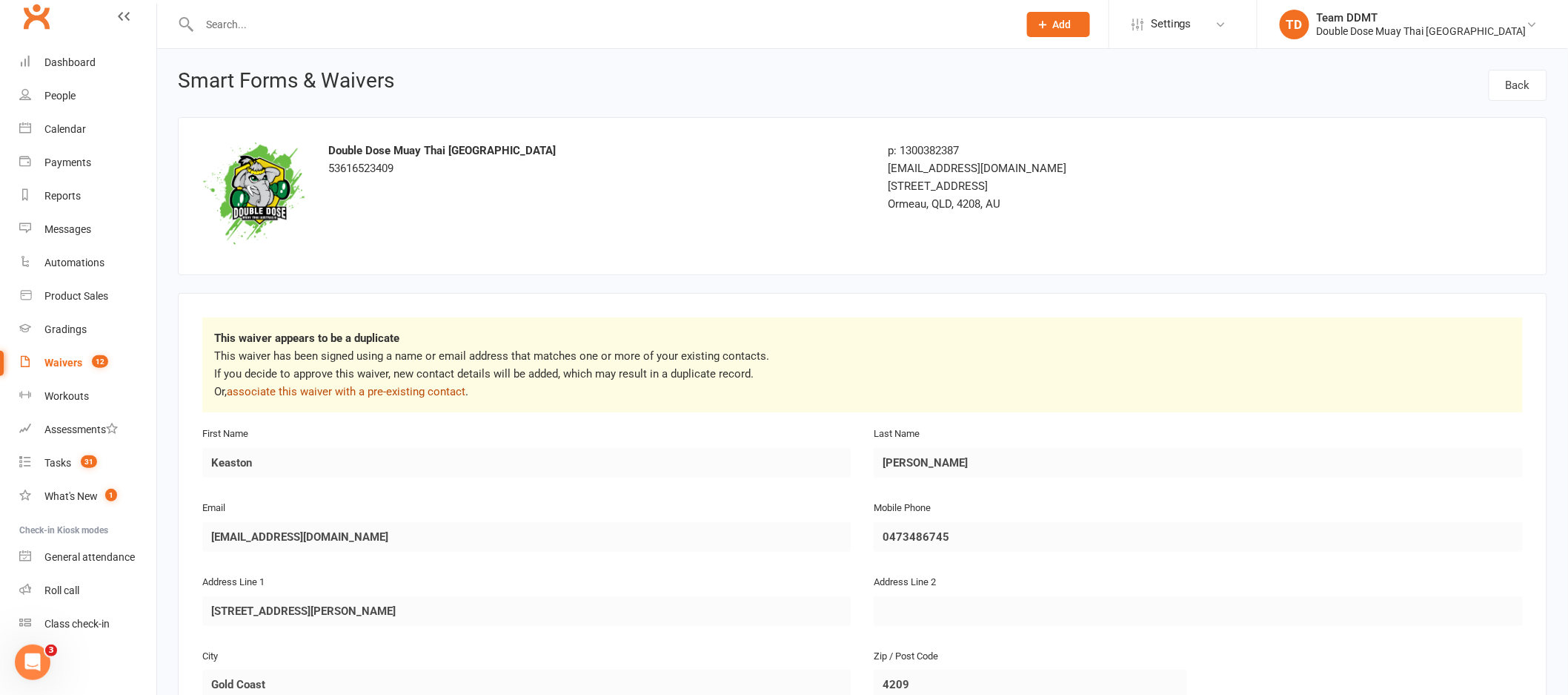
click at [428, 388] on link "associate this waiver with a pre-existing contact" at bounding box center [346, 391] width 239 height 13
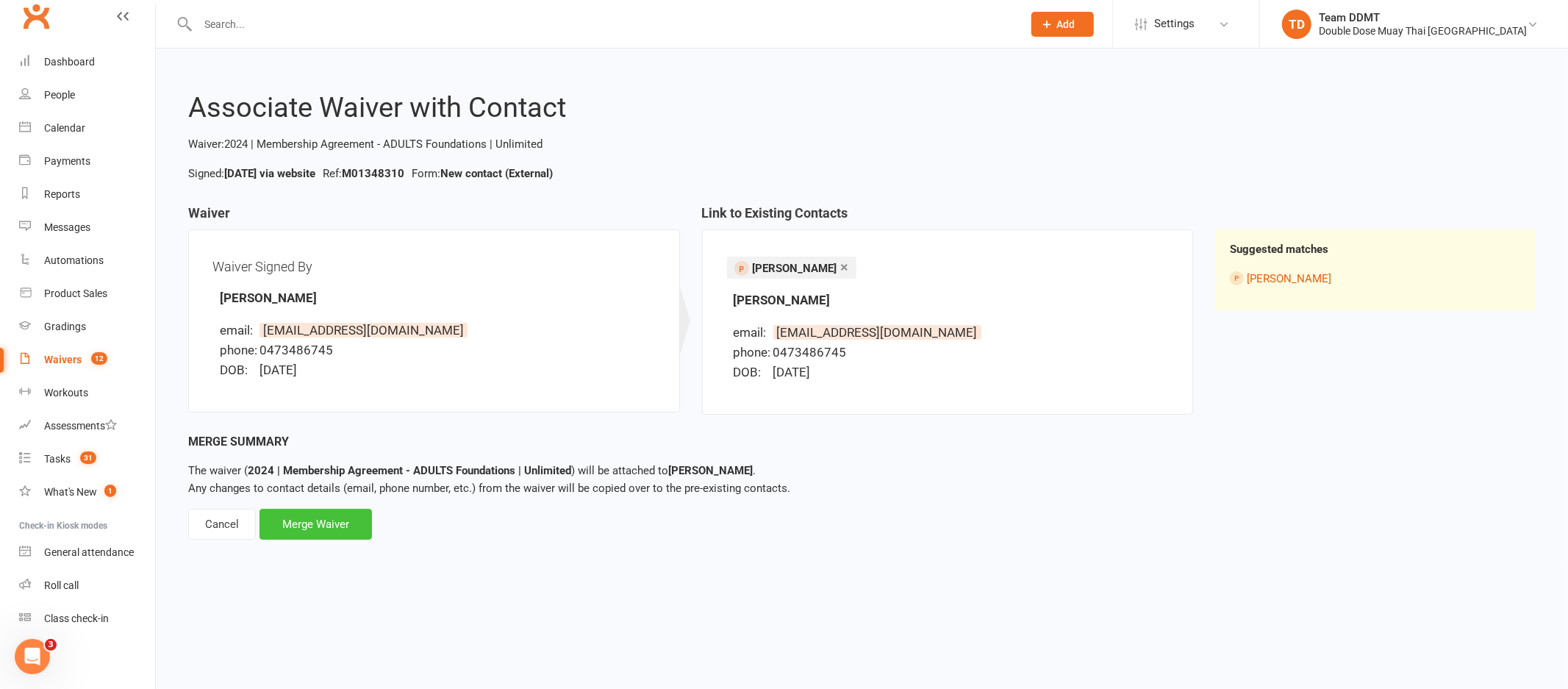
click at [348, 526] on div "Merge Waiver" at bounding box center [315, 524] width 112 height 31
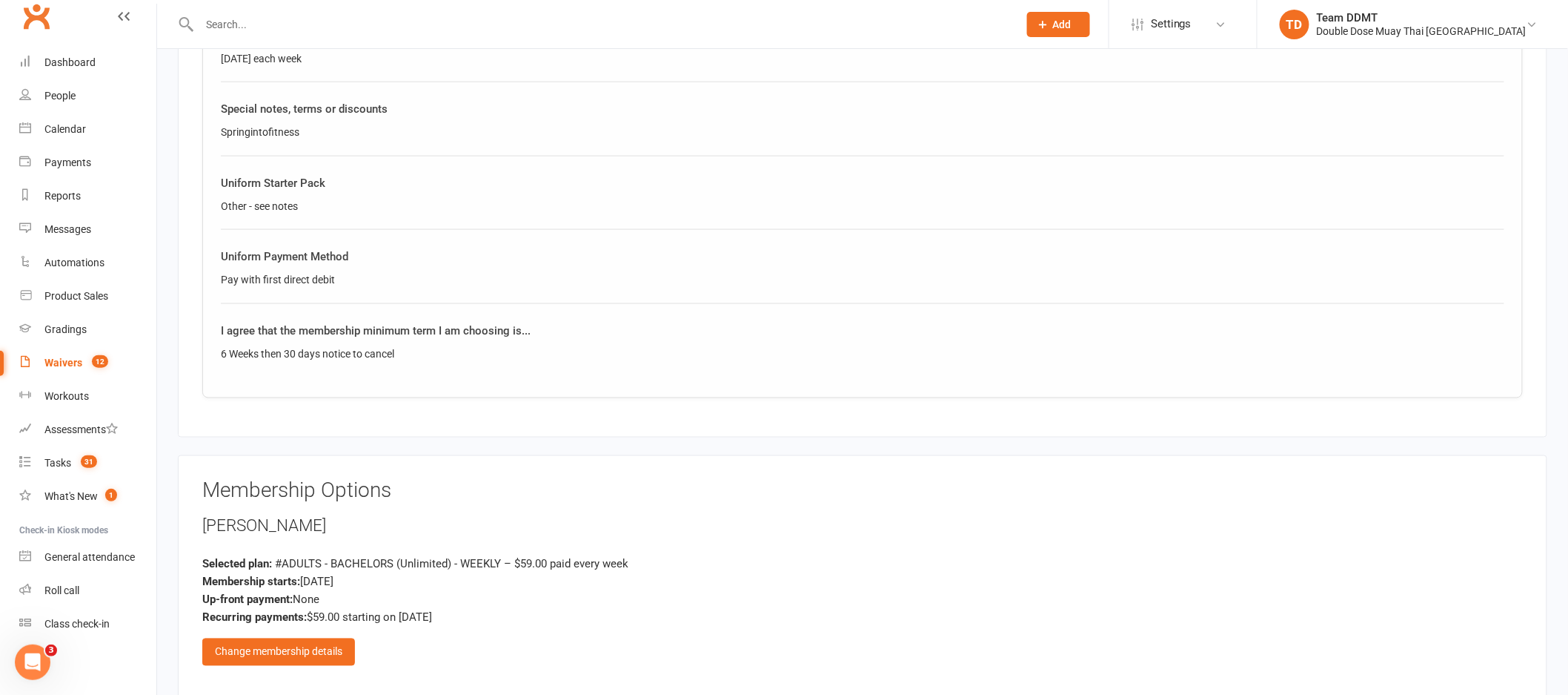
scroll to position [1011, 0]
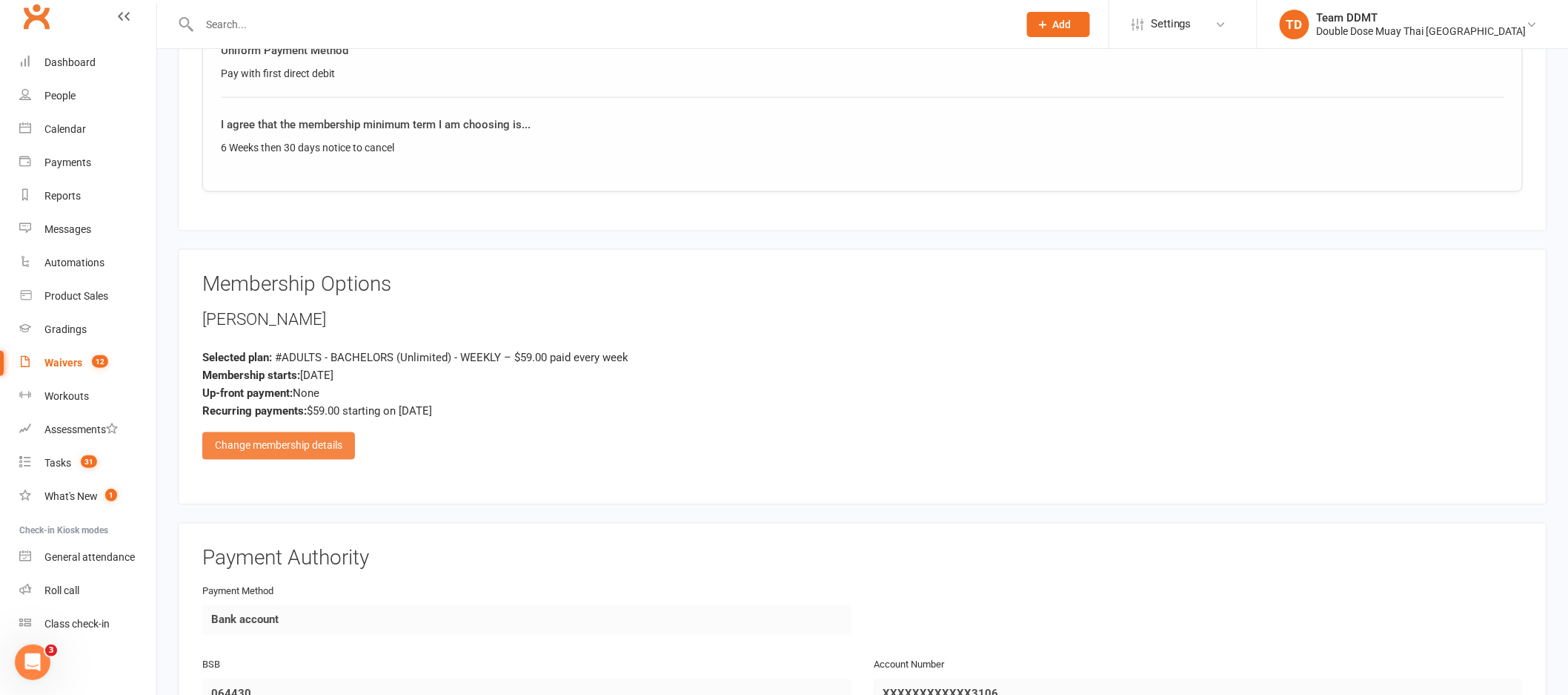
click at [312, 448] on div "Change membership details" at bounding box center [278, 446] width 152 height 27
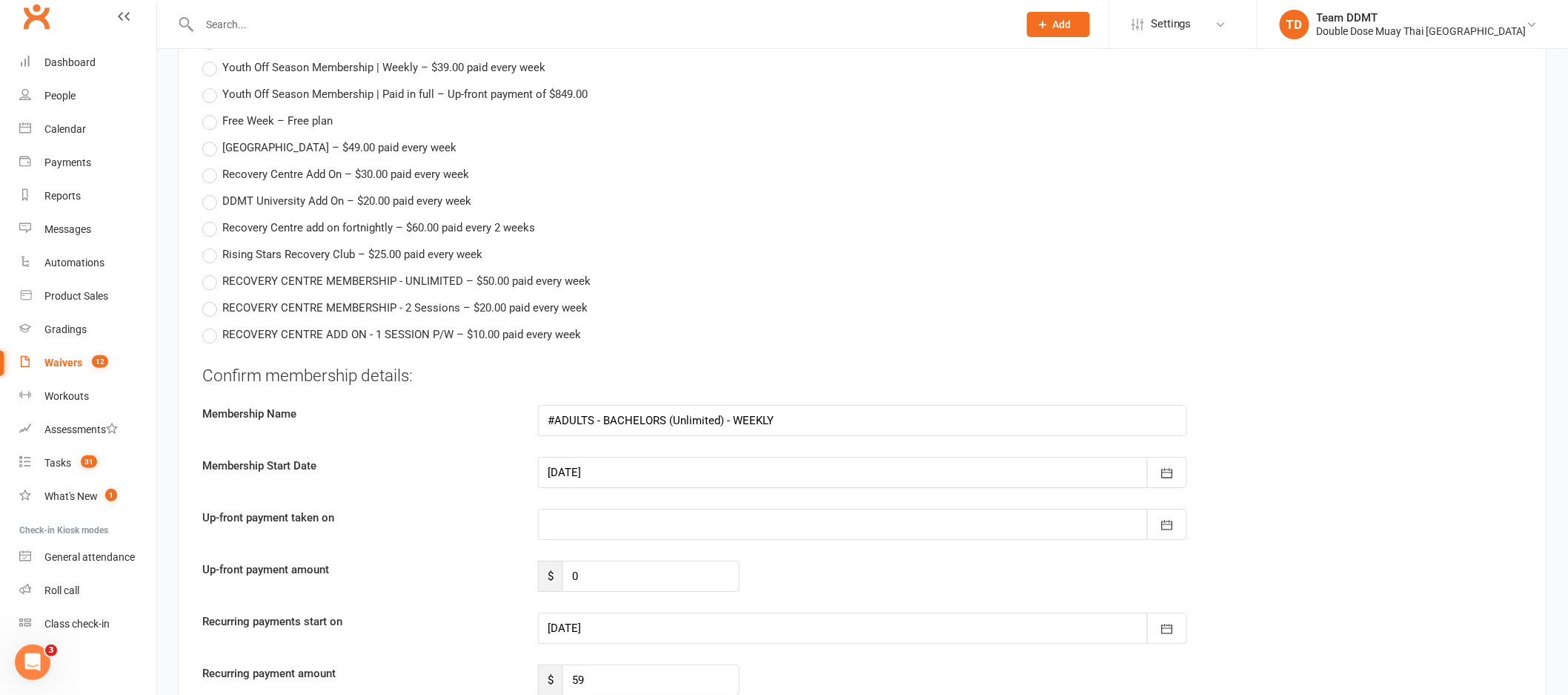
scroll to position [2106, 0]
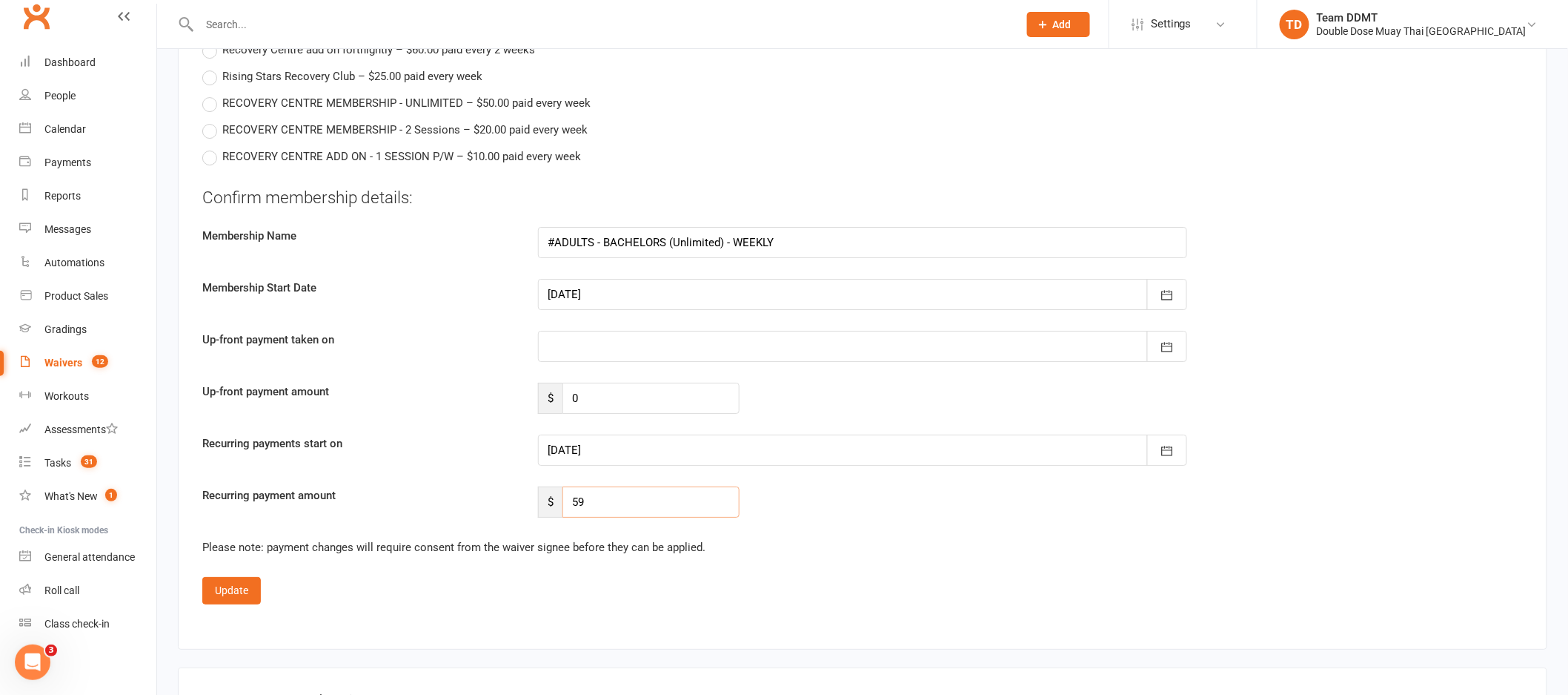
click at [661, 504] on input "59" at bounding box center [651, 502] width 177 height 31
type input "49"
click at [1170, 446] on icon "button" at bounding box center [1166, 451] width 15 height 15
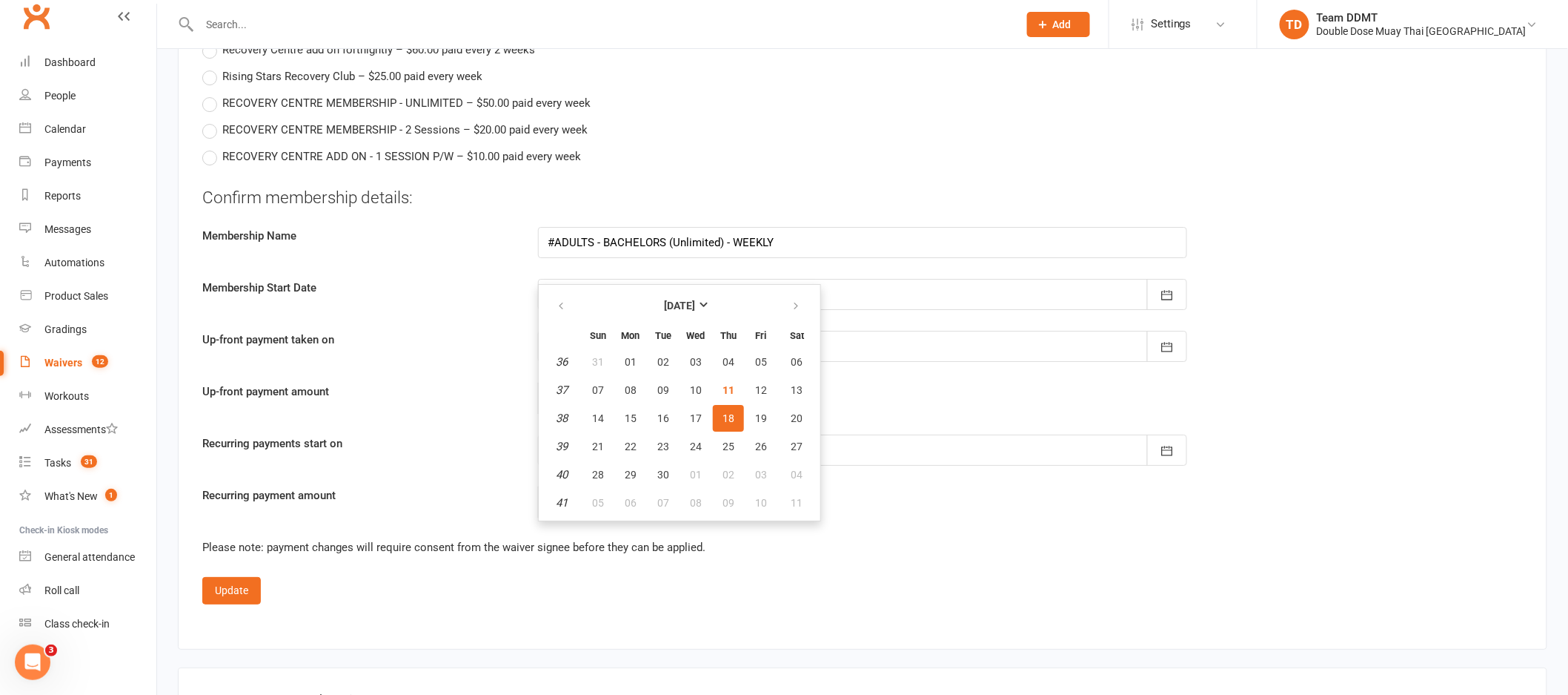
click at [727, 423] on button "18" at bounding box center [728, 418] width 31 height 27
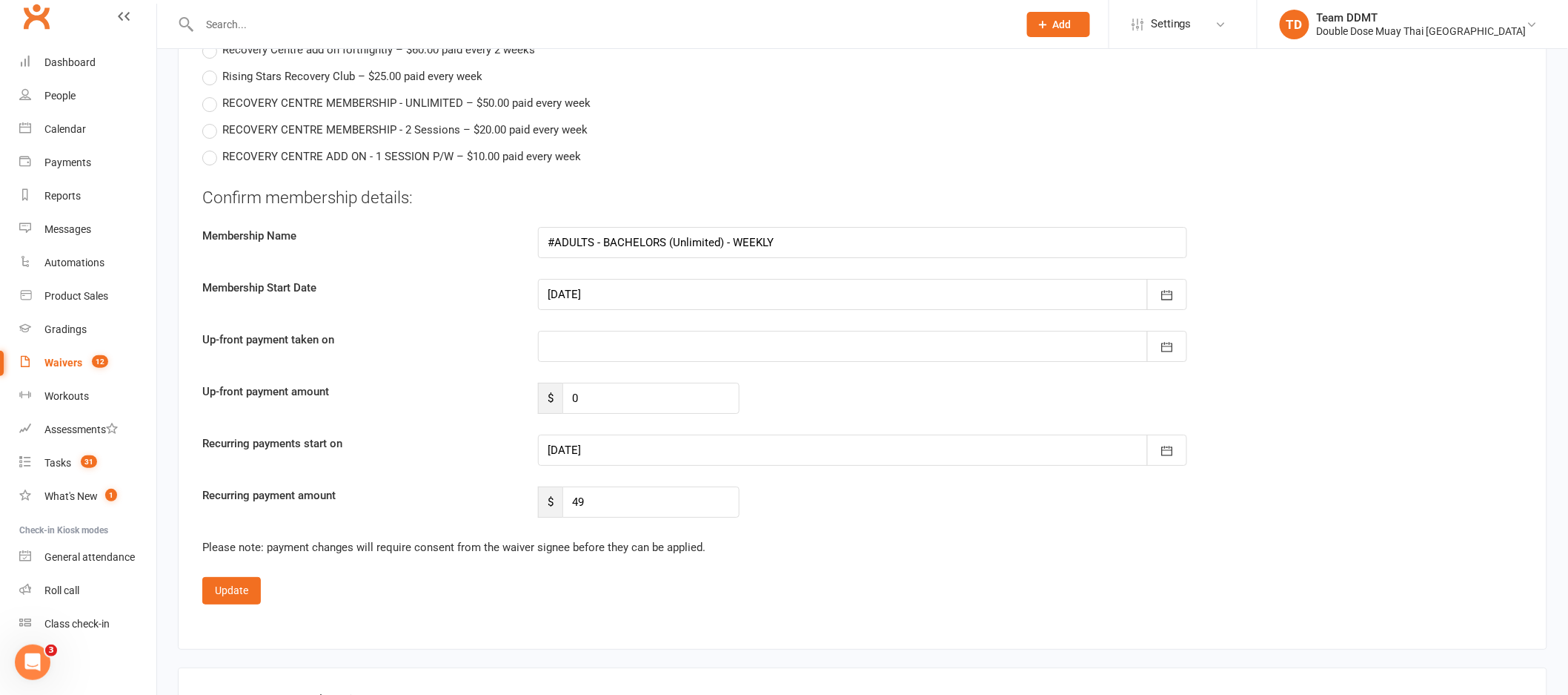
click at [743, 533] on fieldset "Confirm membership details: Membership Name #ADULTS - BACHELORS (Unlimited) - W…" at bounding box center [862, 395] width 1320 height 418
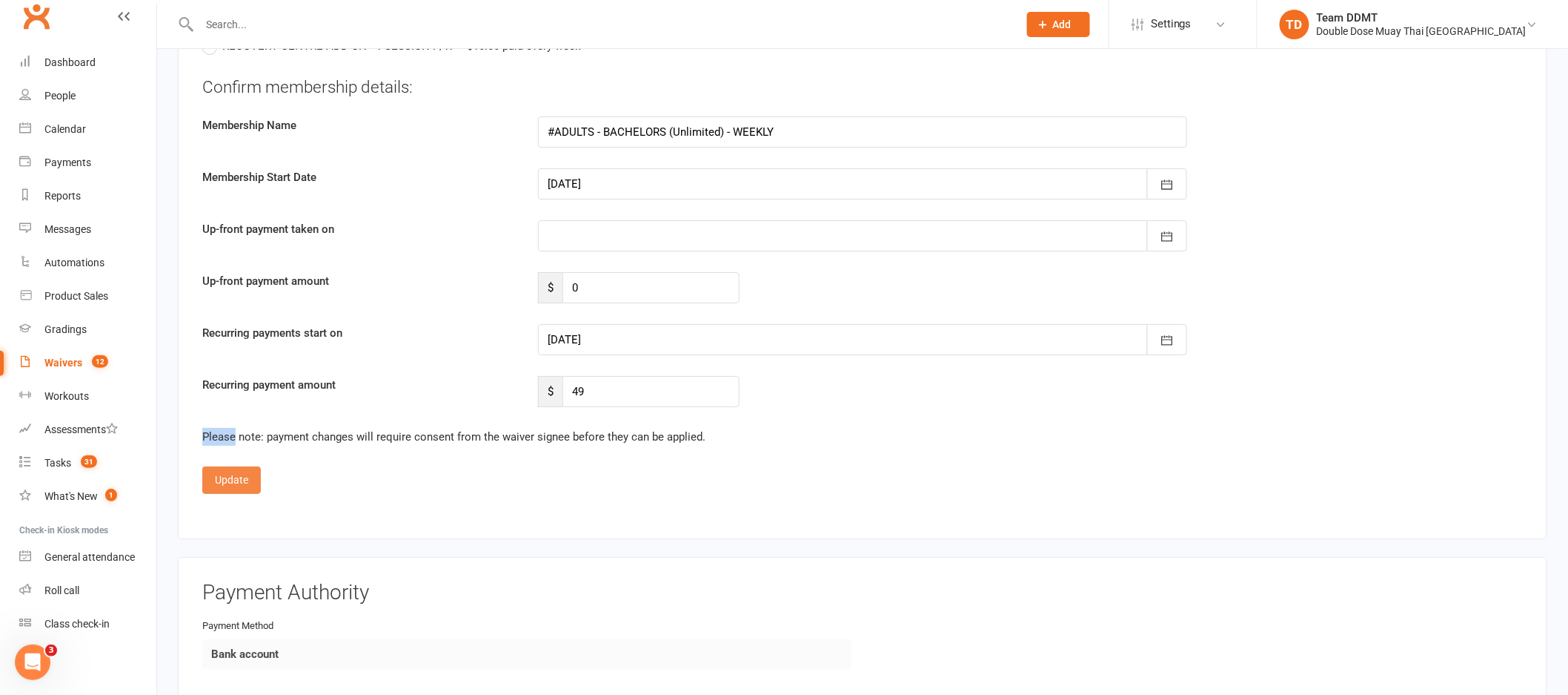
click at [233, 478] on button "Update" at bounding box center [232, 479] width 59 height 27
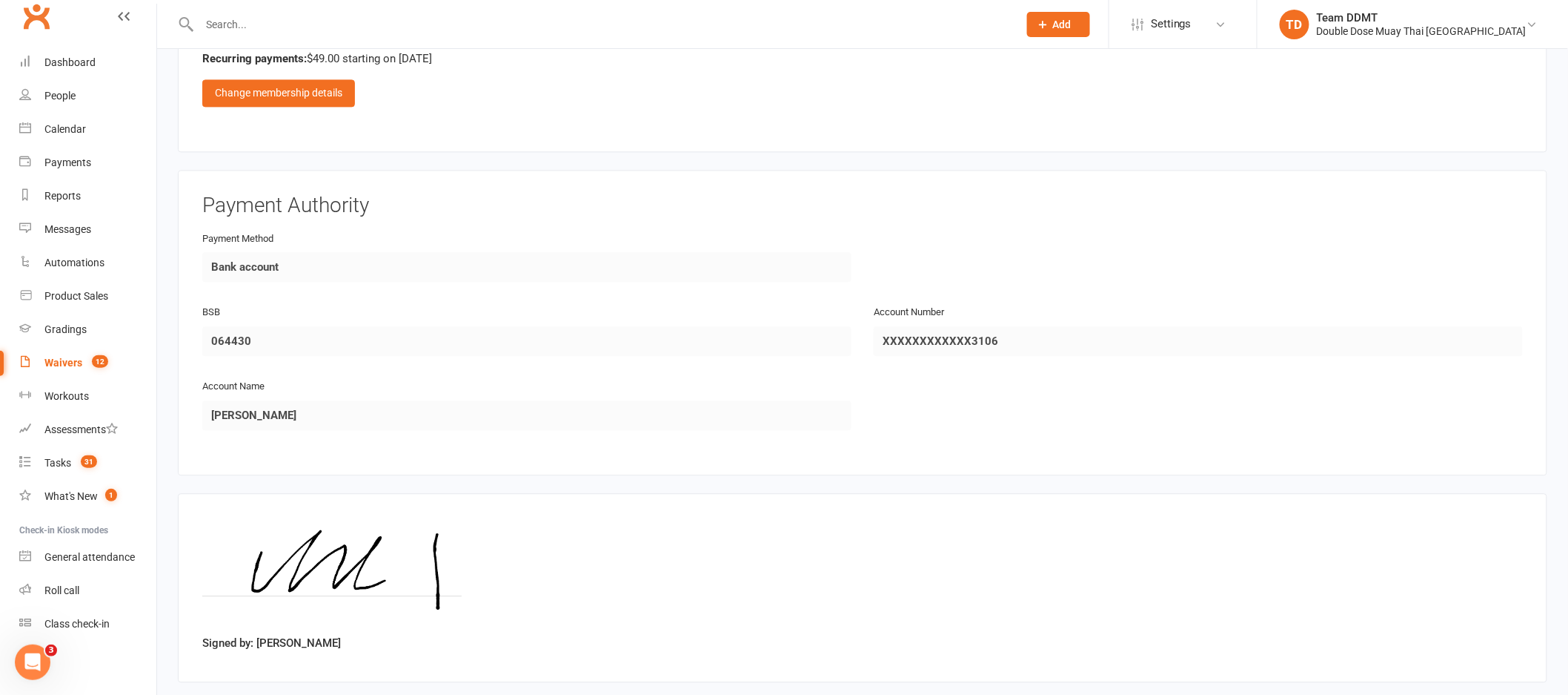
scroll to position [1439, 0]
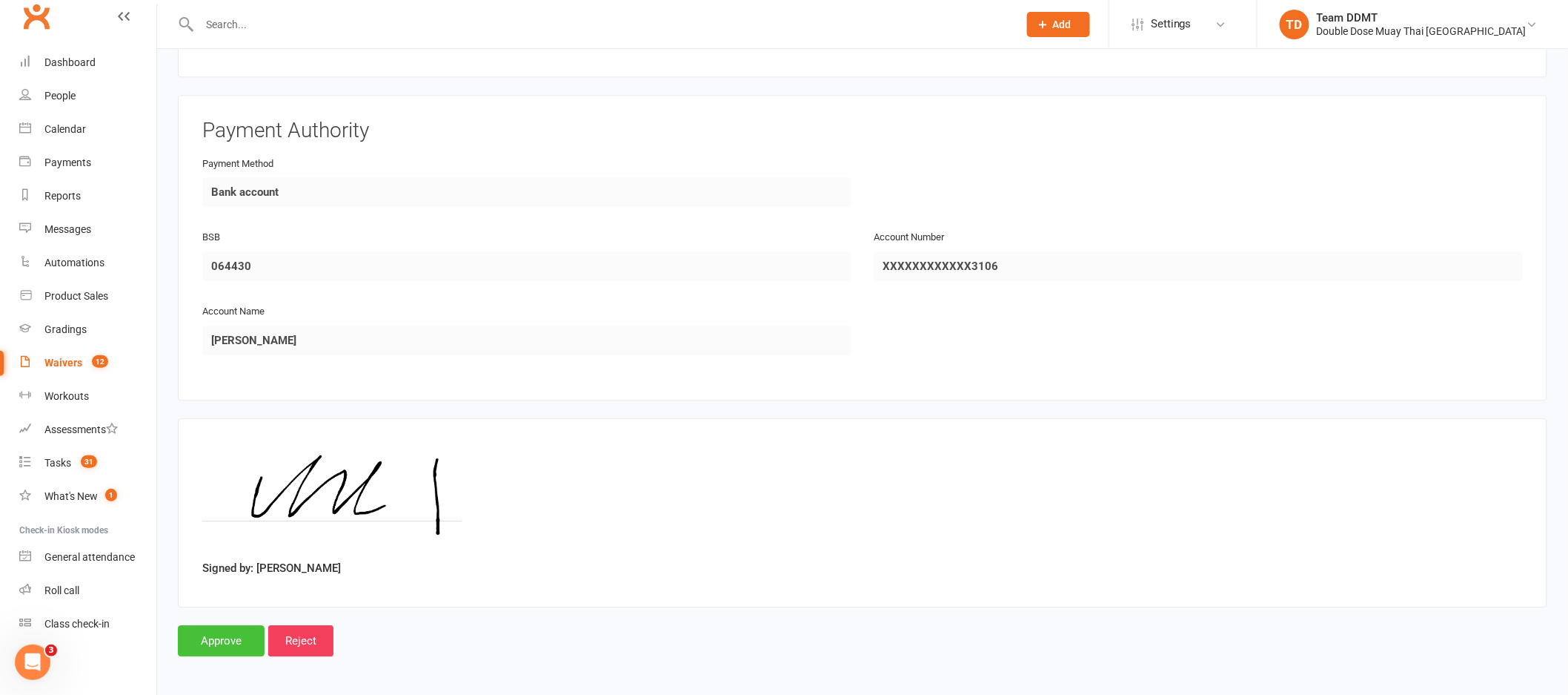
click at [241, 636] on input "Approve" at bounding box center [221, 641] width 86 height 31
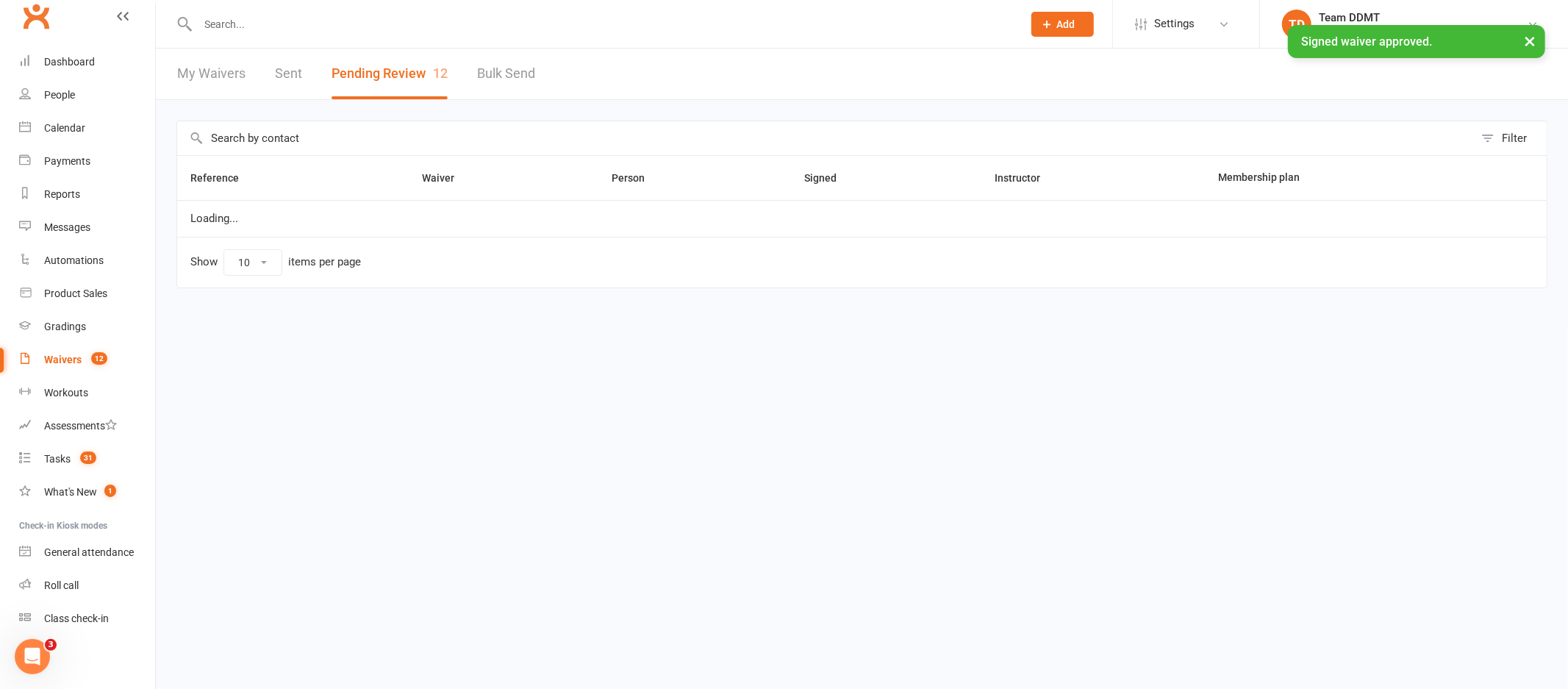
click at [56, 25] on div "× Signed waiver approved." at bounding box center [775, 25] width 1549 height 0
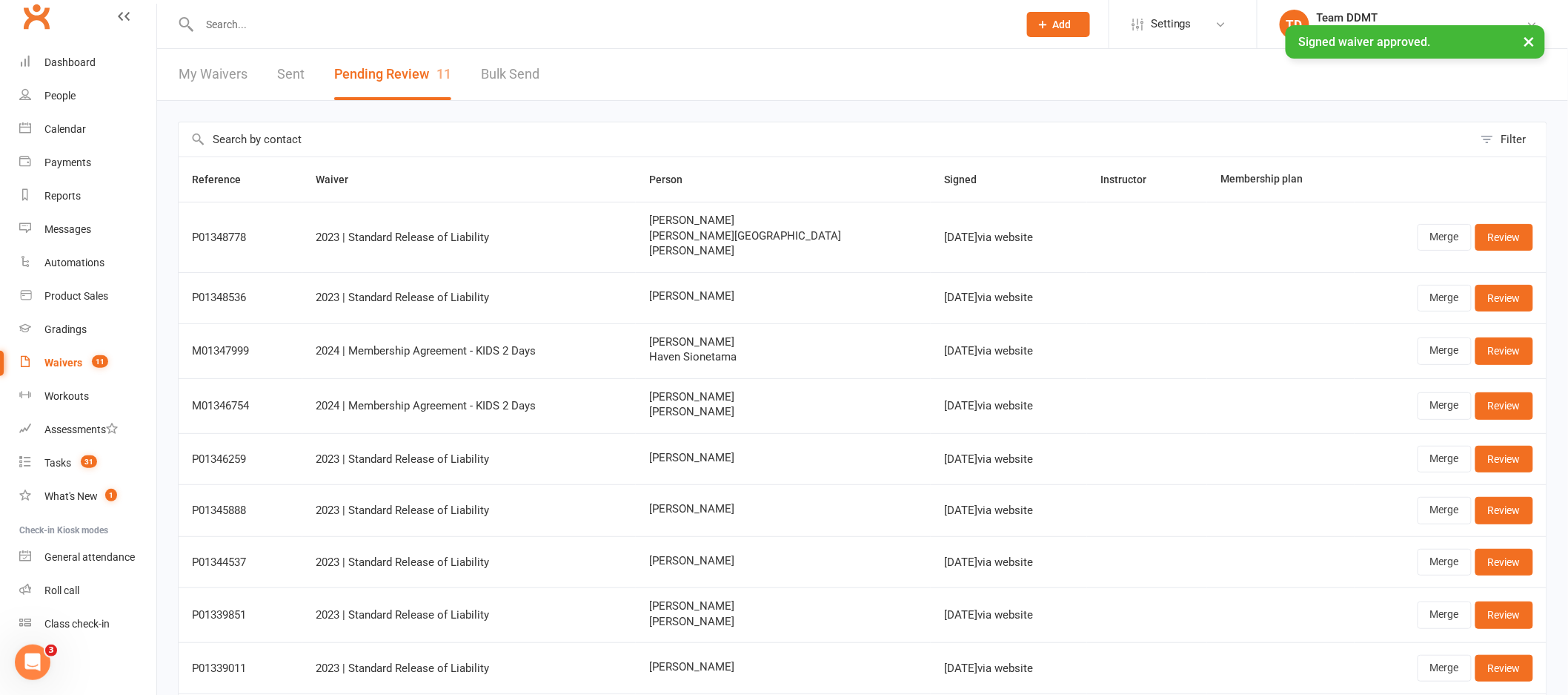
click at [69, 25] on div "× Signed waiver approved." at bounding box center [774, 25] width 1548 height 0
click at [73, 68] on div "Dashboard" at bounding box center [69, 61] width 51 height 12
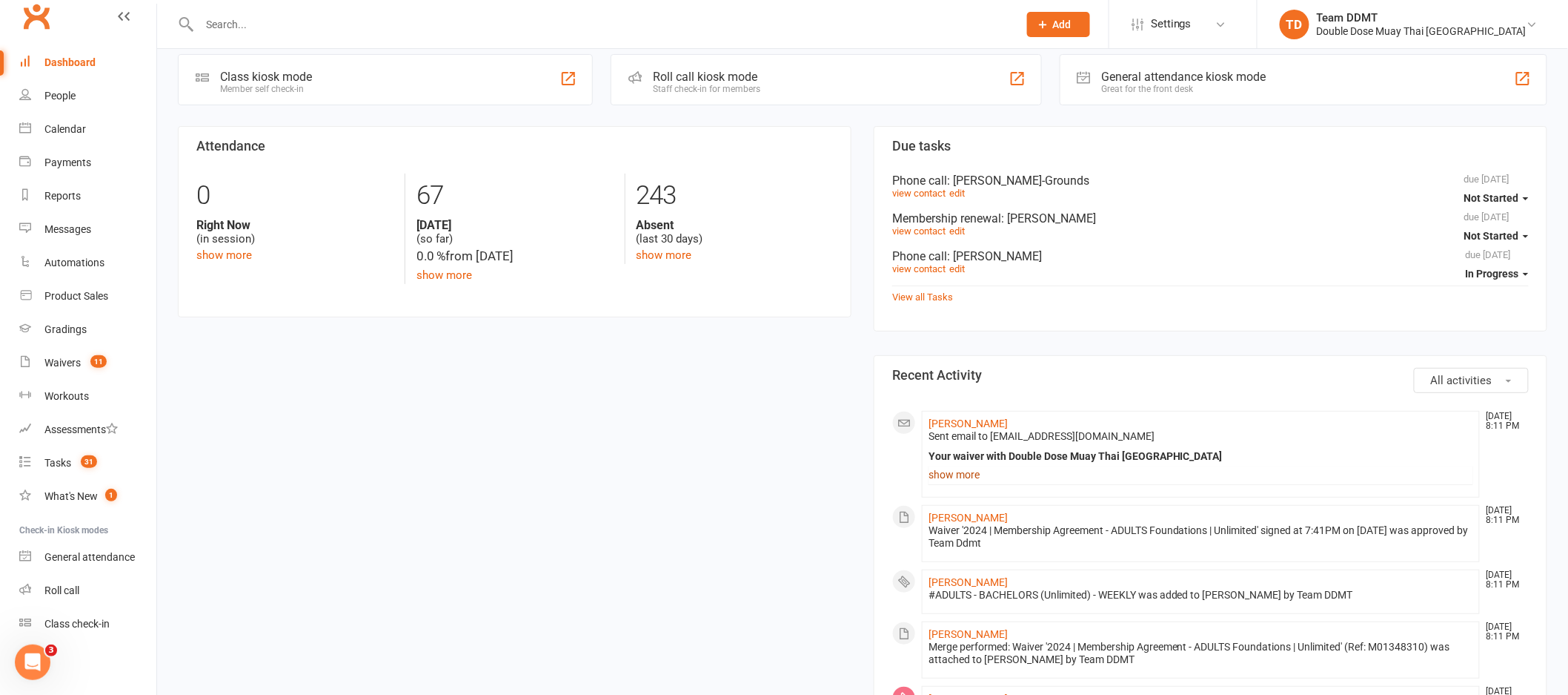
scroll to position [92, 0]
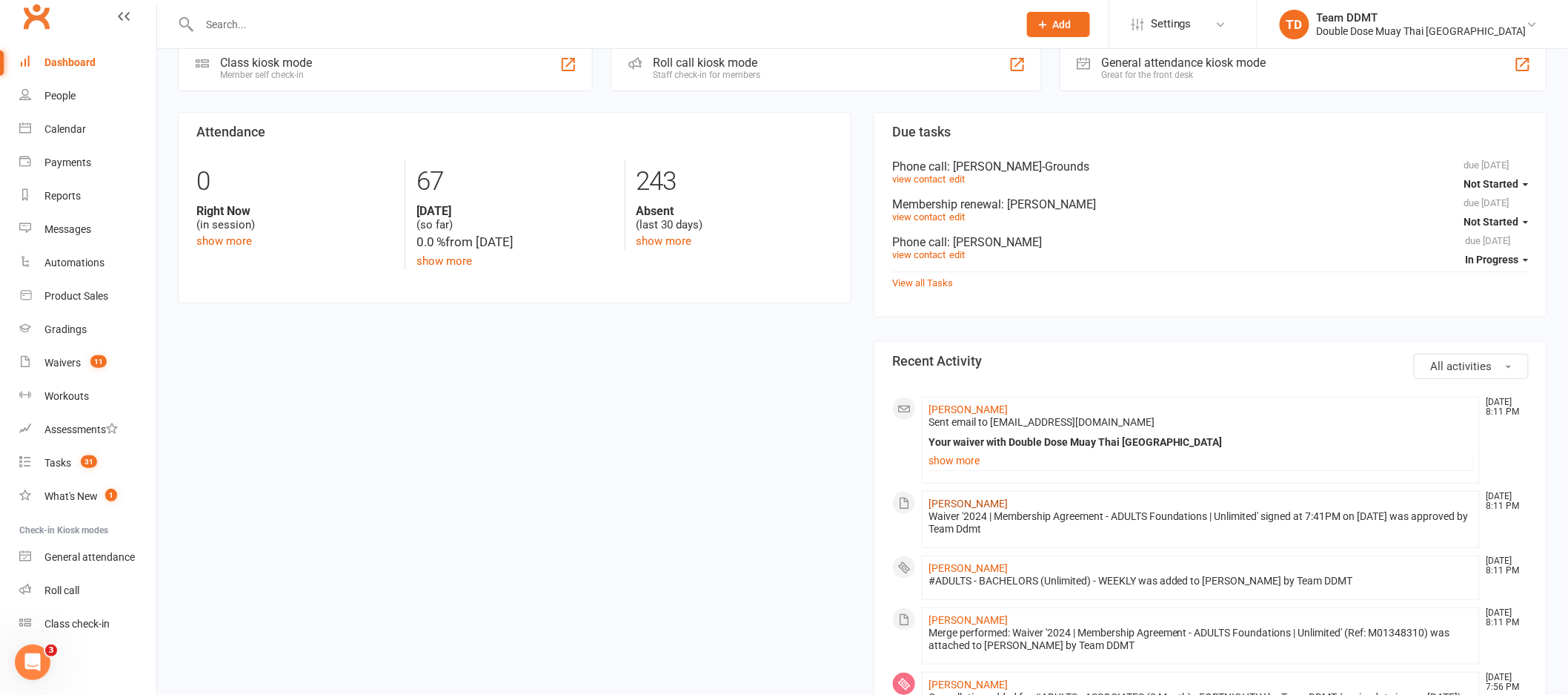
click at [958, 508] on link "[PERSON_NAME]" at bounding box center [968, 503] width 79 height 12
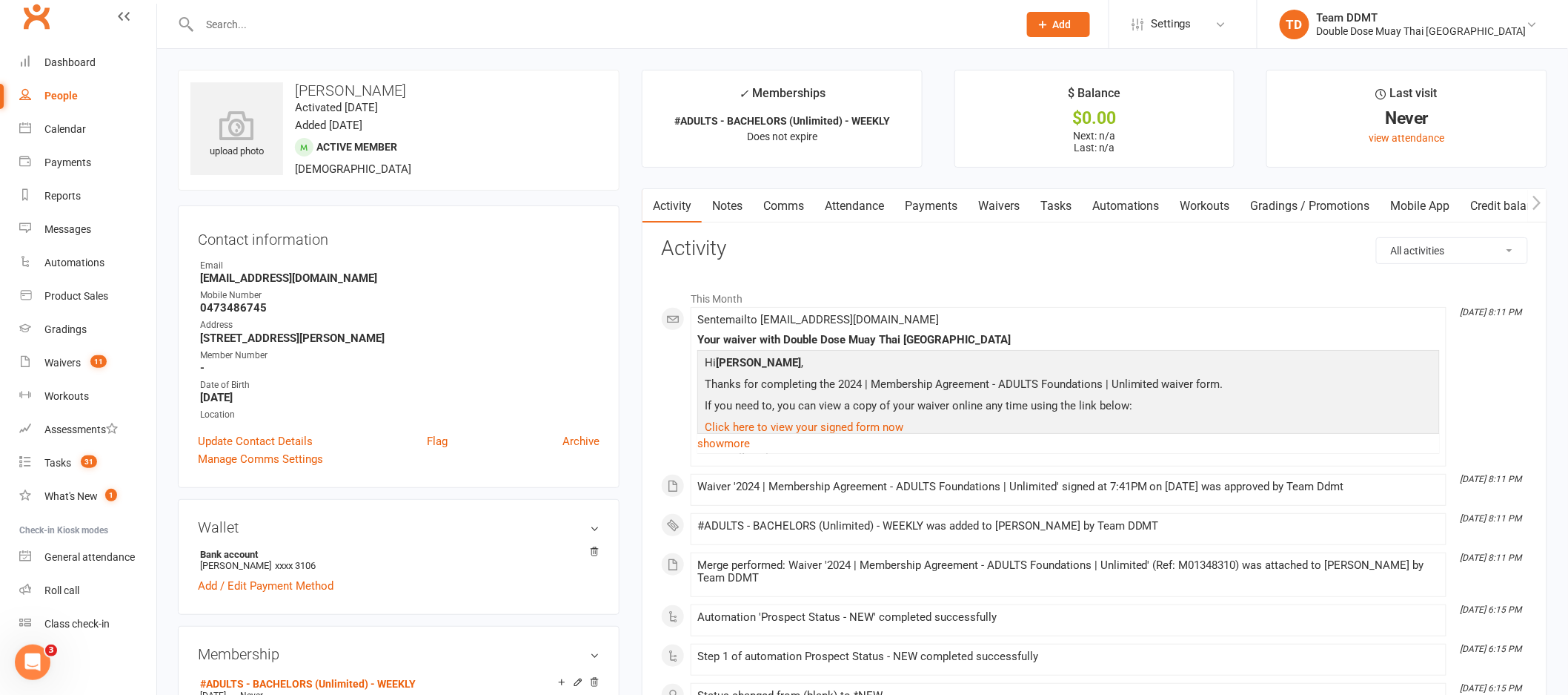
click at [724, 201] on link "Notes" at bounding box center [727, 206] width 51 height 34
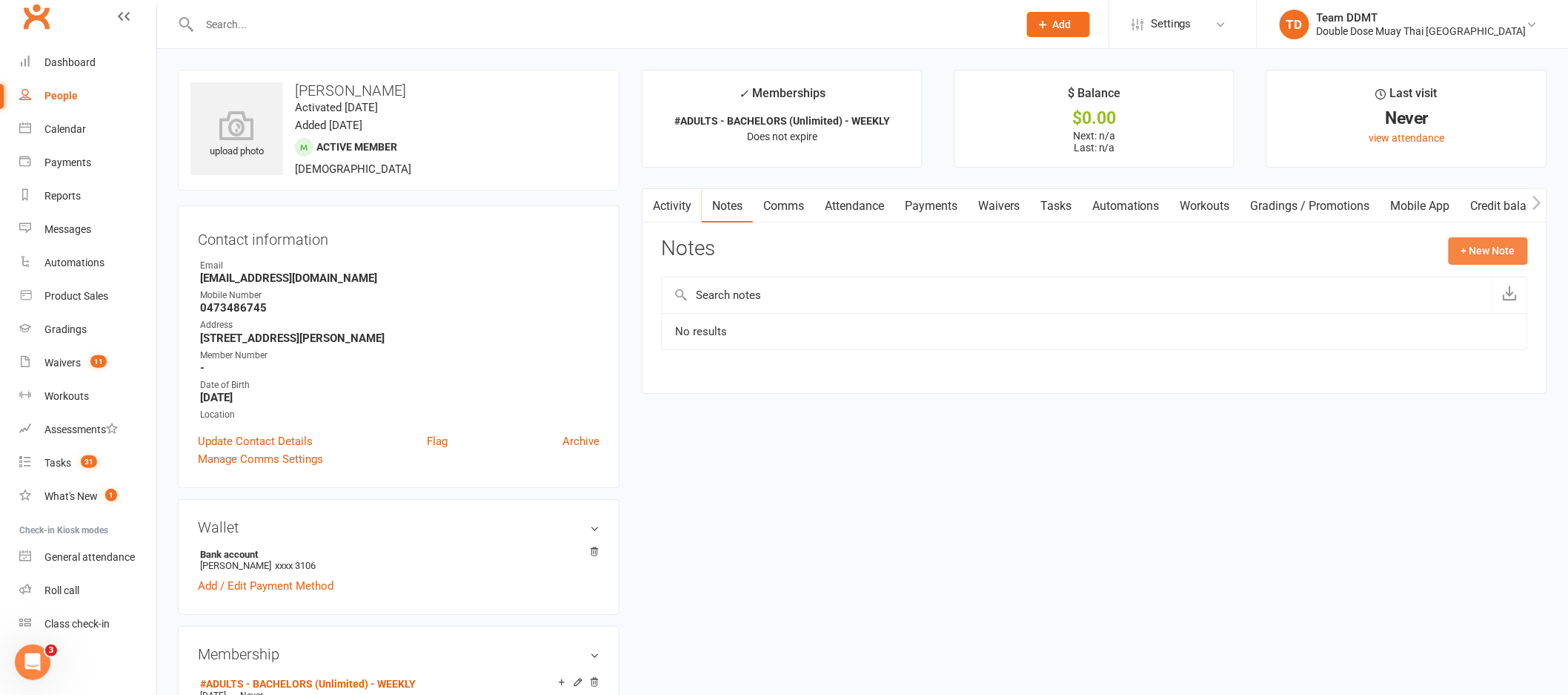
click at [1494, 253] on button "+ New Note" at bounding box center [1488, 250] width 79 height 27
click at [1232, 310] on input "text" at bounding box center [1094, 311] width 867 height 31
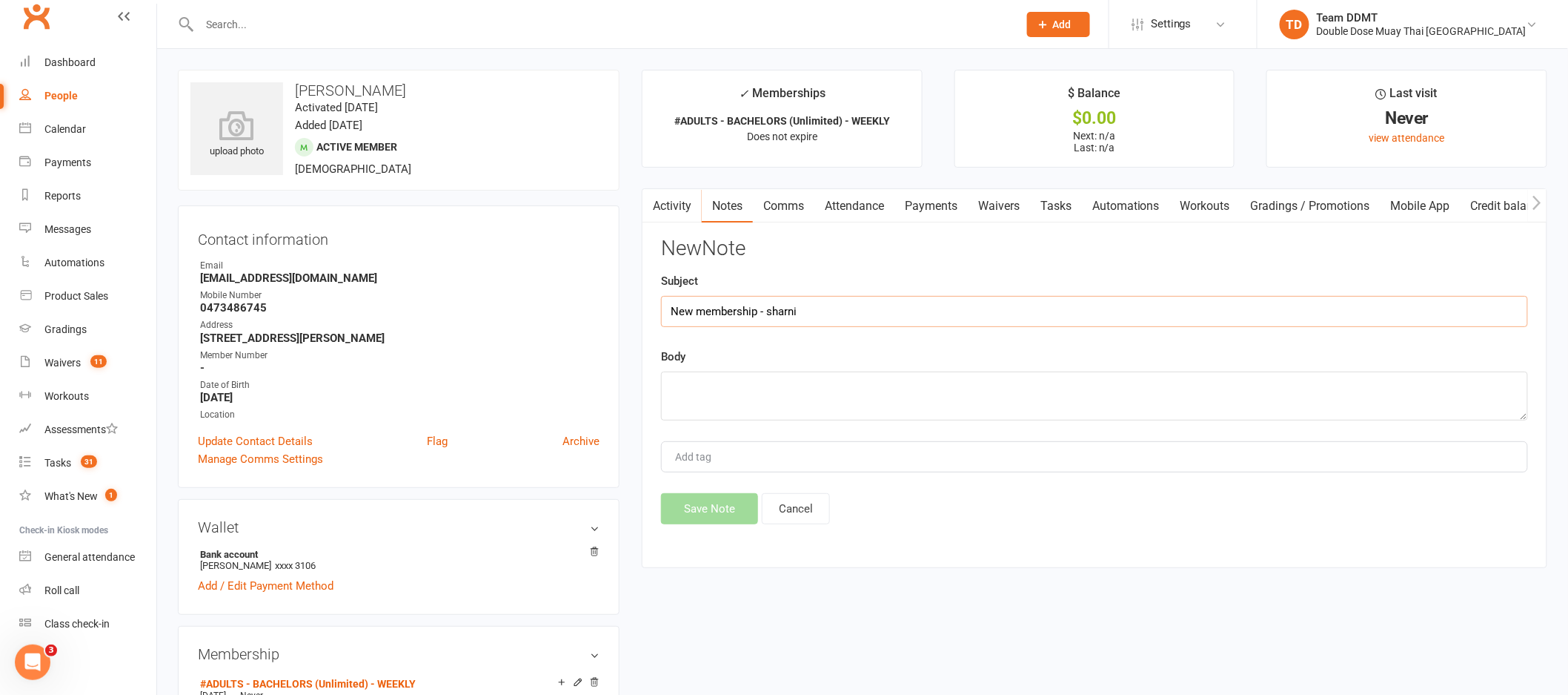
type input "New membership - sharni"
click at [698, 397] on textarea at bounding box center [1094, 396] width 867 height 49
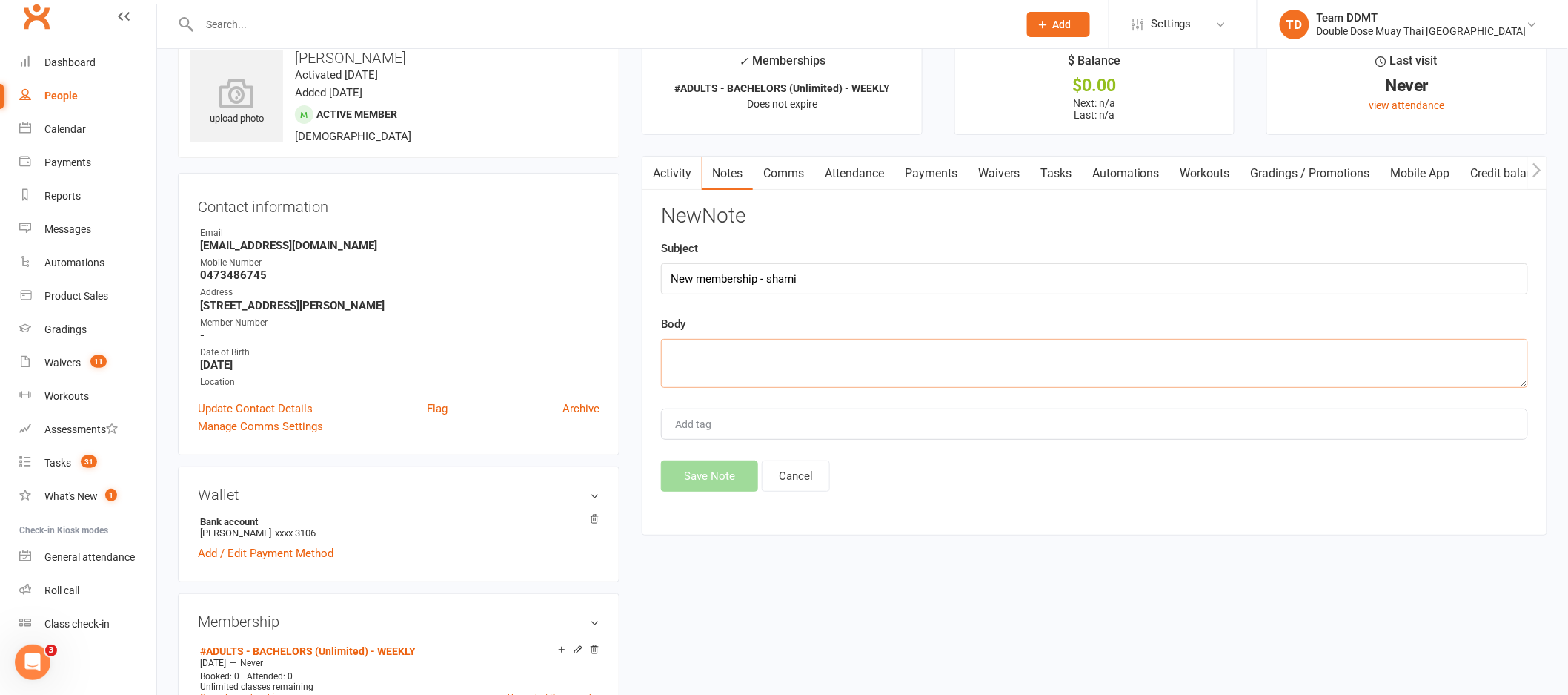
scroll to position [47, 0]
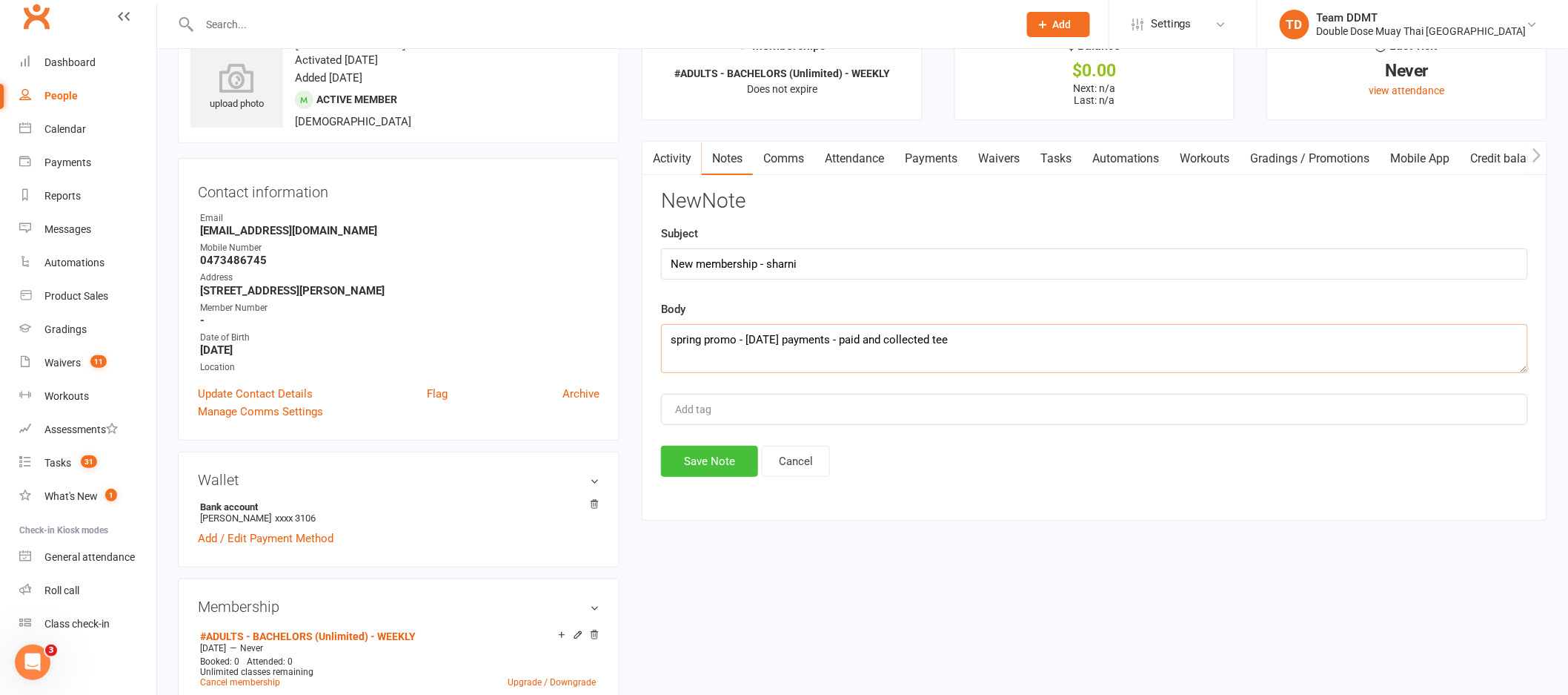
type textarea "spring promo - [DATE] payments - paid and collected tee"
click at [699, 461] on button "Save Note" at bounding box center [709, 461] width 97 height 31
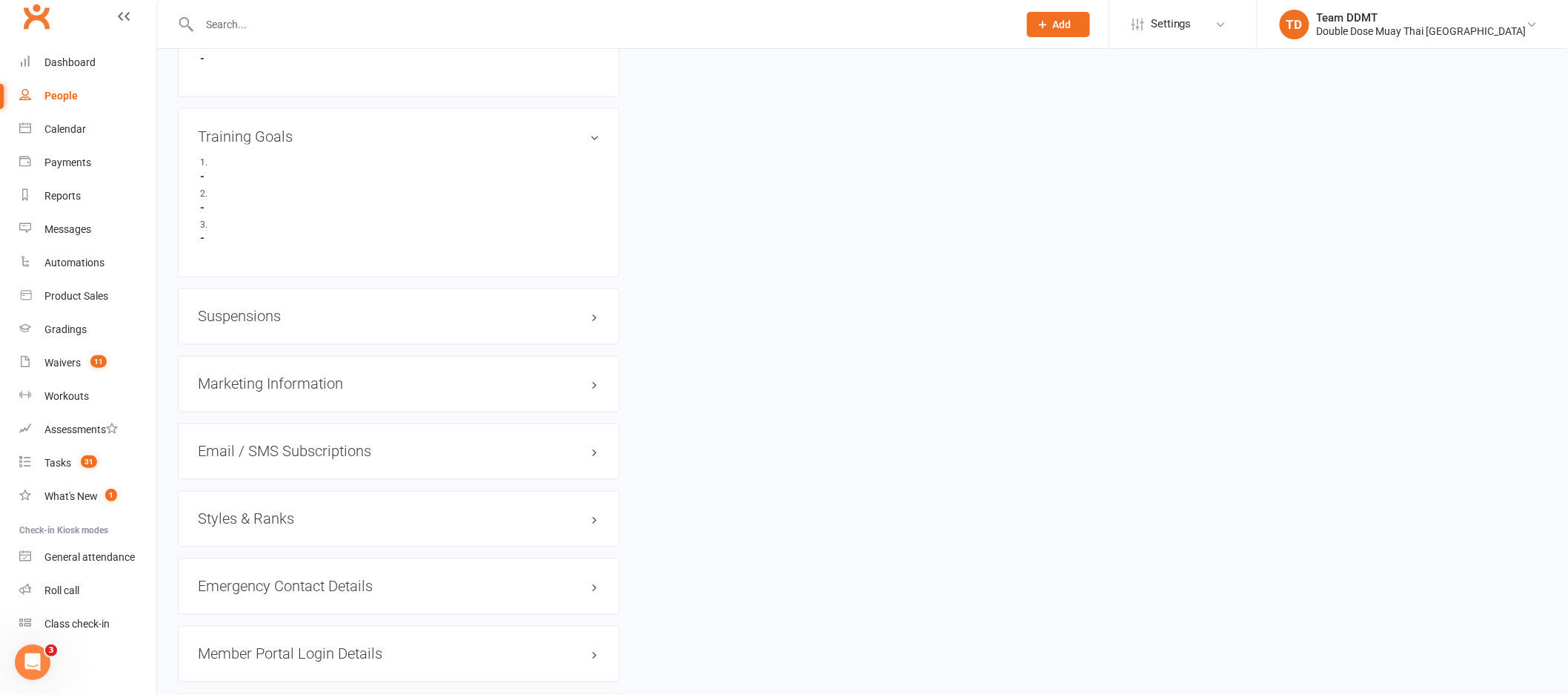
scroll to position [949, 0]
click at [256, 519] on h3 "Styles & Ranks" at bounding box center [398, 518] width 402 height 16
click at [249, 576] on link "Add new style" at bounding box center [232, 575] width 69 height 13
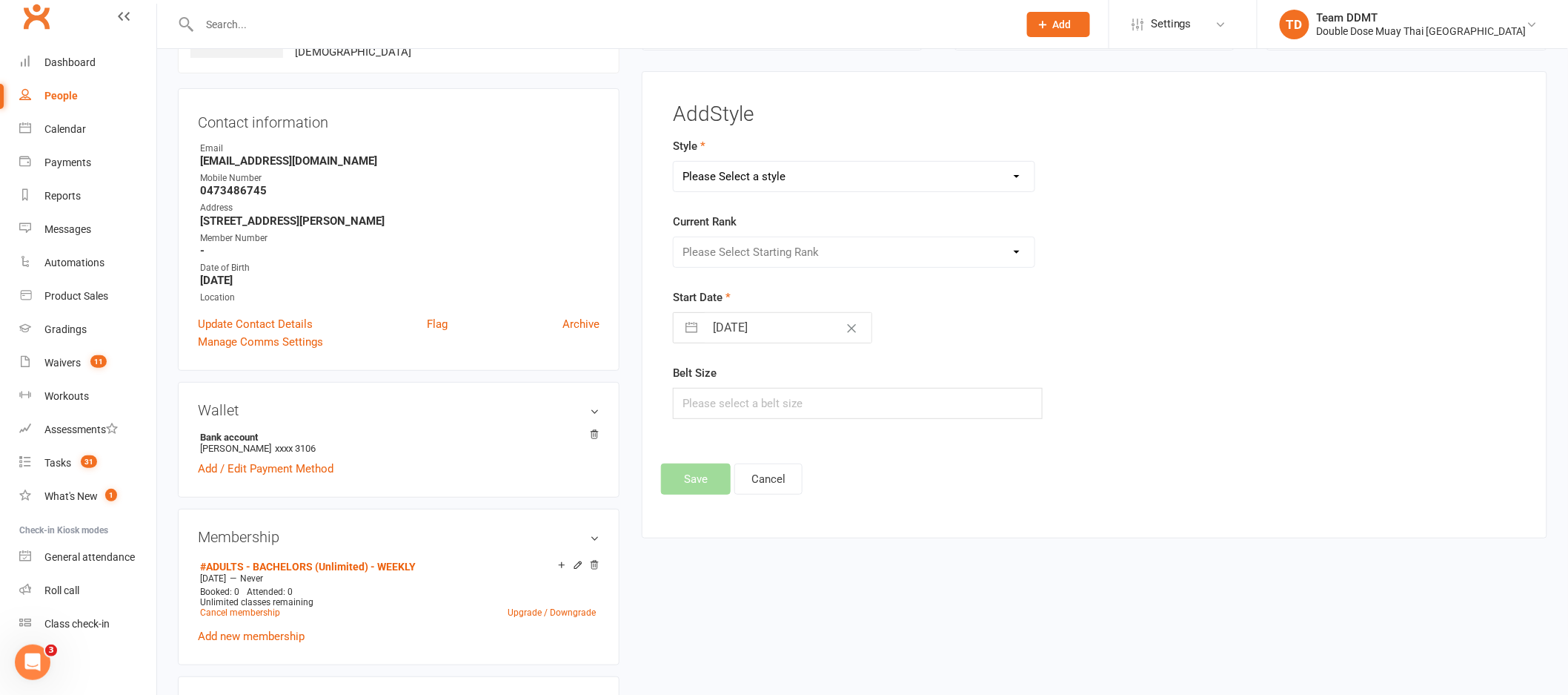
scroll to position [113, 0]
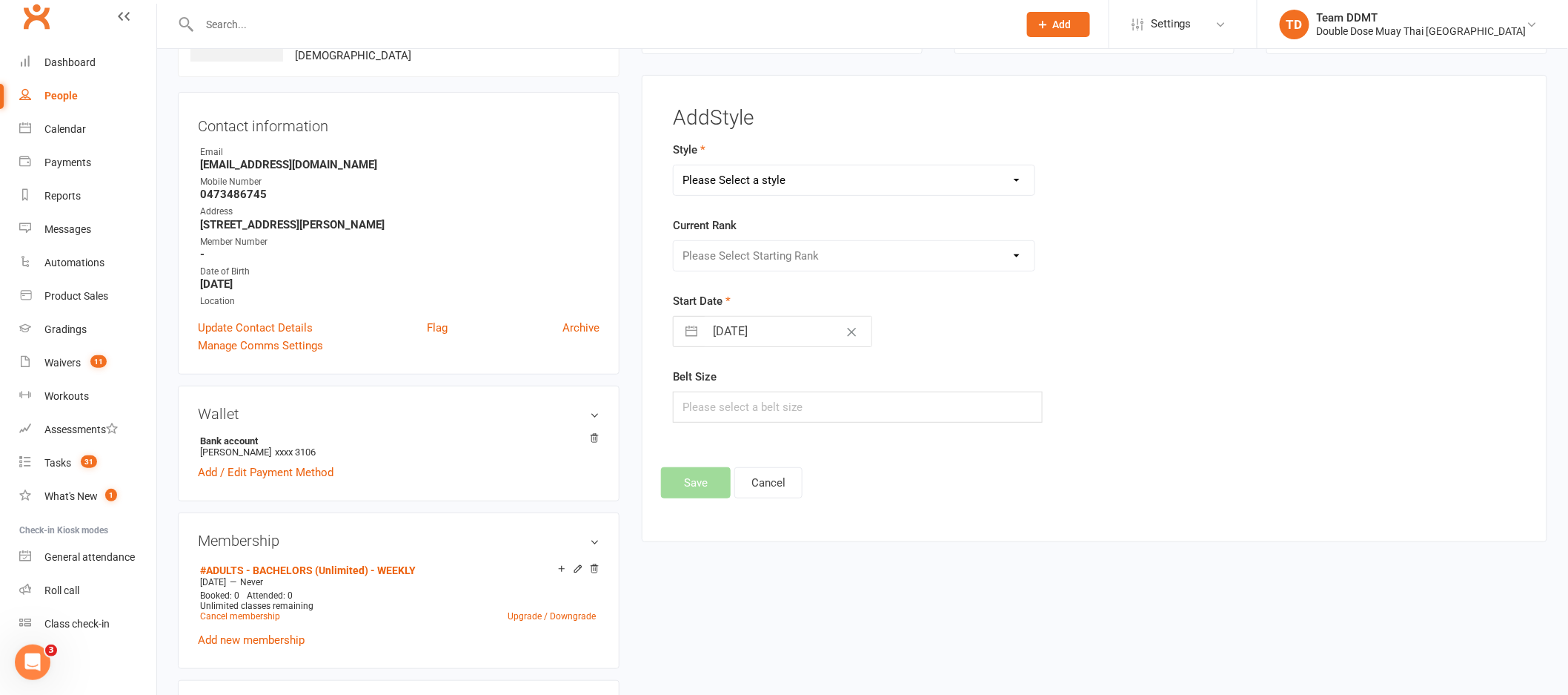
click at [762, 184] on select "Please Select a style Adults Boxing Adults Muaythai Kids Muaythai Online Teens …" at bounding box center [853, 180] width 361 height 29
select select "1451"
click at [806, 257] on select "Please Select Starting Rank L1 White L2 Yellow L3 Orange L4 Green L5 Blue L6 Pu…" at bounding box center [853, 255] width 361 height 29
select select "14233"
click at [707, 486] on button "Save" at bounding box center [695, 482] width 69 height 31
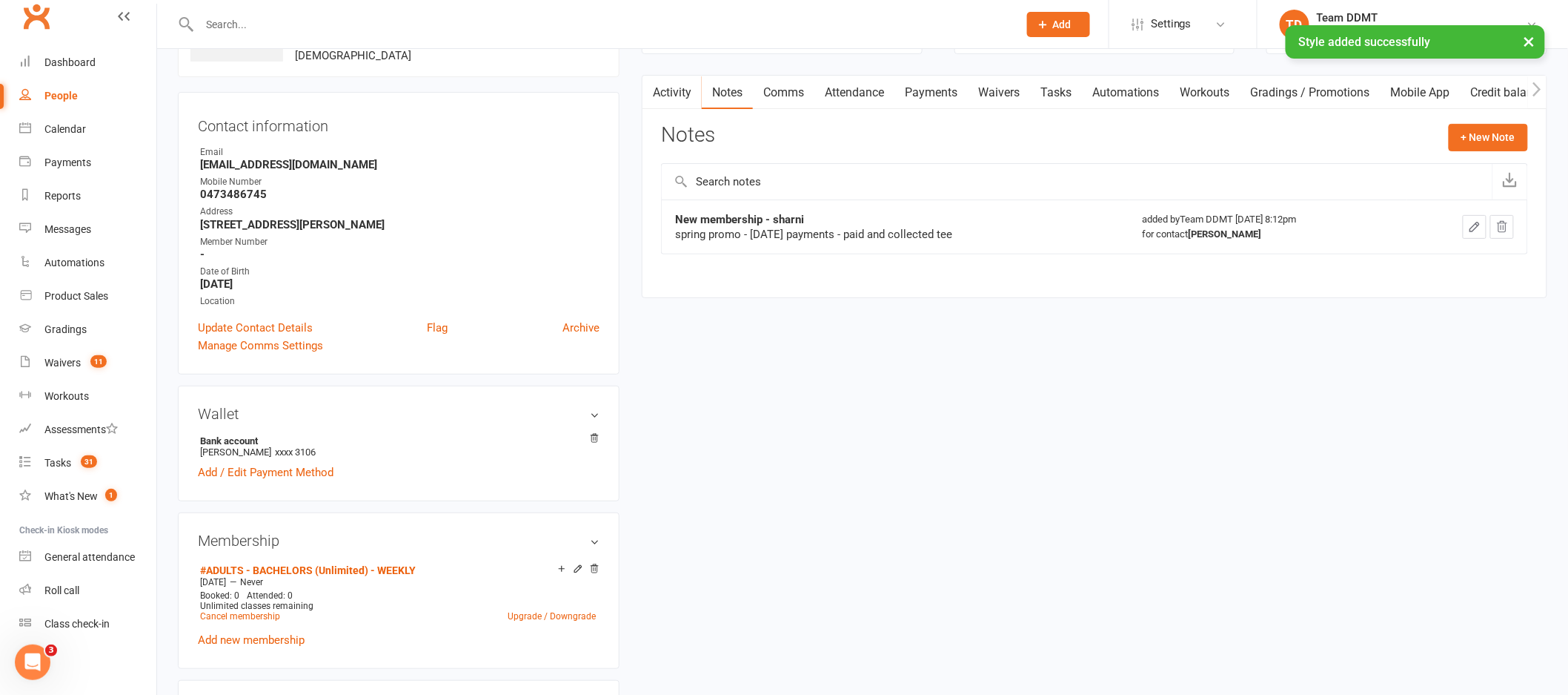
scroll to position [0, 0]
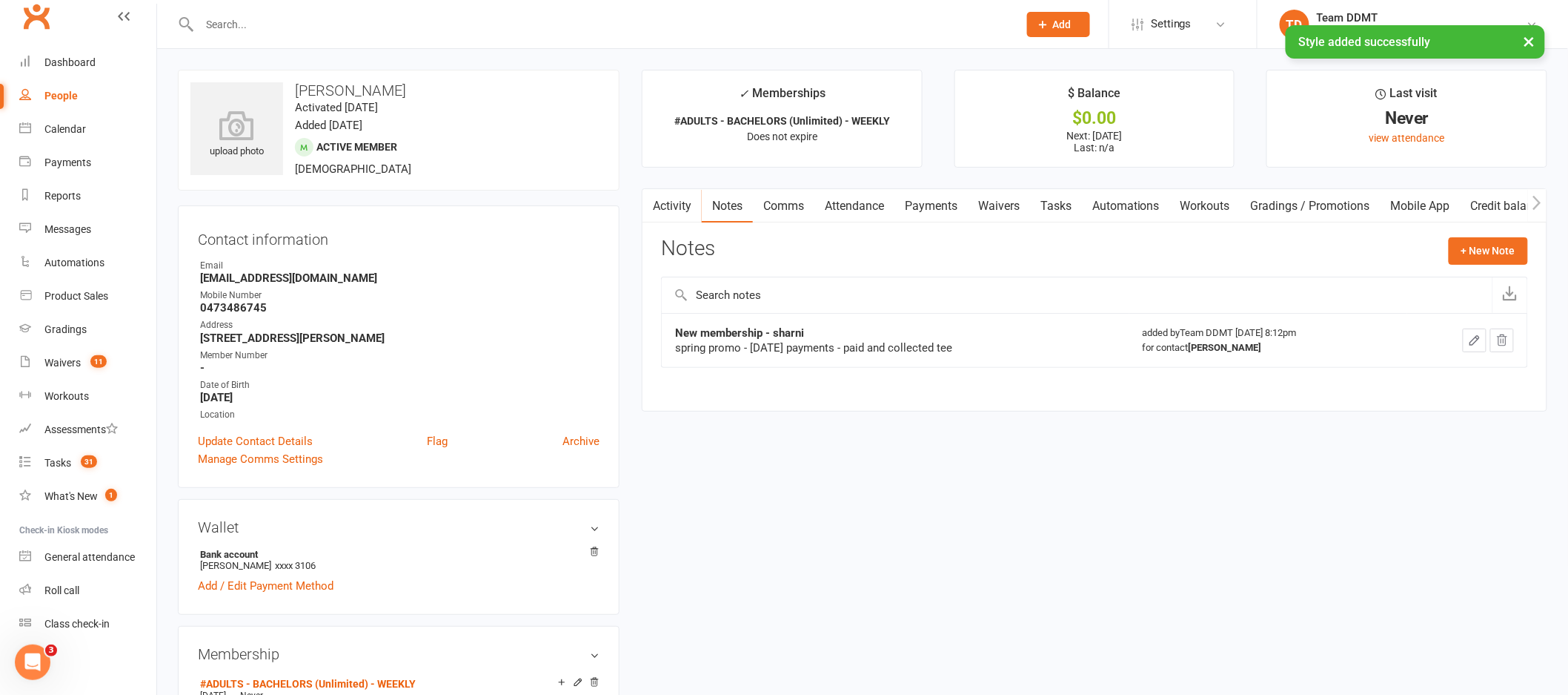
click at [1056, 203] on link "Tasks" at bounding box center [1056, 206] width 52 height 34
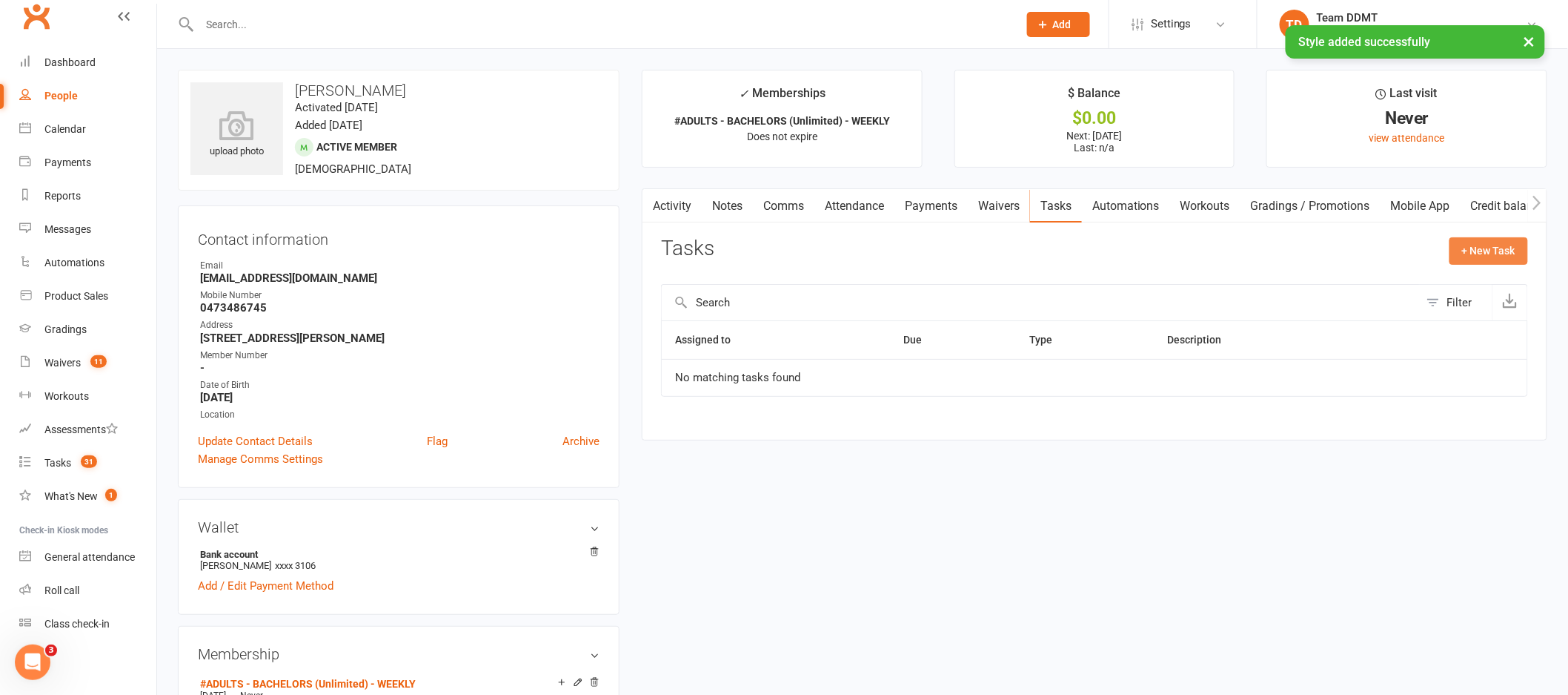
click at [1468, 247] on button "+ New Task" at bounding box center [1489, 250] width 78 height 27
select select "44670"
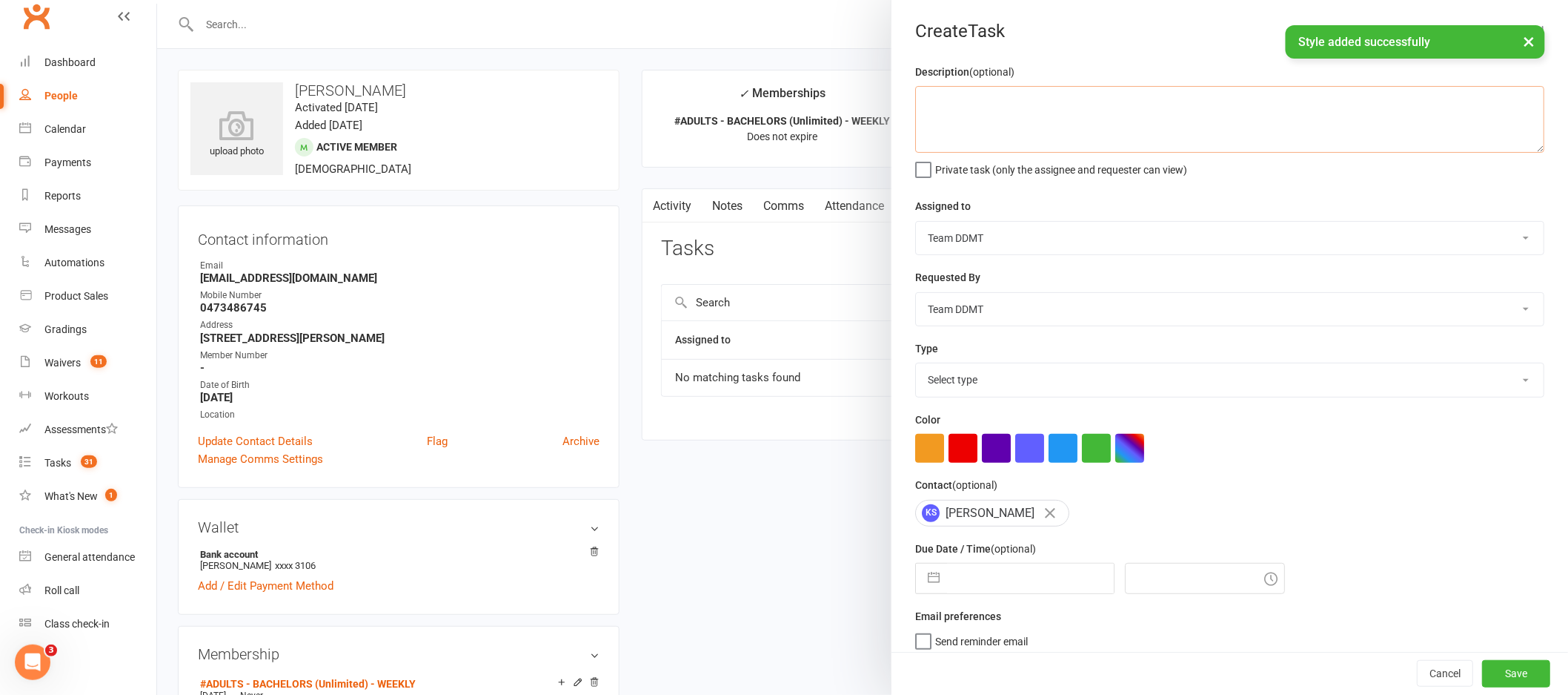
click at [1072, 138] on textarea at bounding box center [1230, 119] width 630 height 67
type textarea "Spring promo"
click at [978, 241] on select "[PERSON_NAME] [PERSON_NAME] [PERSON_NAME] Team DDMT Team DDMT [PERSON_NAME] [PE…" at bounding box center [1230, 238] width 628 height 33
click at [993, 240] on select "[PERSON_NAME] [PERSON_NAME] [PERSON_NAME] Team DDMT Team DDMT [PERSON_NAME] [PE…" at bounding box center [1230, 238] width 628 height 33
select select "46103"
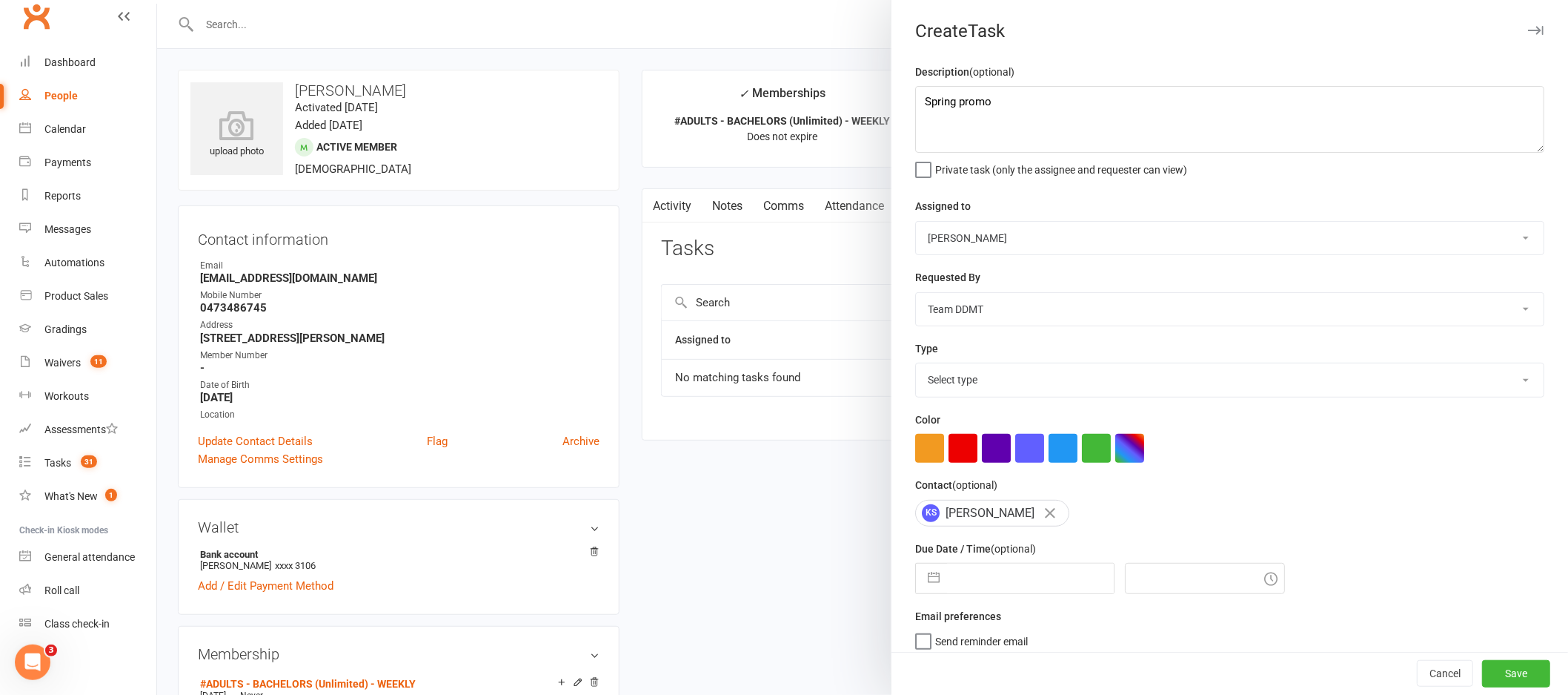
click at [979, 379] on select "Select type Data entry E-mail Follow up Grading Internal query Meeting Membersh…" at bounding box center [1230, 380] width 628 height 33
select select "23924"
click at [1200, 398] on div "Description (optional) Spring promo Private task (only the assignee and request…" at bounding box center [1230, 374] width 677 height 622
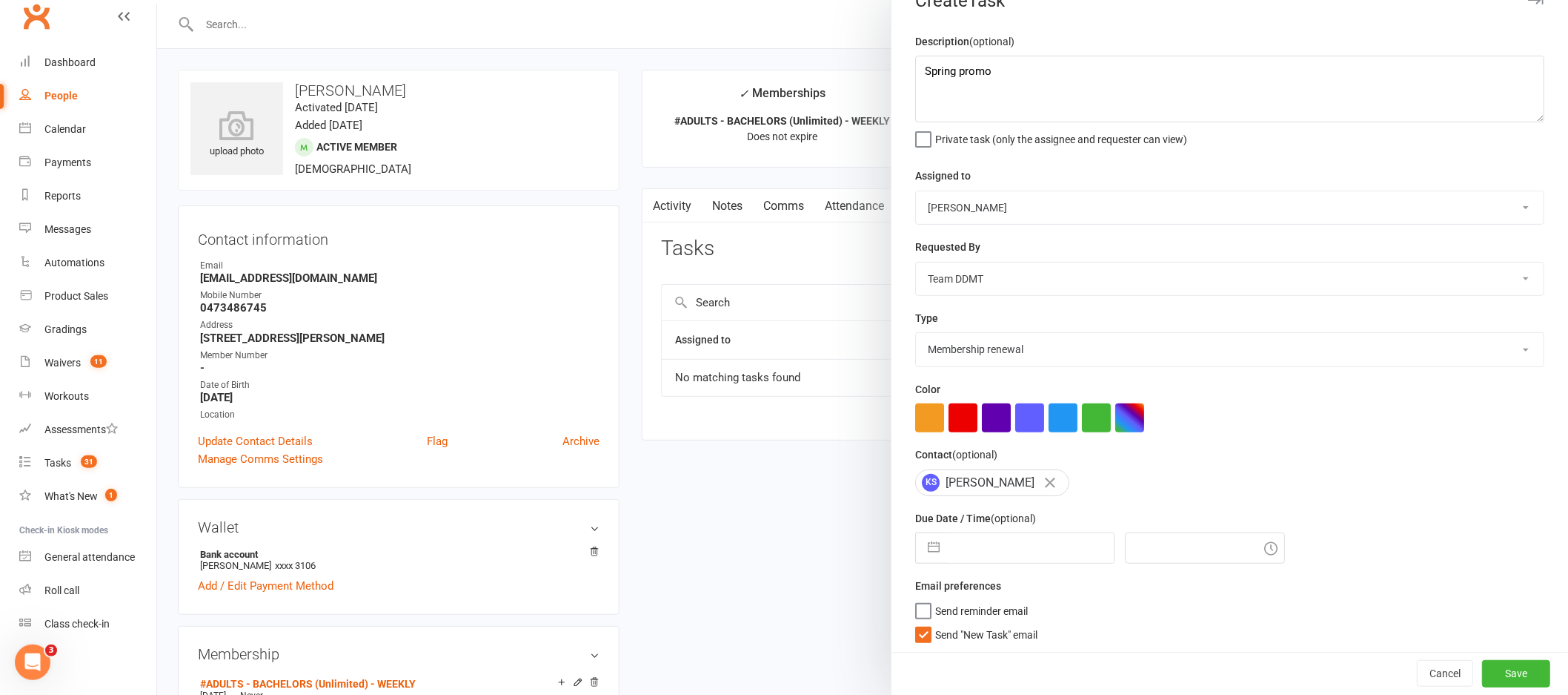
scroll to position [33, 0]
click at [920, 634] on label "Send "New Task" email" at bounding box center [976, 628] width 122 height 15
click at [920, 621] on input "Send "New Task" email" at bounding box center [976, 621] width 122 height 0
click at [987, 536] on input "text" at bounding box center [1030, 544] width 167 height 29
select select "7"
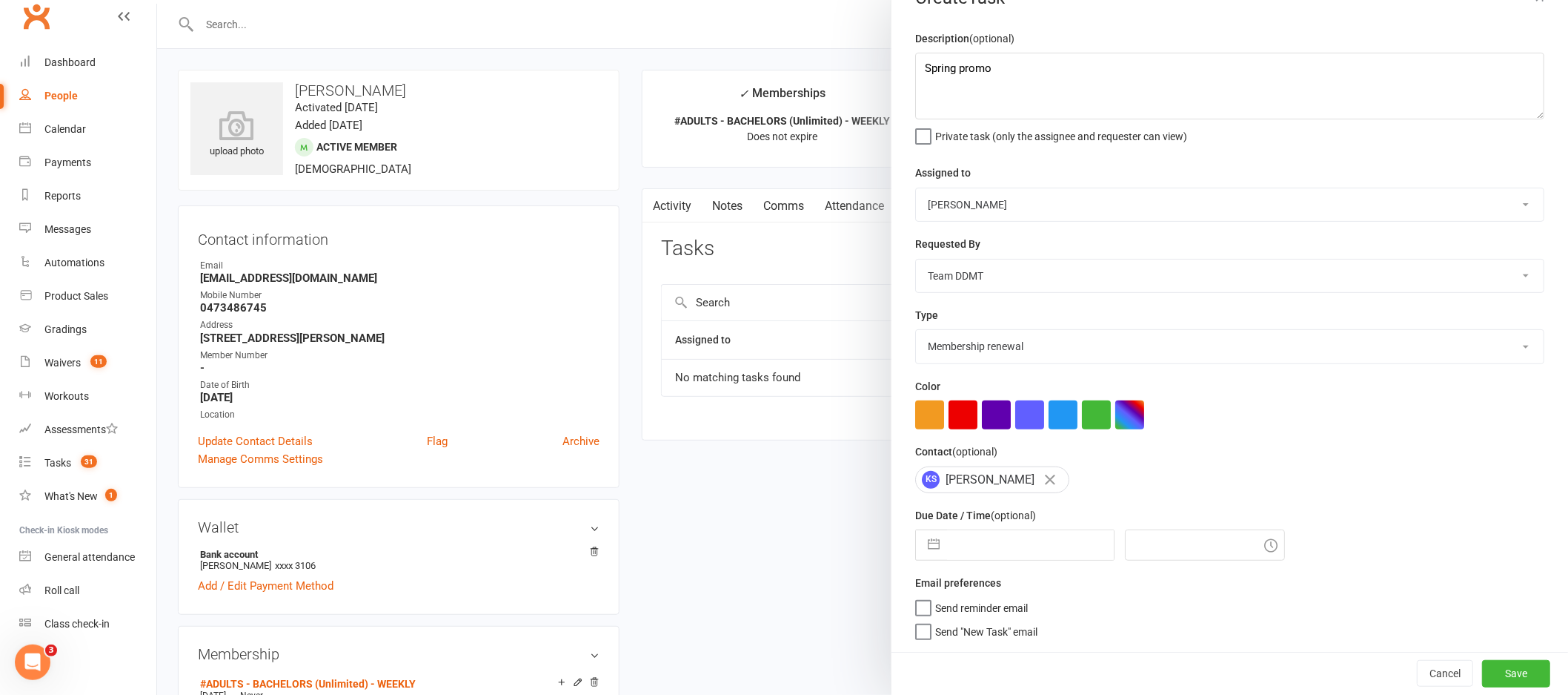
select select "2025"
select select "8"
select select "2025"
select select "9"
select select "2025"
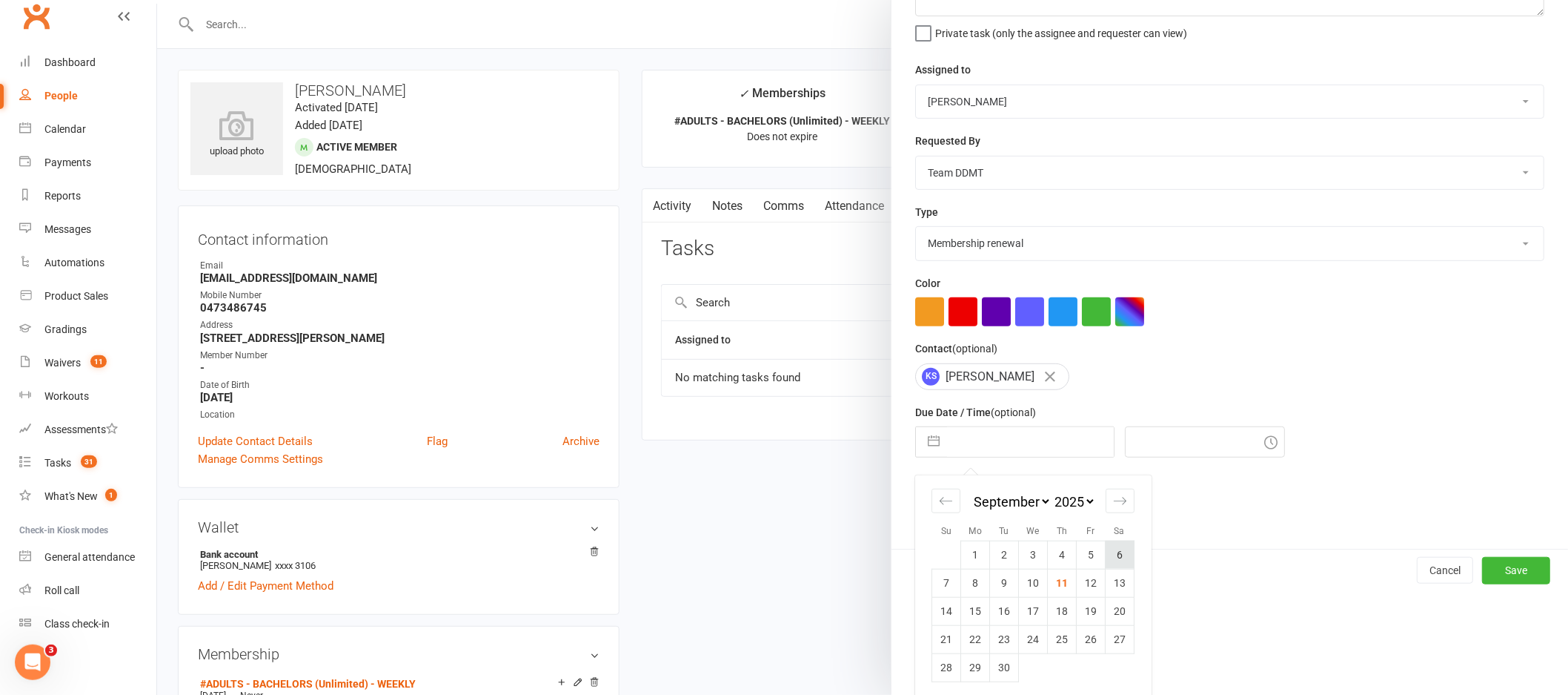
scroll to position [141, 0]
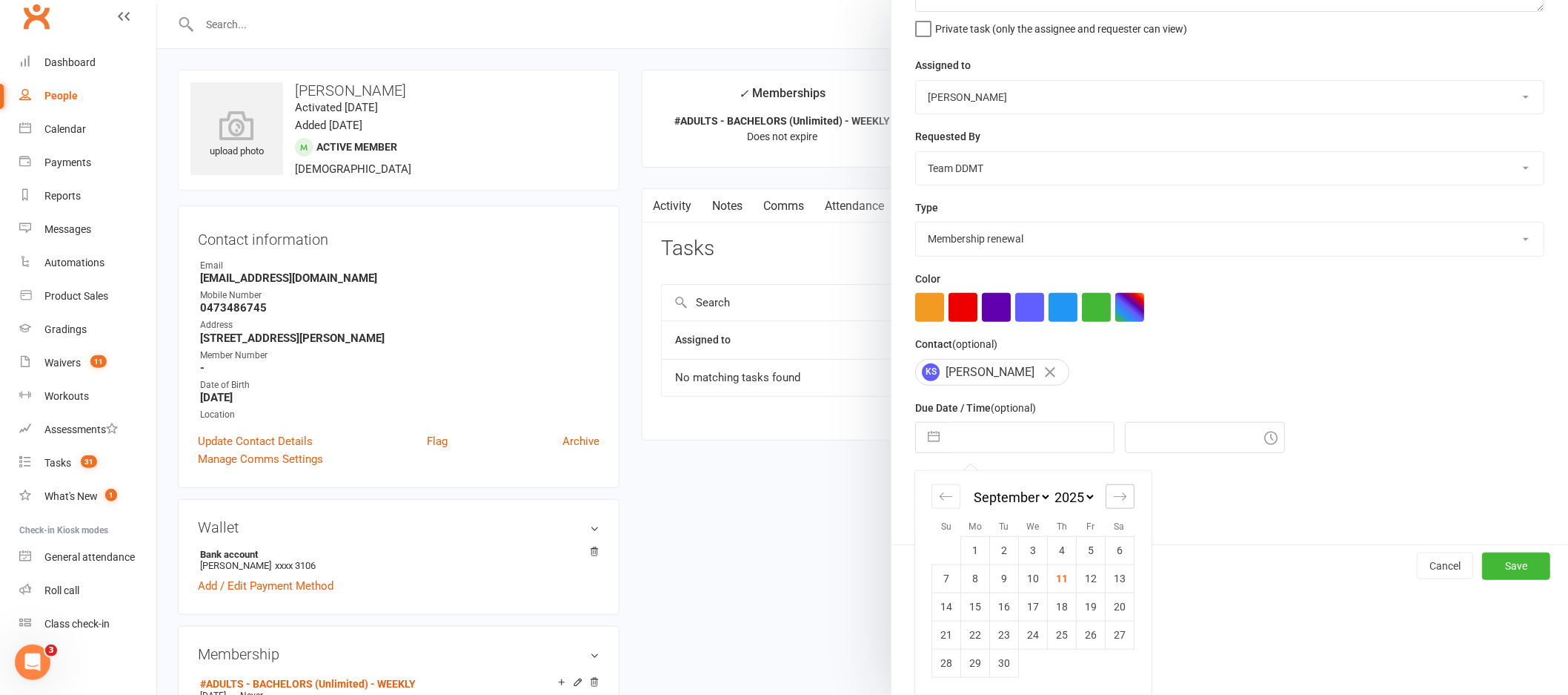
click at [1118, 497] on icon "Move forward to switch to the next month." at bounding box center [1120, 496] width 14 height 14
select select "10"
select select "2025"
click at [1060, 629] on td "23" at bounding box center [1062, 635] width 28 height 29
type input "[DATE]"
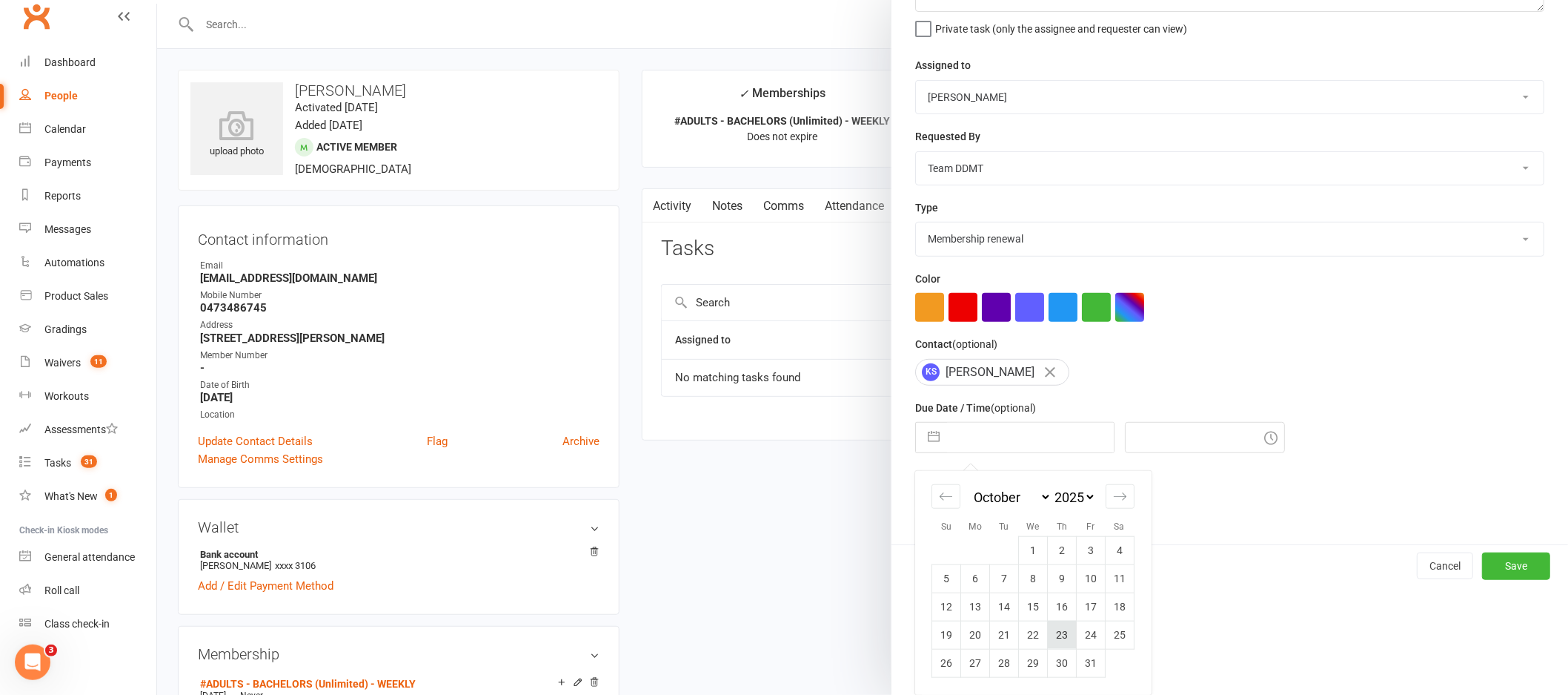
type input "8:15pm"
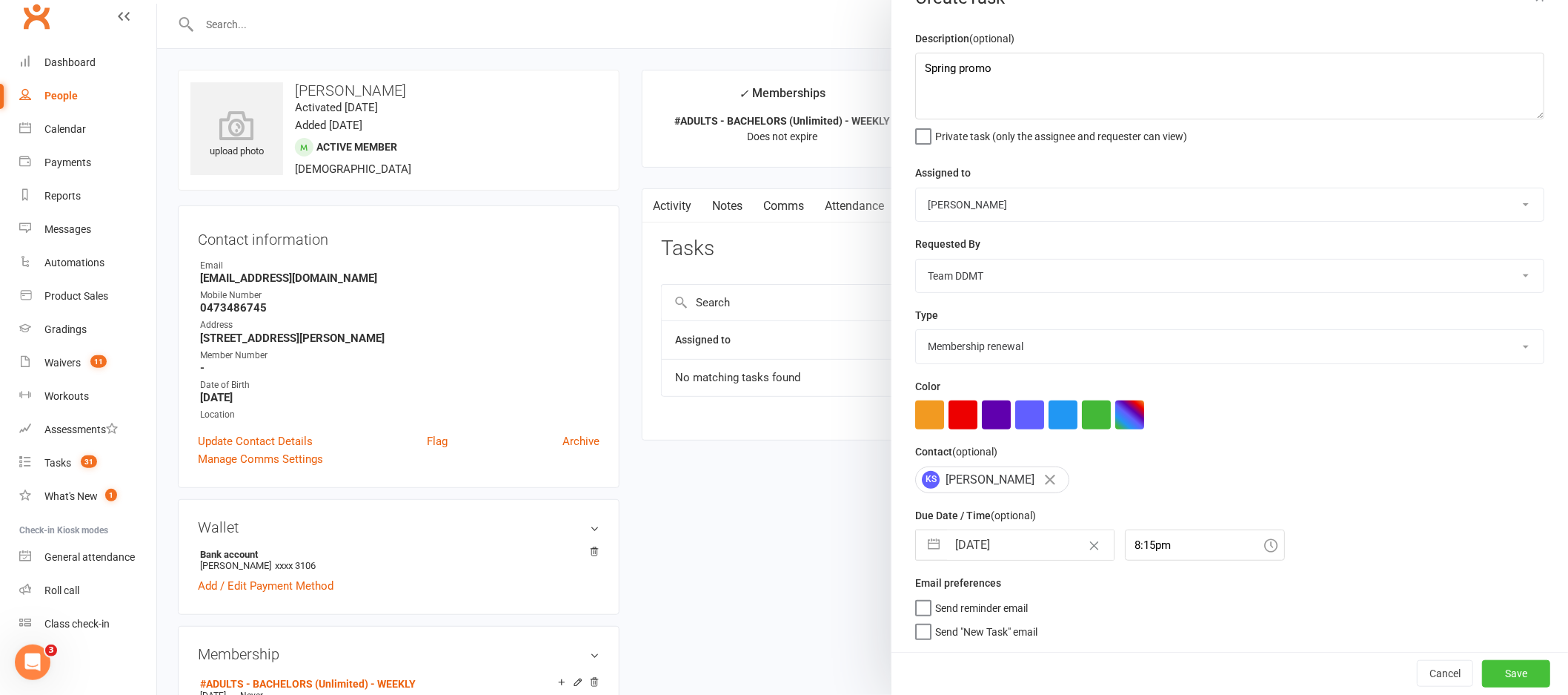
click at [1491, 667] on button "Save" at bounding box center [1515, 674] width 69 height 27
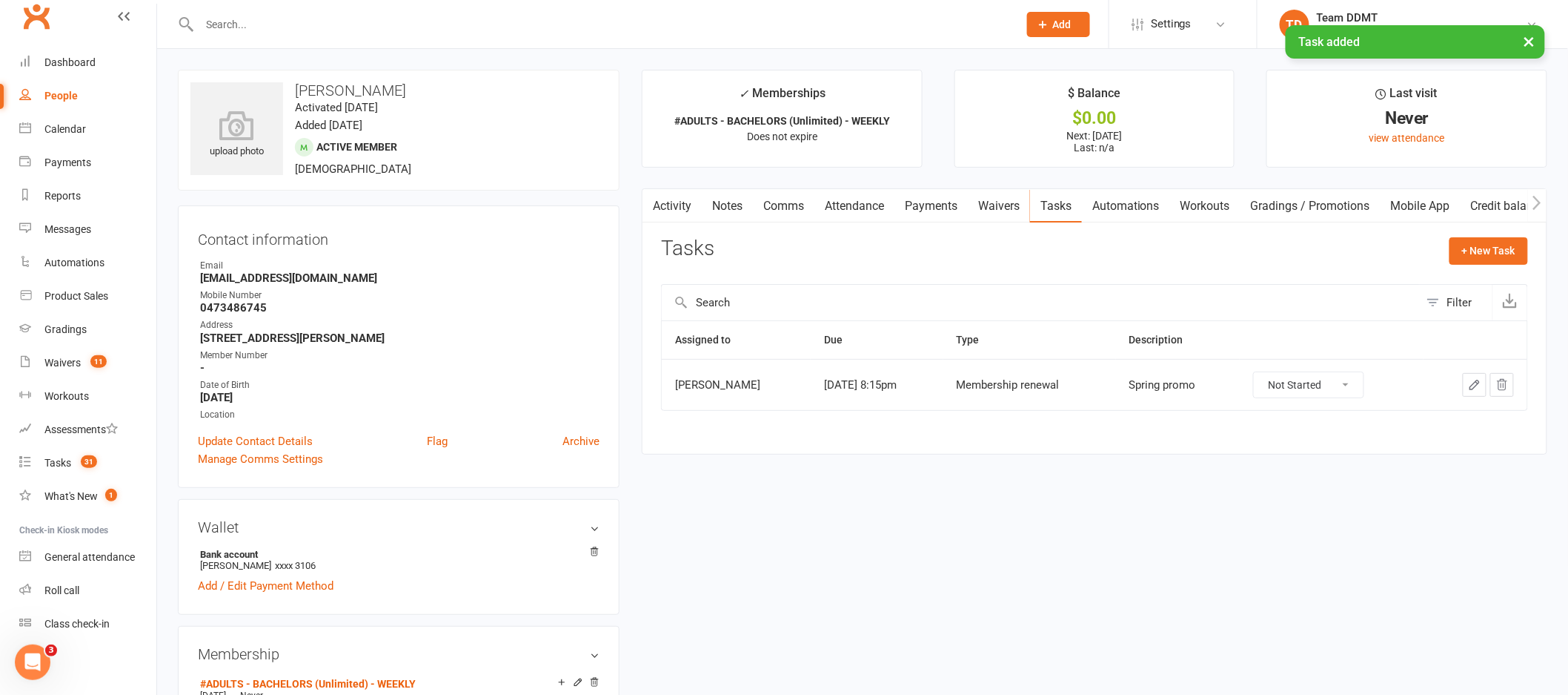
click at [670, 208] on link "Activity" at bounding box center [672, 206] width 60 height 34
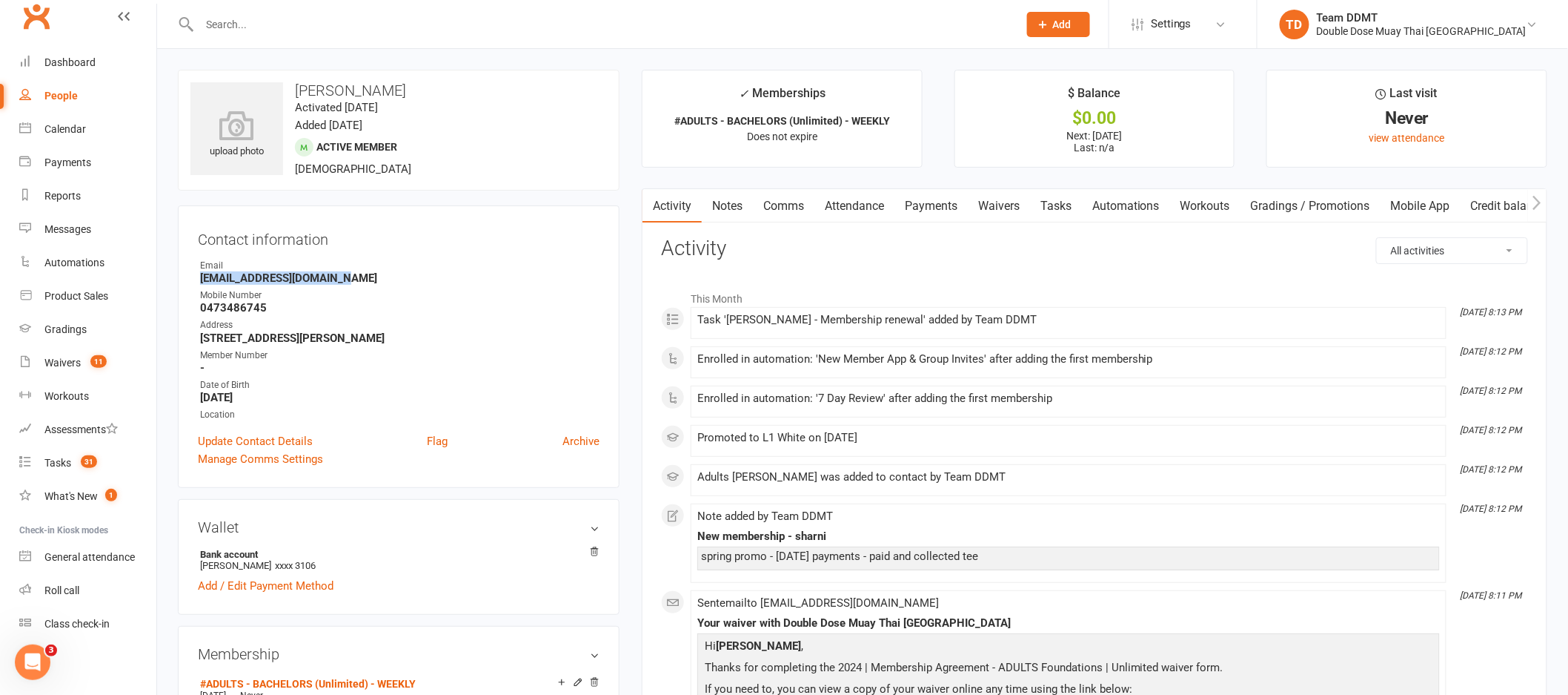
drag, startPoint x: 361, startPoint y: 279, endPoint x: 185, endPoint y: 274, distance: 176.1
click at [185, 274] on div "Contact information Owner Email [EMAIL_ADDRESS][DOMAIN_NAME] Mobile Number [PHO…" at bounding box center [399, 347] width 442 height 282
copy strong "[EMAIL_ADDRESS][DOMAIN_NAME]"
click at [731, 210] on link "Notes" at bounding box center [727, 206] width 51 height 34
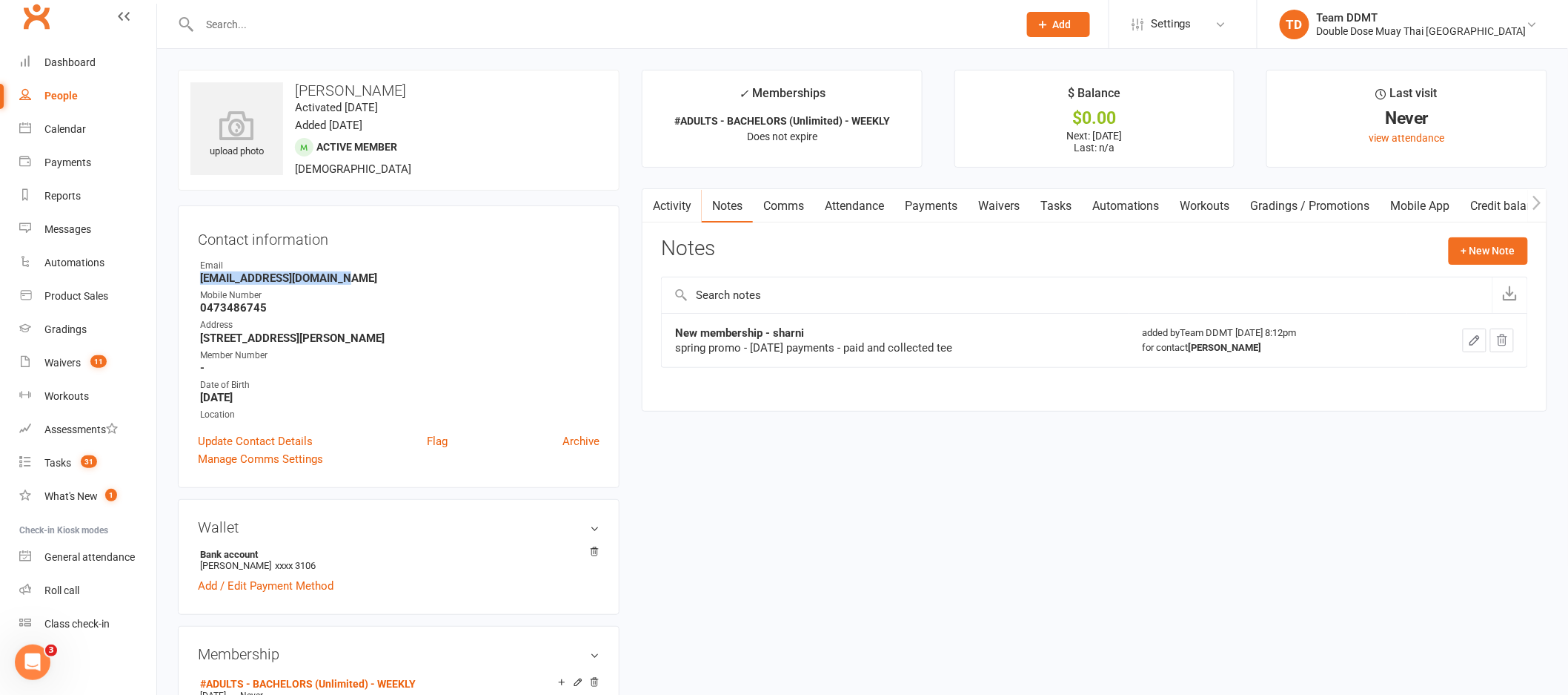
click at [784, 206] on link "Comms" at bounding box center [784, 206] width 61 height 34
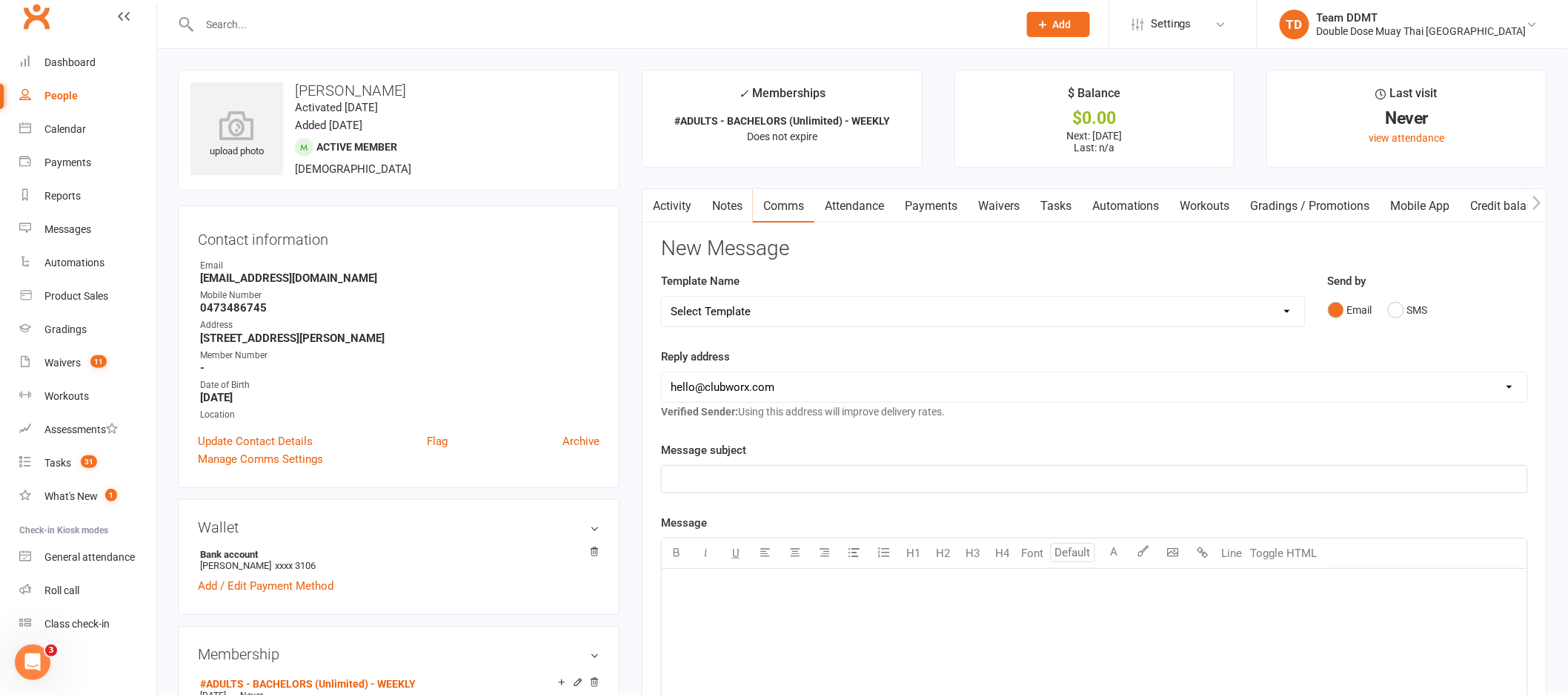
click at [1287, 470] on div "﻿" at bounding box center [1094, 479] width 865 height 27
click at [797, 596] on p "﻿" at bounding box center [1094, 587] width 848 height 18
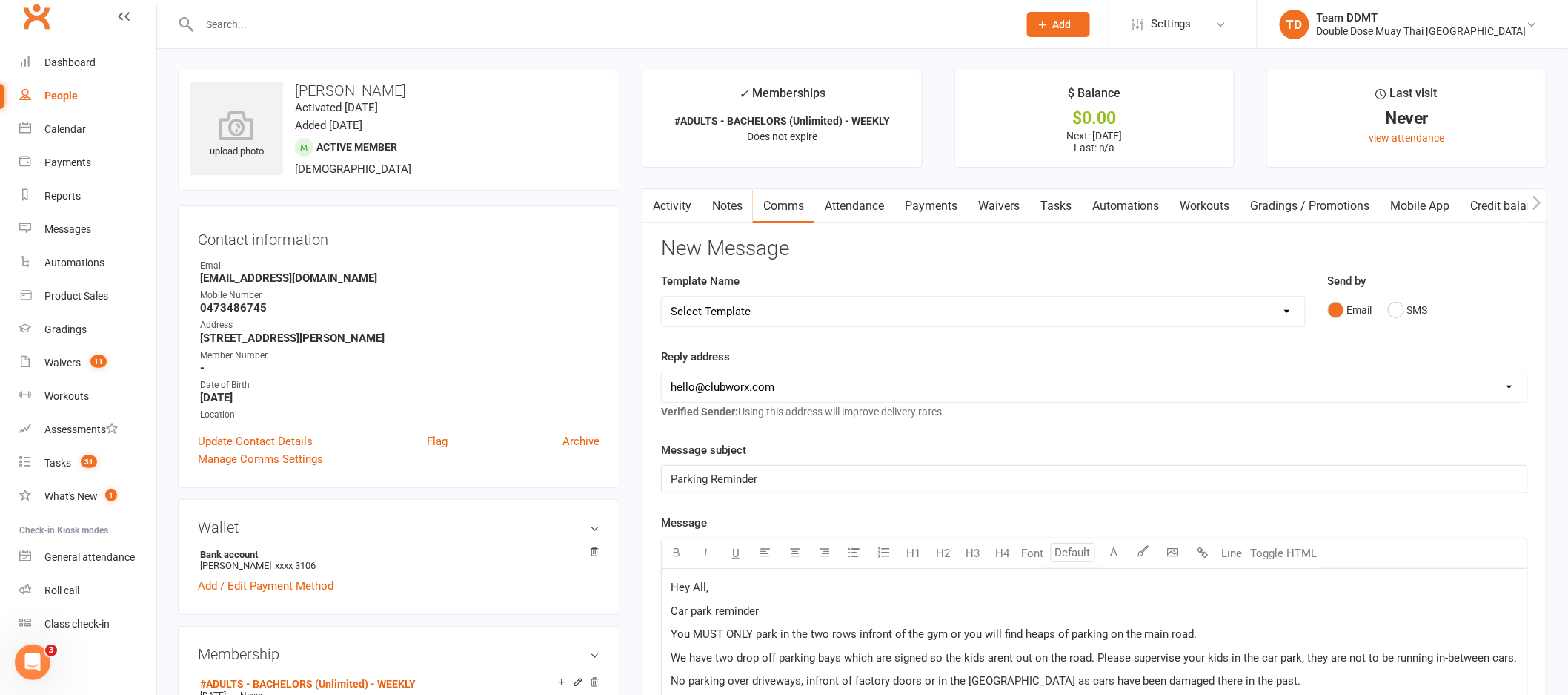
scroll to position [427, 0]
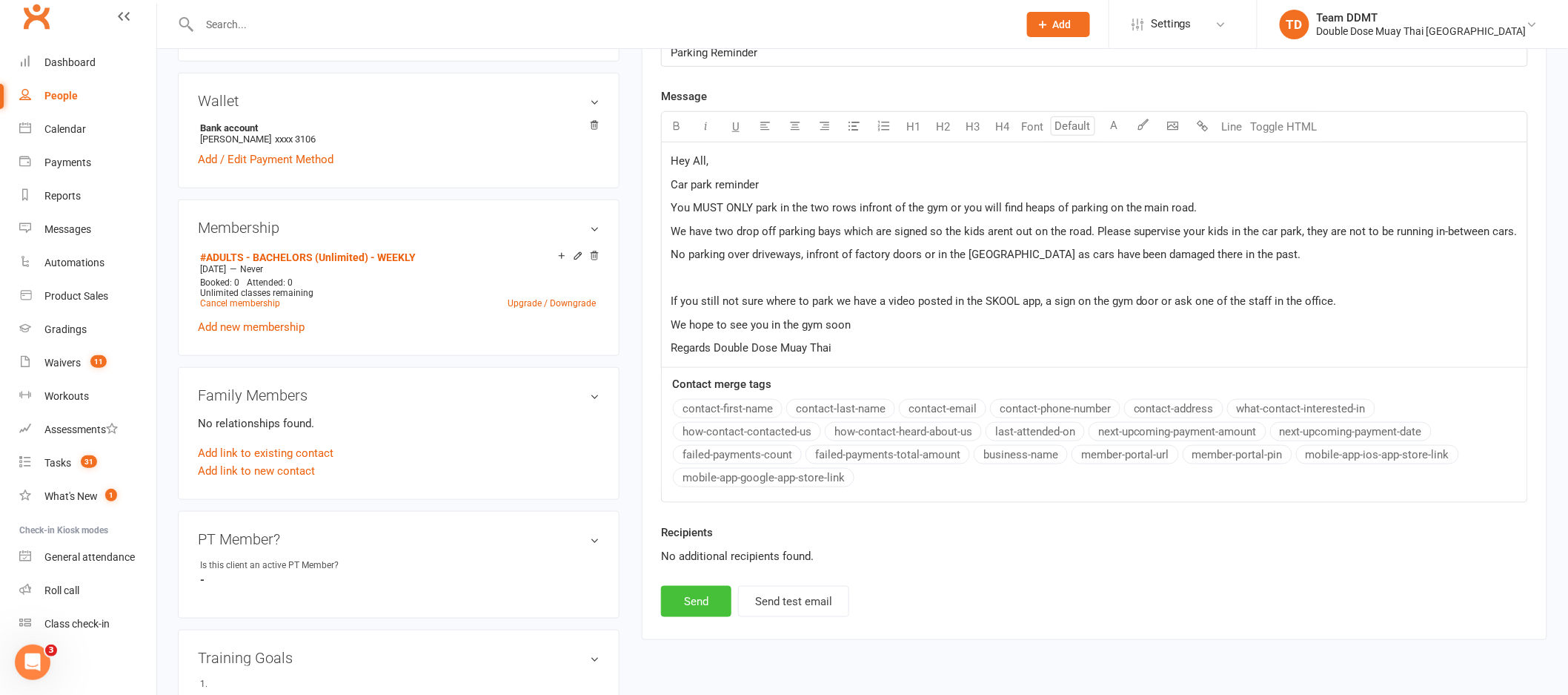
click at [689, 601] on button "Send" at bounding box center [695, 601] width 70 height 31
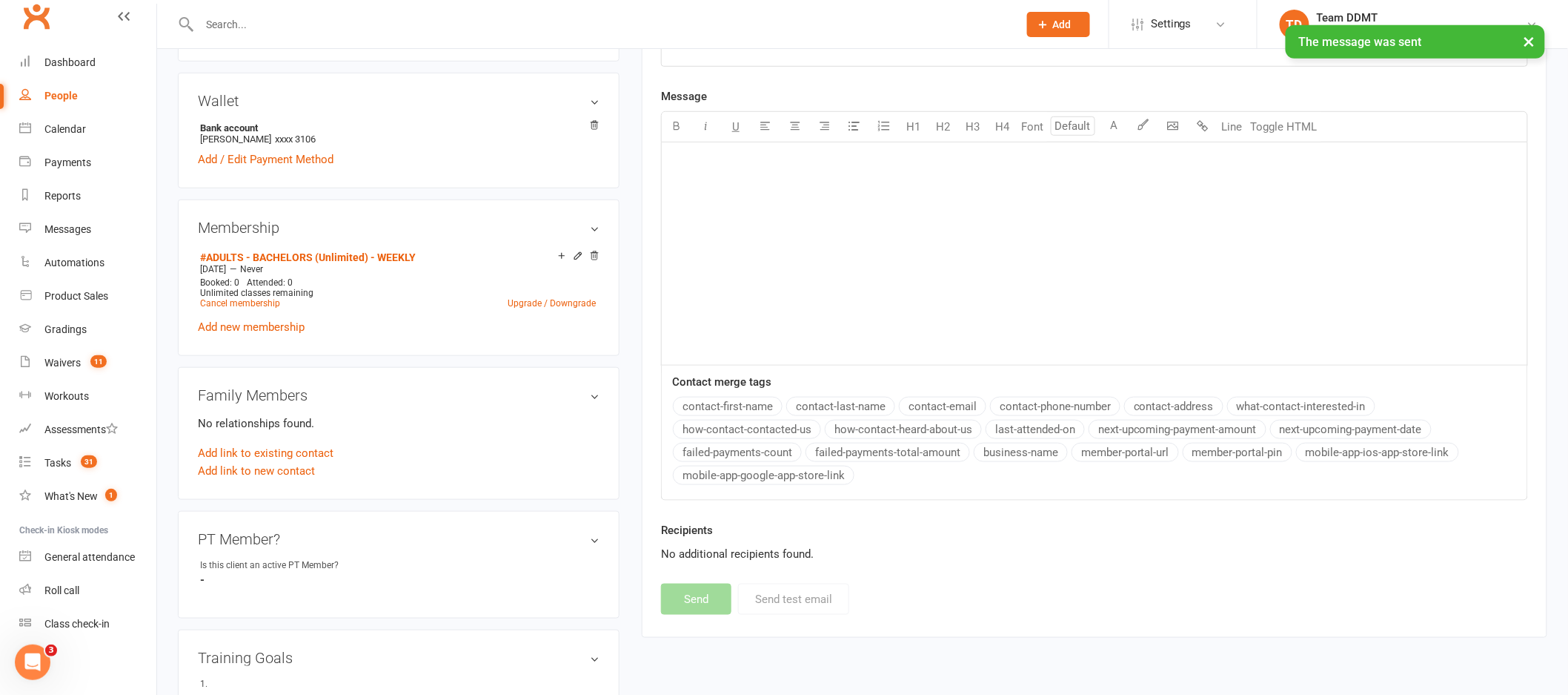
scroll to position [0, 0]
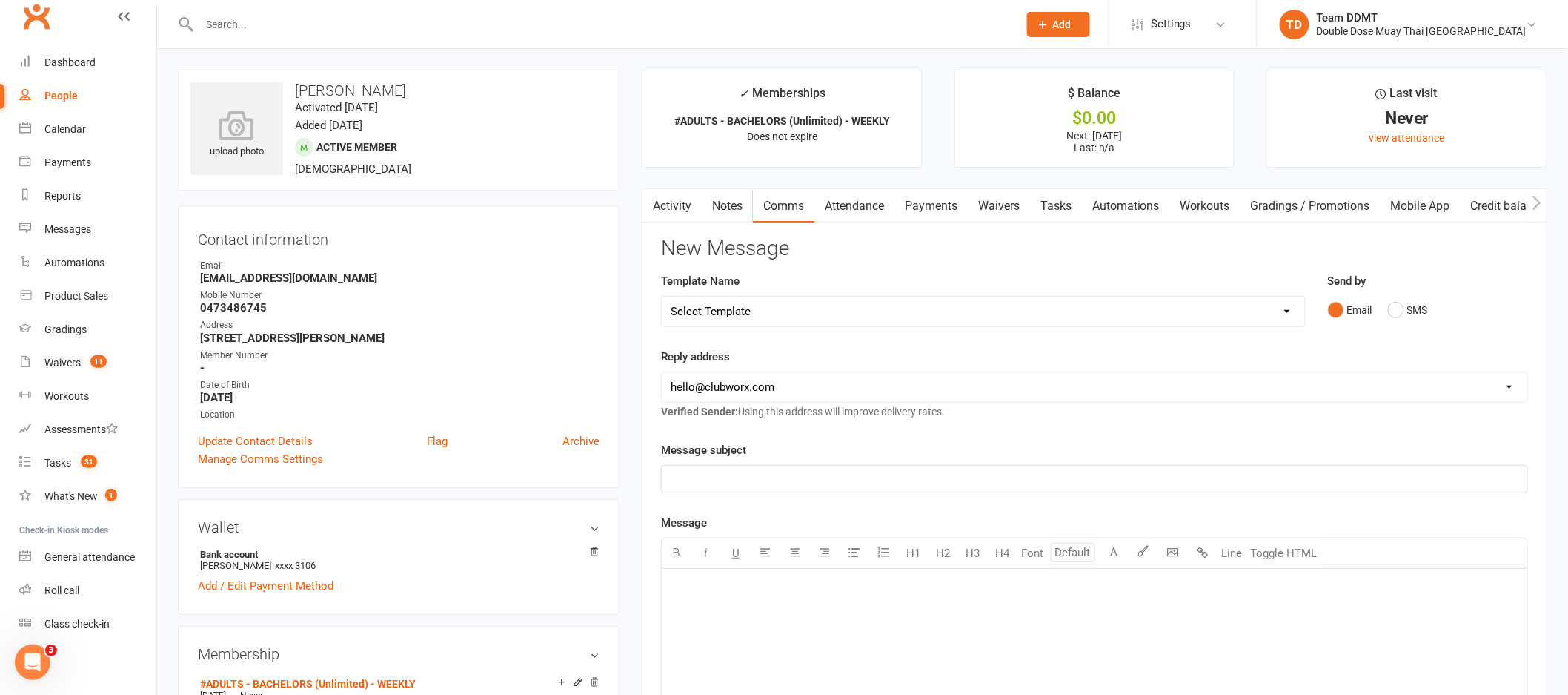
click at [940, 217] on link "Payments" at bounding box center [930, 206] width 73 height 34
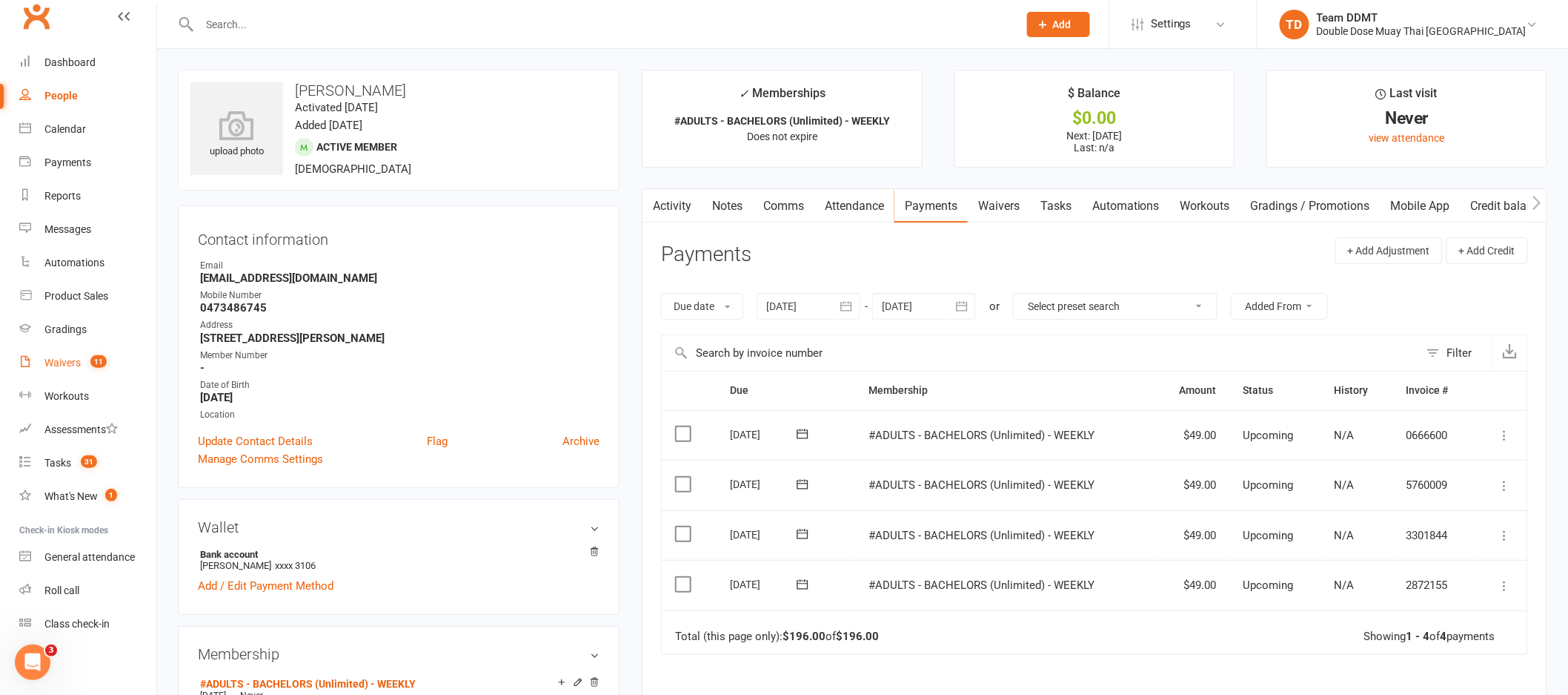
click at [69, 364] on div "Waivers" at bounding box center [62, 362] width 37 height 12
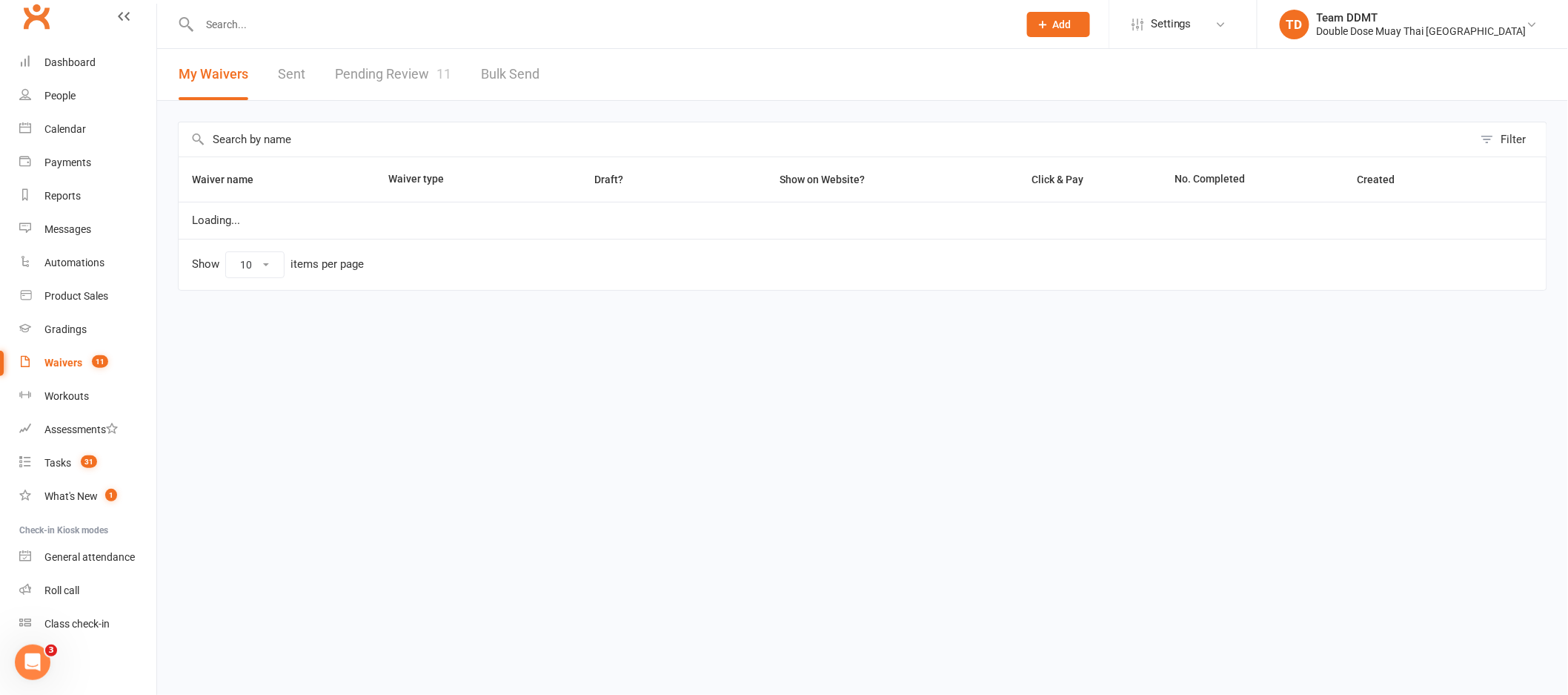
click at [389, 68] on link "Pending Review 11" at bounding box center [393, 74] width 117 height 51
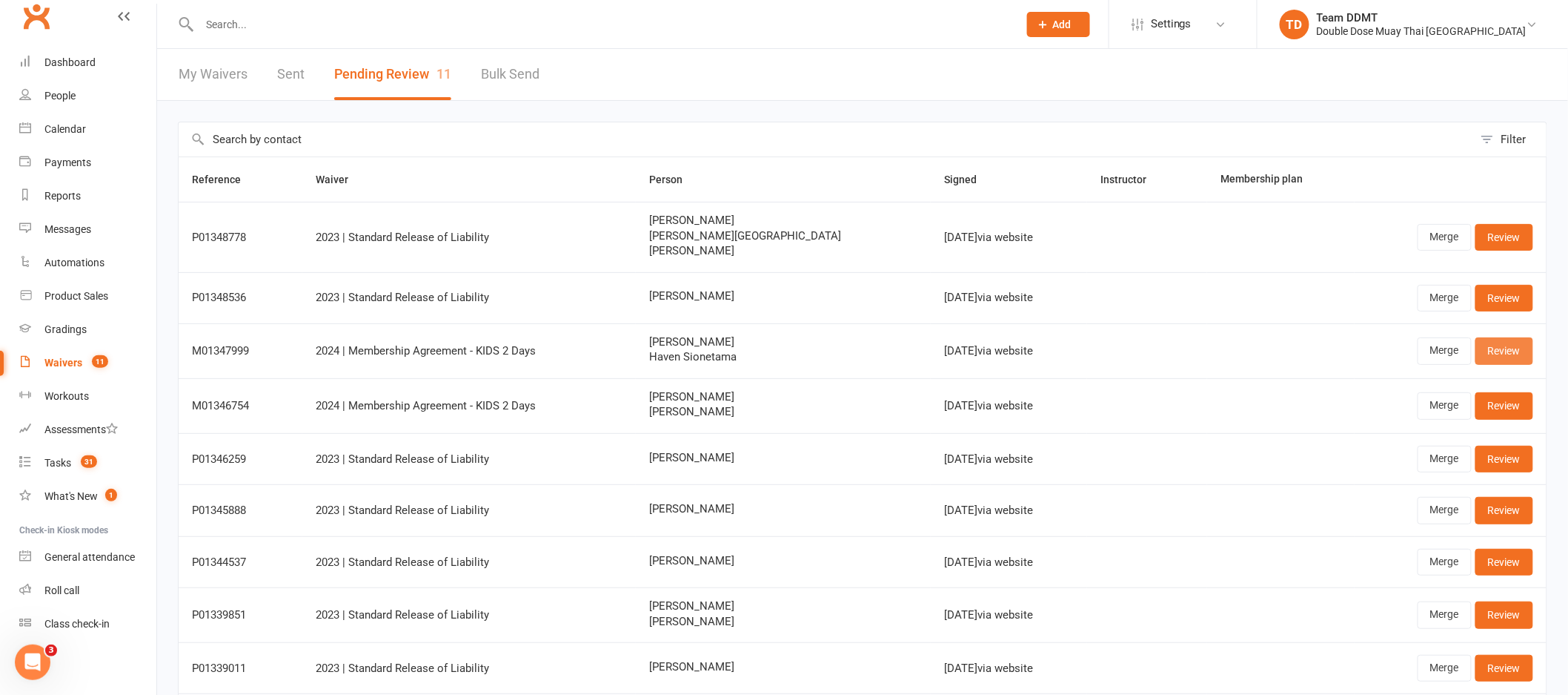
click at [1486, 357] on link "Review" at bounding box center [1504, 351] width 58 height 27
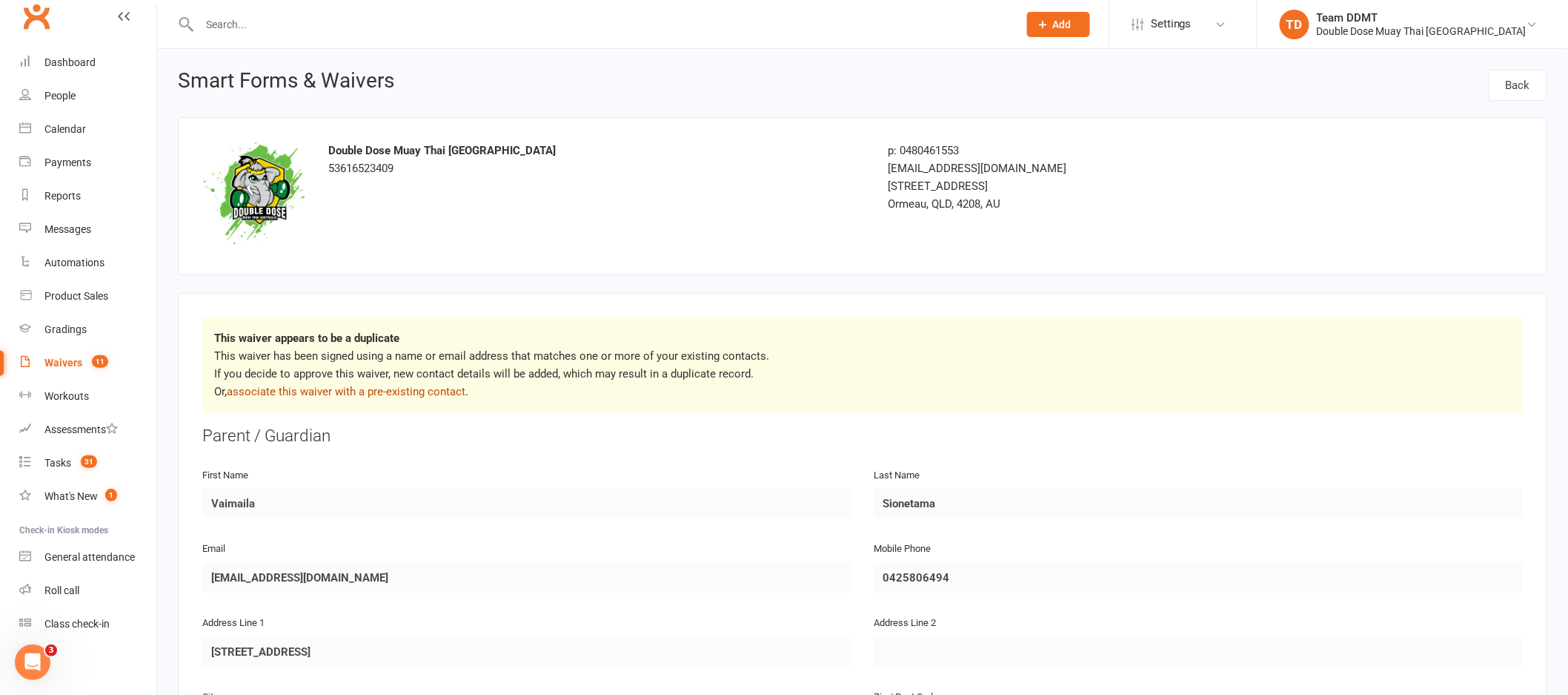
click at [322, 390] on link "associate this waiver with a pre-existing contact" at bounding box center [346, 391] width 239 height 13
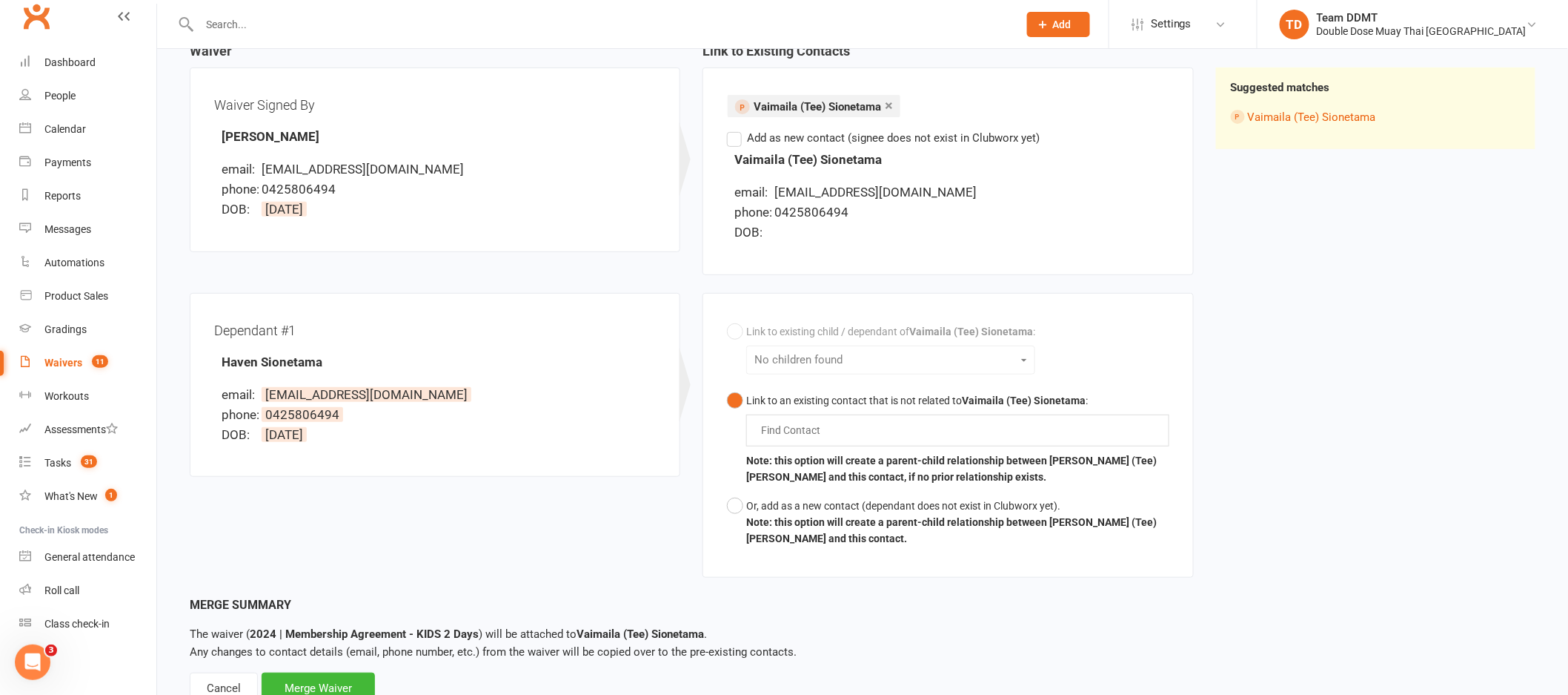
scroll to position [217, 0]
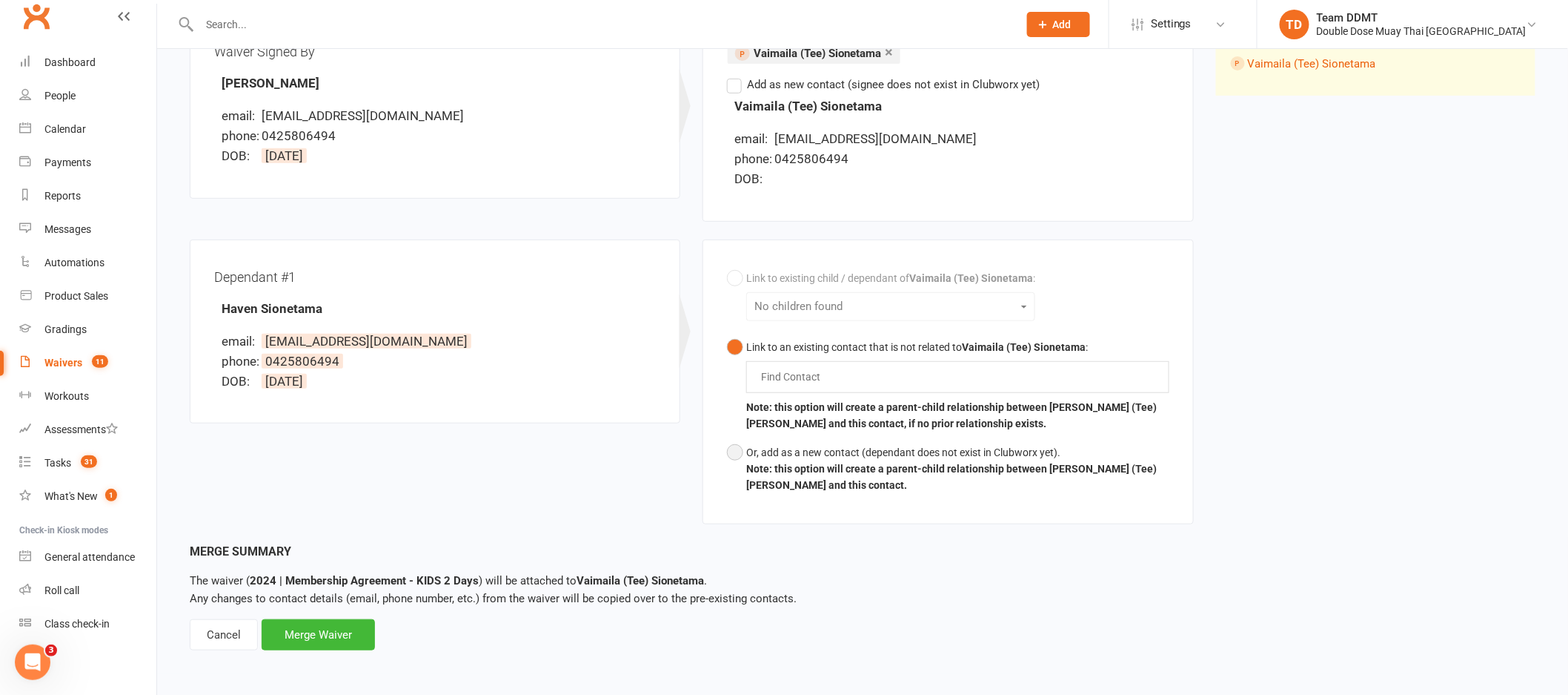
click at [742, 454] on button "Or, add as a new contact (dependant does not exist in Clubworx yet). Note: this…" at bounding box center [947, 469] width 442 height 61
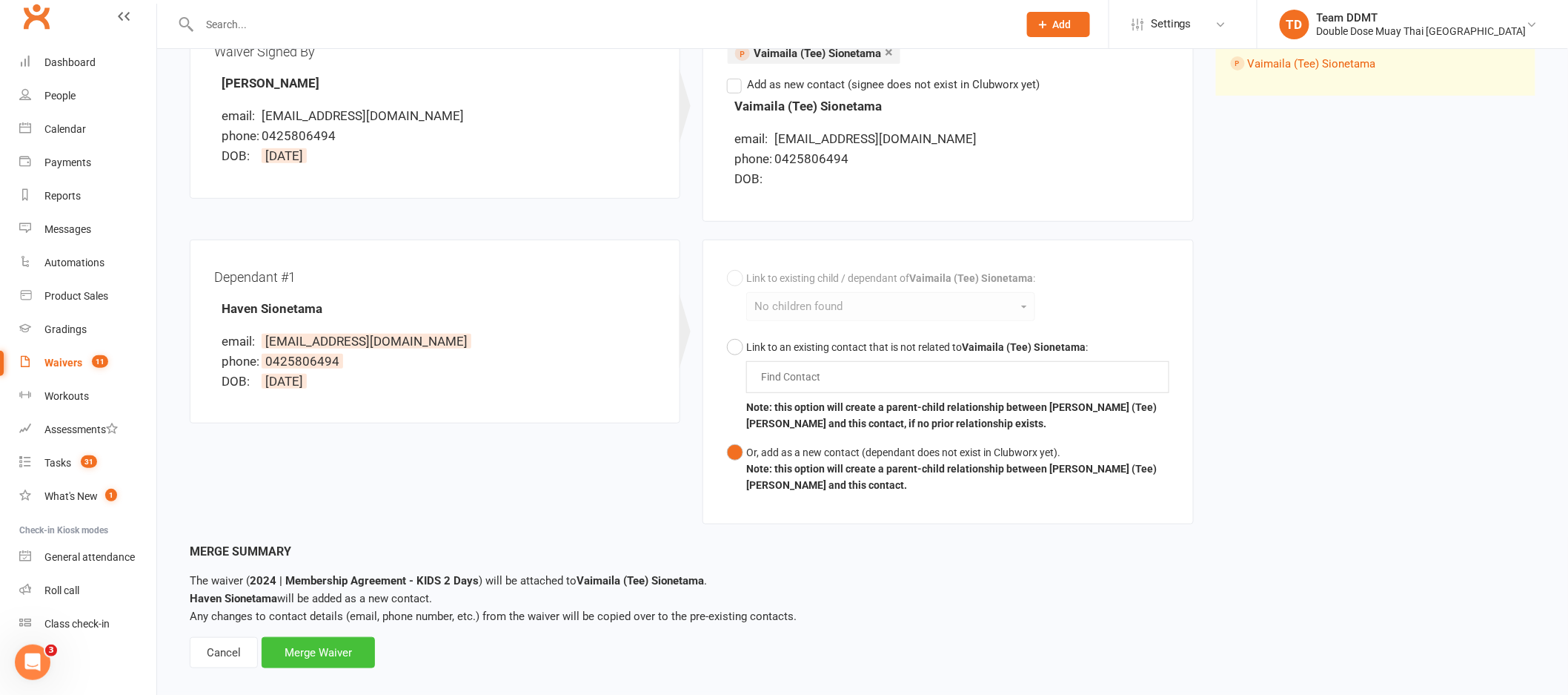
click at [328, 643] on div "Merge Waiver" at bounding box center [318, 652] width 113 height 31
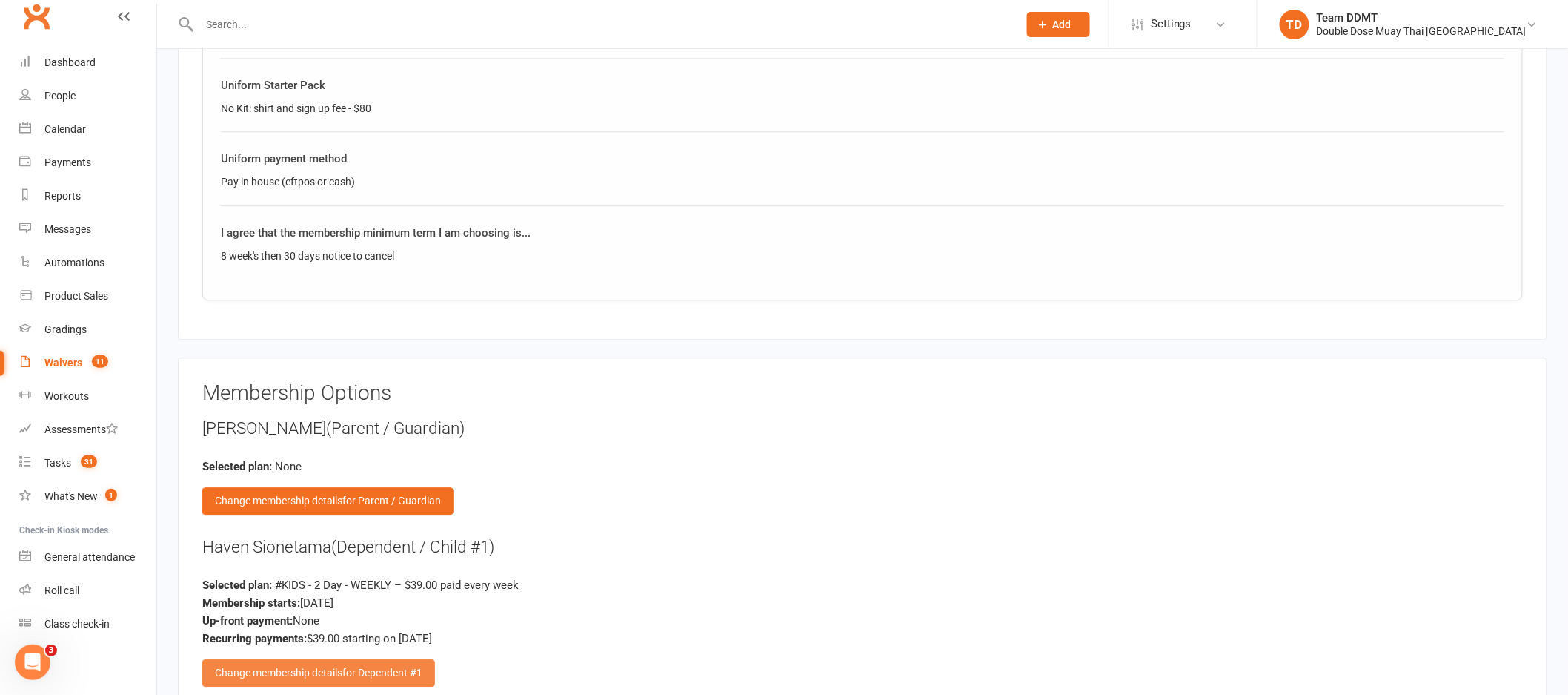
scroll to position [1665, 0]
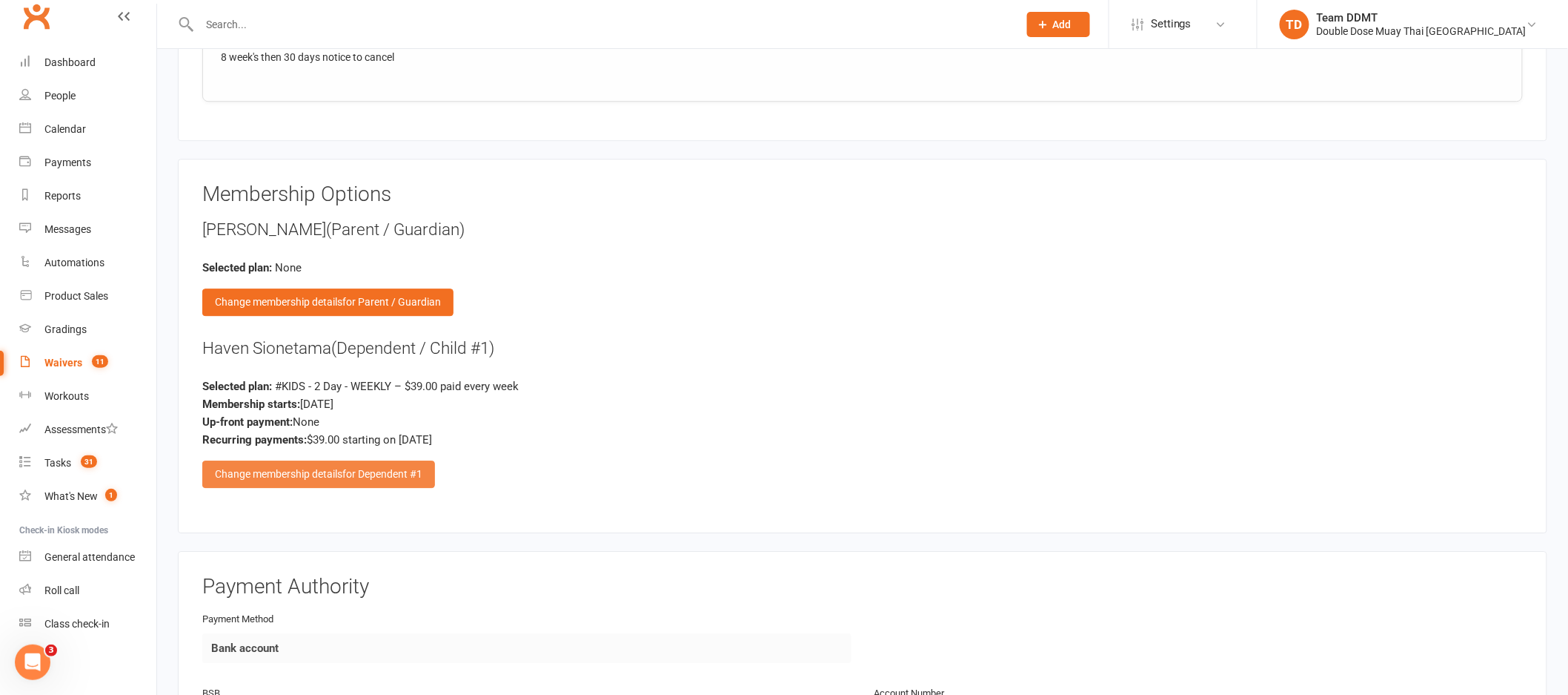
click at [313, 462] on div "Change membership details for Dependent #1" at bounding box center [318, 474] width 232 height 27
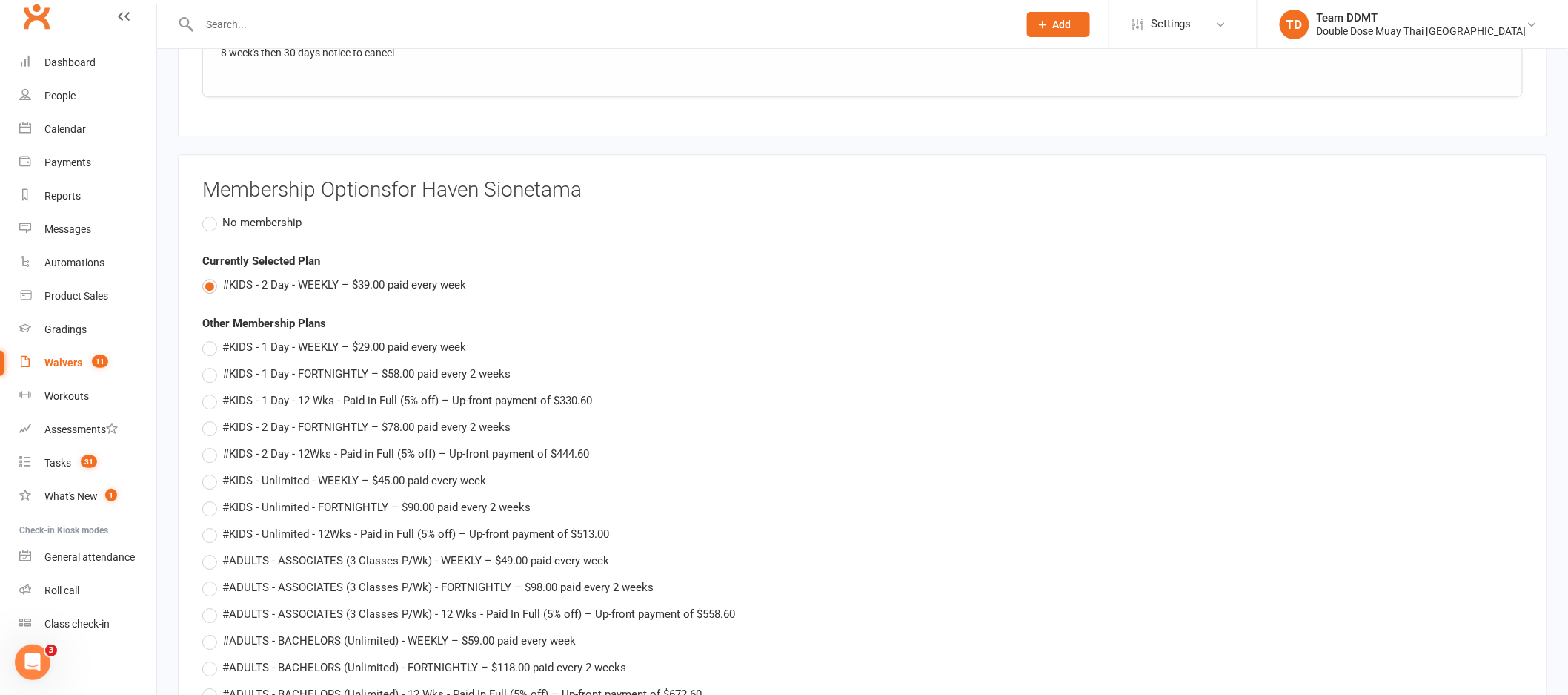
scroll to position [1673, 0]
click at [351, 417] on span "#KIDS - 2 Day - FORTNIGHTLY – $78.00 paid every 2 weeks" at bounding box center [367, 422] width 288 height 15
click at [212, 415] on input "#KIDS - 2 Day - FORTNIGHTLY – $78.00 paid every 2 weeks" at bounding box center [207, 415] width 10 height 0
type input "#KIDS - 2 Day - FORTNIGHTLY"
type input "78"
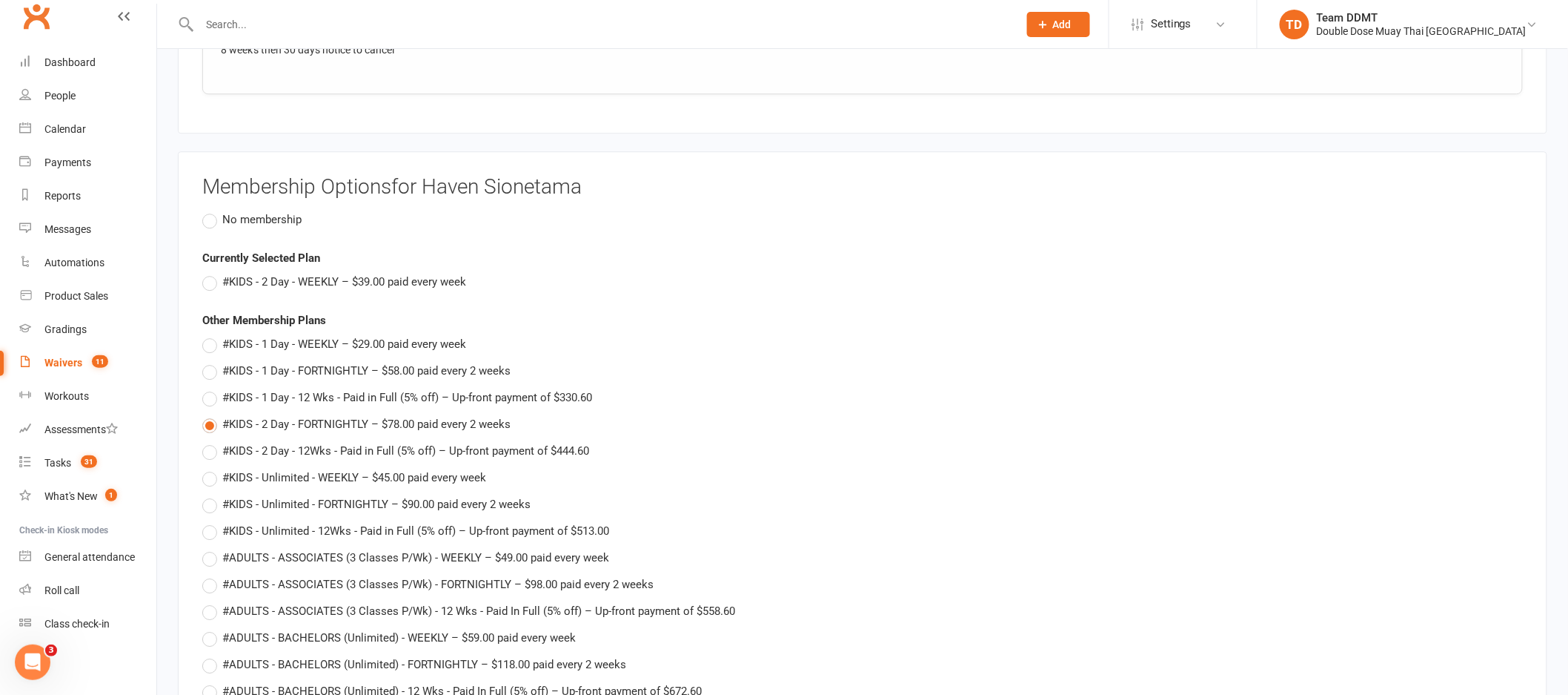
click at [703, 263] on div "Currently Selected Plan #KIDS - 2 Day - WEEKLY – $39.00 paid every week" at bounding box center [862, 270] width 1320 height 42
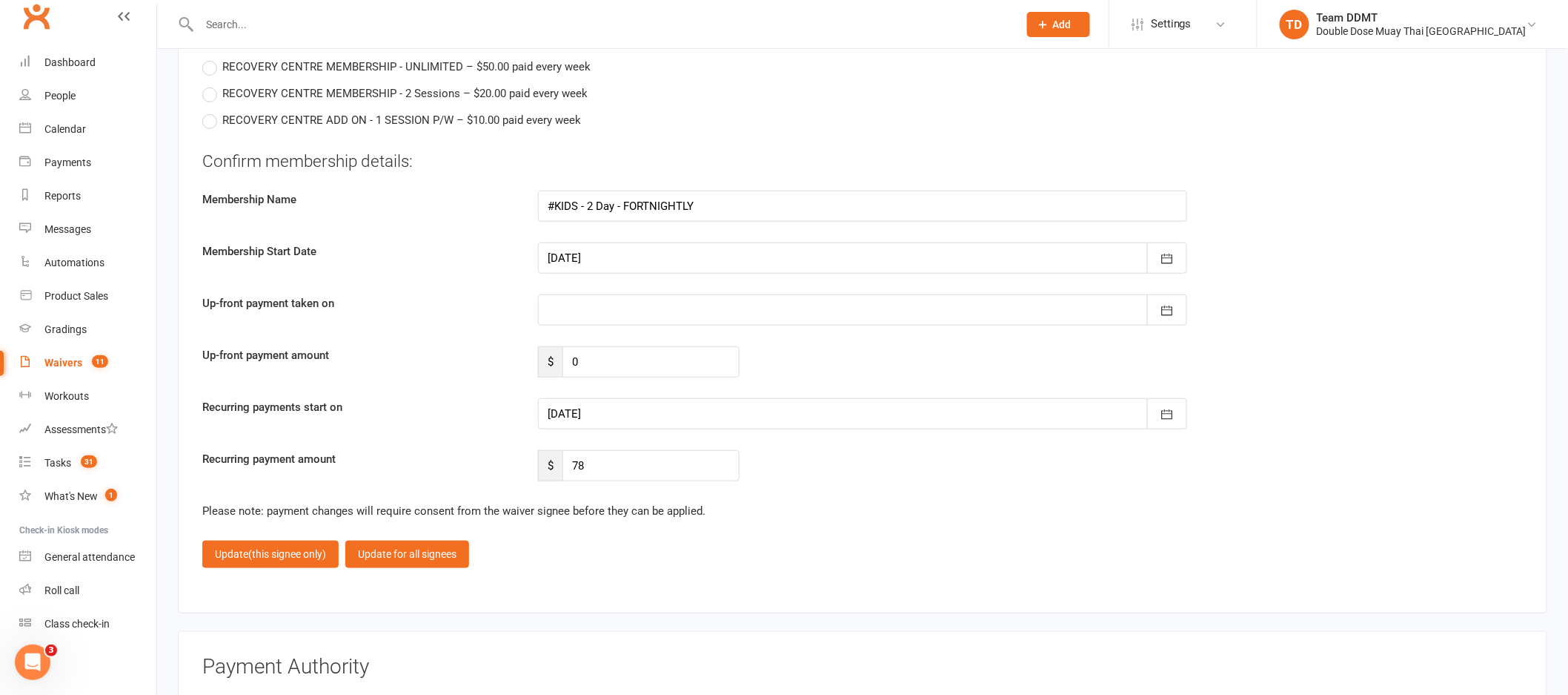
scroll to position [2734, 0]
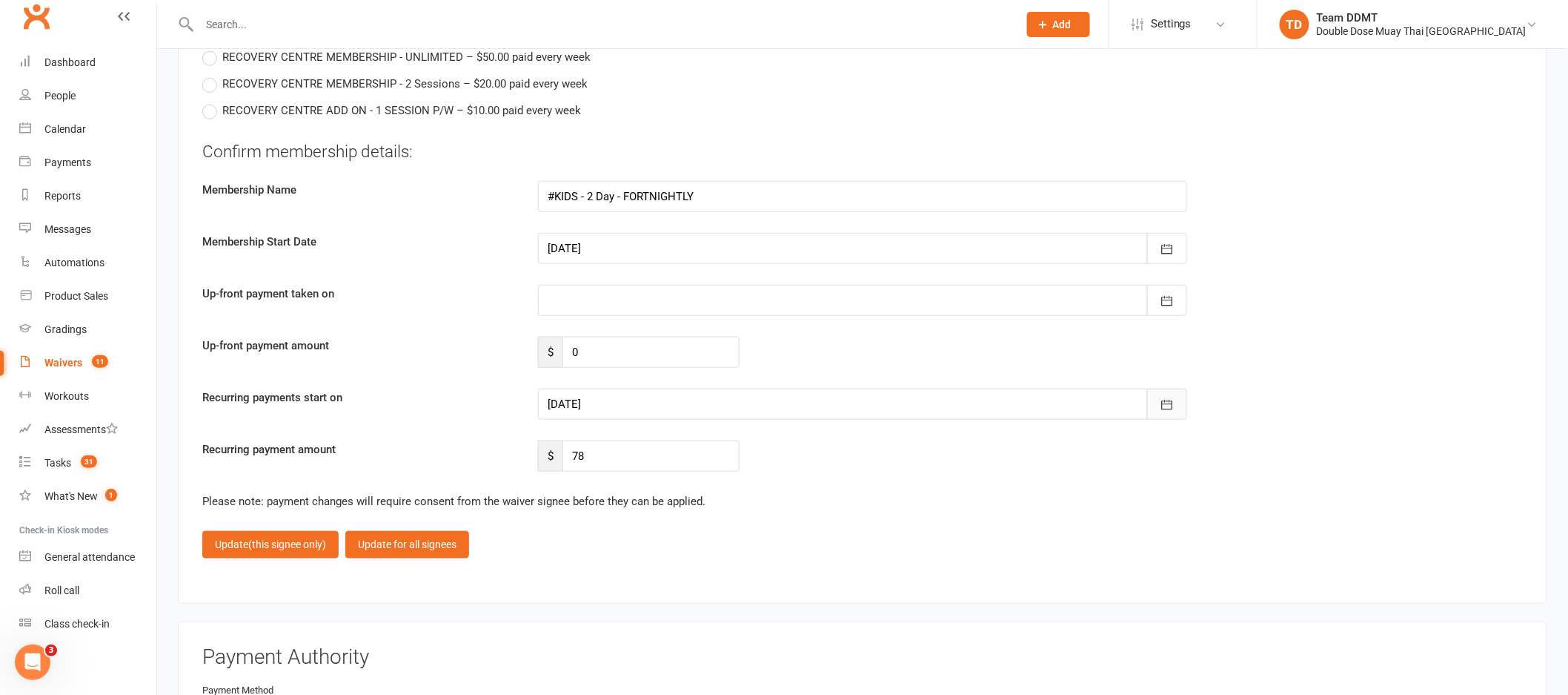
click at [1170, 399] on icon "button" at bounding box center [1166, 405] width 15 height 15
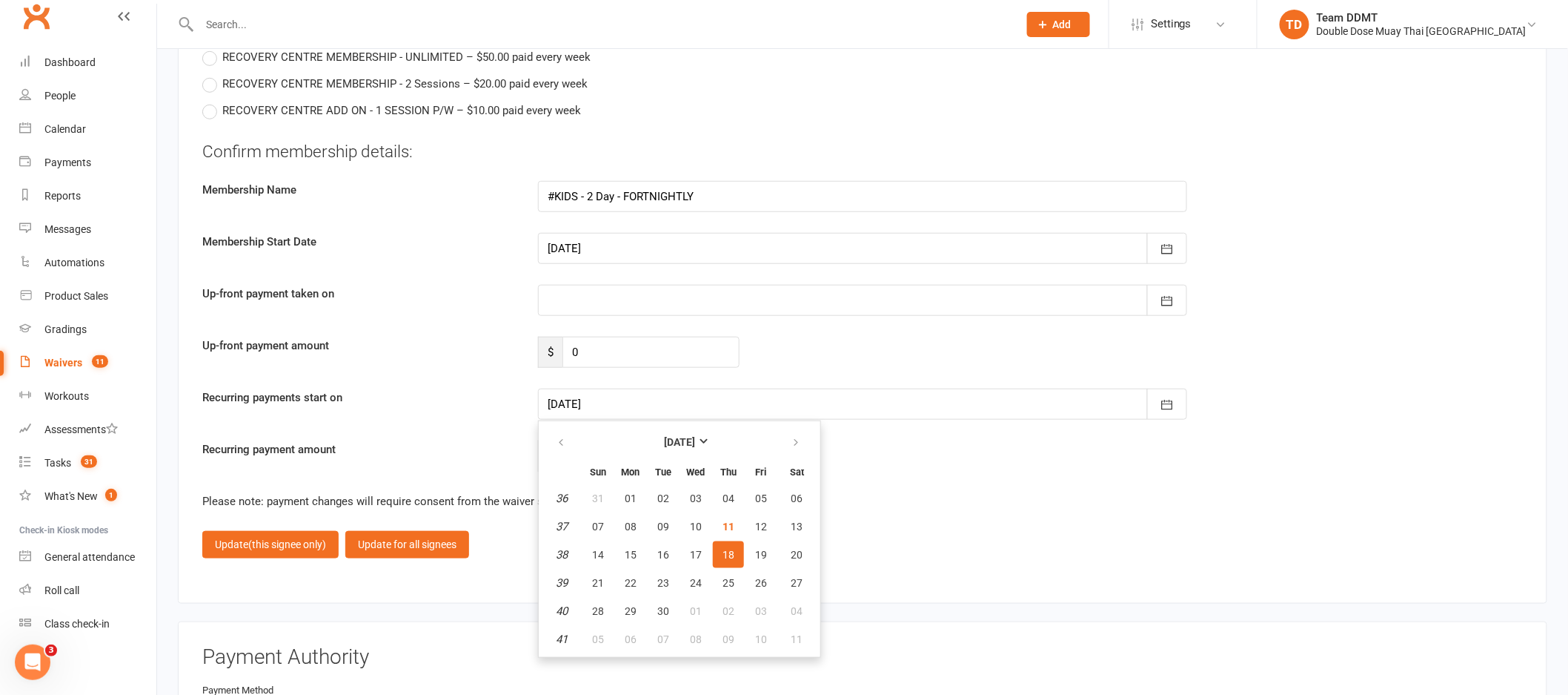
click at [722, 549] on span "18" at bounding box center [727, 554] width 12 height 12
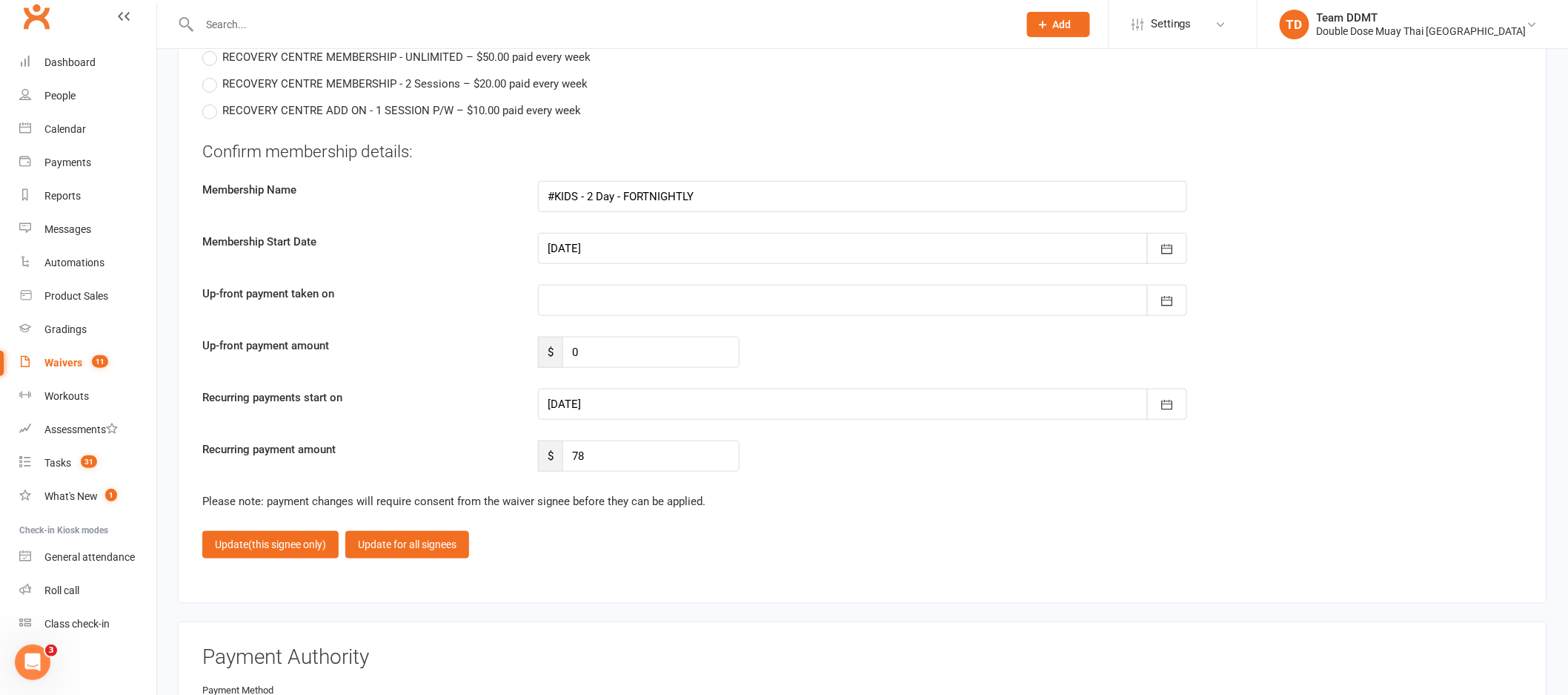
click at [798, 499] on div "Please note: payment changes will require consent from the waiver signee before…" at bounding box center [862, 502] width 1320 height 18
click at [248, 543] on button "Update (this signee only)" at bounding box center [270, 544] width 136 height 27
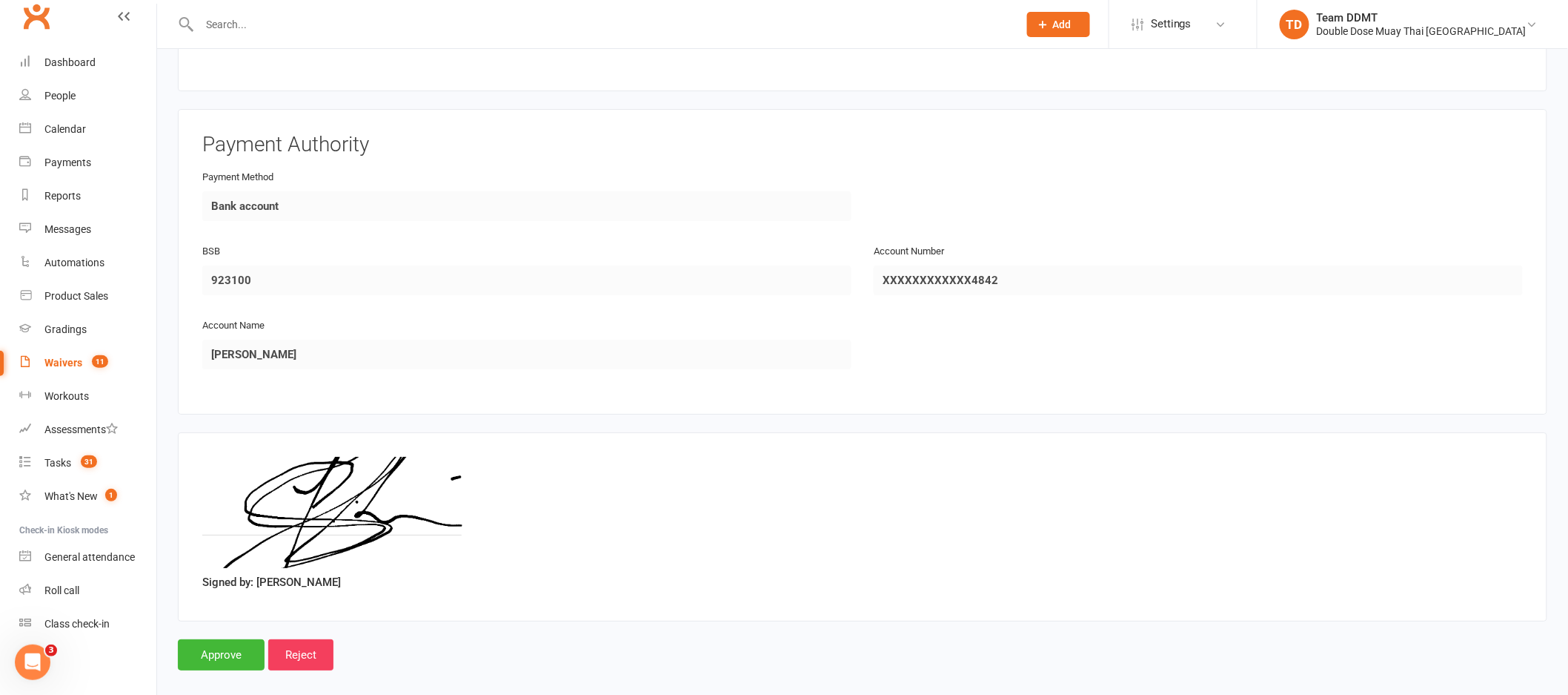
scroll to position [2118, 0]
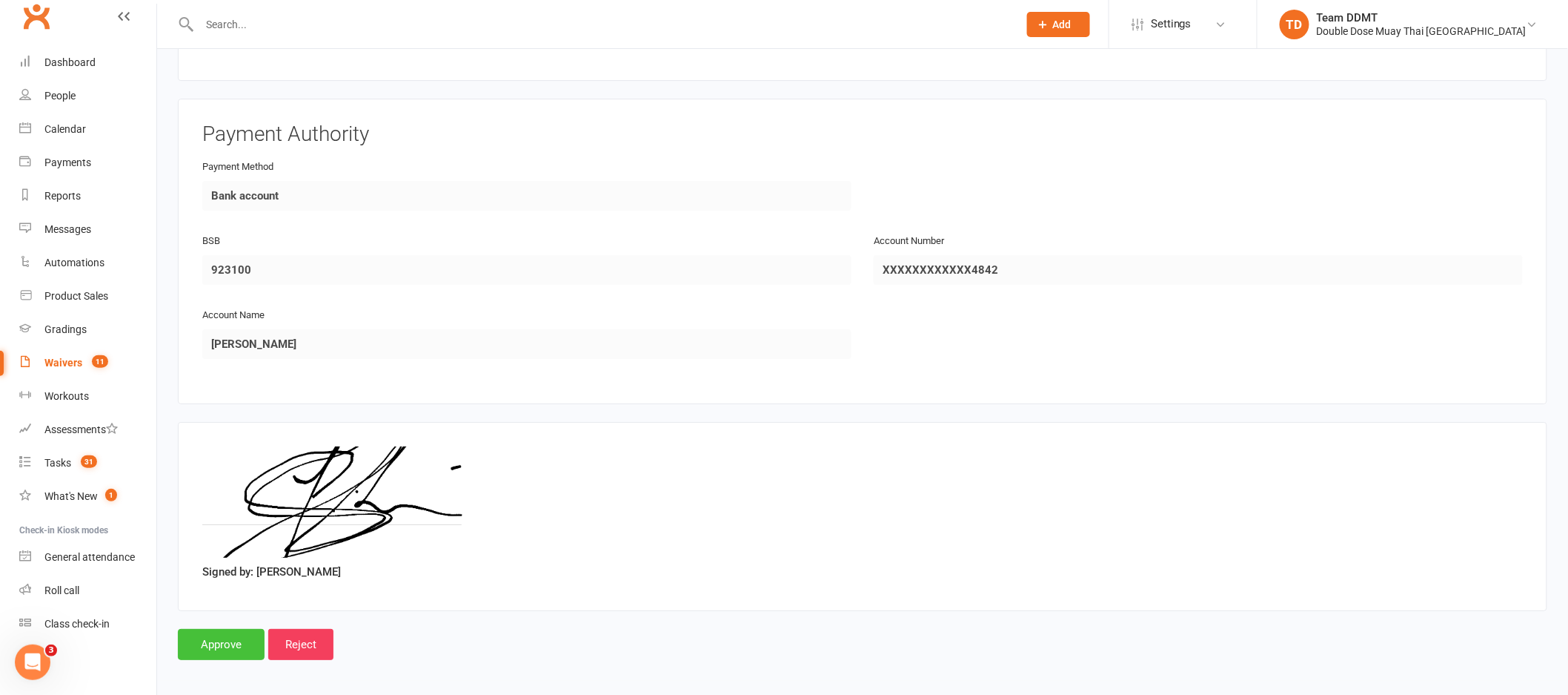
click at [227, 638] on input "Approve" at bounding box center [221, 644] width 86 height 31
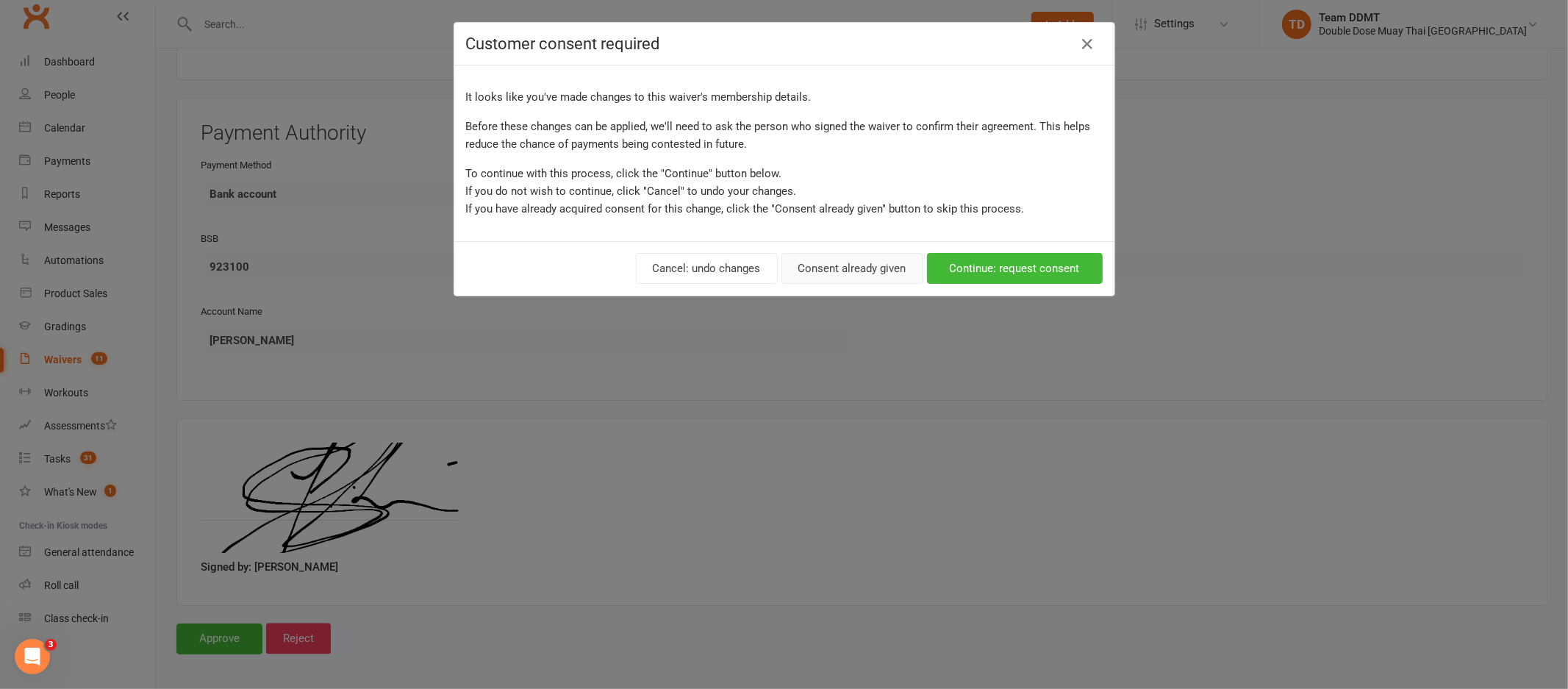
click at [839, 266] on button "Consent already given" at bounding box center [852, 268] width 142 height 31
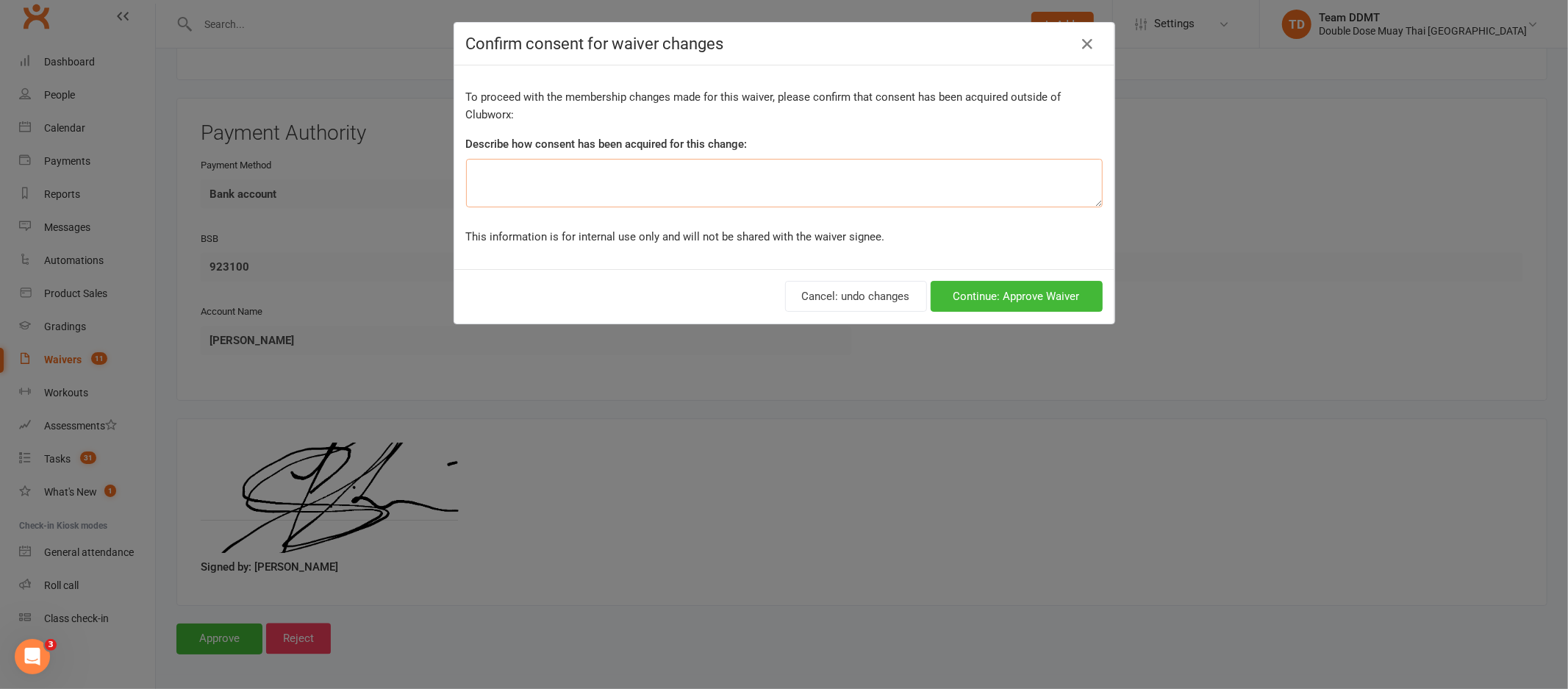
click at [708, 180] on textarea at bounding box center [784, 183] width 637 height 49
type textarea "fortnightly not weekly"
click at [989, 283] on button "Continue: Approve Waiver" at bounding box center [1017, 296] width 172 height 31
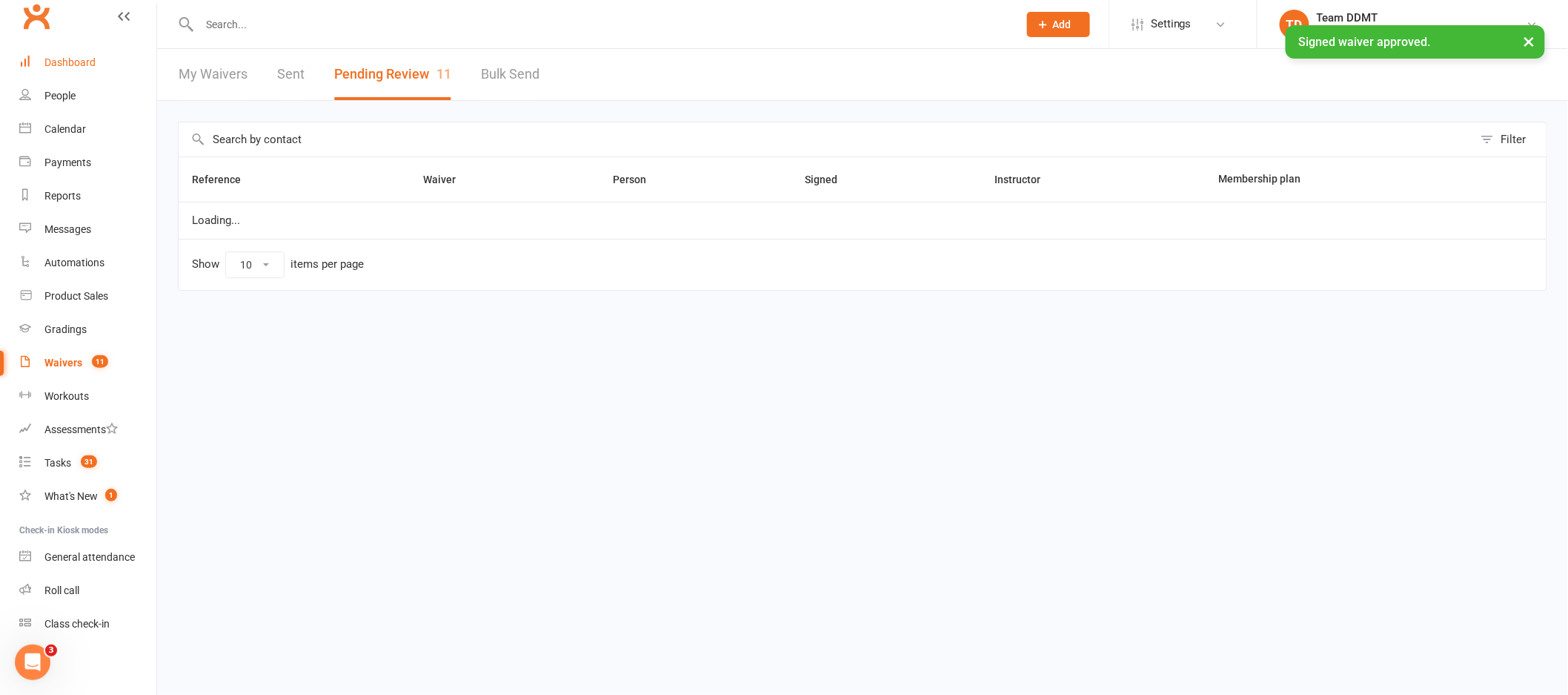
click at [53, 70] on link "Dashboard" at bounding box center [88, 62] width 137 height 33
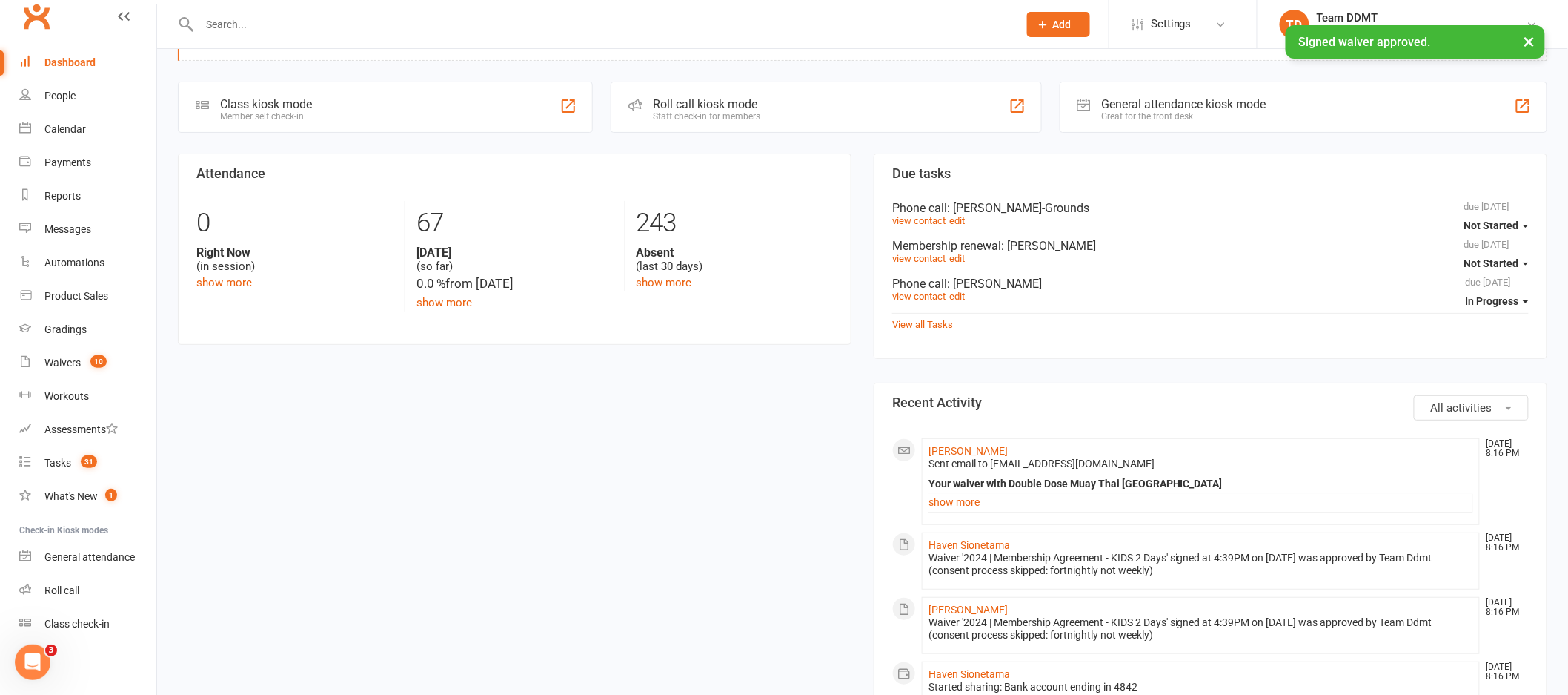
scroll to position [60, 0]
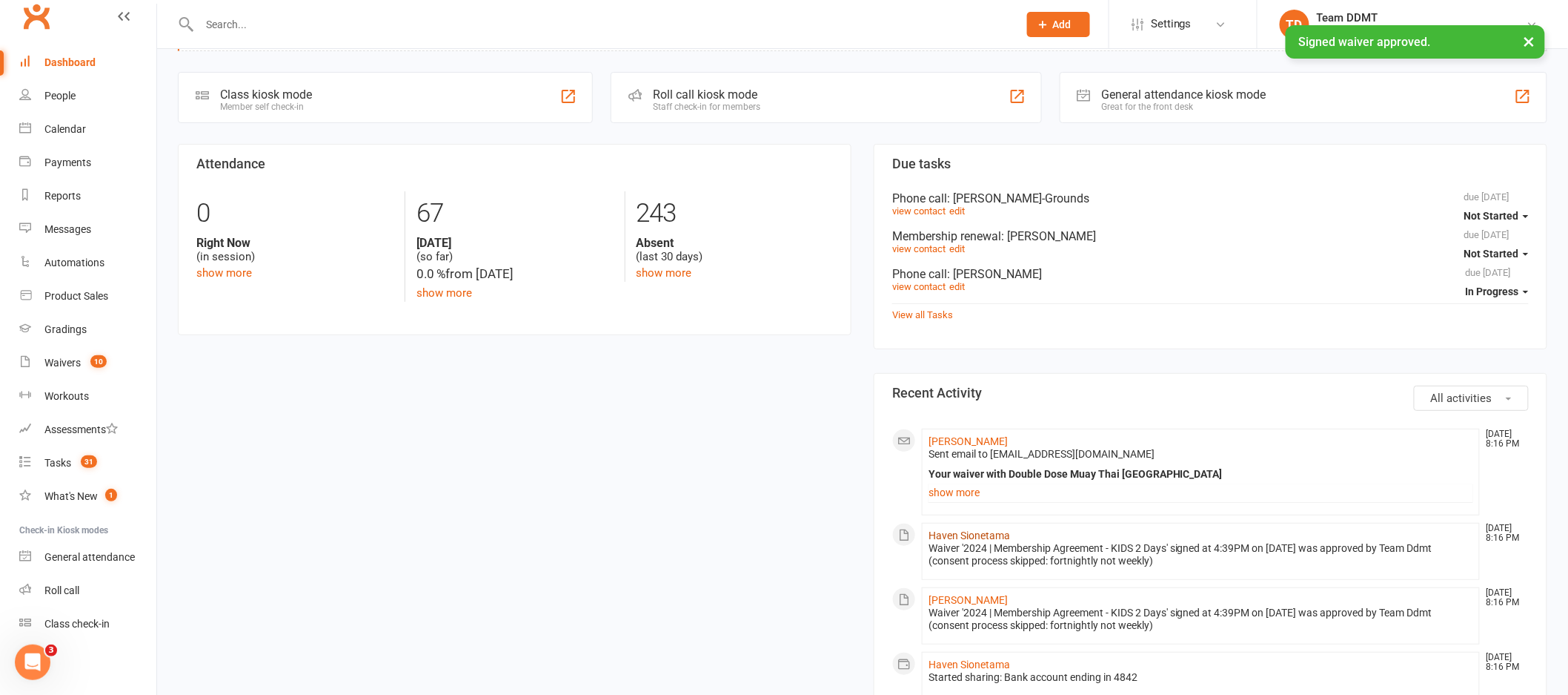
click at [970, 536] on link "Haven Sionetama" at bounding box center [970, 535] width 82 height 12
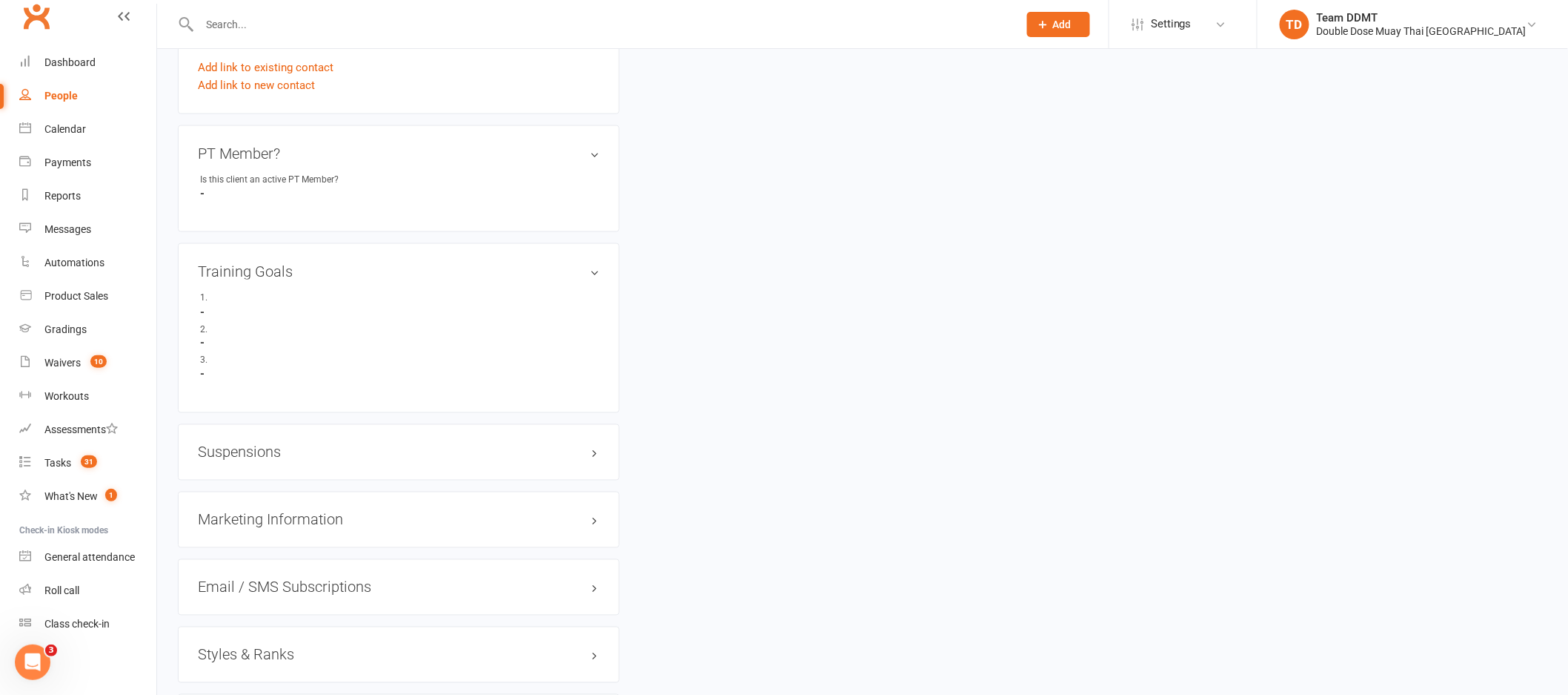
scroll to position [1040, 0]
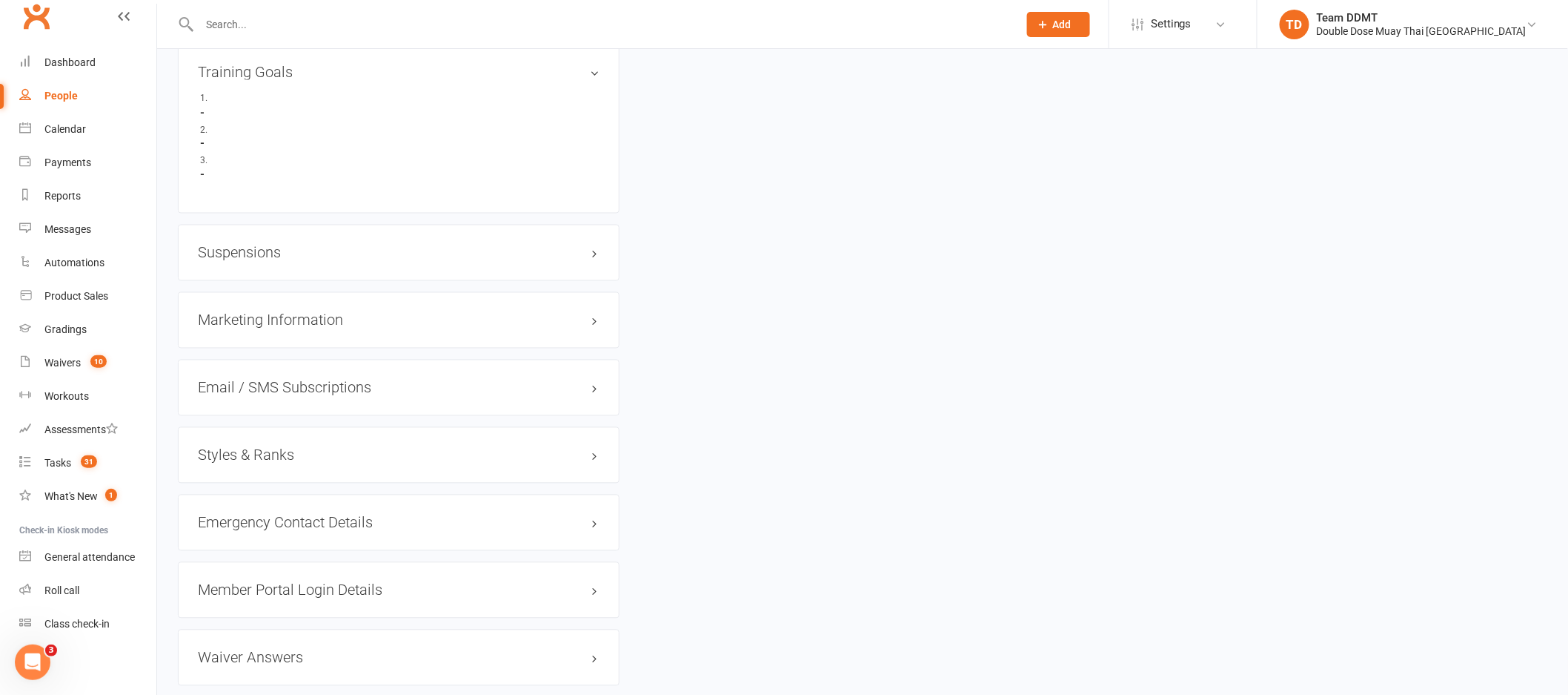
click at [238, 445] on div "Styles & Ranks" at bounding box center [399, 454] width 442 height 56
click at [248, 459] on h3 "Styles & Ranks" at bounding box center [398, 455] width 402 height 16
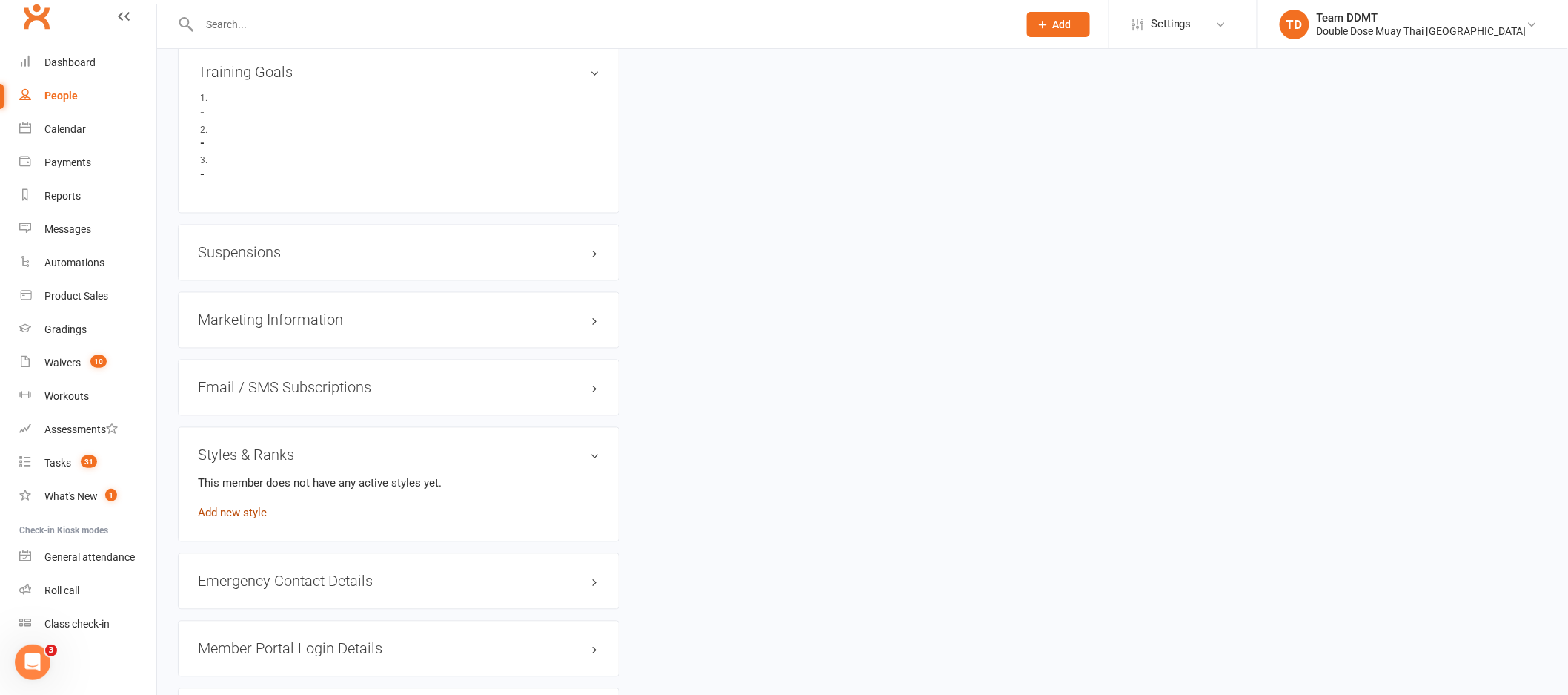
click at [243, 514] on link "Add new style" at bounding box center [232, 512] width 69 height 13
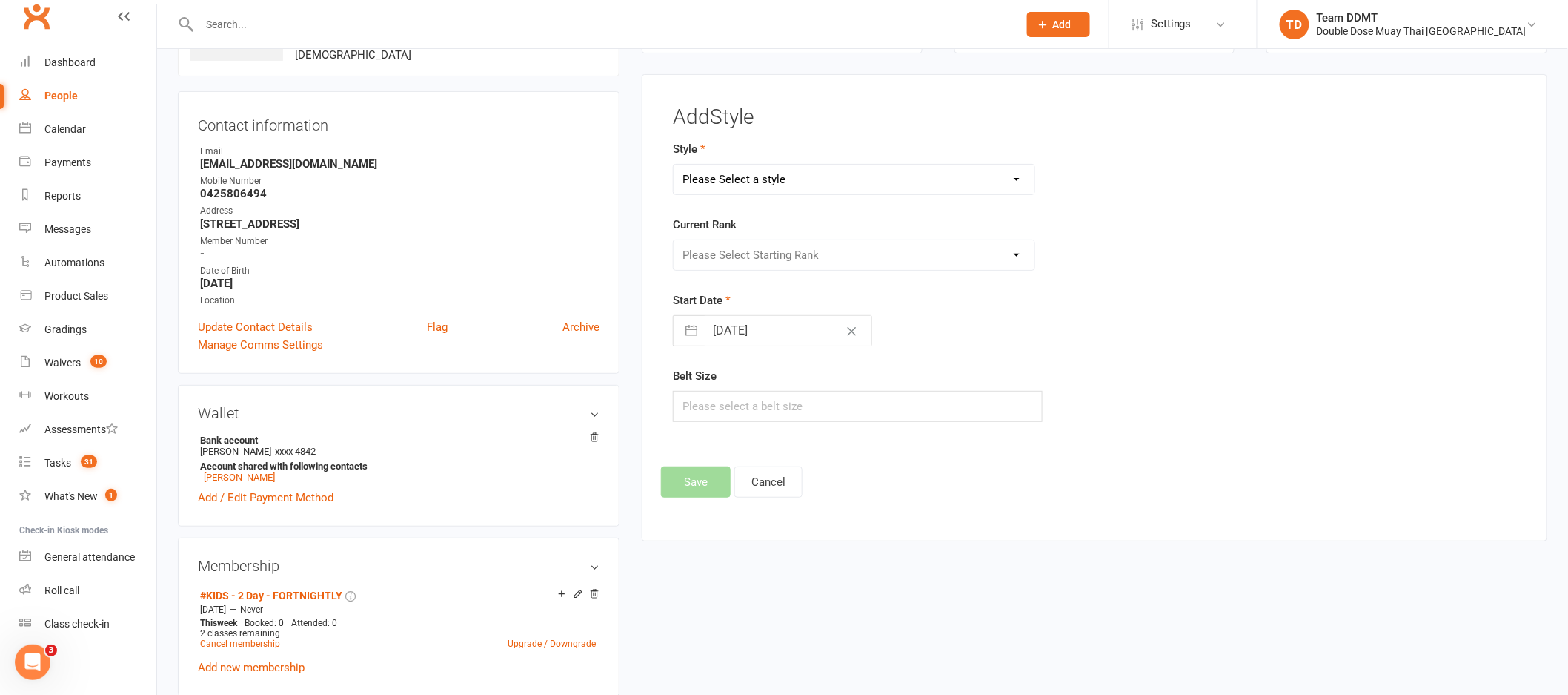
scroll to position [113, 0]
click at [825, 174] on select "Please Select a style Adults Boxing Adults Muaythai Kids Muaythai Online Teens …" at bounding box center [853, 180] width 361 height 29
select select "2712"
click at [812, 263] on select "Please Select Starting Rank Jnr L1 White Jnr L2 Yellow Jnr L3 Orange Jnr L4 Gre…" at bounding box center [853, 255] width 361 height 29
select select "28358"
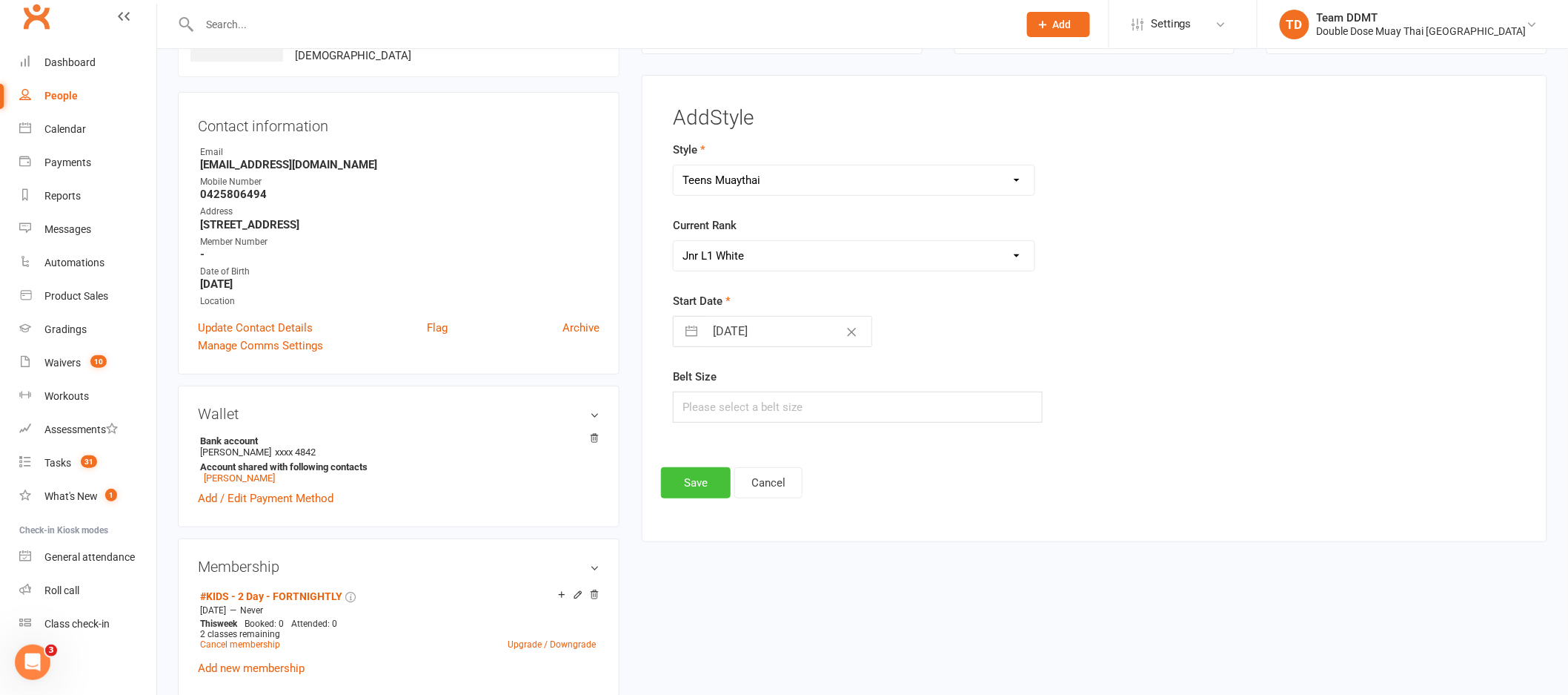
click at [684, 481] on button "Save" at bounding box center [695, 482] width 69 height 31
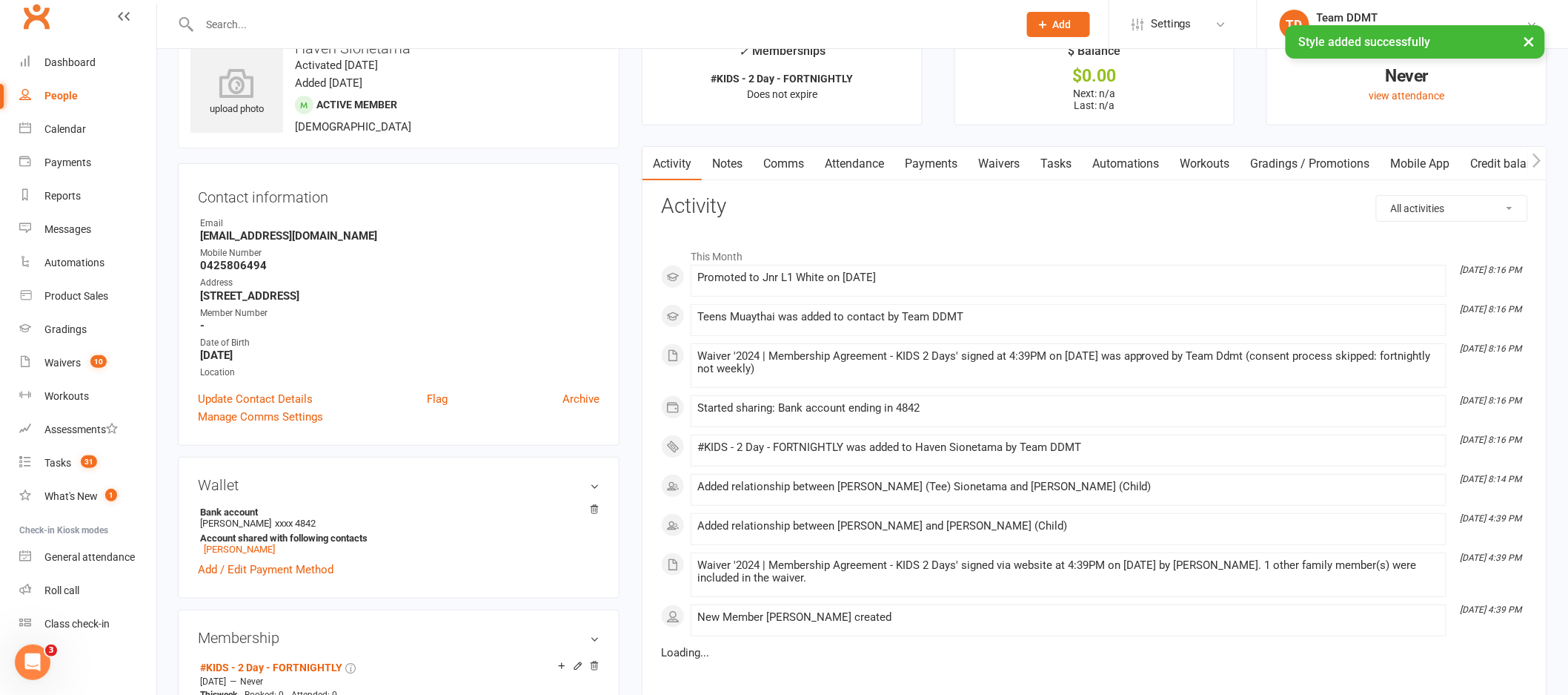
scroll to position [0, 0]
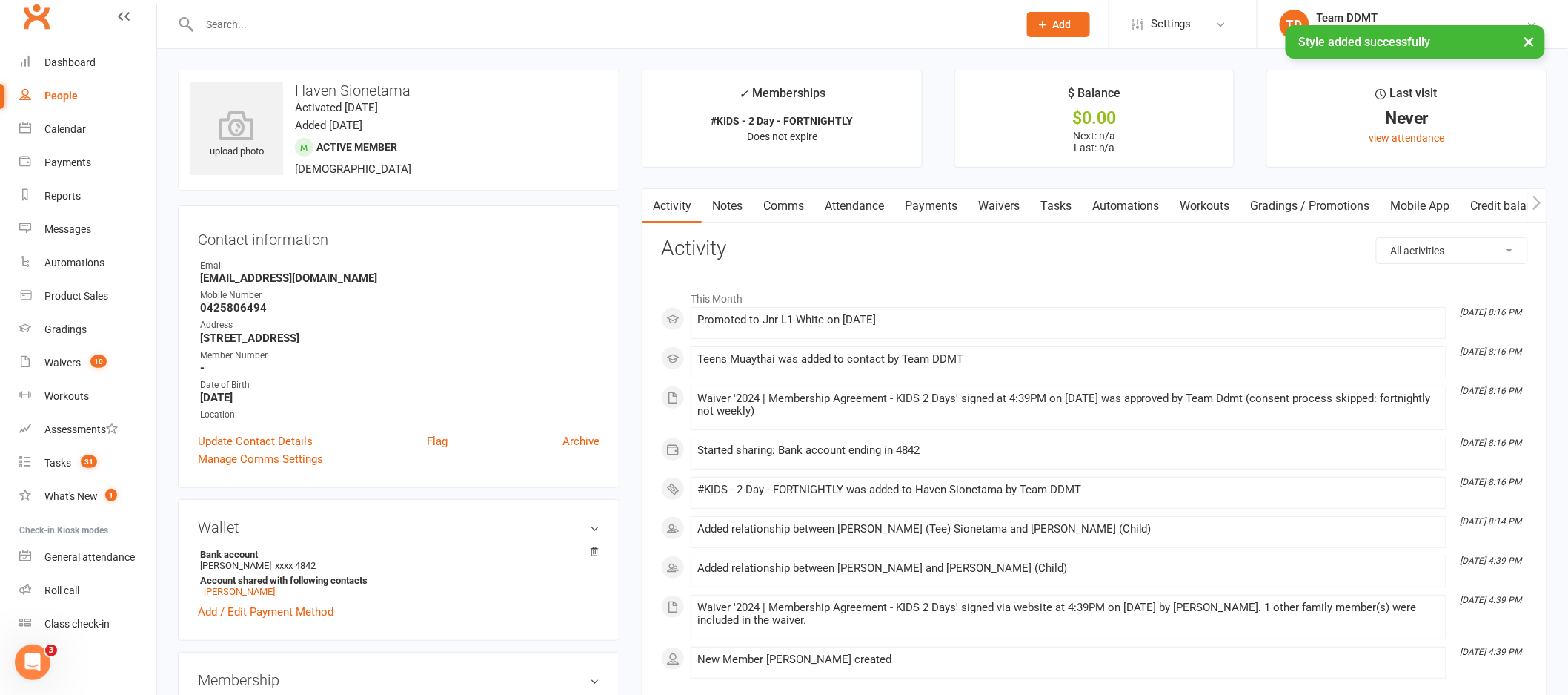
click at [735, 207] on link "Notes" at bounding box center [727, 206] width 51 height 34
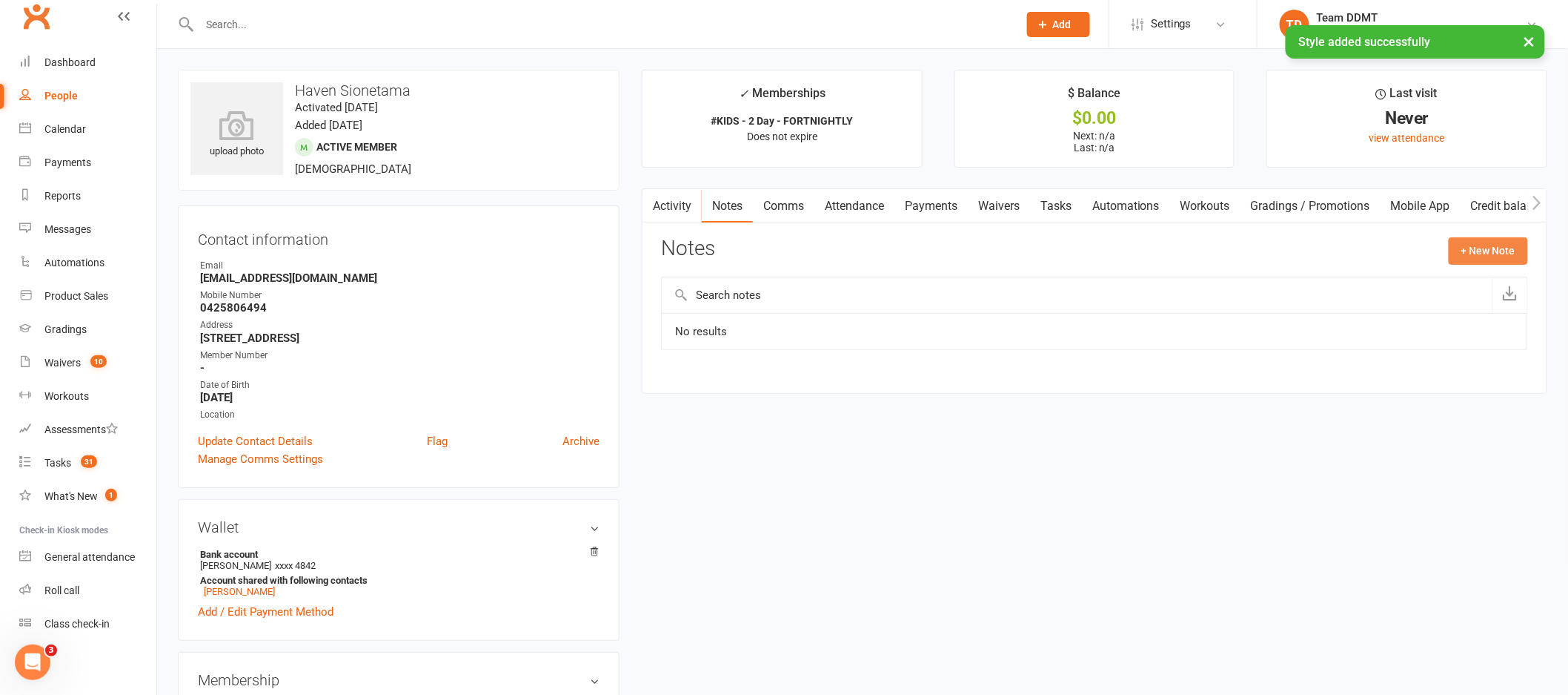
click at [1475, 249] on button "+ New Note" at bounding box center [1488, 250] width 79 height 27
click at [948, 319] on input "text" at bounding box center [1094, 311] width 867 height 31
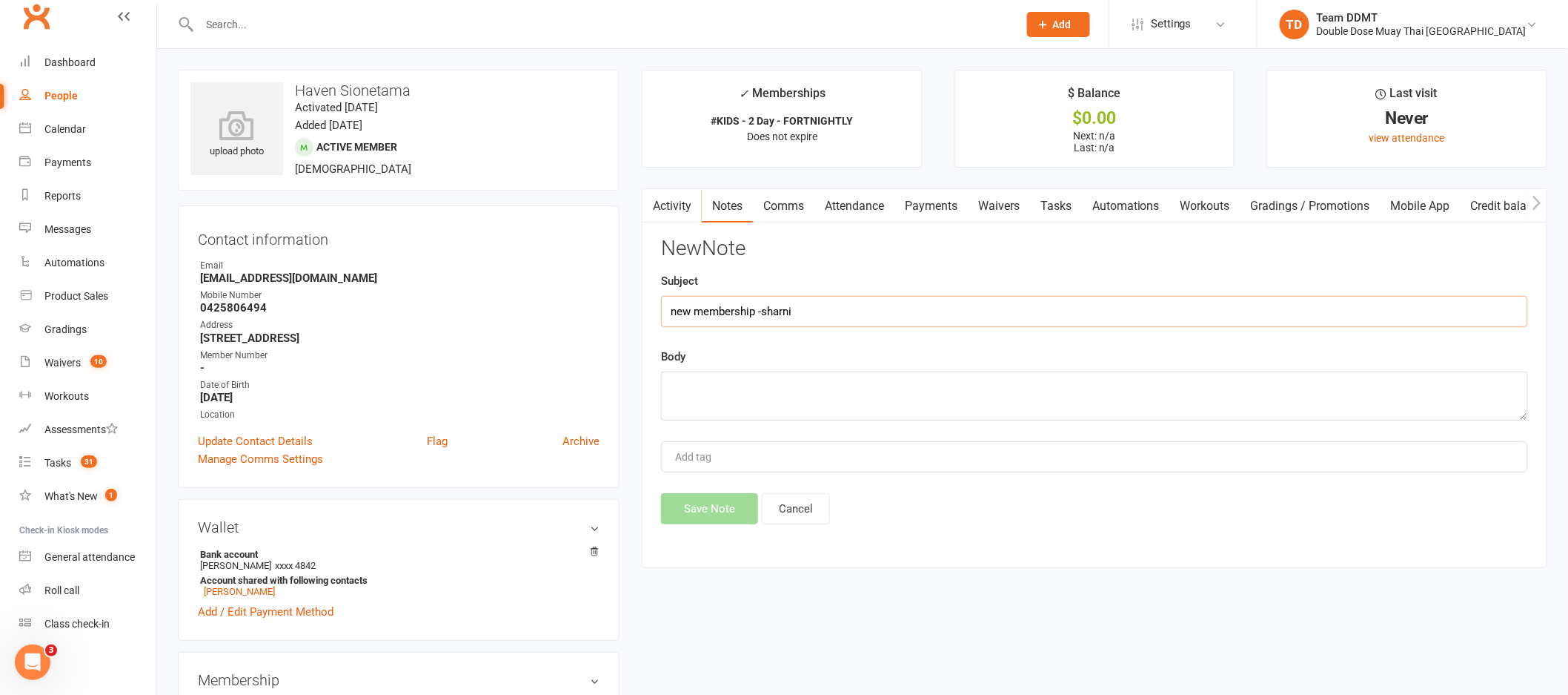
type input "new membership -sharni"
type textarea "2 days week - fortnightly 18th - Paid and collected tee"
click at [696, 500] on button "Save Note" at bounding box center [709, 508] width 97 height 31
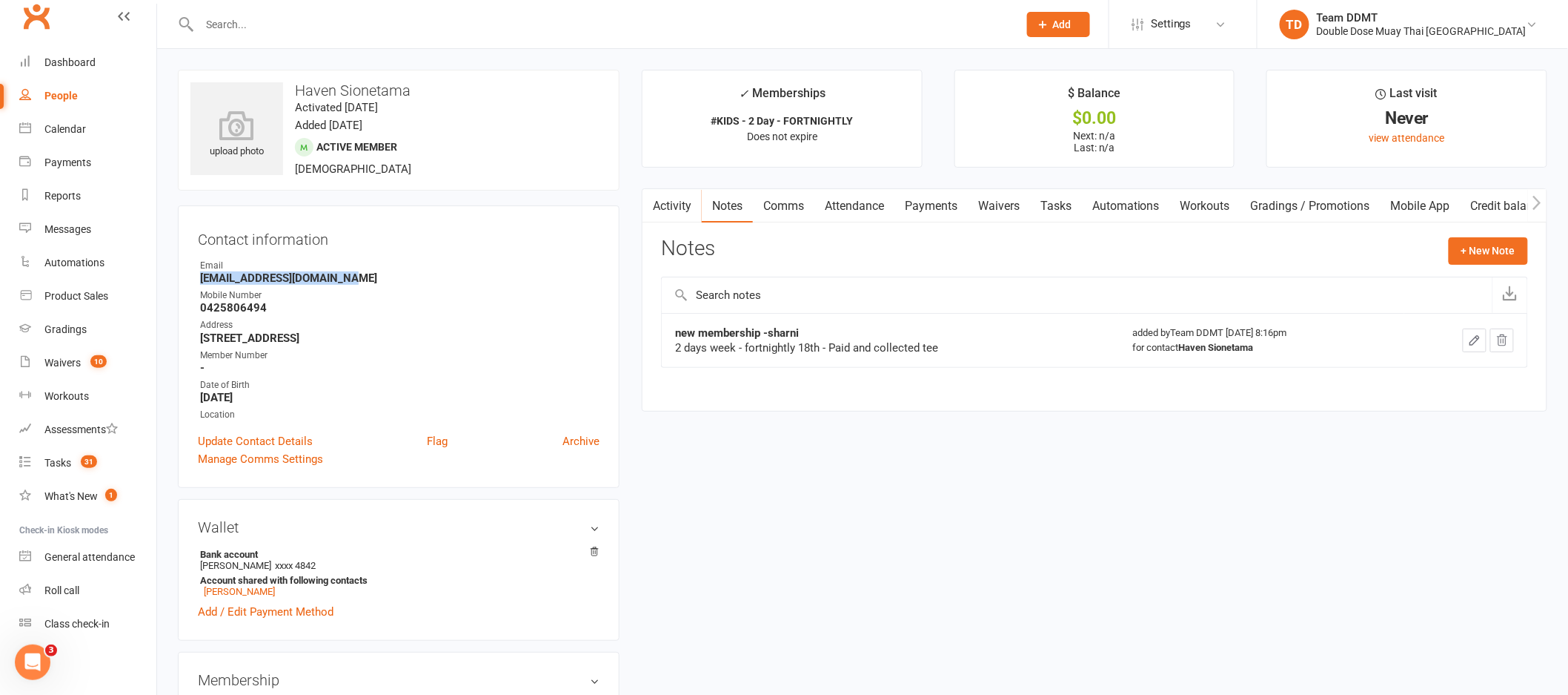
drag, startPoint x: 352, startPoint y: 273, endPoint x: 196, endPoint y: 282, distance: 156.3
click at [196, 282] on div "Contact information Owner Email [EMAIL_ADDRESS][DOMAIN_NAME] Mobile Number [PHO…" at bounding box center [399, 347] width 442 height 282
copy strong "[EMAIL_ADDRESS][DOMAIN_NAME]"
click at [549, 263] on div "Email" at bounding box center [400, 266] width 400 height 14
click at [768, 201] on link "Comms" at bounding box center [784, 206] width 61 height 34
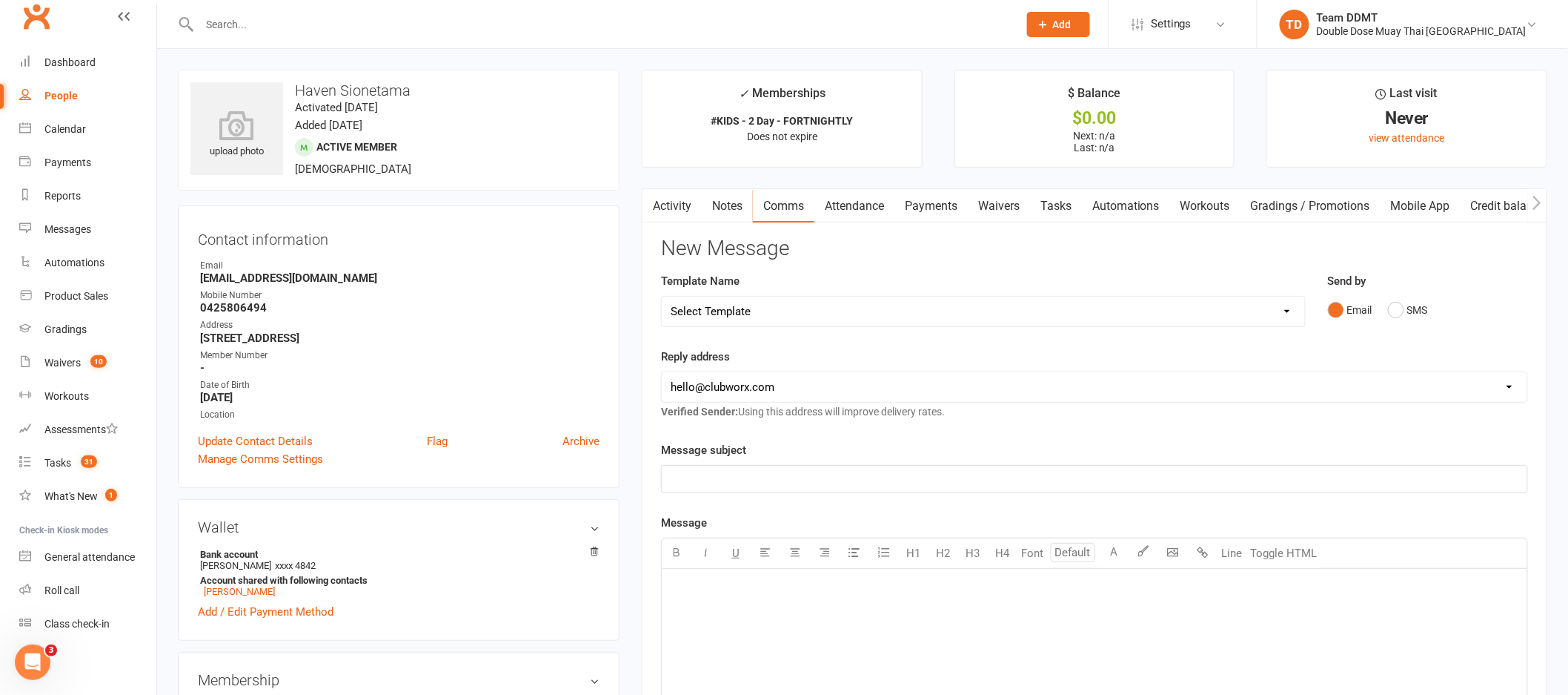
click at [1222, 484] on p "﻿" at bounding box center [1094, 479] width 848 height 18
click at [1049, 598] on div "﻿" at bounding box center [1094, 680] width 865 height 223
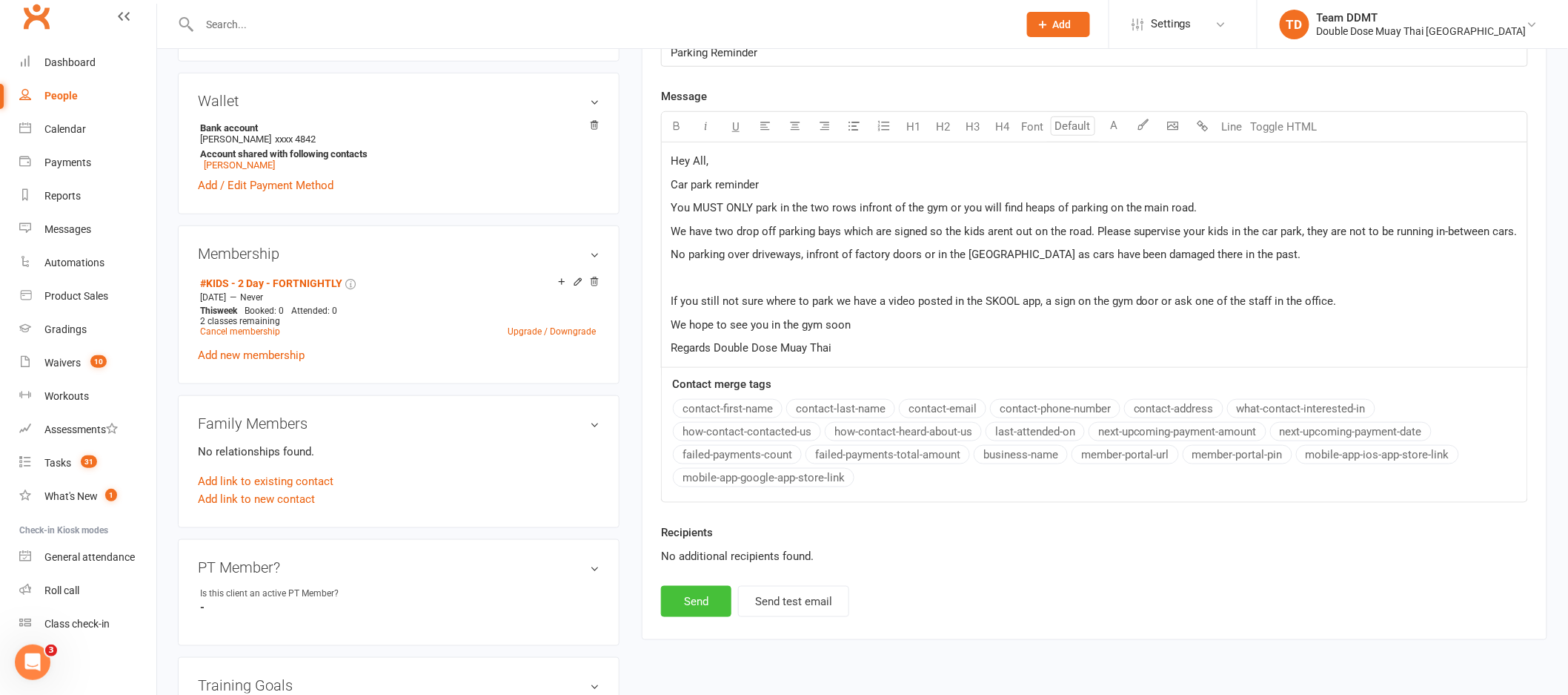
click at [692, 606] on button "Send" at bounding box center [695, 601] width 70 height 31
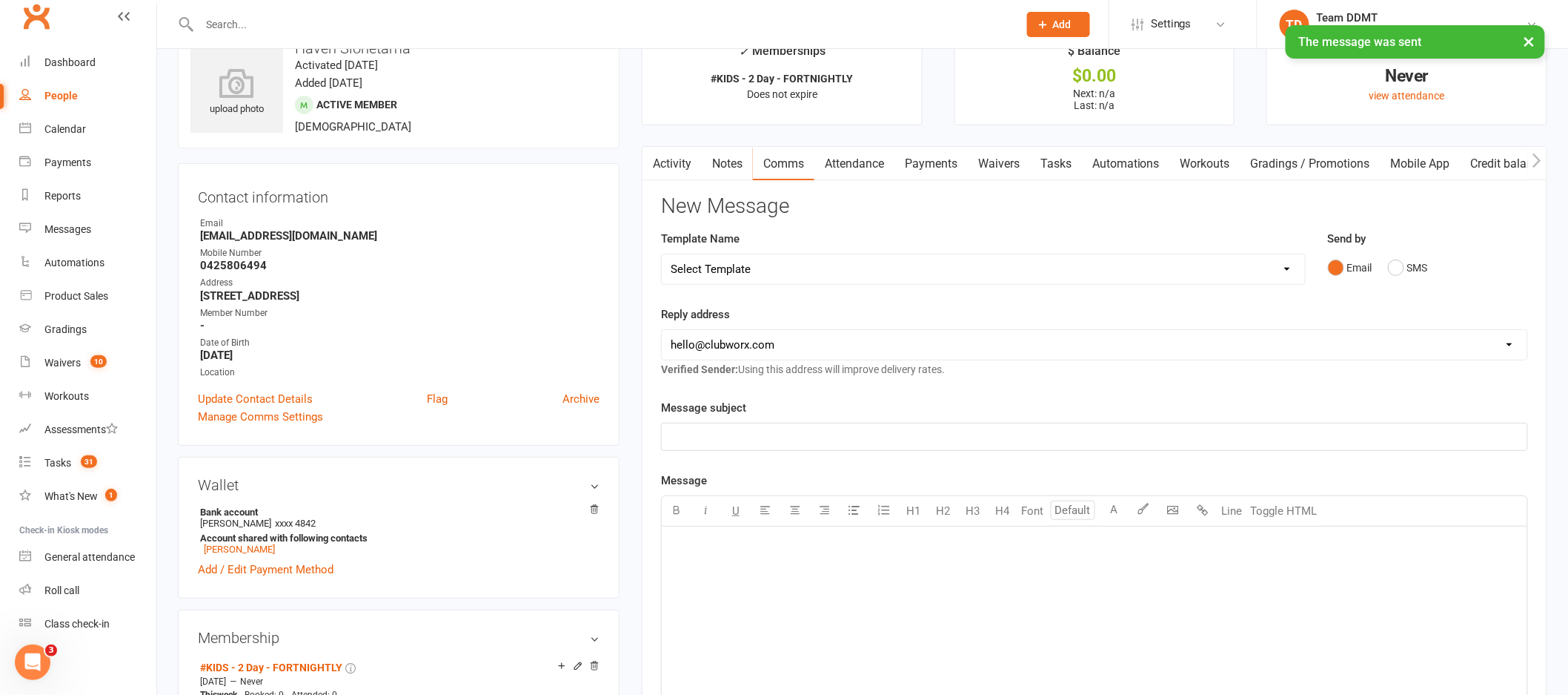
scroll to position [0, 0]
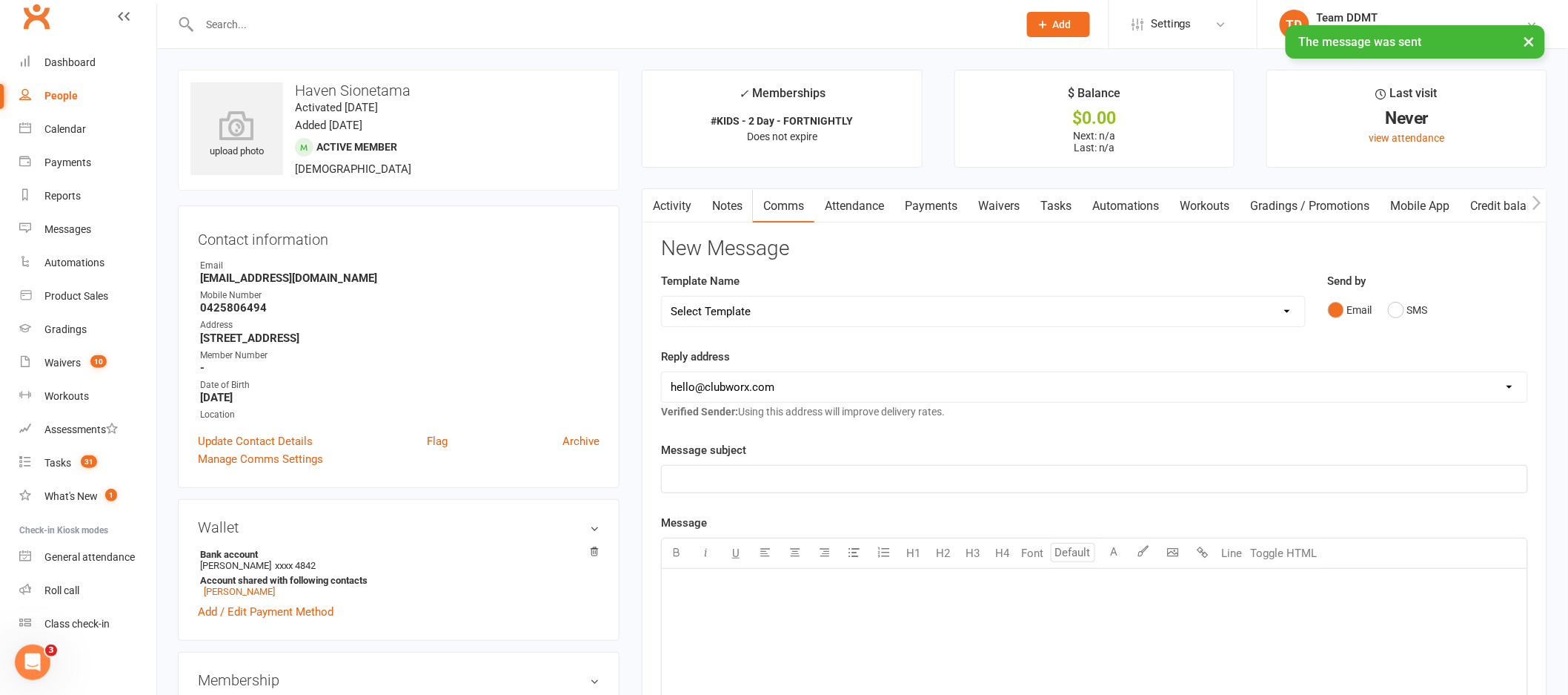
click at [682, 212] on link "Activity" at bounding box center [672, 206] width 60 height 34
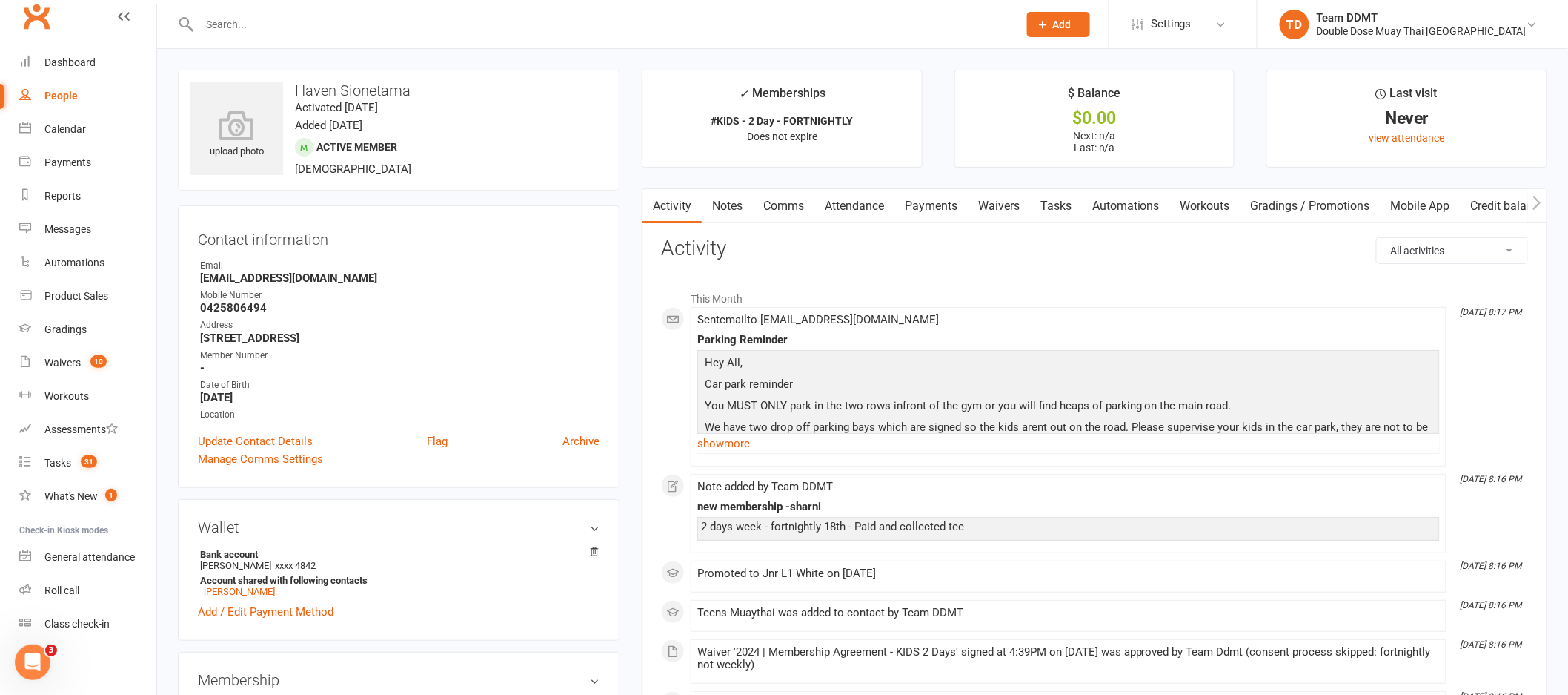
click at [940, 195] on link "Payments" at bounding box center [930, 206] width 73 height 34
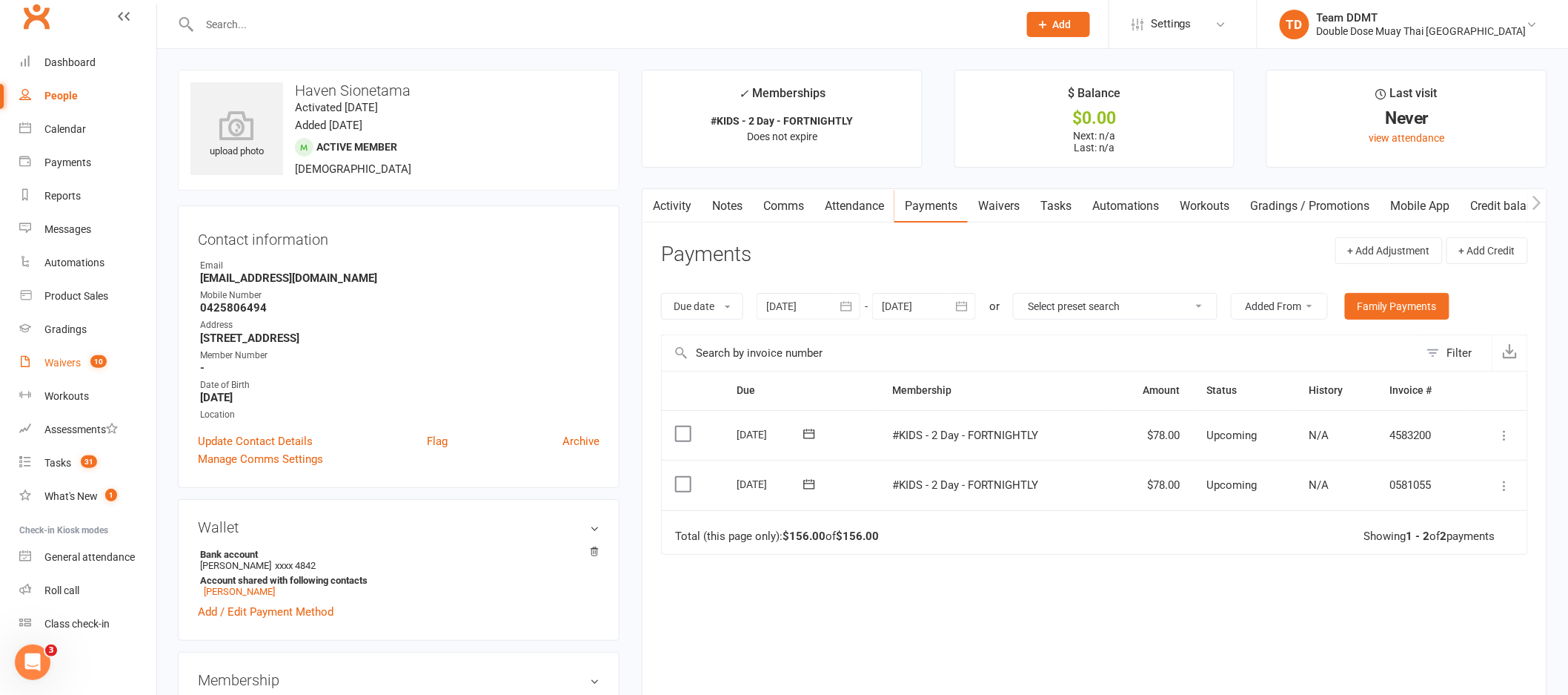
click at [51, 358] on div "Waivers" at bounding box center [62, 362] width 37 height 12
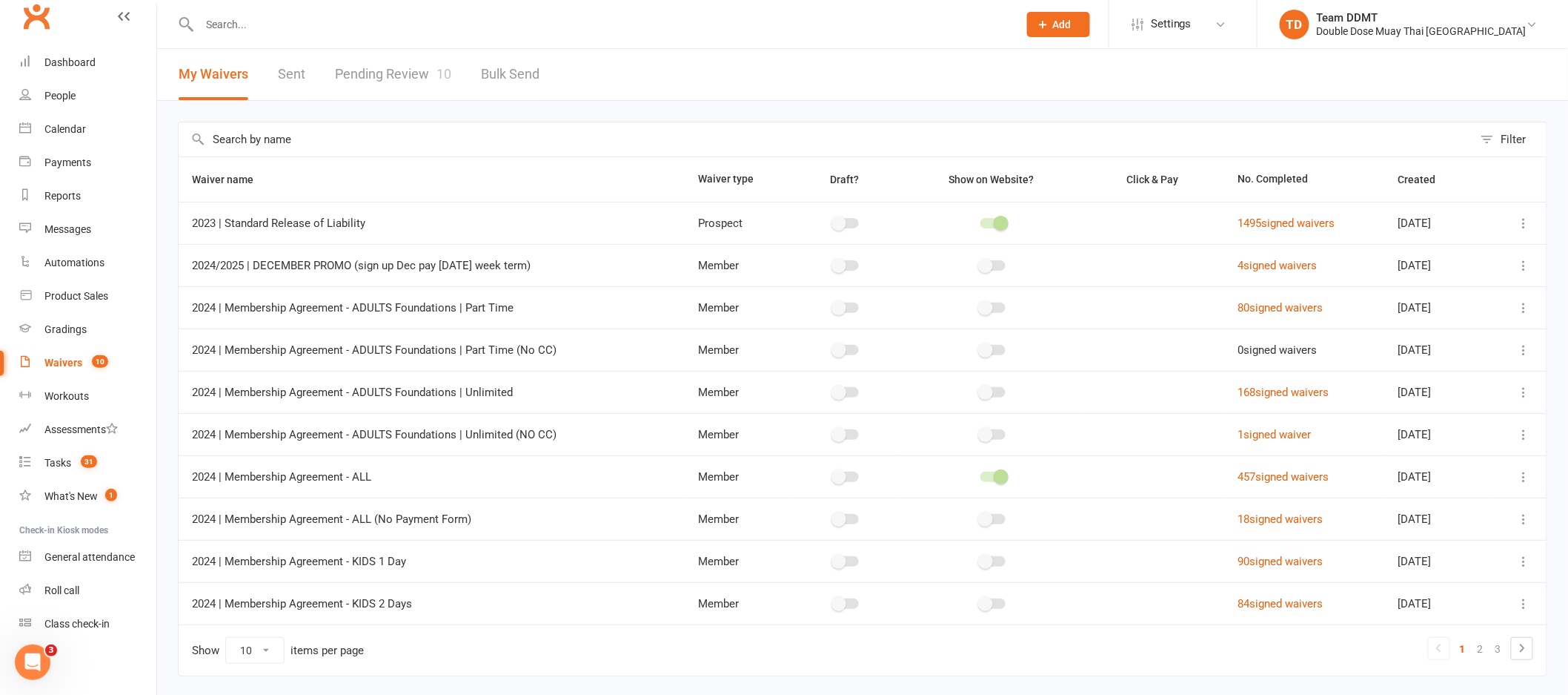
click at [370, 71] on link "Pending Review 10" at bounding box center [393, 74] width 117 height 51
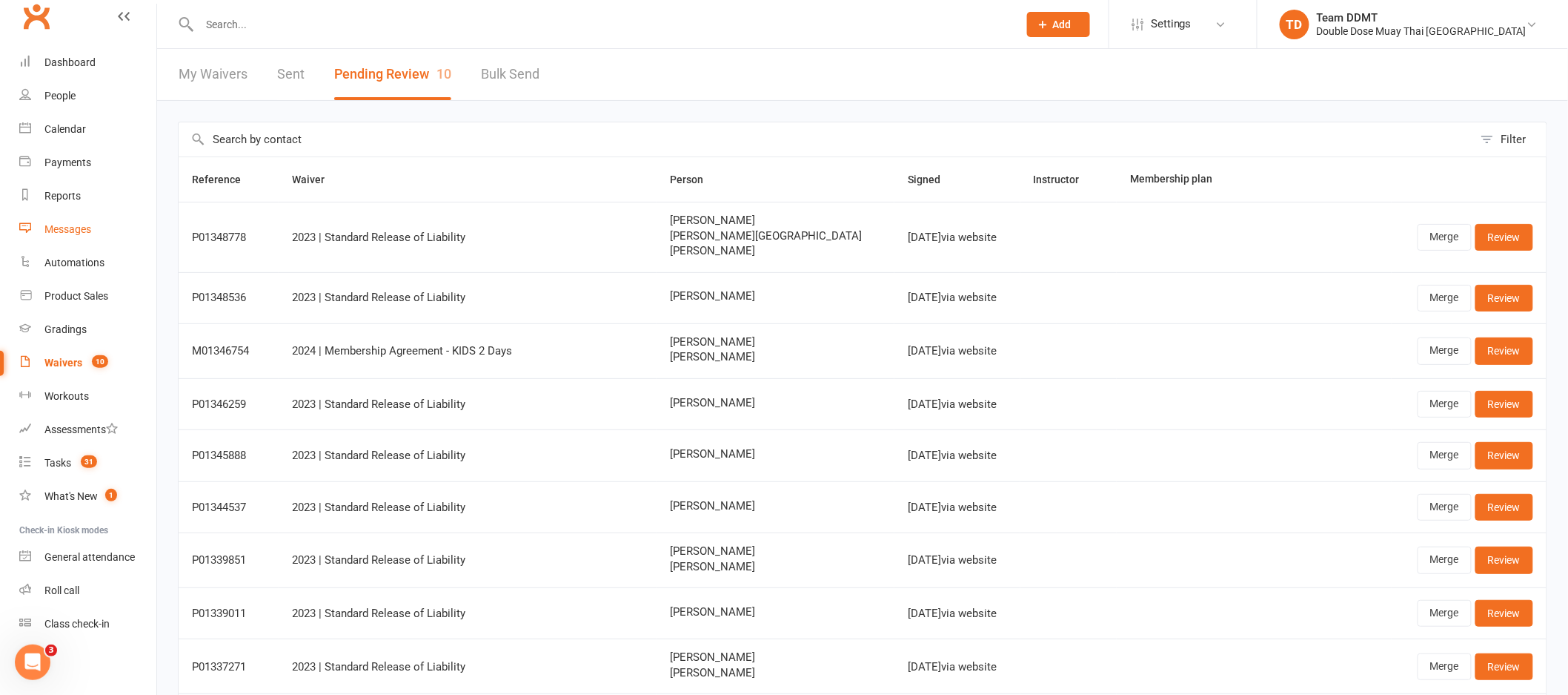
click at [64, 238] on link "Messages" at bounding box center [88, 229] width 137 height 33
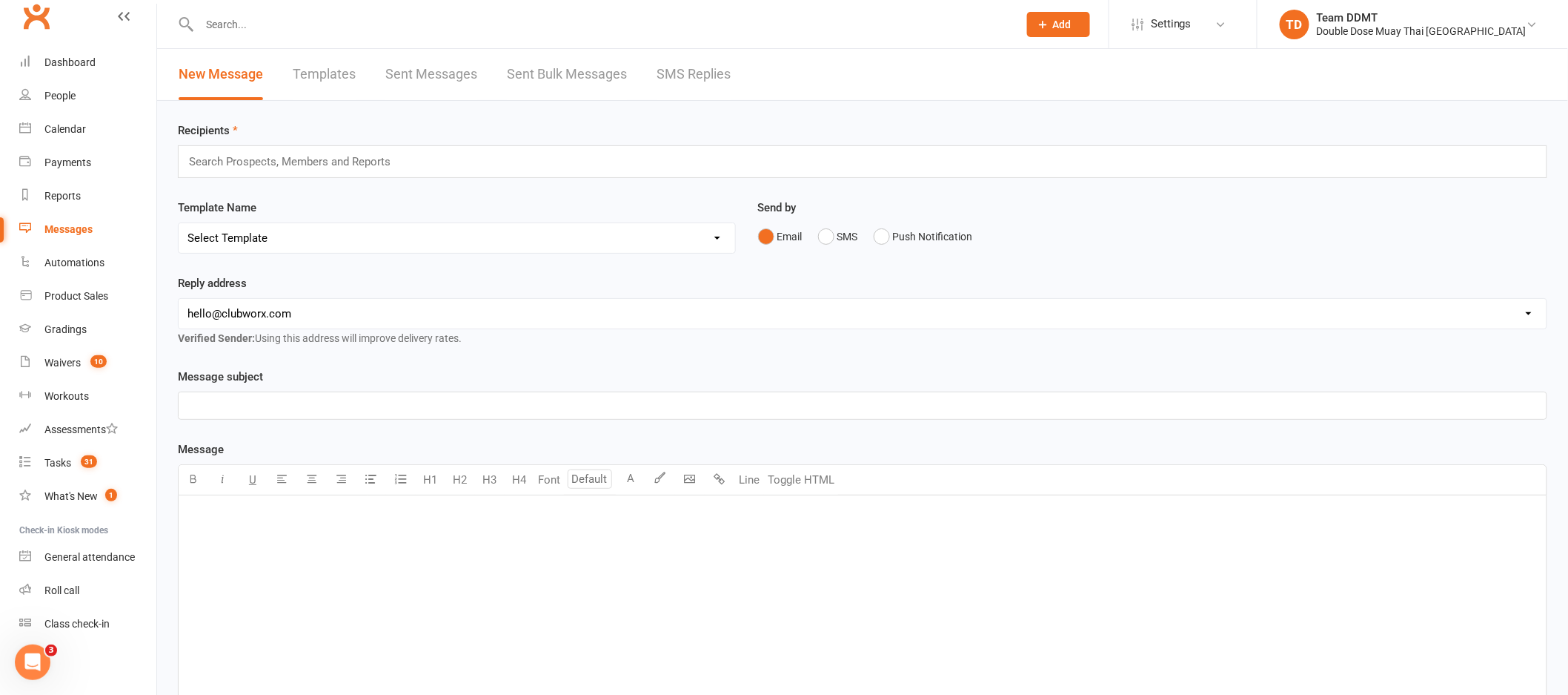
click at [656, 77] on link "SMS Replies" at bounding box center [693, 74] width 74 height 51
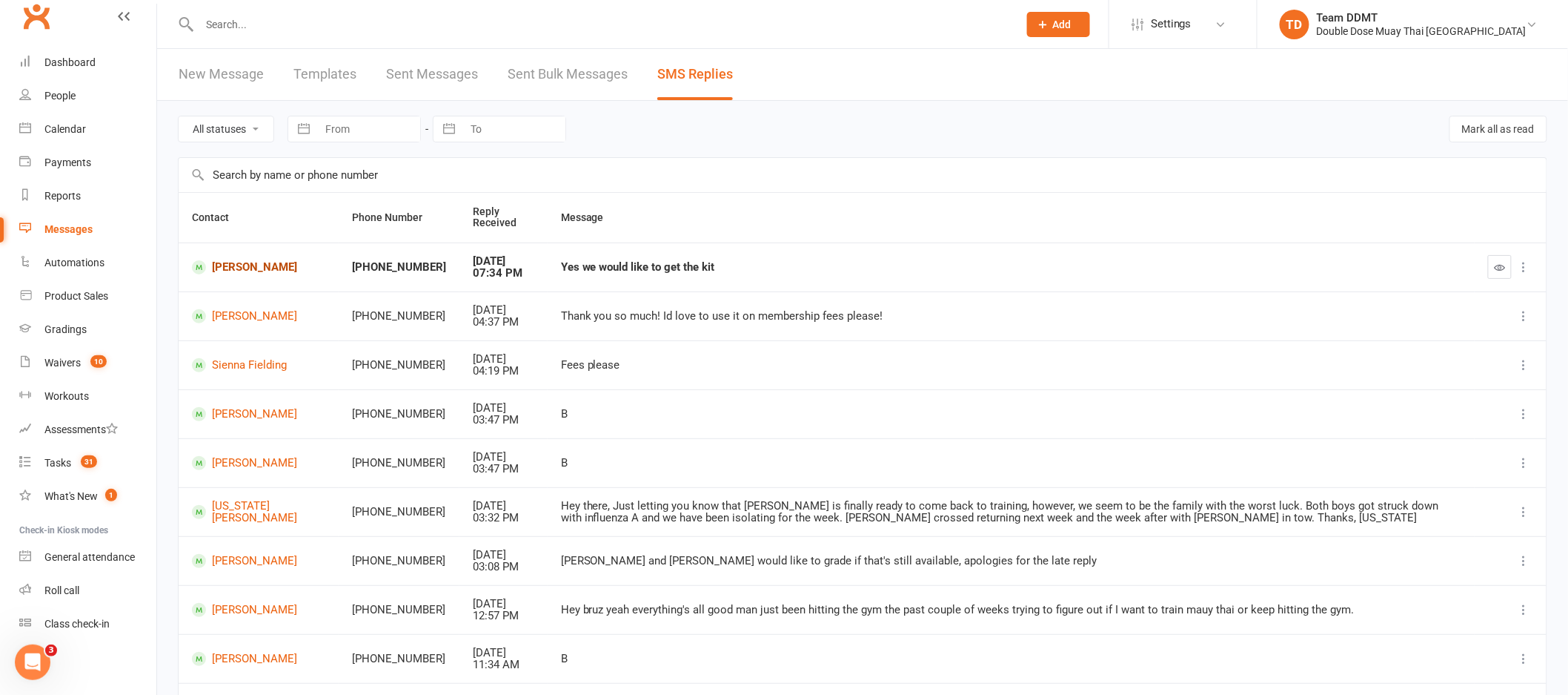
click at [226, 272] on link "[PERSON_NAME]" at bounding box center [259, 267] width 134 height 14
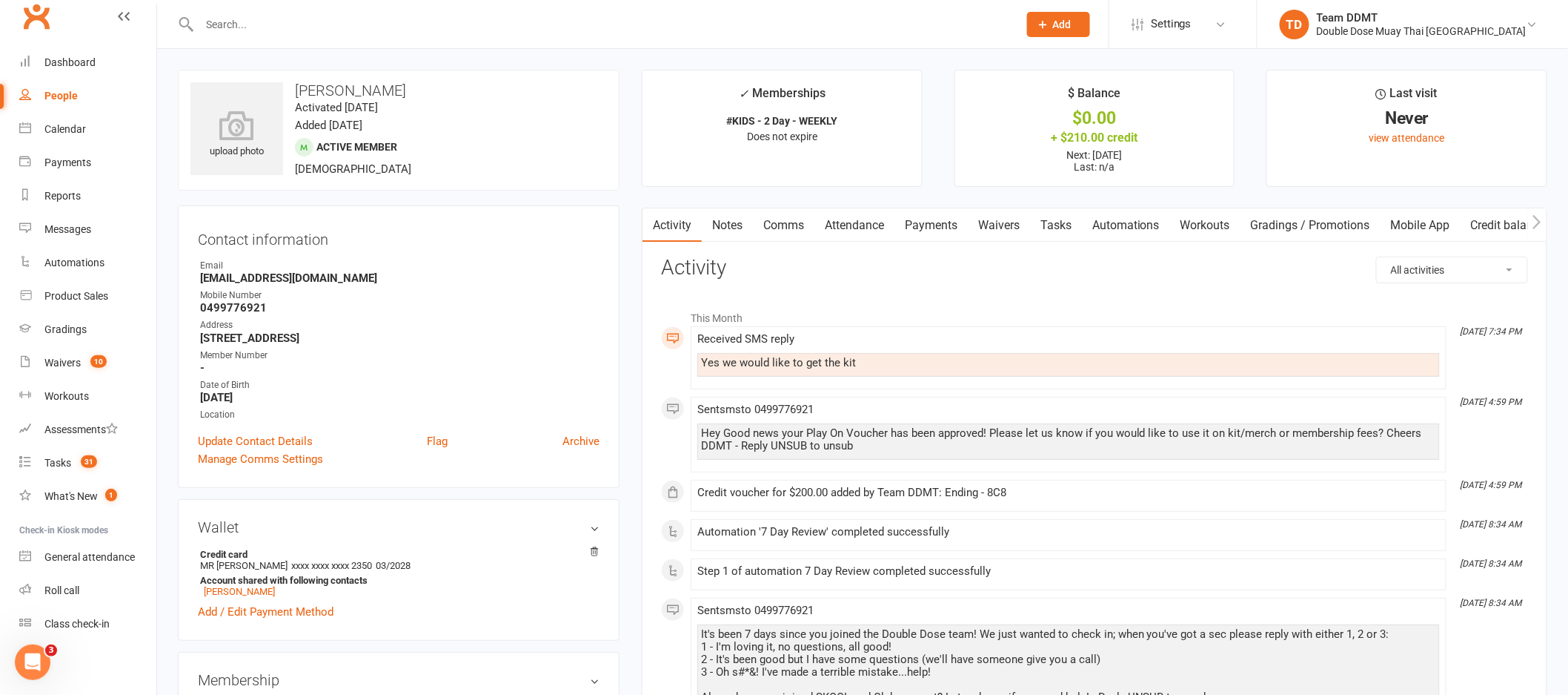
click at [738, 222] on link "Notes" at bounding box center [727, 225] width 51 height 34
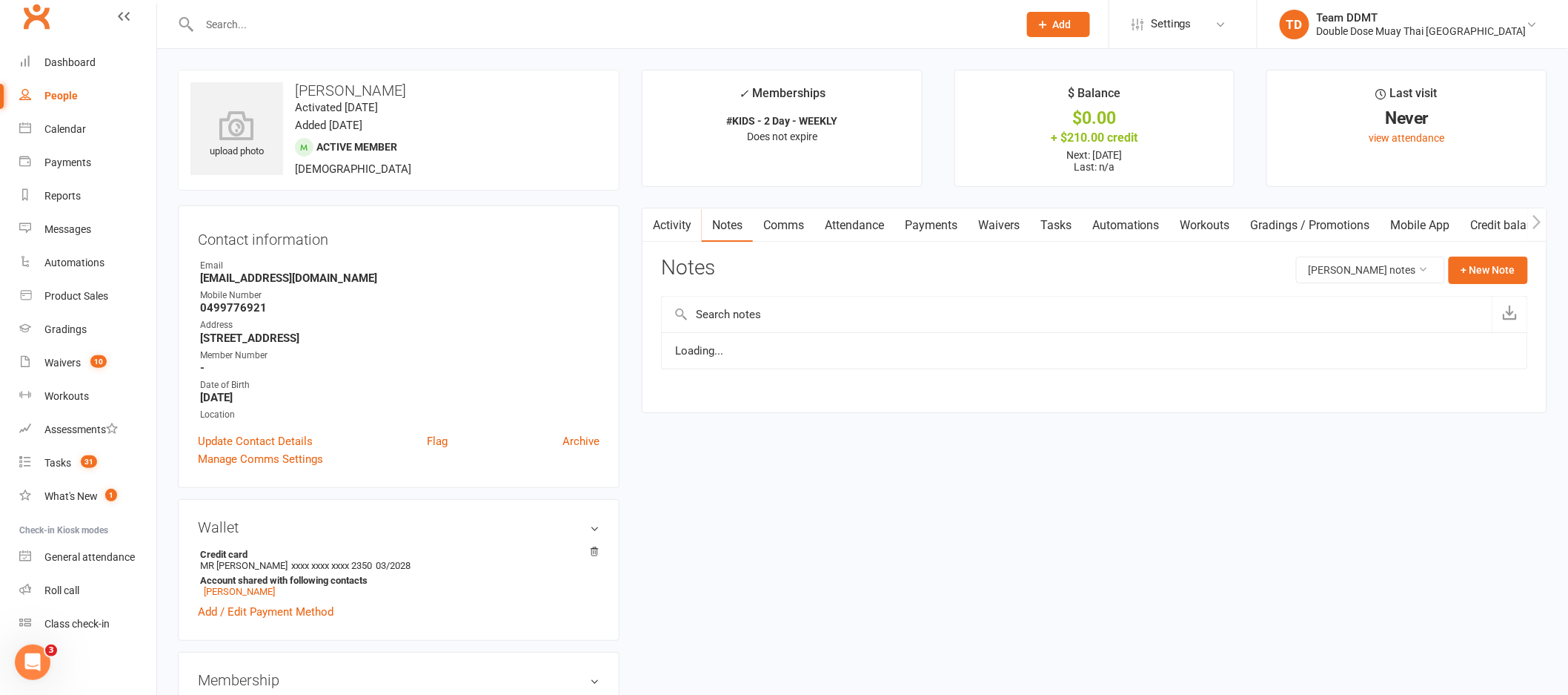
click at [738, 222] on link "Notes" at bounding box center [727, 225] width 51 height 34
click at [1490, 276] on button "+ New Note" at bounding box center [1488, 270] width 79 height 27
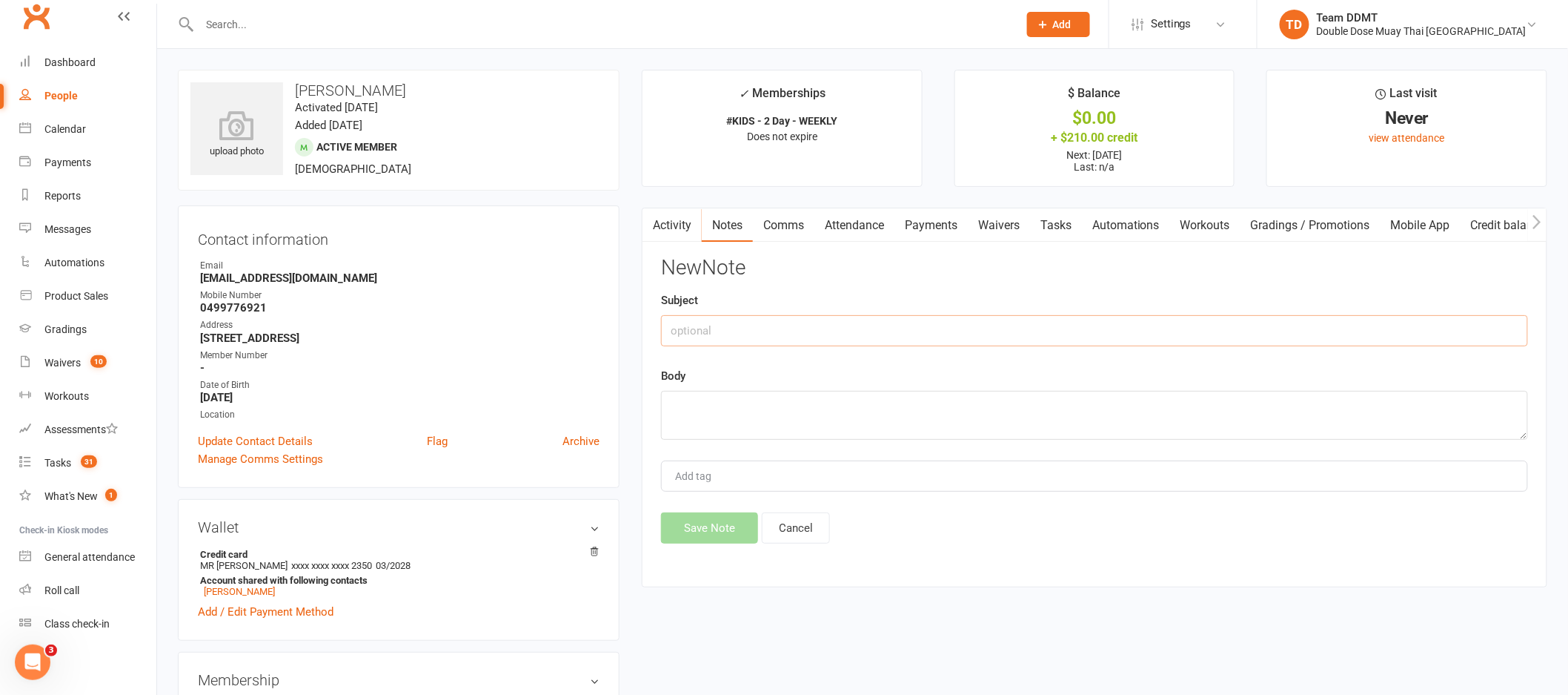
click at [1297, 325] on input "text" at bounding box center [1094, 331] width 867 height 31
type input "W"
type input "Play on -sharni"
type textarea "Want to use for kit"
click at [688, 530] on button "Save Note" at bounding box center [709, 527] width 97 height 31
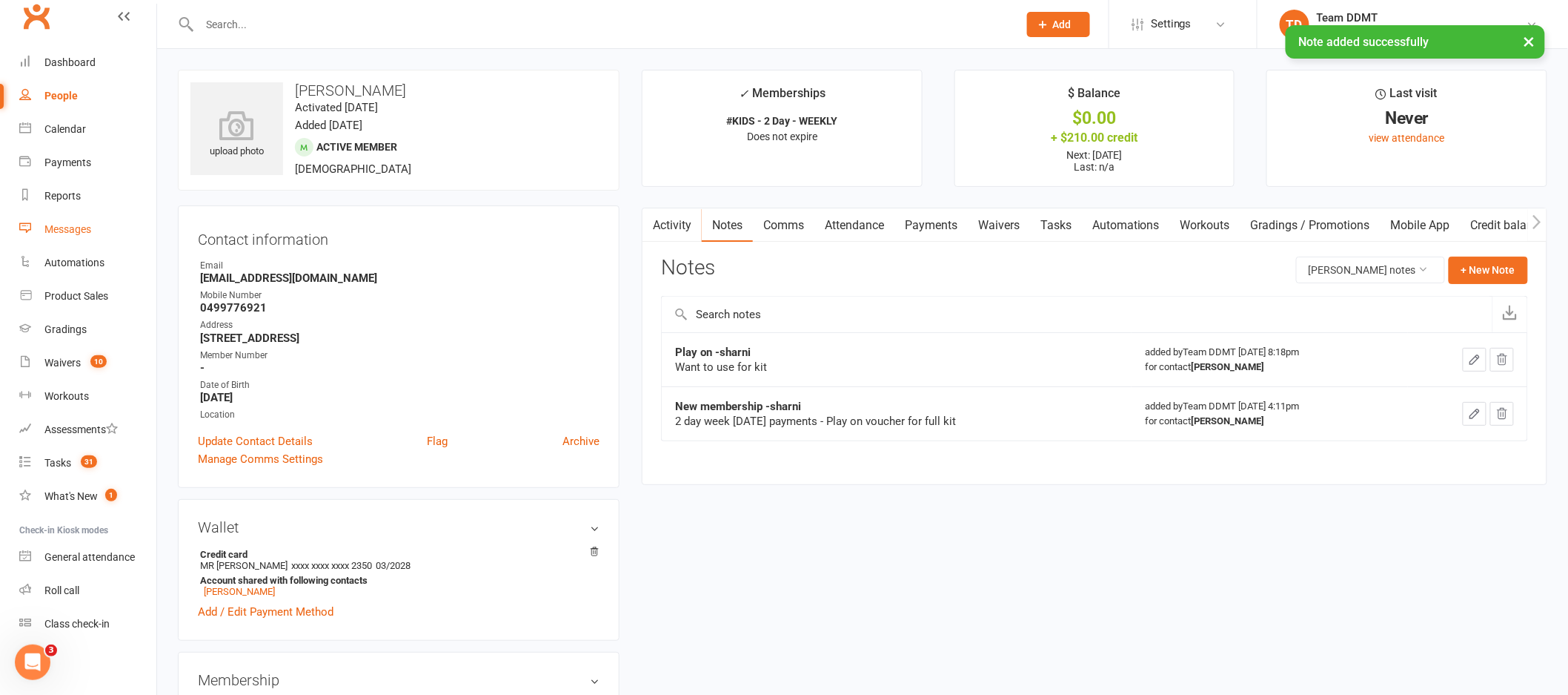
click at [88, 234] on div "Messages" at bounding box center [68, 229] width 46 height 12
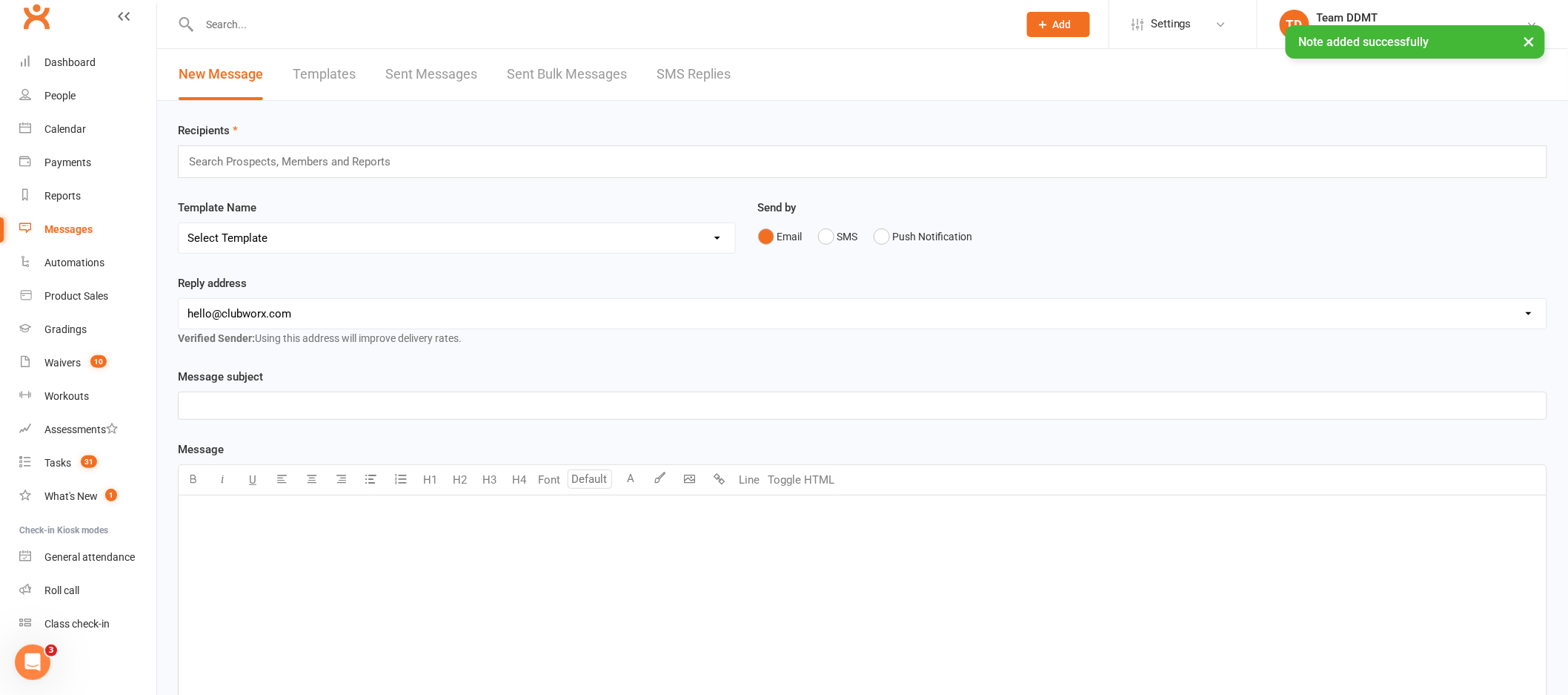
click at [669, 77] on link "SMS Replies" at bounding box center [693, 74] width 74 height 51
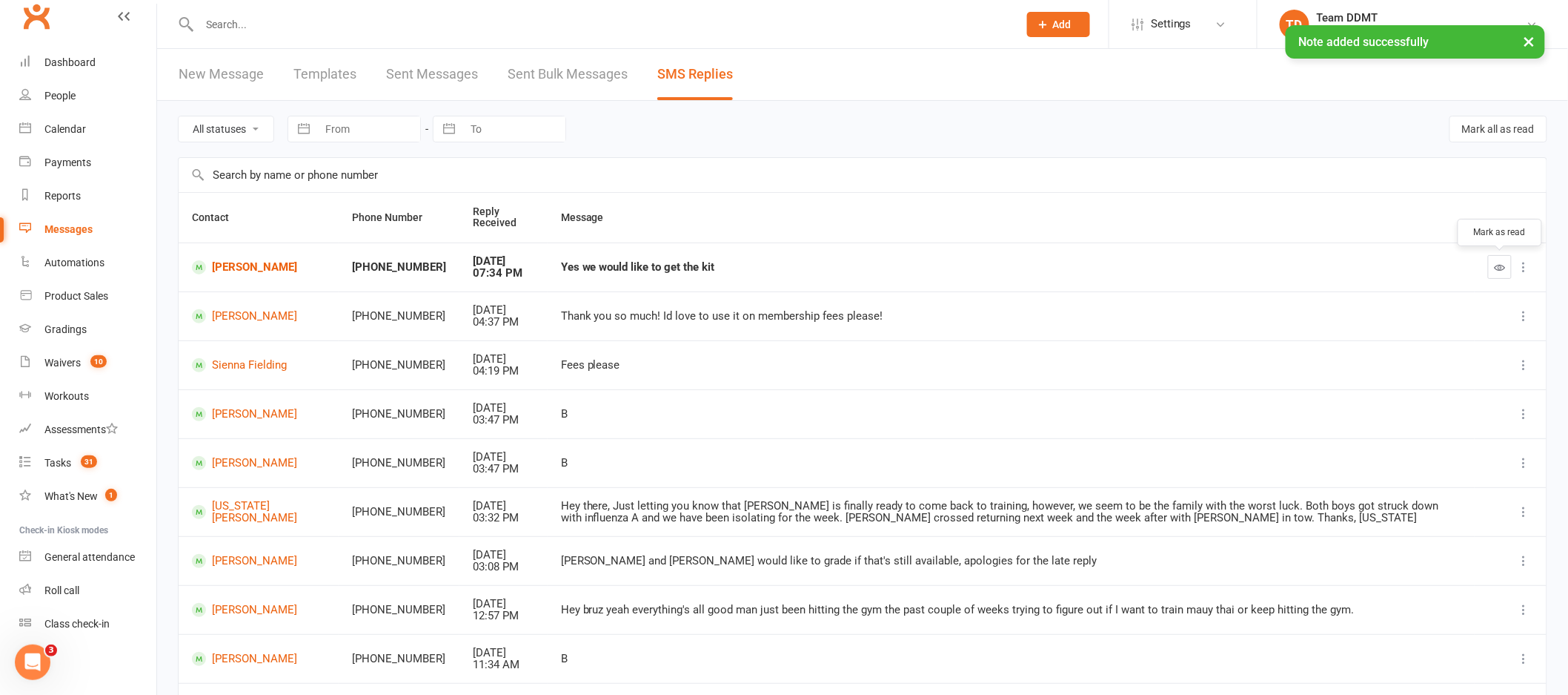
click at [1501, 266] on icon "button" at bounding box center [1500, 267] width 11 height 11
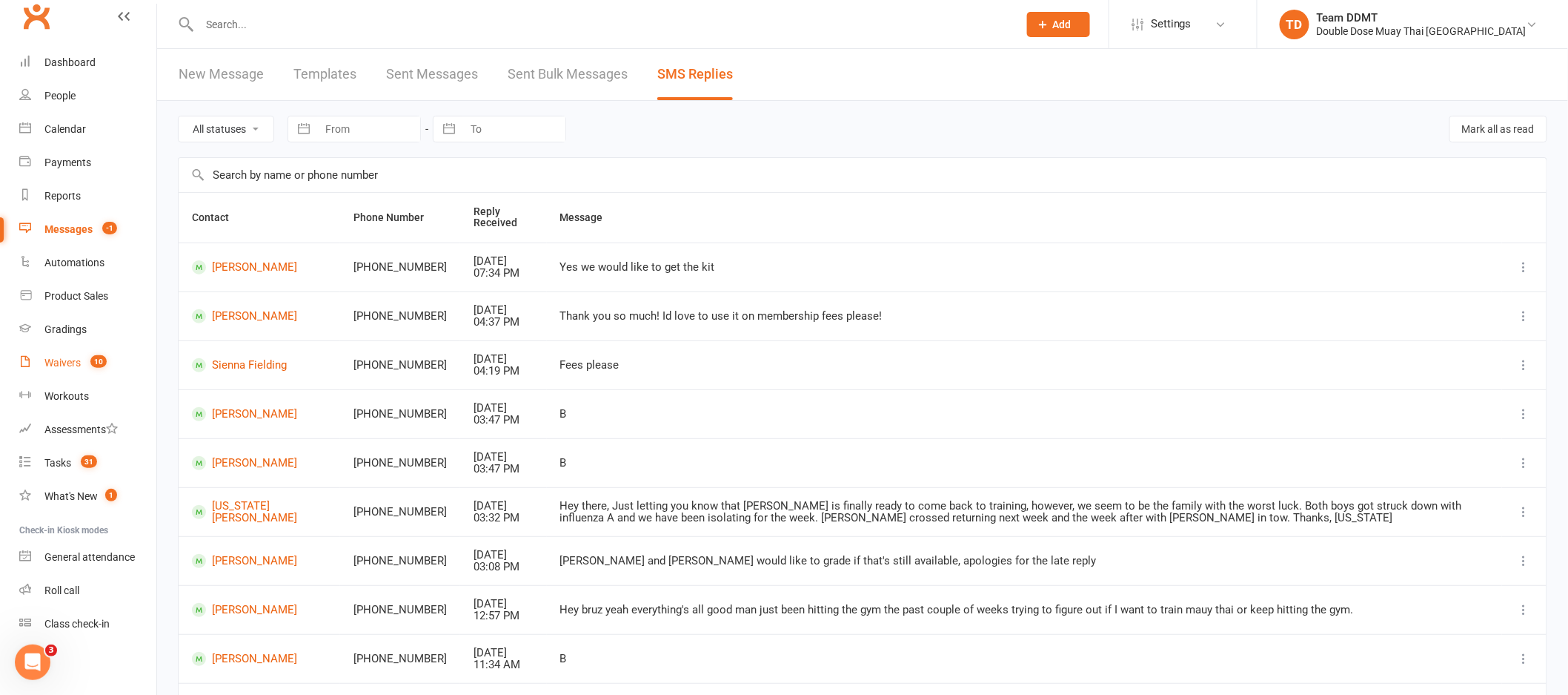
click at [51, 360] on div "Waivers" at bounding box center [62, 362] width 37 height 12
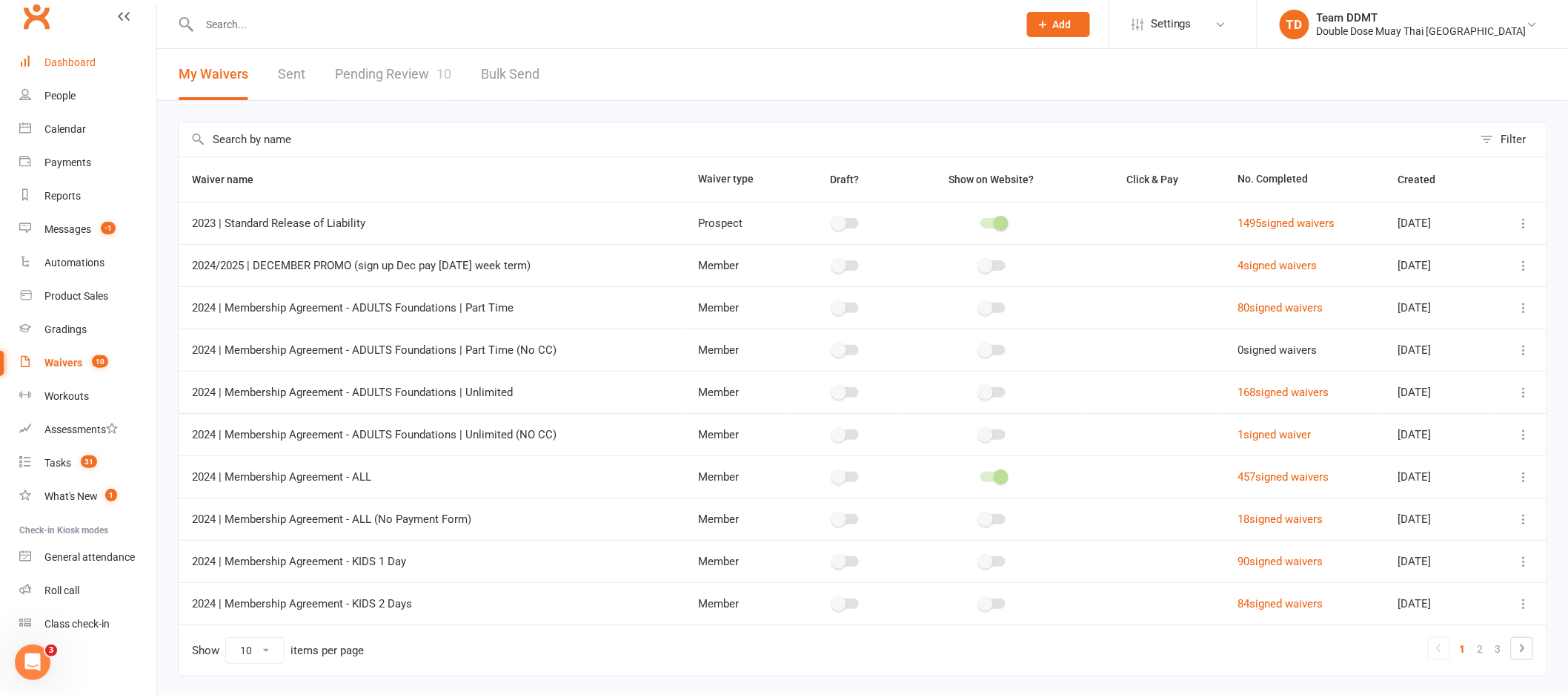
click at [67, 62] on div "Dashboard" at bounding box center [69, 61] width 51 height 12
